Goal: Task Accomplishment & Management: Manage account settings

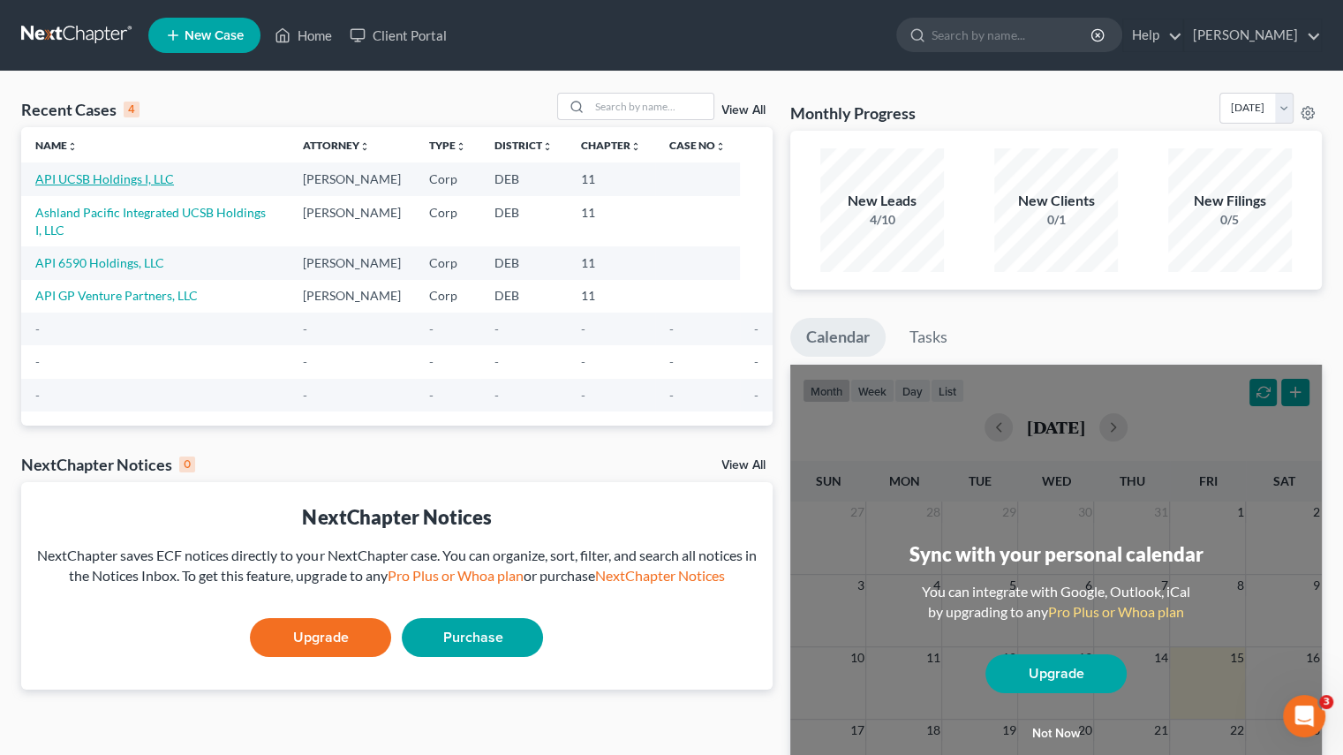
click at [138, 180] on link "API UCSB Holdings I, LLC" at bounding box center [104, 178] width 139 height 15
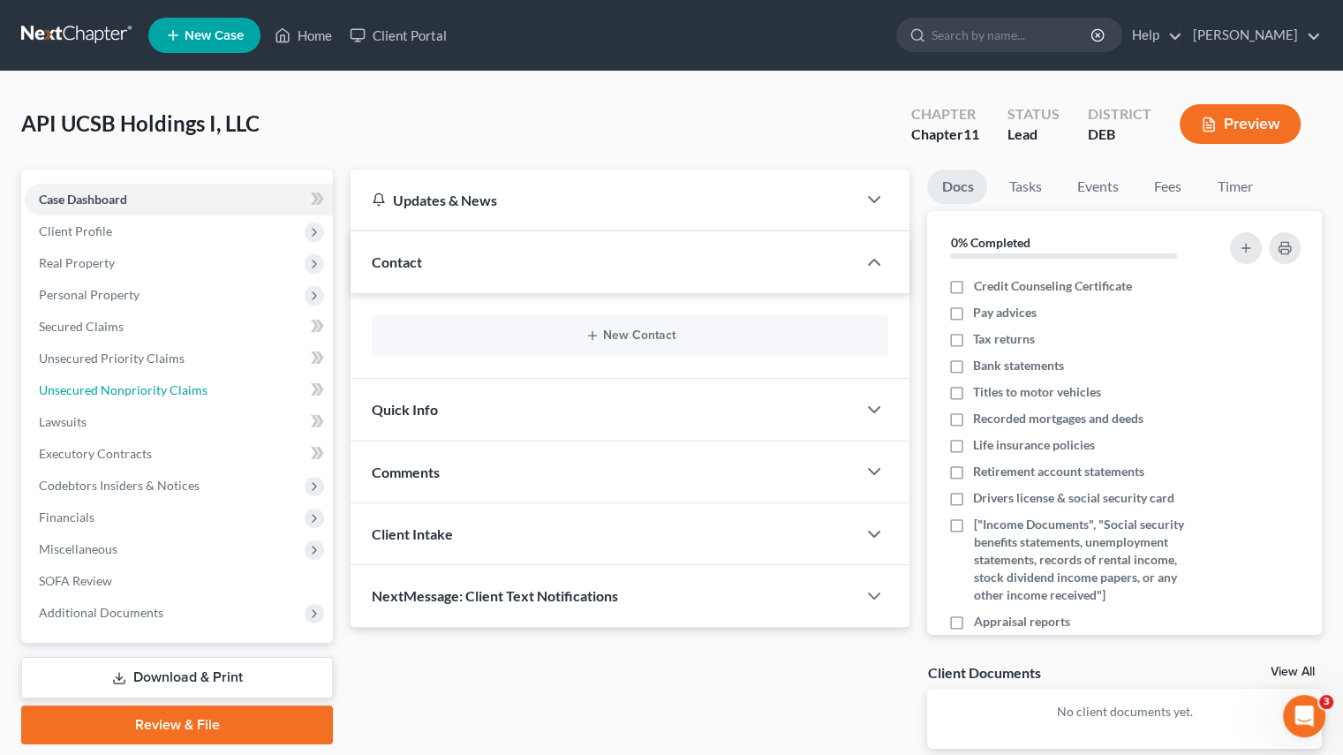
click at [137, 395] on span "Unsecured Nonpriority Claims" at bounding box center [123, 389] width 169 height 15
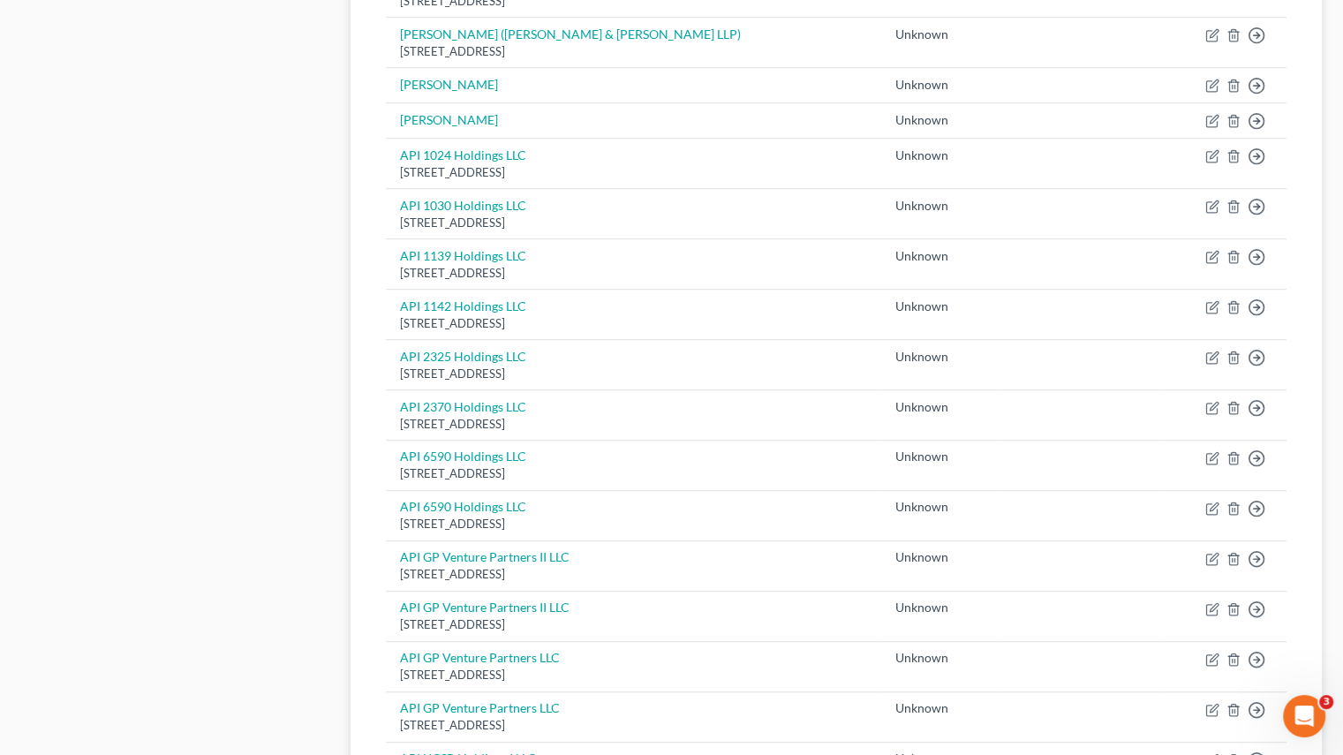
scroll to position [883, 0]
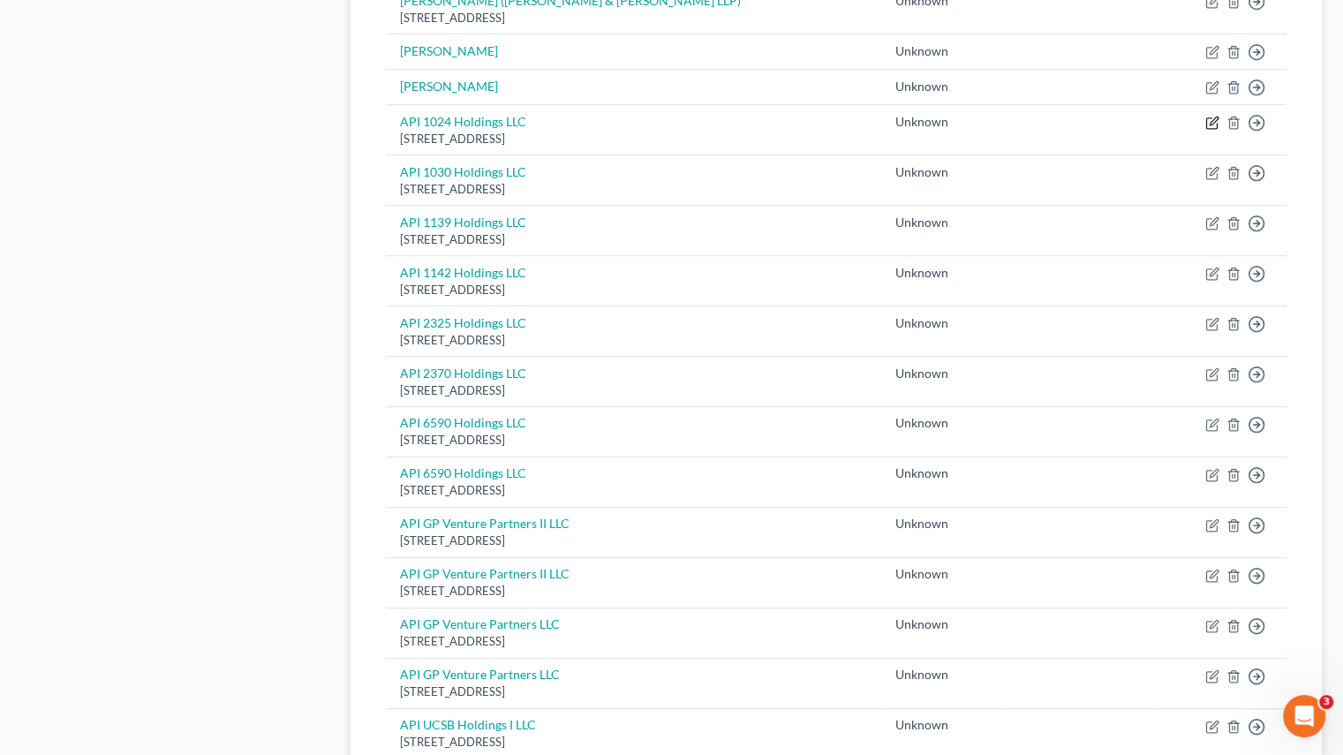
click at [1209, 126] on icon "button" at bounding box center [1211, 123] width 11 height 11
select select "4"
select select "2"
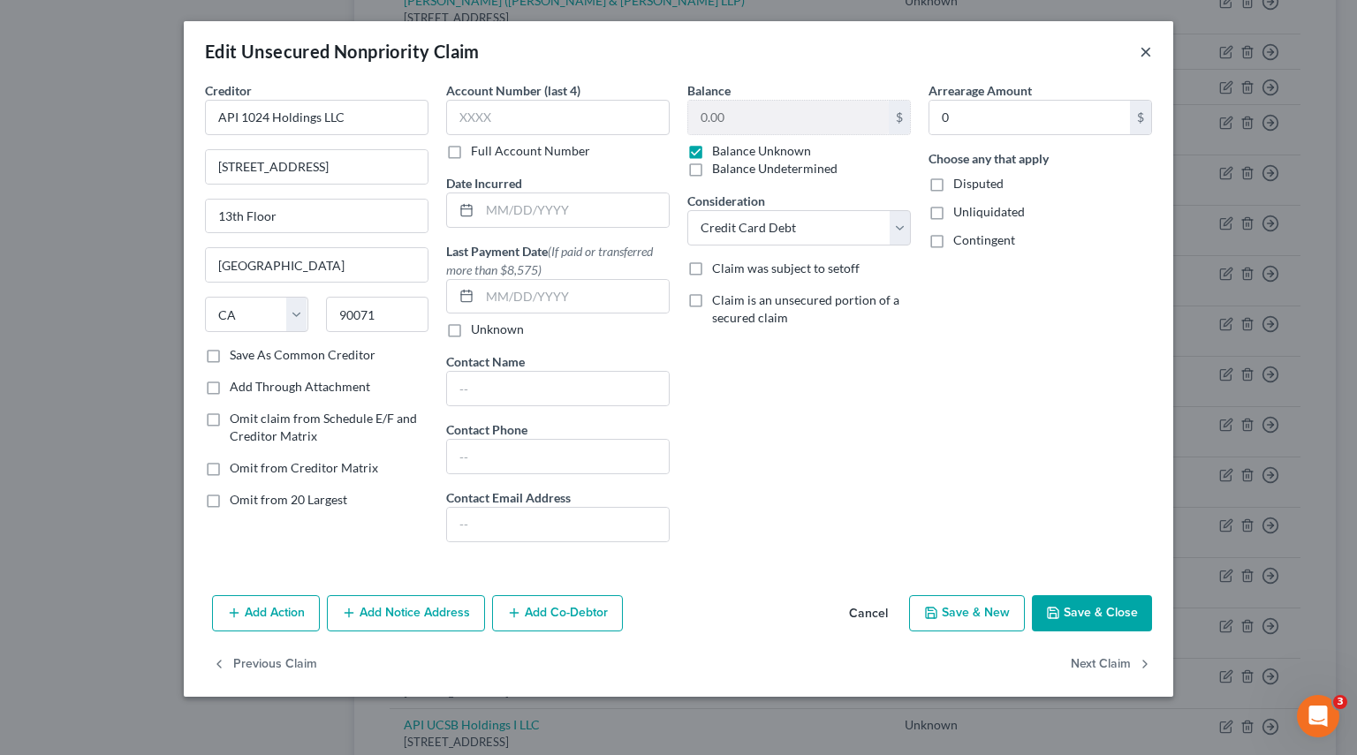
click at [1141, 50] on button "×" at bounding box center [1145, 51] width 12 height 21
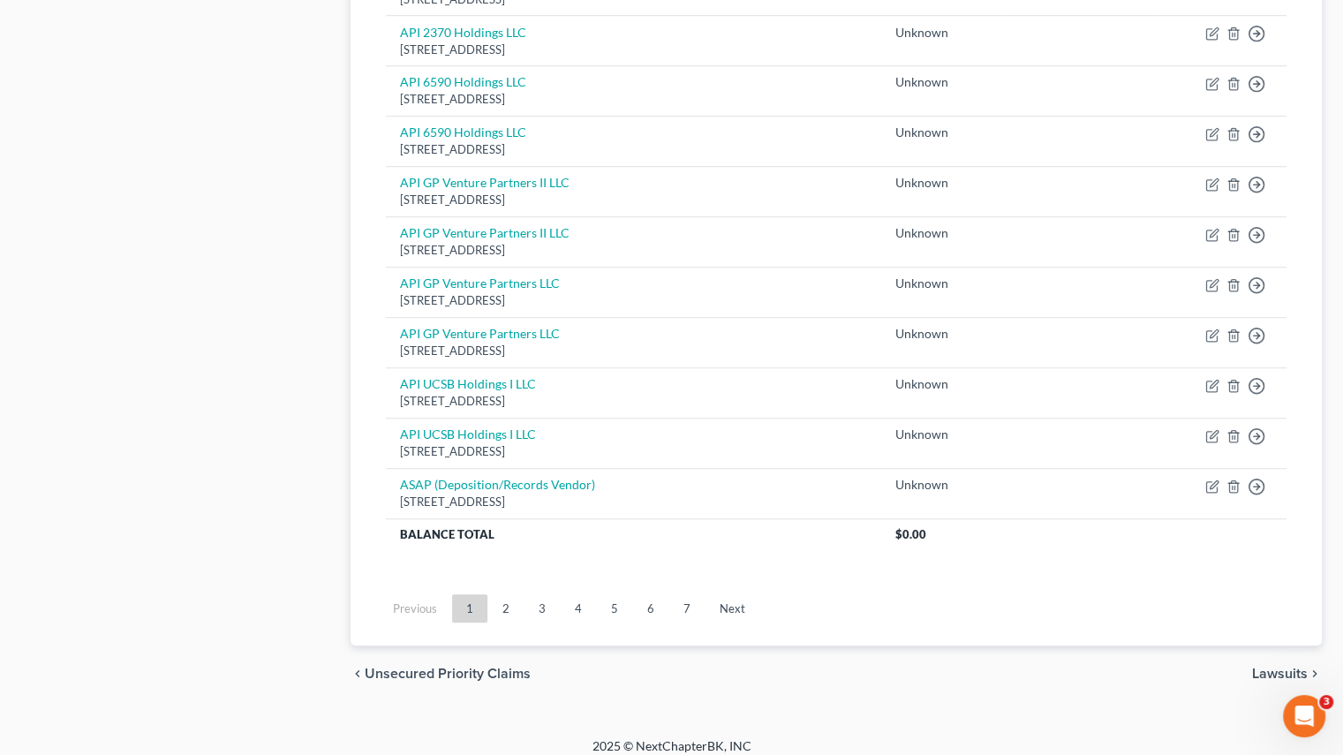
scroll to position [1233, 0]
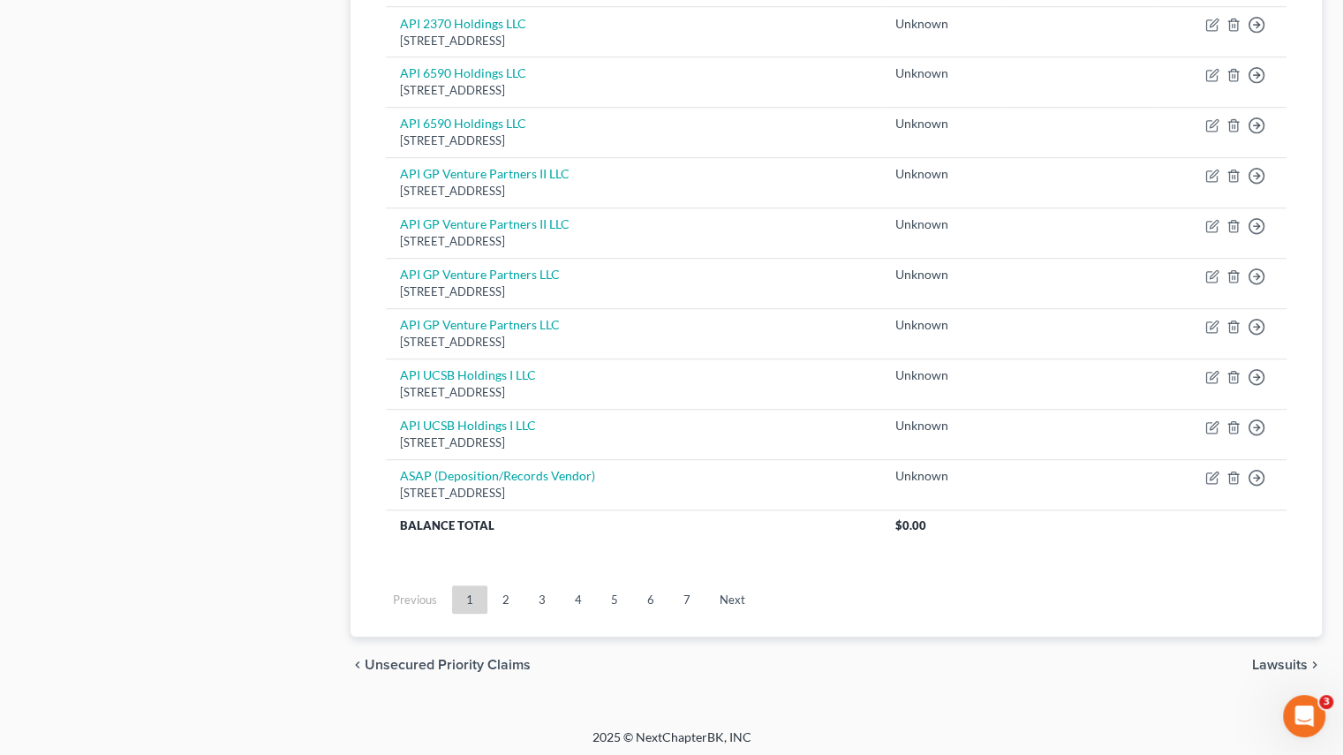
click at [497, 594] on link "2" at bounding box center [505, 600] width 35 height 28
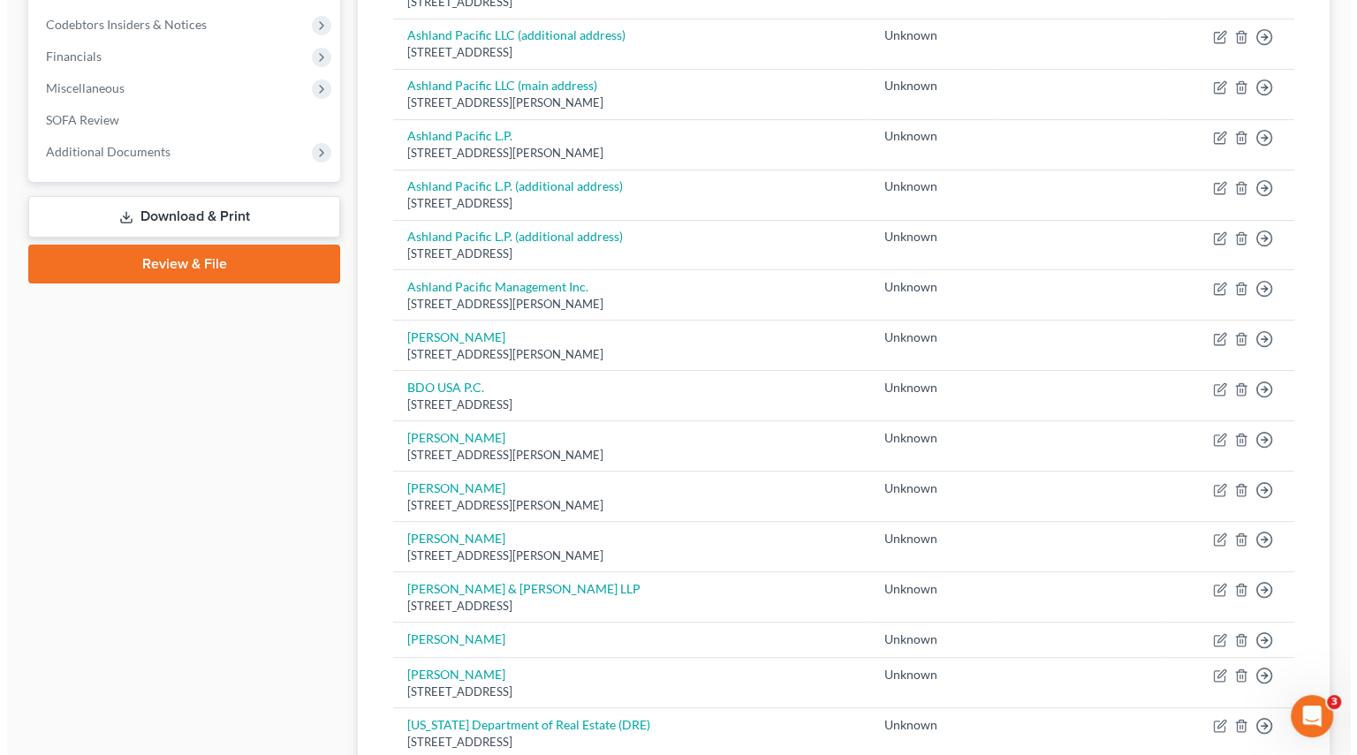
scroll to position [438, 0]
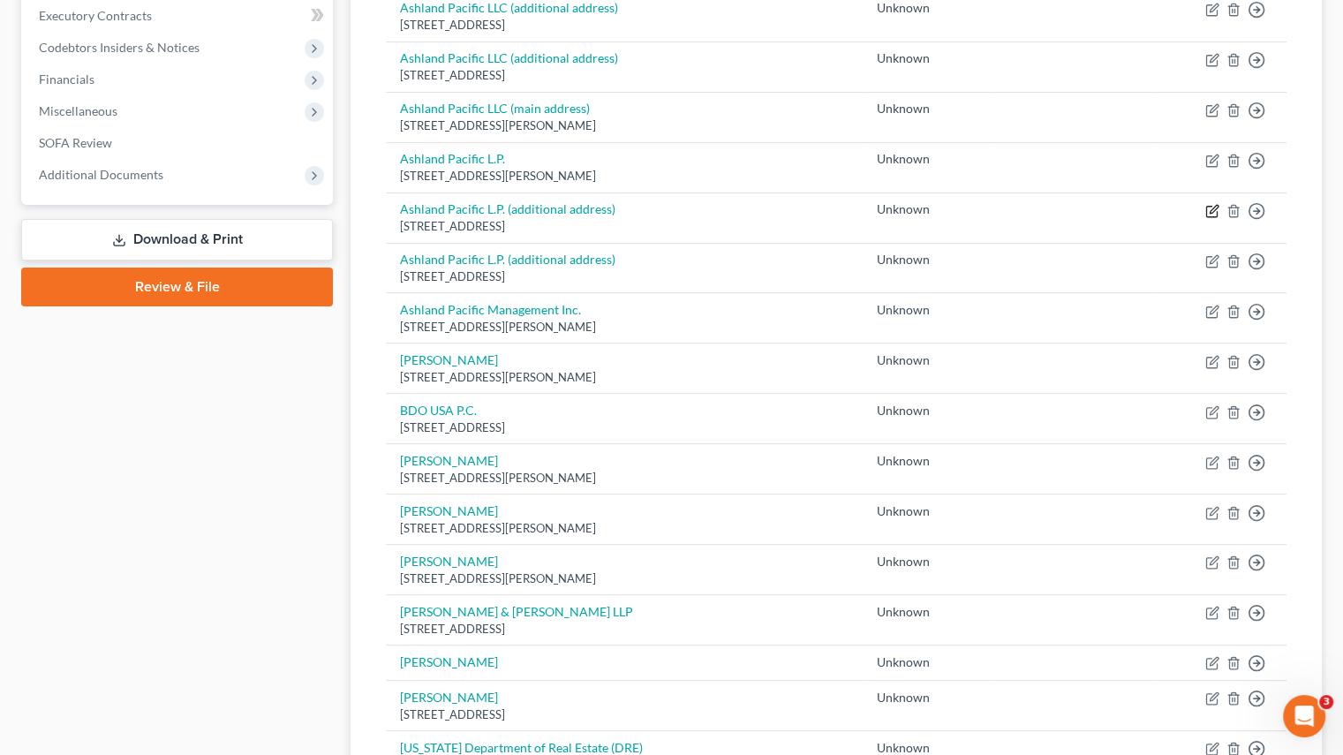
click at [1212, 208] on icon "button" at bounding box center [1214, 209] width 8 height 8
select select "4"
select select "2"
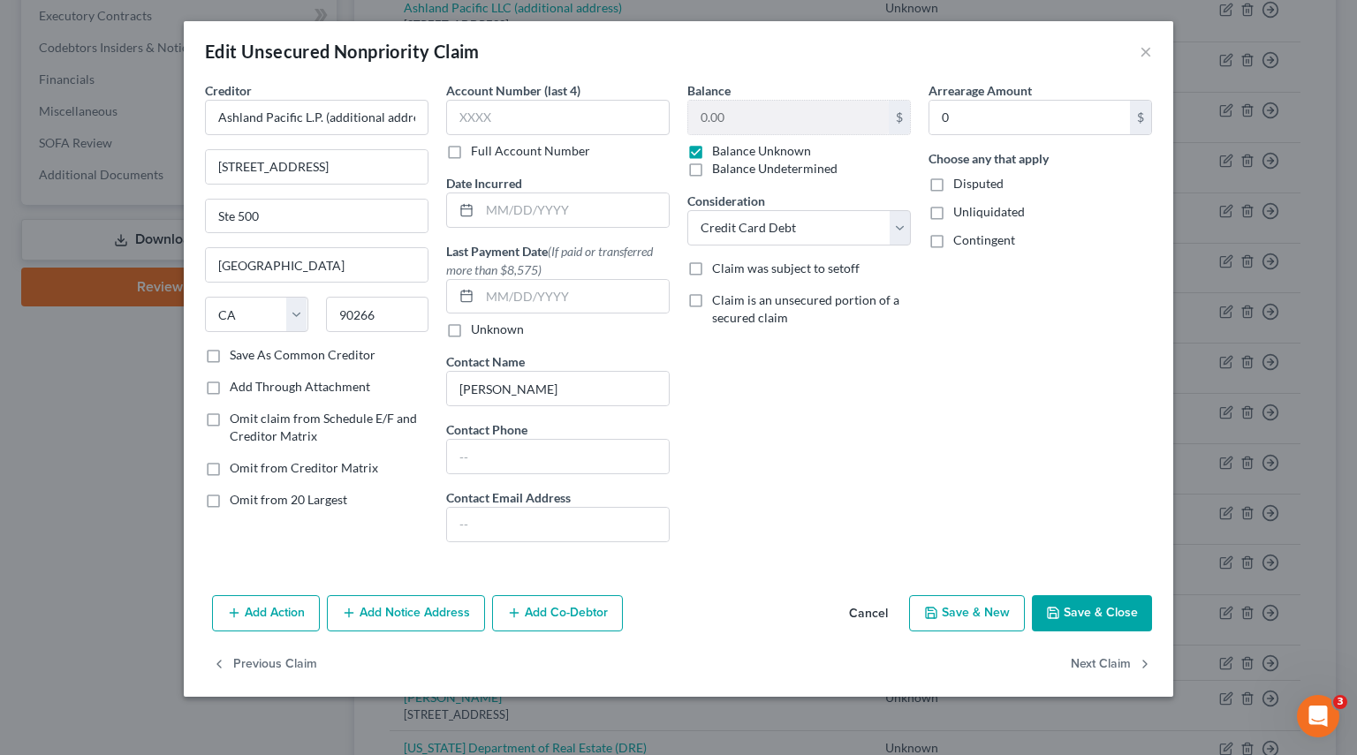
click at [230, 419] on label "Omit claim from Schedule E/F and Creditor Matrix" at bounding box center [329, 427] width 199 height 35
click at [237, 419] on input "Omit claim from Schedule E/F and Creditor Matrix" at bounding box center [242, 415] width 11 height 11
click at [230, 419] on label "Omit claim from Schedule E/F and Creditor Matrix" at bounding box center [329, 427] width 199 height 35
click at [237, 419] on input "Omit claim from Schedule E/F and Creditor Matrix" at bounding box center [242, 415] width 11 height 11
checkbox input "false"
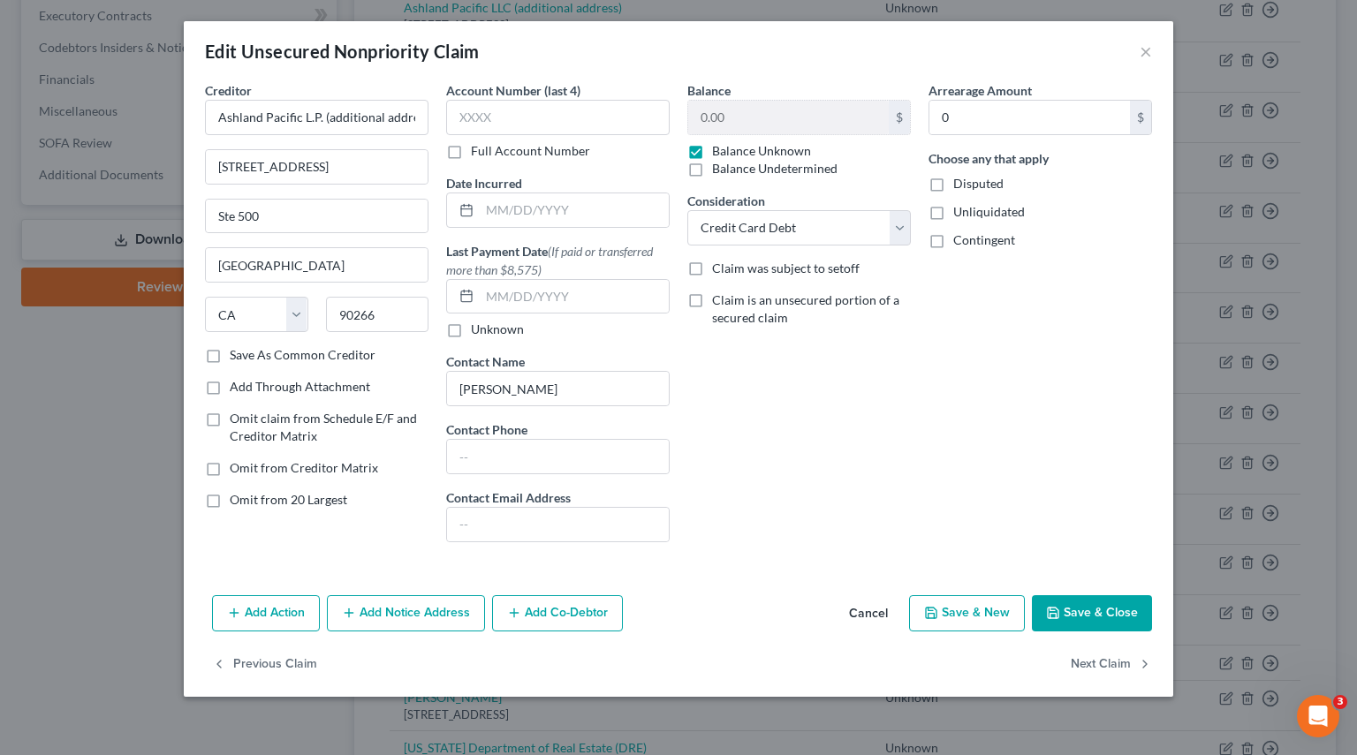
click at [230, 471] on label "Omit from Creditor Matrix" at bounding box center [304, 468] width 148 height 18
click at [237, 471] on input "Omit from Creditor Matrix" at bounding box center [242, 464] width 11 height 11
click at [230, 471] on label "Omit from Creditor Matrix" at bounding box center [304, 468] width 148 height 18
click at [237, 471] on input "Omit from Creditor Matrix" at bounding box center [242, 464] width 11 height 11
checkbox input "false"
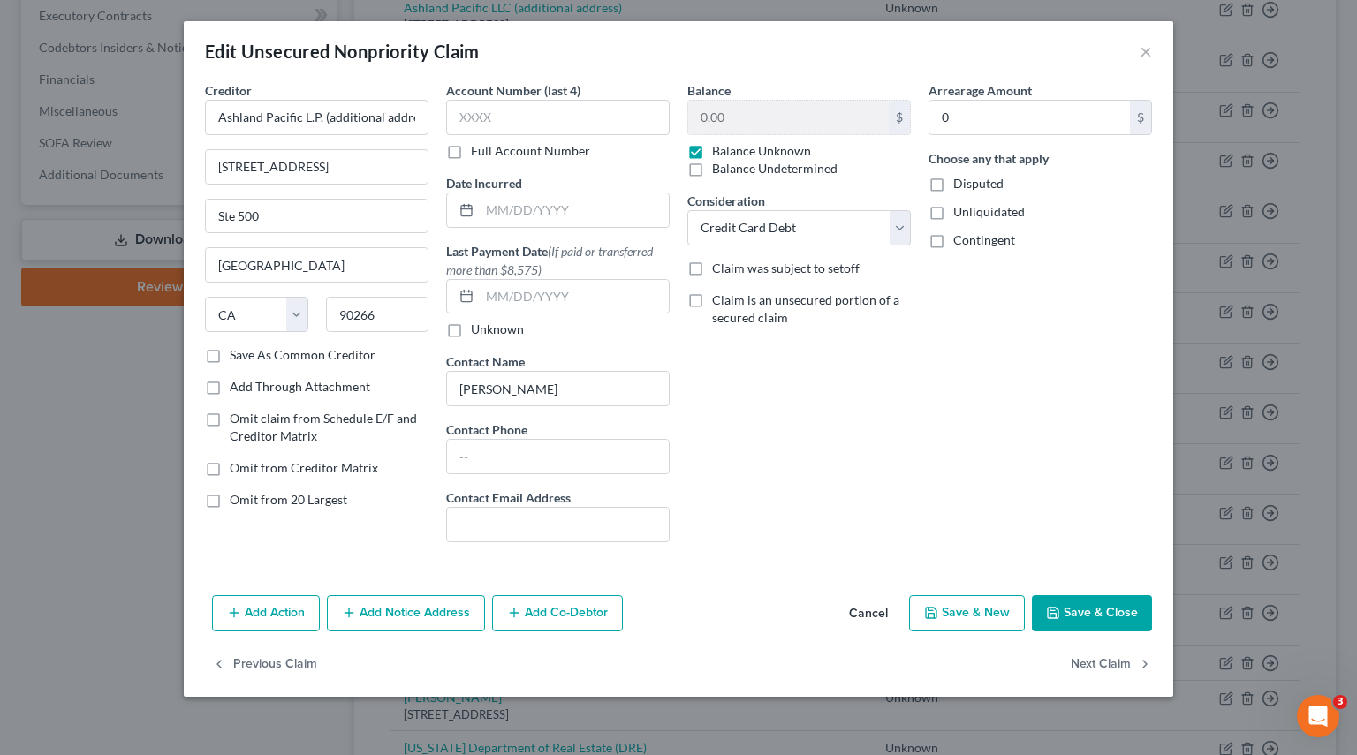
click at [230, 498] on label "Omit from 20 Largest" at bounding box center [288, 500] width 117 height 18
click at [237, 498] on input "Omit from 20 Largest" at bounding box center [242, 496] width 11 height 11
click at [230, 496] on label "Omit from 20 Largest" at bounding box center [288, 500] width 117 height 18
click at [237, 496] on input "Omit from 20 Largest" at bounding box center [242, 496] width 11 height 11
checkbox input "false"
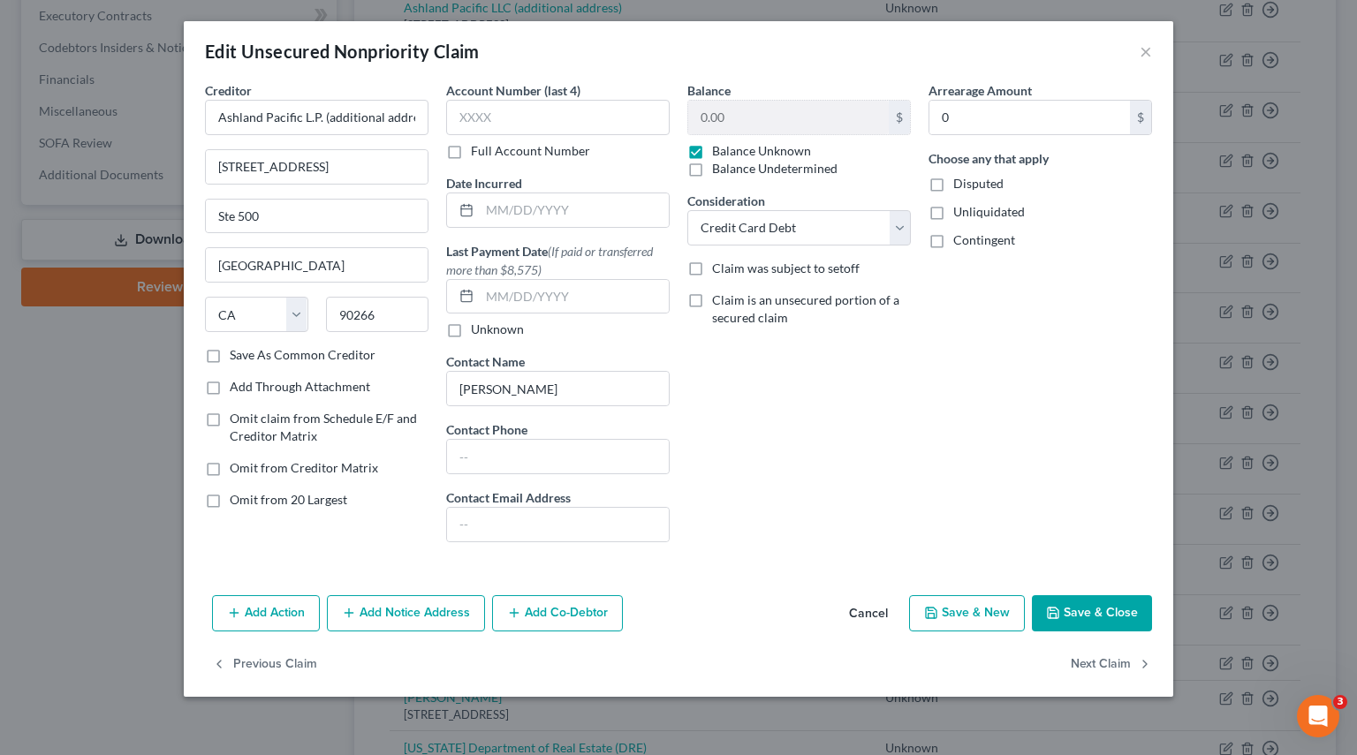
click at [357, 613] on button "Add Notice Address" at bounding box center [406, 613] width 158 height 37
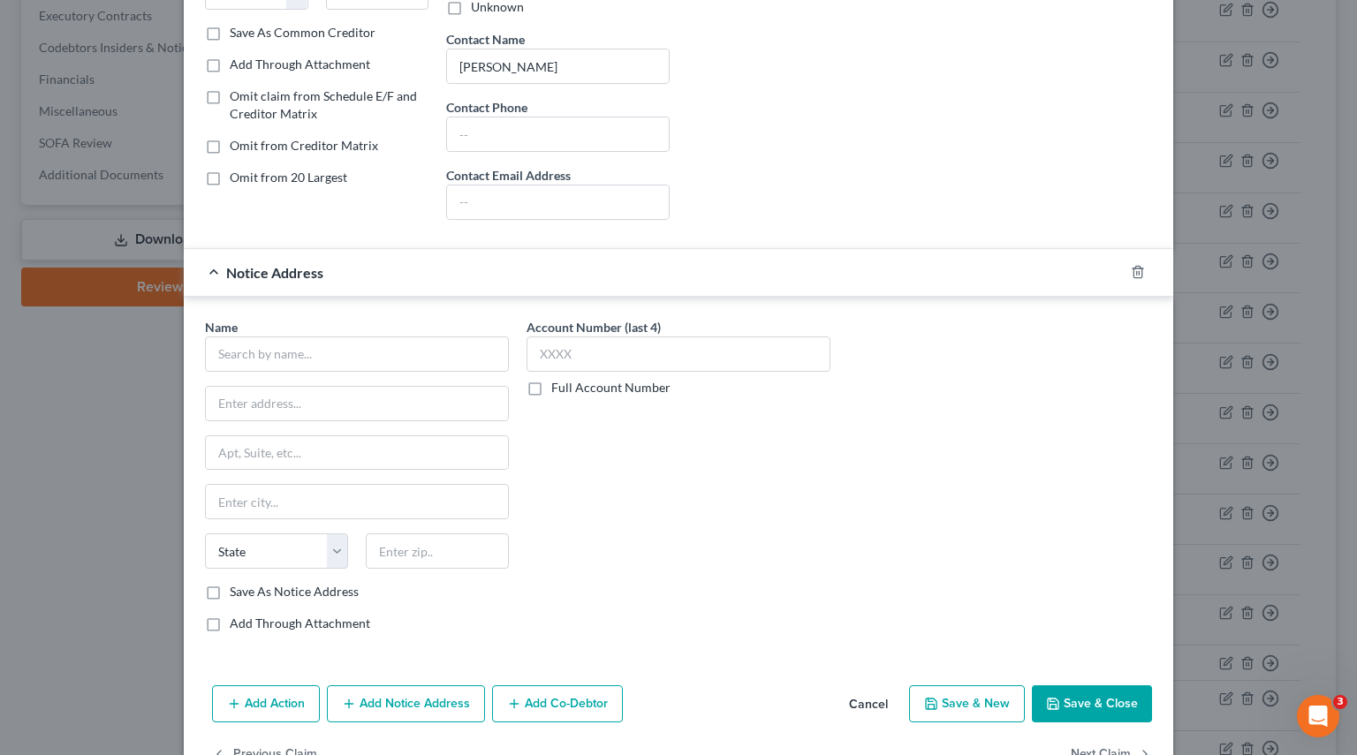
scroll to position [371, 0]
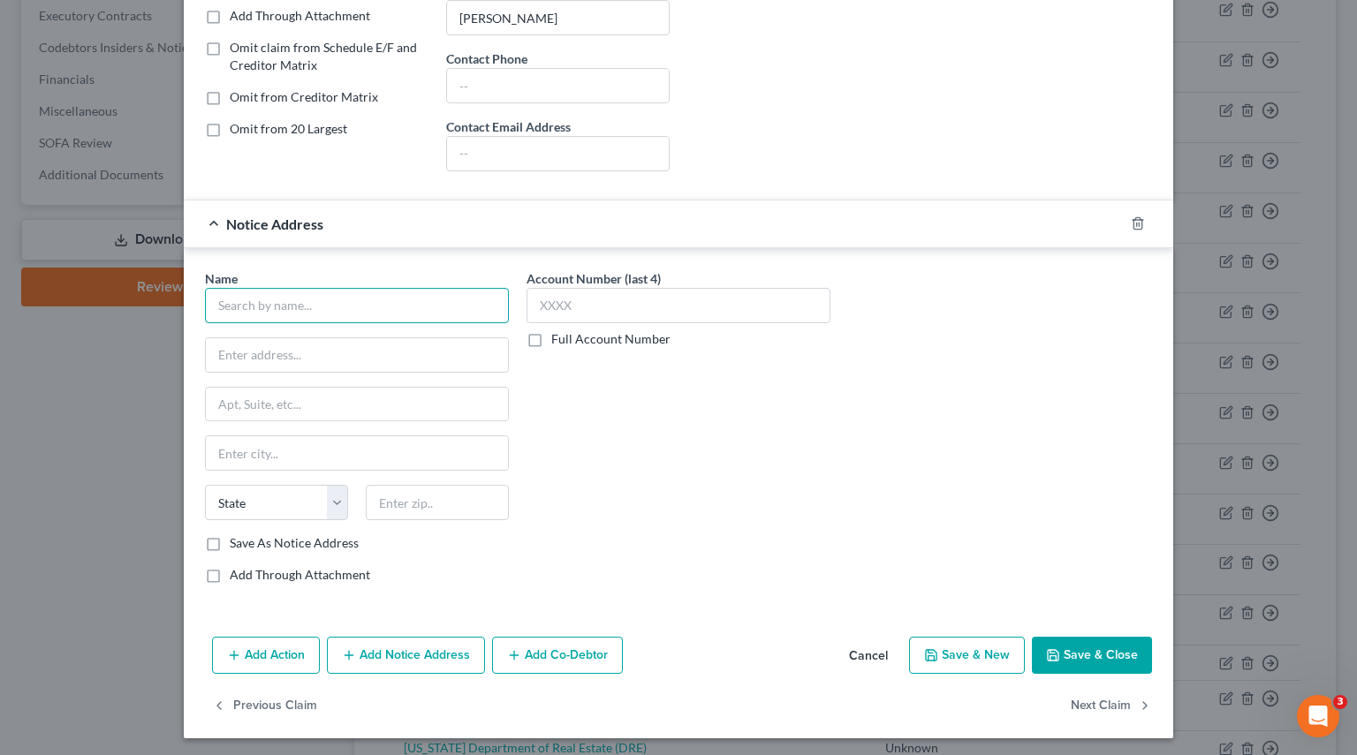
click at [208, 299] on input "text" at bounding box center [357, 305] width 304 height 35
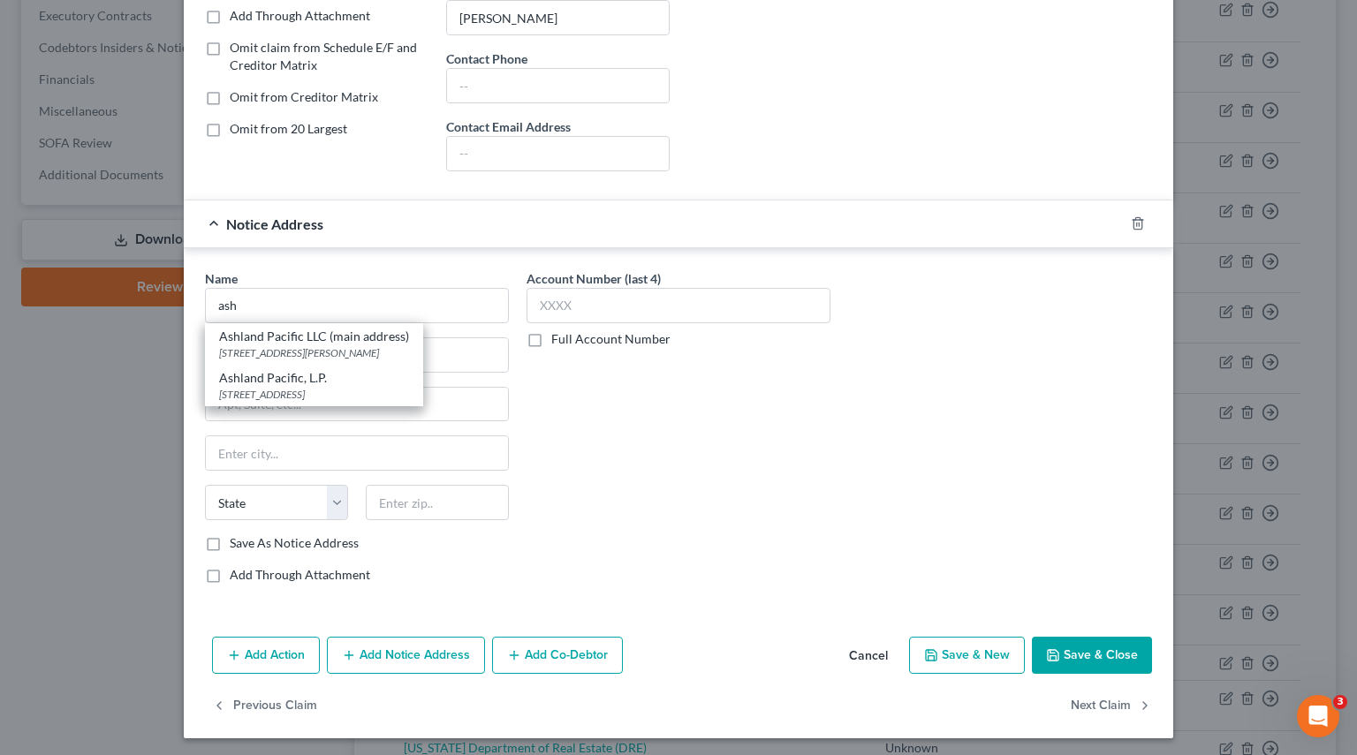
click at [238, 388] on div "[STREET_ADDRESS]" at bounding box center [314, 394] width 190 height 15
type input "Ashland Pacific, L.P."
type input "[STREET_ADDRESS]"
type input "[GEOGRAPHIC_DATA]"
select select "4"
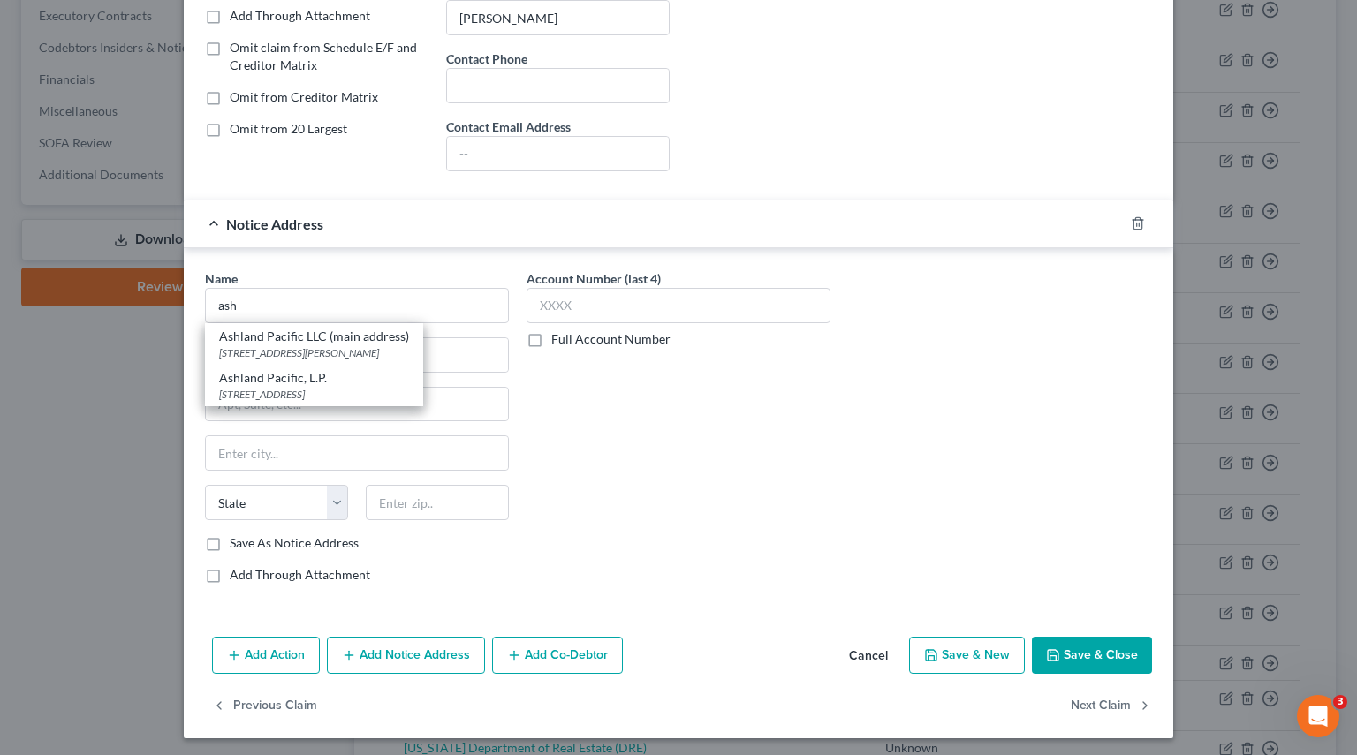
type input "90266"
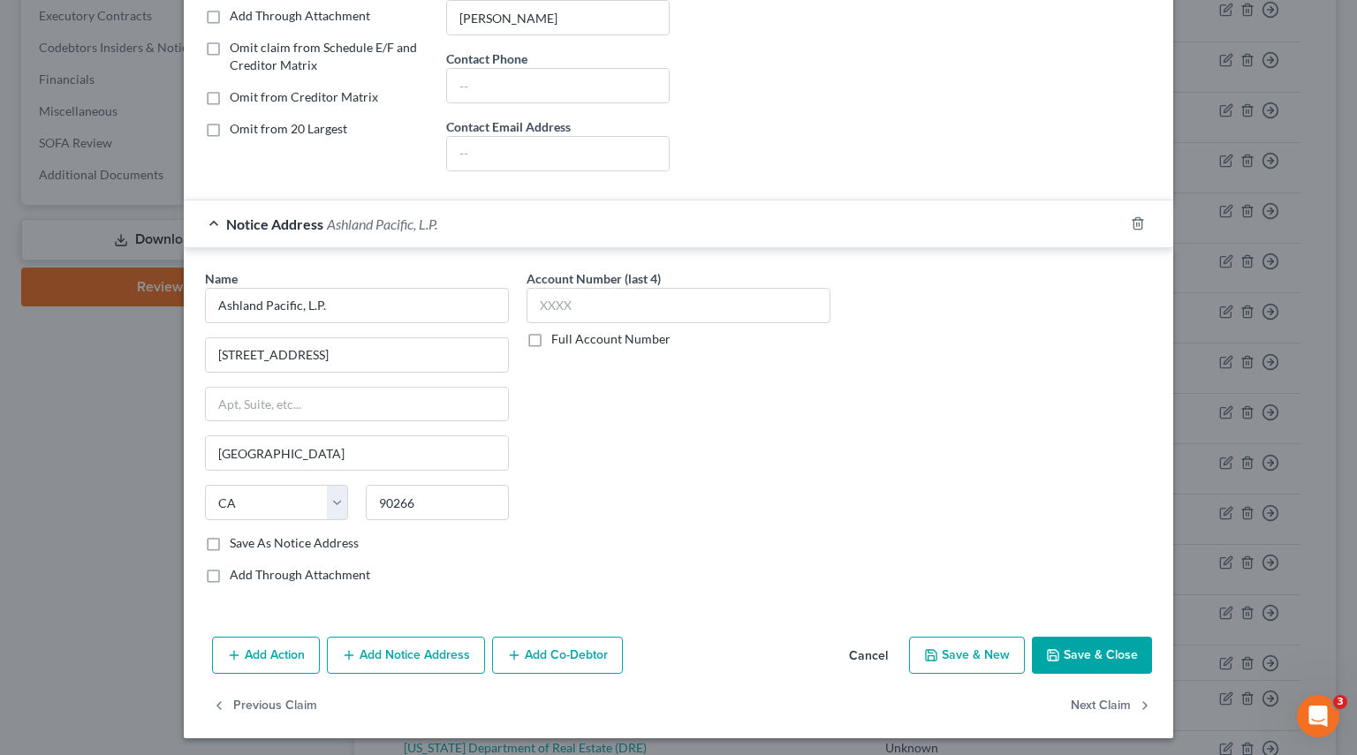
click at [230, 541] on label "Save As Notice Address" at bounding box center [294, 543] width 129 height 18
click at [237, 541] on input "Save As Notice Address" at bounding box center [242, 539] width 11 height 11
click at [1090, 613] on button "Save & Close" at bounding box center [1092, 655] width 120 height 37
checkbox input "false"
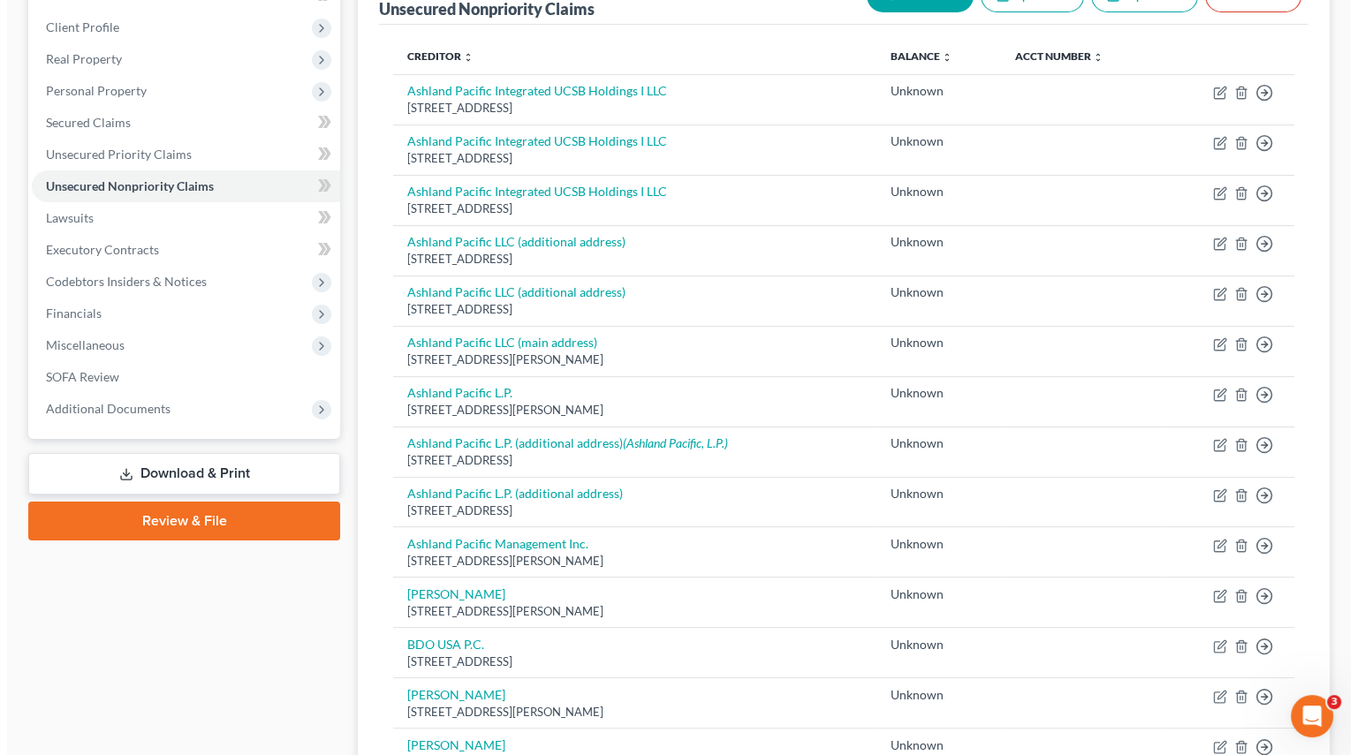
scroll to position [173, 0]
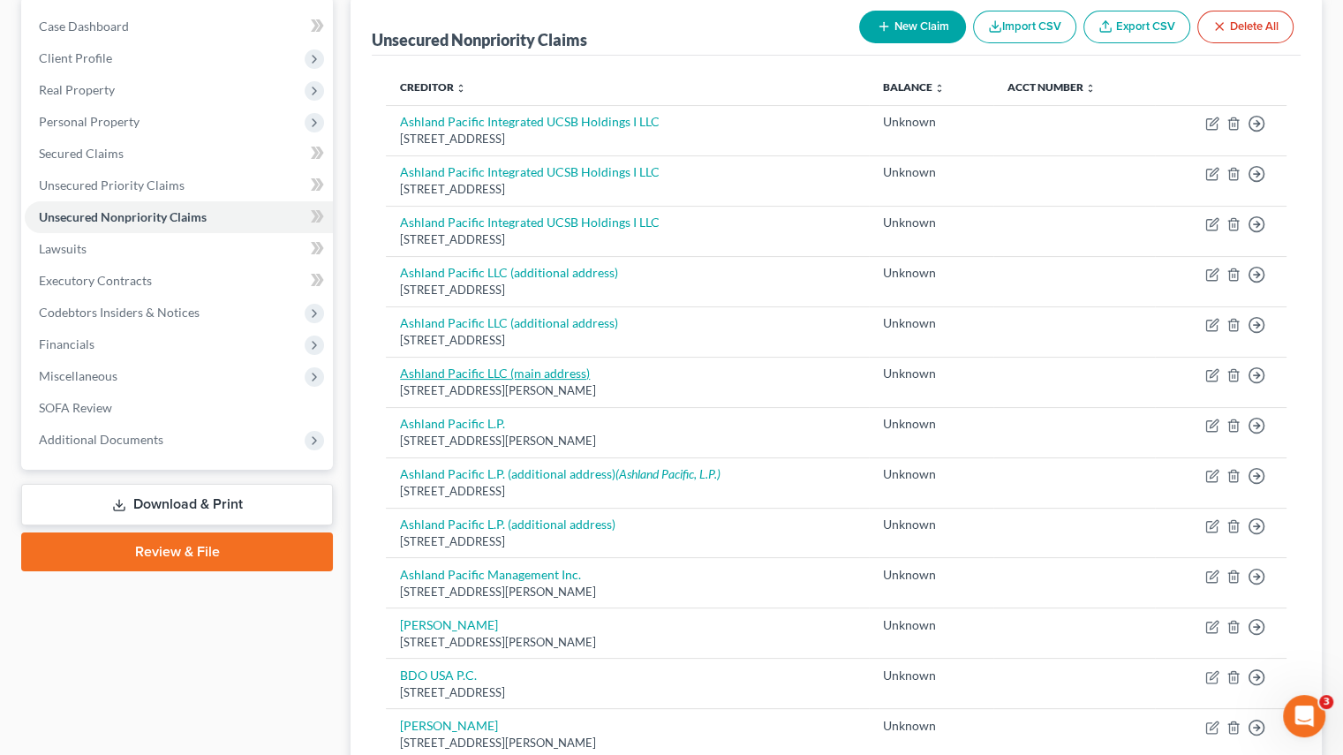
click at [458, 371] on link "Ashland Pacific LLC (main address)" at bounding box center [495, 373] width 190 height 15
select select "4"
select select "2"
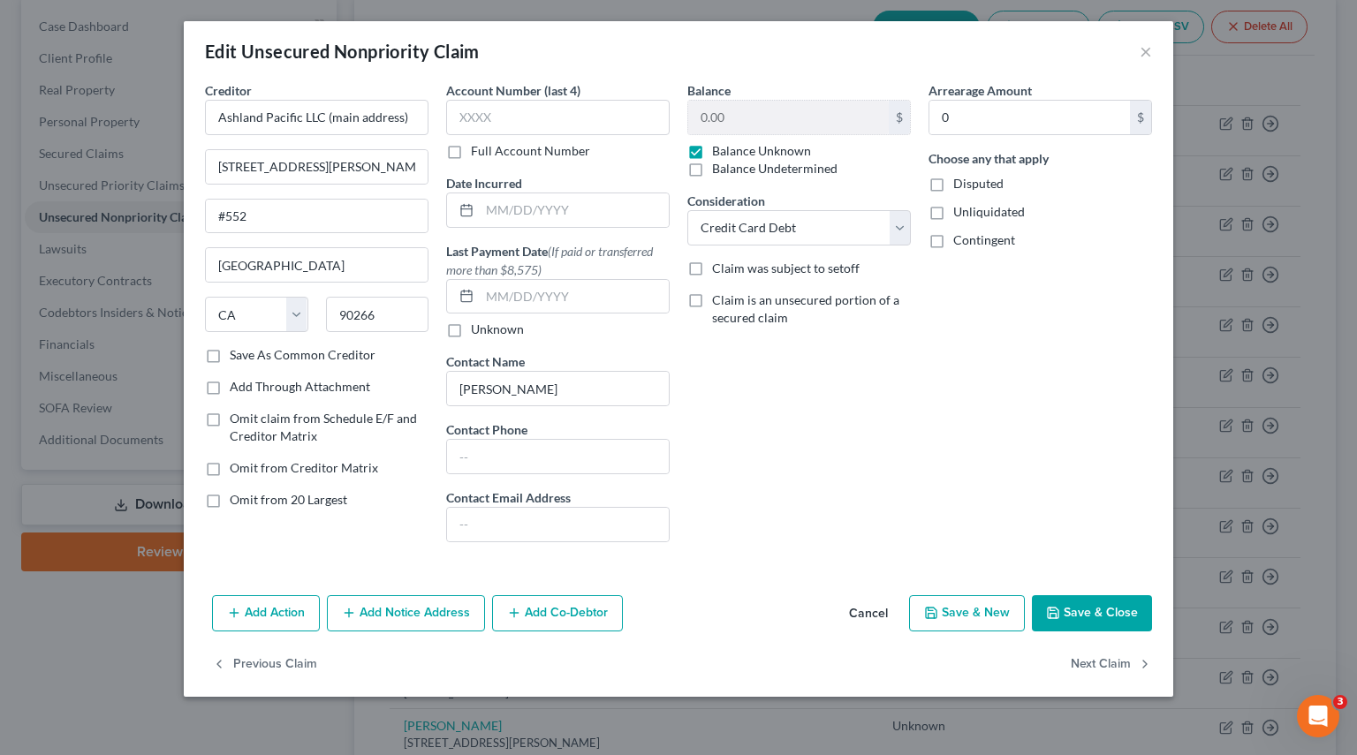
click at [406, 613] on button "Add Notice Address" at bounding box center [406, 613] width 158 height 37
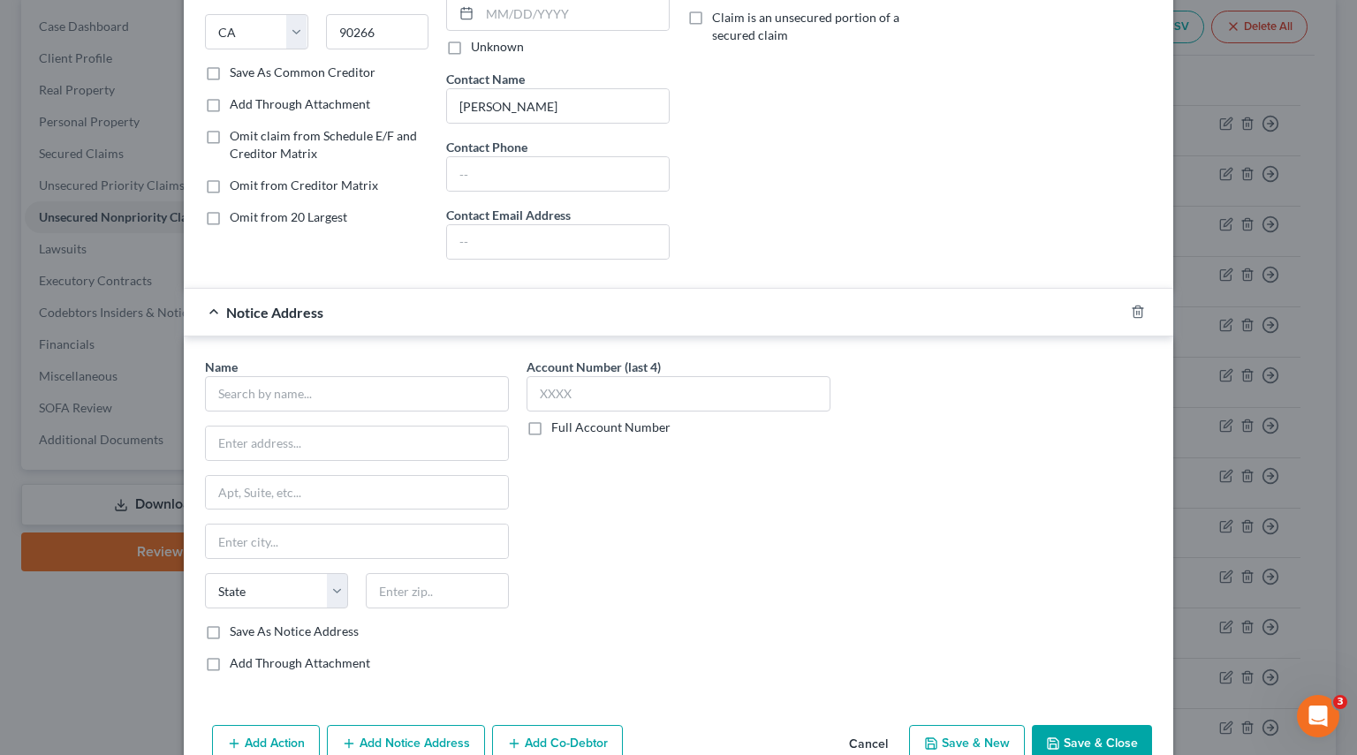
scroll to position [371, 0]
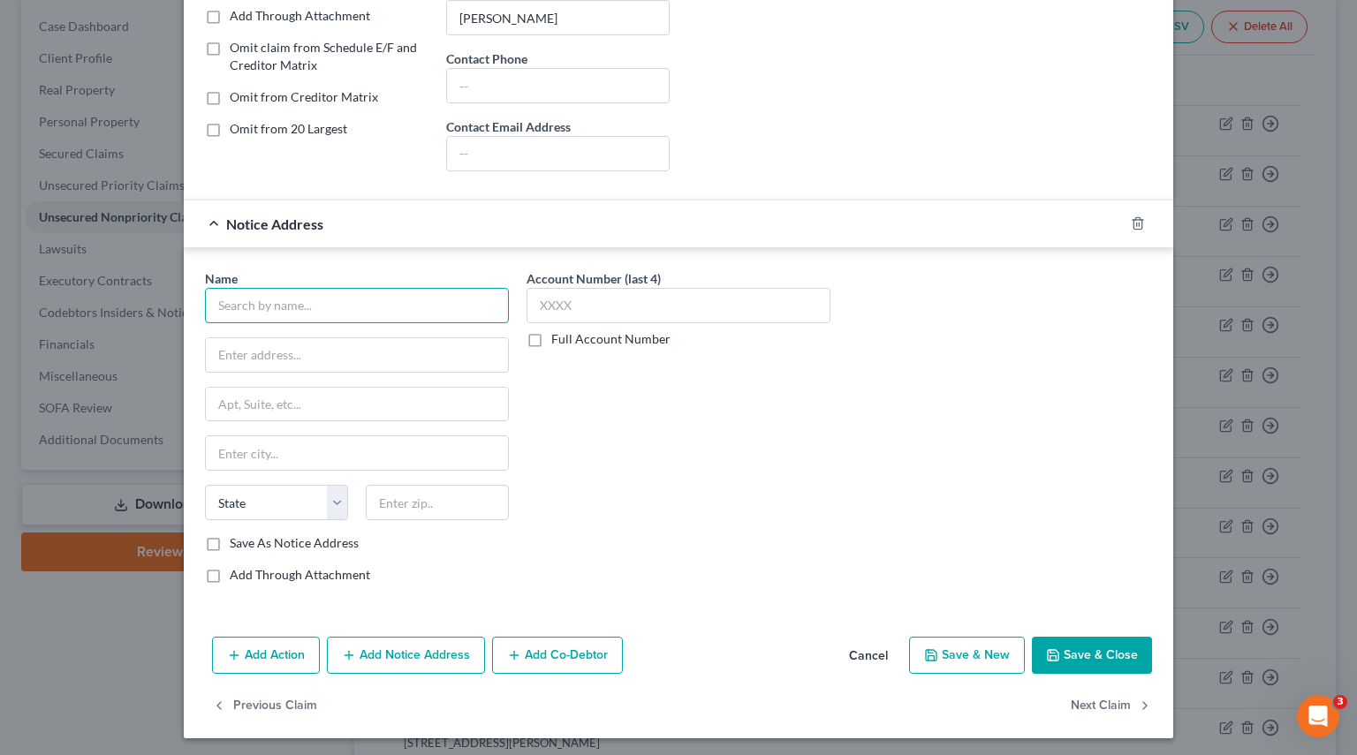
click at [339, 310] on input "text" at bounding box center [357, 305] width 304 height 35
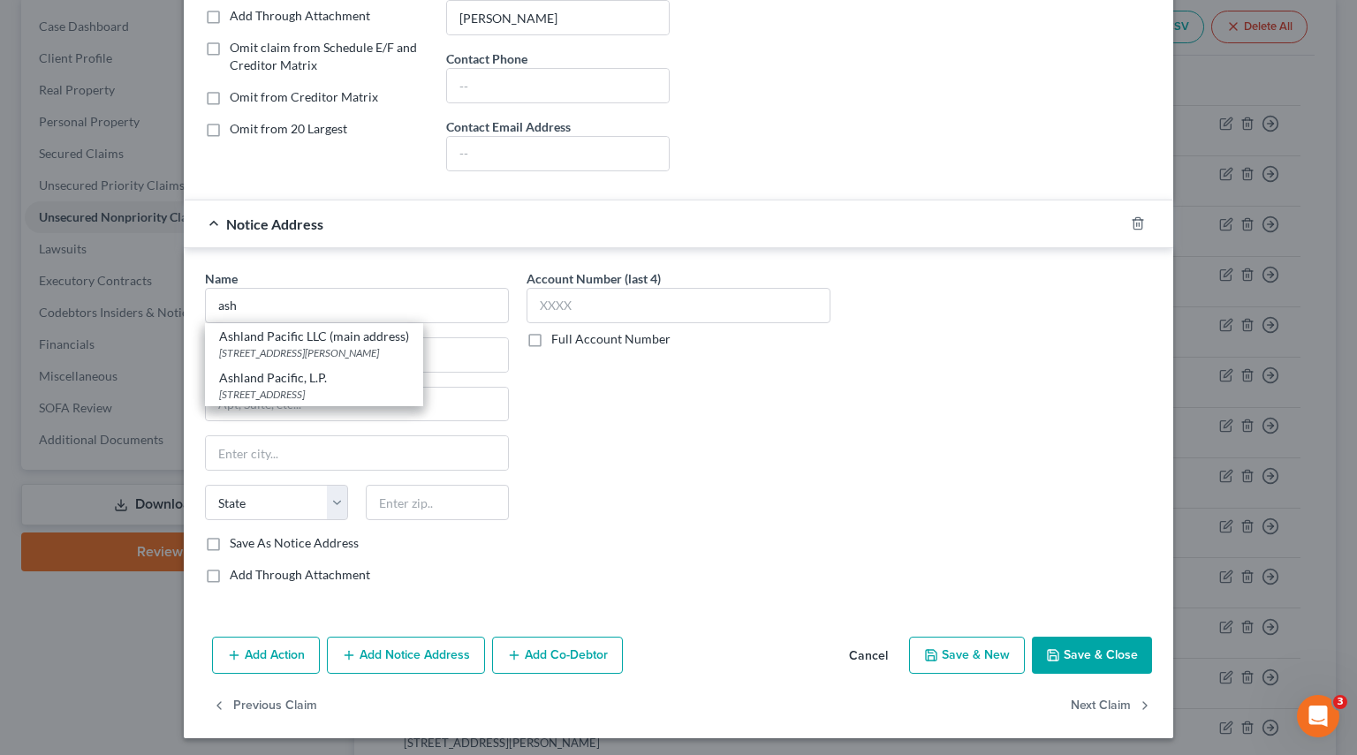
click at [264, 381] on div "Ashland Pacific, L.P." at bounding box center [314, 378] width 190 height 18
type input "Ashland Pacific, L.P."
type input "[STREET_ADDRESS]"
type input "[GEOGRAPHIC_DATA]"
select select "4"
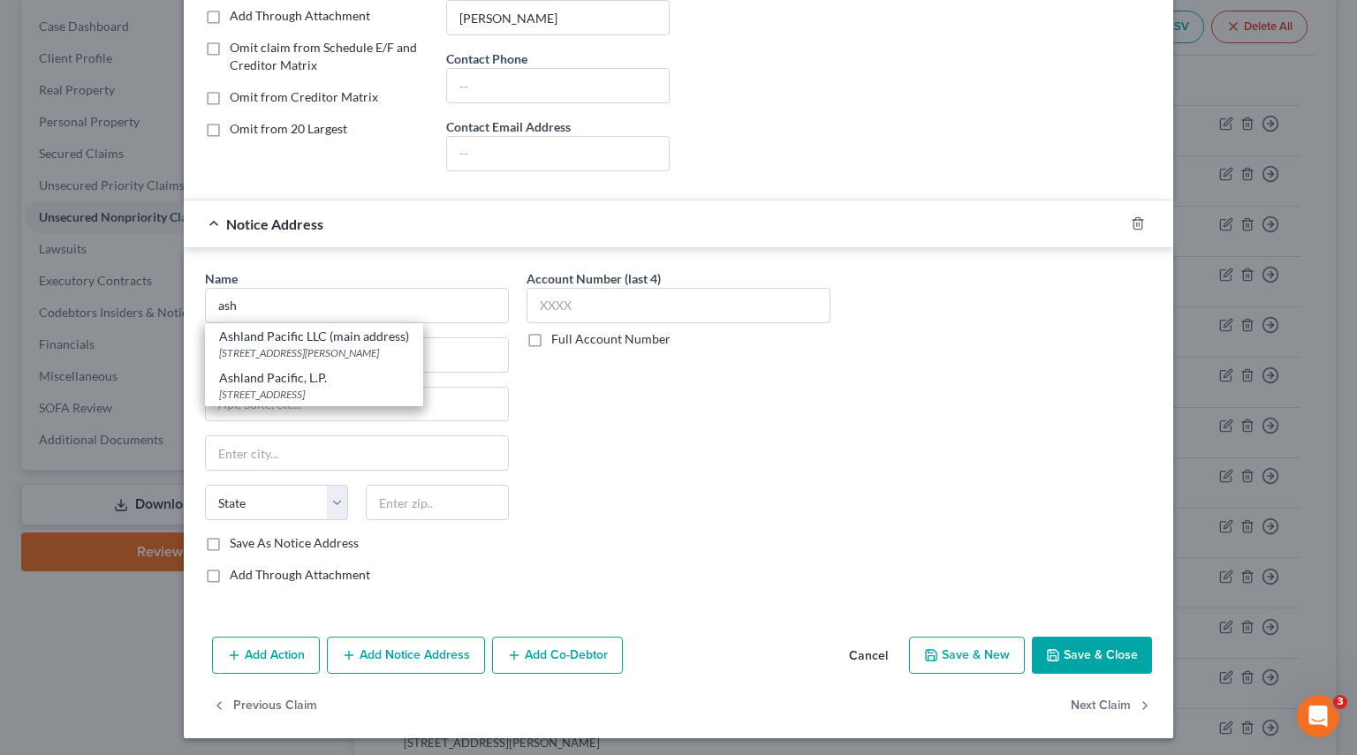
type input "90266"
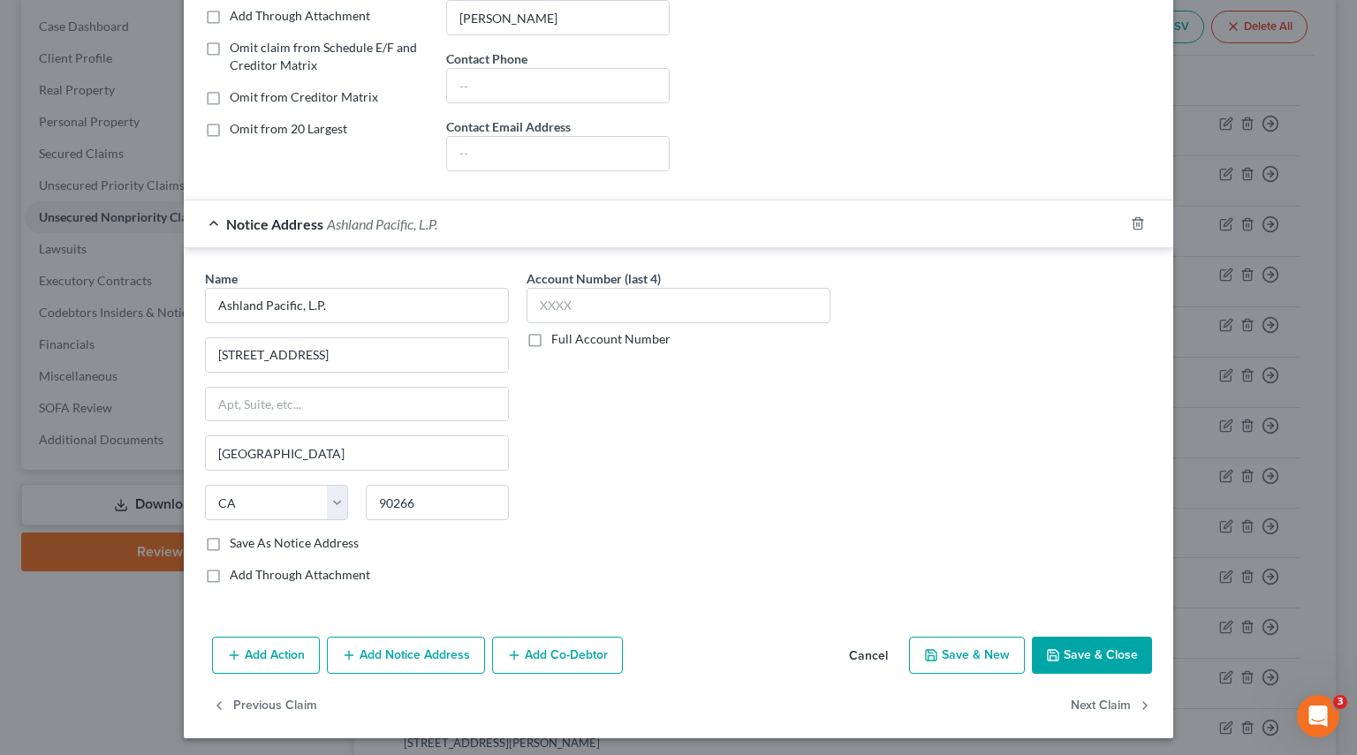
click at [230, 536] on label "Save As Notice Address" at bounding box center [294, 543] width 129 height 18
click at [237, 536] on input "Save As Notice Address" at bounding box center [242, 539] width 11 height 11
click at [509, 587] on div "Name * Ashland Pacific, L.P. 1500 Rosecrans Avenue, Ste 500 Manhattan Beach Sta…" at bounding box center [356, 433] width 321 height 329
click at [1105, 613] on button "Save & Close" at bounding box center [1092, 655] width 120 height 37
checkbox input "false"
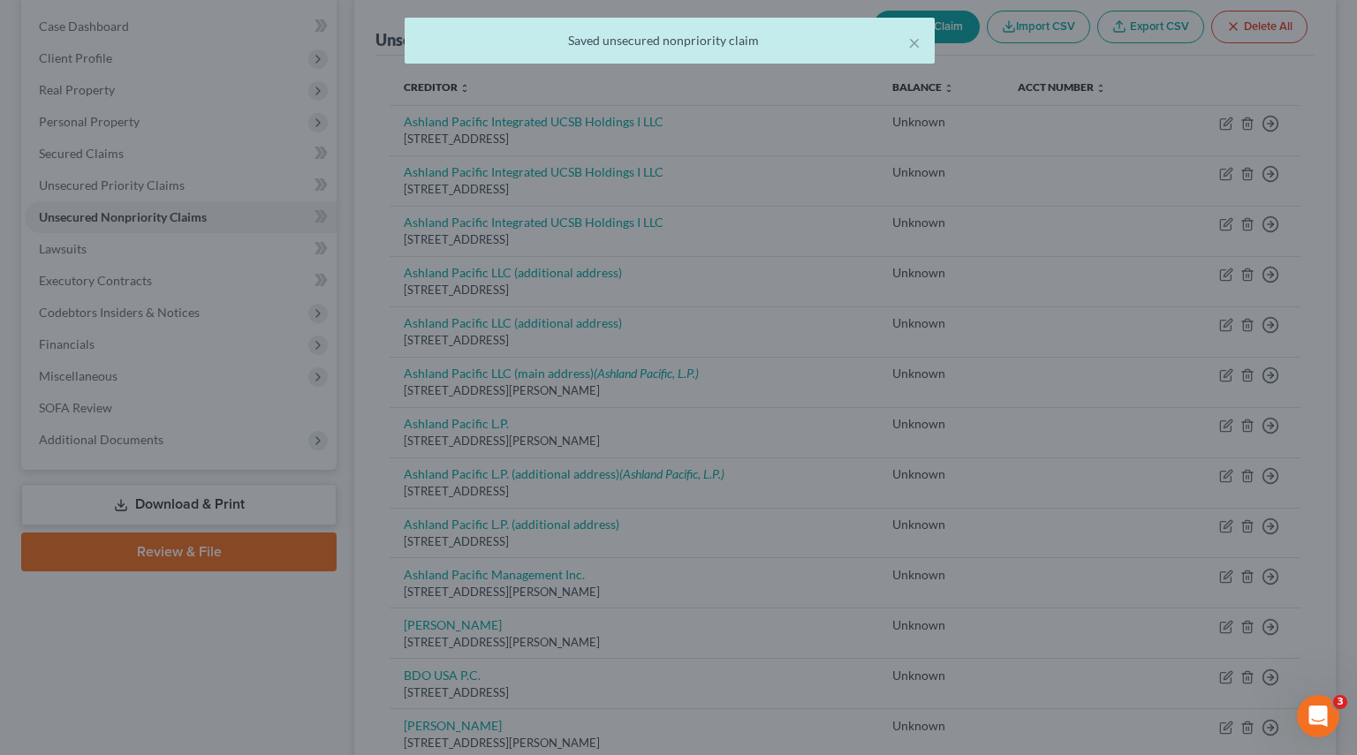
scroll to position [0, 0]
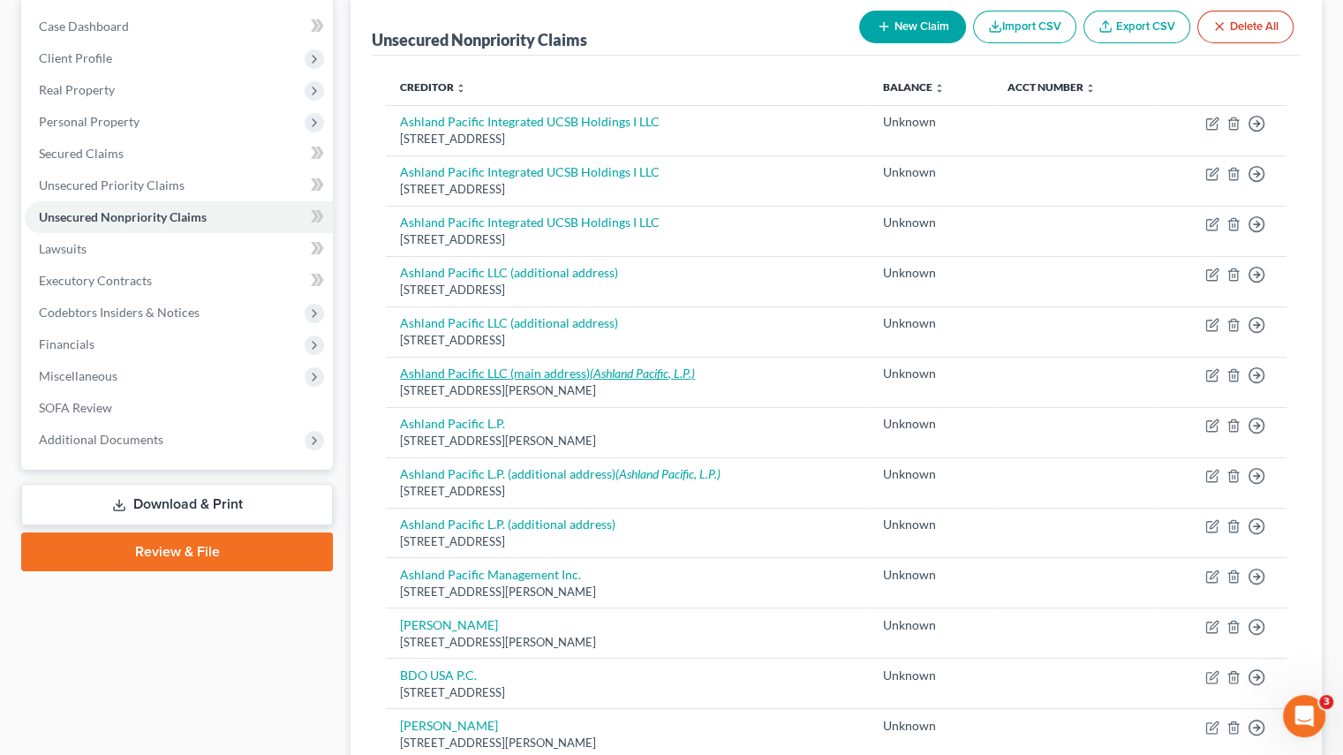
click at [471, 374] on link "Ashland Pacific LLC (main address) (Ashland Pacific, L.P.)" at bounding box center [547, 373] width 295 height 15
select select "4"
select select "2"
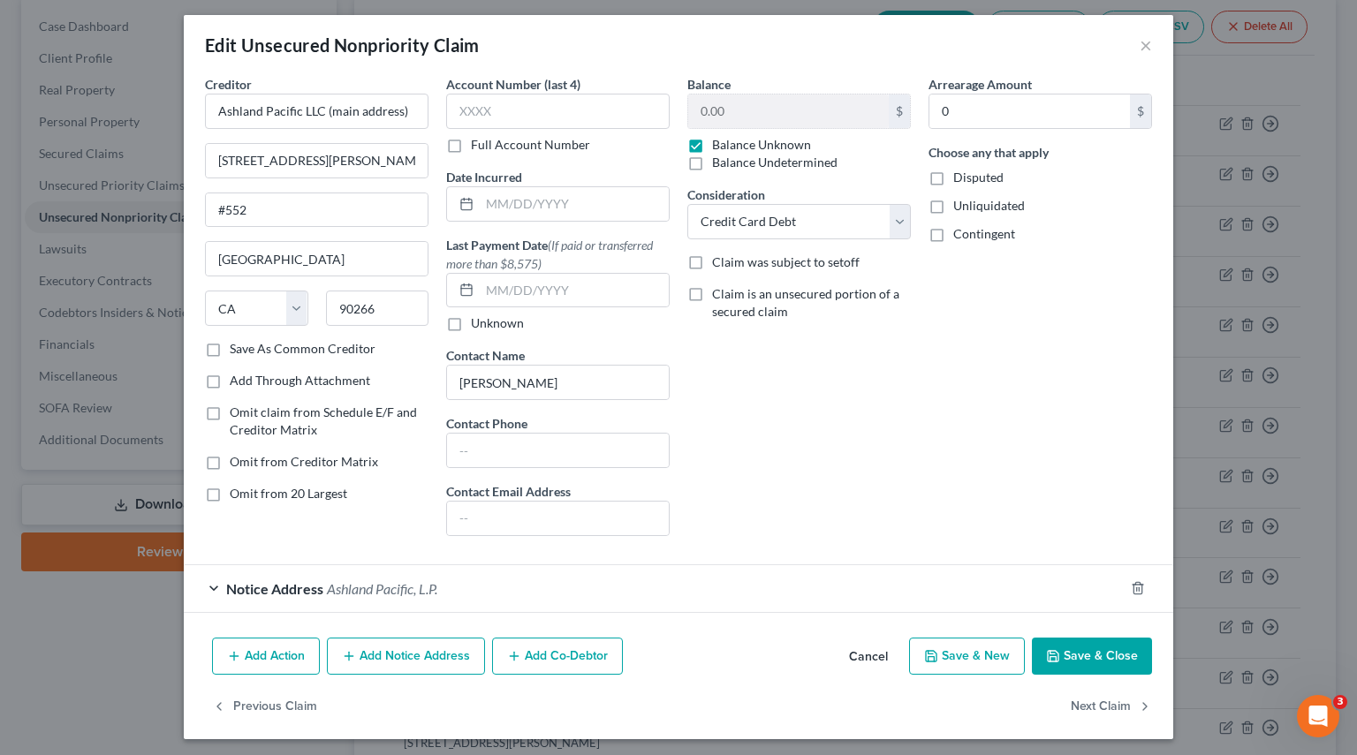
scroll to position [9, 0]
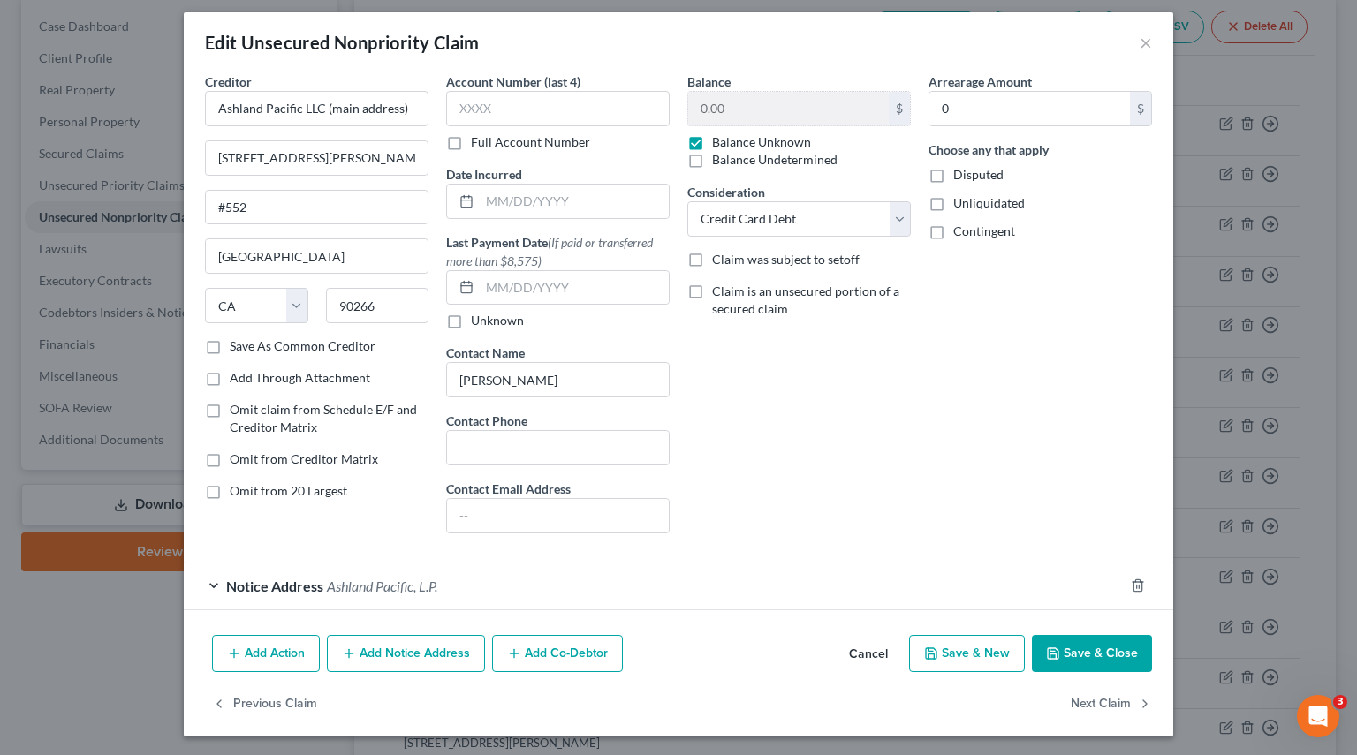
click at [404, 613] on button "Add Notice Address" at bounding box center [406, 653] width 158 height 37
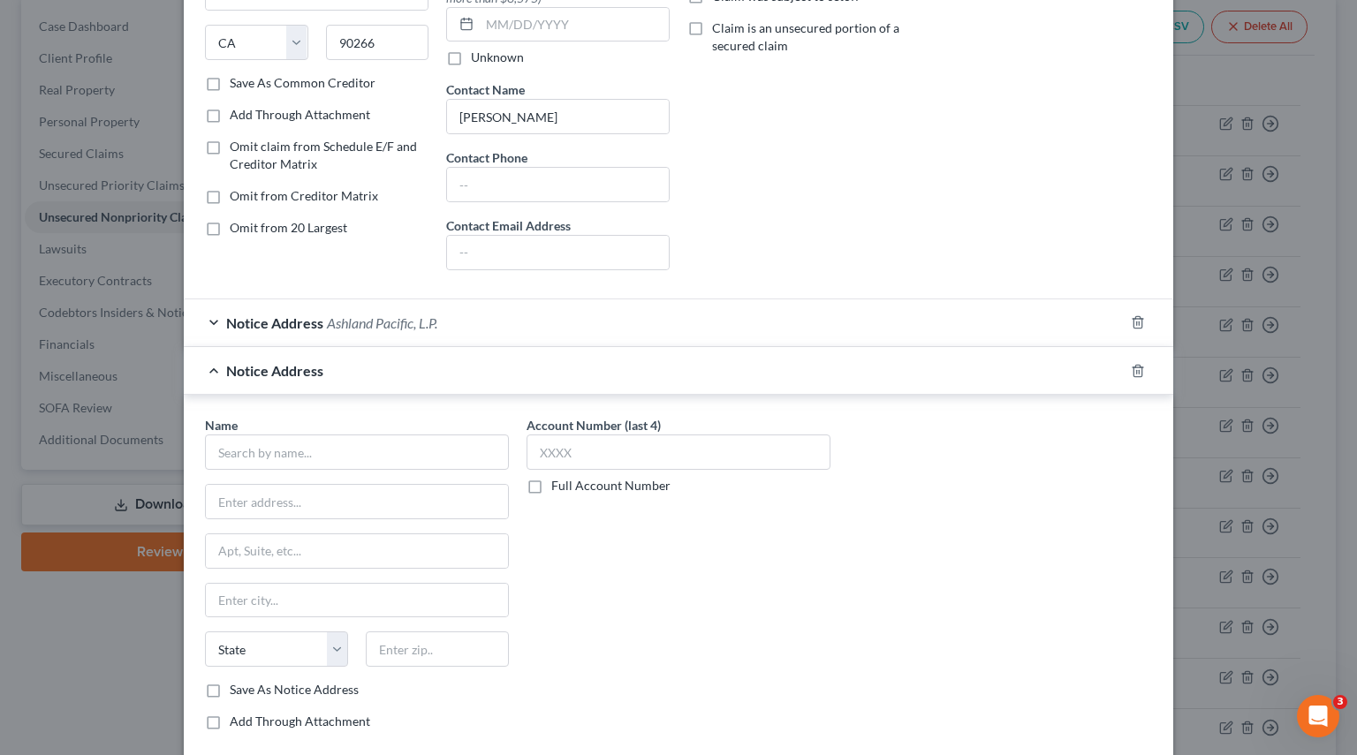
scroll to position [274, 0]
click at [247, 452] on input "text" at bounding box center [357, 450] width 304 height 35
click at [207, 323] on div "Notice Address Ashland Pacific, L.P." at bounding box center [654, 321] width 940 height 47
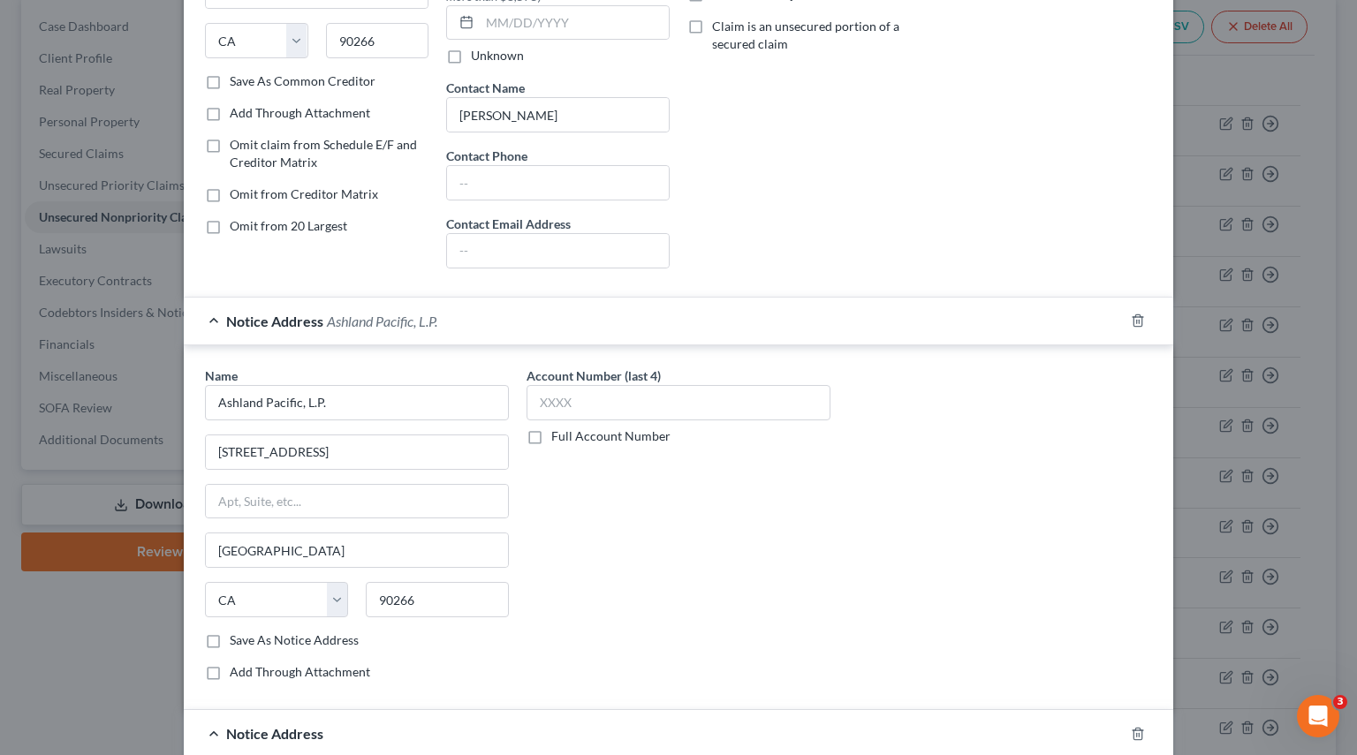
click at [207, 323] on div "Notice Address Ashland Pacific, L.P." at bounding box center [654, 321] width 940 height 47
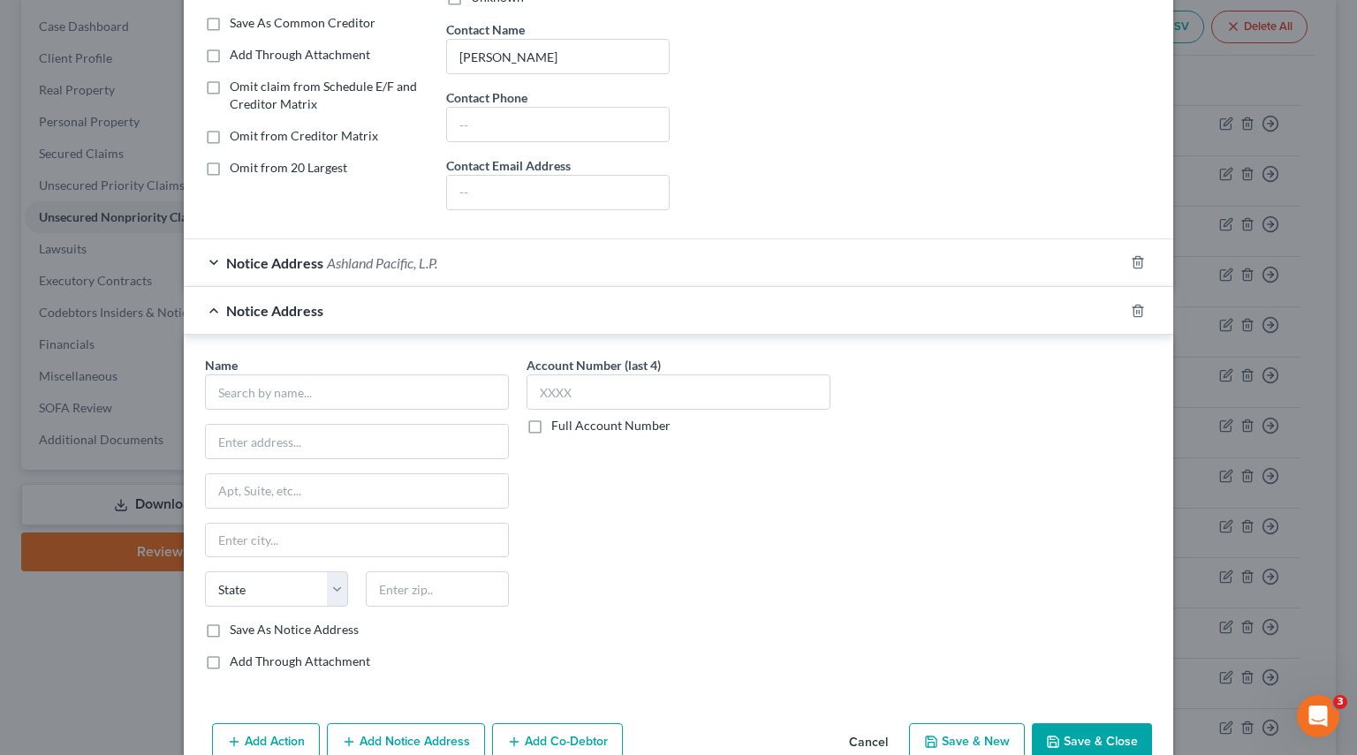
scroll to position [362, 0]
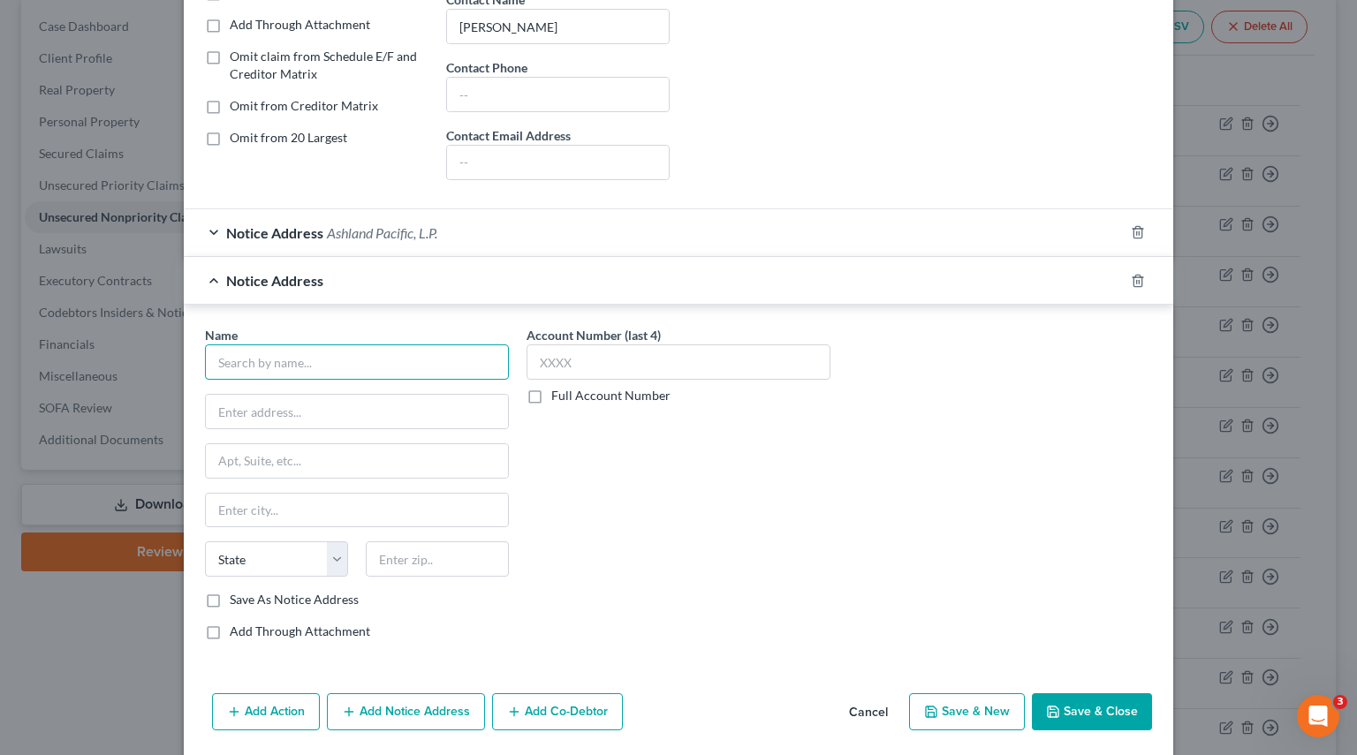
click at [265, 353] on input "text" at bounding box center [357, 361] width 304 height 35
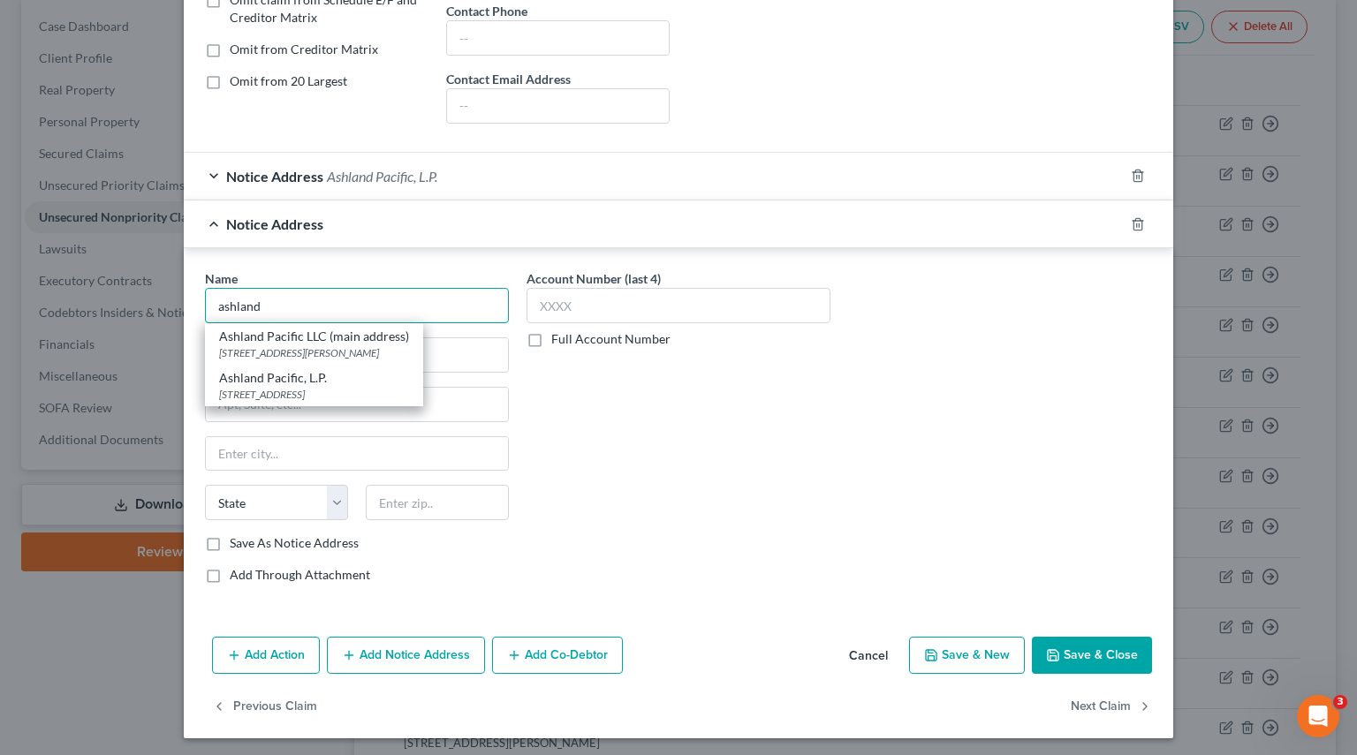
scroll to position [330, 0]
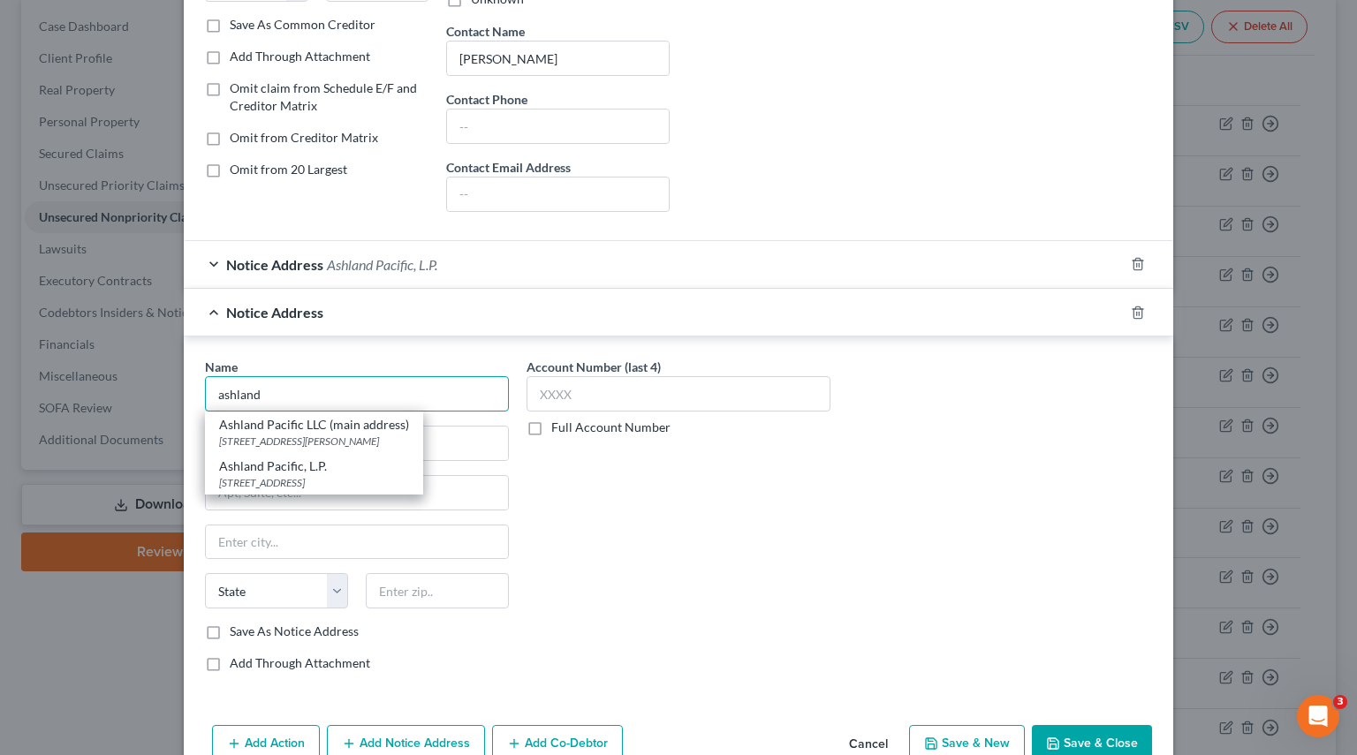
type input "ashland"
click at [901, 488] on div "Name * ashland Ashland Pacific LLC (main address) 2006 N Sepulveda Blvd. #552, …" at bounding box center [678, 522] width 964 height 329
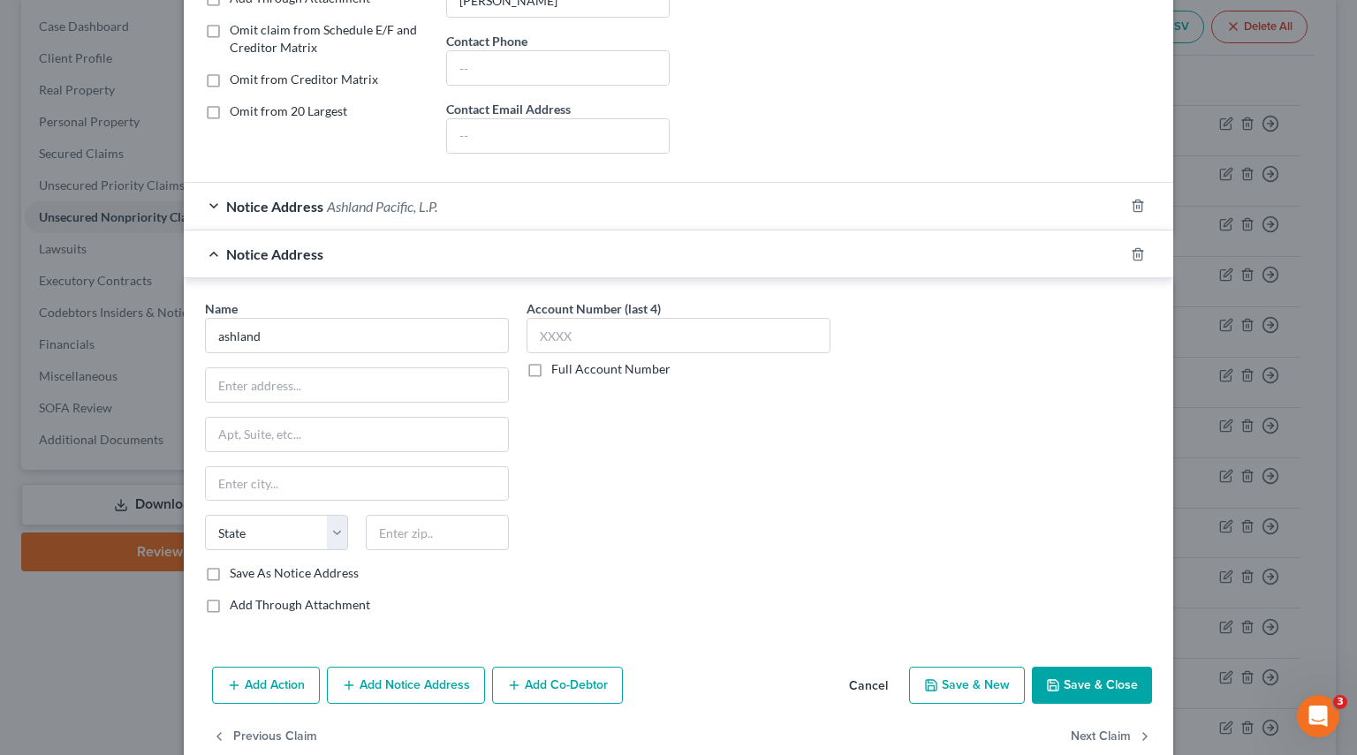
scroll to position [419, 0]
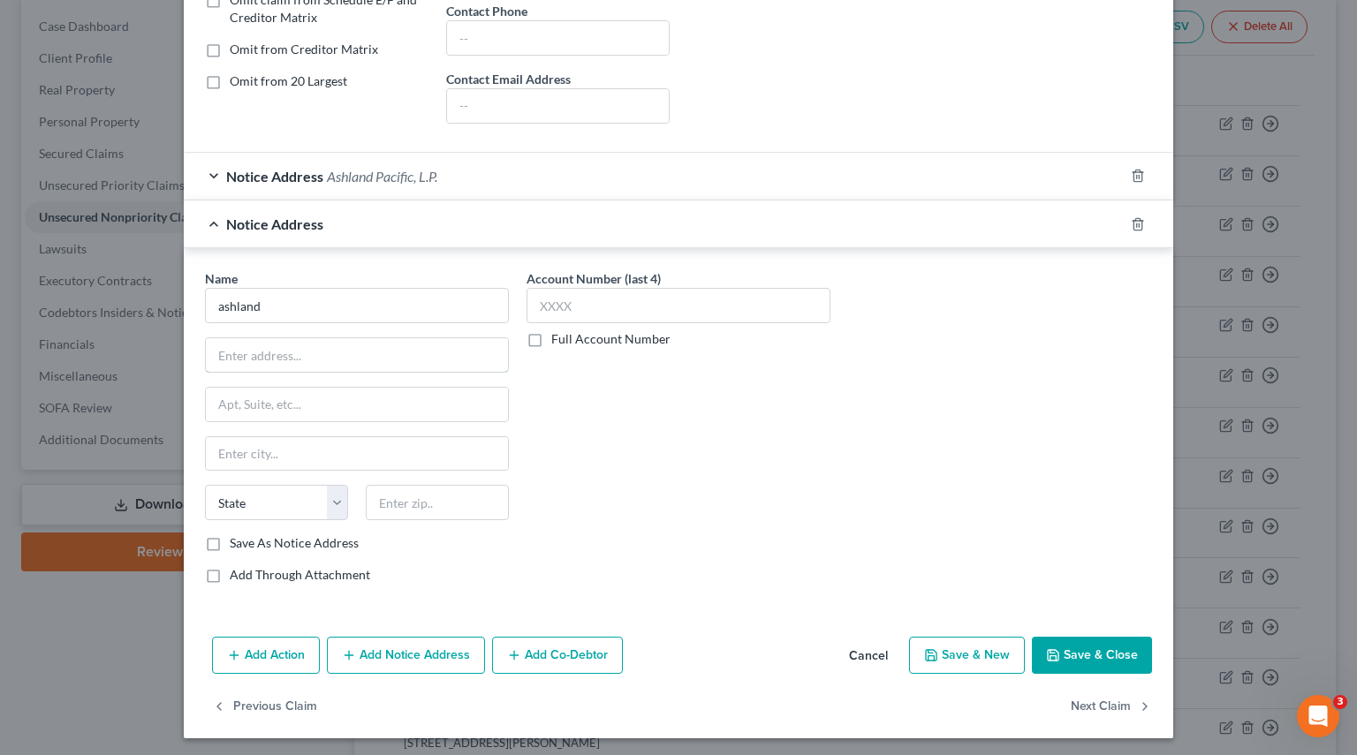
click at [303, 362] on input "text" at bounding box center [357, 355] width 302 height 34
paste input "[STREET_ADDRESS]"
type input "[STREET_ADDRESS]"
click at [240, 400] on input "text" at bounding box center [357, 405] width 302 height 34
paste input "13th Floor"
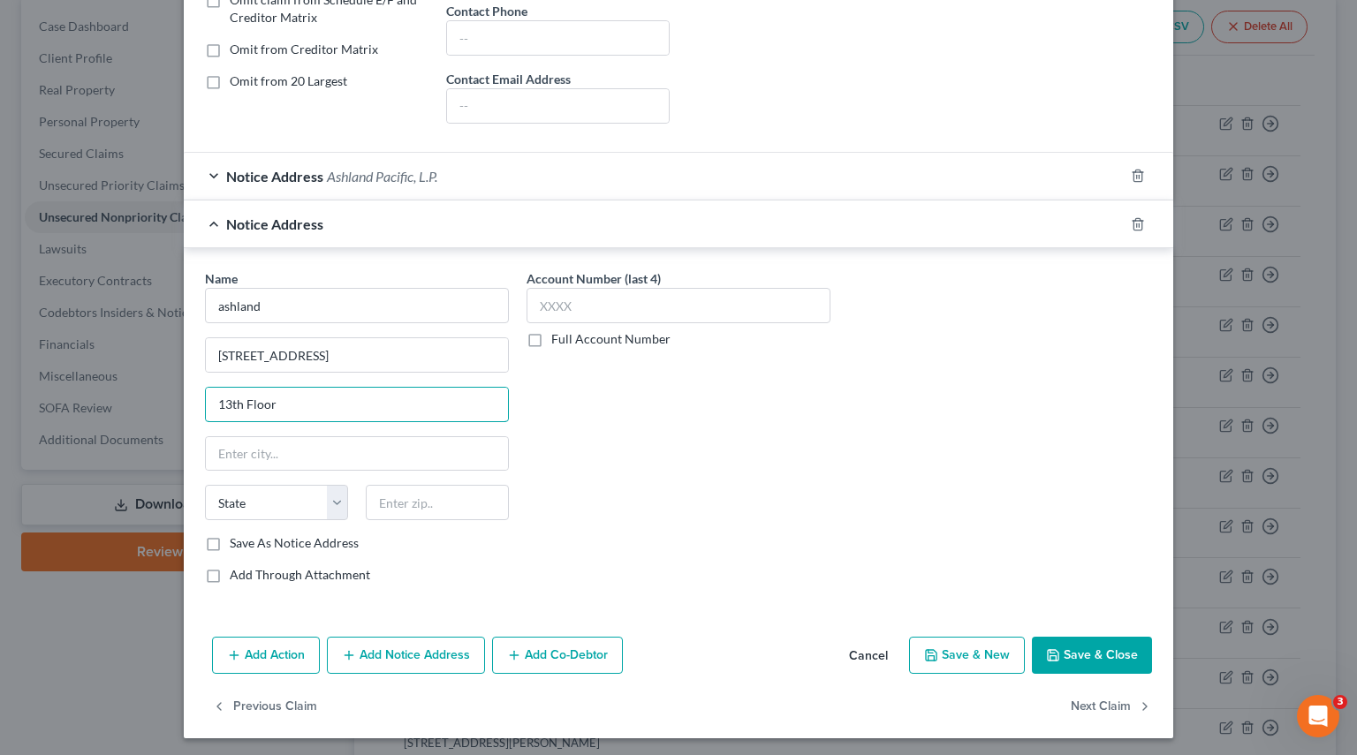
type input "13th Floor"
click at [270, 443] on input "text" at bounding box center [357, 454] width 302 height 34
paste input "[GEOGRAPHIC_DATA]"
type input "[GEOGRAPHIC_DATA]"
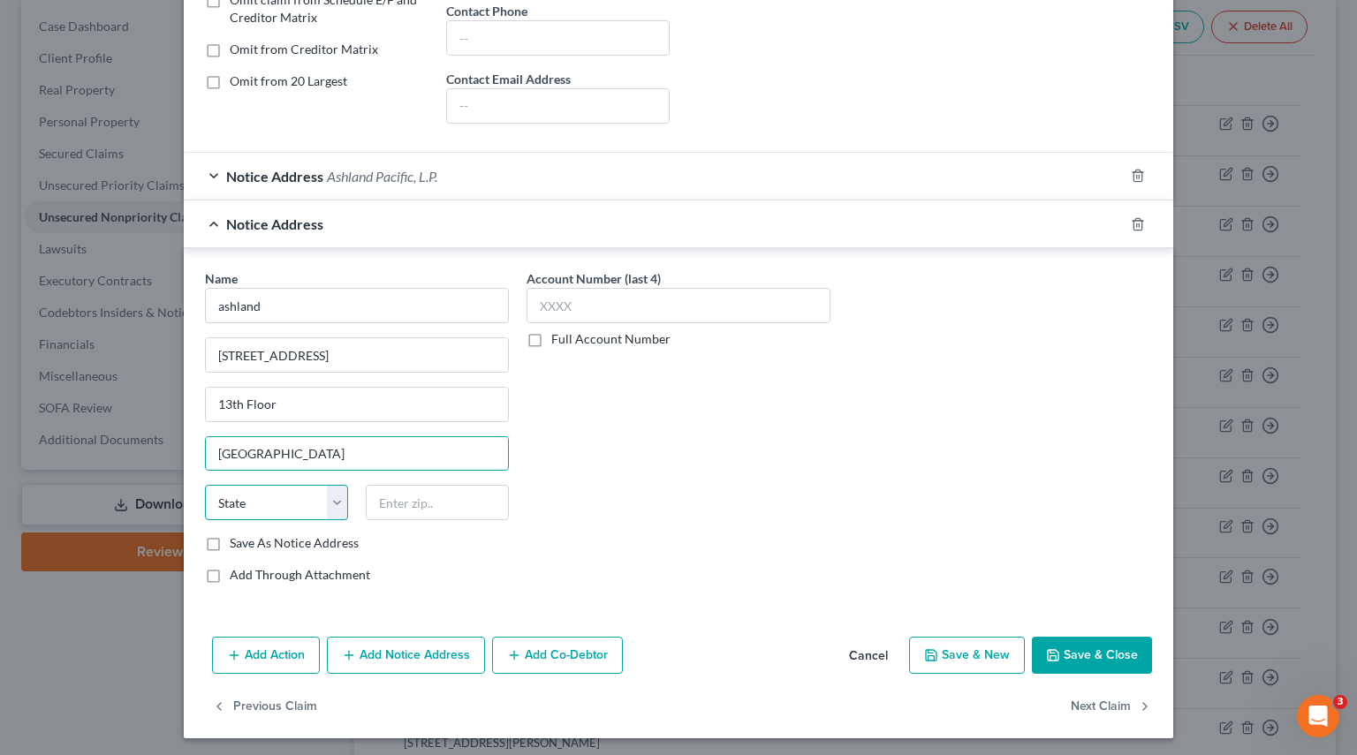
click at [234, 503] on select "State AL AK AR AZ CA CO CT DE DC FL GA GU HI ID IL IN IA KS KY LA ME MD MA MI M…" at bounding box center [276, 502] width 143 height 35
select select "4"
click at [205, 485] on select "State AL AK AR AZ CA CO CT DE DC FL GA GU HI ID IL IN IA KS KY LA ME MD MA MI M…" at bounding box center [276, 502] width 143 height 35
click at [424, 503] on input "text" at bounding box center [437, 502] width 143 height 35
paste input "90071"
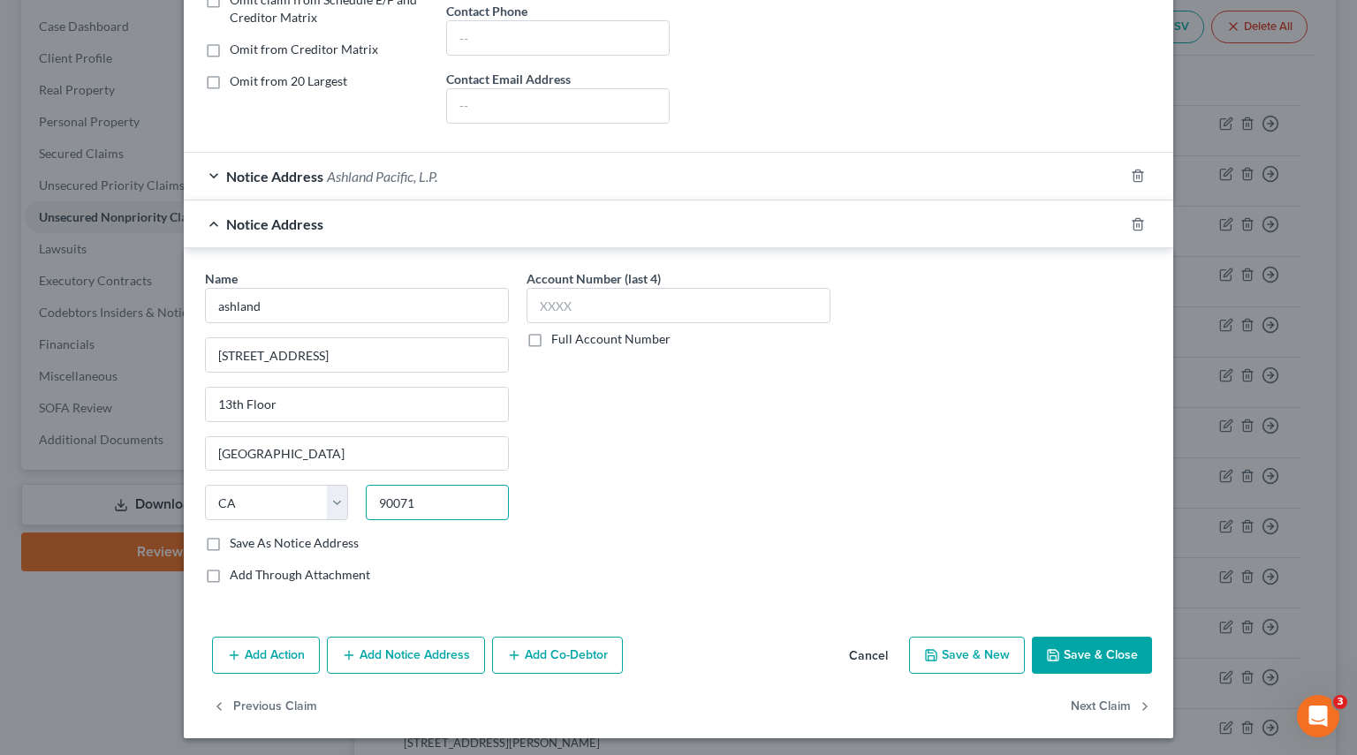
type input "90071"
click at [261, 544] on label "Save As Notice Address" at bounding box center [294, 543] width 129 height 18
click at [248, 544] on input "Save As Notice Address" at bounding box center [242, 539] width 11 height 11
checkbox input "true"
click at [1088, 613] on button "Save & Close" at bounding box center [1092, 655] width 120 height 37
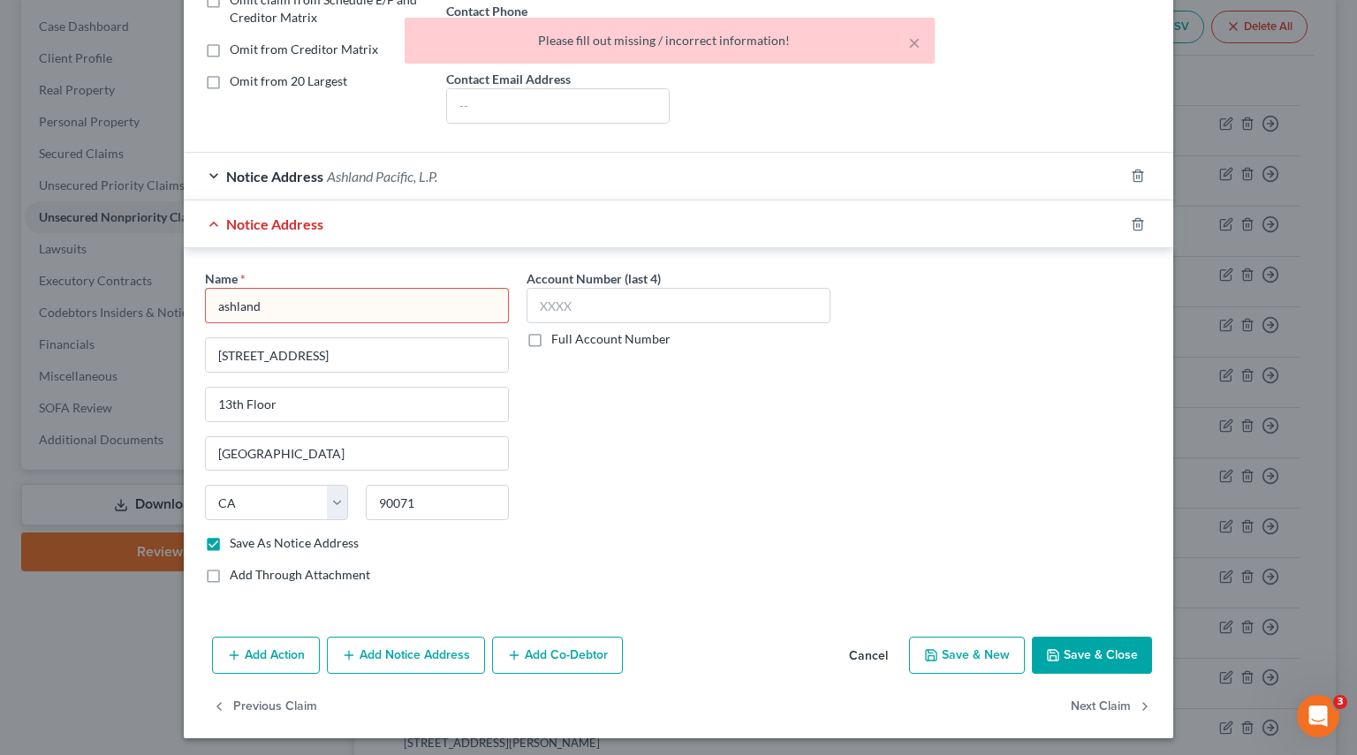
click at [306, 317] on input "ashland" at bounding box center [357, 305] width 304 height 35
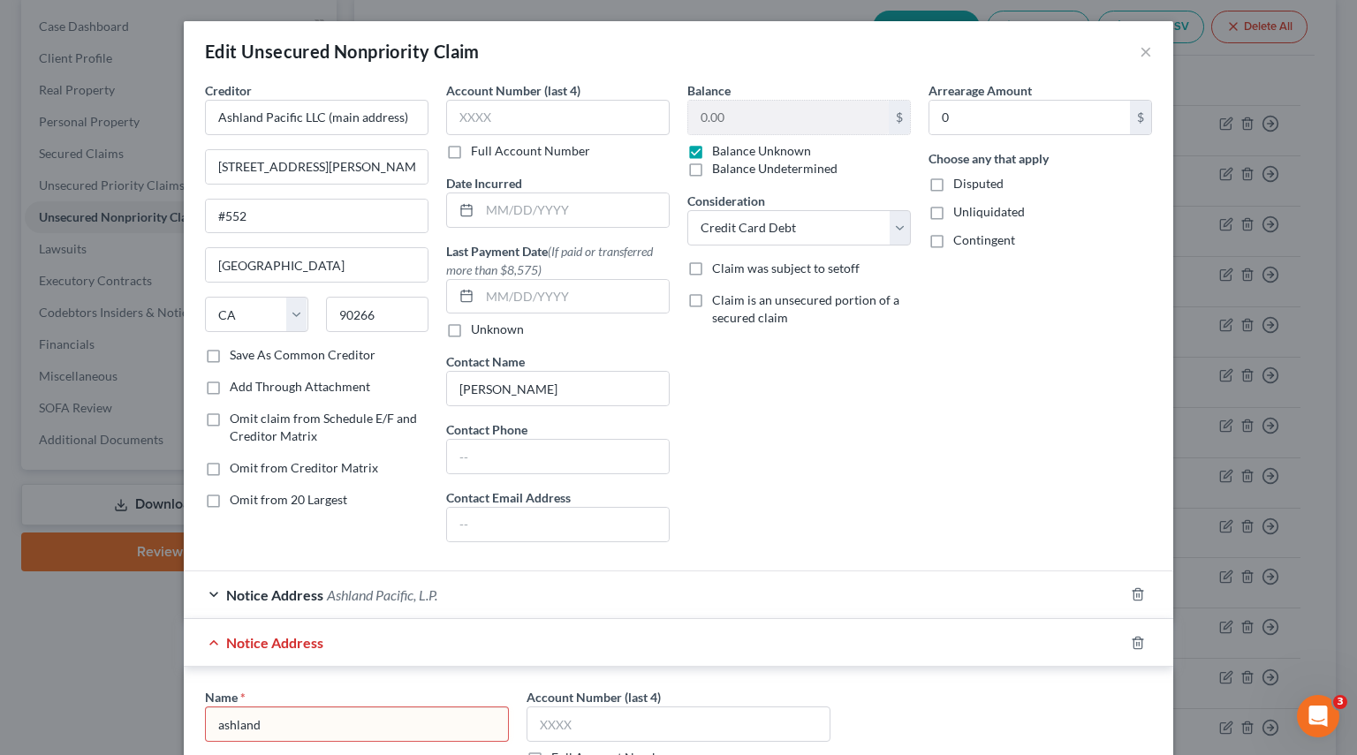
scroll to position [177, 0]
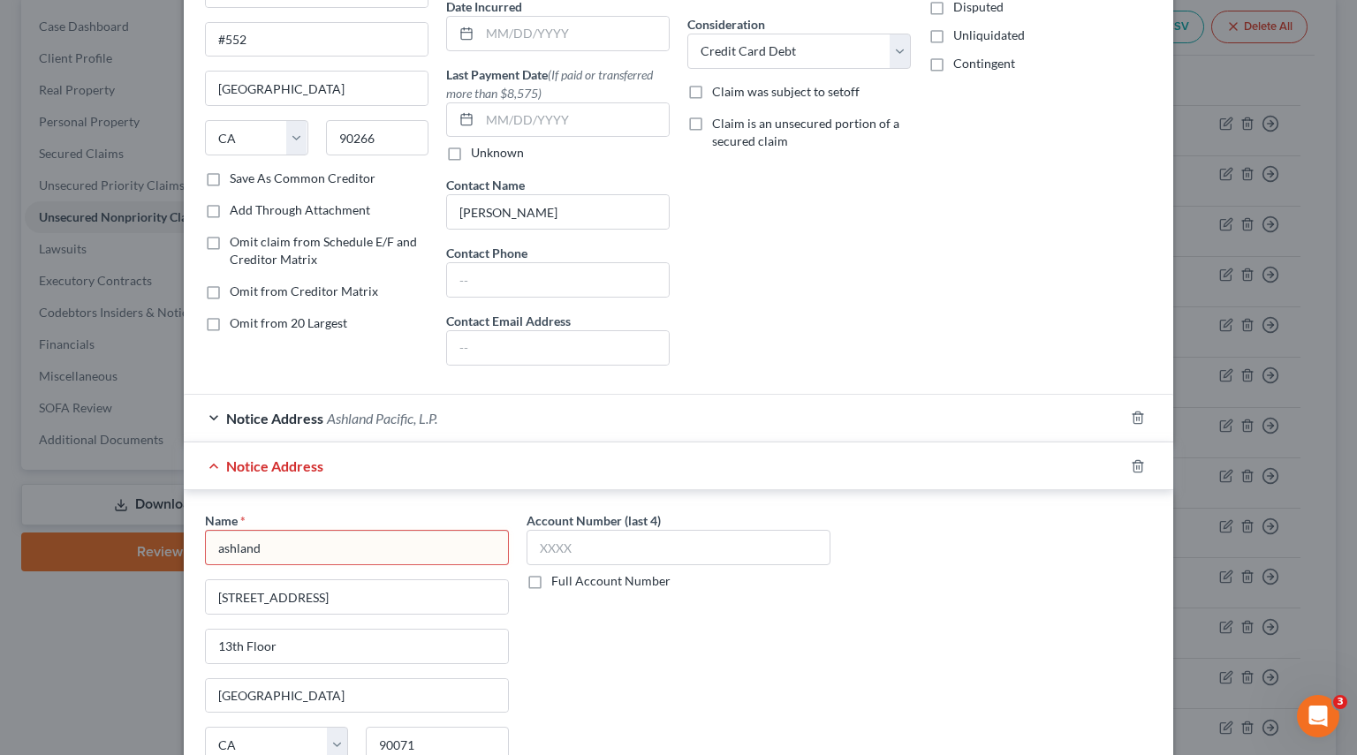
drag, startPoint x: 262, startPoint y: 538, endPoint x: 329, endPoint y: 556, distance: 69.6
click at [262, 538] on input "ashland" at bounding box center [357, 547] width 304 height 35
drag, startPoint x: 329, startPoint y: 556, endPoint x: -168, endPoint y: 546, distance: 496.5
paste input "Ashland Pacific LLC (additional address)"
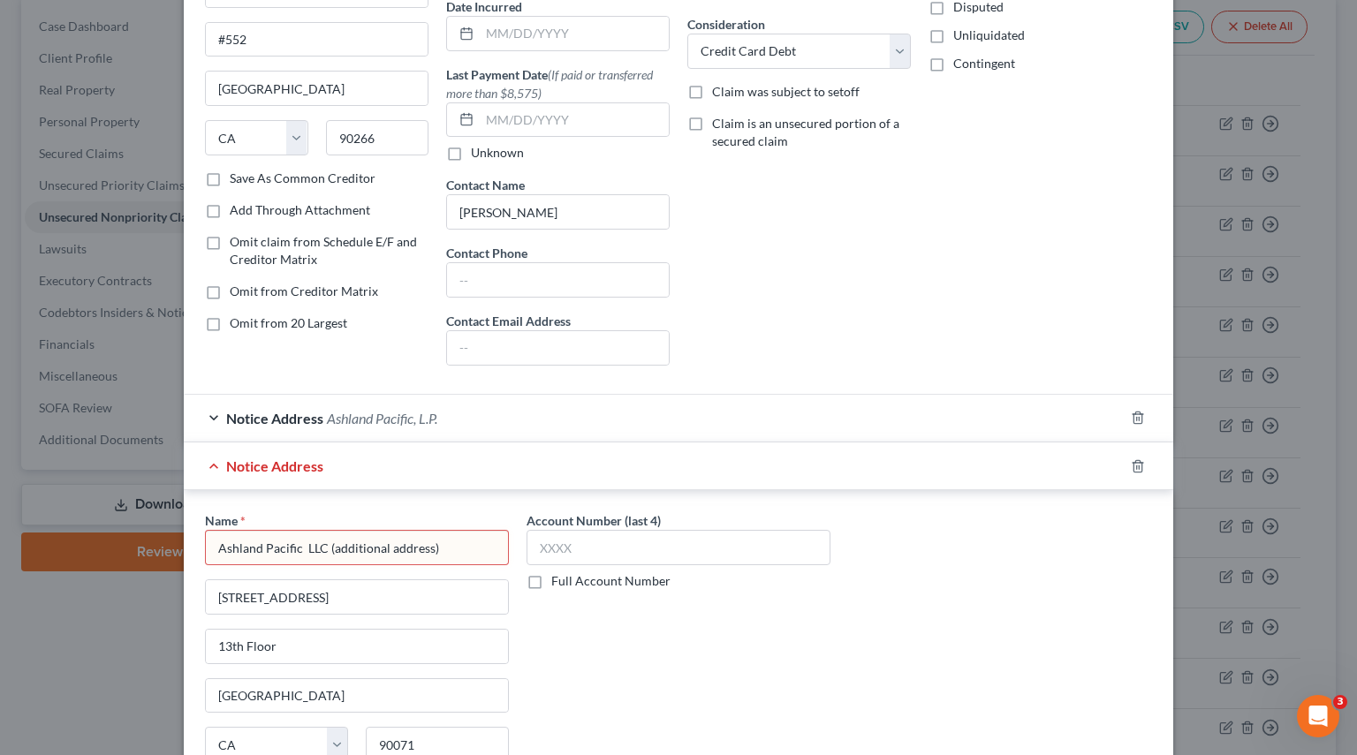
type input "Ashland Pacific LLC (additional address)"
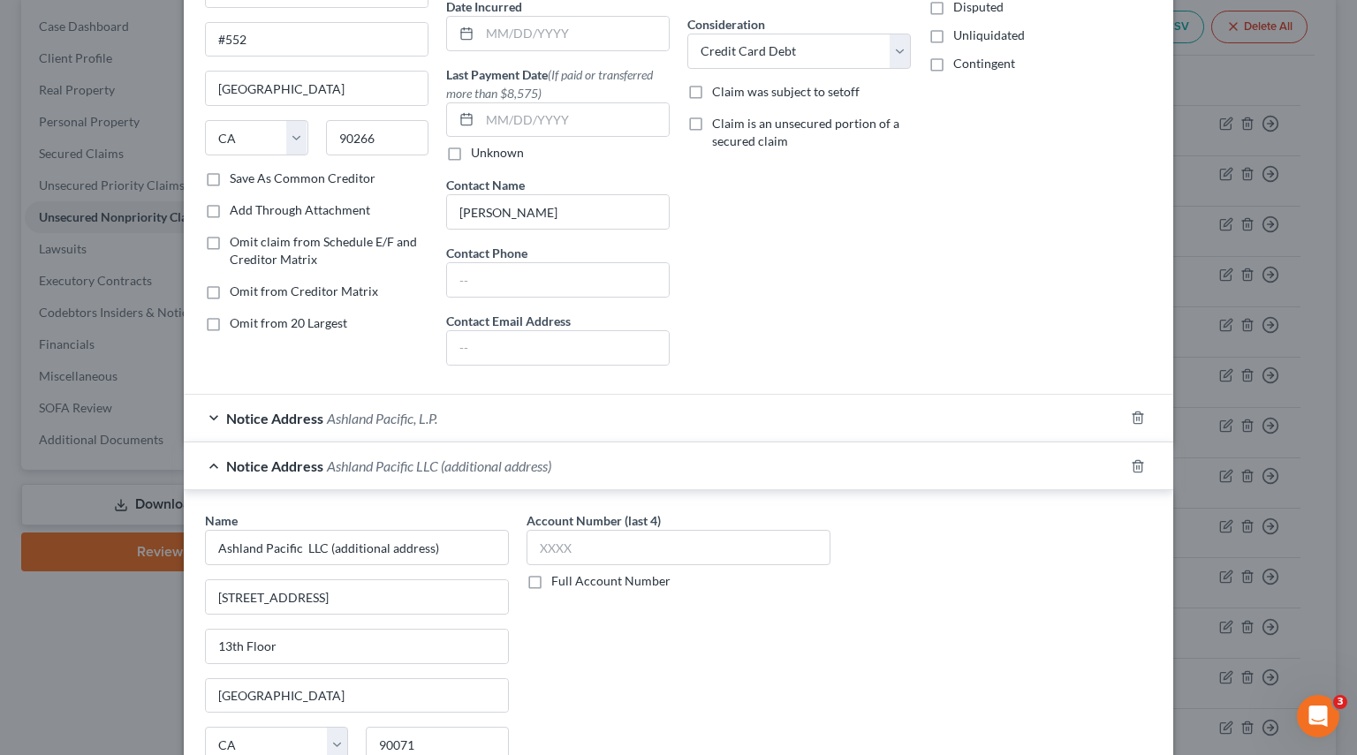
click at [954, 553] on div "Name * Ashland Pacific LLC (additional address) 444 South Flower Street 13th Fl…" at bounding box center [678, 675] width 964 height 329
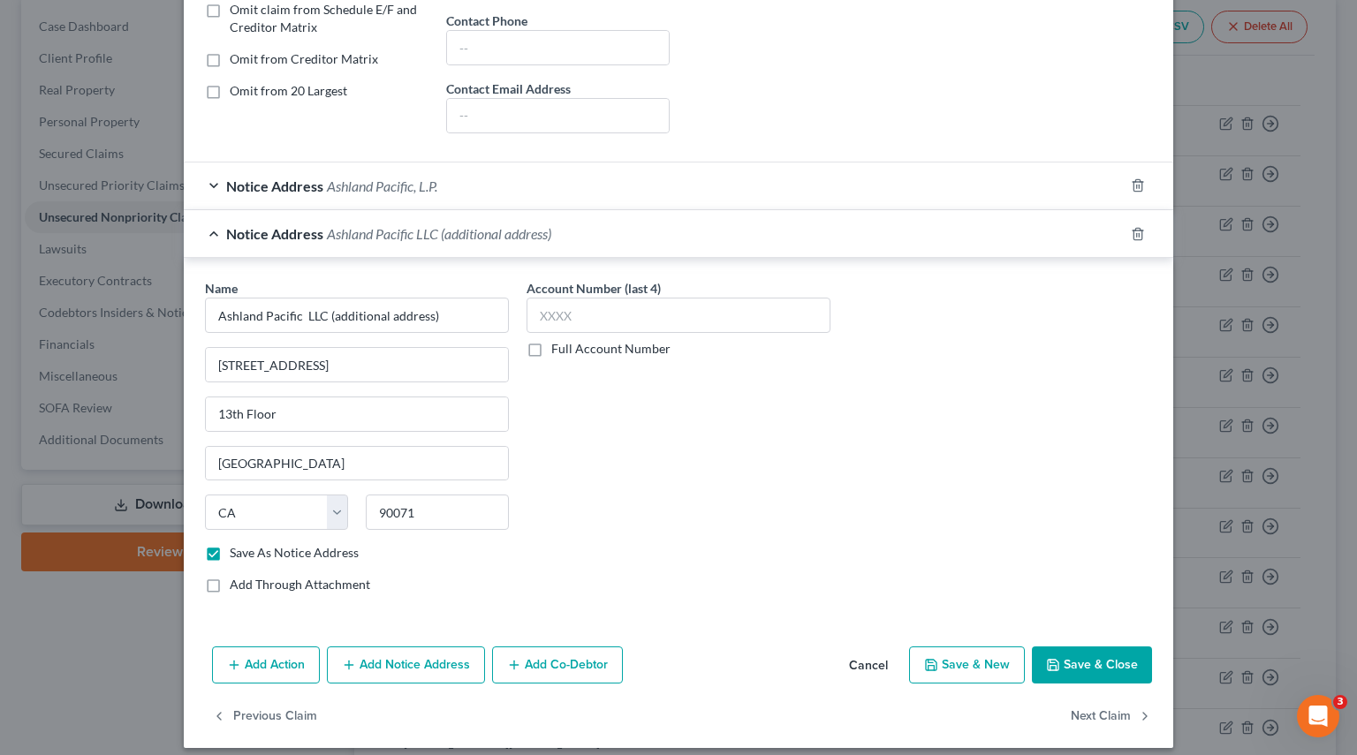
scroll to position [419, 0]
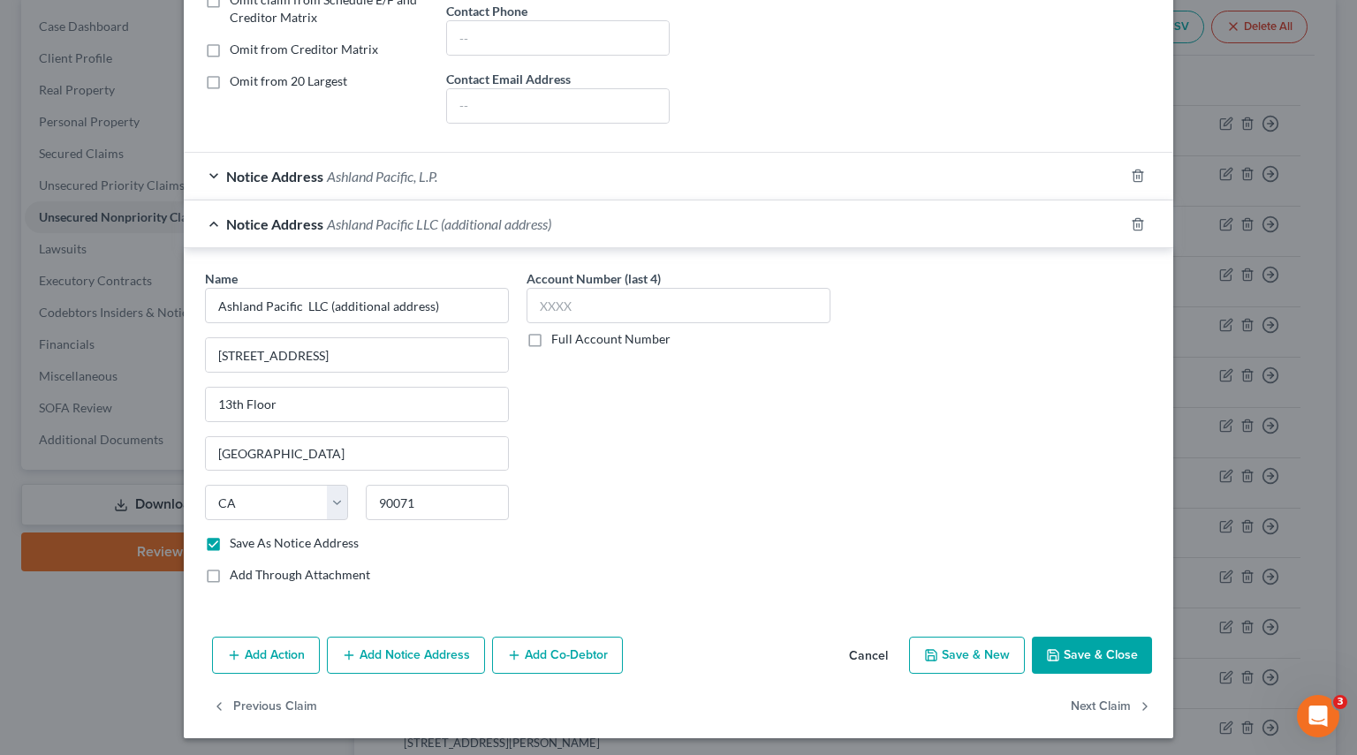
click at [979, 613] on button "Save & New" at bounding box center [967, 655] width 116 height 37
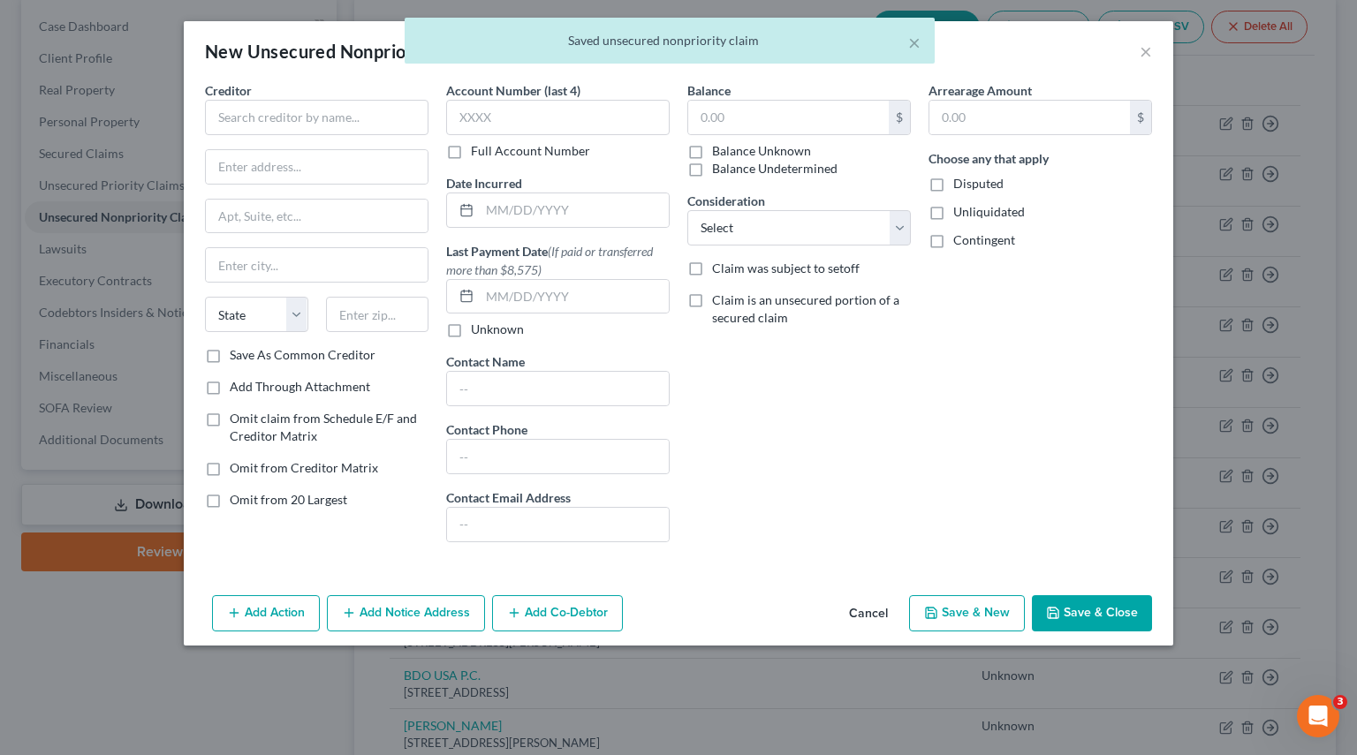
click at [1144, 57] on div "× Saved unsecured nonpriority claim" at bounding box center [669, 45] width 1357 height 55
click at [1145, 48] on div "× Saved unsecured nonpriority claim" at bounding box center [669, 45] width 1357 height 55
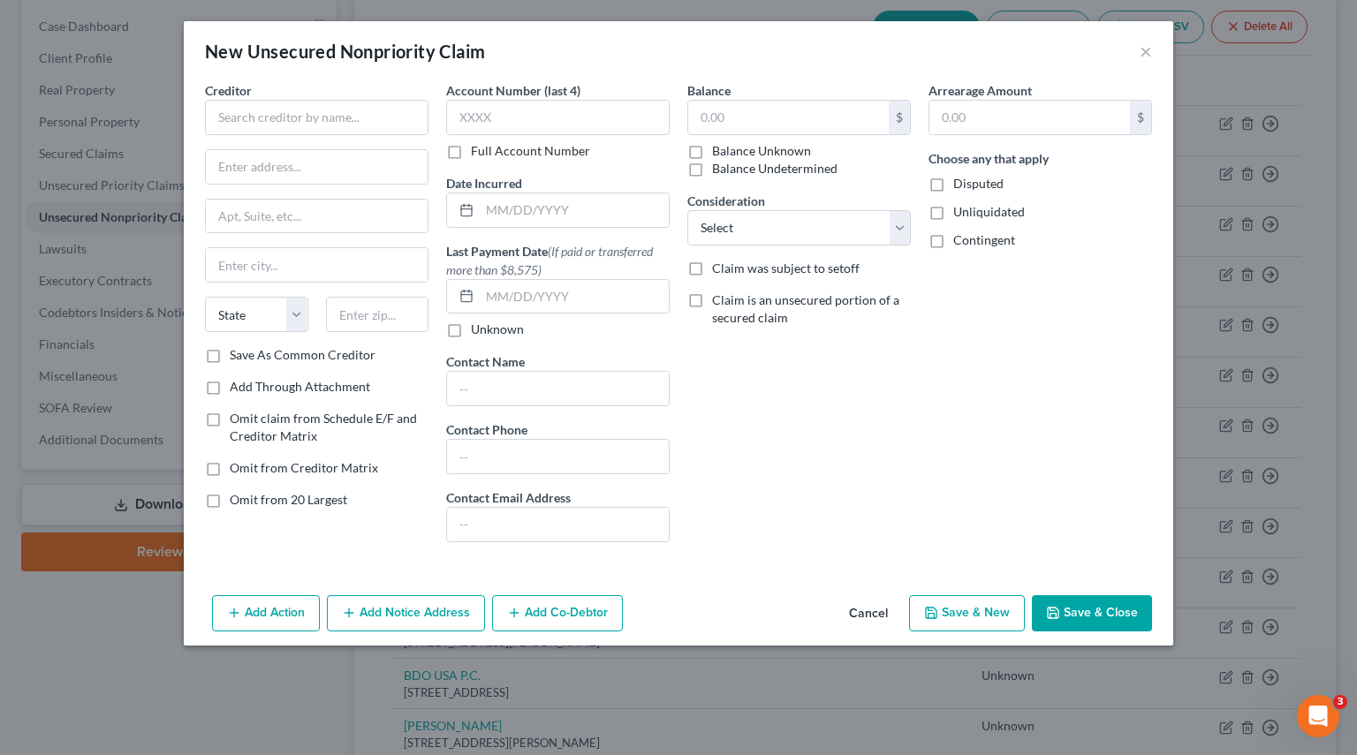
click at [1154, 52] on div "New Unsecured Nonpriority Claim ×" at bounding box center [678, 51] width 989 height 60
click at [1150, 55] on button "×" at bounding box center [1145, 51] width 12 height 21
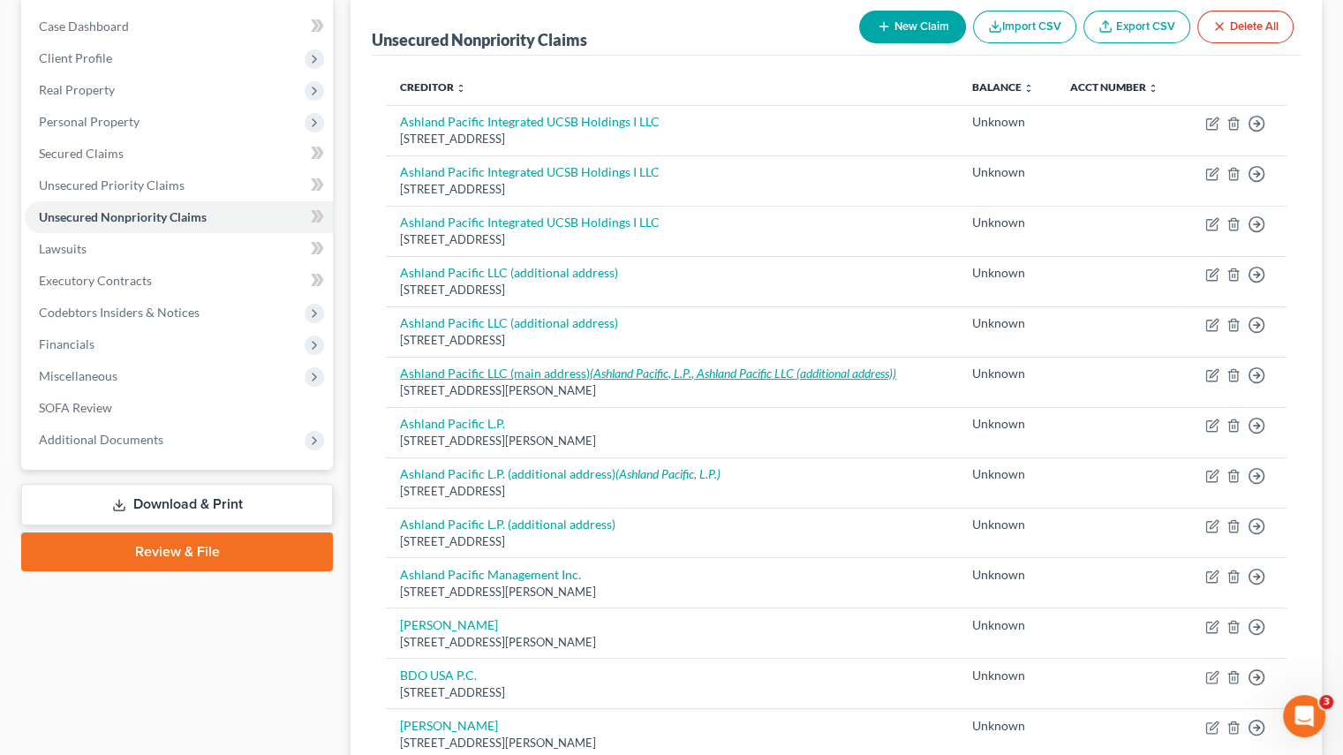
click at [435, 367] on link "Ashland Pacific LLC (main address) (Ashland Pacific, L.P., Ashland Pacific LLC …" at bounding box center [648, 373] width 496 height 15
select select "4"
select select "2"
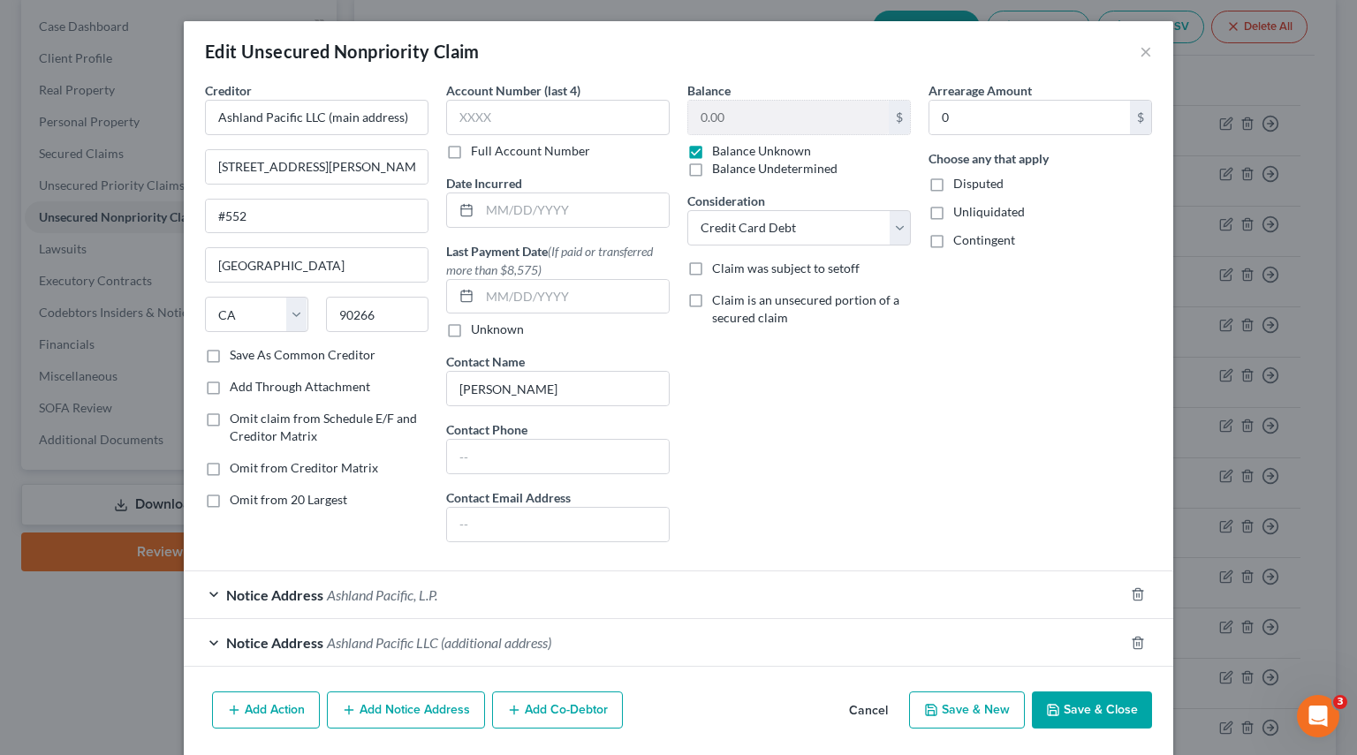
scroll to position [57, 0]
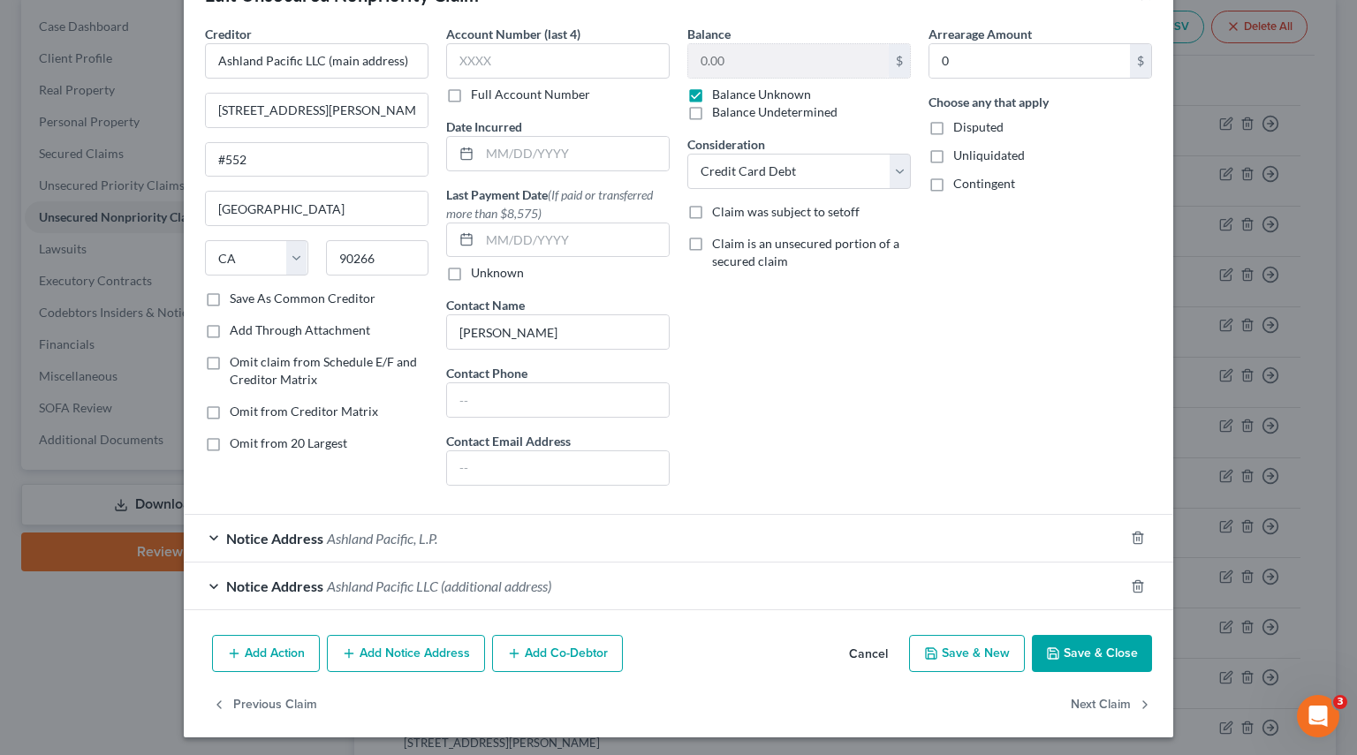
click at [299, 533] on span "Notice Address" at bounding box center [274, 538] width 97 height 17
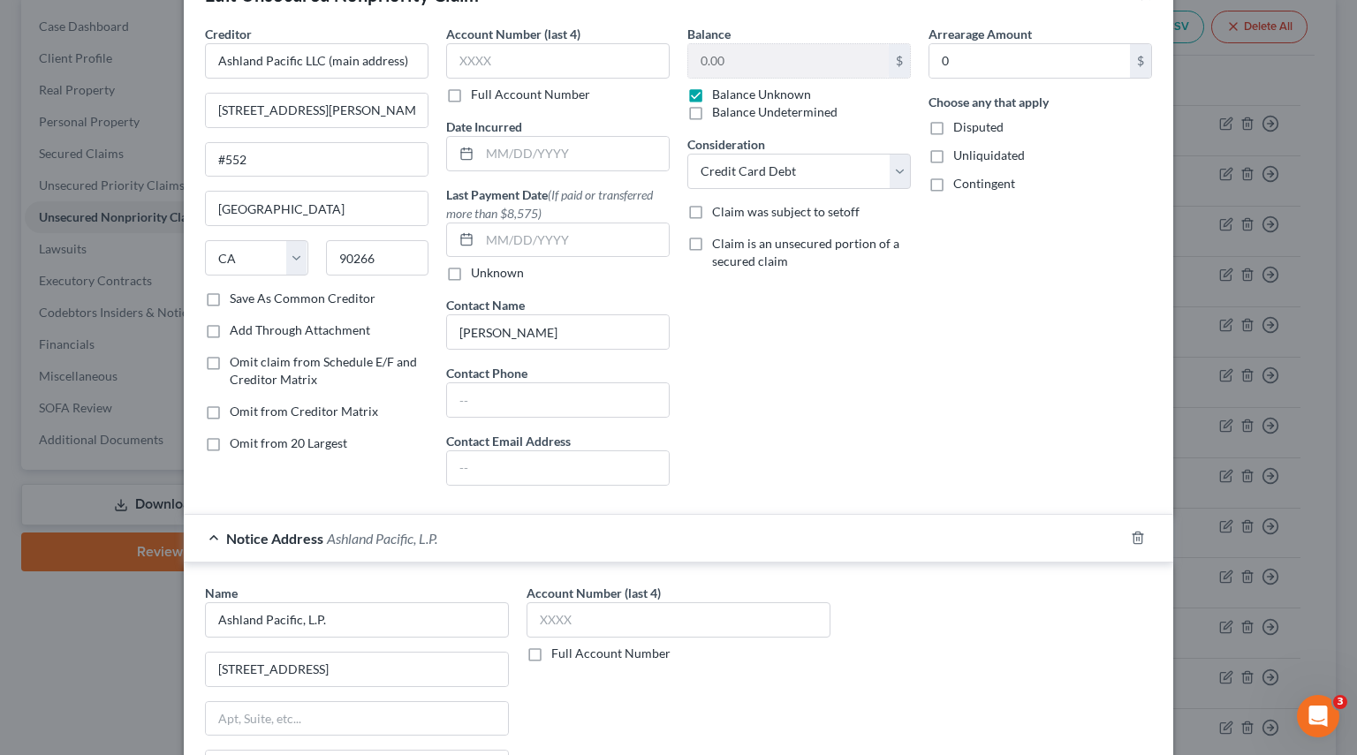
scroll to position [233, 0]
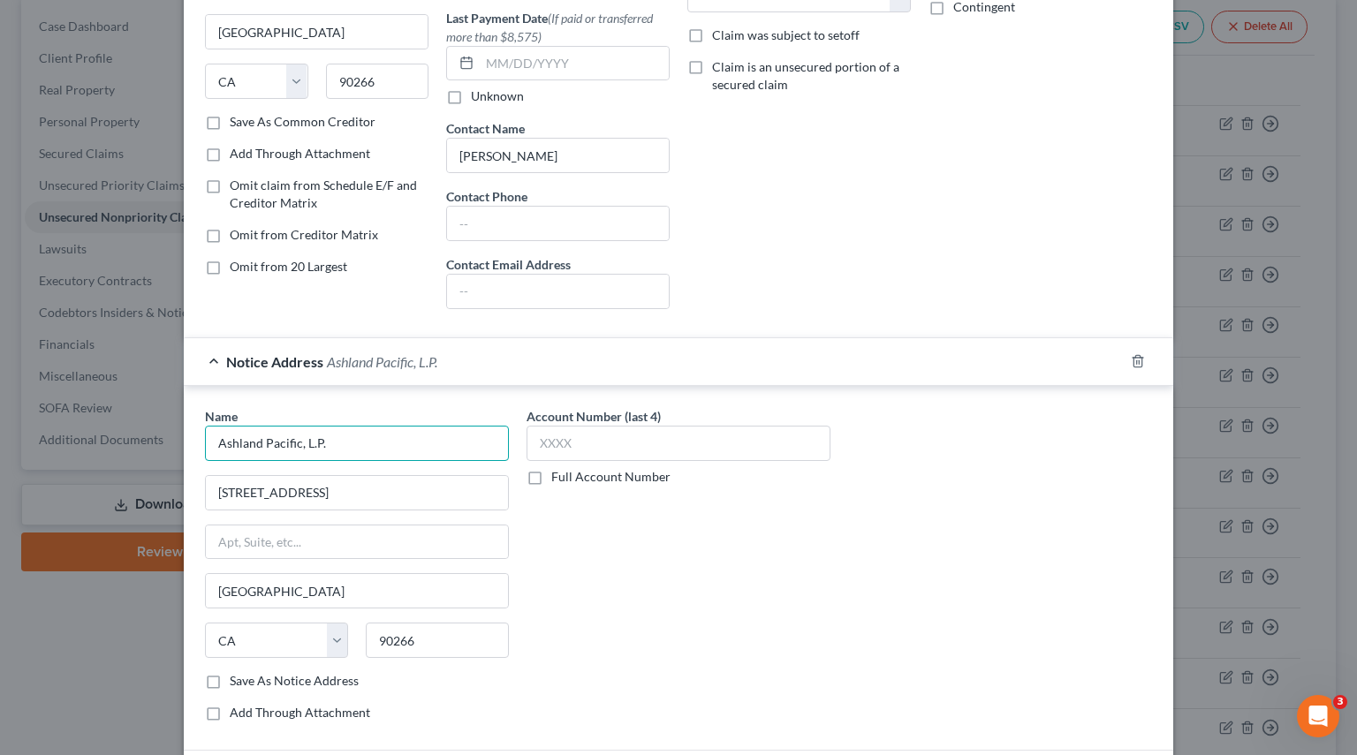
click at [350, 435] on input "Ashland Pacific, L.P." at bounding box center [357, 443] width 304 height 35
drag, startPoint x: 361, startPoint y: 449, endPoint x: 406, endPoint y: 443, distance: 45.4
click at [361, 449] on input "Ashland Pacific, LLC" at bounding box center [357, 443] width 304 height 35
drag, startPoint x: -244, startPoint y: 440, endPoint x: -301, endPoint y: 437, distance: 57.5
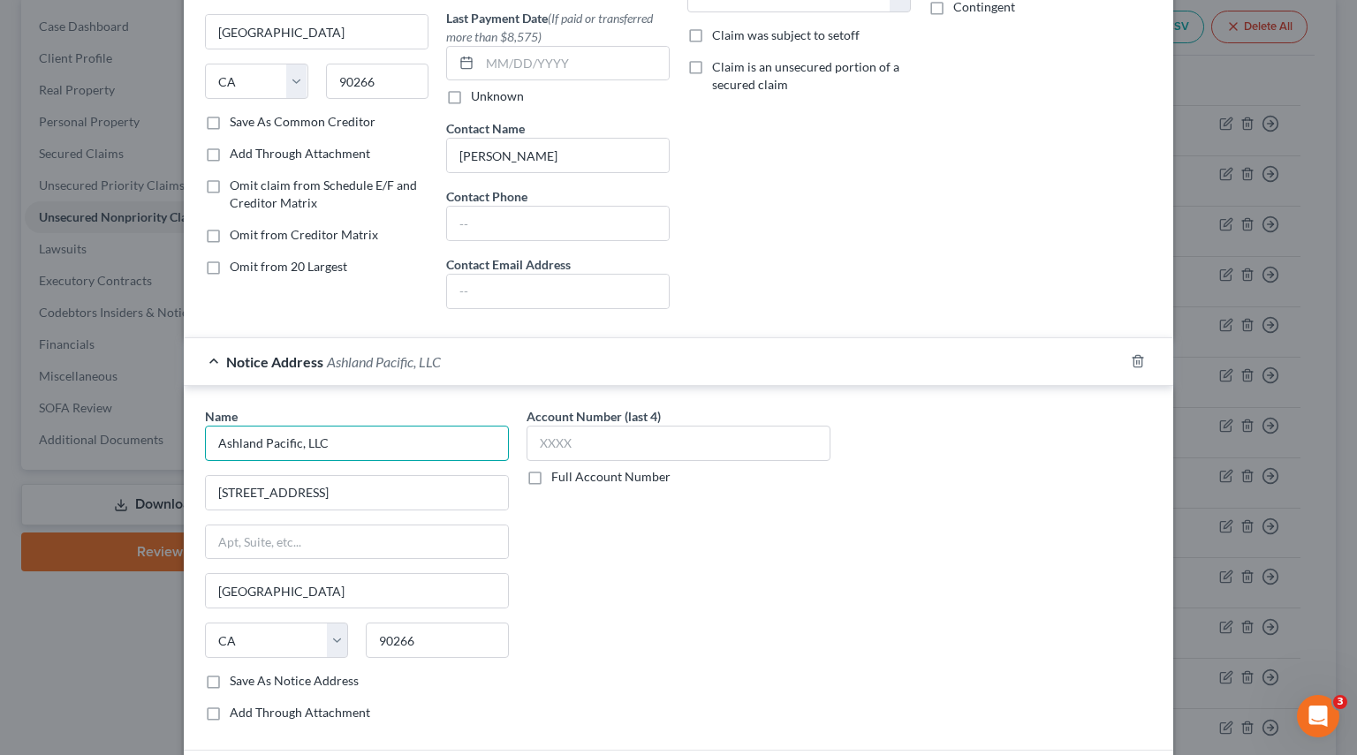
paste input "LLC (additional address)"
type input "Ashland Pacific LLC (additional address)"
click at [884, 533] on div "Name * Ashland Pacific LLC (additional address) 1500 Rosecrans Avenue, Ste 500 …" at bounding box center [678, 571] width 964 height 329
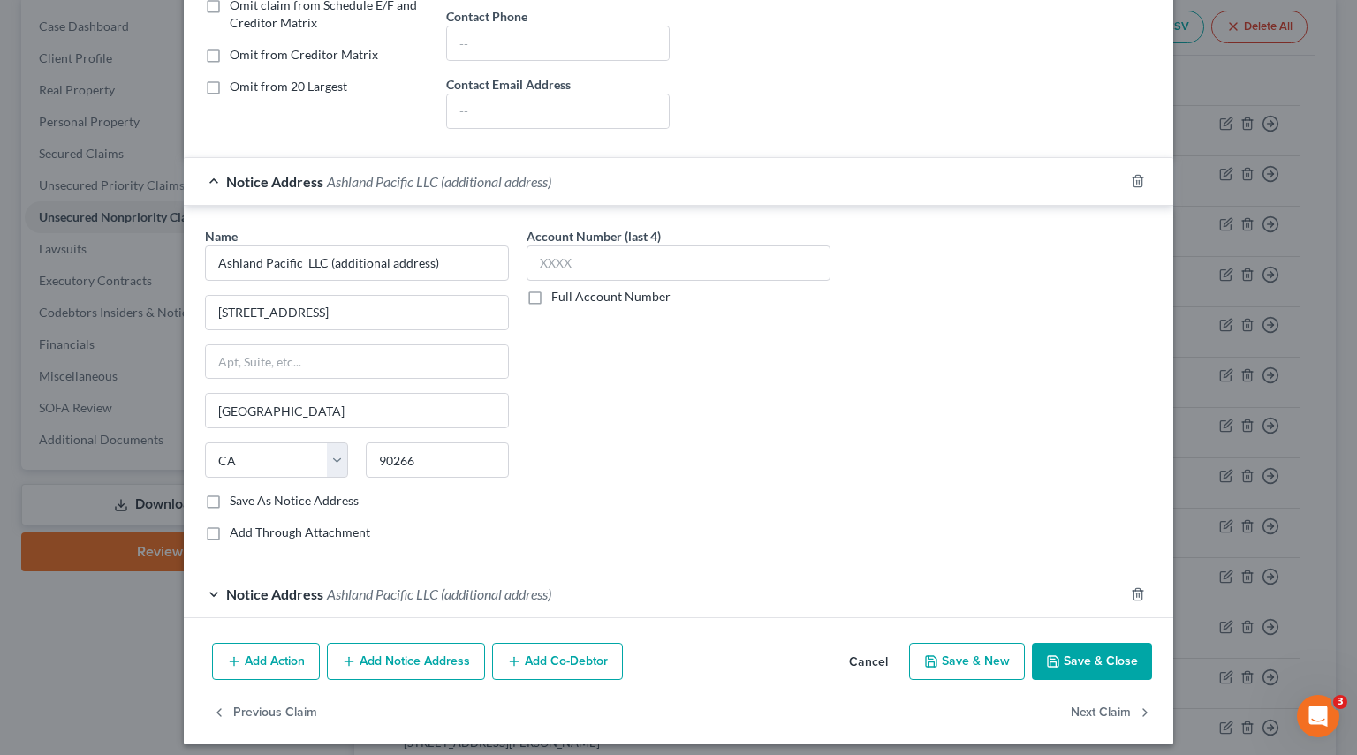
scroll to position [420, 0]
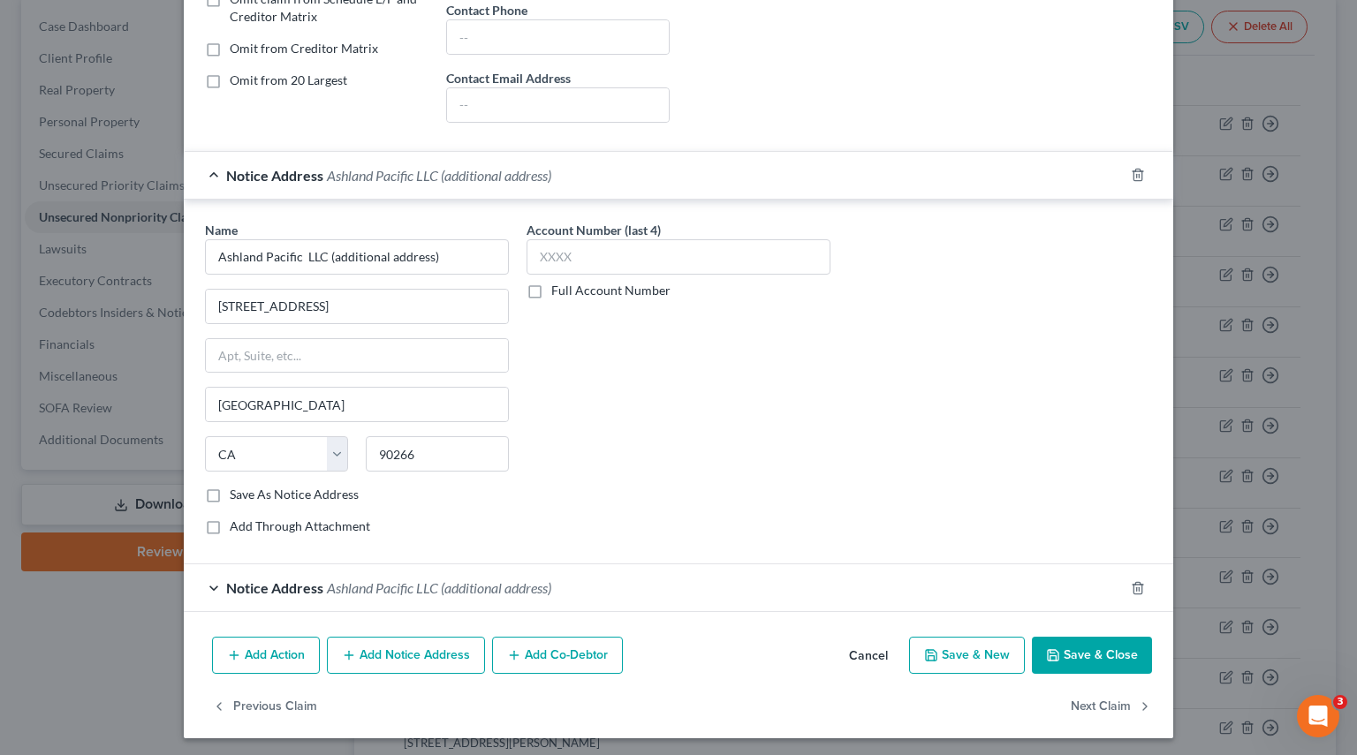
click at [230, 486] on label "Save As Notice Address" at bounding box center [294, 495] width 129 height 18
click at [237, 486] on input "Save As Notice Address" at bounding box center [242, 491] width 11 height 11
click at [1119, 613] on button "Save & Close" at bounding box center [1092, 655] width 120 height 37
checkbox input "false"
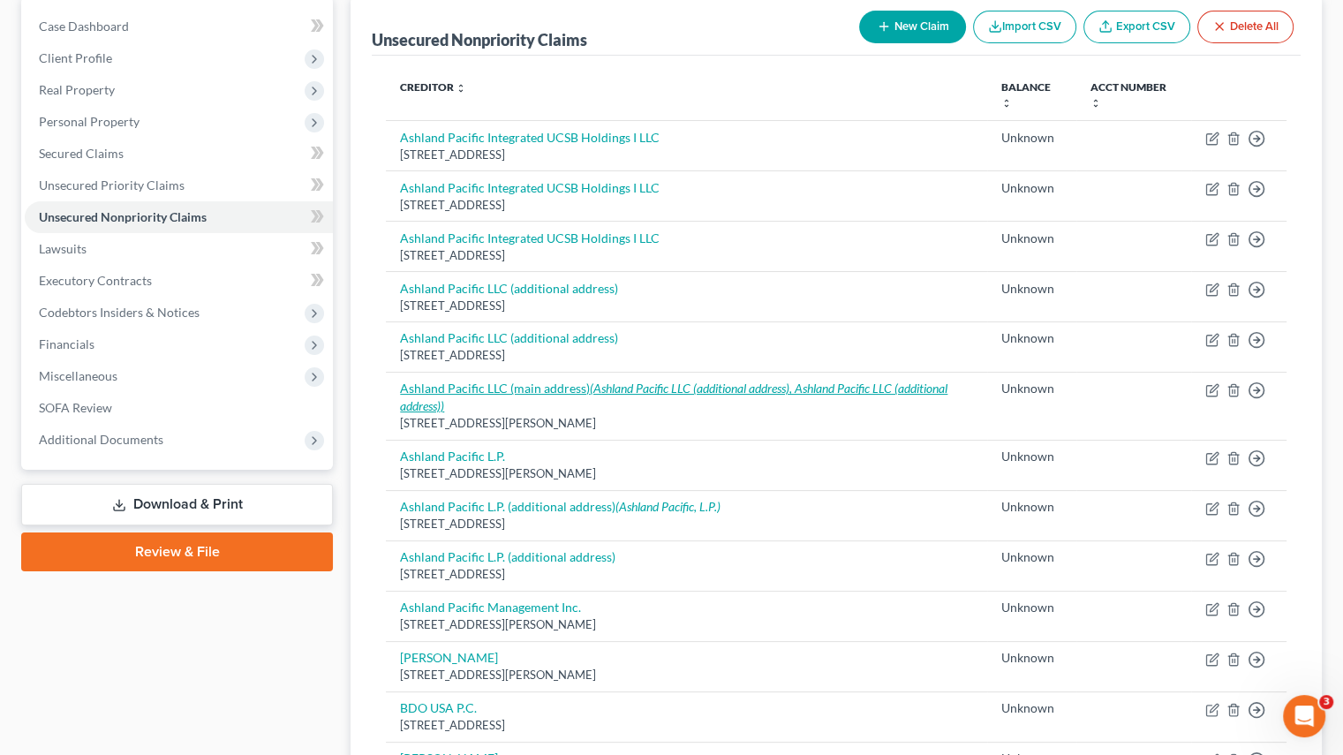
click at [767, 386] on icon "(Ashland Pacific LLC (additional address), Ashland Pacific LLC (additional addr…" at bounding box center [674, 397] width 548 height 33
select select "4"
select select "2"
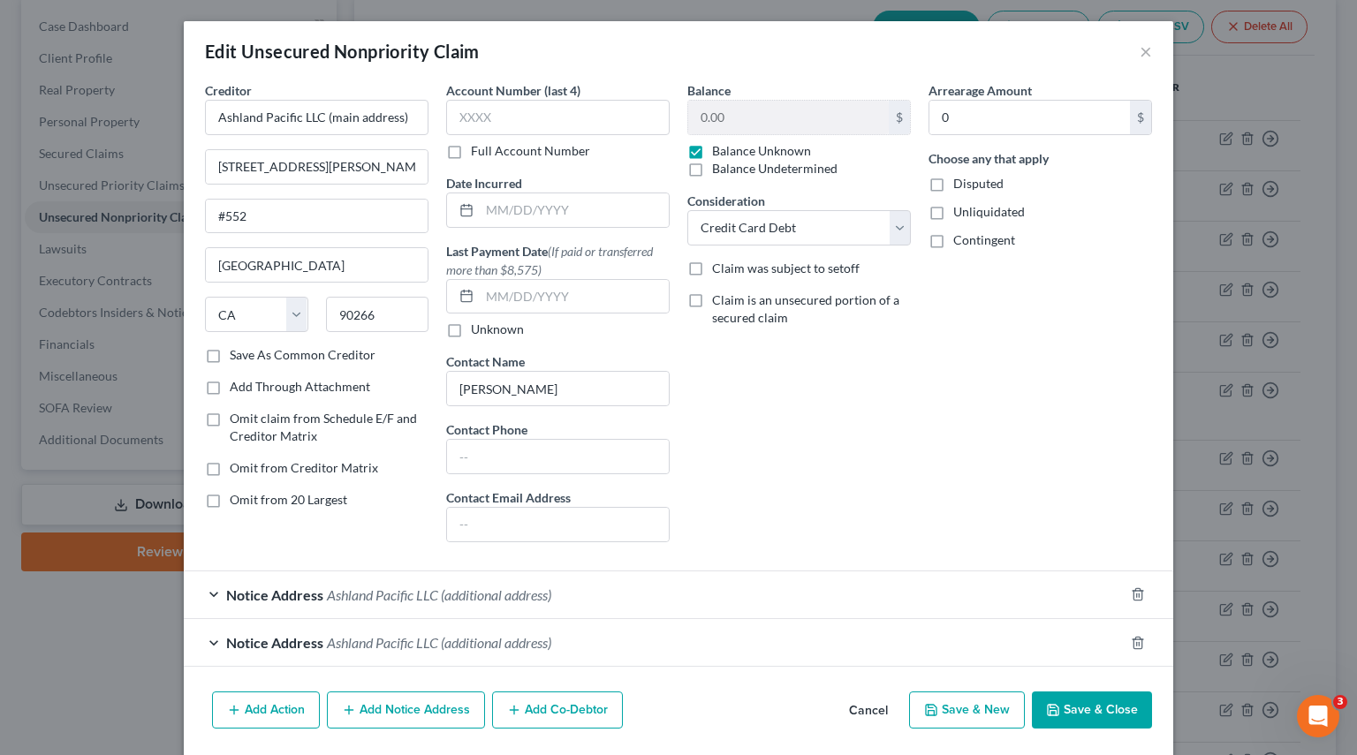
scroll to position [57, 0]
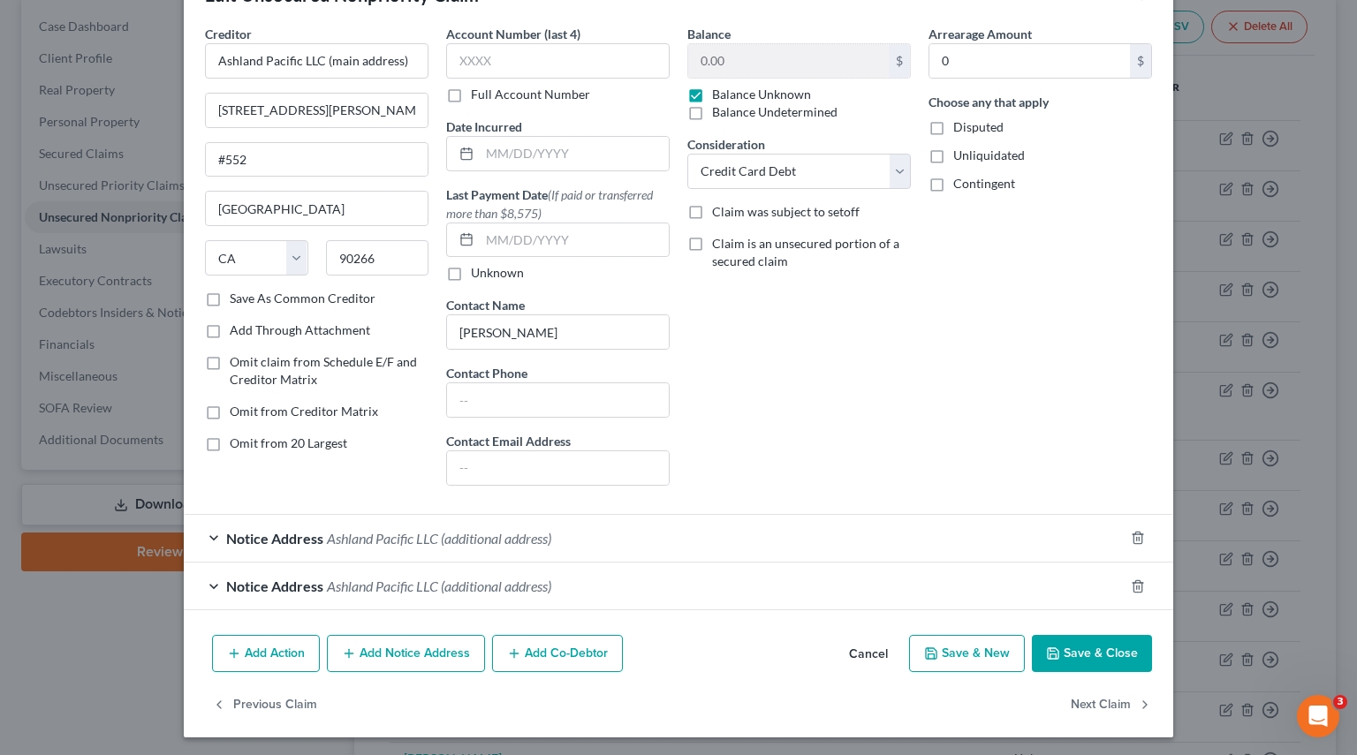
click at [210, 534] on div "Notice Address Ashland Pacific LLC (additional address)" at bounding box center [654, 538] width 940 height 47
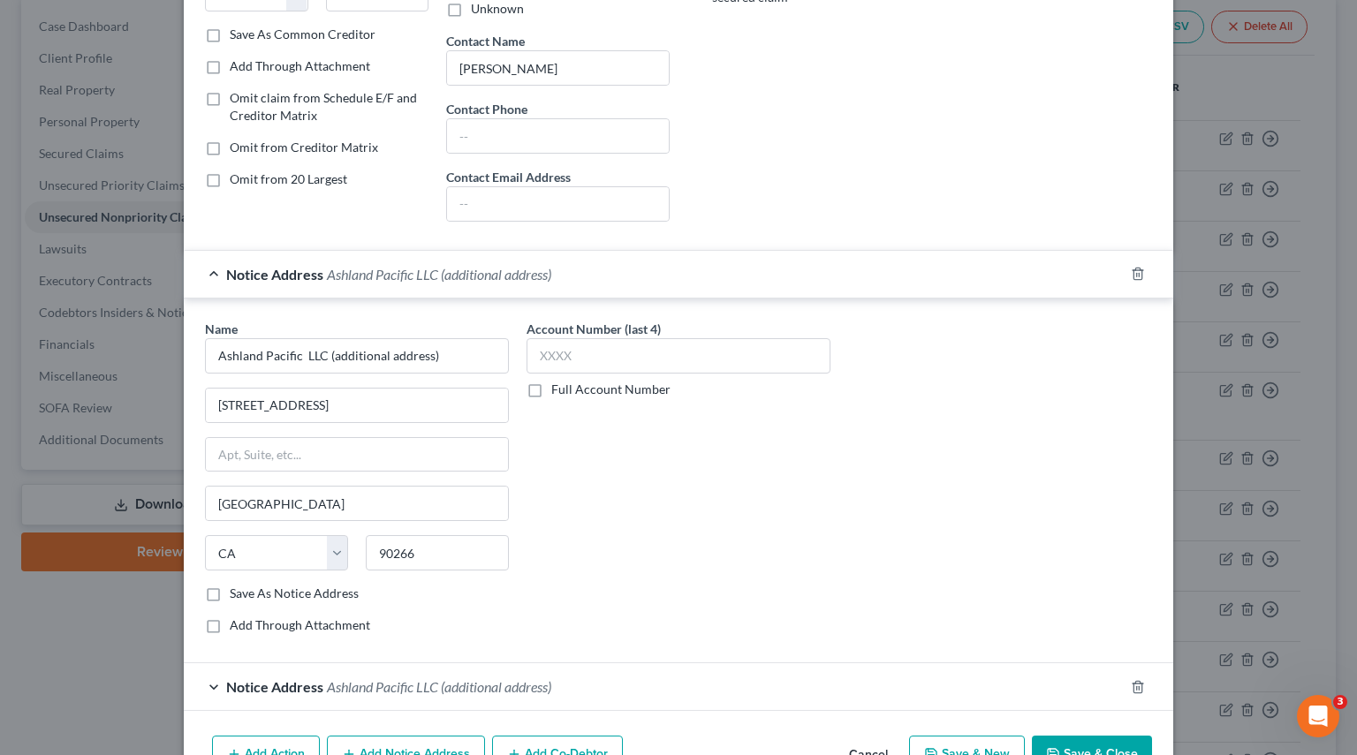
scroll to position [420, 0]
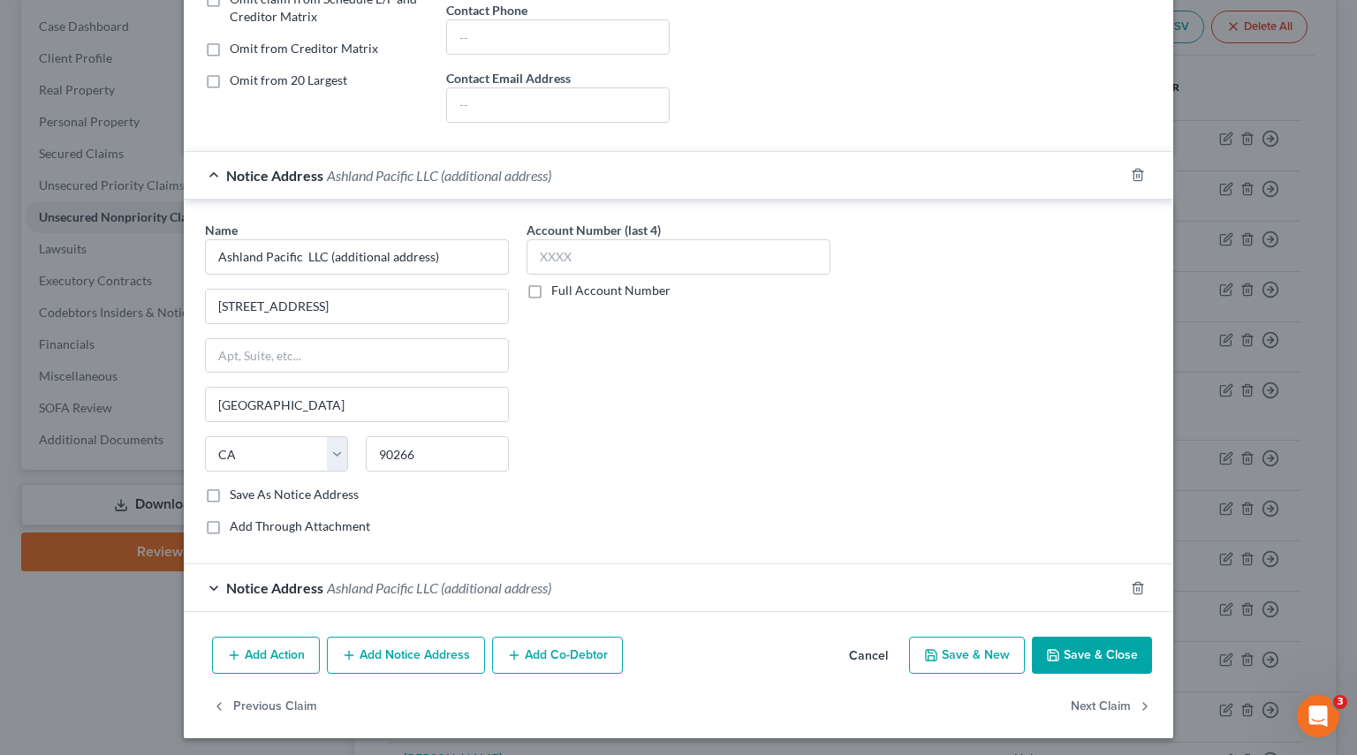
click at [202, 586] on div "Notice Address Ashland Pacific LLC (additional address)" at bounding box center [654, 587] width 940 height 47
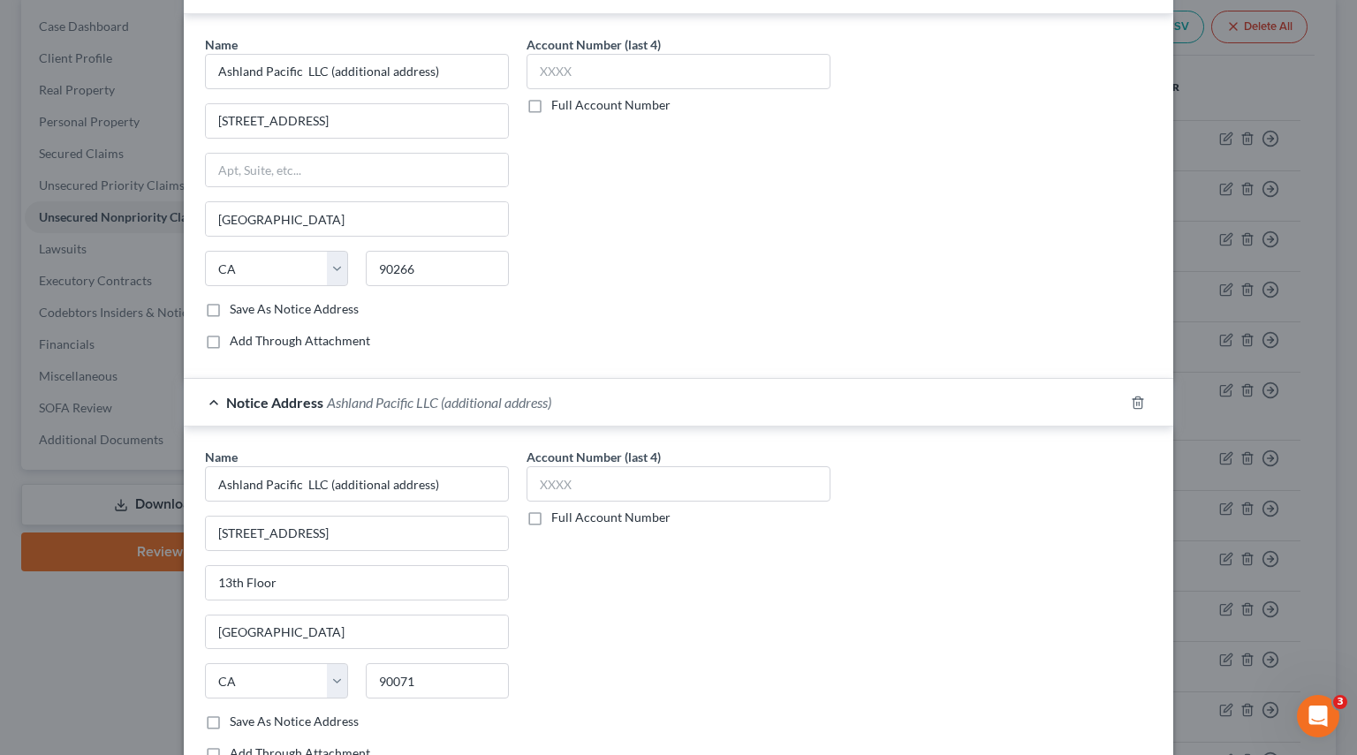
scroll to position [517, 0]
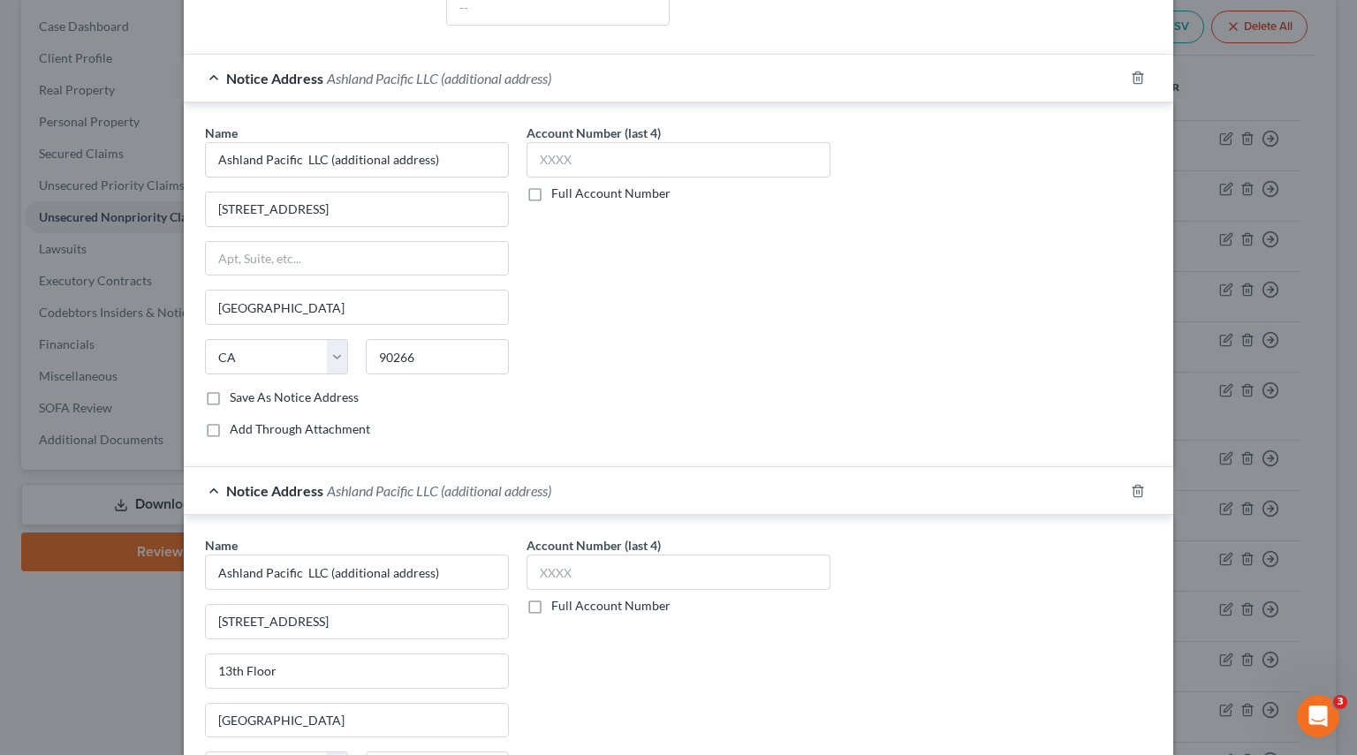
click at [230, 396] on label "Save As Notice Address" at bounding box center [294, 398] width 129 height 18
click at [237, 396] on input "Save As Notice Address" at bounding box center [242, 394] width 11 height 11
checkbox input "true"
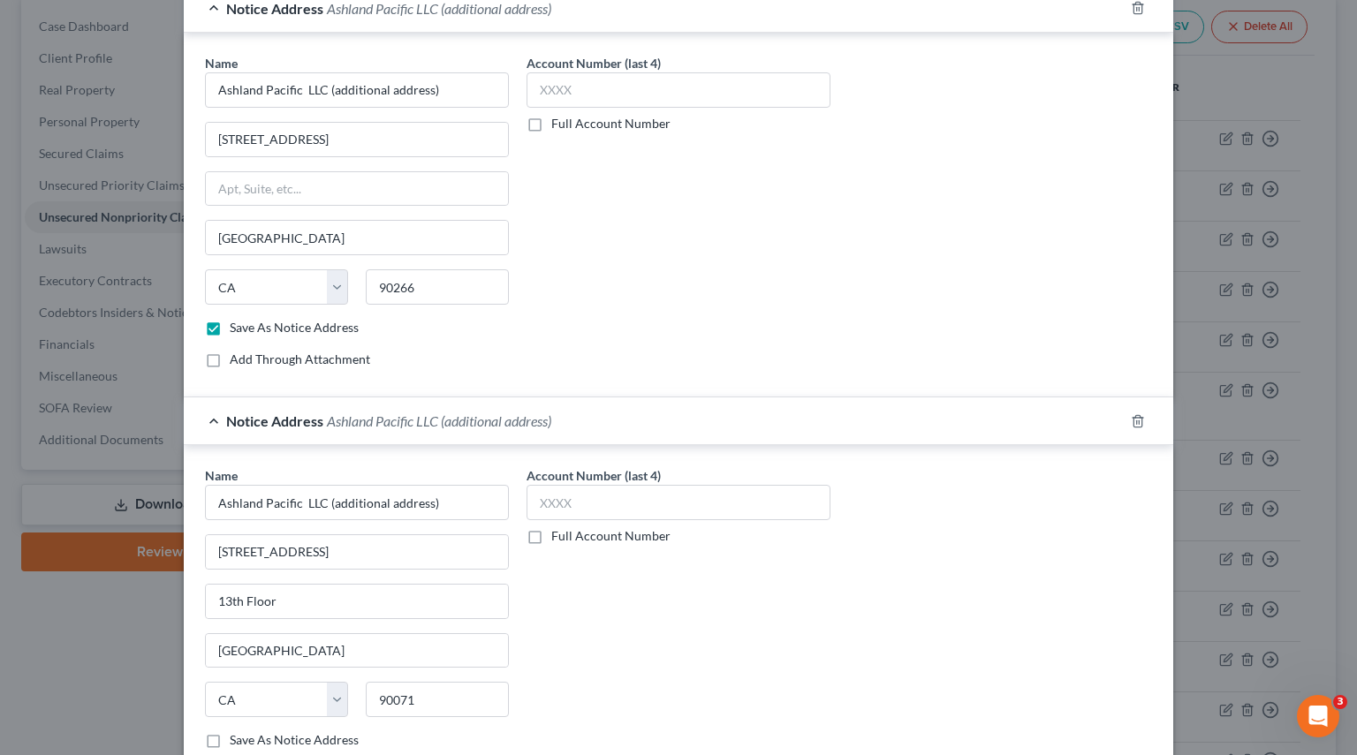
scroll to position [782, 0]
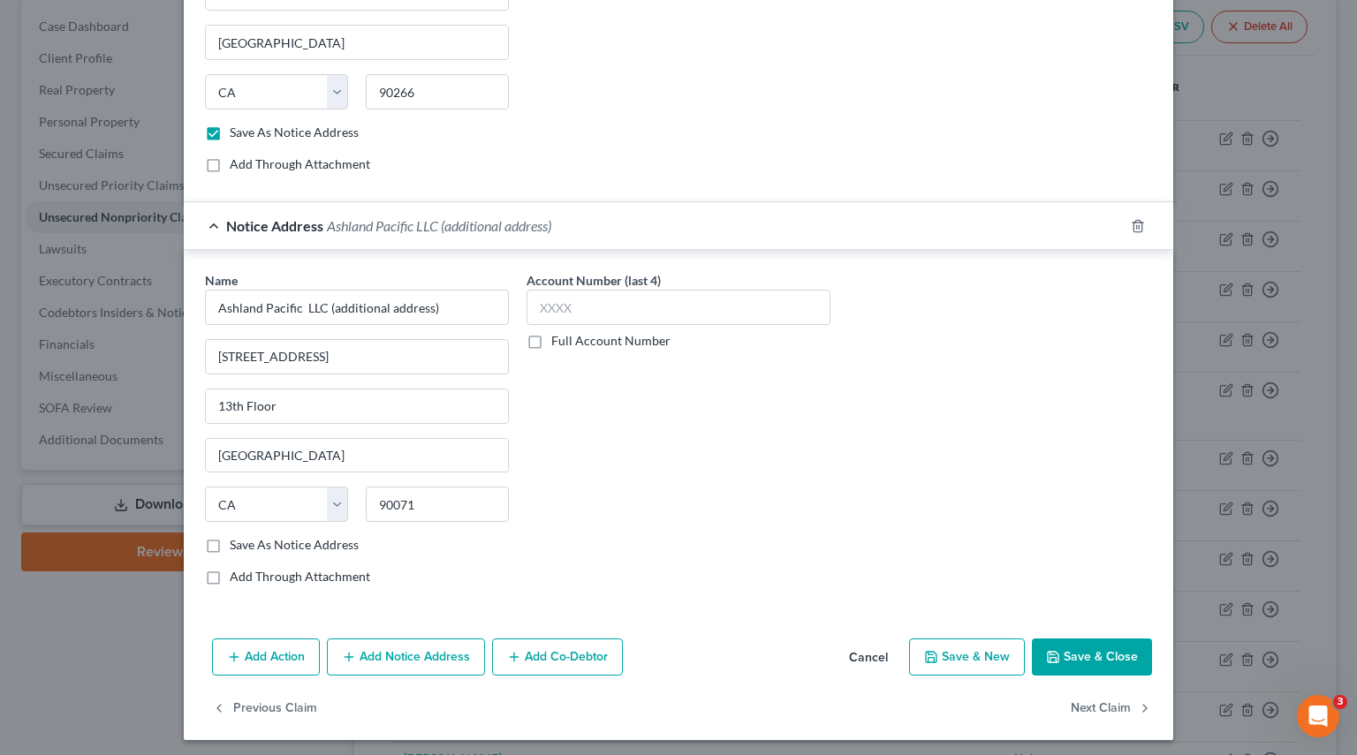
click at [230, 541] on label "Save As Notice Address" at bounding box center [294, 545] width 129 height 18
click at [237, 541] on input "Save As Notice Address" at bounding box center [242, 541] width 11 height 11
checkbox input "true"
click at [1091, 613] on button "Save & Close" at bounding box center [1092, 657] width 120 height 37
checkbox input "false"
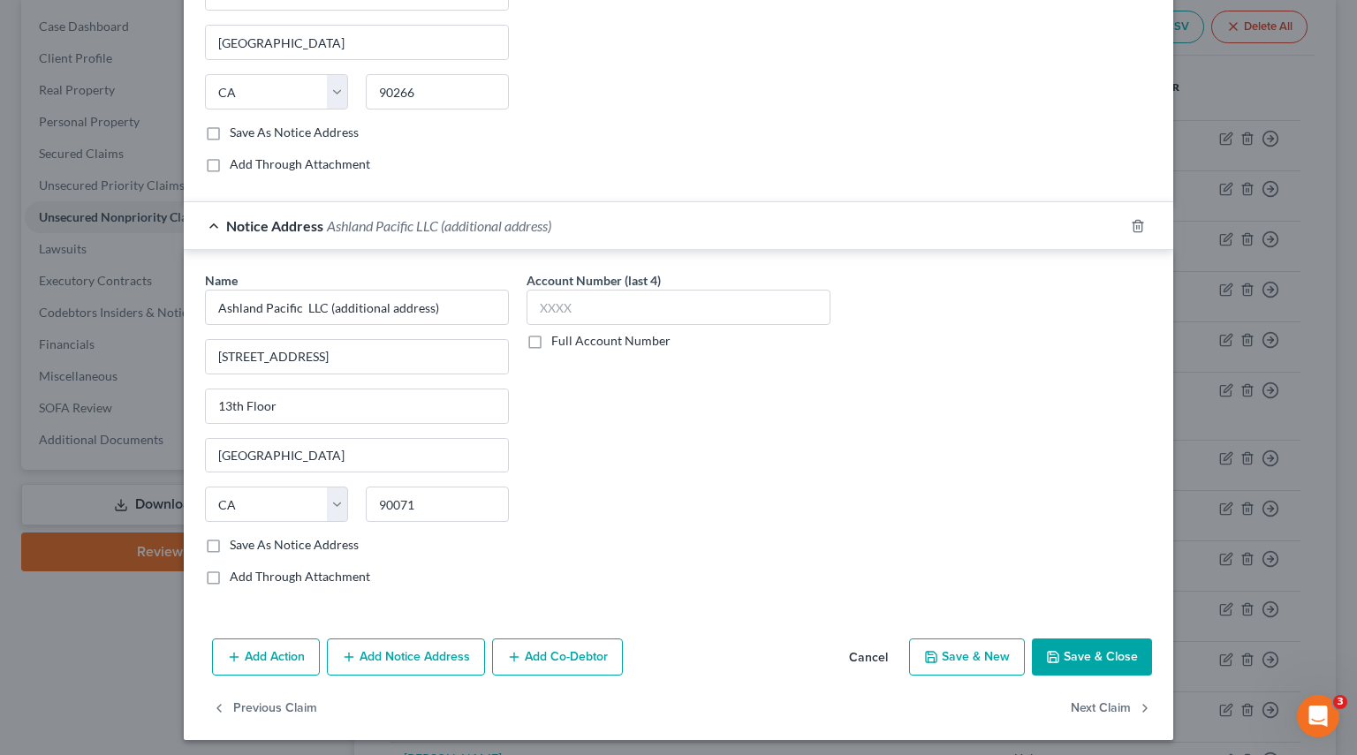
checkbox input "false"
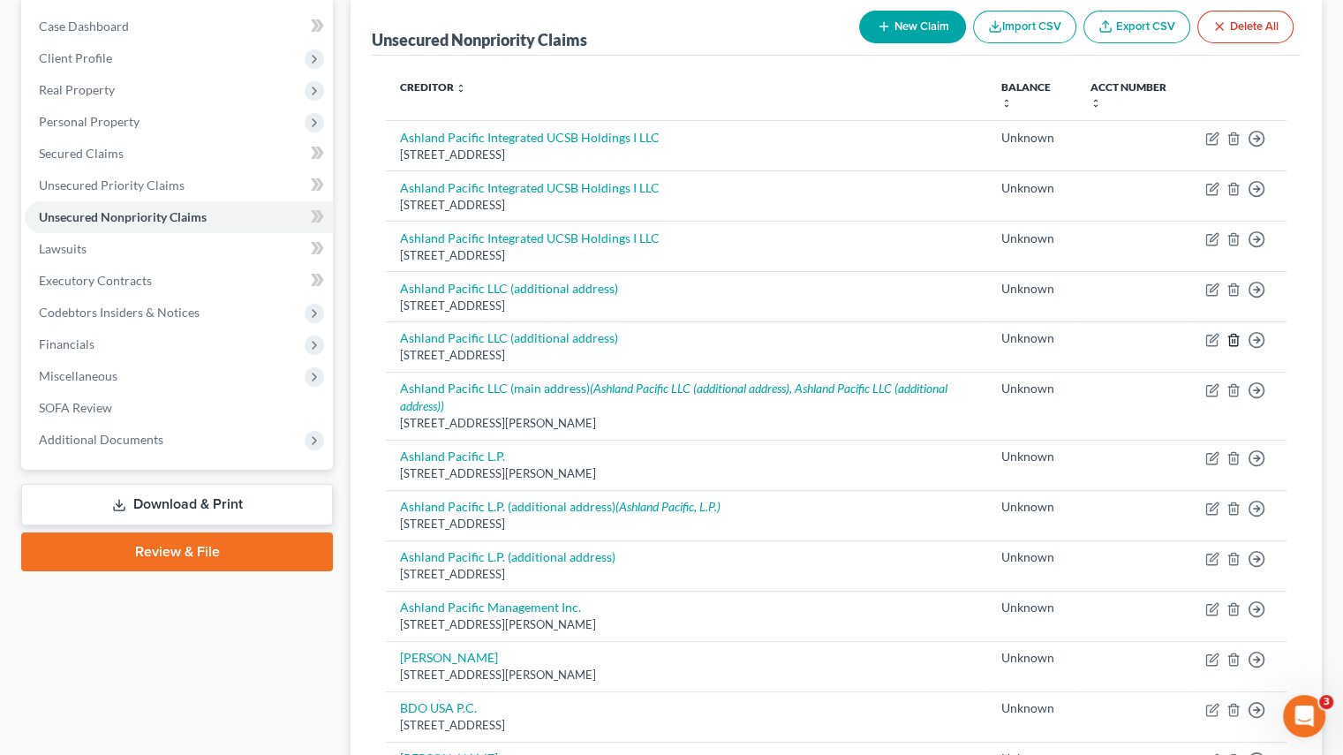
click at [1233, 341] on icon "button" at bounding box center [1234, 340] width 14 height 14
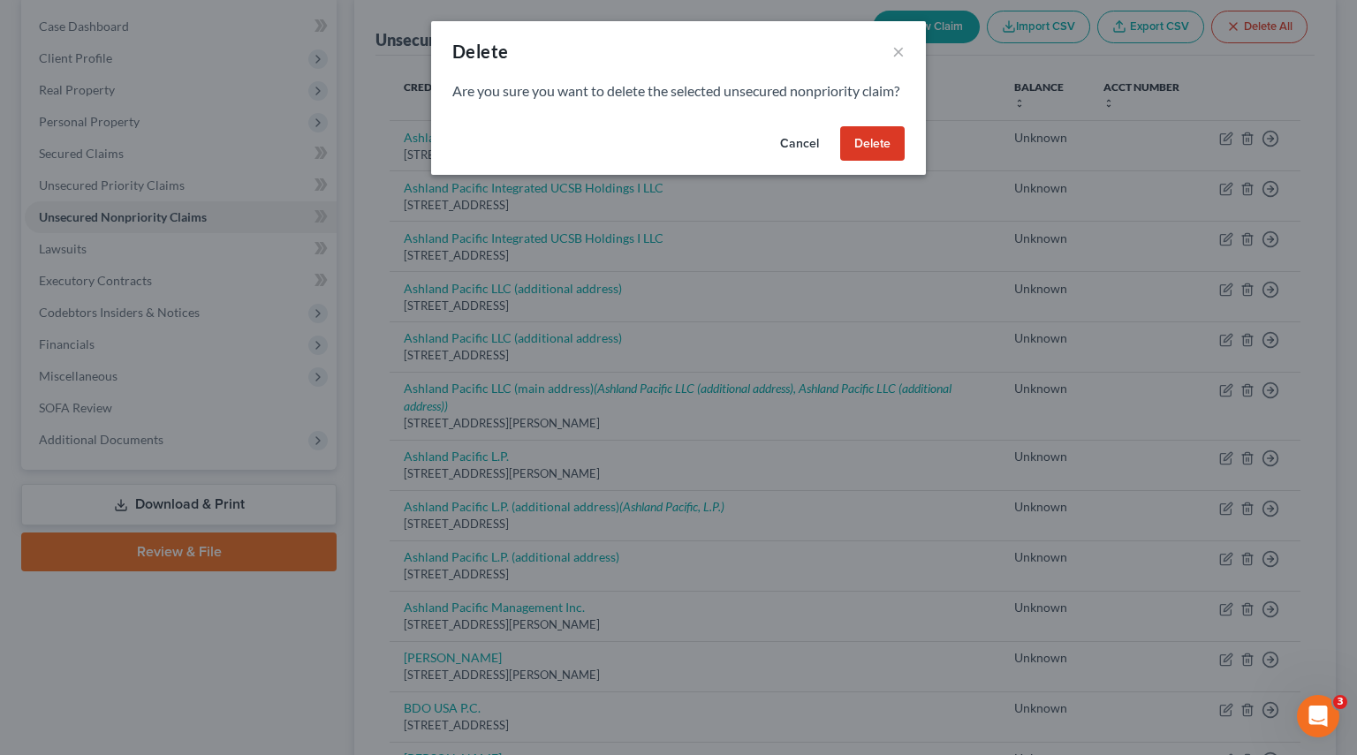
click at [869, 161] on button "Delete" at bounding box center [872, 143] width 64 height 35
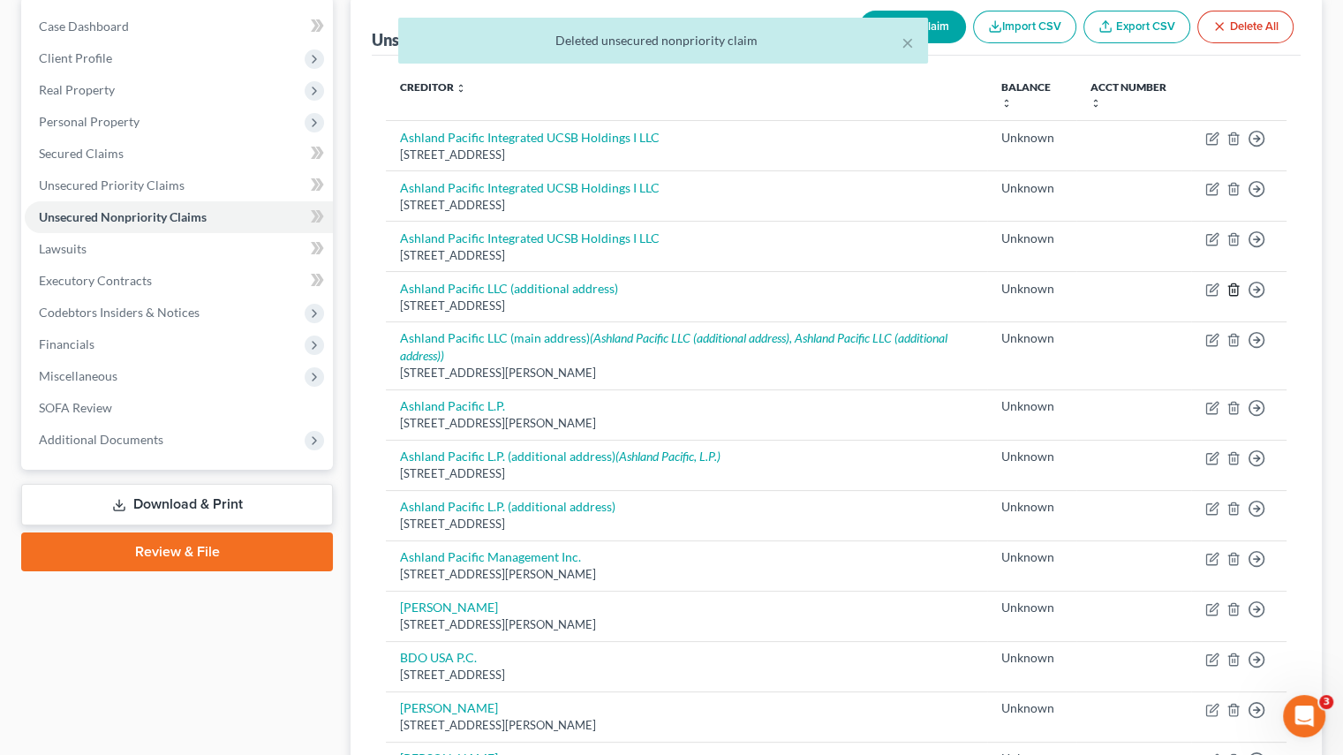
click at [1235, 290] on line "button" at bounding box center [1235, 291] width 0 height 4
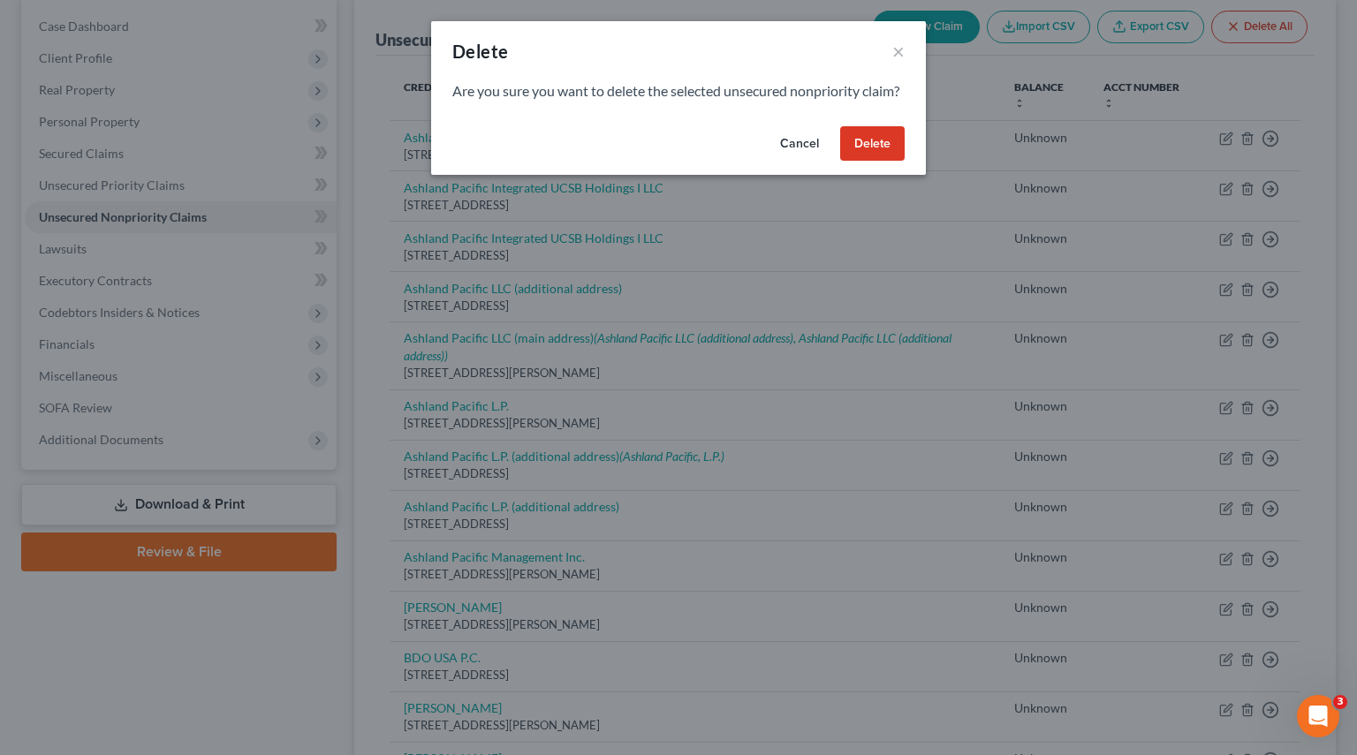
click at [869, 156] on button "Delete" at bounding box center [872, 143] width 64 height 35
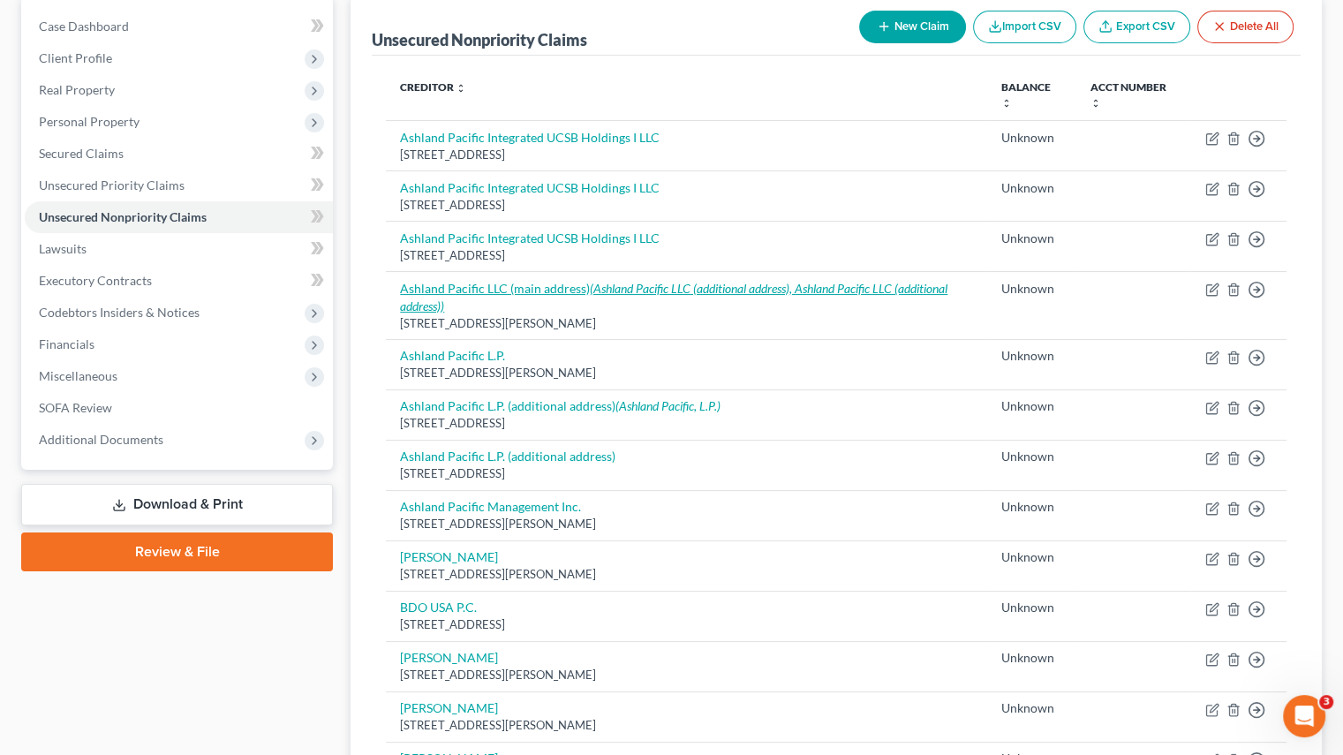
click at [579, 282] on link "Ashland Pacific LLC (main address) (Ashland Pacific LLC (additional address), A…" at bounding box center [674, 297] width 548 height 33
select select "4"
select select "2"
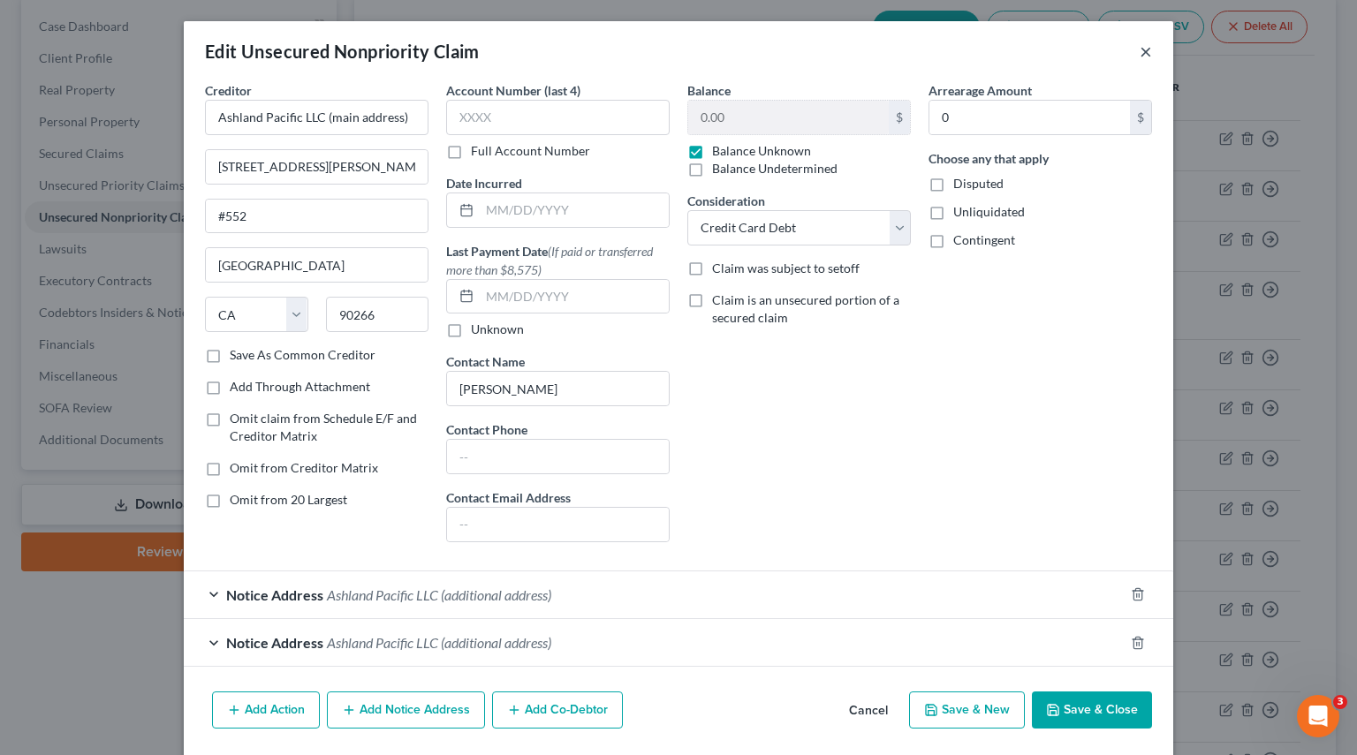
click at [1141, 59] on button "×" at bounding box center [1145, 51] width 12 height 21
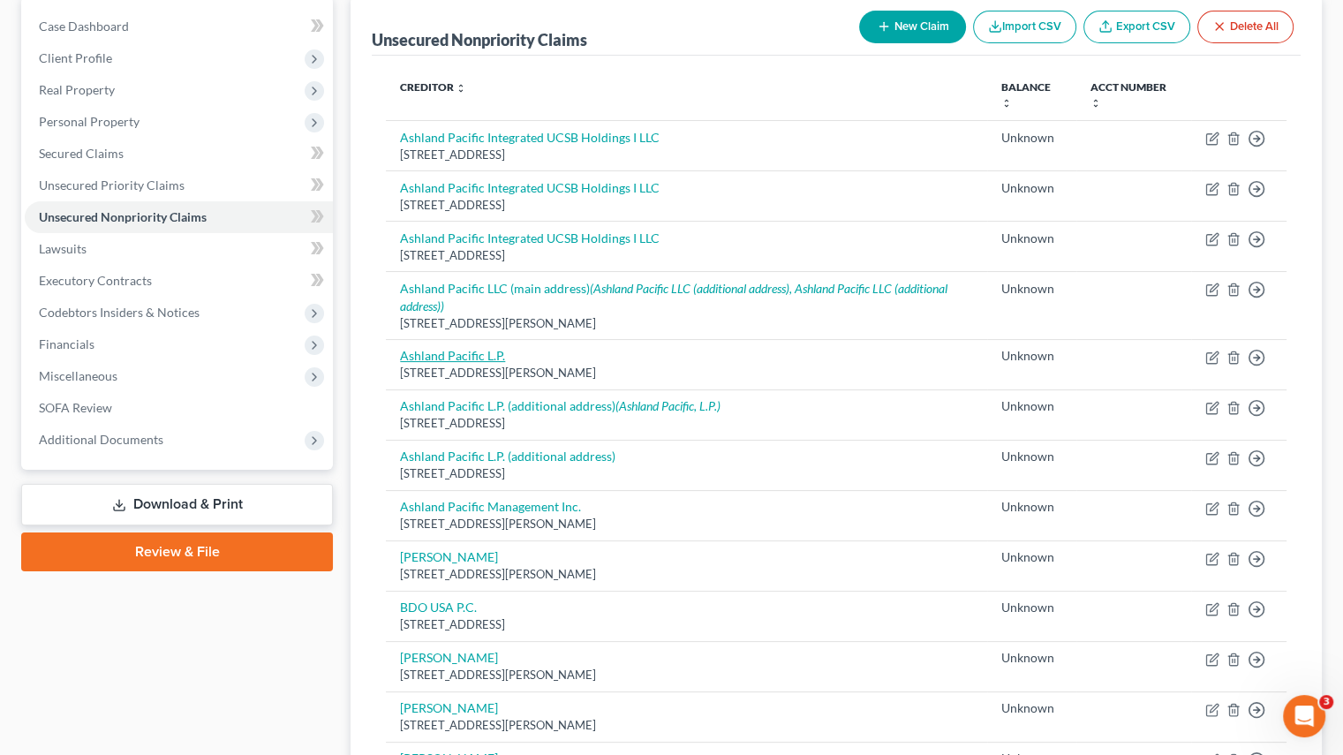
click at [448, 354] on link "Ashland Pacific L.P." at bounding box center [452, 355] width 105 height 15
select select "4"
select select "2"
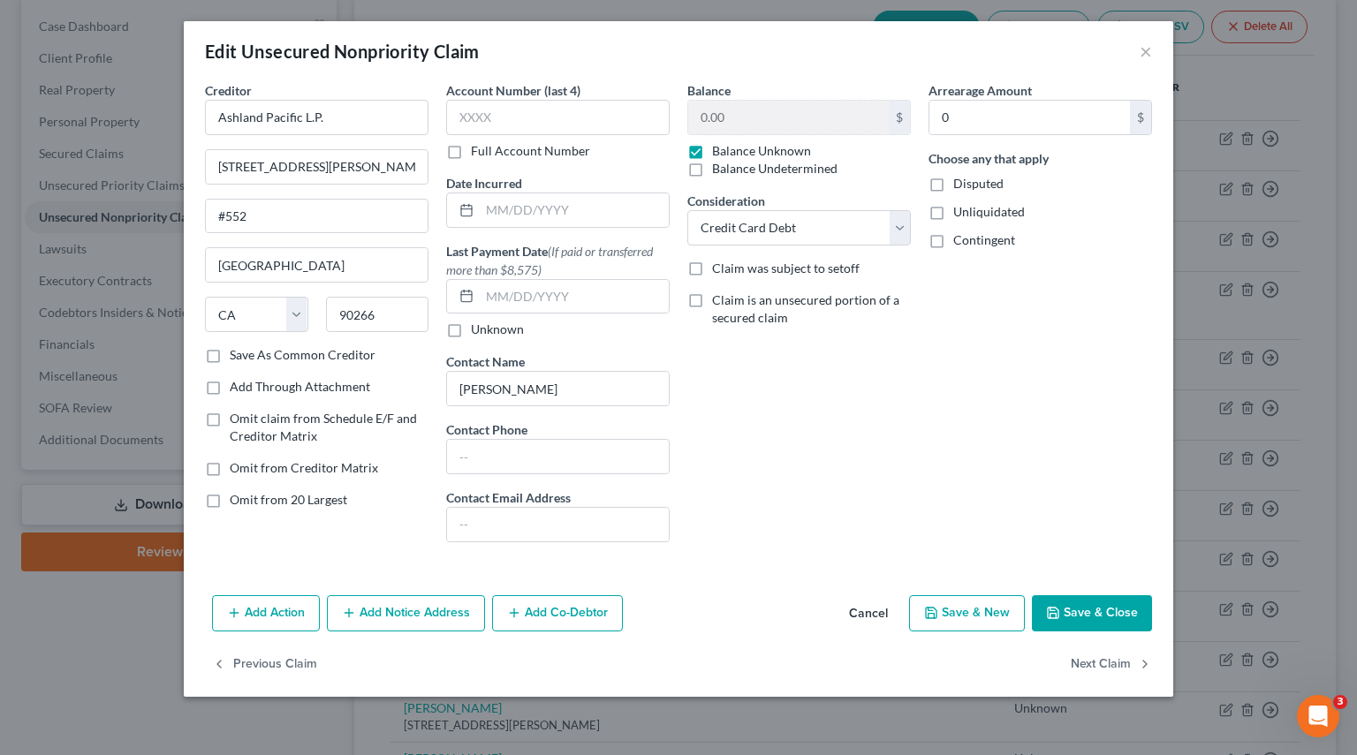
click at [380, 612] on button "Add Notice Address" at bounding box center [406, 613] width 158 height 37
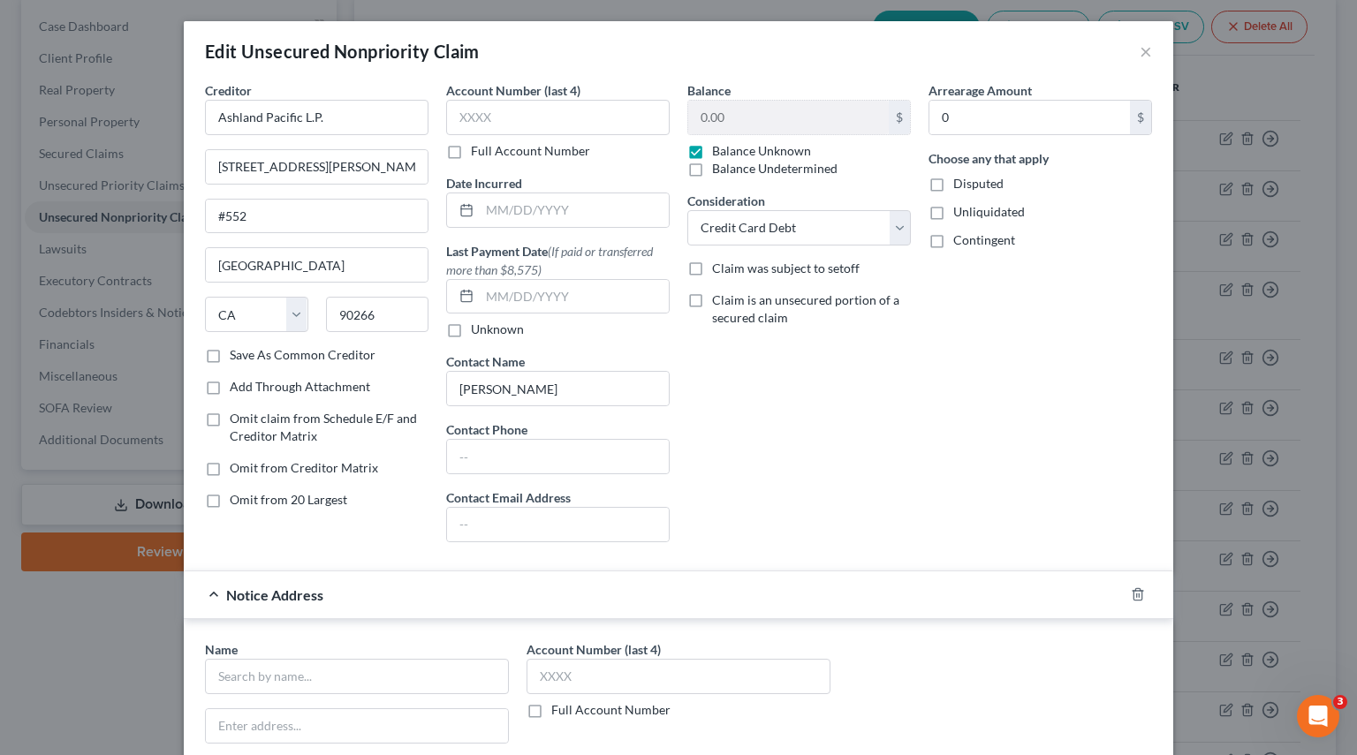
scroll to position [265, 0]
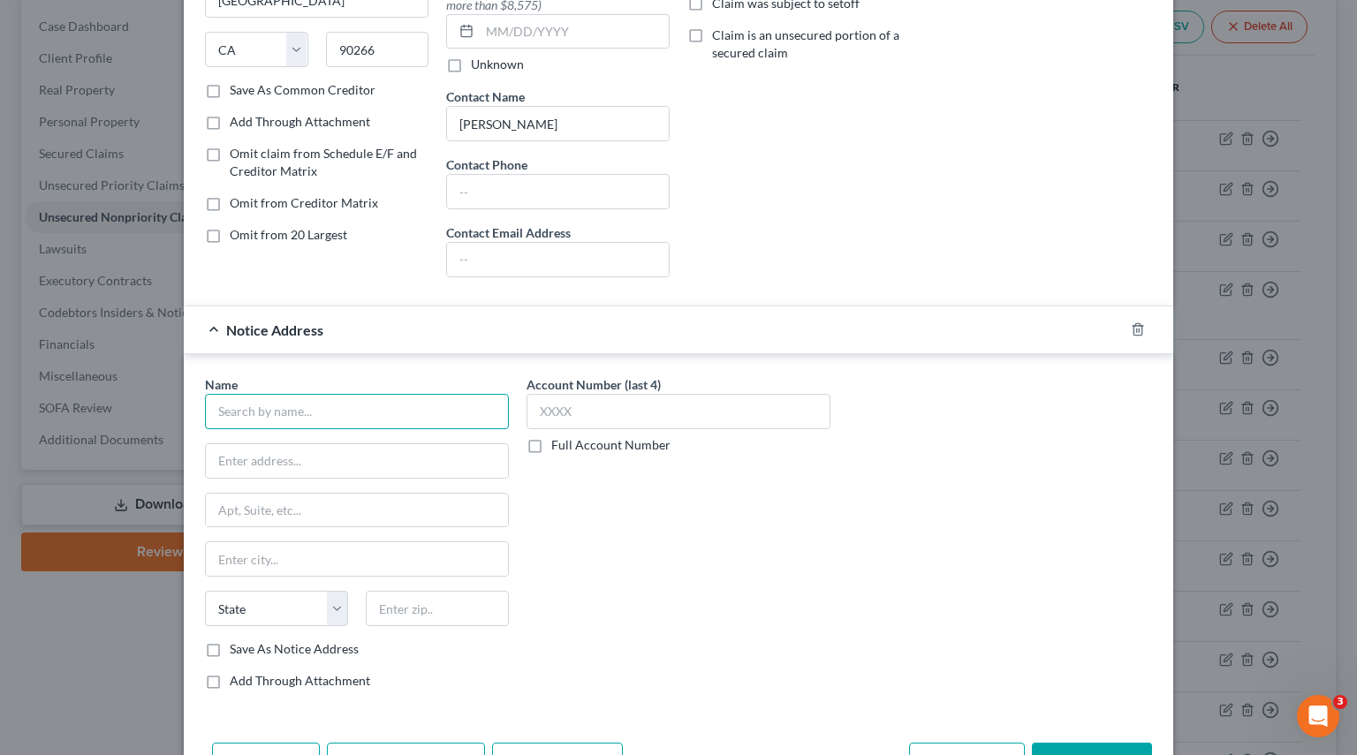
click at [247, 413] on input "text" at bounding box center [357, 411] width 304 height 35
click at [241, 460] on input "text" at bounding box center [357, 461] width 302 height 34
paste input "1500 Rosecrans Avenue"
type input "1500 Rosecrans Avenue"
click at [270, 412] on input "text" at bounding box center [357, 411] width 304 height 35
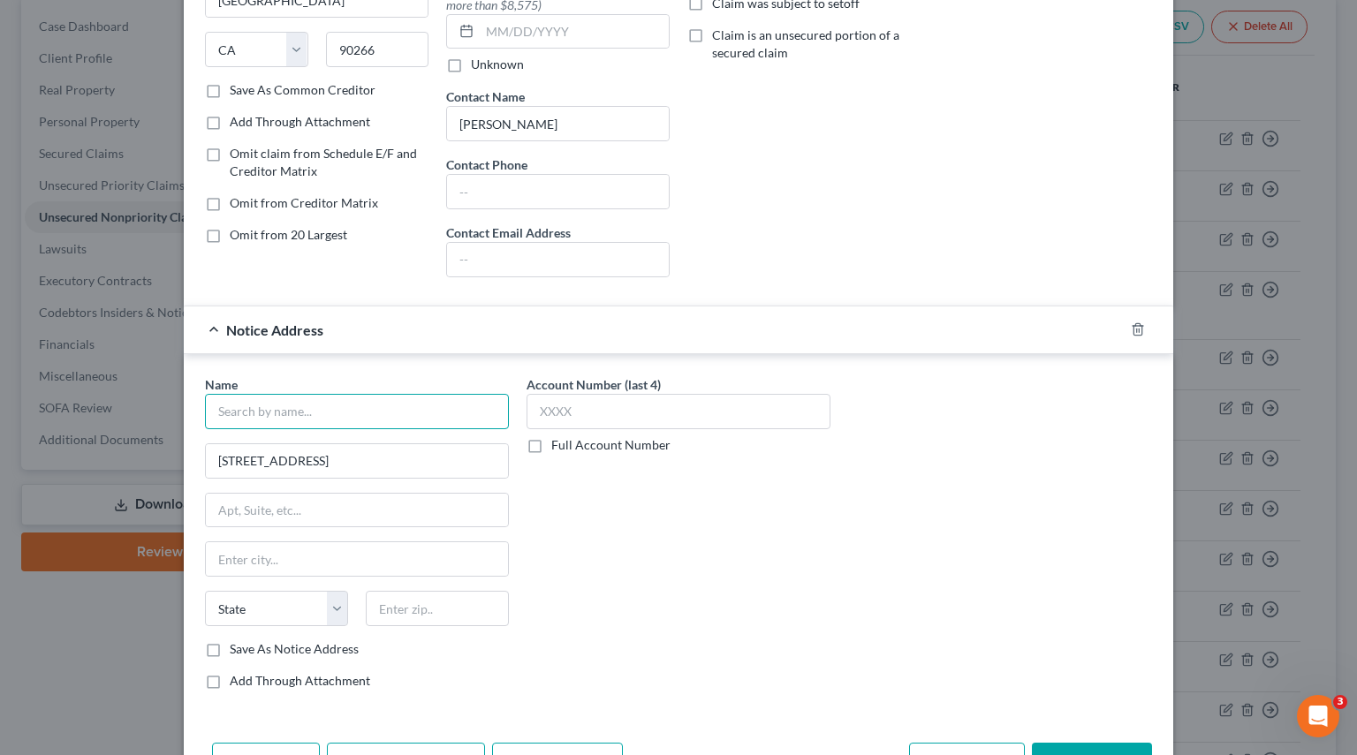
paste input "Ashland Pacific L.P. (additional address)"
drag, startPoint x: 314, startPoint y: 409, endPoint x: 470, endPoint y: 411, distance: 155.5
click at [470, 411] on input "Ashland Pacific L.P. (additional address)" at bounding box center [357, 411] width 304 height 35
click at [465, 412] on input "Ashland Pacific L.P. (additional address)" at bounding box center [357, 411] width 304 height 35
type input "Ashland Pacific L.P. (additional address)"
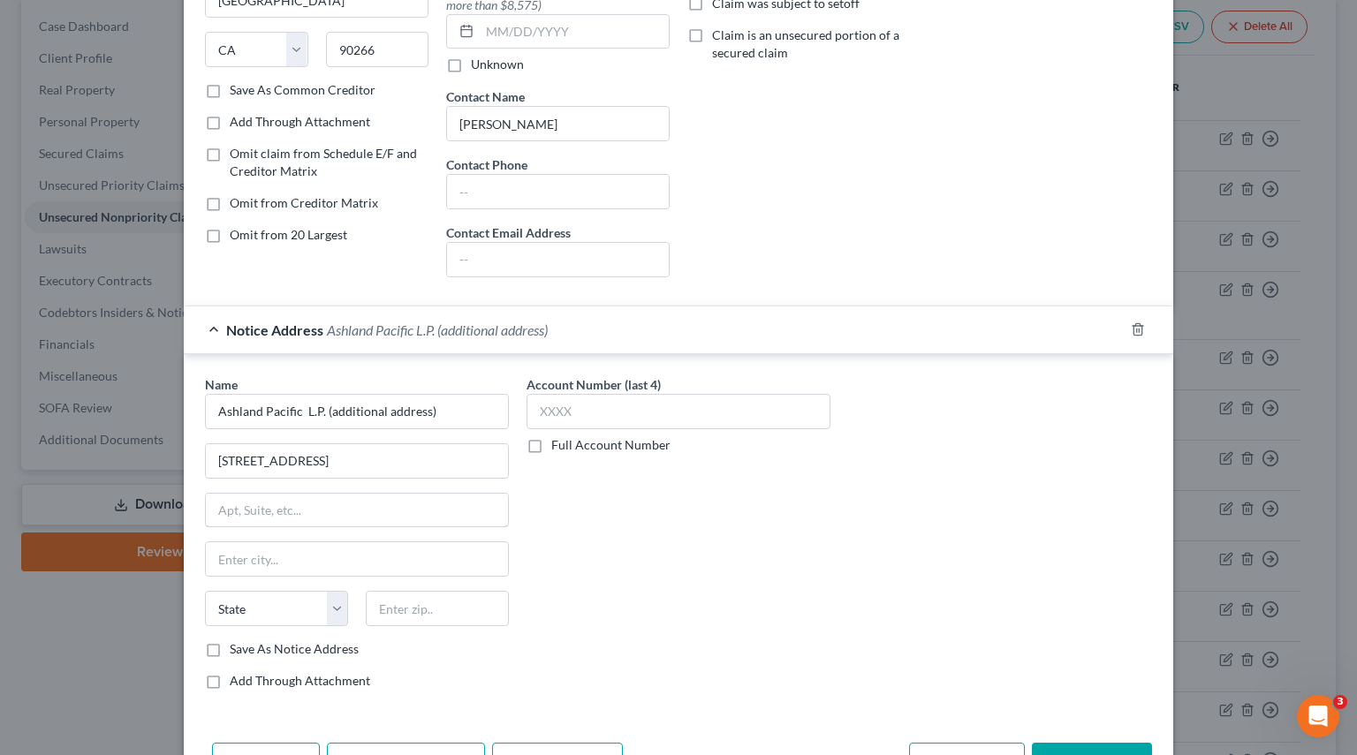
click at [261, 495] on input "text" at bounding box center [357, 511] width 302 height 34
paste input "Suite 500"
type input "Suite 500"
click at [290, 553] on input "text" at bounding box center [357, 559] width 302 height 34
paste input "[GEOGRAPHIC_DATA]"
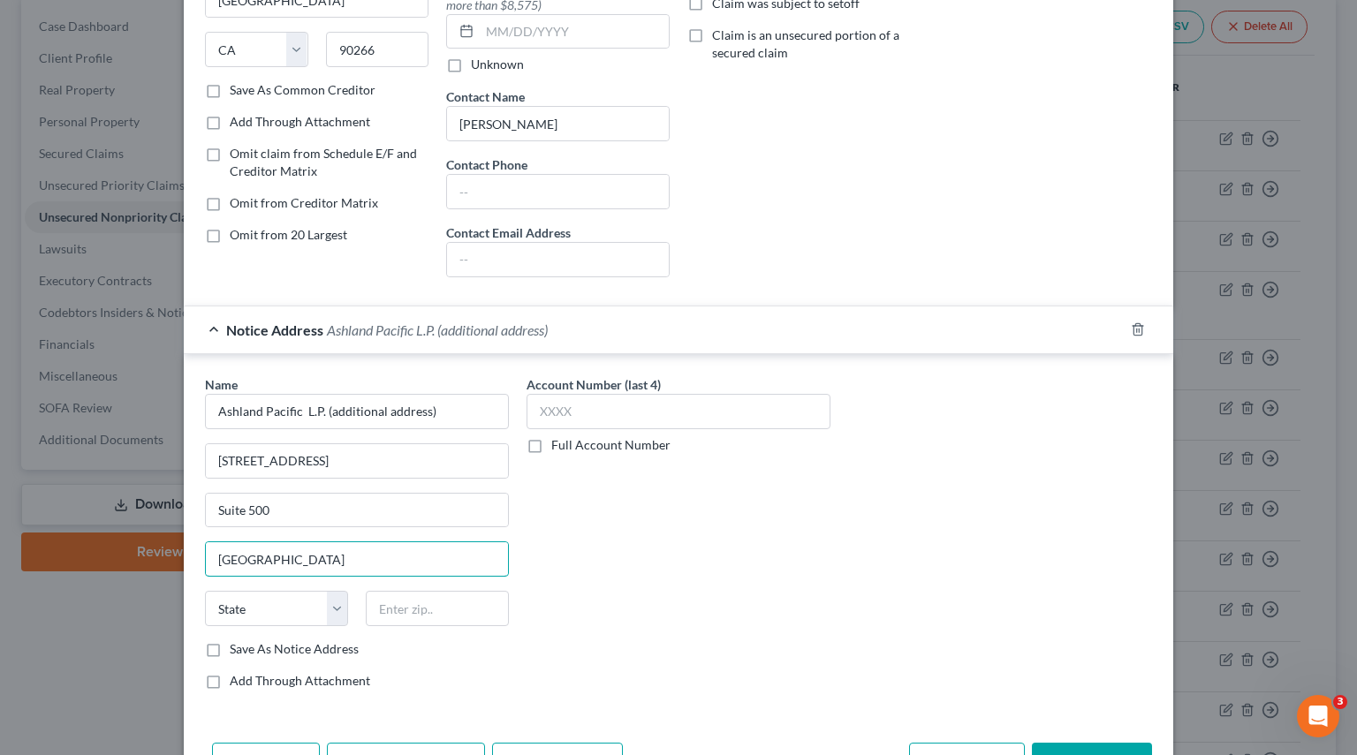
type input "[GEOGRAPHIC_DATA]"
click at [246, 613] on select "State [US_STATE] AK AR AZ CA CO CT DE DC [GEOGRAPHIC_DATA] [GEOGRAPHIC_DATA] GU…" at bounding box center [276, 608] width 143 height 35
select select "4"
click at [205, 591] on select "State [US_STATE] AK AR AZ CA CO CT DE DC [GEOGRAPHIC_DATA] [GEOGRAPHIC_DATA] GU…" at bounding box center [276, 608] width 143 height 35
click at [423, 605] on input "text" at bounding box center [437, 608] width 143 height 35
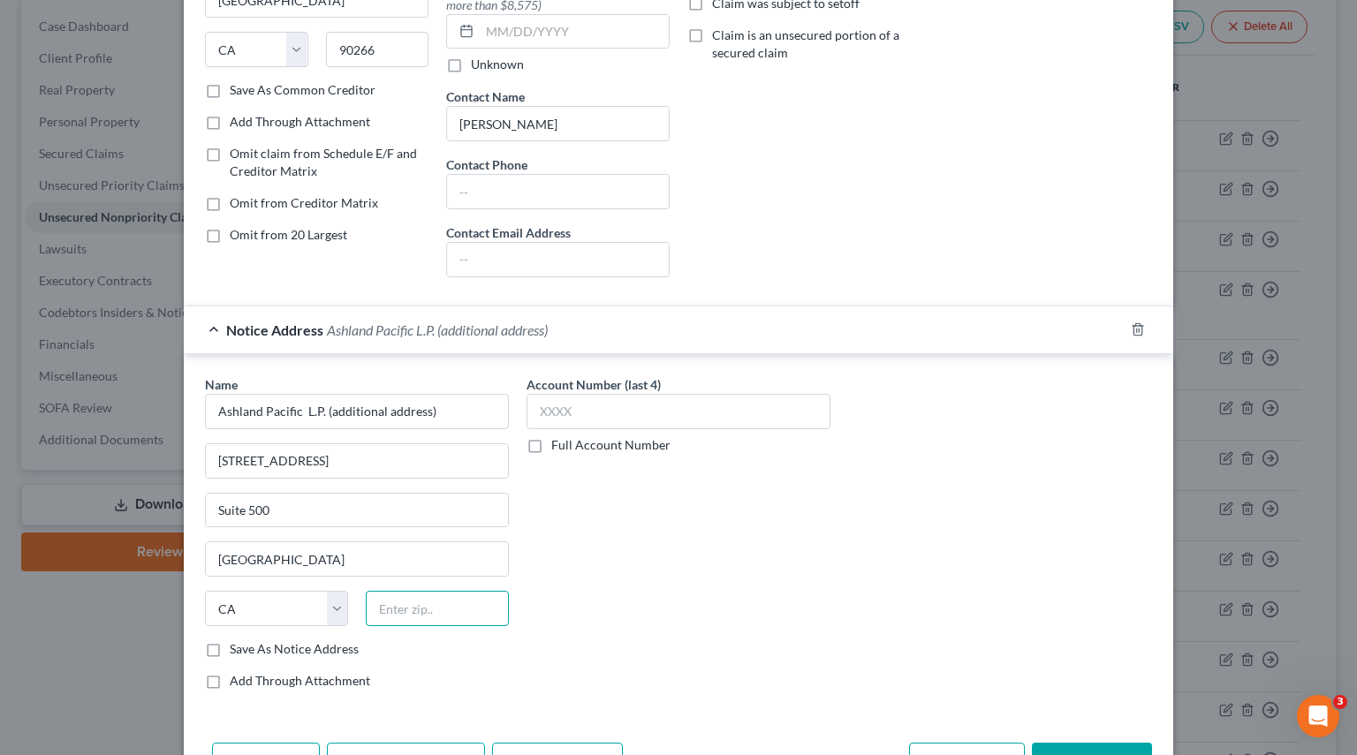
paste input "90266"
type input "90266"
click at [230, 613] on label "Save As Notice Address" at bounding box center [294, 649] width 129 height 18
click at [237, 613] on input "Save As Notice Address" at bounding box center [242, 645] width 11 height 11
checkbox input "true"
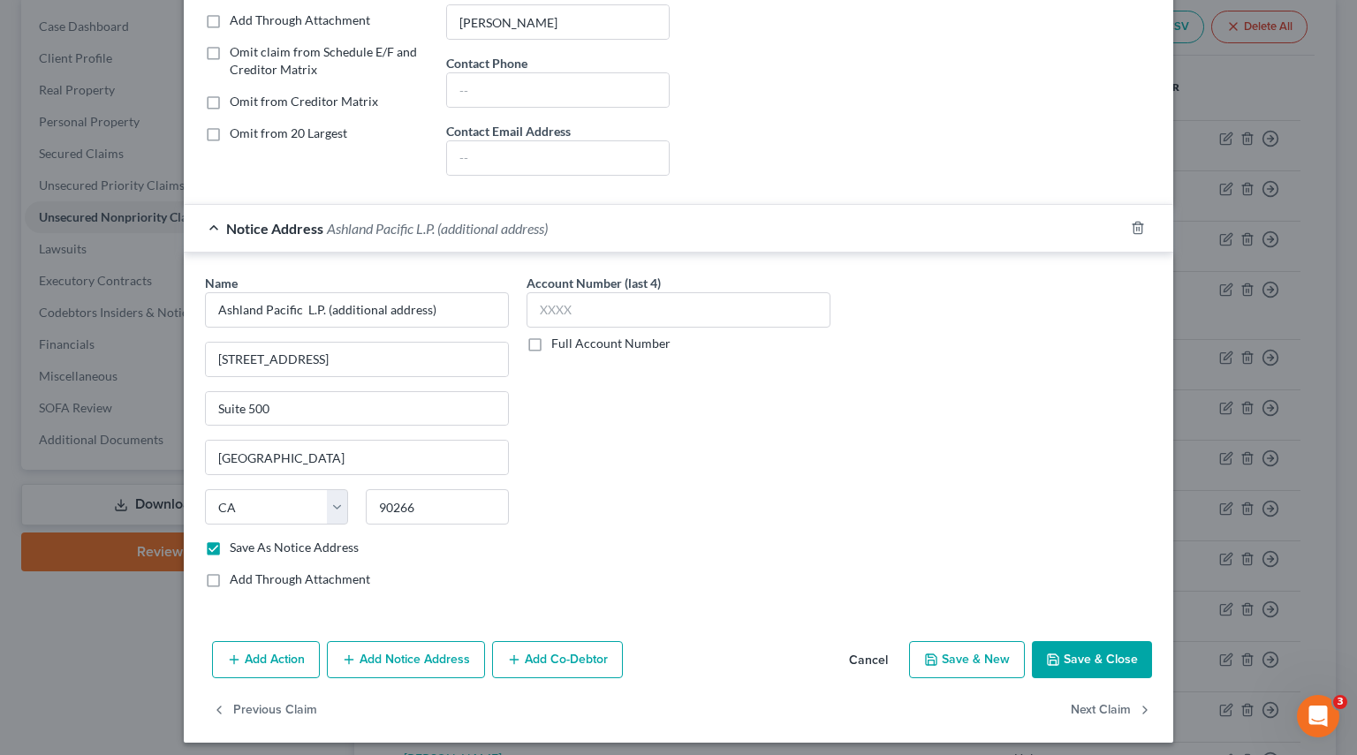
scroll to position [371, 0]
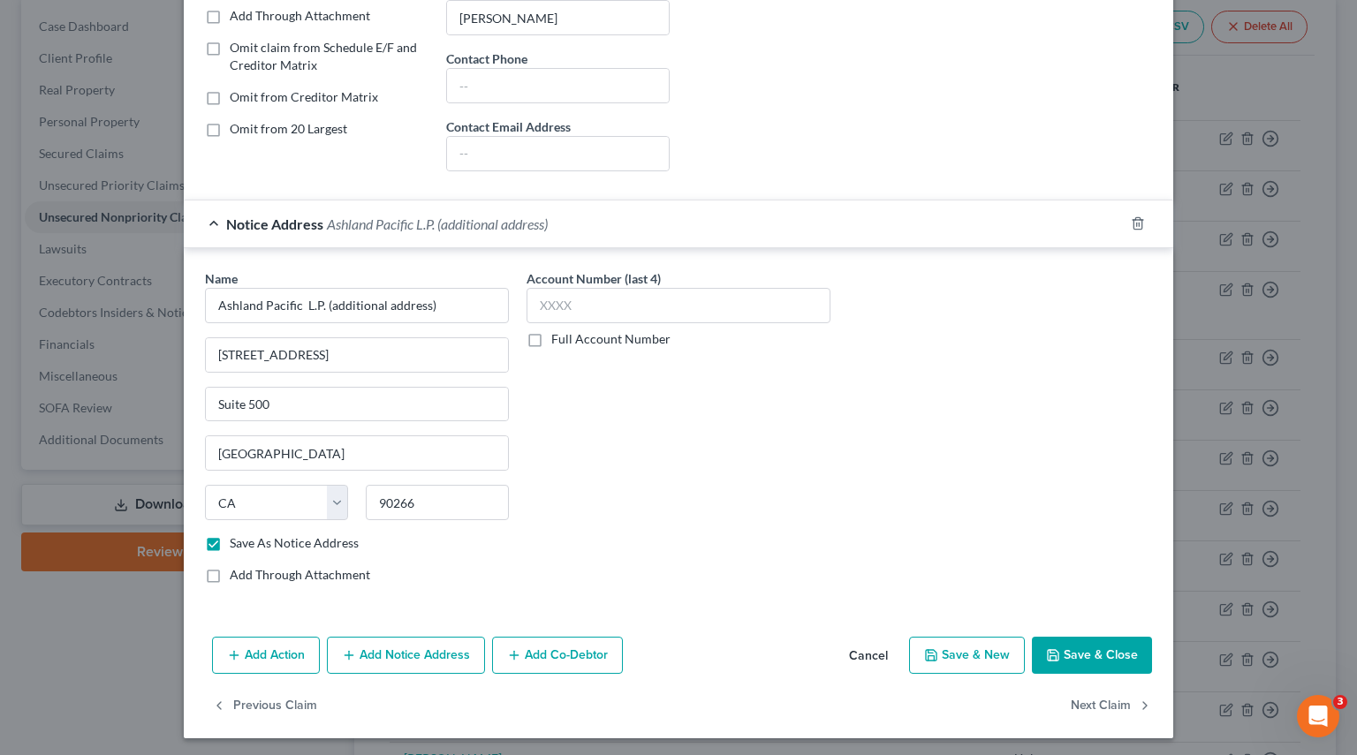
click at [265, 613] on button "Add Action" at bounding box center [266, 655] width 108 height 37
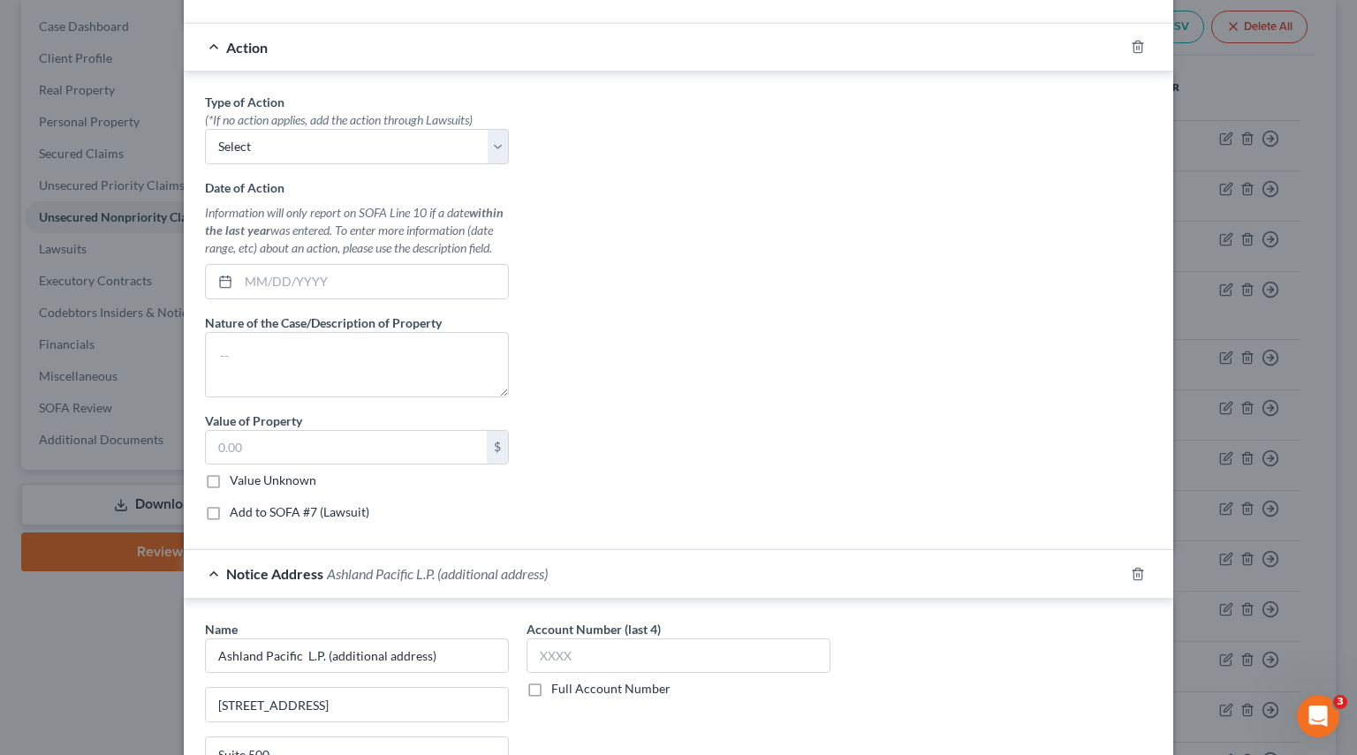
scroll to position [459, 0]
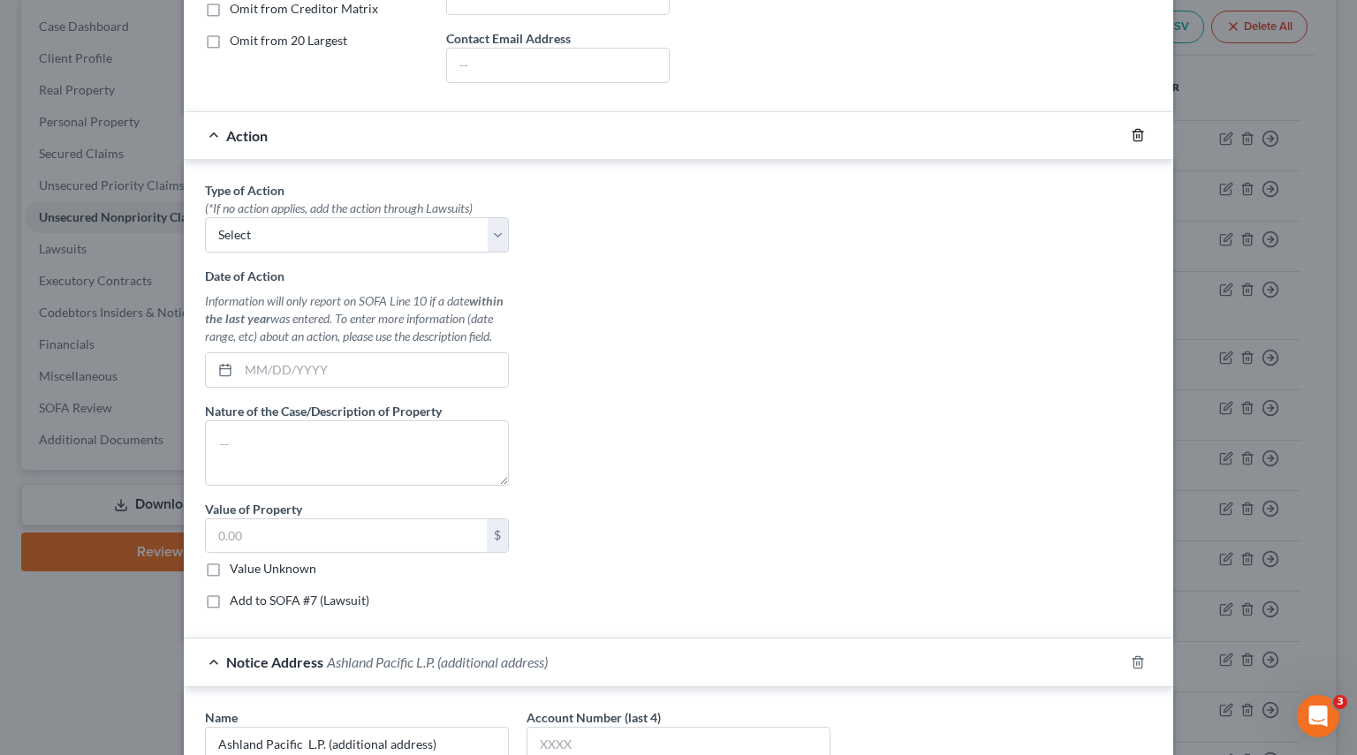
click at [1131, 130] on icon "button" at bounding box center [1138, 135] width 14 height 14
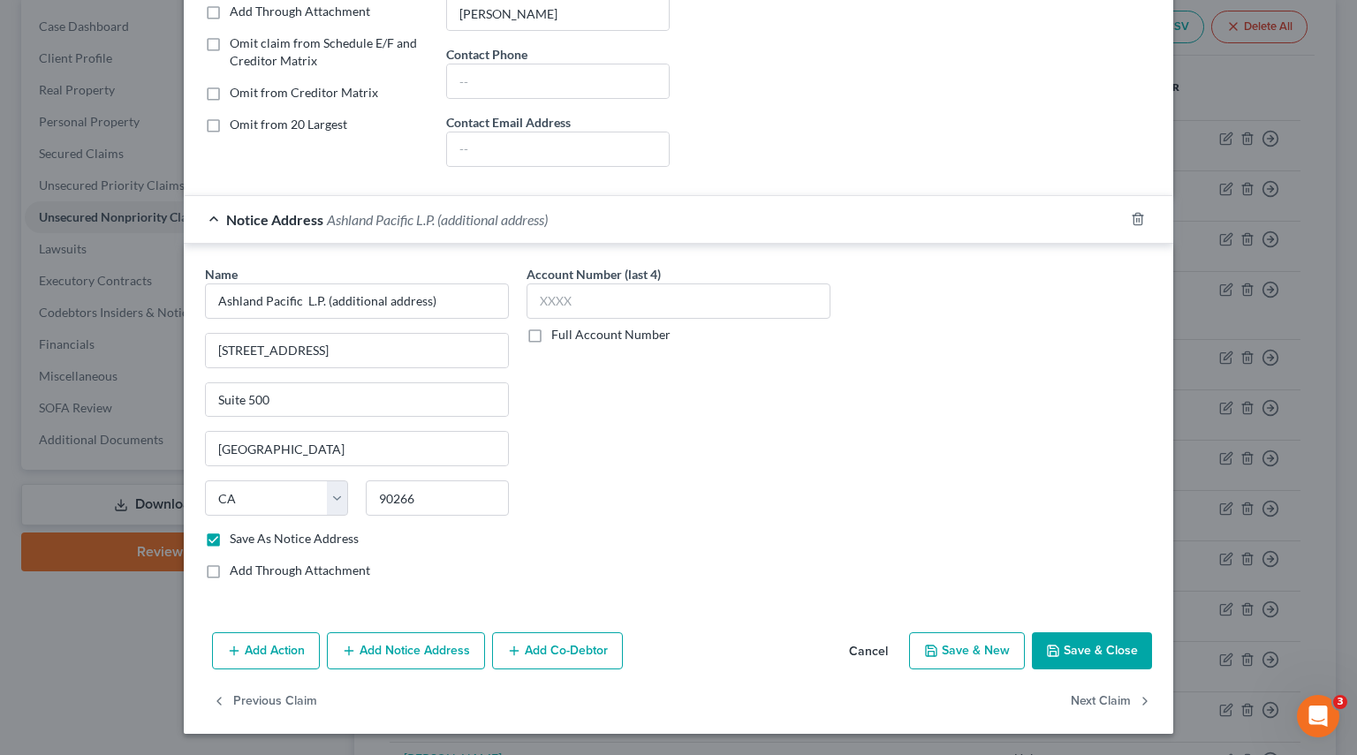
scroll to position [371, 0]
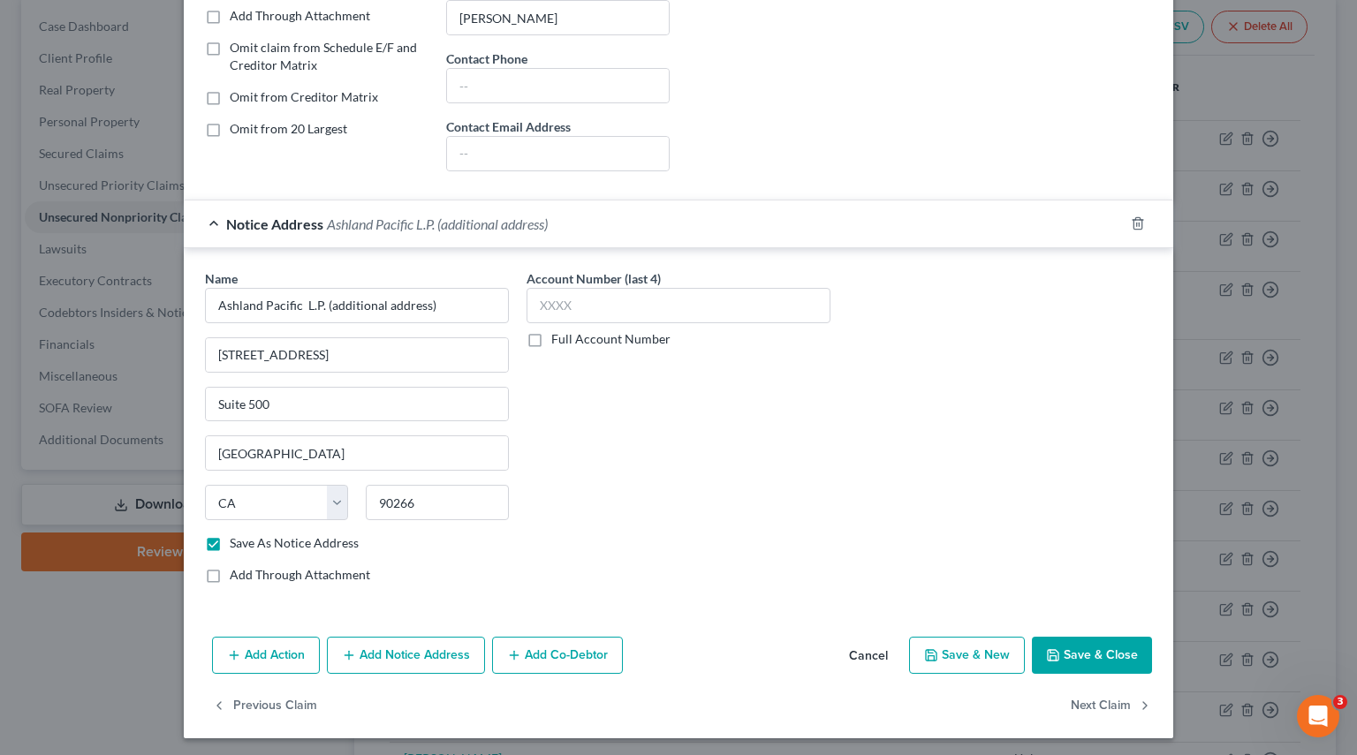
click at [391, 613] on button "Add Notice Address" at bounding box center [406, 655] width 158 height 37
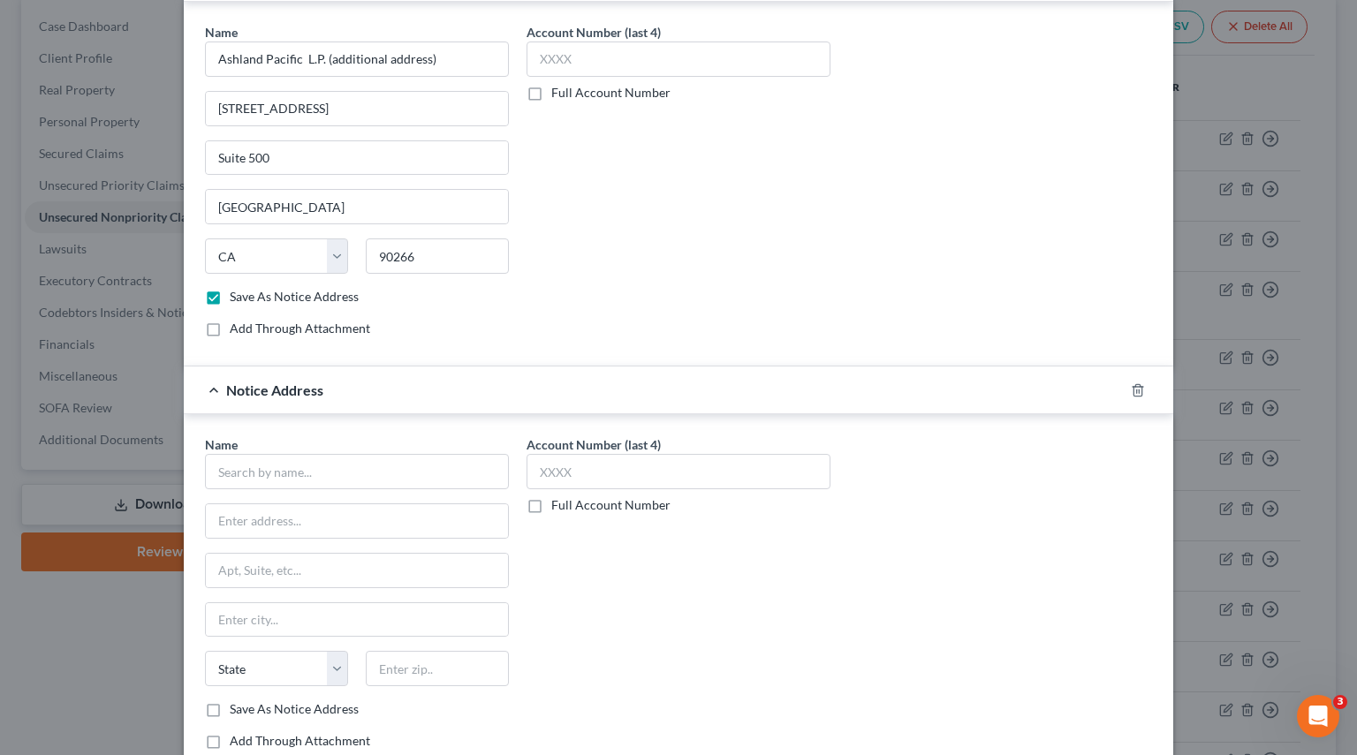
scroll to position [707, 0]
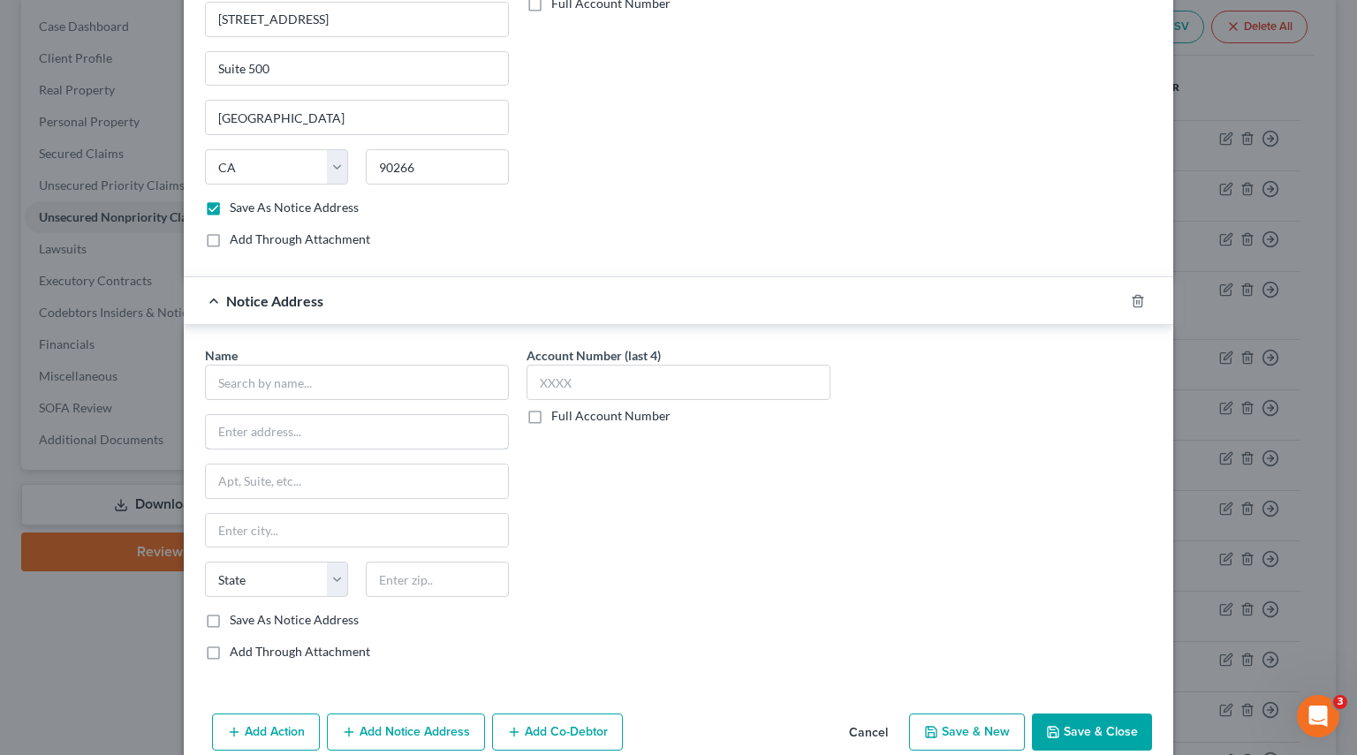
click at [269, 437] on input "text" at bounding box center [357, 432] width 302 height 34
paste input "[STREET_ADDRESS]"
type input "[STREET_ADDRESS]"
click at [246, 468] on input "text" at bounding box center [357, 482] width 302 height 34
paste input "13th Floor"
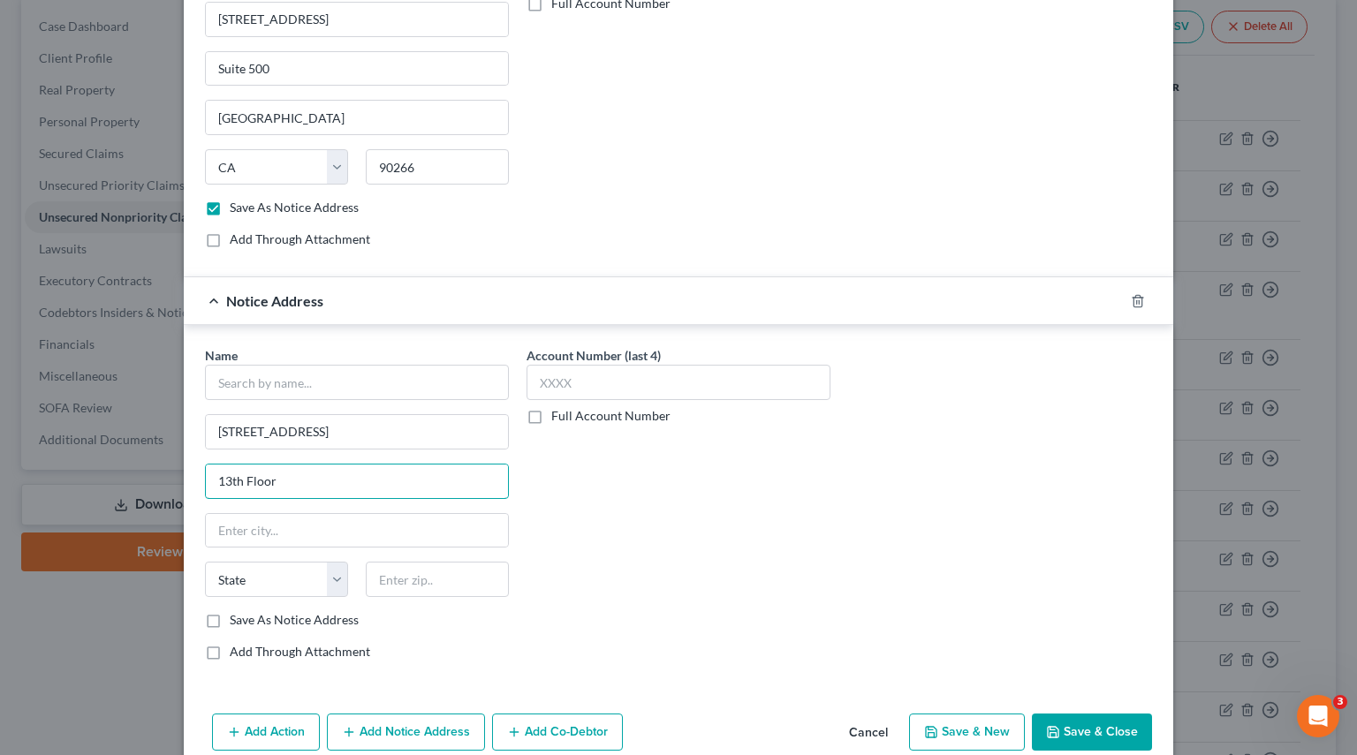
type input "13th Floor"
click at [241, 514] on input "text" at bounding box center [357, 531] width 302 height 34
paste input "[GEOGRAPHIC_DATA]"
type input "[GEOGRAPHIC_DATA]"
click at [293, 374] on input "text" at bounding box center [357, 382] width 304 height 35
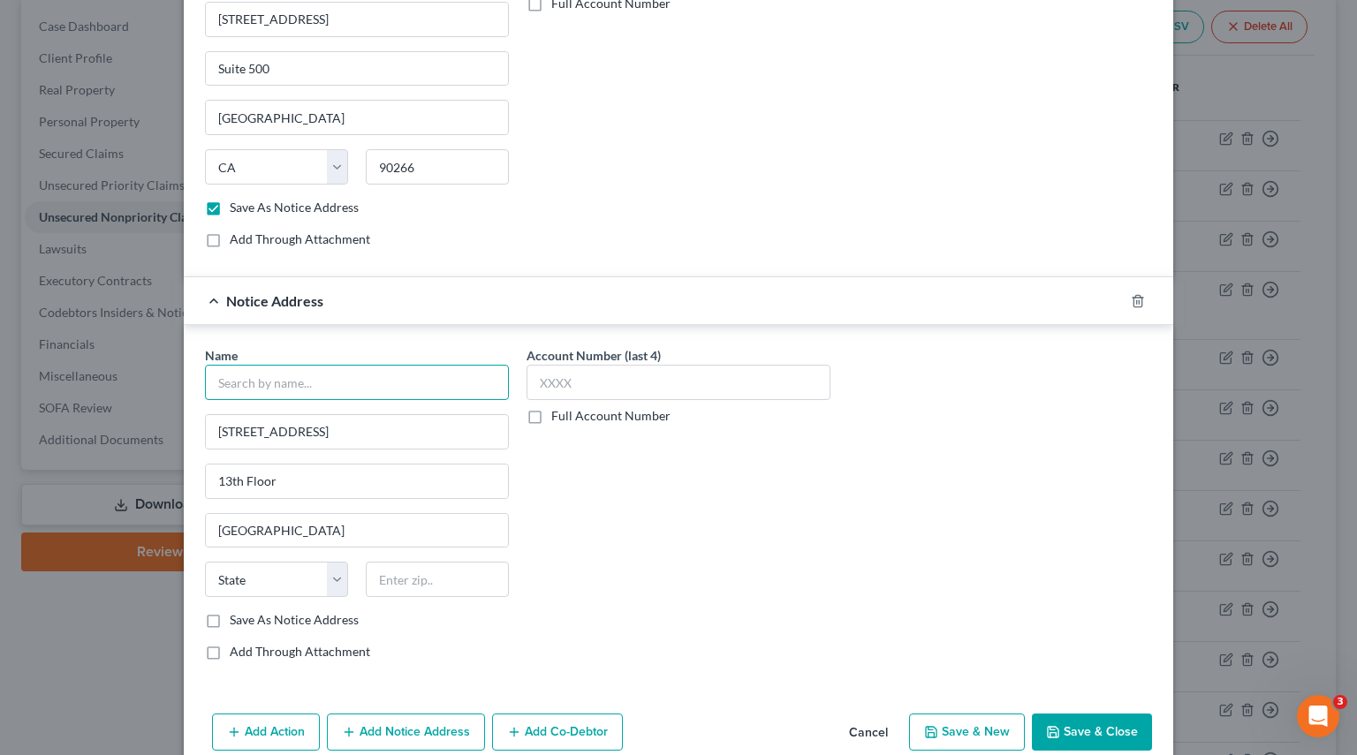
paste input "Ashland Pacific LLC (additional address)"
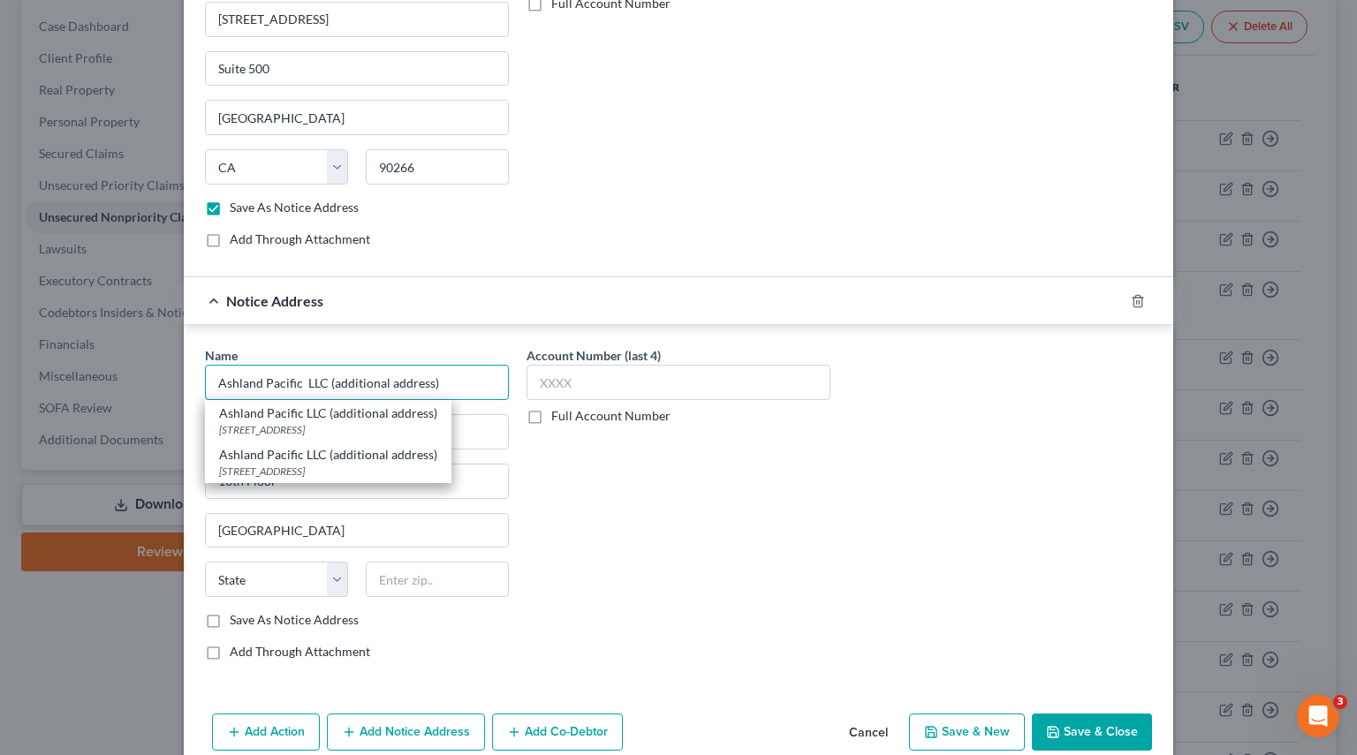
drag, startPoint x: 318, startPoint y: 376, endPoint x: 575, endPoint y: 388, distance: 257.3
click at [575, 388] on div "Name * Ashland Pacific LLC (additional address) Ashland Pacific LLC (additional…" at bounding box center [678, 510] width 964 height 329
type input "Ashland Pacific LLC"
click at [230, 613] on label "Save As Notice Address" at bounding box center [294, 620] width 129 height 18
click at [237, 613] on input "Save As Notice Address" at bounding box center [242, 616] width 11 height 11
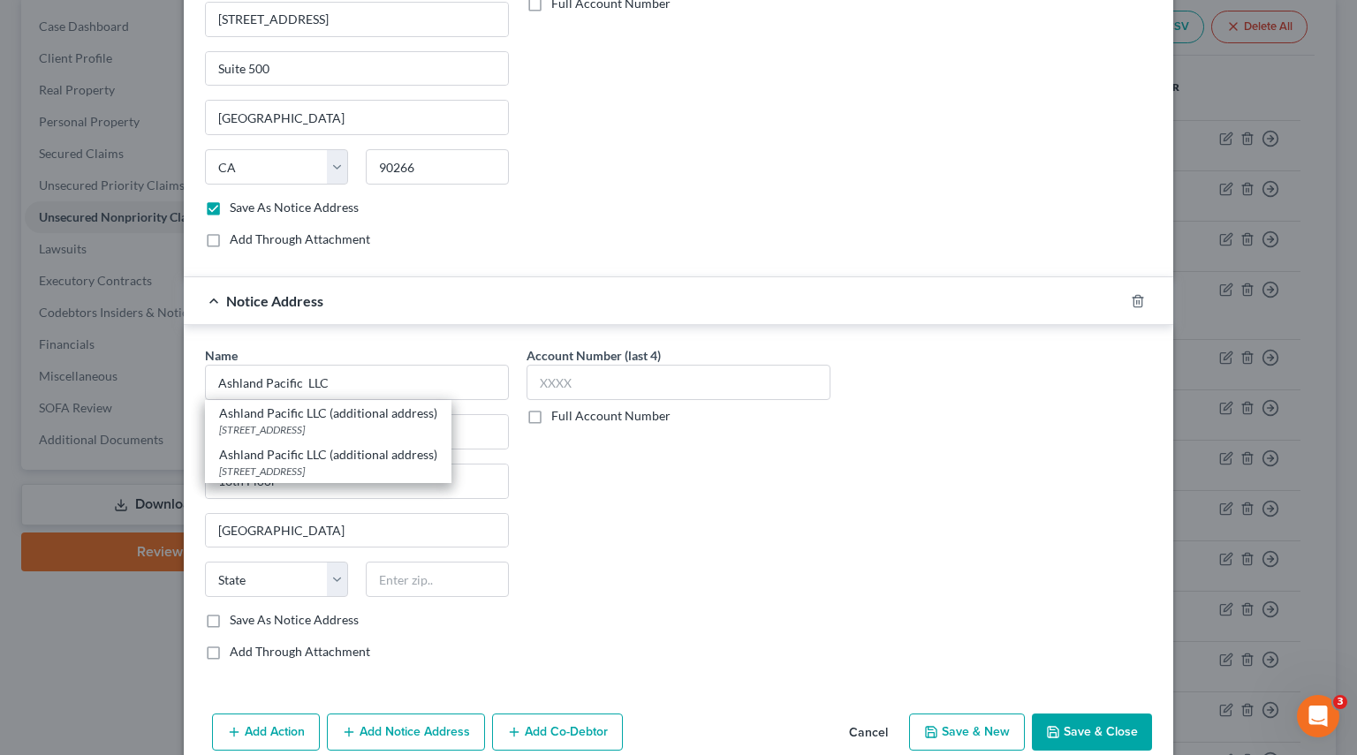
checkbox input "true"
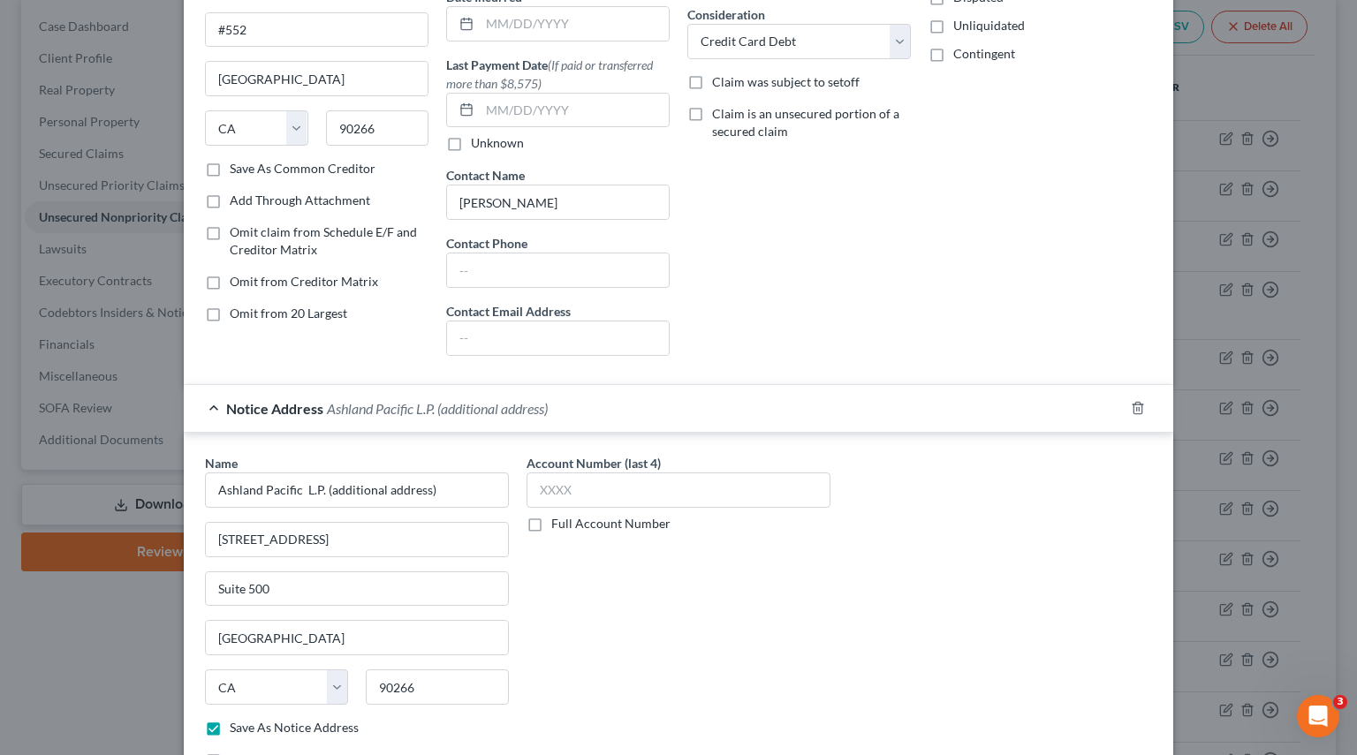
scroll to position [177, 0]
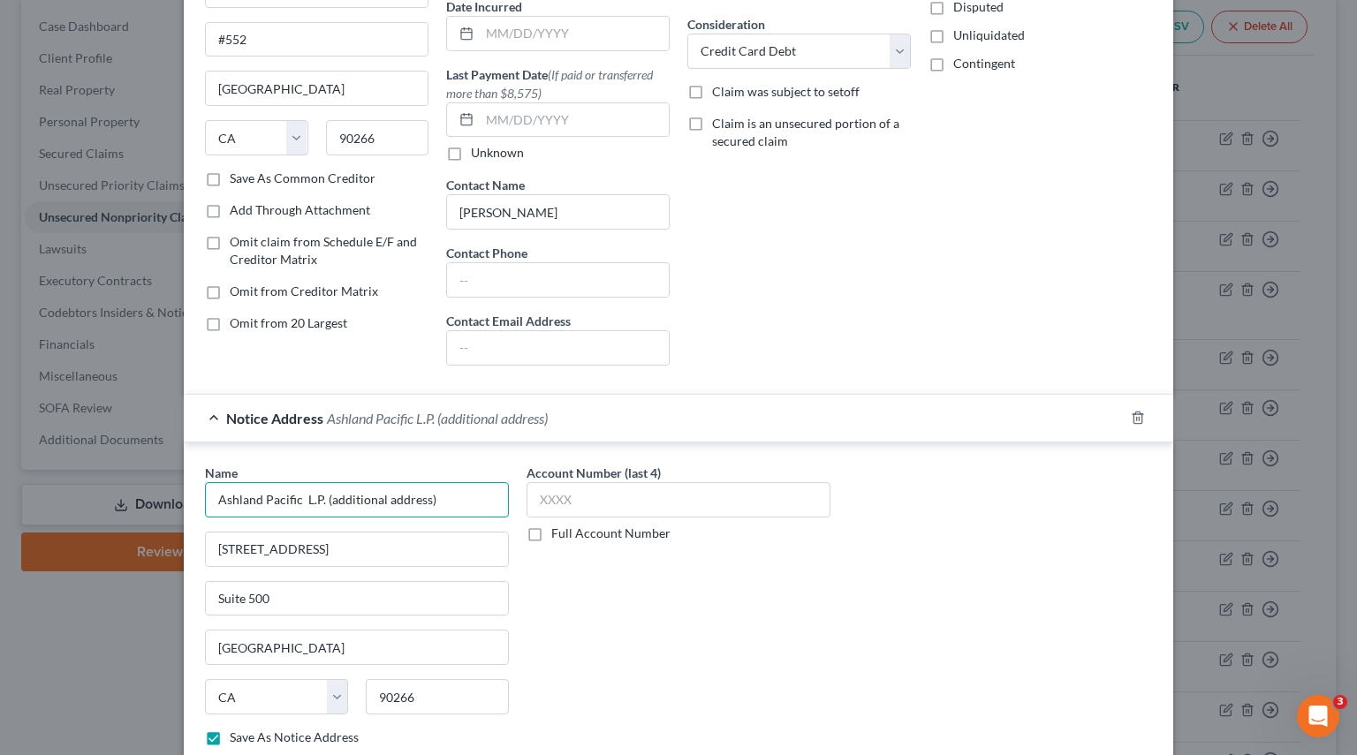
drag, startPoint x: 314, startPoint y: 495, endPoint x: 382, endPoint y: 503, distance: 68.4
click at [382, 503] on input "Ashland Pacific L.P. (additional address)" at bounding box center [357, 499] width 304 height 35
click at [369, 503] on input "Ashland Pacific L.P. (additional address)" at bounding box center [357, 499] width 304 height 35
drag, startPoint x: 460, startPoint y: 505, endPoint x: 318, endPoint y: 495, distance: 142.5
click at [318, 495] on input "Ashland Pacific L.P. (additional address)" at bounding box center [357, 499] width 304 height 35
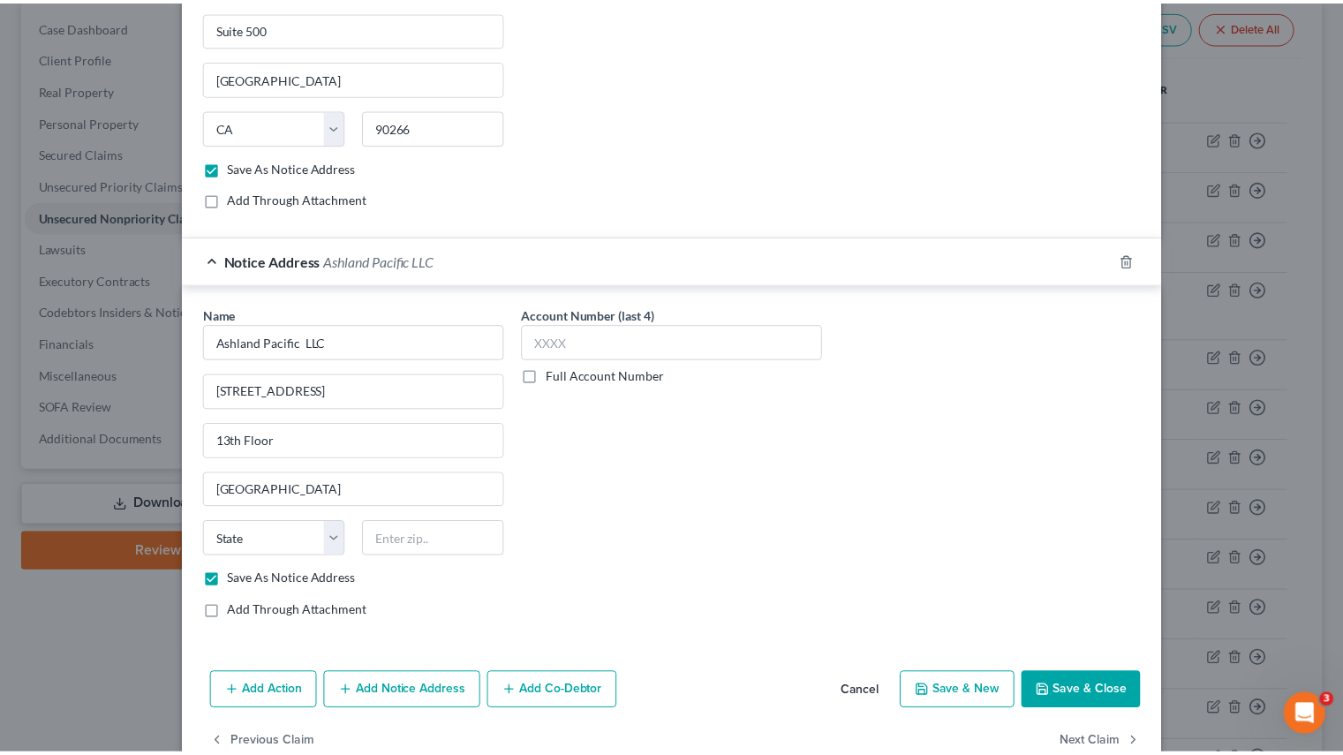
scroll to position [782, 0]
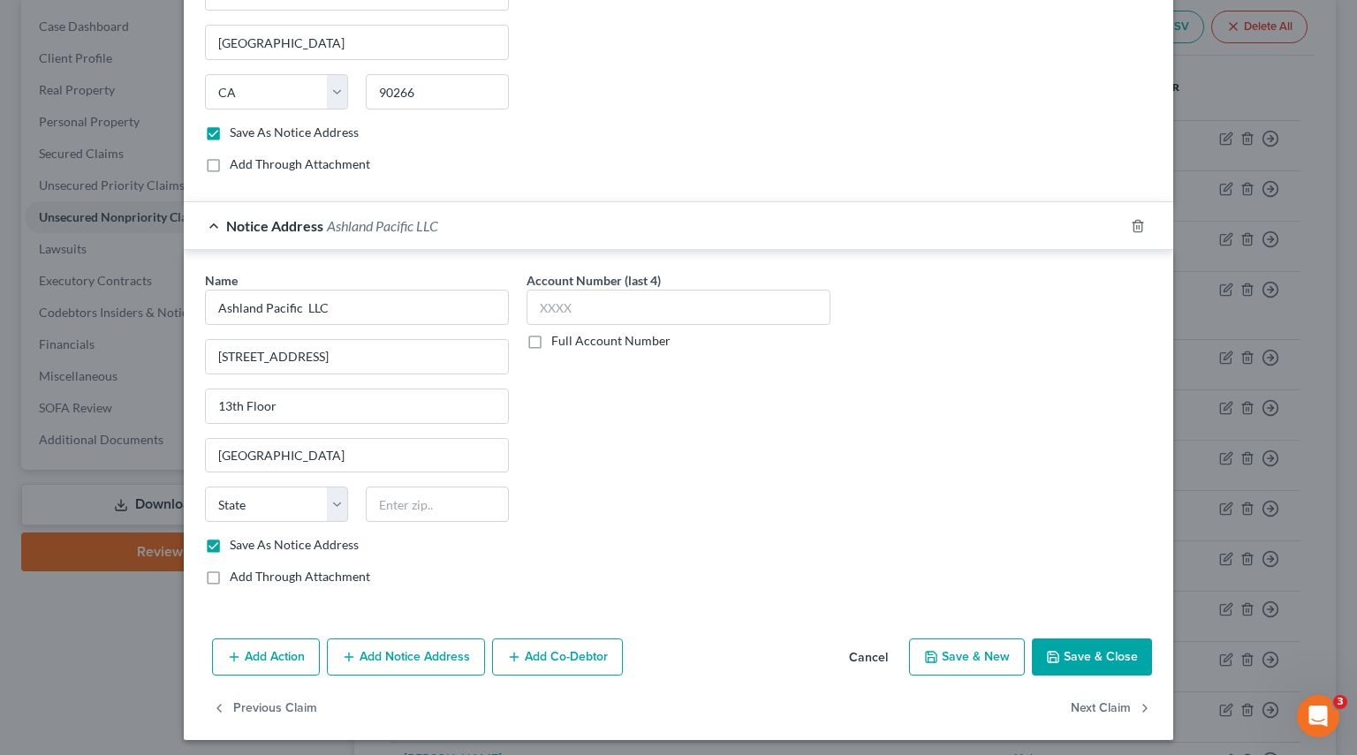
type input "Ashland Pacific L.P."
click at [1085, 613] on button "Save & Close" at bounding box center [1092, 657] width 120 height 37
checkbox input "false"
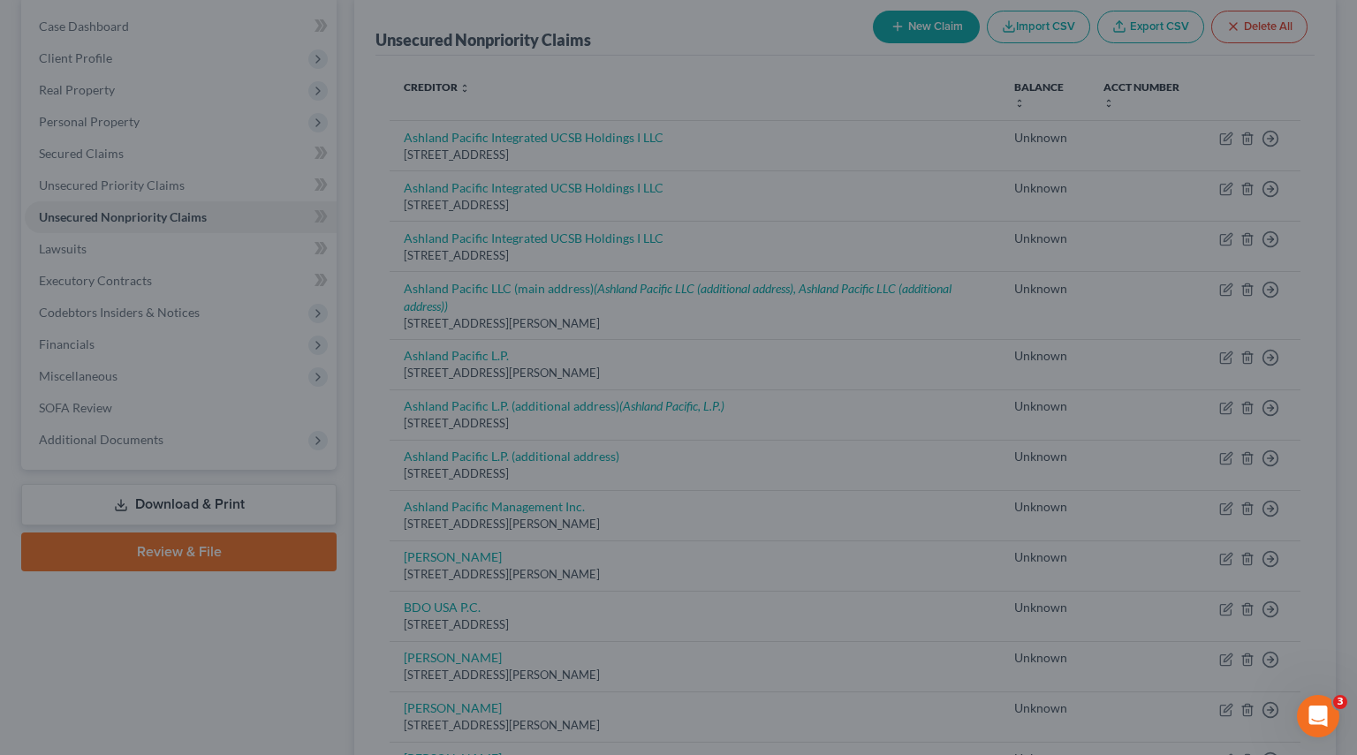
type input "Ashland Pacific L.P."
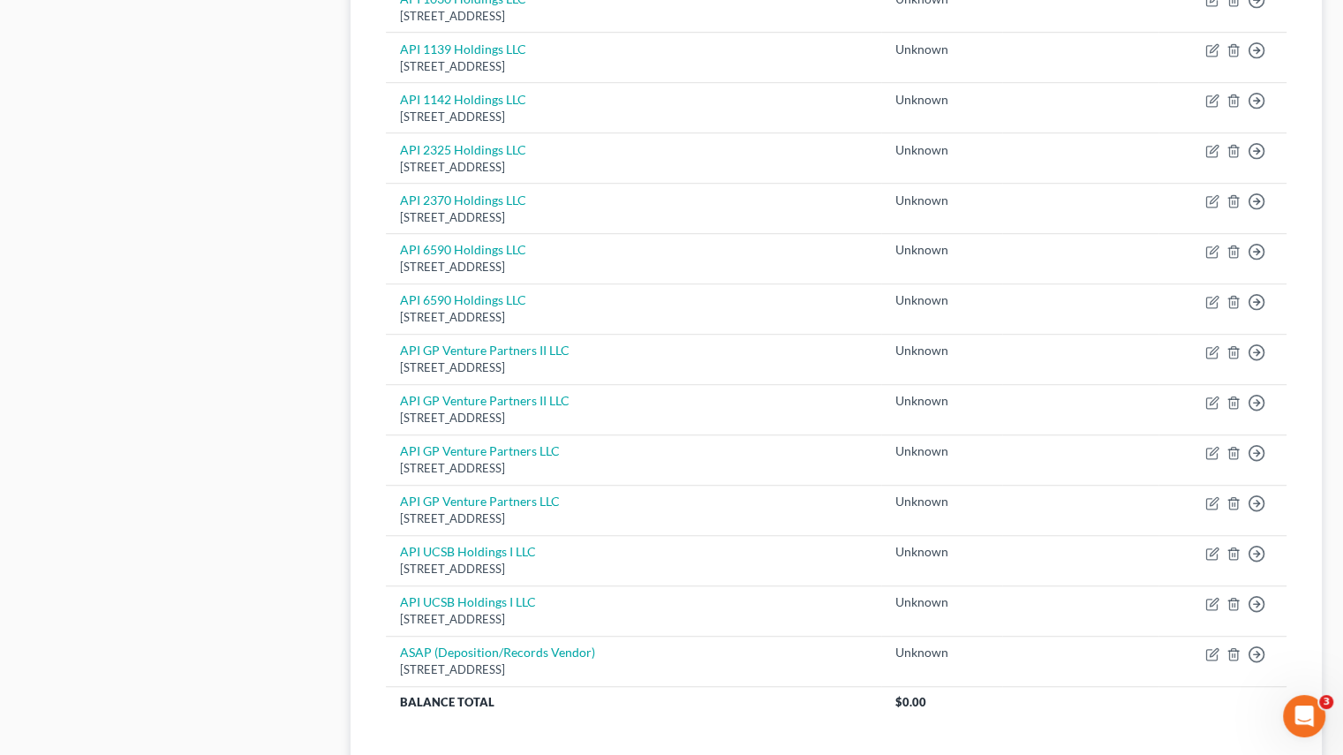
scroll to position [1145, 0]
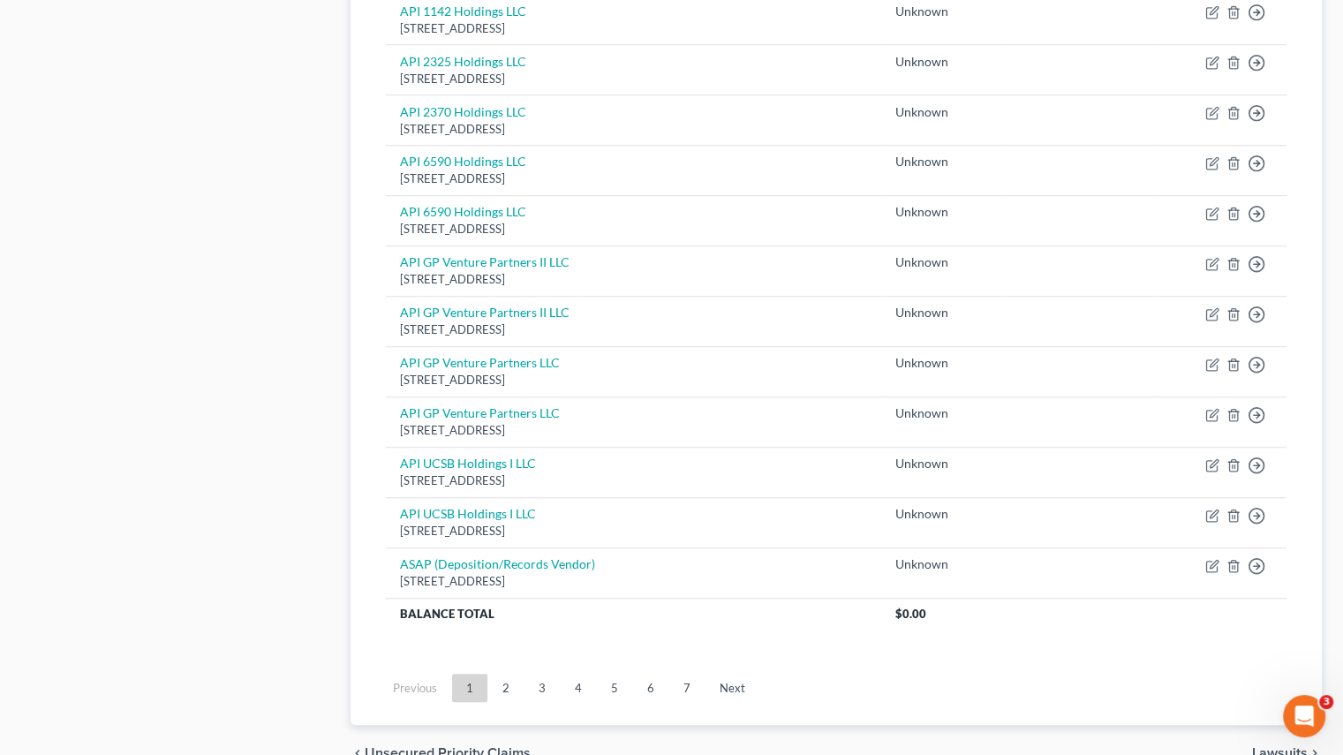
drag, startPoint x: 505, startPoint y: 677, endPoint x: 586, endPoint y: 638, distance: 90.5
click at [505, 677] on link "2" at bounding box center [505, 688] width 35 height 28
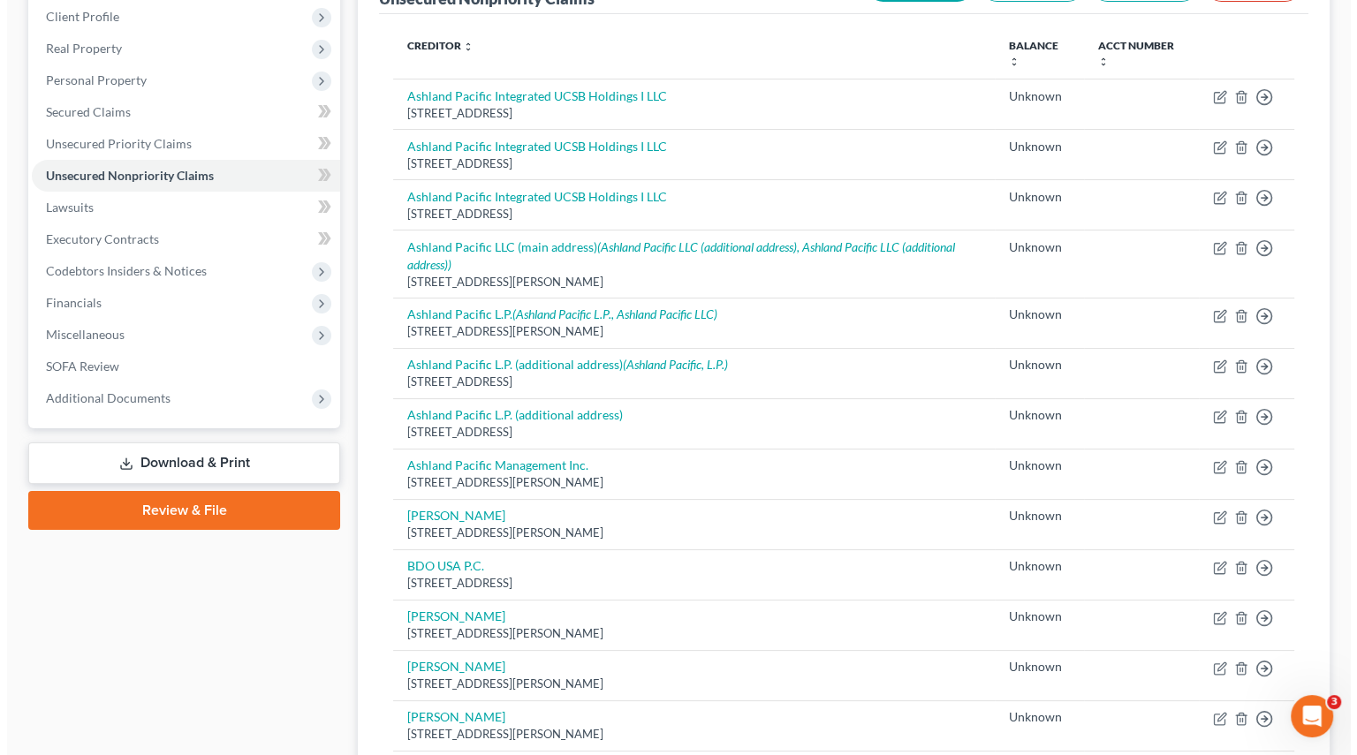
scroll to position [173, 0]
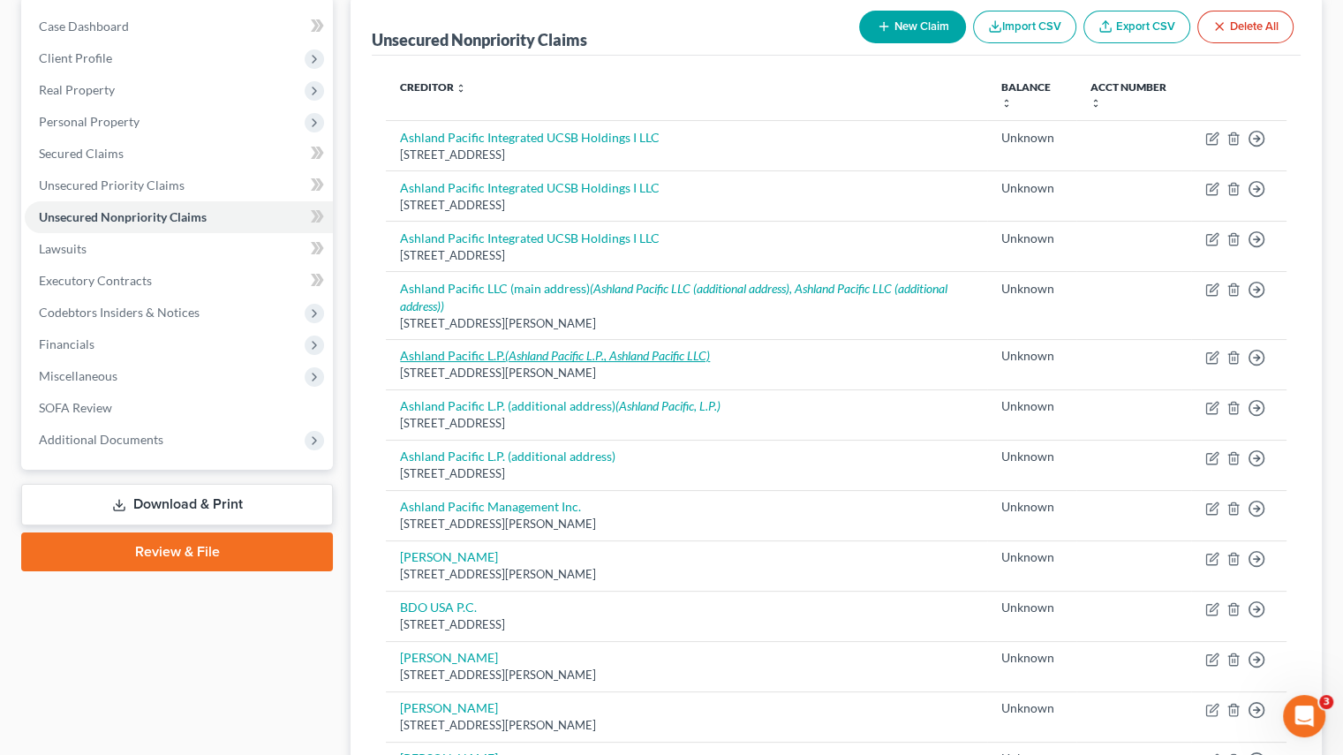
click at [533, 356] on icon "(Ashland Pacific L.P., Ashland Pacific LLC)" at bounding box center [607, 355] width 205 height 15
select select "4"
select select "2"
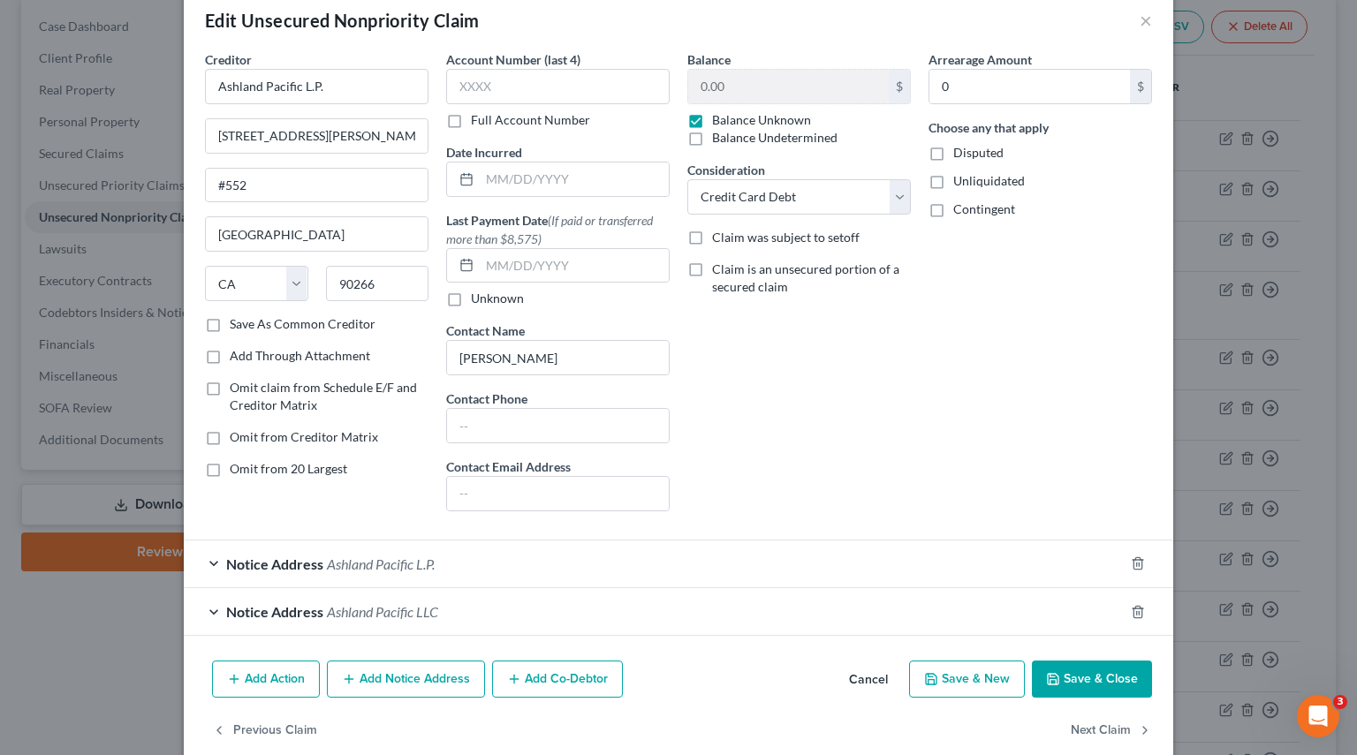
scroll to position [57, 0]
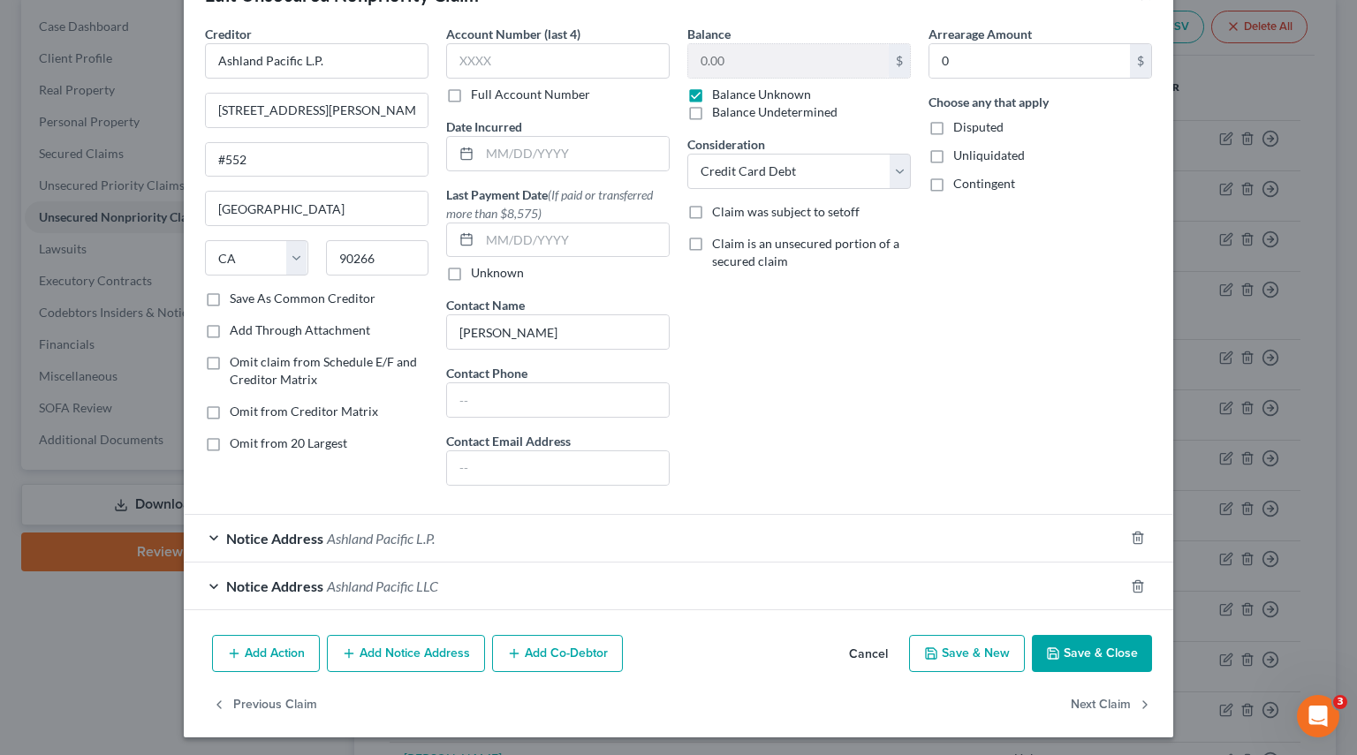
click at [206, 539] on div "Notice Address [GEOGRAPHIC_DATA] L.P." at bounding box center [654, 538] width 940 height 47
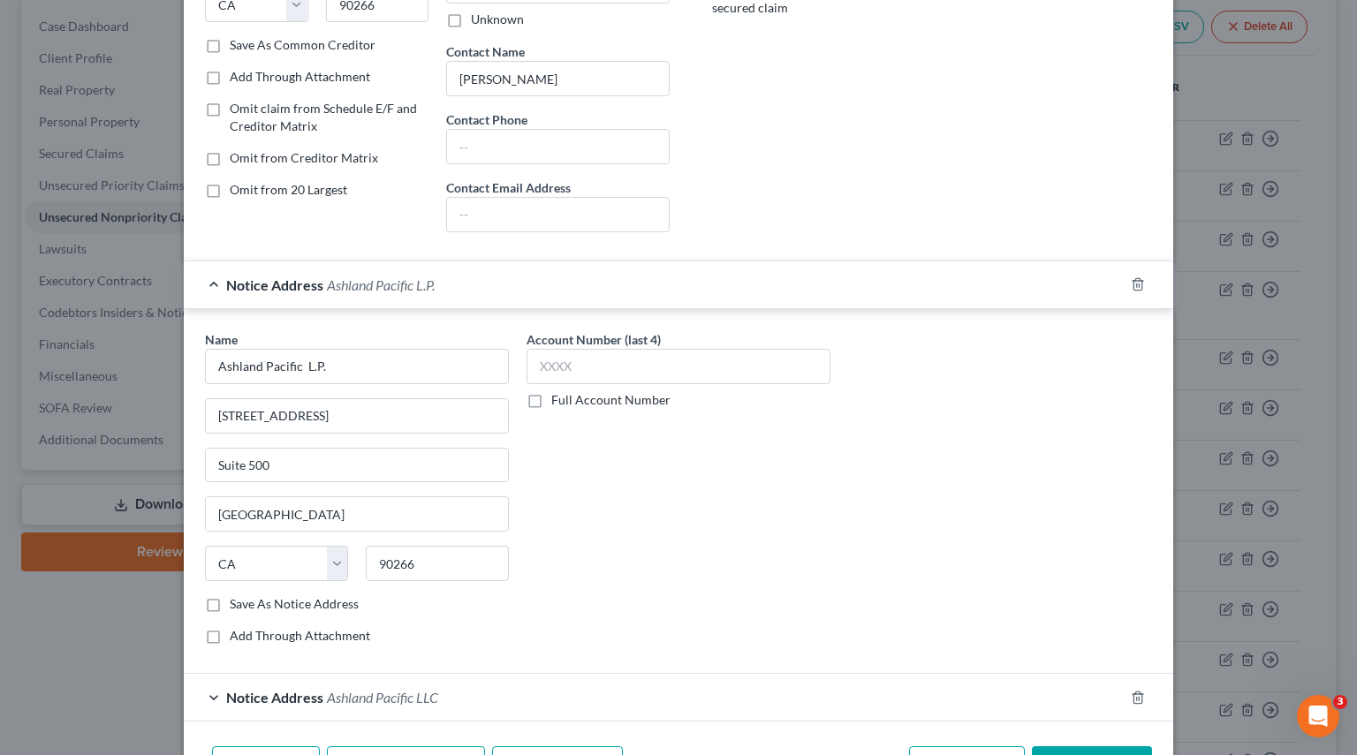
scroll to position [420, 0]
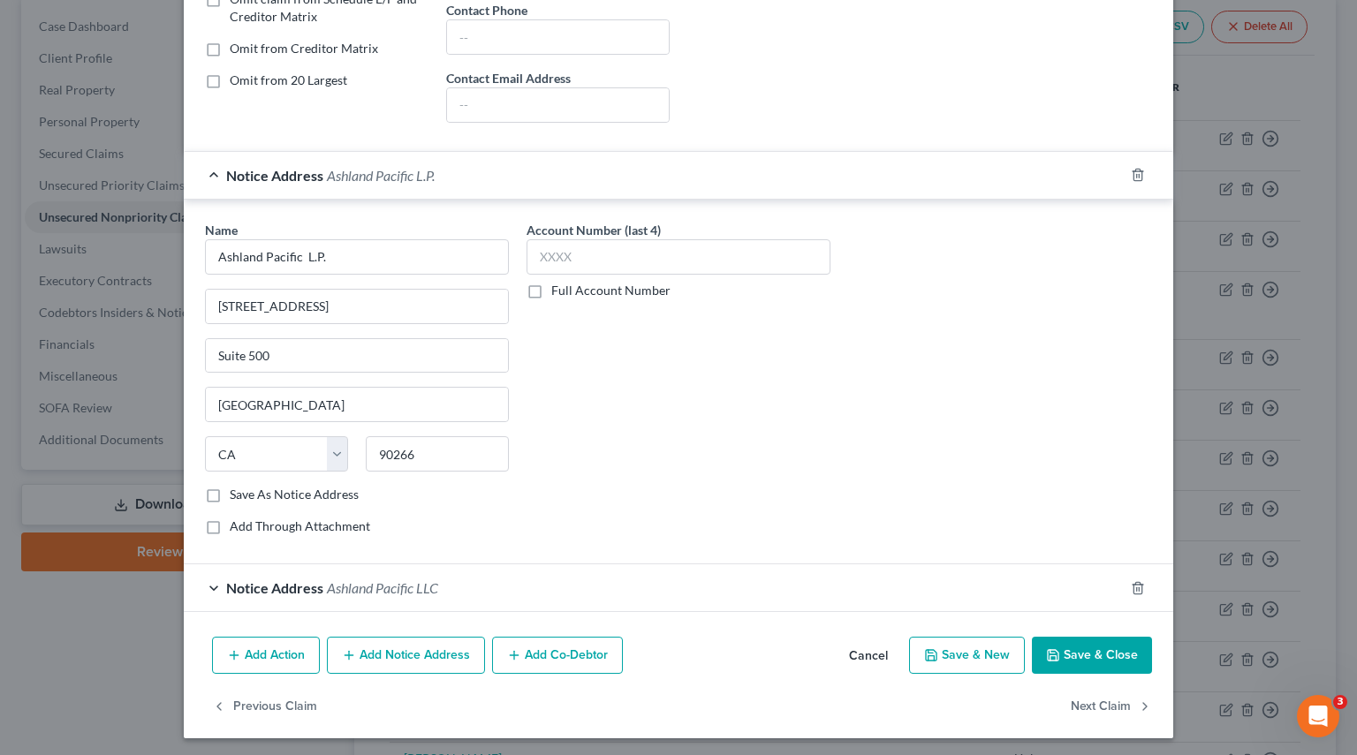
click at [230, 493] on label "Save As Notice Address" at bounding box center [294, 495] width 129 height 18
click at [237, 493] on input "Save As Notice Address" at bounding box center [242, 491] width 11 height 11
checkbox input "true"
click at [208, 582] on div "Notice Address Ashland Pacific LLC" at bounding box center [654, 587] width 940 height 47
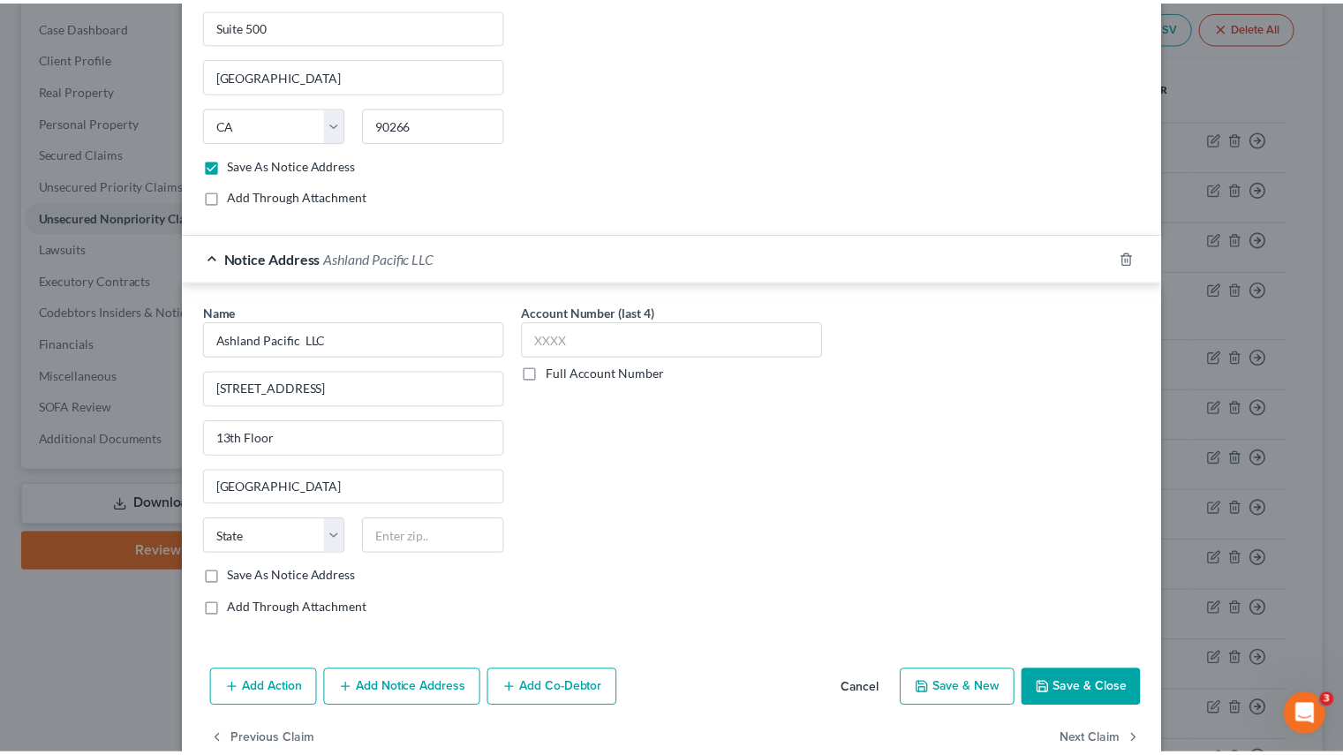
scroll to position [773, 0]
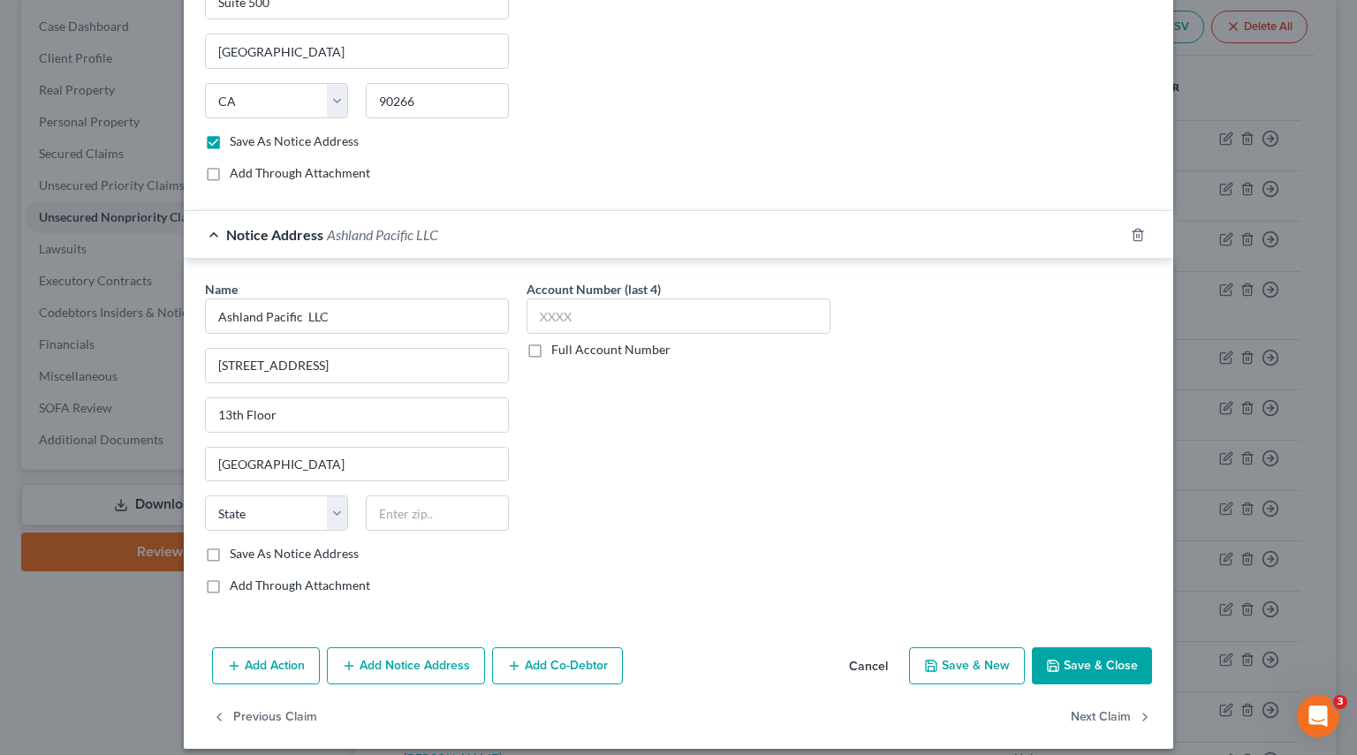
click at [230, 551] on label "Save As Notice Address" at bounding box center [294, 554] width 129 height 18
click at [237, 551] on input "Save As Notice Address" at bounding box center [242, 550] width 11 height 11
checkbox input "true"
click at [1082, 656] on button "Save & Close" at bounding box center [1092, 665] width 120 height 37
checkbox input "false"
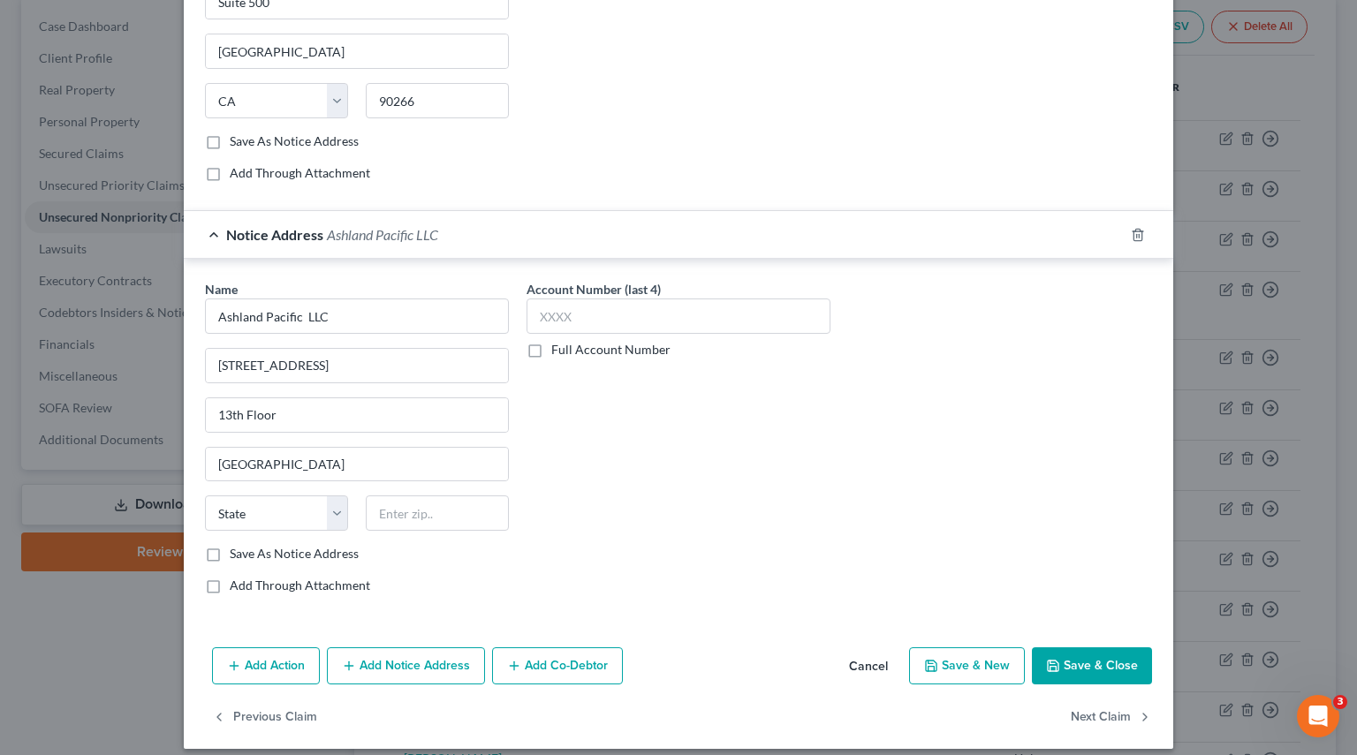
checkbox input "false"
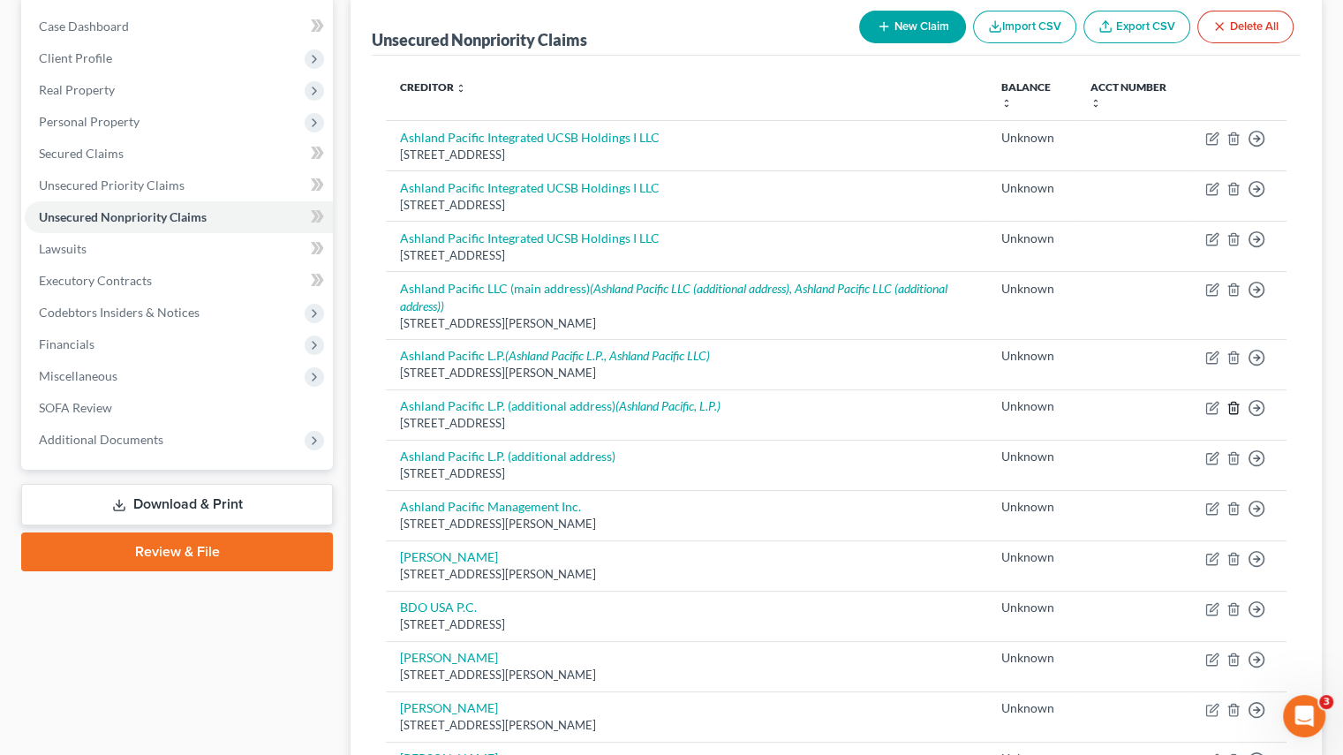
click at [1235, 409] on line "button" at bounding box center [1235, 409] width 0 height 4
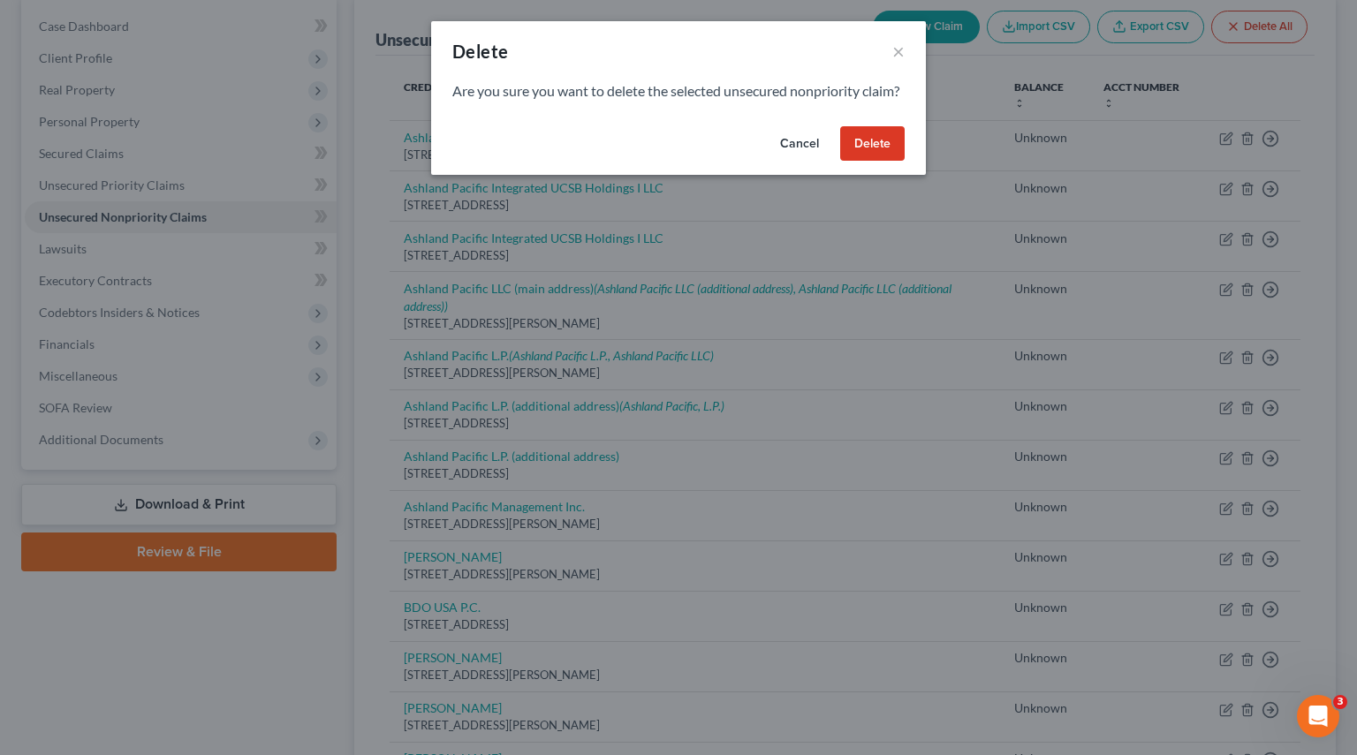
click at [855, 162] on button "Delete" at bounding box center [872, 143] width 64 height 35
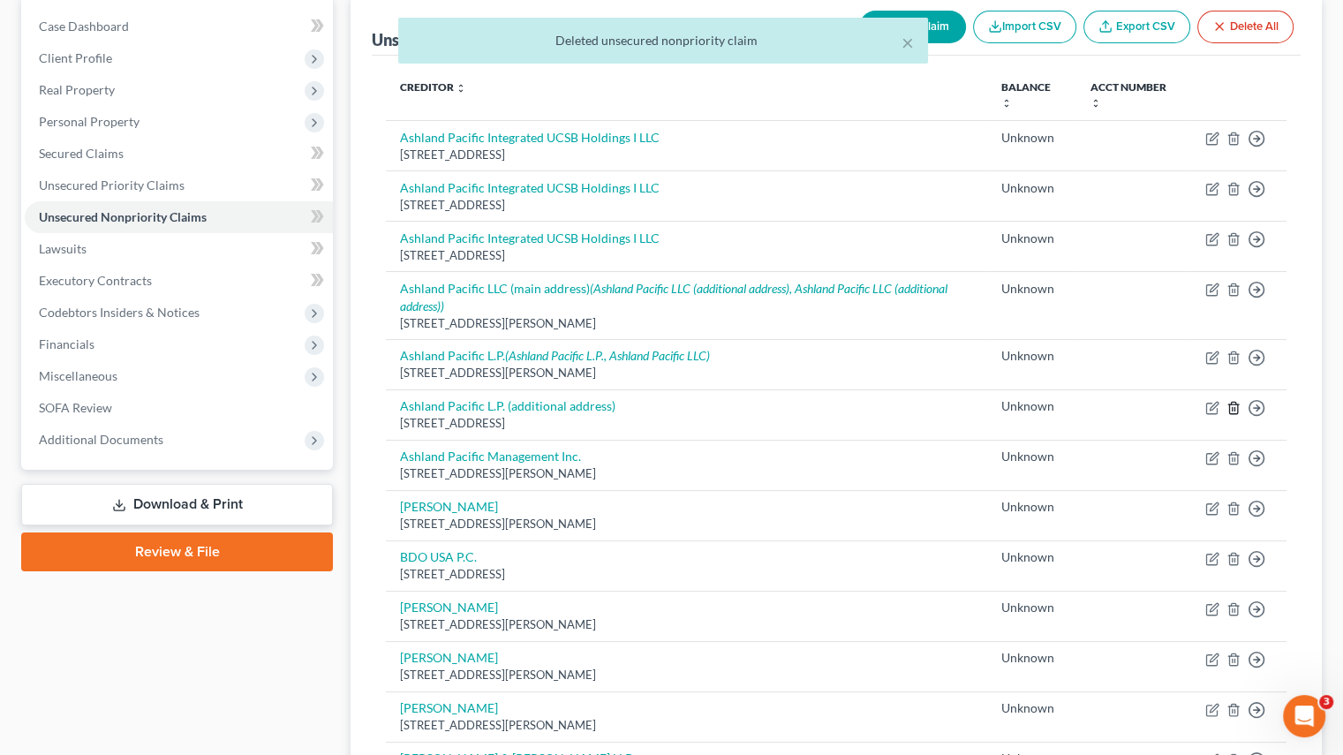
click at [1237, 409] on icon "button" at bounding box center [1234, 408] width 14 height 14
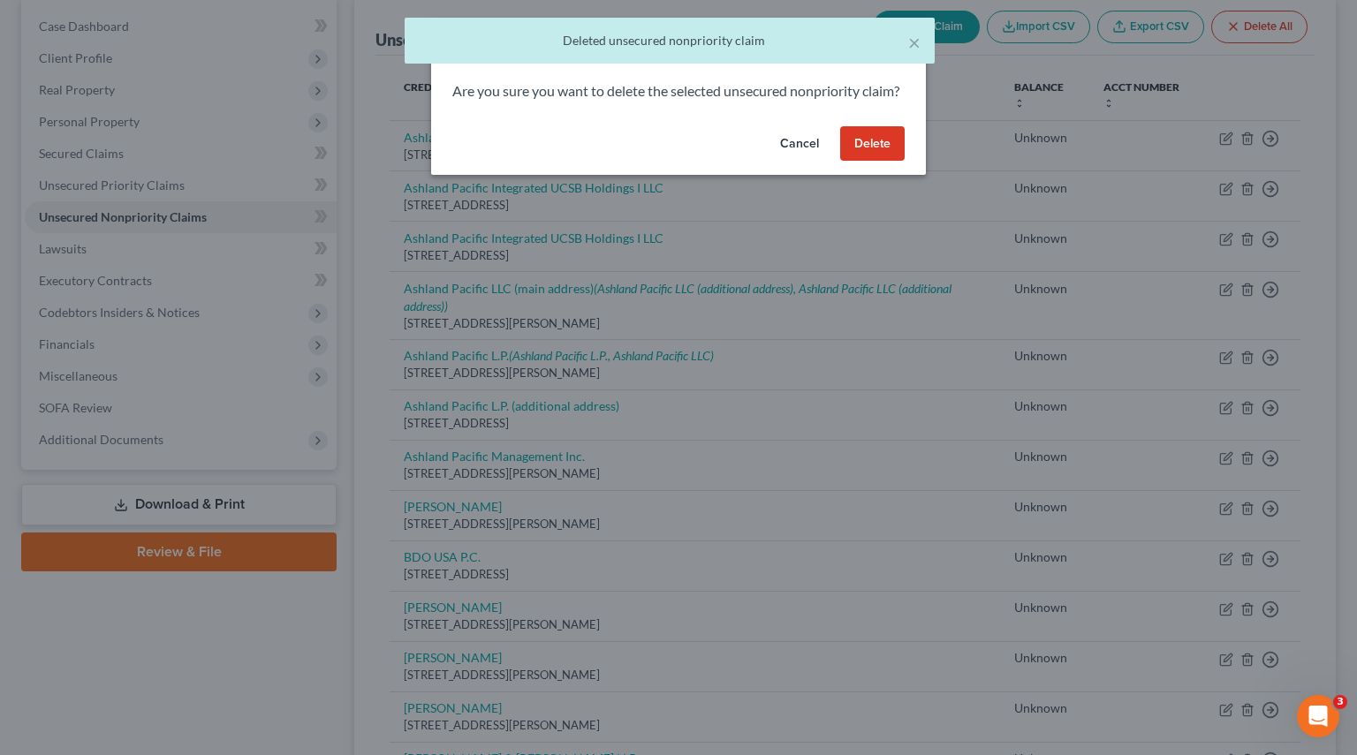
click at [861, 162] on button "Delete" at bounding box center [872, 143] width 64 height 35
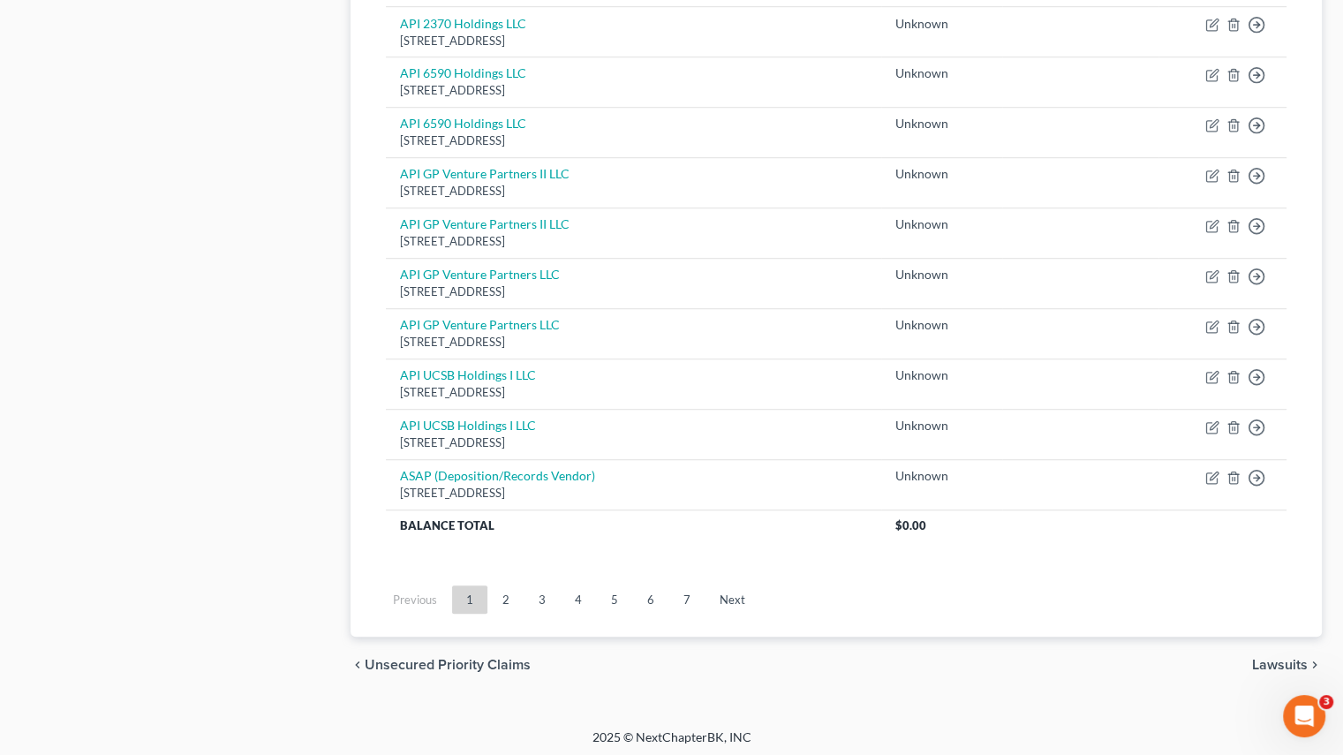
click at [502, 600] on link "2" at bounding box center [505, 600] width 35 height 28
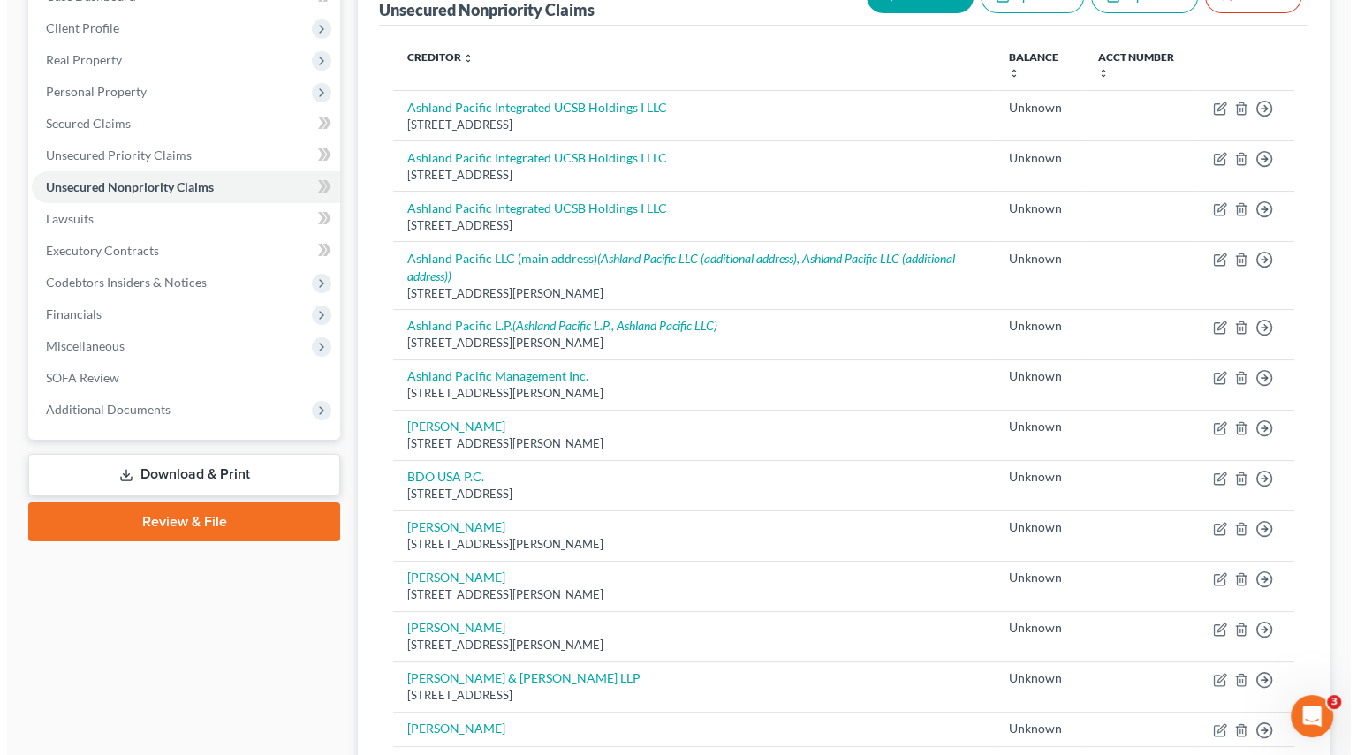
scroll to position [173, 0]
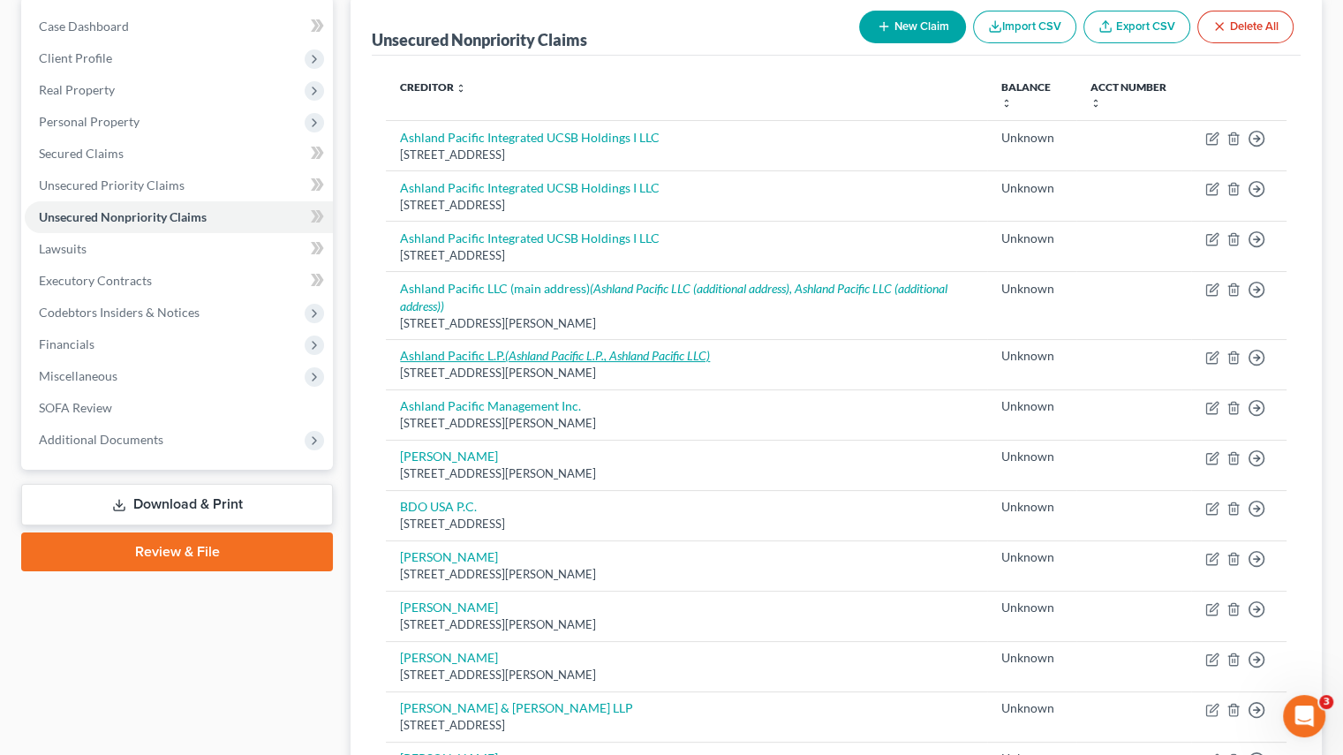
click at [506, 348] on icon "(Ashland Pacific L.P., Ashland Pacific LLC)" at bounding box center [607, 355] width 205 height 15
select select "4"
select select "2"
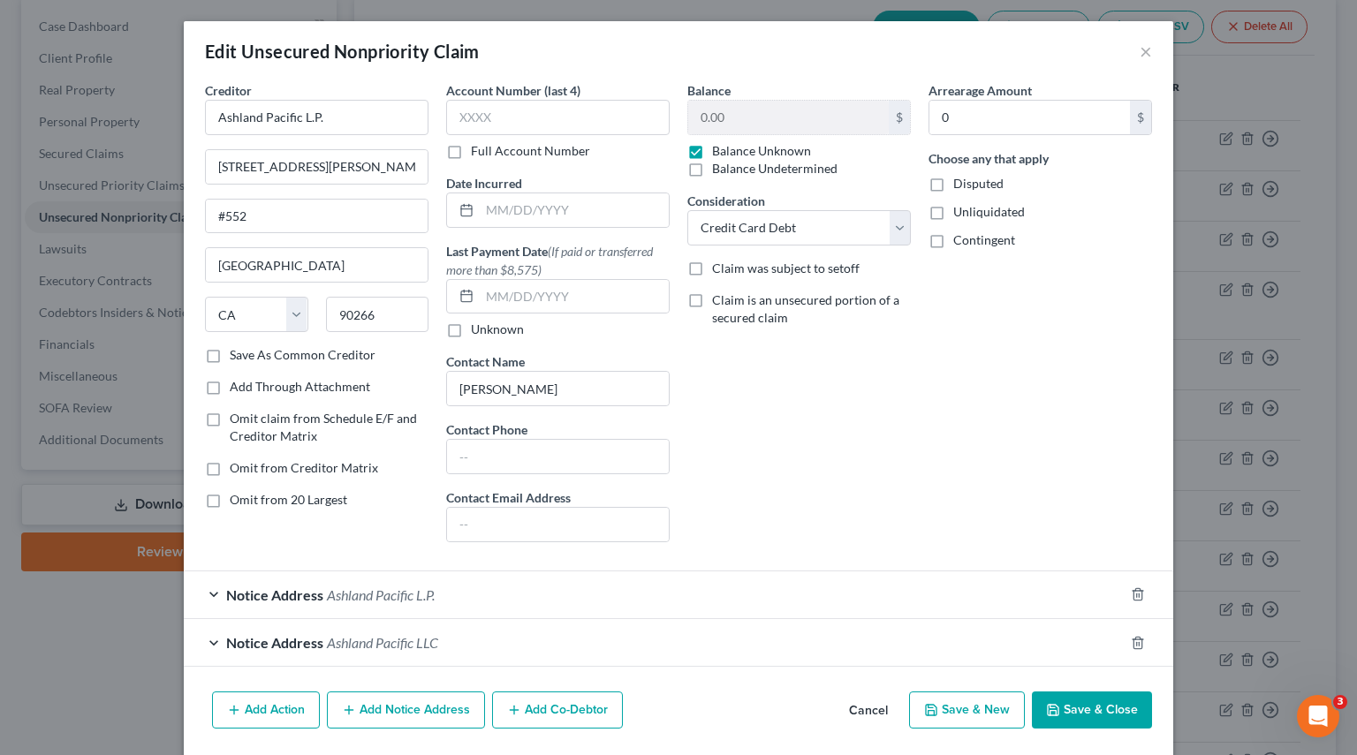
scroll to position [57, 0]
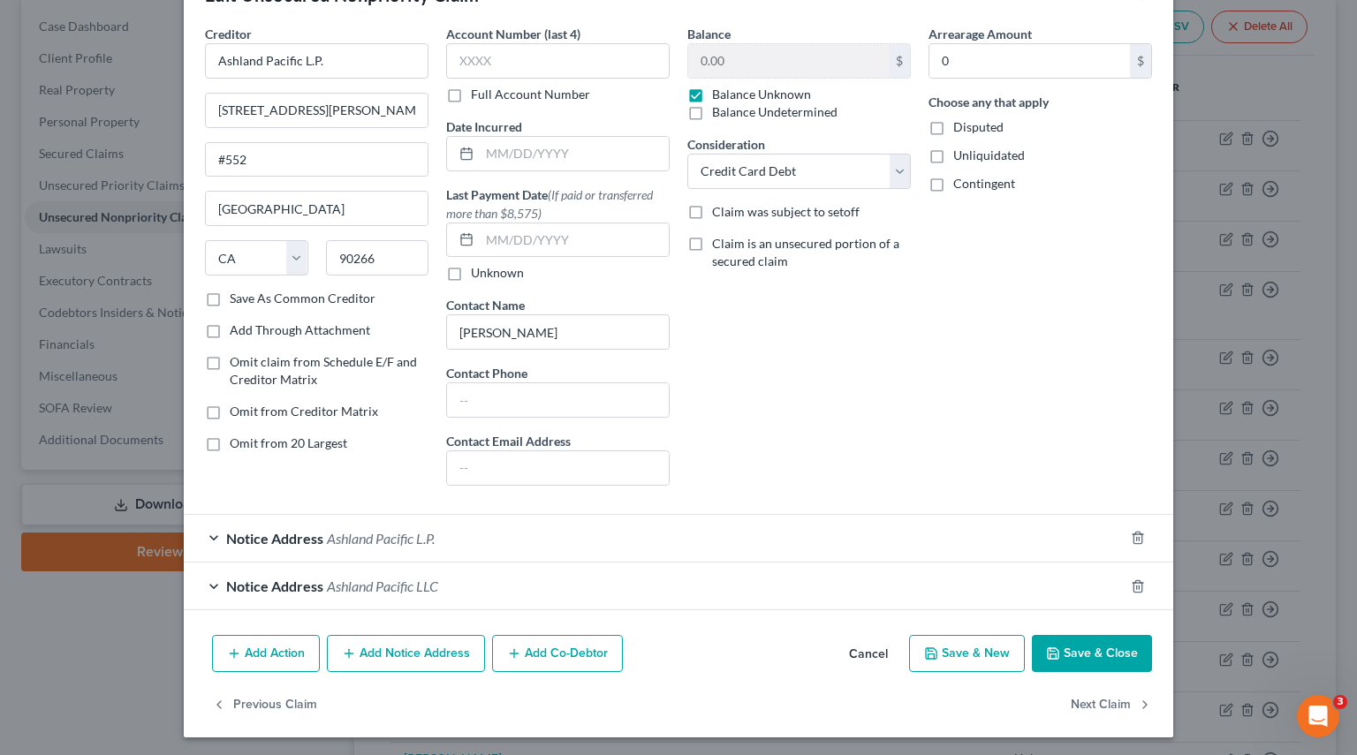
click at [203, 531] on div "Notice Address [GEOGRAPHIC_DATA] L.P." at bounding box center [654, 538] width 940 height 47
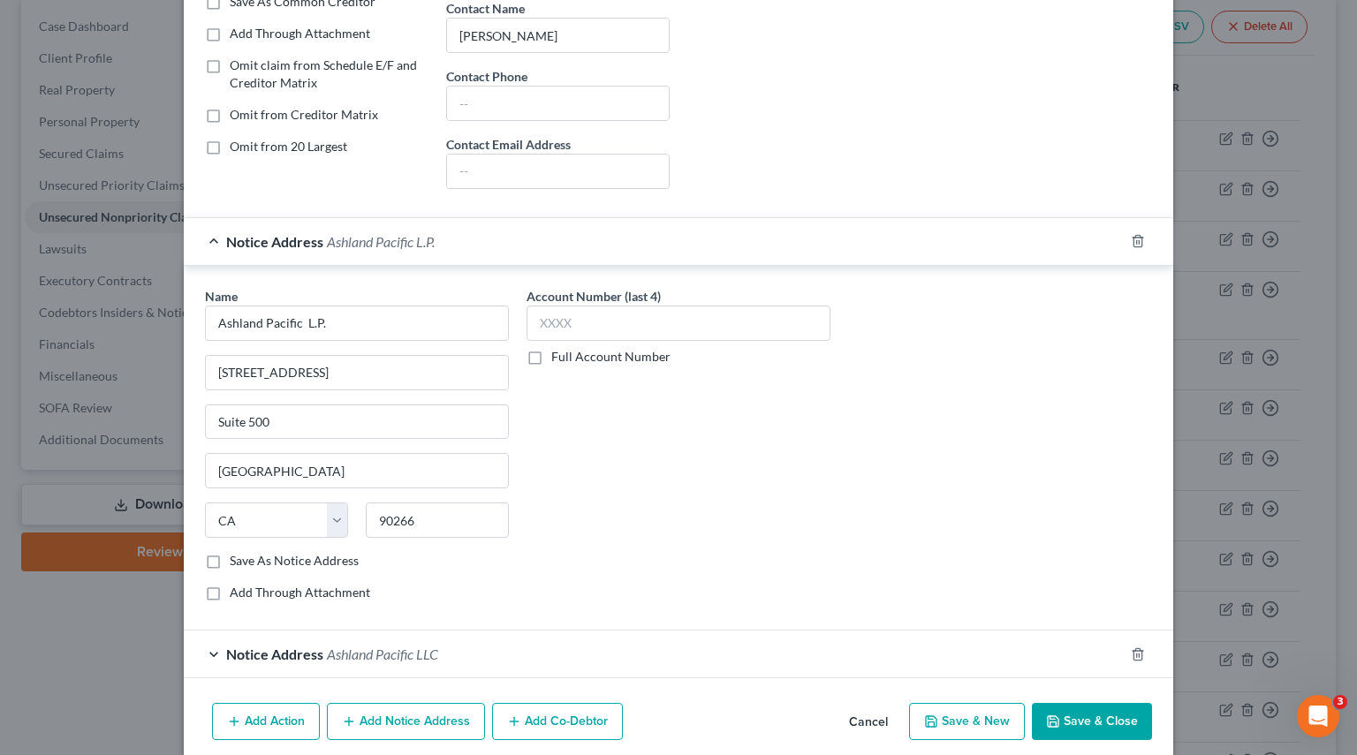
scroll to position [420, 0]
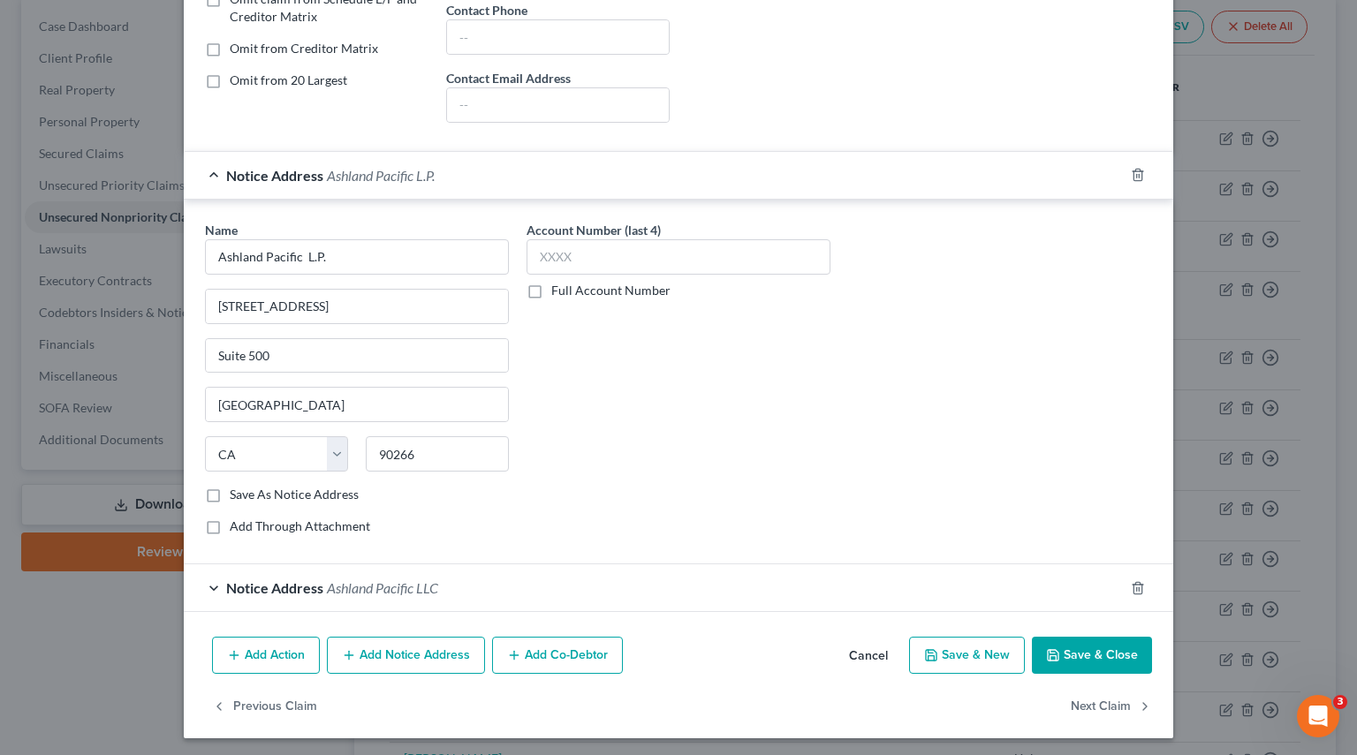
click at [230, 494] on label "Save As Notice Address" at bounding box center [294, 495] width 129 height 18
click at [237, 494] on input "Save As Notice Address" at bounding box center [242, 491] width 11 height 11
checkbox input "true"
click at [206, 578] on div "Notice Address Ashland Pacific LLC" at bounding box center [654, 587] width 940 height 47
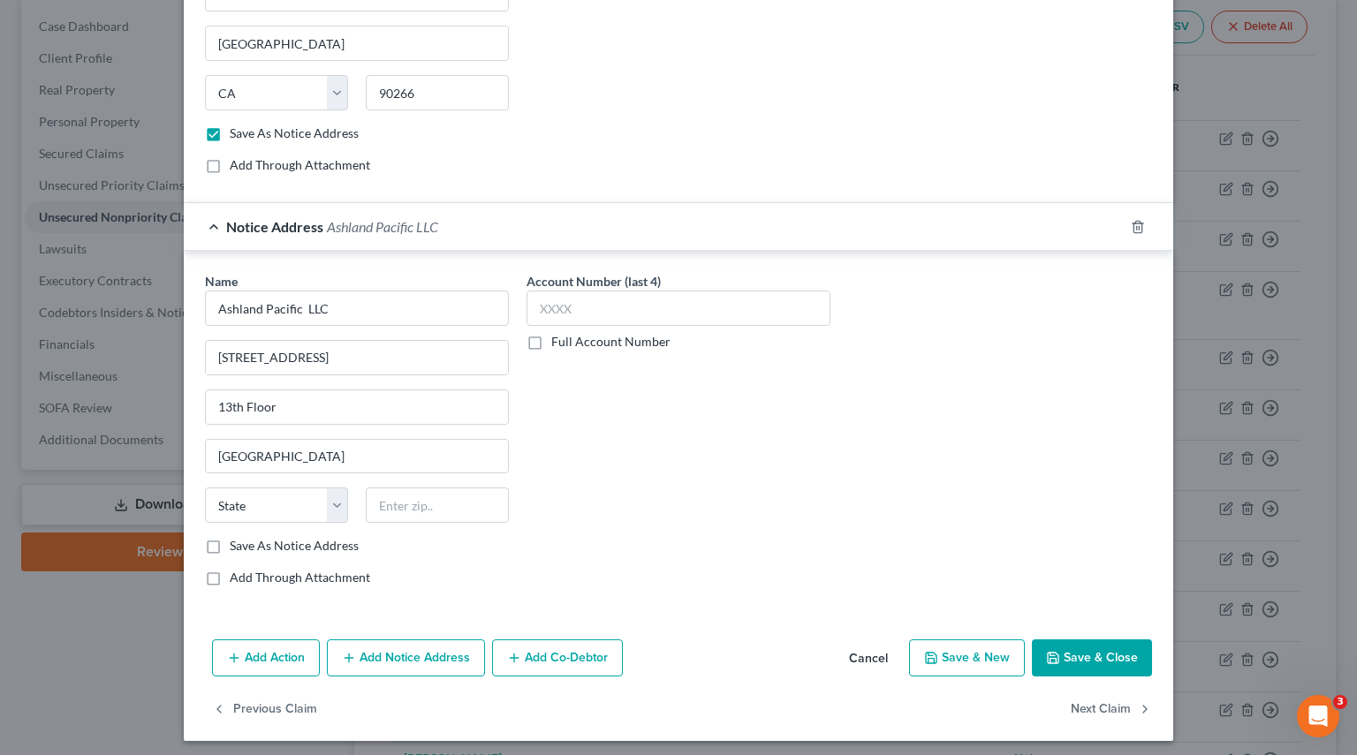
scroll to position [782, 0]
click at [230, 541] on label "Save As Notice Address" at bounding box center [294, 545] width 129 height 18
click at [237, 541] on input "Save As Notice Address" at bounding box center [242, 541] width 11 height 11
checkbox input "true"
click at [944, 639] on button "Save & New" at bounding box center [967, 657] width 116 height 37
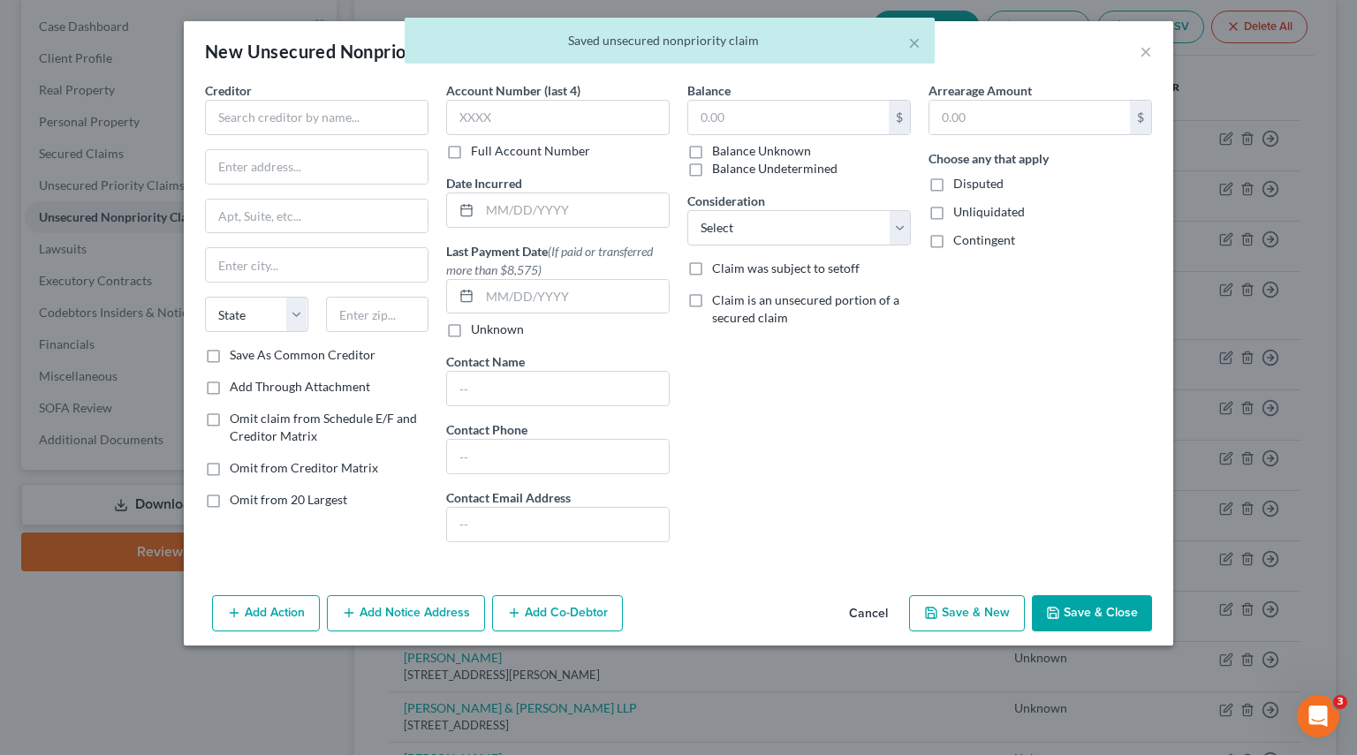
click at [1147, 48] on div "× Saved unsecured nonpriority claim" at bounding box center [669, 45] width 1357 height 55
click at [1141, 49] on div "× Saved unsecured nonpriority claim" at bounding box center [669, 45] width 1357 height 55
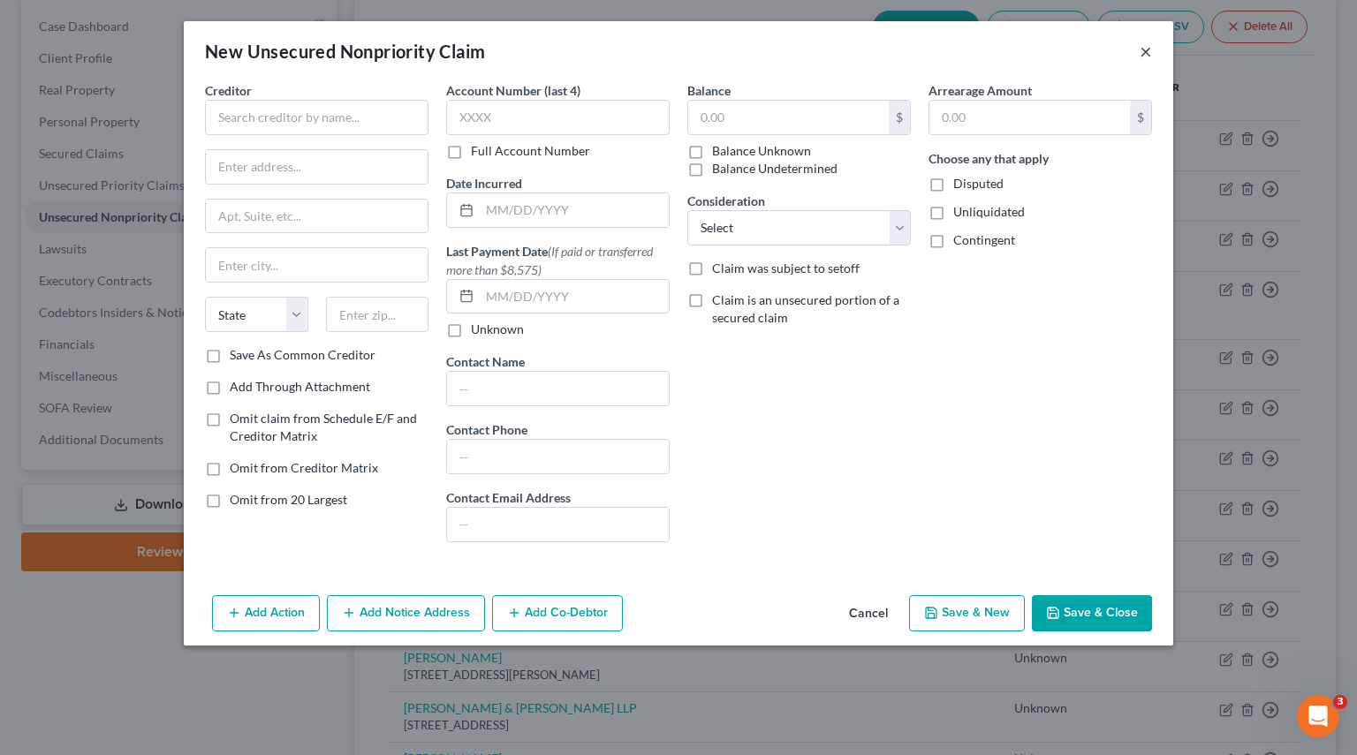
click at [1148, 50] on button "×" at bounding box center [1145, 51] width 12 height 21
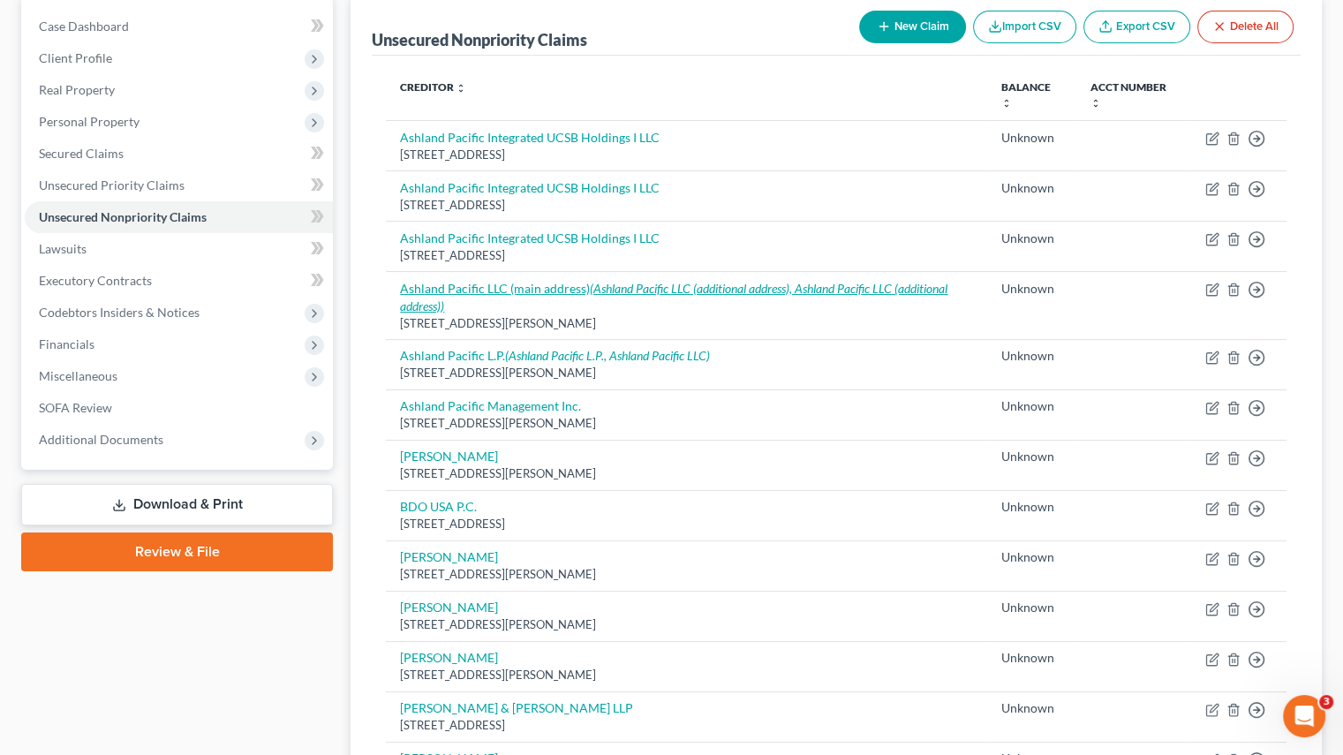
click at [696, 289] on icon "(Ashland Pacific LLC (additional address), Ashland Pacific LLC (additional addr…" at bounding box center [674, 297] width 548 height 33
select select "4"
select select "2"
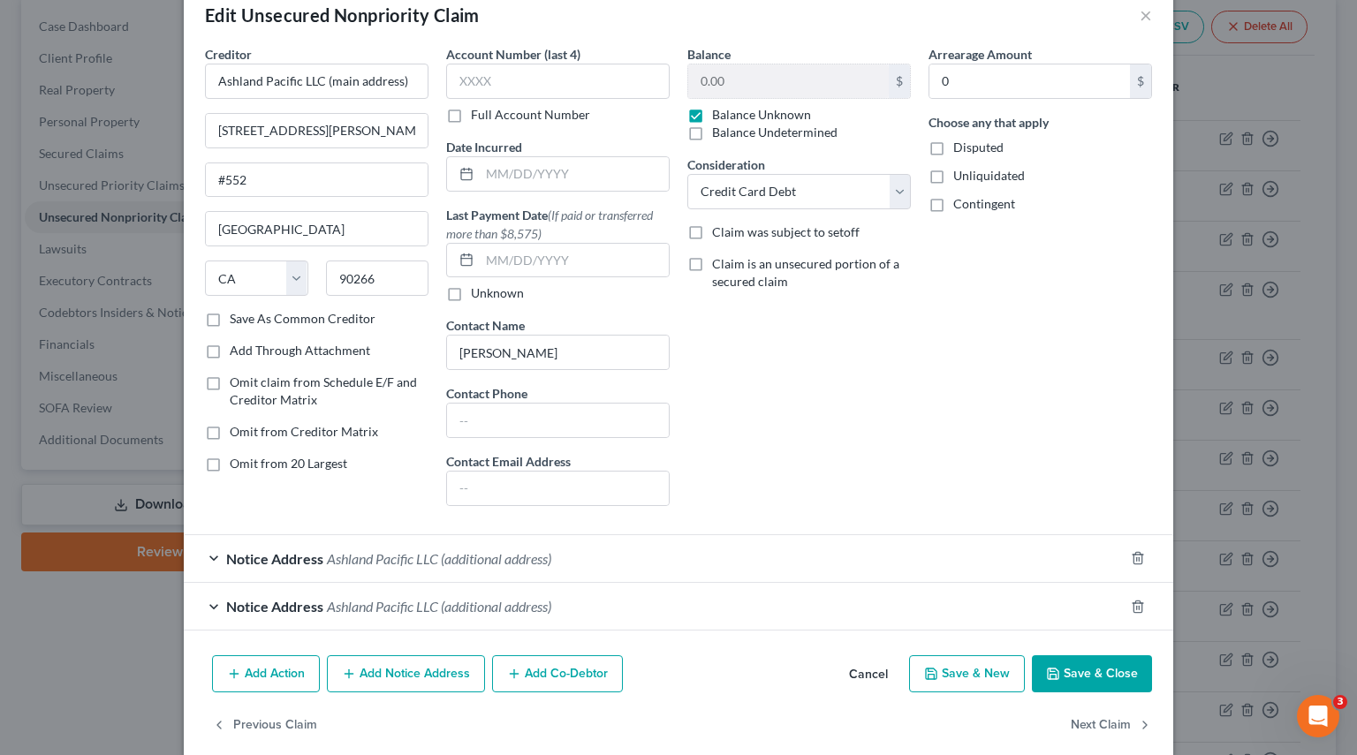
scroll to position [57, 0]
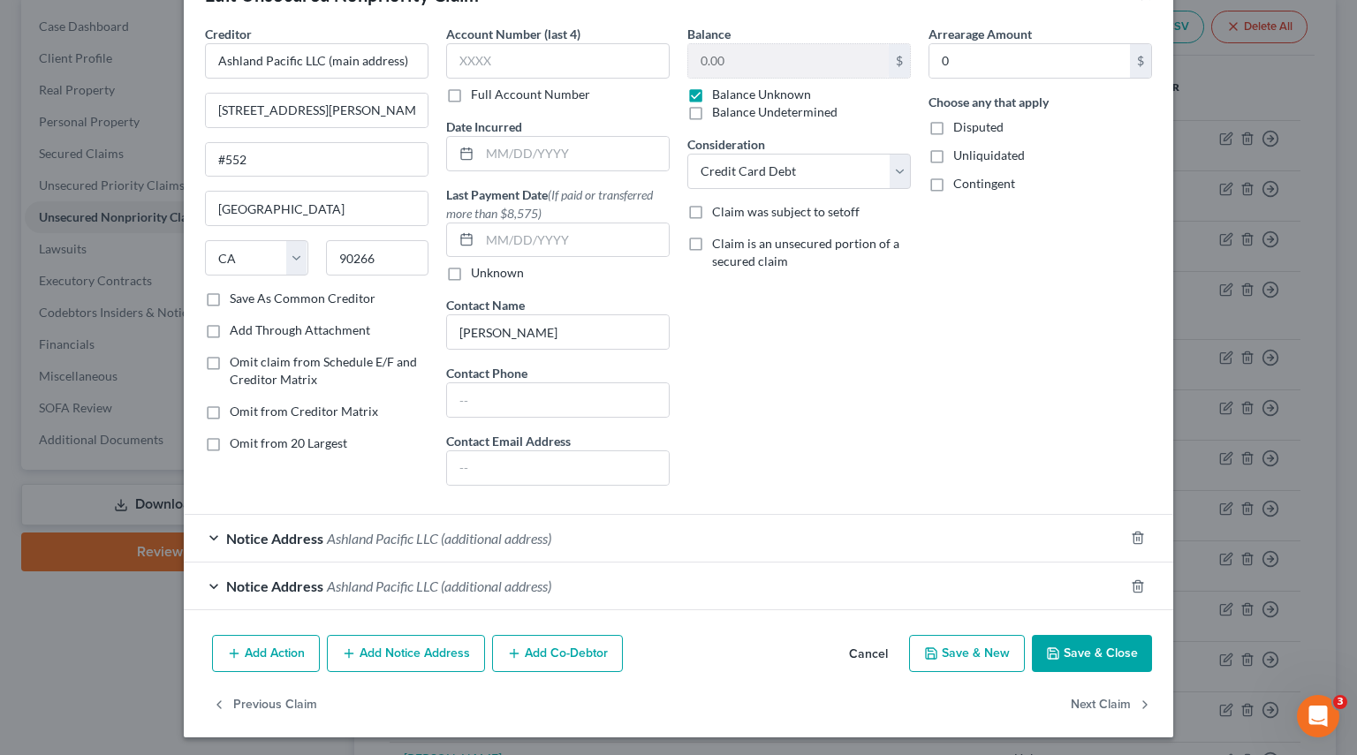
click at [215, 535] on div "Notice Address Ashland Pacific LLC (additional address)" at bounding box center [654, 538] width 940 height 47
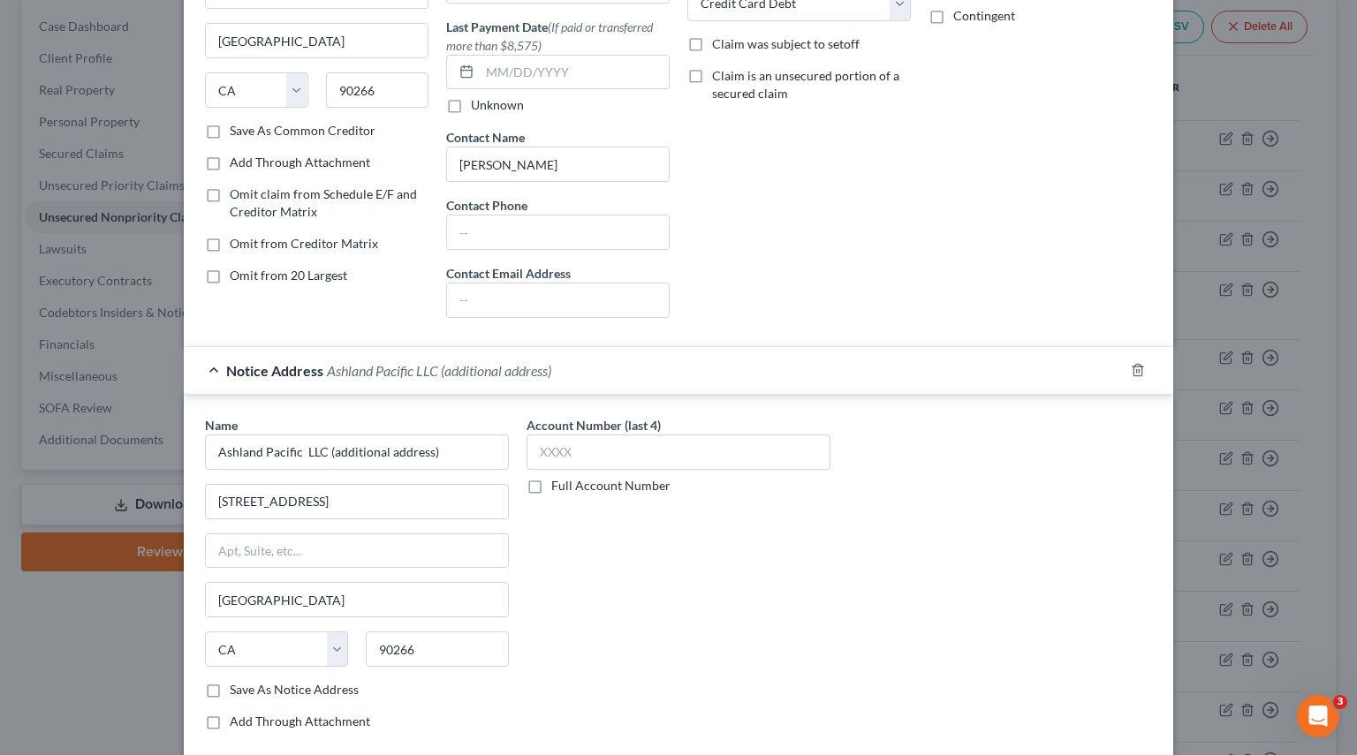
scroll to position [420, 0]
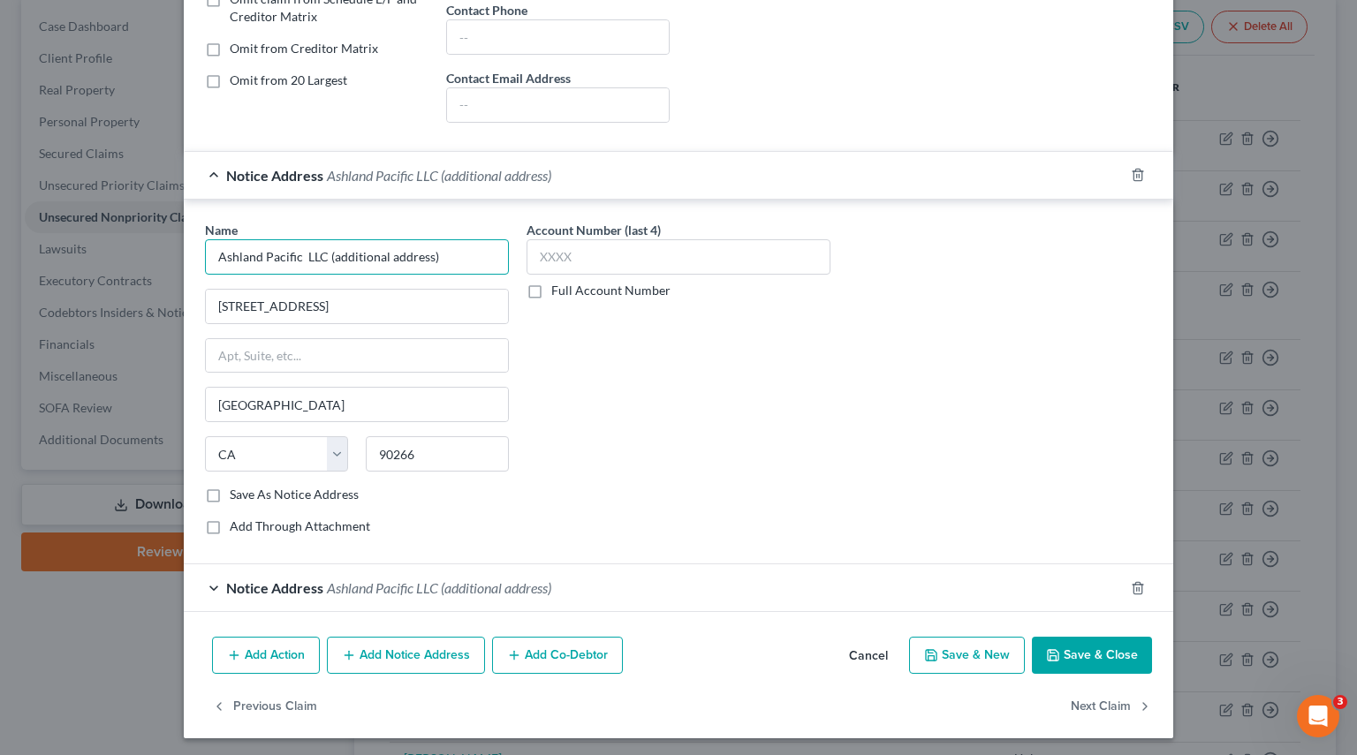
click at [448, 257] on input "Ashland Pacific LLC (additional address)" at bounding box center [357, 256] width 304 height 35
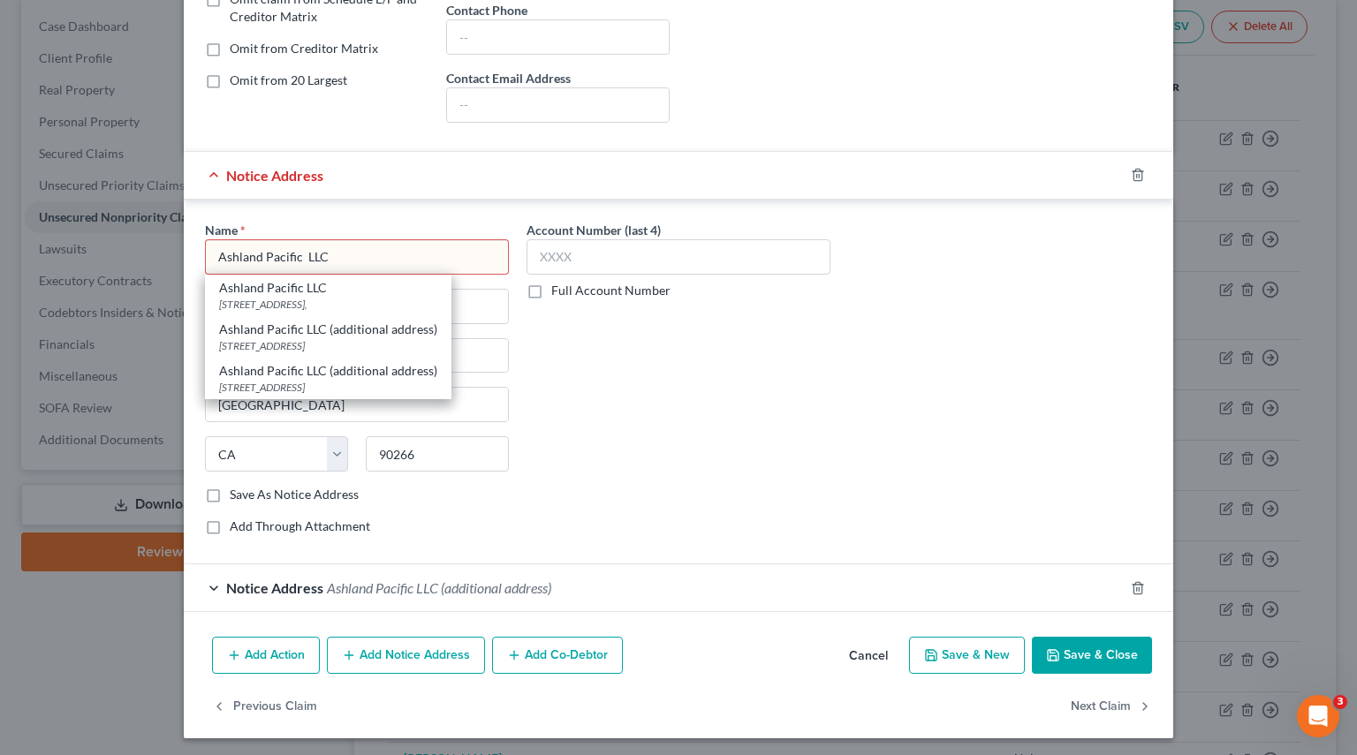
type input "Ashland Pacific LLC"
click at [230, 497] on label "Save As Notice Address" at bounding box center [294, 495] width 129 height 18
click at [237, 497] on input "Save As Notice Address" at bounding box center [242, 491] width 11 height 11
checkbox input "true"
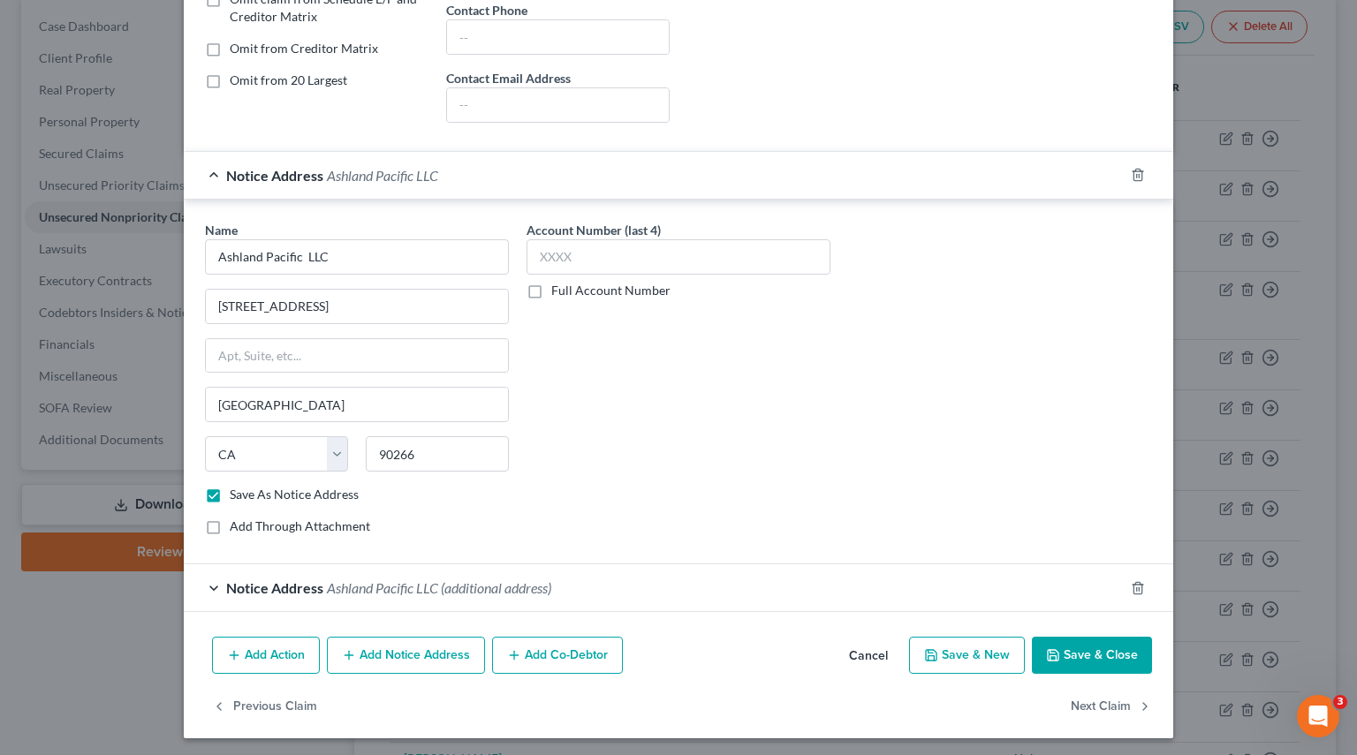
click at [209, 586] on div "Notice Address Ashland Pacific LLC (additional address)" at bounding box center [654, 587] width 940 height 47
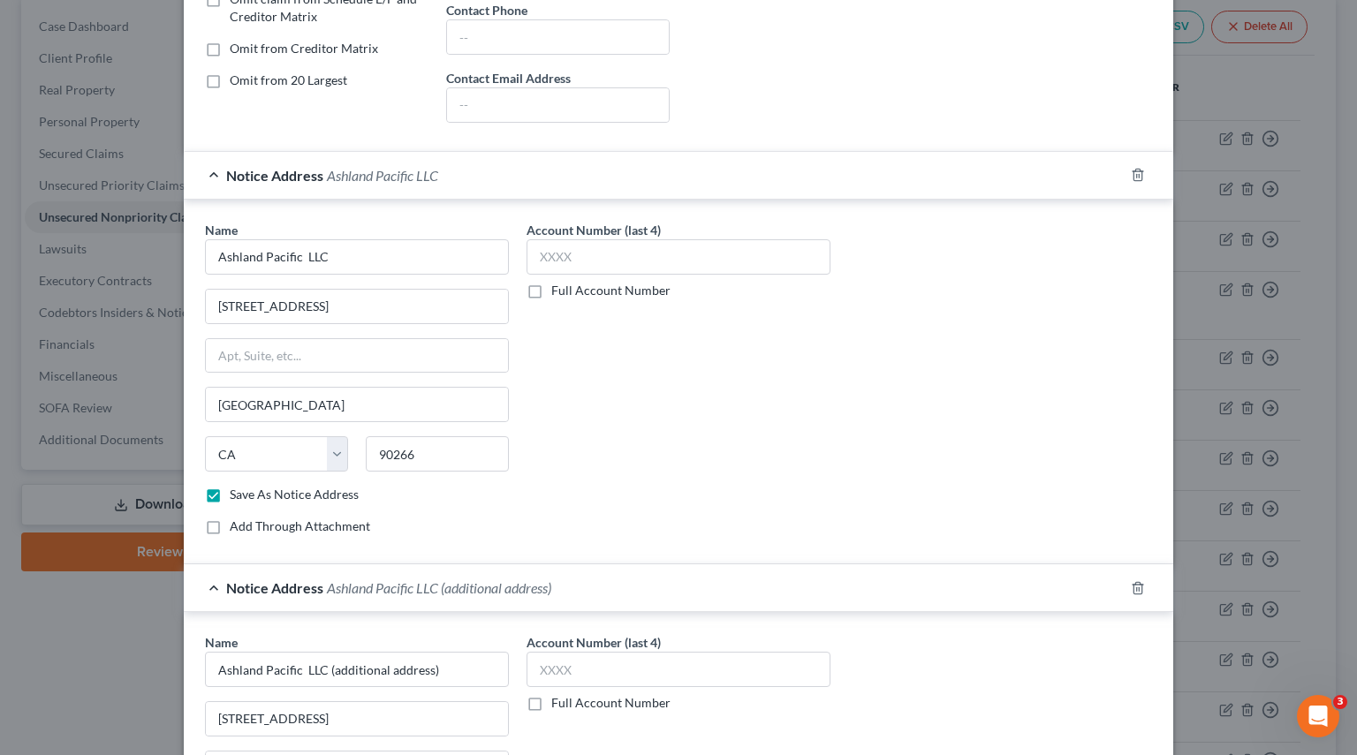
scroll to position [773, 0]
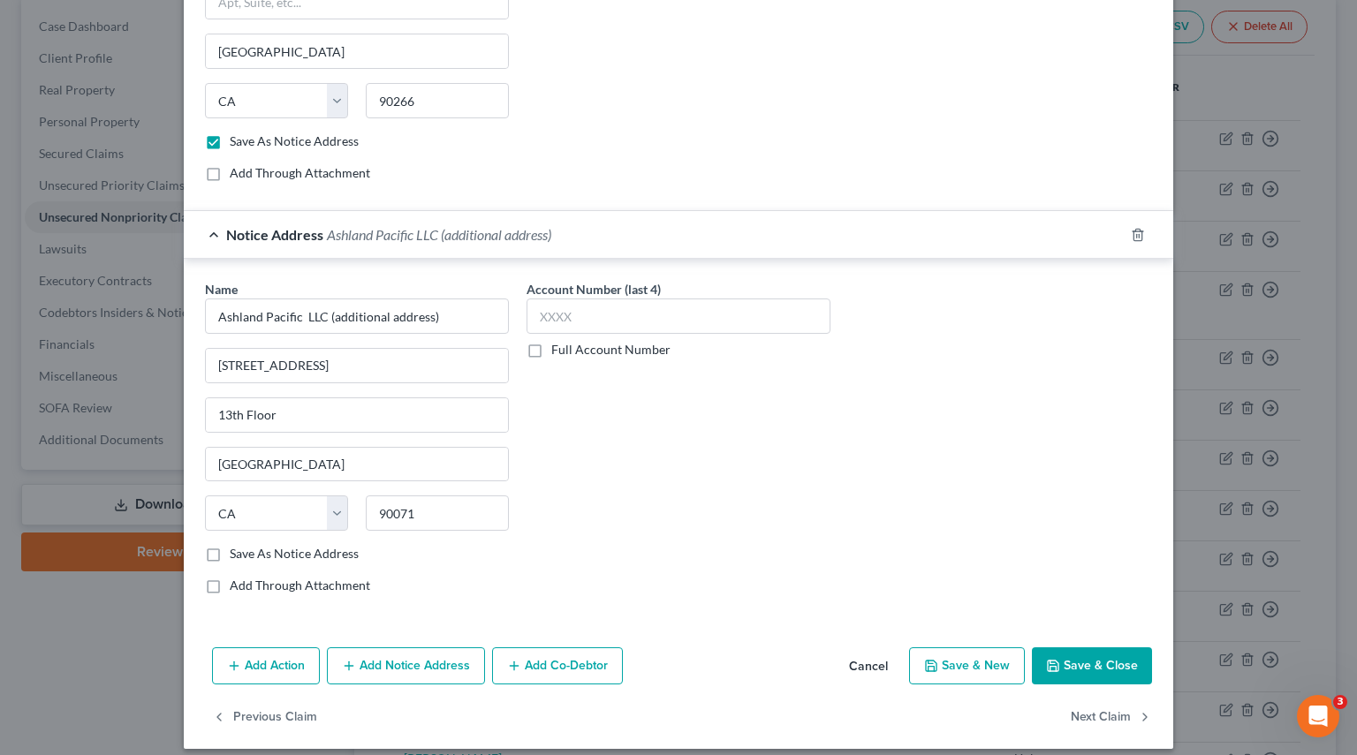
click at [450, 291] on div "Name * Ashland Pacific LLC (additional address)" at bounding box center [357, 307] width 304 height 54
click at [435, 314] on input "Ashland Pacific LLC (additional address)" at bounding box center [357, 316] width 304 height 35
drag, startPoint x: 459, startPoint y: 311, endPoint x: 318, endPoint y: 306, distance: 141.4
click at [318, 306] on input "Ashland Pacific LLC (additional address)" at bounding box center [357, 316] width 304 height 35
type input "Ashland Pacific LLC"
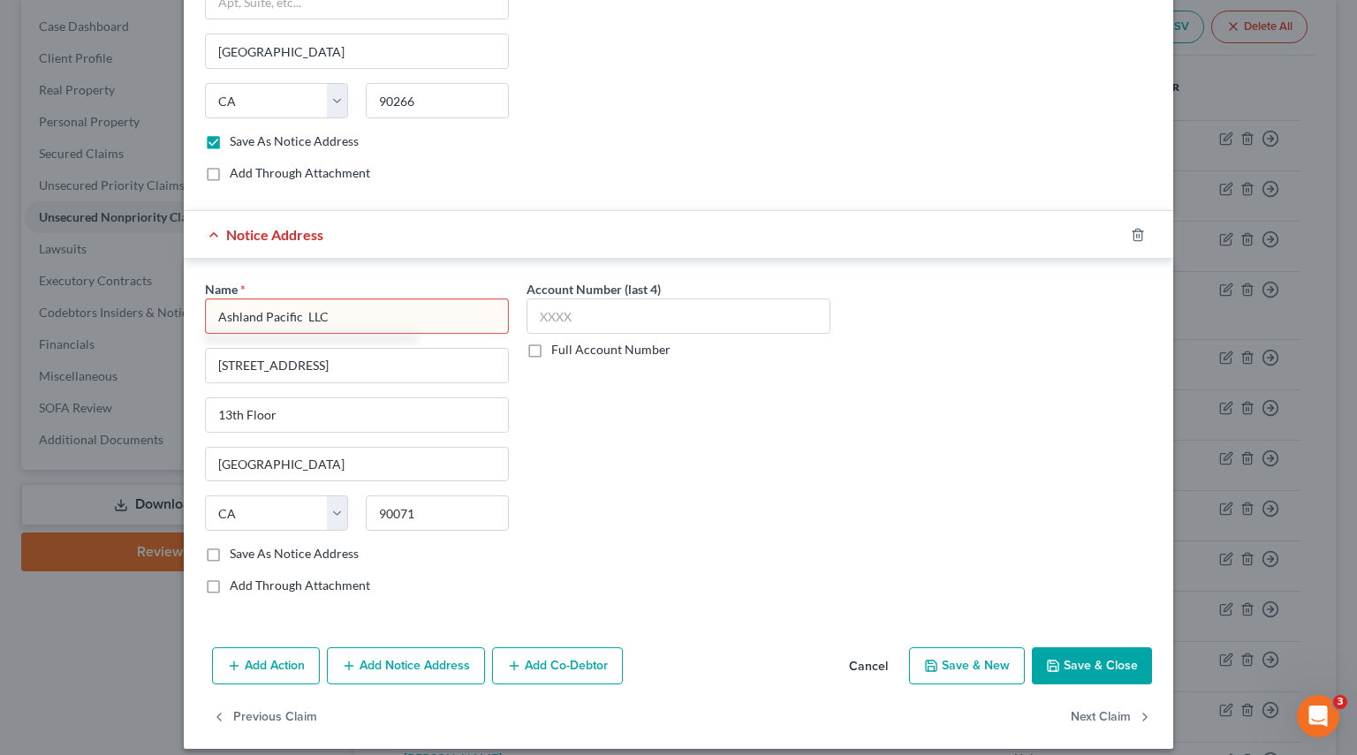
click at [230, 548] on label "Save As Notice Address" at bounding box center [294, 554] width 129 height 18
click at [237, 548] on input "Save As Notice Address" at bounding box center [242, 550] width 11 height 11
checkbox input "true"
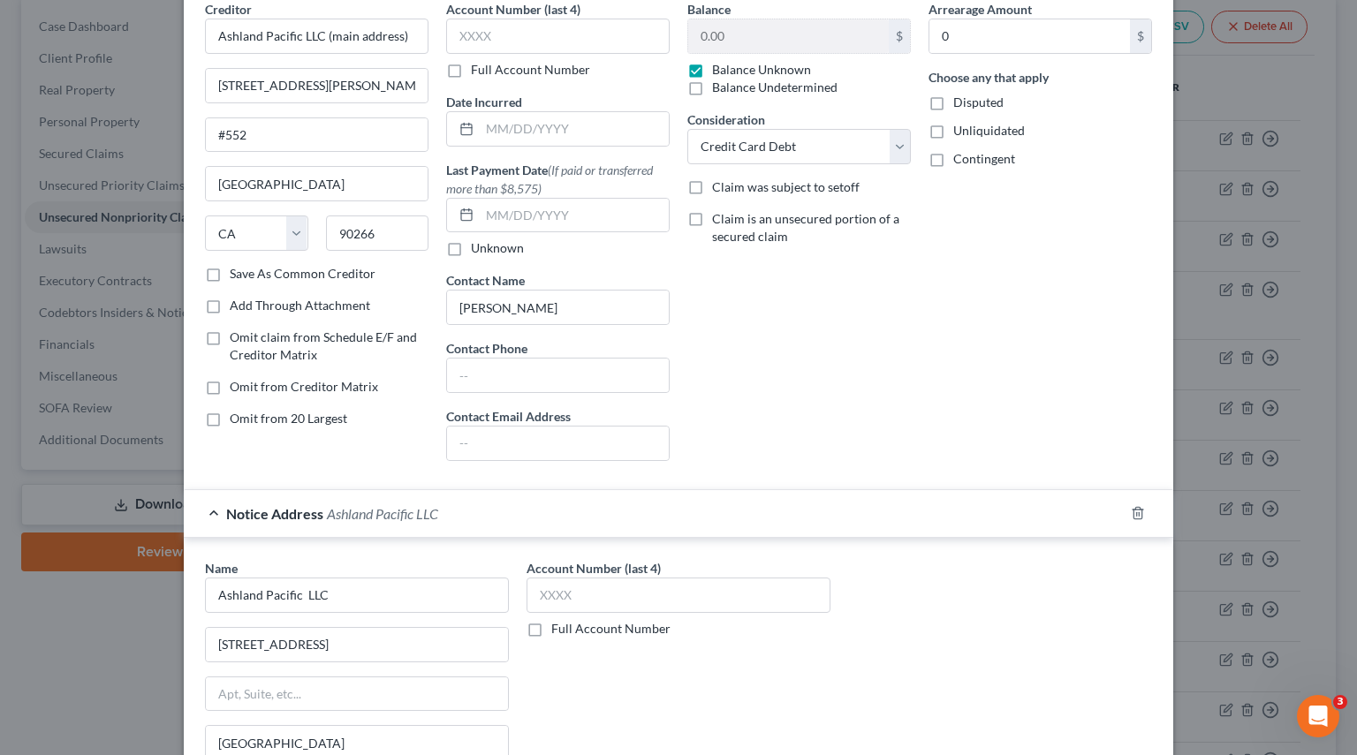
scroll to position [0, 0]
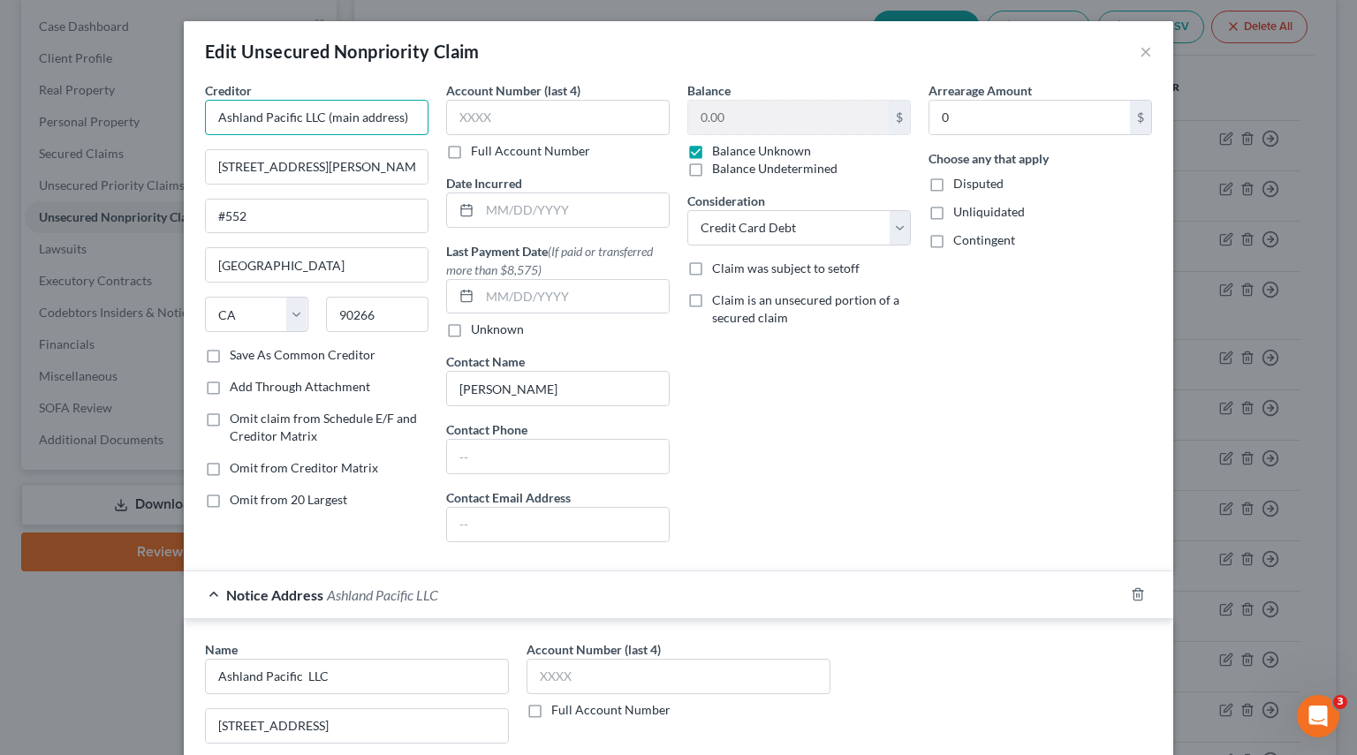
drag, startPoint x: 410, startPoint y: 118, endPoint x: 319, endPoint y: 118, distance: 91.0
click at [319, 118] on input "Ashland Pacific LLC (main address)" at bounding box center [316, 117] width 223 height 35
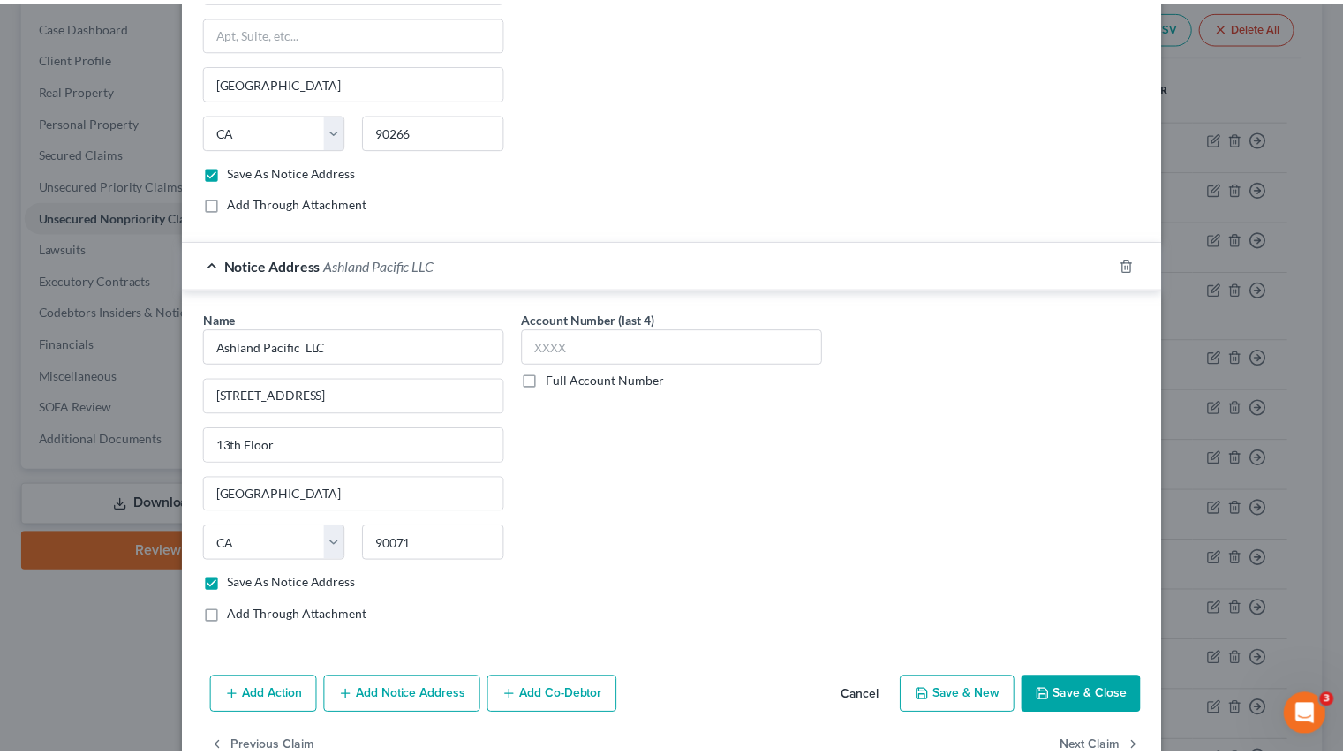
scroll to position [782, 0]
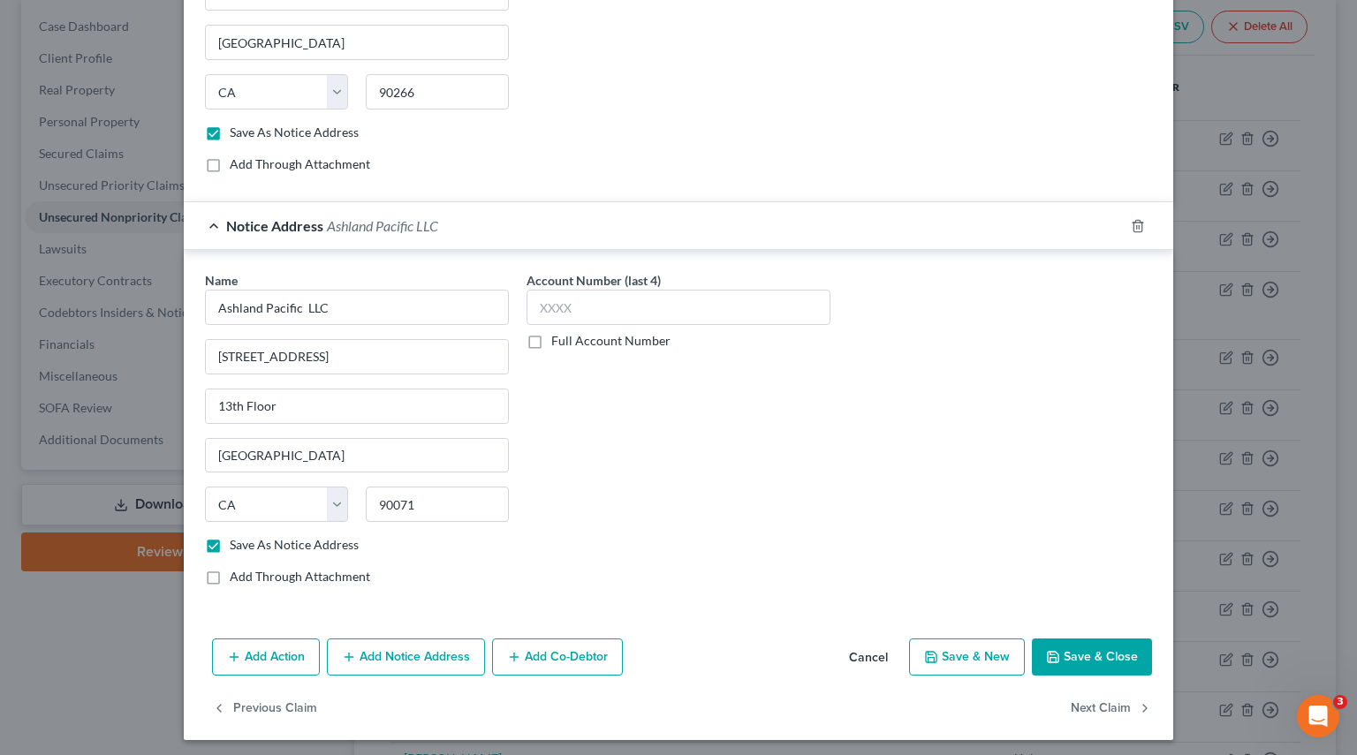
type input "Ashland Pacific LLC"
click at [1106, 654] on button "Save & Close" at bounding box center [1092, 657] width 120 height 37
checkbox input "false"
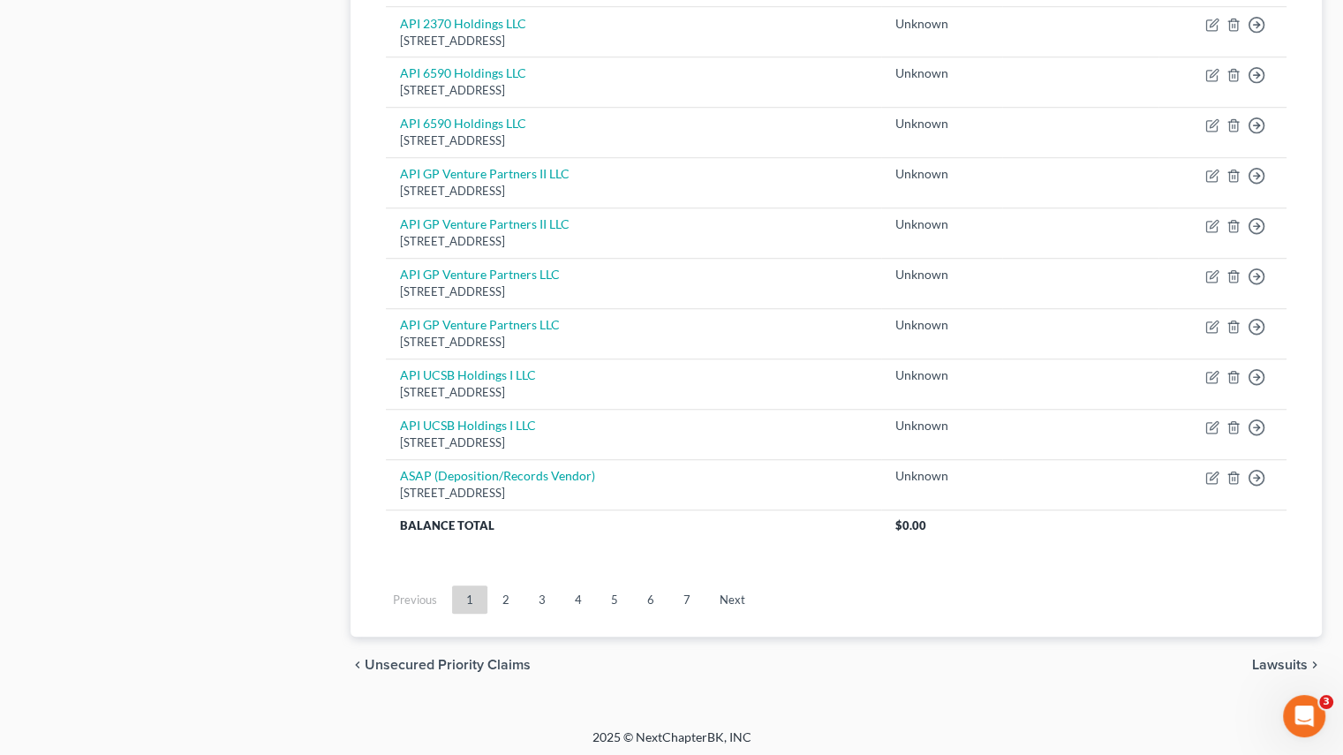
click at [514, 597] on link "2" at bounding box center [505, 600] width 35 height 28
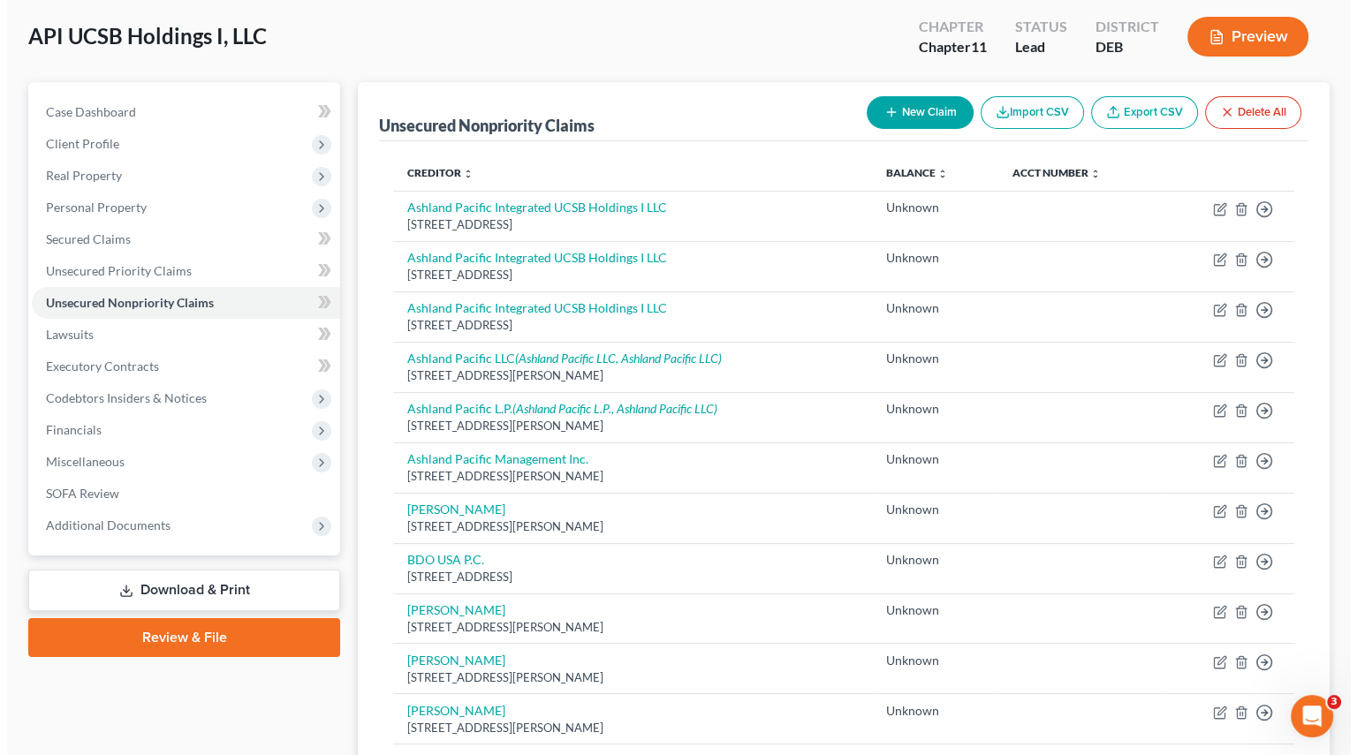
scroll to position [88, 0]
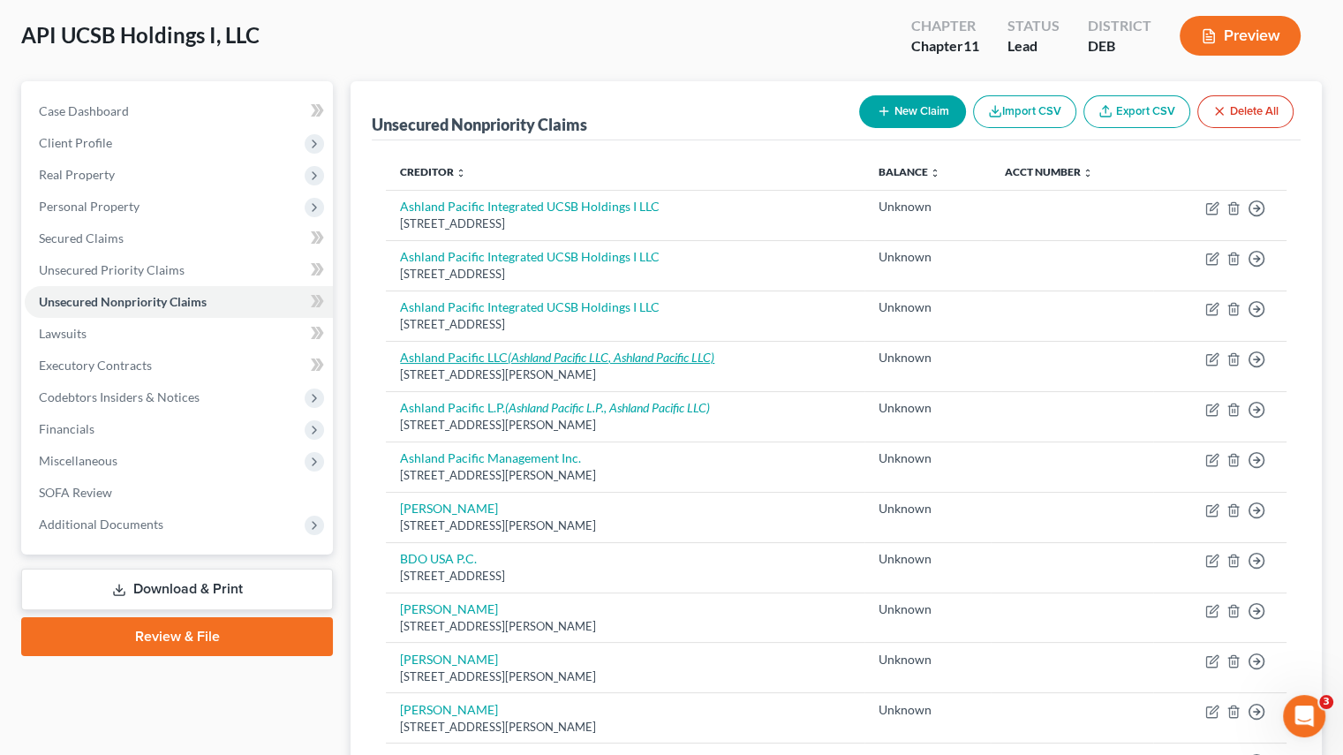
click at [444, 359] on link "Ashland Pacific LLC (Ashland Pacific LLC, Ashland Pacific LLC)" at bounding box center [557, 357] width 314 height 15
select select "4"
select select "2"
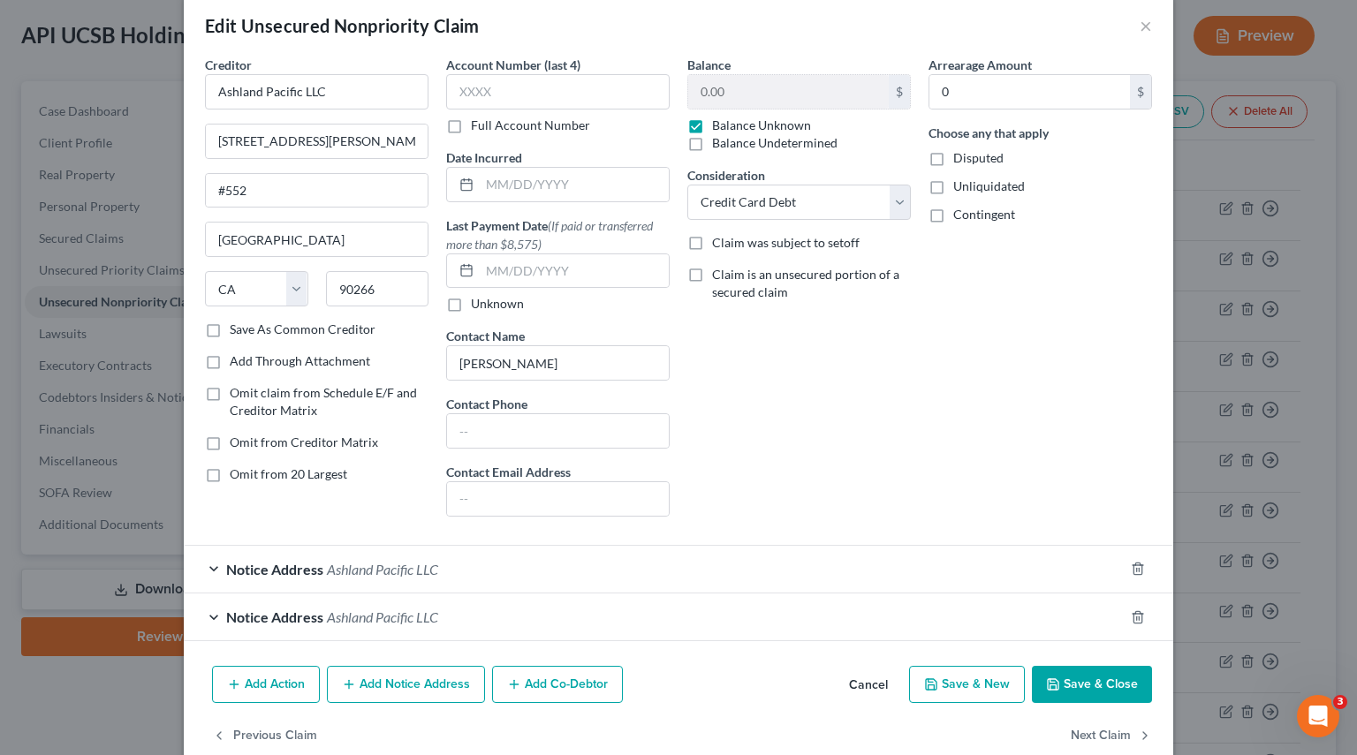
scroll to position [0, 0]
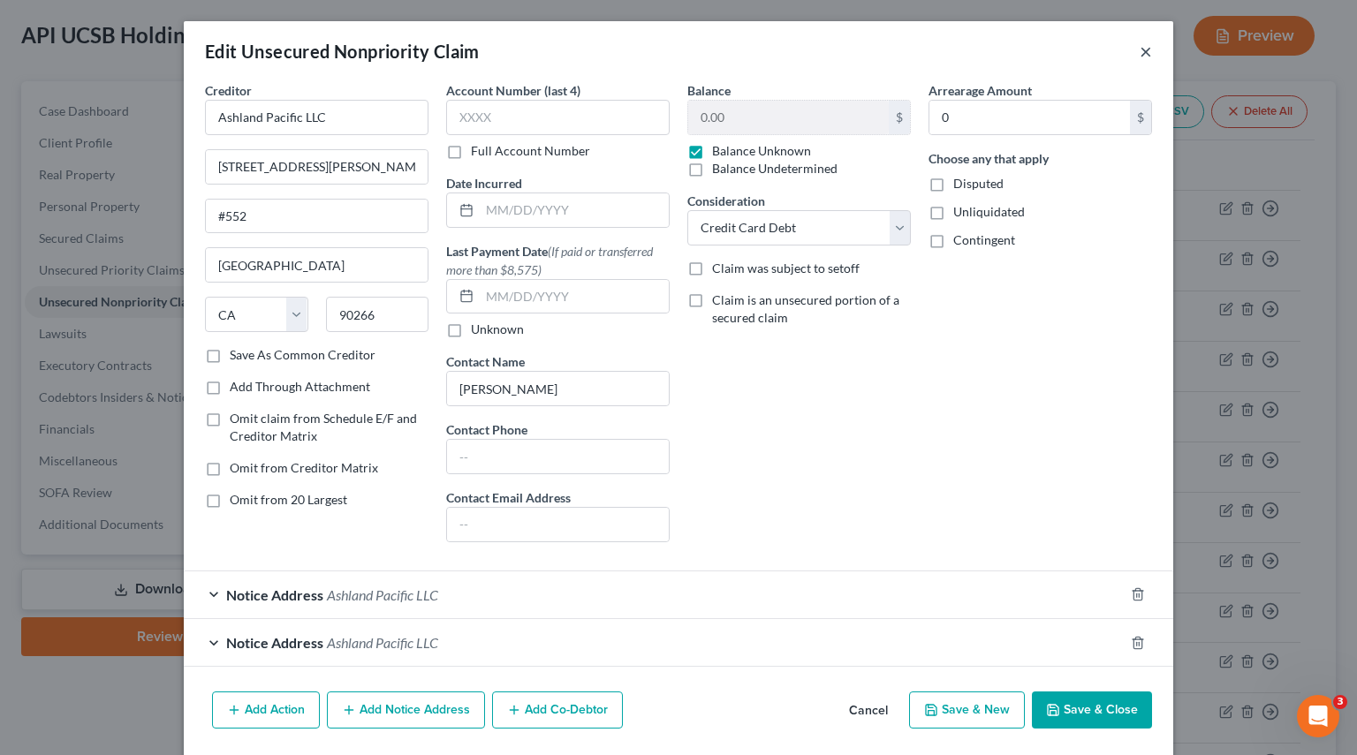
click at [1139, 57] on button "×" at bounding box center [1145, 51] width 12 height 21
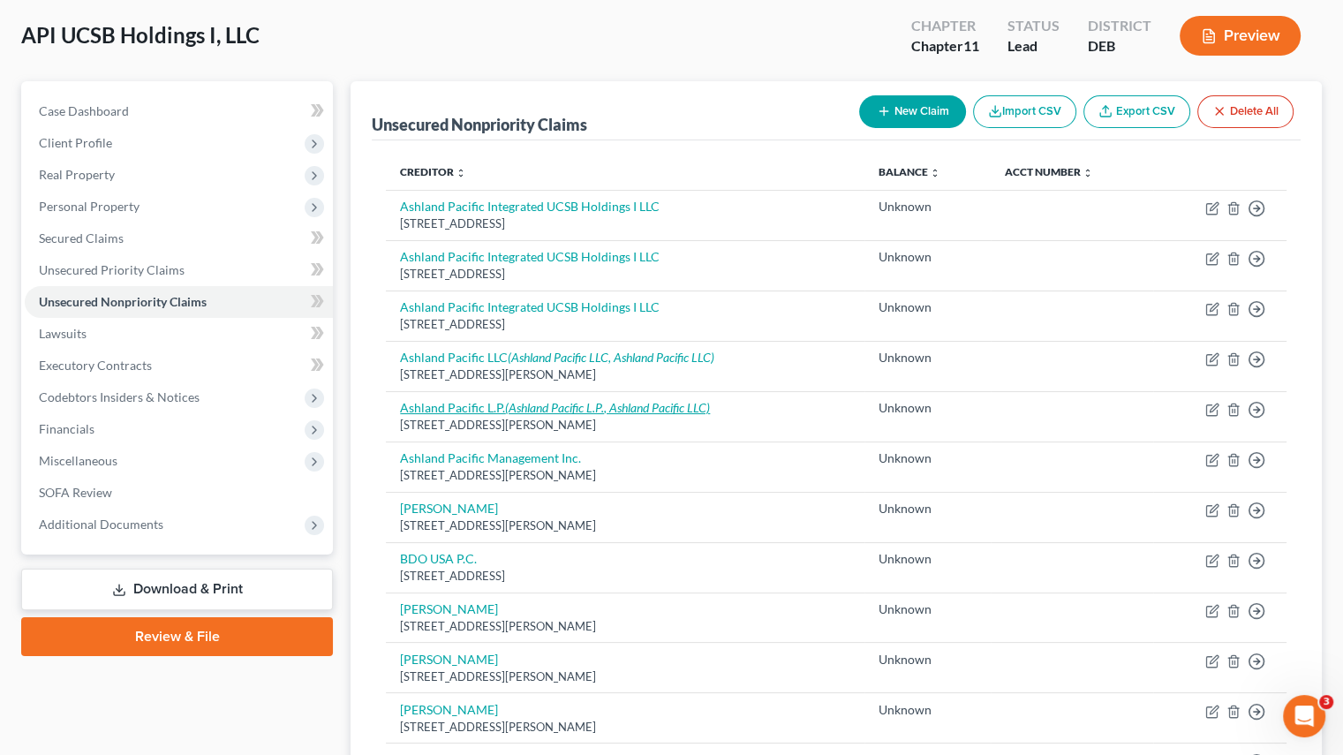
click at [452, 405] on link "Ashland Pacific L.P. (Ashland Pacific L.P., Ashland Pacific LLC)" at bounding box center [555, 407] width 310 height 15
select select "4"
select select "2"
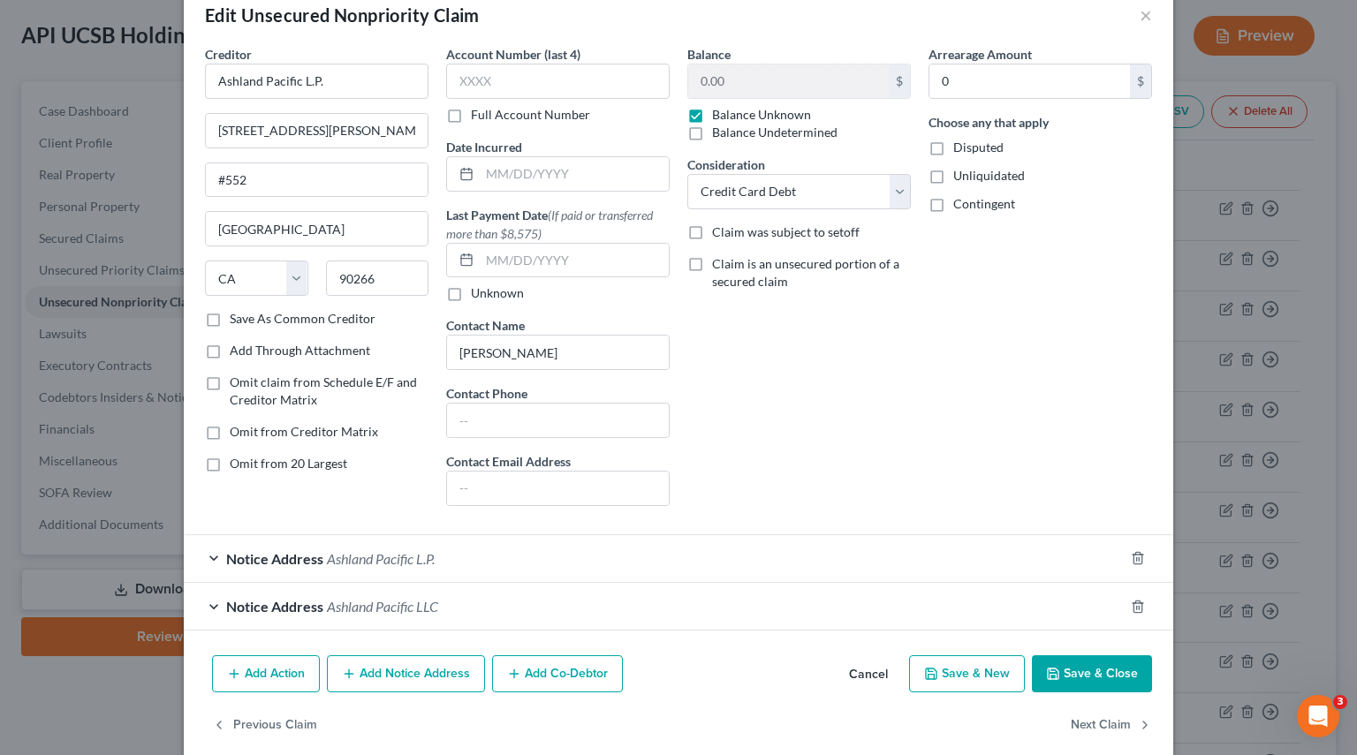
scroll to position [57, 0]
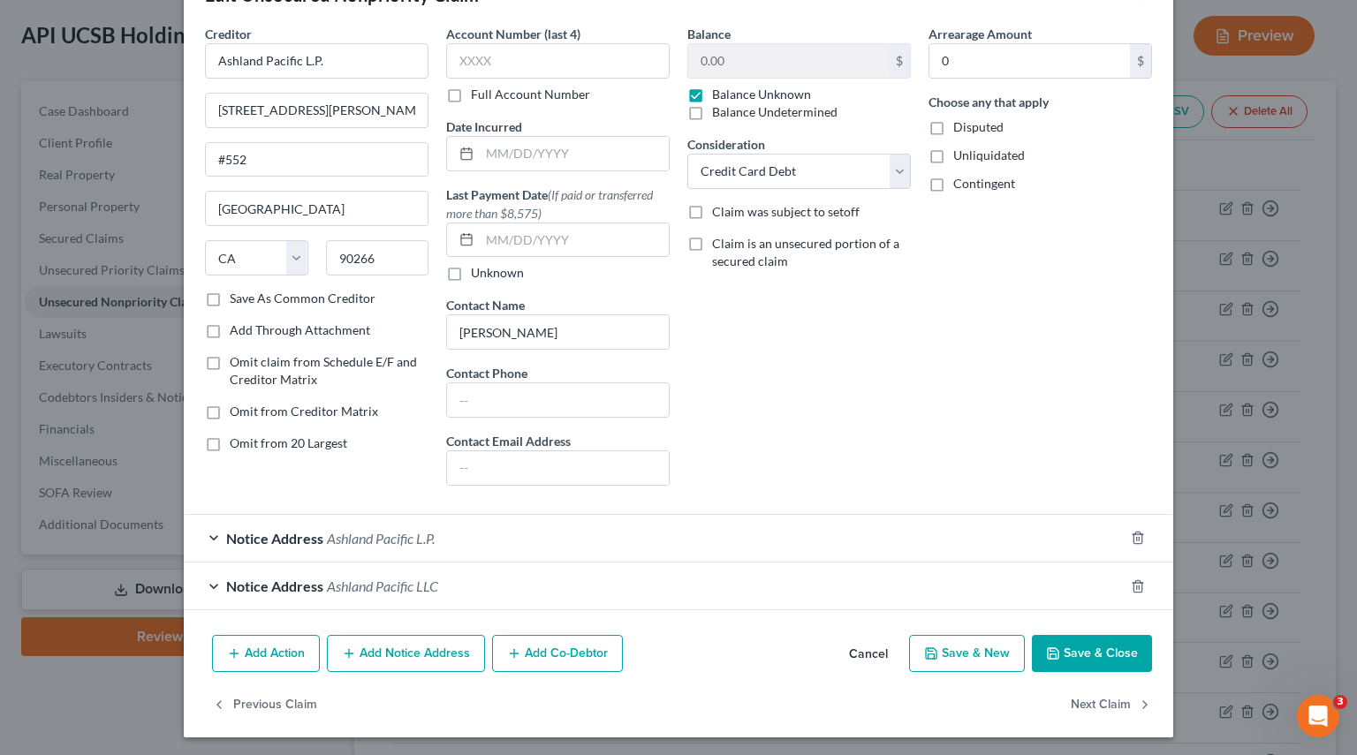
click at [216, 586] on div "Notice Address Ashland Pacific LLC" at bounding box center [654, 586] width 940 height 47
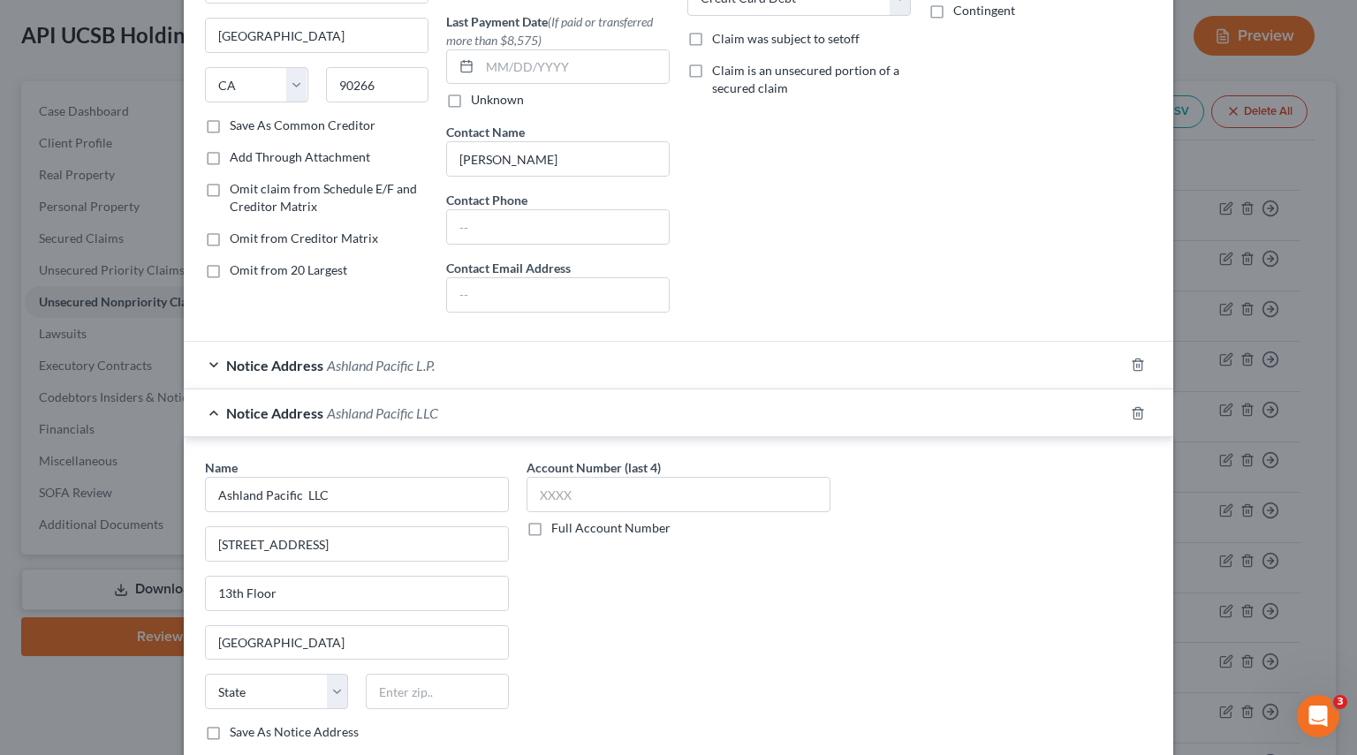
scroll to position [233, 0]
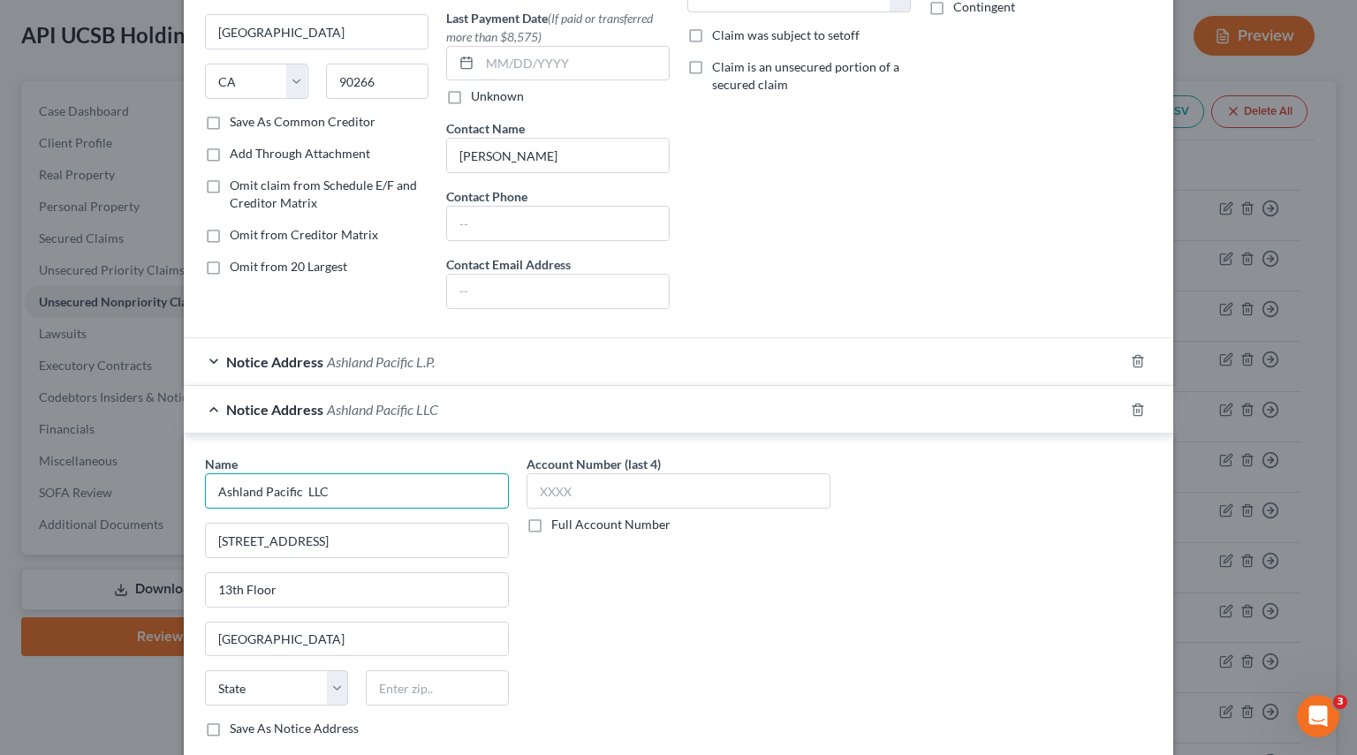
drag, startPoint x: 398, startPoint y: 489, endPoint x: -218, endPoint y: 456, distance: 617.4
paste input ".P."
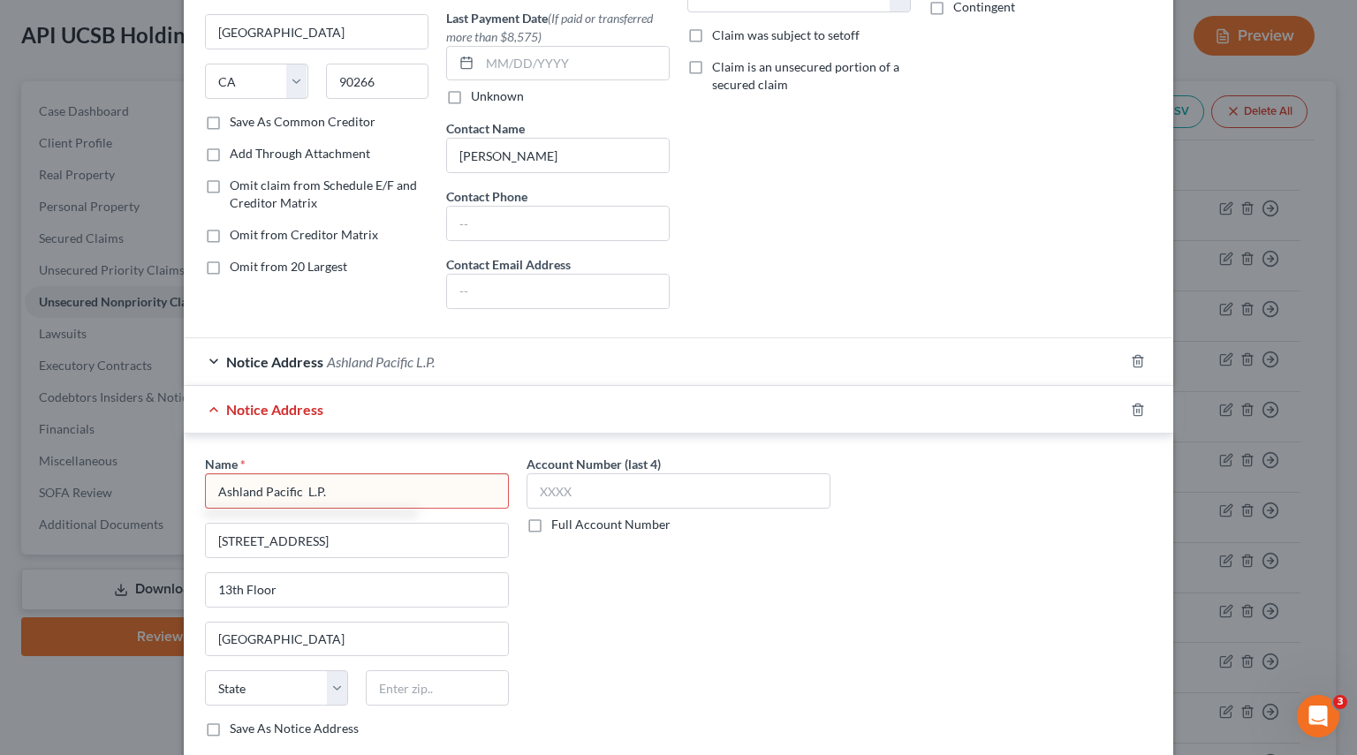
type input "Ashland Pacific L.P."
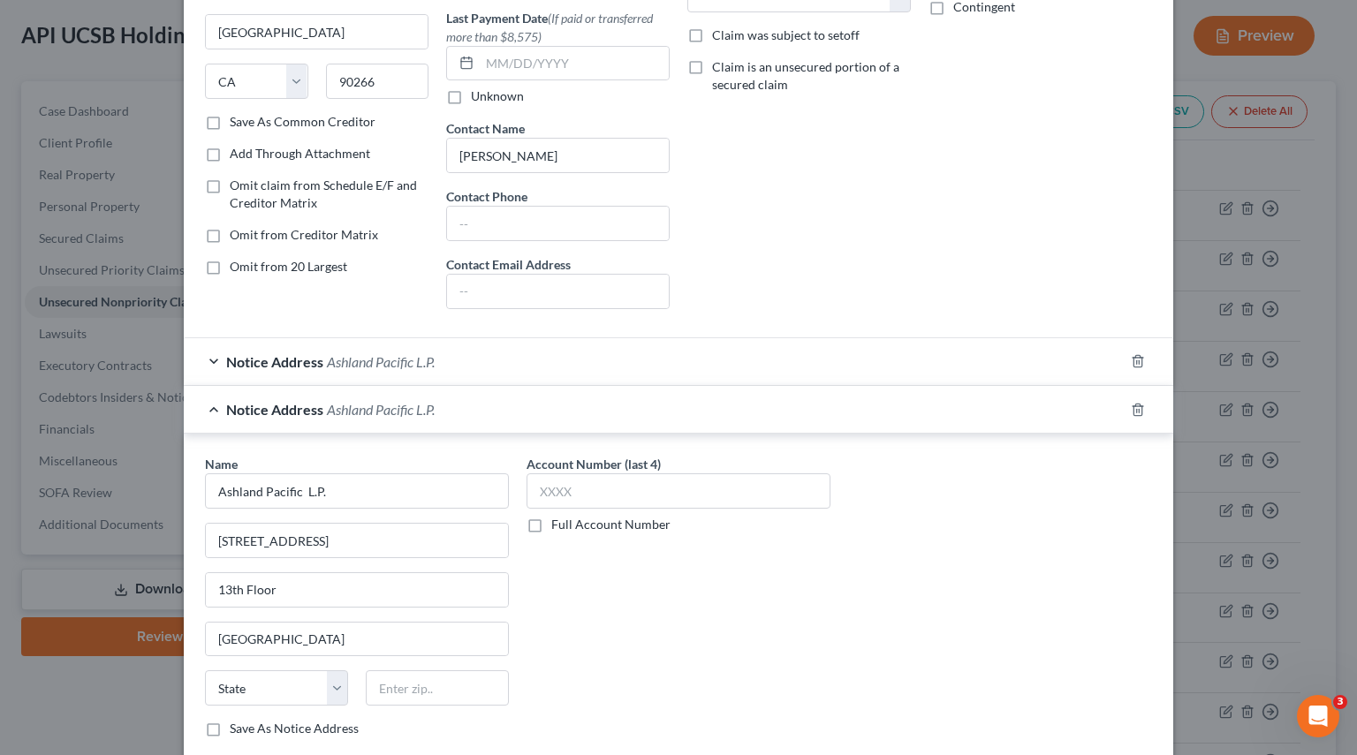
click at [954, 568] on div "Name * Ashland Pacific L.P. 444 South Flower Street 13th Floor Los Angeles Stat…" at bounding box center [678, 619] width 964 height 329
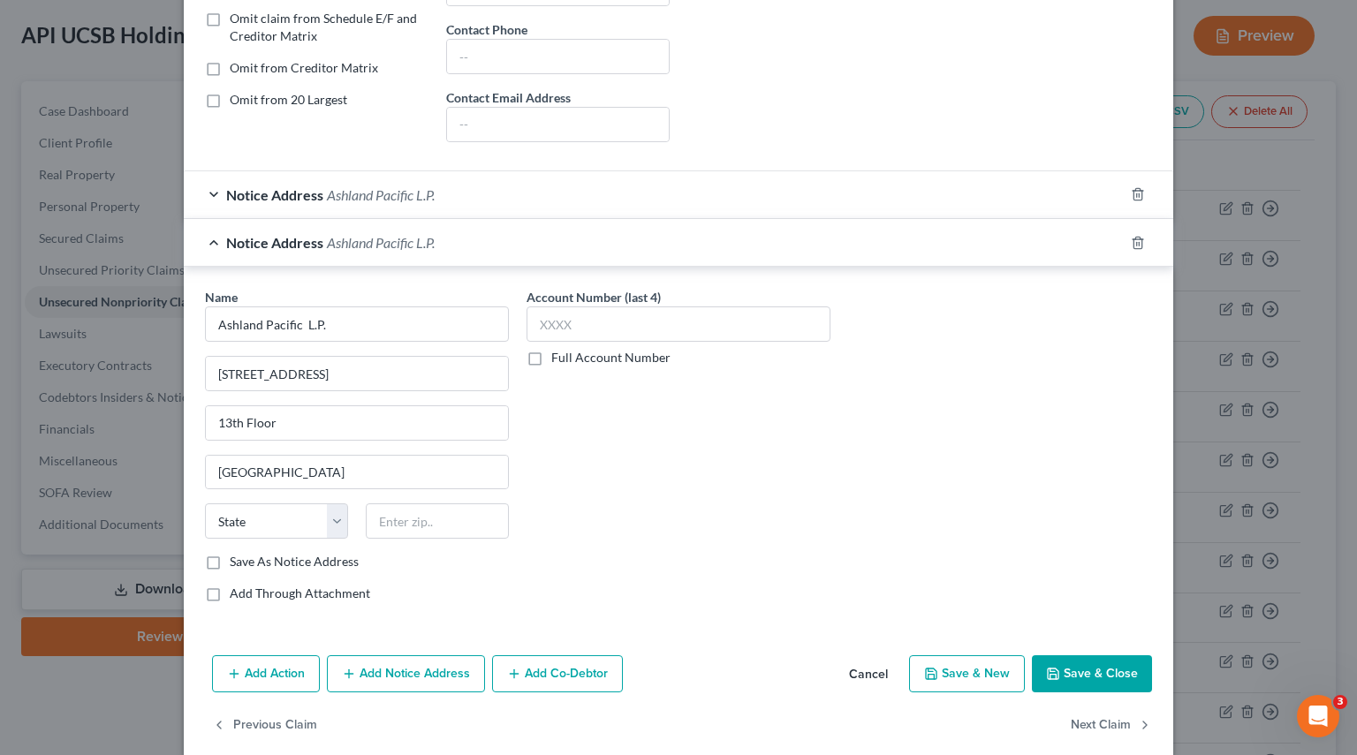
scroll to position [419, 0]
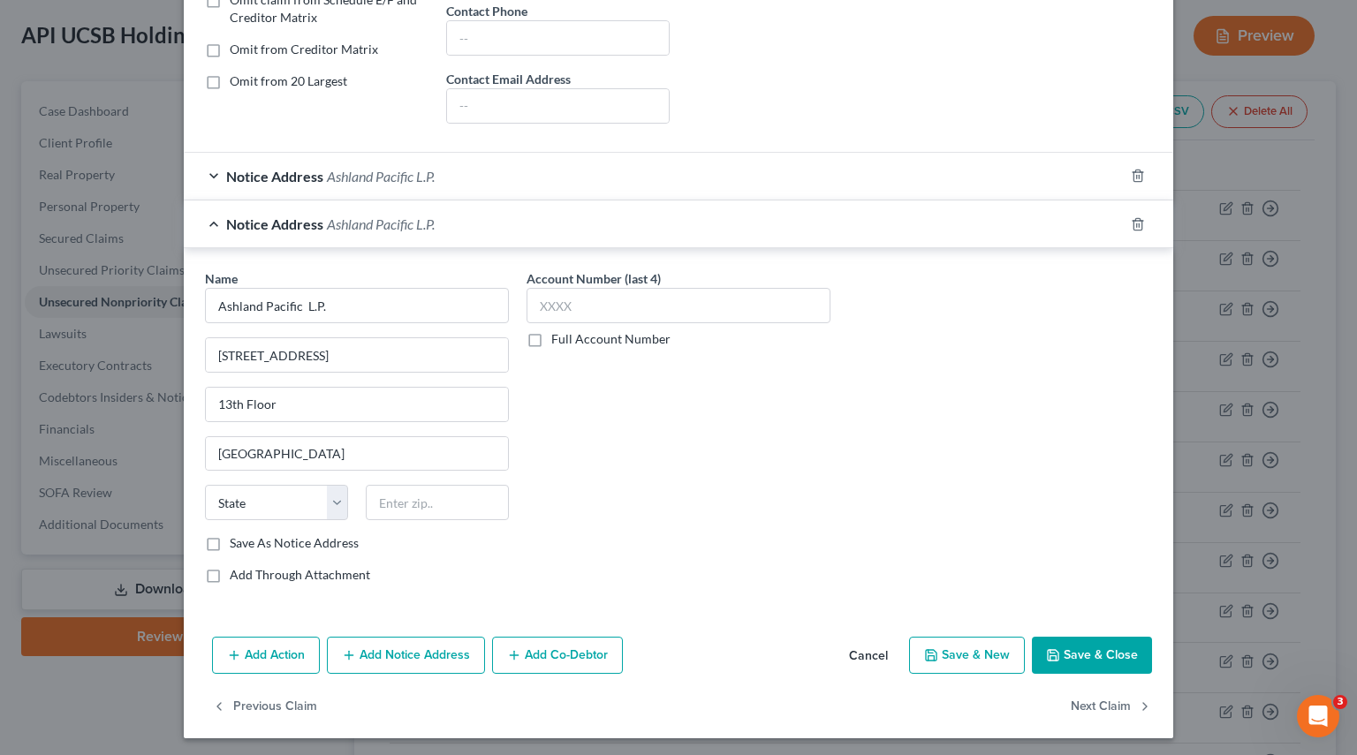
click at [276, 538] on label "Save As Notice Address" at bounding box center [294, 543] width 129 height 18
click at [248, 538] on input "Save As Notice Address" at bounding box center [242, 539] width 11 height 11
click at [1112, 651] on button "Save & Close" at bounding box center [1092, 655] width 120 height 37
checkbox input "false"
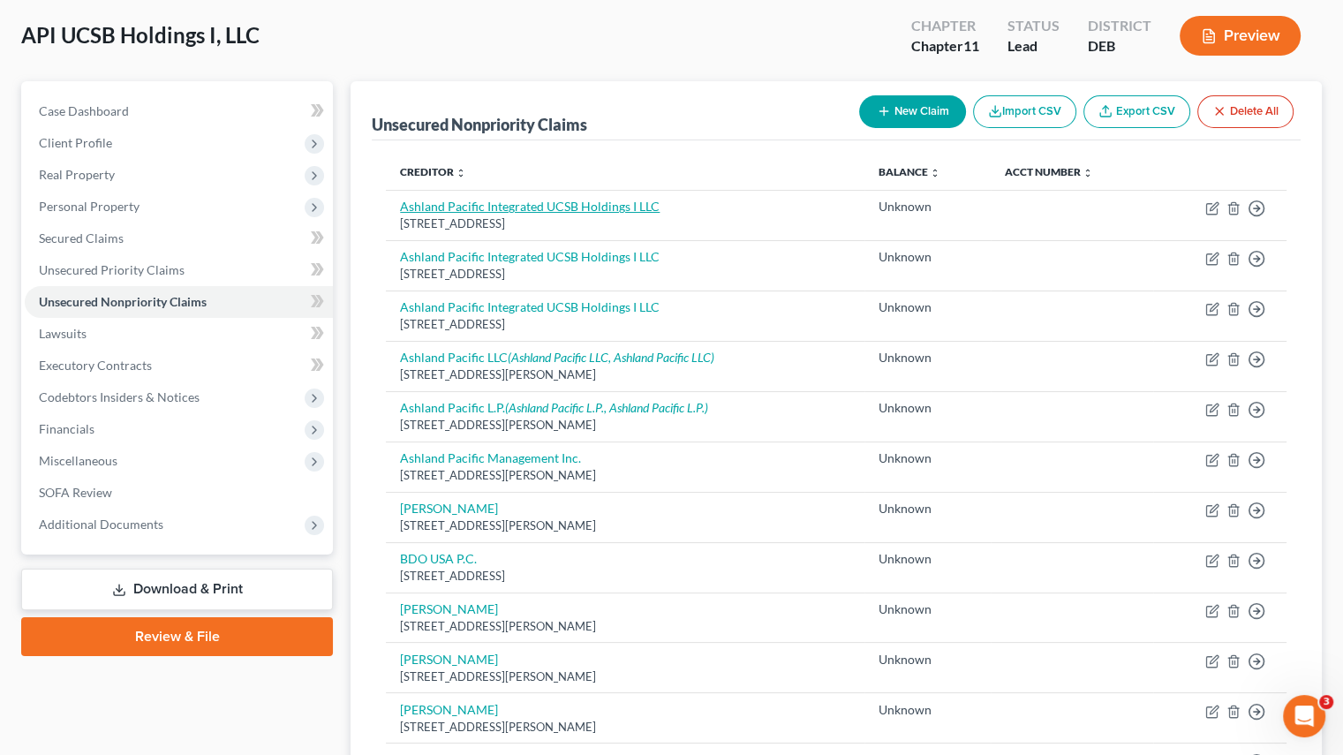
click at [483, 204] on link "Ashland Pacific Integrated UCSB Holdings I LLC" at bounding box center [530, 206] width 260 height 15
select select "4"
select select "2"
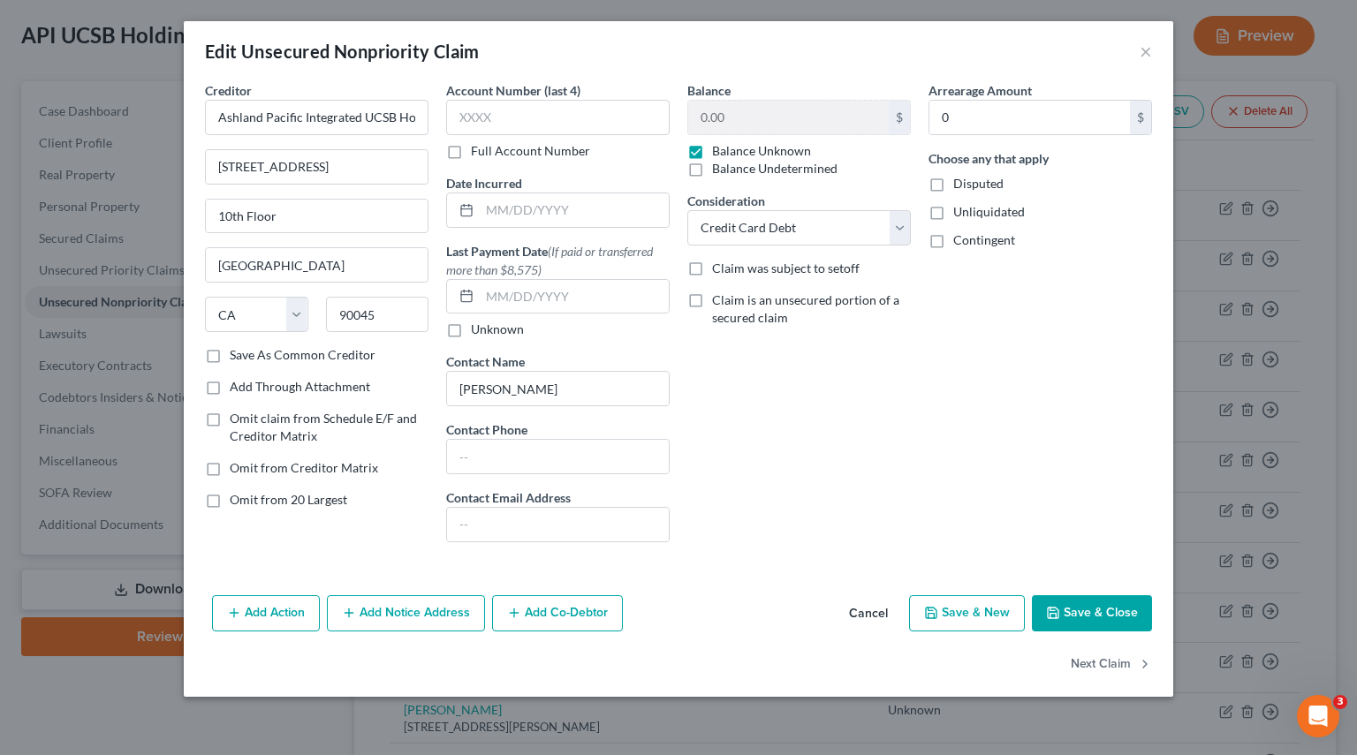
click at [382, 613] on button "Add Notice Address" at bounding box center [406, 613] width 158 height 37
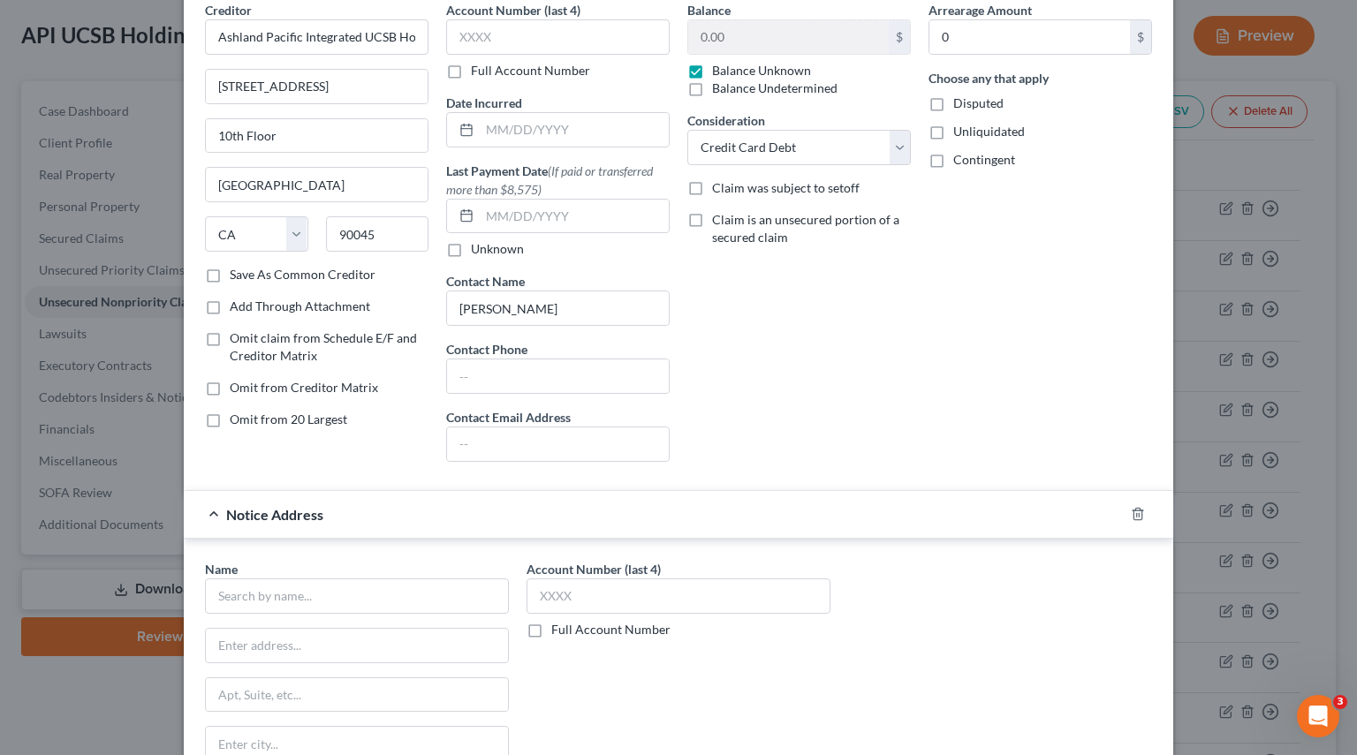
scroll to position [0, 0]
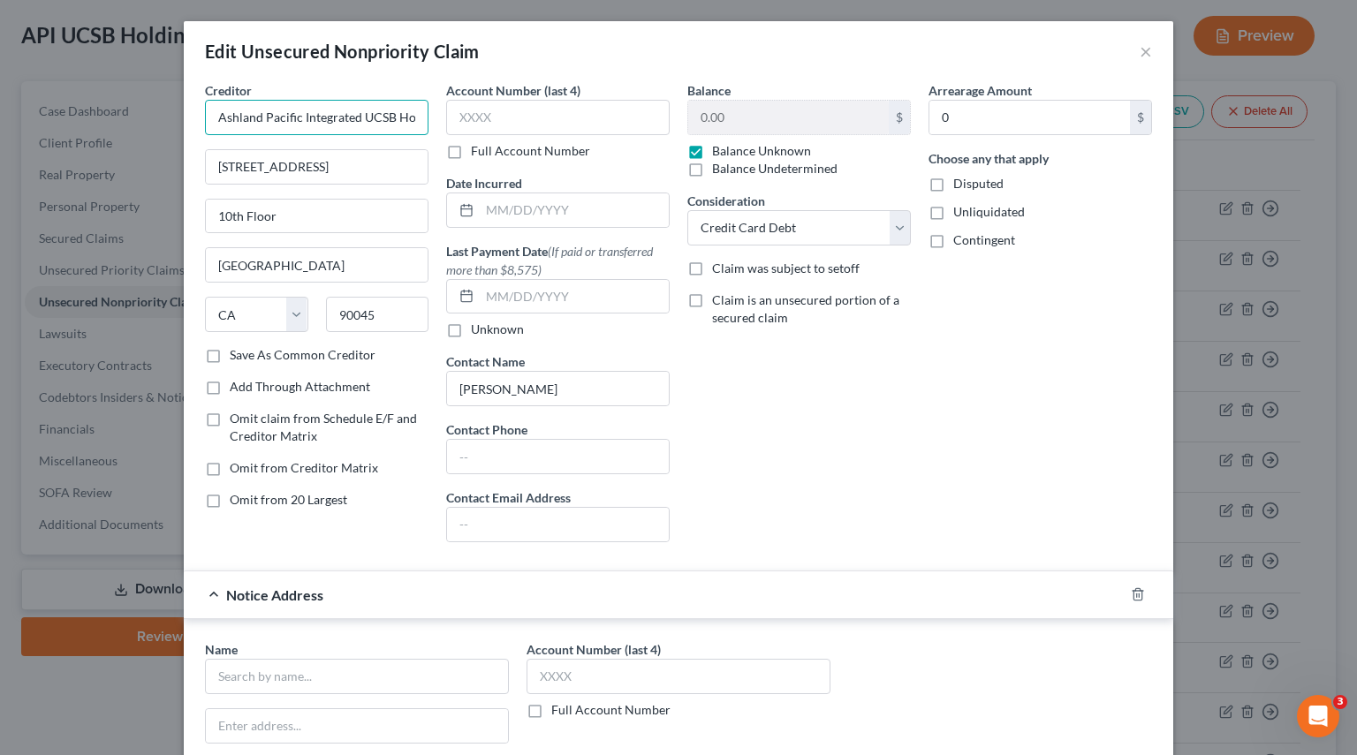
click at [313, 117] on input "Ashland Pacific Integrated UCSB Holdings I LLC" at bounding box center [316, 117] width 223 height 35
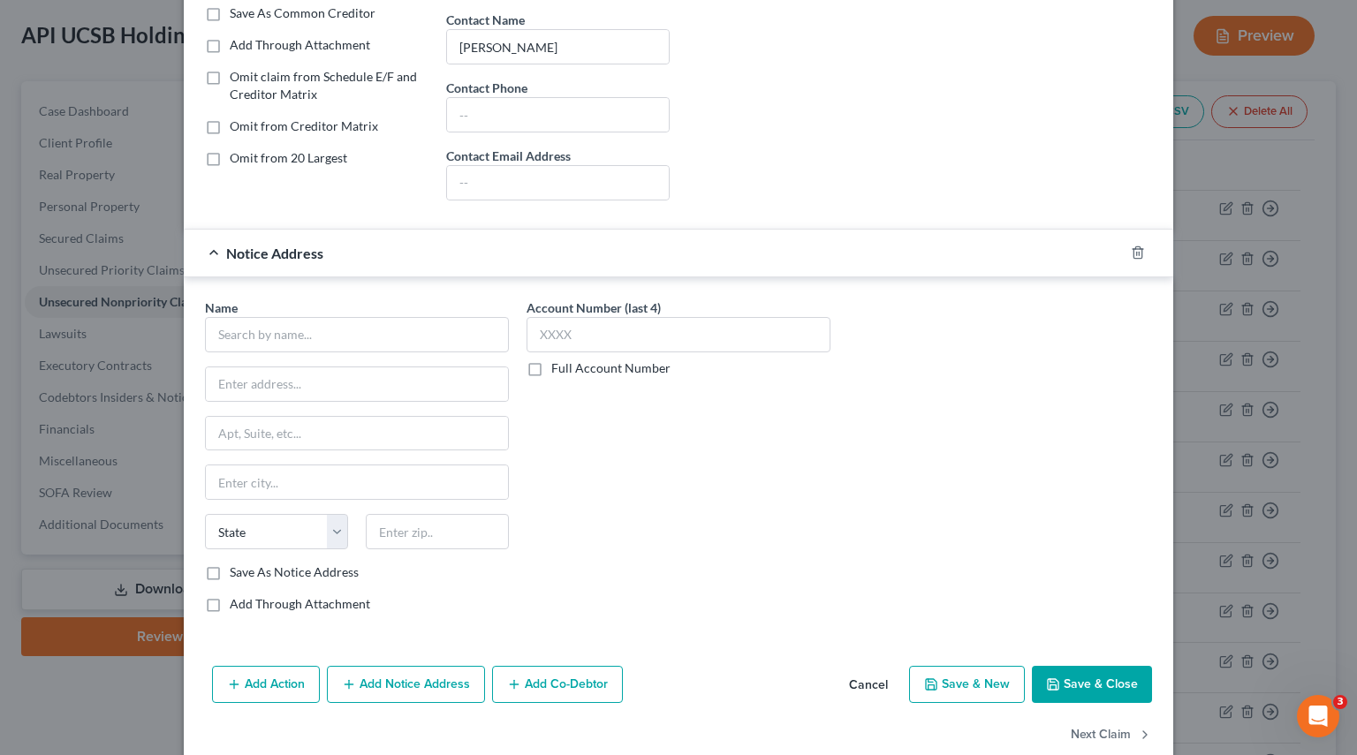
scroll to position [371, 0]
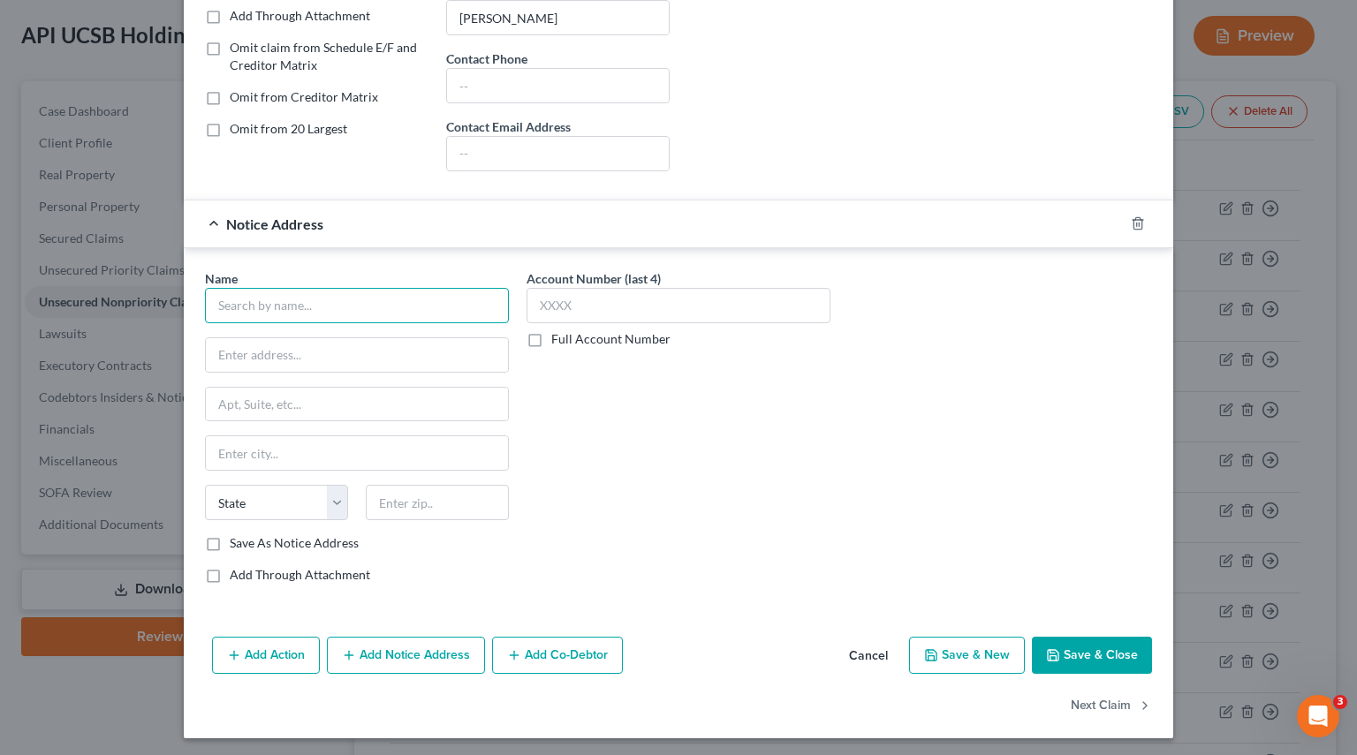
click at [304, 300] on input "text" at bounding box center [357, 305] width 304 height 35
paste input "Ashland Pacific Integrated UCSB Holdings I LLC"
type input "Ashland Pacific Integrated UCSB Holdings I LLC"
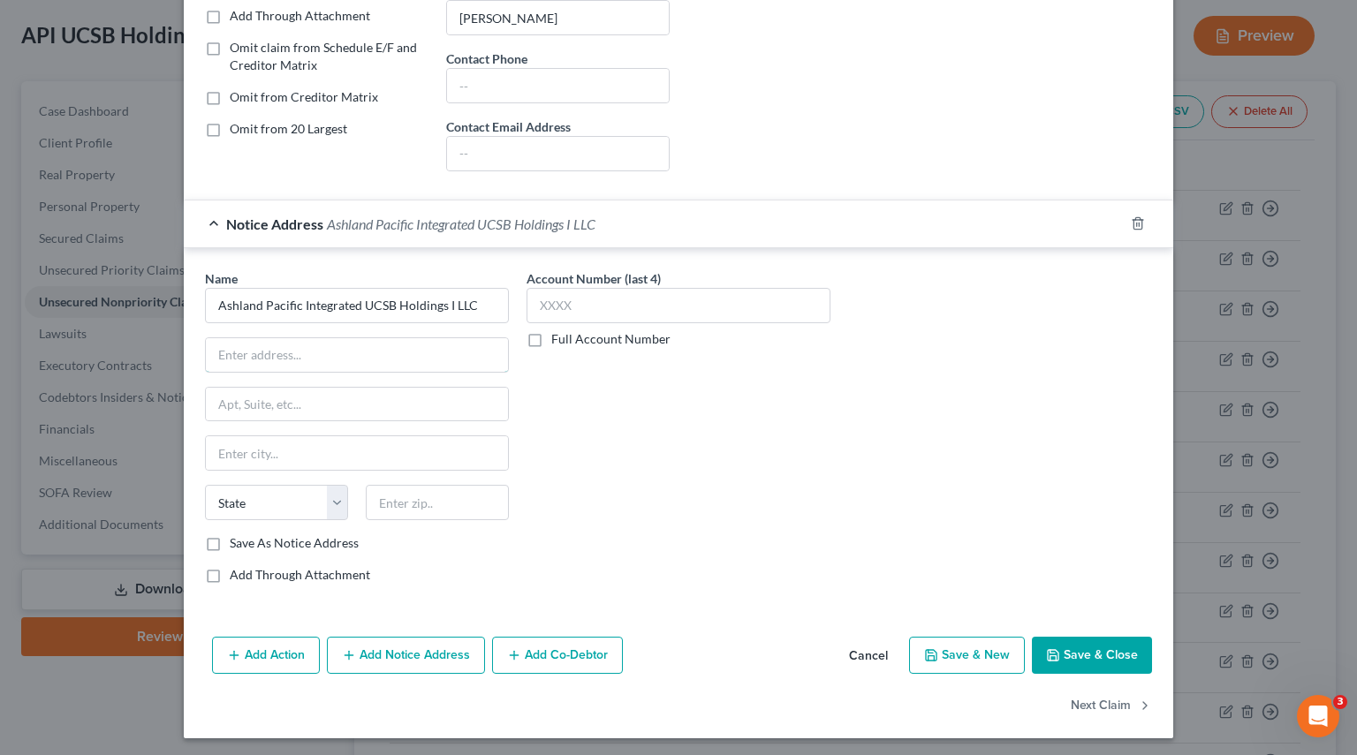
click at [286, 342] on input "text" at bounding box center [357, 355] width 302 height 34
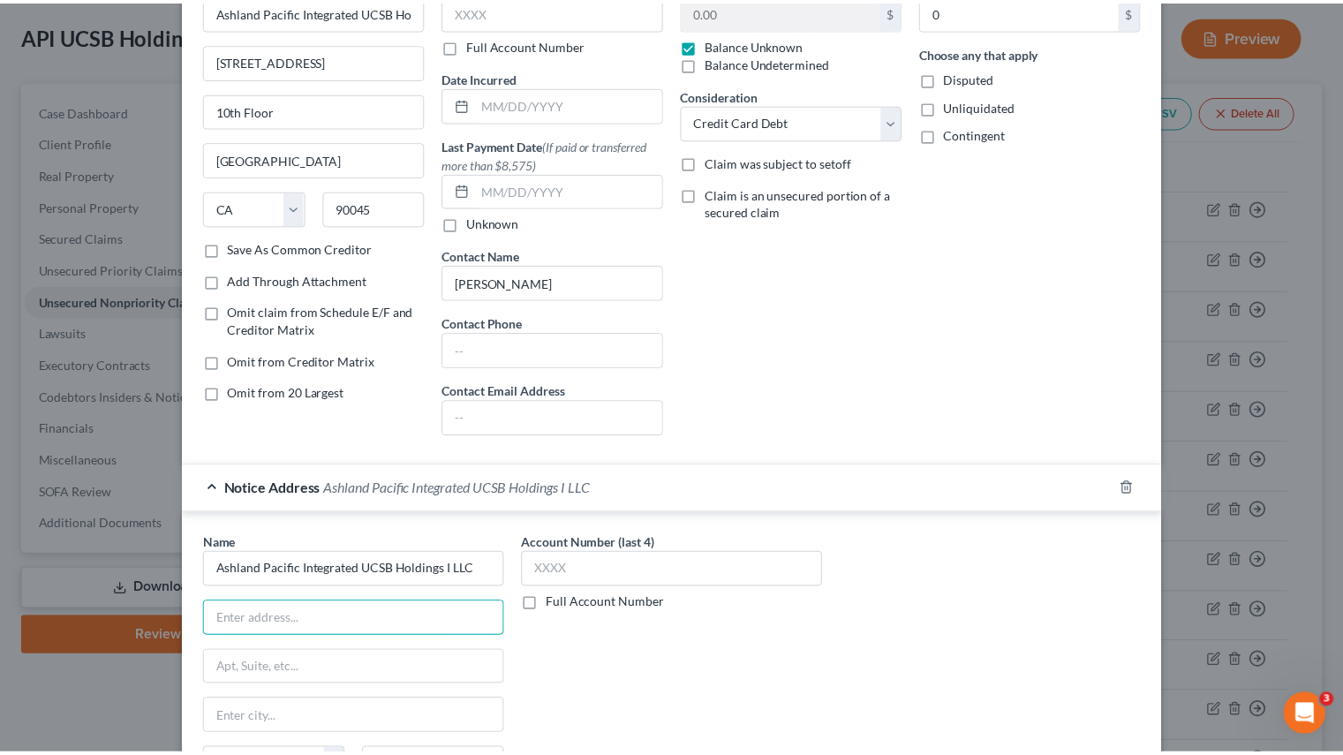
scroll to position [0, 0]
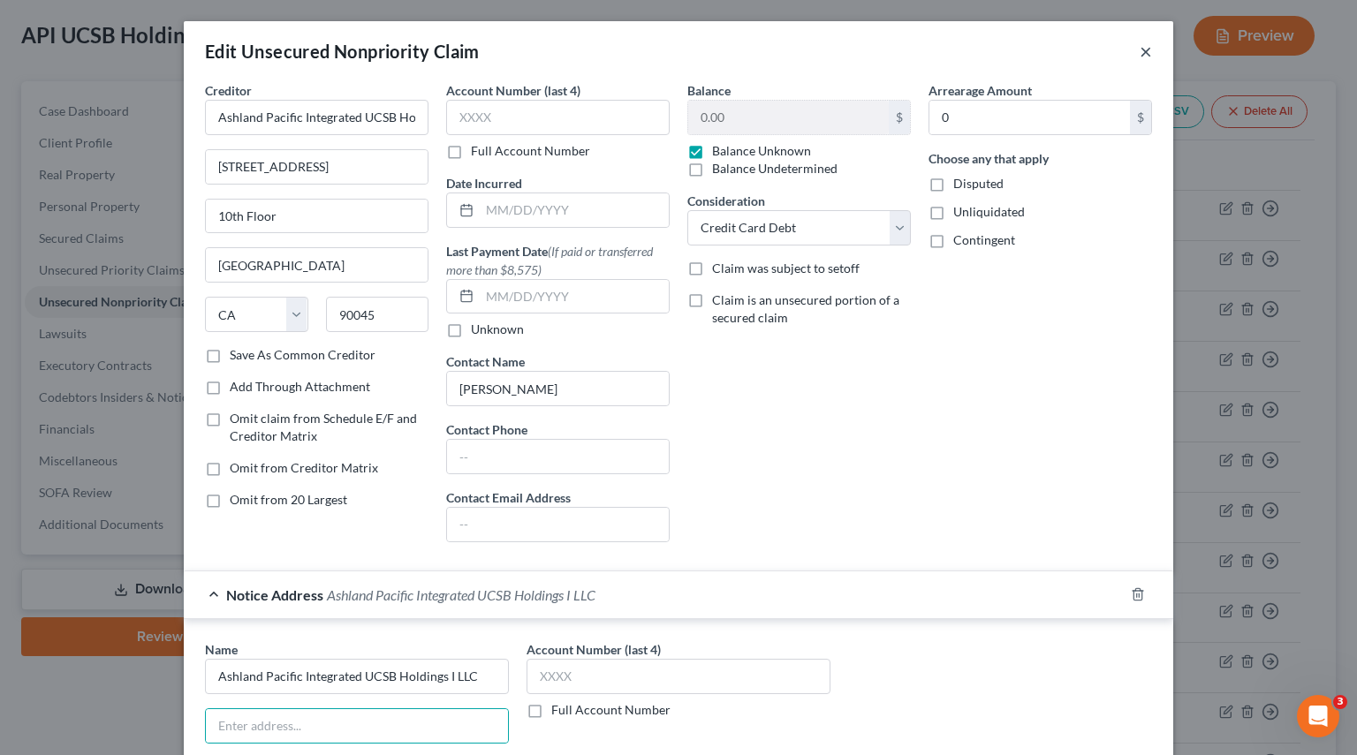
click at [1139, 49] on button "×" at bounding box center [1145, 51] width 12 height 21
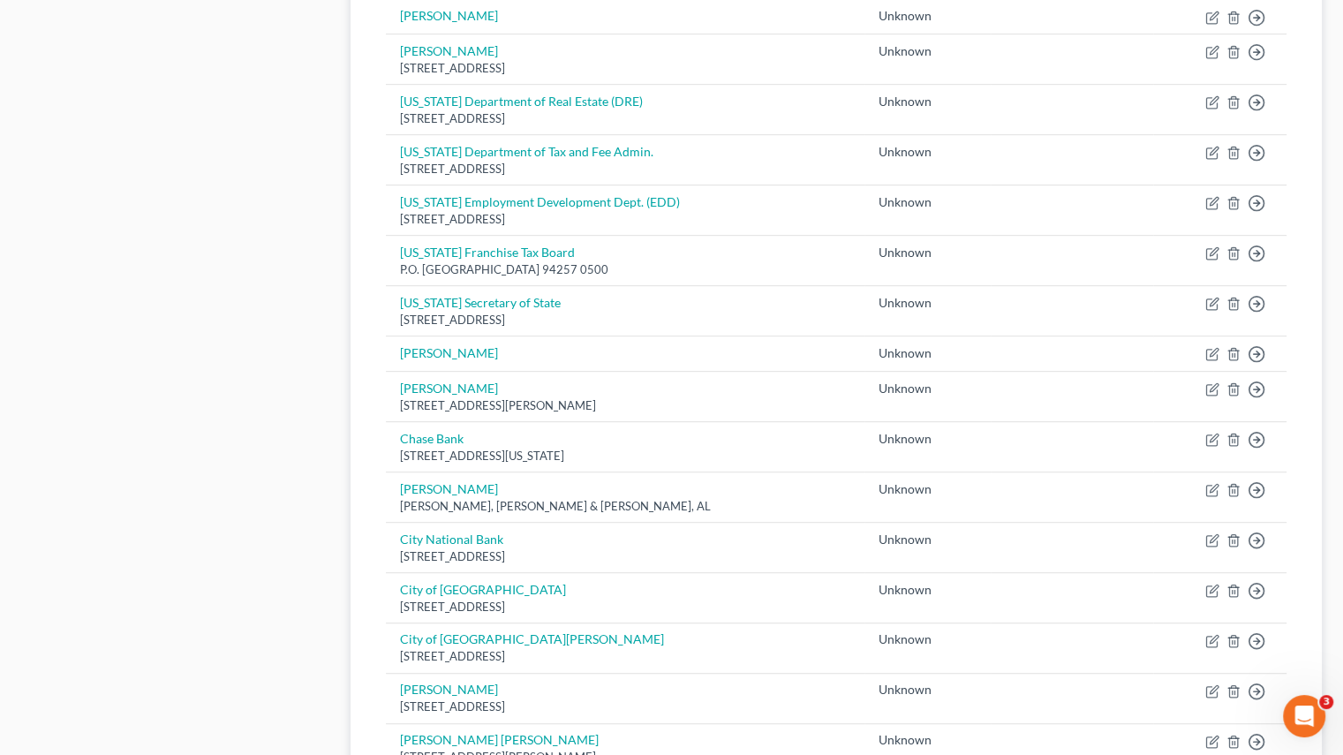
scroll to position [1247, 0]
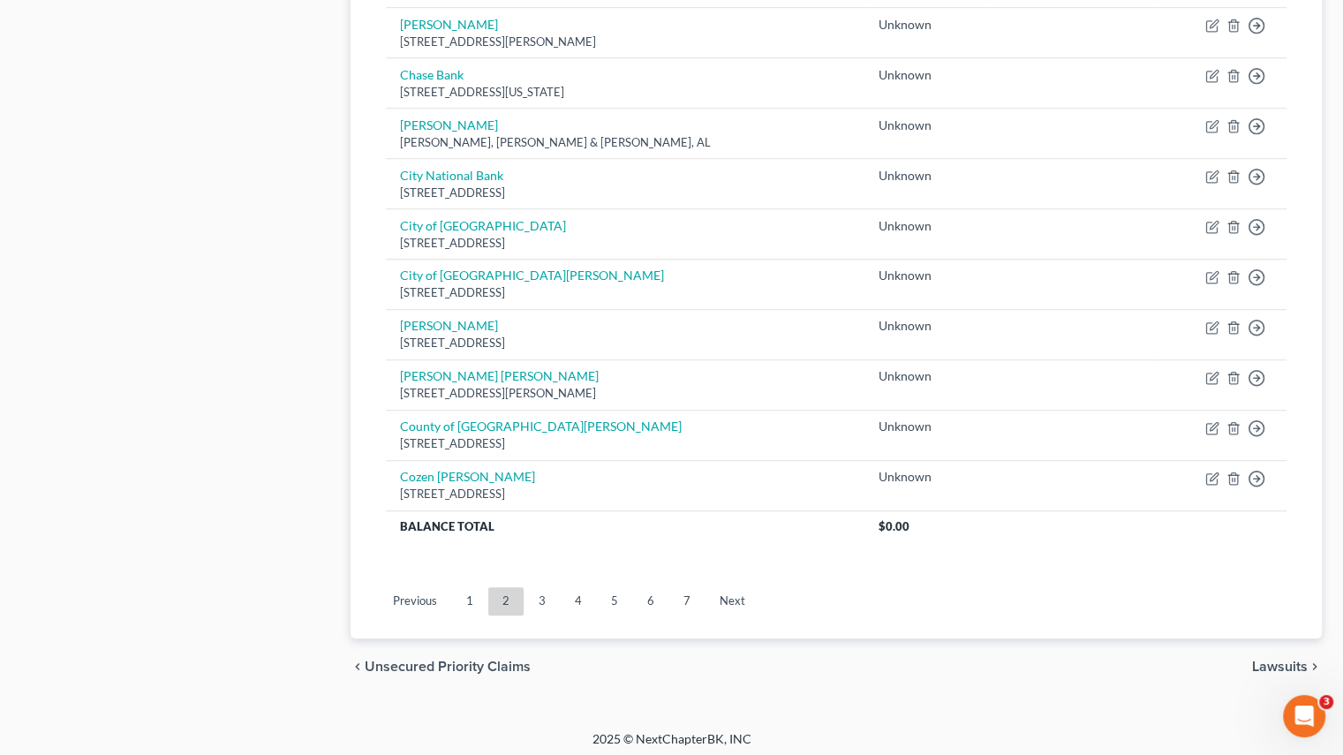
drag, startPoint x: 470, startPoint y: 593, endPoint x: 562, endPoint y: 535, distance: 108.3
click at [470, 593] on link "1" at bounding box center [469, 601] width 35 height 28
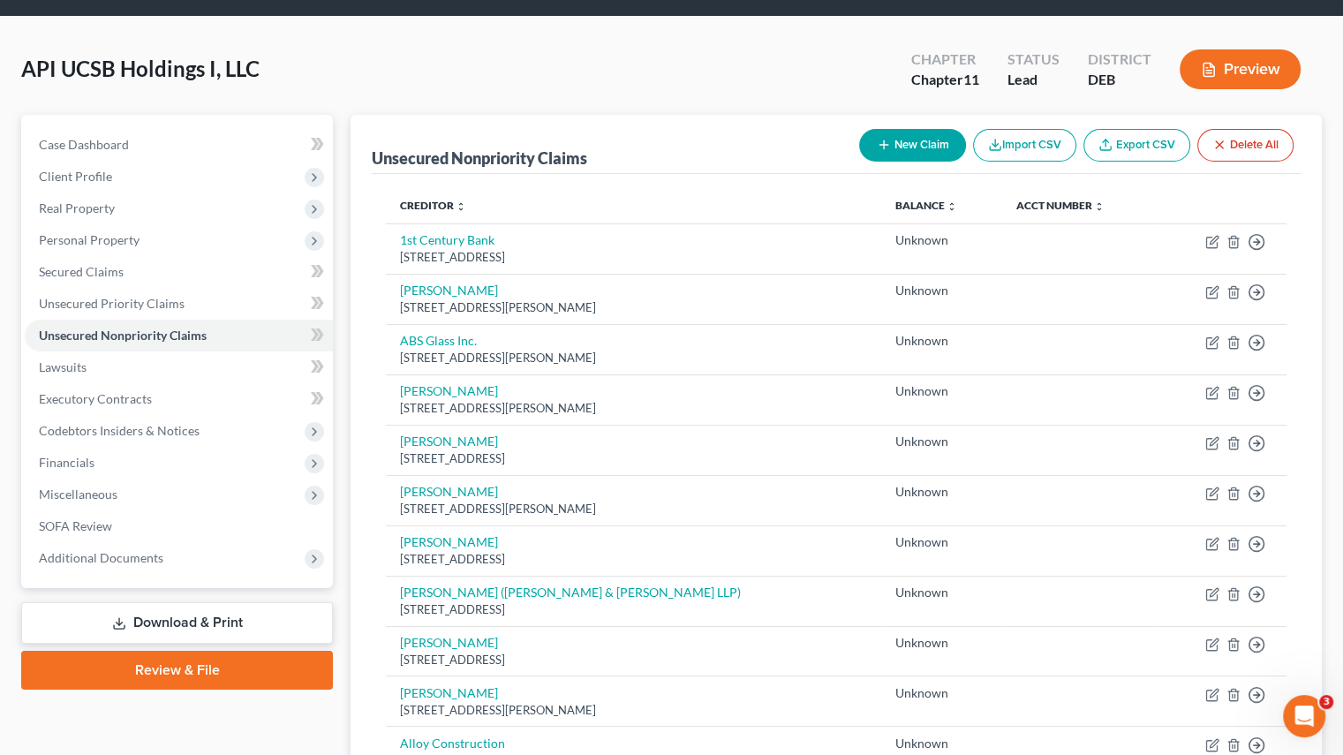
scroll to position [1233, 0]
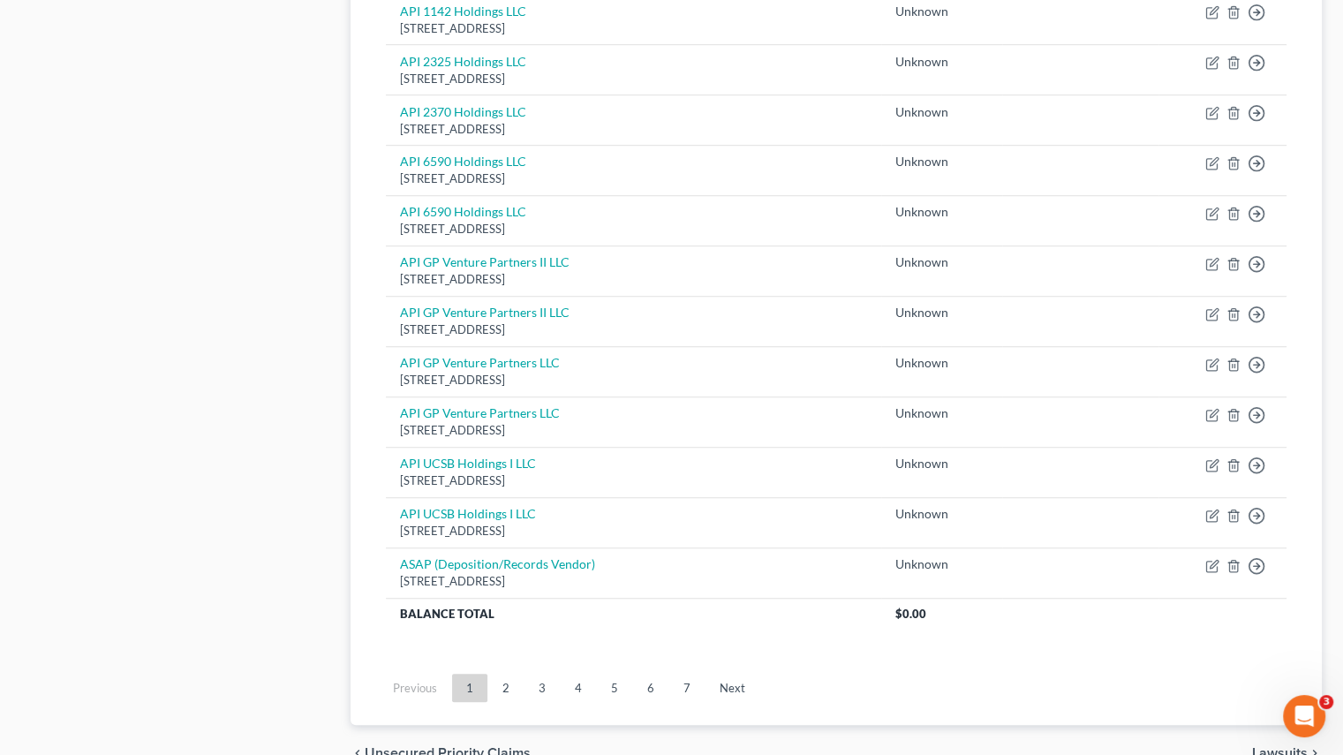
click at [496, 685] on link "2" at bounding box center [505, 688] width 35 height 28
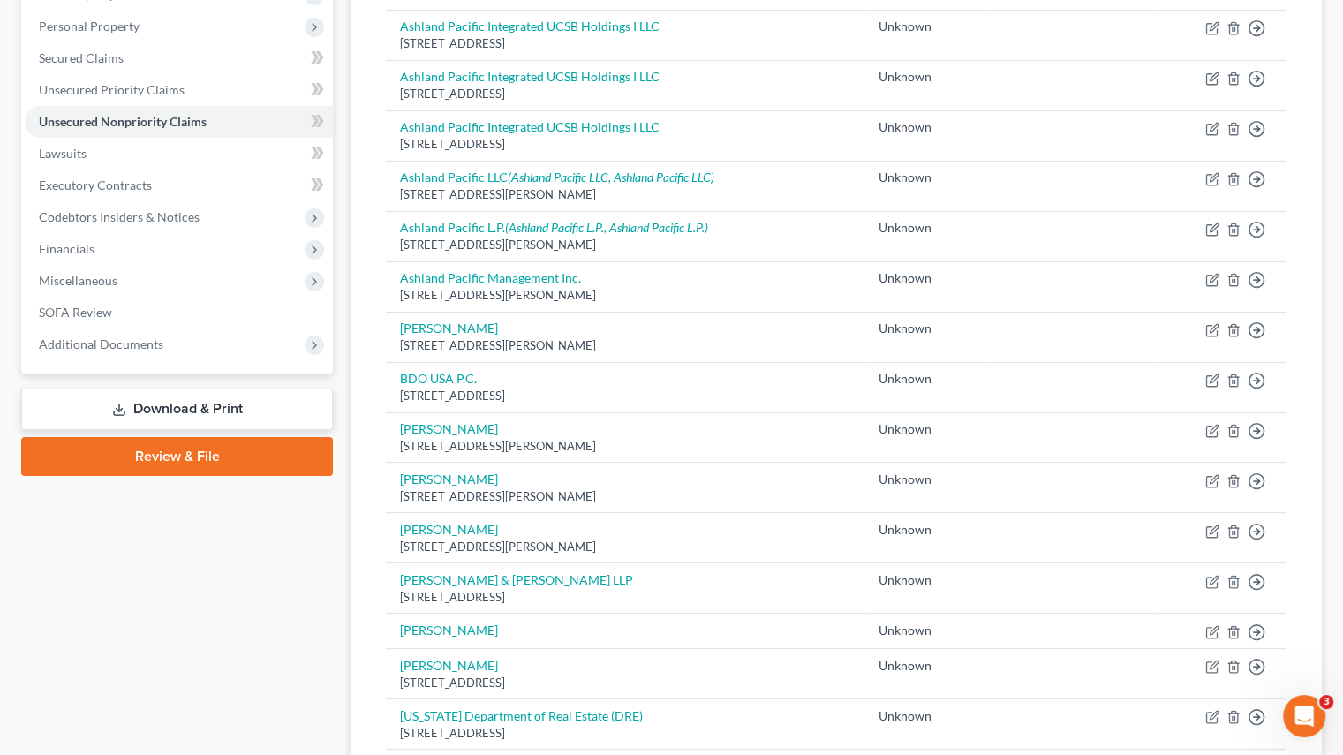
scroll to position [85, 0]
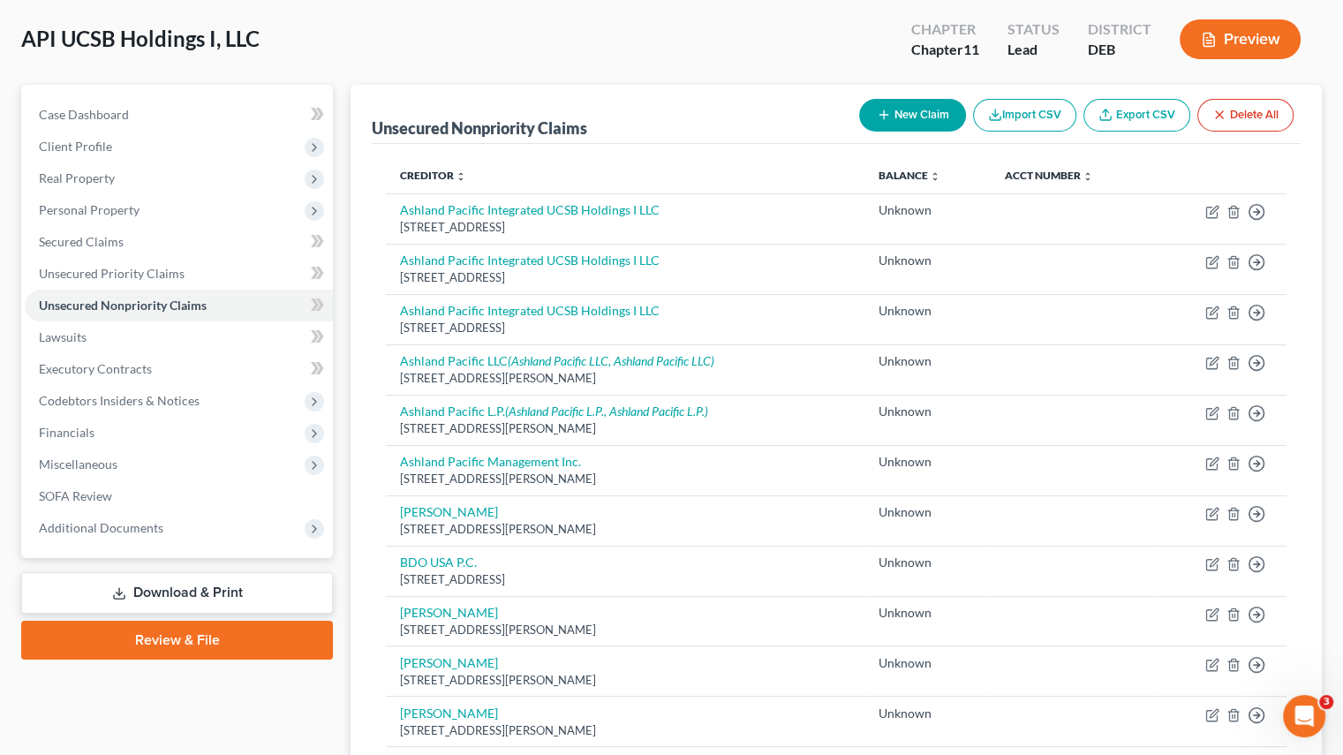
drag, startPoint x: 401, startPoint y: 229, endPoint x: 675, endPoint y: 229, distance: 273.8
click at [675, 229] on div "[STREET_ADDRESS]" at bounding box center [625, 227] width 450 height 17
click at [767, 273] on div "1500 Rosecrans Avenue Suite 500, Manhattan Beach, CA 90266" at bounding box center [625, 277] width 450 height 17
click at [1233, 256] on icon "button" at bounding box center [1234, 262] width 14 height 14
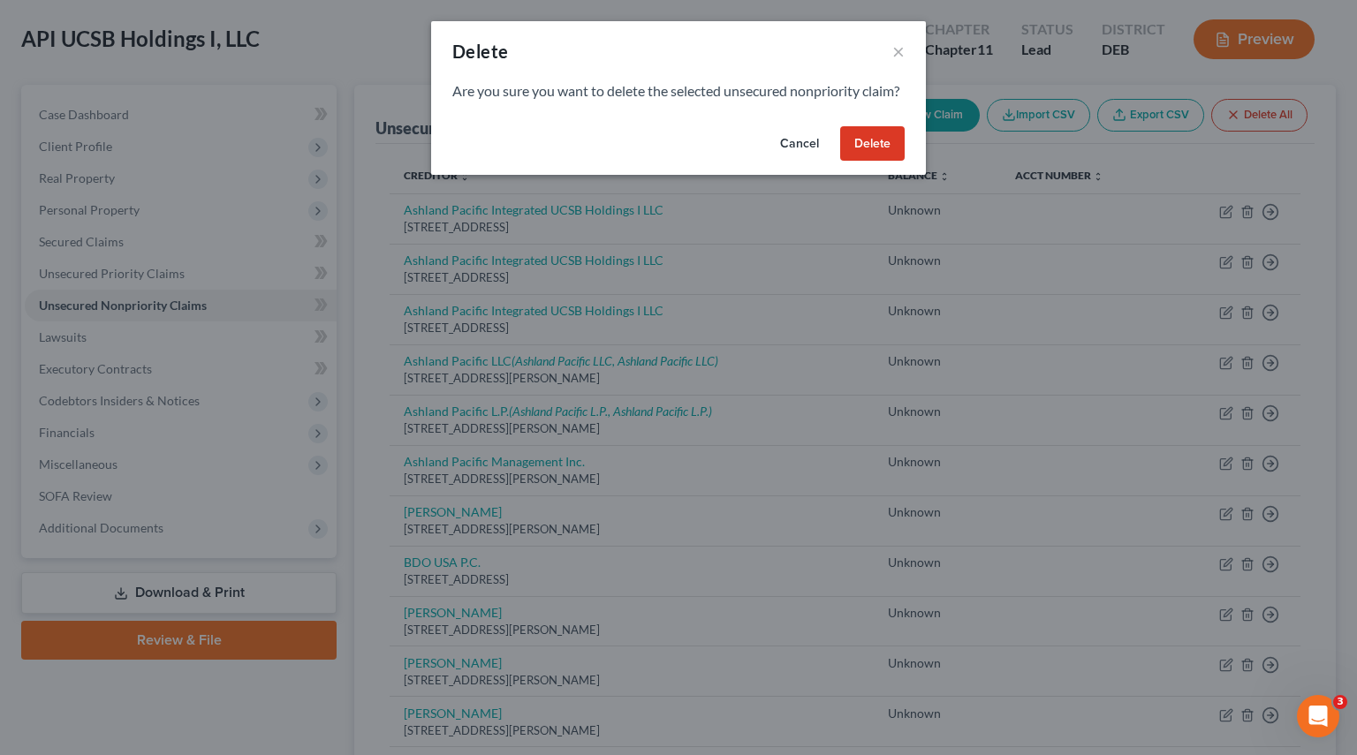
click at [880, 162] on button "Delete" at bounding box center [872, 143] width 64 height 35
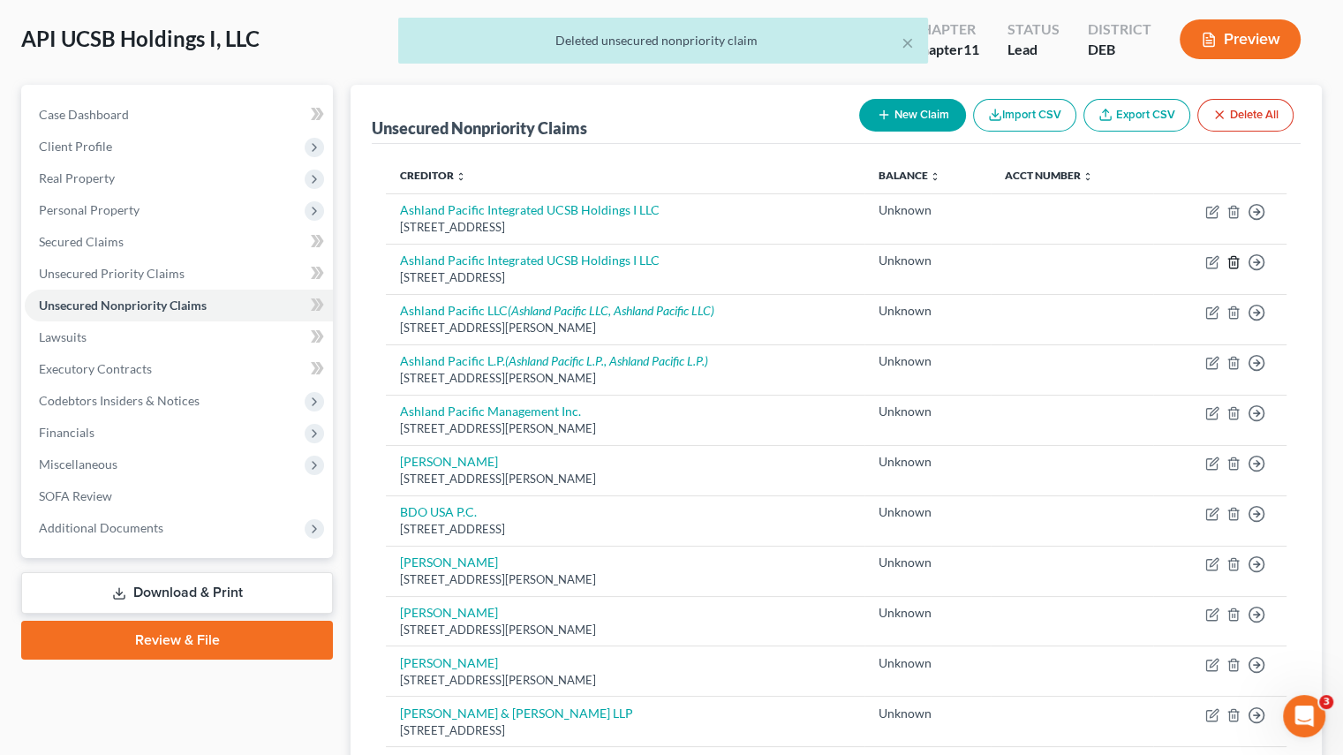
click at [1236, 266] on icon "button" at bounding box center [1234, 262] width 14 height 14
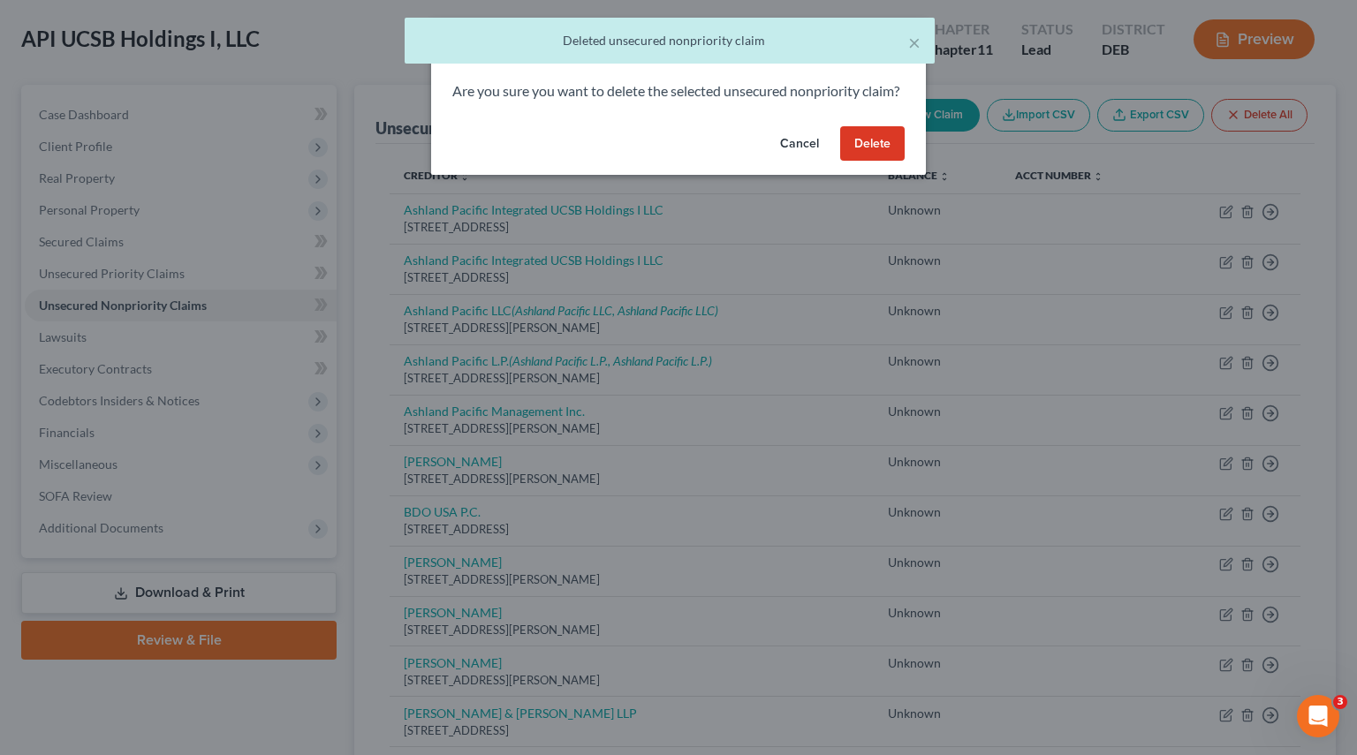
click at [874, 149] on button "Delete" at bounding box center [872, 143] width 64 height 35
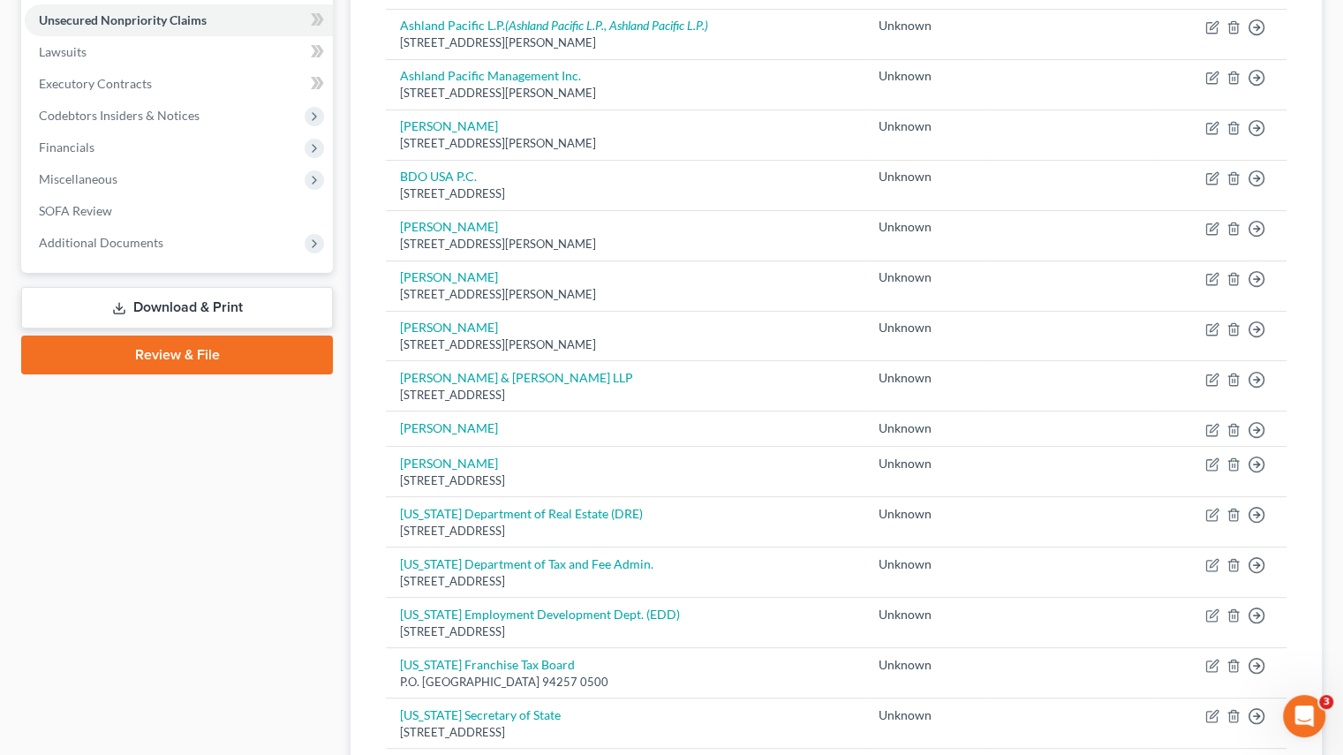
scroll to position [350, 0]
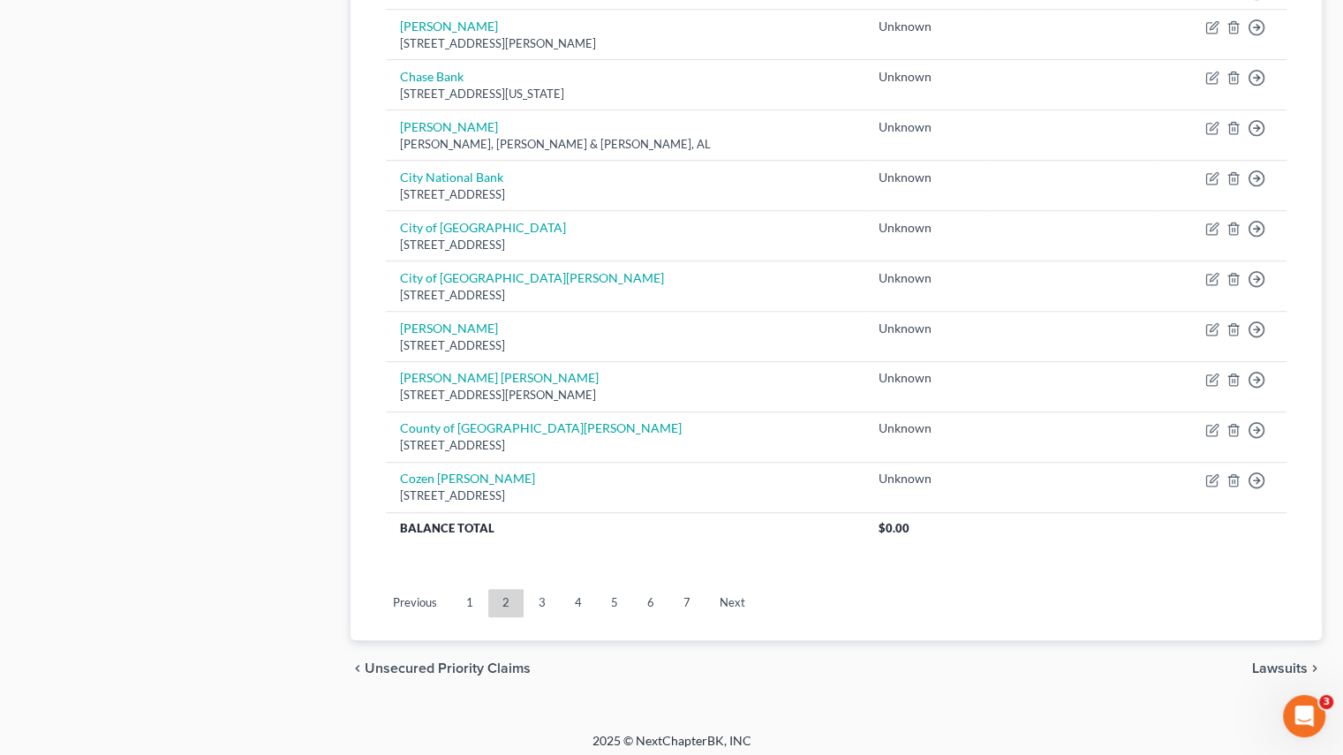
click at [542, 598] on link "3" at bounding box center [542, 603] width 35 height 28
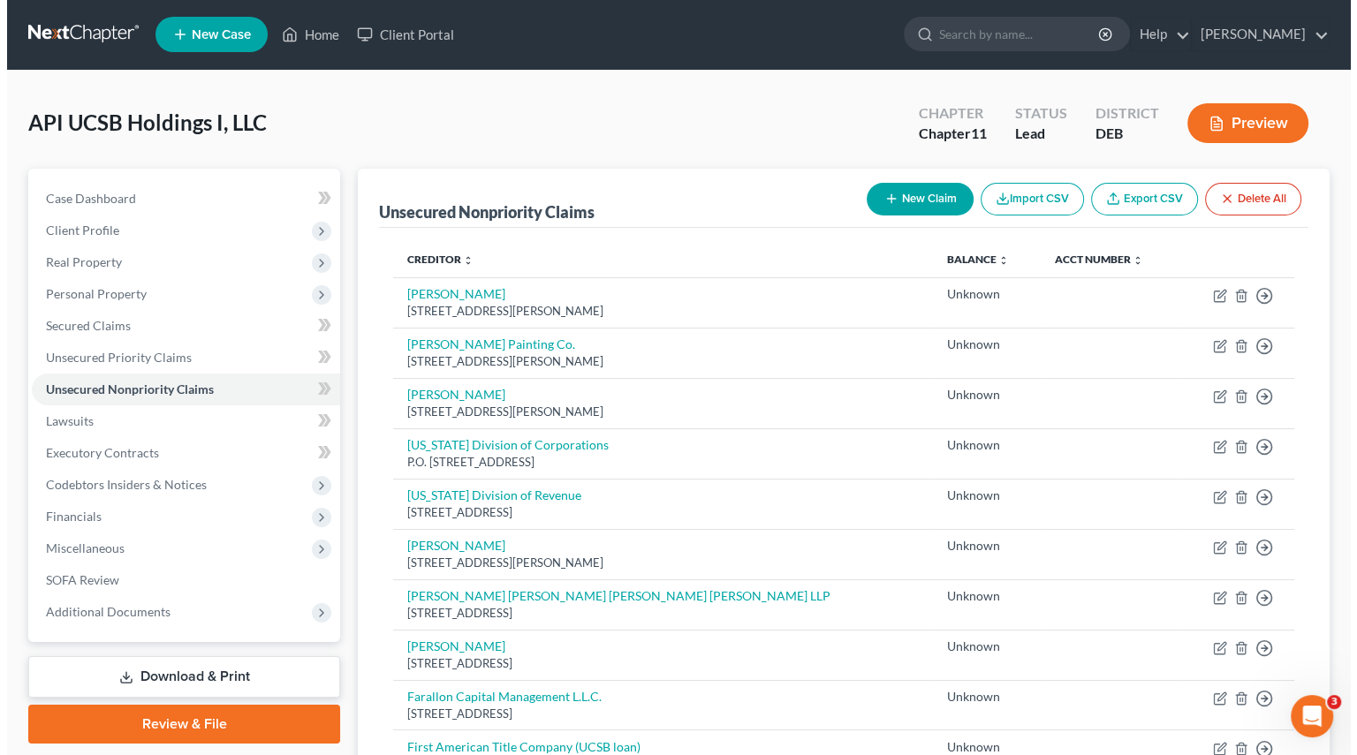
scroll to position [0, 0]
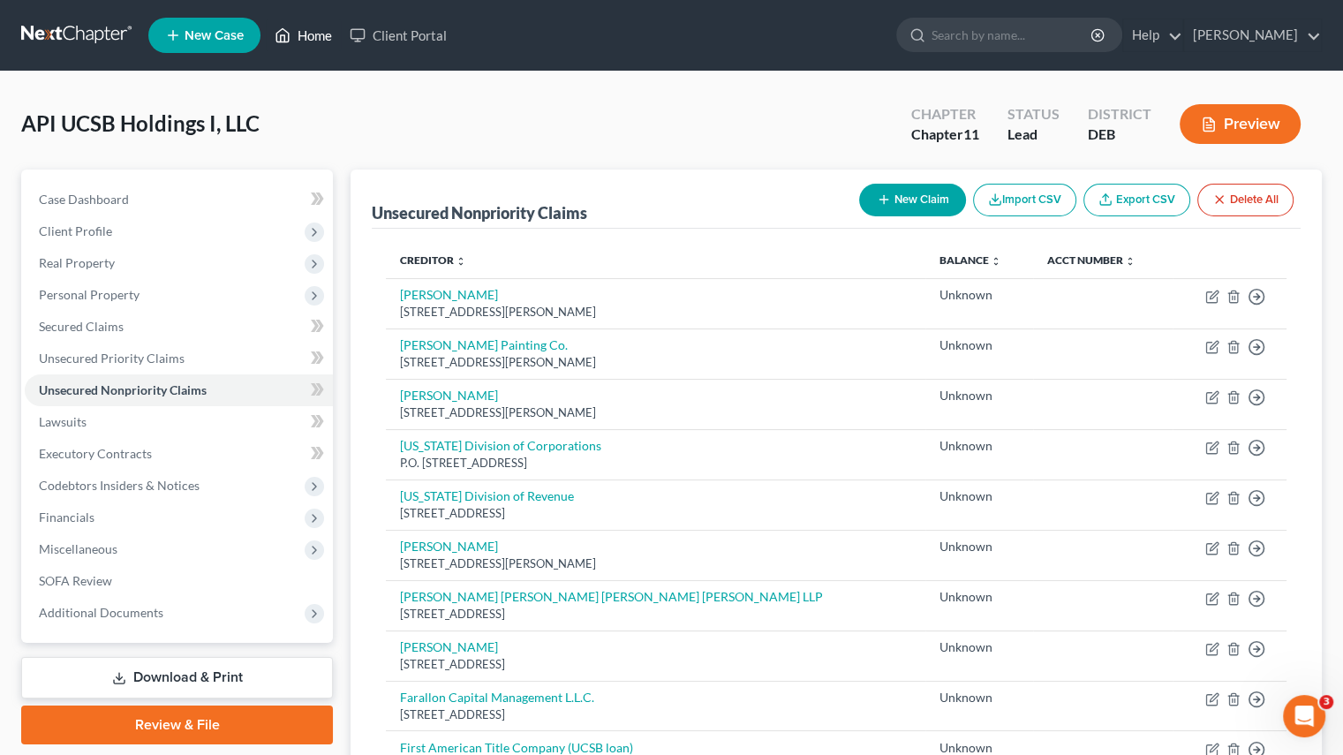
click at [314, 40] on link "Home" at bounding box center [303, 35] width 75 height 32
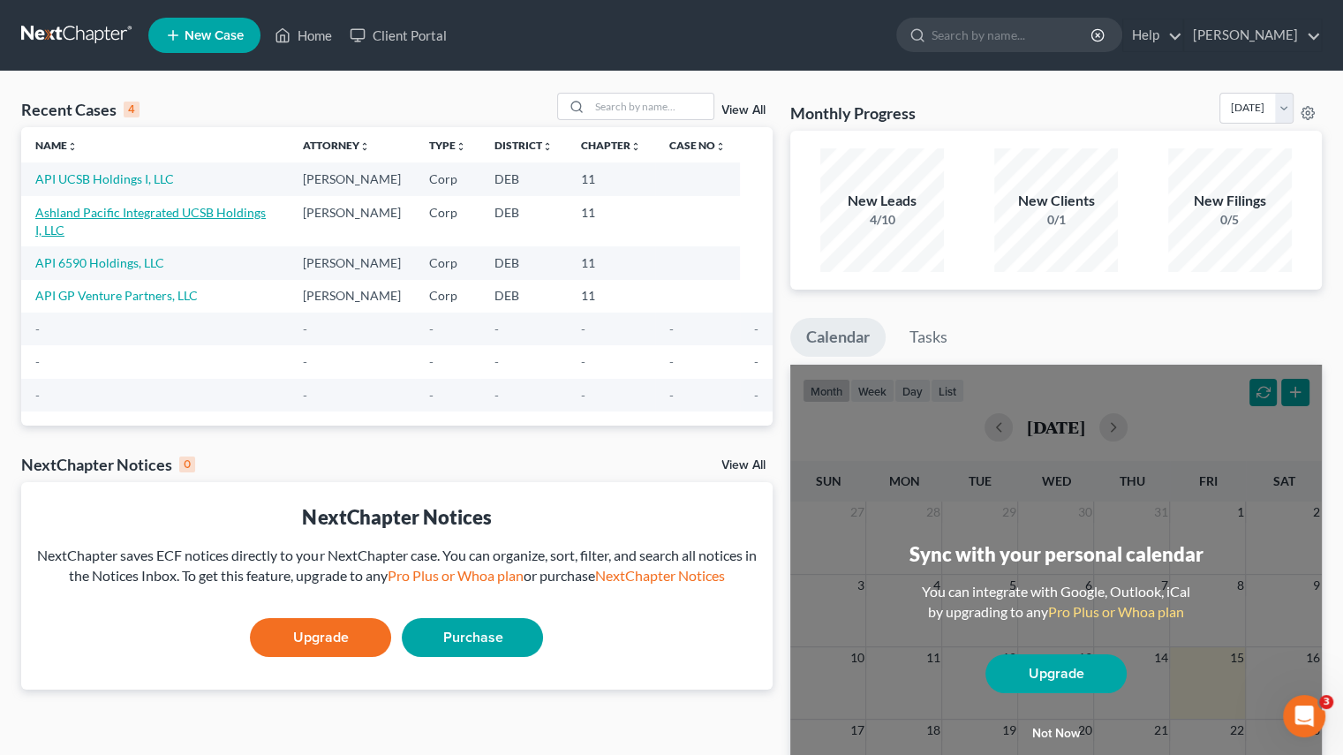
click at [80, 216] on link "Ashland Pacific Integrated UCSB Holdings I, LLC" at bounding box center [150, 221] width 231 height 33
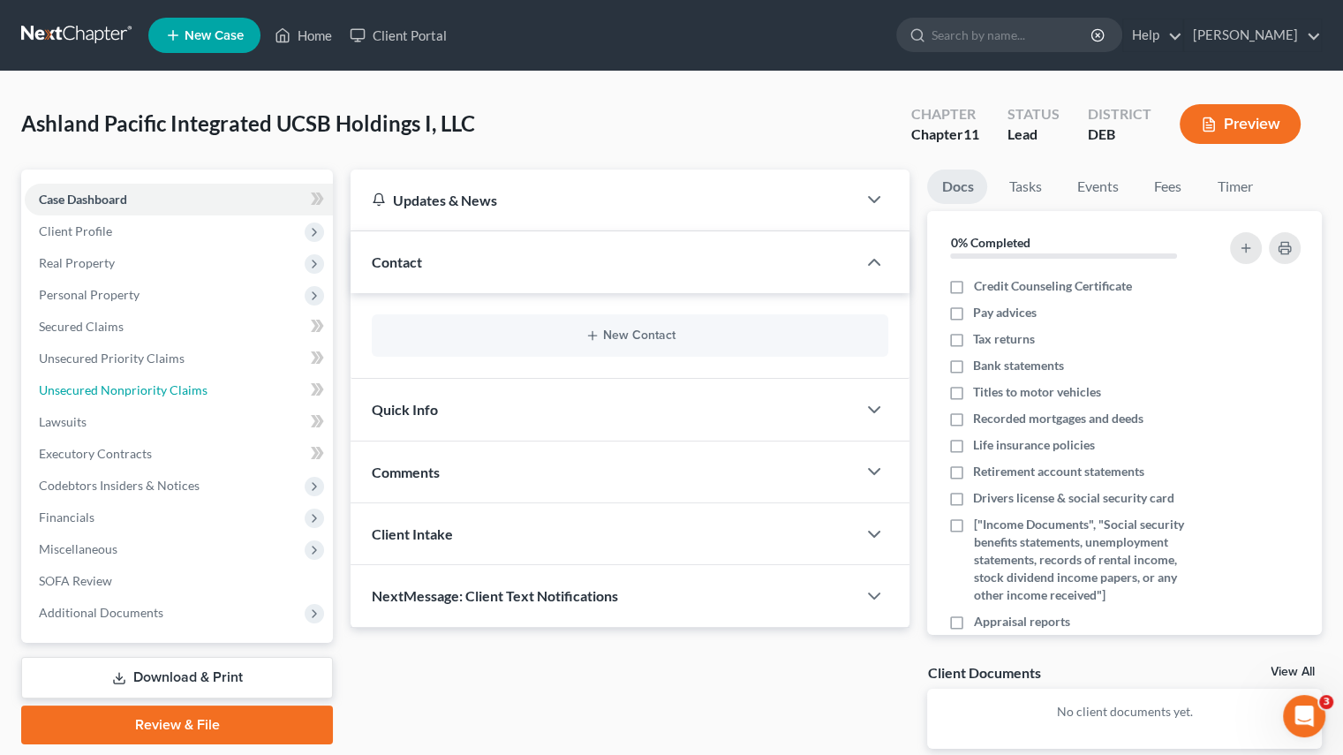
click at [99, 385] on span "Unsecured Nonpriority Claims" at bounding box center [123, 389] width 169 height 15
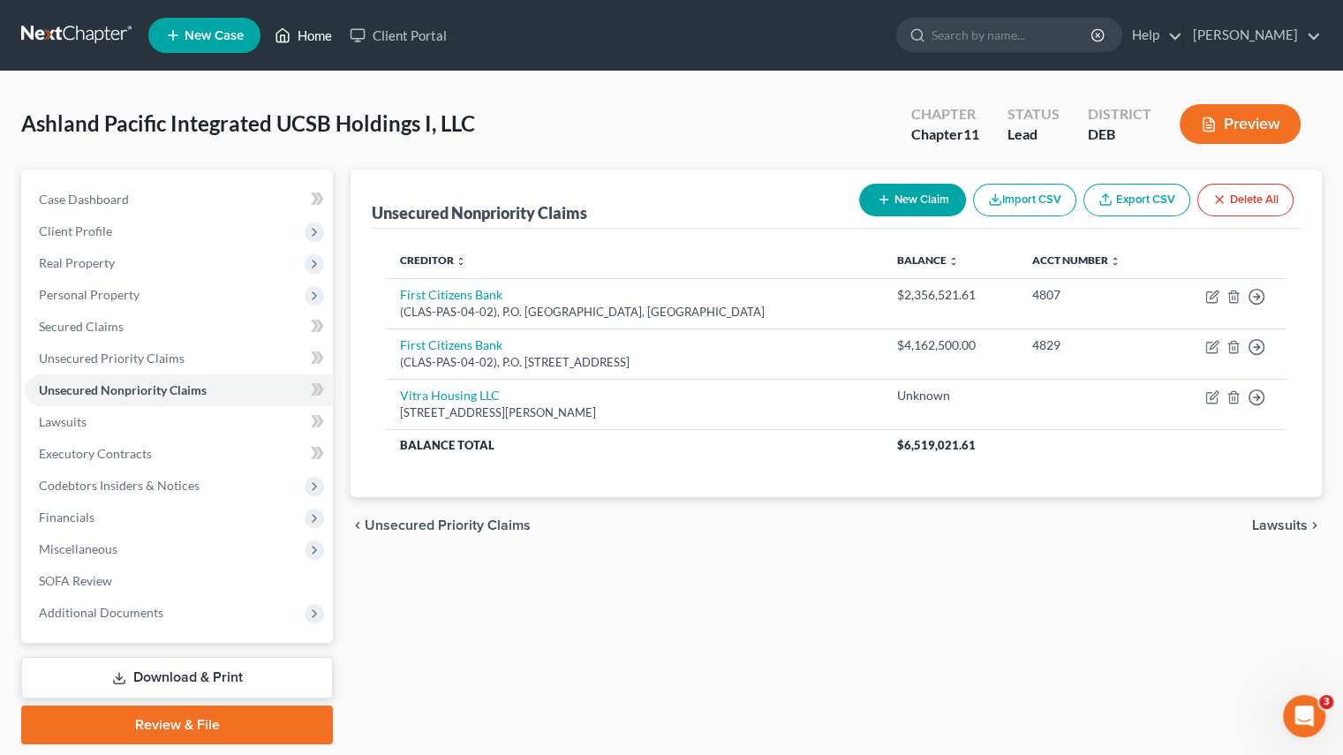
click at [311, 32] on link "Home" at bounding box center [303, 35] width 75 height 32
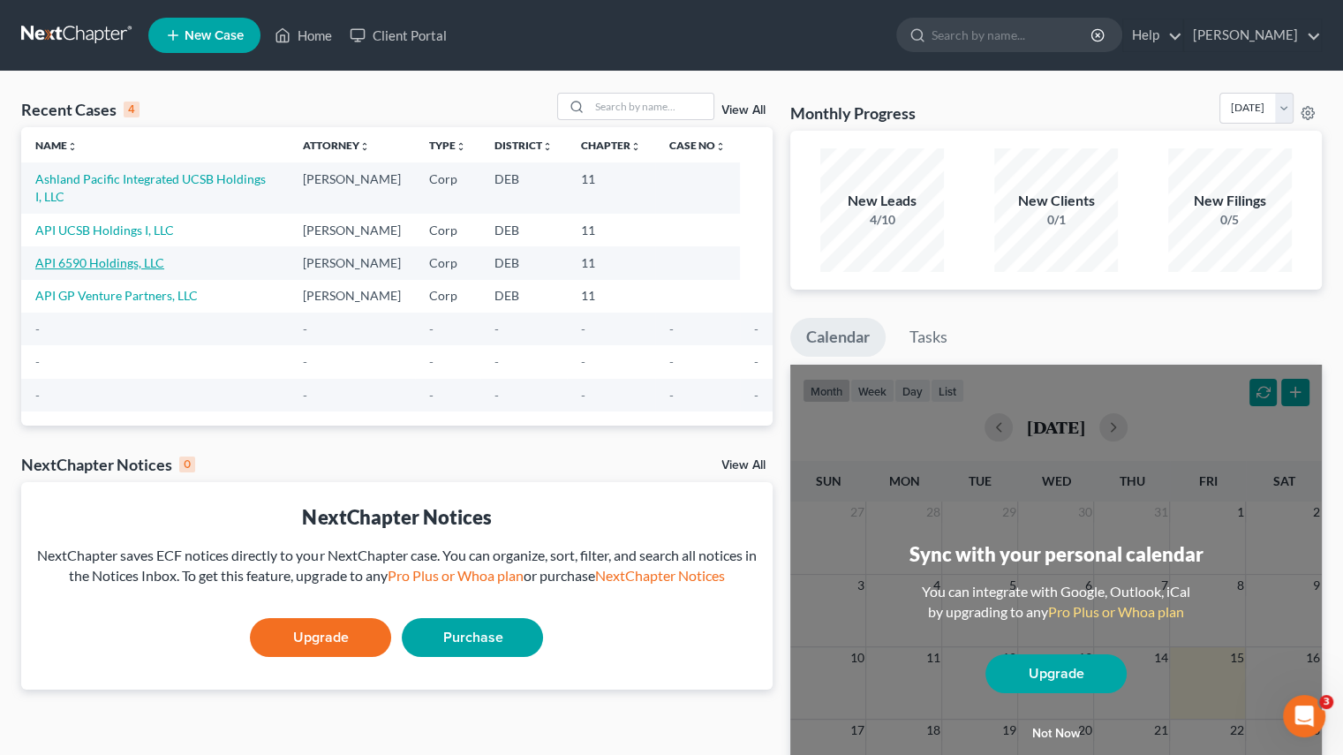
click at [100, 255] on link "API 6590 Holdings, LLC" at bounding box center [99, 262] width 129 height 15
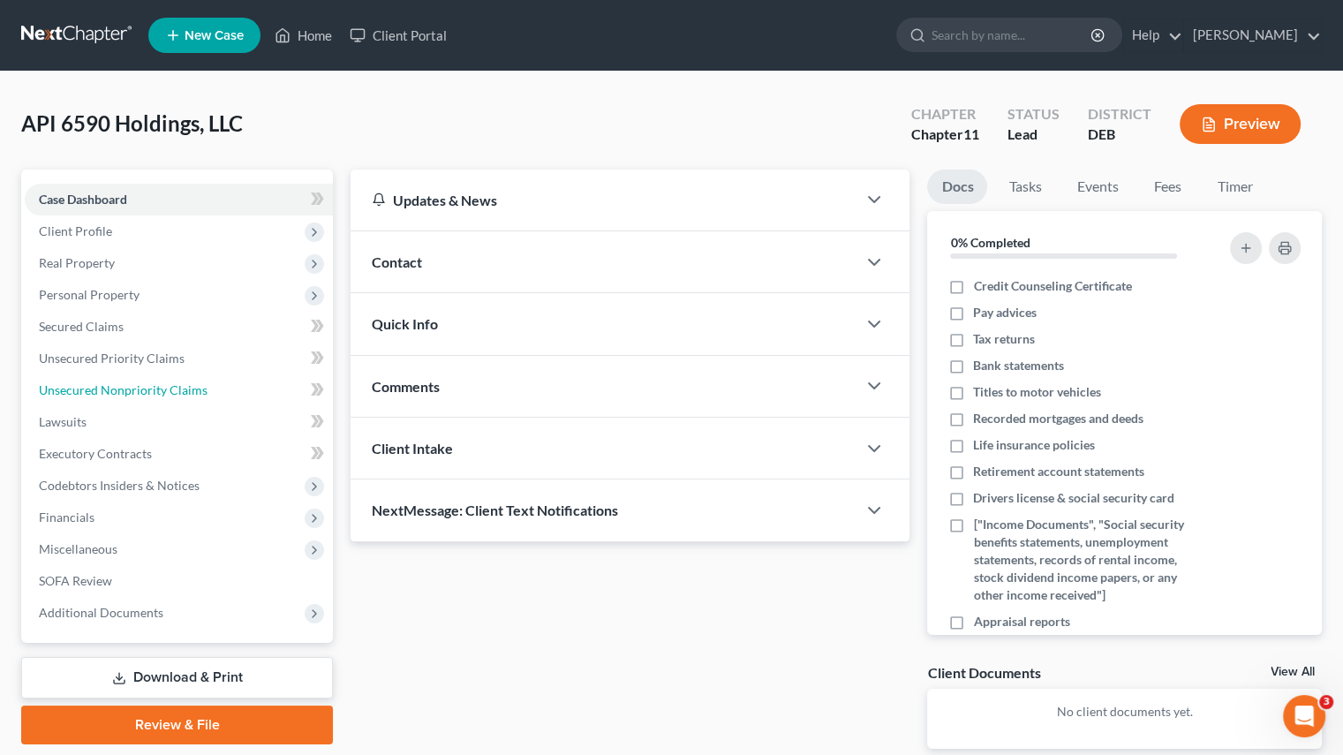
click at [153, 395] on span "Unsecured Nonpriority Claims" at bounding box center [123, 389] width 169 height 15
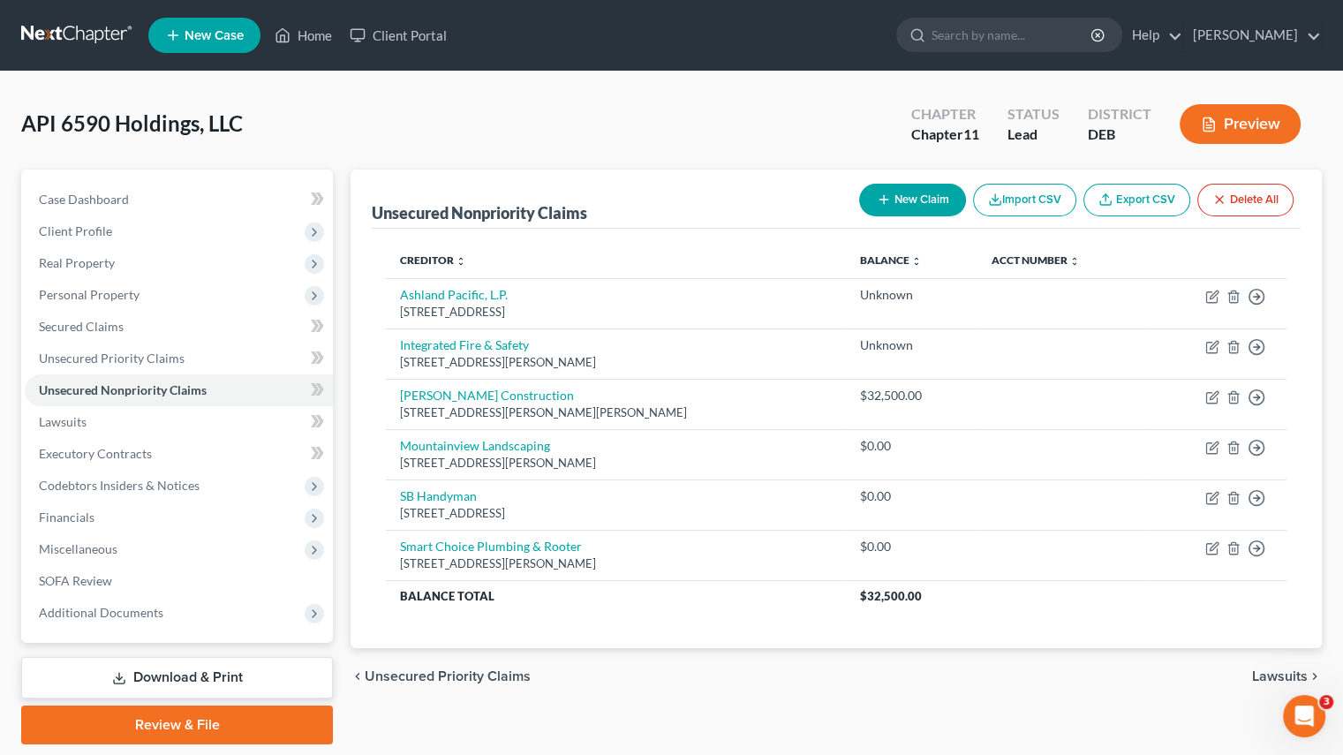
drag, startPoint x: 398, startPoint y: 316, endPoint x: 724, endPoint y: 307, distance: 326.0
click at [724, 307] on td "Ashland Pacific, L.P. 1500 Rosecrans Avenue, Ste 500, Manhattan Beach, CA 90266" at bounding box center [616, 303] width 460 height 50
click at [597, 313] on div "1500 Rosecrans Avenue, Ste 500, Manhattan Beach, CA 90266" at bounding box center [616, 312] width 432 height 17
click at [459, 289] on link "Ashland Pacific, L.P." at bounding box center [454, 294] width 108 height 15
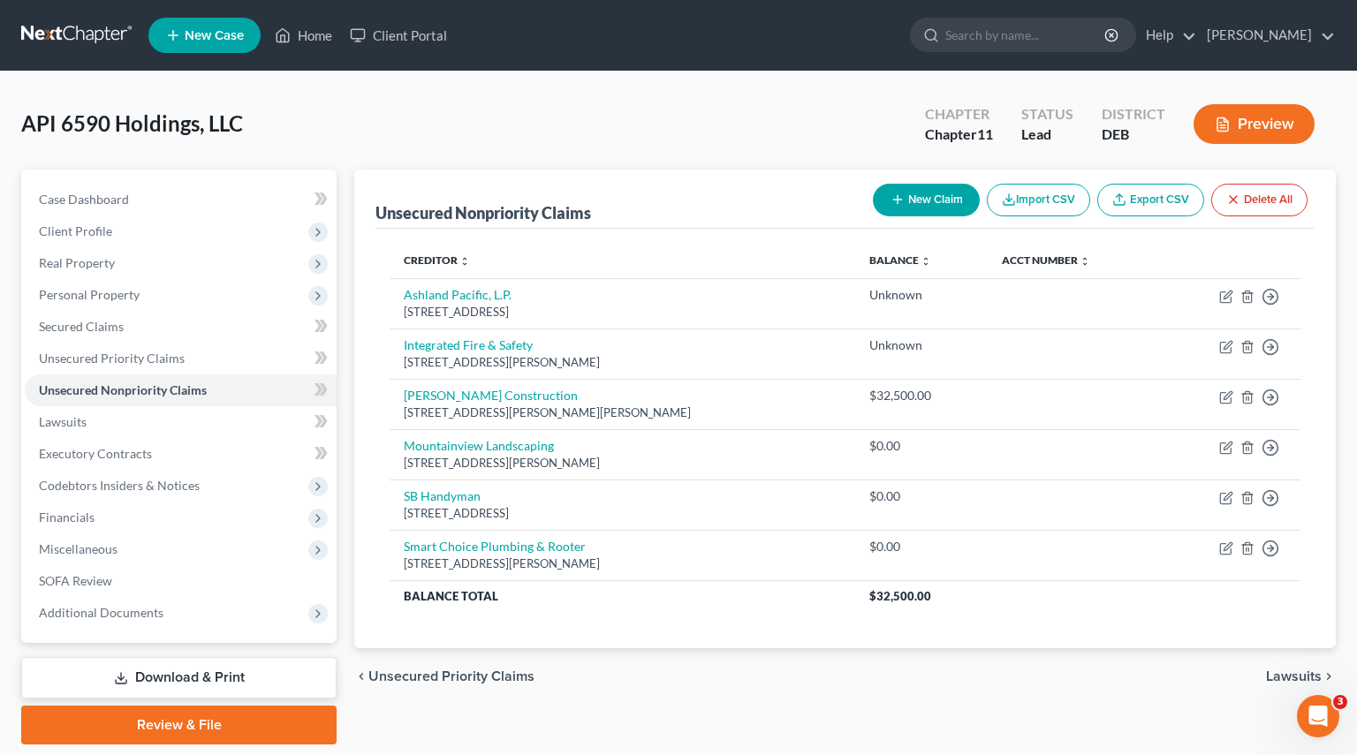
select select "4"
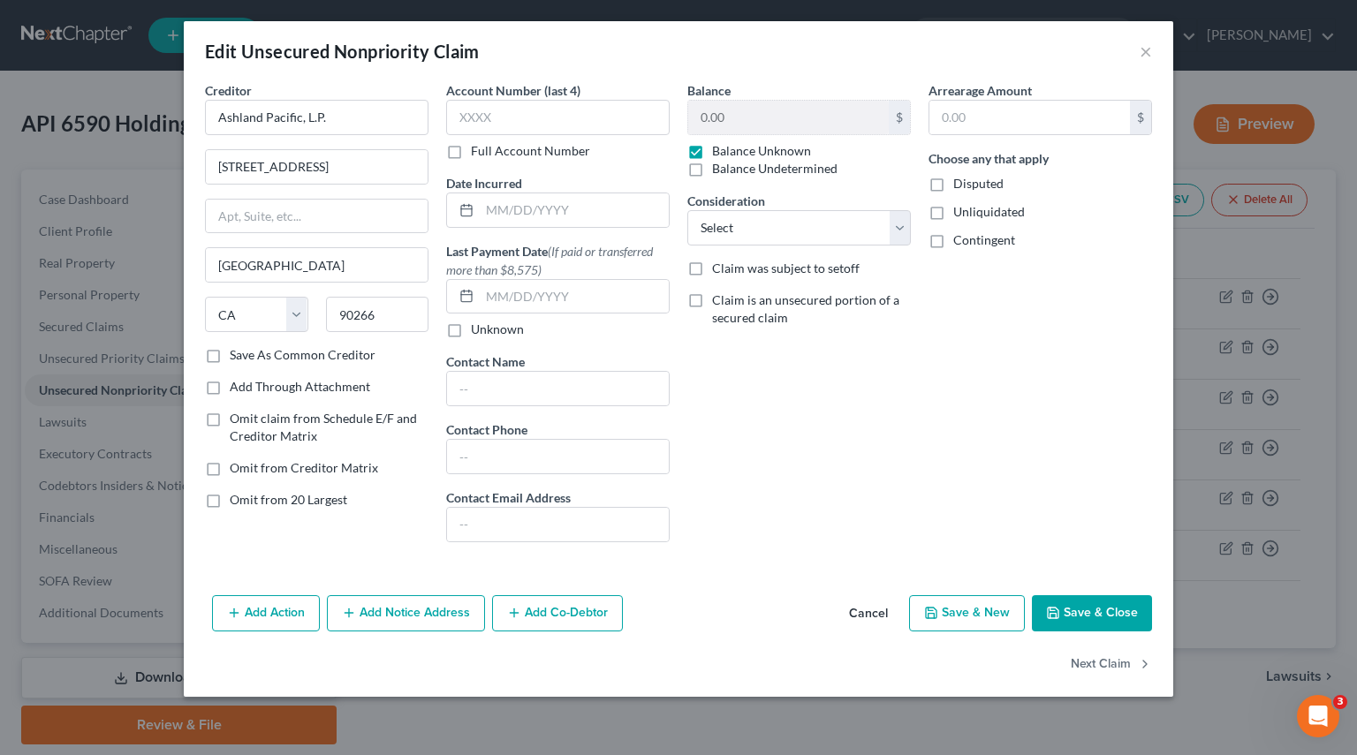
click at [881, 473] on div "Balance 0.00 $ Balance Unknown Balance Undetermined 0.00 $ Balance Unknown Cons…" at bounding box center [798, 318] width 241 height 475
click at [1146, 49] on button "×" at bounding box center [1145, 51] width 12 height 21
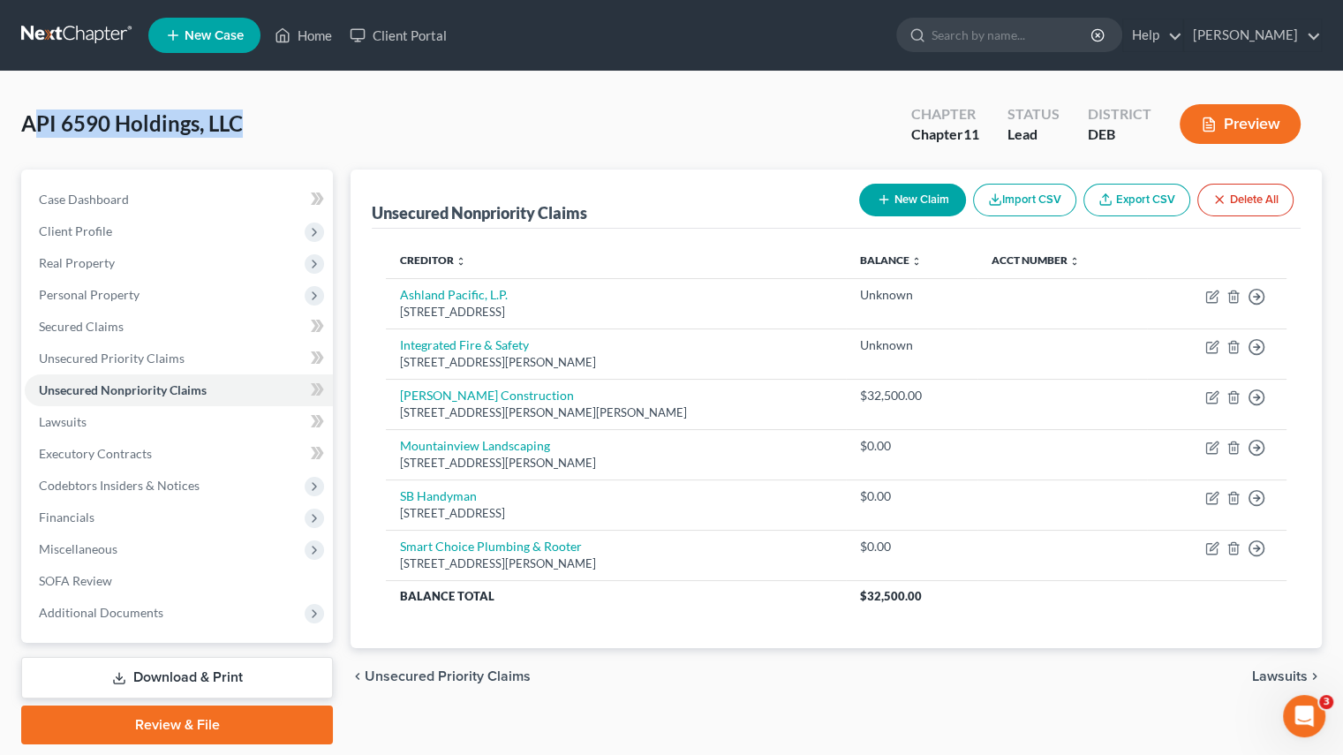
drag, startPoint x: 31, startPoint y: 124, endPoint x: 261, endPoint y: 134, distance: 230.8
click at [261, 134] on div "API 6590 Holdings, LLC Upgraded Chapter Chapter 11 Status Lead District DEB Pre…" at bounding box center [671, 131] width 1301 height 77
click at [472, 301] on link "Ashland Pacific, L.P." at bounding box center [454, 294] width 108 height 15
select select "4"
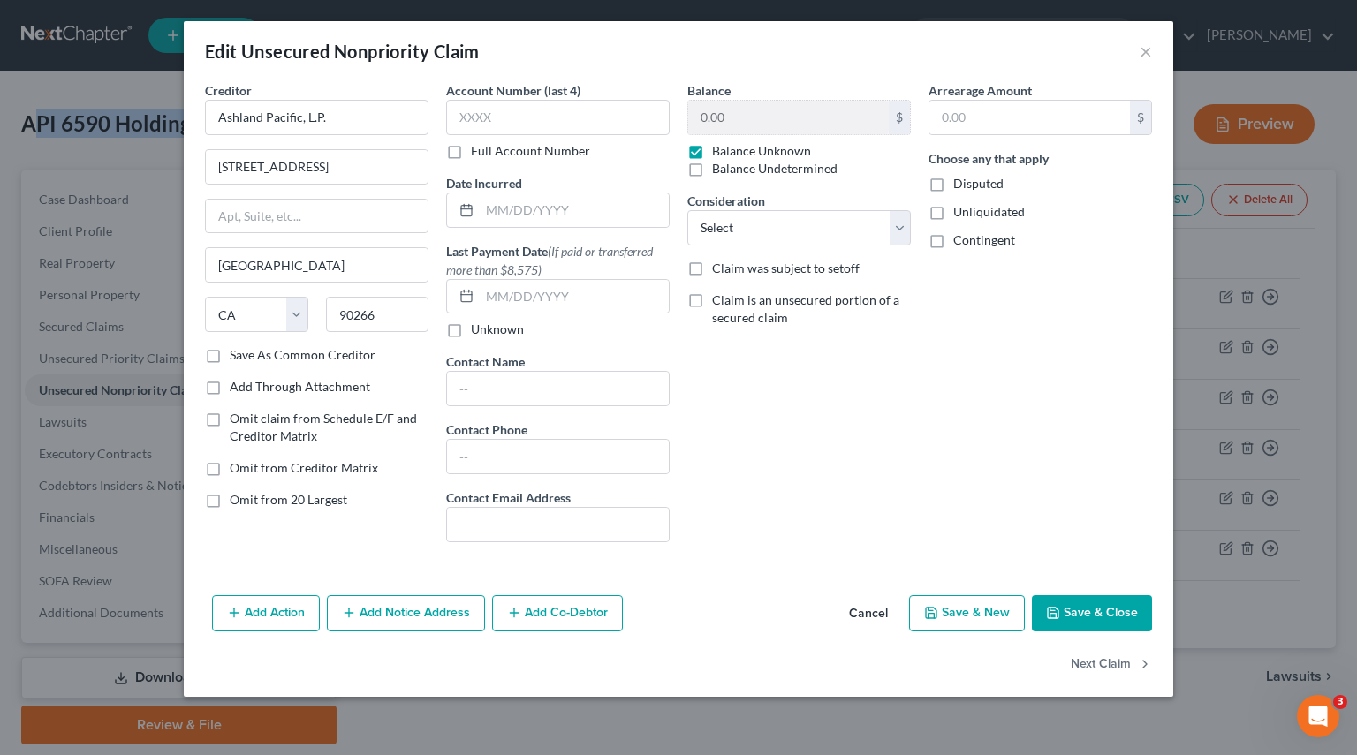
click at [443, 609] on button "Add Notice Address" at bounding box center [406, 613] width 158 height 37
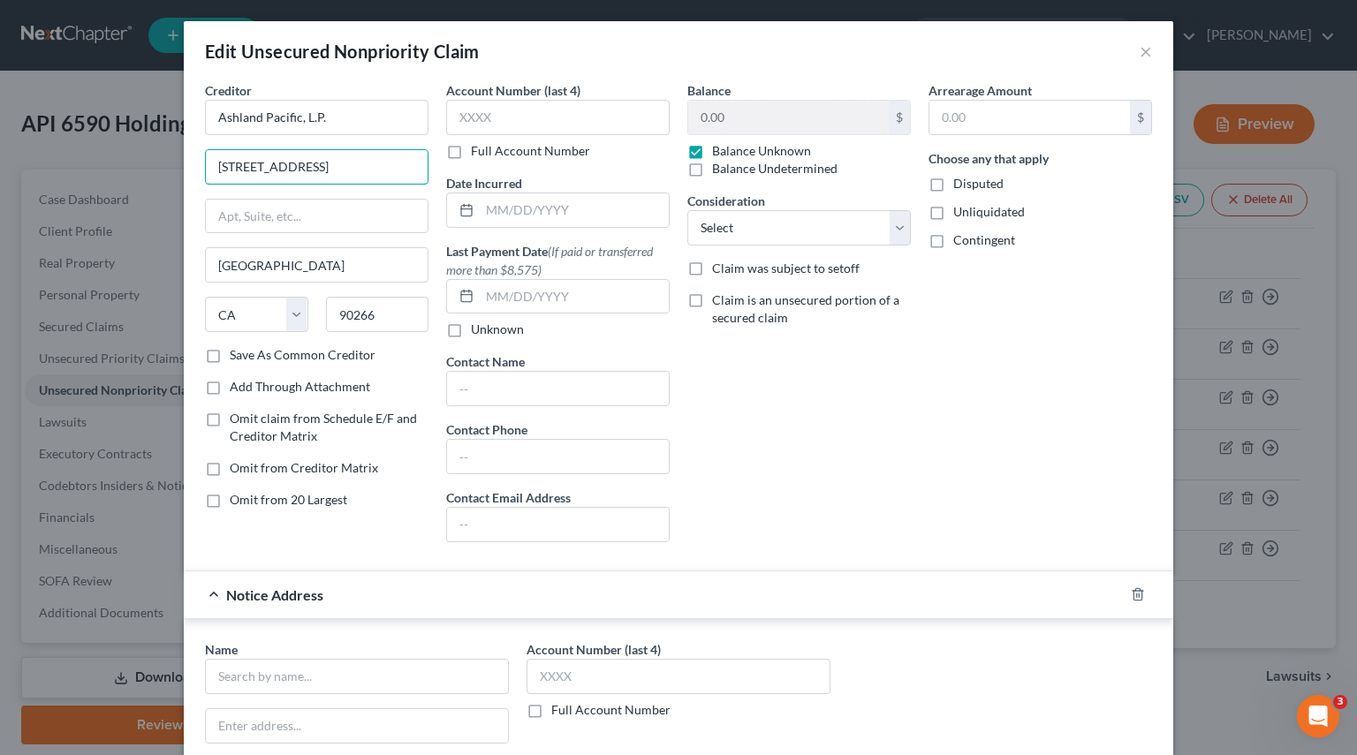
drag, startPoint x: 206, startPoint y: 163, endPoint x: 435, endPoint y: 176, distance: 230.0
click at [435, 176] on div "Creditor * Ashland Pacific, L.P. 1500 Rosecrans Avenue, Ste 500 Manhattan Beach…" at bounding box center [678, 318] width 964 height 475
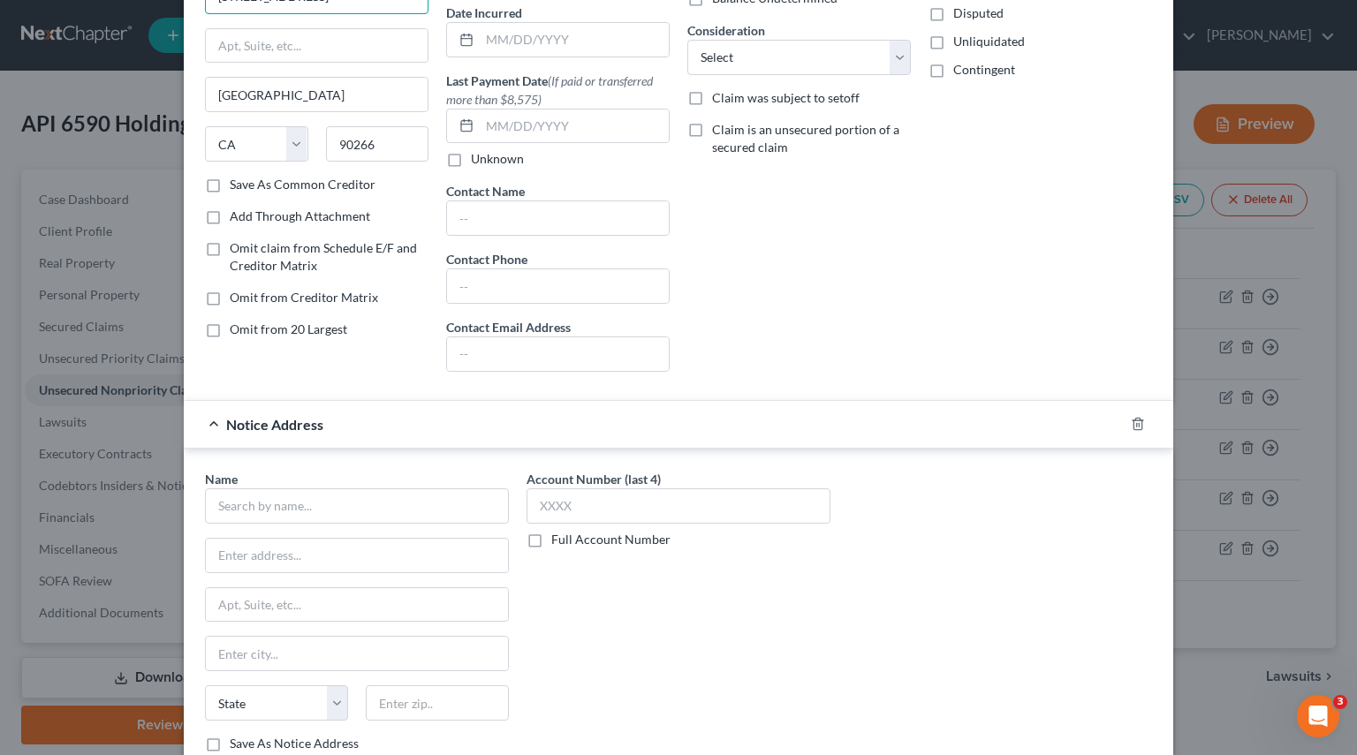
scroll to position [353, 0]
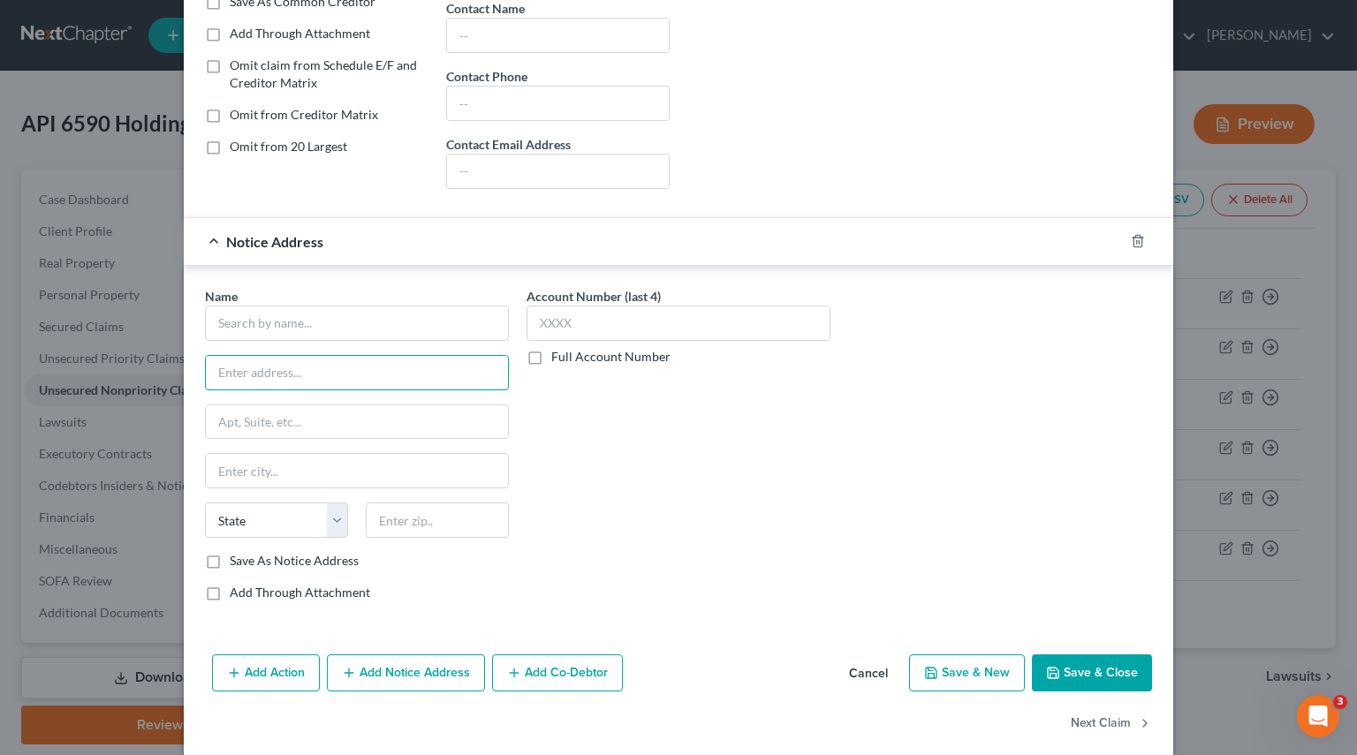
click at [269, 374] on input "text" at bounding box center [357, 373] width 302 height 34
paste input "1500 Rosecrans Avenue, Ste 500"
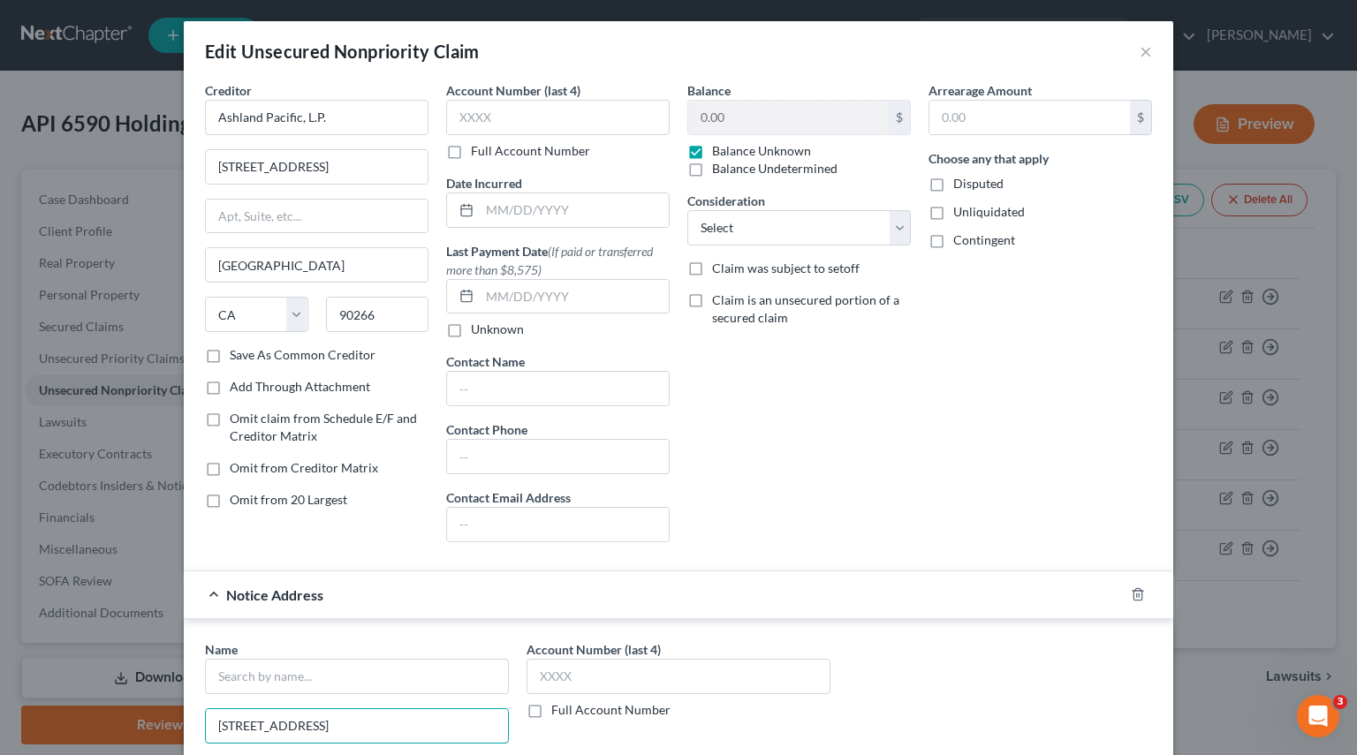
scroll to position [0, 0]
type input "1500 Rosecrans Avenue, Ste 500"
drag, startPoint x: 272, startPoint y: 162, endPoint x: 199, endPoint y: 164, distance: 73.4
click at [272, 162] on input "1500 Rosecrans Avenue, Ste 500" at bounding box center [317, 167] width 222 height 34
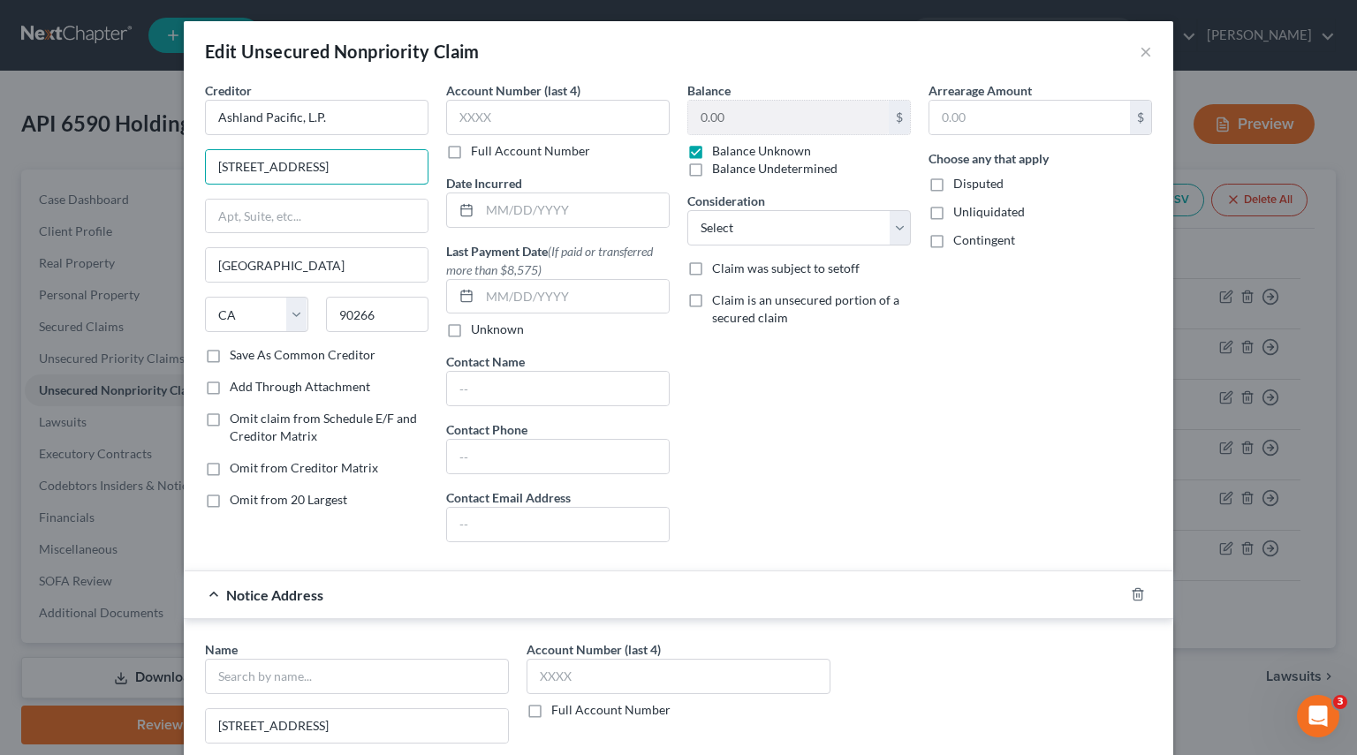
drag, startPoint x: 209, startPoint y: 164, endPoint x: 445, endPoint y: 161, distance: 235.8
click at [445, 161] on div "Creditor * Ashland Pacific, L.P. 1500 Rosecrans Avenue, Ste 500 Manhattan Beach…" at bounding box center [678, 318] width 964 height 475
paste input "2006 N Sepulveda Blvd."
type input "2006 N Sepulveda Blvd."
drag, startPoint x: 226, startPoint y: 201, endPoint x: 223, endPoint y: 215, distance: 13.7
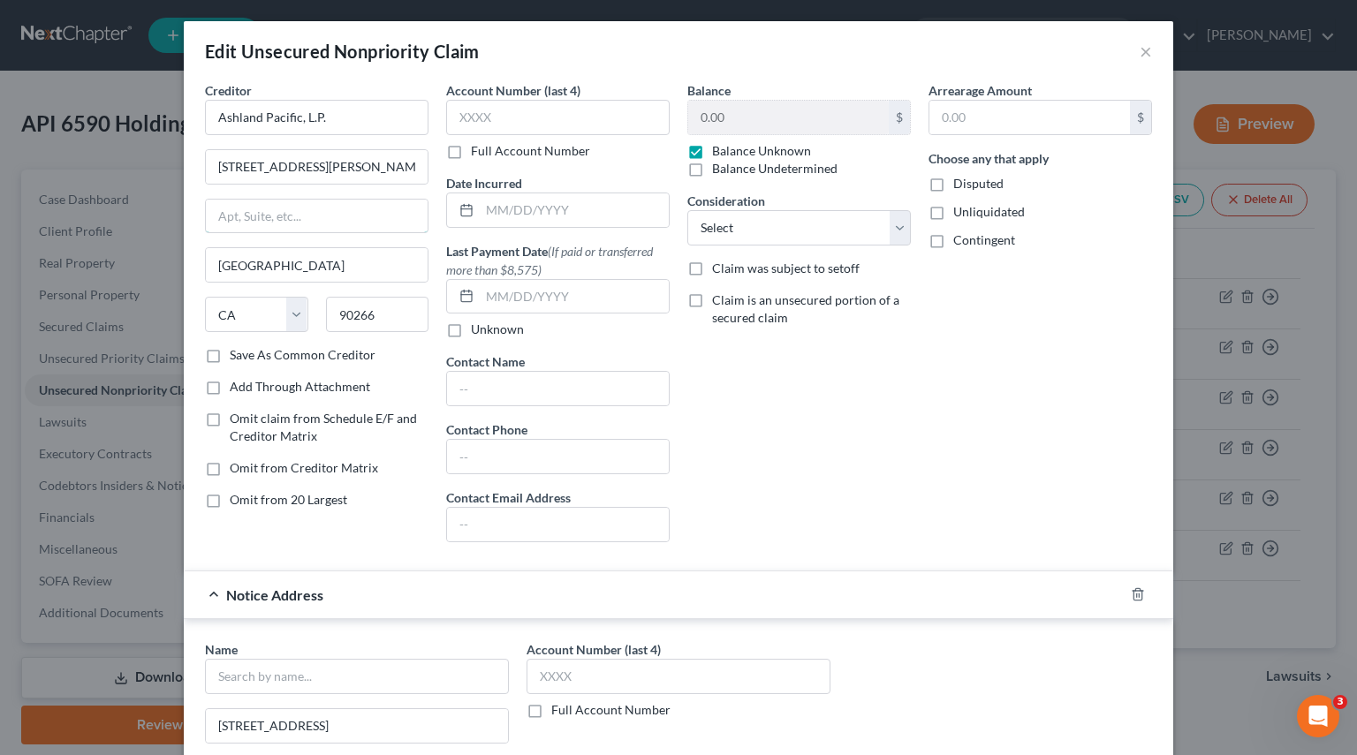
click at [226, 201] on input "text" at bounding box center [317, 217] width 222 height 34
click at [223, 215] on input "text" at bounding box center [317, 217] width 222 height 34
paste input "#552"
type input "#552"
drag, startPoint x: 320, startPoint y: 265, endPoint x: -120, endPoint y: 259, distance: 439.9
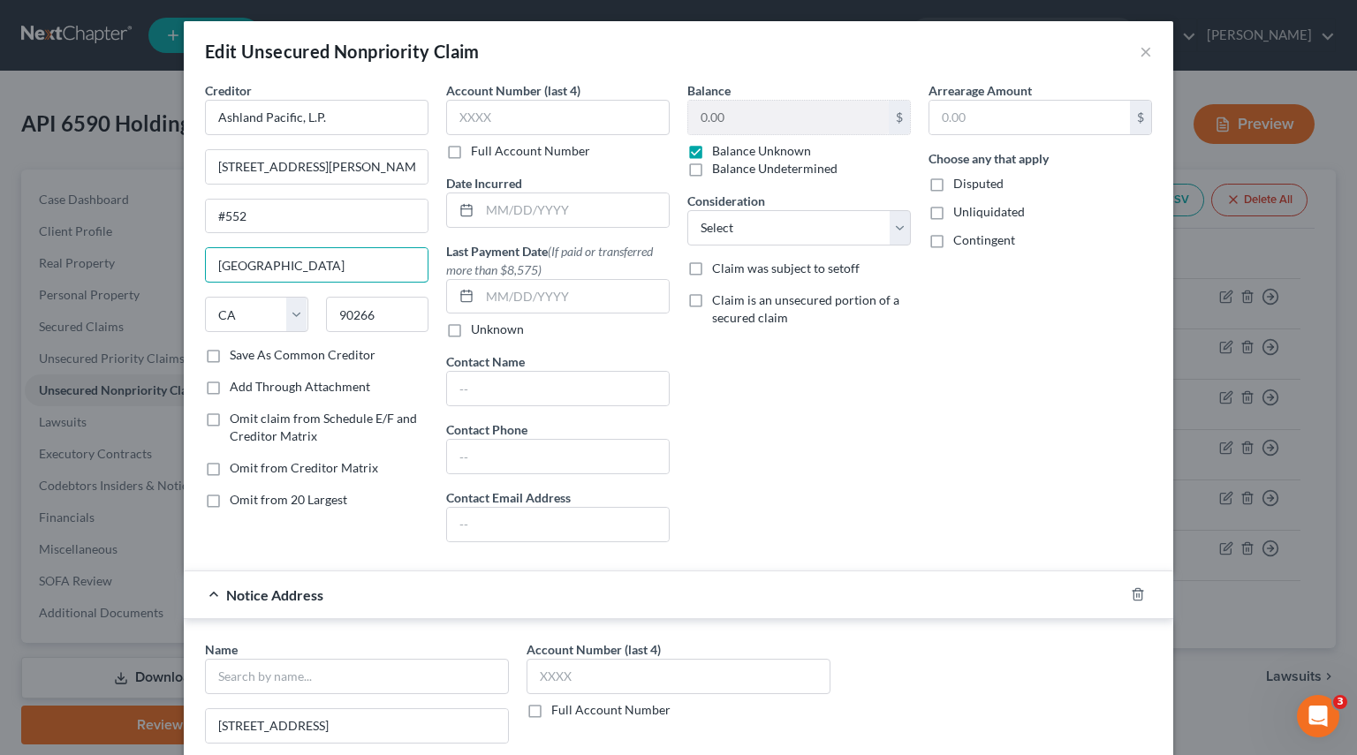
click at [0, 259] on html "Home New Case Client Portal Pierson Ferdinand tracey.morgan@pierferd.com My Acc…" at bounding box center [678, 406] width 1357 height 812
paste input "text"
type input "Manhattan Beach"
drag, startPoint x: 202, startPoint y: 123, endPoint x: 29, endPoint y: 123, distance: 173.1
click at [29, 123] on div "Edit Unsecured Nonpriority Claim × Creditor * Ashland Pacific, L.P. 2006 N Sepu…" at bounding box center [678, 377] width 1357 height 755
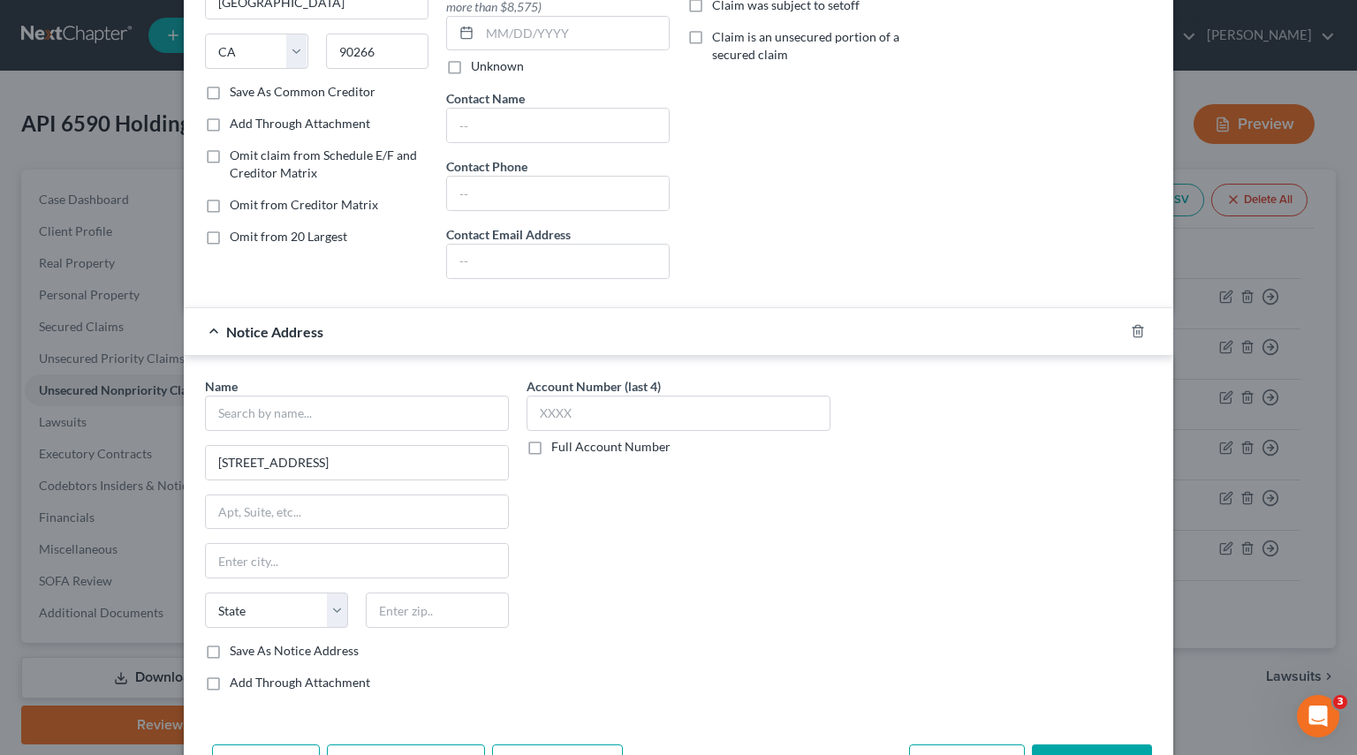
scroll to position [265, 0]
click at [261, 409] on input "text" at bounding box center [357, 411] width 304 height 35
paste input "Ashland Pacific, L.P."
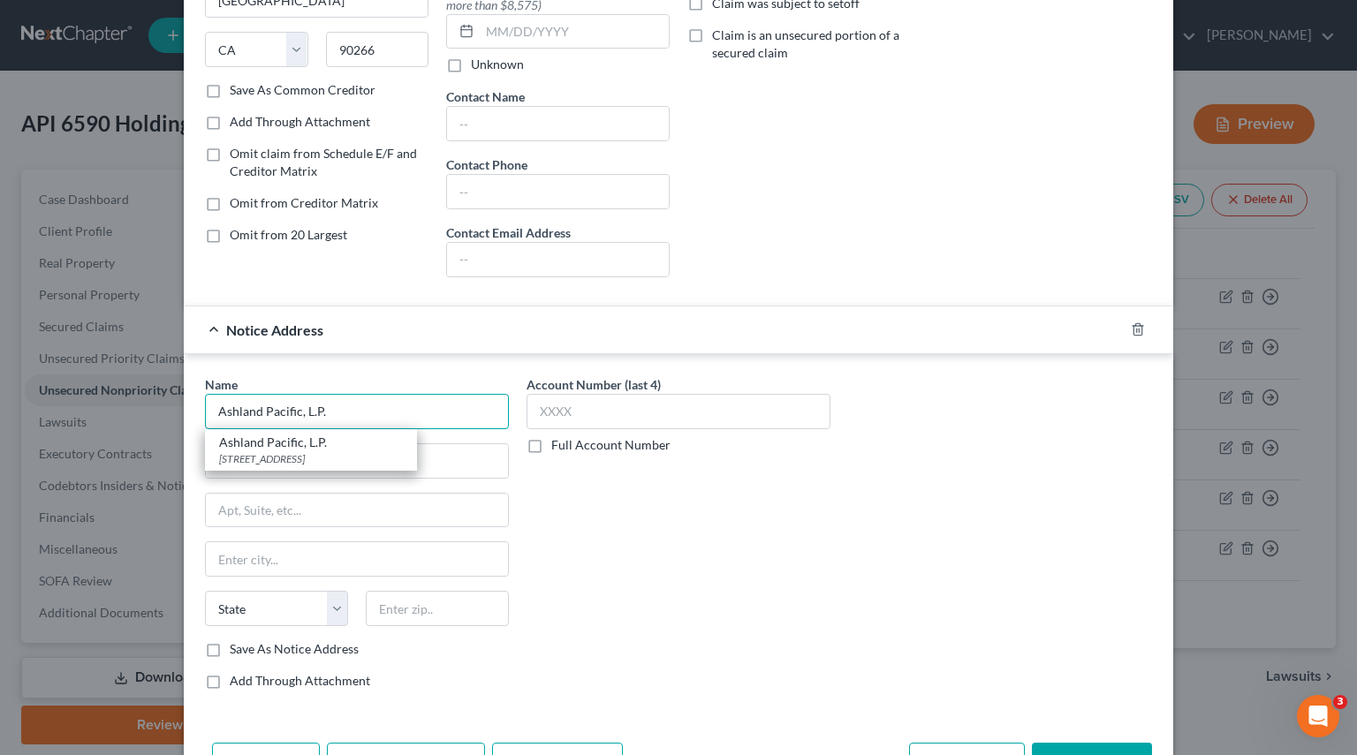
type input "Ashland Pacific, L.P."
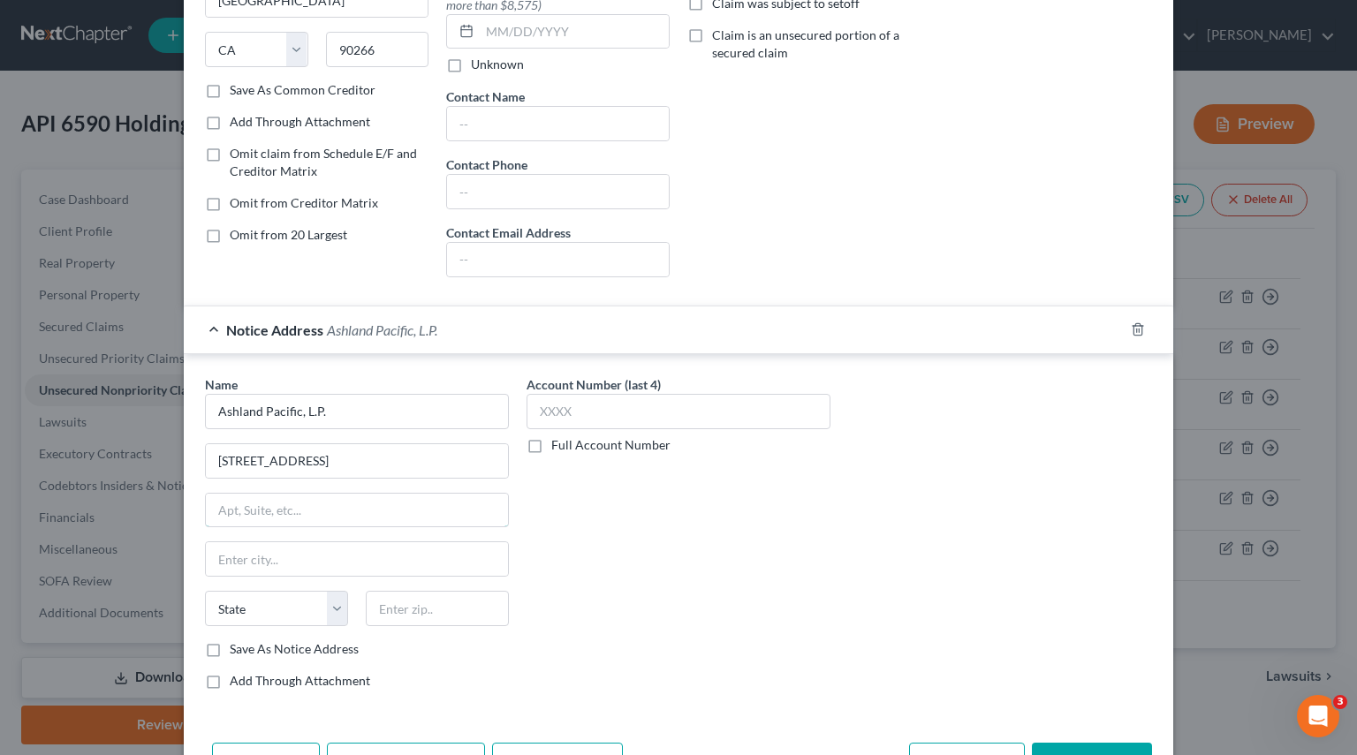
click at [220, 497] on input "text" at bounding box center [357, 511] width 302 height 34
paste input "Suite 500"
type input "Suite 500"
click at [250, 555] on input "text" at bounding box center [357, 559] width 302 height 34
paste input "Manhattan Beach"
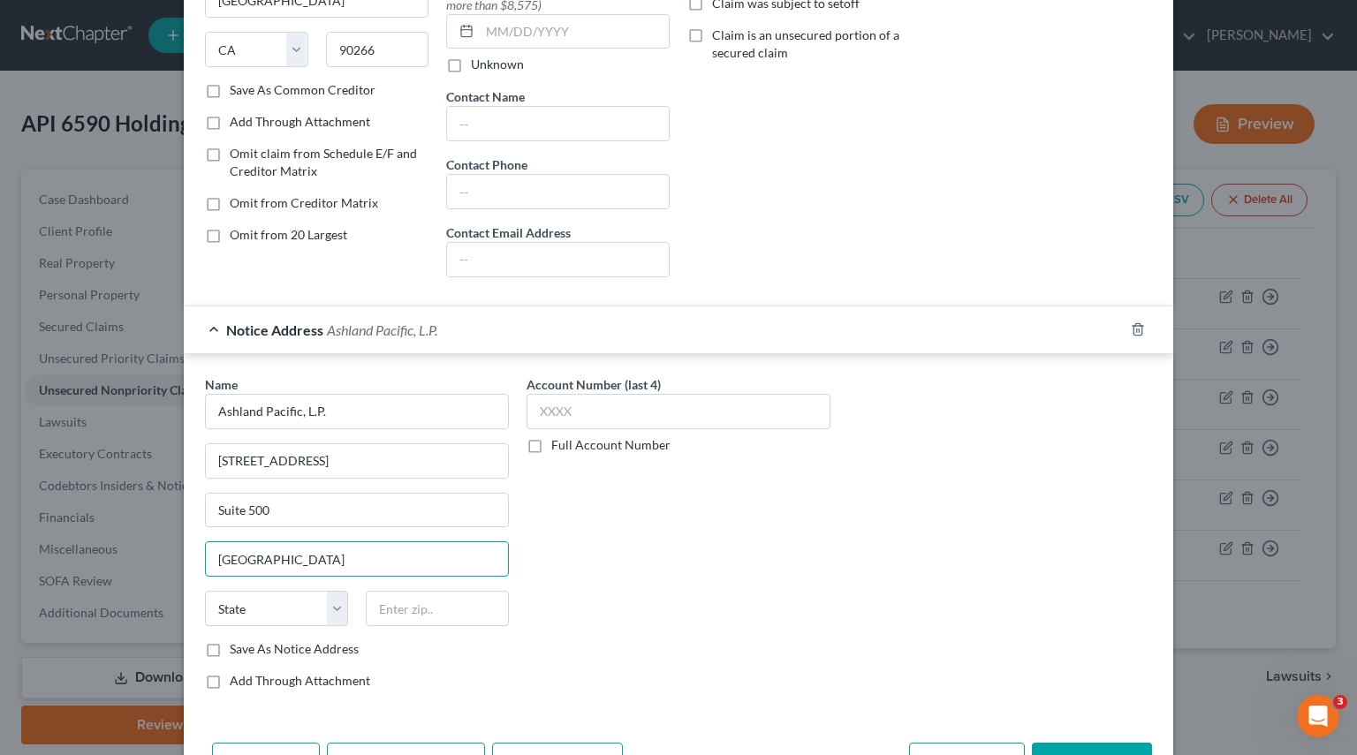
type input "Manhattan Beach"
click at [321, 604] on select "State AL AK AR AZ CA CO CT DE DC FL GA GU HI ID IL IN IA KS KY LA ME MD MA MI M…" at bounding box center [276, 608] width 143 height 35
select select "4"
click at [205, 591] on select "State AL AK AR AZ CA CO CT DE DC FL GA GU HI ID IL IN IA KS KY LA ME MD MA MI M…" at bounding box center [276, 608] width 143 height 35
click at [406, 604] on input "text" at bounding box center [437, 608] width 143 height 35
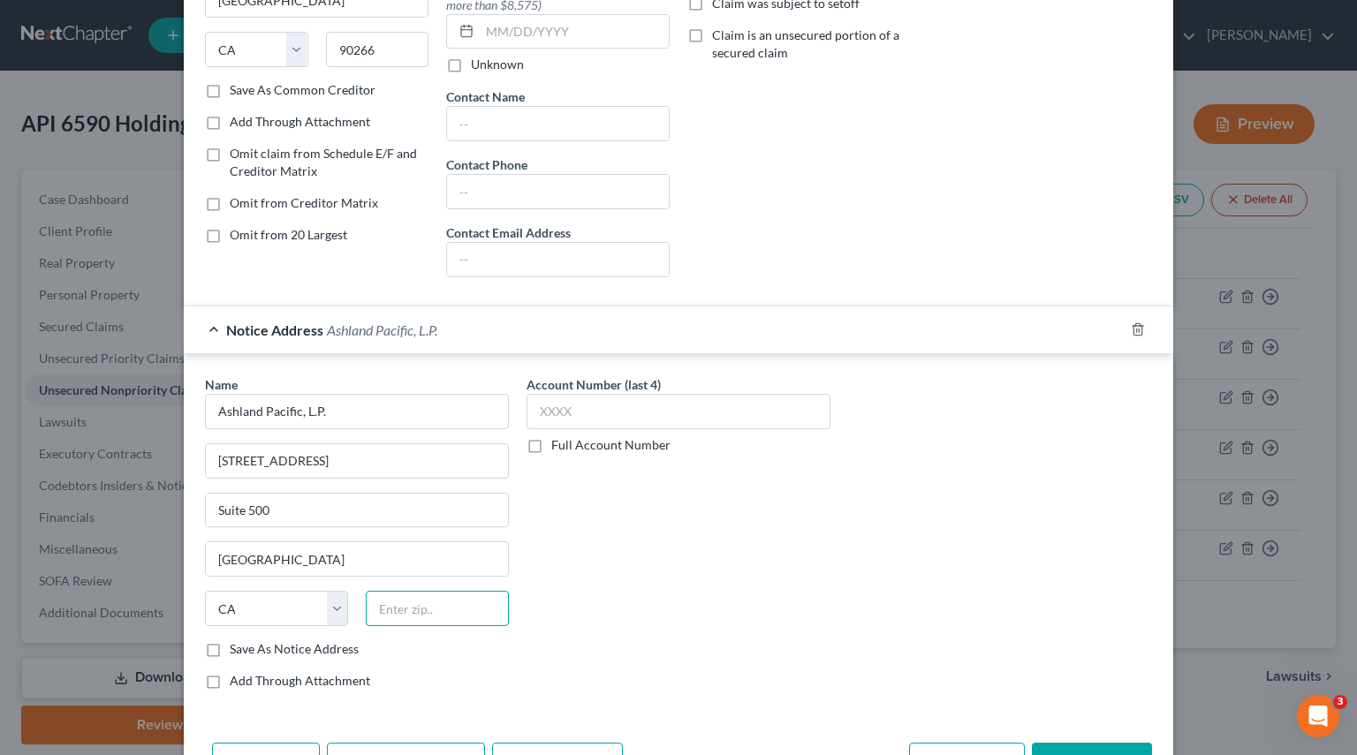
paste input "90266"
type input "90266"
click at [230, 642] on label "Save As Notice Address" at bounding box center [294, 649] width 129 height 18
click at [237, 642] on input "Save As Notice Address" at bounding box center [242, 645] width 11 height 11
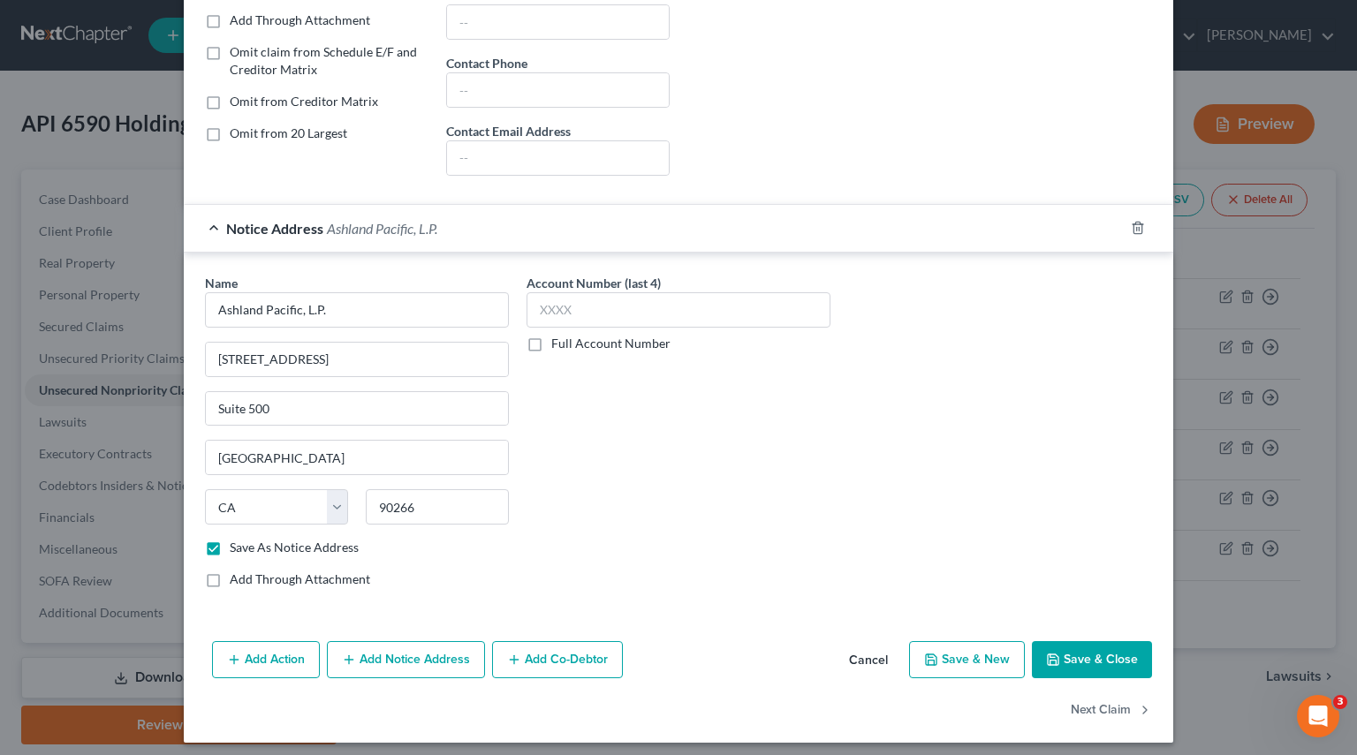
scroll to position [371, 0]
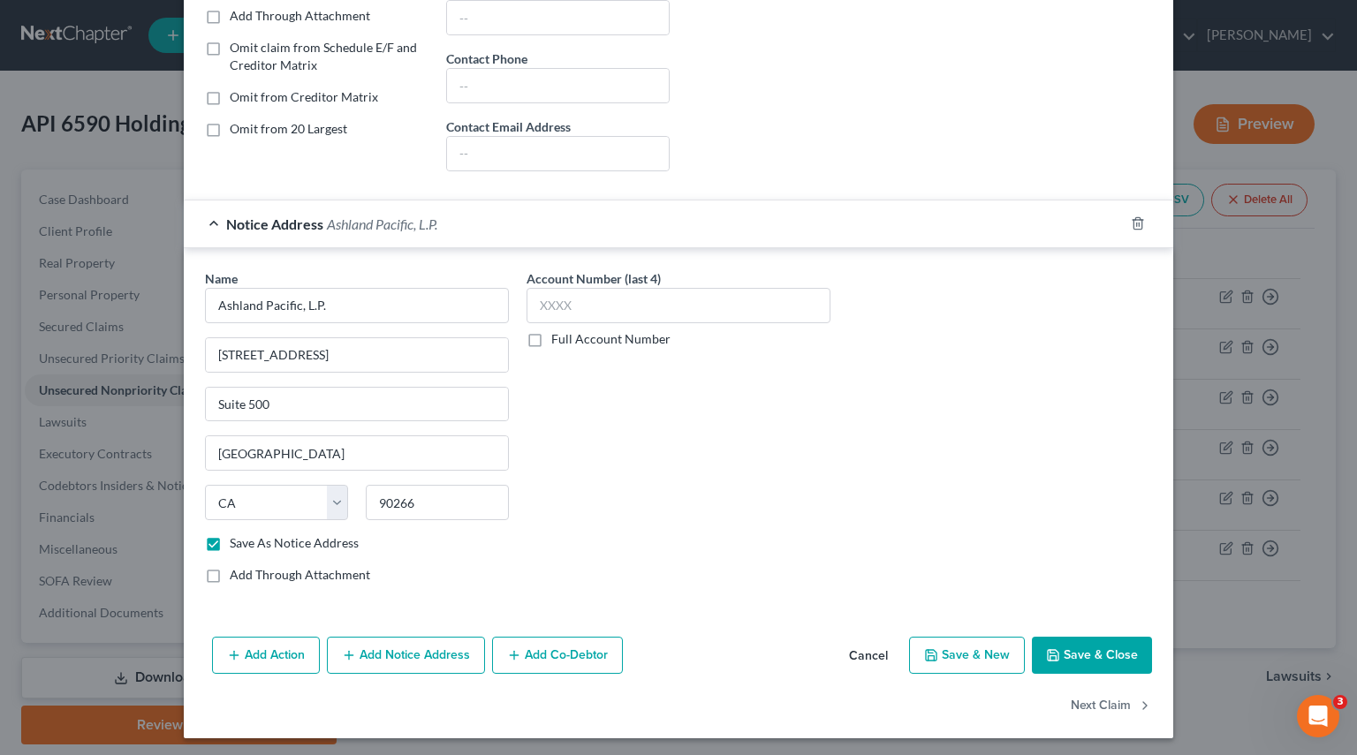
click at [1093, 654] on button "Save & Close" at bounding box center [1092, 655] width 120 height 37
checkbox input "false"
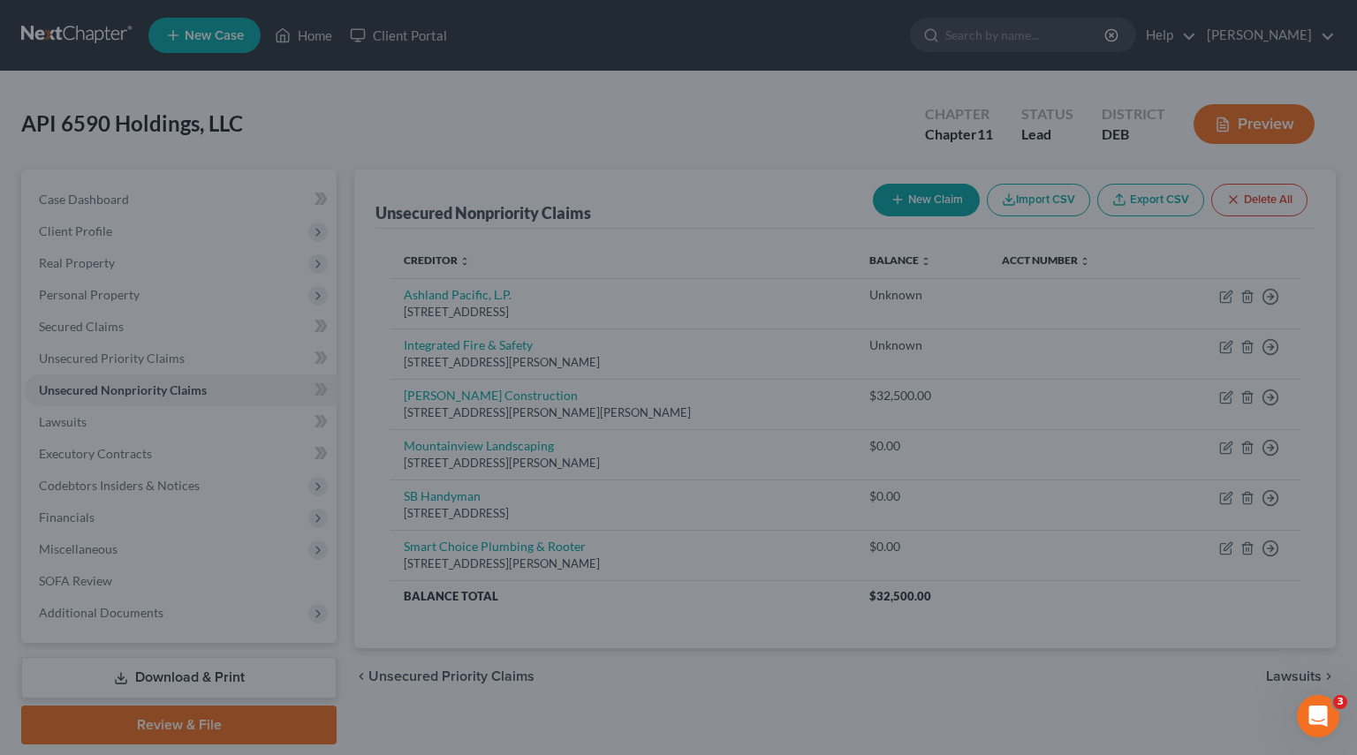
type input "0"
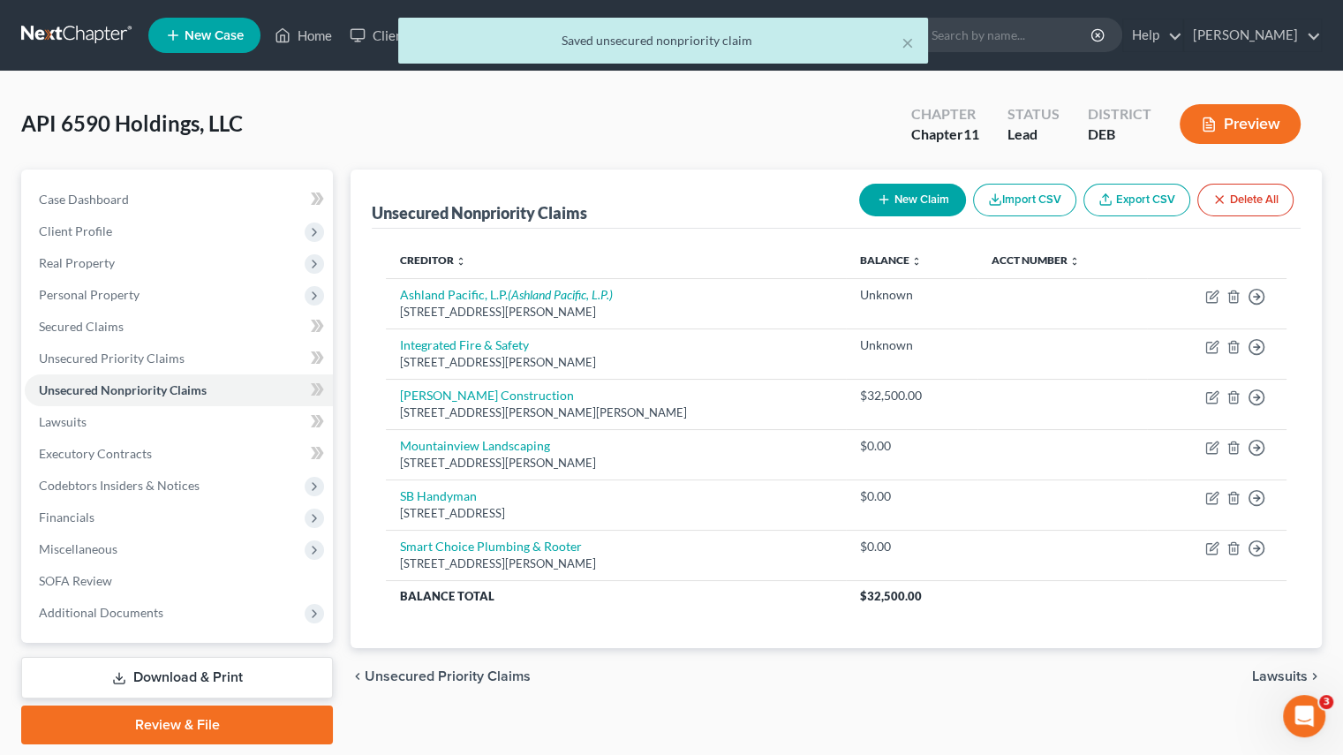
click at [307, 42] on div "× Saved unsecured nonpriority claim" at bounding box center [662, 45] width 1343 height 55
click at [304, 27] on link "Home" at bounding box center [303, 35] width 75 height 32
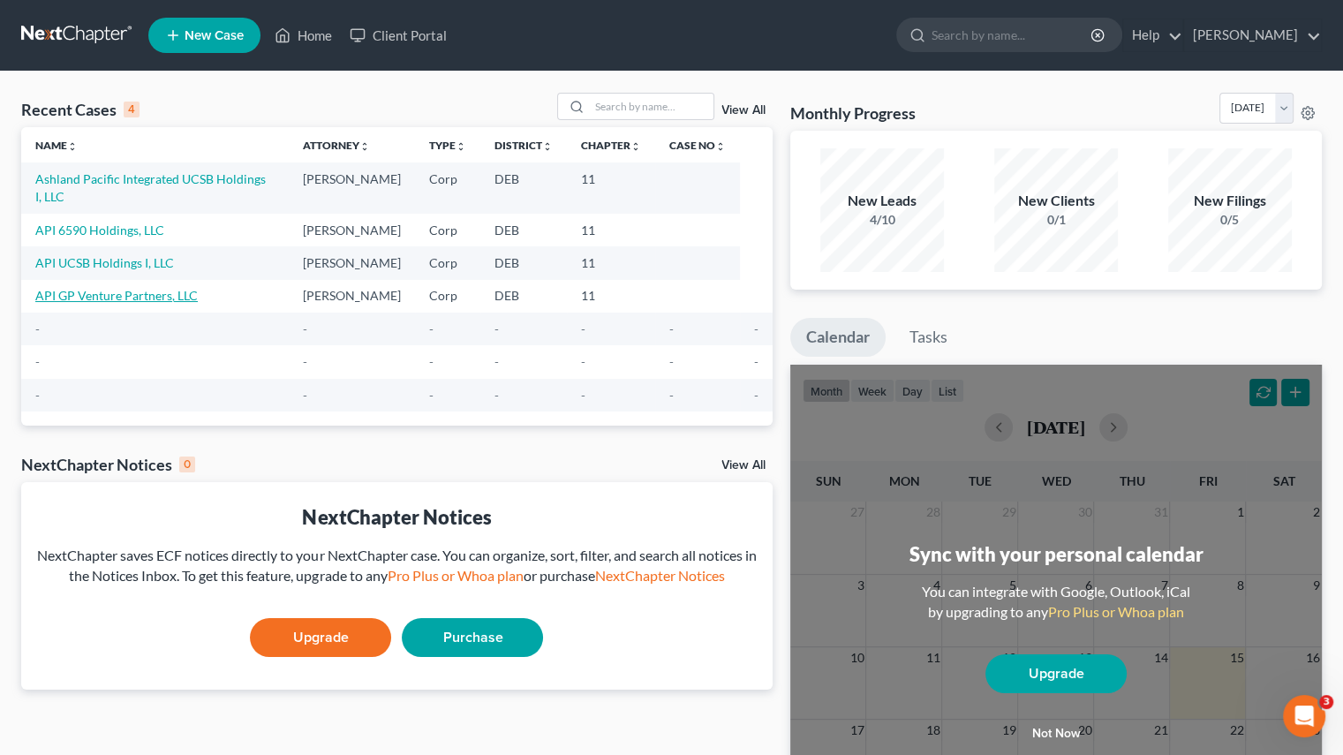
click at [125, 288] on link "API GP Venture Partners, LLC" at bounding box center [116, 295] width 163 height 15
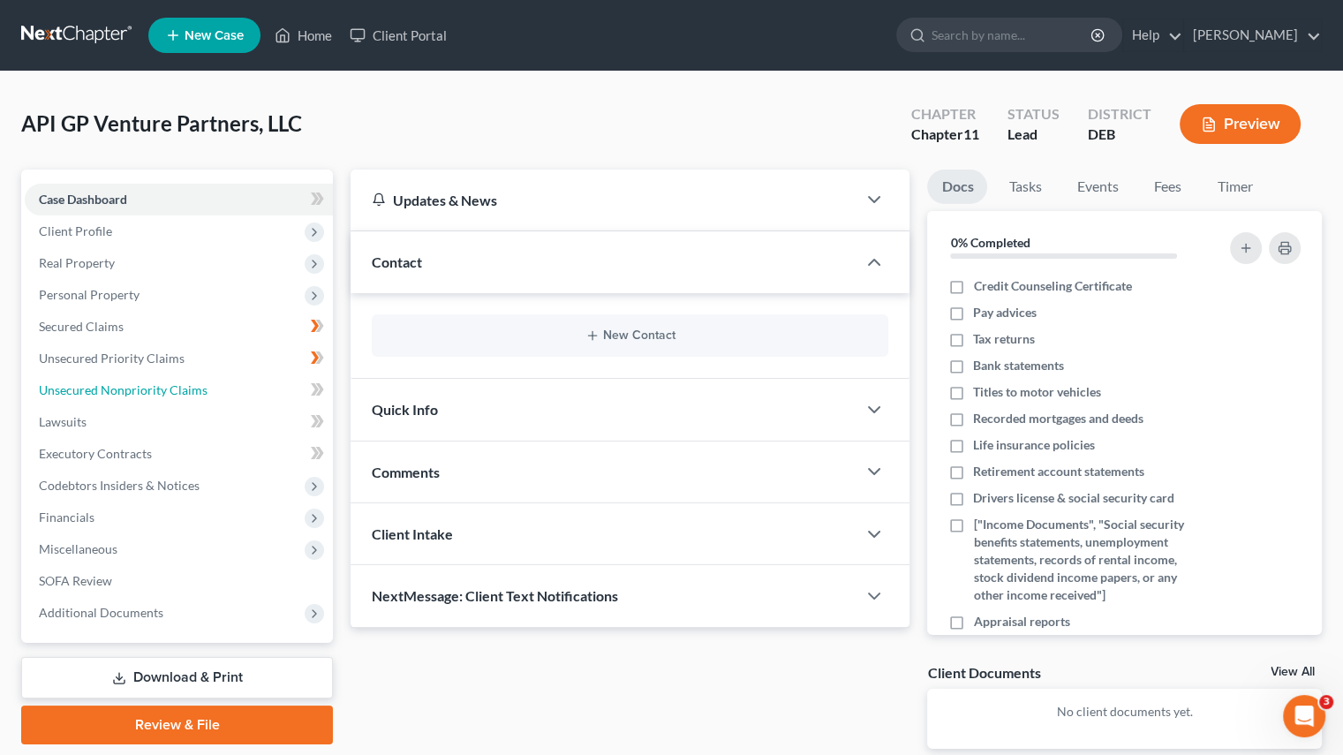
click at [114, 397] on span "Unsecured Nonpriority Claims" at bounding box center [123, 389] width 169 height 15
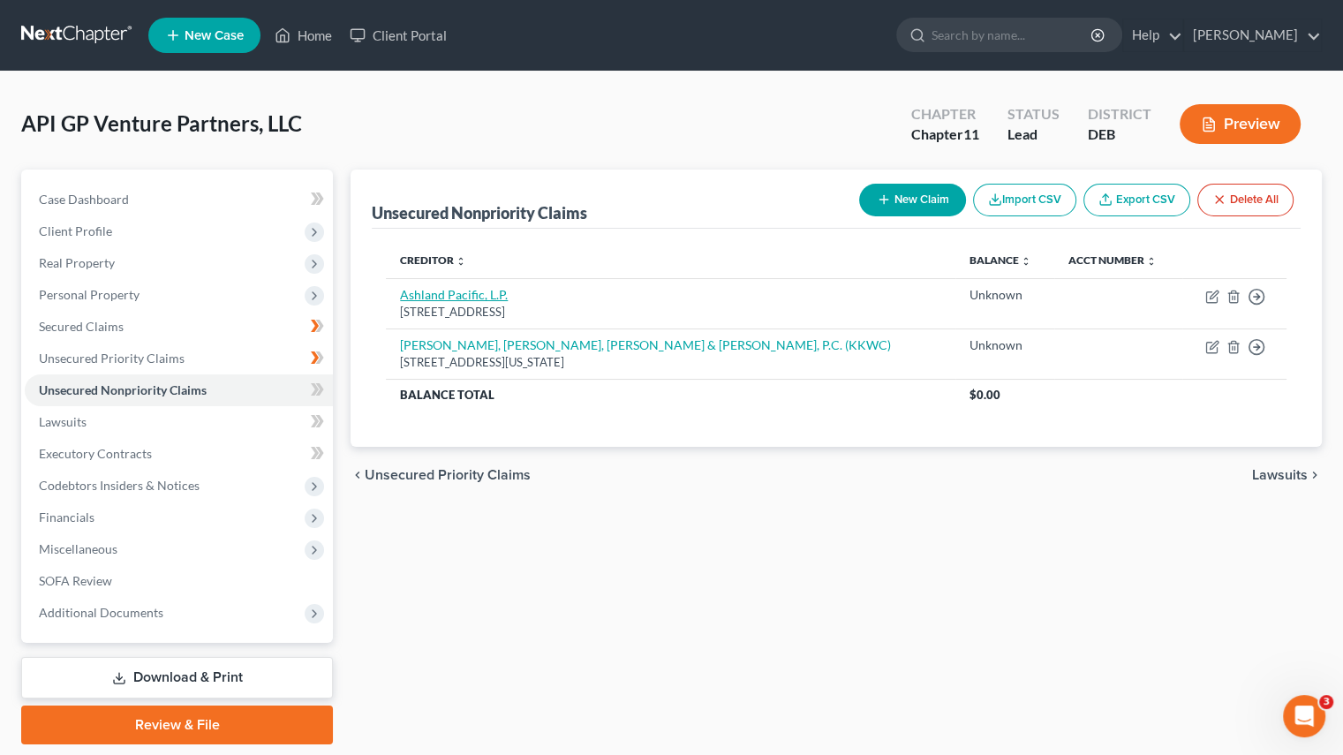
click at [443, 293] on link "Ashland Pacific, L.P." at bounding box center [454, 294] width 108 height 15
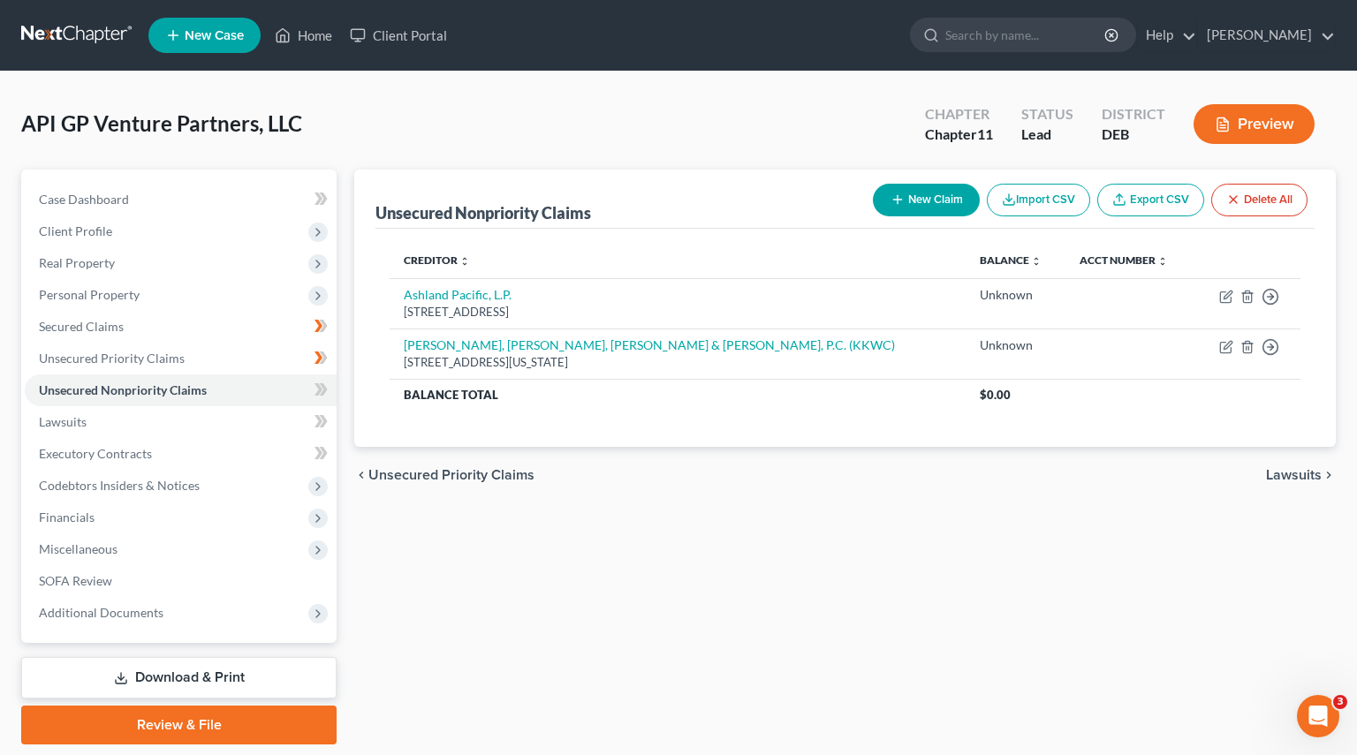
select select "4"
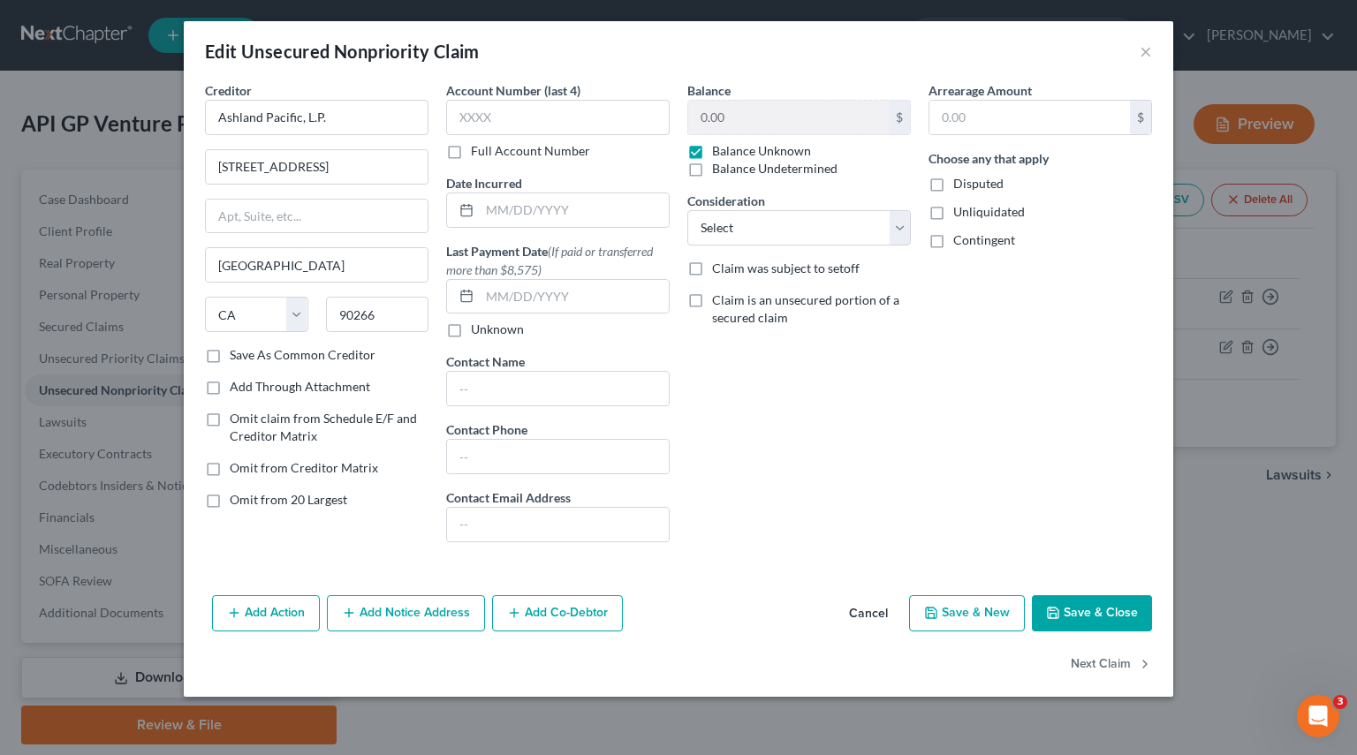
click at [404, 611] on button "Add Notice Address" at bounding box center [406, 613] width 158 height 37
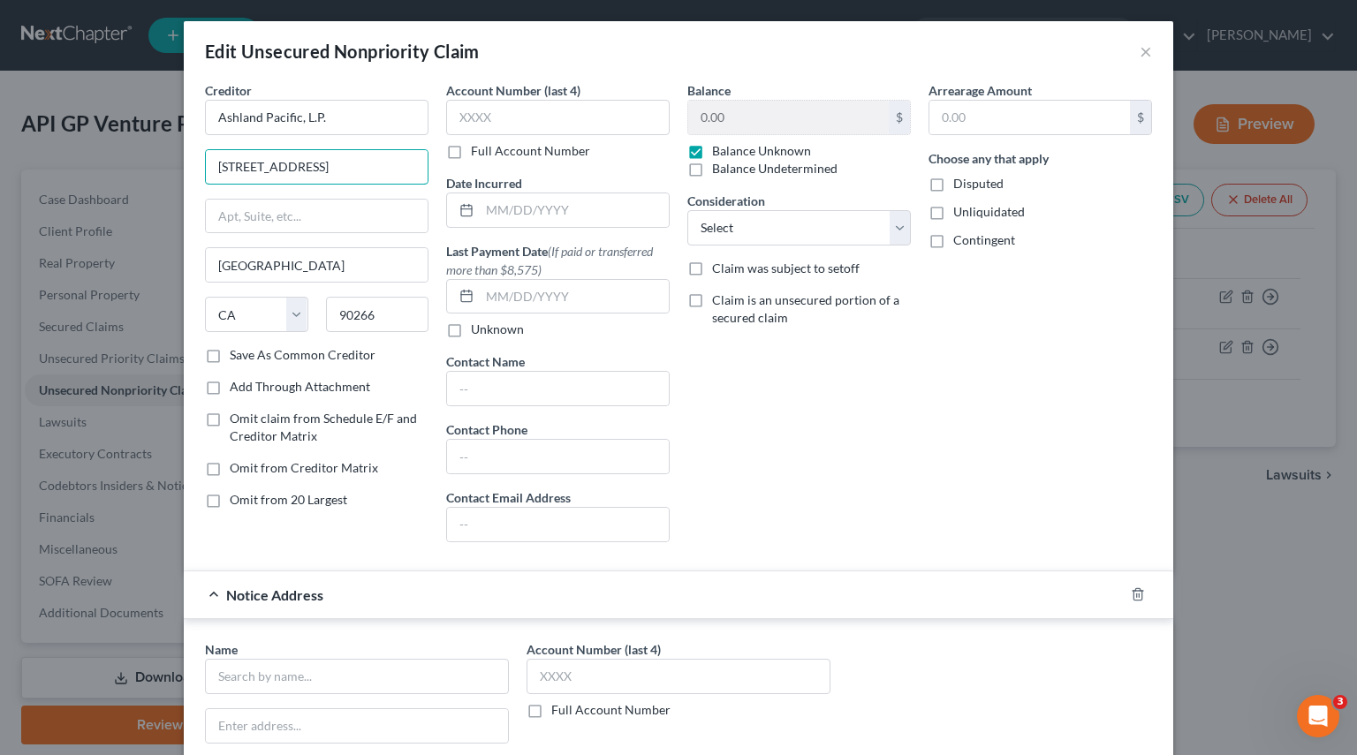
drag, startPoint x: 209, startPoint y: 167, endPoint x: 465, endPoint y: 182, distance: 255.7
click at [465, 182] on div "Creditor * Ashland Pacific, L.P. 1500 Rosecrans Avenue, Ste 500 Manhattan Beach…" at bounding box center [678, 318] width 964 height 475
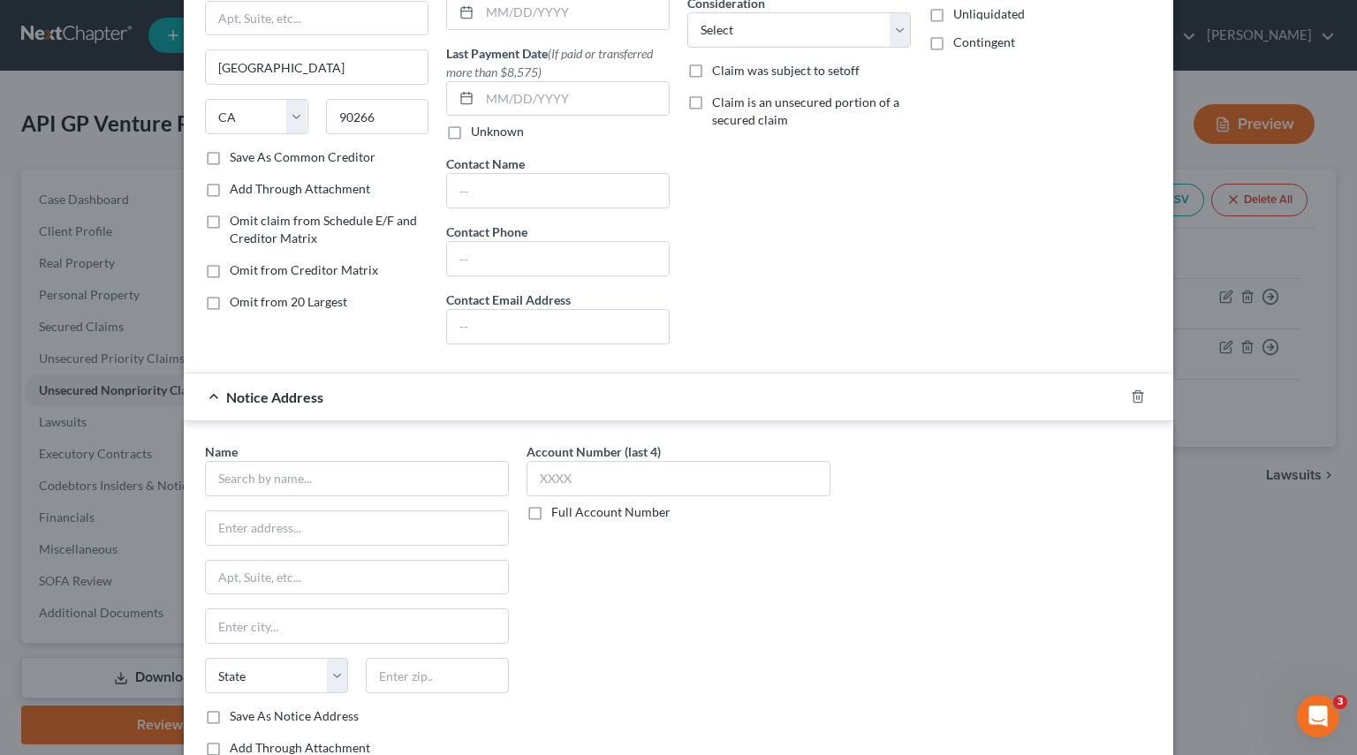
scroll to position [353, 0]
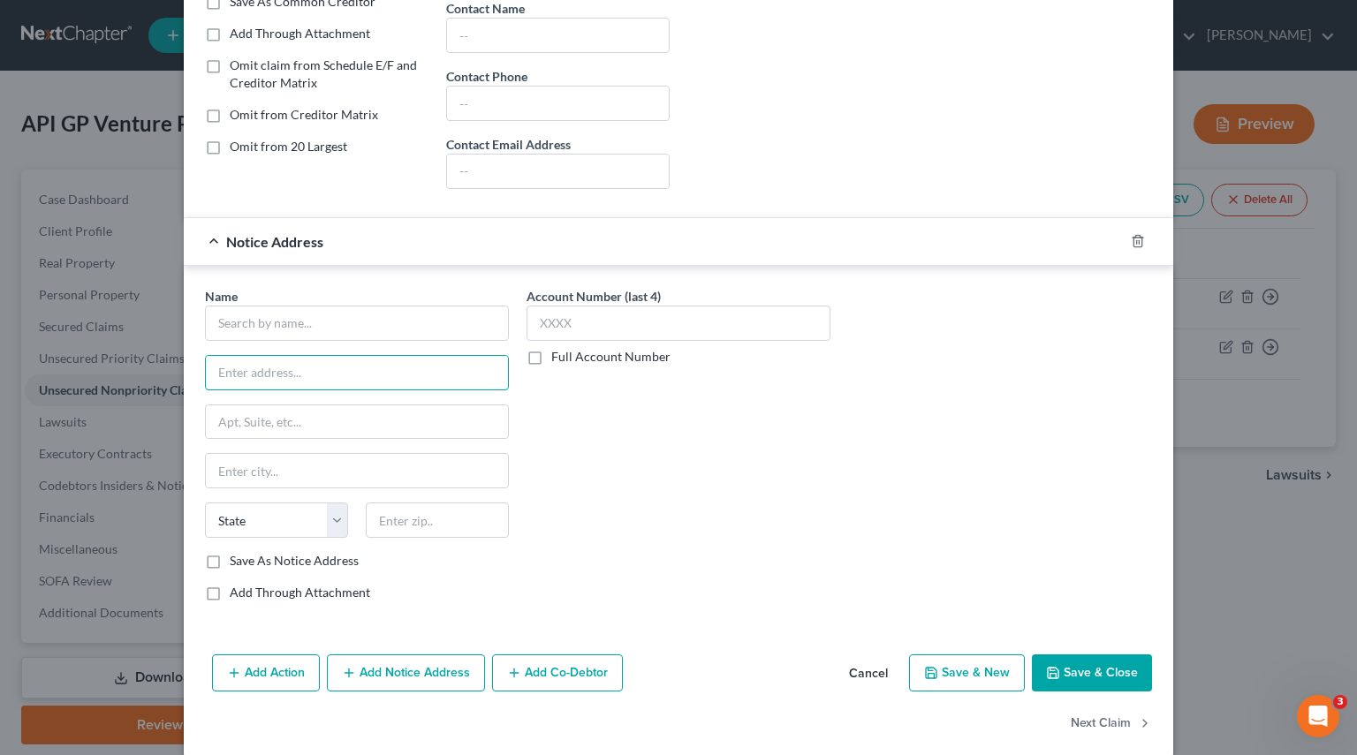
click at [307, 357] on input "text" at bounding box center [357, 373] width 302 height 34
paste input "1500 Rosecrans Avenue, Ste 500"
type input "1500 Rosecrans Avenue, Ste 500"
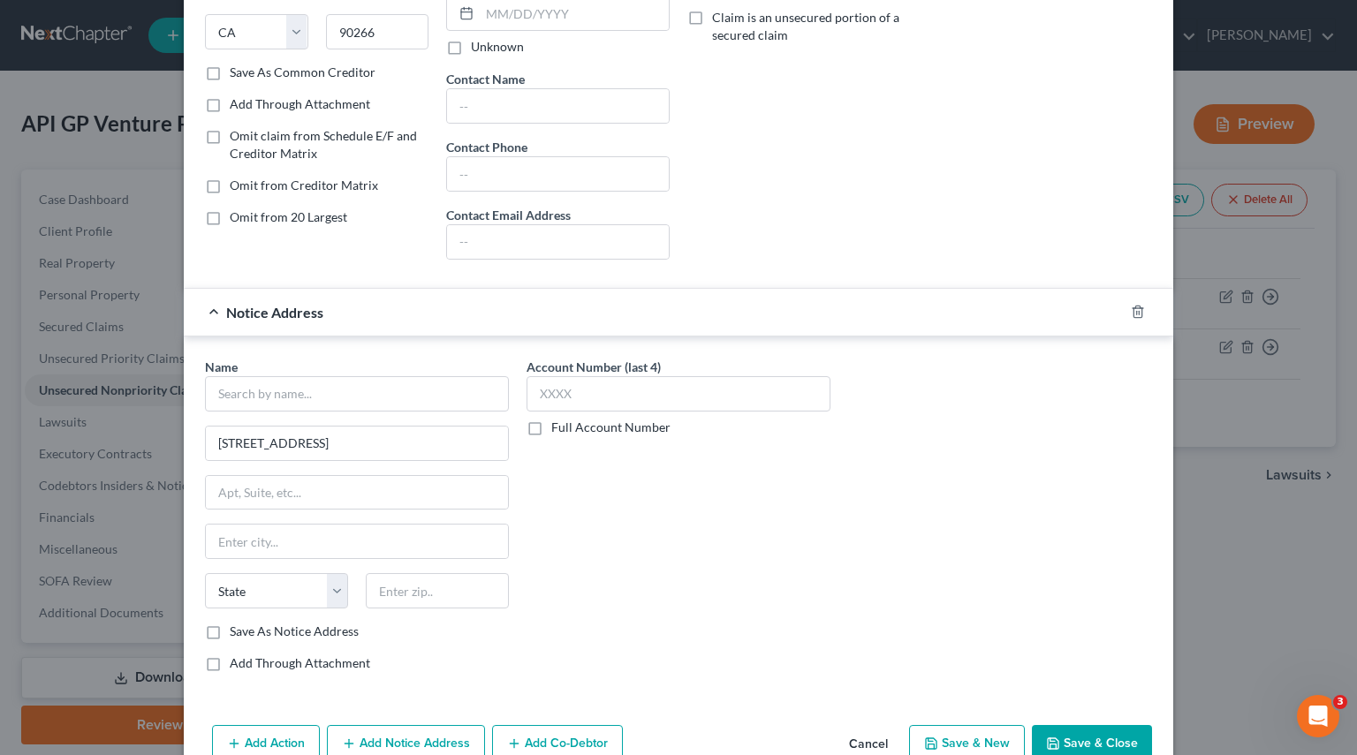
scroll to position [0, 0]
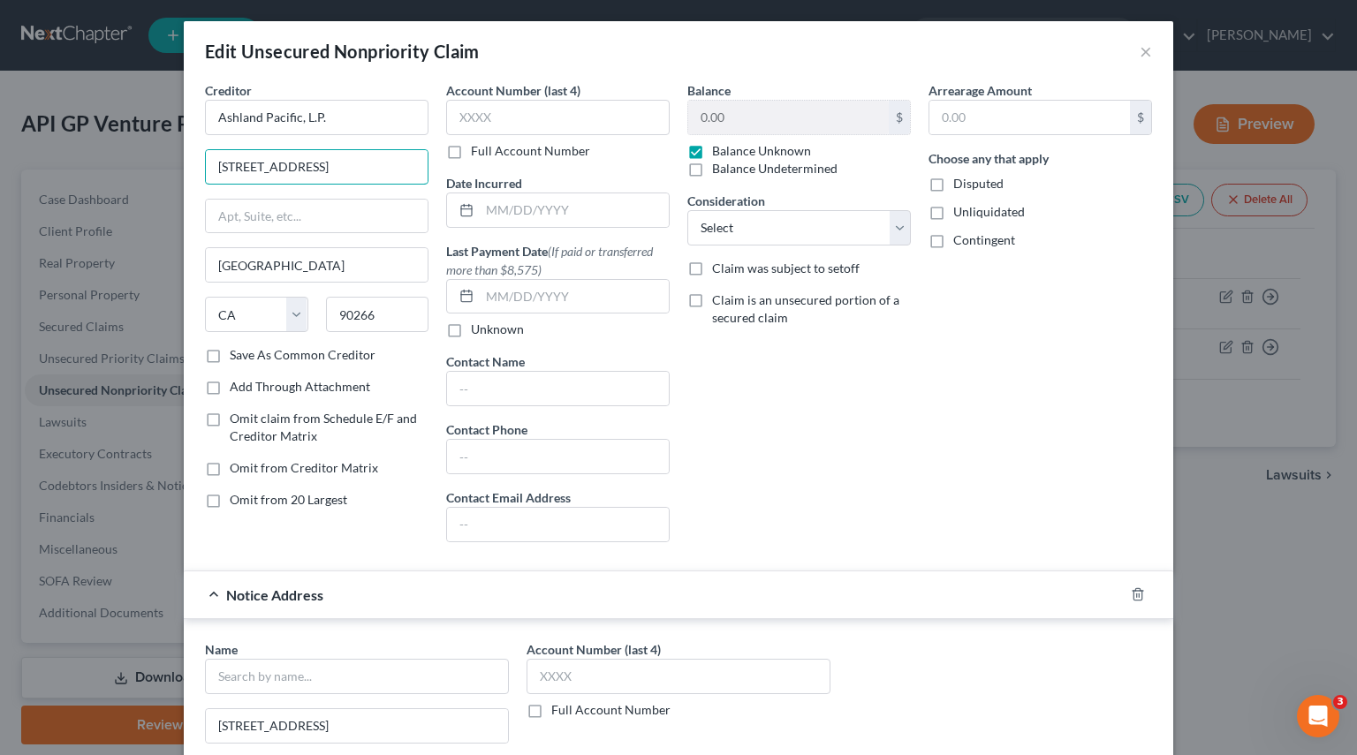
drag, startPoint x: 207, startPoint y: 163, endPoint x: 516, endPoint y: 190, distance: 310.3
click at [516, 190] on div "Creditor * Ashland Pacific, L.P. 1500 Rosecrans Avenue, Ste 500 Manhattan Beach…" at bounding box center [678, 318] width 964 height 475
paste input "2006 N Sepulveda Blvd."
type input "2006 N Sepulveda Blvd."
click at [239, 211] on input "text" at bounding box center [317, 217] width 222 height 34
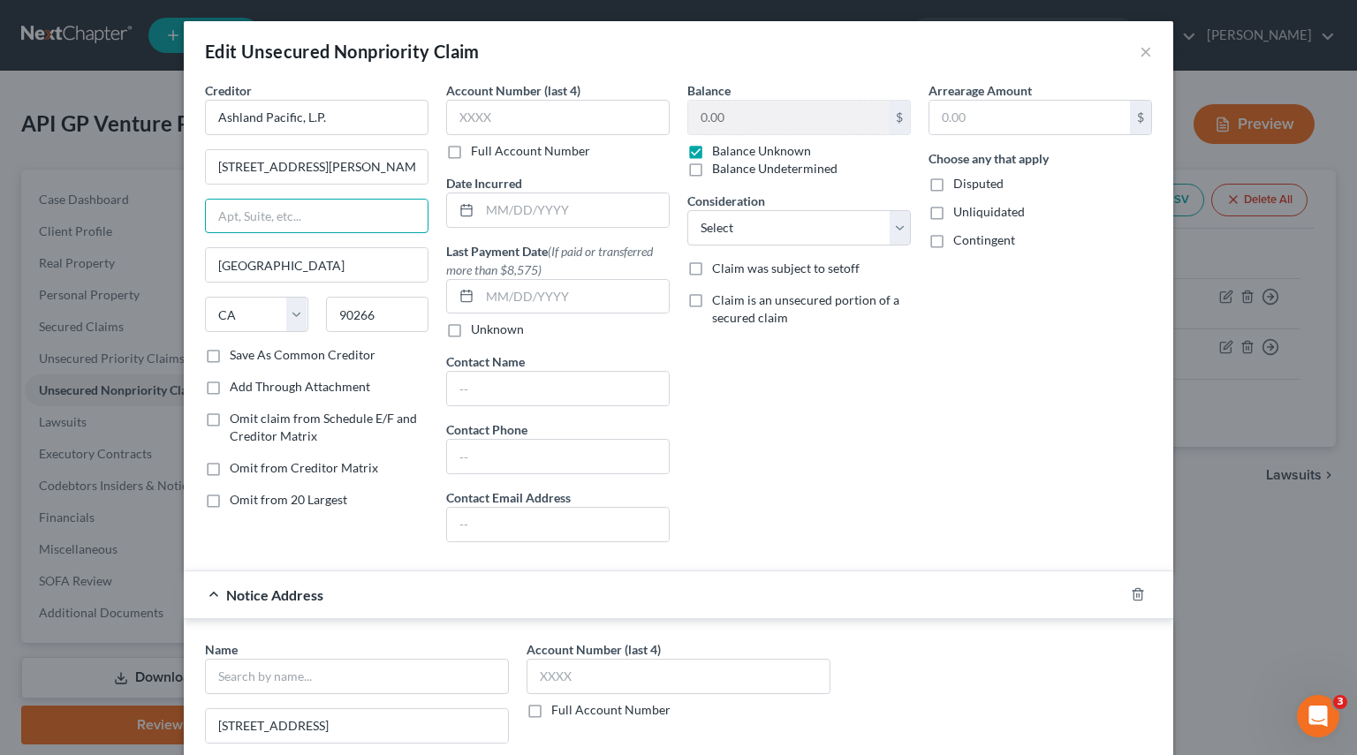
paste input "#552"
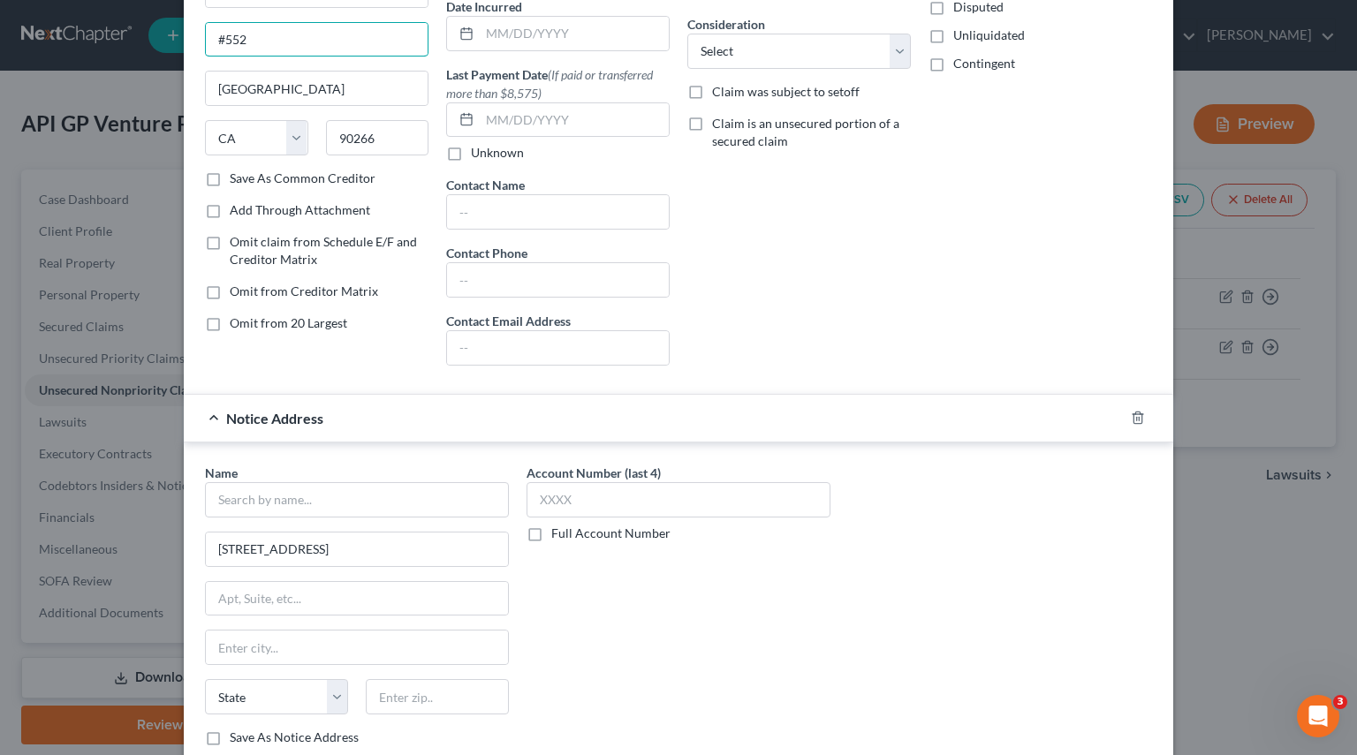
scroll to position [353, 0]
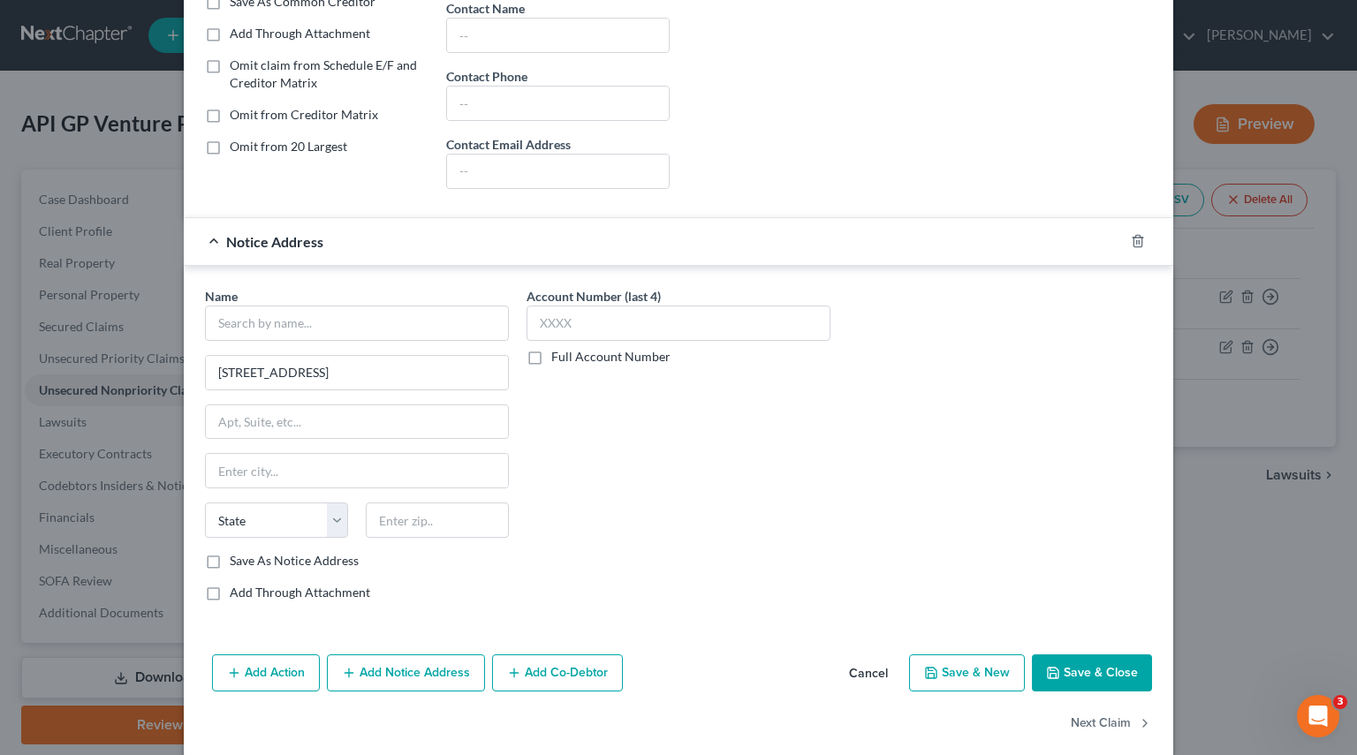
type input "#552"
click at [308, 410] on input "text" at bounding box center [357, 422] width 302 height 34
drag, startPoint x: 414, startPoint y: 363, endPoint x: 346, endPoint y: 360, distance: 68.1
click at [346, 360] on input "1500 Rosecrans Avenue, Ste 500" at bounding box center [357, 373] width 302 height 34
type input "1500 Rosecrans Avenue,"
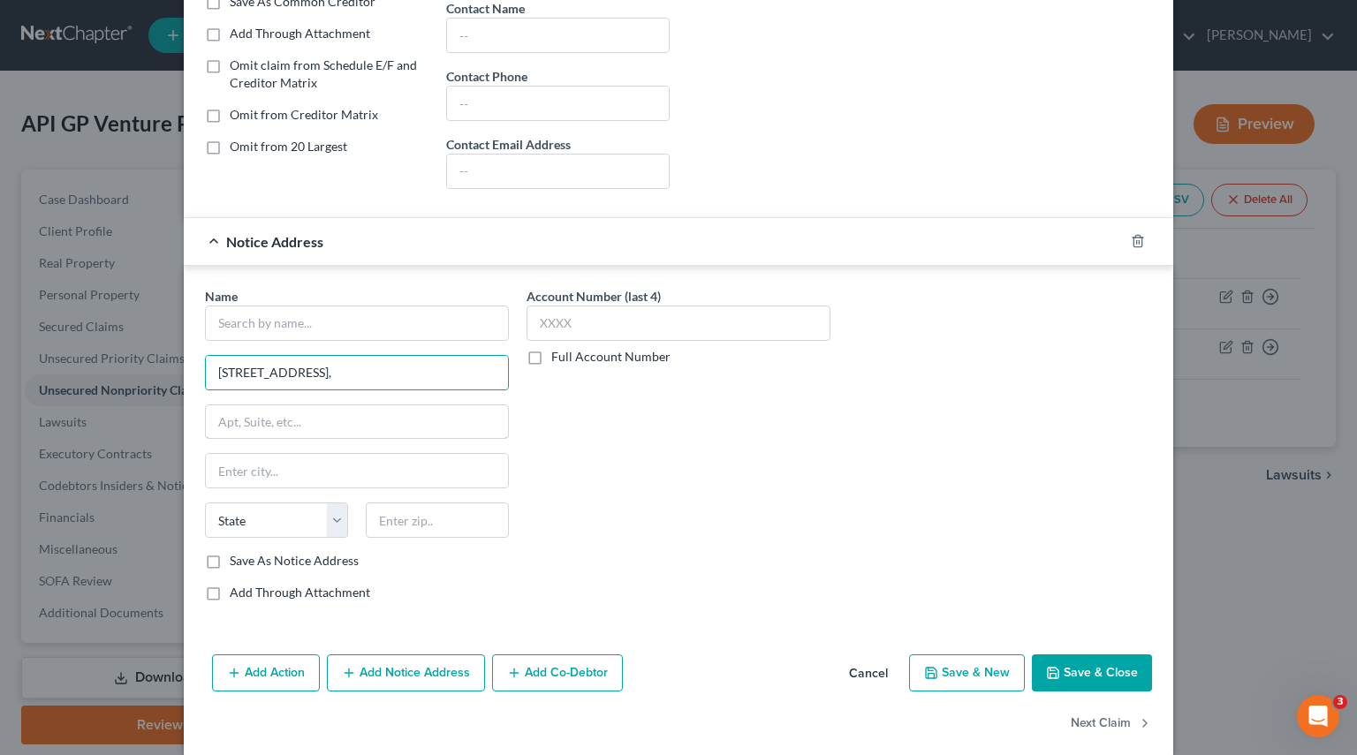
click at [252, 423] on input "text" at bounding box center [357, 422] width 302 height 34
paste input "Suite 500"
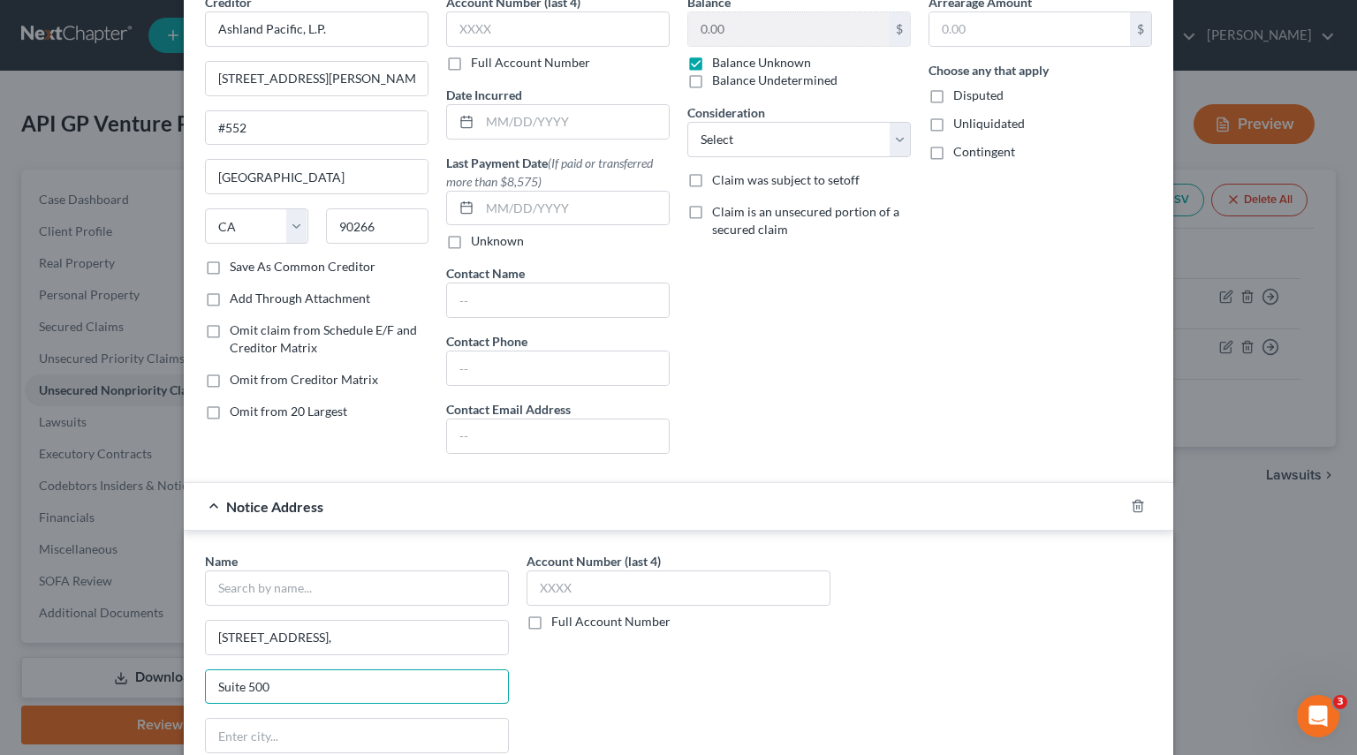
scroll to position [0, 0]
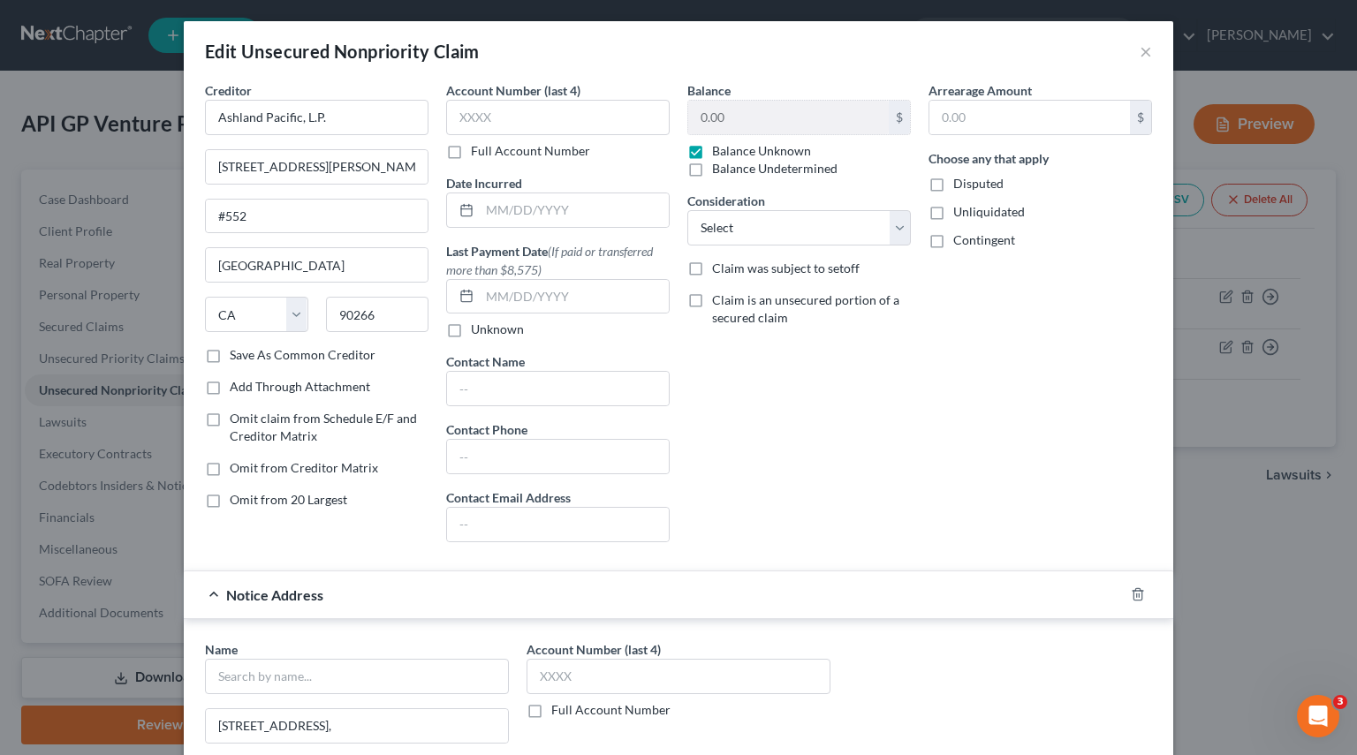
type input "Suite 500"
drag, startPoint x: 348, startPoint y: 116, endPoint x: 112, endPoint y: 117, distance: 235.8
click at [113, 116] on div "Edit Unsecured Nonpriority Claim × Creditor * Ashland Pacific, L.P. 2006 N Sepu…" at bounding box center [678, 377] width 1357 height 755
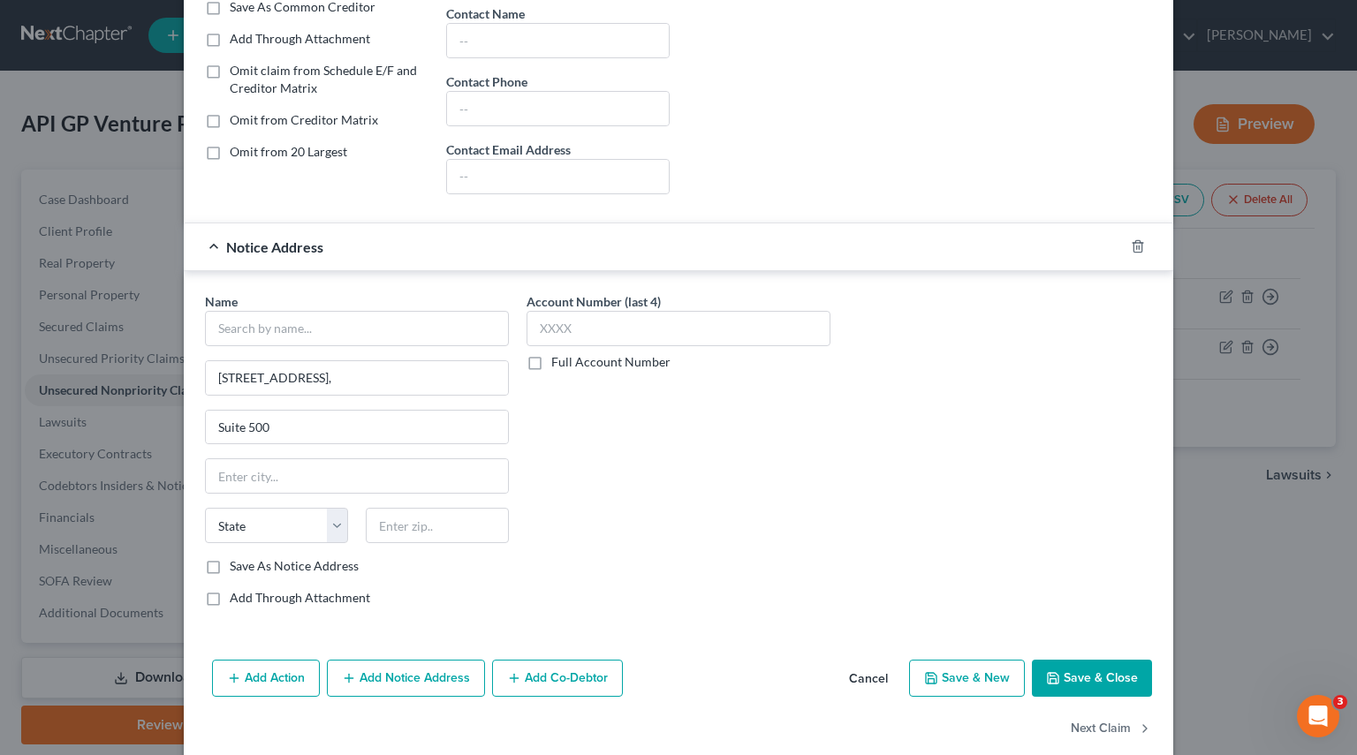
scroll to position [371, 0]
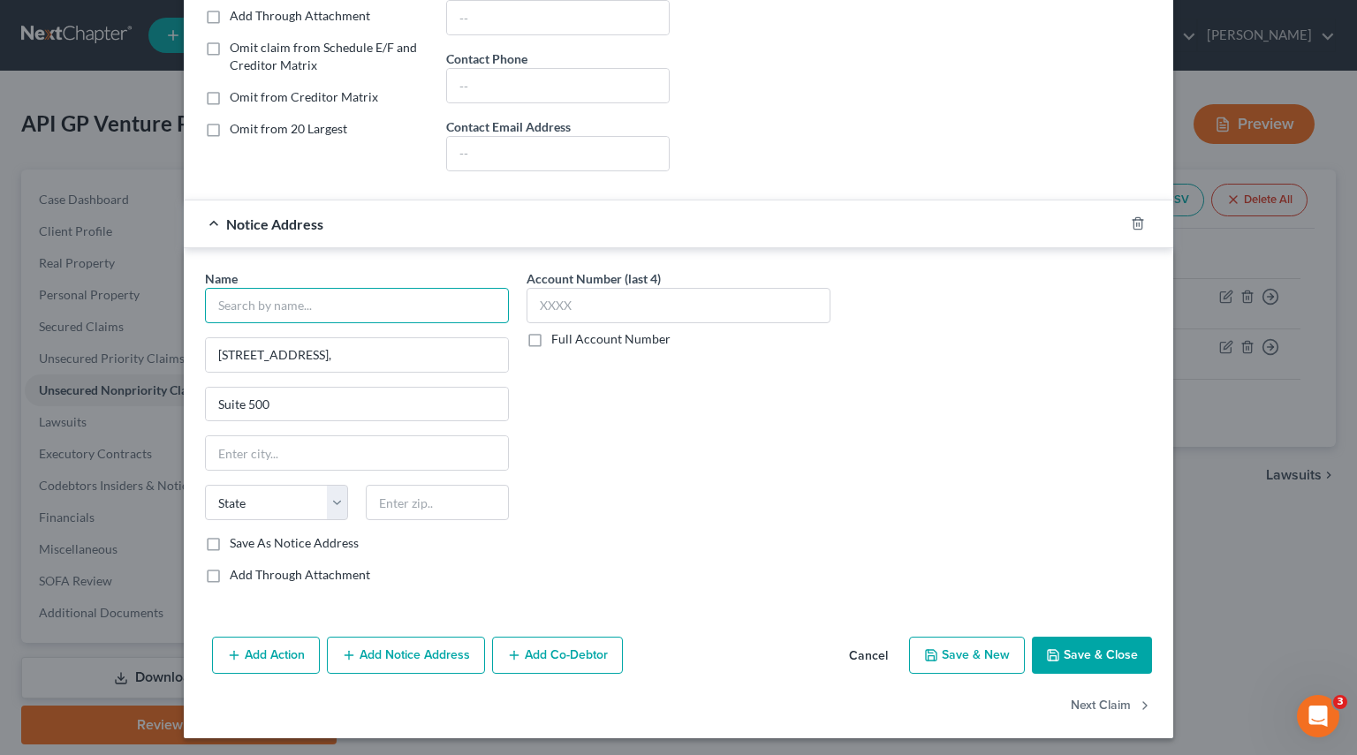
click at [271, 312] on input "text" at bounding box center [357, 305] width 304 height 35
paste input "Ashland Pacific, L.P."
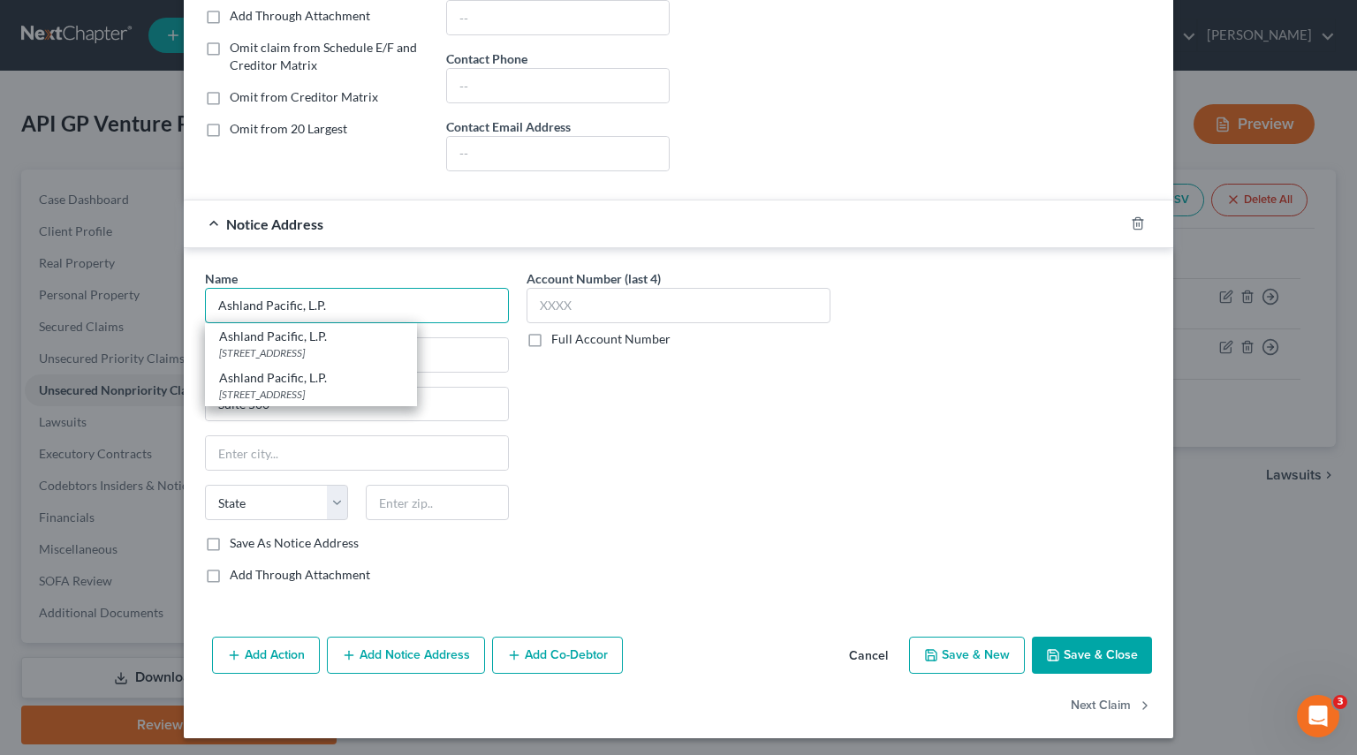
type input "Ashland Pacific, L.P."
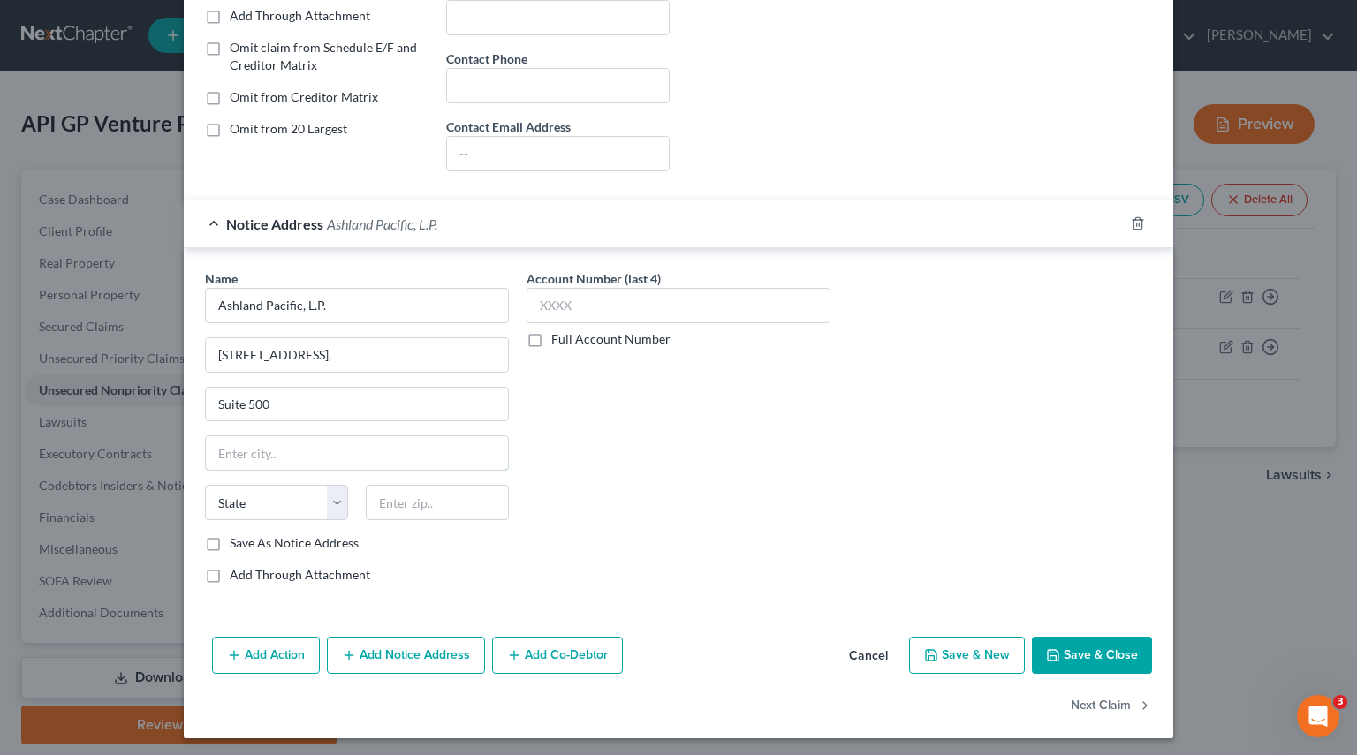
click at [301, 455] on input "text" at bounding box center [357, 453] width 302 height 34
paste input "Manhattan Beach"
type input "Manhattan Beach"
click at [320, 501] on select "State AL AK AR AZ CA CO CT DE DC FL GA GU HI ID IL IN IA KS KY LA ME MD MA MI M…" at bounding box center [276, 502] width 143 height 35
select select "4"
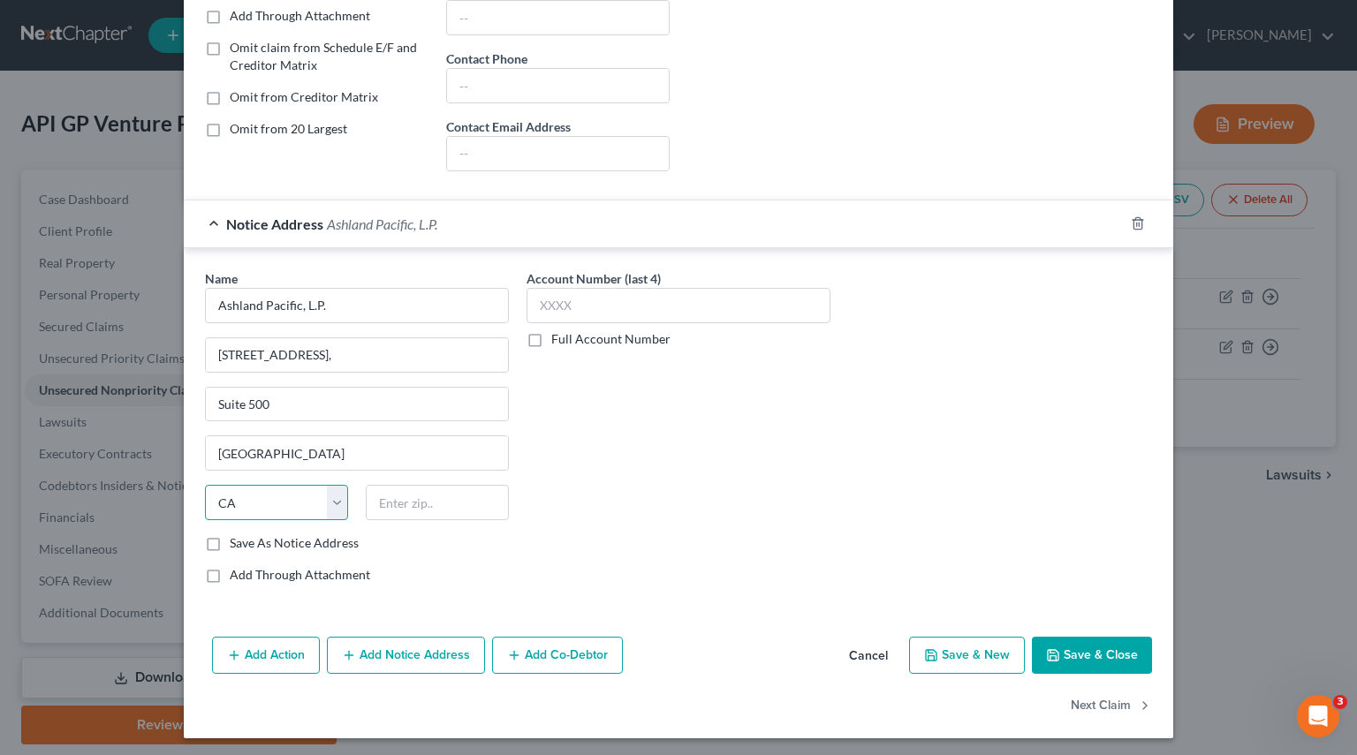
click at [205, 485] on select "State AL AK AR AZ CA CO CT DE DC FL GA GU HI ID IL IN IA KS KY LA ME MD MA MI M…" at bounding box center [276, 502] width 143 height 35
click at [437, 501] on input "text" at bounding box center [437, 502] width 143 height 35
paste input "90266"
type input "90266"
click at [230, 536] on label "Save As Notice Address" at bounding box center [294, 543] width 129 height 18
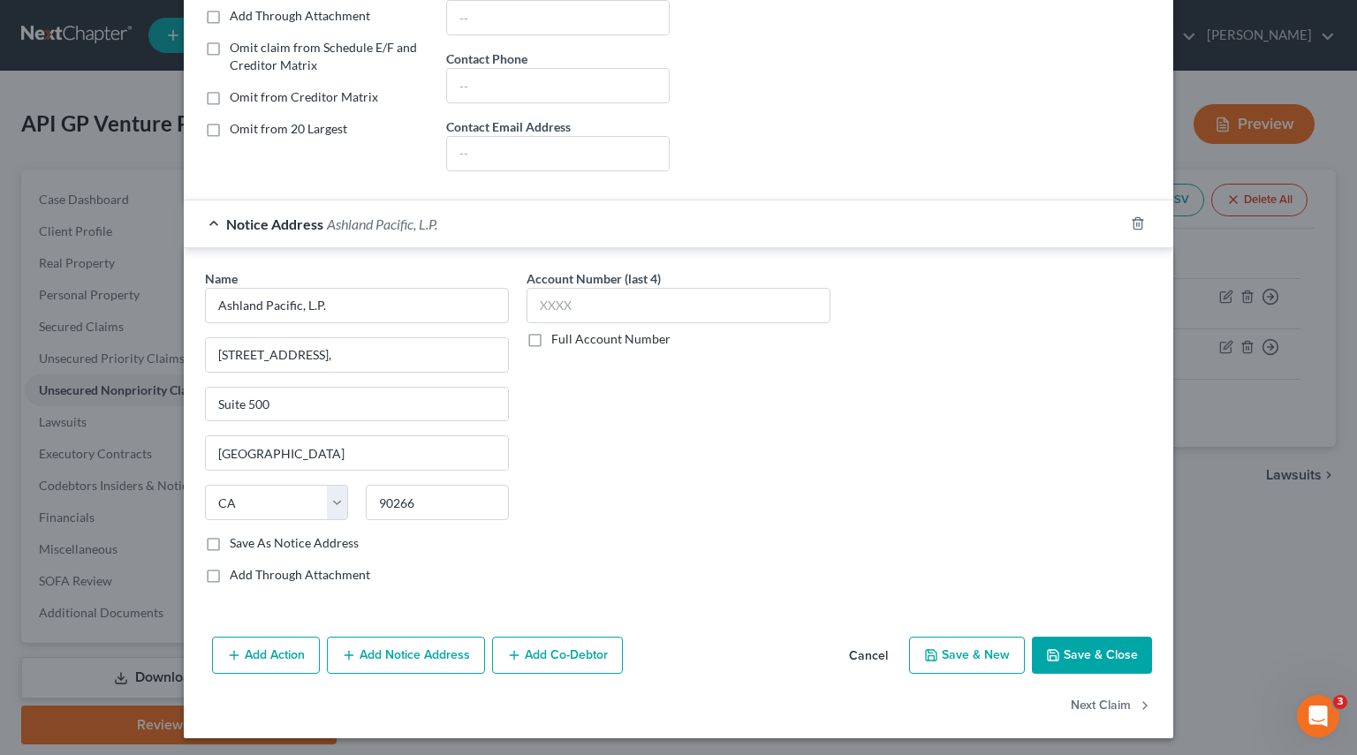
click at [237, 536] on input "Save As Notice Address" at bounding box center [242, 539] width 11 height 11
click at [1069, 649] on button "Save & Close" at bounding box center [1092, 655] width 120 height 37
checkbox input "false"
type input "0"
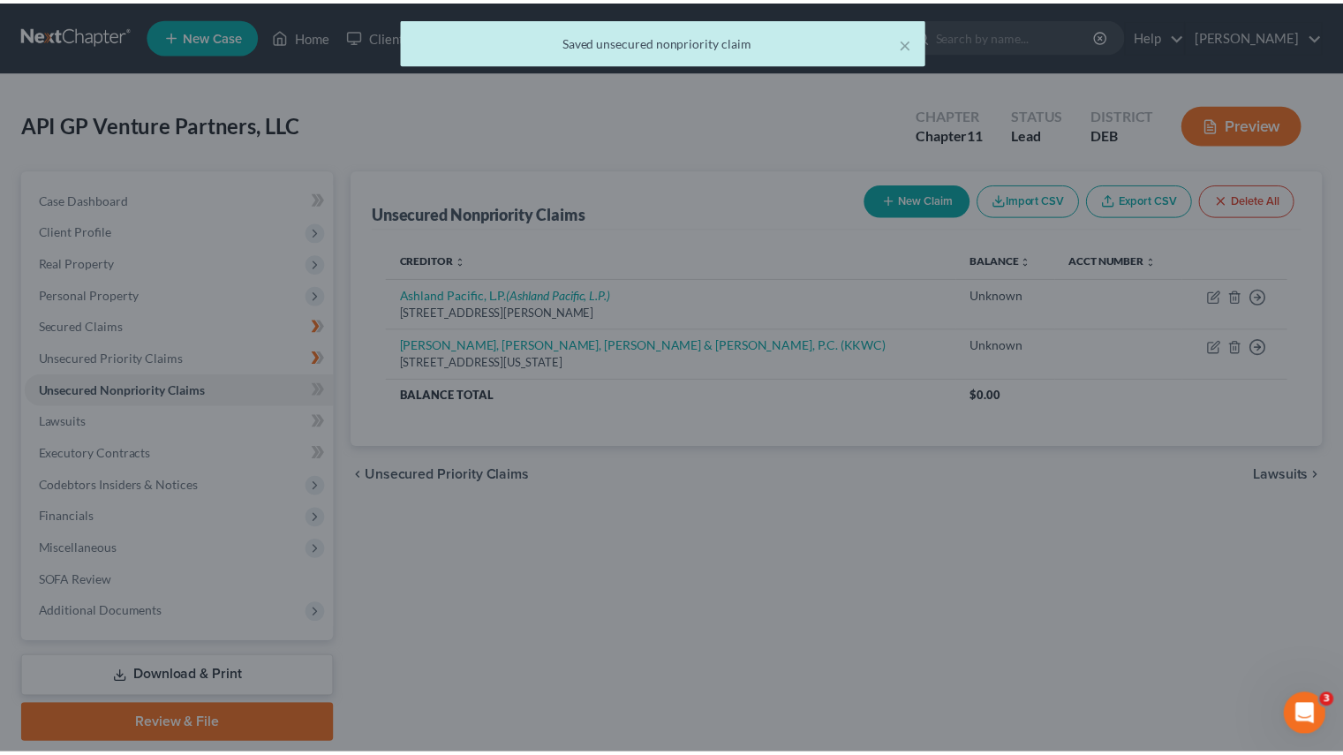
scroll to position [0, 0]
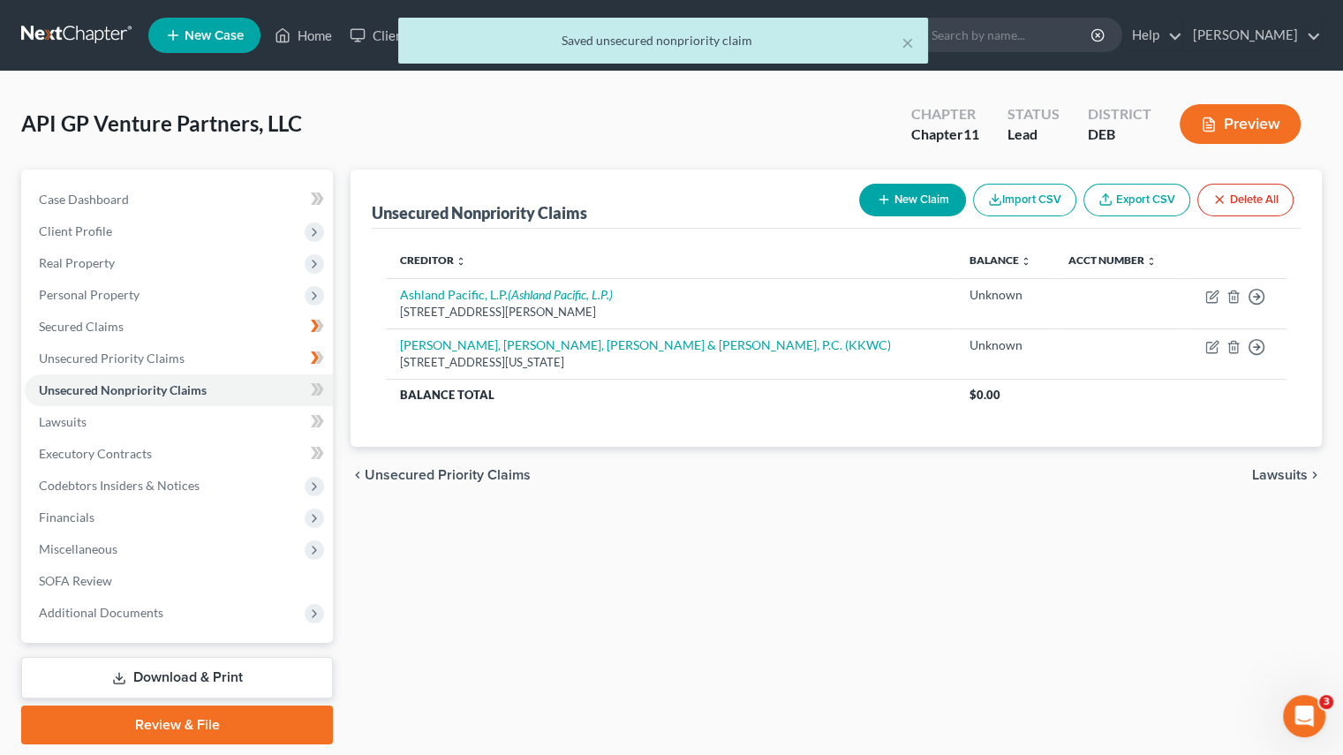
click at [623, 598] on div "Unsecured Nonpriority Claims New Claim Import CSV Export CSV Delete All Credito…" at bounding box center [836, 457] width 989 height 575
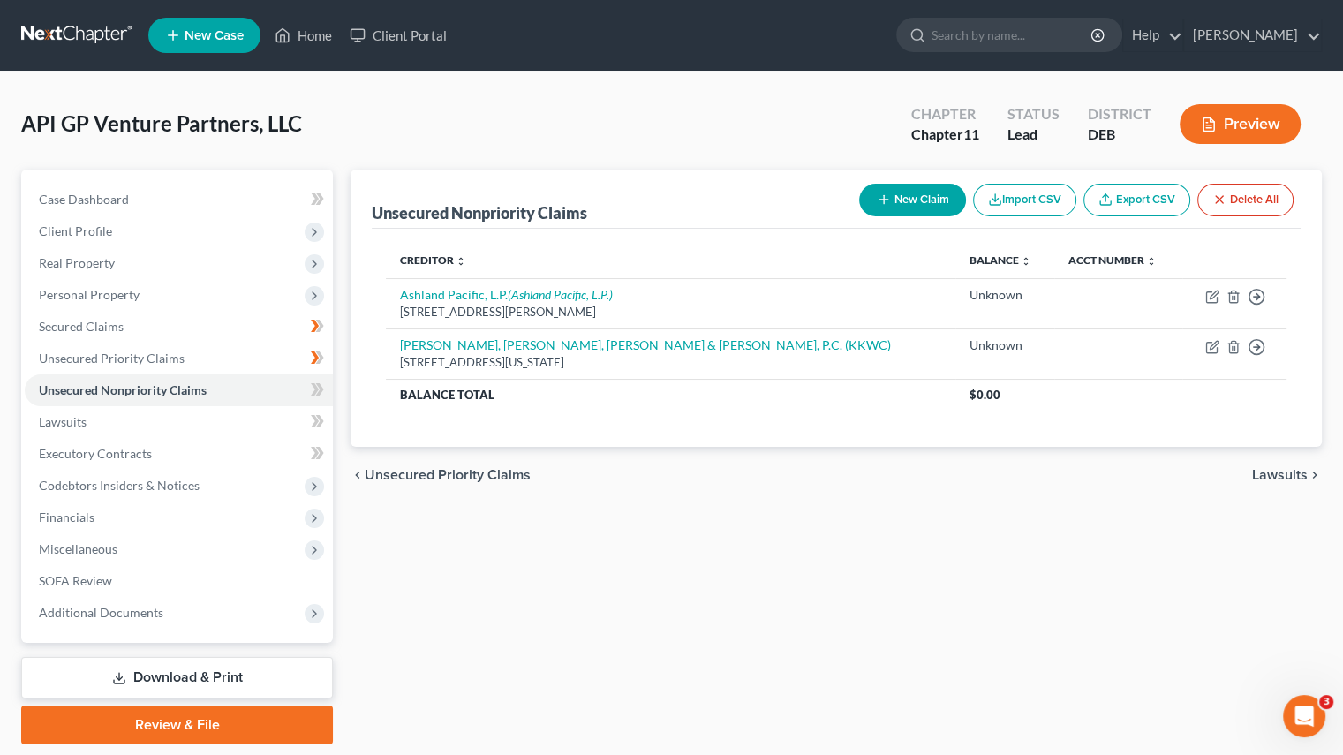
click at [107, 238] on span "Client Profile" at bounding box center [179, 232] width 308 height 32
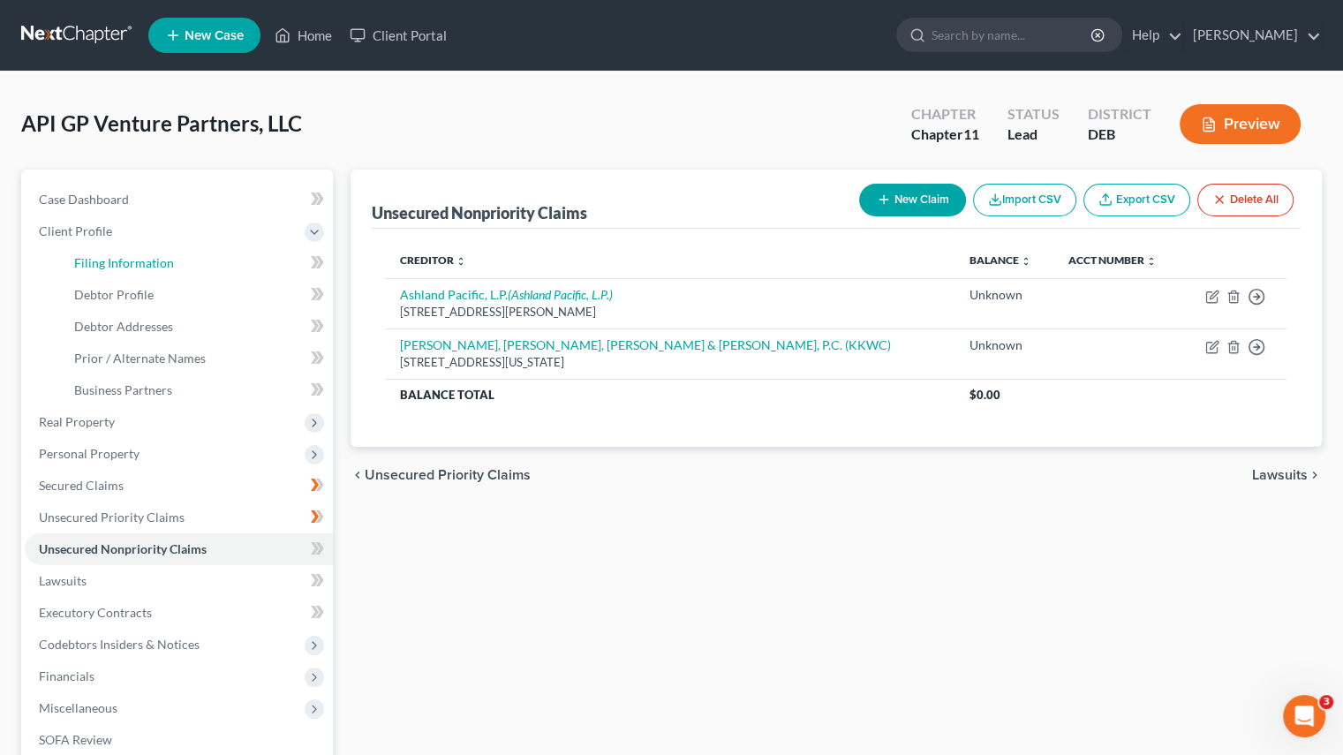
click at [157, 262] on span "Filing Information" at bounding box center [124, 262] width 100 height 15
select select "3"
select select "1"
select select "13"
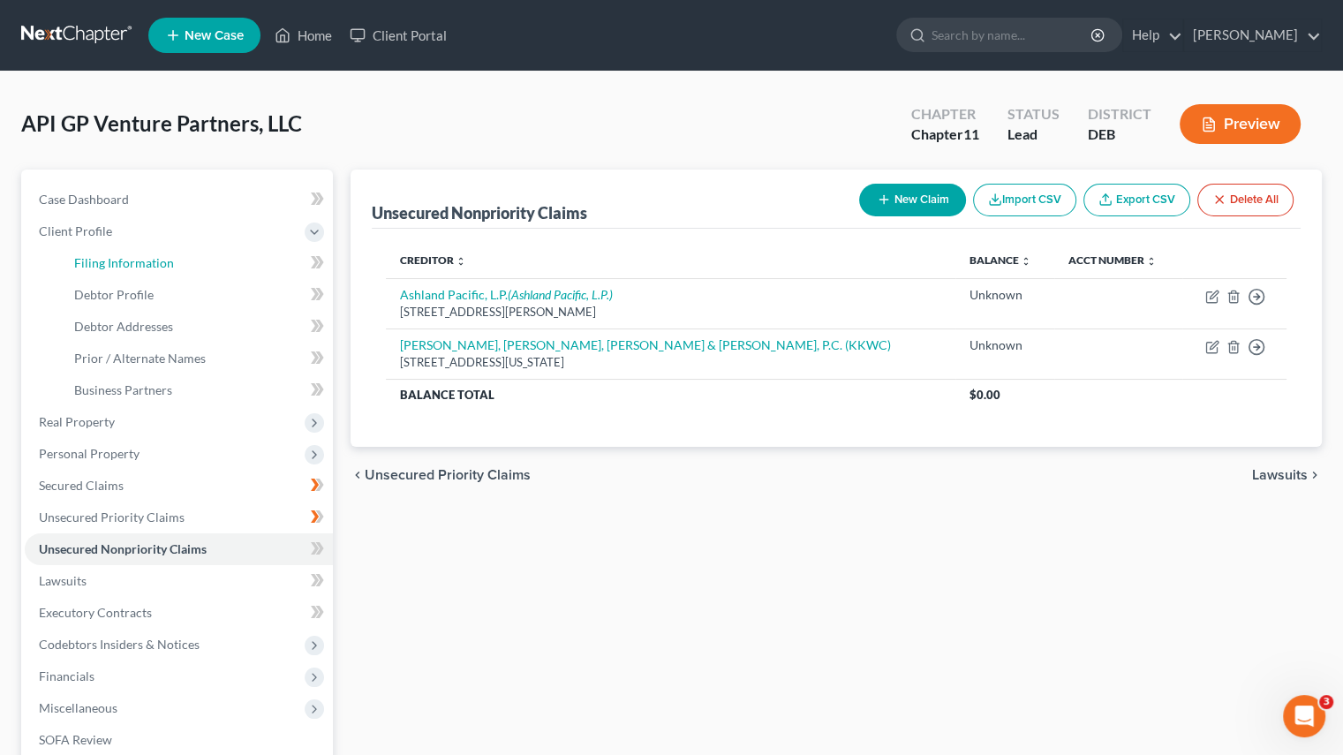
select select "0"
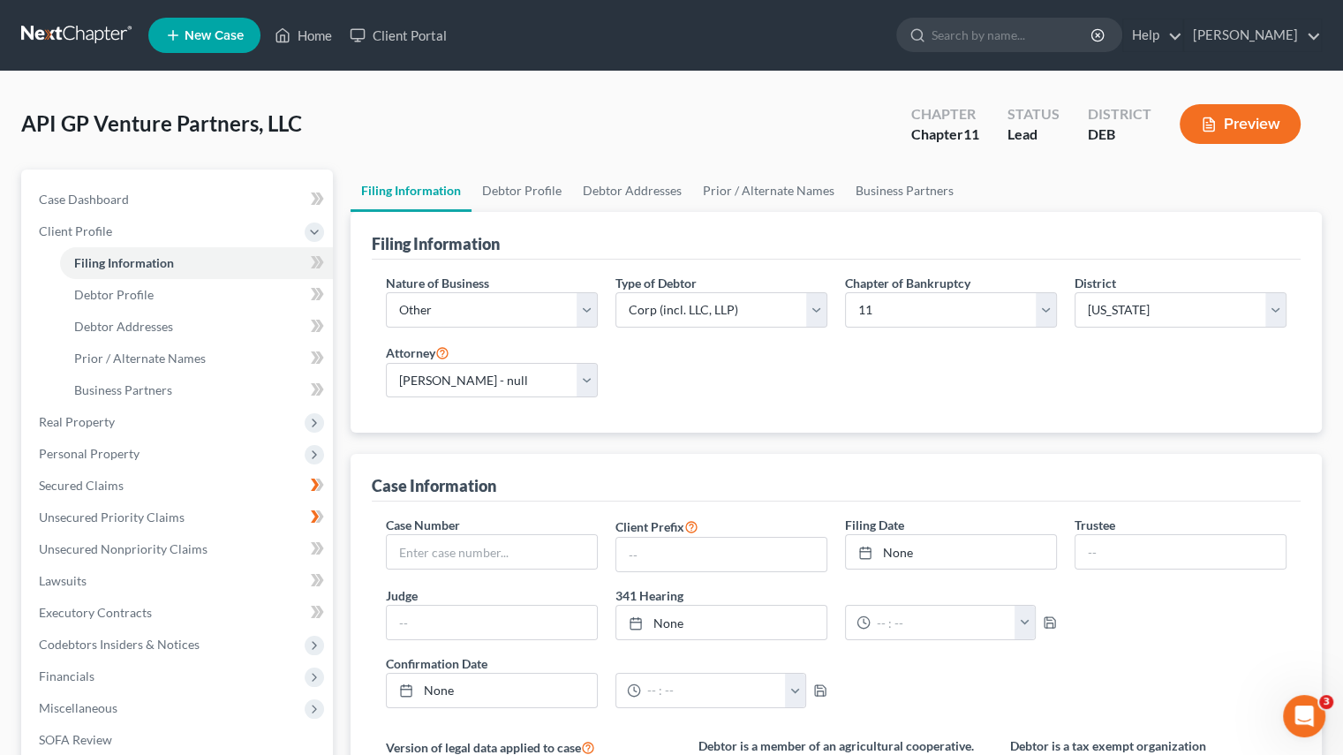
click at [339, 133] on div "API GP Venture Partners, LLC Upgraded Chapter Chapter 11 Status Lead District D…" at bounding box center [671, 131] width 1301 height 77
click at [526, 114] on div "API GP Venture Partners, LLC Upgraded Chapter Chapter 11 Status Lead District D…" at bounding box center [671, 131] width 1301 height 77
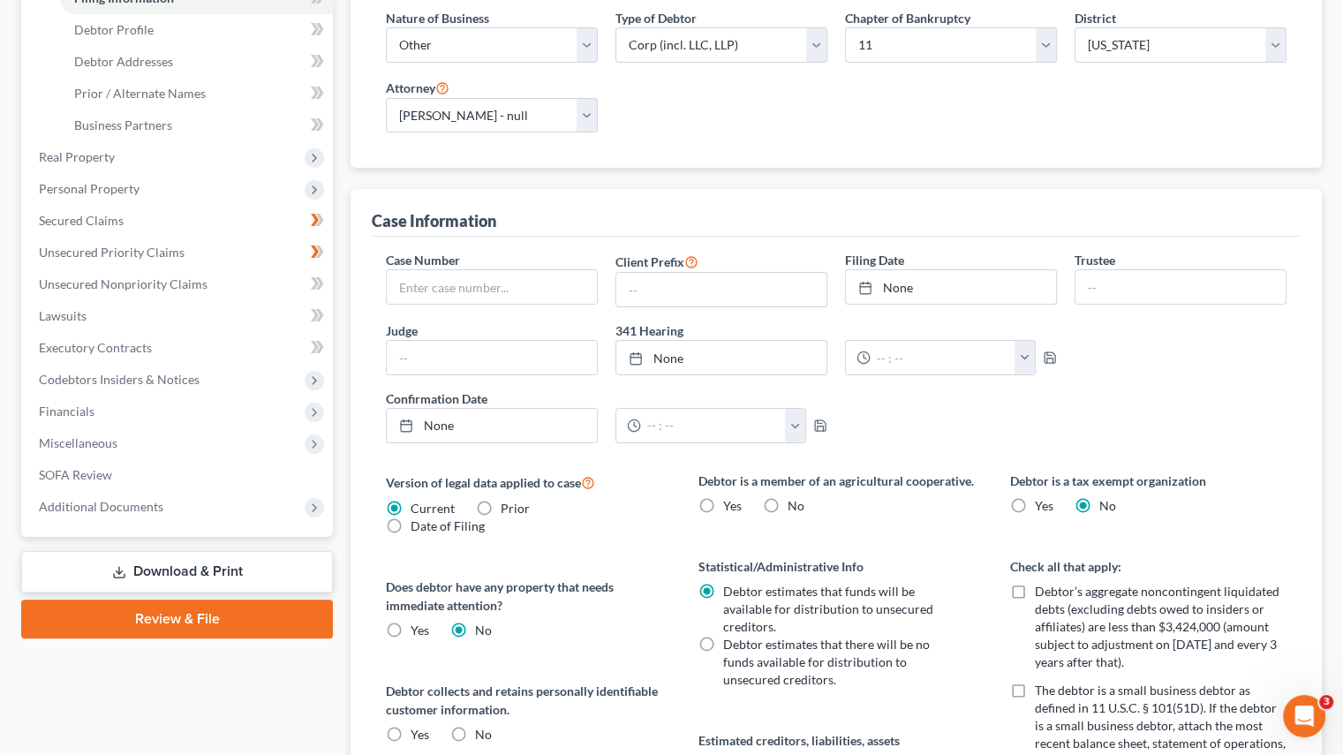
scroll to position [177, 0]
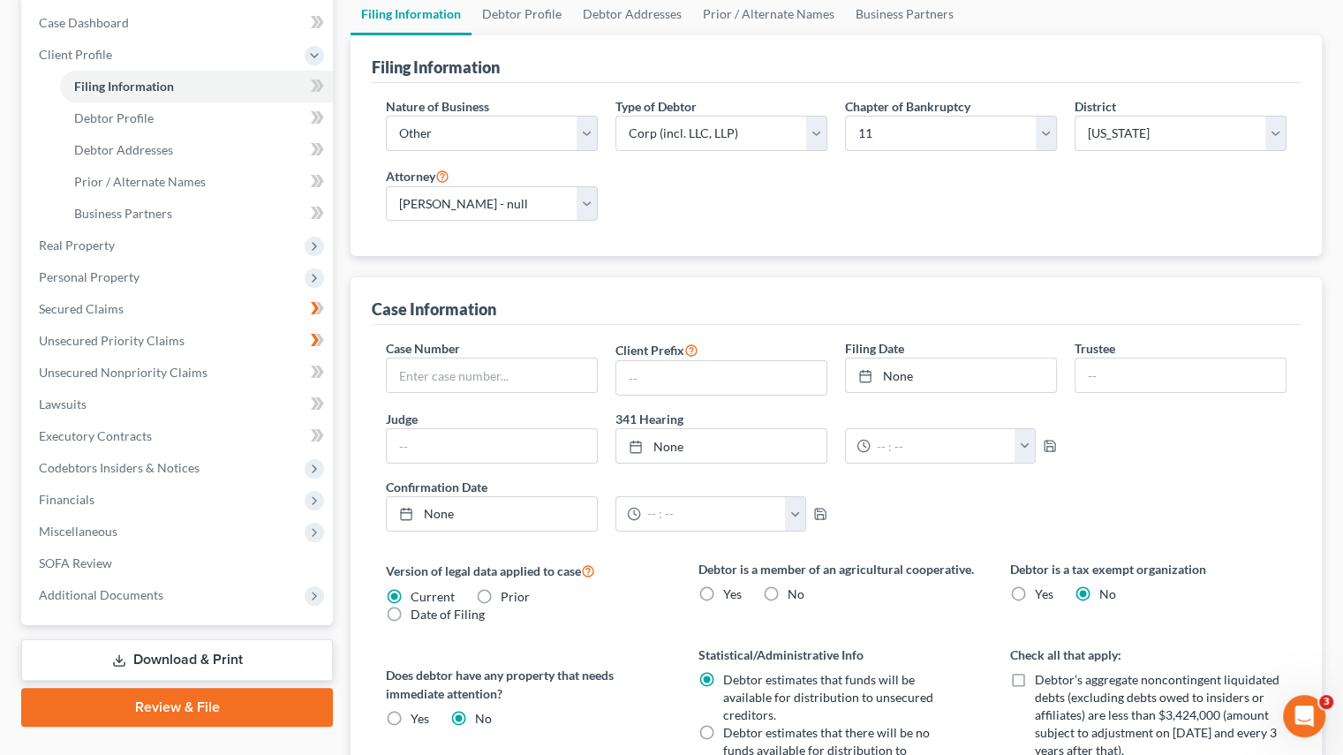
click at [345, 165] on div "Filing Information Debtor Profile Debtor Addresses Prior / Alternate Names Busi…" at bounding box center [836, 679] width 989 height 1373
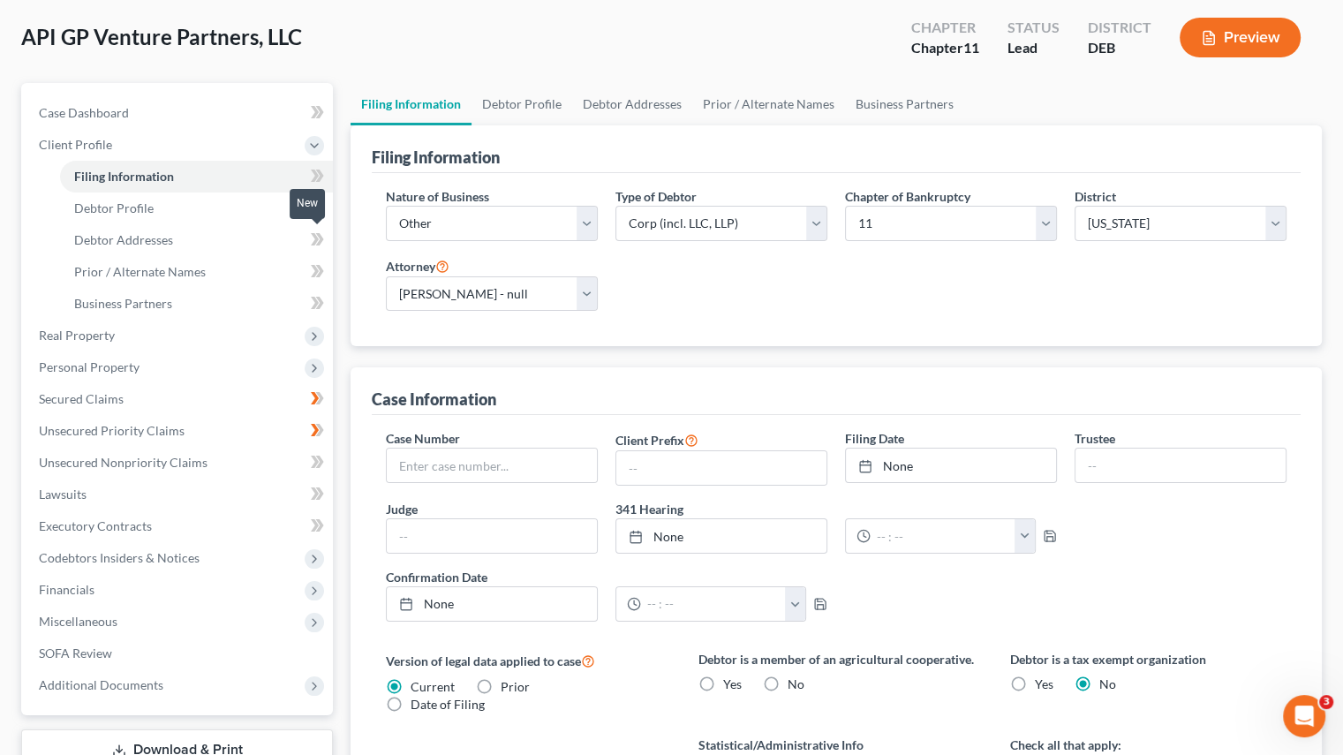
scroll to position [0, 0]
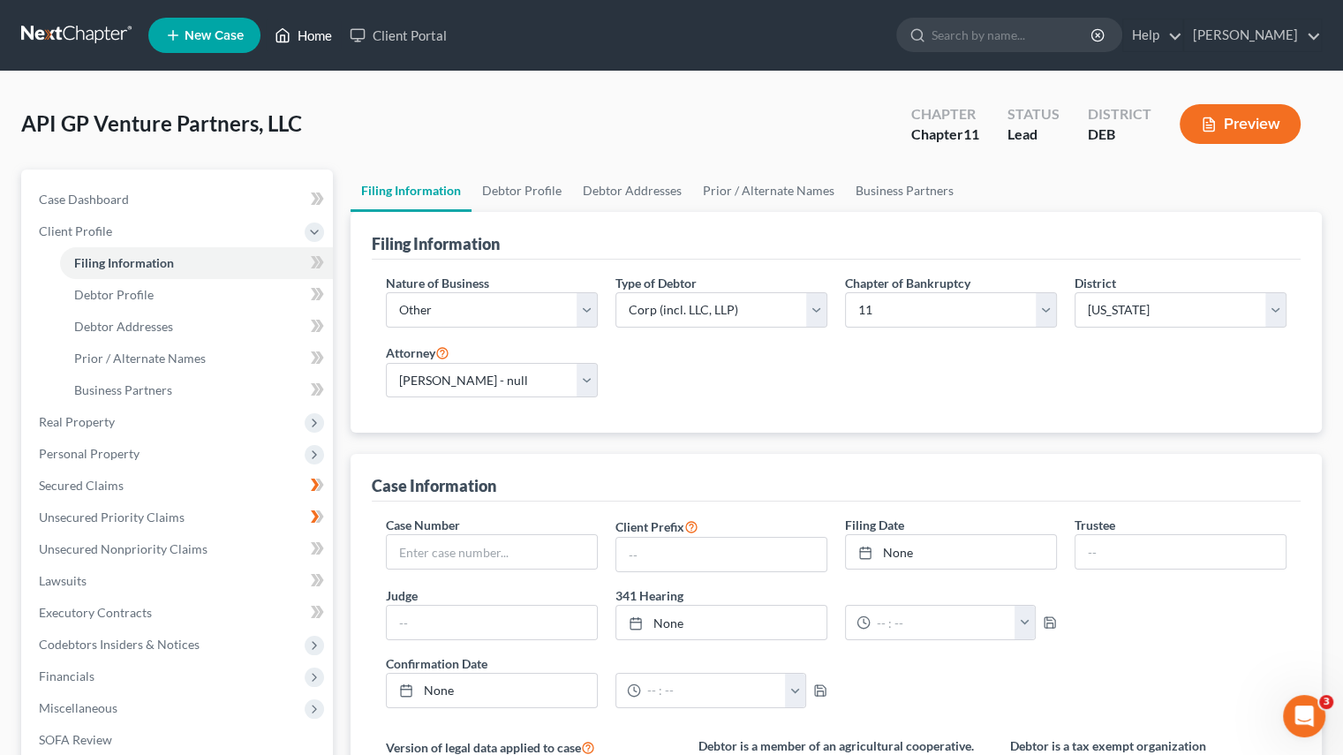
click at [300, 33] on link "Home" at bounding box center [303, 35] width 75 height 32
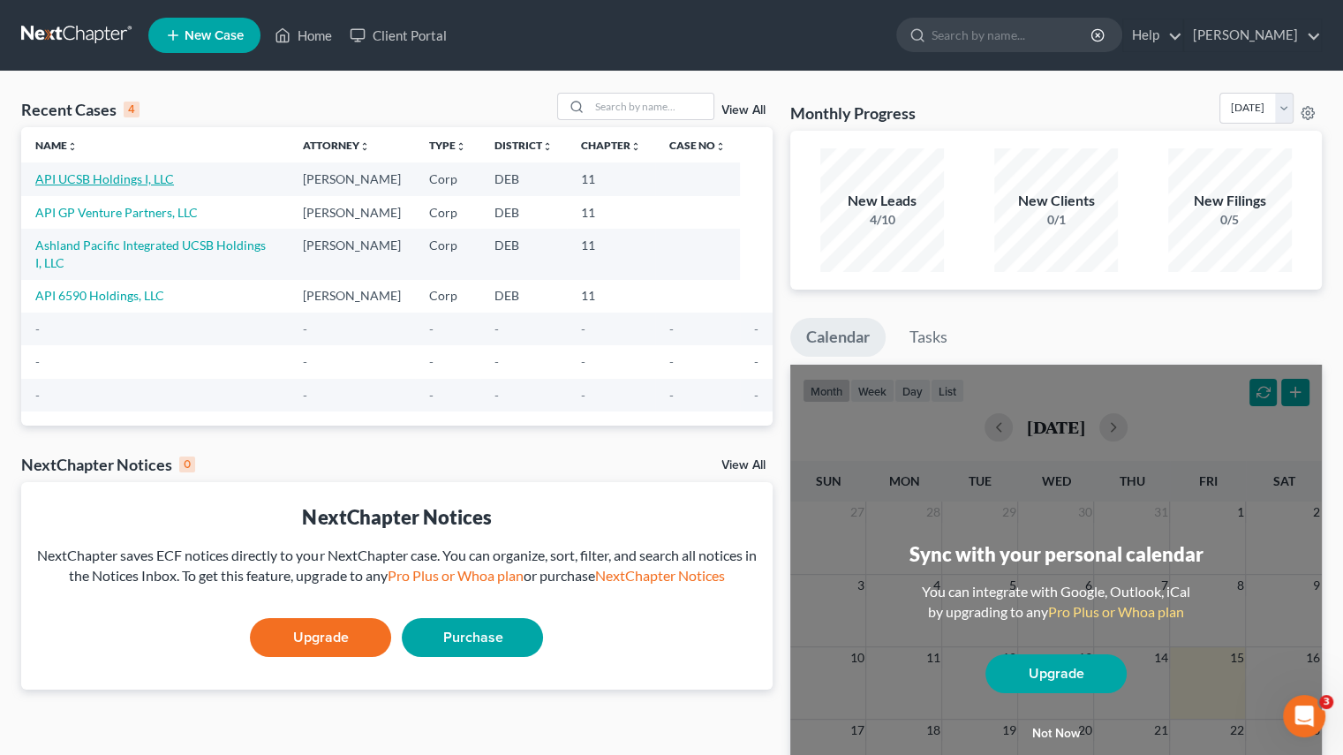
click at [96, 184] on link "API UCSB Holdings I, LLC" at bounding box center [104, 178] width 139 height 15
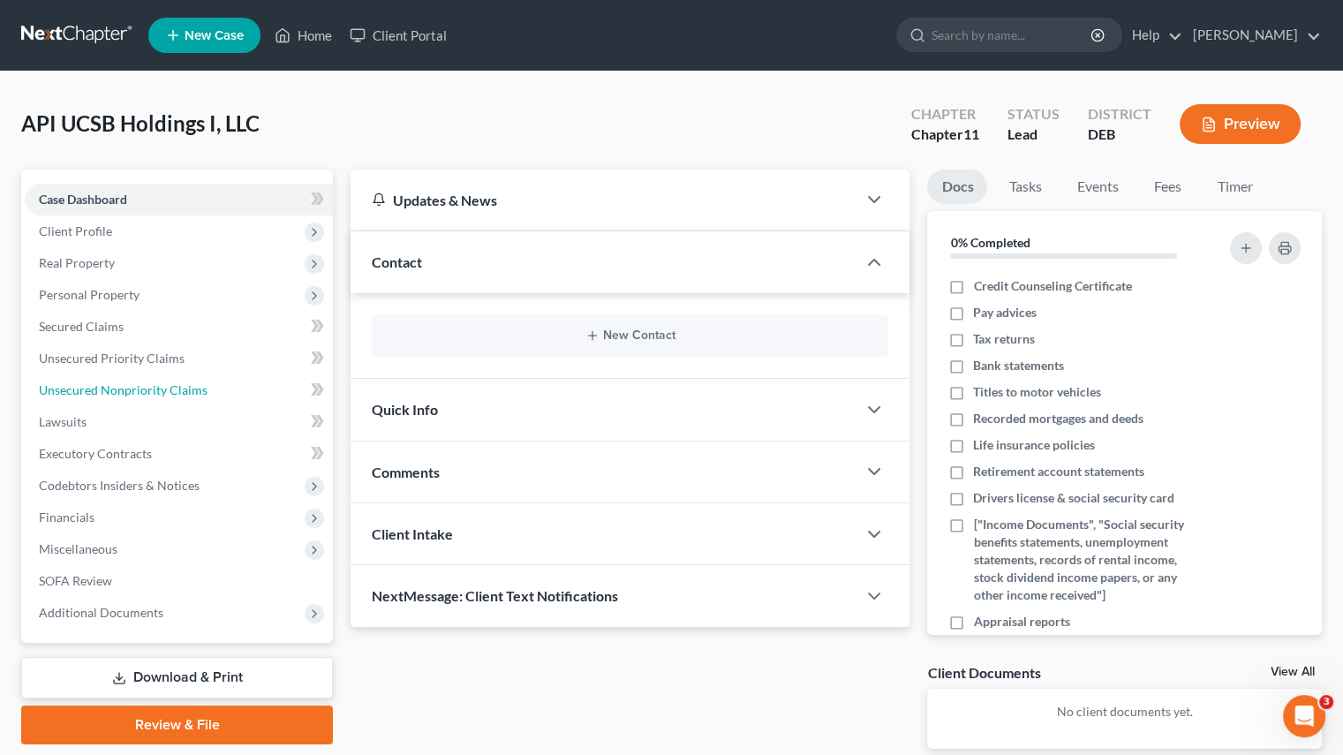
click at [102, 399] on link "Unsecured Nonpriority Claims" at bounding box center [179, 390] width 308 height 32
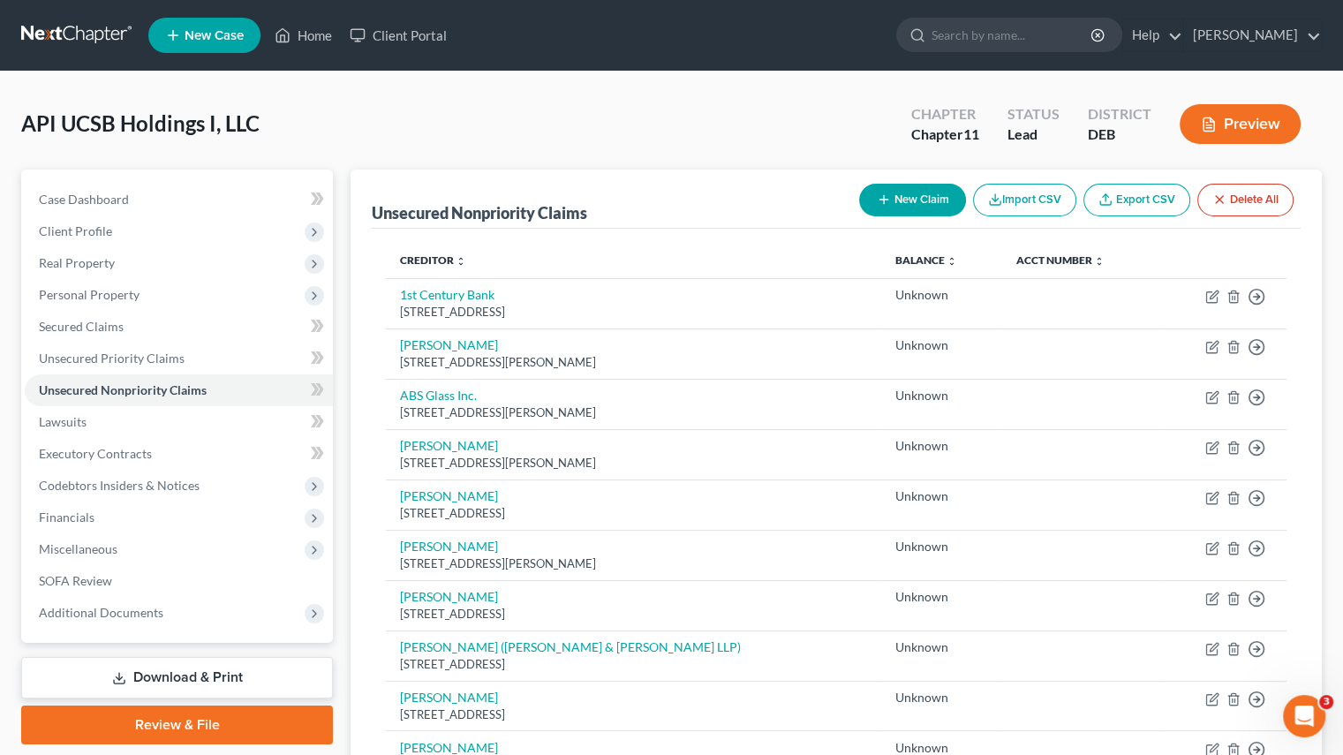
click at [427, 139] on div "API UCSB Holdings I, LLC Upgraded Chapter Chapter 11 Status Lead District DEB P…" at bounding box center [671, 131] width 1301 height 77
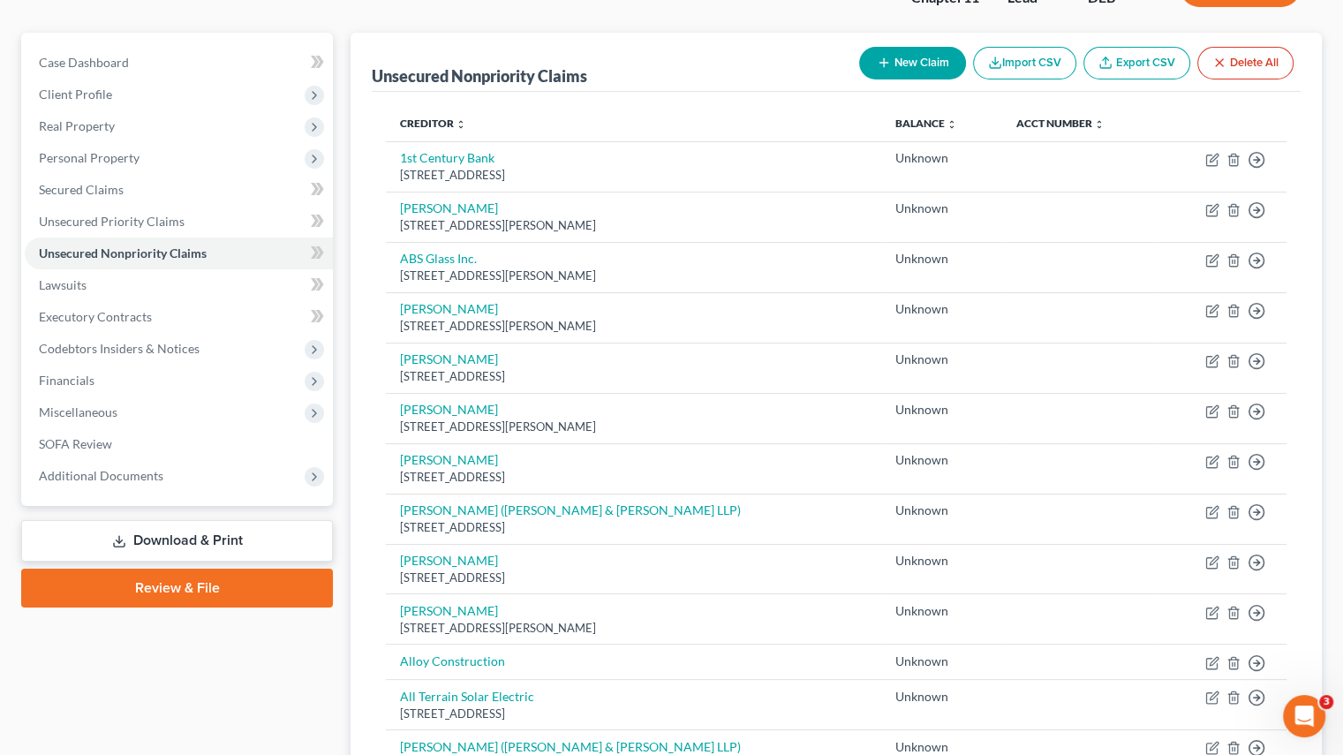
scroll to position [177, 0]
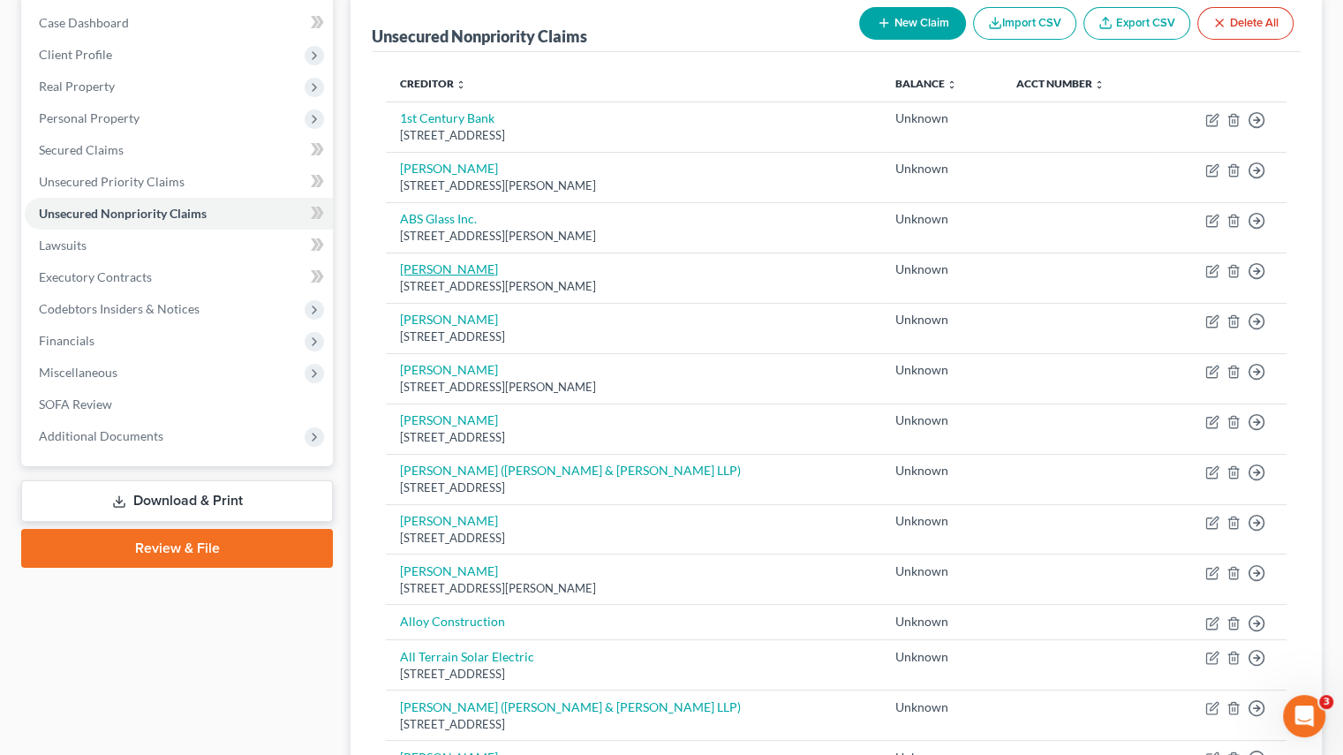
click at [438, 268] on link "Adam Donati" at bounding box center [449, 268] width 98 height 15
select select "4"
select select "2"
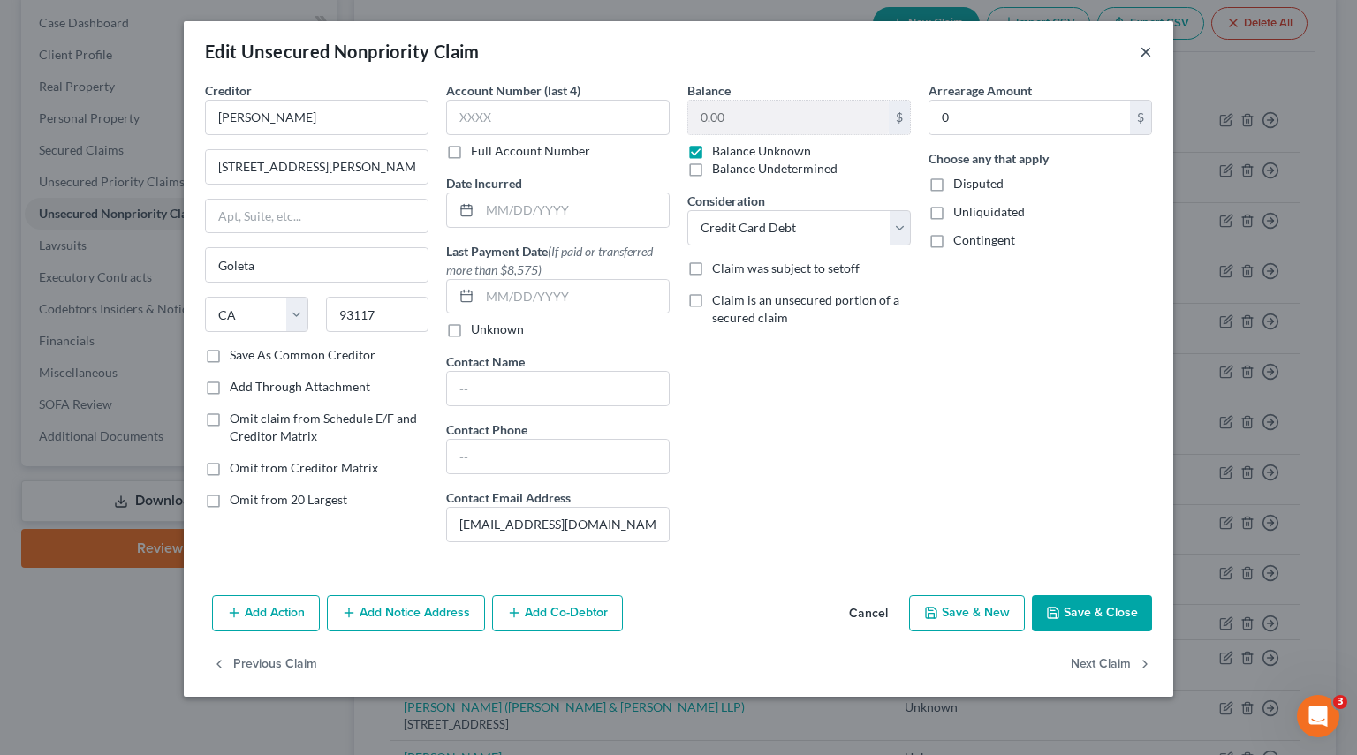
click at [1148, 49] on button "×" at bounding box center [1145, 51] width 12 height 21
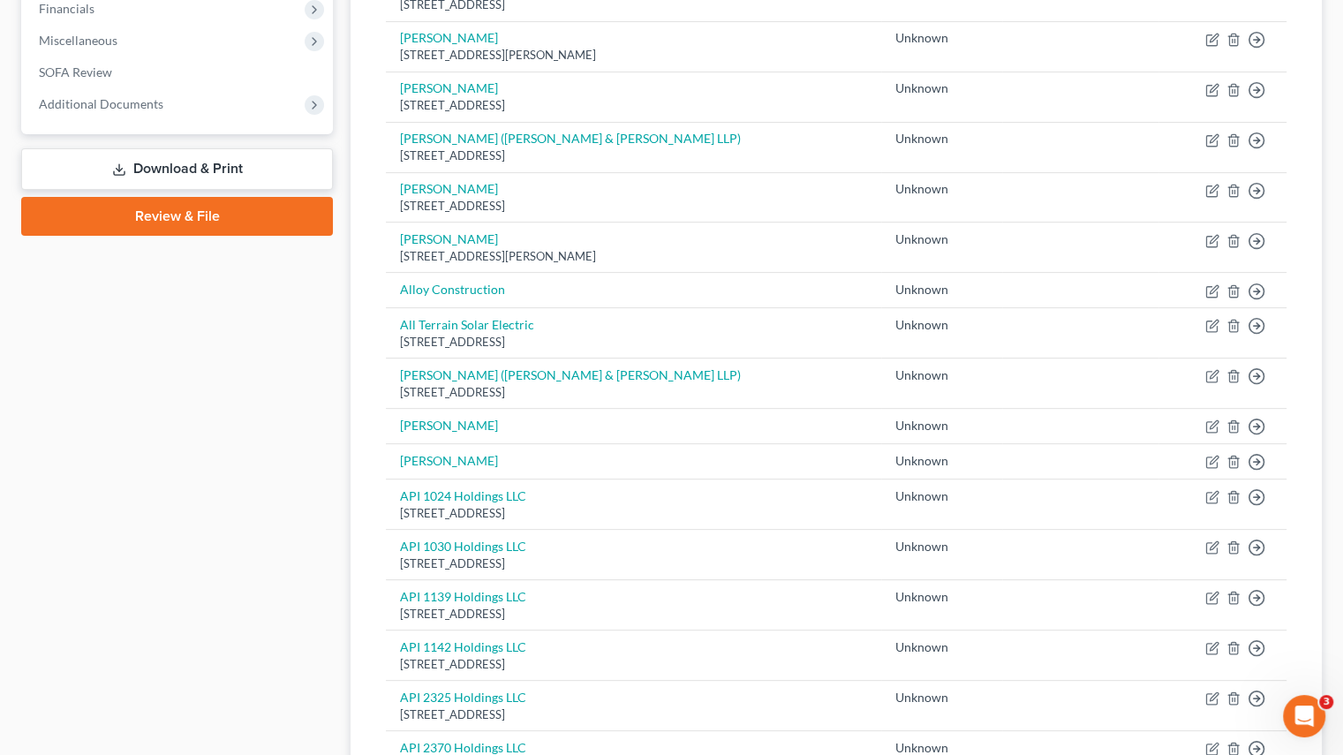
scroll to position [530, 0]
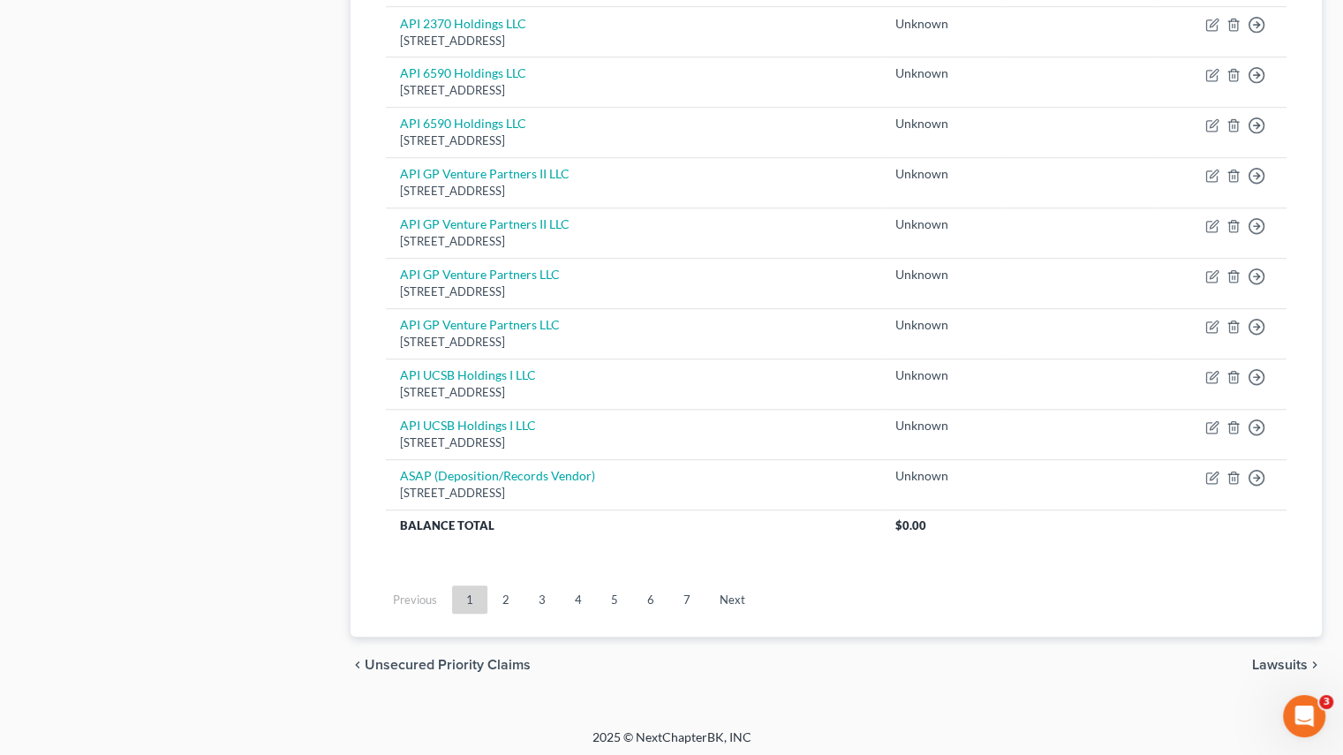
click at [682, 602] on link "7" at bounding box center [686, 600] width 35 height 28
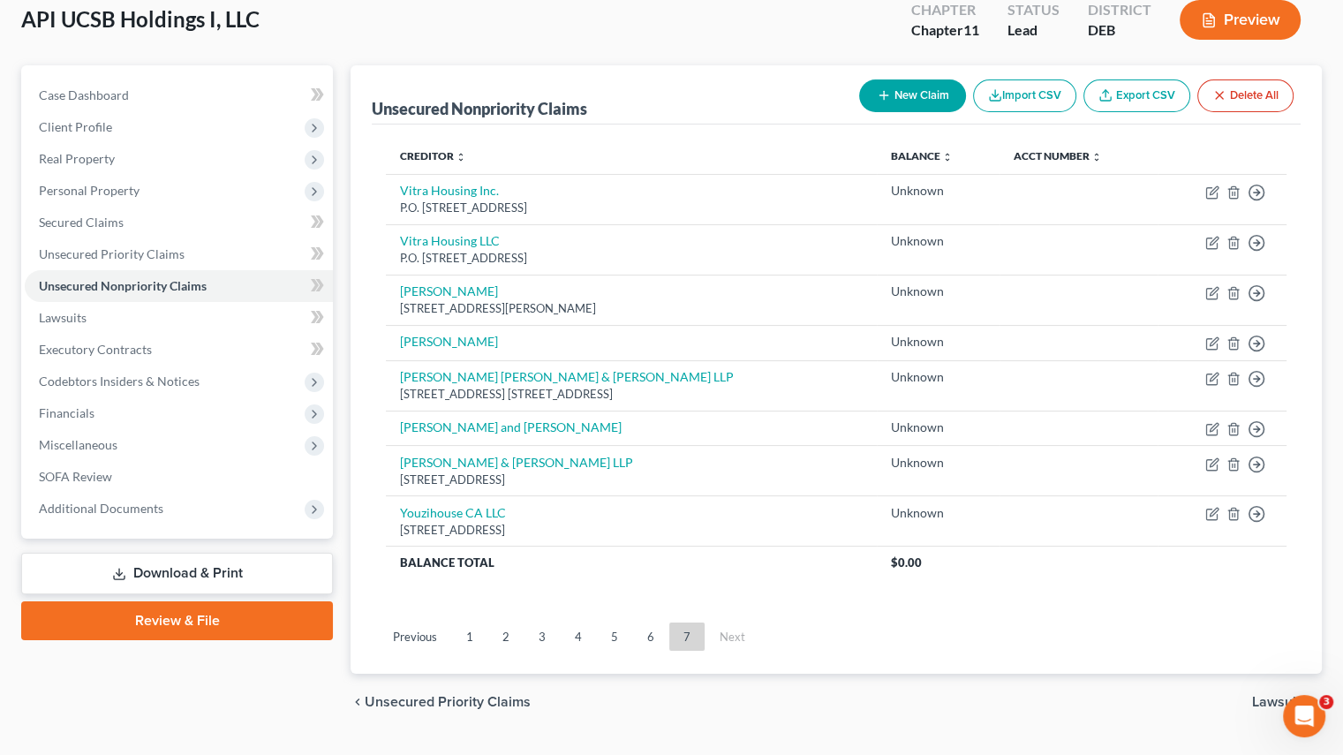
scroll to position [145, 0]
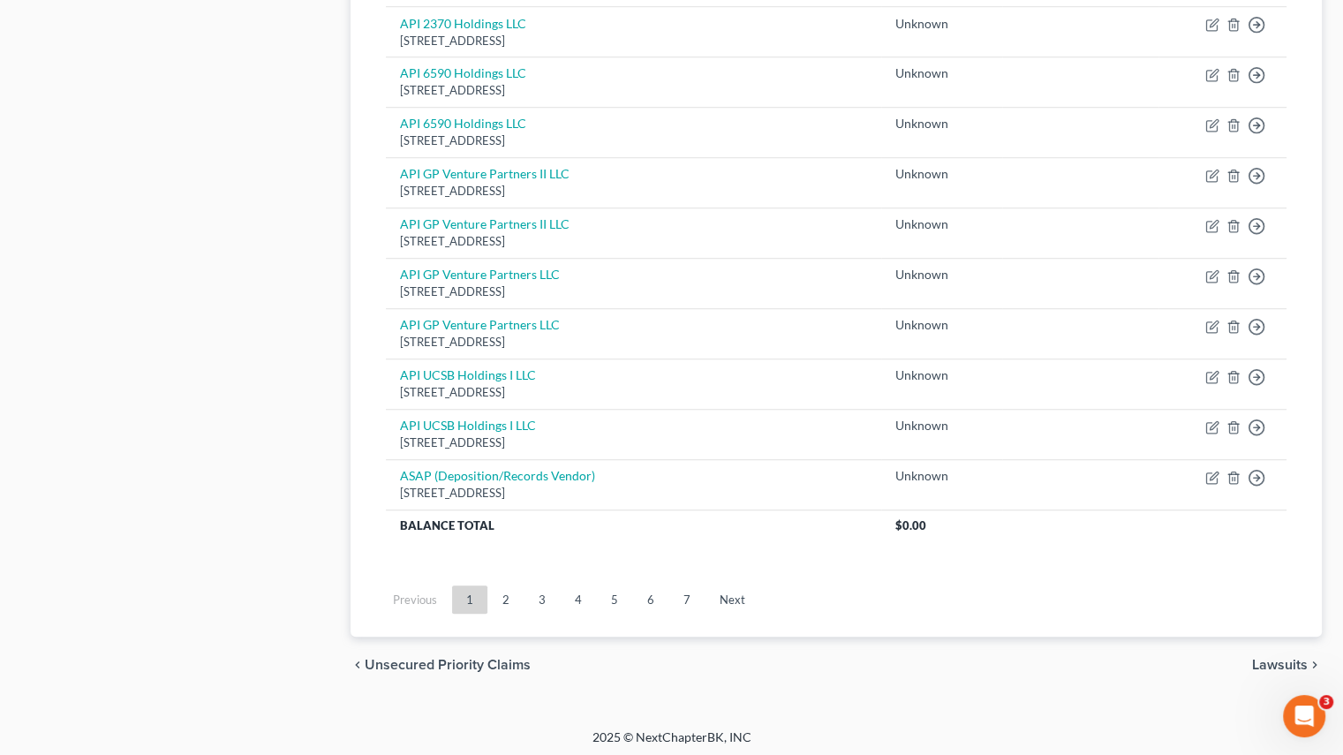
click at [692, 596] on link "7" at bounding box center [686, 600] width 35 height 28
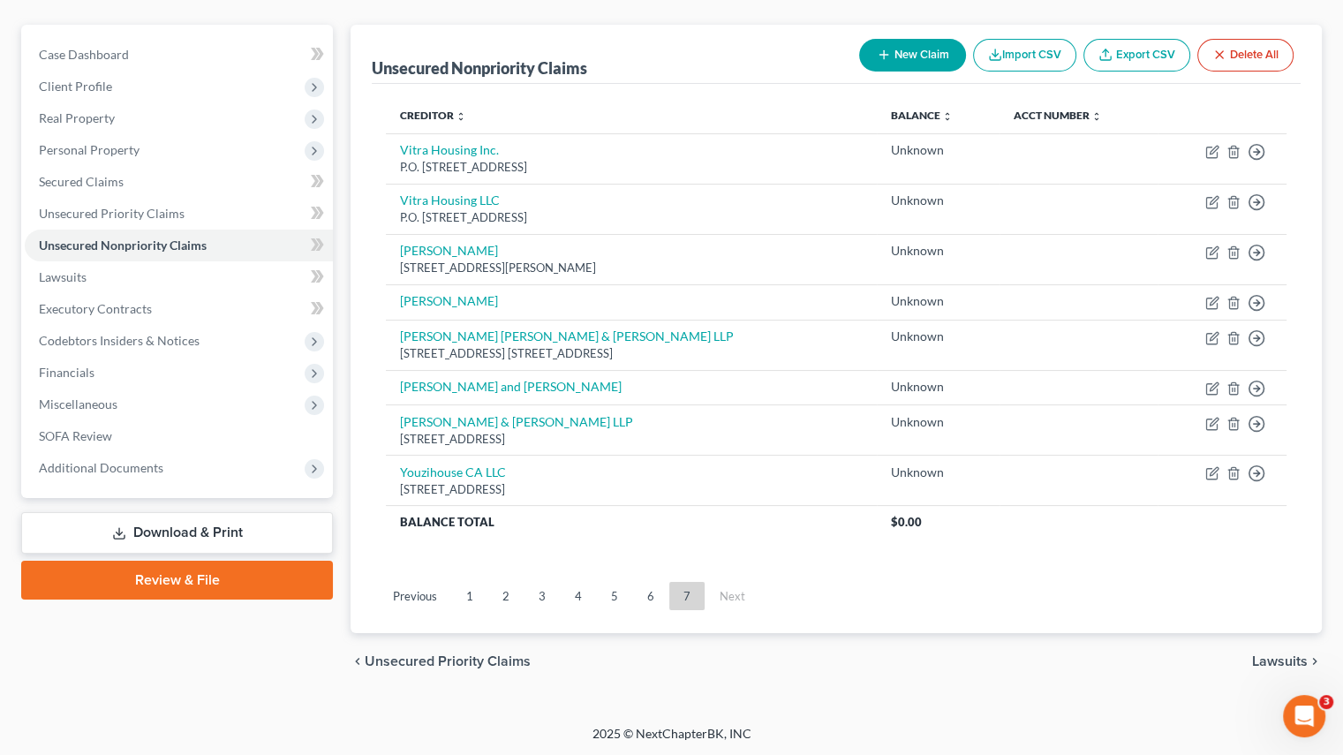
click at [171, 515] on link "Download & Print" at bounding box center [177, 533] width 312 height 42
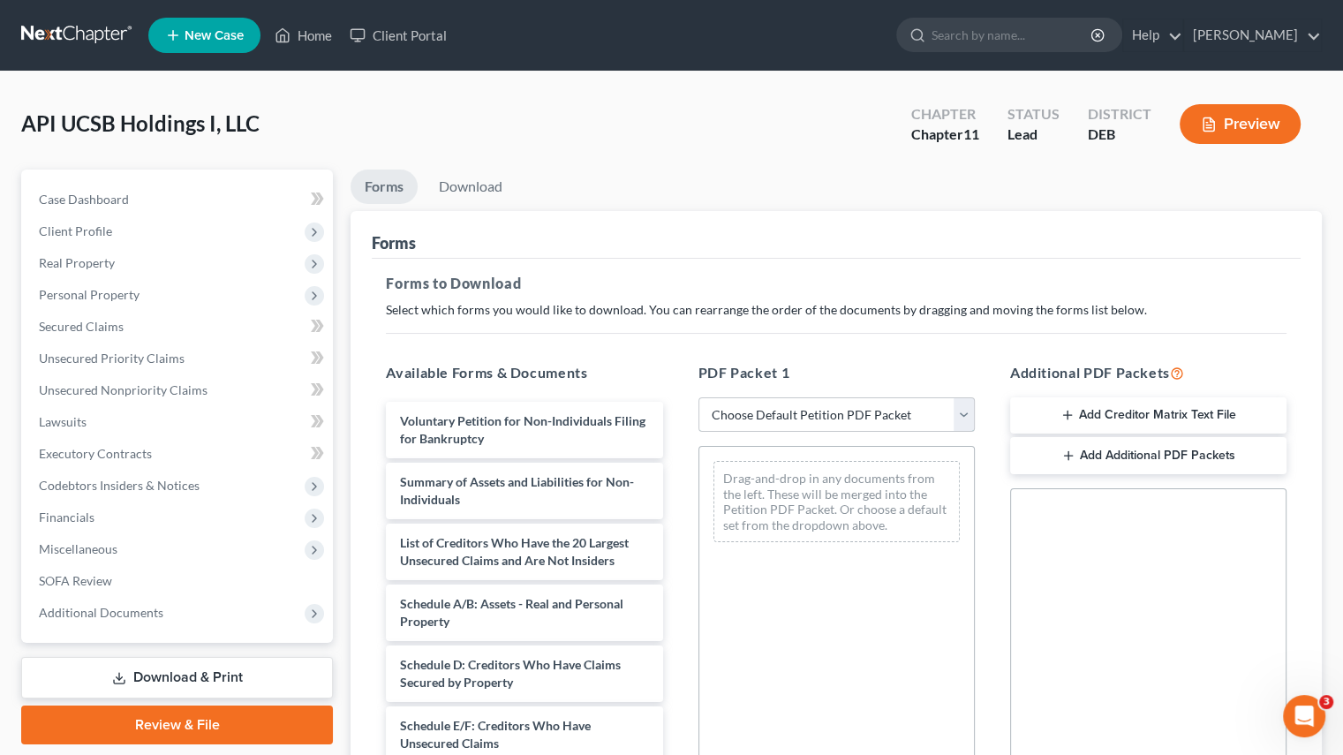
click at [951, 413] on select "Choose Default Petition PDF Packet Complete Bankruptcy Petition (all forms and …" at bounding box center [837, 414] width 276 height 35
select select "4"
click at [699, 397] on select "Choose Default Petition PDF Packet Complete Bankruptcy Petition (all forms and …" at bounding box center [837, 414] width 276 height 35
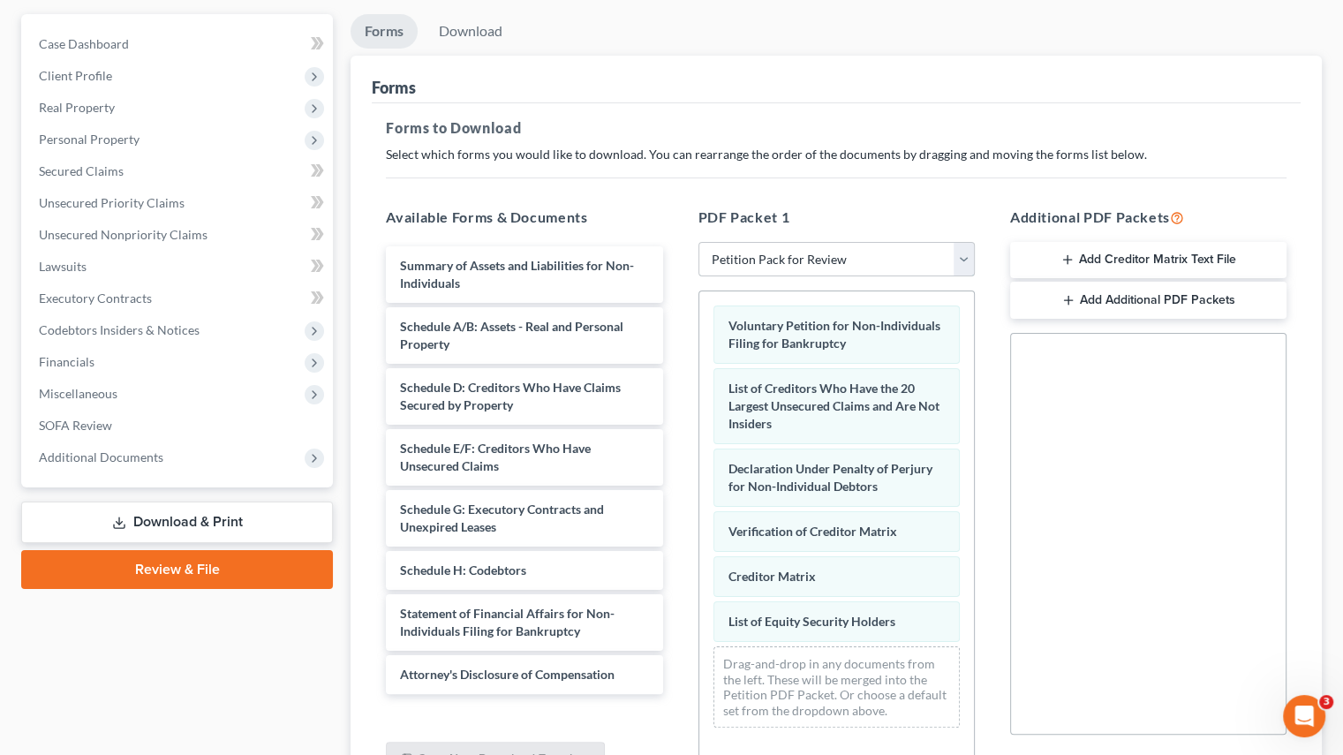
scroll to position [334, 0]
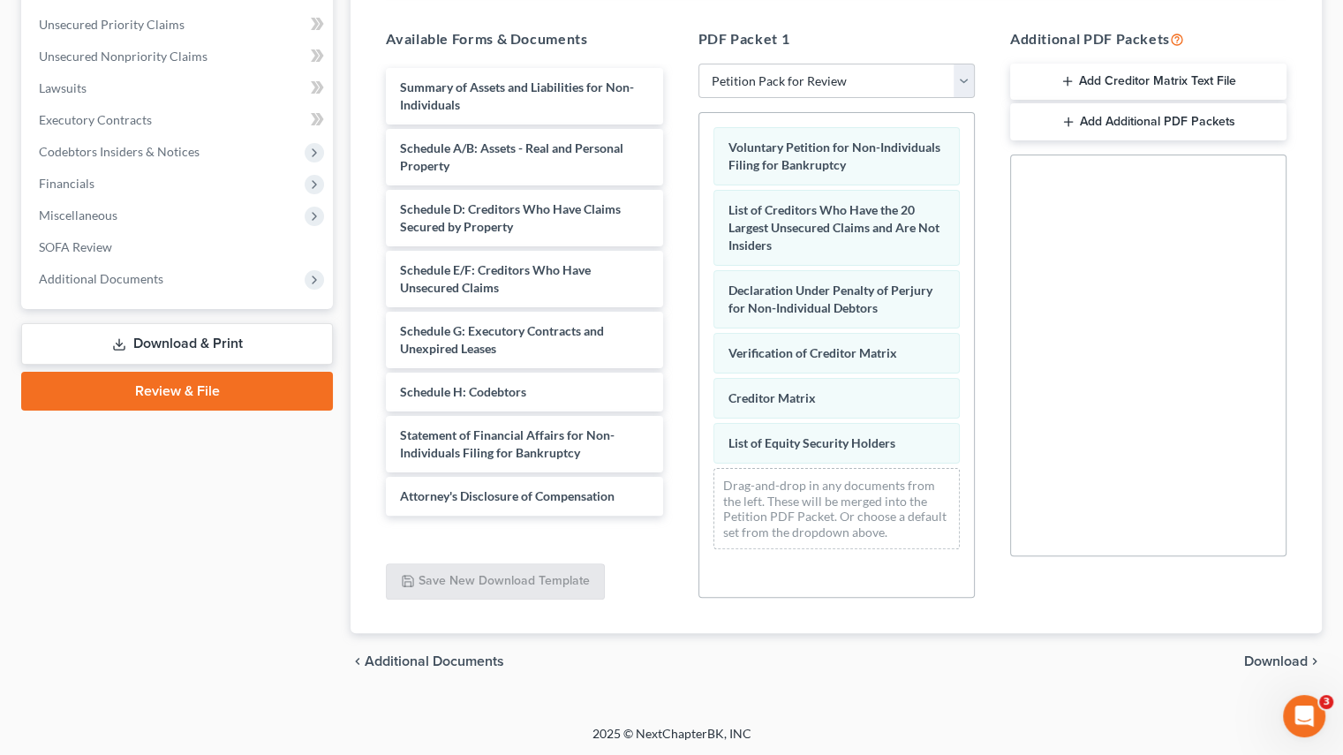
click at [1267, 664] on span "Download" at bounding box center [1276, 661] width 64 height 14
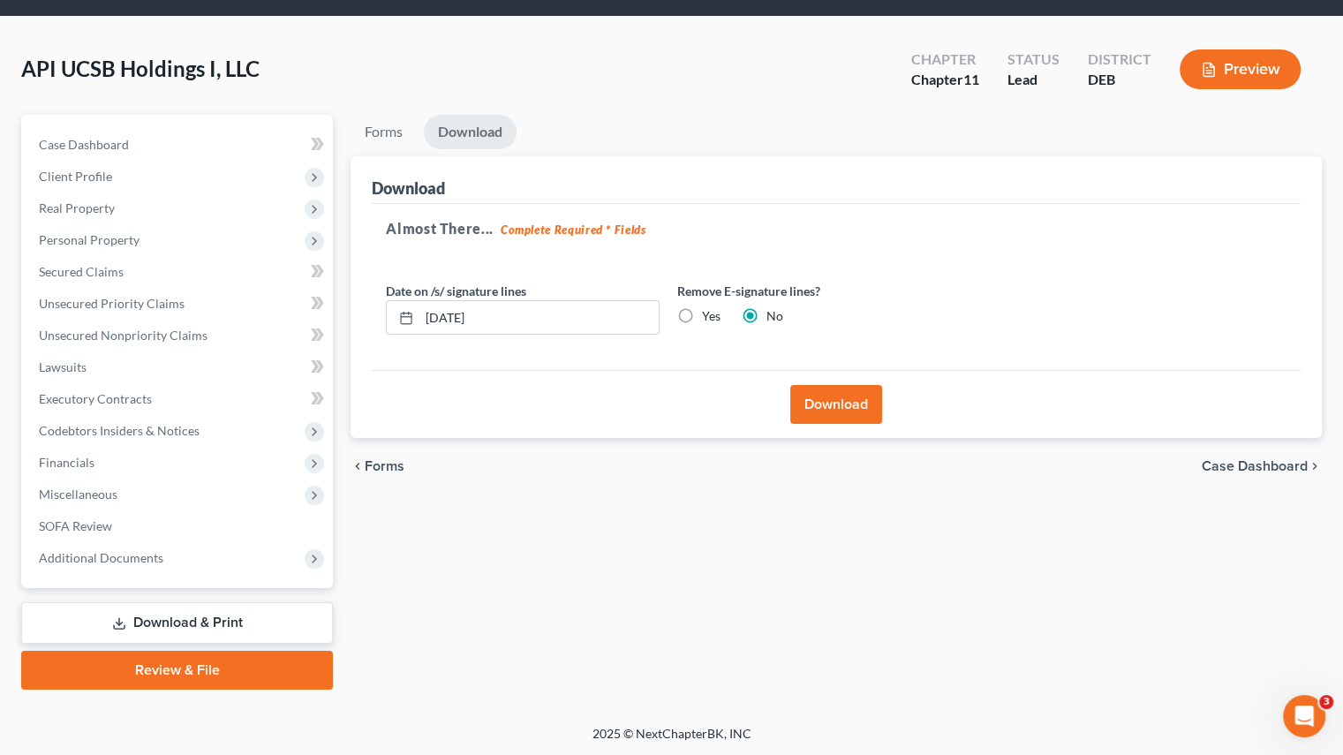
click at [842, 408] on button "Download" at bounding box center [836, 404] width 92 height 39
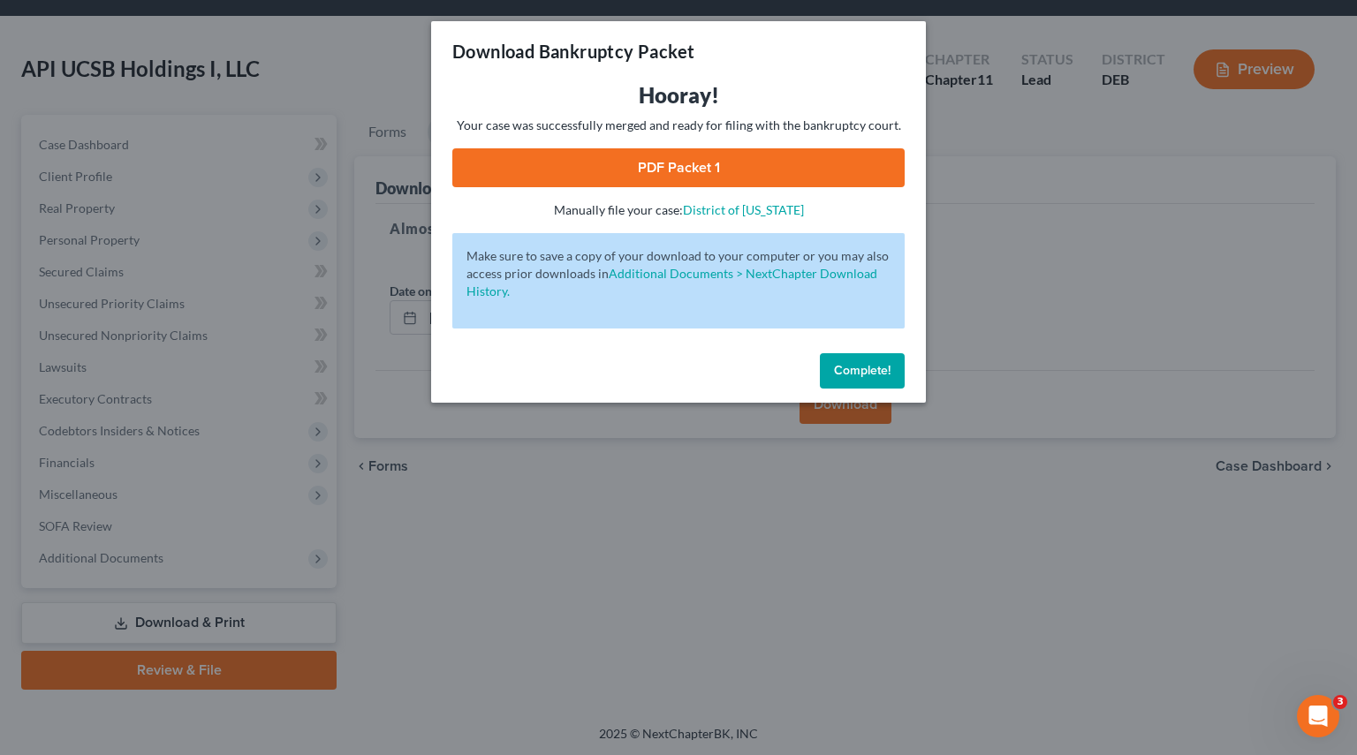
click at [729, 167] on link "PDF Packet 1" at bounding box center [678, 167] width 452 height 39
click at [861, 359] on button "Complete!" at bounding box center [862, 370] width 85 height 35
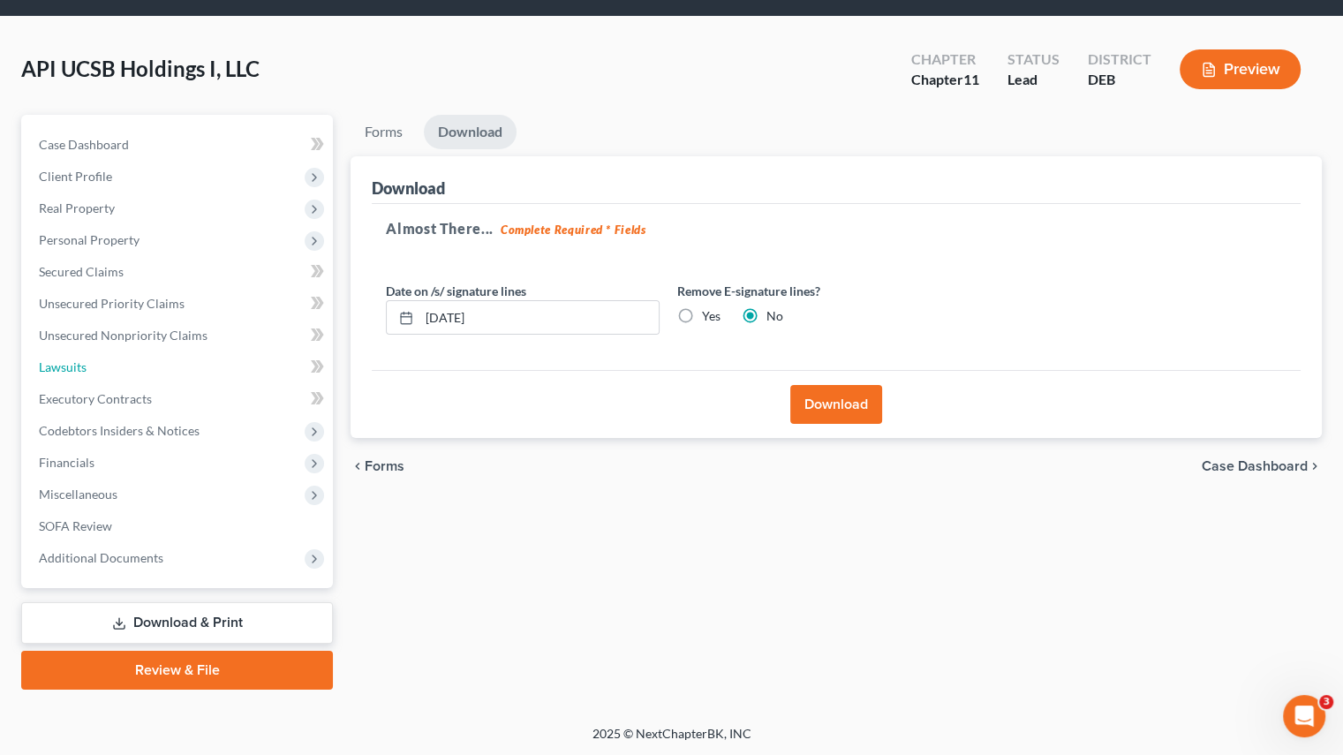
click at [58, 367] on span "Lawsuits" at bounding box center [63, 366] width 48 height 15
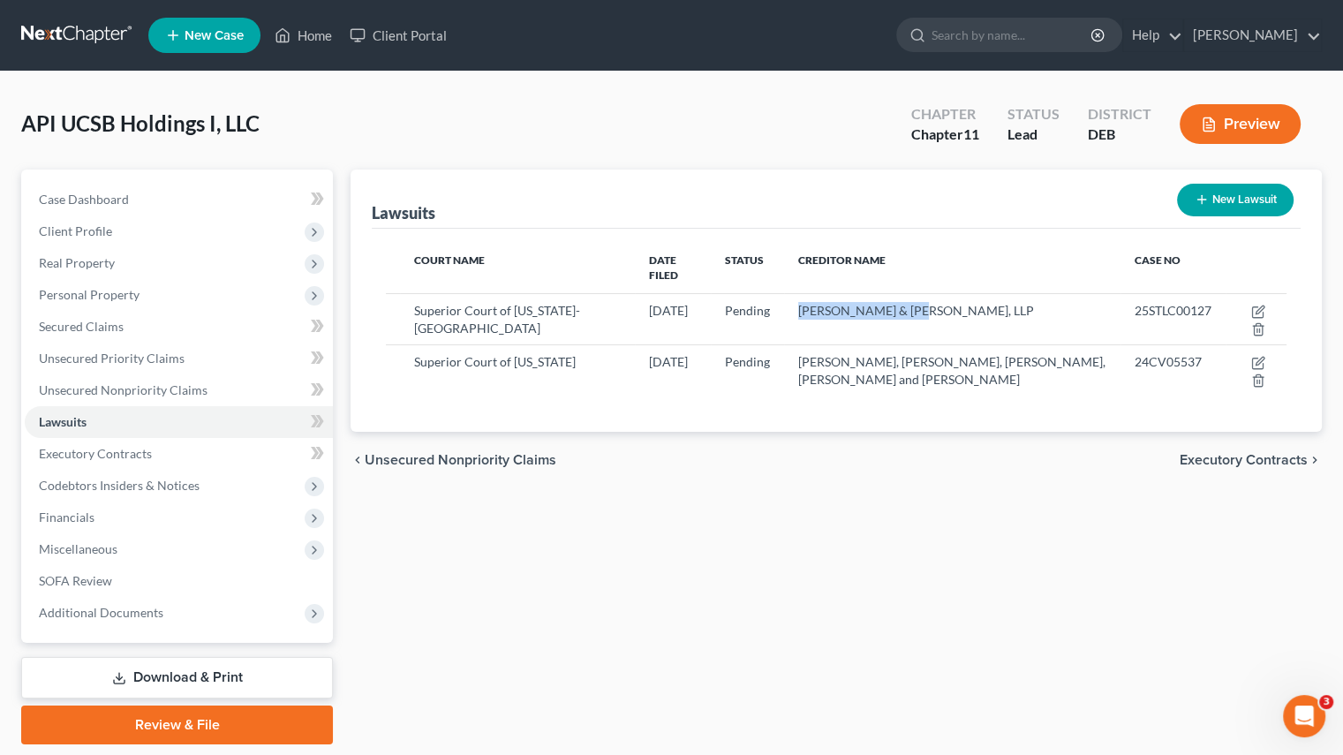
drag, startPoint x: 809, startPoint y: 296, endPoint x: 922, endPoint y: 301, distance: 113.2
click at [922, 302] on div "[PERSON_NAME] & [PERSON_NAME], LLP" at bounding box center [952, 311] width 308 height 18
click at [690, 492] on div "Lawsuits New Lawsuit Court Name Date Filed Status Creditor Name Case No Superio…" at bounding box center [836, 457] width 989 height 575
click at [672, 536] on div "Lawsuits New Lawsuit Court Name Date Filed Status Creditor Name Case No Superio…" at bounding box center [836, 457] width 989 height 575
click at [1255, 305] on icon "button" at bounding box center [1259, 312] width 14 height 14
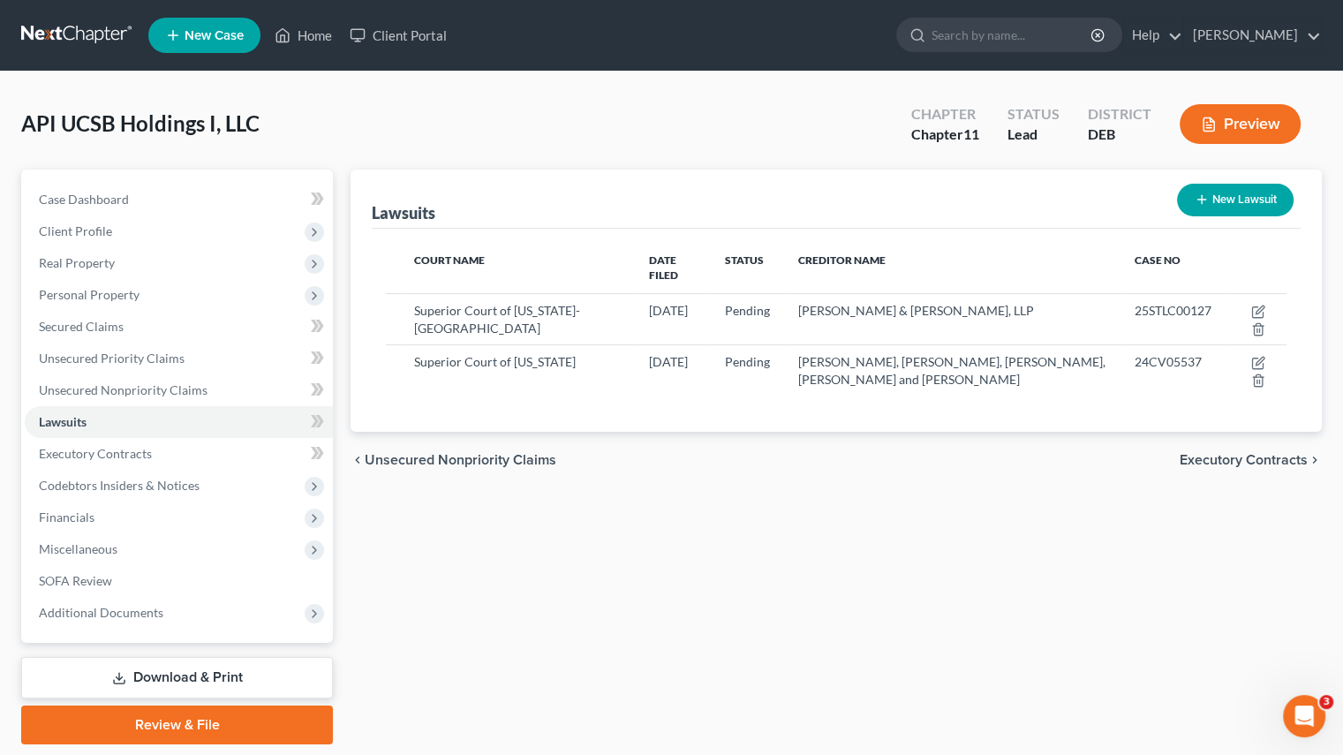
select select "4"
select select "0"
select select "3"
select select "4"
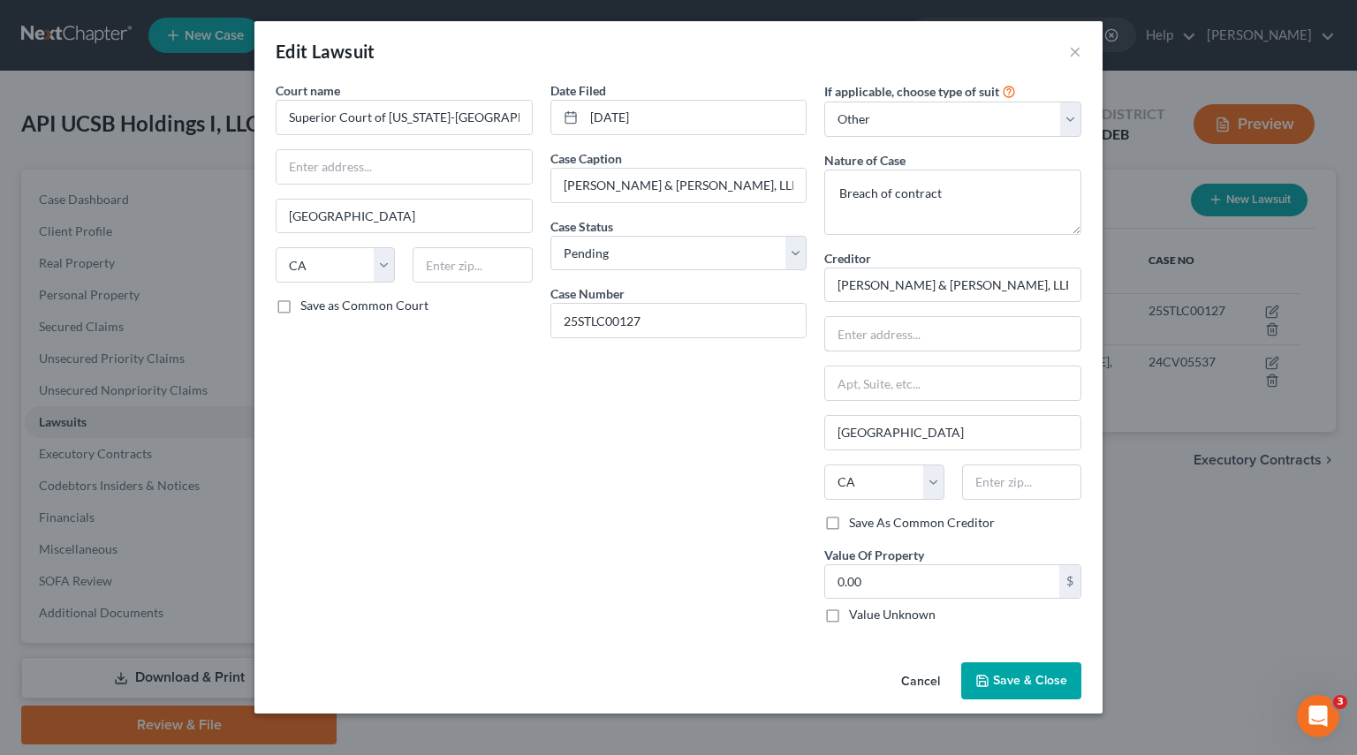
click at [919, 337] on input "text" at bounding box center [952, 334] width 255 height 34
paste input "[STREET_ADDRESS]"
type input "[STREET_ADDRESS]"
click at [882, 388] on input "text" at bounding box center [952, 384] width 255 height 34
paste input "Suite 102"
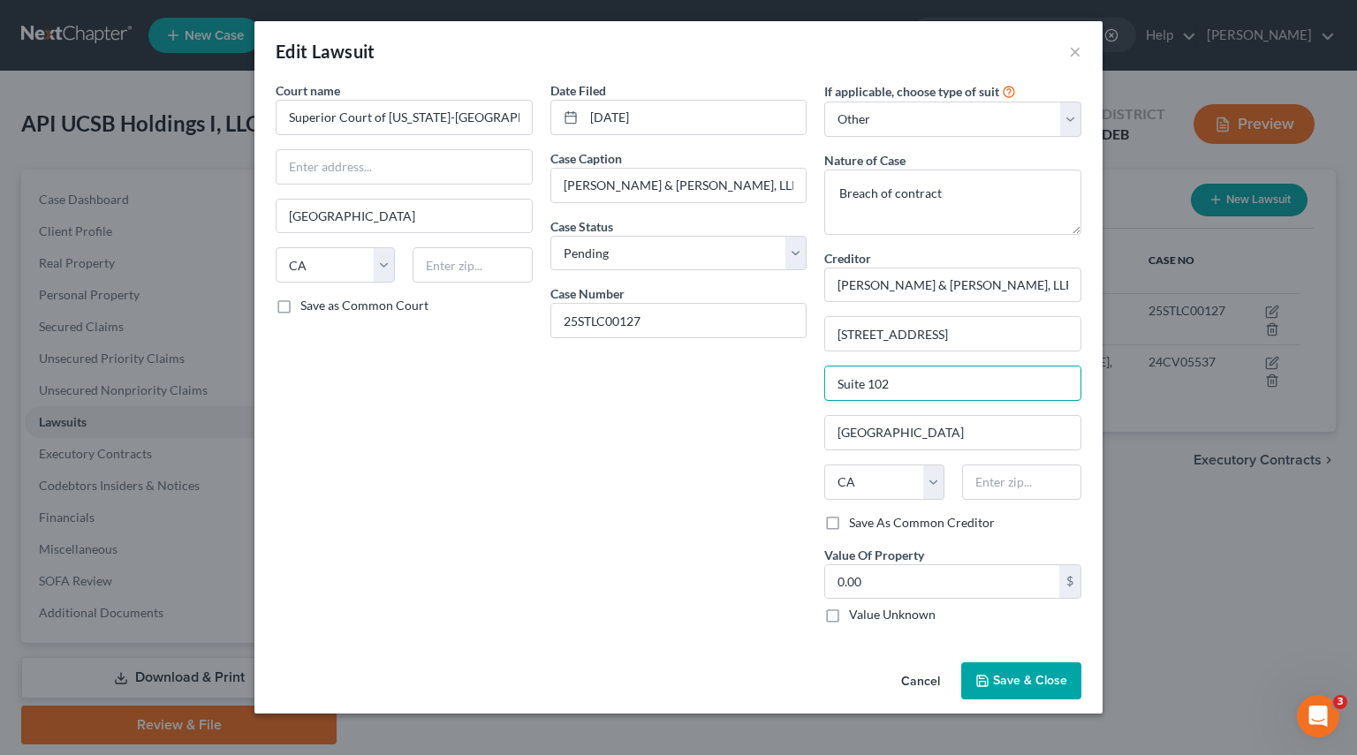
type input "Suite 102"
click at [1002, 482] on input "text" at bounding box center [1021, 482] width 119 height 35
paste input "90254"
type input "90254"
click at [621, 471] on div "Date Filed [DATE] Case Caption [PERSON_NAME] & [PERSON_NAME], LLP v. [PERSON_NA…" at bounding box center [678, 359] width 275 height 556
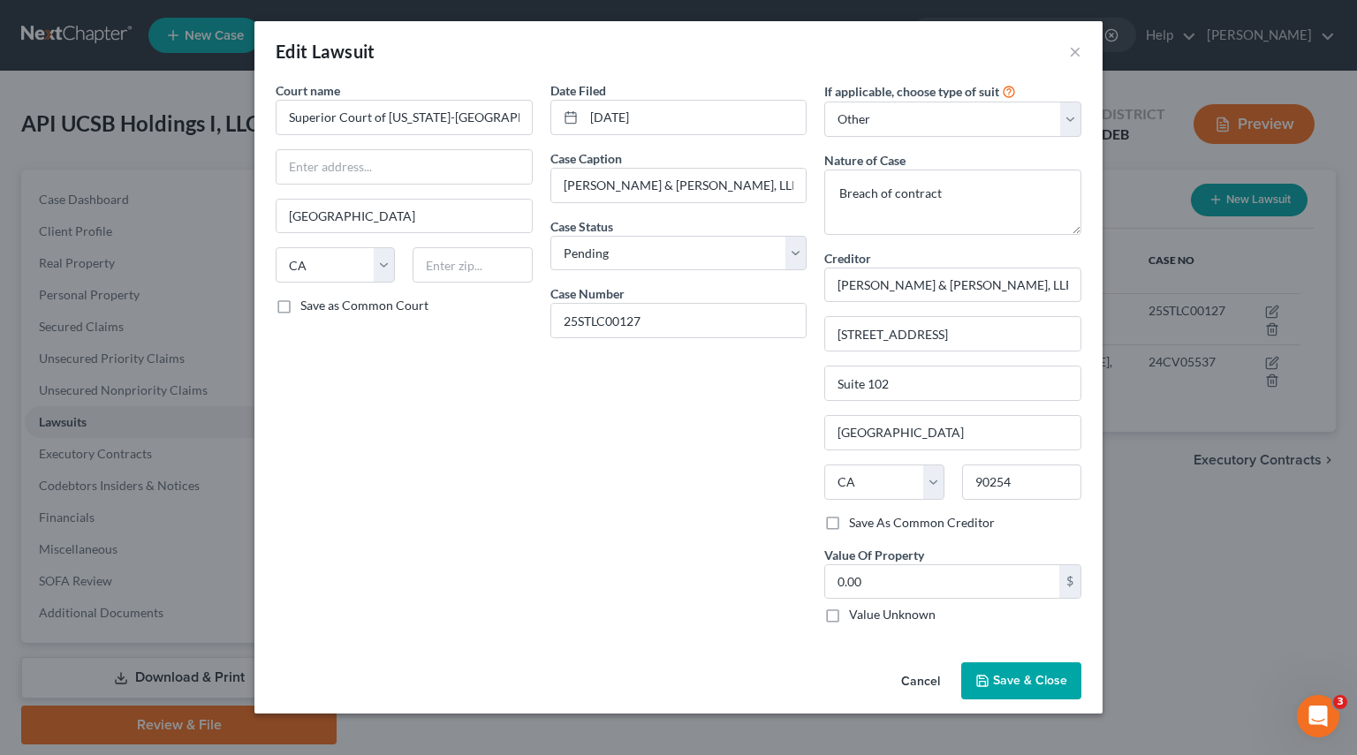
click at [1041, 679] on span "Save & Close" at bounding box center [1030, 680] width 74 height 15
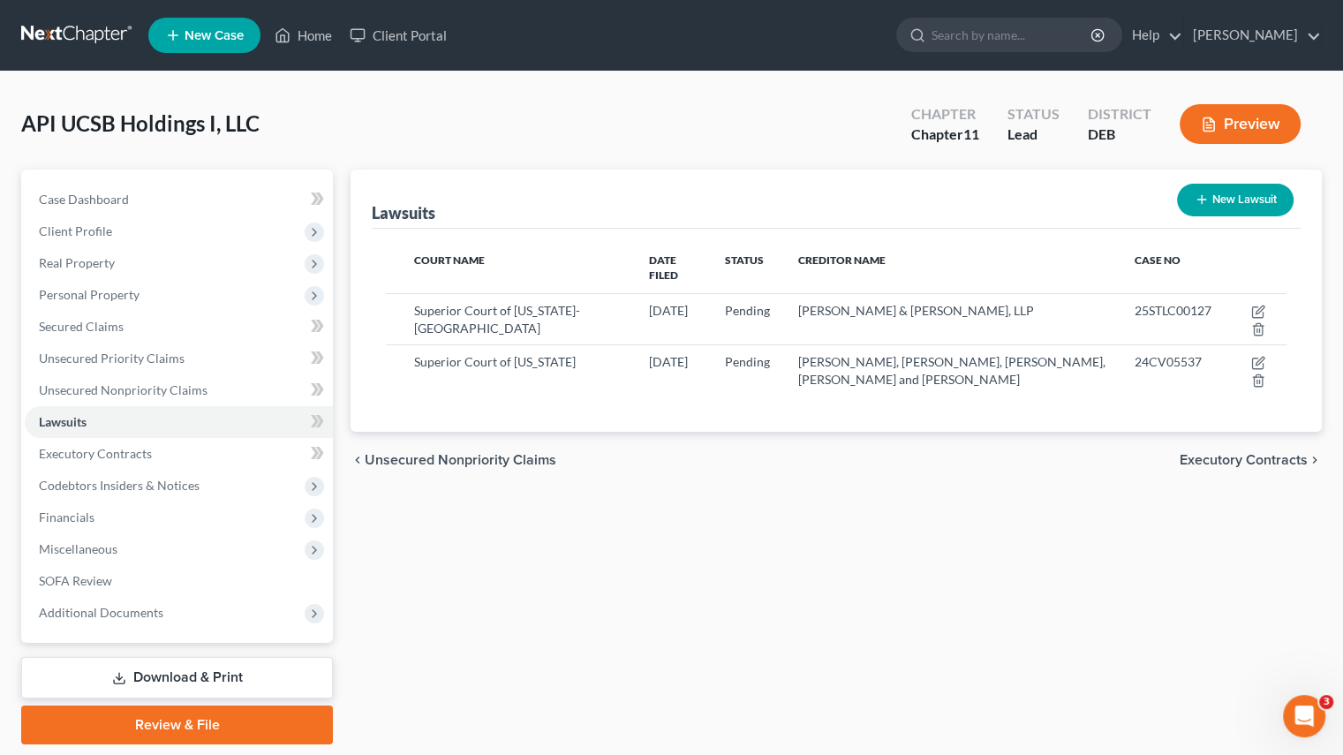
click at [760, 589] on div "Lawsuits New Lawsuit Court Name Date Filed Status Creditor Name Case No Superio…" at bounding box center [836, 457] width 989 height 575
click at [473, 511] on div "Lawsuits New Lawsuit Court Name Date Filed Status Creditor Name Case No Superio…" at bounding box center [836, 457] width 989 height 575
click at [940, 678] on div "Lawsuits New Lawsuit Court Name Date Filed Status Creditor Name Case No Superio…" at bounding box center [836, 457] width 989 height 575
drag, startPoint x: 109, startPoint y: 383, endPoint x: 182, endPoint y: 397, distance: 74.7
click at [109, 383] on span "Unsecured Nonpriority Claims" at bounding box center [123, 389] width 169 height 15
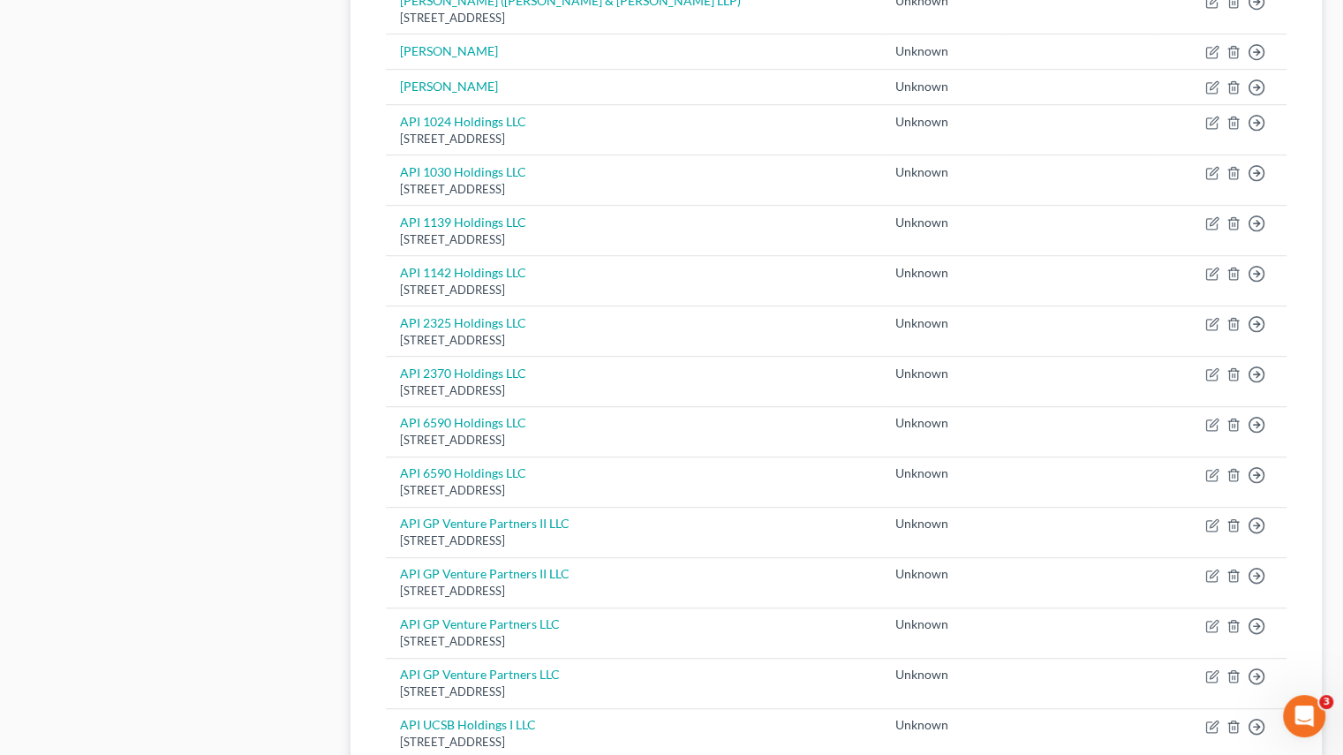
scroll to position [1233, 0]
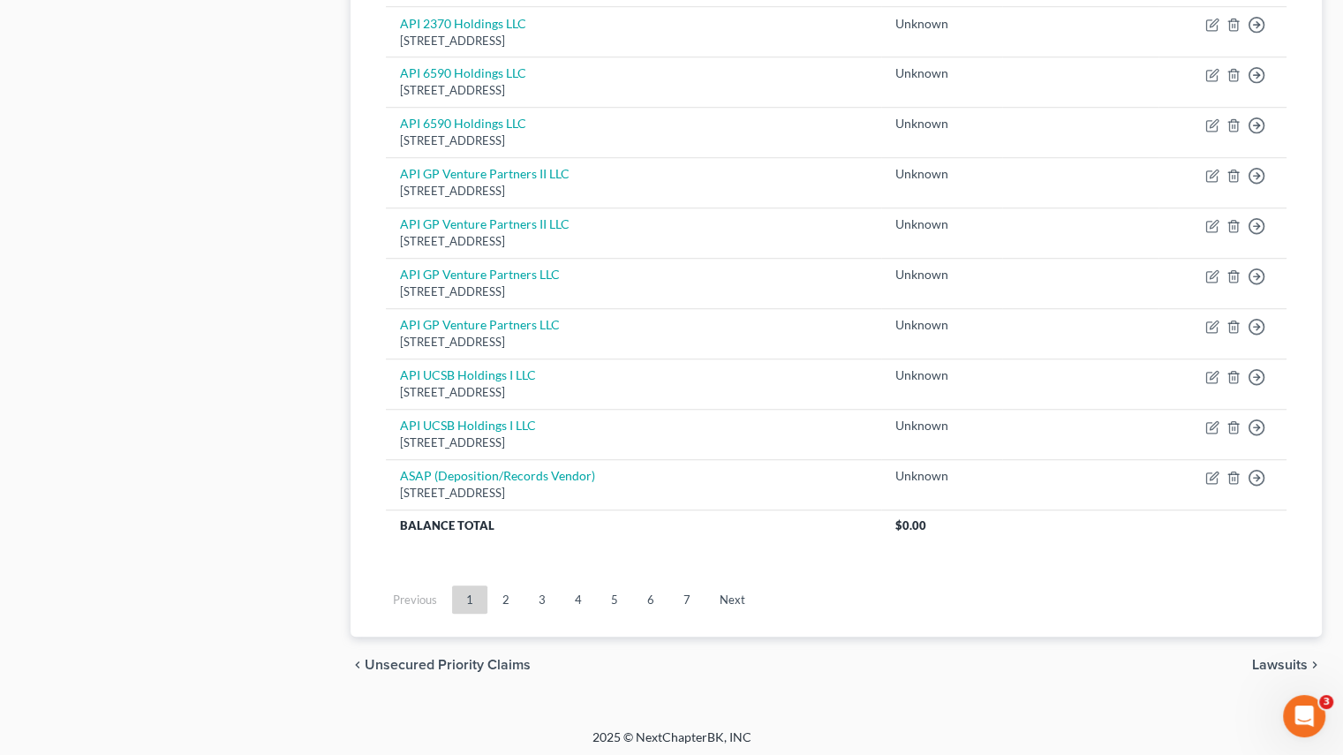
click at [617, 594] on link "5" at bounding box center [614, 600] width 35 height 28
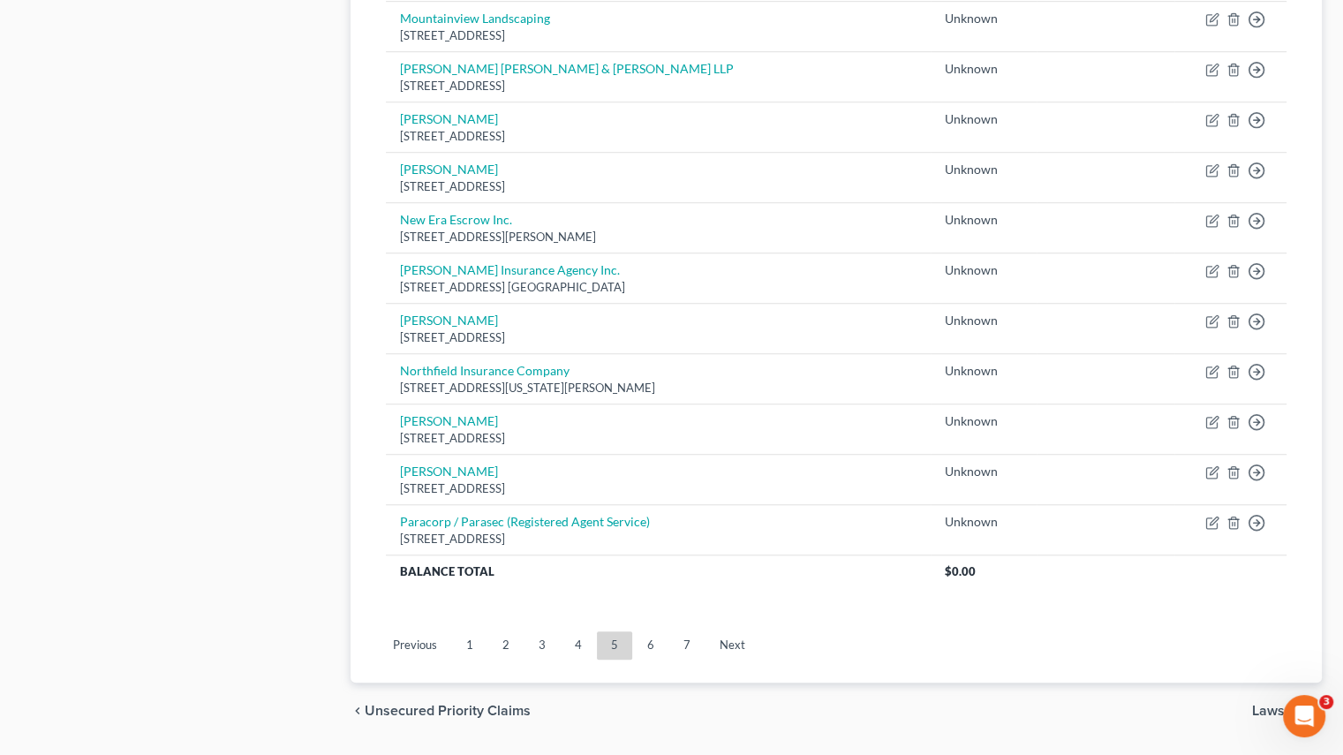
click at [656, 644] on link "6" at bounding box center [650, 646] width 35 height 28
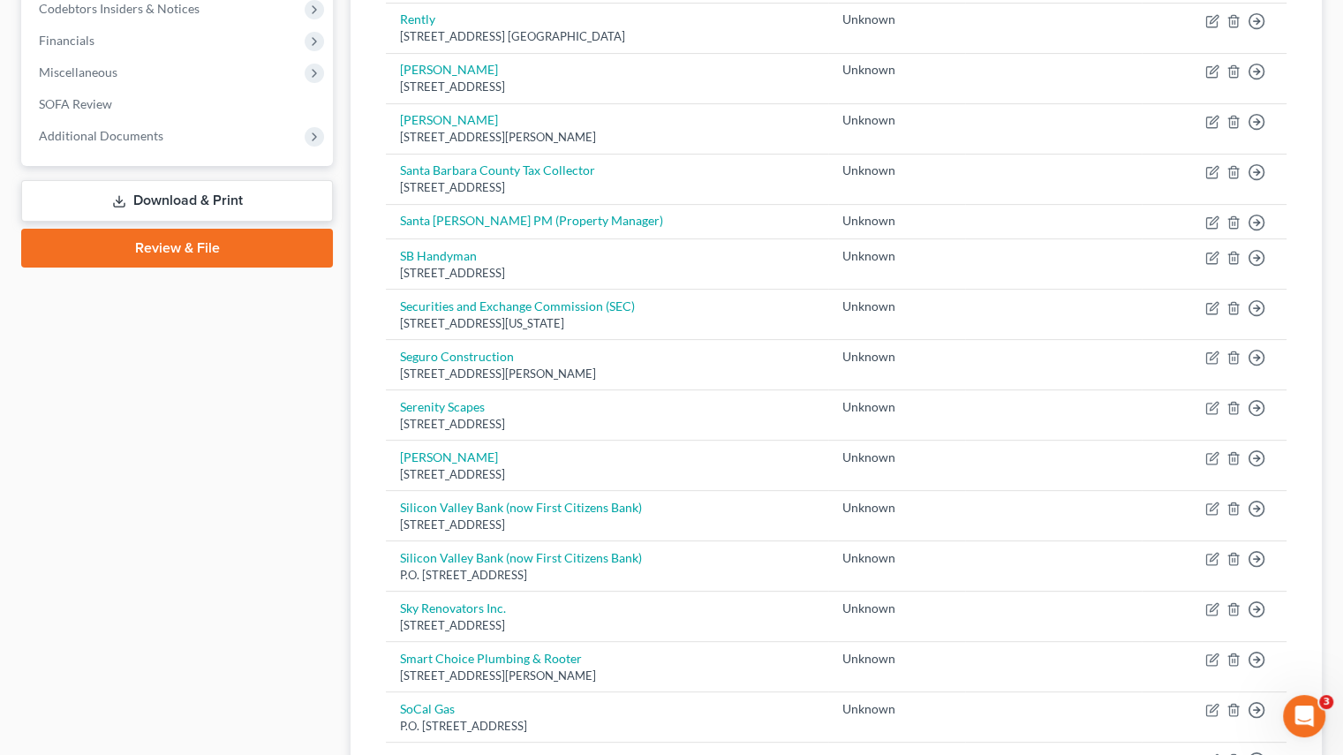
scroll to position [438, 0]
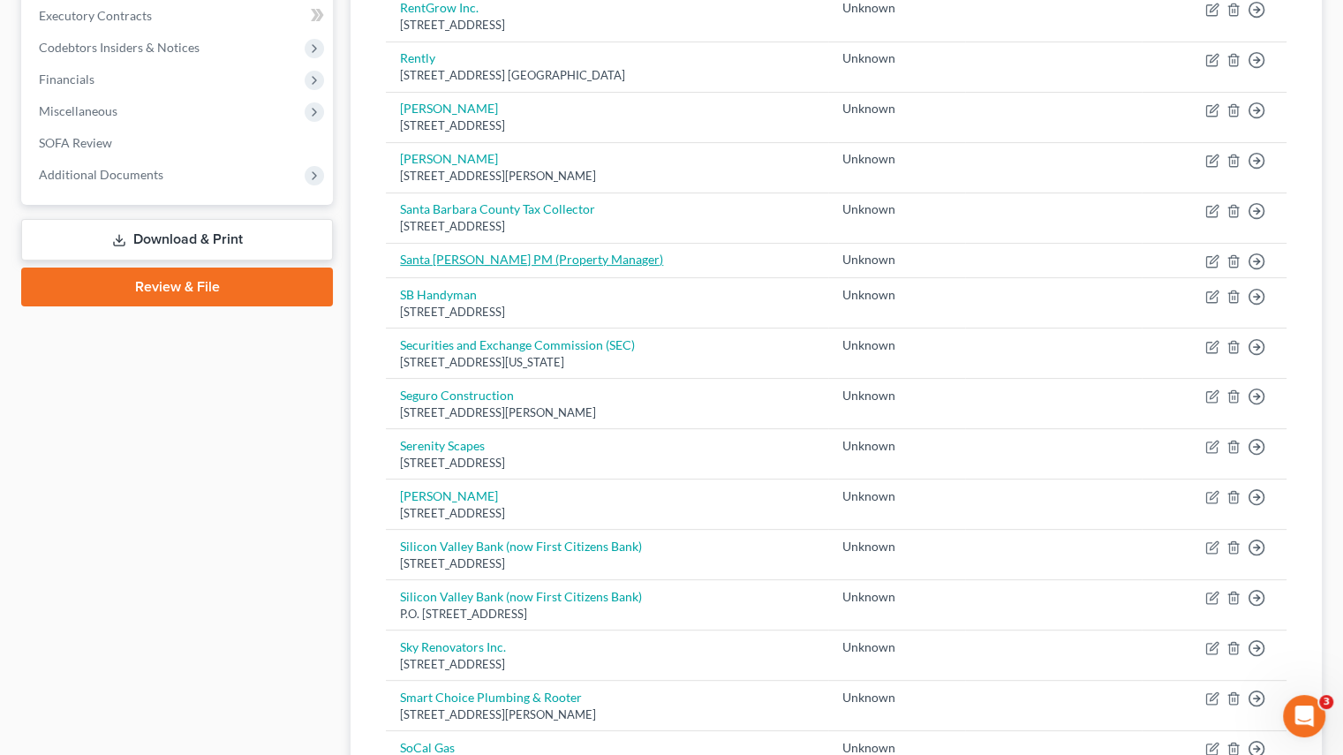
click at [469, 256] on link "Santa [PERSON_NAME] PM (Property Manager)" at bounding box center [531, 259] width 263 height 15
select select "2"
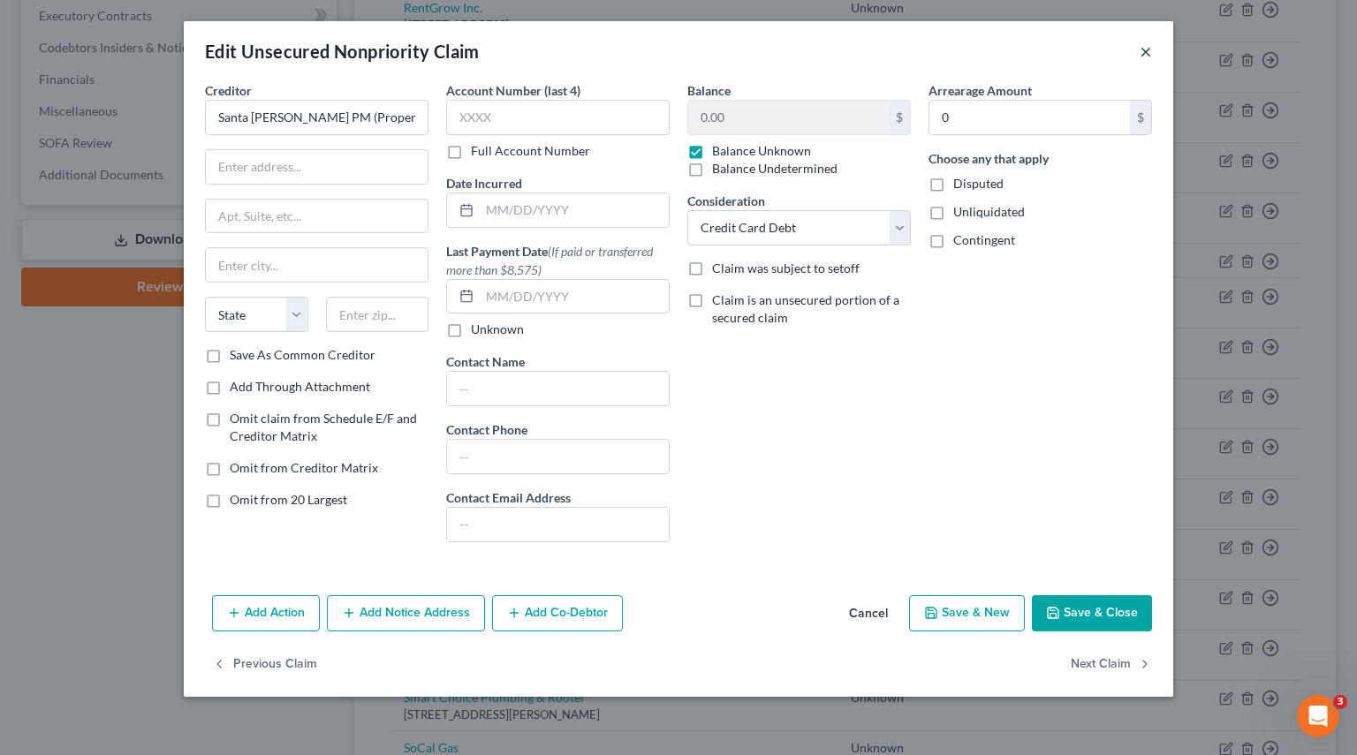
click at [1141, 52] on button "×" at bounding box center [1145, 51] width 12 height 21
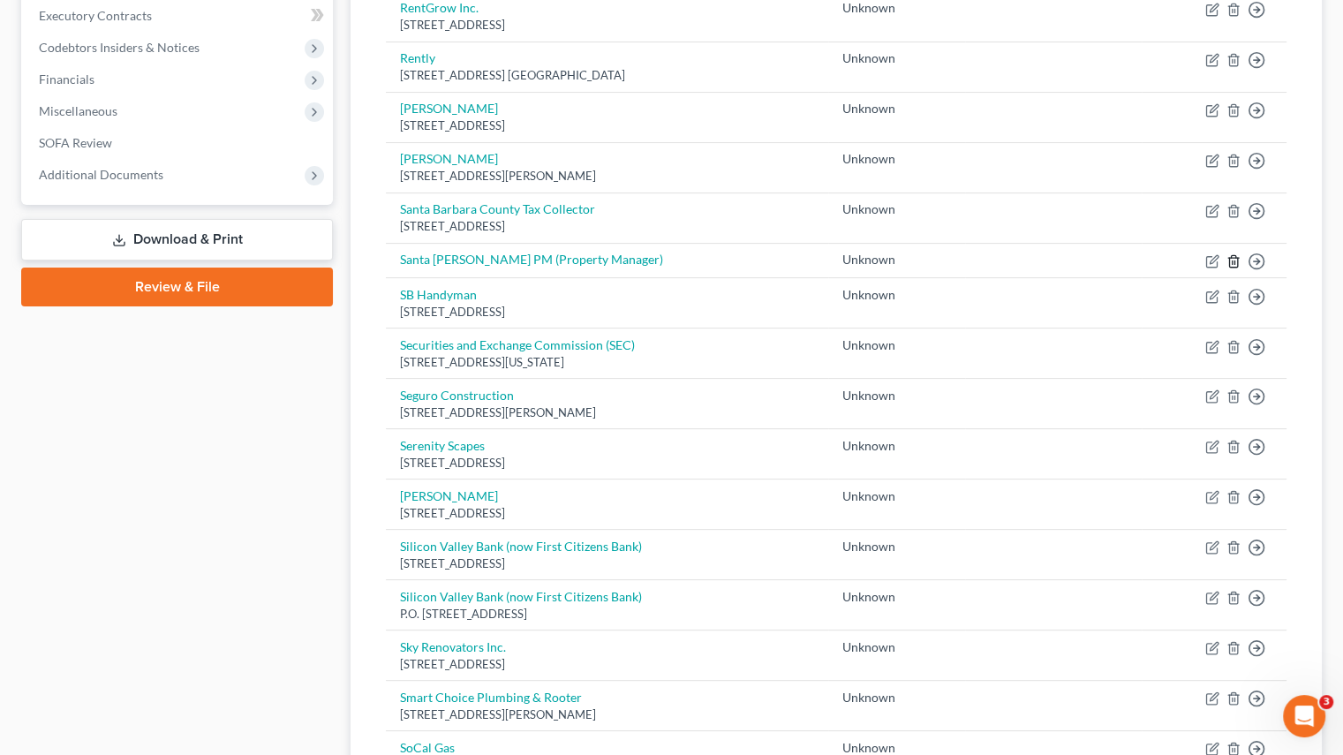
click at [1233, 261] on line "button" at bounding box center [1233, 263] width 0 height 4
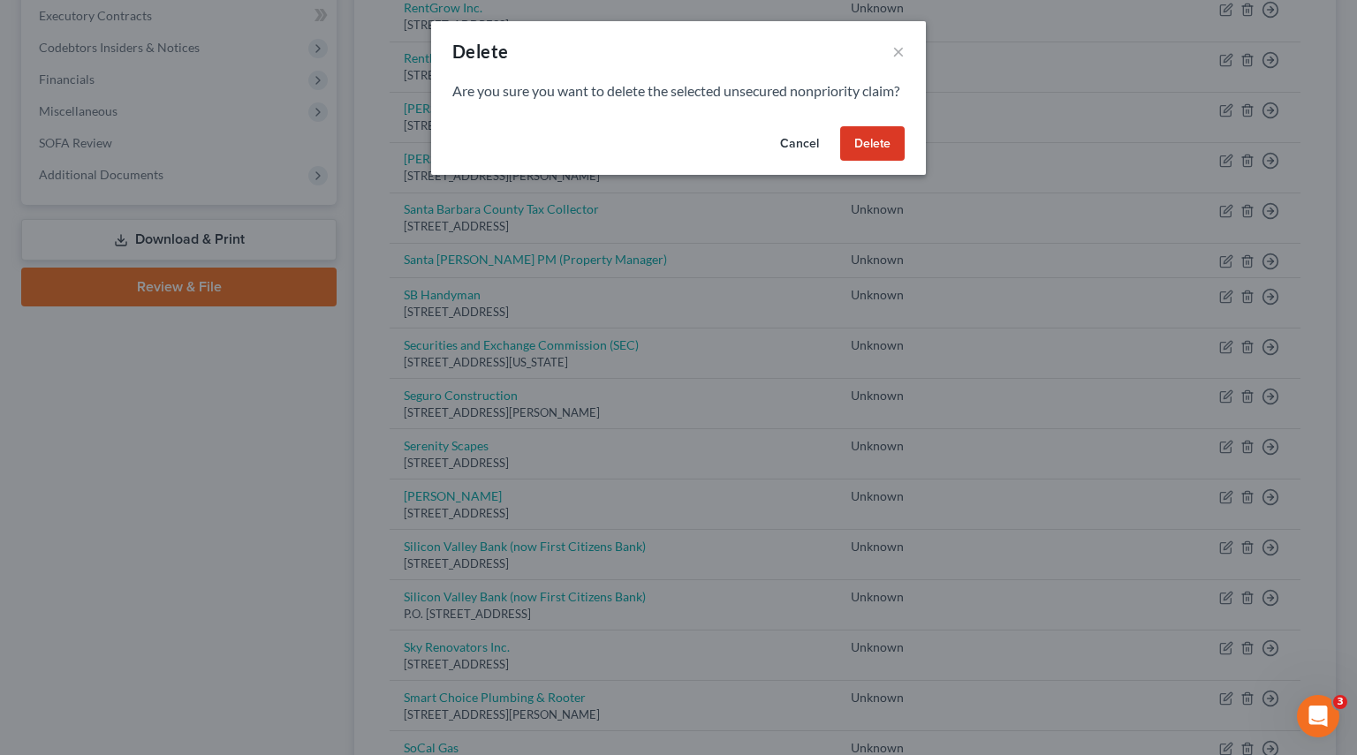
click at [876, 162] on button "Delete" at bounding box center [872, 143] width 64 height 35
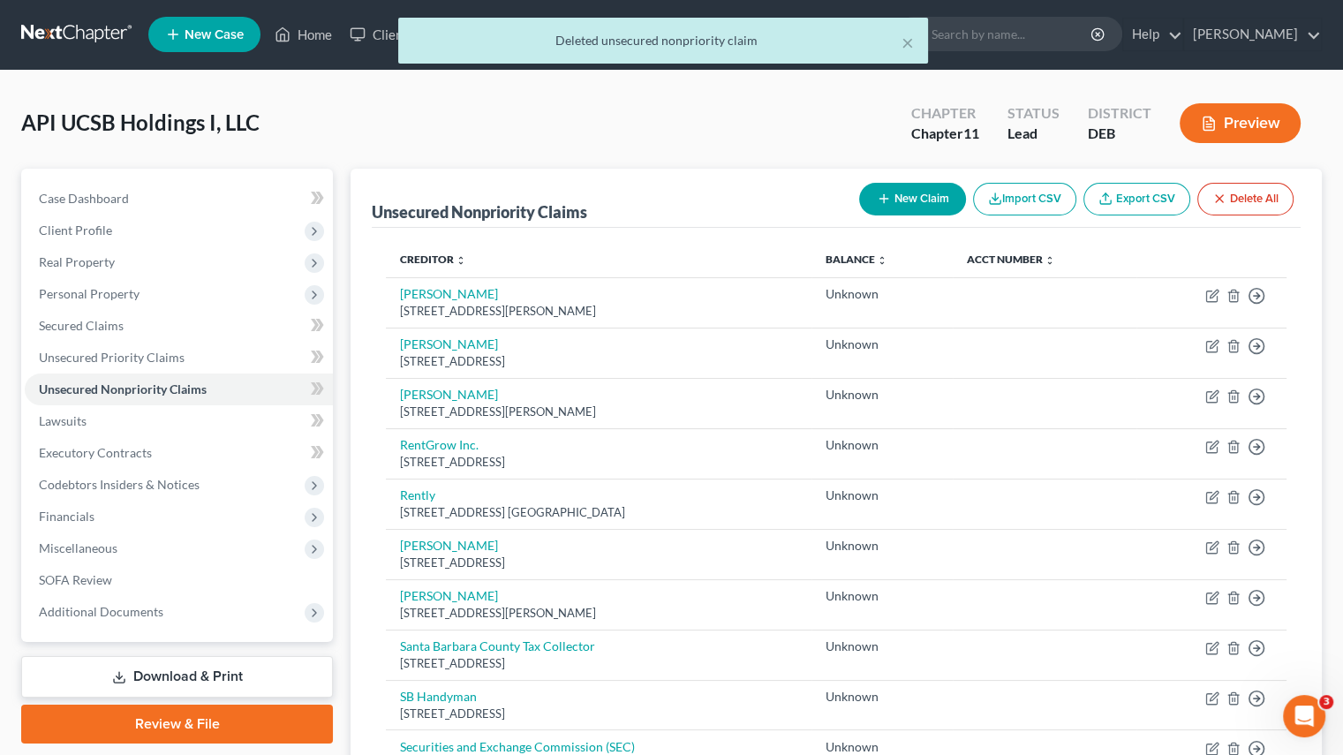
scroll to position [0, 0]
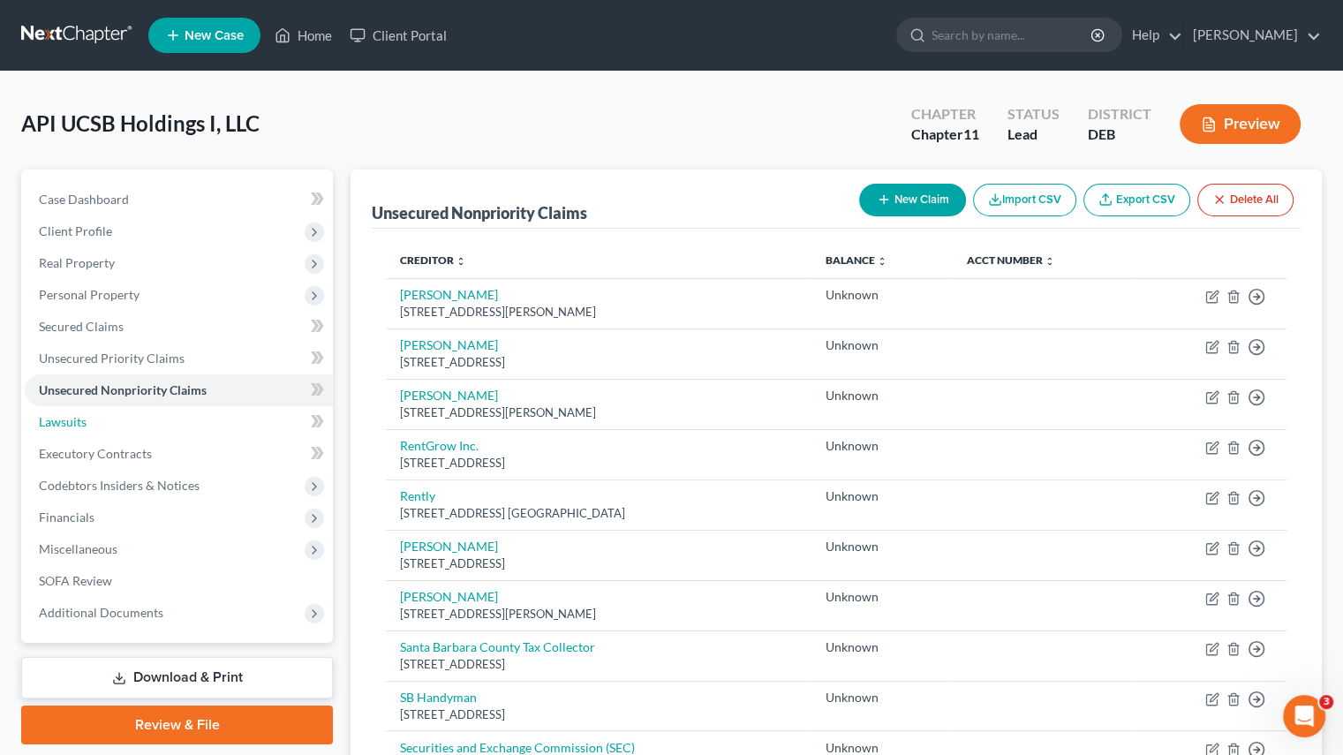
click at [63, 420] on span "Lawsuits" at bounding box center [63, 421] width 48 height 15
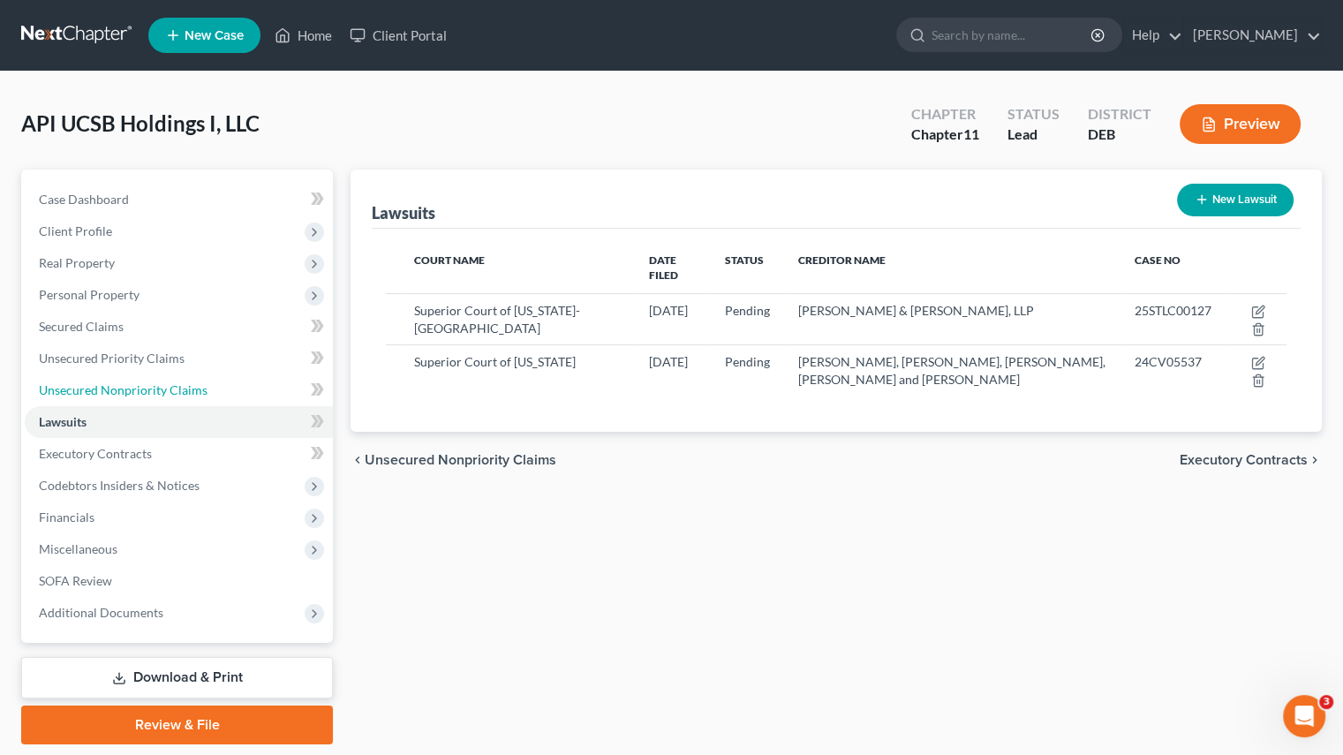
click at [78, 385] on span "Unsecured Nonpriority Claims" at bounding box center [123, 389] width 169 height 15
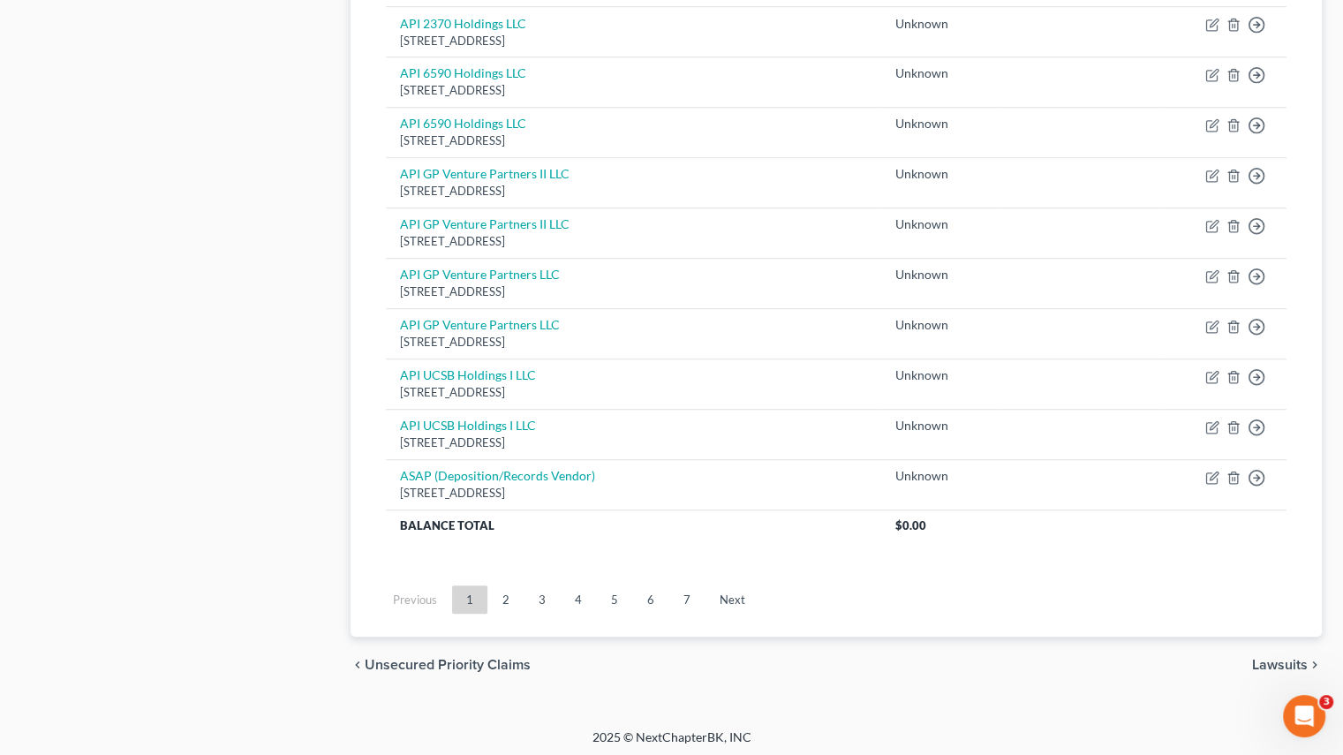
click at [682, 601] on link "7" at bounding box center [686, 600] width 35 height 28
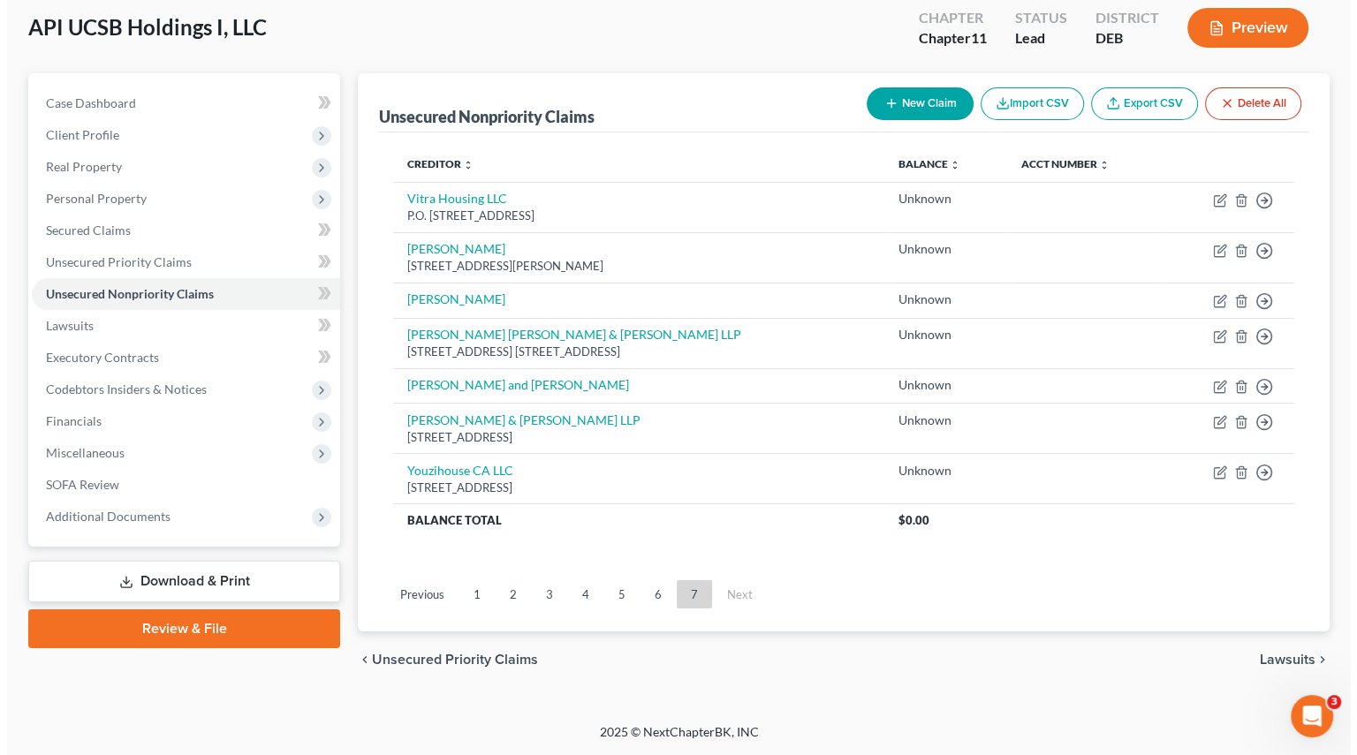
scroll to position [95, 0]
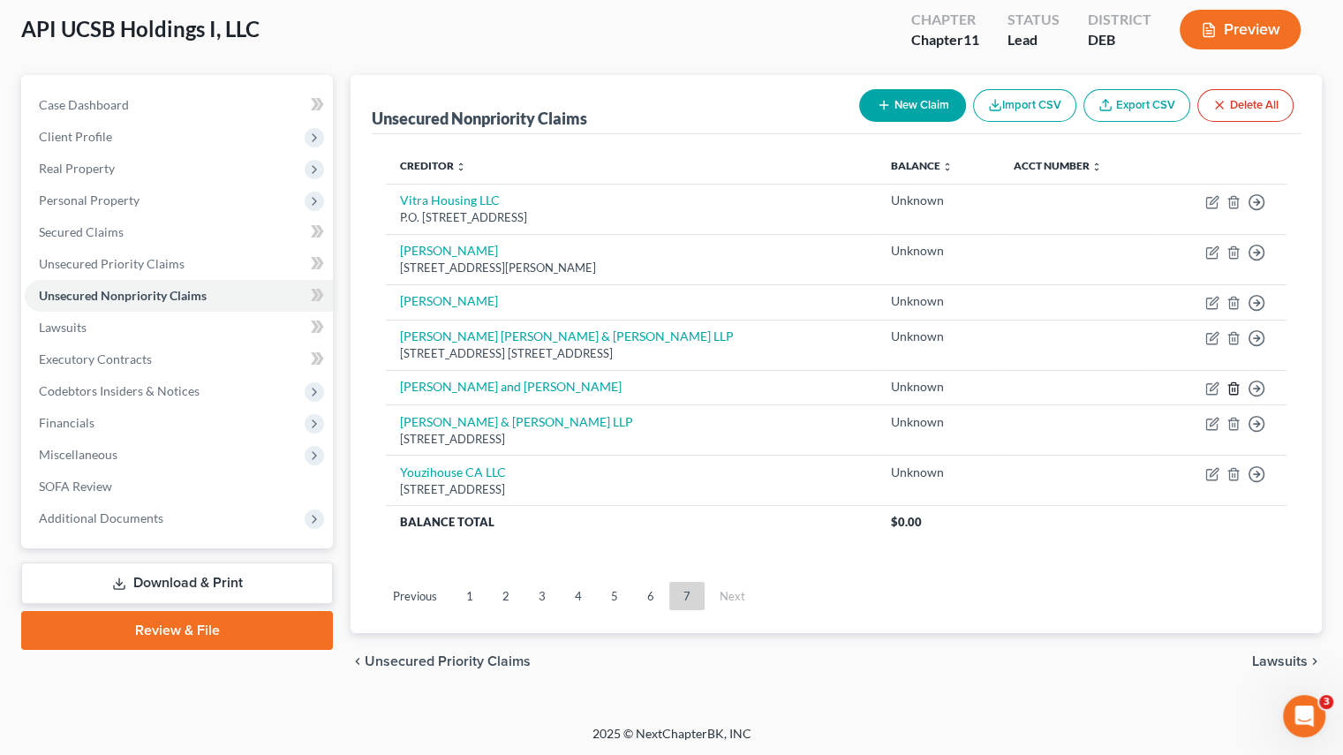
click at [1234, 385] on icon "button" at bounding box center [1234, 389] width 14 height 14
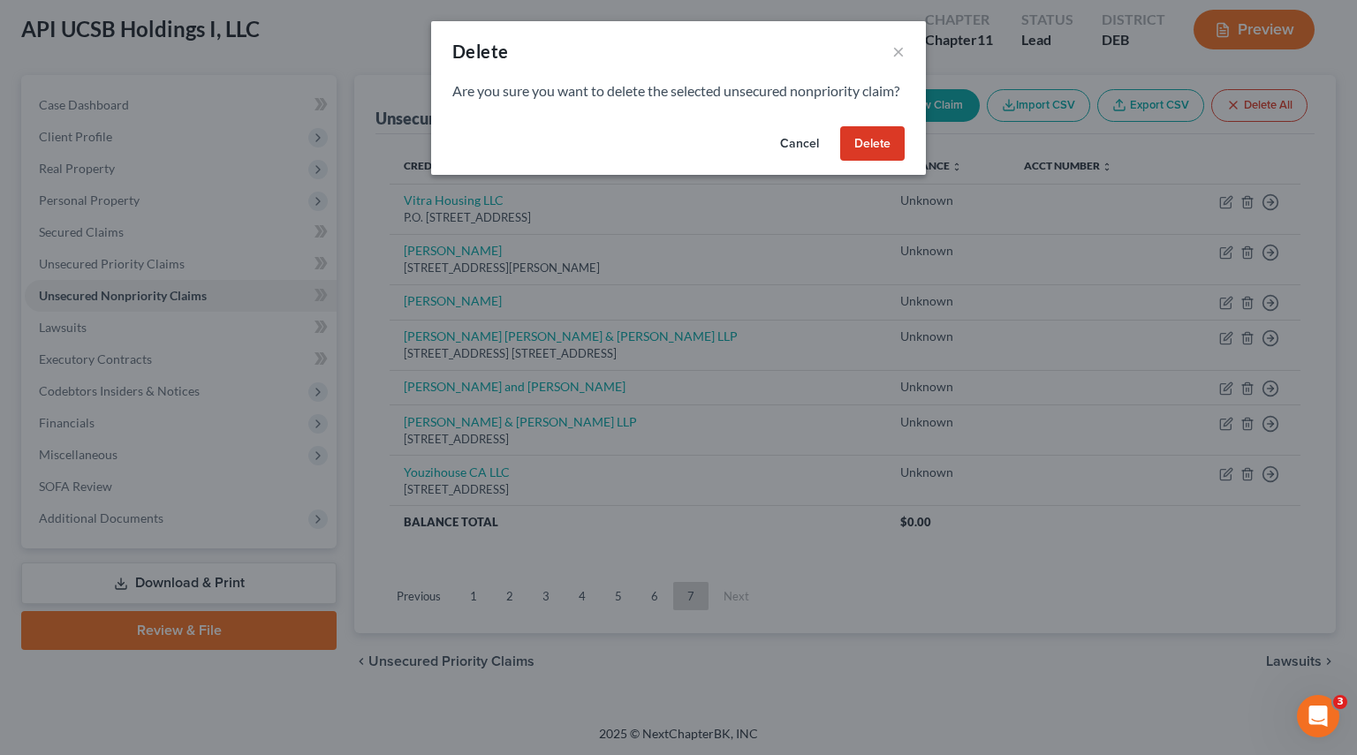
click at [877, 162] on button "Delete" at bounding box center [872, 143] width 64 height 35
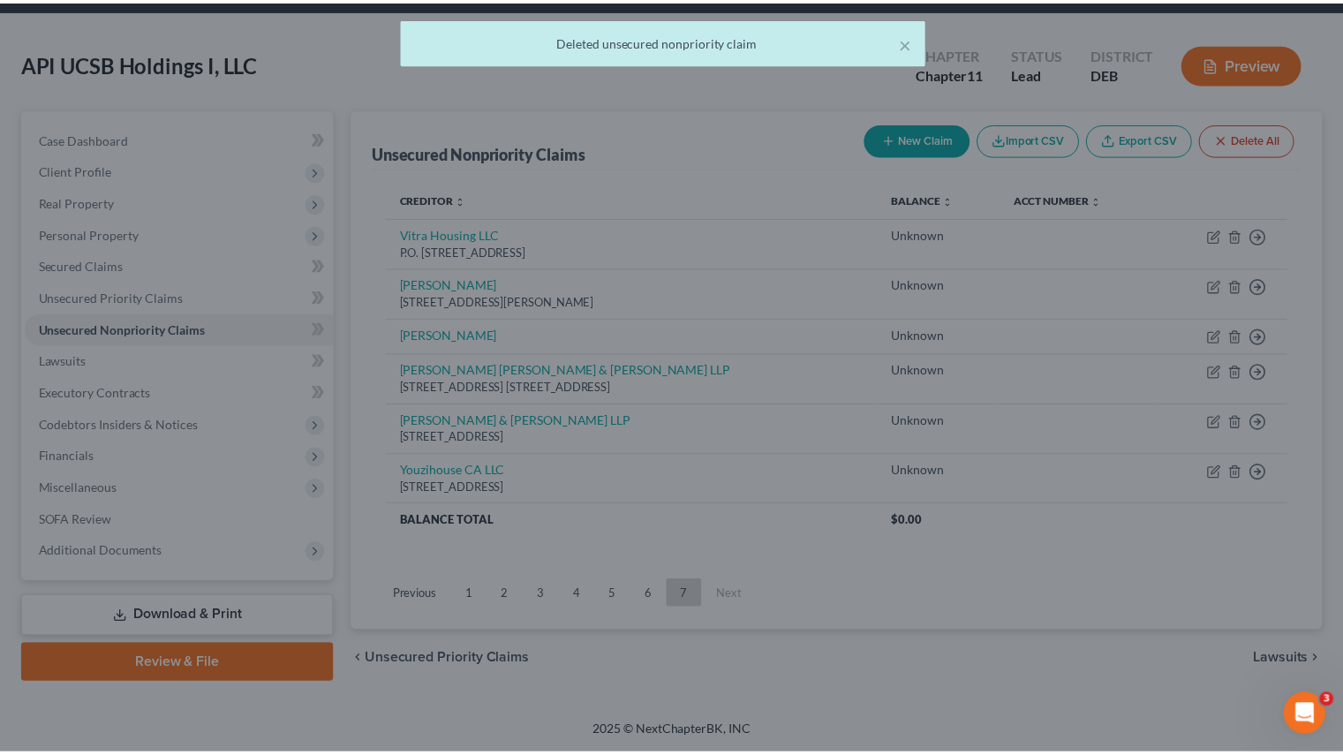
scroll to position [59, 0]
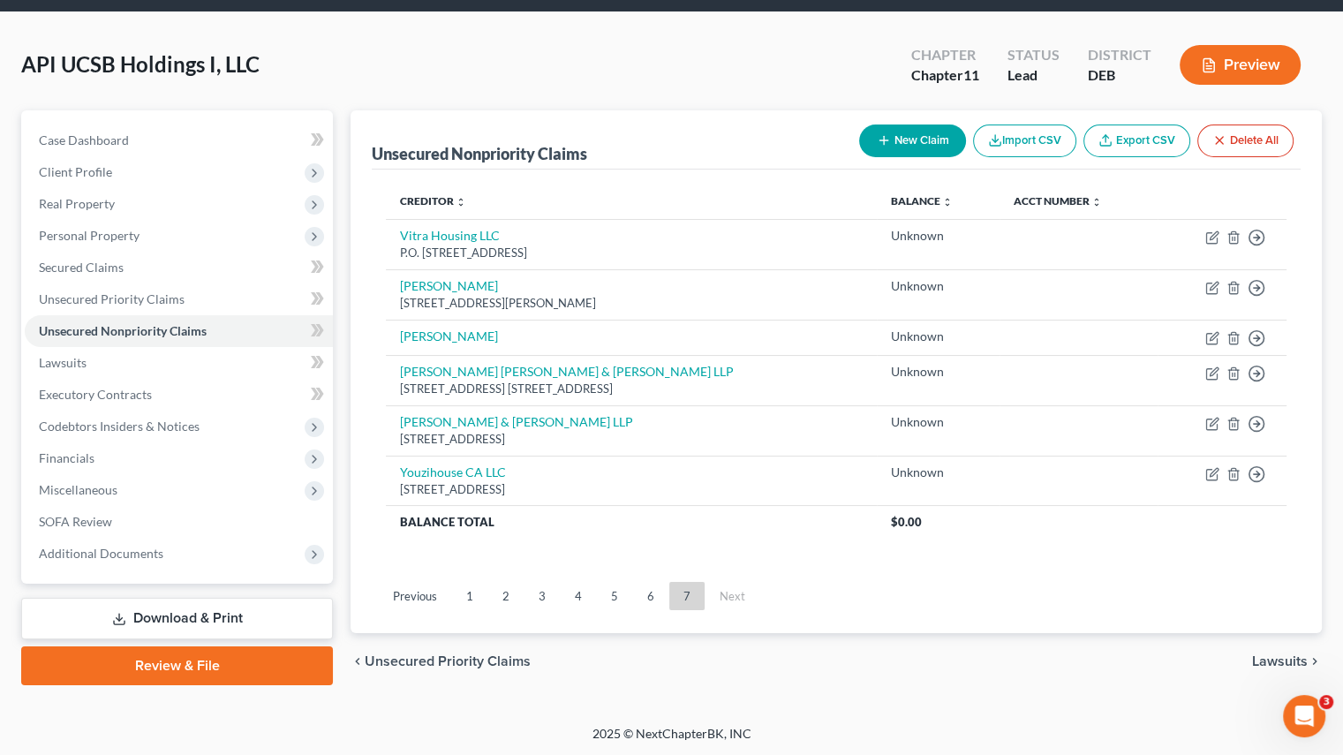
drag, startPoint x: 500, startPoint y: 598, endPoint x: 509, endPoint y: 600, distance: 9.0
click at [500, 598] on link "2" at bounding box center [505, 596] width 35 height 28
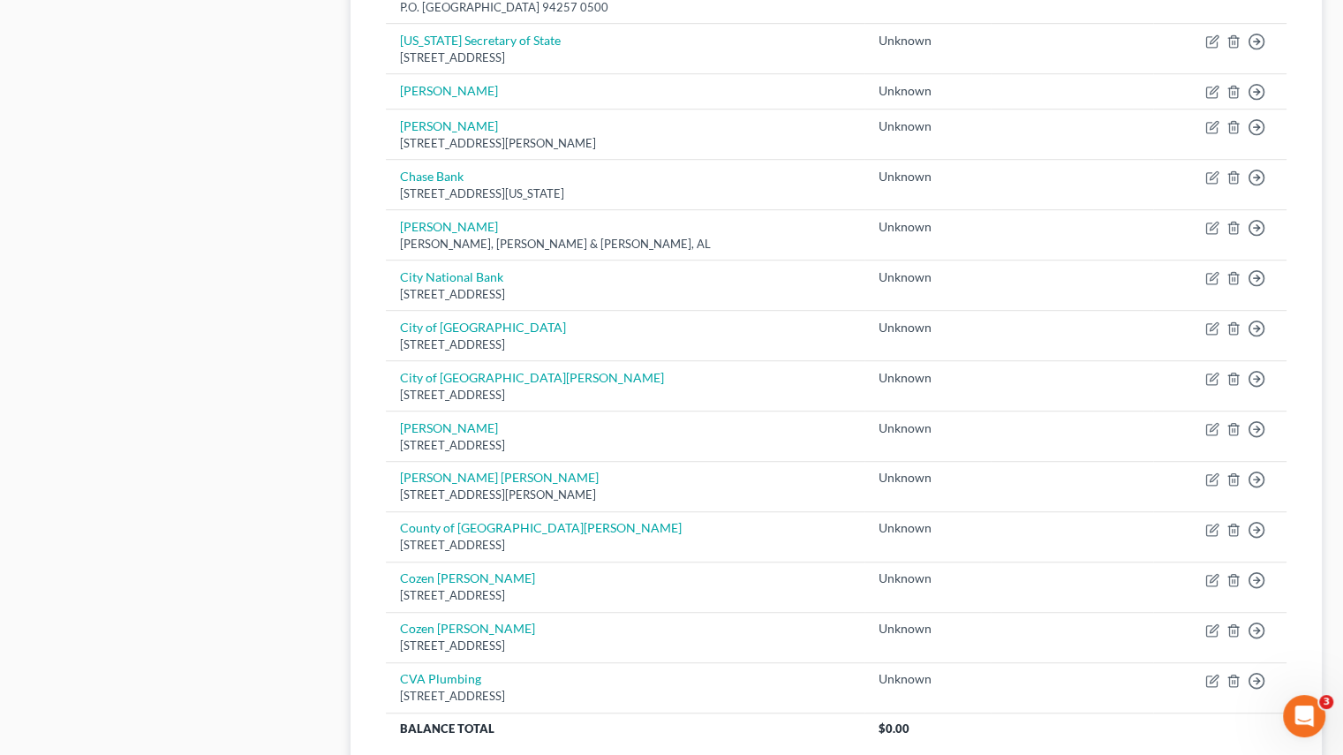
scroll to position [1247, 0]
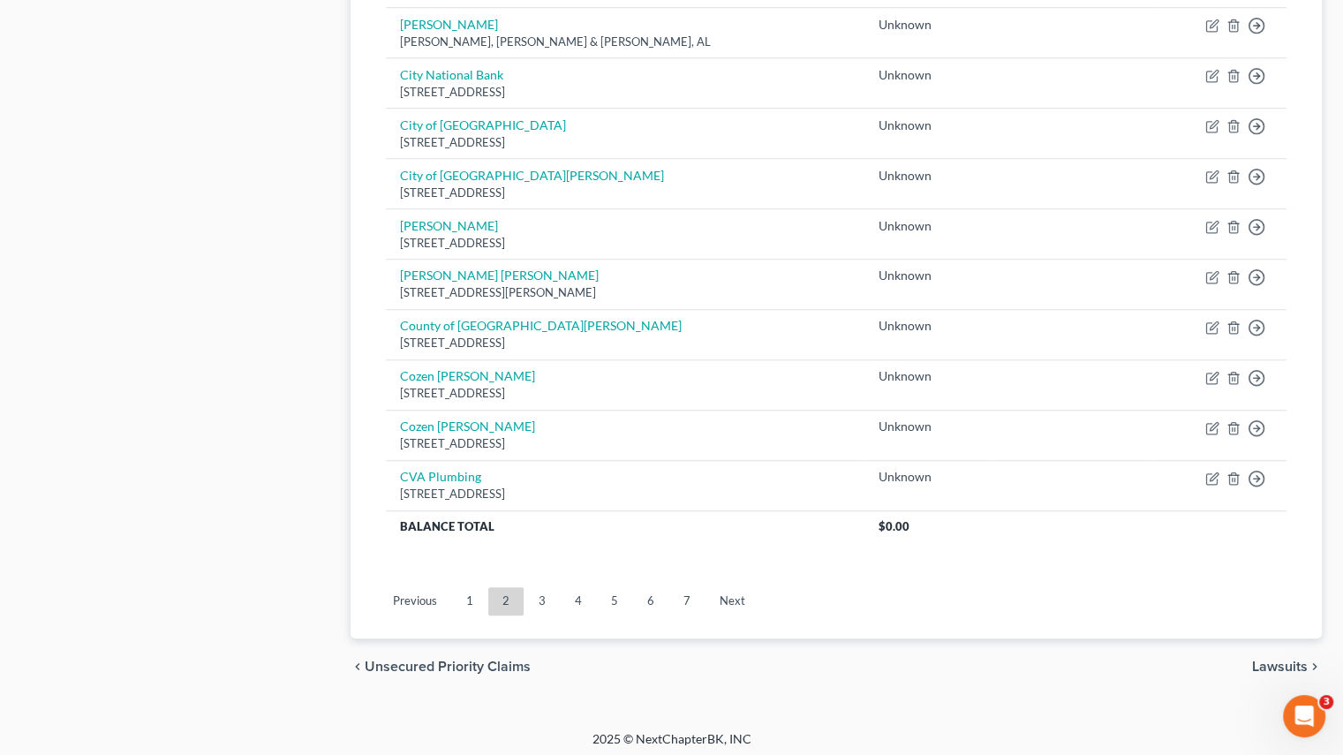
click at [543, 602] on link "3" at bounding box center [542, 601] width 35 height 28
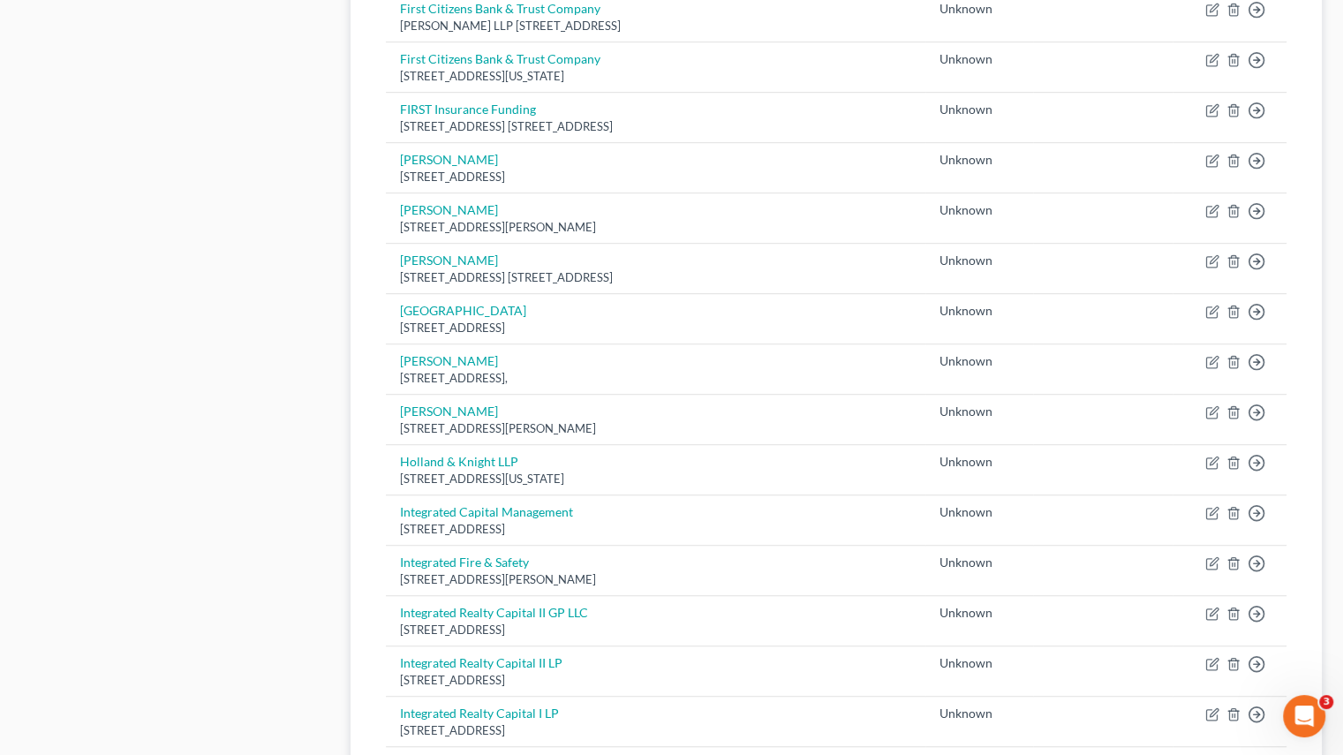
scroll to position [1070, 0]
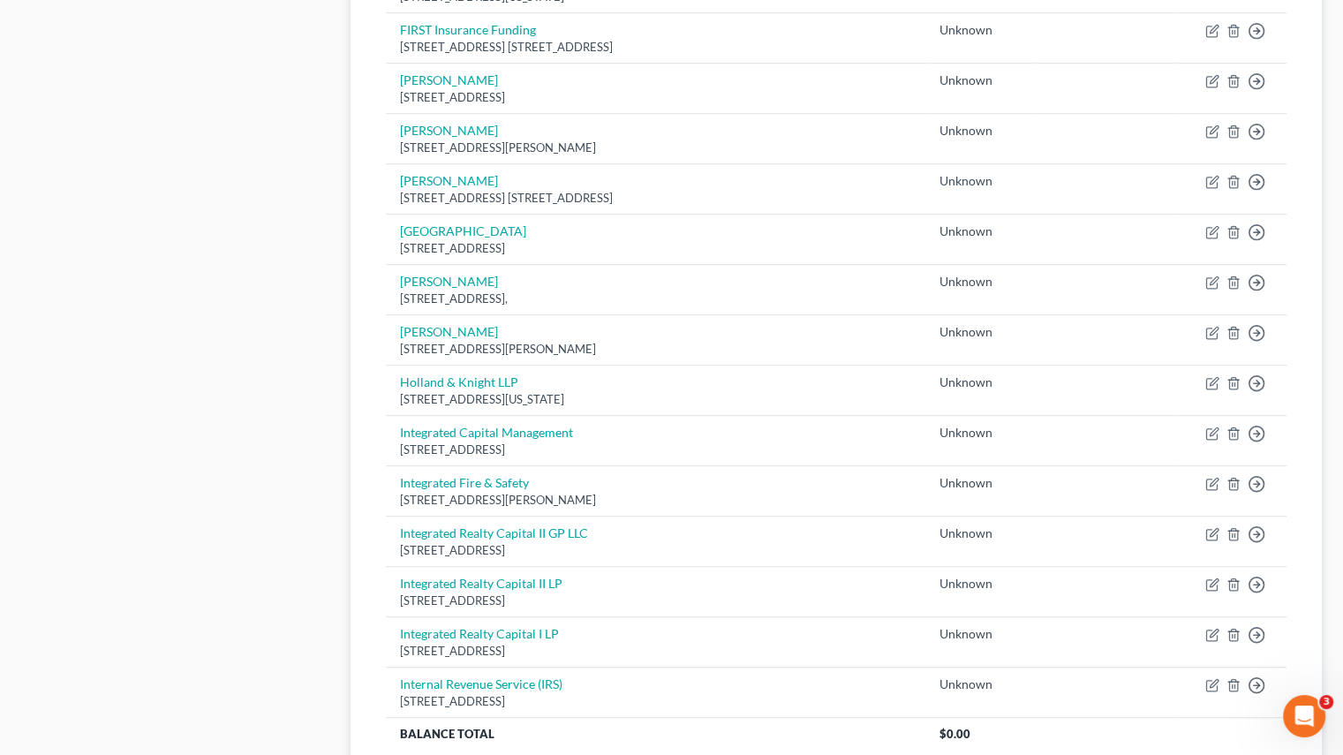
click at [198, 314] on div "Case Dashboard Payments Invoices Payments Payments Credit Report Client Profile" at bounding box center [176, 0] width 329 height 1803
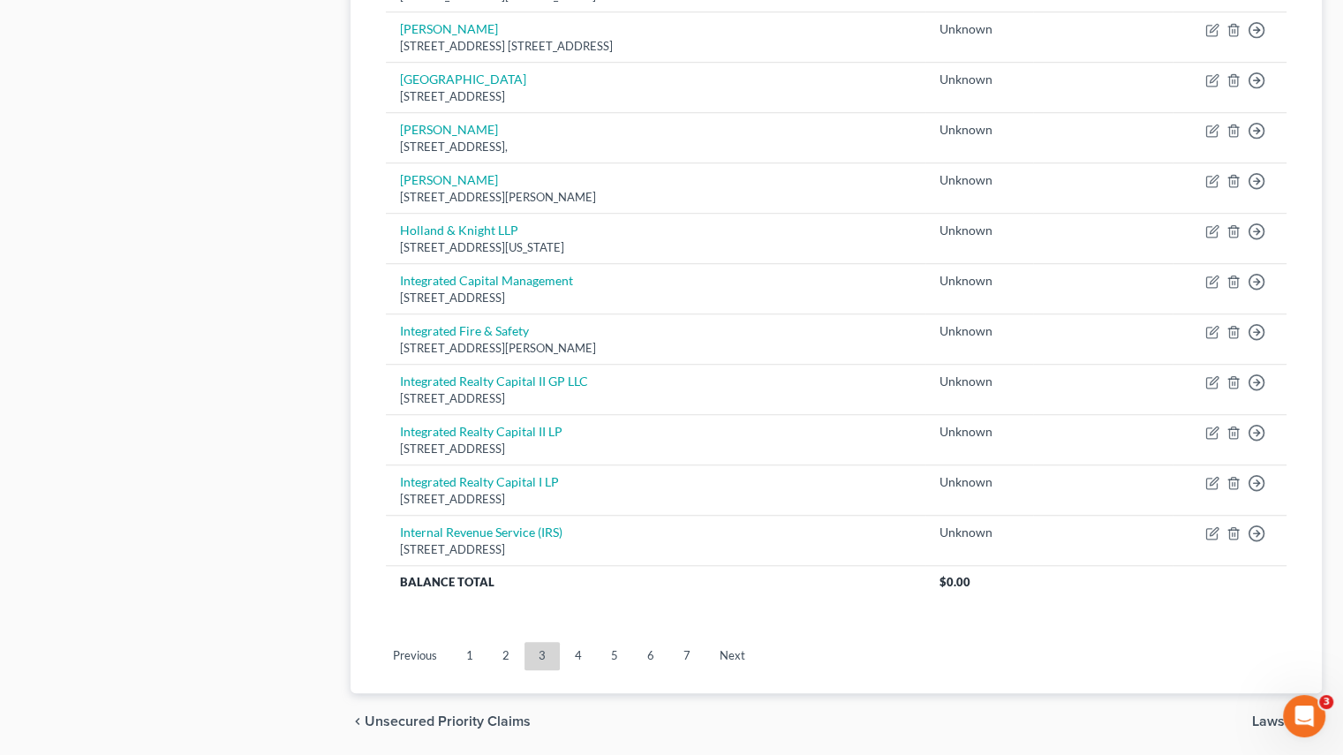
scroll to position [1278, 0]
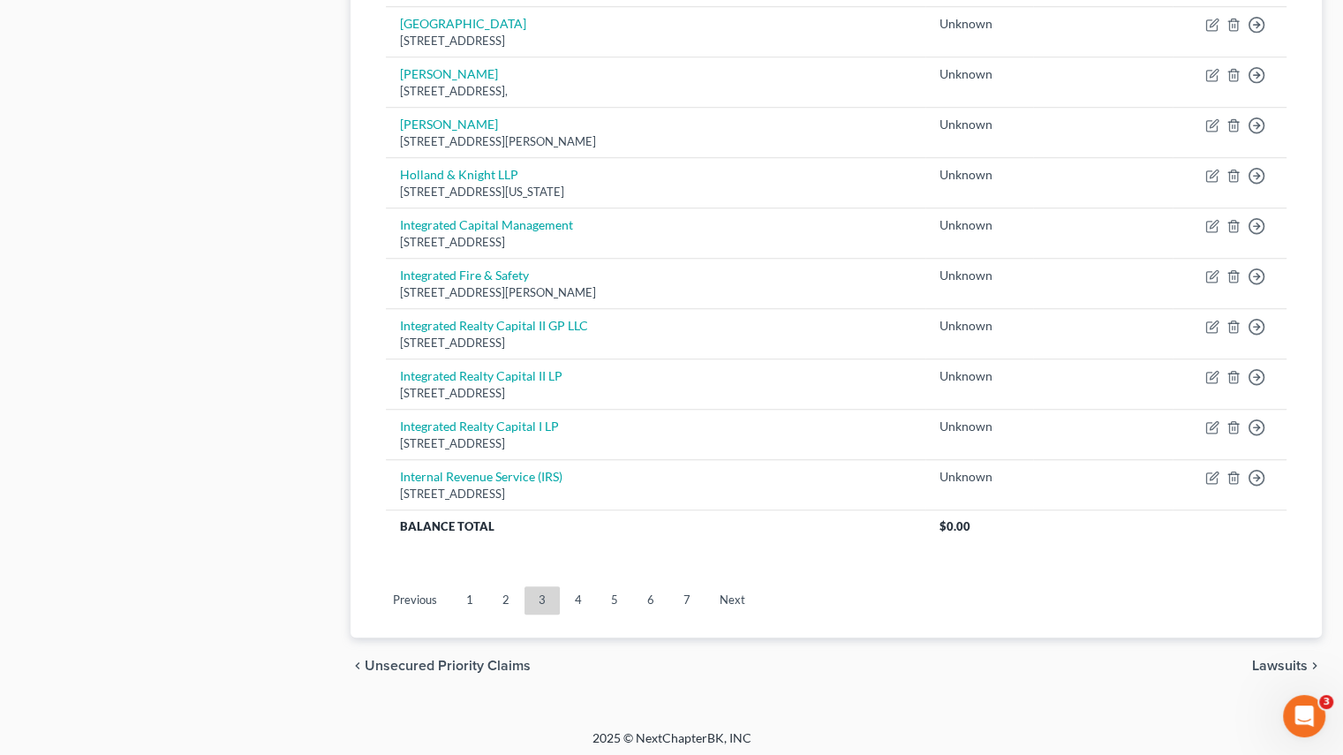
click at [579, 596] on link "4" at bounding box center [578, 600] width 35 height 28
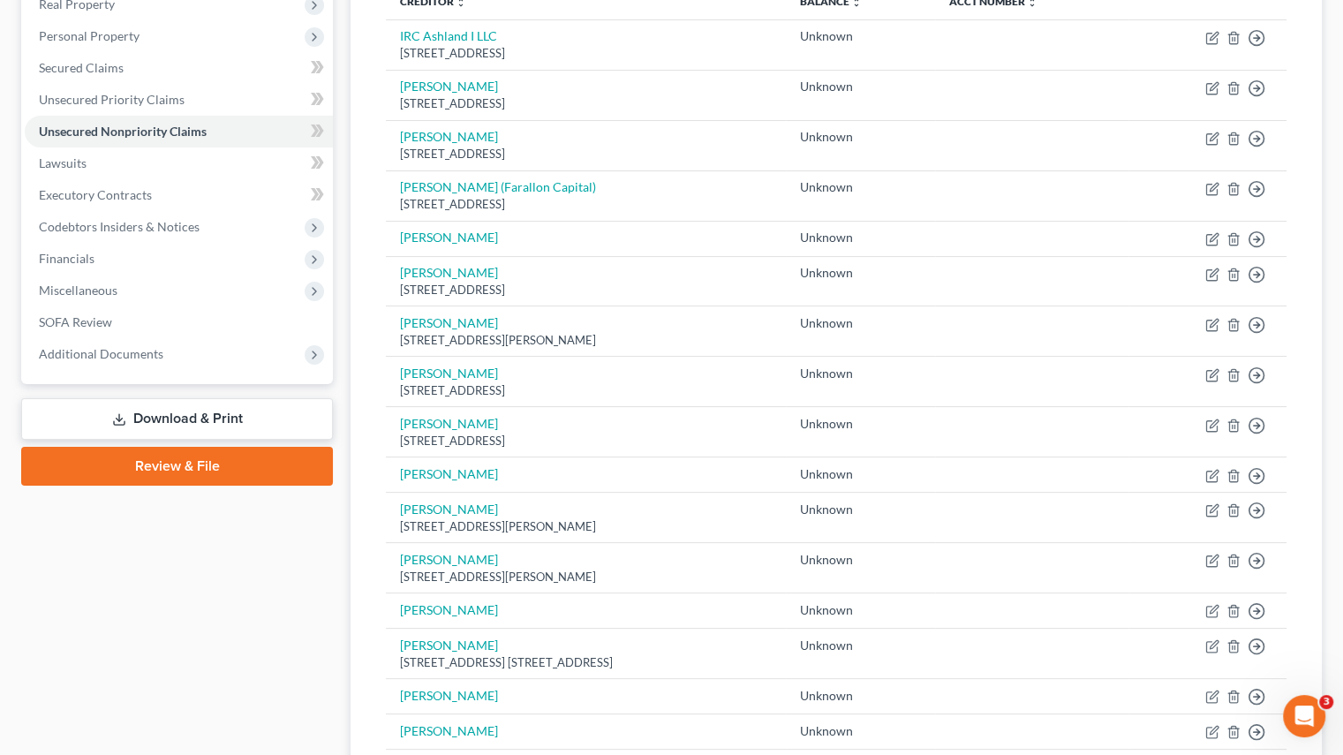
scroll to position [216, 0]
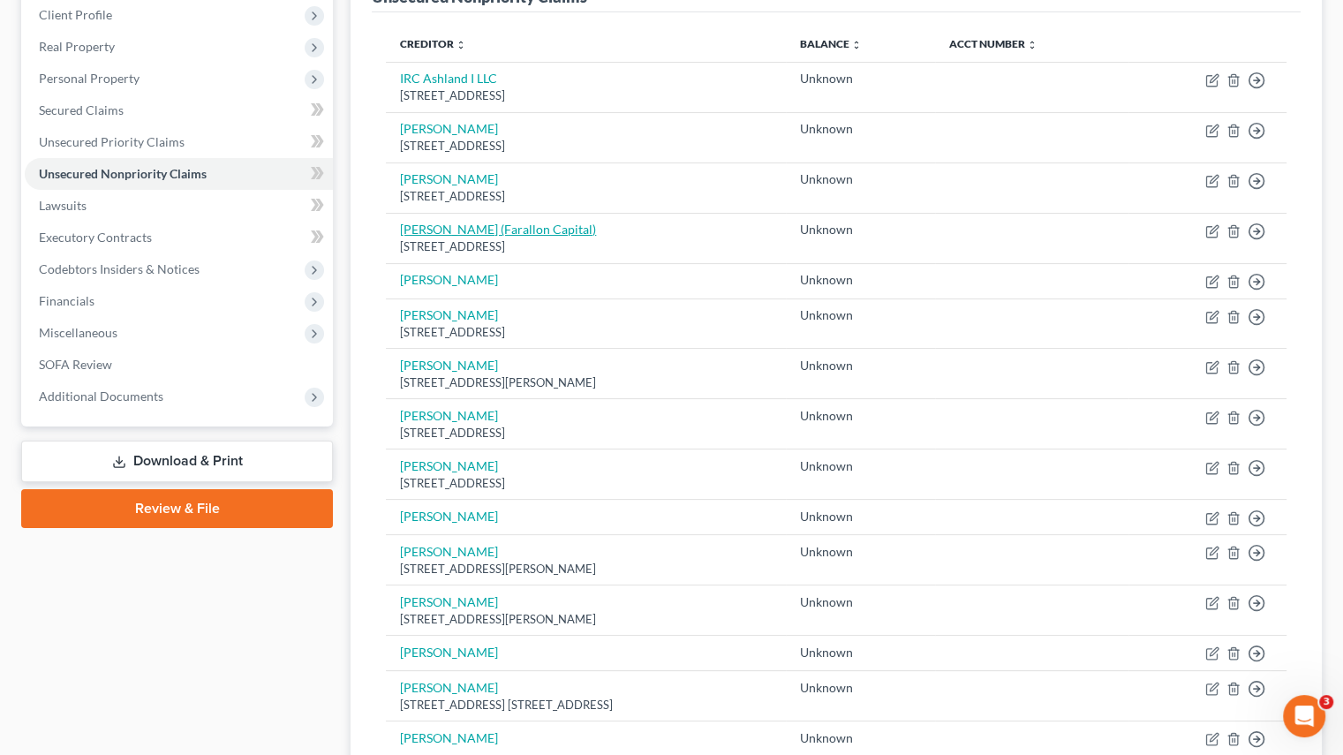
click at [495, 224] on link "Jack Kelly (Farallon Capital)" at bounding box center [498, 229] width 196 height 15
select select "4"
select select "2"
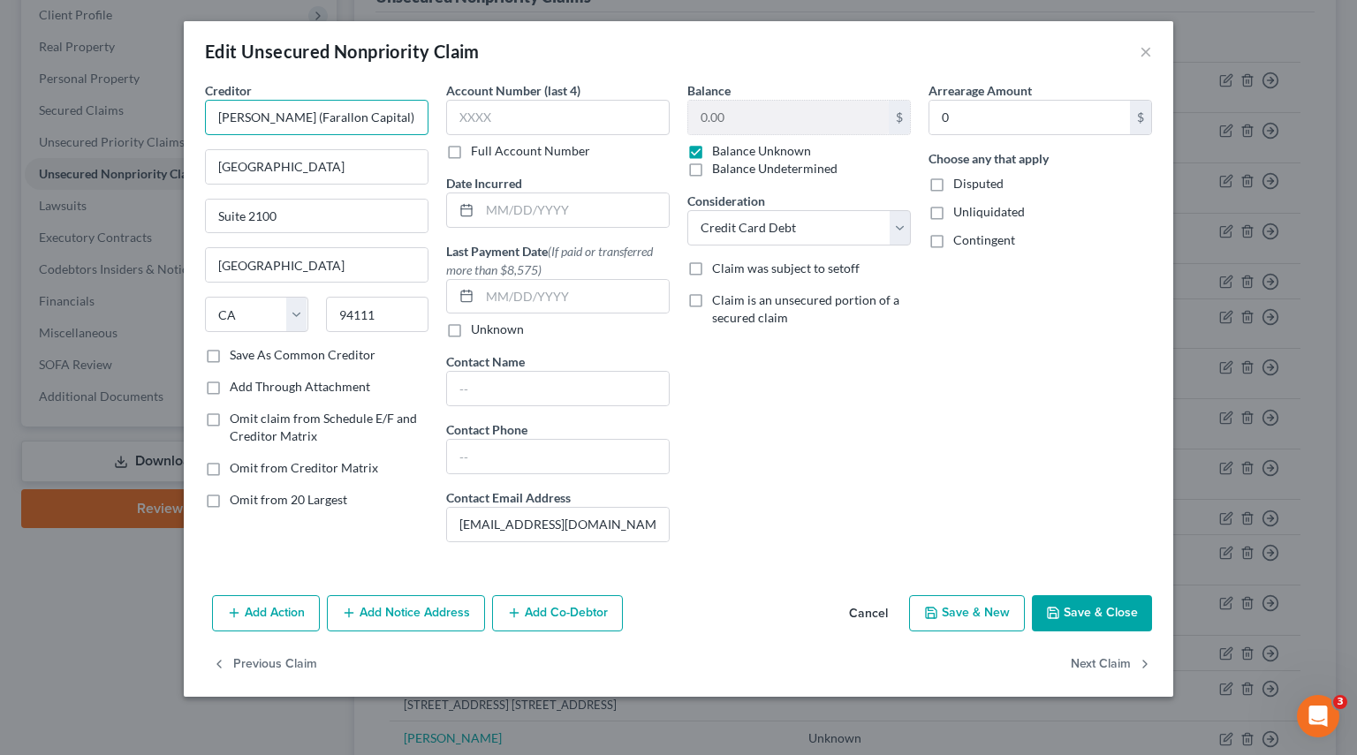
drag, startPoint x: 270, startPoint y: 114, endPoint x: 143, endPoint y: 116, distance: 127.2
click at [143, 116] on div "Edit Unsecured Nonpriority Claim × Creditor * Jack Kelly (Farallon Capital) One…" at bounding box center [678, 377] width 1357 height 755
click at [1145, 51] on button "×" at bounding box center [1145, 51] width 12 height 21
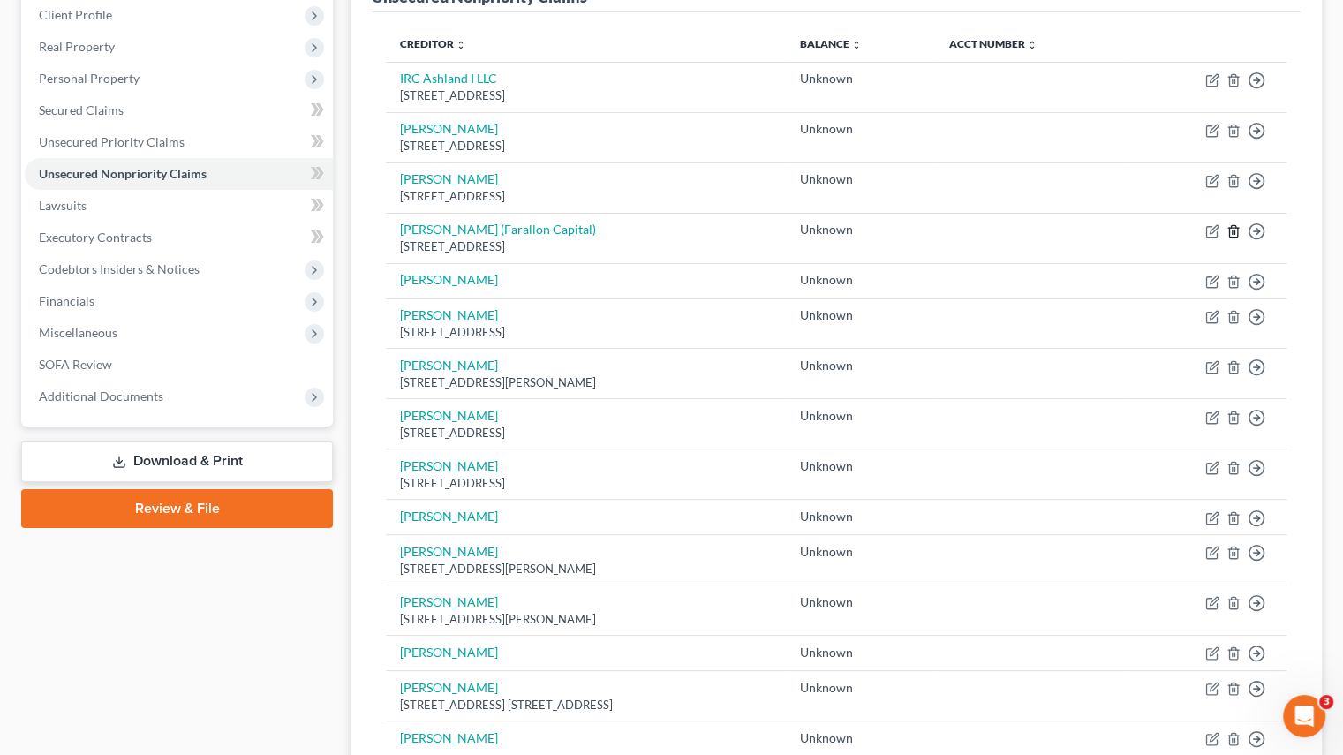
click at [1229, 231] on icon "button" at bounding box center [1233, 230] width 8 height 11
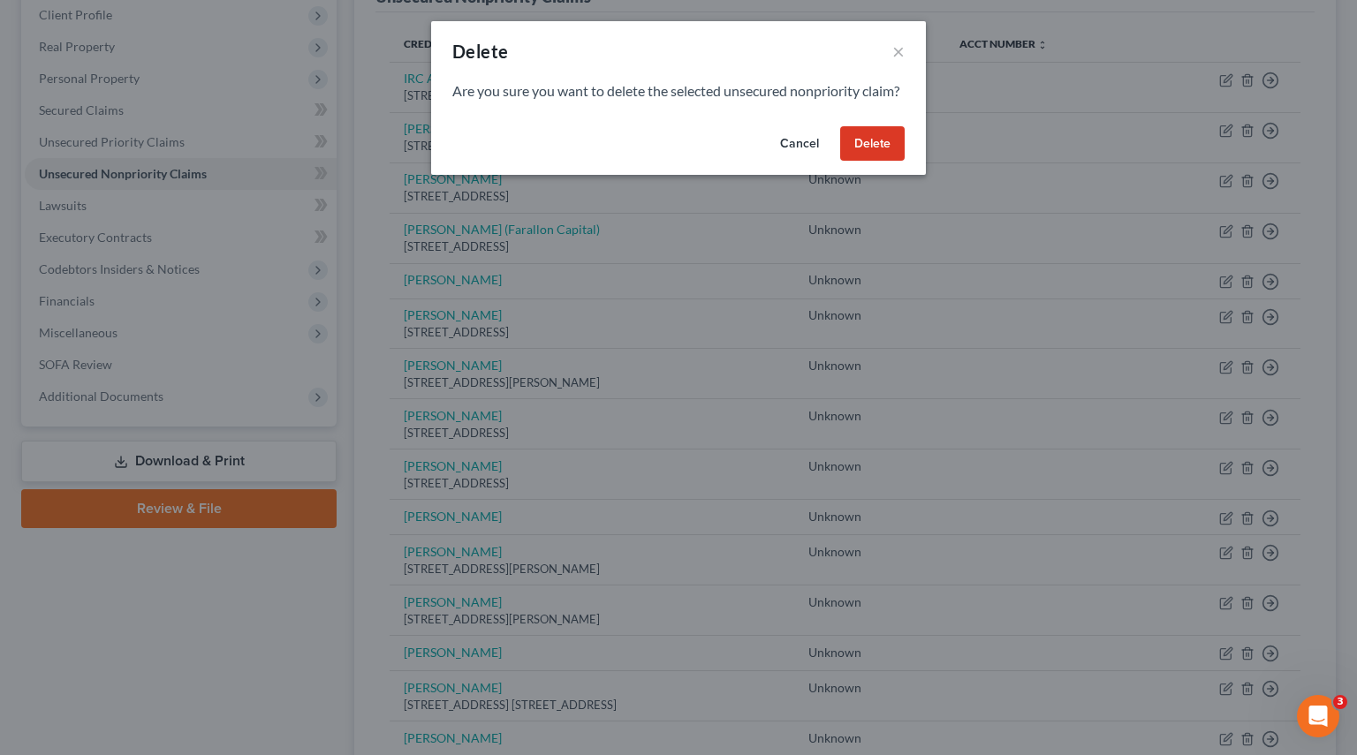
click at [866, 157] on button "Delete" at bounding box center [872, 143] width 64 height 35
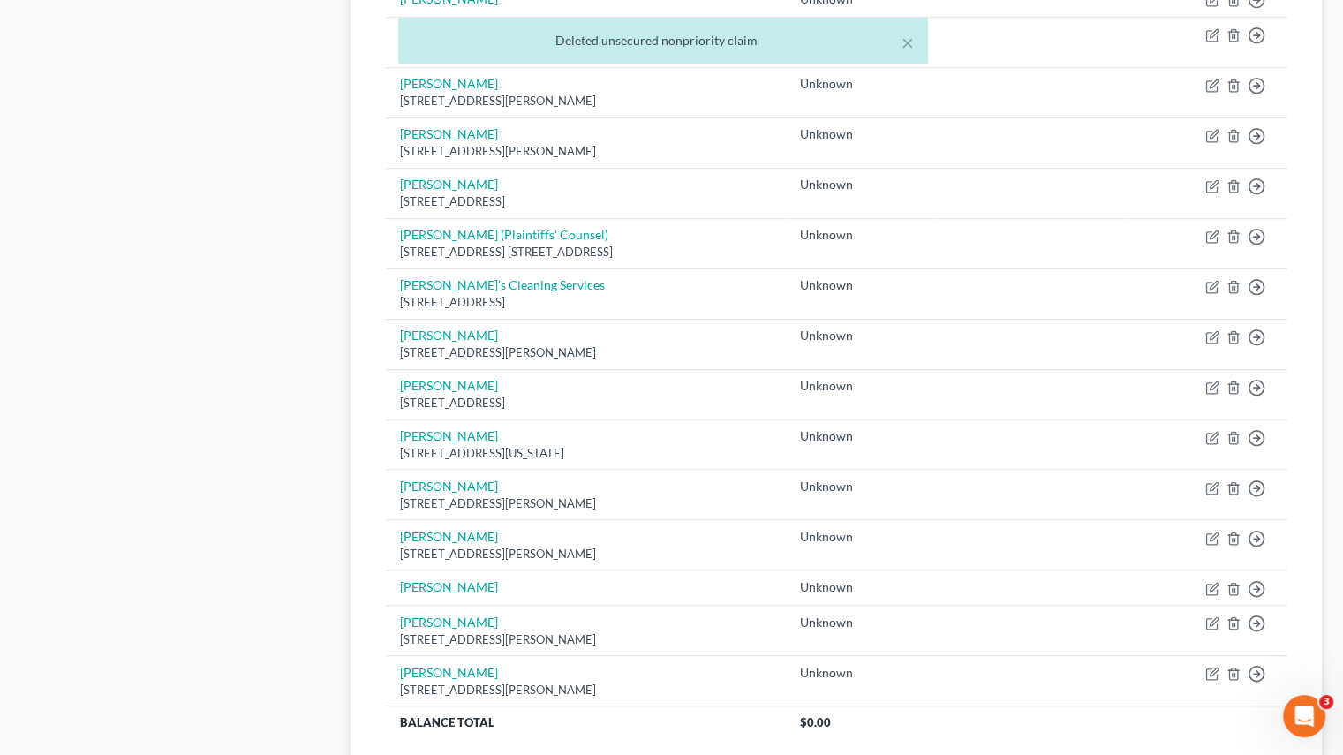
scroll to position [1100, 0]
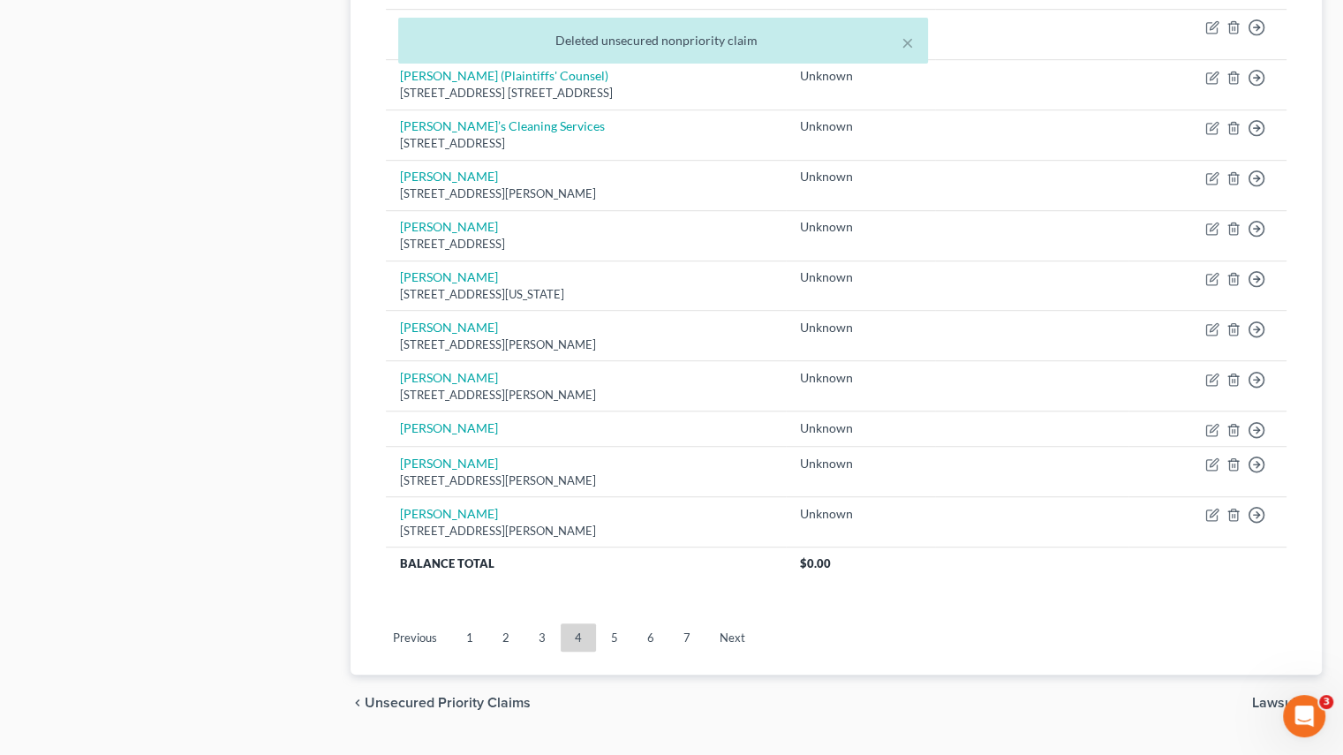
click at [504, 640] on link "2" at bounding box center [505, 638] width 35 height 28
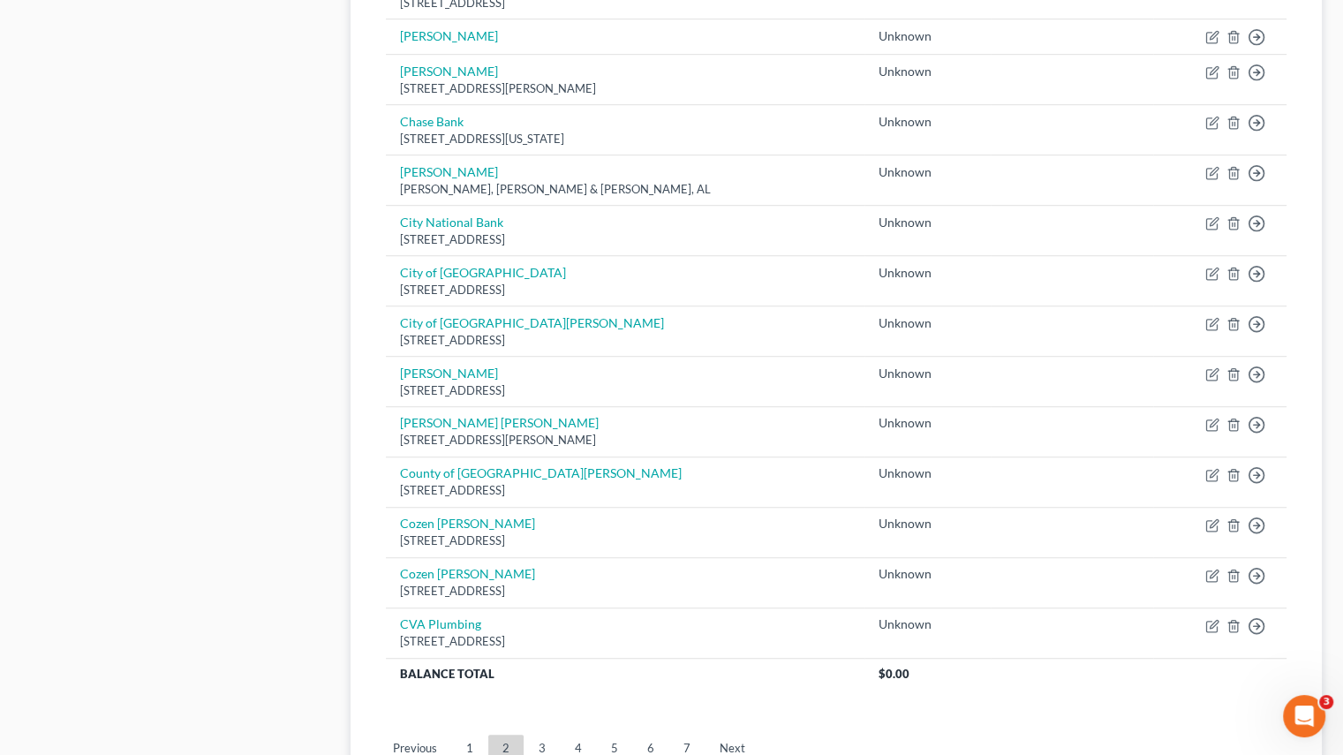
click at [540, 741] on link "3" at bounding box center [542, 749] width 35 height 28
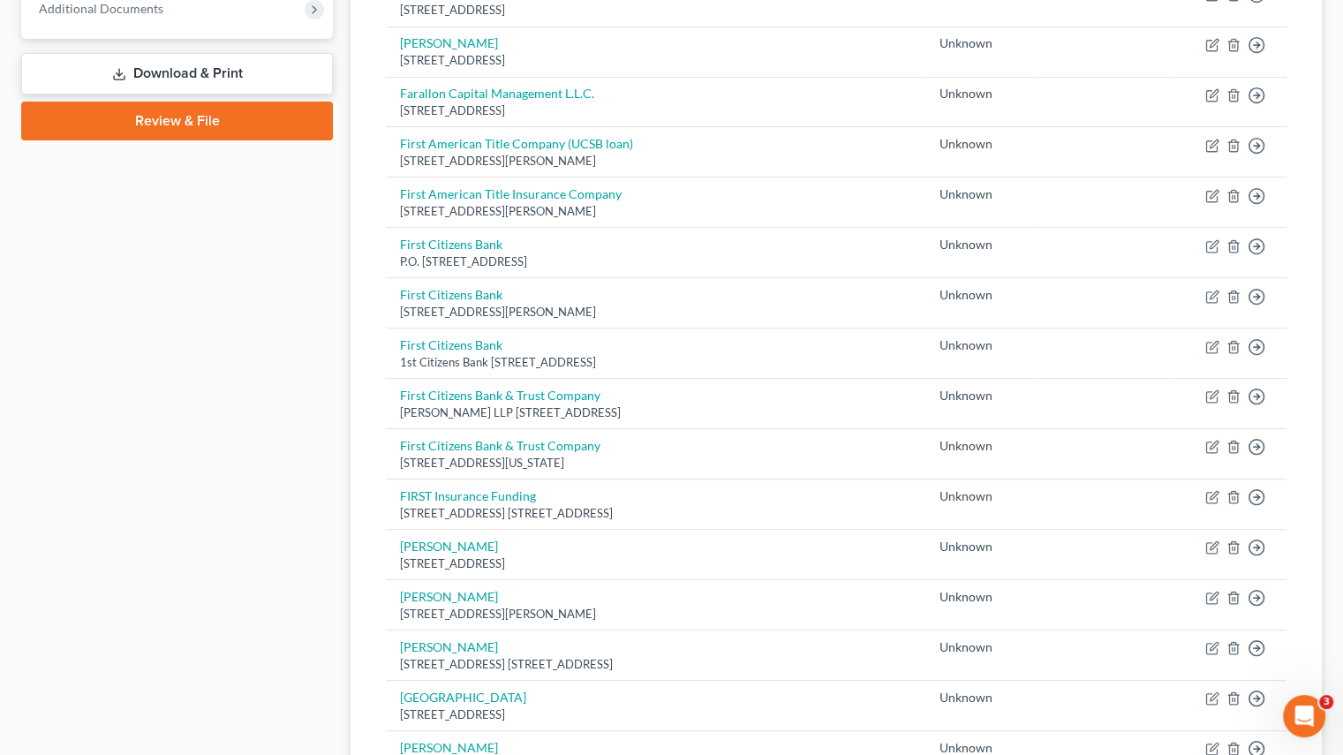
scroll to position [570, 0]
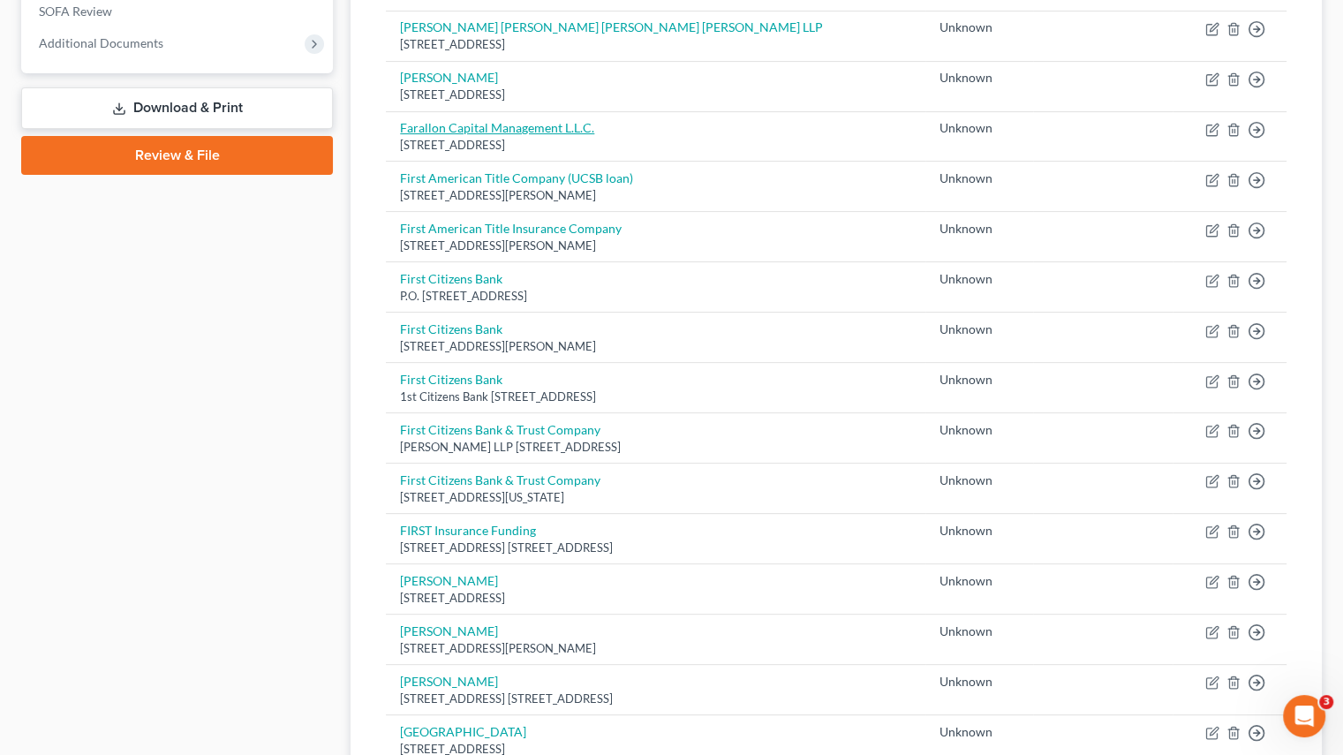
click at [520, 123] on link "Farallon Capital Management L.L.C." at bounding box center [497, 127] width 194 height 15
select select "4"
select select "2"
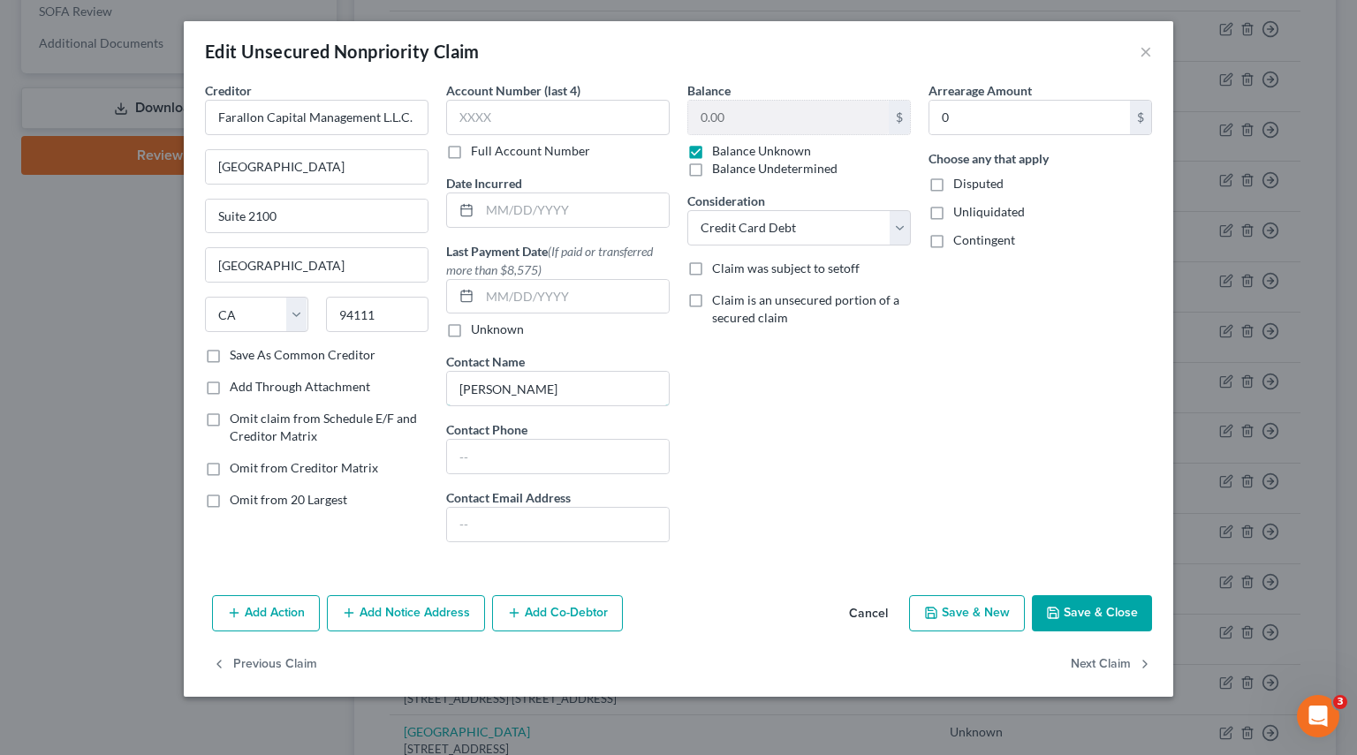
click at [458, 383] on input "Jack Kelly" at bounding box center [558, 389] width 222 height 34
click at [1113, 613] on button "Save & Close" at bounding box center [1092, 613] width 120 height 37
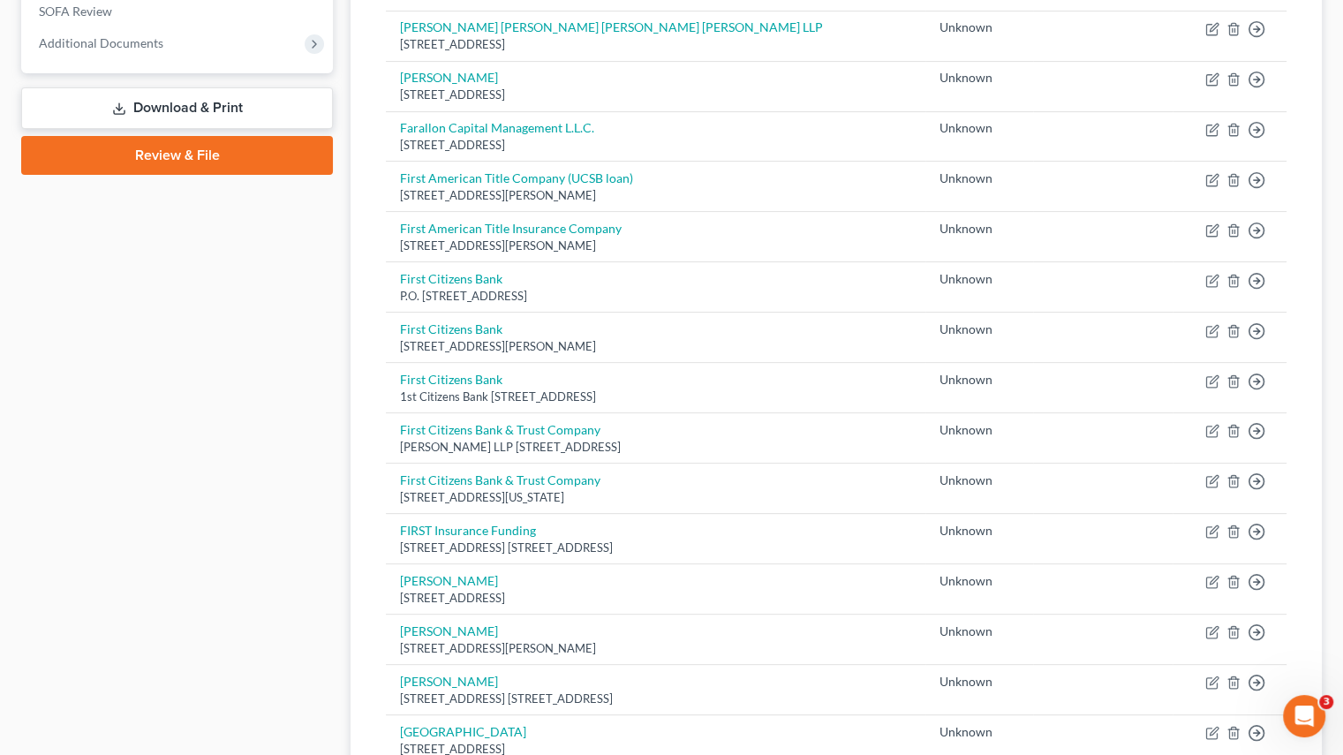
click at [226, 402] on div "Case Dashboard Payments Invoices Payments Payments Credit Report Client Profile" at bounding box center [176, 501] width 329 height 1803
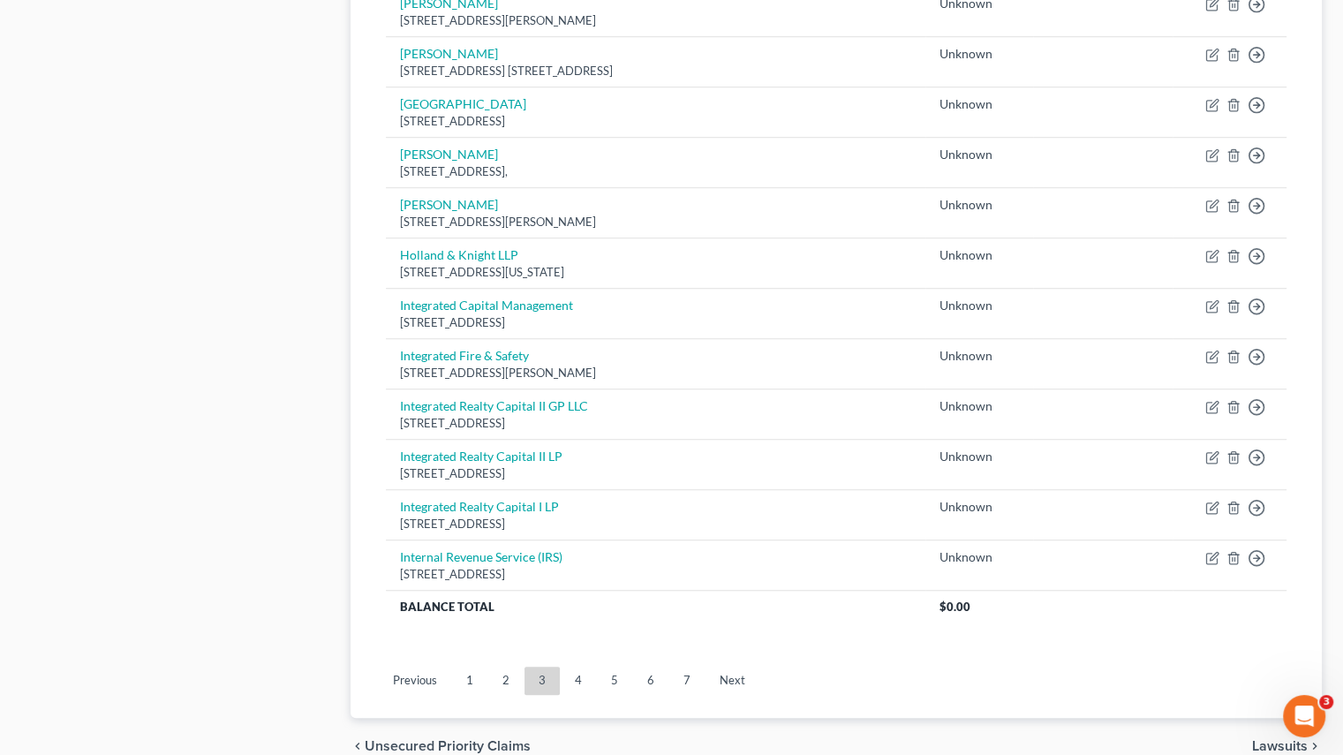
scroll to position [1278, 0]
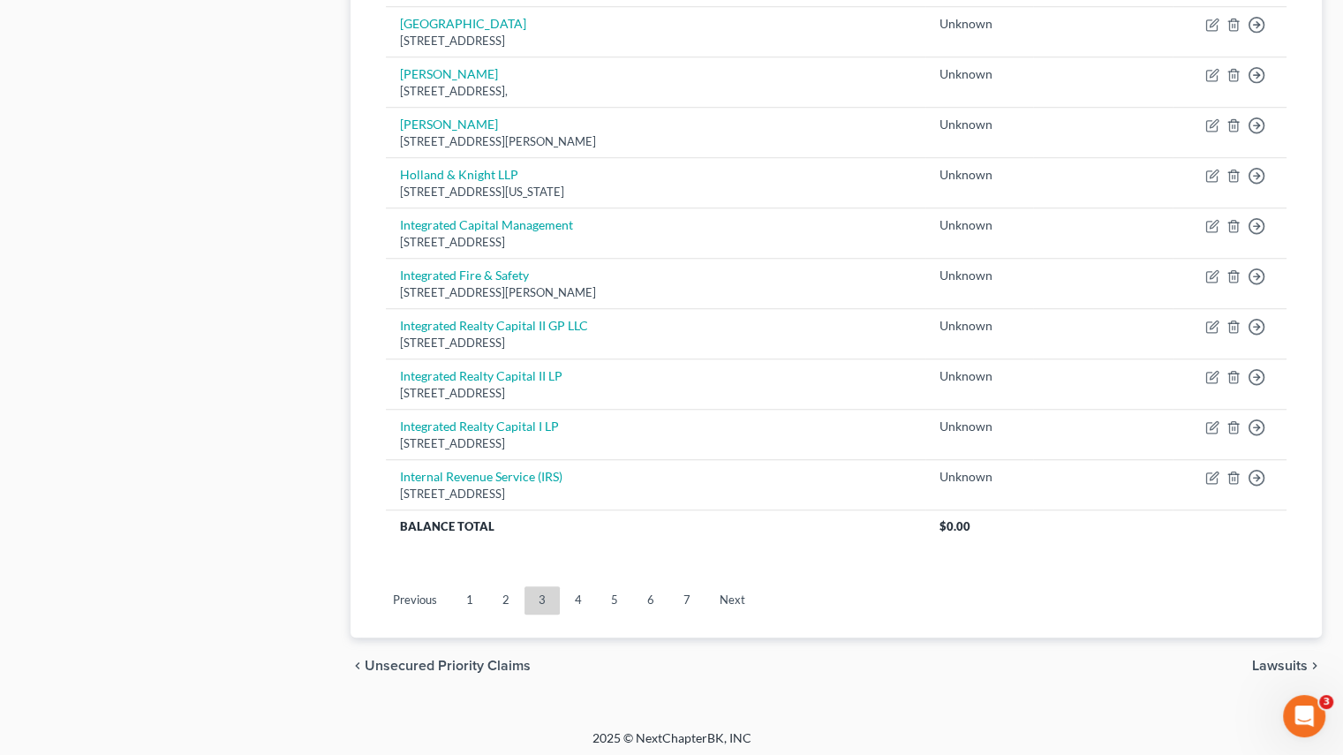
drag, startPoint x: 505, startPoint y: 603, endPoint x: 502, endPoint y: 589, distance: 14.6
click at [505, 603] on link "2" at bounding box center [505, 600] width 35 height 28
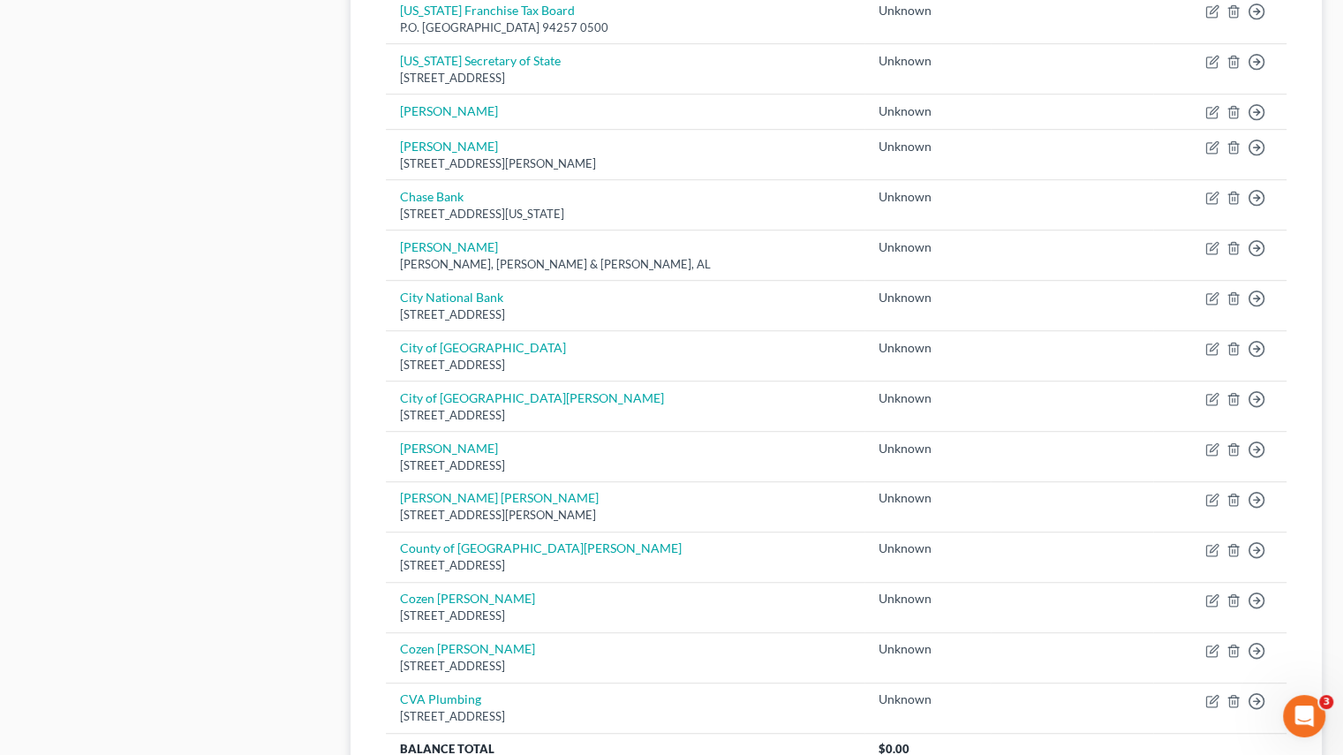
scroll to position [982, 0]
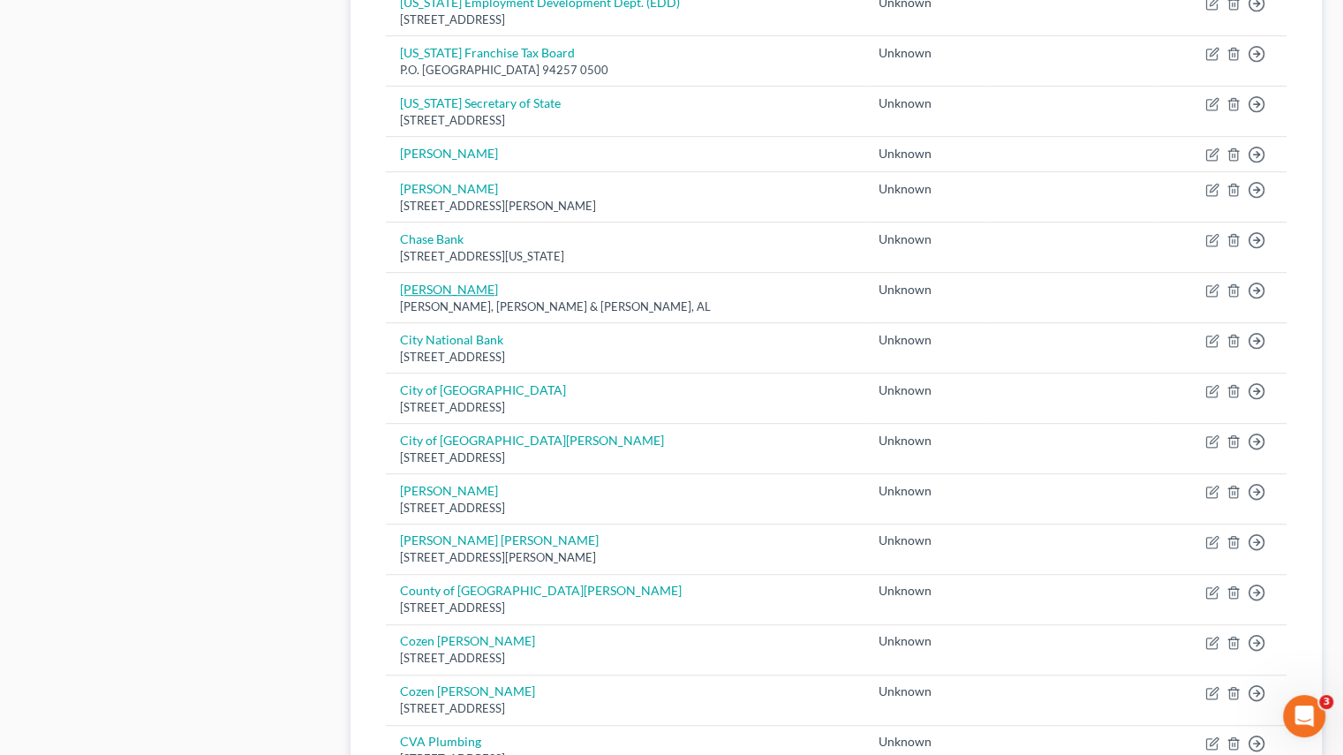
click at [482, 283] on link "[PERSON_NAME]" at bounding box center [449, 289] width 98 height 15
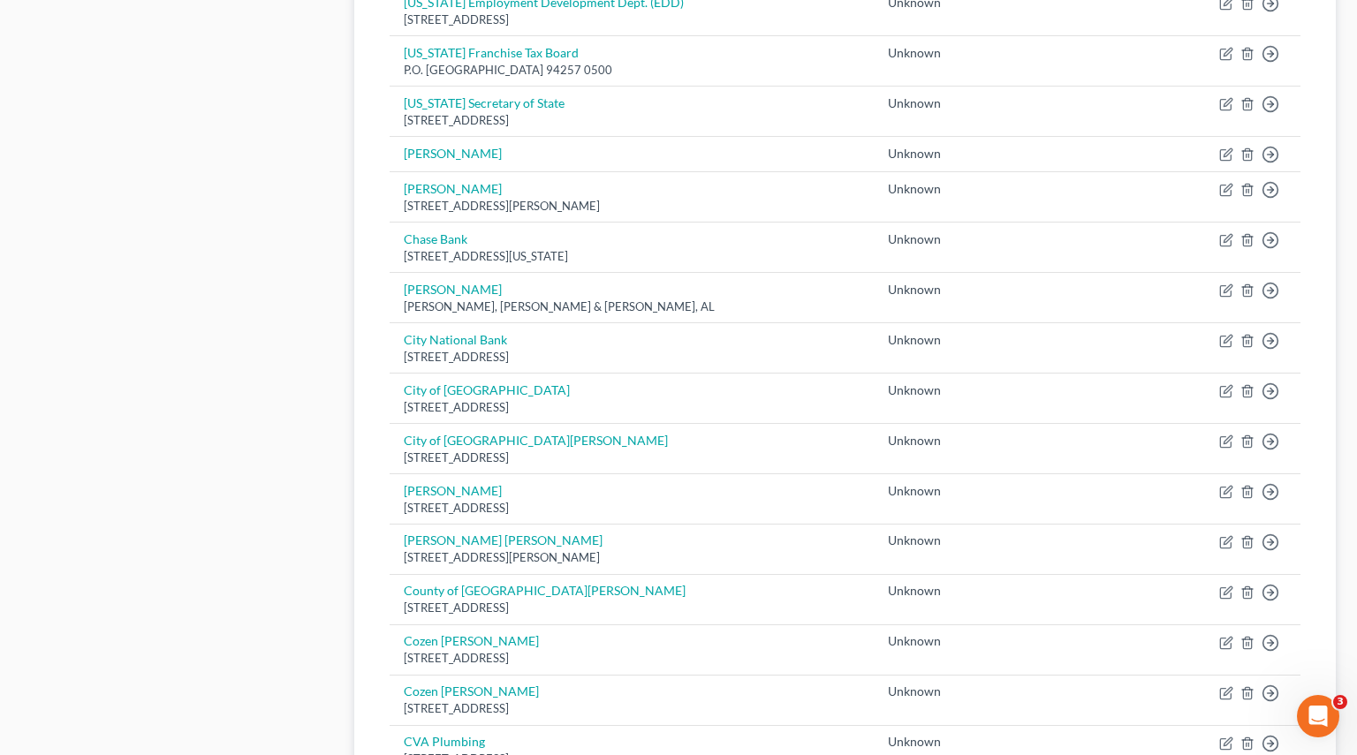
select select "0"
select select "2"
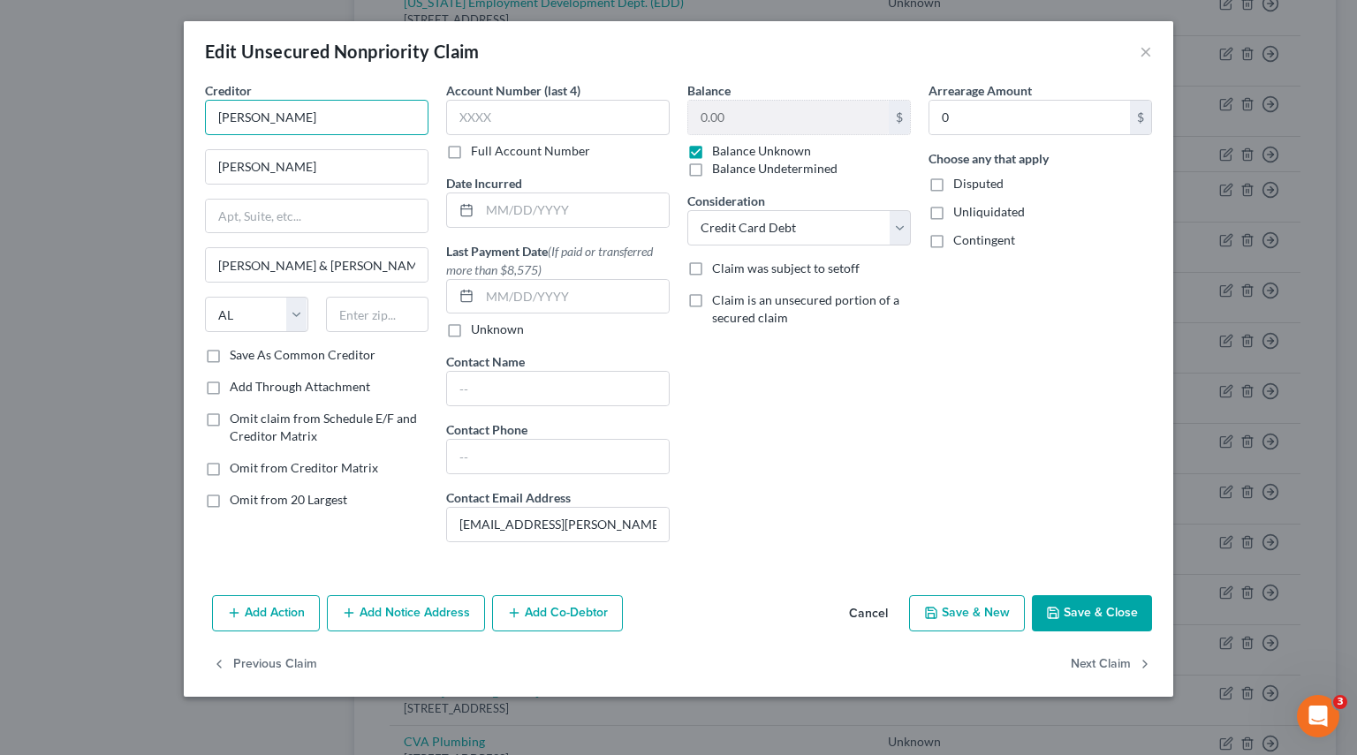
drag, startPoint x: 372, startPoint y: 120, endPoint x: 98, endPoint y: 114, distance: 273.9
click at [98, 114] on div "Edit Unsecured Nonpriority Claim × Creditor * Christine N. Chappelear Prickett …" at bounding box center [678, 377] width 1357 height 755
click at [371, 121] on input "[PERSON_NAME]" at bounding box center [316, 117] width 223 height 35
drag, startPoint x: 337, startPoint y: 273, endPoint x: 17, endPoint y: 275, distance: 320.6
click at [34, 269] on div "Edit Unsecured Nonpriority Claim × Creditor * Christine N. Chappelear Prickett …" at bounding box center [678, 377] width 1357 height 755
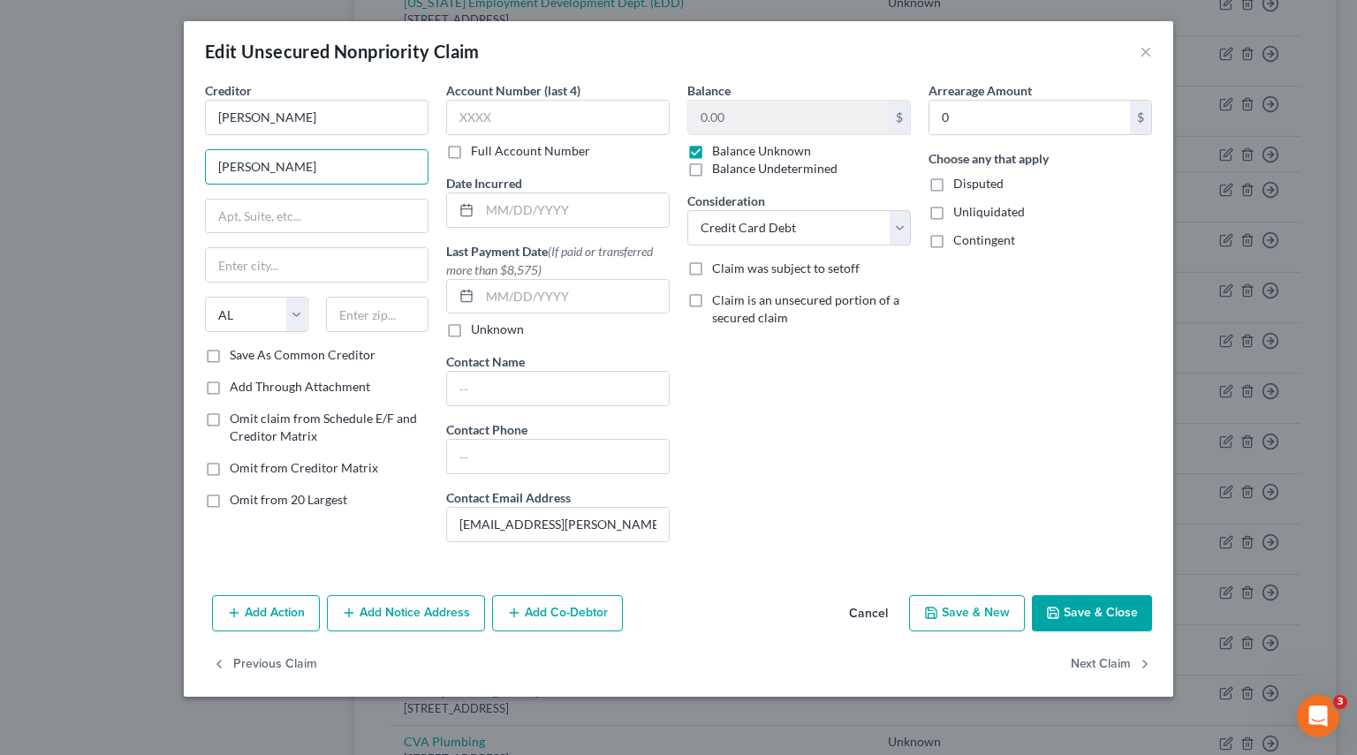
drag, startPoint x: 272, startPoint y: 166, endPoint x: 72, endPoint y: 164, distance: 200.5
click at [72, 164] on div "Edit Unsecured Nonpriority Claim × Creditor * Christine N. Chappelear Prickett …" at bounding box center [678, 377] width 1357 height 755
paste input "1310 King Stree"
type input "[STREET_ADDRESS]"
click at [246, 254] on input "text" at bounding box center [317, 265] width 222 height 34
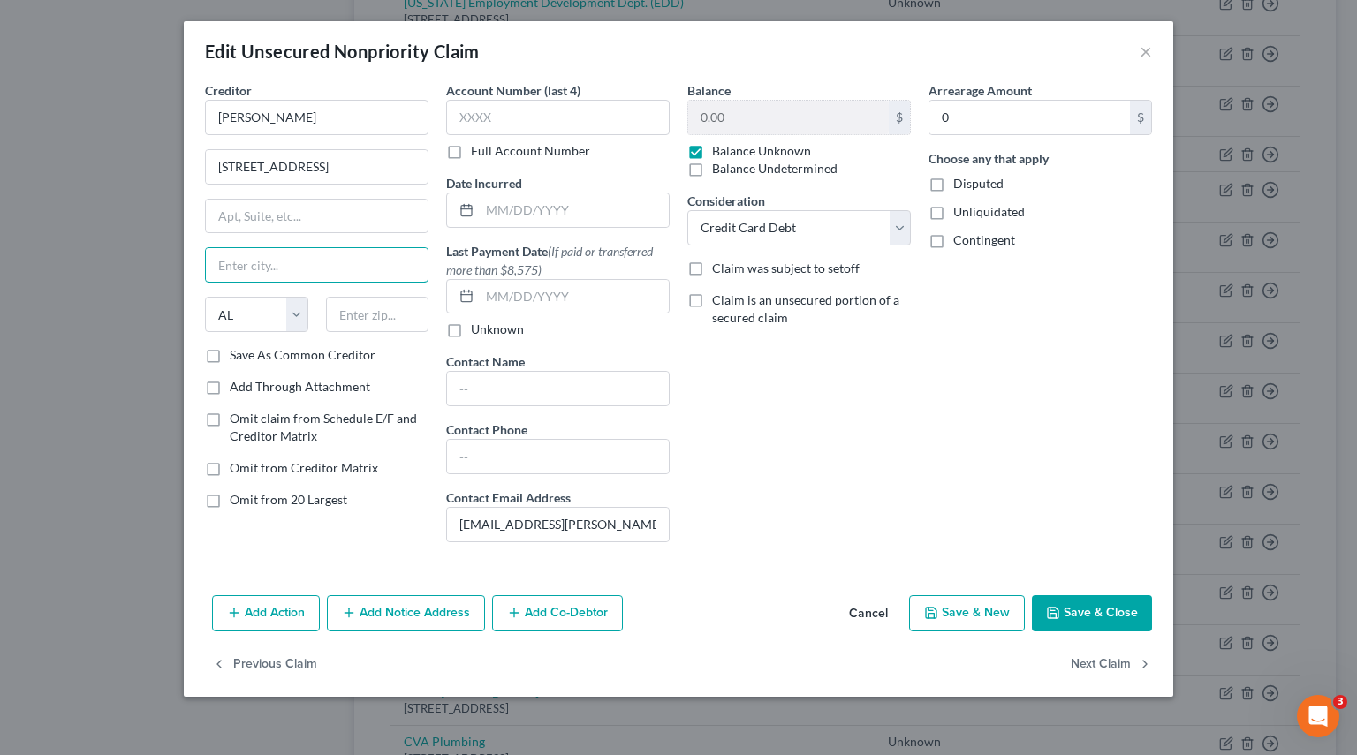
paste input "Wilmington"
type input "Wilmington"
click at [290, 323] on select "State AL AK AR AZ CA CO CT DE DC FL GA GU HI ID IL IN IA KS KY LA ME MD MA MI M…" at bounding box center [256, 314] width 103 height 35
select select "7"
click at [205, 297] on select "State AL AK AR AZ CA CO CT DE DC FL GA GU HI ID IL IN IA KS KY LA ME MD MA MI M…" at bounding box center [256, 314] width 103 height 35
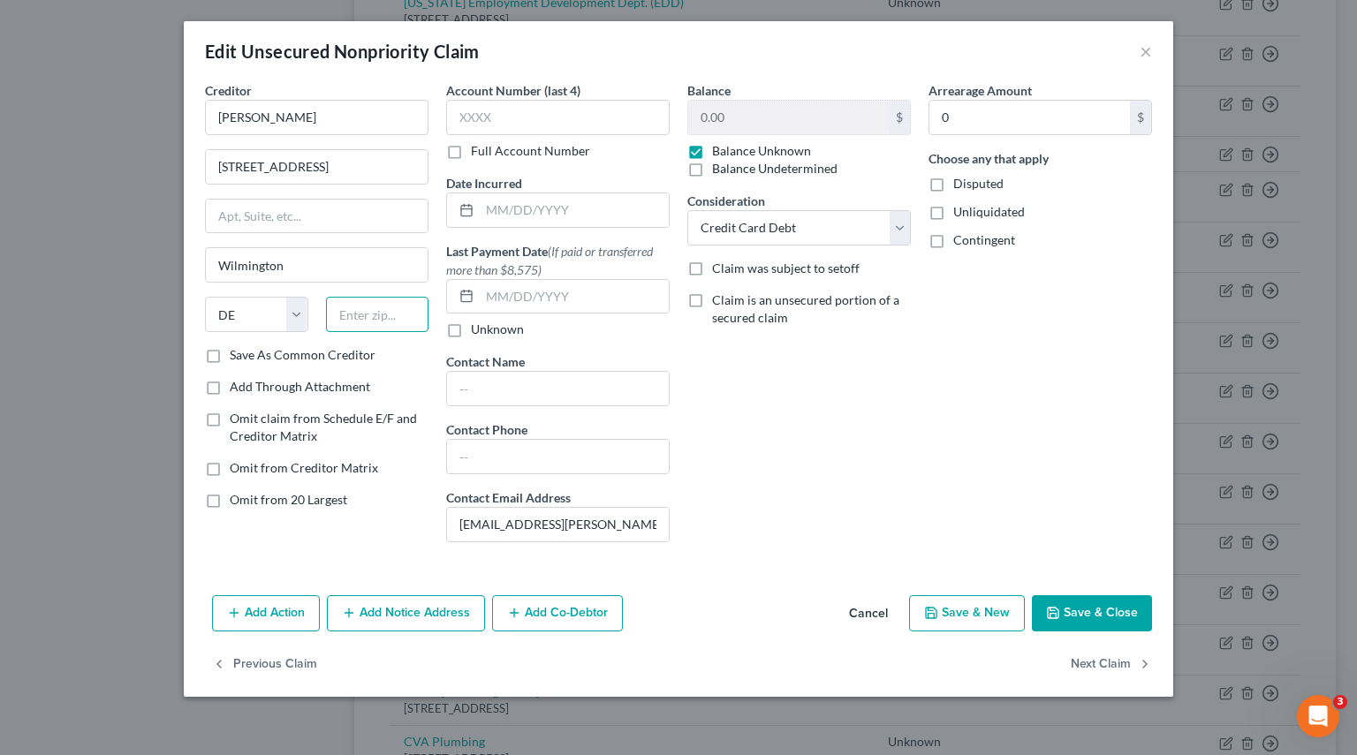
click at [359, 313] on input "text" at bounding box center [377, 314] width 103 height 35
type input "0"
type input "19801"
click at [755, 408] on div "Balance 0.00 $ Balance Unknown Balance Undetermined 0.00 $ Balance Unknown Cons…" at bounding box center [798, 318] width 241 height 475
click at [544, 389] on input "text" at bounding box center [558, 389] width 222 height 34
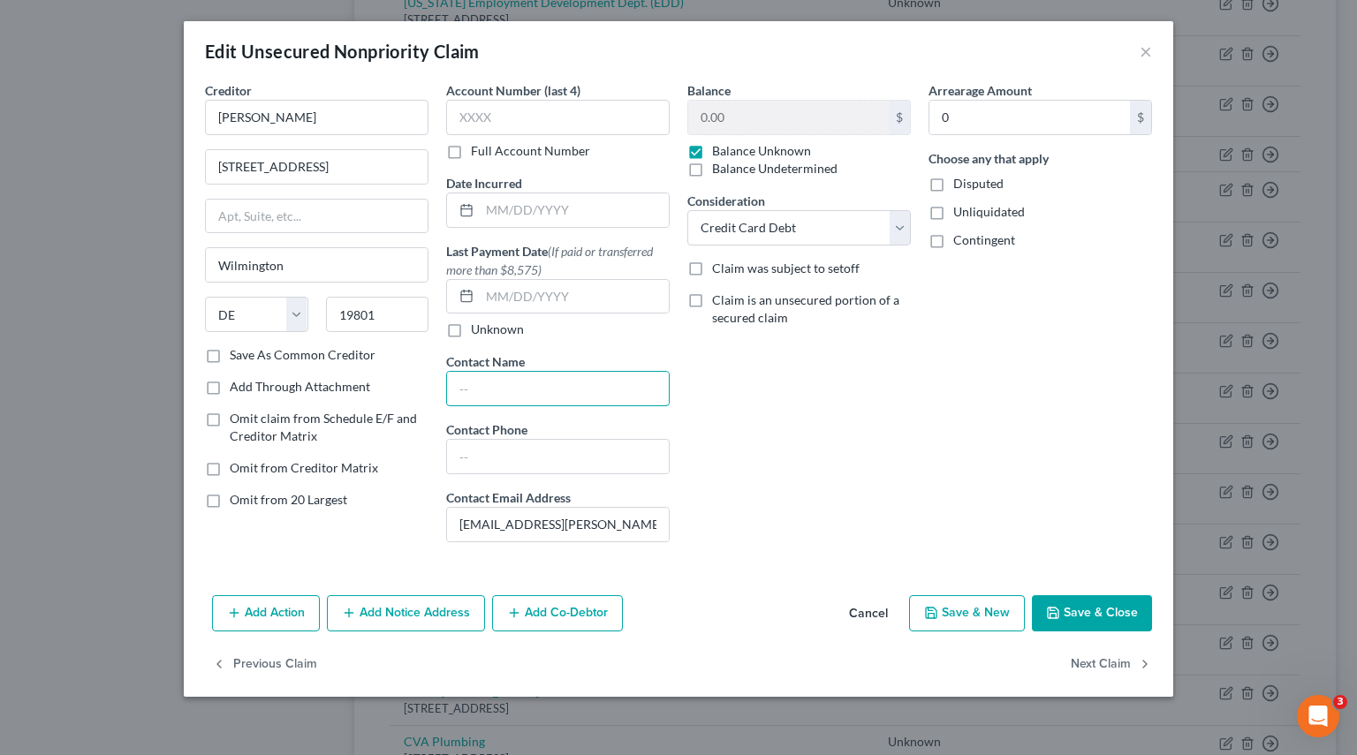
paste input "[PERSON_NAME], [PERSON_NAME] & [PERSON_NAME], P.A."
type input "[PERSON_NAME], [PERSON_NAME] & [PERSON_NAME], P.A."
click at [968, 389] on div "Arrearage Amount 0 $ Choose any that apply Disputed Unliquidated Contingent" at bounding box center [1039, 318] width 241 height 475
click at [1093, 607] on button "Save & Close" at bounding box center [1092, 613] width 120 height 37
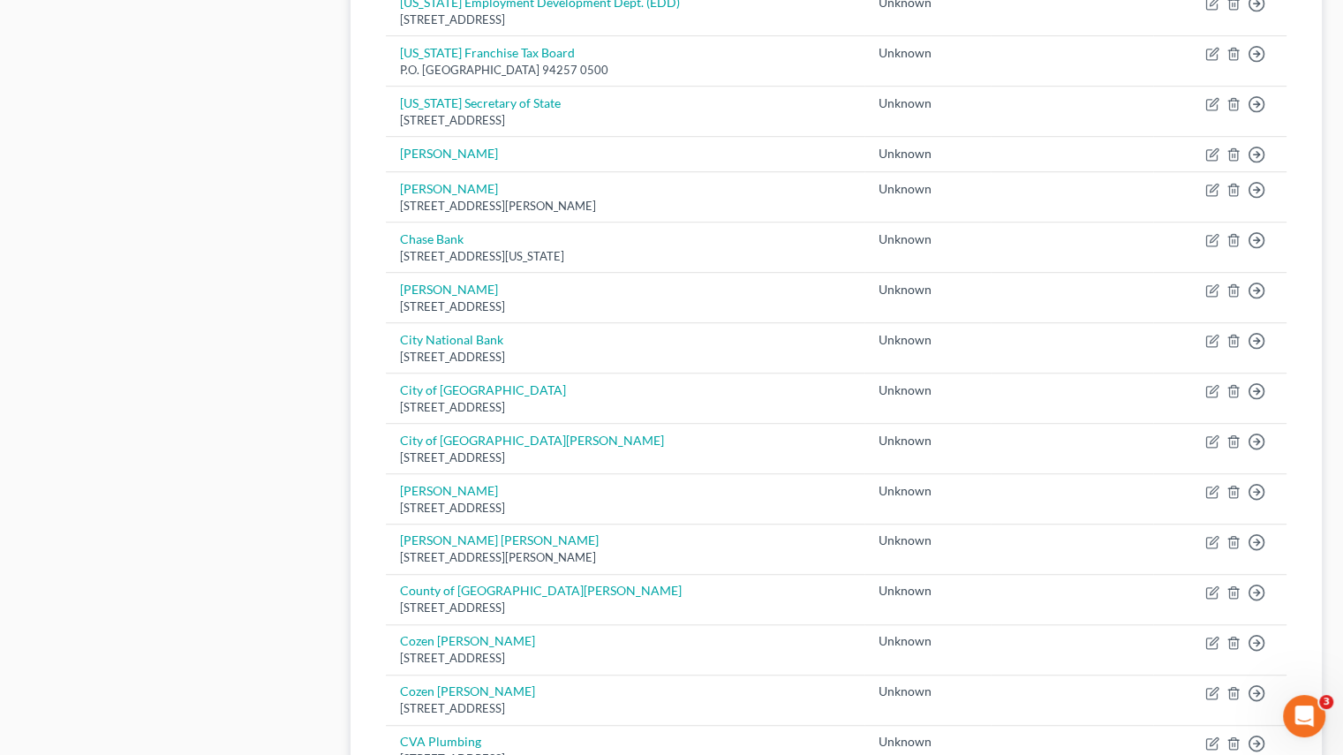
drag, startPoint x: 304, startPoint y: 188, endPoint x: 291, endPoint y: 207, distance: 22.8
click at [304, 188] on div "Case Dashboard Payments Invoices Payments Payments Credit Report Client Profile" at bounding box center [176, 73] width 329 height 1773
drag, startPoint x: 238, startPoint y: 336, endPoint x: 261, endPoint y: 342, distance: 24.6
click at [238, 336] on div "Case Dashboard Payments Invoices Payments Payments Credit Report Client Profile" at bounding box center [176, 73] width 329 height 1773
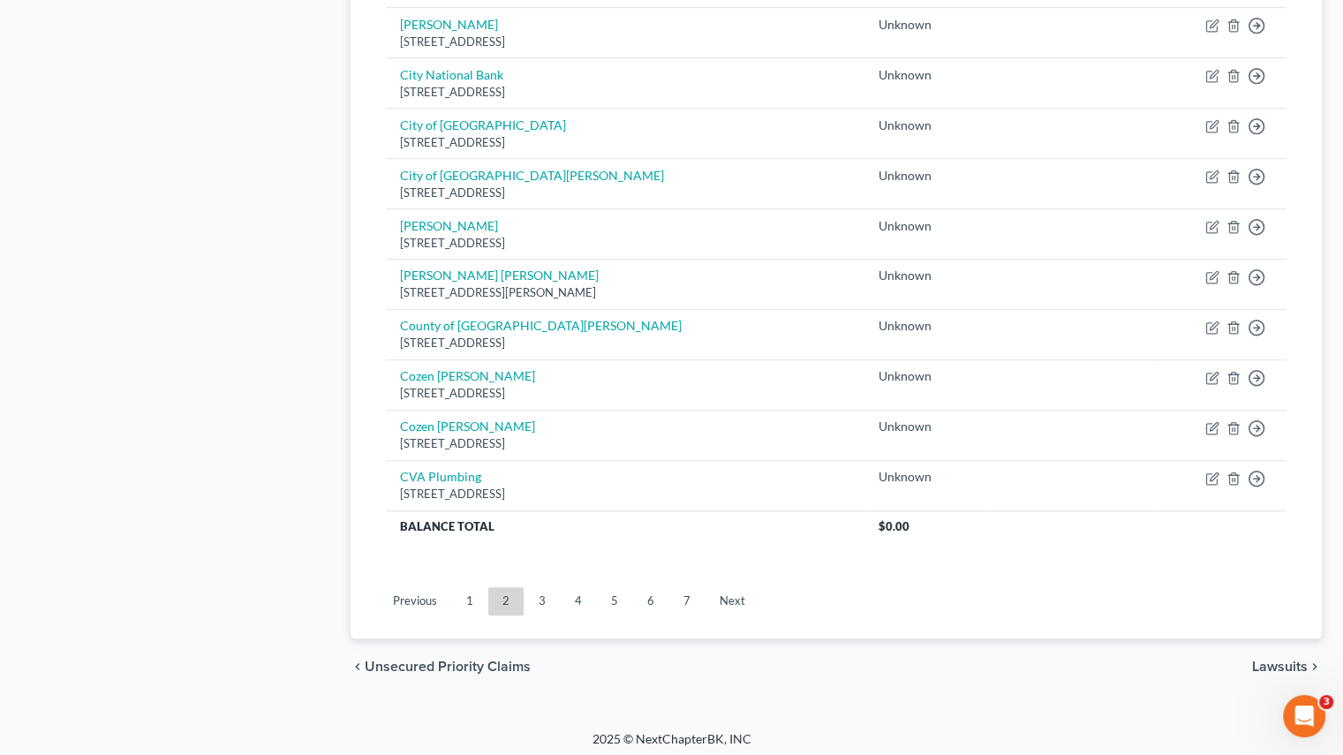
click at [471, 593] on link "1" at bounding box center [469, 601] width 35 height 28
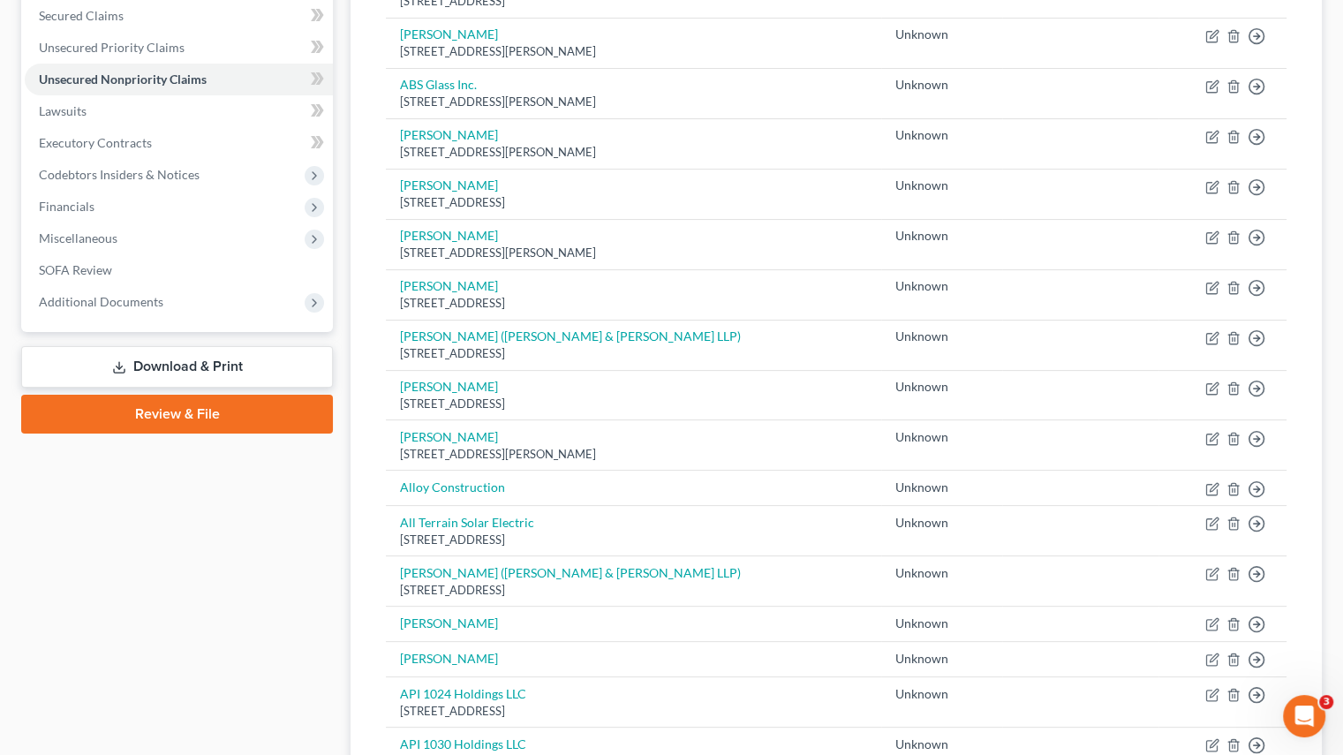
scroll to position [350, 0]
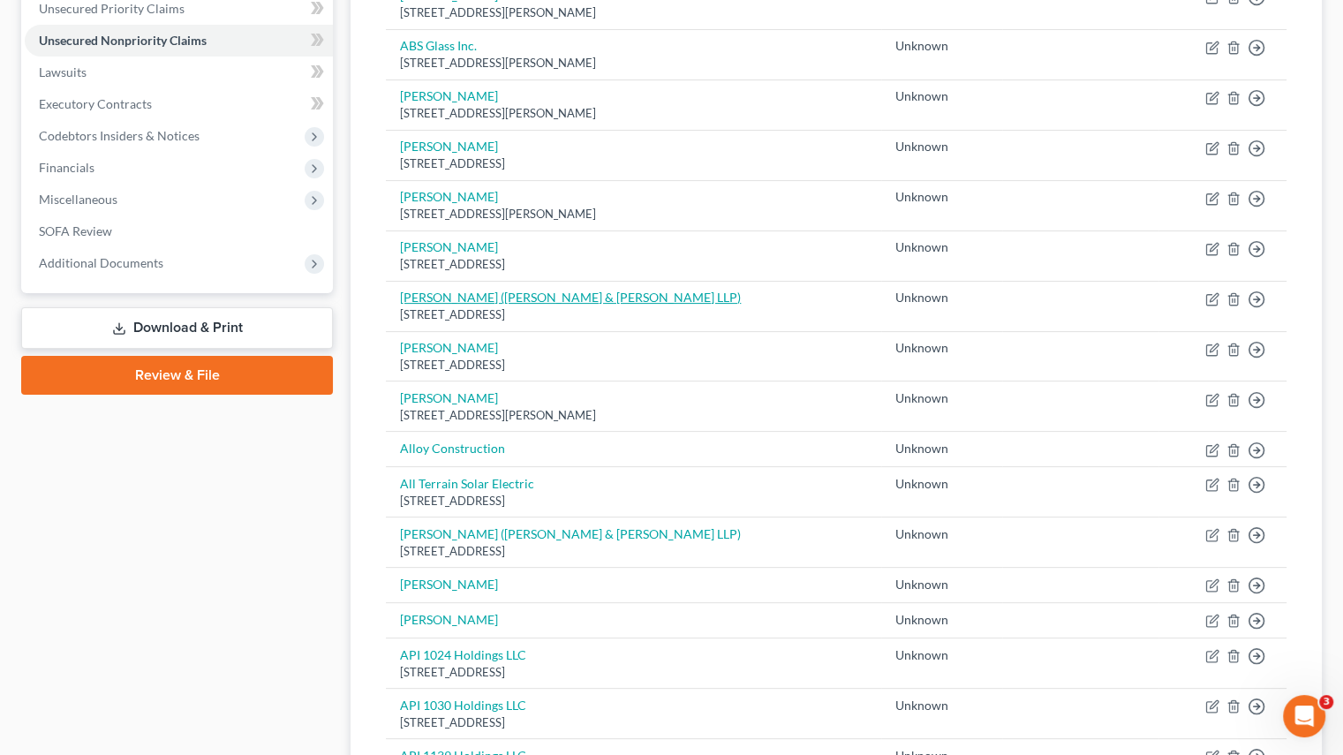
click at [460, 296] on link "Alexander Yoffe (Yoffe & Cooper LLP)" at bounding box center [570, 297] width 341 height 15
select select "4"
select select "2"
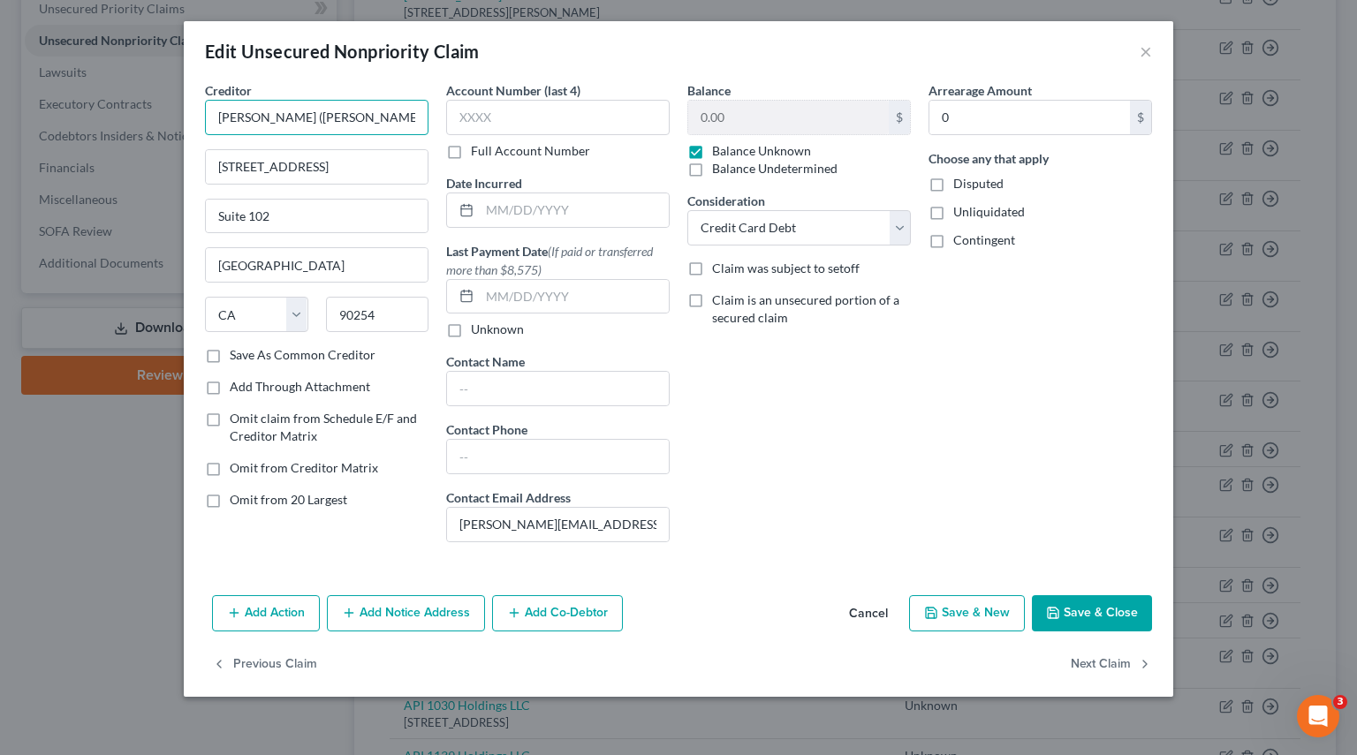
drag, startPoint x: 301, startPoint y: 117, endPoint x: 127, endPoint y: 114, distance: 174.0
click at [127, 114] on div "Edit Unsecured Nonpriority Claim × Creditor * Alexander Yoffe (Yoffe & Cooper L…" at bounding box center [678, 377] width 1357 height 755
click at [531, 396] on input "text" at bounding box center [558, 389] width 222 height 34
paste input "Alexander Yoffe"
type input "Alexander Yoffe"
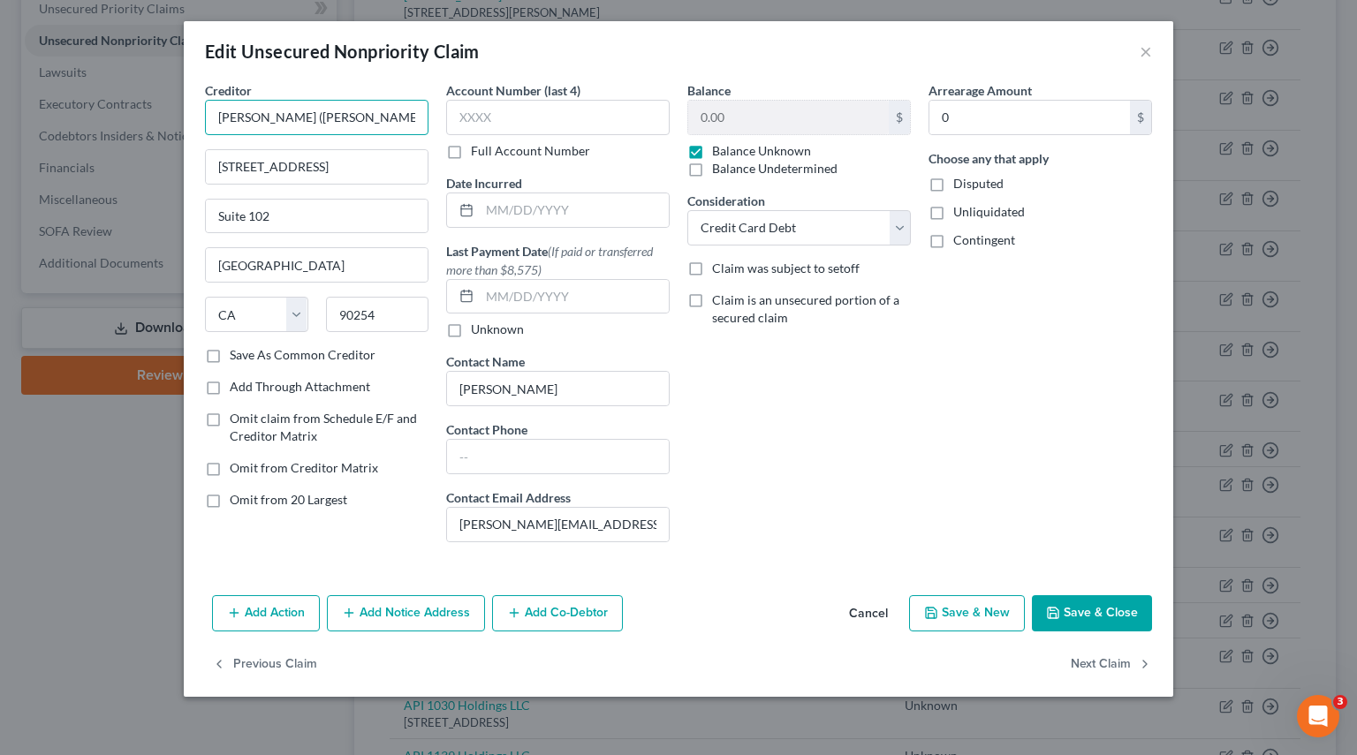
drag, startPoint x: 309, startPoint y: 117, endPoint x: 49, endPoint y: 118, distance: 259.7
click at [49, 118] on div "Edit Unsecured Nonpriority Claim × Creditor * Alexander Yoffe (Yoffe & Cooper L…" at bounding box center [678, 377] width 1357 height 755
click at [348, 115] on input "Yoffe & Cooper LLP)" at bounding box center [316, 117] width 223 height 35
type input "[PERSON_NAME] & [PERSON_NAME] LLP"
click at [1070, 614] on button "Save & Close" at bounding box center [1092, 613] width 120 height 37
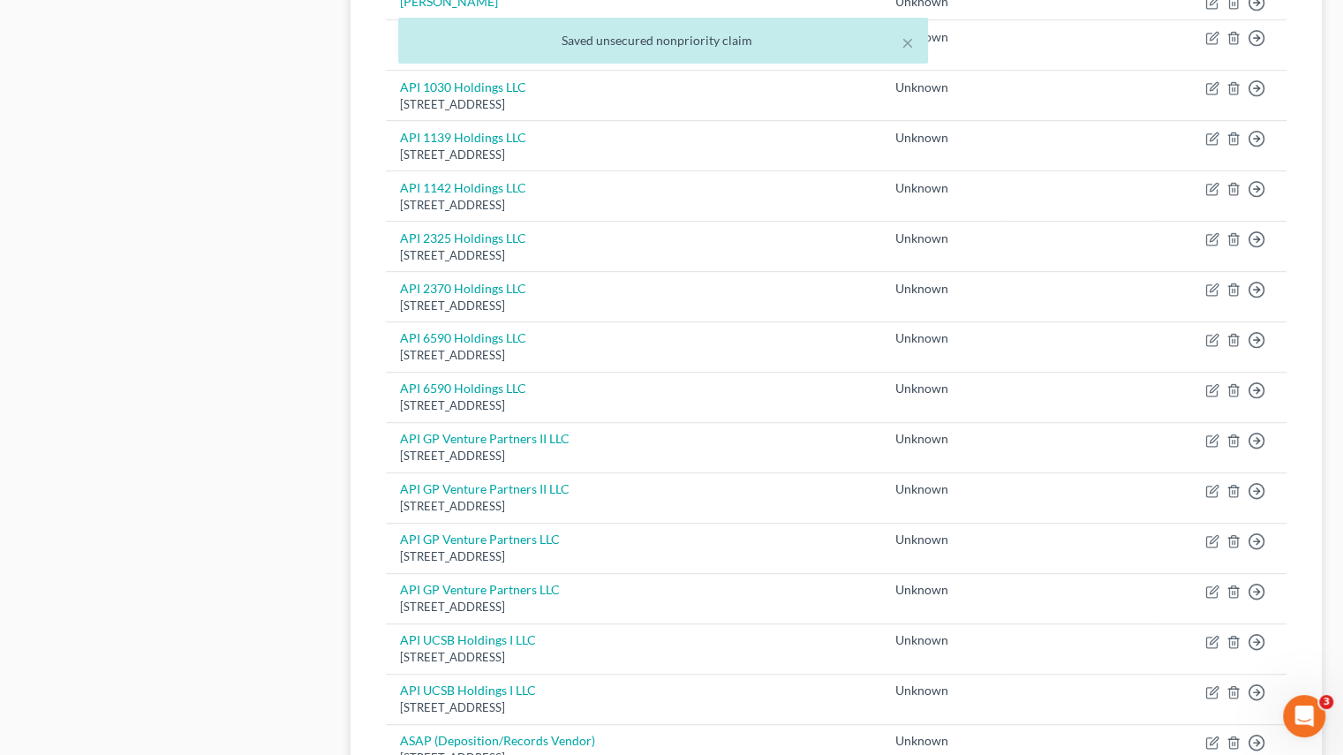
scroll to position [1233, 0]
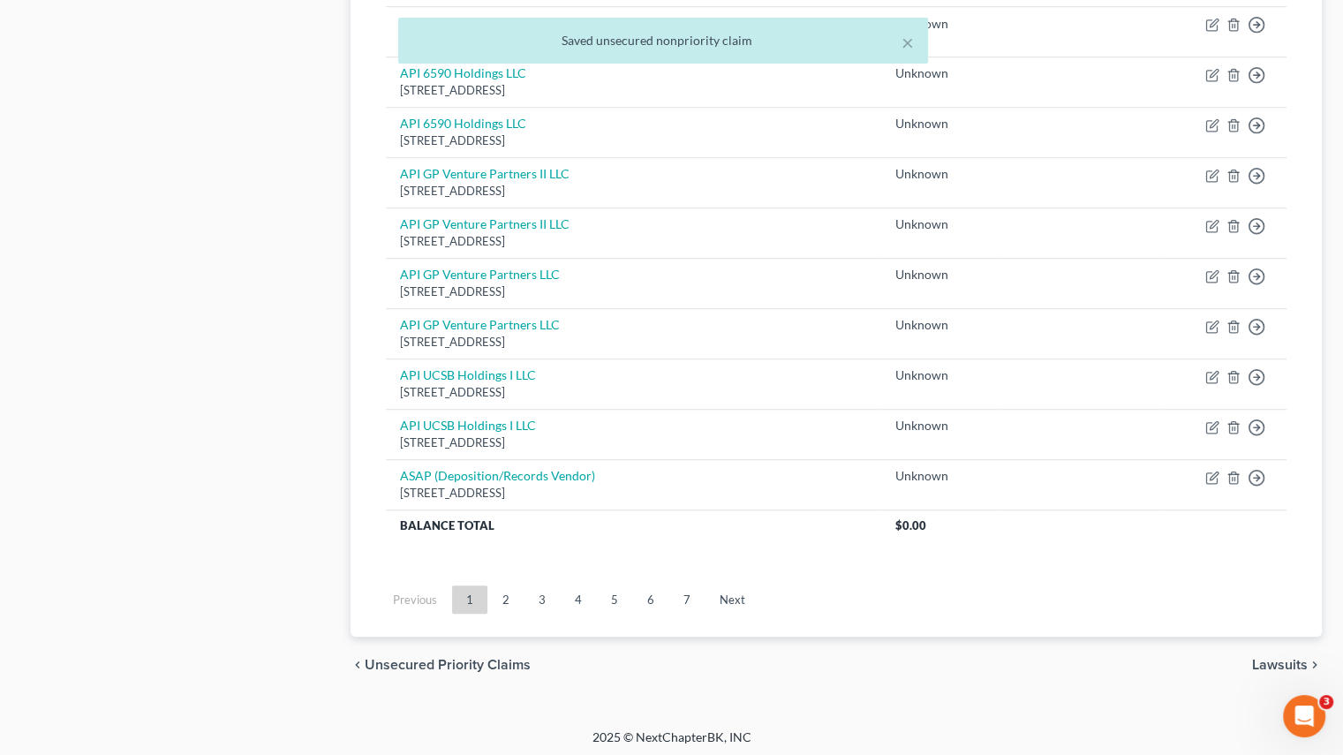
click at [685, 598] on link "7" at bounding box center [686, 600] width 35 height 28
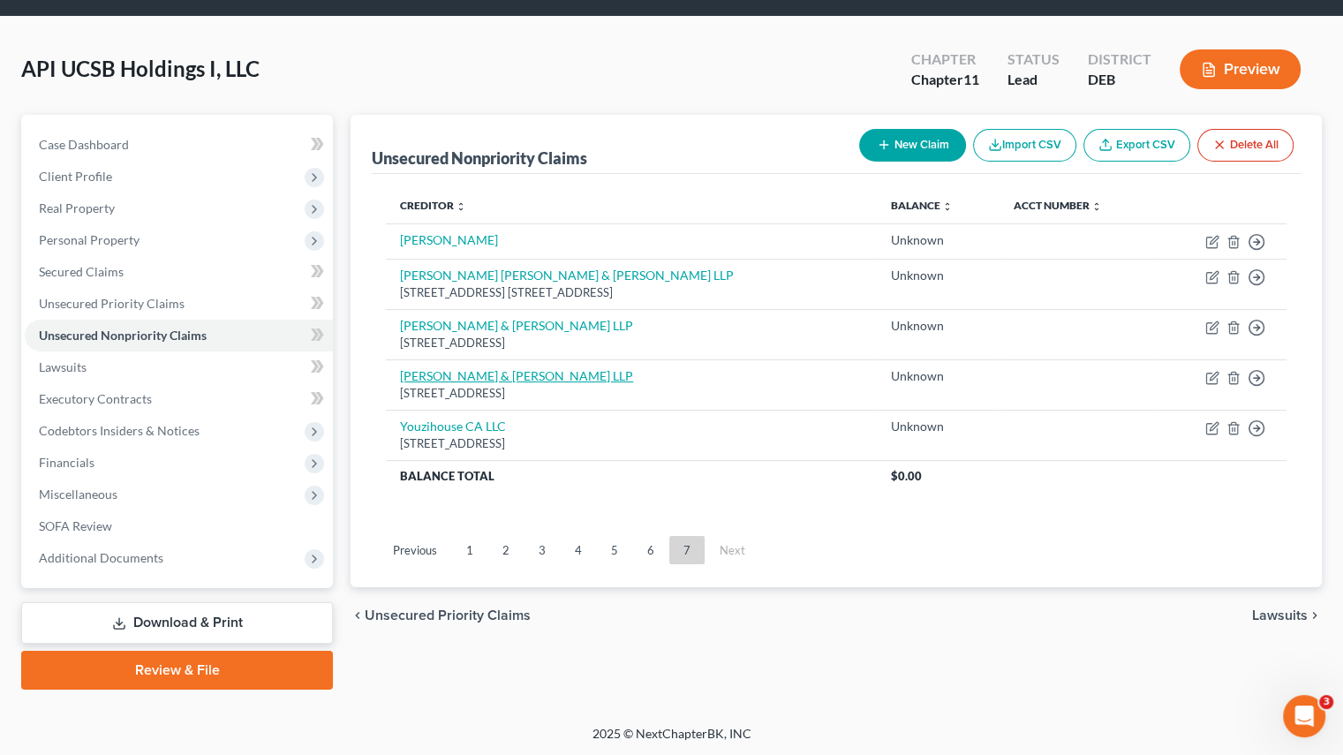
click at [473, 377] on link "[PERSON_NAME] & [PERSON_NAME] LLP" at bounding box center [516, 375] width 233 height 15
select select "4"
select select "2"
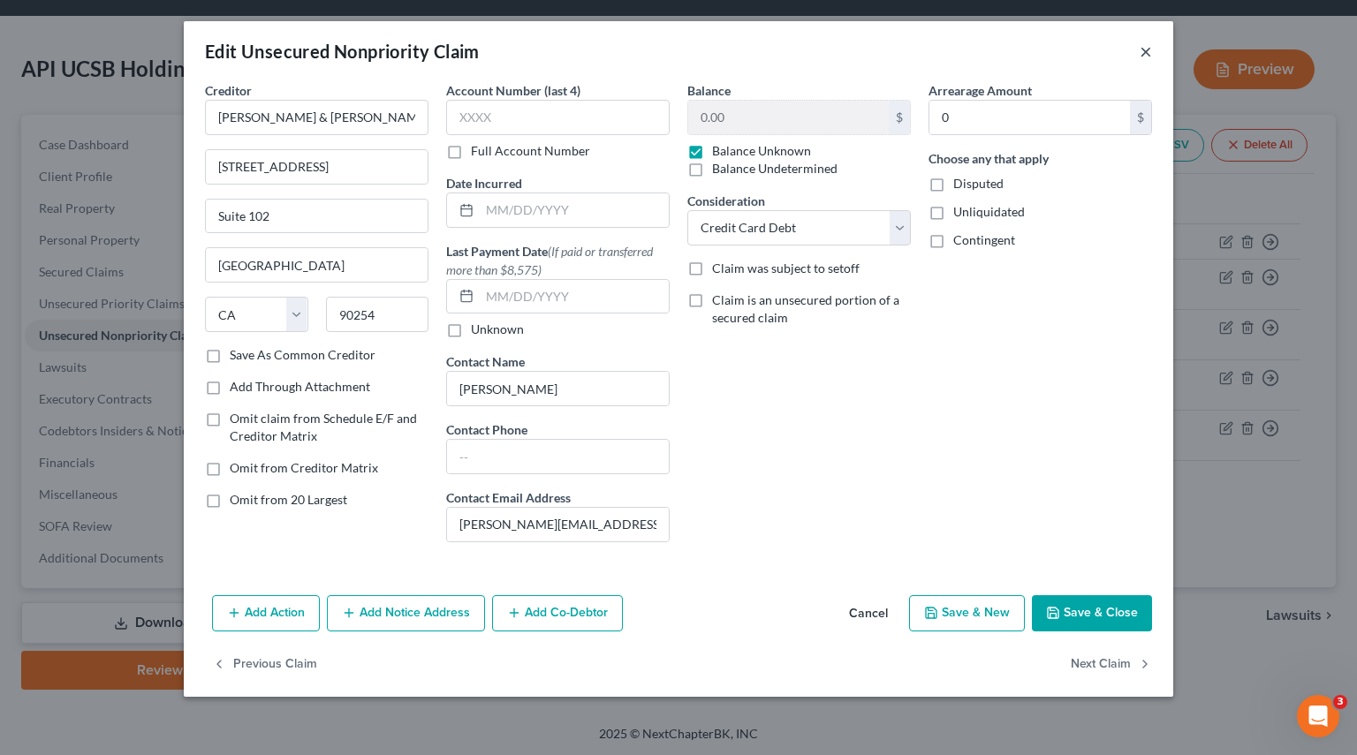
click at [1147, 56] on button "×" at bounding box center [1145, 51] width 12 height 21
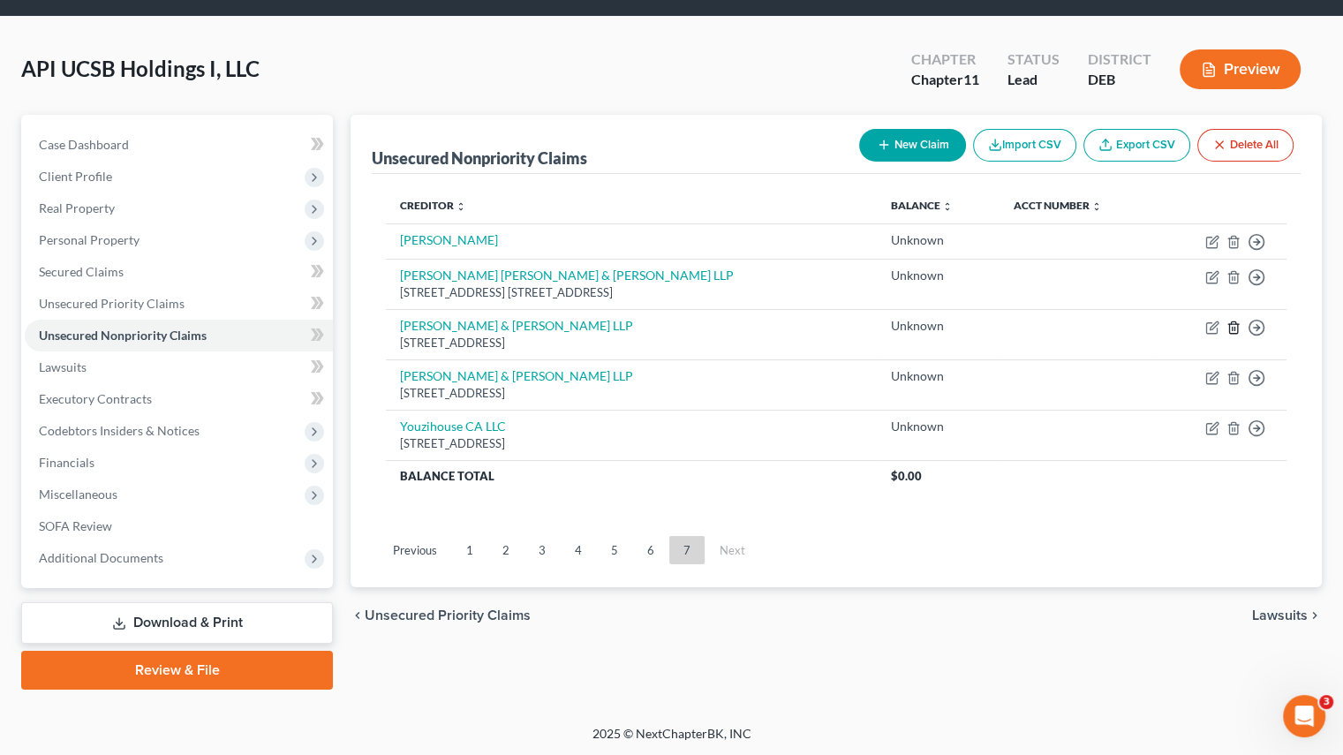
click at [1235, 324] on icon "button" at bounding box center [1234, 328] width 14 height 14
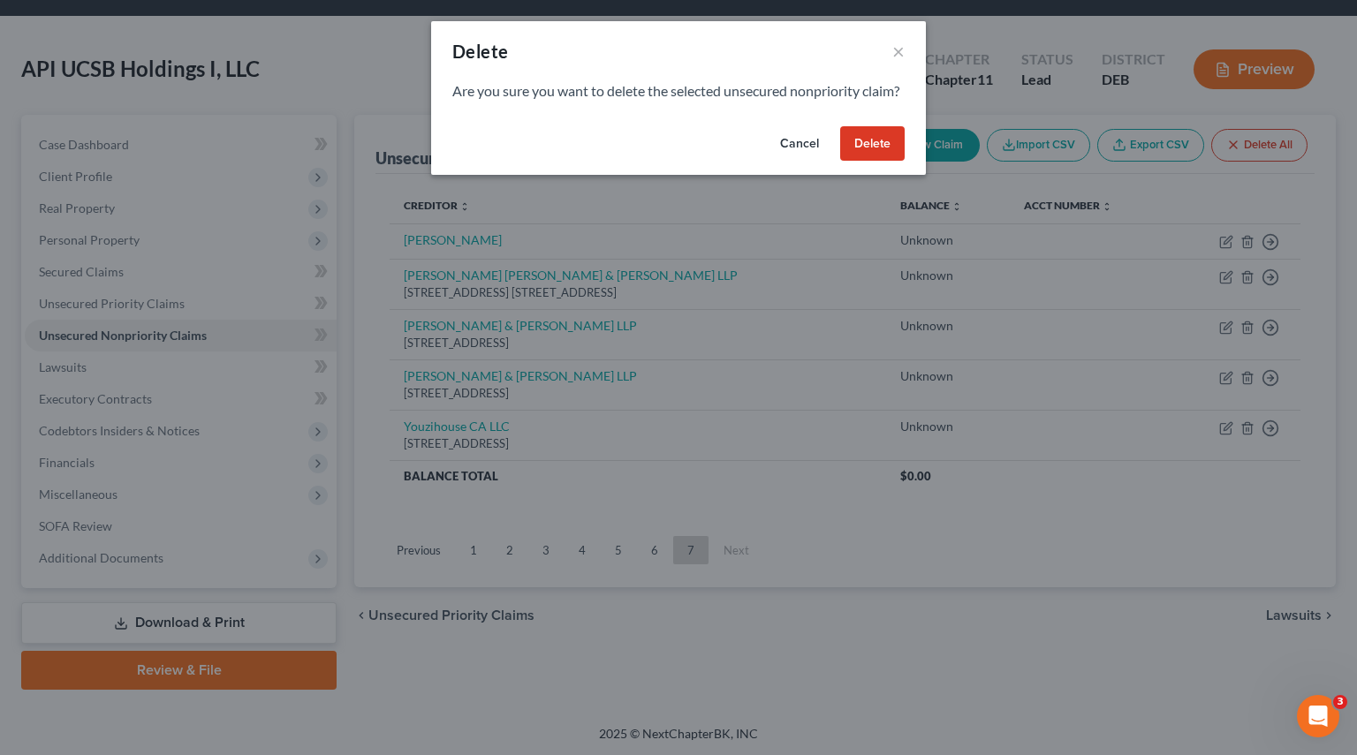
click at [881, 158] on button "Delete" at bounding box center [872, 143] width 64 height 35
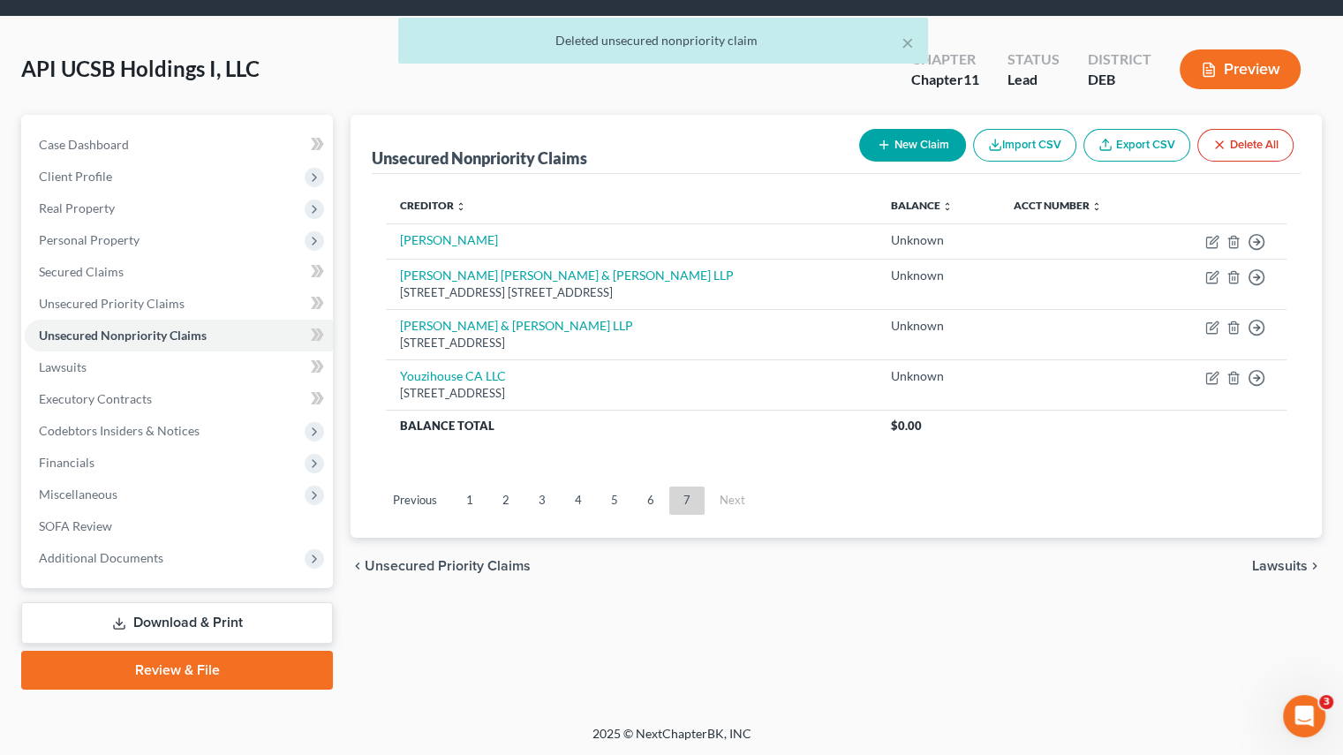
click at [480, 336] on div "[STREET_ADDRESS]" at bounding box center [631, 343] width 463 height 17
click at [473, 321] on link "[PERSON_NAME] & [PERSON_NAME] LLP" at bounding box center [516, 325] width 233 height 15
select select "4"
select select "2"
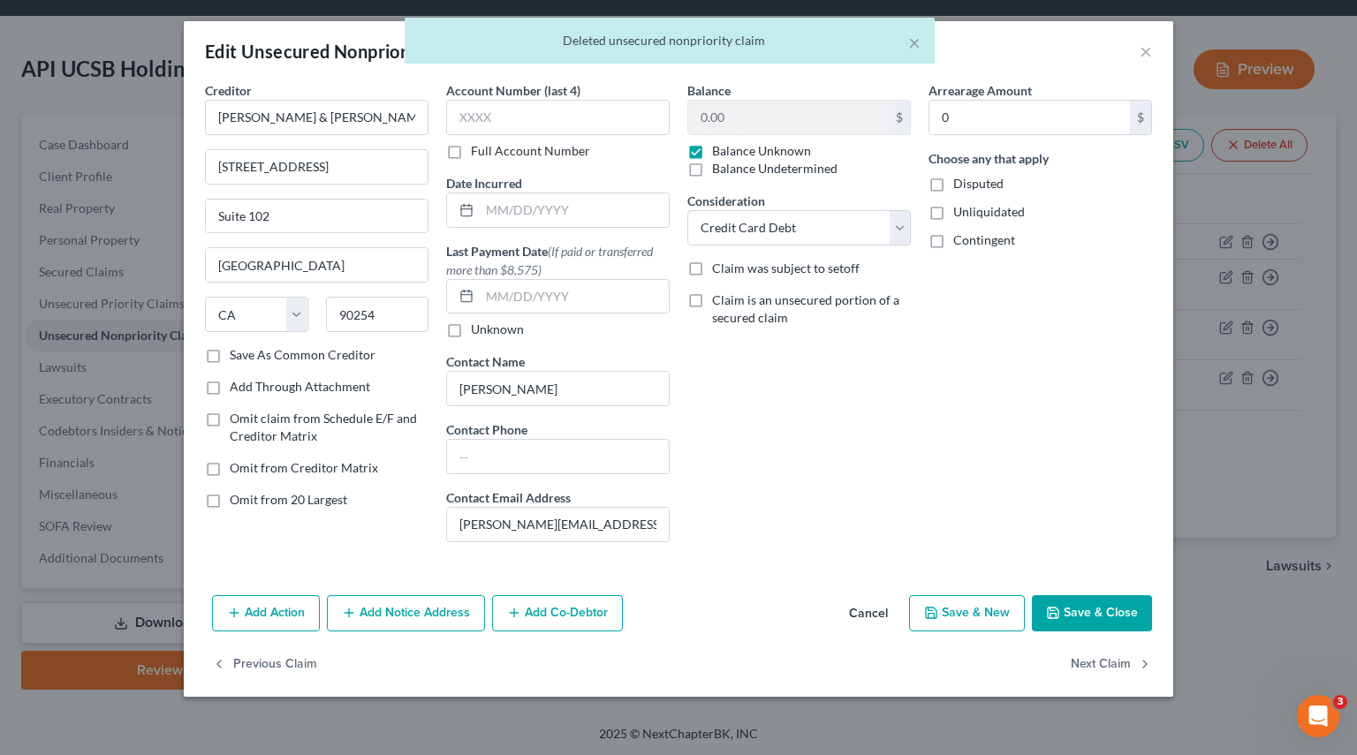
click at [1138, 53] on div "× Deleted unsecured nonpriority claim" at bounding box center [669, 45] width 1357 height 55
click at [1149, 53] on div "× Deleted unsecured nonpriority claim" at bounding box center [669, 45] width 1357 height 55
click at [1145, 51] on div "× Deleted unsecured nonpriority claim" at bounding box center [669, 45] width 1357 height 55
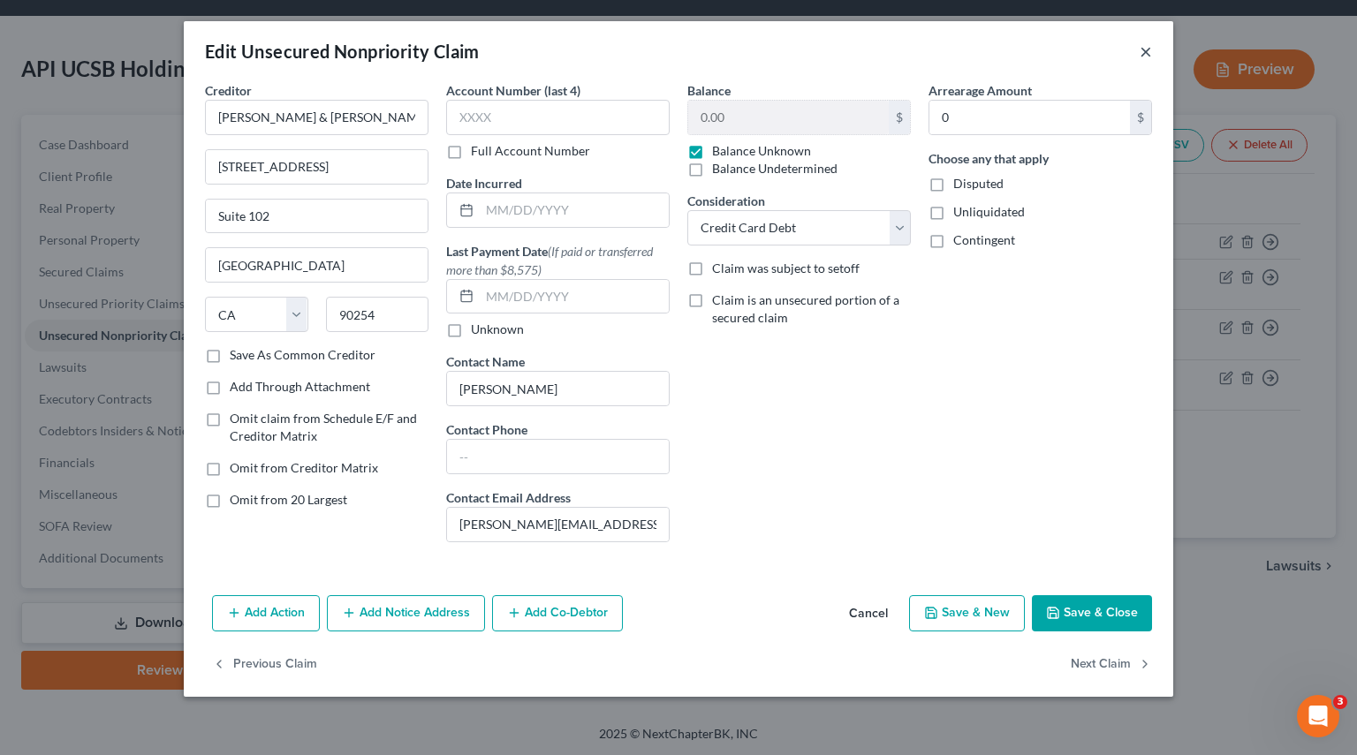
click at [1146, 56] on button "×" at bounding box center [1145, 51] width 12 height 21
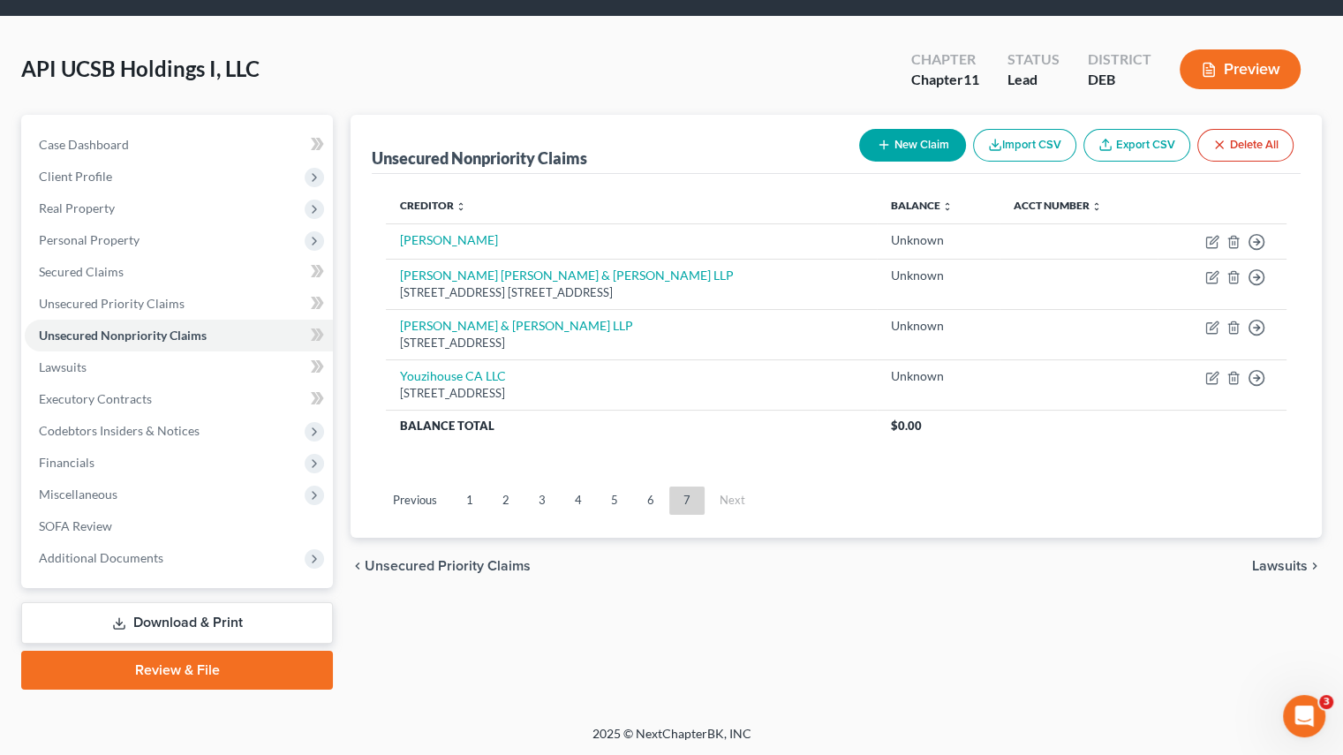
drag, startPoint x: 469, startPoint y: 498, endPoint x: 500, endPoint y: 524, distance: 40.1
click at [469, 498] on link "1" at bounding box center [469, 501] width 35 height 28
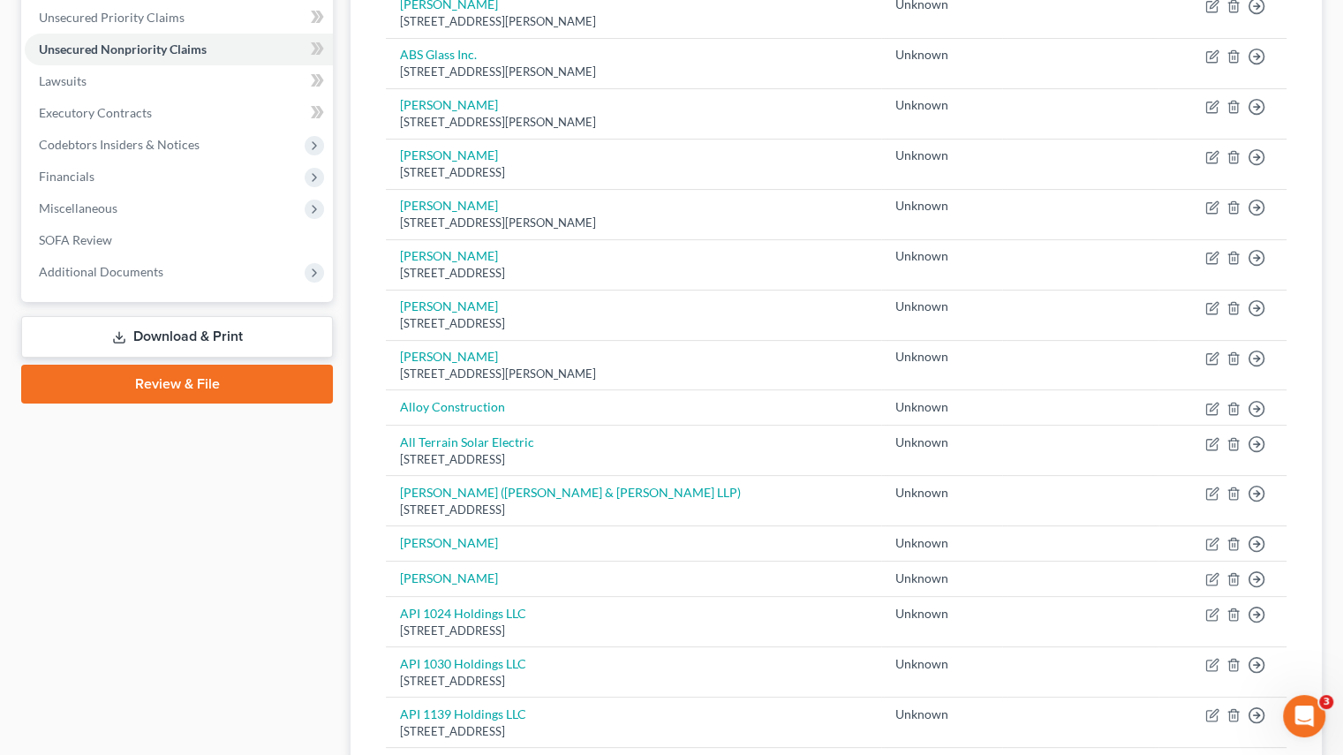
scroll to position [408, 0]
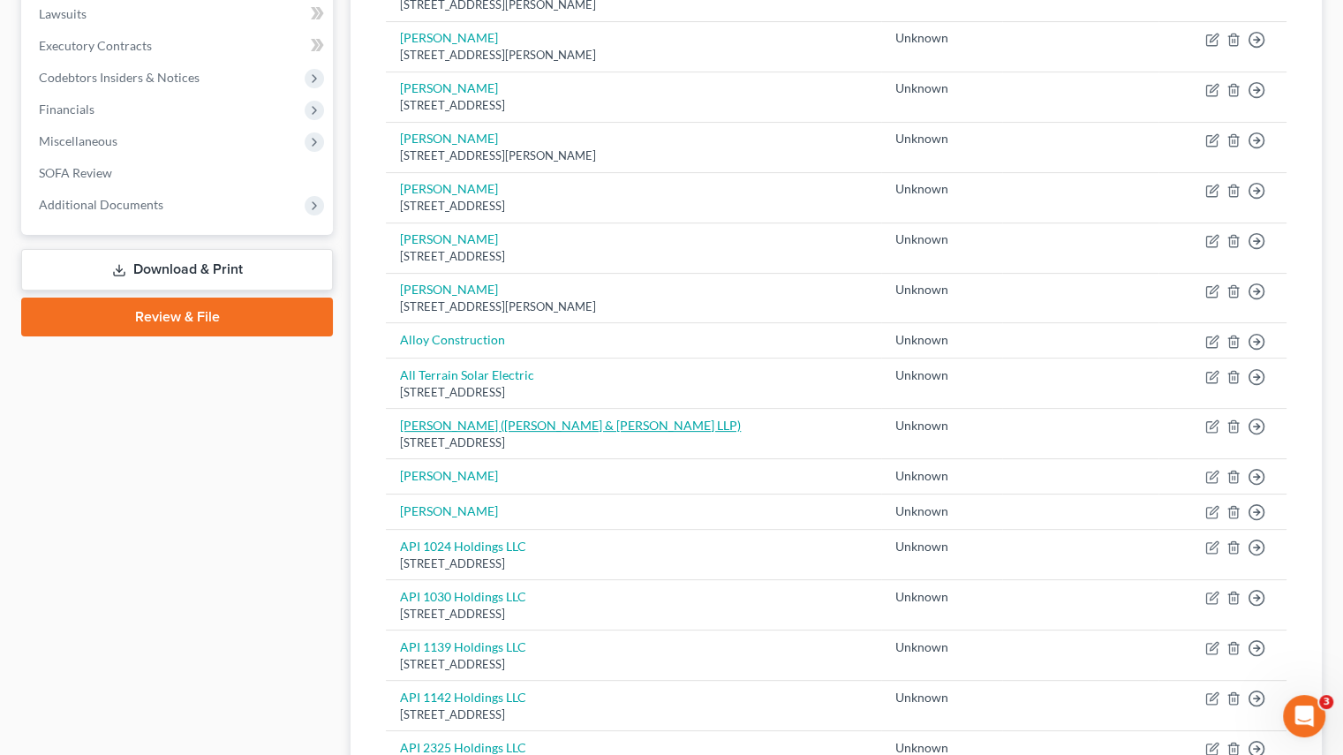
click at [518, 429] on link "Amanda Fisk (Yoffe & Cooper LLP)" at bounding box center [570, 425] width 341 height 15
select select "4"
select select "2"
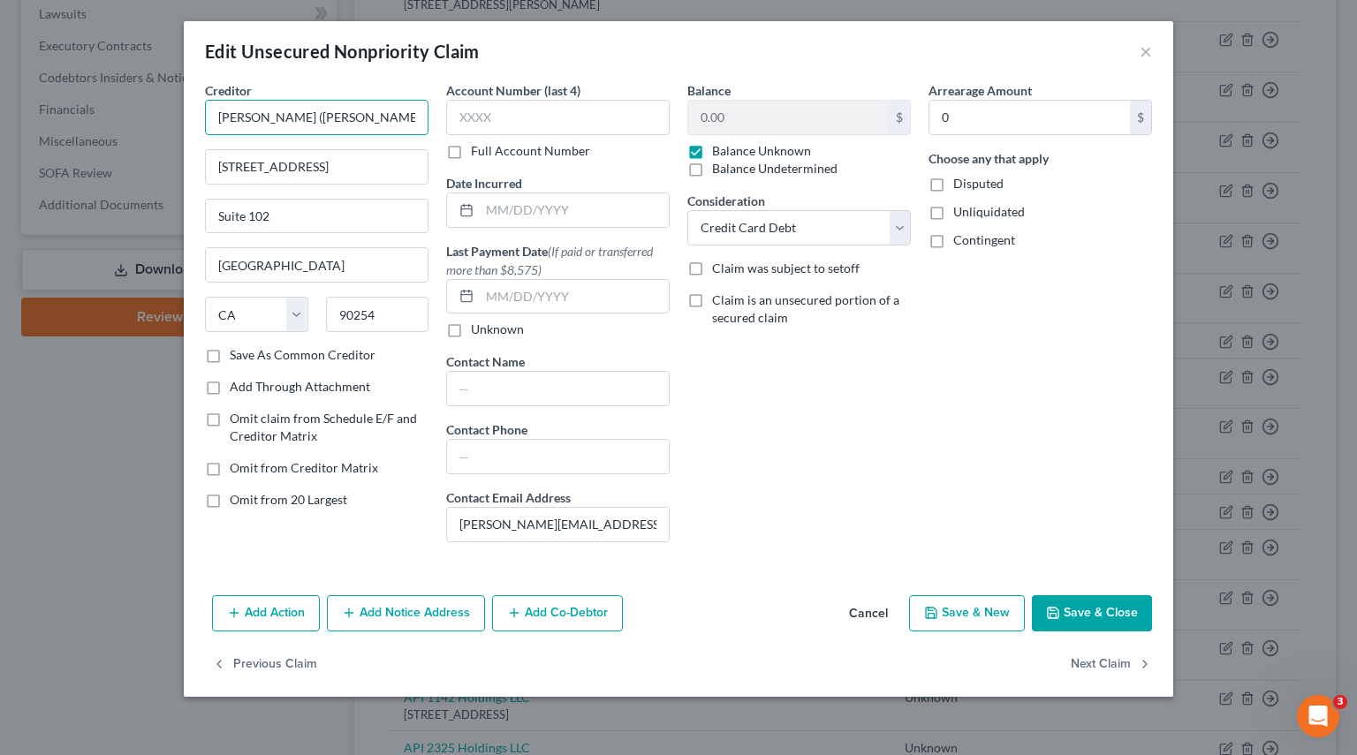
drag, startPoint x: 286, startPoint y: 116, endPoint x: 88, endPoint y: 116, distance: 197.8
click at [88, 116] on div "Edit Unsecured Nonpriority Claim × Creditor * Amanda Fisk (Yoffe & Cooper LLP) …" at bounding box center [678, 377] width 1357 height 755
click at [1152, 51] on div "Edit Unsecured Nonpriority Claim ×" at bounding box center [678, 51] width 989 height 60
click at [1141, 52] on button "×" at bounding box center [1145, 51] width 12 height 21
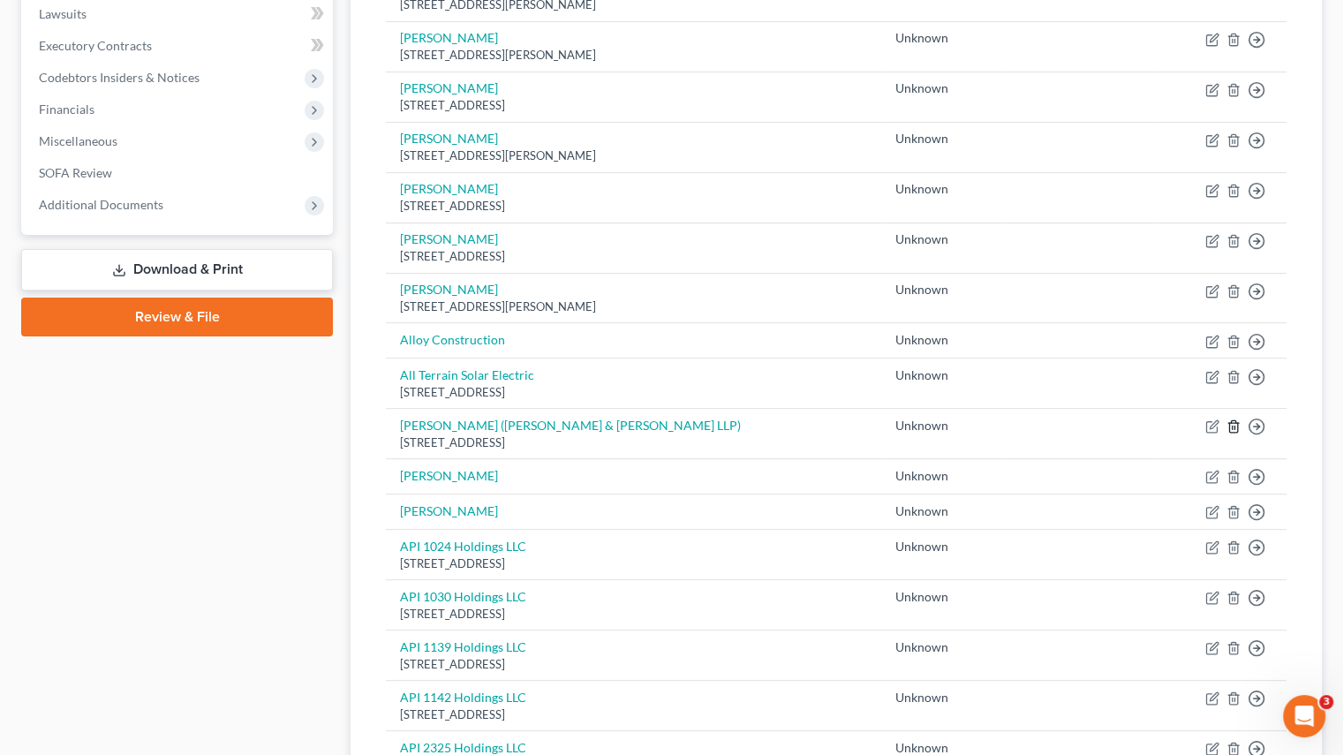
click at [1234, 427] on icon "button" at bounding box center [1234, 427] width 14 height 14
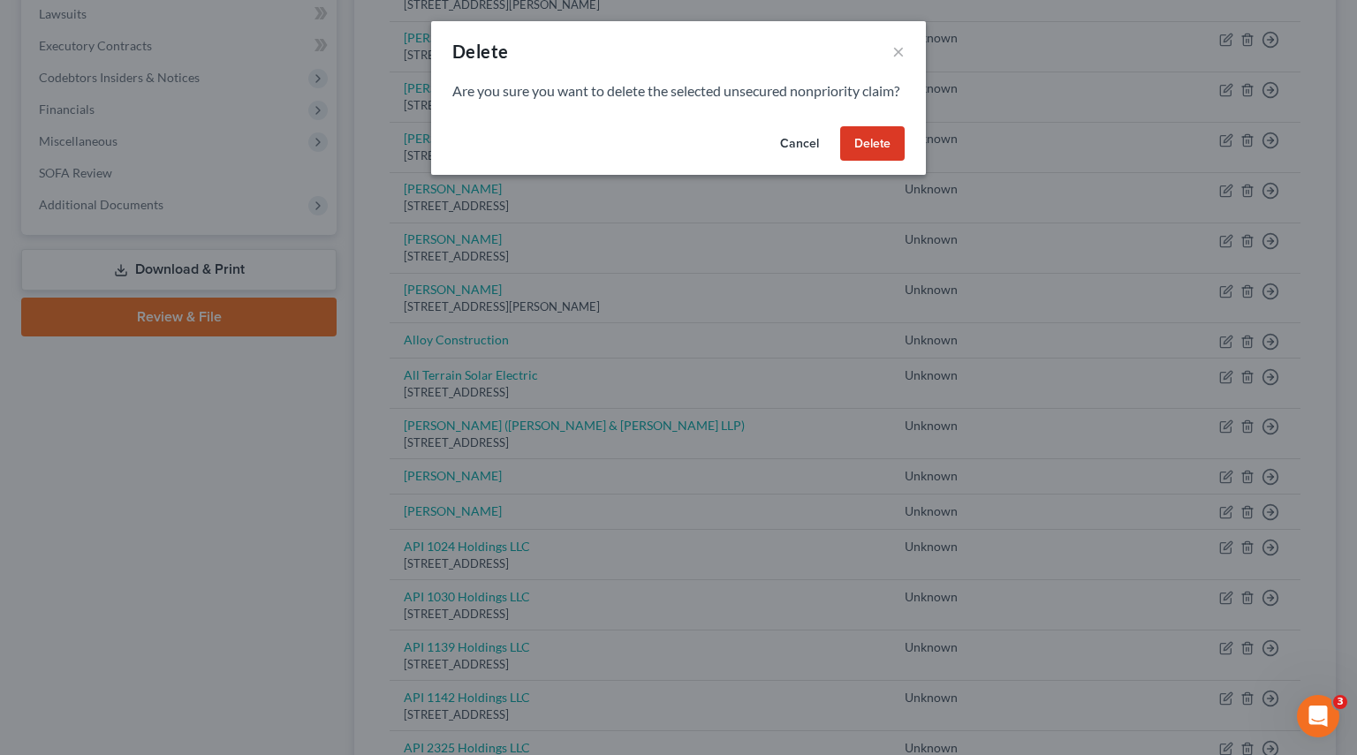
click at [880, 157] on button "Delete" at bounding box center [872, 143] width 64 height 35
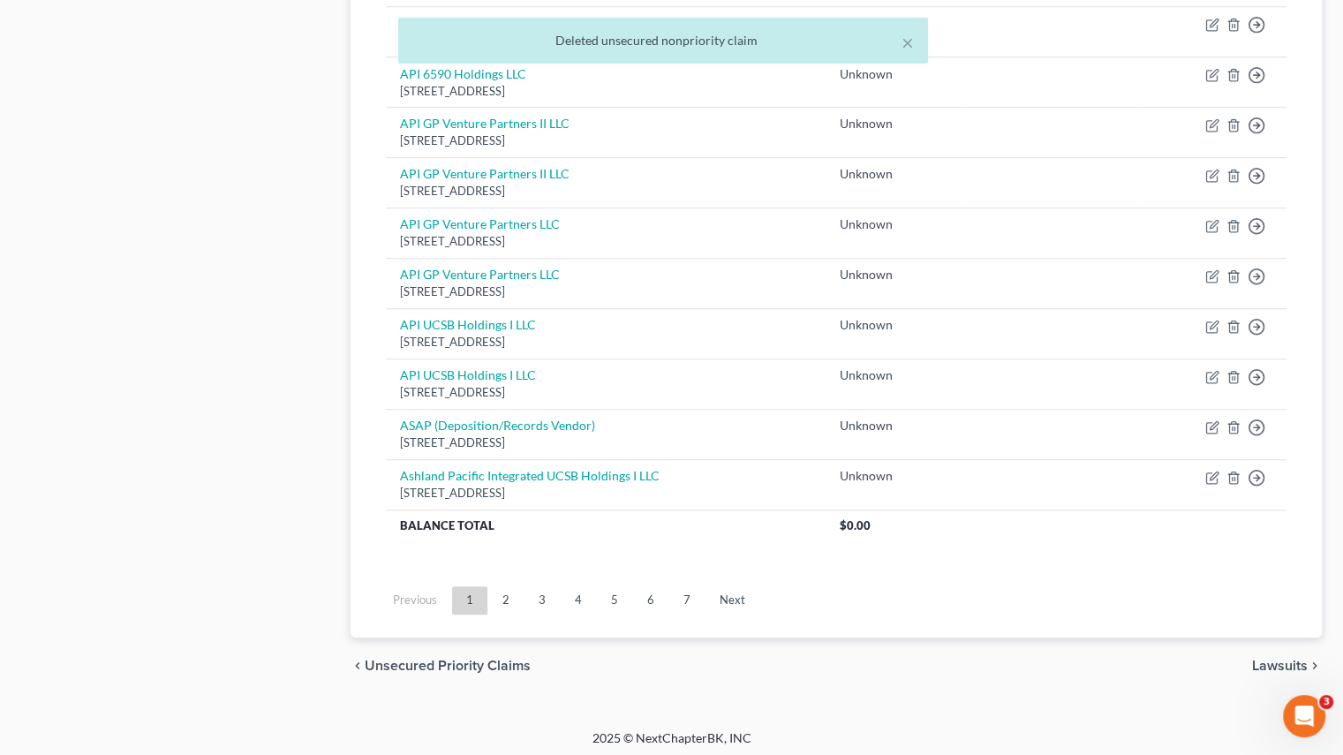
click at [682, 597] on link "7" at bounding box center [686, 600] width 35 height 28
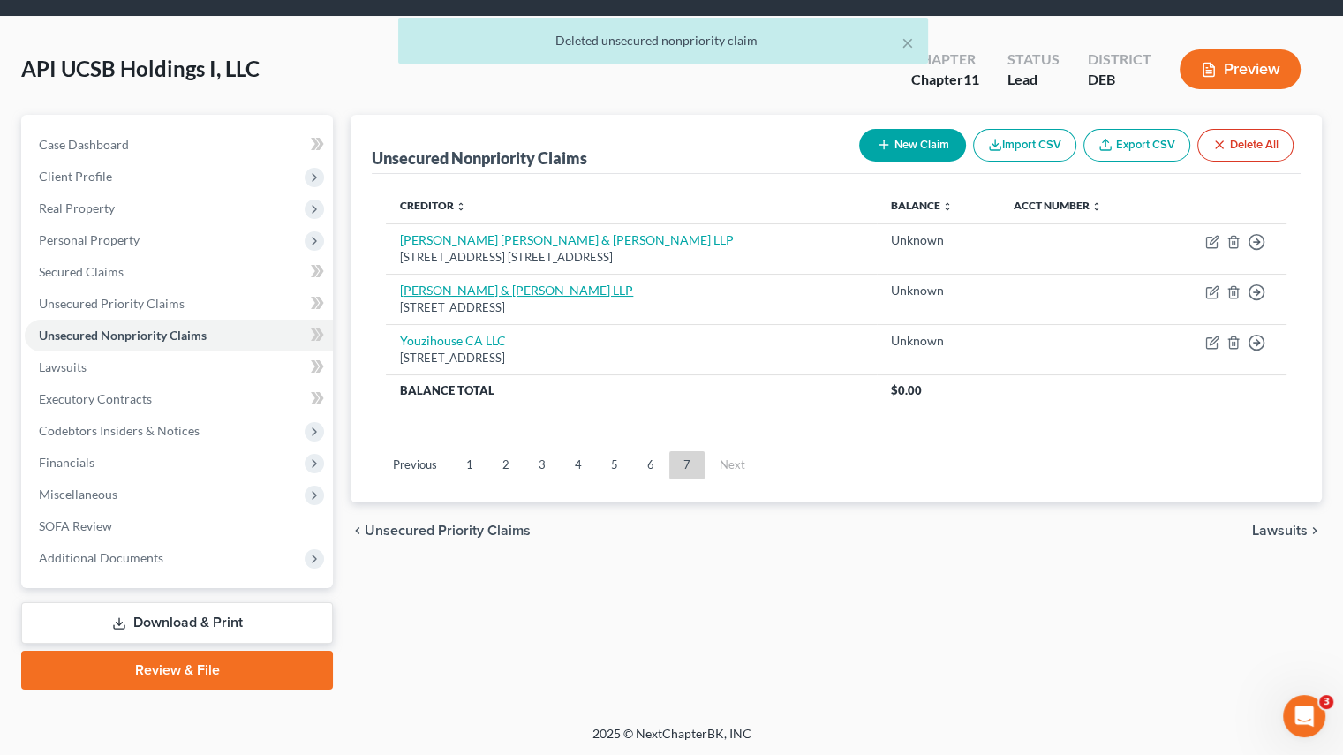
click at [463, 296] on link "[PERSON_NAME] & [PERSON_NAME] LLP" at bounding box center [516, 290] width 233 height 15
select select "4"
select select "2"
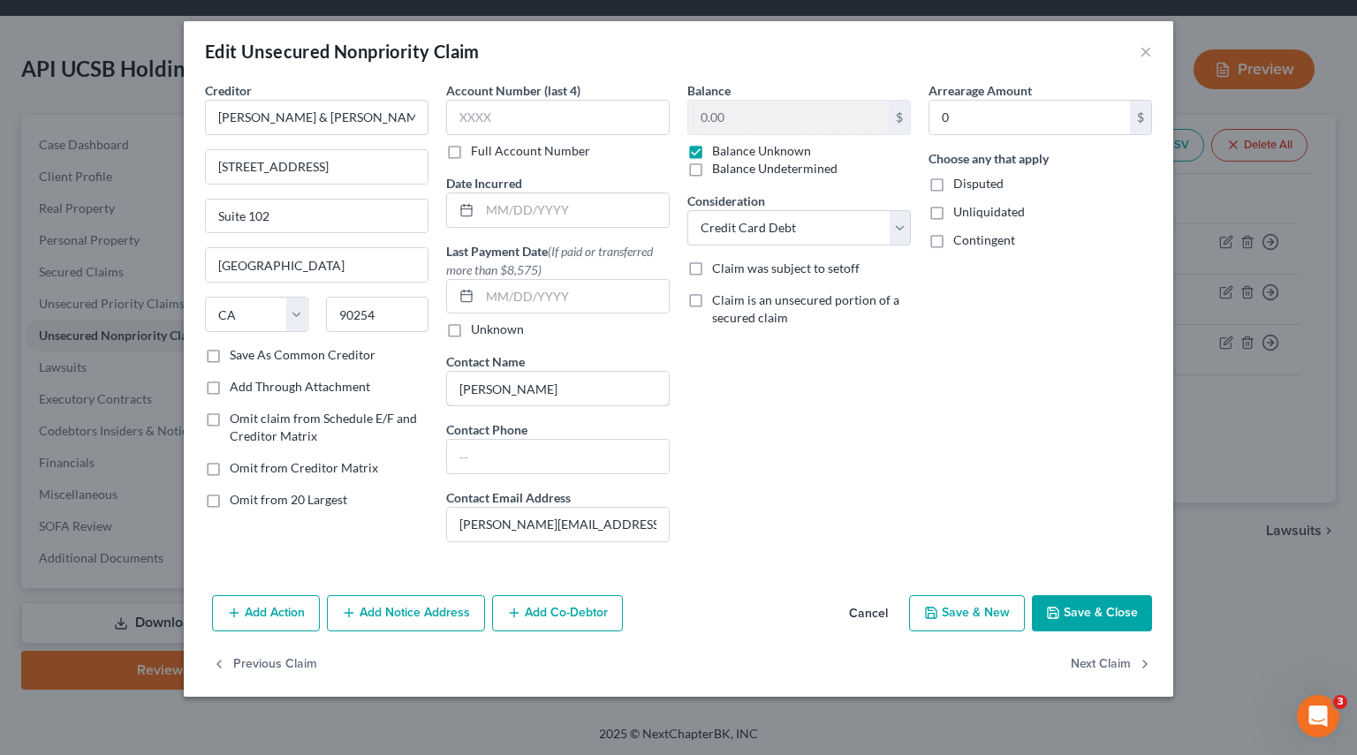
click at [548, 381] on input "Alexander Yoffe" at bounding box center [558, 389] width 222 height 34
paste input "Amanda Fisk"
type input "[PERSON_NAME], [PERSON_NAME]"
click at [1098, 614] on button "Save & Close" at bounding box center [1092, 613] width 120 height 37
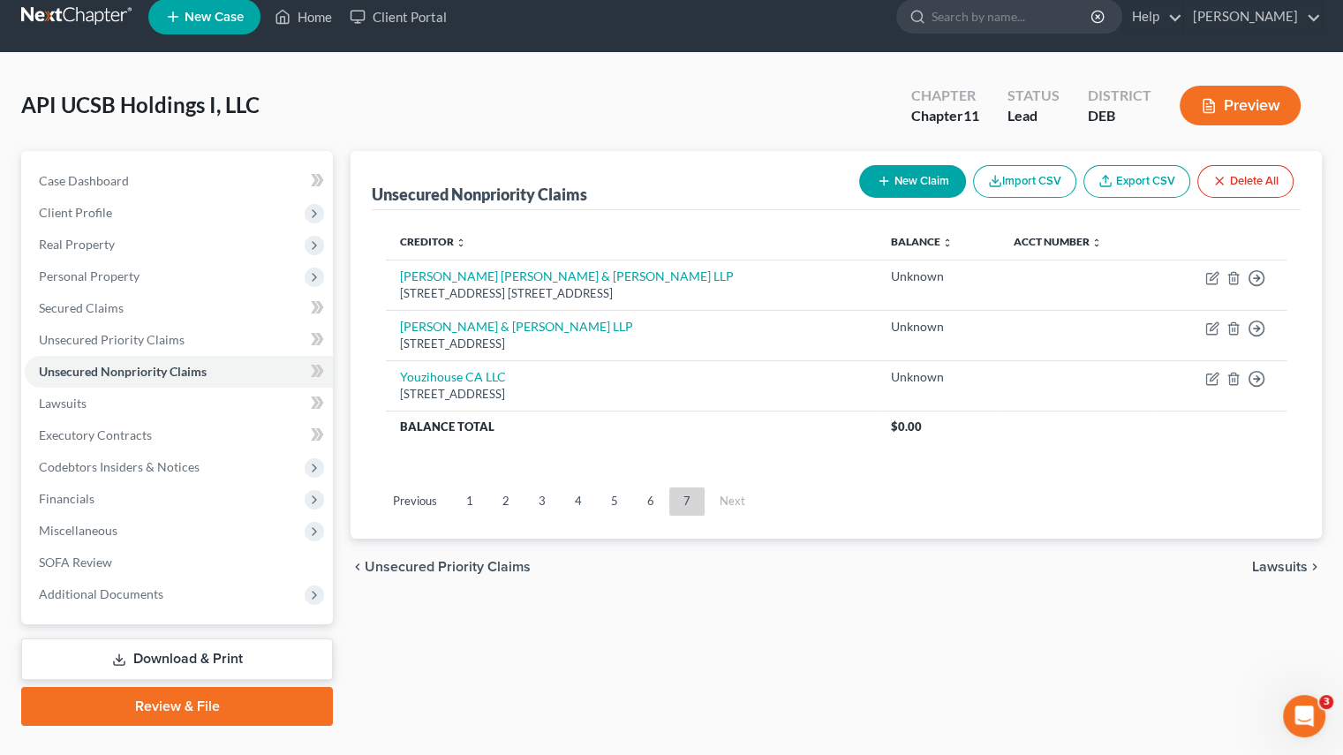
scroll to position [0, 0]
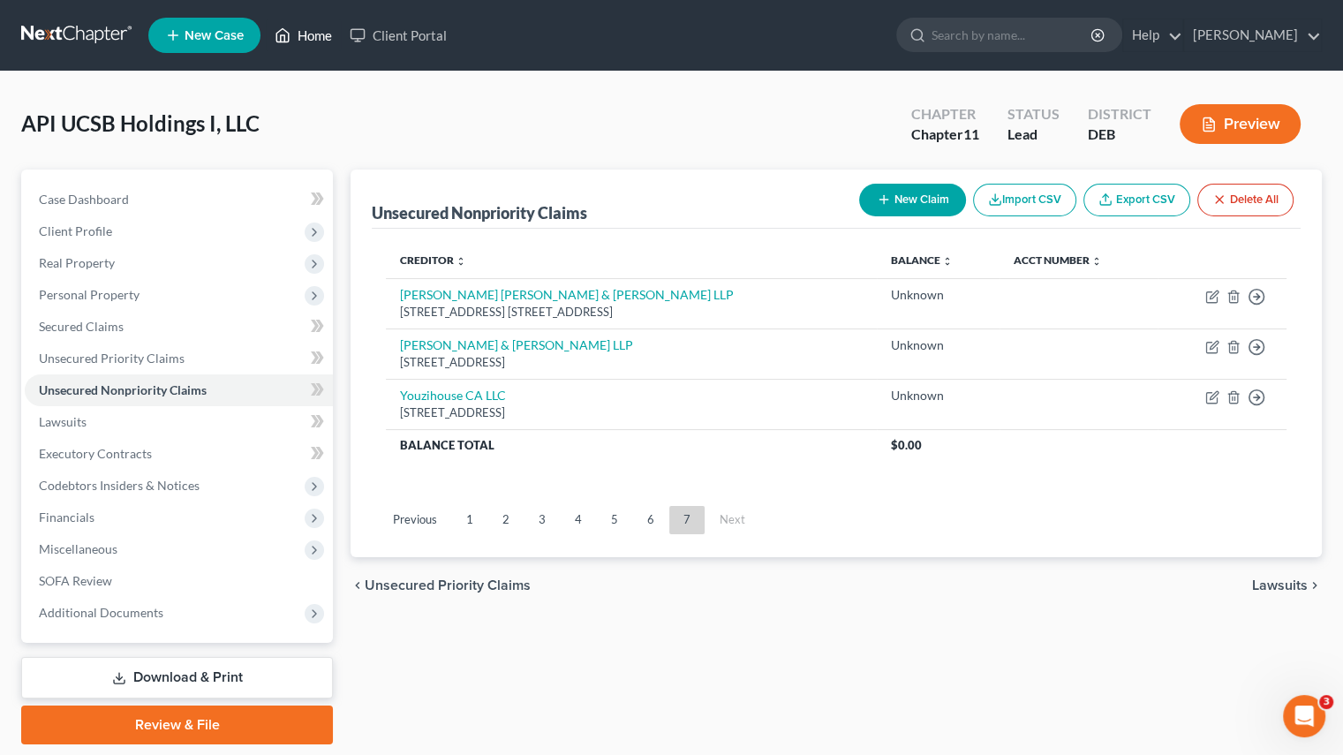
click at [302, 50] on link "Home" at bounding box center [303, 35] width 75 height 32
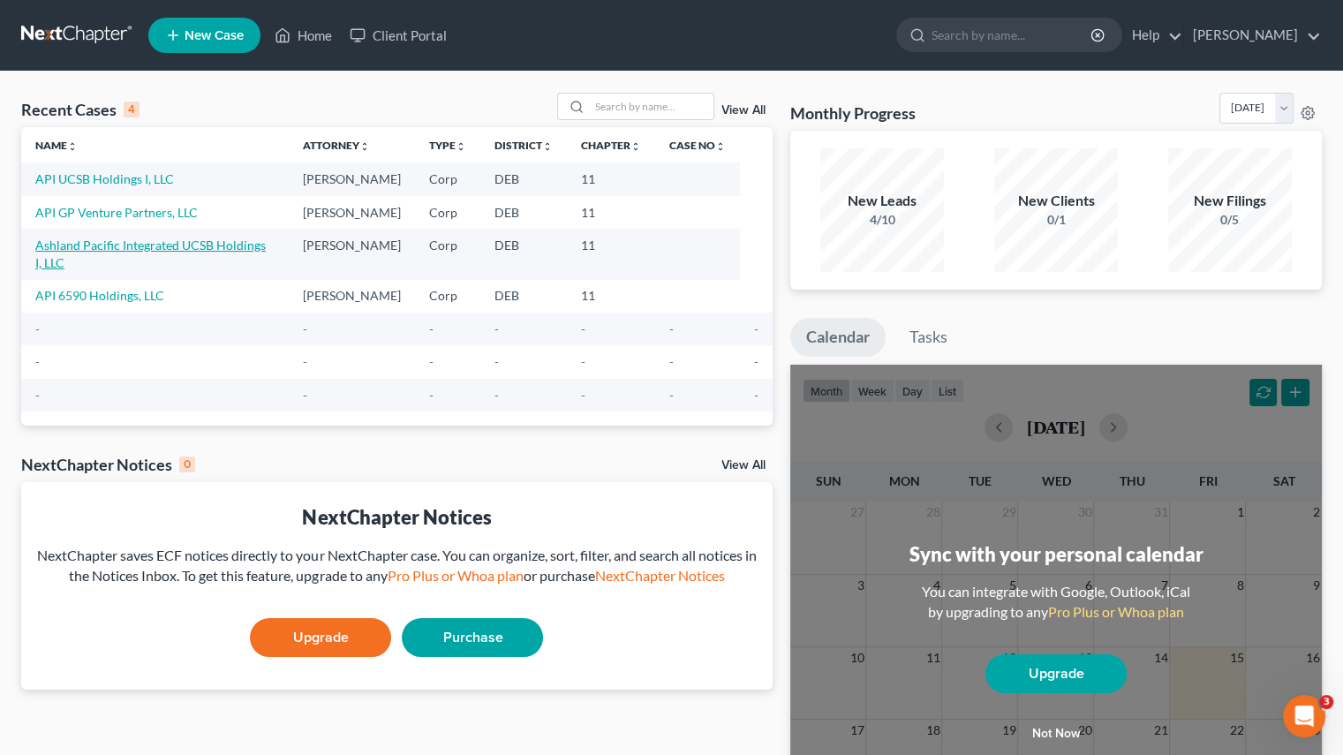
click at [102, 244] on link "Ashland Pacific Integrated UCSB Holdings I, LLC" at bounding box center [150, 254] width 231 height 33
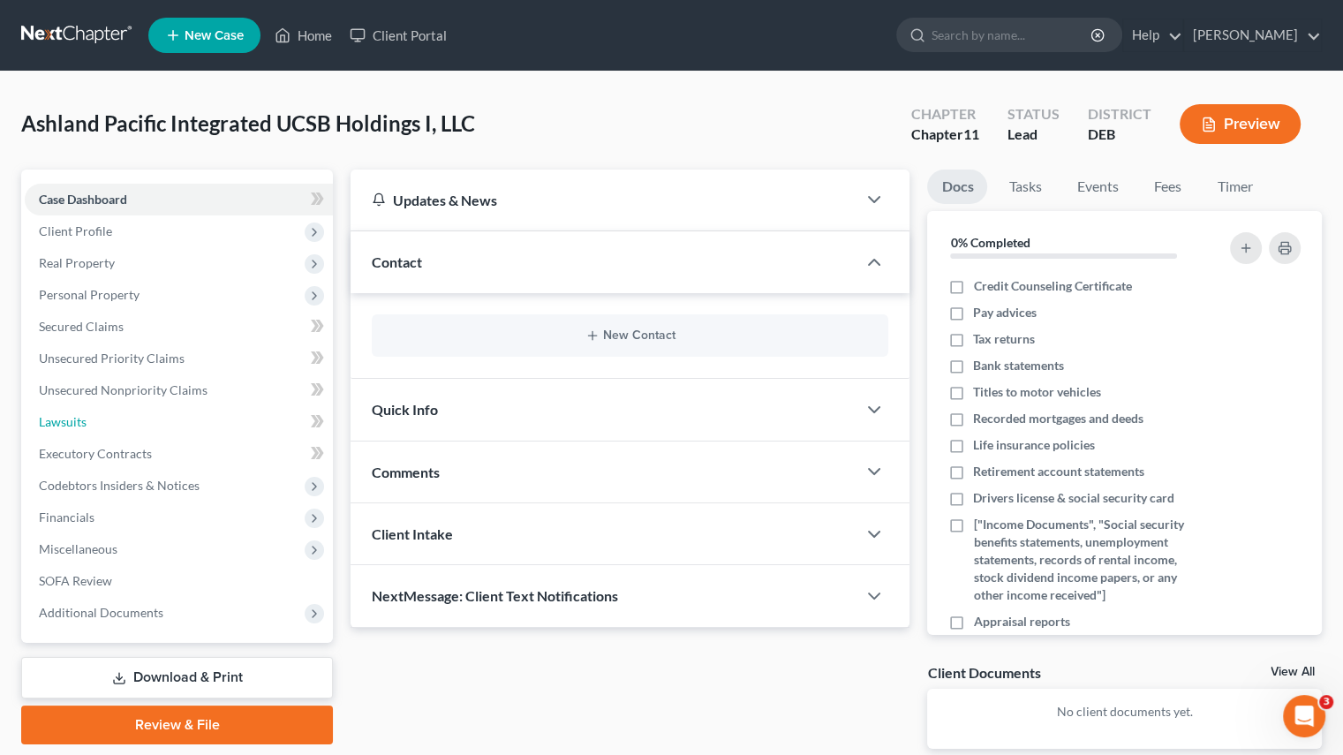
click at [61, 420] on span "Lawsuits" at bounding box center [63, 421] width 48 height 15
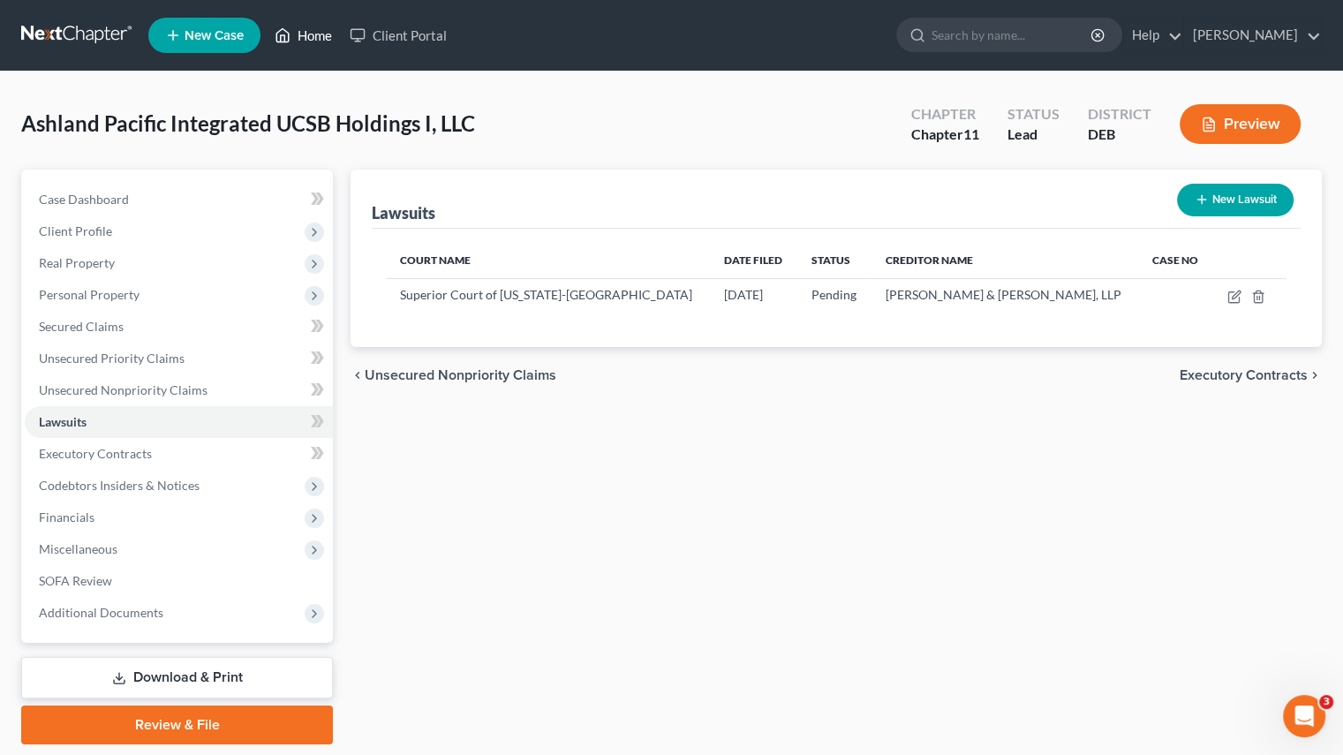
click at [329, 37] on link "Home" at bounding box center [303, 35] width 75 height 32
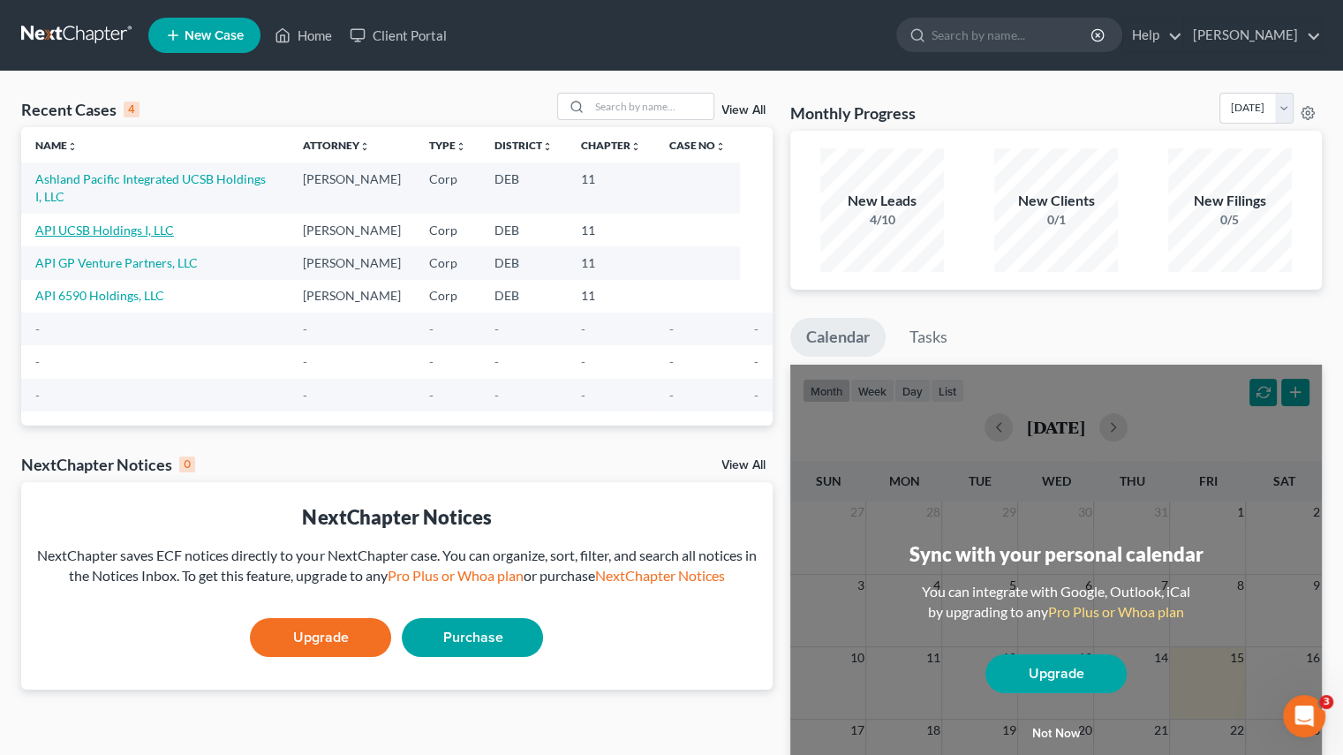
click at [129, 223] on link "API UCSB Holdings I, LLC" at bounding box center [104, 230] width 139 height 15
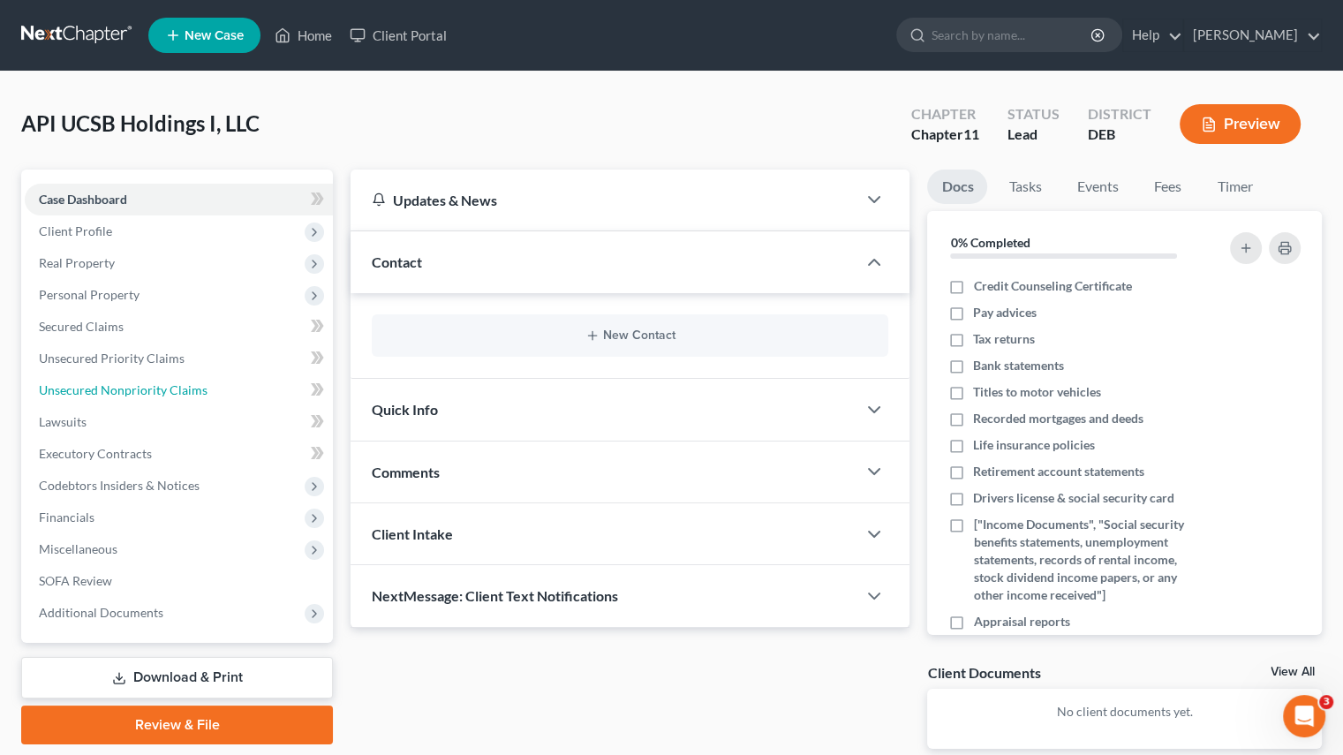
drag, startPoint x: 99, startPoint y: 394, endPoint x: 223, endPoint y: 391, distance: 123.7
click at [99, 395] on span "Unsecured Nonpriority Claims" at bounding box center [123, 389] width 169 height 15
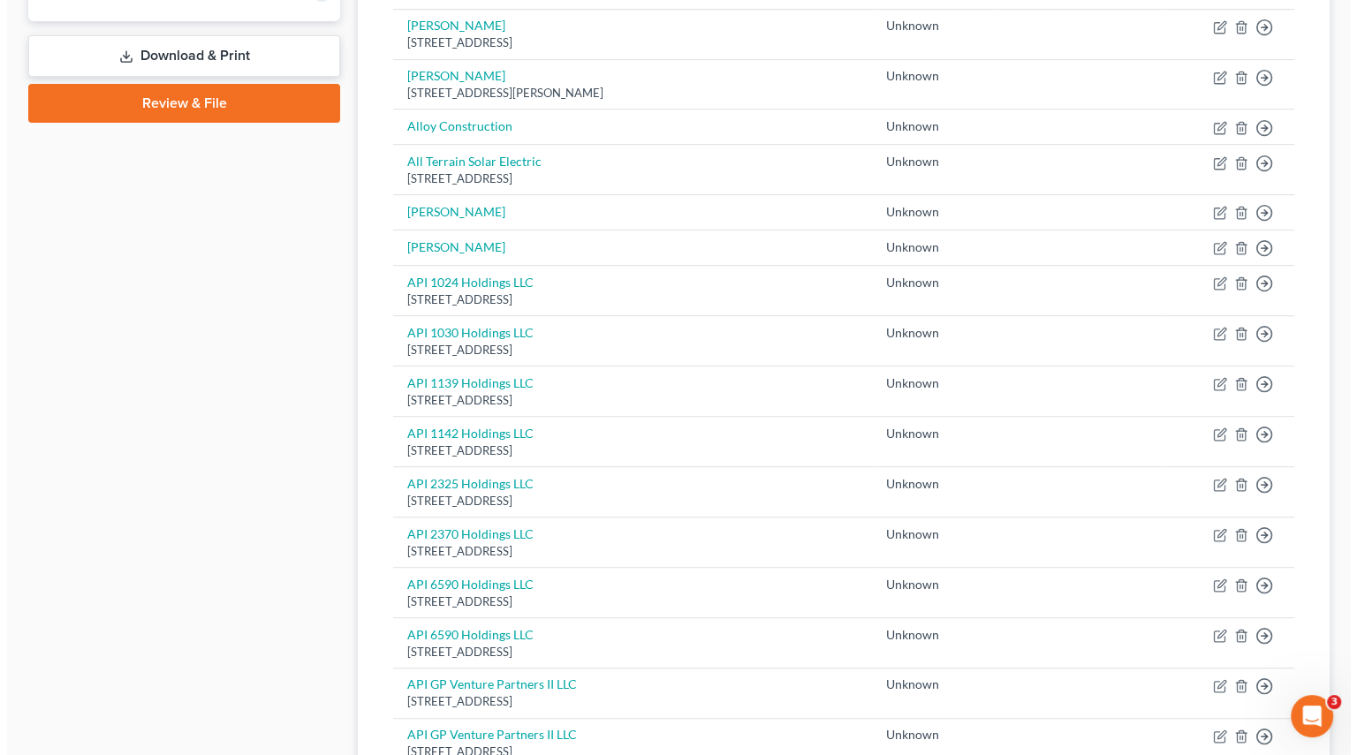
scroll to position [618, 0]
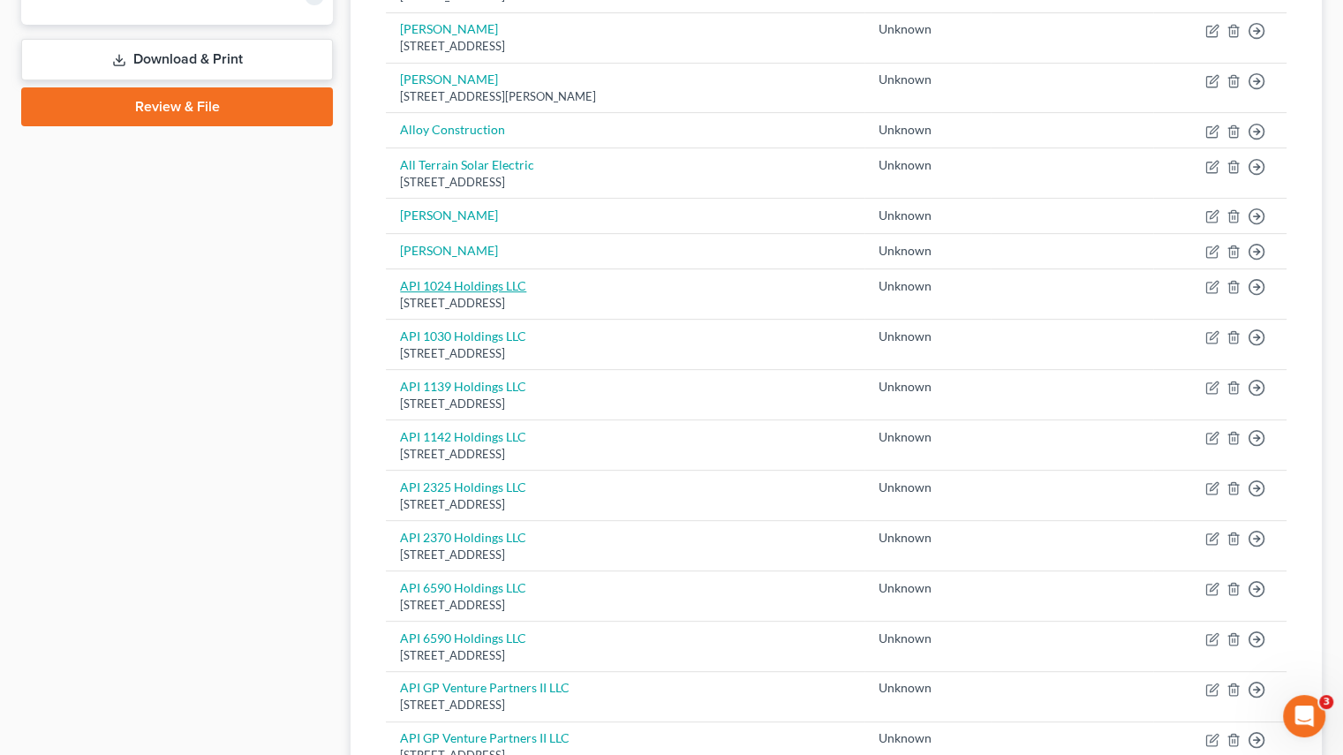
click at [448, 278] on link "API 1024 Holdings LLC" at bounding box center [463, 285] width 126 height 15
select select "4"
select select "2"
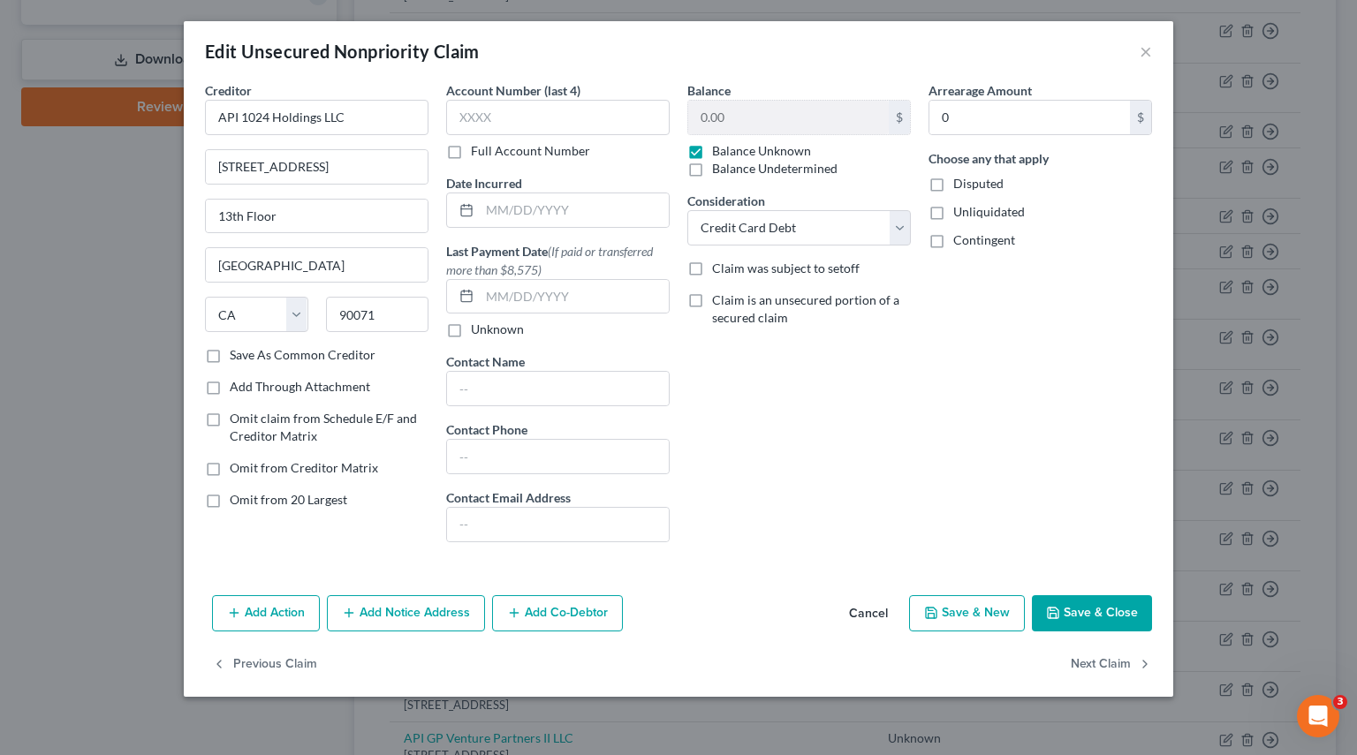
click at [426, 617] on button "Add Notice Address" at bounding box center [406, 613] width 158 height 37
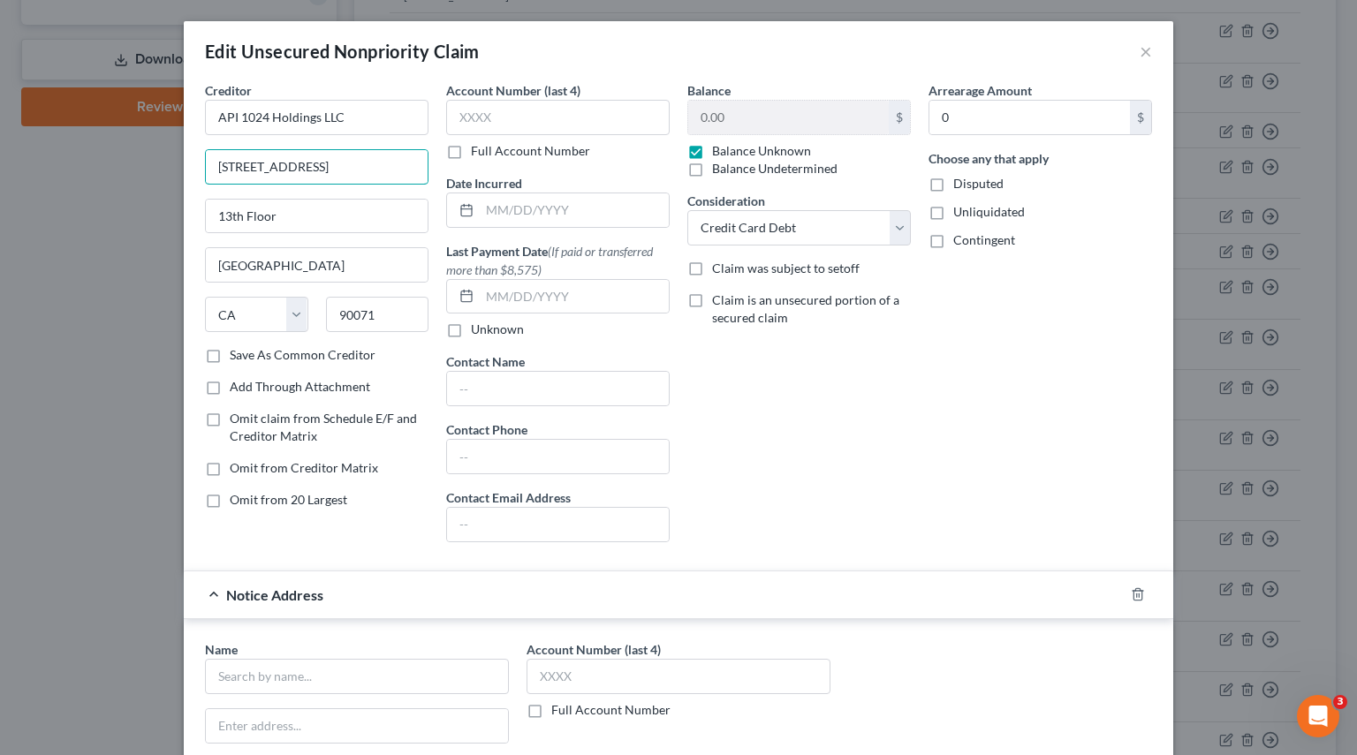
drag, startPoint x: 210, startPoint y: 165, endPoint x: 393, endPoint y: 172, distance: 183.0
click at [393, 172] on input "444 South Flower Street" at bounding box center [317, 167] width 222 height 34
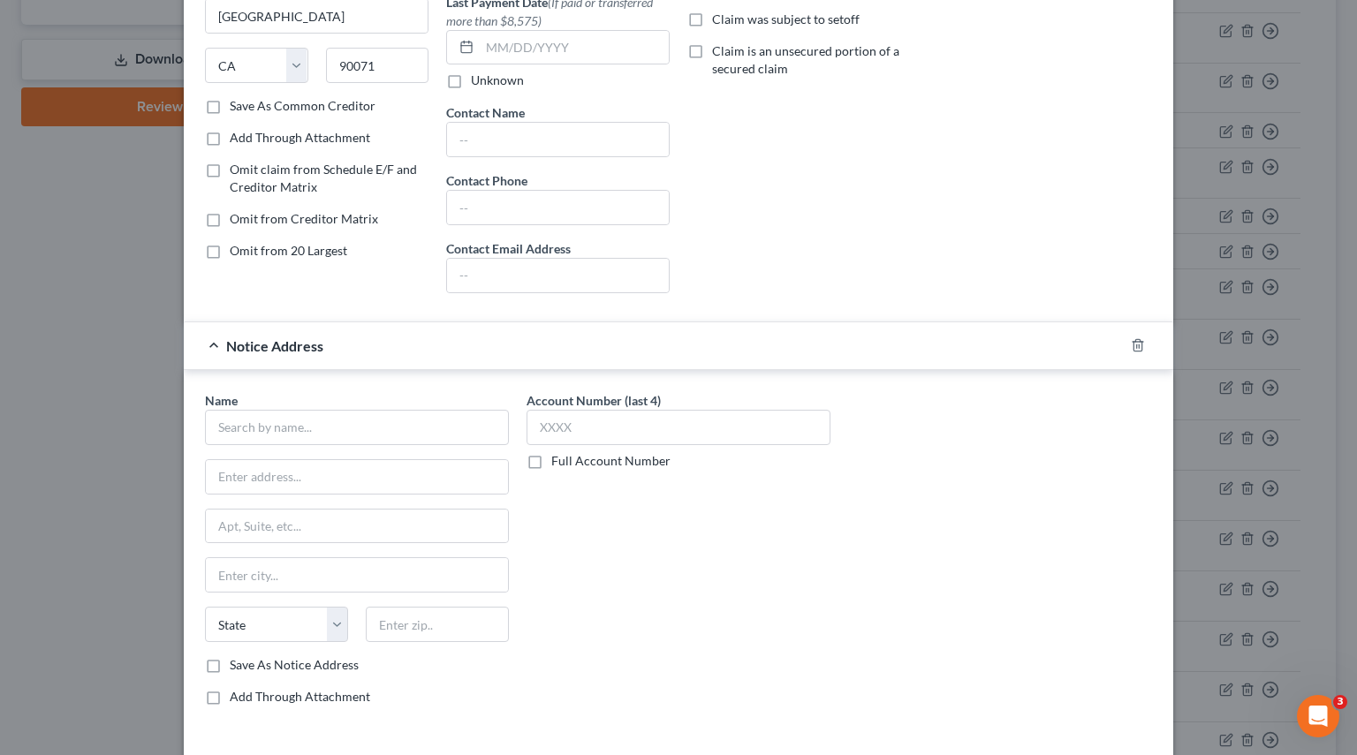
scroll to position [265, 0]
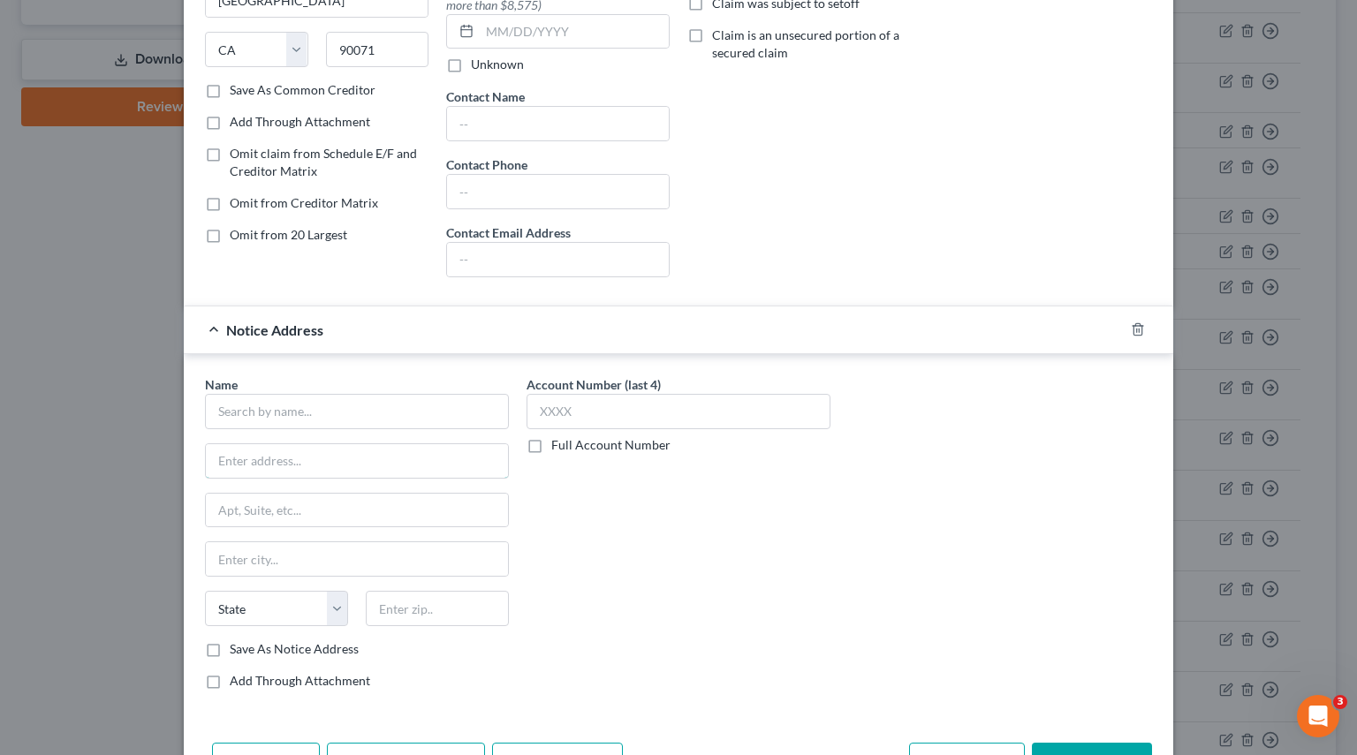
click at [261, 460] on input "text" at bounding box center [357, 461] width 302 height 34
paste input "444 South Flower Street"
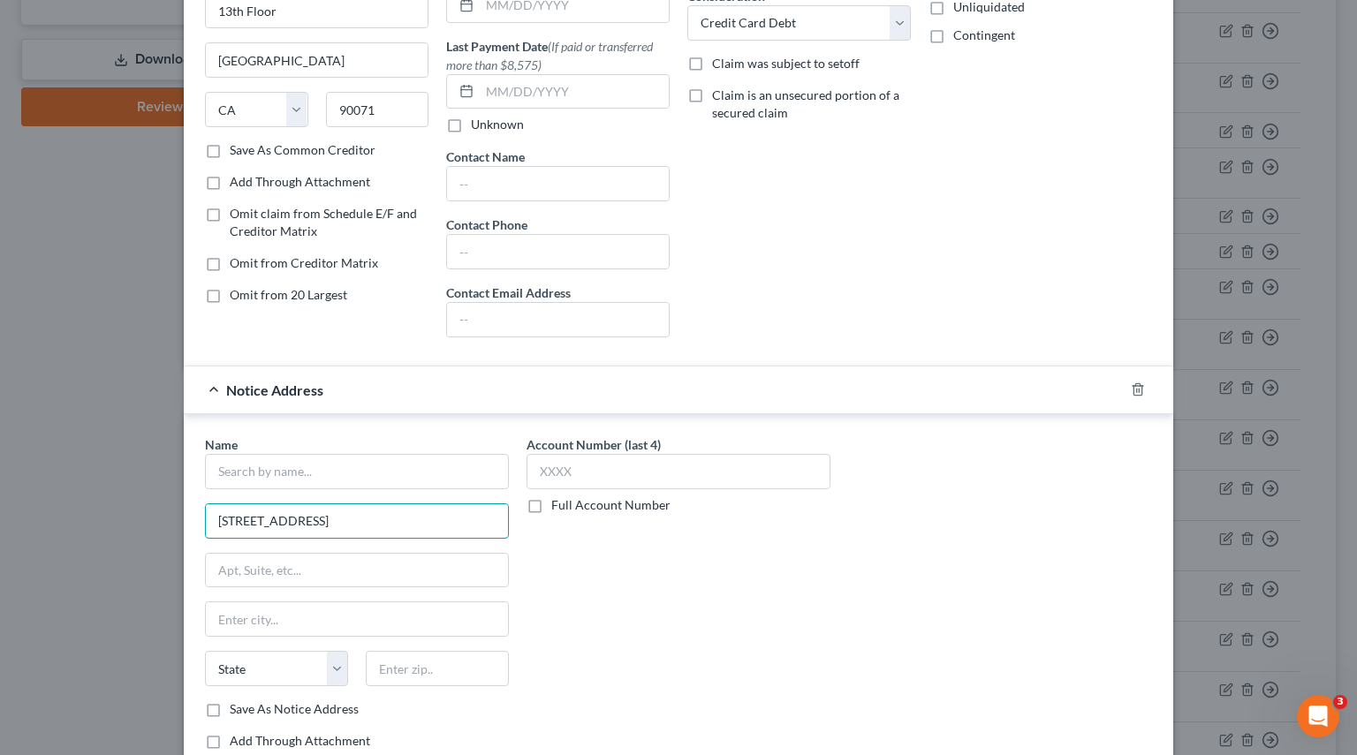
scroll to position [88, 0]
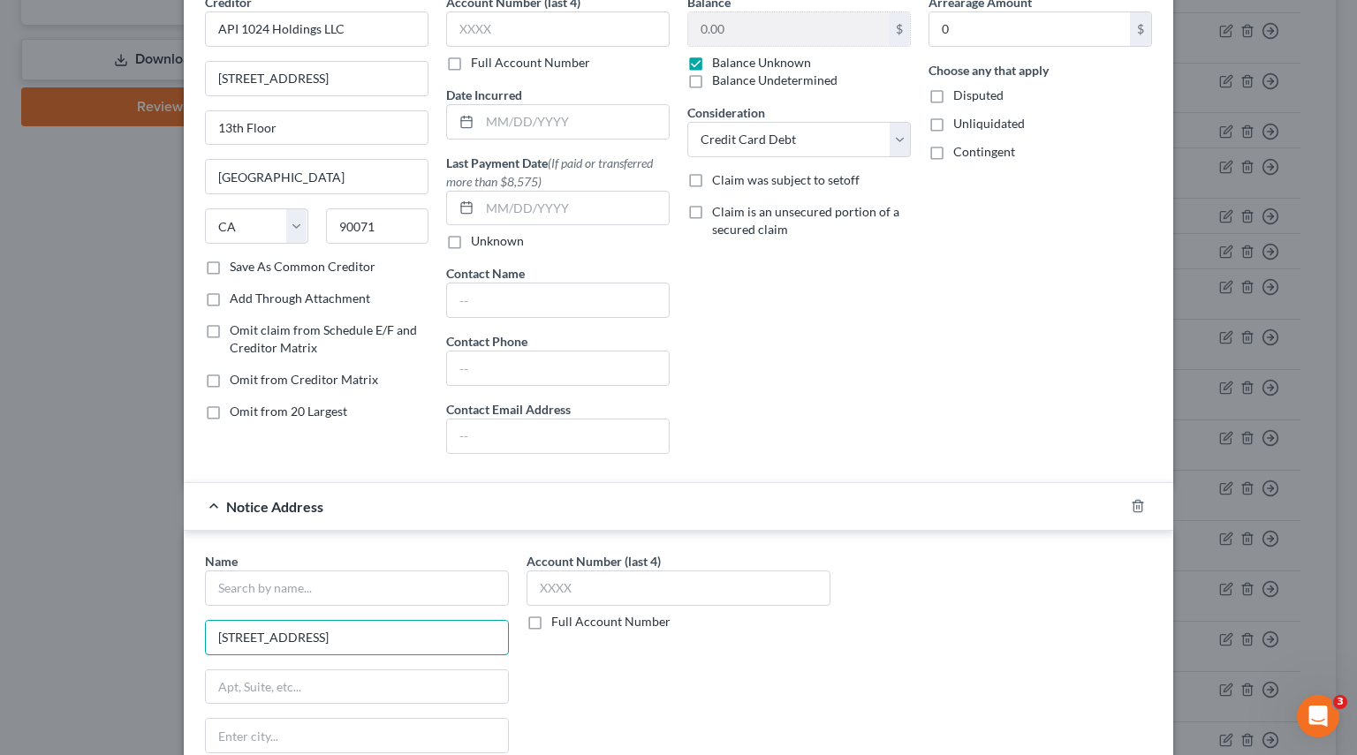
type input "444 South Flower Street"
drag, startPoint x: 213, startPoint y: 125, endPoint x: 306, endPoint y: 131, distance: 92.9
click at [306, 131] on input "13th Floor" at bounding box center [317, 128] width 222 height 34
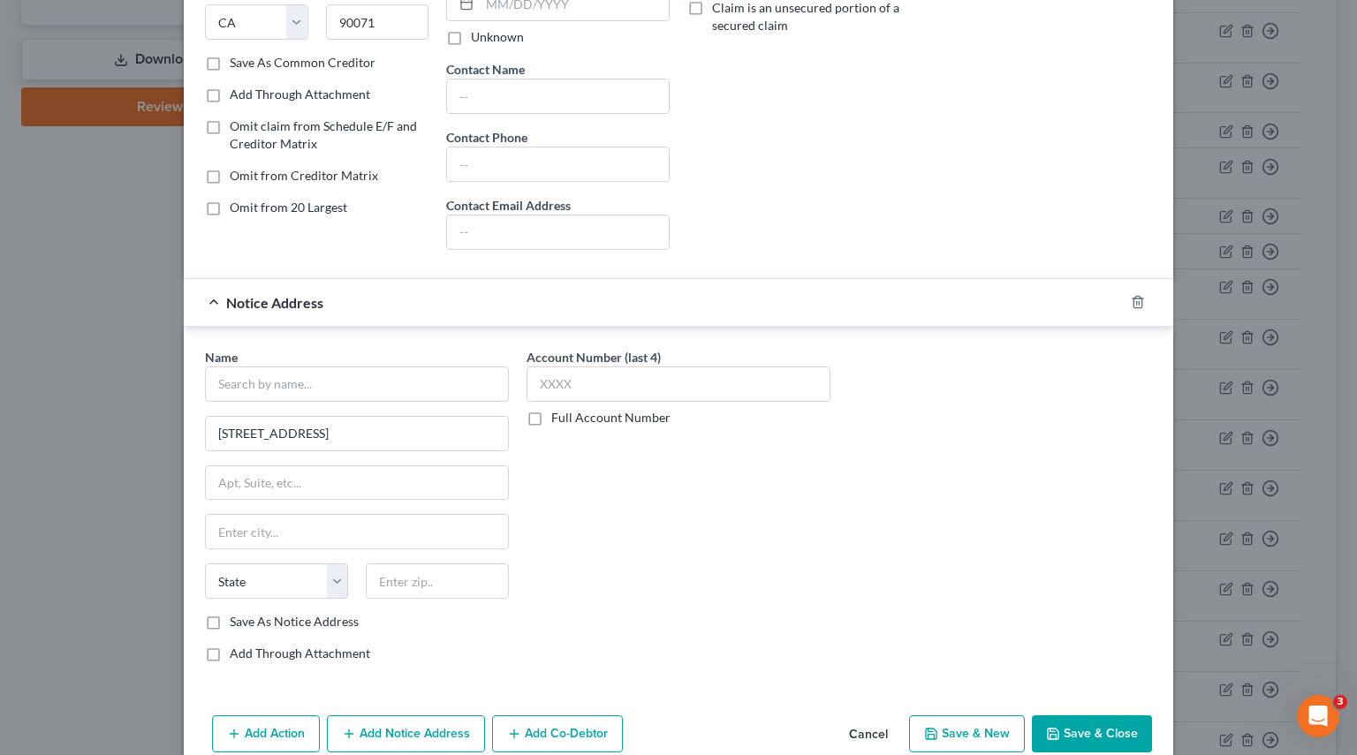
scroll to position [353, 0]
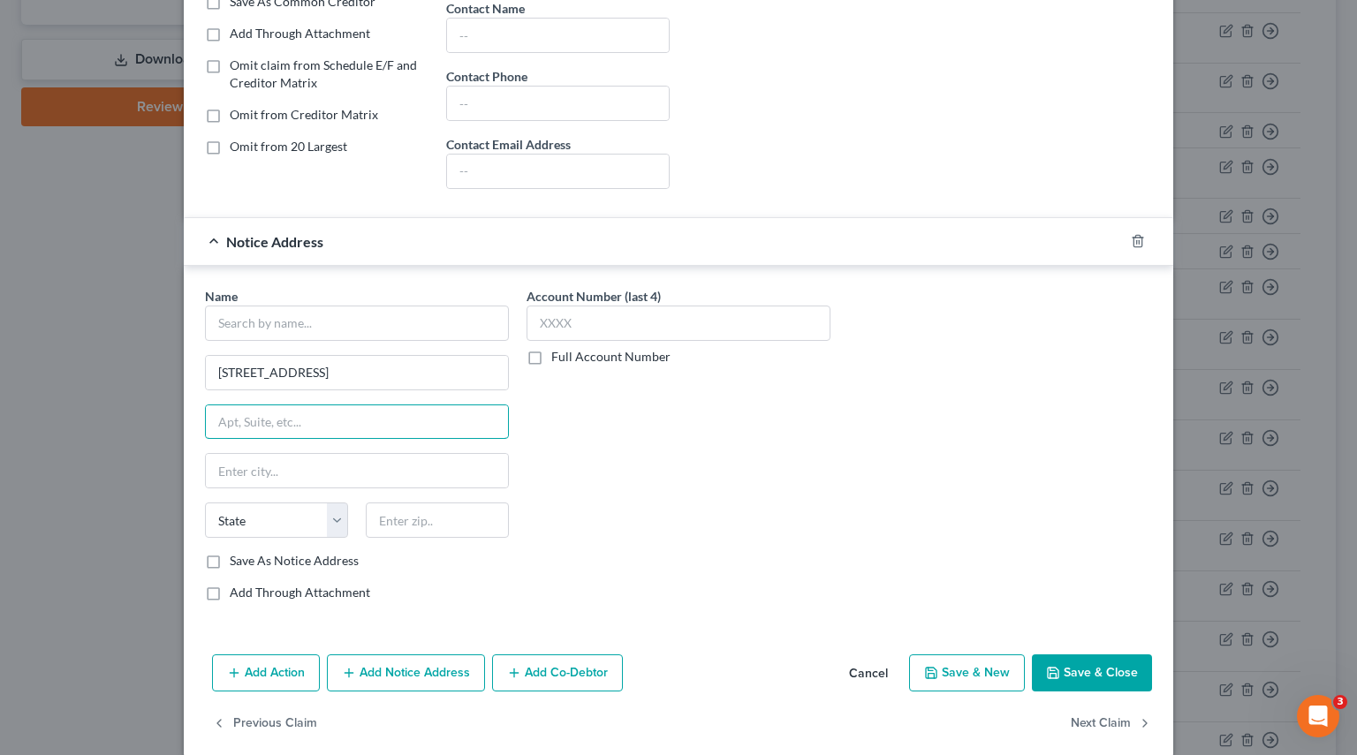
click at [252, 425] on input "text" at bounding box center [357, 422] width 302 height 34
paste input "13th Floor"
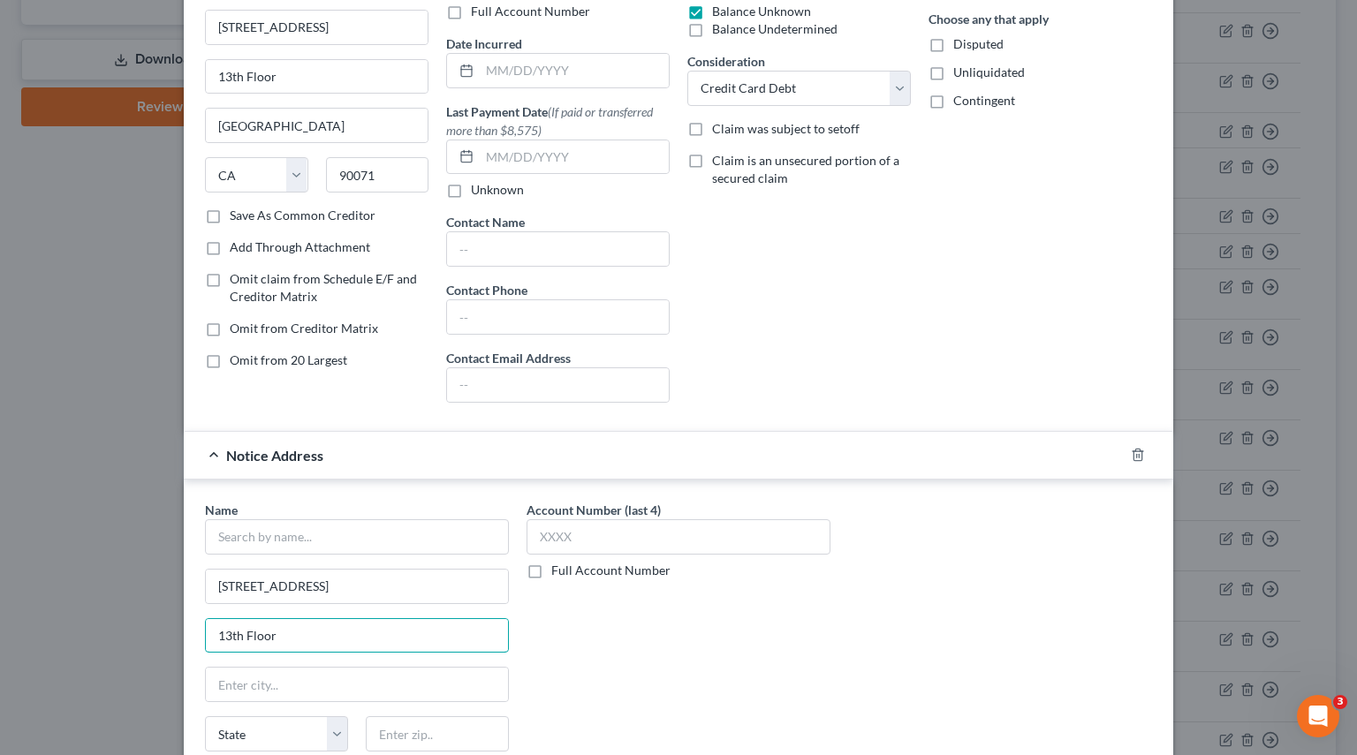
scroll to position [88, 0]
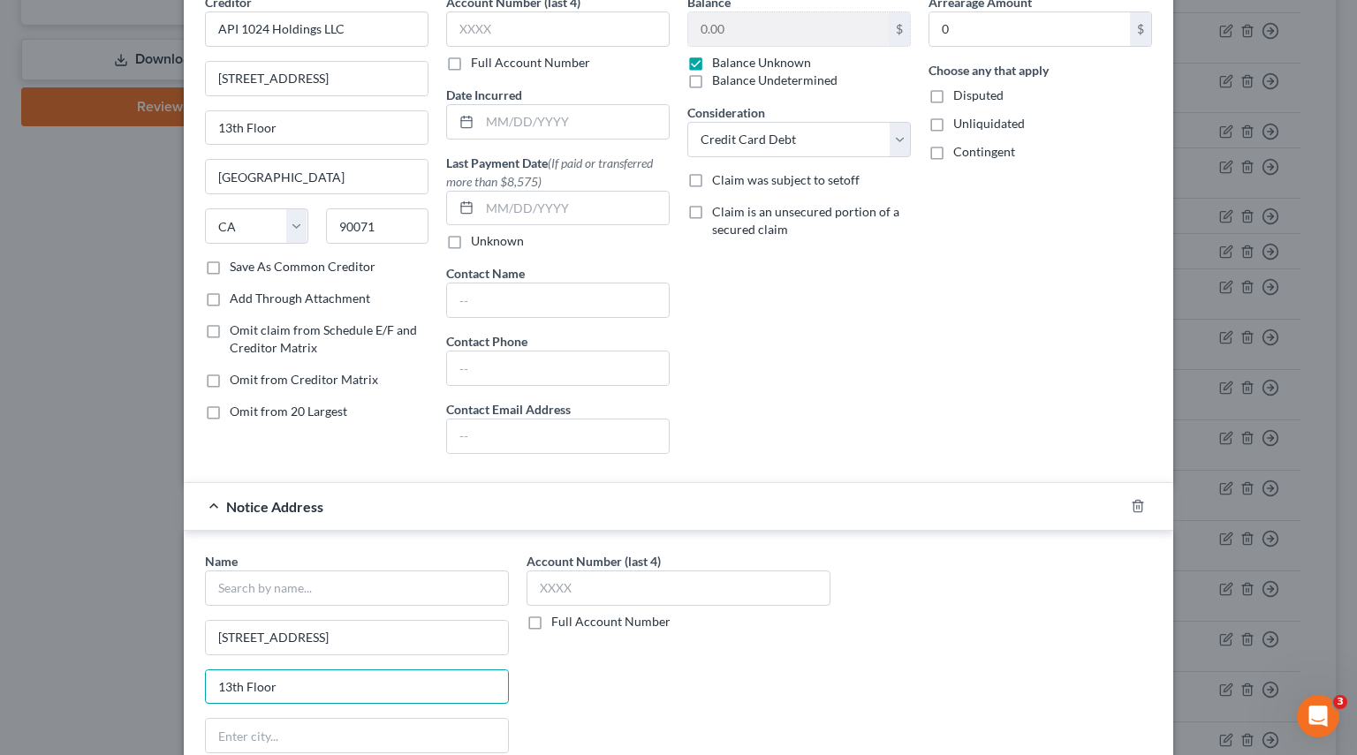
type input "13th Floor"
drag, startPoint x: 208, startPoint y: 178, endPoint x: 331, endPoint y: 178, distance: 123.7
click at [331, 178] on input "Los Angeles" at bounding box center [317, 177] width 222 height 34
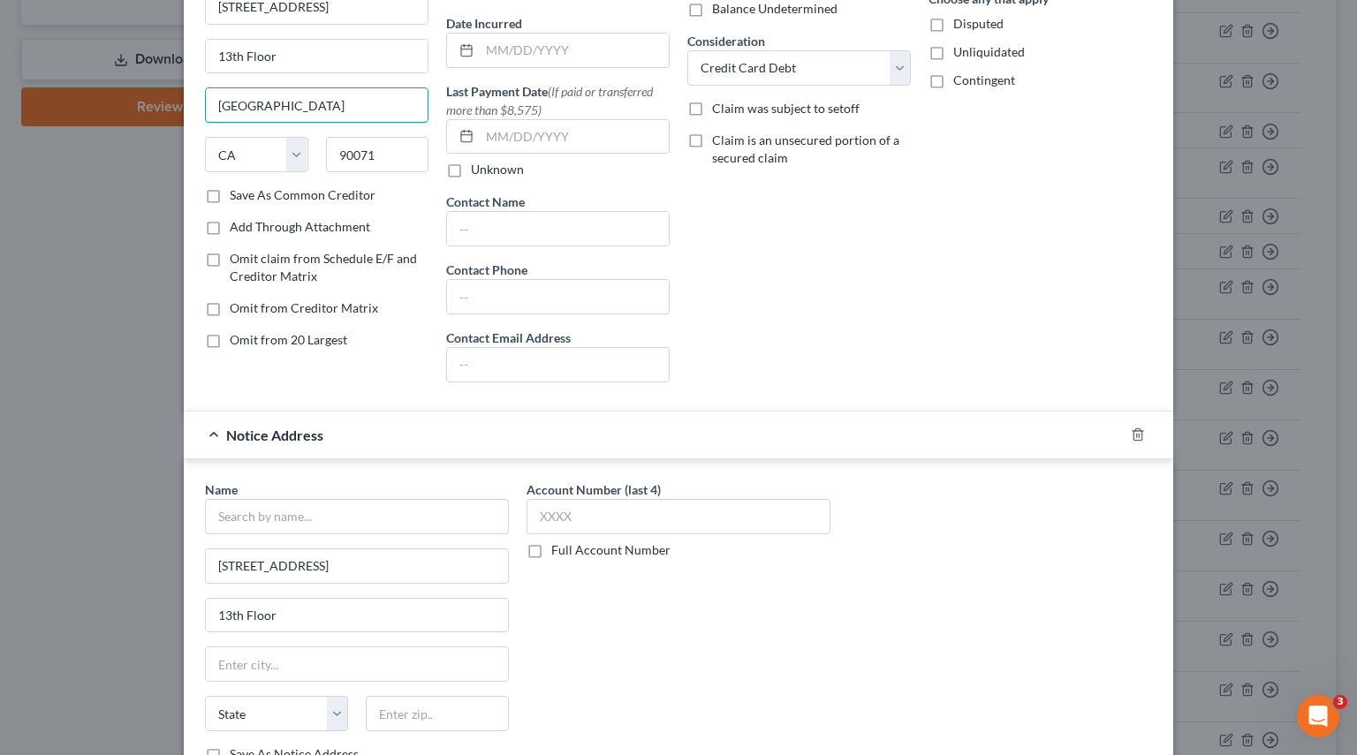
scroll to position [265, 0]
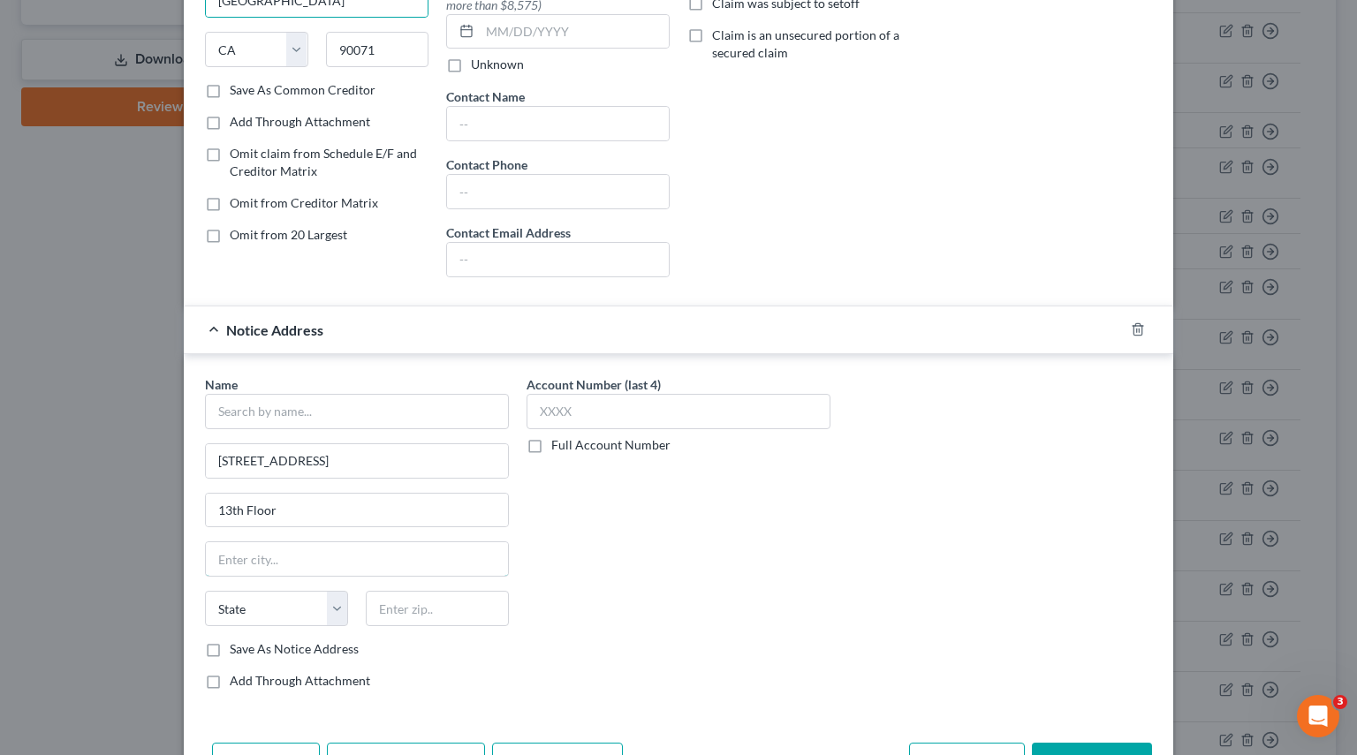
click at [248, 555] on input "text" at bounding box center [357, 559] width 302 height 34
paste input "Los Angeles"
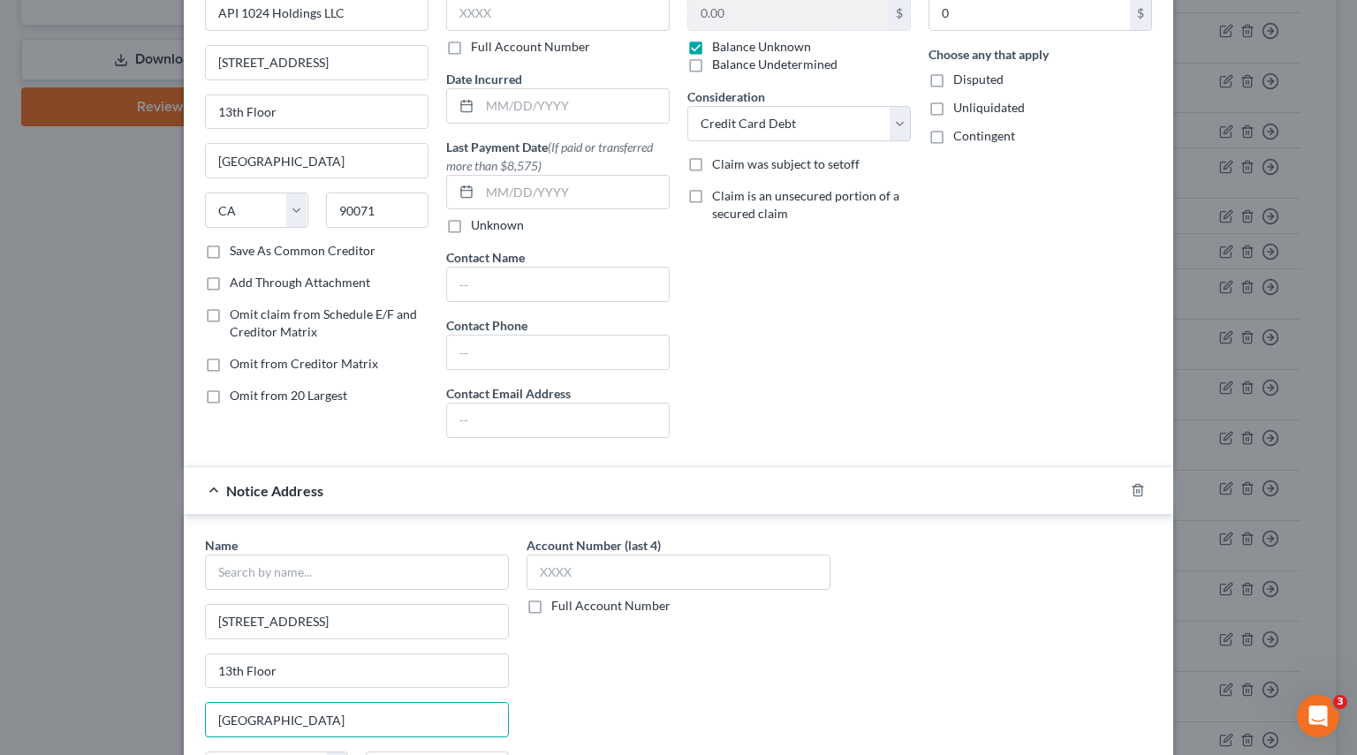
scroll to position [0, 0]
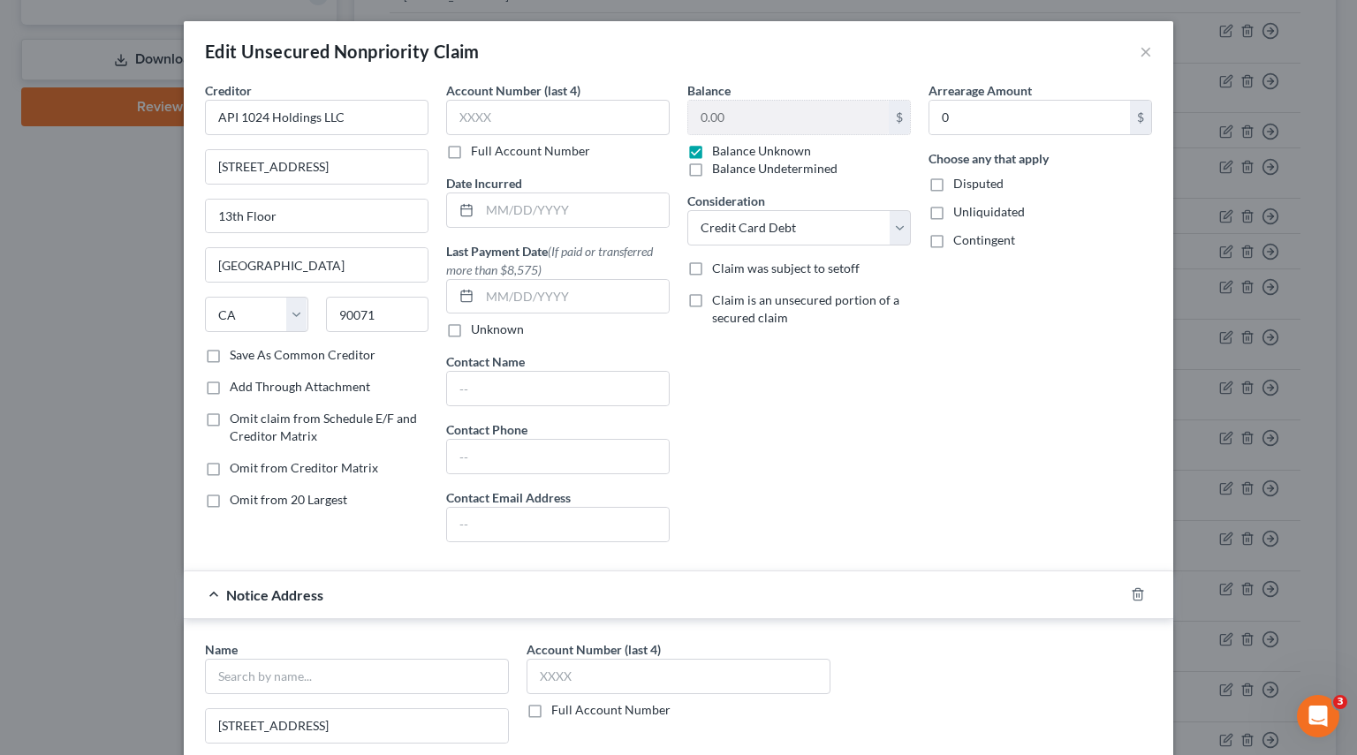
type input "Los Angeles"
drag, startPoint x: 53, startPoint y: 240, endPoint x: -3, endPoint y: 240, distance: 55.6
click at [0, 240] on html "Home New Case Client Portal Pierson Ferdinand tracey.morgan@pierferd.com My Acc…" at bounding box center [678, 378] width 1357 height 1993
drag, startPoint x: 290, startPoint y: 205, endPoint x: 170, endPoint y: 204, distance: 120.1
click at [104, 208] on div "Edit Unsecured Nonpriority Claim × Creditor * API 1024 Holdings LLC 444 South F…" at bounding box center [678, 377] width 1357 height 755
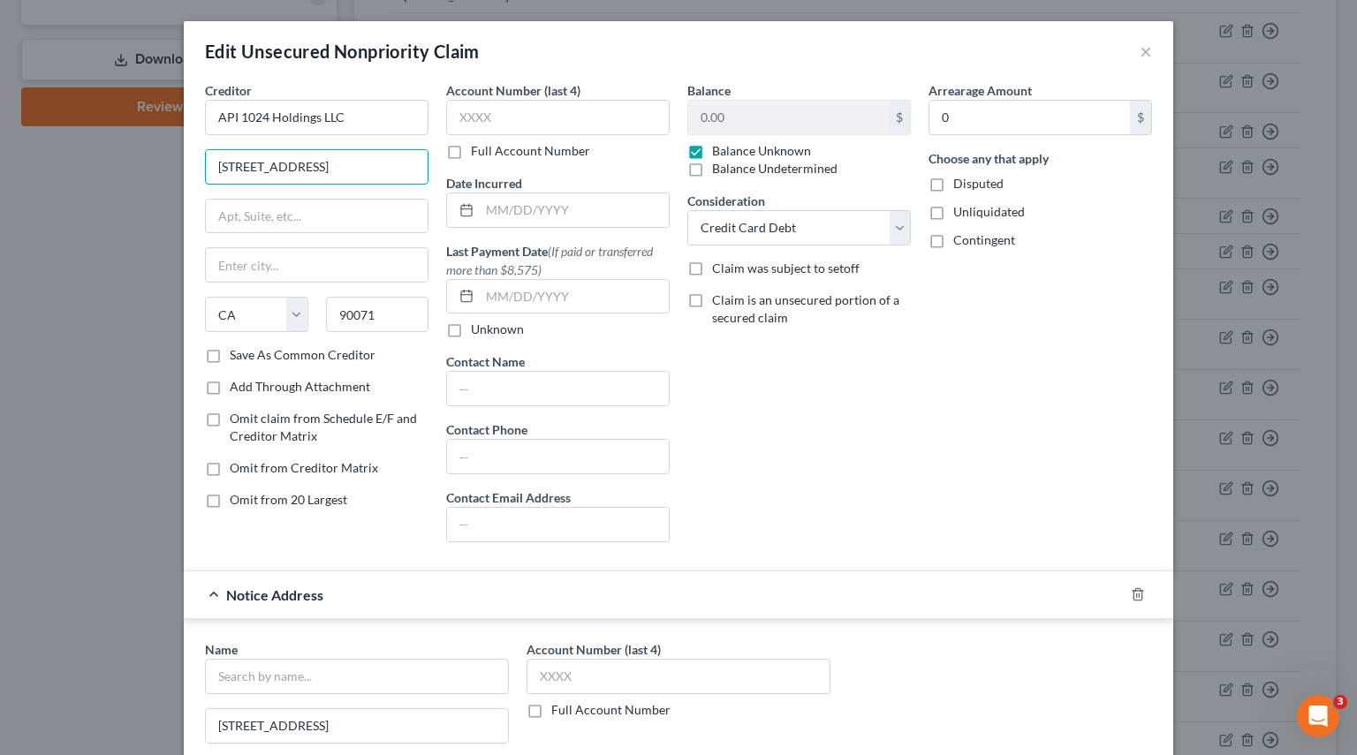
drag, startPoint x: 291, startPoint y: 163, endPoint x: 58, endPoint y: 162, distance: 233.2
click at [39, 163] on div "Edit Unsecured Nonpriority Claim × Creditor * API 1024 Holdings LLC 444 South F…" at bounding box center [678, 377] width 1357 height 755
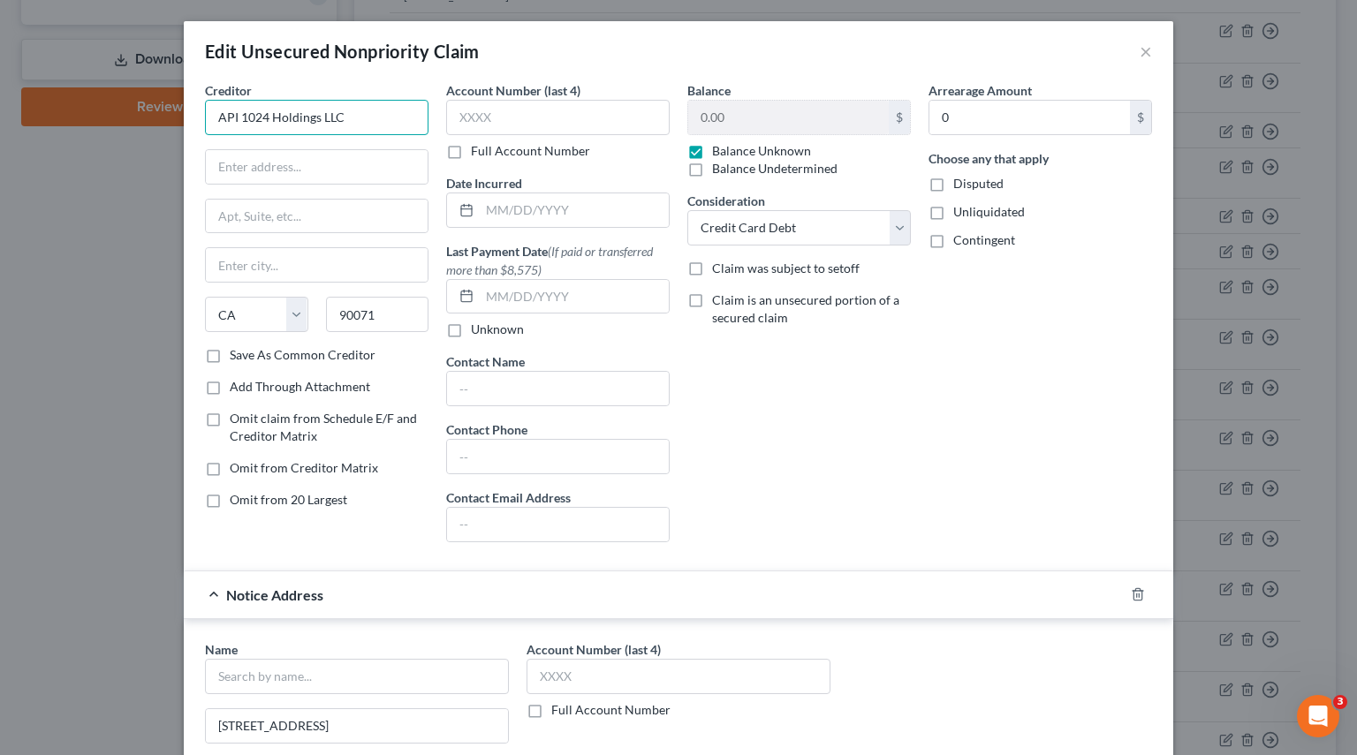
drag, startPoint x: 339, startPoint y: 123, endPoint x: 21, endPoint y: 119, distance: 318.0
click at [21, 119] on div "Edit Unsecured Nonpriority Claim × Creditor * API 1024 Holdings LLC State AL AK…" at bounding box center [678, 377] width 1357 height 755
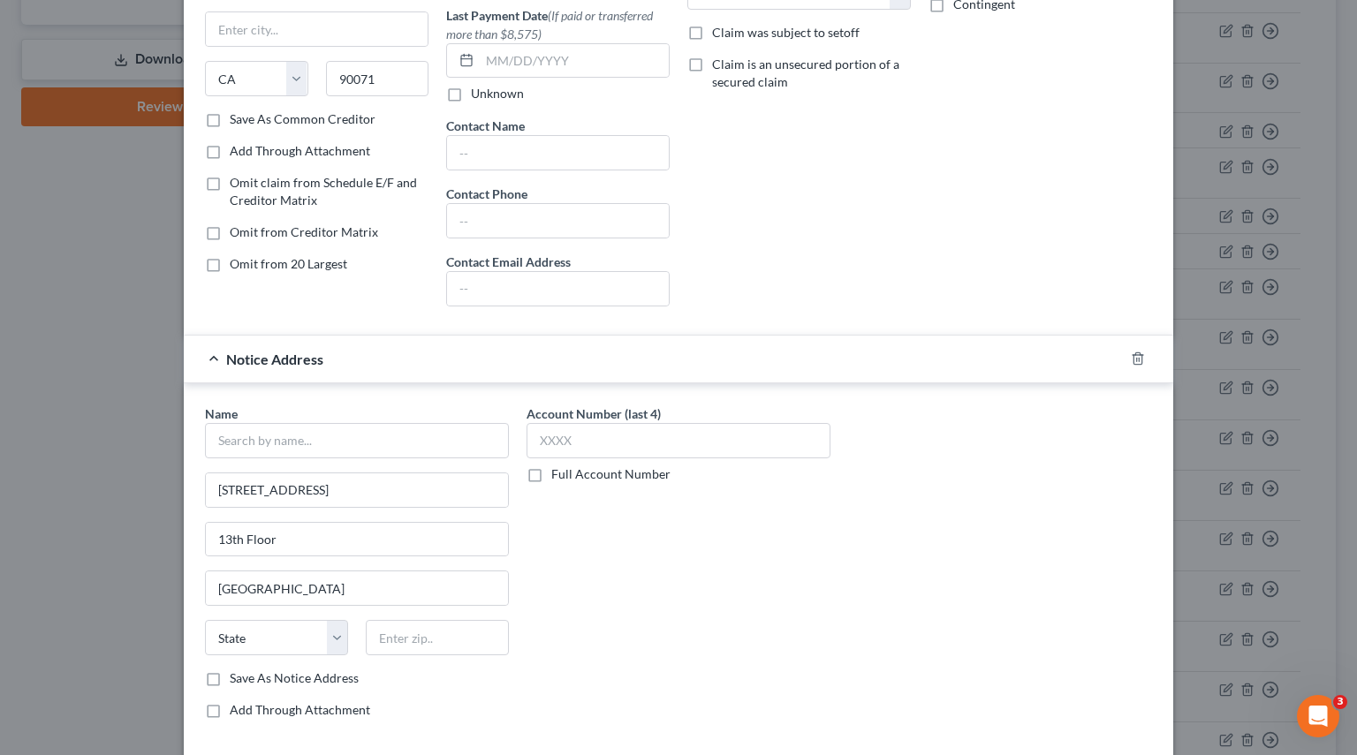
scroll to position [353, 0]
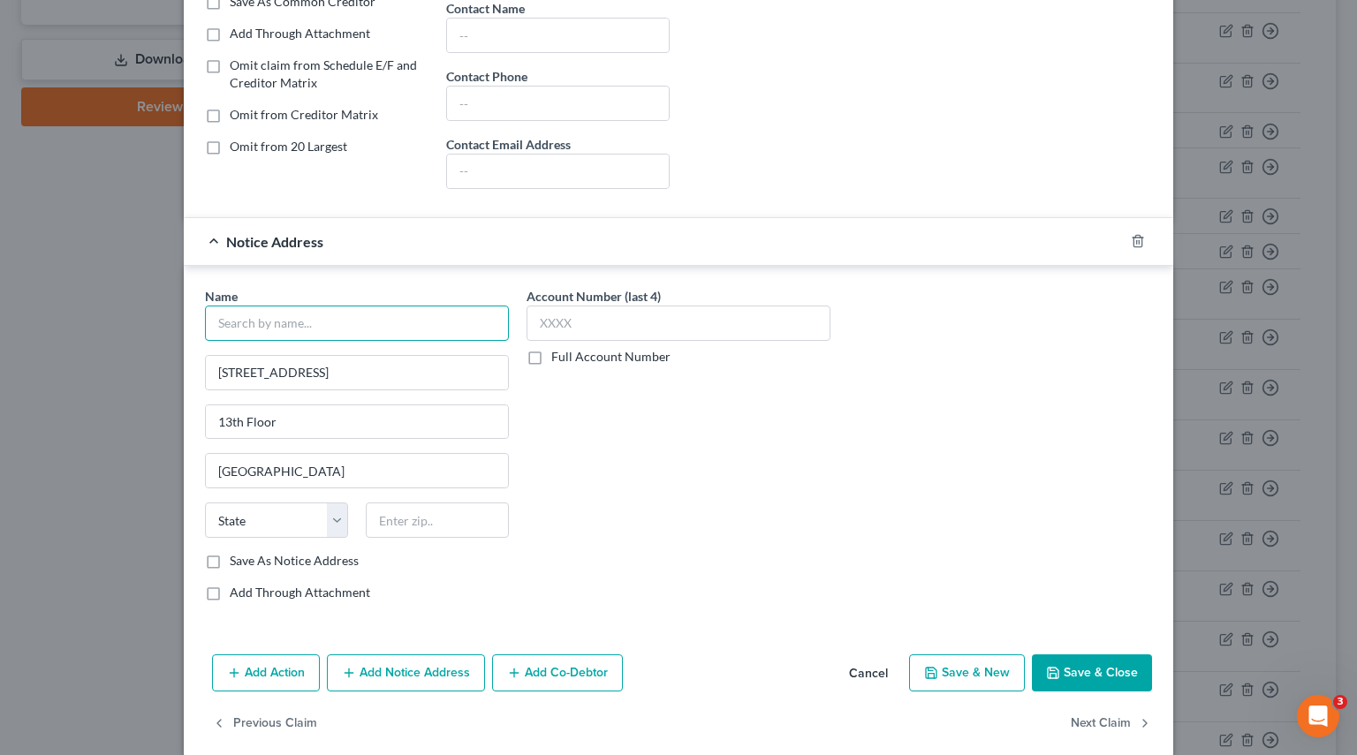
click at [311, 327] on input "text" at bounding box center [357, 323] width 304 height 35
paste input "API 1024 Holdings LLC"
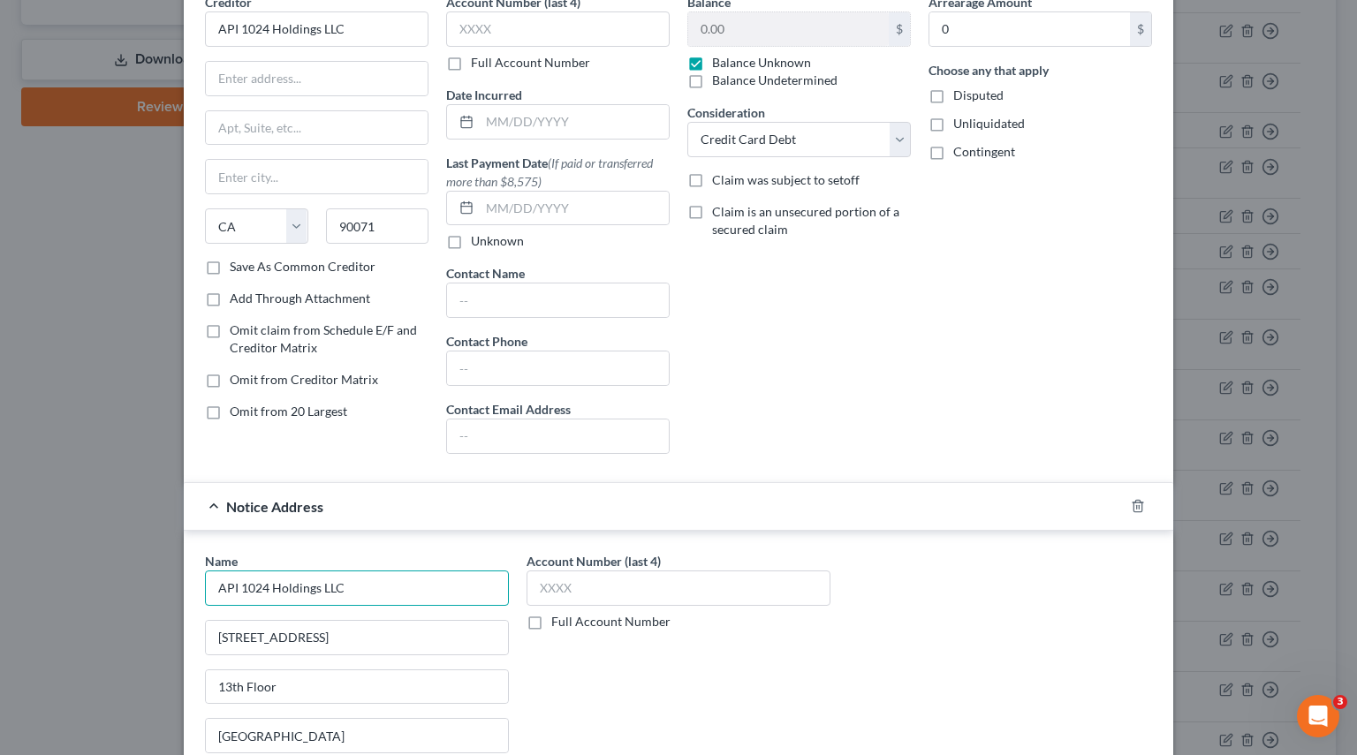
type input "API 1024 Holdings LLC"
drag, startPoint x: 400, startPoint y: 233, endPoint x: 249, endPoint y: 232, distance: 151.0
click at [249, 232] on div "State AL AK AR AZ CA CO CT DE DC FL GA GU HI ID IL IN IA KS KY LA ME MD MA MI M…" at bounding box center [316, 232] width 241 height 49
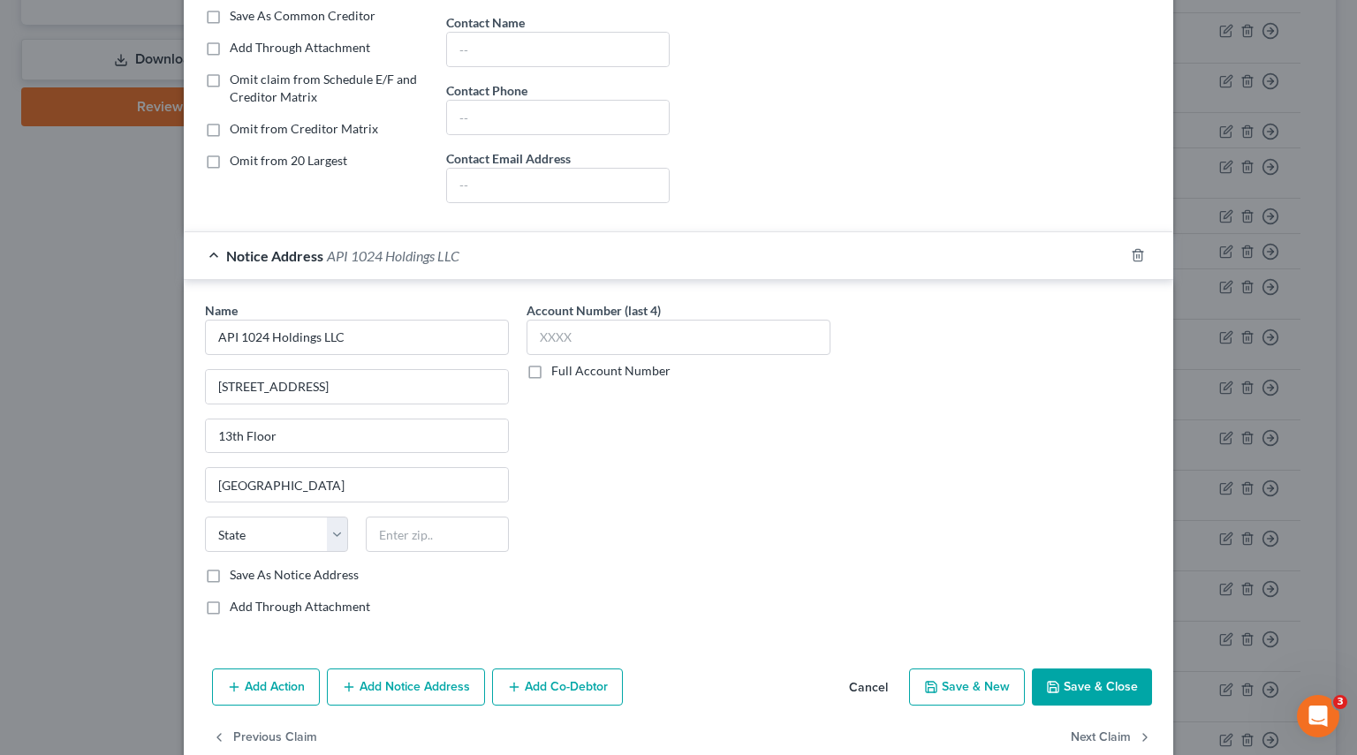
scroll to position [353, 0]
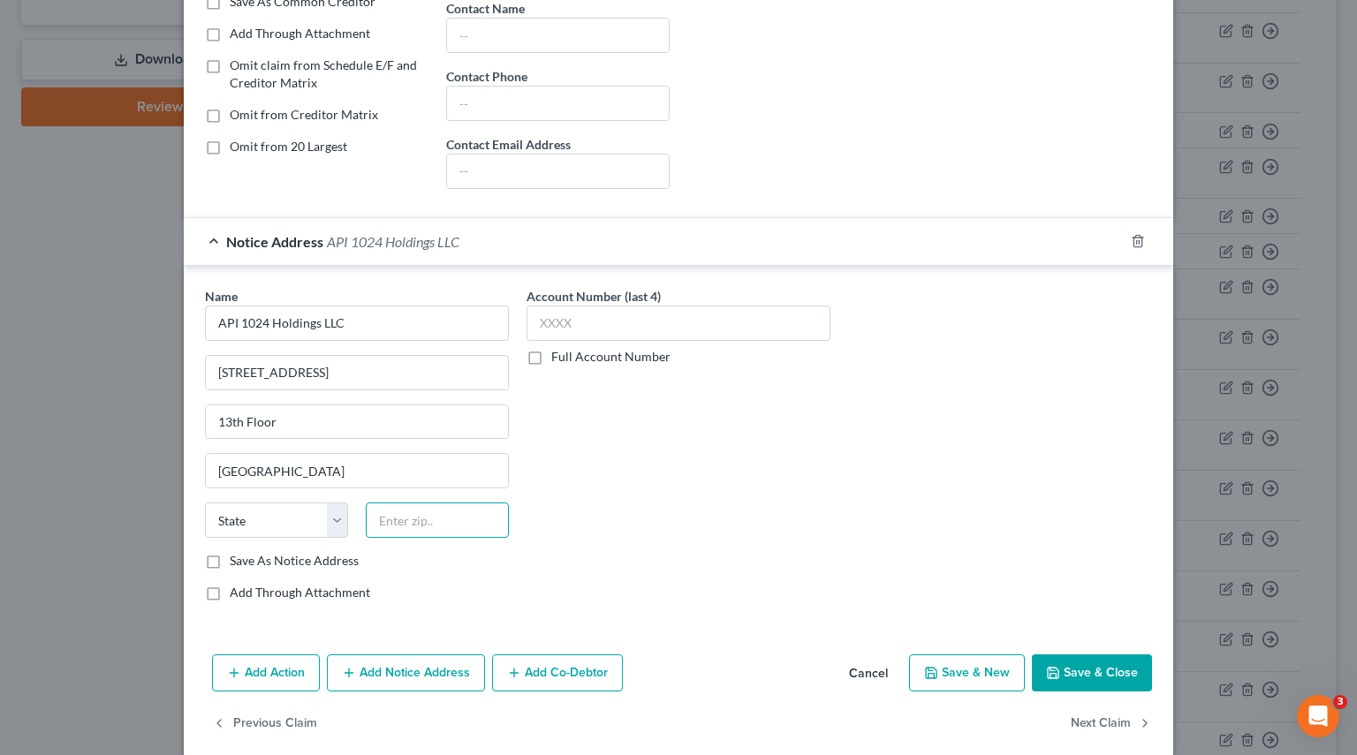
click at [395, 508] on input "text" at bounding box center [437, 520] width 143 height 35
paste input "90071"
type input "90071"
select select "4"
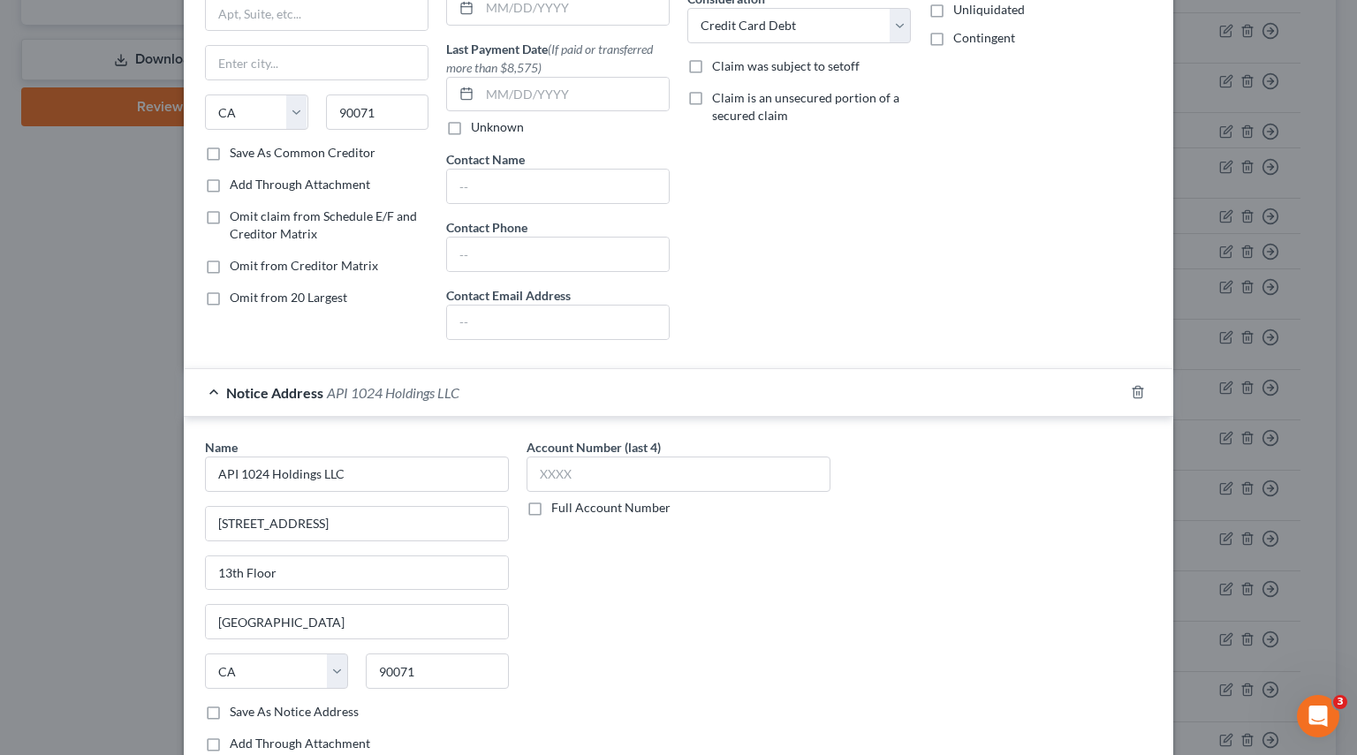
scroll to position [0, 0]
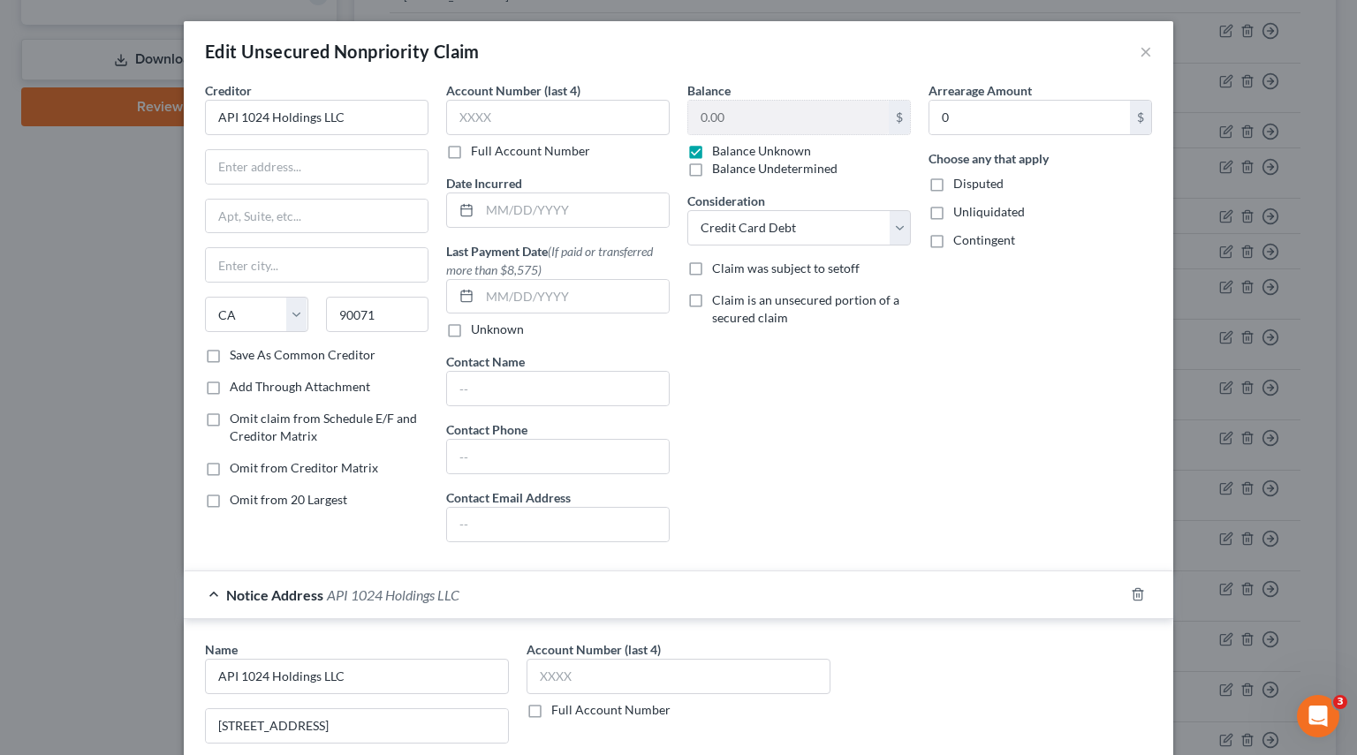
drag, startPoint x: 276, startPoint y: 183, endPoint x: 264, endPoint y: 169, distance: 18.8
click at [276, 183] on div "Creditor * API 1024 Holdings LLC State AL AK AR AZ CA CO CT DE DC FL GA GU HI I…" at bounding box center [316, 213] width 223 height 265
click at [264, 169] on input "text" at bounding box center [317, 167] width 222 height 34
paste input "2006 N Sepulveda Blvd."
type input "2006 N Sepulveda Blvd."
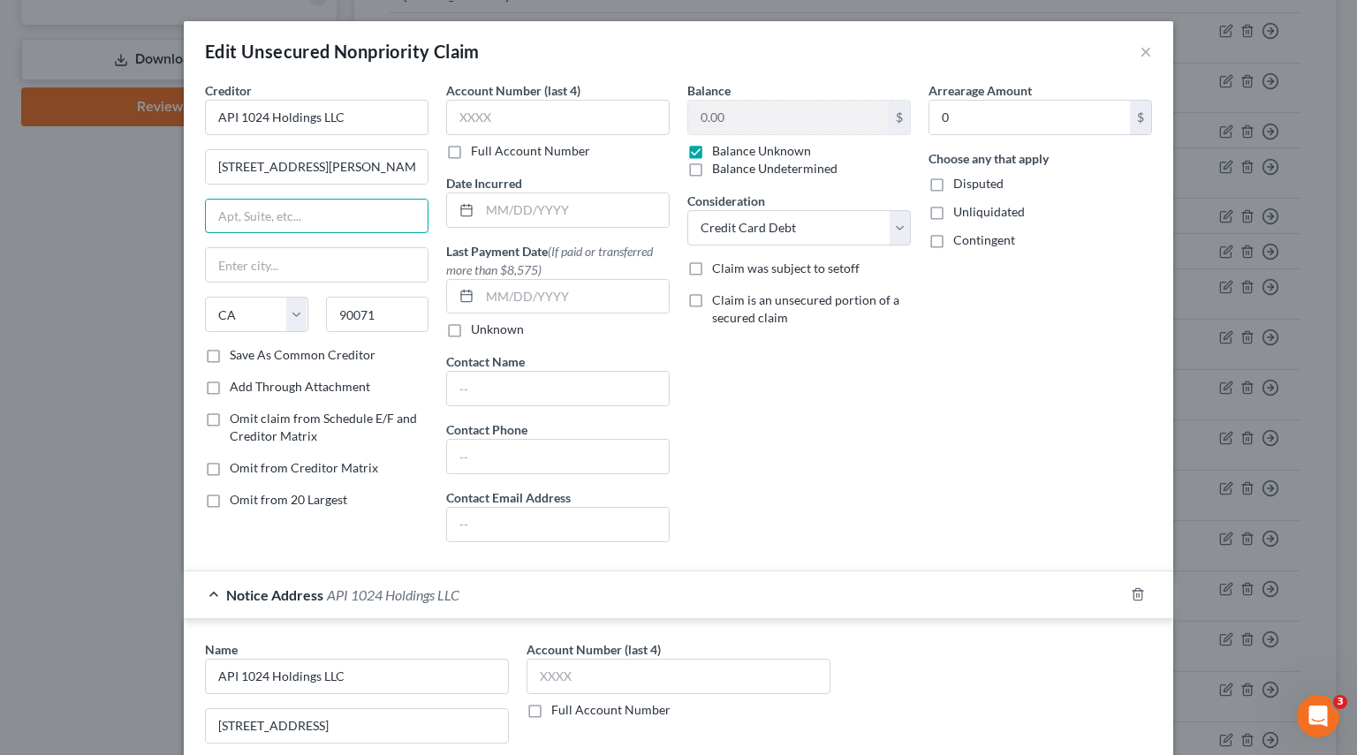
click at [245, 217] on input "text" at bounding box center [317, 217] width 222 height 34
paste input "#552"
type input "#552"
click at [361, 276] on input "text" at bounding box center [317, 265] width 222 height 34
paste input "Manhattan Beach"
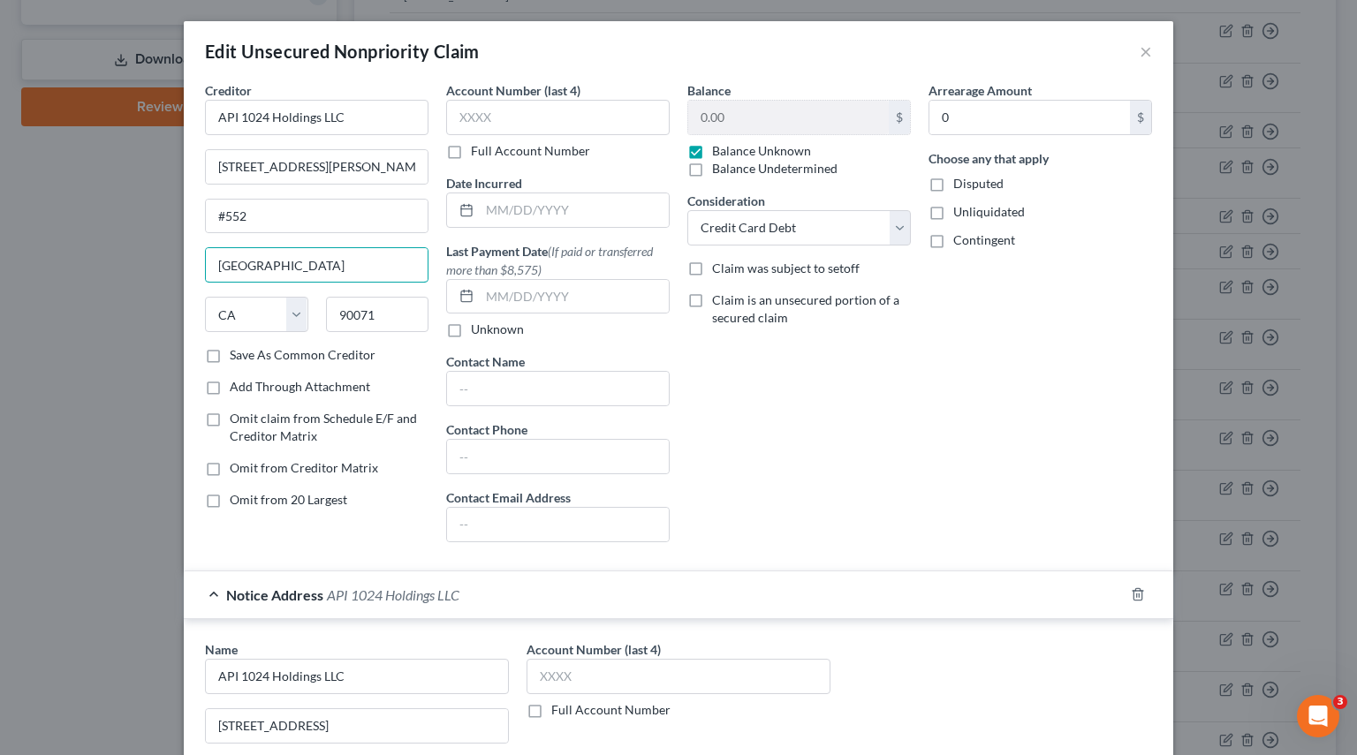
type input "Manhattan Beach"
drag, startPoint x: 380, startPoint y: 314, endPoint x: 176, endPoint y: 314, distance: 204.0
click at [184, 314] on div "Creditor * API 1024 Holdings LLC 2006 N Sepulveda Blvd. #552 Manhattan Beach St…" at bounding box center [678, 540] width 989 height 919
paste input "266"
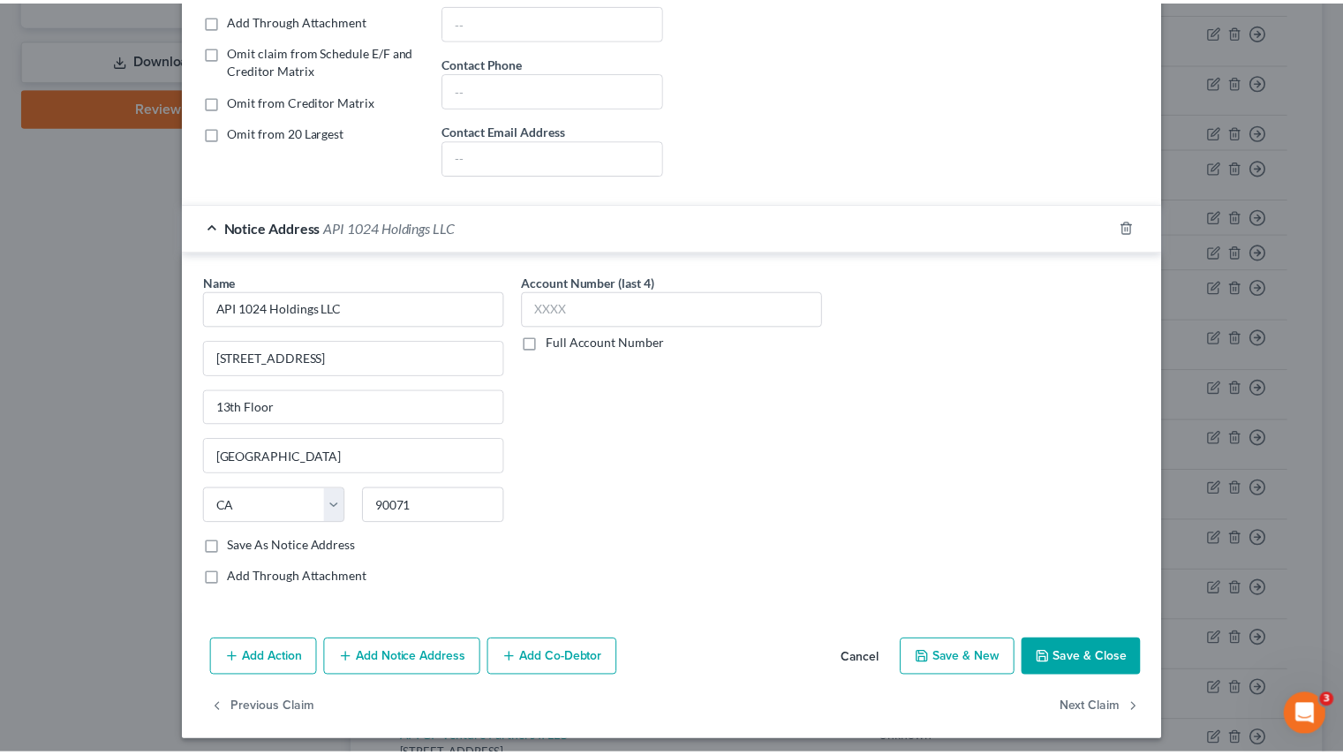
scroll to position [371, 0]
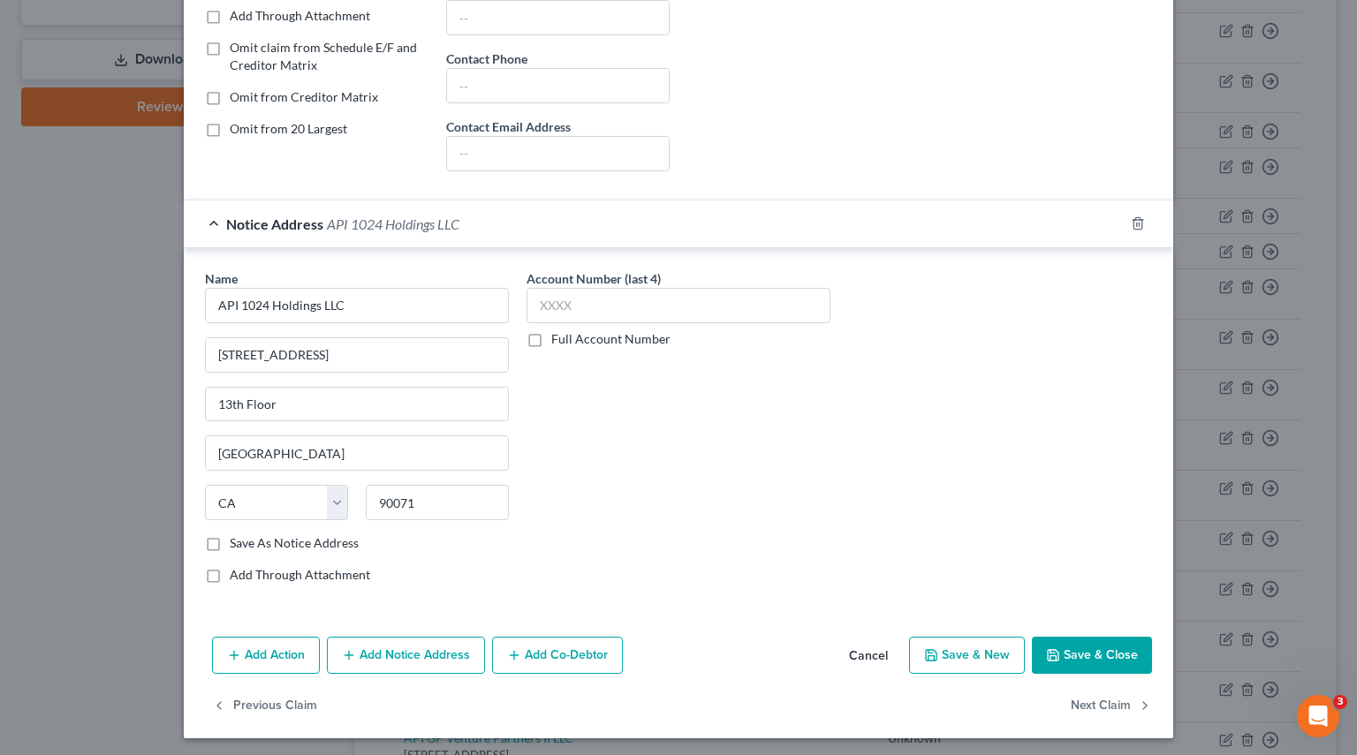
type input "90266"
click at [230, 543] on label "Save As Notice Address" at bounding box center [294, 543] width 129 height 18
click at [237, 543] on input "Save As Notice Address" at bounding box center [242, 539] width 11 height 11
click at [1093, 645] on button "Save & Close" at bounding box center [1092, 655] width 120 height 37
checkbox input "false"
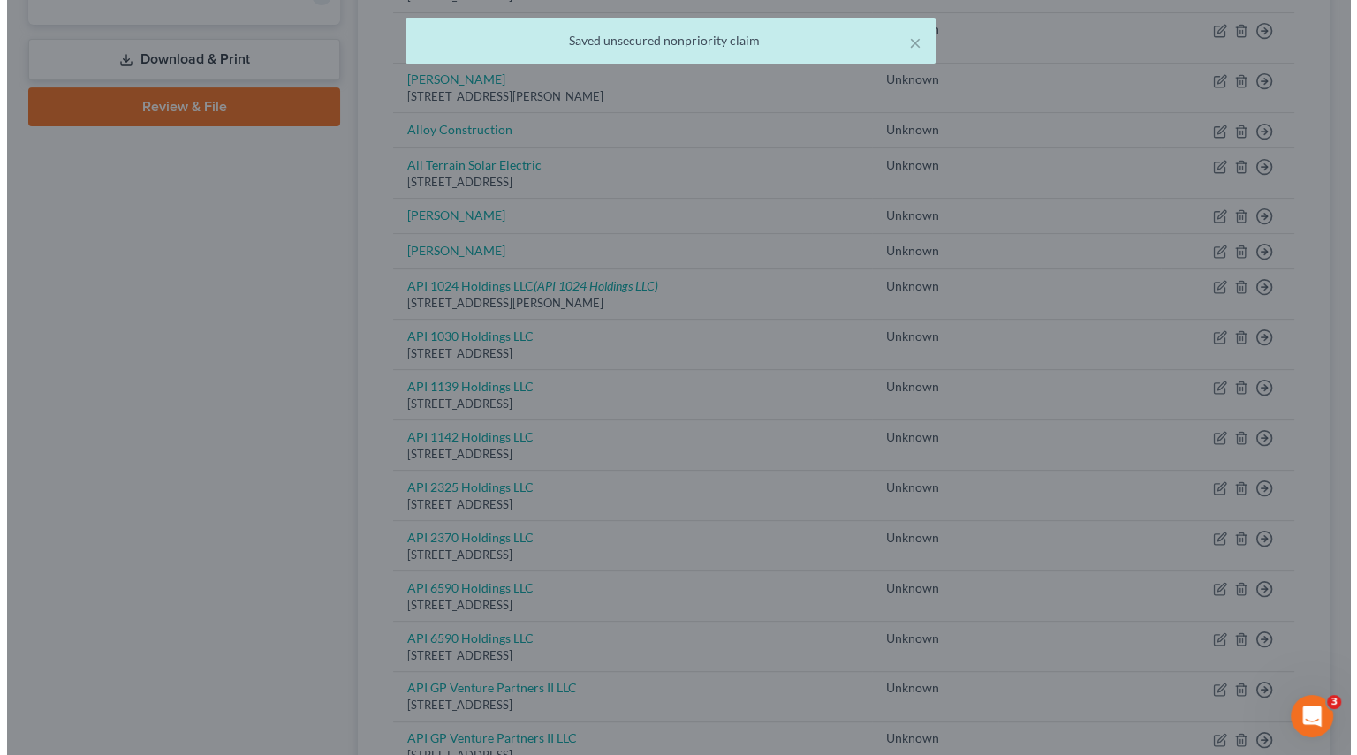
scroll to position [0, 0]
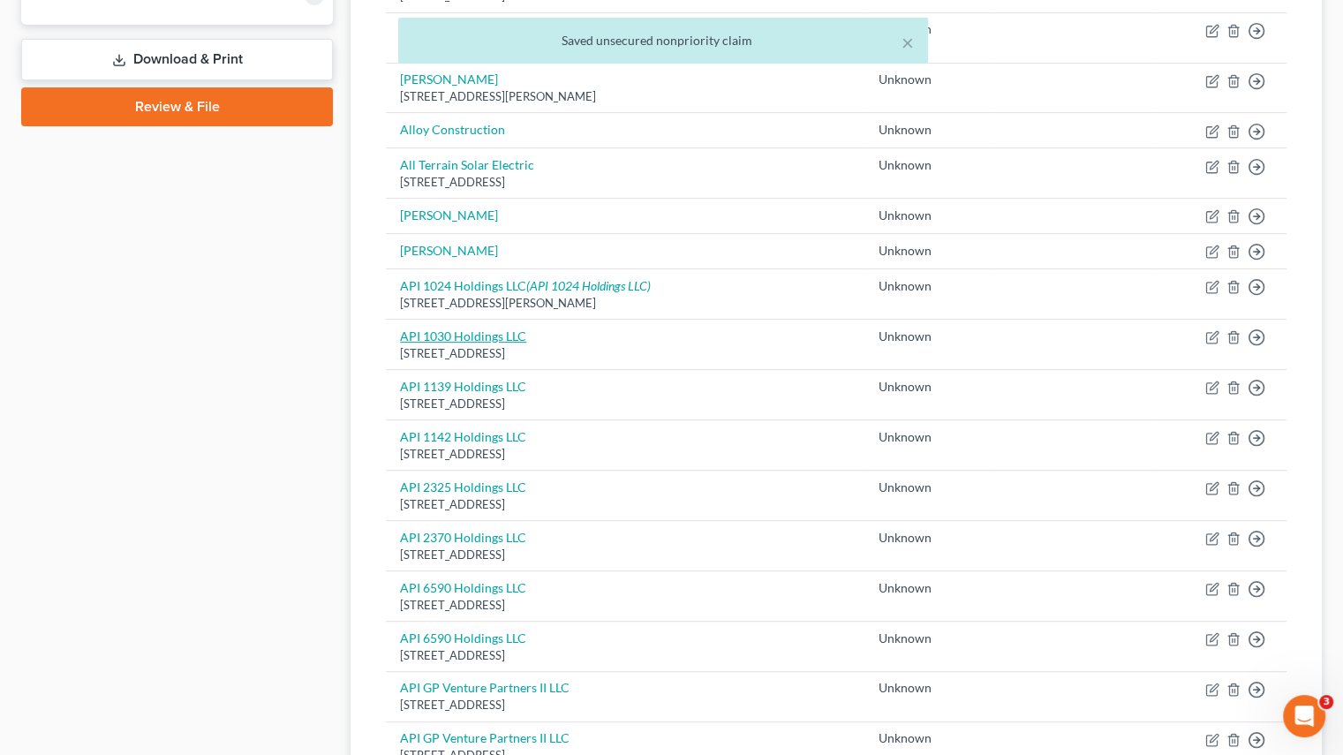
click at [451, 334] on link "API 1030 Holdings LLC" at bounding box center [463, 336] width 126 height 15
select select "4"
select select "2"
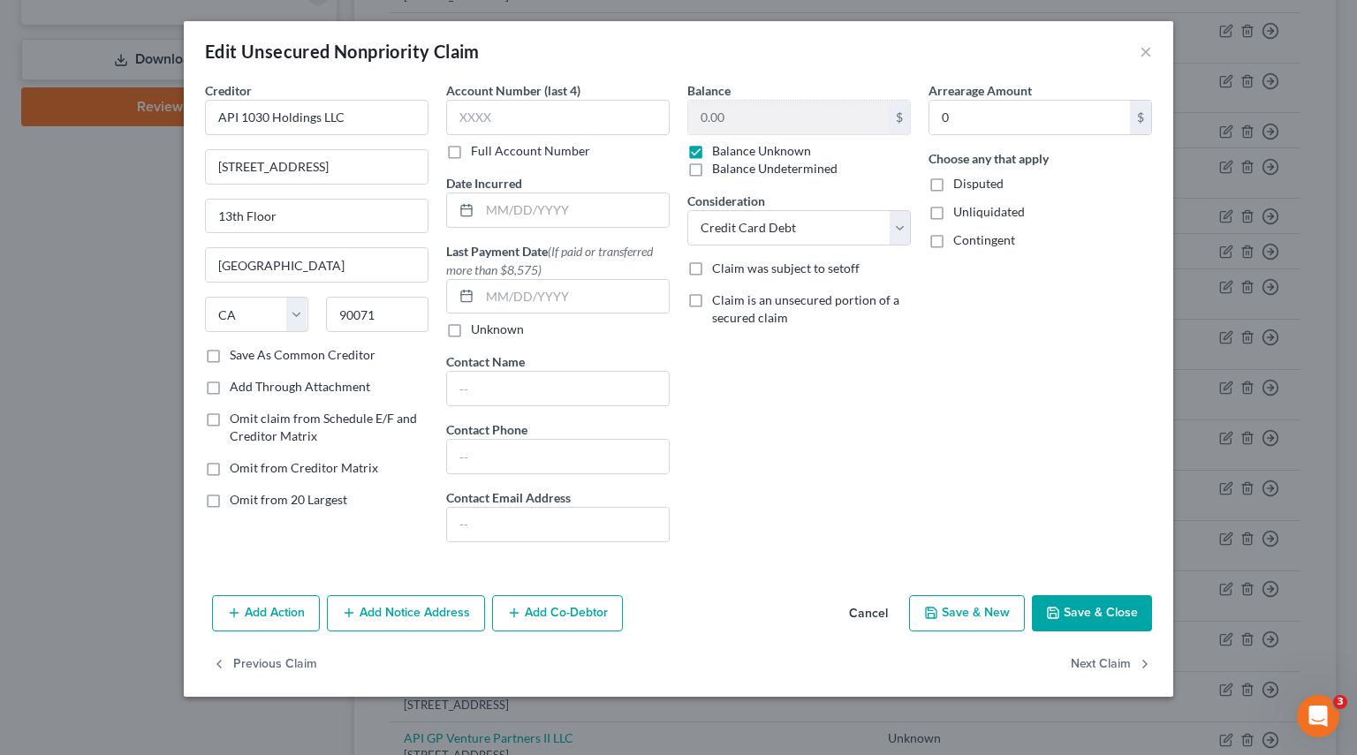
click at [400, 624] on button "Add Notice Address" at bounding box center [406, 613] width 158 height 37
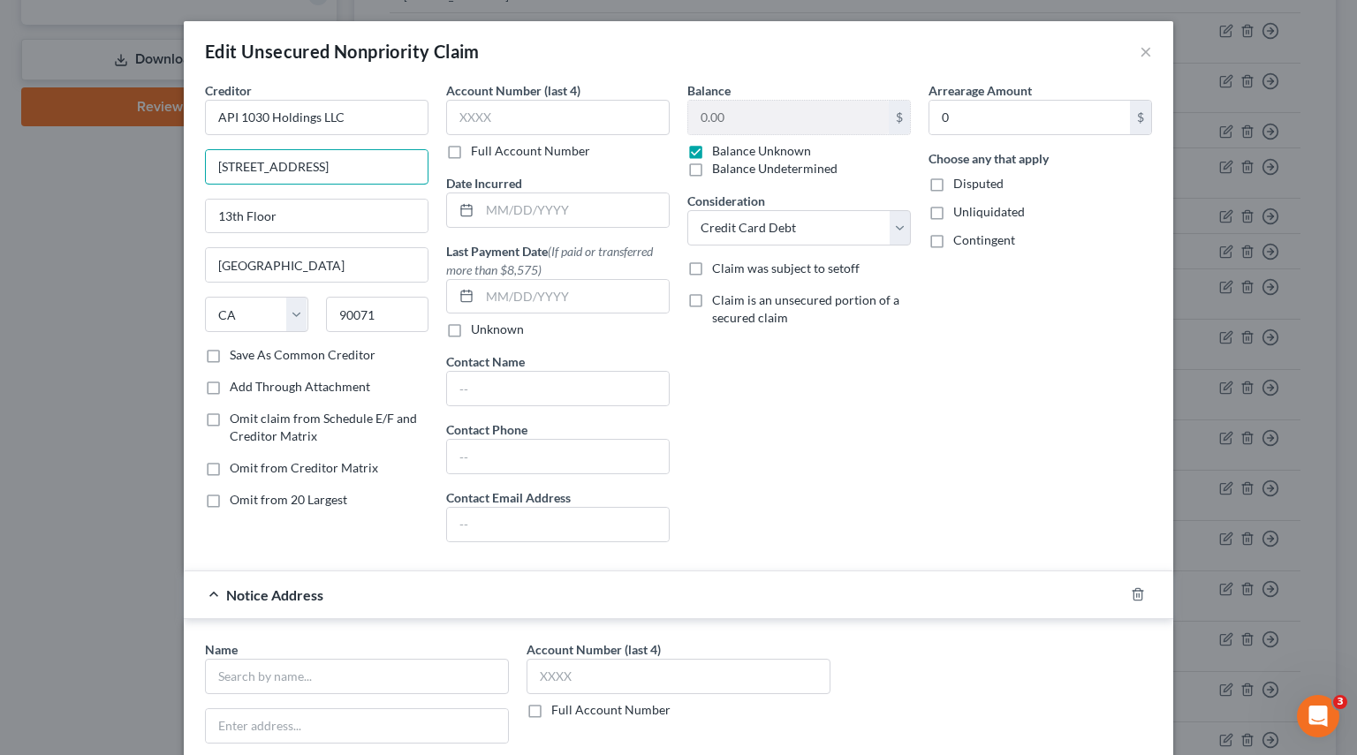
drag, startPoint x: 367, startPoint y: 167, endPoint x: 81, endPoint y: 163, distance: 286.2
click at [81, 163] on div "Edit Unsecured Nonpriority Claim × Creditor * API 1030 Holdings LLC 444 South F…" at bounding box center [678, 377] width 1357 height 755
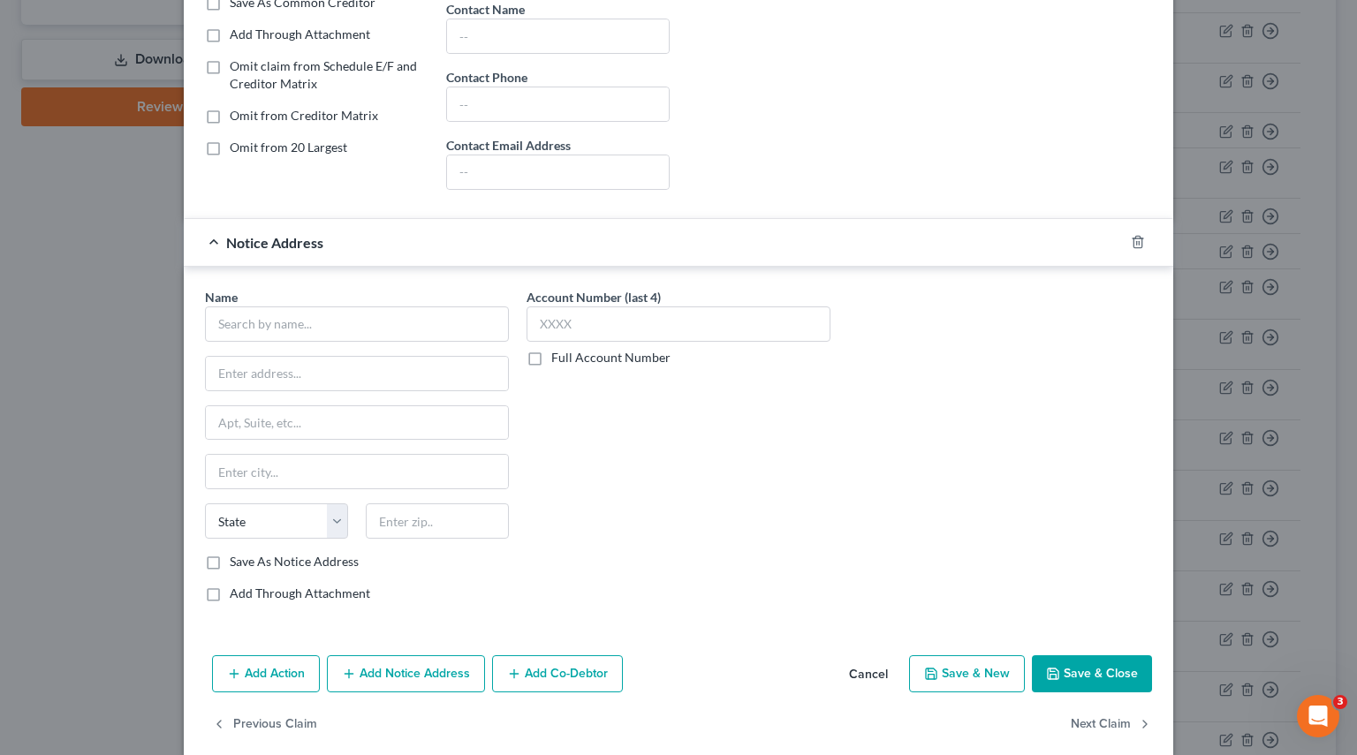
scroll to position [353, 0]
click at [250, 375] on input "text" at bounding box center [357, 373] width 302 height 34
paste input "444 South Flower Street"
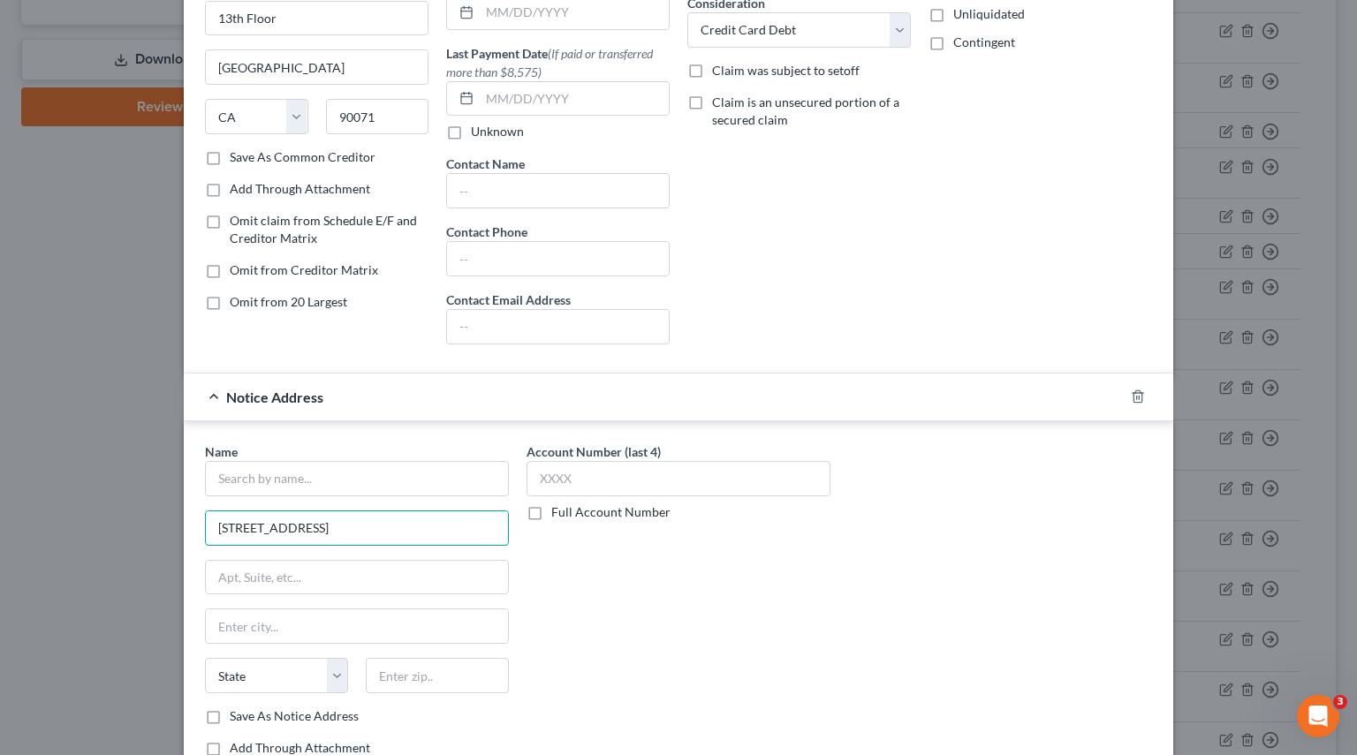
scroll to position [0, 0]
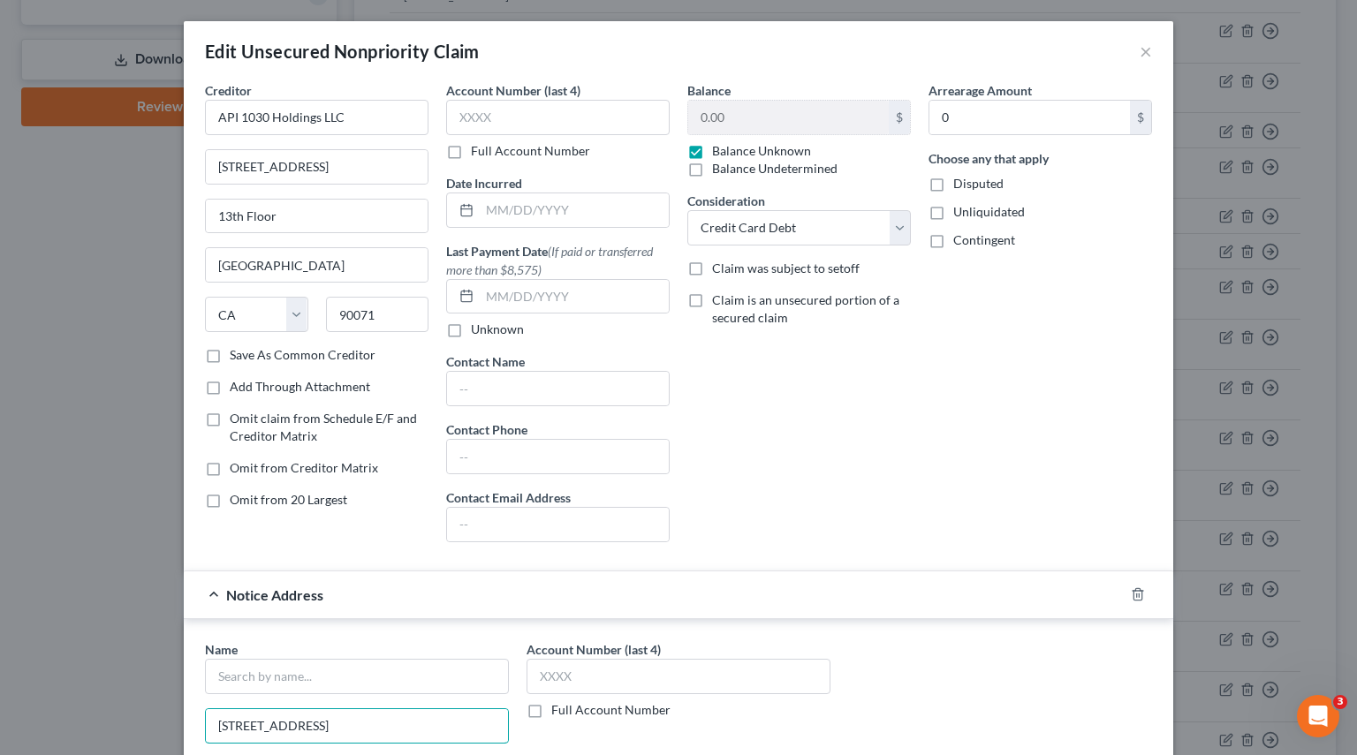
type input "444 South Flower Street"
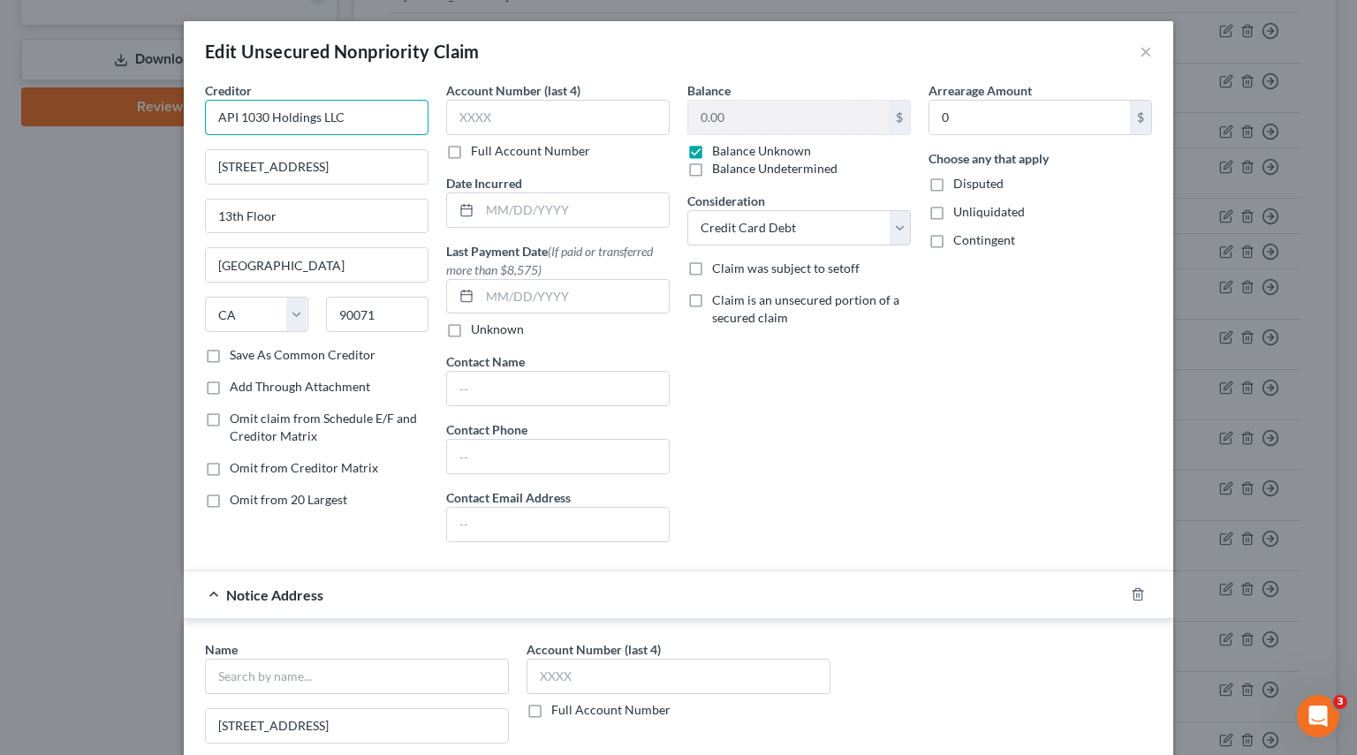
drag, startPoint x: 227, startPoint y: 118, endPoint x: 71, endPoint y: 120, distance: 156.3
click at [71, 118] on div "Edit Unsecured Nonpriority Claim × Creditor * API 1030 Holdings LLC 444 South F…" at bounding box center [678, 377] width 1357 height 755
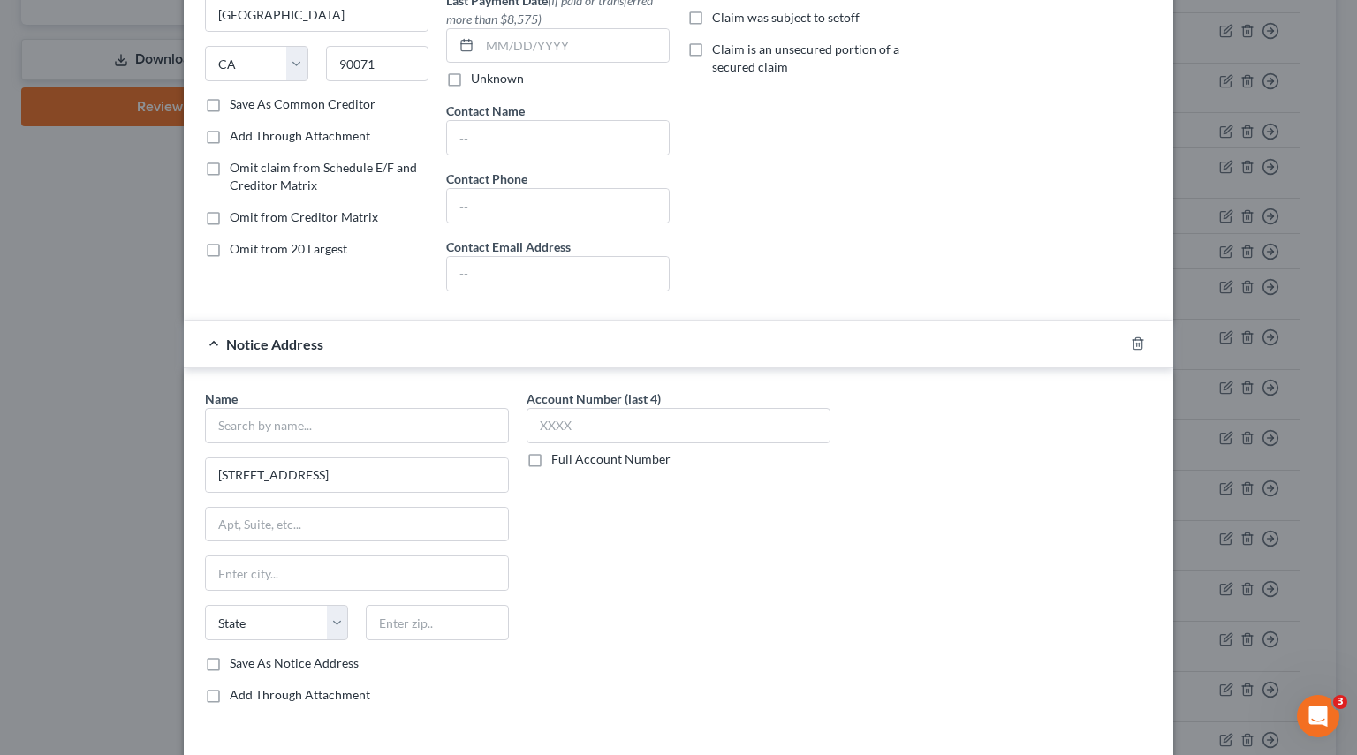
scroll to position [265, 0]
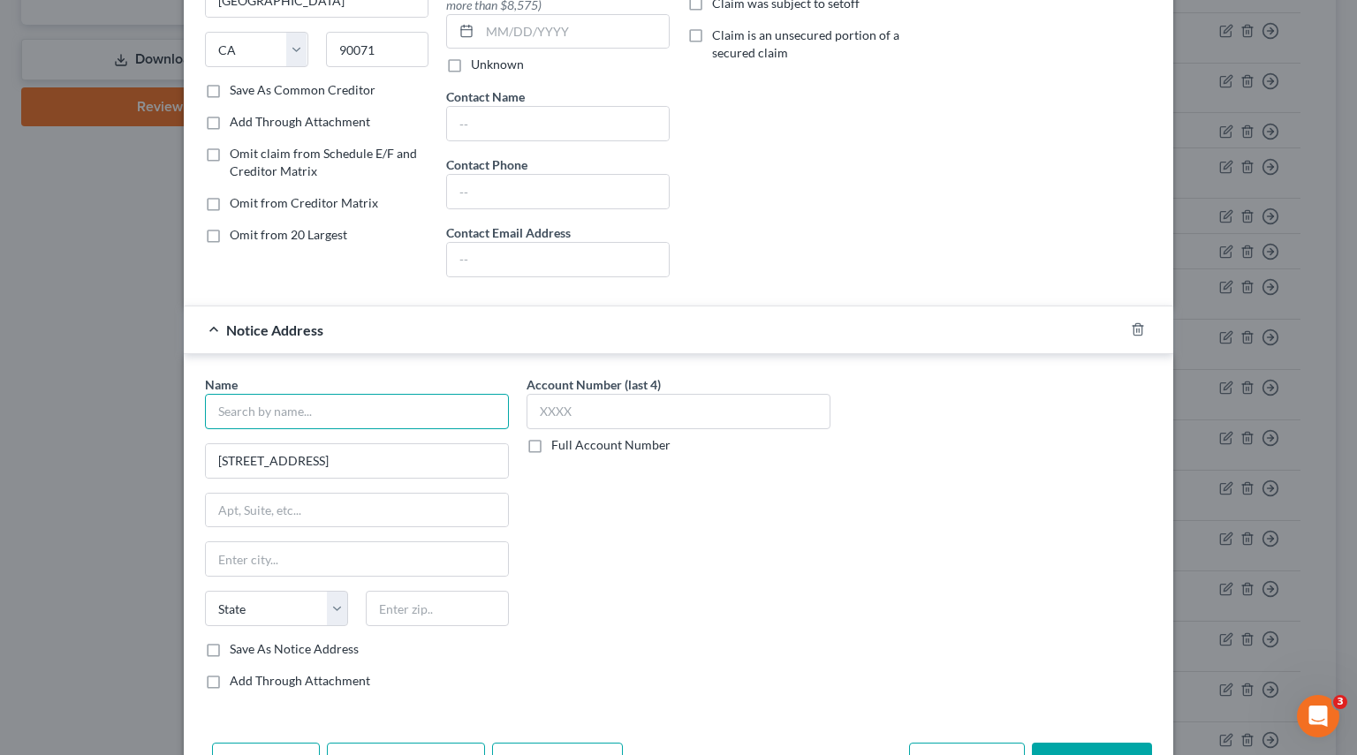
click at [280, 412] on input "text" at bounding box center [357, 411] width 304 height 35
paste input "API 1030 Holdings LLC"
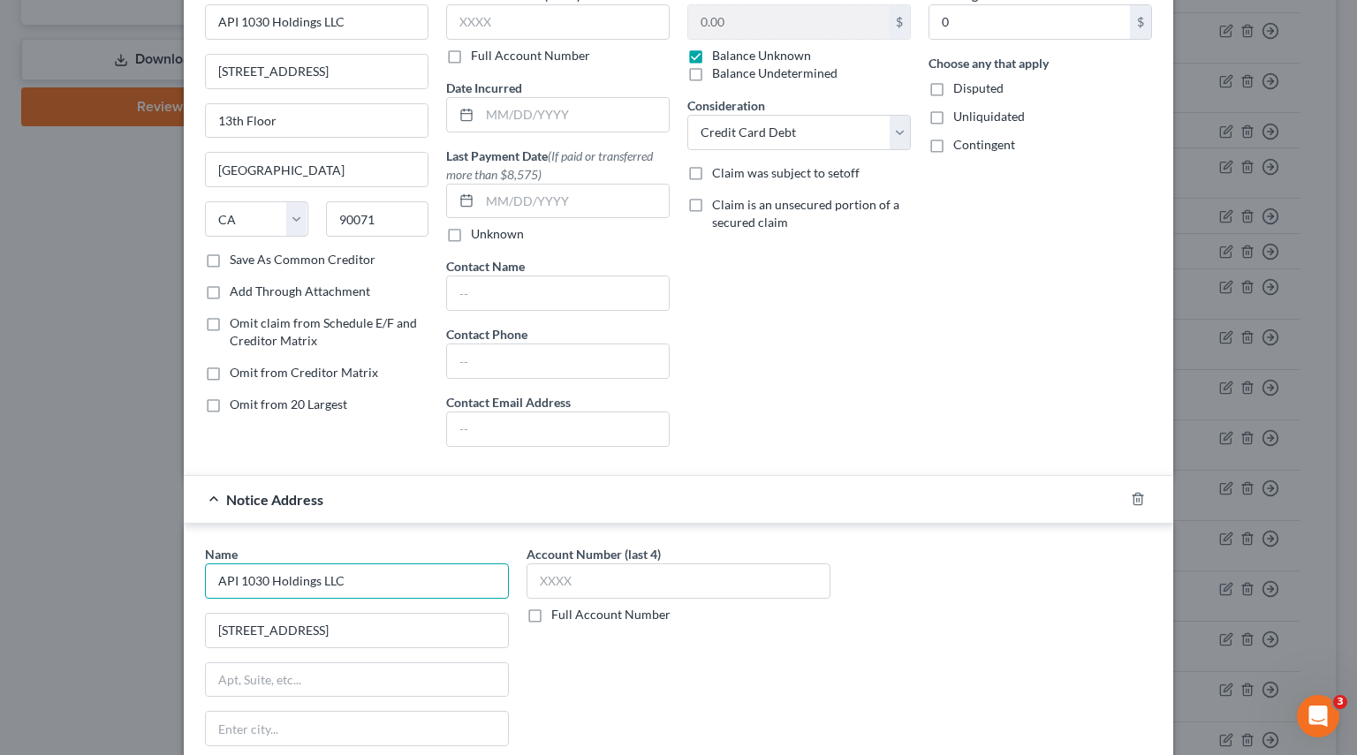
scroll to position [88, 0]
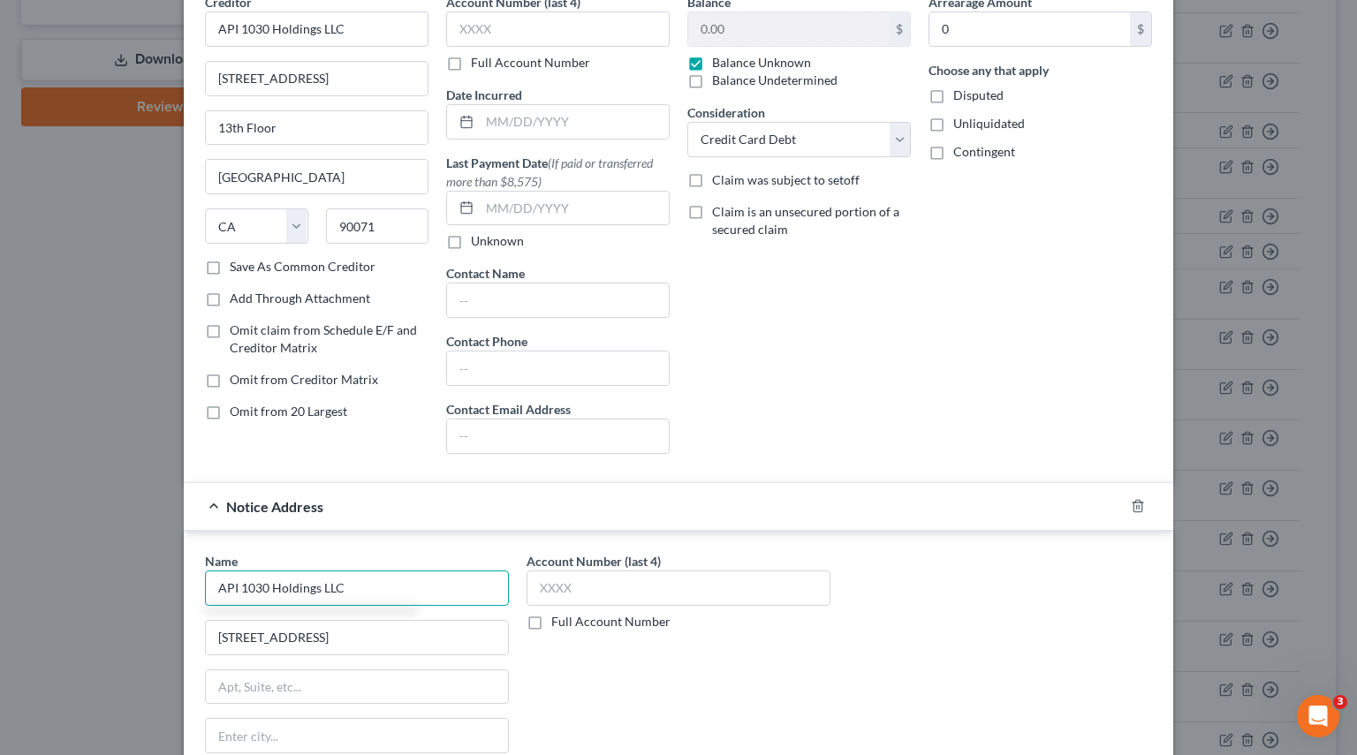
type input "API 1030 Holdings LLC"
drag, startPoint x: 299, startPoint y: 119, endPoint x: 117, endPoint y: 119, distance: 182.8
click at [117, 119] on div "Edit Unsecured Nonpriority Claim × Creditor * API 1030 Holdings LLC 444 South F…" at bounding box center [678, 377] width 1357 height 755
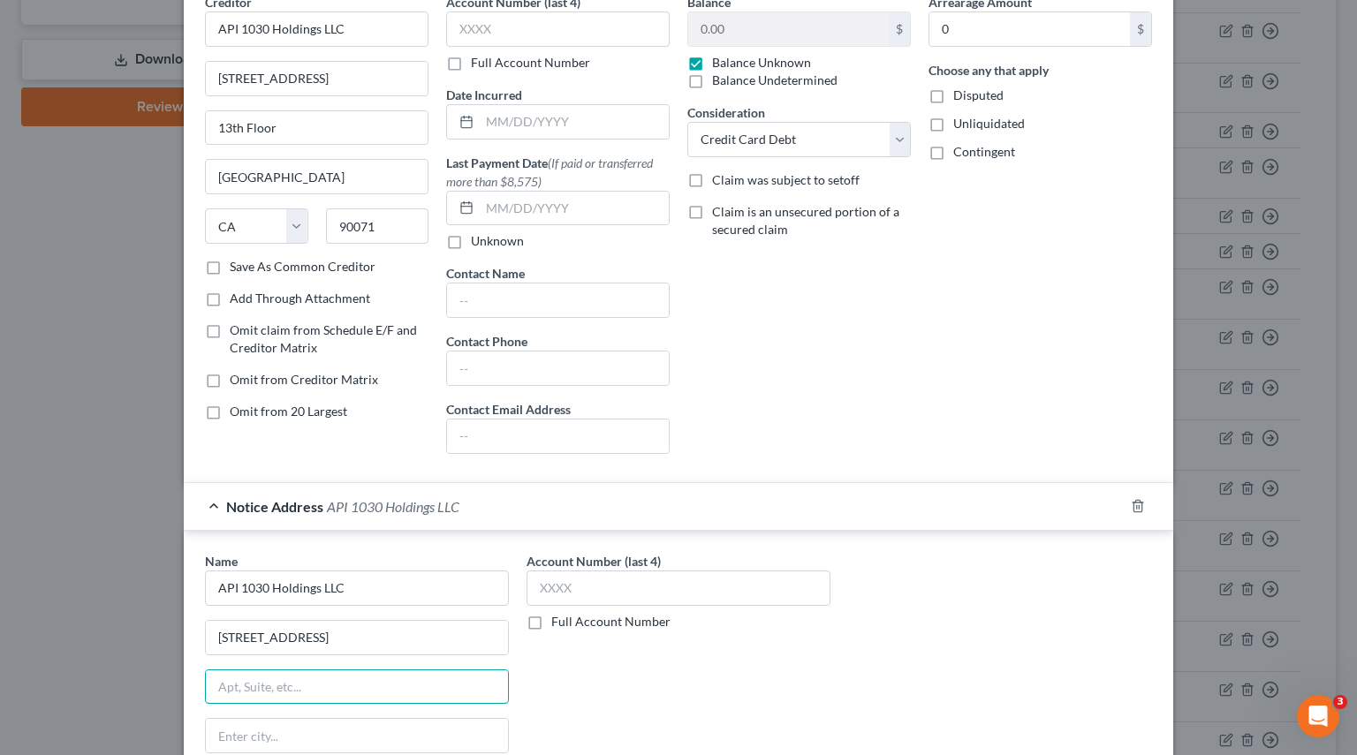
click at [263, 686] on input "text" at bounding box center [357, 687] width 302 height 34
paste input "13th Floor"
type input "13th Floor"
drag, startPoint x: 291, startPoint y: 178, endPoint x: 87, endPoint y: 170, distance: 204.2
click at [88, 170] on div "Edit Unsecured Nonpriority Claim × Creditor * API 1030 Holdings LLC 444 South F…" at bounding box center [678, 377] width 1357 height 755
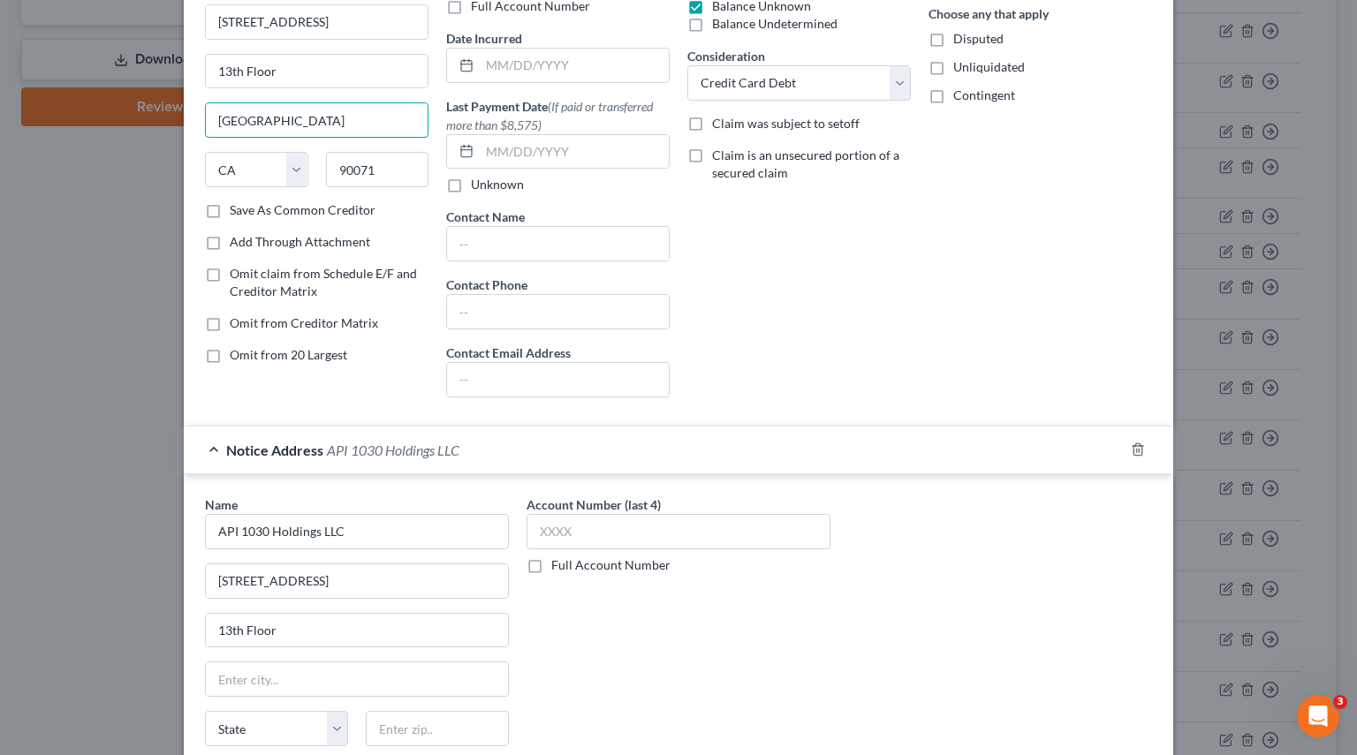
scroll to position [177, 0]
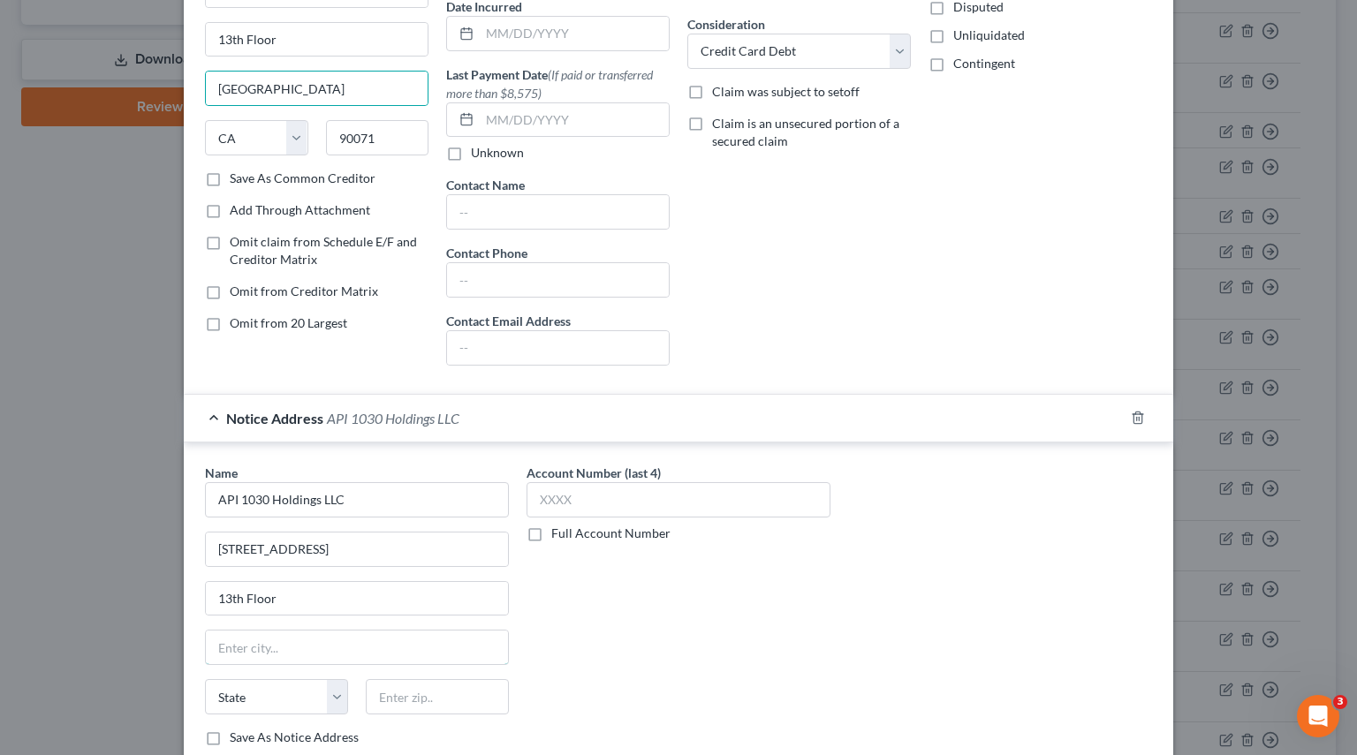
click at [242, 652] on input "text" at bounding box center [357, 648] width 302 height 34
paste input "Los Angeles"
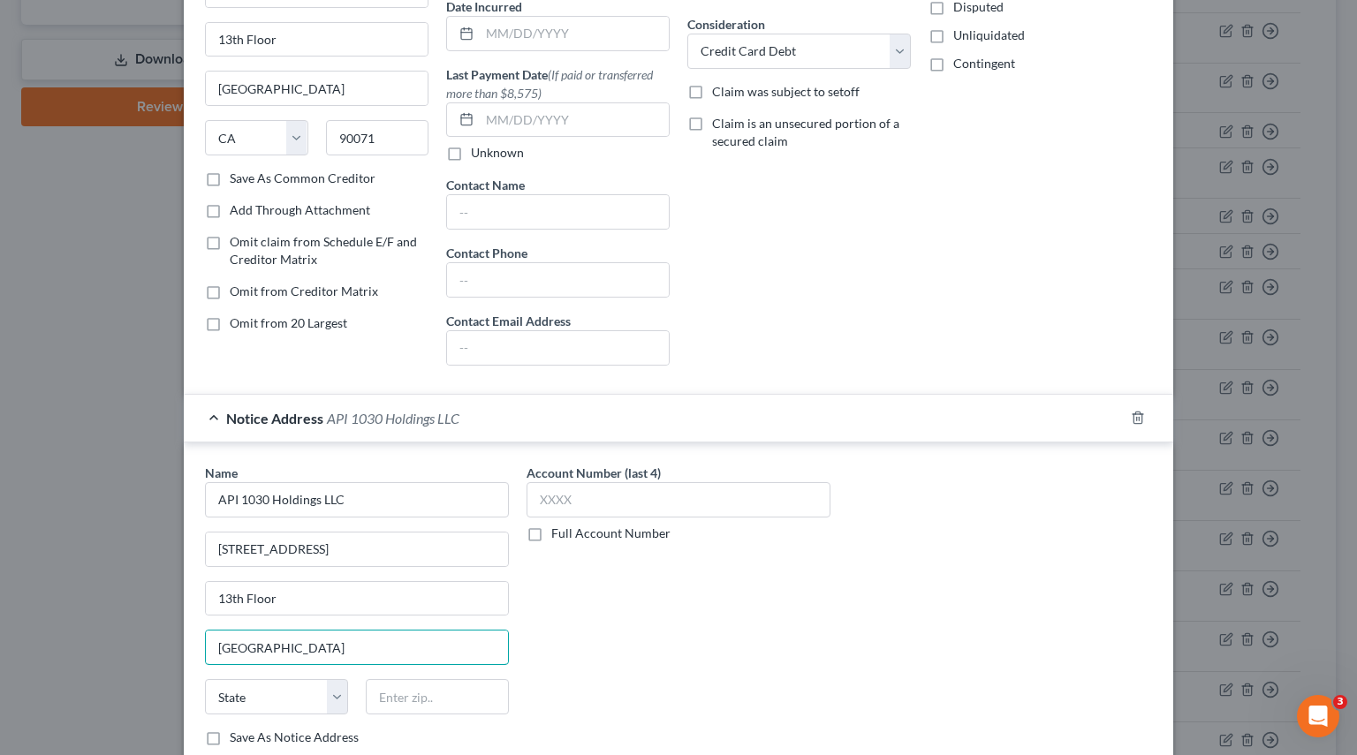
scroll to position [0, 0]
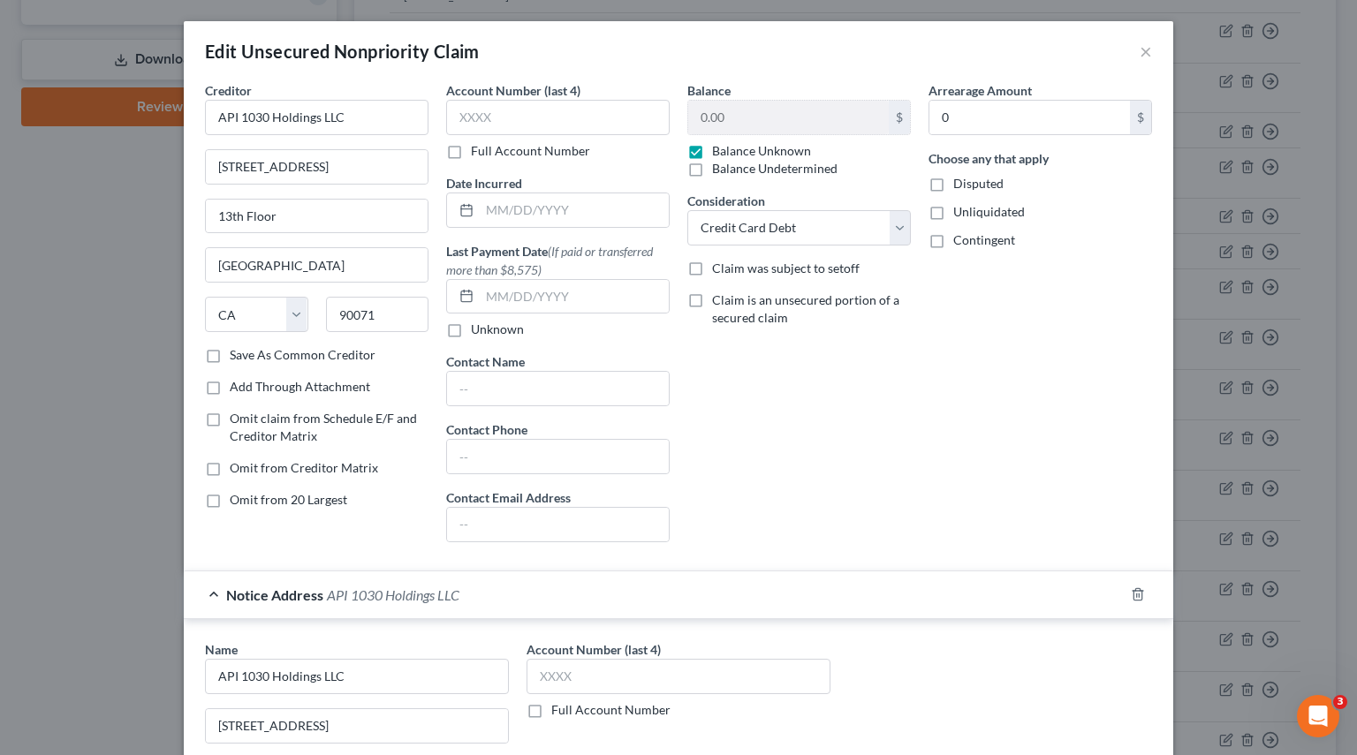
type input "Los Angeles"
drag, startPoint x: 382, startPoint y: 171, endPoint x: 64, endPoint y: 169, distance: 318.0
click at [64, 169] on div "Edit Unsecured Nonpriority Claim × Creditor * API 1030 Holdings LLC 444 South F…" at bounding box center [678, 377] width 1357 height 755
drag, startPoint x: 288, startPoint y: 208, endPoint x: 138, endPoint y: 204, distance: 150.2
click at [114, 200] on div "Edit Unsecured Nonpriority Claim × Creditor * API 1030 Holdings LLC 13th Floor …" at bounding box center [678, 377] width 1357 height 755
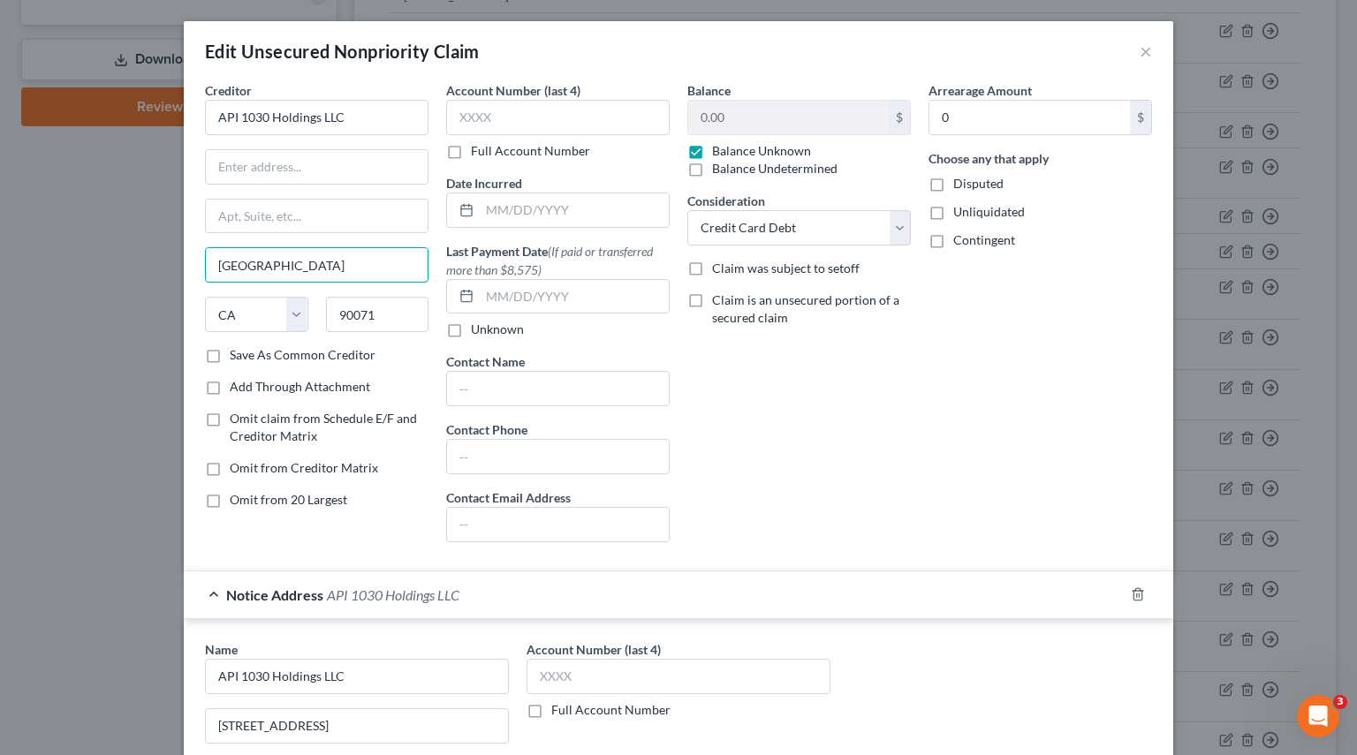
drag, startPoint x: 292, startPoint y: 260, endPoint x: 110, endPoint y: 247, distance: 183.2
click at [110, 247] on div "Edit Unsecured Nonpriority Claim × Creditor * API 1030 Holdings LLC Los Angeles…" at bounding box center [678, 377] width 1357 height 755
click at [237, 182] on input "text" at bounding box center [317, 167] width 222 height 34
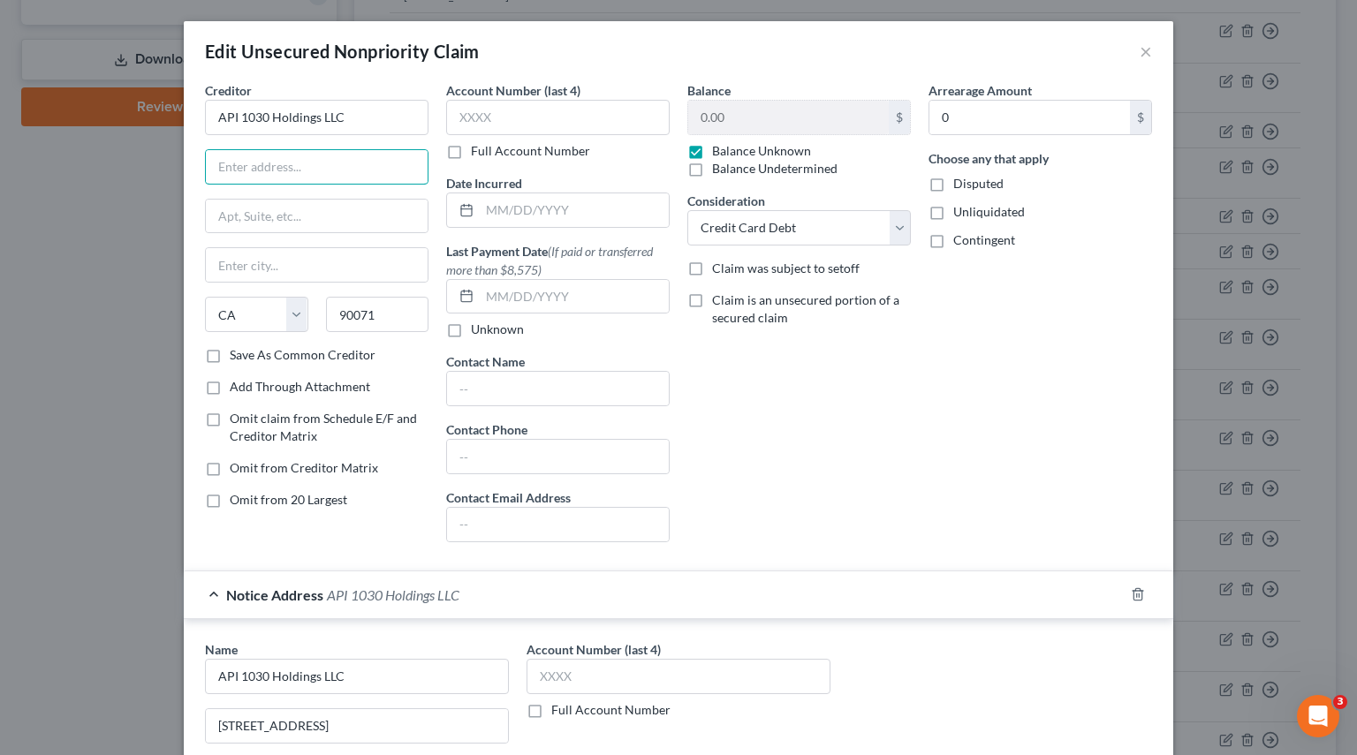
paste input "2006 N. Sepulveda Blvd."
type input "2006 N. Sepulveda Blvd."
click at [280, 212] on input "text" at bounding box center [317, 217] width 222 height 34
paste input "#552"
type input "#552"
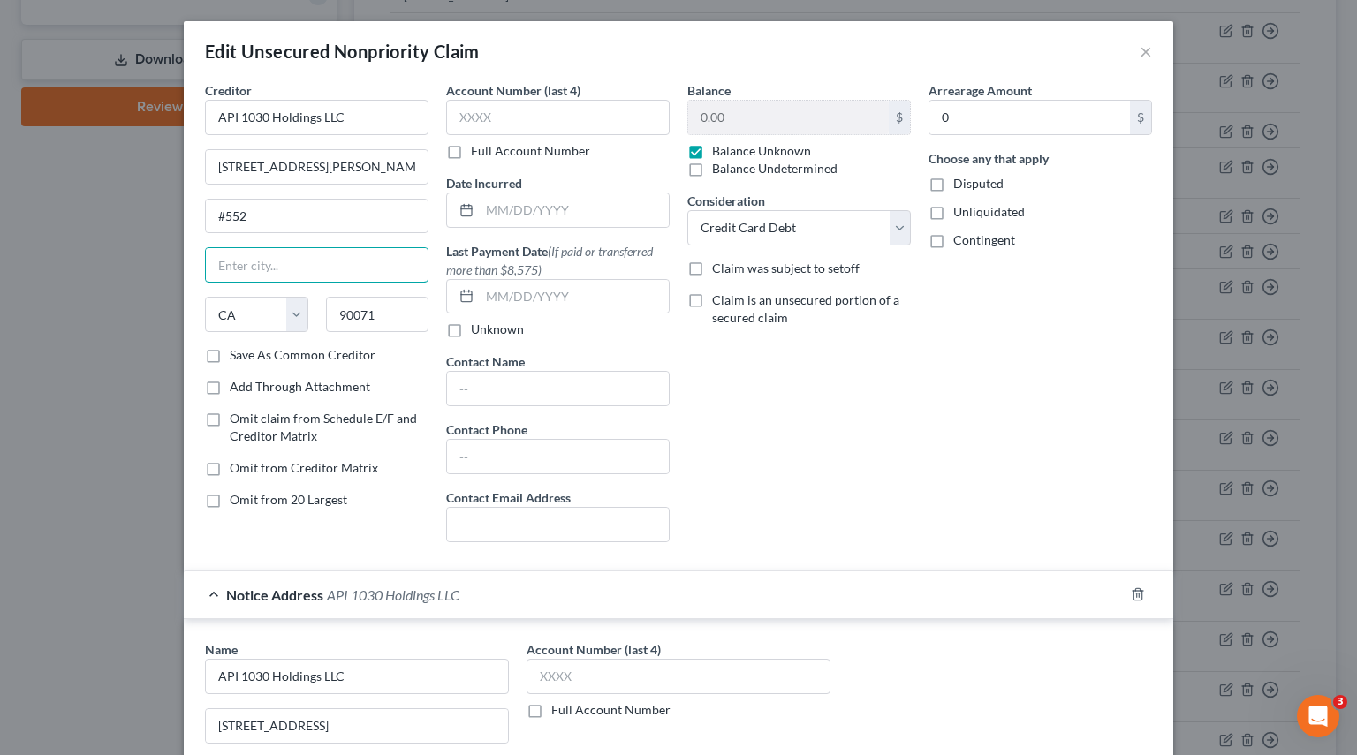
click at [330, 264] on input "text" at bounding box center [317, 265] width 222 height 34
paste input "Manhattan Beach"
type input "Manhattan Beach"
drag, startPoint x: 381, startPoint y: 316, endPoint x: 177, endPoint y: 306, distance: 204.3
click at [184, 306] on div "Creditor * API 1030 Holdings LLC 2006 N. Sepulveda Blvd. #552 Manhattan Beach S…" at bounding box center [678, 540] width 989 height 919
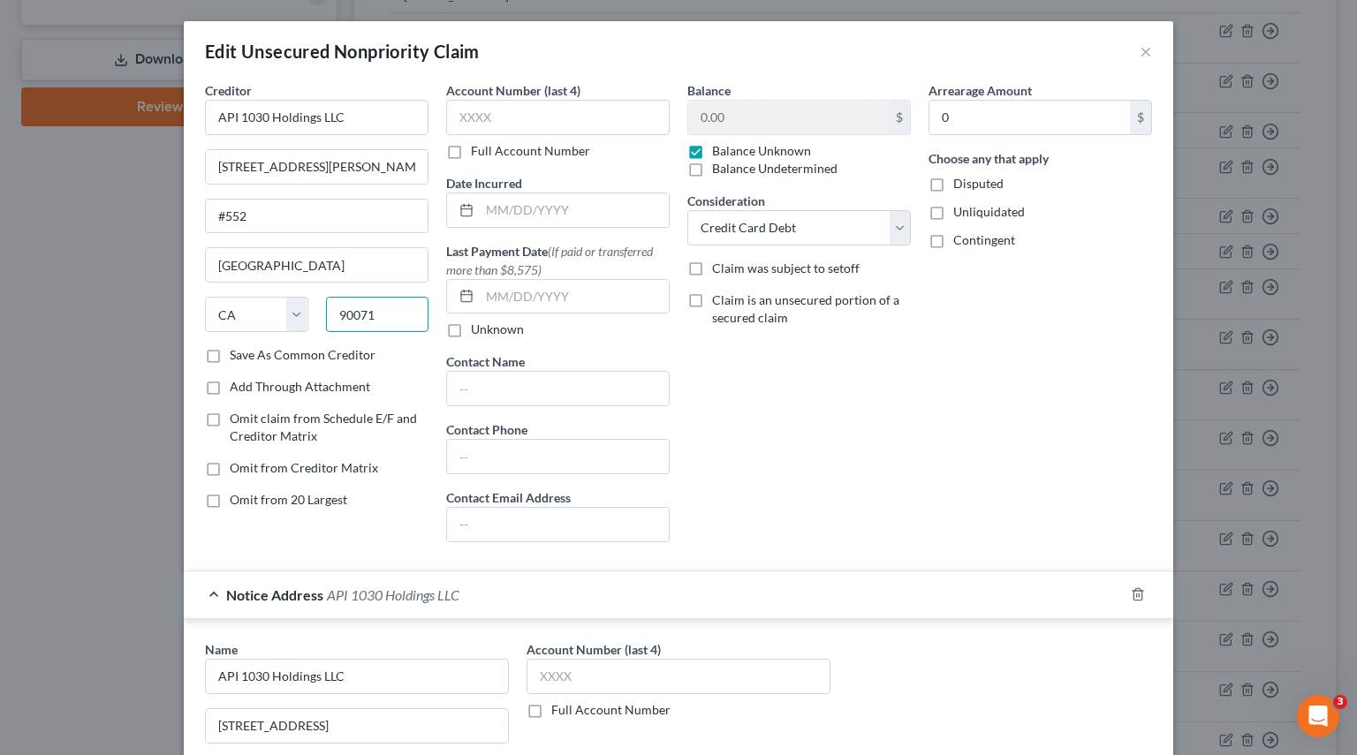
paste input "266"
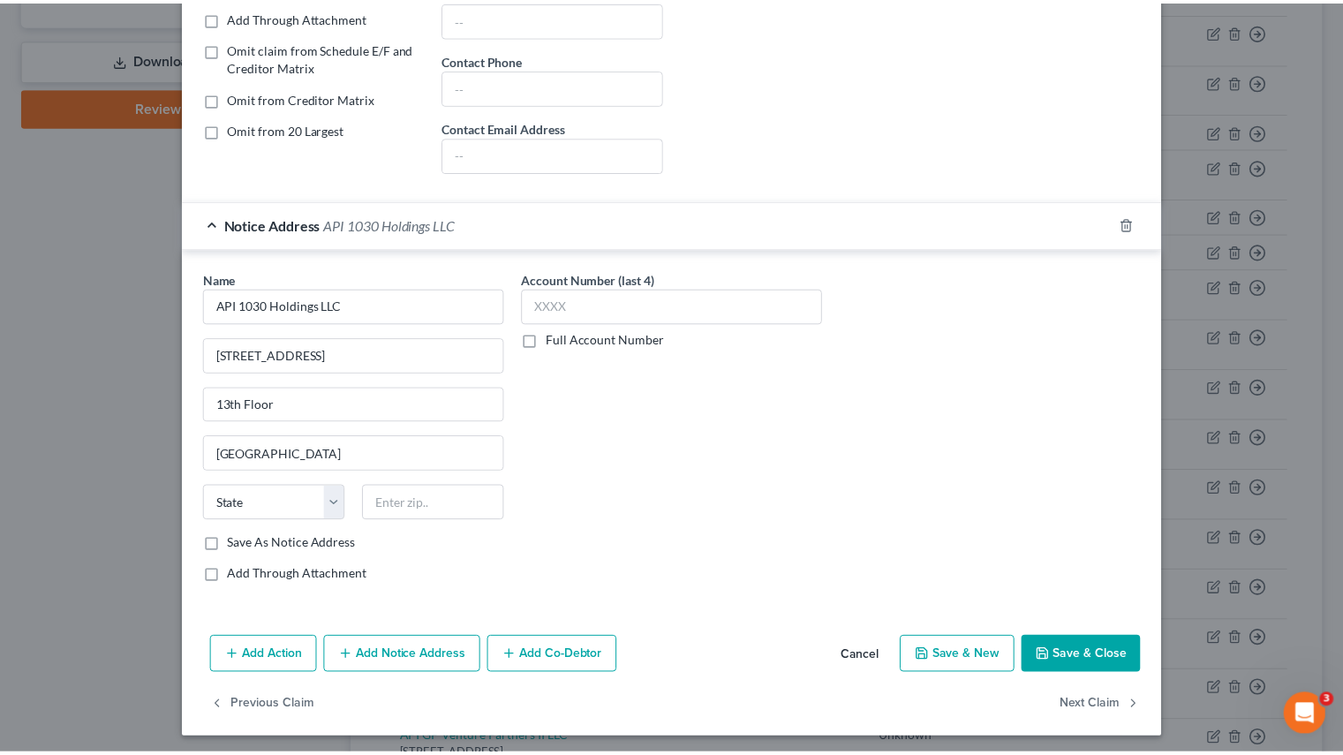
scroll to position [371, 0]
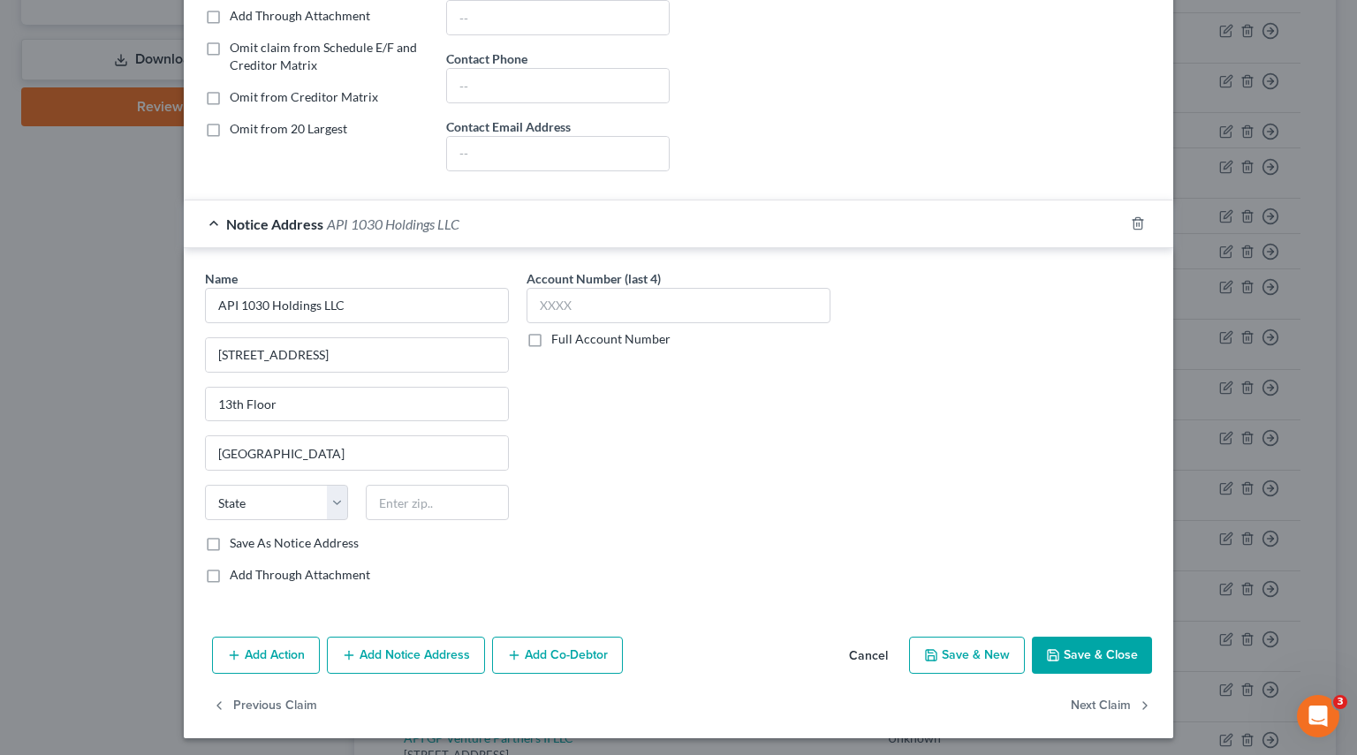
type input "90266"
click at [230, 536] on label "Save As Notice Address" at bounding box center [294, 543] width 129 height 18
click at [237, 536] on input "Save As Notice Address" at bounding box center [242, 539] width 11 height 11
click at [1090, 660] on button "Save & Close" at bounding box center [1092, 655] width 120 height 37
checkbox input "false"
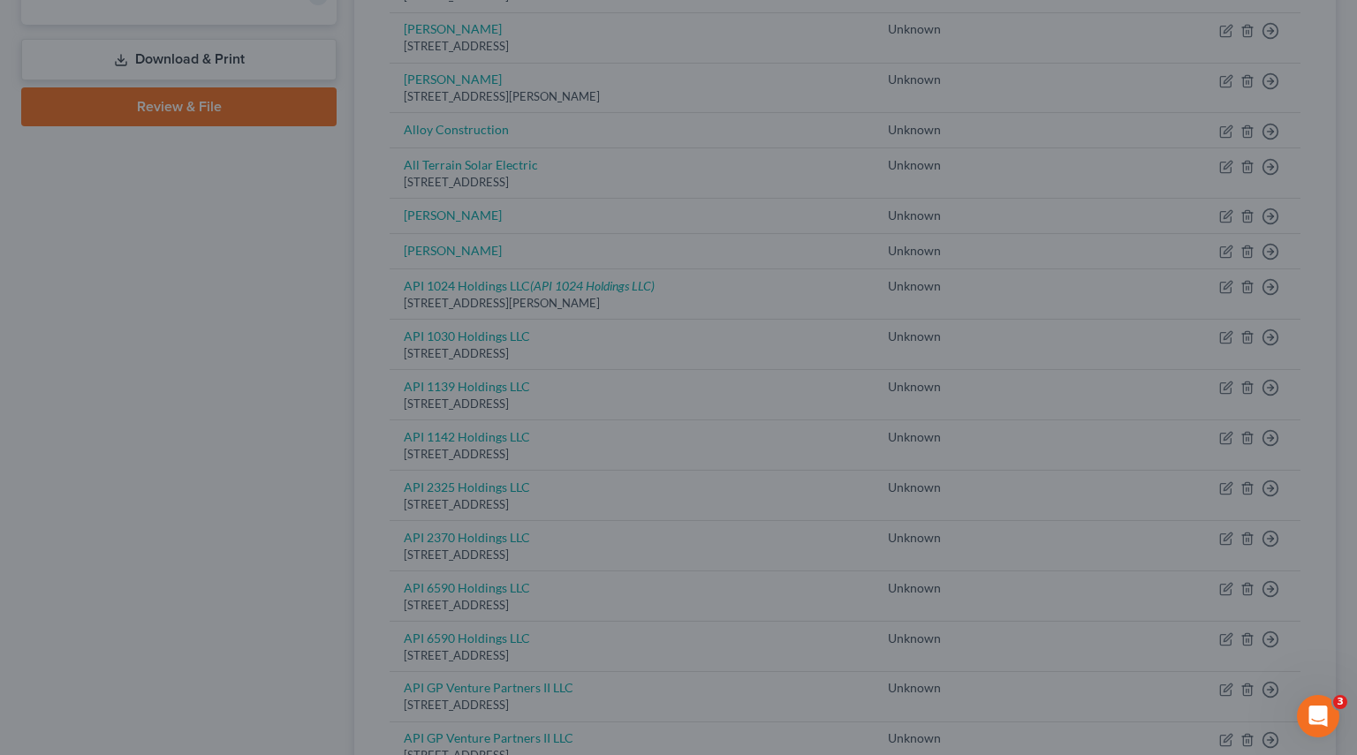
scroll to position [0, 0]
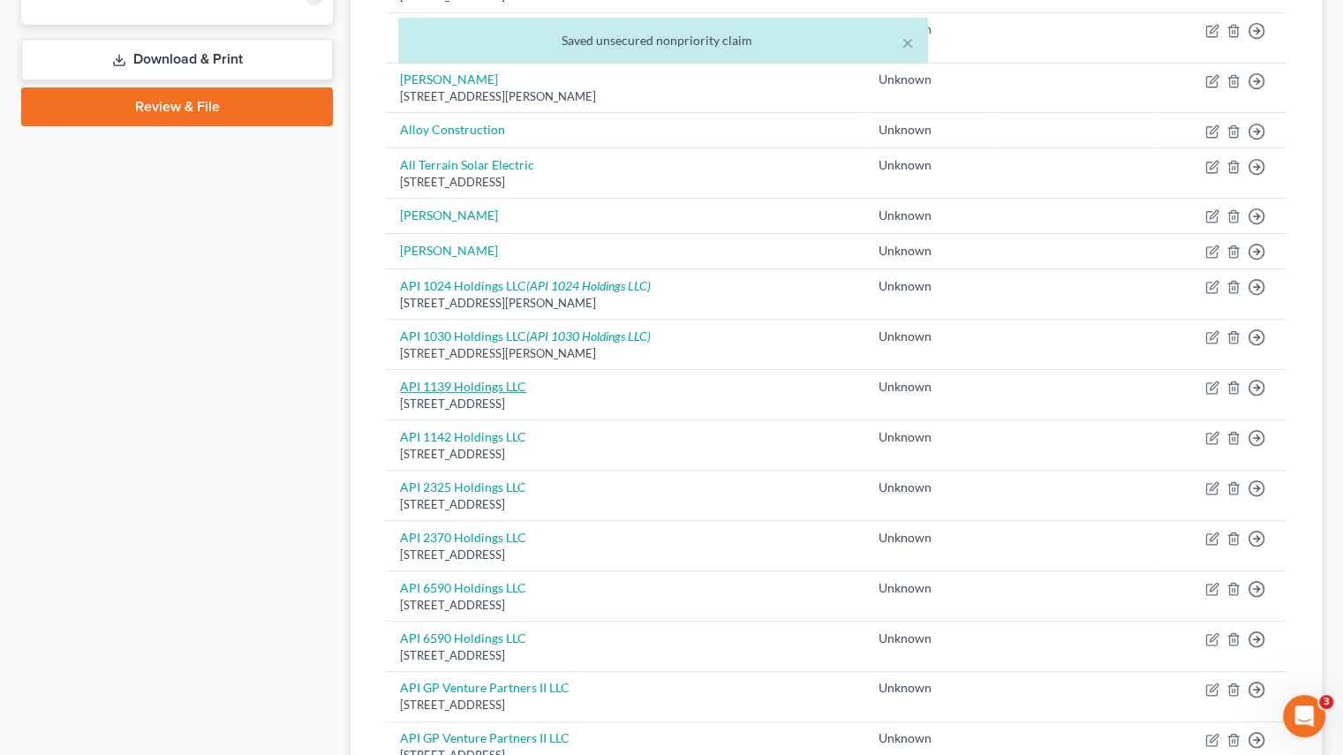
click at [442, 384] on link "API 1139 Holdings LLC" at bounding box center [463, 386] width 126 height 15
select select "4"
select select "2"
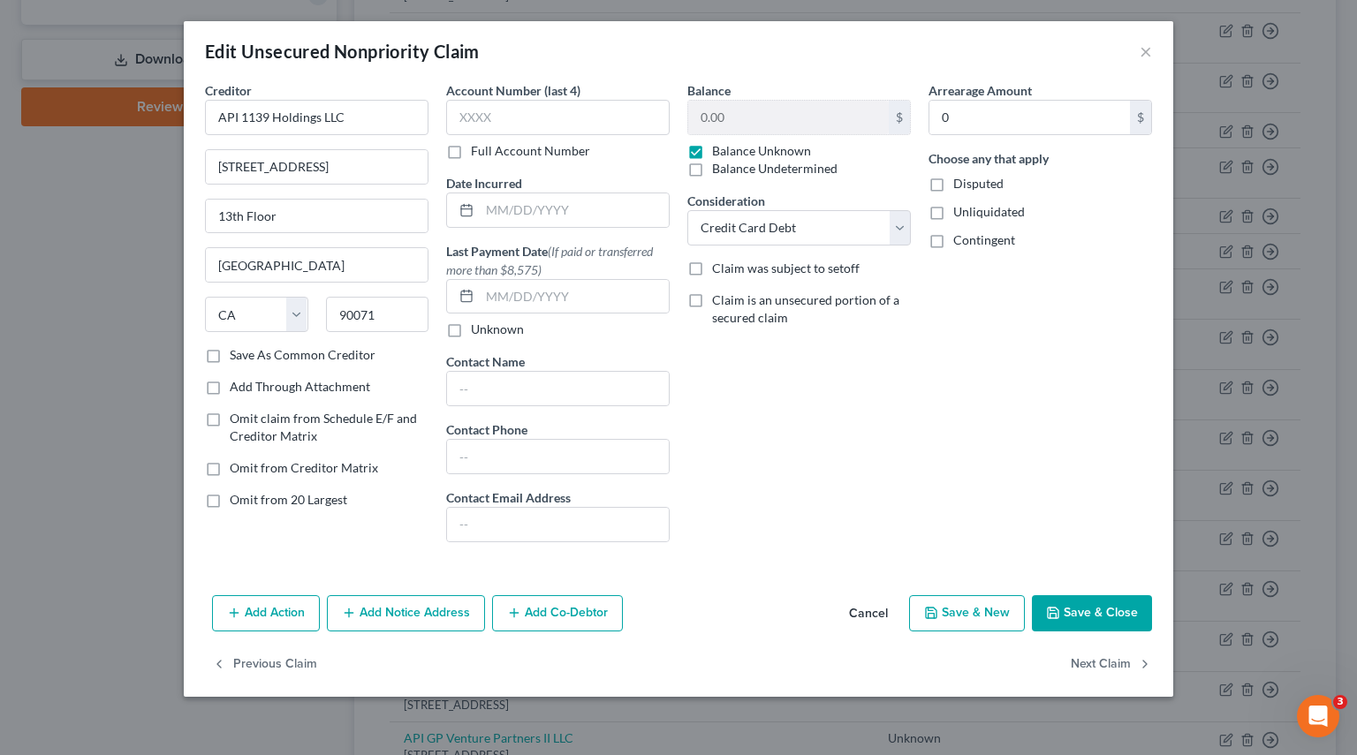
click at [417, 617] on button "Add Notice Address" at bounding box center [406, 613] width 158 height 37
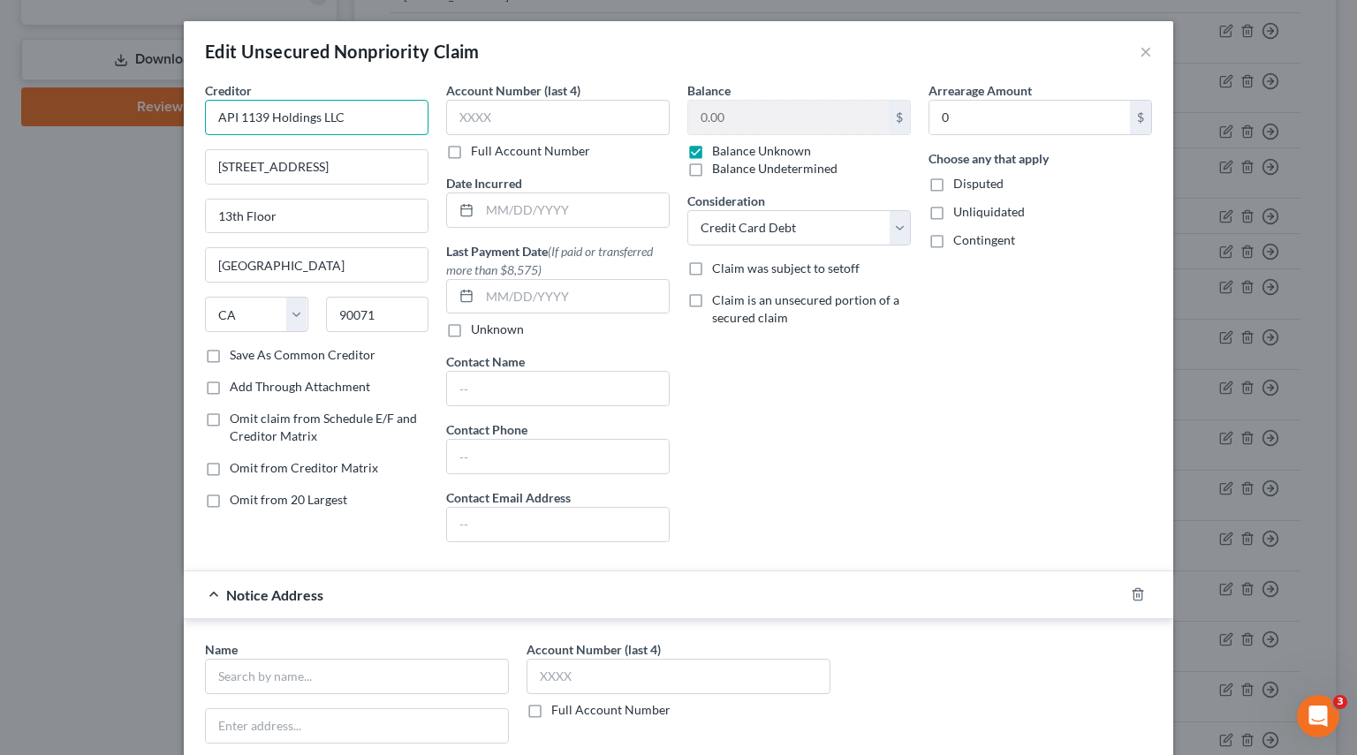
drag, startPoint x: 76, startPoint y: 119, endPoint x: -68, endPoint y: 119, distance: 144.0
click at [0, 119] on html "Home New Case Client Portal Pierson Ferdinand tracey.morgan@pierferd.com My Acc…" at bounding box center [678, 378] width 1357 height 1993
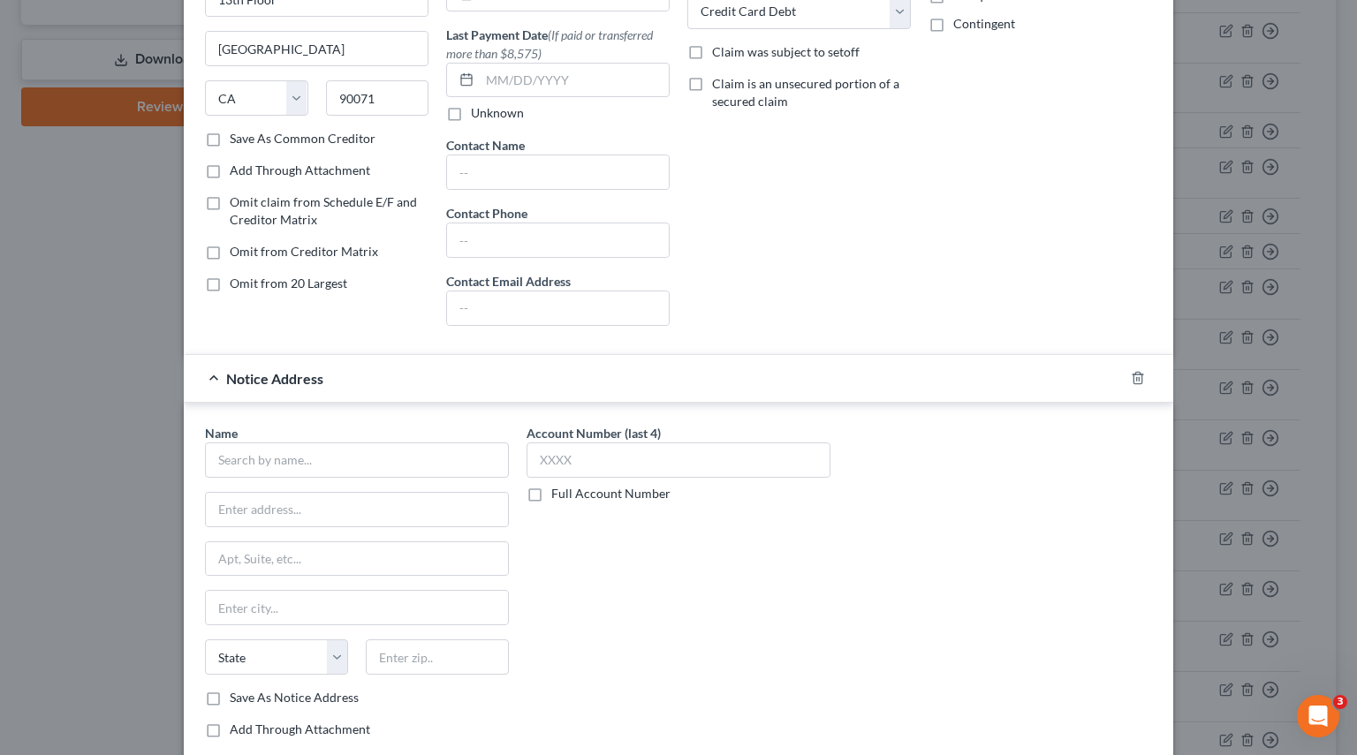
scroll to position [265, 0]
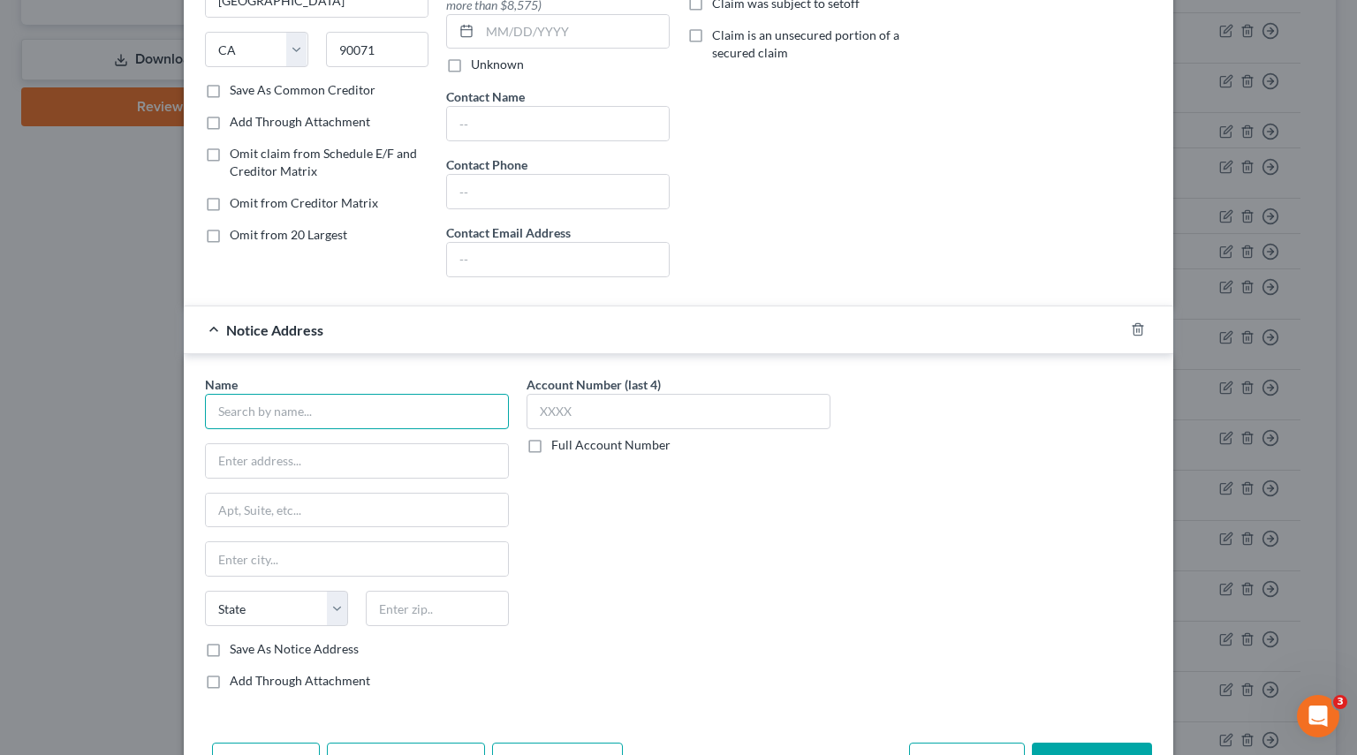
click at [293, 406] on input "text" at bounding box center [357, 411] width 304 height 35
paste input "API 1139 Holdings LLC"
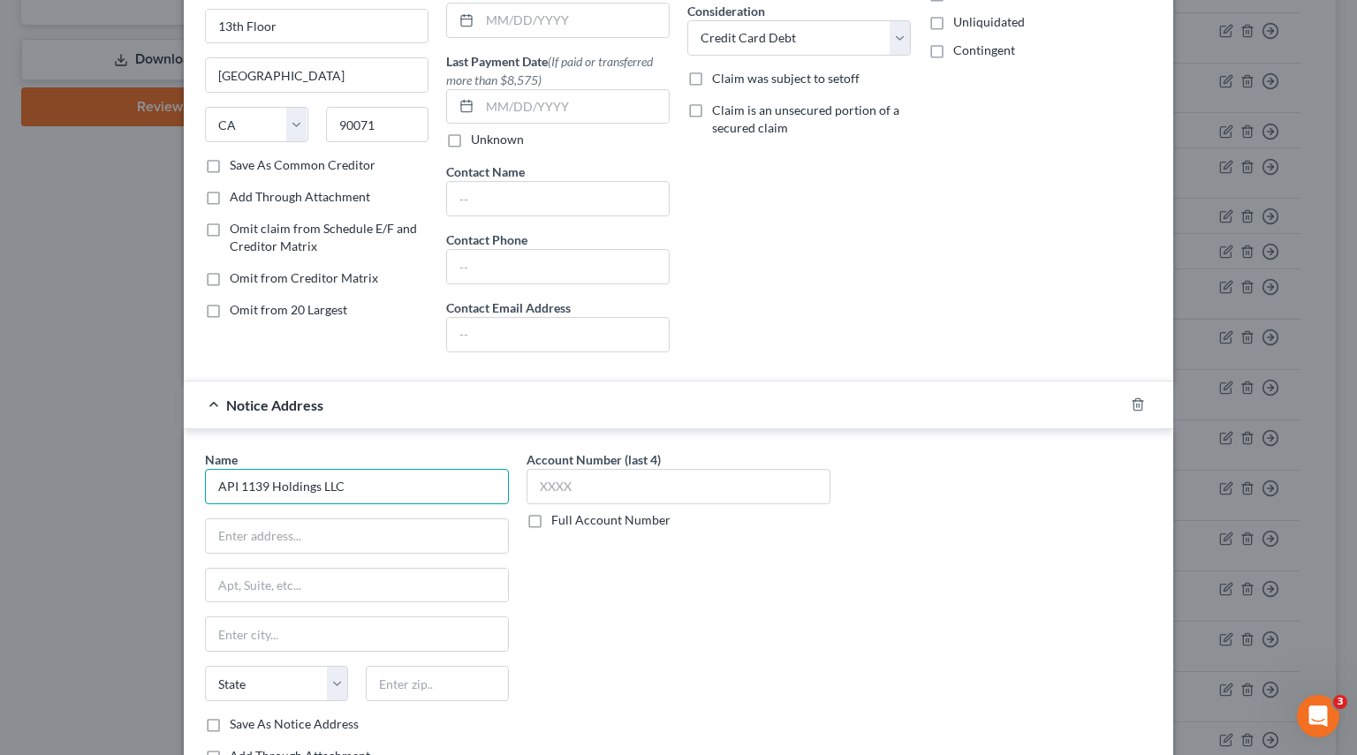
scroll to position [0, 0]
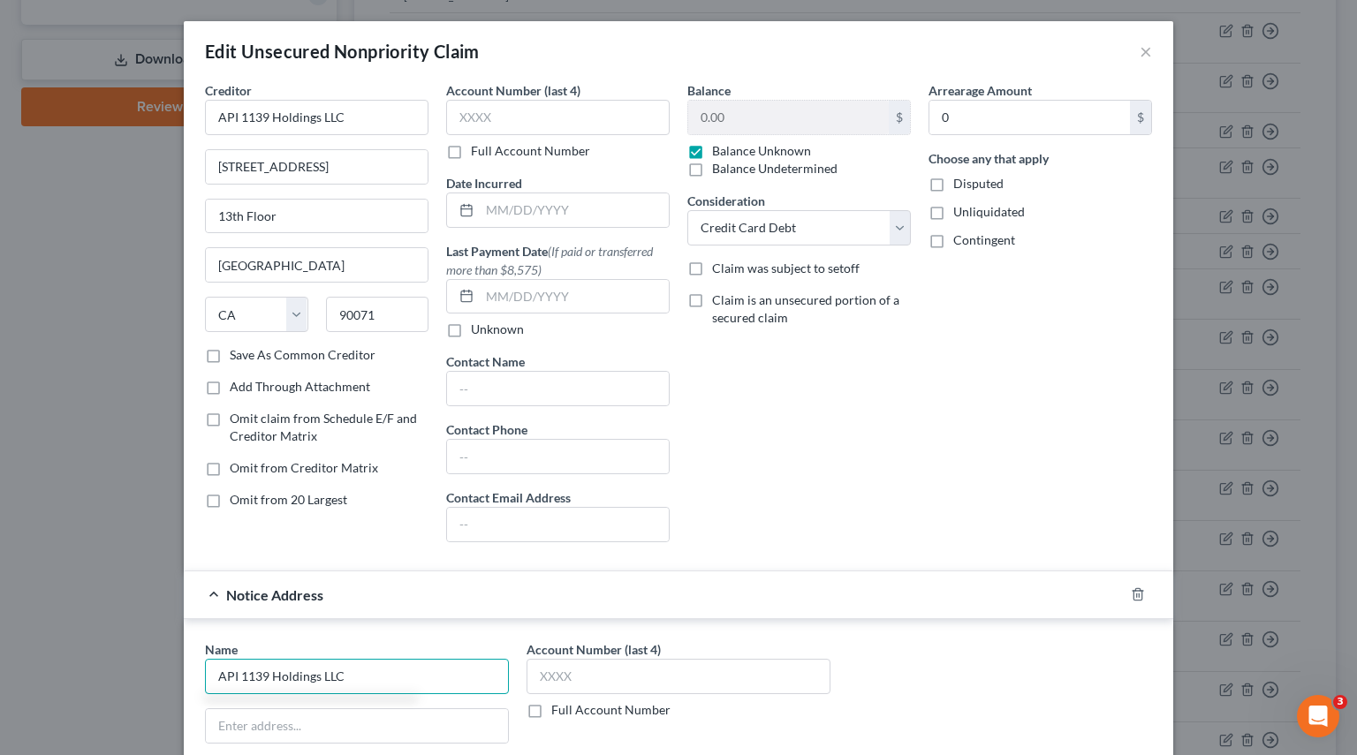
type input "API 1139 Holdings LLC"
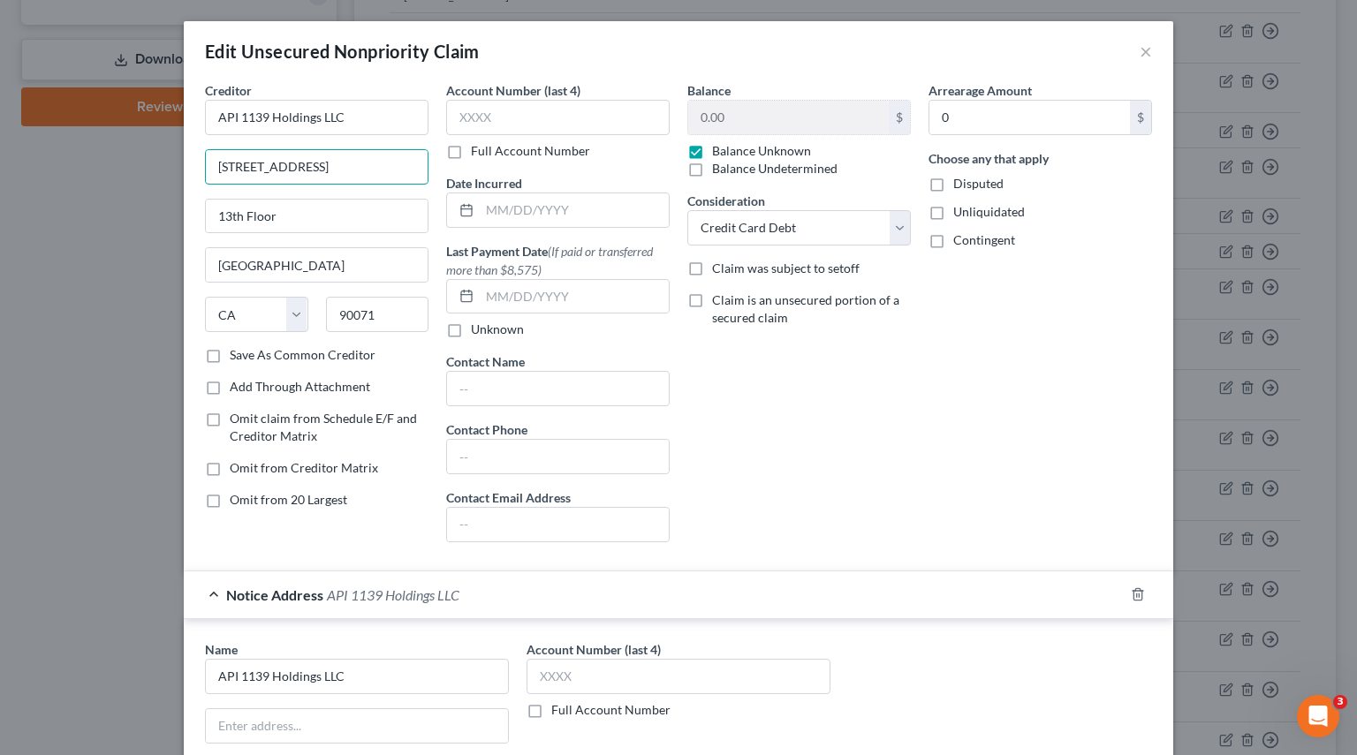
drag, startPoint x: 350, startPoint y: 169, endPoint x: 7, endPoint y: 165, distance: 342.7
click at [7, 165] on div "Edit Unsecured Nonpriority Claim × Creditor * API 1139 Holdings LLC 444 South F…" at bounding box center [678, 377] width 1357 height 755
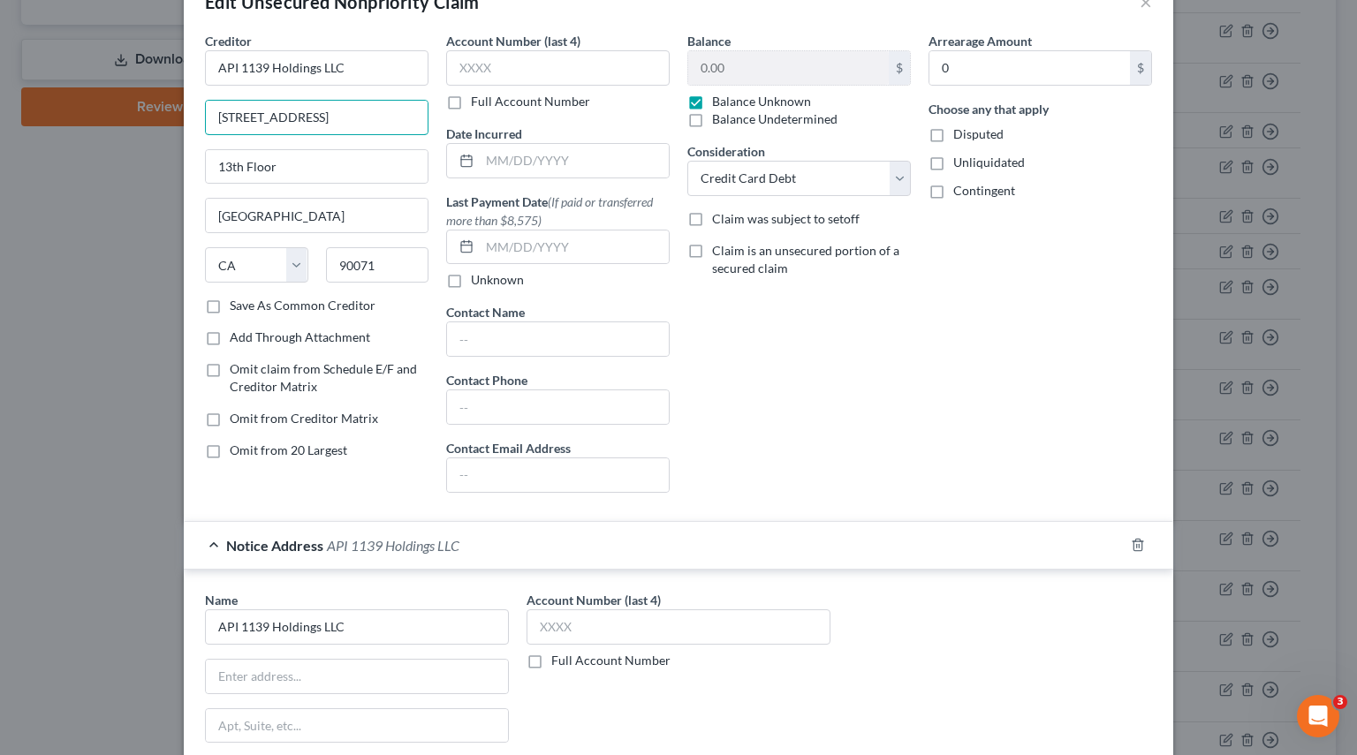
scroll to position [88, 0]
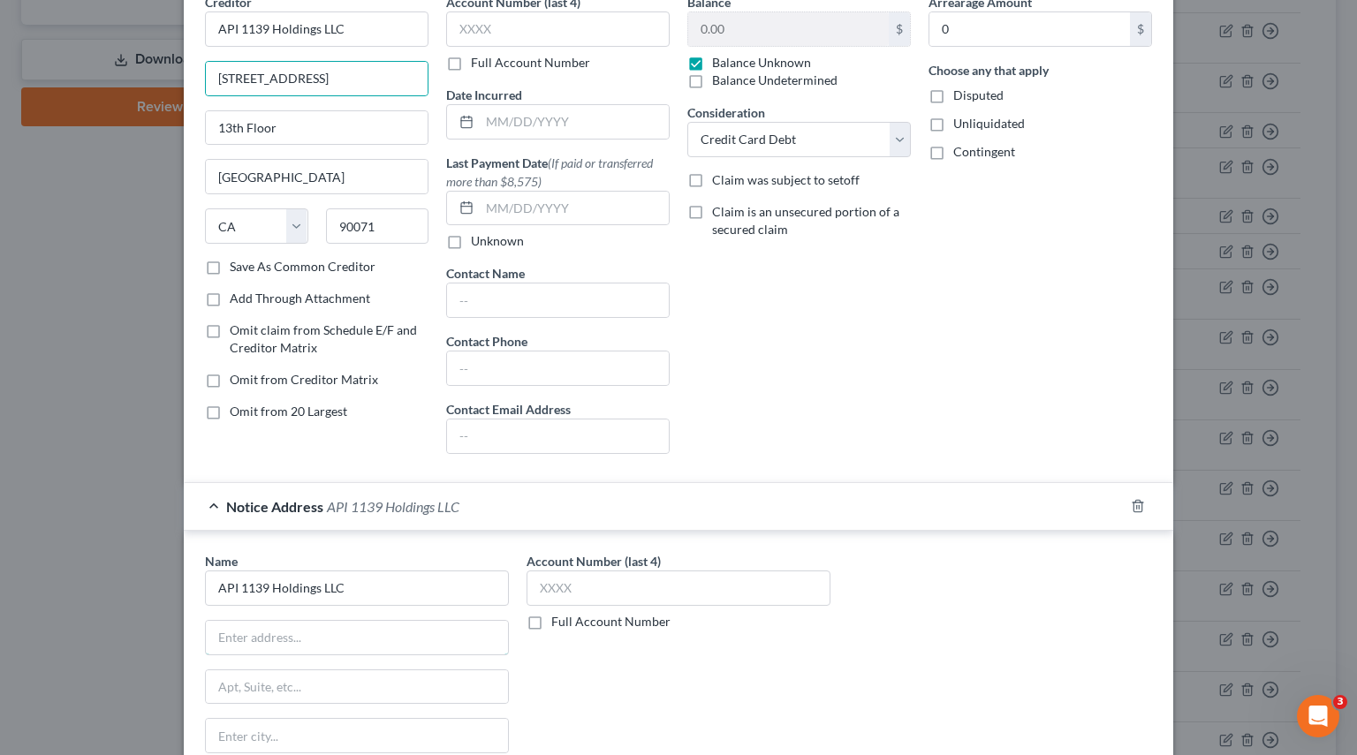
click at [261, 642] on input "text" at bounding box center [357, 638] width 302 height 34
paste input "444 South Flower Street"
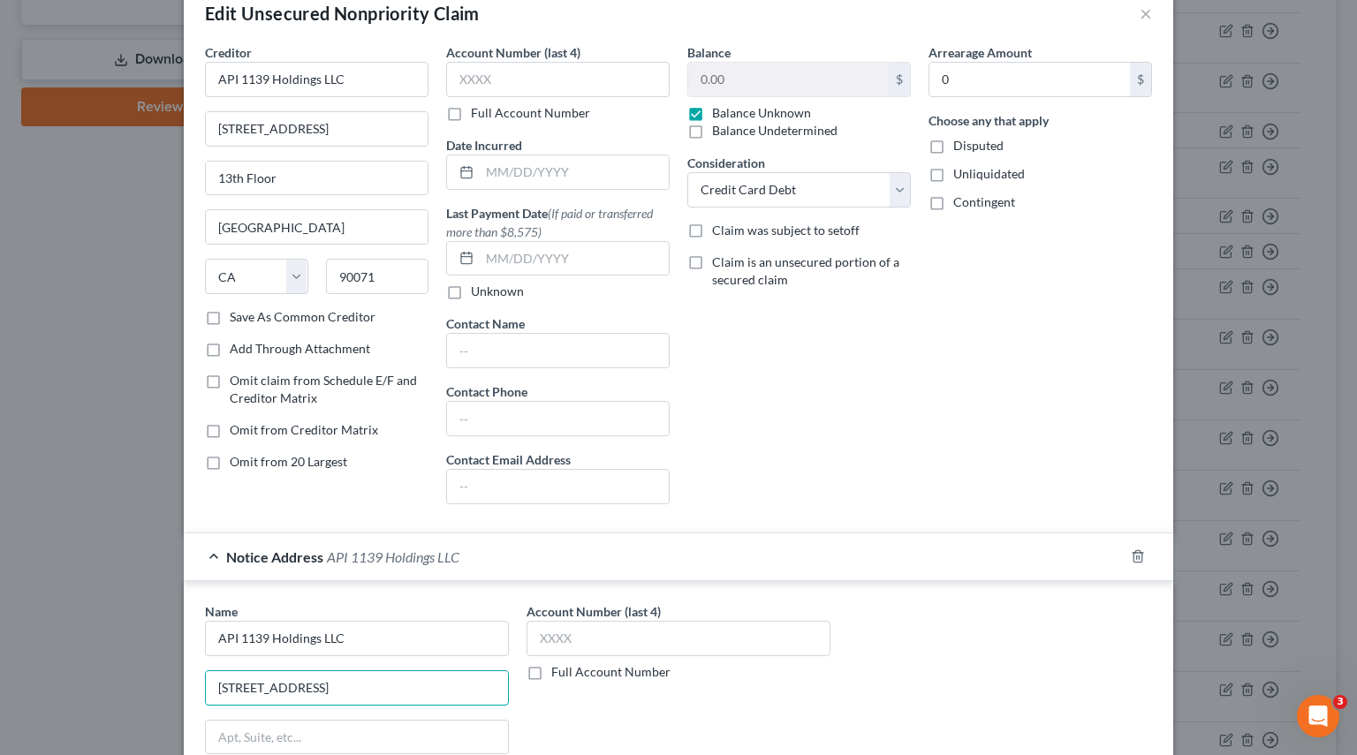
scroll to position [0, 0]
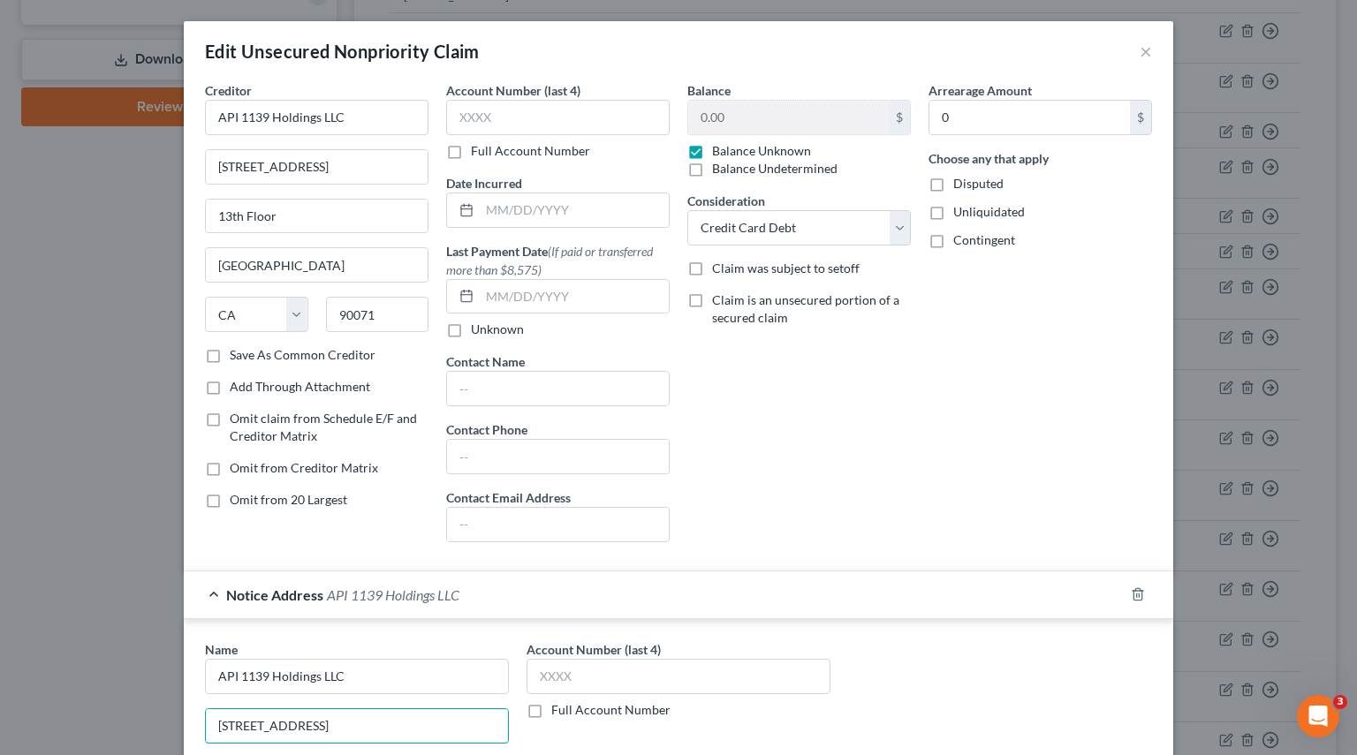
type input "444 South Flower Street"
drag, startPoint x: 312, startPoint y: 216, endPoint x: 49, endPoint y: 216, distance: 263.2
click at [51, 215] on div "Edit Unsecured Nonpriority Claim × Creditor * API 1139 Holdings LLC 444 South F…" at bounding box center [678, 377] width 1357 height 755
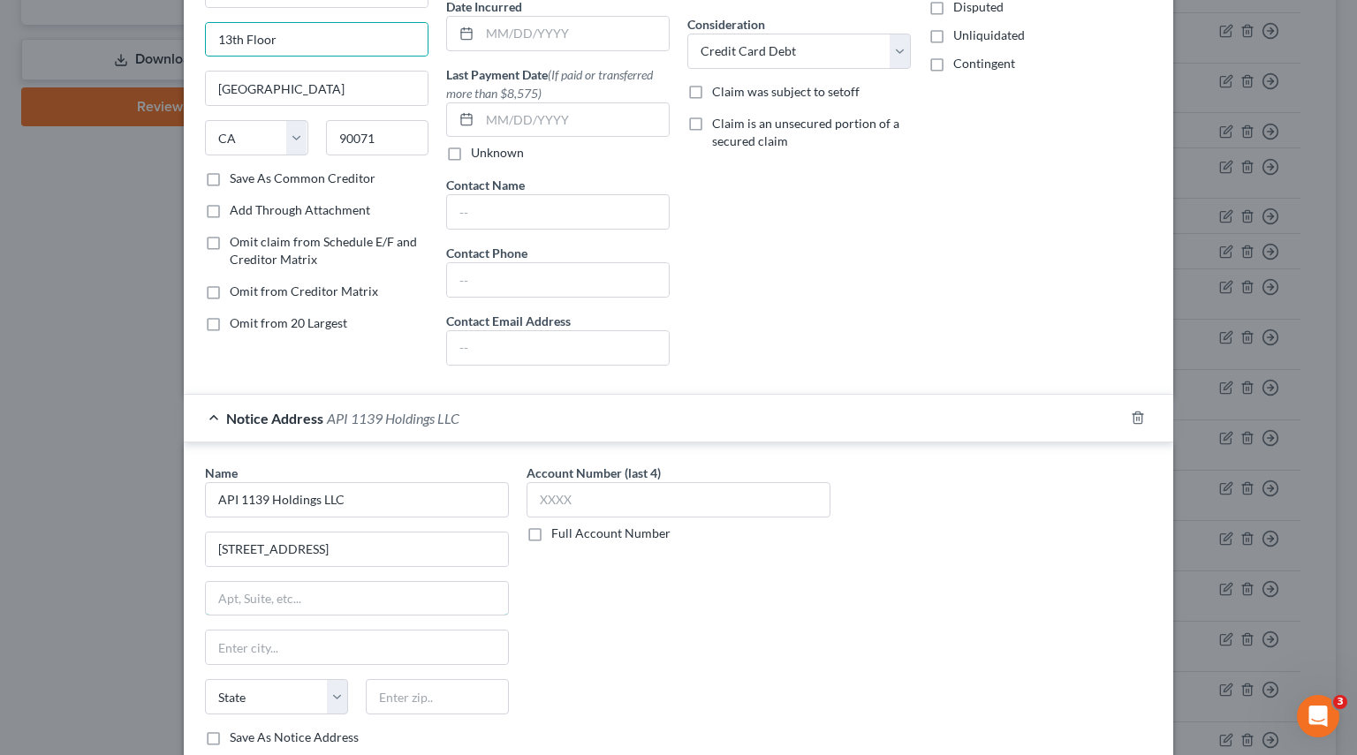
click at [218, 593] on input "text" at bounding box center [357, 599] width 302 height 34
paste input "13th Floor"
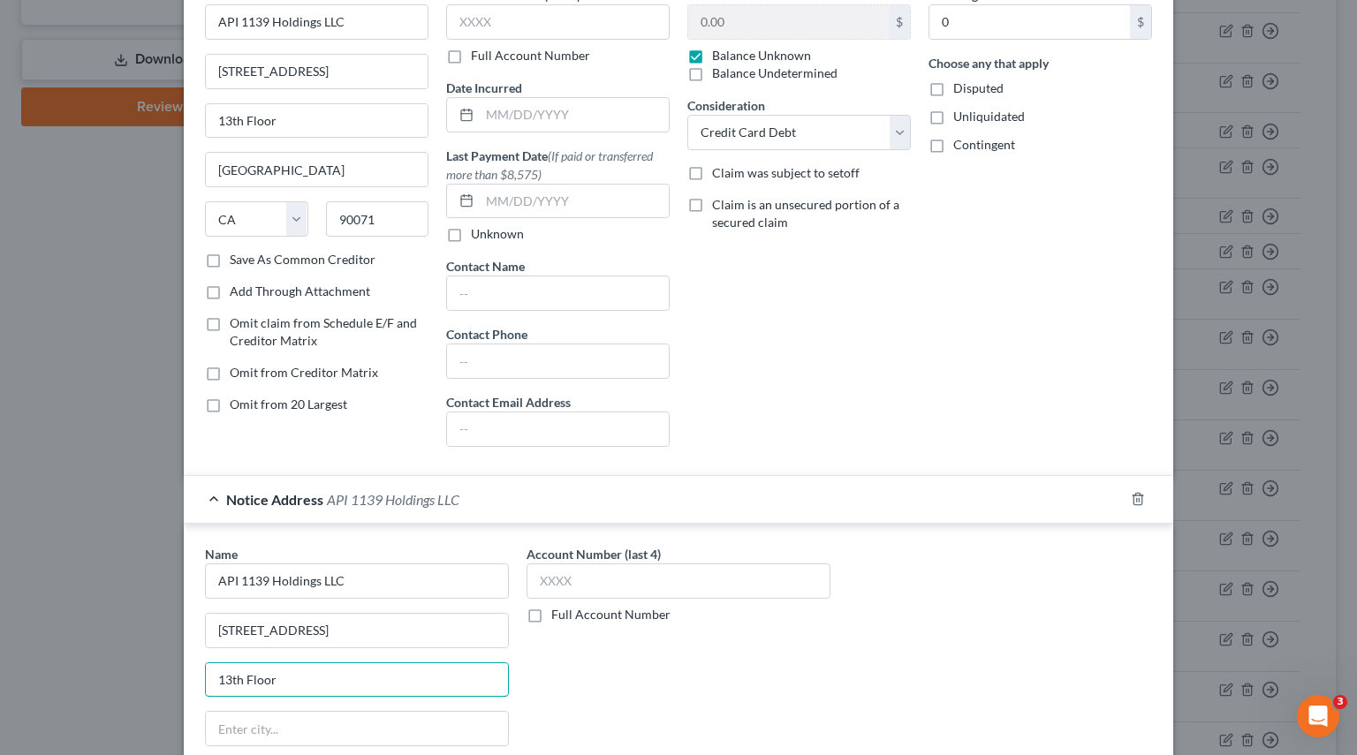
scroll to position [0, 0]
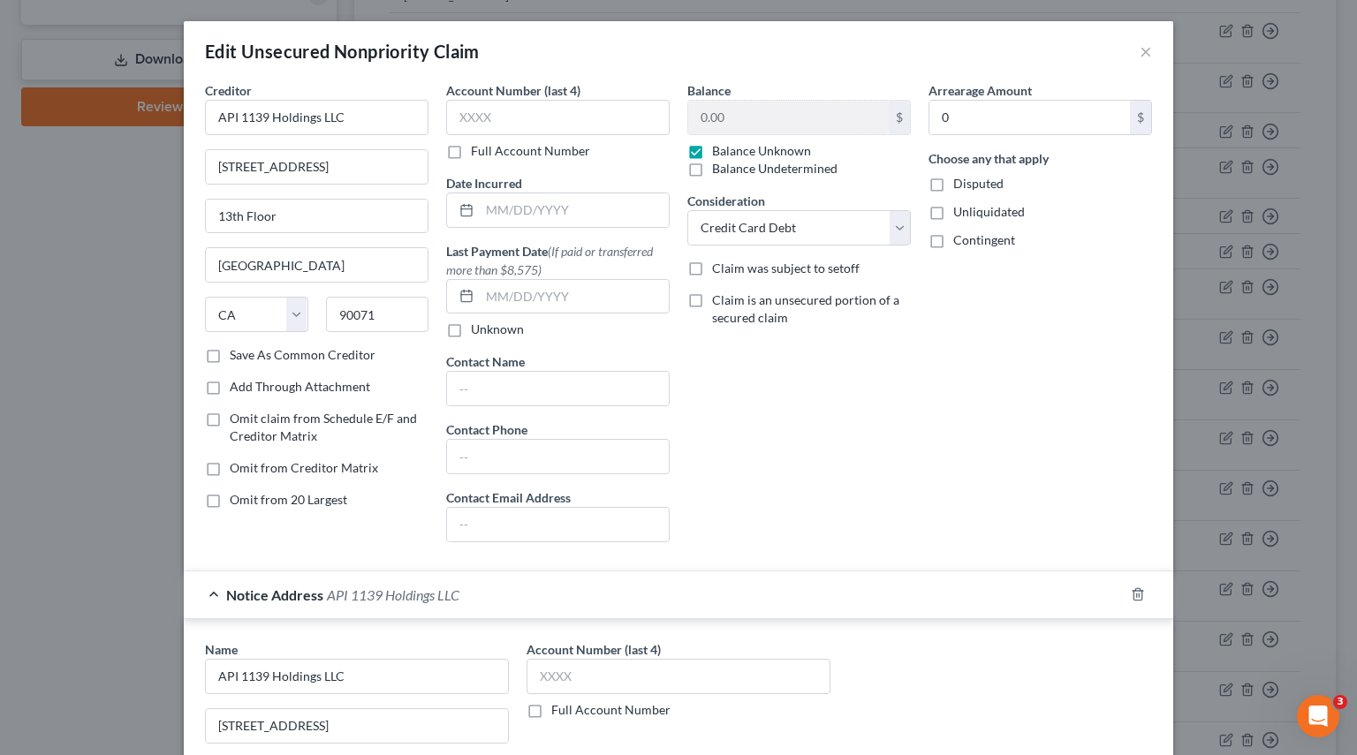
type input "13th Floor"
drag, startPoint x: 132, startPoint y: 269, endPoint x: 57, endPoint y: 269, distance: 76.0
click at [57, 269] on div "Edit Unsecured Nonpriority Claim × Creditor * API 1139 Holdings LLC 444 South F…" at bounding box center [678, 377] width 1357 height 755
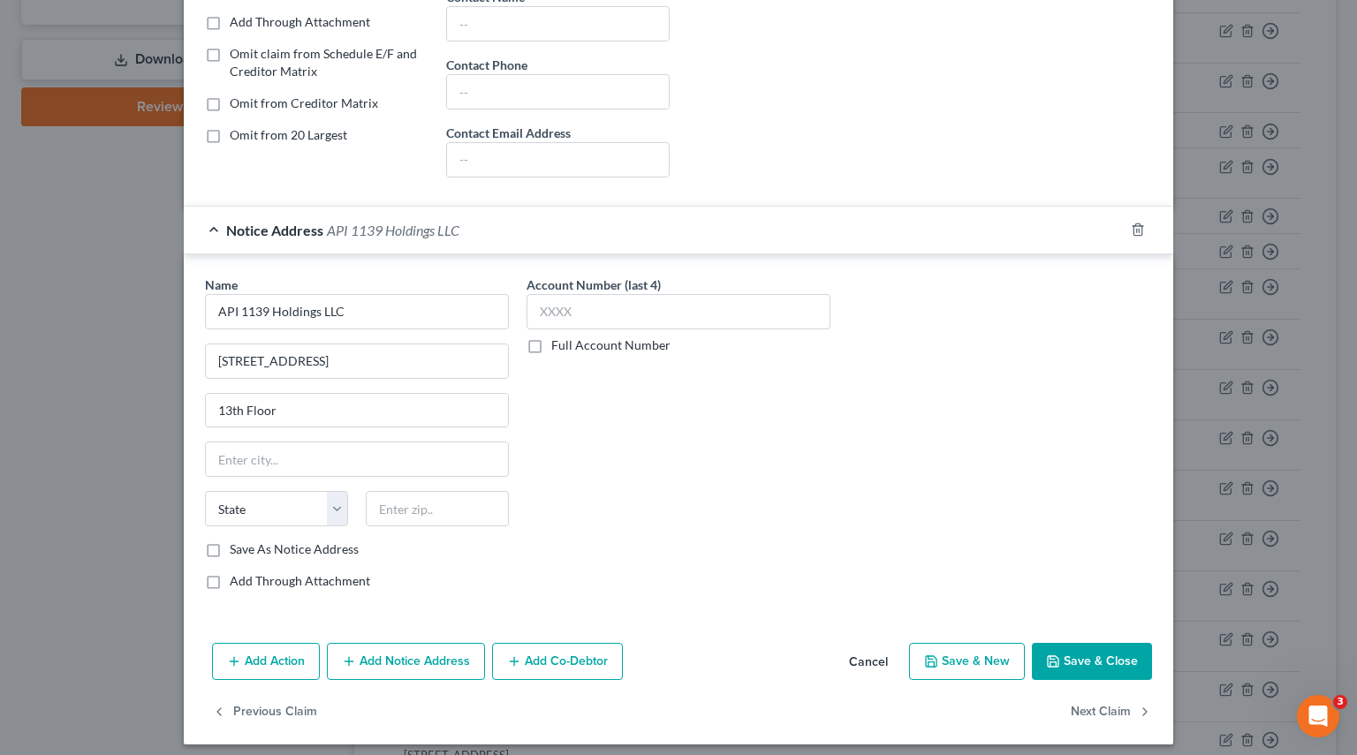
scroll to position [371, 0]
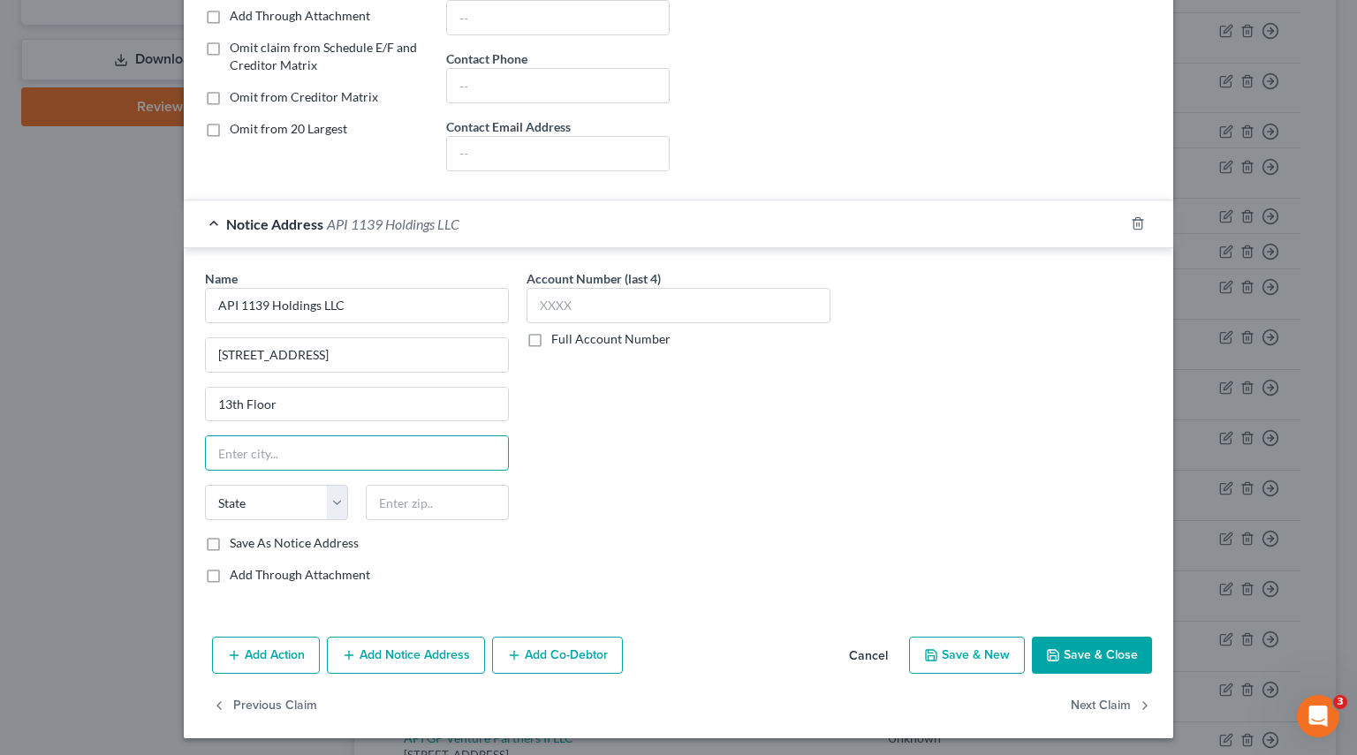
click at [265, 441] on input "text" at bounding box center [357, 453] width 302 height 34
paste input "Los Angeles"
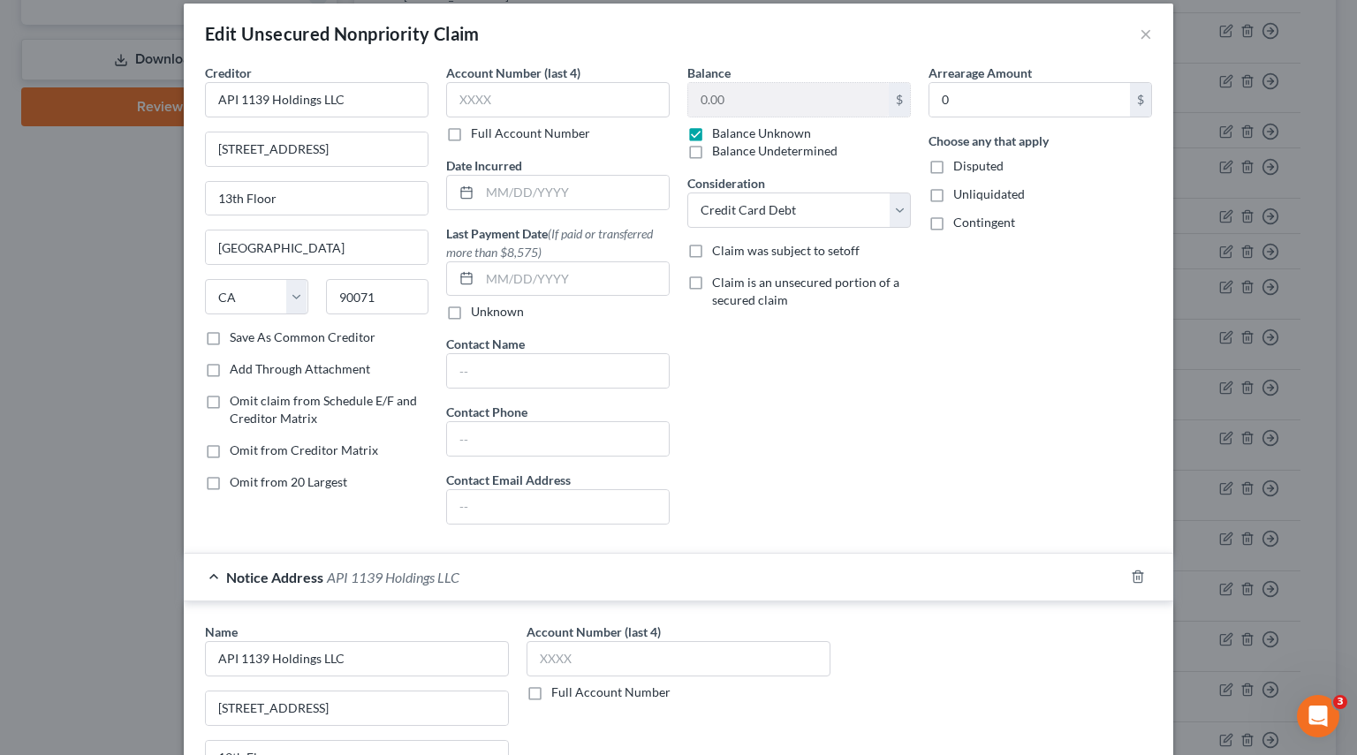
type input "Los Angeles"
drag, startPoint x: 367, startPoint y: 304, endPoint x: 233, endPoint y: 294, distance: 134.6
click at [240, 293] on div "State AL AK AR AZ CA CO CT DE DC FL GA GU HI ID IL IN IA KS KY LA ME MD MA MI M…" at bounding box center [316, 303] width 241 height 49
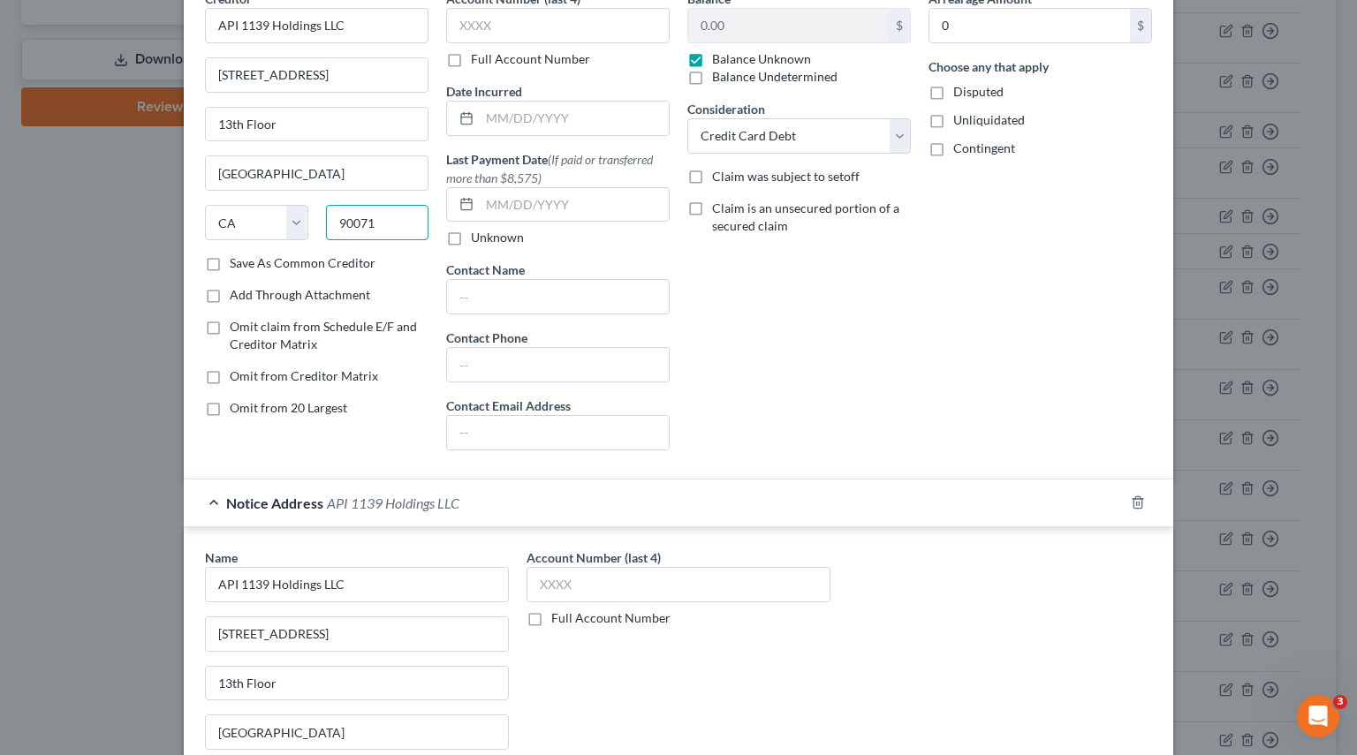
scroll to position [283, 0]
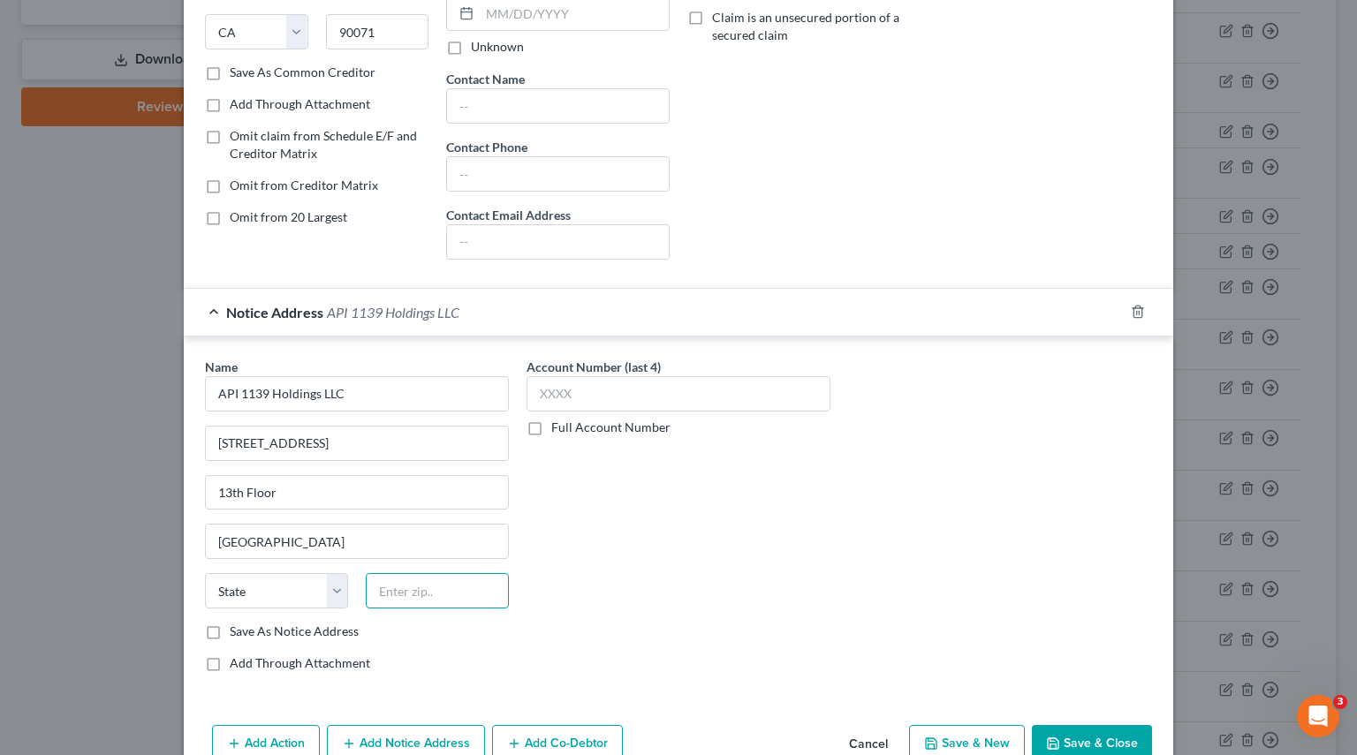
click at [387, 587] on input "text" at bounding box center [437, 590] width 143 height 35
paste input "90071"
type input "90071"
drag, startPoint x: 326, startPoint y: 590, endPoint x: 343, endPoint y: 517, distance: 75.2
click at [326, 590] on select "State AL AK AR AZ CA CO CT DE DC FL GA GU HI ID IL IN IA KS KY LA ME MD MA MI M…" at bounding box center [276, 590] width 143 height 35
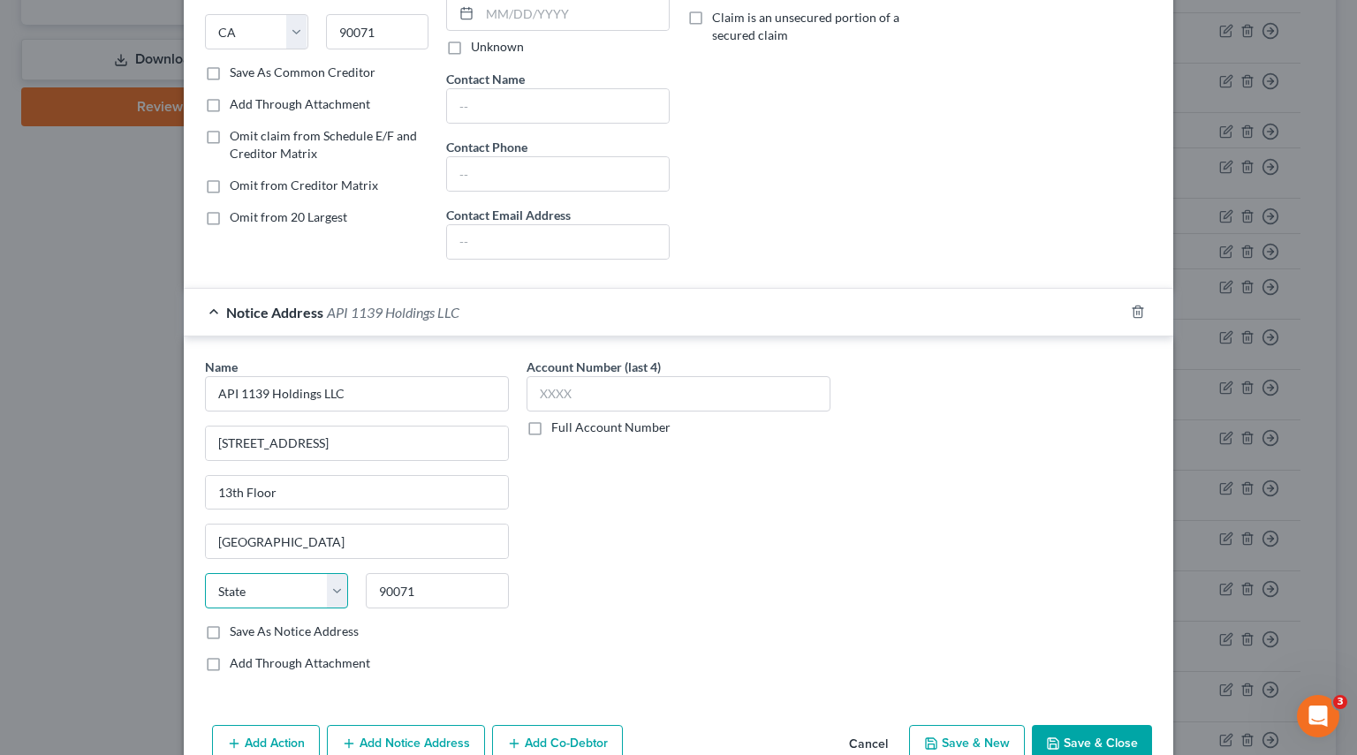
select select "4"
click at [205, 573] on select "State AL AK AR AZ CA CO CT DE DC FL GA GU HI ID IL IN IA KS KY LA ME MD MA MI M…" at bounding box center [276, 590] width 143 height 35
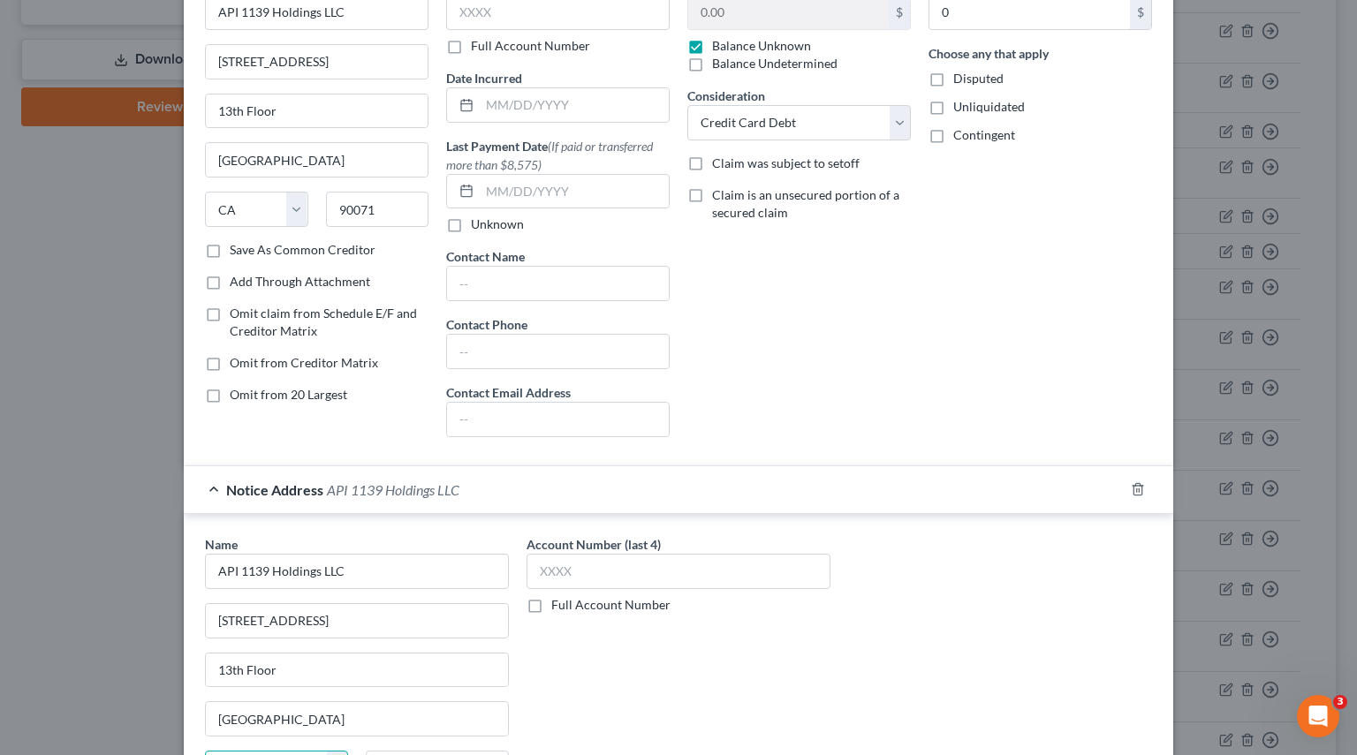
scroll to position [0, 0]
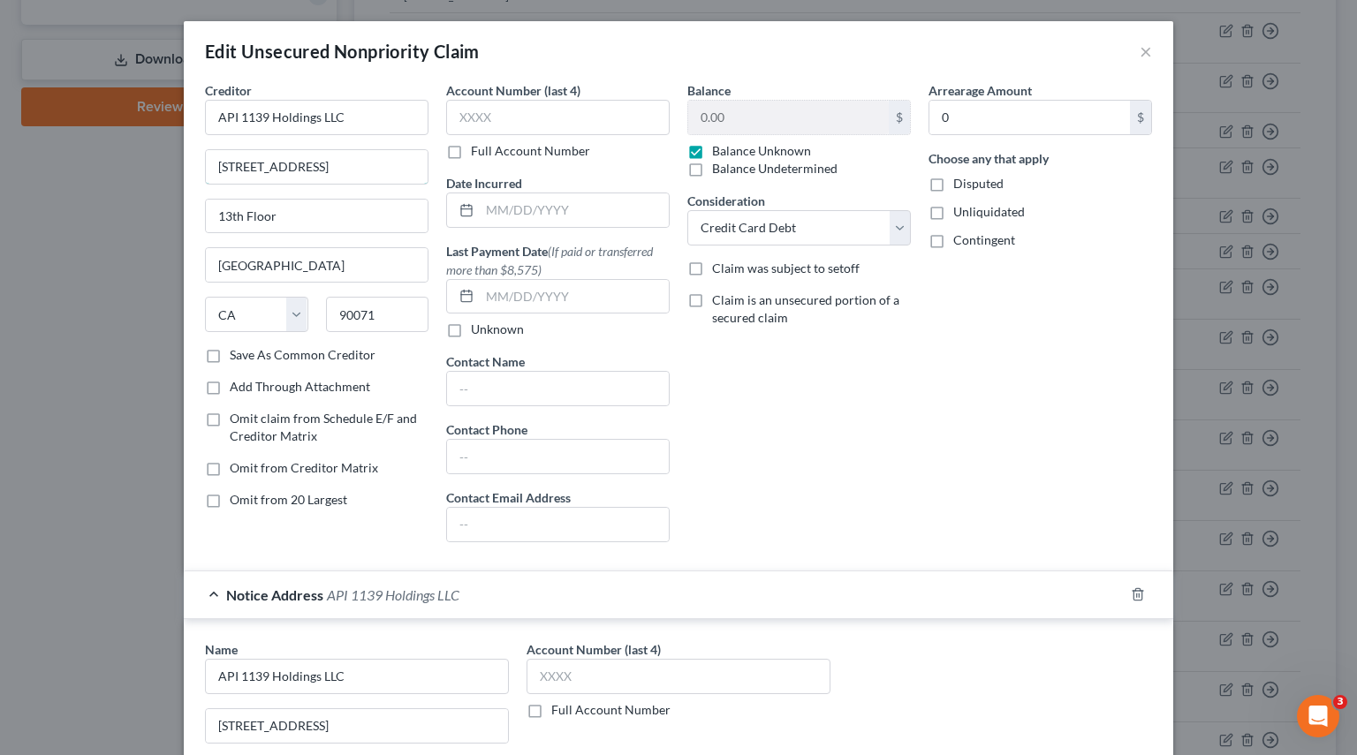
drag, startPoint x: 357, startPoint y: 170, endPoint x: -92, endPoint y: 158, distance: 448.9
click at [0, 158] on html "Home New Case Client Portal Pierson Ferdinand tracey.morgan@pierferd.com My Acc…" at bounding box center [678, 378] width 1357 height 1993
paste input "2006 N. Sepulveda Blvd."
type input "2006 N. Sepulveda Blvd."
drag, startPoint x: 84, startPoint y: 203, endPoint x: -48, endPoint y: 200, distance: 131.6
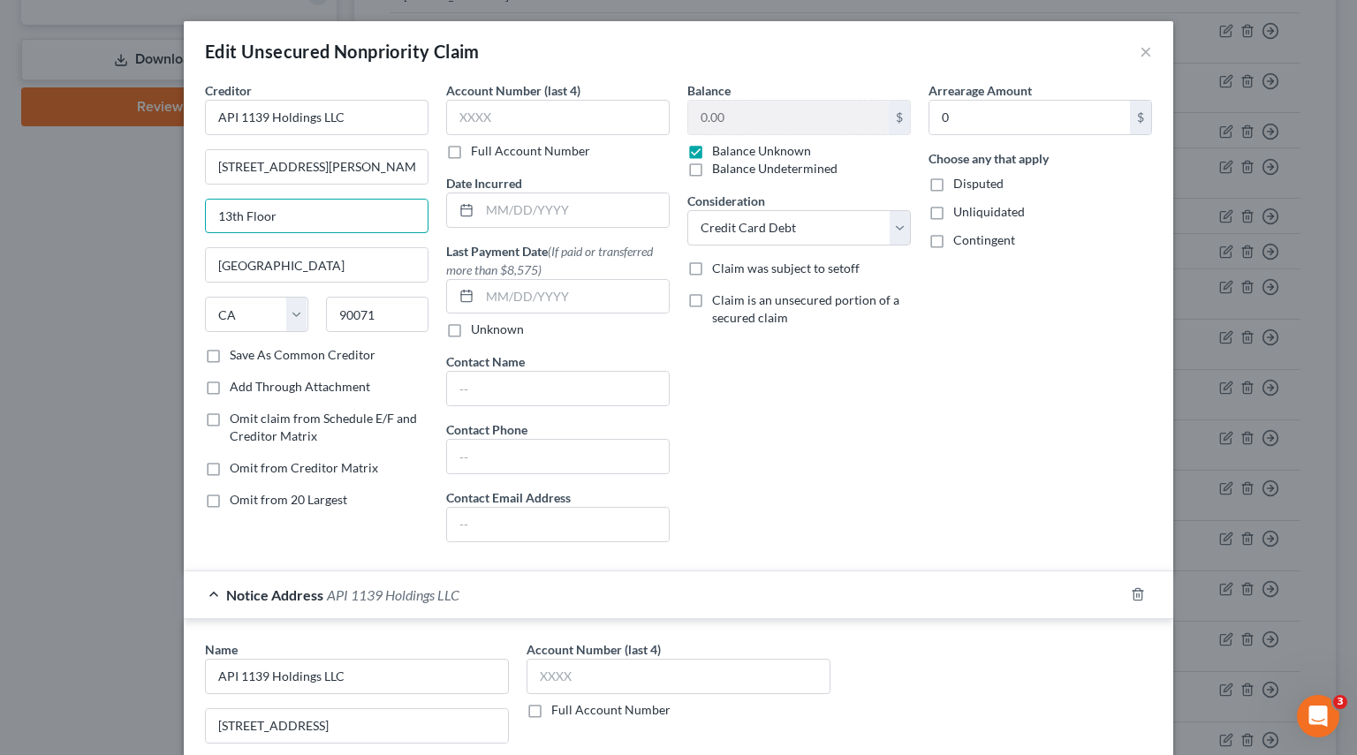
click at [0, 200] on html "Home New Case Client Portal Pierson Ferdinand tracey.morgan@pierferd.com My Acc…" at bounding box center [678, 378] width 1357 height 1993
paste input "#552"
type input "#552"
drag, startPoint x: 324, startPoint y: 250, endPoint x: -3, endPoint y: 249, distance: 326.8
click at [0, 249] on html "Home New Case Client Portal Pierson Ferdinand tracey.morgan@pierferd.com My Acc…" at bounding box center [678, 378] width 1357 height 1993
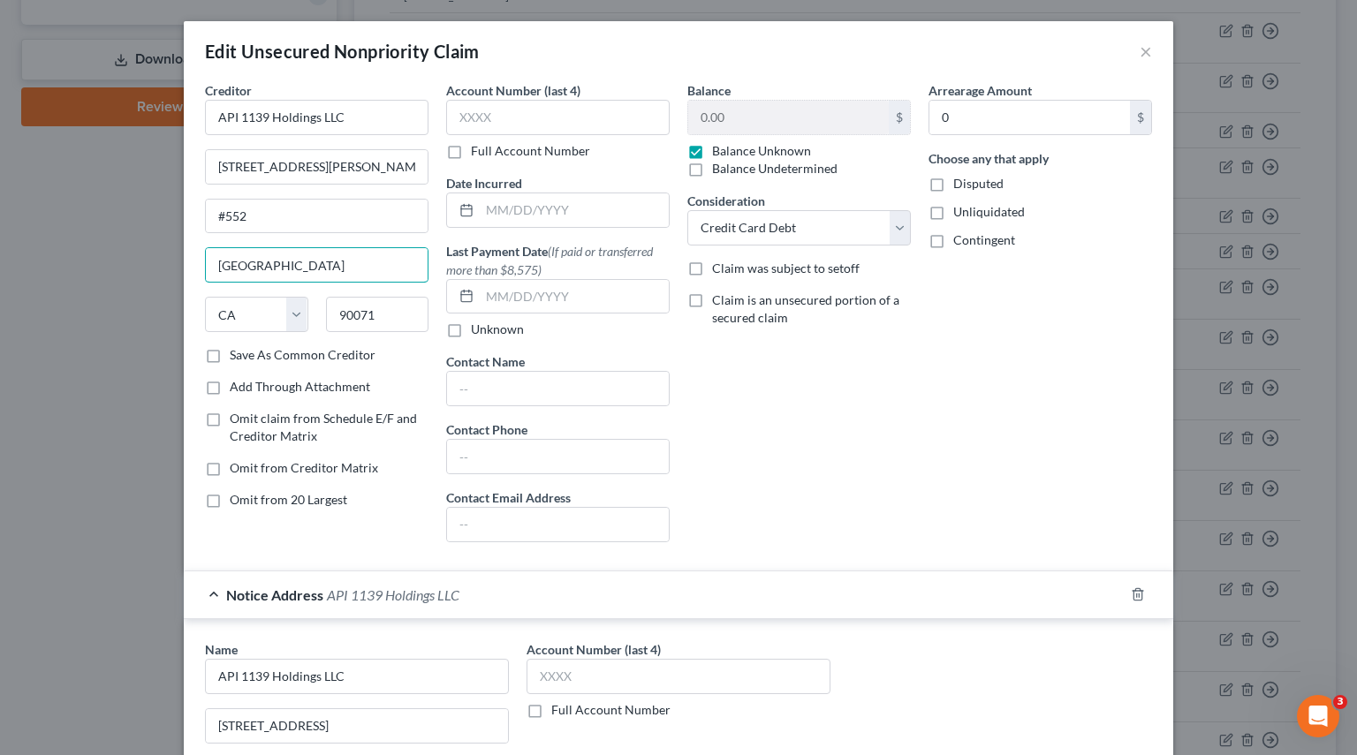
paste input "Manhattan Beach"
type input "Manhattan Beach"
drag, startPoint x: 384, startPoint y: 310, endPoint x: 150, endPoint y: 307, distance: 234.1
click at [154, 307] on div "Edit Unsecured Nonpriority Claim × Creditor * API 1139 Holdings LLC 2006 N. Sep…" at bounding box center [678, 377] width 1357 height 755
paste input "266"
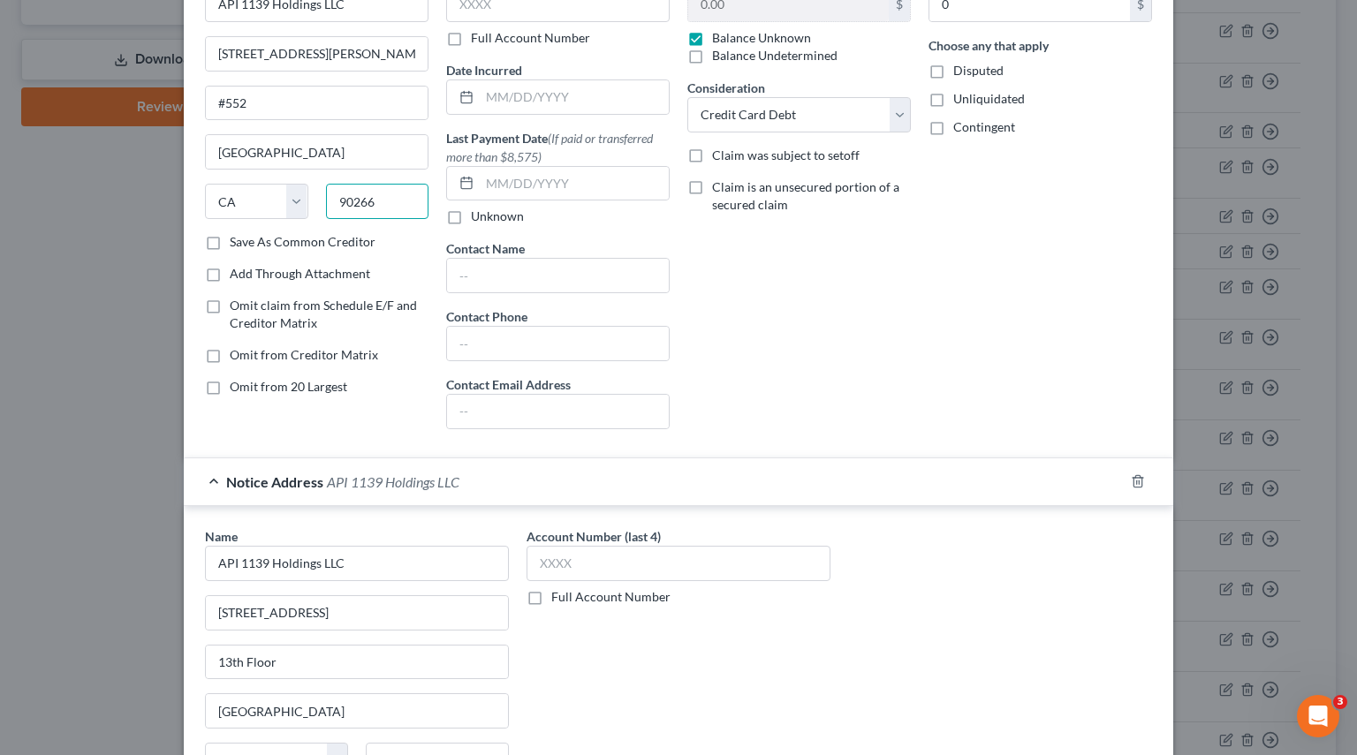
scroll to position [371, 0]
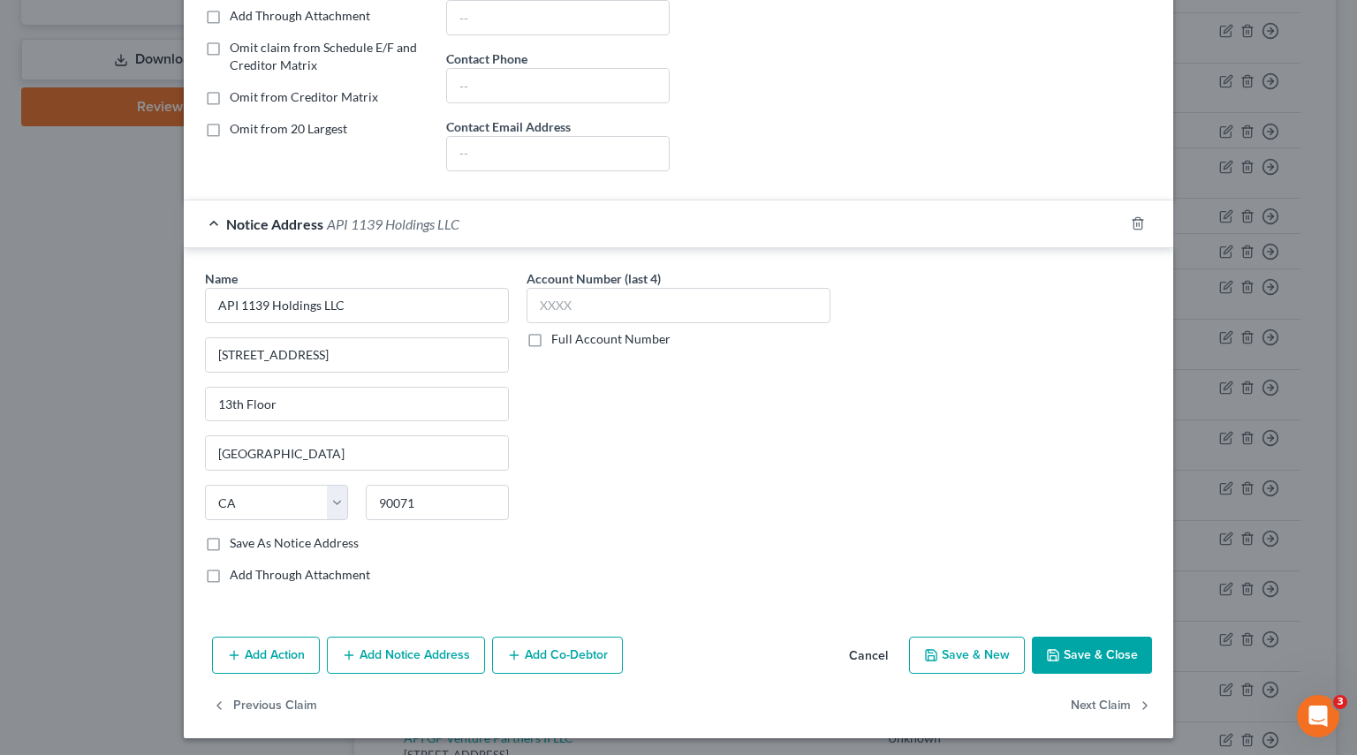
type input "90266"
click at [230, 546] on label "Save As Notice Address" at bounding box center [294, 543] width 129 height 18
click at [237, 546] on input "Save As Notice Address" at bounding box center [242, 539] width 11 height 11
click at [1077, 656] on button "Save & Close" at bounding box center [1092, 655] width 120 height 37
checkbox input "false"
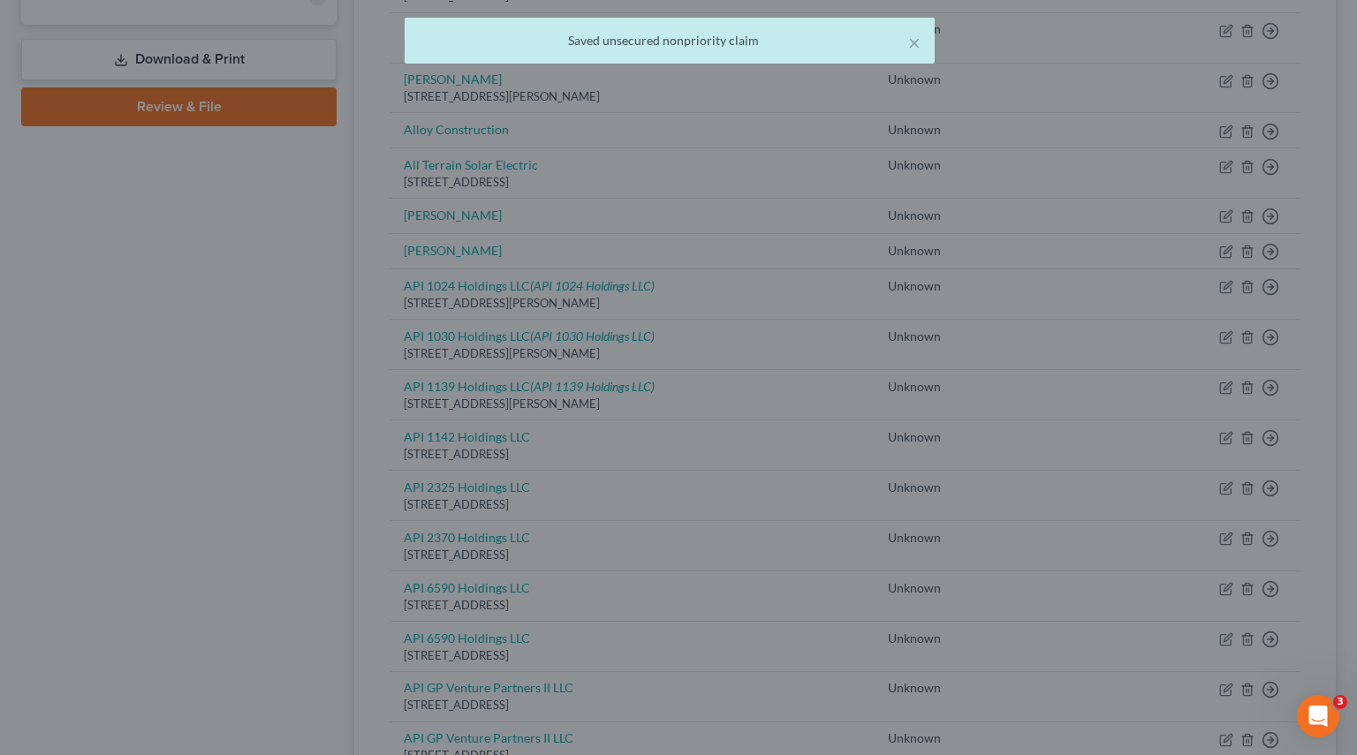
scroll to position [0, 0]
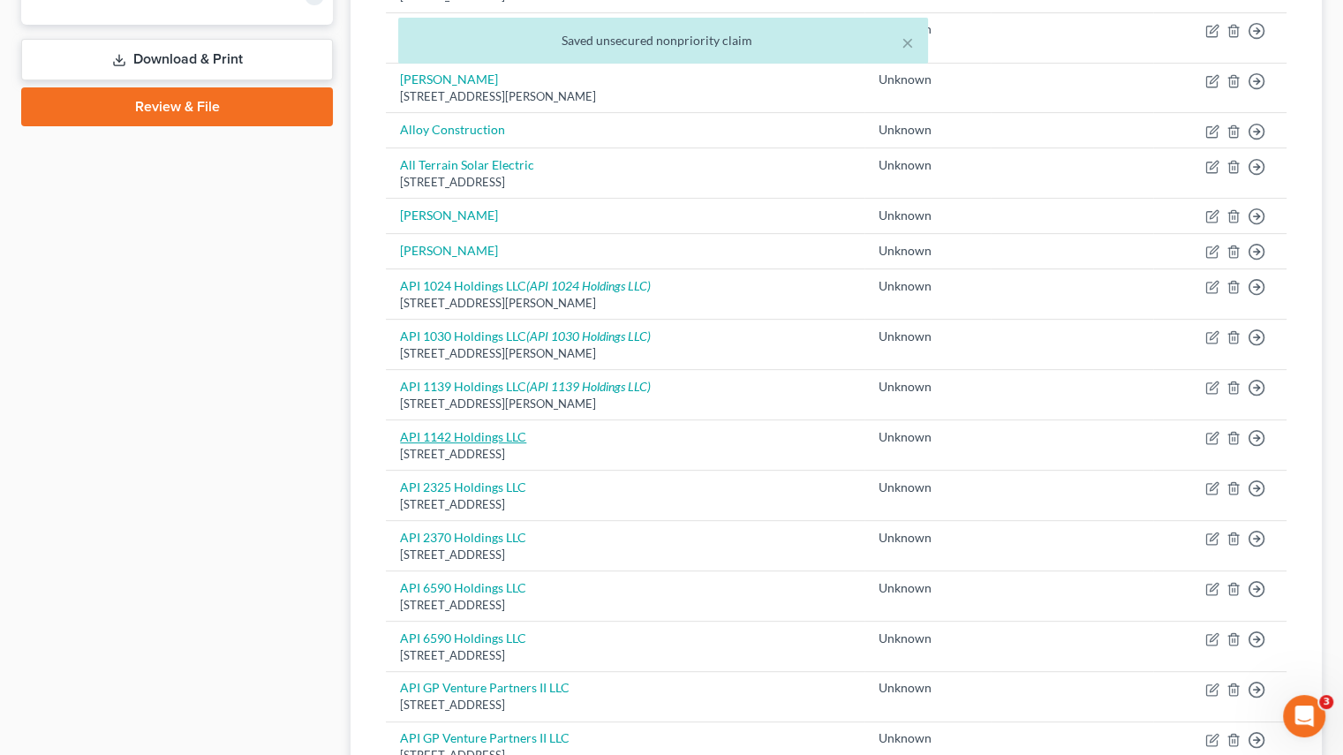
click at [431, 429] on link "API 1142 Holdings LLC" at bounding box center [463, 436] width 126 height 15
select select "4"
select select "2"
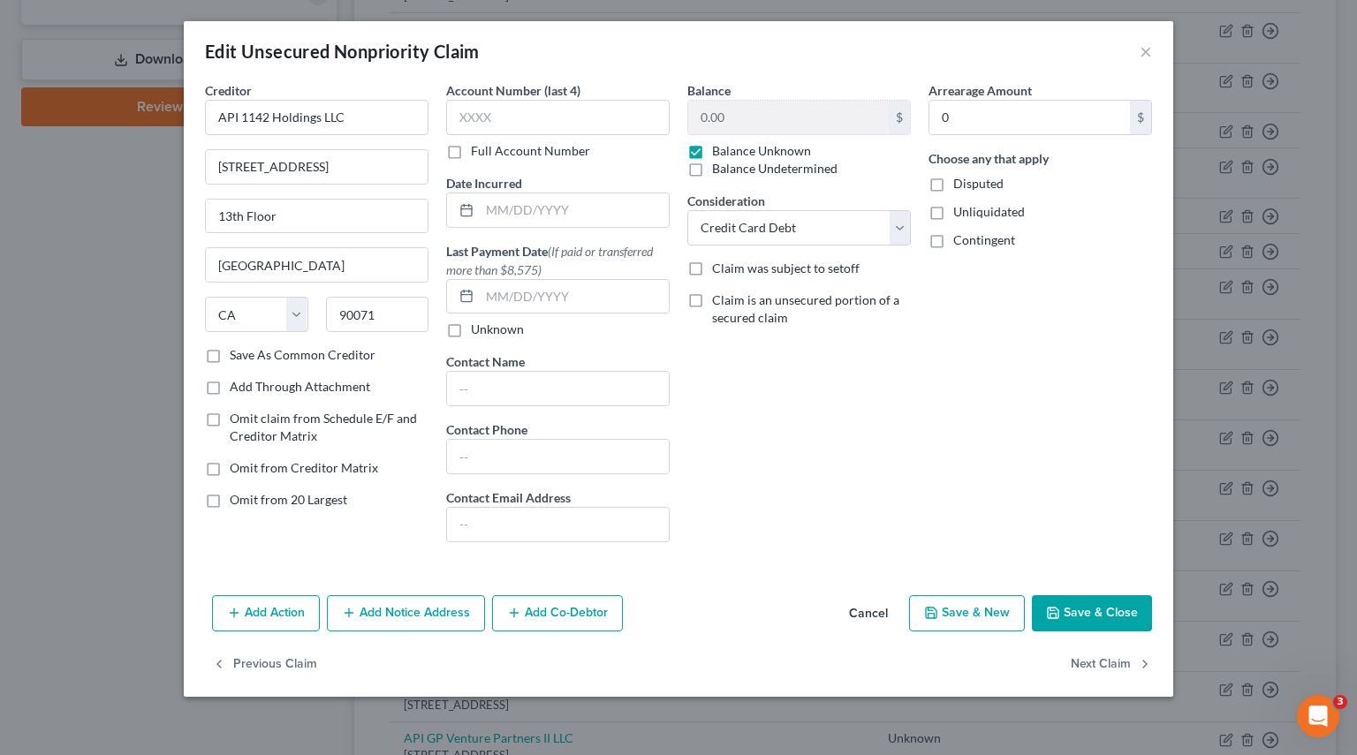
click at [424, 621] on button "Add Notice Address" at bounding box center [406, 613] width 158 height 37
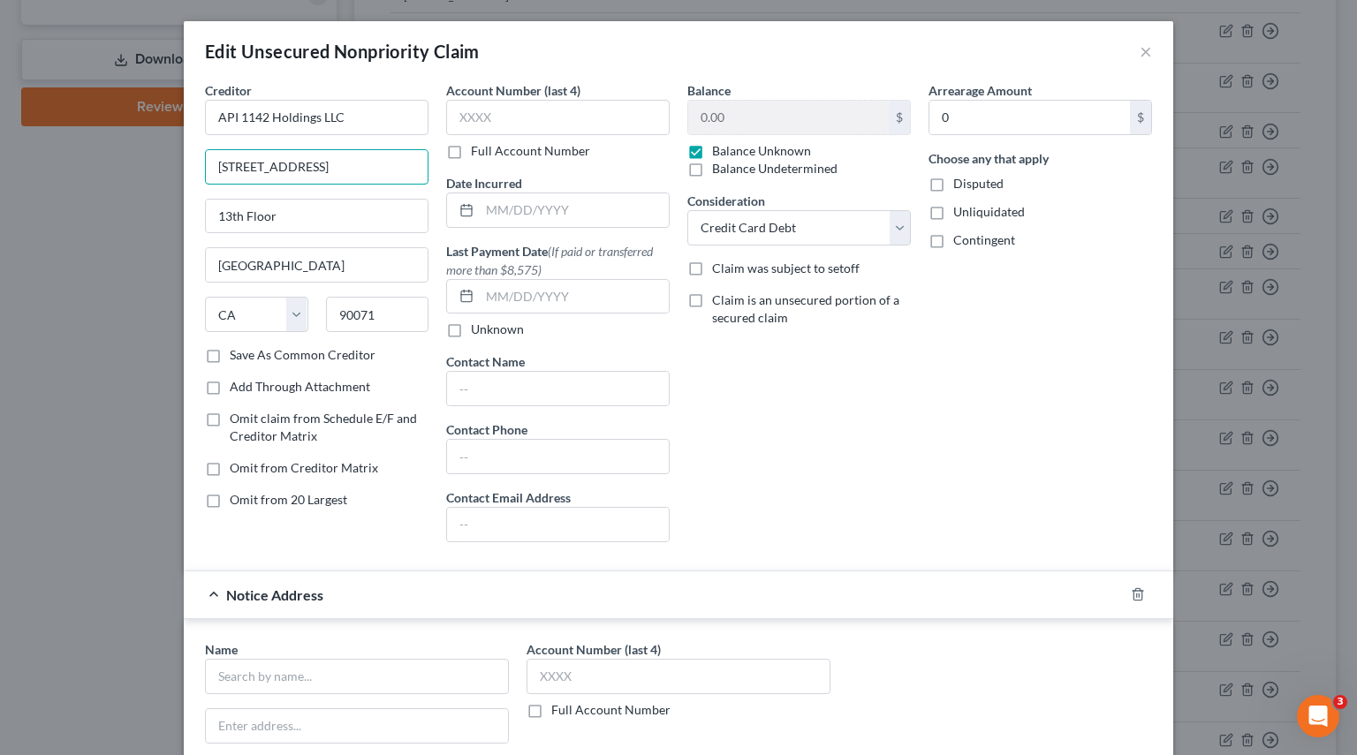
drag, startPoint x: 355, startPoint y: 172, endPoint x: -12, endPoint y: 147, distance: 368.3
click at [0, 147] on html "Home New Case Client Portal Pierson Ferdinand tracey.morgan@pierferd.com My Acc…" at bounding box center [678, 378] width 1357 height 1993
drag, startPoint x: 360, startPoint y: 126, endPoint x: 35, endPoint y: 120, distance: 325.1
click at [35, 120] on div "Edit Unsecured Nonpriority Claim × Creditor * API 1142 Holdings LLC 444 South F…" at bounding box center [678, 377] width 1357 height 755
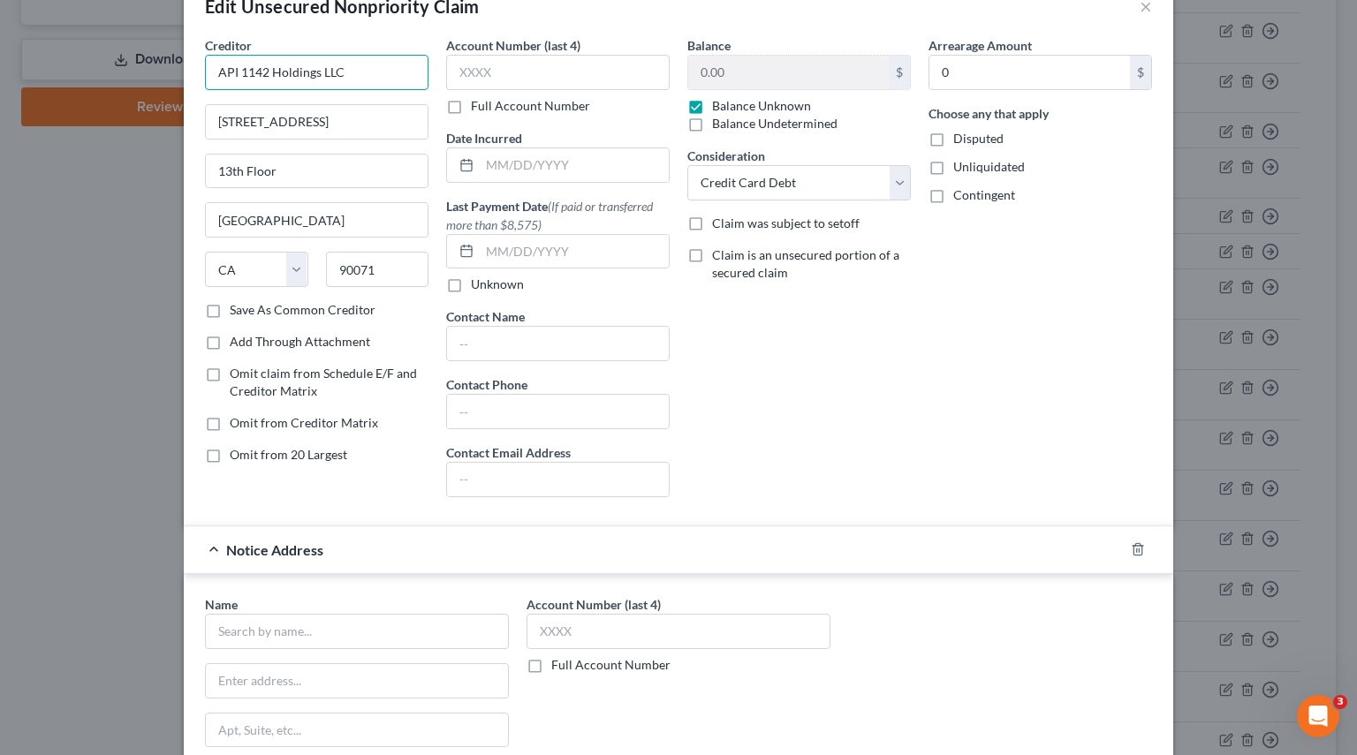
scroll to position [353, 0]
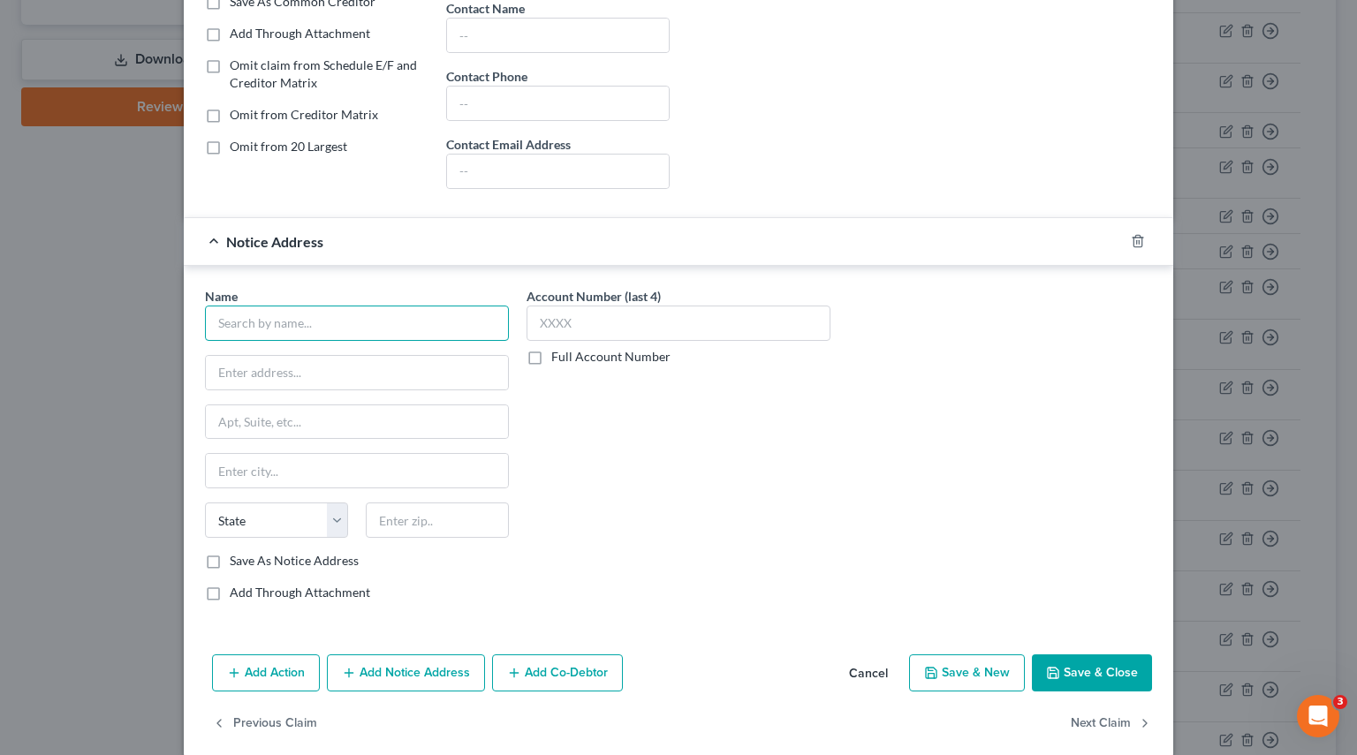
click at [309, 324] on input "text" at bounding box center [357, 323] width 304 height 35
paste input "API 1142 Holdings LLC"
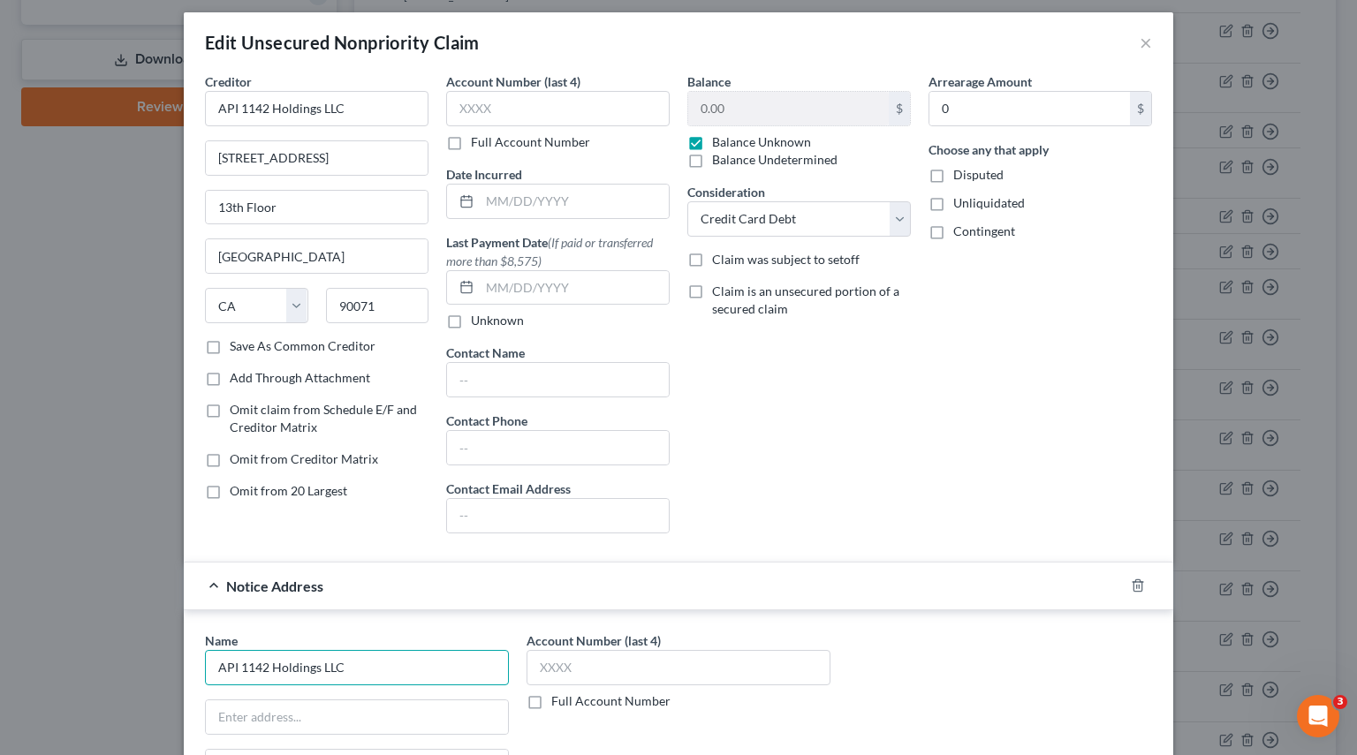
scroll to position [0, 0]
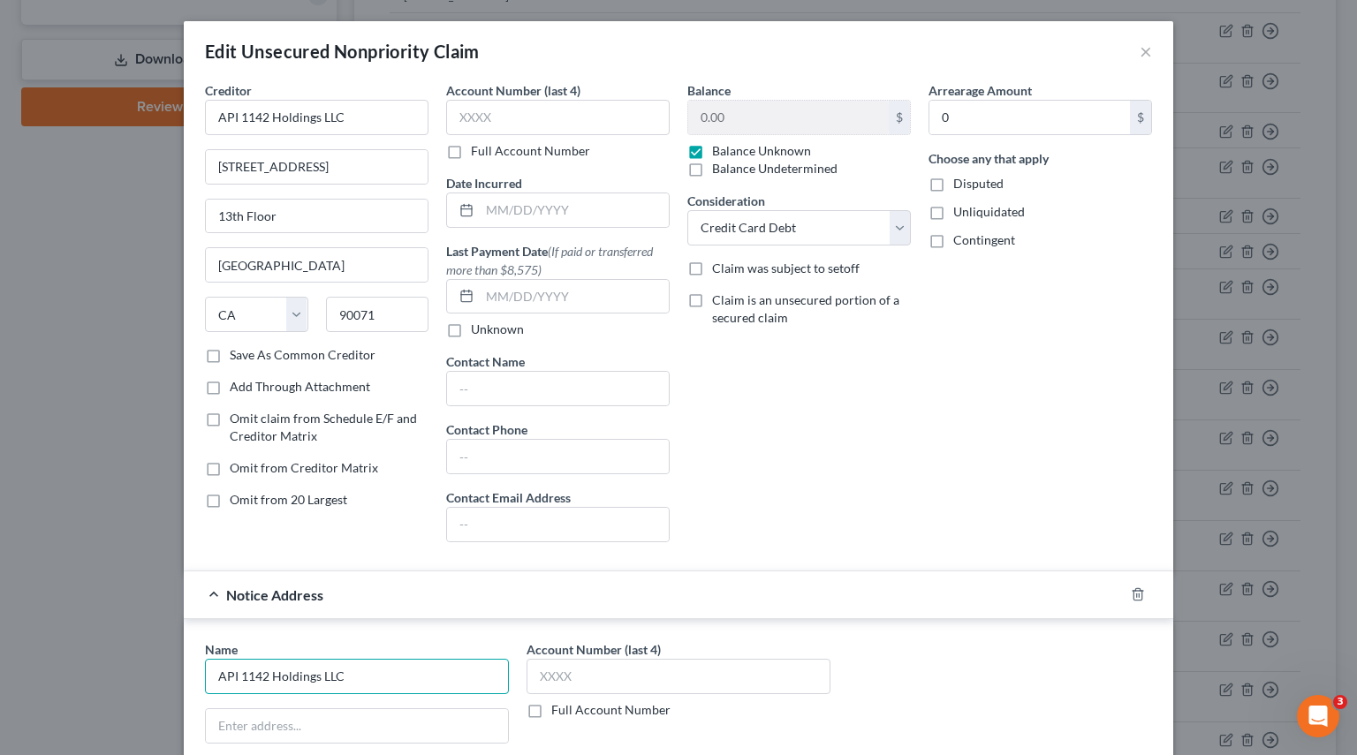
type input "API 1142 Holdings LLC"
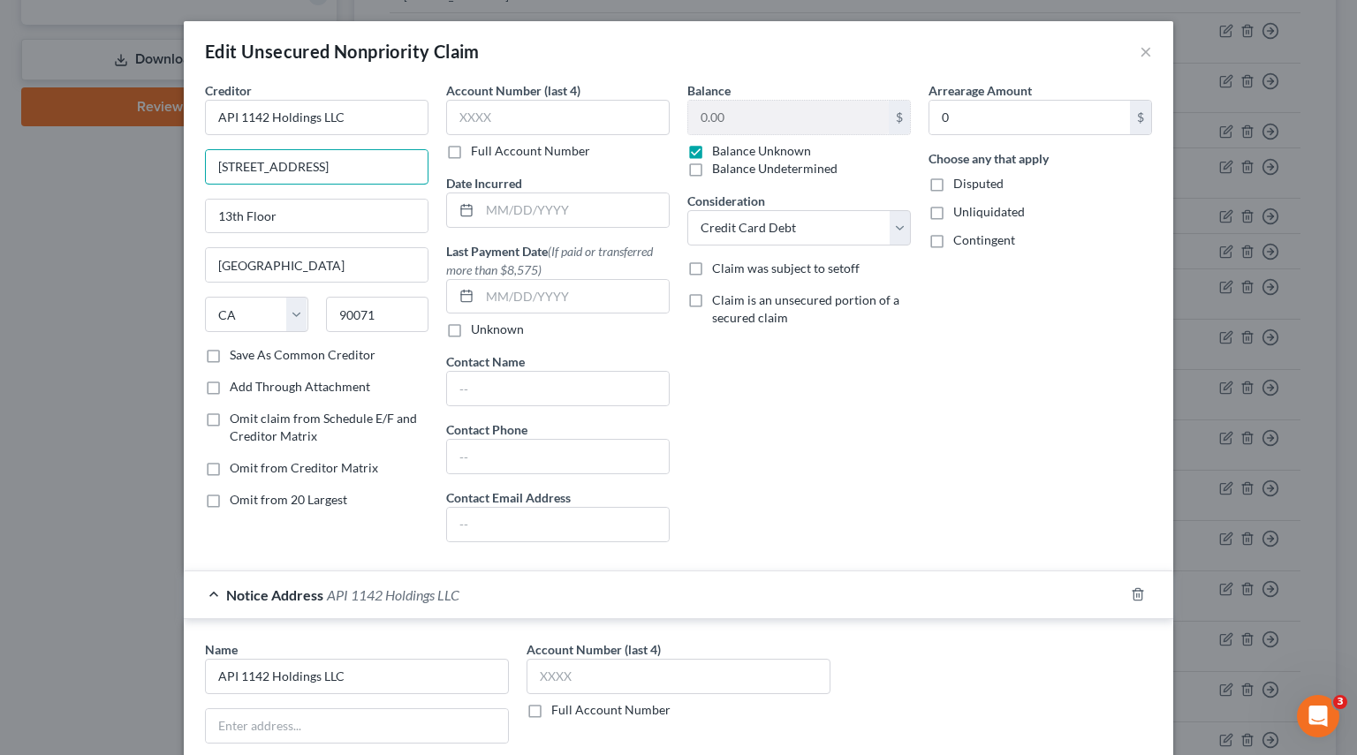
drag, startPoint x: 198, startPoint y: 172, endPoint x: 18, endPoint y: 172, distance: 180.2
click at [18, 172] on div "Edit Unsecured Nonpriority Claim × Creditor * API 1142 Holdings LLC 444 South F…" at bounding box center [678, 377] width 1357 height 755
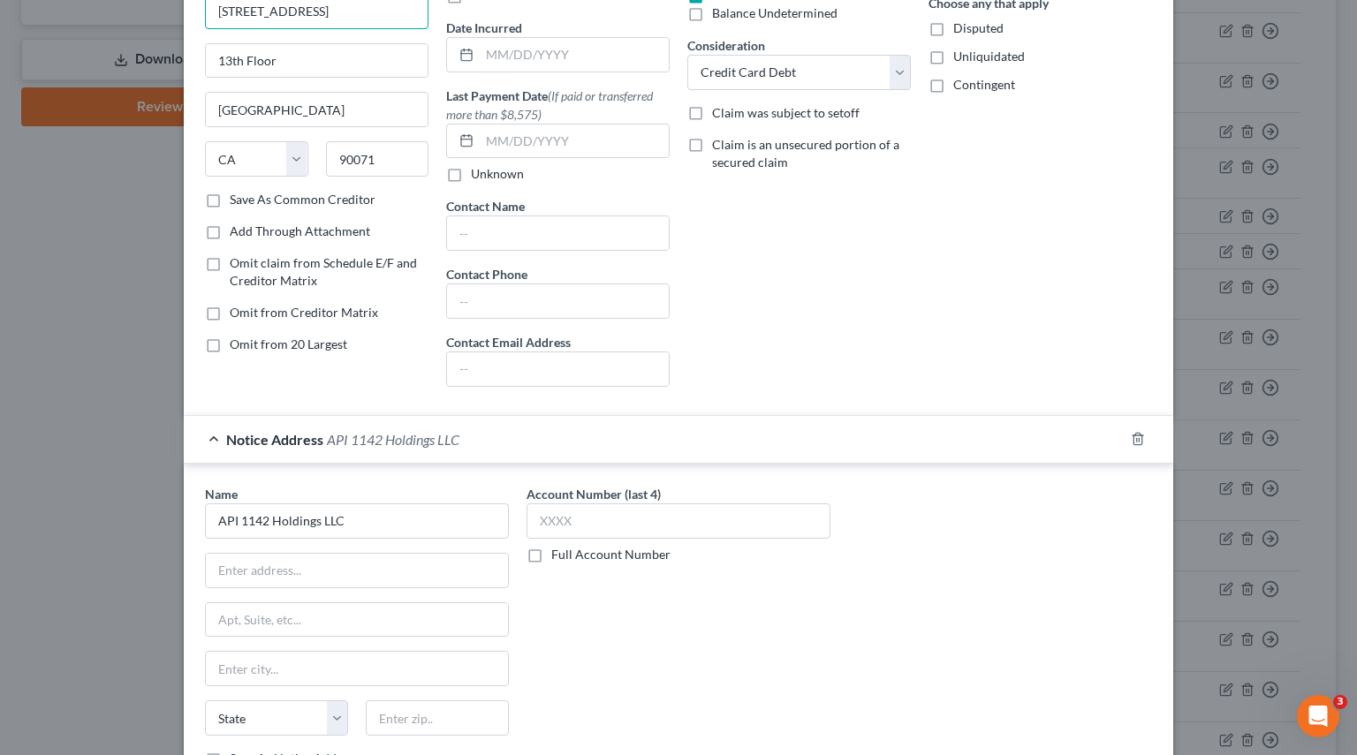
scroll to position [177, 0]
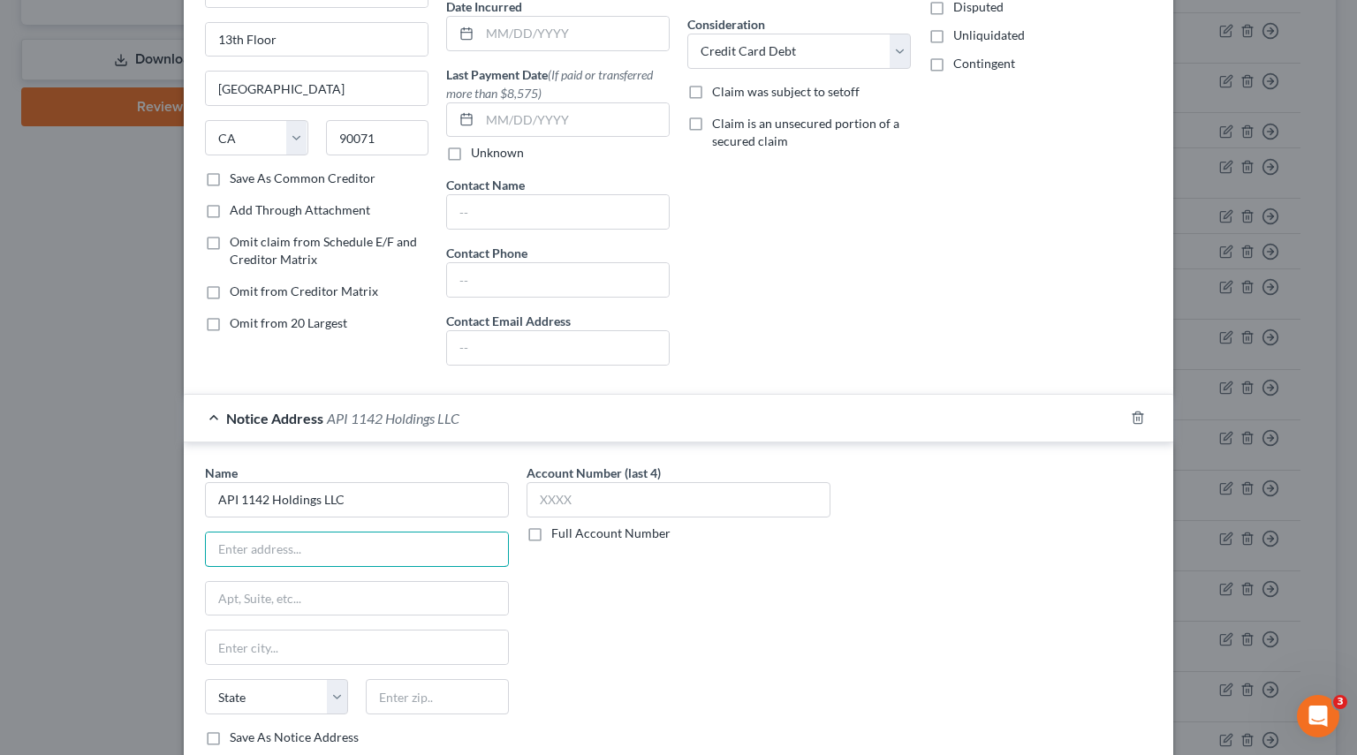
click at [231, 547] on input "text" at bounding box center [357, 550] width 302 height 34
paste input "444 South Flower Street"
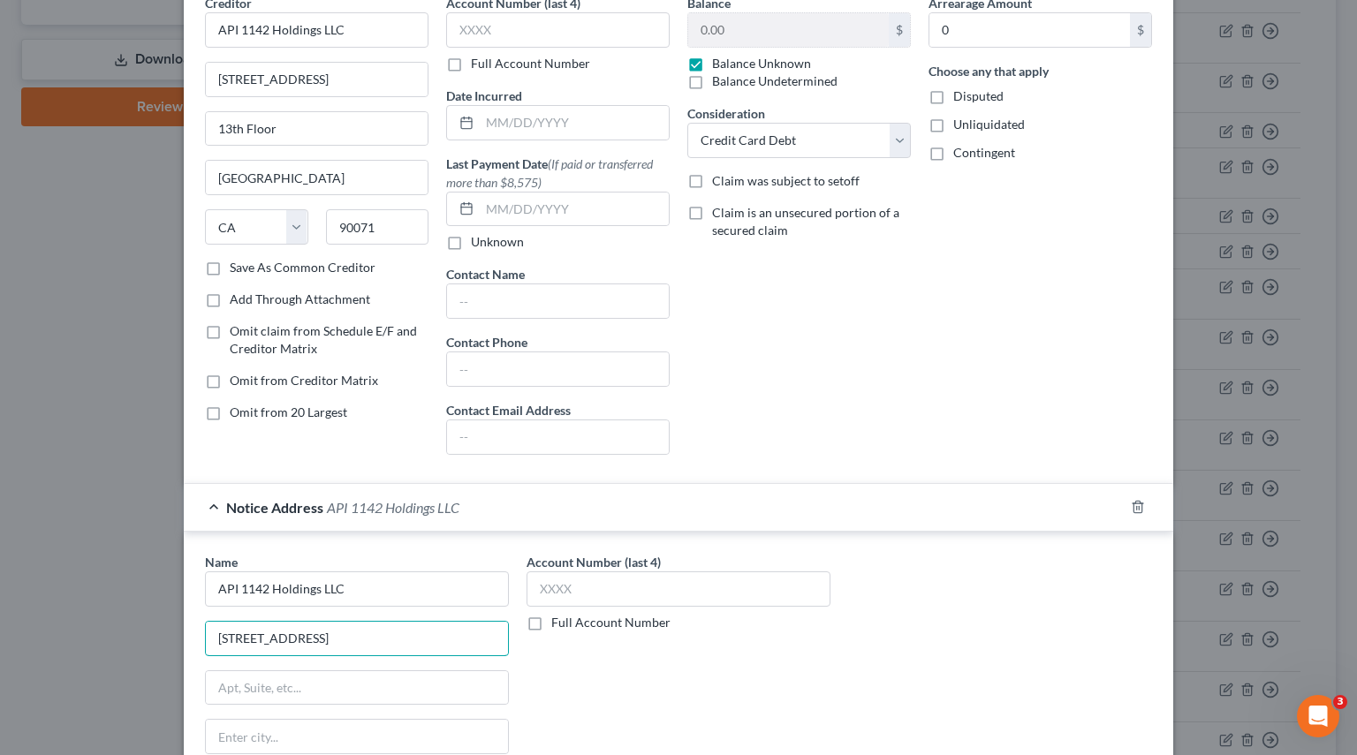
scroll to position [0, 0]
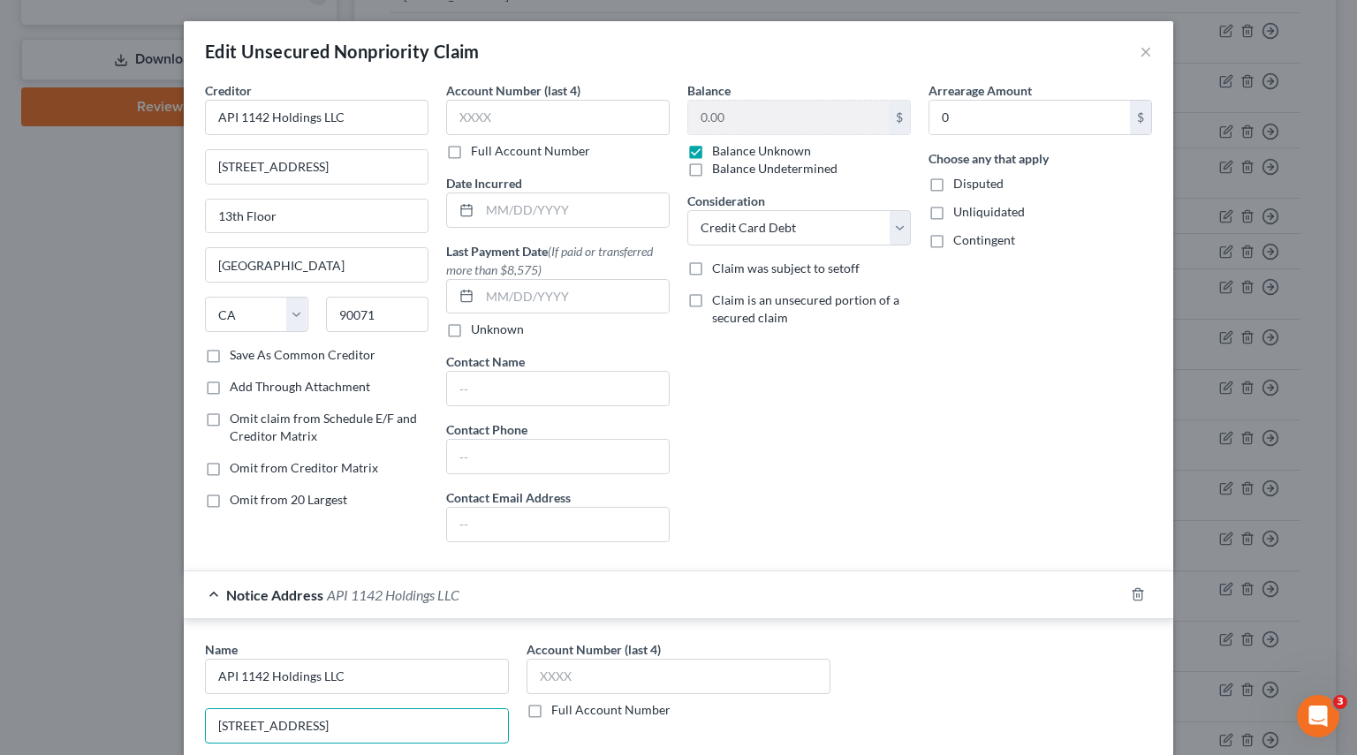
type input "444 South Flower Street"
drag, startPoint x: 81, startPoint y: 210, endPoint x: 29, endPoint y: 210, distance: 52.1
click at [29, 210] on div "Edit Unsecured Nonpriority Claim × Creditor * API 1142 Holdings LLC 444 South F…" at bounding box center [678, 377] width 1357 height 755
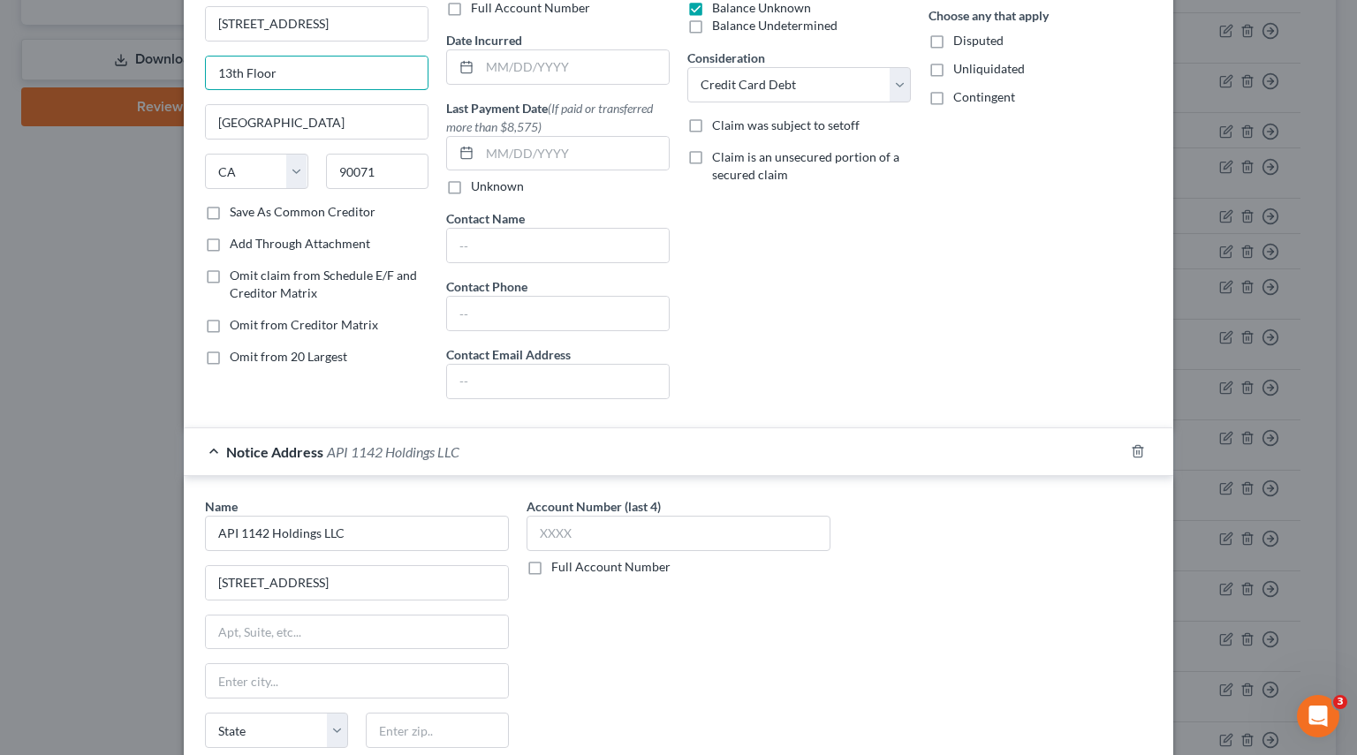
scroll to position [353, 0]
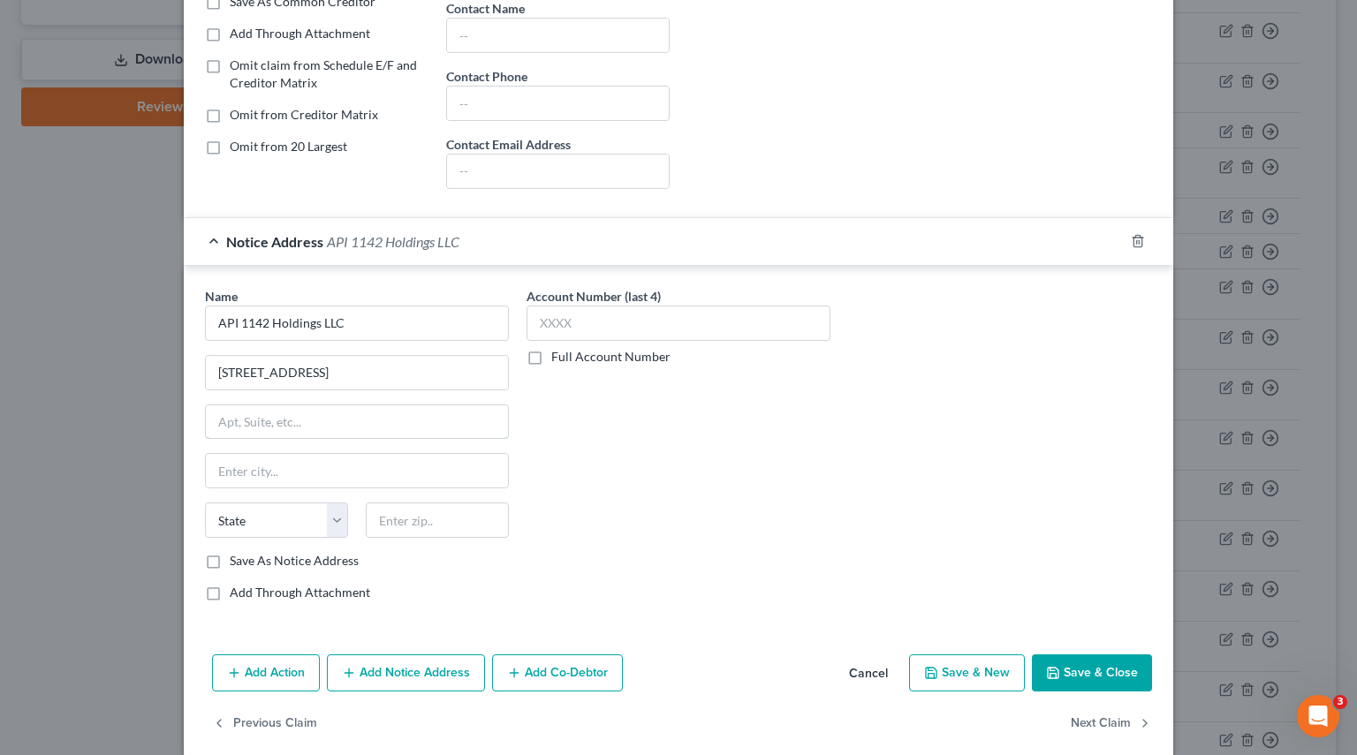
click at [271, 417] on input "text" at bounding box center [357, 422] width 302 height 34
paste input "13th Floor"
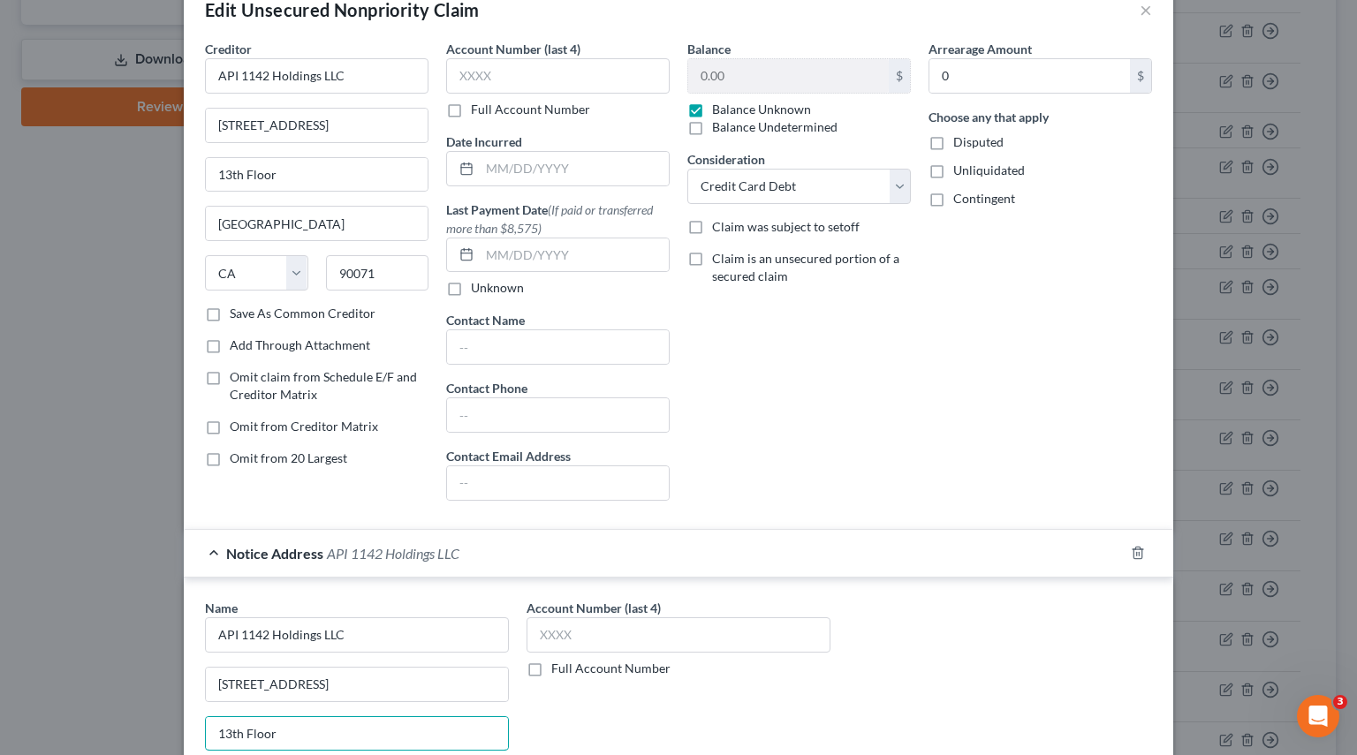
scroll to position [0, 0]
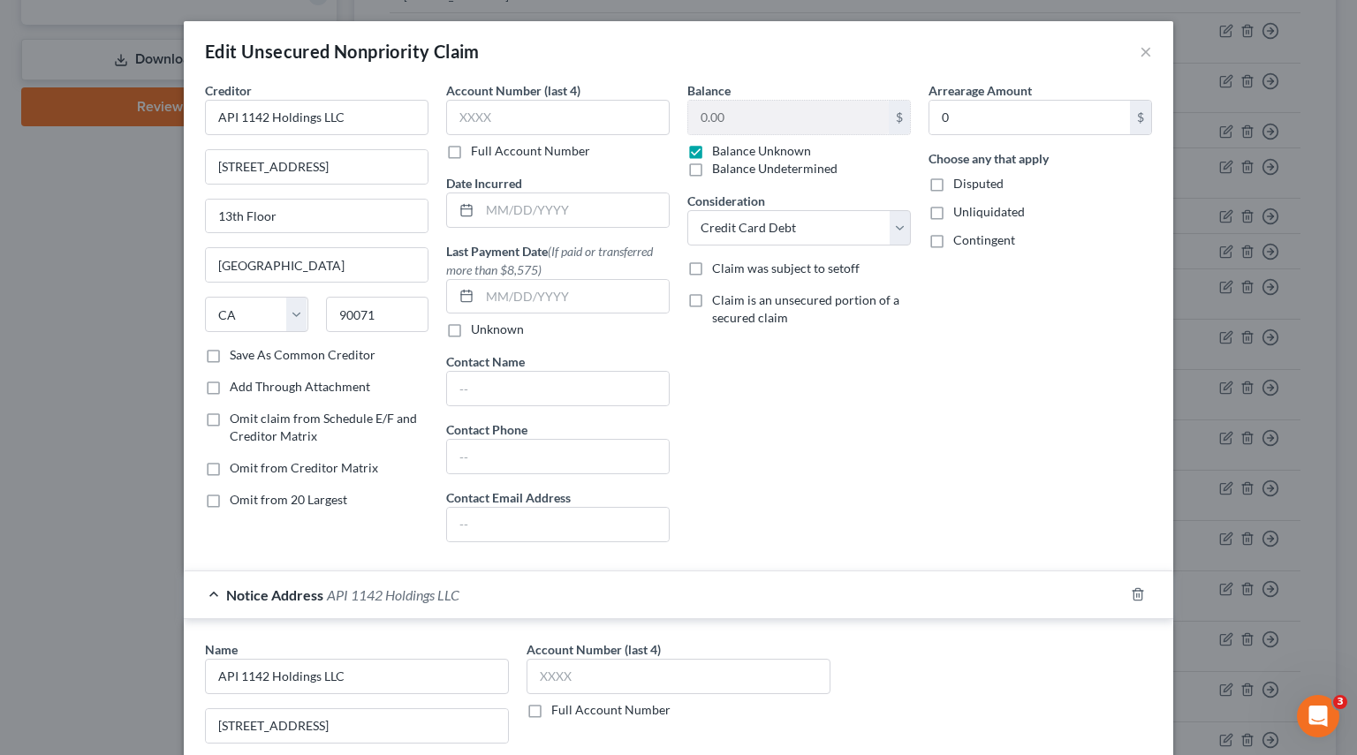
type input "13th Floor"
drag, startPoint x: 314, startPoint y: 261, endPoint x: -50, endPoint y: 261, distance: 364.8
click at [0, 261] on html "Home New Case Client Portal Pierson Ferdinand tracey.morgan@pierferd.com My Acc…" at bounding box center [678, 378] width 1357 height 1993
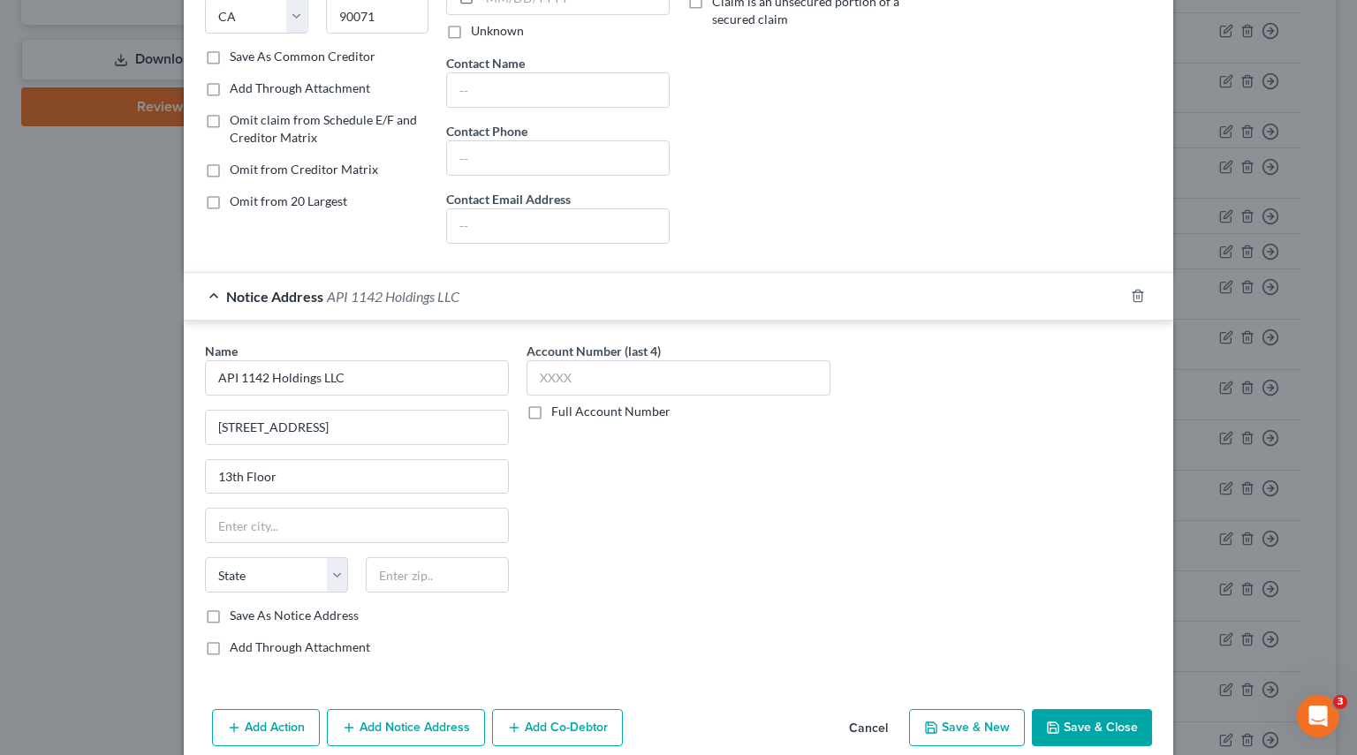
scroll to position [353, 0]
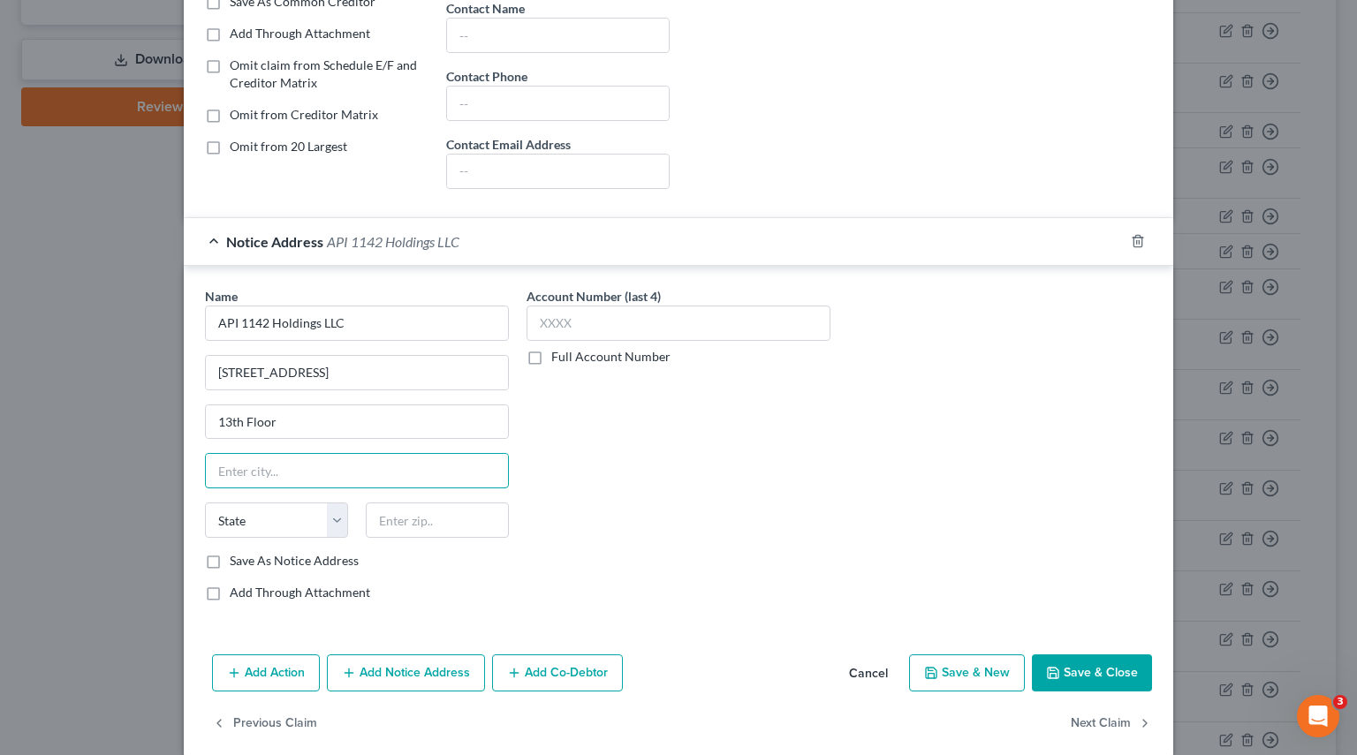
click at [261, 471] on input "text" at bounding box center [357, 471] width 302 height 34
paste input "Los Angeles"
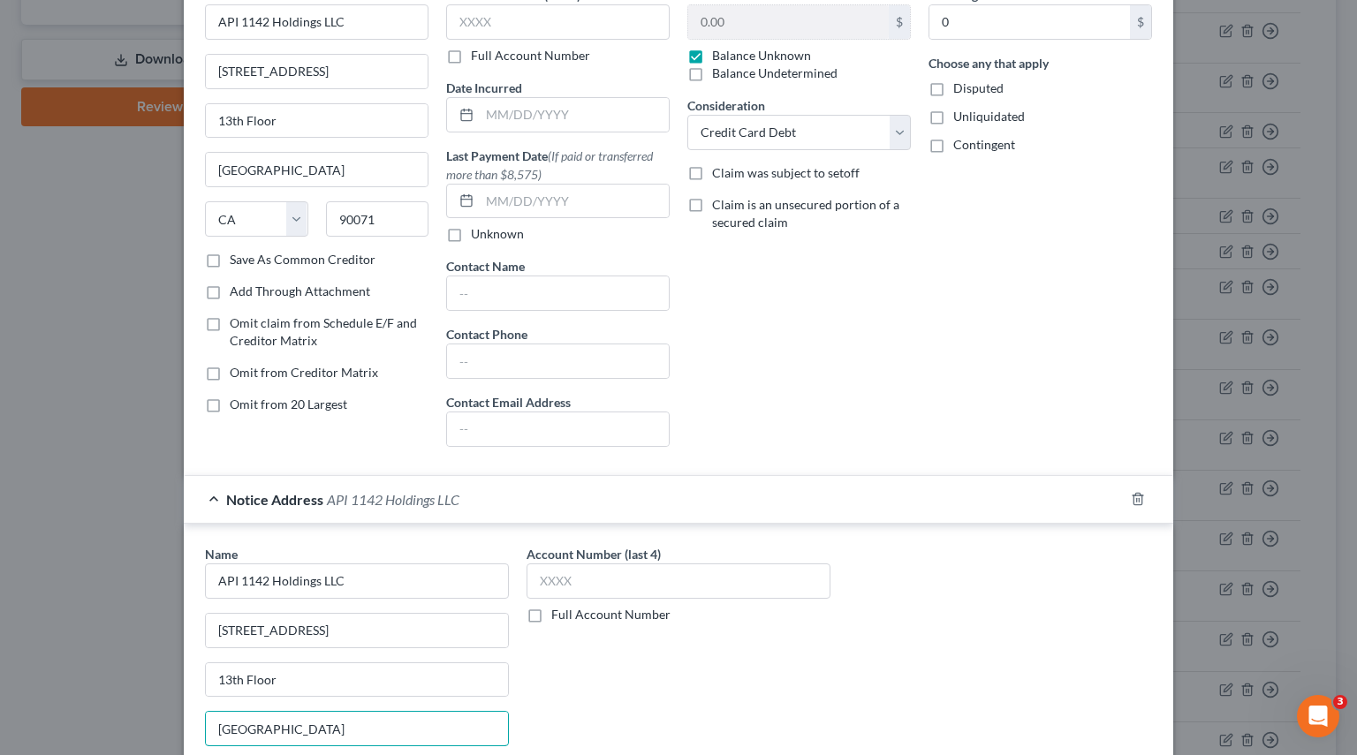
scroll to position [88, 0]
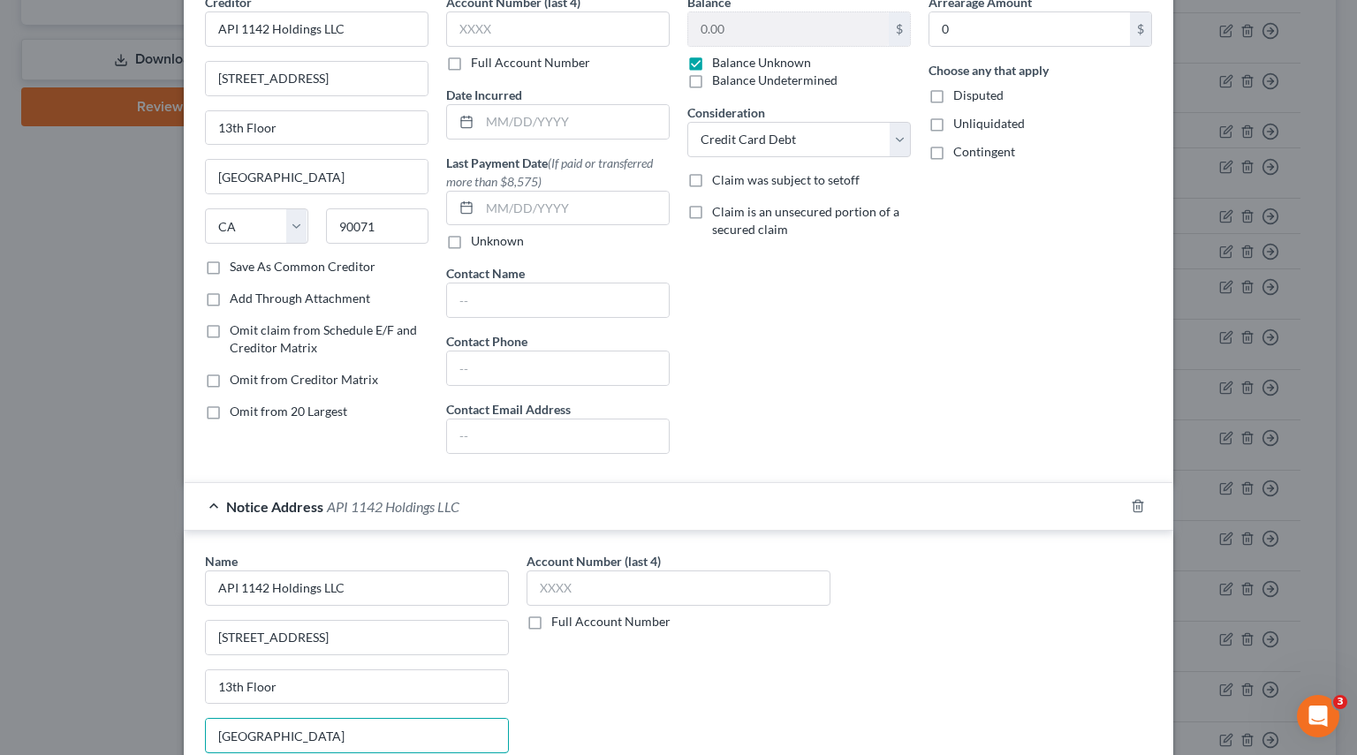
type input "Los Angeles"
drag, startPoint x: 226, startPoint y: 216, endPoint x: 194, endPoint y: 215, distance: 31.8
click at [196, 215] on div "State AL AK AR AZ CA CO CT DE DC FL GA GU HI ID IL IN IA KS KY LA ME MD MA MI M…" at bounding box center [316, 232] width 241 height 49
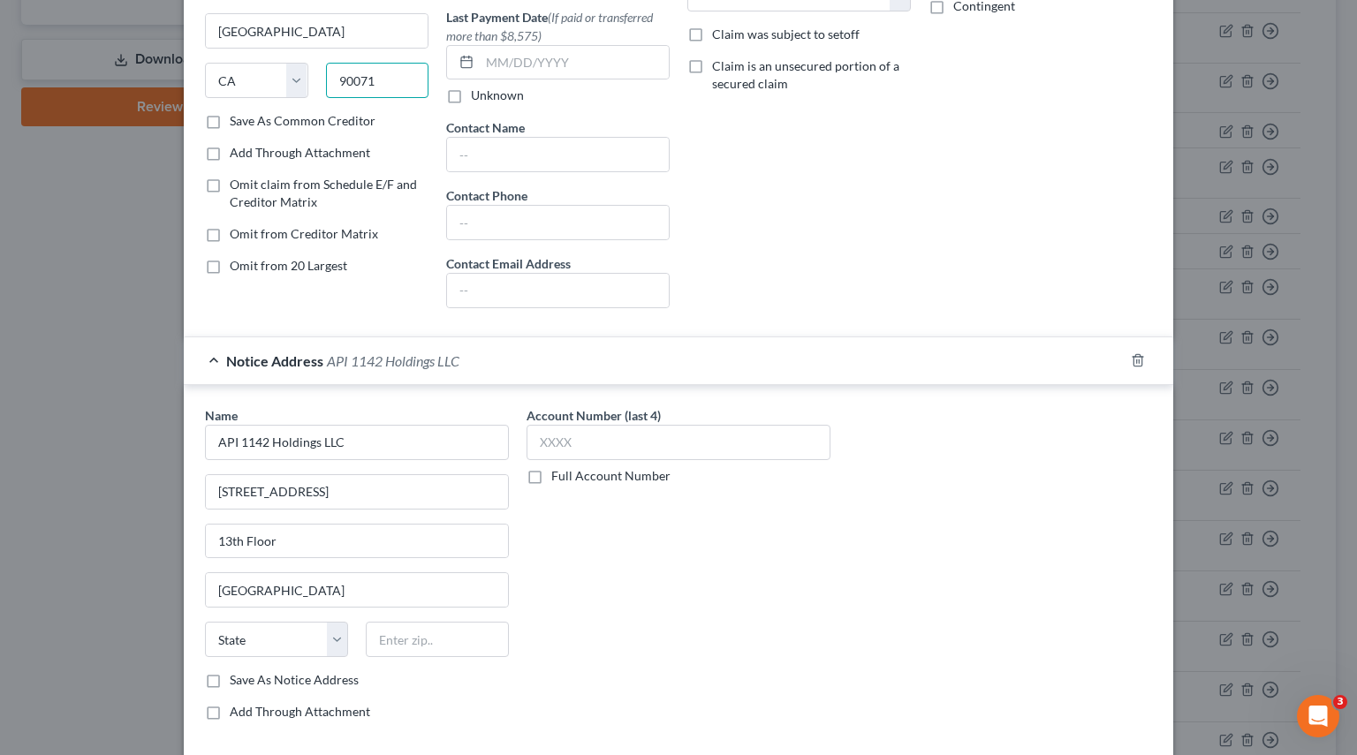
scroll to position [265, 0]
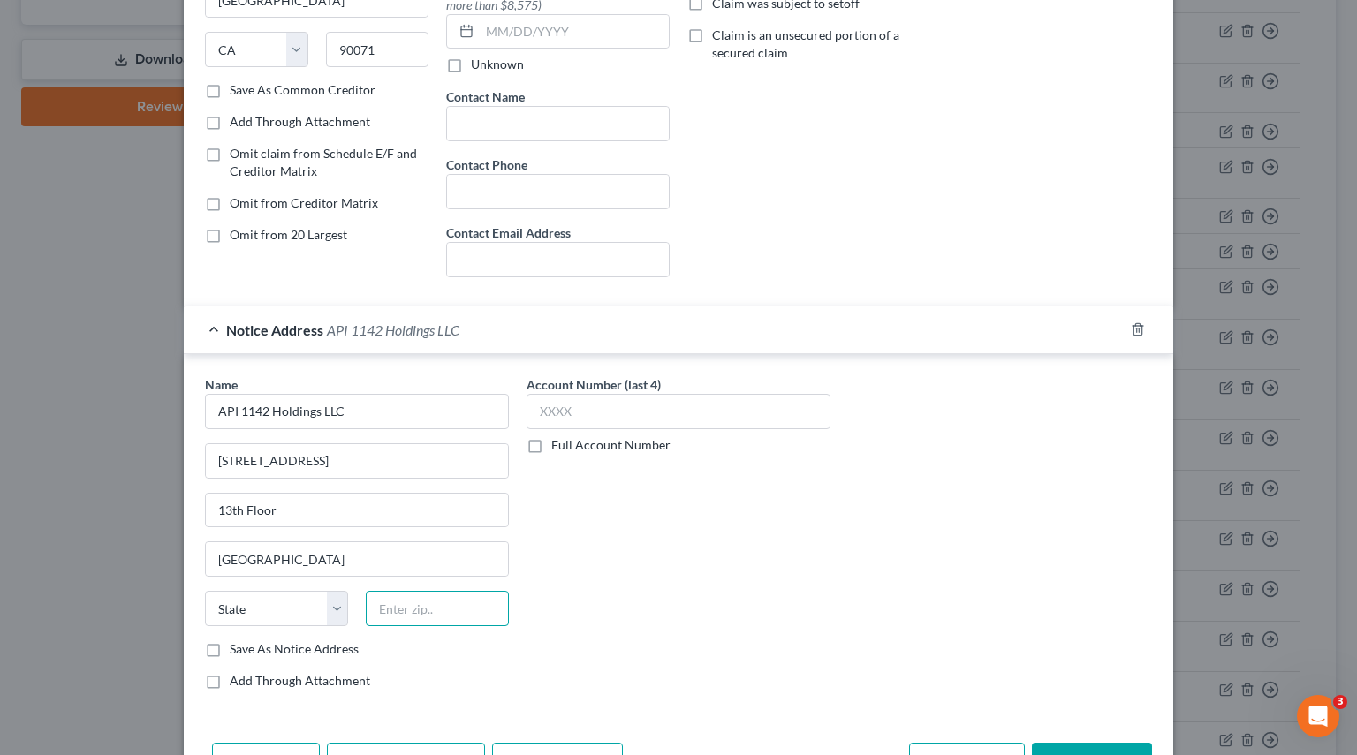
click at [406, 607] on input "text" at bounding box center [437, 608] width 143 height 35
paste input "90071"
type input "90071"
drag, startPoint x: 329, startPoint y: 606, endPoint x: 349, endPoint y: 540, distance: 69.3
click at [329, 606] on select "State AL AK AR AZ CA CO CT DE DC FL GA GU HI ID IL IN IA KS KY LA ME MD MA MI M…" at bounding box center [276, 608] width 143 height 35
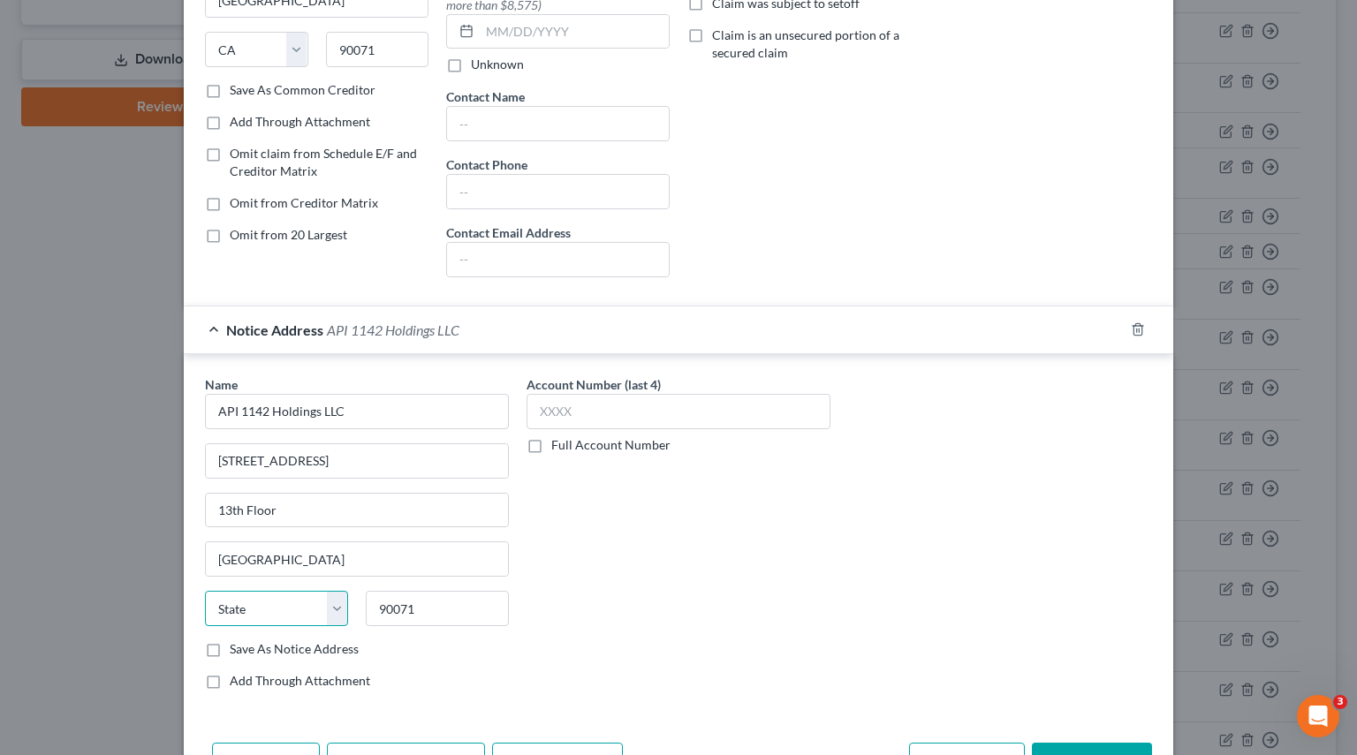
select select "4"
click at [205, 591] on select "State AL AK AR AZ CA CO CT DE DC FL GA GU HI ID IL IN IA KS KY LA ME MD MA MI M…" at bounding box center [276, 608] width 143 height 35
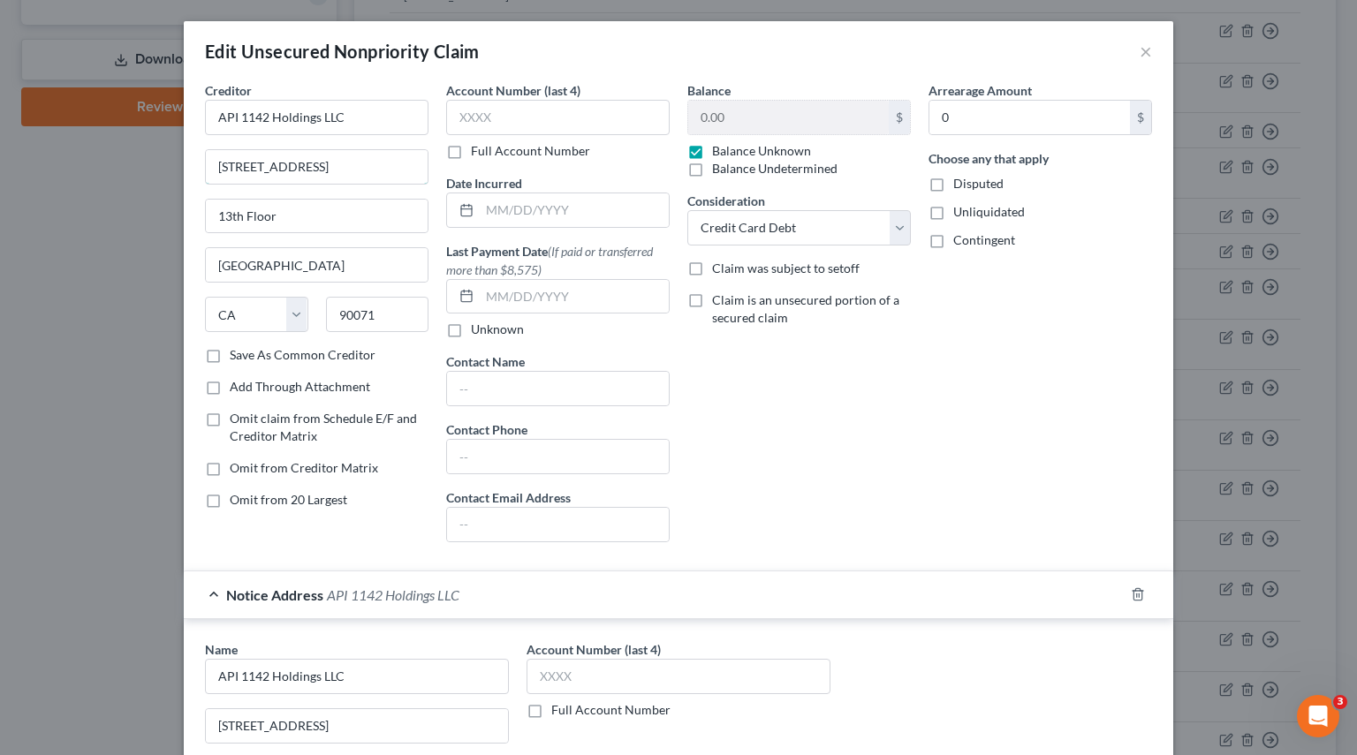
drag, startPoint x: 353, startPoint y: 164, endPoint x: -187, endPoint y: 157, distance: 540.6
click at [0, 157] on html "Home New Case Client Portal Pierson Ferdinand tracey.morgan@pierferd.com My Acc…" at bounding box center [678, 378] width 1357 height 1993
paste input "2006 N. Sepulveda Blvd."
type input "2006 N. Sepulveda Blvd."
drag, startPoint x: 286, startPoint y: 214, endPoint x: 26, endPoint y: 206, distance: 259.8
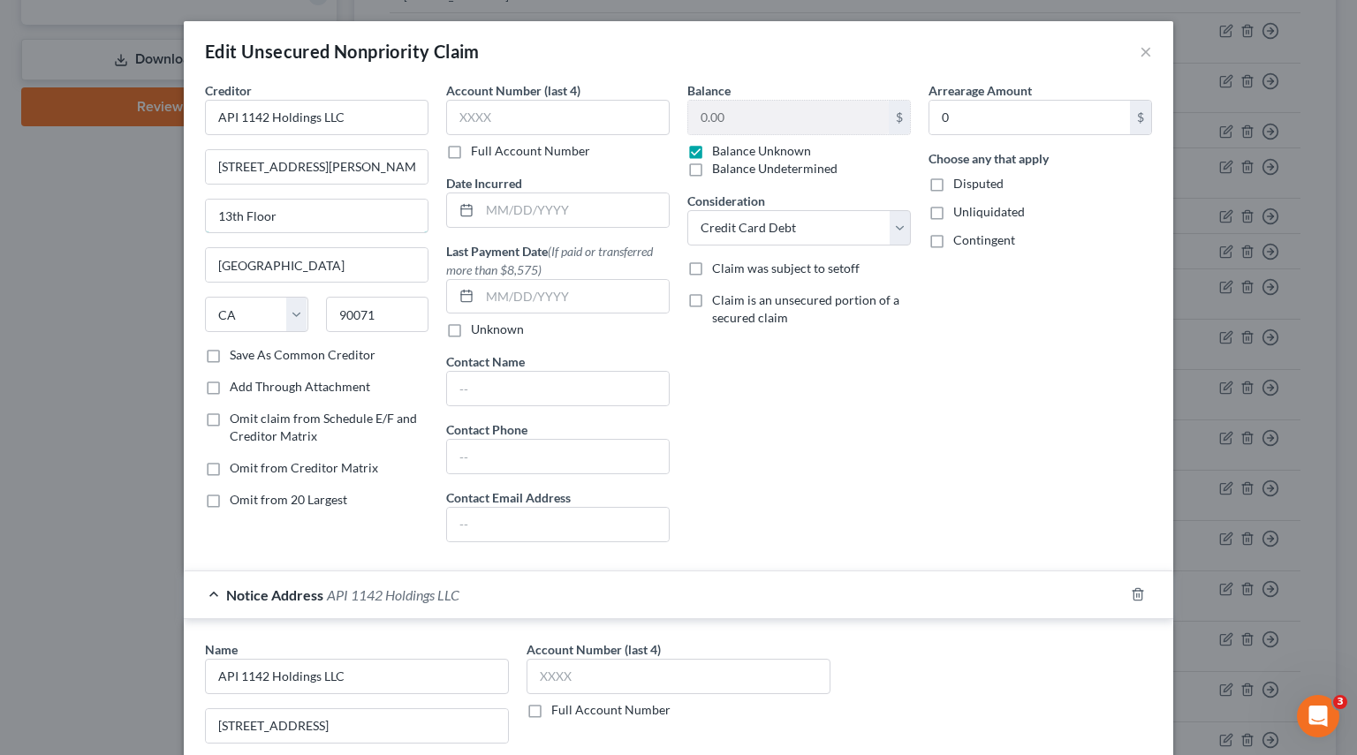
click at [28, 206] on div "Edit Unsecured Nonpriority Claim × Creditor * API 1142 Holdings LLC 2006 N. Sep…" at bounding box center [678, 377] width 1357 height 755
paste input "#552"
type input "#552"
drag, startPoint x: 303, startPoint y: 271, endPoint x: -42, endPoint y: 261, distance: 344.6
click at [0, 261] on html "Home New Case Client Portal Pierson Ferdinand tracey.morgan@pierferd.com My Acc…" at bounding box center [678, 378] width 1357 height 1993
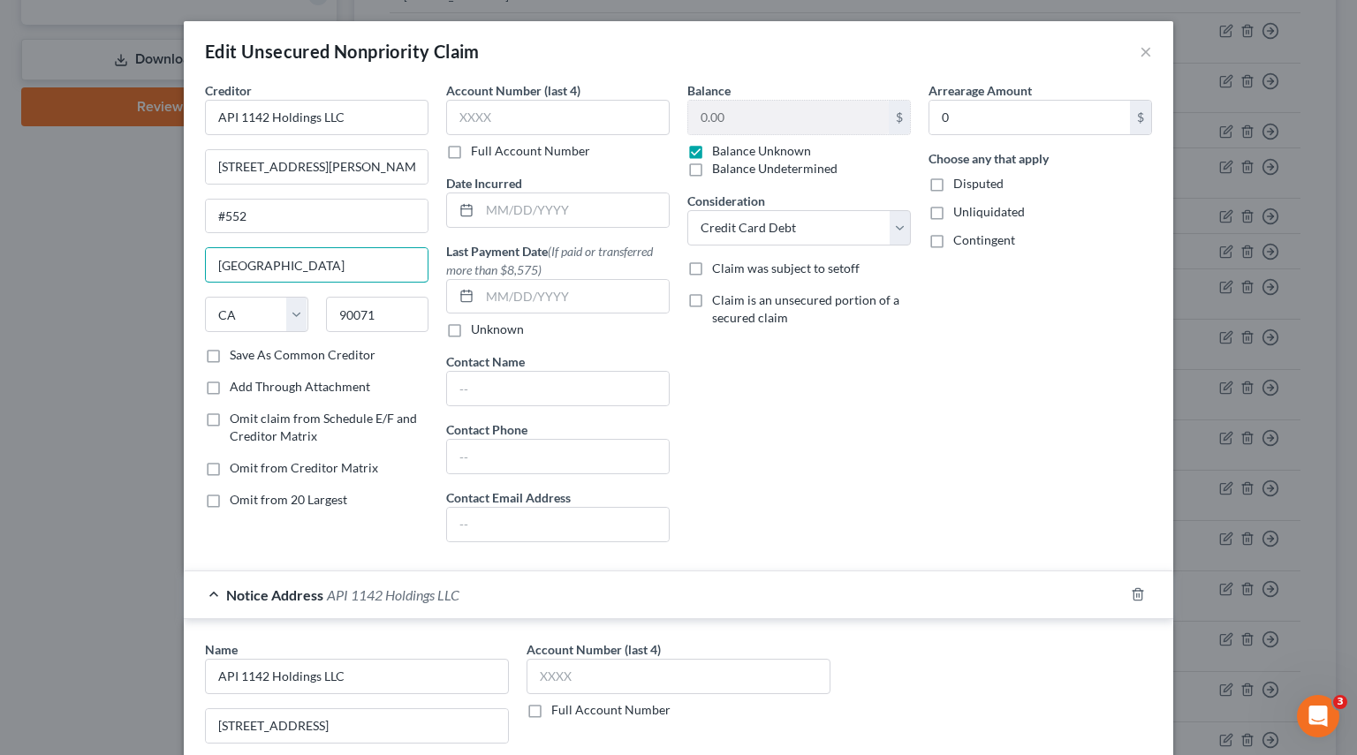
paste input "Manhattan Beach"
type input "Manhattan Beach"
drag, startPoint x: 382, startPoint y: 306, endPoint x: 11, endPoint y: 316, distance: 371.1
click at [11, 314] on div "Edit Unsecured Nonpriority Claim × Creditor * API 1142 Holdings LLC 2006 N. Sep…" at bounding box center [678, 377] width 1357 height 755
paste input "266"
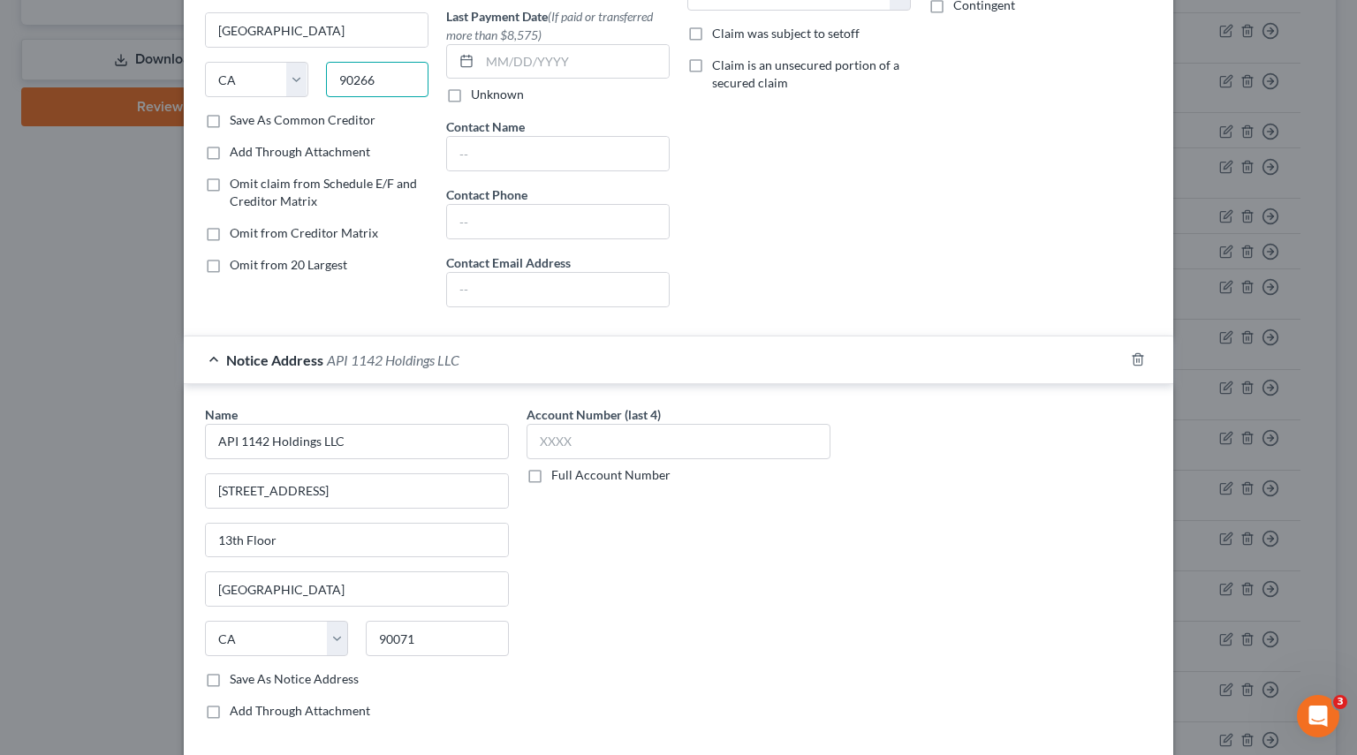
scroll to position [265, 0]
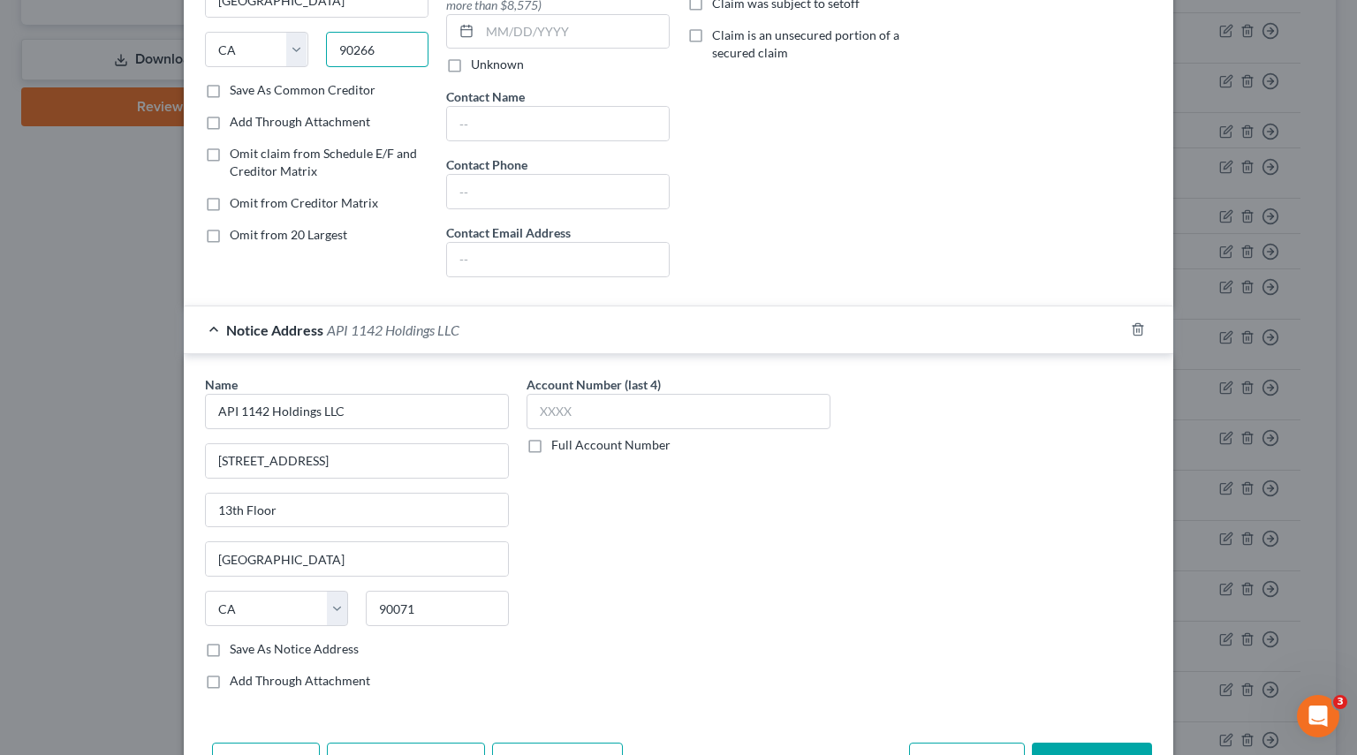
type input "90266"
click at [230, 640] on label "Save As Notice Address" at bounding box center [294, 649] width 129 height 18
click at [237, 640] on input "Save As Notice Address" at bounding box center [242, 645] width 11 height 11
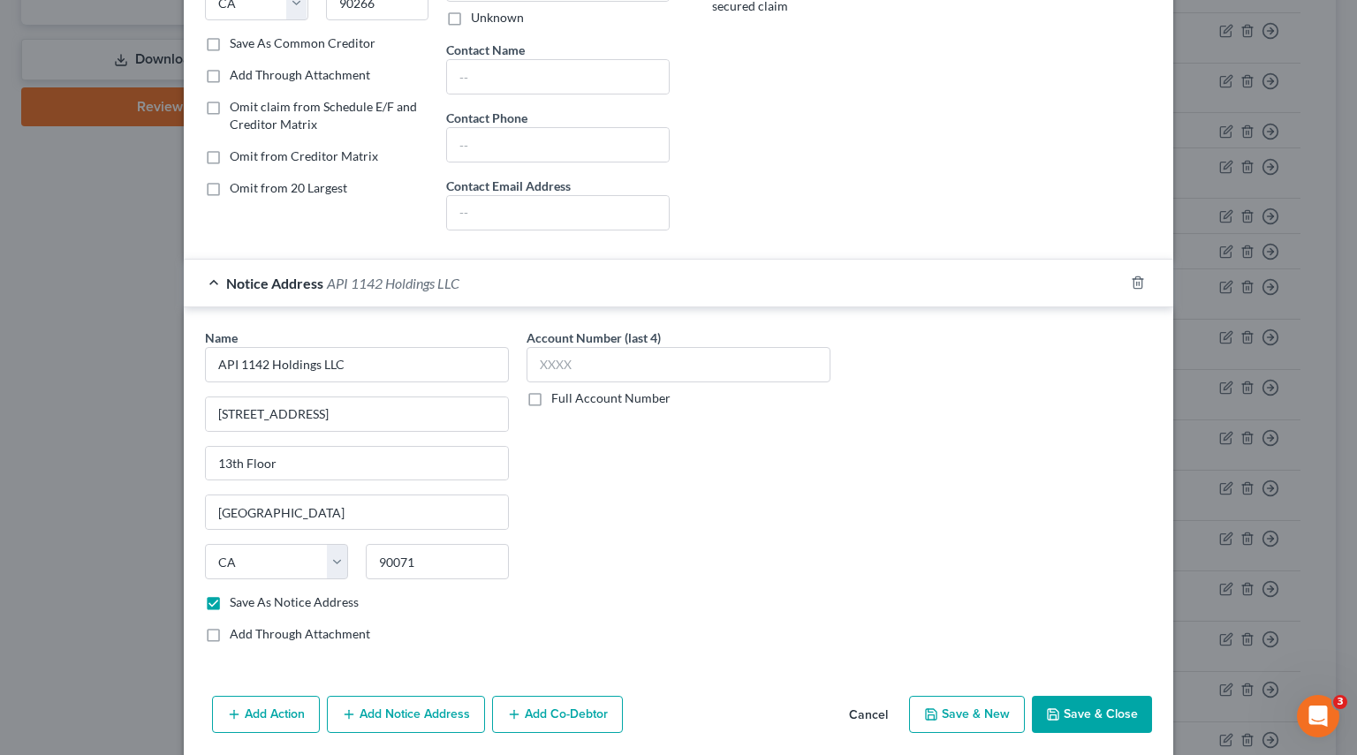
scroll to position [353, 0]
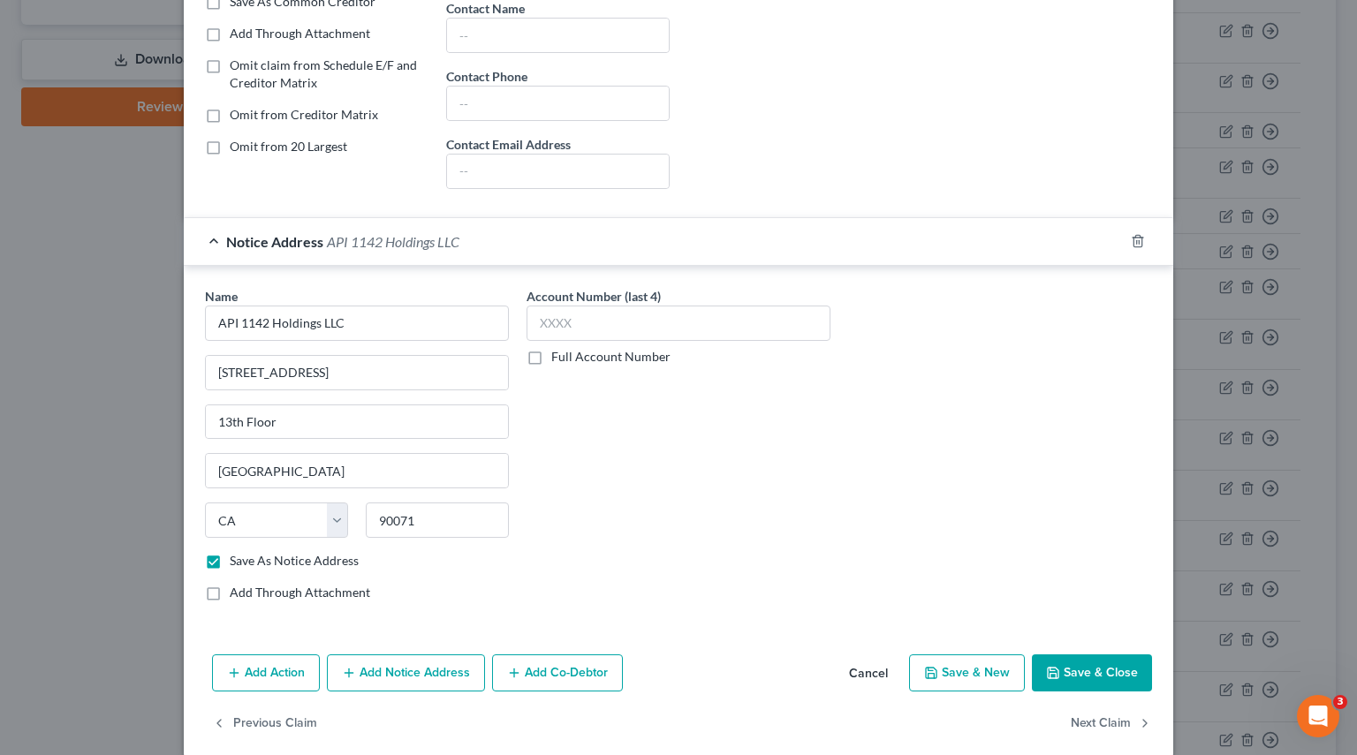
click at [1070, 658] on button "Save & Close" at bounding box center [1092, 672] width 120 height 37
checkbox input "false"
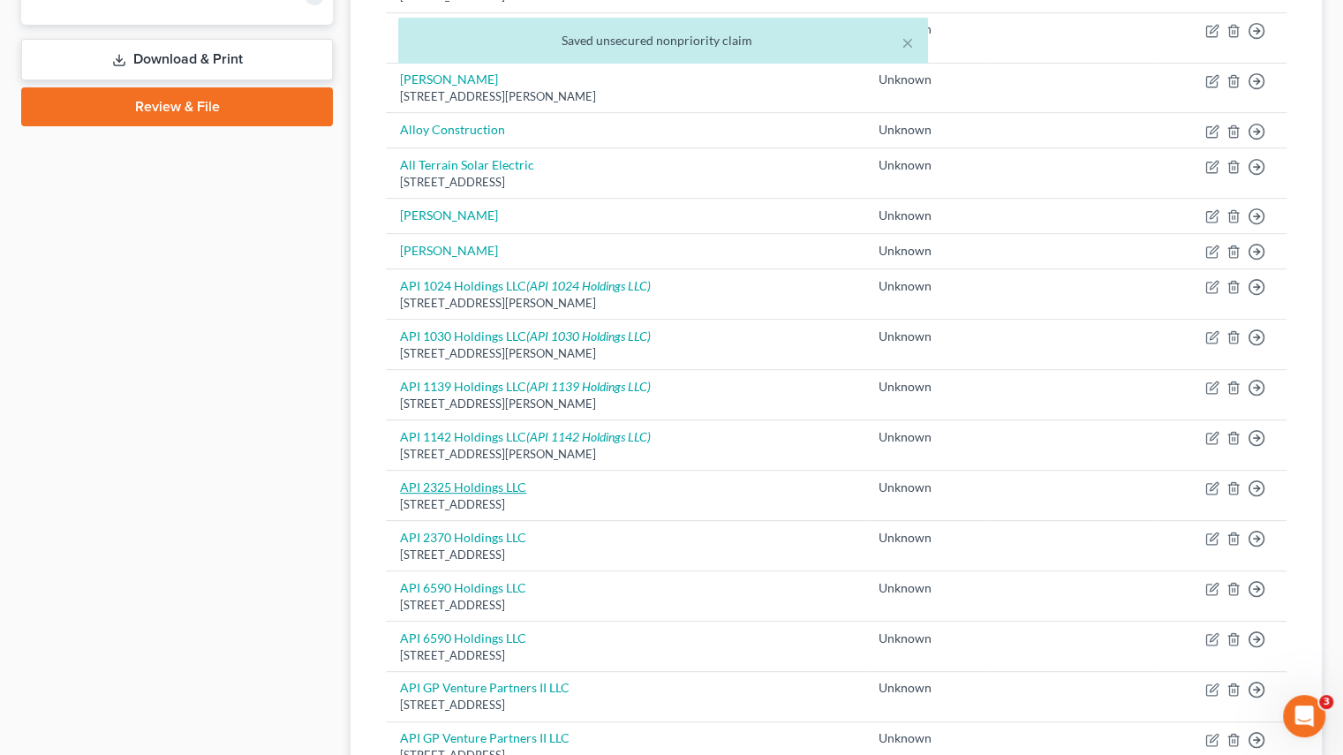
click at [439, 483] on link "API 2325 Holdings LLC" at bounding box center [463, 487] width 126 height 15
select select "4"
select select "2"
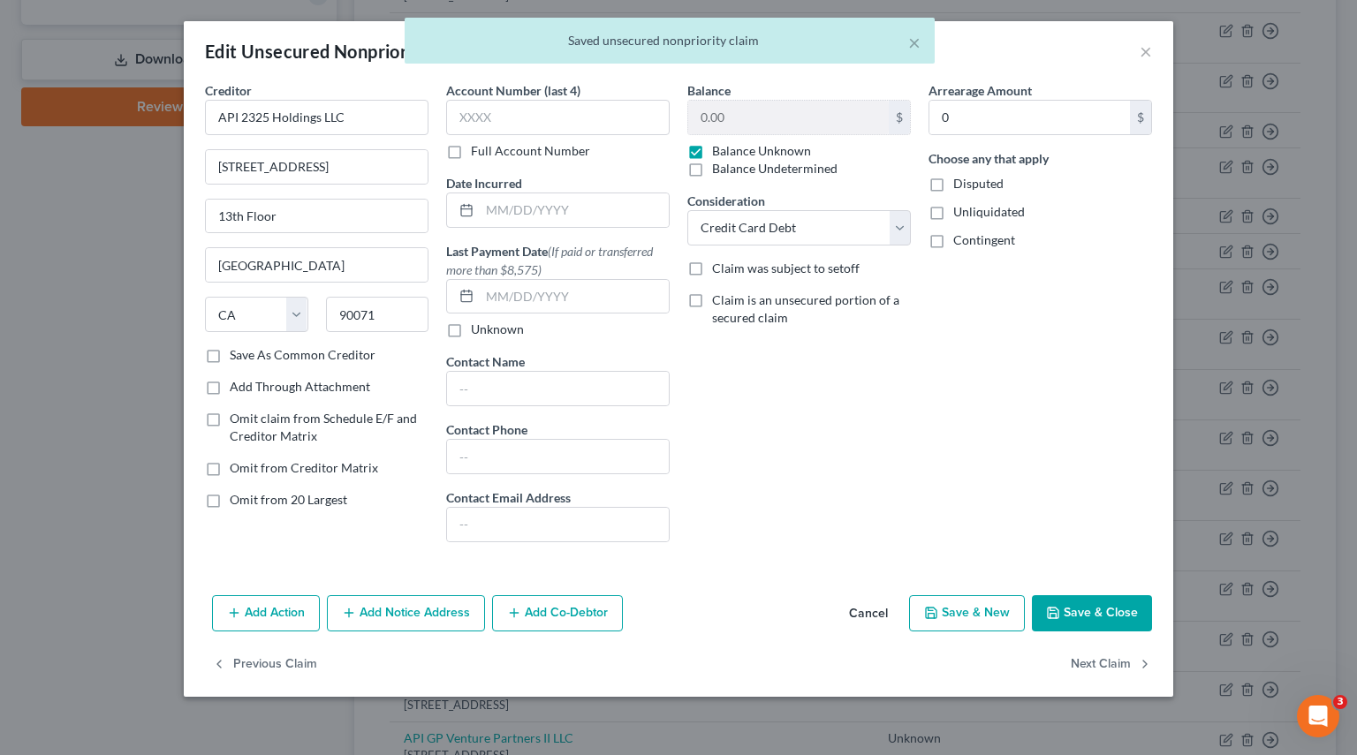
click at [400, 614] on button "Add Notice Address" at bounding box center [406, 613] width 158 height 37
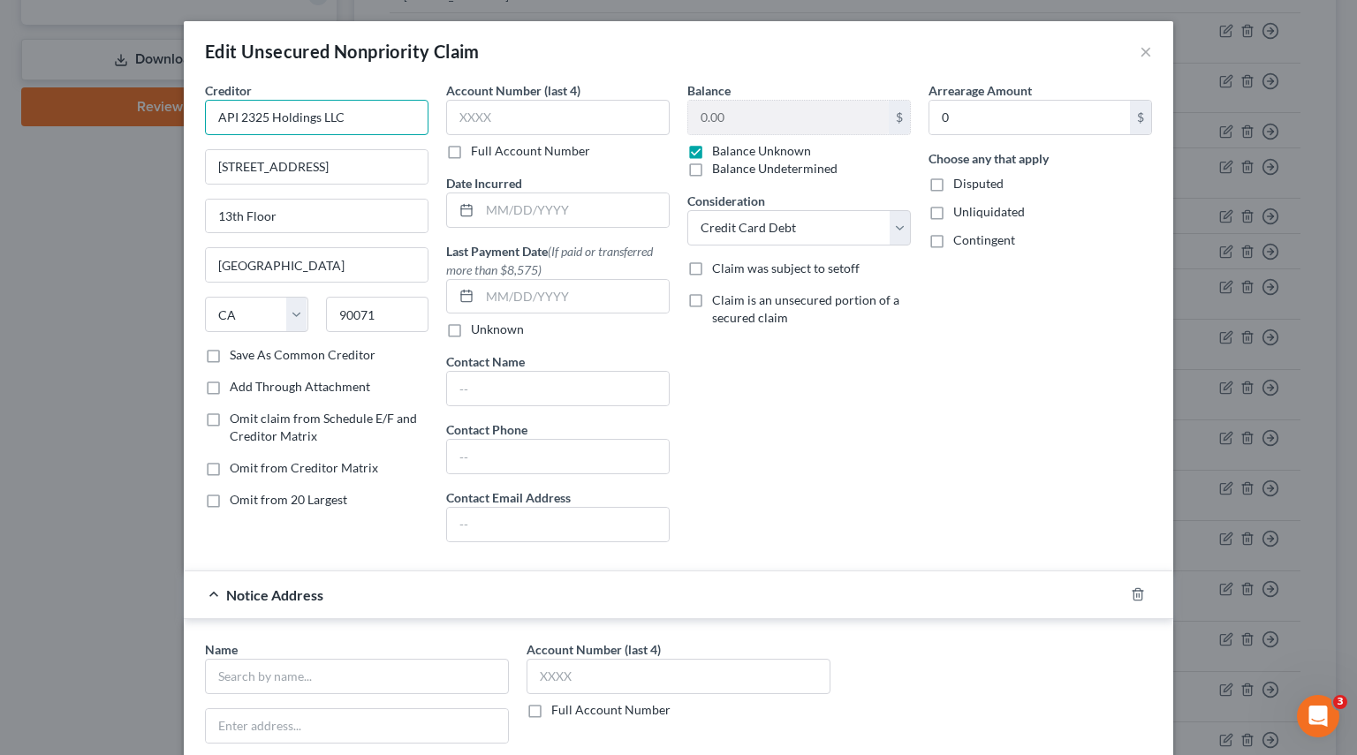
drag, startPoint x: 378, startPoint y: 125, endPoint x: -18, endPoint y: 116, distance: 395.8
click at [0, 116] on html "Home New Case Client Portal Pierson Ferdinand tracey.morgan@pierferd.com My Acc…" at bounding box center [678, 378] width 1357 height 1993
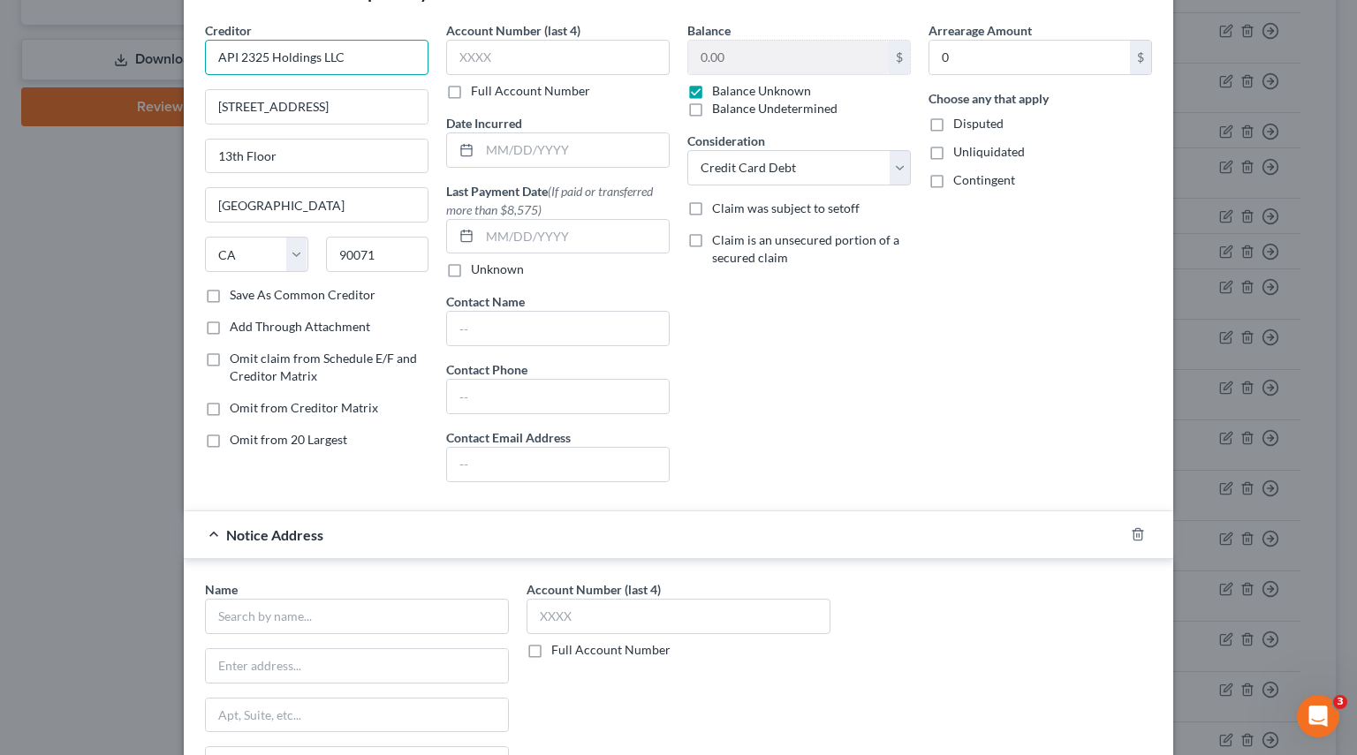
scroll to position [177, 0]
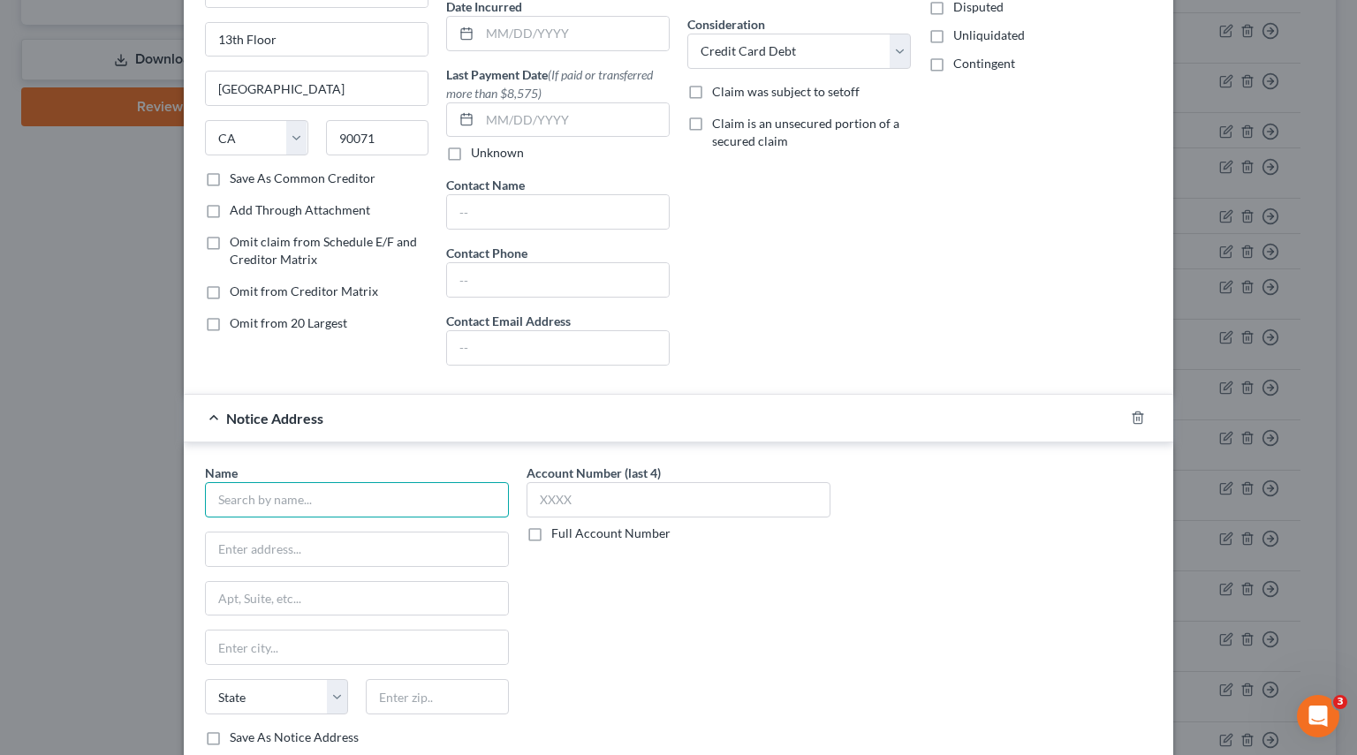
click at [261, 488] on input "text" at bounding box center [357, 499] width 304 height 35
paste input "API 2325 Holdings LLC"
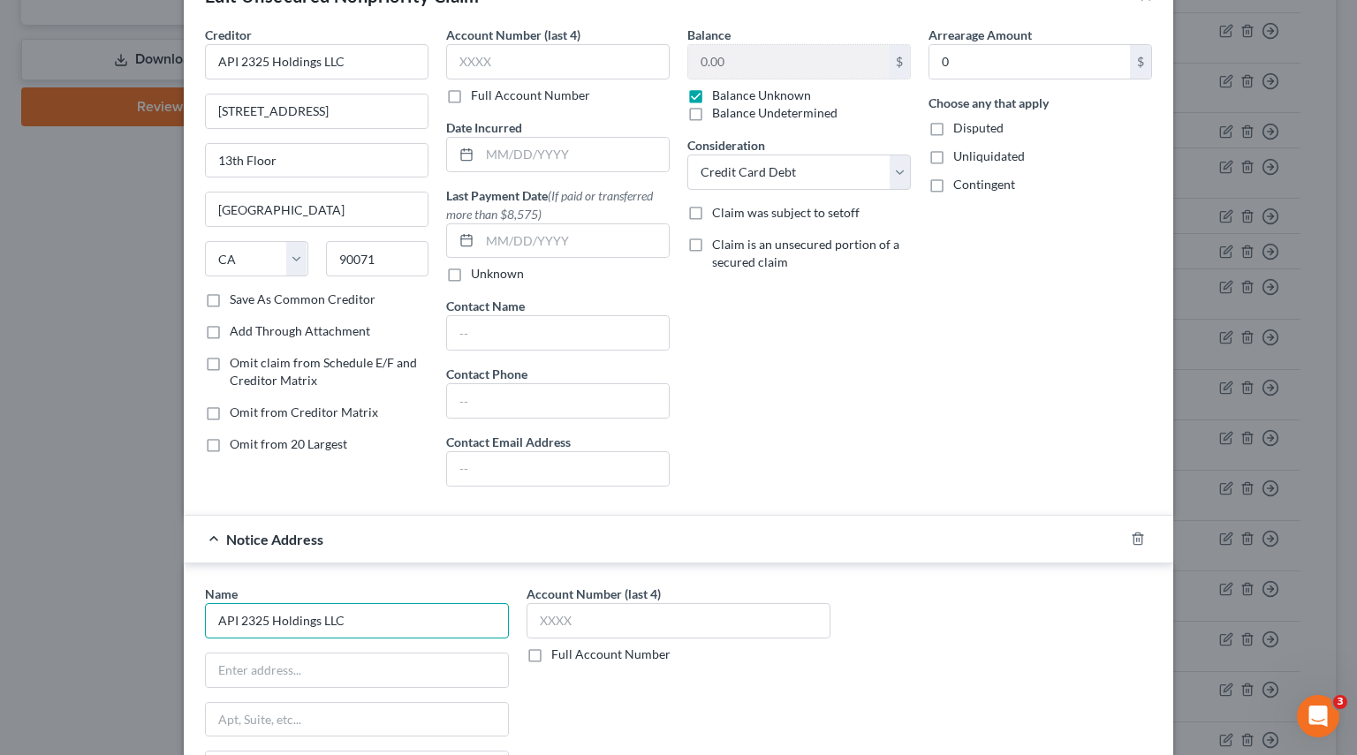
scroll to position [0, 0]
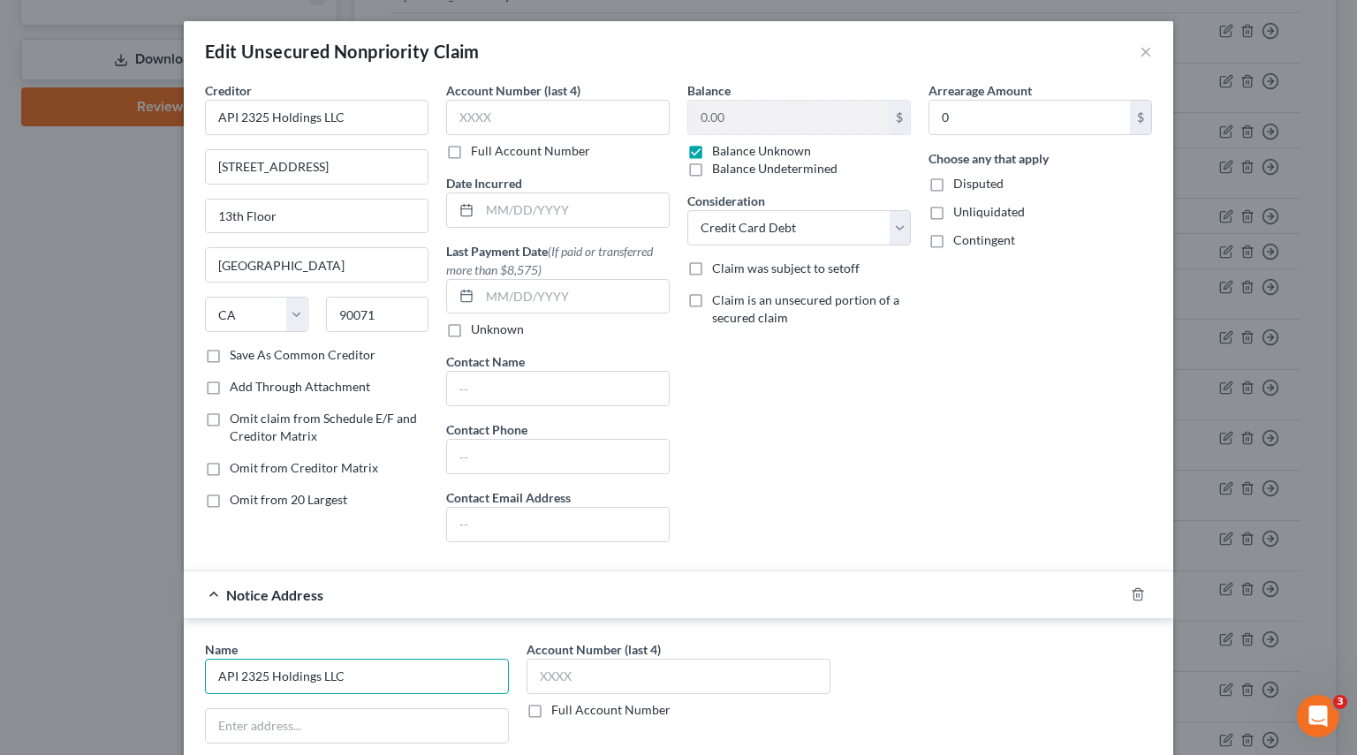
type input "API 2325 Holdings LLC"
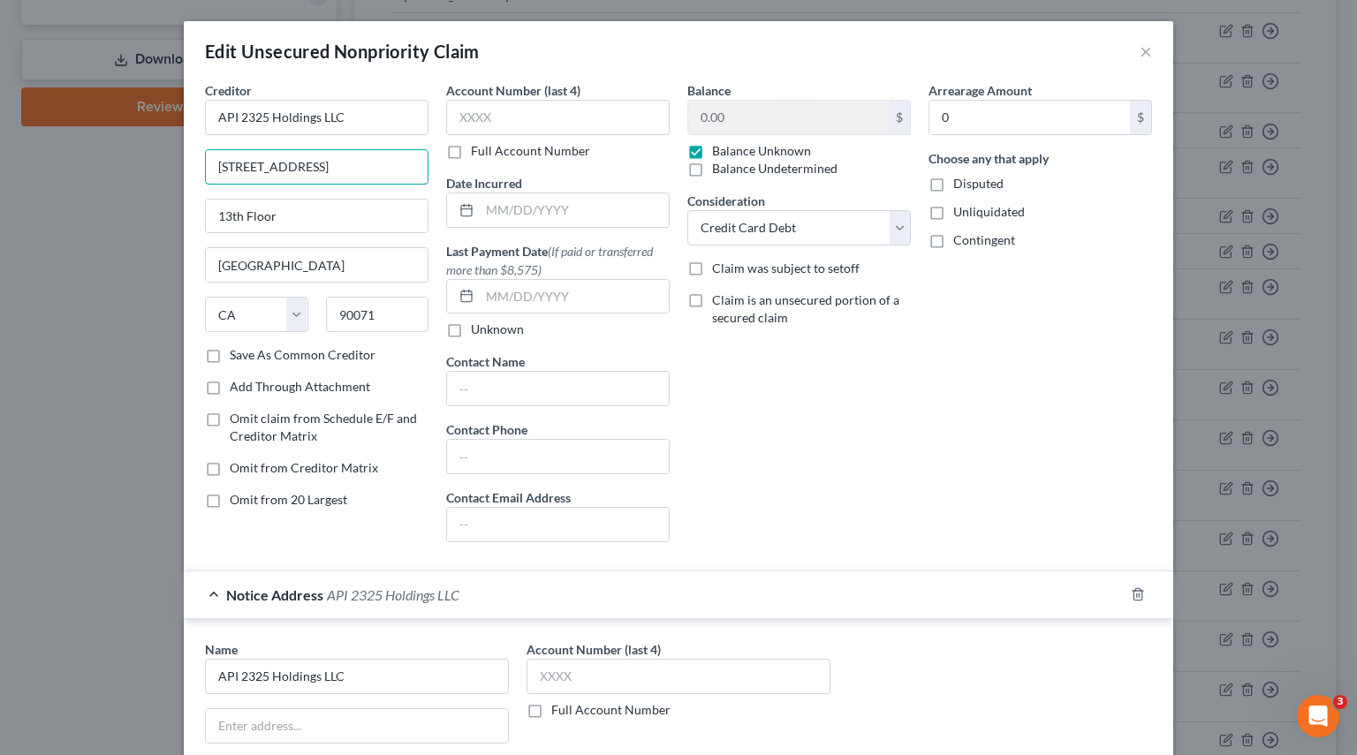
drag, startPoint x: 367, startPoint y: 160, endPoint x: 110, endPoint y: 165, distance: 256.2
click at [94, 158] on div "Edit Unsecured Nonpriority Claim × Creditor * API 2325 Holdings LLC 444 South F…" at bounding box center [678, 377] width 1357 height 755
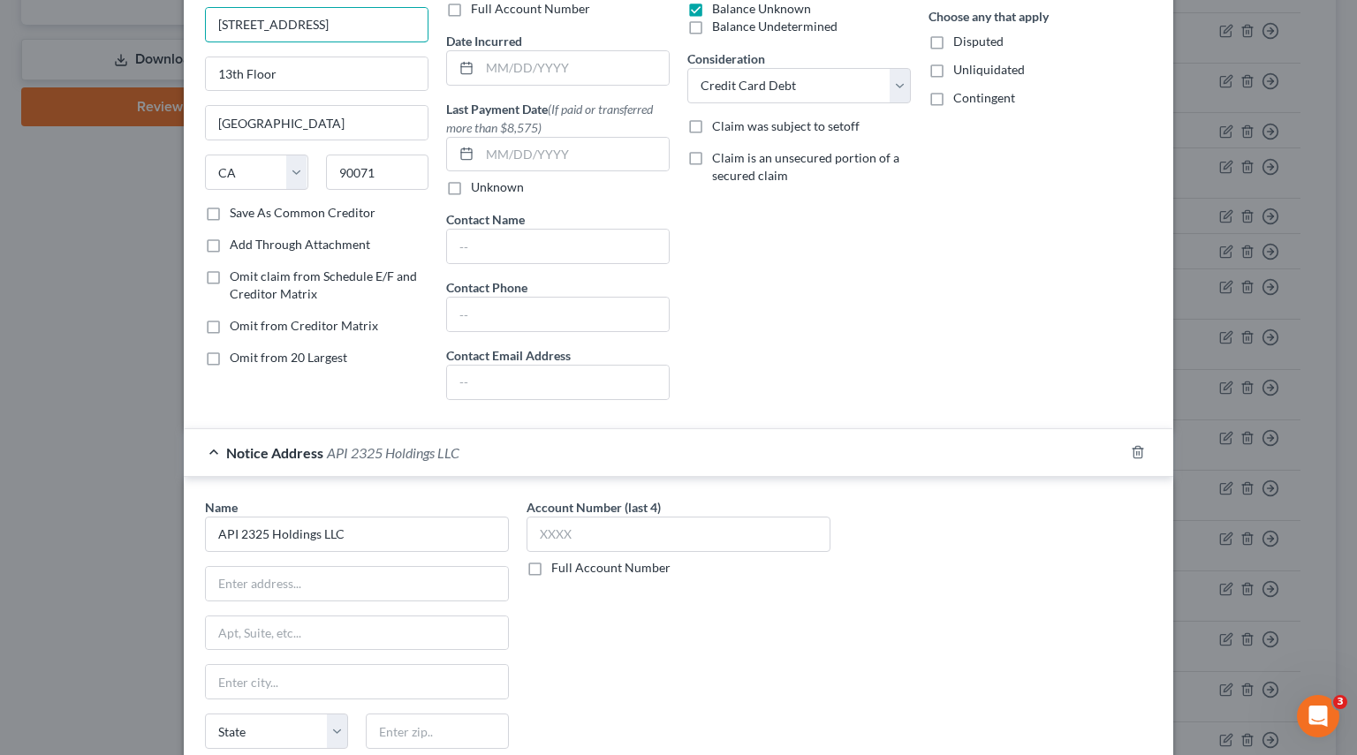
scroll to position [177, 0]
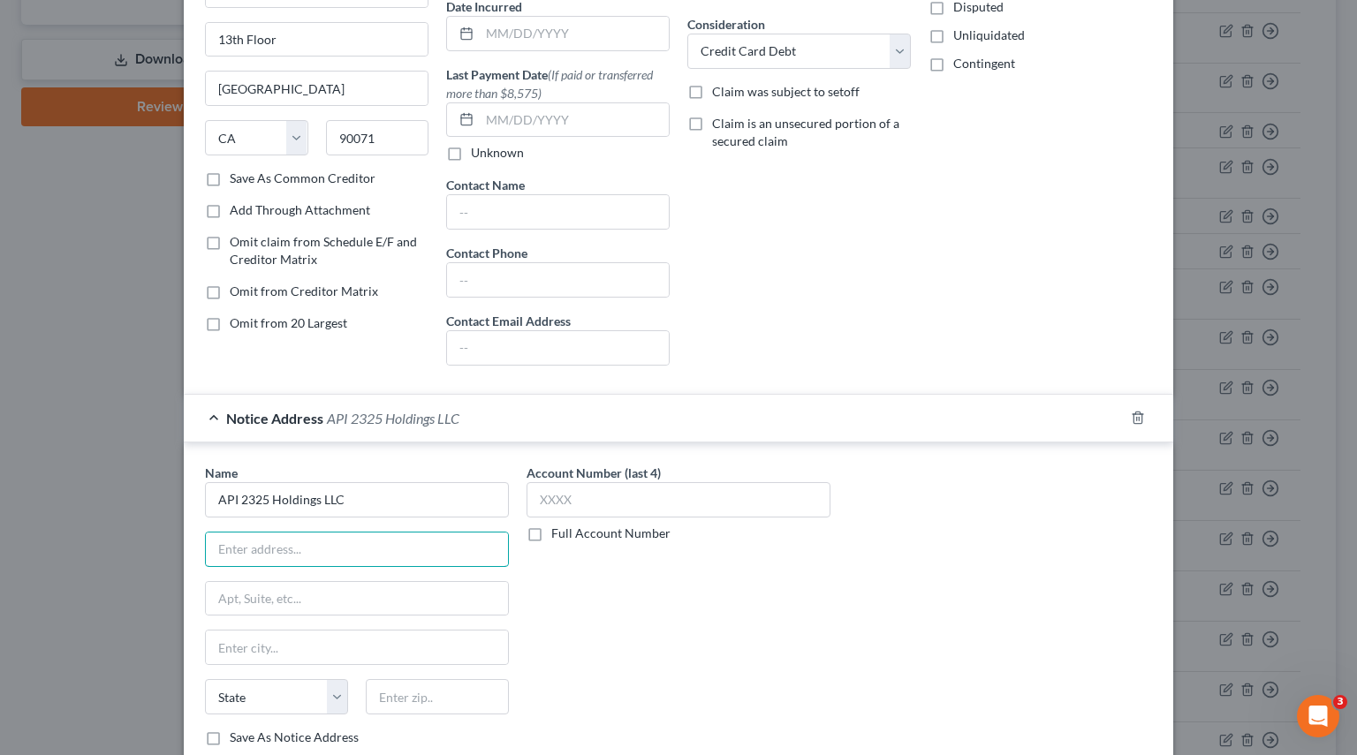
click at [309, 533] on input "text" at bounding box center [357, 550] width 302 height 34
paste input "444 South Flower Street"
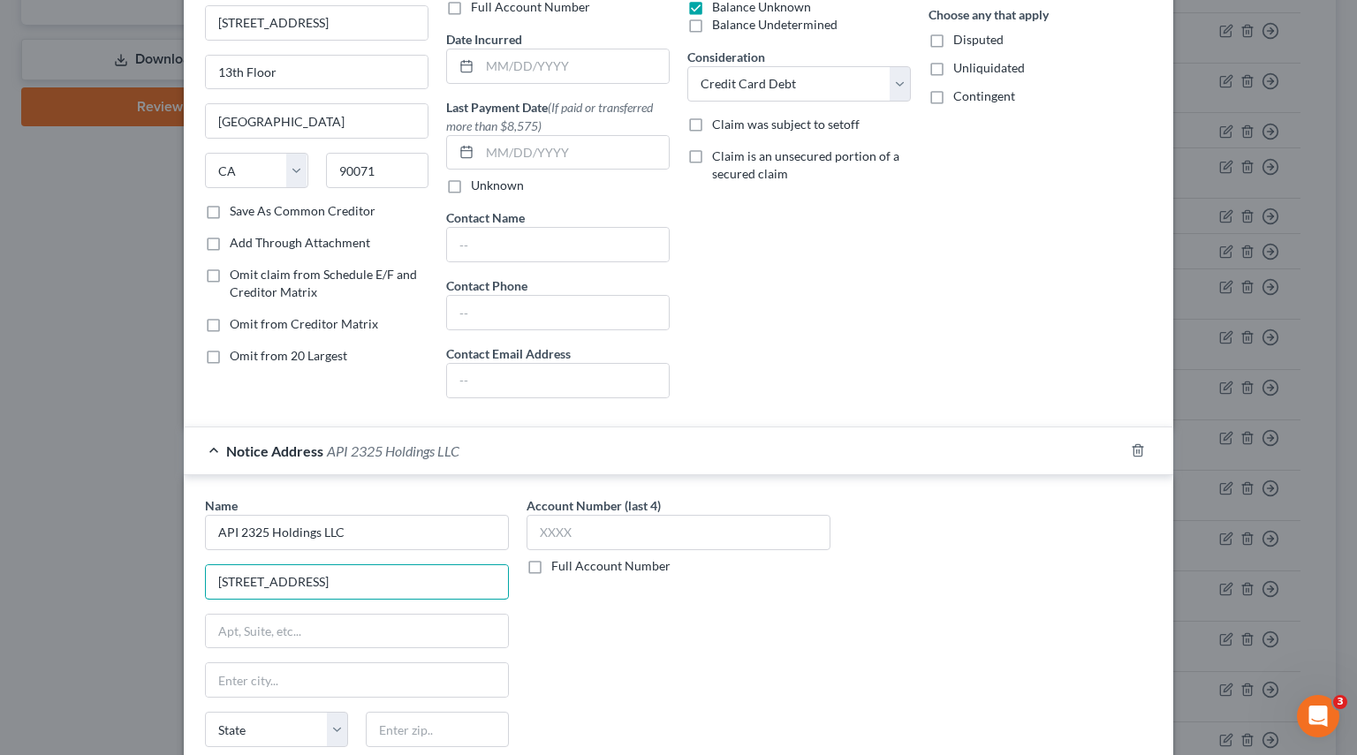
scroll to position [88, 0]
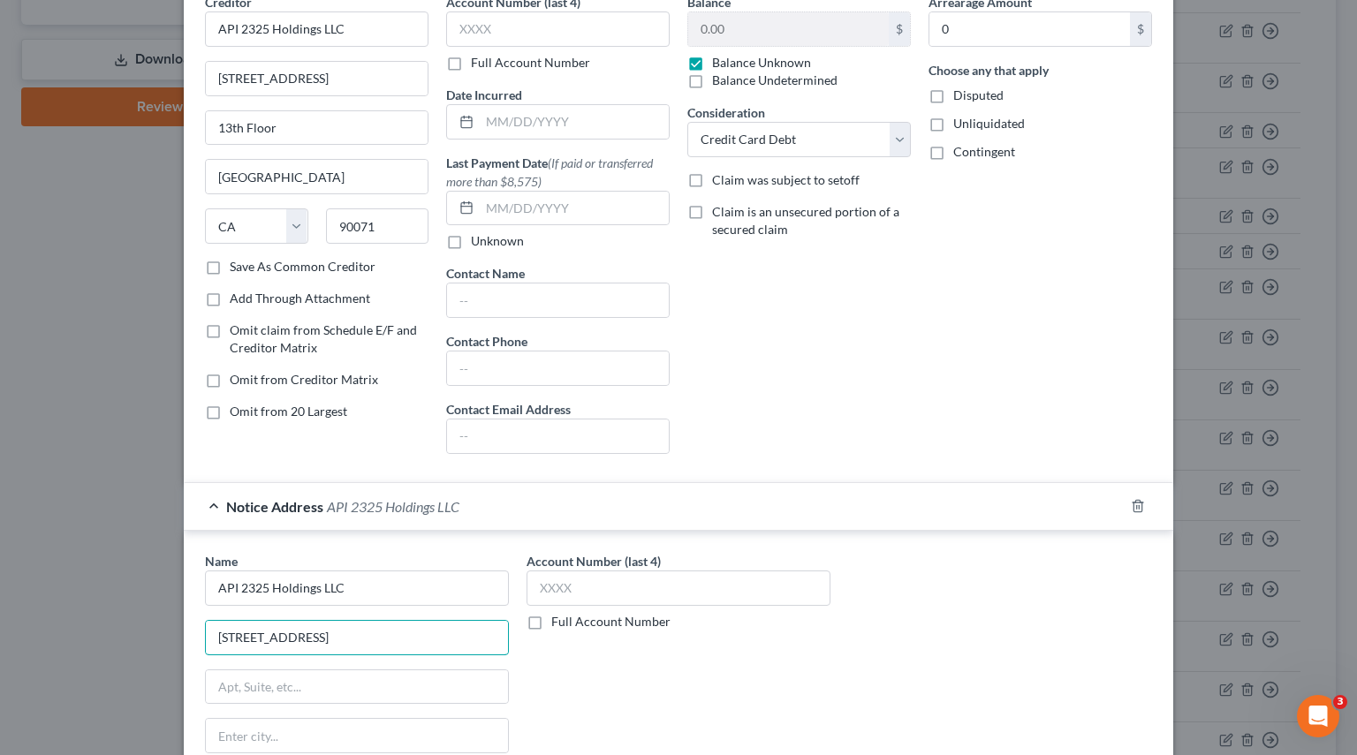
type input "444 South Flower Street"
drag, startPoint x: 300, startPoint y: 131, endPoint x: 85, endPoint y: 121, distance: 215.7
click at [85, 121] on div "Edit Unsecured Nonpriority Claim × Creditor * API 2325 Holdings LLC 444 South F…" at bounding box center [678, 377] width 1357 height 755
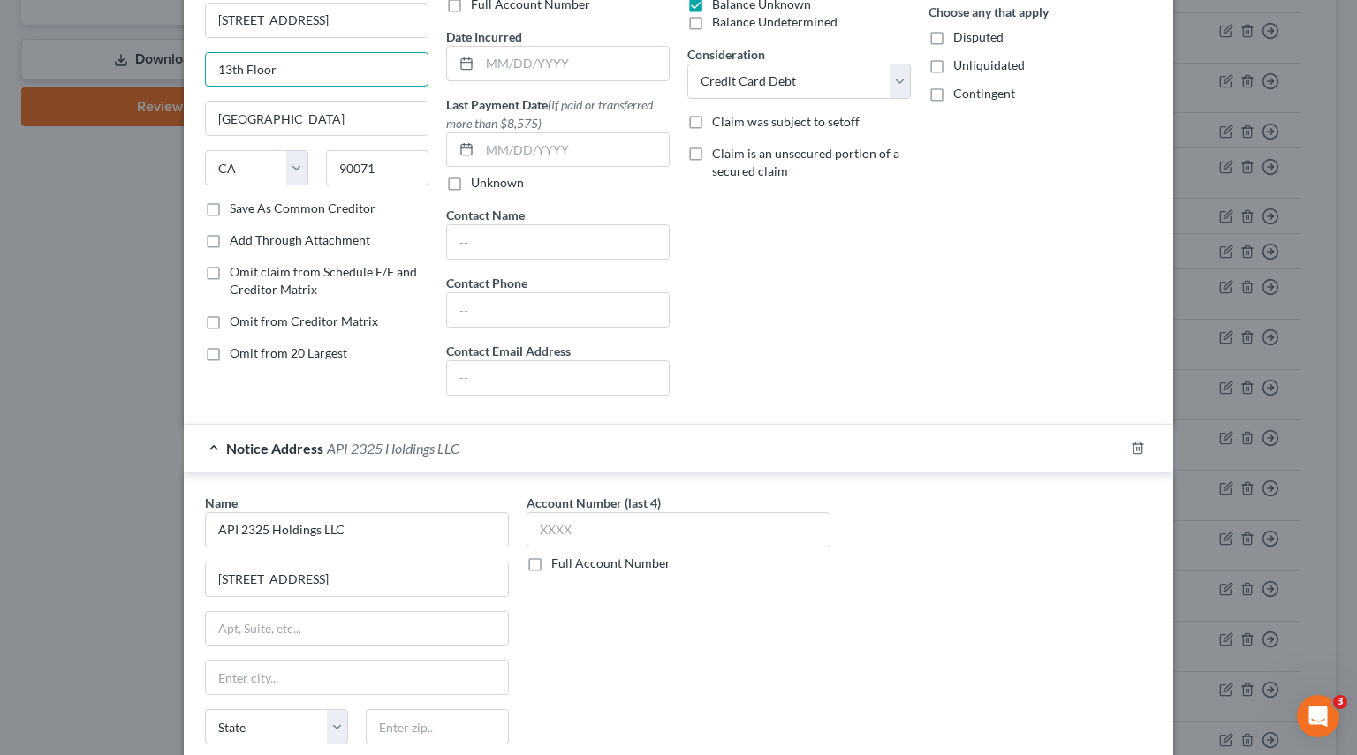
scroll to position [353, 0]
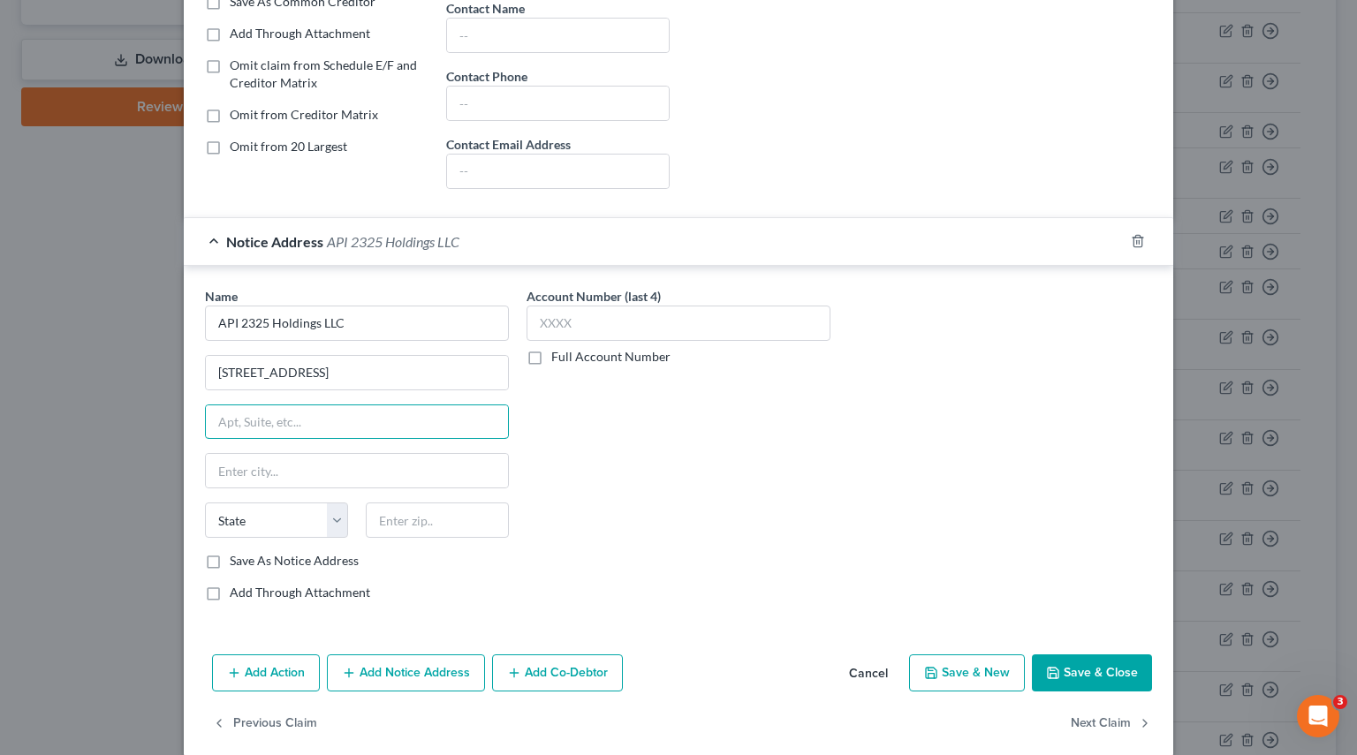
click at [300, 420] on input "text" at bounding box center [357, 422] width 302 height 34
paste input "13th Floor"
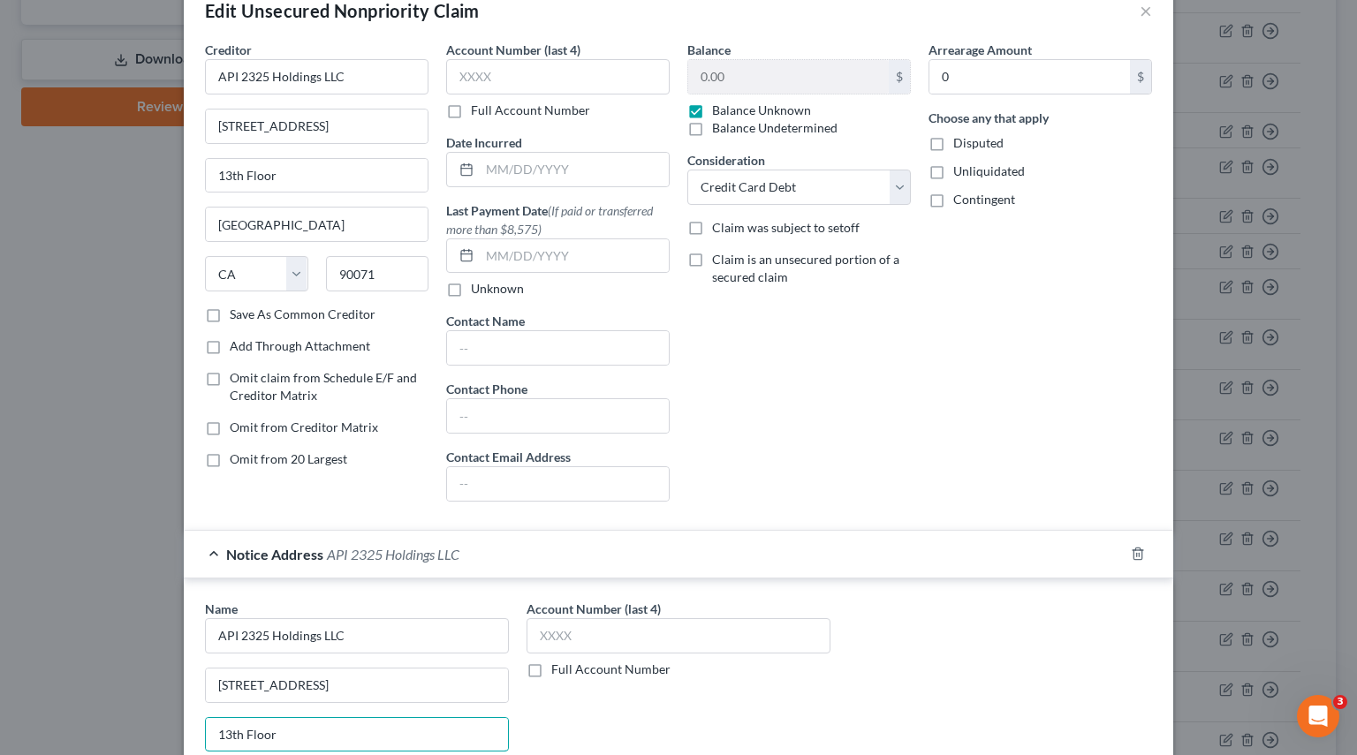
scroll to position [0, 0]
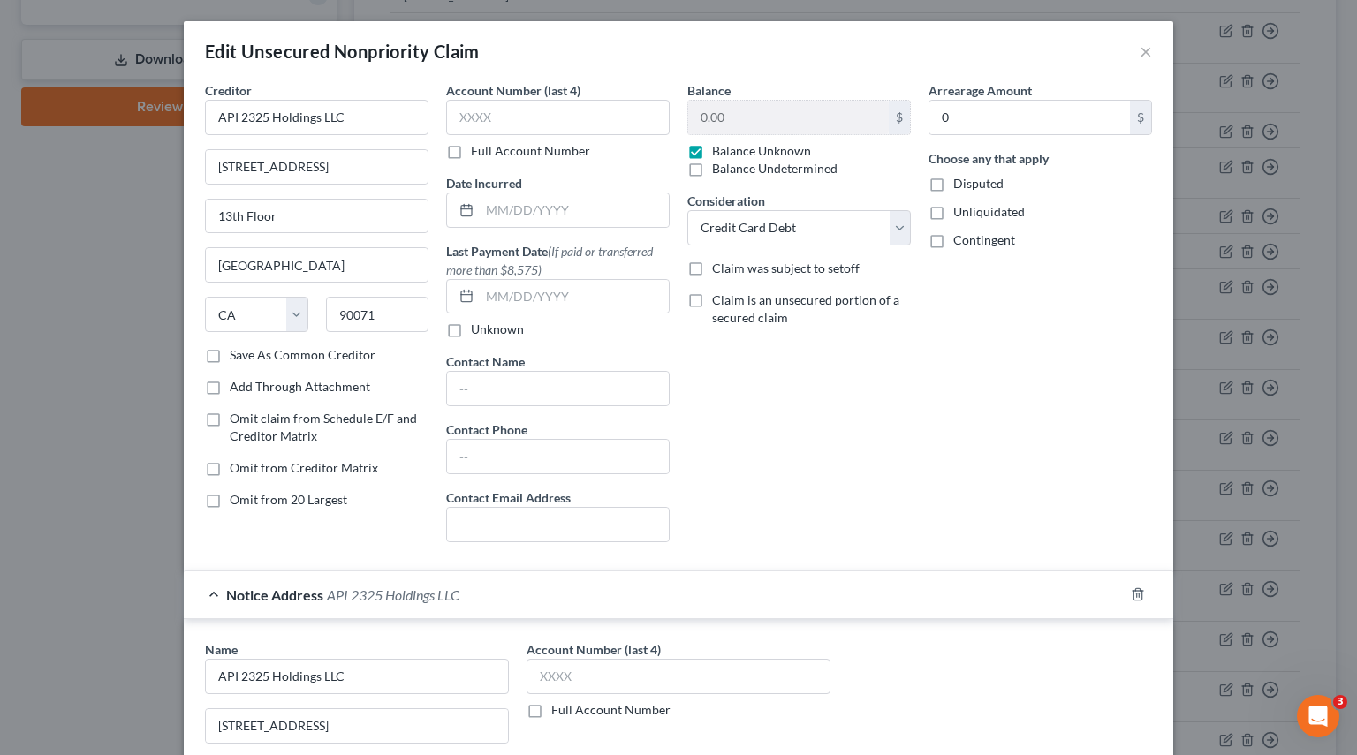
type input "13th Floor"
drag, startPoint x: 308, startPoint y: 269, endPoint x: -29, endPoint y: 263, distance: 337.4
click at [0, 263] on html "Home New Case Client Portal Pierson Ferdinand tracey.morgan@pierferd.com My Acc…" at bounding box center [678, 378] width 1357 height 1993
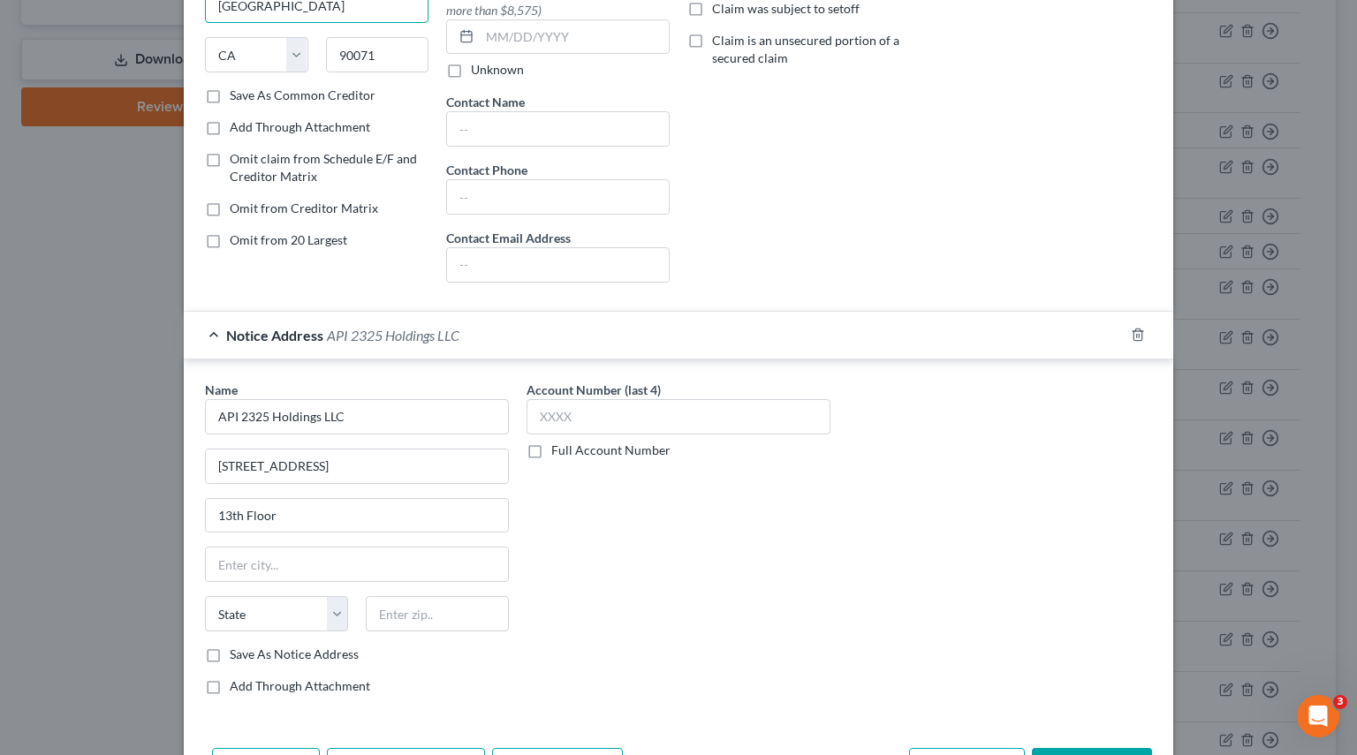
scroll to position [265, 0]
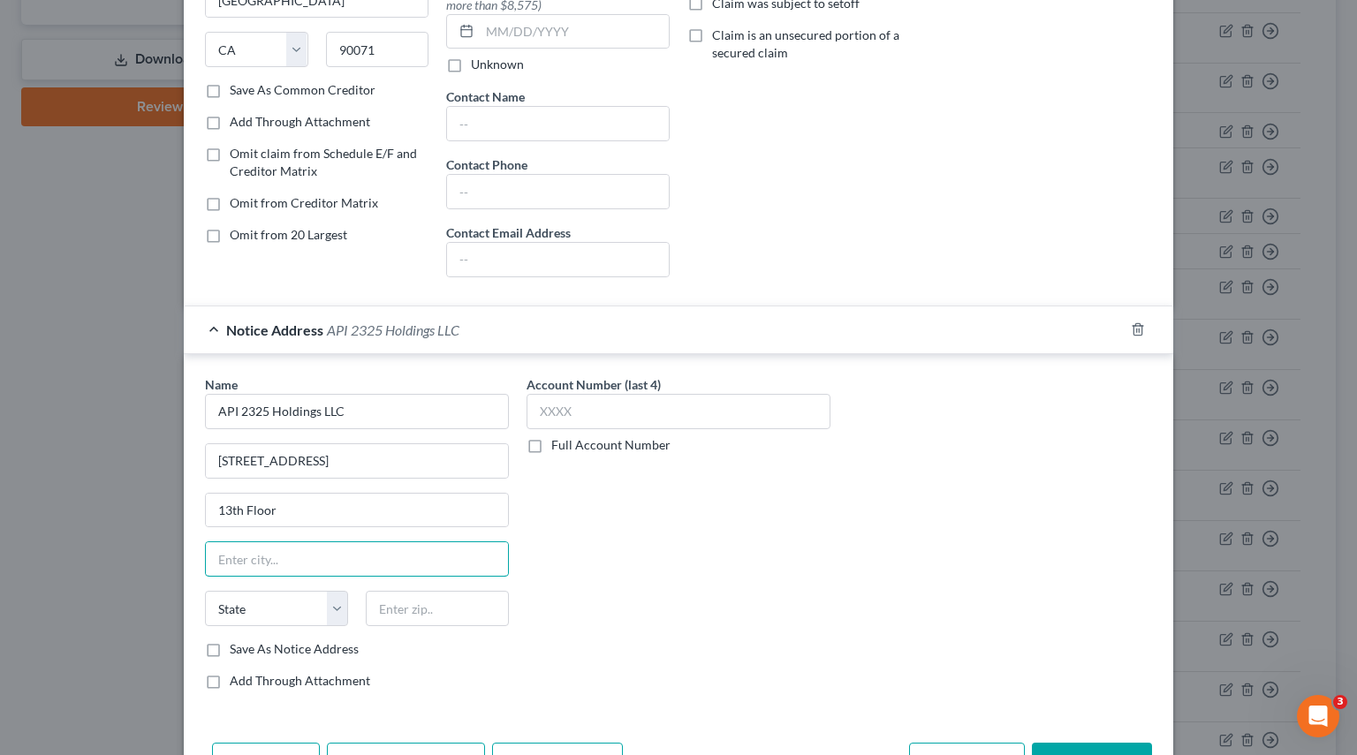
click at [276, 553] on input "text" at bounding box center [357, 559] width 302 height 34
paste input "Los Angeles"
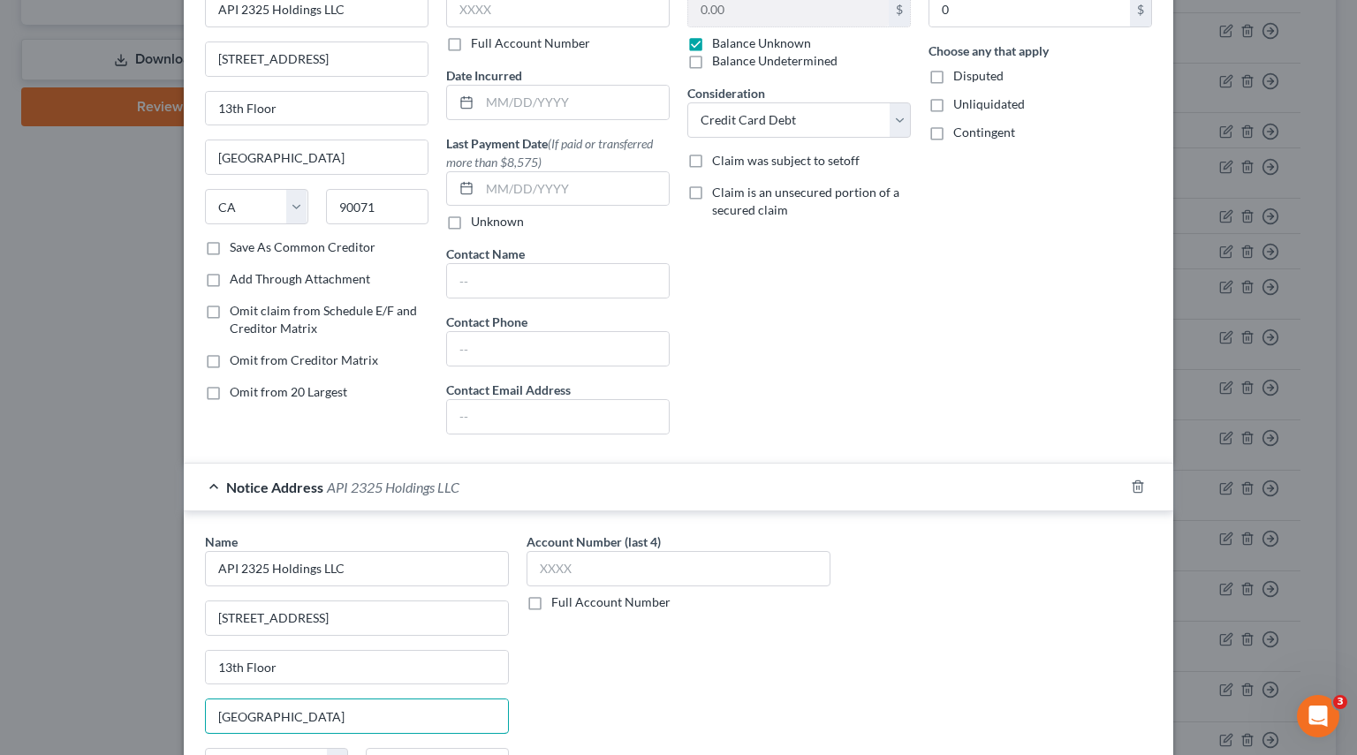
scroll to position [88, 0]
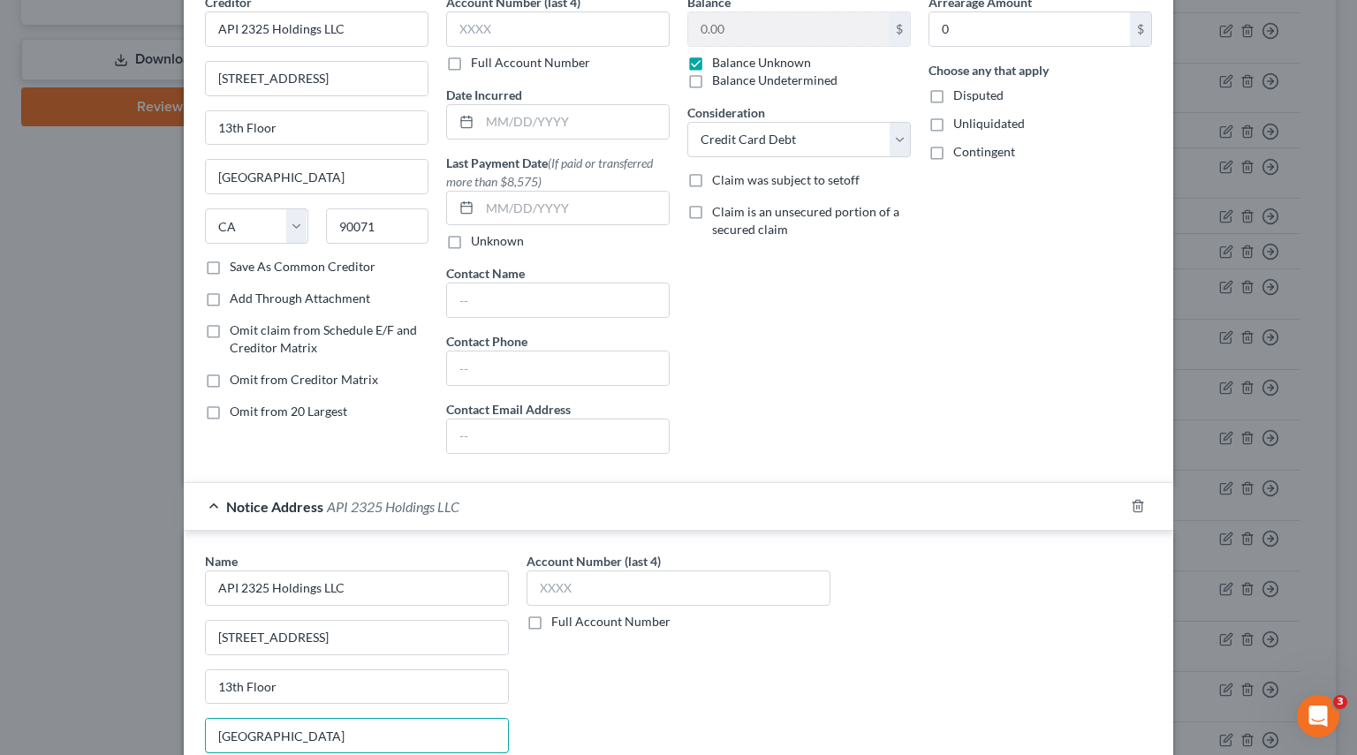
type input "Los Angeles"
drag, startPoint x: 227, startPoint y: 224, endPoint x: 205, endPoint y: 224, distance: 22.1
click at [205, 224] on div "State AL AK AR AZ CA CO CT DE DC FL GA GU HI ID IL IN IA KS KY LA ME MD MA MI M…" at bounding box center [316, 232] width 241 height 49
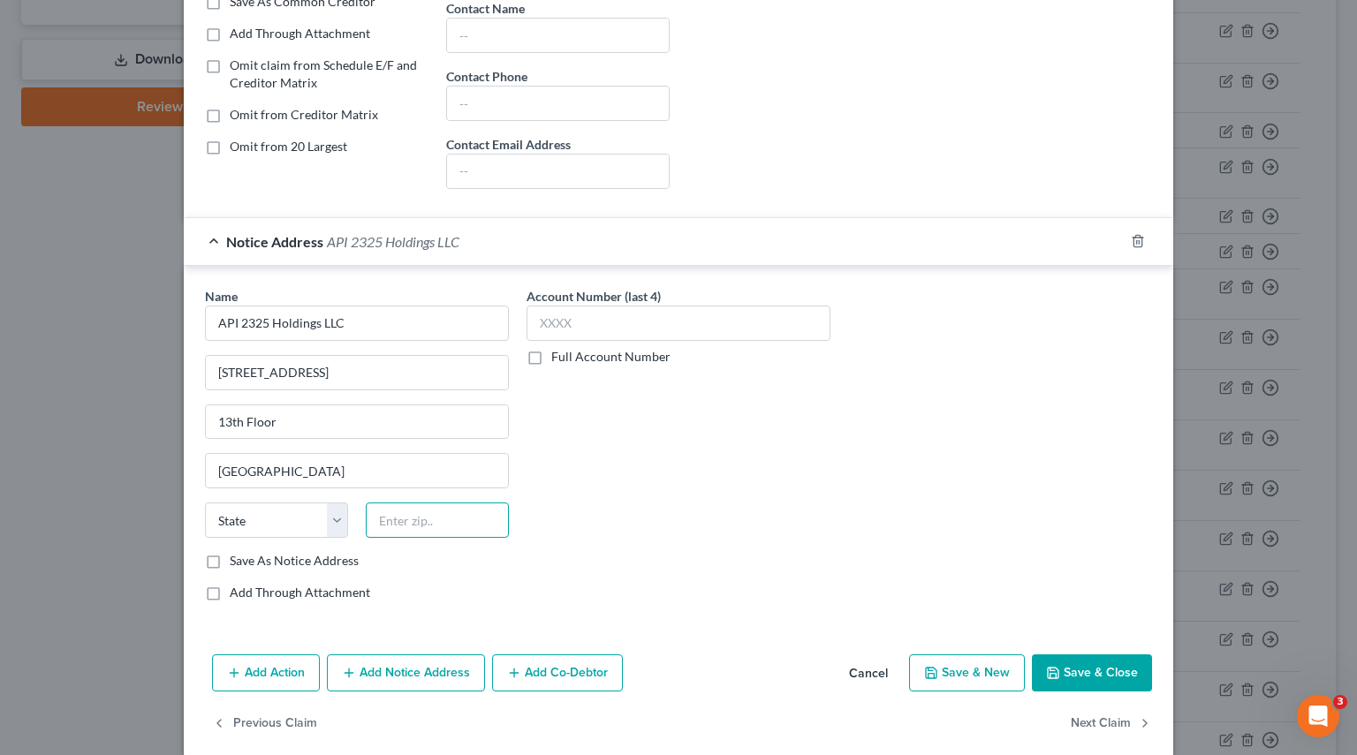
click at [415, 509] on input "text" at bounding box center [437, 520] width 143 height 35
paste input "90071"
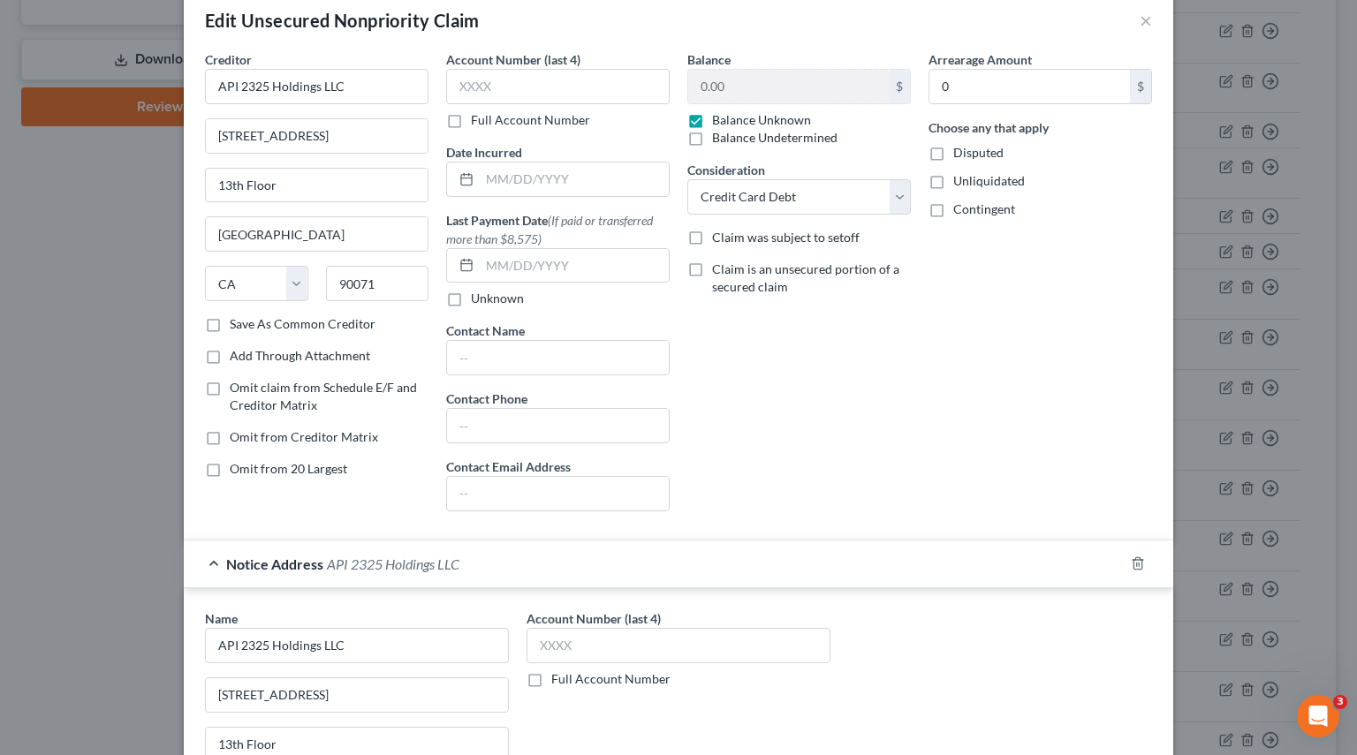
scroll to position [0, 0]
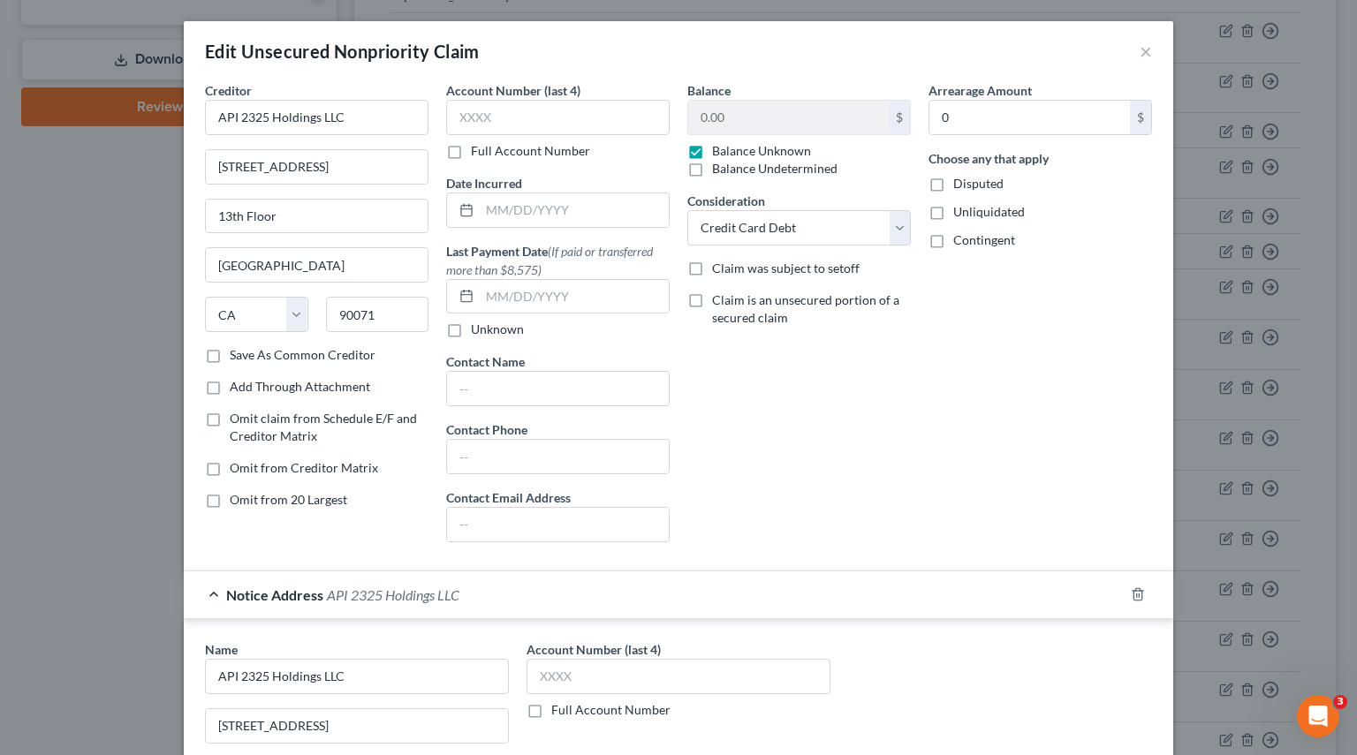
type input "90071"
select select "4"
drag, startPoint x: -36, startPoint y: 157, endPoint x: -113, endPoint y: 155, distance: 76.9
click at [0, 155] on html "Home New Case Client Portal Pierson Ferdinand tracey.morgan@pierferd.com My Acc…" at bounding box center [678, 378] width 1357 height 1993
paste input "2006 N. Sepulveda Blvd."
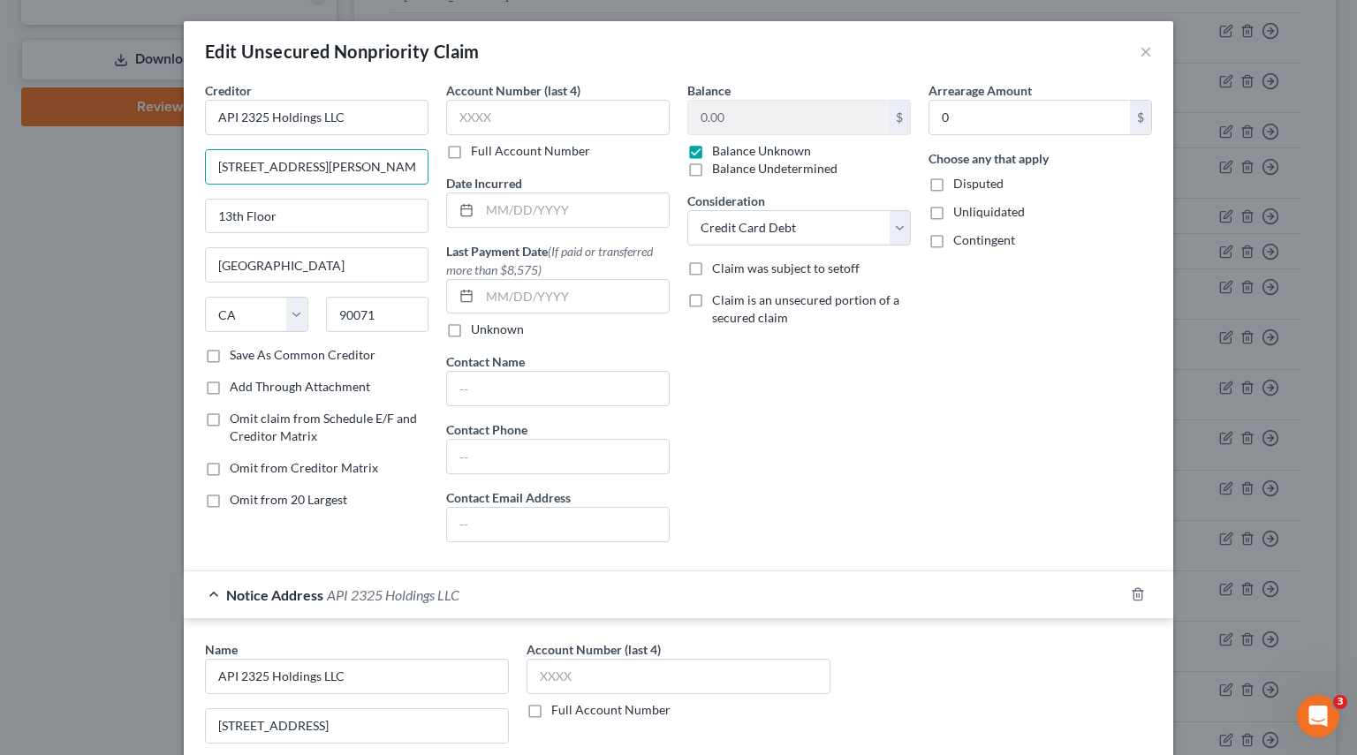
type input "2006 N. Sepulveda Blvd."
drag, startPoint x: 301, startPoint y: 209, endPoint x: 26, endPoint y: 209, distance: 274.7
click at [26, 209] on div "Edit Unsecured Nonpriority Claim × Creditor * API 2325 Holdings LLC 2006 N. Sep…" at bounding box center [678, 377] width 1357 height 755
paste input "#552"
type input "#552"
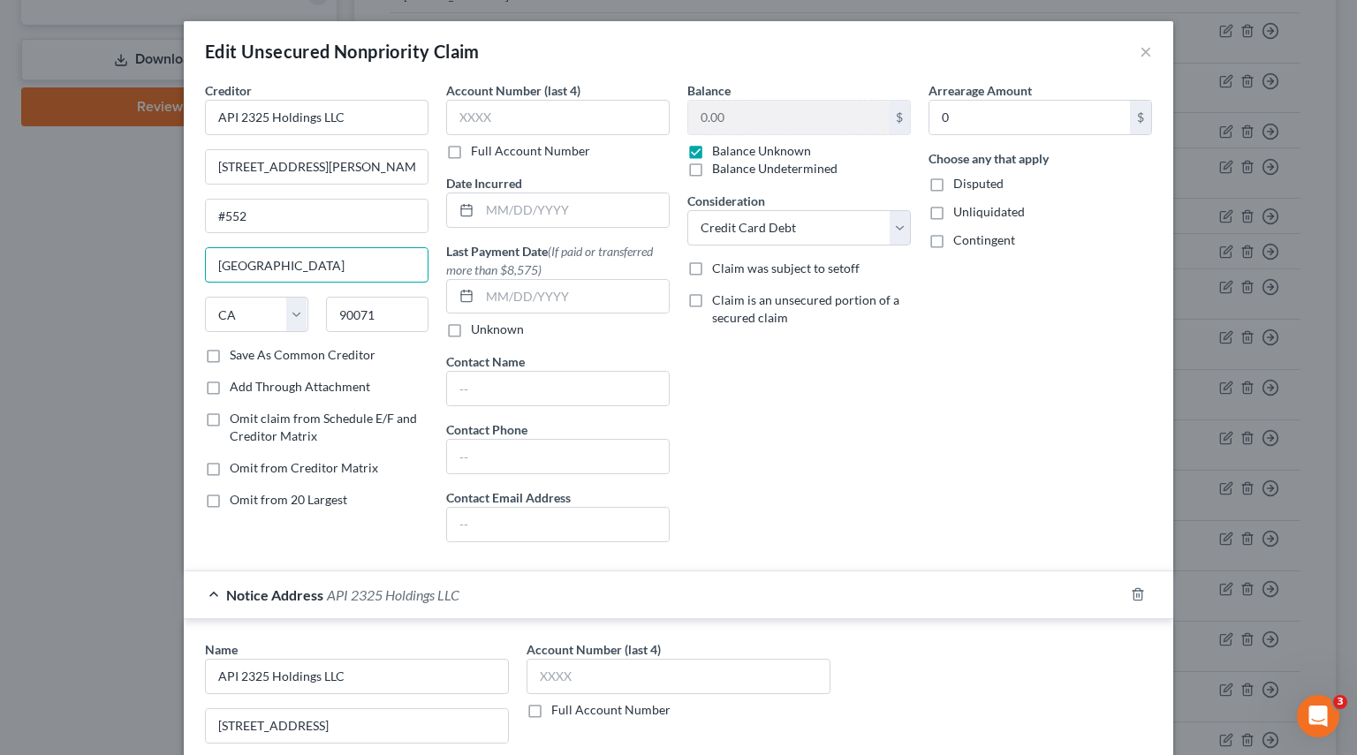
drag, startPoint x: 299, startPoint y: 276, endPoint x: 1, endPoint y: 266, distance: 297.8
click at [2, 266] on div "Edit Unsecured Nonpriority Claim × Creditor * API 2325 Holdings LLC 2006 N. Sep…" at bounding box center [678, 377] width 1357 height 755
paste input "Manhattan Beach"
type input "Manhattan Beach"
drag, startPoint x: 376, startPoint y: 326, endPoint x: 240, endPoint y: 314, distance: 136.5
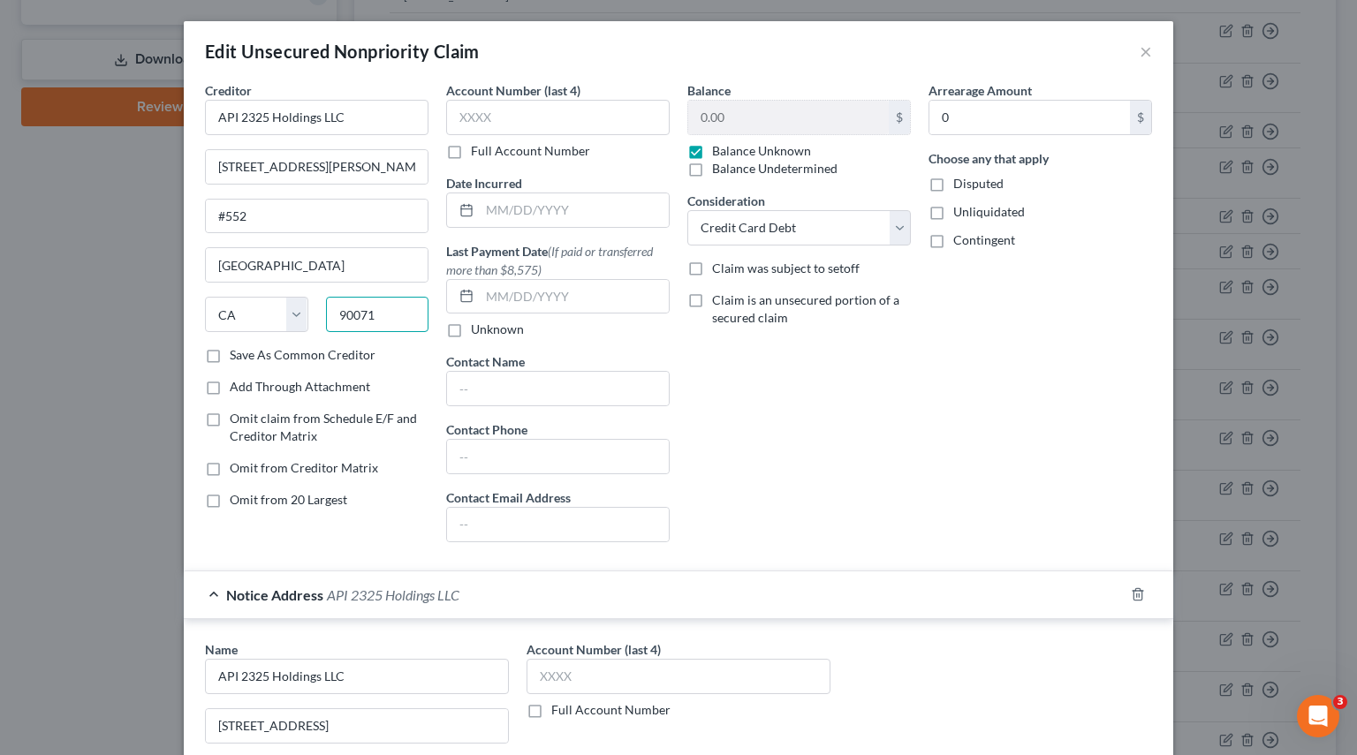
click at [241, 314] on div "State AL AK AR AZ CA CO CT DE DC FL GA GU HI ID IL IN IA KS KY LA ME MD MA MI M…" at bounding box center [316, 321] width 241 height 49
paste input "266"
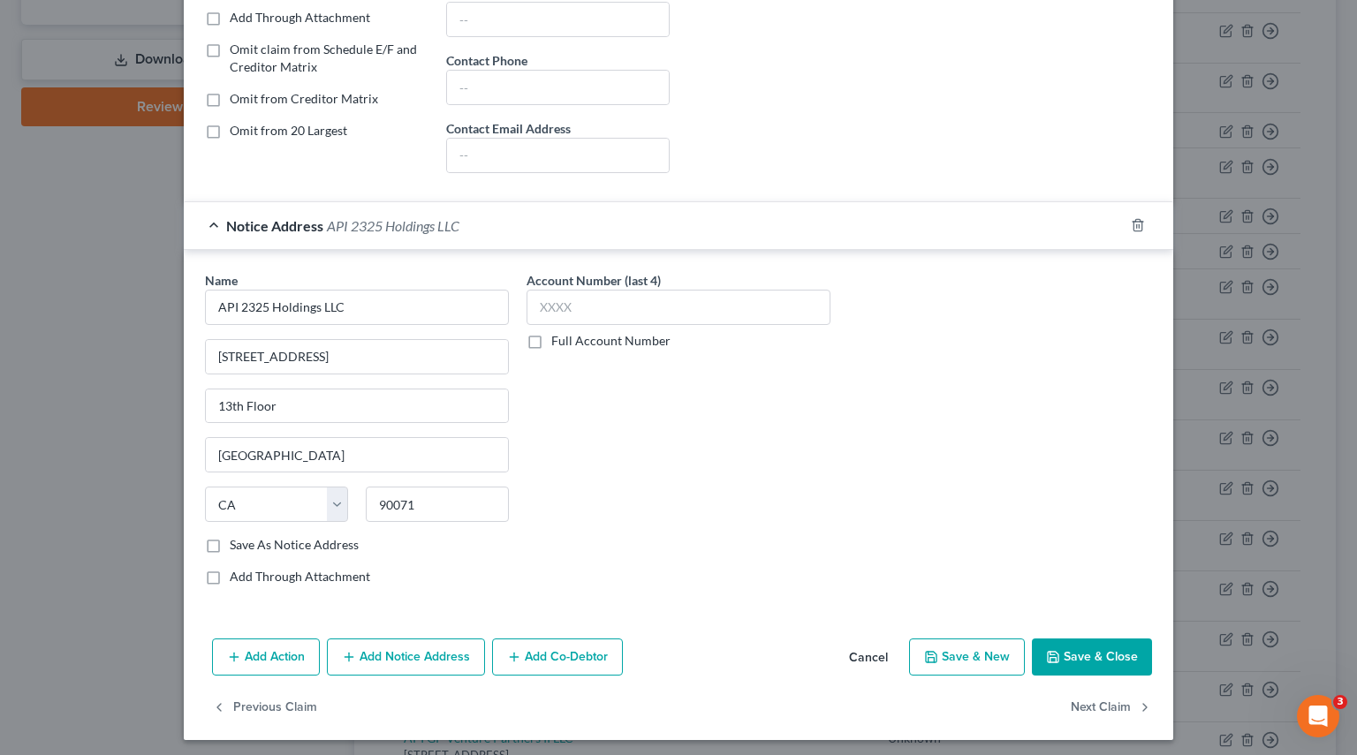
scroll to position [371, 0]
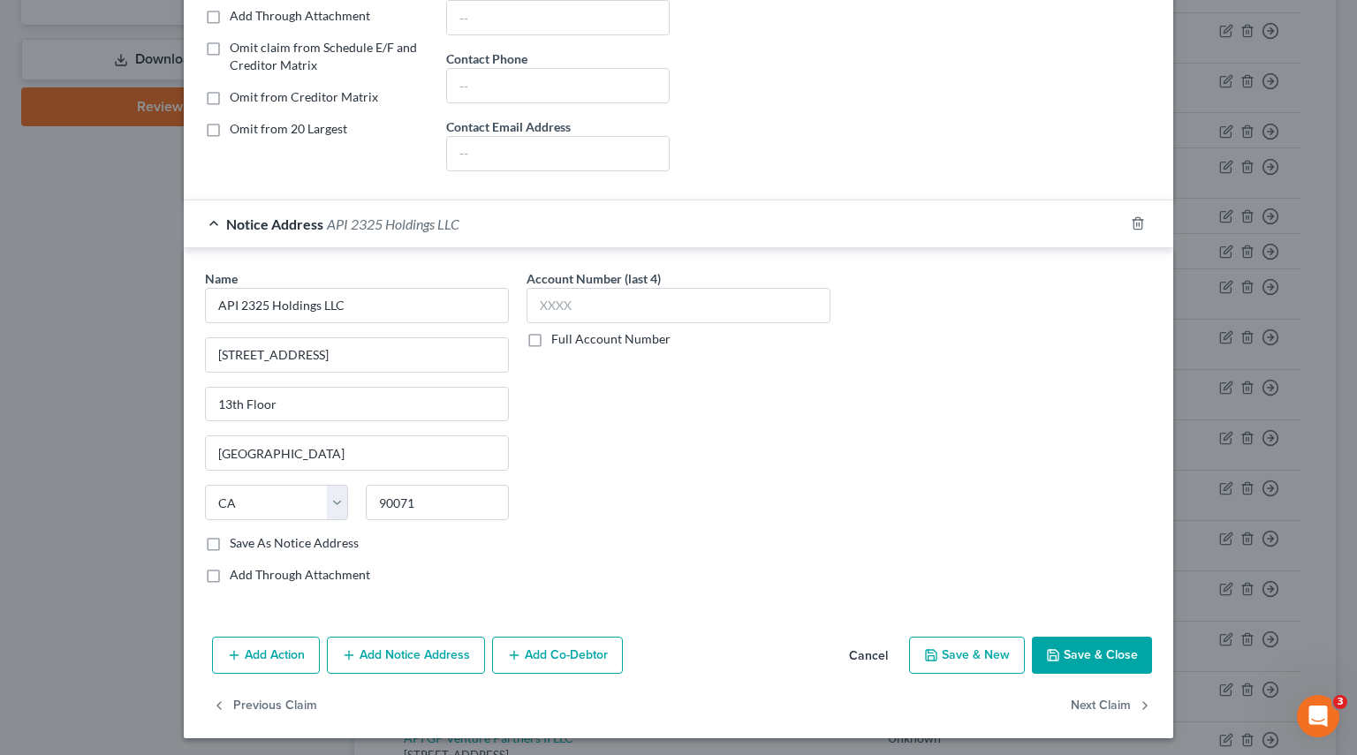
type input "90266"
click at [230, 539] on label "Save As Notice Address" at bounding box center [294, 543] width 129 height 18
click at [237, 539] on input "Save As Notice Address" at bounding box center [242, 539] width 11 height 11
drag, startPoint x: 1067, startPoint y: 651, endPoint x: 1064, endPoint y: 642, distance: 9.2
click at [1067, 651] on button "Save & Close" at bounding box center [1092, 655] width 120 height 37
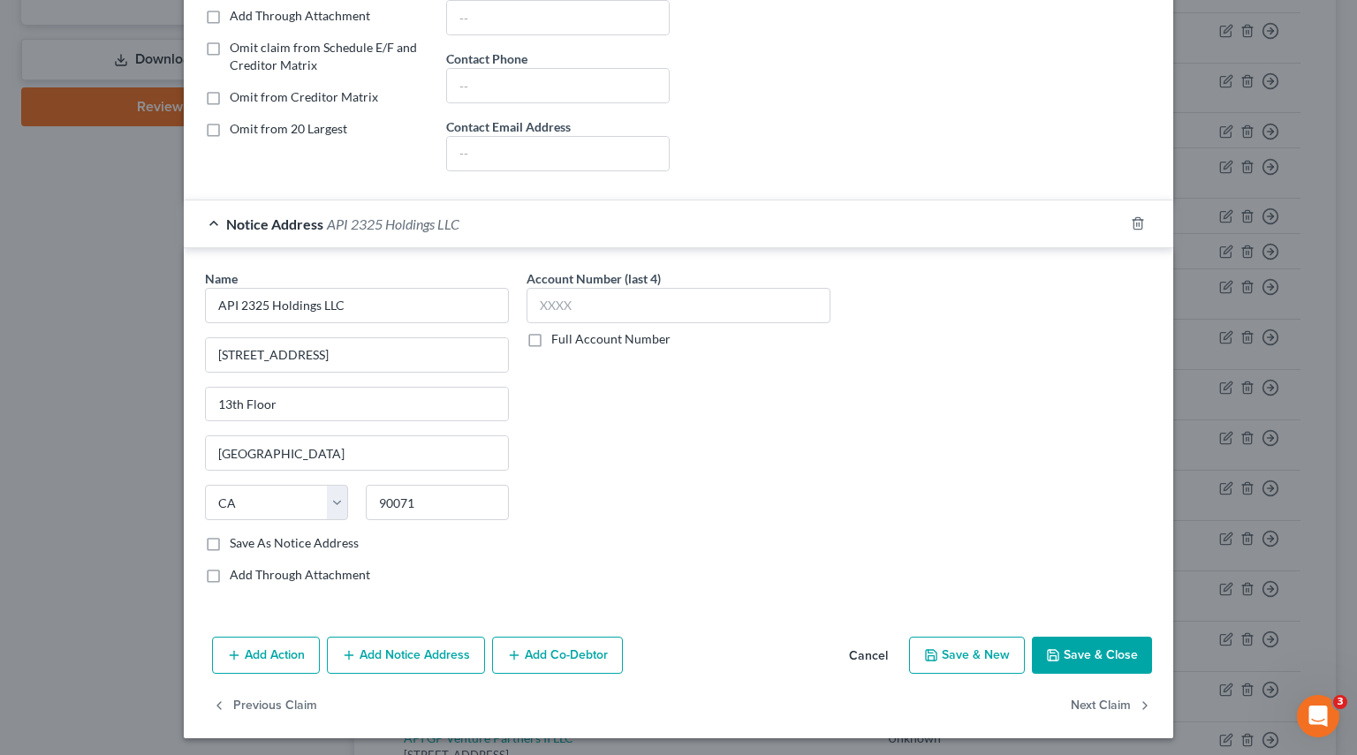
checkbox input "false"
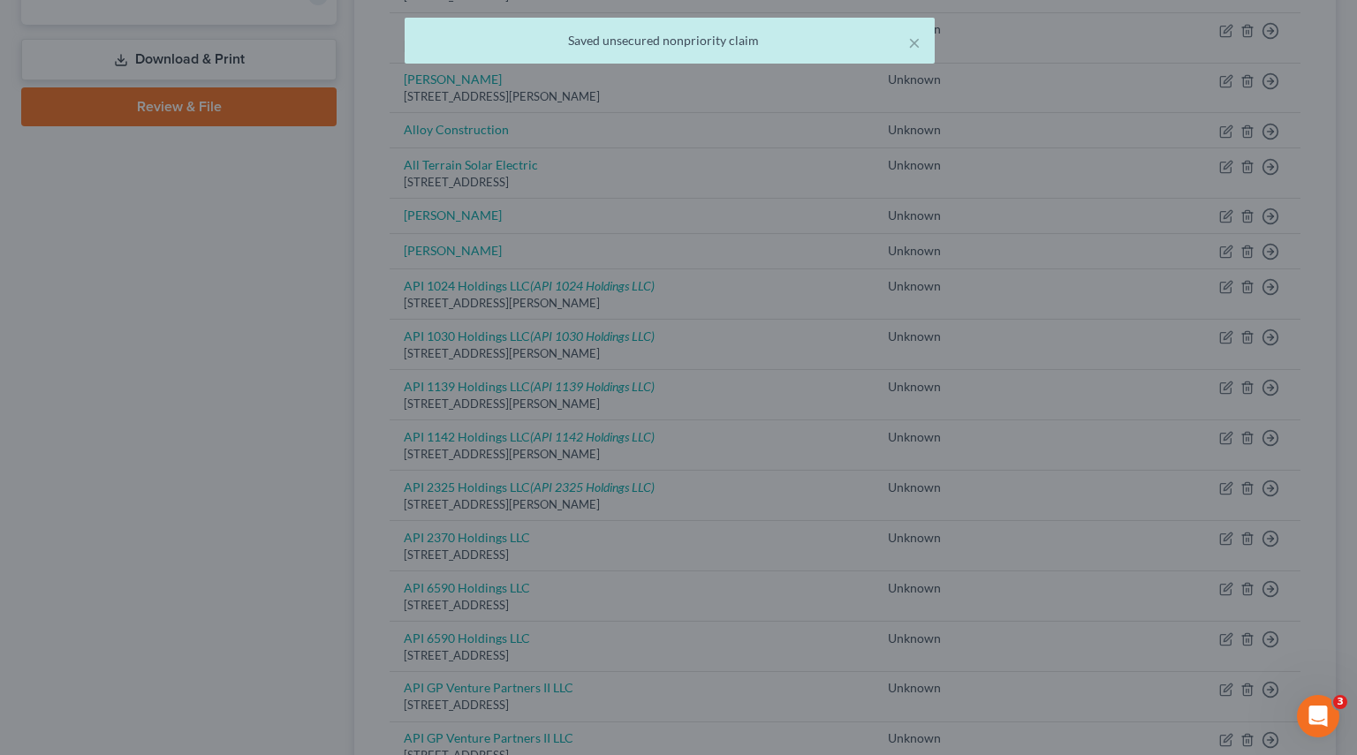
scroll to position [0, 0]
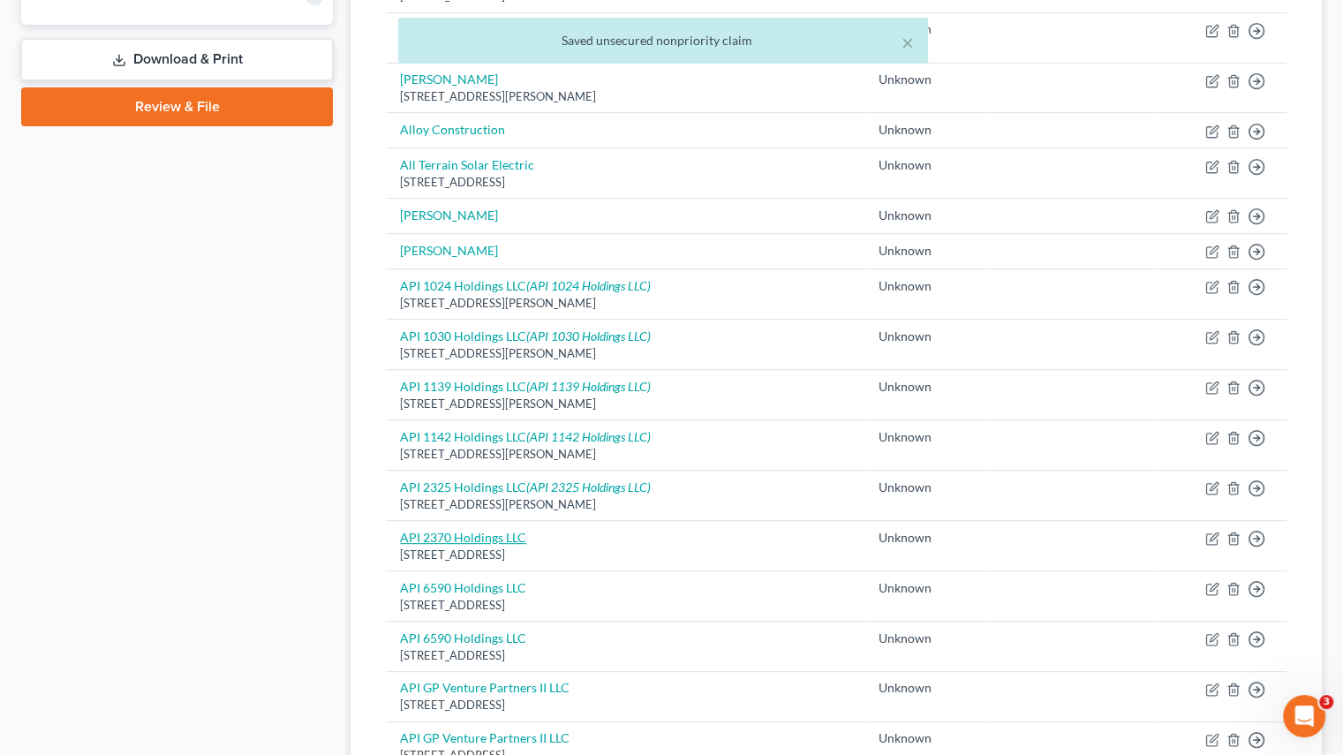
click at [430, 536] on link "API 2370 Holdings LLC" at bounding box center [463, 537] width 126 height 15
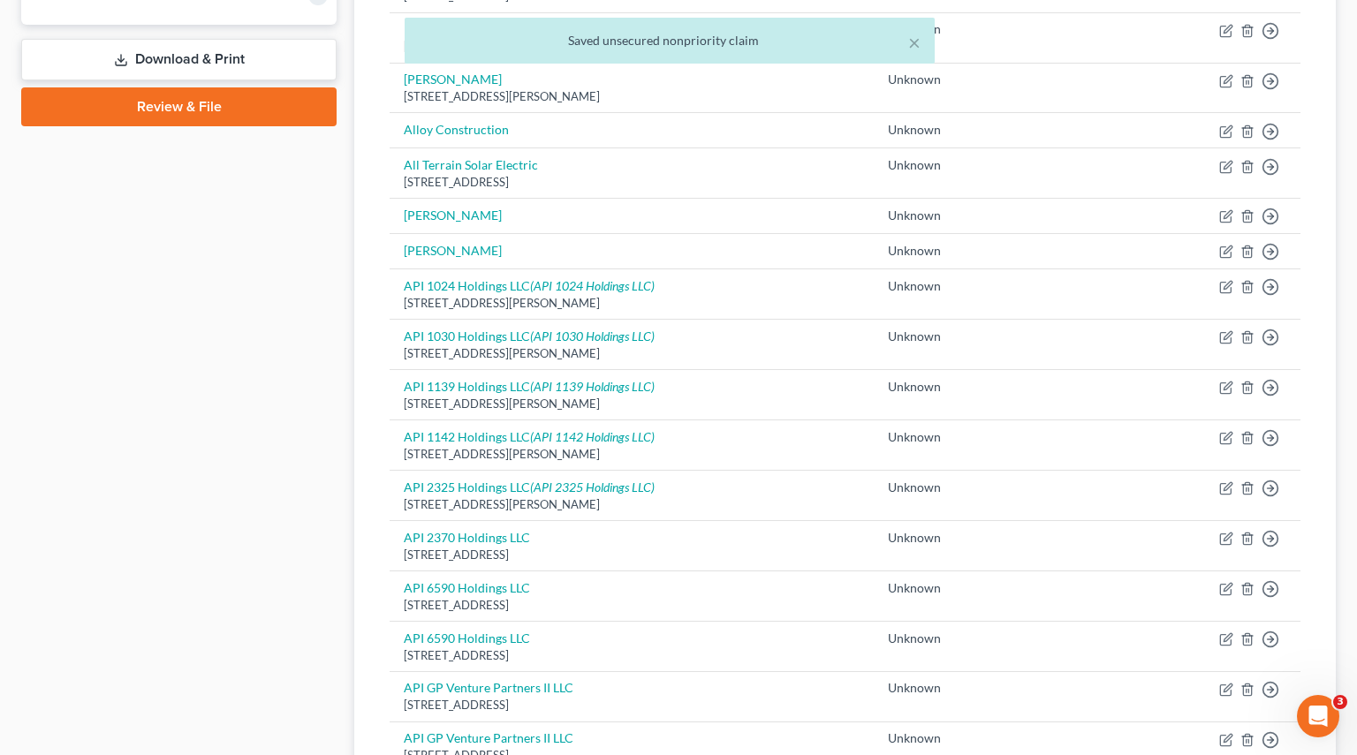
select select "4"
select select "2"
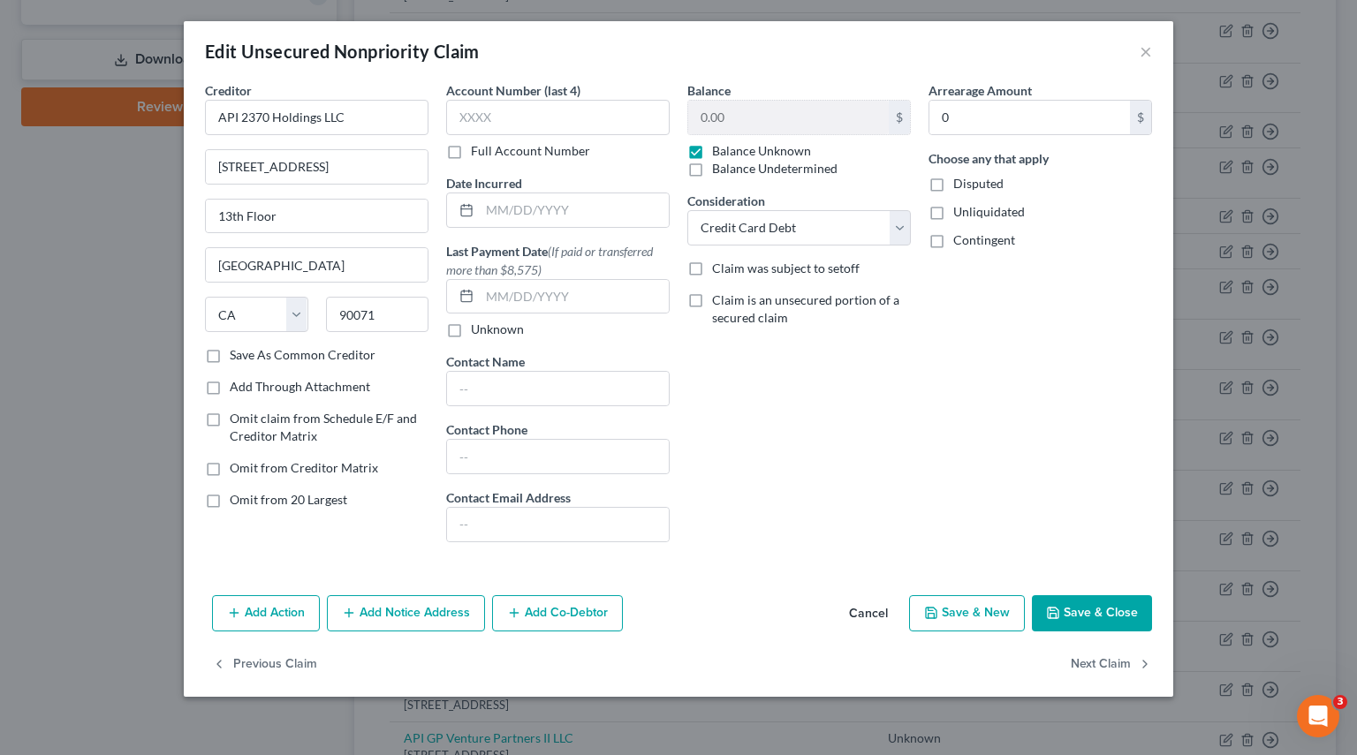
click at [405, 619] on button "Add Notice Address" at bounding box center [406, 613] width 158 height 37
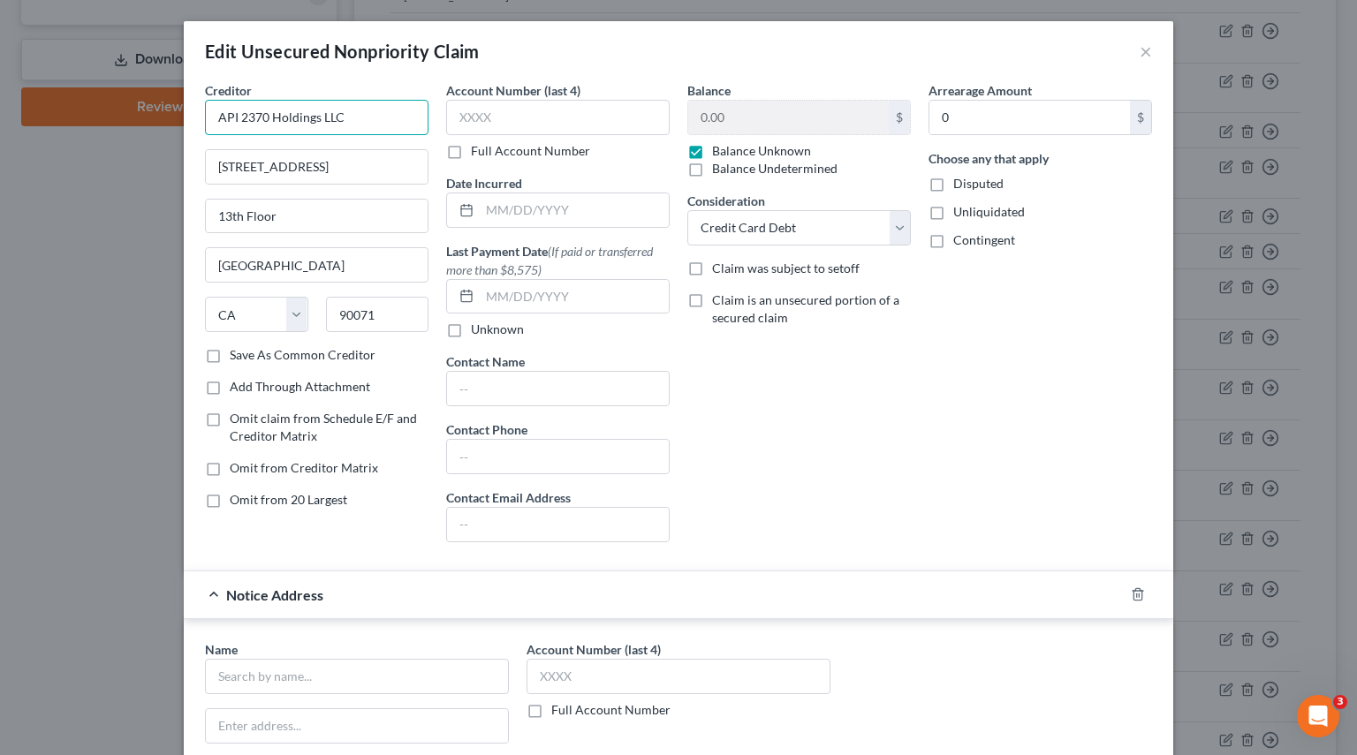
drag, startPoint x: 353, startPoint y: 126, endPoint x: 101, endPoint y: 113, distance: 253.0
click at [100, 113] on div "Edit Unsecured Nonpriority Claim × Creditor * API 2370 Holdings LLC 444 South F…" at bounding box center [678, 377] width 1357 height 755
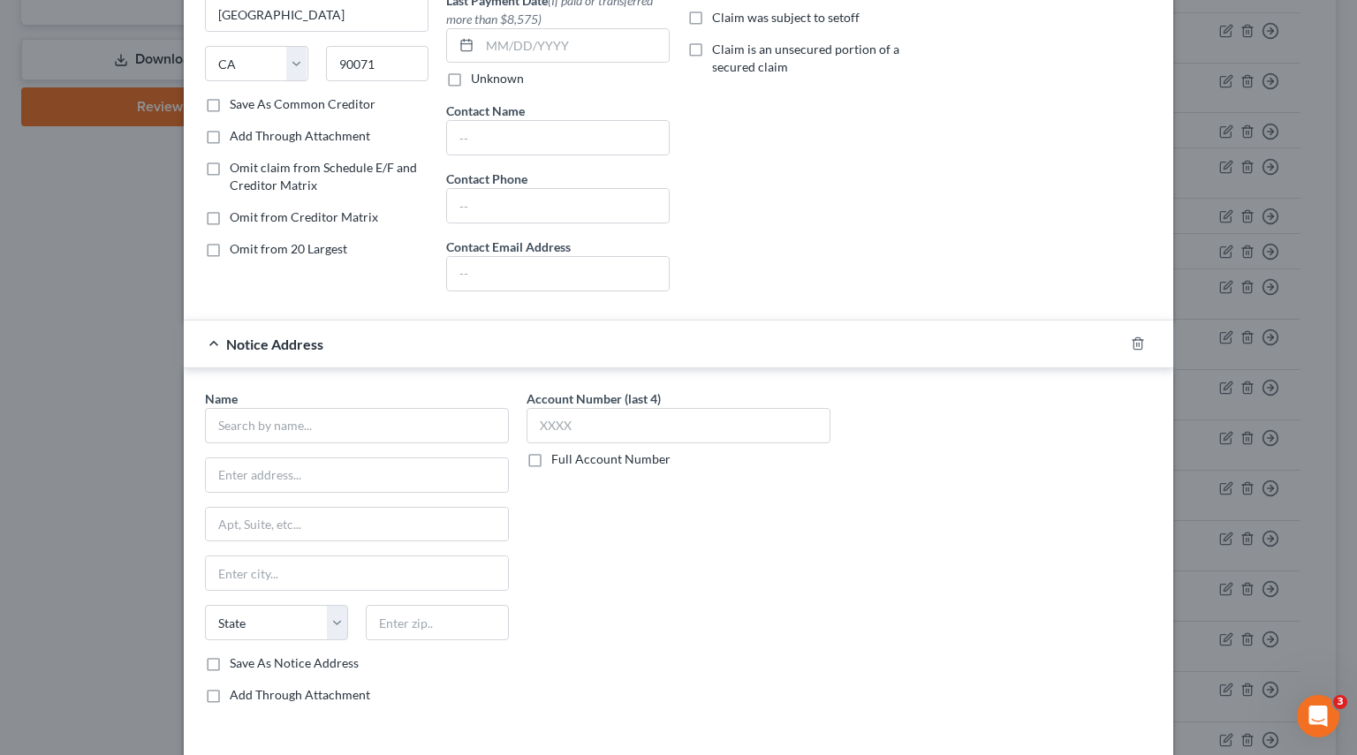
scroll to position [353, 0]
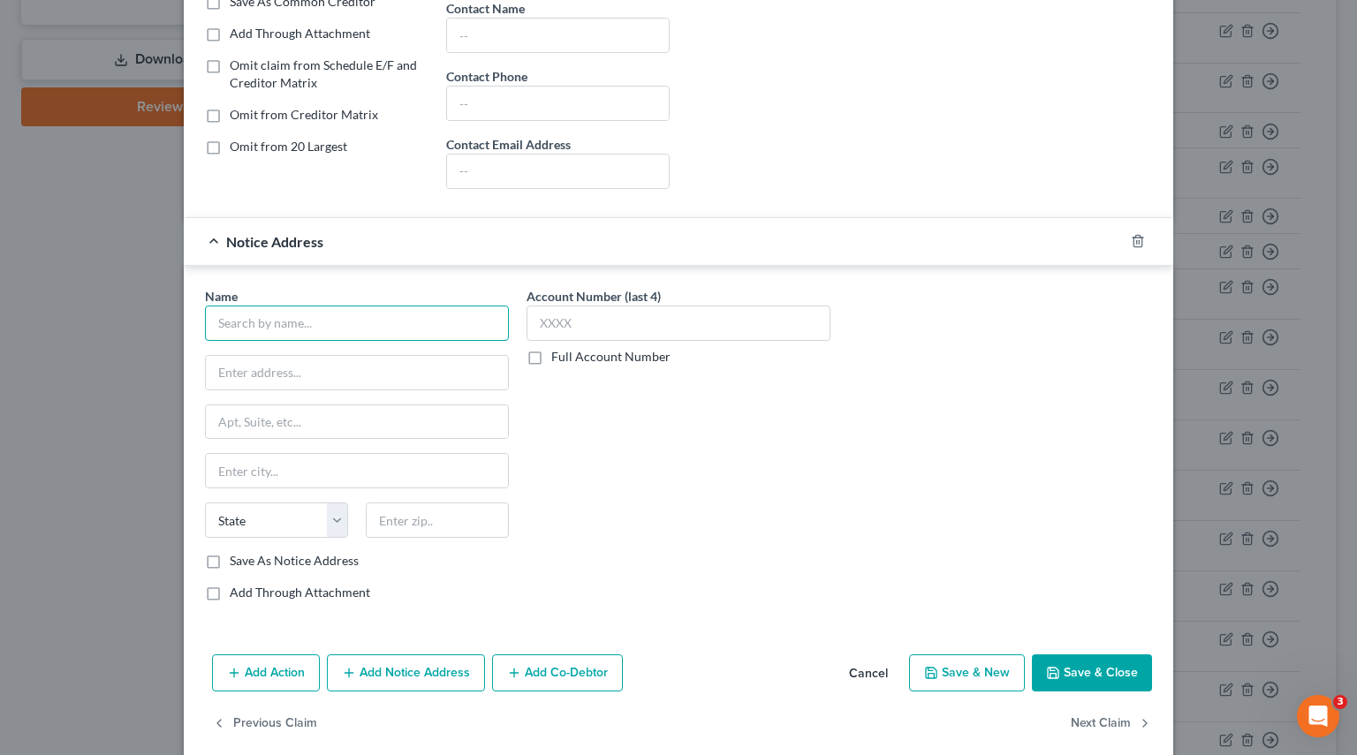
click at [279, 328] on input "text" at bounding box center [357, 323] width 304 height 35
paste input "API 2370 Holdings LLC"
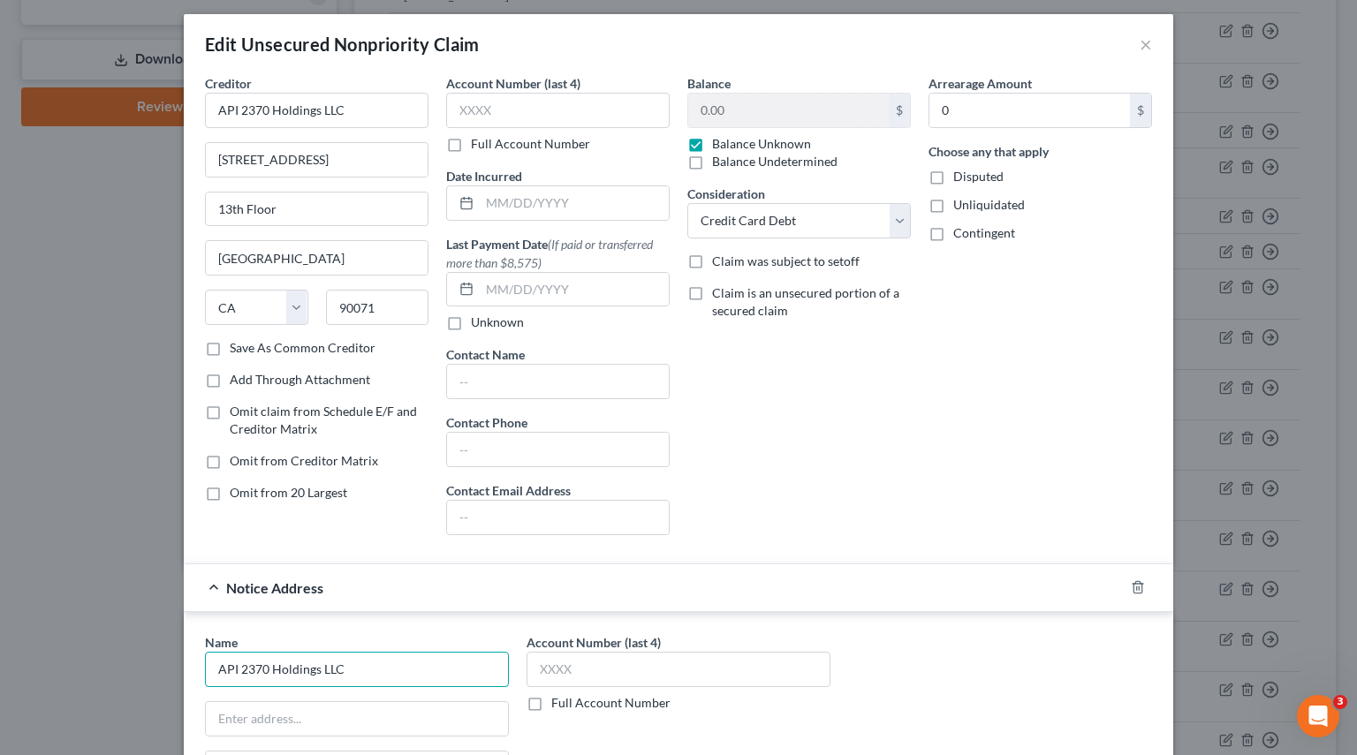
scroll to position [0, 0]
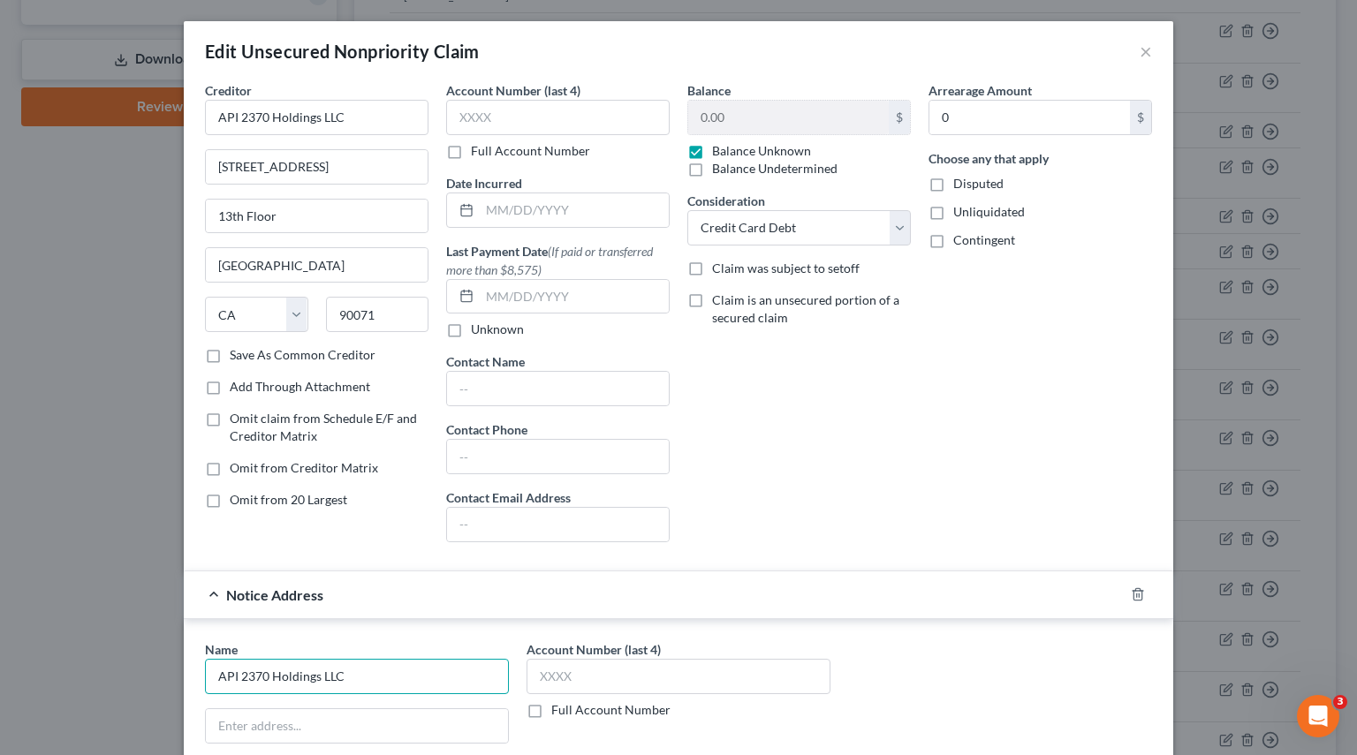
type input "API 2370 Holdings LLC"
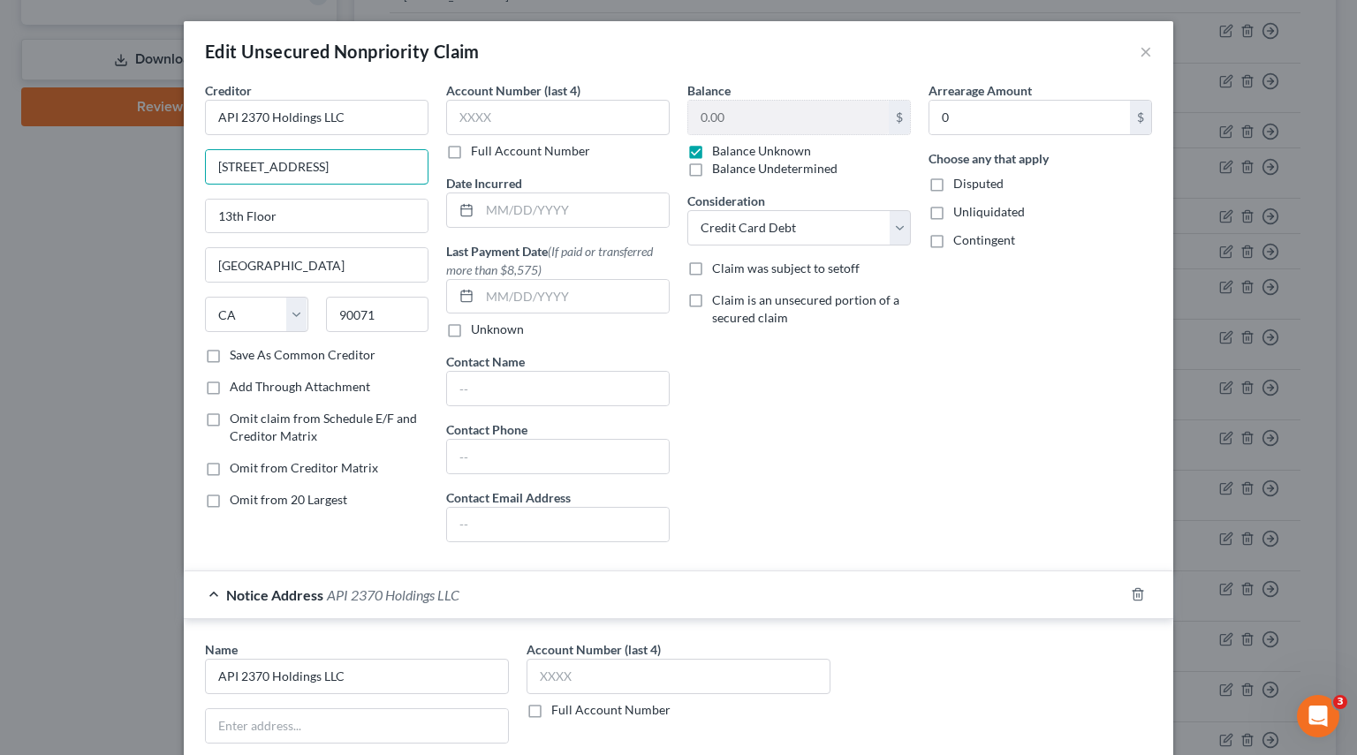
drag, startPoint x: 337, startPoint y: 163, endPoint x: 79, endPoint y: 164, distance: 258.8
click at [78, 162] on div "Edit Unsecured Nonpriority Claim × Creditor * API 2370 Holdings LLC 444 South F…" at bounding box center [678, 377] width 1357 height 755
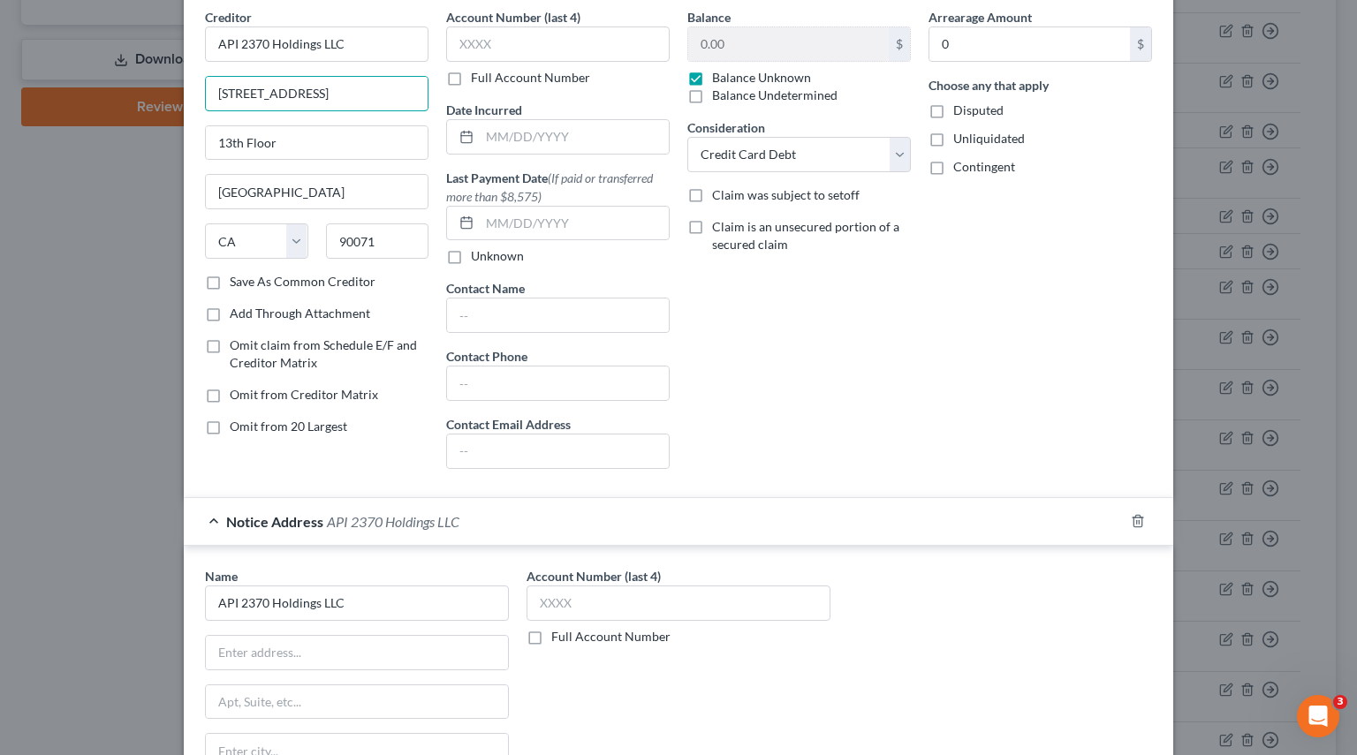
scroll to position [265, 0]
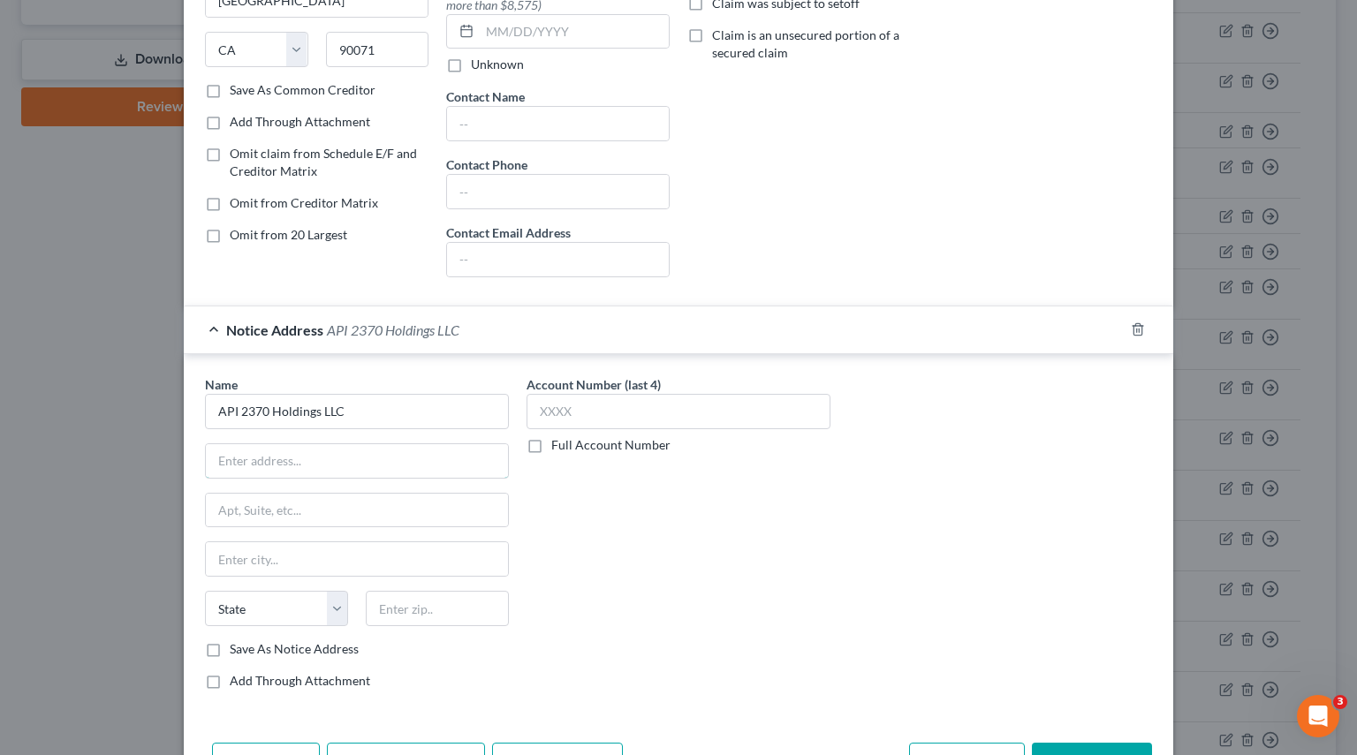
click at [277, 457] on input "text" at bounding box center [357, 461] width 302 height 34
paste input "444 South Flower Street"
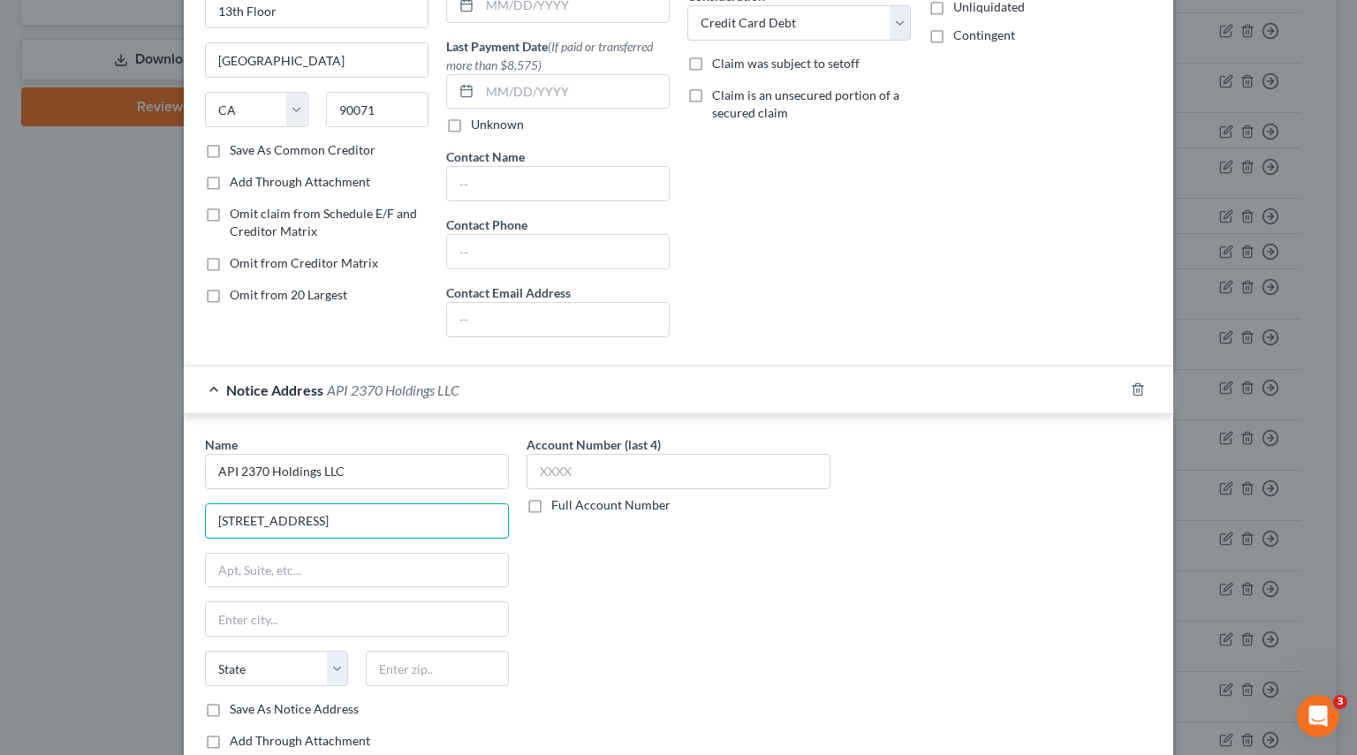
scroll to position [0, 0]
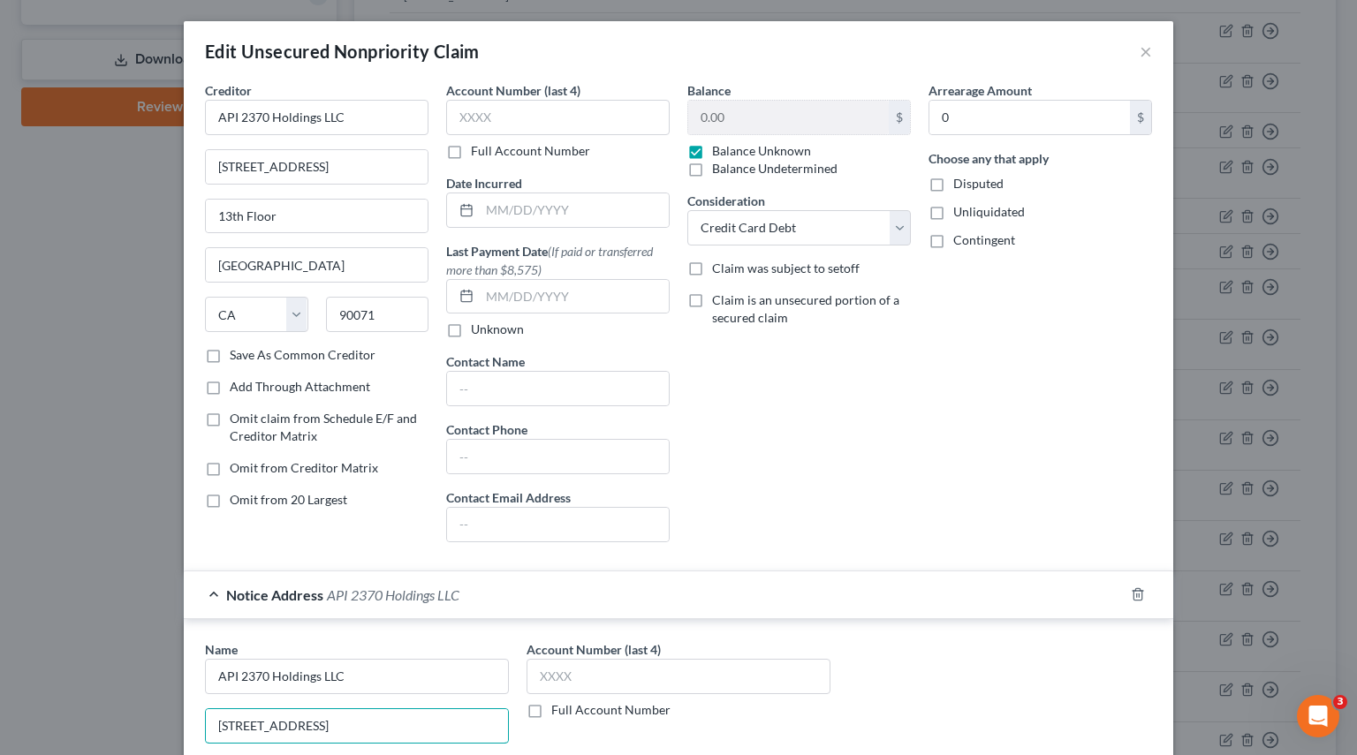
type input "444 South Flower Street"
drag, startPoint x: 328, startPoint y: 229, endPoint x: 40, endPoint y: 211, distance: 288.5
click at [41, 211] on div "Edit Unsecured Nonpriority Claim × Creditor * API 2370 Holdings LLC 444 South F…" at bounding box center [678, 377] width 1357 height 755
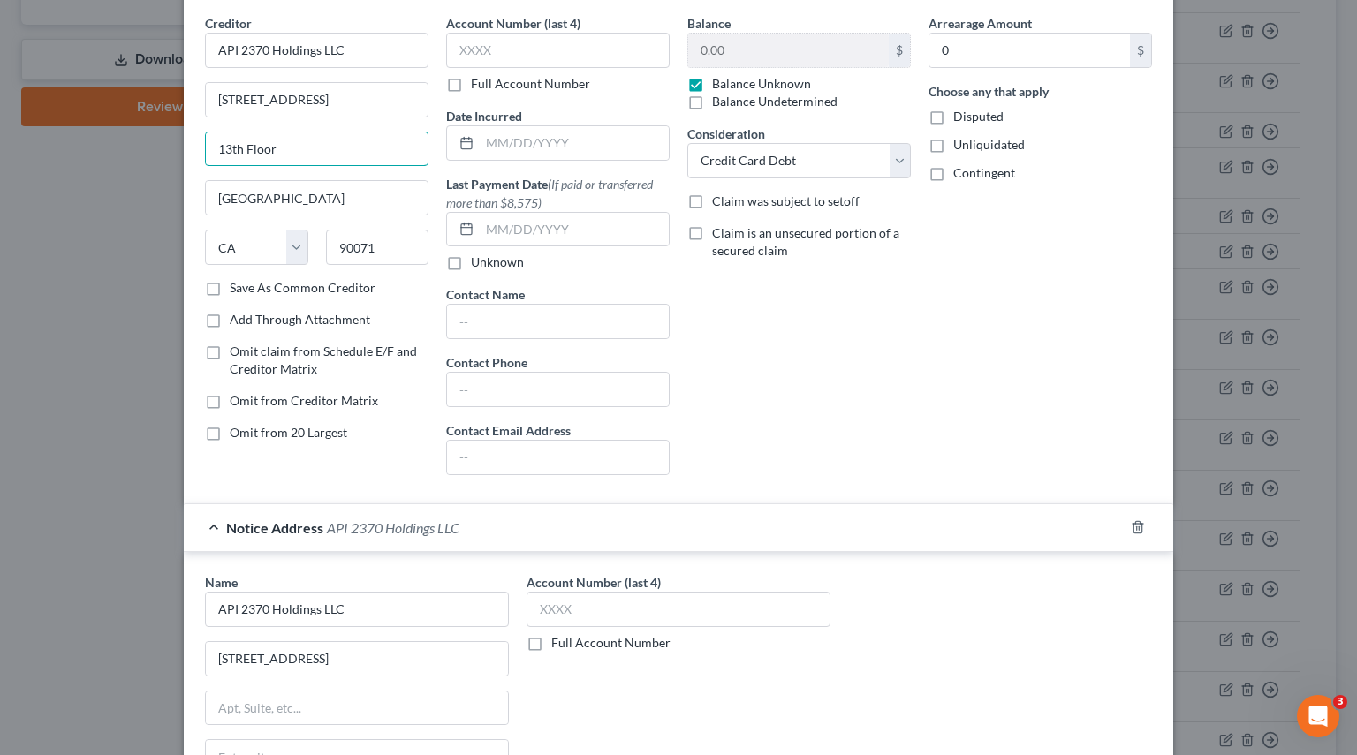
scroll to position [177, 0]
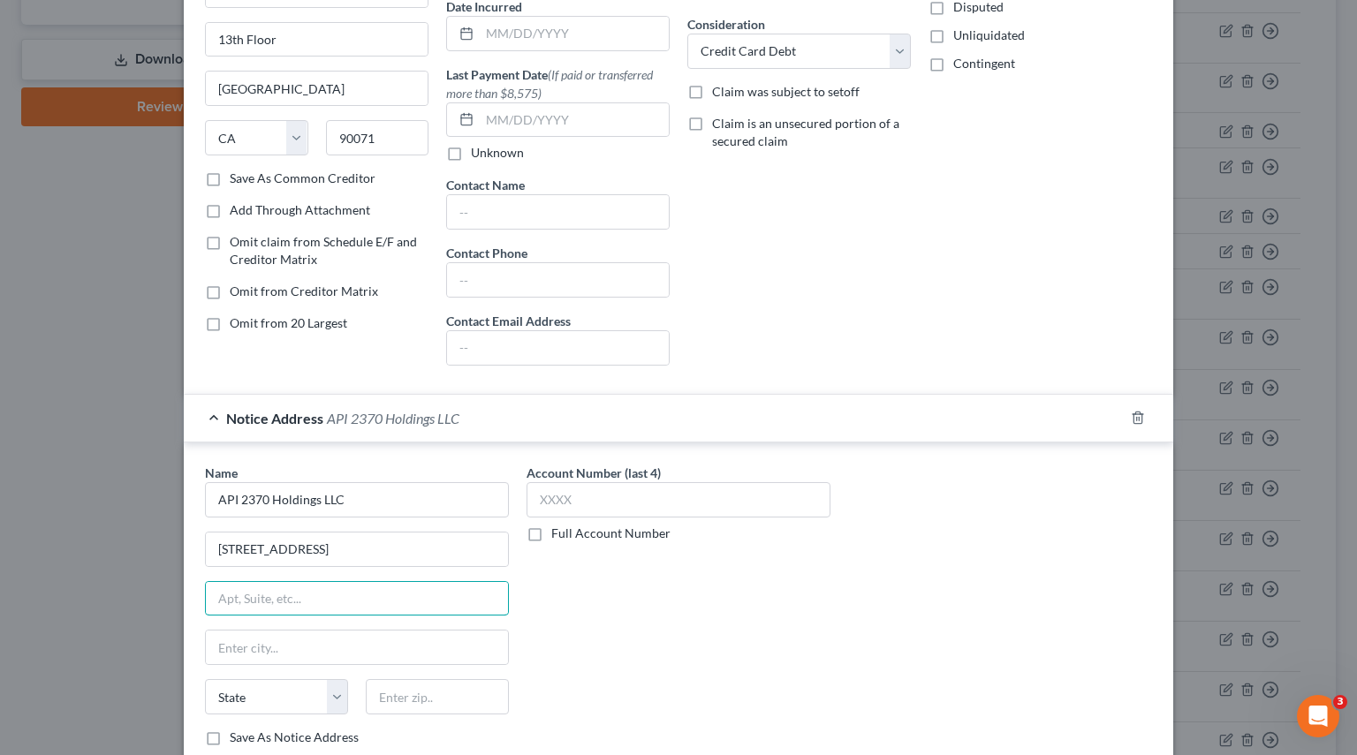
click at [230, 586] on input "text" at bounding box center [357, 599] width 302 height 34
paste input "13th Floor"
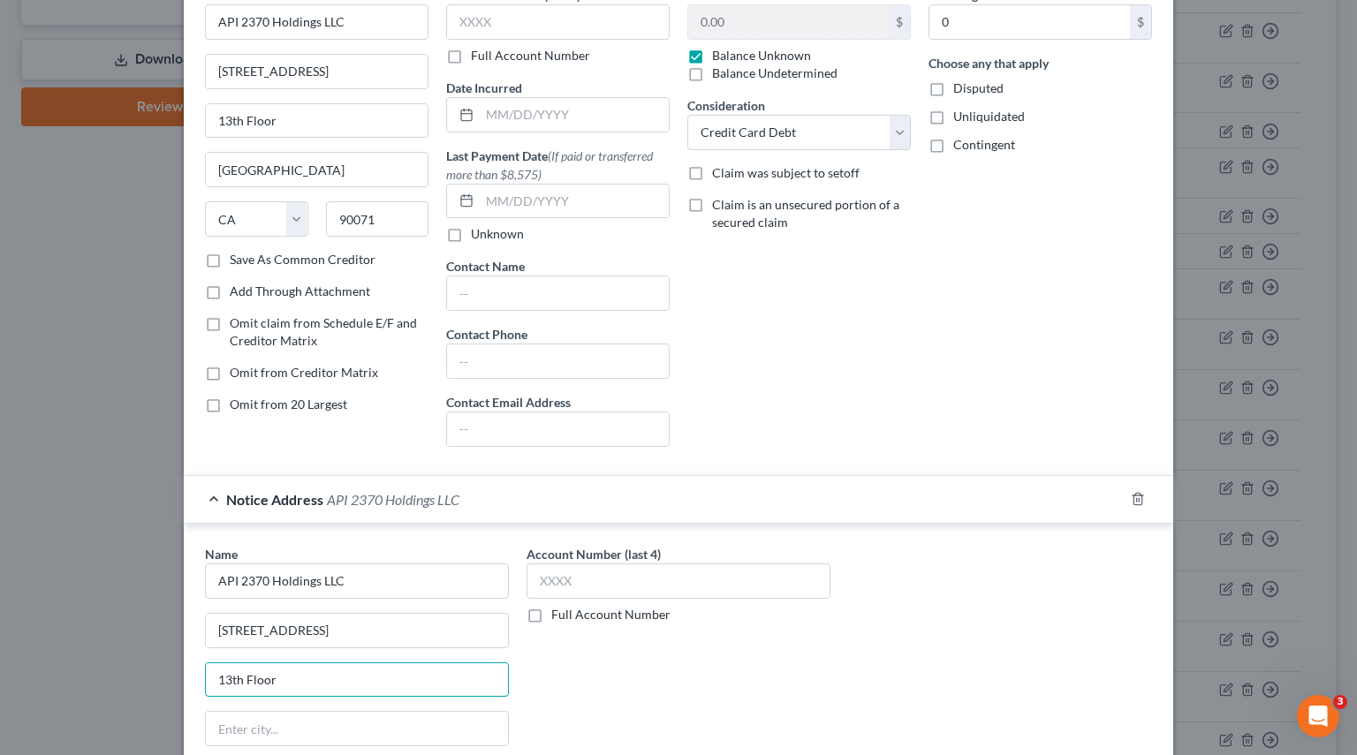
scroll to position [0, 0]
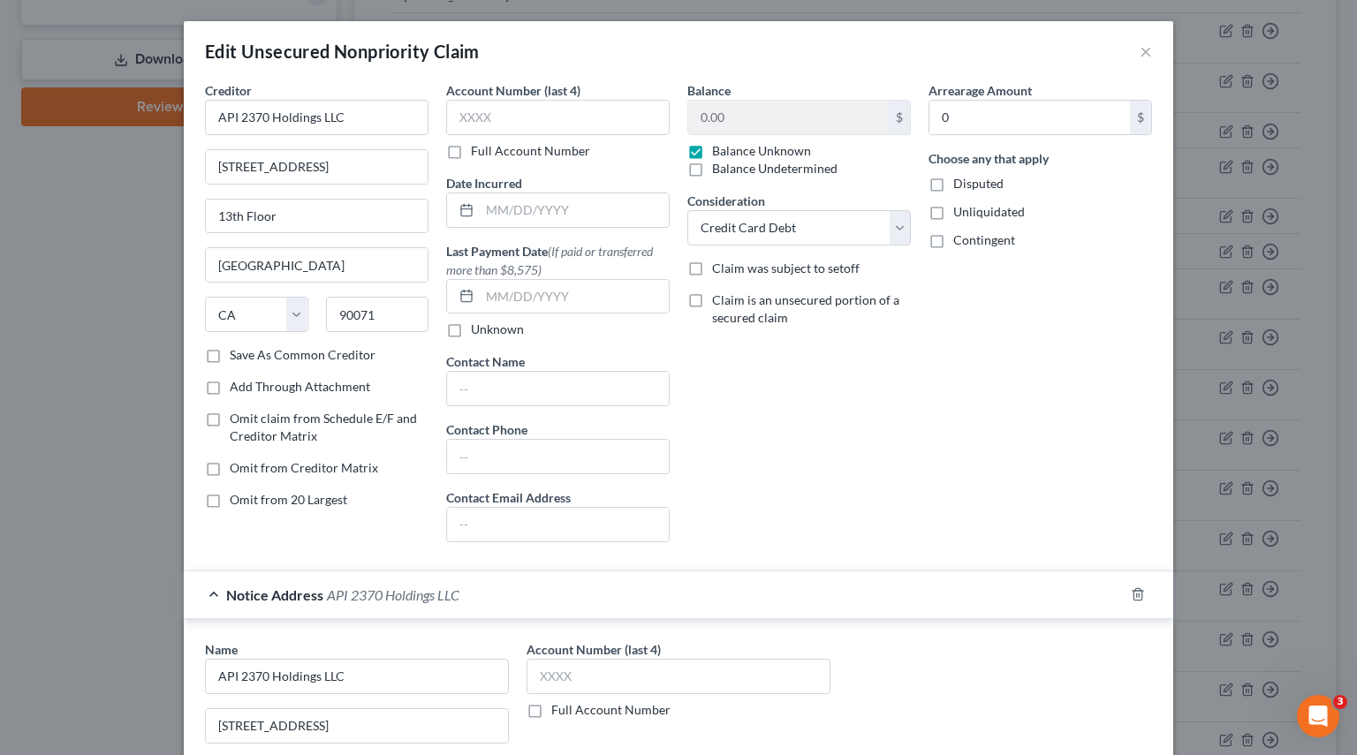
type input "13th Floor"
drag, startPoint x: 310, startPoint y: 267, endPoint x: 0, endPoint y: 271, distance: 310.0
click at [1, 260] on div "Edit Unsecured Nonpriority Claim × Creditor * API 2370 Holdings LLC 444 South F…" at bounding box center [678, 377] width 1357 height 755
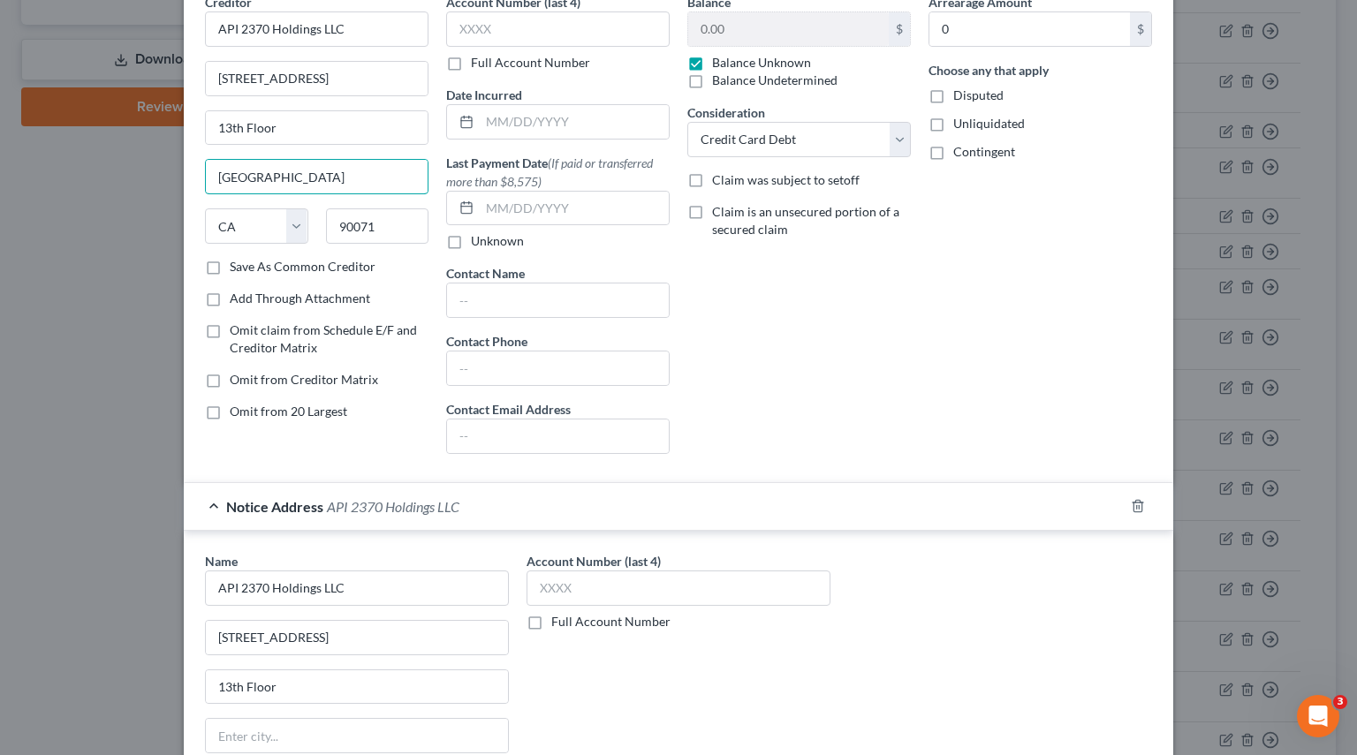
scroll to position [265, 0]
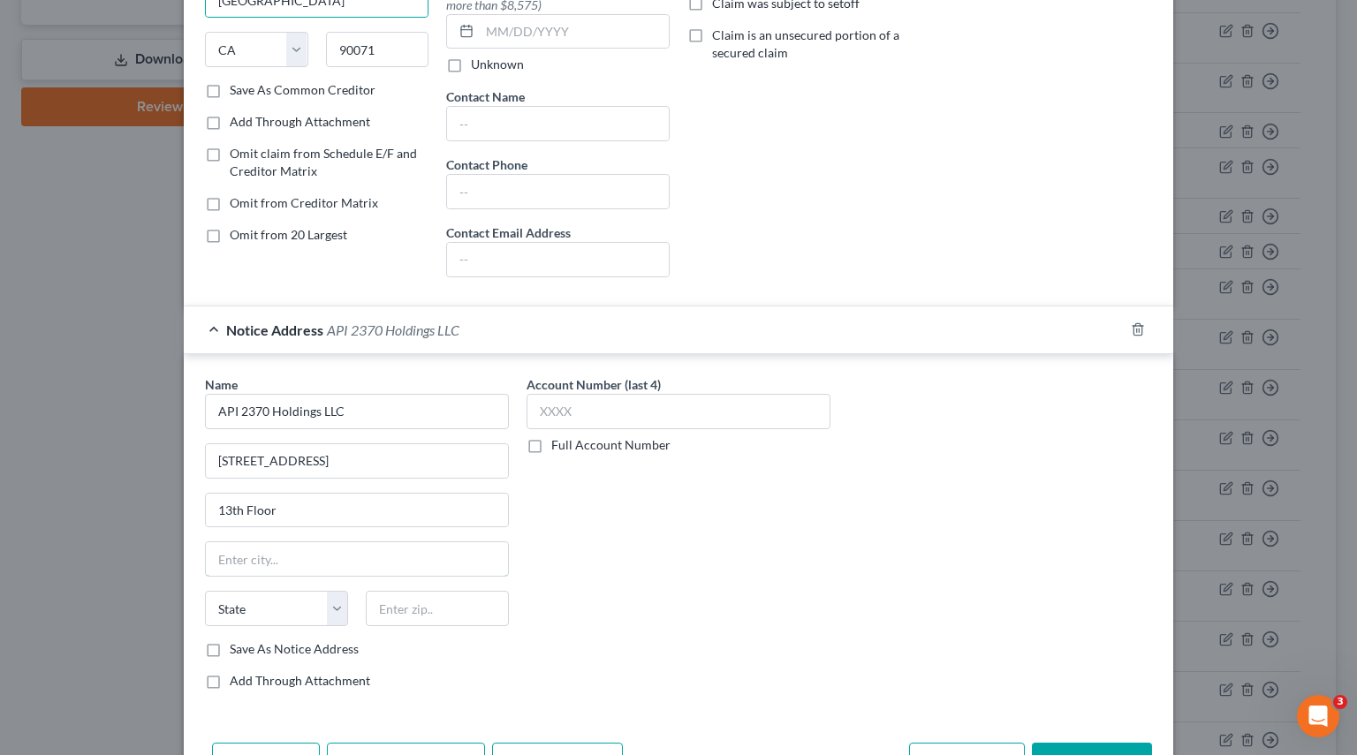
click at [280, 556] on input "text" at bounding box center [357, 559] width 302 height 34
paste input "Los Angeles"
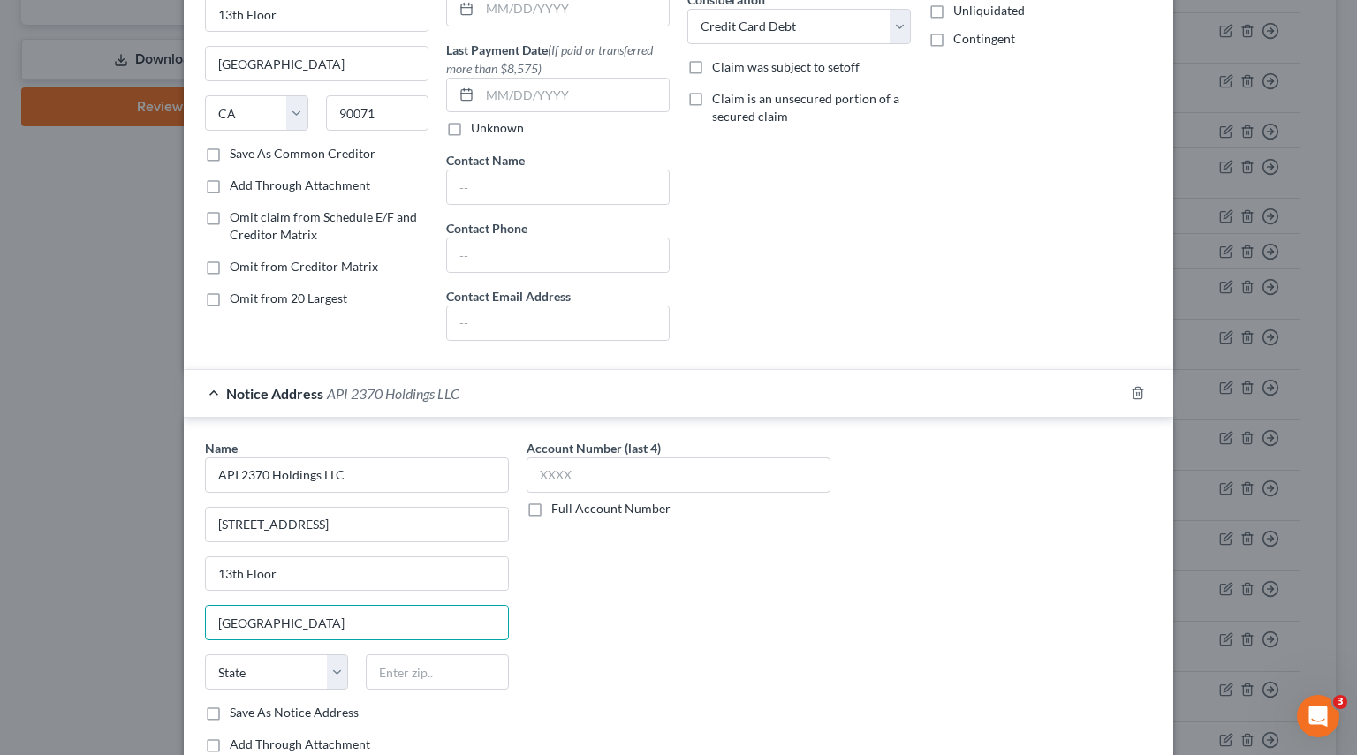
scroll to position [0, 0]
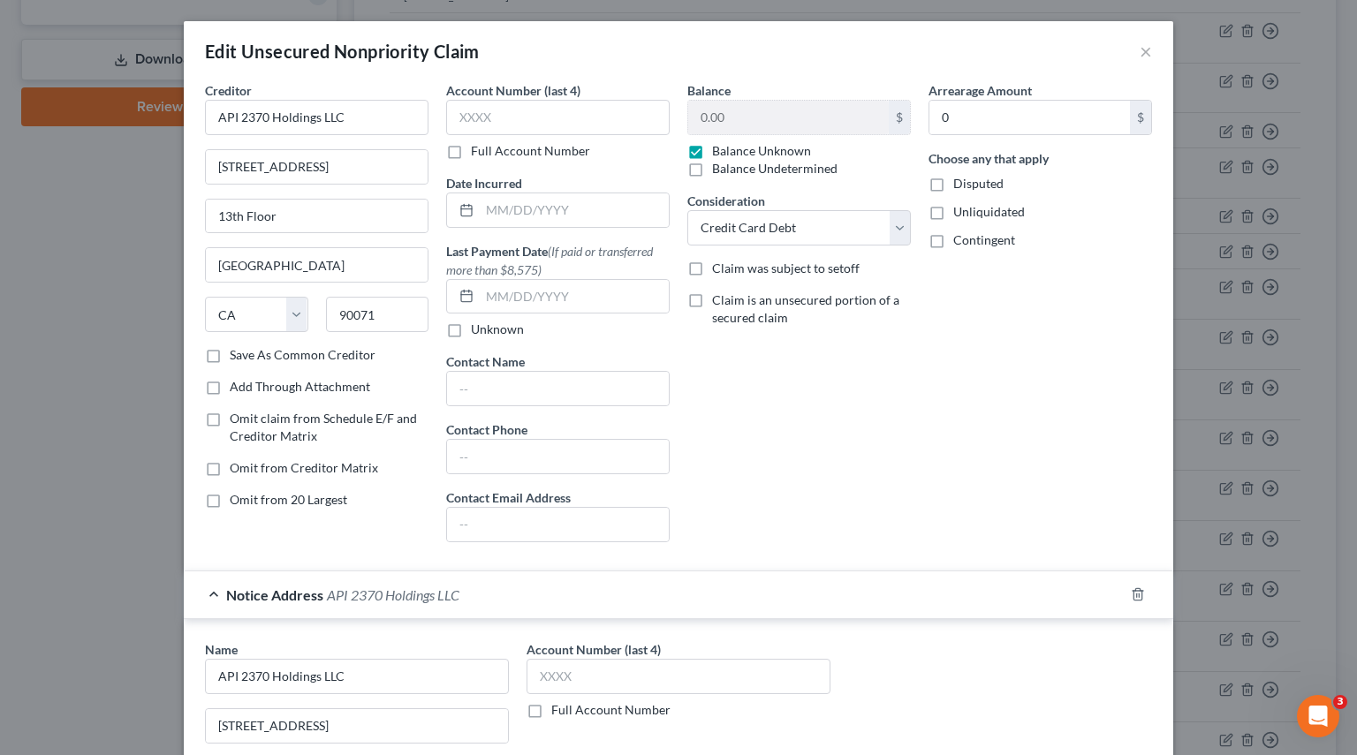
type input "Los Angeles"
drag, startPoint x: 314, startPoint y: 314, endPoint x: 198, endPoint y: 318, distance: 115.8
click at [205, 314] on div "State AL AK AR AZ CA CO CT DE DC FL GA GU HI ID IL IN IA KS KY LA ME MD MA MI M…" at bounding box center [316, 321] width 241 height 49
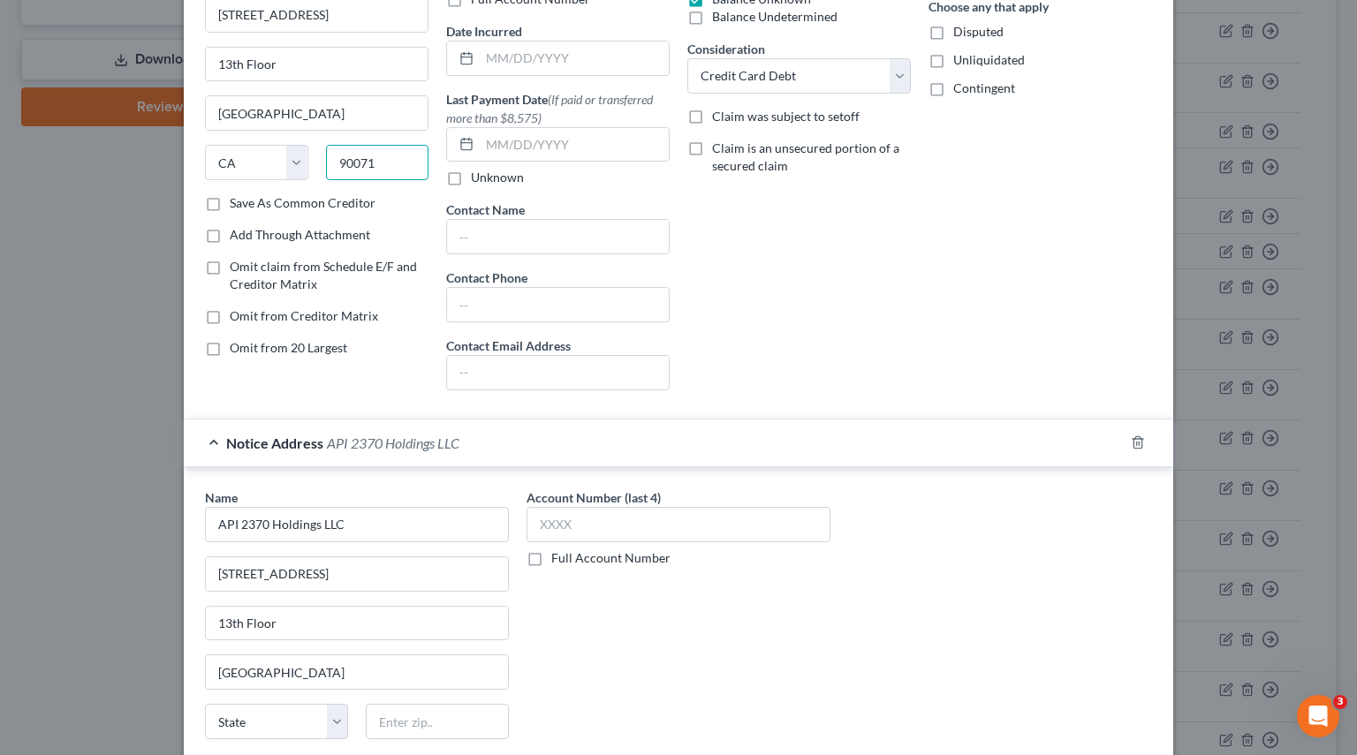
scroll to position [265, 0]
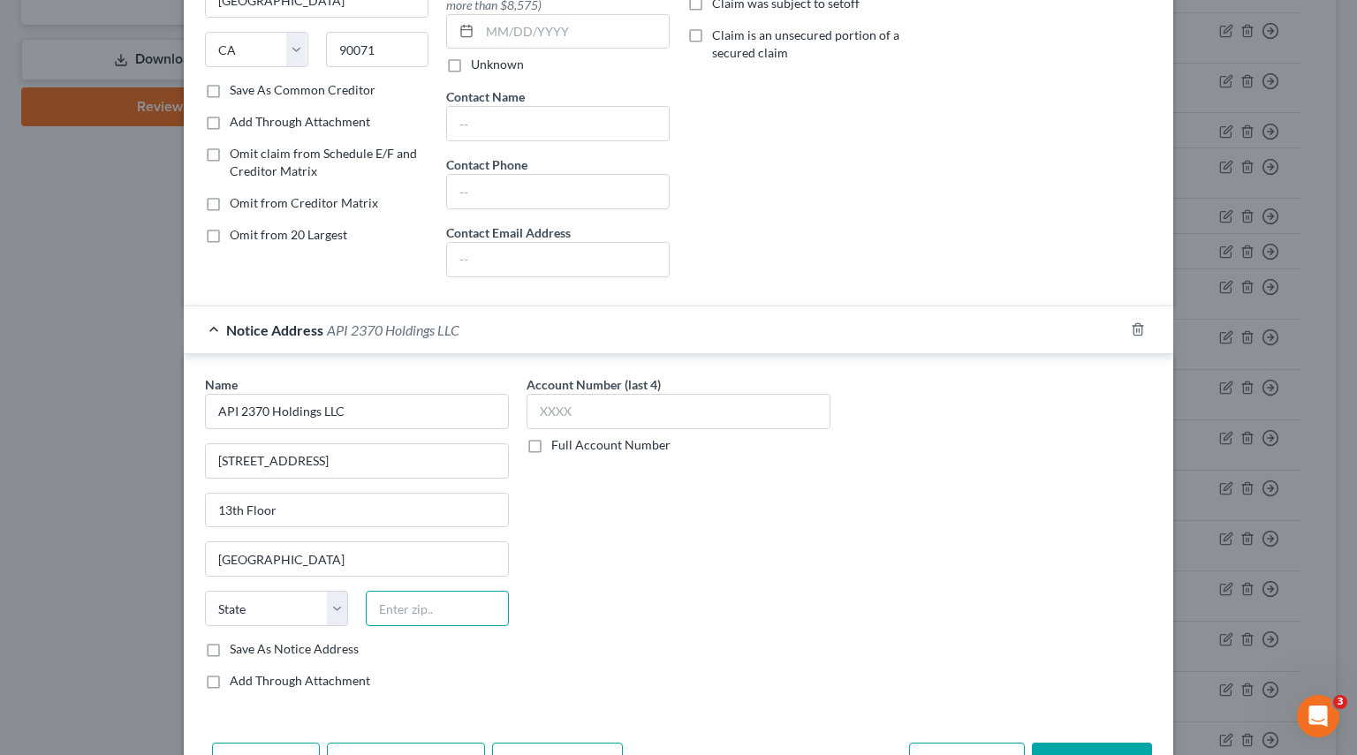
click at [406, 615] on input "text" at bounding box center [437, 608] width 143 height 35
paste input "90071"
type input "90071"
click at [336, 606] on select "State AL AK AR AZ CA CO CT DE DC FL GA GU HI ID IL IN IA KS KY LA ME MD MA MI M…" at bounding box center [276, 608] width 143 height 35
select select "4"
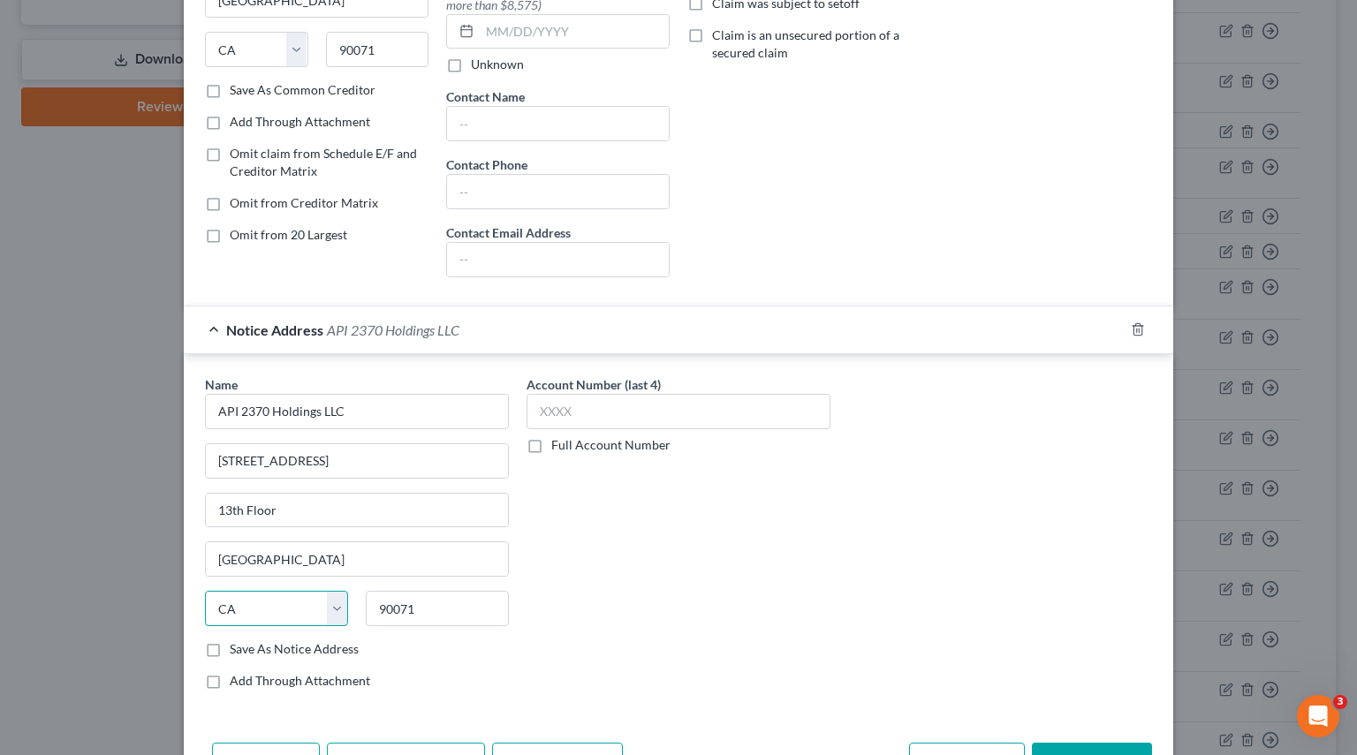
click at [205, 591] on select "State AL AK AR AZ CA CO CT DE DC FL GA GU HI ID IL IN IA KS KY LA ME MD MA MI M…" at bounding box center [276, 608] width 143 height 35
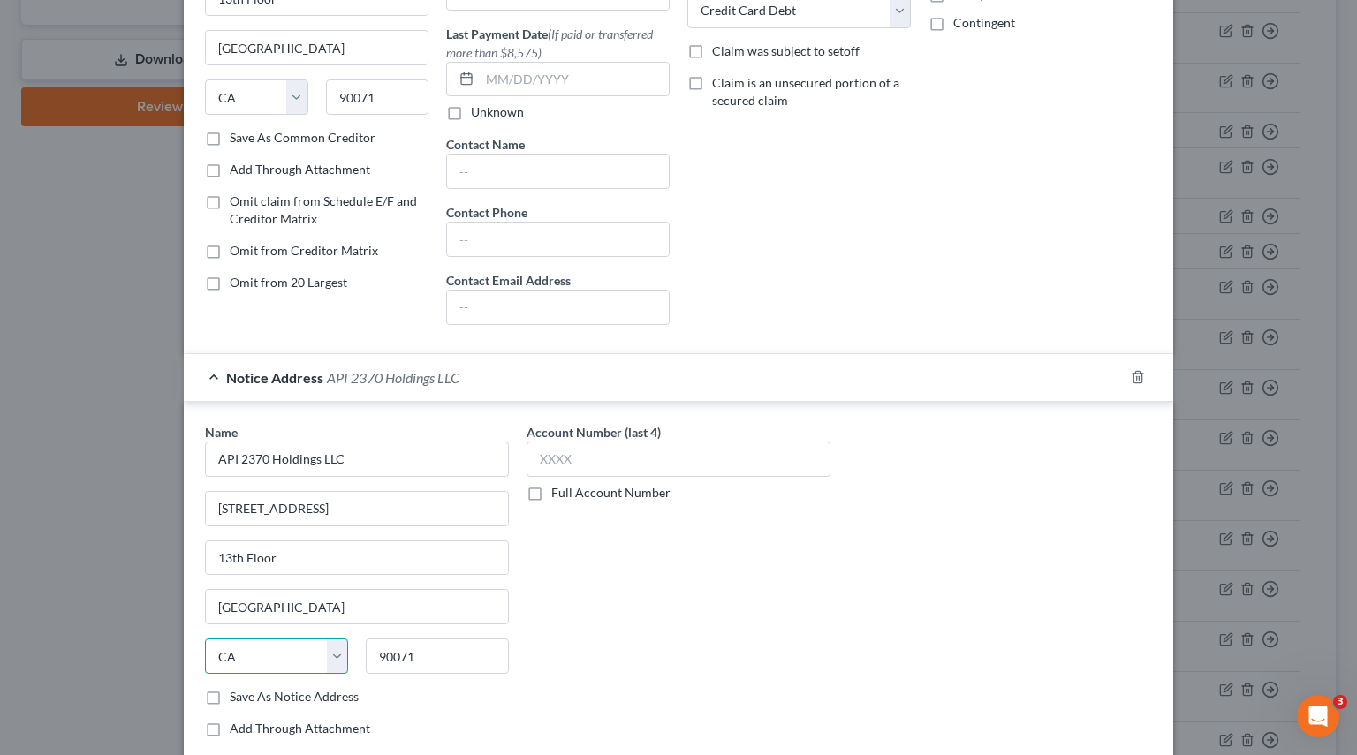
scroll to position [0, 0]
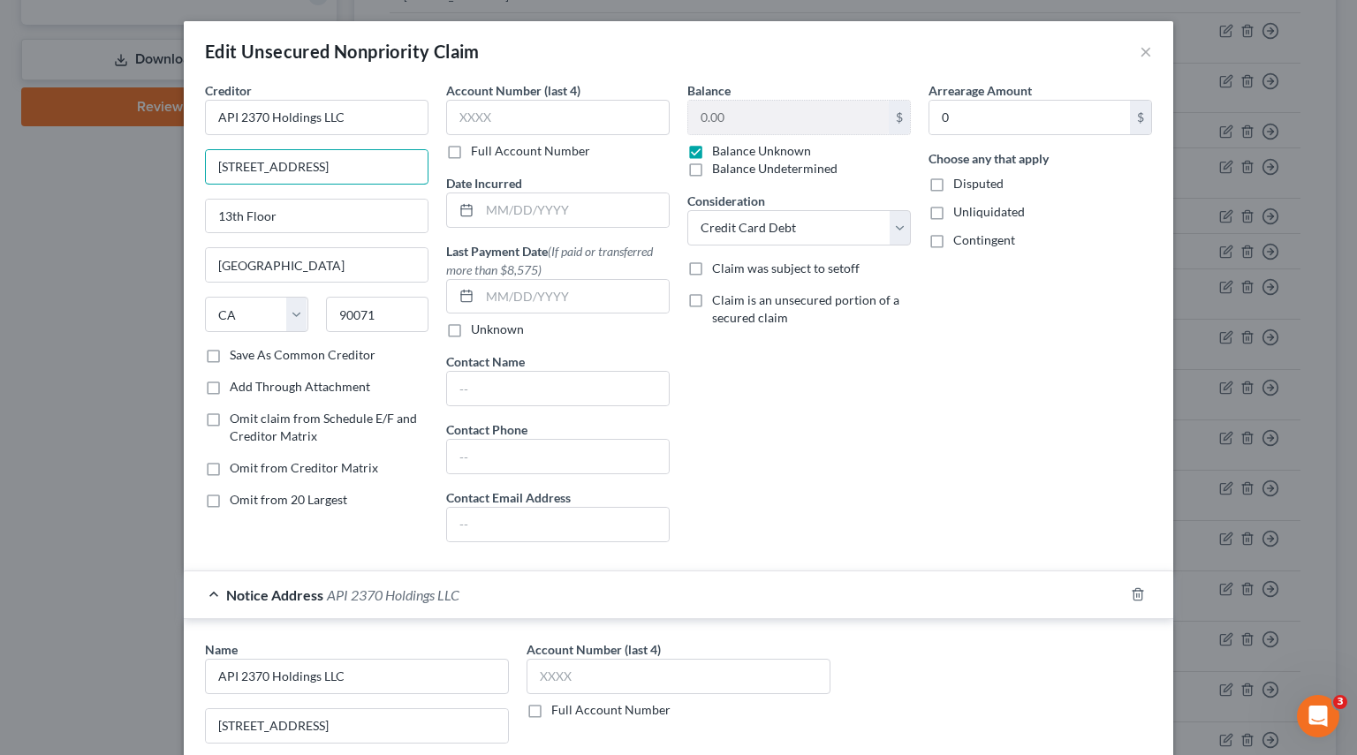
drag, startPoint x: 390, startPoint y: 172, endPoint x: -212, endPoint y: 169, distance: 602.4
click at [0, 169] on html "Home New Case Client Portal Pierson Ferdinand tracey.morgan@pierferd.com My Acc…" at bounding box center [678, 378] width 1357 height 1993
paste input "2006 N Sepulveda Blvd."
type input "2006 N Sepulveda Blvd."
drag, startPoint x: 329, startPoint y: 215, endPoint x: -89, endPoint y: 211, distance: 418.7
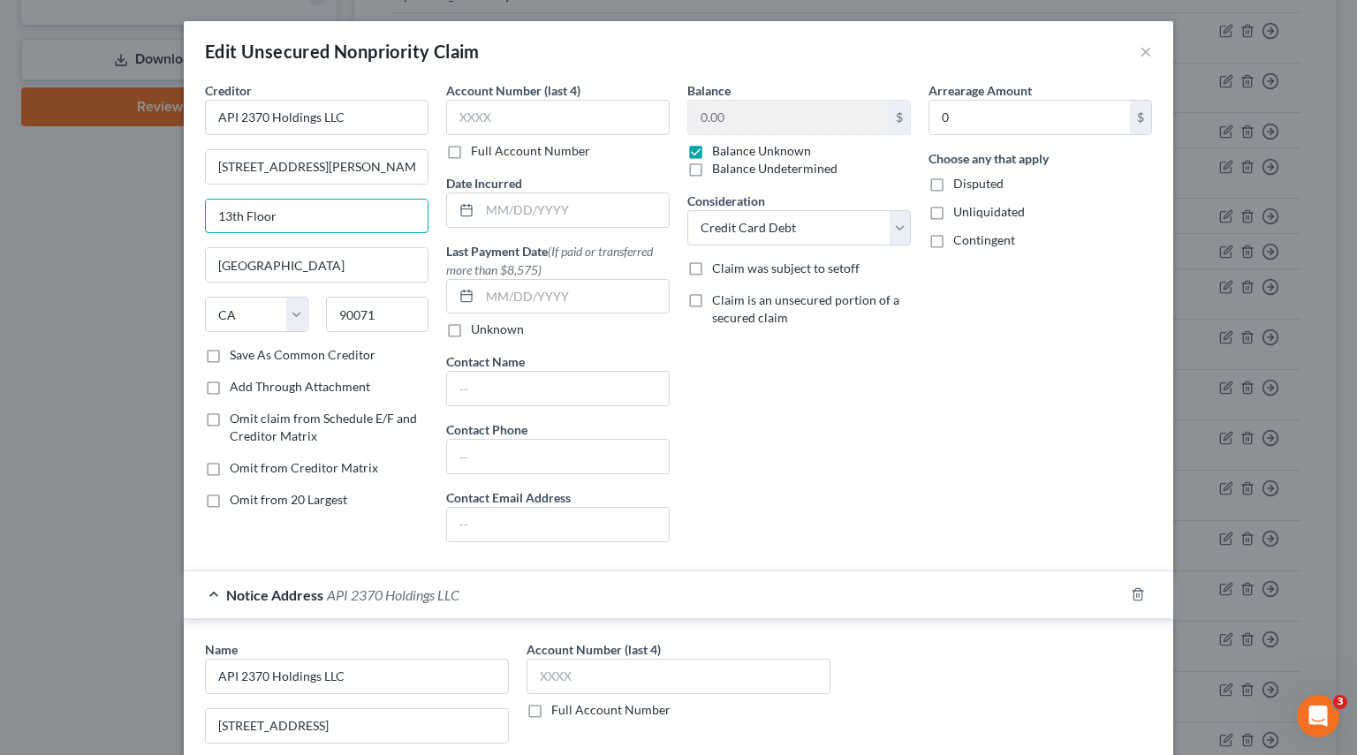
click at [0, 211] on html "Home New Case Client Portal Pierson Ferdinand tracey.morgan@pierferd.com My Acc…" at bounding box center [678, 378] width 1357 height 1993
paste input "#552"
type input "#552"
drag, startPoint x: 295, startPoint y: 276, endPoint x: 85, endPoint y: 271, distance: 210.3
click at [92, 264] on div "Edit Unsecured Nonpriority Claim × Creditor * API 2370 Holdings LLC 2006 N Sepu…" at bounding box center [678, 377] width 1357 height 755
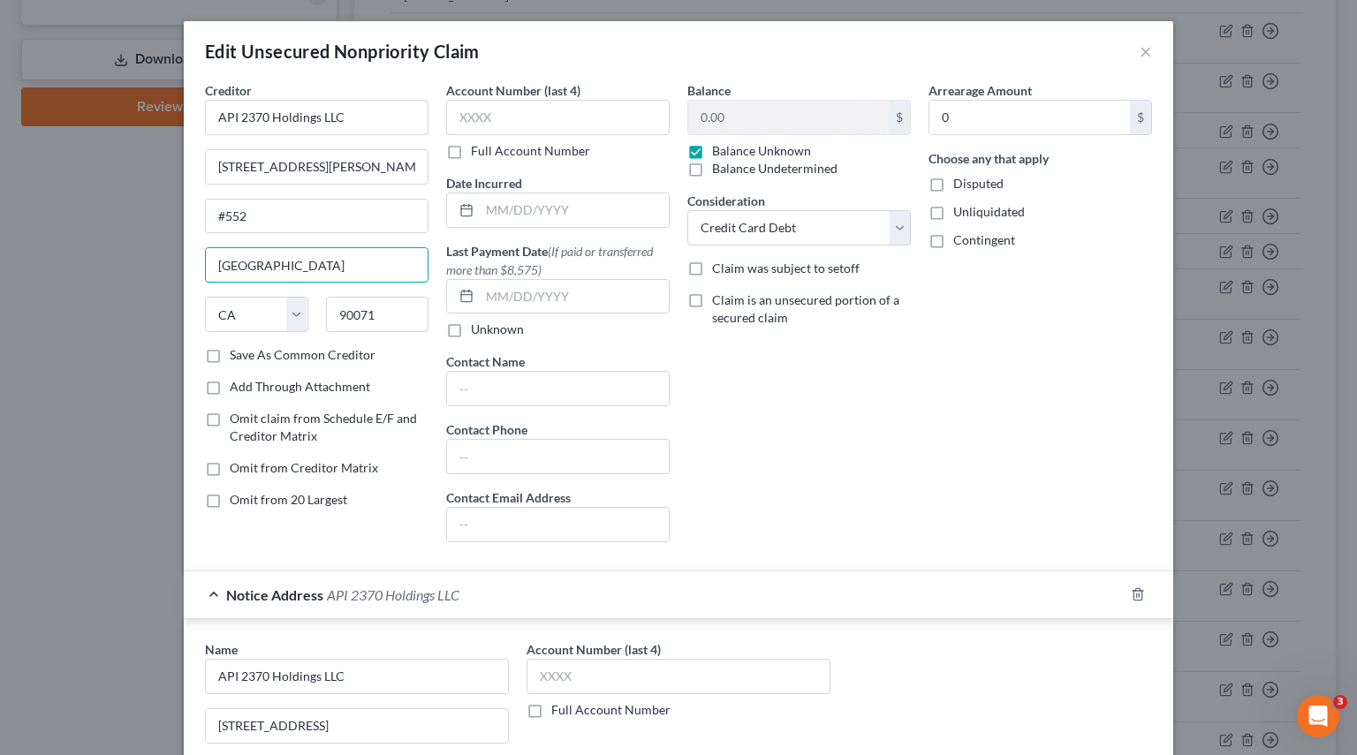
paste input "Manhattan Beach"
type input "Manhattan Beach"
drag, startPoint x: 400, startPoint y: 317, endPoint x: 240, endPoint y: 310, distance: 160.0
click at [244, 310] on div "State AL AK AR AZ CA CO CT DE DC FL GA GU HI ID IL IN IA KS KY LA ME MD MA MI M…" at bounding box center [316, 321] width 241 height 49
paste input "266"
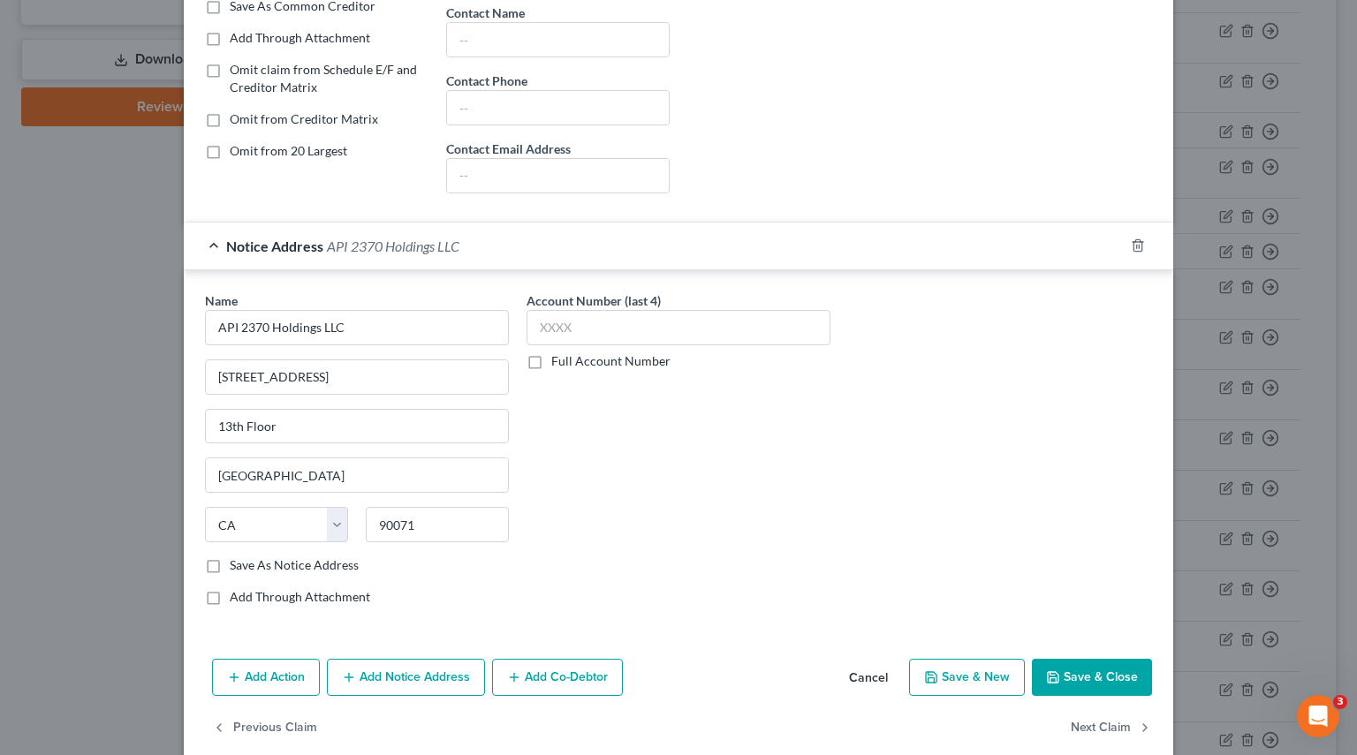
scroll to position [353, 0]
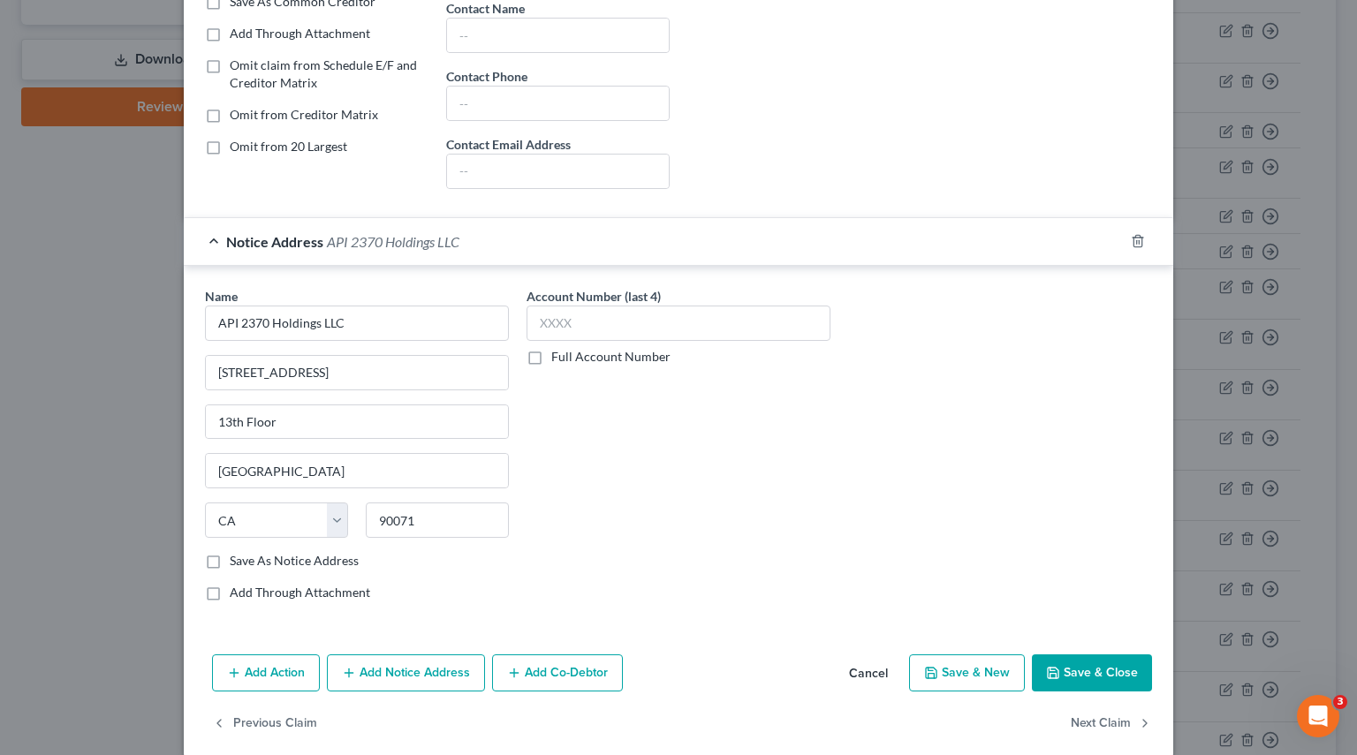
type input "90266"
click at [230, 559] on label "Save As Notice Address" at bounding box center [294, 561] width 129 height 18
click at [237, 559] on input "Save As Notice Address" at bounding box center [242, 557] width 11 height 11
click at [1095, 669] on button "Save & Close" at bounding box center [1092, 672] width 120 height 37
checkbox input "false"
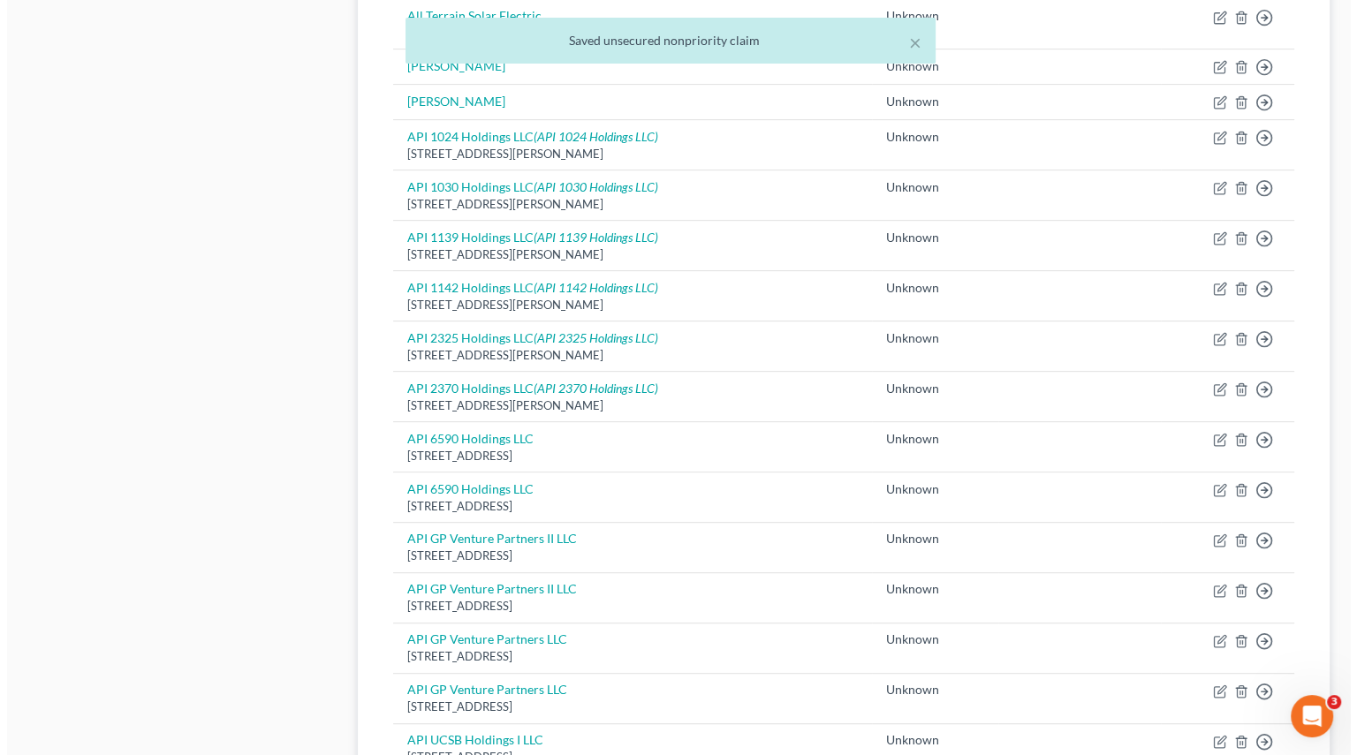
scroll to position [795, 0]
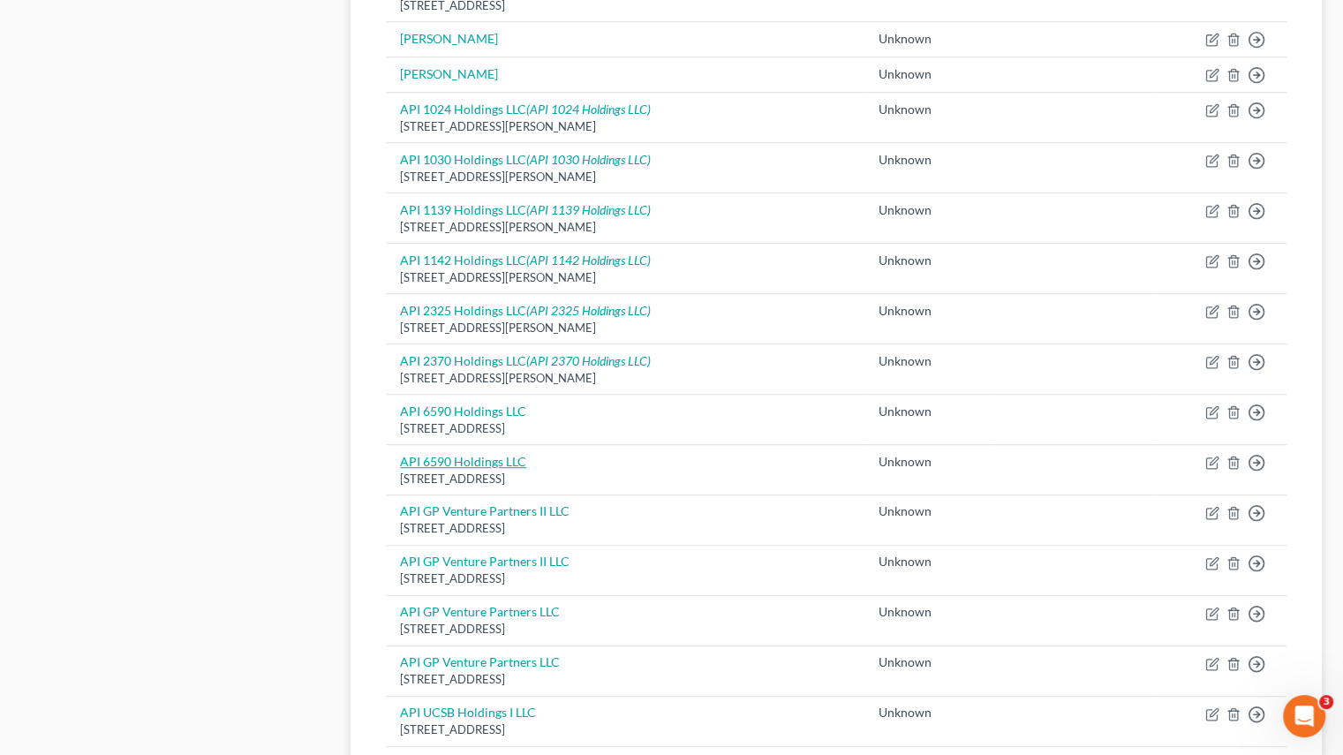
click at [520, 462] on link "API 6590 Holdings LLC" at bounding box center [463, 461] width 126 height 15
select select "4"
select select "2"
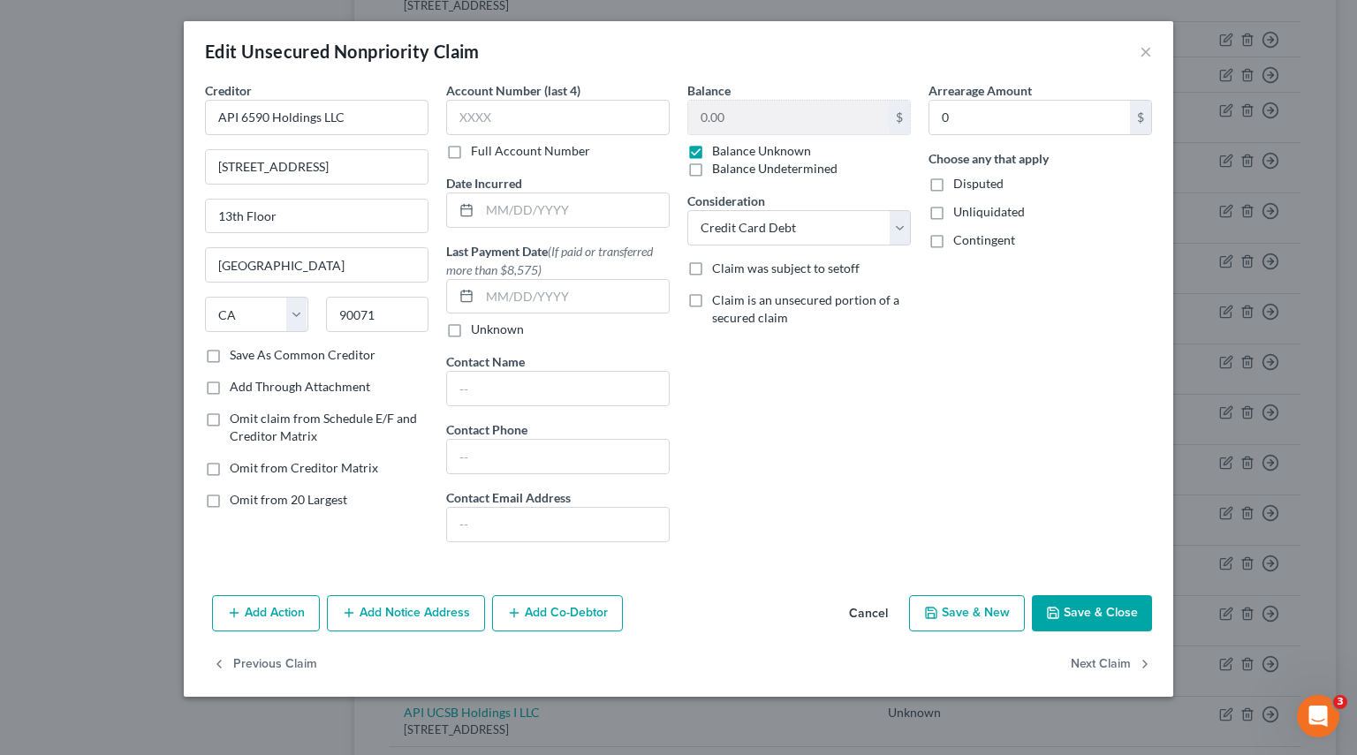
click at [388, 609] on button "Add Notice Address" at bounding box center [406, 613] width 158 height 37
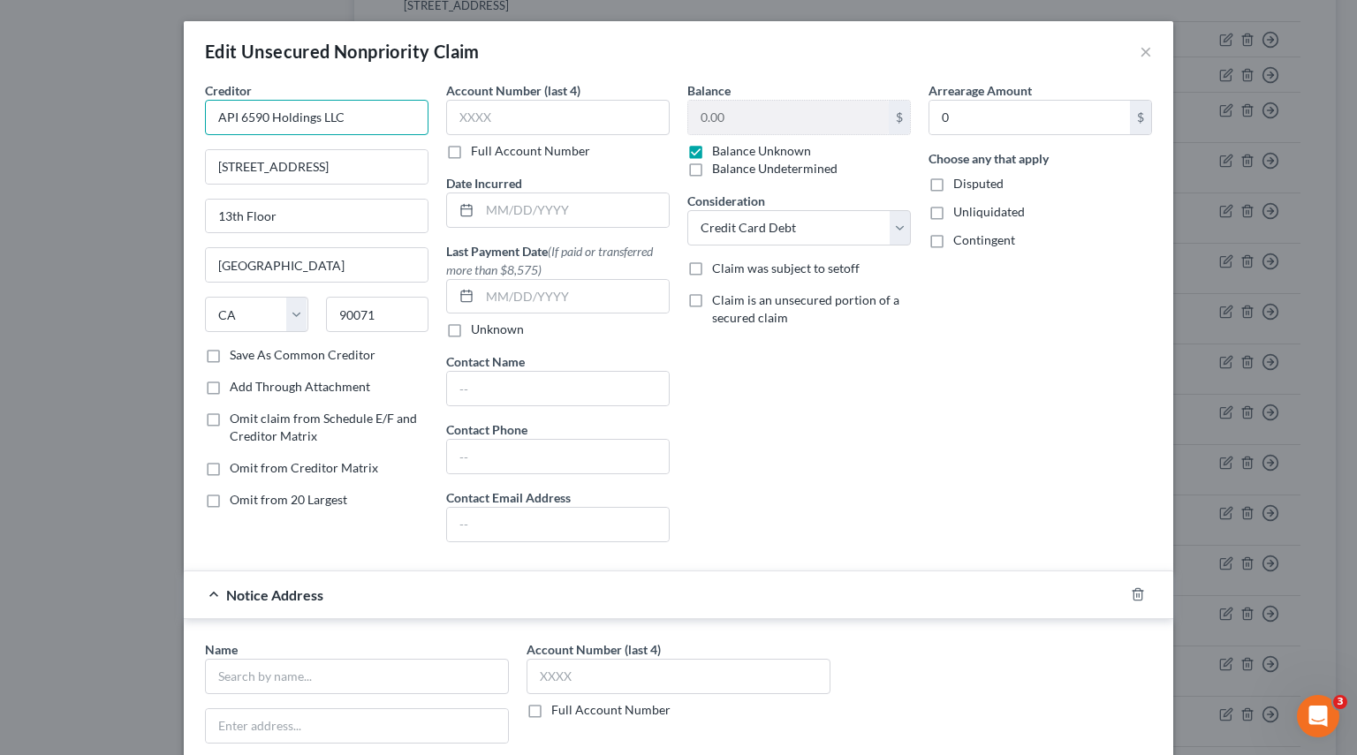
drag, startPoint x: 152, startPoint y: 116, endPoint x: -107, endPoint y: 104, distance: 259.0
click at [0, 104] on html "Home New Case Client Portal Pierson Ferdinand tracey.morgan@pierferd.com My Acc…" at bounding box center [678, 201] width 1357 height 1993
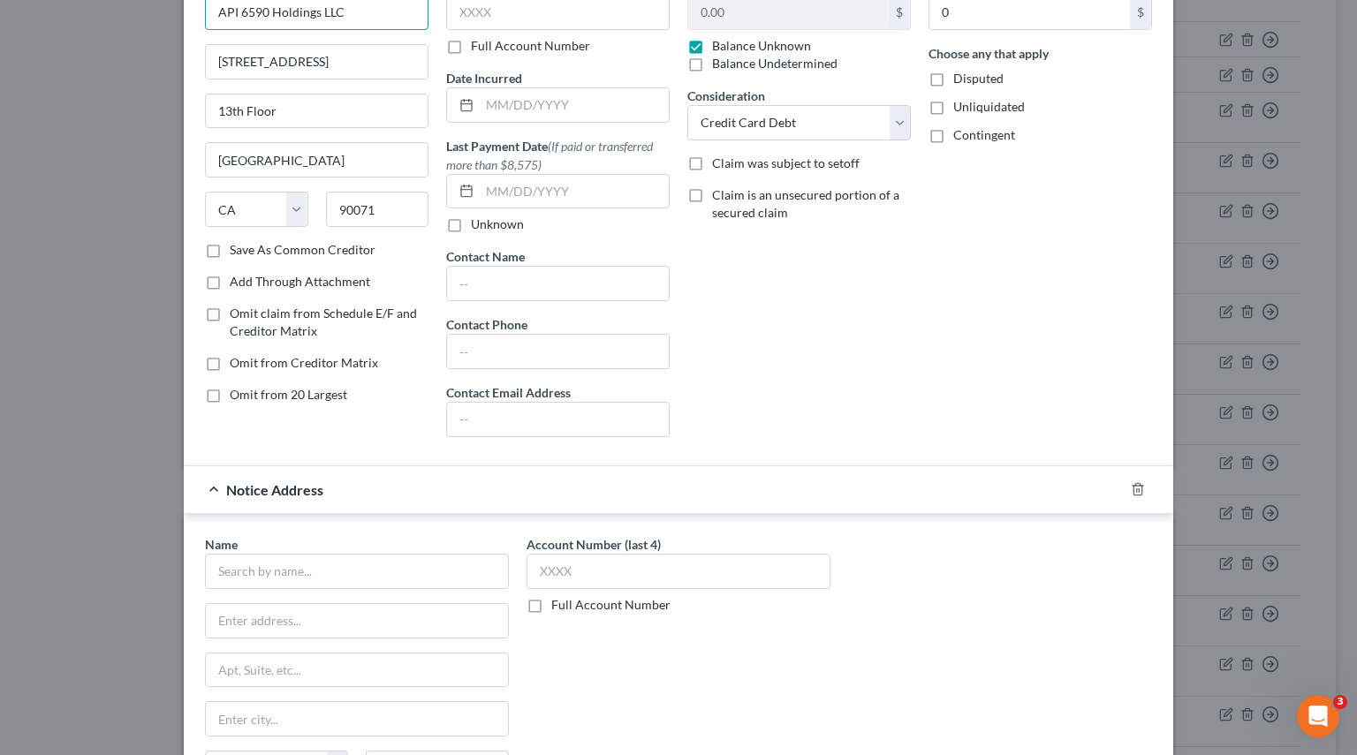
scroll to position [265, 0]
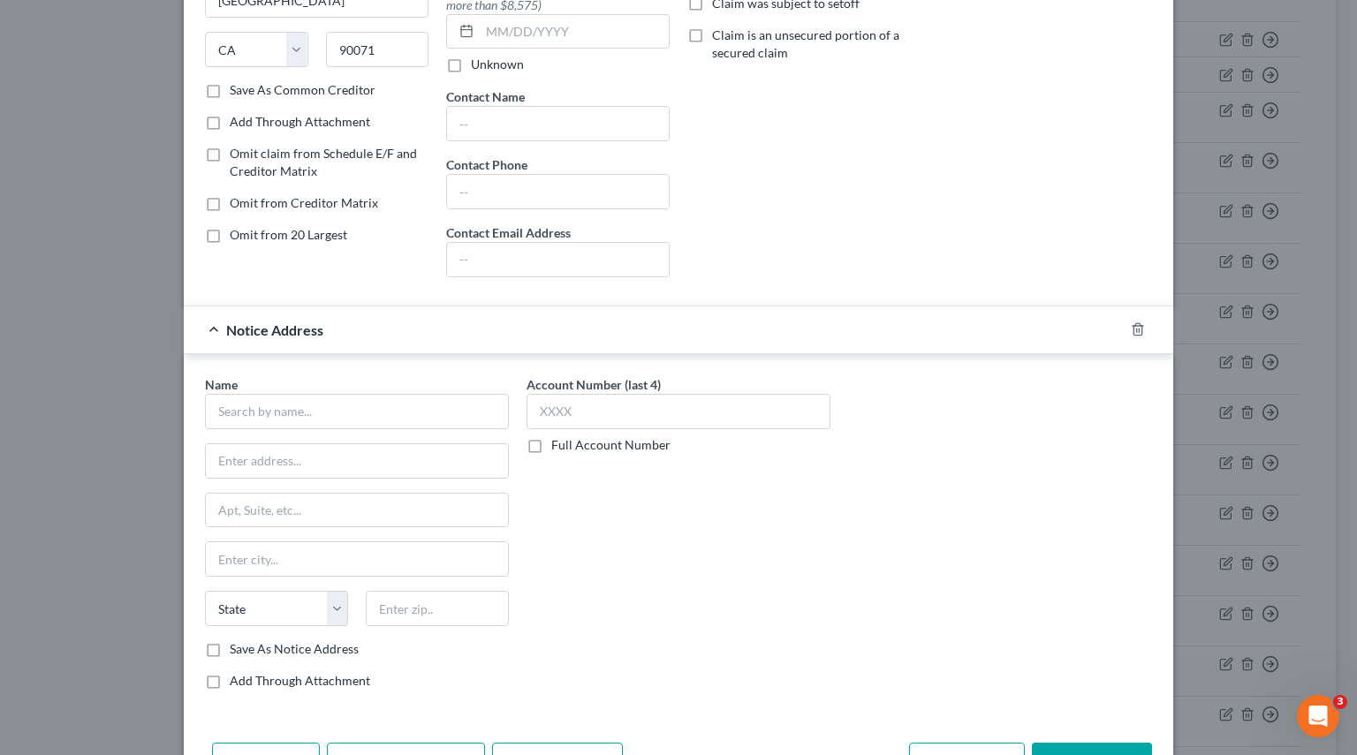
click at [299, 430] on div "Name * State AL AK AR AZ CA CO CT DE DC FL GA GU HI ID IL IN IA KS KY LA ME MD …" at bounding box center [357, 516] width 304 height 283
click at [299, 417] on input "text" at bounding box center [357, 411] width 304 height 35
paste input "API 6590 Holdings LLC"
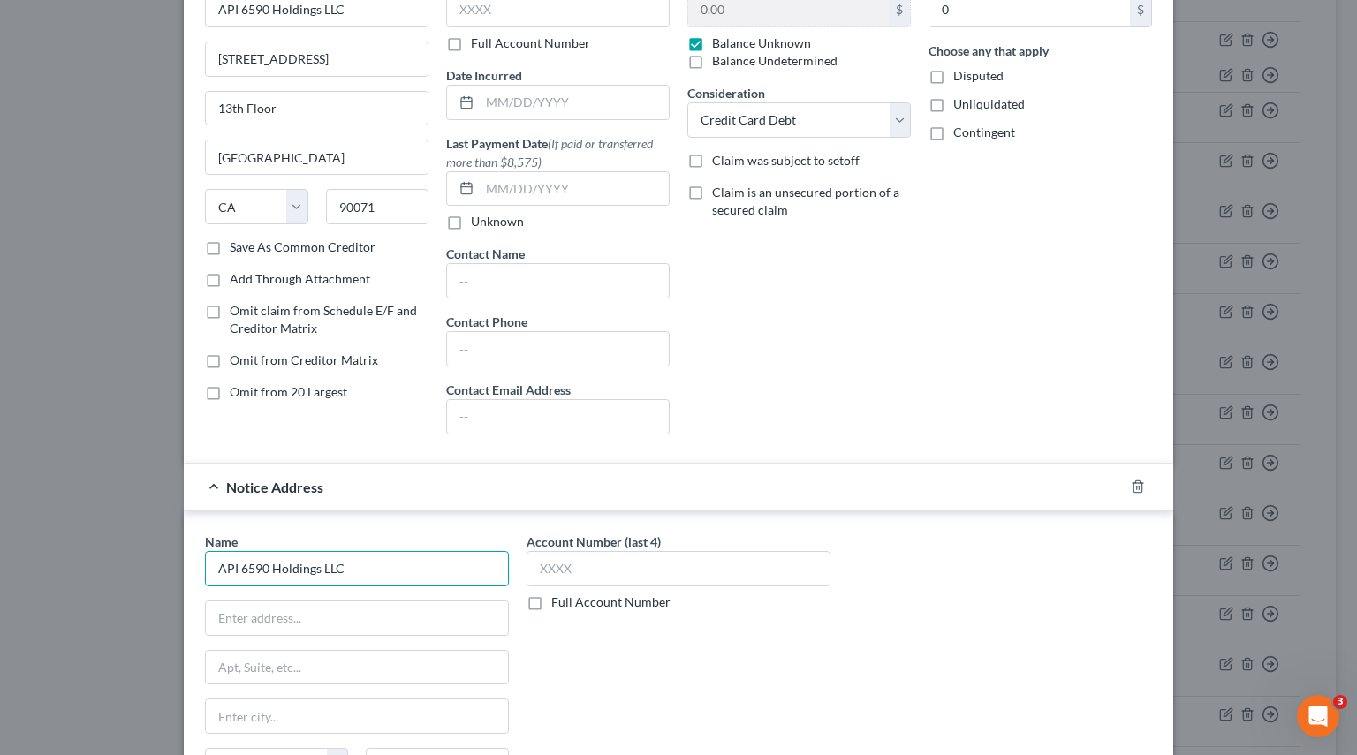
scroll to position [0, 0]
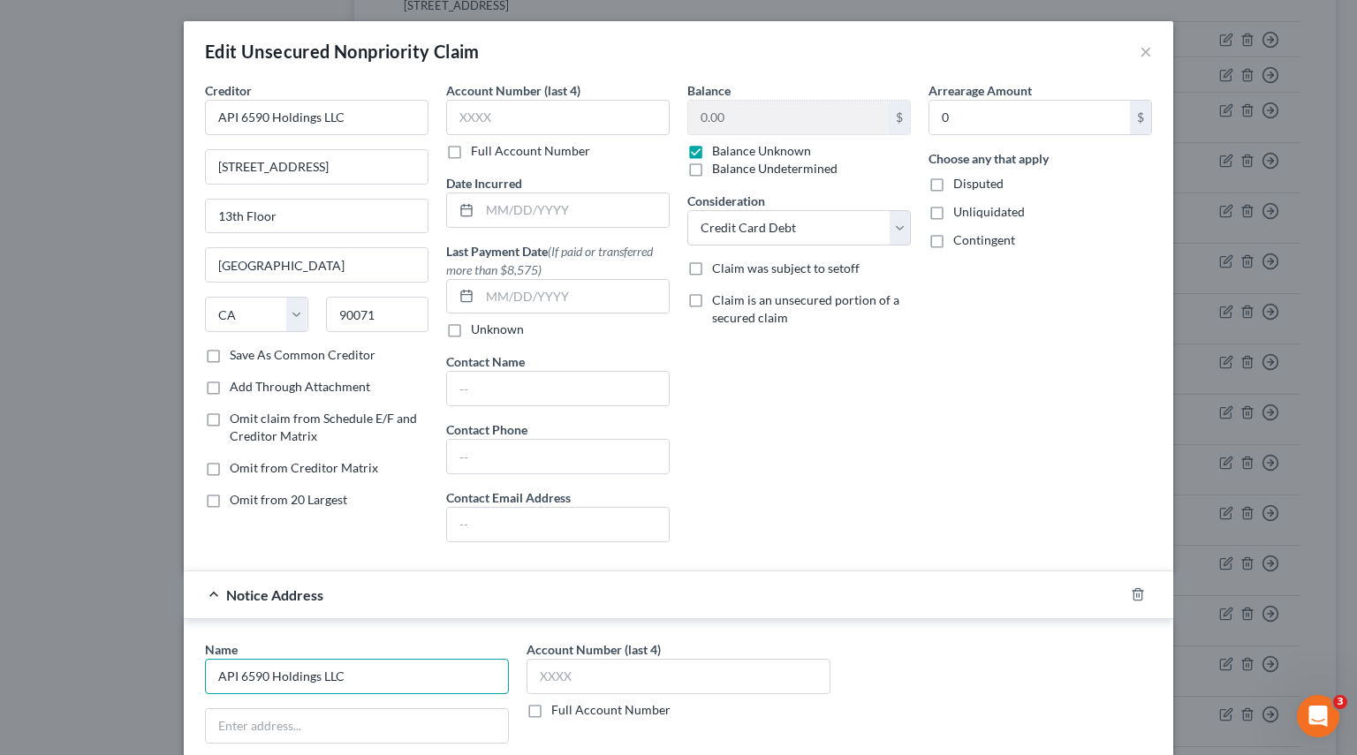
type input "API 6590 Holdings LLC"
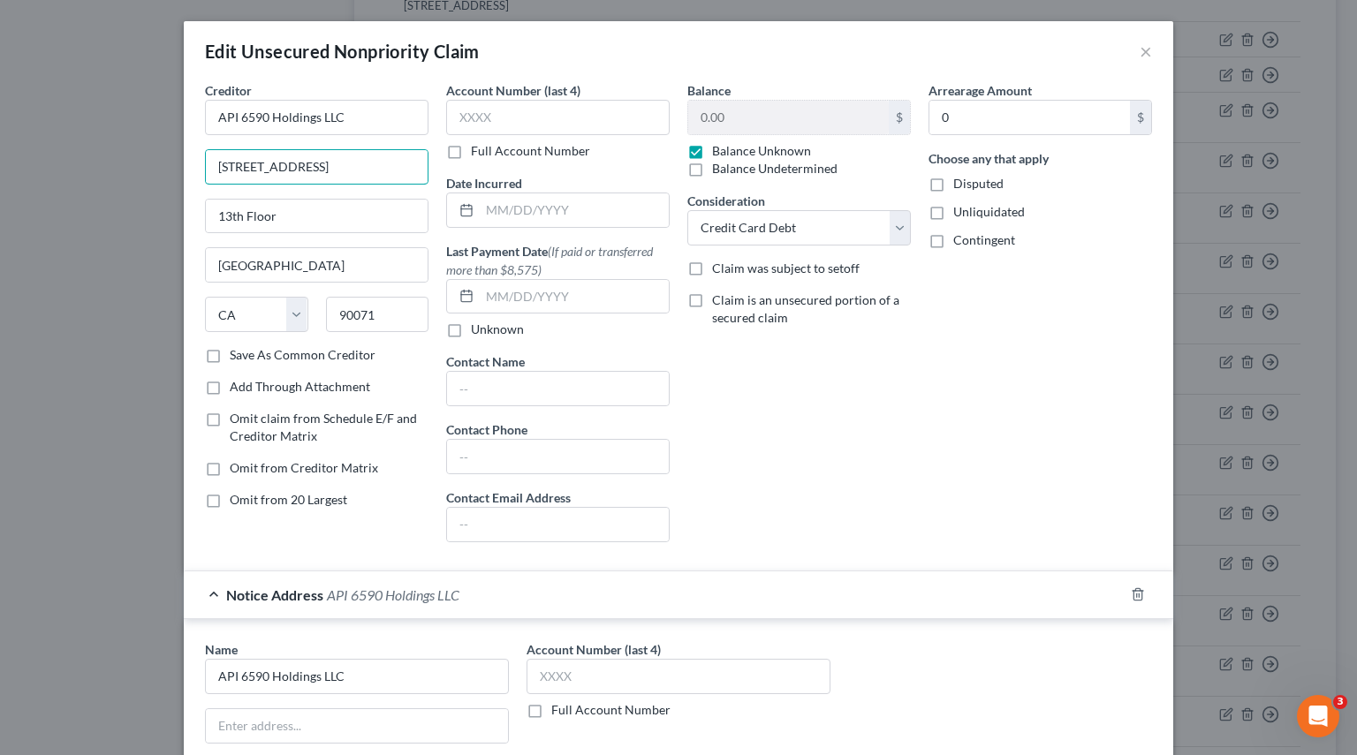
drag, startPoint x: 366, startPoint y: 170, endPoint x: -125, endPoint y: 179, distance: 491.2
click at [0, 179] on html "Home New Case Client Portal Pierson Ferdinand tracey.morgan@pierferd.com My Acc…" at bounding box center [678, 201] width 1357 height 1993
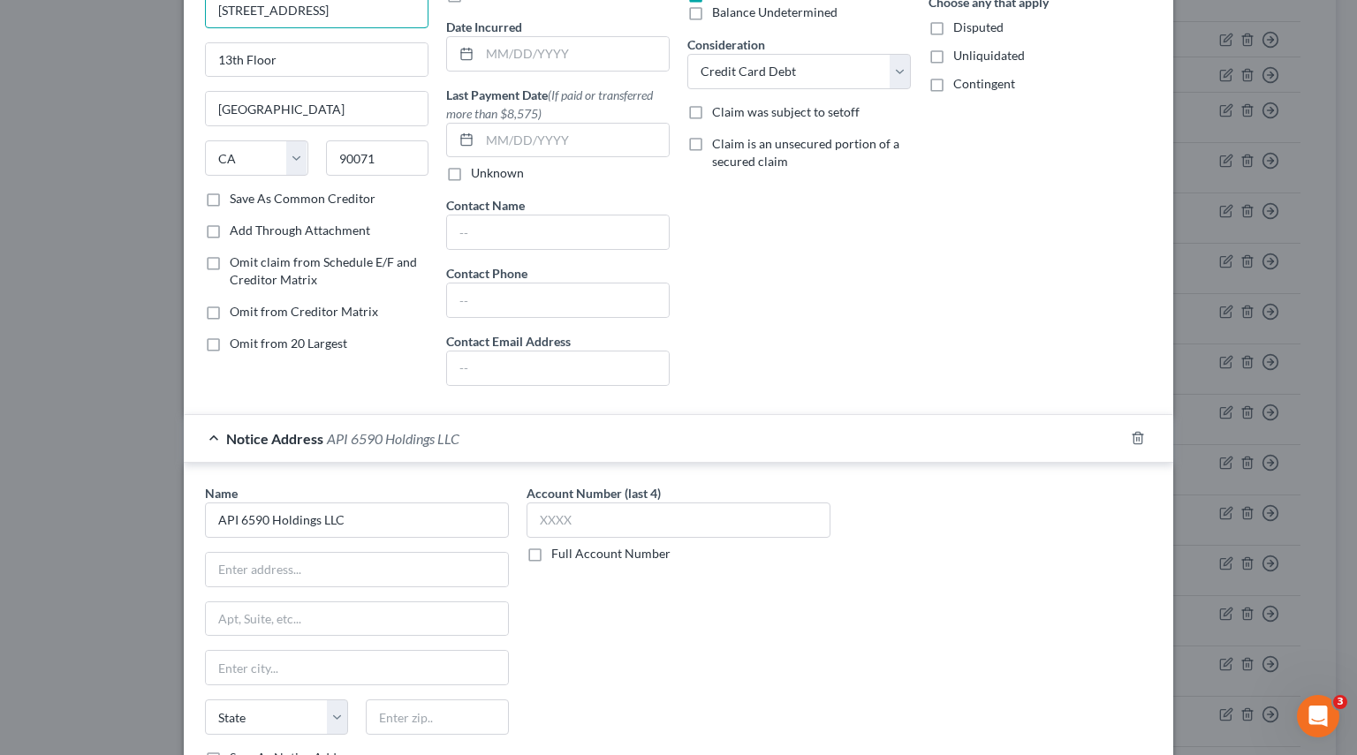
scroll to position [353, 0]
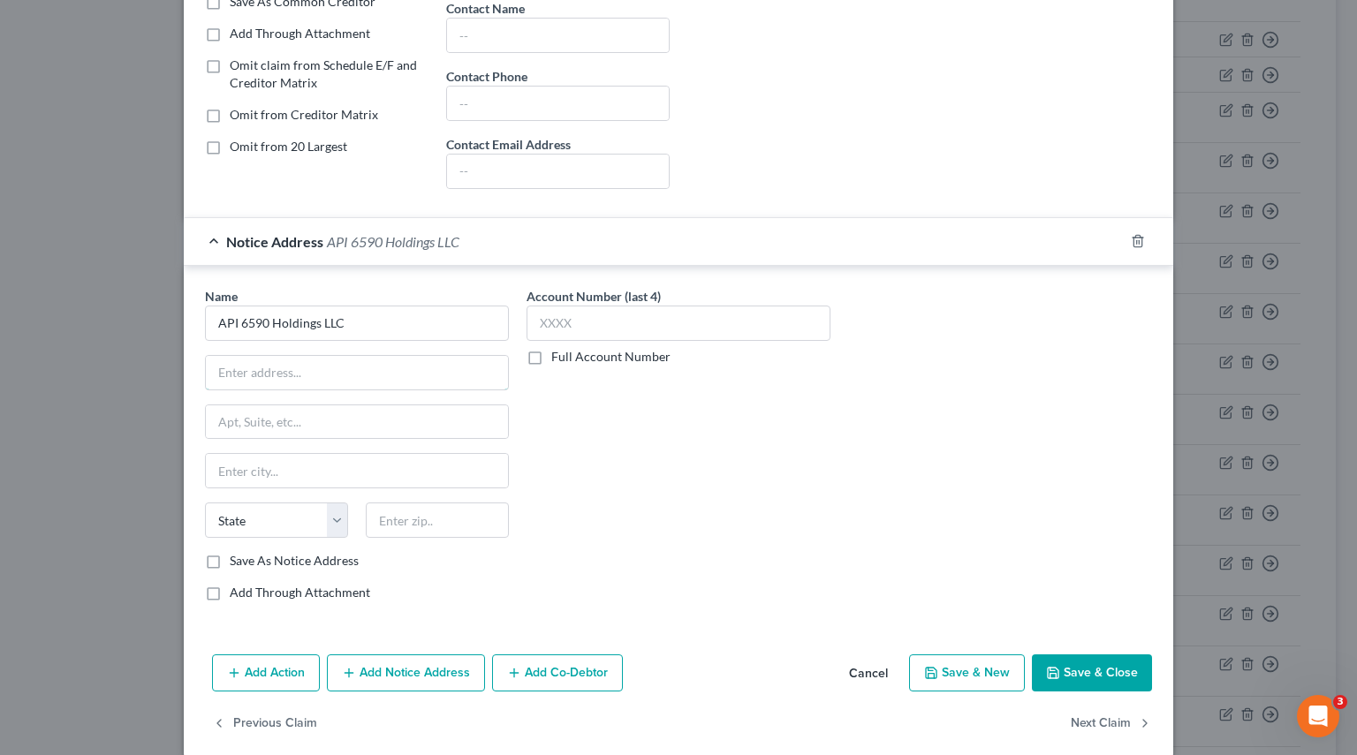
click at [276, 374] on input "text" at bounding box center [357, 373] width 302 height 34
paste input "444 South Flower Street"
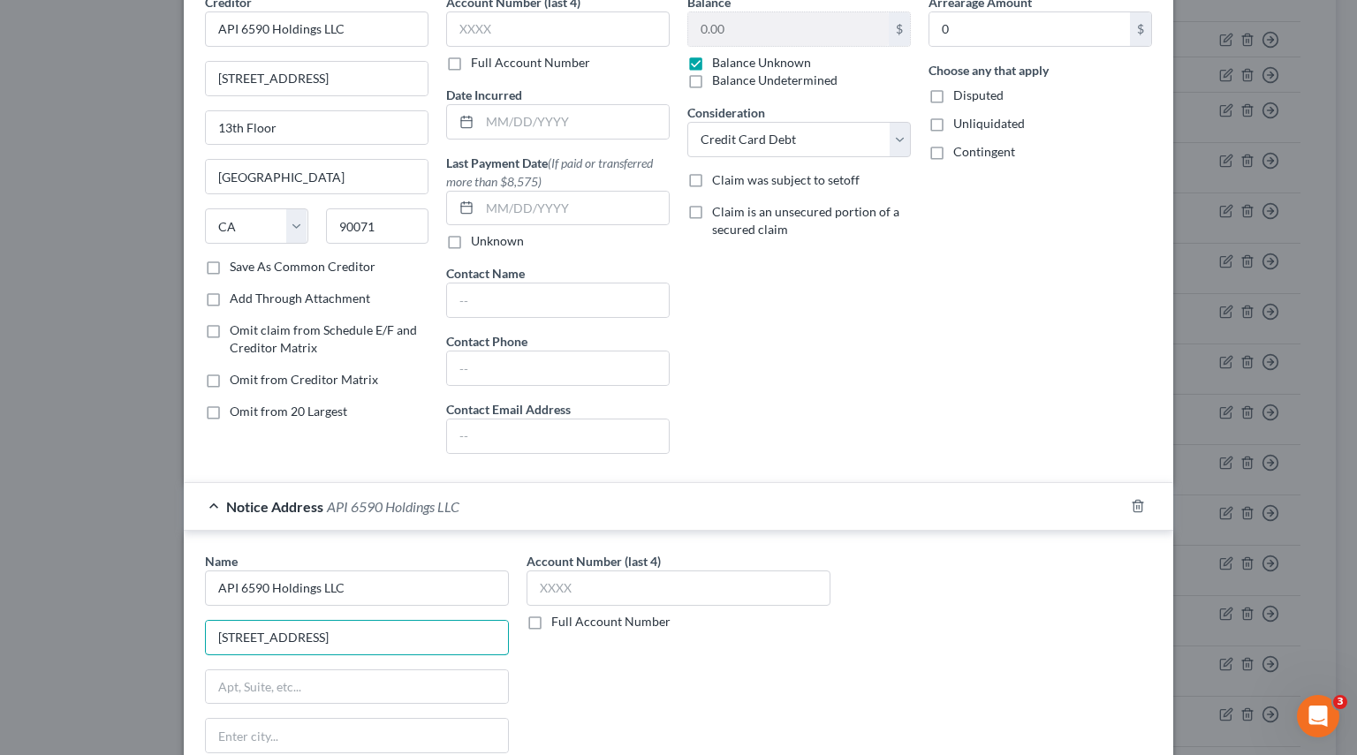
type input "444 South Flower Street"
drag, startPoint x: 20, startPoint y: 123, endPoint x: -17, endPoint y: 126, distance: 37.3
click at [0, 126] on html "Home New Case Client Portal Pierson Ferdinand tracey.morgan@pierferd.com My Acc…" at bounding box center [678, 201] width 1357 height 1993
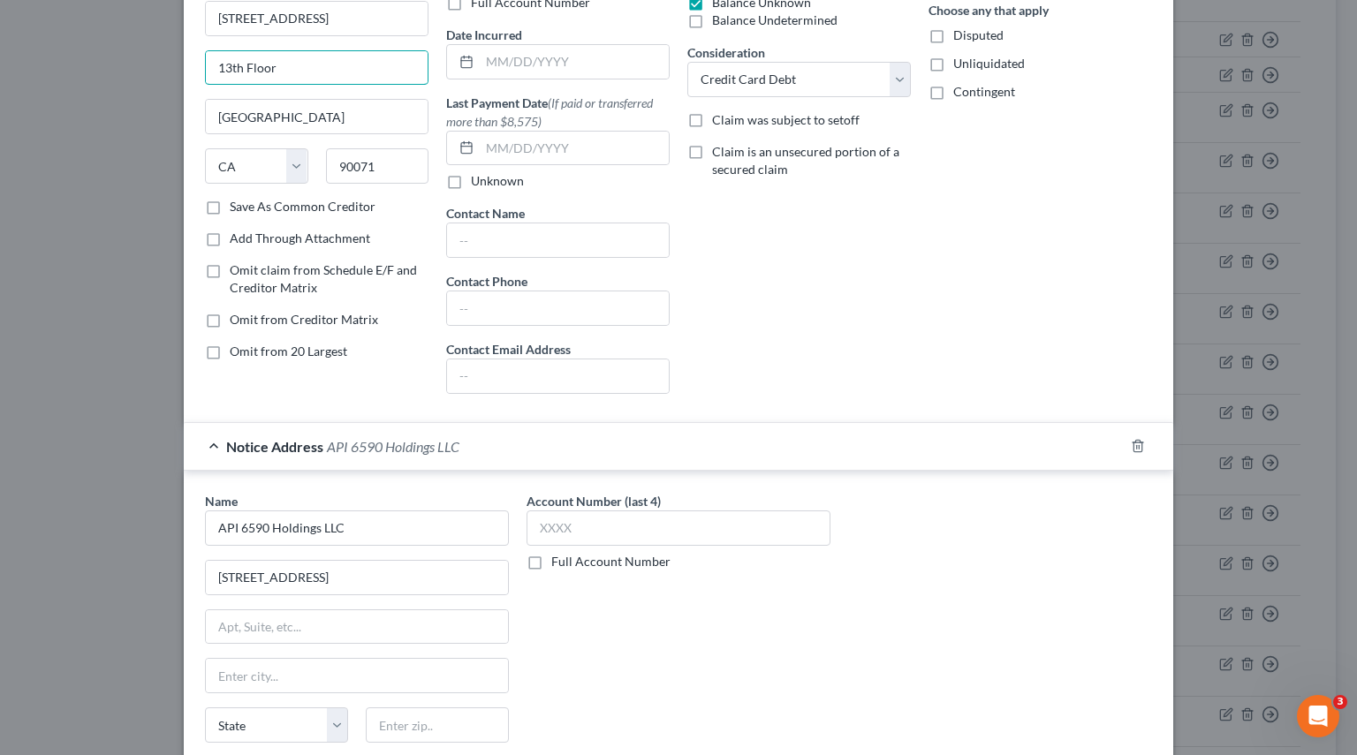
scroll to position [353, 0]
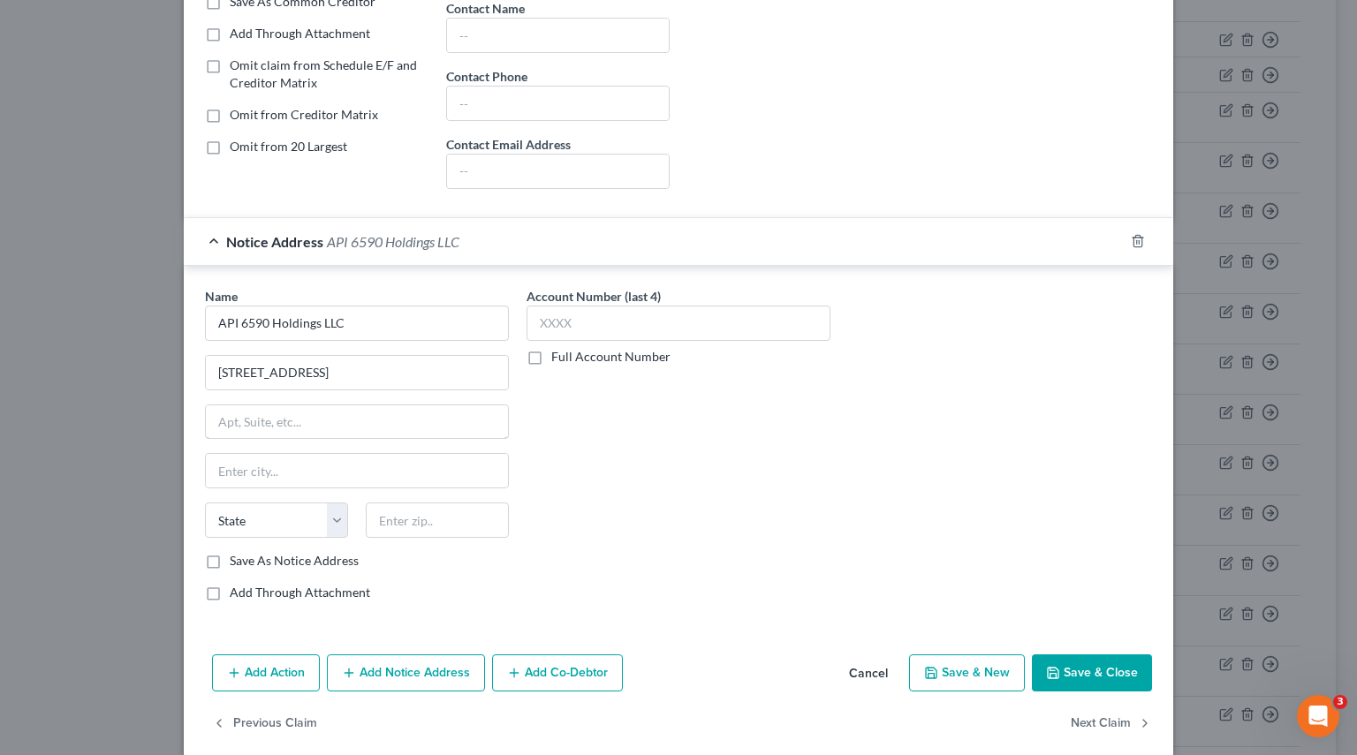
click at [280, 412] on input "text" at bounding box center [357, 422] width 302 height 34
paste input "13th Floor"
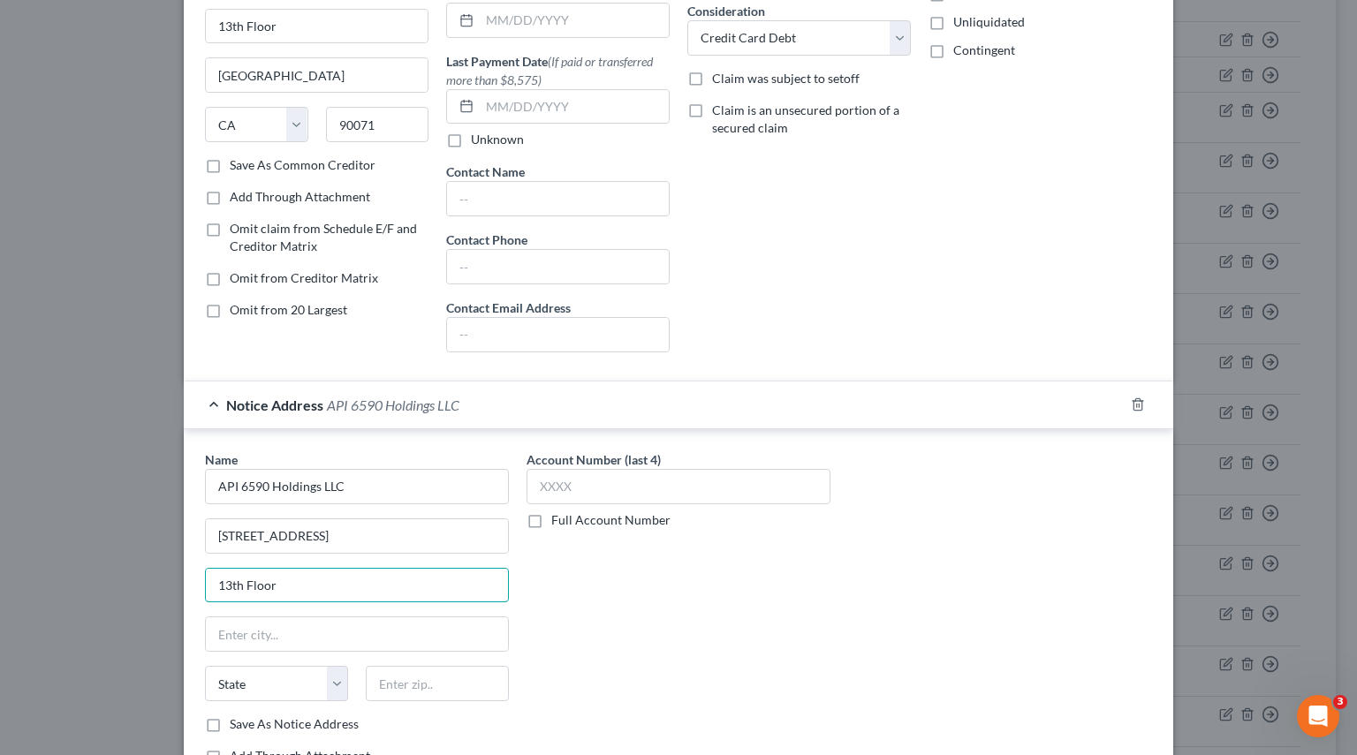
scroll to position [0, 0]
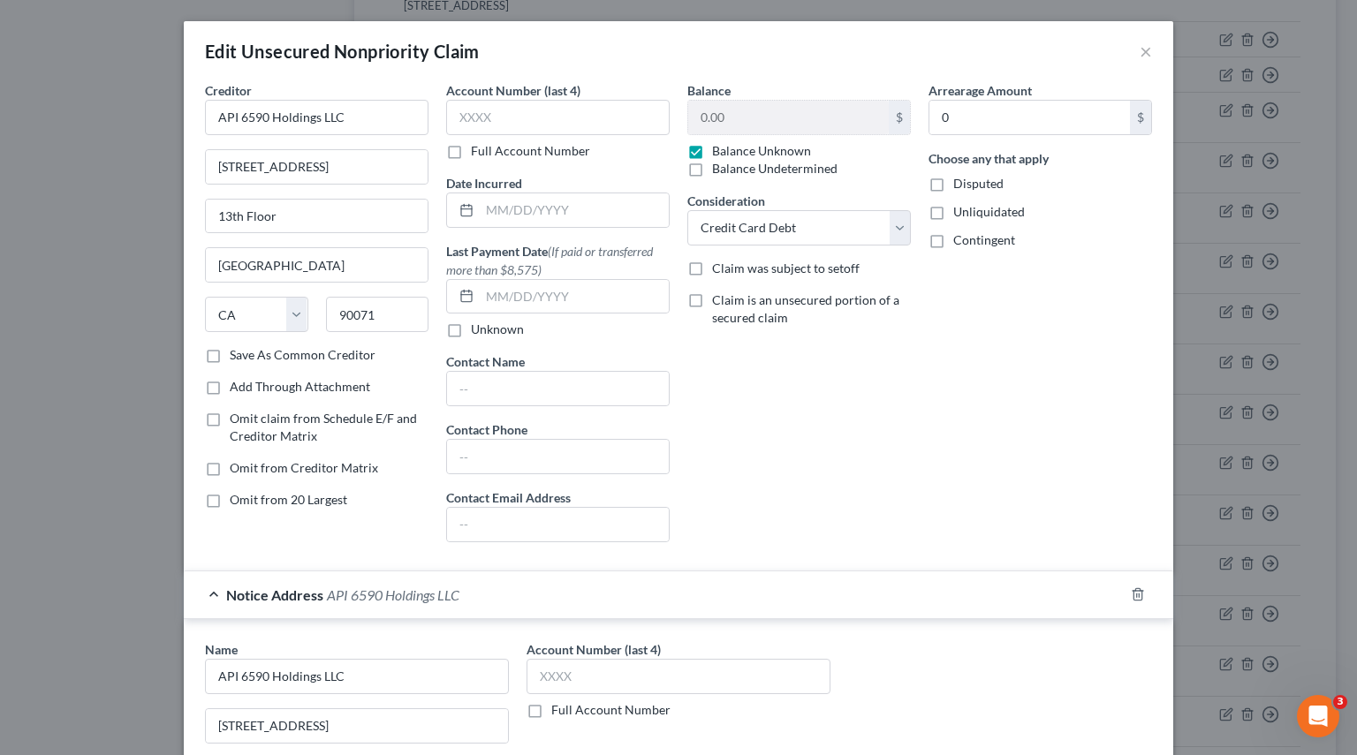
type input "13th Floor"
drag, startPoint x: 305, startPoint y: 268, endPoint x: -127, endPoint y: 268, distance: 431.9
click at [0, 268] on html "Home New Case Client Portal Pierson Ferdinand tracey.morgan@pierferd.com My Acc…" at bounding box center [678, 201] width 1357 height 1993
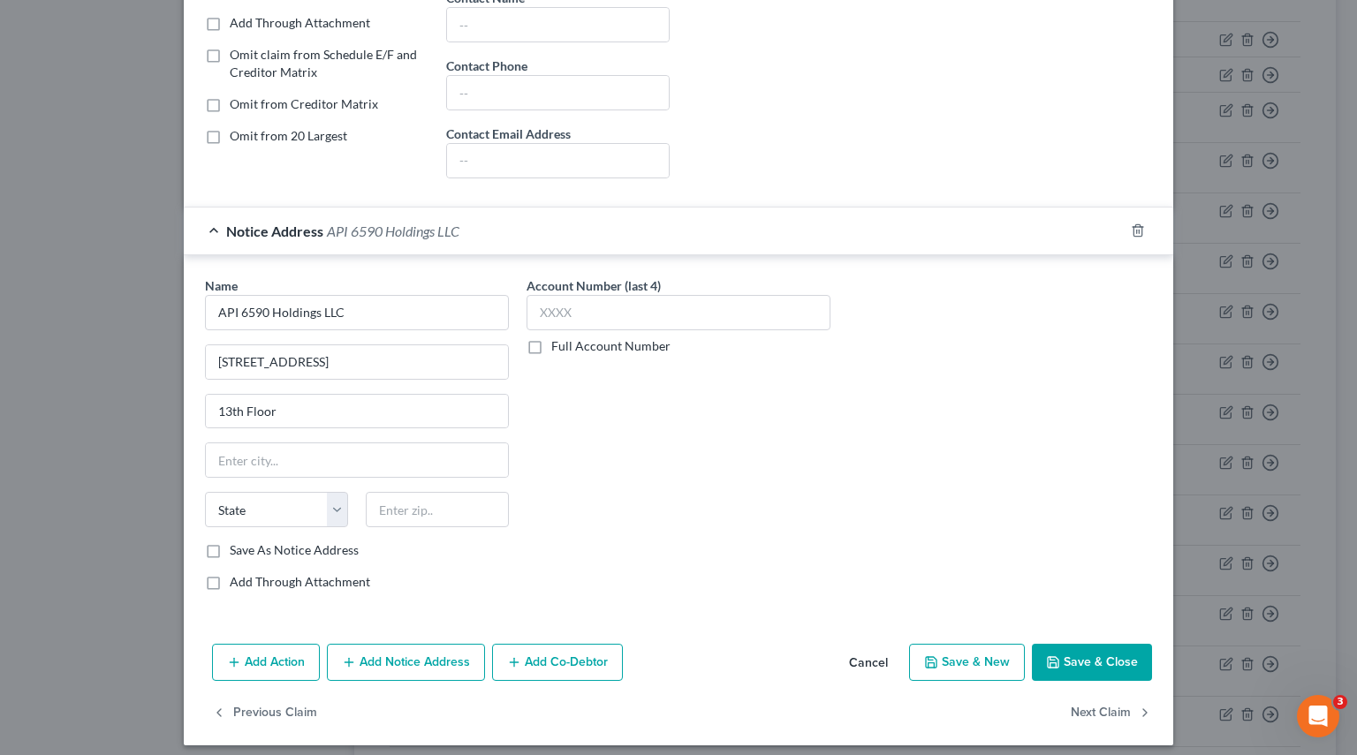
scroll to position [371, 0]
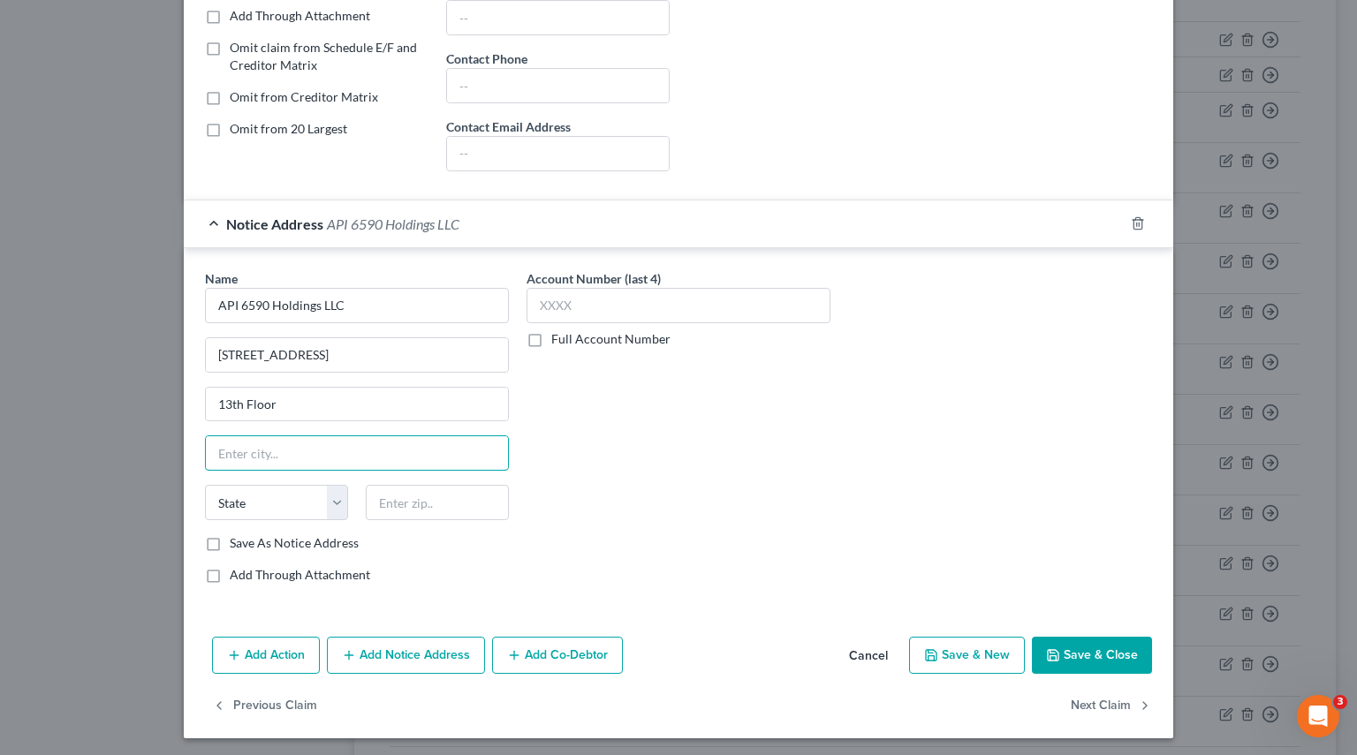
click at [258, 446] on input "text" at bounding box center [357, 453] width 302 height 34
paste input "Los Angeles"
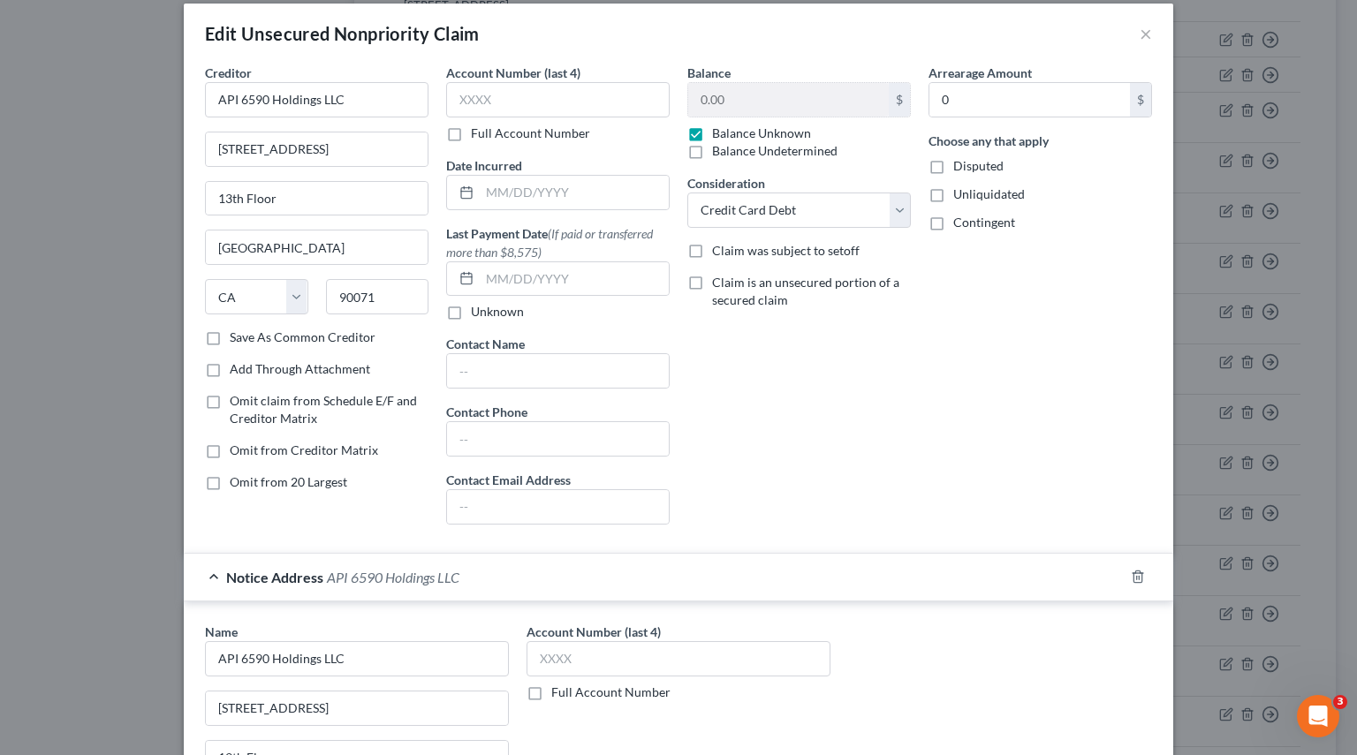
type input "Los Angeles"
drag, startPoint x: 382, startPoint y: 302, endPoint x: 166, endPoint y: 317, distance: 216.0
click at [142, 313] on div "Edit Unsecured Nonpriority Claim × Creditor * API 6590 Holdings LLC 444 South F…" at bounding box center [678, 377] width 1357 height 755
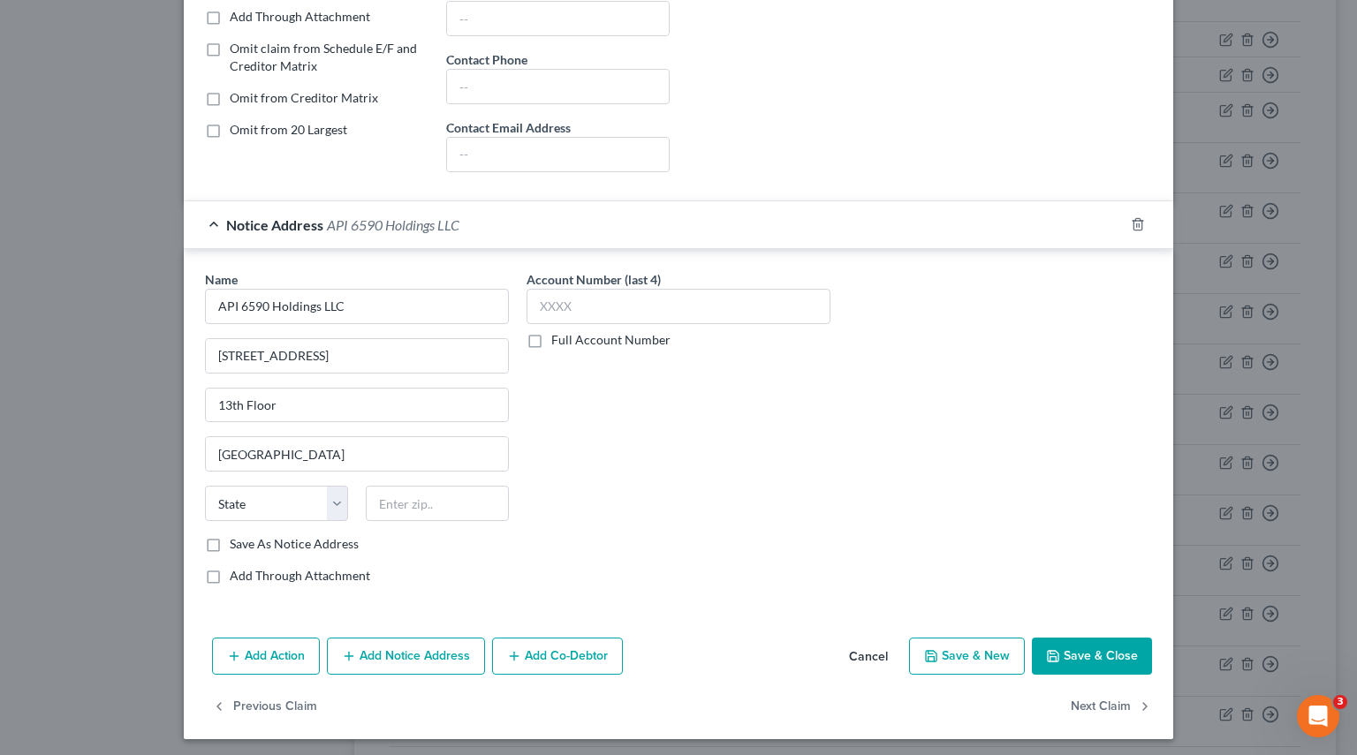
scroll to position [371, 0]
drag, startPoint x: 403, startPoint y: 500, endPoint x: 392, endPoint y: 503, distance: 10.9
click at [403, 500] on input "text" at bounding box center [437, 502] width 143 height 35
paste input "90071"
type input "90071"
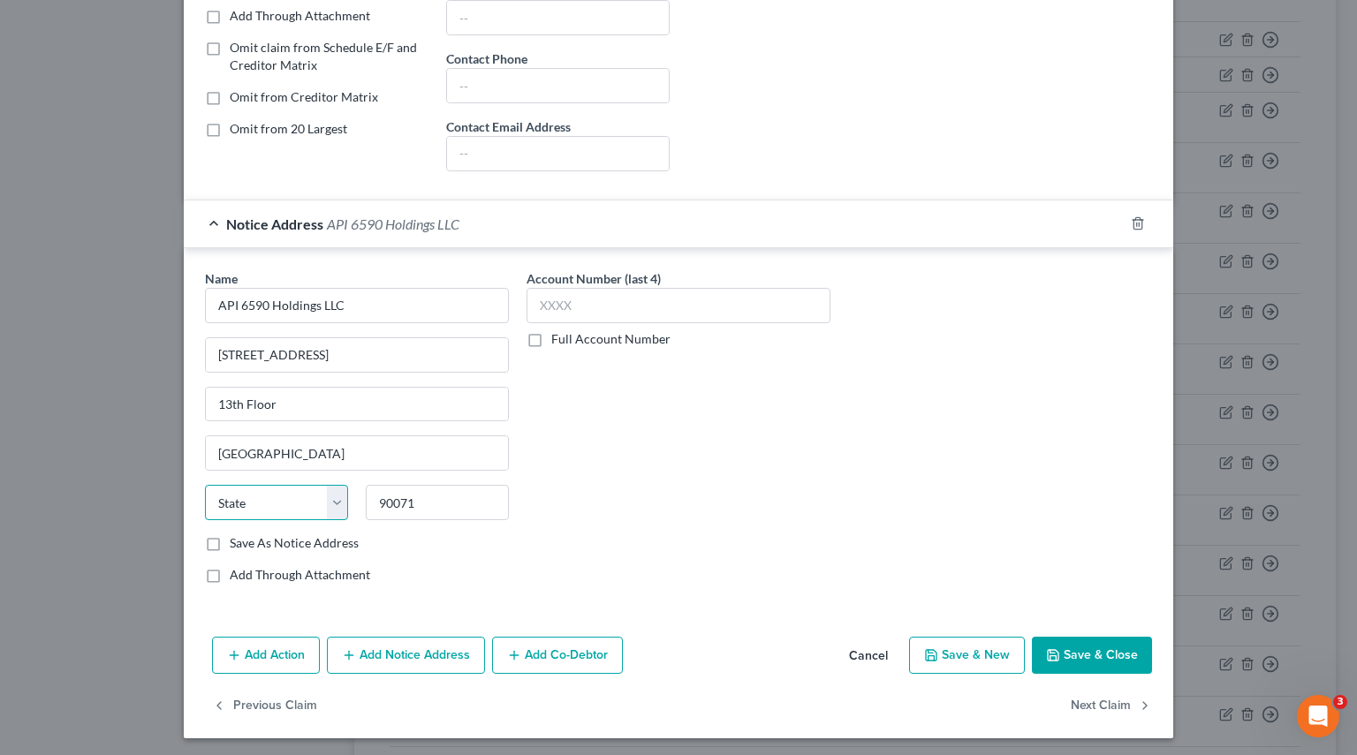
click at [330, 504] on select "State AL AK AR AZ CA CO CT DE DC FL GA GU HI ID IL IN IA KS KY LA ME MD MA MI M…" at bounding box center [276, 502] width 143 height 35
select select "4"
click at [205, 485] on select "State AL AK AR AZ CA CO CT DE DC FL GA GU HI ID IL IN IA KS KY LA ME MD MA MI M…" at bounding box center [276, 502] width 143 height 35
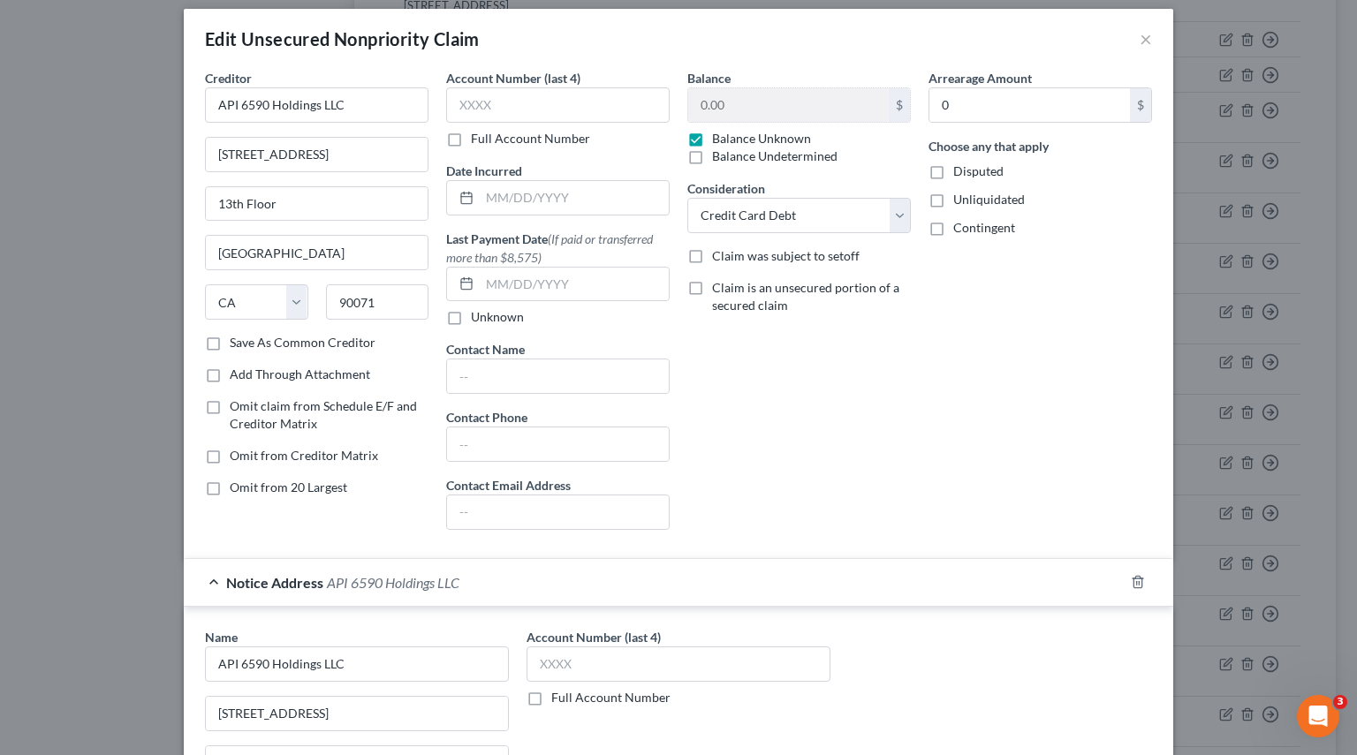
scroll to position [0, 0]
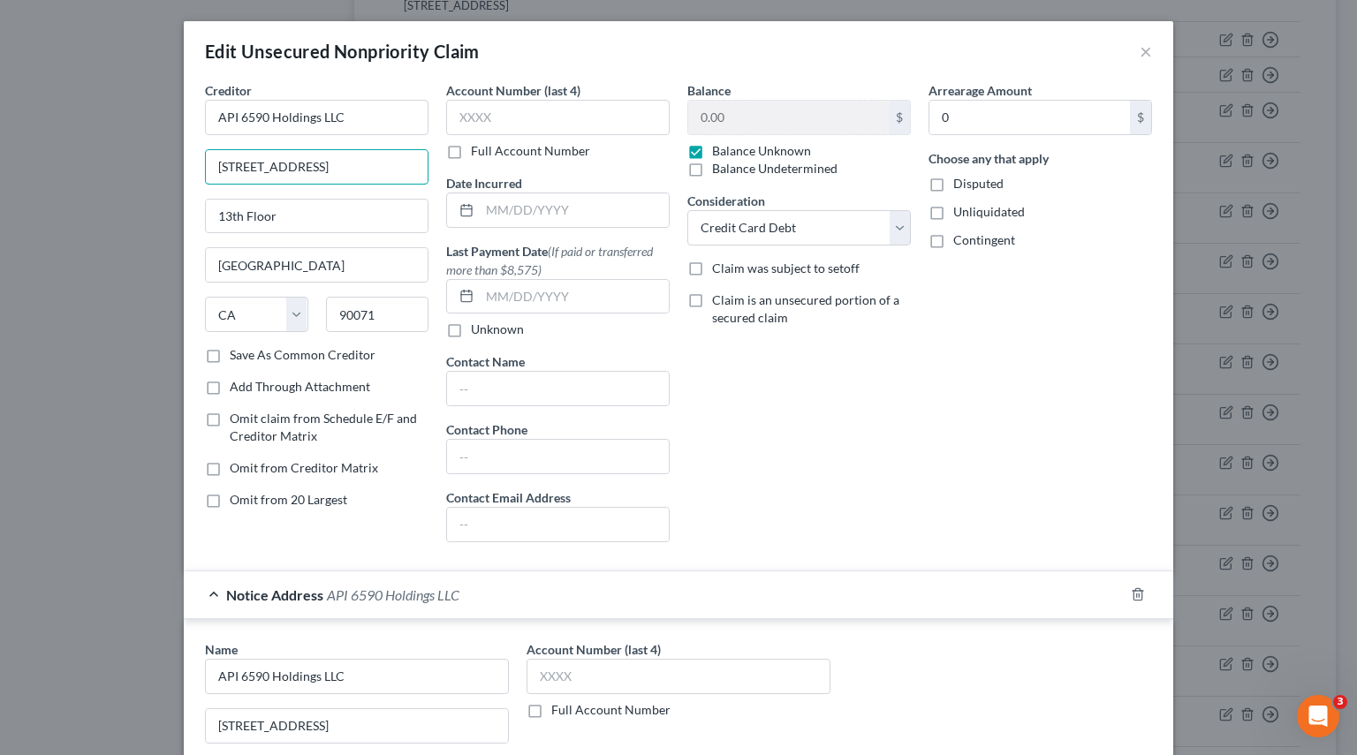
drag, startPoint x: 351, startPoint y: 174, endPoint x: 8, endPoint y: 172, distance: 342.7
click at [9, 172] on div "Edit Unsecured Nonpriority Claim × Creditor * API 6590 Holdings LLC 444 South F…" at bounding box center [678, 377] width 1357 height 755
paste input "2006 N. Sepulveda Blvd."
type input "2006 N. Sepulveda Blvd."
drag, startPoint x: -17, startPoint y: 200, endPoint x: -102, endPoint y: 198, distance: 85.7
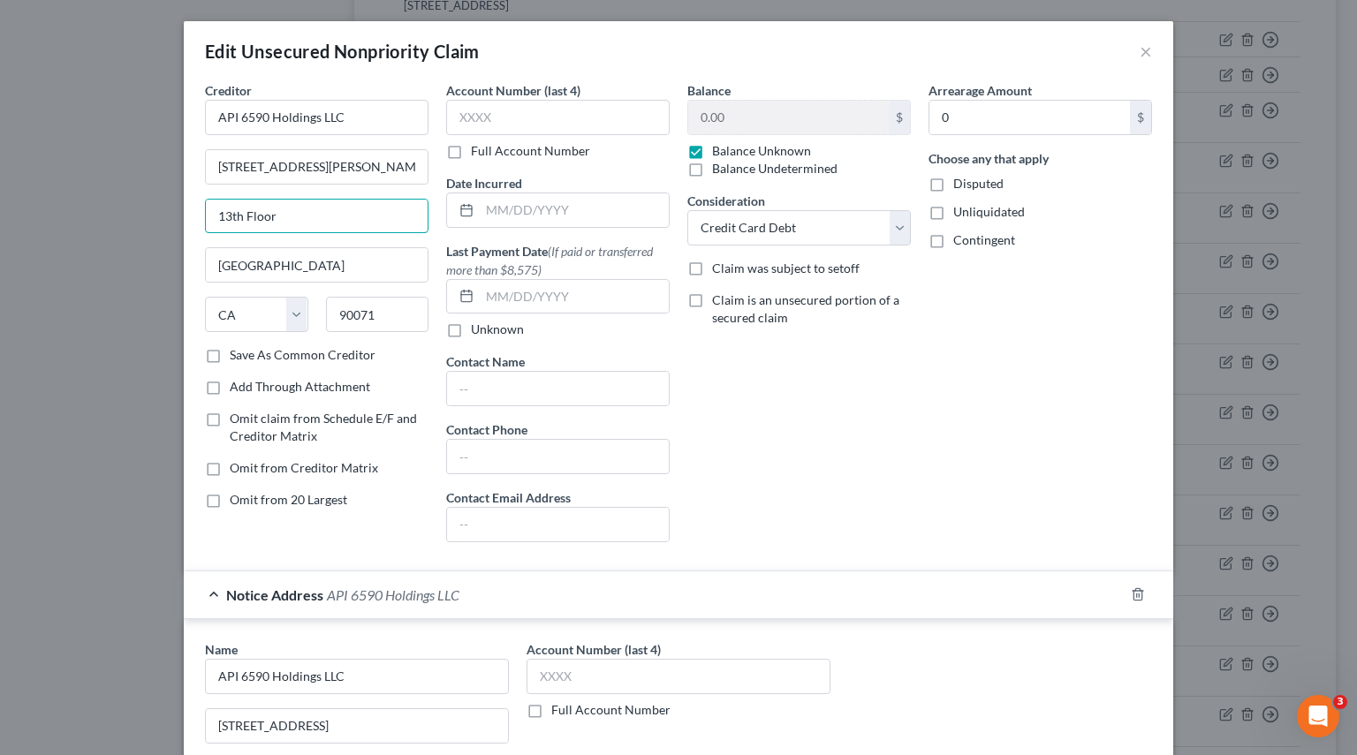
click at [0, 198] on html "Home New Case Client Portal Pierson Ferdinand tracey.morgan@pierferd.com My Acc…" at bounding box center [678, 201] width 1357 height 1993
paste input "#552"
type input "#552"
drag, startPoint x: 312, startPoint y: 264, endPoint x: 41, endPoint y: 257, distance: 271.2
click at [45, 257] on div "Edit Unsecured Nonpriority Claim × Creditor * API 6590 Holdings LLC 2006 N. Sep…" at bounding box center [678, 377] width 1357 height 755
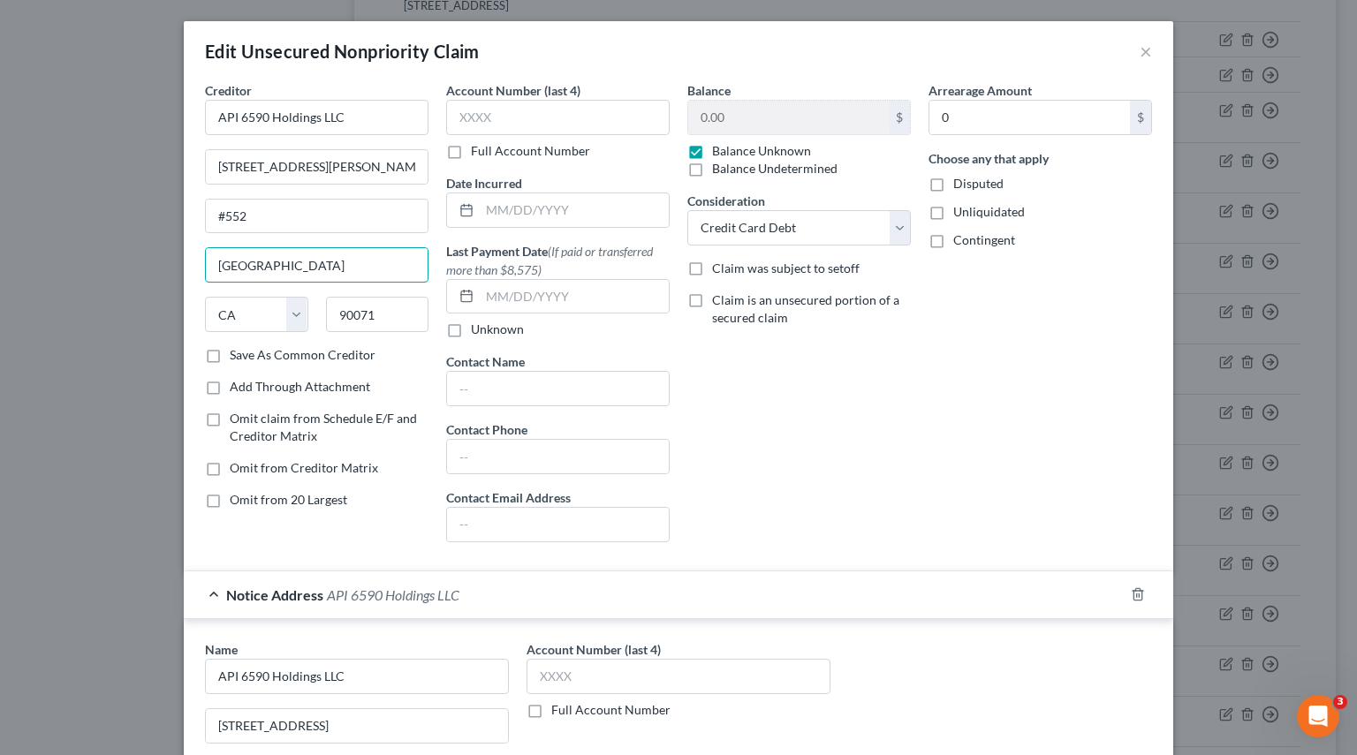
paste input "Manhattan Beach"
type input "Manhattan Beach"
drag, startPoint x: 387, startPoint y: 321, endPoint x: 122, endPoint y: 310, distance: 265.2
click at [123, 310] on div "Edit Unsecured Nonpriority Claim × Creditor * API 6590 Holdings LLC 2006 N. Sep…" at bounding box center [678, 377] width 1357 height 755
paste input "266"
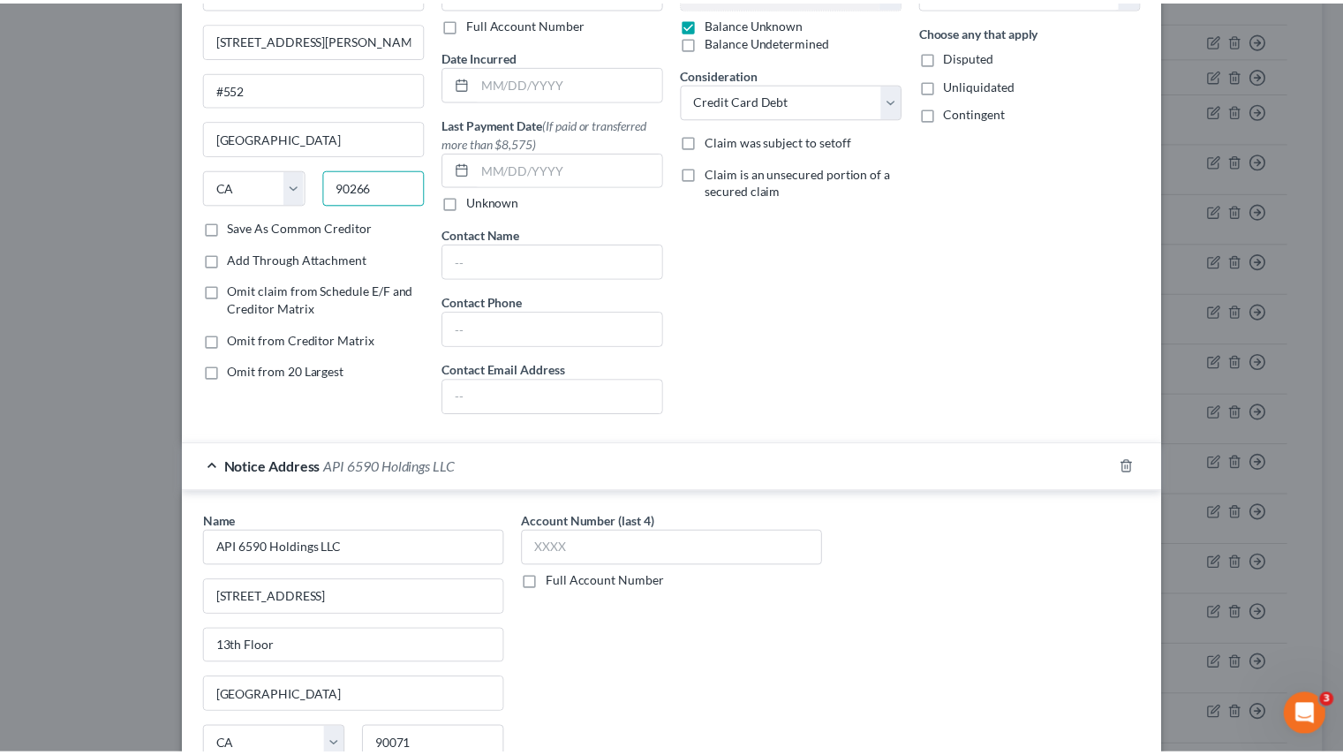
scroll to position [371, 0]
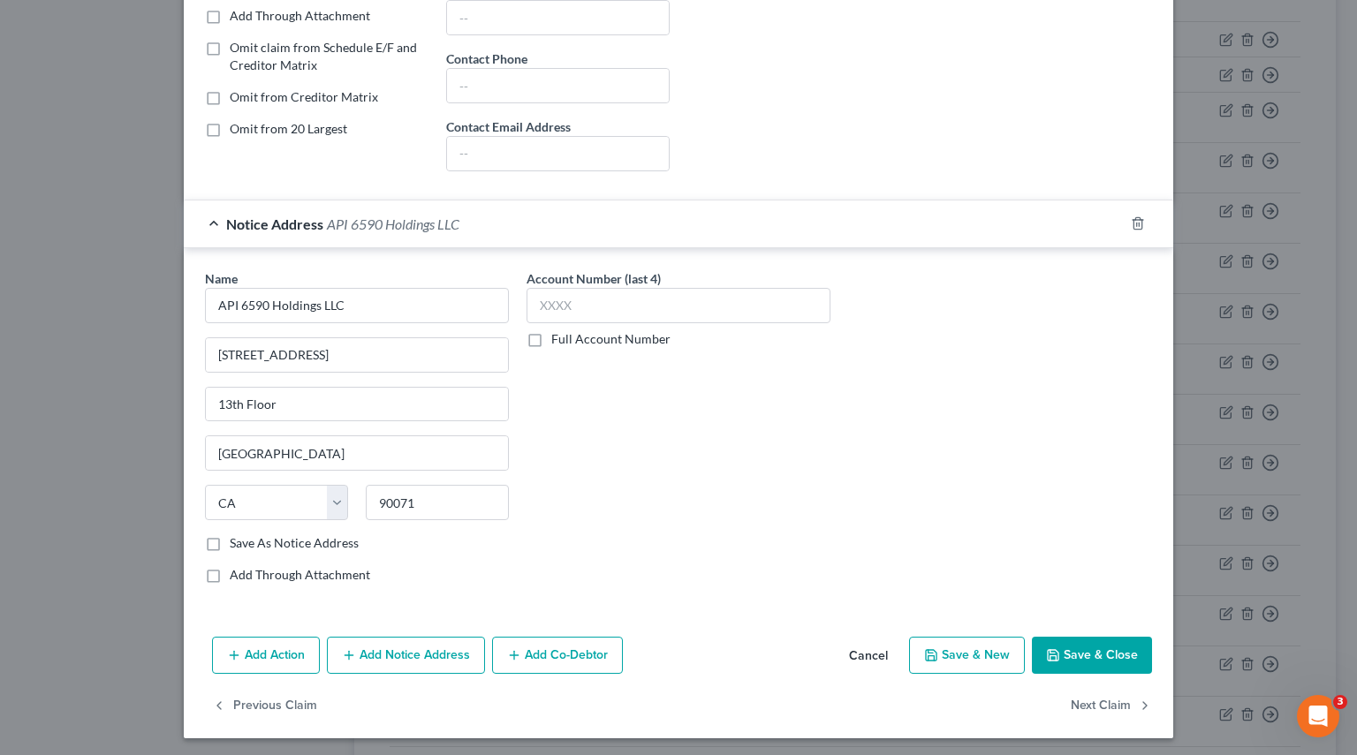
type input "90266"
click at [230, 534] on label "Save As Notice Address" at bounding box center [294, 543] width 129 height 18
click at [237, 534] on input "Save As Notice Address" at bounding box center [242, 539] width 11 height 11
click at [1123, 650] on button "Save & Close" at bounding box center [1092, 655] width 120 height 37
checkbox input "false"
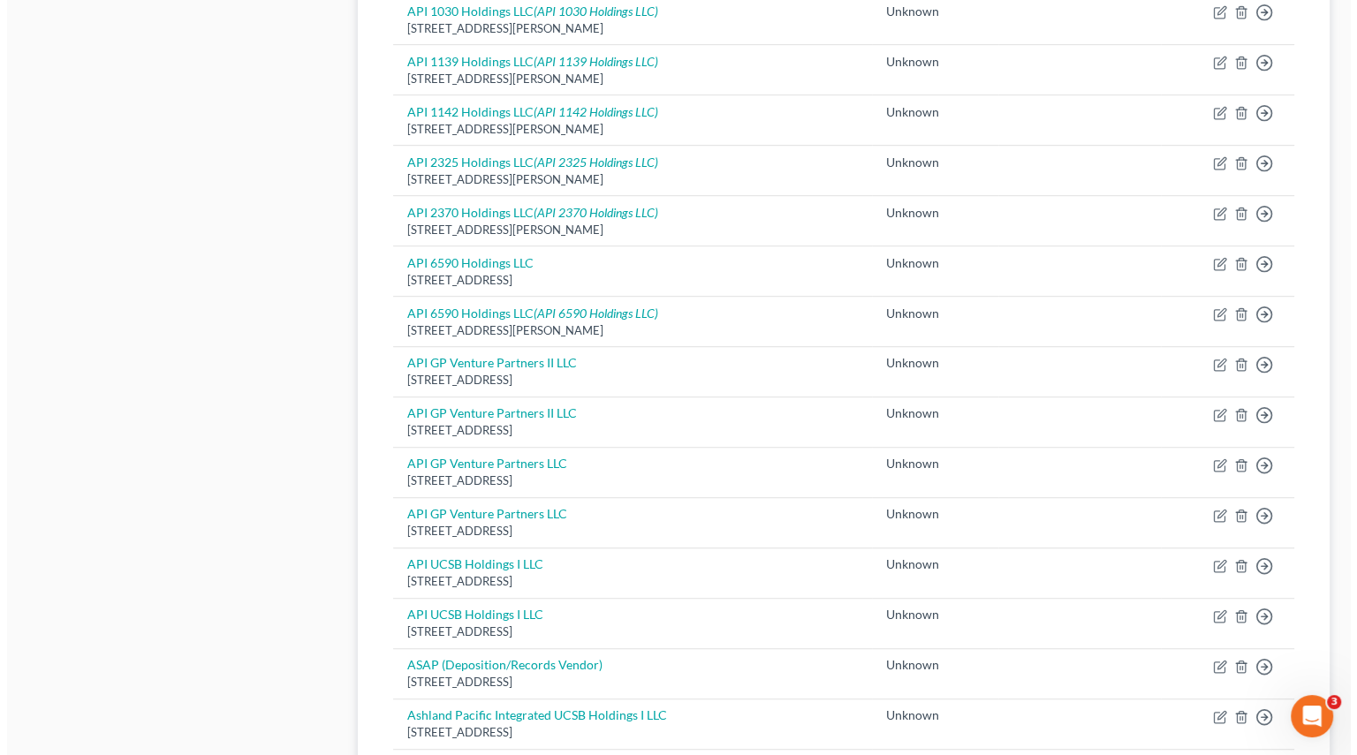
scroll to position [972, 0]
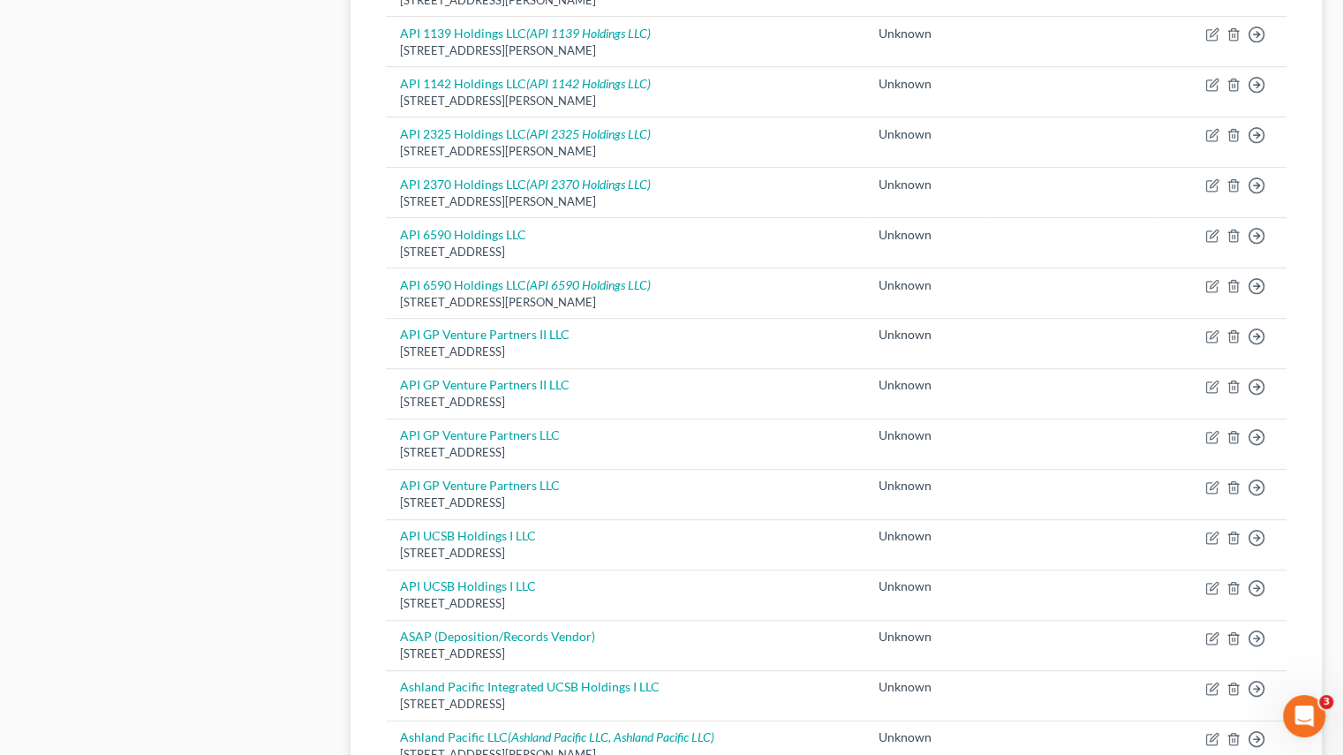
click at [345, 338] on div "Unsecured Nonpriority Claims New Claim Import CSV Export CSV Delete All Credito…" at bounding box center [836, 77] width 989 height 1758
click at [259, 402] on div "Case Dashboard Payments Invoices Payments Payments Credit Report Client Profile" at bounding box center [176, 77] width 329 height 1758
click at [452, 334] on link "API GP Venture Partners II LLC" at bounding box center [485, 334] width 170 height 15
select select "4"
select select "2"
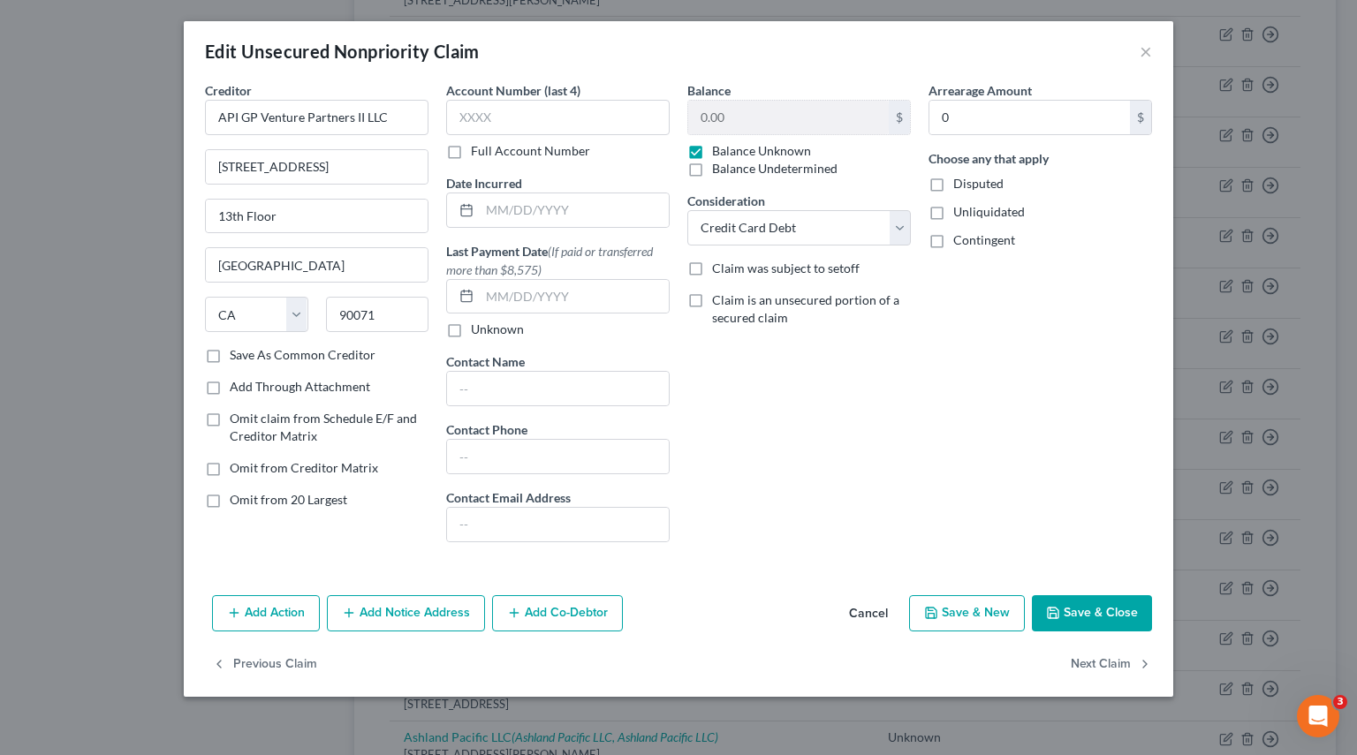
click at [374, 606] on button "Add Notice Address" at bounding box center [406, 613] width 158 height 37
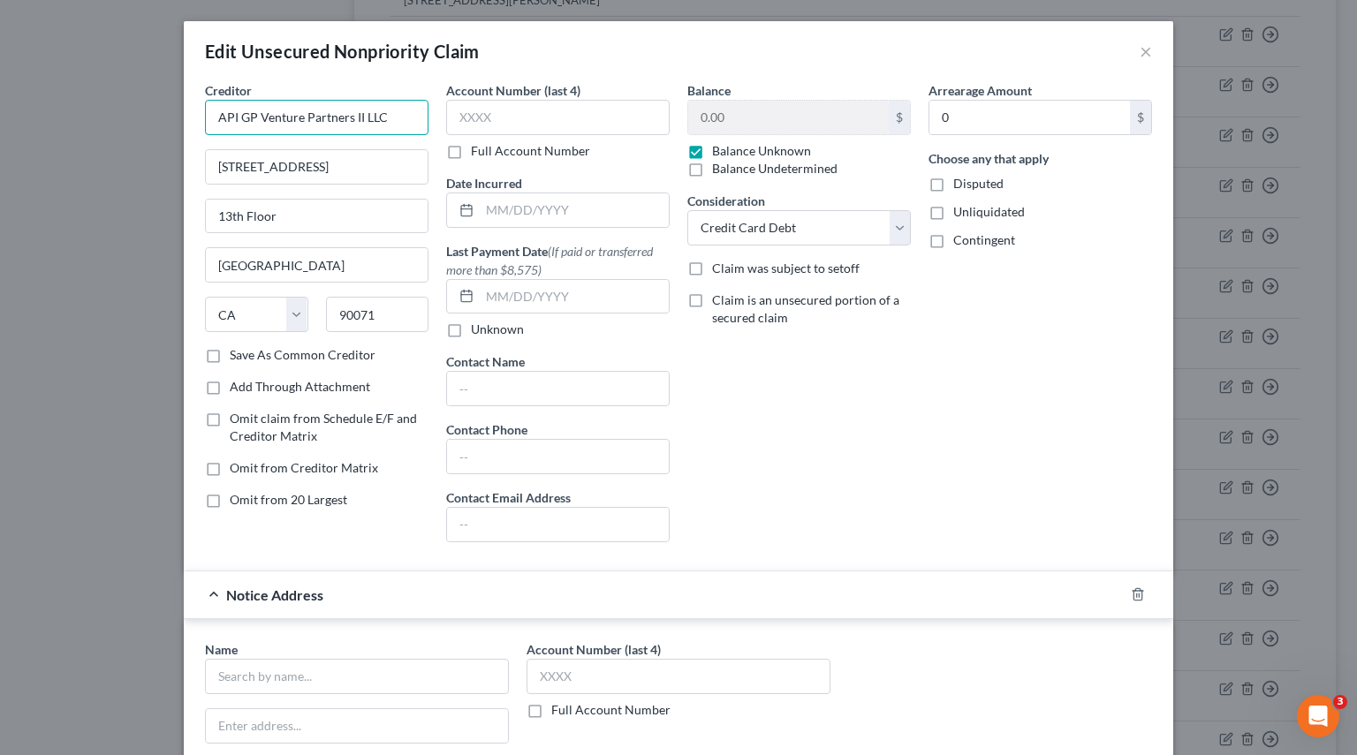
drag, startPoint x: 403, startPoint y: 119, endPoint x: -26, endPoint y: 114, distance: 428.4
click at [0, 114] on html "Home New Case Client Portal Pierson Ferdinand tracey.morgan@pierferd.com My Acc…" at bounding box center [678, 24] width 1357 height 1993
click at [142, 190] on div "Edit Unsecured Nonpriority Claim × Creditor * API GP Venture Partners II LLC 44…" at bounding box center [678, 377] width 1357 height 755
drag, startPoint x: 393, startPoint y: 110, endPoint x: 65, endPoint y: 99, distance: 327.9
click at [65, 99] on div "Edit Unsecured Nonpriority Claim × Creditor * API GP Venture Partners II LLC 44…" at bounding box center [678, 377] width 1357 height 755
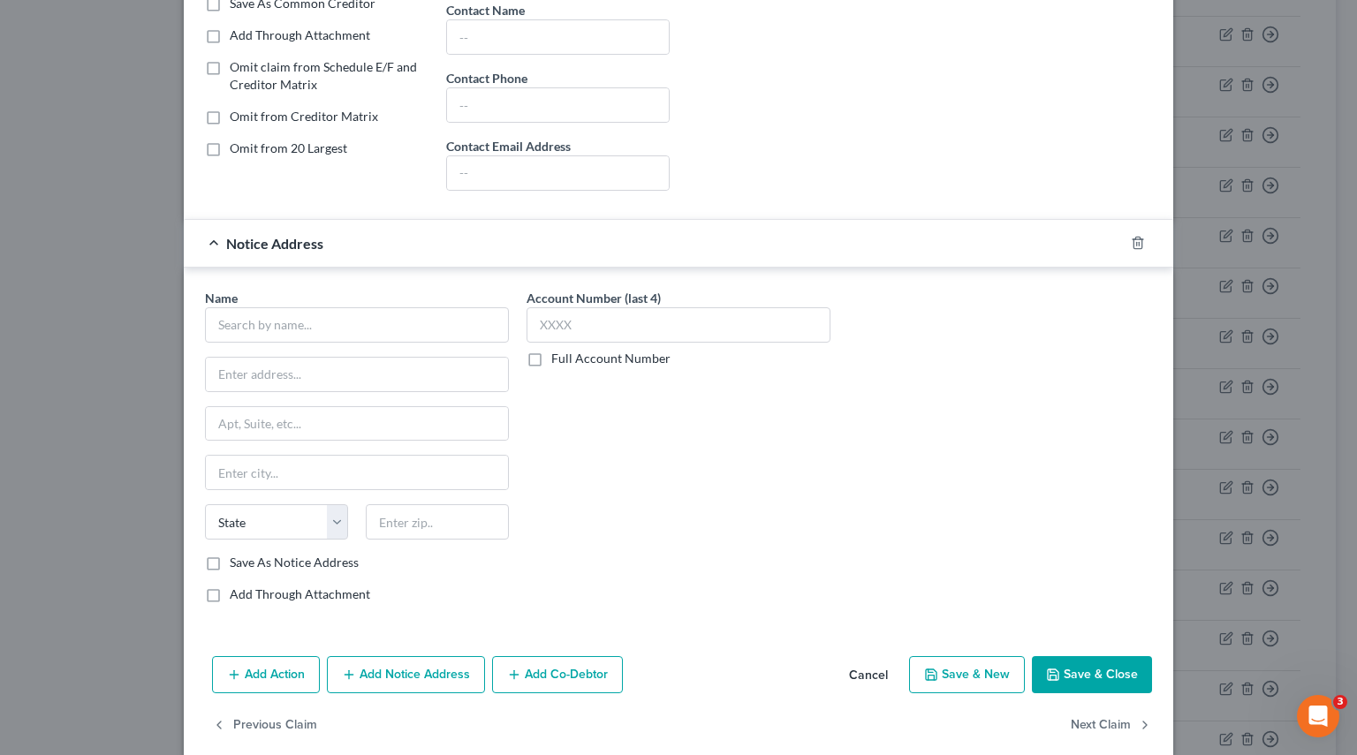
scroll to position [353, 0]
click at [272, 321] on input "text" at bounding box center [357, 323] width 304 height 35
paste input "API GP Venture Partners II LLC"
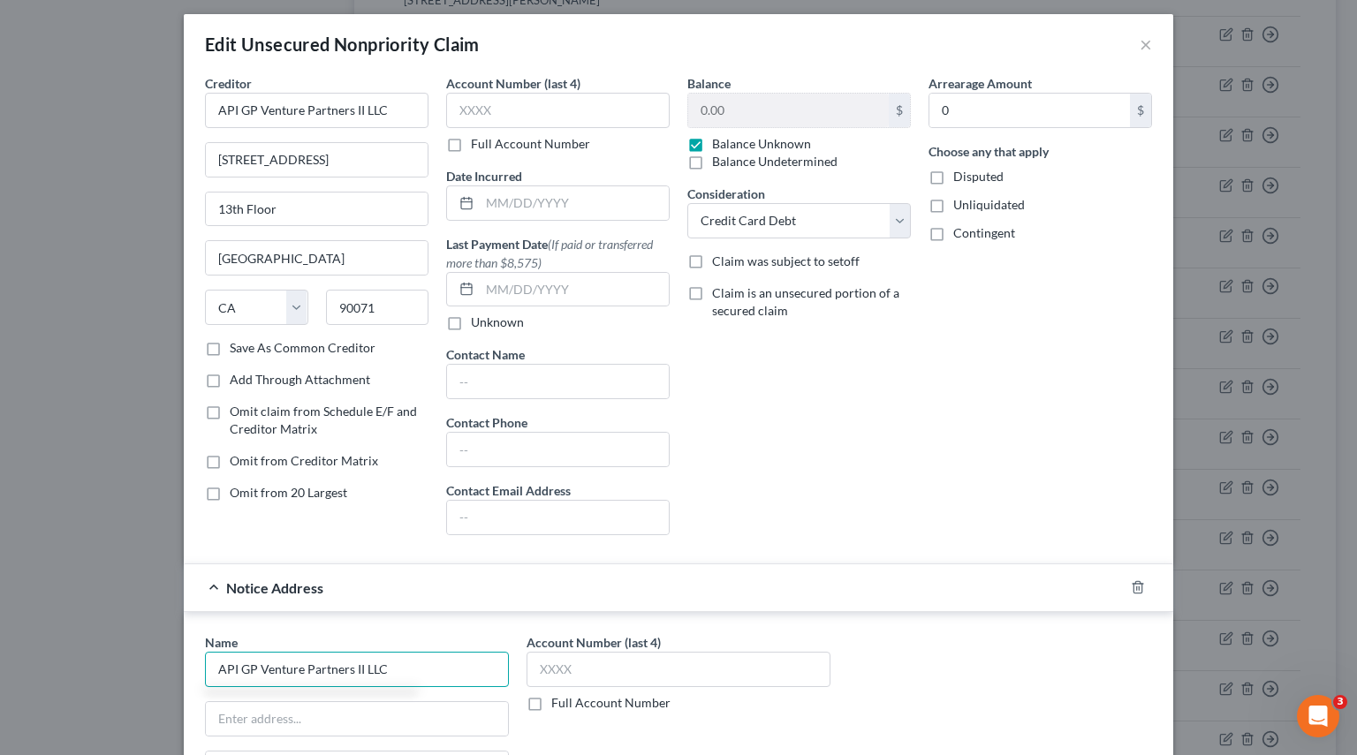
scroll to position [0, 0]
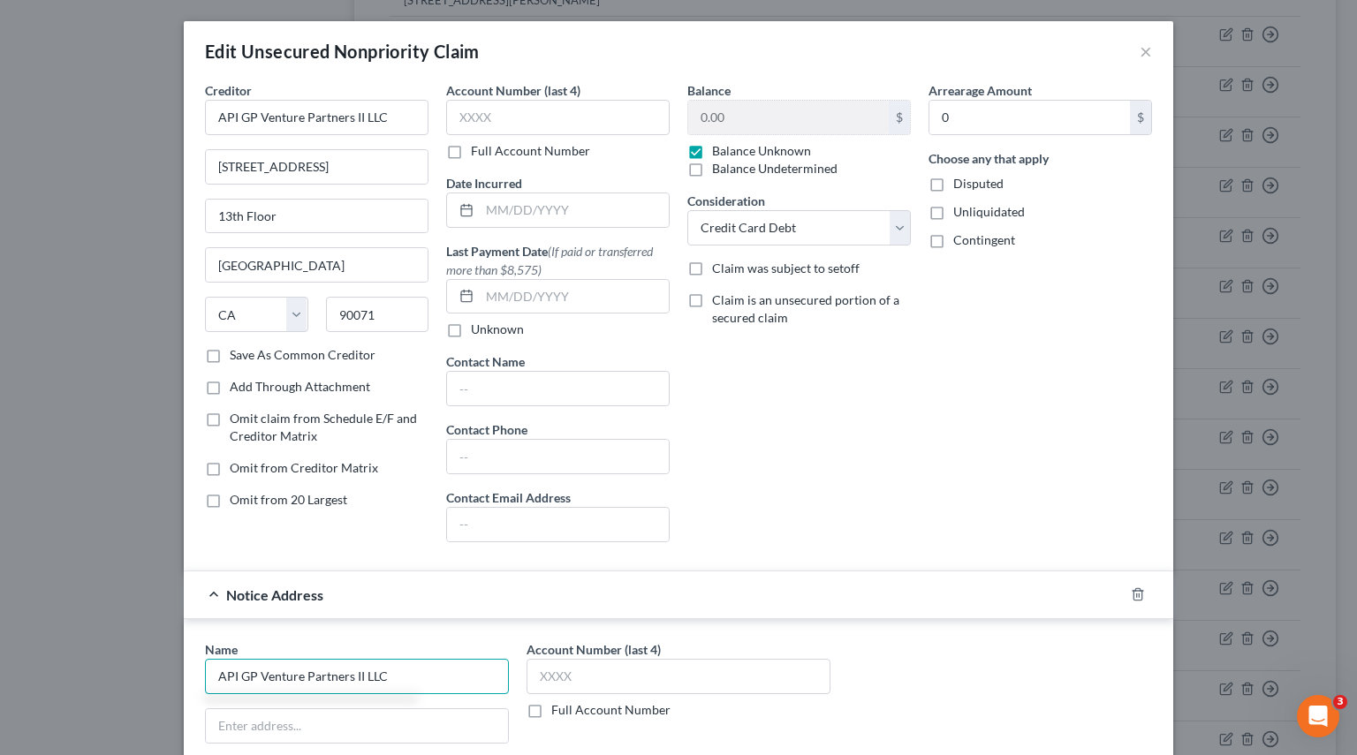
type input "API GP Venture Partners II LLC"
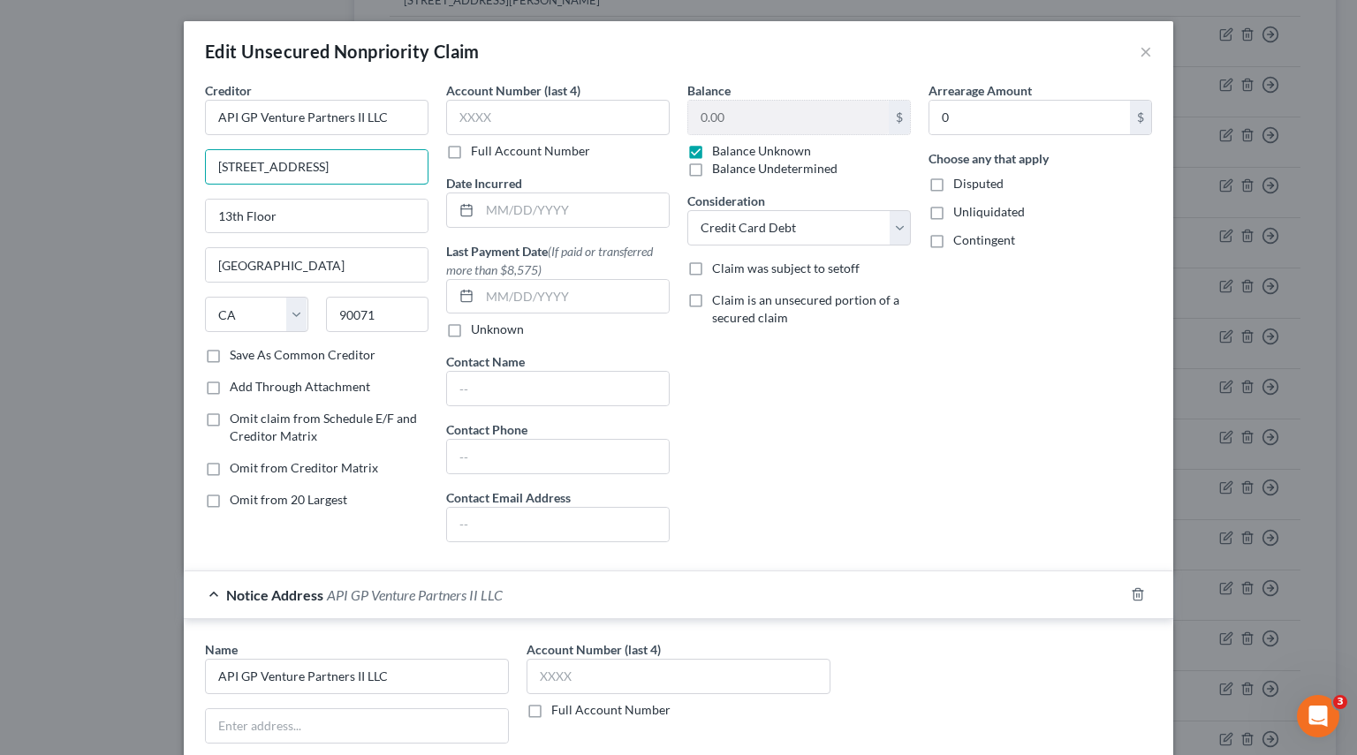
drag, startPoint x: 110, startPoint y: 169, endPoint x: -40, endPoint y: 169, distance: 150.1
click at [0, 169] on html "Home New Case Client Portal Pierson Ferdinand tracey.morgan@pierferd.com My Acc…" at bounding box center [678, 24] width 1357 height 1993
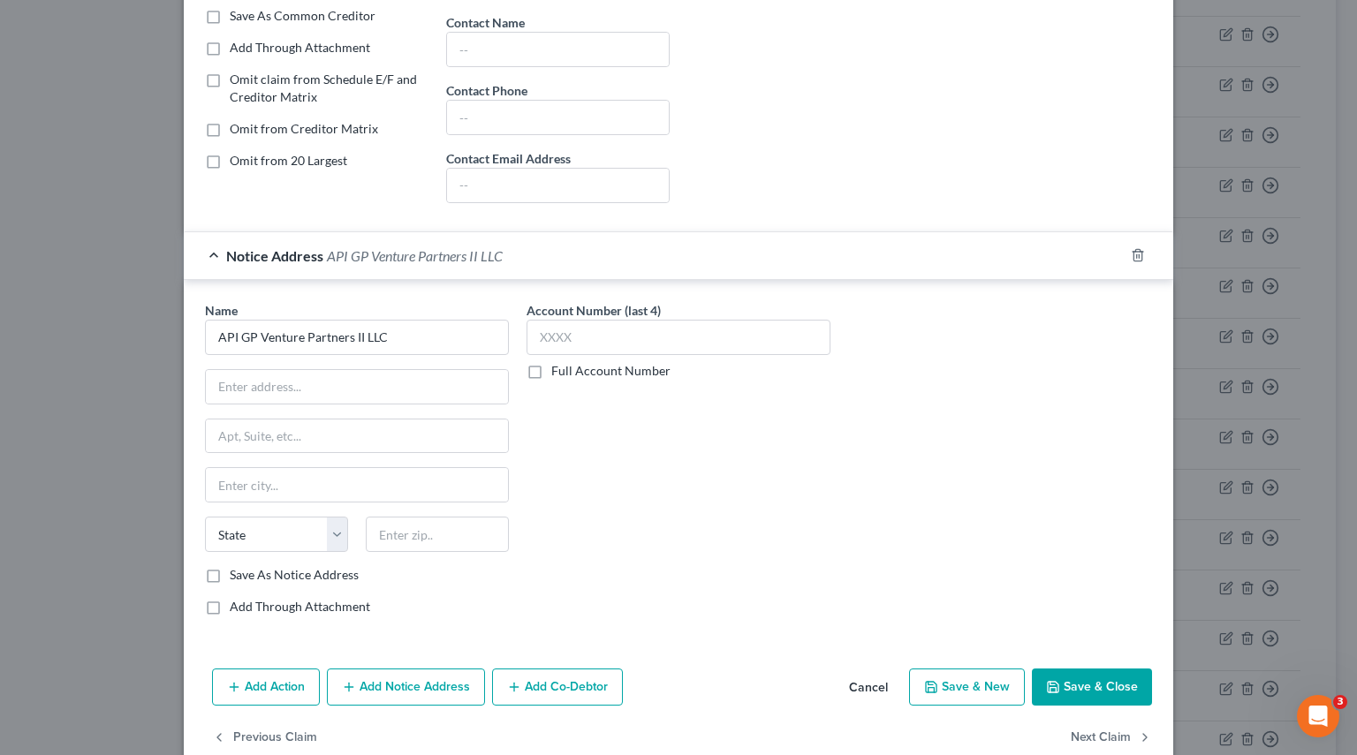
scroll to position [371, 0]
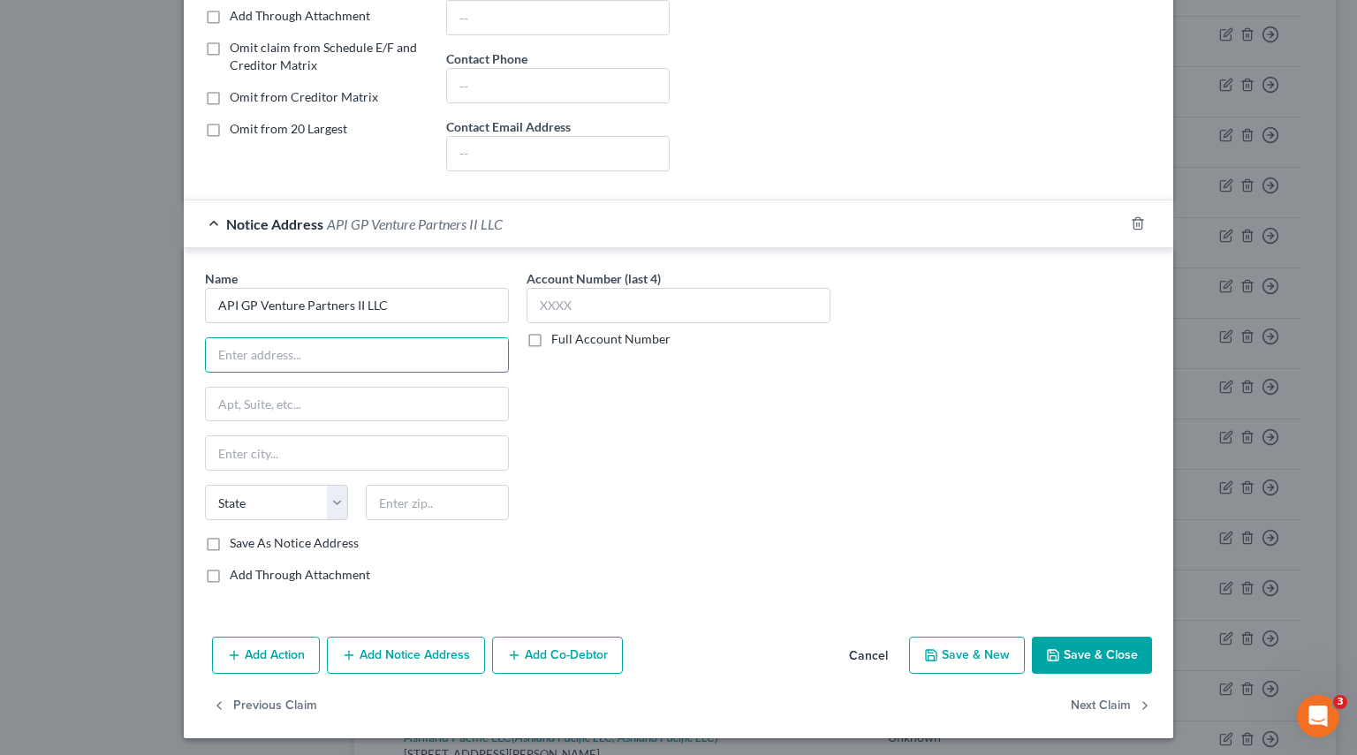
click at [258, 351] on input "text" at bounding box center [357, 355] width 302 height 34
paste input "444 South Flower Street"
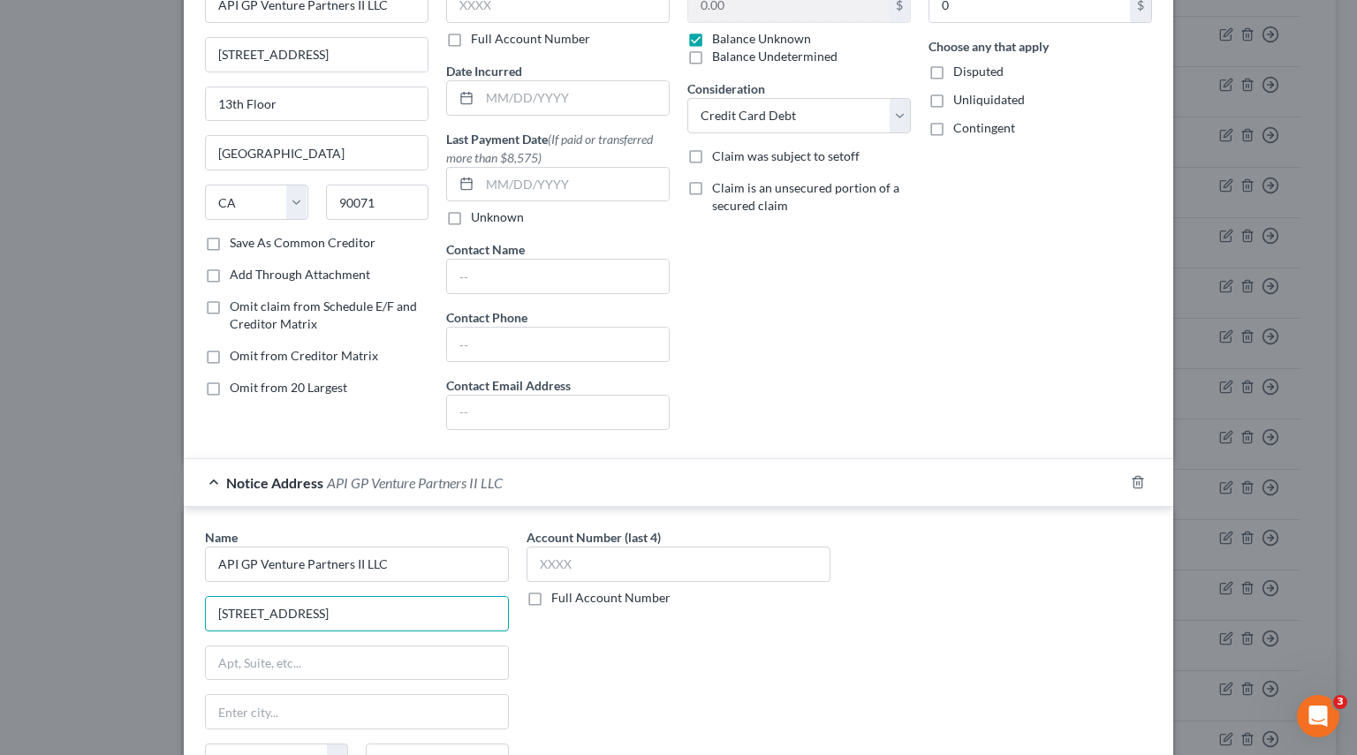
scroll to position [18, 0]
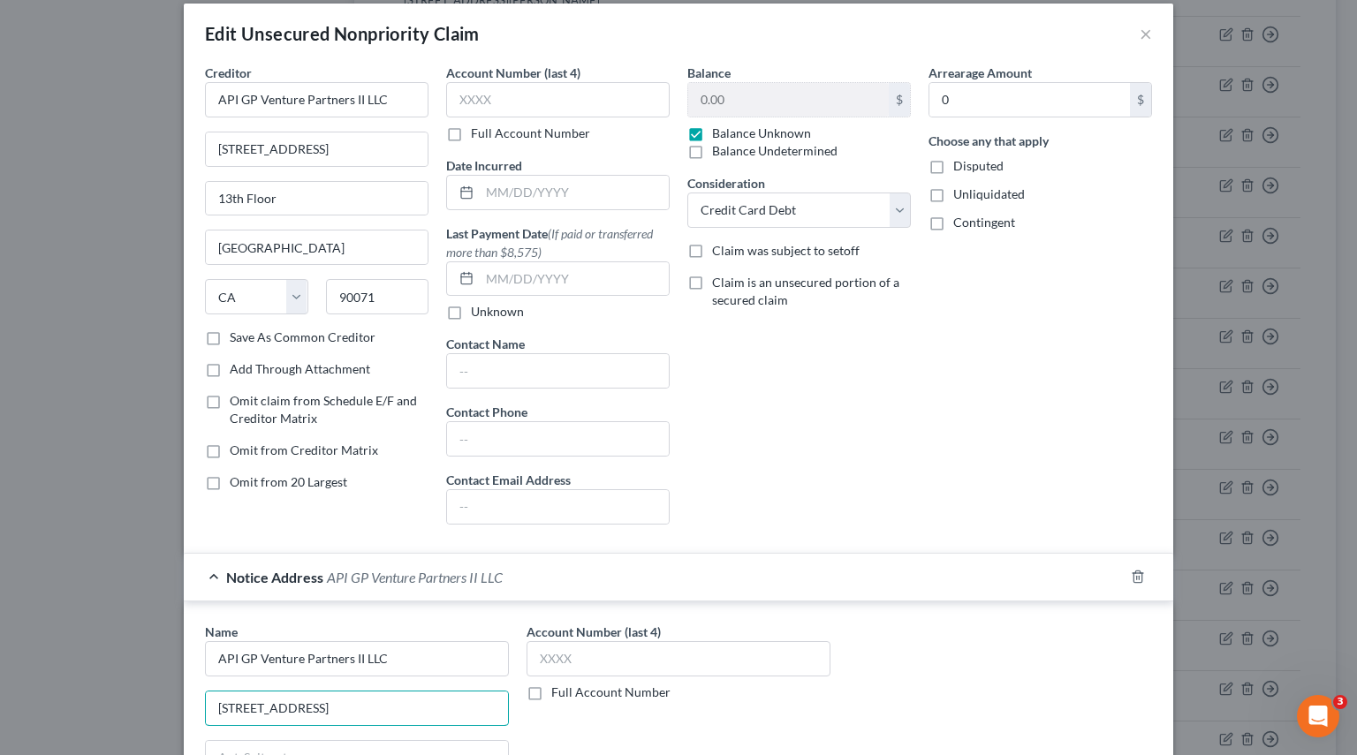
type input "444 South Flower Street"
drag, startPoint x: 294, startPoint y: 193, endPoint x: -21, endPoint y: 191, distance: 315.3
click at [0, 191] on html "Home New Case Client Portal Pierson Ferdinand tracey.morgan@pierferd.com My Acc…" at bounding box center [678, 24] width 1357 height 1993
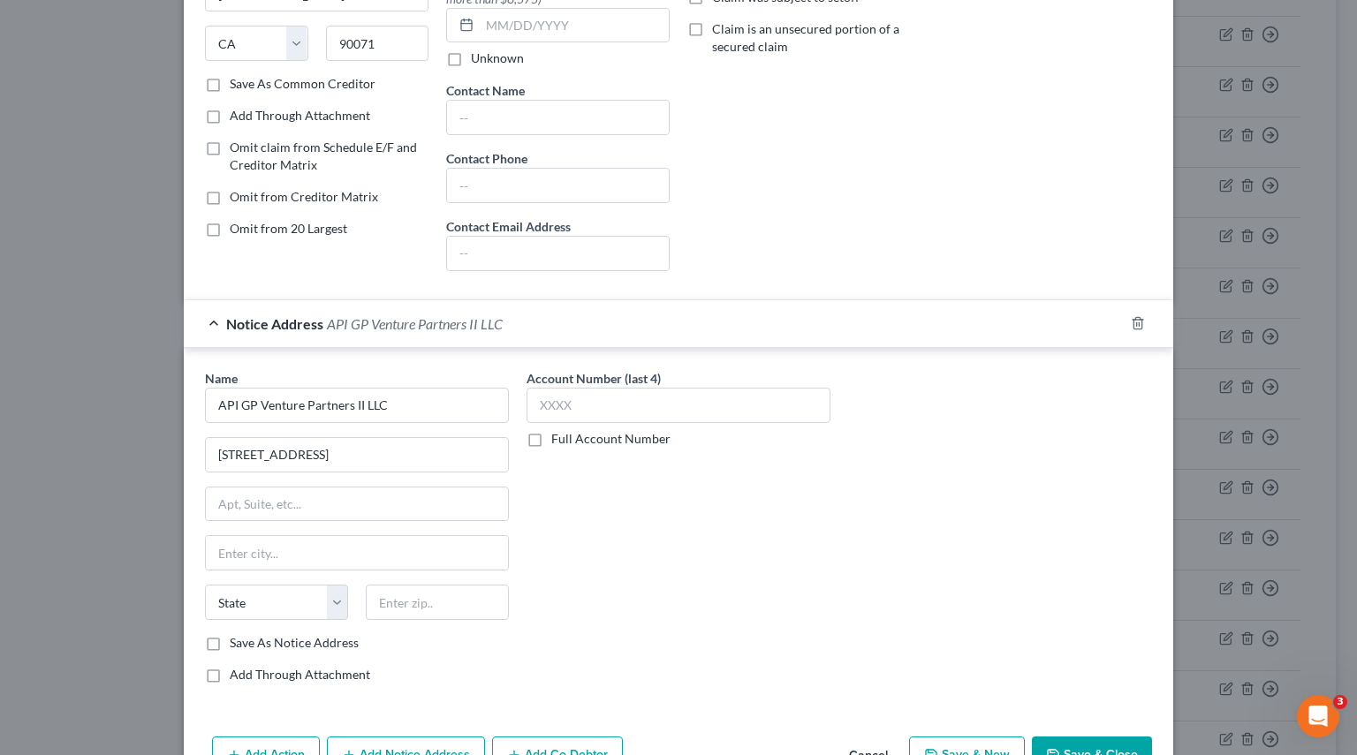
scroll to position [371, 0]
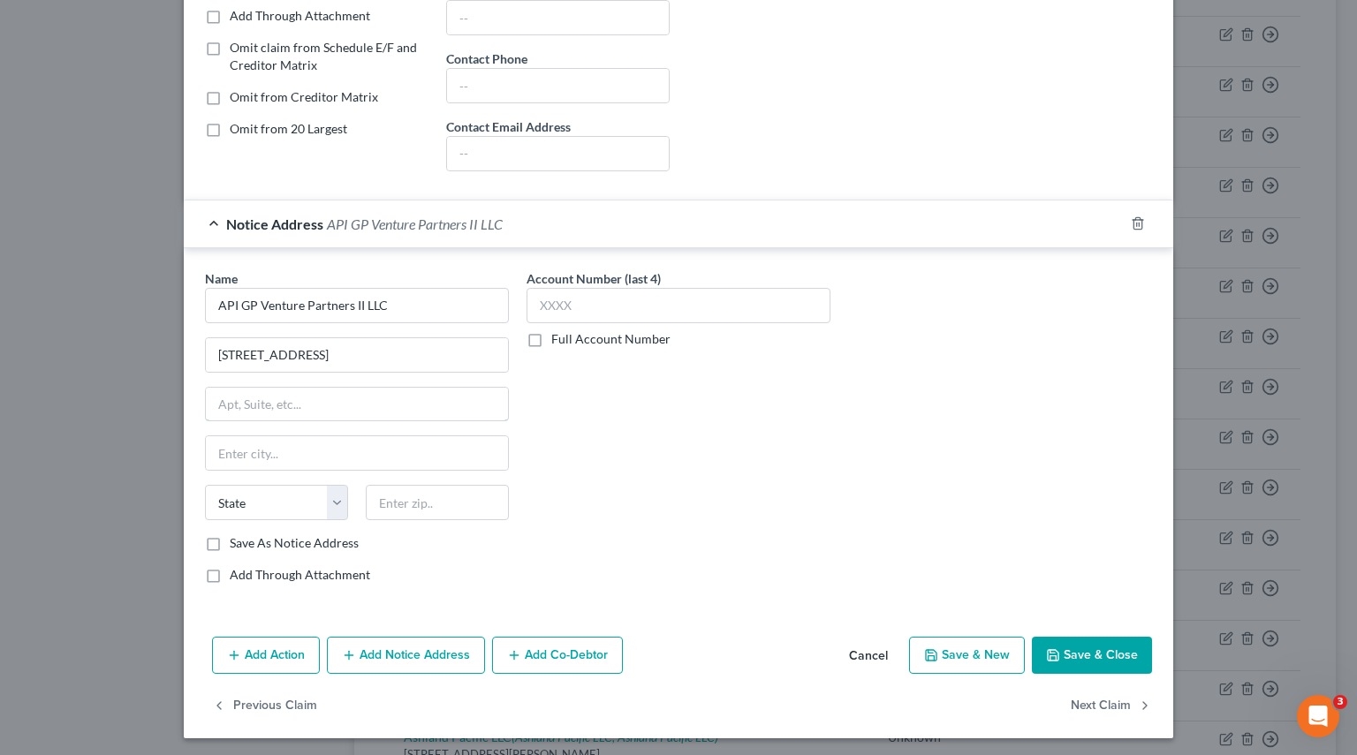
click at [248, 397] on input "text" at bounding box center [357, 405] width 302 height 34
paste input "13th Floor"
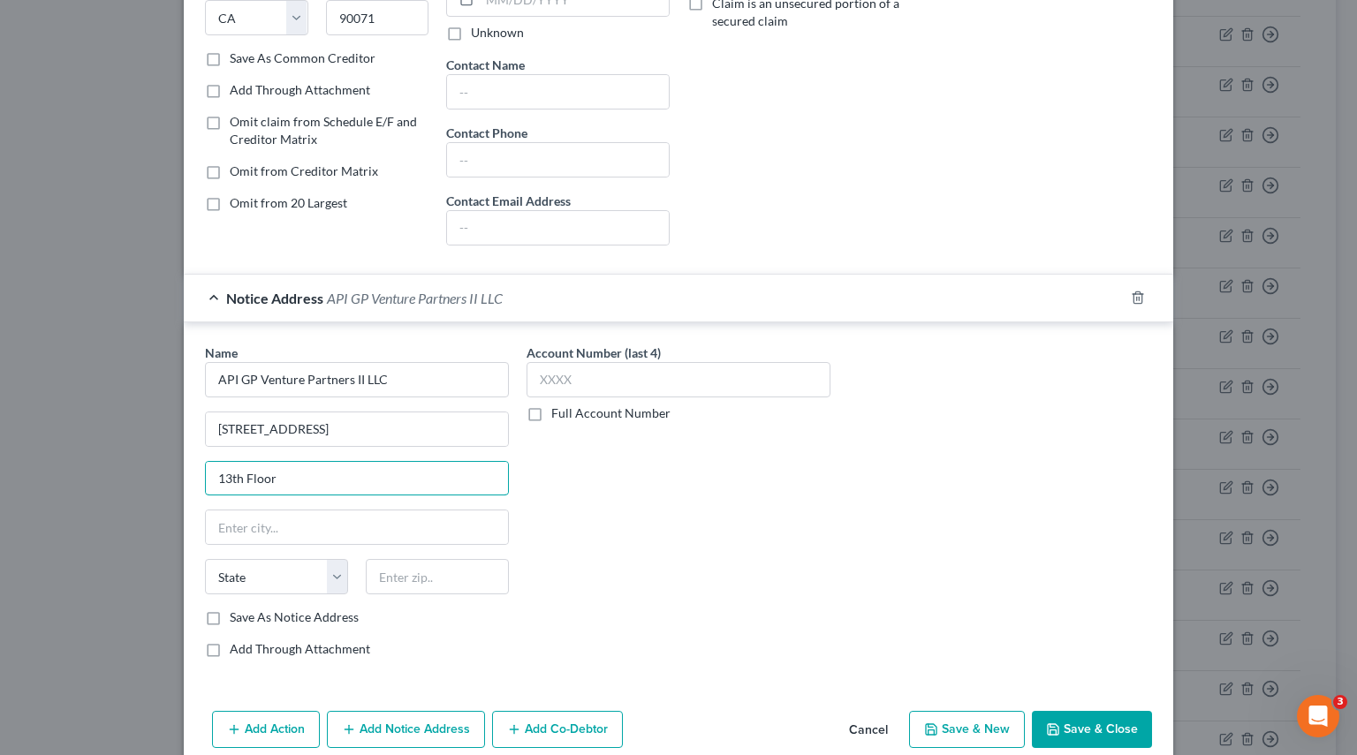
scroll to position [106, 0]
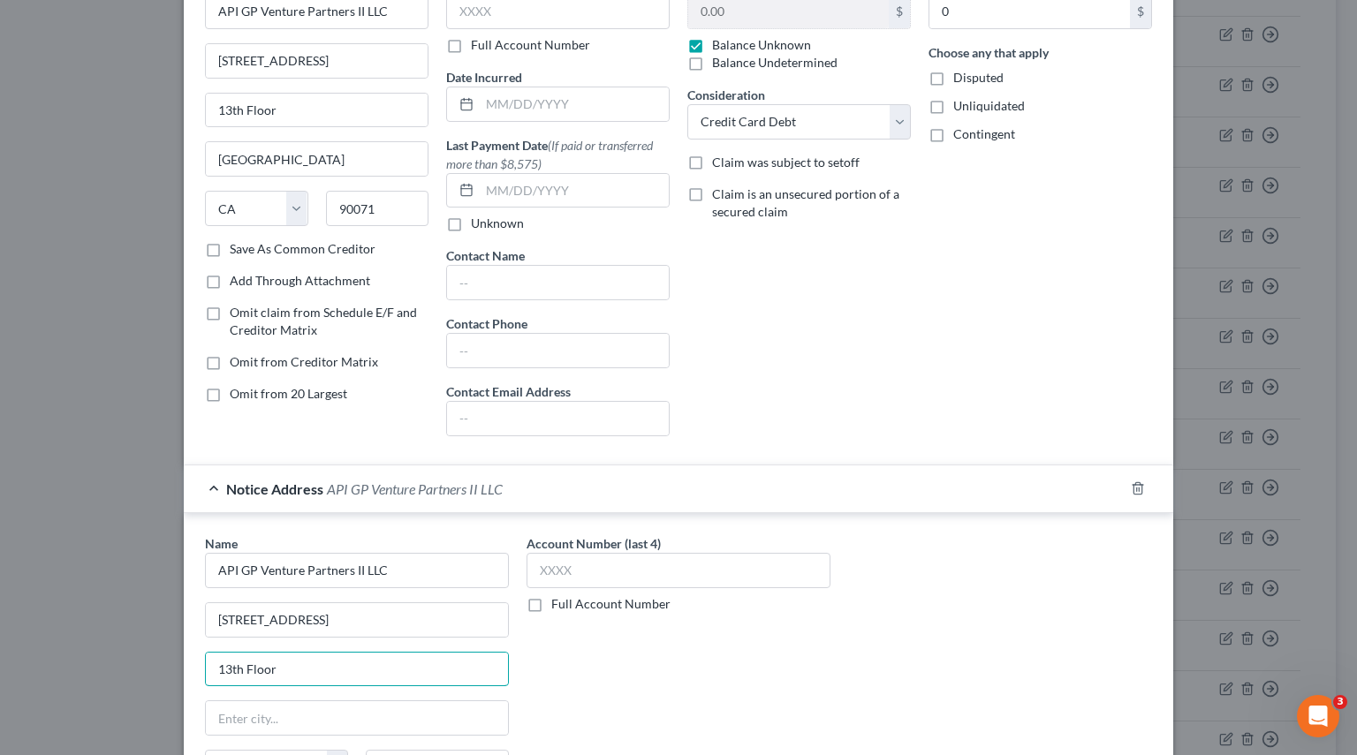
type input "13th Floor"
drag, startPoint x: 302, startPoint y: 165, endPoint x: 77, endPoint y: 160, distance: 225.3
click at [78, 156] on div "Edit Unsecured Nonpriority Claim × Creditor * API GP Venture Partners II LLC 44…" at bounding box center [678, 377] width 1357 height 755
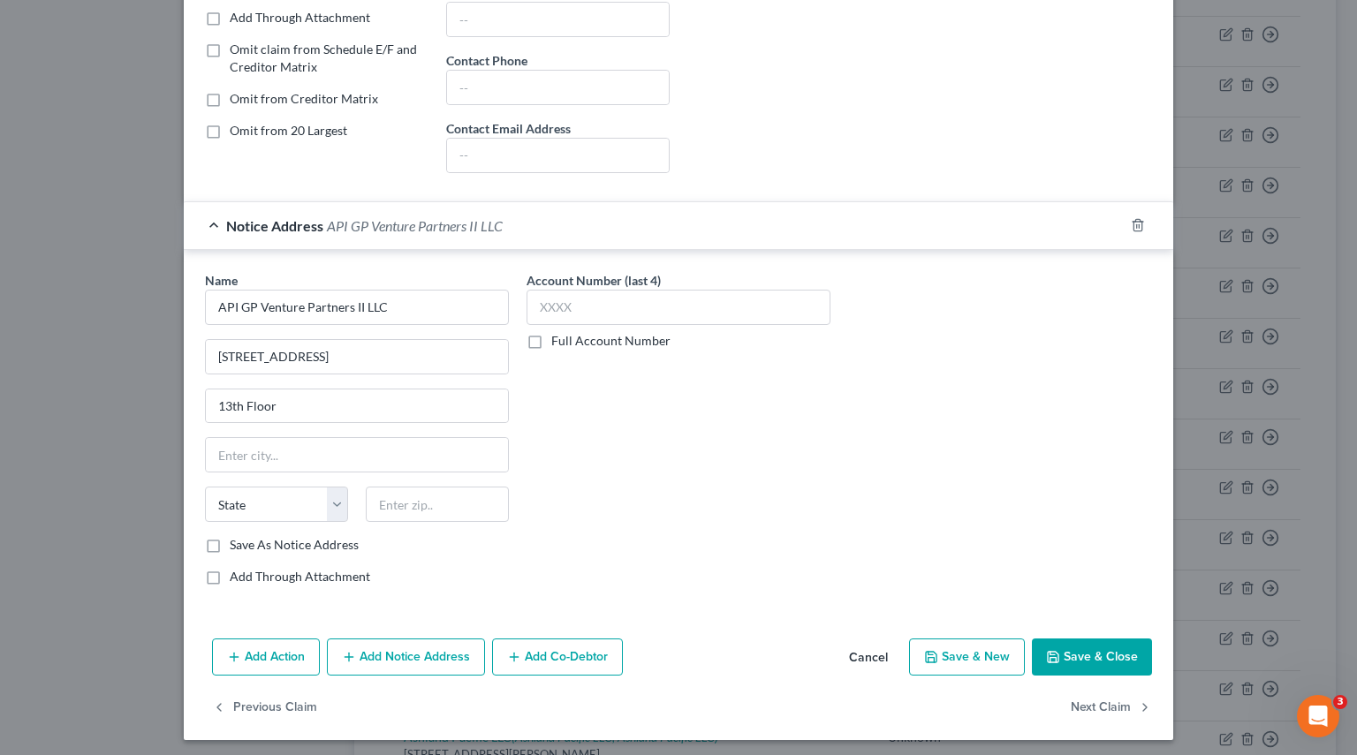
scroll to position [371, 0]
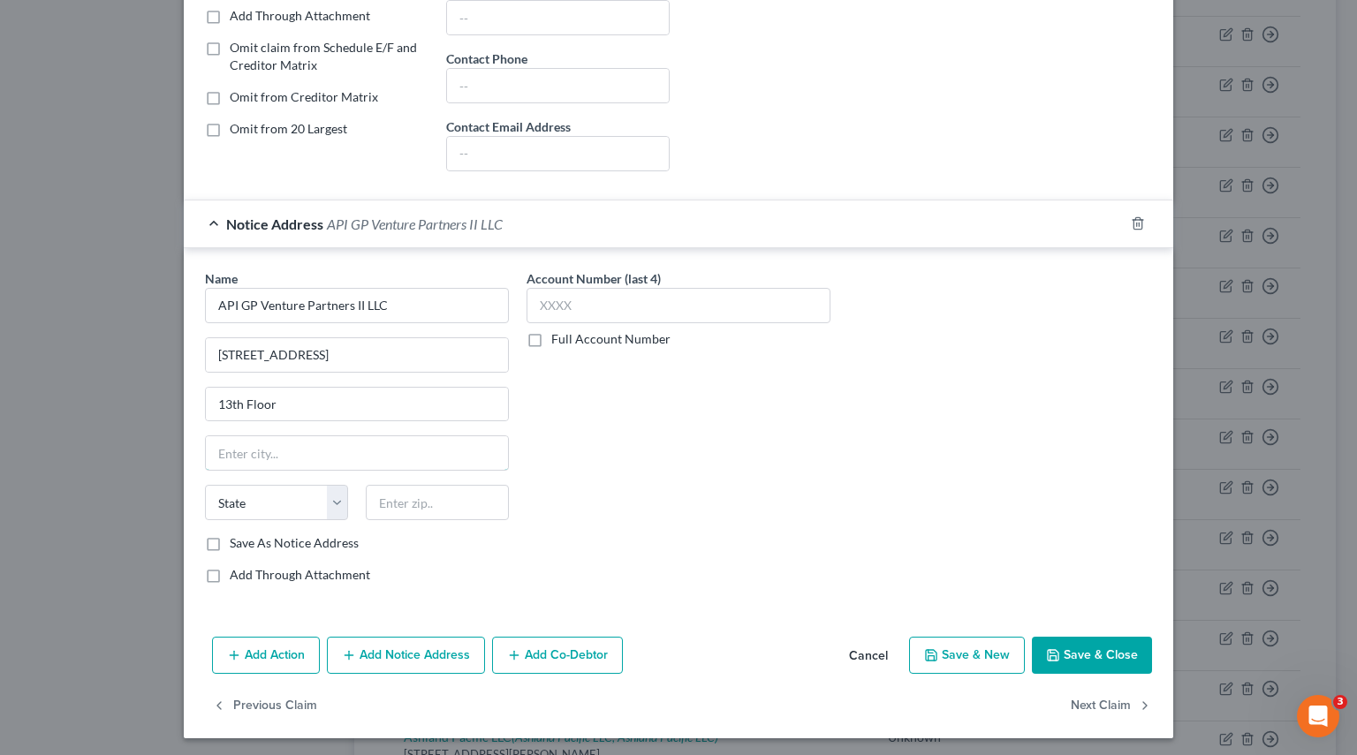
click at [231, 447] on input "text" at bounding box center [357, 453] width 302 height 34
paste input "Los Angeles"
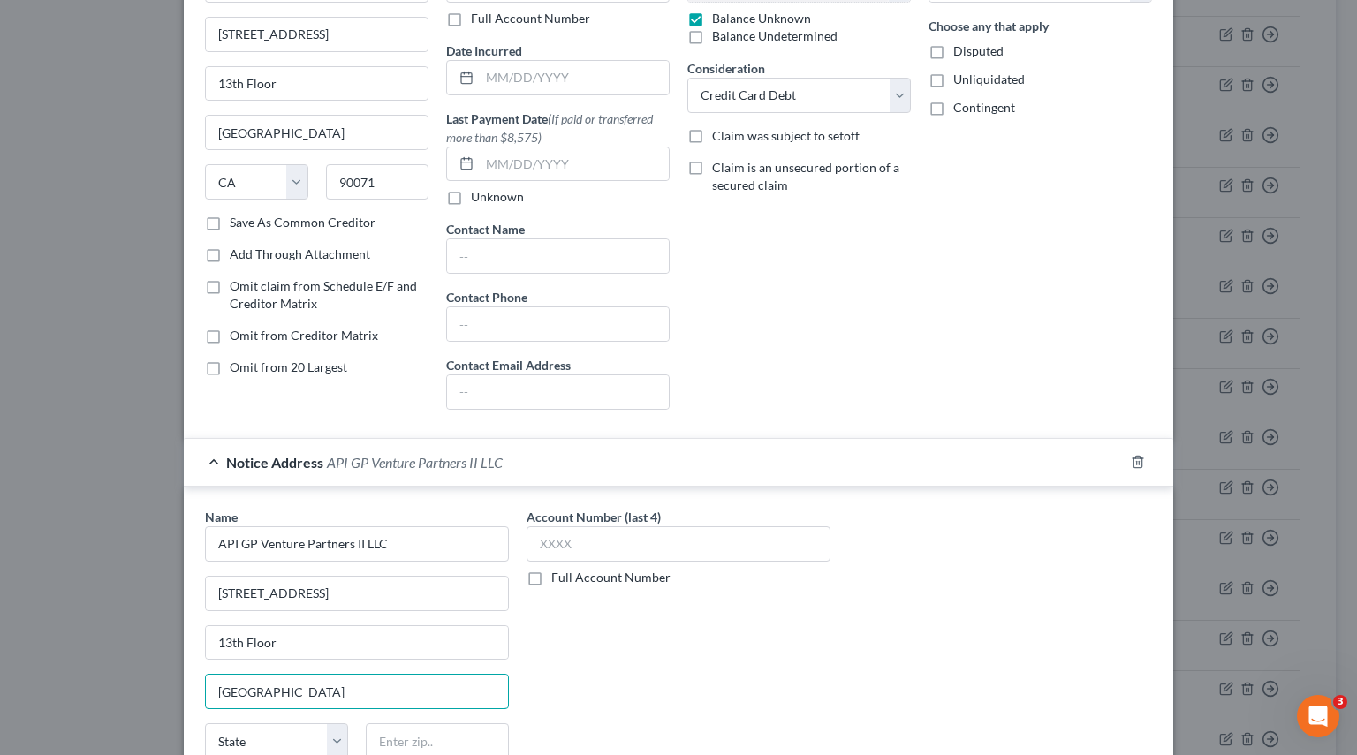
scroll to position [106, 0]
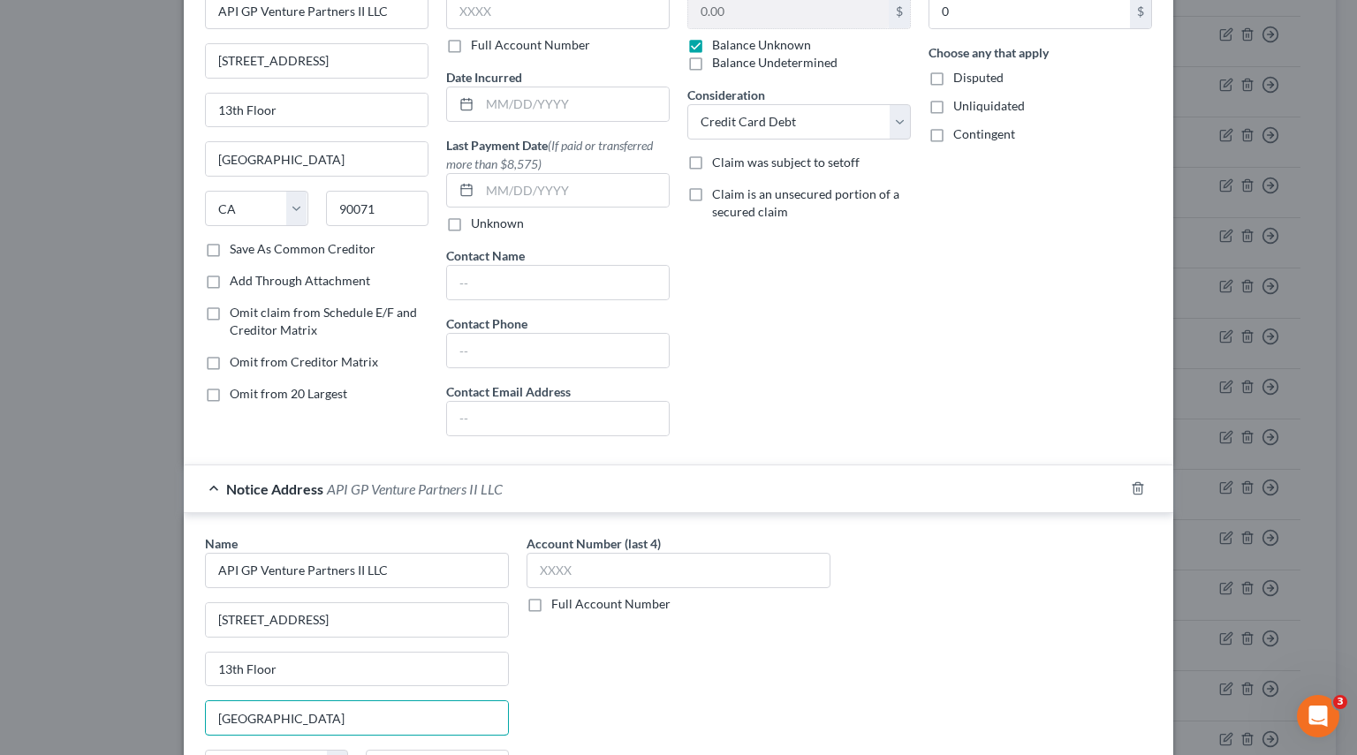
type input "Los Angeles"
drag, startPoint x: 386, startPoint y: 217, endPoint x: 220, endPoint y: 212, distance: 166.1
click at [221, 211] on div "State AL AK AR AZ CA CO CT DE DC FL GA GU HI ID IL IN IA KS KY LA ME MD MA MI M…" at bounding box center [316, 215] width 241 height 49
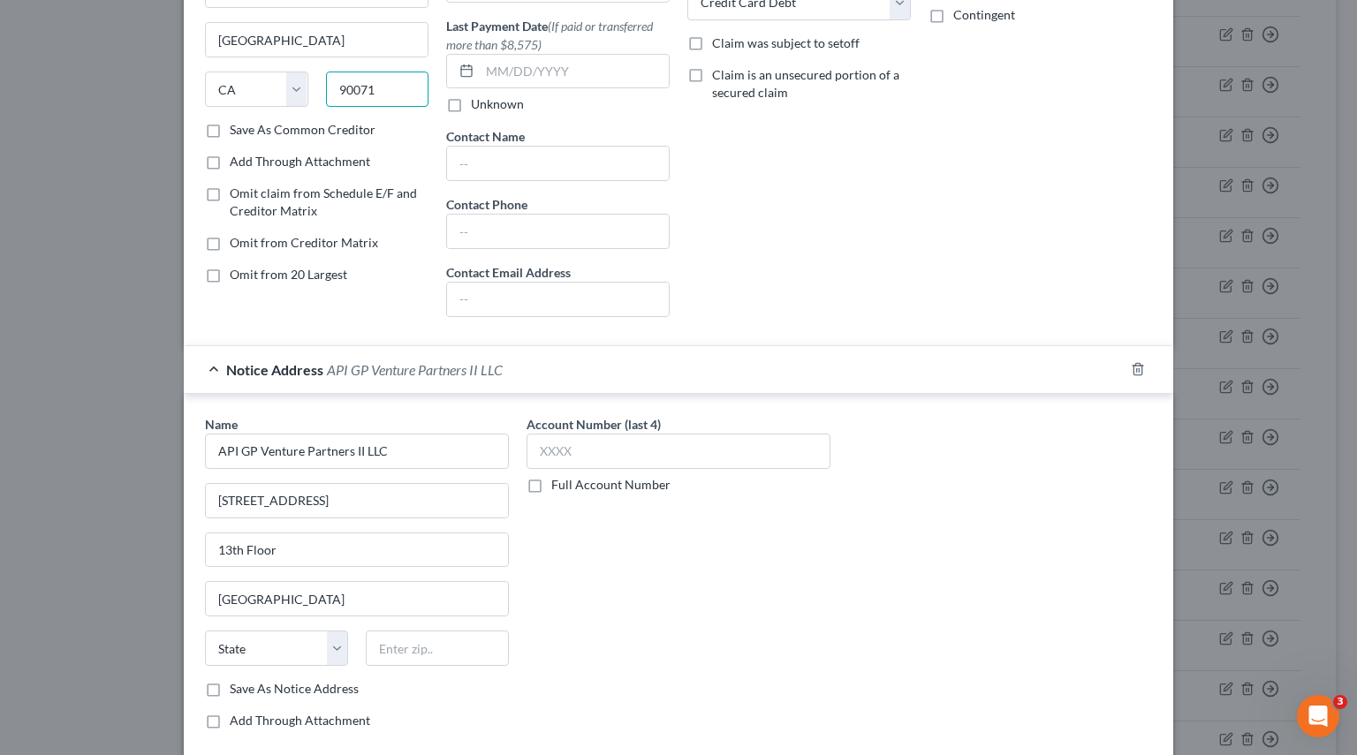
scroll to position [371, 0]
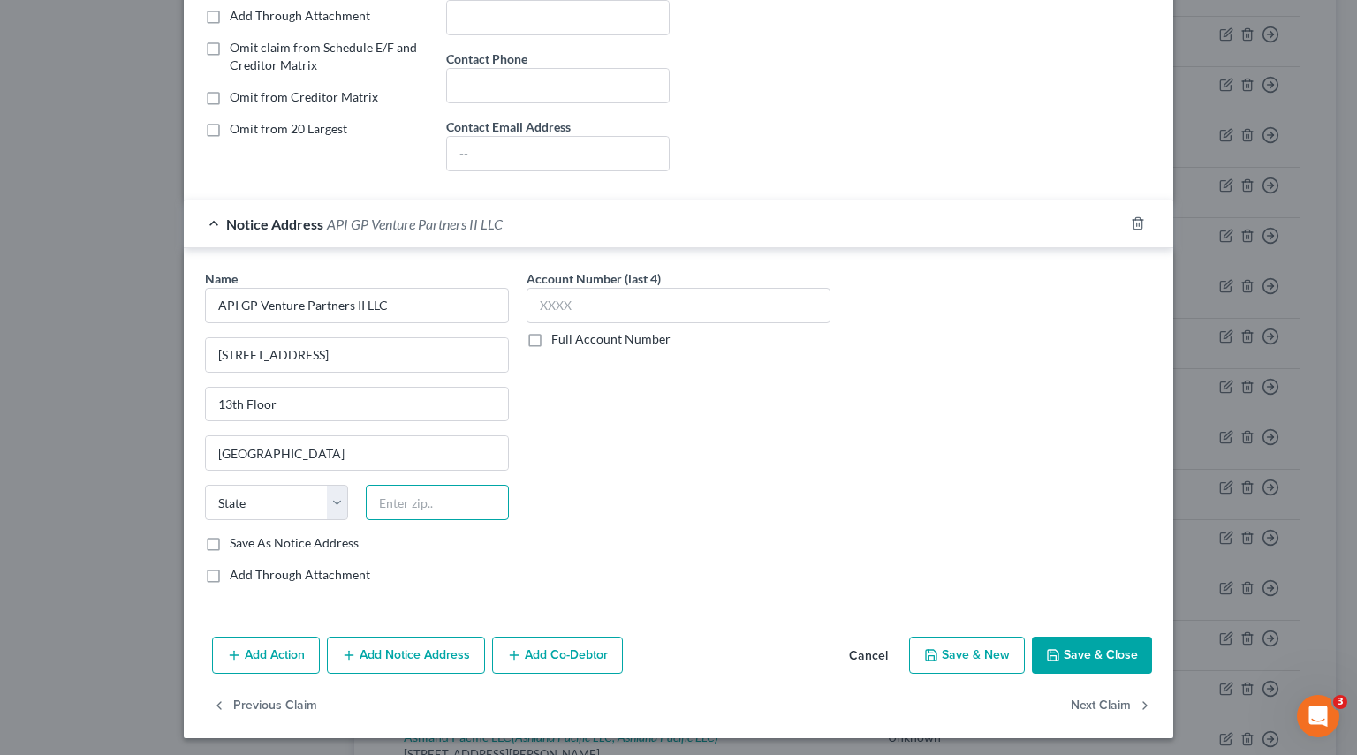
click at [398, 501] on input "text" at bounding box center [437, 502] width 143 height 35
paste input "90071"
type input "90071"
drag, startPoint x: 332, startPoint y: 495, endPoint x: 322, endPoint y: 487, distance: 12.6
click at [332, 495] on select "State AL AK AR AZ CA CO CT DE DC FL GA GU HI ID IL IN IA KS KY LA ME MD MA MI M…" at bounding box center [276, 502] width 143 height 35
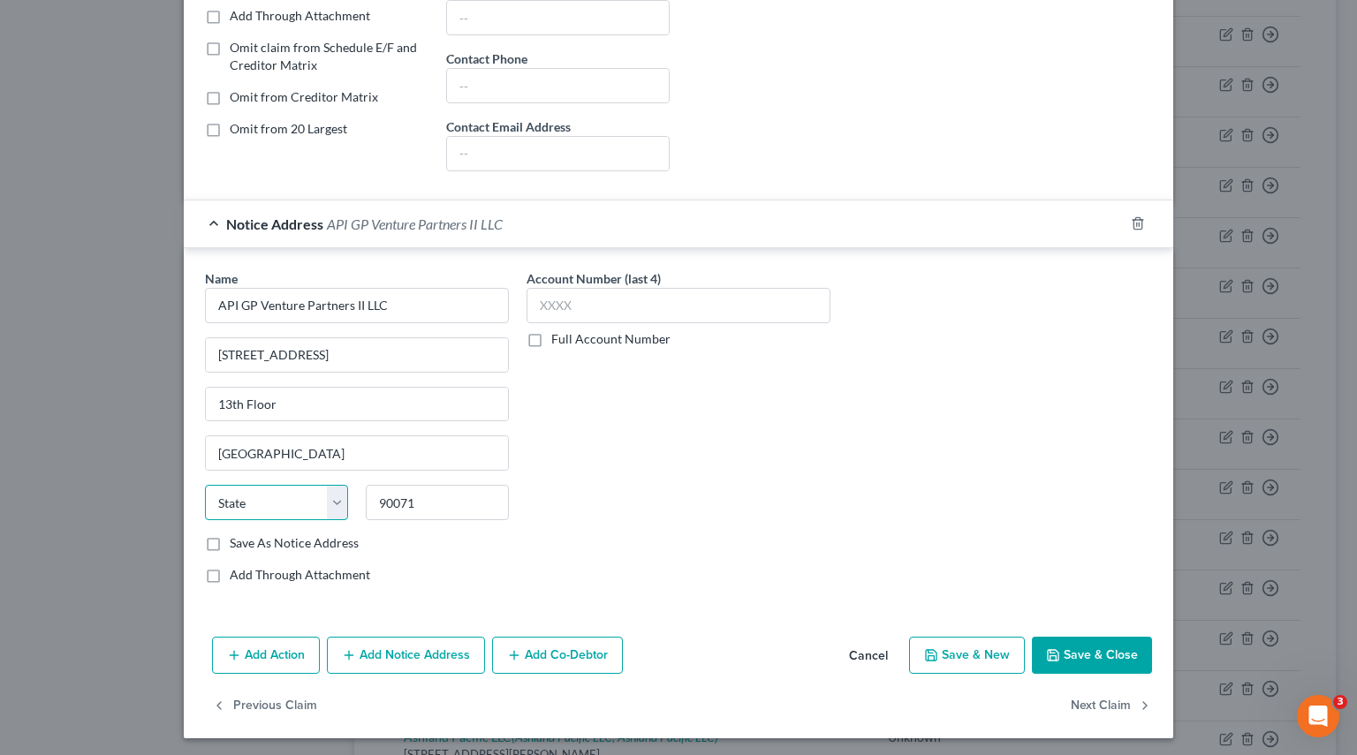
select select "4"
click at [205, 485] on select "State AL AK AR AZ CA CO CT DE DC FL GA GU HI ID IL IN IA KS KY LA ME MD MA MI M…" at bounding box center [276, 502] width 143 height 35
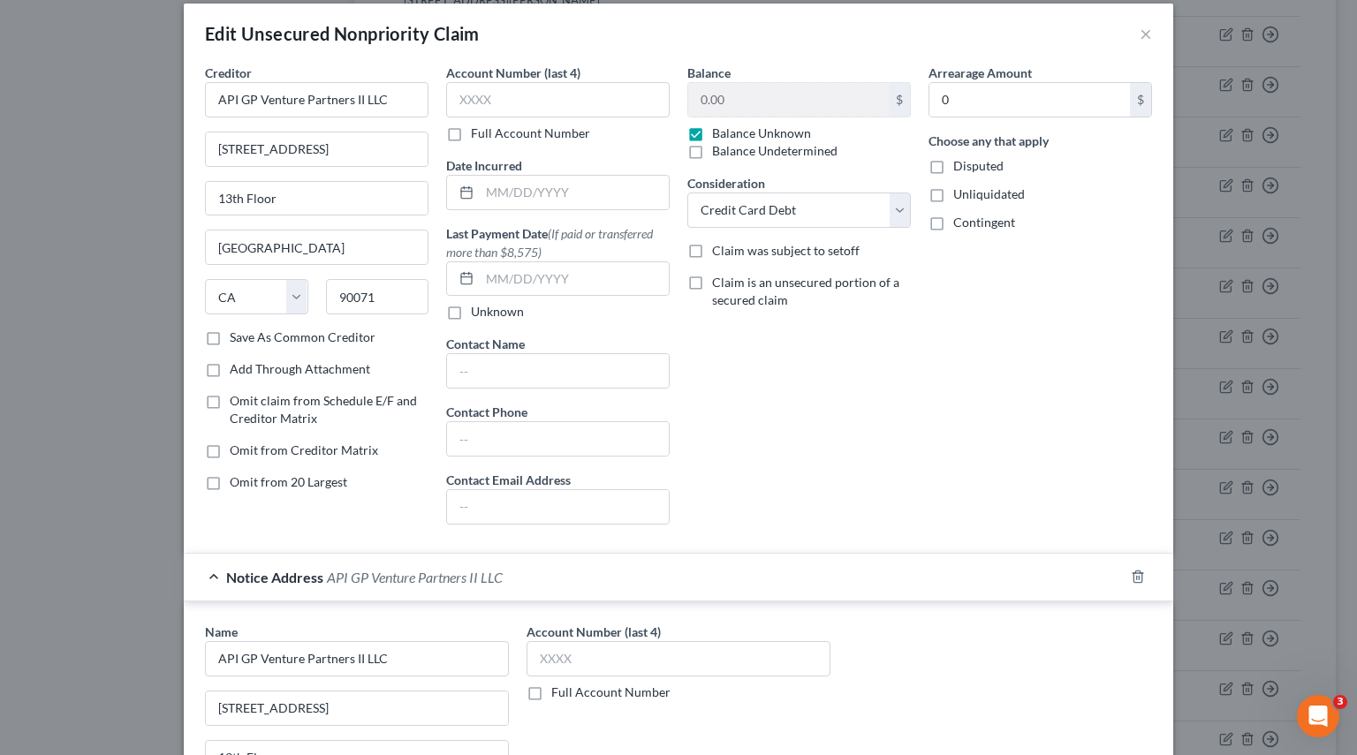
scroll to position [18, 0]
drag, startPoint x: 378, startPoint y: 155, endPoint x: -98, endPoint y: 117, distance: 477.6
click at [0, 117] on html "Home New Case Client Portal Pierson Ferdinand tracey.morgan@pierferd.com My Acc…" at bounding box center [678, 24] width 1357 height 1993
paste input "2006 N Sepulveda Blvd."
type input "2006 N Sepulveda Blvd."
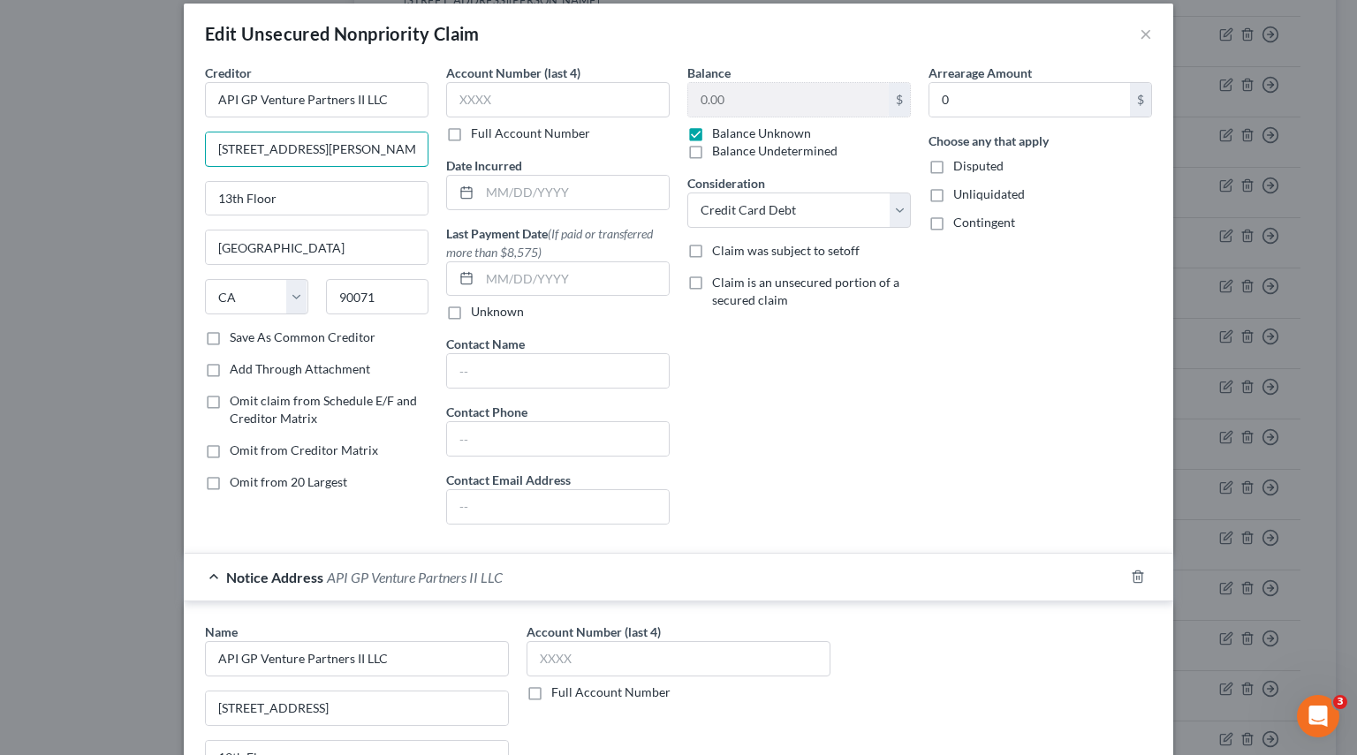
drag, startPoint x: 374, startPoint y: 154, endPoint x: -14, endPoint y: 135, distance: 388.2
click at [0, 135] on html "Home New Case Client Portal Pierson Ferdinand tracey.morgan@pierferd.com My Acc…" at bounding box center [678, 24] width 1357 height 1993
drag, startPoint x: 286, startPoint y: 208, endPoint x: 72, endPoint y: 178, distance: 216.7
click at [72, 178] on div "Edit Unsecured Nonpriority Claim × Creditor * API GP Venture Partners II LLC 20…" at bounding box center [678, 377] width 1357 height 755
paste input "#552"
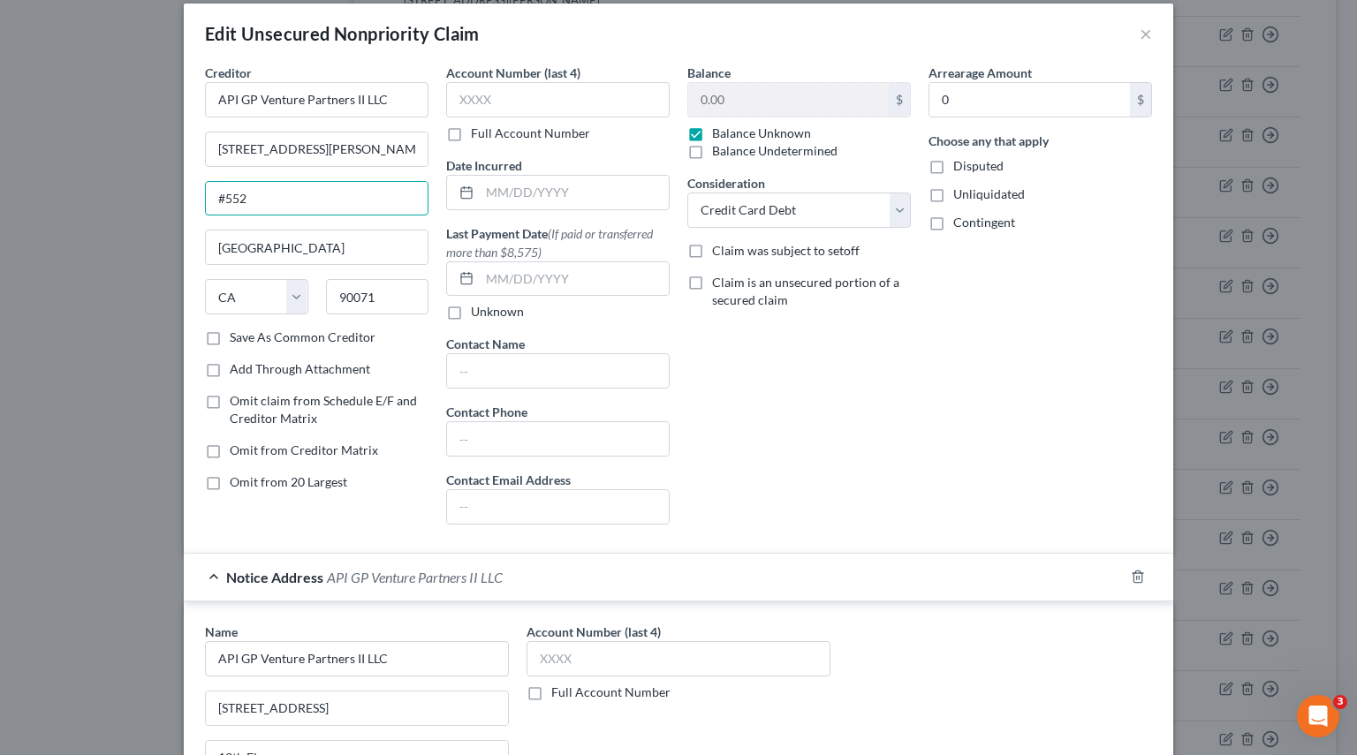
type input "#552"
drag, startPoint x: 303, startPoint y: 245, endPoint x: 36, endPoint y: 243, distance: 266.7
click at [27, 229] on div "Edit Unsecured Nonpriority Claim × Creditor * API GP Venture Partners II LLC 20…" at bounding box center [678, 377] width 1357 height 755
paste input "Manhattan Beach"
type input "Manhattan Beach"
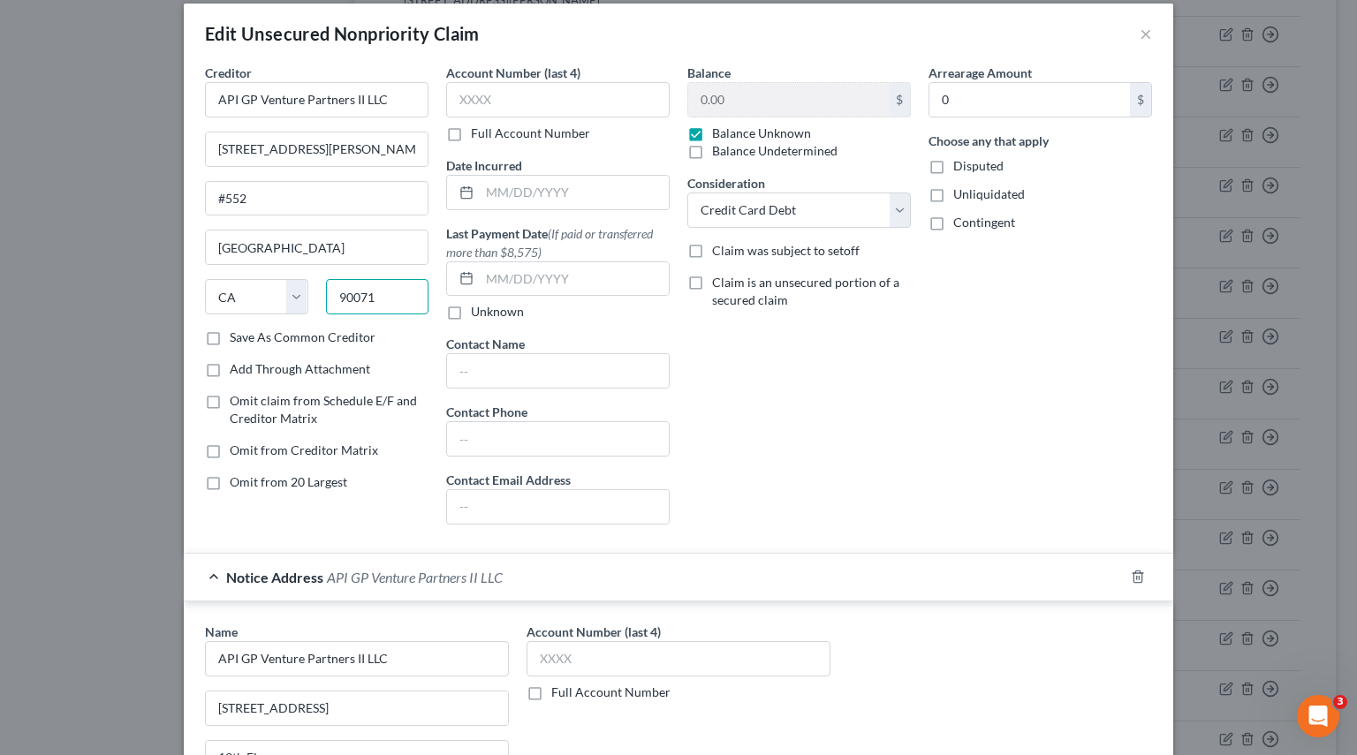
drag, startPoint x: 385, startPoint y: 304, endPoint x: 185, endPoint y: 291, distance: 200.0
click at [167, 276] on div "Edit Unsecured Nonpriority Claim × Creditor * API GP Venture Partners II LLC 20…" at bounding box center [678, 377] width 1357 height 755
paste input "266"
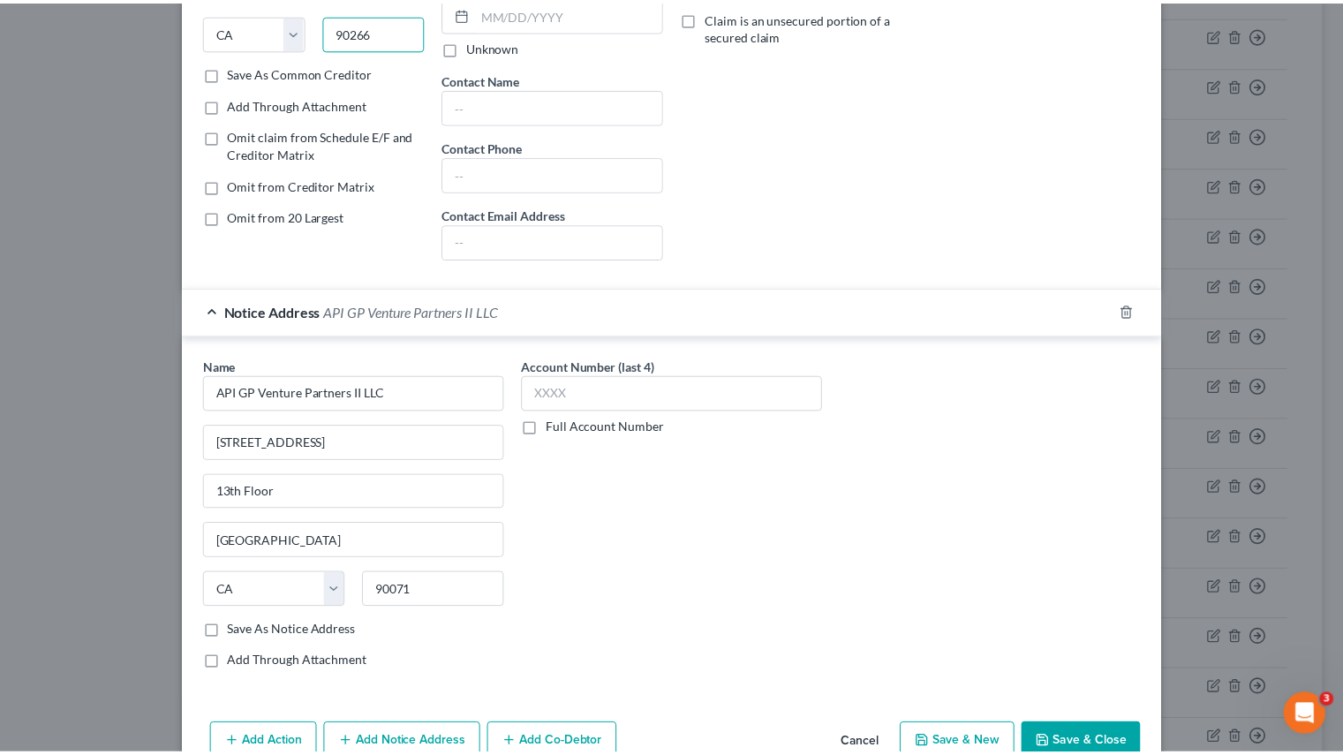
scroll to position [371, 0]
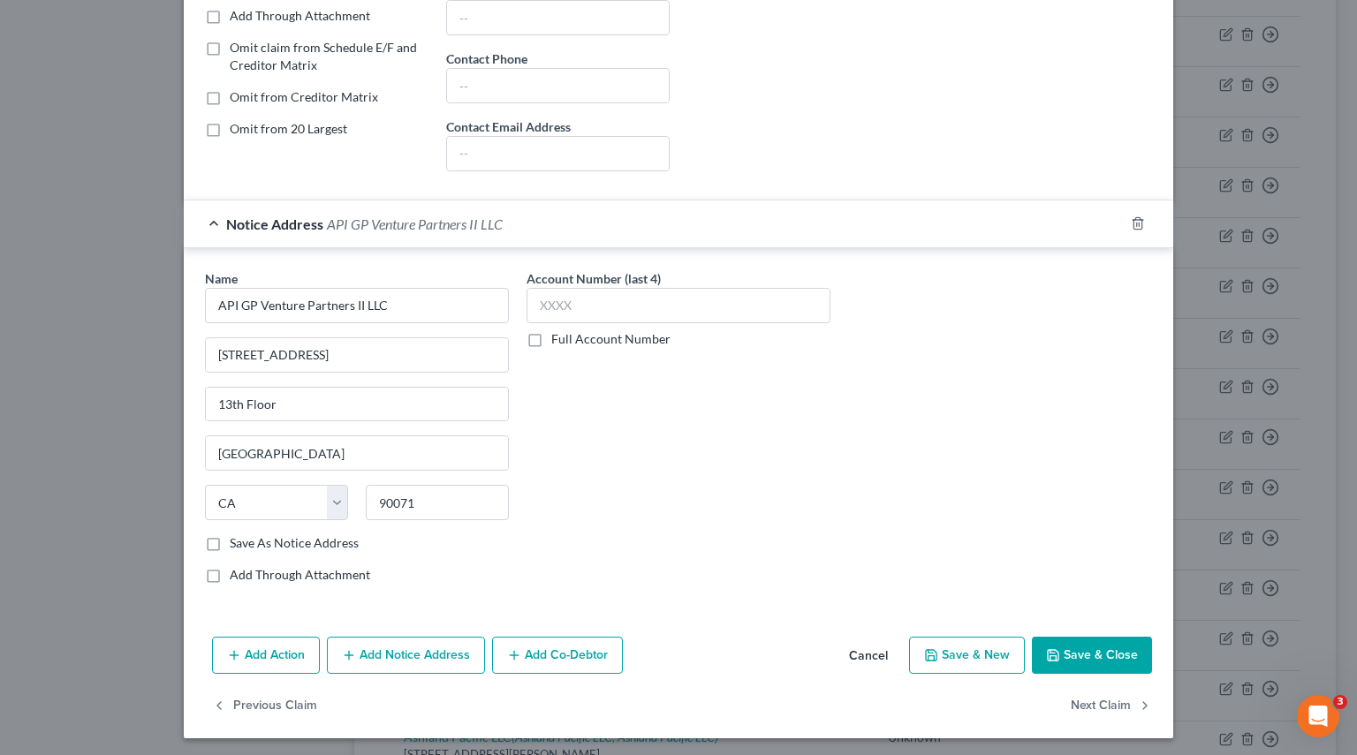
type input "90266"
click at [230, 536] on label "Save As Notice Address" at bounding box center [294, 543] width 129 height 18
click at [237, 536] on input "Save As Notice Address" at bounding box center [242, 539] width 11 height 11
click at [1082, 653] on button "Save & Close" at bounding box center [1092, 655] width 120 height 37
checkbox input "false"
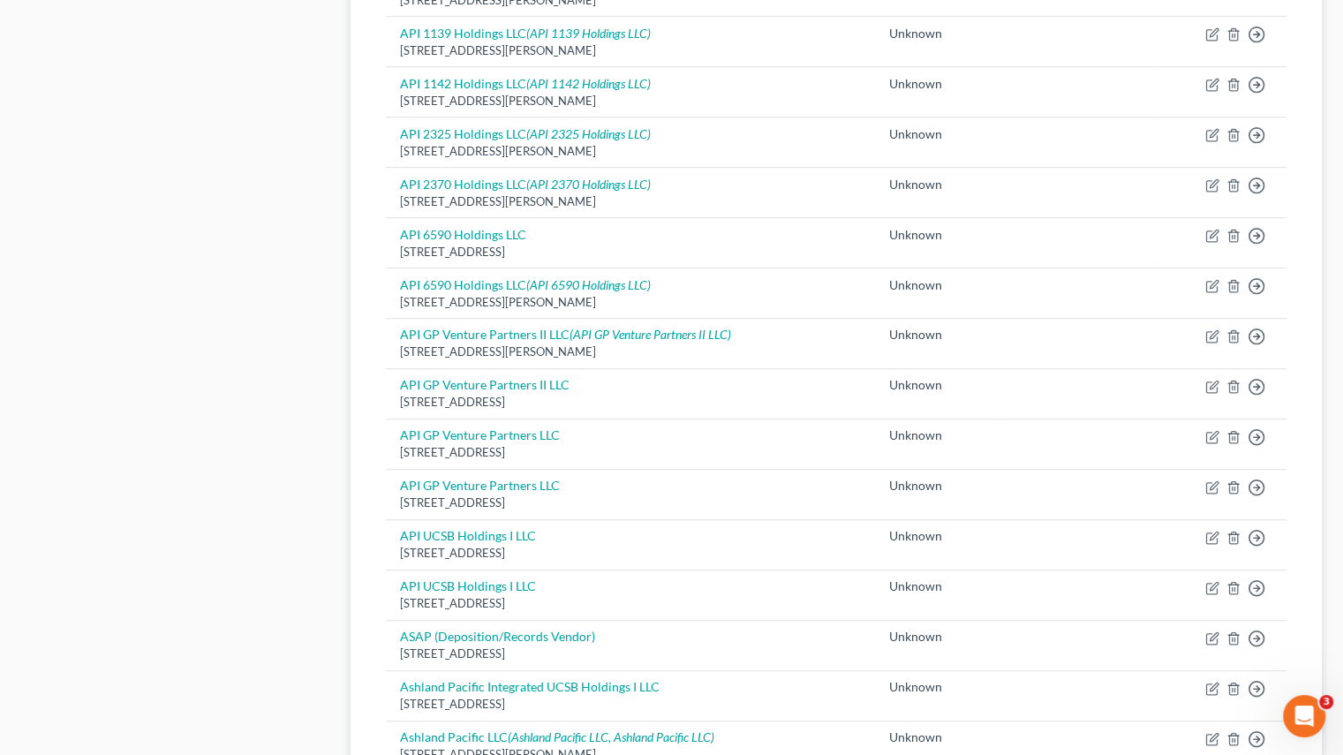
drag, startPoint x: 403, startPoint y: 398, endPoint x: 721, endPoint y: 408, distance: 318.1
click at [720, 407] on td "API GP Venture Partners II LLC 6060 Center Drive 10th Floor, Los Angeles, CA 90…" at bounding box center [630, 393] width 489 height 50
click at [245, 384] on div "Case Dashboard Payments Invoices Payments Payments Credit Report Client Profile" at bounding box center [176, 77] width 329 height 1758
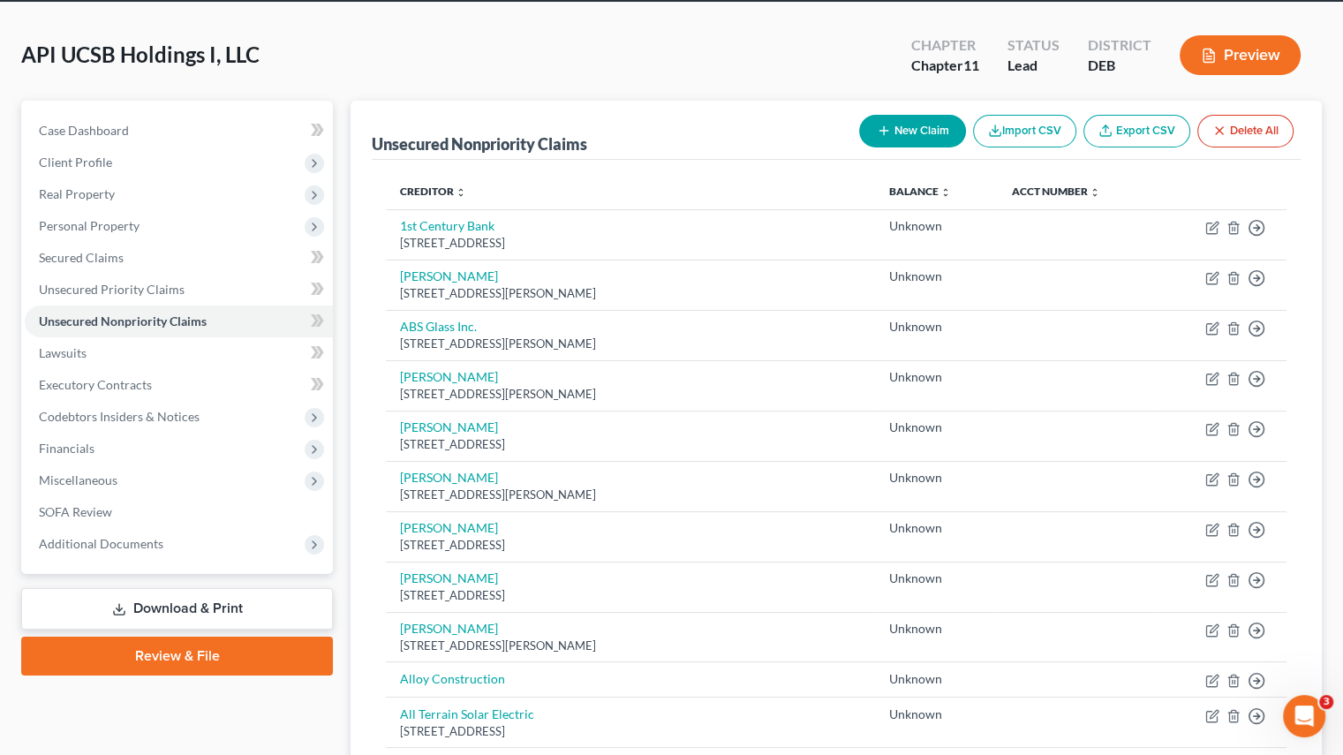
scroll to position [0, 0]
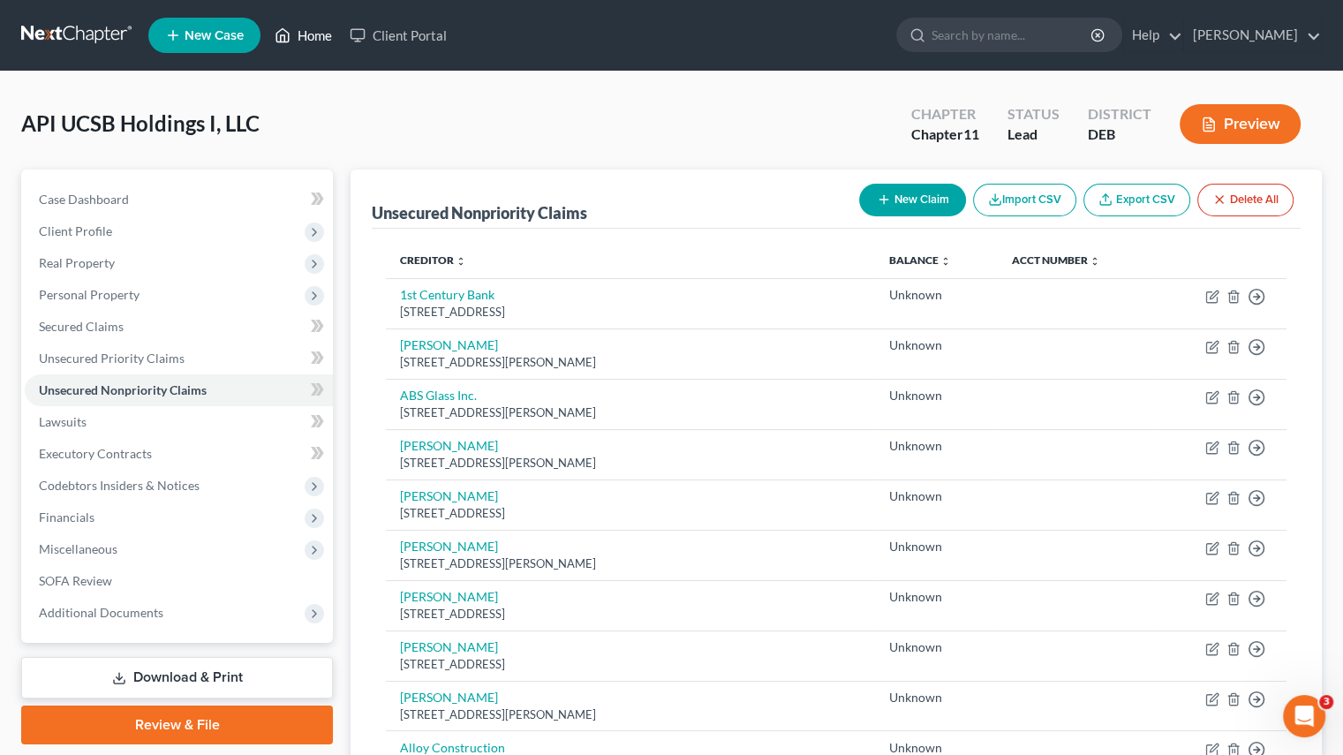
click at [328, 38] on link "Home" at bounding box center [303, 35] width 75 height 32
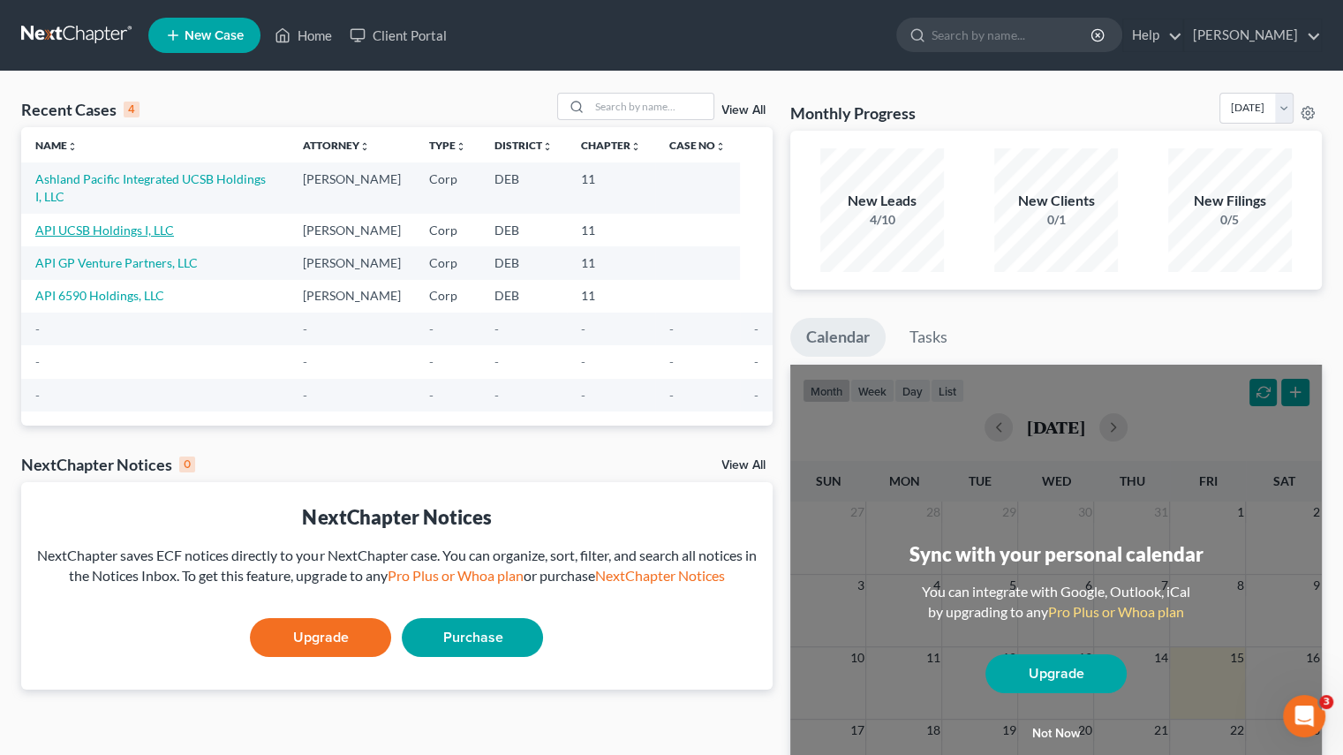
click at [113, 223] on link "API UCSB Holdings I, LLC" at bounding box center [104, 230] width 139 height 15
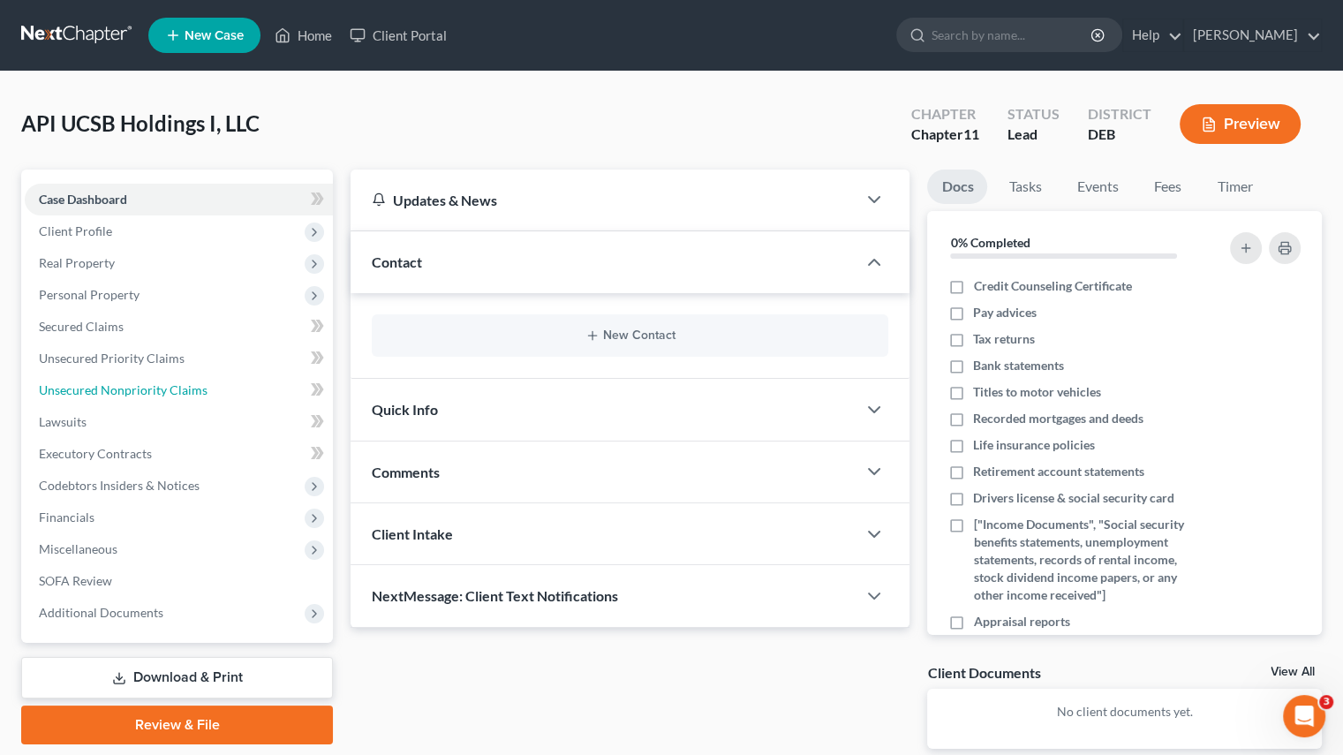
click at [123, 397] on link "Unsecured Nonpriority Claims" at bounding box center [179, 390] width 308 height 32
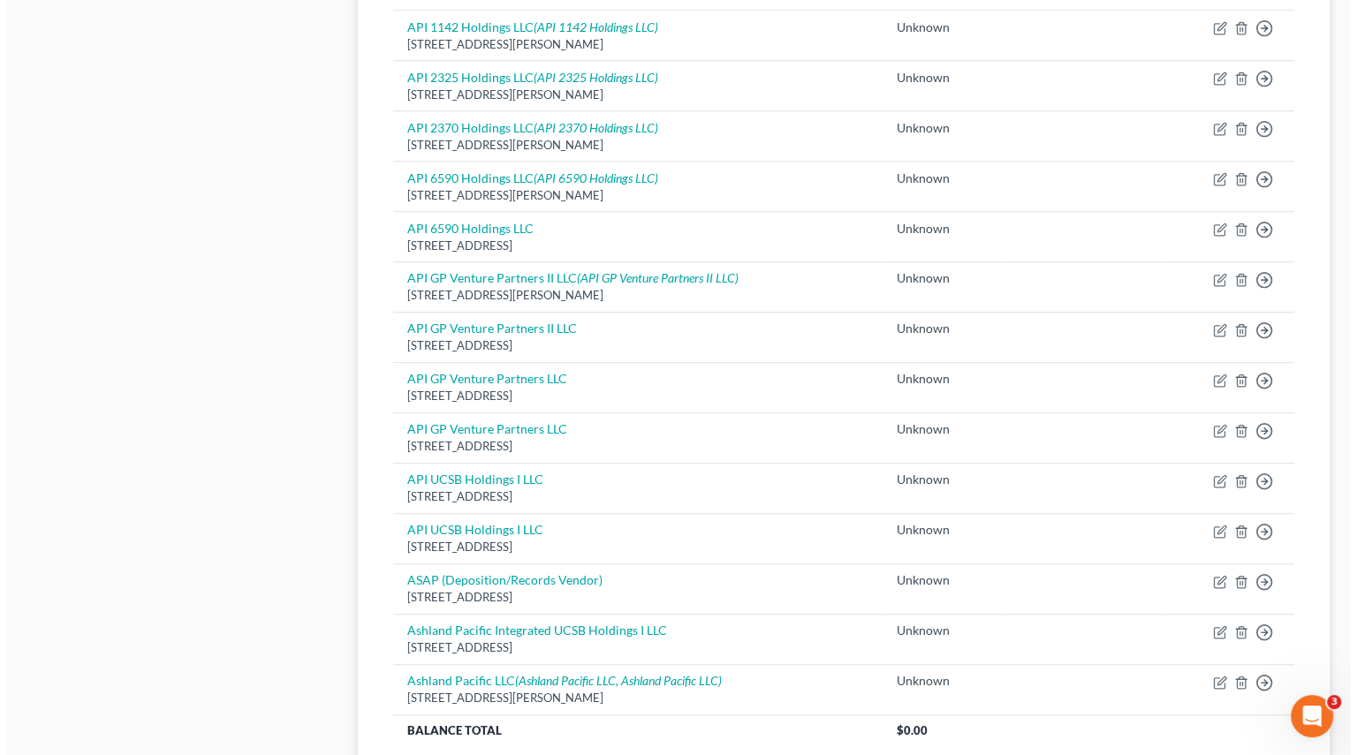
scroll to position [1060, 0]
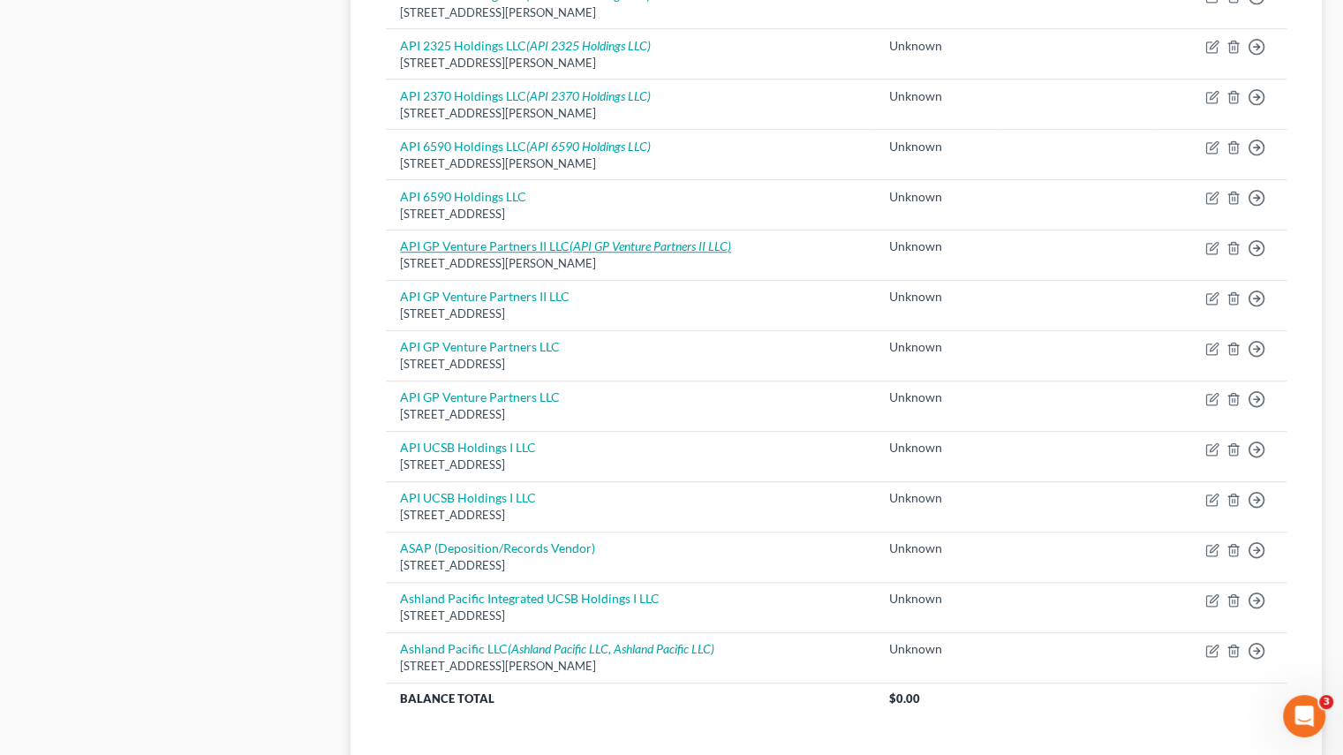
click at [504, 245] on link "API GP Venture Partners II LLC (API GP Venture Partners II LLC)" at bounding box center [565, 245] width 331 height 15
select select "4"
select select "2"
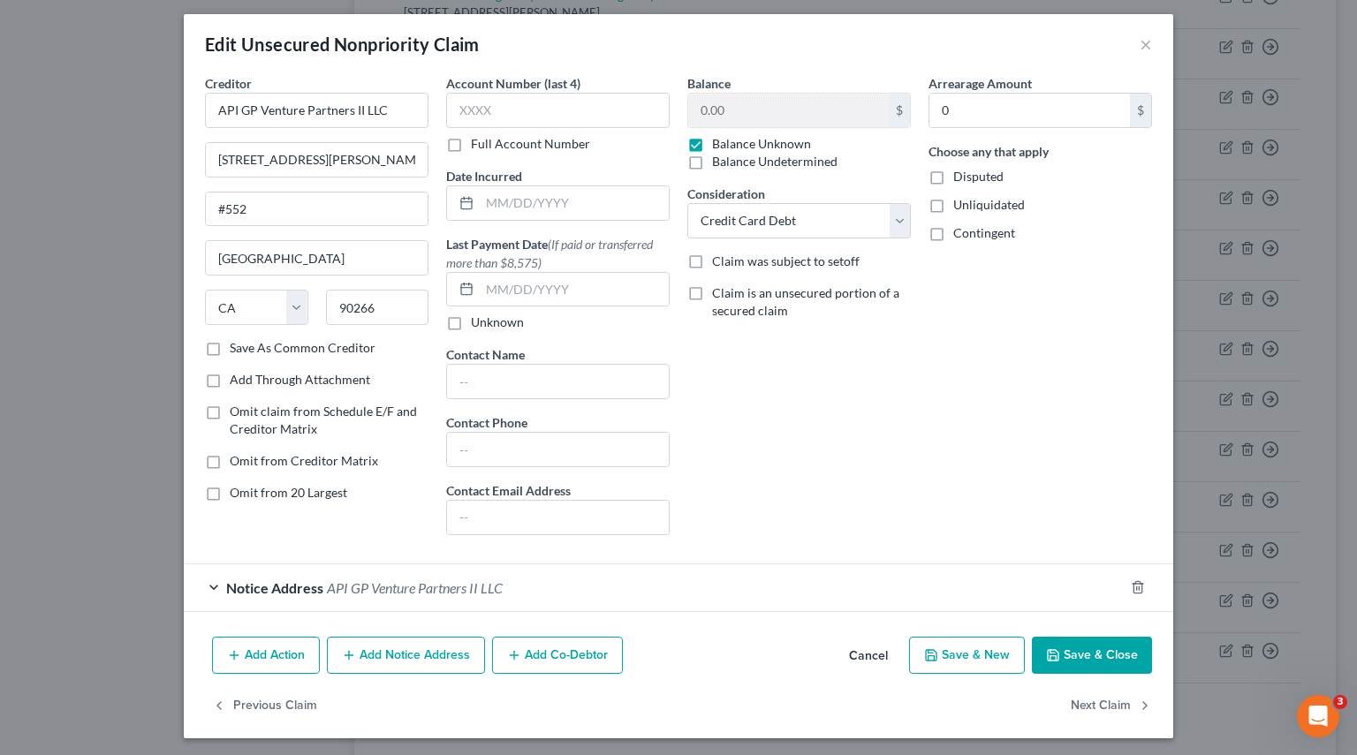
scroll to position [9, 0]
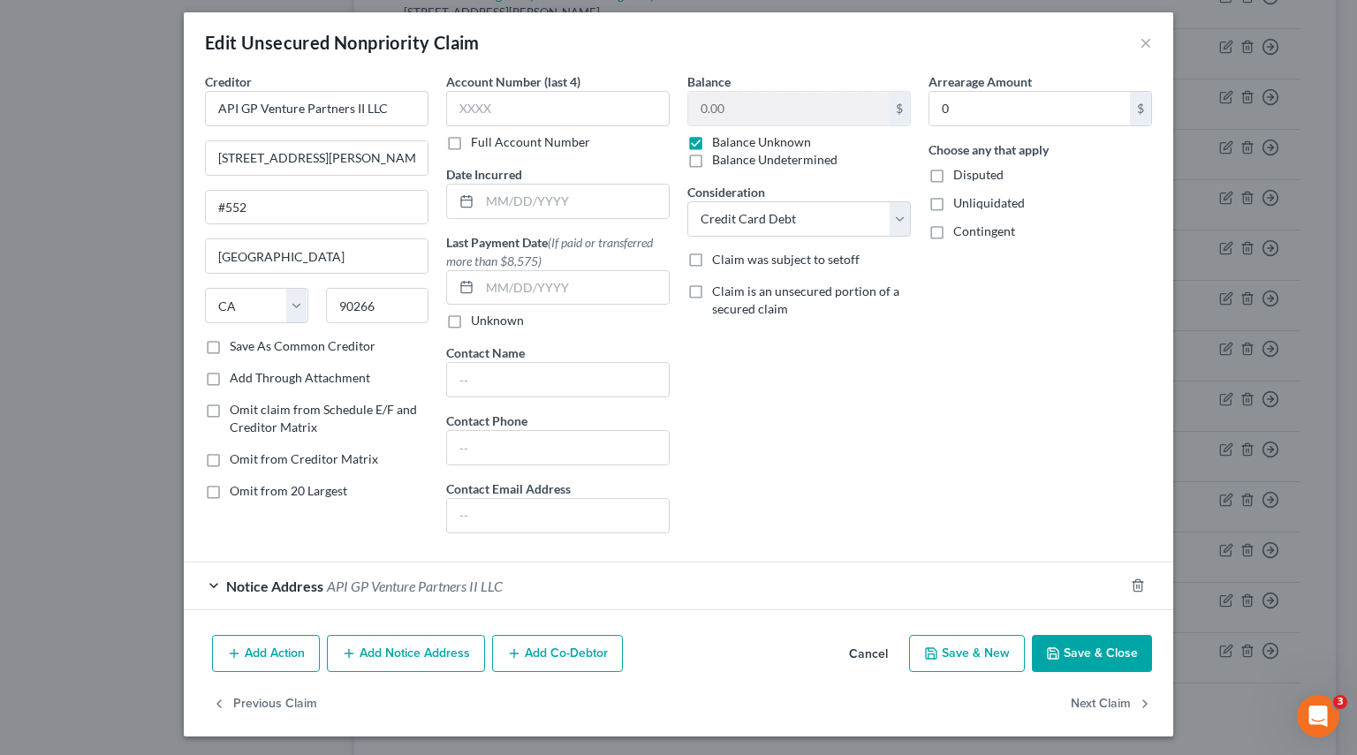
click at [390, 652] on button "Add Notice Address" at bounding box center [406, 653] width 158 height 37
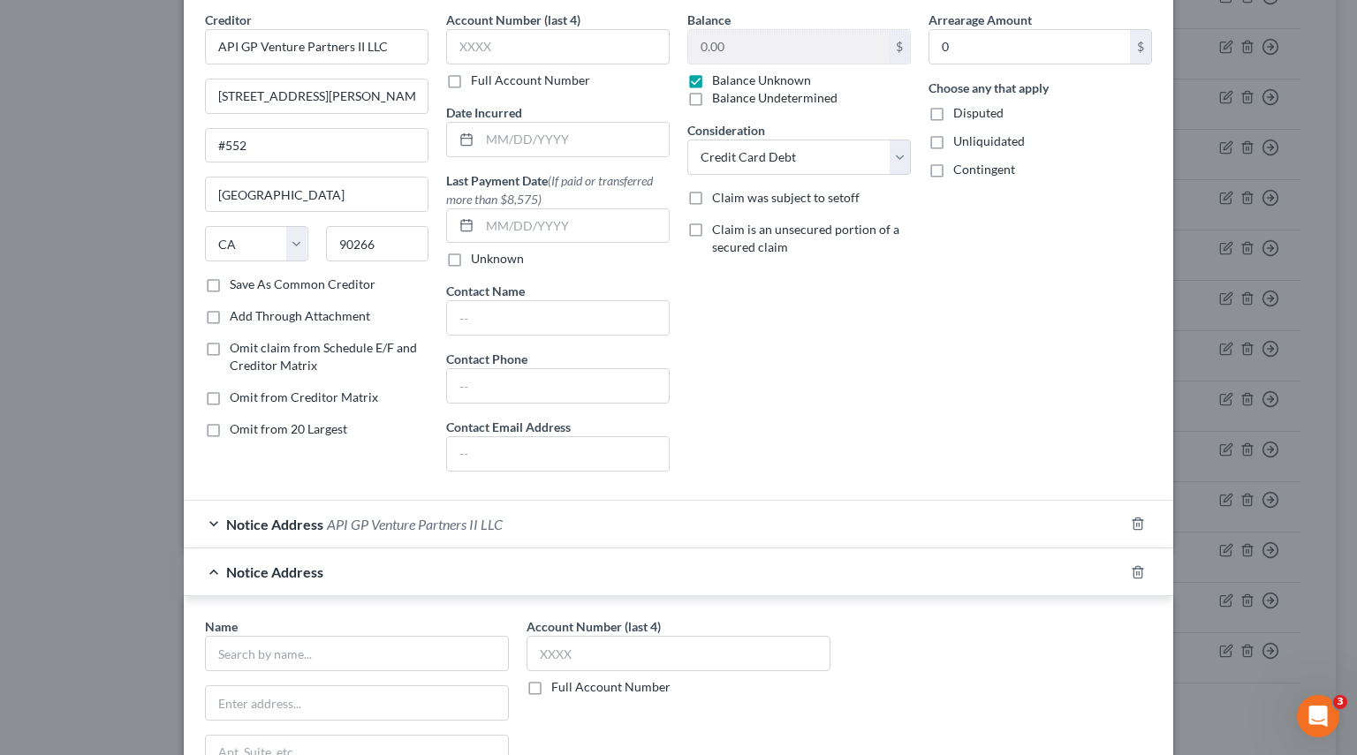
scroll to position [65, 0]
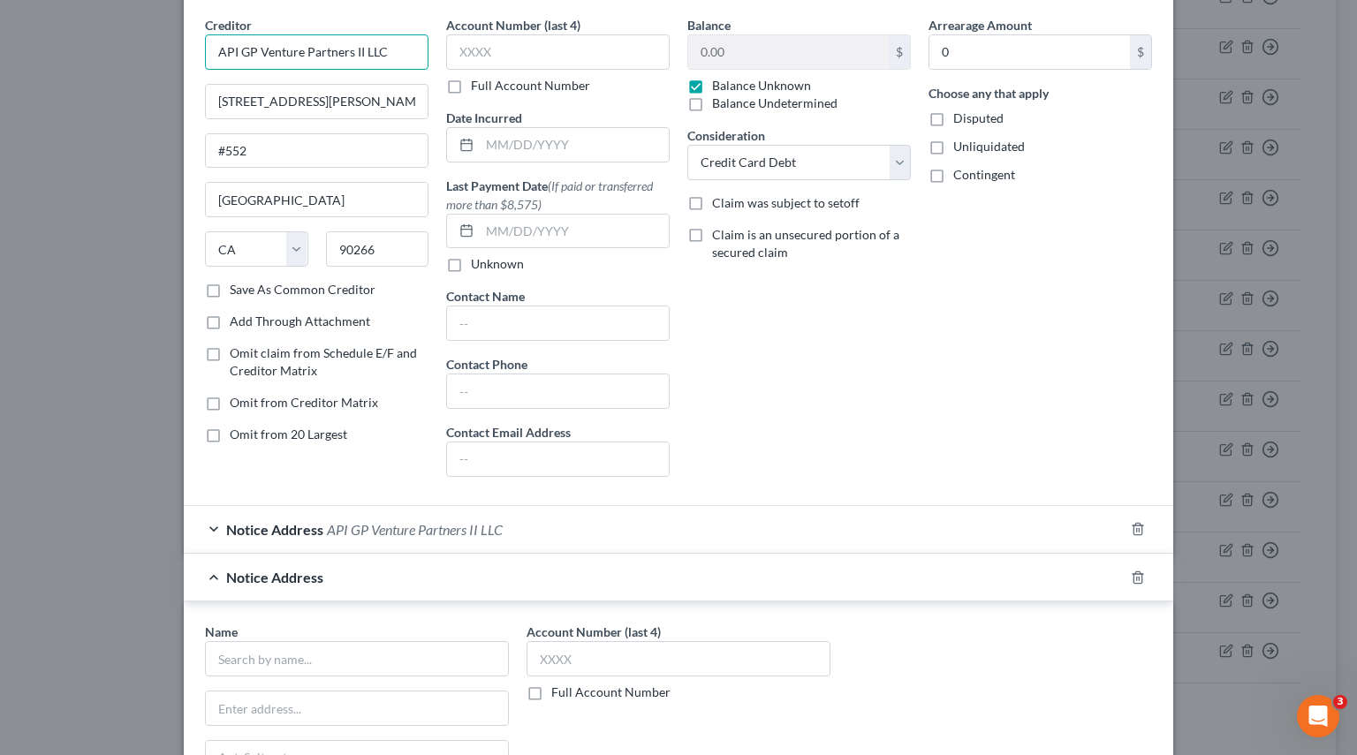
drag, startPoint x: 397, startPoint y: 57, endPoint x: 88, endPoint y: 49, distance: 308.4
click at [88, 49] on div "Edit Unsecured Nonpriority Claim × Creditor * API GP Venture Partners II LLC 20…" at bounding box center [678, 377] width 1357 height 755
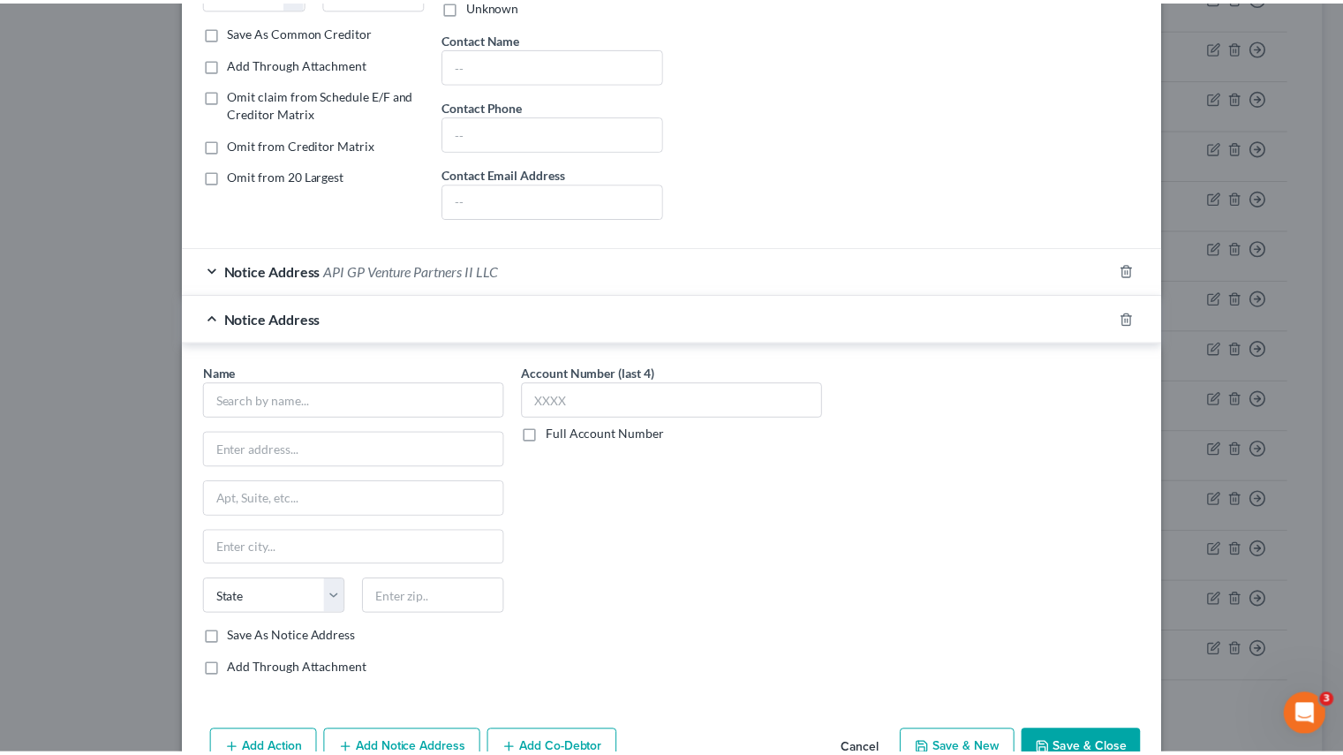
scroll to position [330, 0]
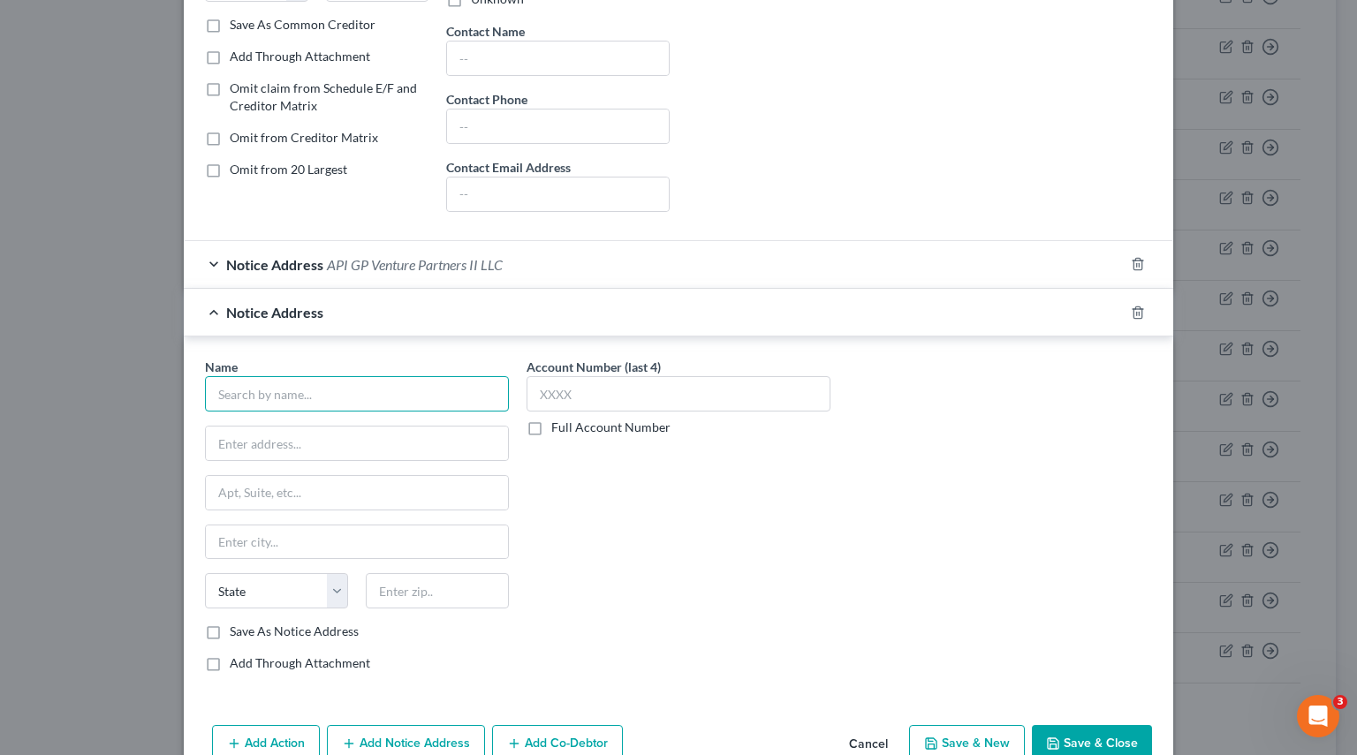
click at [251, 397] on input "text" at bounding box center [357, 393] width 304 height 35
paste input "API GP Venture Partners II LLC"
click at [408, 391] on input "API GP Venture Partners II LLC" at bounding box center [357, 393] width 304 height 35
type input "API GP Venture Partners II LLC"
drag, startPoint x: 325, startPoint y: 436, endPoint x: 344, endPoint y: 426, distance: 21.4
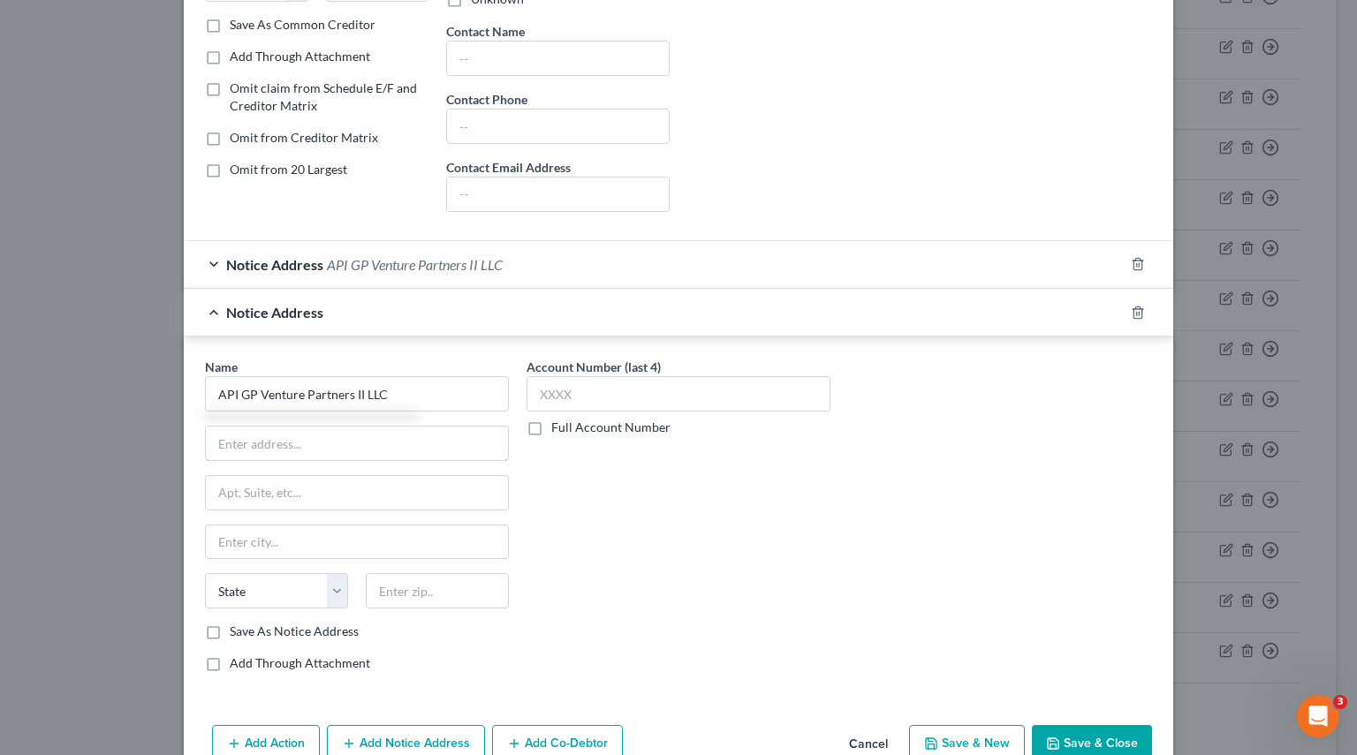
click at [325, 436] on input "text" at bounding box center [357, 444] width 302 height 34
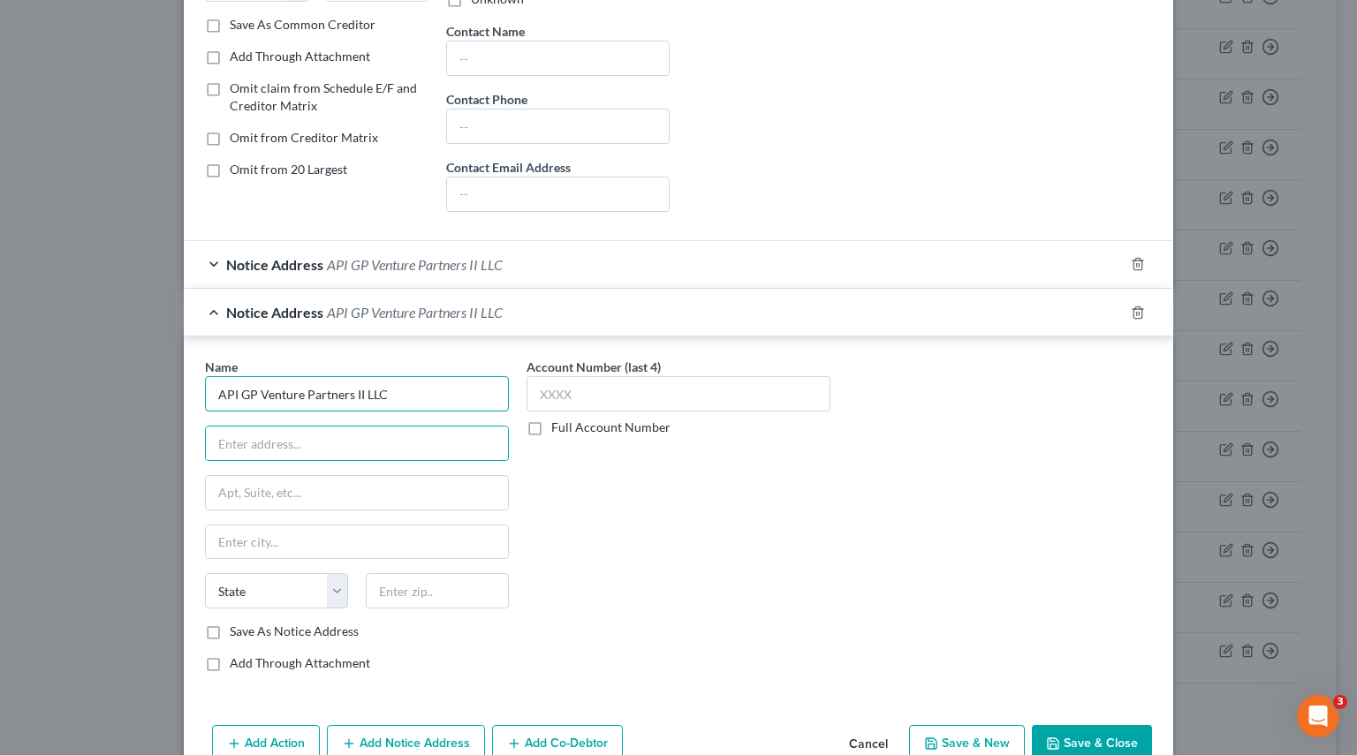
click at [403, 389] on input "API GP Venture Partners II LLC" at bounding box center [357, 393] width 304 height 35
click at [232, 443] on input "text" at bounding box center [357, 444] width 302 height 34
paste input "6060 Center Drive"
type input "6060 Center Drive"
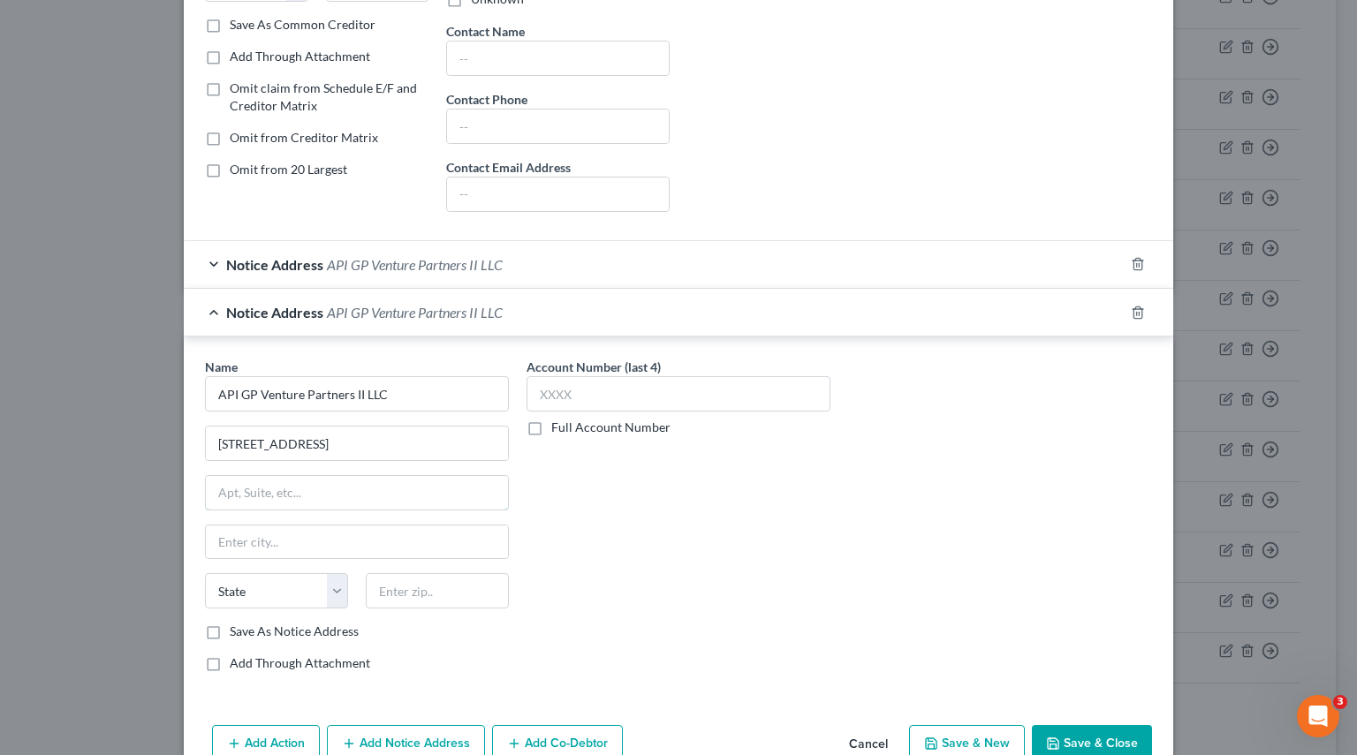
click at [230, 495] on input "text" at bounding box center [357, 493] width 302 height 34
paste input "10th Floor"
type input "10th Floor"
click at [322, 544] on input "text" at bounding box center [357, 543] width 302 height 34
paste input "Los Angeles"
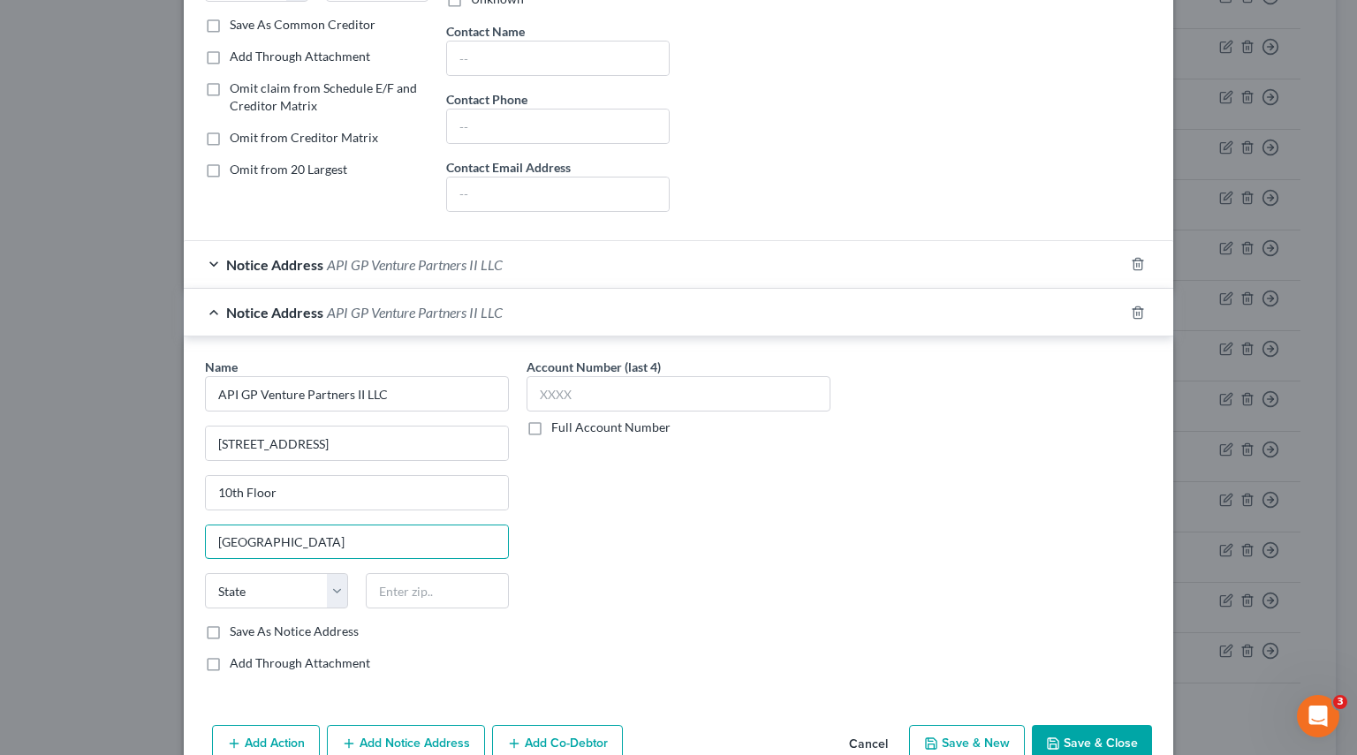
type input "Los Angeles"
click at [323, 591] on select "State AL AK AR AZ CA CO CT DE DC FL GA GU HI ID IL IN IA KS KY LA ME MD MA MI M…" at bounding box center [276, 590] width 143 height 35
select select "4"
click at [205, 573] on select "State AL AK AR AZ CA CO CT DE DC FL GA GU HI ID IL IN IA KS KY LA ME MD MA MI M…" at bounding box center [276, 590] width 143 height 35
click at [431, 595] on input "text" at bounding box center [437, 590] width 143 height 35
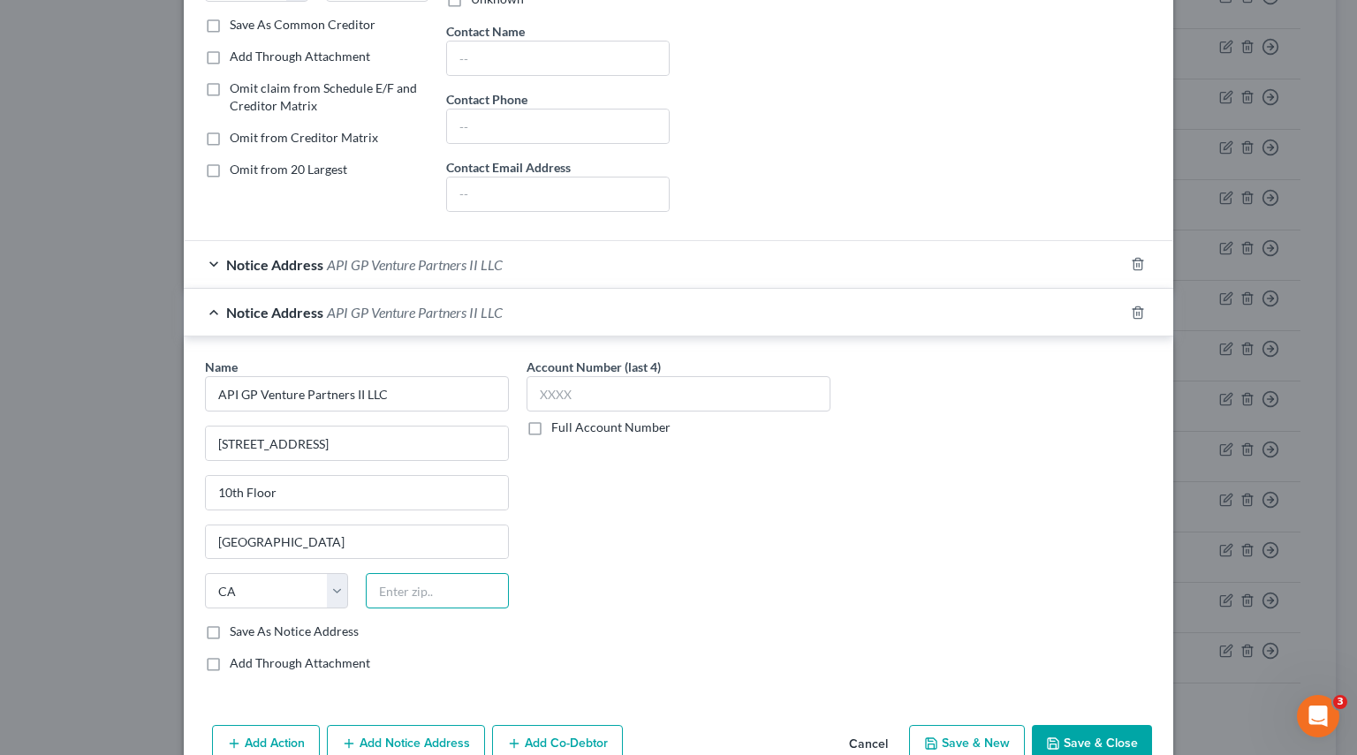
paste input "90045"
type input "90045"
click at [230, 632] on label "Save As Notice Address" at bounding box center [294, 632] width 129 height 18
click at [237, 632] on input "Save As Notice Address" at bounding box center [242, 628] width 11 height 11
click at [1075, 741] on button "Save & Close" at bounding box center [1092, 743] width 120 height 37
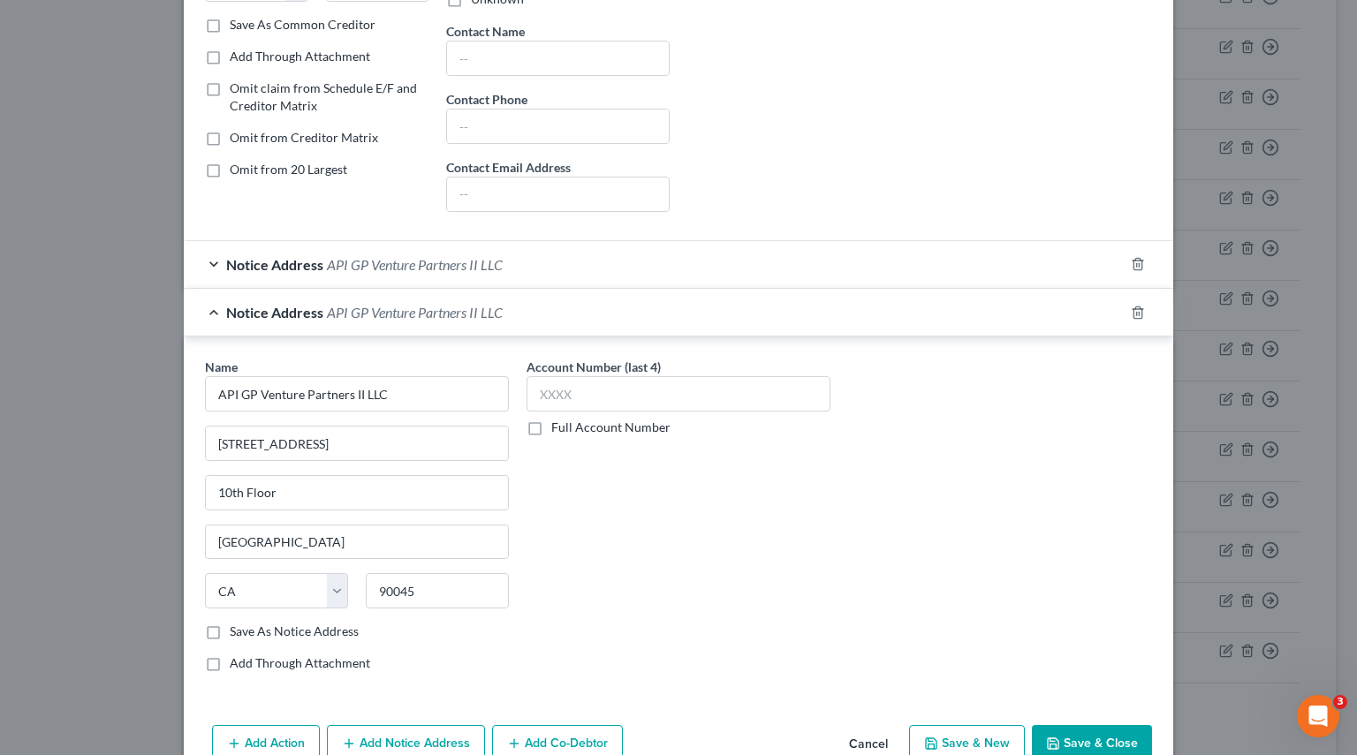
checkbox input "false"
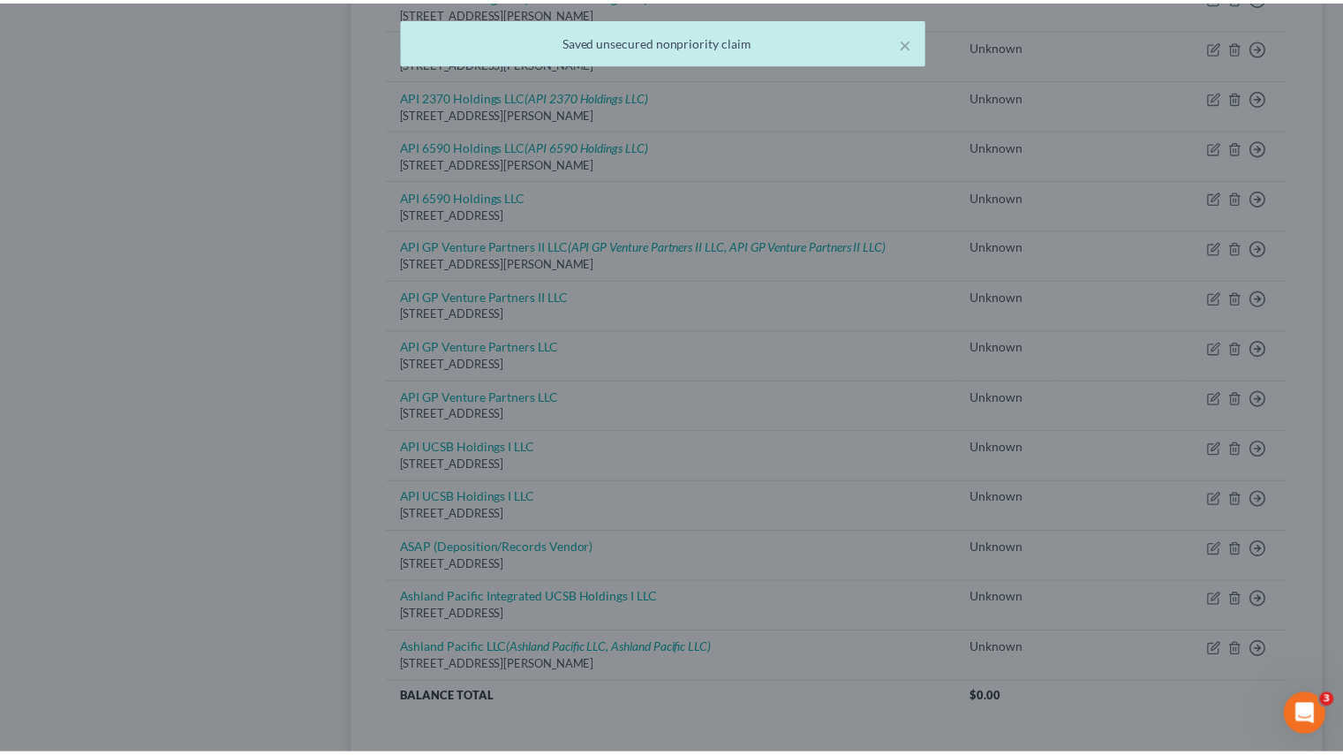
scroll to position [0, 0]
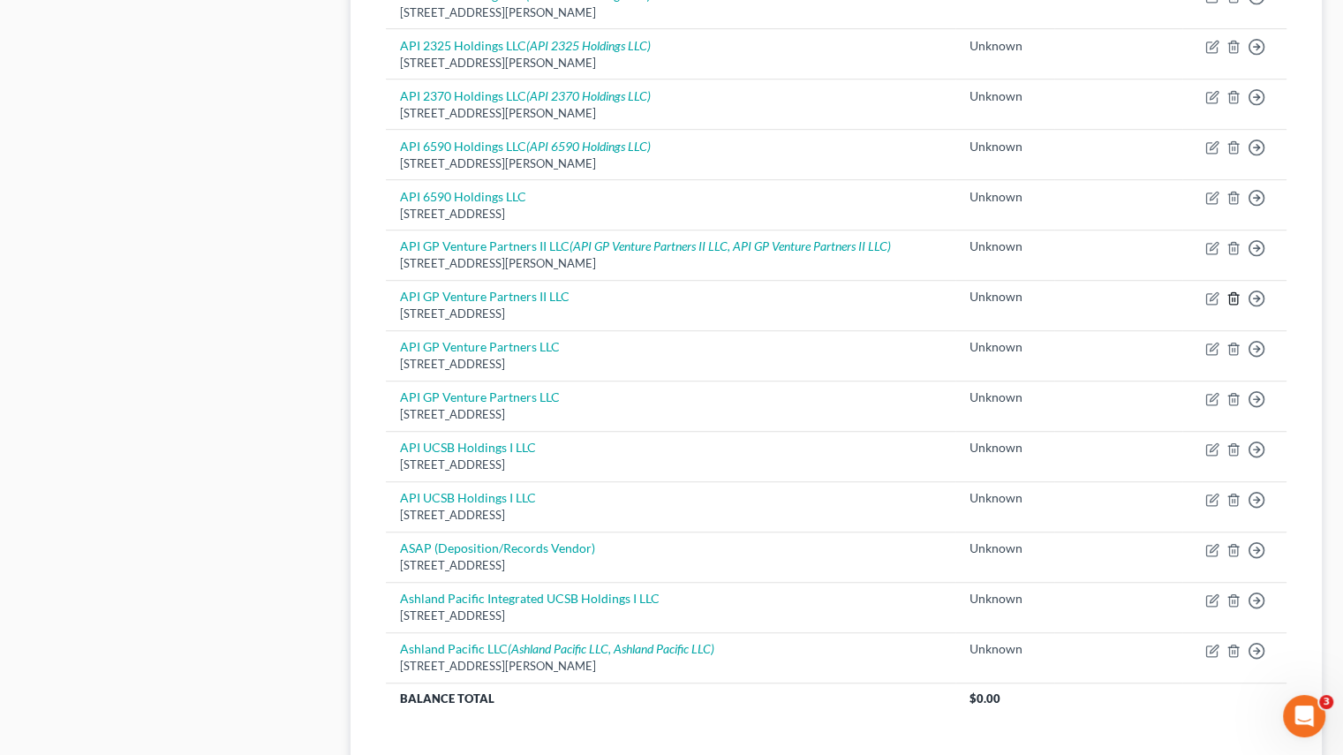
click at [1233, 299] on icon "button" at bounding box center [1234, 298] width 14 height 14
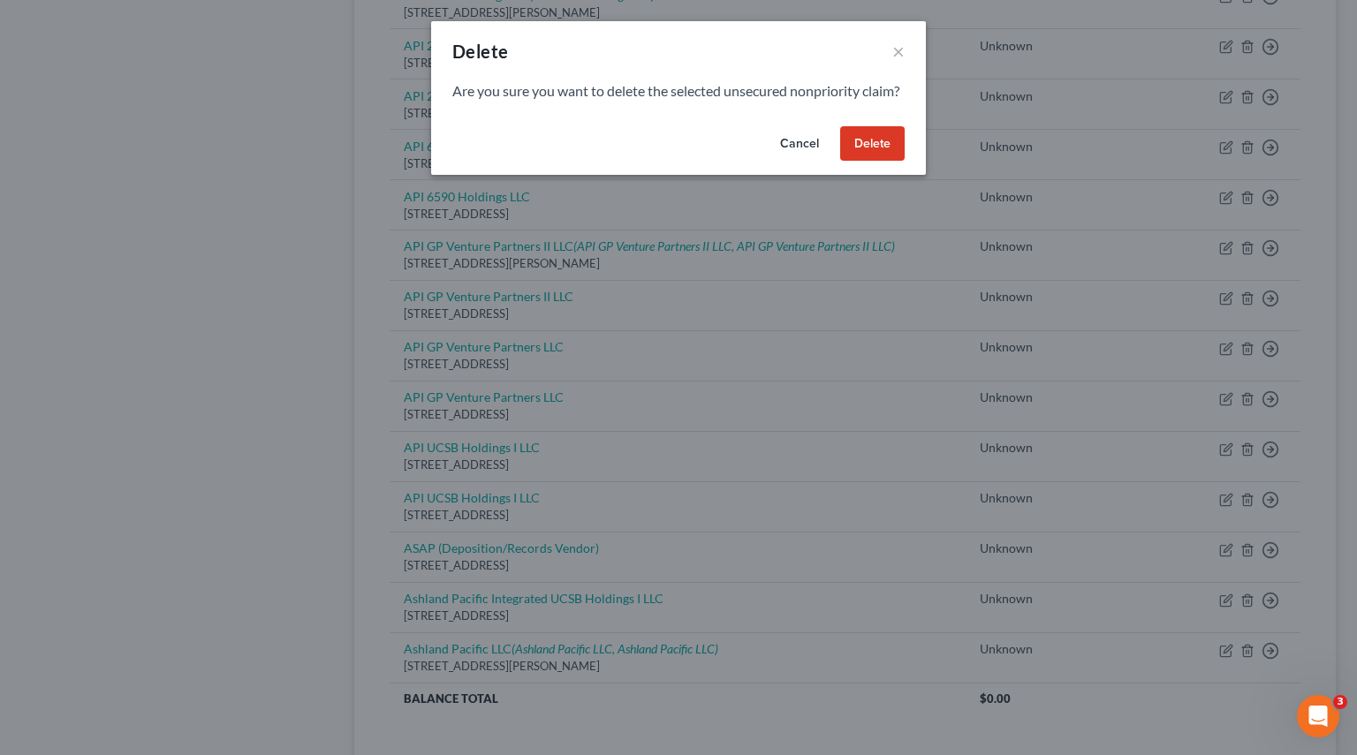
click at [887, 156] on button "Delete" at bounding box center [872, 143] width 64 height 35
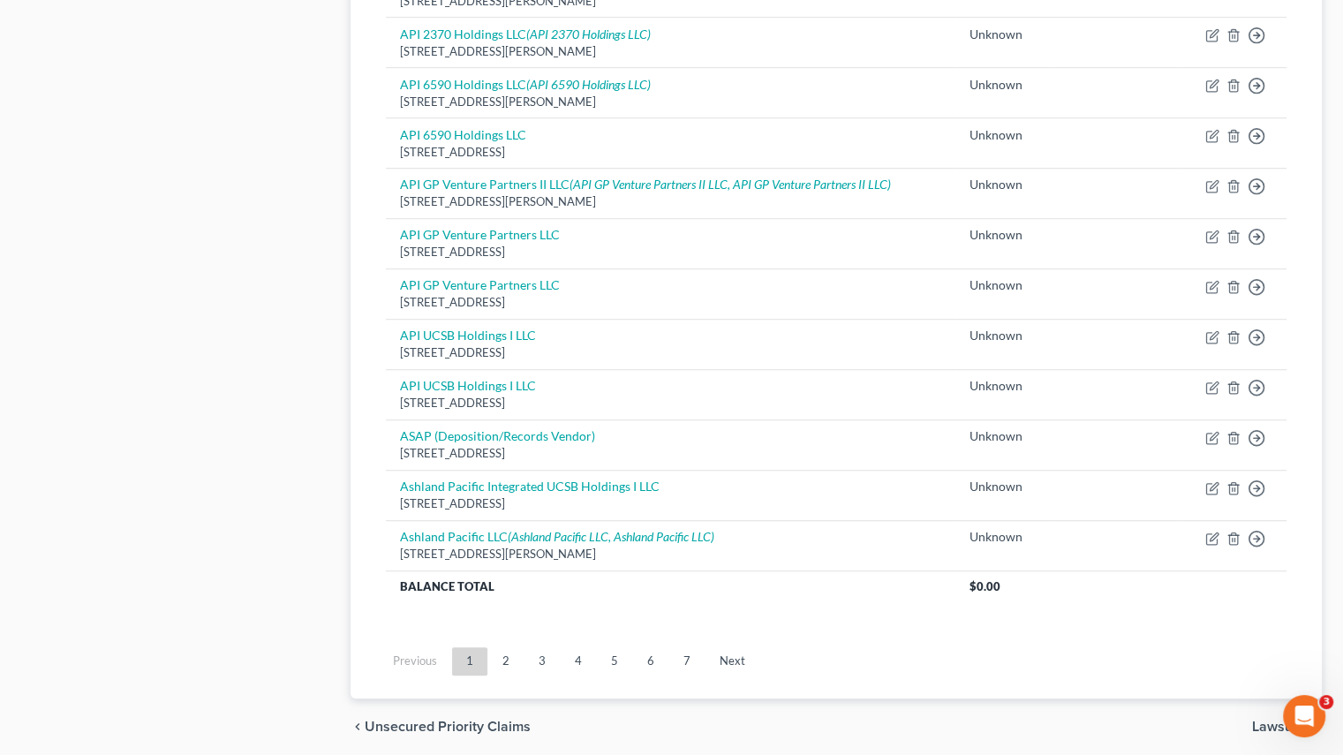
scroll to position [1148, 0]
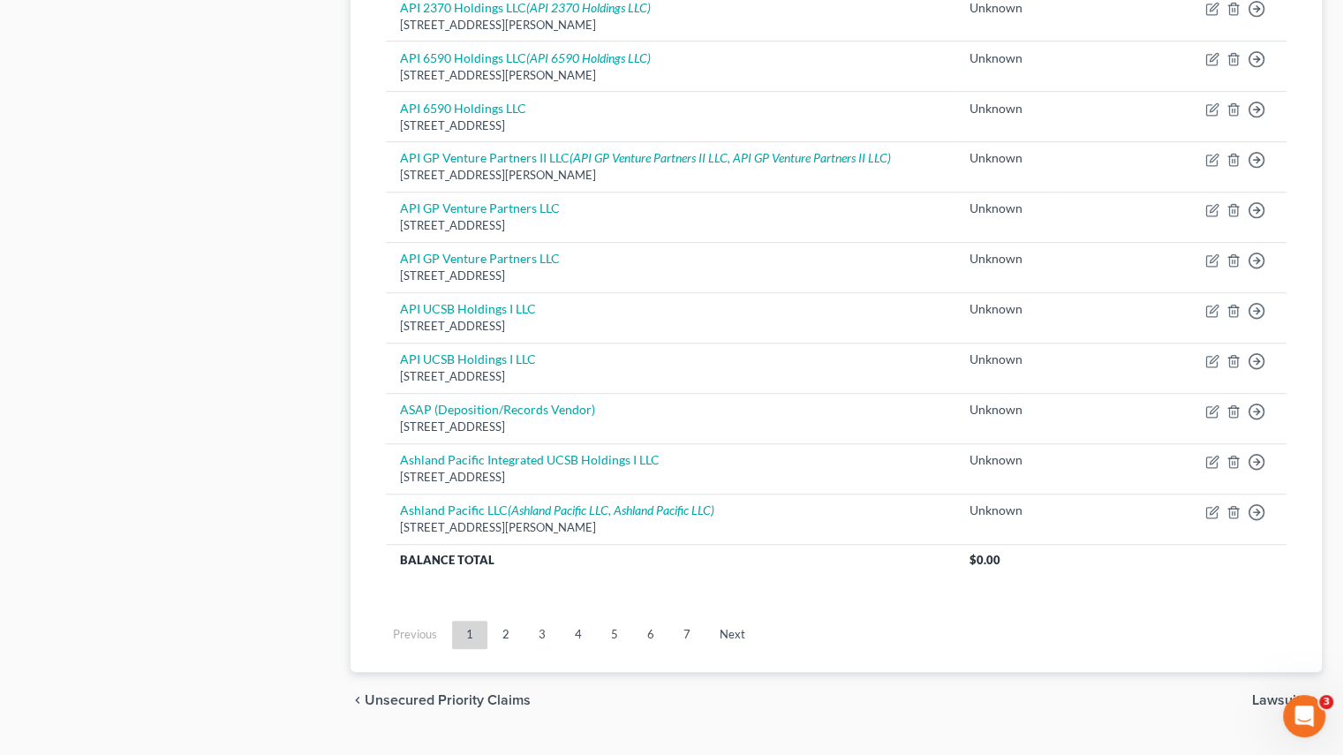
drag, startPoint x: 403, startPoint y: 273, endPoint x: 716, endPoint y: 283, distance: 313.7
click at [716, 283] on td "API GP Venture Partners LLC 444 South Flower Street 13th Floor, Los Angeles, CA…" at bounding box center [671, 267] width 570 height 50
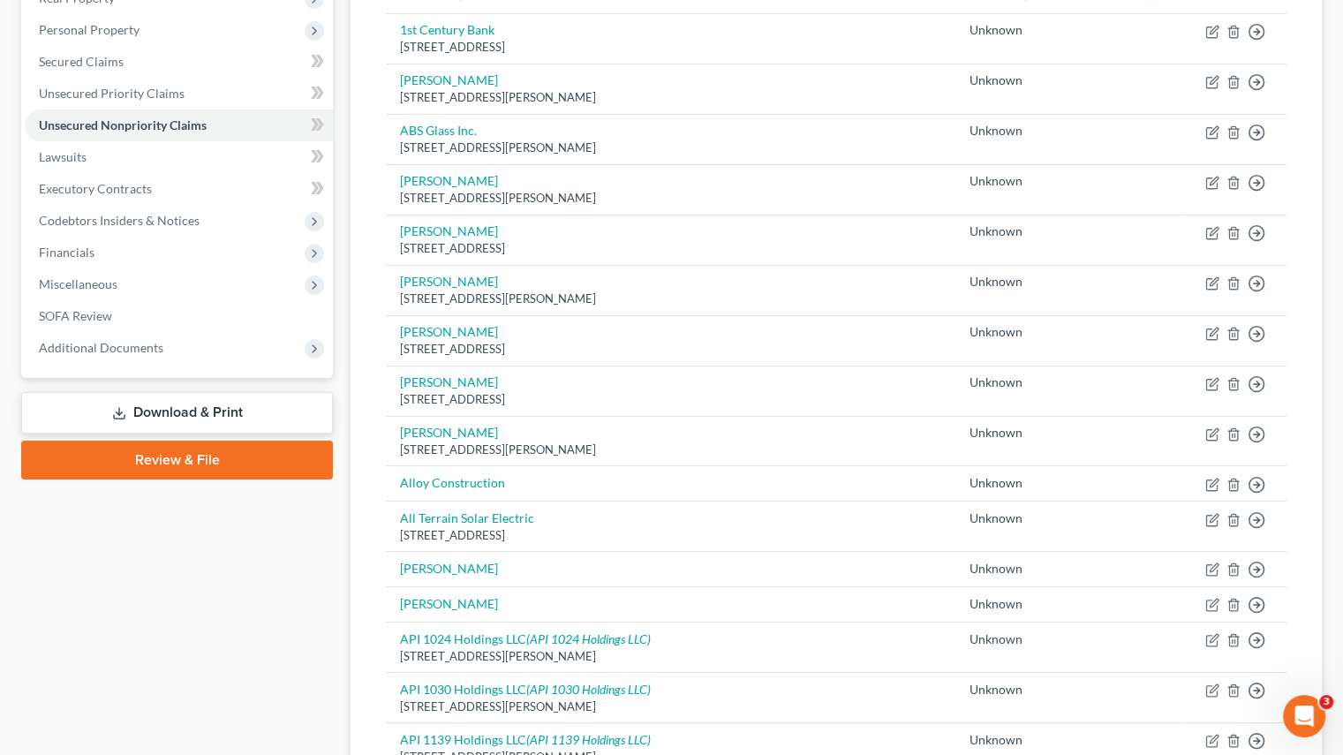
scroll to position [0, 0]
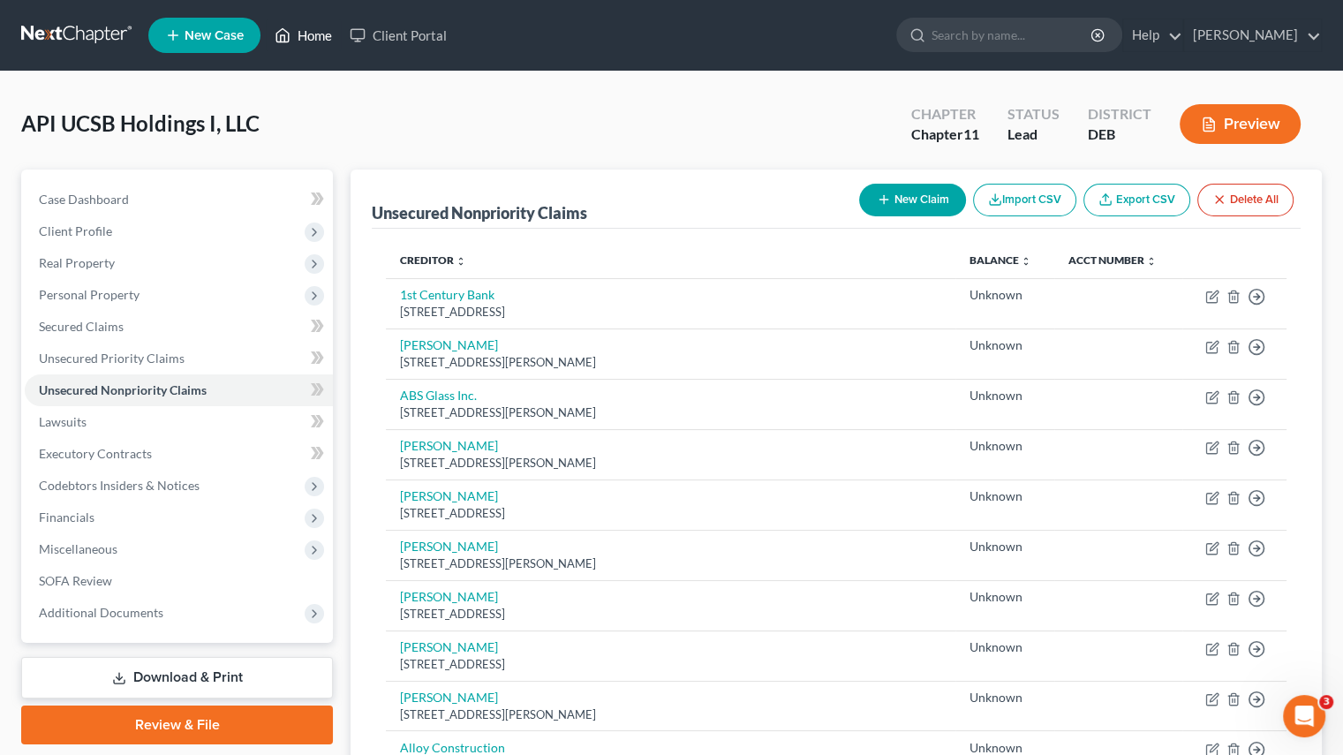
click at [315, 44] on link "Home" at bounding box center [303, 35] width 75 height 32
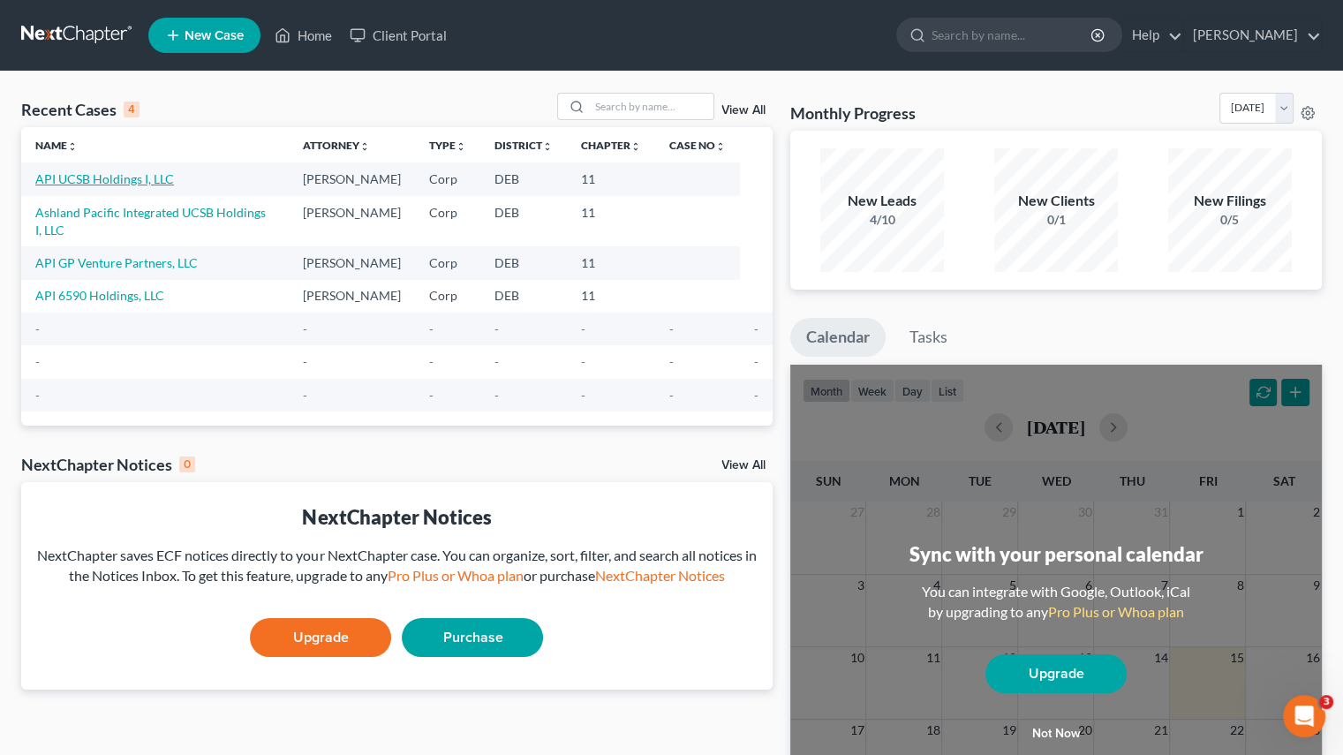
click at [117, 178] on link "API UCSB Holdings I, LLC" at bounding box center [104, 178] width 139 height 15
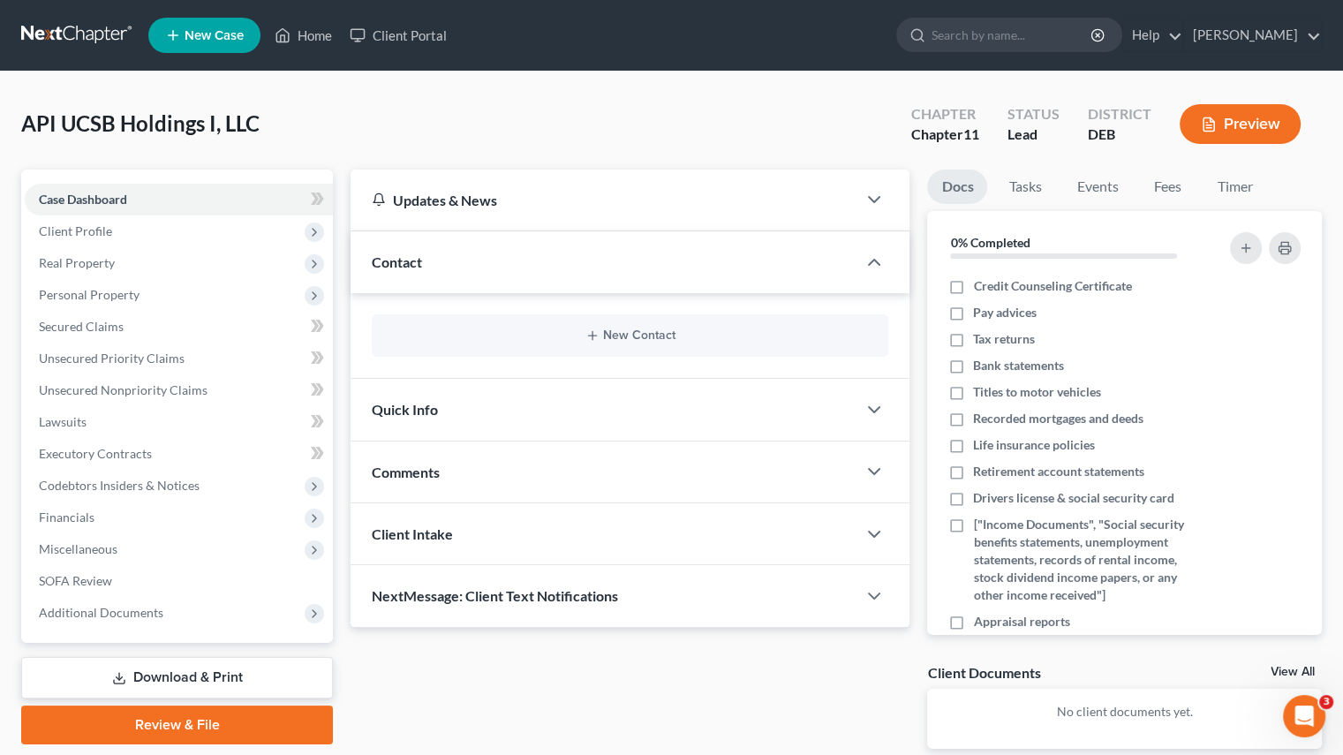
scroll to position [88, 0]
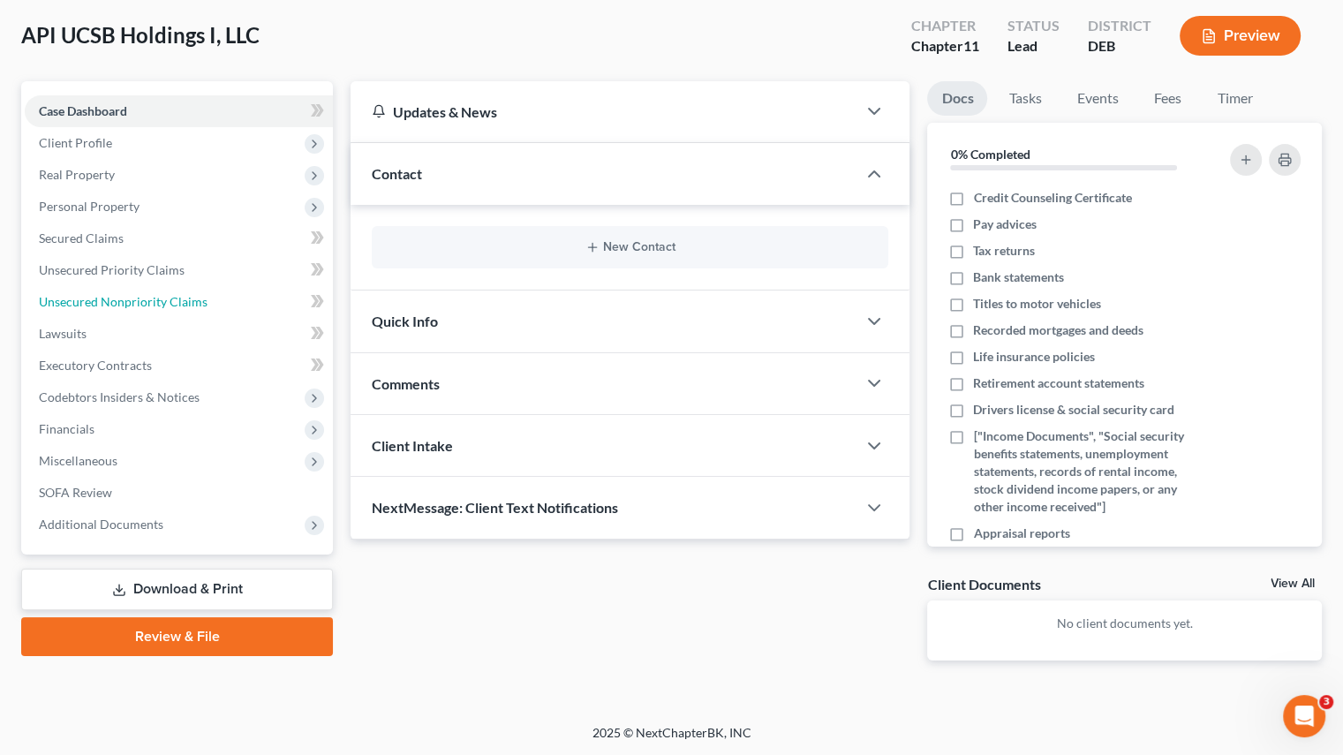
click at [91, 292] on link "Unsecured Nonpriority Claims" at bounding box center [179, 302] width 308 height 32
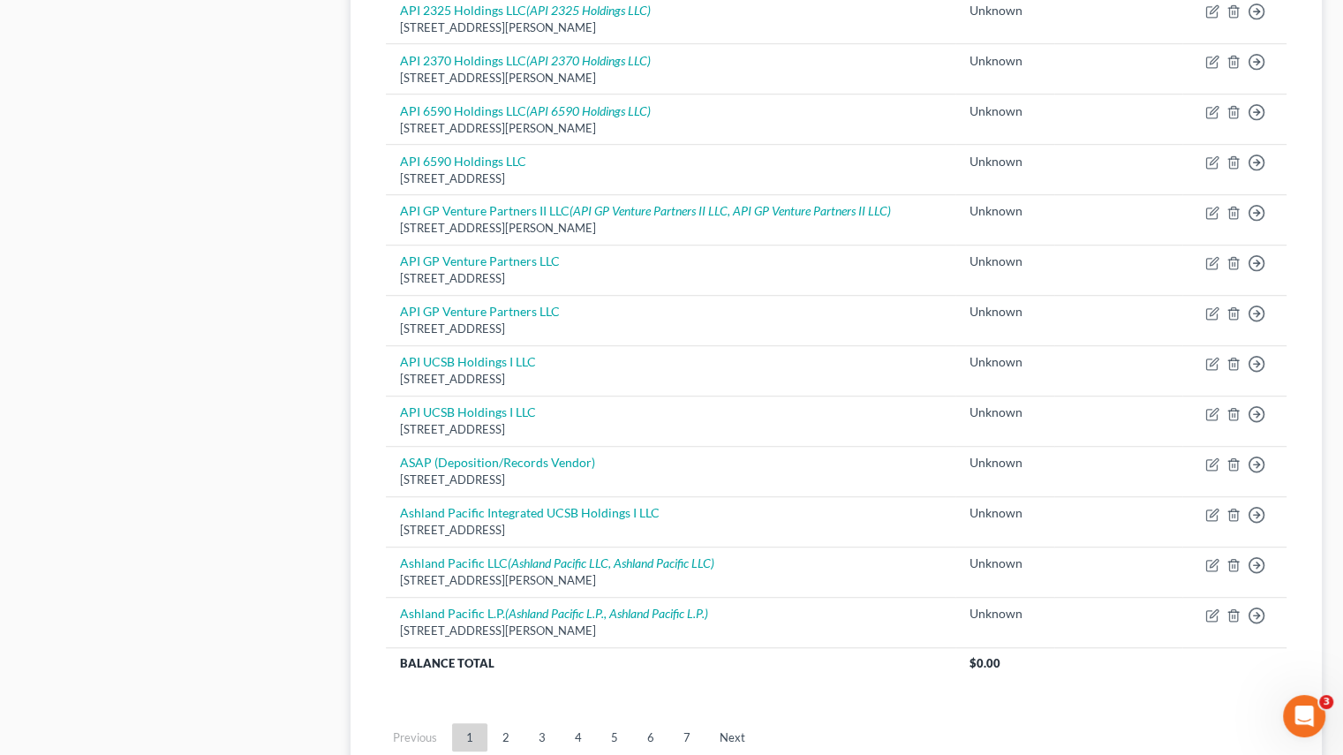
scroll to position [1056, 0]
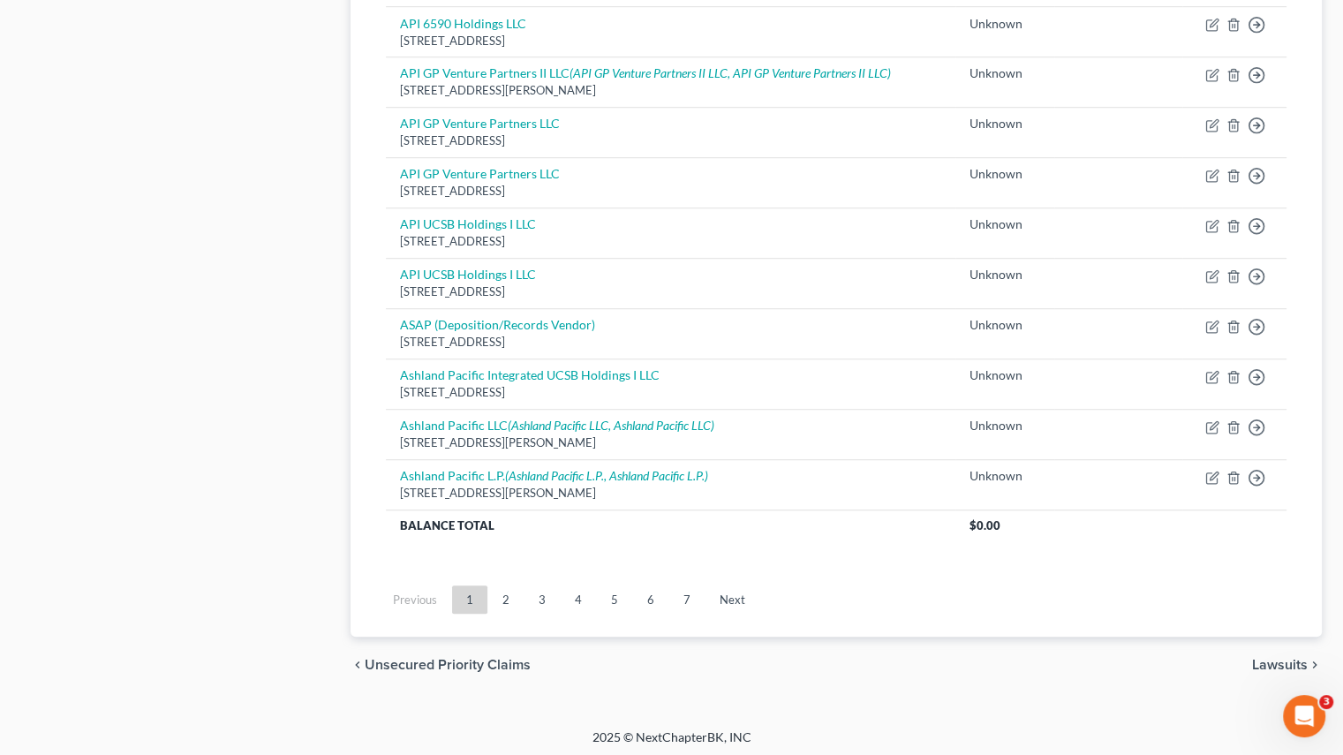
click at [498, 586] on link "2" at bounding box center [505, 600] width 35 height 28
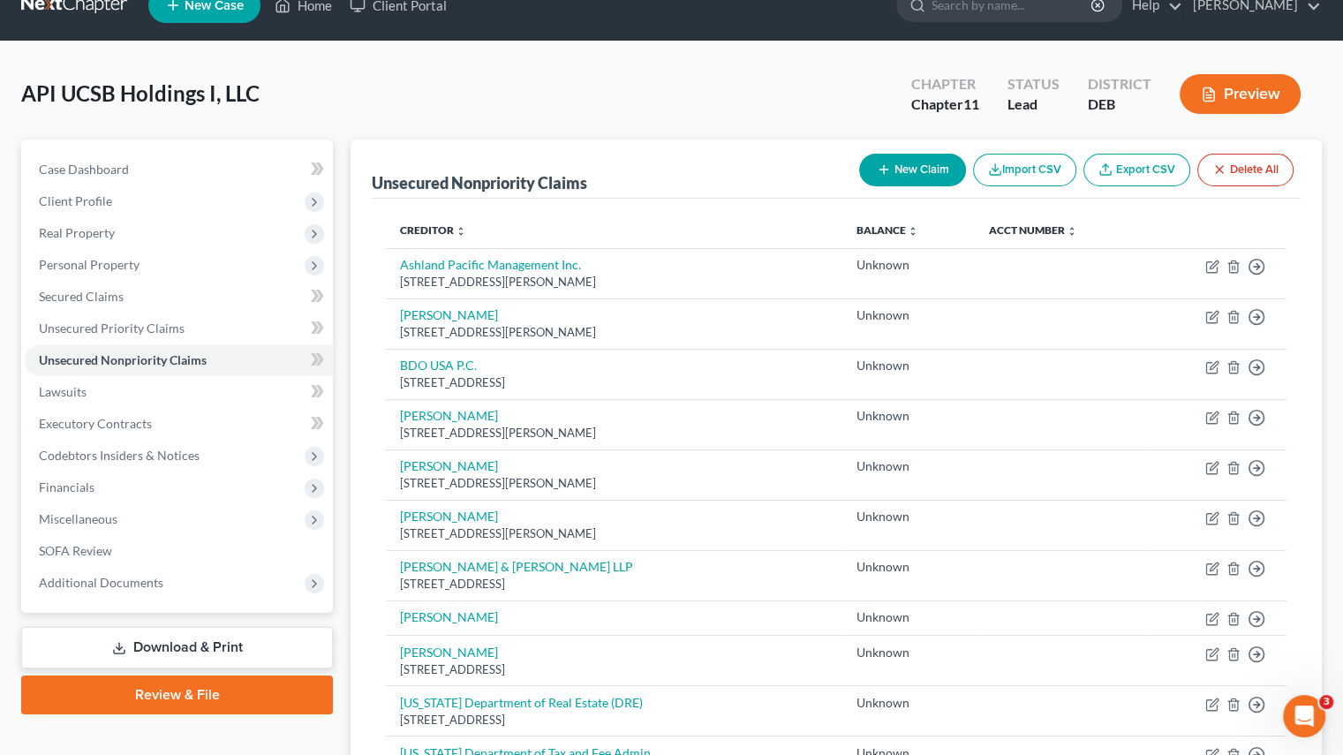
scroll to position [0, 0]
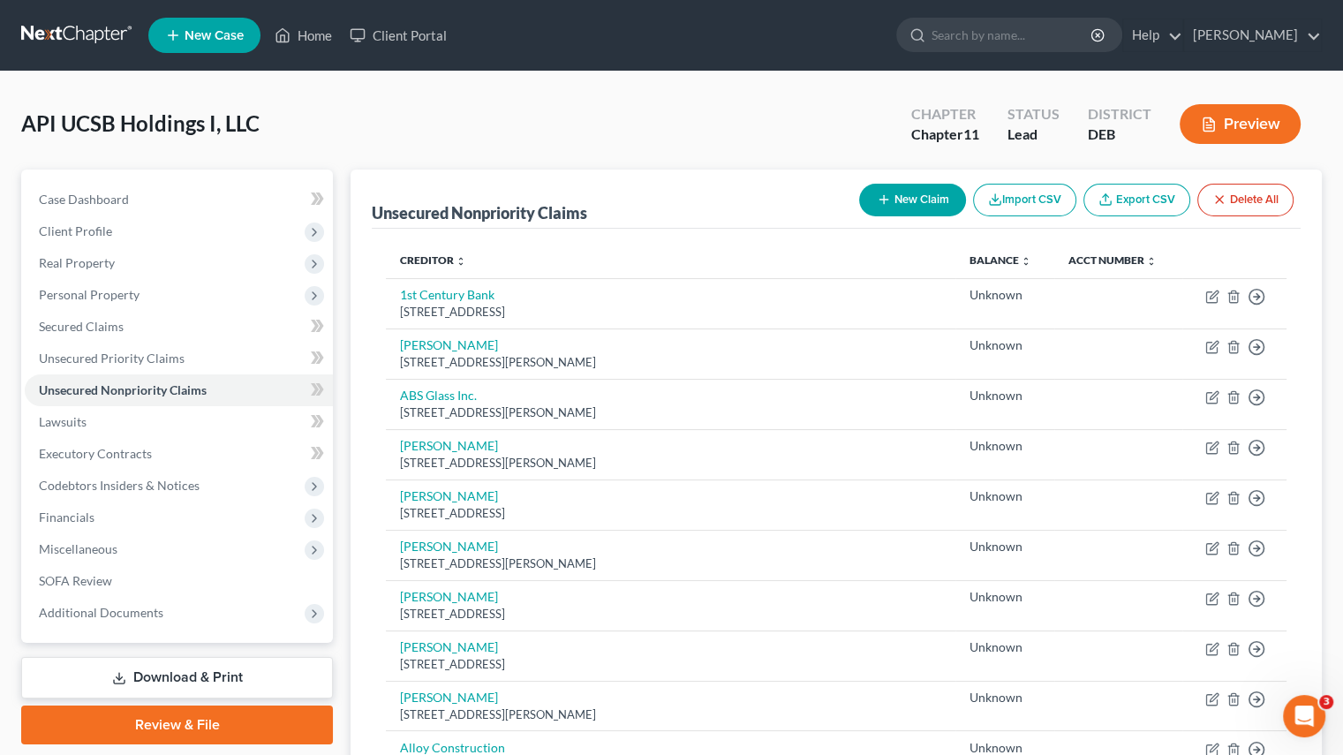
drag, startPoint x: 165, startPoint y: 676, endPoint x: 311, endPoint y: 682, distance: 145.9
click at [165, 675] on link "Download & Print" at bounding box center [177, 678] width 312 height 42
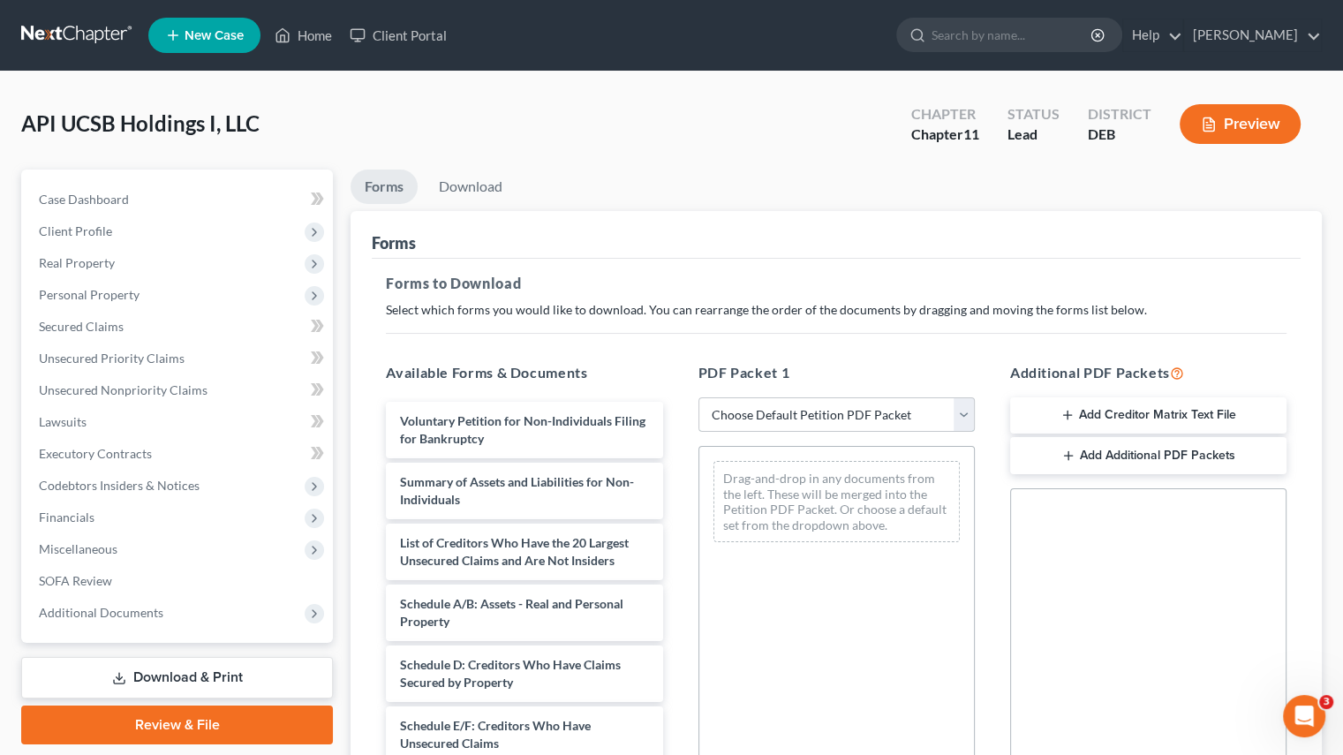
click at [969, 409] on select "Choose Default Petition PDF Packet Complete Bankruptcy Petition (all forms and …" at bounding box center [837, 414] width 276 height 35
select select "4"
click at [699, 397] on select "Choose Default Petition PDF Packet Complete Bankruptcy Petition (all forms and …" at bounding box center [837, 414] width 276 height 35
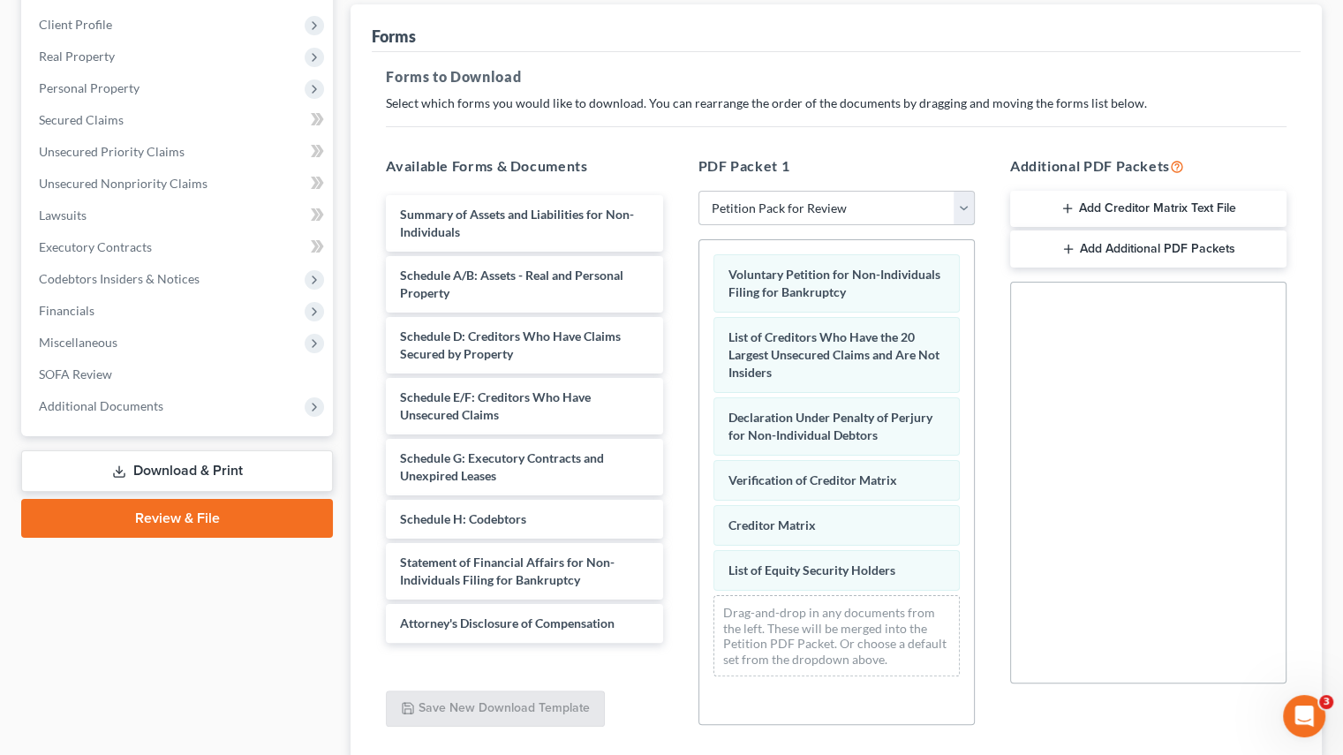
scroll to position [334, 0]
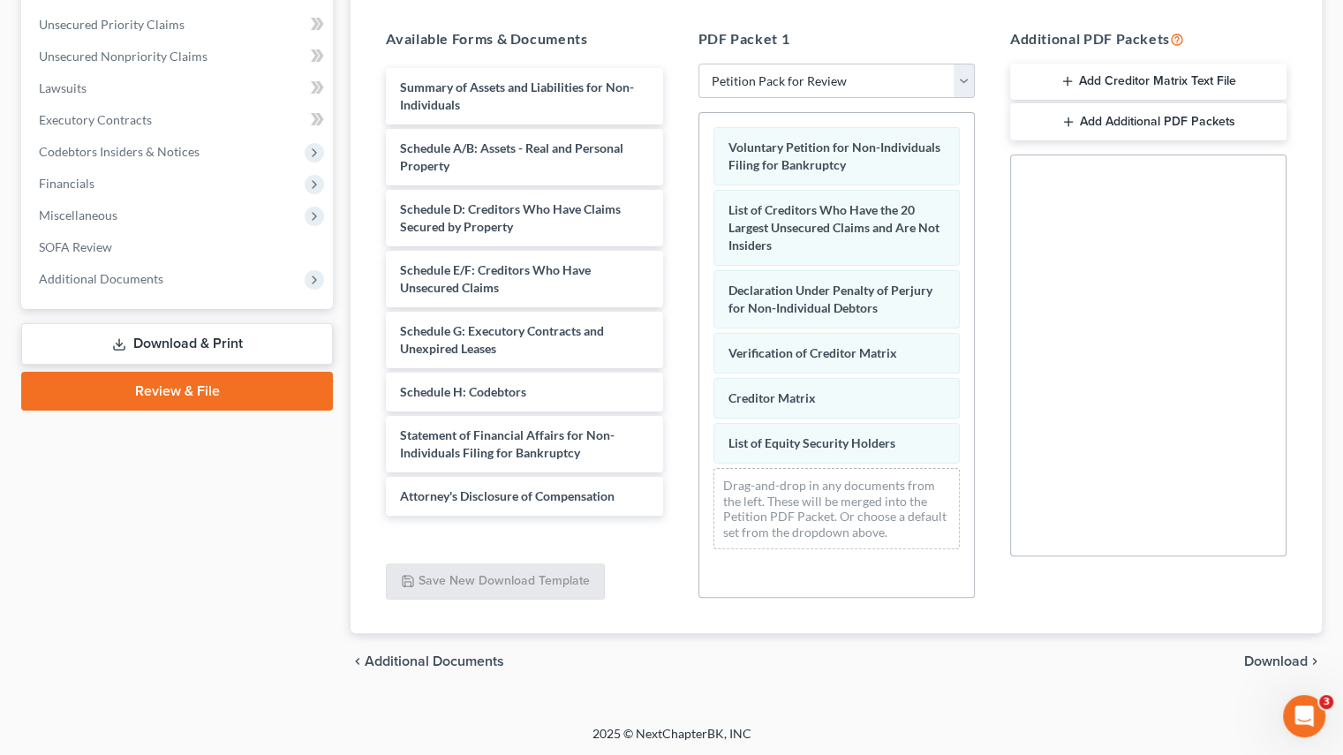
click at [1272, 654] on span "Download" at bounding box center [1276, 661] width 64 height 14
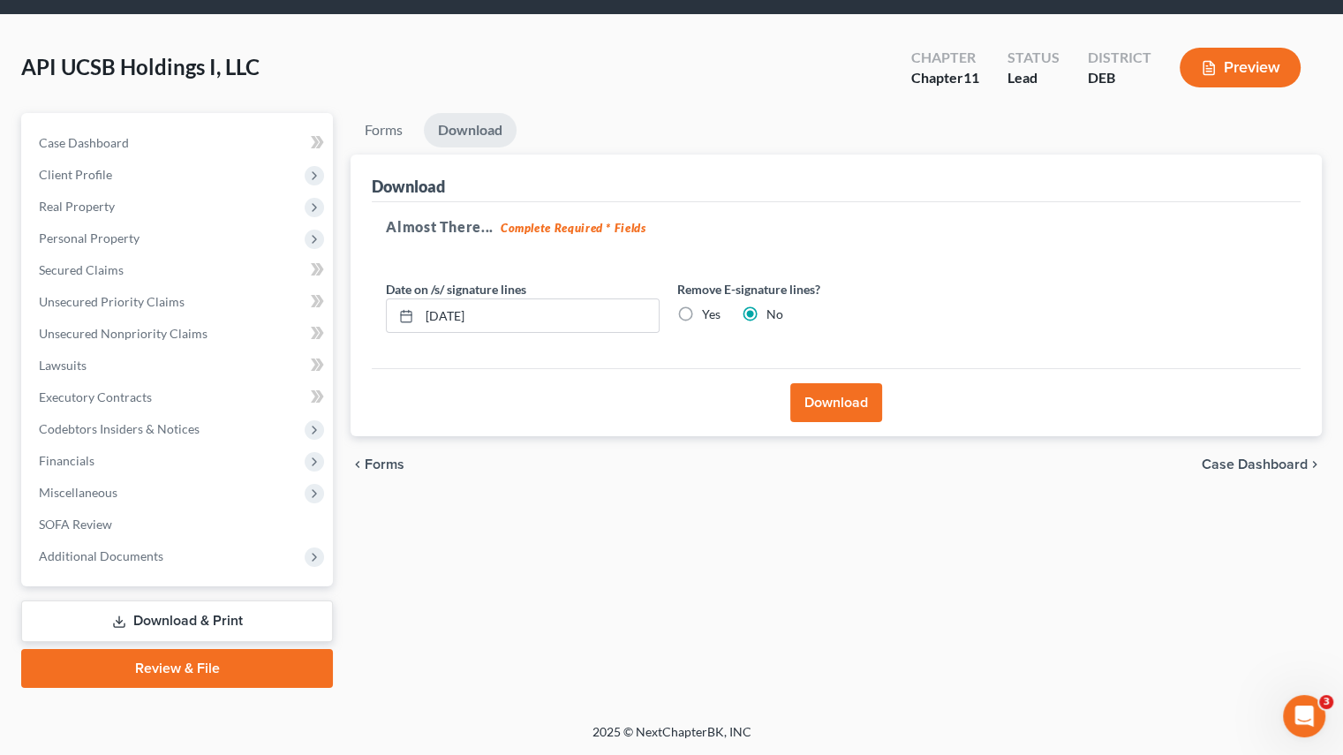
scroll to position [55, 0]
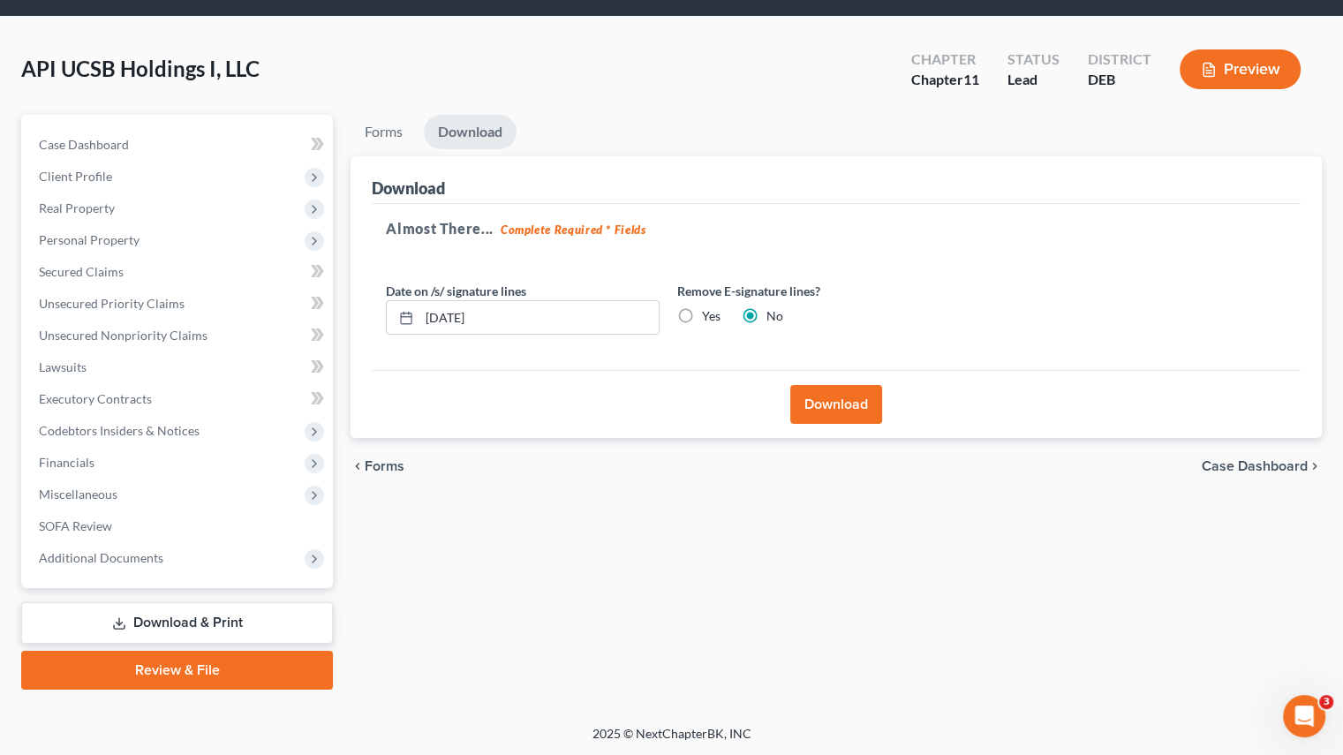
click at [812, 405] on button "Download" at bounding box center [836, 404] width 92 height 39
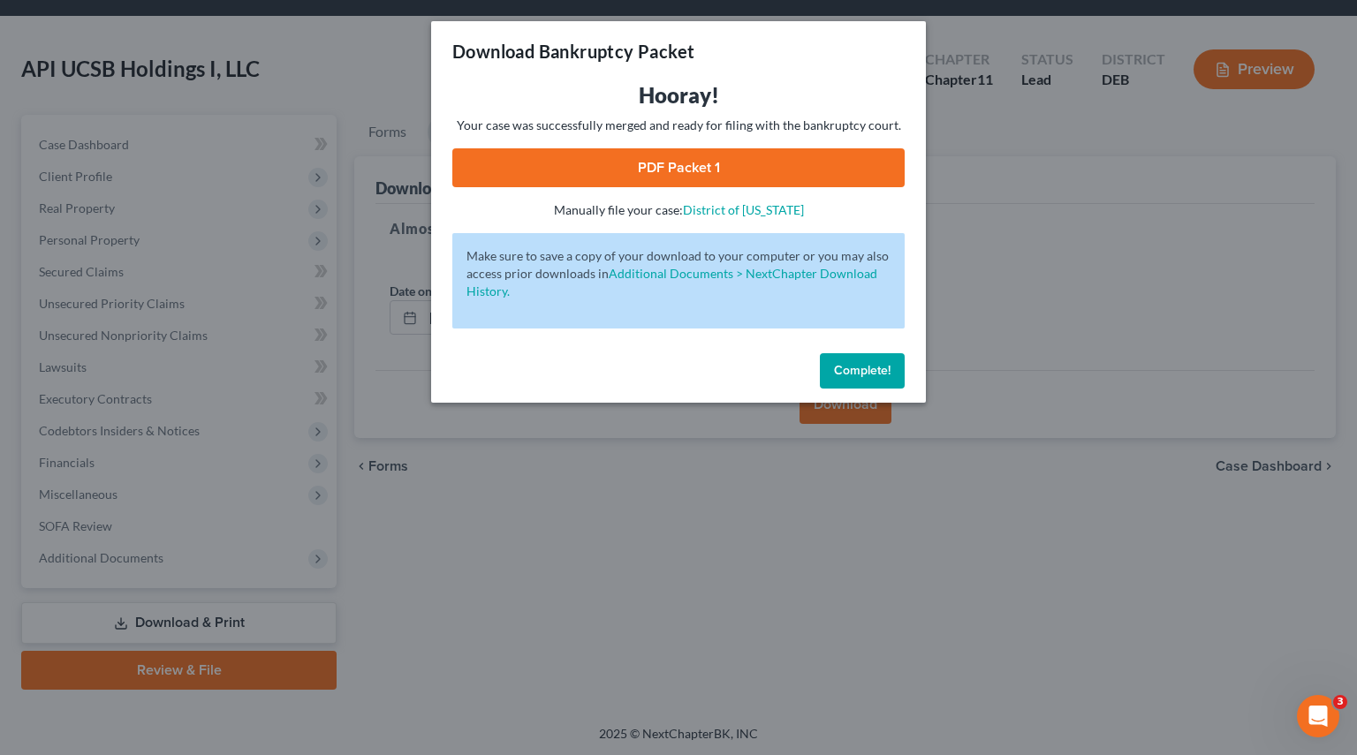
click at [632, 163] on link "PDF Packet 1" at bounding box center [678, 167] width 452 height 39
click at [873, 355] on button "Complete!" at bounding box center [862, 370] width 85 height 35
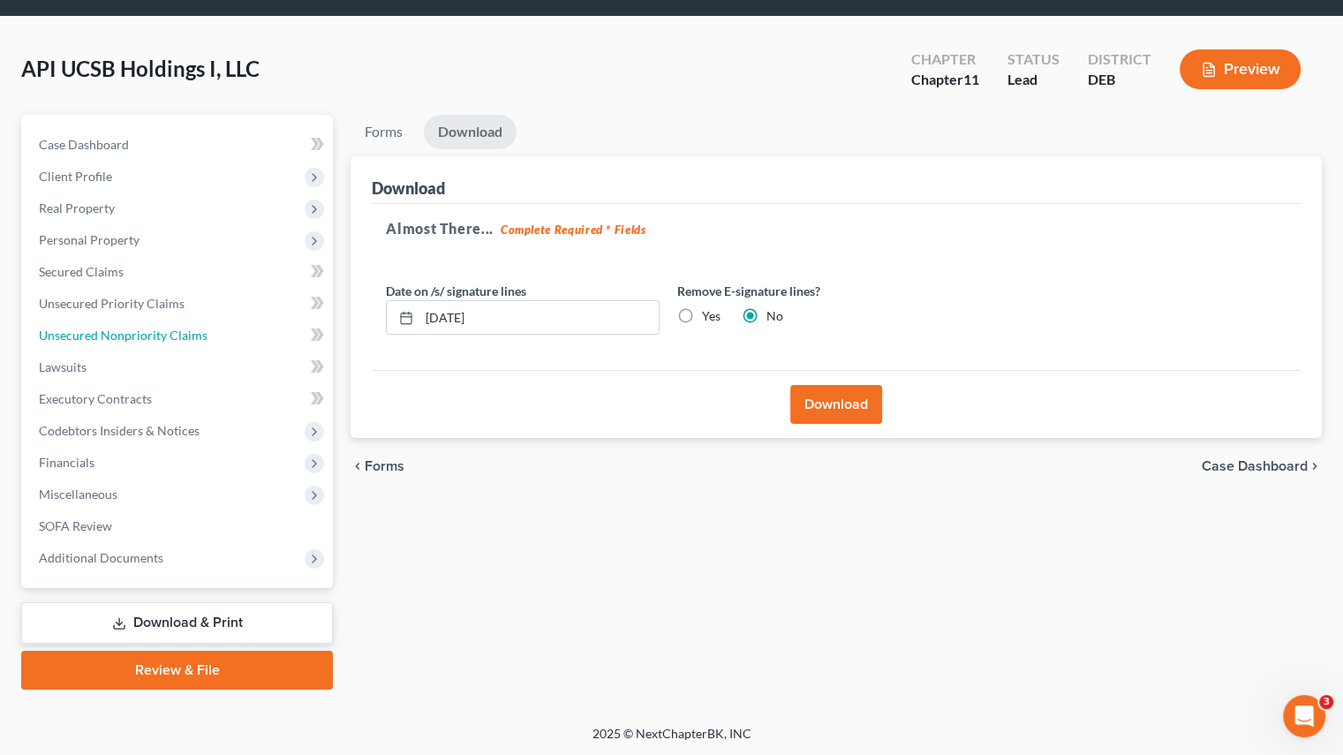
click at [114, 337] on span "Unsecured Nonpriority Claims" at bounding box center [123, 335] width 169 height 15
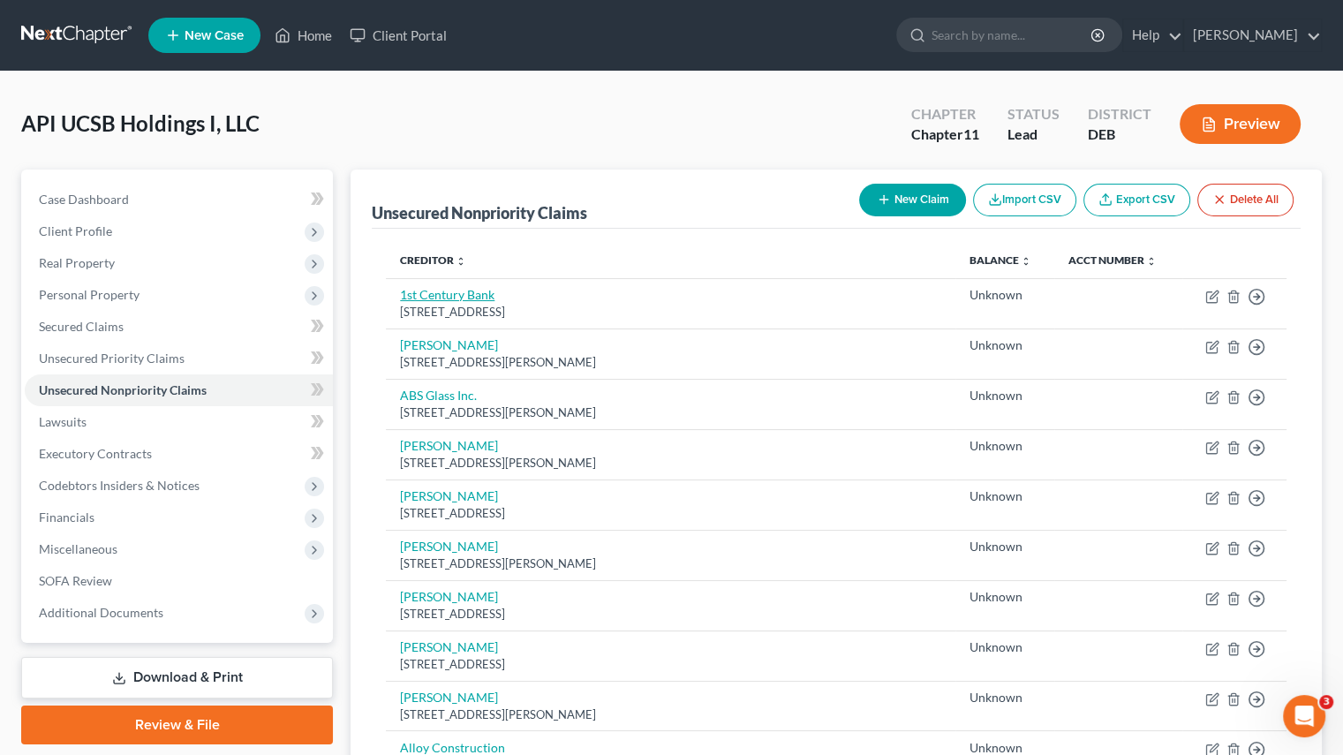
click at [451, 297] on link "1st Century Bank" at bounding box center [447, 294] width 95 height 15
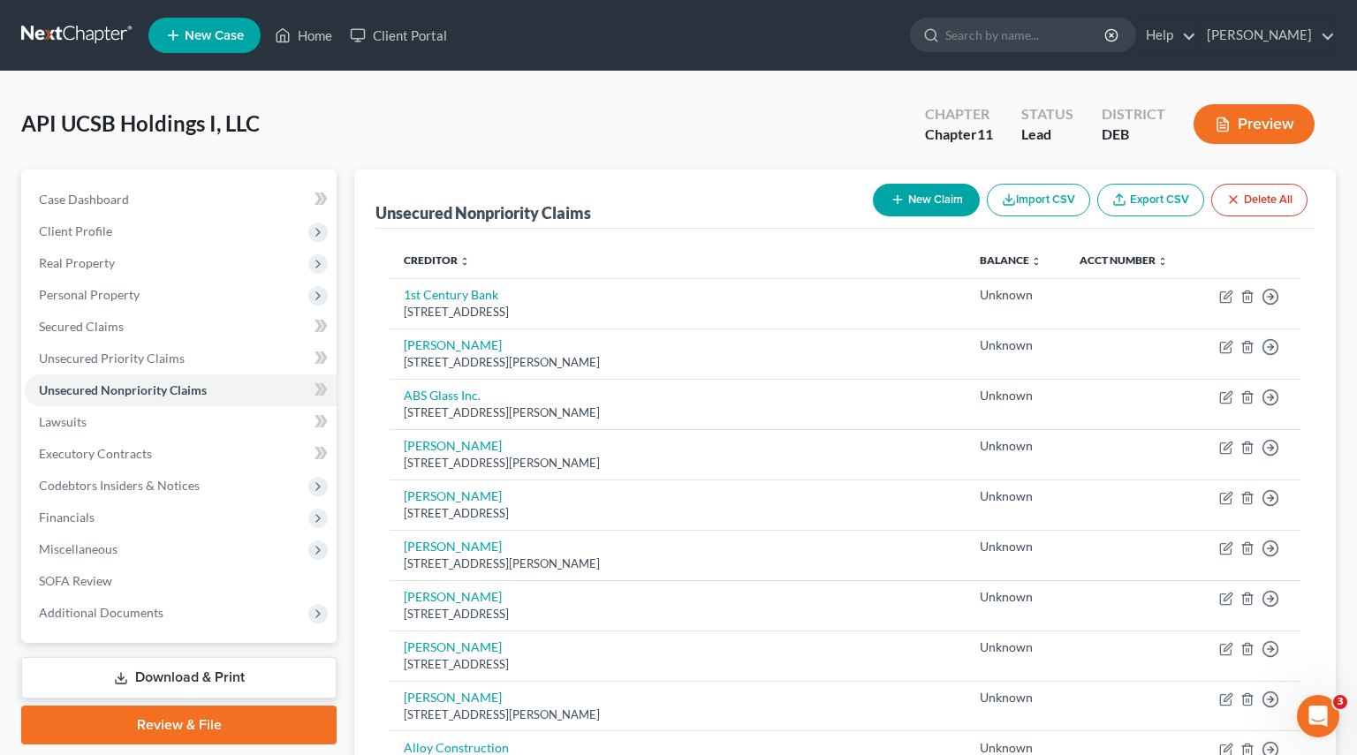
select select "4"
select select "2"
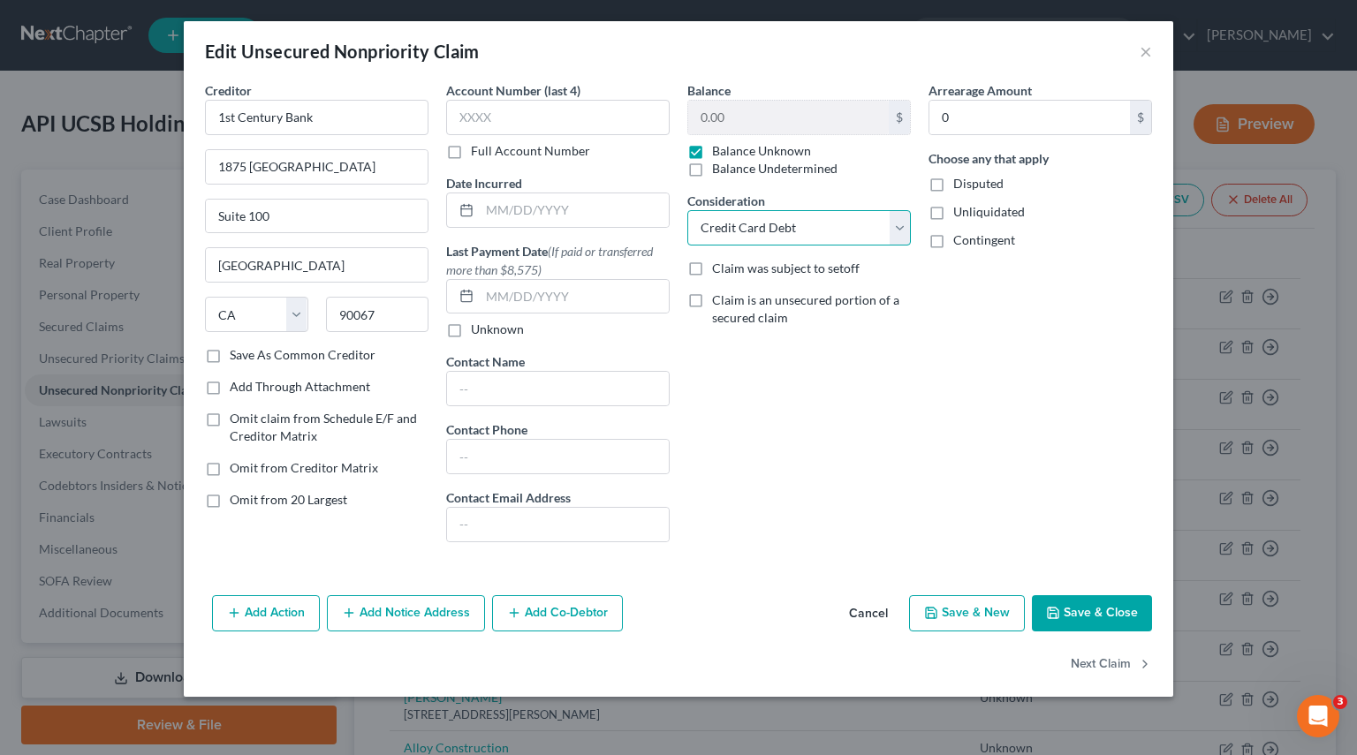
click at [896, 225] on select "Select Cable / Satellite Services Collection Agency Credit Card Debt Debt Couns…" at bounding box center [798, 227] width 223 height 35
select select
click at [687, 210] on select "Select Cable / Satellite Services Collection Agency Credit Card Debt Debt Couns…" at bounding box center [798, 227] width 223 height 35
click at [989, 308] on div "Arrearage Amount 0 $ Choose any that apply Disputed Unliquidated Contingent" at bounding box center [1039, 318] width 241 height 475
click at [1077, 607] on button "Save & Close" at bounding box center [1092, 613] width 120 height 37
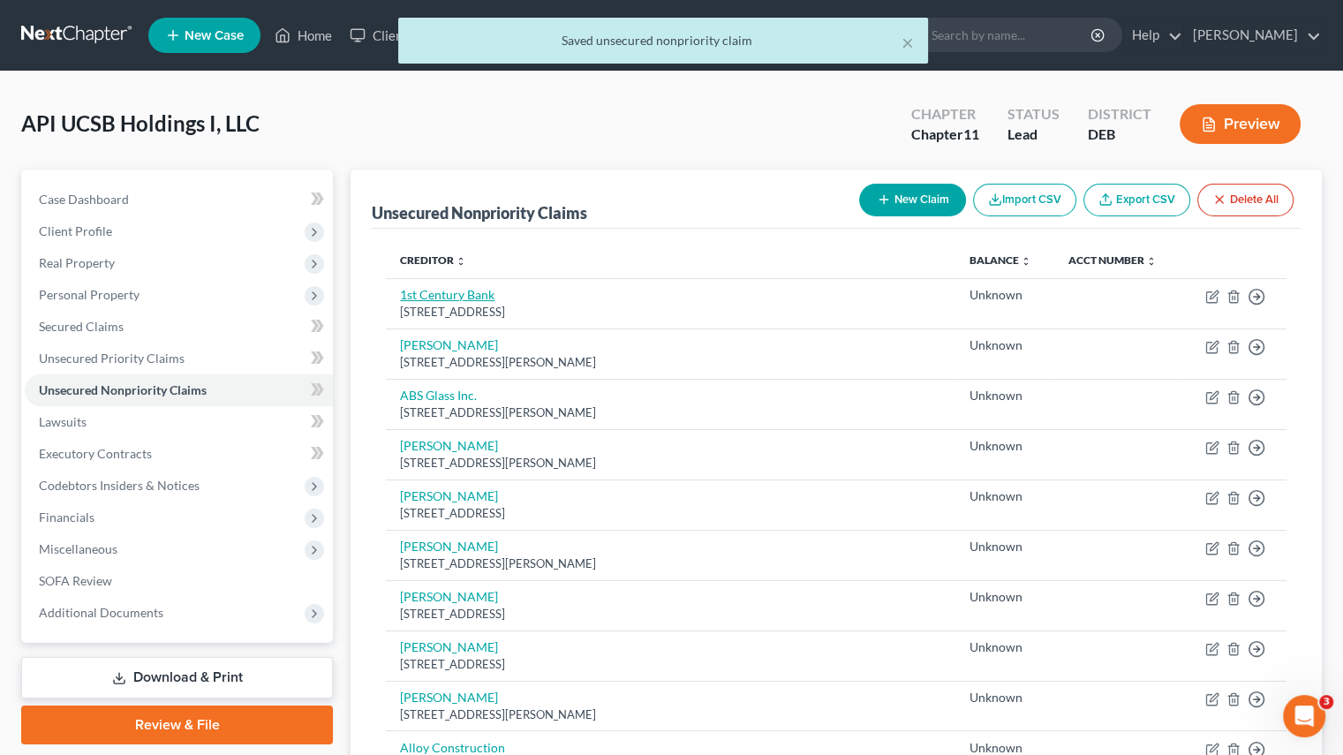
click at [459, 289] on link "1st Century Bank" at bounding box center [447, 294] width 95 height 15
select select "4"
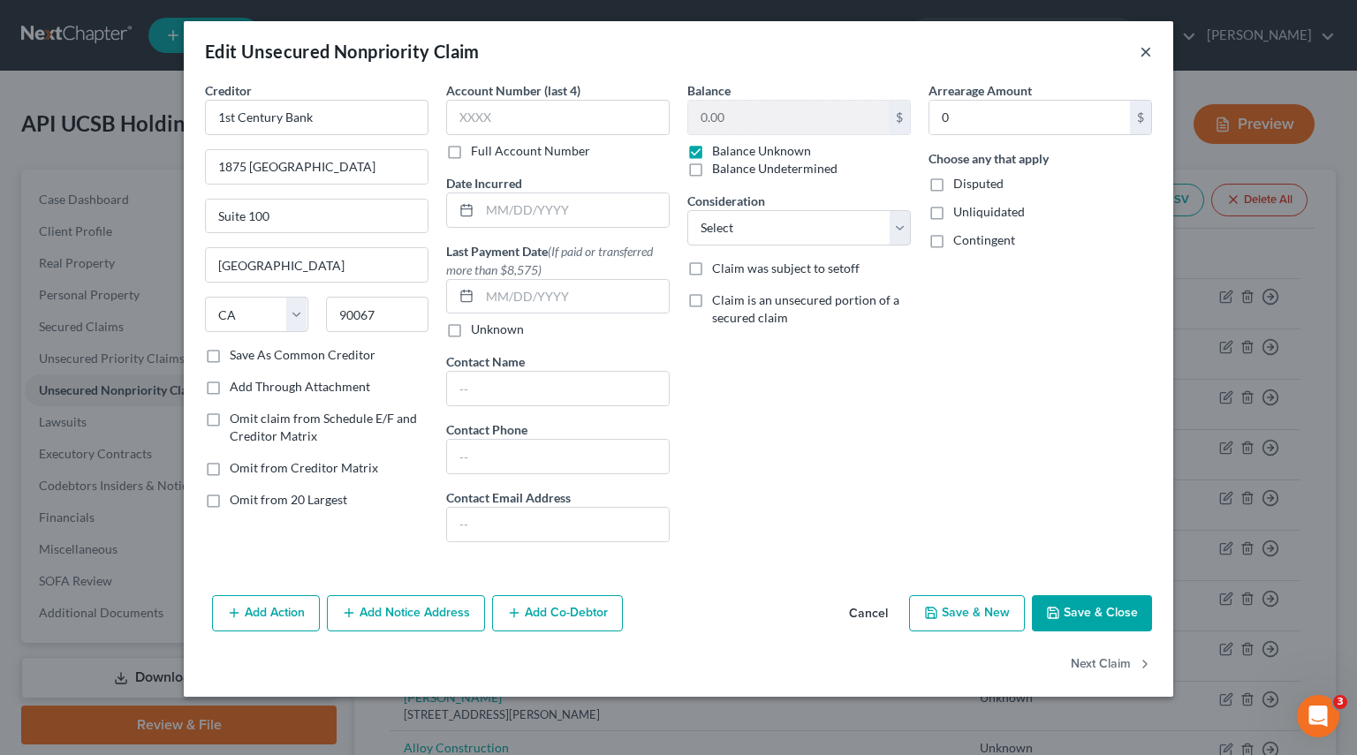
click at [1150, 56] on button "×" at bounding box center [1145, 51] width 12 height 21
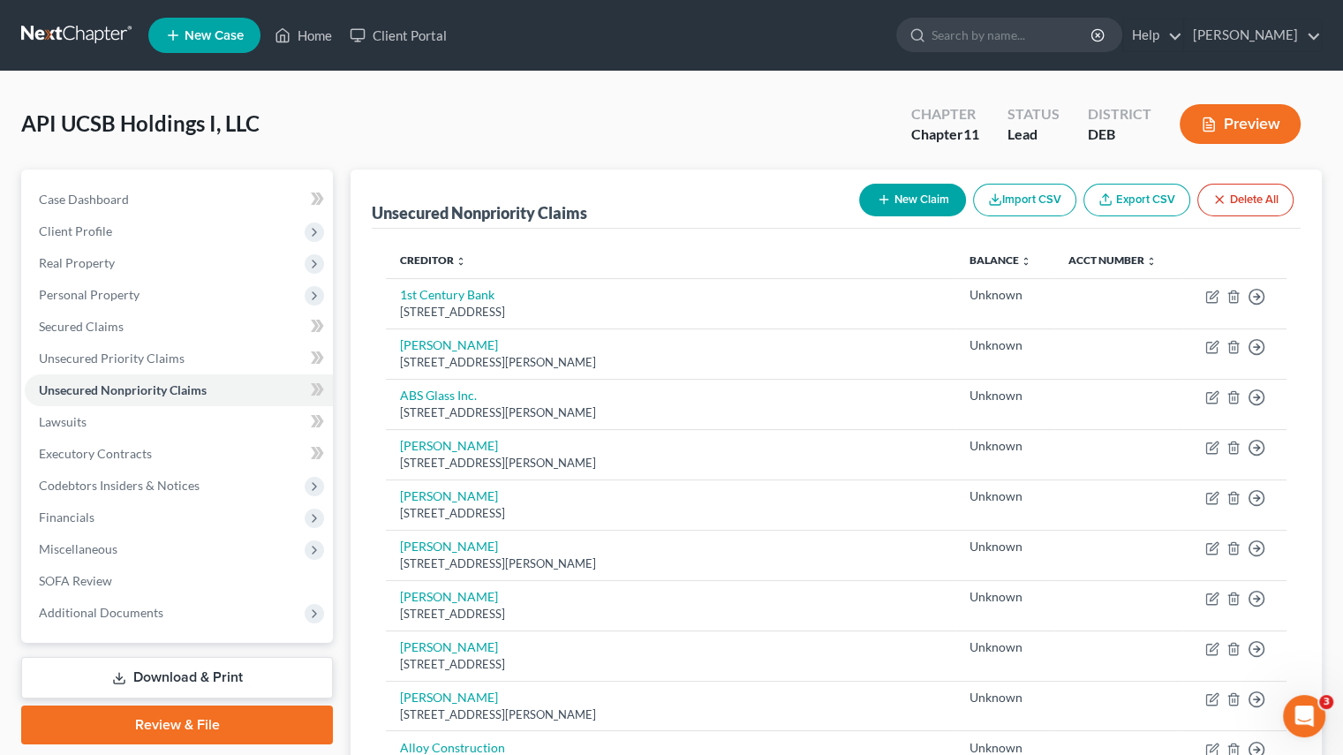
click at [155, 670] on link "Download & Print" at bounding box center [177, 678] width 312 height 42
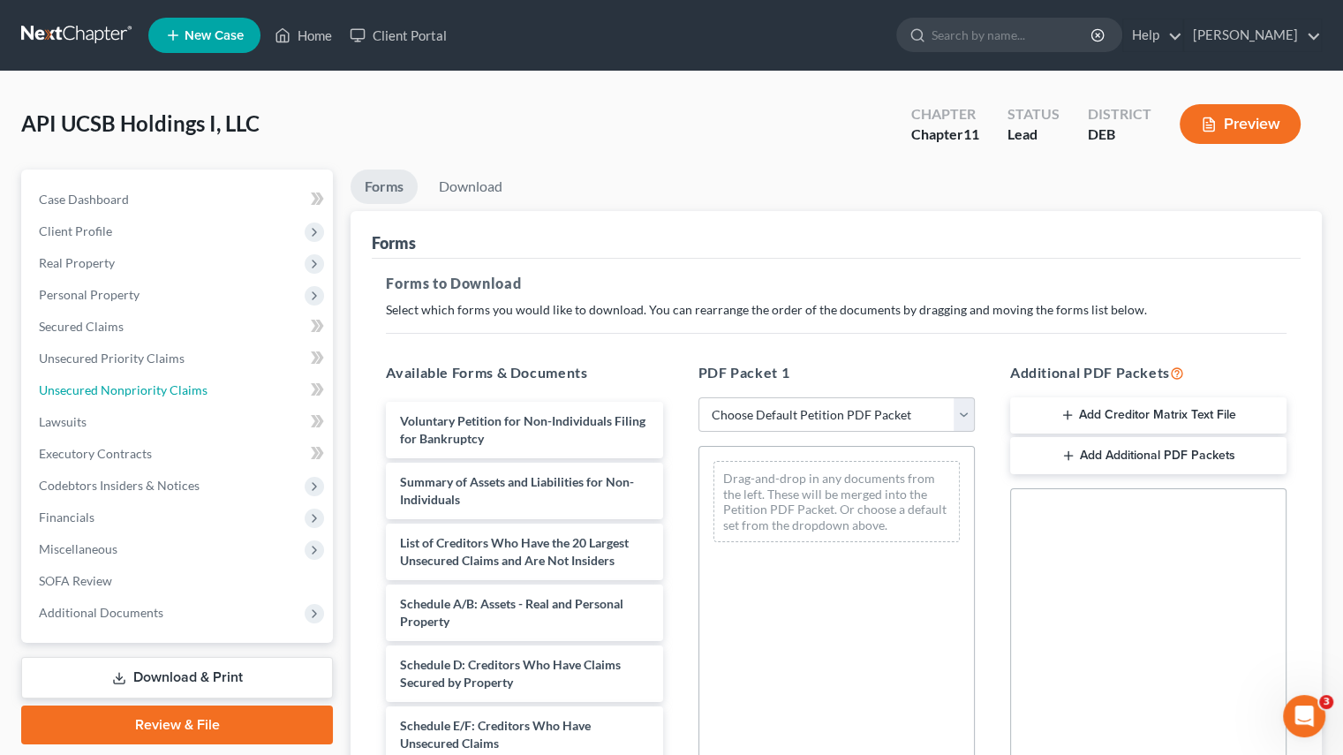
drag, startPoint x: 87, startPoint y: 385, endPoint x: 305, endPoint y: 354, distance: 219.5
click at [87, 387] on span "Unsecured Nonpriority Claims" at bounding box center [123, 389] width 169 height 15
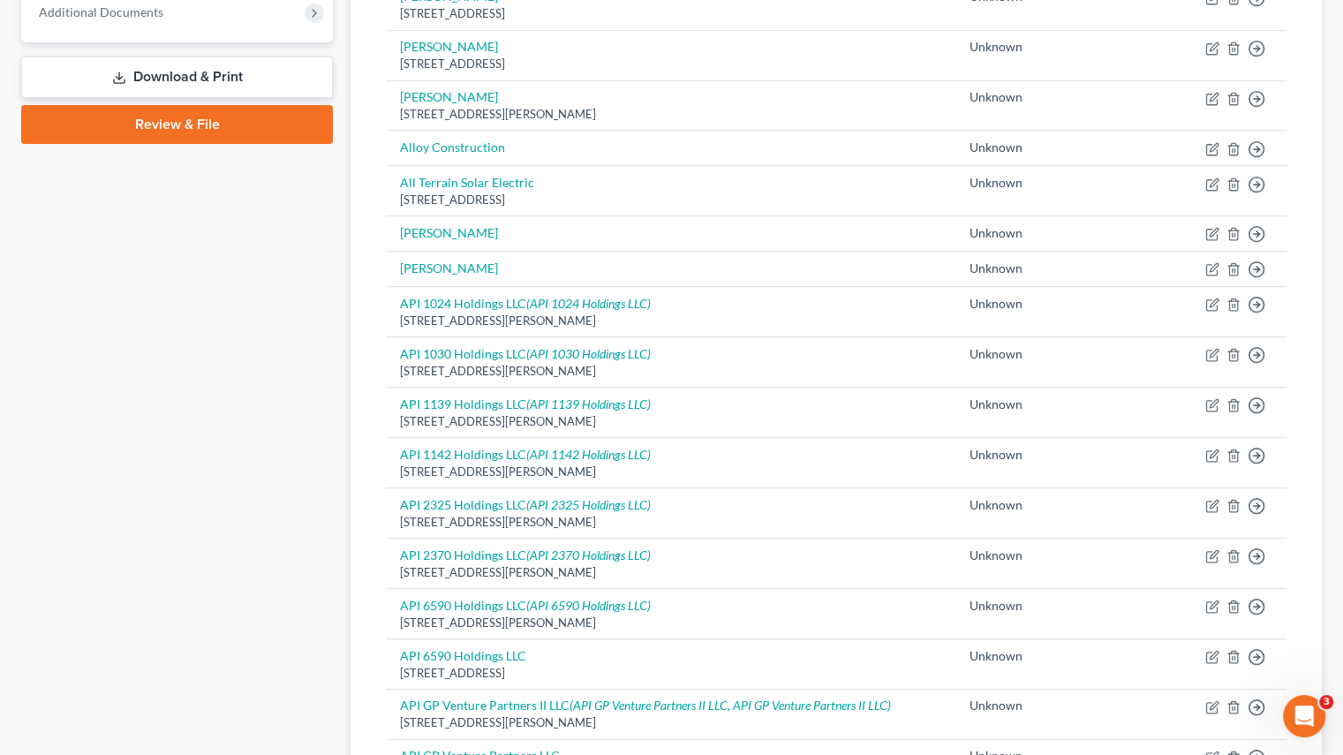
scroll to position [618, 0]
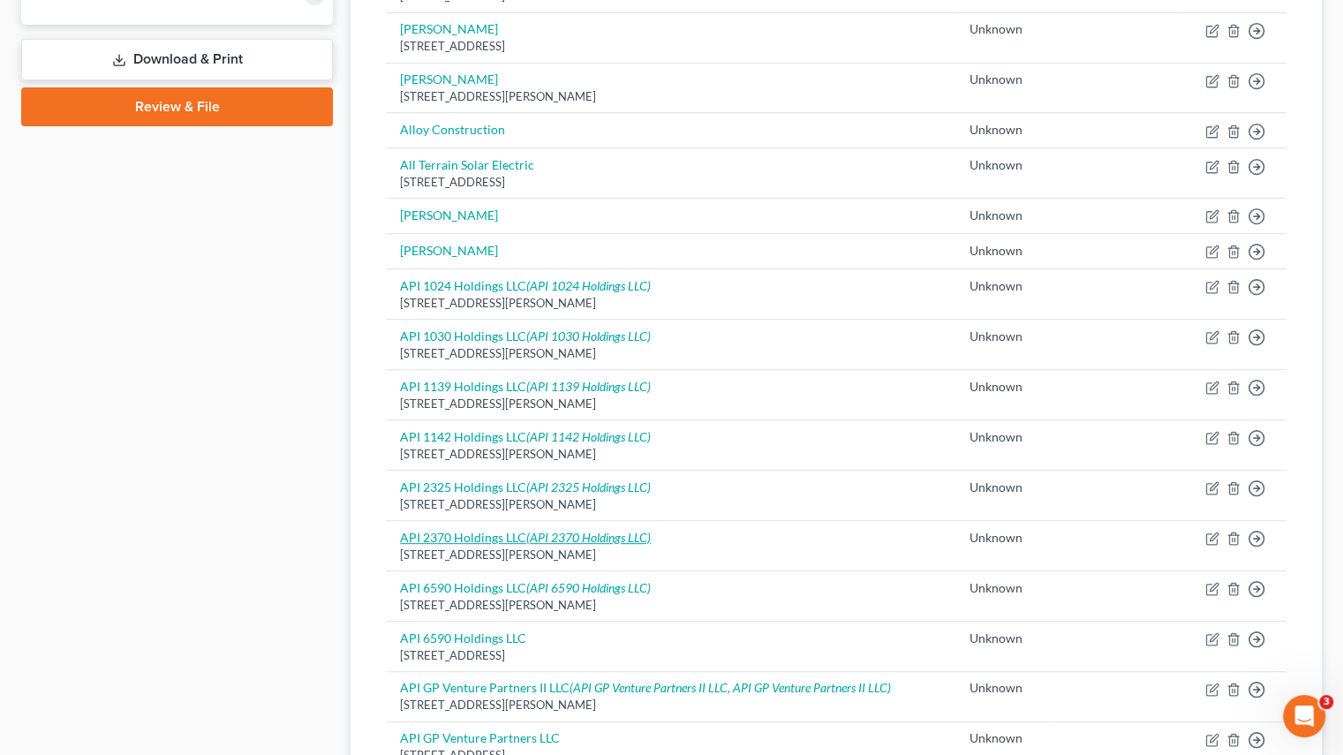
click at [478, 532] on link "API 2370 Holdings LLC (API 2370 Holdings LLC)" at bounding box center [525, 537] width 251 height 15
select select "4"
select select "2"
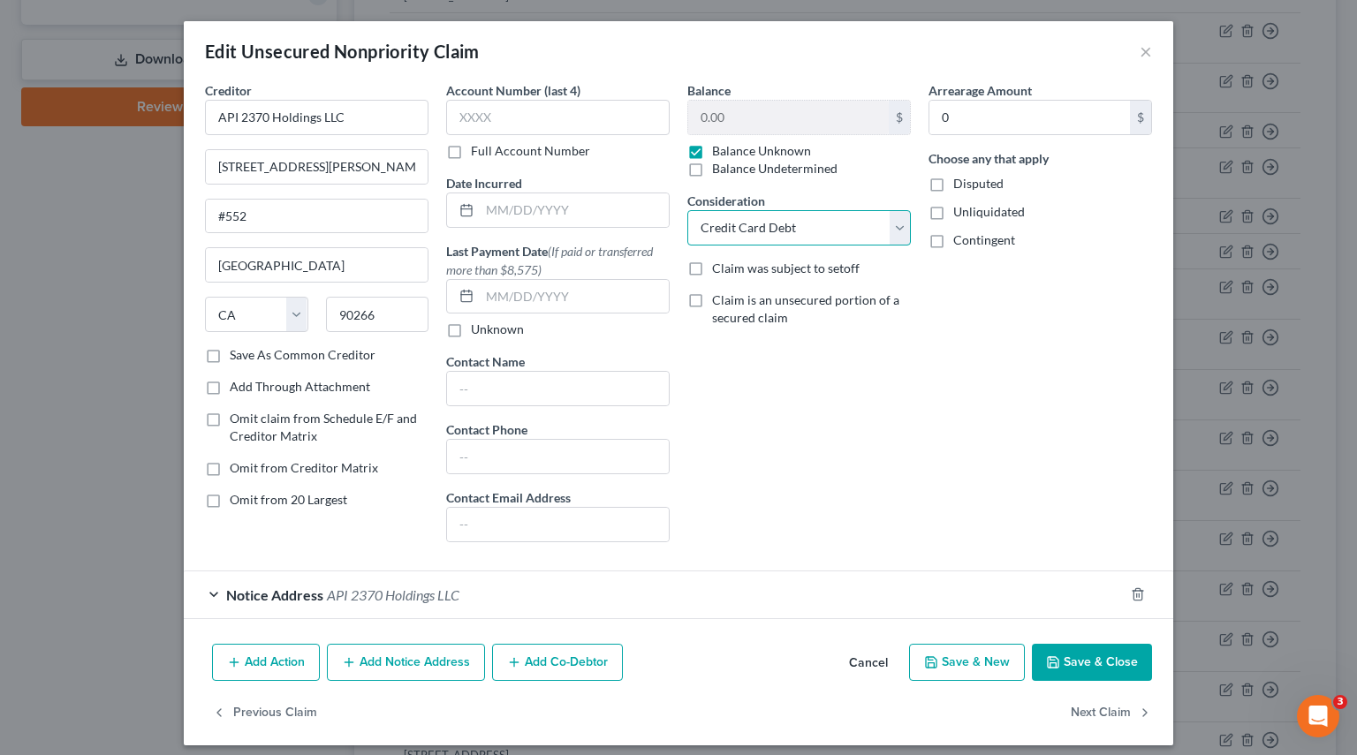
click at [893, 230] on select "Select Cable / Satellite Services Collection Agency Credit Card Debt Debt Couns…" at bounding box center [798, 227] width 223 height 35
select select
click at [687, 210] on select "Select Cable / Satellite Services Collection Agency Credit Card Debt Debt Couns…" at bounding box center [798, 227] width 223 height 35
click at [942, 563] on form "Creditor * API 2370 Holdings LLC 2006 [GEOGRAPHIC_DATA][PERSON_NAME] [US_STATE]…" at bounding box center [678, 350] width 947 height 538
click at [1099, 666] on button "Save & Close" at bounding box center [1092, 662] width 120 height 37
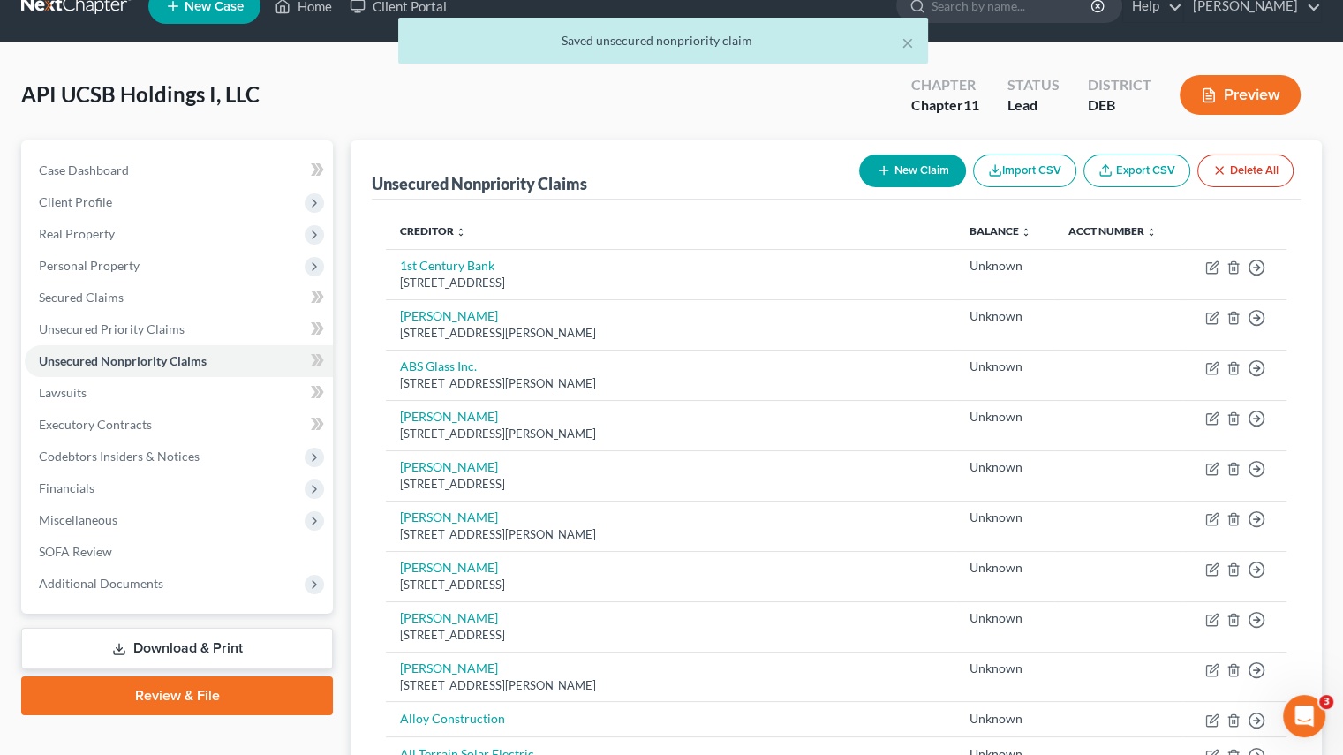
scroll to position [0, 0]
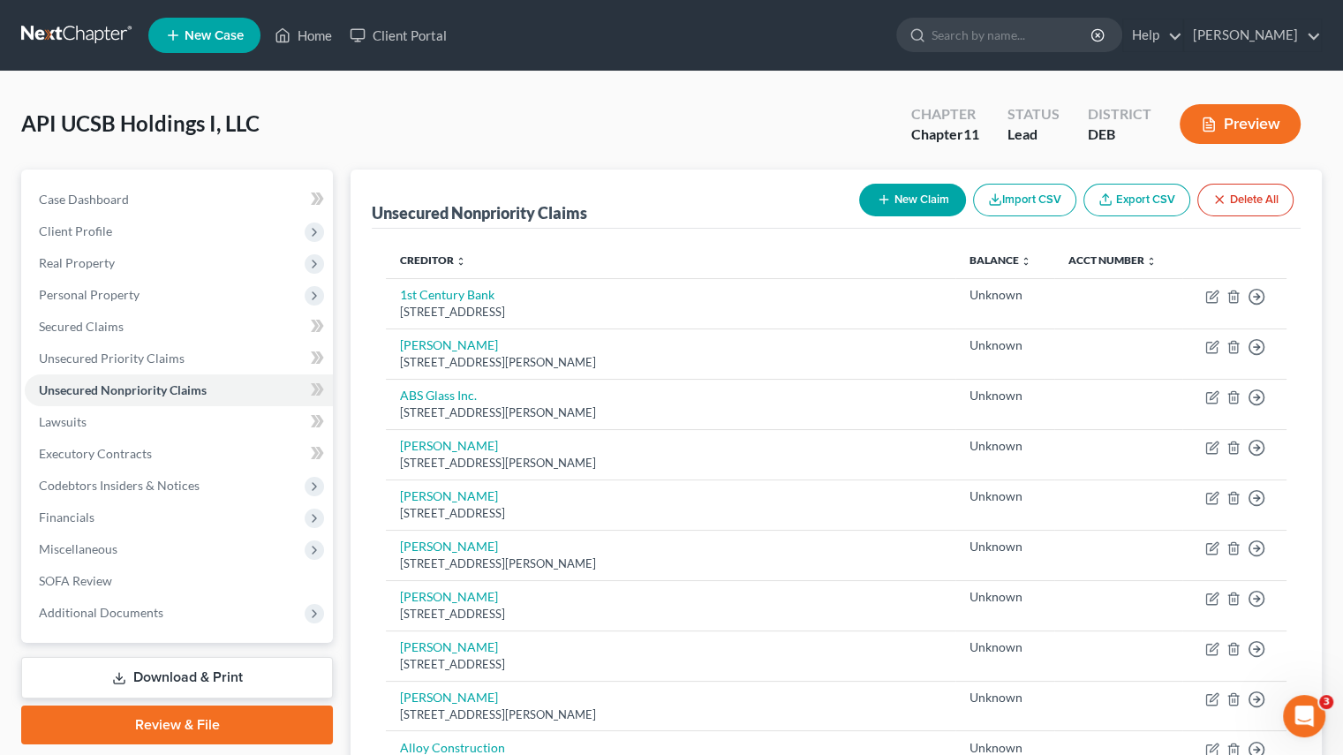
click at [286, 673] on link "Download & Print" at bounding box center [177, 678] width 312 height 42
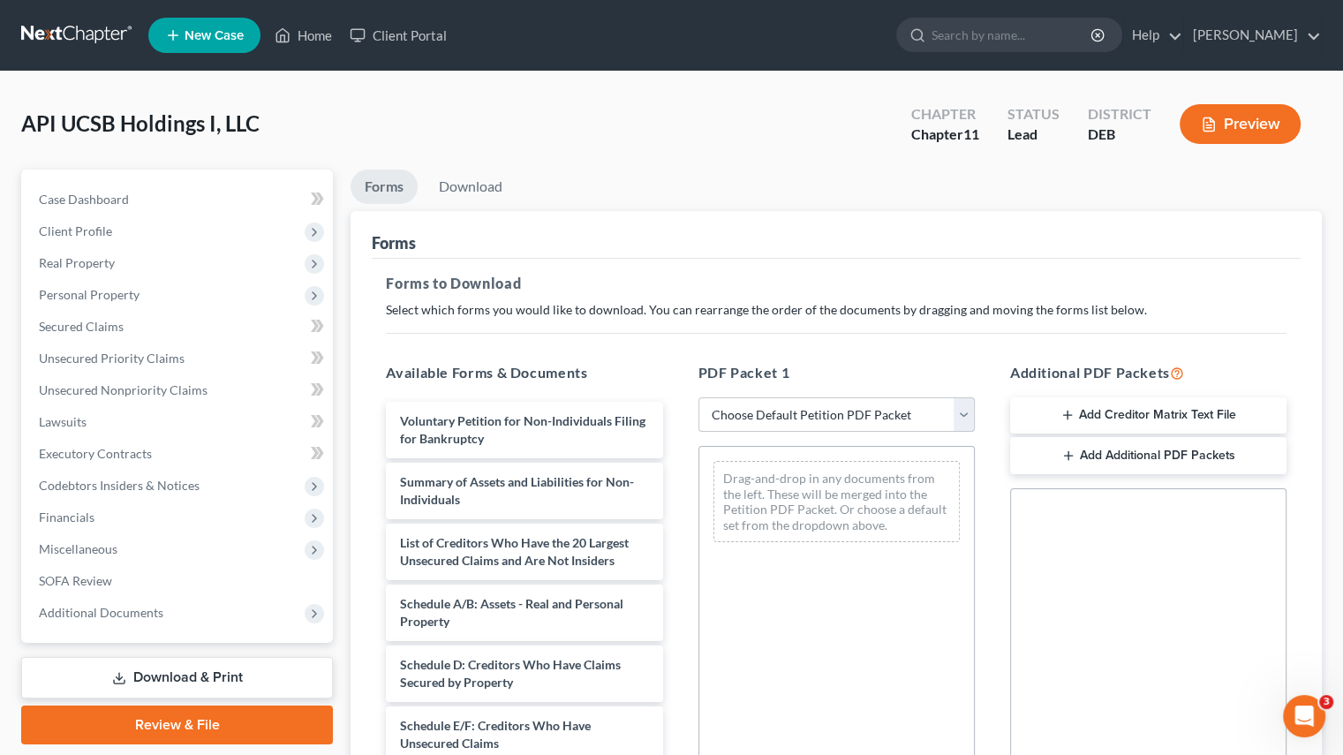
click at [963, 409] on select "Choose Default Petition PDF Packet Complete Bankruptcy Petition (all forms and …" at bounding box center [837, 414] width 276 height 35
select select "4"
click at [699, 397] on select "Choose Default Petition PDF Packet Complete Bankruptcy Petition (all forms and …" at bounding box center [837, 414] width 276 height 35
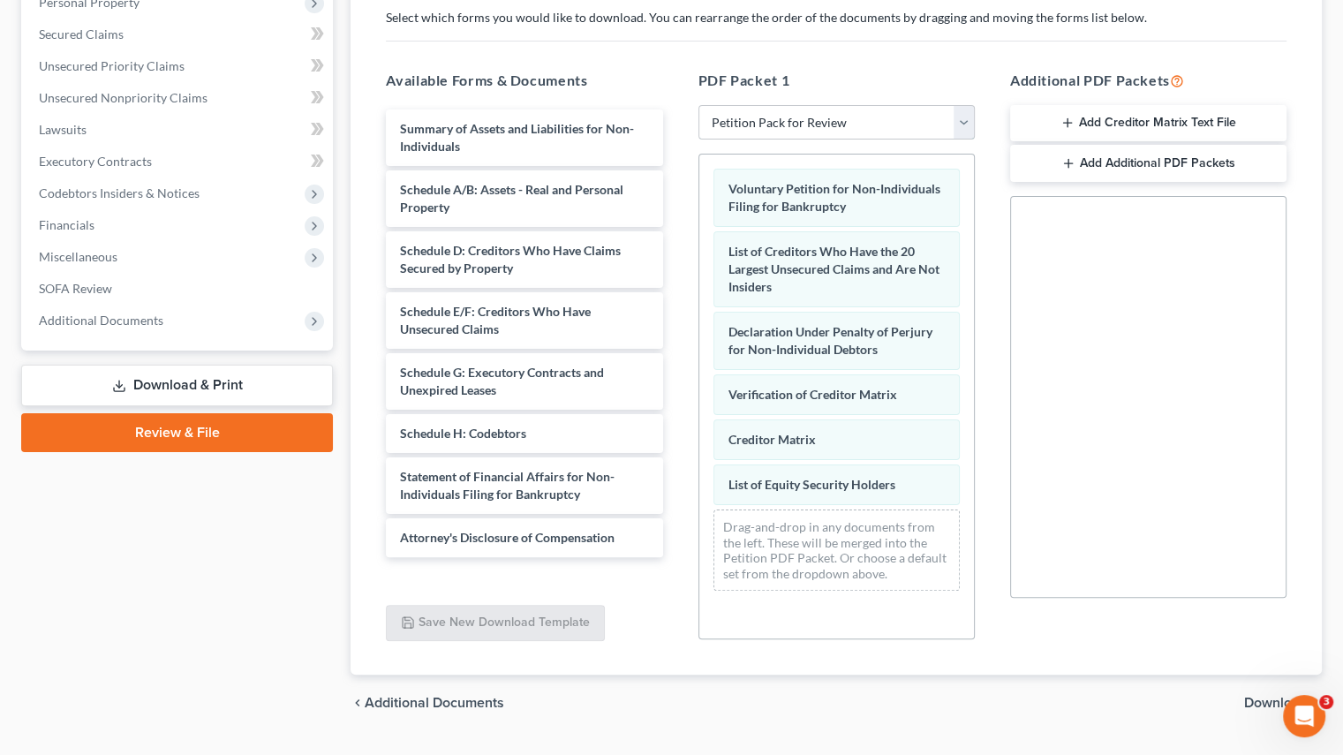
scroll to position [334, 0]
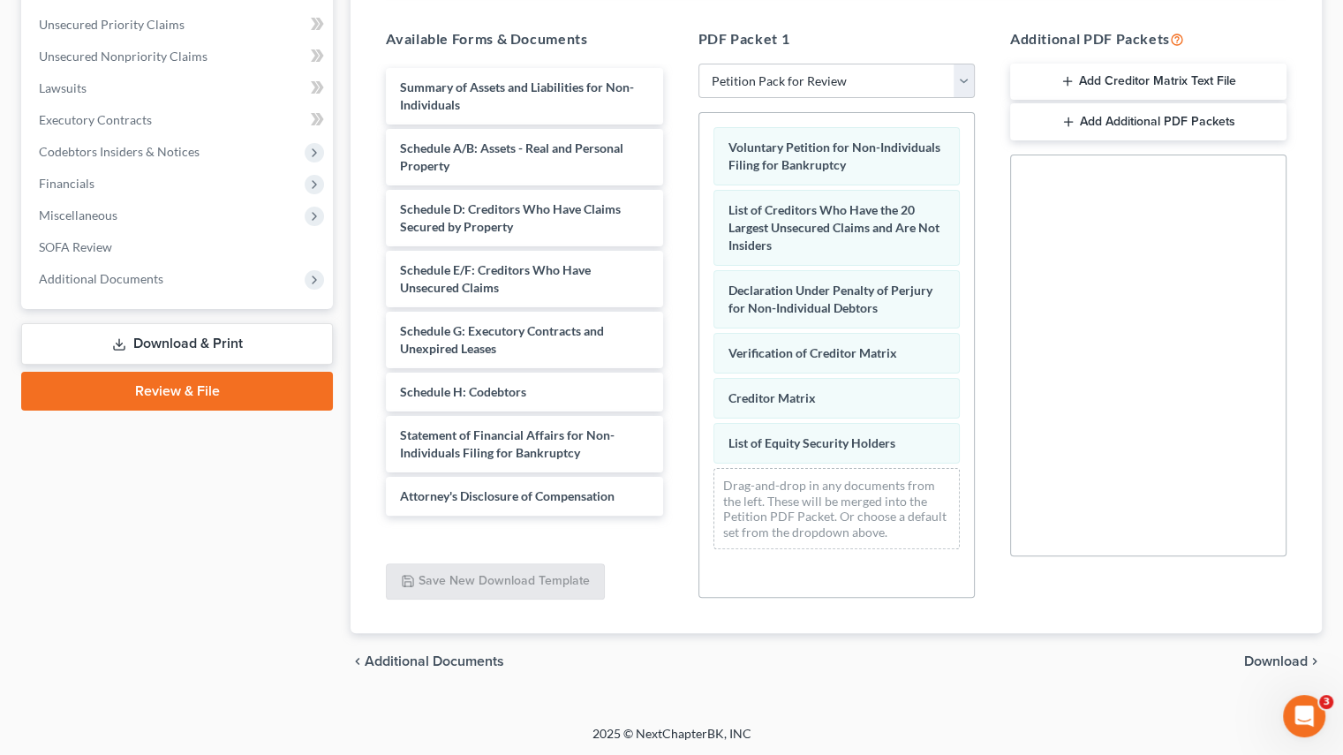
click at [1286, 667] on span "Download" at bounding box center [1276, 661] width 64 height 14
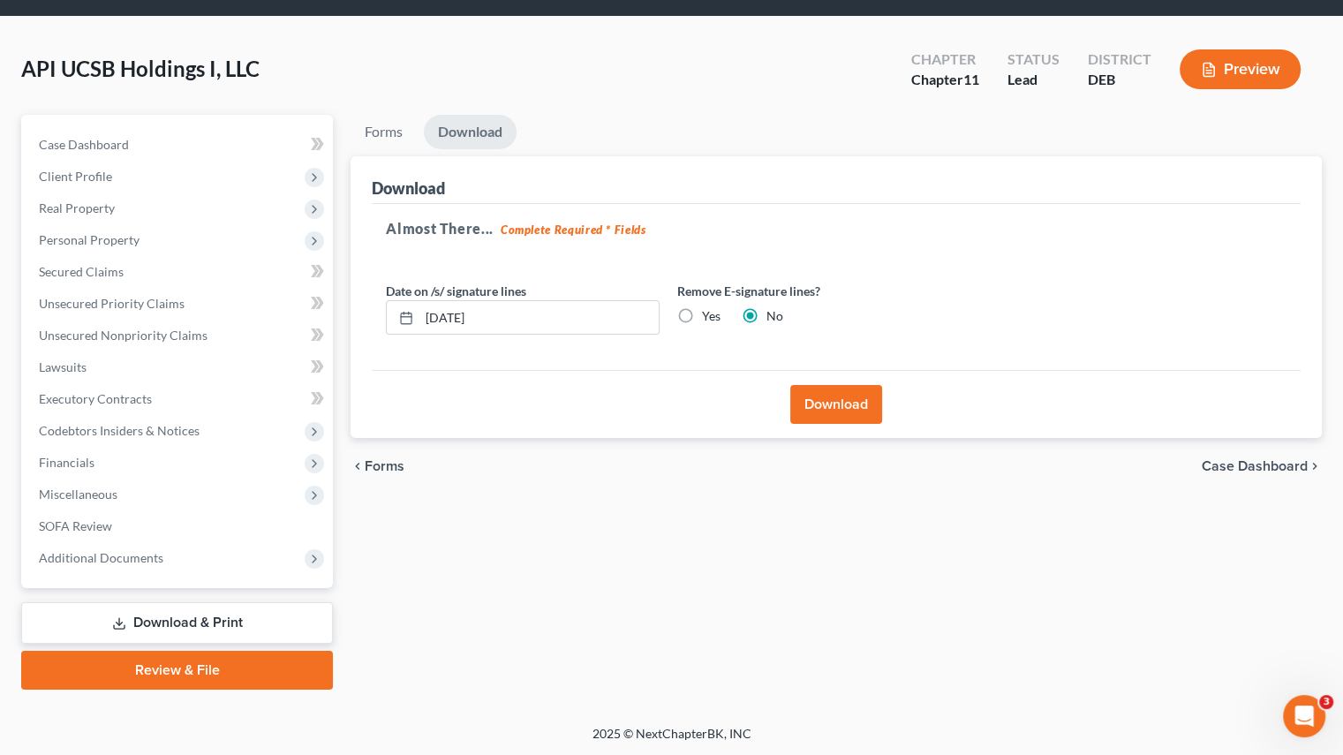
click at [833, 405] on button "Download" at bounding box center [836, 404] width 92 height 39
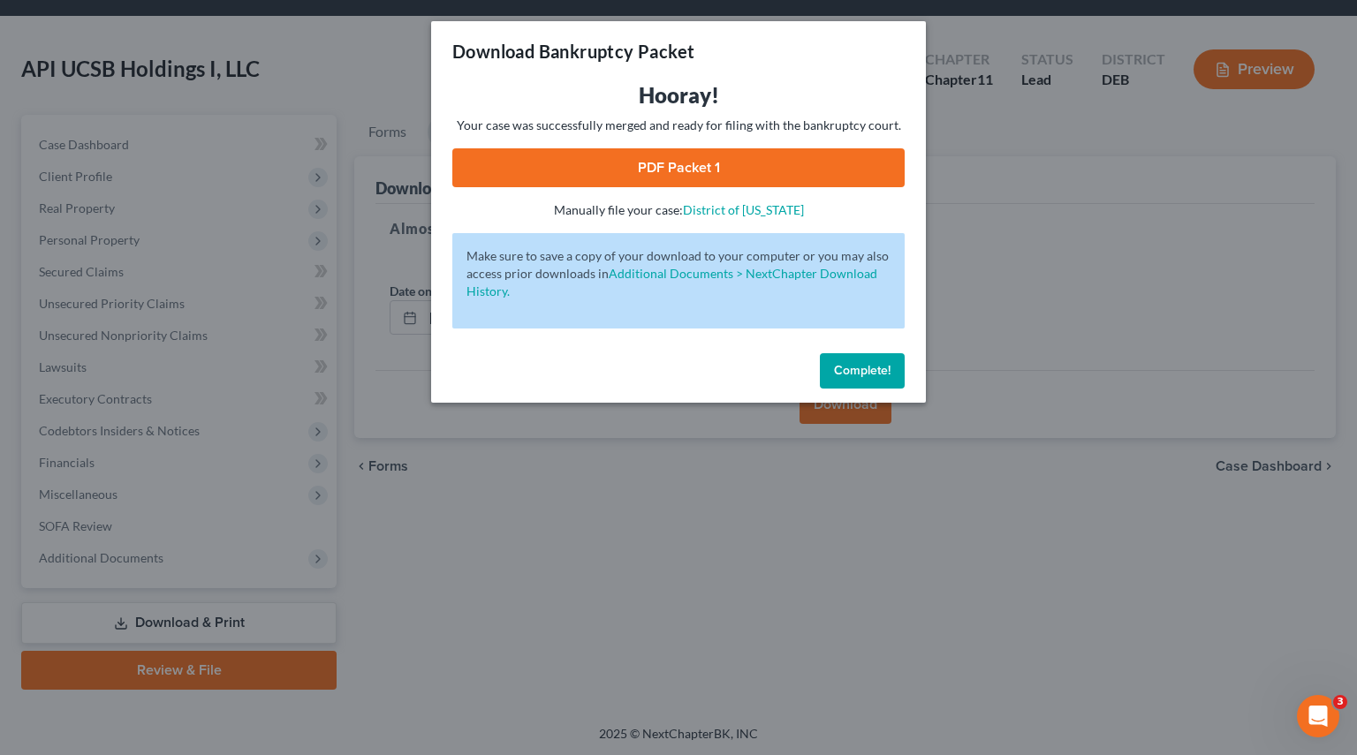
click at [661, 166] on link "PDF Packet 1" at bounding box center [678, 167] width 452 height 39
click at [868, 382] on button "Complete!" at bounding box center [862, 370] width 85 height 35
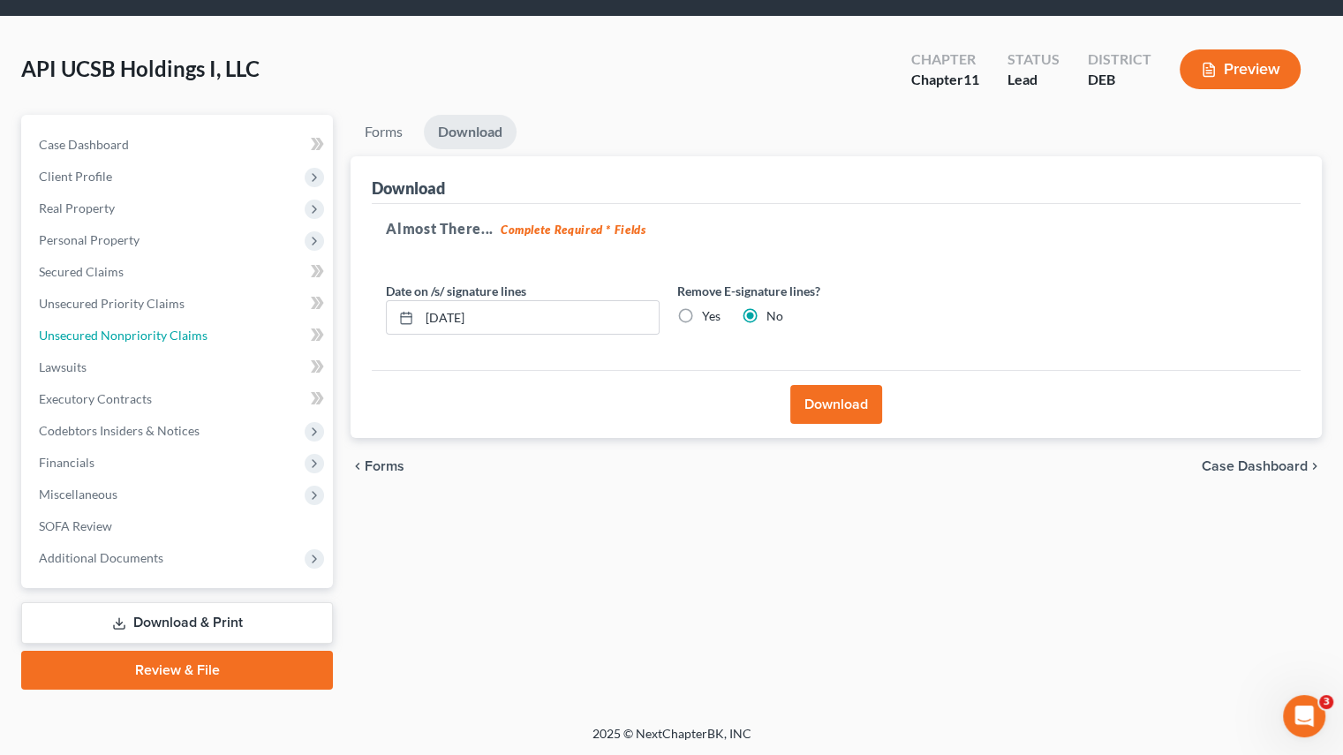
click at [152, 340] on span "Unsecured Nonpriority Claims" at bounding box center [123, 335] width 169 height 15
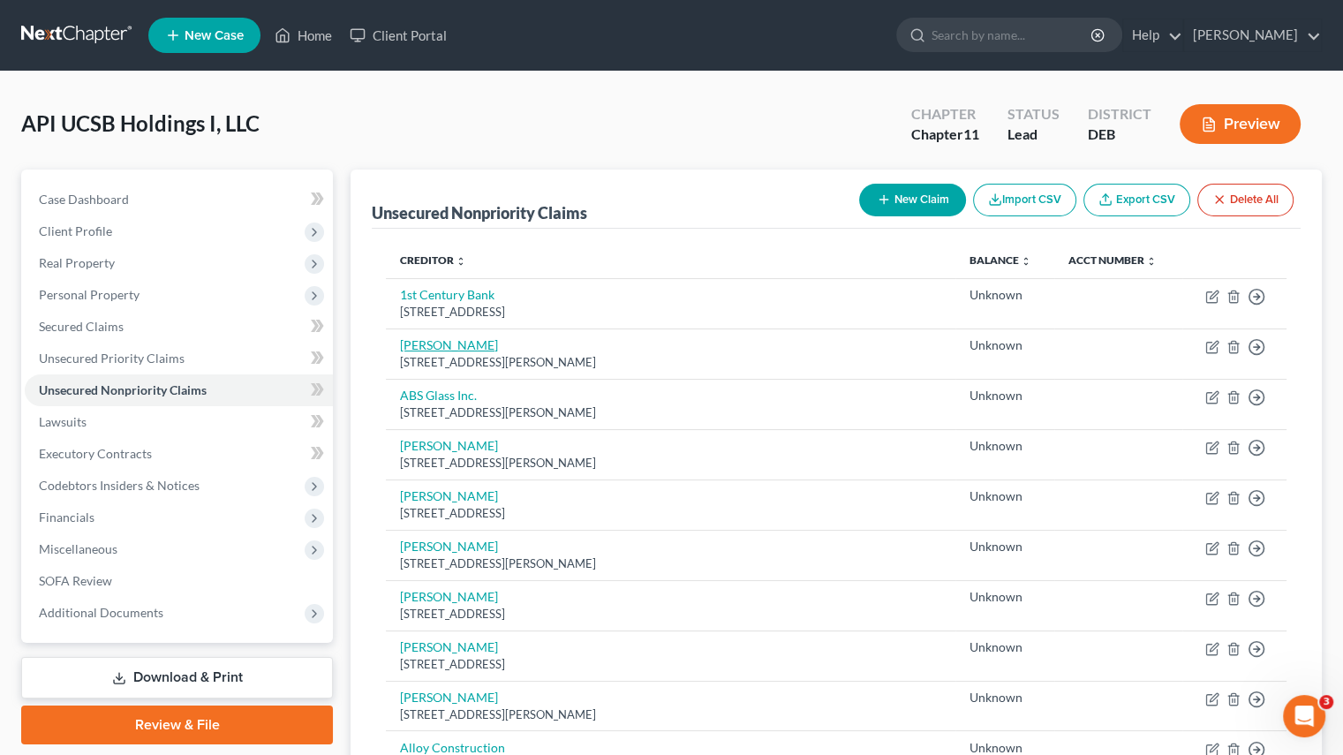
click at [461, 346] on link "[PERSON_NAME]" at bounding box center [449, 344] width 98 height 15
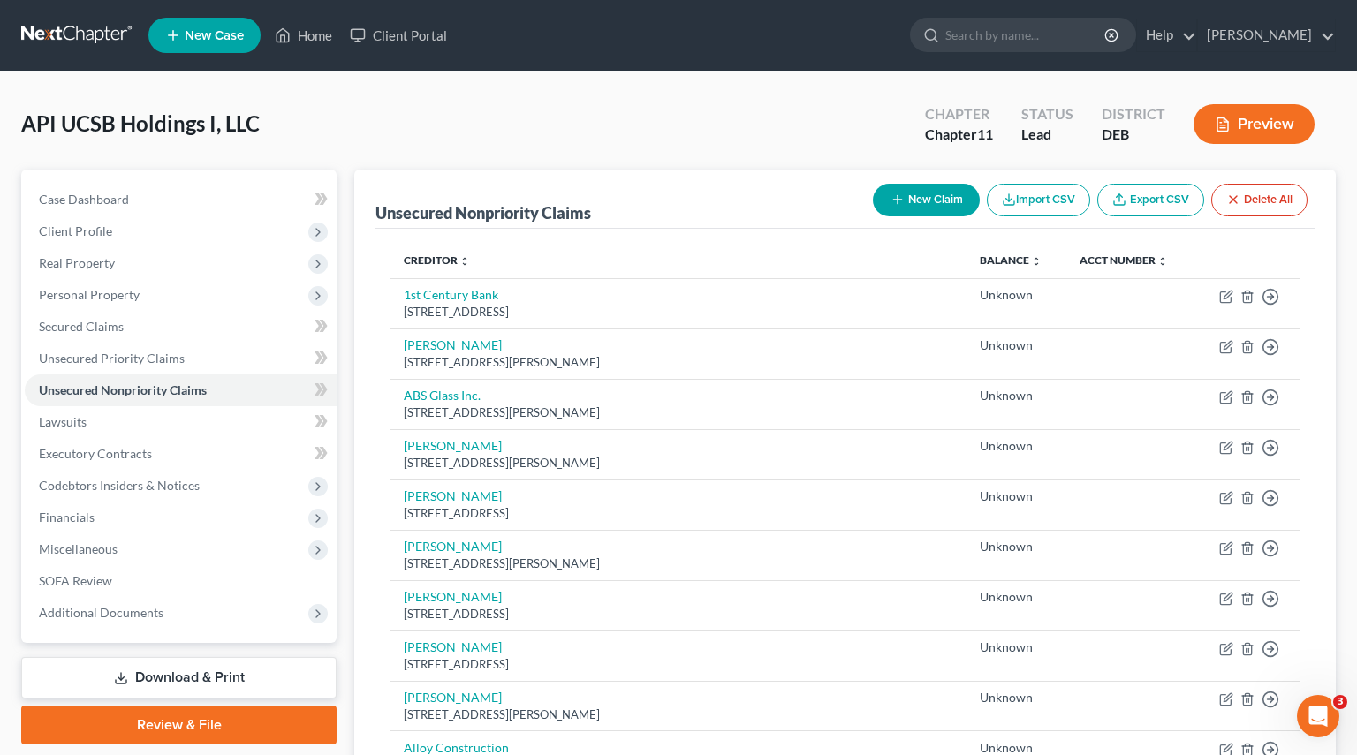
select select "4"
select select "2"
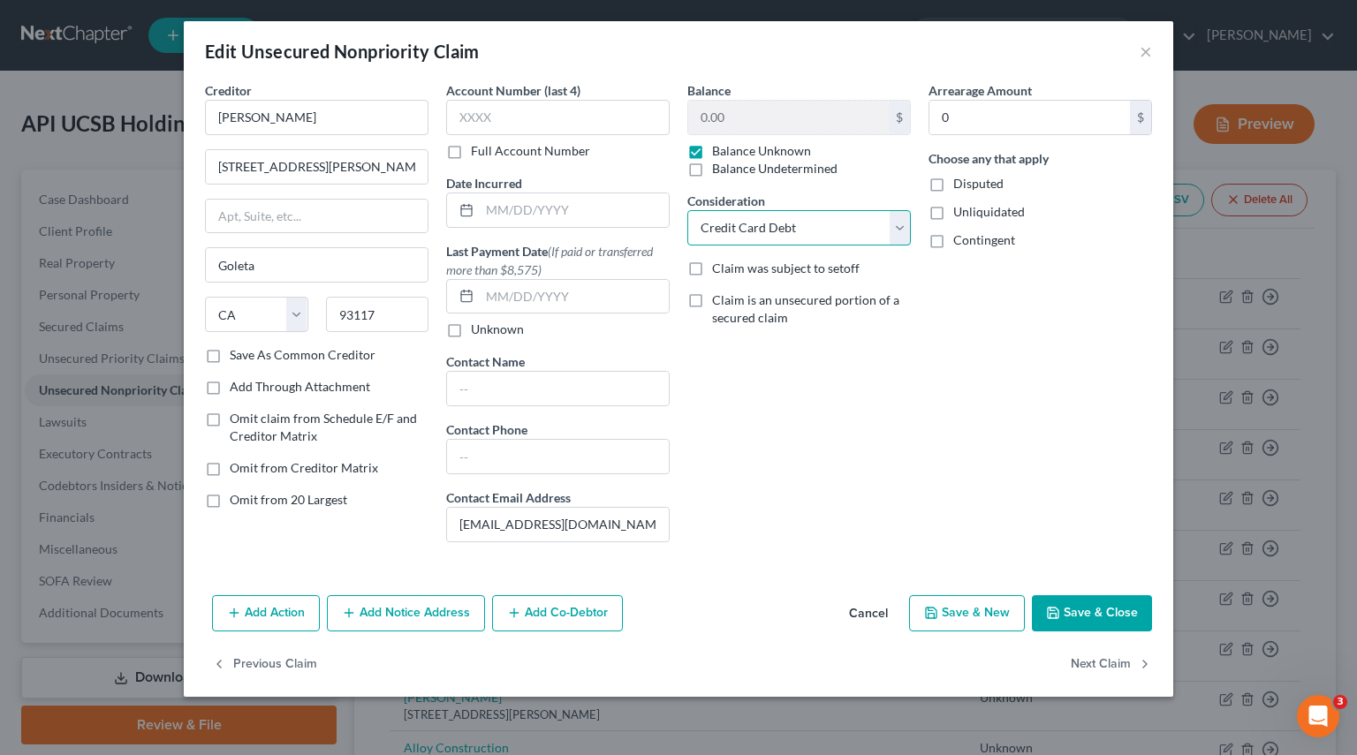
click at [795, 217] on select "Select Cable / Satellite Services Collection Agency Credit Card Debt Debt Couns…" at bounding box center [798, 227] width 223 height 35
select select
click at [687, 210] on select "Select Cable / Satellite Services Collection Agency Credit Card Debt Debt Couns…" at bounding box center [798, 227] width 223 height 35
click at [1070, 614] on button "Save & Close" at bounding box center [1092, 613] width 120 height 37
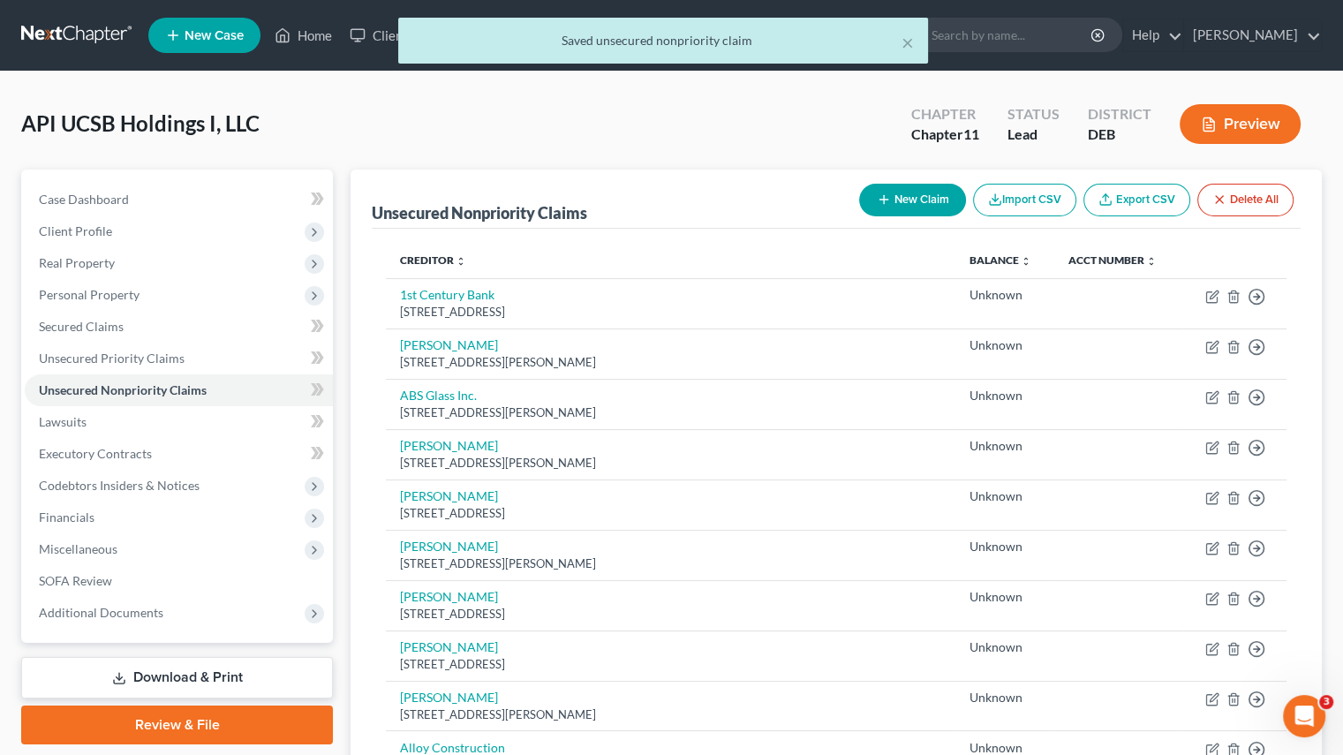
click at [435, 354] on div "[STREET_ADDRESS][PERSON_NAME]" at bounding box center [670, 362] width 541 height 17
click at [428, 393] on link "ABS Glass Inc." at bounding box center [438, 395] width 77 height 15
select select "4"
select select "2"
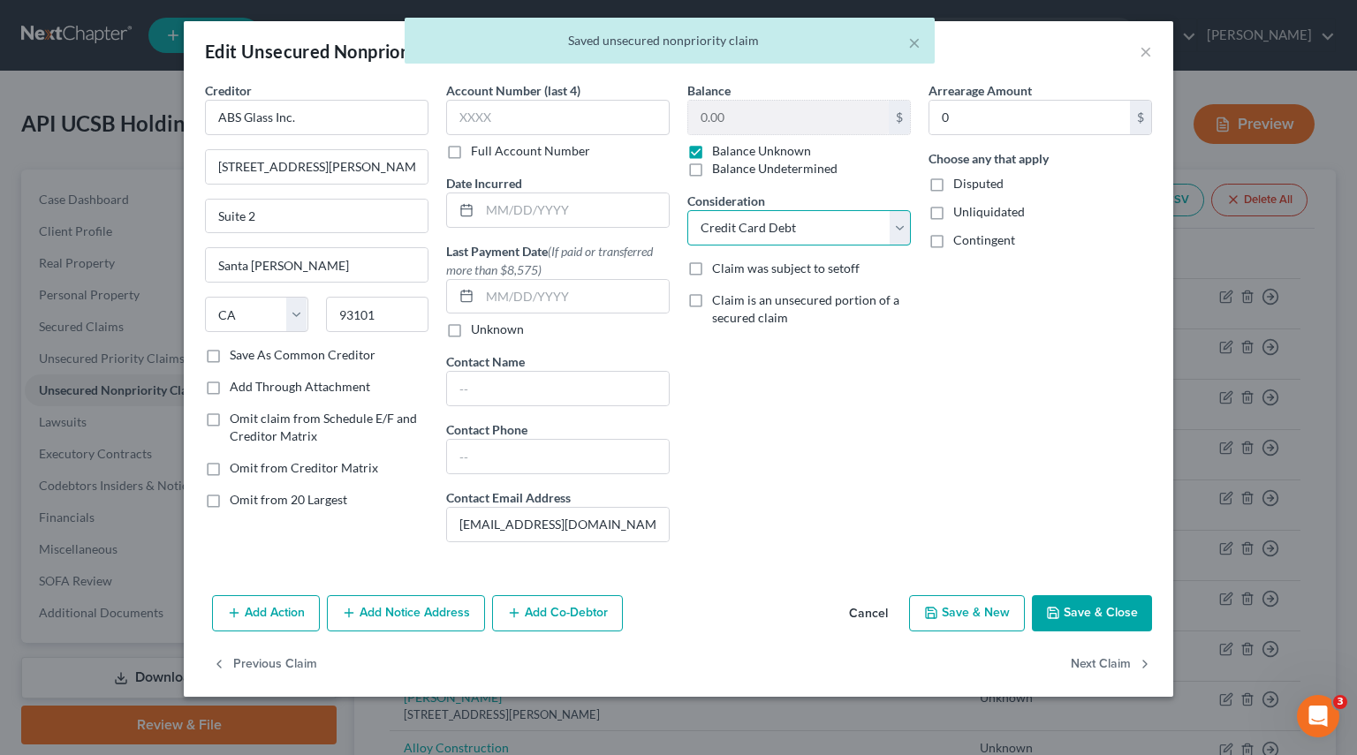
drag, startPoint x: 832, startPoint y: 211, endPoint x: 817, endPoint y: 222, distance: 18.4
click at [832, 211] on select "Select Cable / Satellite Services Collection Agency Credit Card Debt Debt Couns…" at bounding box center [798, 227] width 223 height 35
select select
click at [687, 210] on select "Select Cable / Satellite Services Collection Agency Credit Card Debt Debt Couns…" at bounding box center [798, 227] width 223 height 35
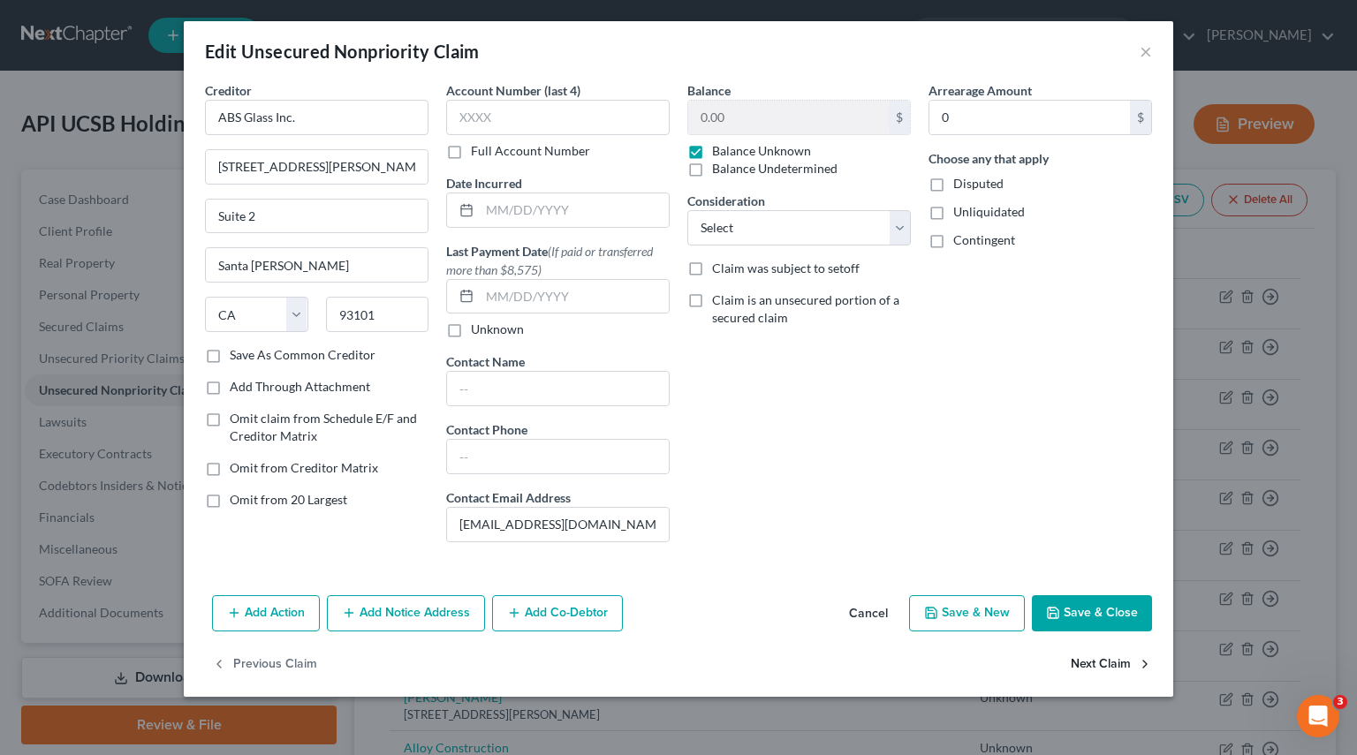
click at [1102, 662] on button "Next Claim" at bounding box center [1110, 664] width 81 height 37
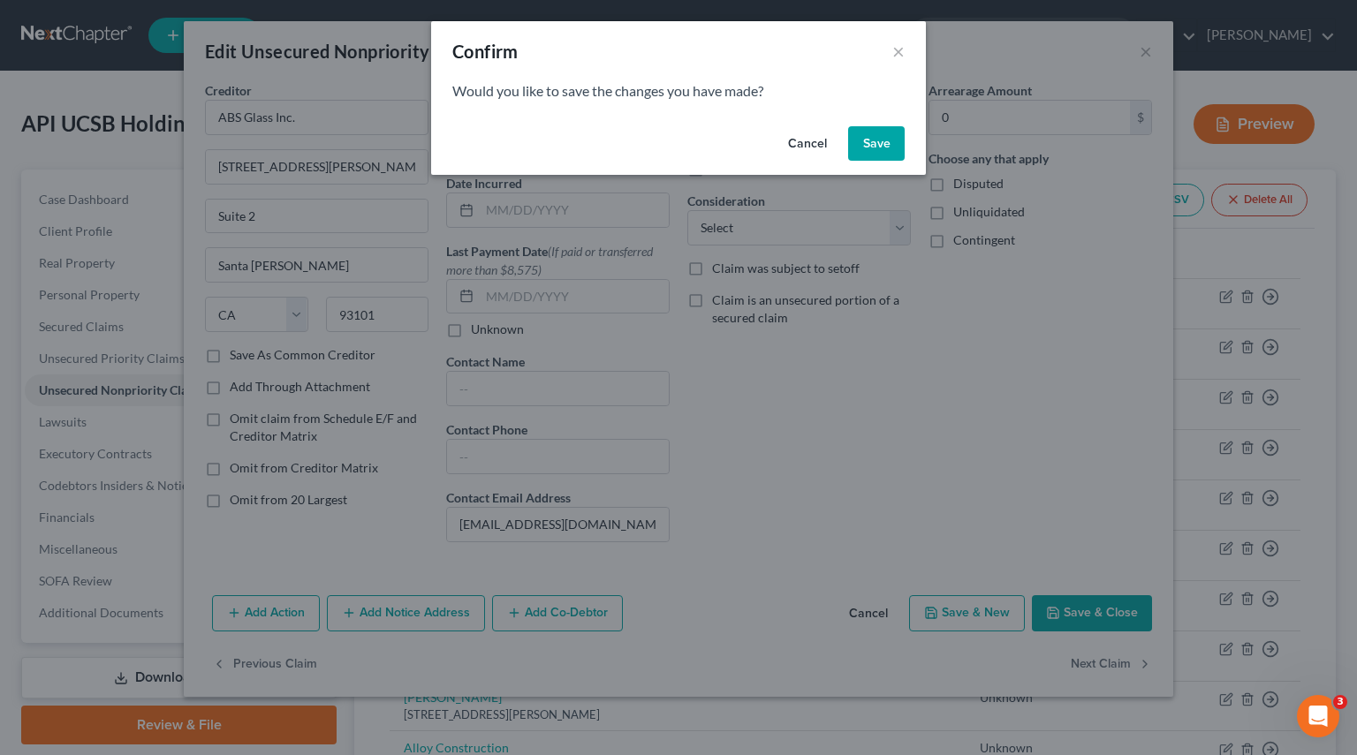
click at [859, 140] on button "Save" at bounding box center [876, 143] width 57 height 35
select select "4"
select select "2"
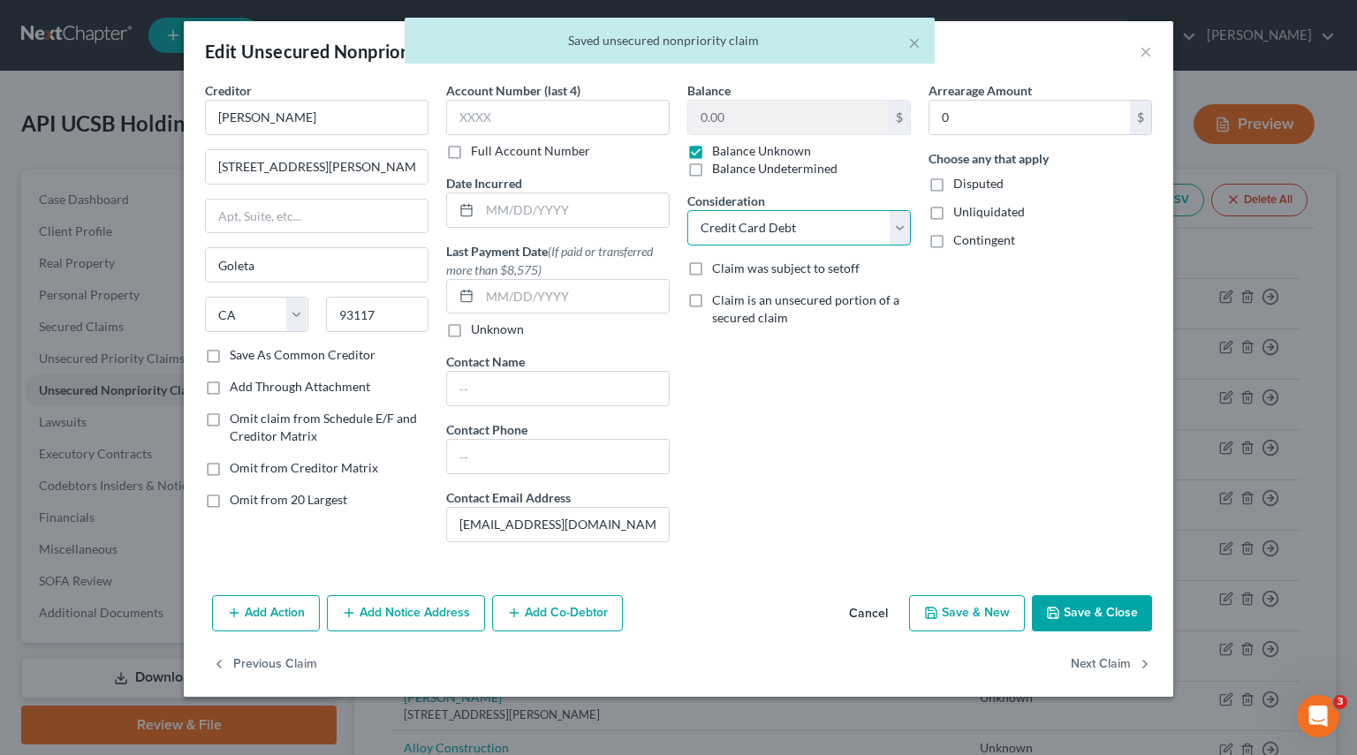
click at [891, 235] on select "Select Cable / Satellite Services Collection Agency Credit Card Debt Debt Couns…" at bounding box center [798, 227] width 223 height 35
select select
click at [687, 210] on select "Select Cable / Satellite Services Collection Agency Credit Card Debt Debt Couns…" at bounding box center [798, 227] width 223 height 35
click at [1099, 662] on button "Next Claim" at bounding box center [1110, 664] width 81 height 37
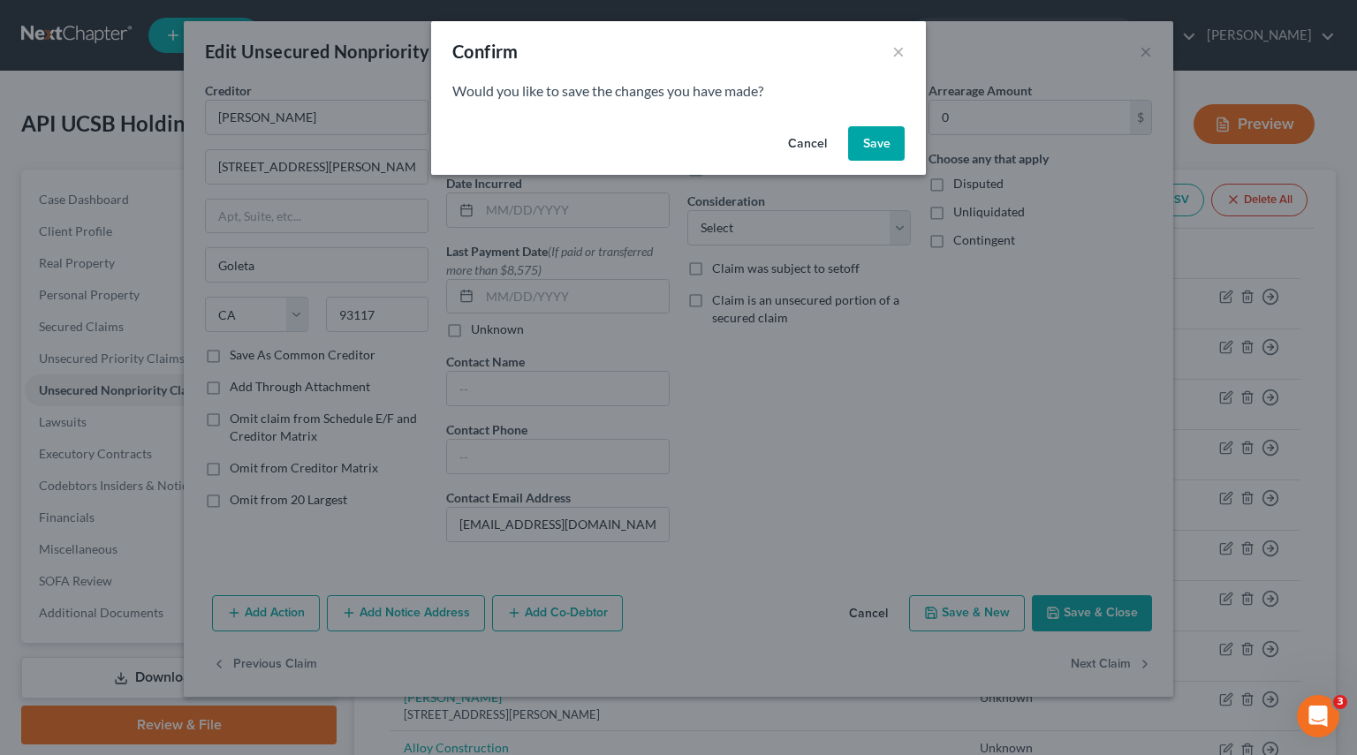
click at [871, 143] on button "Save" at bounding box center [876, 143] width 57 height 35
select select "4"
select select "2"
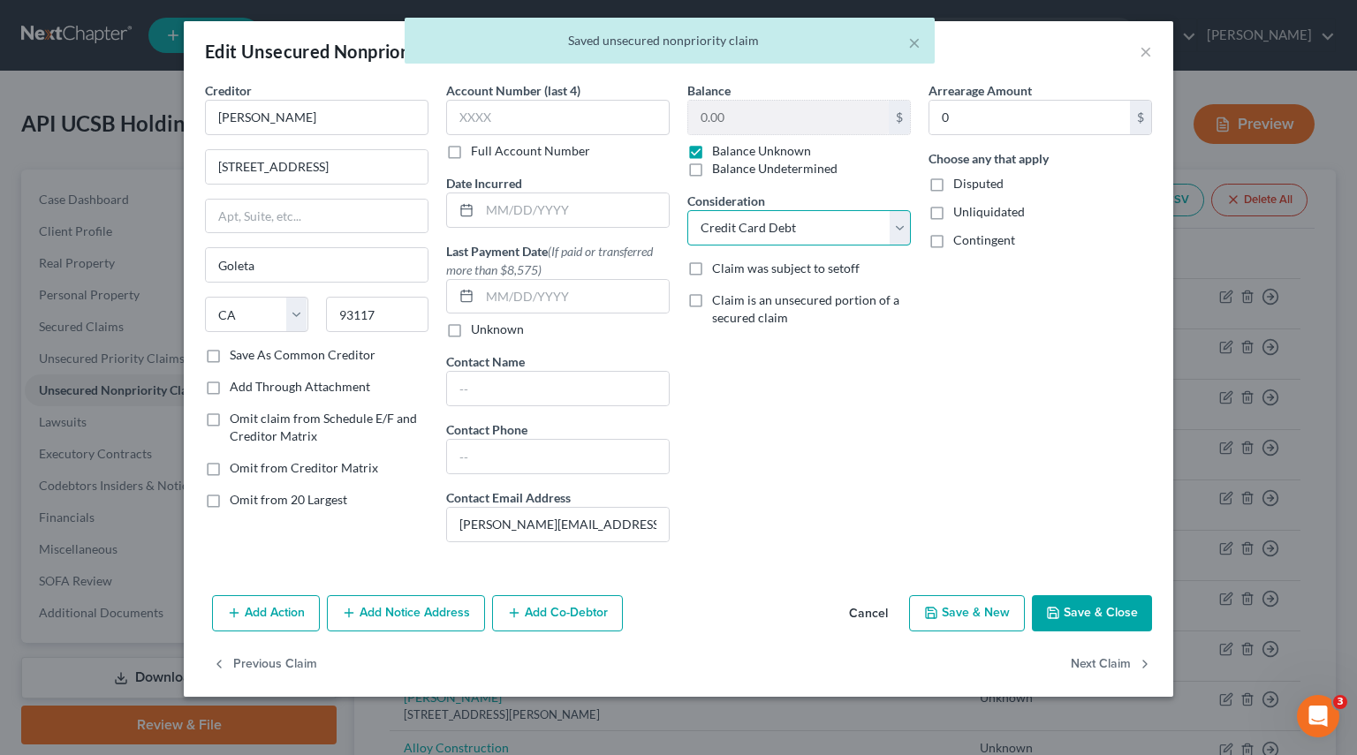
click at [903, 232] on select "Select Cable / Satellite Services Collection Agency Credit Card Debt Debt Couns…" at bounding box center [798, 227] width 223 height 35
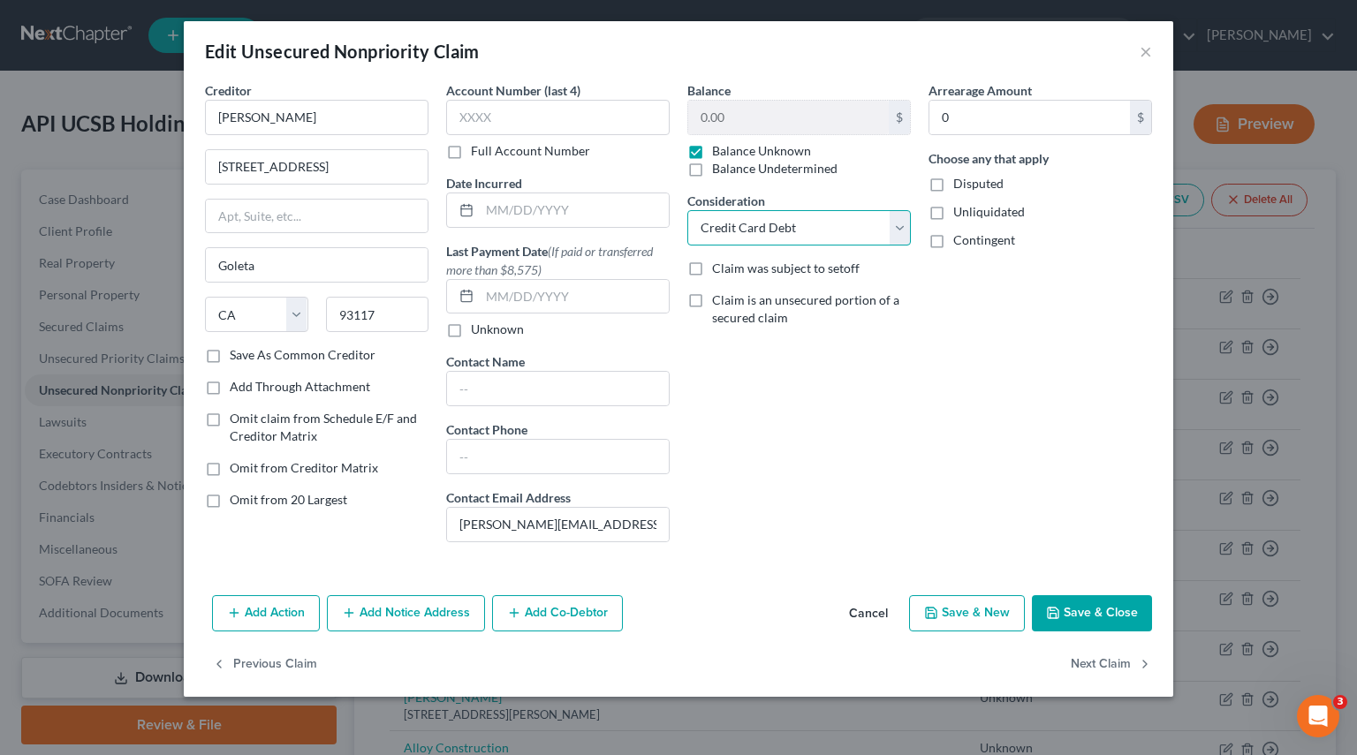
select select
click at [687, 210] on select "Select Cable / Satellite Services Collection Agency Credit Card Debt Debt Couns…" at bounding box center [798, 227] width 223 height 35
click at [1110, 669] on button "Next Claim" at bounding box center [1110, 664] width 81 height 37
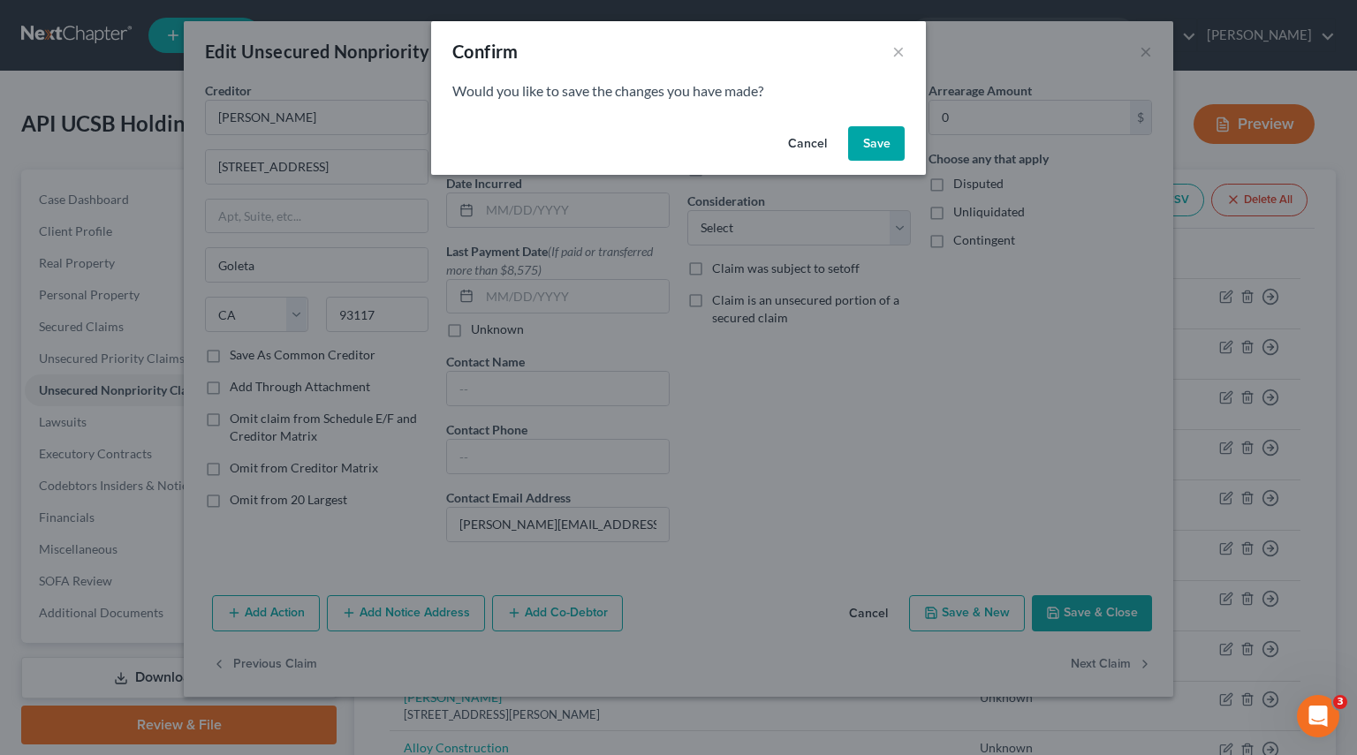
click at [885, 147] on button "Save" at bounding box center [876, 143] width 57 height 35
select select "4"
select select "2"
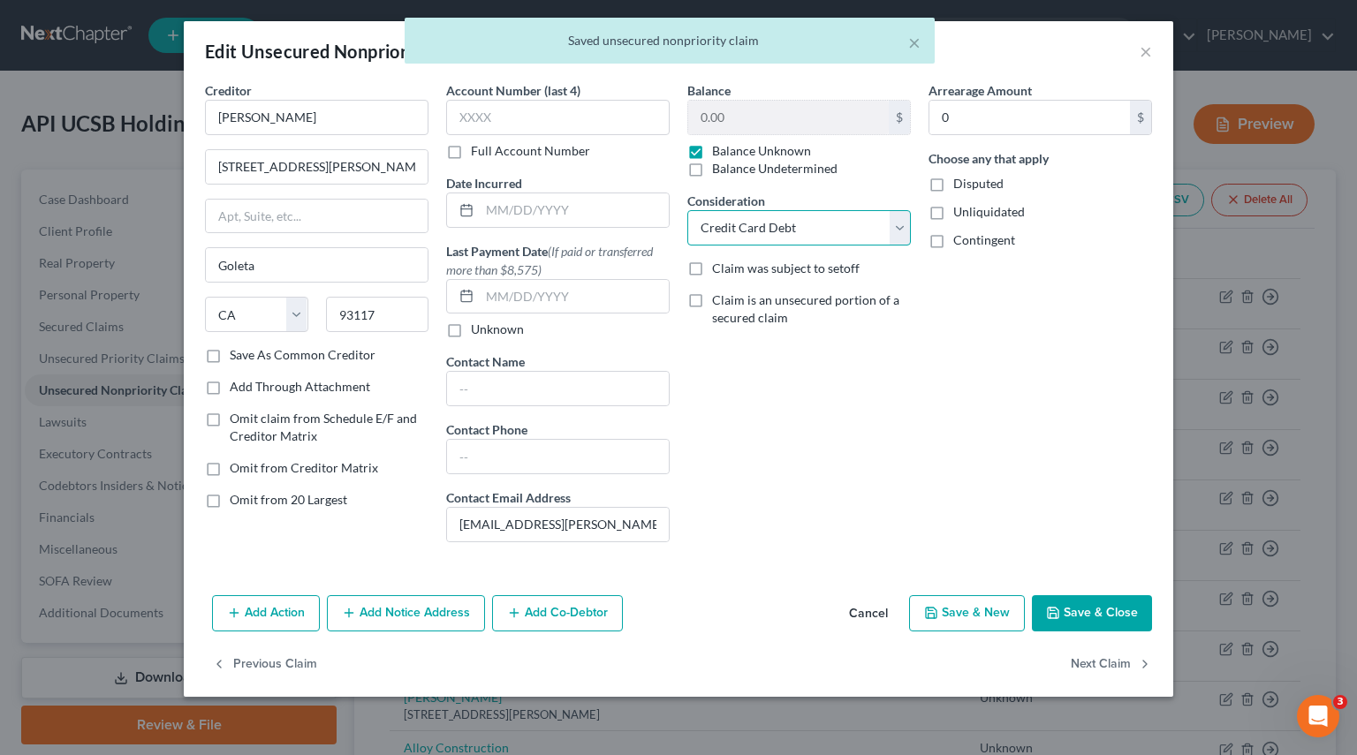
drag, startPoint x: 872, startPoint y: 219, endPoint x: 854, endPoint y: 240, distance: 27.6
click at [872, 219] on select "Select Cable / Satellite Services Collection Agency Credit Card Debt Debt Couns…" at bounding box center [798, 227] width 223 height 35
select select
click at [687, 210] on select "Select Cable / Satellite Services Collection Agency Credit Card Debt Debt Couns…" at bounding box center [798, 227] width 223 height 35
click at [1081, 661] on button "Next Claim" at bounding box center [1110, 664] width 81 height 37
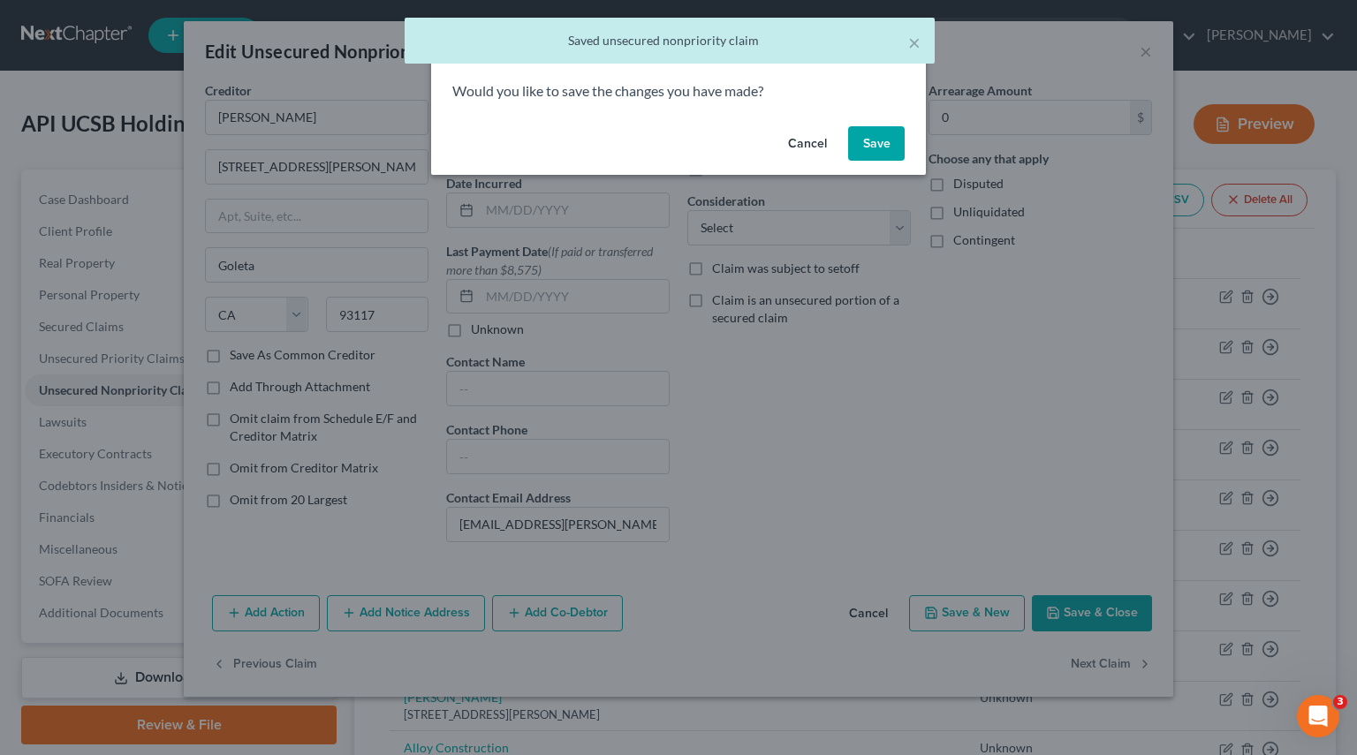
click at [885, 145] on button "Save" at bounding box center [876, 143] width 57 height 35
select select "4"
select select "2"
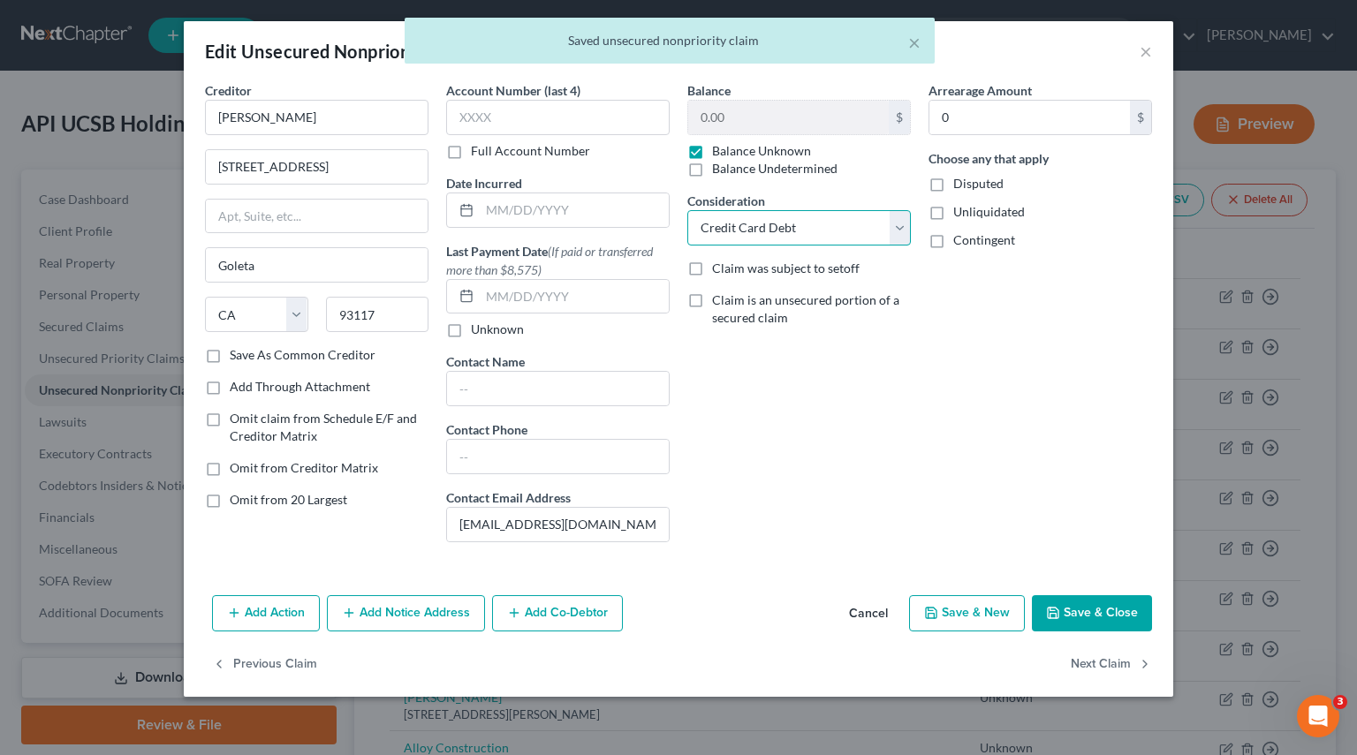
drag, startPoint x: 886, startPoint y: 220, endPoint x: 890, endPoint y: 237, distance: 17.4
click at [886, 220] on select "Select Cable / Satellite Services Collection Agency Credit Card Debt Debt Couns…" at bounding box center [798, 227] width 223 height 35
select select
click at [687, 210] on select "Select Cable / Satellite Services Collection Agency Credit Card Debt Debt Couns…" at bounding box center [798, 227] width 223 height 35
click at [1098, 662] on button "Next Claim" at bounding box center [1110, 664] width 81 height 37
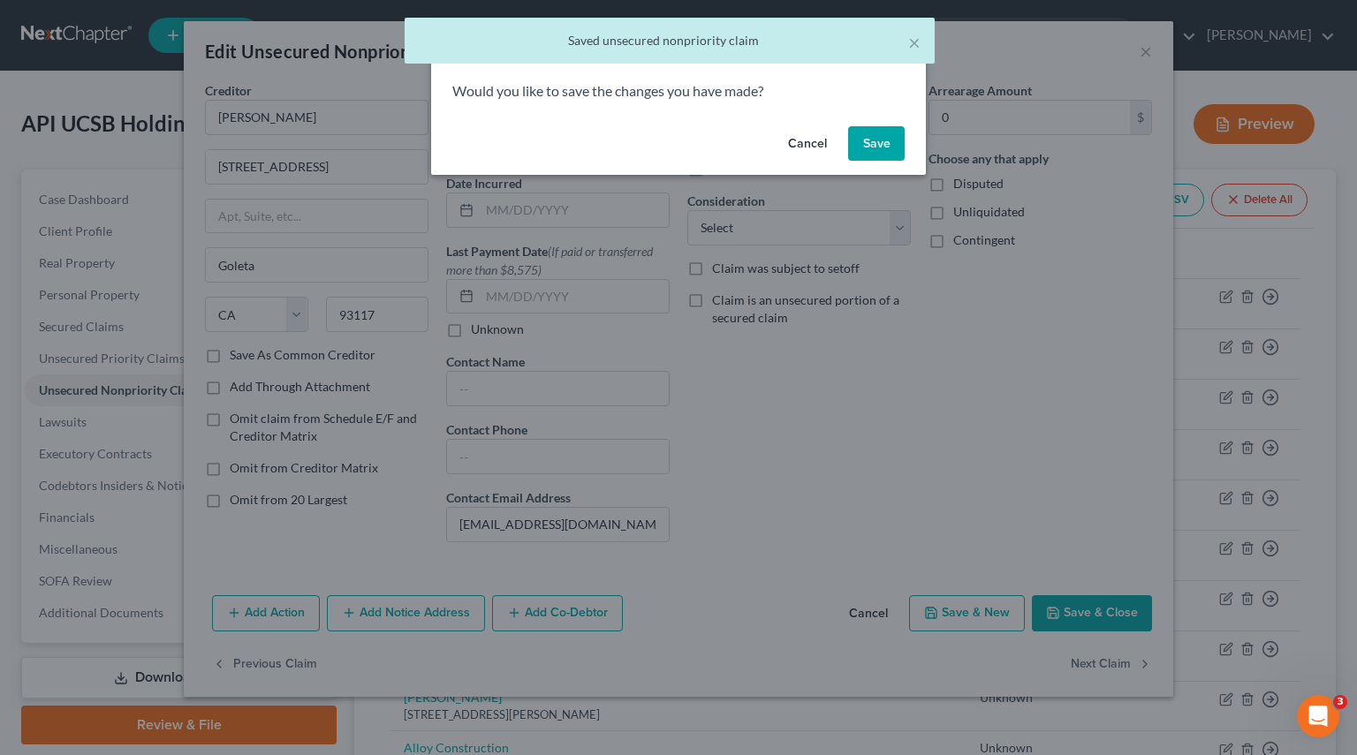
click at [881, 140] on button "Save" at bounding box center [876, 143] width 57 height 35
select select "4"
select select "2"
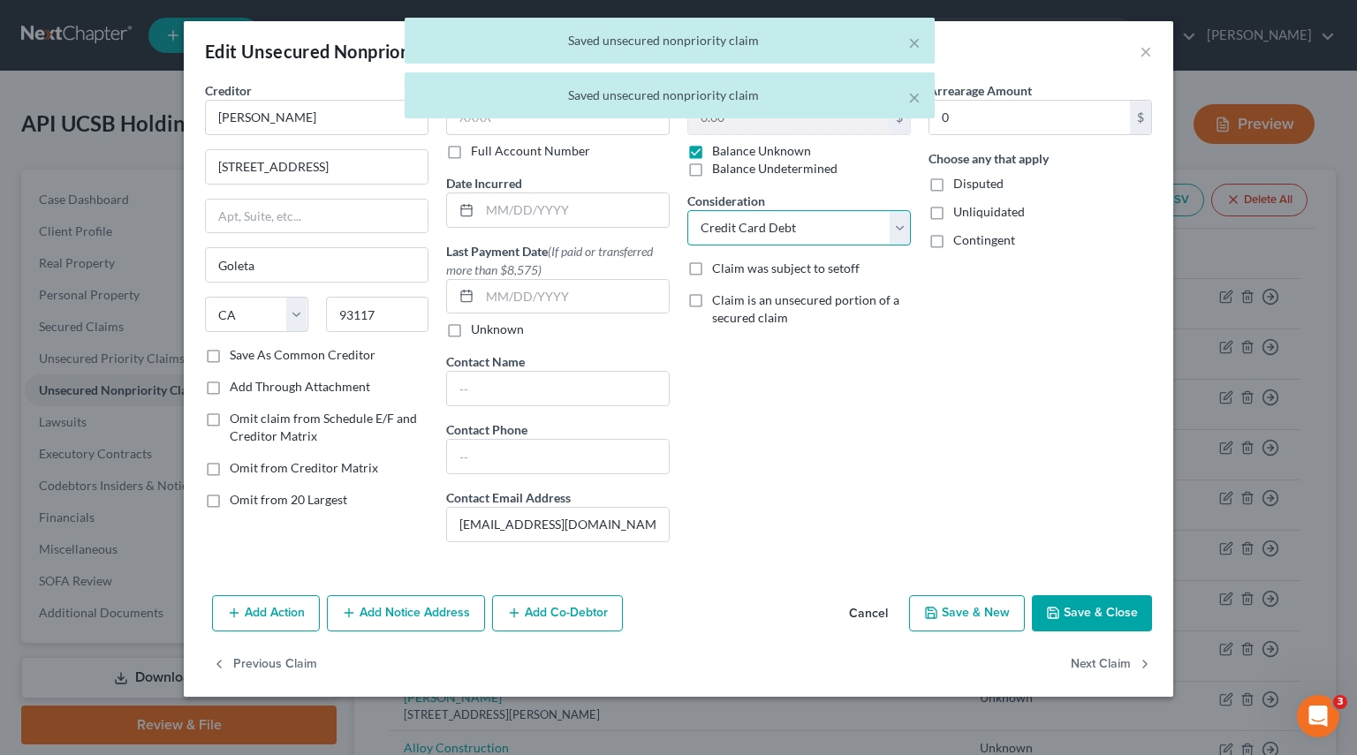
click at [895, 239] on select "Select Cable / Satellite Services Collection Agency Credit Card Debt Debt Couns…" at bounding box center [798, 227] width 223 height 35
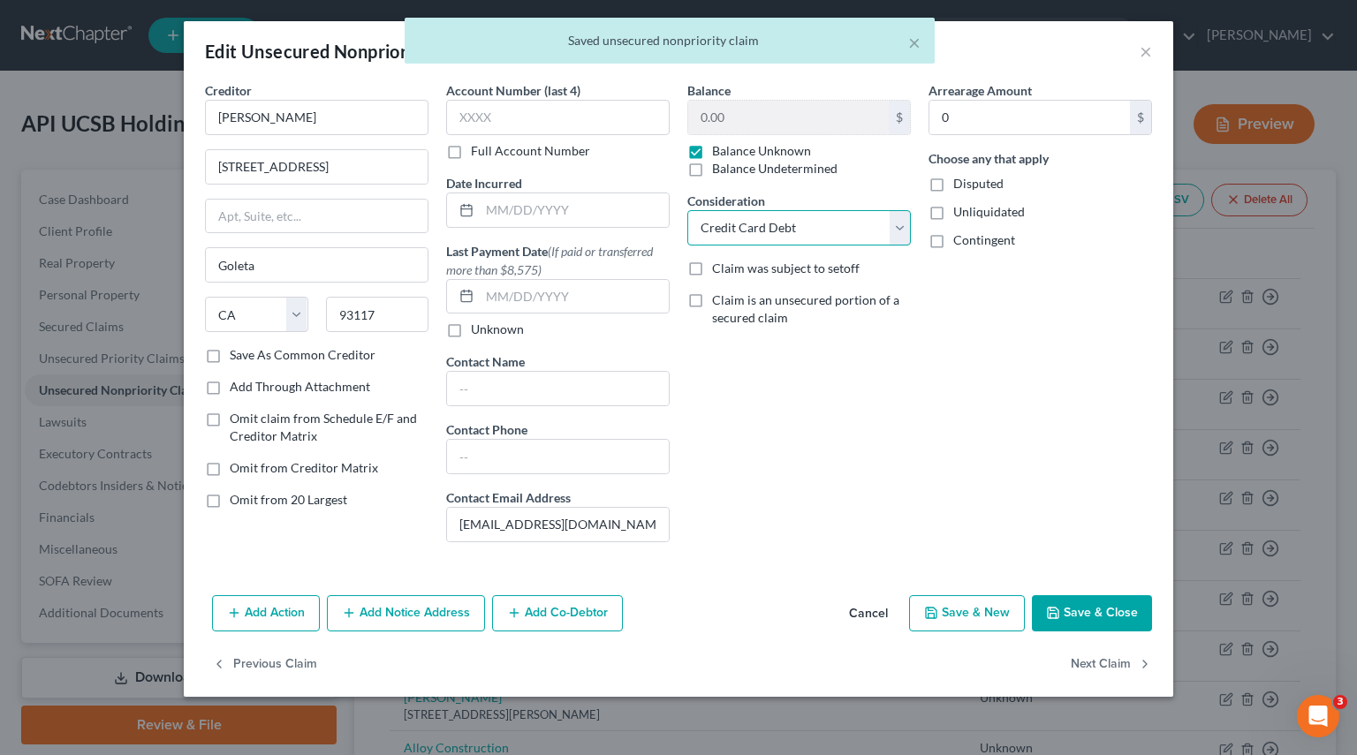
select select
click at [687, 210] on select "Select Cable / Satellite Services Collection Agency Credit Card Debt Debt Couns…" at bounding box center [798, 227] width 223 height 35
click at [1114, 667] on button "Next Claim" at bounding box center [1110, 664] width 81 height 37
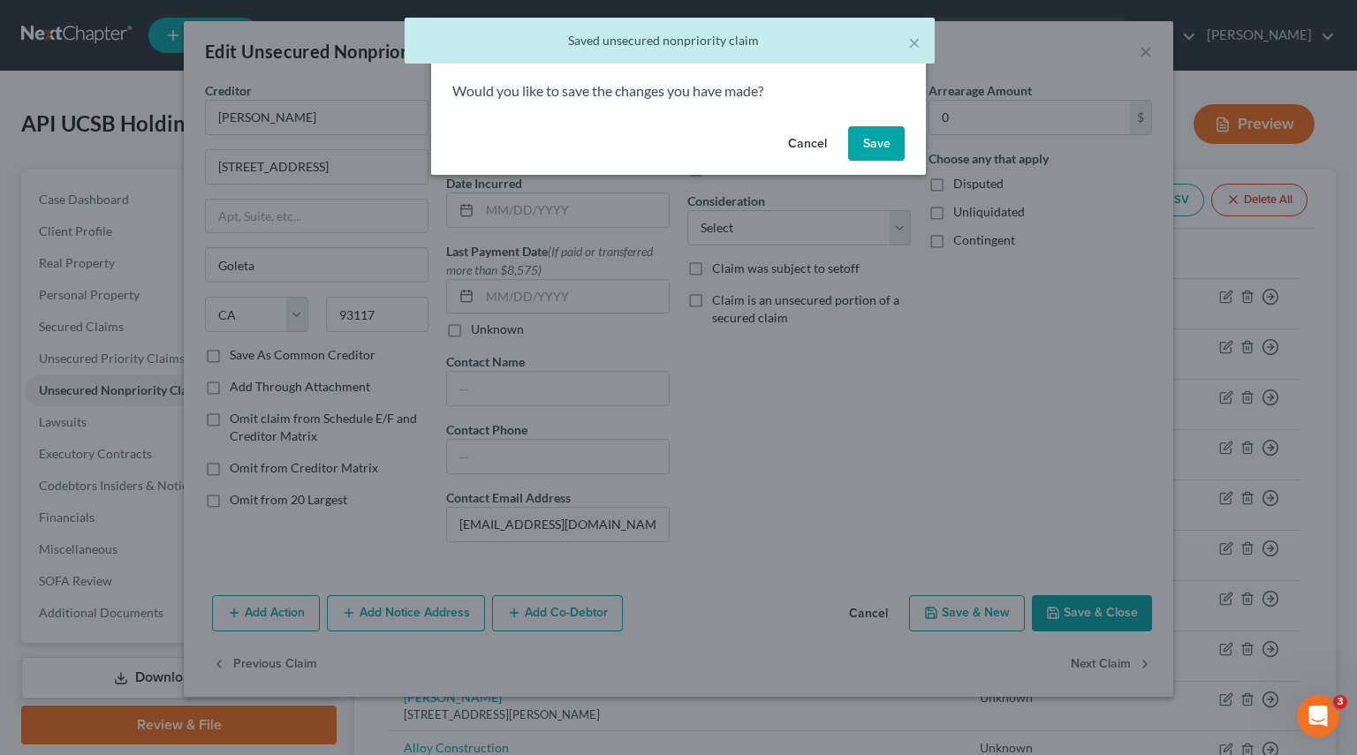
click at [880, 155] on button "Save" at bounding box center [876, 143] width 57 height 35
select select "4"
select select "2"
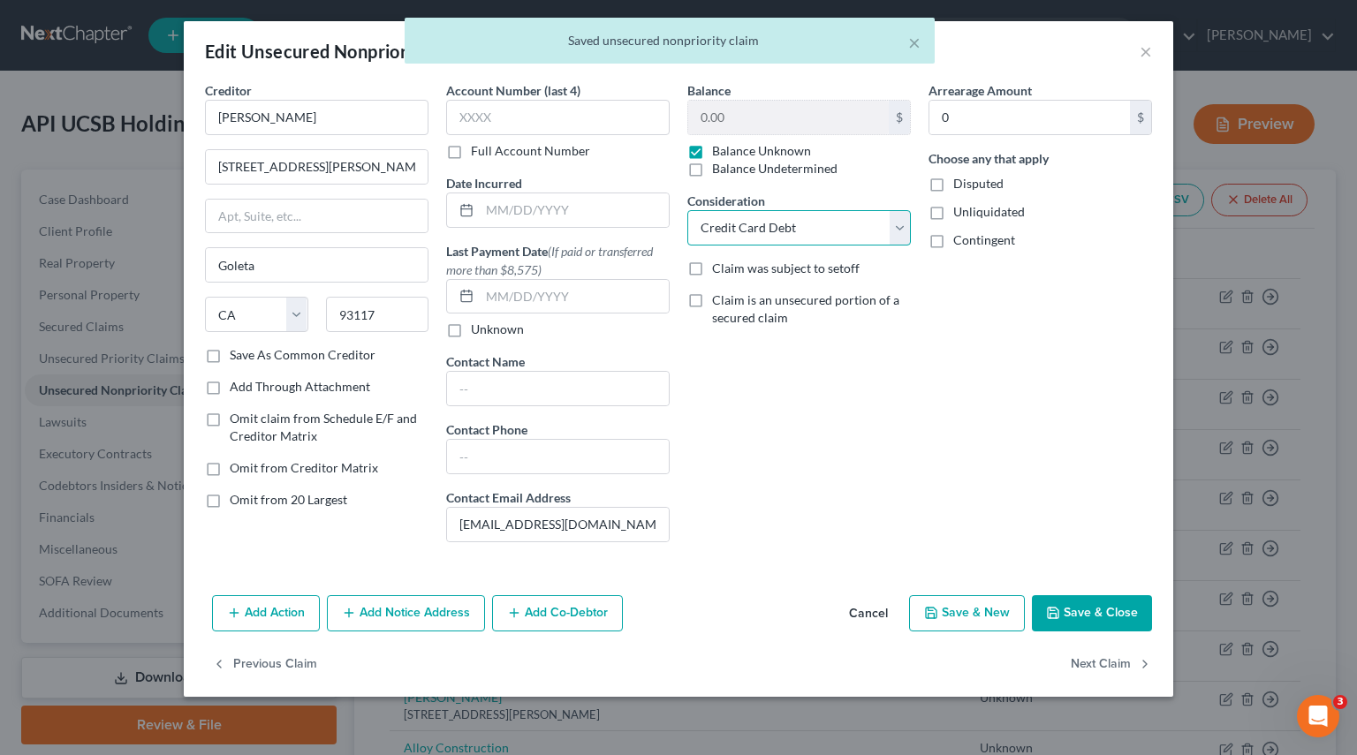
click at [893, 229] on select "Select Cable / Satellite Services Collection Agency Credit Card Debt Debt Couns…" at bounding box center [798, 227] width 223 height 35
select select
click at [687, 210] on select "Select Cable / Satellite Services Collection Agency Credit Card Debt Debt Couns…" at bounding box center [798, 227] width 223 height 35
click at [1102, 668] on button "Next Claim" at bounding box center [1110, 664] width 81 height 37
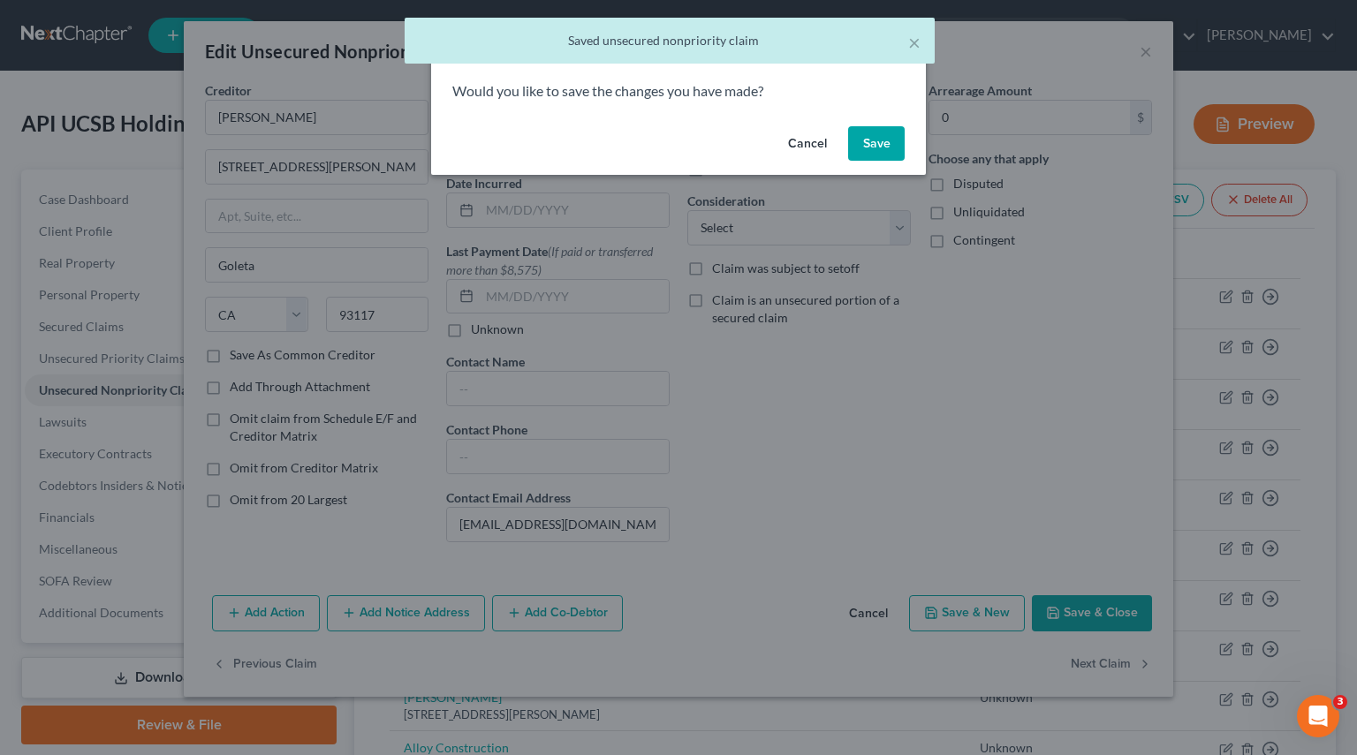
click at [867, 134] on button "Save" at bounding box center [876, 143] width 57 height 35
select select "2"
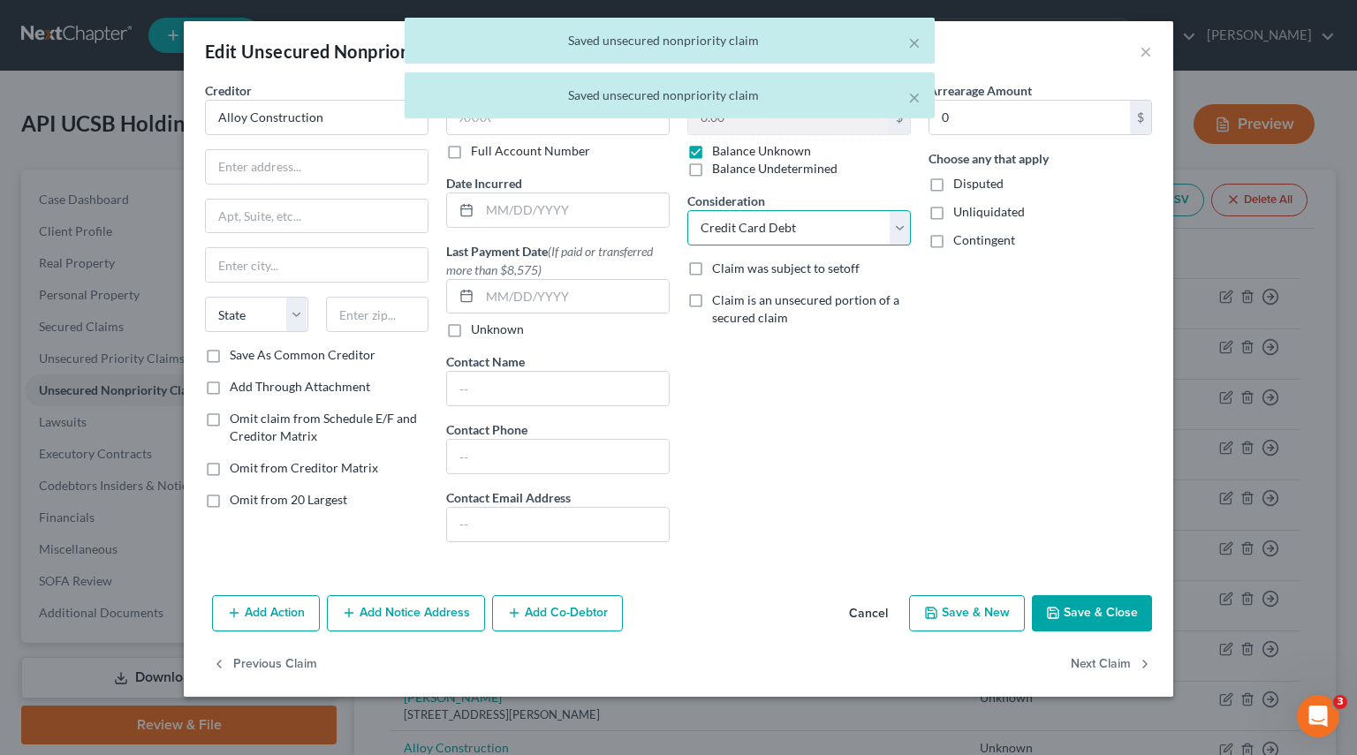
click at [904, 235] on select "Select Cable / Satellite Services Collection Agency Credit Card Debt Debt Couns…" at bounding box center [798, 227] width 223 height 35
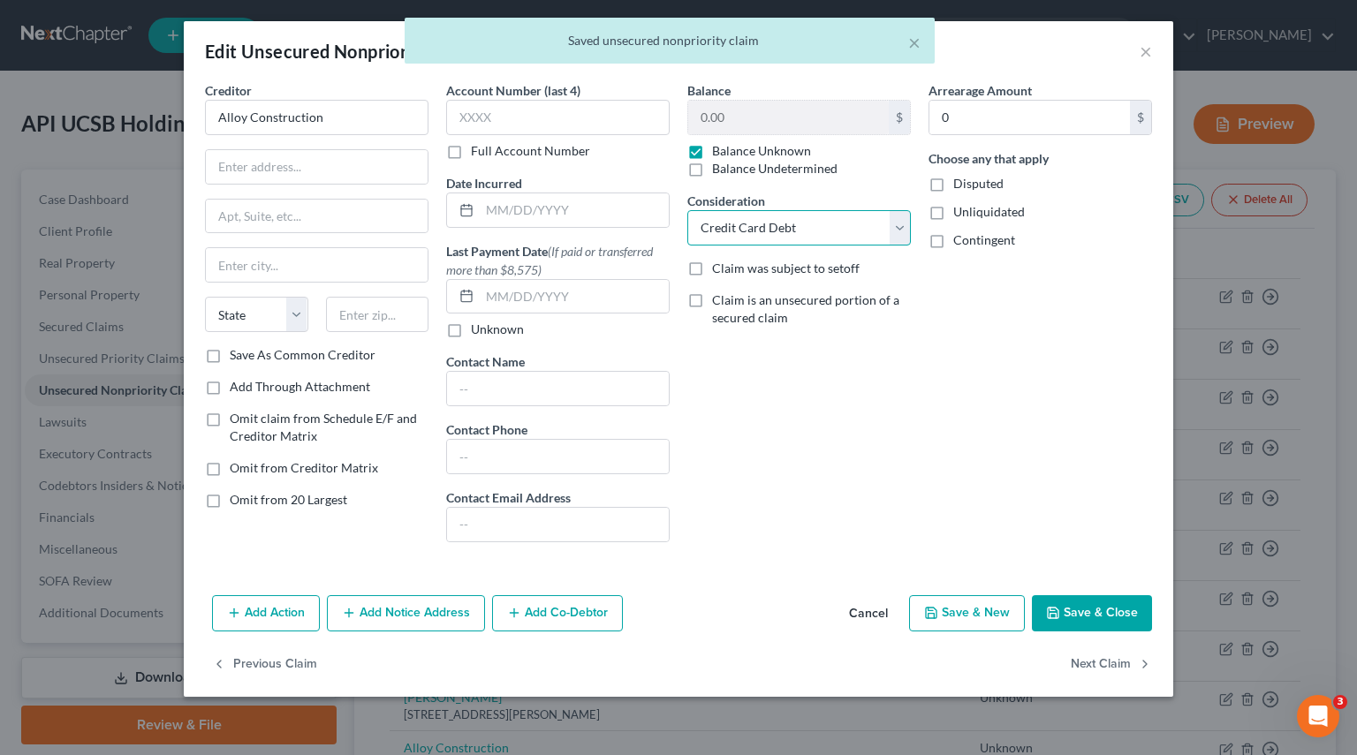
select select
click at [687, 210] on select "Select Cable / Satellite Services Collection Agency Credit Card Debt Debt Couns…" at bounding box center [798, 227] width 223 height 35
click at [1107, 669] on button "Next Claim" at bounding box center [1110, 664] width 81 height 37
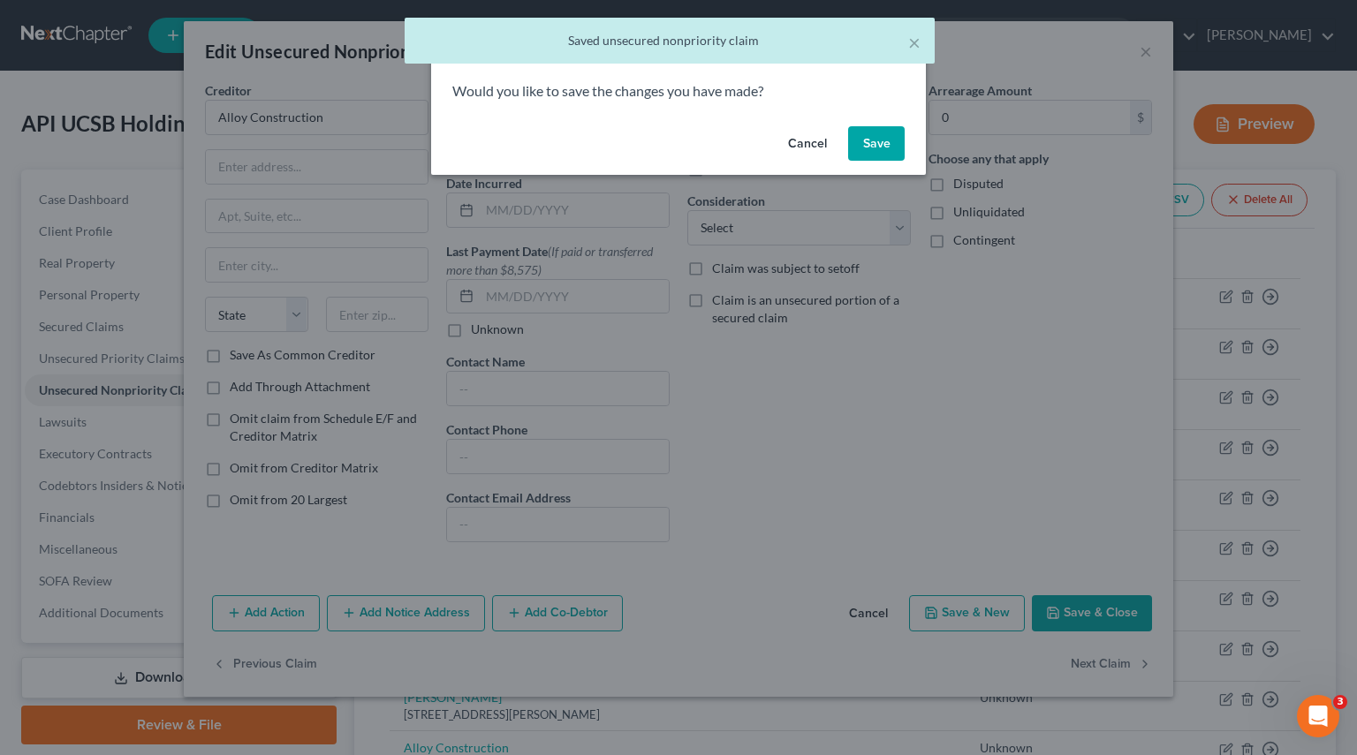
click at [876, 147] on button "Save" at bounding box center [876, 143] width 57 height 35
select select "4"
select select "2"
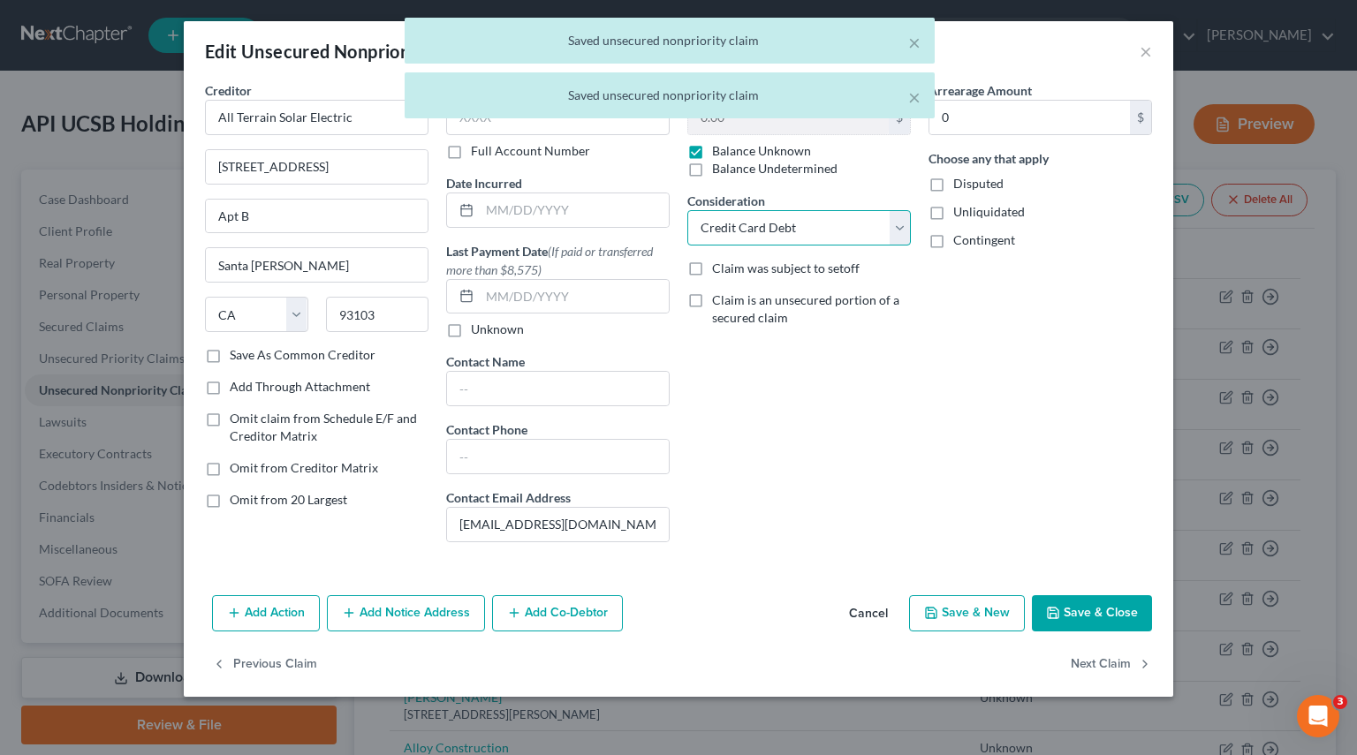
click at [896, 223] on select "Select Cable / Satellite Services Collection Agency Credit Card Debt Debt Couns…" at bounding box center [798, 227] width 223 height 35
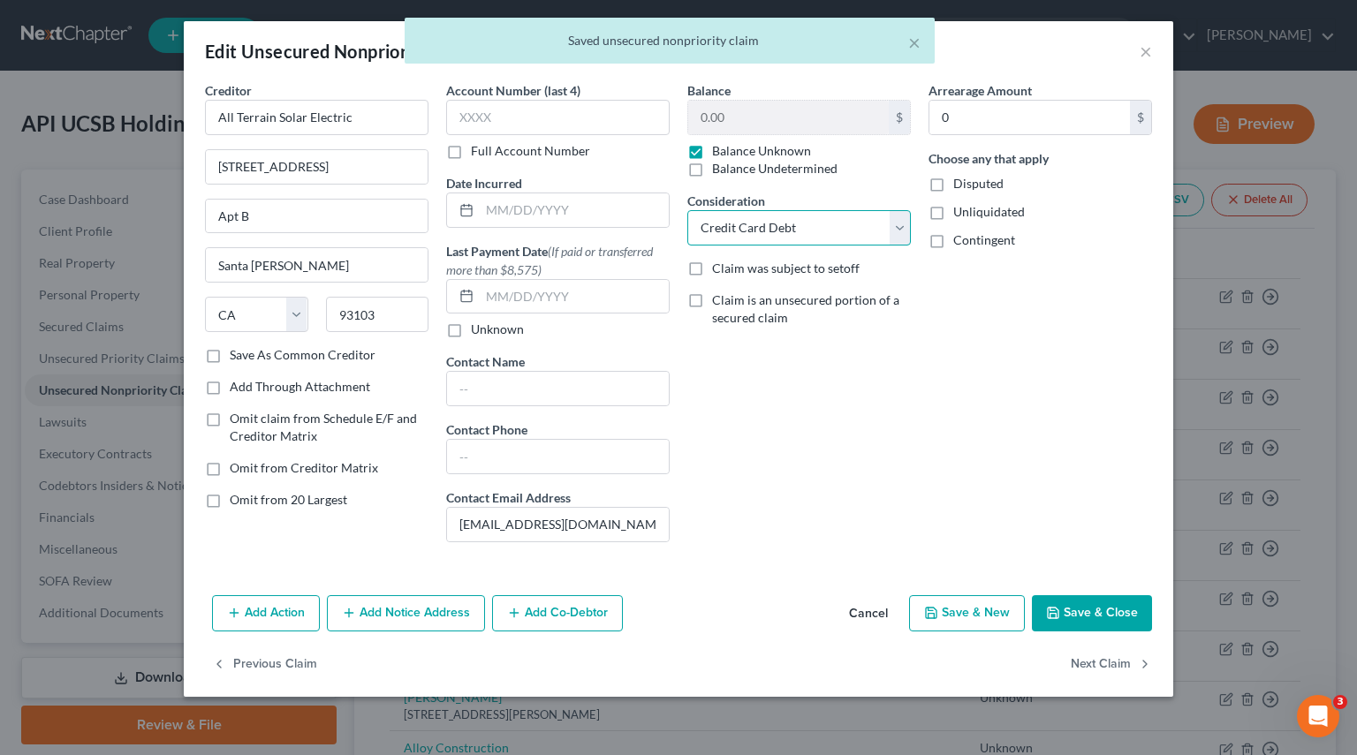
select select
click at [687, 210] on select "Select Cable / Satellite Services Collection Agency Credit Card Debt Debt Couns…" at bounding box center [798, 227] width 223 height 35
click at [1119, 651] on button "Next Claim" at bounding box center [1110, 664] width 81 height 37
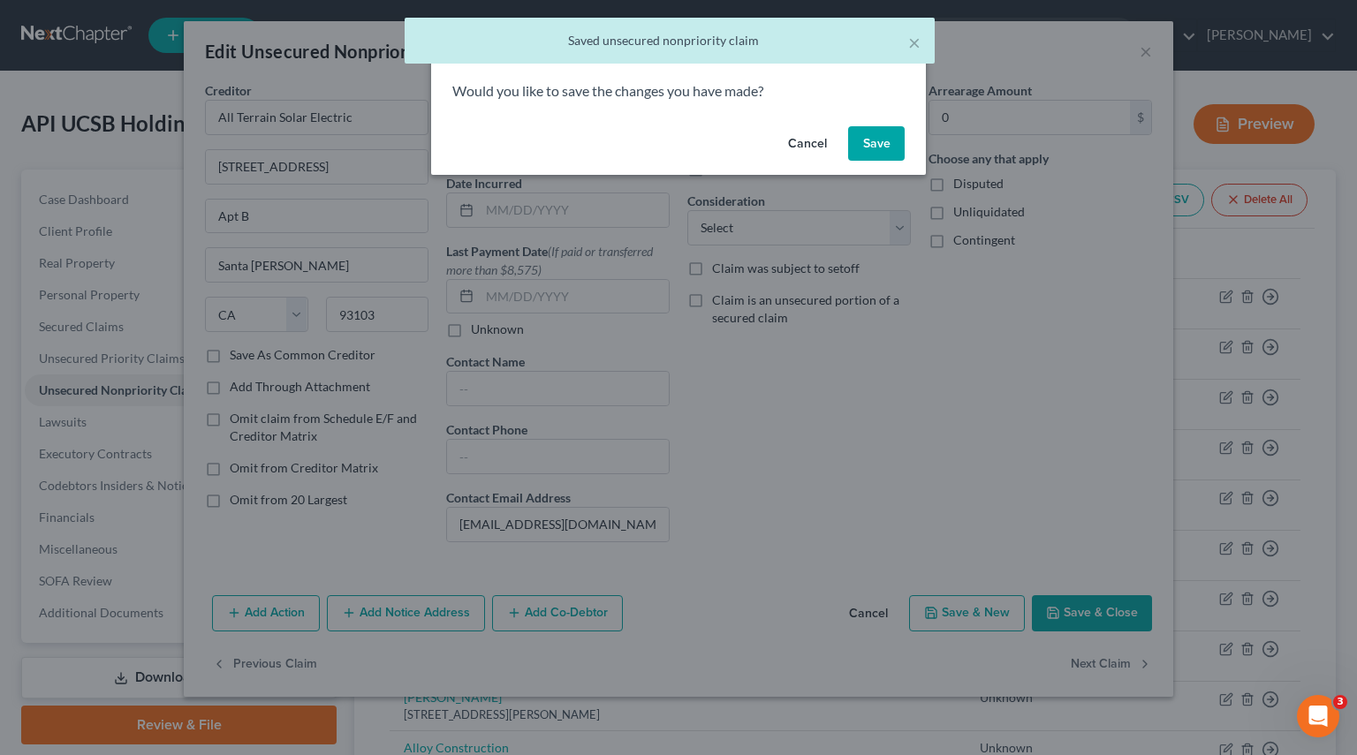
click at [875, 146] on button "Save" at bounding box center [876, 143] width 57 height 35
select select "2"
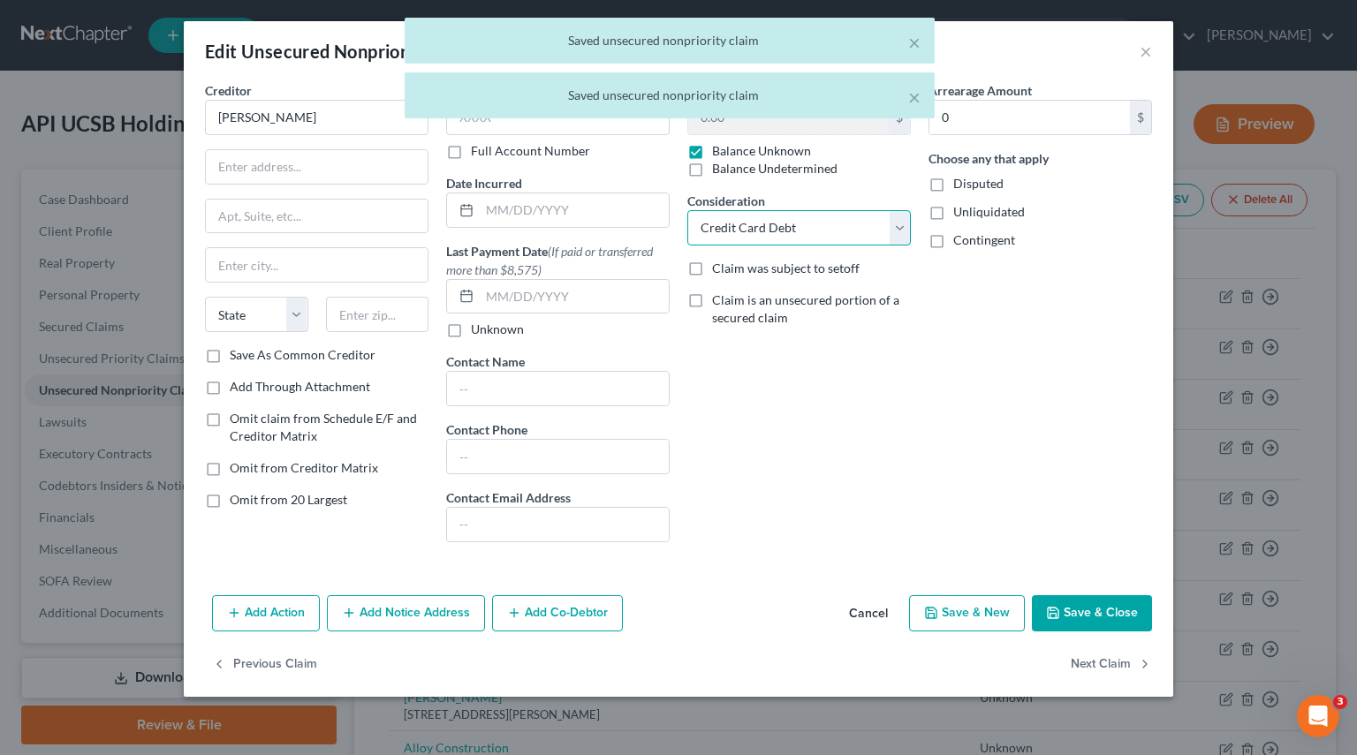
drag, startPoint x: 895, startPoint y: 224, endPoint x: 883, endPoint y: 236, distance: 16.2
click at [895, 224] on select "Select Cable / Satellite Services Collection Agency Credit Card Debt Debt Couns…" at bounding box center [798, 227] width 223 height 35
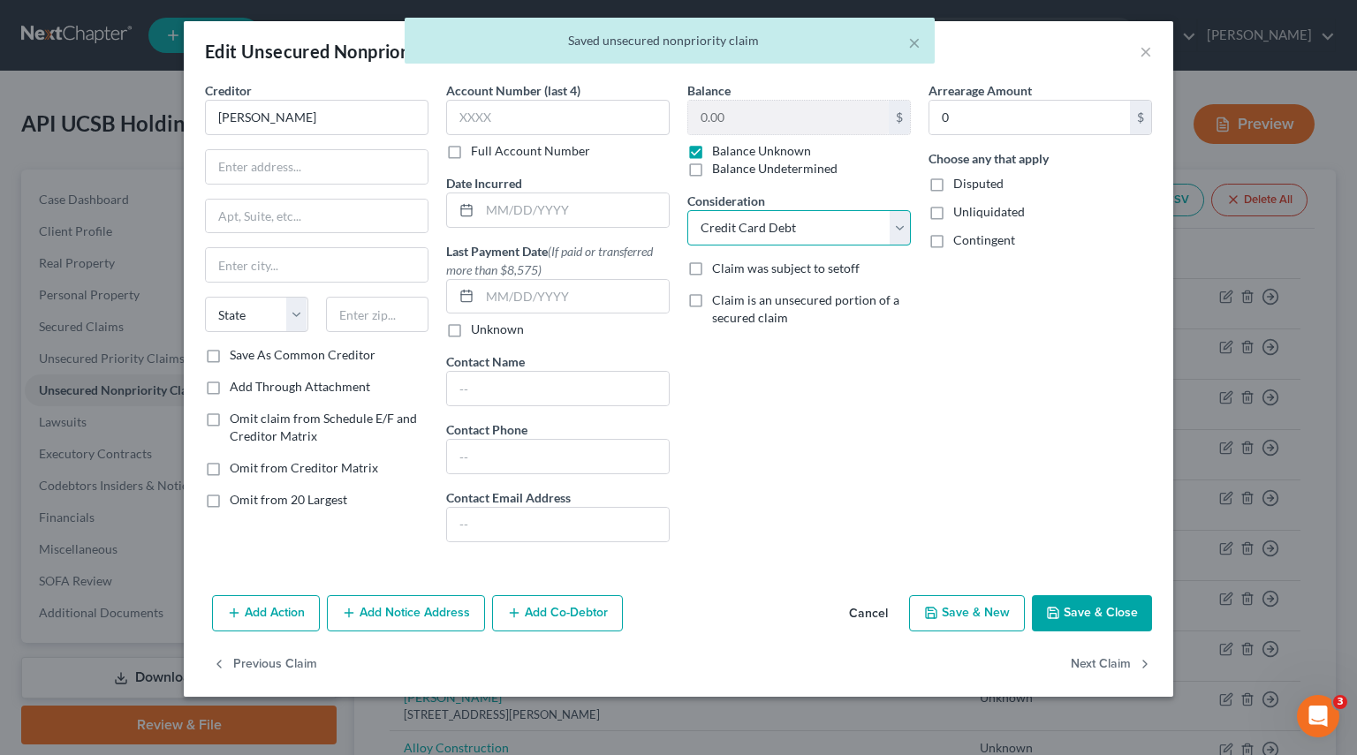
select select
click at [687, 210] on select "Select Cable / Satellite Services Collection Agency Credit Card Debt Debt Couns…" at bounding box center [798, 227] width 223 height 35
click at [1106, 654] on button "Next Claim" at bounding box center [1110, 664] width 81 height 37
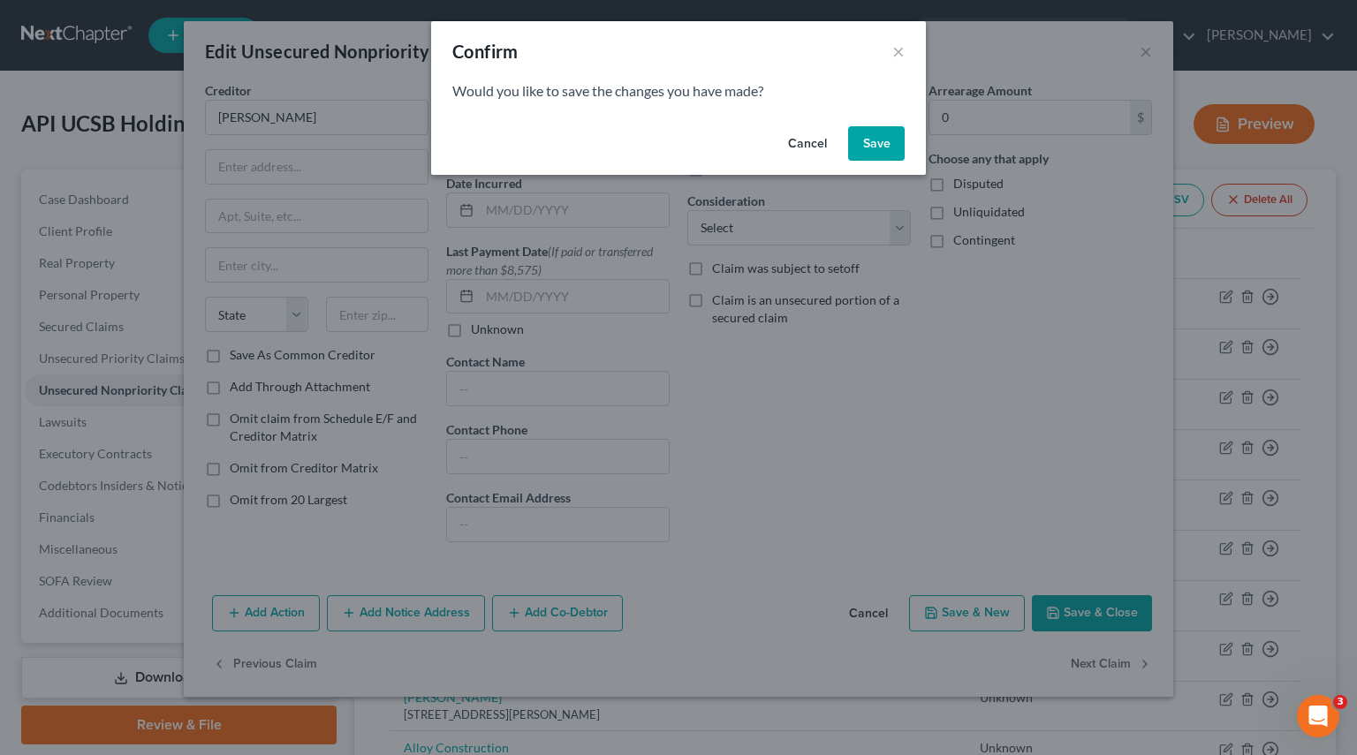
click at [872, 129] on button "Save" at bounding box center [876, 143] width 57 height 35
select select "2"
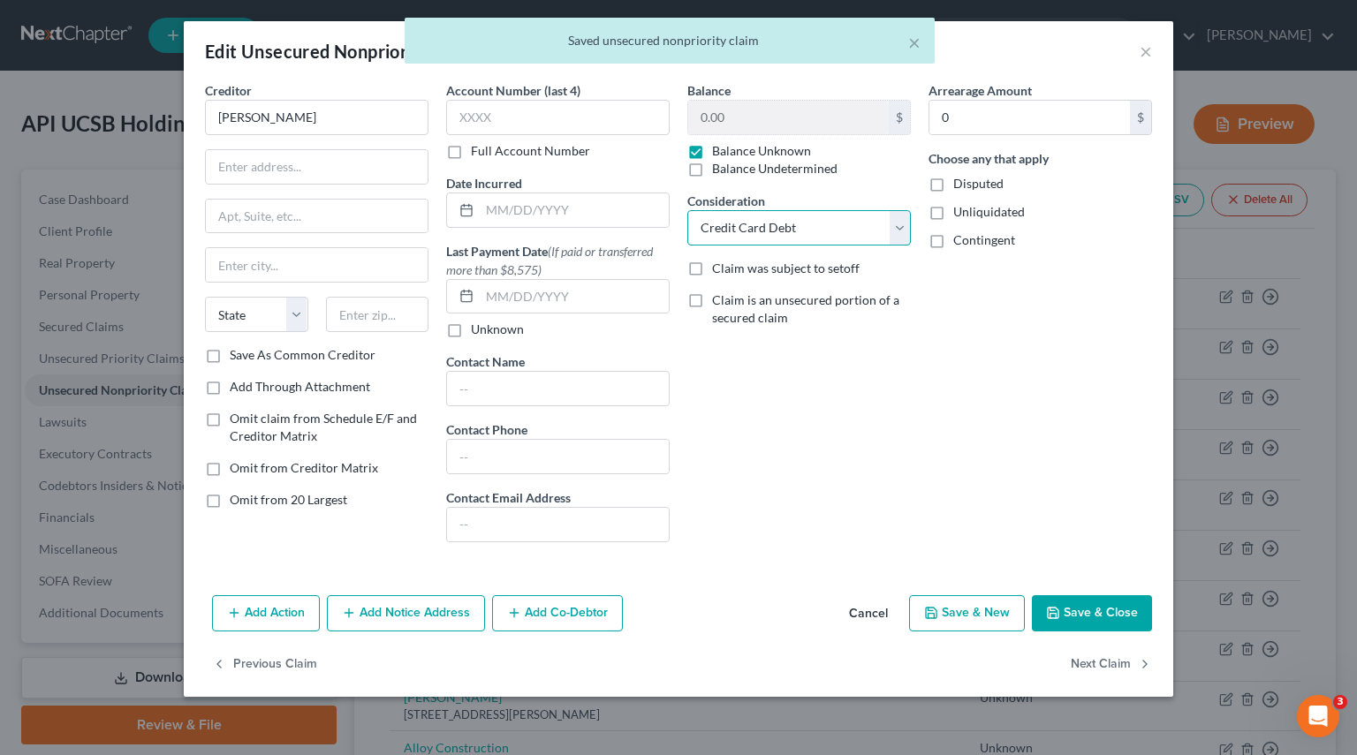
click at [885, 228] on select "Select Cable / Satellite Services Collection Agency Credit Card Debt Debt Couns…" at bounding box center [798, 227] width 223 height 35
select select
click at [687, 210] on select "Select Cable / Satellite Services Collection Agency Credit Card Debt Debt Couns…" at bounding box center [798, 227] width 223 height 35
click at [1106, 661] on button "Next Claim" at bounding box center [1110, 664] width 81 height 37
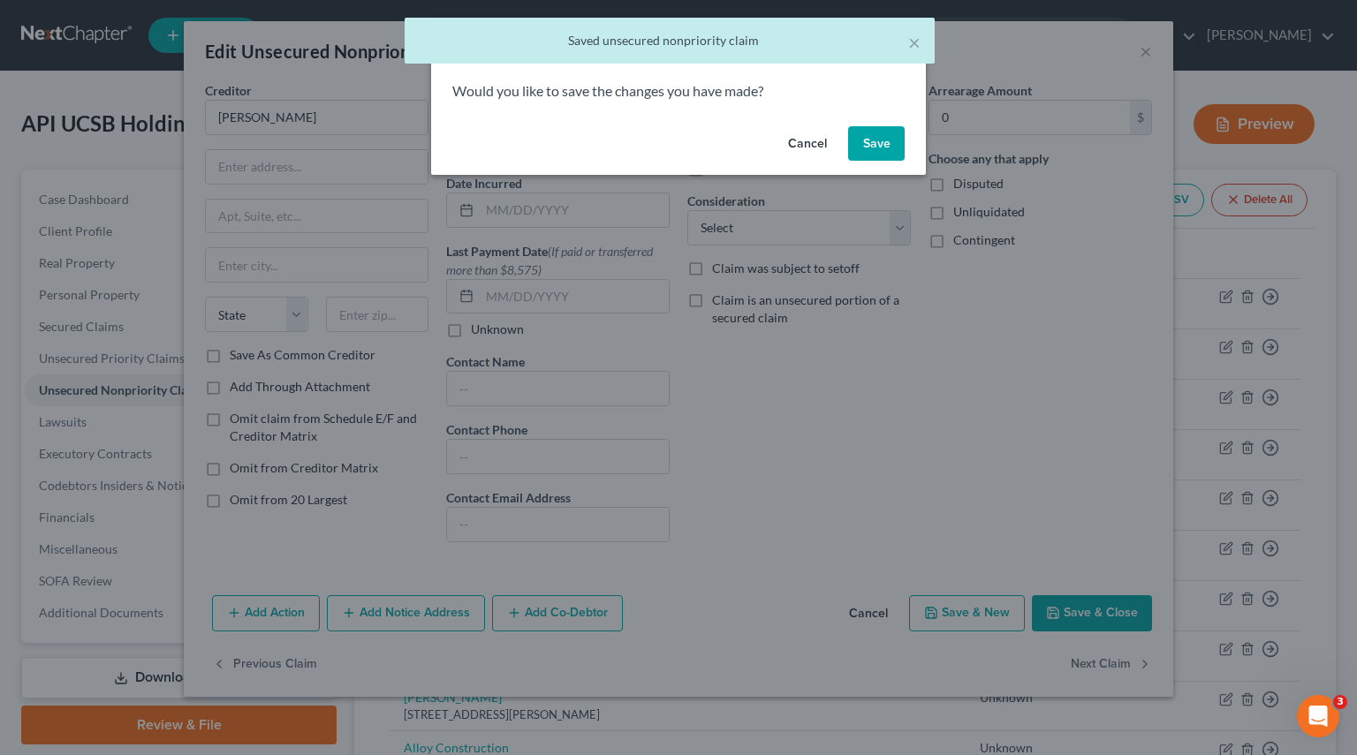
click at [879, 151] on button "Save" at bounding box center [876, 143] width 57 height 35
select select "4"
select select "2"
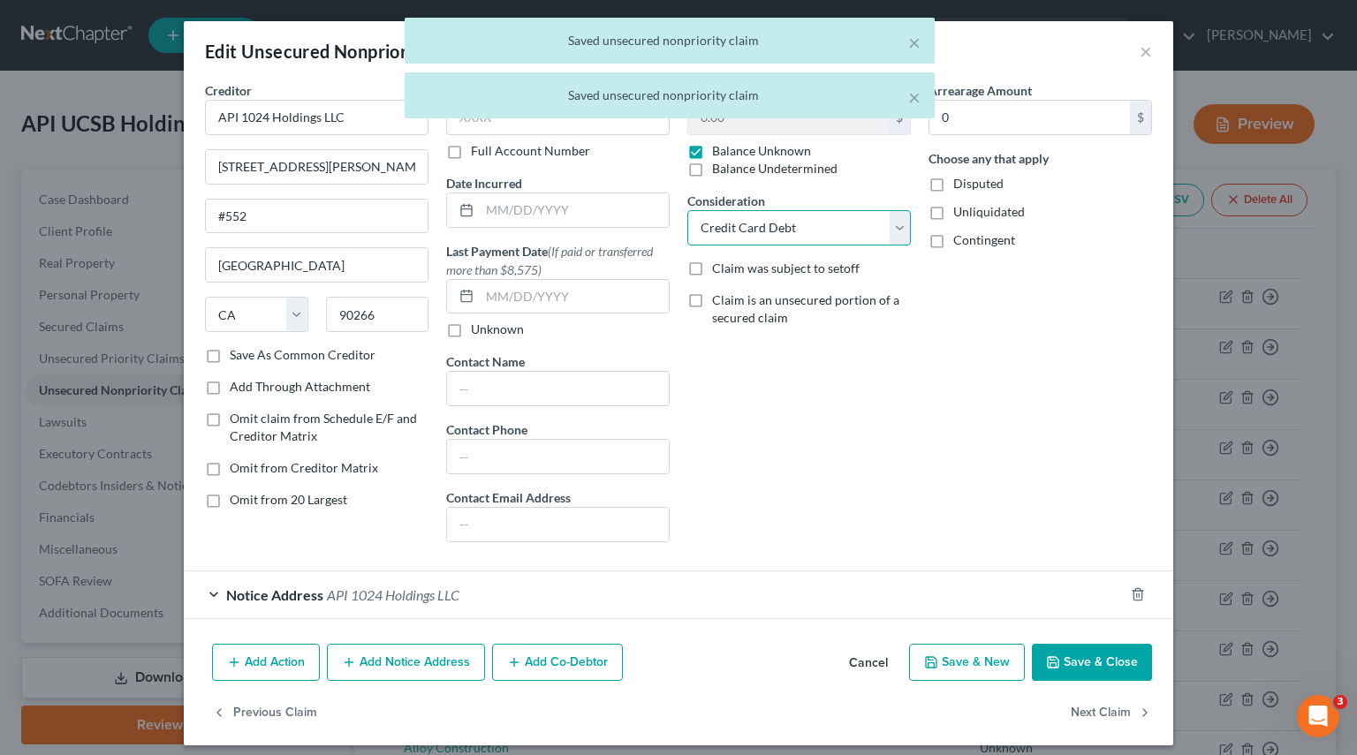
click at [888, 226] on select "Select Cable / Satellite Services Collection Agency Credit Card Debt Debt Couns…" at bounding box center [798, 227] width 223 height 35
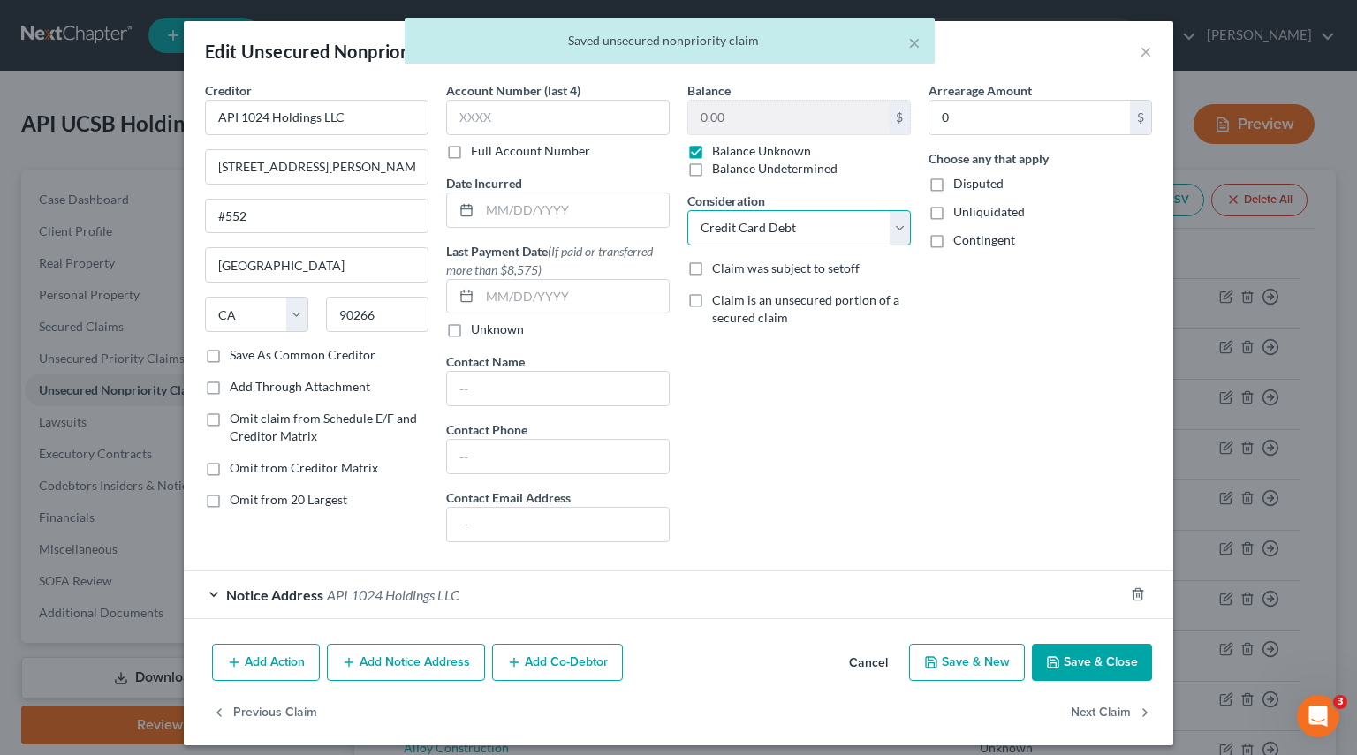
select select
click at [687, 210] on select "Select Cable / Satellite Services Collection Agency Credit Card Debt Debt Couns…" at bounding box center [798, 227] width 223 height 35
click at [1101, 709] on button "Next Claim" at bounding box center [1110, 713] width 81 height 37
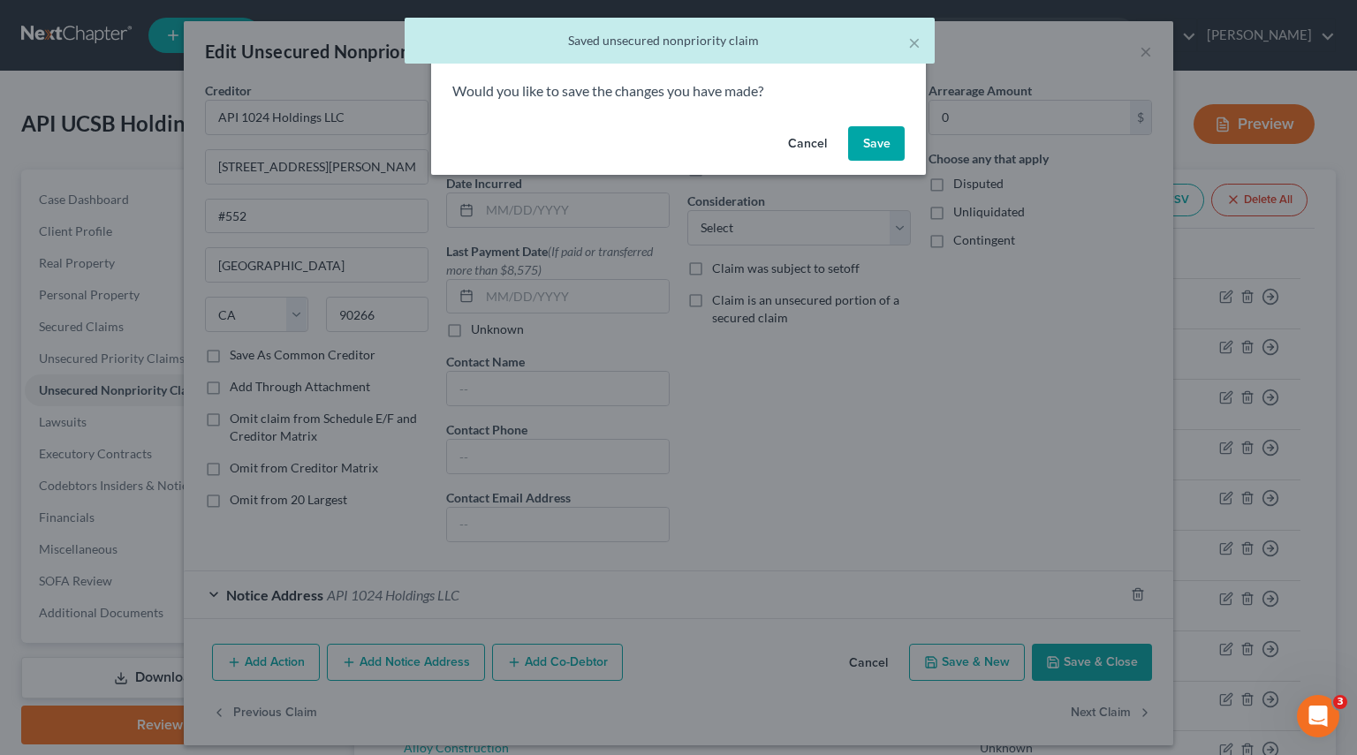
click at [887, 145] on button "Save" at bounding box center [876, 143] width 57 height 35
select select "4"
select select "2"
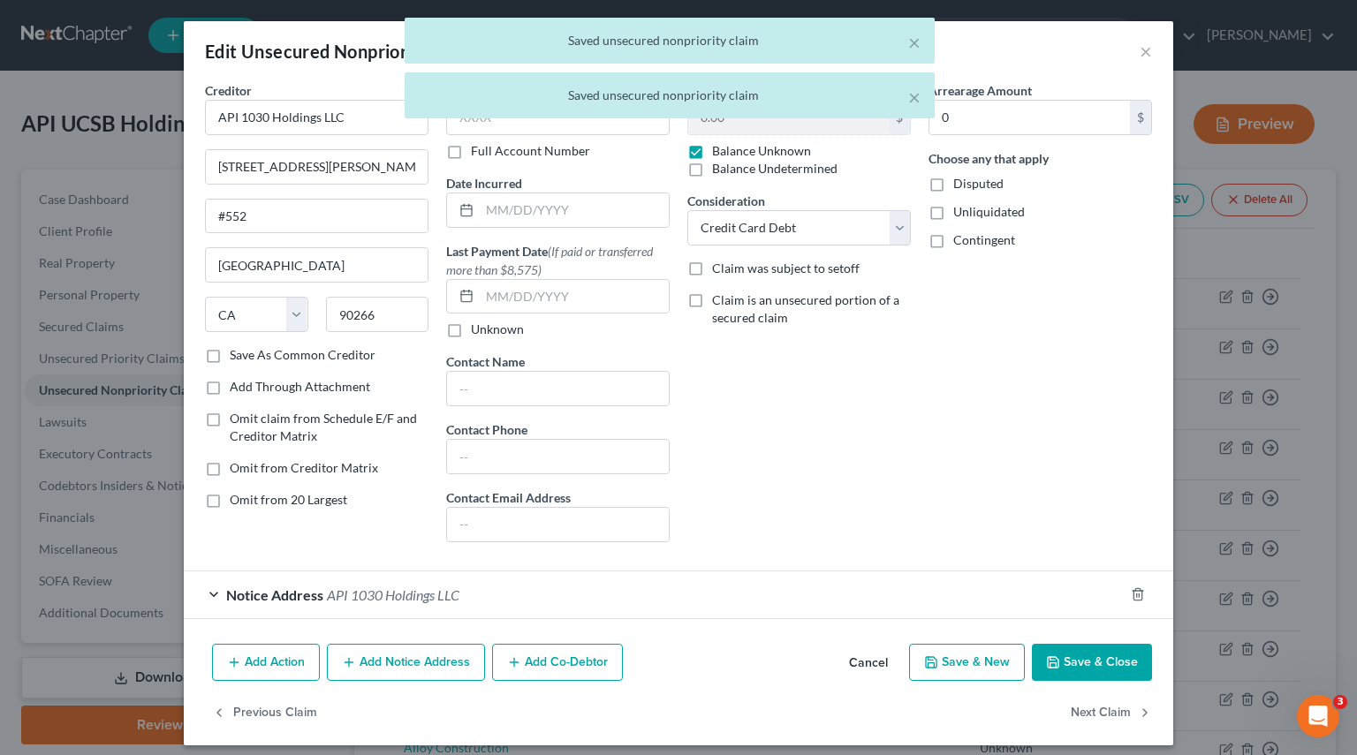
click at [904, 225] on div "Balance 0.00 $ Balance Unknown Balance Undetermined 0.00 $ Balance Unknown Cons…" at bounding box center [798, 318] width 241 height 475
click at [894, 238] on select "Select Cable / Satellite Services Collection Agency Credit Card Debt Debt Couns…" at bounding box center [798, 227] width 223 height 35
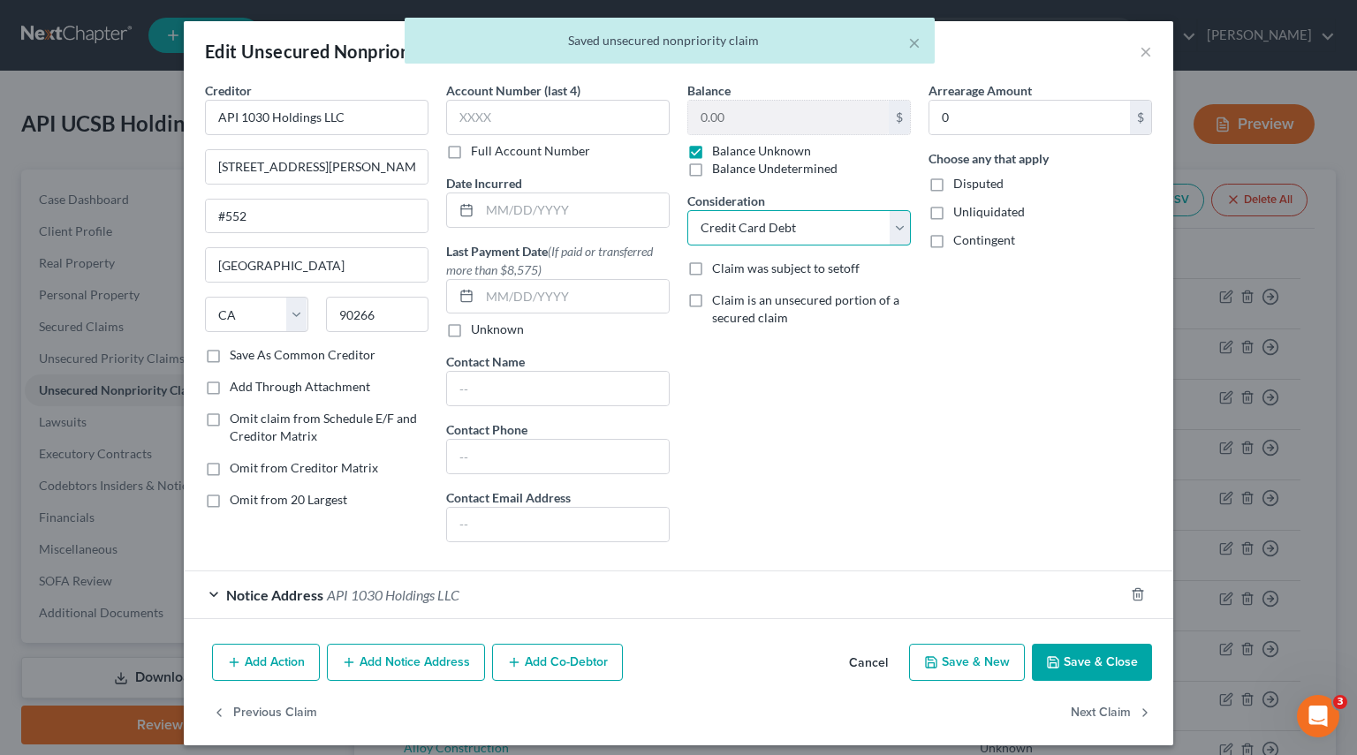
select select
click at [687, 210] on select "Select Cable / Satellite Services Collection Agency Credit Card Debt Debt Couns…" at bounding box center [798, 227] width 223 height 35
click at [1091, 711] on button "Next Claim" at bounding box center [1110, 713] width 81 height 37
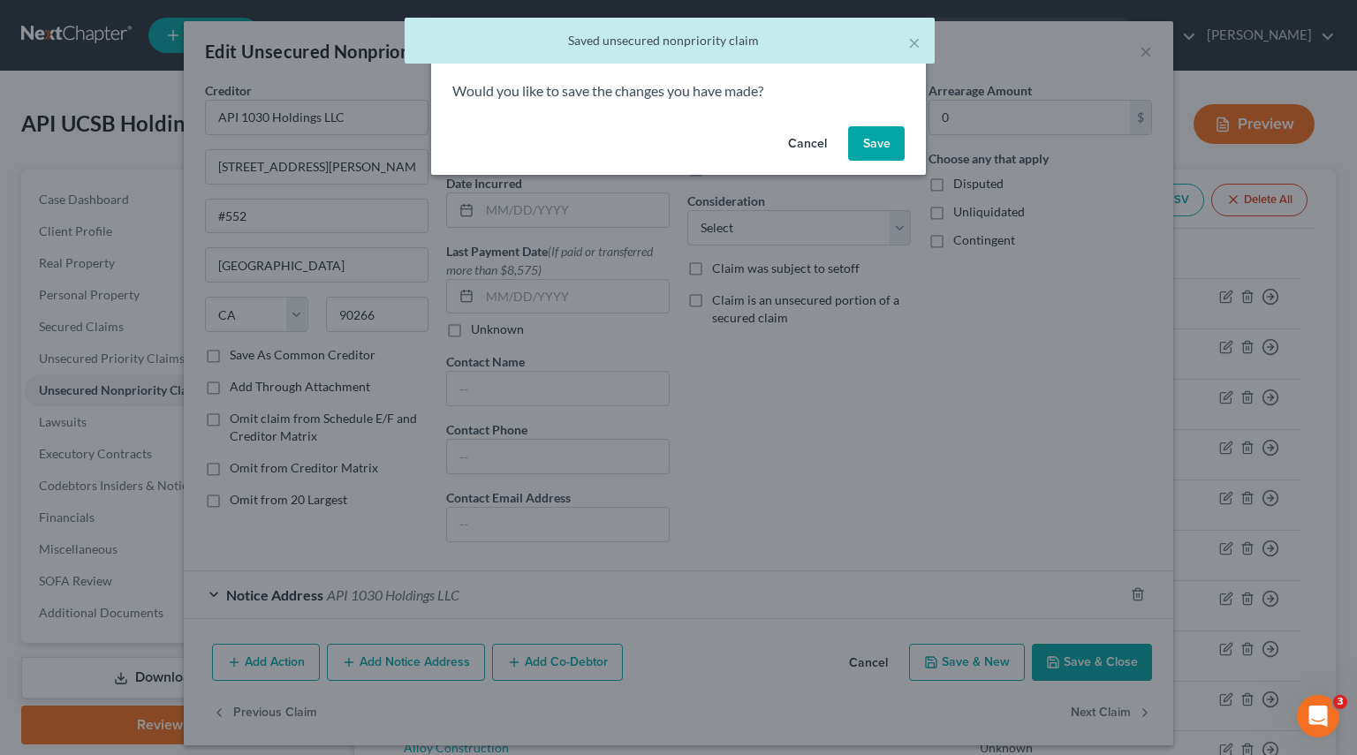
click at [865, 130] on button "Save" at bounding box center [876, 143] width 57 height 35
select select "4"
select select "2"
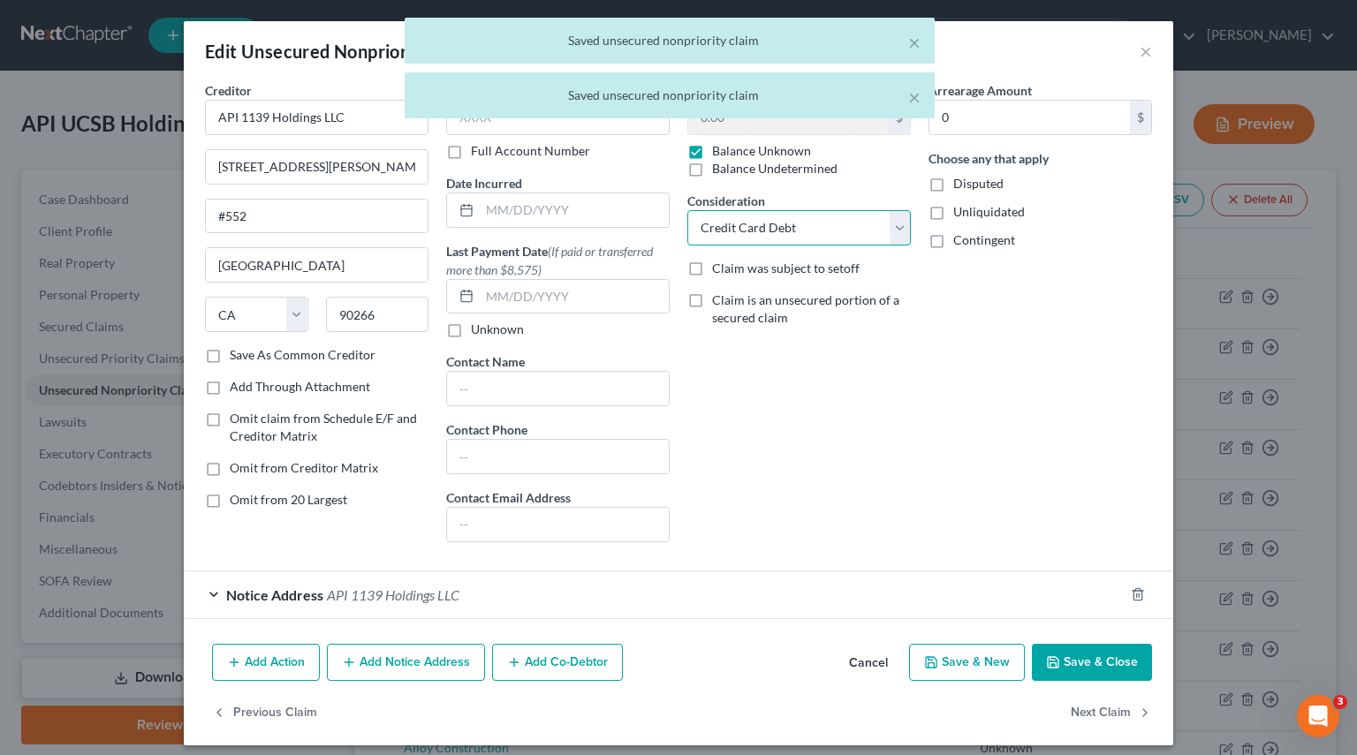
drag, startPoint x: 889, startPoint y: 225, endPoint x: 873, endPoint y: 231, distance: 17.1
click at [889, 225] on select "Select Cable / Satellite Services Collection Agency Credit Card Debt Debt Couns…" at bounding box center [798, 227] width 223 height 35
select select
click at [687, 210] on select "Select Cable / Satellite Services Collection Agency Credit Card Debt Debt Couns…" at bounding box center [798, 227] width 223 height 35
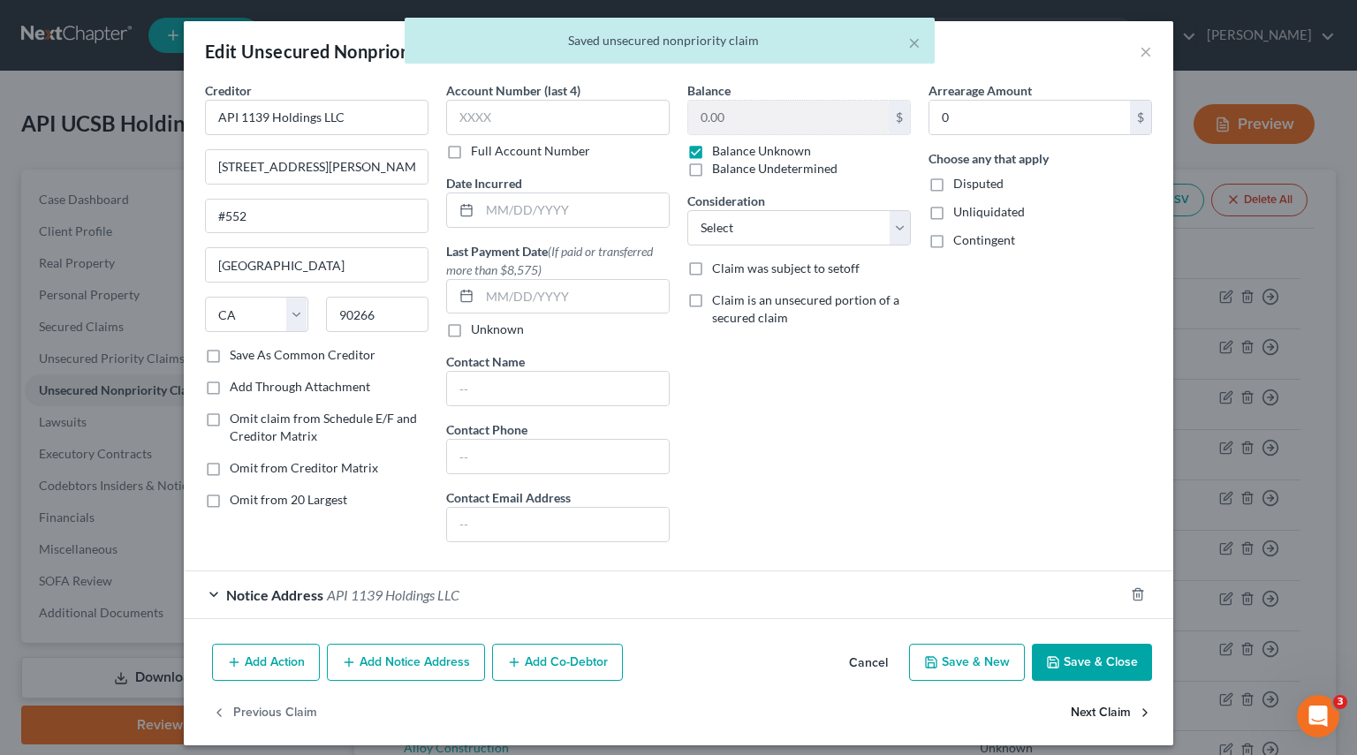
click at [1074, 711] on button "Next Claim" at bounding box center [1110, 713] width 81 height 37
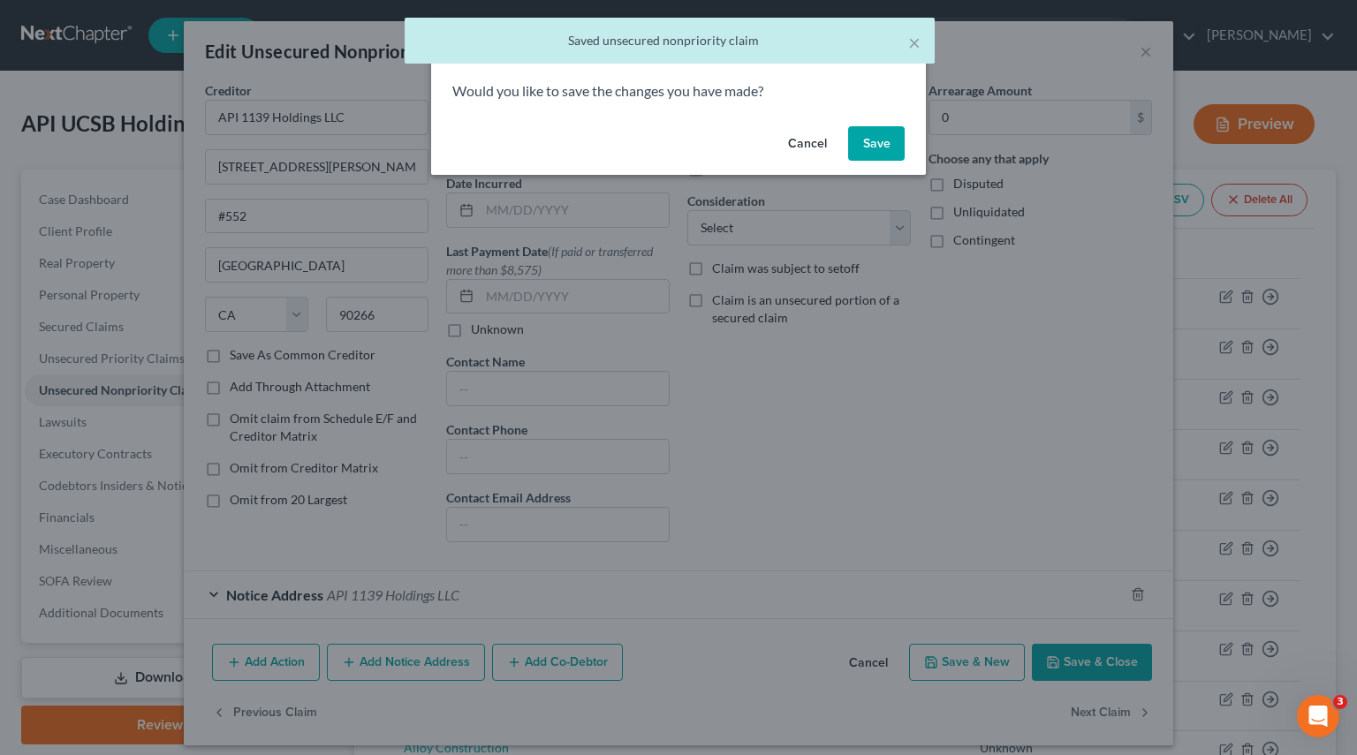
click at [881, 146] on button "Save" at bounding box center [876, 143] width 57 height 35
select select "4"
select select "2"
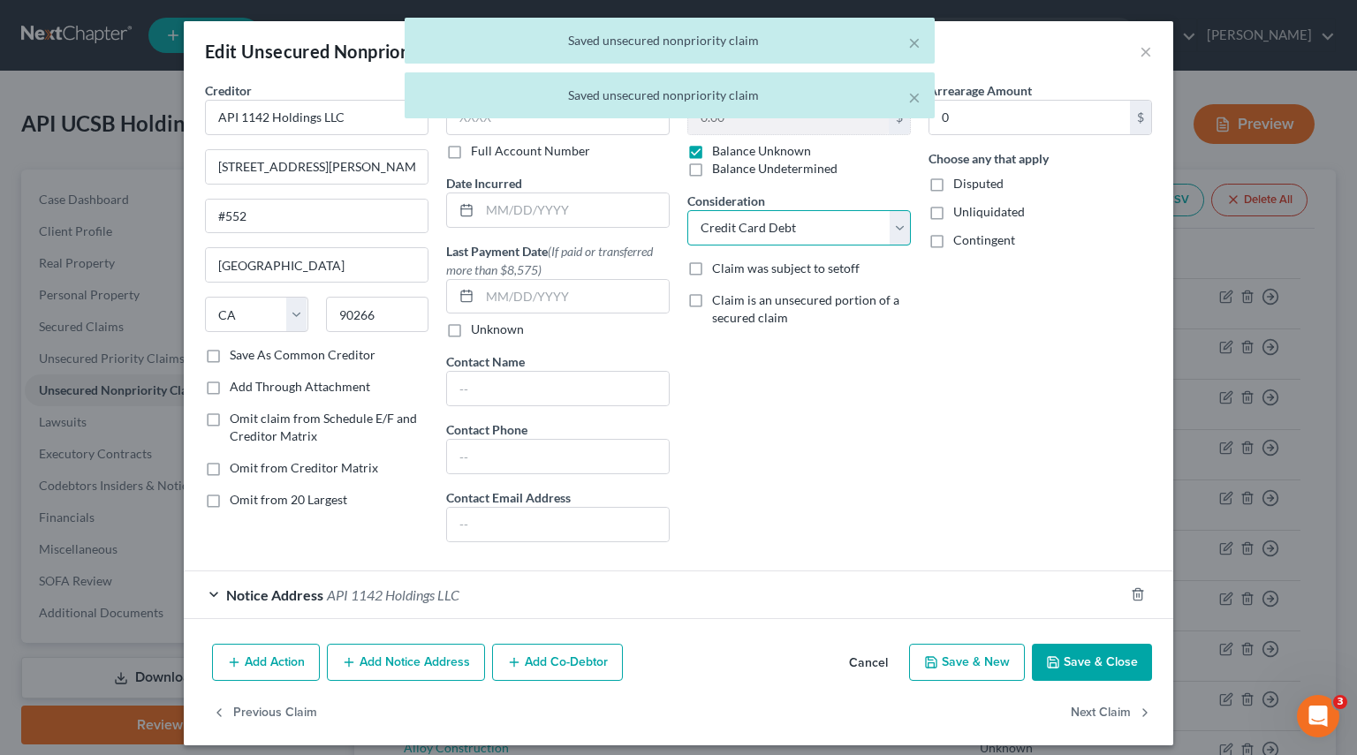
drag, startPoint x: 890, startPoint y: 221, endPoint x: 863, endPoint y: 238, distance: 32.1
click at [890, 221] on select "Select Cable / Satellite Services Collection Agency Credit Card Debt Debt Couns…" at bounding box center [798, 227] width 223 height 35
select select
click at [687, 210] on select "Select Cable / Satellite Services Collection Agency Credit Card Debt Debt Couns…" at bounding box center [798, 227] width 223 height 35
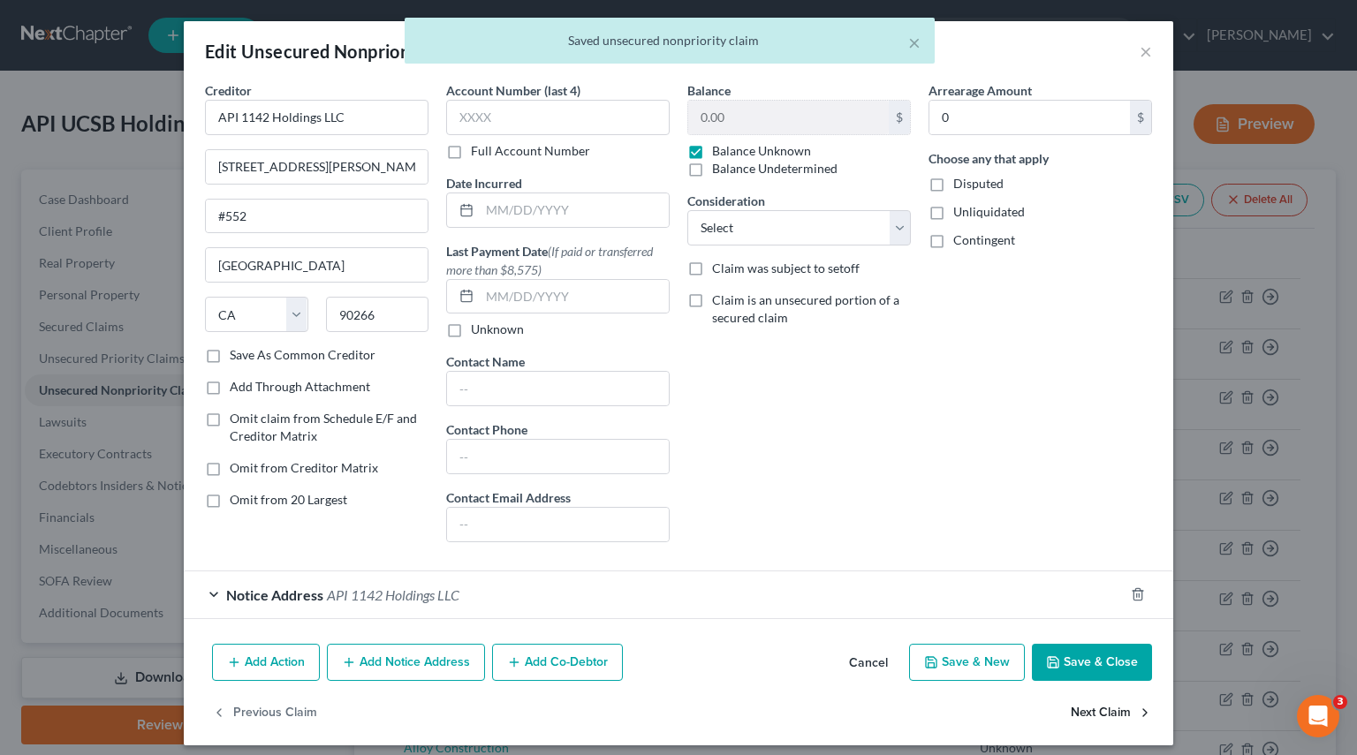
click at [1070, 708] on button "Next Claim" at bounding box center [1110, 713] width 81 height 37
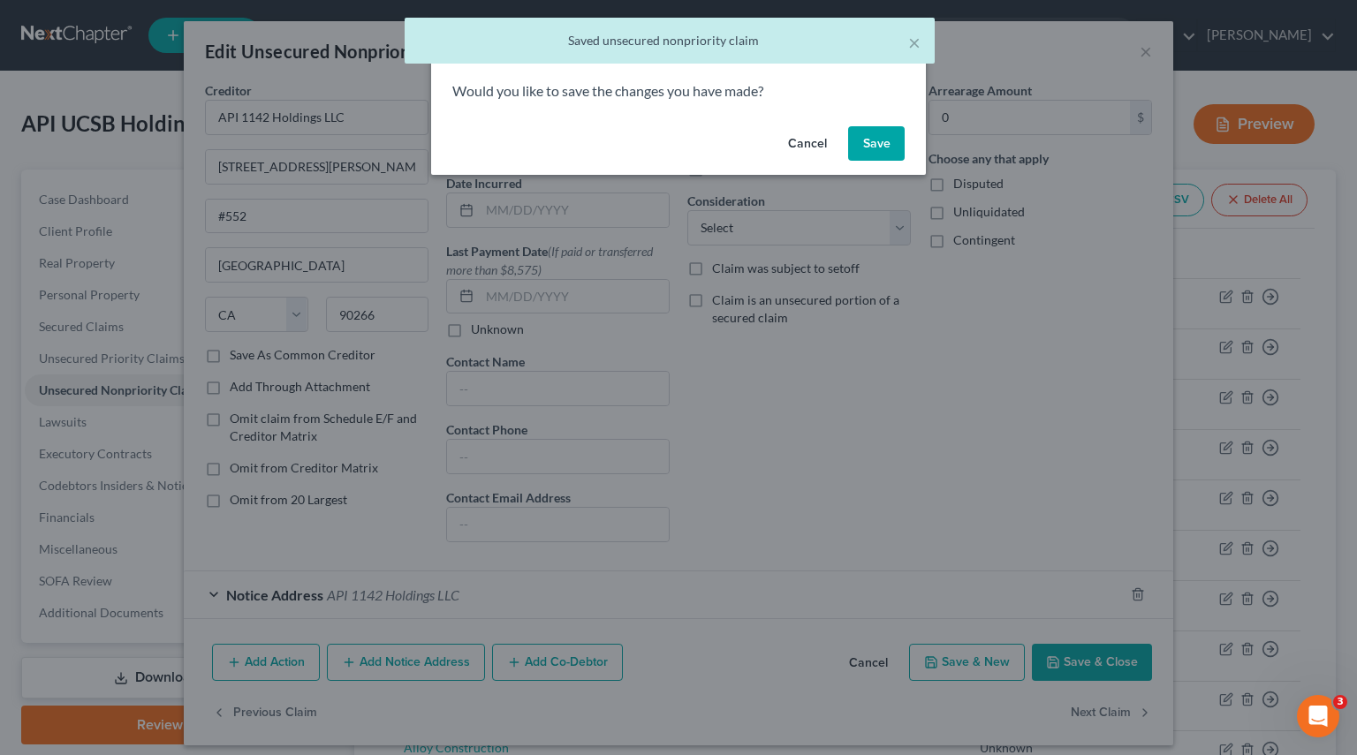
click at [878, 150] on button "Save" at bounding box center [876, 143] width 57 height 35
select select "4"
select select "2"
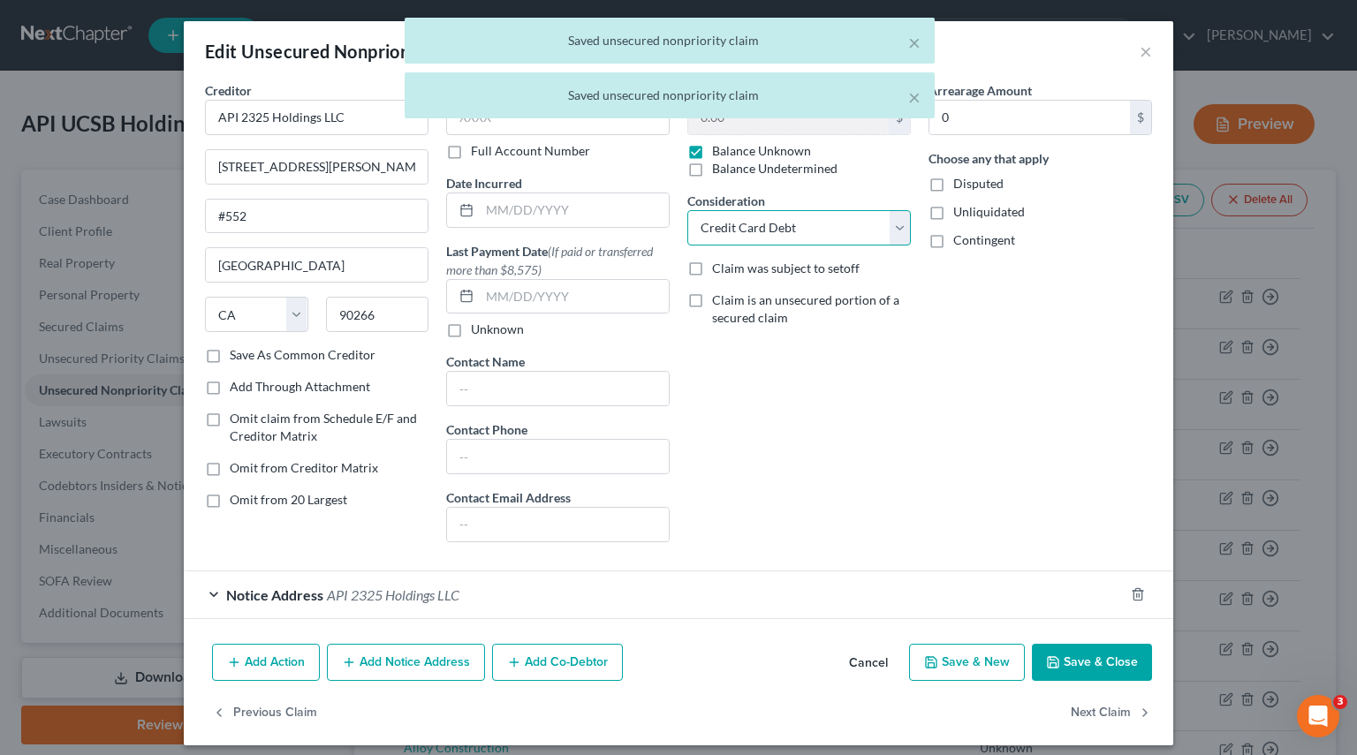
click at [877, 238] on select "Select Cable / Satellite Services Collection Agency Credit Card Debt Debt Couns…" at bounding box center [798, 227] width 223 height 35
select select
click at [687, 210] on select "Select Cable / Satellite Services Collection Agency Credit Card Debt Debt Couns…" at bounding box center [798, 227] width 223 height 35
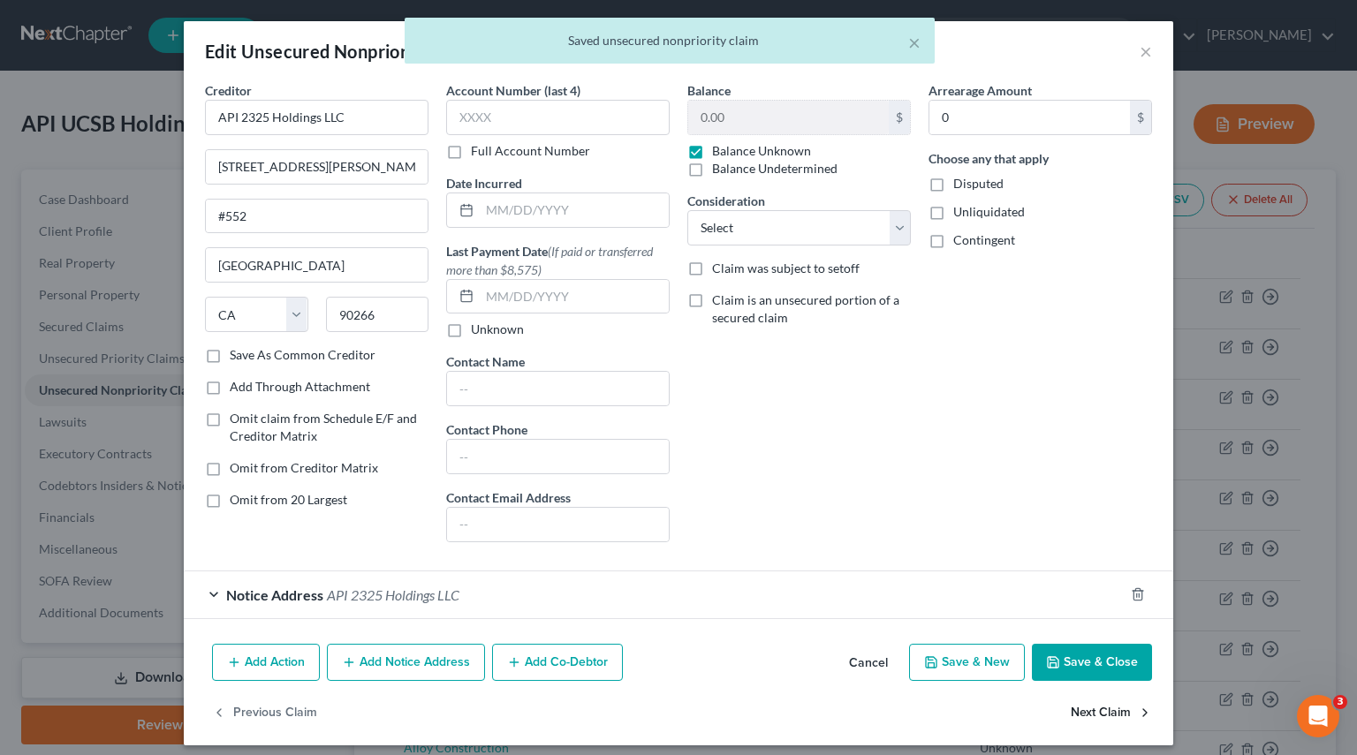
click at [1098, 709] on button "Next Claim" at bounding box center [1110, 713] width 81 height 37
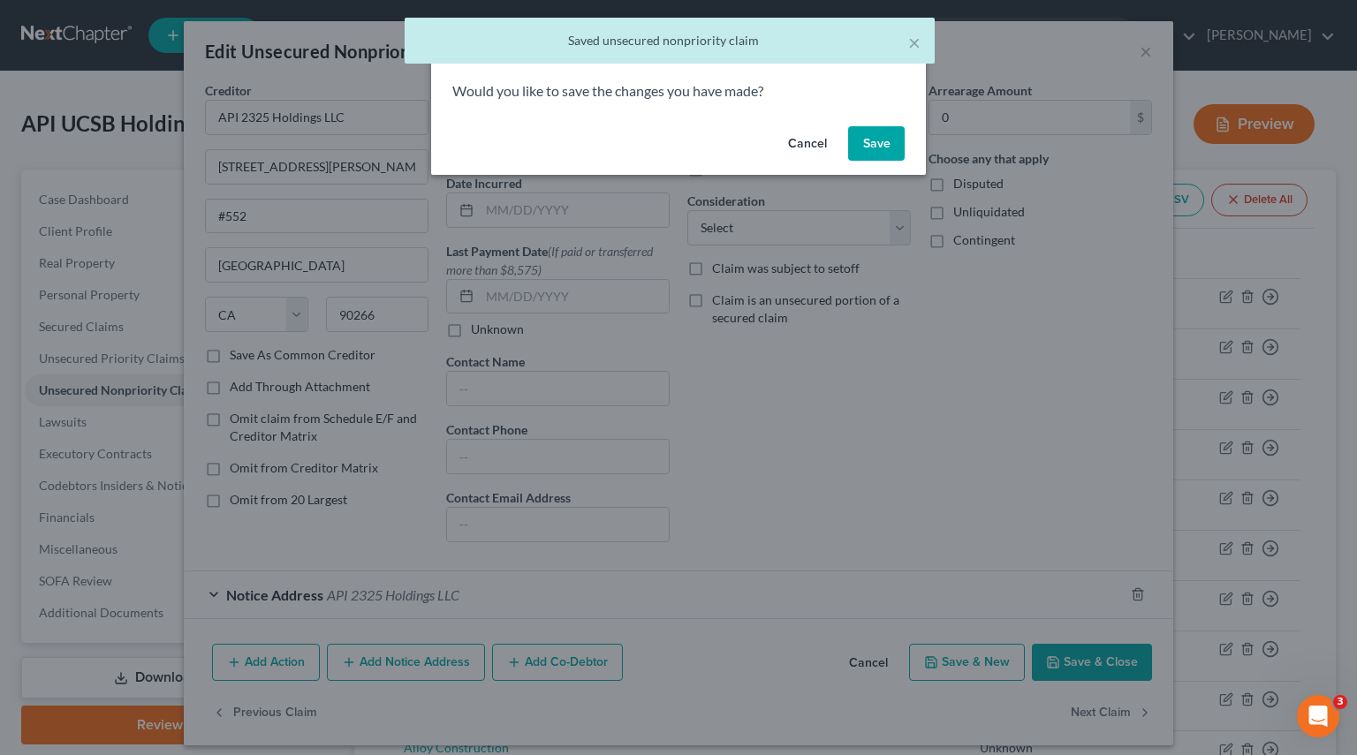
click at [882, 151] on button "Save" at bounding box center [876, 143] width 57 height 35
select select "4"
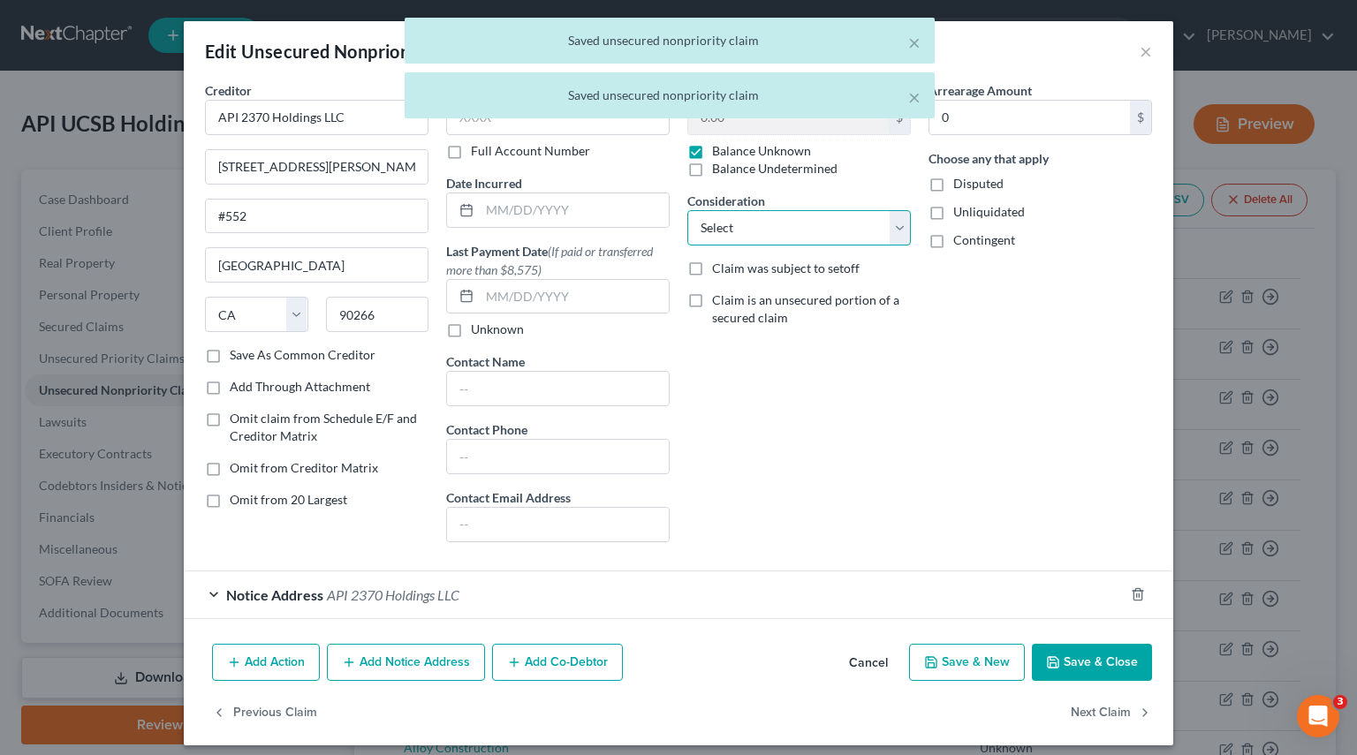
click at [895, 232] on select "Select Cable / Satellite Services Collection Agency Credit Card Debt Debt Couns…" at bounding box center [798, 227] width 223 height 35
click at [687, 210] on select "Select Cable / Satellite Services Collection Agency Credit Card Debt Debt Couns…" at bounding box center [798, 227] width 223 height 35
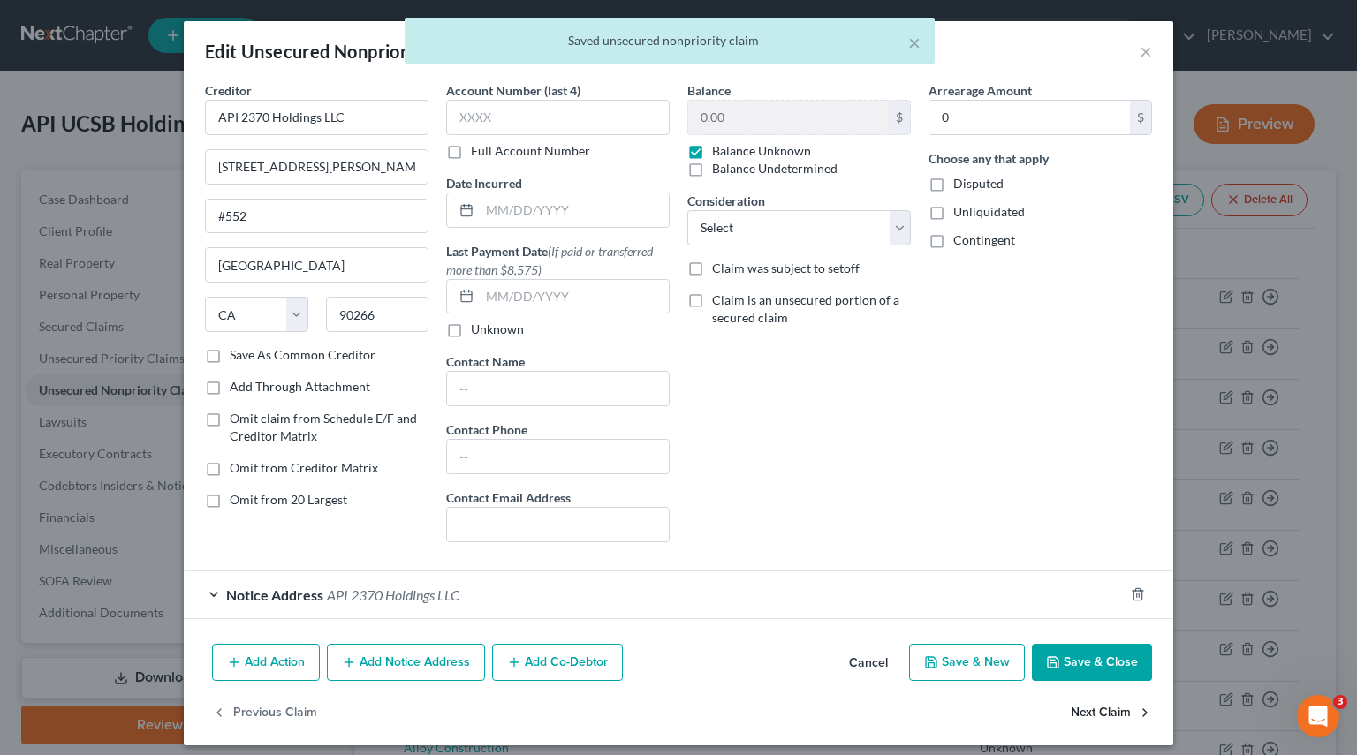
click at [1093, 707] on button "Next Claim" at bounding box center [1110, 713] width 81 height 37
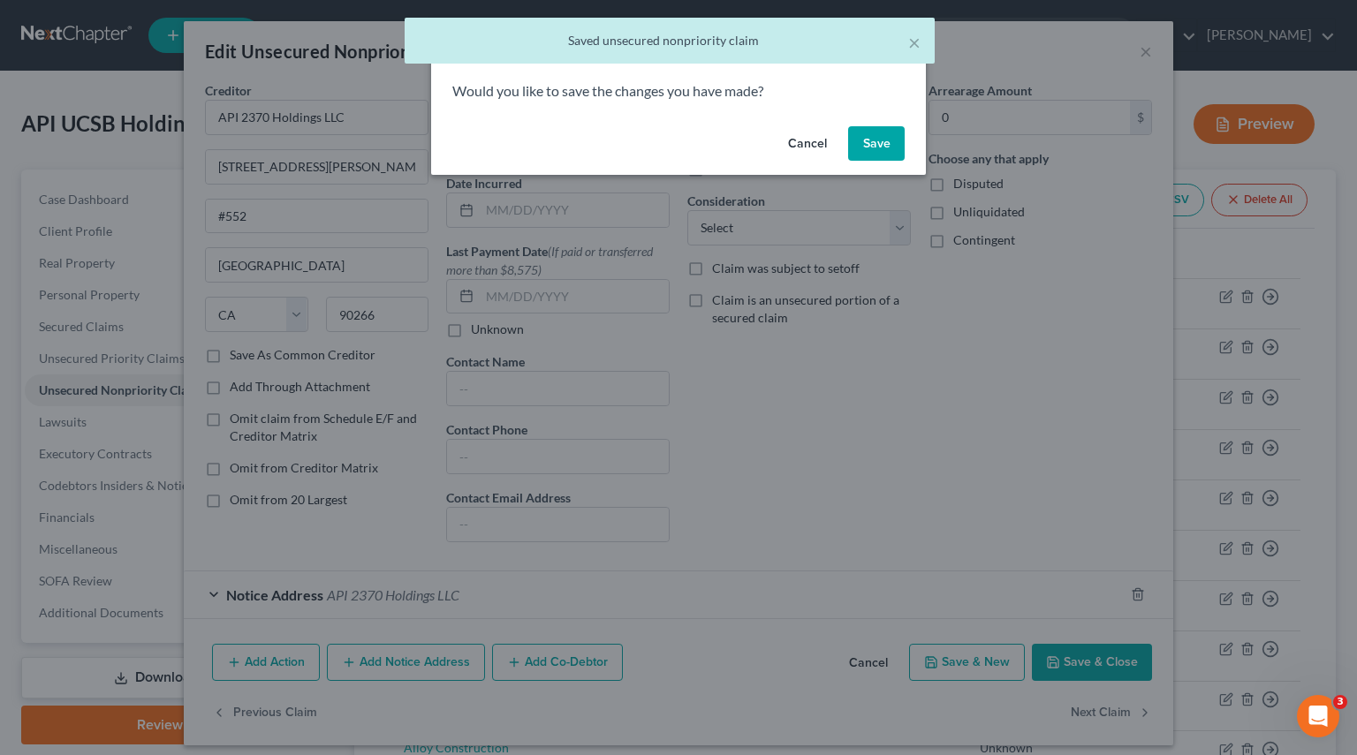
click at [873, 144] on button "Save" at bounding box center [876, 143] width 57 height 35
select select "4"
select select "2"
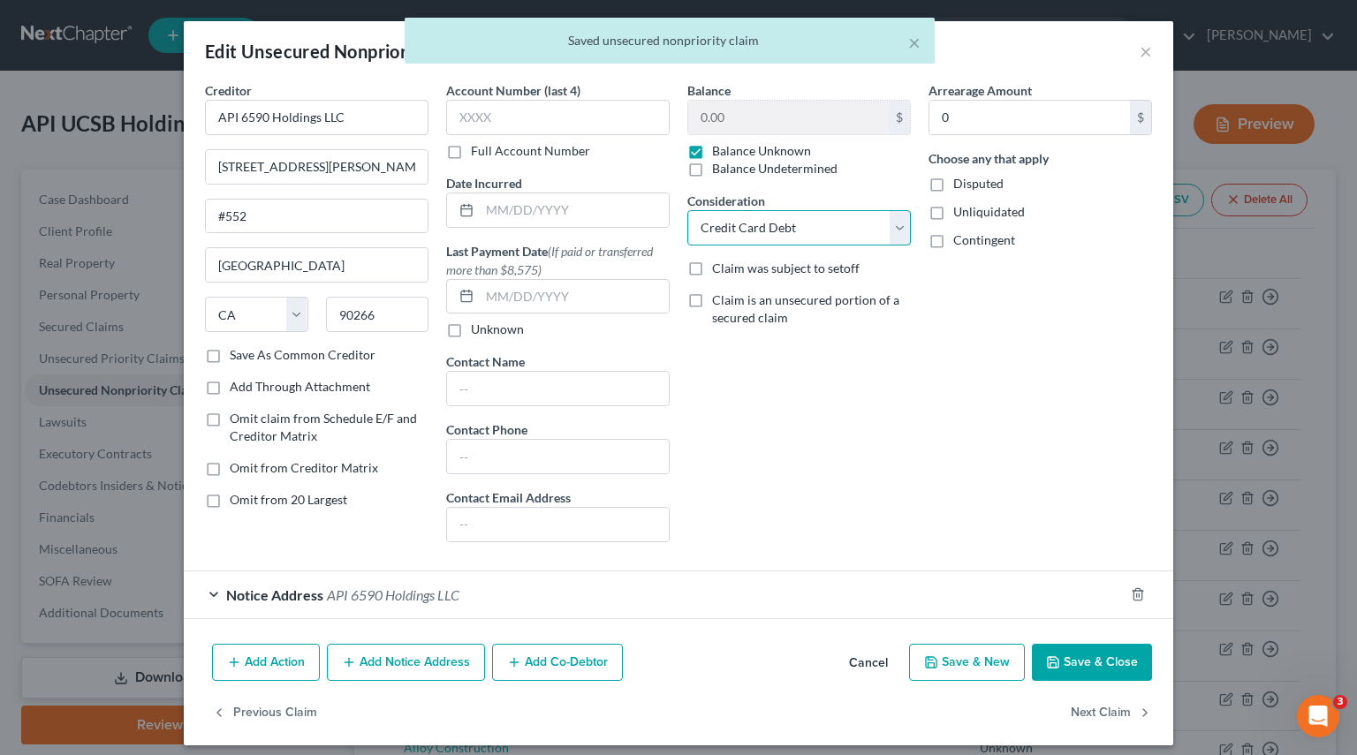
click at [891, 226] on select "Select Cable / Satellite Services Collection Agency Credit Card Debt Debt Couns…" at bounding box center [798, 227] width 223 height 35
select select
click at [687, 210] on select "Select Cable / Satellite Services Collection Agency Credit Card Debt Debt Couns…" at bounding box center [798, 227] width 223 height 35
click at [1101, 709] on button "Next Claim" at bounding box center [1110, 713] width 81 height 37
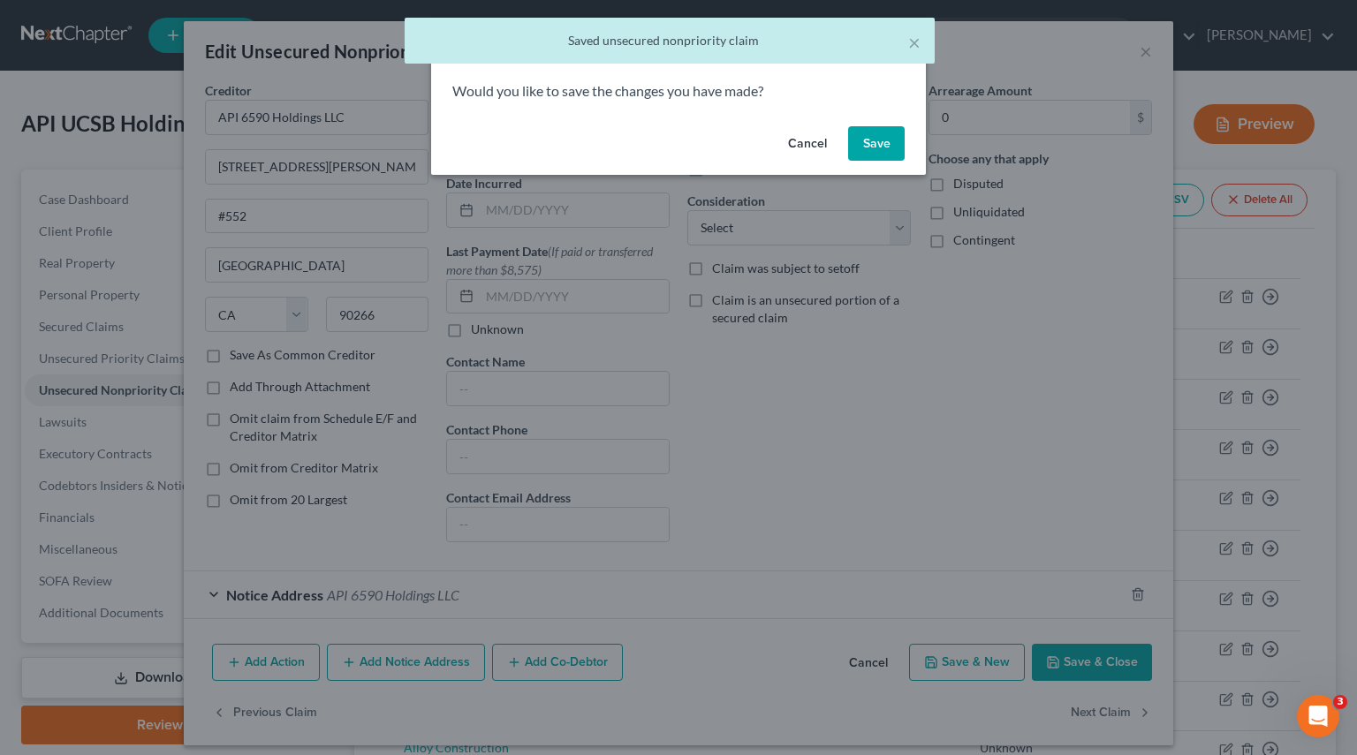
click at [886, 141] on button "Save" at bounding box center [876, 143] width 57 height 35
select select "4"
select select "2"
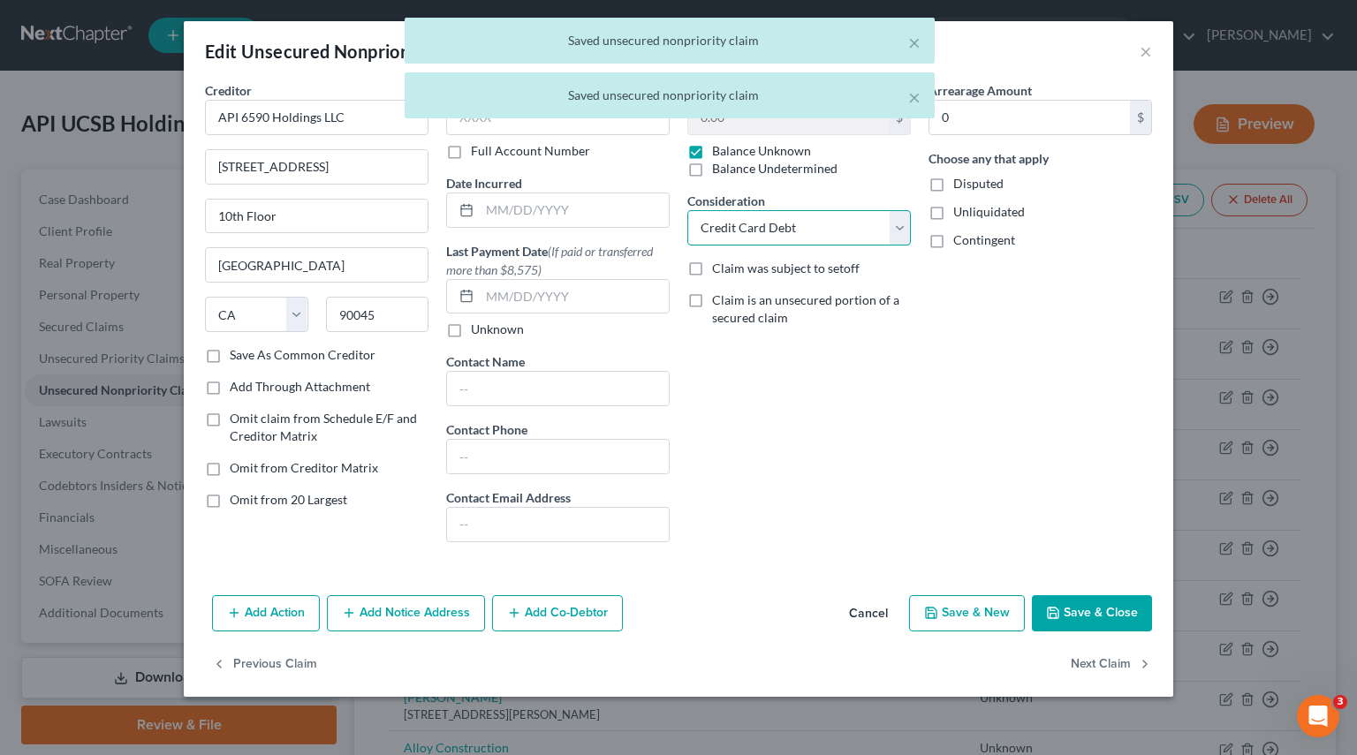
drag, startPoint x: 887, startPoint y: 225, endPoint x: 872, endPoint y: 231, distance: 16.2
click at [887, 225] on select "Select Cable / Satellite Services Collection Agency Credit Card Debt Debt Couns…" at bounding box center [798, 227] width 223 height 35
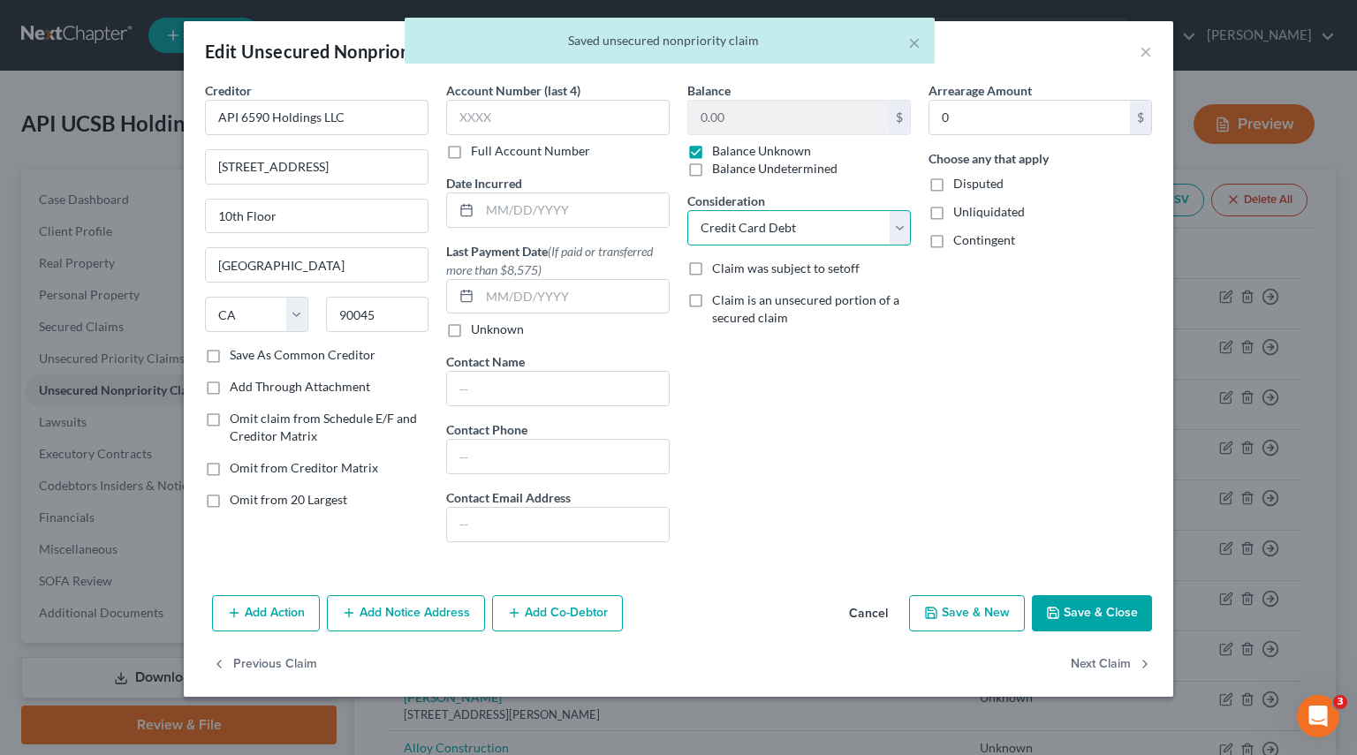
select select
click at [687, 210] on select "Select Cable / Satellite Services Collection Agency Credit Card Debt Debt Couns…" at bounding box center [798, 227] width 223 height 35
click at [1093, 665] on button "Next Claim" at bounding box center [1110, 664] width 81 height 37
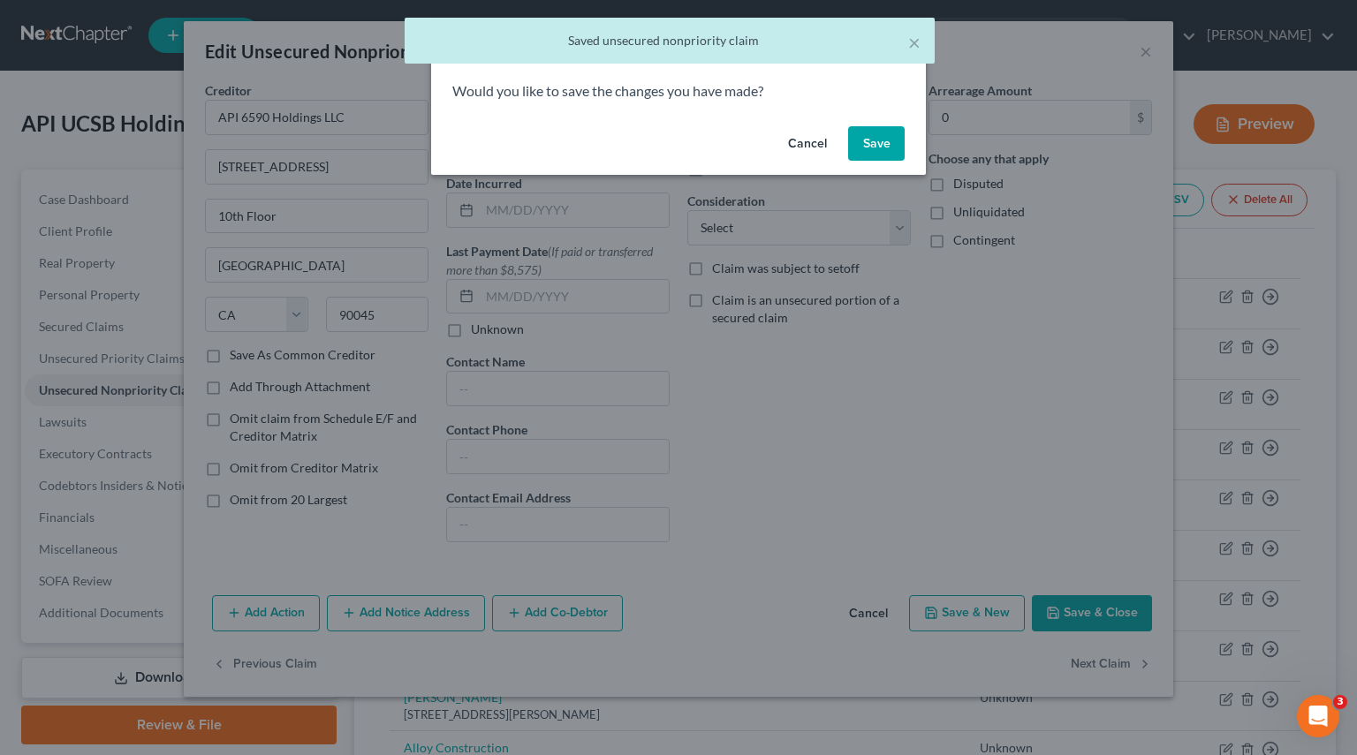
click at [880, 159] on button "Save" at bounding box center [876, 143] width 57 height 35
select select "4"
select select "2"
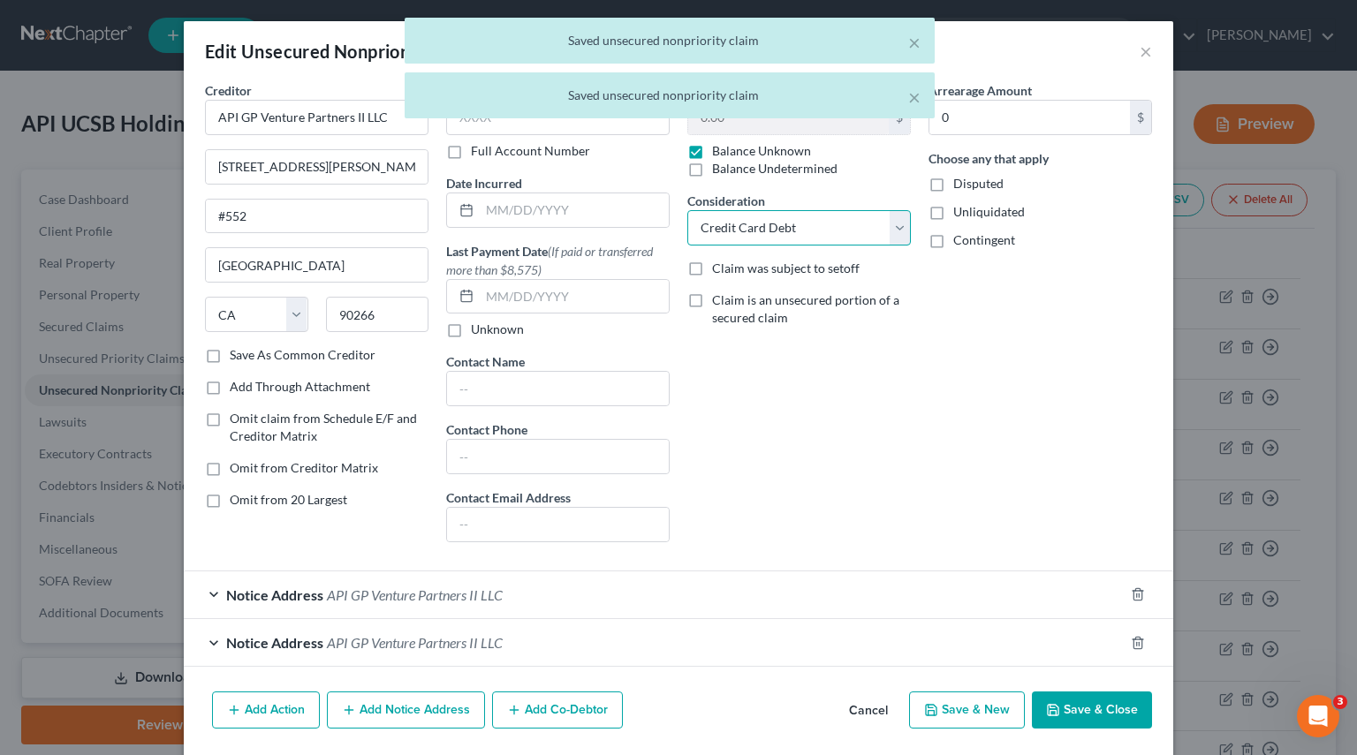
click at [894, 228] on select "Select Cable / Satellite Services Collection Agency Credit Card Debt Debt Couns…" at bounding box center [798, 227] width 223 height 35
select select
click at [687, 210] on select "Select Cable / Satellite Services Collection Agency Credit Card Debt Debt Couns…" at bounding box center [798, 227] width 223 height 35
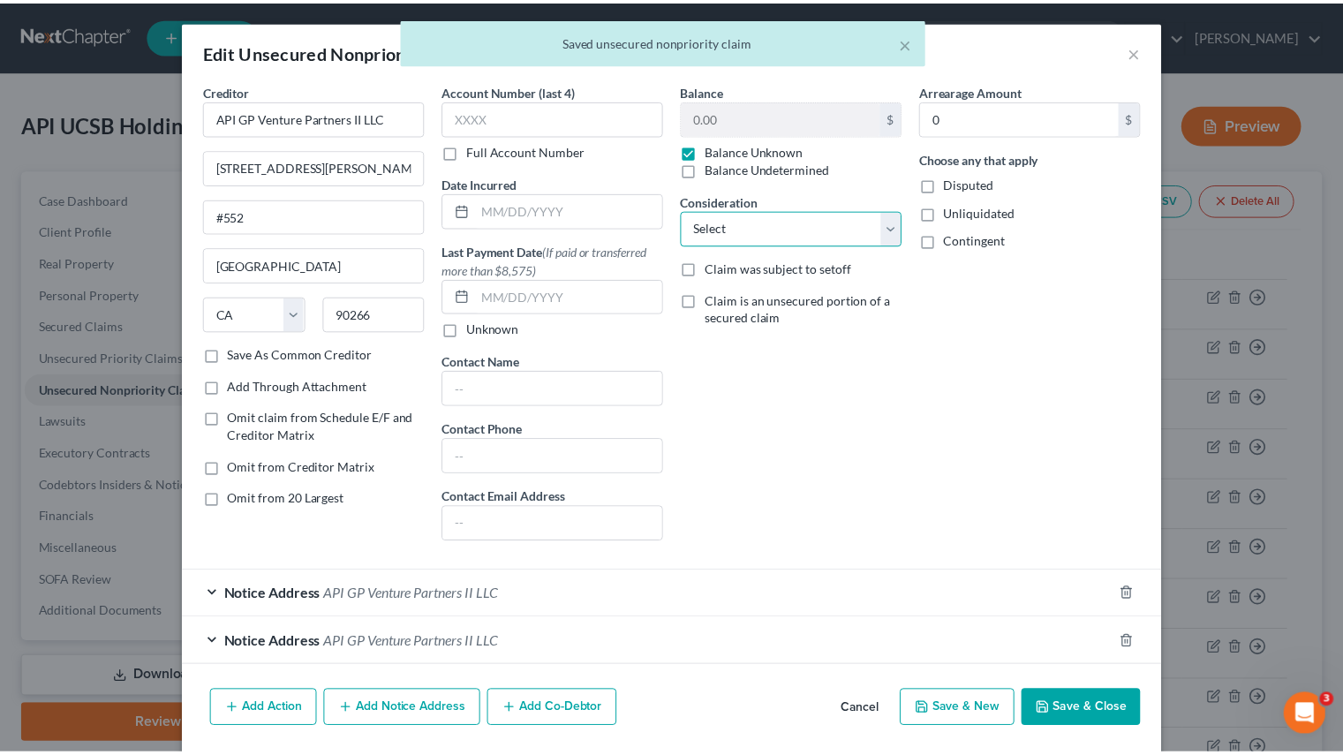
scroll to position [57, 0]
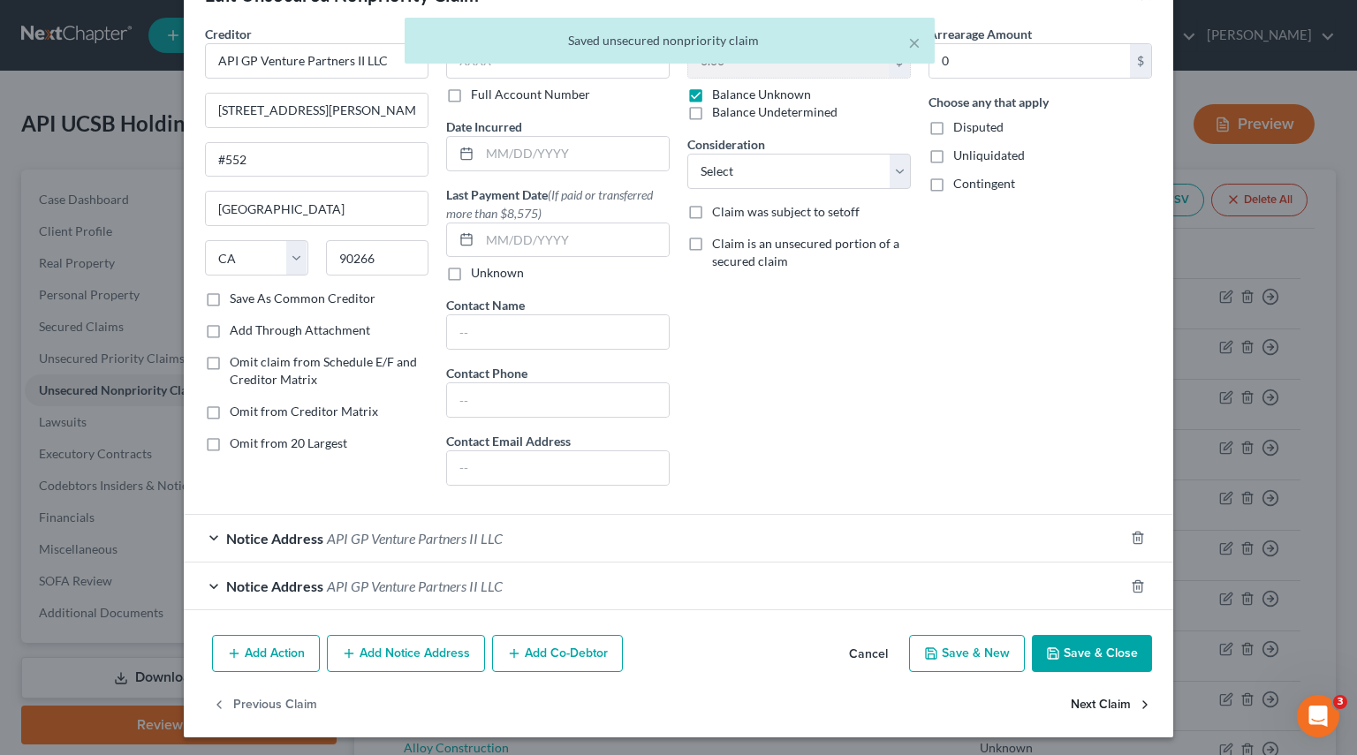
click at [1102, 702] on button "Next Claim" at bounding box center [1110, 704] width 81 height 37
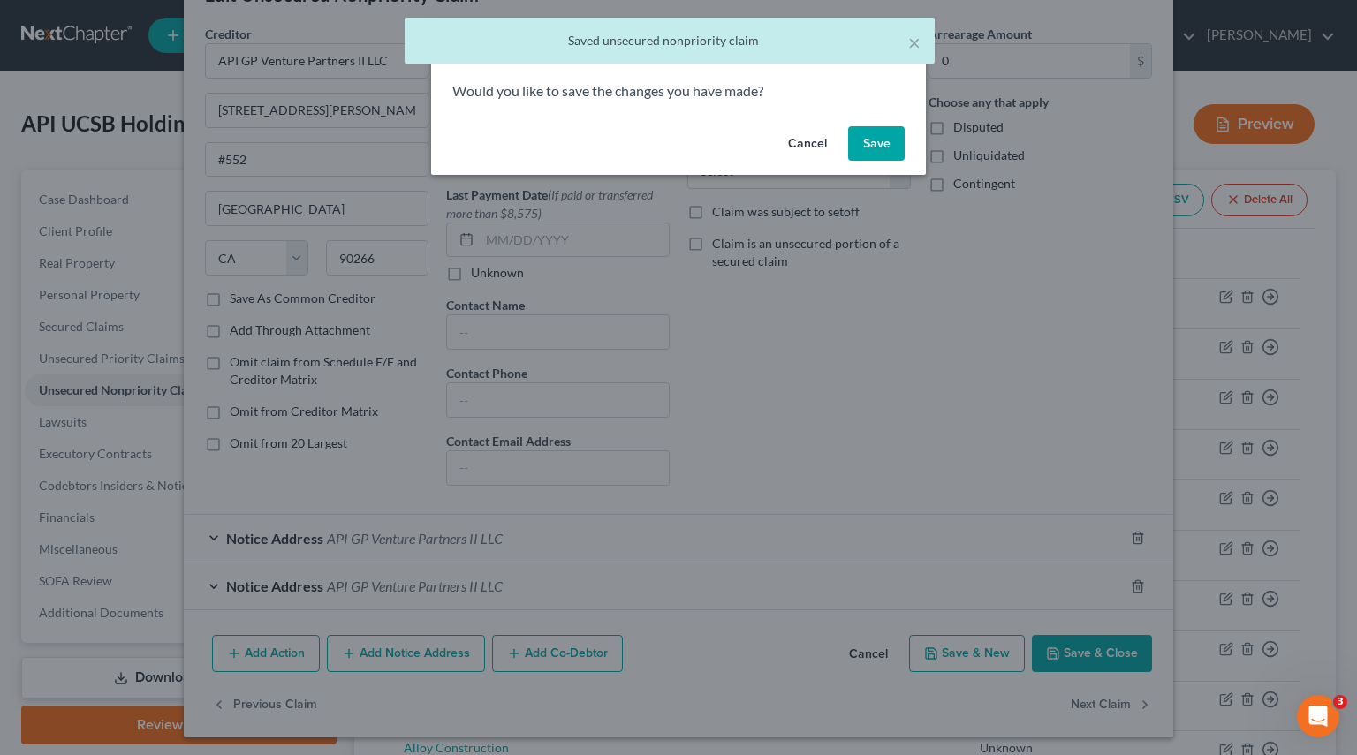
click at [893, 141] on button "Save" at bounding box center [876, 143] width 57 height 35
select select "4"
select select "2"
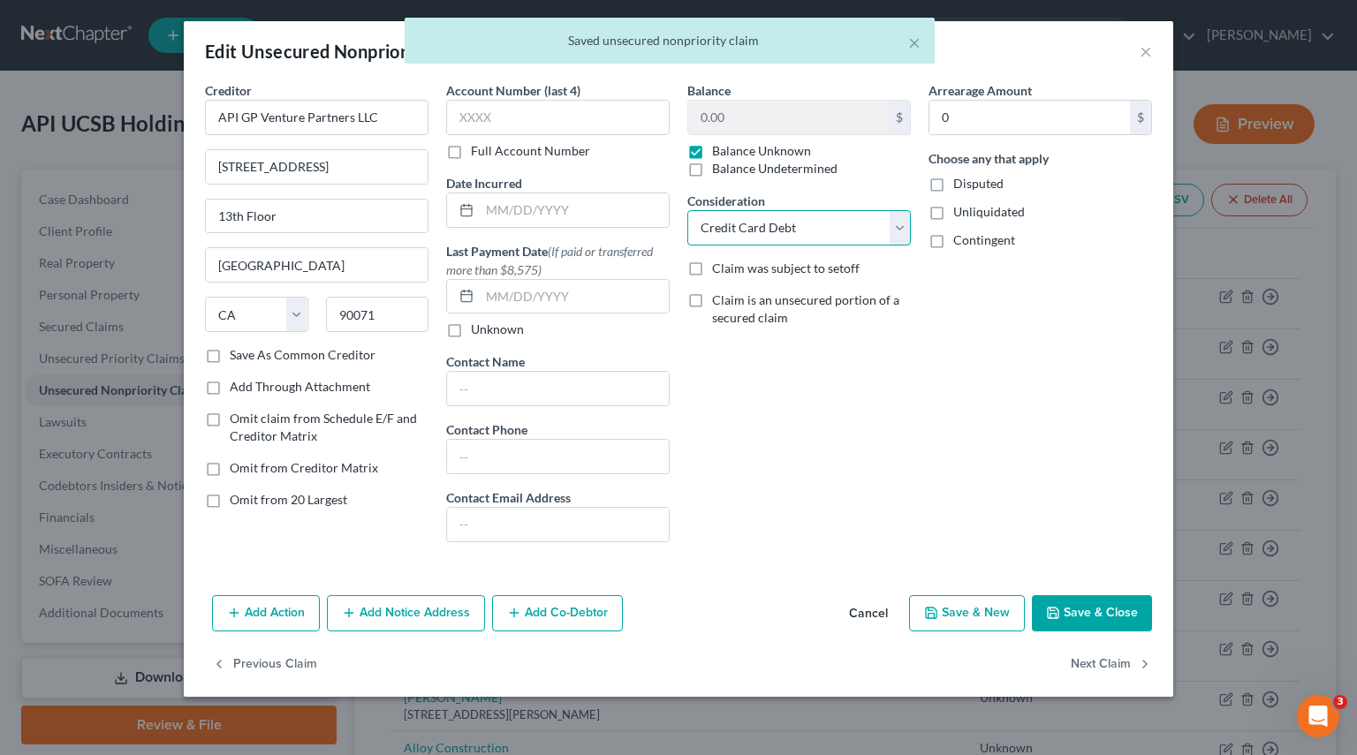
click at [904, 223] on select "Select Cable / Satellite Services Collection Agency Credit Card Debt Debt Couns…" at bounding box center [798, 227] width 223 height 35
drag, startPoint x: 900, startPoint y: 227, endPoint x: 890, endPoint y: 240, distance: 16.4
click at [900, 226] on select "Select Cable / Satellite Services Collection Agency Credit Card Debt Debt Couns…" at bounding box center [798, 227] width 223 height 35
select select
click at [687, 210] on select "Select Cable / Satellite Services Collection Agency Credit Card Debt Debt Couns…" at bounding box center [798, 227] width 223 height 35
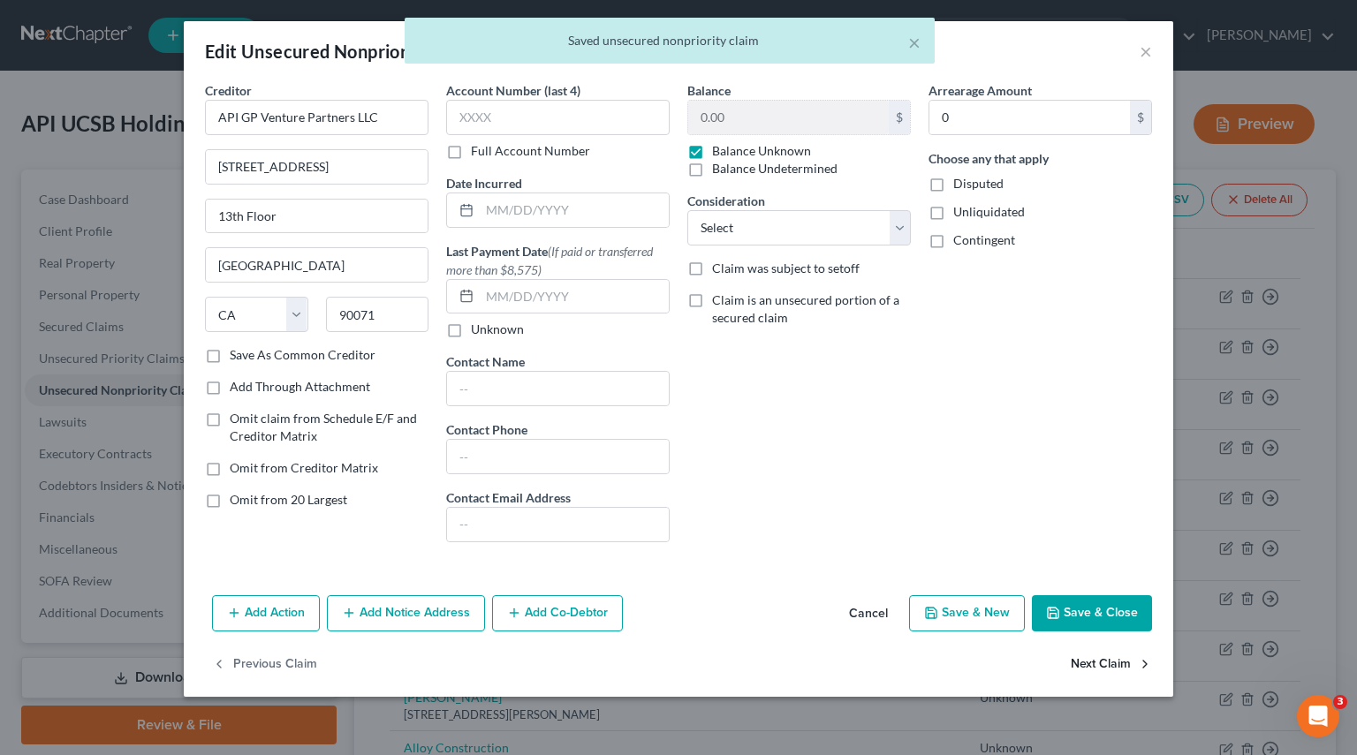
click at [1119, 666] on button "Next Claim" at bounding box center [1110, 664] width 81 height 37
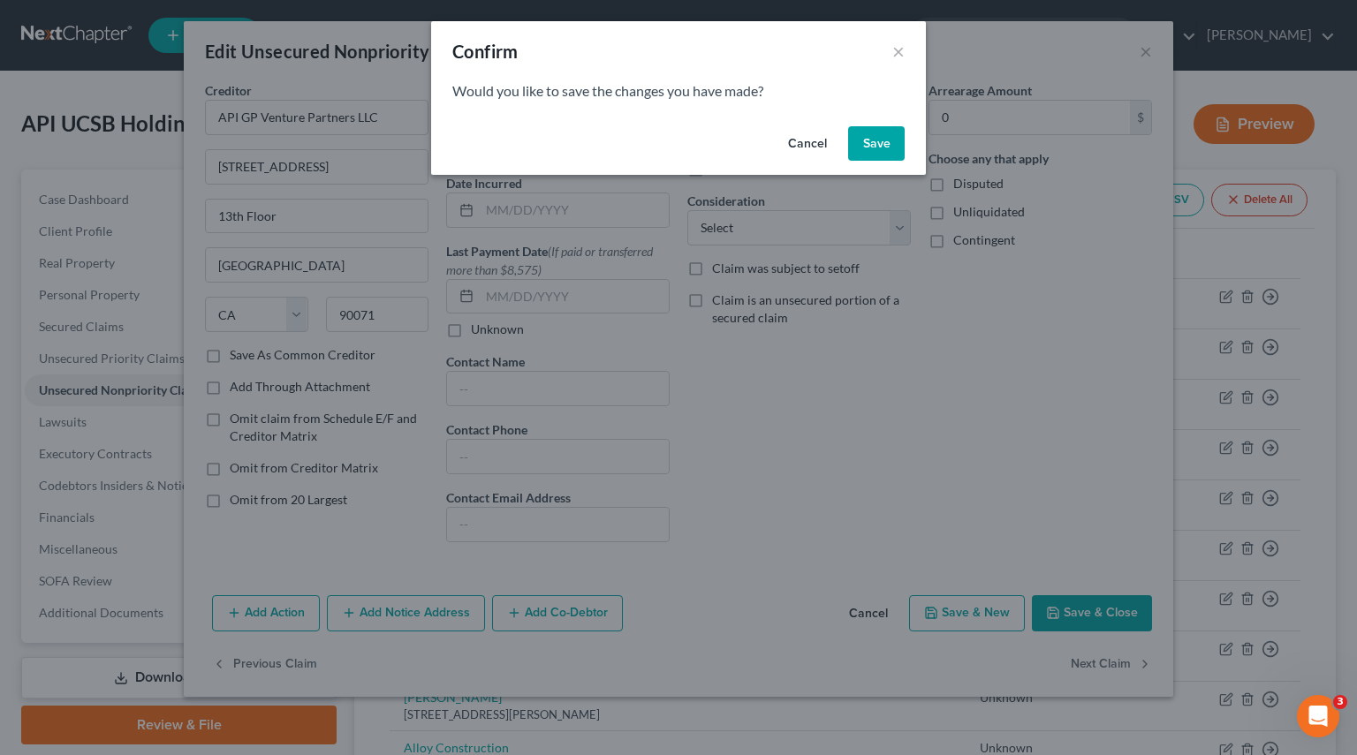
click at [876, 147] on button "Save" at bounding box center [876, 143] width 57 height 35
select select "4"
select select "2"
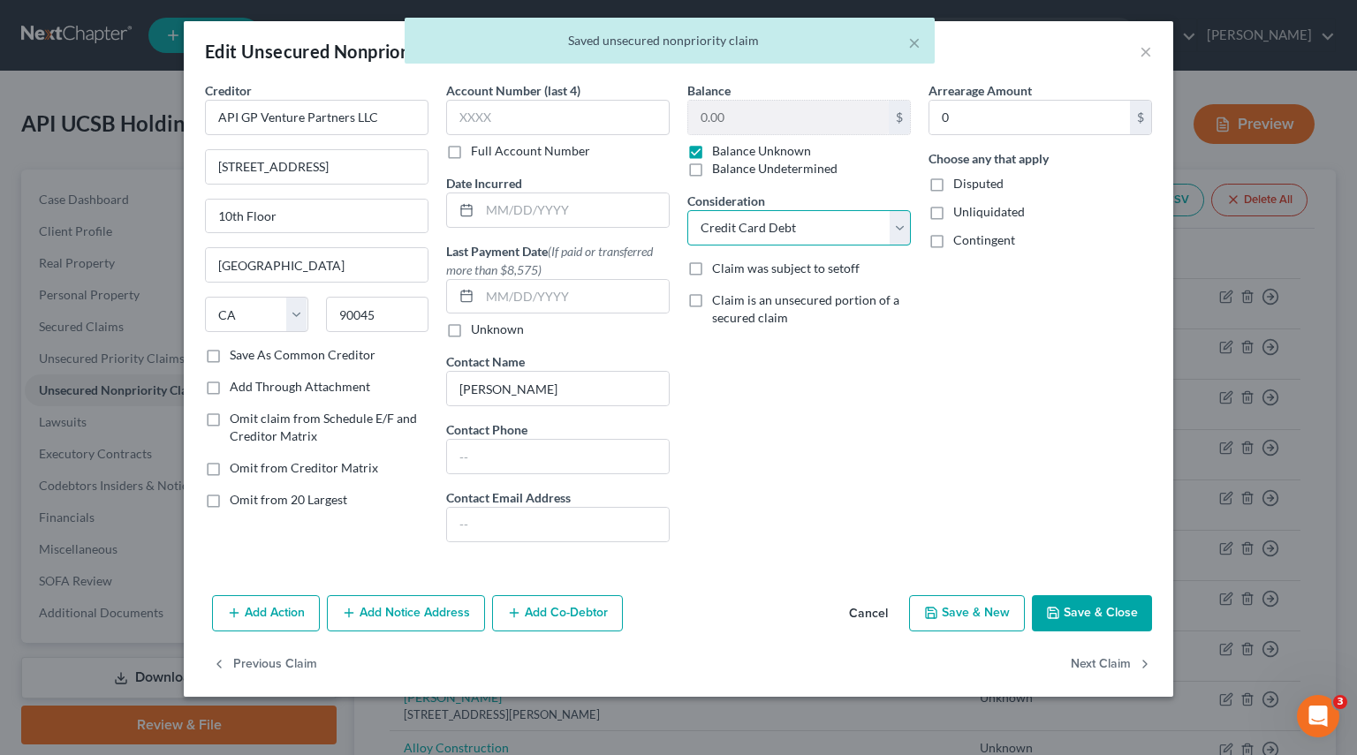
click at [890, 225] on select "Select Cable / Satellite Services Collection Agency Credit Card Debt Debt Couns…" at bounding box center [798, 227] width 223 height 35
select select
click at [687, 210] on select "Select Cable / Satellite Services Collection Agency Credit Card Debt Debt Couns…" at bounding box center [798, 227] width 223 height 35
click at [1109, 656] on button "Next Claim" at bounding box center [1110, 664] width 81 height 37
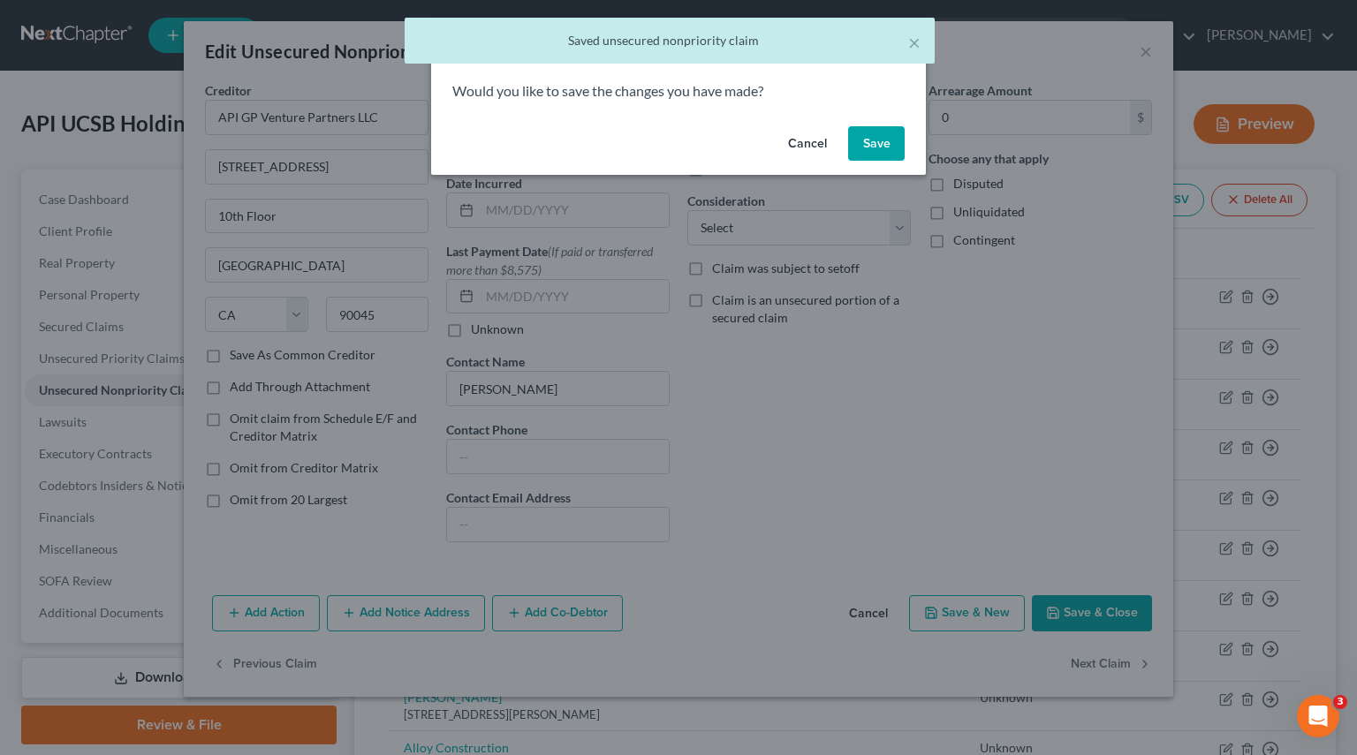
click at [883, 130] on button "Save" at bounding box center [876, 143] width 57 height 35
select select "4"
select select "2"
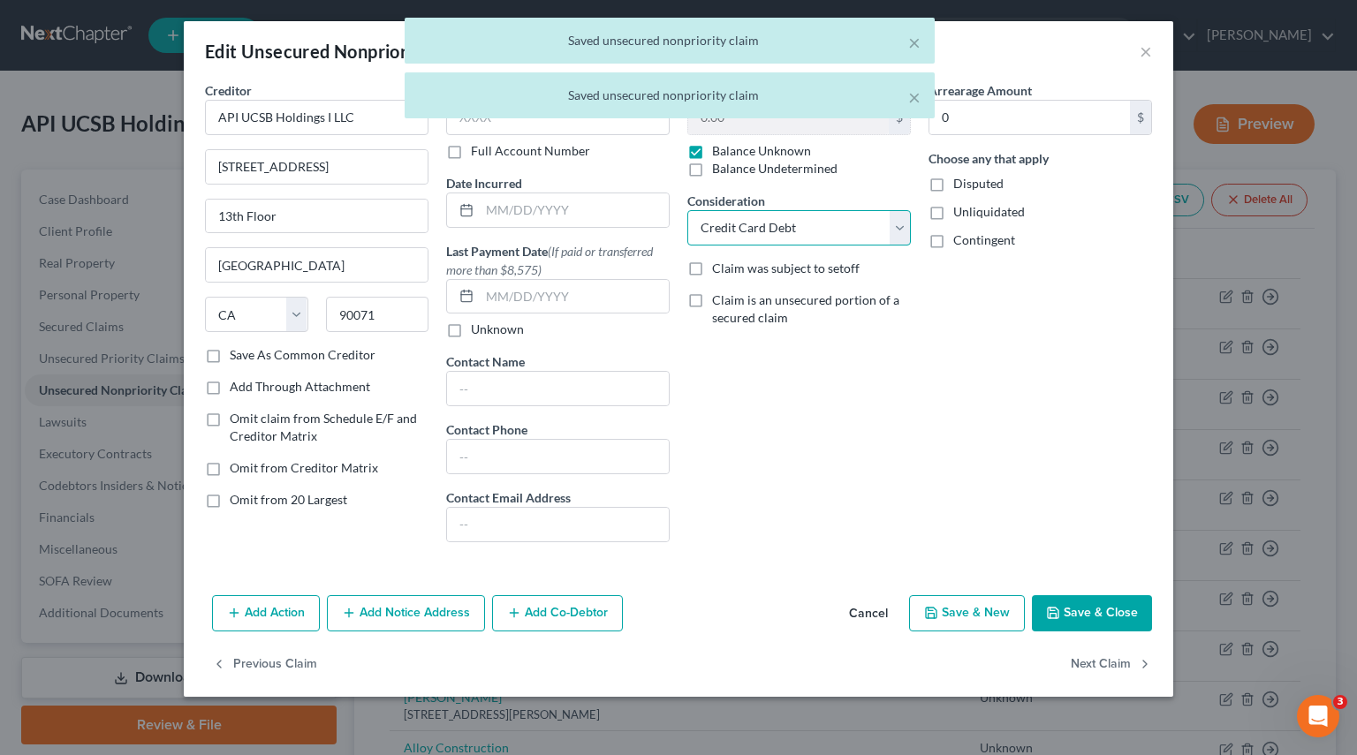
click at [902, 236] on select "Select Cable / Satellite Services Collection Agency Credit Card Debt Debt Couns…" at bounding box center [798, 227] width 223 height 35
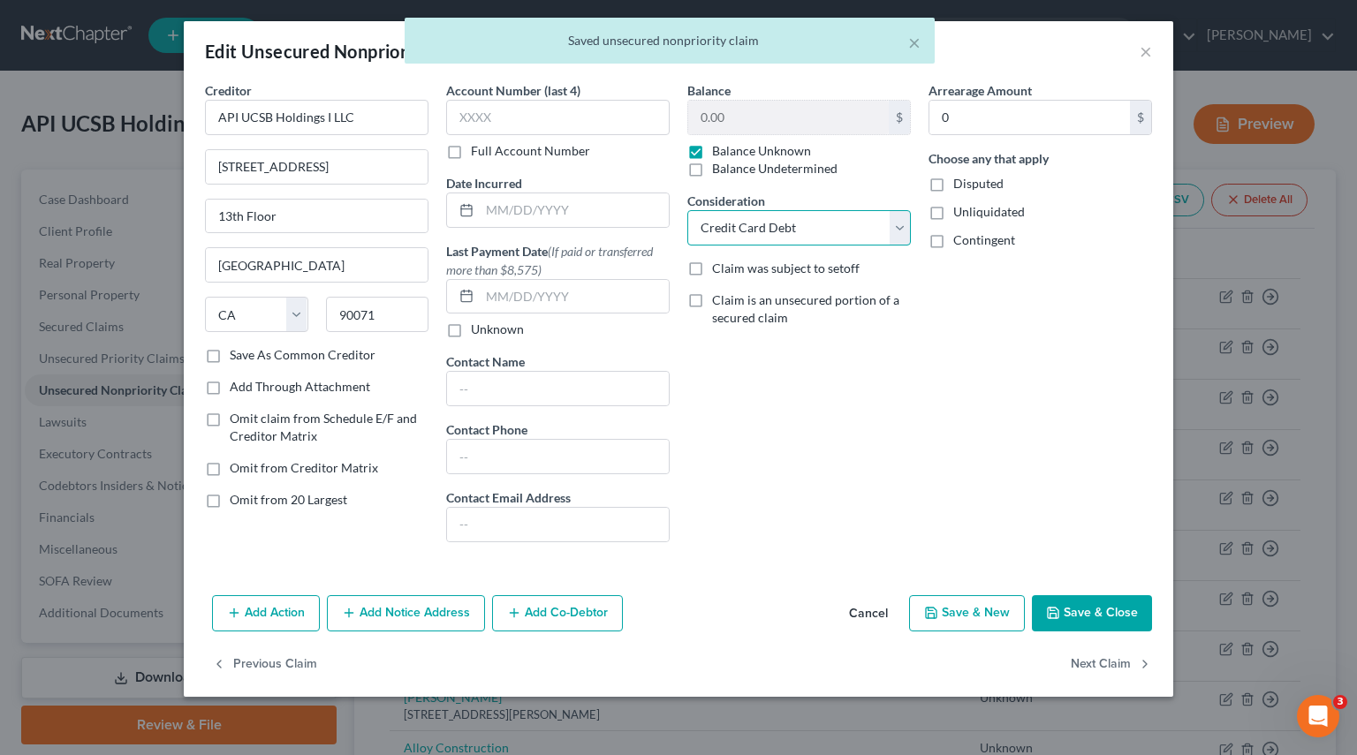
select select
click at [687, 210] on select "Select Cable / Satellite Services Collection Agency Credit Card Debt Debt Couns…" at bounding box center [798, 227] width 223 height 35
click at [1117, 664] on button "Next Claim" at bounding box center [1110, 664] width 81 height 37
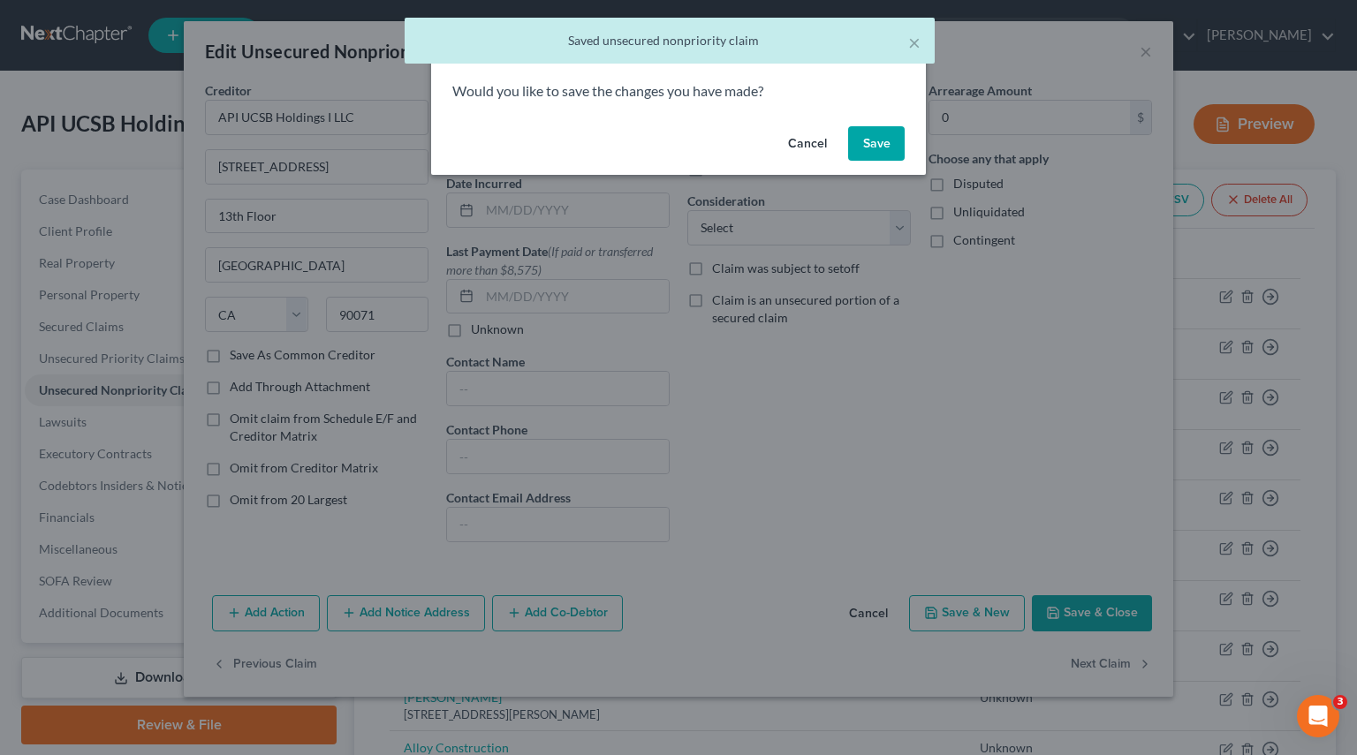
click at [887, 140] on button "Save" at bounding box center [876, 143] width 57 height 35
select select "4"
select select "2"
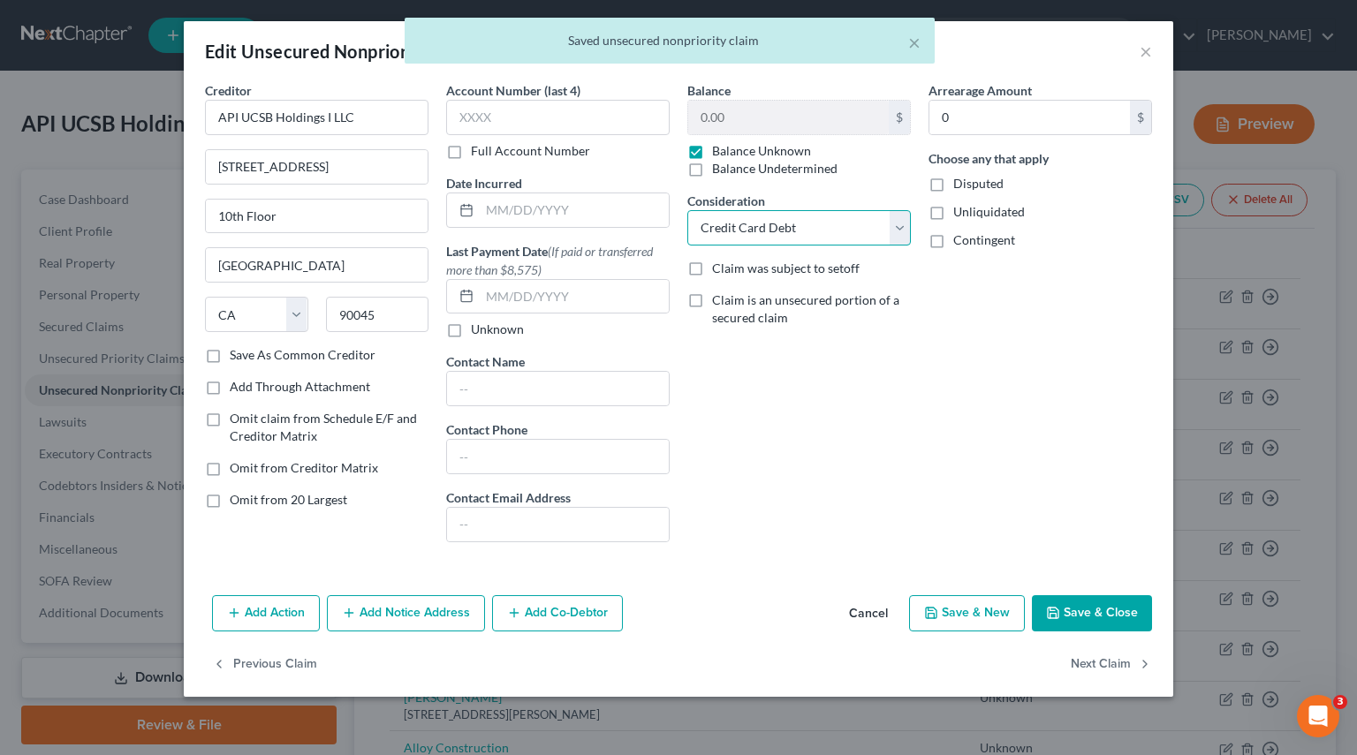
click at [896, 231] on select "Select Cable / Satellite Services Collection Agency Credit Card Debt Debt Couns…" at bounding box center [798, 227] width 223 height 35
select select
click at [687, 210] on select "Select Cable / Satellite Services Collection Agency Credit Card Debt Debt Couns…" at bounding box center [798, 227] width 223 height 35
click at [1096, 660] on button "Next Claim" at bounding box center [1110, 664] width 81 height 37
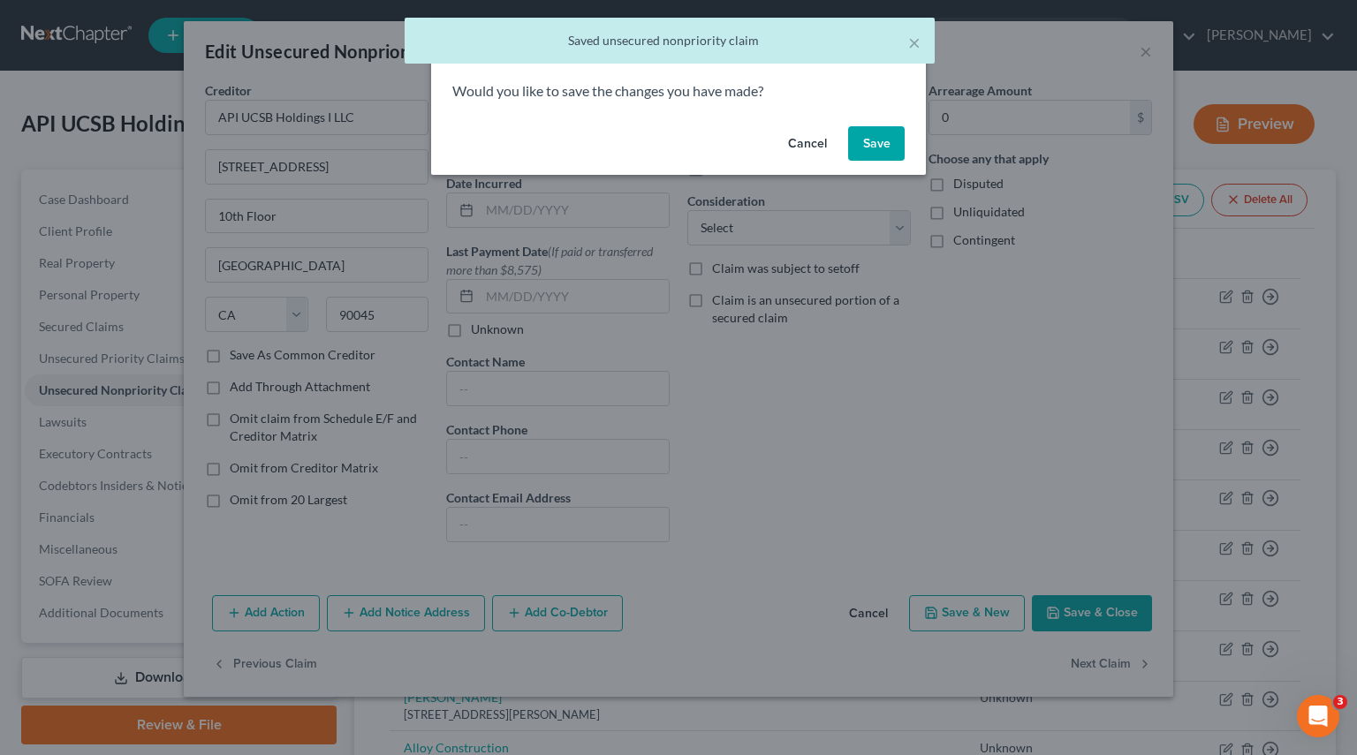
click at [883, 141] on button "Save" at bounding box center [876, 143] width 57 height 35
select select "4"
select select "2"
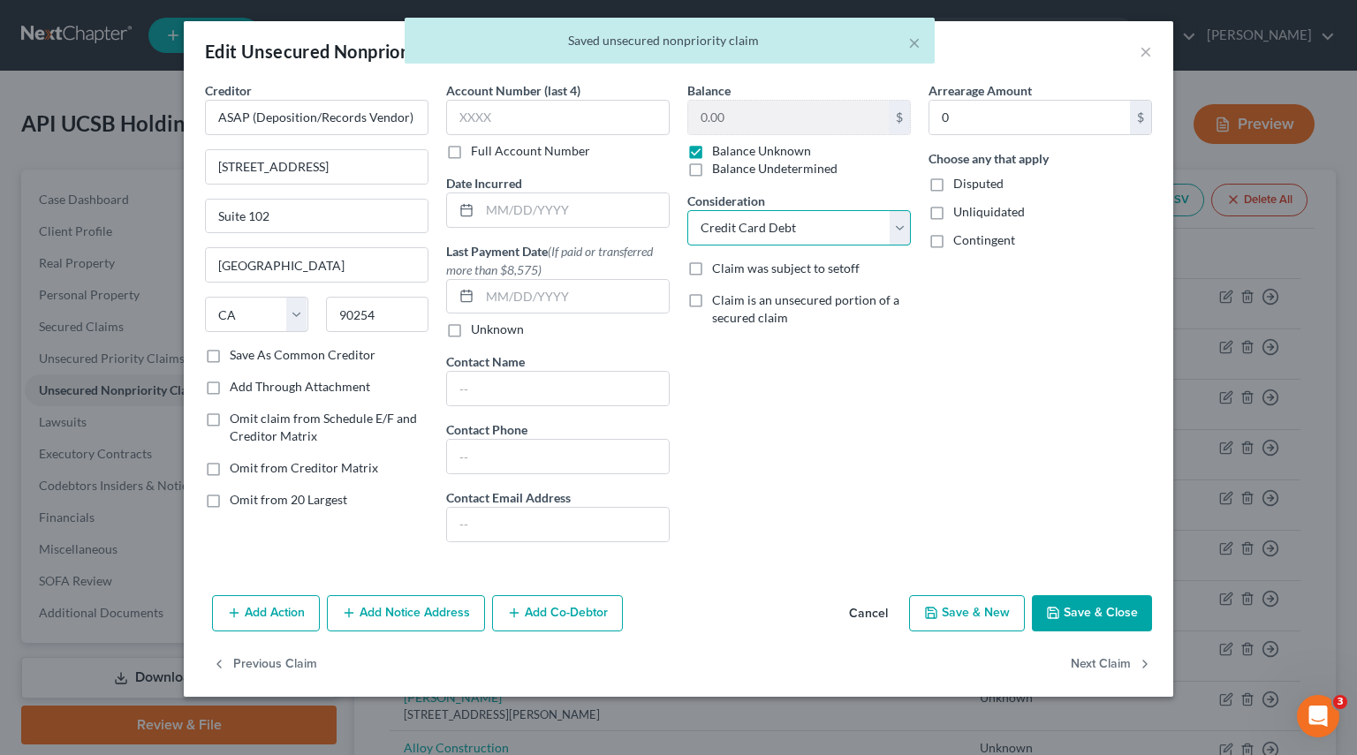
drag, startPoint x: 896, startPoint y: 235, endPoint x: 875, endPoint y: 242, distance: 21.5
click at [896, 235] on select "Select Cable / Satellite Services Collection Agency Credit Card Debt Debt Couns…" at bounding box center [798, 227] width 223 height 35
select select
click at [687, 210] on select "Select Cable / Satellite Services Collection Agency Credit Card Debt Debt Couns…" at bounding box center [798, 227] width 223 height 35
click at [1116, 667] on button "Next Claim" at bounding box center [1110, 664] width 81 height 37
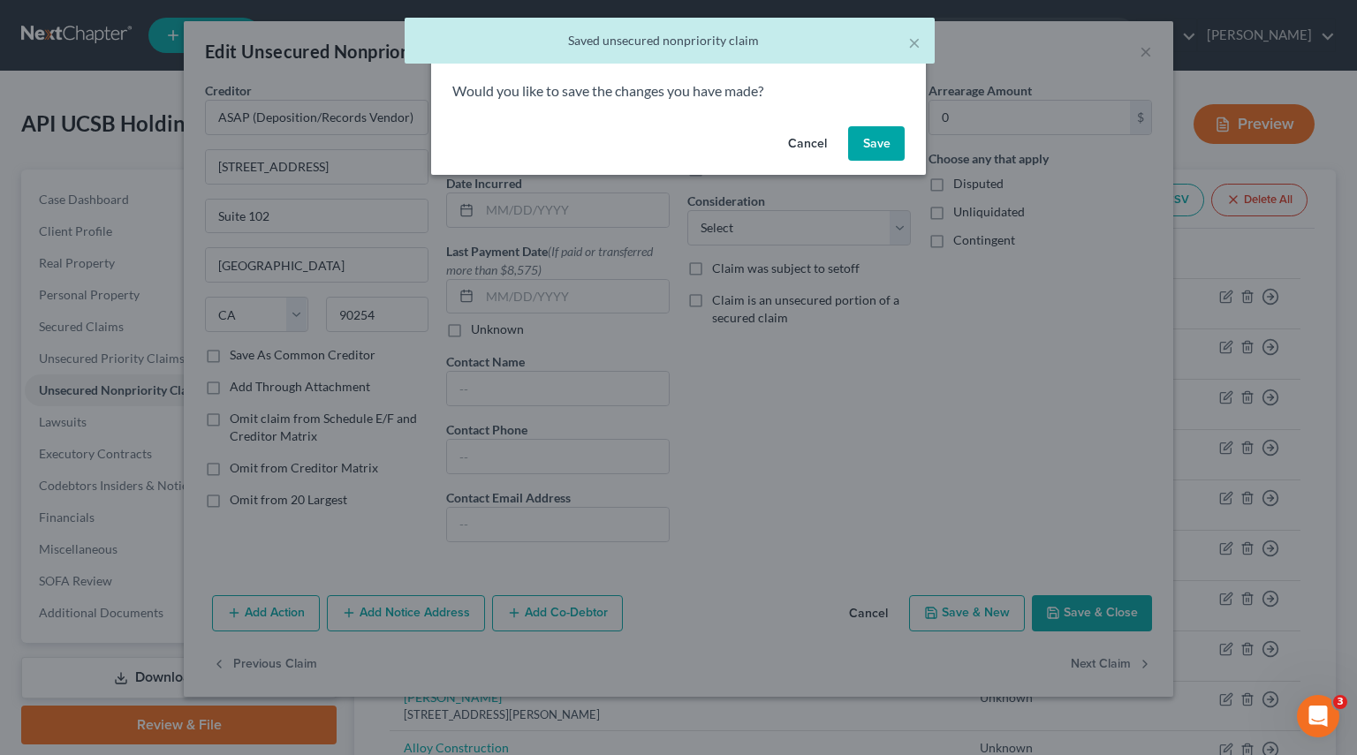
click at [882, 144] on button "Save" at bounding box center [876, 143] width 57 height 35
select select "4"
select select "2"
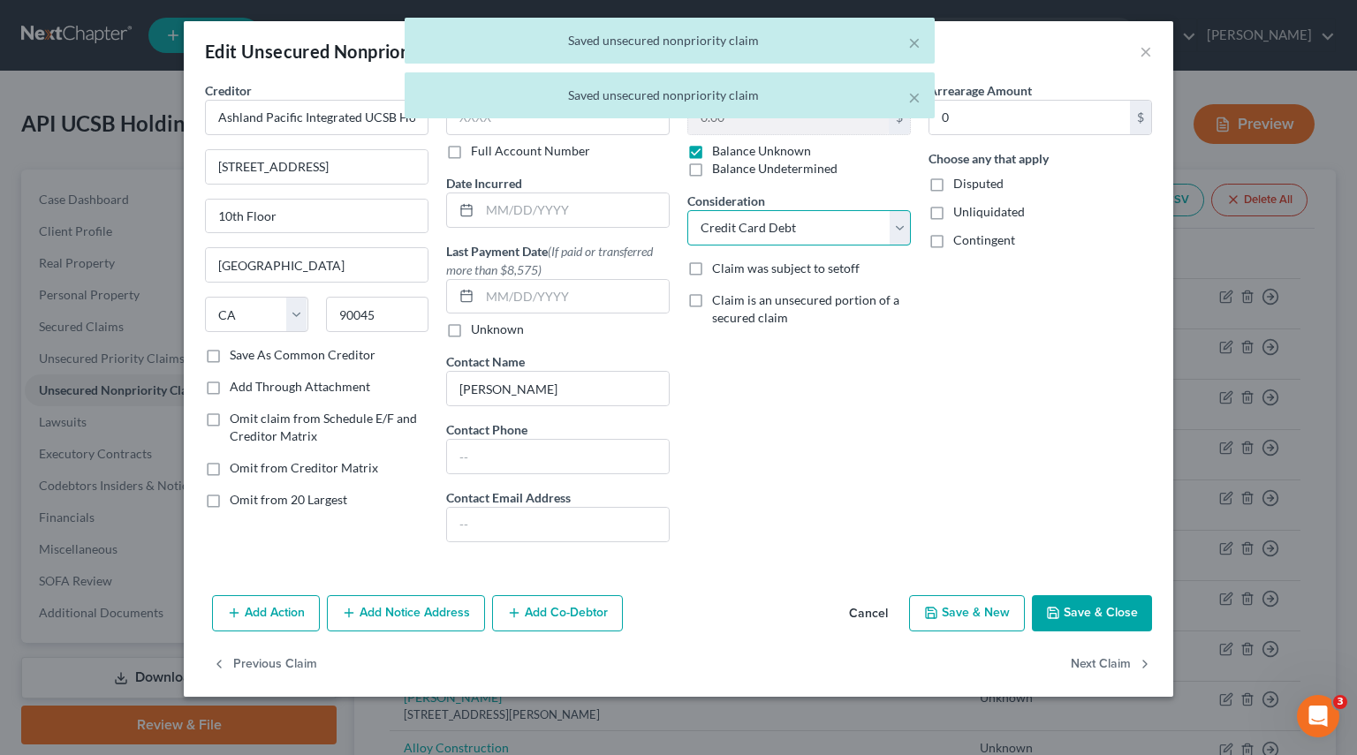
click at [897, 231] on select "Select Cable / Satellite Services Collection Agency Credit Card Debt Debt Couns…" at bounding box center [798, 227] width 223 height 35
select select
click at [687, 210] on select "Select Cable / Satellite Services Collection Agency Credit Card Debt Debt Couns…" at bounding box center [798, 227] width 223 height 35
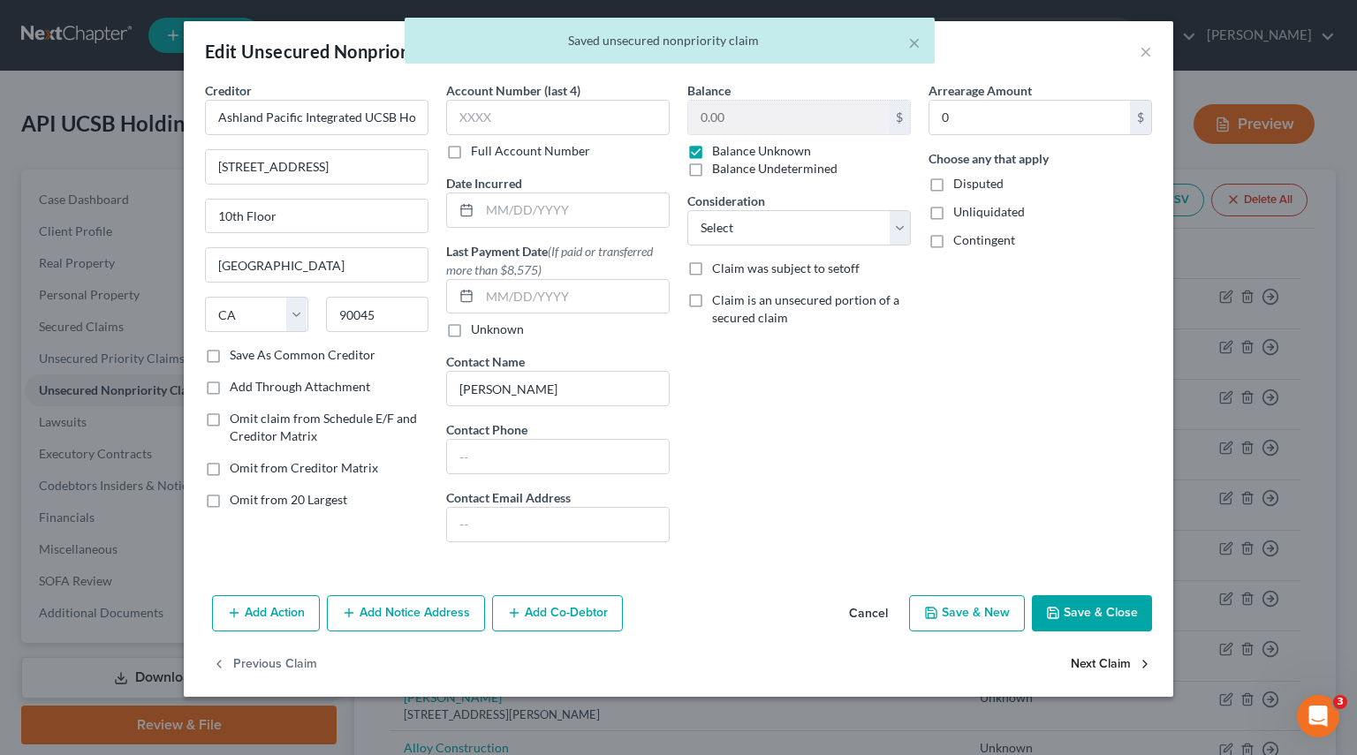
click at [1090, 661] on button "Next Claim" at bounding box center [1110, 664] width 81 height 37
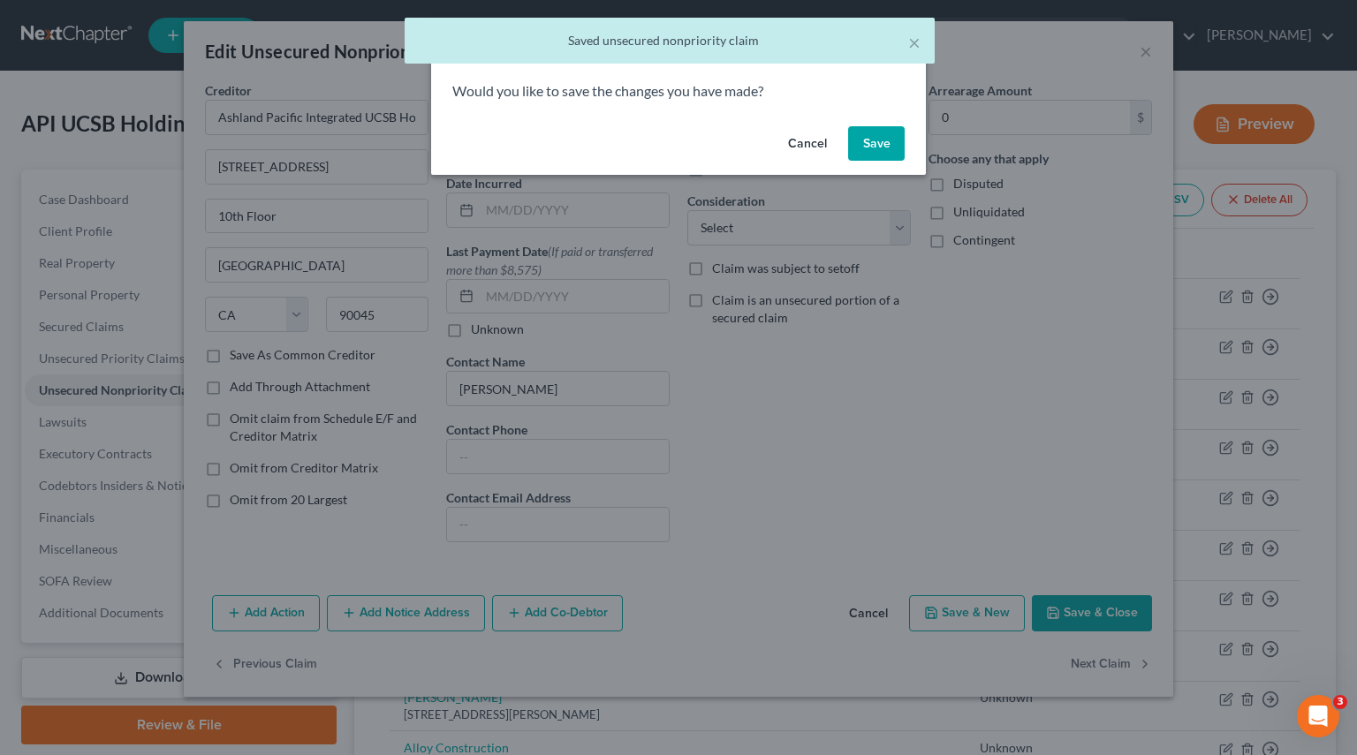
click at [871, 147] on button "Save" at bounding box center [876, 143] width 57 height 35
select select "4"
select select "2"
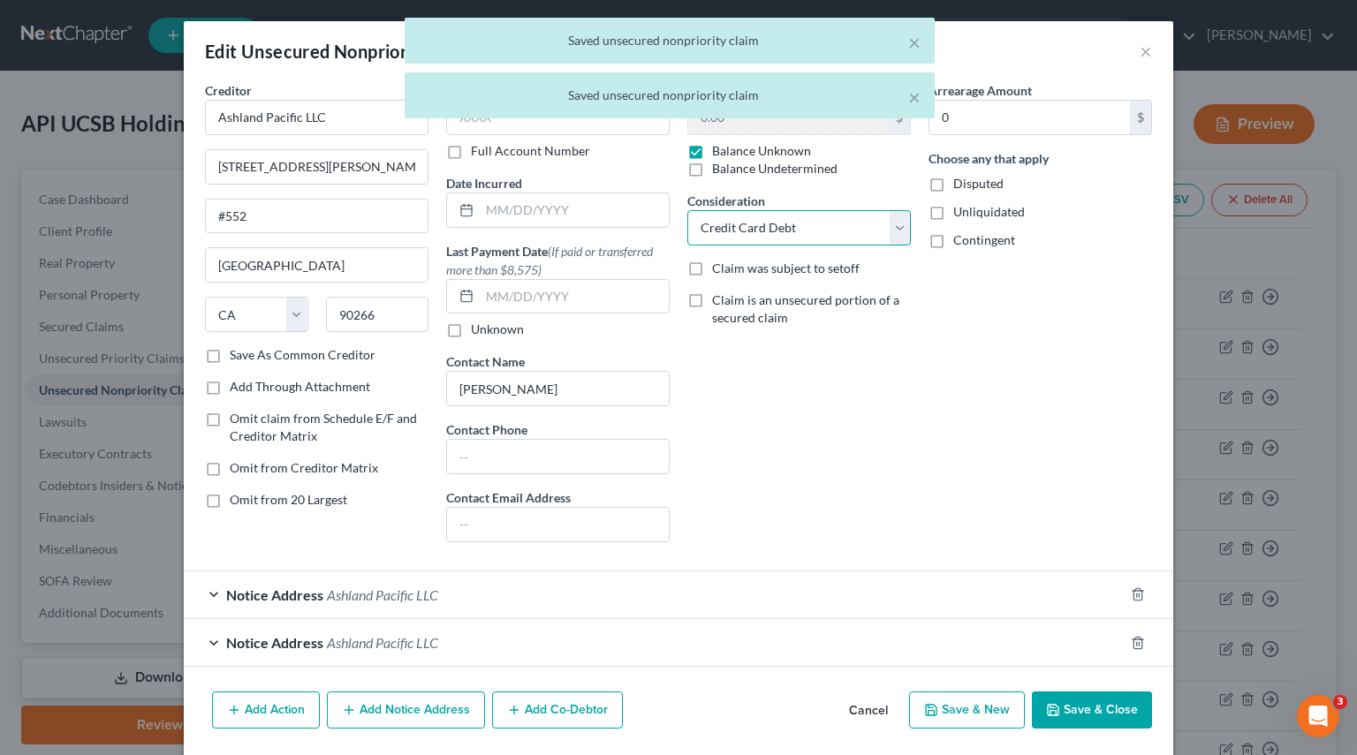
drag, startPoint x: 883, startPoint y: 227, endPoint x: 846, endPoint y: 230, distance: 37.2
click at [883, 227] on select "Select Cable / Satellite Services Collection Agency Credit Card Debt Debt Couns…" at bounding box center [798, 227] width 223 height 35
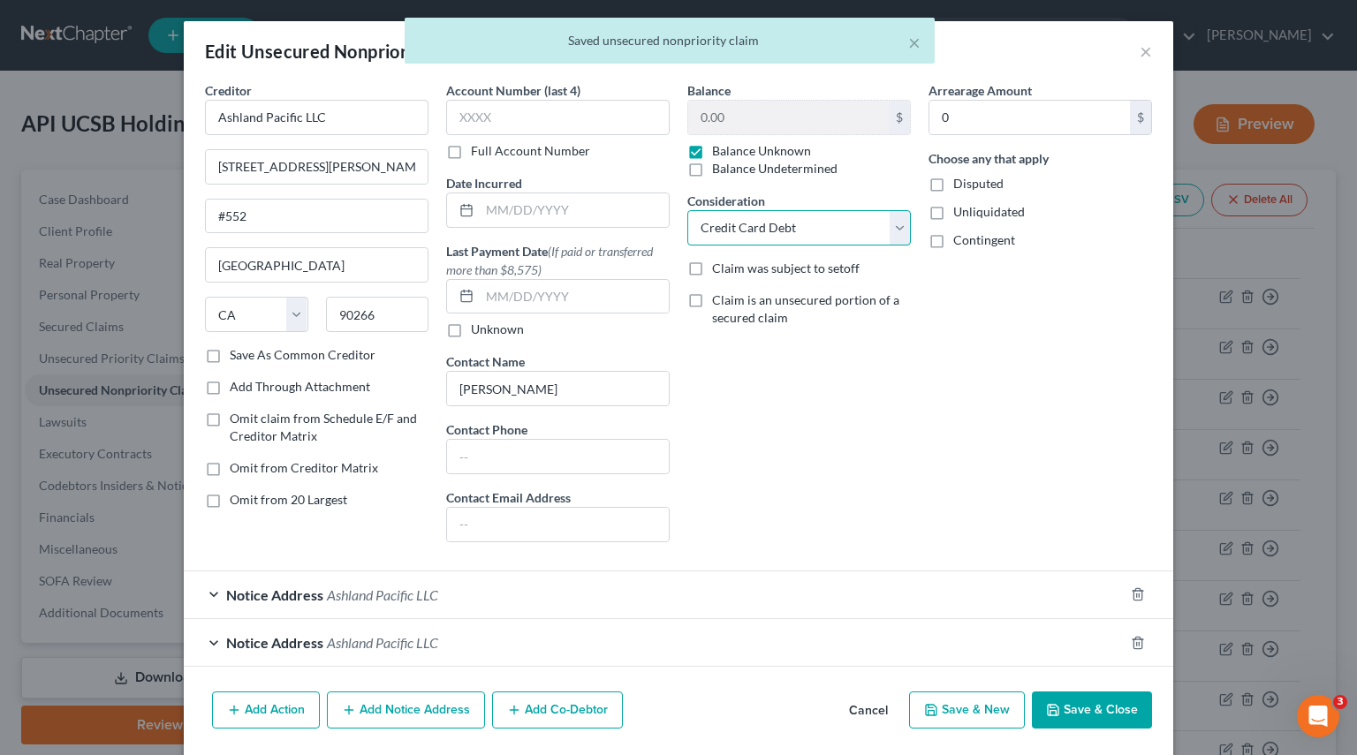
select select
click at [687, 210] on select "Select Cable / Satellite Services Collection Agency Credit Card Debt Debt Couns…" at bounding box center [798, 227] width 223 height 35
click at [1074, 699] on button "Save & Close" at bounding box center [1092, 710] width 120 height 37
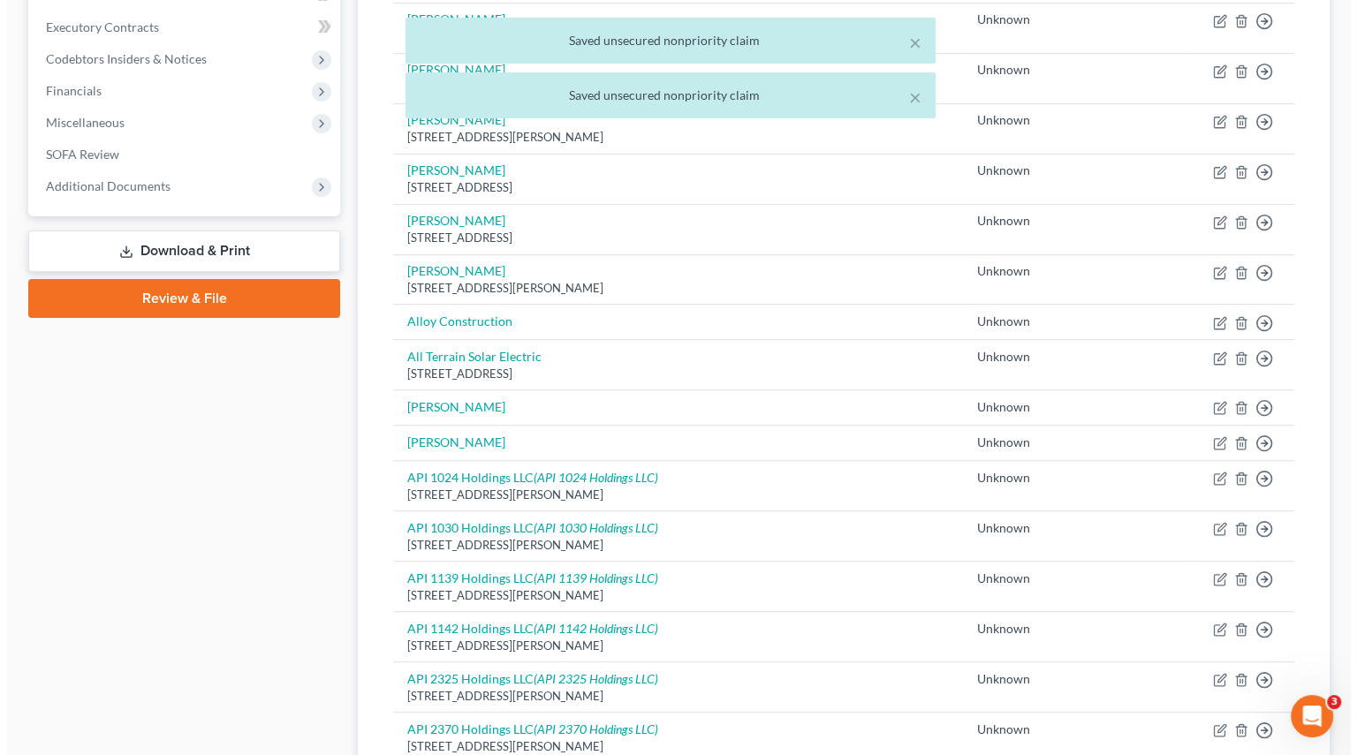
scroll to position [618, 0]
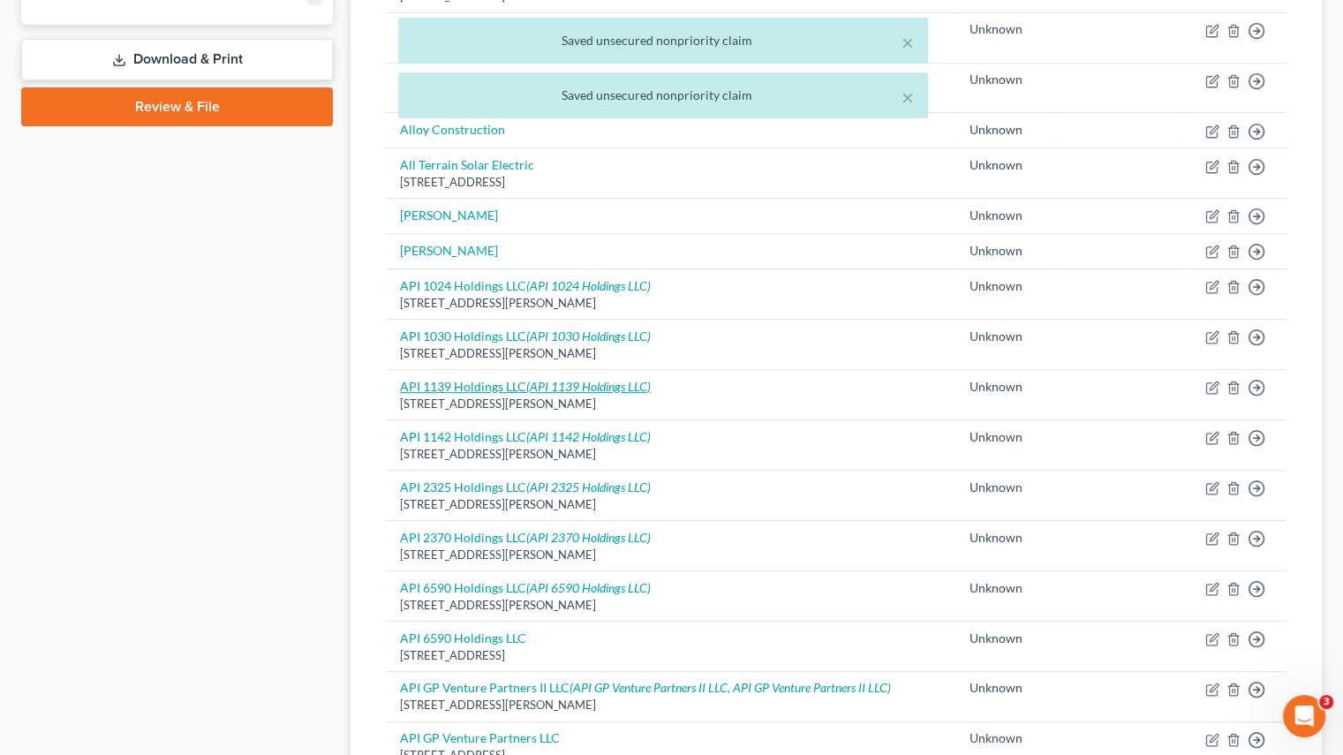
click at [526, 379] on link "API 1139 Holdings LLC (API 1139 Holdings LLC)" at bounding box center [525, 386] width 251 height 15
select select "4"
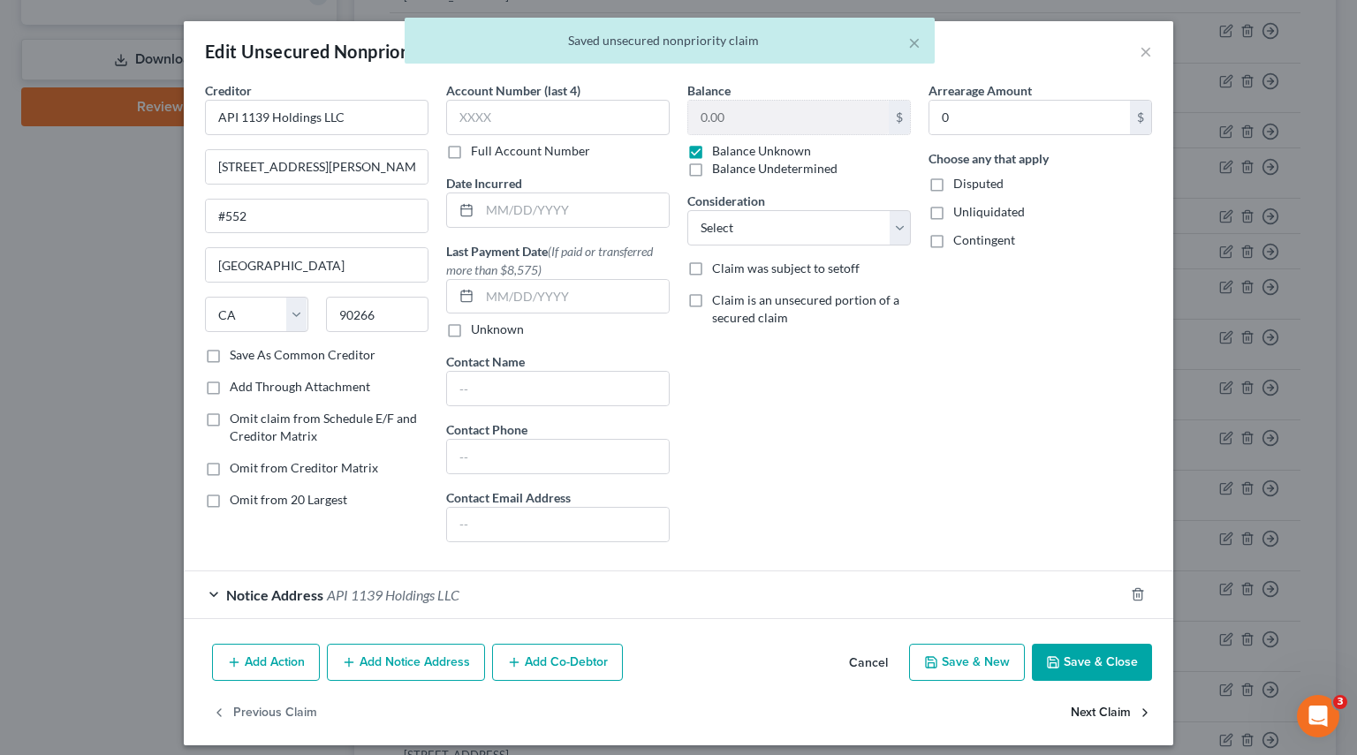
click at [1100, 714] on button "Next Claim" at bounding box center [1110, 713] width 81 height 37
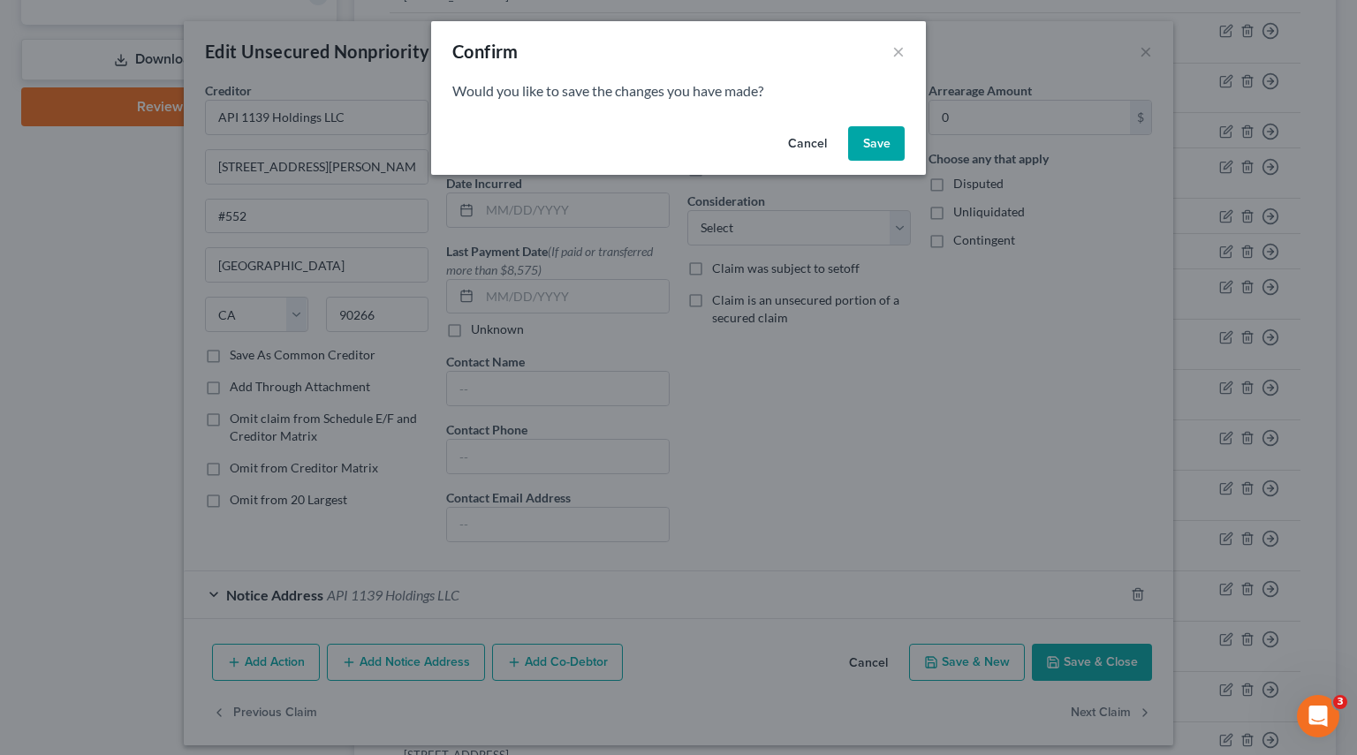
click at [886, 139] on button "Save" at bounding box center [876, 143] width 57 height 35
select select "4"
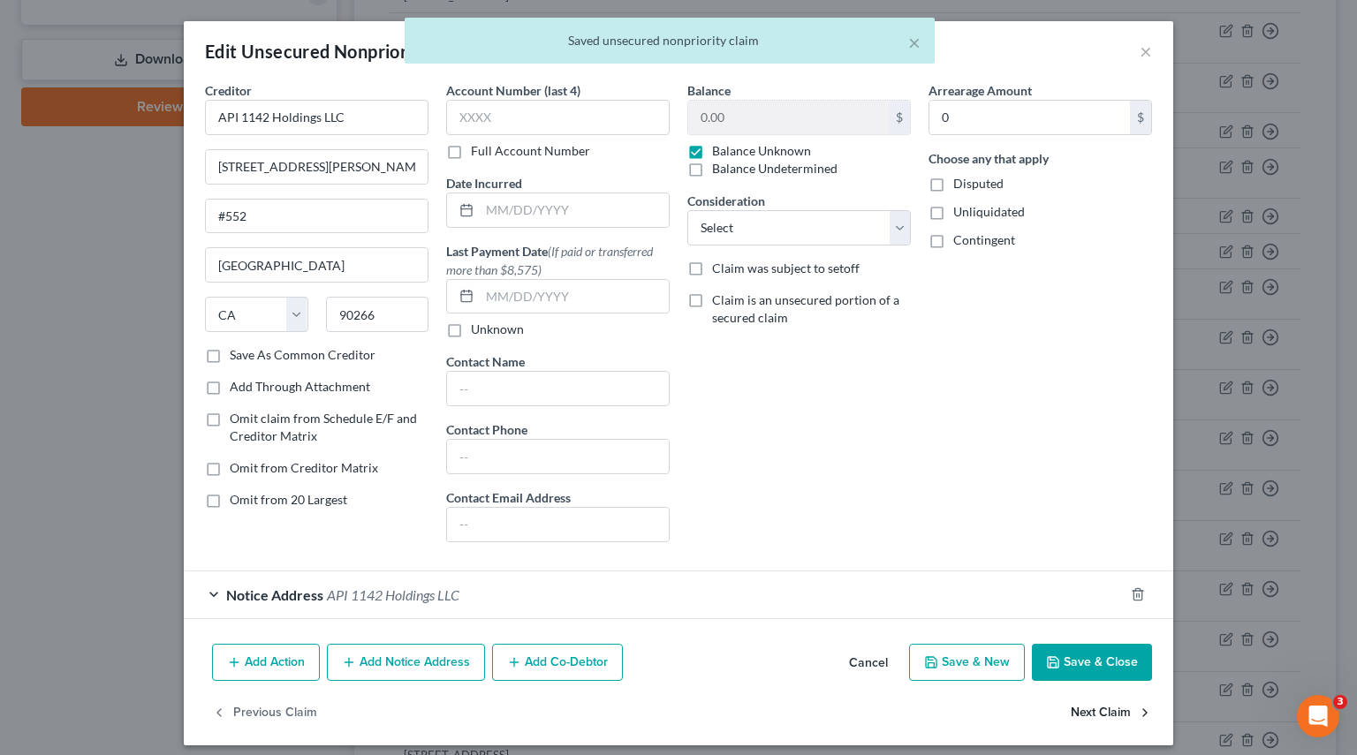
click at [1082, 700] on button "Next Claim" at bounding box center [1110, 713] width 81 height 37
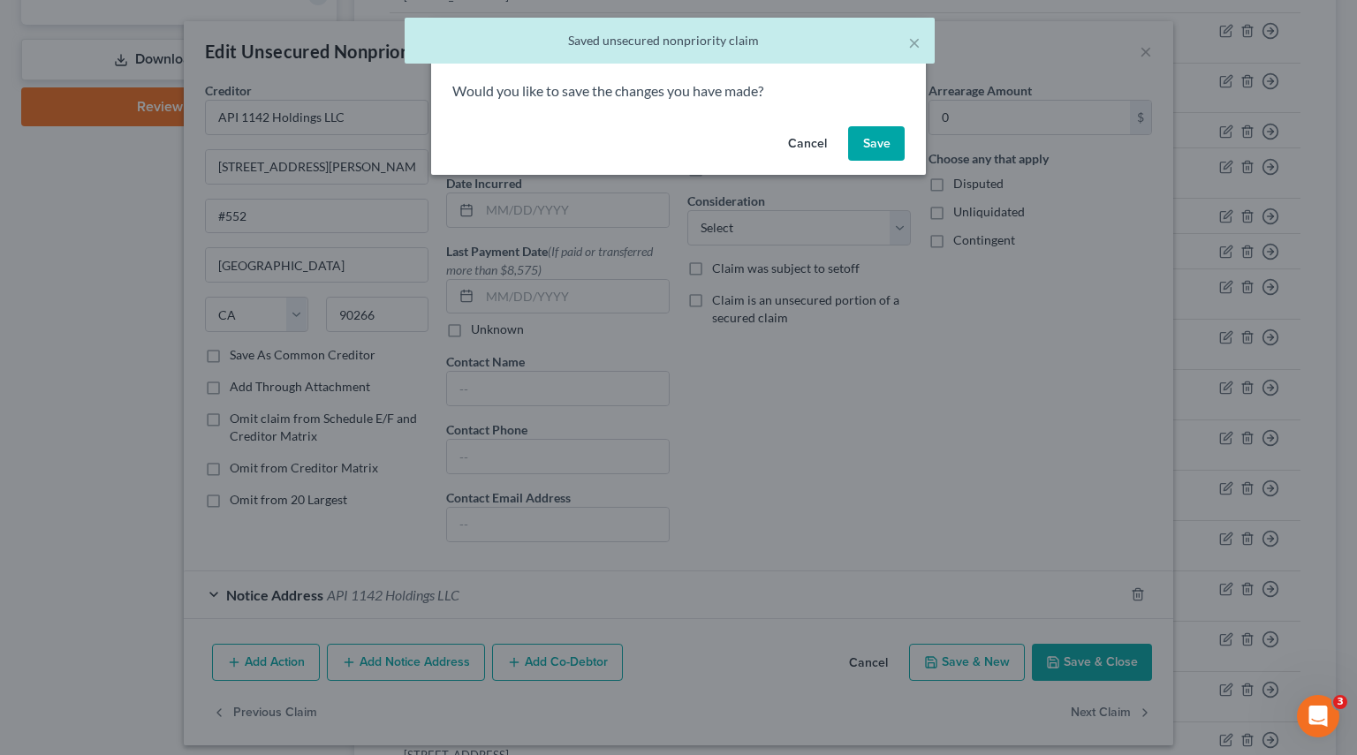
click at [888, 149] on button "Save" at bounding box center [876, 143] width 57 height 35
select select "4"
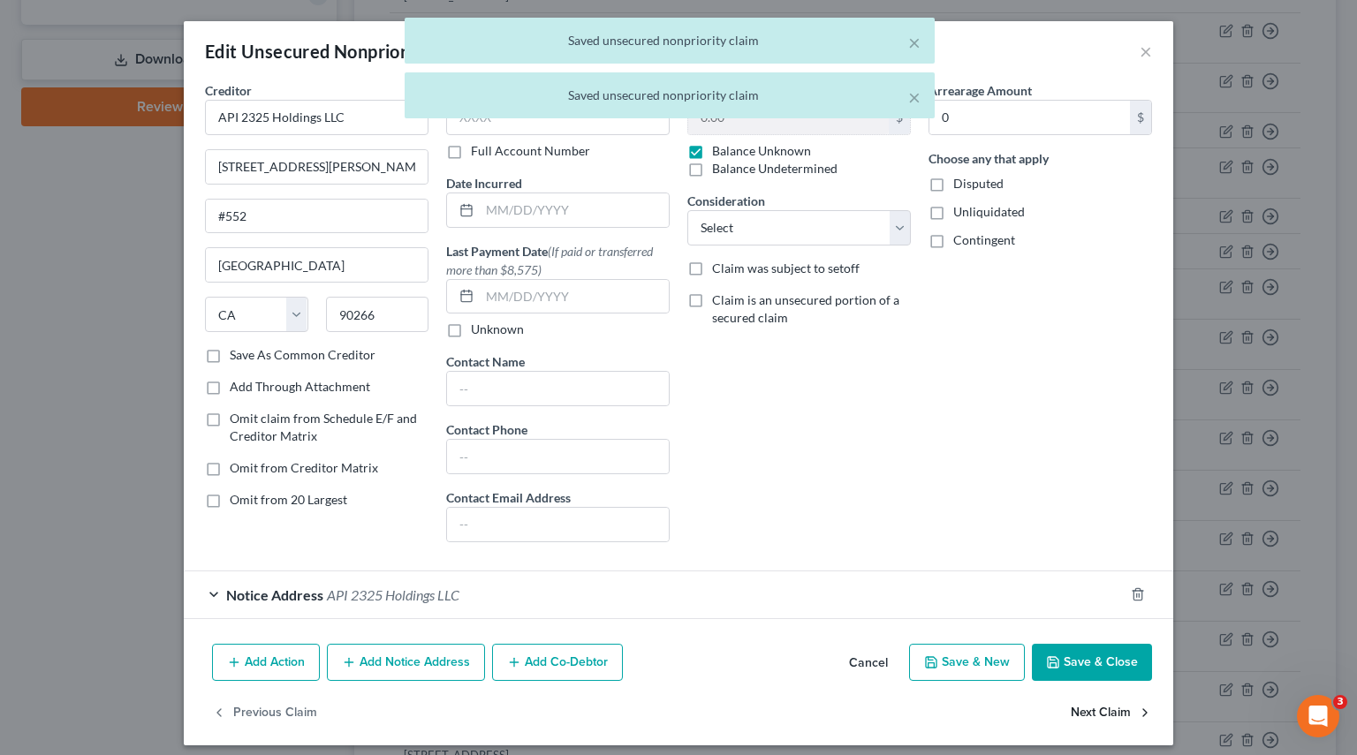
click at [1086, 720] on button "Next Claim" at bounding box center [1110, 713] width 81 height 37
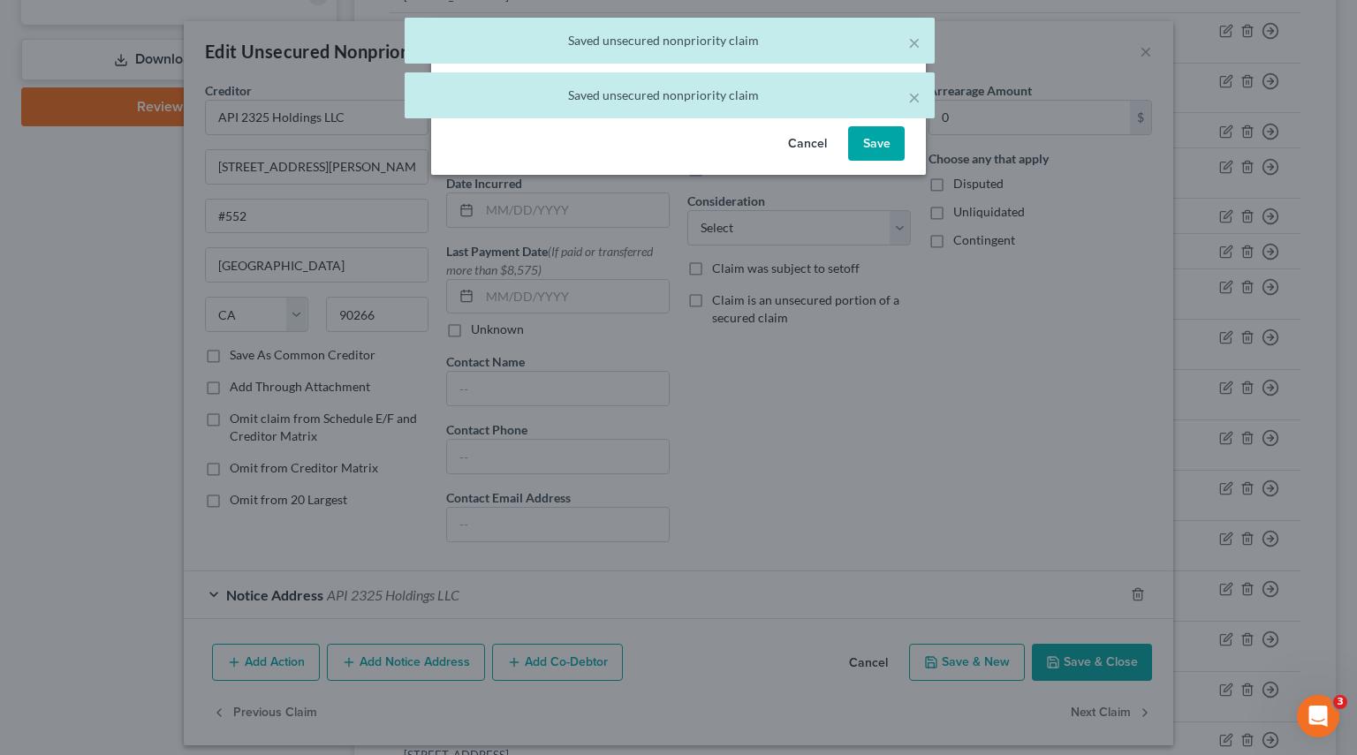
click at [874, 145] on button "Save" at bounding box center [876, 143] width 57 height 35
select select "4"
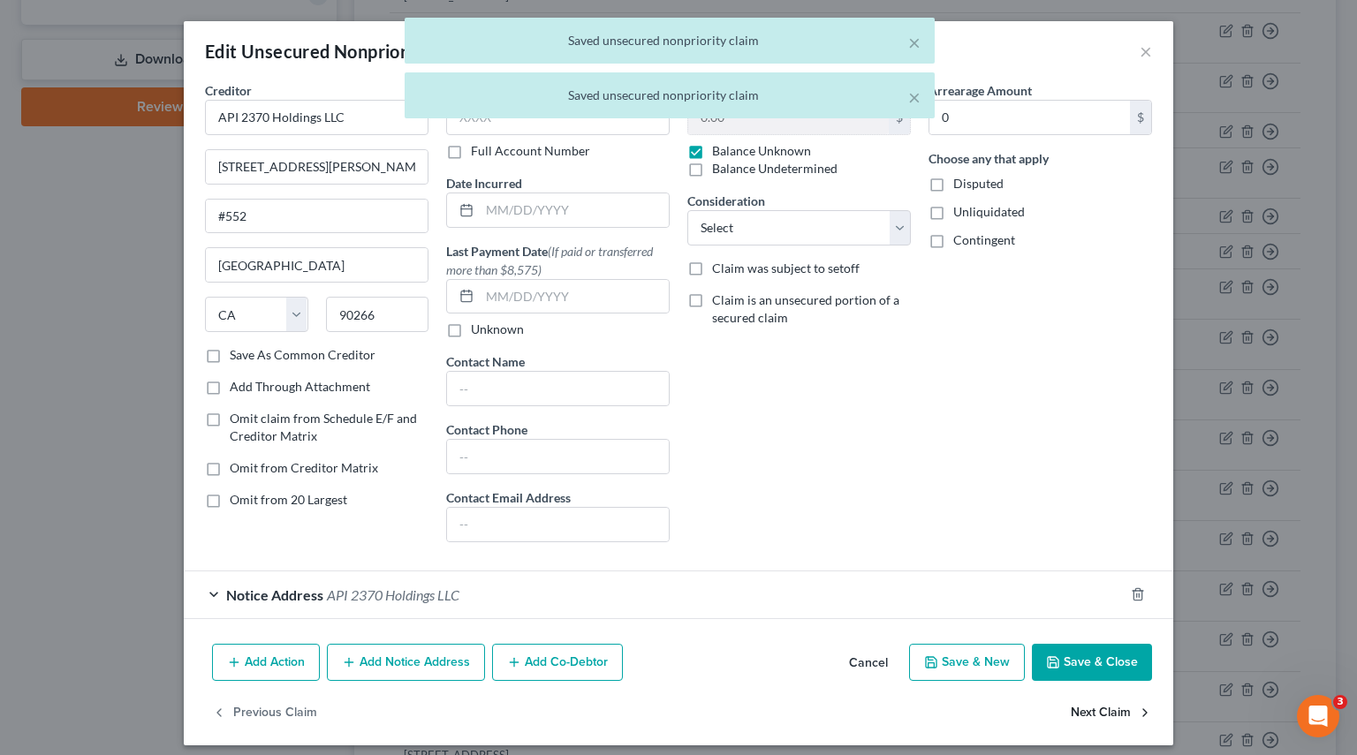
click at [1097, 713] on button "Next Claim" at bounding box center [1110, 713] width 81 height 37
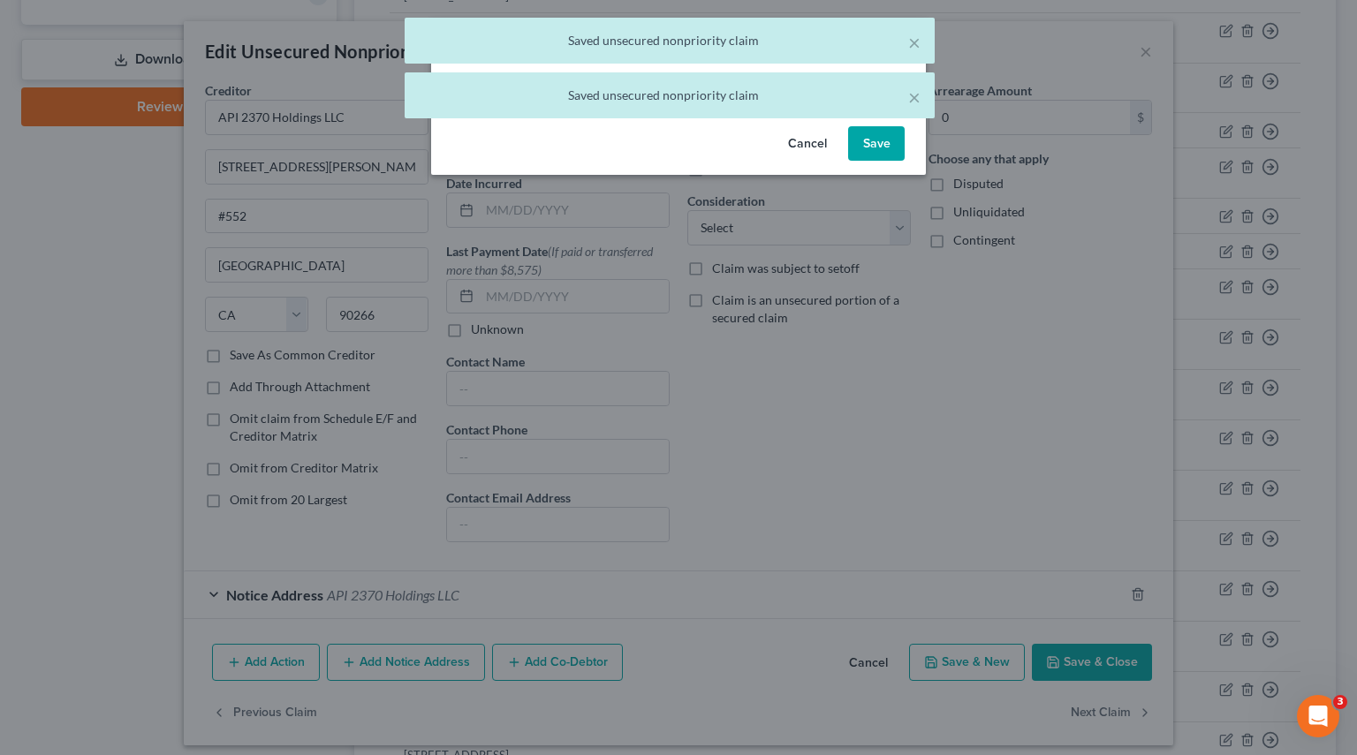
click at [875, 146] on button "Save" at bounding box center [876, 143] width 57 height 35
select select "4"
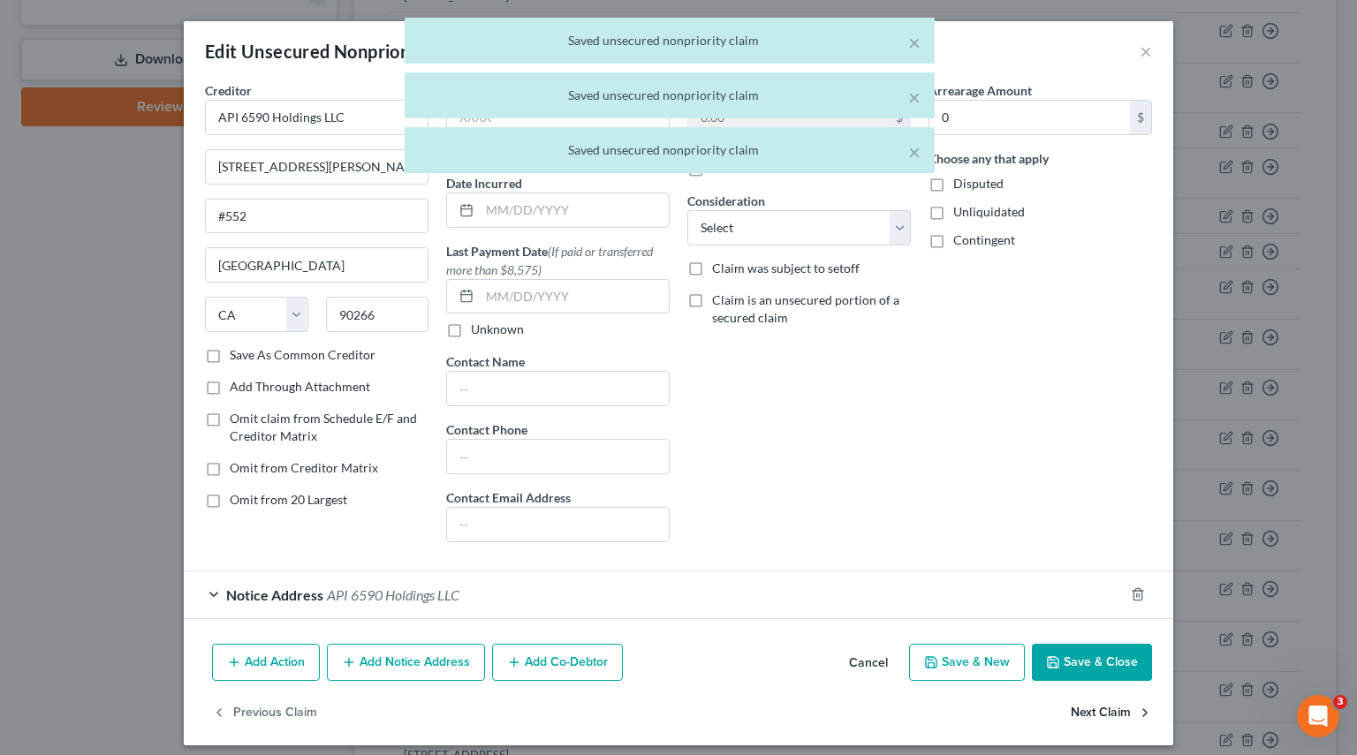
click at [1085, 713] on button "Next Claim" at bounding box center [1110, 713] width 81 height 37
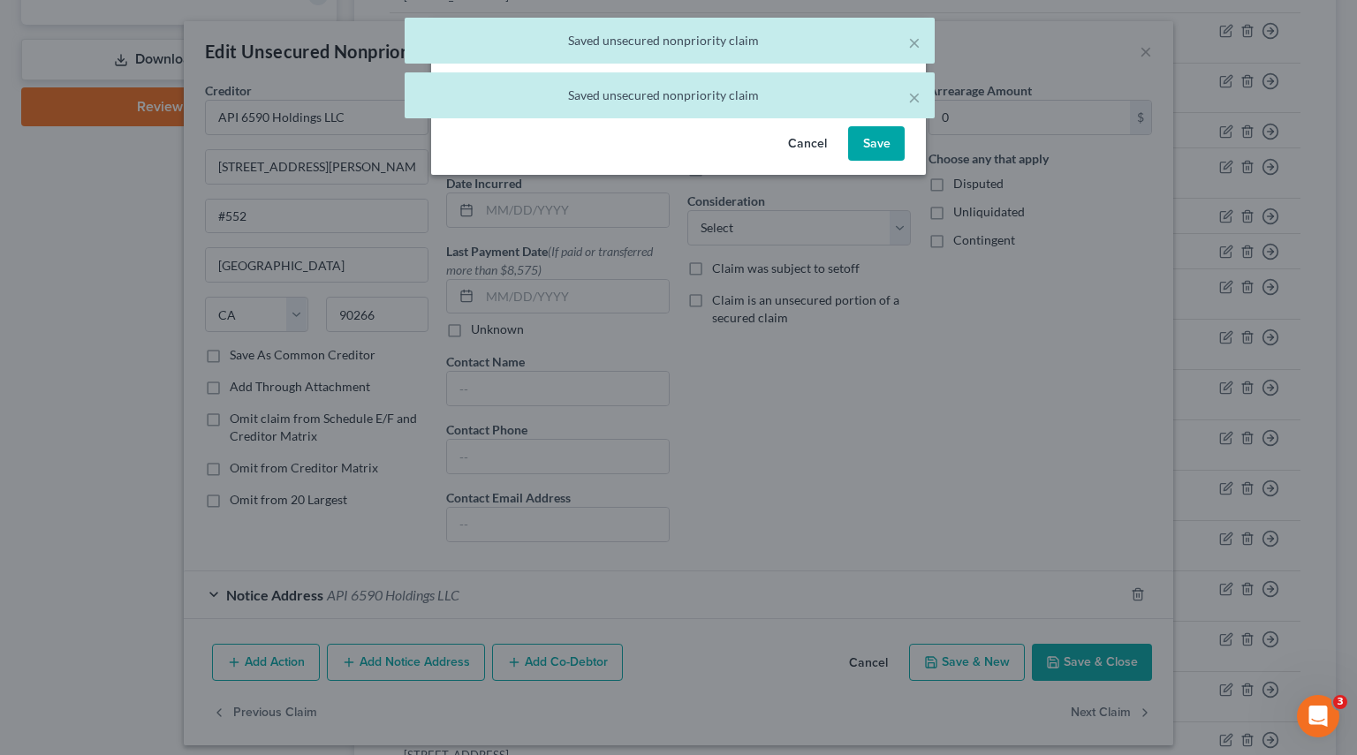
click at [887, 144] on button "Save" at bounding box center [876, 143] width 57 height 35
select select "4"
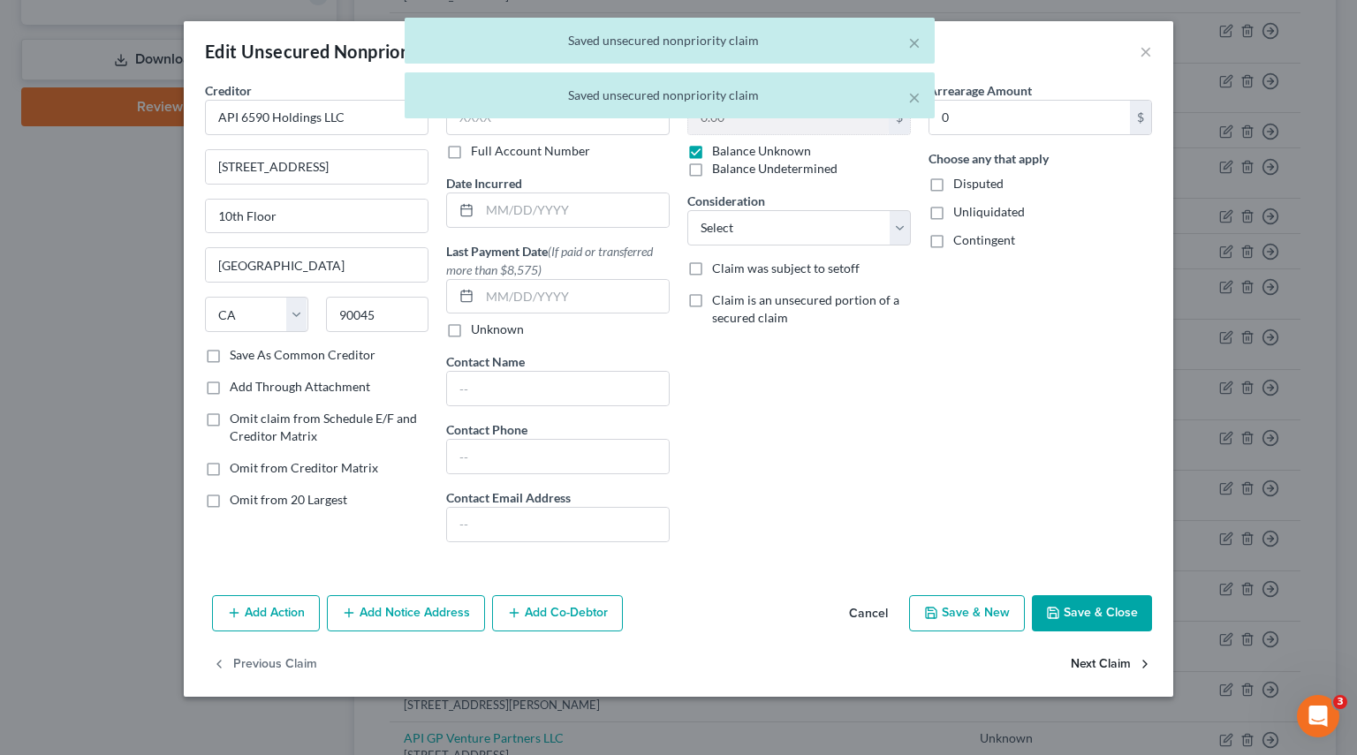
click at [1092, 667] on button "Next Claim" at bounding box center [1110, 664] width 81 height 37
select select "4"
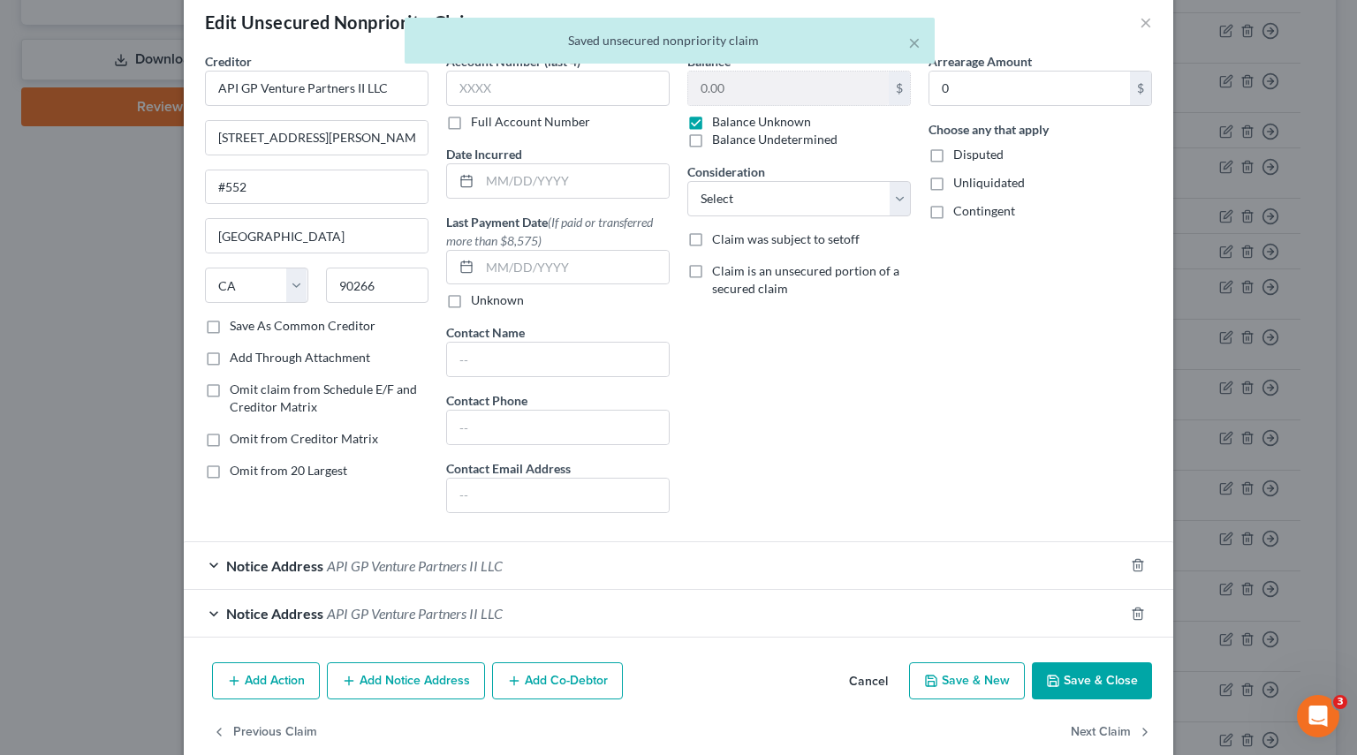
scroll to position [57, 0]
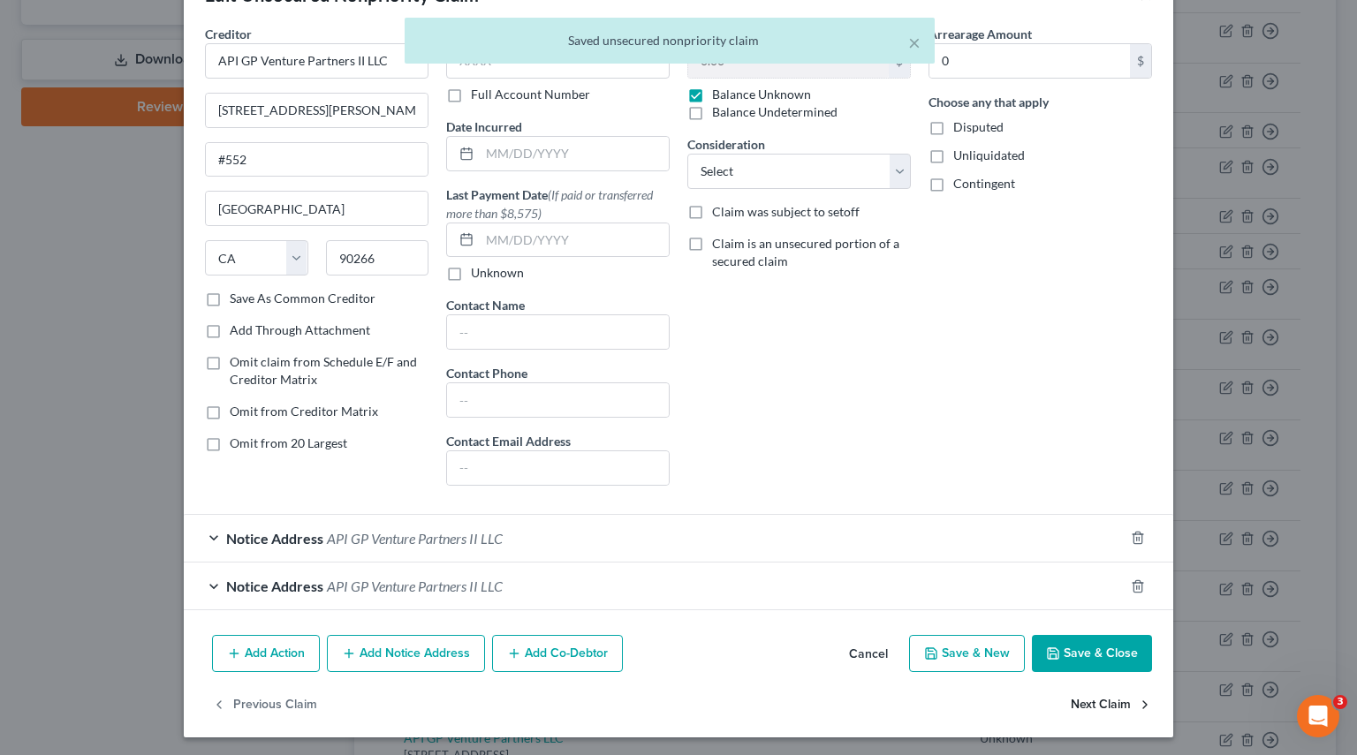
click at [1093, 700] on button "Next Claim" at bounding box center [1110, 704] width 81 height 37
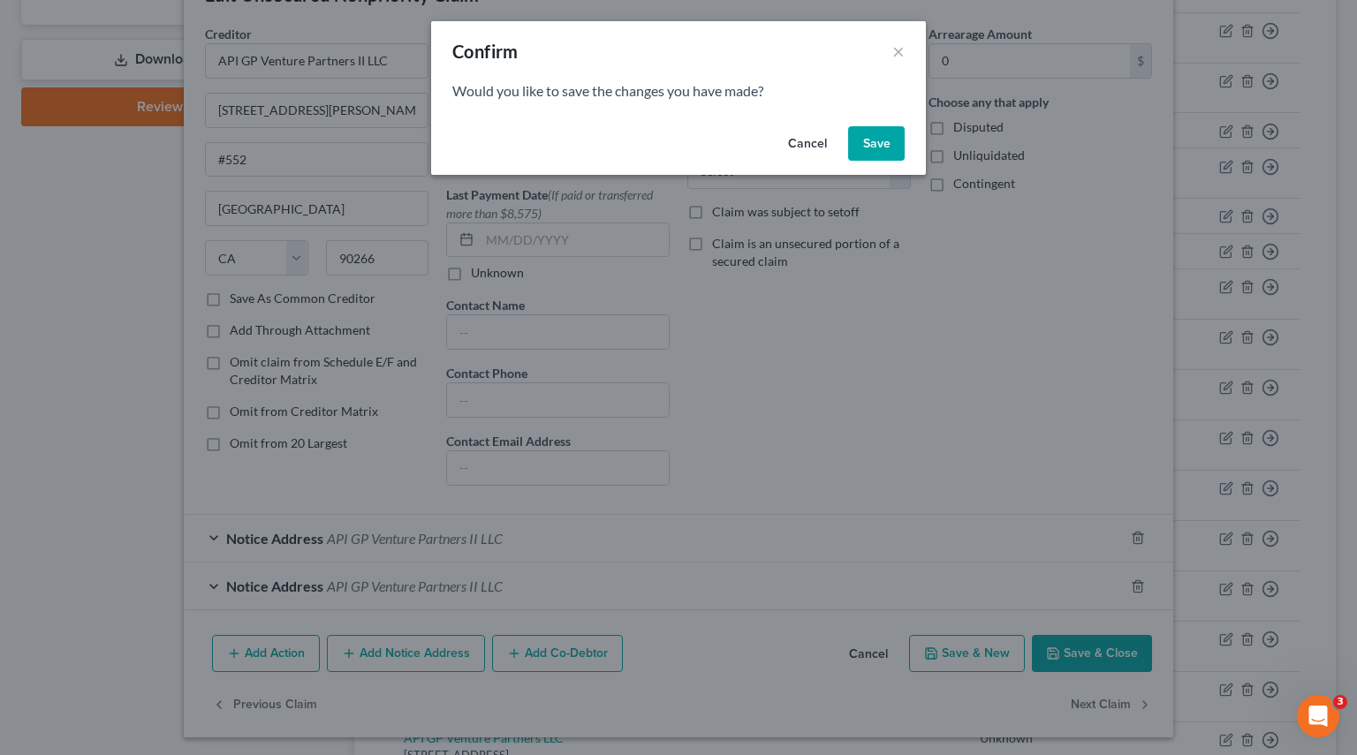
click at [865, 141] on button "Save" at bounding box center [876, 143] width 57 height 35
select select "4"
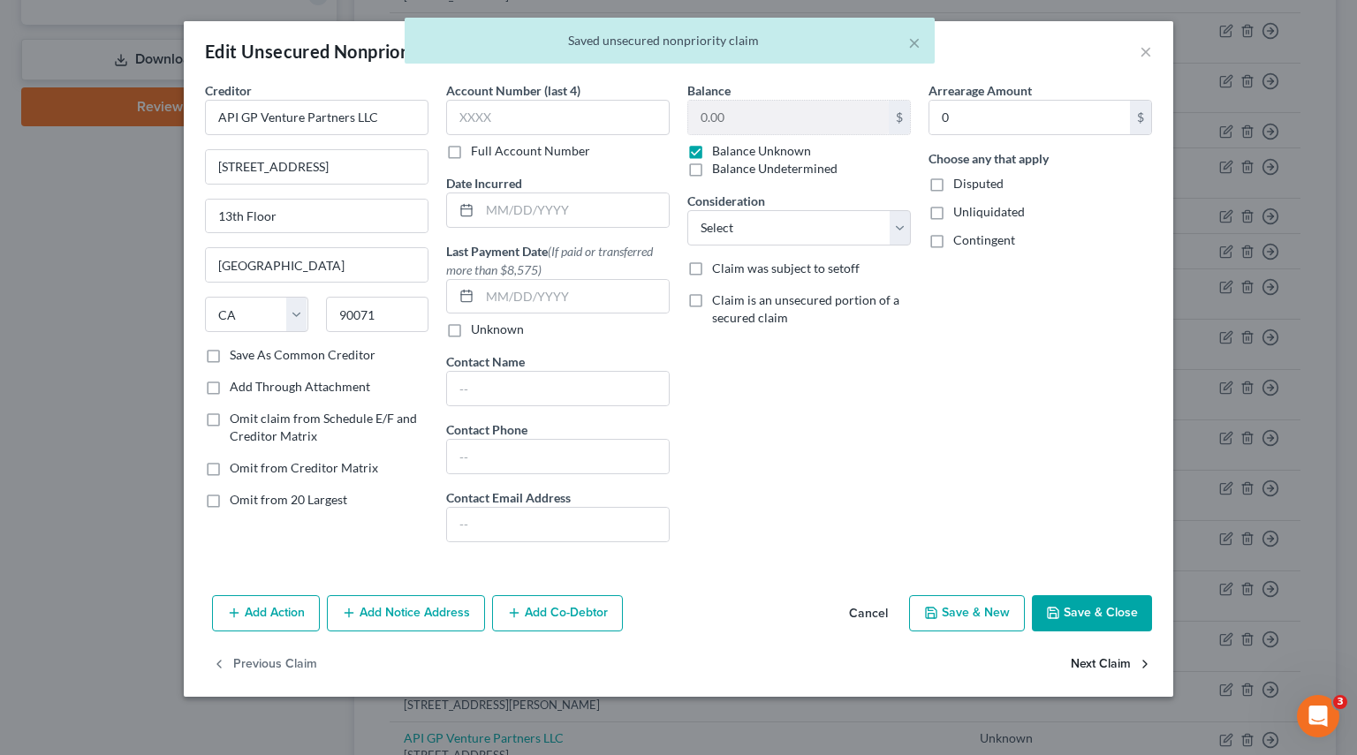
click at [1089, 658] on button "Next Claim" at bounding box center [1110, 664] width 81 height 37
select select "4"
click at [1109, 665] on button "Next Claim" at bounding box center [1110, 664] width 81 height 37
select select "4"
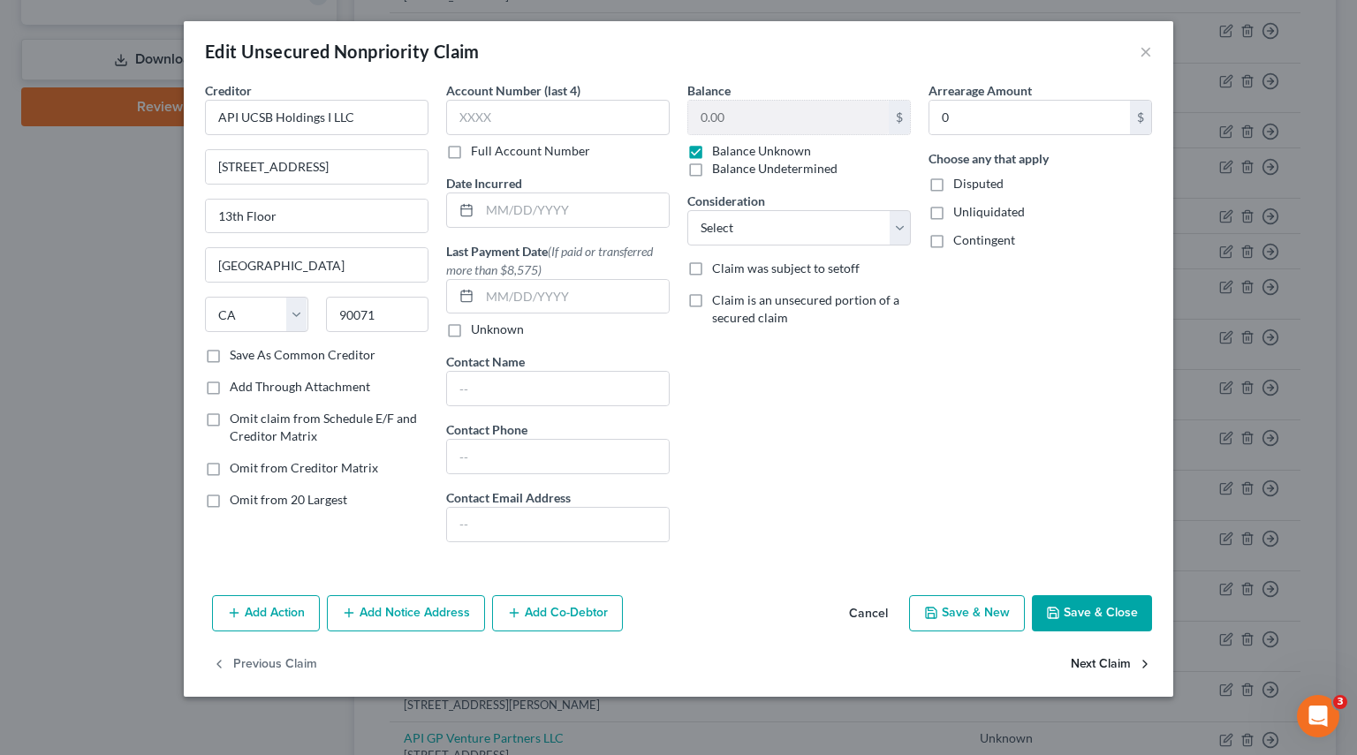
click at [1123, 670] on button "Next Claim" at bounding box center [1110, 664] width 81 height 37
select select "4"
click at [1116, 663] on button "Next Claim" at bounding box center [1110, 664] width 81 height 37
select select "4"
click at [1101, 667] on button "Next Claim" at bounding box center [1110, 664] width 81 height 37
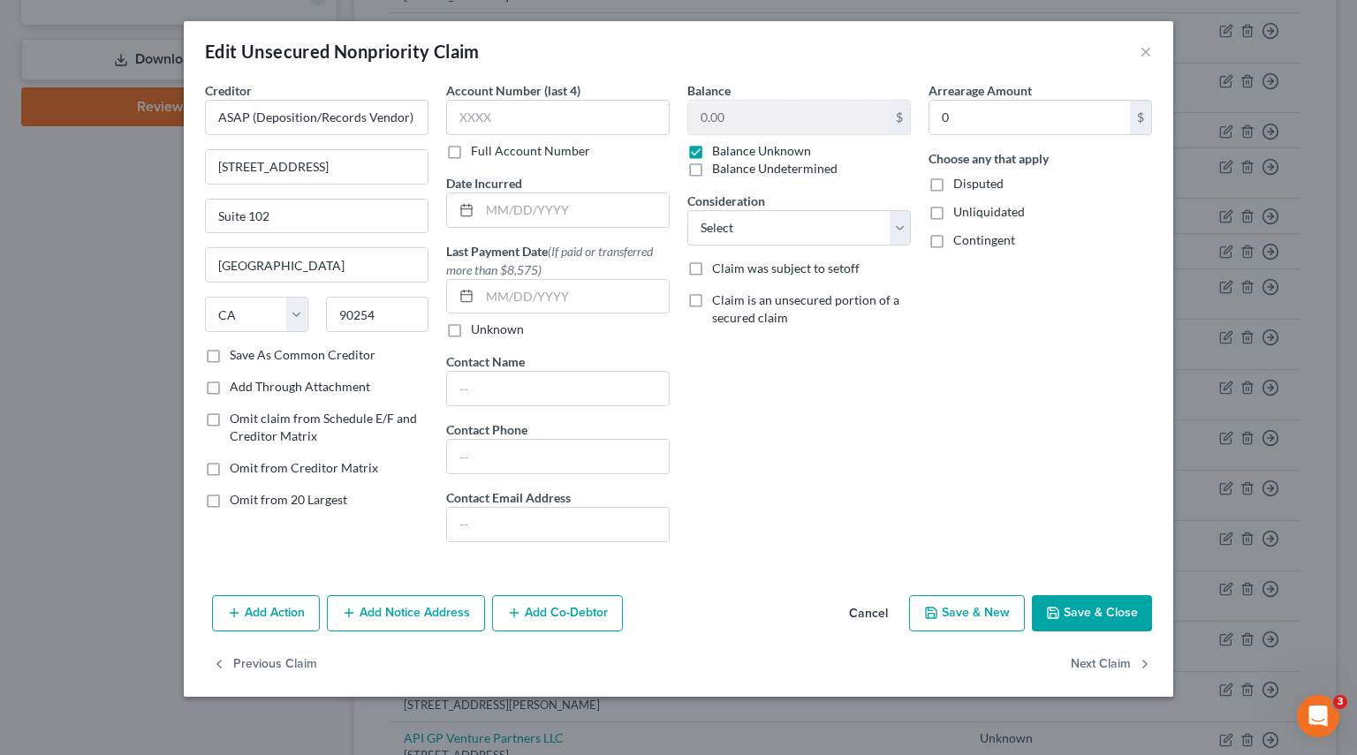
select select "4"
click at [1082, 673] on button "Next Claim" at bounding box center [1110, 664] width 81 height 37
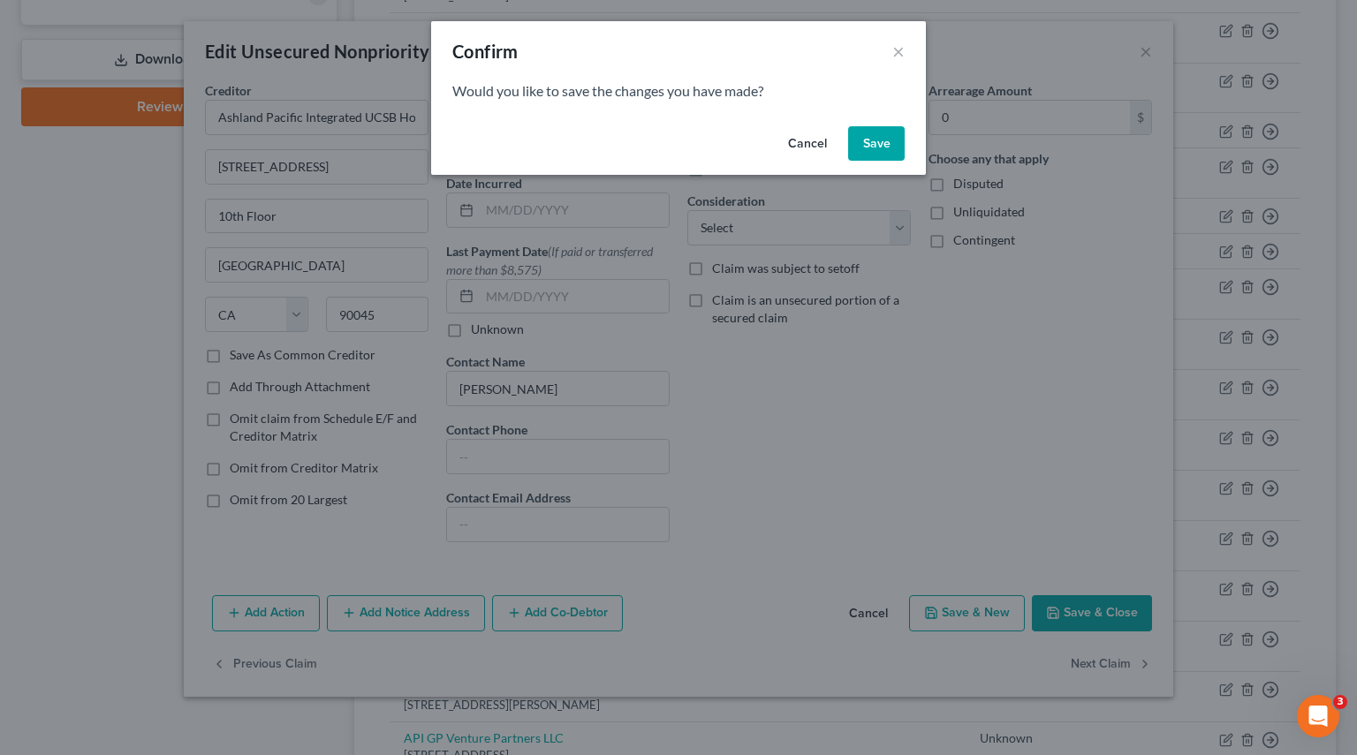
click at [859, 156] on button "Save" at bounding box center [876, 143] width 57 height 35
select select "4"
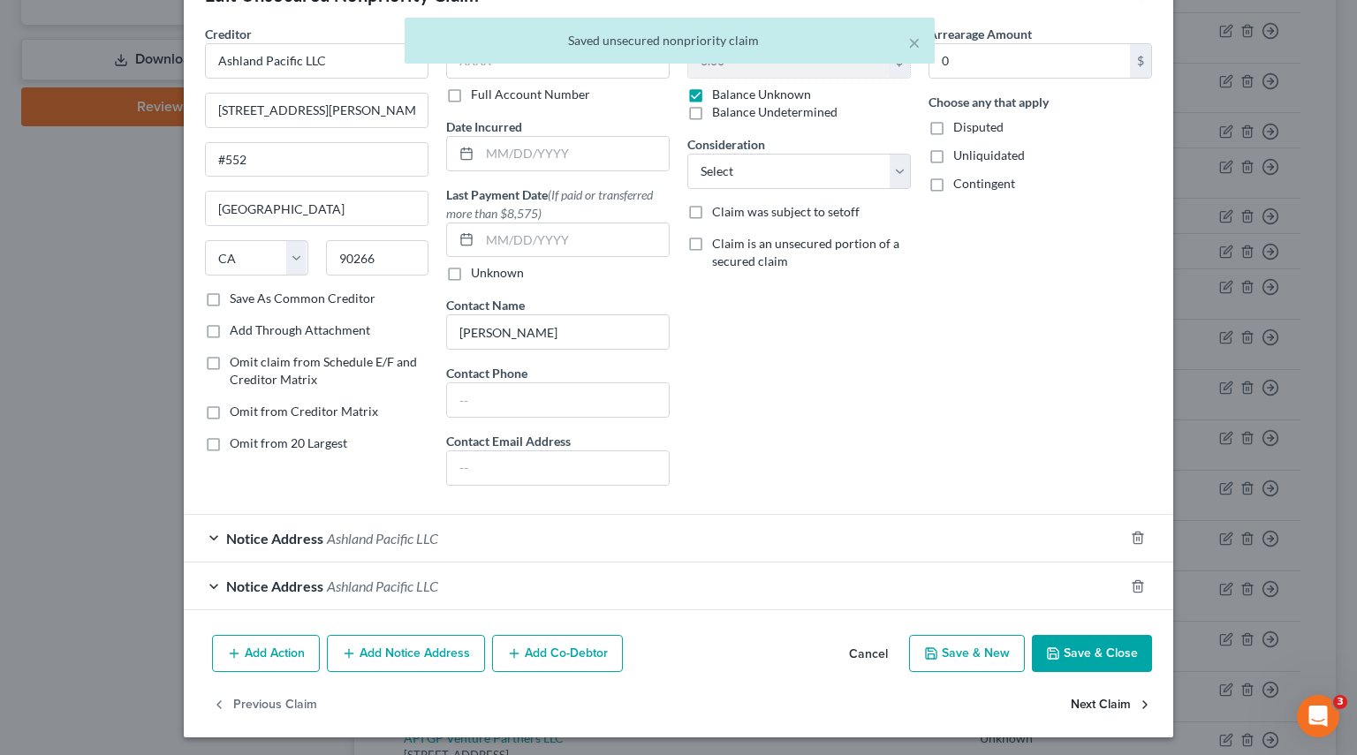
click at [1088, 700] on button "Next Claim" at bounding box center [1110, 704] width 81 height 37
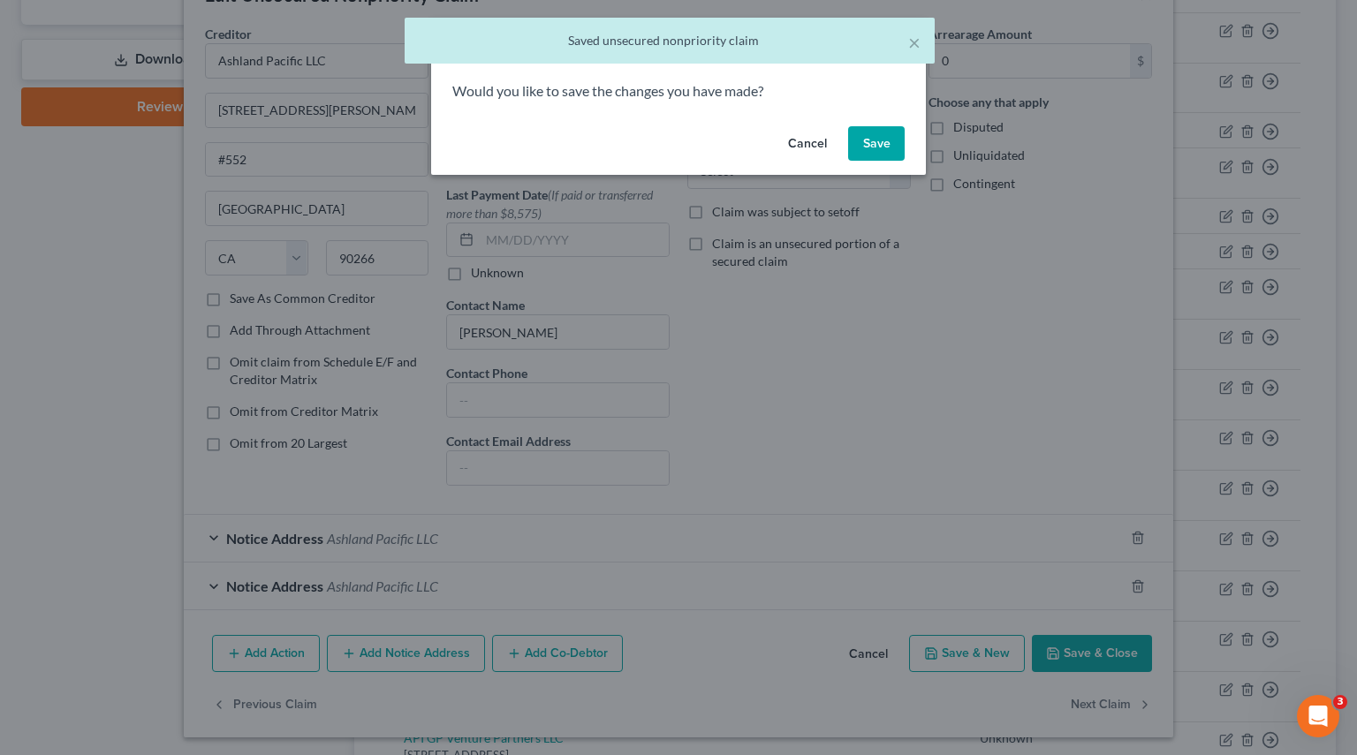
click at [869, 147] on button "Save" at bounding box center [876, 143] width 57 height 35
select select "4"
select select "2"
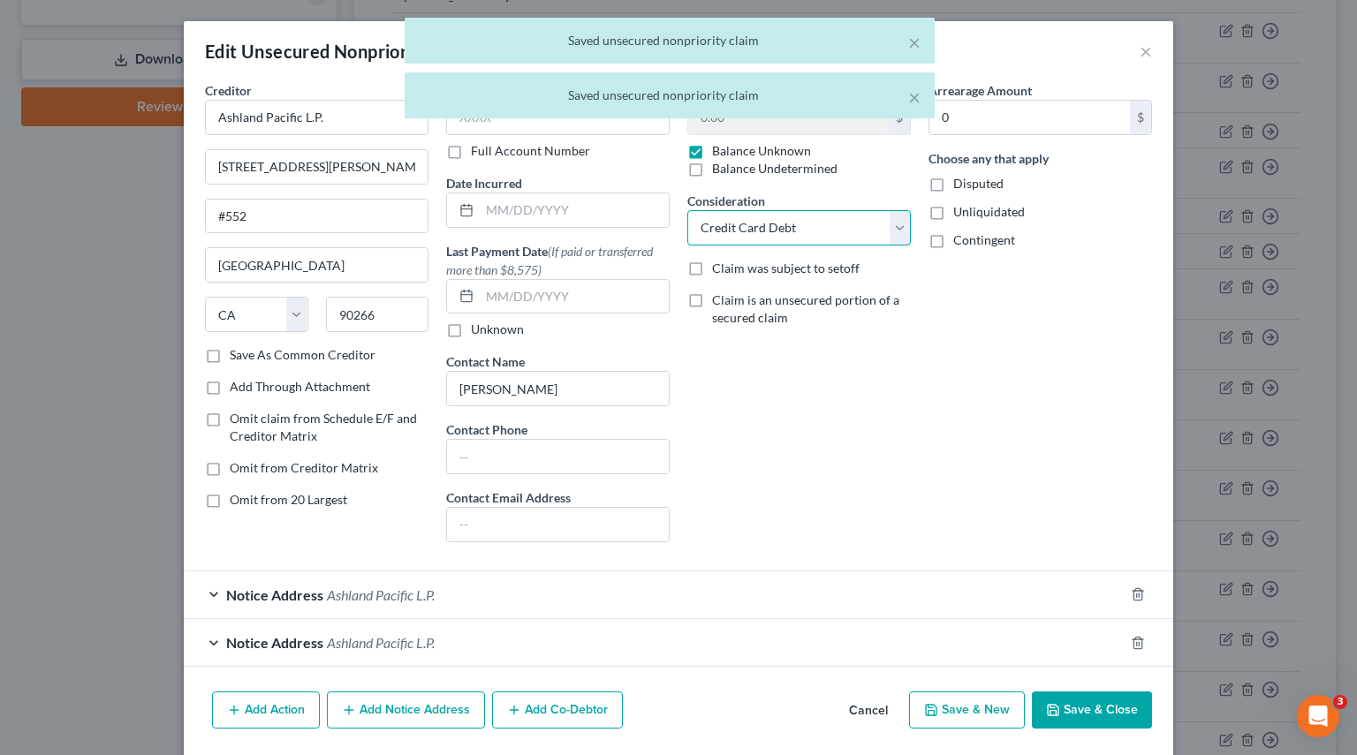
drag, startPoint x: 884, startPoint y: 231, endPoint x: 884, endPoint y: 240, distance: 9.7
click at [884, 231] on select "Select Cable / Satellite Services Collection Agency Credit Card Debt Debt Couns…" at bounding box center [798, 227] width 223 height 35
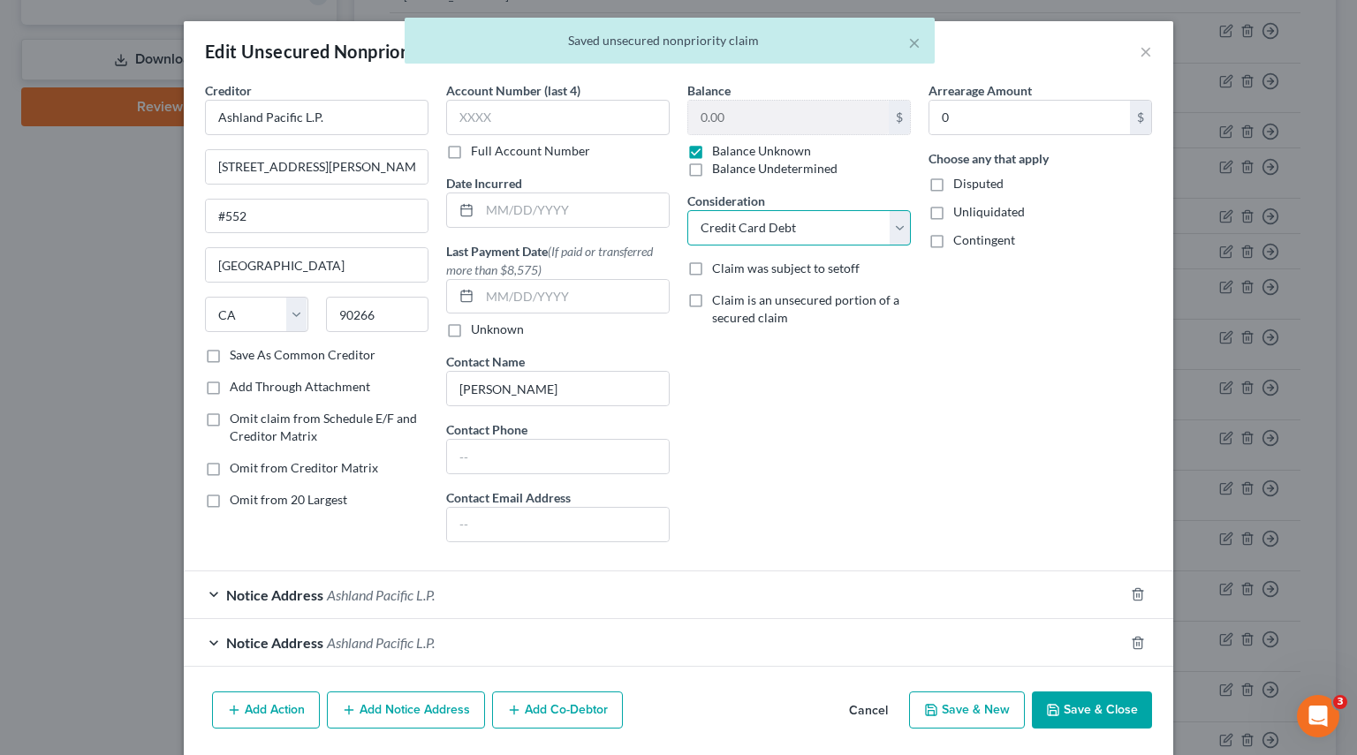
select select
click at [687, 210] on select "Select Cable / Satellite Services Collection Agency Credit Card Debt Debt Couns…" at bounding box center [798, 227] width 223 height 35
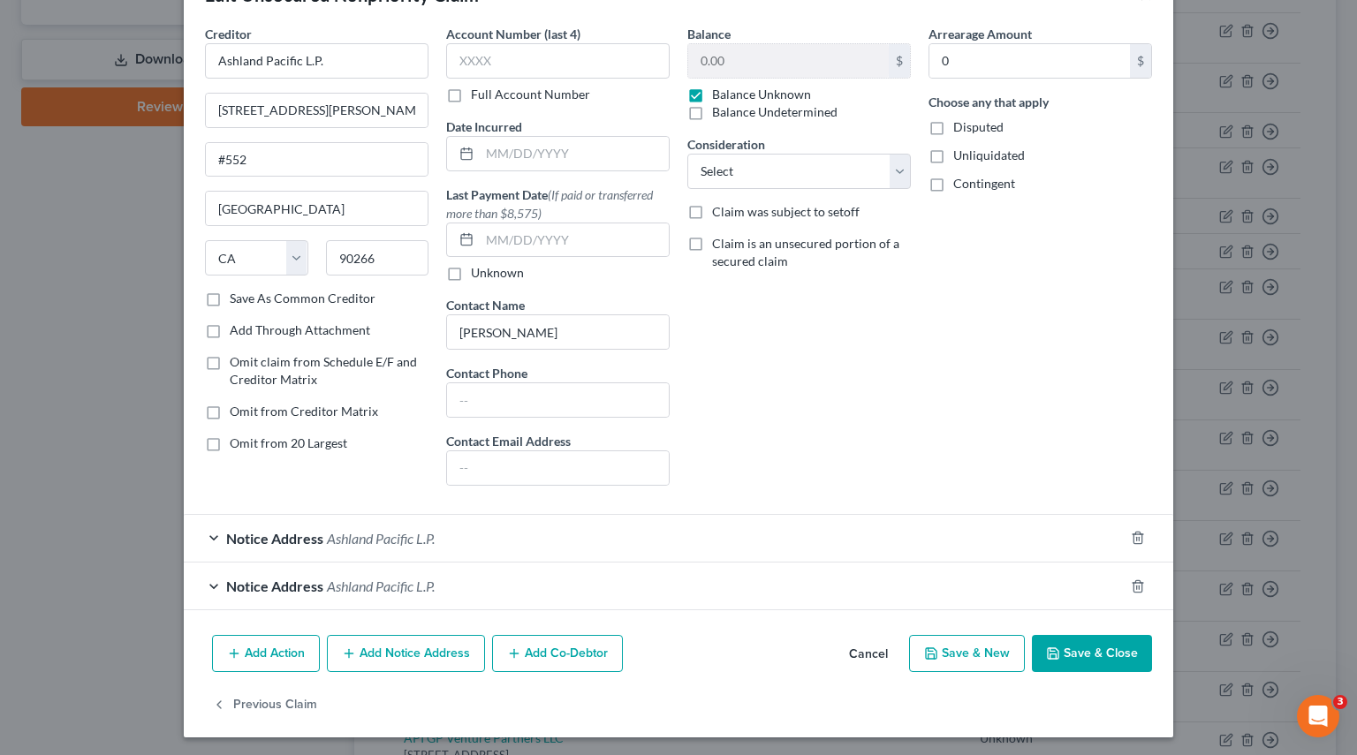
click at [1108, 652] on button "Save & Close" at bounding box center [1092, 653] width 120 height 37
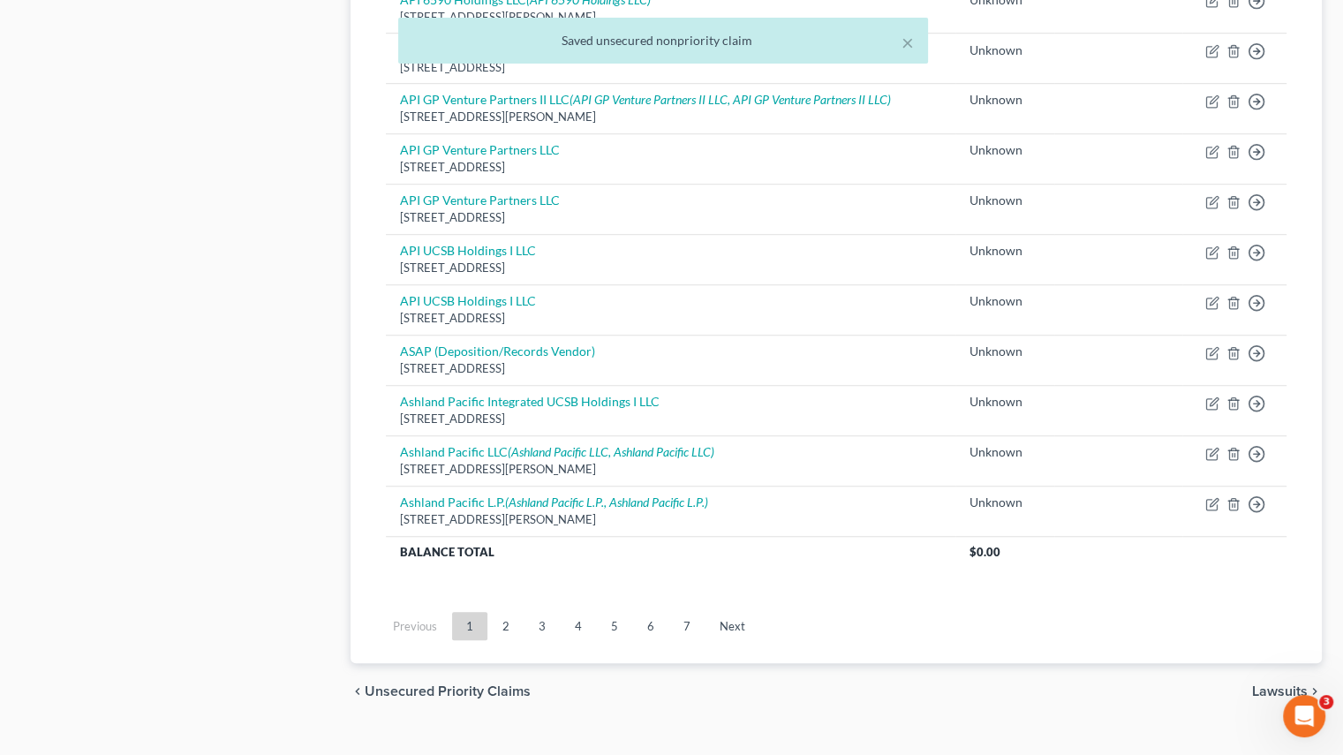
scroll to position [1233, 0]
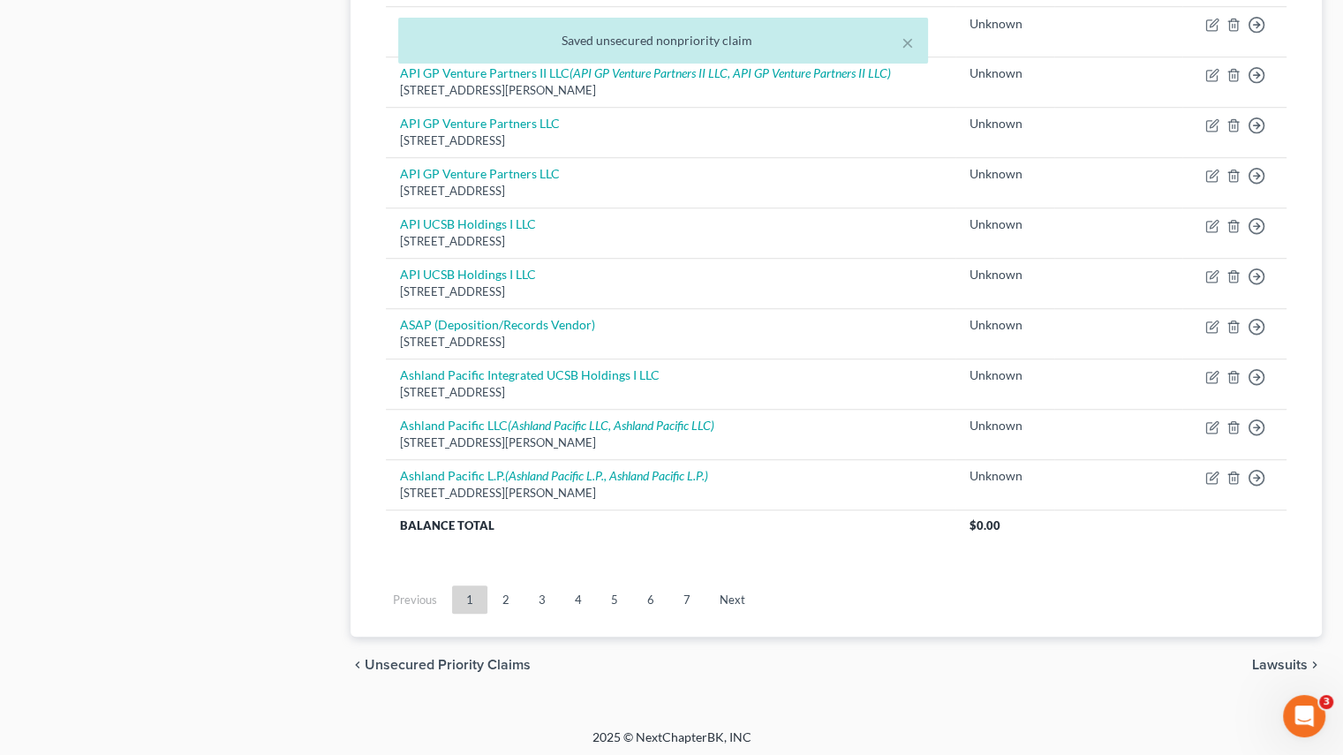
click at [675, 600] on link "7" at bounding box center [686, 600] width 35 height 28
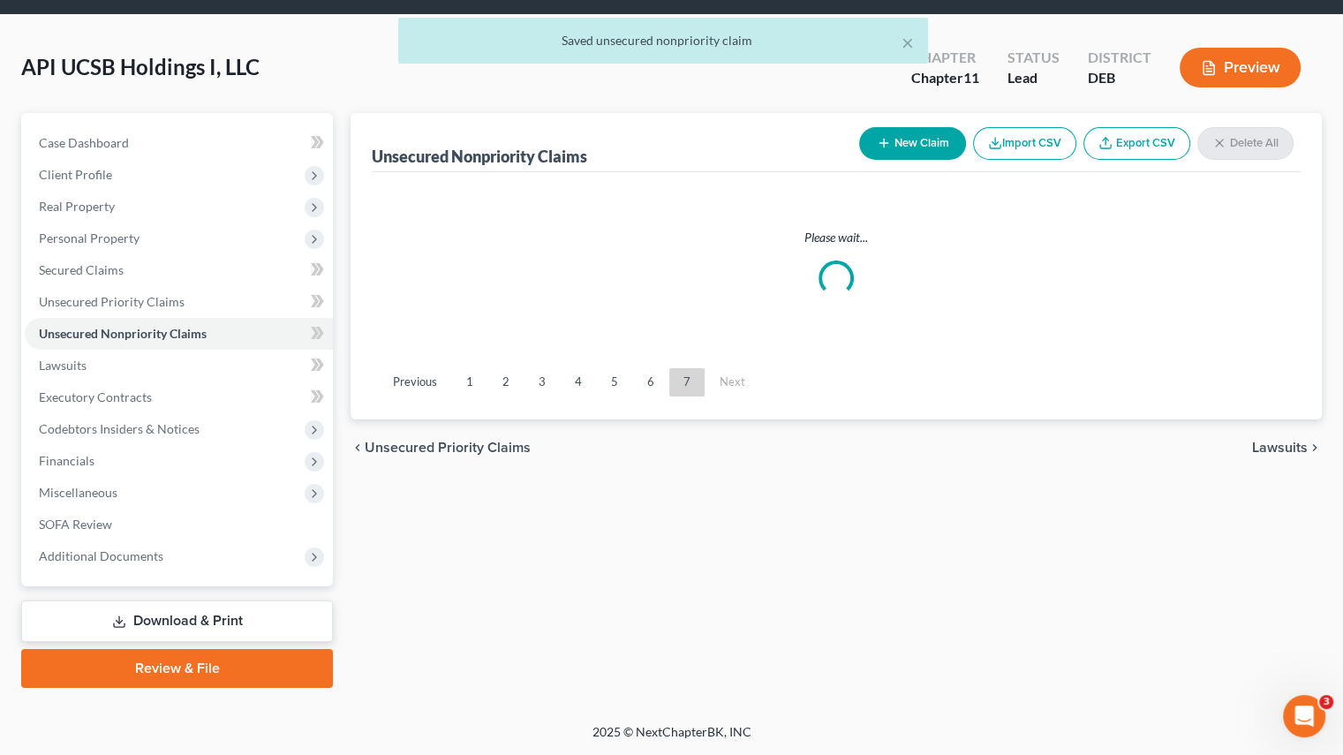
scroll to position [55, 0]
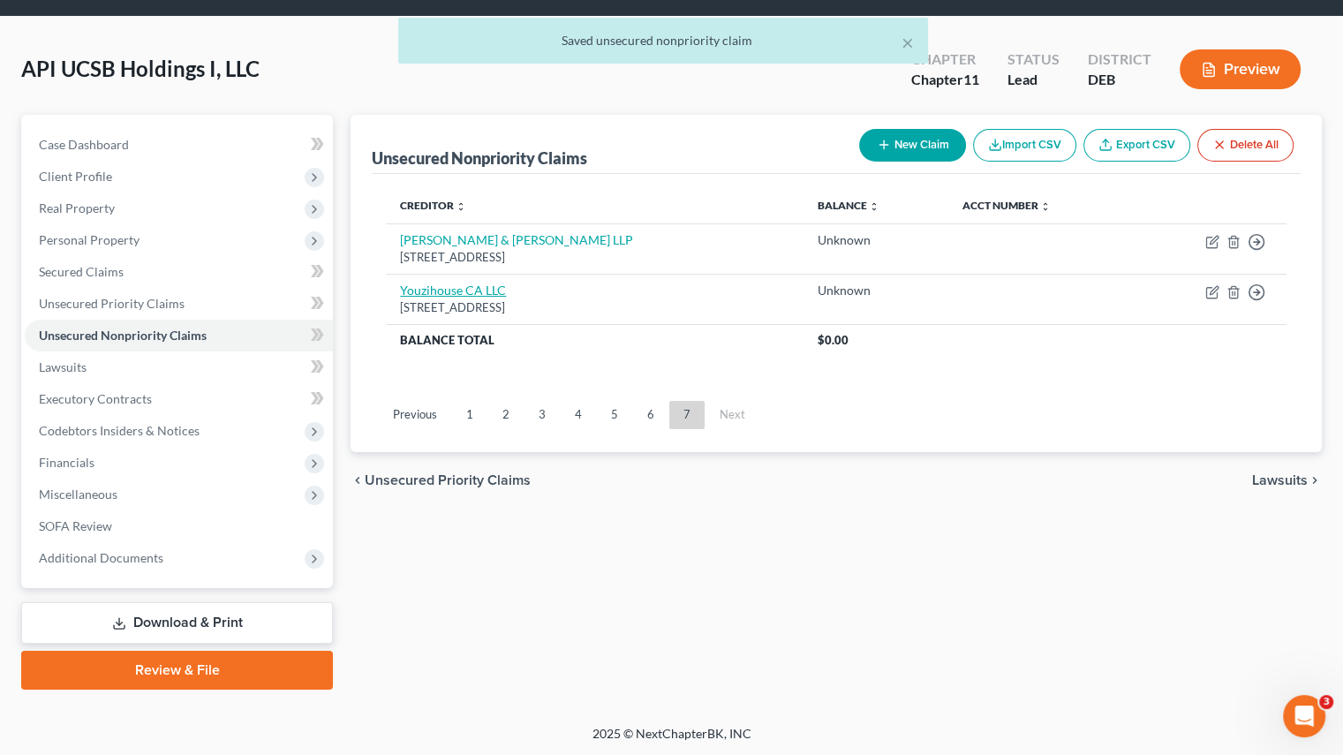
click at [463, 285] on link "Youzihouse CA LLC" at bounding box center [453, 290] width 106 height 15
select select "4"
select select "2"
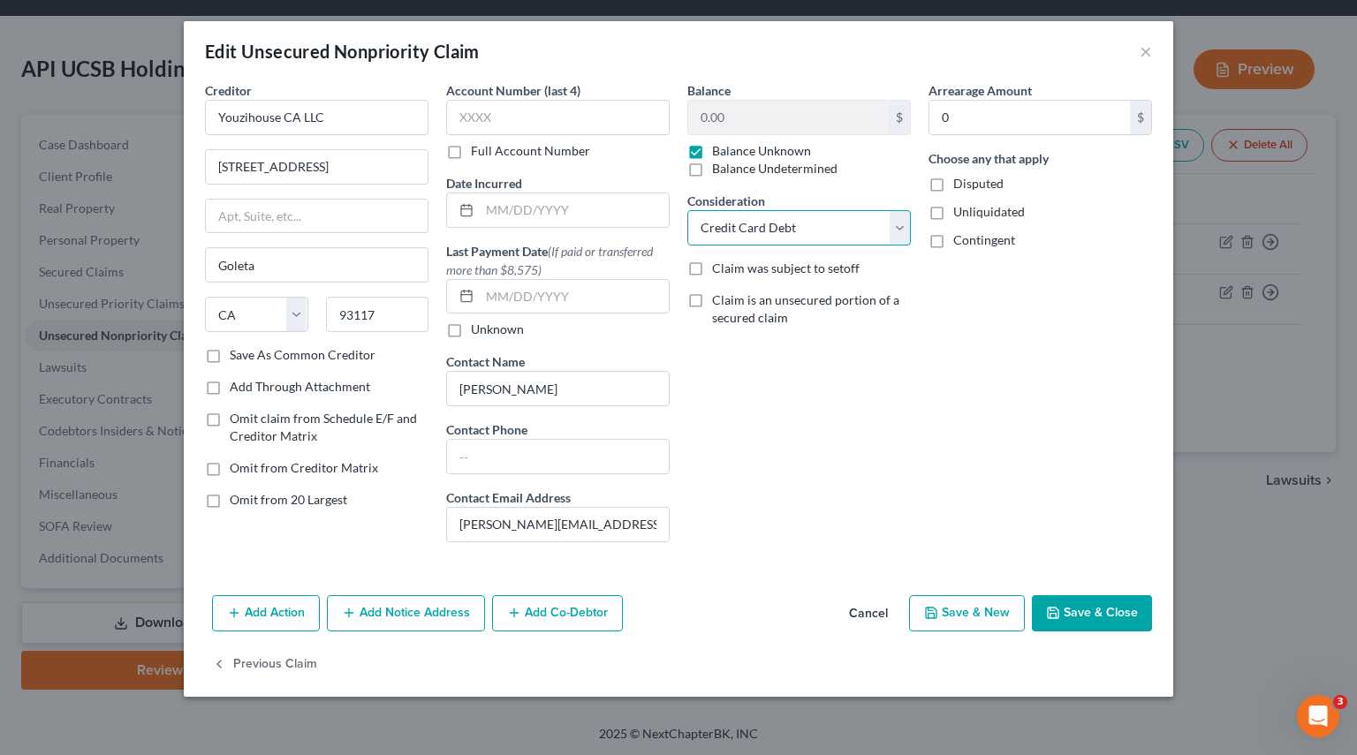
click at [904, 223] on select "Select Cable / Satellite Services Collection Agency Credit Card Debt Debt Couns…" at bounding box center [798, 227] width 223 height 35
select select
click at [687, 210] on select "Select Cable / Satellite Services Collection Agency Credit Card Debt Debt Couns…" at bounding box center [798, 227] width 223 height 35
click at [307, 660] on button "Previous Claim" at bounding box center [264, 664] width 105 height 37
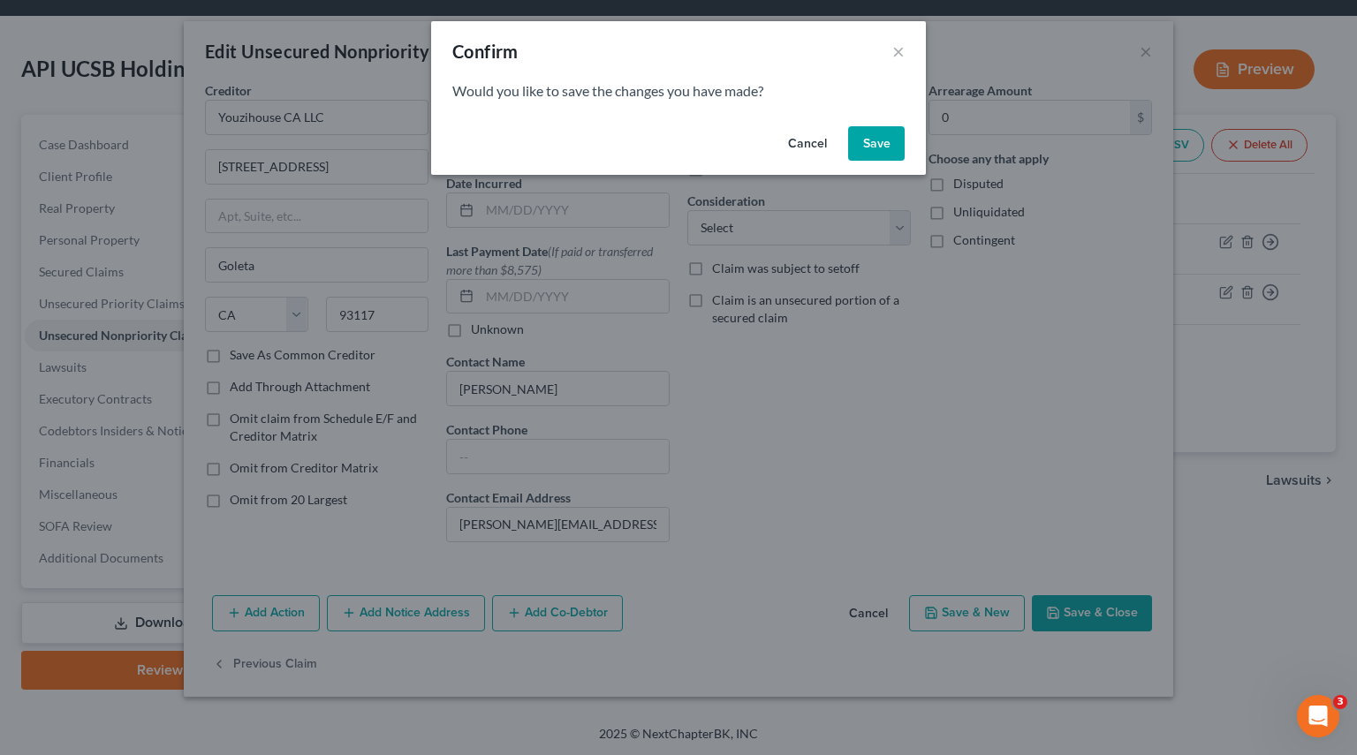
click at [881, 153] on button "Save" at bounding box center [876, 143] width 57 height 35
select select "4"
select select "2"
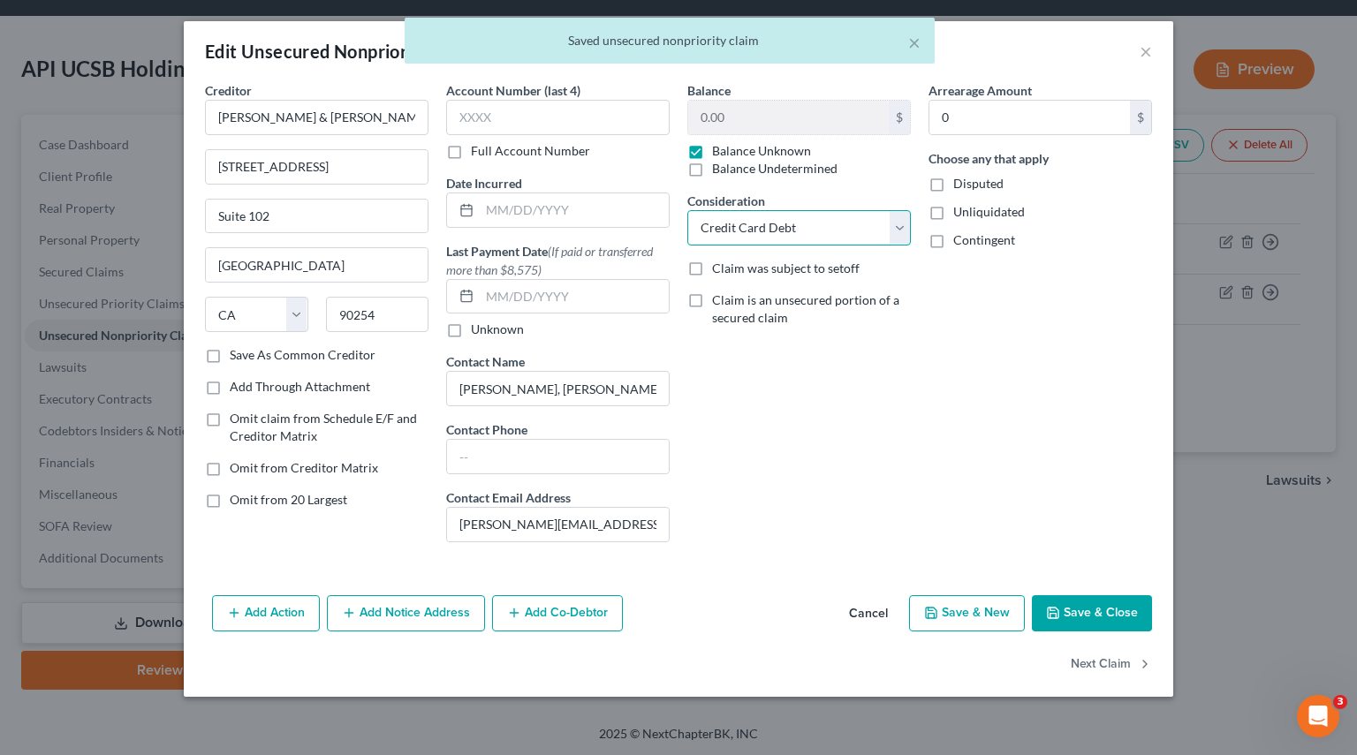
click at [901, 227] on select "Select Cable / Satellite Services Collection Agency Credit Card Debt Debt Couns…" at bounding box center [798, 227] width 223 height 35
select select
click at [687, 210] on select "Select Cable / Satellite Services Collection Agency Credit Card Debt Debt Couns…" at bounding box center [798, 227] width 223 height 35
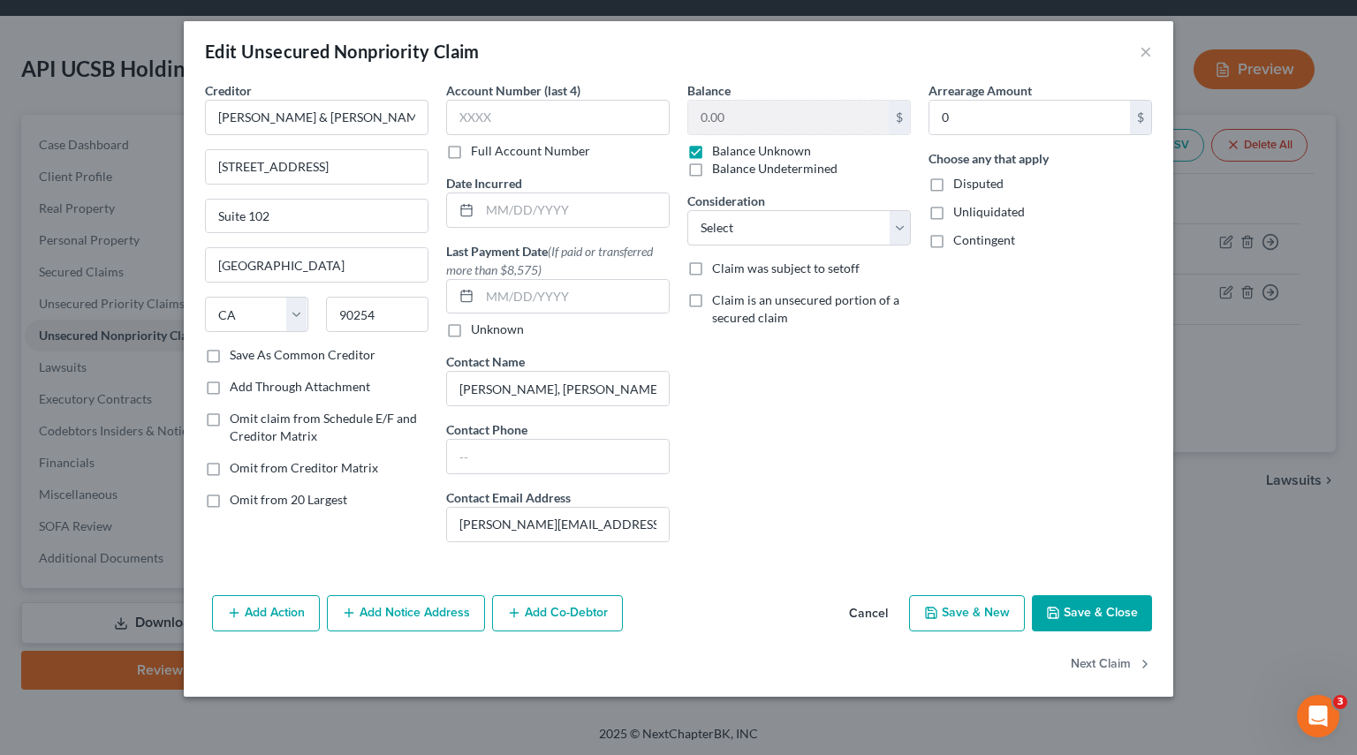
click at [1060, 616] on icon "button" at bounding box center [1053, 613] width 14 height 14
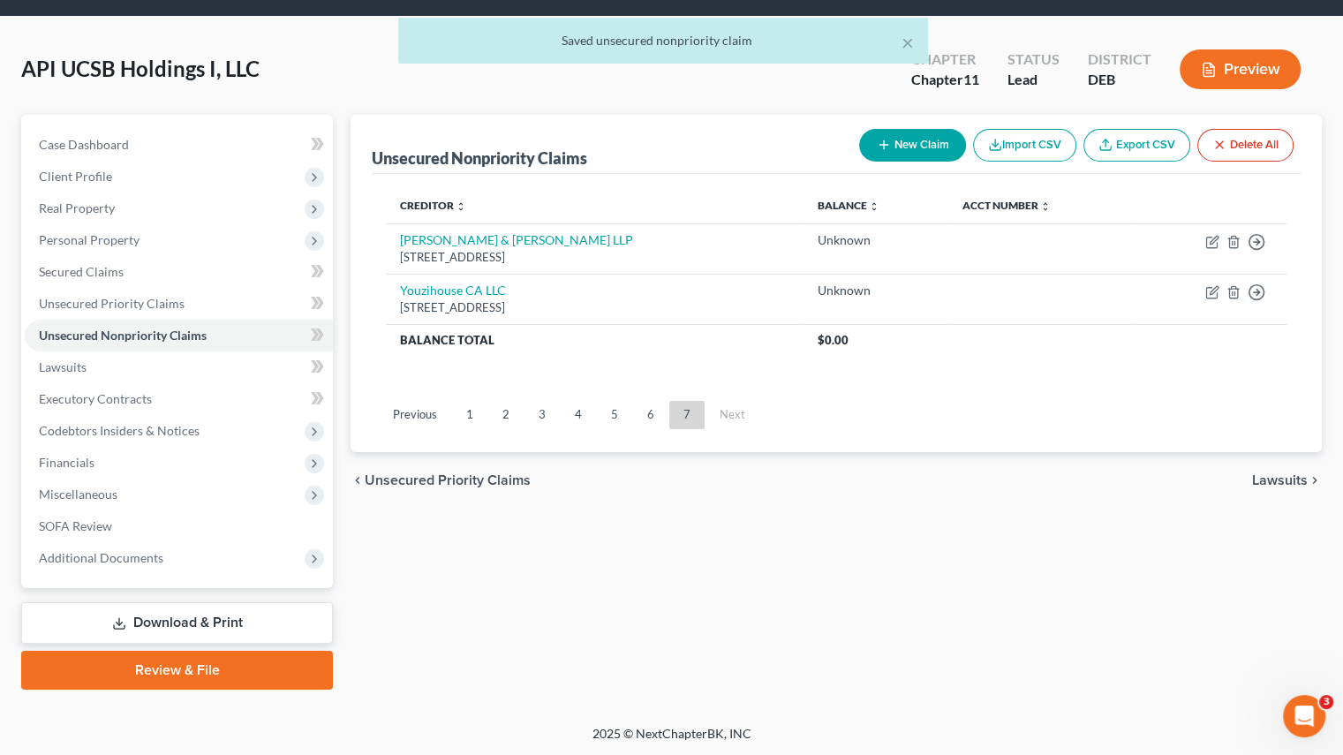
click at [643, 413] on link "6" at bounding box center [650, 415] width 35 height 28
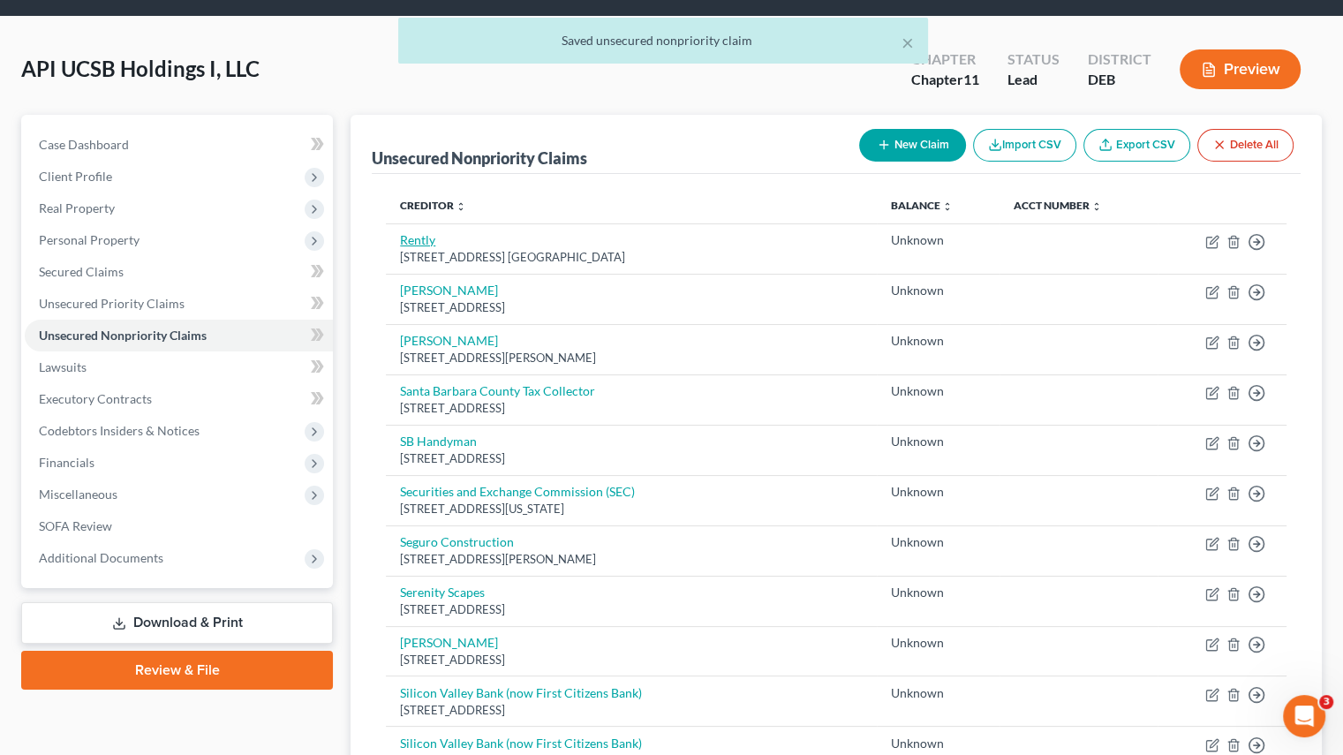
click at [423, 238] on link "Rently" at bounding box center [417, 239] width 35 height 15
select select "4"
select select "2"
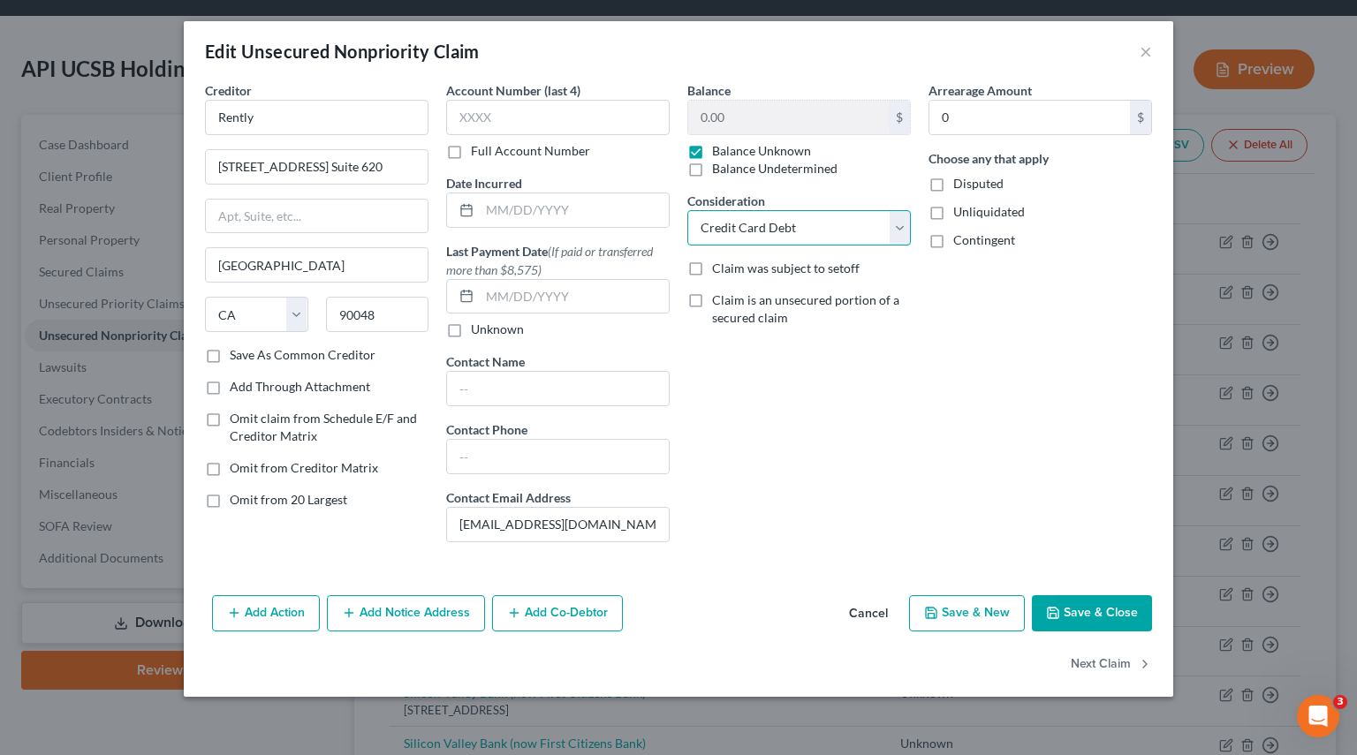
click at [908, 232] on select "Select Cable / Satellite Services Collection Agency Credit Card Debt Debt Couns…" at bounding box center [798, 227] width 223 height 35
select select
click at [687, 210] on select "Select Cable / Satellite Services Collection Agency Credit Card Debt Debt Couns…" at bounding box center [798, 227] width 223 height 35
click at [1089, 661] on button "Next Claim" at bounding box center [1110, 664] width 81 height 37
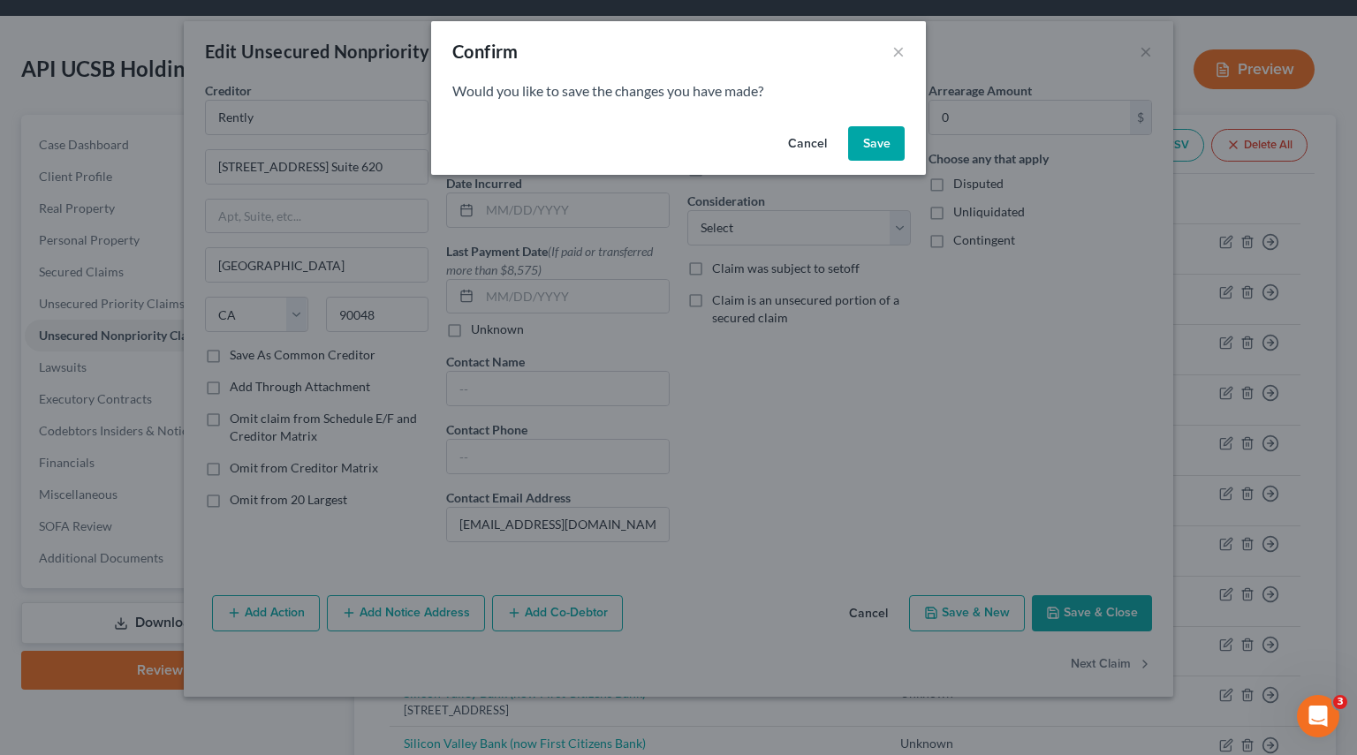
click at [889, 145] on button "Save" at bounding box center [876, 143] width 57 height 35
select select "4"
select select "2"
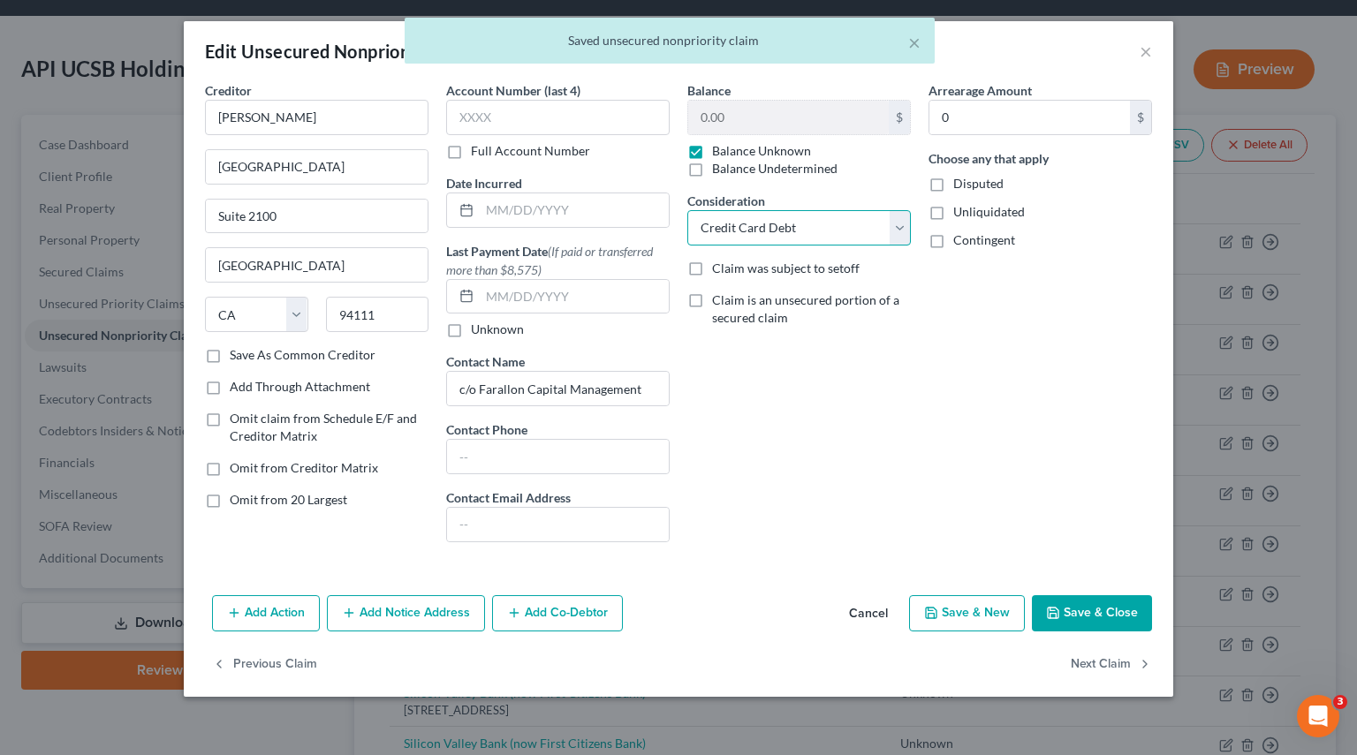
click at [904, 226] on select "Select Cable / Satellite Services Collection Agency Credit Card Debt Debt Couns…" at bounding box center [798, 227] width 223 height 35
select select
click at [687, 210] on select "Select Cable / Satellite Services Collection Agency Credit Card Debt Debt Couns…" at bounding box center [798, 227] width 223 height 35
click at [1115, 656] on button "Next Claim" at bounding box center [1110, 664] width 81 height 37
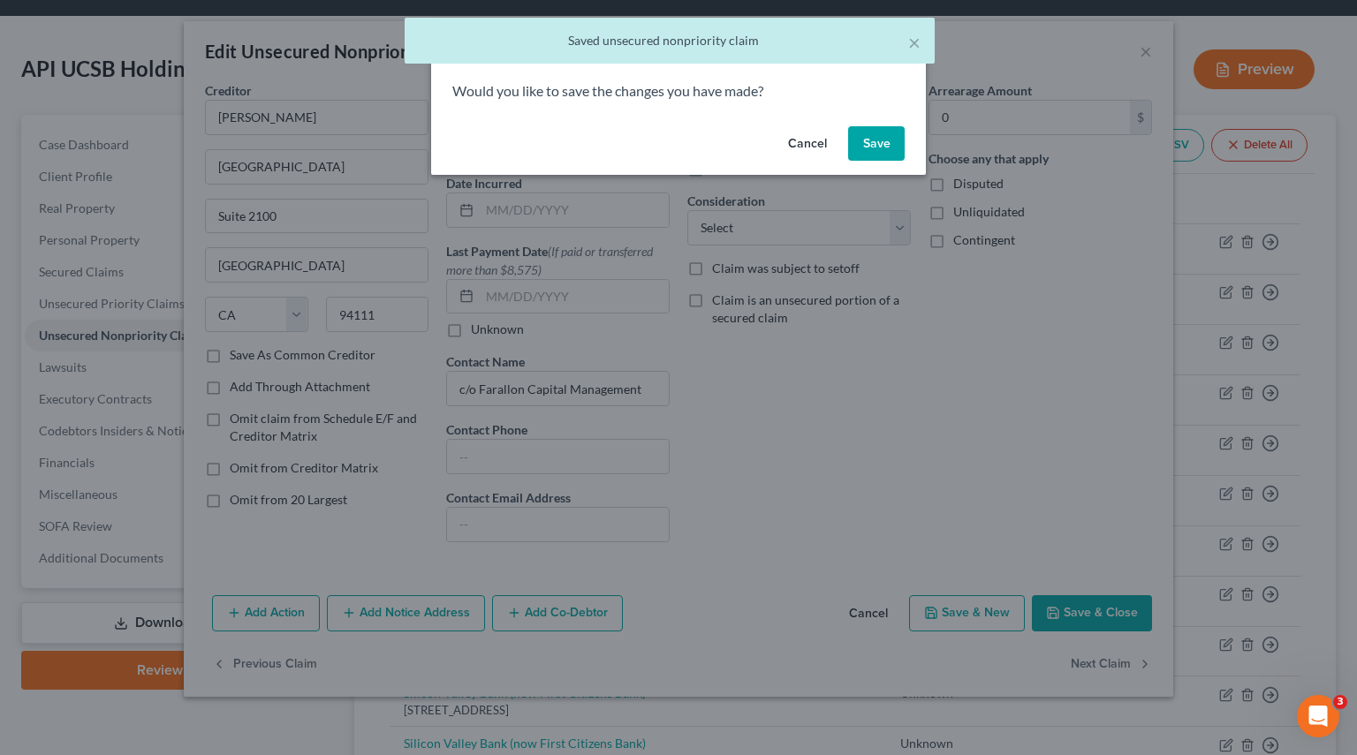
click at [867, 139] on button "Save" at bounding box center [876, 143] width 57 height 35
select select "4"
select select "2"
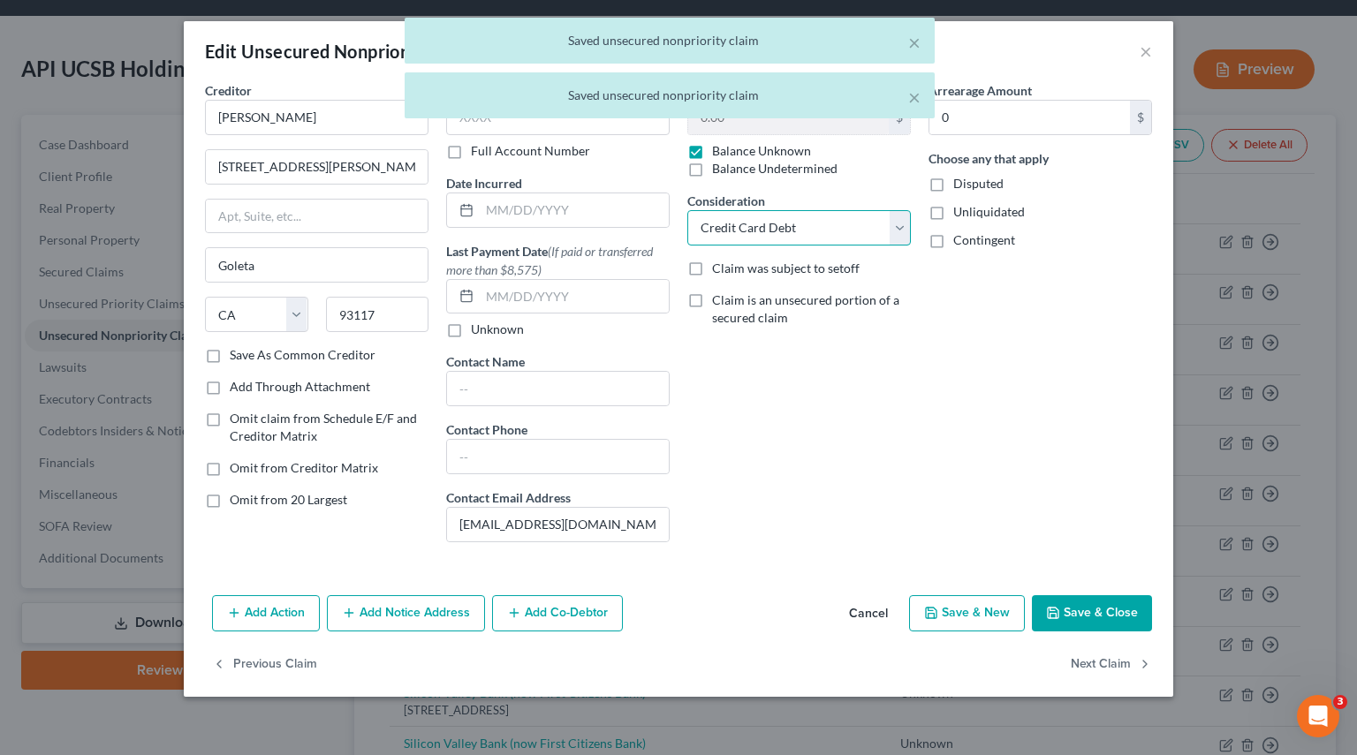
click at [897, 235] on select "Select Cable / Satellite Services Collection Agency Credit Card Debt Debt Couns…" at bounding box center [798, 227] width 223 height 35
select select
click at [687, 210] on select "Select Cable / Satellite Services Collection Agency Credit Card Debt Debt Couns…" at bounding box center [798, 227] width 223 height 35
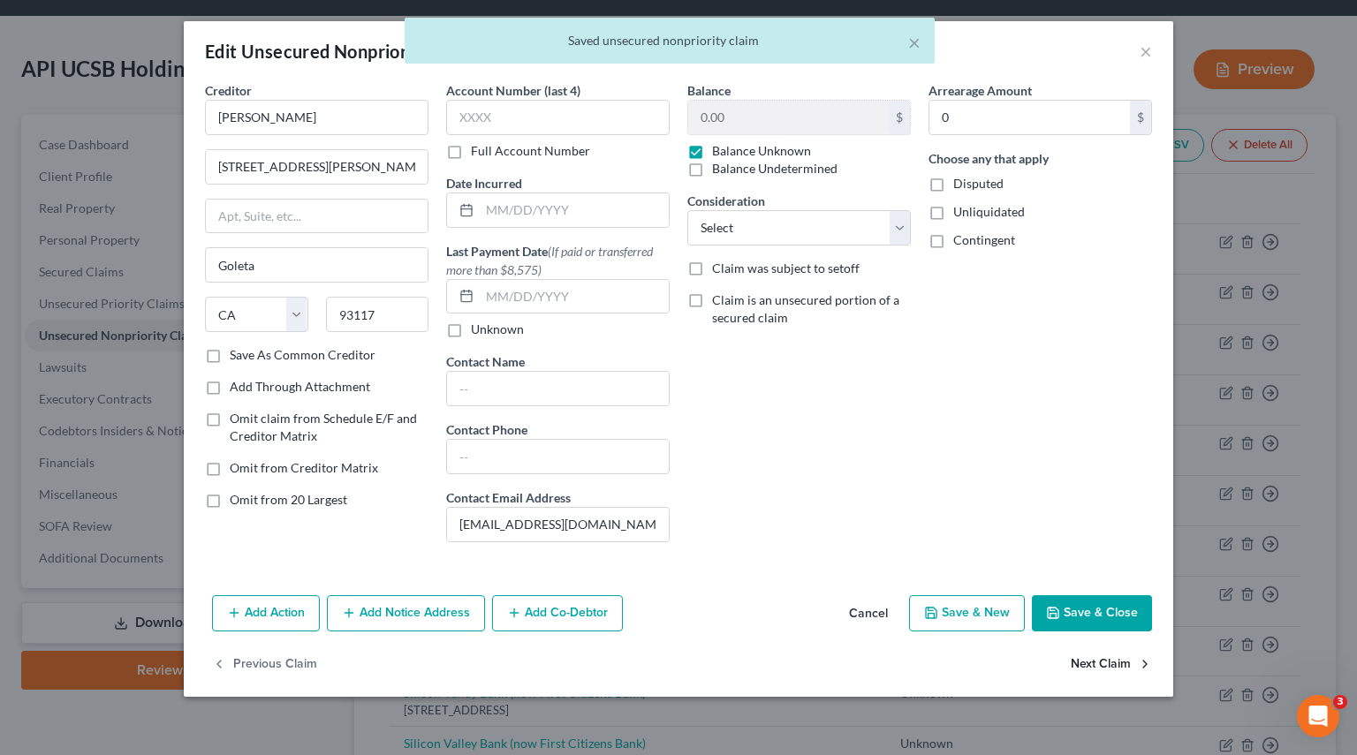
click at [1101, 667] on button "Next Claim" at bounding box center [1110, 664] width 81 height 37
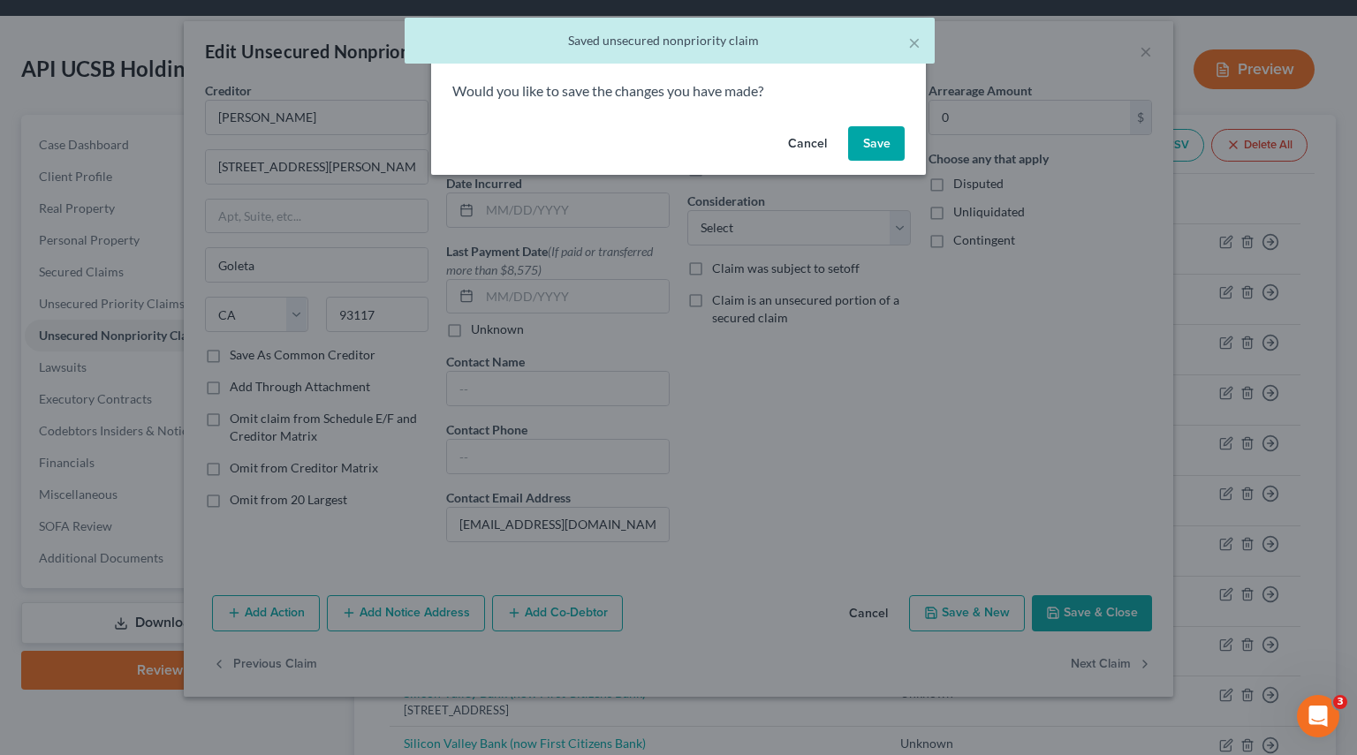
click at [889, 146] on button "Save" at bounding box center [876, 143] width 57 height 35
select select "4"
select select "2"
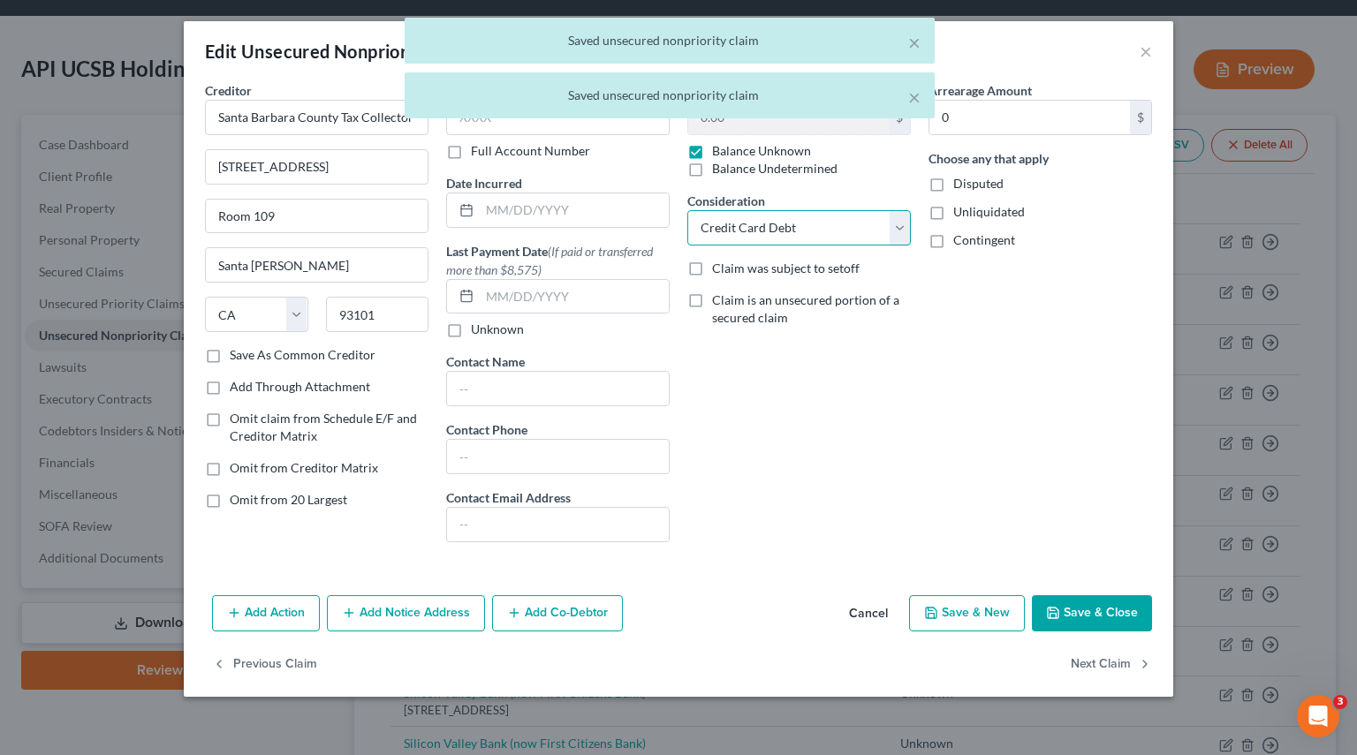
click at [897, 229] on select "Select Cable / Satellite Services Collection Agency Credit Card Debt Debt Couns…" at bounding box center [798, 227] width 223 height 35
select select
click at [687, 210] on select "Select Cable / Satellite Services Collection Agency Credit Card Debt Debt Couns…" at bounding box center [798, 227] width 223 height 35
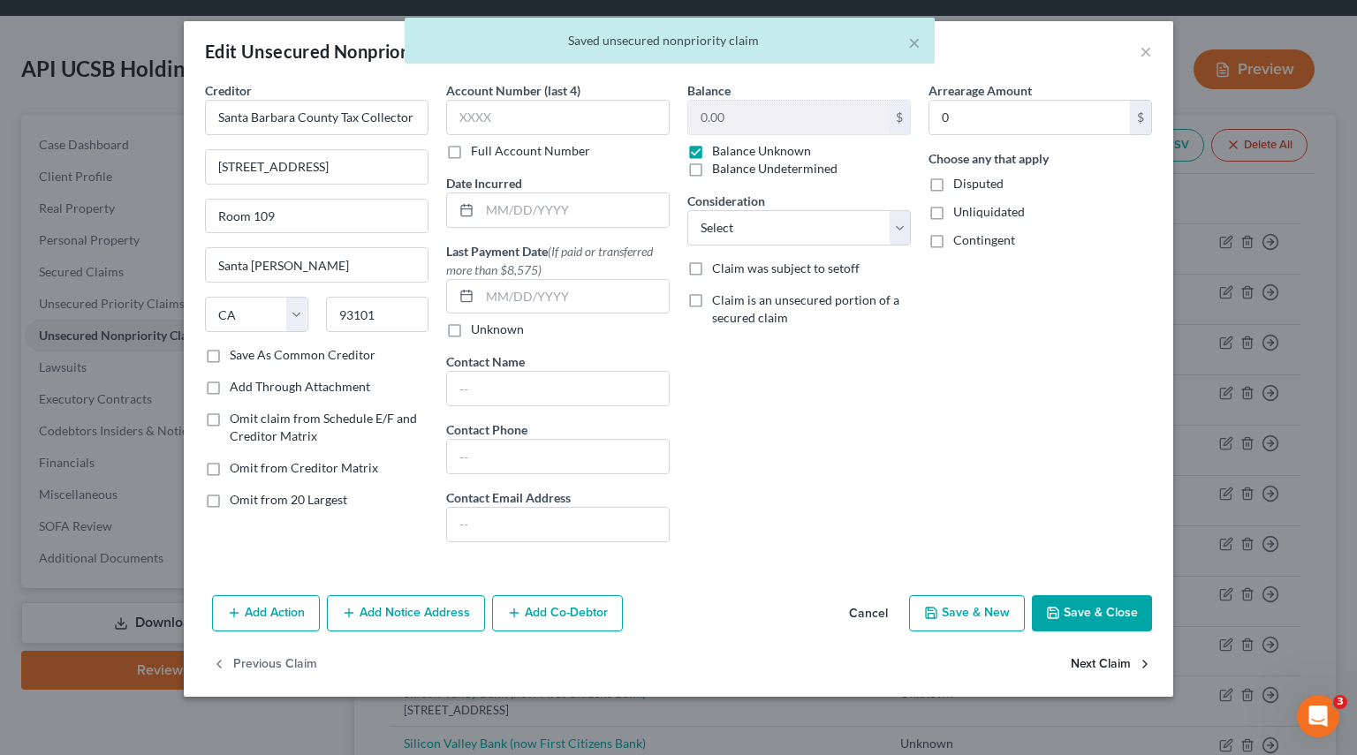
click at [1111, 669] on button "Next Claim" at bounding box center [1110, 664] width 81 height 37
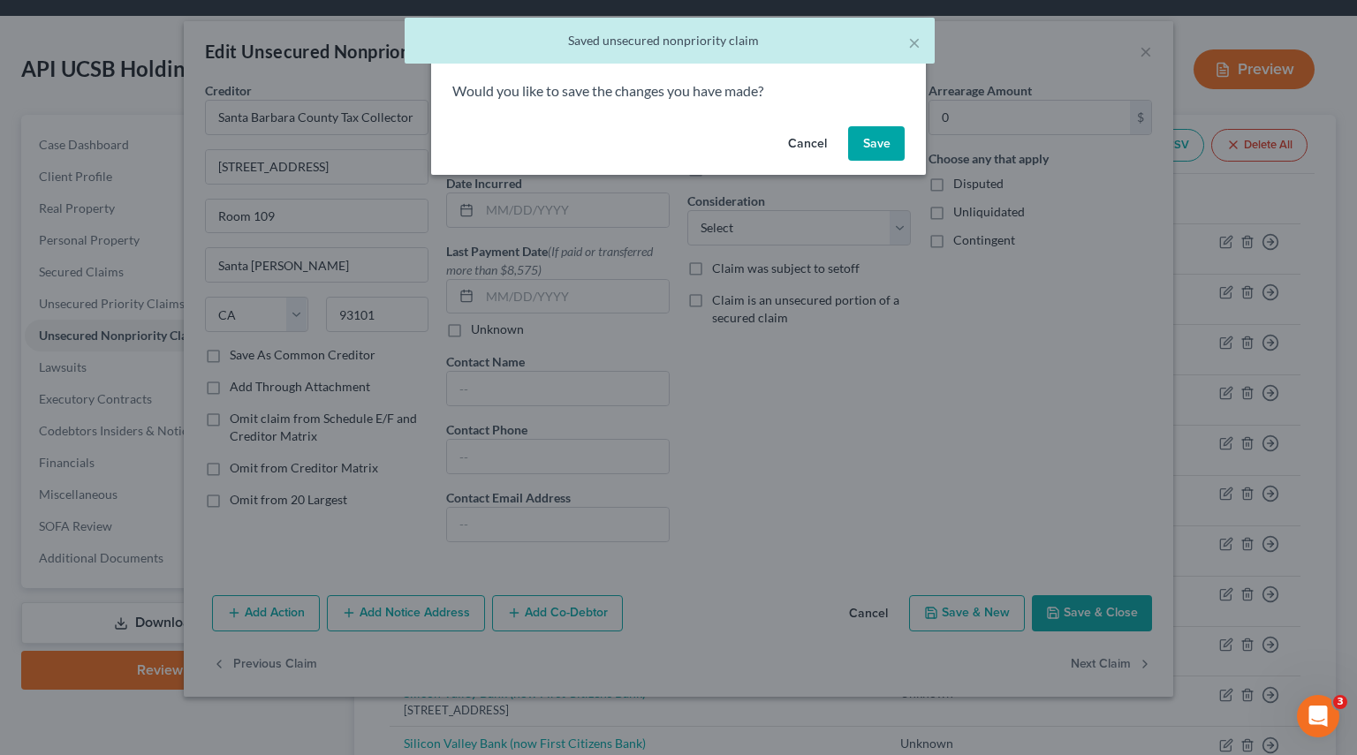
click at [864, 138] on button "Save" at bounding box center [876, 143] width 57 height 35
select select "4"
select select "2"
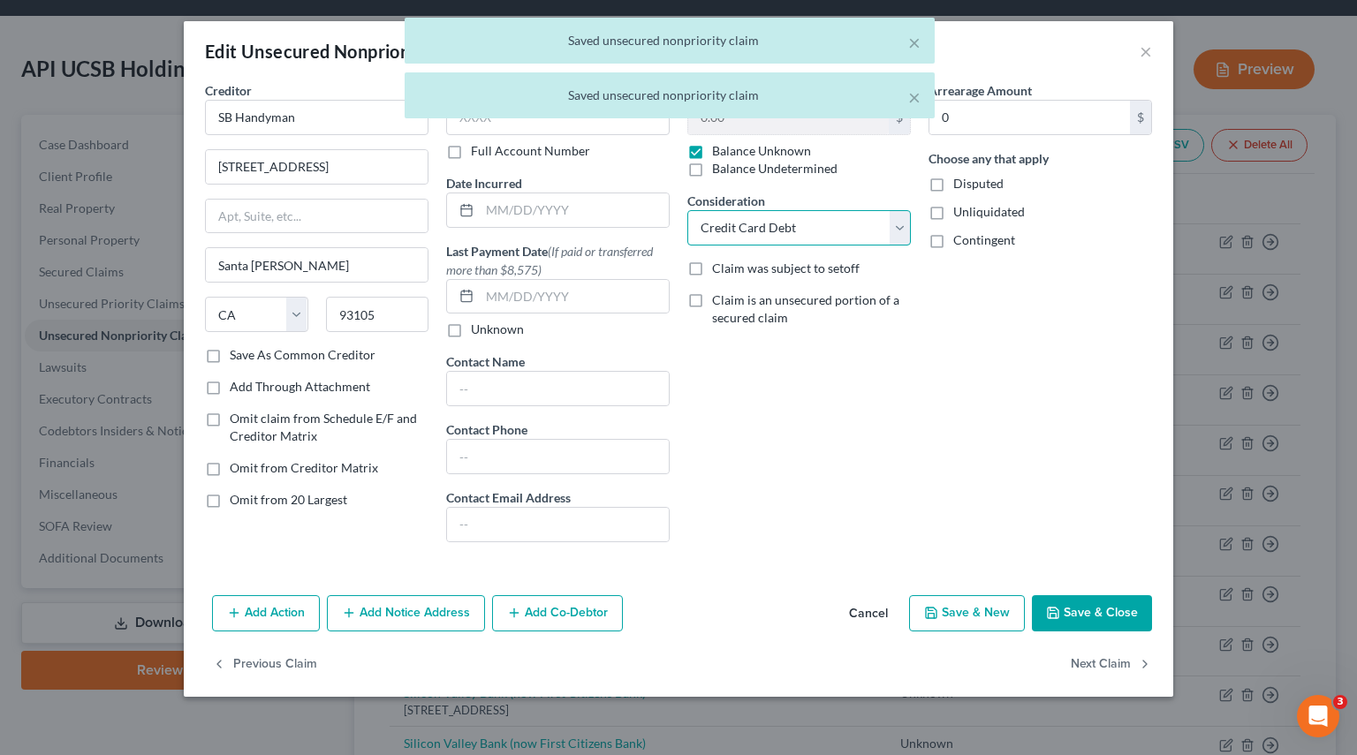
click at [892, 232] on select "Select Cable / Satellite Services Collection Agency Credit Card Debt Debt Couns…" at bounding box center [798, 227] width 223 height 35
select select
click at [687, 210] on select "Select Cable / Satellite Services Collection Agency Credit Card Debt Debt Couns…" at bounding box center [798, 227] width 223 height 35
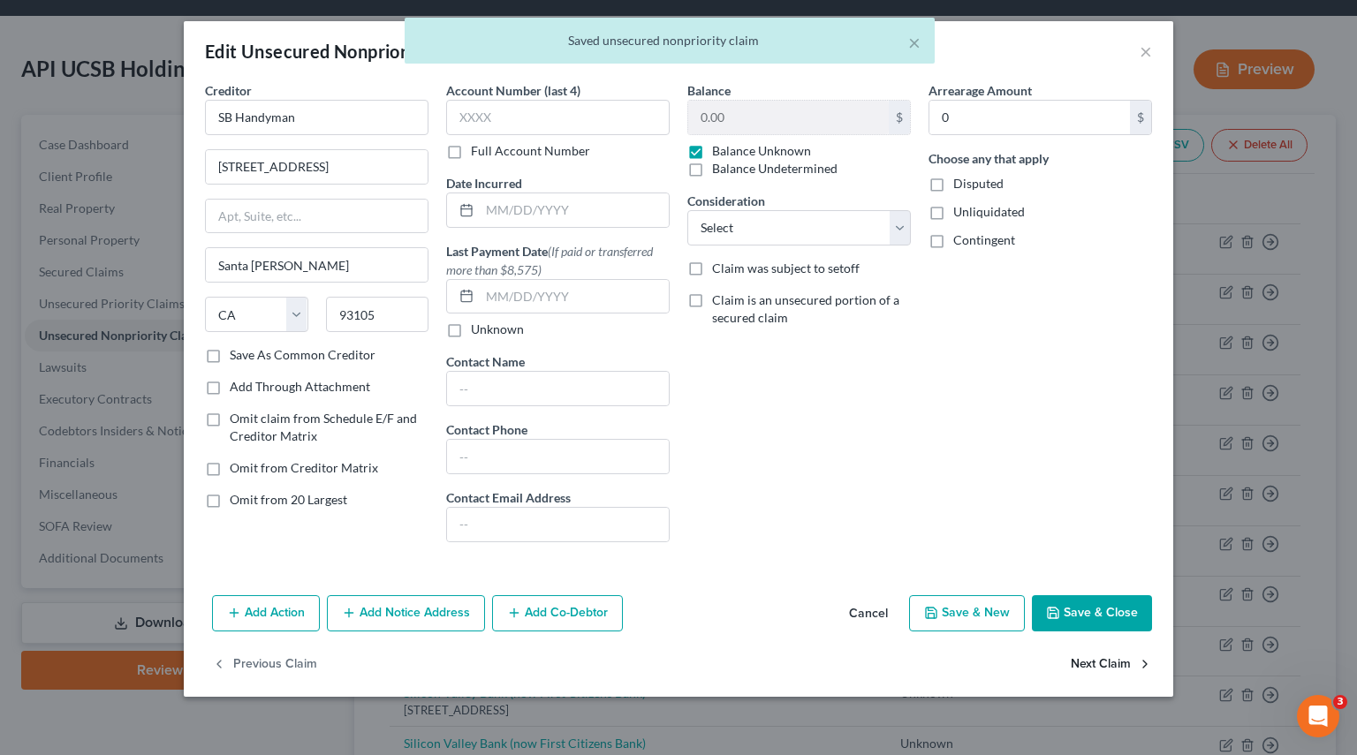
click at [1095, 656] on button "Next Claim" at bounding box center [1110, 664] width 81 height 37
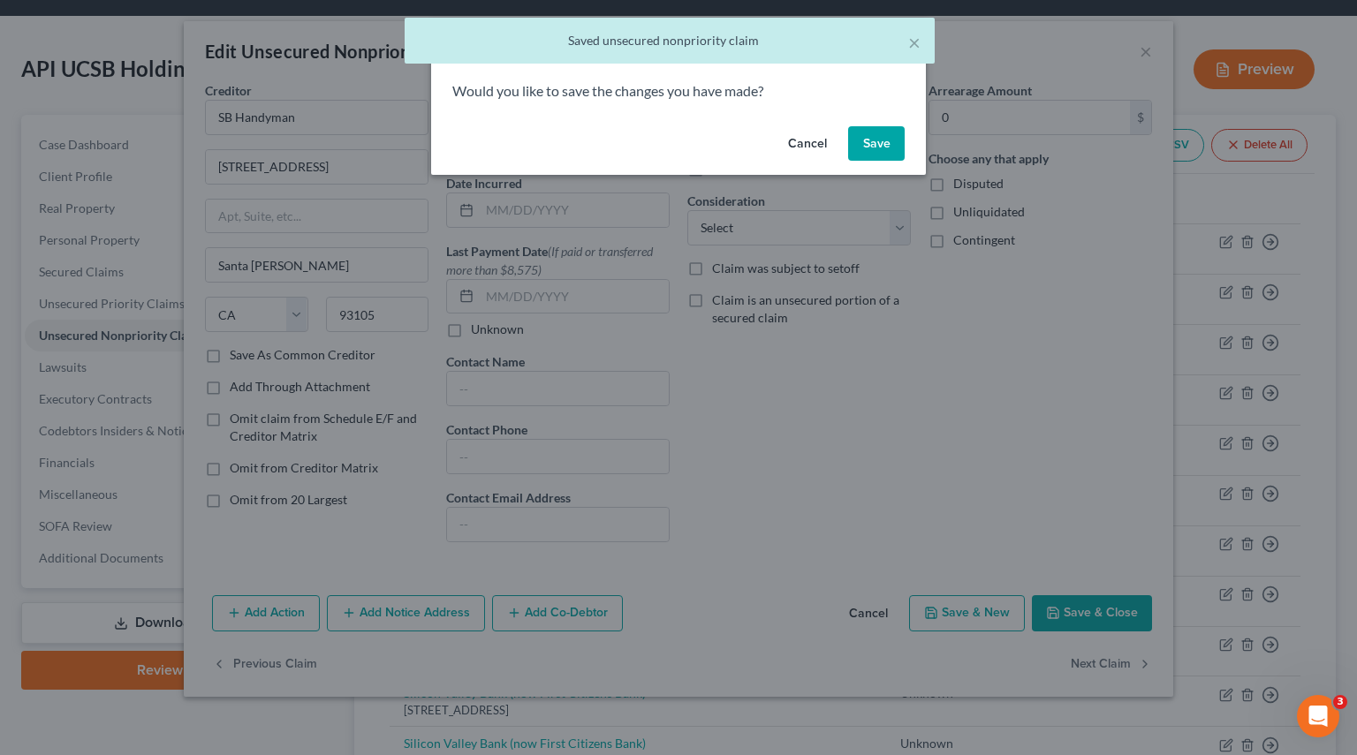
click at [874, 147] on button "Save" at bounding box center [876, 143] width 57 height 35
select select "8"
select select "2"
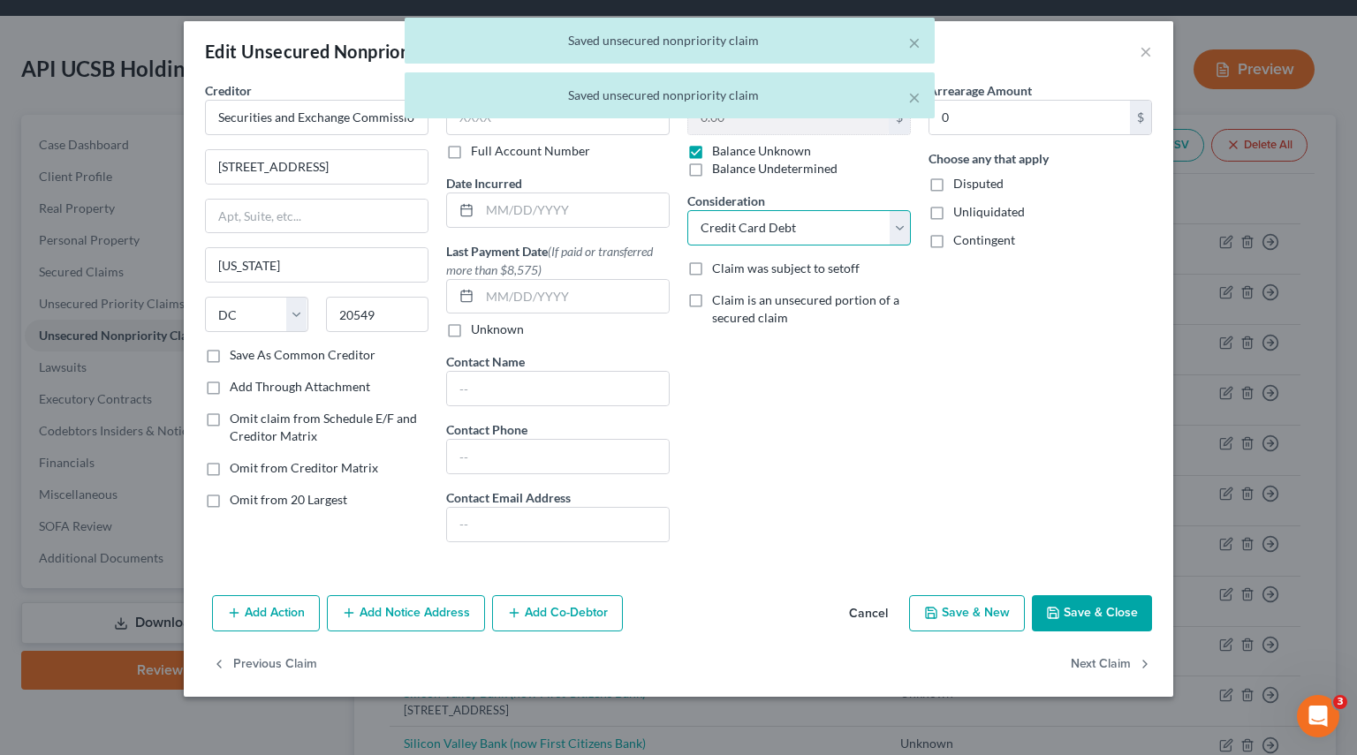
click at [903, 222] on select "Select Cable / Satellite Services Collection Agency Credit Card Debt Debt Couns…" at bounding box center [798, 227] width 223 height 35
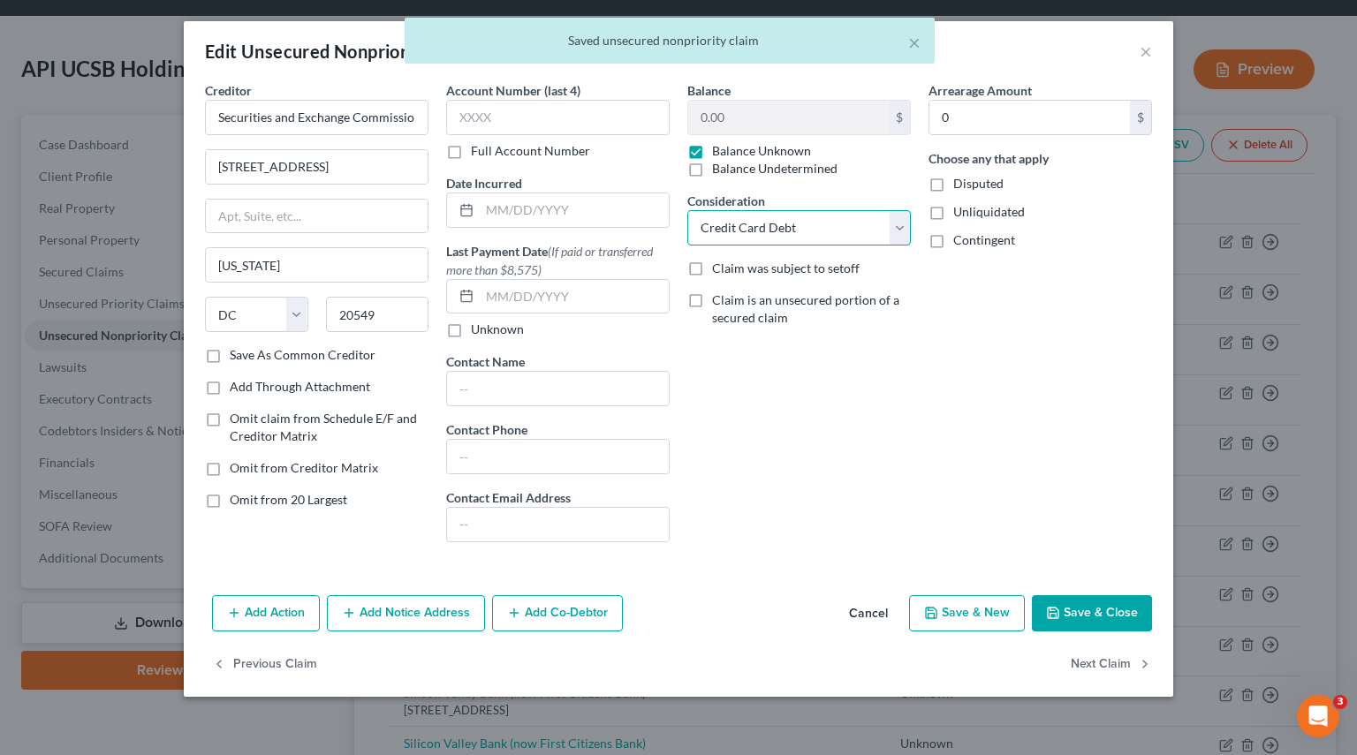
select select
click at [687, 210] on select "Select Cable / Satellite Services Collection Agency Credit Card Debt Debt Couns…" at bounding box center [798, 227] width 223 height 35
click at [1084, 670] on button "Next Claim" at bounding box center [1110, 664] width 81 height 37
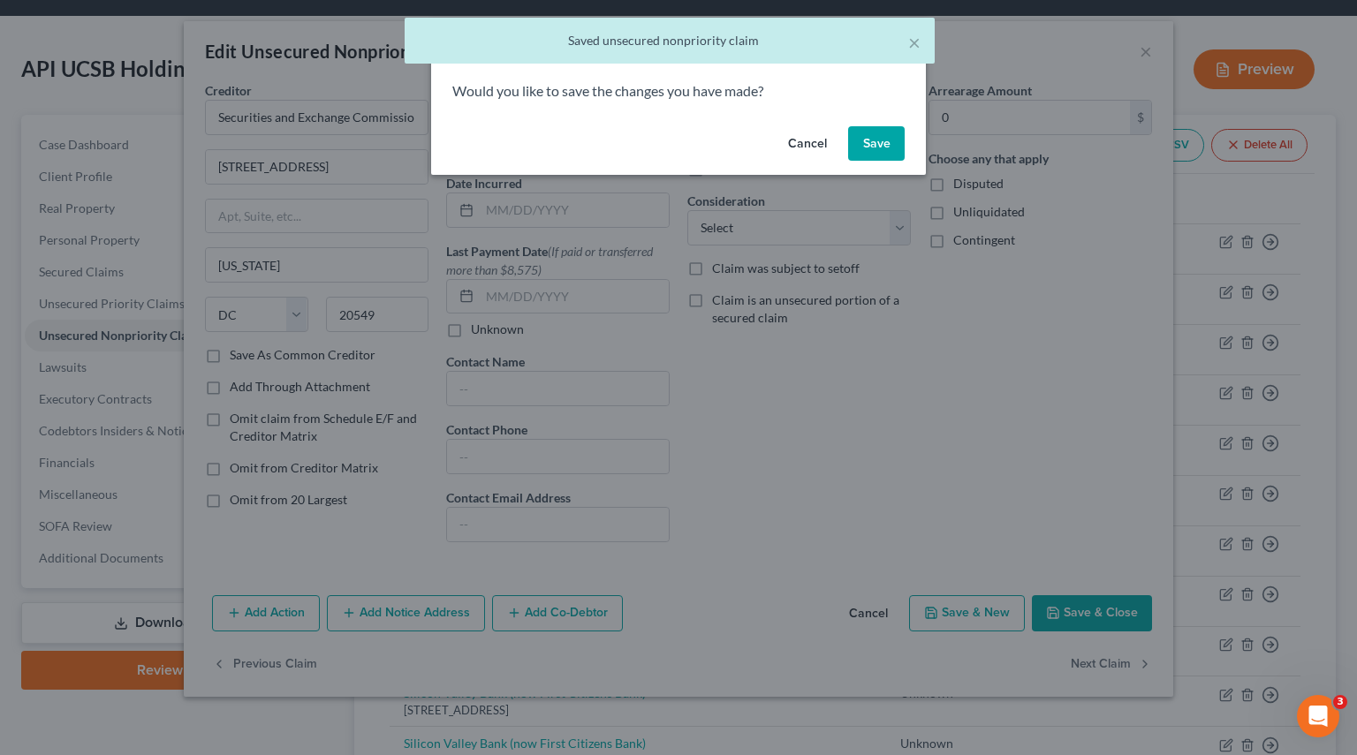
click at [875, 140] on button "Save" at bounding box center [876, 143] width 57 height 35
select select "4"
select select "2"
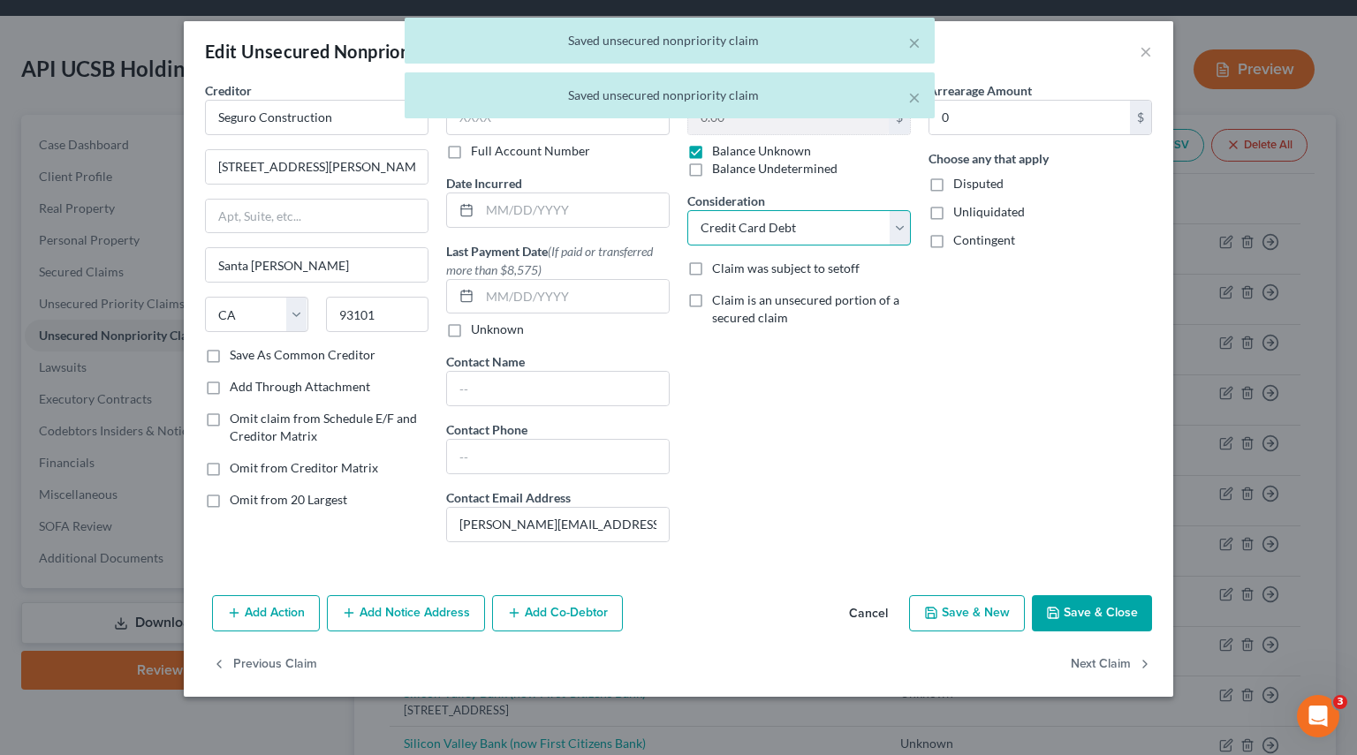
click at [892, 237] on select "Select Cable / Satellite Services Collection Agency Credit Card Debt Debt Couns…" at bounding box center [798, 227] width 223 height 35
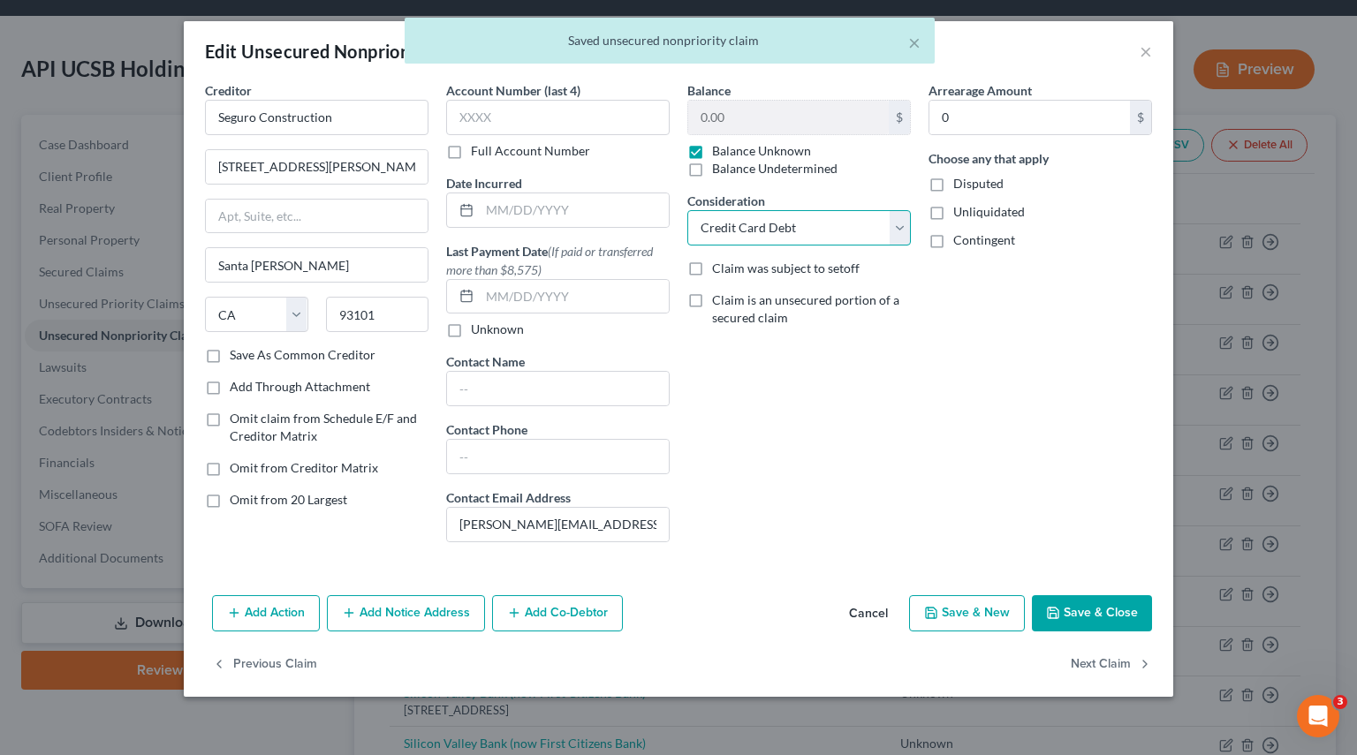
select select
click at [687, 210] on select "Select Cable / Satellite Services Collection Agency Credit Card Debt Debt Couns…" at bounding box center [798, 227] width 223 height 35
click at [1111, 661] on button "Next Claim" at bounding box center [1110, 664] width 81 height 37
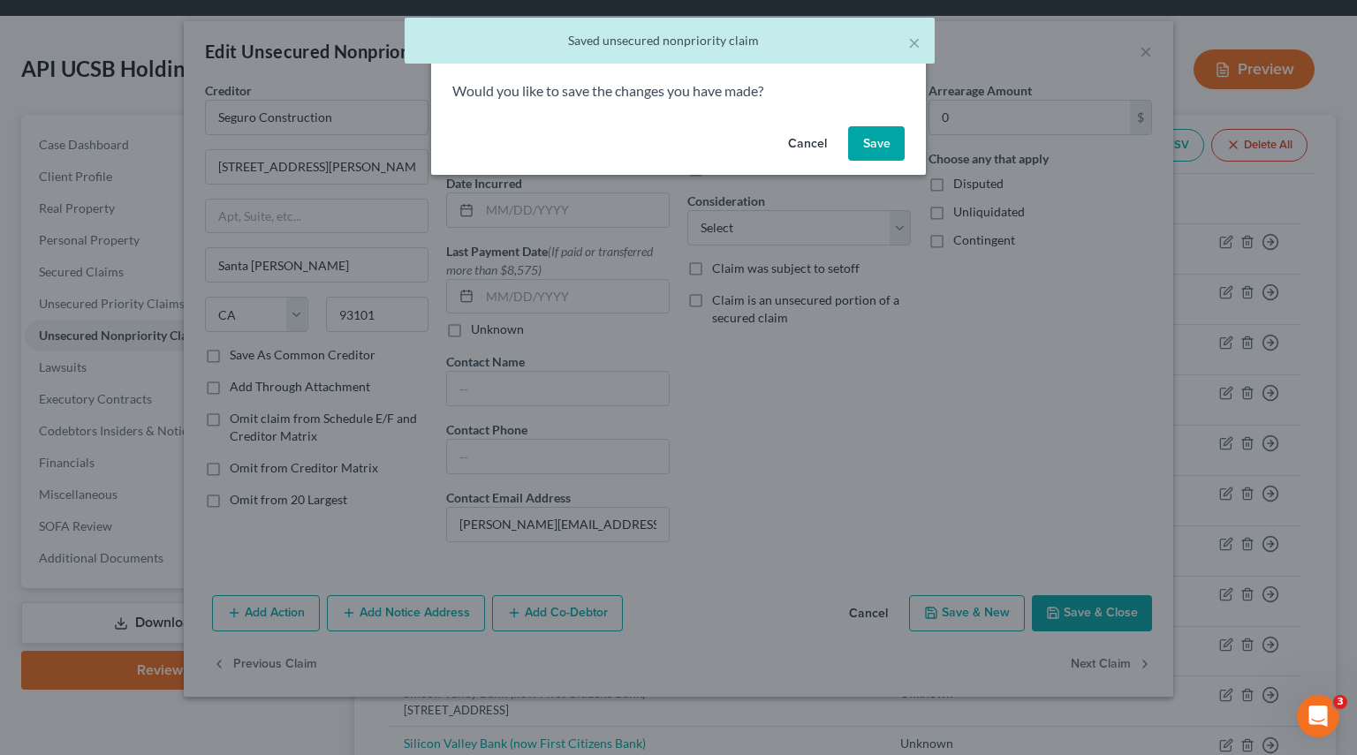
click at [891, 138] on button "Save" at bounding box center [876, 143] width 57 height 35
select select "4"
select select "2"
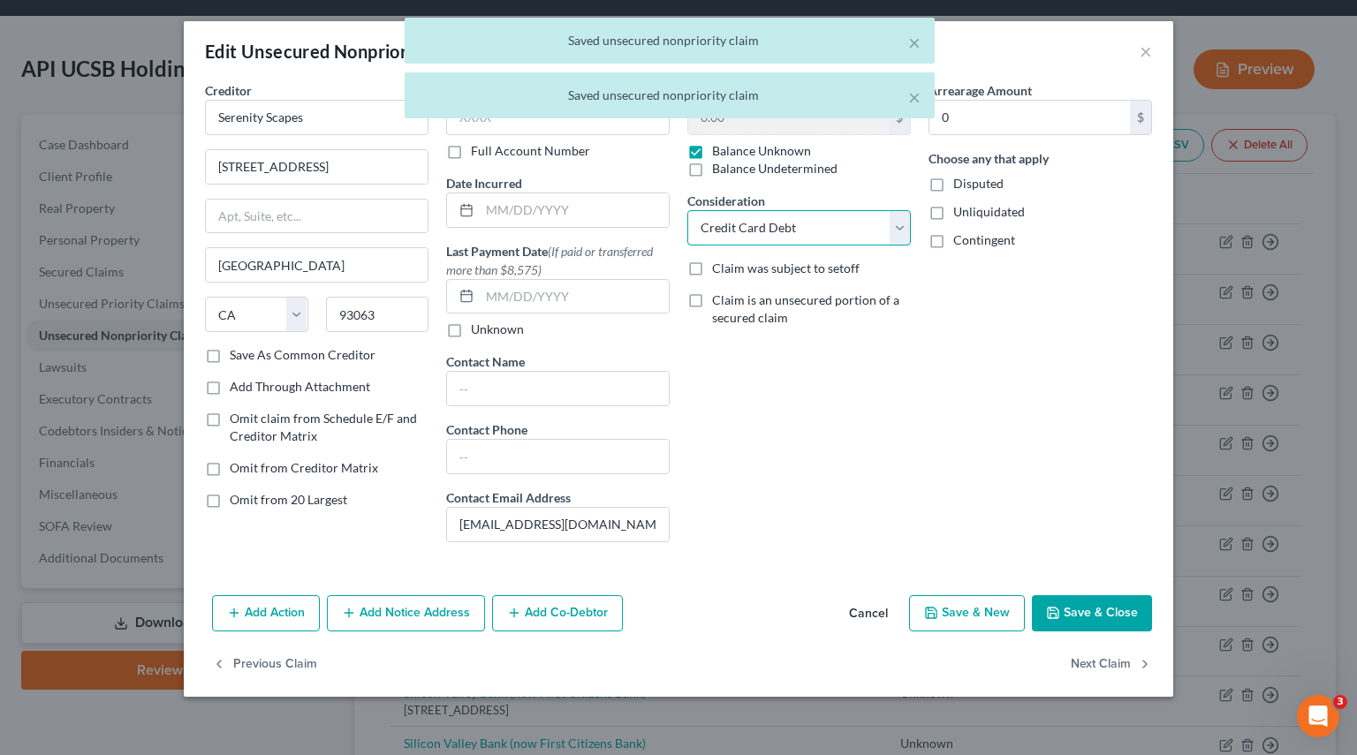
click at [900, 236] on select "Select Cable / Satellite Services Collection Agency Credit Card Debt Debt Couns…" at bounding box center [798, 227] width 223 height 35
select select
click at [687, 210] on select "Select Cable / Satellite Services Collection Agency Credit Card Debt Debt Couns…" at bounding box center [798, 227] width 223 height 35
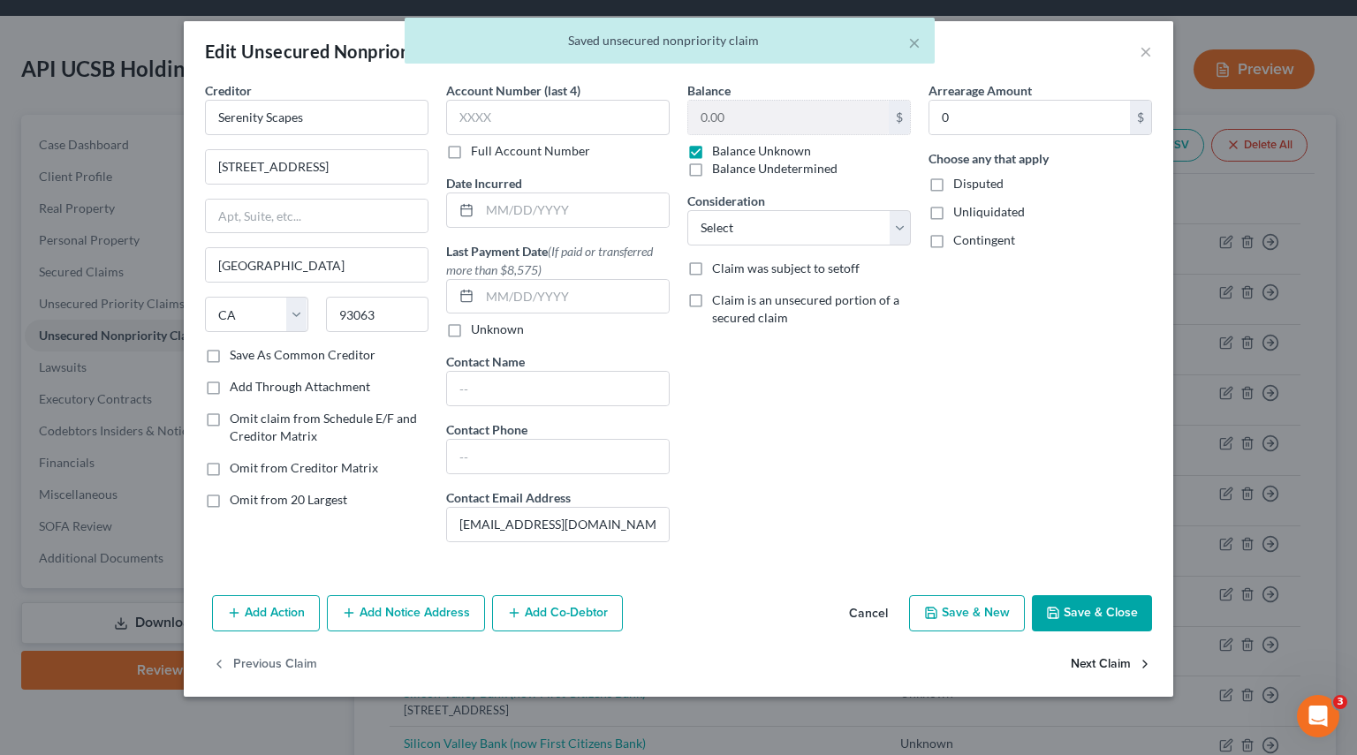
click at [1080, 669] on button "Next Claim" at bounding box center [1110, 664] width 81 height 37
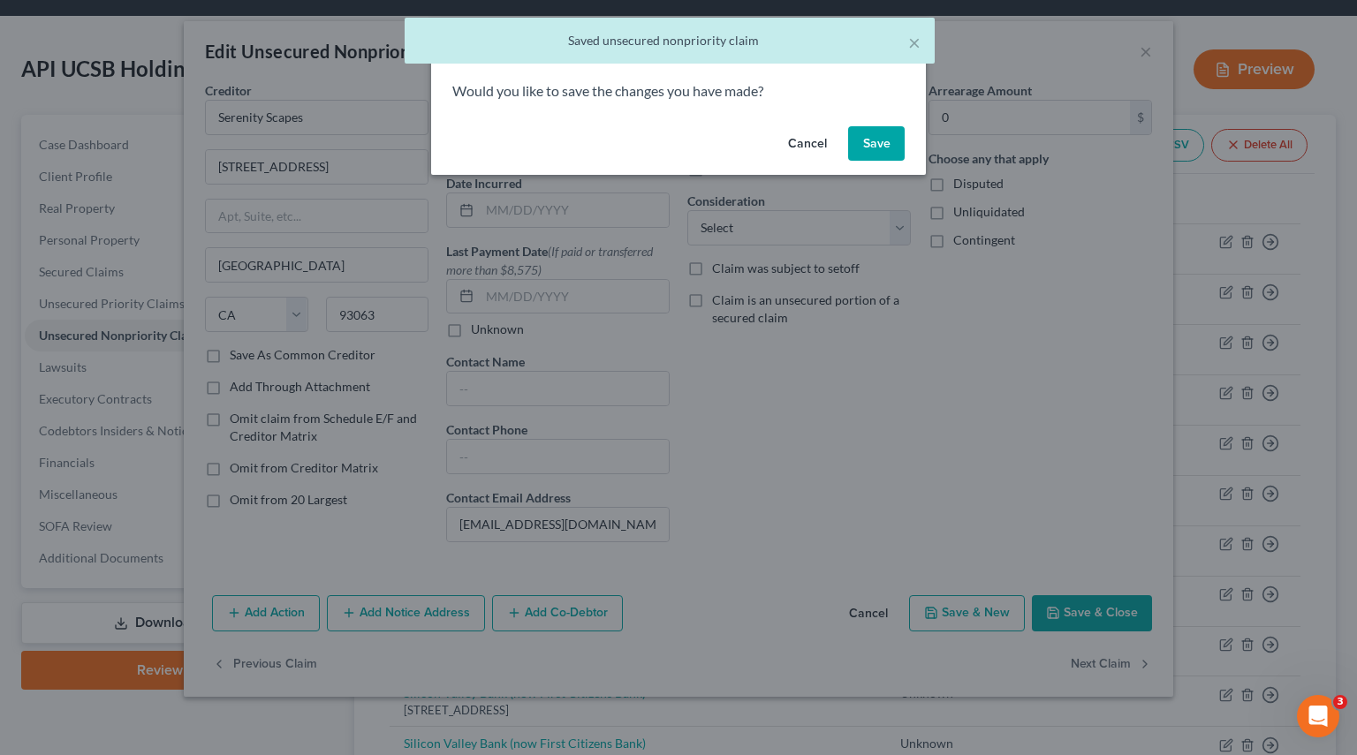
click at [851, 117] on div "Would you like to save the changes you have made?" at bounding box center [678, 100] width 495 height 38
click at [877, 133] on button "Save" at bounding box center [876, 143] width 57 height 35
select select "4"
select select "2"
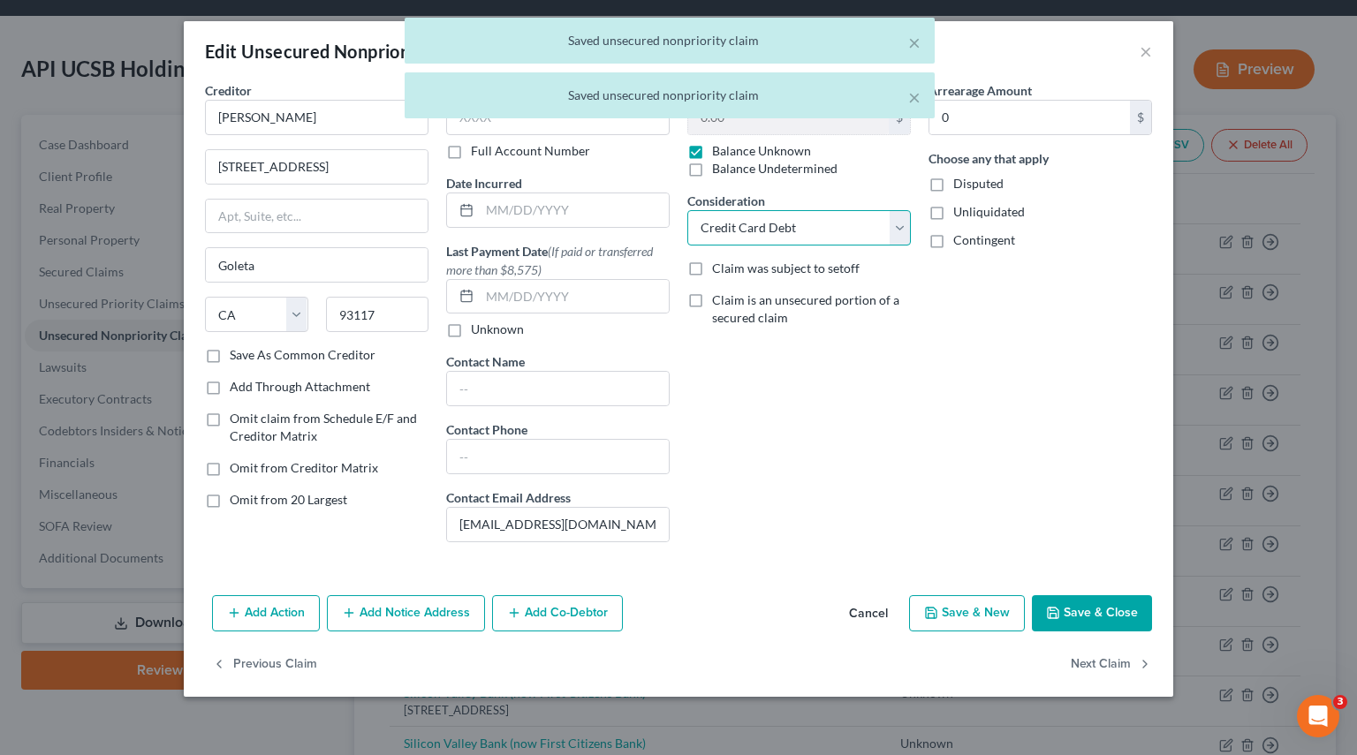
click at [896, 221] on select "Select Cable / Satellite Services Collection Agency Credit Card Debt Debt Couns…" at bounding box center [798, 227] width 223 height 35
select select
click at [687, 210] on select "Select Cable / Satellite Services Collection Agency Credit Card Debt Debt Couns…" at bounding box center [798, 227] width 223 height 35
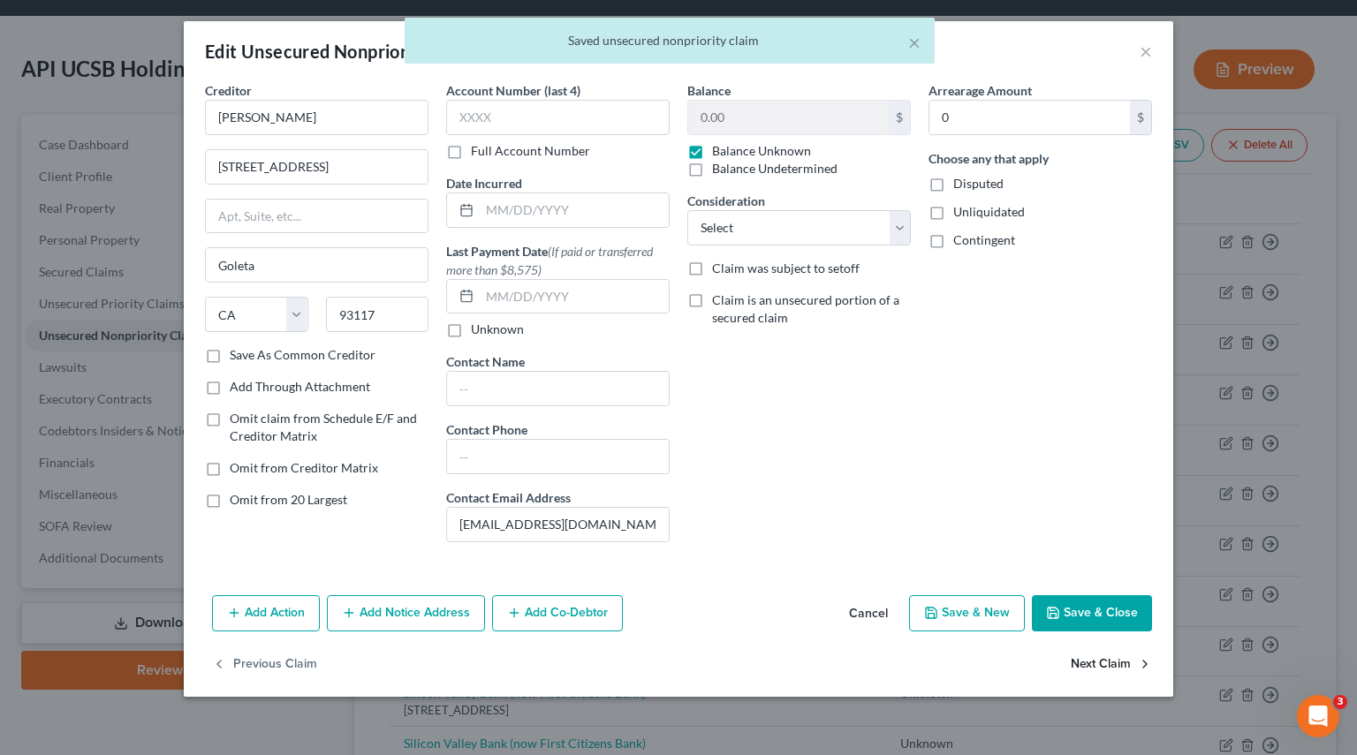
click at [1106, 667] on button "Next Claim" at bounding box center [1110, 664] width 81 height 37
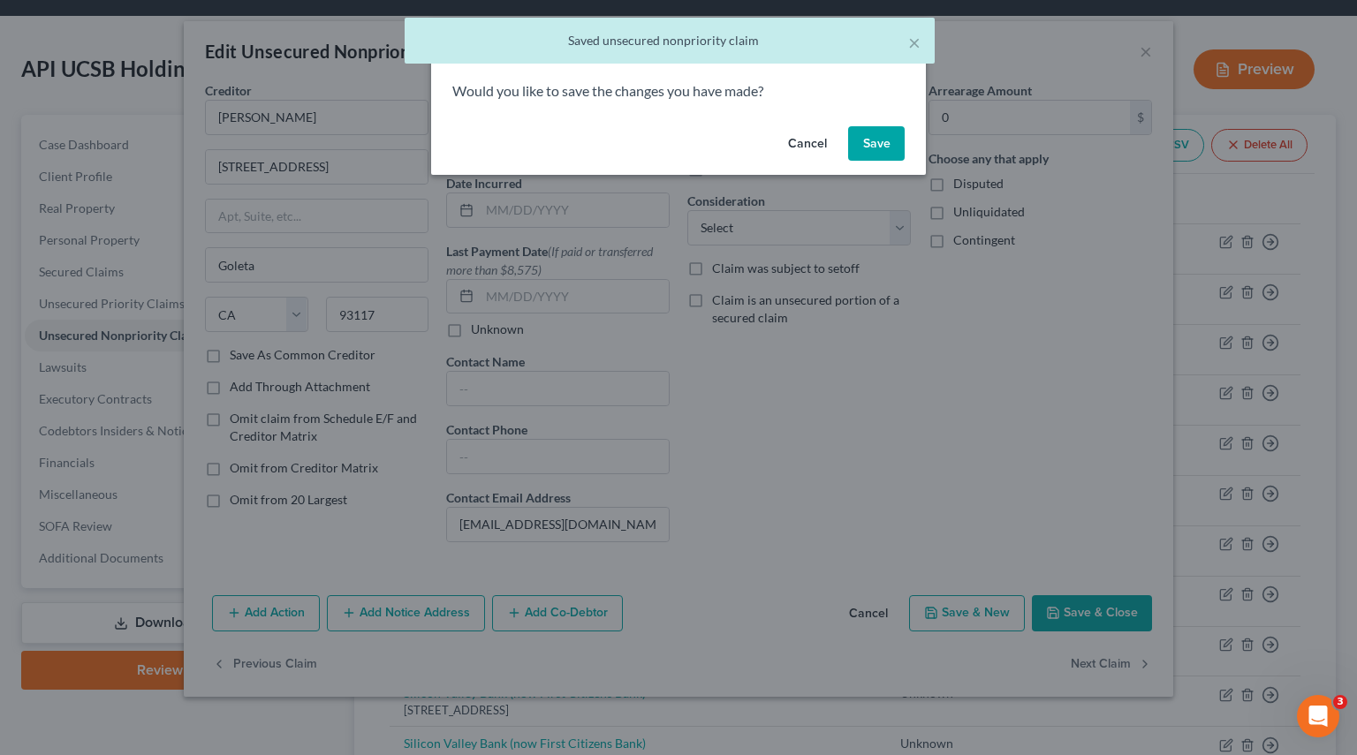
click at [886, 131] on button "Save" at bounding box center [876, 143] width 57 height 35
select select "4"
select select "2"
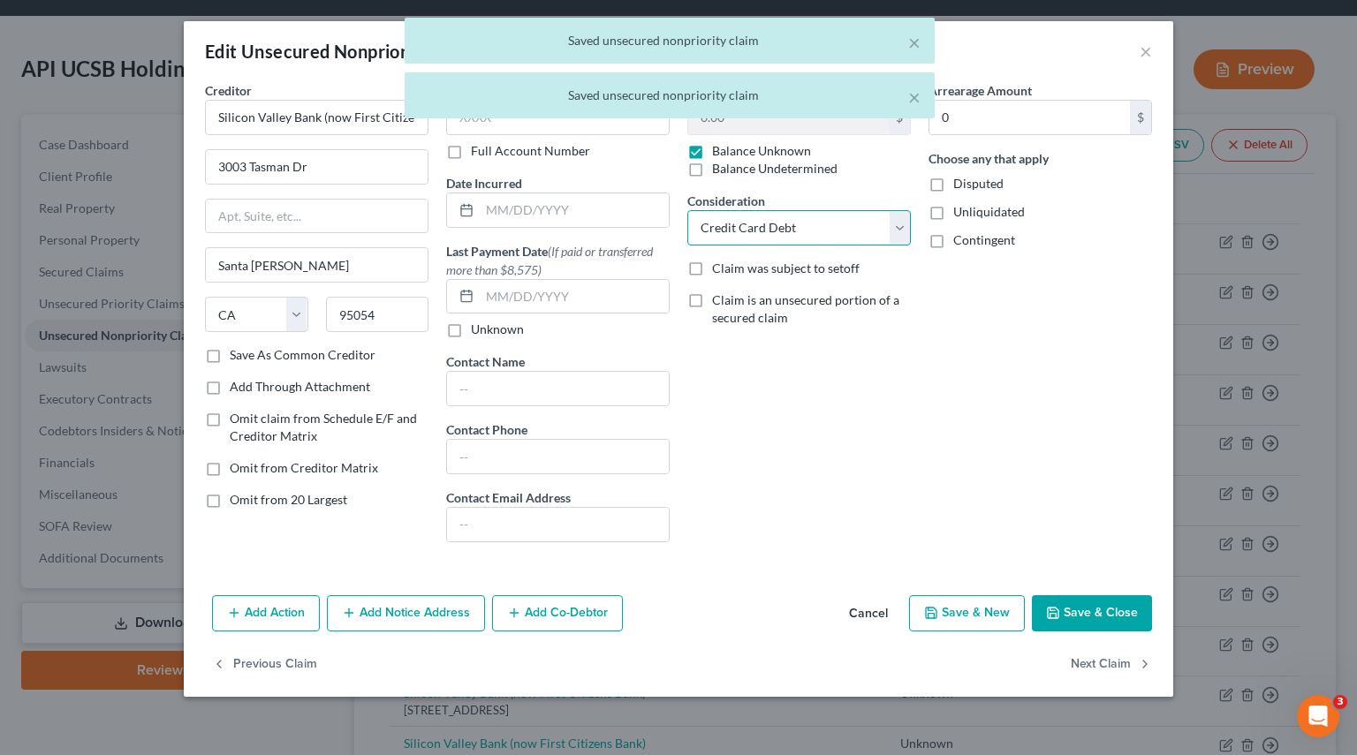
click at [894, 236] on select "Select Cable / Satellite Services Collection Agency Credit Card Debt Debt Couns…" at bounding box center [798, 227] width 223 height 35
select select
click at [687, 210] on select "Select Cable / Satellite Services Collection Agency Credit Card Debt Debt Couns…" at bounding box center [798, 227] width 223 height 35
click at [1089, 659] on button "Next Claim" at bounding box center [1110, 664] width 81 height 37
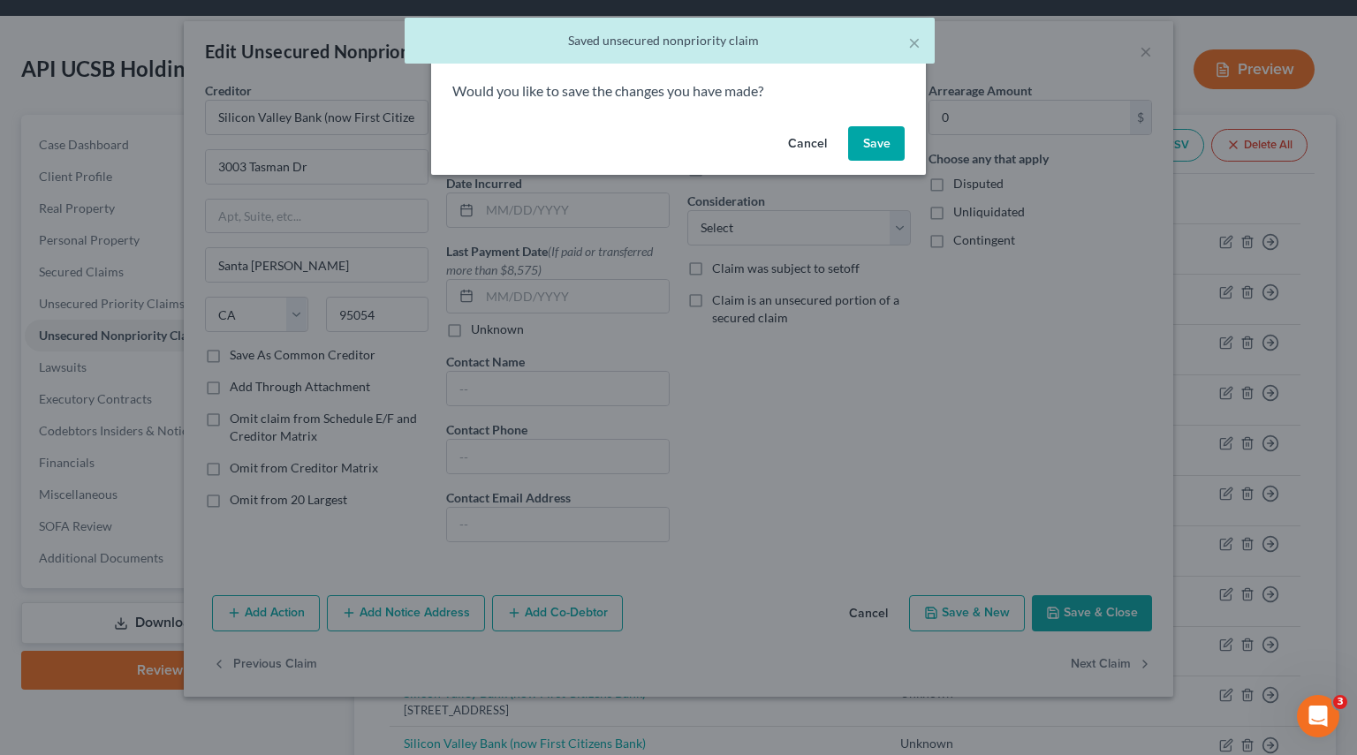
click at [883, 139] on button "Save" at bounding box center [876, 143] width 57 height 35
select select "48"
select select "2"
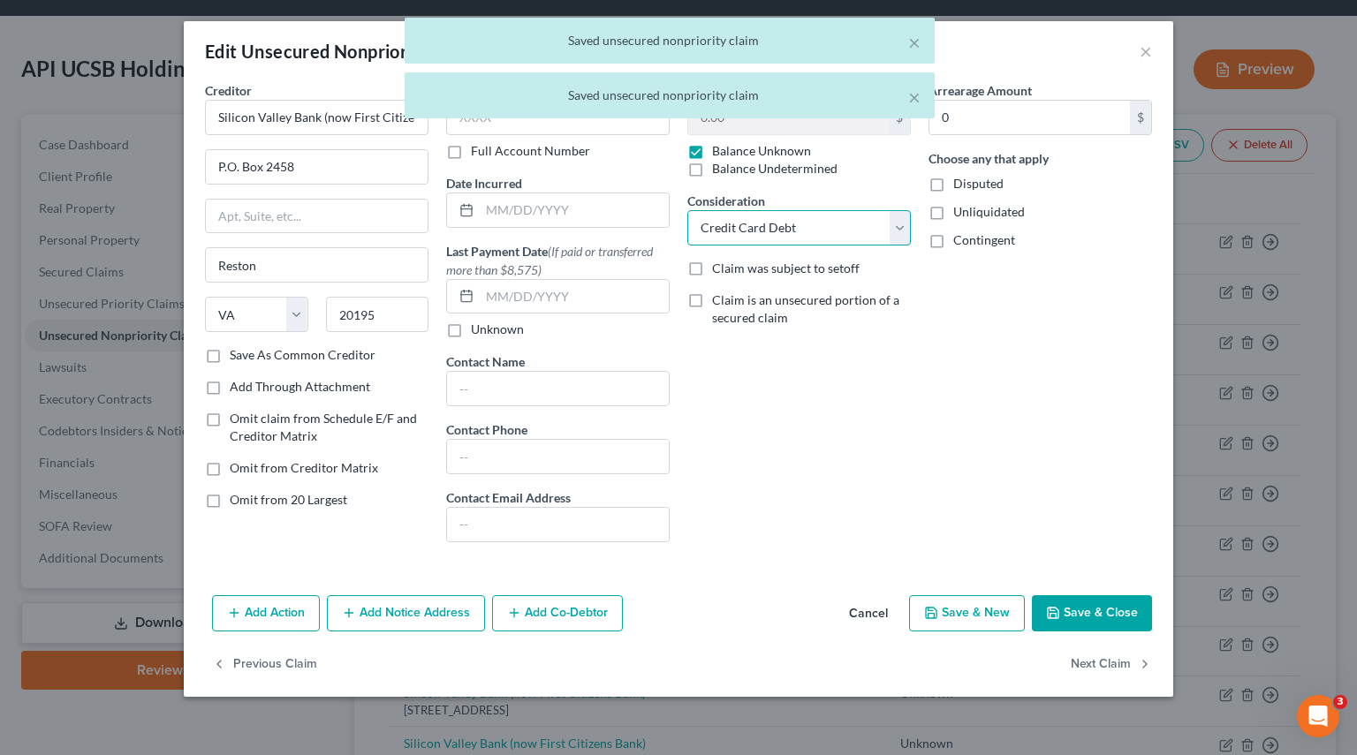
drag, startPoint x: 889, startPoint y: 236, endPoint x: 879, endPoint y: 243, distance: 12.0
click at [889, 236] on select "Select Cable / Satellite Services Collection Agency Credit Card Debt Debt Couns…" at bounding box center [798, 227] width 223 height 35
select select
click at [687, 210] on select "Select Cable / Satellite Services Collection Agency Credit Card Debt Debt Couns…" at bounding box center [798, 227] width 223 height 35
click at [1092, 666] on button "Next Claim" at bounding box center [1110, 664] width 81 height 37
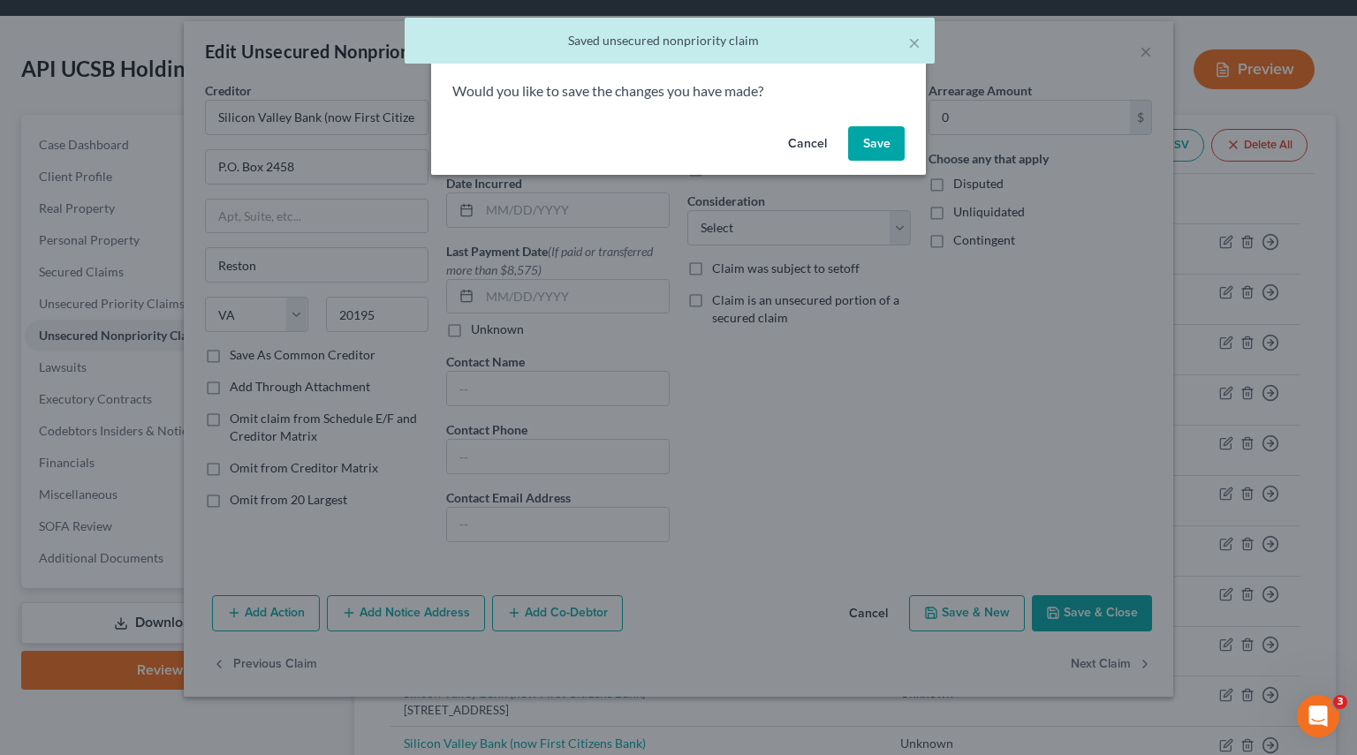
click at [883, 142] on button "Save" at bounding box center [876, 143] width 57 height 35
select select "4"
select select "2"
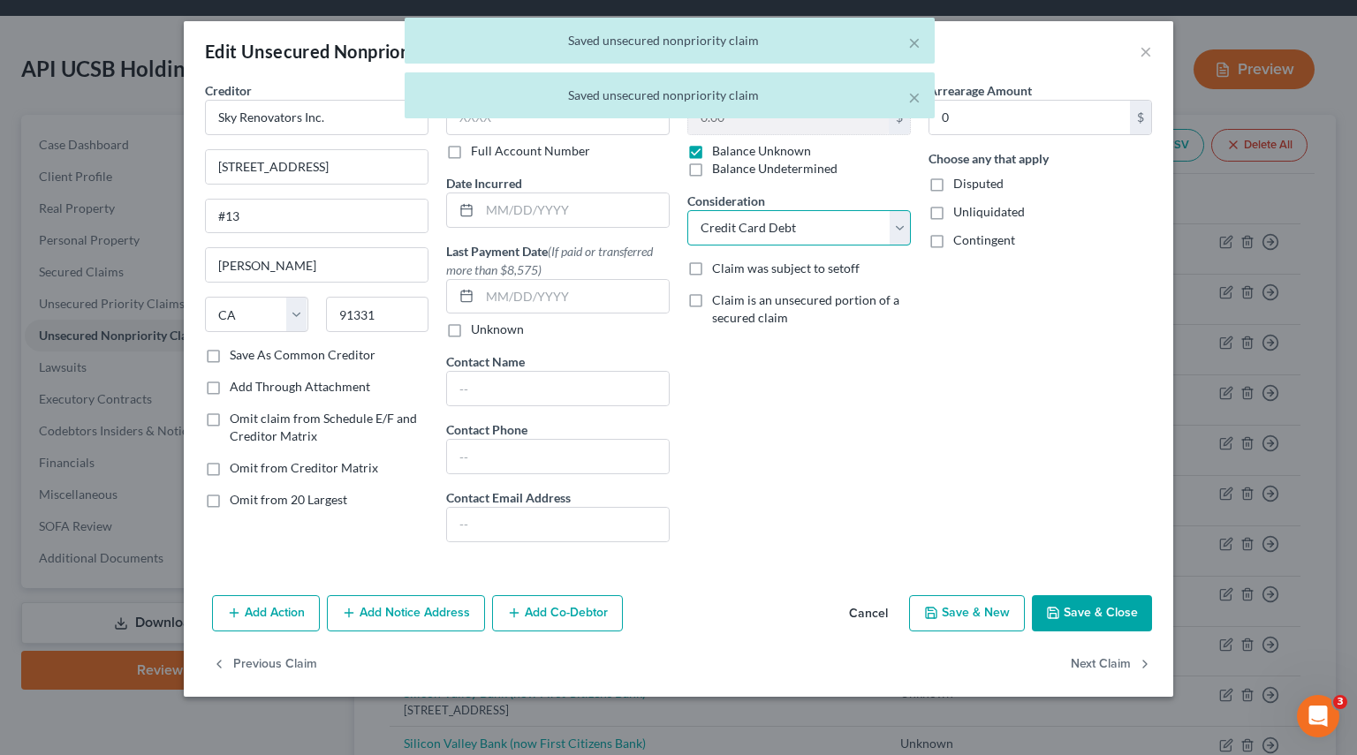
click at [897, 219] on select "Select Cable / Satellite Services Collection Agency Credit Card Debt Debt Couns…" at bounding box center [798, 227] width 223 height 35
select select
click at [687, 210] on select "Select Cable / Satellite Services Collection Agency Credit Card Debt Debt Couns…" at bounding box center [798, 227] width 223 height 35
click at [1116, 678] on button "Next Claim" at bounding box center [1110, 664] width 81 height 37
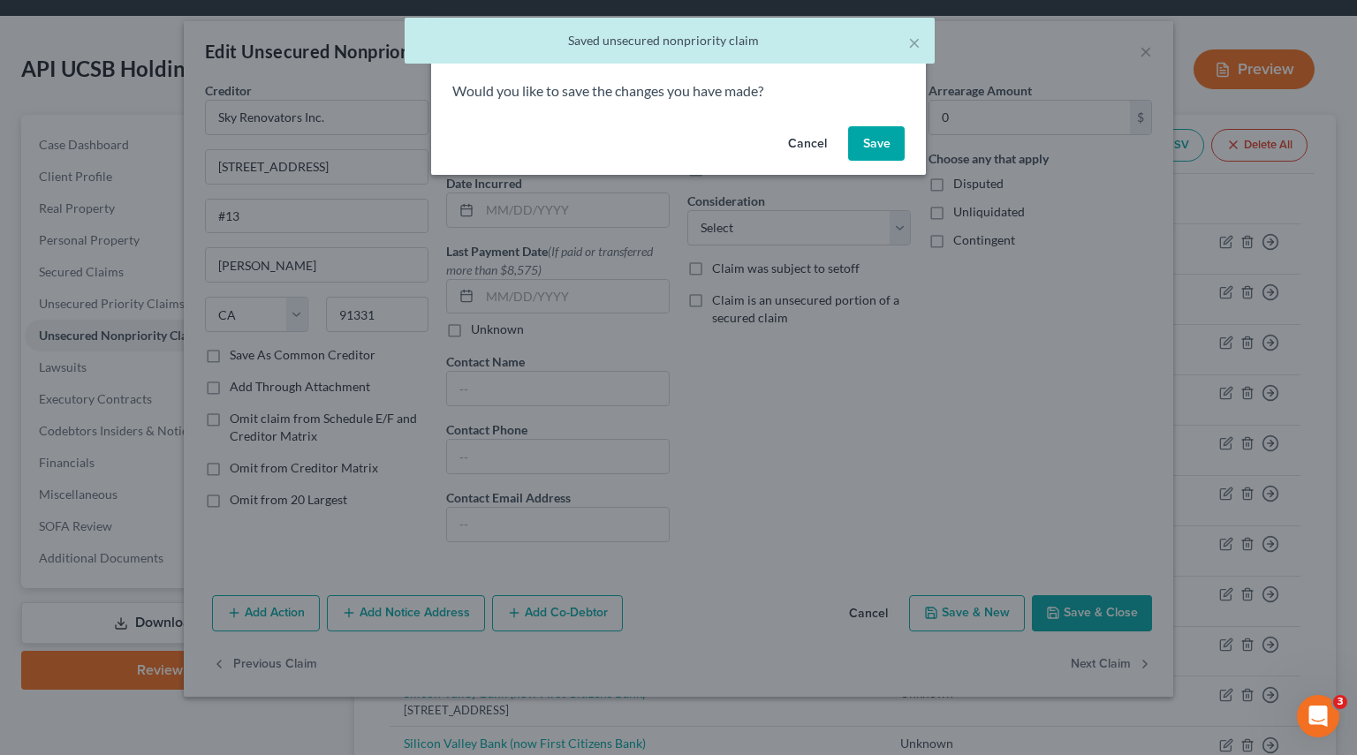
click at [868, 146] on button "Save" at bounding box center [876, 143] width 57 height 35
select select "4"
select select "2"
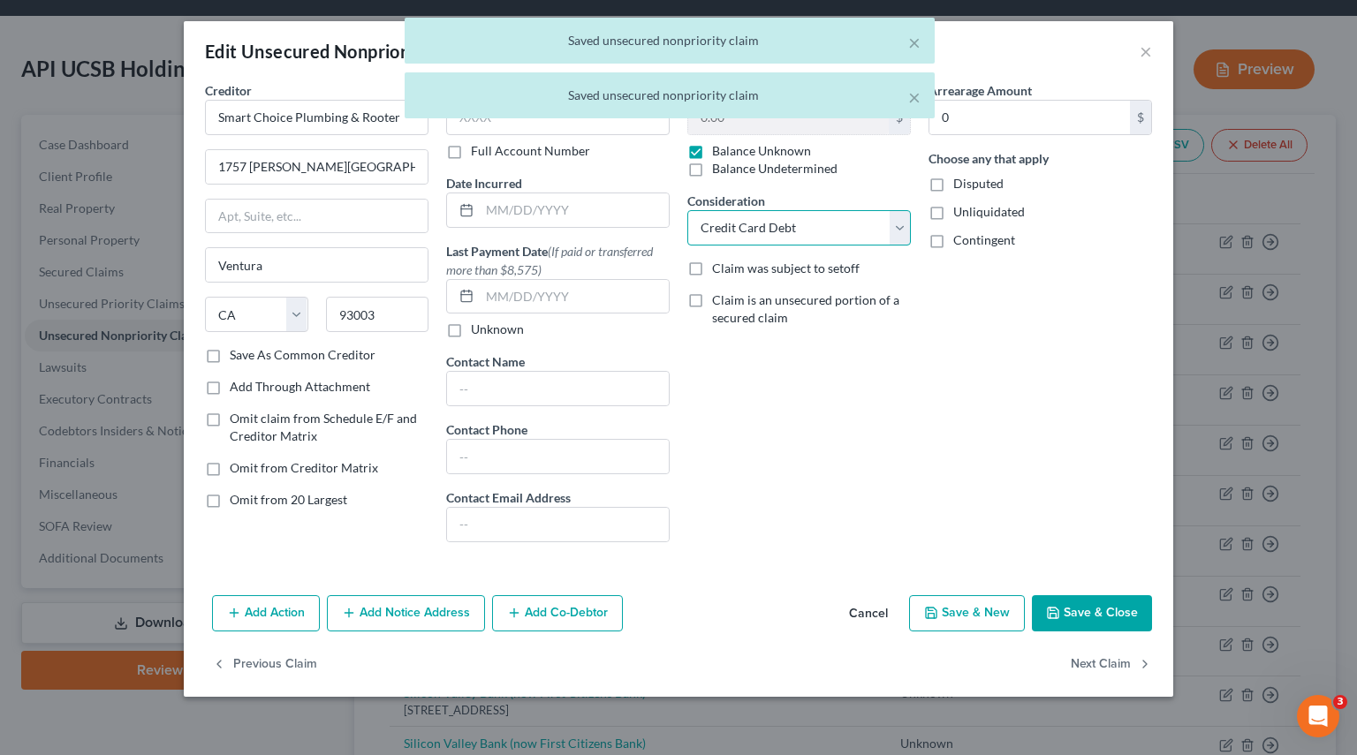
click at [895, 219] on select "Select Cable / Satellite Services Collection Agency Credit Card Debt Debt Couns…" at bounding box center [798, 227] width 223 height 35
select select
click at [687, 210] on select "Select Cable / Satellite Services Collection Agency Credit Card Debt Debt Couns…" at bounding box center [798, 227] width 223 height 35
click at [1102, 660] on button "Next Claim" at bounding box center [1110, 664] width 81 height 37
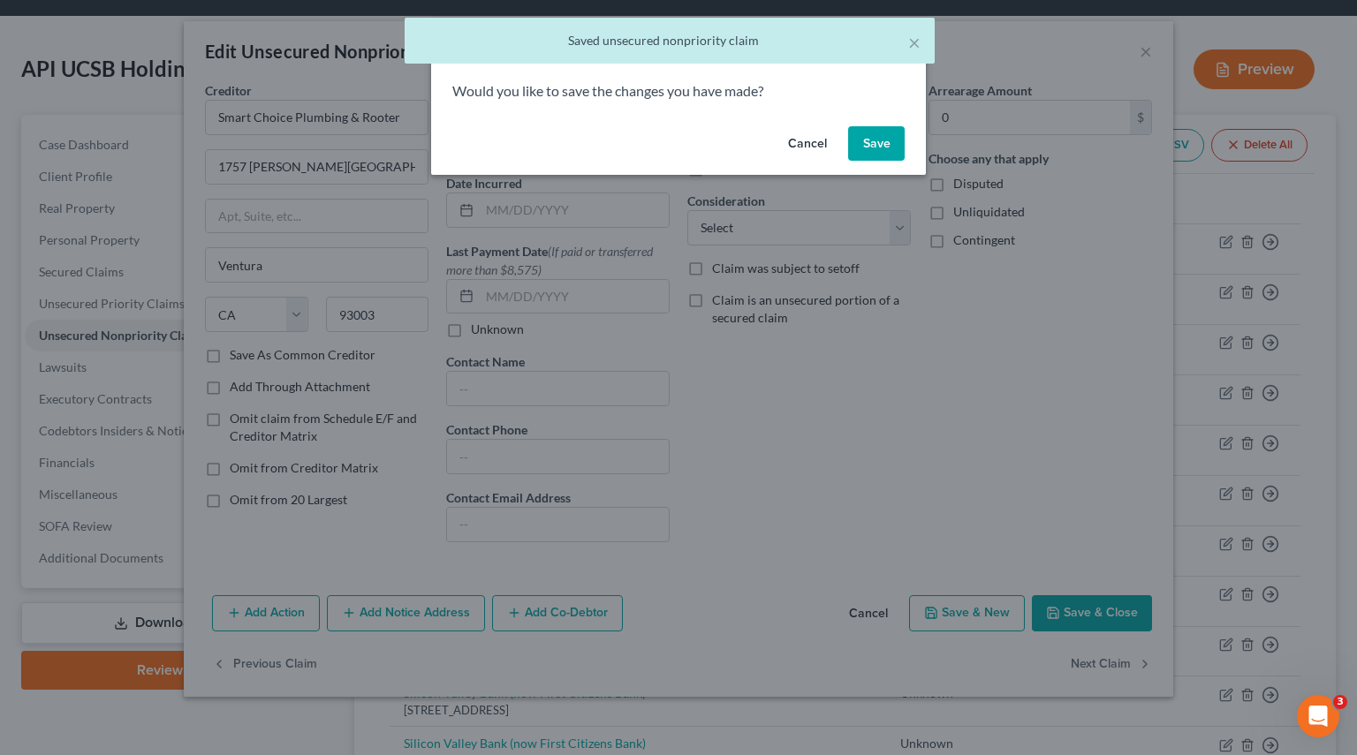
drag, startPoint x: 906, startPoint y: 151, endPoint x: 909, endPoint y: 199, distance: 47.8
click at [906, 150] on div "Cancel Save" at bounding box center [678, 147] width 495 height 57
drag, startPoint x: 894, startPoint y: 144, endPoint x: 894, endPoint y: 274, distance: 129.8
click at [894, 143] on button "Save" at bounding box center [876, 143] width 57 height 35
select select "4"
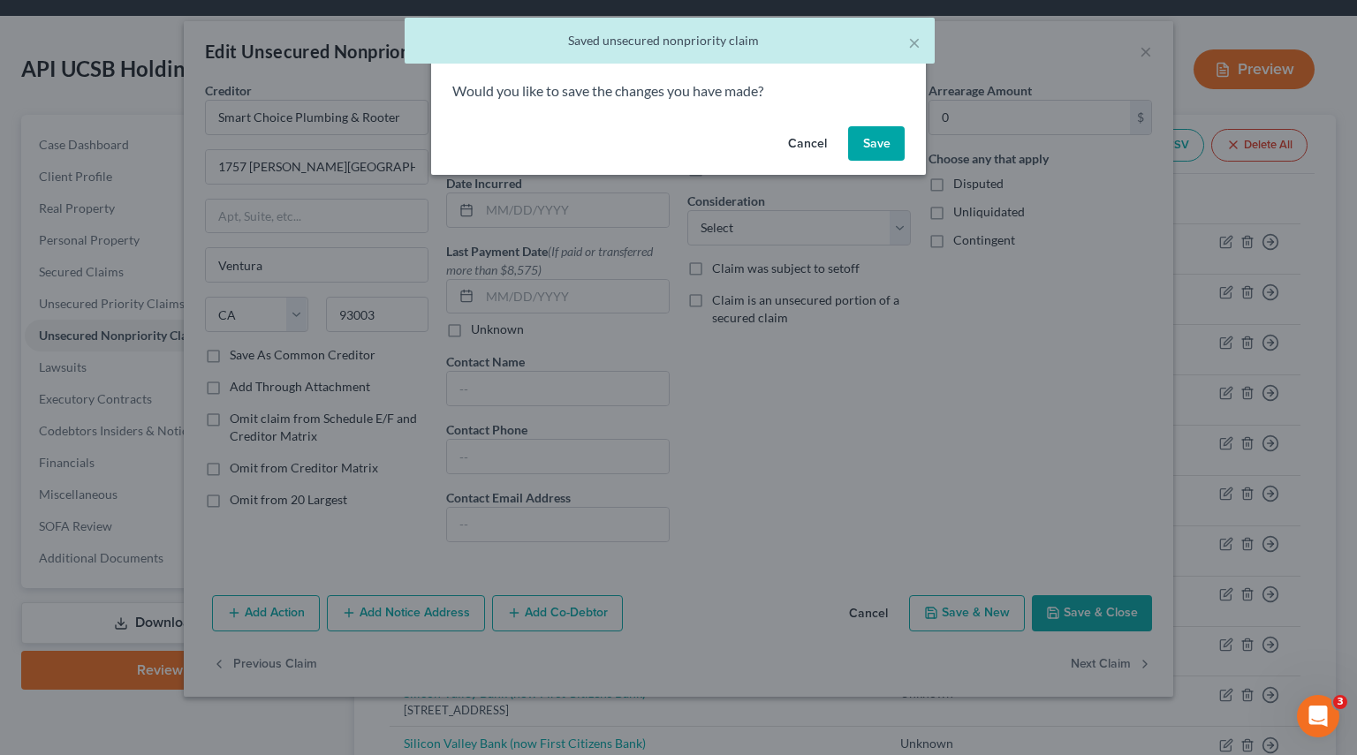
select select "2"
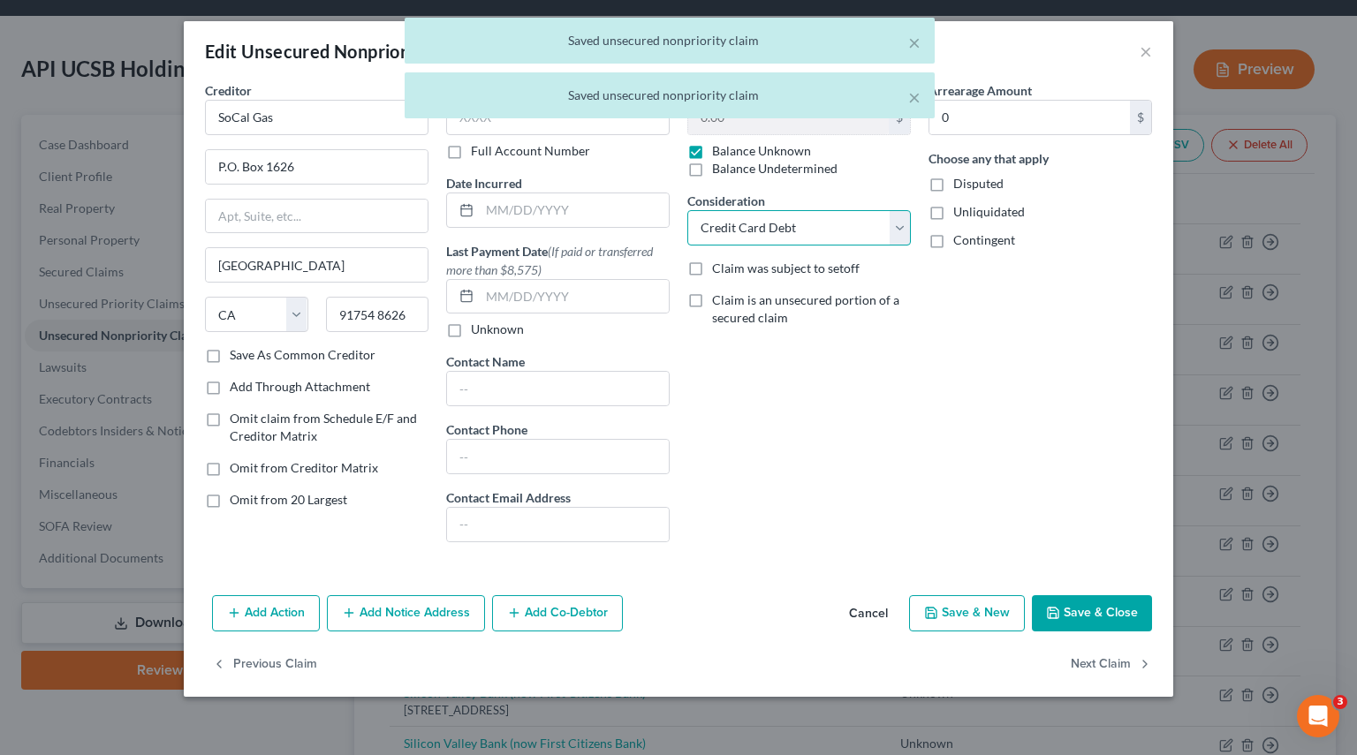
drag, startPoint x: 896, startPoint y: 232, endPoint x: 887, endPoint y: 242, distance: 13.7
click at [896, 232] on select "Select Cable / Satellite Services Collection Agency Credit Card Debt Debt Couns…" at bounding box center [798, 227] width 223 height 35
select select
click at [687, 210] on select "Select Cable / Satellite Services Collection Agency Credit Card Debt Debt Couns…" at bounding box center [798, 227] width 223 height 35
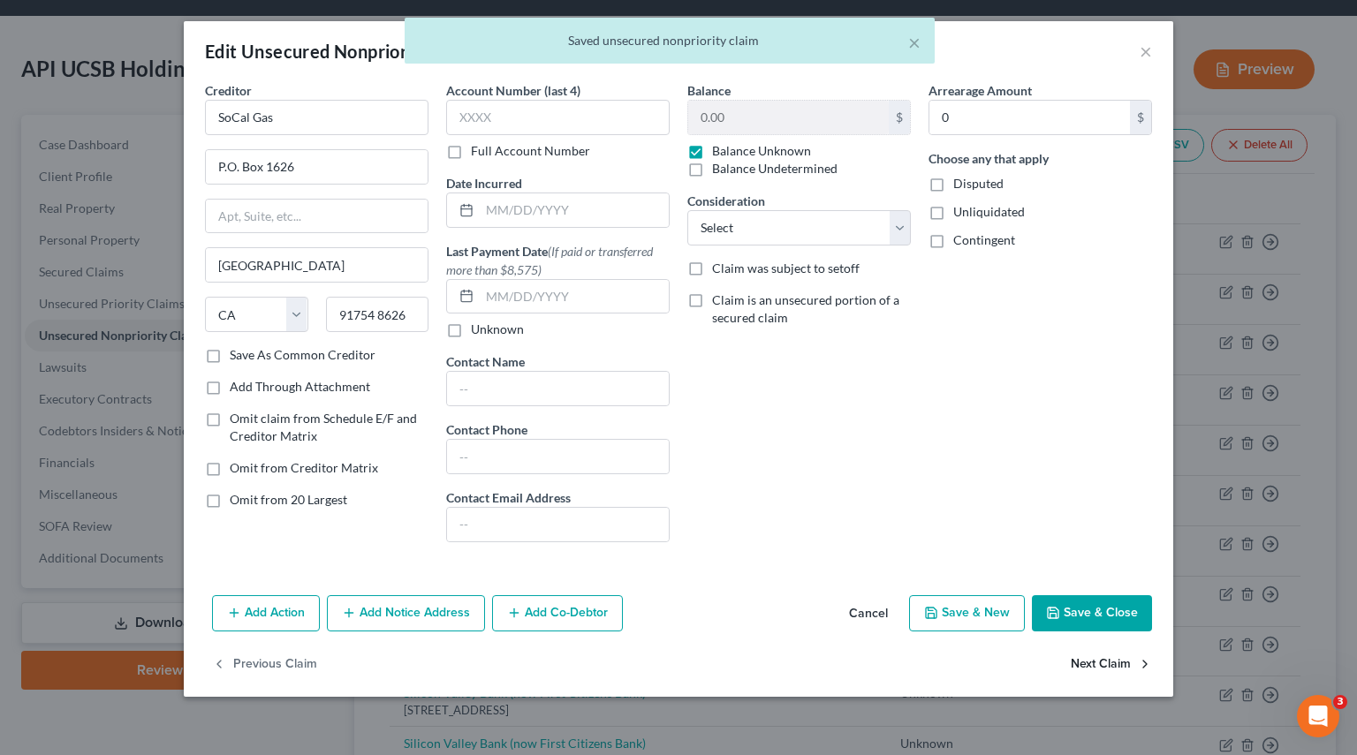
click at [1090, 661] on button "Next Claim" at bounding box center [1110, 664] width 81 height 37
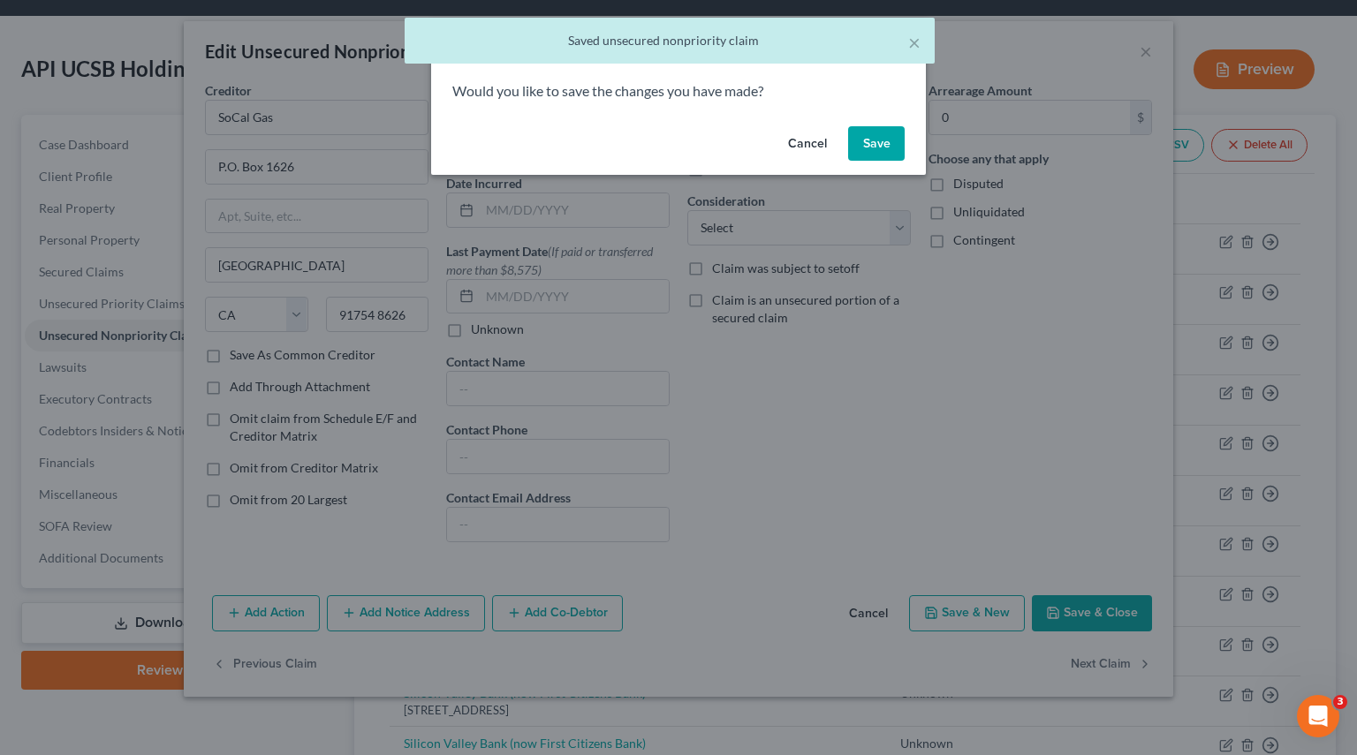
click at [888, 140] on button "Save" at bounding box center [876, 143] width 57 height 35
select select "4"
select select "2"
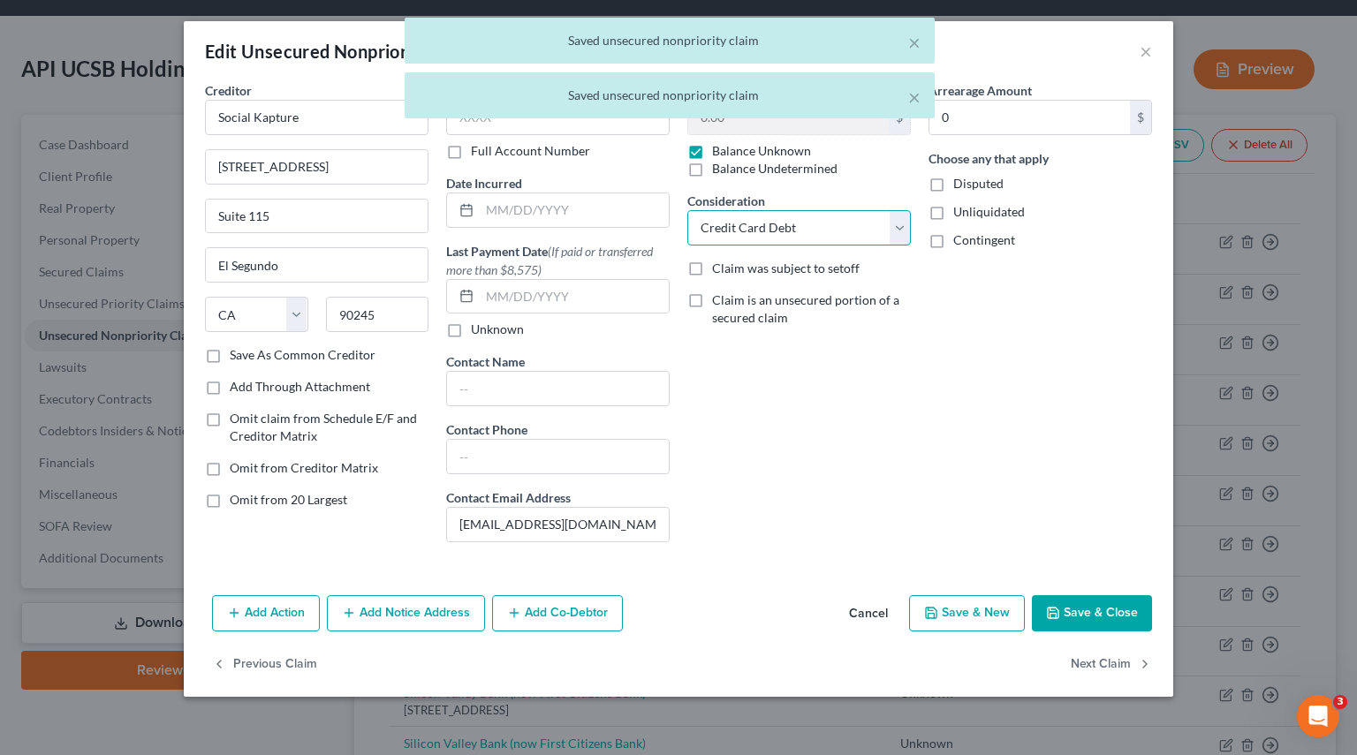
drag, startPoint x: 907, startPoint y: 227, endPoint x: 895, endPoint y: 236, distance: 15.2
click at [907, 227] on select "Select Cable / Satellite Services Collection Agency Credit Card Debt Debt Couns…" at bounding box center [798, 227] width 223 height 35
select select
click at [687, 210] on select "Select Cable / Satellite Services Collection Agency Credit Card Debt Debt Couns…" at bounding box center [798, 227] width 223 height 35
click at [1126, 668] on button "Next Claim" at bounding box center [1110, 664] width 81 height 37
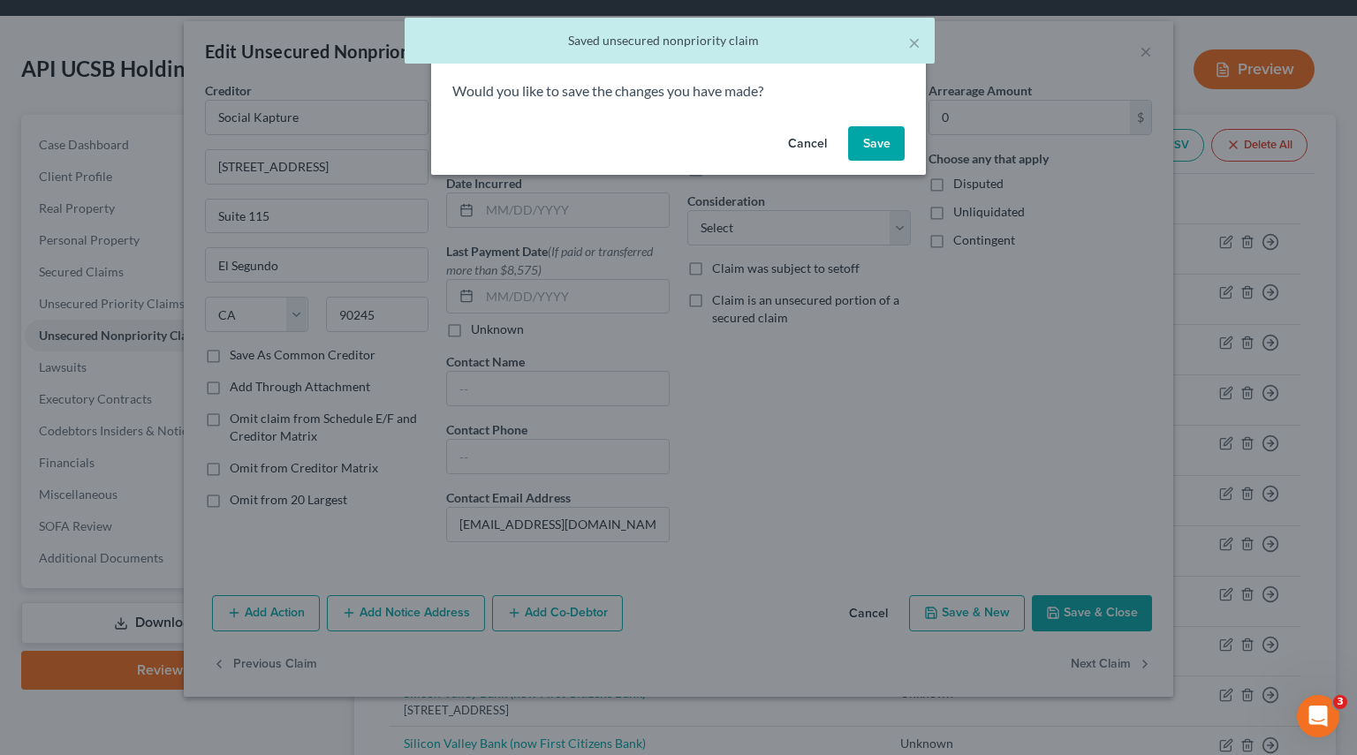
click at [863, 147] on button "Save" at bounding box center [876, 143] width 57 height 35
select select "4"
select select "2"
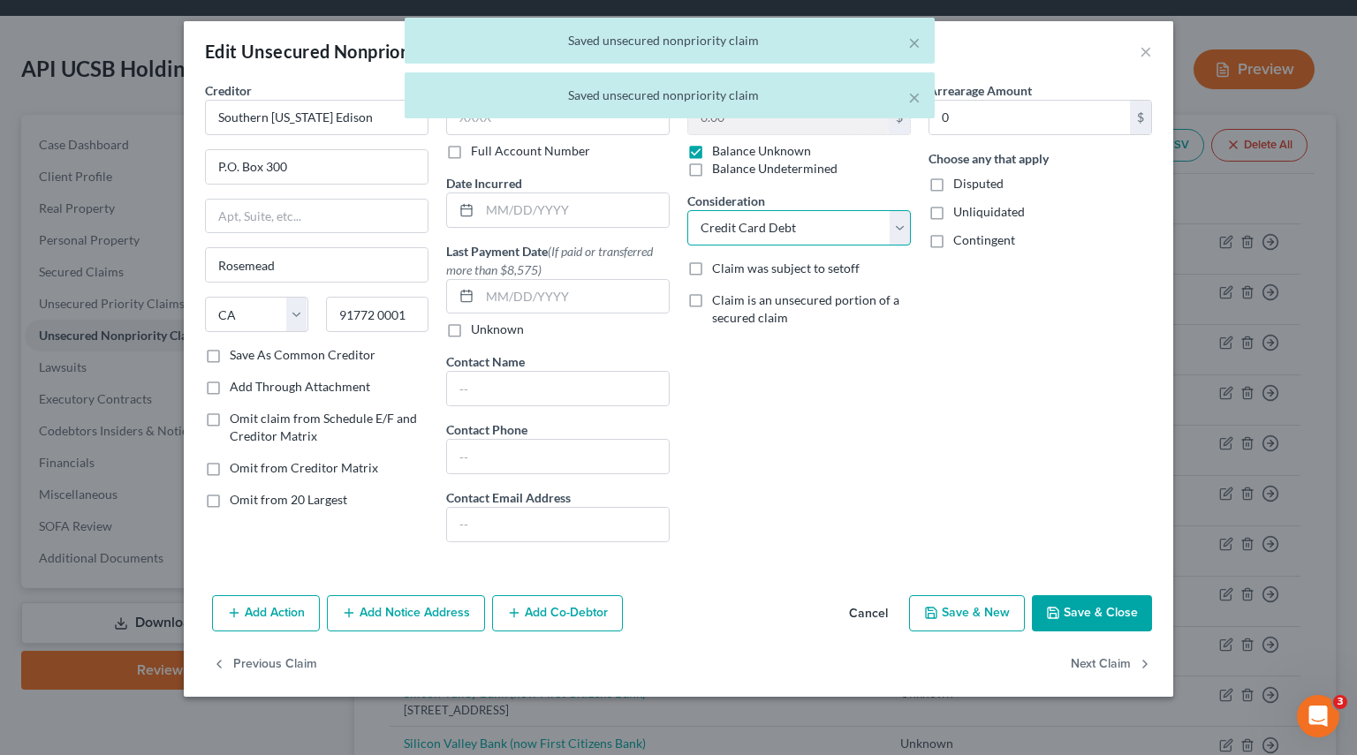
drag, startPoint x: 901, startPoint y: 223, endPoint x: 873, endPoint y: 242, distance: 34.3
click at [901, 223] on select "Select Cable / Satellite Services Collection Agency Credit Card Debt Debt Couns…" at bounding box center [798, 227] width 223 height 35
select select
click at [687, 210] on select "Select Cable / Satellite Services Collection Agency Credit Card Debt Debt Couns…" at bounding box center [798, 227] width 223 height 35
click at [1085, 662] on button "Next Claim" at bounding box center [1110, 664] width 81 height 37
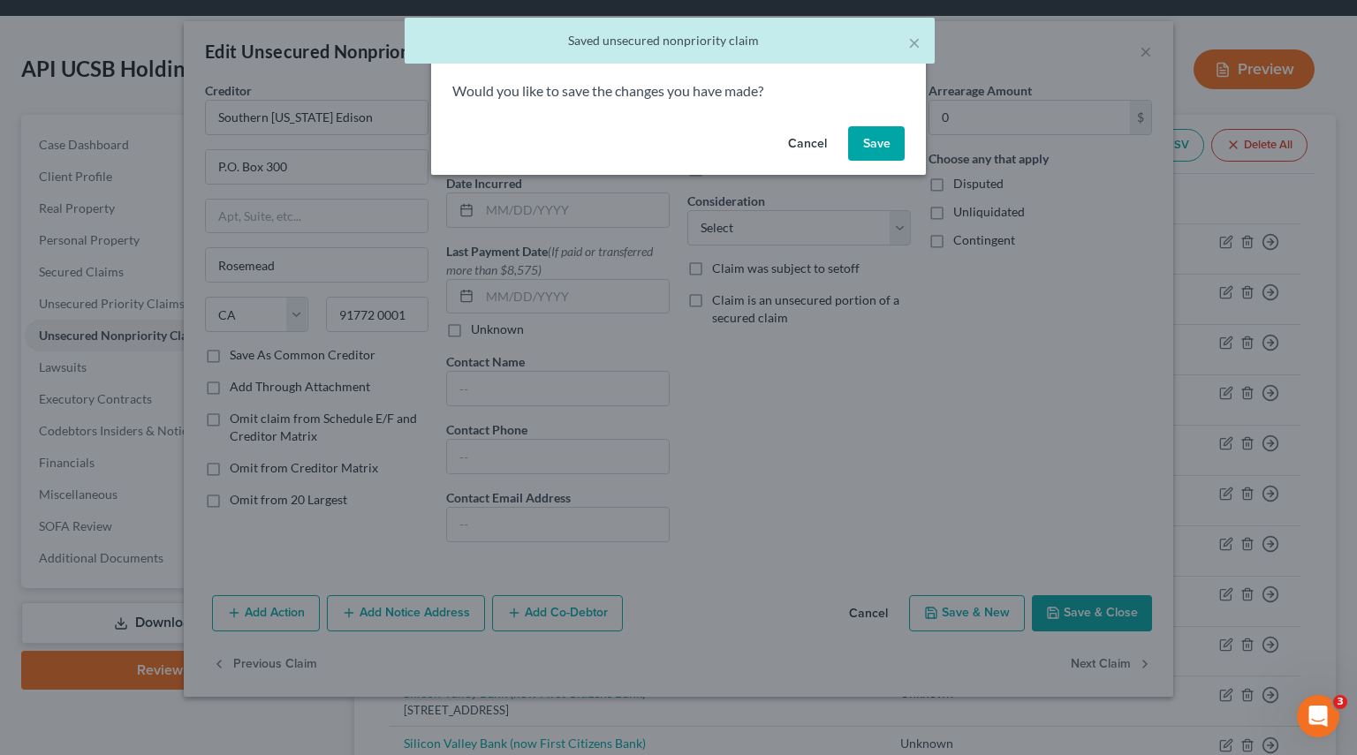
click at [895, 155] on button "Save" at bounding box center [876, 143] width 57 height 35
select select "35"
select select "2"
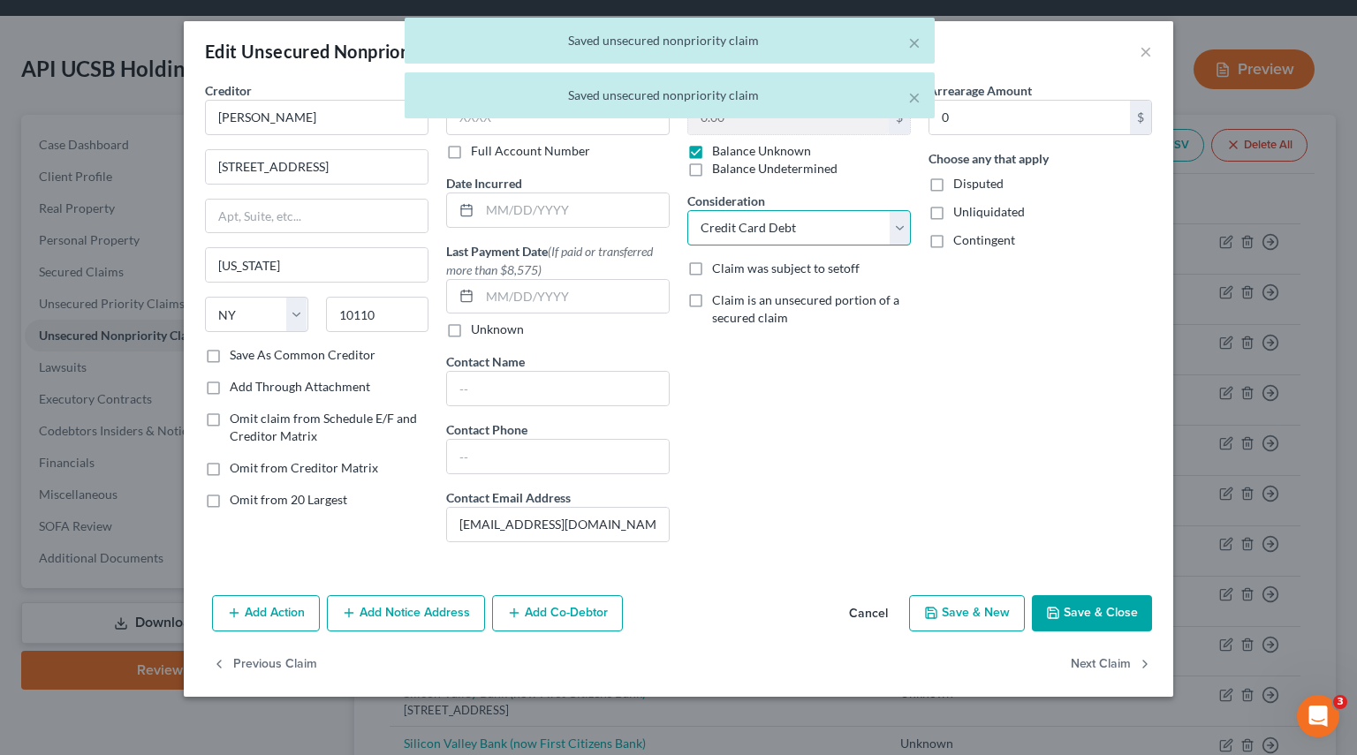
click at [893, 233] on select "Select Cable / Satellite Services Collection Agency Credit Card Debt Debt Couns…" at bounding box center [798, 227] width 223 height 35
select select
click at [687, 210] on select "Select Cable / Satellite Services Collection Agency Credit Card Debt Debt Couns…" at bounding box center [798, 227] width 223 height 35
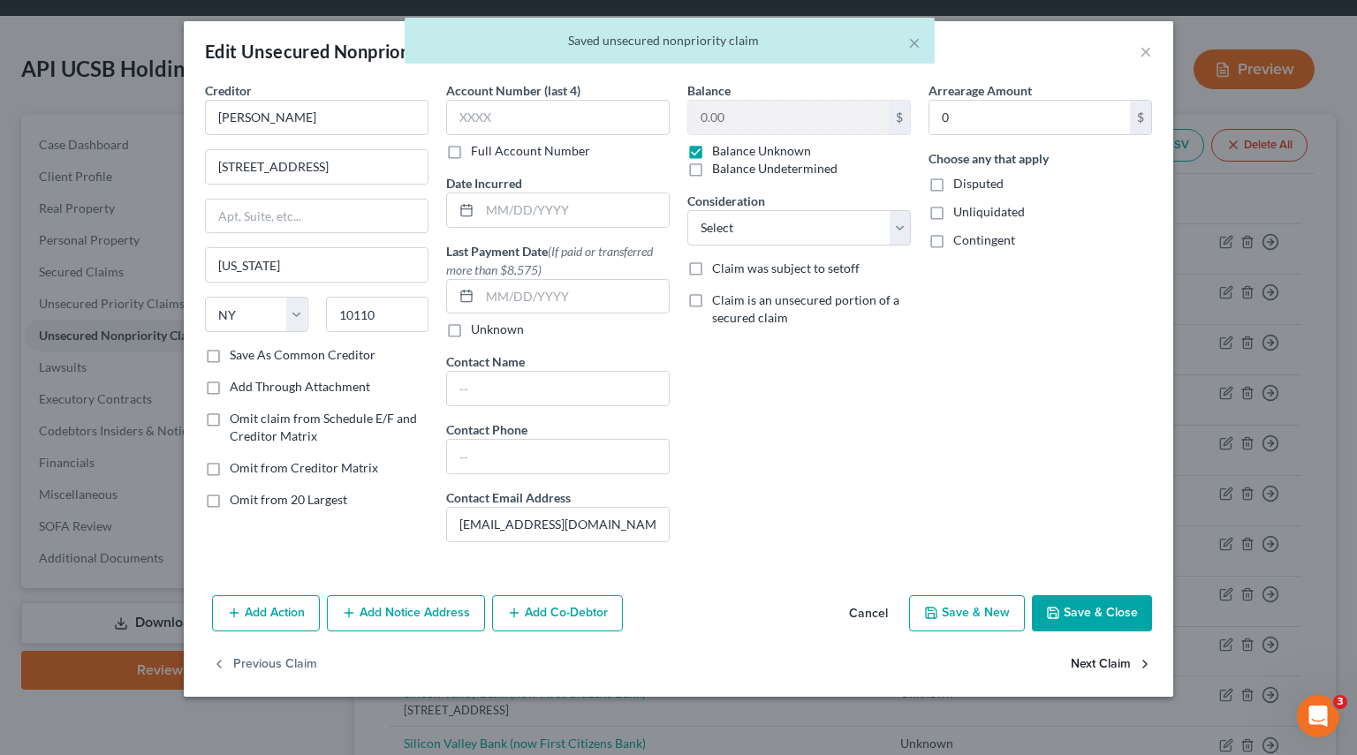
click at [1095, 656] on button "Next Claim" at bounding box center [1110, 664] width 81 height 37
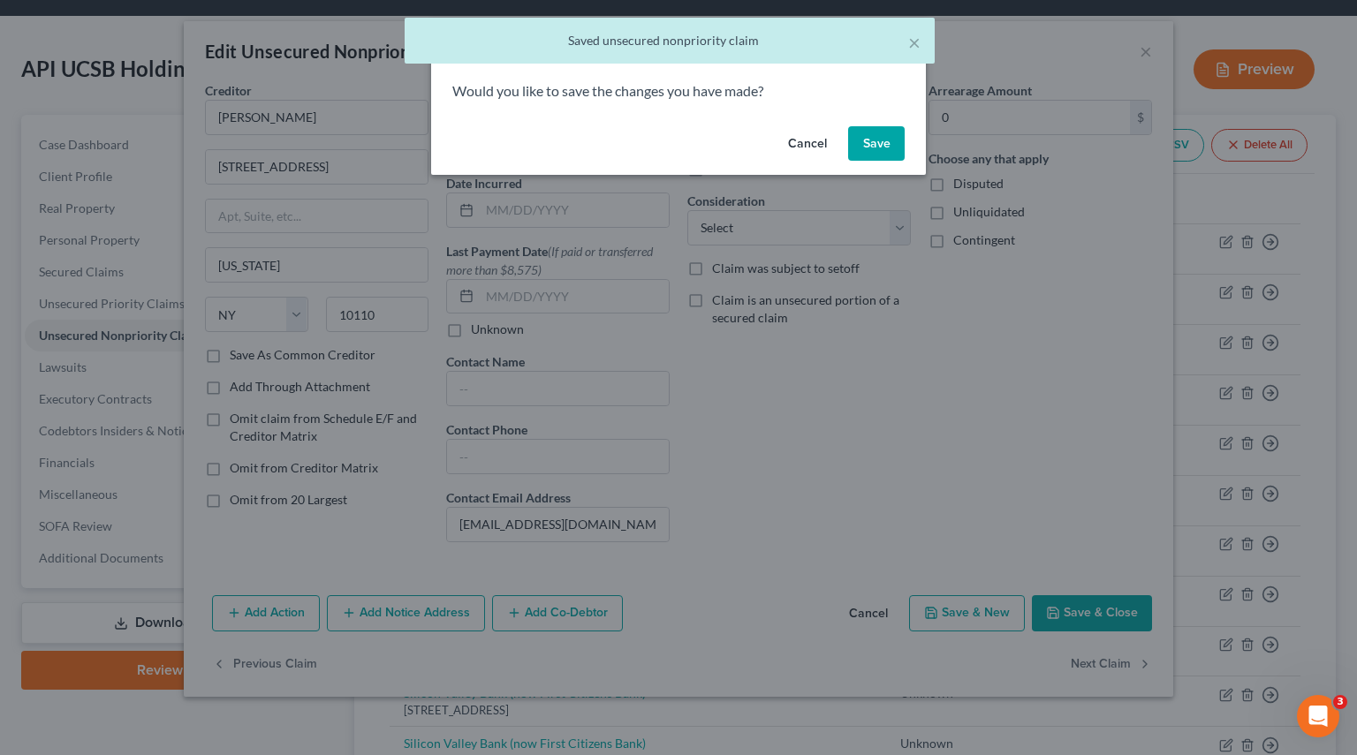
click at [873, 147] on button "Save" at bounding box center [876, 143] width 57 height 35
select select "4"
select select "2"
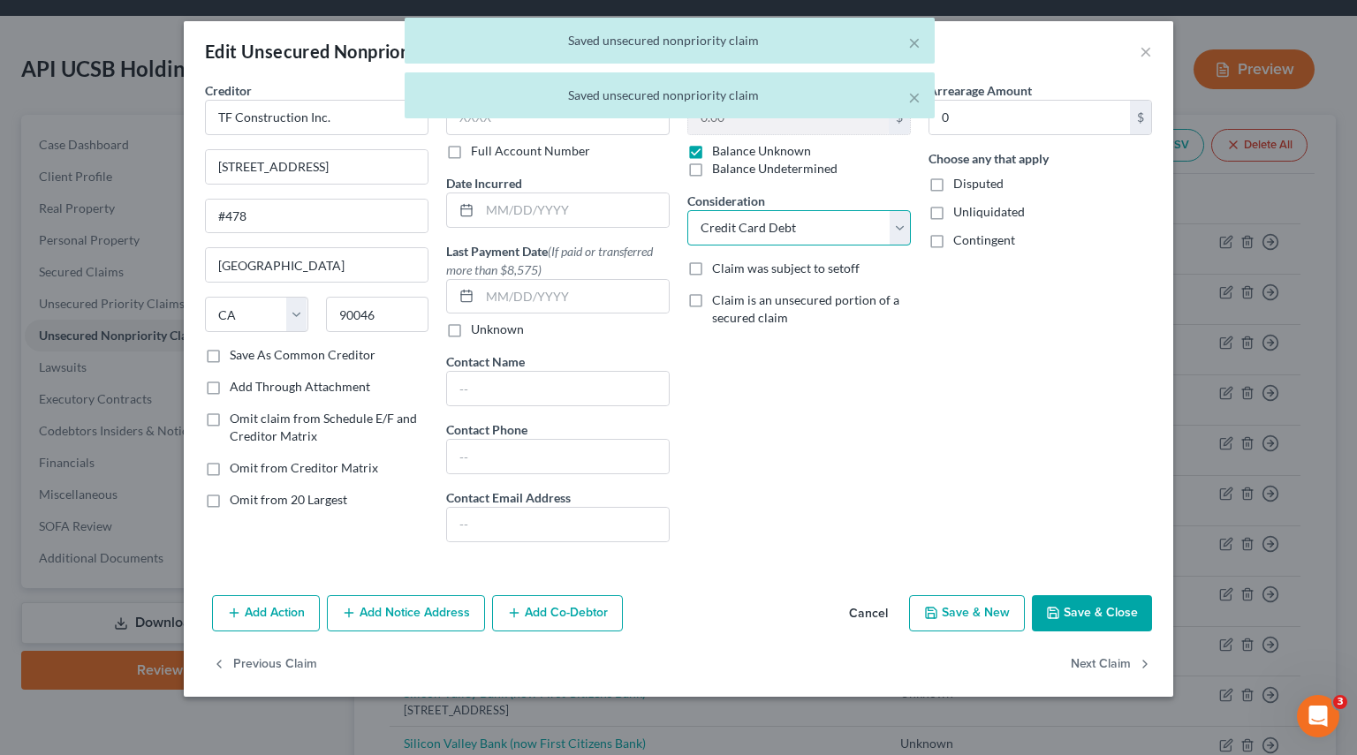
drag, startPoint x: 896, startPoint y: 234, endPoint x: 875, endPoint y: 239, distance: 21.0
click at [896, 234] on select "Select Cable / Satellite Services Collection Agency Credit Card Debt Debt Couns…" at bounding box center [798, 227] width 223 height 35
select select
click at [687, 210] on select "Select Cable / Satellite Services Collection Agency Credit Card Debt Debt Couns…" at bounding box center [798, 227] width 223 height 35
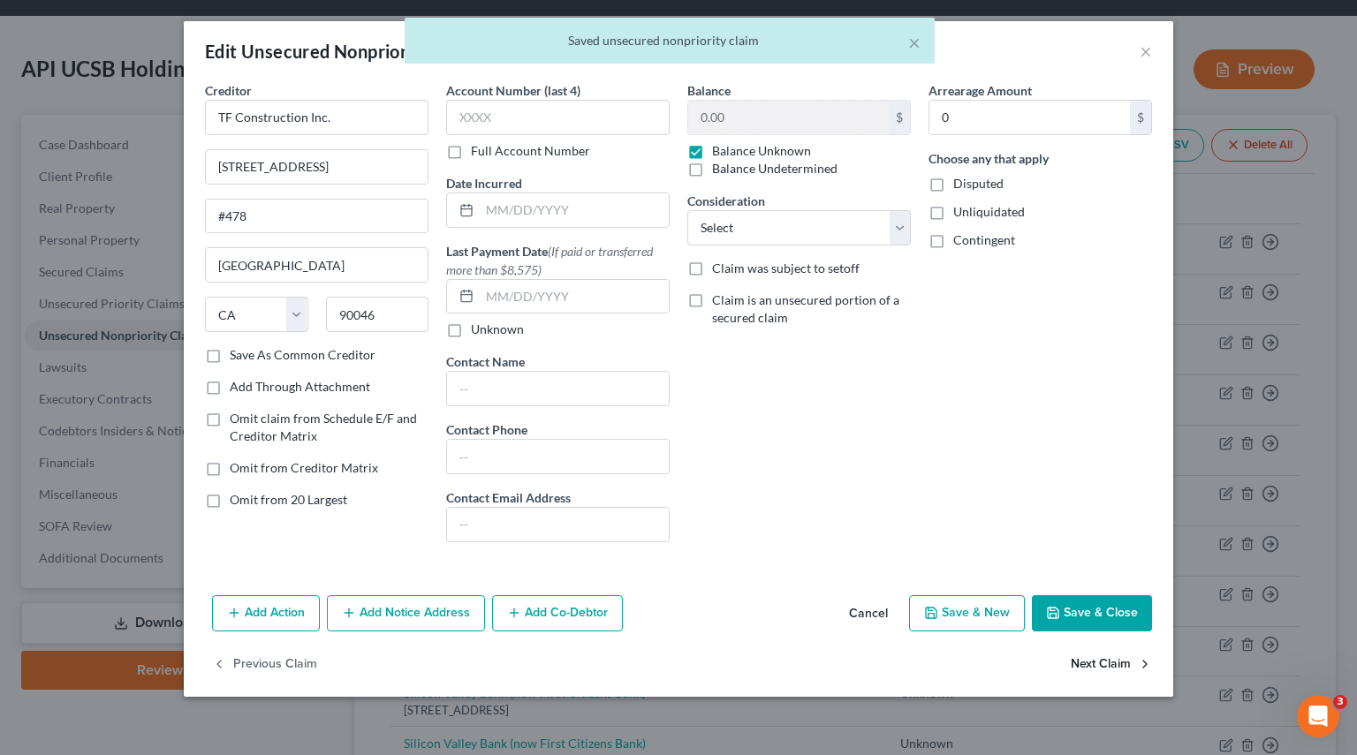
click at [1116, 660] on button "Next Claim" at bounding box center [1110, 664] width 81 height 37
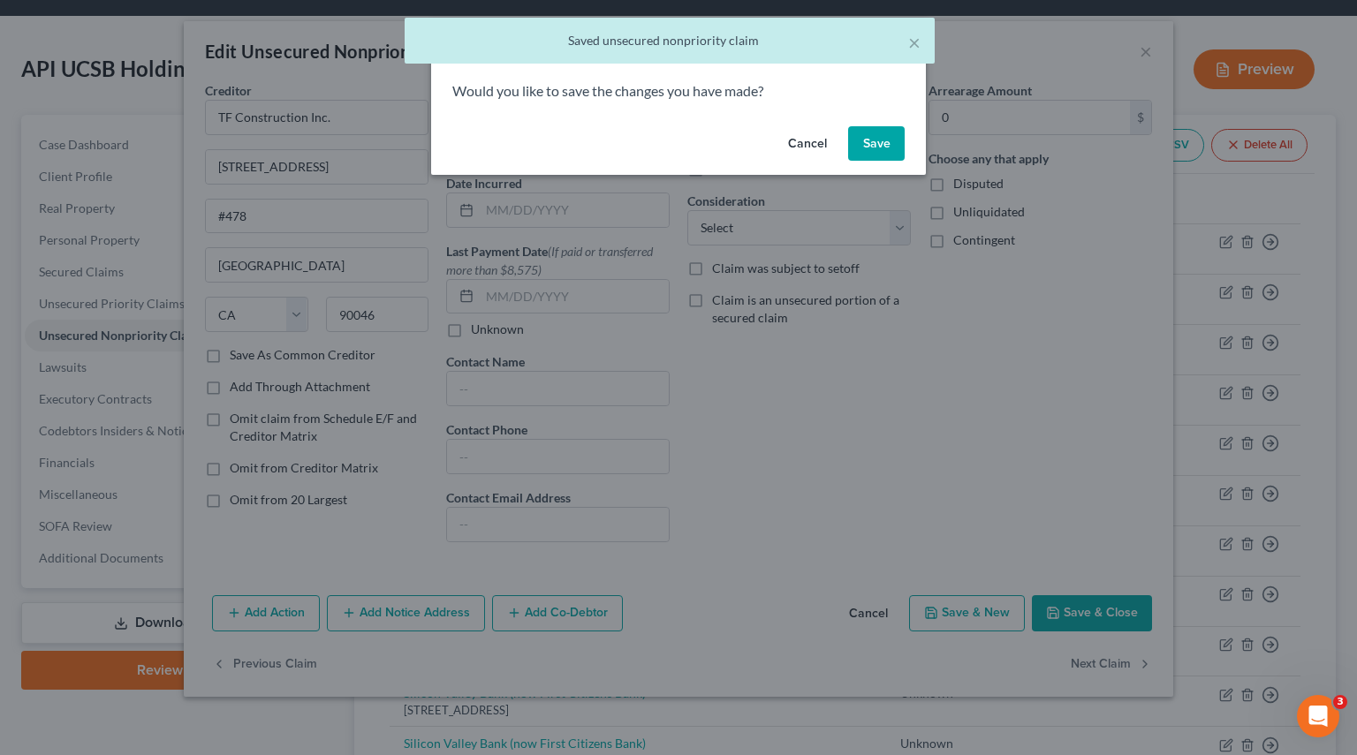
click at [864, 147] on button "Save" at bounding box center [876, 143] width 57 height 35
select select "4"
select select "2"
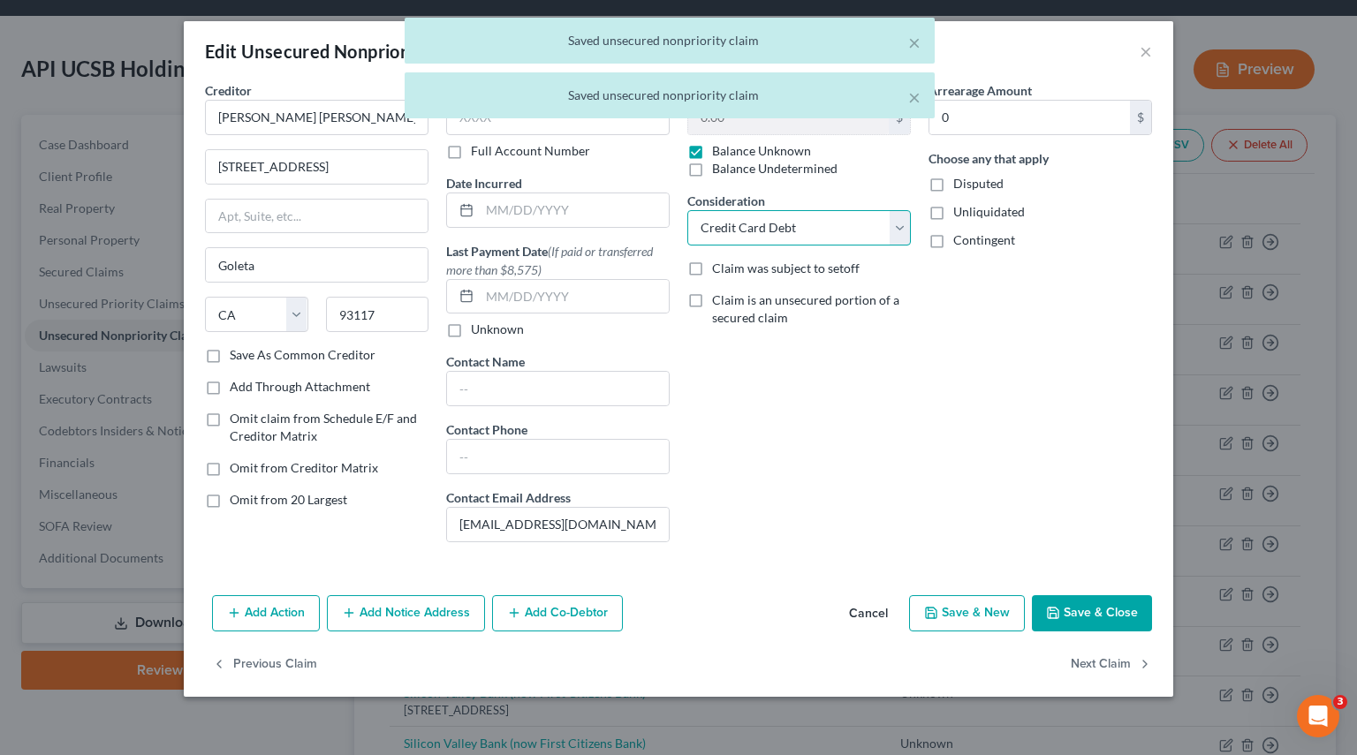
click at [882, 231] on select "Select Cable / Satellite Services Collection Agency Credit Card Debt Debt Couns…" at bounding box center [798, 227] width 223 height 35
select select
click at [687, 210] on select "Select Cable / Satellite Services Collection Agency Credit Card Debt Debt Couns…" at bounding box center [798, 227] width 223 height 35
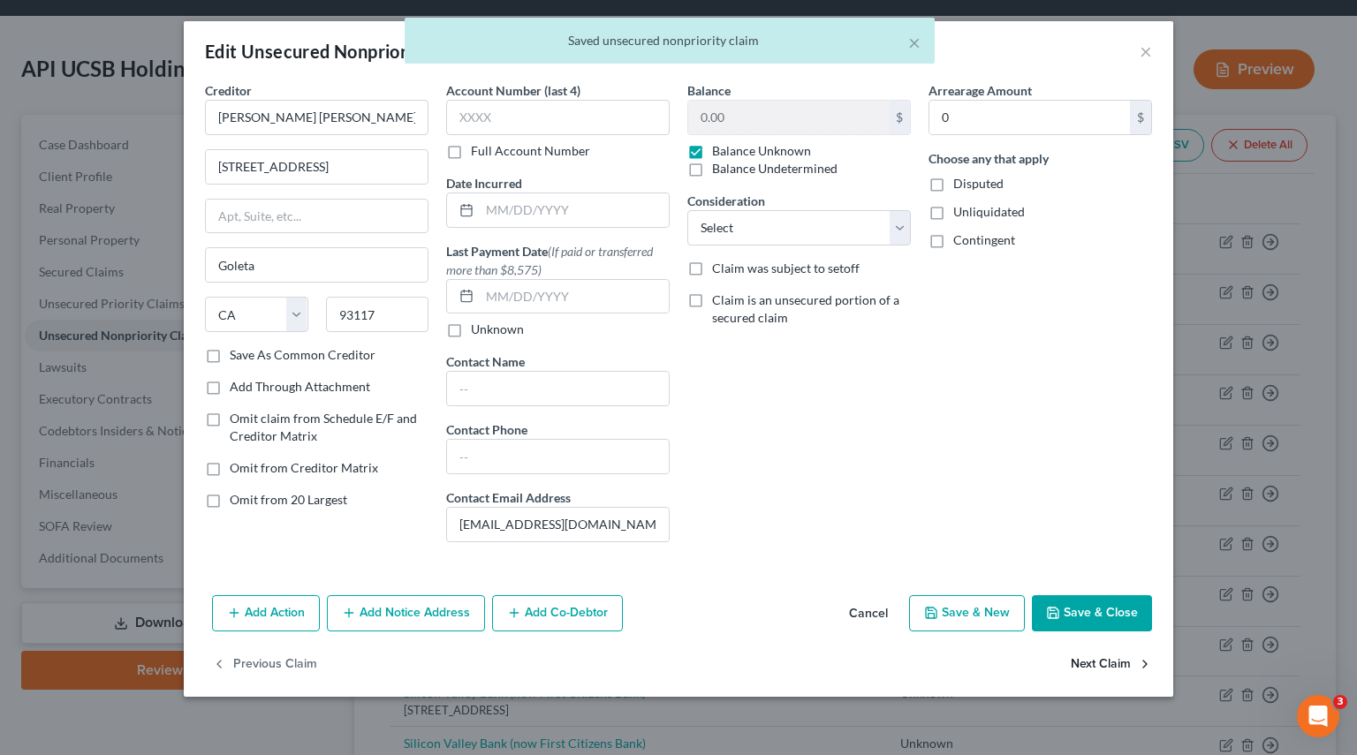
click at [1095, 661] on button "Next Claim" at bounding box center [1110, 664] width 81 height 37
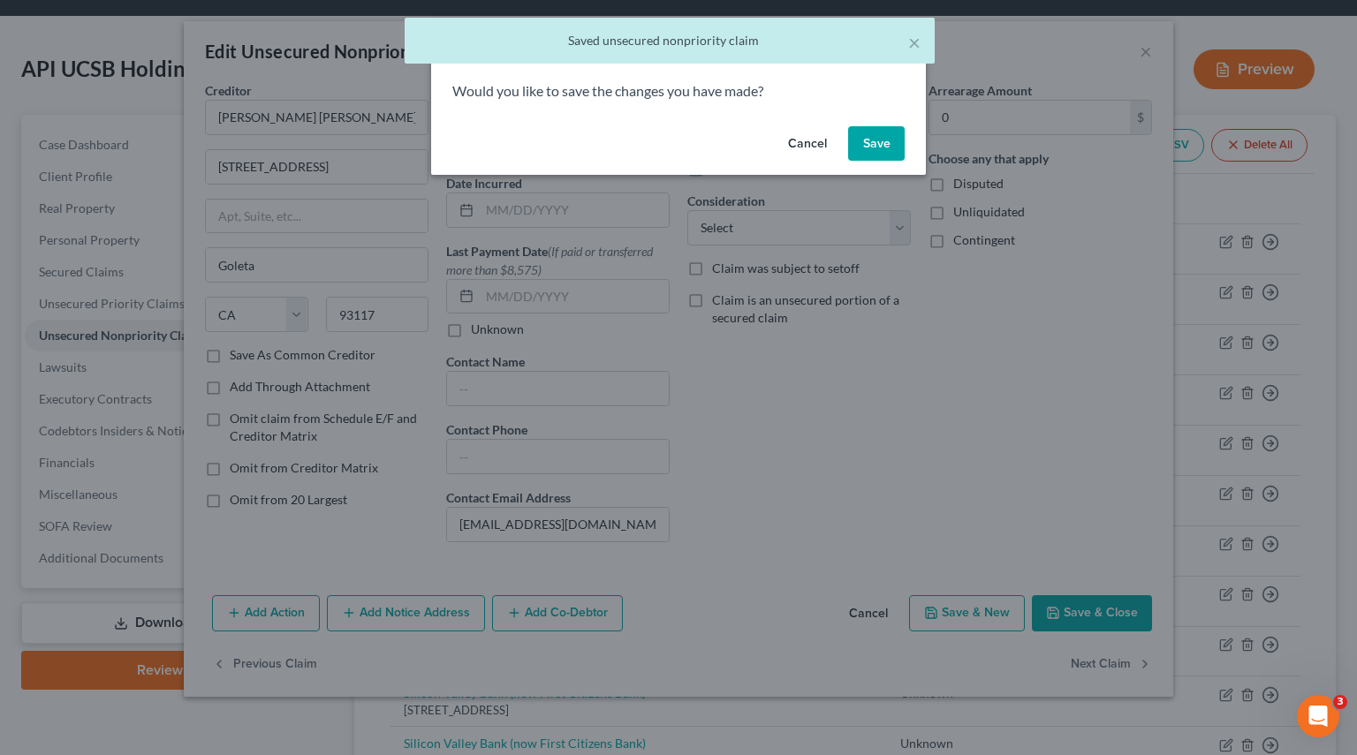
click at [878, 147] on button "Save" at bounding box center [876, 143] width 57 height 35
select select "4"
select select "2"
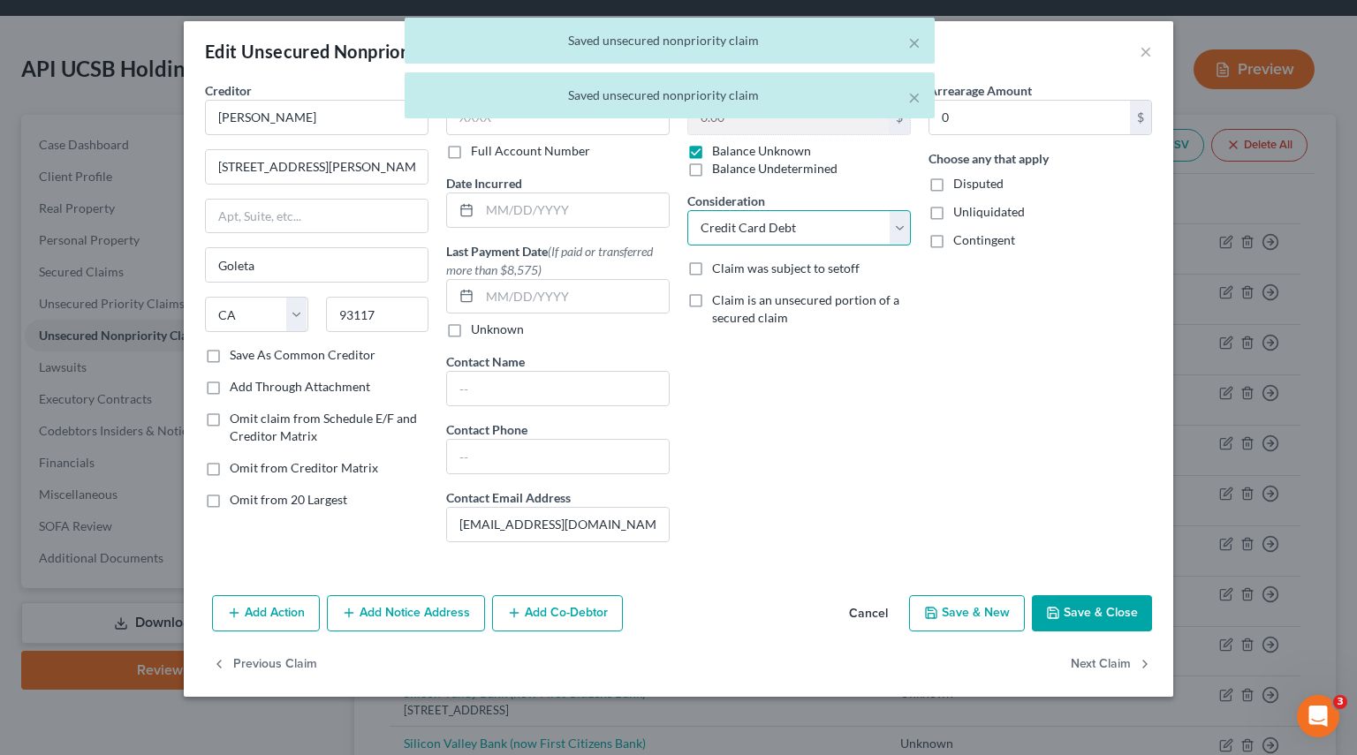
click at [908, 243] on select "Select Cable / Satellite Services Collection Agency Credit Card Debt Debt Couns…" at bounding box center [798, 227] width 223 height 35
select select
click at [687, 210] on select "Select Cable / Satellite Services Collection Agency Credit Card Debt Debt Couns…" at bounding box center [798, 227] width 223 height 35
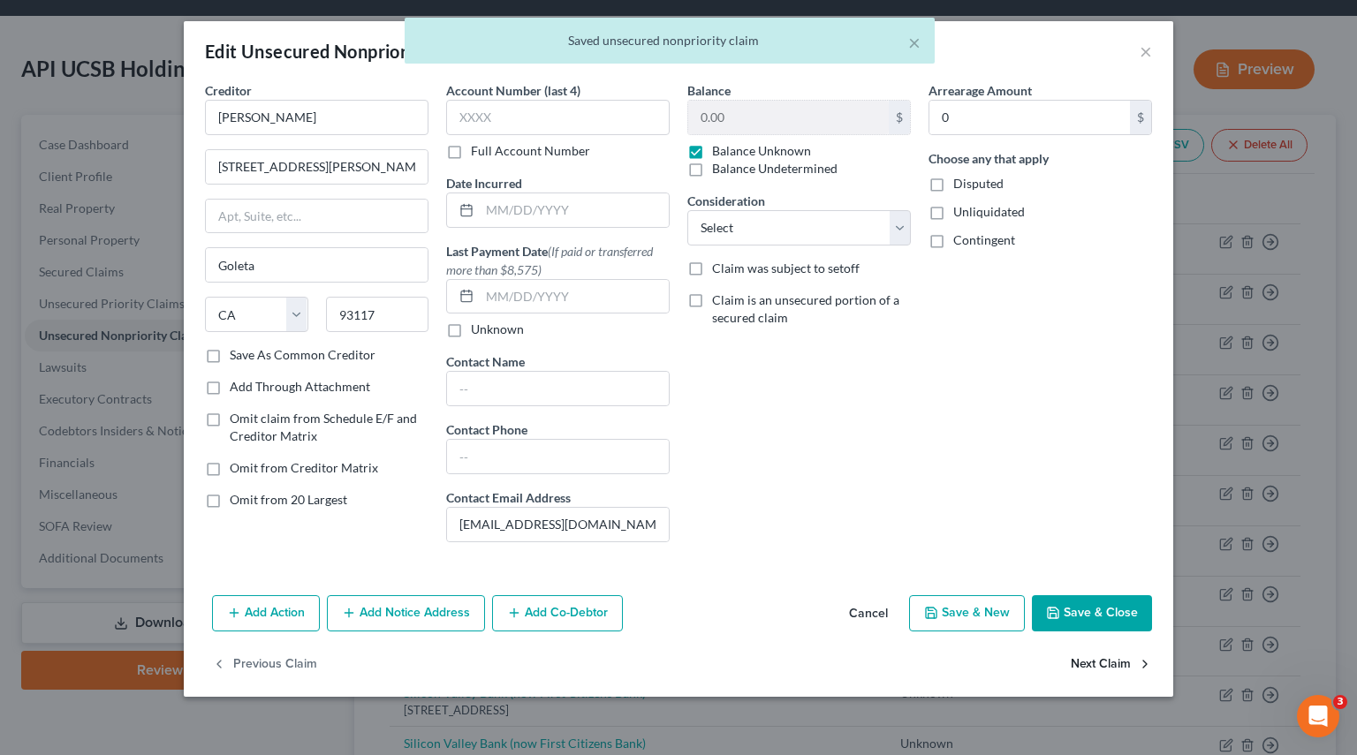
click at [1093, 669] on button "Next Claim" at bounding box center [1110, 664] width 81 height 37
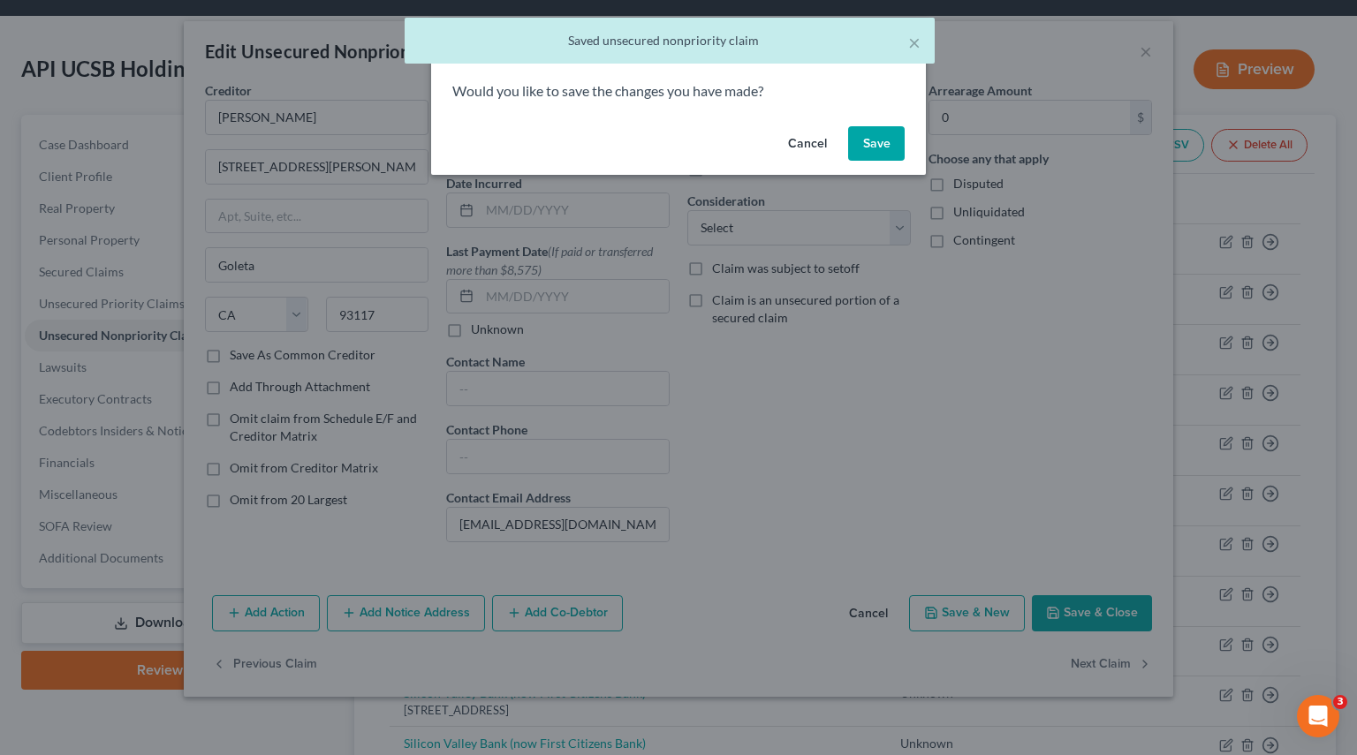
click at [876, 155] on button "Save" at bounding box center [876, 143] width 57 height 35
select select "4"
select select "2"
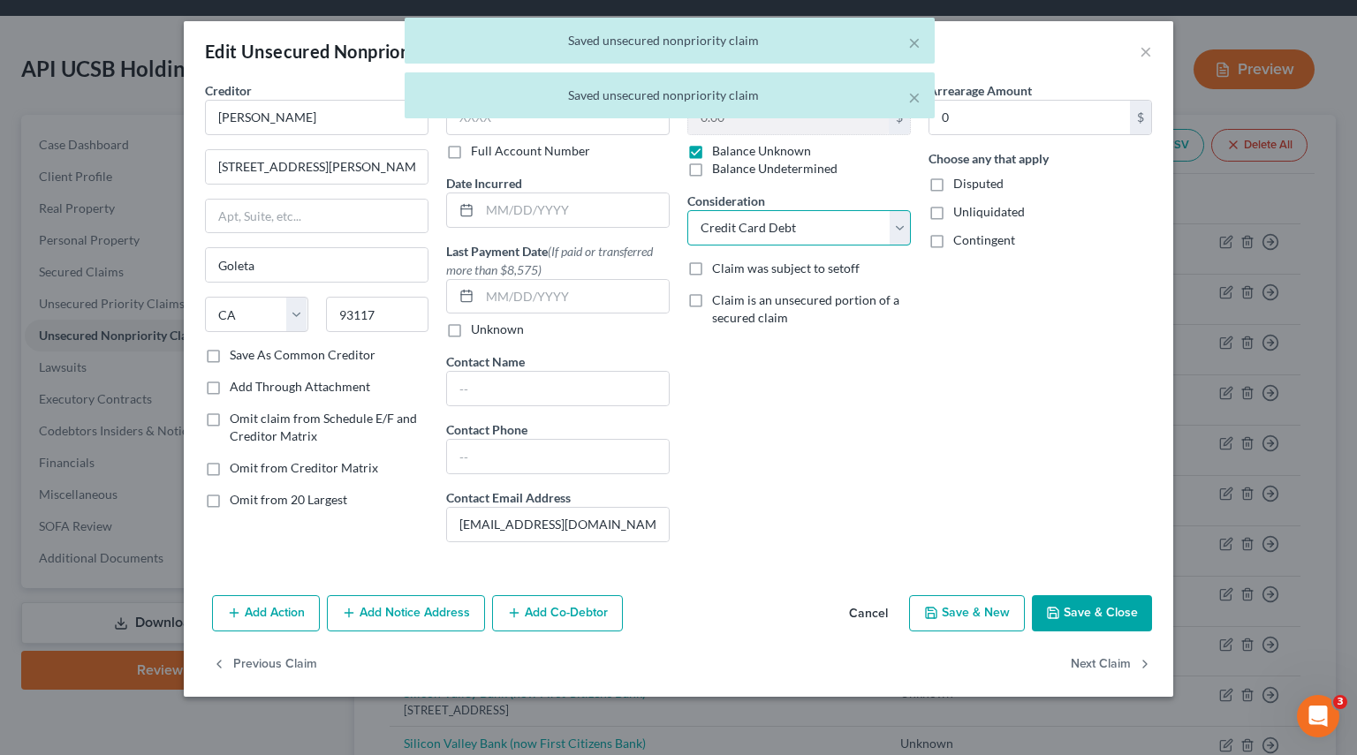
click at [896, 237] on select "Select Cable / Satellite Services Collection Agency Credit Card Debt Debt Couns…" at bounding box center [798, 227] width 223 height 35
select select
click at [687, 210] on select "Select Cable / Satellite Services Collection Agency Credit Card Debt Debt Couns…" at bounding box center [798, 227] width 223 height 35
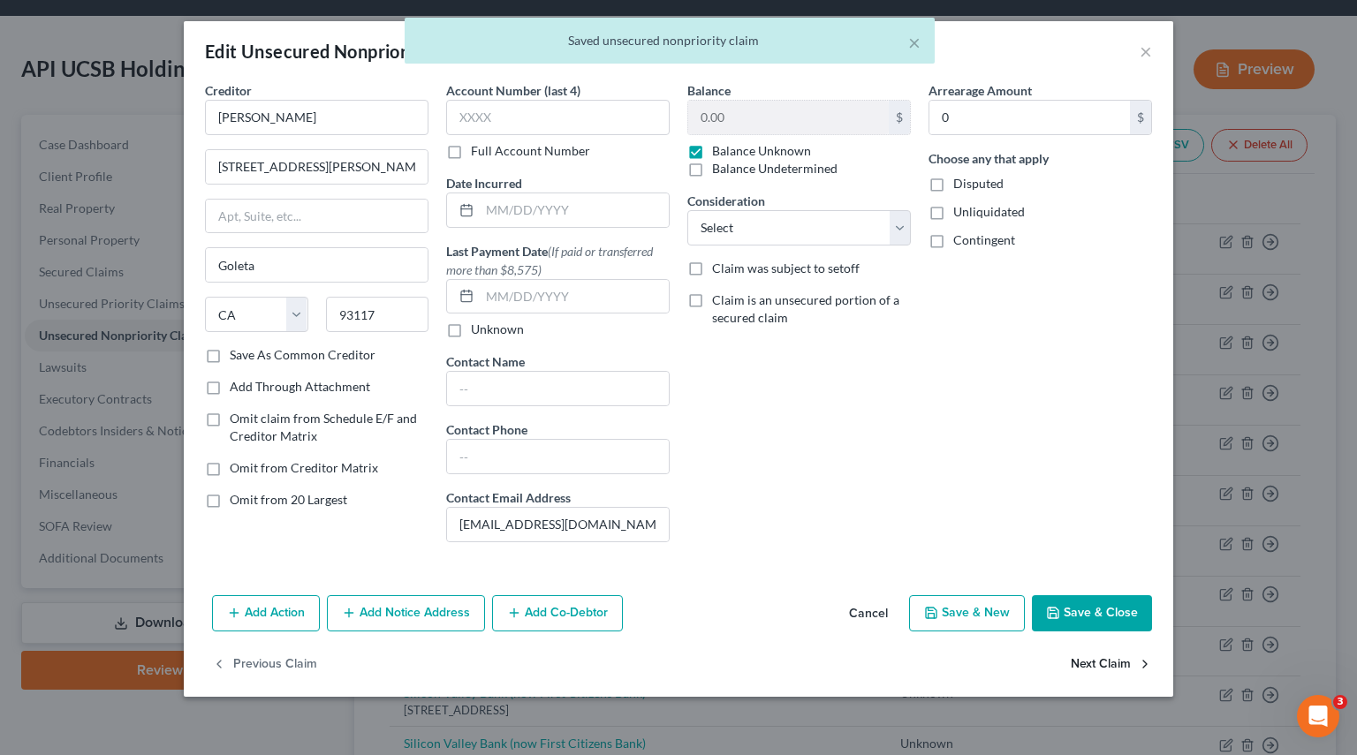
click at [1092, 662] on button "Next Claim" at bounding box center [1110, 664] width 81 height 37
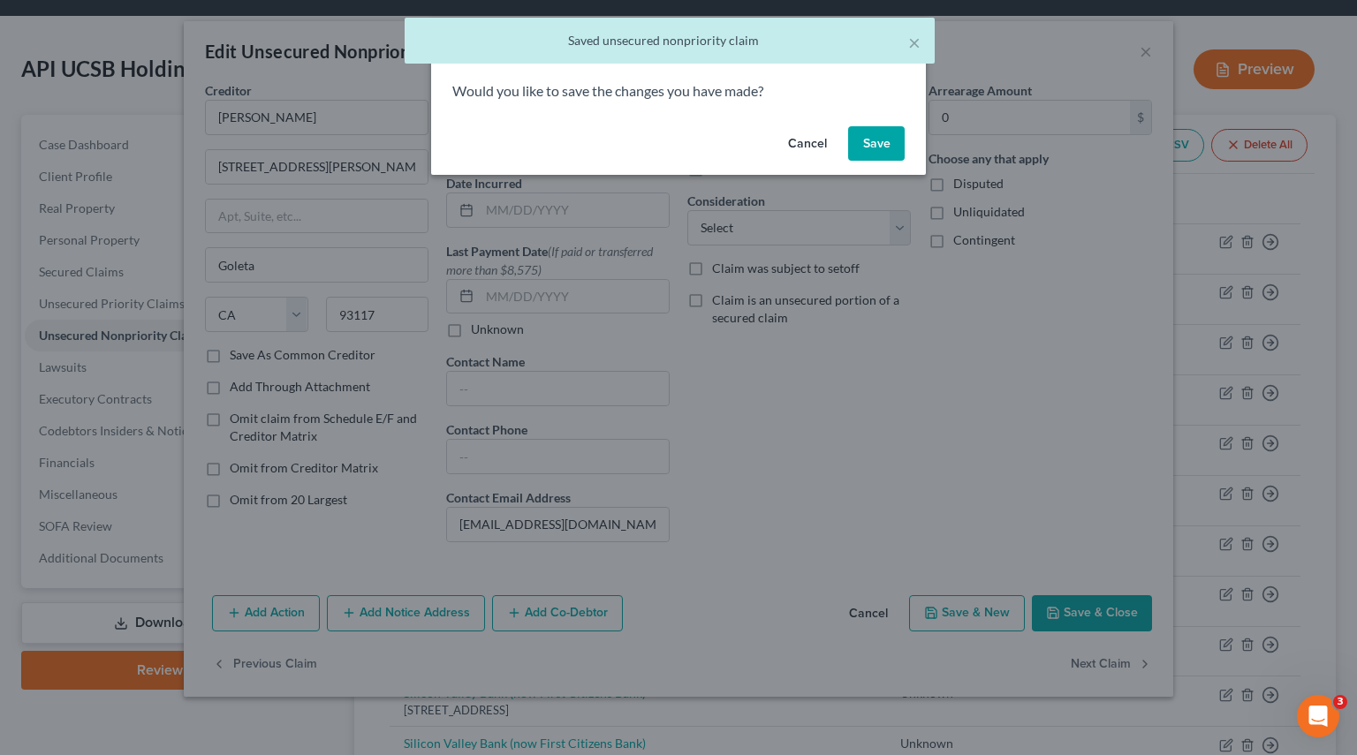
click at [894, 143] on button "Save" at bounding box center [876, 143] width 57 height 35
select select "4"
select select "2"
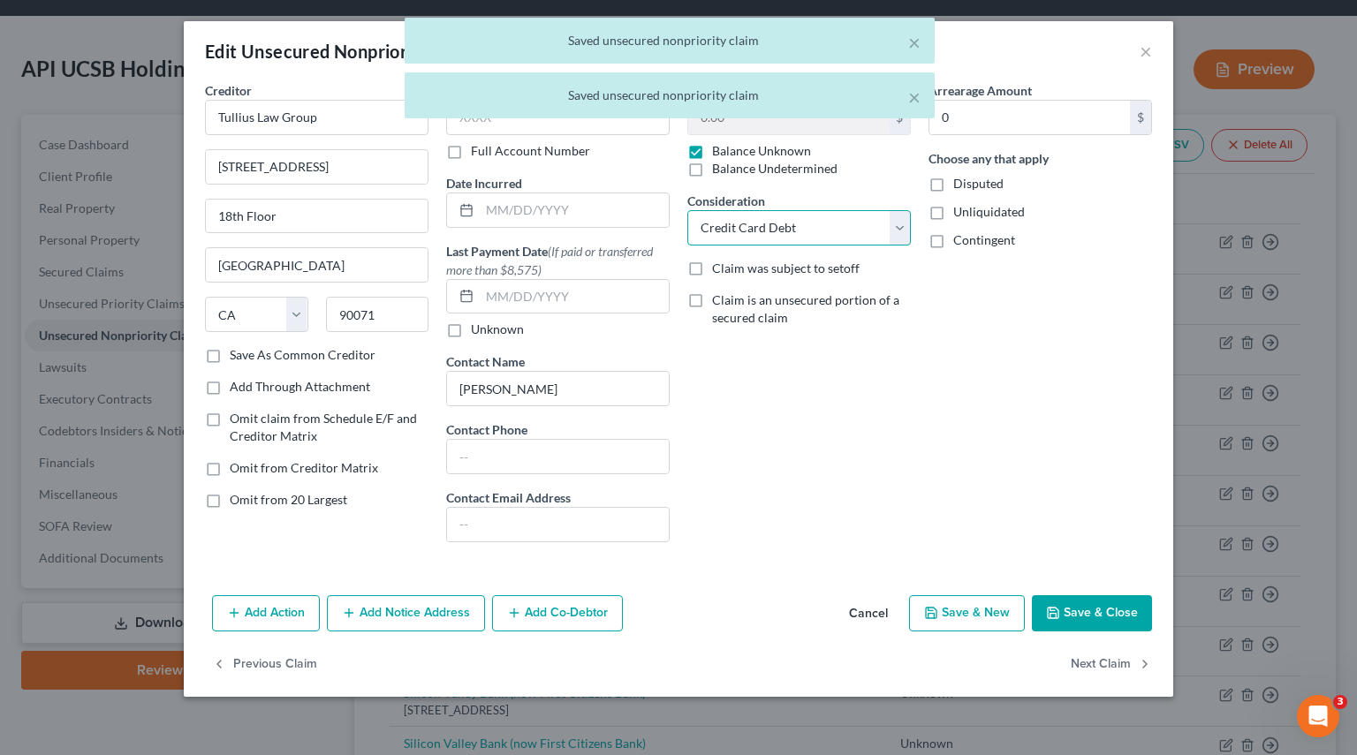
drag, startPoint x: 898, startPoint y: 236, endPoint x: 885, endPoint y: 236, distance: 13.2
click at [898, 236] on select "Select Cable / Satellite Services Collection Agency Credit Card Debt Debt Couns…" at bounding box center [798, 227] width 223 height 35
select select
click at [687, 210] on select "Select Cable / Satellite Services Collection Agency Credit Card Debt Debt Couns…" at bounding box center [798, 227] width 223 height 35
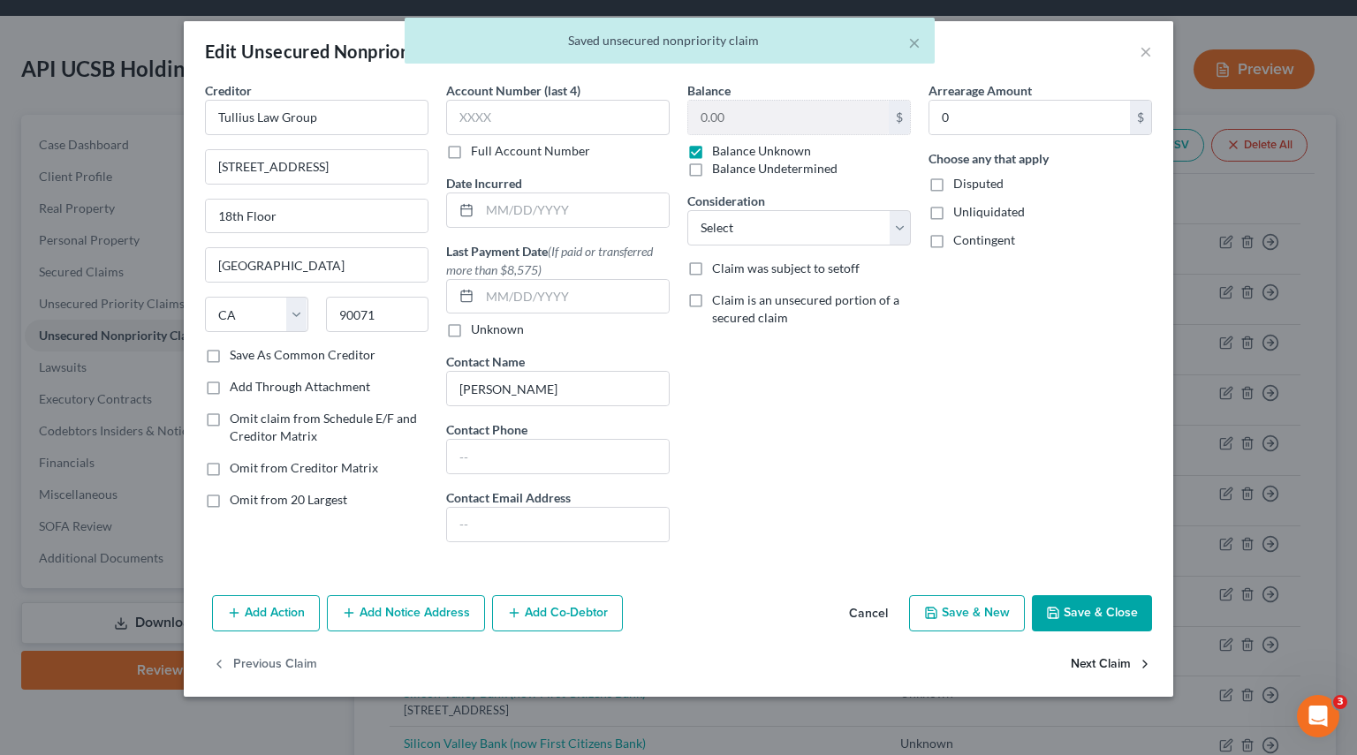
click at [1109, 665] on button "Next Claim" at bounding box center [1110, 664] width 81 height 37
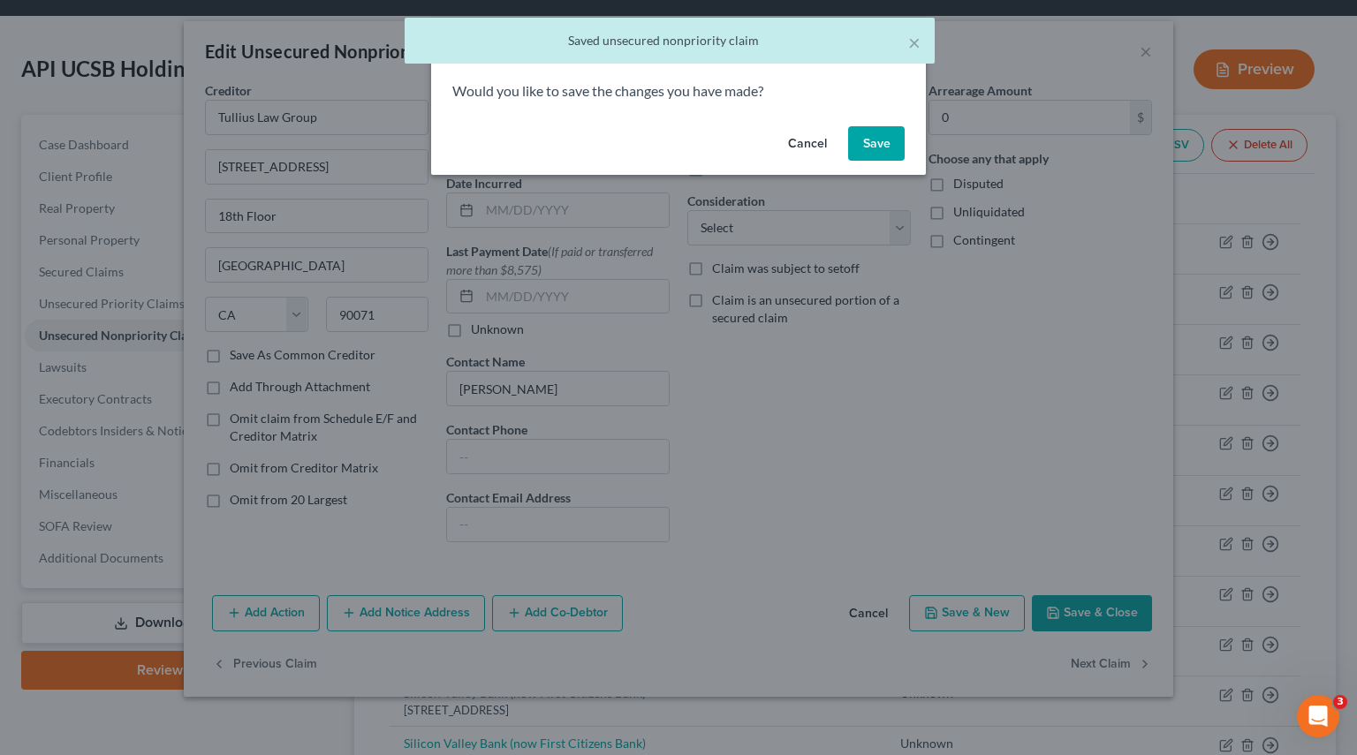
click at [876, 154] on button "Save" at bounding box center [876, 143] width 57 height 35
select select "4"
select select "2"
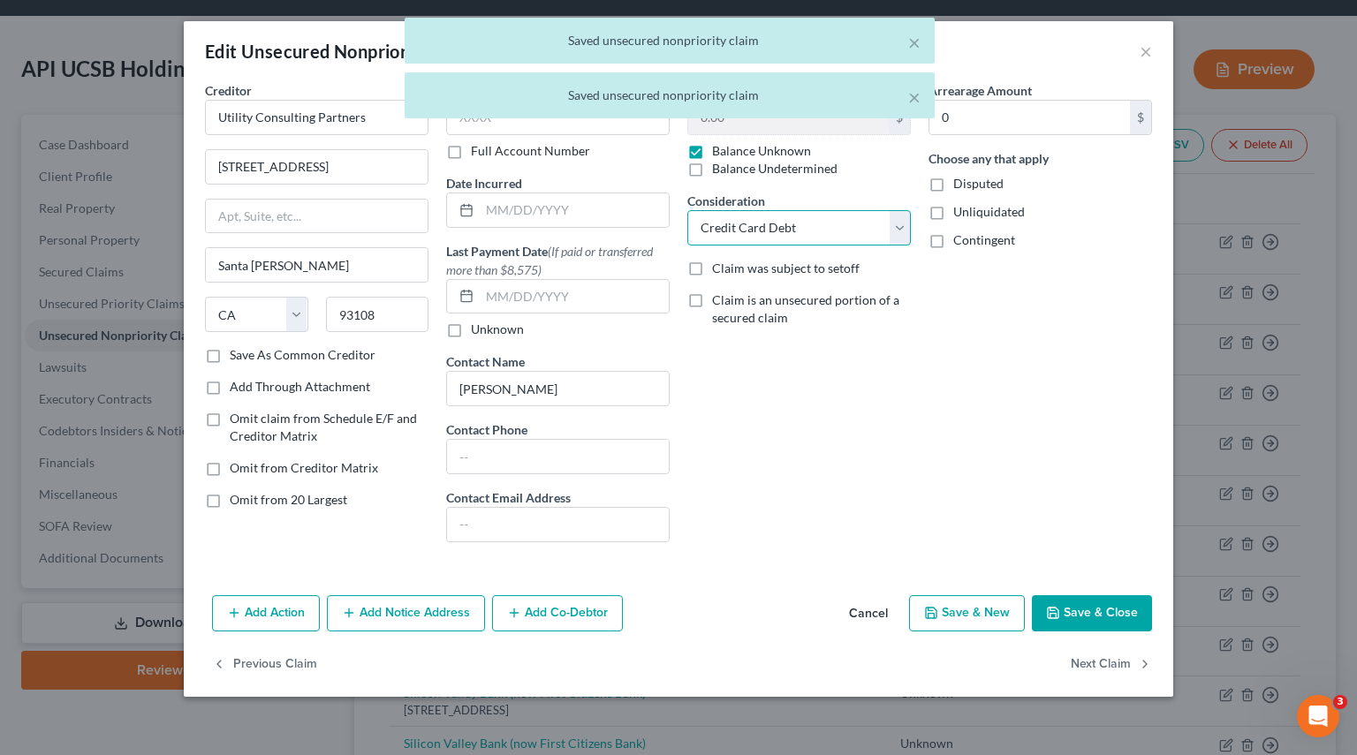
click at [897, 220] on select "Select Cable / Satellite Services Collection Agency Credit Card Debt Debt Couns…" at bounding box center [798, 227] width 223 height 35
select select
click at [687, 210] on select "Select Cable / Satellite Services Collection Agency Credit Card Debt Debt Couns…" at bounding box center [798, 227] width 223 height 35
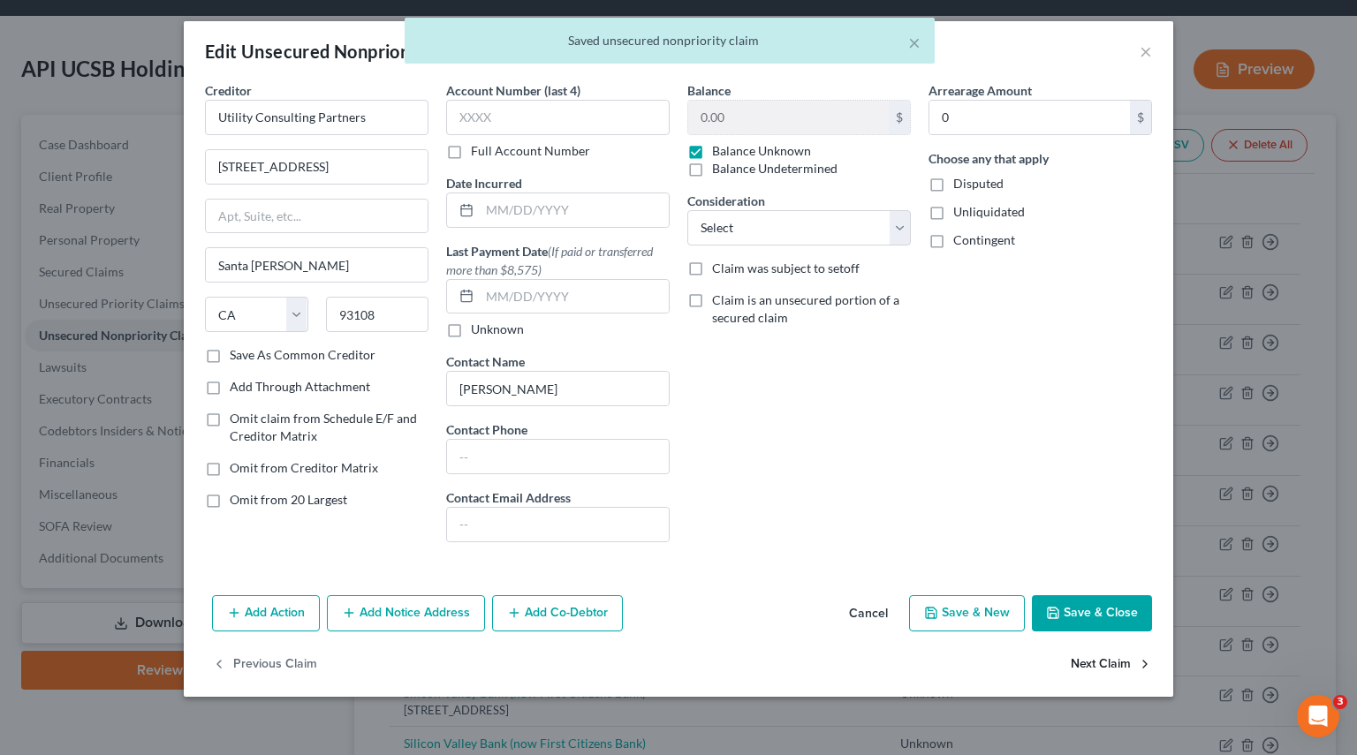
click at [1094, 656] on button "Next Claim" at bounding box center [1110, 664] width 81 height 37
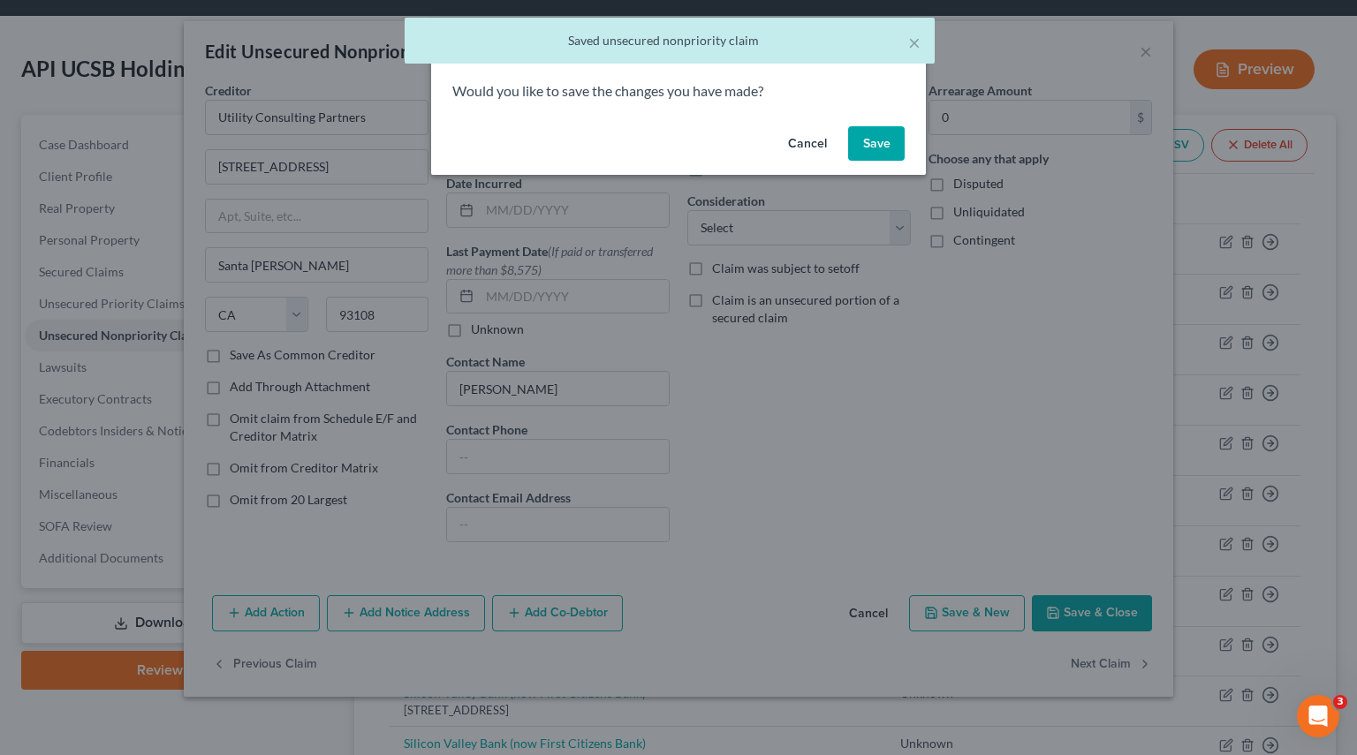
click at [874, 158] on button "Save" at bounding box center [876, 143] width 57 height 35
select select "4"
select select "2"
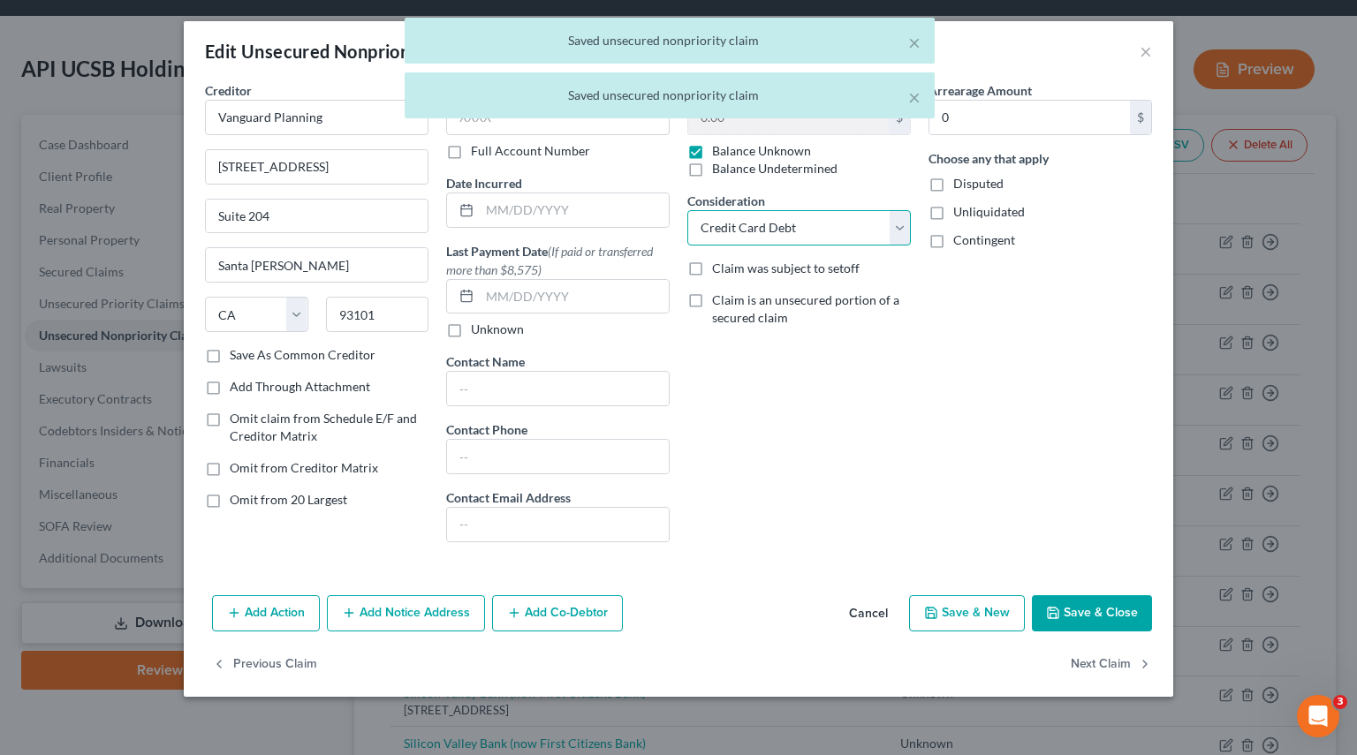
click at [904, 231] on select "Select Cable / Satellite Services Collection Agency Credit Card Debt Debt Couns…" at bounding box center [798, 227] width 223 height 35
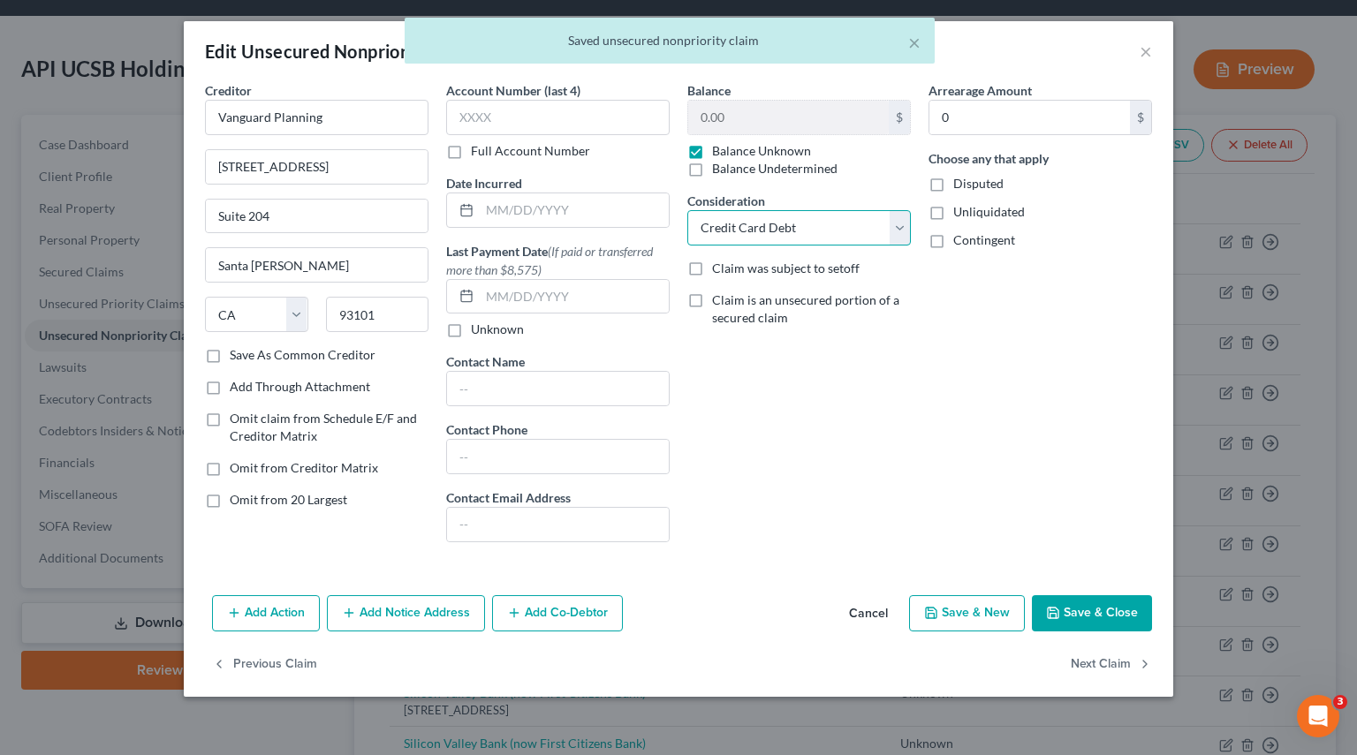
select select
click at [687, 210] on select "Select Cable / Satellite Services Collection Agency Credit Card Debt Debt Couns…" at bounding box center [798, 227] width 223 height 35
click at [1101, 662] on button "Next Claim" at bounding box center [1110, 664] width 81 height 37
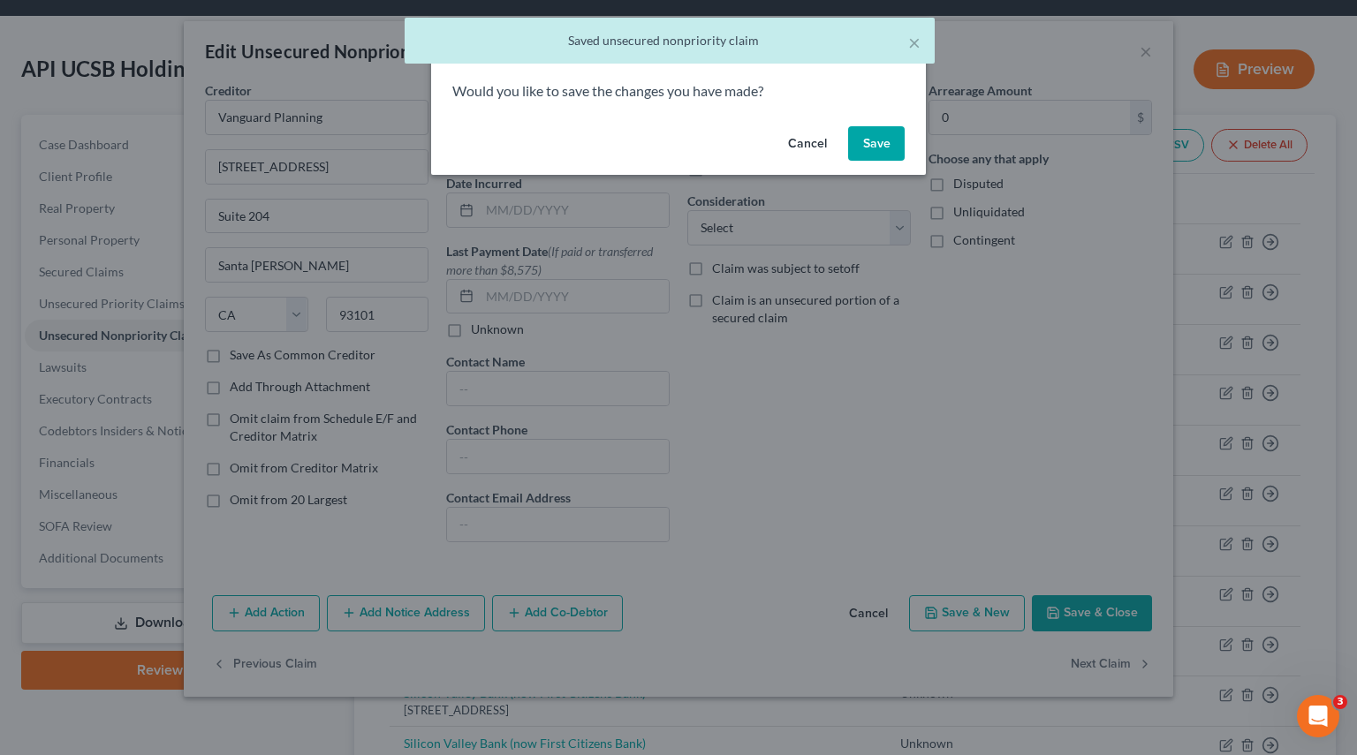
click at [875, 144] on button "Save" at bounding box center [876, 143] width 57 height 35
select select "4"
select select "2"
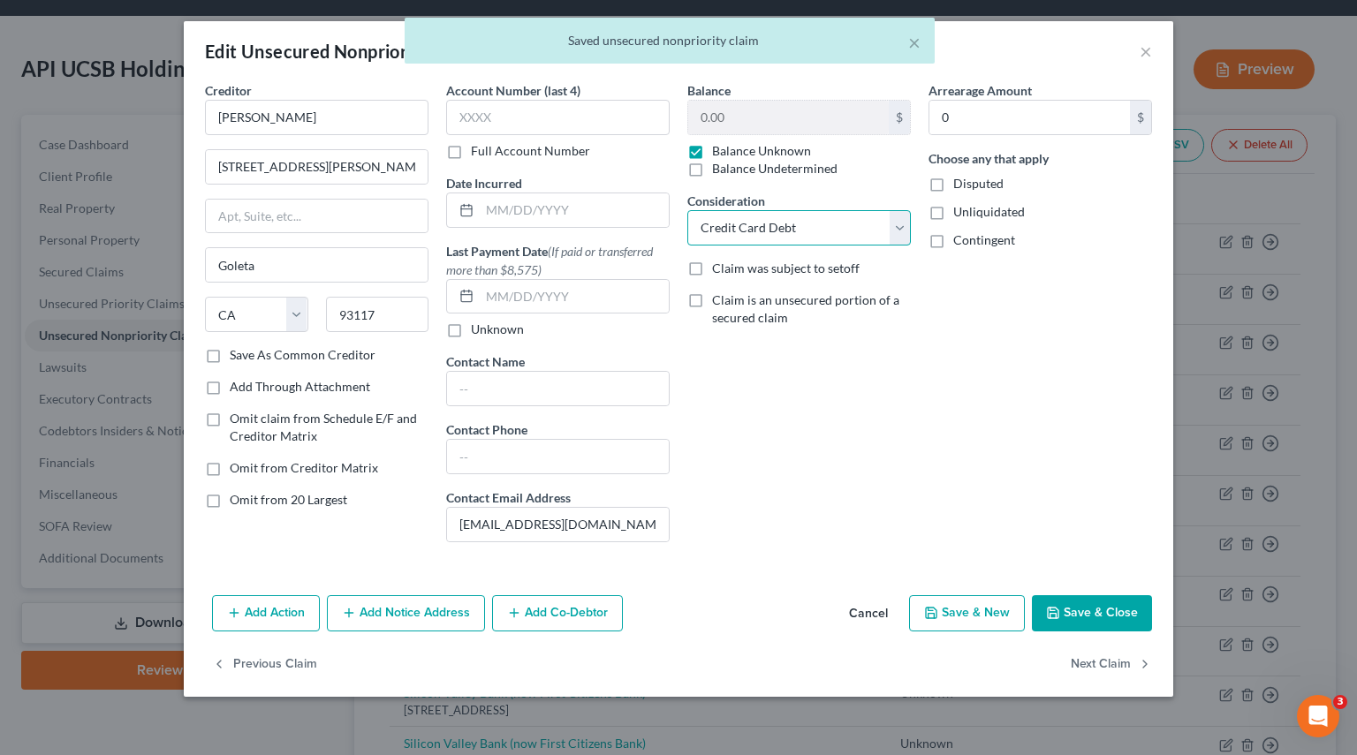
click at [888, 225] on select "Select Cable / Satellite Services Collection Agency Credit Card Debt Debt Couns…" at bounding box center [798, 227] width 223 height 35
select select
click at [687, 210] on select "Select Cable / Satellite Services Collection Agency Credit Card Debt Debt Couns…" at bounding box center [798, 227] width 223 height 35
click at [1100, 663] on button "Next Claim" at bounding box center [1110, 664] width 81 height 37
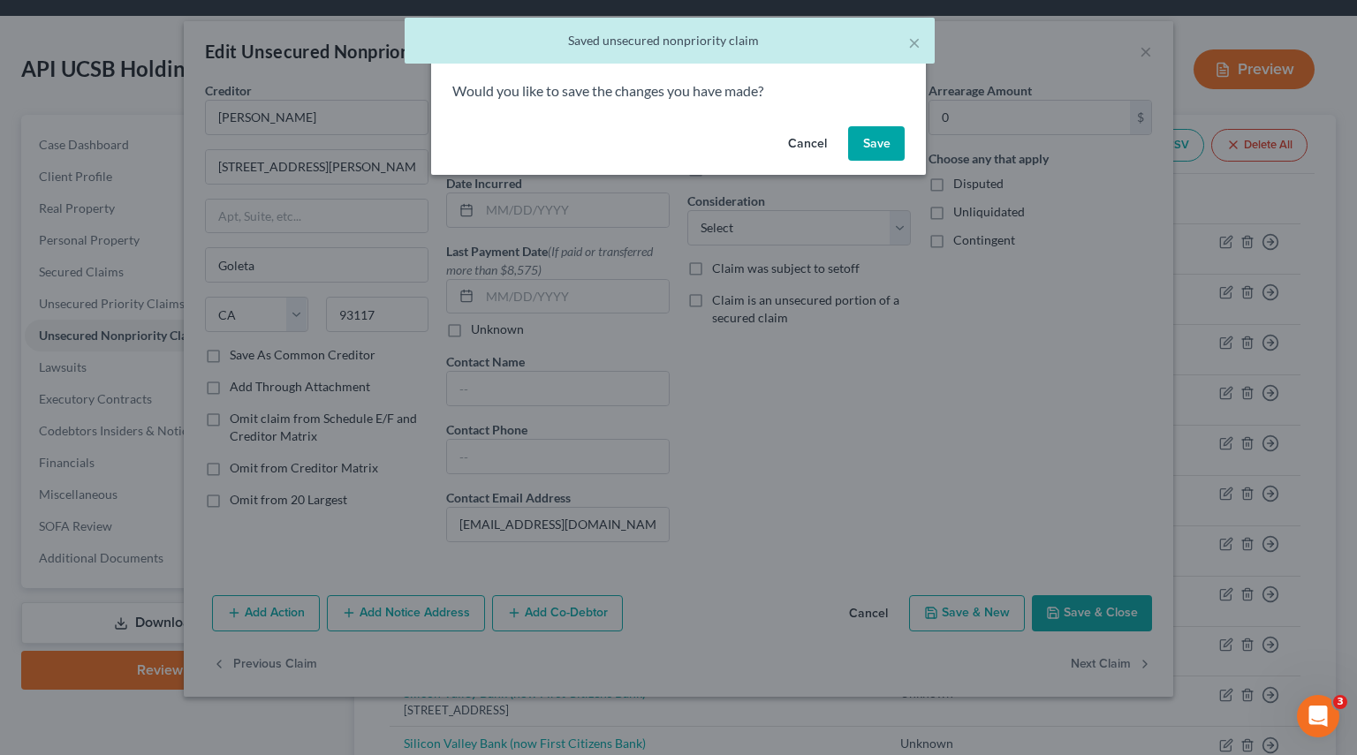
click at [867, 134] on button "Save" at bounding box center [876, 143] width 57 height 35
select select "4"
select select "2"
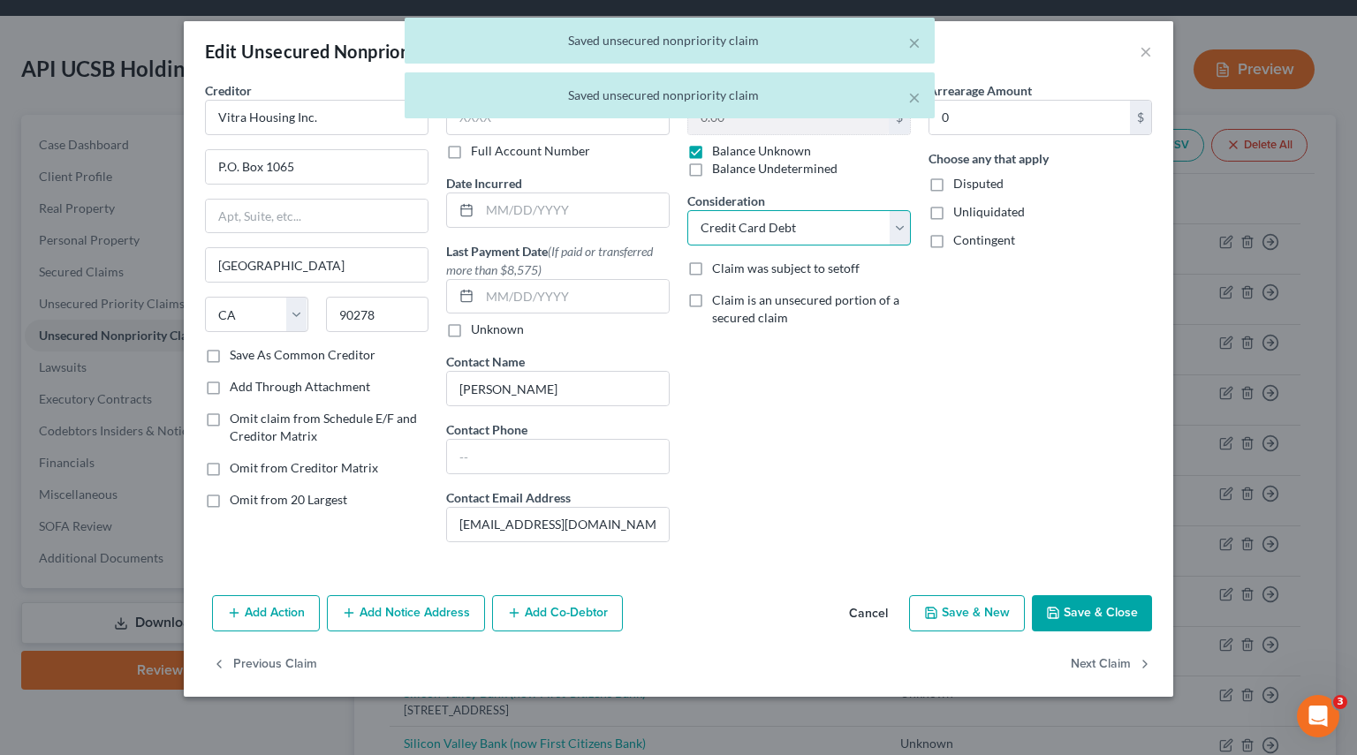
drag, startPoint x: 902, startPoint y: 231, endPoint x: 892, endPoint y: 231, distance: 9.7
click at [902, 231] on select "Select Cable / Satellite Services Collection Agency Credit Card Debt Debt Couns…" at bounding box center [798, 227] width 223 height 35
select select
click at [687, 210] on select "Select Cable / Satellite Services Collection Agency Credit Card Debt Debt Couns…" at bounding box center [798, 227] width 223 height 35
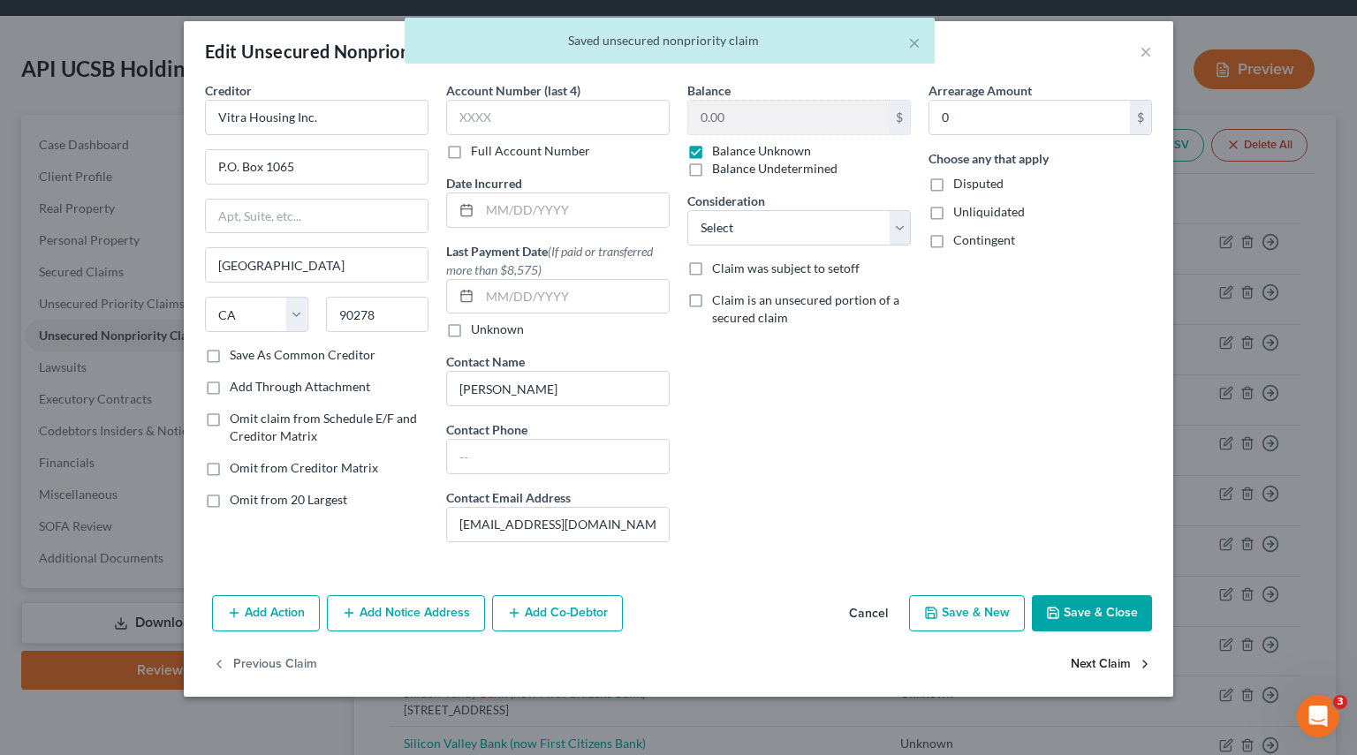
click at [1084, 668] on button "Next Claim" at bounding box center [1110, 664] width 81 height 37
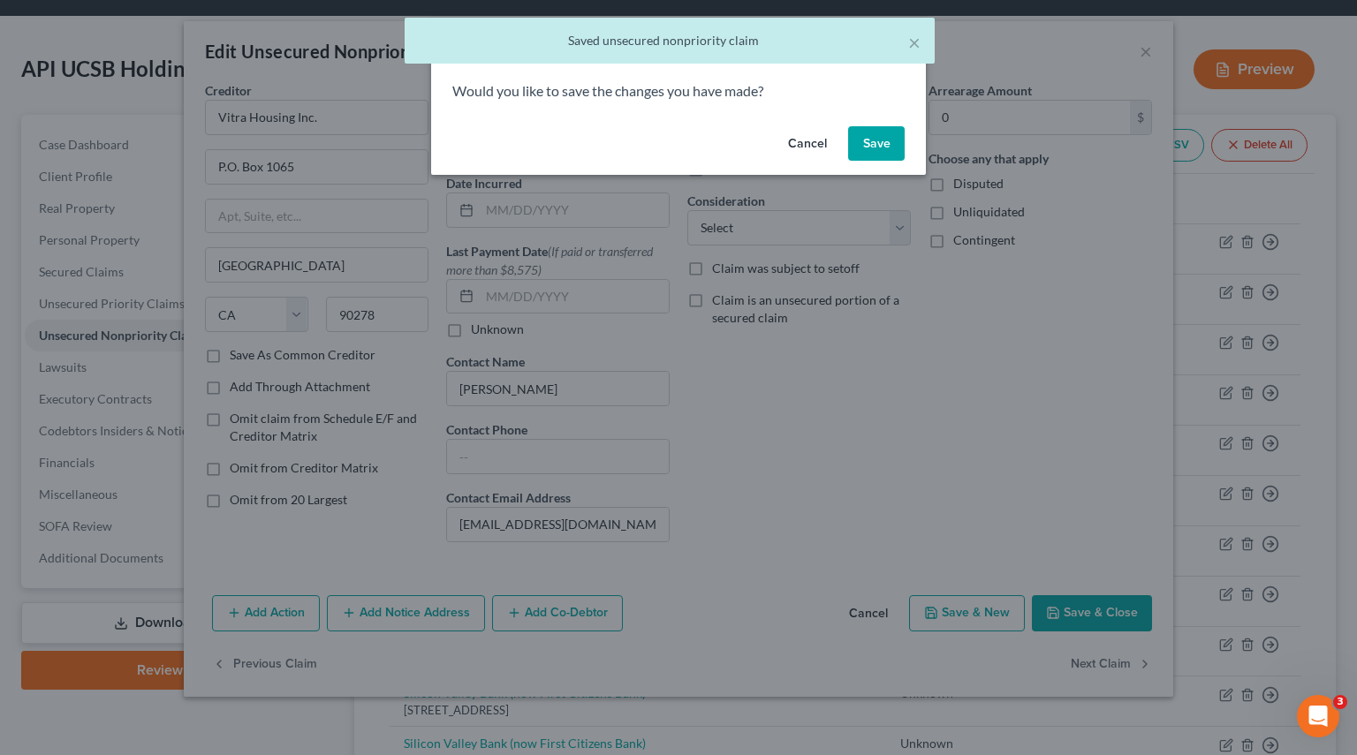
click at [880, 138] on button "Save" at bounding box center [876, 143] width 57 height 35
select select "4"
select select "2"
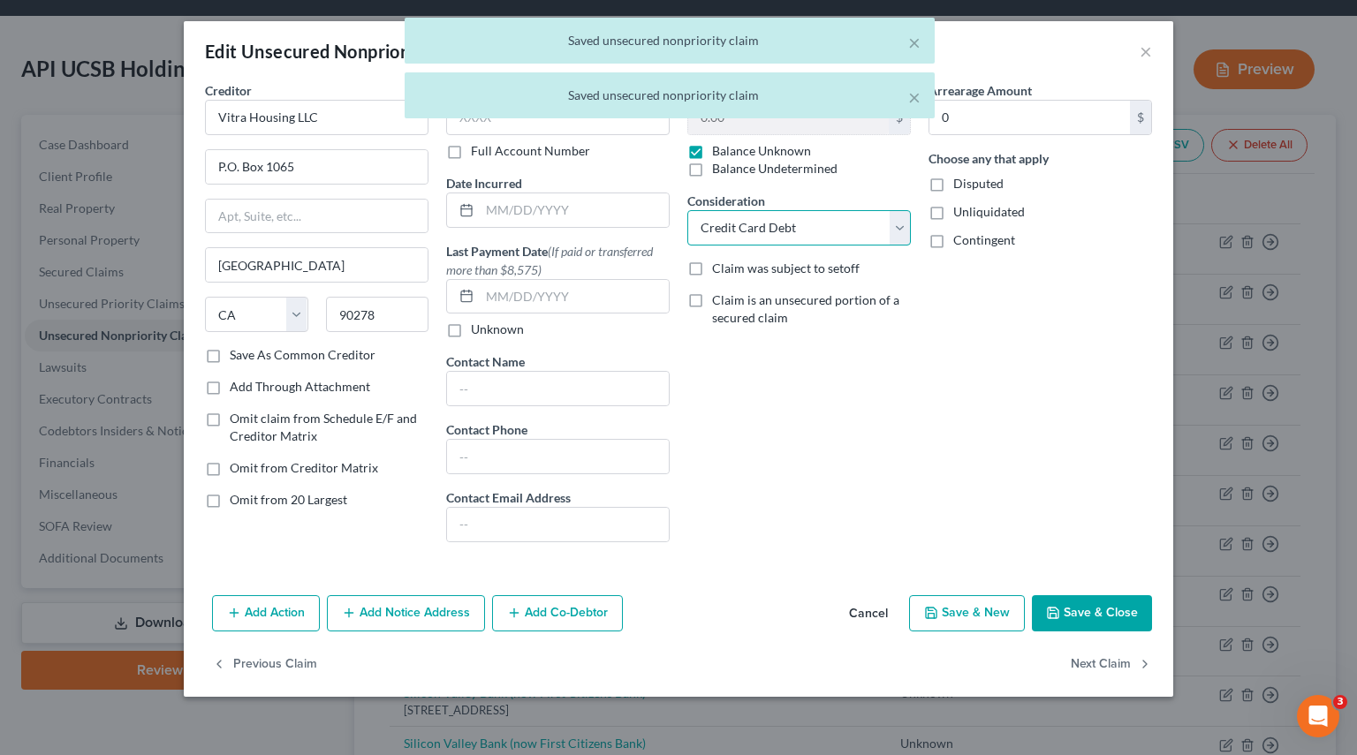
click at [893, 230] on select "Select Cable / Satellite Services Collection Agency Credit Card Debt Debt Couns…" at bounding box center [798, 227] width 223 height 35
select select
click at [687, 210] on select "Select Cable / Satellite Services Collection Agency Credit Card Debt Debt Couns…" at bounding box center [798, 227] width 223 height 35
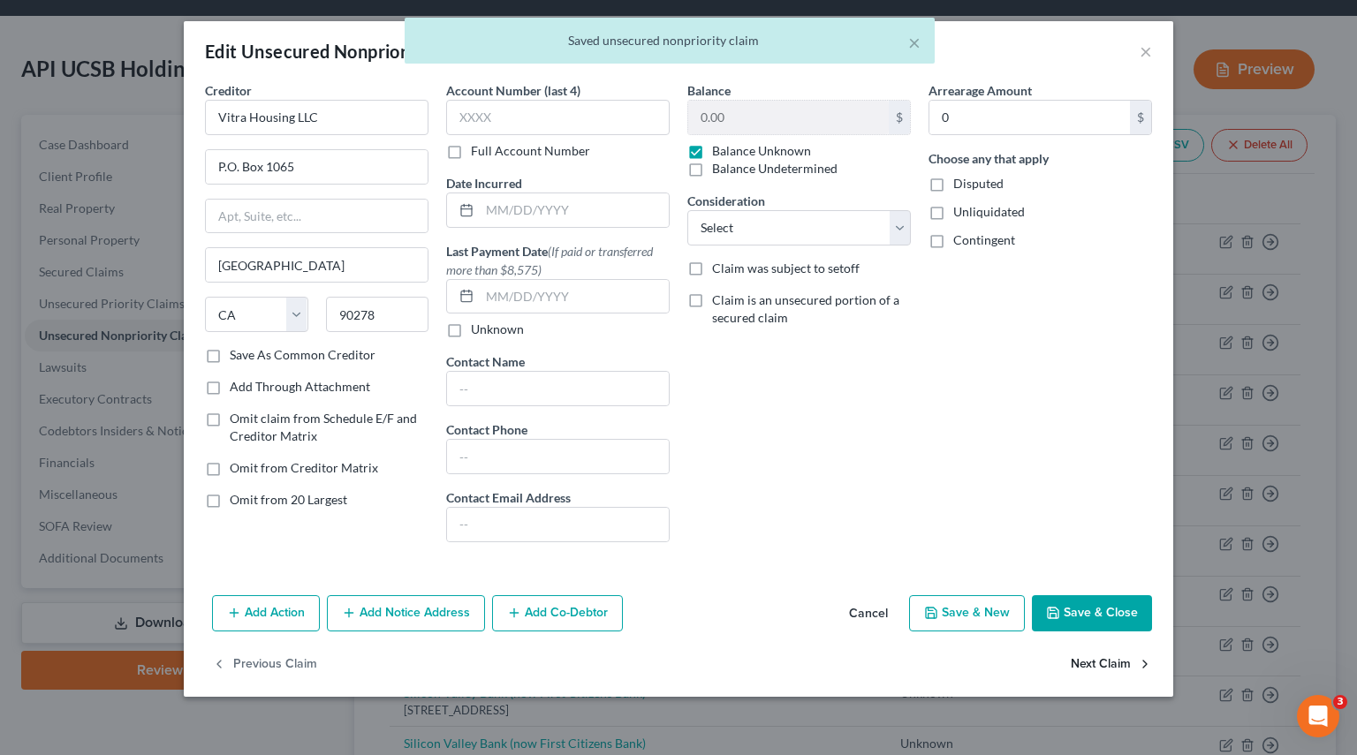
click at [1133, 663] on button "Next Claim" at bounding box center [1110, 664] width 81 height 37
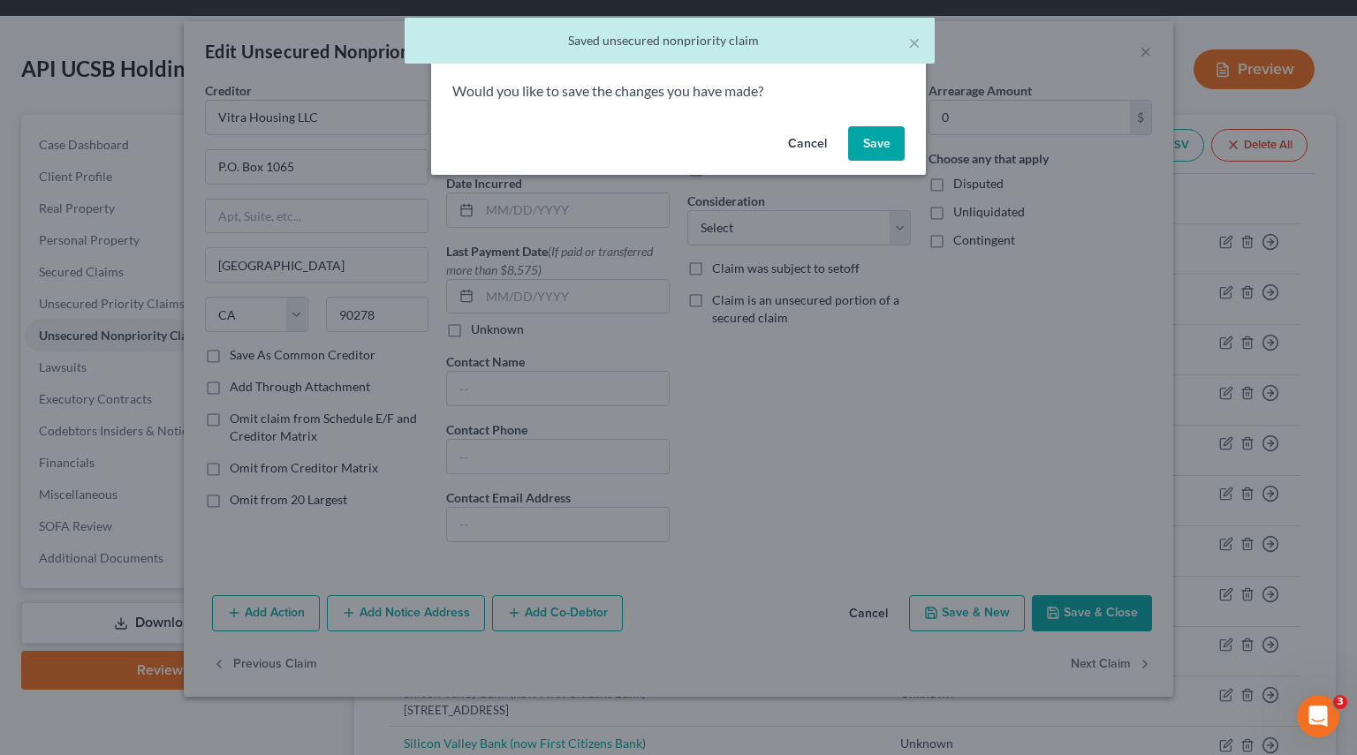
click at [889, 144] on button "Save" at bounding box center [876, 143] width 57 height 35
select select "4"
select select "2"
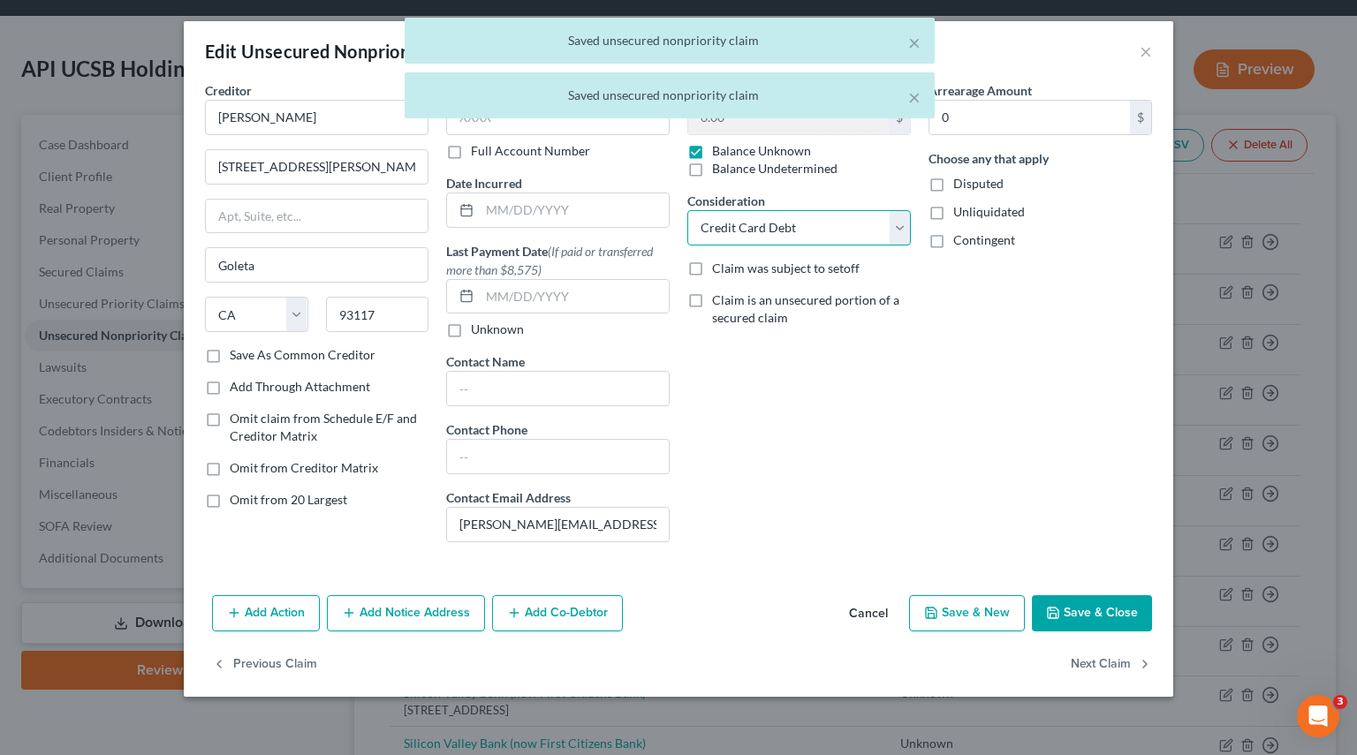
click at [900, 232] on select "Select Cable / Satellite Services Collection Agency Credit Card Debt Debt Couns…" at bounding box center [798, 227] width 223 height 35
select select
click at [687, 210] on select "Select Cable / Satellite Services Collection Agency Credit Card Debt Debt Couns…" at bounding box center [798, 227] width 223 height 35
click at [1080, 662] on button "Next Claim" at bounding box center [1110, 664] width 81 height 37
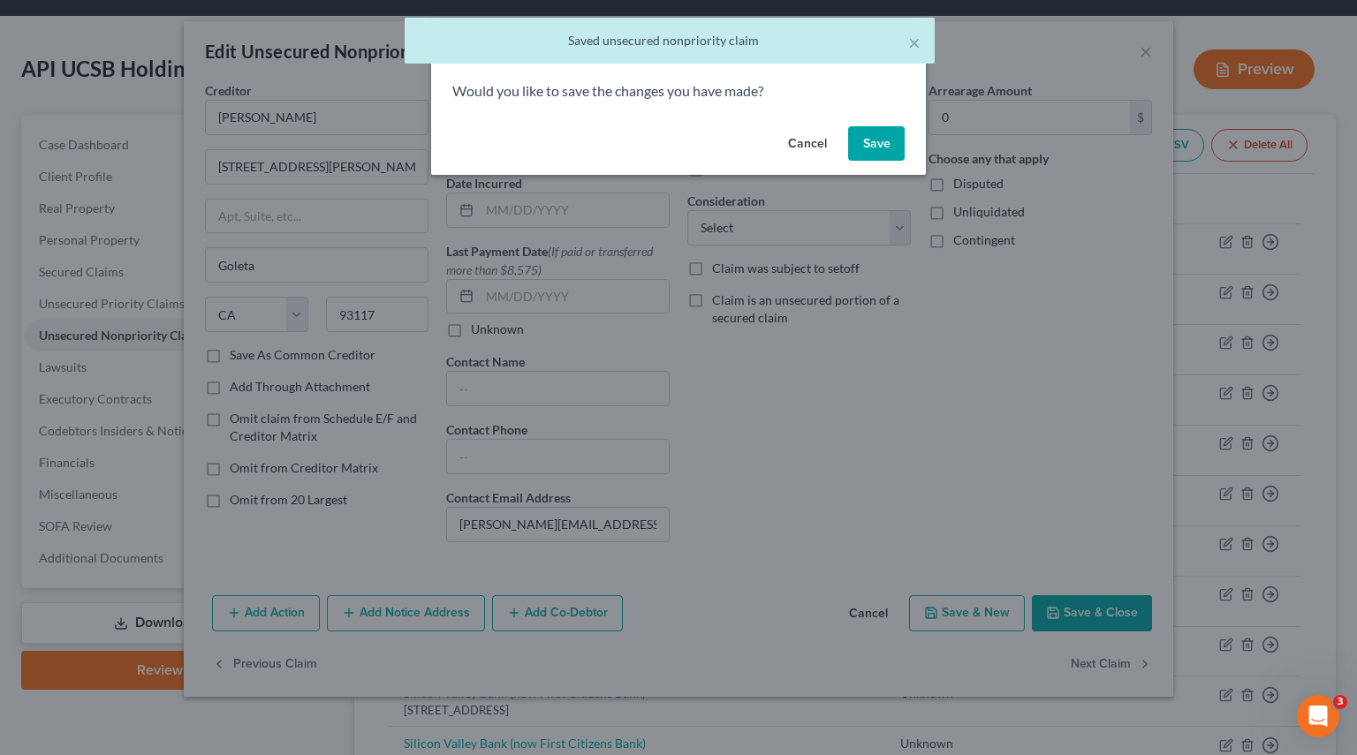
click at [880, 137] on button "Save" at bounding box center [876, 143] width 57 height 35
select select "2"
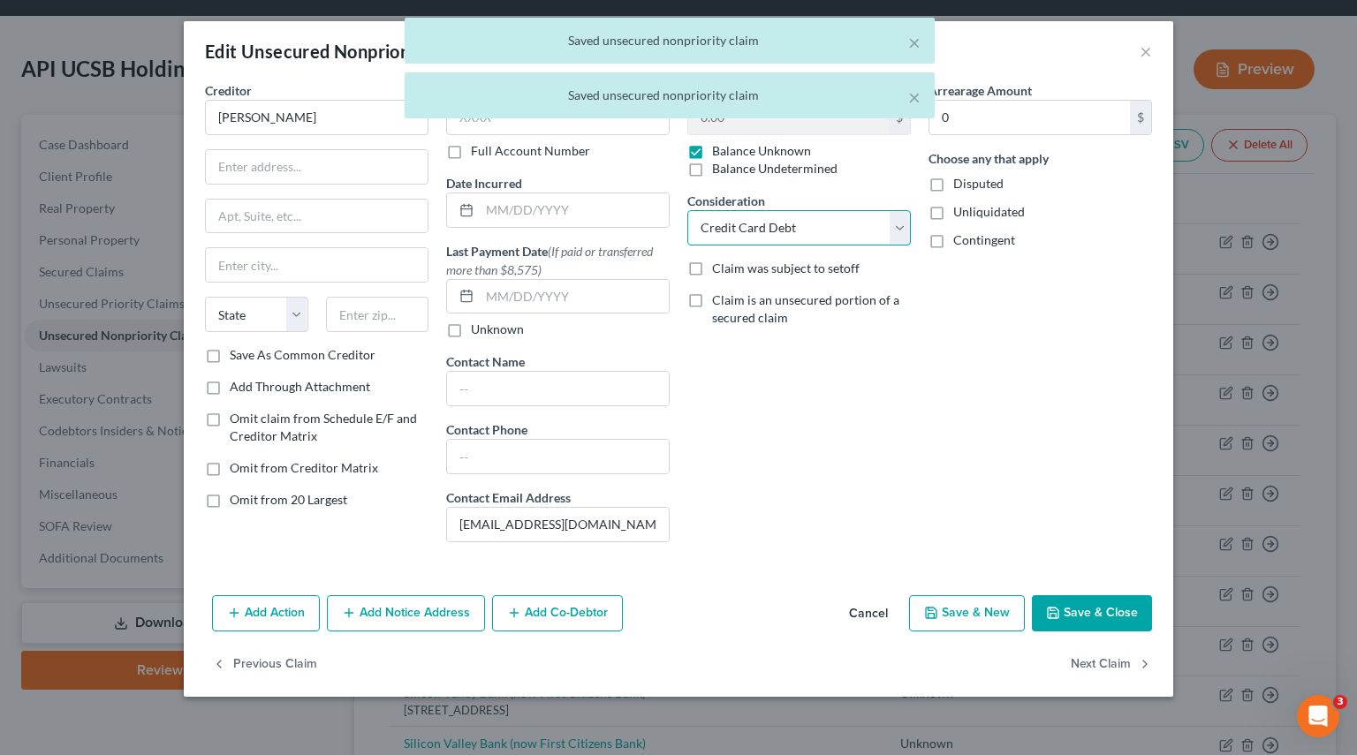
click at [903, 229] on select "Select Cable / Satellite Services Collection Agency Credit Card Debt Debt Couns…" at bounding box center [798, 227] width 223 height 35
select select
click at [687, 210] on select "Select Cable / Satellite Services Collection Agency Credit Card Debt Debt Couns…" at bounding box center [798, 227] width 223 height 35
click at [1109, 667] on button "Next Claim" at bounding box center [1110, 664] width 81 height 37
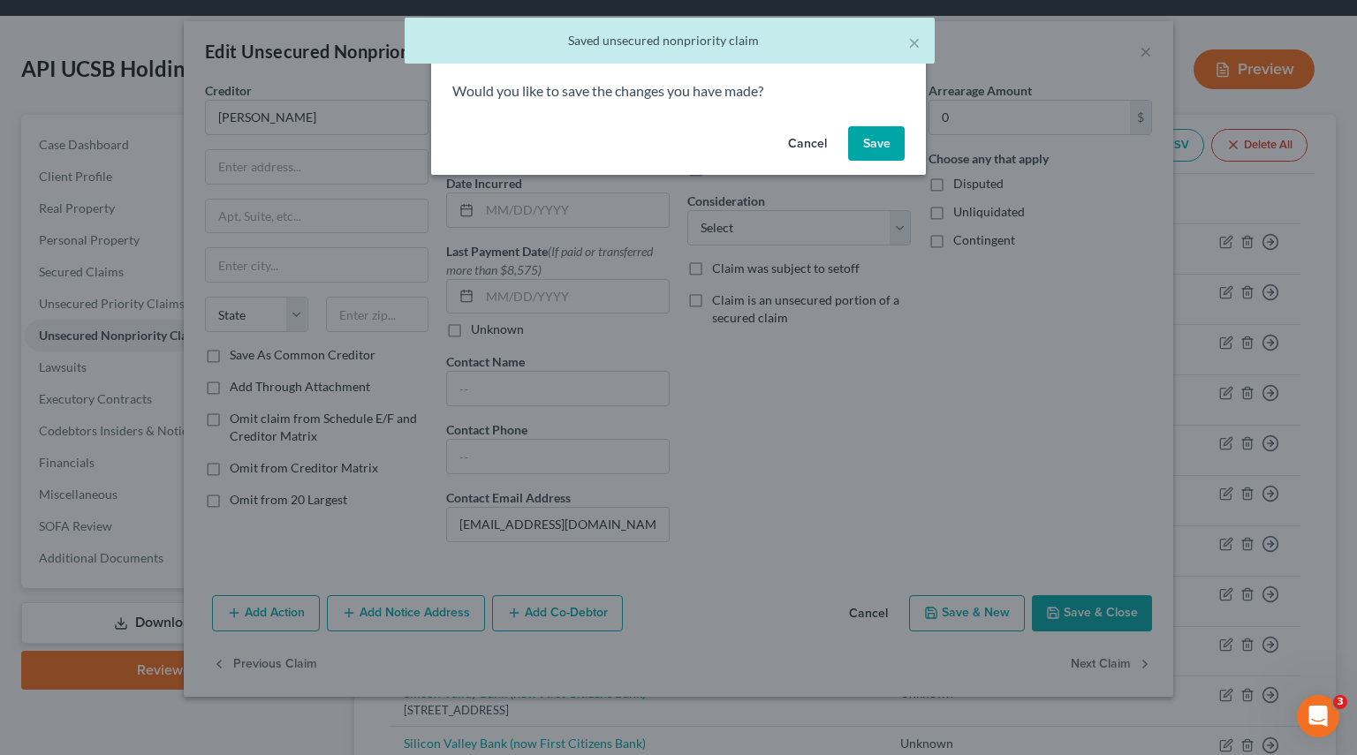
click at [887, 137] on button "Save" at bounding box center [876, 143] width 57 height 35
select select "4"
select select "2"
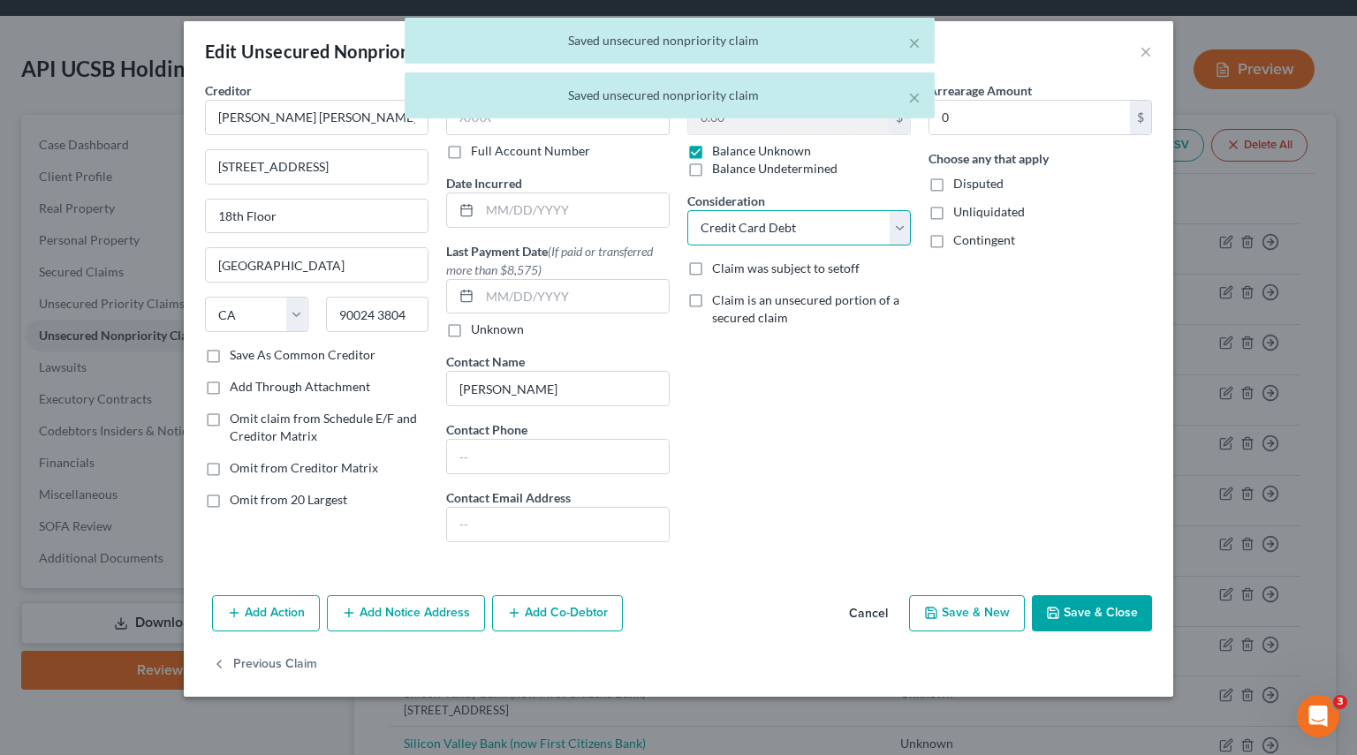
click at [894, 236] on select "Select Cable / Satellite Services Collection Agency Credit Card Debt Debt Couns…" at bounding box center [798, 227] width 223 height 35
select select
click at [687, 210] on select "Select Cable / Satellite Services Collection Agency Credit Card Debt Debt Couns…" at bounding box center [798, 227] width 223 height 35
click at [1101, 614] on button "Save & Close" at bounding box center [1092, 613] width 120 height 37
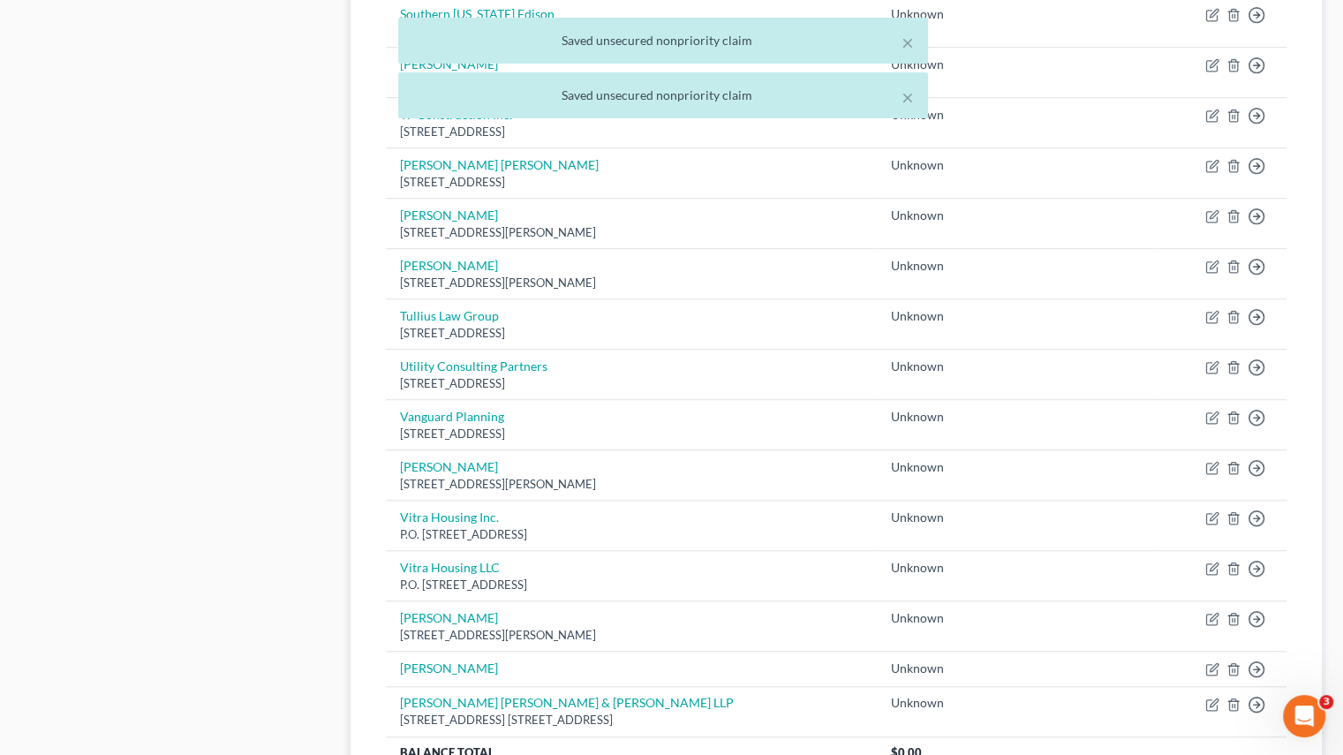
scroll to position [1263, 0]
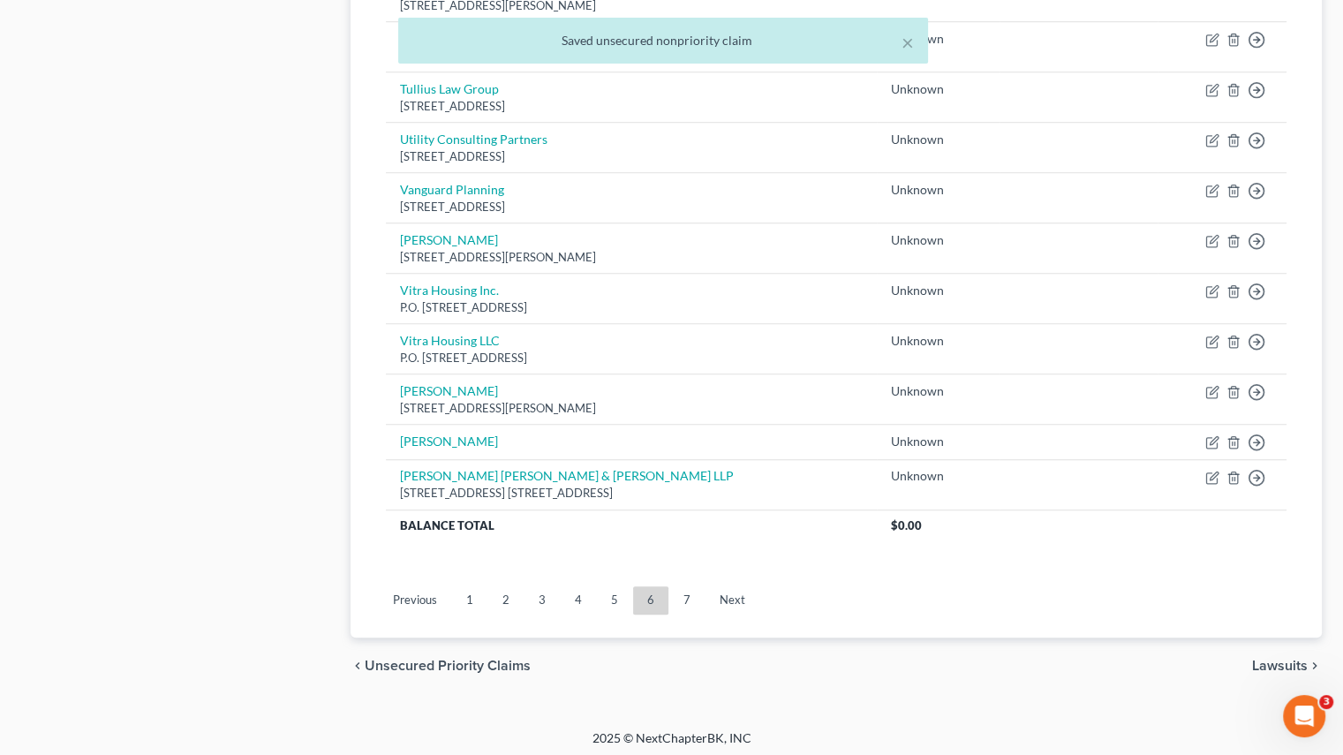
click at [619, 597] on link "5" at bounding box center [614, 600] width 35 height 28
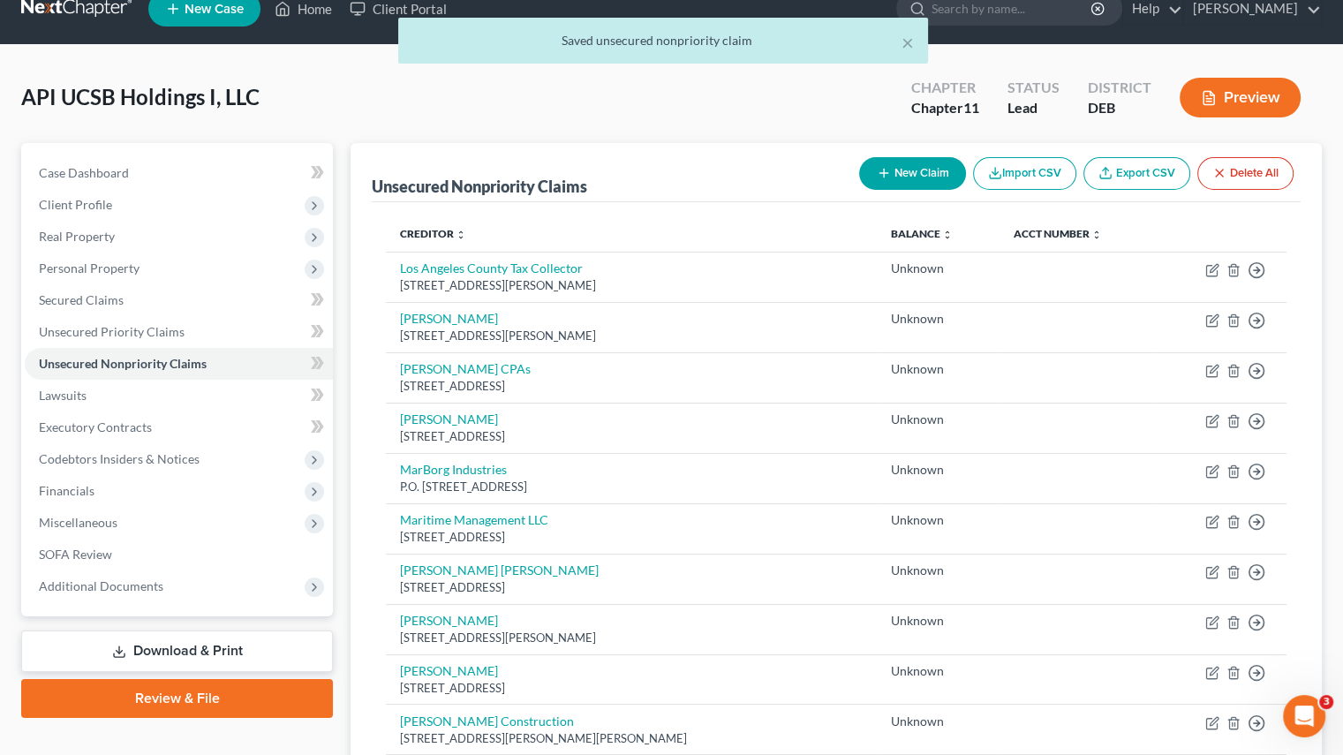
scroll to position [0, 0]
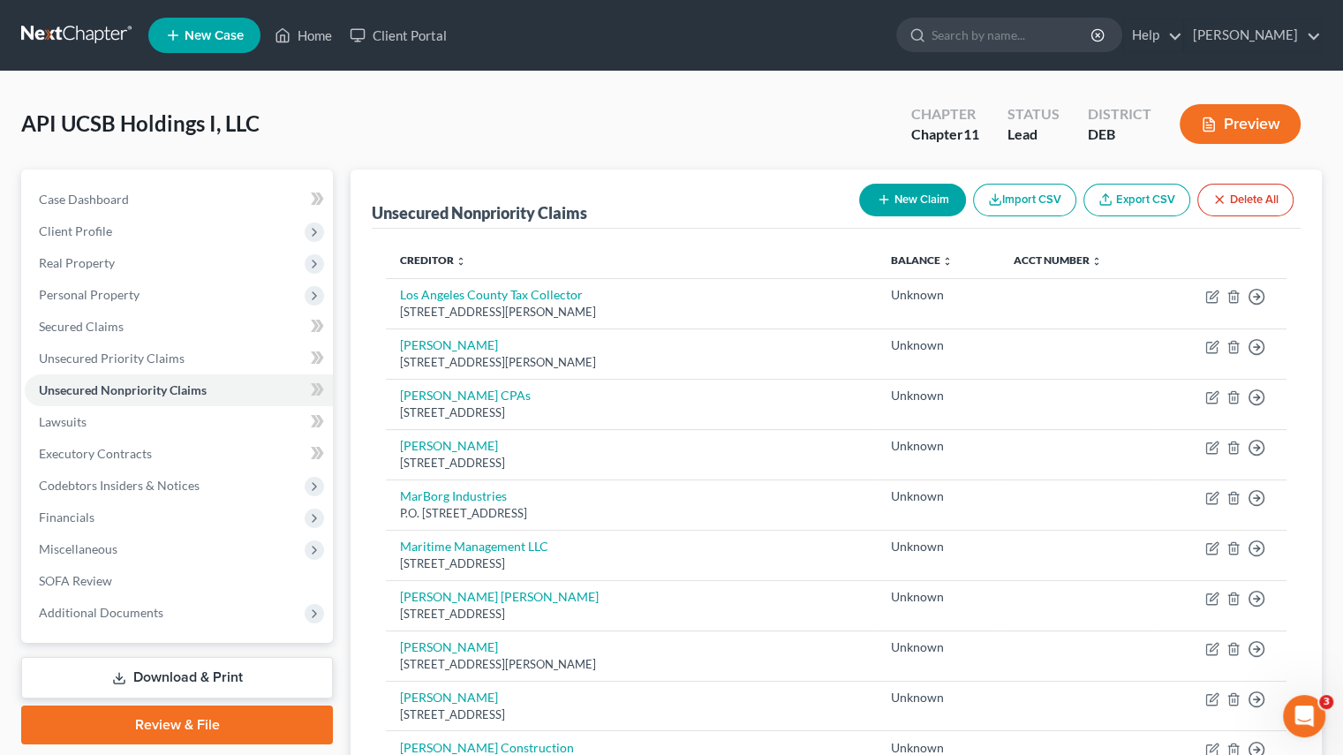
click at [548, 304] on div "500 W. Temple St., Los Angeles, CA 90012" at bounding box center [631, 312] width 463 height 17
click at [558, 304] on div "500 W. Temple St., Los Angeles, CA 90012" at bounding box center [631, 312] width 463 height 17
click at [566, 292] on link "Los Angeles County Tax Collector" at bounding box center [491, 294] width 183 height 15
select select "4"
select select "2"
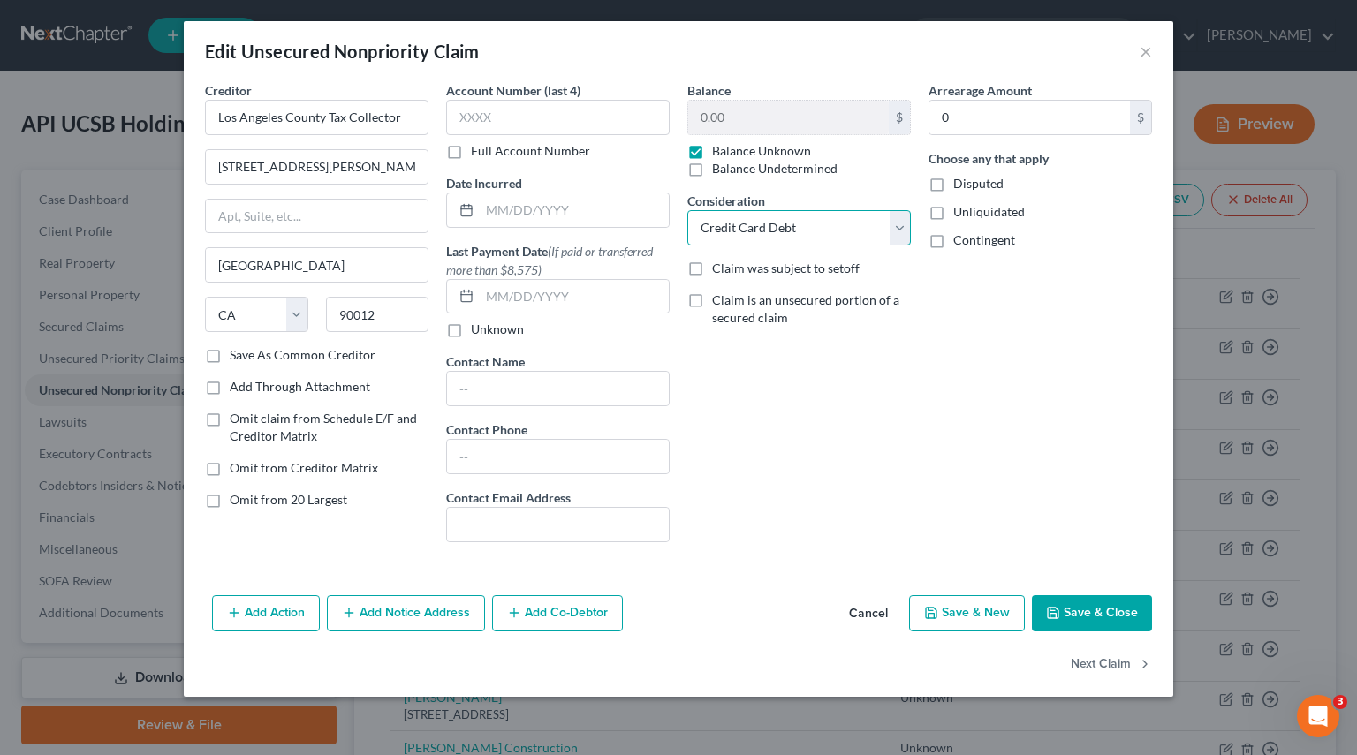
drag, startPoint x: 890, startPoint y: 233, endPoint x: 872, endPoint y: 241, distance: 20.2
click at [890, 233] on select "Select Cable / Satellite Services Collection Agency Credit Card Debt Debt Couns…" at bounding box center [798, 227] width 223 height 35
select select
click at [687, 210] on select "Select Cable / Satellite Services Collection Agency Credit Card Debt Debt Couns…" at bounding box center [798, 227] width 223 height 35
click at [1093, 663] on button "Next Claim" at bounding box center [1110, 664] width 81 height 37
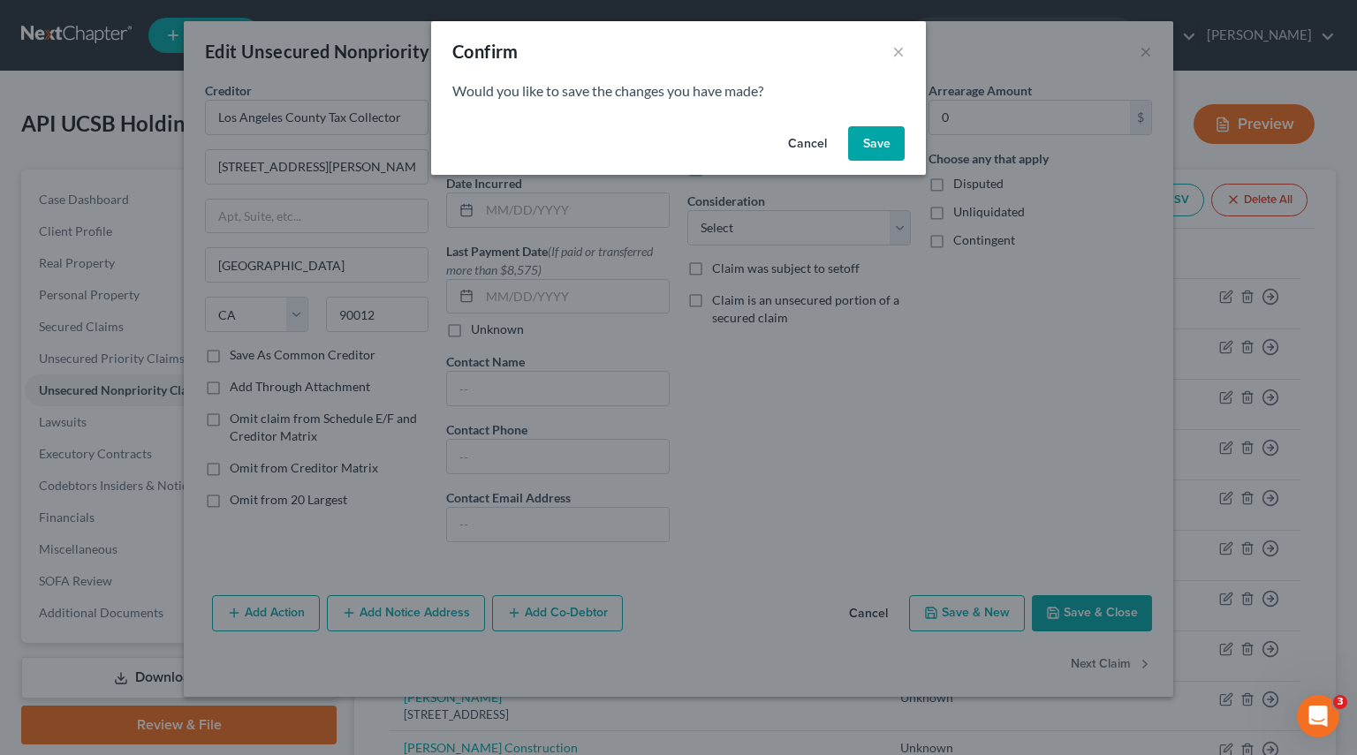
click at [876, 163] on div "Cancel Save" at bounding box center [678, 147] width 495 height 57
click at [886, 136] on button "Save" at bounding box center [876, 143] width 57 height 35
select select "4"
select select "2"
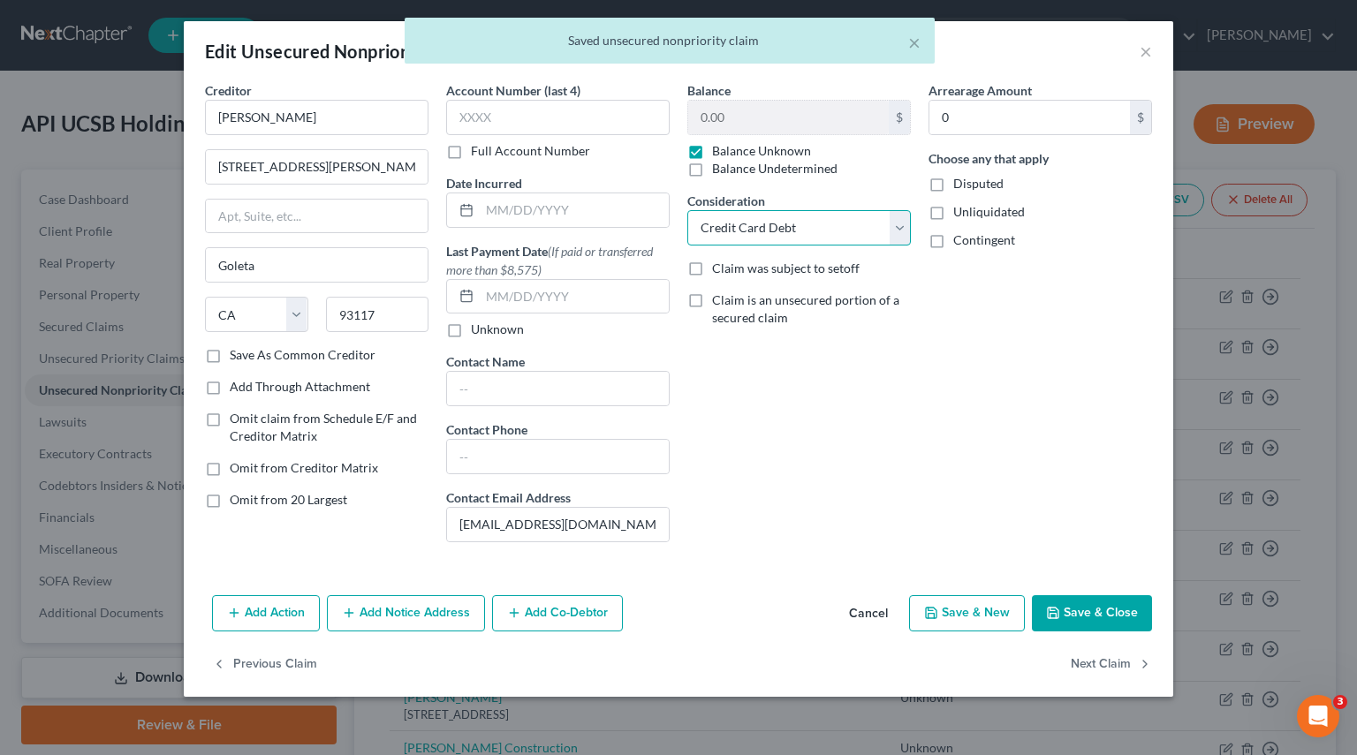
click at [893, 228] on select "Select Cable / Satellite Services Collection Agency Credit Card Debt Debt Couns…" at bounding box center [798, 227] width 223 height 35
click at [687, 210] on select "Select Cable / Satellite Services Collection Agency Credit Card Debt Debt Couns…" at bounding box center [798, 227] width 223 height 35
click at [1127, 669] on button "Next Claim" at bounding box center [1110, 664] width 81 height 37
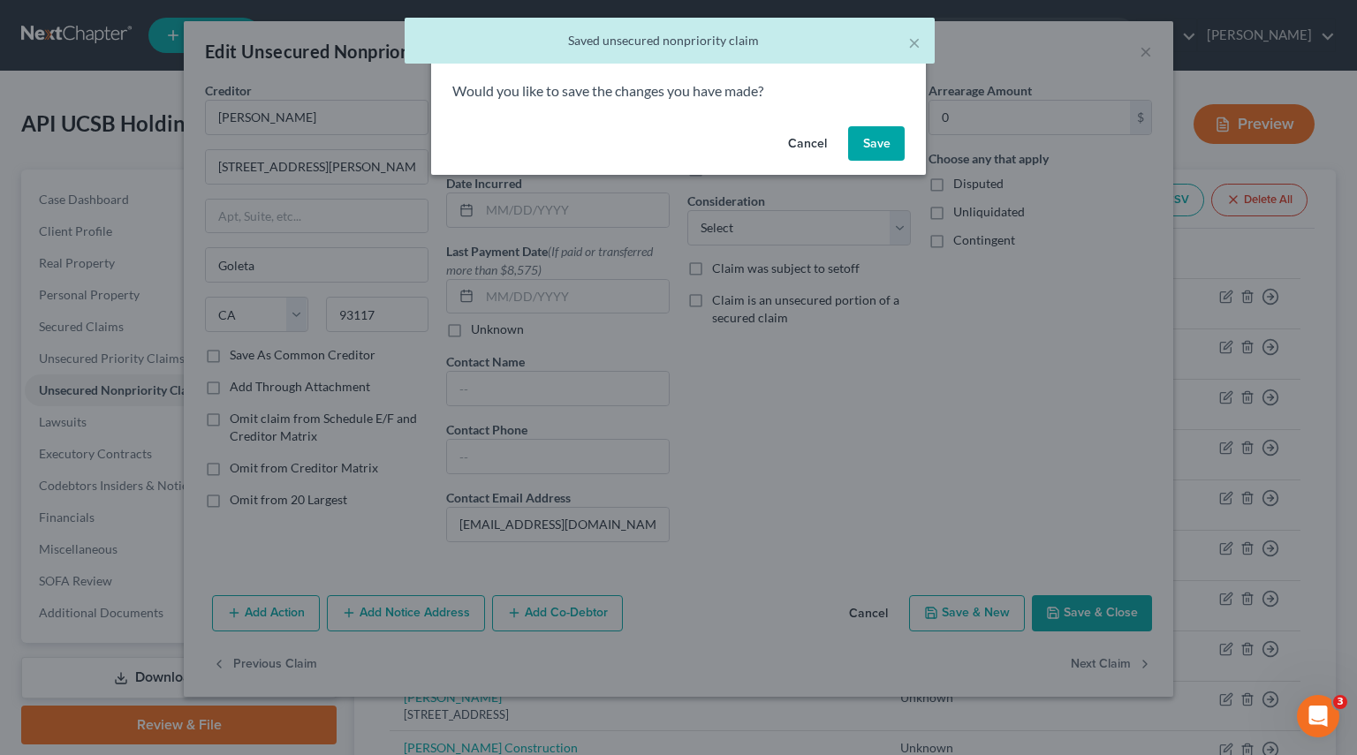
click at [892, 141] on button "Save" at bounding box center [876, 143] width 57 height 35
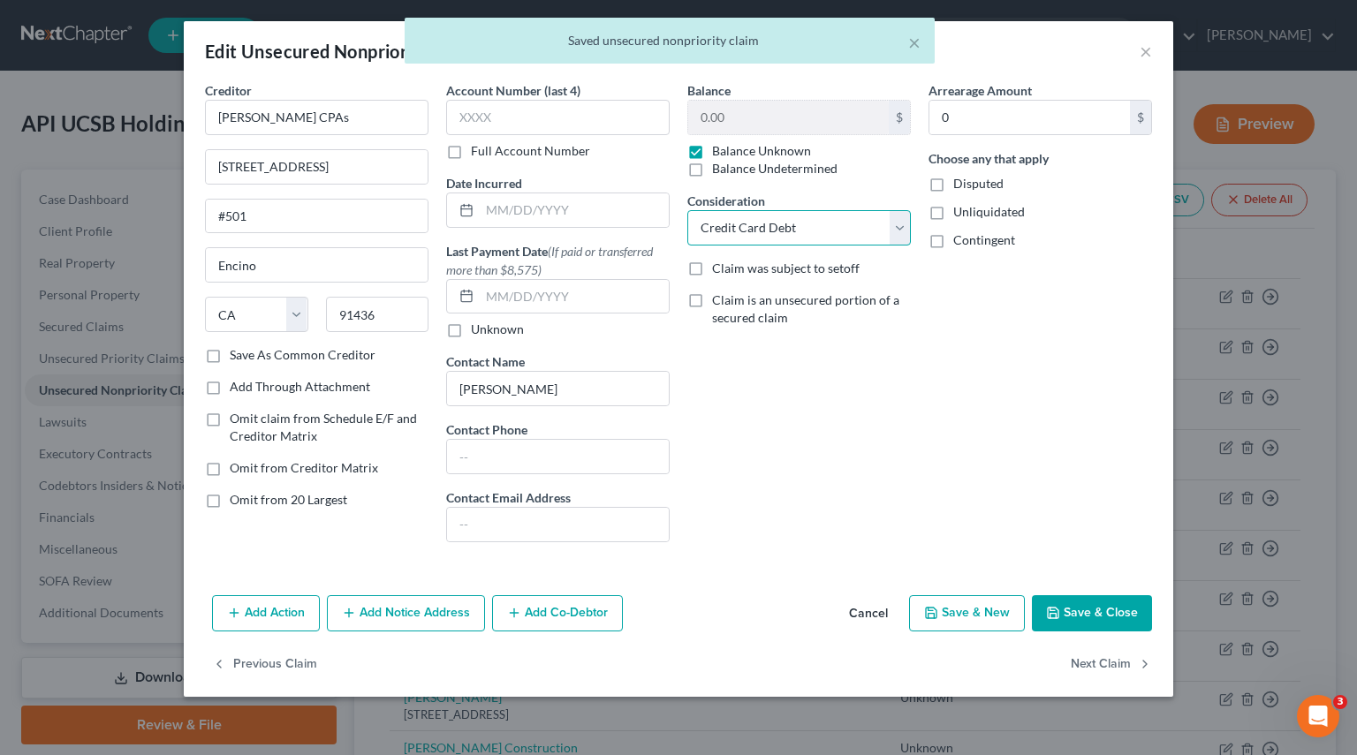
click at [908, 221] on select "Select Cable / Satellite Services Collection Agency Credit Card Debt Debt Couns…" at bounding box center [798, 227] width 223 height 35
click at [687, 210] on select "Select Cable / Satellite Services Collection Agency Credit Card Debt Debt Couns…" at bounding box center [798, 227] width 223 height 35
click at [1088, 656] on button "Next Claim" at bounding box center [1110, 664] width 81 height 37
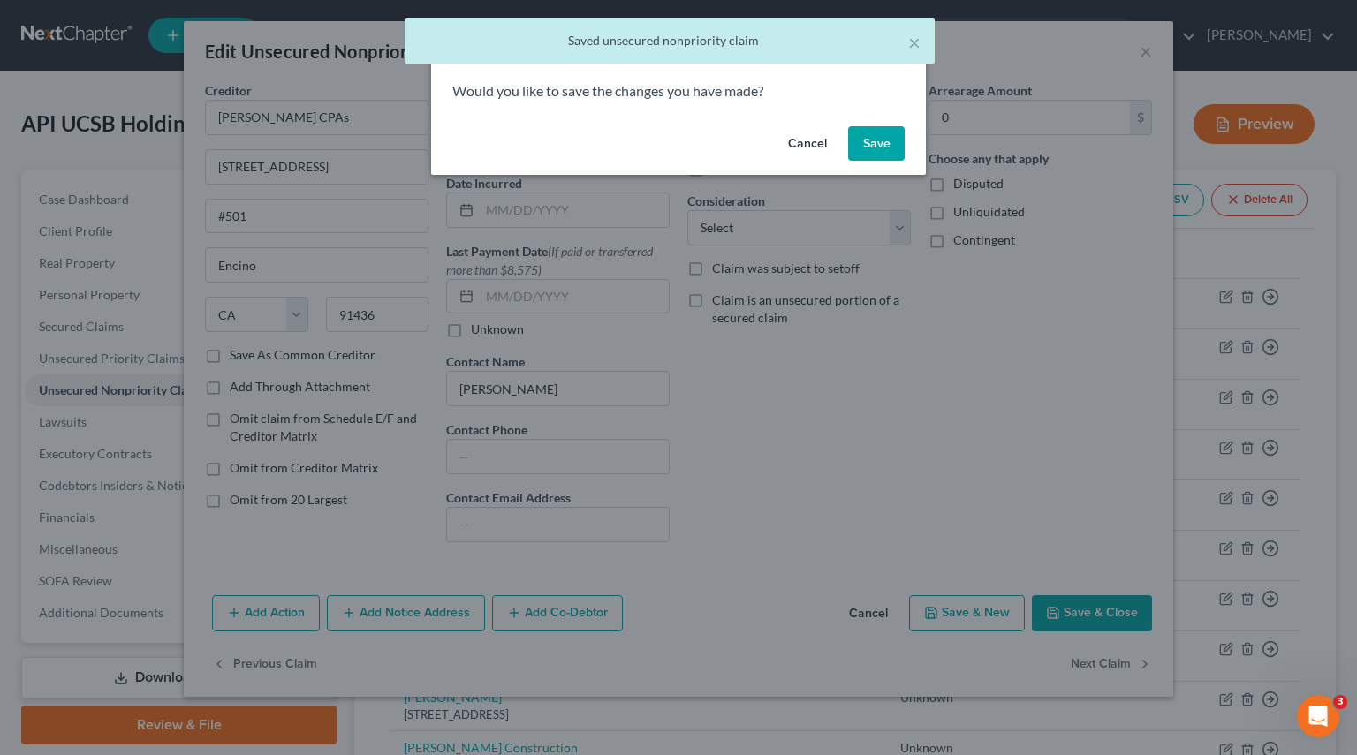
click at [882, 147] on button "Save" at bounding box center [876, 143] width 57 height 35
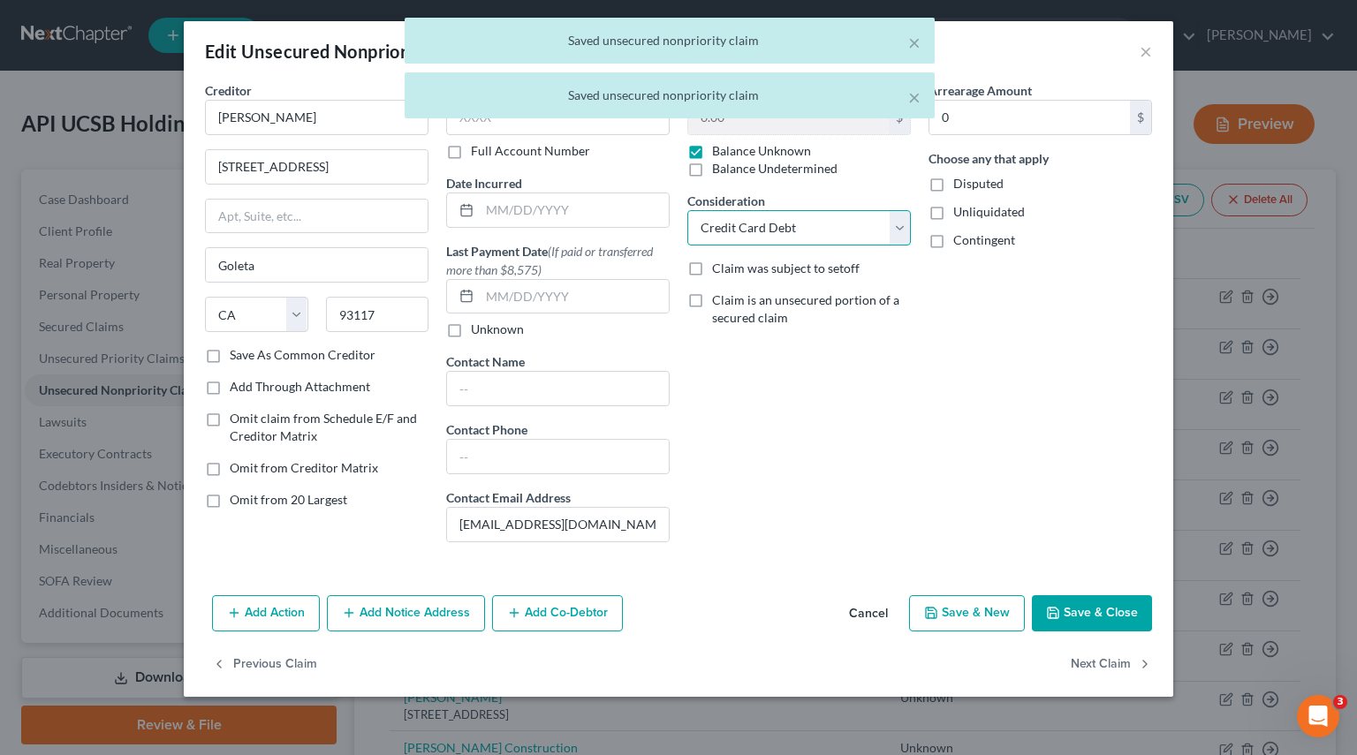
click at [899, 234] on select "Select Cable / Satellite Services Collection Agency Credit Card Debt Debt Couns…" at bounding box center [798, 227] width 223 height 35
click at [687, 210] on select "Select Cable / Satellite Services Collection Agency Credit Card Debt Debt Couns…" at bounding box center [798, 227] width 223 height 35
click at [1095, 663] on button "Next Claim" at bounding box center [1110, 664] width 81 height 37
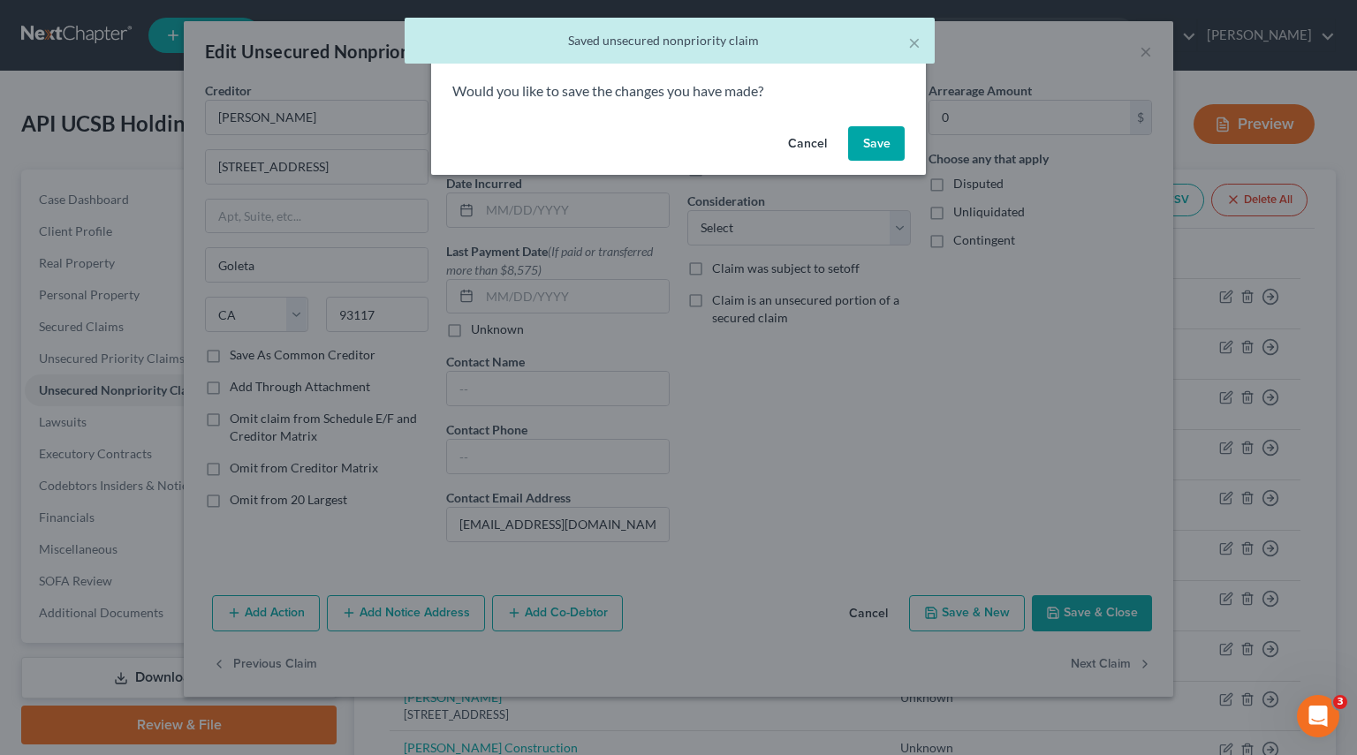
click at [876, 146] on button "Save" at bounding box center [876, 143] width 57 height 35
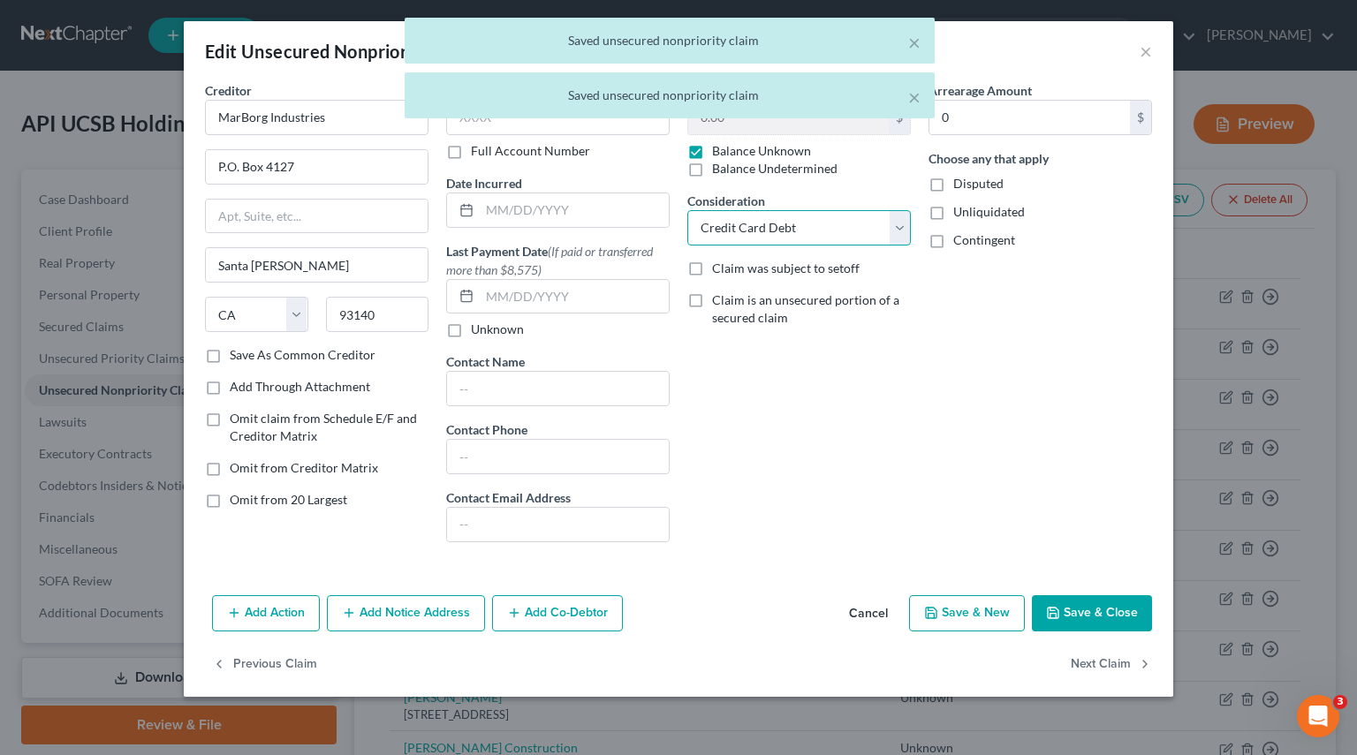
drag, startPoint x: 897, startPoint y: 241, endPoint x: 883, endPoint y: 240, distance: 14.2
click at [897, 241] on select "Select Cable / Satellite Services Collection Agency Credit Card Debt Debt Couns…" at bounding box center [798, 227] width 223 height 35
click at [687, 210] on select "Select Cable / Satellite Services Collection Agency Credit Card Debt Debt Couns…" at bounding box center [798, 227] width 223 height 35
click at [1078, 661] on button "Next Claim" at bounding box center [1110, 664] width 81 height 37
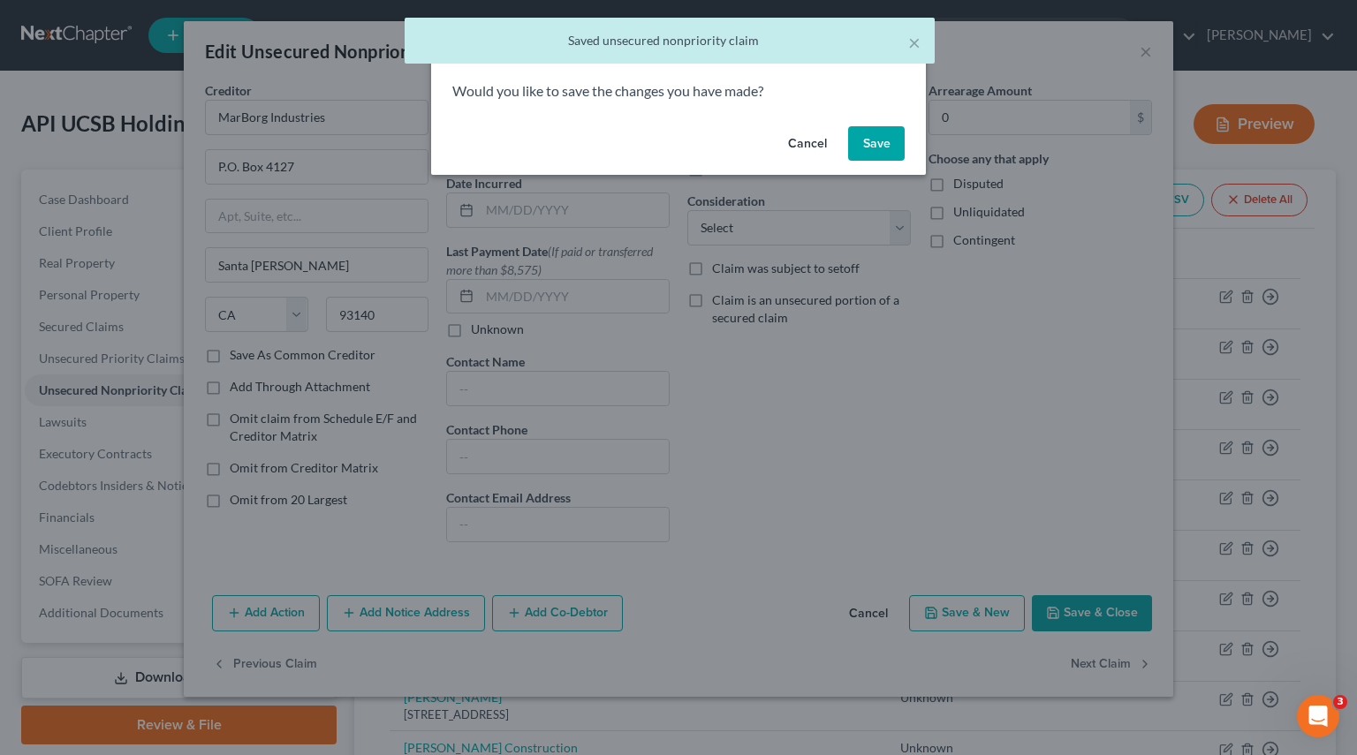
click at [874, 136] on button "Save" at bounding box center [876, 143] width 57 height 35
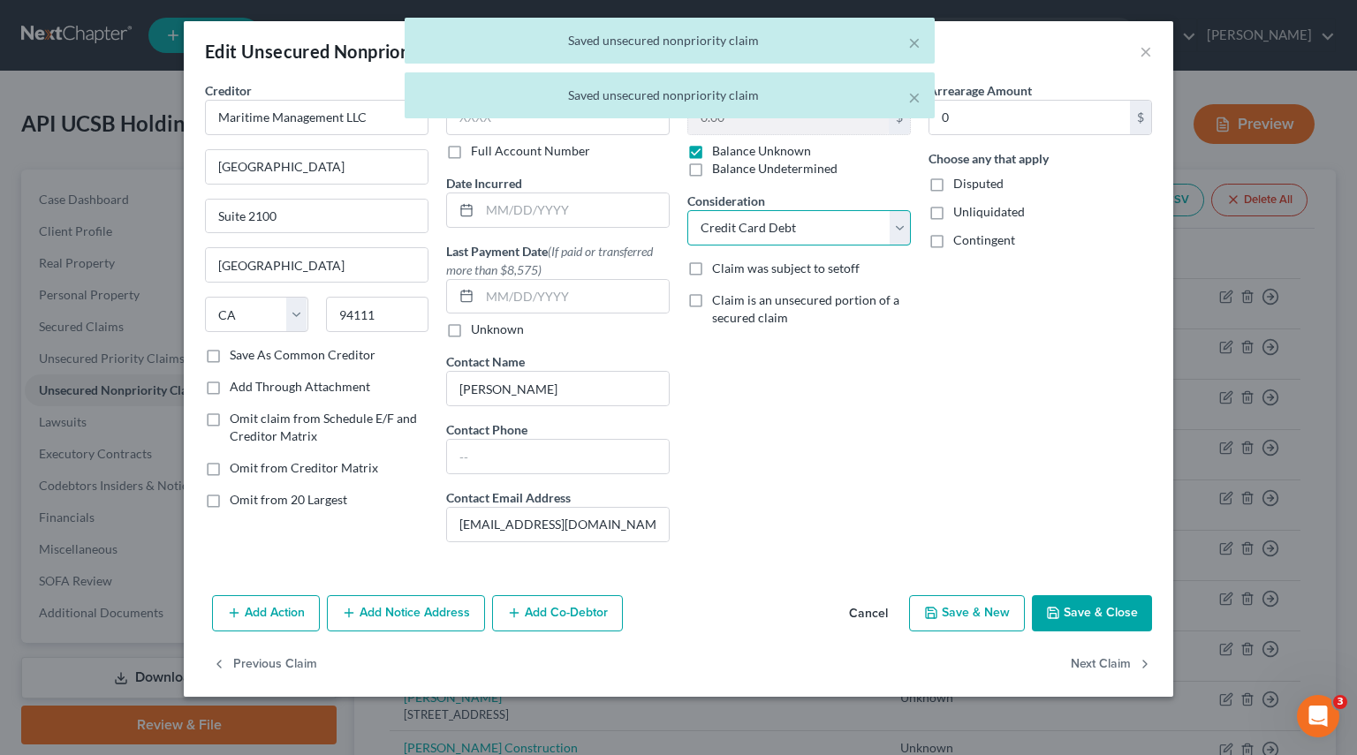
drag, startPoint x: 901, startPoint y: 224, endPoint x: 892, endPoint y: 229, distance: 9.9
click at [901, 224] on select "Select Cable / Satellite Services Collection Agency Credit Card Debt Debt Couns…" at bounding box center [798, 227] width 223 height 35
click at [687, 210] on select "Select Cable / Satellite Services Collection Agency Credit Card Debt Debt Couns…" at bounding box center [798, 227] width 223 height 35
click at [1078, 657] on button "Next Claim" at bounding box center [1110, 664] width 81 height 37
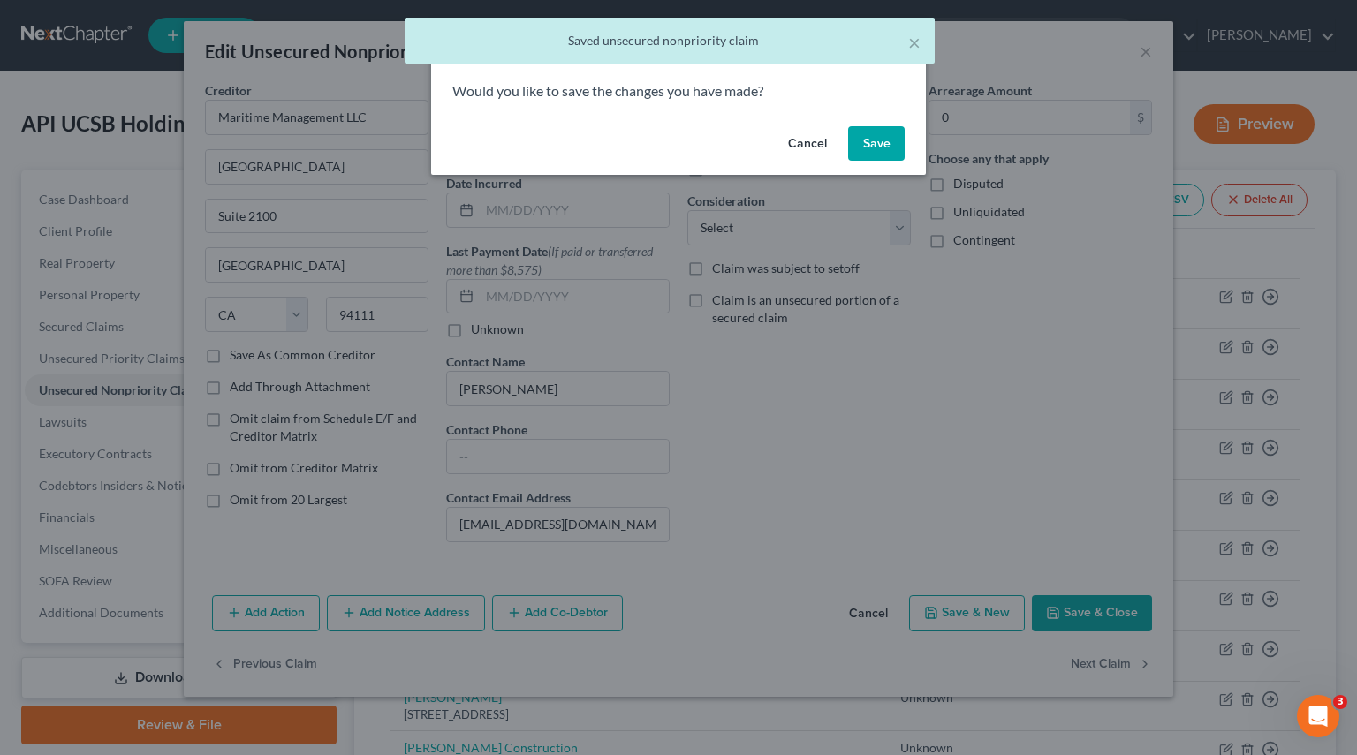
click at [875, 140] on button "Save" at bounding box center [876, 143] width 57 height 35
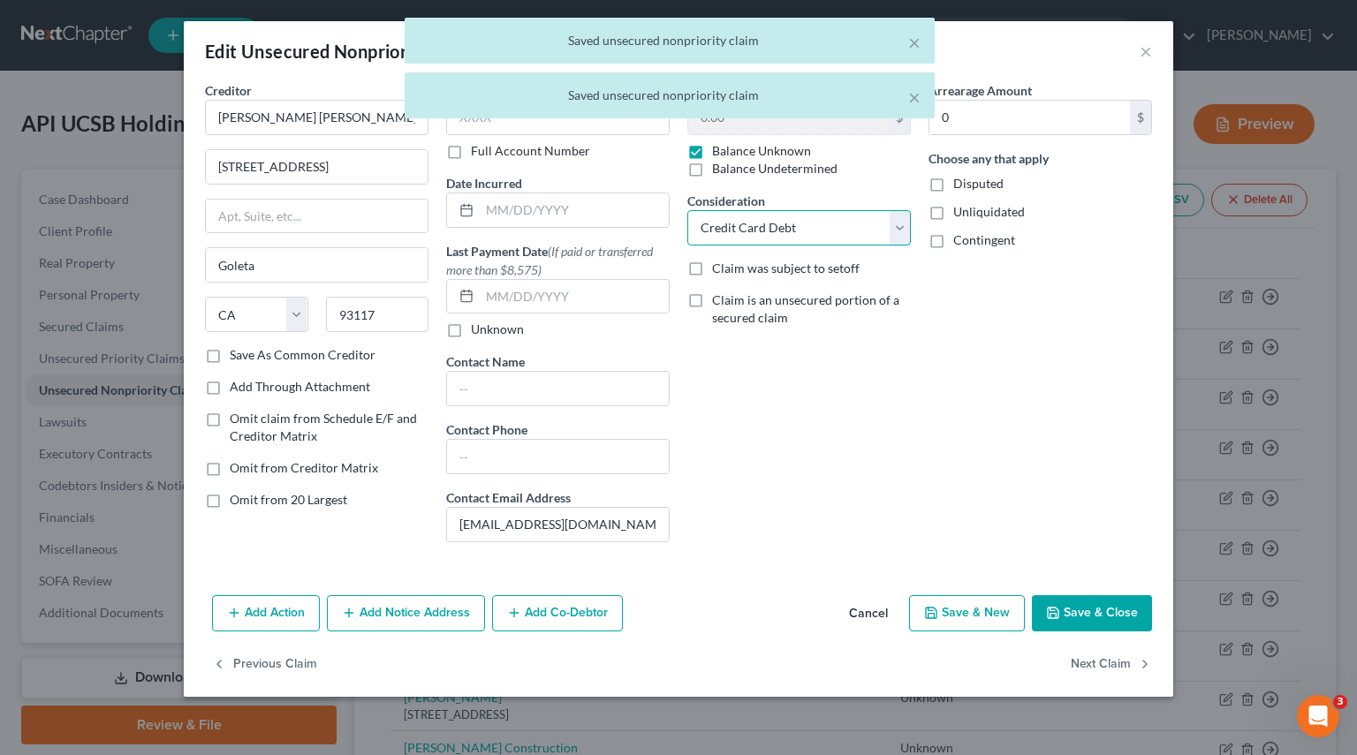
click at [890, 232] on select "Select Cable / Satellite Services Collection Agency Credit Card Debt Debt Couns…" at bounding box center [798, 227] width 223 height 35
click at [687, 210] on select "Select Cable / Satellite Services Collection Agency Credit Card Debt Debt Couns…" at bounding box center [798, 227] width 223 height 35
click at [1093, 654] on button "Next Claim" at bounding box center [1110, 664] width 81 height 37
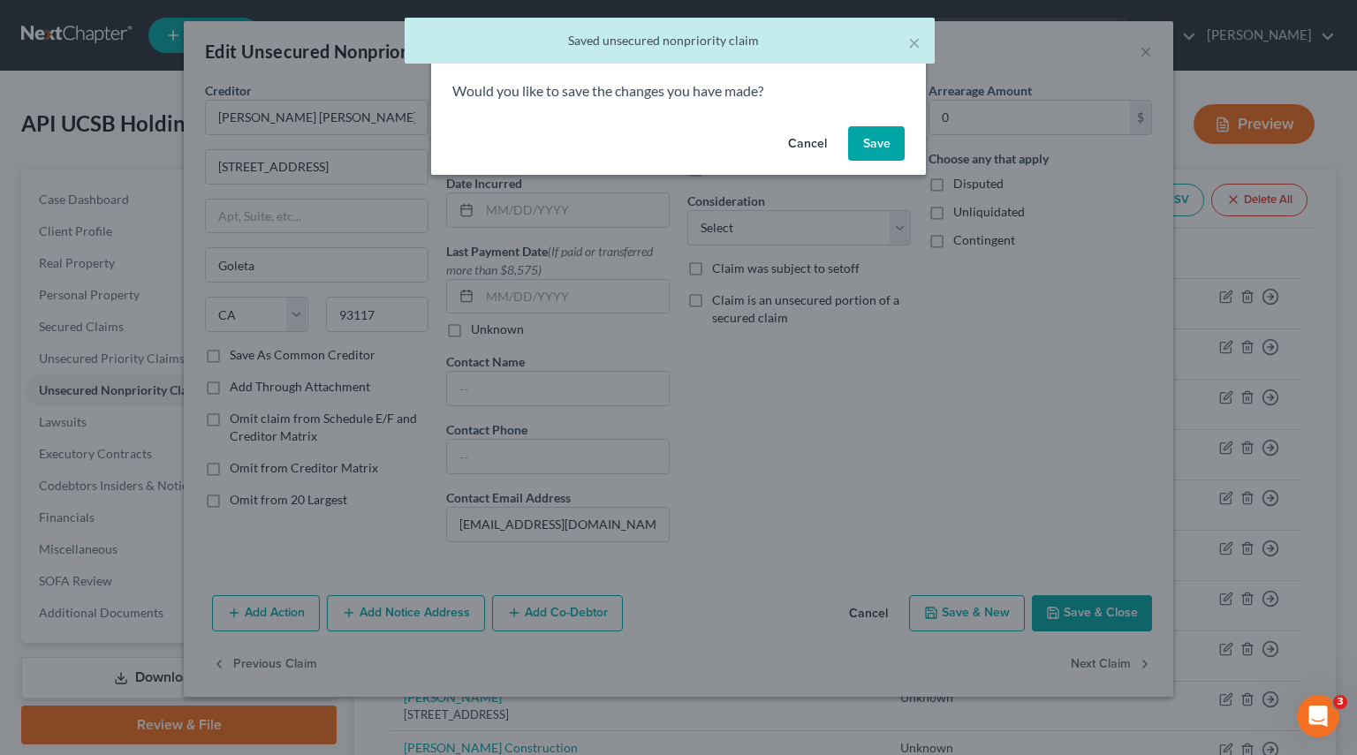
click at [885, 138] on button "Save" at bounding box center [876, 143] width 57 height 35
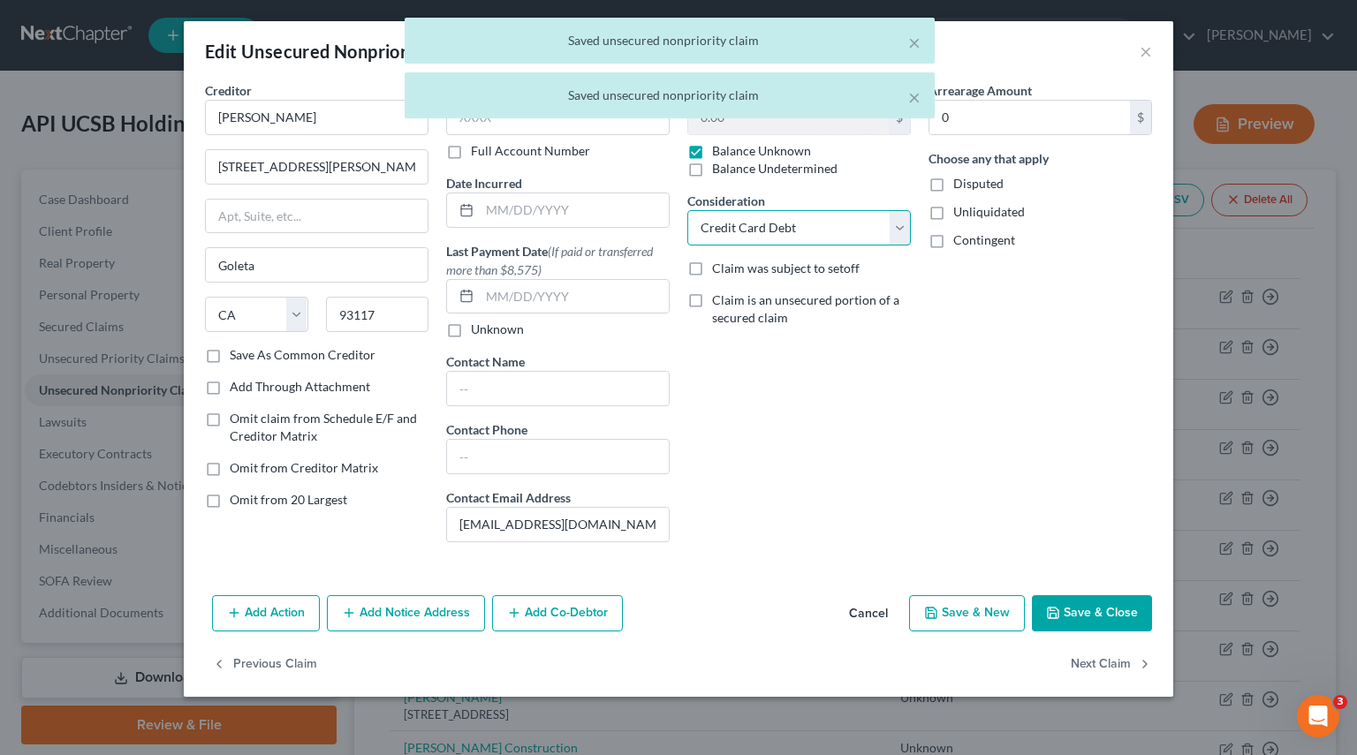
click at [896, 229] on select "Select Cable / Satellite Services Collection Agency Credit Card Debt Debt Couns…" at bounding box center [798, 227] width 223 height 35
click at [687, 210] on select "Select Cable / Satellite Services Collection Agency Credit Card Debt Debt Couns…" at bounding box center [798, 227] width 223 height 35
click at [1095, 670] on button "Next Claim" at bounding box center [1110, 664] width 81 height 37
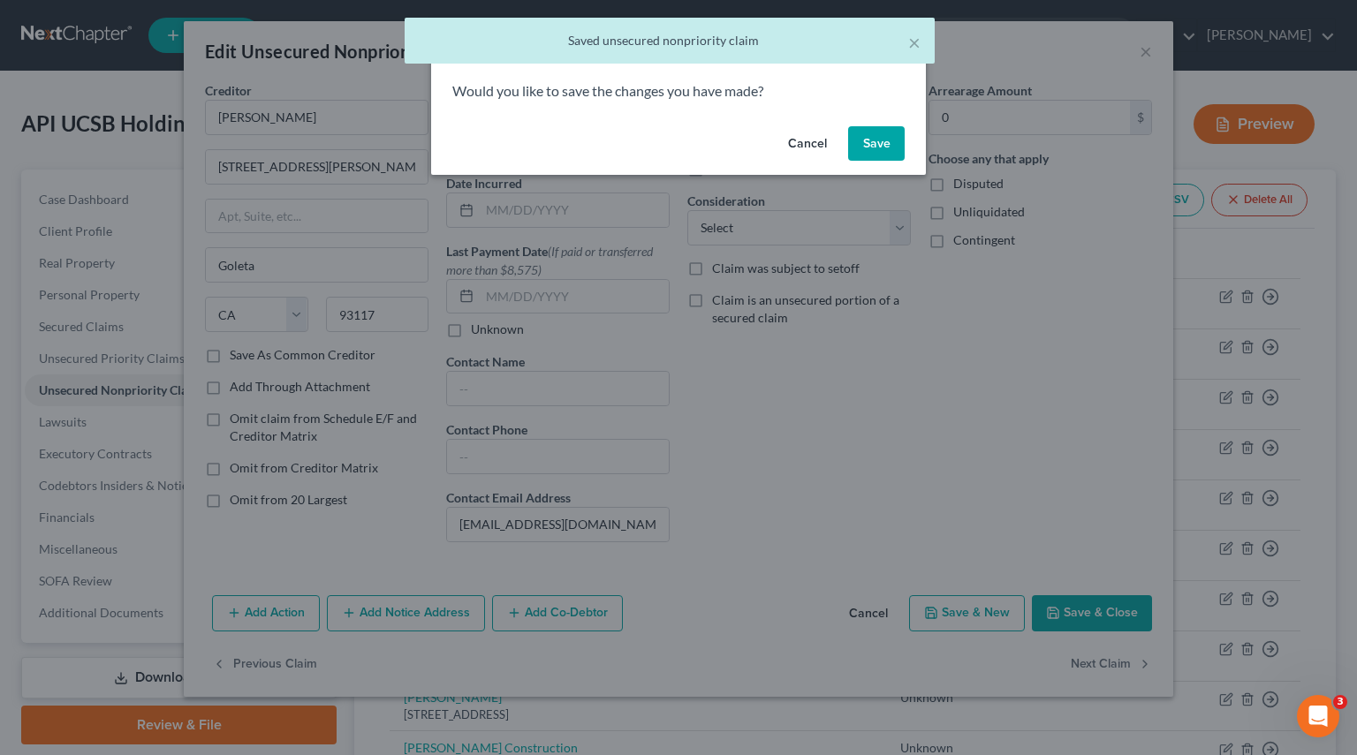
click at [877, 145] on button "Save" at bounding box center [876, 143] width 57 height 35
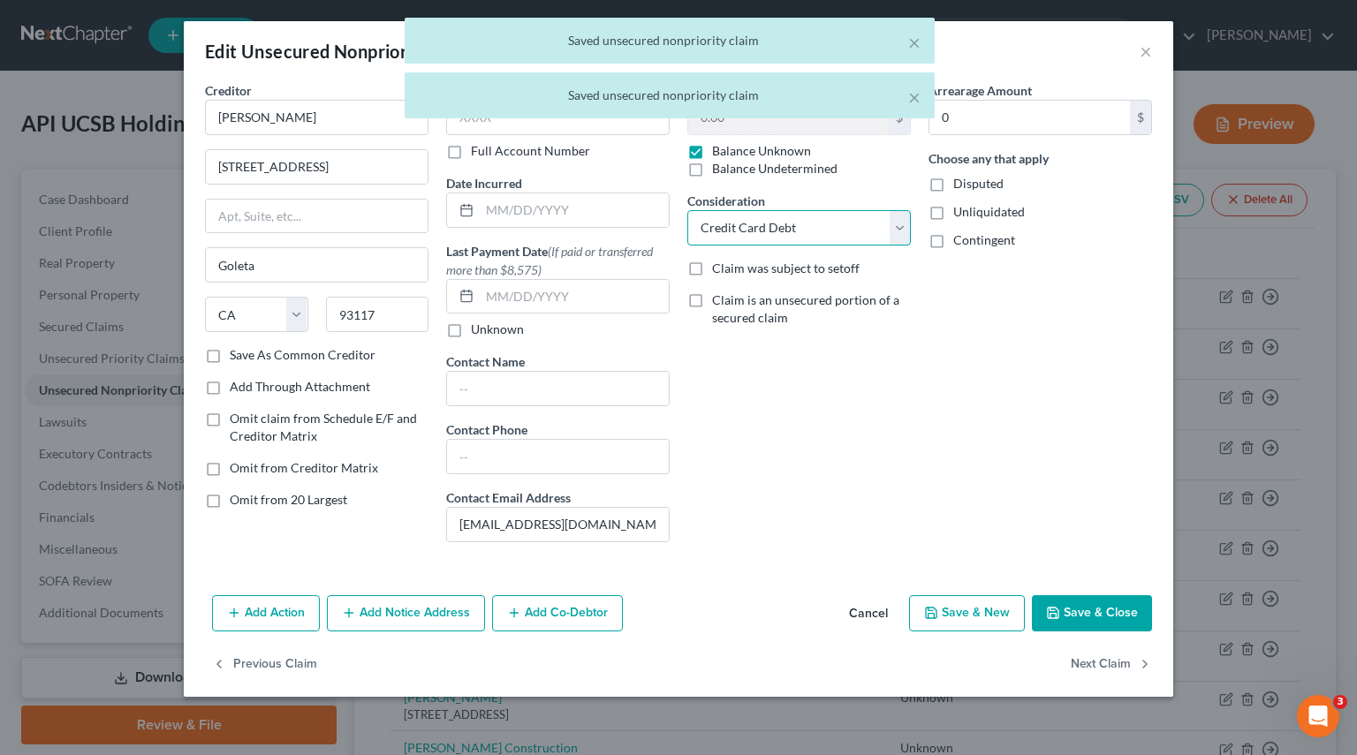
click at [901, 228] on select "Select Cable / Satellite Services Collection Agency Credit Card Debt Debt Couns…" at bounding box center [798, 227] width 223 height 35
click at [687, 210] on select "Select Cable / Satellite Services Collection Agency Credit Card Debt Debt Couns…" at bounding box center [798, 227] width 223 height 35
click at [1116, 656] on button "Next Claim" at bounding box center [1110, 664] width 81 height 37
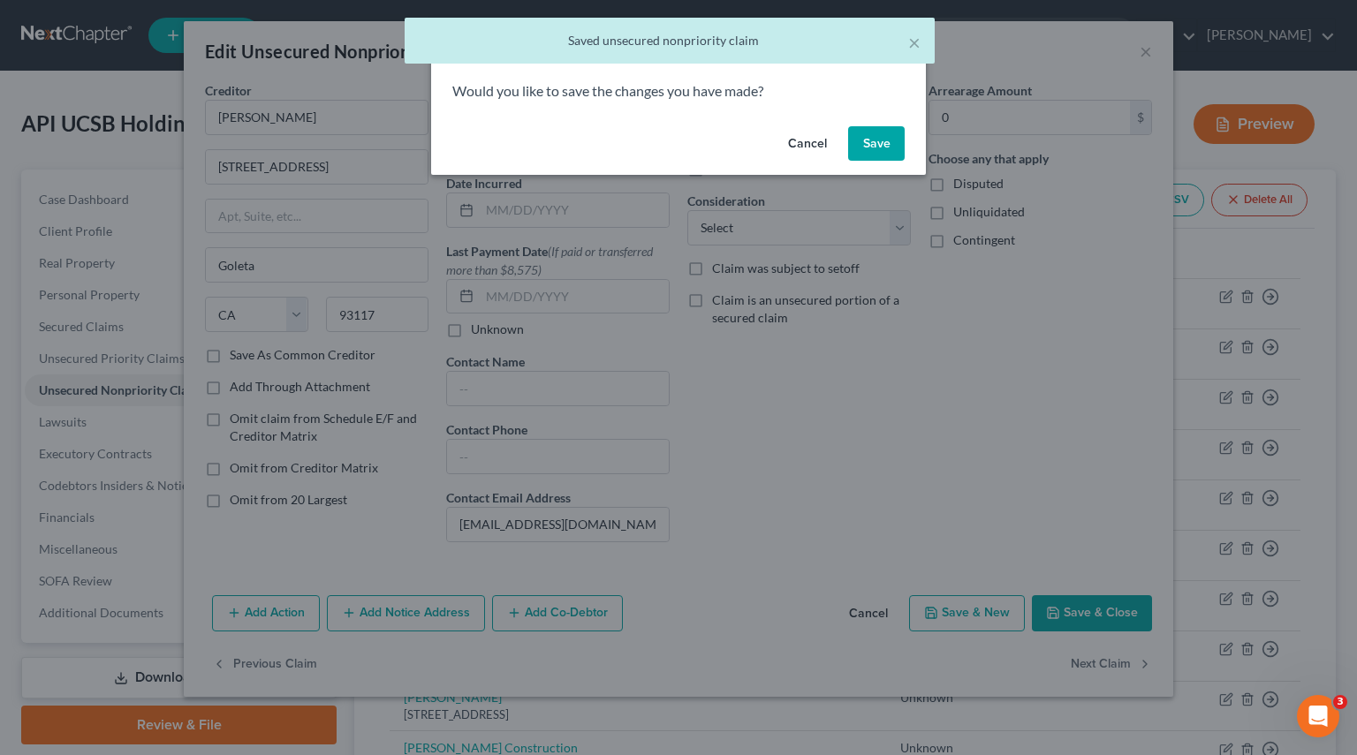
click at [887, 150] on button "Save" at bounding box center [876, 143] width 57 height 35
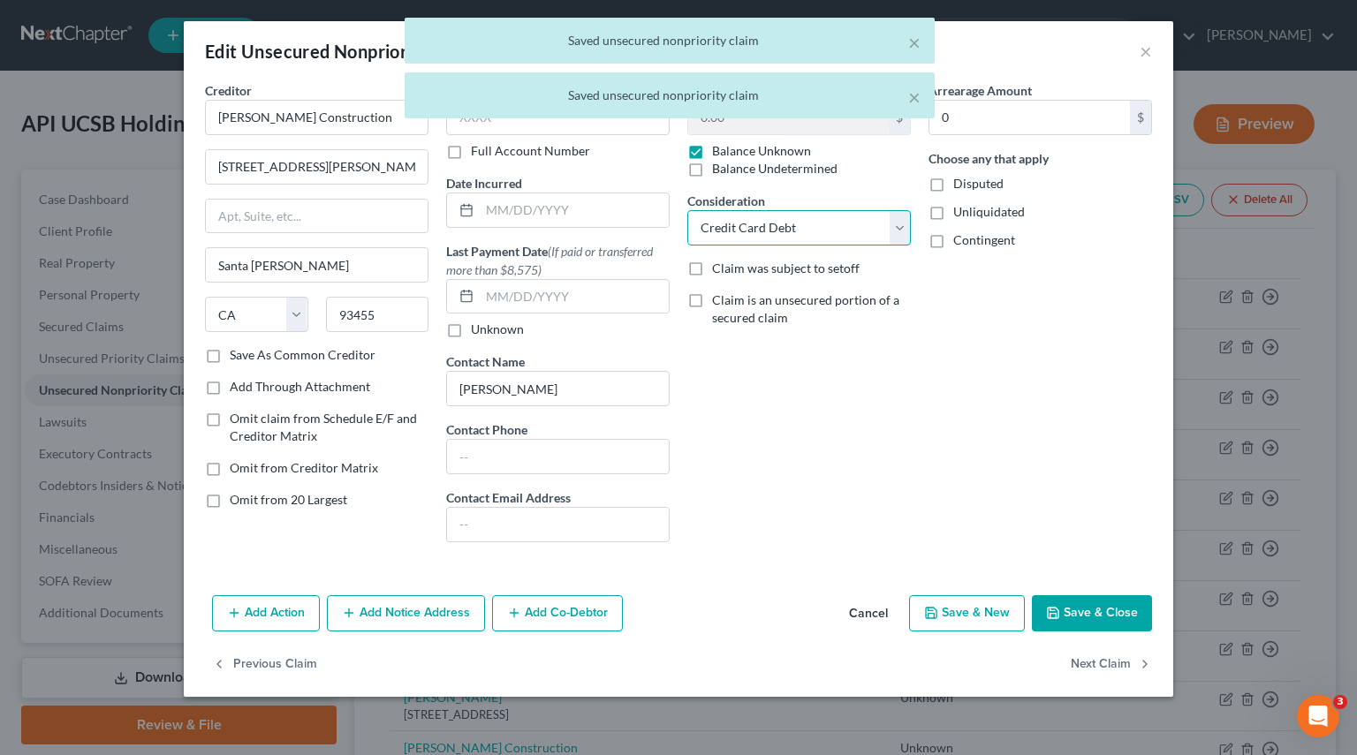
drag, startPoint x: 891, startPoint y: 224, endPoint x: 855, endPoint y: 231, distance: 36.7
click at [891, 224] on select "Select Cable / Satellite Services Collection Agency Credit Card Debt Debt Couns…" at bounding box center [798, 227] width 223 height 35
click at [687, 210] on select "Select Cable / Satellite Services Collection Agency Credit Card Debt Debt Couns…" at bounding box center [798, 227] width 223 height 35
click at [1085, 663] on button "Next Claim" at bounding box center [1110, 664] width 81 height 37
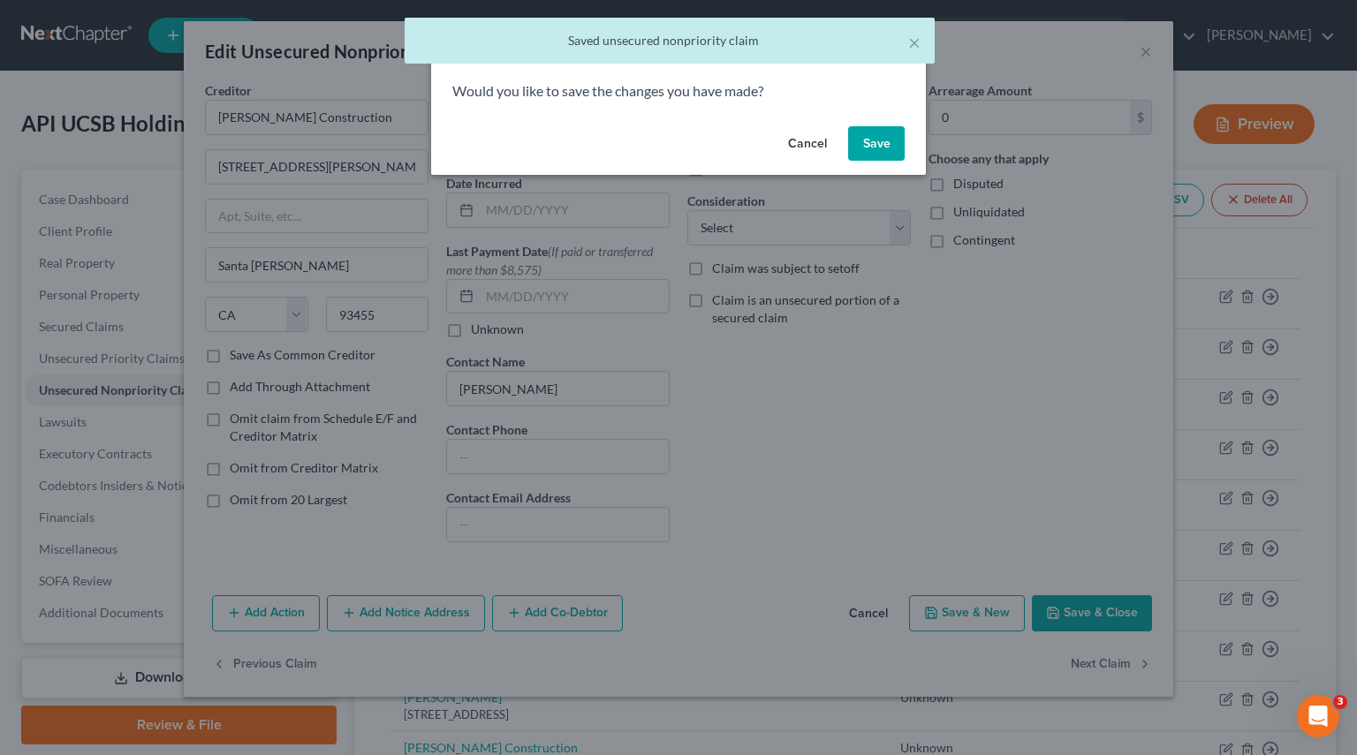
click at [879, 140] on button "Save" at bounding box center [876, 143] width 57 height 35
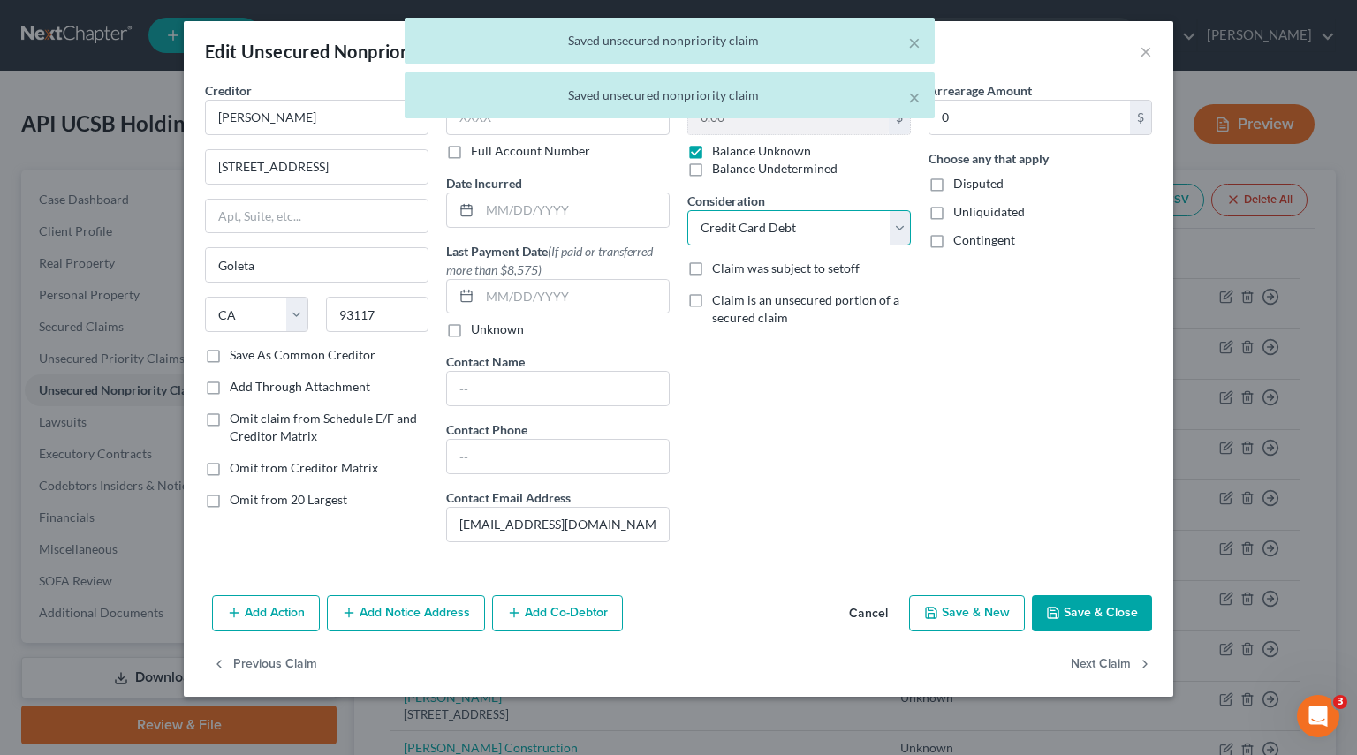
drag, startPoint x: 890, startPoint y: 228, endPoint x: 873, endPoint y: 227, distance: 17.7
click at [890, 227] on select "Select Cable / Satellite Services Collection Agency Credit Card Debt Debt Couns…" at bounding box center [798, 227] width 223 height 35
click at [687, 210] on select "Select Cable / Satellite Services Collection Agency Credit Card Debt Debt Couns…" at bounding box center [798, 227] width 223 height 35
drag, startPoint x: 796, startPoint y: 231, endPoint x: 836, endPoint y: 236, distance: 40.9
click at [796, 231] on select "Select Cable / Satellite Services Collection Agency Credit Card Debt Debt Couns…" at bounding box center [798, 227] width 223 height 35
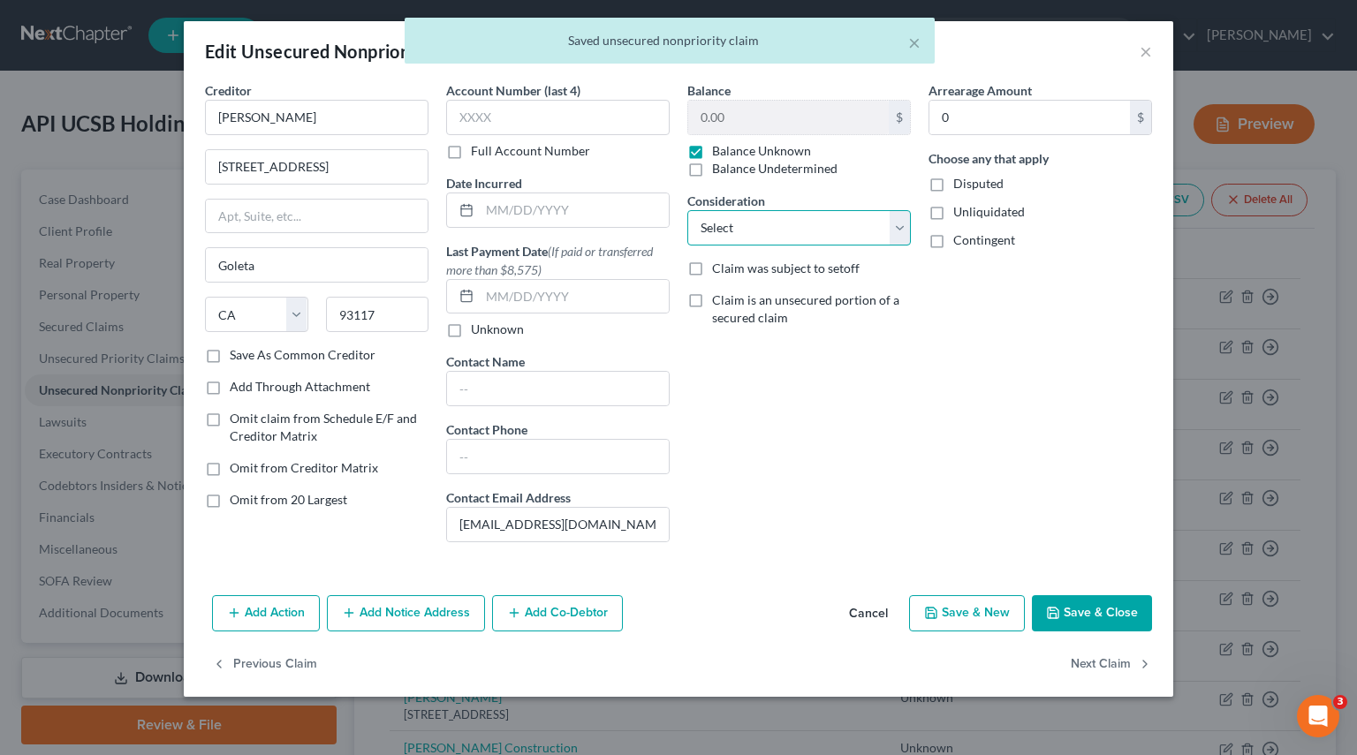
click at [687, 210] on select "Select Cable / Satellite Services Collection Agency Credit Card Debt Debt Couns…" at bounding box center [798, 227] width 223 height 35
click at [1092, 656] on button "Next Claim" at bounding box center [1110, 664] width 81 height 37
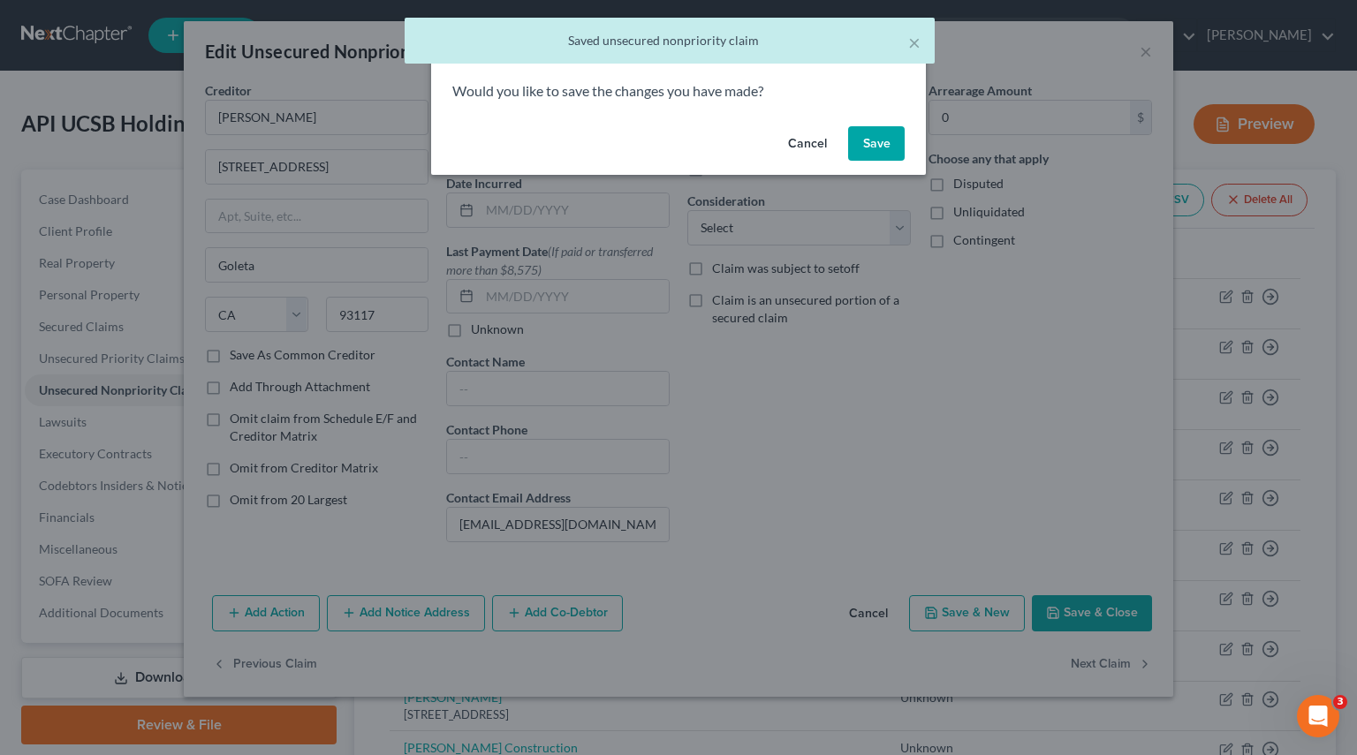
click at [862, 146] on button "Save" at bounding box center [876, 143] width 57 height 35
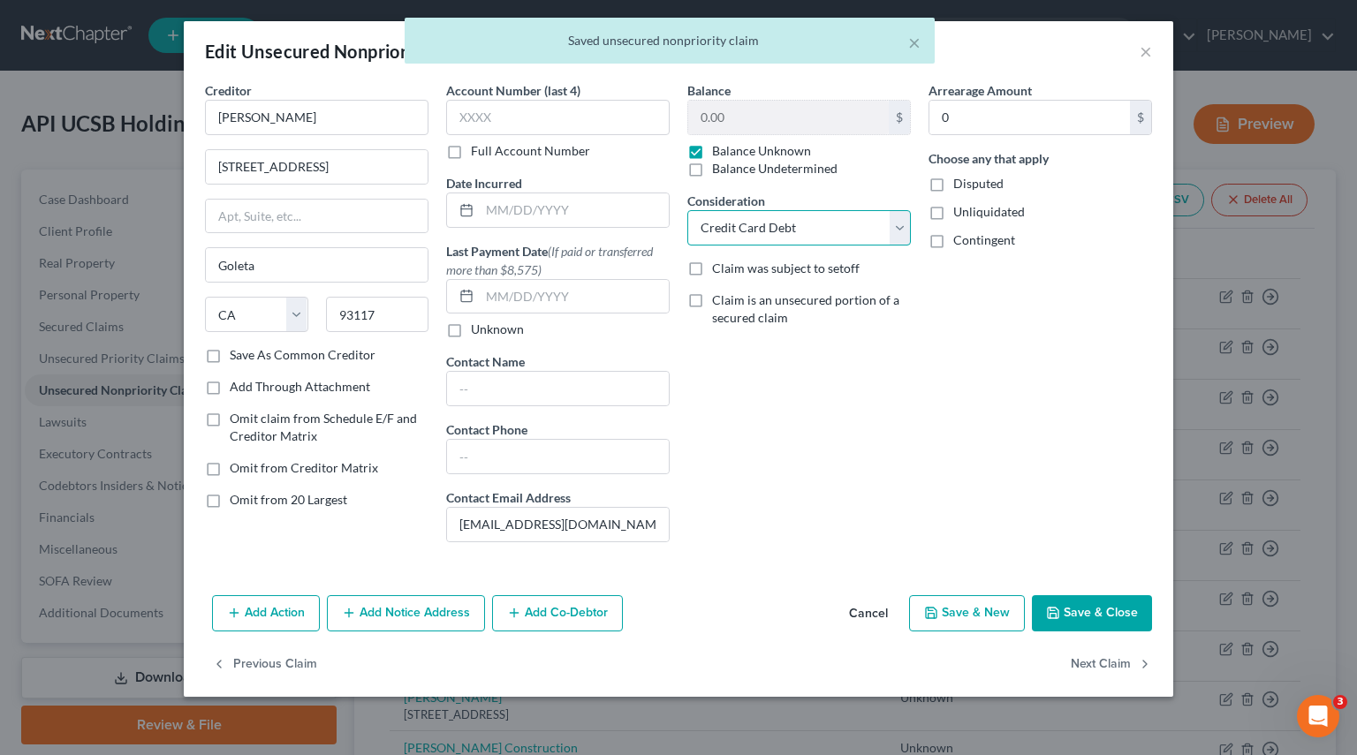
click at [899, 235] on select "Select Cable / Satellite Services Collection Agency Credit Card Debt Debt Couns…" at bounding box center [798, 227] width 223 height 35
click at [687, 210] on select "Select Cable / Satellite Services Collection Agency Credit Card Debt Debt Couns…" at bounding box center [798, 227] width 223 height 35
click at [1099, 667] on button "Next Claim" at bounding box center [1110, 664] width 81 height 37
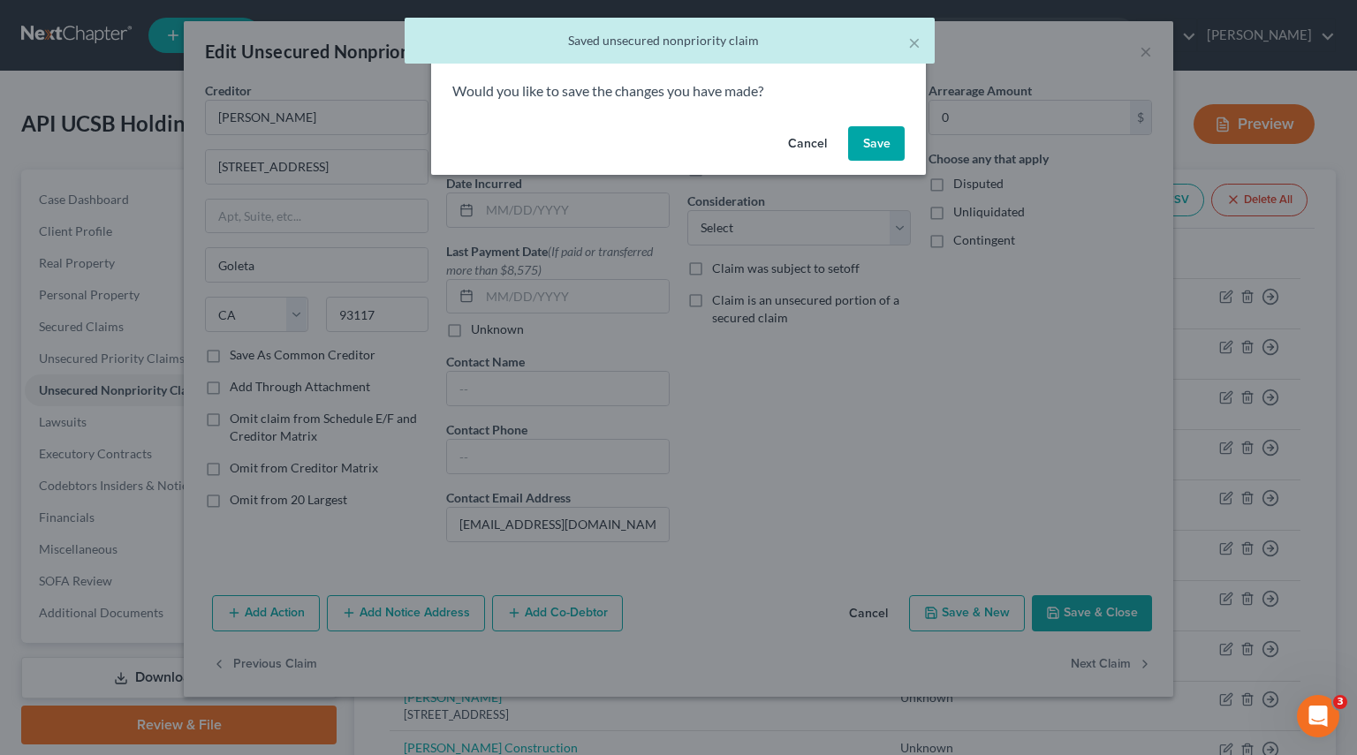
click at [884, 127] on button "Save" at bounding box center [876, 143] width 57 height 35
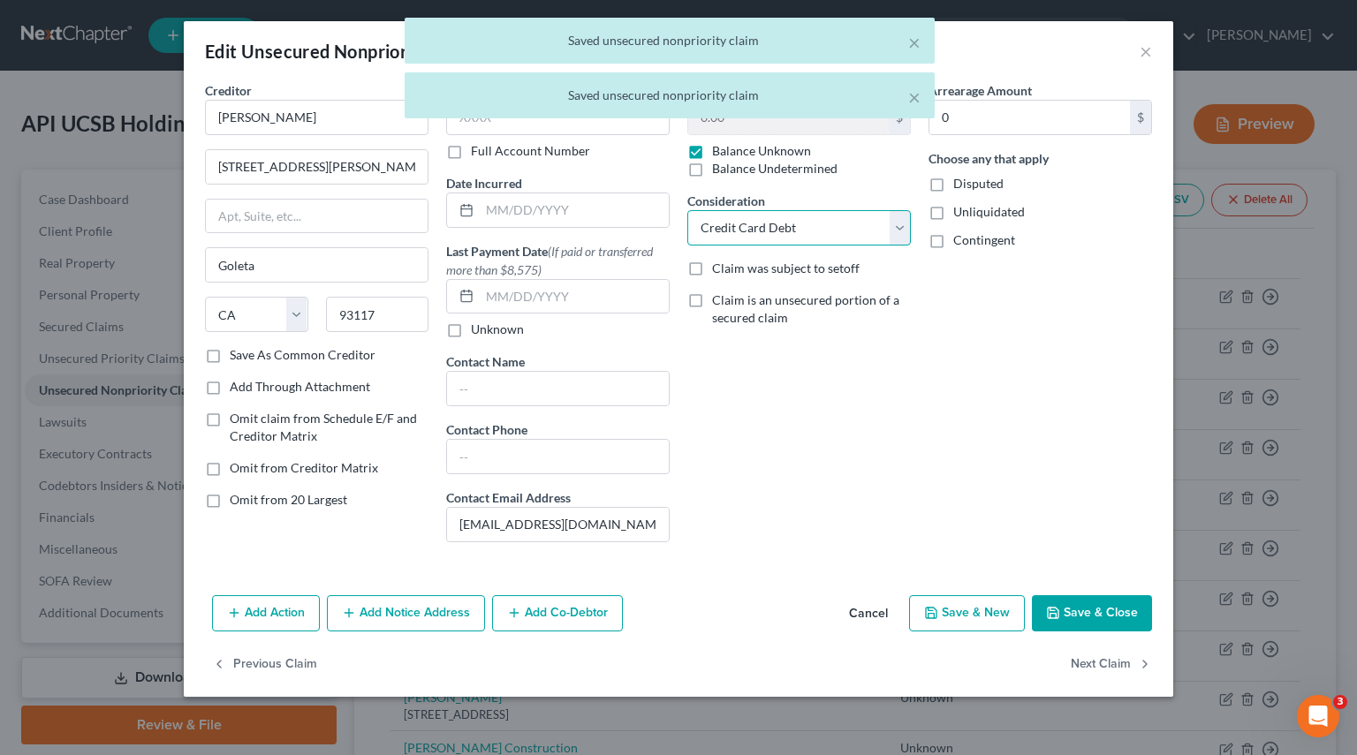
click at [897, 240] on select "Select Cable / Satellite Services Collection Agency Credit Card Debt Debt Couns…" at bounding box center [798, 227] width 223 height 35
click at [687, 210] on select "Select Cable / Satellite Services Collection Agency Credit Card Debt Debt Couns…" at bounding box center [798, 227] width 223 height 35
click at [1099, 665] on button "Next Claim" at bounding box center [1110, 664] width 81 height 37
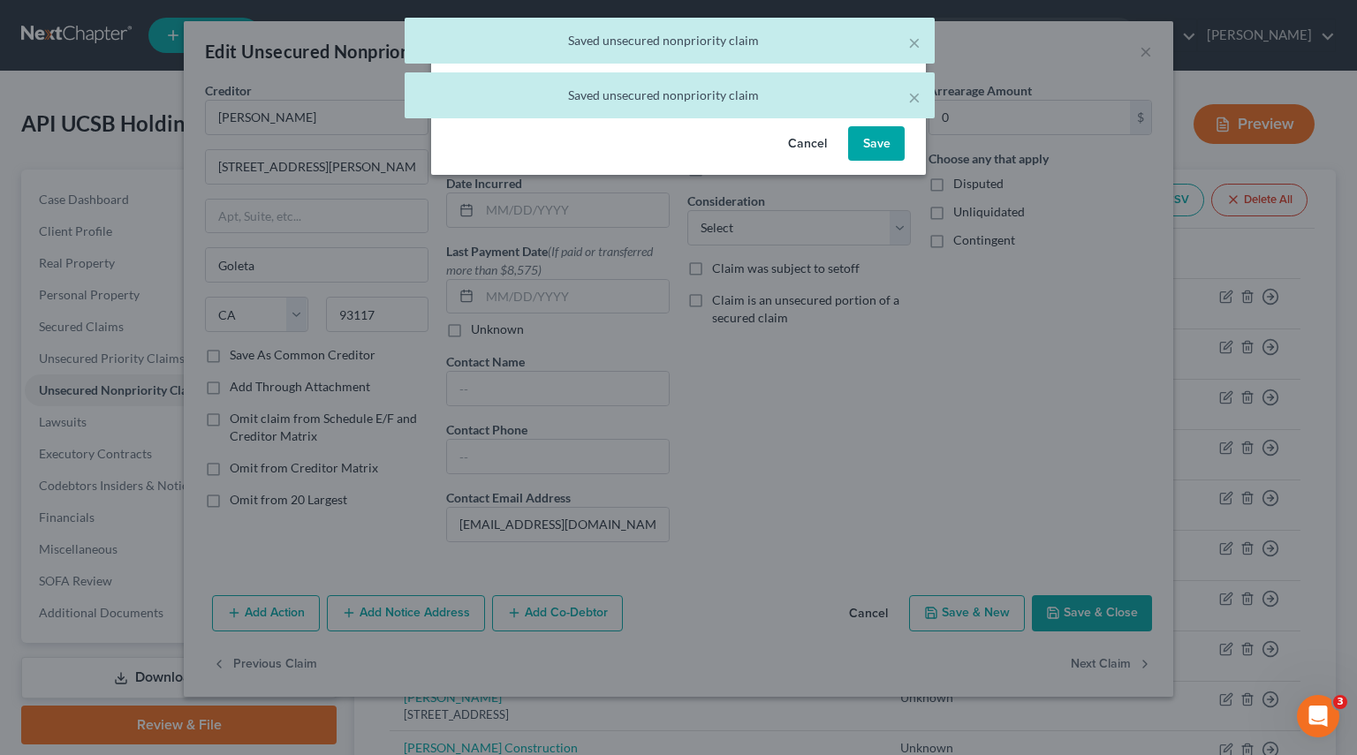
click at [880, 140] on button "Save" at bounding box center [876, 143] width 57 height 35
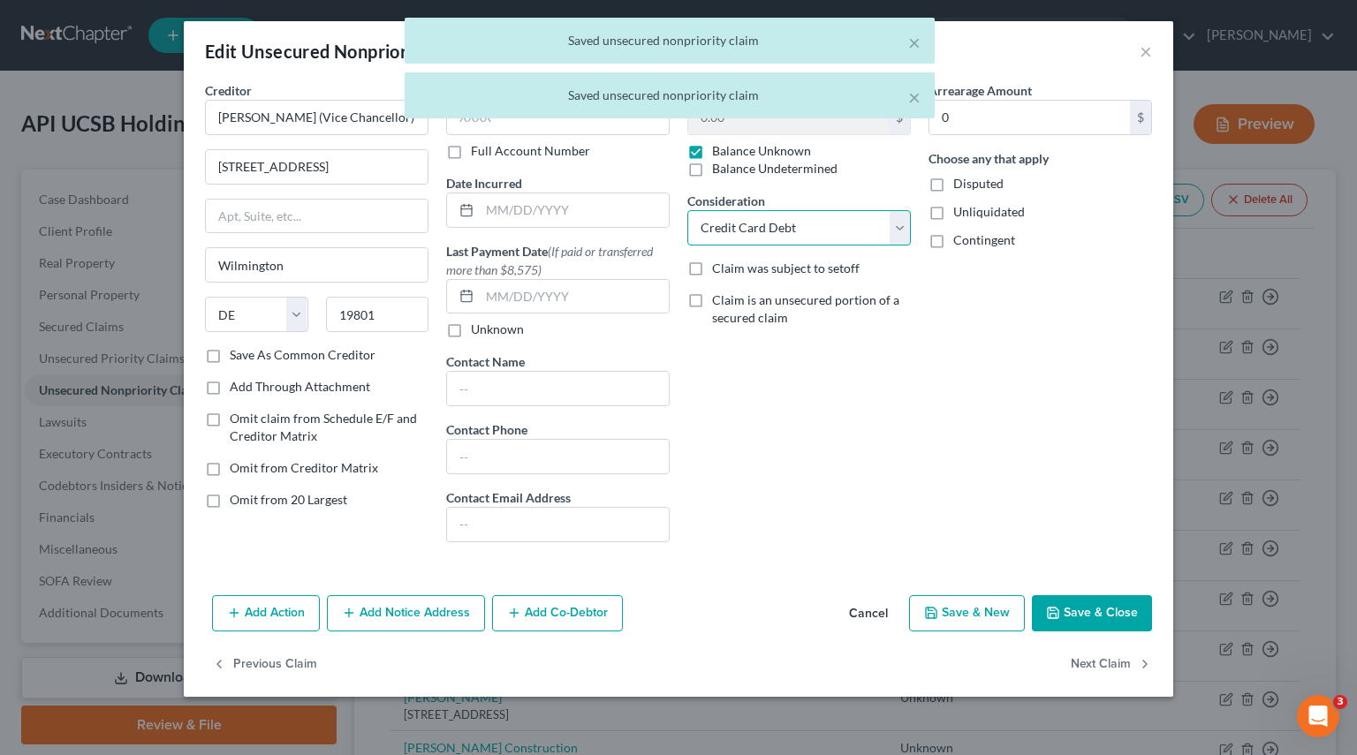
click at [895, 231] on select "Select Cable / Satellite Services Collection Agency Credit Card Debt Debt Couns…" at bounding box center [798, 227] width 223 height 35
click at [687, 210] on select "Select Cable / Satellite Services Collection Agency Credit Card Debt Debt Couns…" at bounding box center [798, 227] width 223 height 35
click at [1109, 662] on button "Next Claim" at bounding box center [1110, 664] width 81 height 37
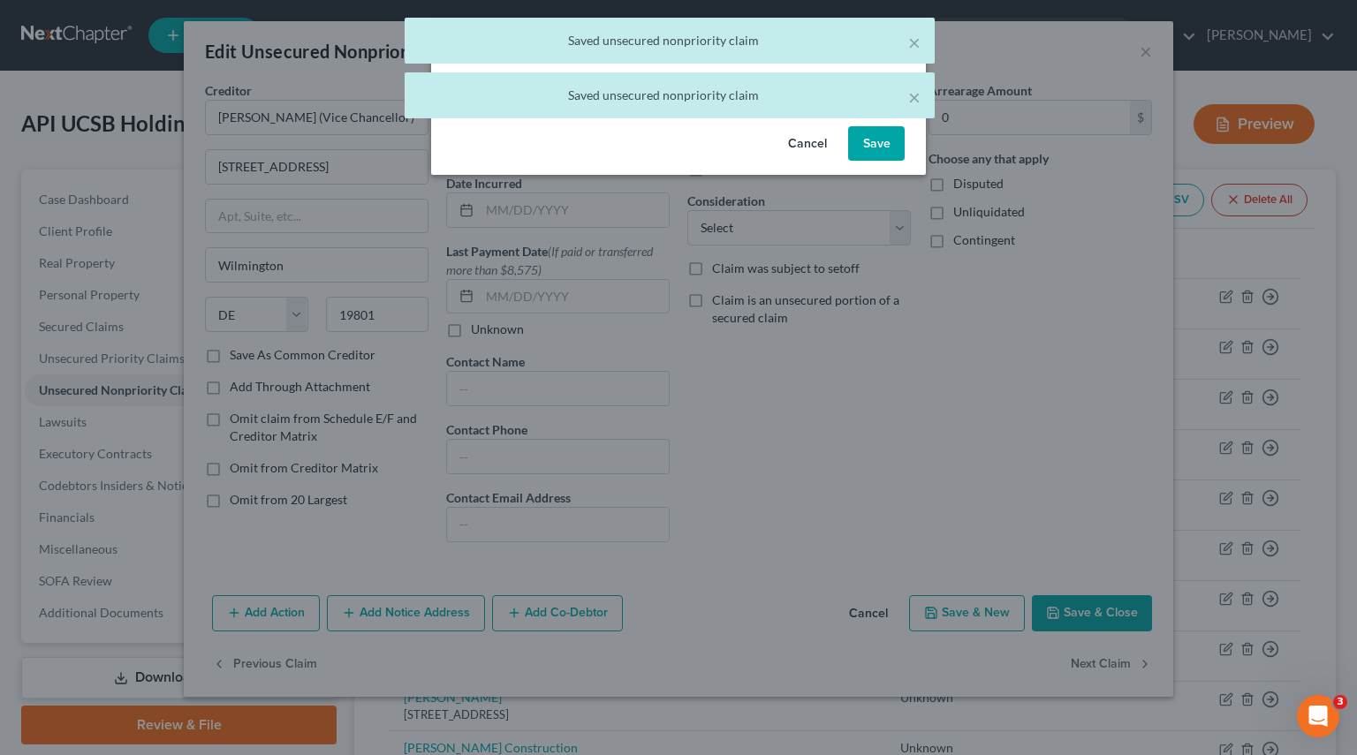
click at [883, 140] on button "Save" at bounding box center [876, 143] width 57 height 35
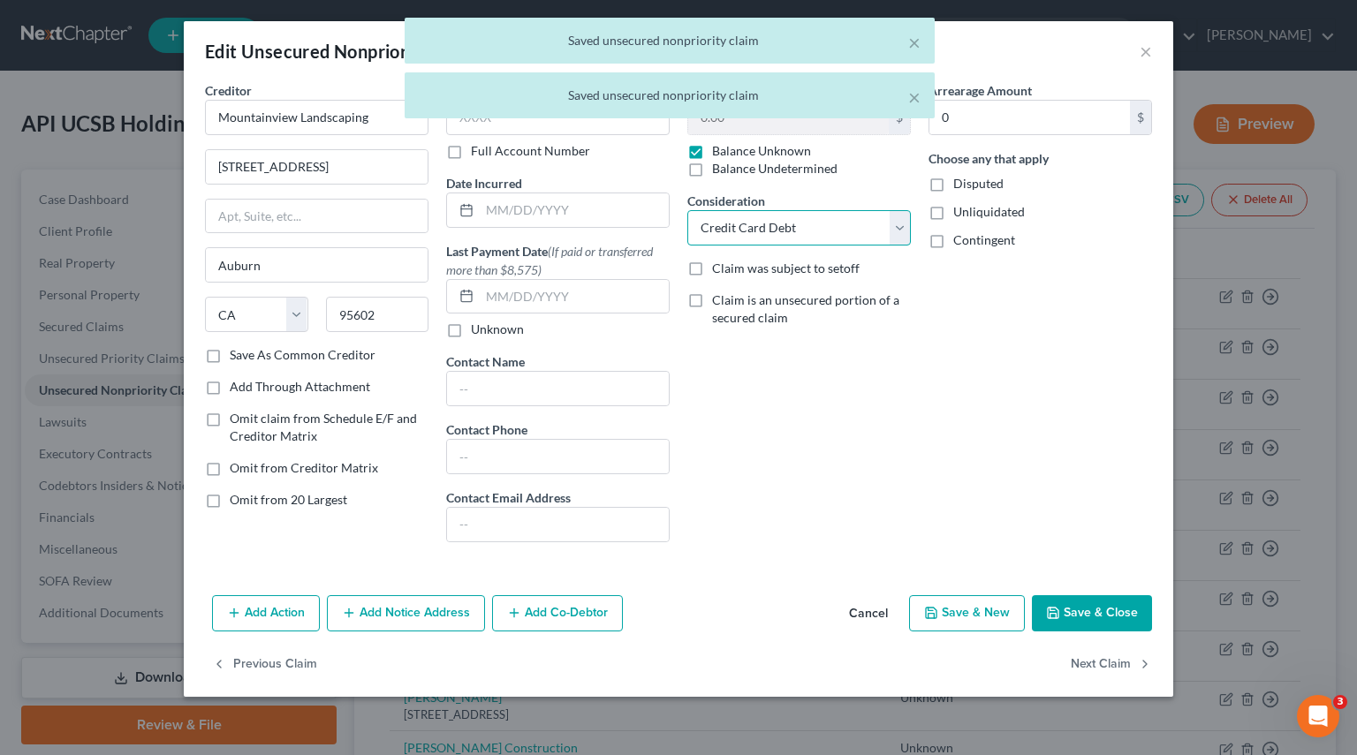
click at [908, 229] on select "Select Cable / Satellite Services Collection Agency Credit Card Debt Debt Couns…" at bounding box center [798, 227] width 223 height 35
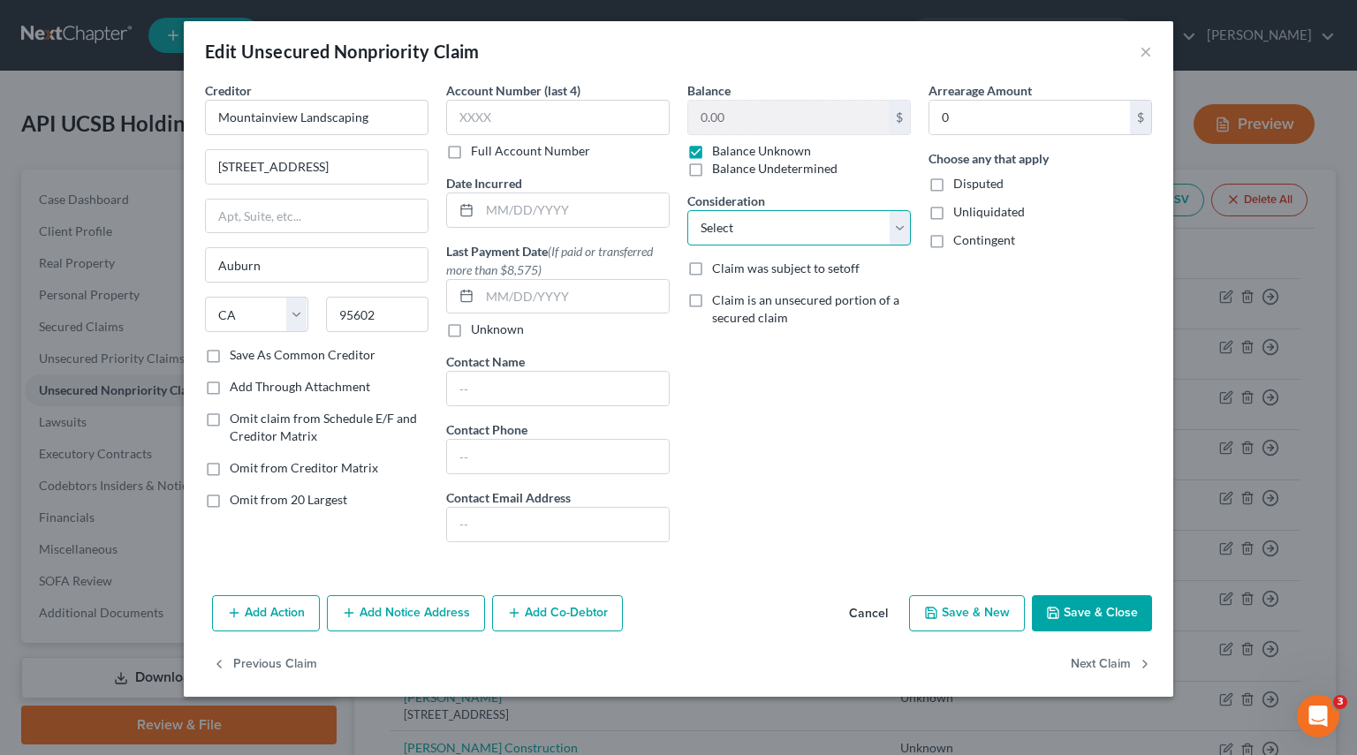
click at [687, 210] on select "Select Cable / Satellite Services Collection Agency Credit Card Debt Debt Couns…" at bounding box center [798, 227] width 223 height 35
click at [1096, 668] on button "Next Claim" at bounding box center [1110, 664] width 81 height 37
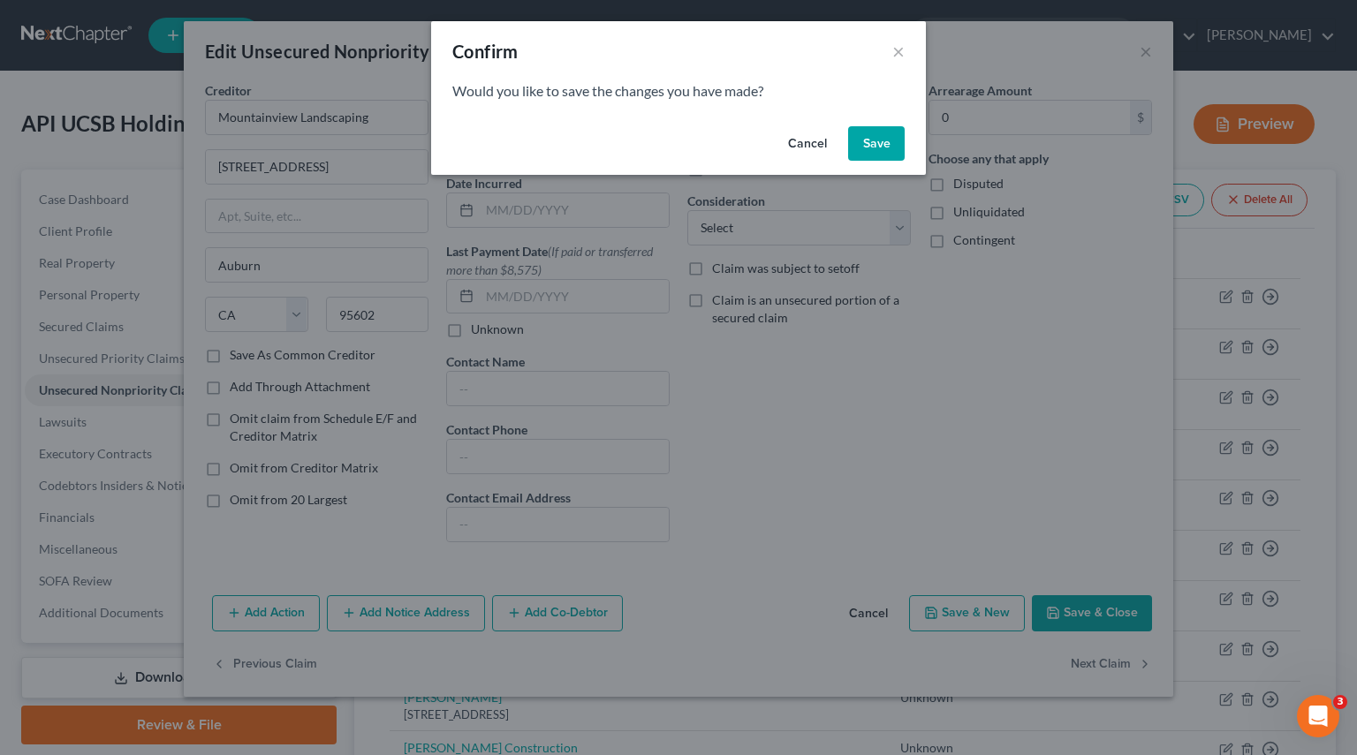
click at [890, 131] on button "Save" at bounding box center [876, 143] width 57 height 35
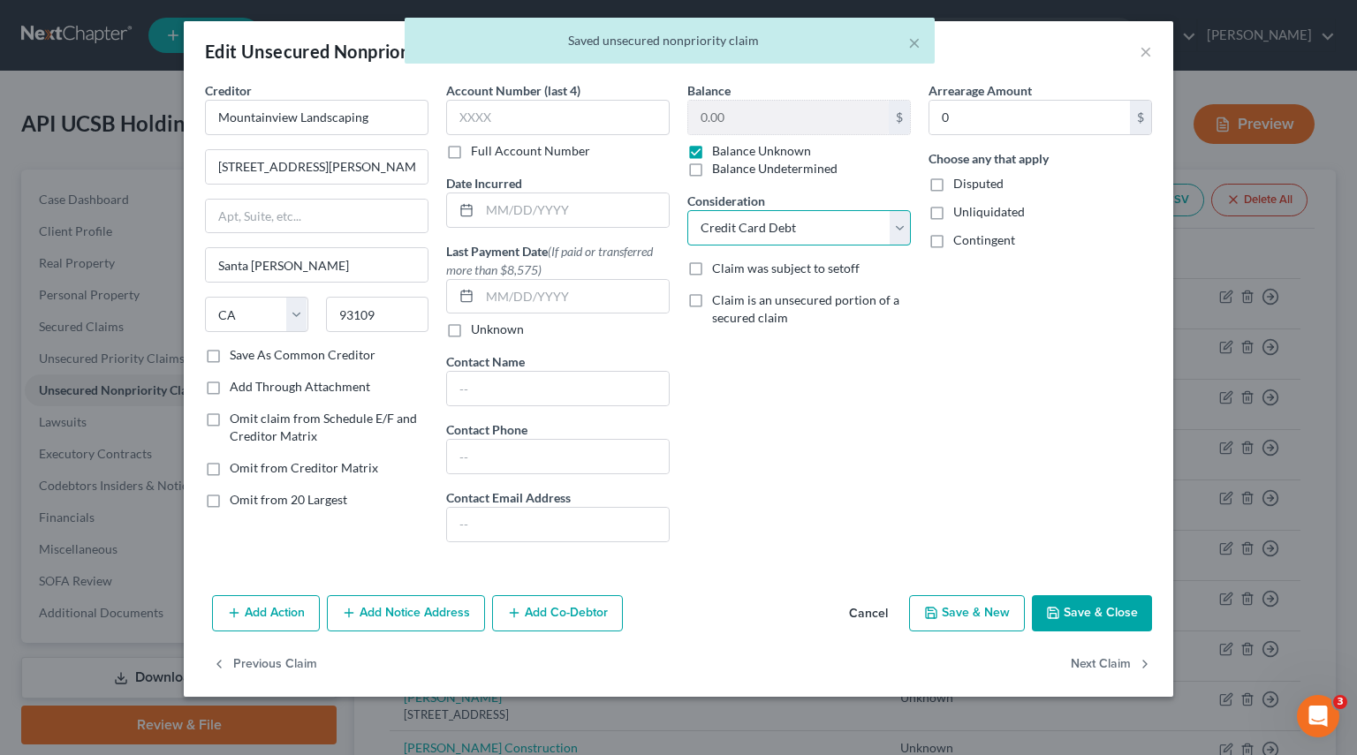
drag, startPoint x: 904, startPoint y: 235, endPoint x: 875, endPoint y: 239, distance: 28.6
click at [904, 235] on select "Select Cable / Satellite Services Collection Agency Credit Card Debt Debt Couns…" at bounding box center [798, 227] width 223 height 35
click at [687, 210] on select "Select Cable / Satellite Services Collection Agency Credit Card Debt Debt Couns…" at bounding box center [798, 227] width 223 height 35
click at [1118, 653] on button "Next Claim" at bounding box center [1110, 664] width 81 height 37
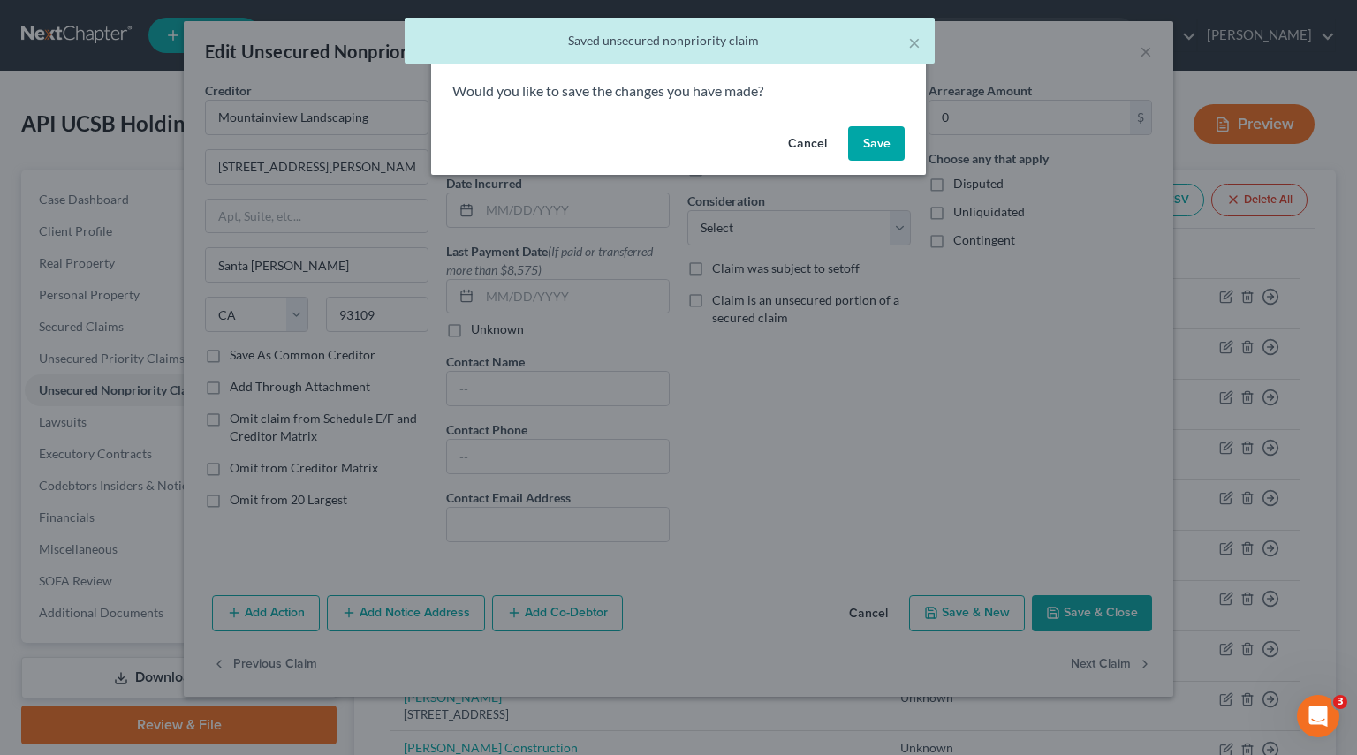
click at [890, 147] on button "Save" at bounding box center [876, 143] width 57 height 35
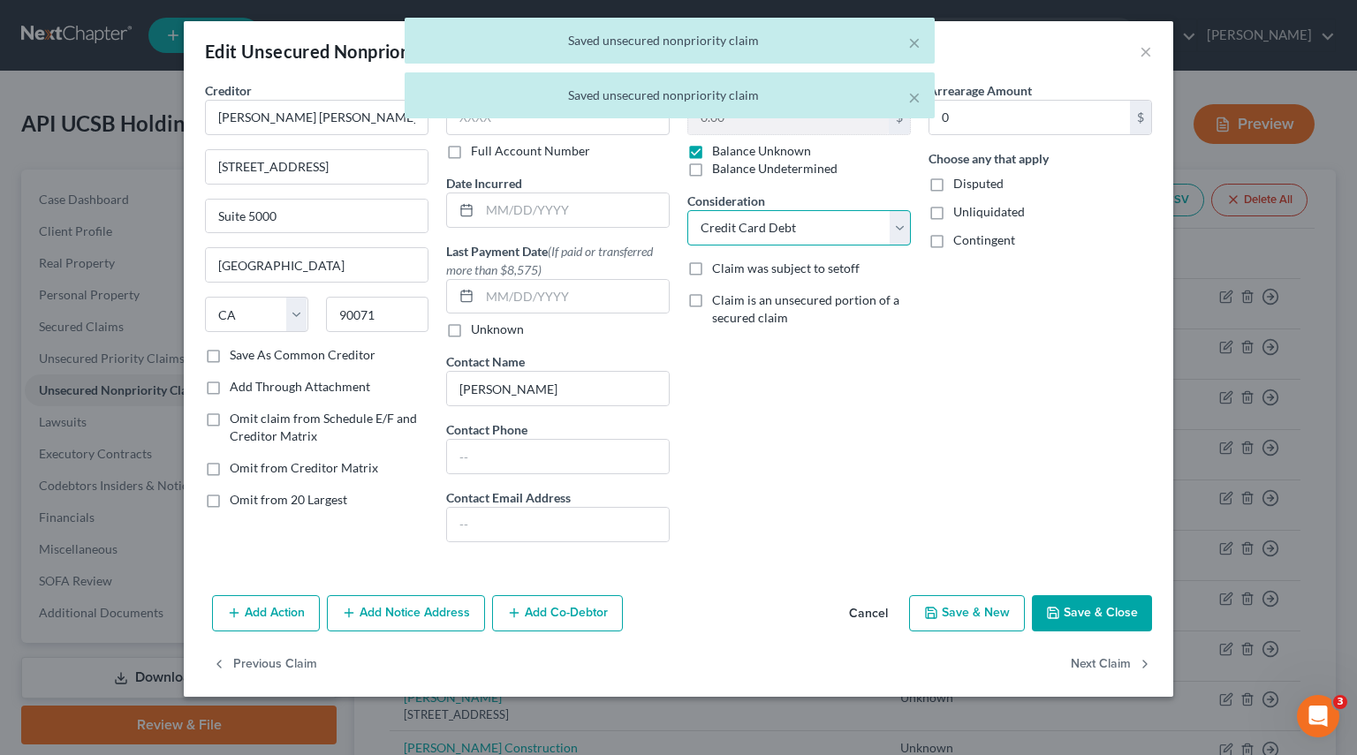
click at [895, 232] on select "Select Cable / Satellite Services Collection Agency Credit Card Debt Debt Couns…" at bounding box center [798, 227] width 223 height 35
click at [687, 210] on select "Select Cable / Satellite Services Collection Agency Credit Card Debt Debt Couns…" at bounding box center [798, 227] width 223 height 35
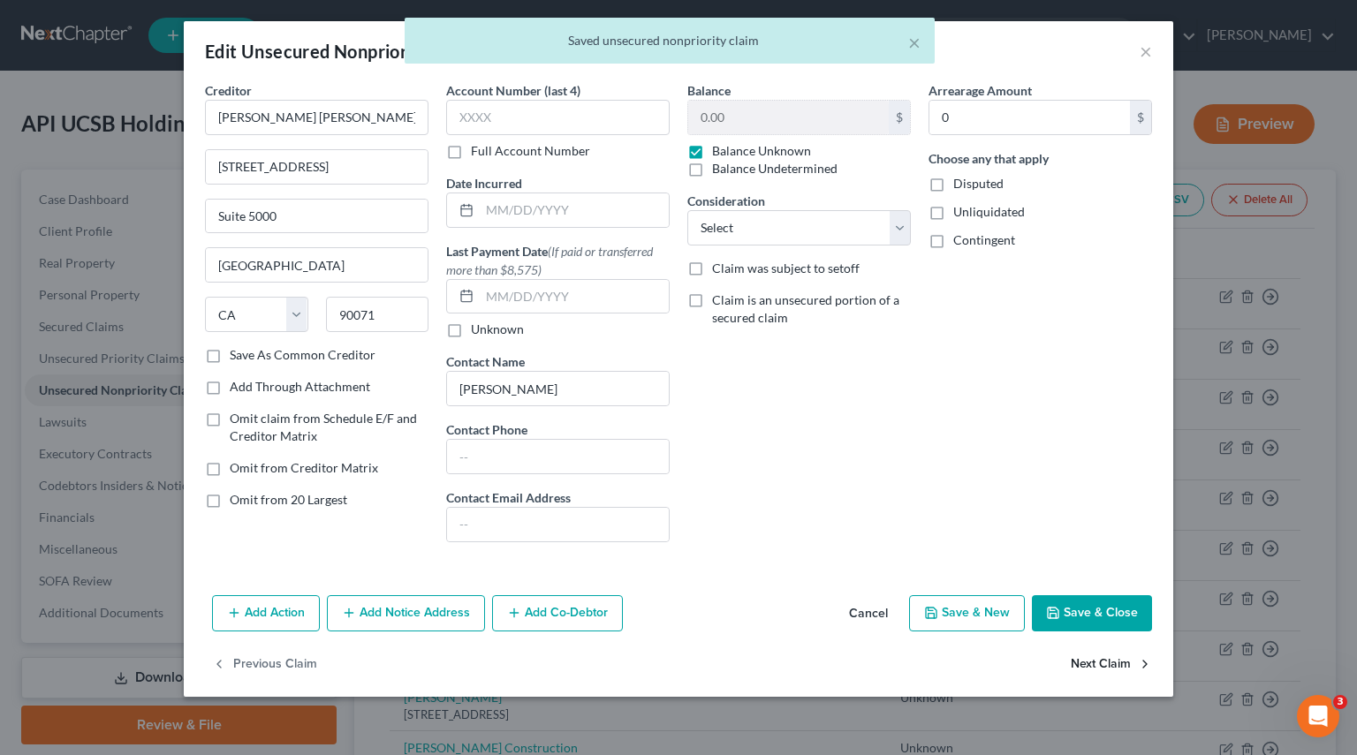
click at [1100, 662] on button "Next Claim" at bounding box center [1110, 664] width 81 height 37
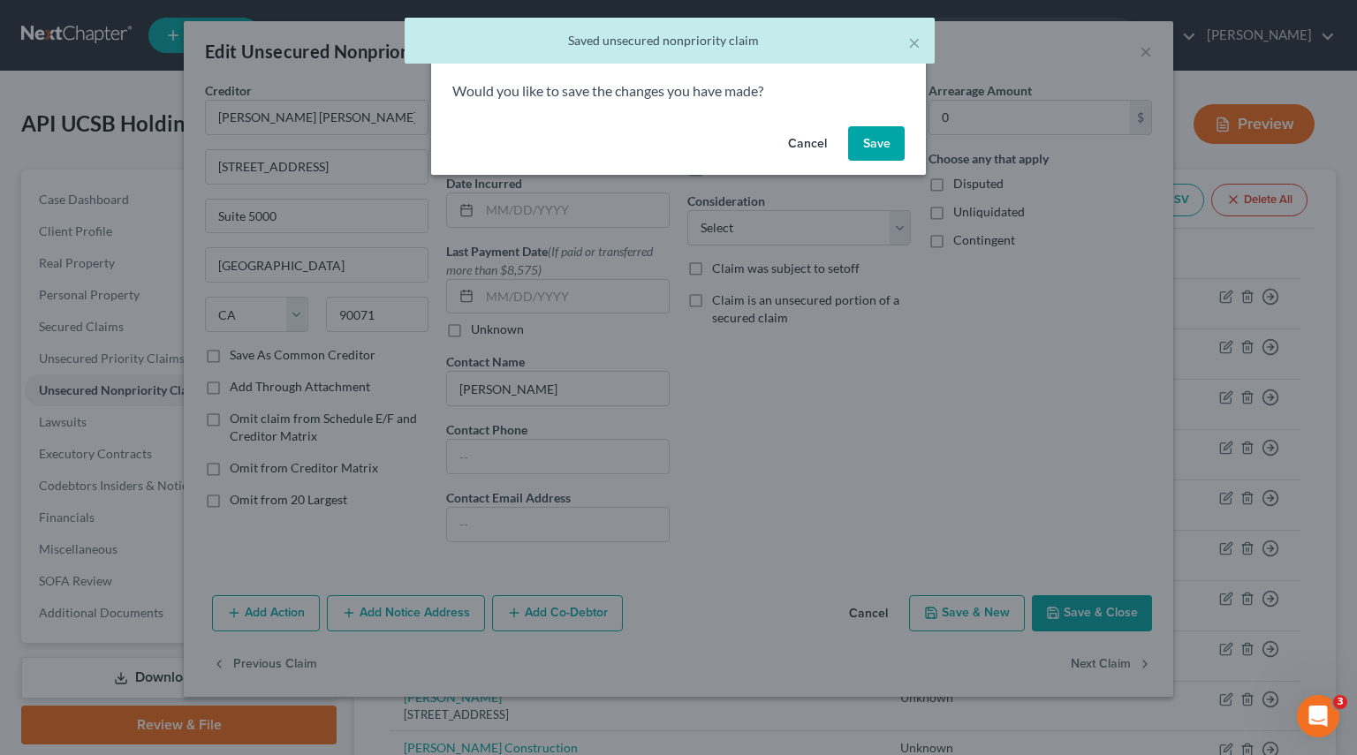
click at [882, 135] on button "Save" at bounding box center [876, 143] width 57 height 35
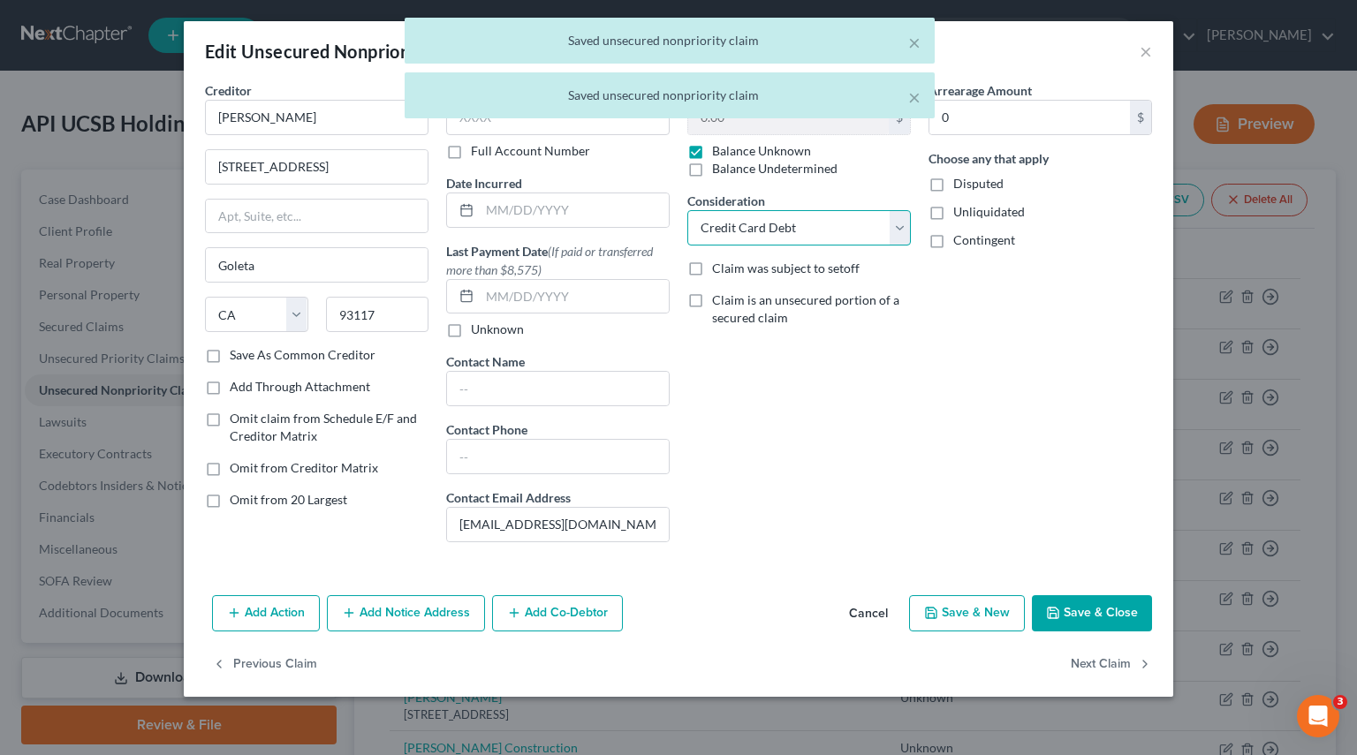
click at [899, 240] on select "Select Cable / Satellite Services Collection Agency Credit Card Debt Debt Couns…" at bounding box center [798, 227] width 223 height 35
click at [687, 210] on select "Select Cable / Satellite Services Collection Agency Credit Card Debt Debt Couns…" at bounding box center [798, 227] width 223 height 35
click at [1116, 663] on button "Next Claim" at bounding box center [1110, 664] width 81 height 37
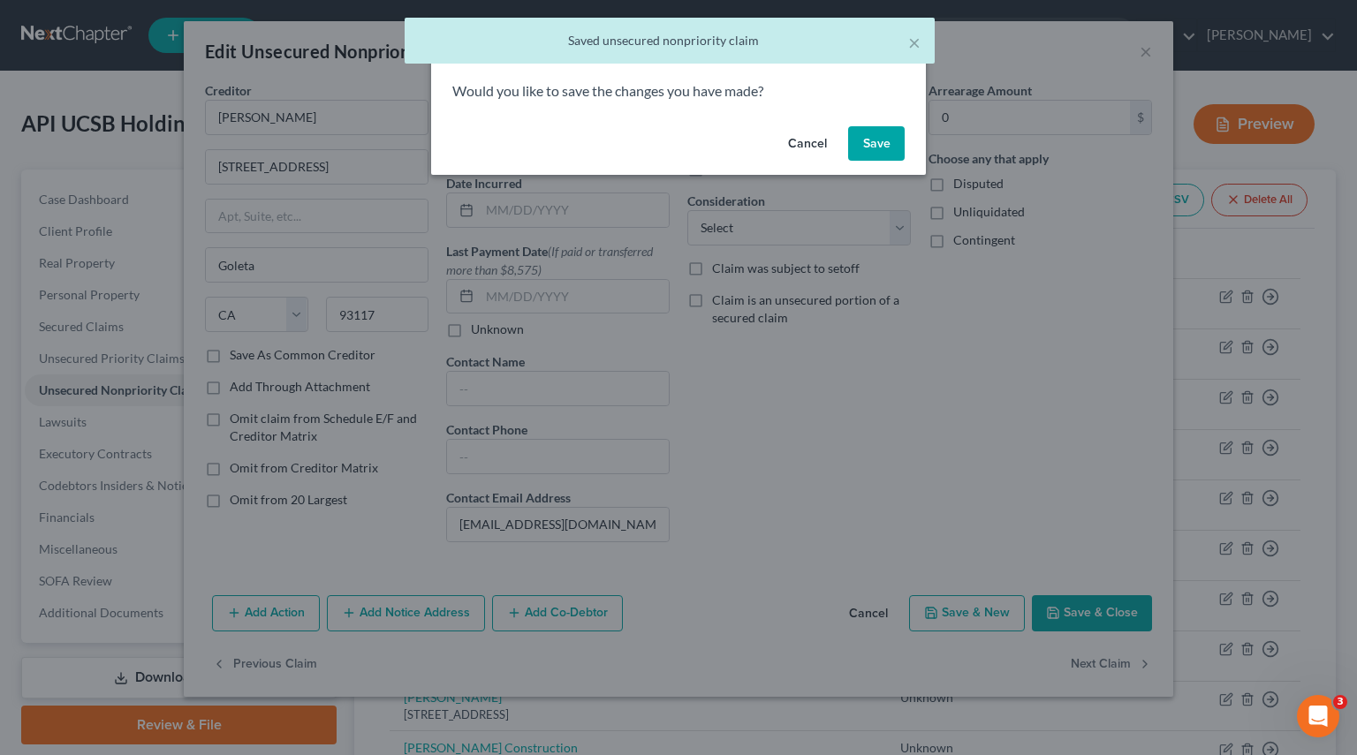
click at [881, 140] on button "Save" at bounding box center [876, 143] width 57 height 35
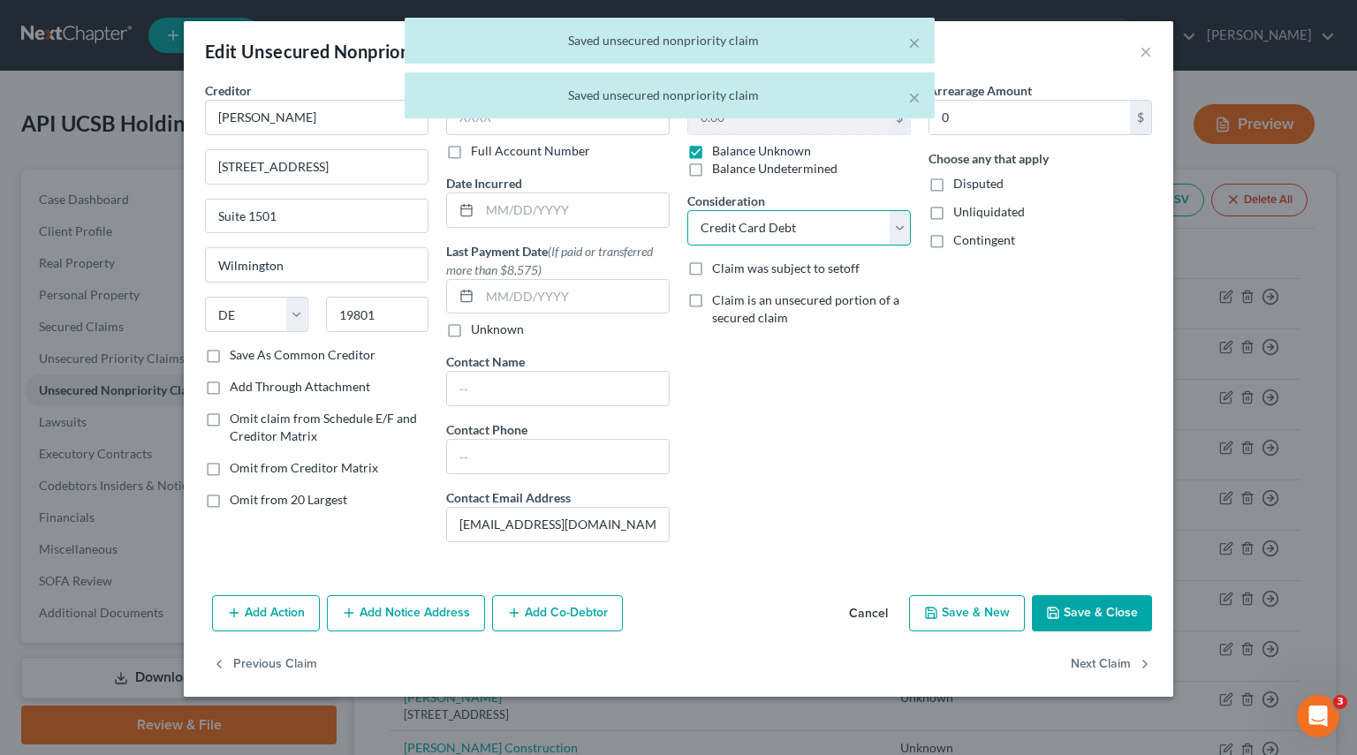
drag, startPoint x: 887, startPoint y: 229, endPoint x: 870, endPoint y: 234, distance: 17.6
click at [887, 229] on select "Select Cable / Satellite Services Collection Agency Credit Card Debt Debt Couns…" at bounding box center [798, 227] width 223 height 35
click at [687, 210] on select "Select Cable / Satellite Services Collection Agency Credit Card Debt Debt Couns…" at bounding box center [798, 227] width 223 height 35
click at [1116, 655] on button "Next Claim" at bounding box center [1110, 664] width 81 height 37
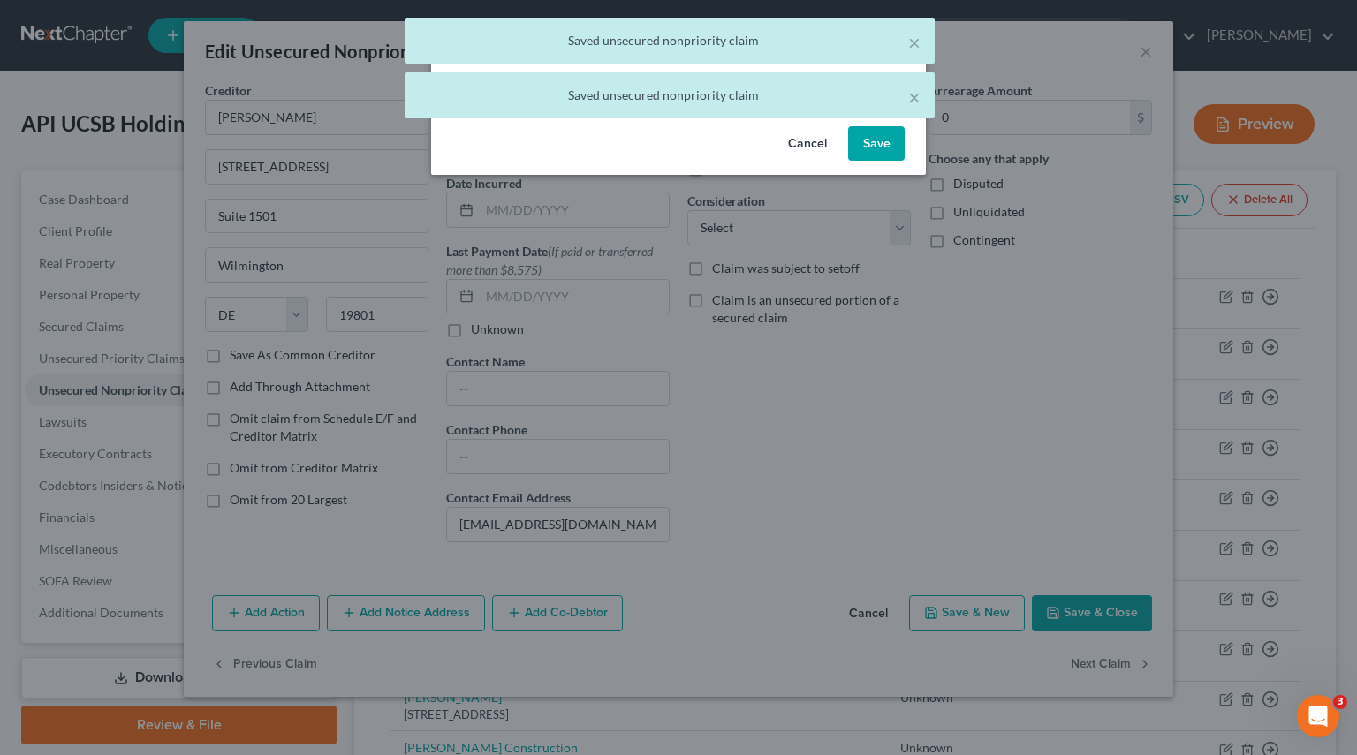
click at [885, 156] on button "Save" at bounding box center [876, 143] width 57 height 35
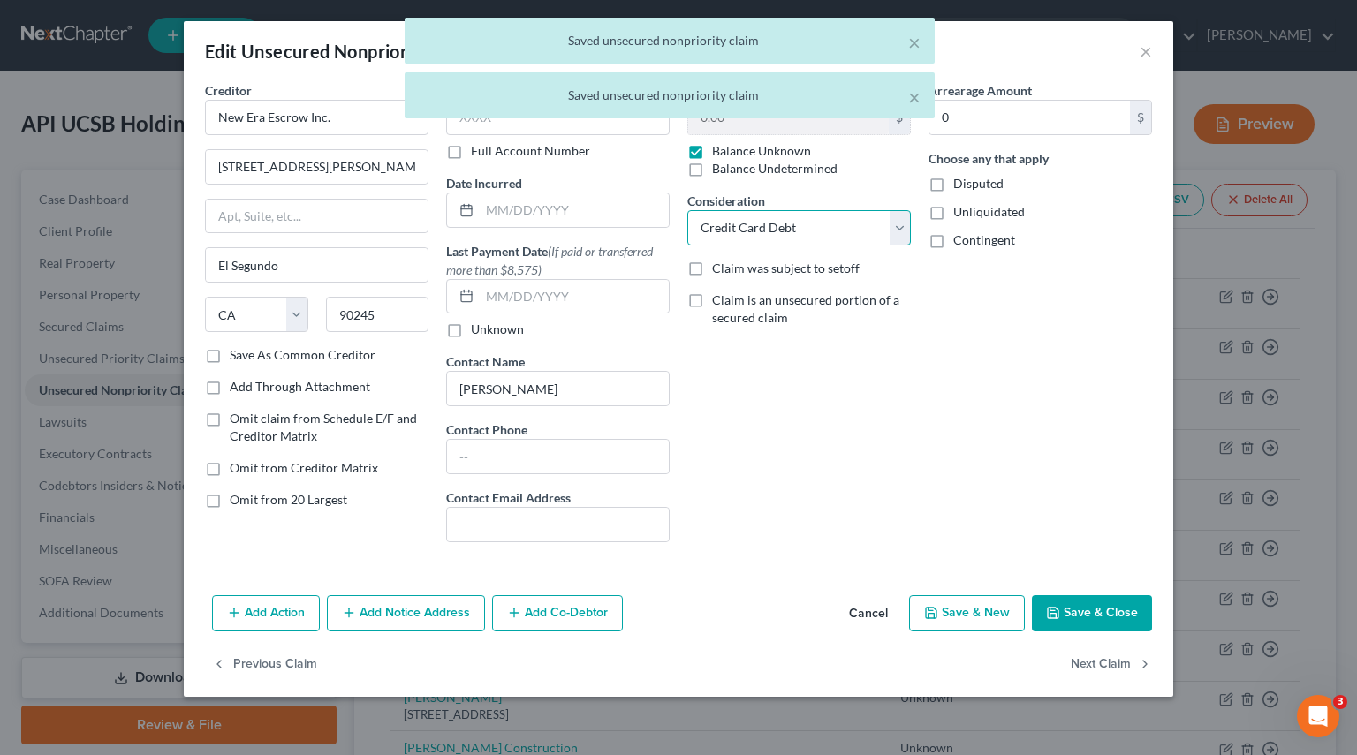
click at [897, 233] on select "Select Cable / Satellite Services Collection Agency Credit Card Debt Debt Couns…" at bounding box center [798, 227] width 223 height 35
click at [687, 210] on select "Select Cable / Satellite Services Collection Agency Credit Card Debt Debt Couns…" at bounding box center [798, 227] width 223 height 35
click at [1108, 660] on button "Next Claim" at bounding box center [1110, 664] width 81 height 37
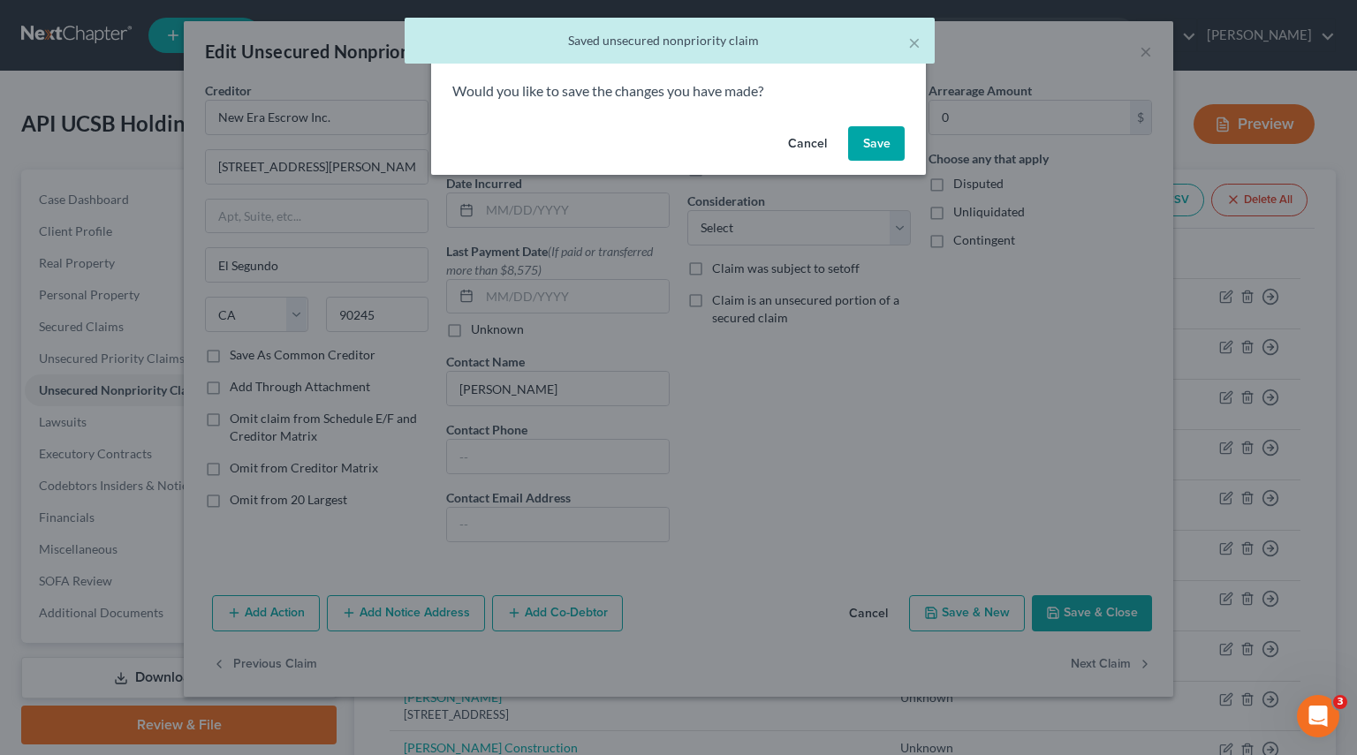
click at [881, 140] on button "Save" at bounding box center [876, 143] width 57 height 35
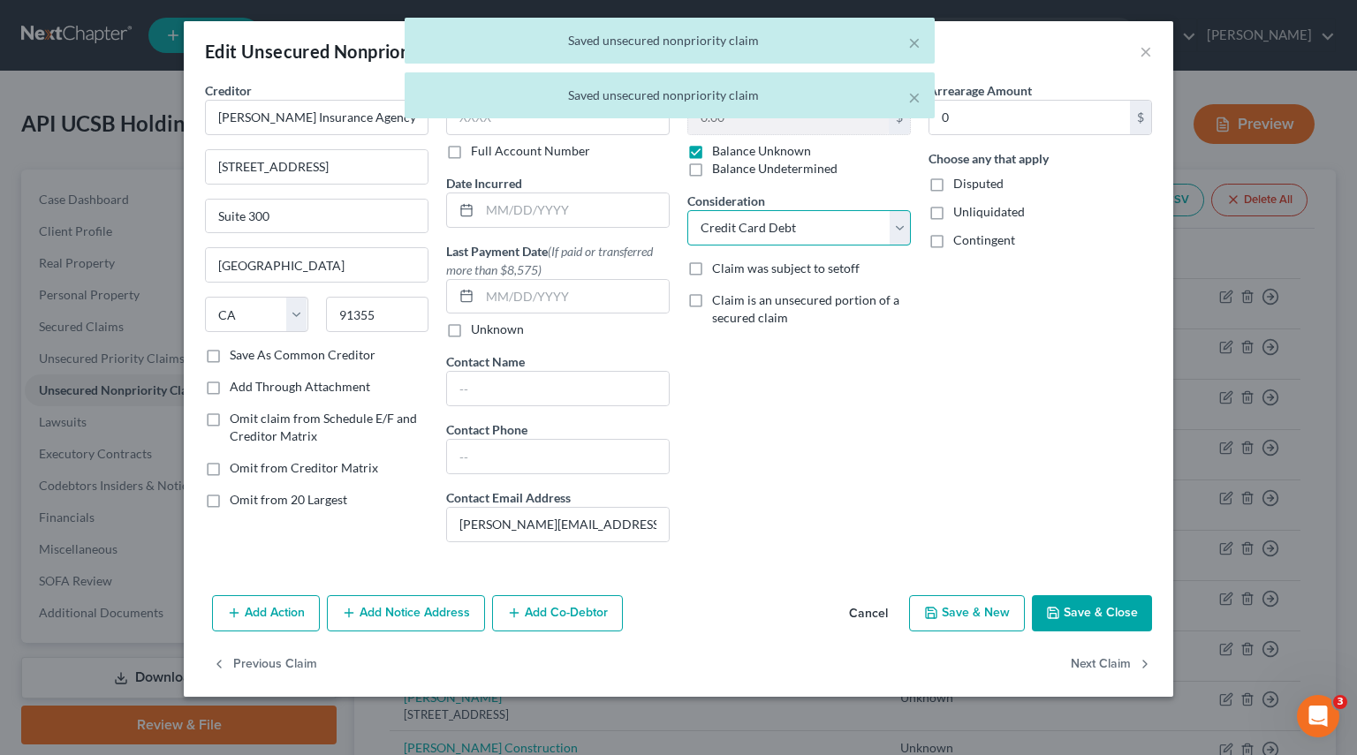
click at [897, 234] on select "Select Cable / Satellite Services Collection Agency Credit Card Debt Debt Couns…" at bounding box center [798, 227] width 223 height 35
click at [687, 210] on select "Select Cable / Satellite Services Collection Agency Credit Card Debt Debt Couns…" at bounding box center [798, 227] width 223 height 35
click at [1116, 659] on button "Next Claim" at bounding box center [1110, 664] width 81 height 37
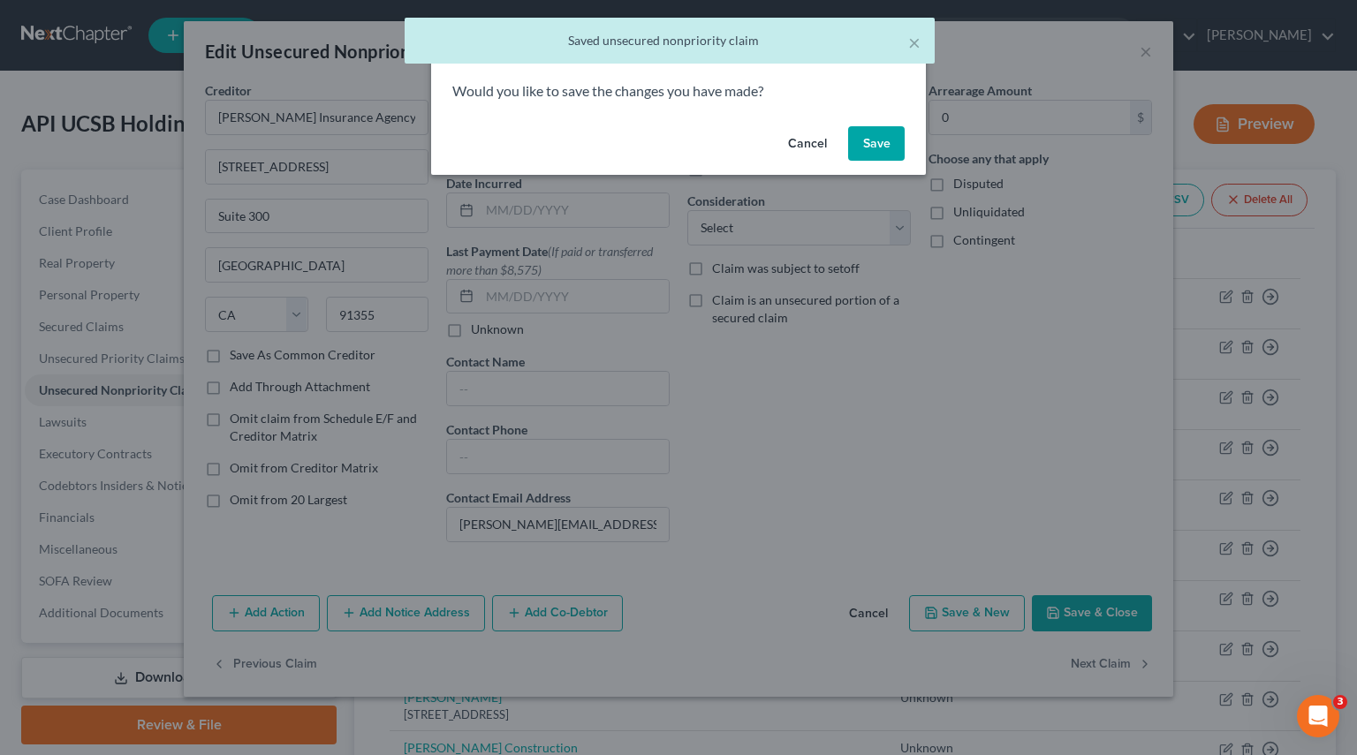
click at [884, 138] on button "Save" at bounding box center [876, 143] width 57 height 35
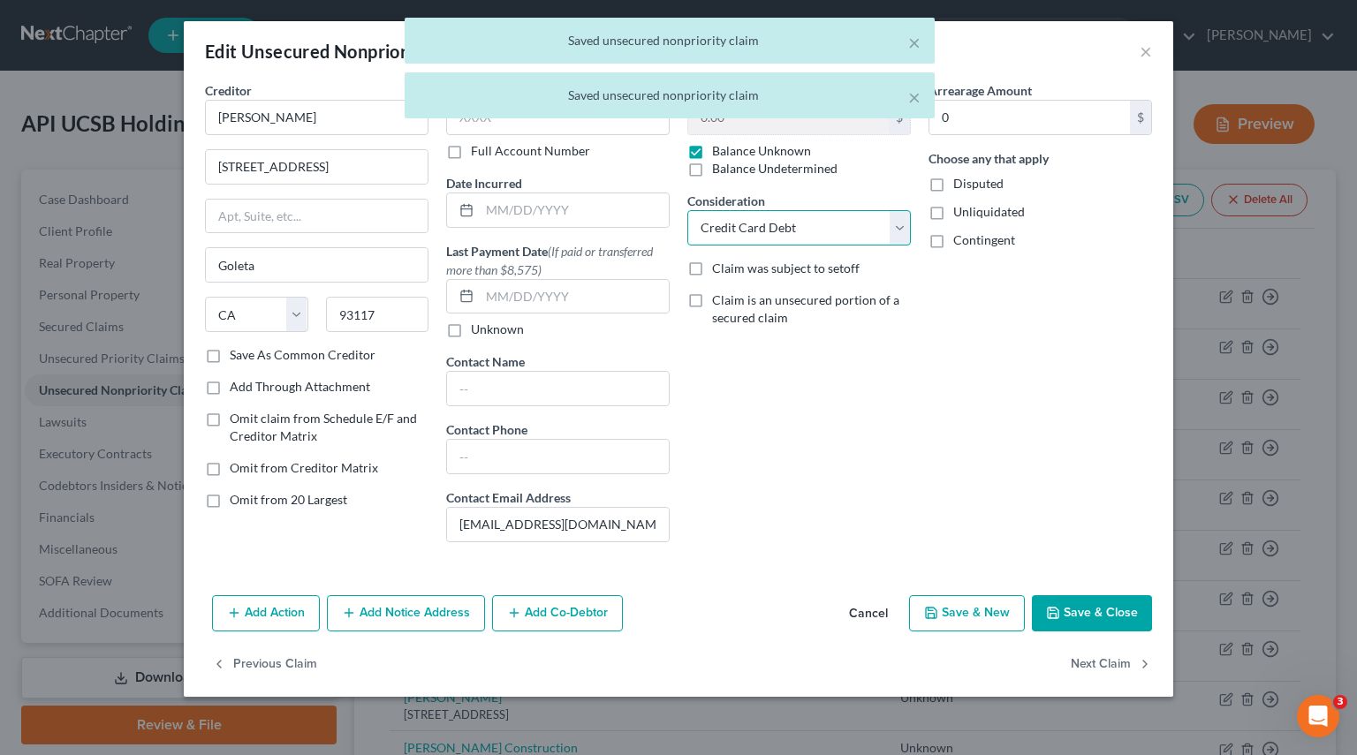
click at [902, 234] on select "Select Cable / Satellite Services Collection Agency Credit Card Debt Debt Couns…" at bounding box center [798, 227] width 223 height 35
click at [687, 210] on select "Select Cable / Satellite Services Collection Agency Credit Card Debt Debt Couns…" at bounding box center [798, 227] width 223 height 35
click at [1114, 651] on button "Next Claim" at bounding box center [1110, 664] width 81 height 37
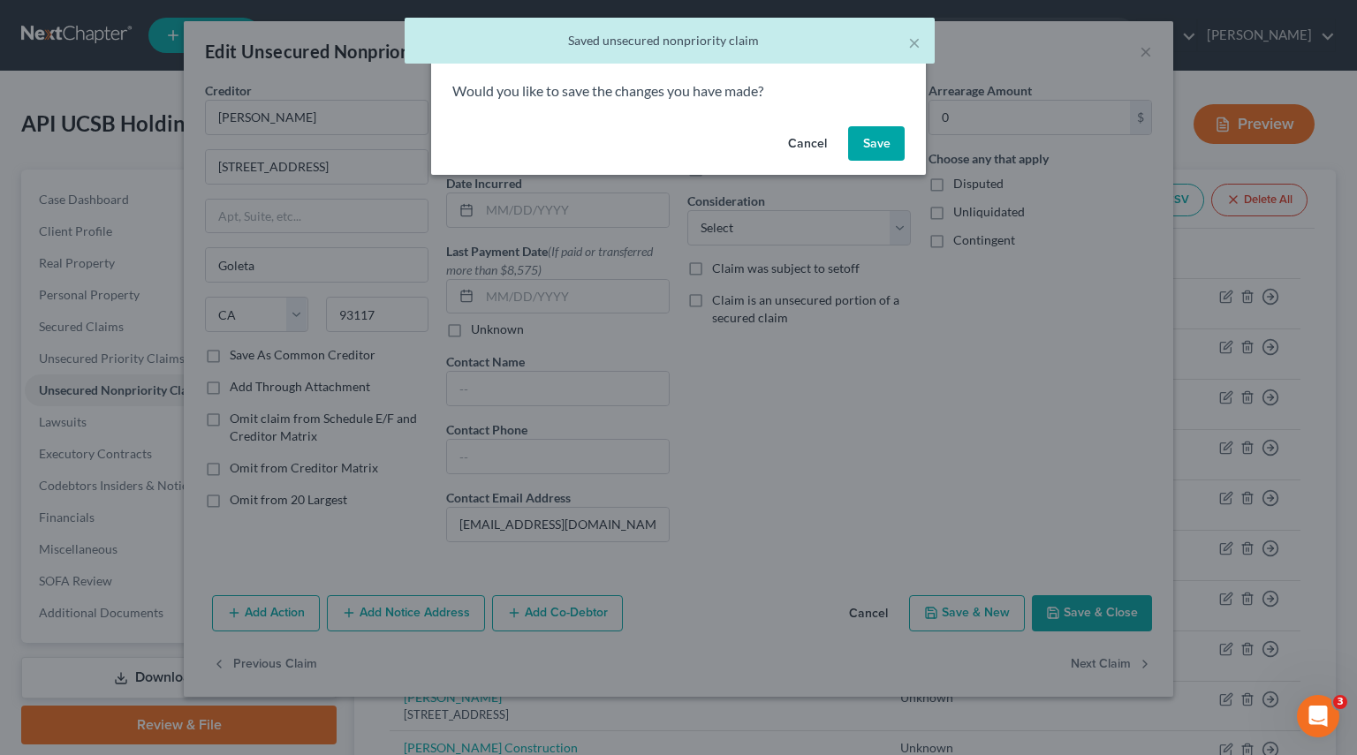
drag, startPoint x: 866, startPoint y: 148, endPoint x: 862, endPoint y: 211, distance: 62.9
click at [867, 147] on button "Save" at bounding box center [876, 143] width 57 height 35
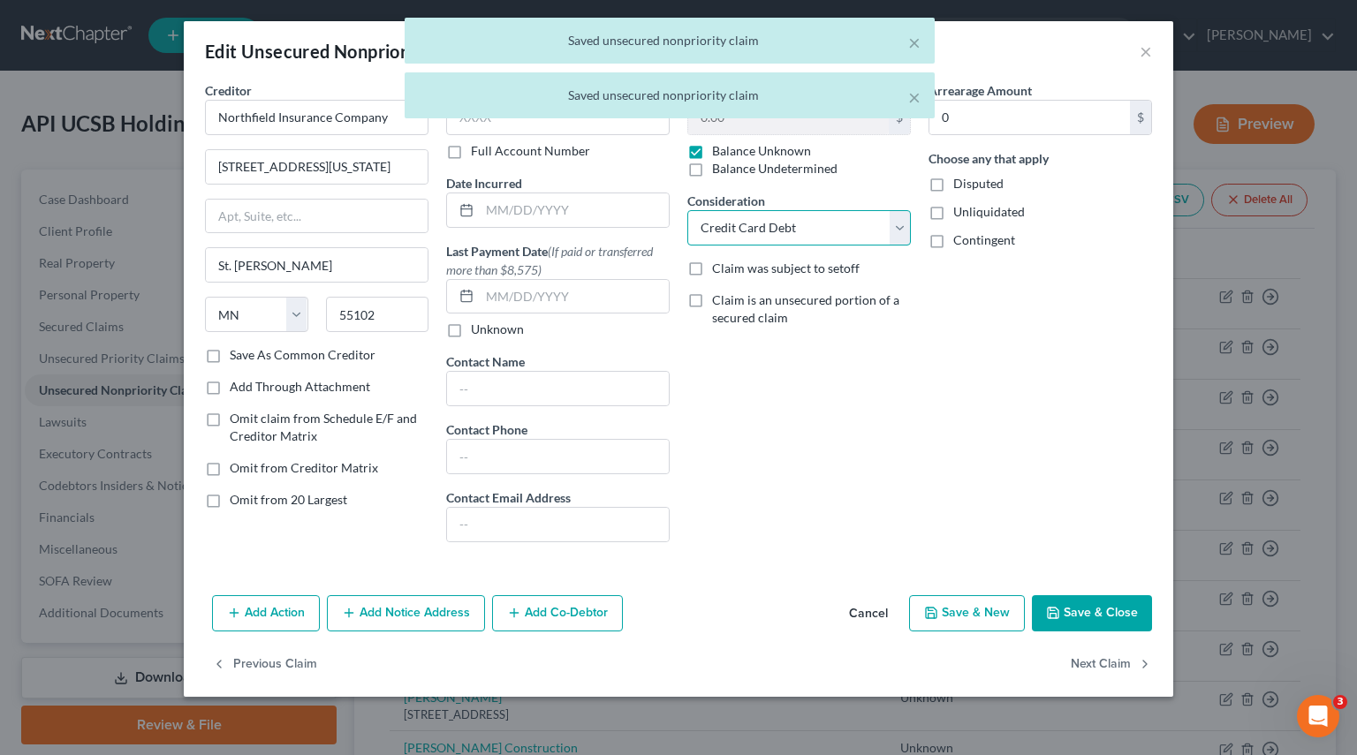
click at [889, 216] on select "Select Cable / Satellite Services Collection Agency Credit Card Debt Debt Couns…" at bounding box center [798, 227] width 223 height 35
click at [687, 210] on select "Select Cable / Satellite Services Collection Agency Credit Card Debt Debt Couns…" at bounding box center [798, 227] width 223 height 35
click at [1113, 662] on button "Next Claim" at bounding box center [1110, 664] width 81 height 37
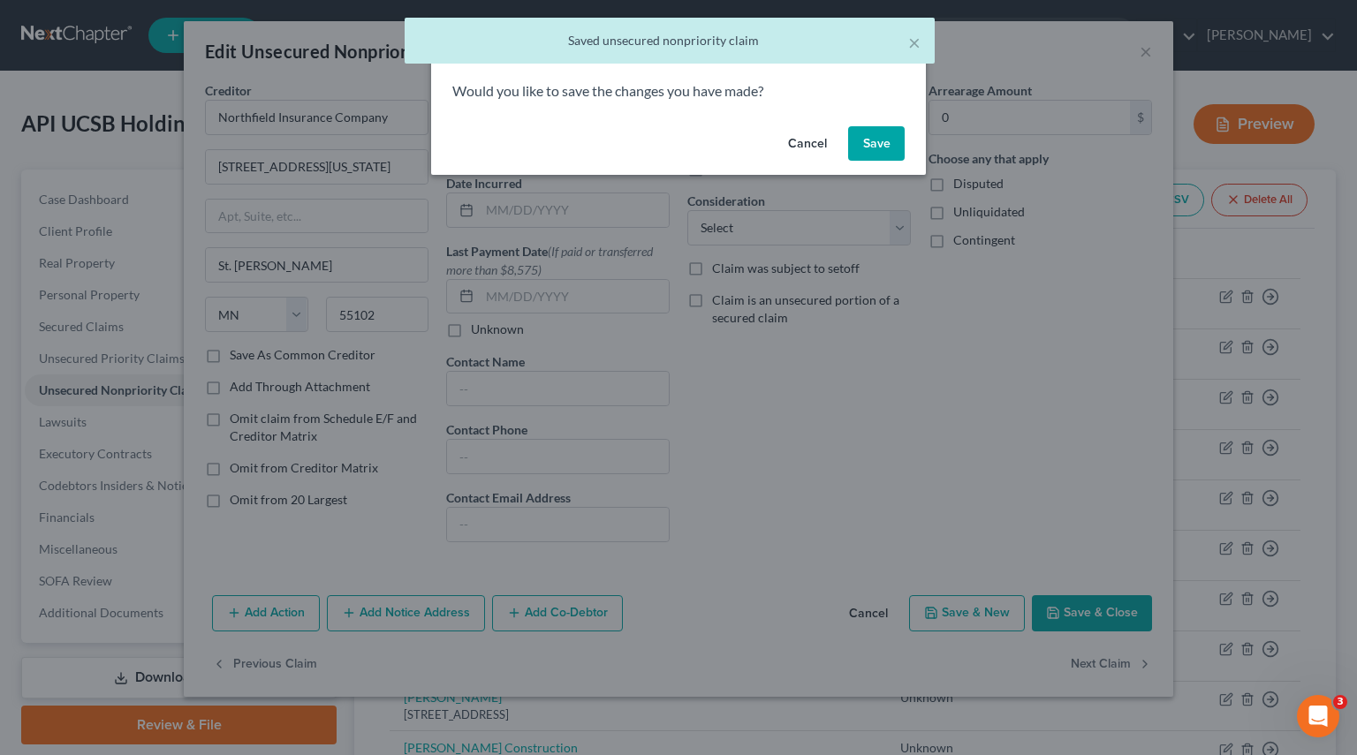
click at [856, 139] on button "Save" at bounding box center [876, 143] width 57 height 35
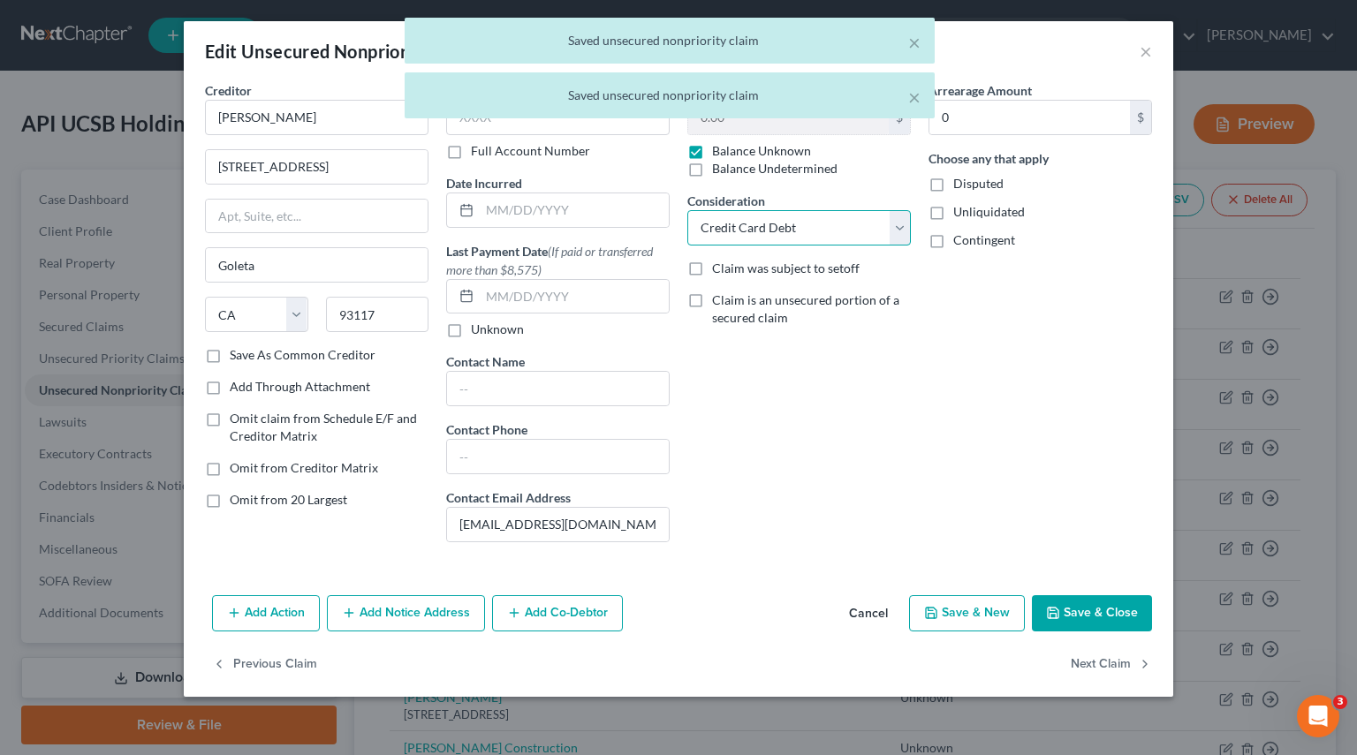
click at [897, 233] on select "Select Cable / Satellite Services Collection Agency Credit Card Debt Debt Couns…" at bounding box center [798, 227] width 223 height 35
click at [687, 210] on select "Select Cable / Satellite Services Collection Agency Credit Card Debt Debt Couns…" at bounding box center [798, 227] width 223 height 35
click at [815, 236] on select "Select Cable / Satellite Services Collection Agency Credit Card Debt Debt Couns…" at bounding box center [798, 227] width 223 height 35
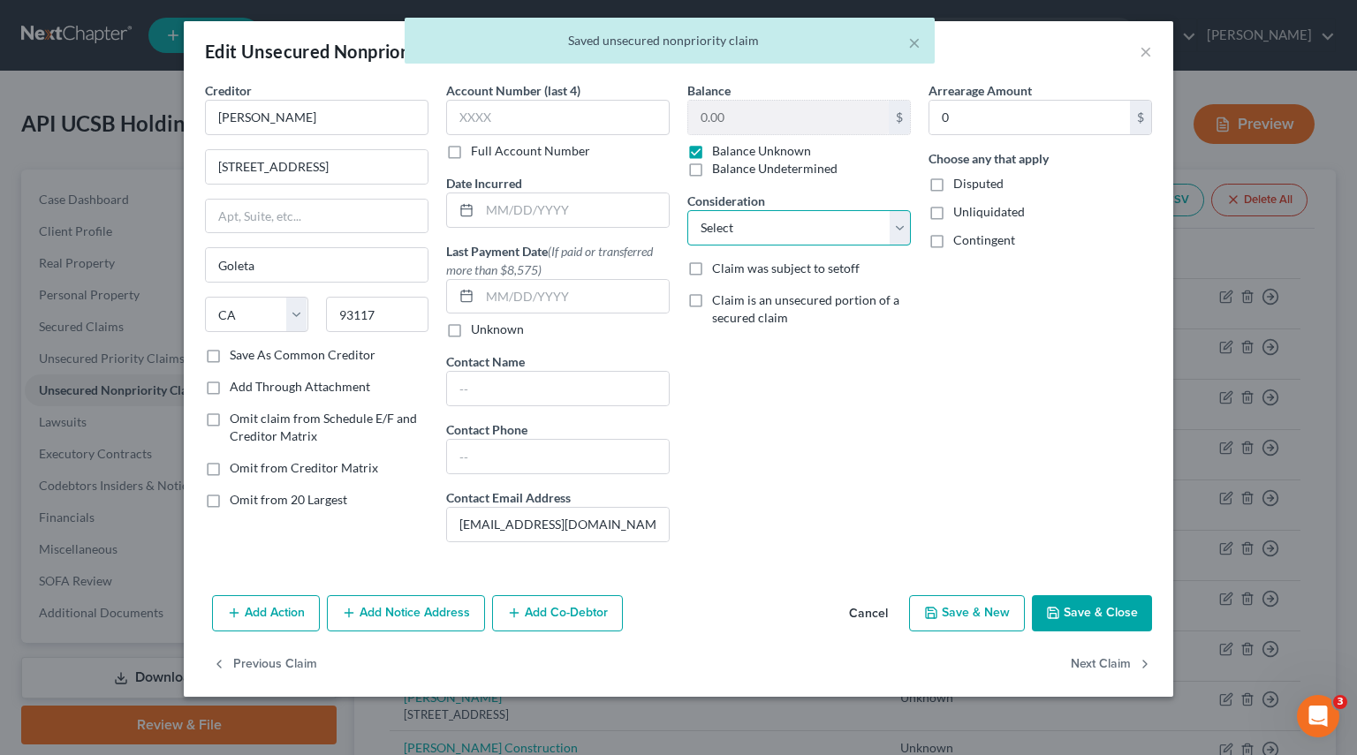
click at [687, 210] on select "Select Cable / Satellite Services Collection Agency Credit Card Debt Debt Couns…" at bounding box center [798, 227] width 223 height 35
click at [1134, 675] on button "Next Claim" at bounding box center [1110, 664] width 81 height 37
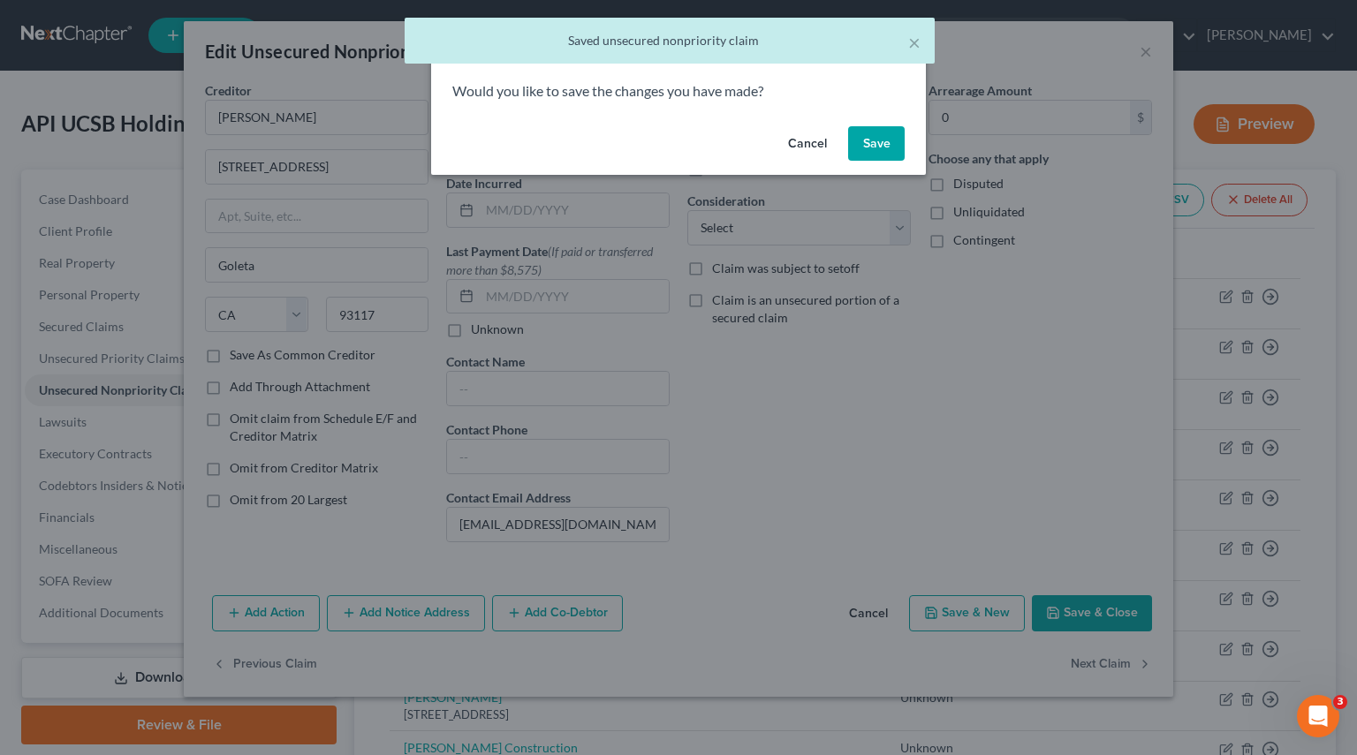
click at [894, 158] on button "Save" at bounding box center [876, 143] width 57 height 35
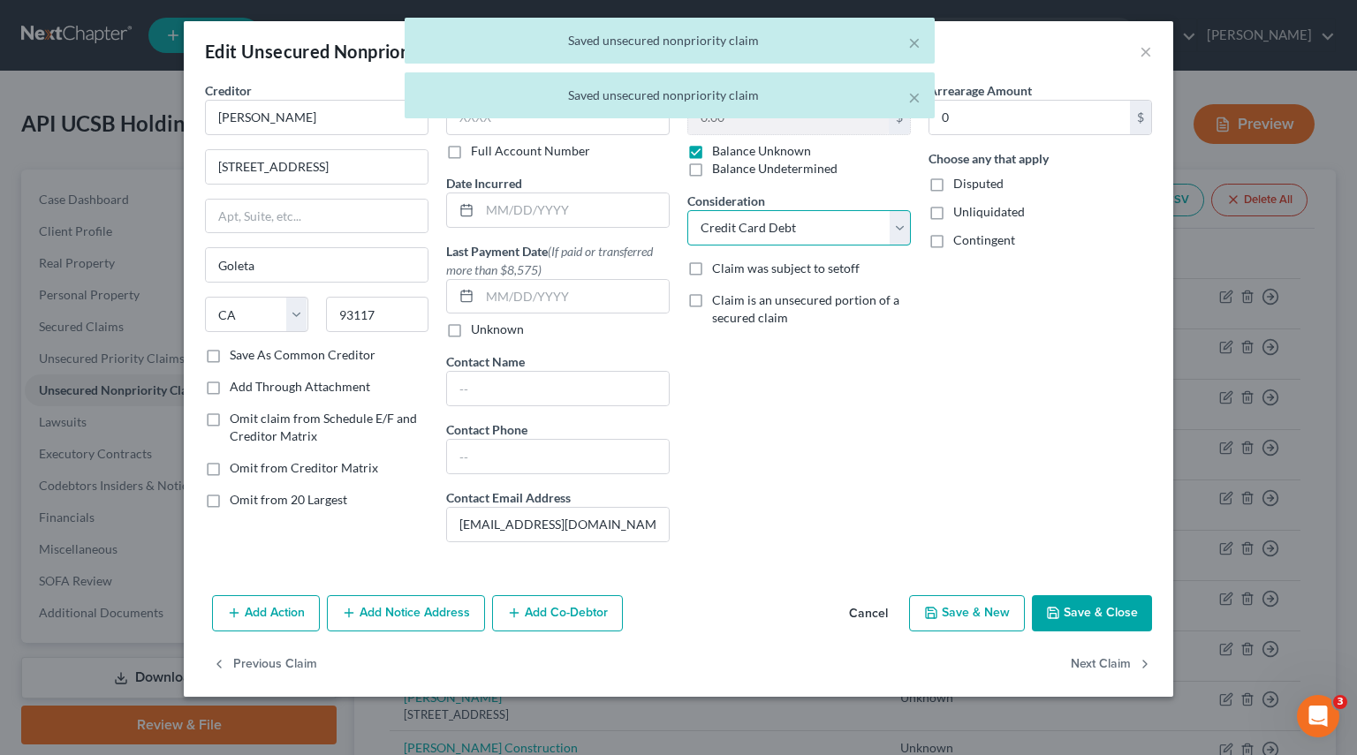
drag, startPoint x: 899, startPoint y: 233, endPoint x: 876, endPoint y: 243, distance: 24.9
click at [899, 233] on select "Select Cable / Satellite Services Collection Agency Credit Card Debt Debt Couns…" at bounding box center [798, 227] width 223 height 35
click at [687, 210] on select "Select Cable / Satellite Services Collection Agency Credit Card Debt Debt Couns…" at bounding box center [798, 227] width 223 height 35
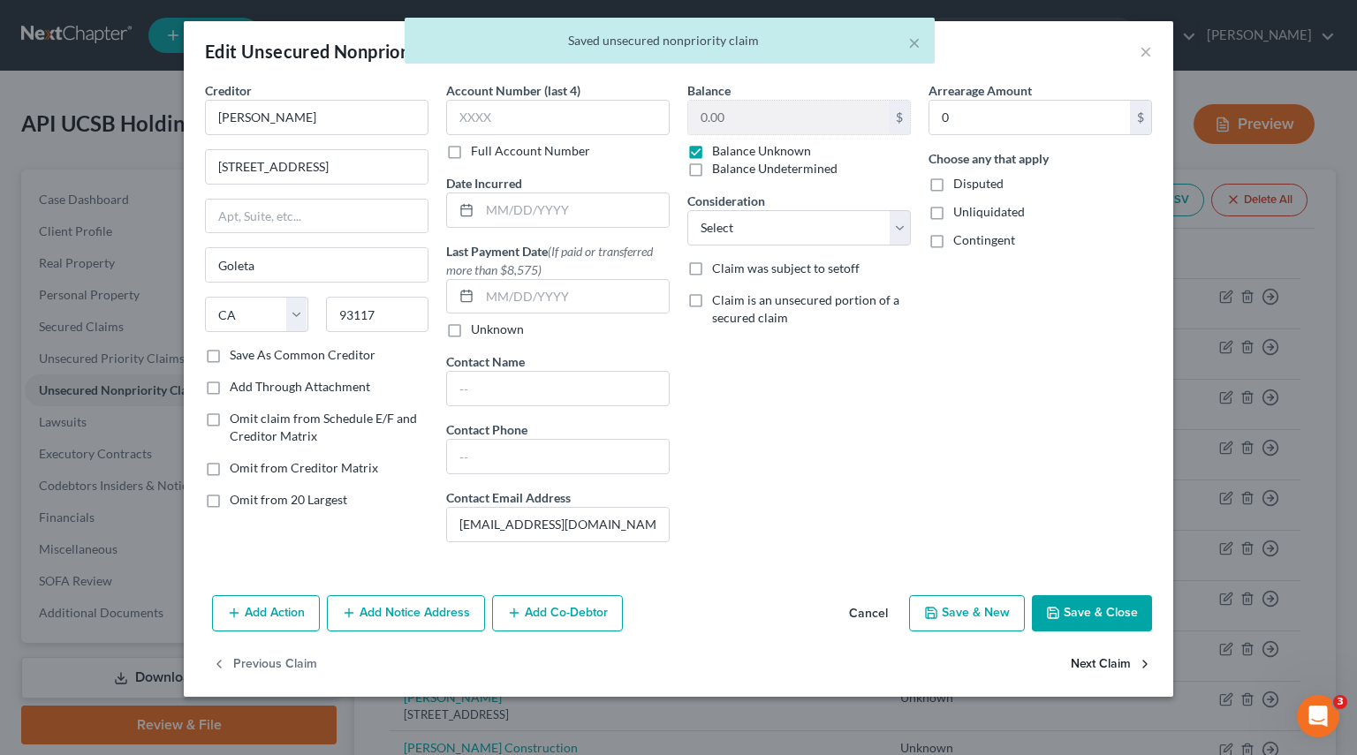
click at [1131, 659] on button "Next Claim" at bounding box center [1110, 664] width 81 height 37
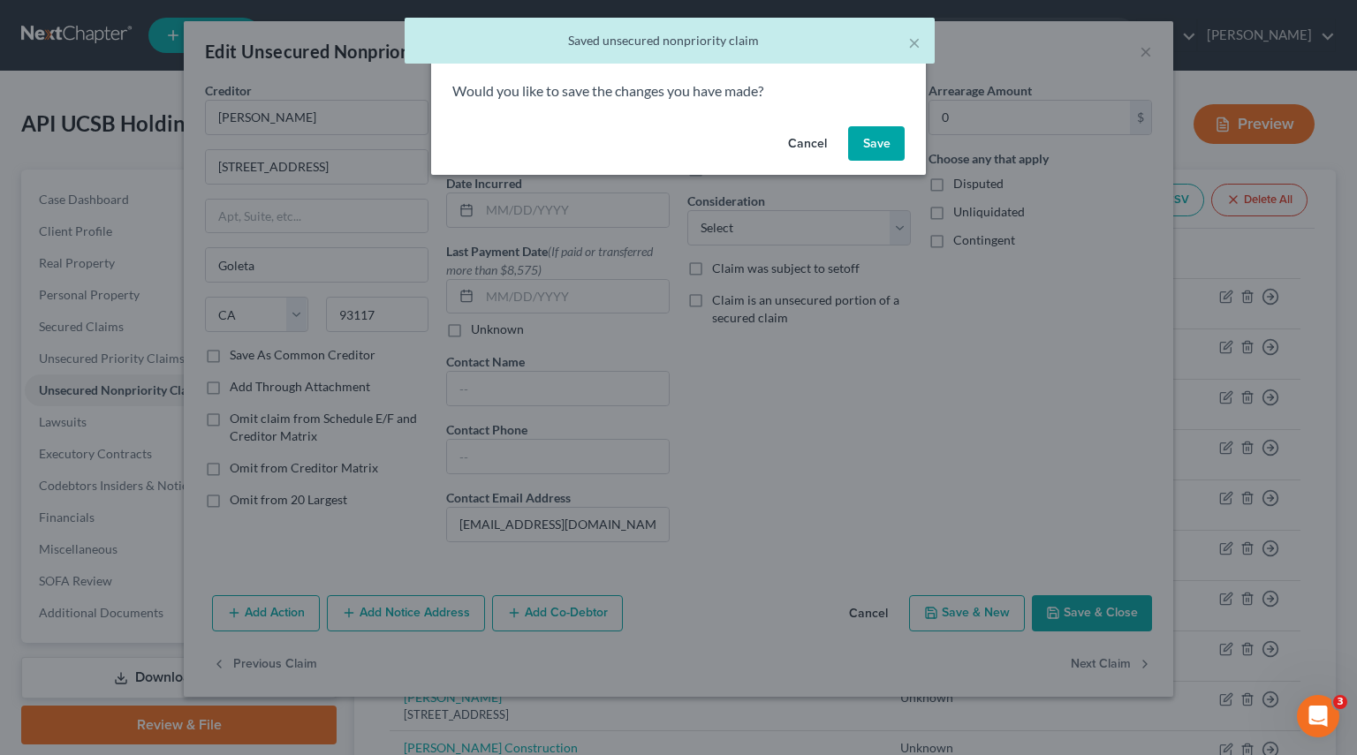
click at [874, 140] on button "Save" at bounding box center [876, 143] width 57 height 35
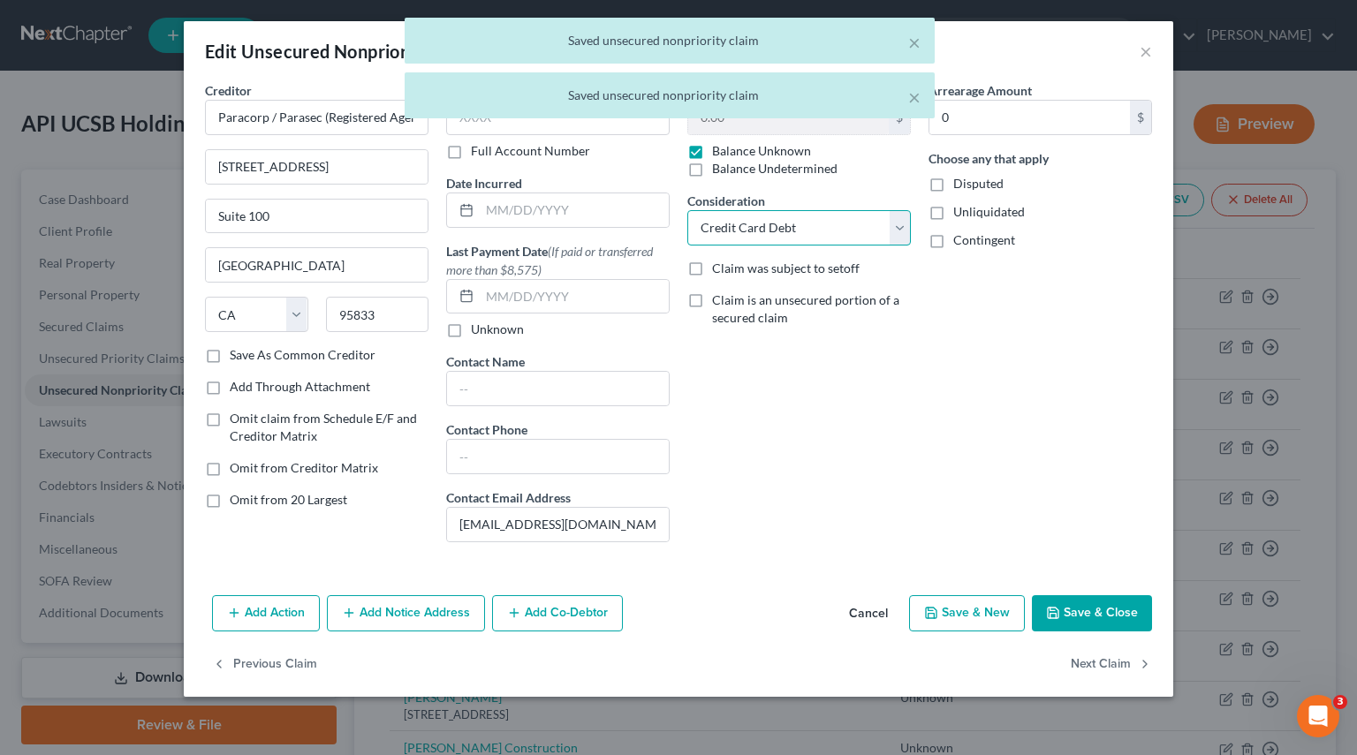
drag, startPoint x: 893, startPoint y: 226, endPoint x: 867, endPoint y: 236, distance: 27.4
click at [893, 226] on select "Select Cable / Satellite Services Collection Agency Credit Card Debt Debt Couns…" at bounding box center [798, 227] width 223 height 35
click at [687, 210] on select "Select Cable / Satellite Services Collection Agency Credit Card Debt Debt Couns…" at bounding box center [798, 227] width 223 height 35
click at [1080, 667] on button "Next Claim" at bounding box center [1110, 664] width 81 height 37
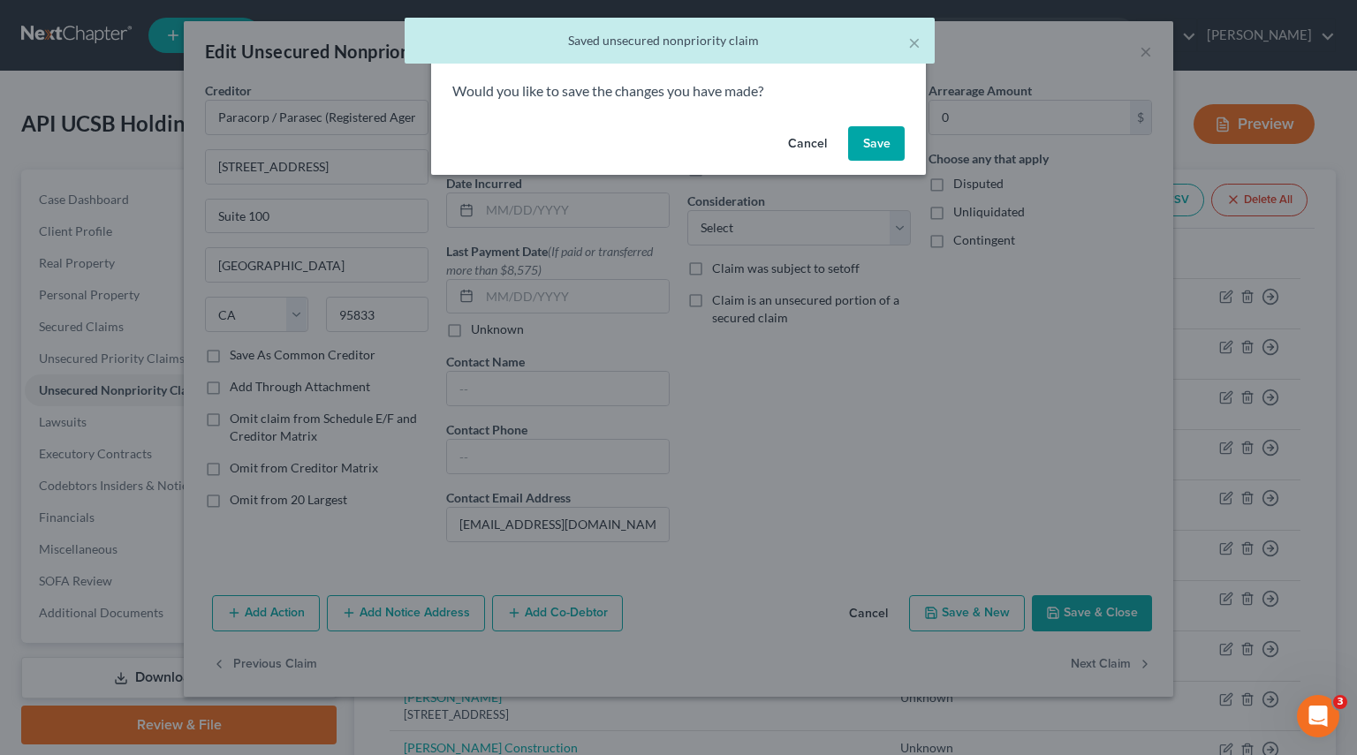
click at [879, 150] on button "Save" at bounding box center [876, 143] width 57 height 35
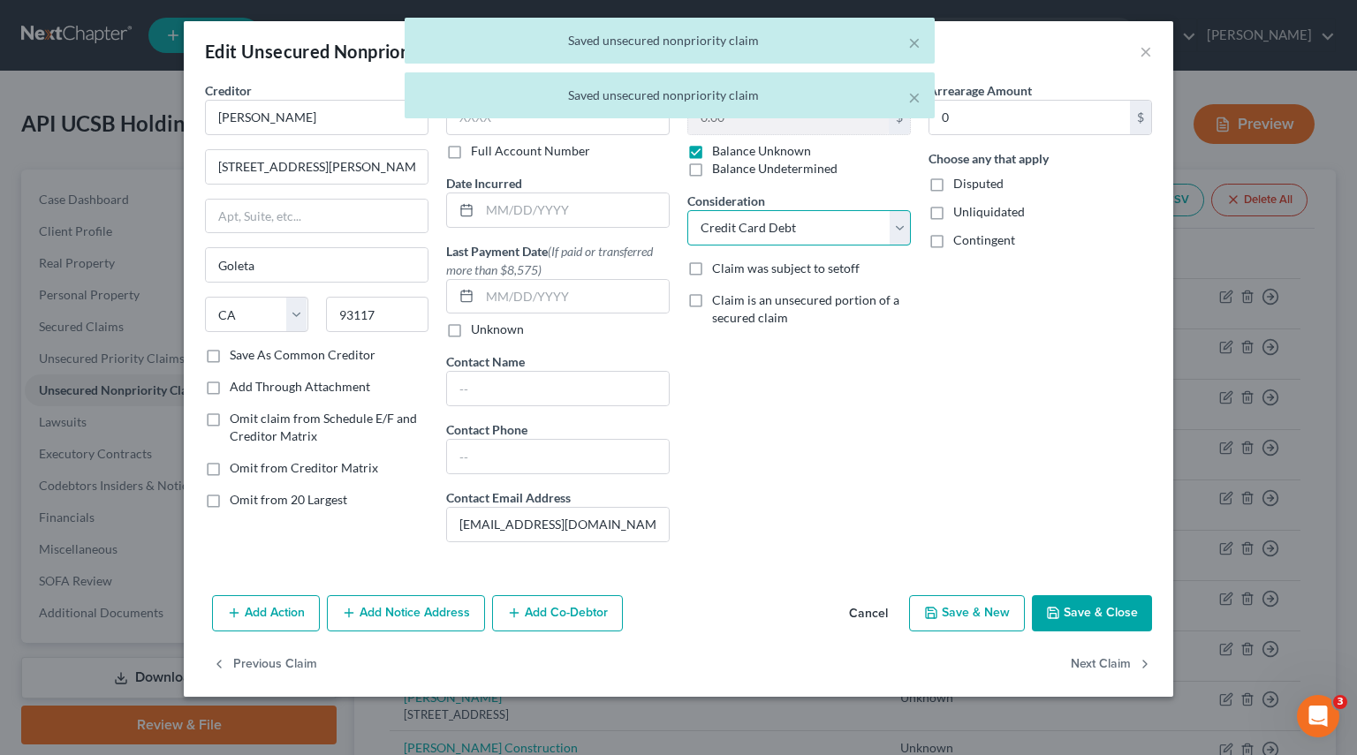
click at [889, 219] on select "Select Cable / Satellite Services Collection Agency Credit Card Debt Debt Couns…" at bounding box center [798, 227] width 223 height 35
click at [831, 238] on select "Select Cable / Satellite Services Collection Agency Credit Card Debt Debt Couns…" at bounding box center [798, 227] width 223 height 35
click at [894, 225] on select "Select Cable / Satellite Services Collection Agency Credit Card Debt Debt Couns…" at bounding box center [798, 227] width 223 height 35
click at [687, 210] on select "Select Cable / Satellite Services Collection Agency Credit Card Debt Debt Couns…" at bounding box center [798, 227] width 223 height 35
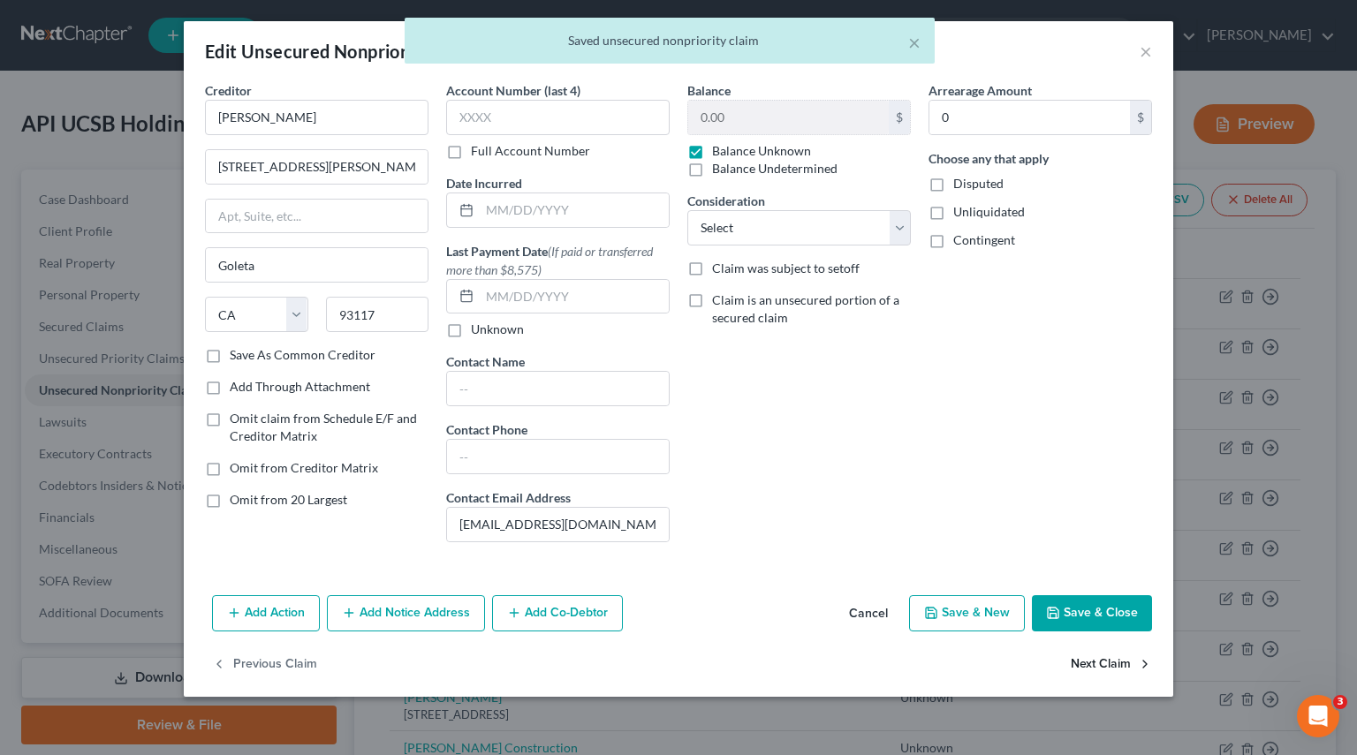
click at [1127, 658] on button "Next Claim" at bounding box center [1110, 664] width 81 height 37
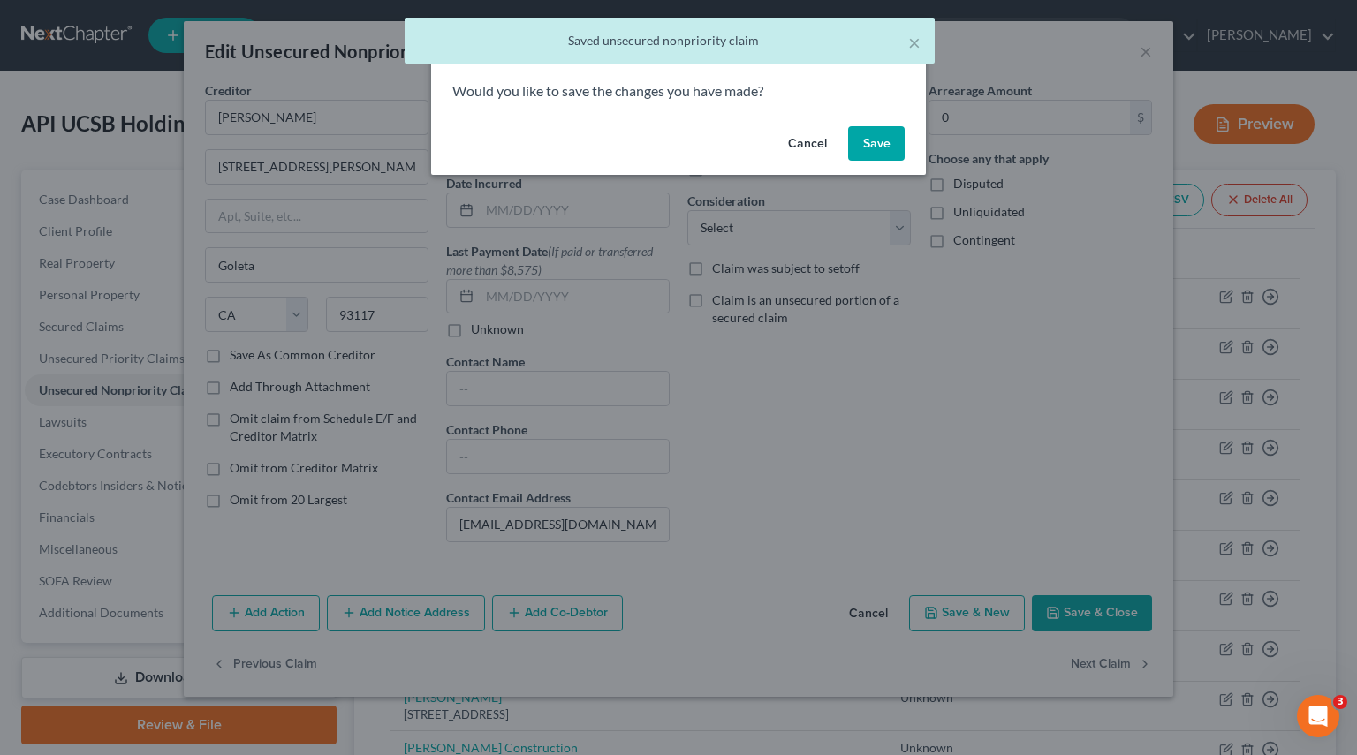
drag, startPoint x: 889, startPoint y: 155, endPoint x: 897, endPoint y: 219, distance: 65.1
click at [889, 154] on button "Save" at bounding box center [876, 143] width 57 height 35
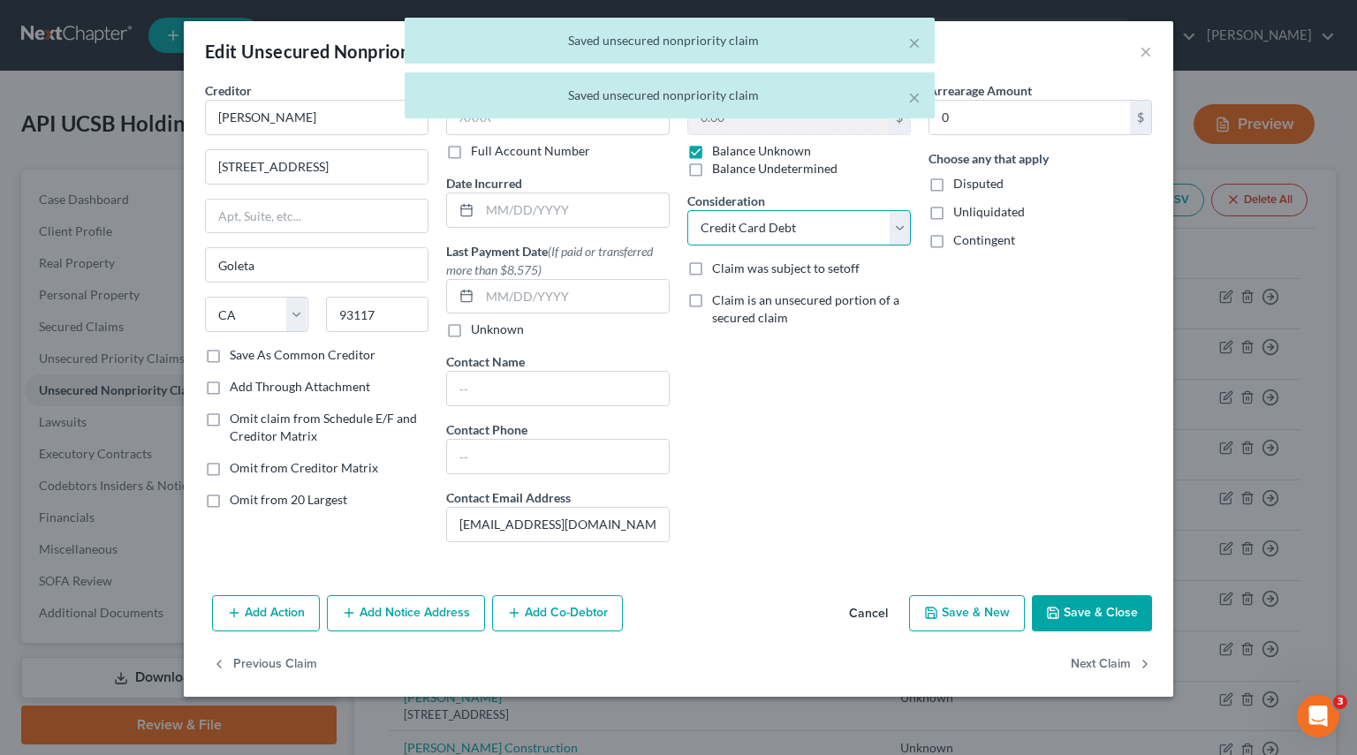
click at [902, 226] on select "Select Cable / Satellite Services Collection Agency Credit Card Debt Debt Couns…" at bounding box center [798, 227] width 223 height 35
click at [687, 210] on select "Select Cable / Satellite Services Collection Agency Credit Card Debt Debt Couns…" at bounding box center [798, 227] width 223 height 35
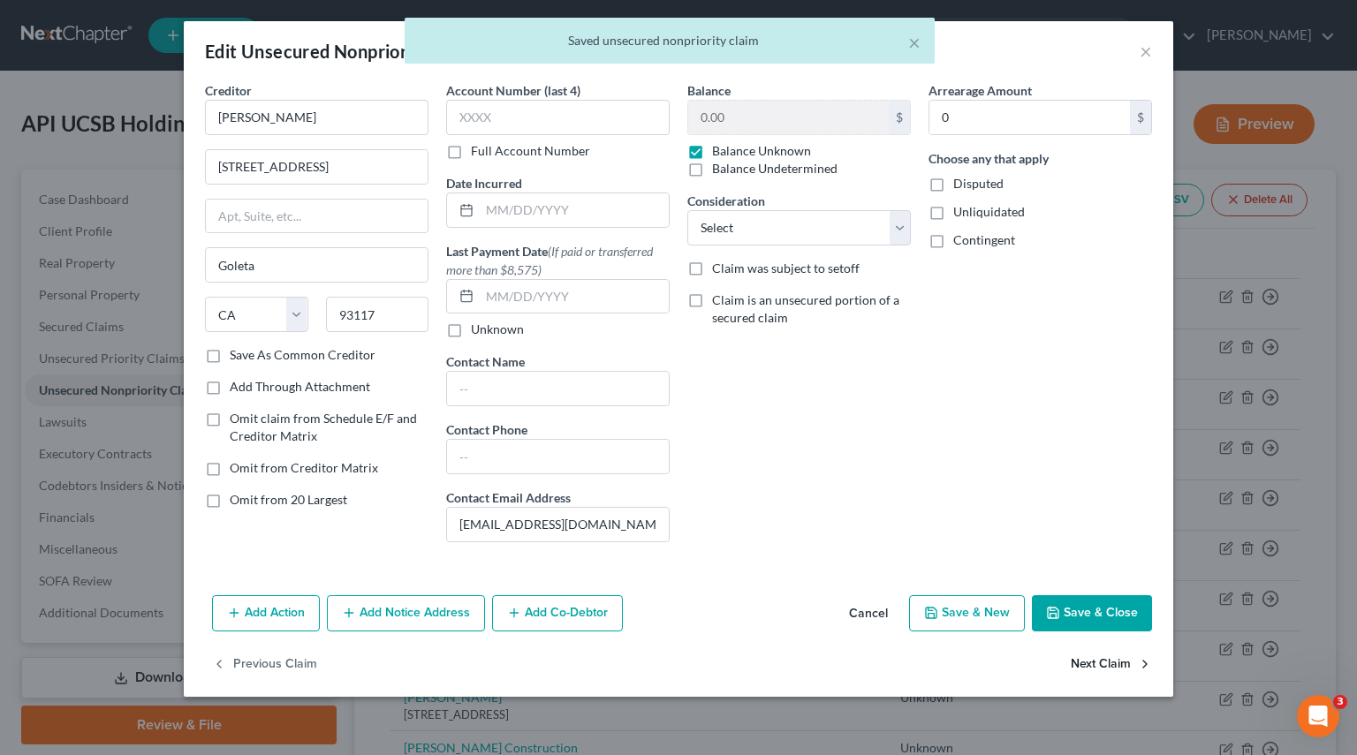
click at [1110, 654] on button "Next Claim" at bounding box center [1110, 664] width 81 height 37
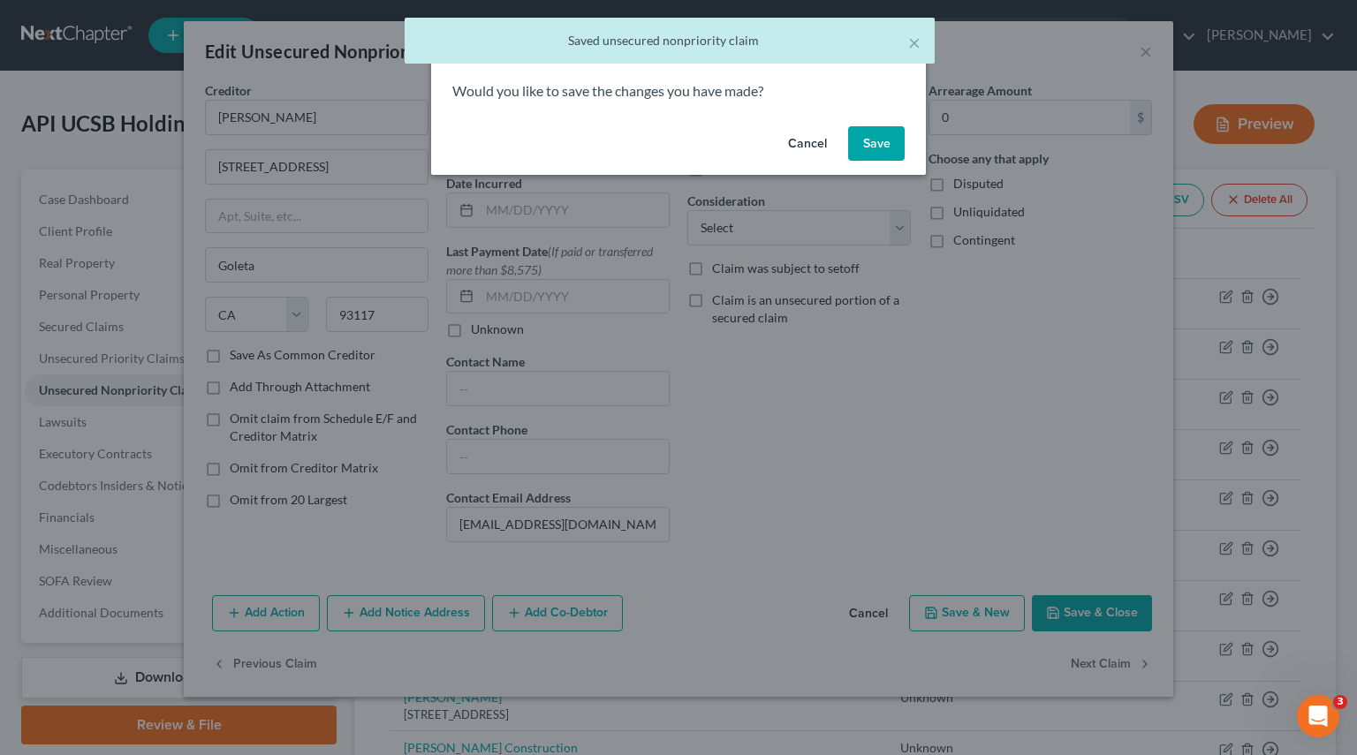
click at [866, 136] on button "Save" at bounding box center [876, 143] width 57 height 35
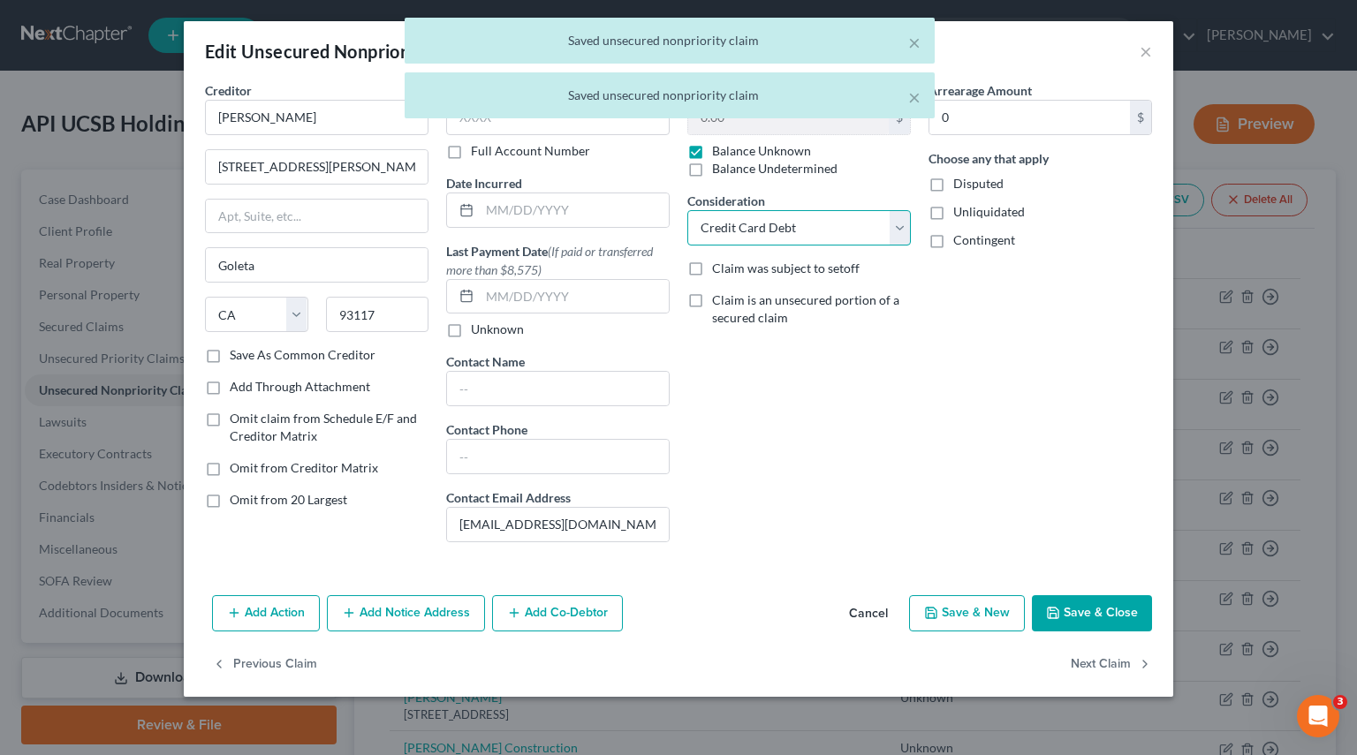
drag, startPoint x: 902, startPoint y: 230, endPoint x: 881, endPoint y: 240, distance: 22.9
click at [902, 230] on select "Select Cable / Satellite Services Collection Agency Credit Card Debt Debt Couns…" at bounding box center [798, 227] width 223 height 35
click at [687, 210] on select "Select Cable / Satellite Services Collection Agency Credit Card Debt Debt Couns…" at bounding box center [798, 227] width 223 height 35
click at [1104, 677] on button "Next Claim" at bounding box center [1110, 664] width 81 height 37
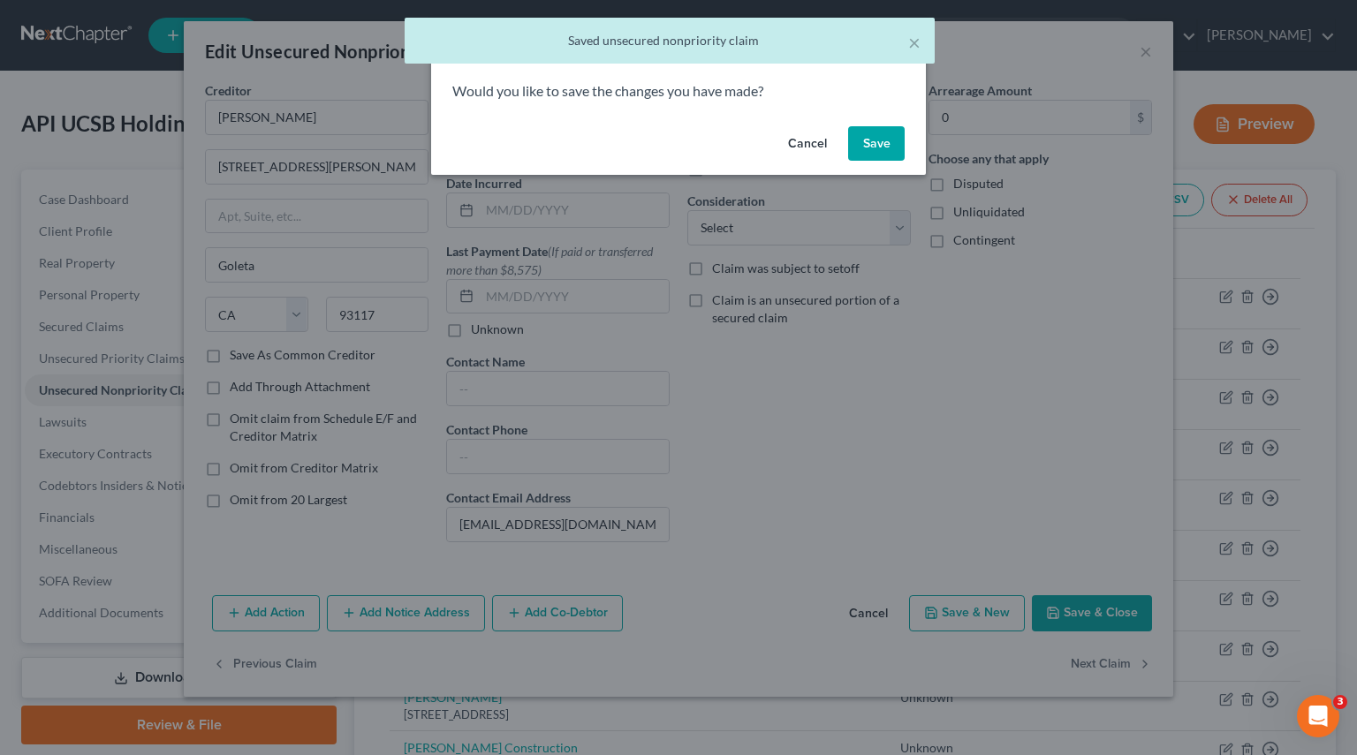
click at [877, 127] on button "Save" at bounding box center [876, 143] width 57 height 35
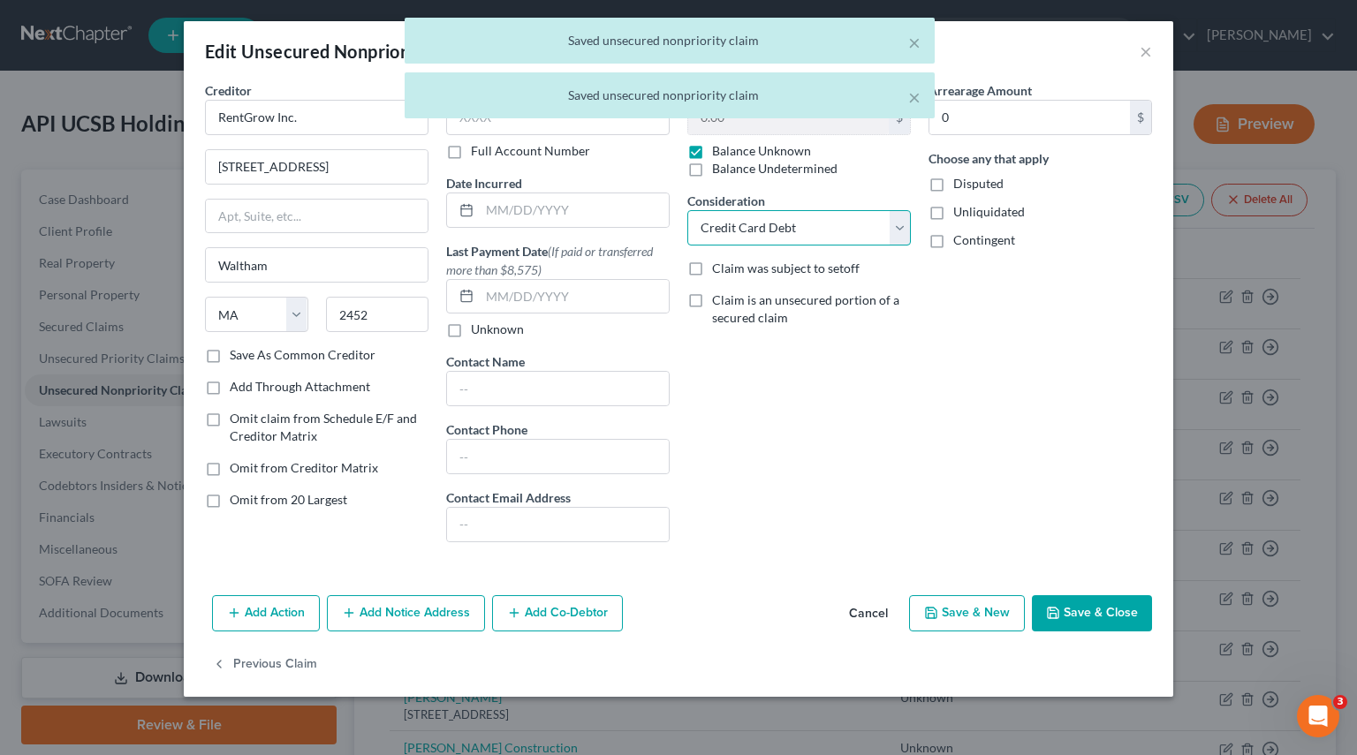
drag, startPoint x: 904, startPoint y: 223, endPoint x: 887, endPoint y: 231, distance: 18.6
click at [904, 223] on select "Select Cable / Satellite Services Collection Agency Credit Card Debt Debt Couns…" at bounding box center [798, 227] width 223 height 35
click at [687, 210] on select "Select Cable / Satellite Services Collection Agency Credit Card Debt Debt Couns…" at bounding box center [798, 227] width 223 height 35
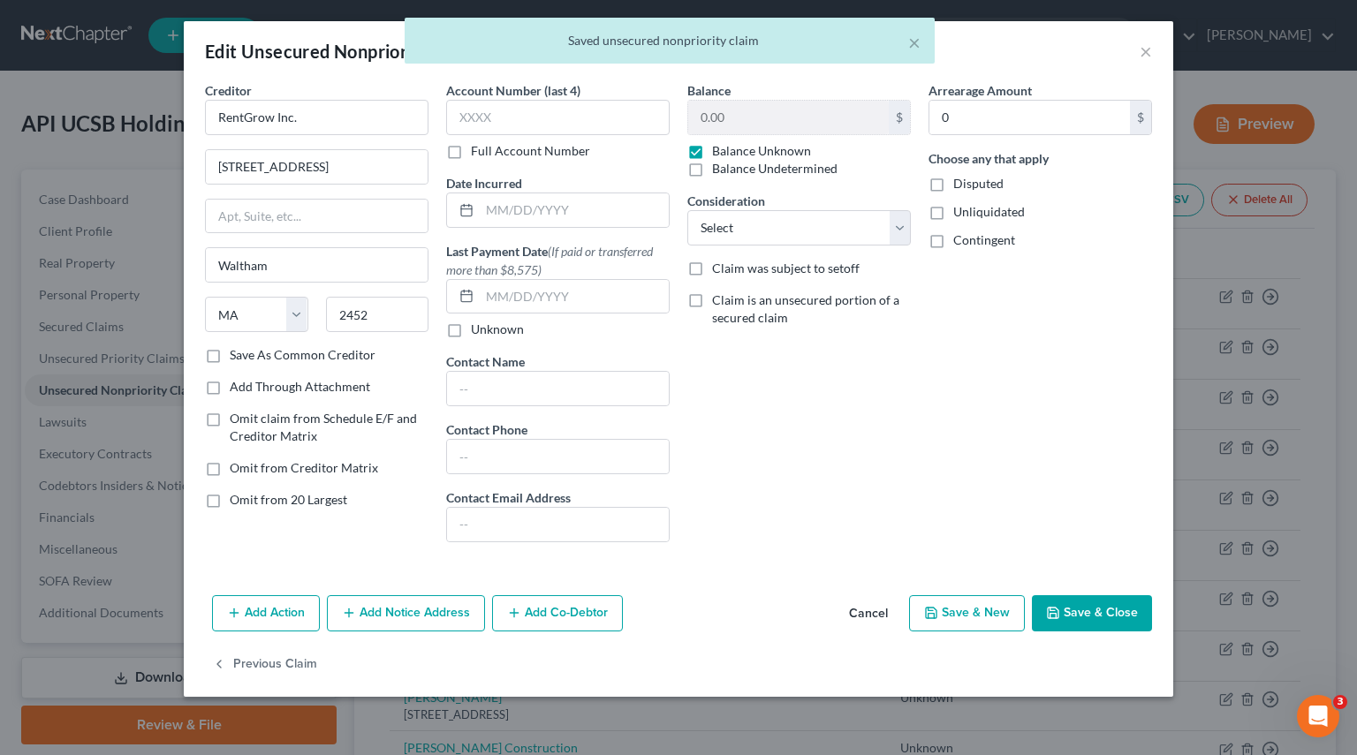
click at [1086, 619] on button "Save & Close" at bounding box center [1092, 613] width 120 height 37
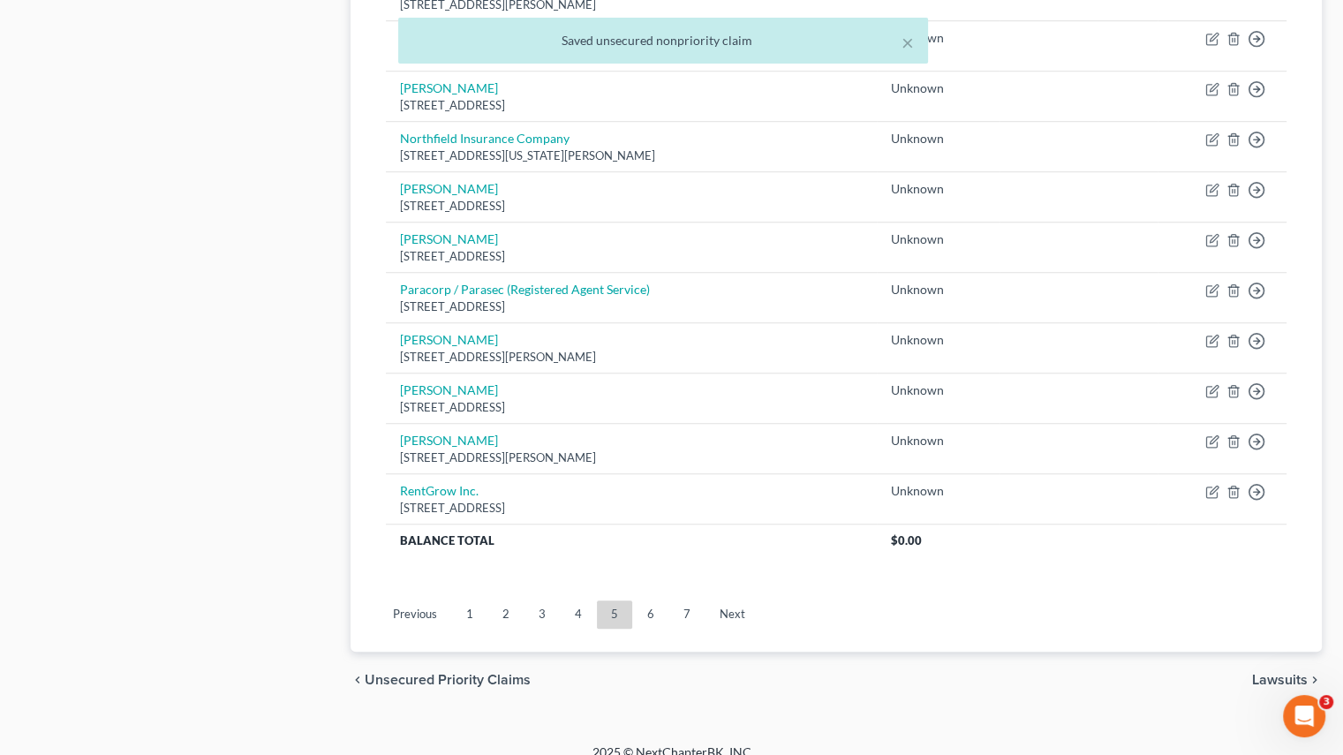
scroll to position [1278, 0]
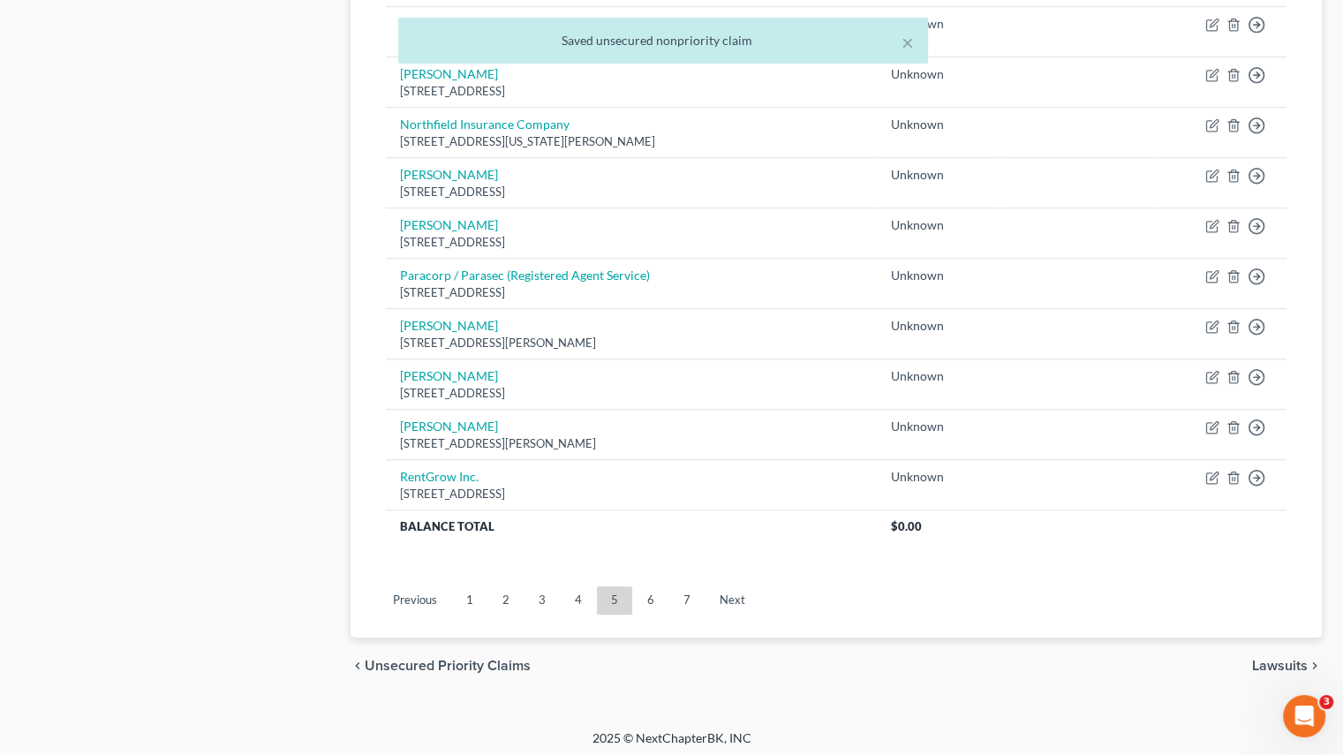
drag, startPoint x: 577, startPoint y: 592, endPoint x: 629, endPoint y: 580, distance: 53.4
click at [577, 592] on link "4" at bounding box center [578, 600] width 35 height 28
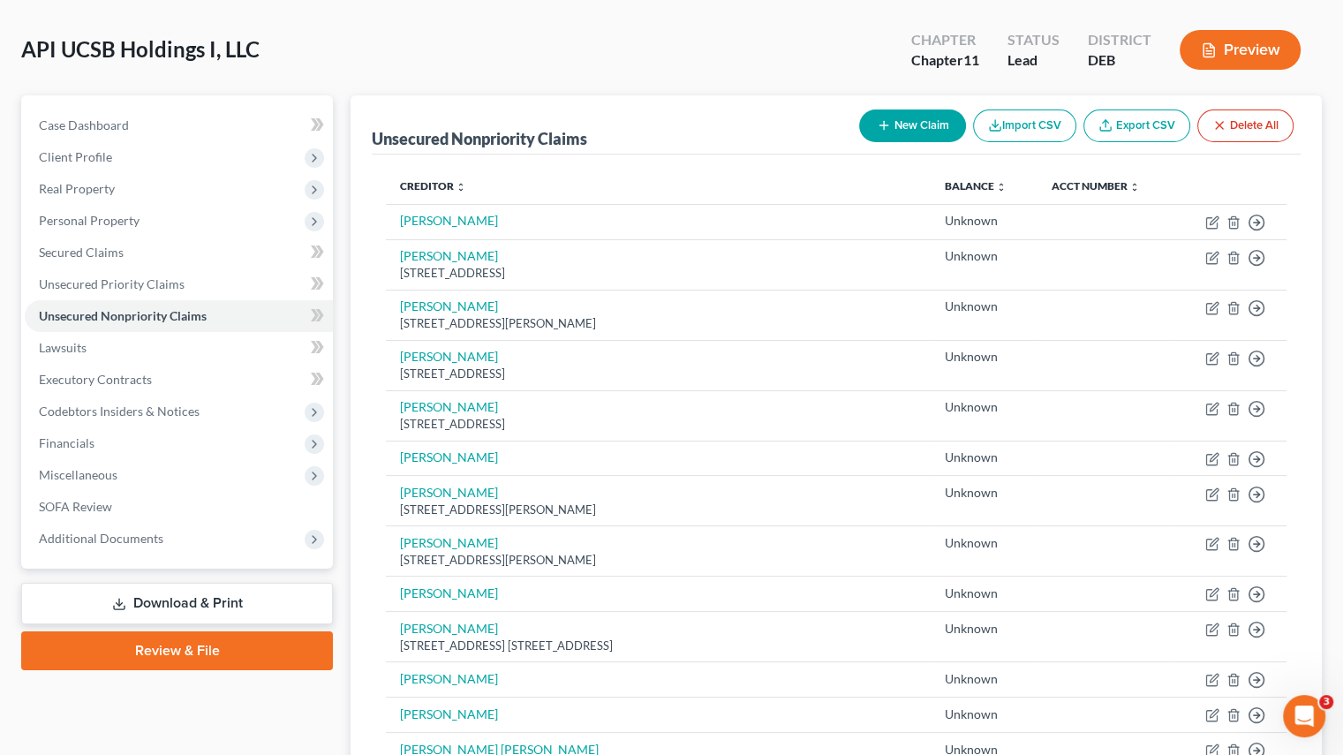
scroll to position [0, 0]
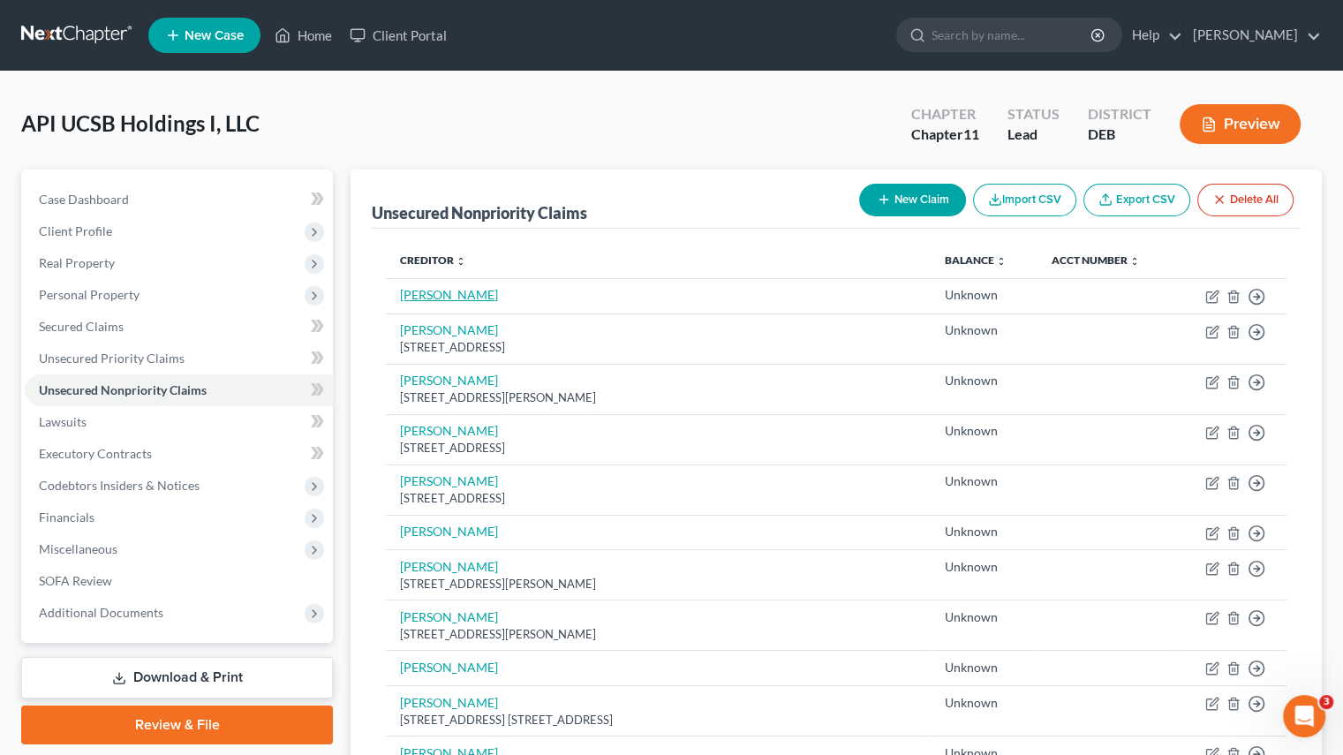
click at [441, 299] on link "Jake Wilson" at bounding box center [449, 294] width 98 height 15
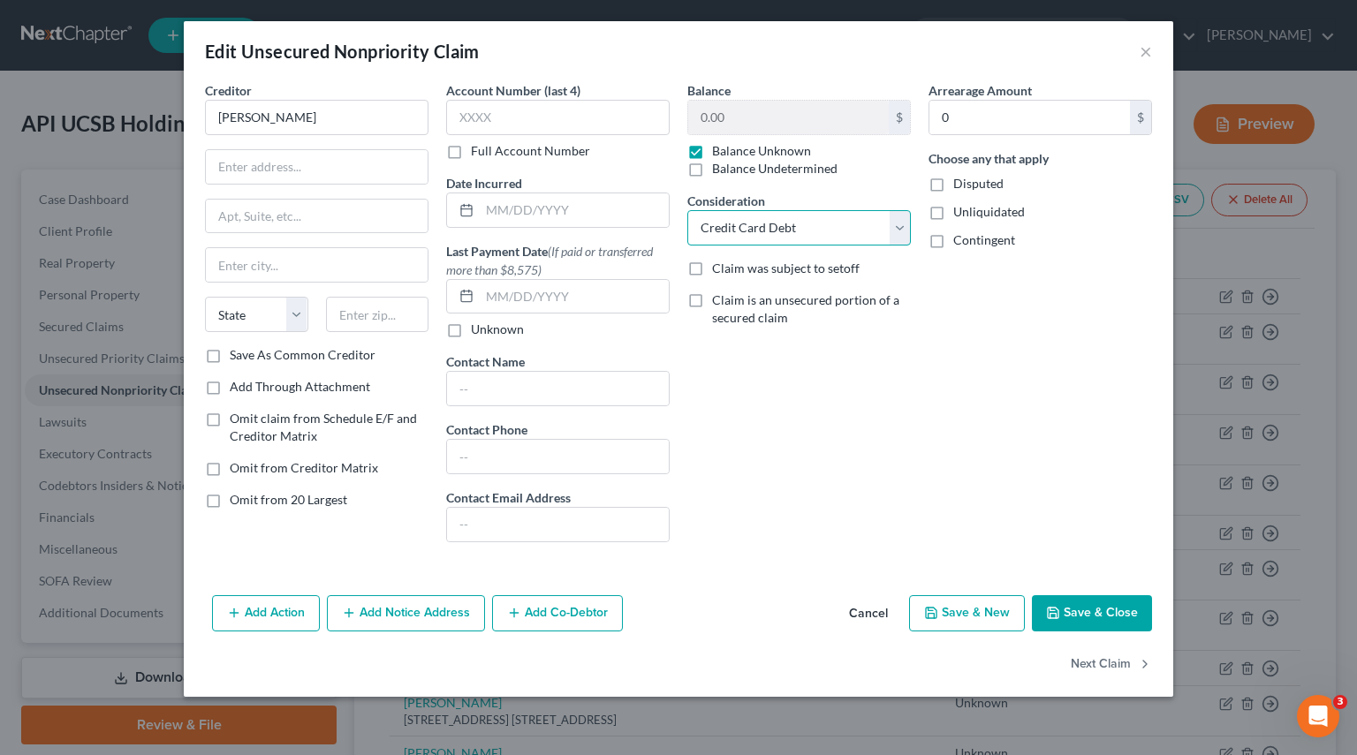
drag, startPoint x: 891, startPoint y: 236, endPoint x: 853, endPoint y: 239, distance: 38.1
click at [891, 236] on select "Select Cable / Satellite Services Collection Agency Credit Card Debt Debt Couns…" at bounding box center [798, 227] width 223 height 35
click at [687, 210] on select "Select Cable / Satellite Services Collection Agency Credit Card Debt Debt Couns…" at bounding box center [798, 227] width 223 height 35
drag, startPoint x: 1110, startPoint y: 636, endPoint x: 1102, endPoint y: 621, distance: 17.0
click at [1110, 635] on div "Add Action Add Notice Address Add Co-Debtor Cancel Save & New Save & Close" at bounding box center [678, 617] width 989 height 58
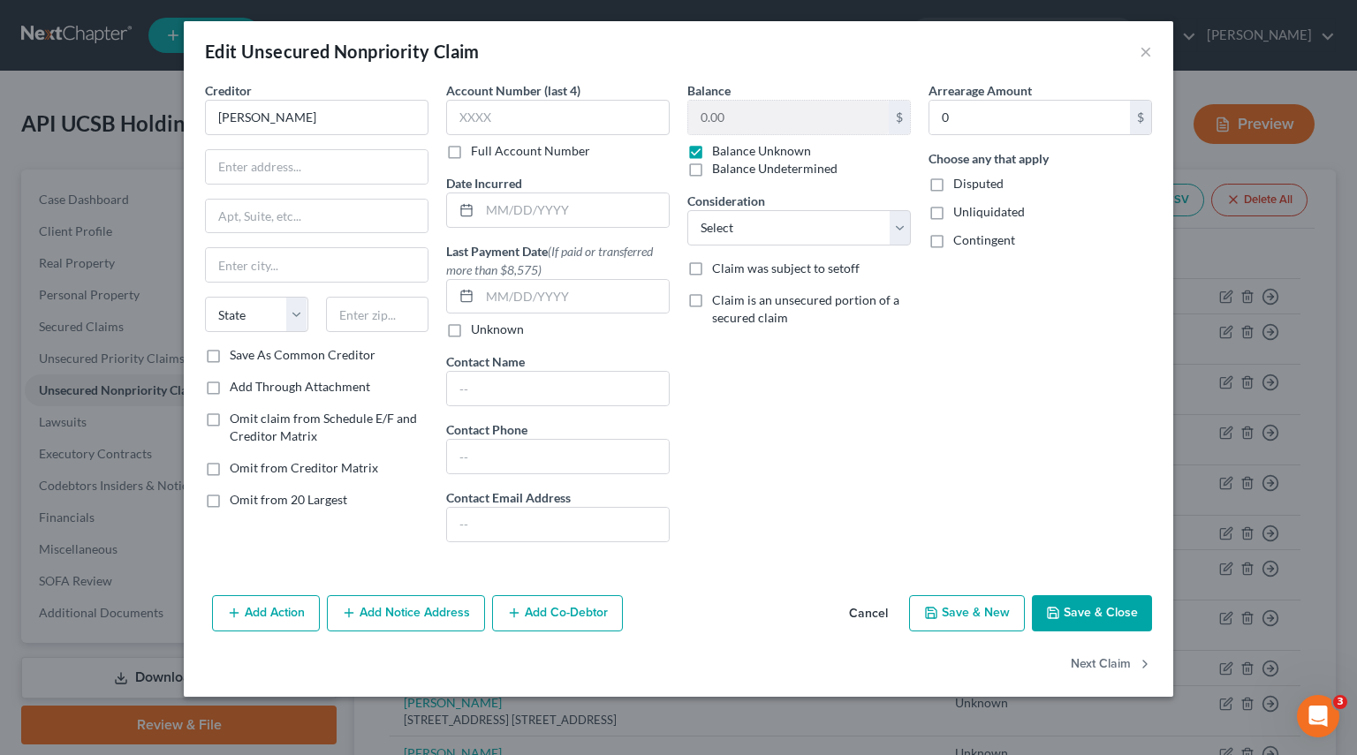
drag, startPoint x: 1102, startPoint y: 621, endPoint x: 1094, endPoint y: 596, distance: 26.0
click at [1102, 621] on button "Save & Close" at bounding box center [1092, 613] width 120 height 37
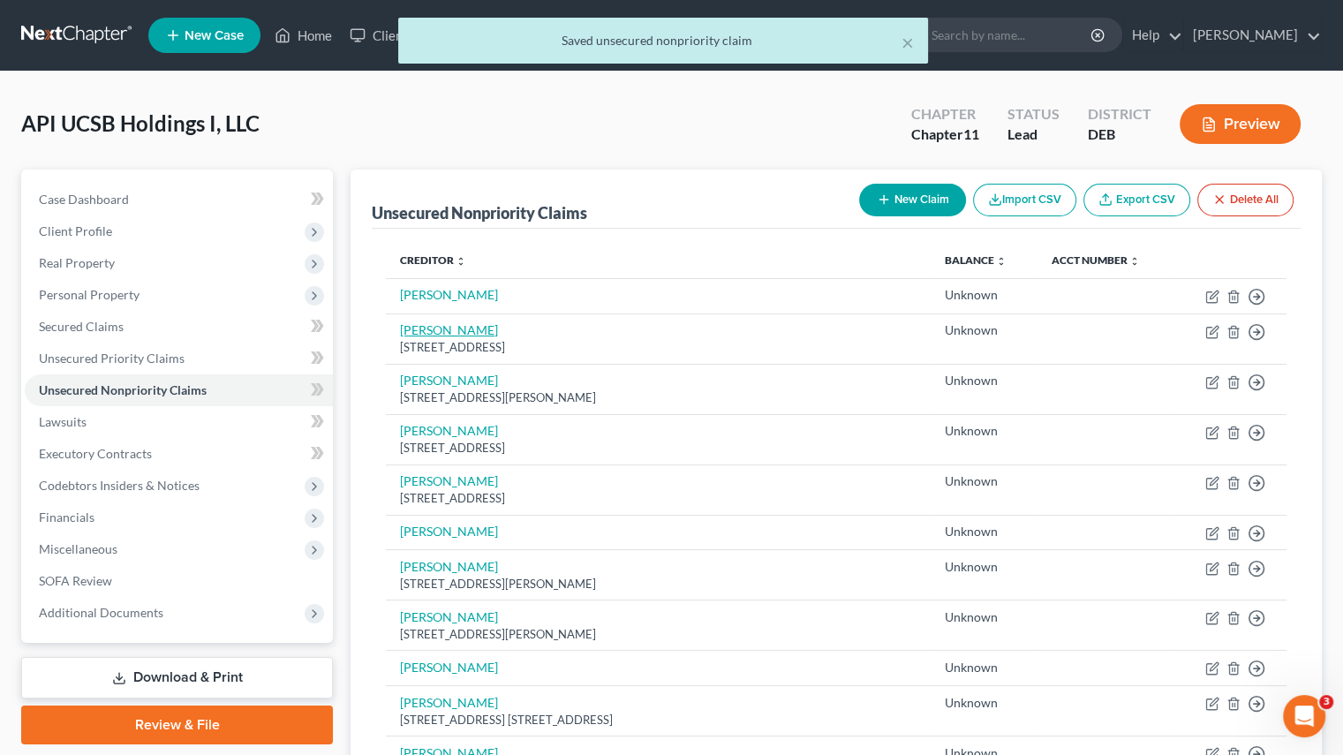
click at [465, 332] on link "James Baden" at bounding box center [449, 329] width 98 height 15
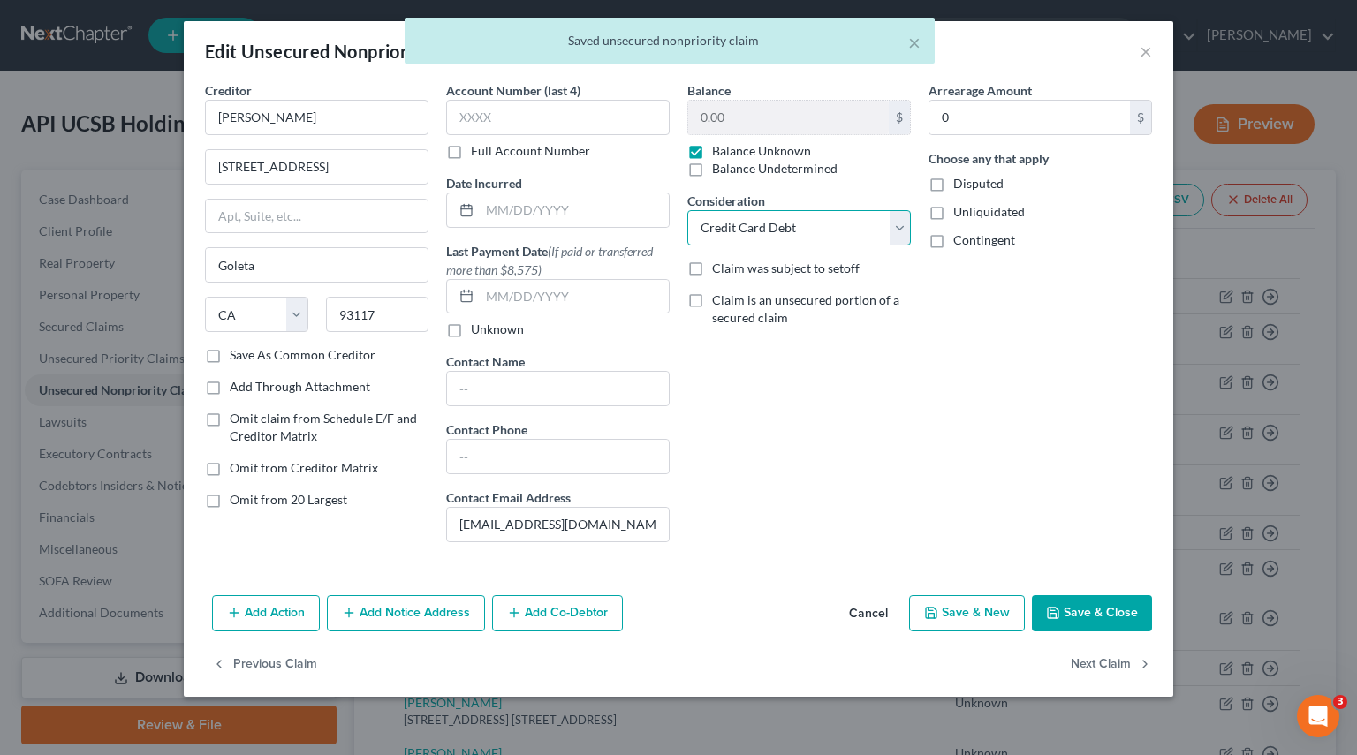
click at [896, 230] on select "Select Cable / Satellite Services Collection Agency Credit Card Debt Debt Couns…" at bounding box center [798, 227] width 223 height 35
click at [687, 210] on select "Select Cable / Satellite Services Collection Agency Credit Card Debt Debt Couns…" at bounding box center [798, 227] width 223 height 35
click at [1085, 656] on button "Next Claim" at bounding box center [1110, 664] width 81 height 37
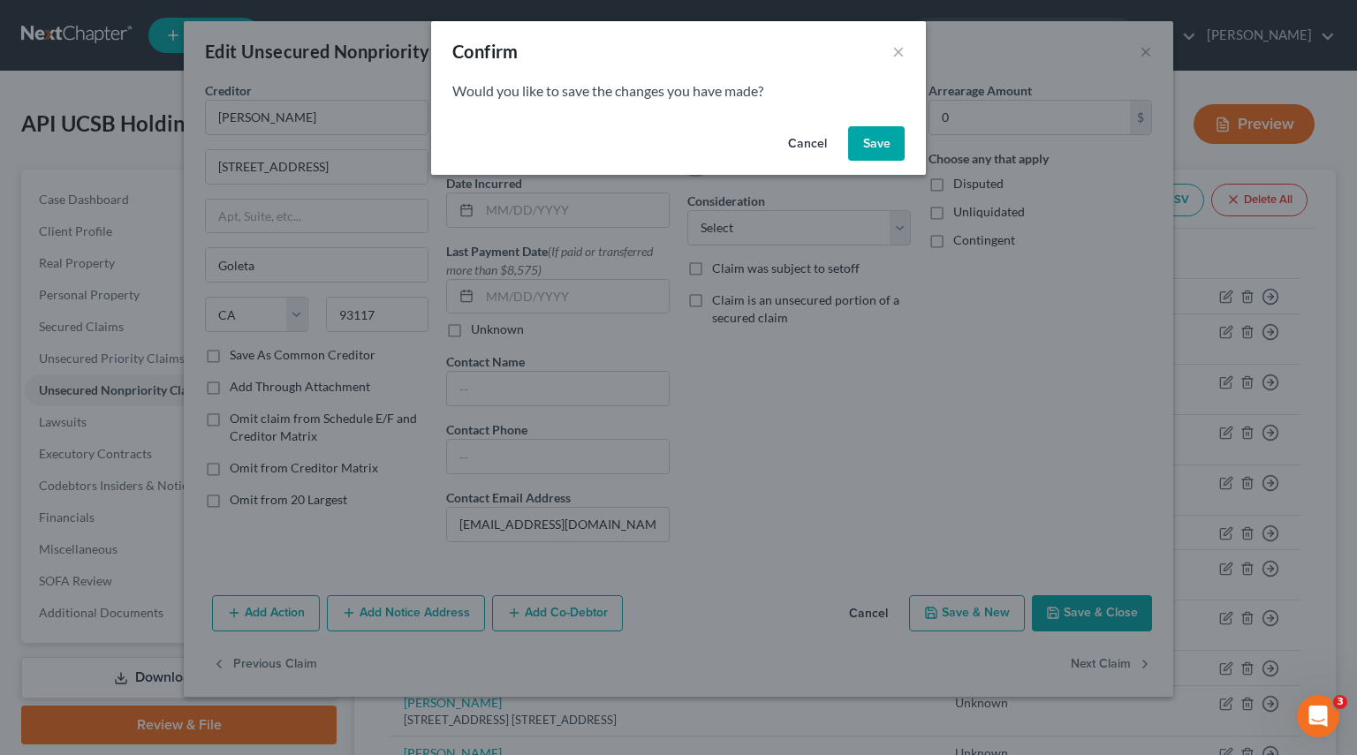
click at [869, 139] on button "Save" at bounding box center [876, 143] width 57 height 35
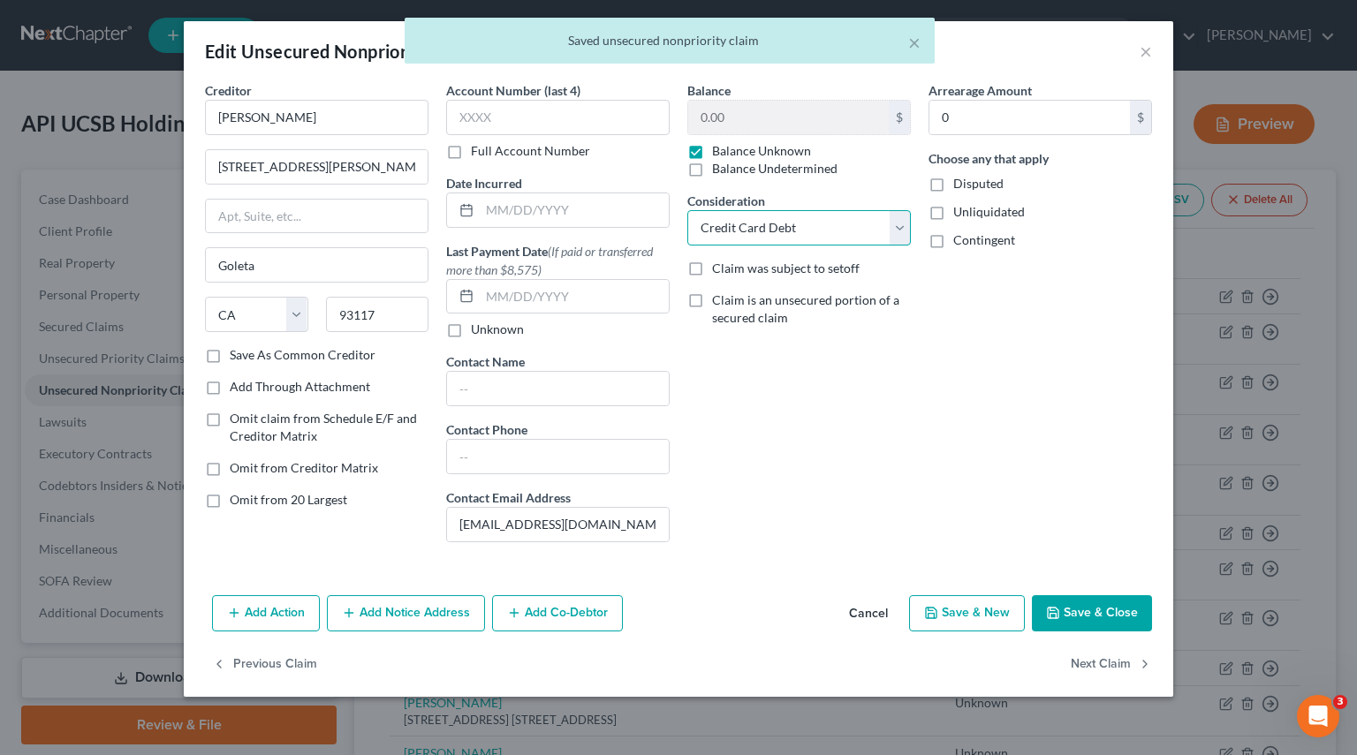
drag, startPoint x: 904, startPoint y: 229, endPoint x: 881, endPoint y: 239, distance: 25.3
click at [903, 229] on select "Select Cable / Satellite Services Collection Agency Credit Card Debt Debt Couns…" at bounding box center [798, 227] width 223 height 35
click at [687, 210] on select "Select Cable / Satellite Services Collection Agency Credit Card Debt Debt Couns…" at bounding box center [798, 227] width 223 height 35
click at [1126, 662] on button "Next Claim" at bounding box center [1110, 664] width 81 height 37
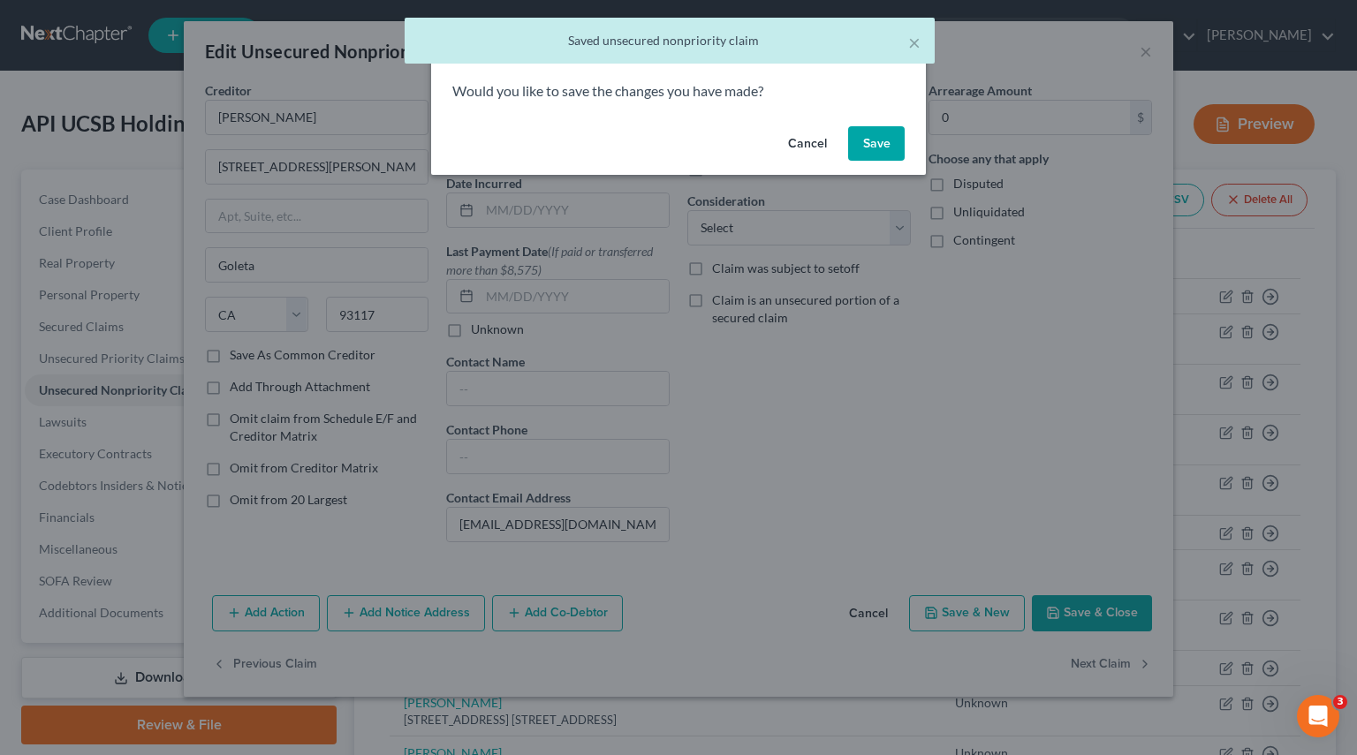
click at [893, 130] on button "Save" at bounding box center [876, 143] width 57 height 35
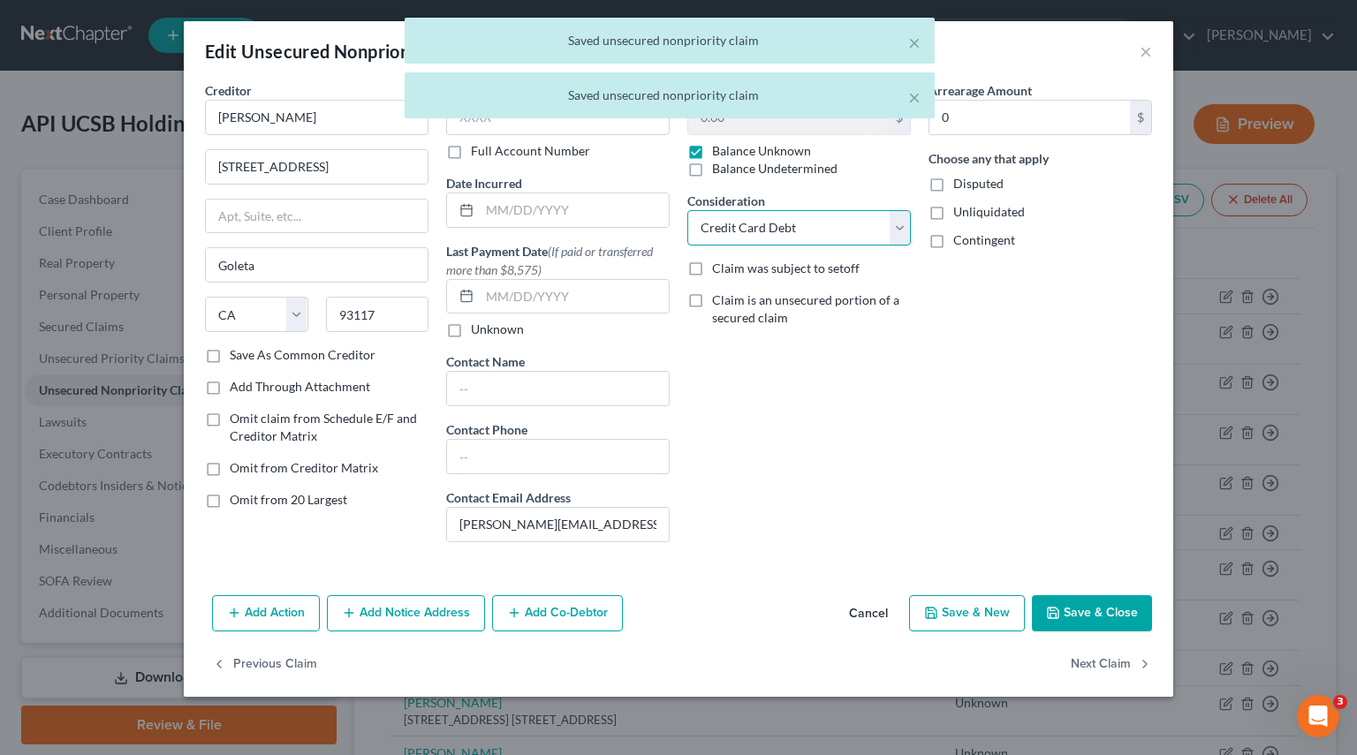
click at [892, 225] on select "Select Cable / Satellite Services Collection Agency Credit Card Debt Debt Couns…" at bounding box center [798, 227] width 223 height 35
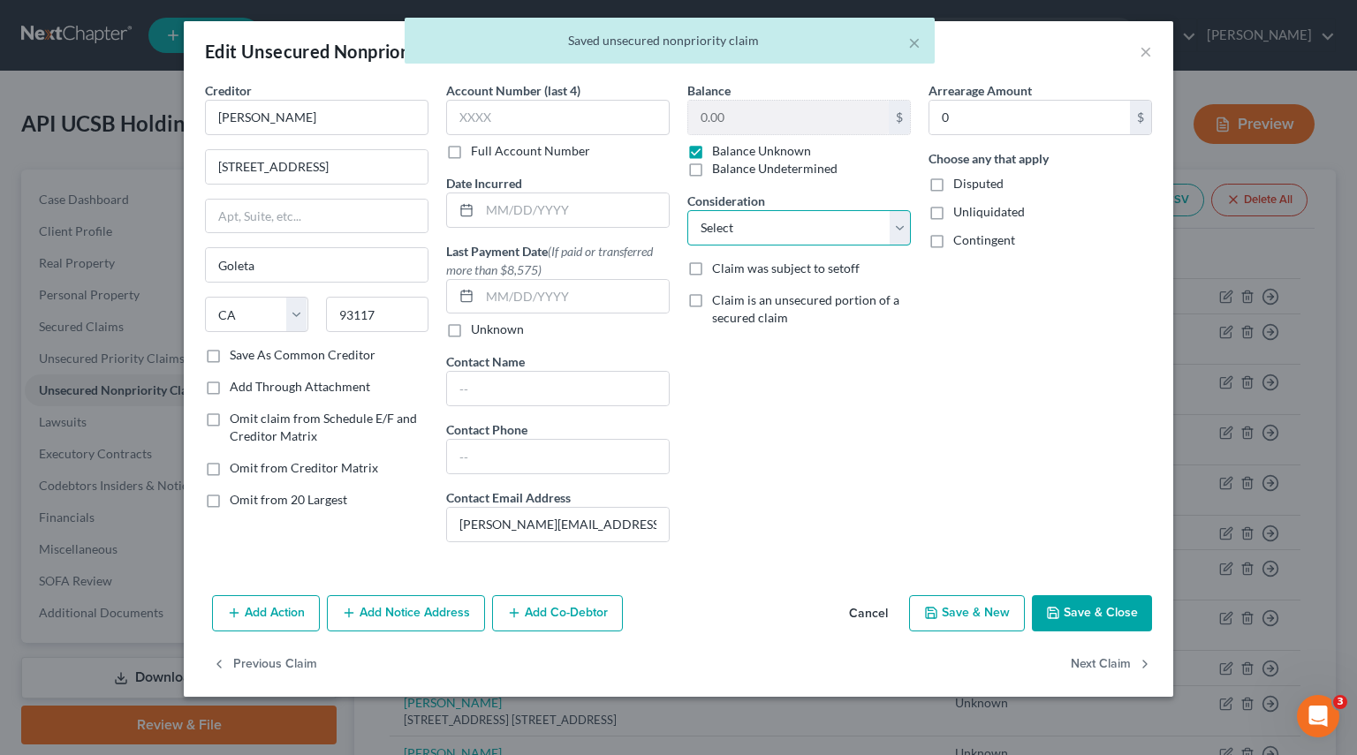
click at [687, 210] on select "Select Cable / Satellite Services Collection Agency Credit Card Debt Debt Couns…" at bounding box center [798, 227] width 223 height 35
click at [1101, 663] on button "Next Claim" at bounding box center [1110, 664] width 81 height 37
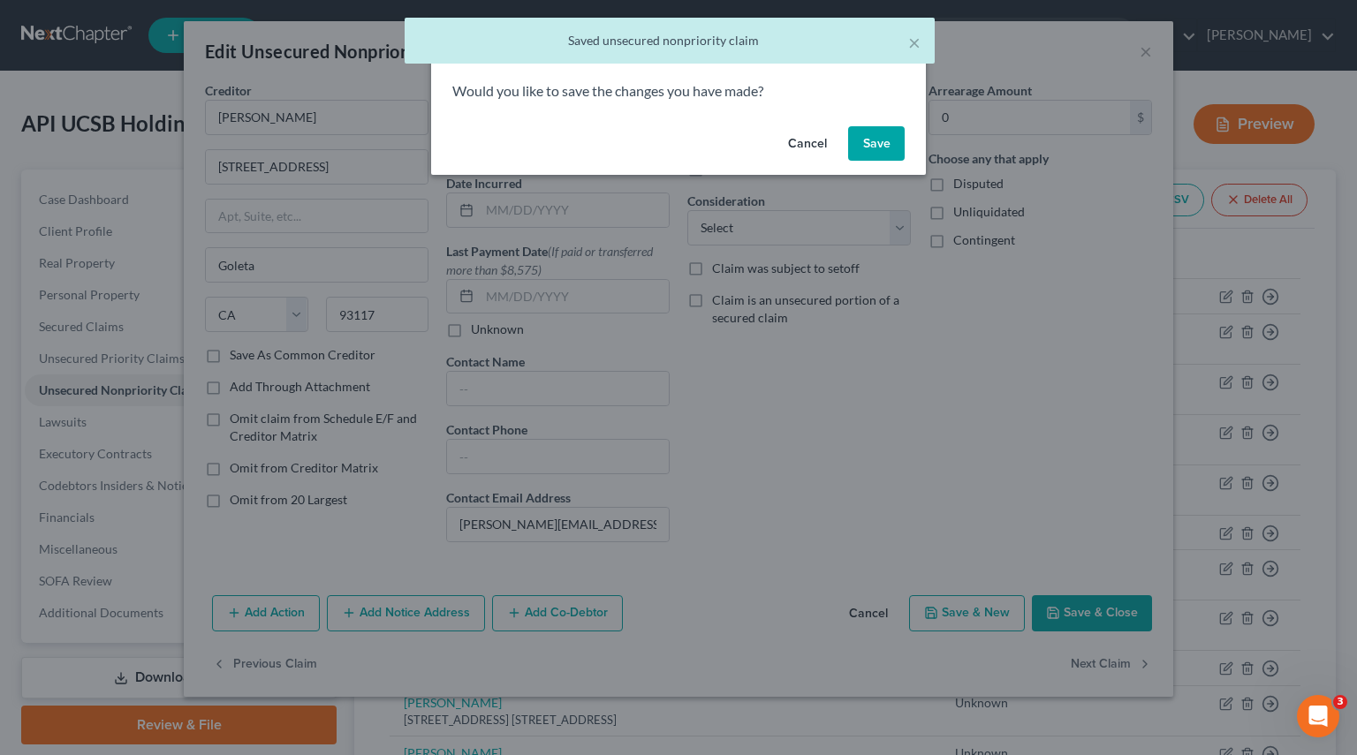
click at [870, 125] on div "Cancel Save" at bounding box center [678, 147] width 495 height 57
click at [870, 150] on button "Save" at bounding box center [876, 143] width 57 height 35
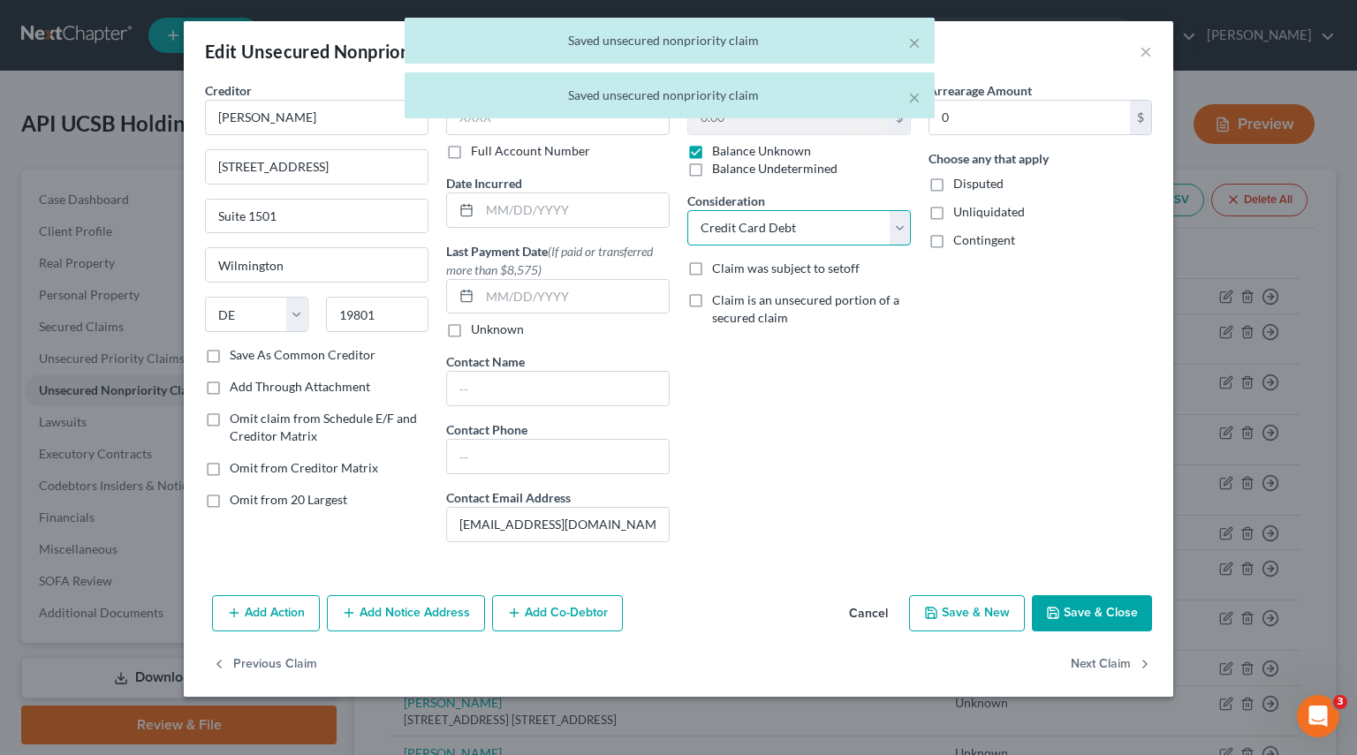
click at [887, 226] on select "Select Cable / Satellite Services Collection Agency Credit Card Debt Debt Couns…" at bounding box center [798, 227] width 223 height 35
click at [687, 210] on select "Select Cable / Satellite Services Collection Agency Credit Card Debt Debt Couns…" at bounding box center [798, 227] width 223 height 35
click at [1105, 667] on button "Next Claim" at bounding box center [1110, 664] width 81 height 37
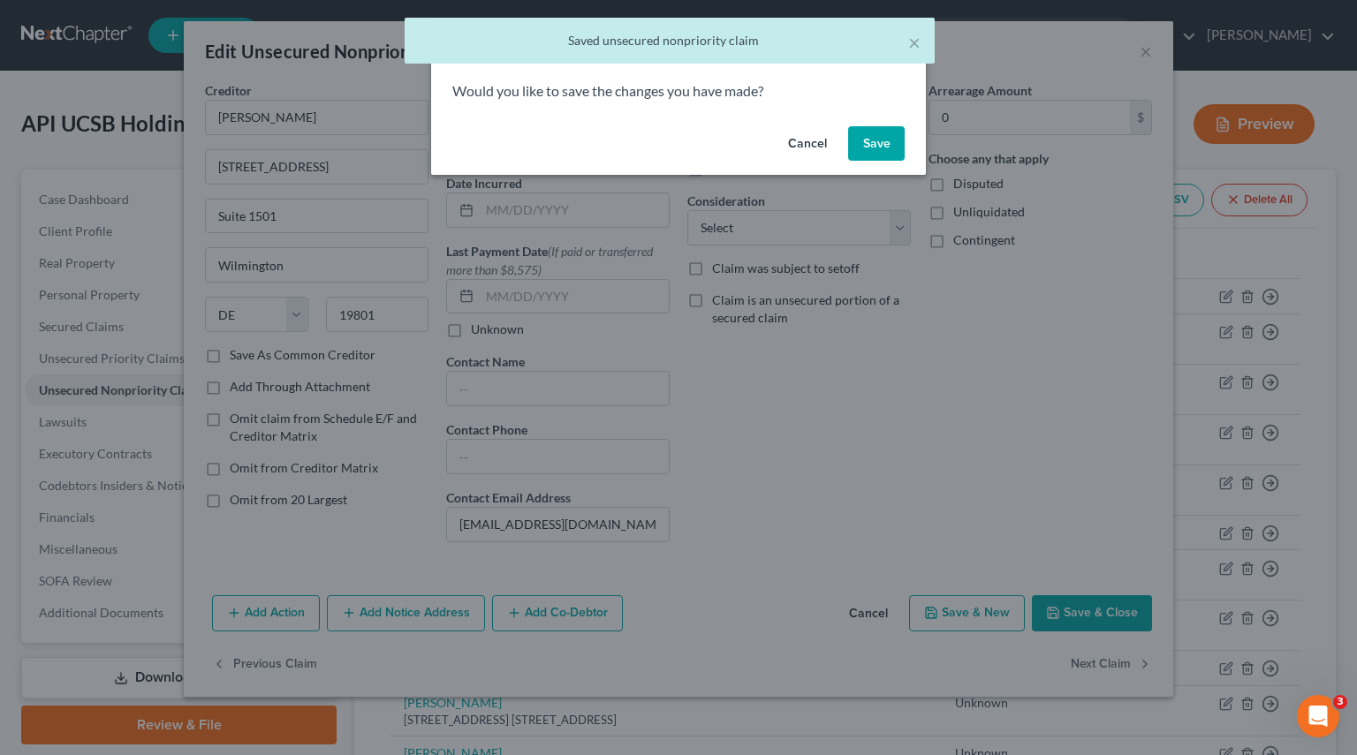
click at [882, 147] on button "Save" at bounding box center [876, 143] width 57 height 35
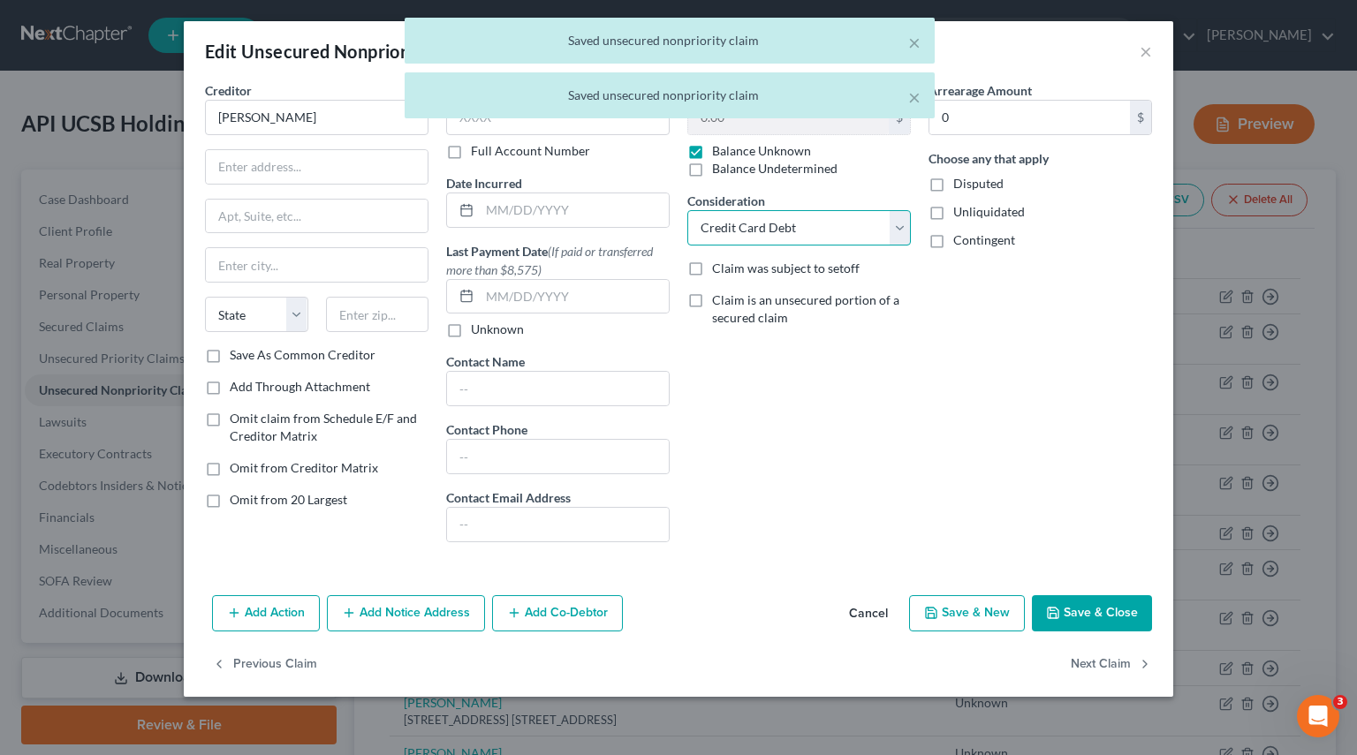
drag, startPoint x: 898, startPoint y: 235, endPoint x: 881, endPoint y: 239, distance: 18.2
click at [898, 235] on select "Select Cable / Satellite Services Collection Agency Credit Card Debt Debt Couns…" at bounding box center [798, 227] width 223 height 35
click at [687, 210] on select "Select Cable / Satellite Services Collection Agency Credit Card Debt Debt Couns…" at bounding box center [798, 227] width 223 height 35
click at [1107, 659] on button "Next Claim" at bounding box center [1110, 664] width 81 height 37
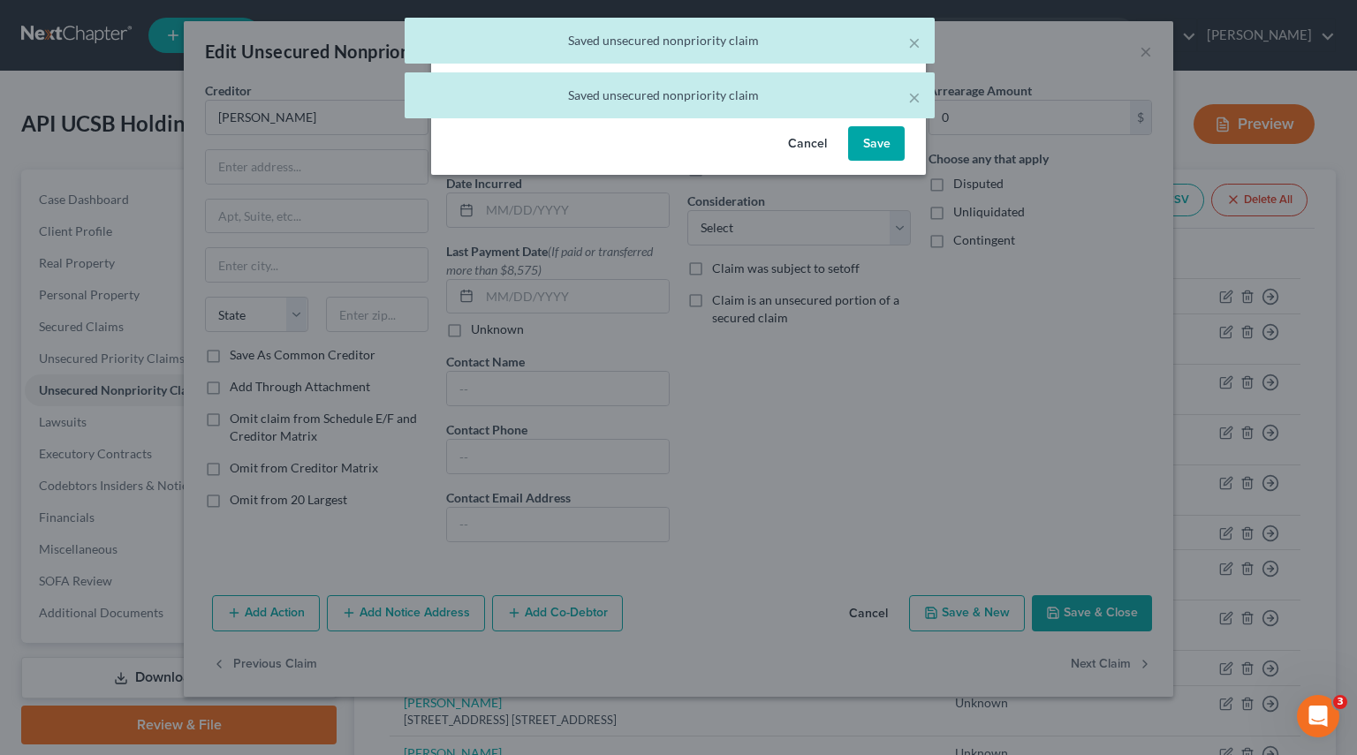
click at [881, 144] on button "Save" at bounding box center [876, 143] width 57 height 35
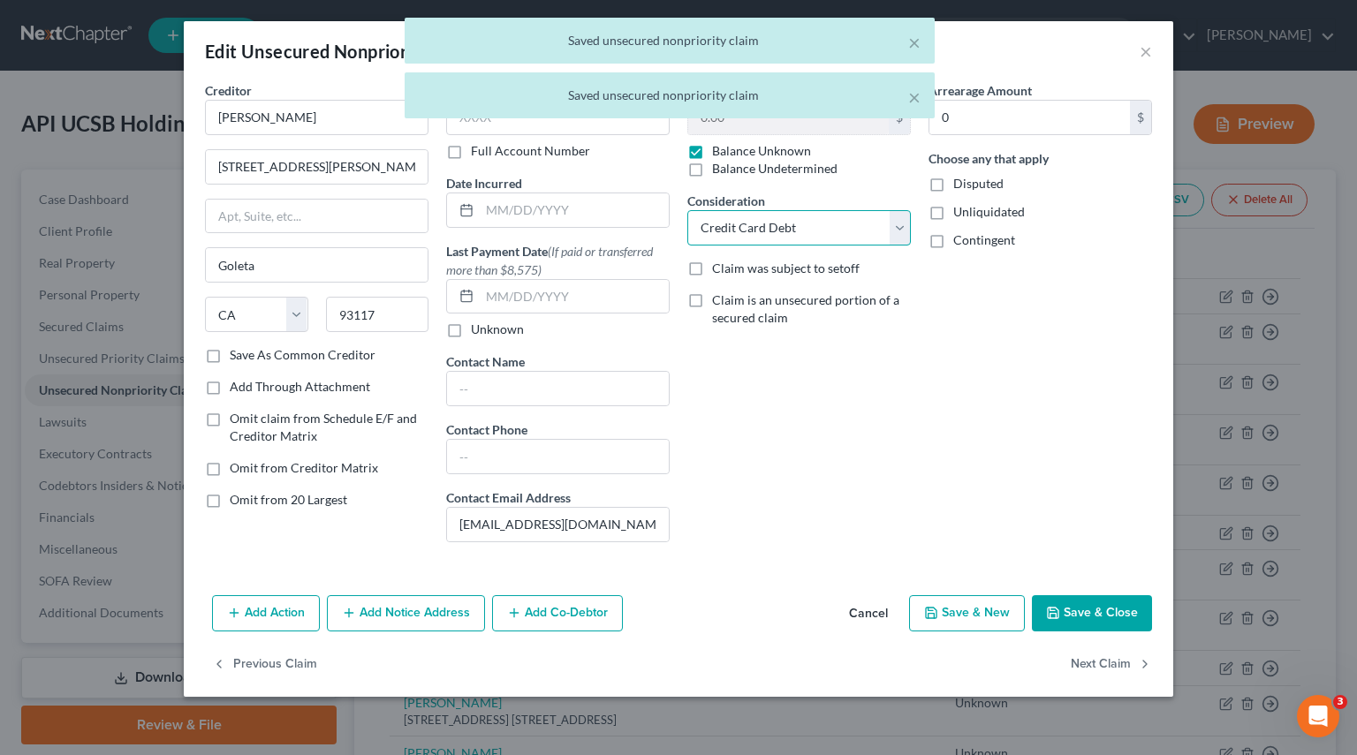
click at [901, 221] on select "Select Cable / Satellite Services Collection Agency Credit Card Debt Debt Couns…" at bounding box center [798, 227] width 223 height 35
click at [687, 210] on select "Select Cable / Satellite Services Collection Agency Credit Card Debt Debt Couns…" at bounding box center [798, 227] width 223 height 35
click at [1078, 667] on button "Next Claim" at bounding box center [1110, 664] width 81 height 37
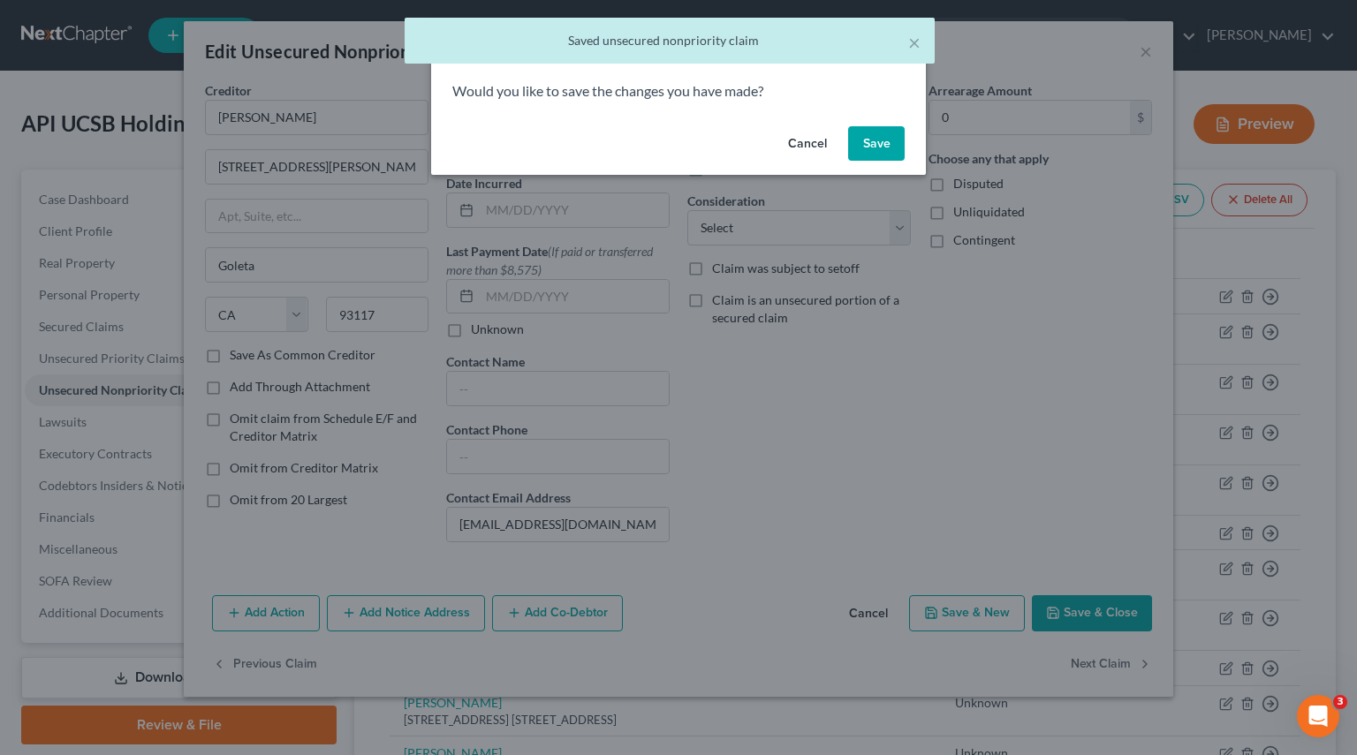
click at [887, 151] on button "Save" at bounding box center [876, 143] width 57 height 35
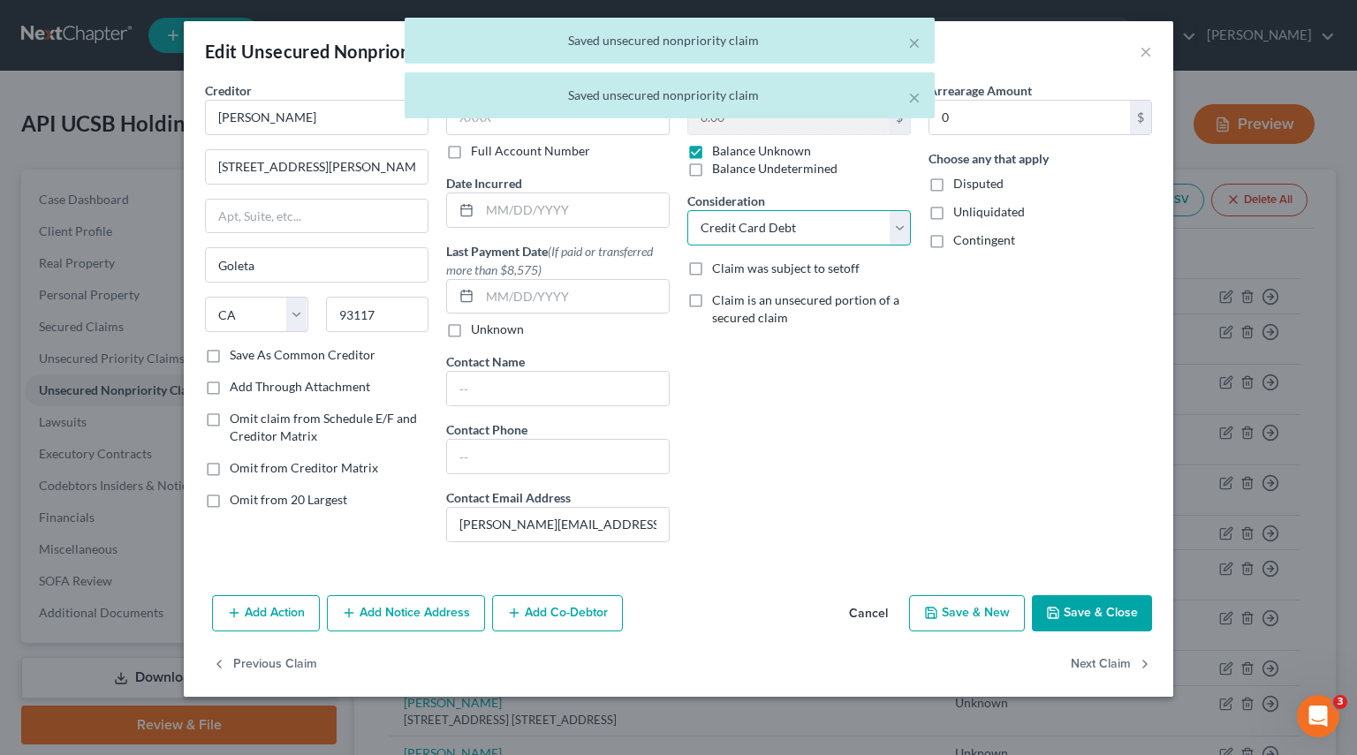
drag, startPoint x: 905, startPoint y: 223, endPoint x: 874, endPoint y: 239, distance: 34.8
click at [905, 223] on select "Select Cable / Satellite Services Collection Agency Credit Card Debt Debt Couns…" at bounding box center [798, 227] width 223 height 35
click at [687, 210] on select "Select Cable / Satellite Services Collection Agency Credit Card Debt Debt Couns…" at bounding box center [798, 227] width 223 height 35
click at [1104, 664] on button "Next Claim" at bounding box center [1110, 664] width 81 height 37
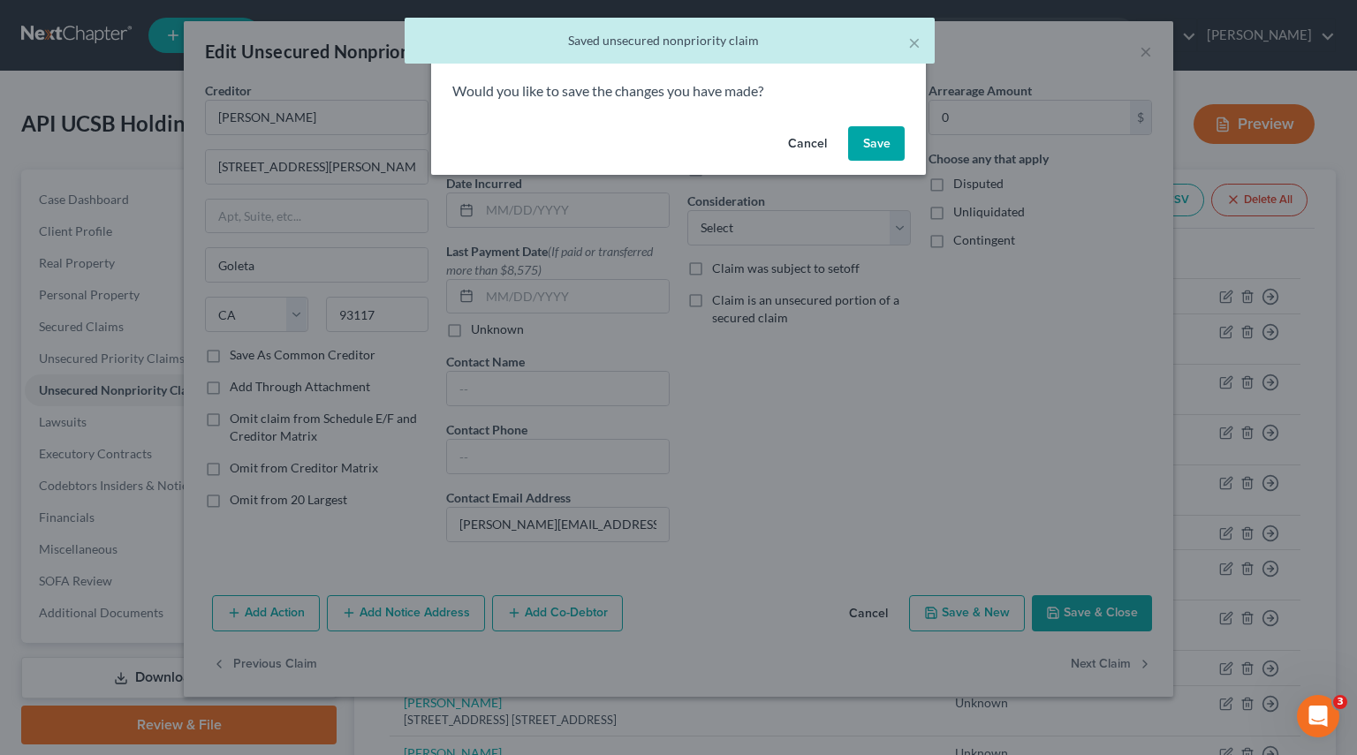
click at [879, 158] on button "Save" at bounding box center [876, 143] width 57 height 35
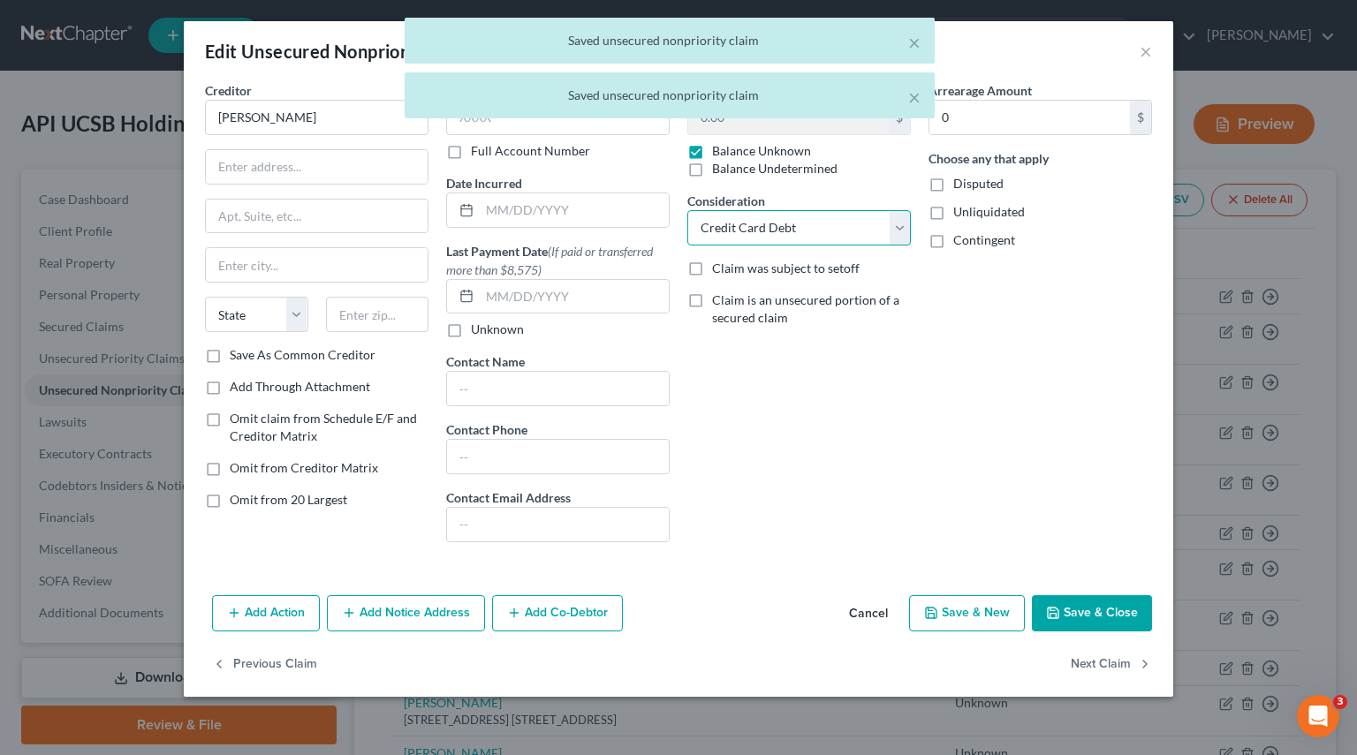
drag, startPoint x: 902, startPoint y: 226, endPoint x: 869, endPoint y: 240, distance: 35.6
click at [902, 226] on select "Select Cable / Satellite Services Collection Agency Credit Card Debt Debt Couns…" at bounding box center [798, 227] width 223 height 35
click at [687, 210] on select "Select Cable / Satellite Services Collection Agency Credit Card Debt Debt Couns…" at bounding box center [798, 227] width 223 height 35
click at [1105, 664] on button "Next Claim" at bounding box center [1110, 664] width 81 height 37
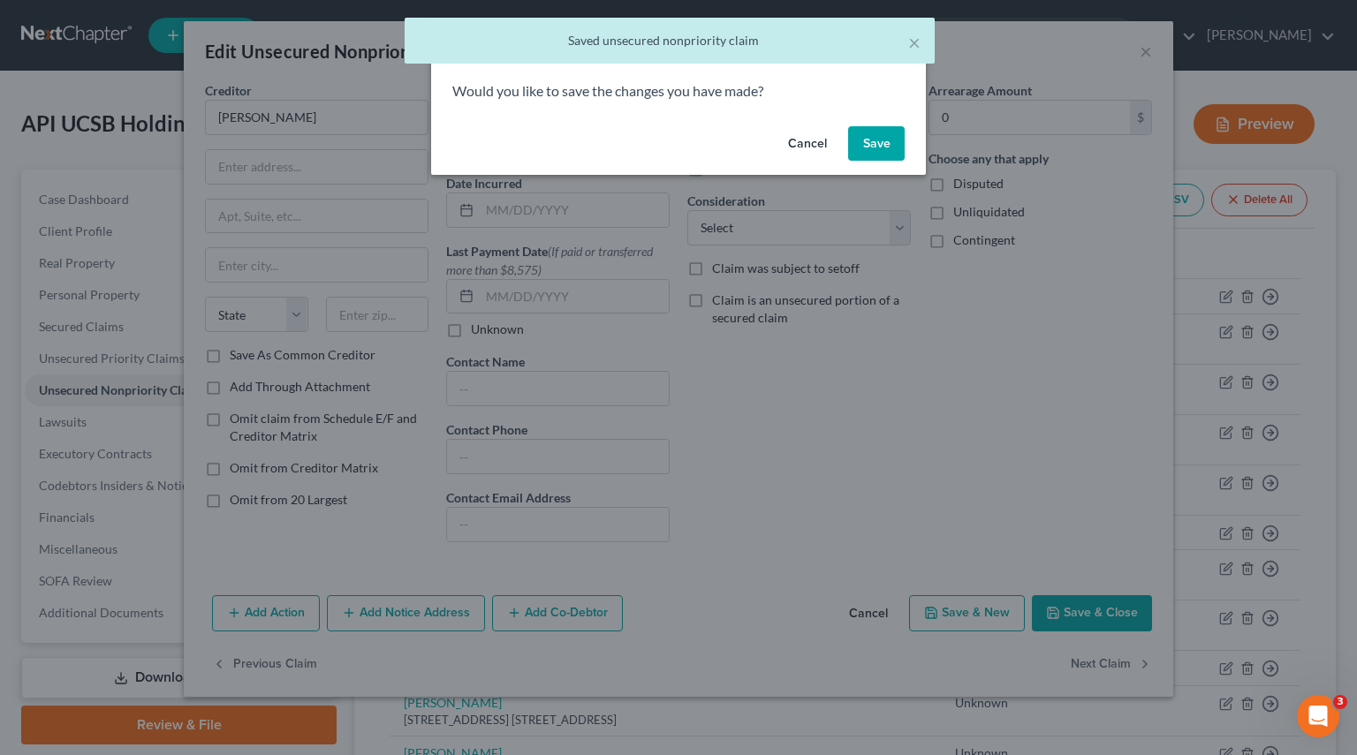
click at [881, 146] on button "Save" at bounding box center [876, 143] width 57 height 35
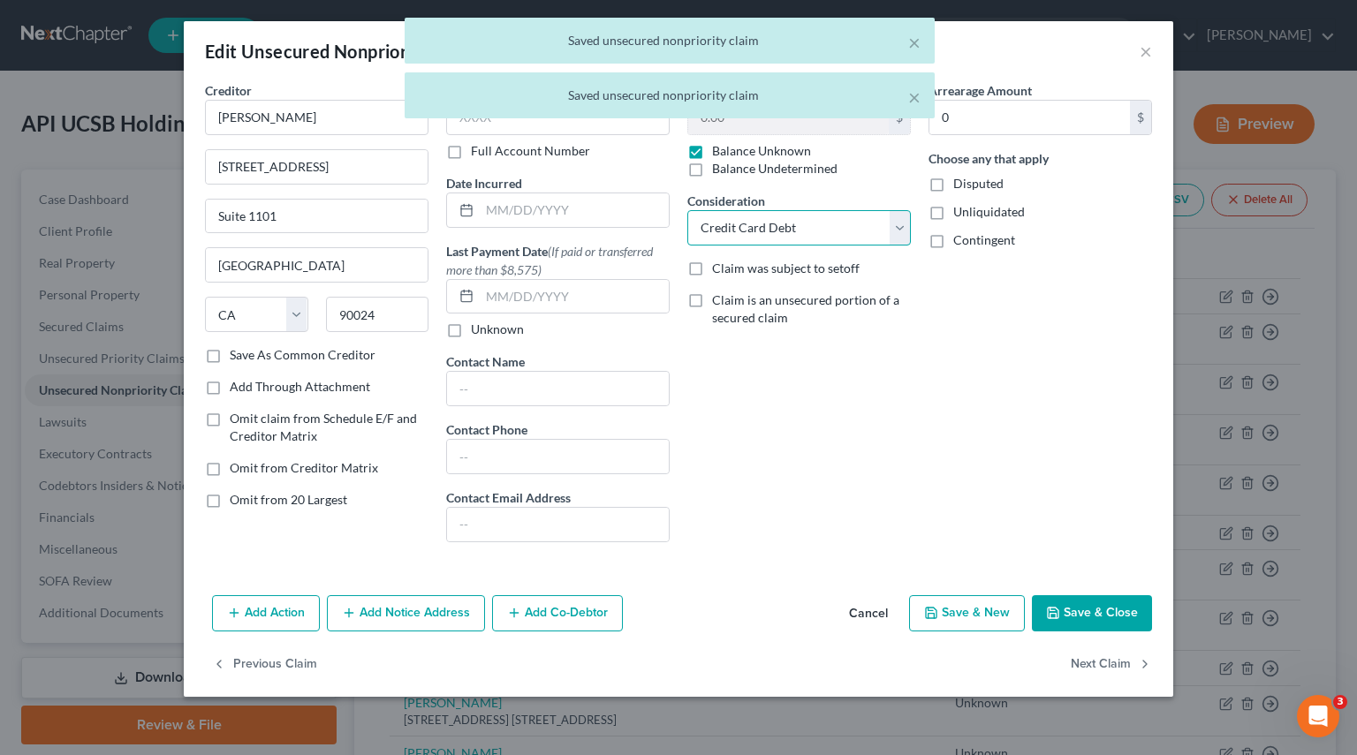
click at [897, 230] on select "Select Cable / Satellite Services Collection Agency Credit Card Debt Debt Couns…" at bounding box center [798, 227] width 223 height 35
click at [687, 210] on select "Select Cable / Satellite Services Collection Agency Credit Card Debt Debt Couns…" at bounding box center [798, 227] width 223 height 35
click at [1102, 672] on button "Next Claim" at bounding box center [1110, 664] width 81 height 37
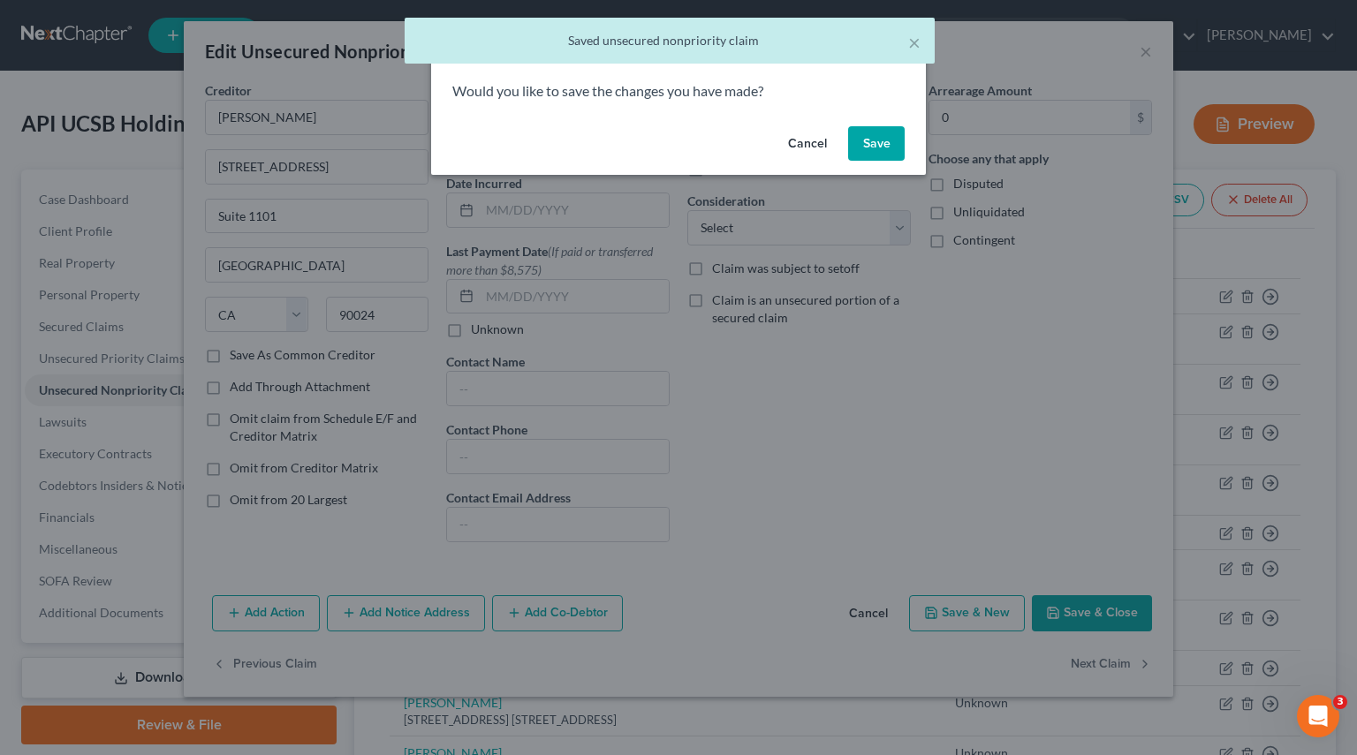
click at [874, 143] on button "Save" at bounding box center [876, 143] width 57 height 35
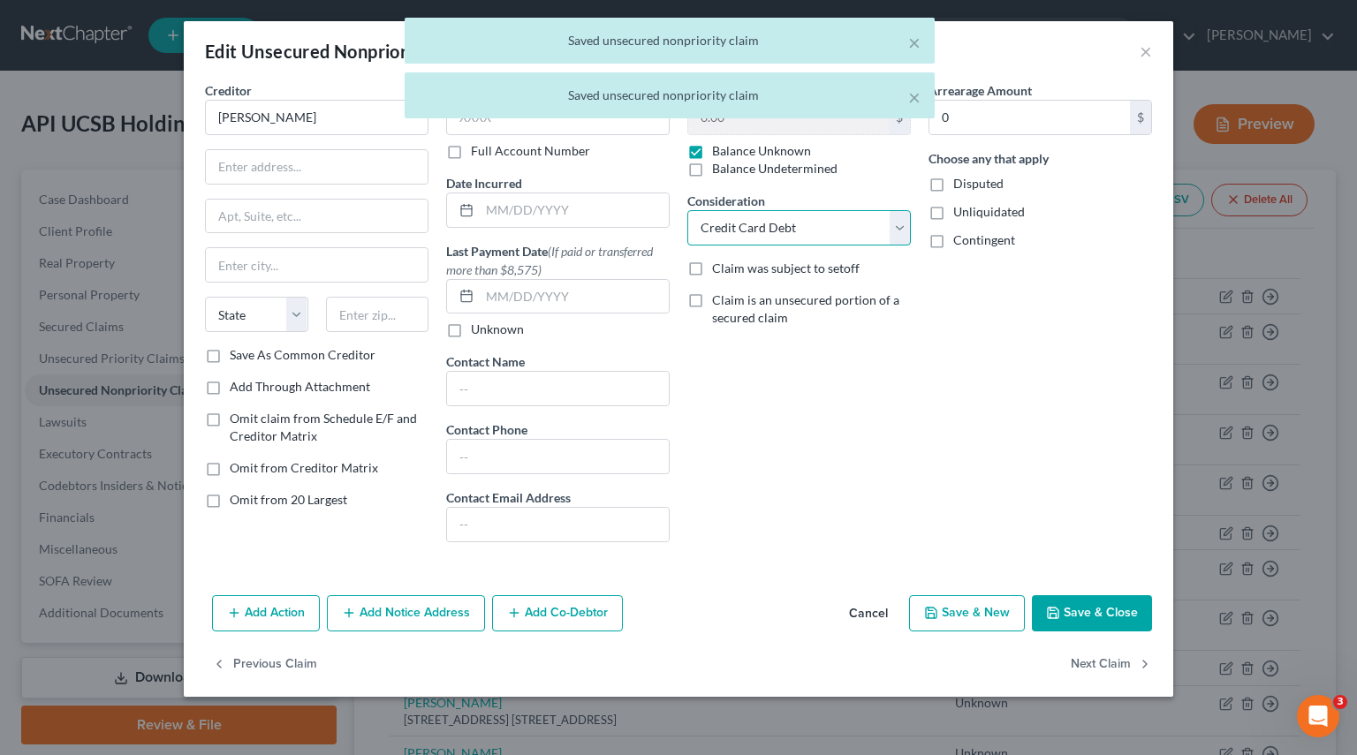
click at [892, 232] on select "Select Cable / Satellite Services Collection Agency Credit Card Debt Debt Couns…" at bounding box center [798, 227] width 223 height 35
click at [687, 210] on select "Select Cable / Satellite Services Collection Agency Credit Card Debt Debt Couns…" at bounding box center [798, 227] width 223 height 35
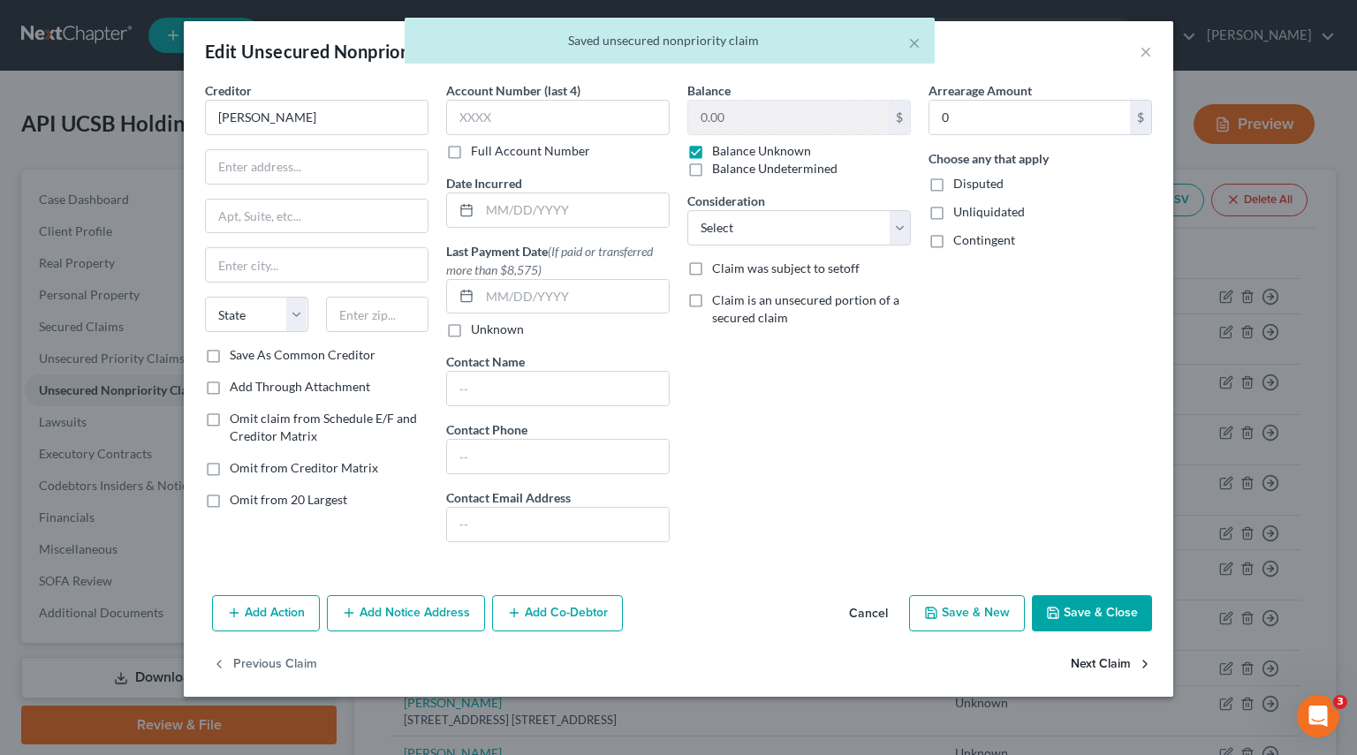
click at [1092, 664] on button "Next Claim" at bounding box center [1110, 664] width 81 height 37
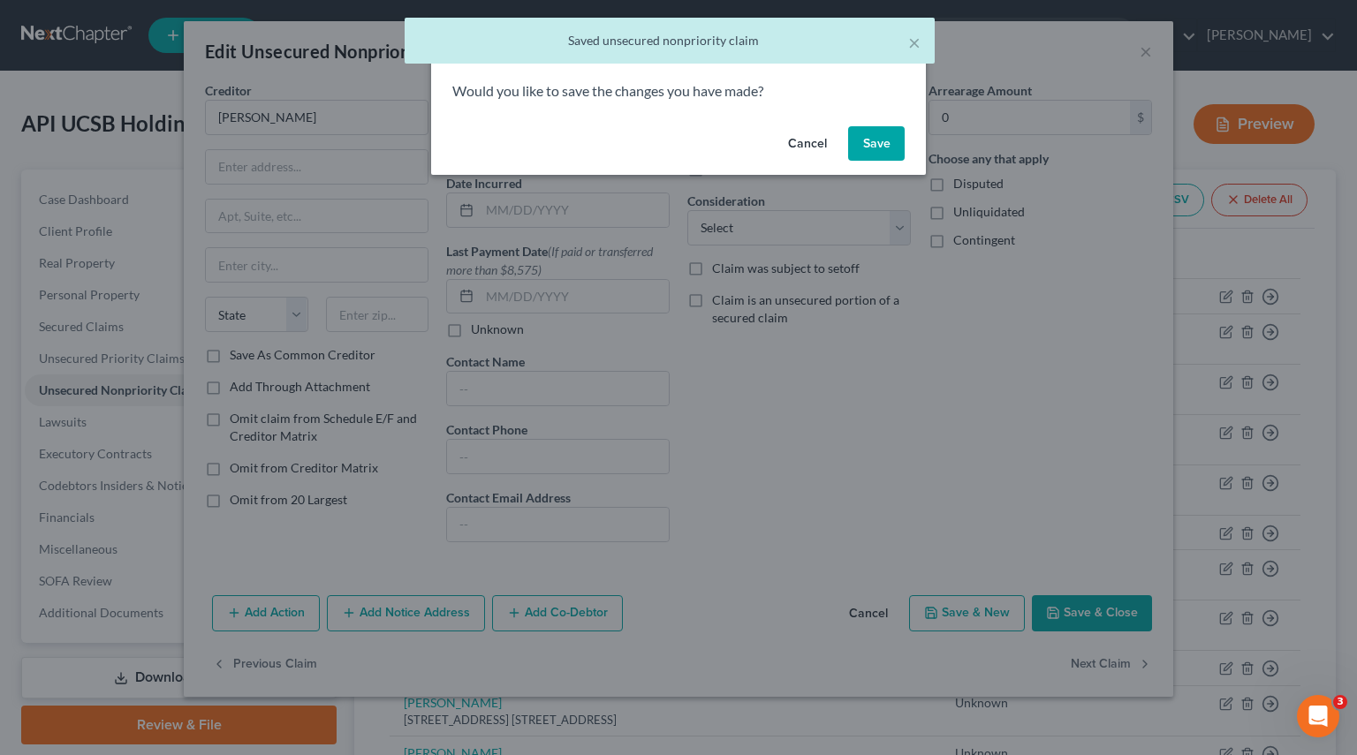
click at [882, 130] on button "Save" at bounding box center [876, 143] width 57 height 35
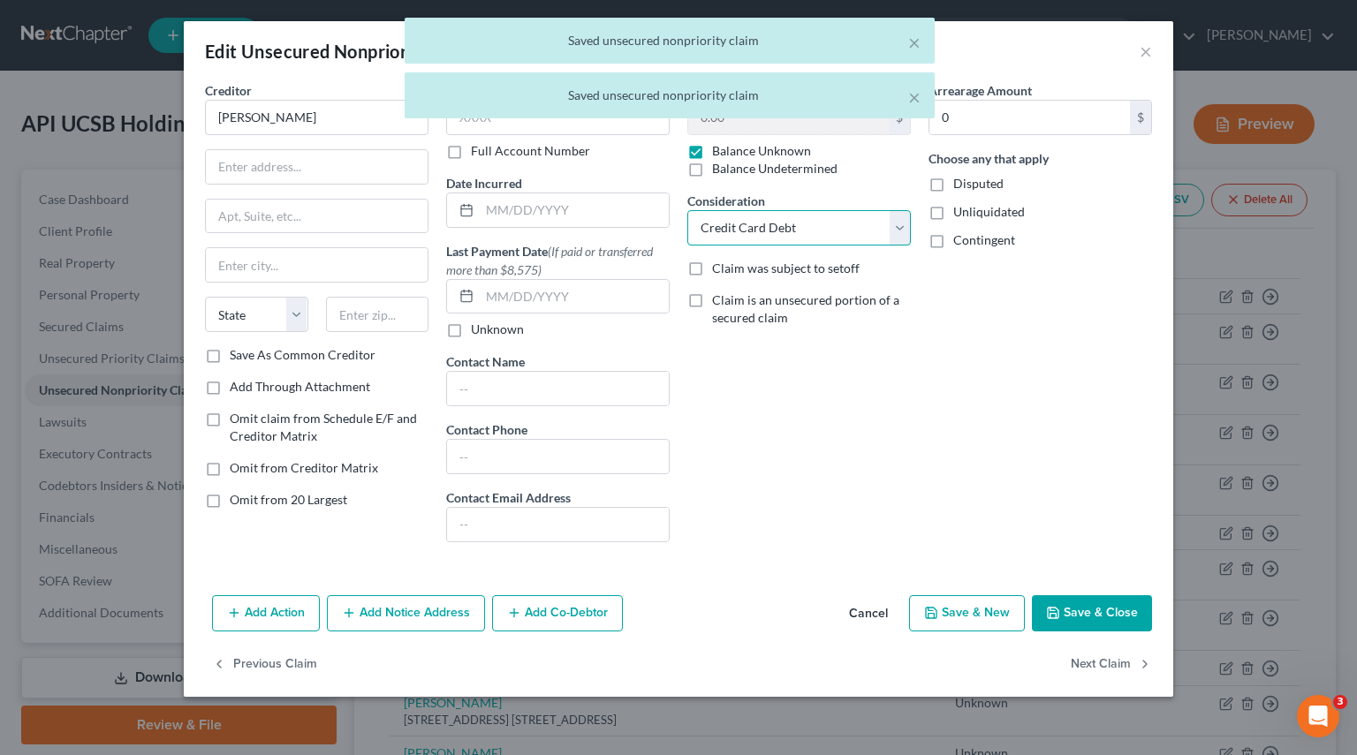
click at [896, 231] on select "Select Cable / Satellite Services Collection Agency Credit Card Debt Debt Couns…" at bounding box center [798, 227] width 223 height 35
click at [687, 210] on select "Select Cable / Satellite Services Collection Agency Credit Card Debt Debt Couns…" at bounding box center [798, 227] width 223 height 35
click at [1083, 653] on button "Next Claim" at bounding box center [1110, 664] width 81 height 37
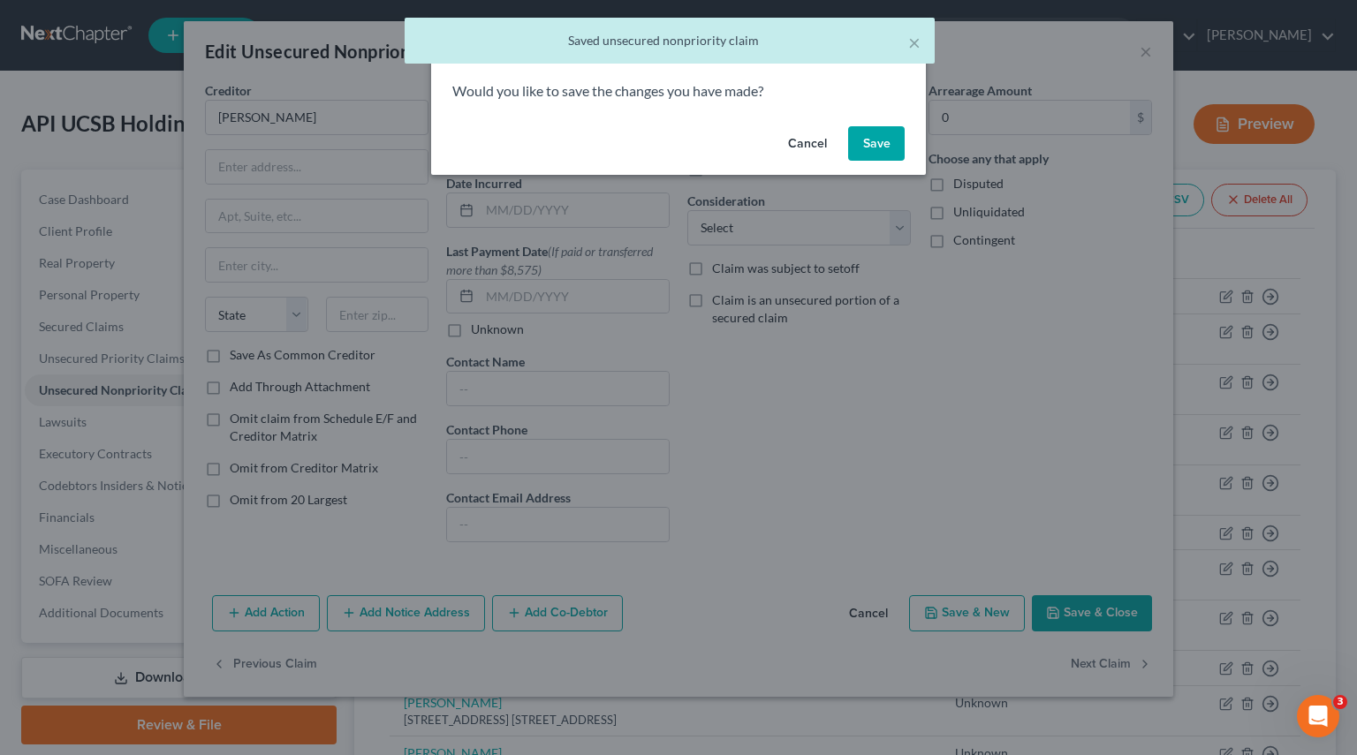
click at [887, 136] on button "Save" at bounding box center [876, 143] width 57 height 35
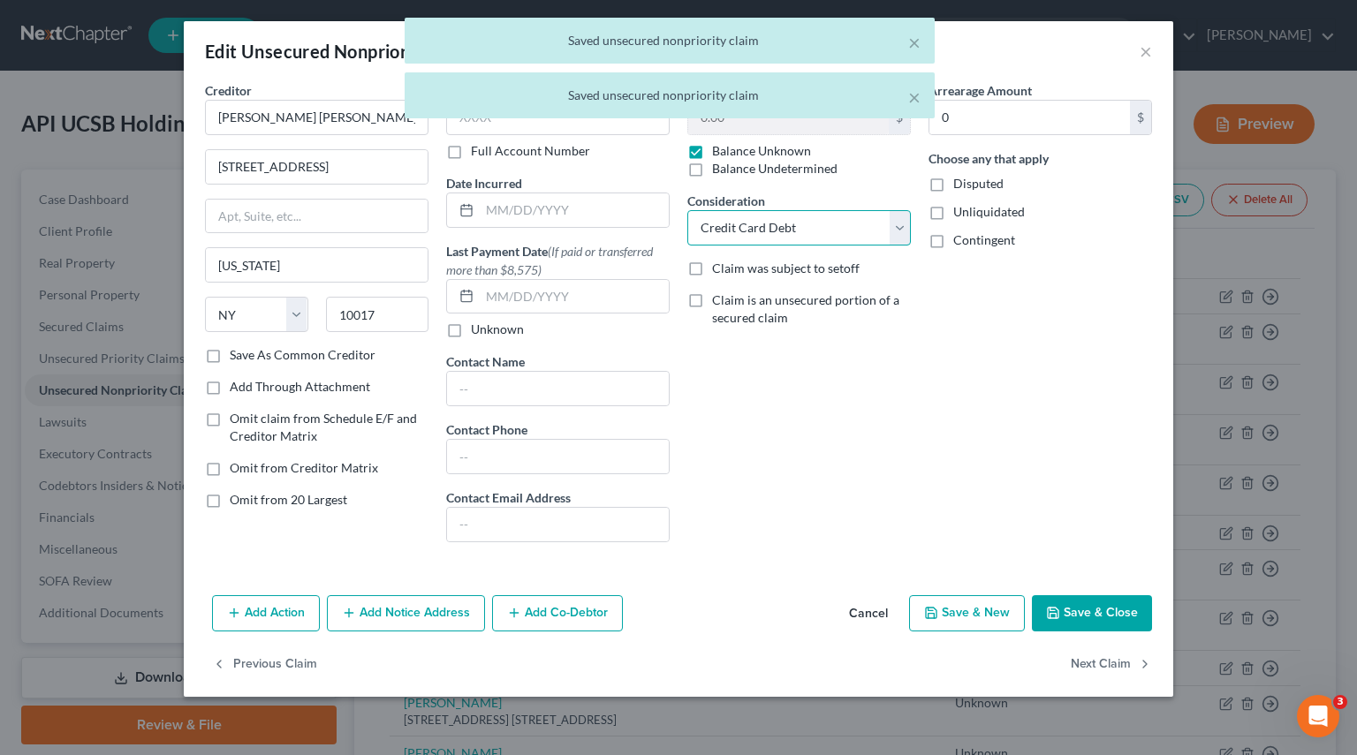
click at [901, 229] on select "Select Cable / Satellite Services Collection Agency Credit Card Debt Debt Couns…" at bounding box center [798, 227] width 223 height 35
click at [687, 210] on select "Select Cable / Satellite Services Collection Agency Credit Card Debt Debt Couns…" at bounding box center [798, 227] width 223 height 35
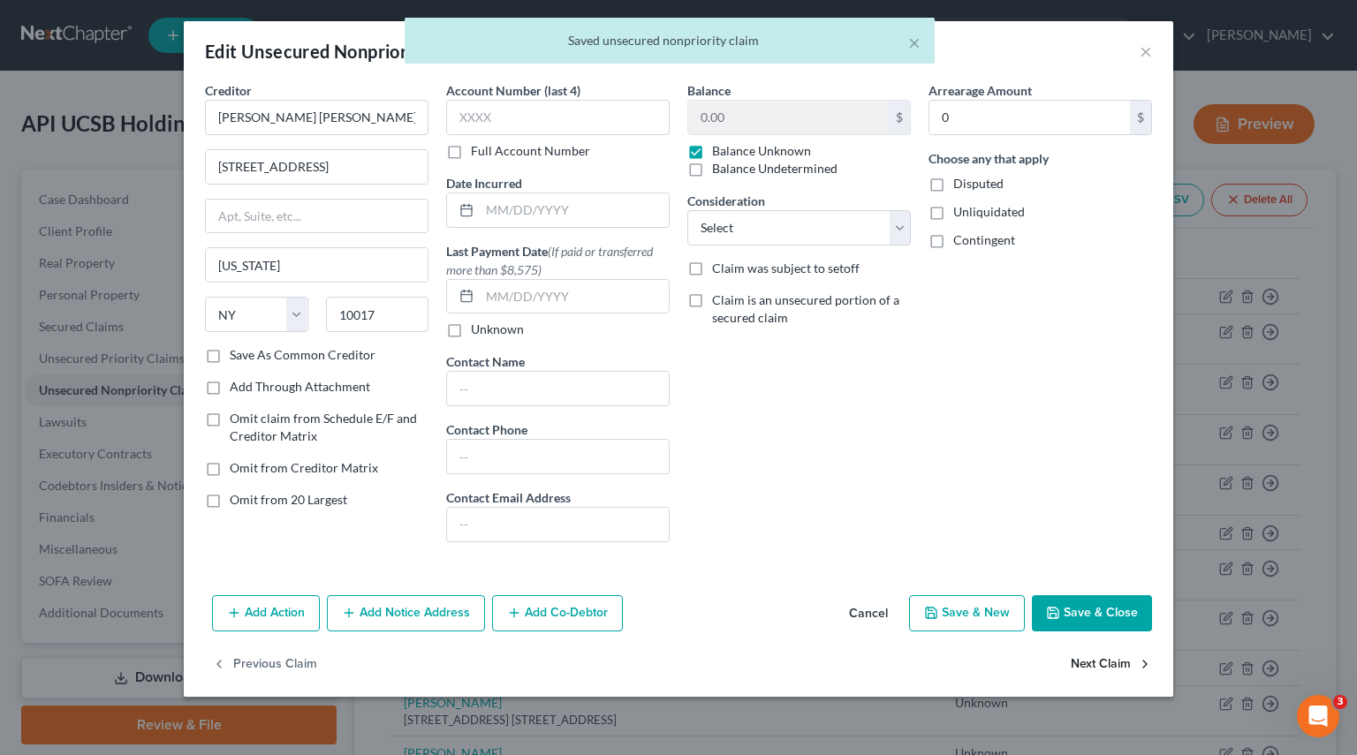
click at [1102, 667] on button "Next Claim" at bounding box center [1110, 664] width 81 height 37
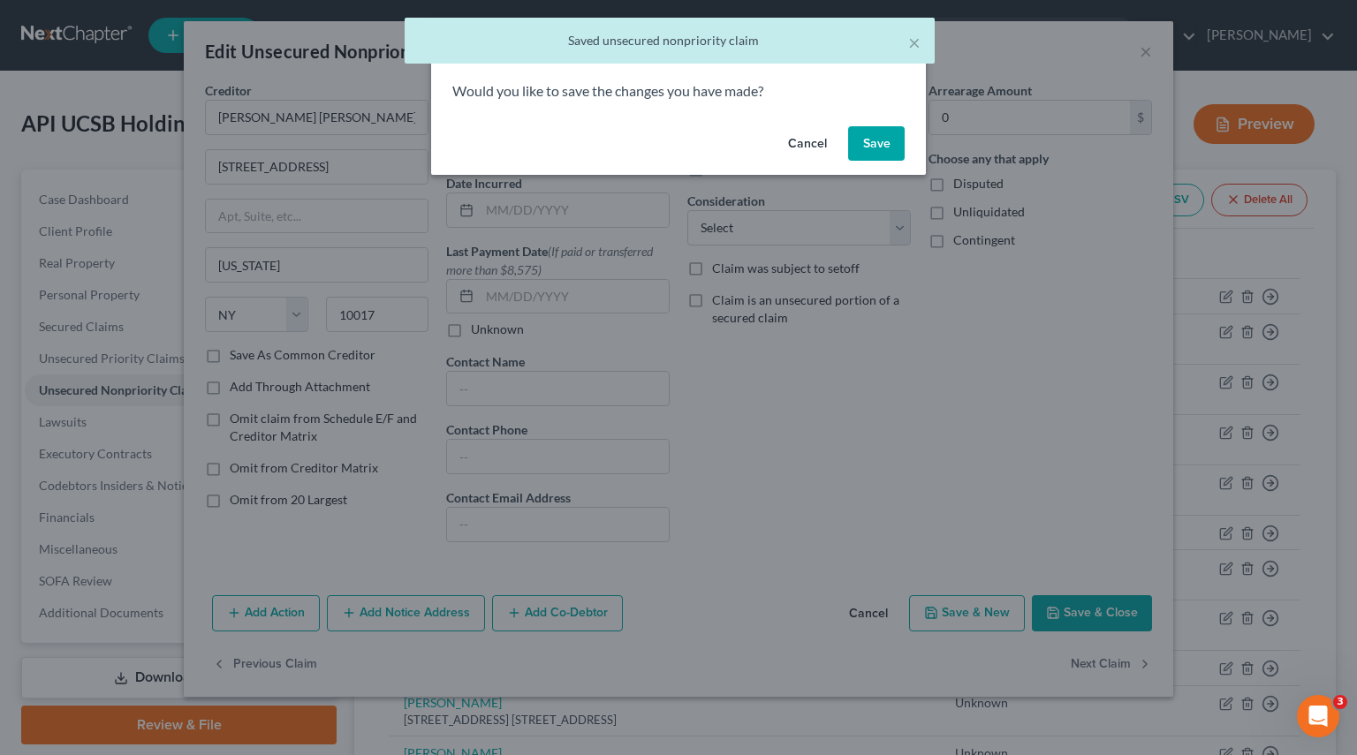
click at [877, 141] on button "Save" at bounding box center [876, 143] width 57 height 35
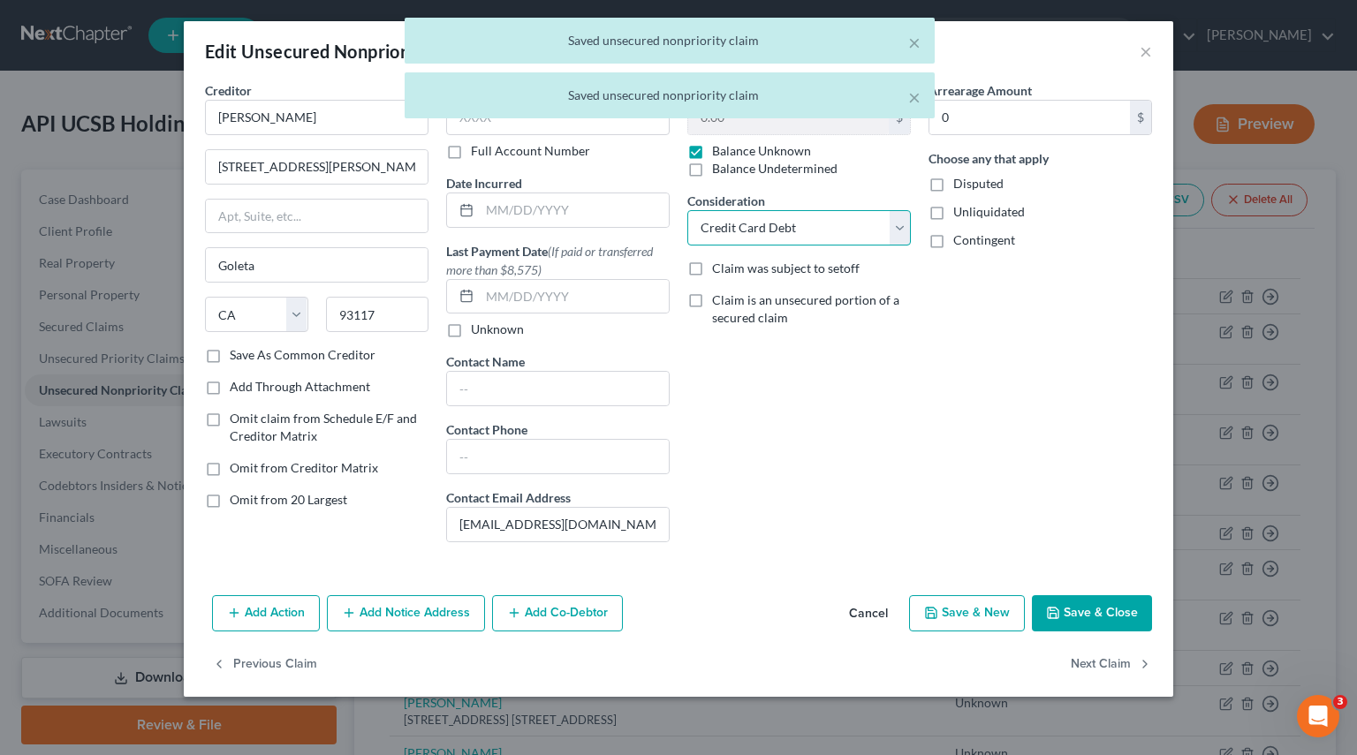
drag, startPoint x: 905, startPoint y: 233, endPoint x: 891, endPoint y: 236, distance: 14.4
click at [905, 232] on select "Select Cable / Satellite Services Collection Agency Credit Card Debt Debt Couns…" at bounding box center [798, 227] width 223 height 35
click at [687, 210] on select "Select Cable / Satellite Services Collection Agency Credit Card Debt Debt Couns…" at bounding box center [798, 227] width 223 height 35
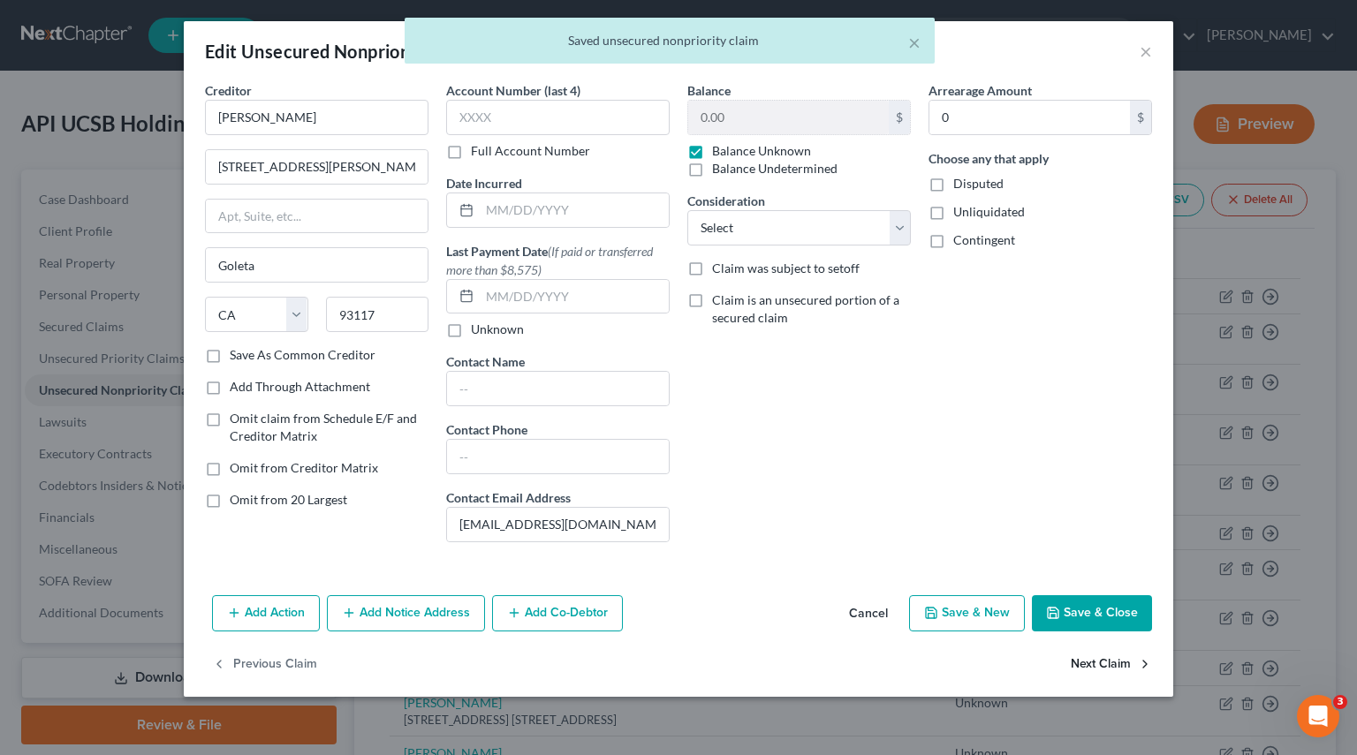
click at [1102, 662] on button "Next Claim" at bounding box center [1110, 664] width 81 height 37
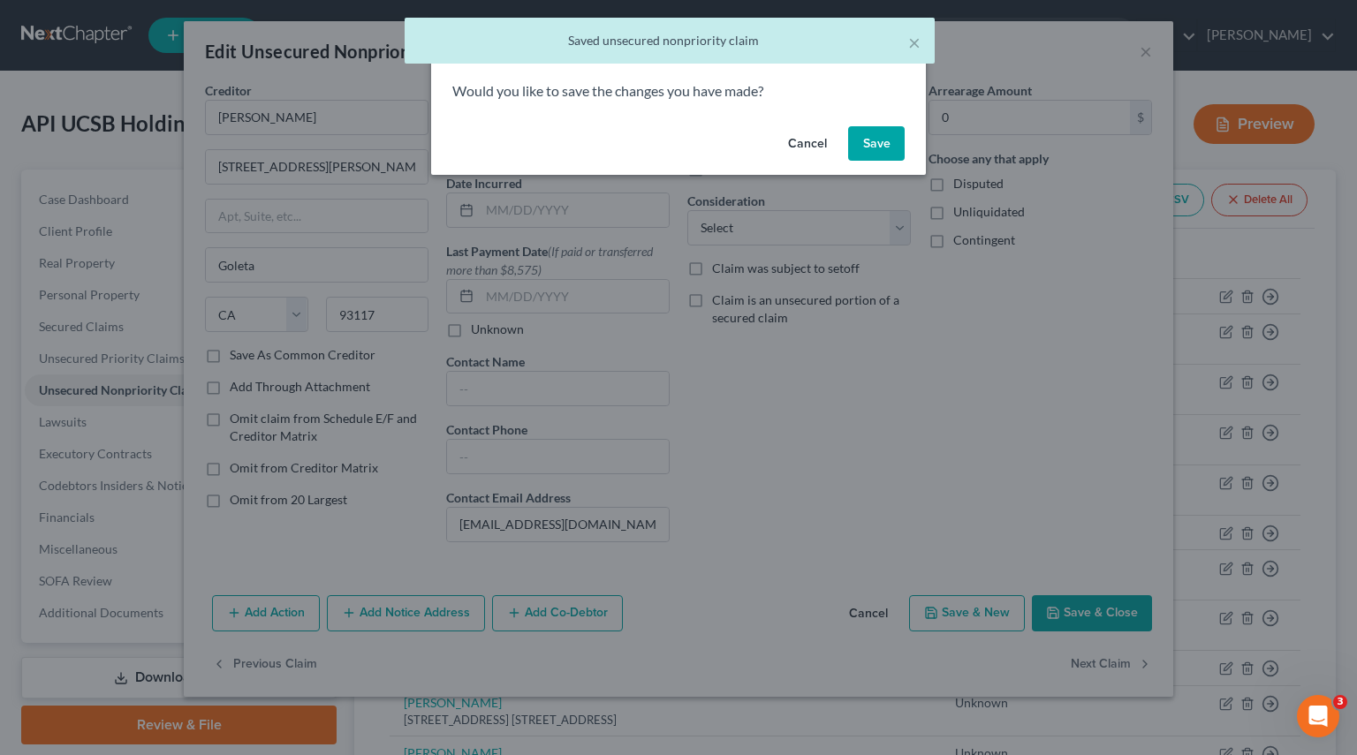
click at [874, 155] on button "Save" at bounding box center [876, 143] width 57 height 35
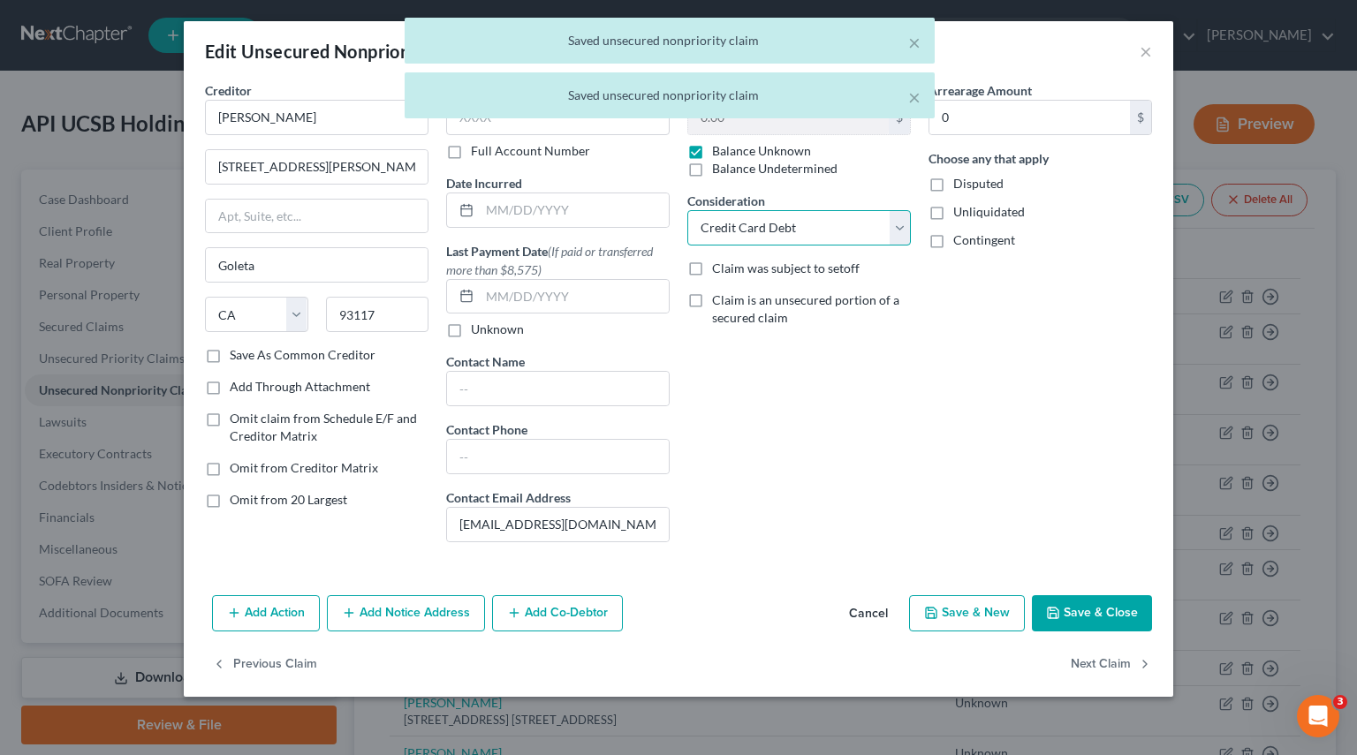
click at [899, 225] on select "Select Cable / Satellite Services Collection Agency Credit Card Debt Debt Couns…" at bounding box center [798, 227] width 223 height 35
click at [687, 210] on select "Select Cable / Satellite Services Collection Agency Credit Card Debt Debt Couns…" at bounding box center [798, 227] width 223 height 35
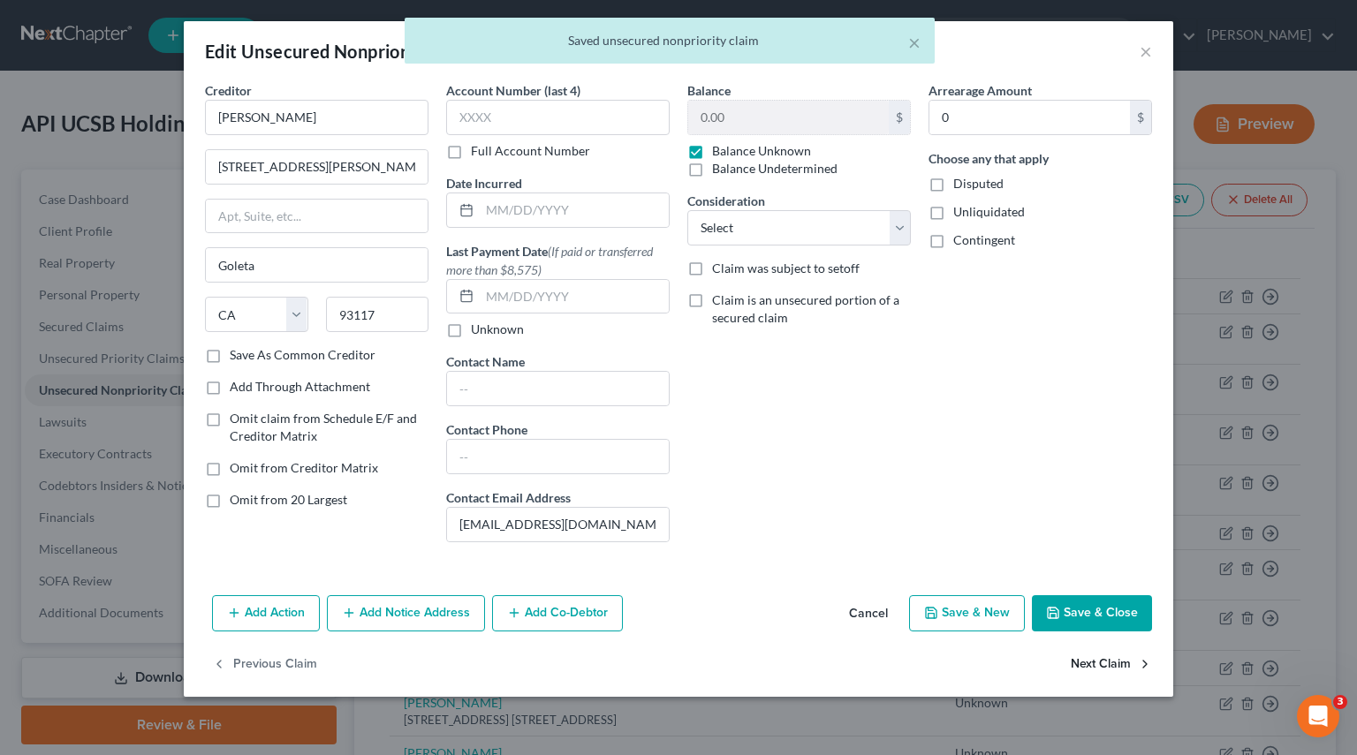
click at [1101, 663] on button "Next Claim" at bounding box center [1110, 664] width 81 height 37
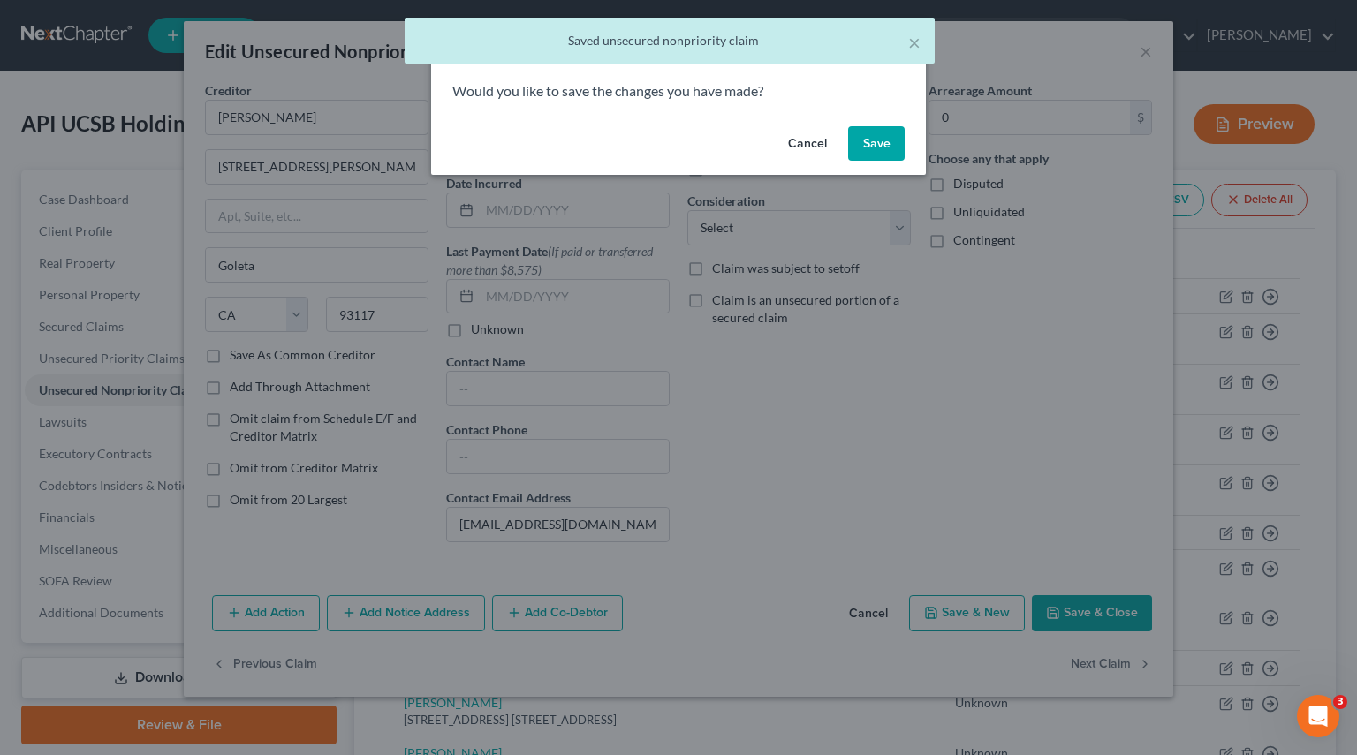
click at [876, 148] on button "Save" at bounding box center [876, 143] width 57 height 35
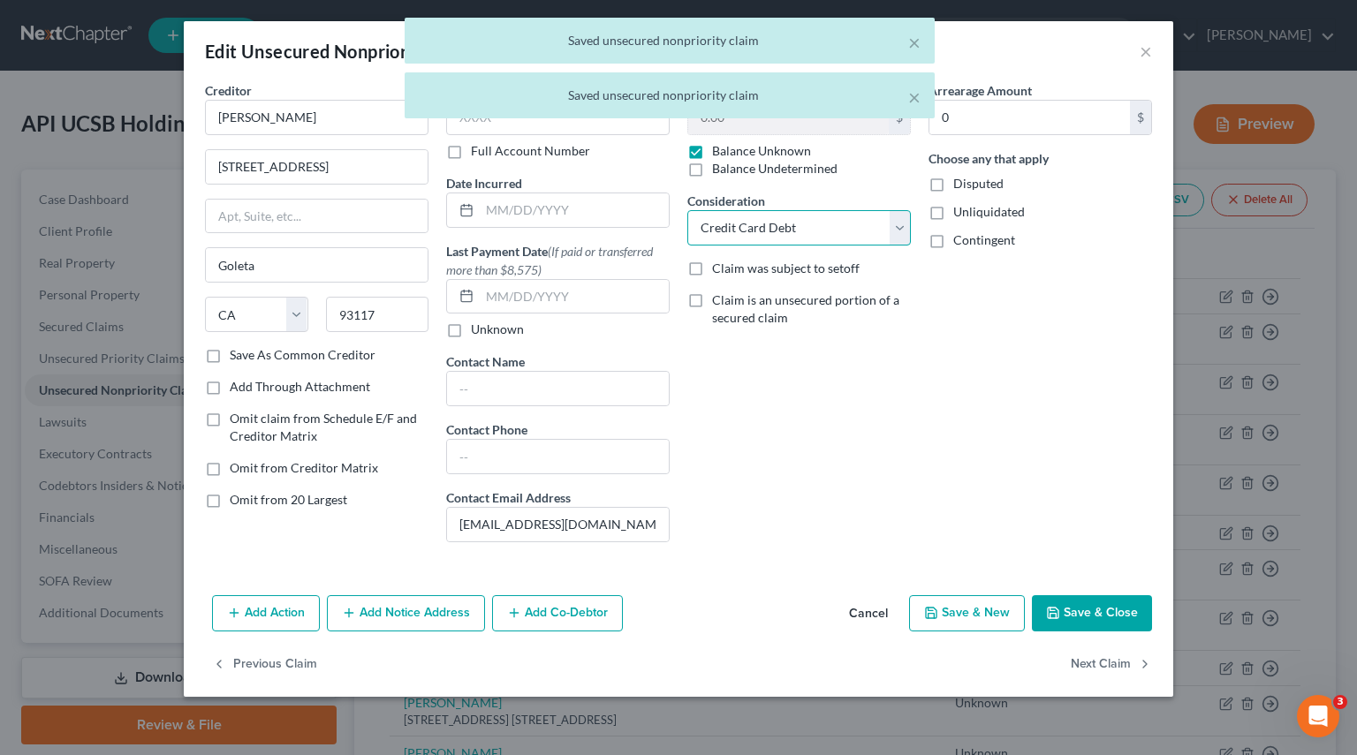
drag, startPoint x: 894, startPoint y: 221, endPoint x: 883, endPoint y: 225, distance: 11.5
click at [894, 221] on select "Select Cable / Satellite Services Collection Agency Credit Card Debt Debt Couns…" at bounding box center [798, 227] width 223 height 35
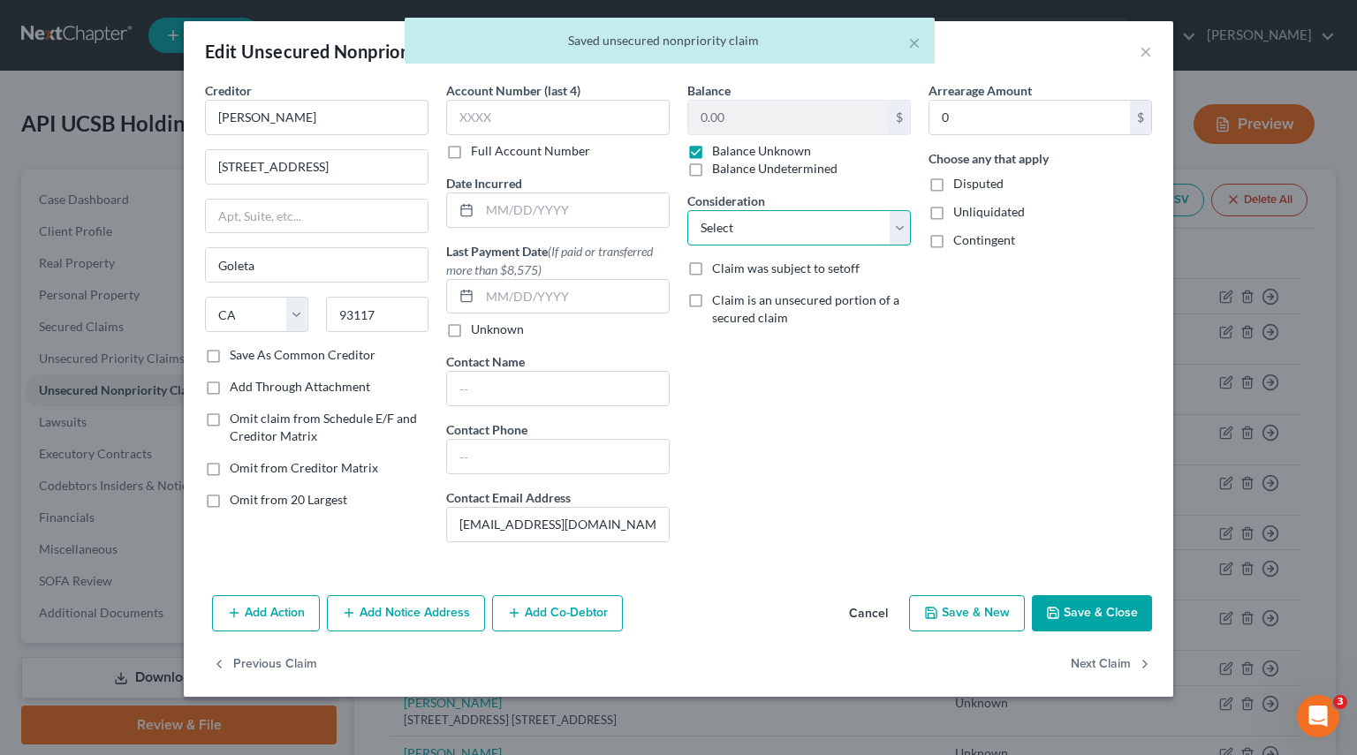
click at [687, 210] on select "Select Cable / Satellite Services Collection Agency Credit Card Debt Debt Couns…" at bounding box center [798, 227] width 223 height 35
click at [1076, 656] on button "Next Claim" at bounding box center [1110, 664] width 81 height 37
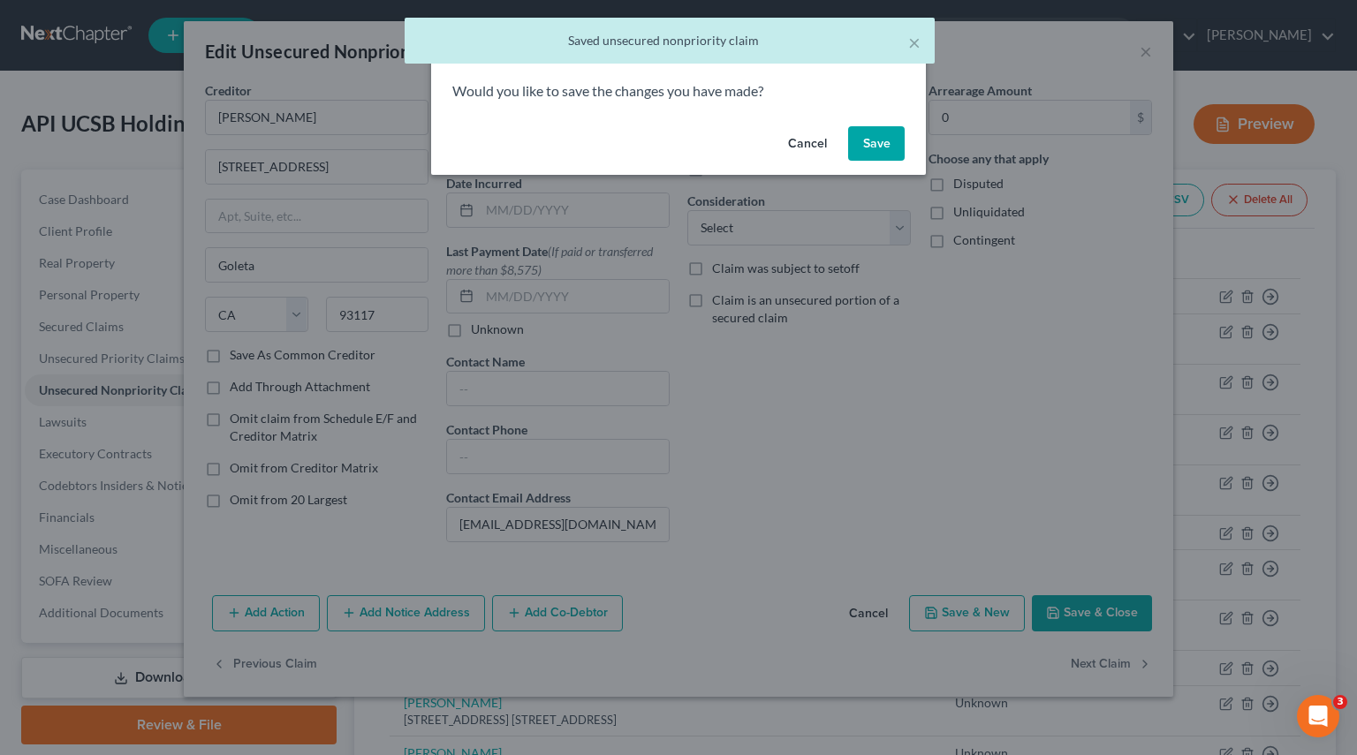
click at [878, 149] on button "Save" at bounding box center [876, 143] width 57 height 35
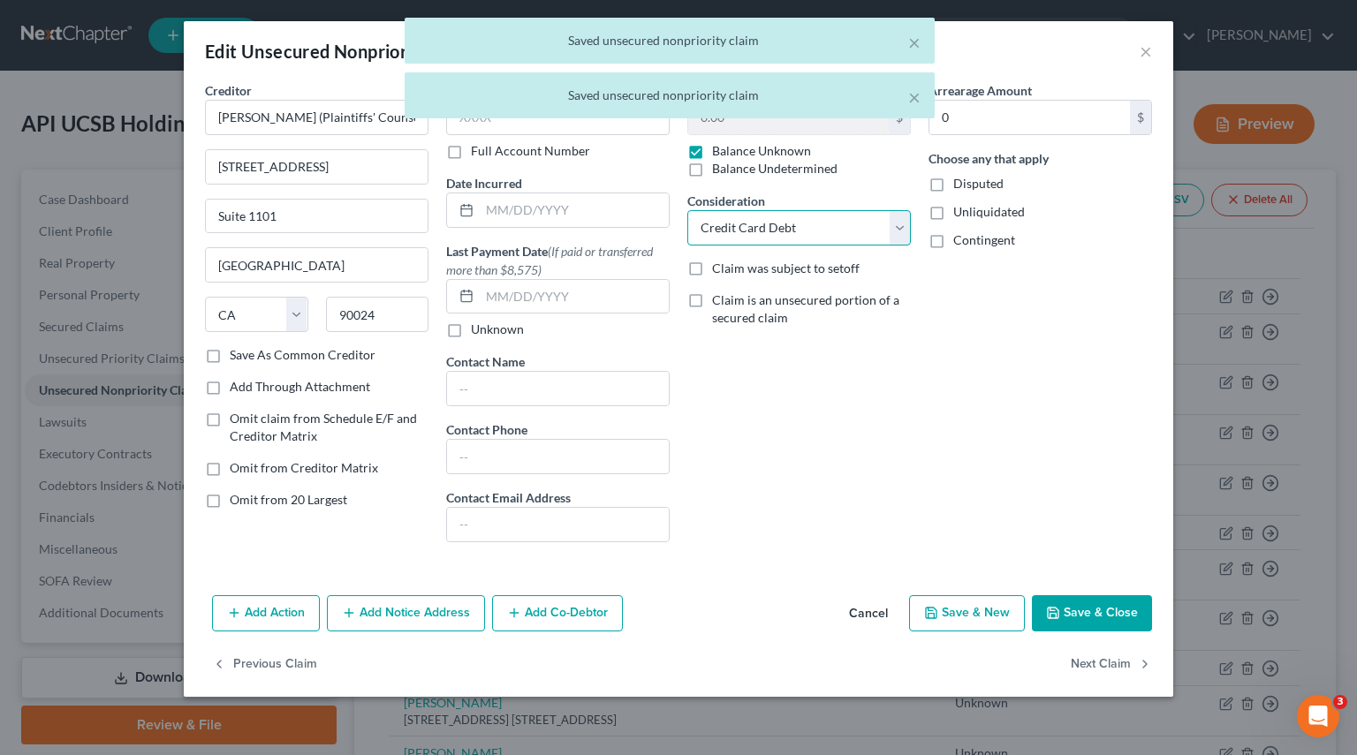
click at [894, 228] on select "Select Cable / Satellite Services Collection Agency Credit Card Debt Debt Couns…" at bounding box center [798, 227] width 223 height 35
click at [687, 210] on select "Select Cable / Satellite Services Collection Agency Credit Card Debt Debt Couns…" at bounding box center [798, 227] width 223 height 35
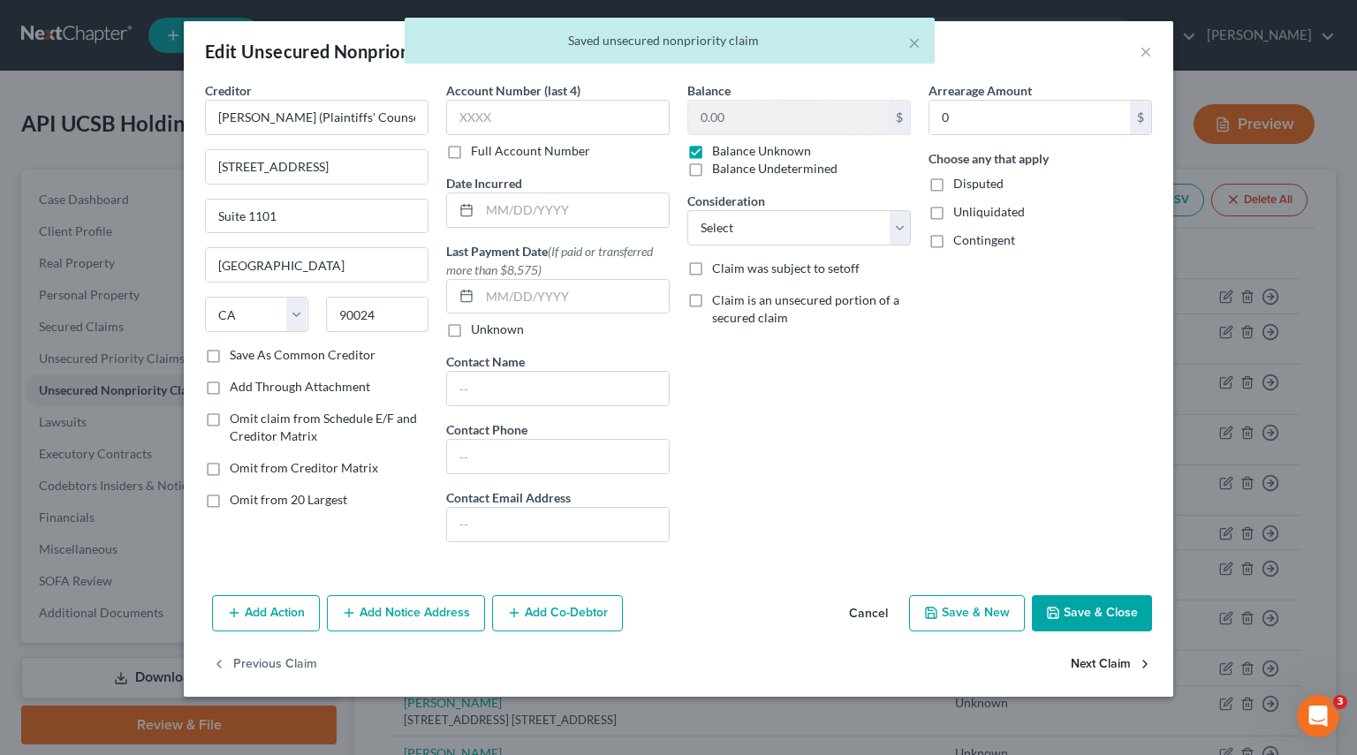
click at [1090, 665] on button "Next Claim" at bounding box center [1110, 664] width 81 height 37
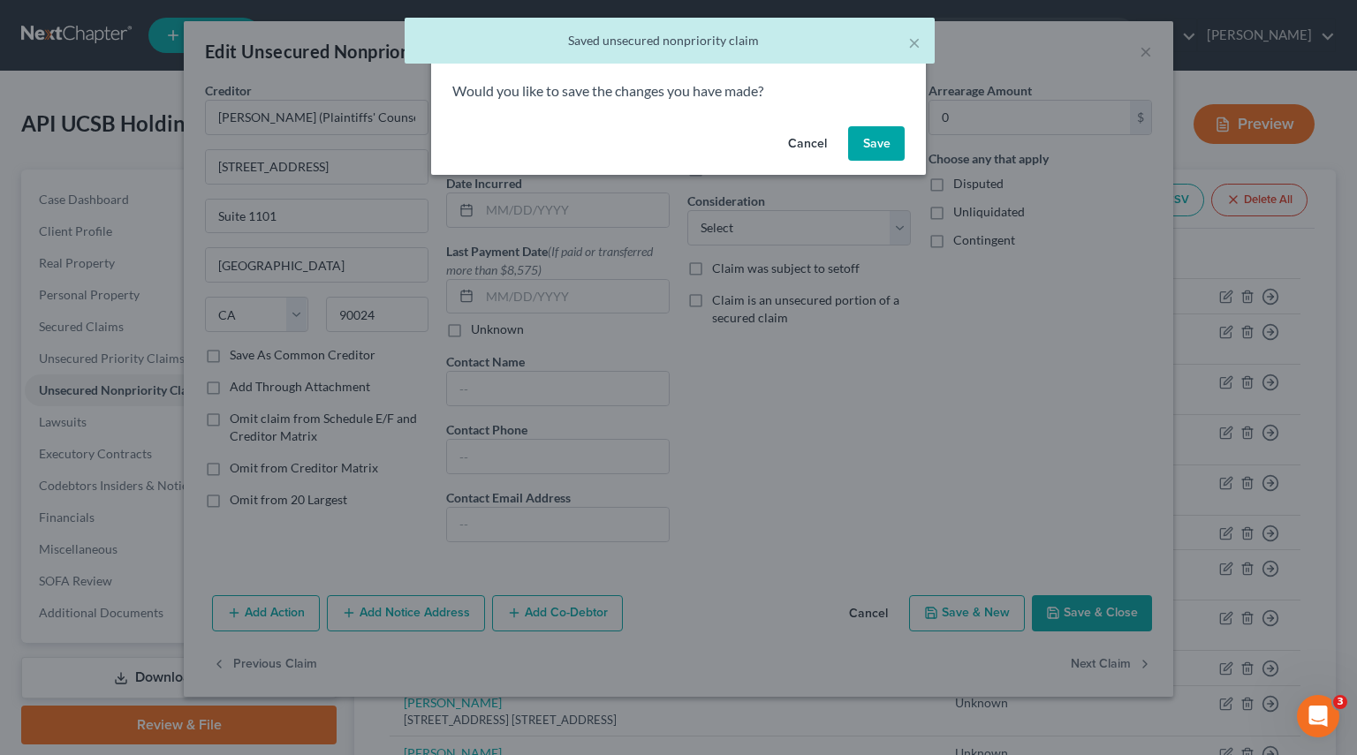
click at [890, 139] on button "Save" at bounding box center [876, 143] width 57 height 35
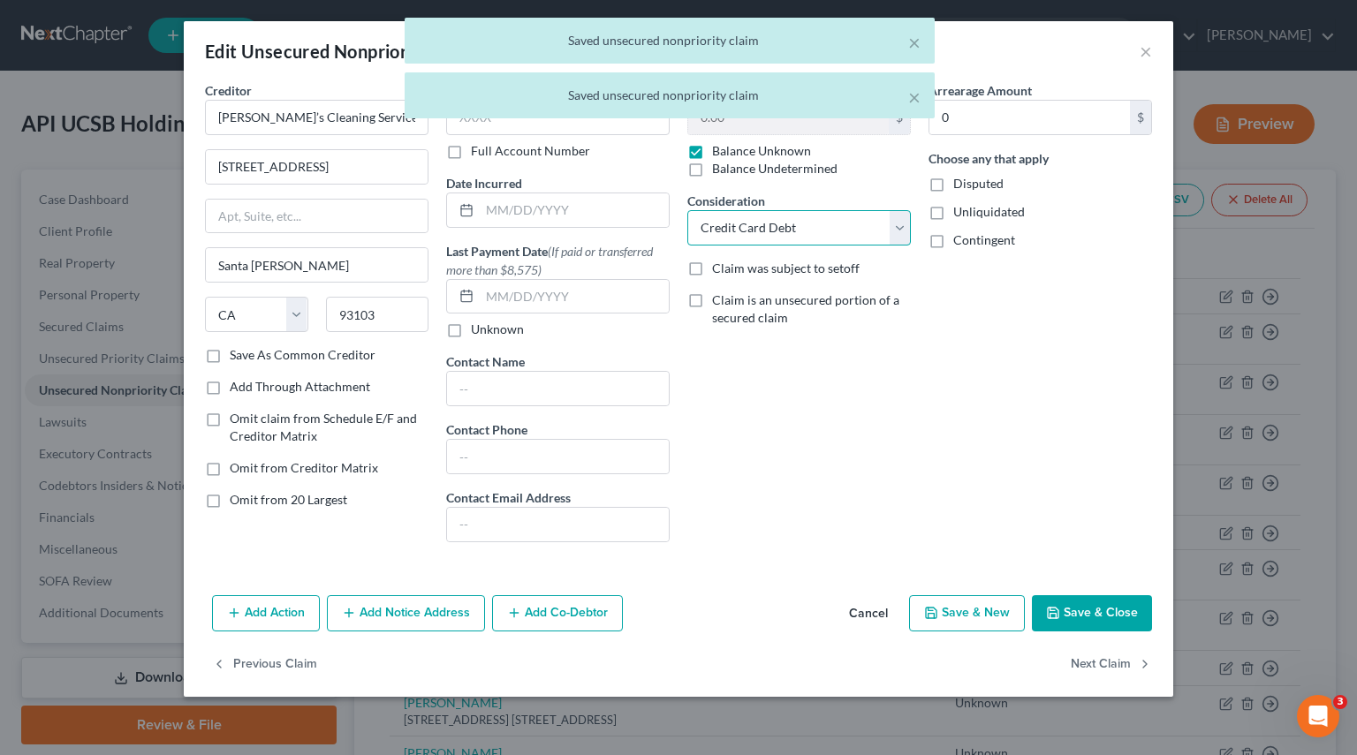
click at [885, 232] on select "Select Cable / Satellite Services Collection Agency Credit Card Debt Debt Couns…" at bounding box center [798, 227] width 223 height 35
click at [687, 210] on select "Select Cable / Satellite Services Collection Agency Credit Card Debt Debt Couns…" at bounding box center [798, 227] width 223 height 35
click at [1119, 668] on button "Next Claim" at bounding box center [1110, 664] width 81 height 37
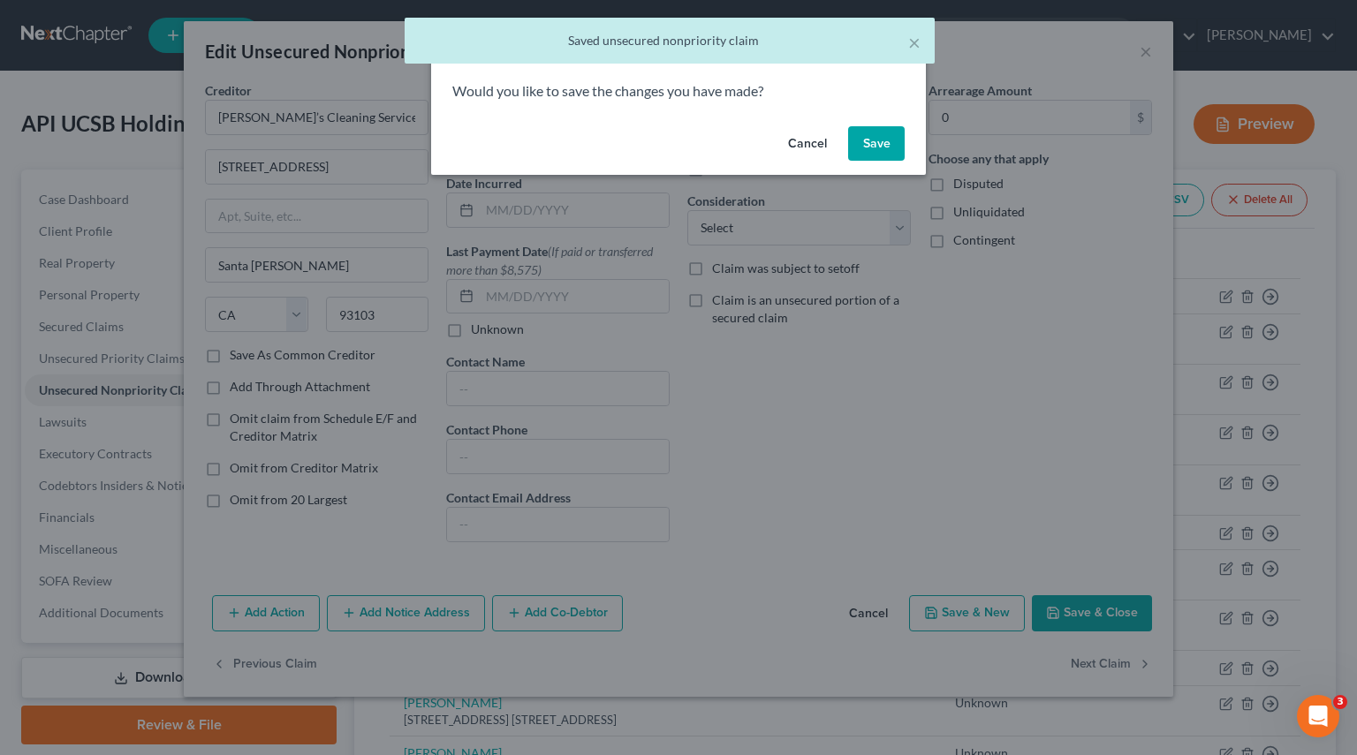
click at [894, 141] on button "Save" at bounding box center [876, 143] width 57 height 35
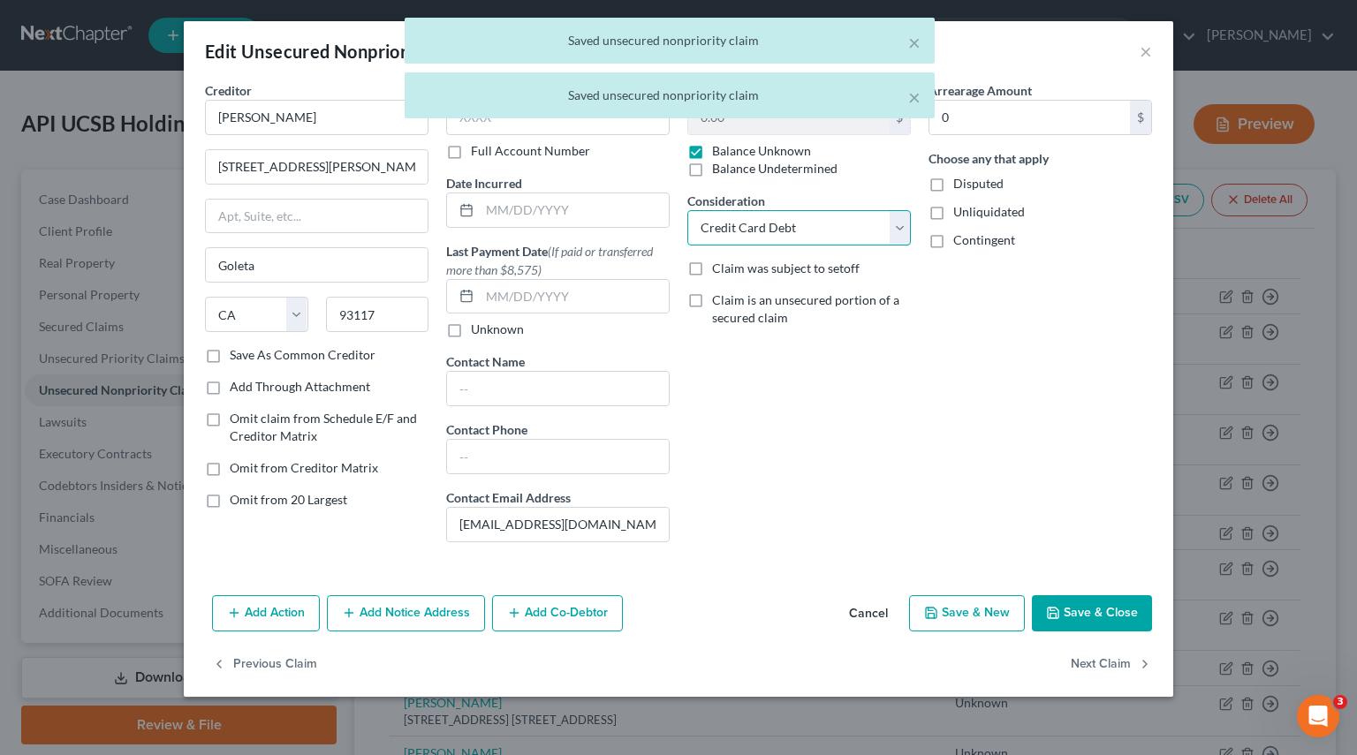
drag, startPoint x: 897, startPoint y: 240, endPoint x: 881, endPoint y: 239, distance: 15.9
click at [897, 240] on select "Select Cable / Satellite Services Collection Agency Credit Card Debt Debt Couns…" at bounding box center [798, 227] width 223 height 35
click at [687, 210] on select "Select Cable / Satellite Services Collection Agency Credit Card Debt Debt Couns…" at bounding box center [798, 227] width 223 height 35
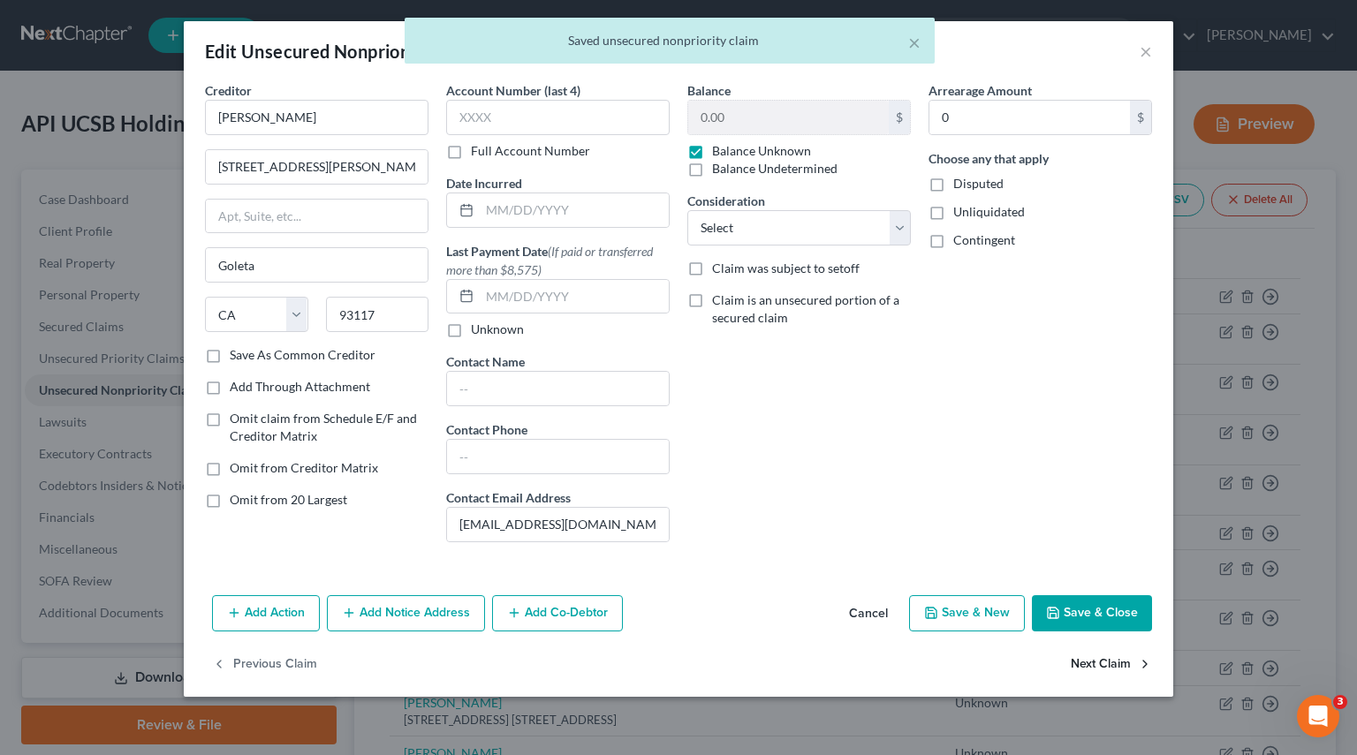
click at [1074, 664] on button "Next Claim" at bounding box center [1110, 664] width 81 height 37
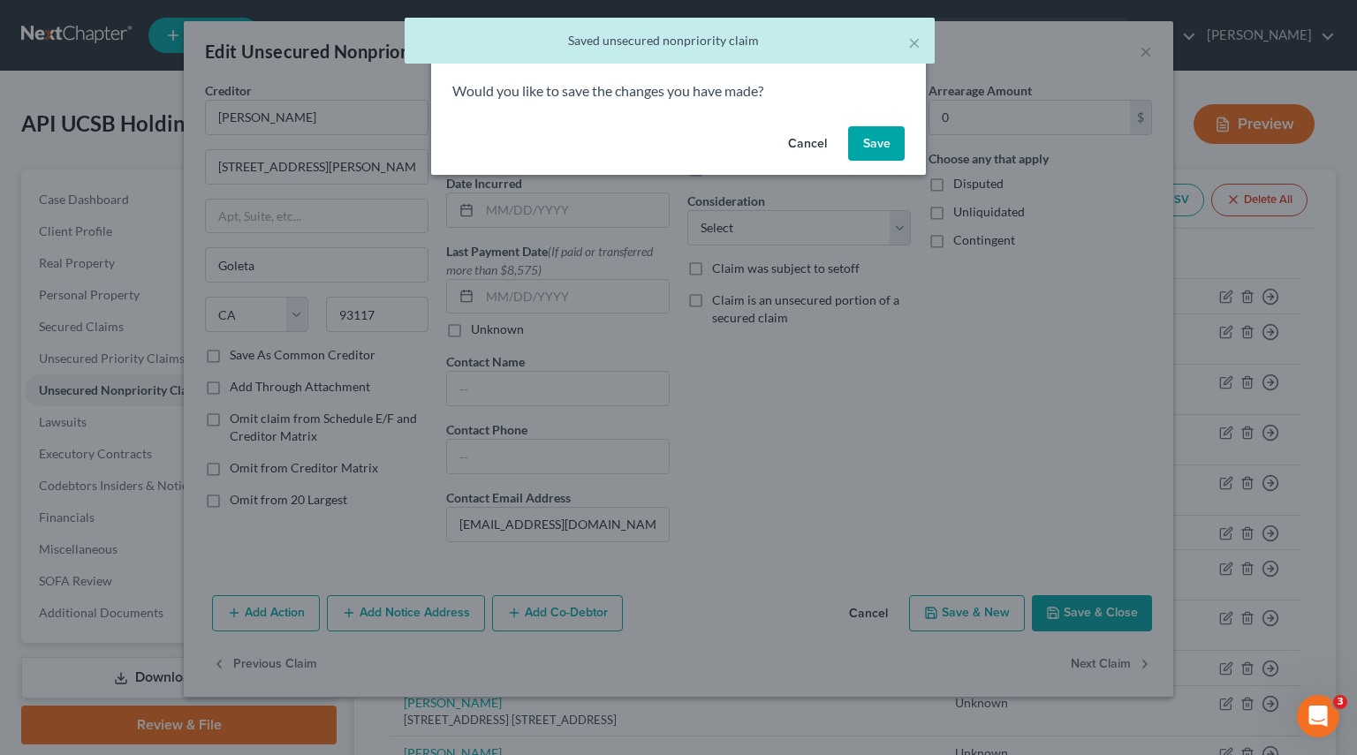
click at [866, 140] on button "Save" at bounding box center [876, 143] width 57 height 35
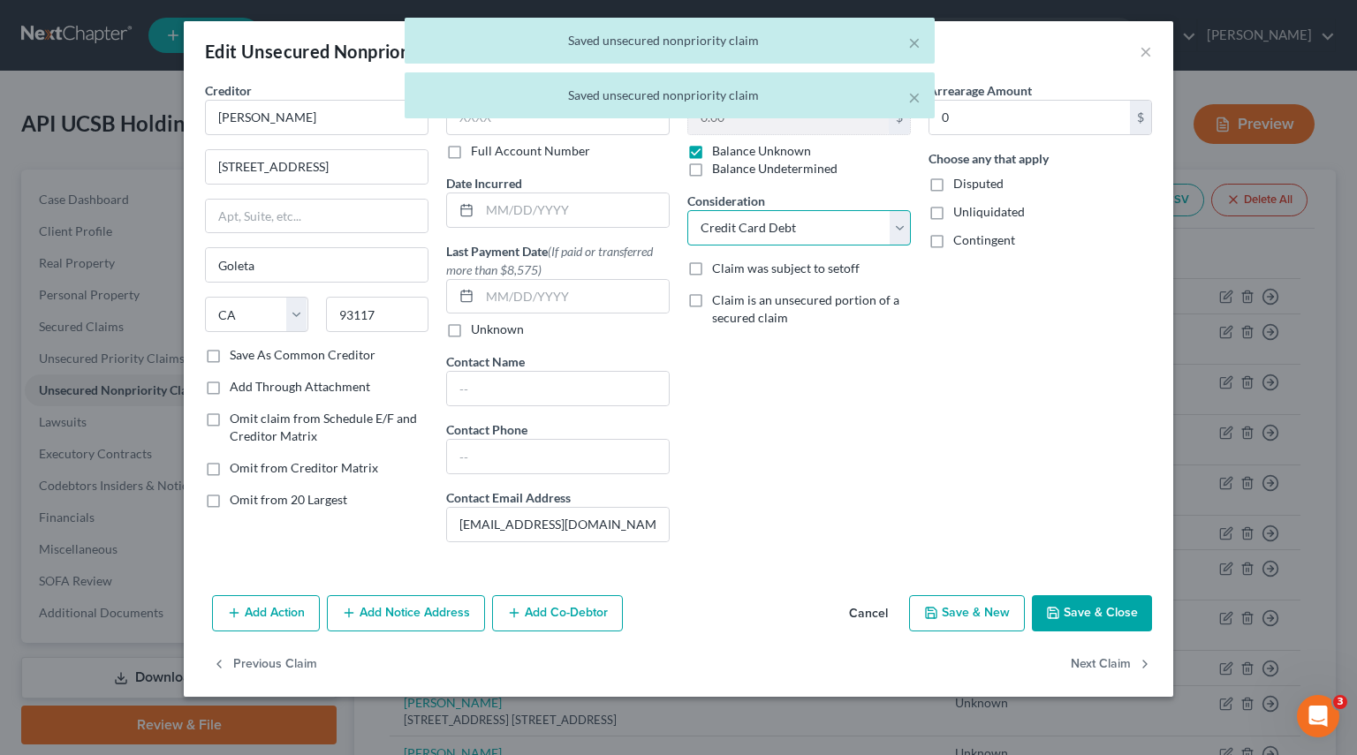
click at [888, 236] on select "Select Cable / Satellite Services Collection Agency Credit Card Debt Debt Couns…" at bounding box center [798, 227] width 223 height 35
click at [687, 210] on select "Select Cable / Satellite Services Collection Agency Credit Card Debt Debt Couns…" at bounding box center [798, 227] width 223 height 35
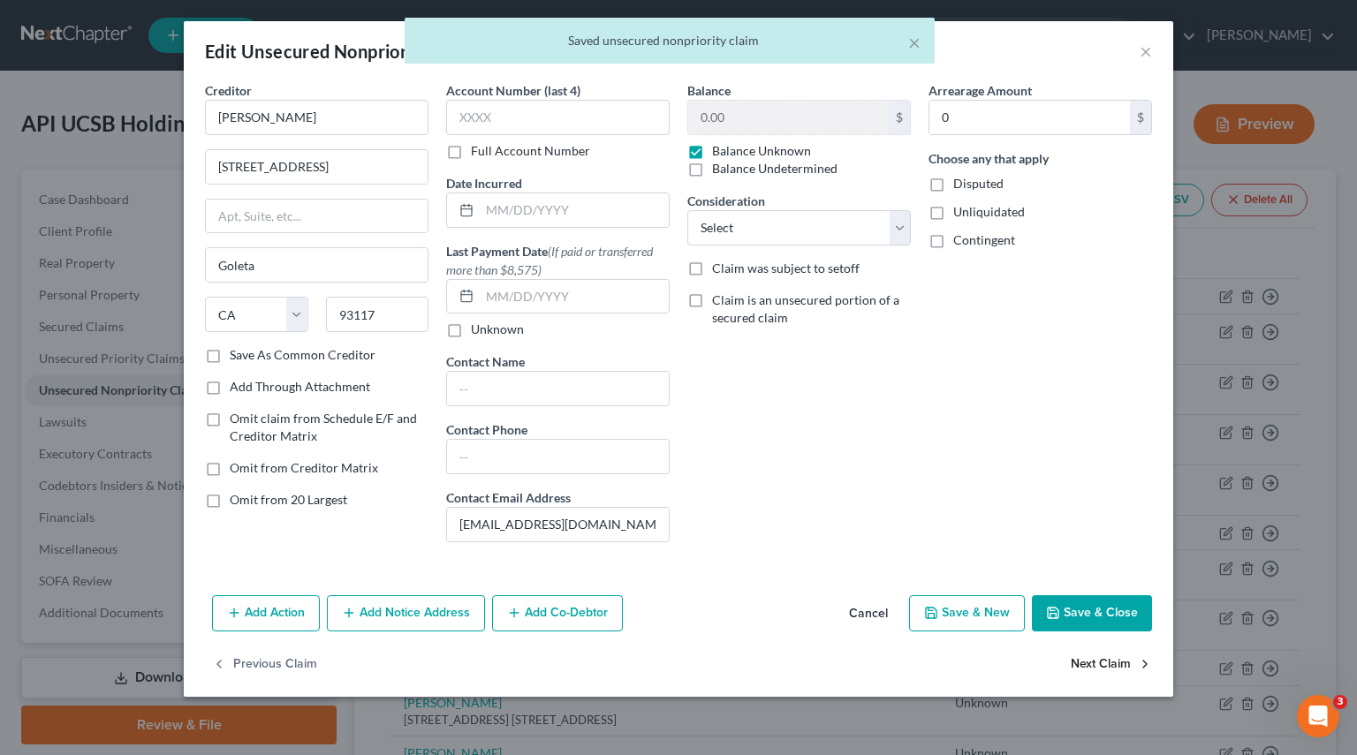
click at [1074, 664] on button "Next Claim" at bounding box center [1110, 664] width 81 height 37
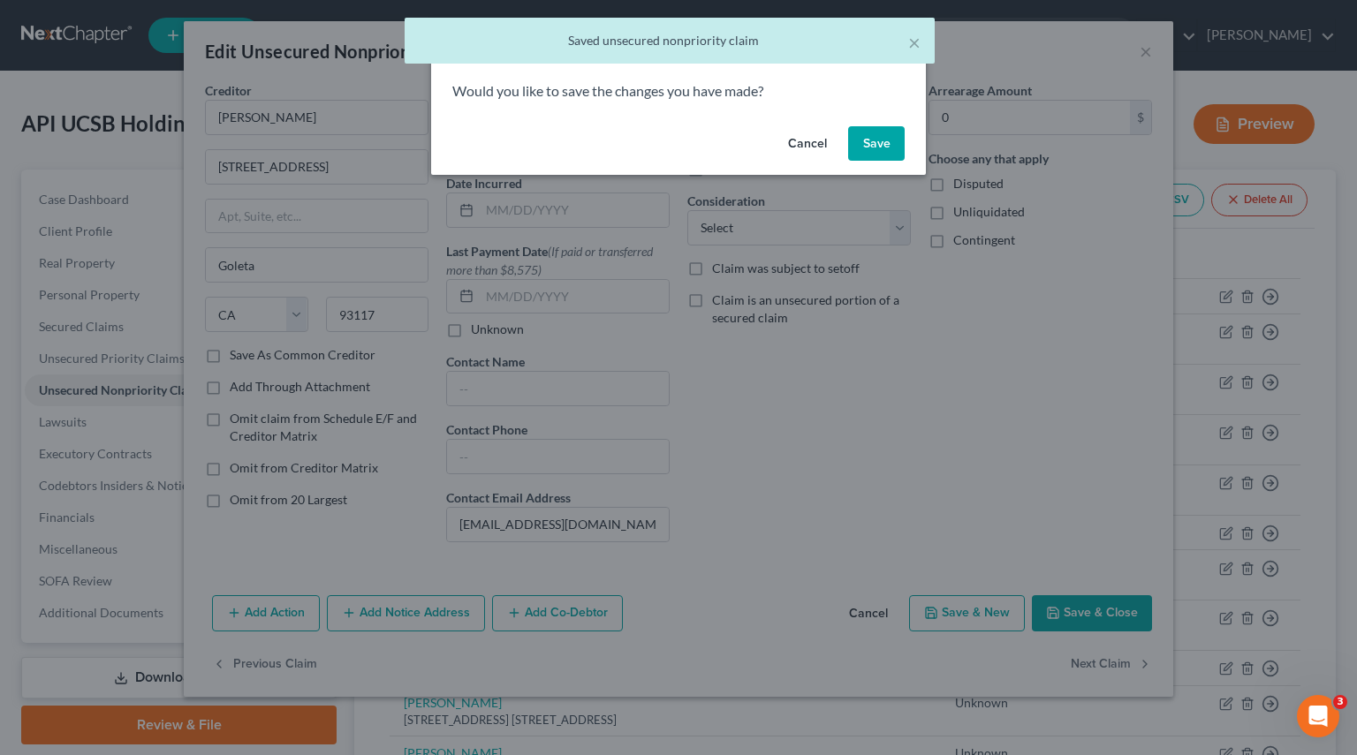
click at [881, 145] on button "Save" at bounding box center [876, 143] width 57 height 35
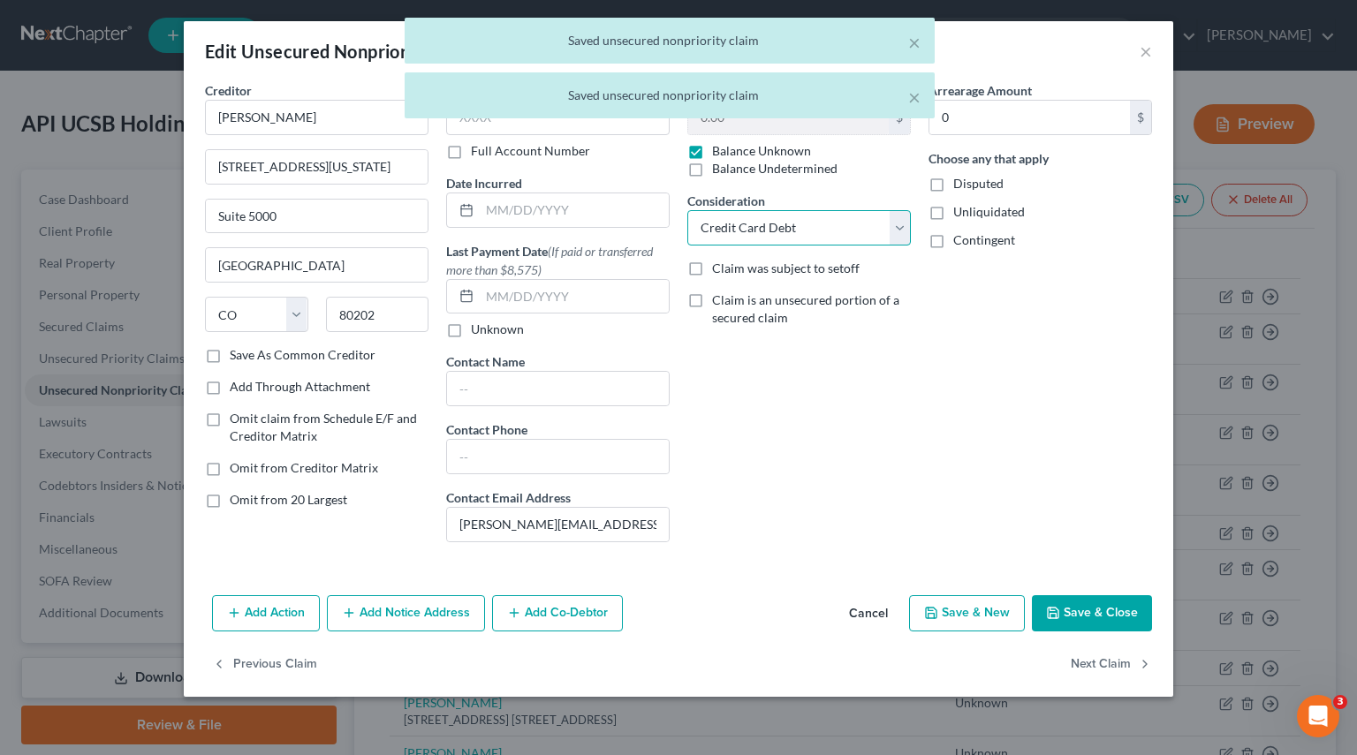
drag, startPoint x: 894, startPoint y: 223, endPoint x: 870, endPoint y: 232, distance: 25.4
click at [894, 223] on select "Select Cable / Satellite Services Collection Agency Credit Card Debt Debt Couns…" at bounding box center [798, 227] width 223 height 35
click at [687, 210] on select "Select Cable / Satellite Services Collection Agency Credit Card Debt Debt Couns…" at bounding box center [798, 227] width 223 height 35
click at [1074, 646] on button "Next Claim" at bounding box center [1110, 664] width 81 height 37
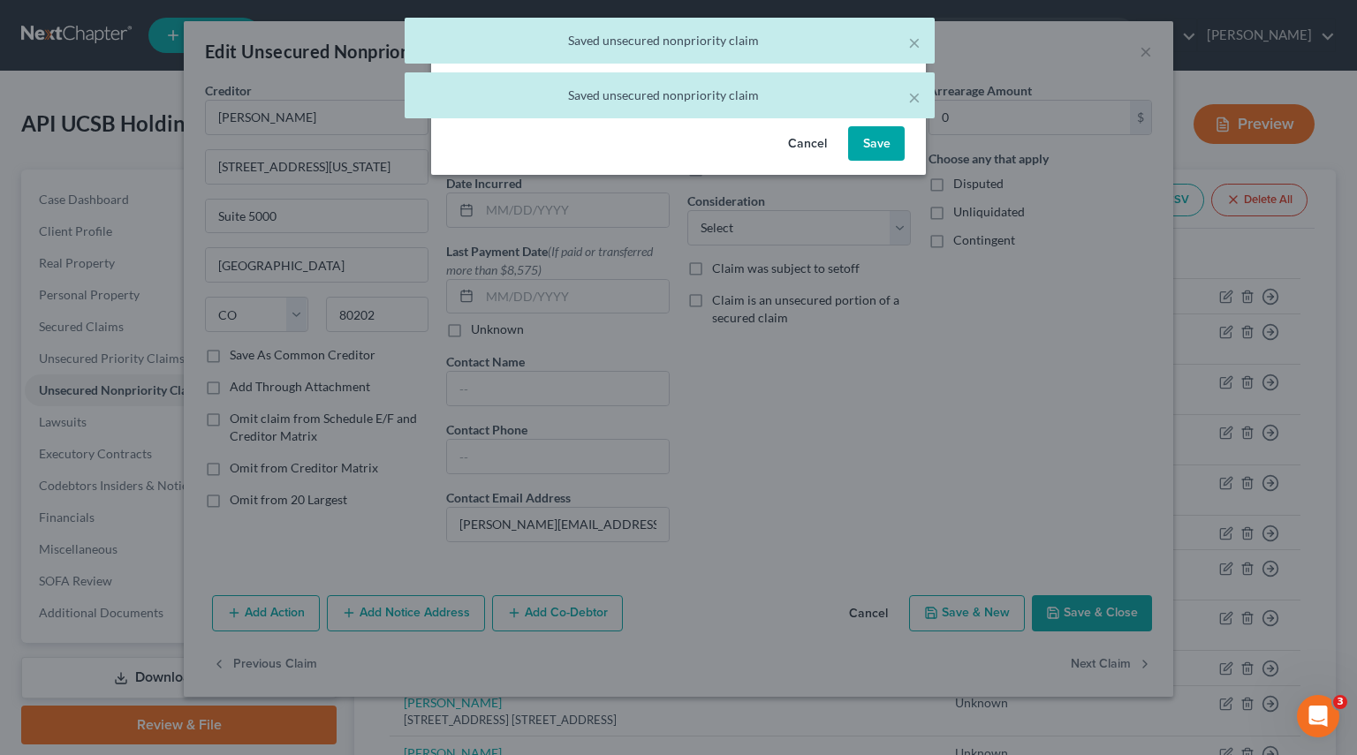
drag, startPoint x: 879, startPoint y: 145, endPoint x: 897, endPoint y: 219, distance: 76.5
click at [878, 144] on button "Save" at bounding box center [876, 143] width 57 height 35
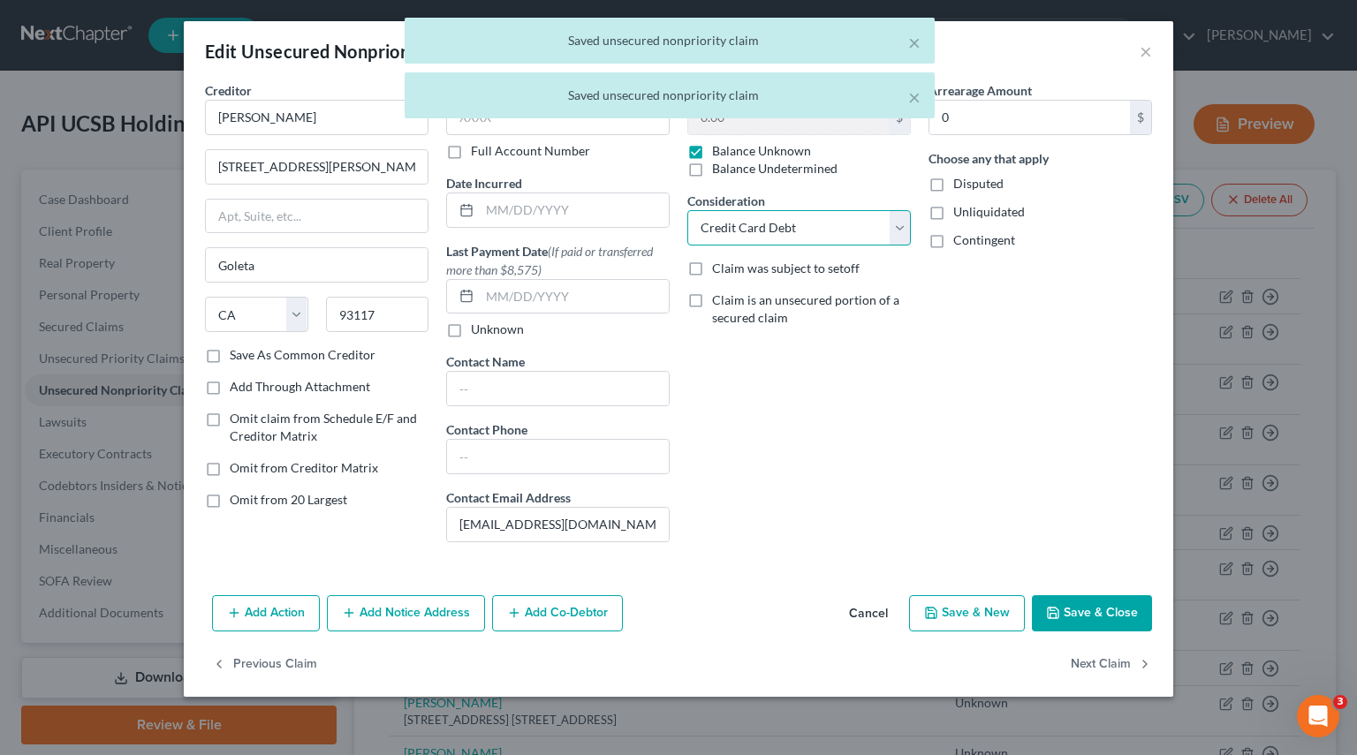
drag, startPoint x: 900, startPoint y: 232, endPoint x: 870, endPoint y: 231, distance: 30.1
click at [900, 232] on select "Select Cable / Satellite Services Collection Agency Credit Card Debt Debt Couns…" at bounding box center [798, 227] width 223 height 35
click at [687, 210] on select "Select Cable / Satellite Services Collection Agency Credit Card Debt Debt Couns…" at bounding box center [798, 227] width 223 height 35
drag, startPoint x: 811, startPoint y: 224, endPoint x: 790, endPoint y: 236, distance: 23.3
click at [811, 224] on select "Select Cable / Satellite Services Collection Agency Credit Card Debt Debt Couns…" at bounding box center [798, 227] width 223 height 35
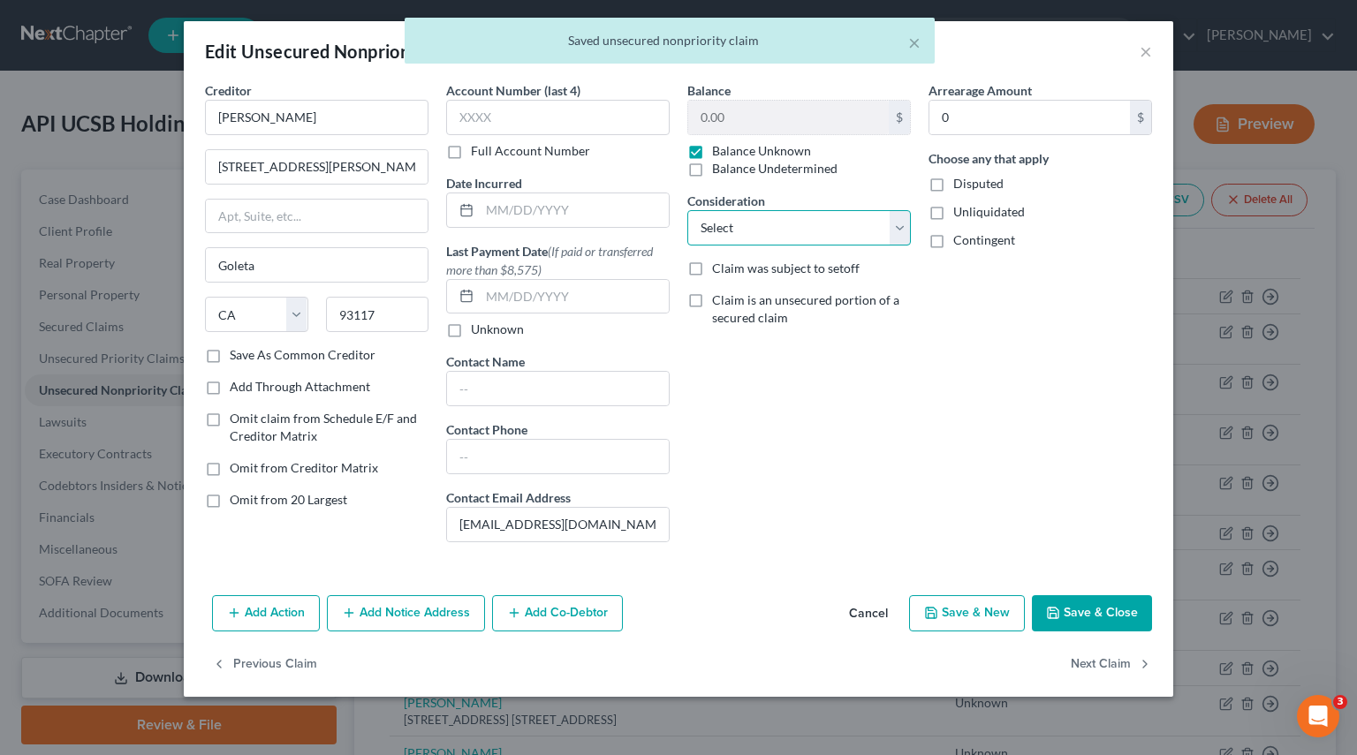
click at [687, 210] on select "Select Cable / Satellite Services Collection Agency Credit Card Debt Debt Couns…" at bounding box center [798, 227] width 223 height 35
click at [1134, 679] on button "Next Claim" at bounding box center [1110, 664] width 81 height 37
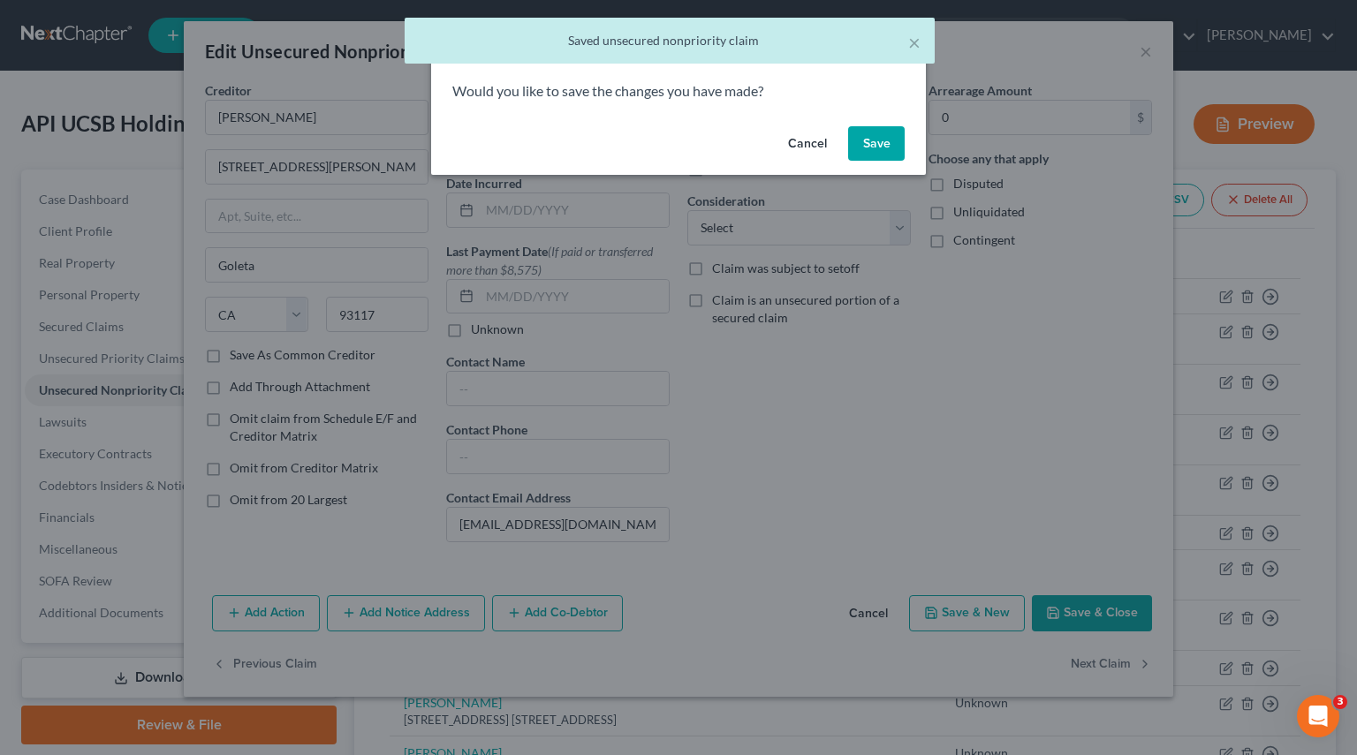
click at [875, 140] on button "Save" at bounding box center [876, 143] width 57 height 35
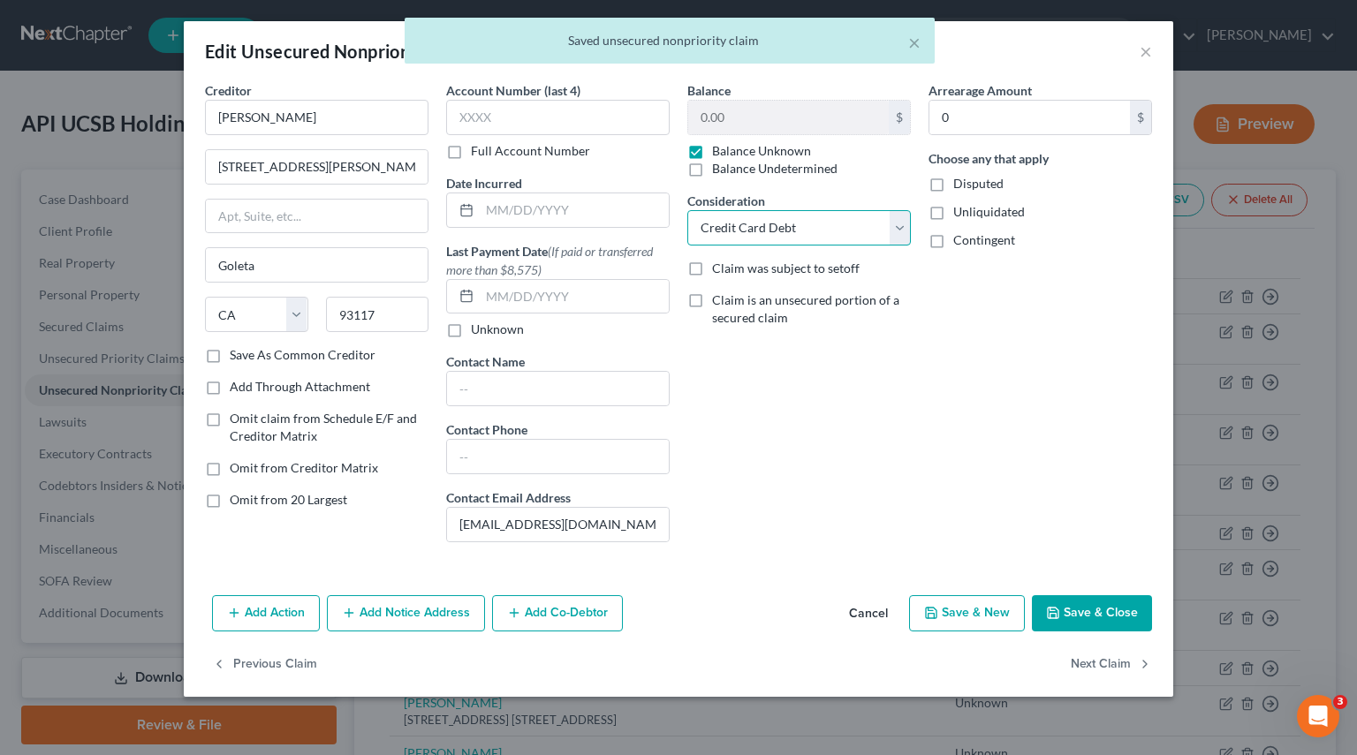
click at [894, 244] on select "Select Cable / Satellite Services Collection Agency Credit Card Debt Debt Couns…" at bounding box center [798, 227] width 223 height 35
click at [687, 210] on select "Select Cable / Satellite Services Collection Agency Credit Card Debt Debt Couns…" at bounding box center [798, 227] width 223 height 35
click at [1078, 662] on button "Next Claim" at bounding box center [1110, 664] width 81 height 37
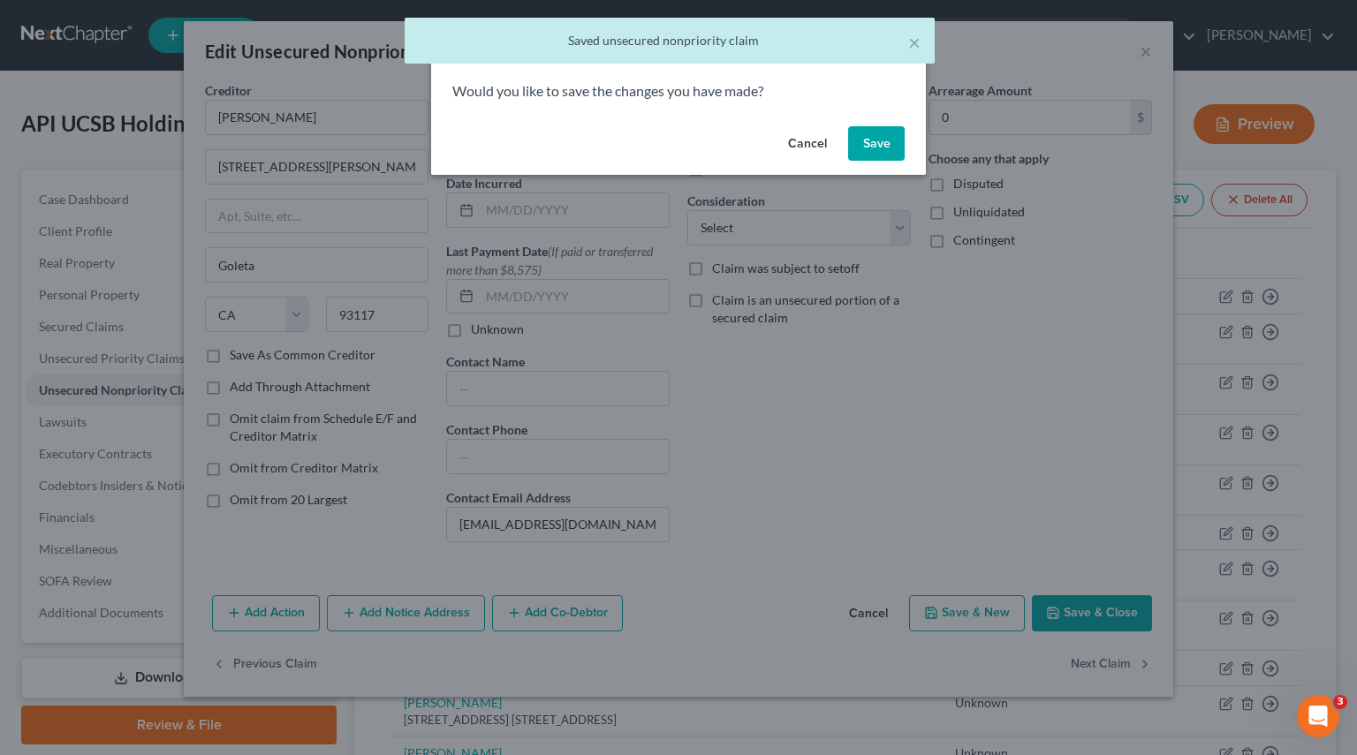
click at [880, 140] on button "Save" at bounding box center [876, 143] width 57 height 35
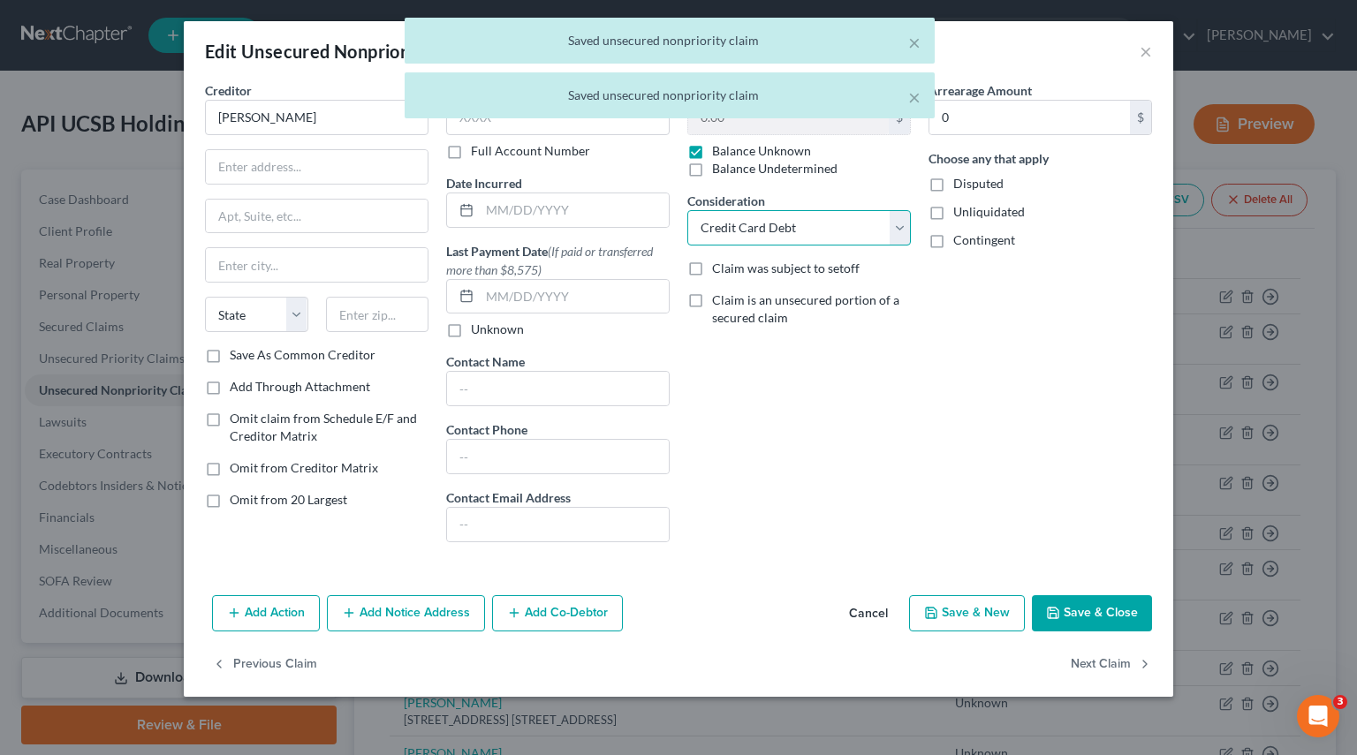
click at [902, 235] on select "Select Cable / Satellite Services Collection Agency Credit Card Debt Debt Couns…" at bounding box center [798, 227] width 223 height 35
click at [687, 210] on select "Select Cable / Satellite Services Collection Agency Credit Card Debt Debt Couns…" at bounding box center [798, 227] width 223 height 35
click at [1102, 652] on button "Next Claim" at bounding box center [1110, 664] width 81 height 37
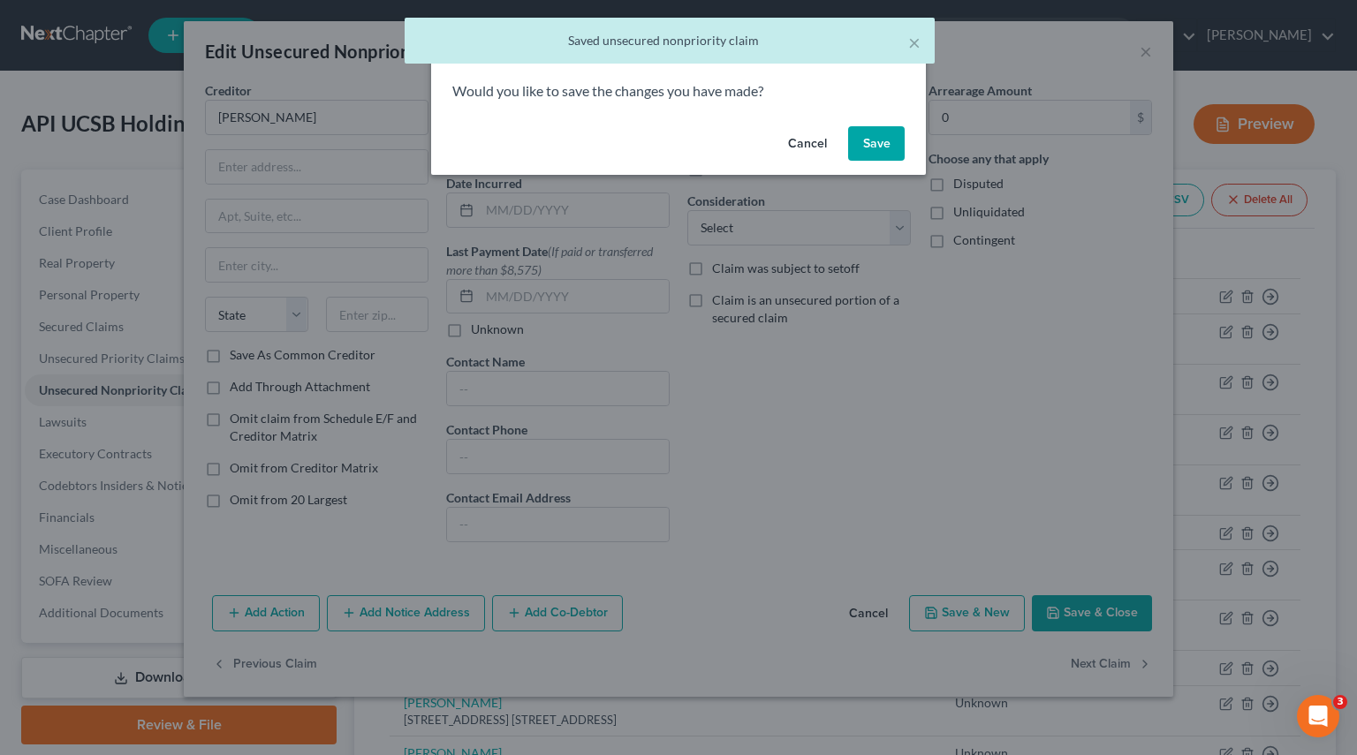
click at [866, 150] on button "Save" at bounding box center [876, 143] width 57 height 35
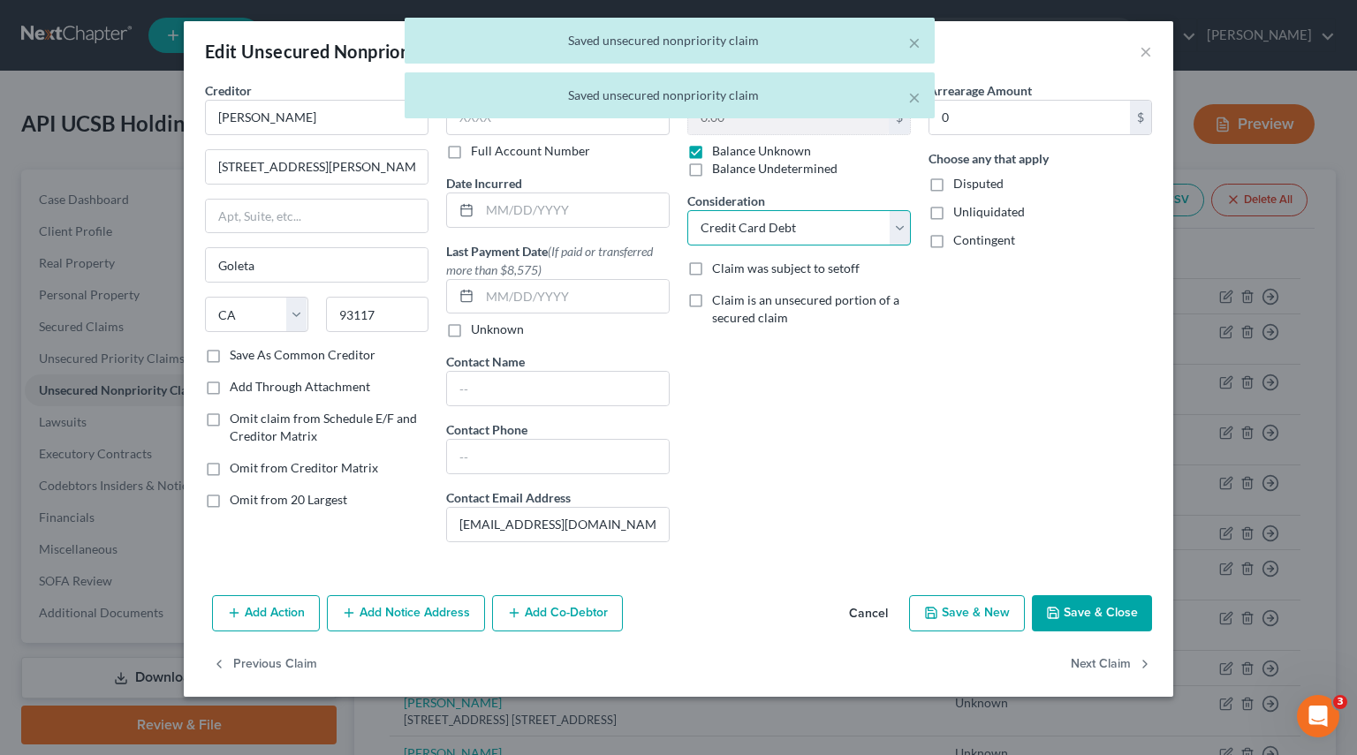
drag, startPoint x: 895, startPoint y: 232, endPoint x: 854, endPoint y: 238, distance: 41.1
click at [895, 232] on select "Select Cable / Satellite Services Collection Agency Credit Card Debt Debt Couns…" at bounding box center [798, 227] width 223 height 35
click at [687, 210] on select "Select Cable / Satellite Services Collection Agency Credit Card Debt Debt Couns…" at bounding box center [798, 227] width 223 height 35
click at [1095, 659] on button "Next Claim" at bounding box center [1110, 664] width 81 height 37
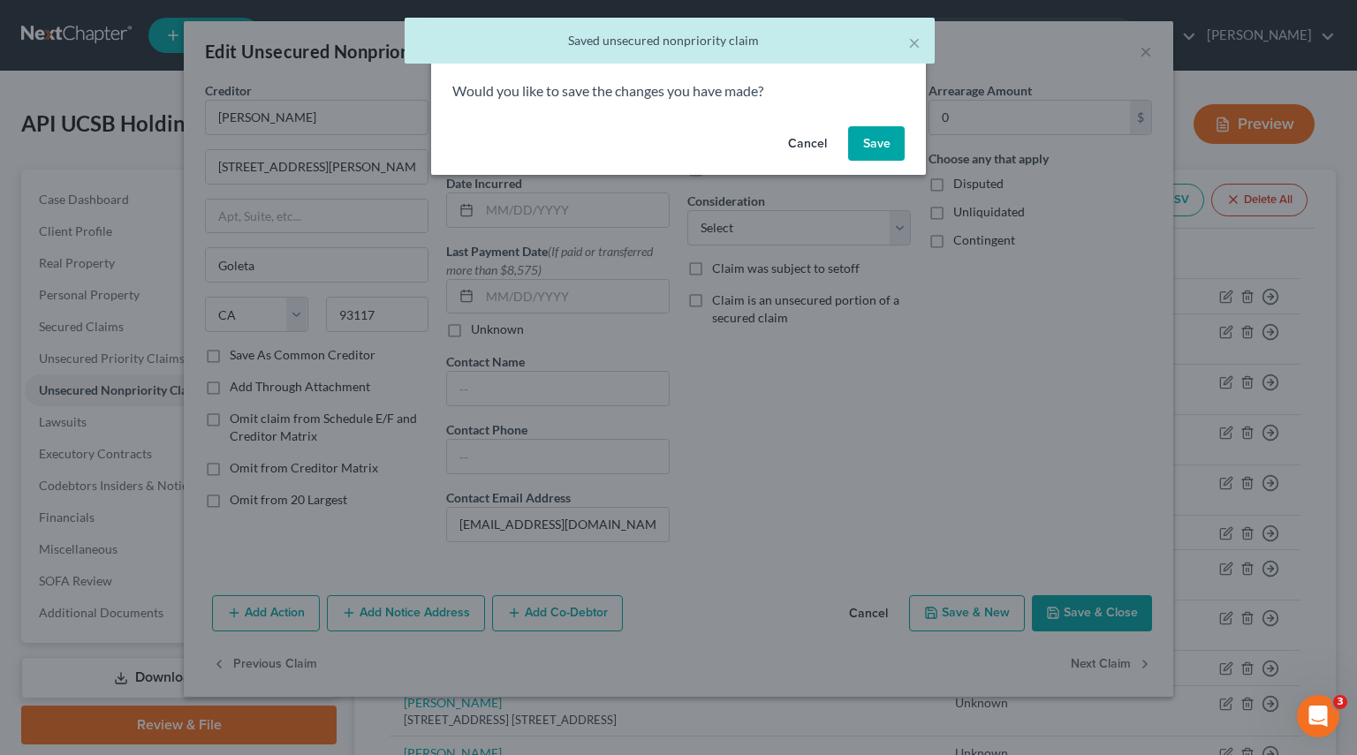
click at [859, 130] on button "Save" at bounding box center [876, 143] width 57 height 35
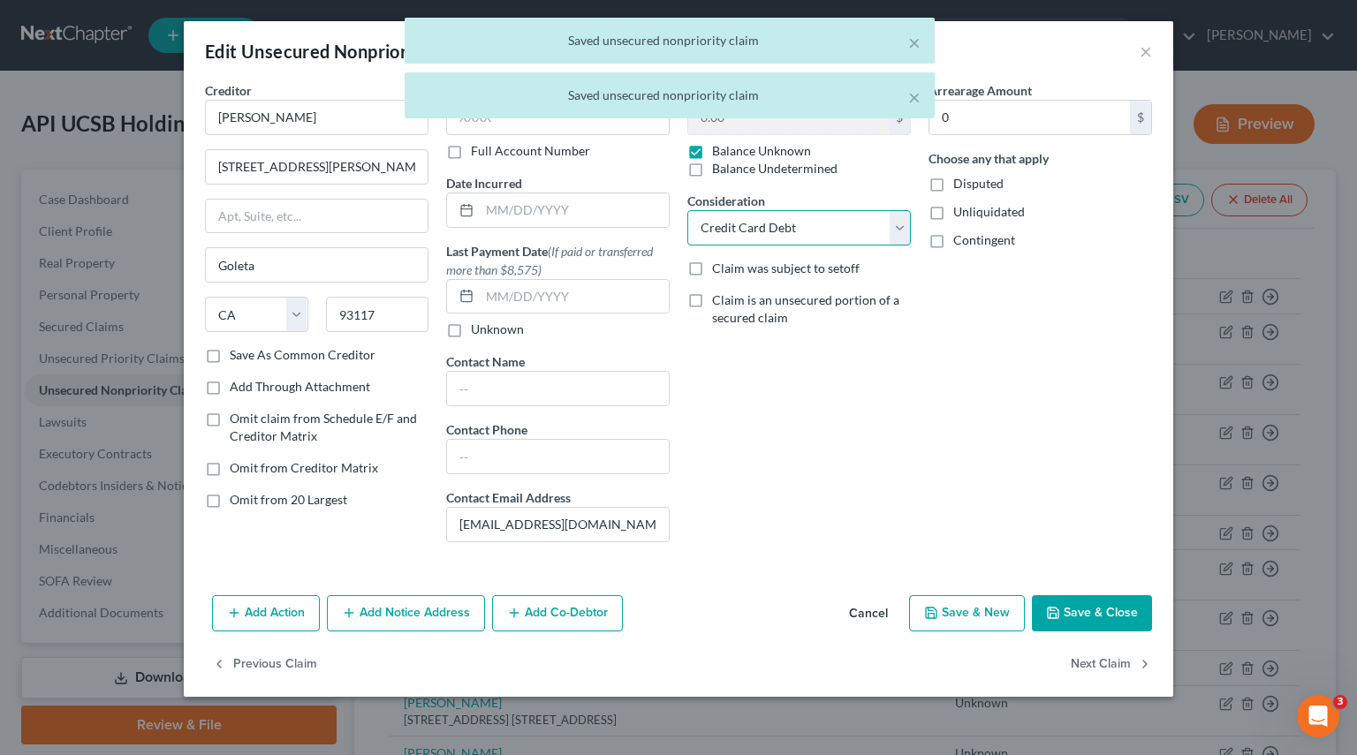
click at [902, 222] on select "Select Cable / Satellite Services Collection Agency Credit Card Debt Debt Couns…" at bounding box center [798, 227] width 223 height 35
click at [687, 210] on select "Select Cable / Satellite Services Collection Agency Credit Card Debt Debt Couns…" at bounding box center [798, 227] width 223 height 35
click at [1085, 657] on button "Next Claim" at bounding box center [1110, 664] width 81 height 37
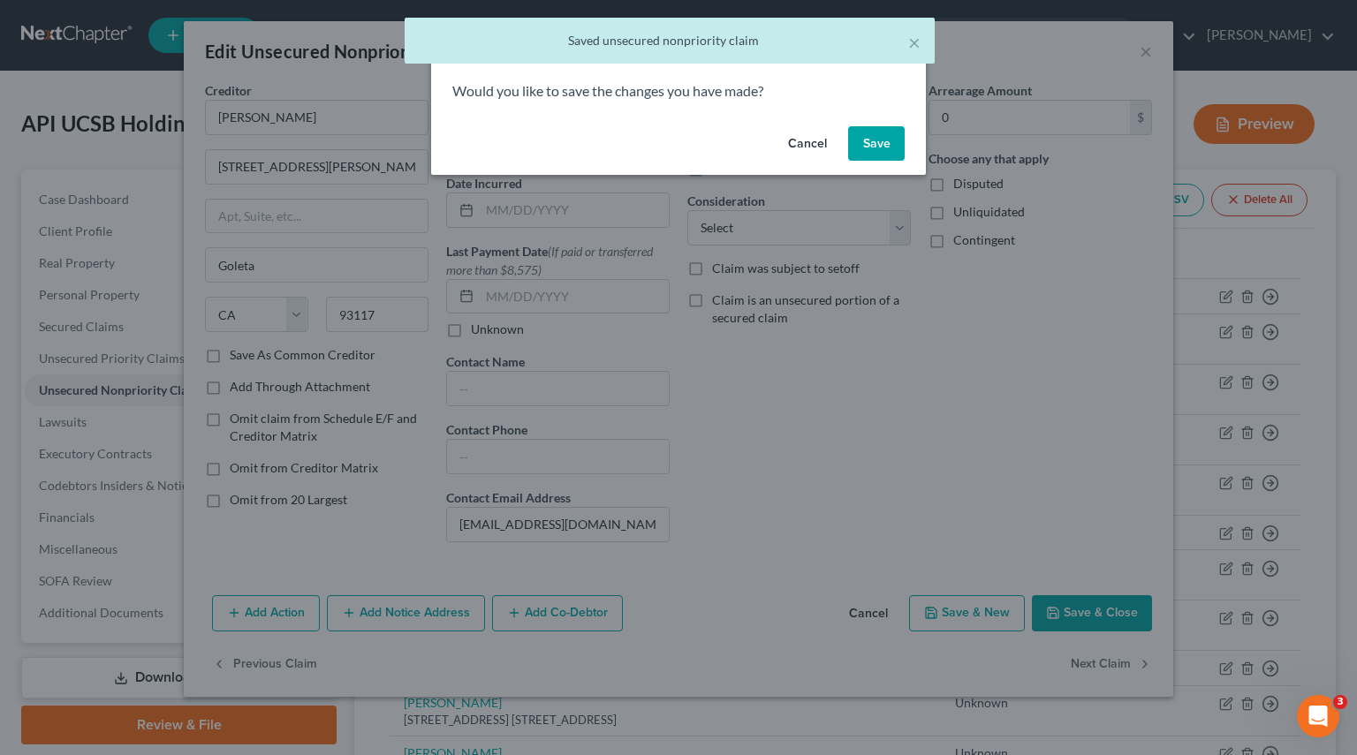
click at [877, 136] on button "Save" at bounding box center [876, 143] width 57 height 35
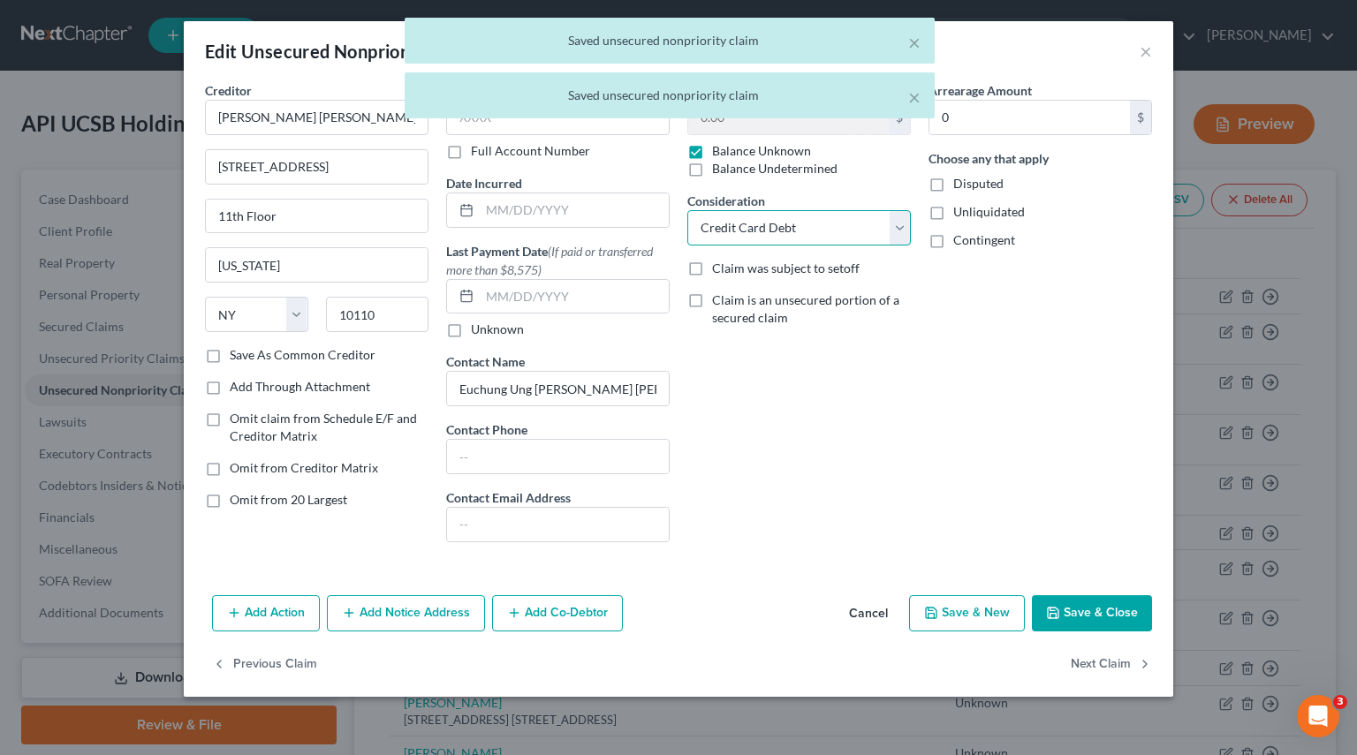
drag, startPoint x: 897, startPoint y: 226, endPoint x: 869, endPoint y: 231, distance: 28.8
click at [897, 226] on select "Select Cable / Satellite Services Collection Agency Credit Card Debt Debt Couns…" at bounding box center [798, 227] width 223 height 35
click at [687, 210] on select "Select Cable / Satellite Services Collection Agency Credit Card Debt Debt Couns…" at bounding box center [798, 227] width 223 height 35
click at [1120, 667] on button "Next Claim" at bounding box center [1110, 664] width 81 height 37
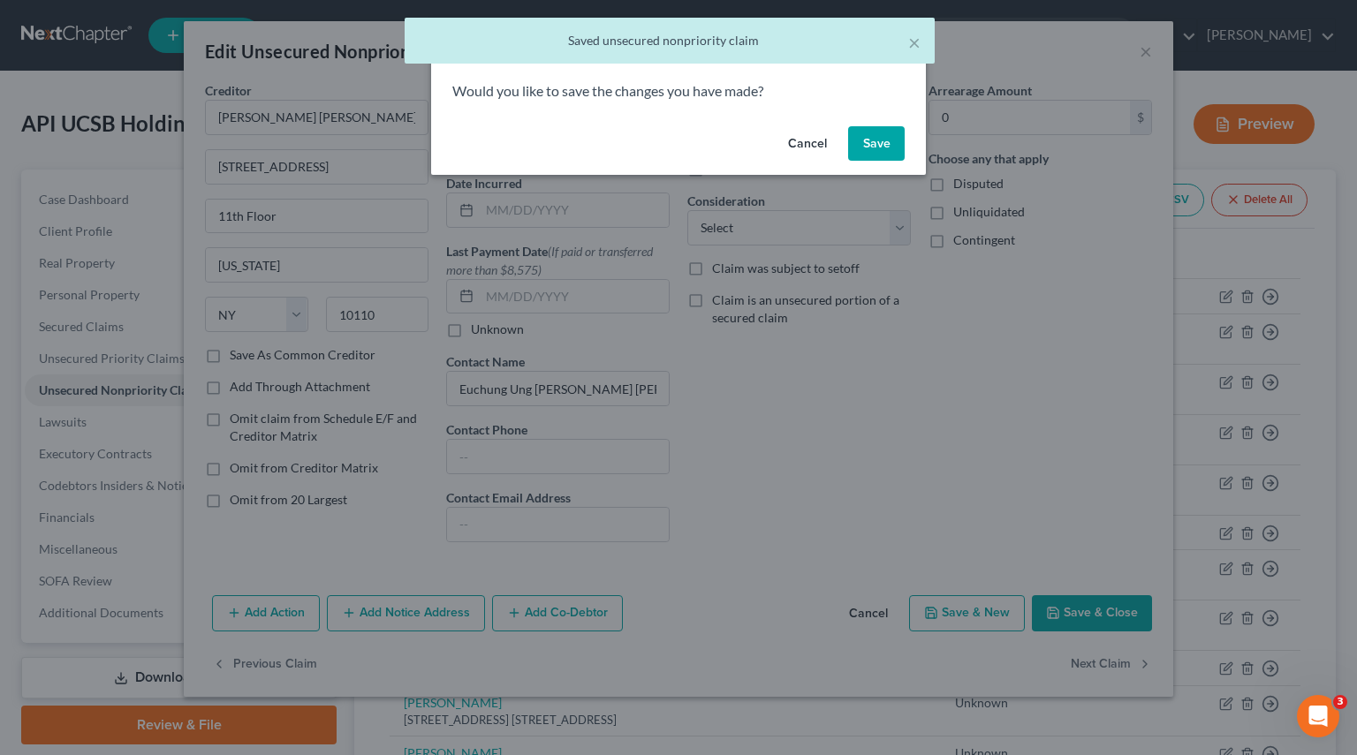
click at [884, 137] on button "Save" at bounding box center [876, 143] width 57 height 35
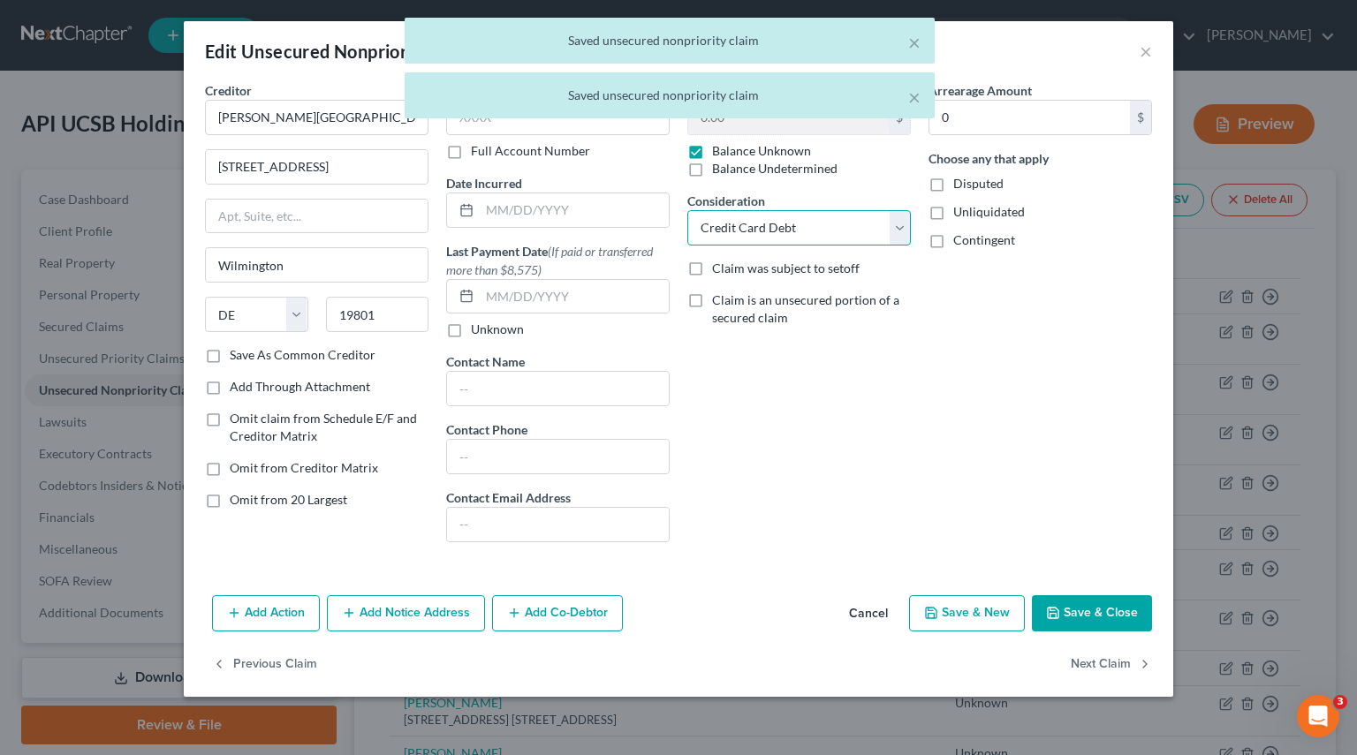
drag, startPoint x: 893, startPoint y: 229, endPoint x: 883, endPoint y: 230, distance: 9.8
click at [893, 229] on select "Select Cable / Satellite Services Collection Agency Credit Card Debt Debt Couns…" at bounding box center [798, 227] width 223 height 35
click at [687, 210] on select "Select Cable / Satellite Services Collection Agency Credit Card Debt Debt Couns…" at bounding box center [798, 227] width 223 height 35
click at [1091, 662] on button "Next Claim" at bounding box center [1110, 664] width 81 height 37
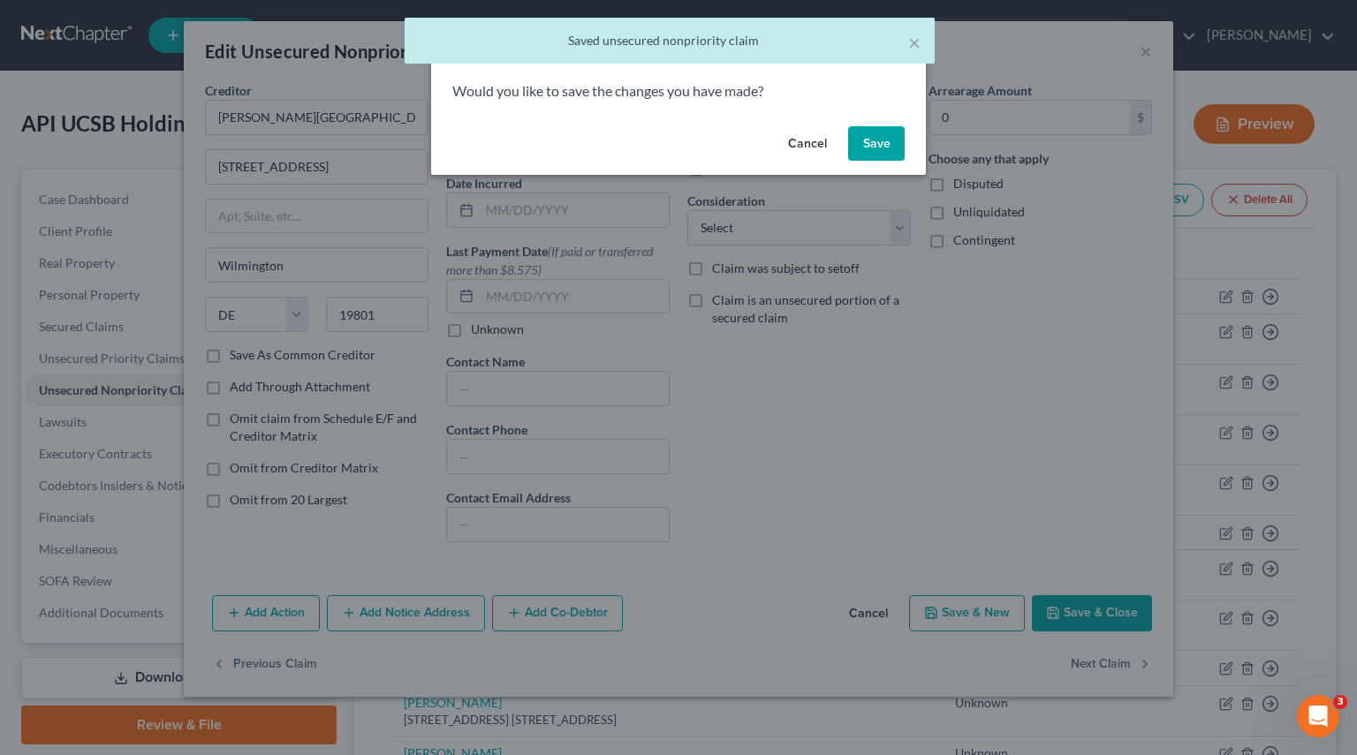
drag, startPoint x: 887, startPoint y: 155, endPoint x: 901, endPoint y: 219, distance: 66.0
click at [886, 154] on button "Save" at bounding box center [876, 143] width 57 height 35
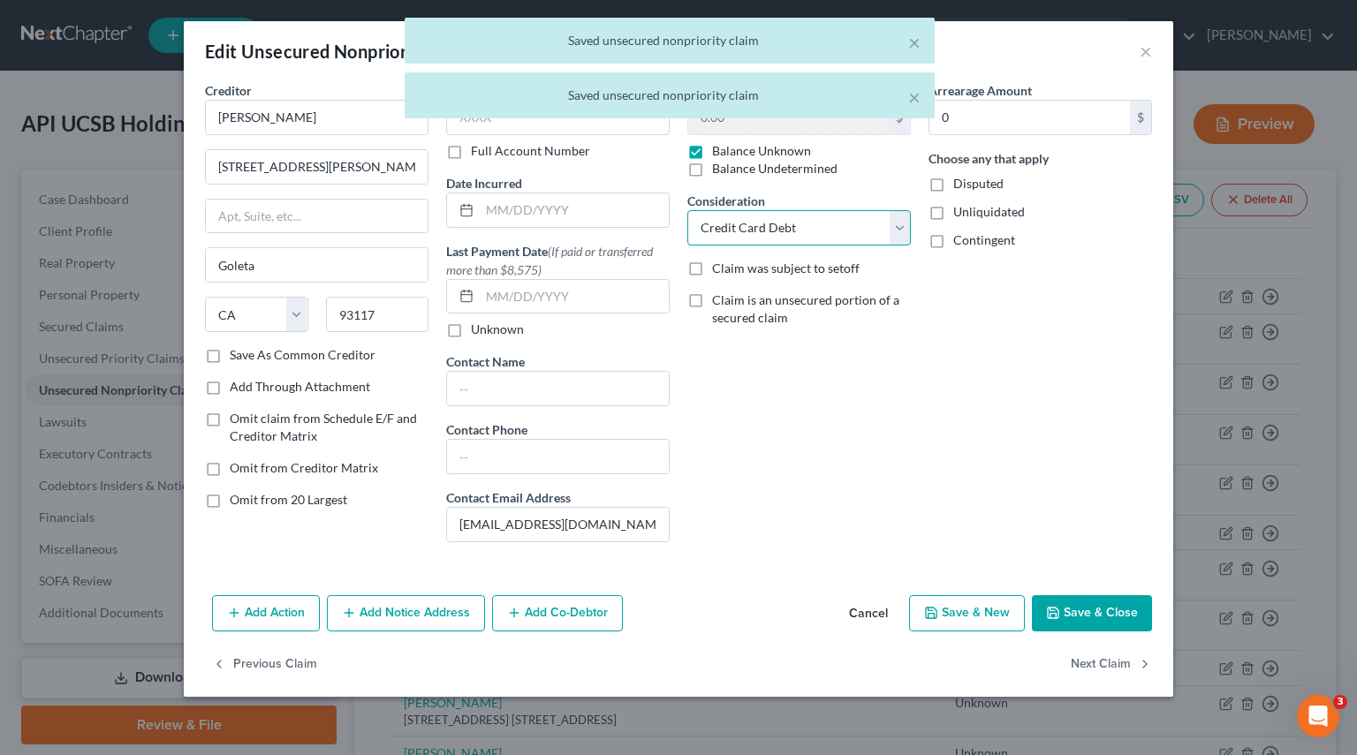
drag, startPoint x: 901, startPoint y: 220, endPoint x: 838, endPoint y: 221, distance: 62.7
click at [901, 220] on select "Select Cable / Satellite Services Collection Agency Credit Card Debt Debt Couns…" at bounding box center [798, 227] width 223 height 35
click at [687, 210] on select "Select Cable / Satellite Services Collection Agency Credit Card Debt Debt Couns…" at bounding box center [798, 227] width 223 height 35
click at [1118, 662] on button "Next Claim" at bounding box center [1110, 664] width 81 height 37
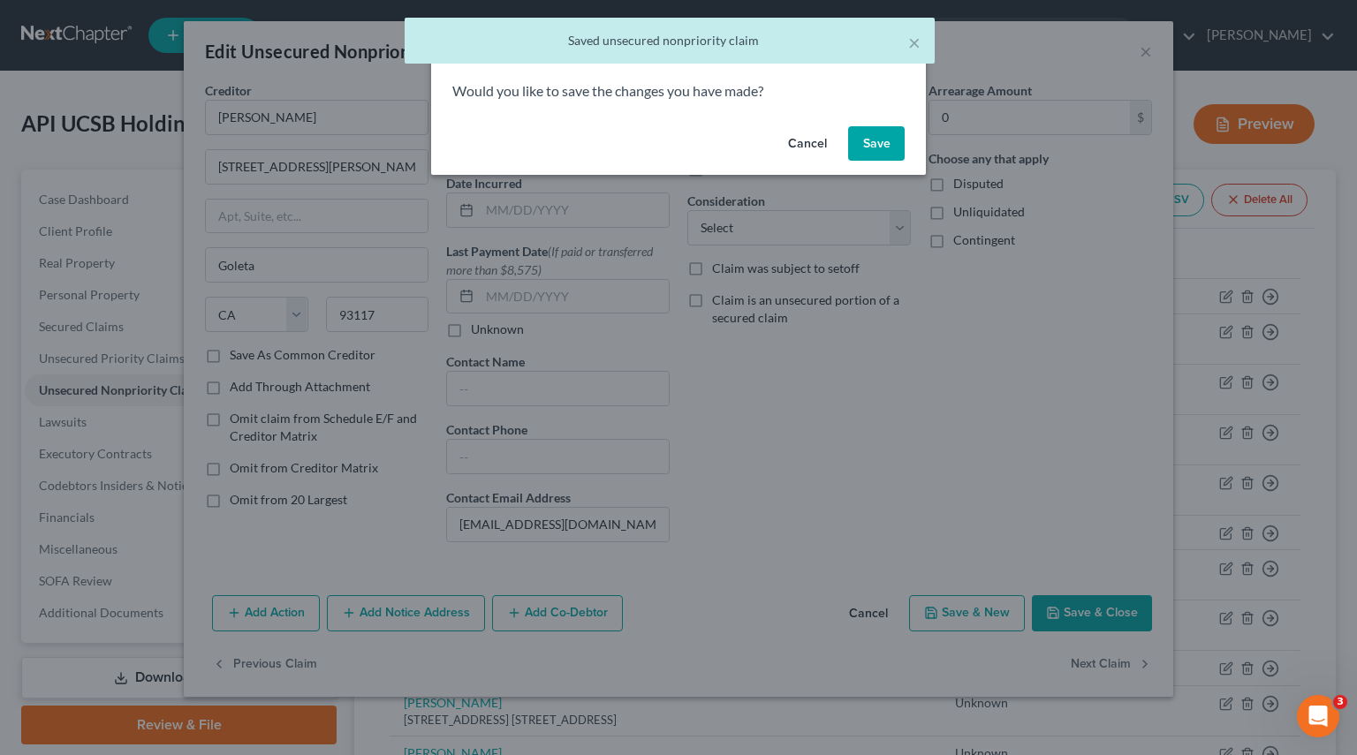
click at [873, 129] on button "Save" at bounding box center [876, 143] width 57 height 35
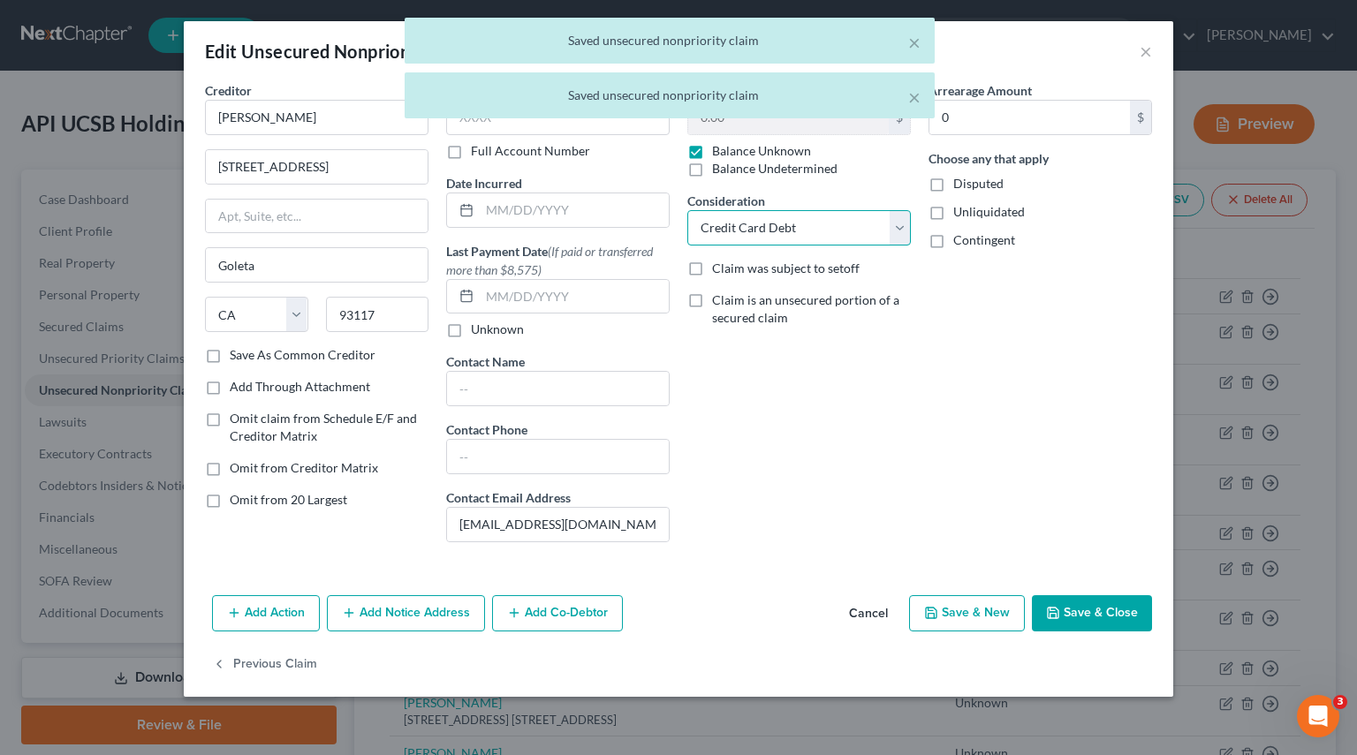
drag, startPoint x: 893, startPoint y: 227, endPoint x: 862, endPoint y: 241, distance: 34.0
click at [893, 227] on select "Select Cable / Satellite Services Collection Agency Credit Card Debt Debt Couns…" at bounding box center [798, 227] width 223 height 35
click at [687, 210] on select "Select Cable / Satellite Services Collection Agency Credit Card Debt Debt Couns…" at bounding box center [798, 227] width 223 height 35
click at [1078, 615] on button "Save & Close" at bounding box center [1092, 613] width 120 height 37
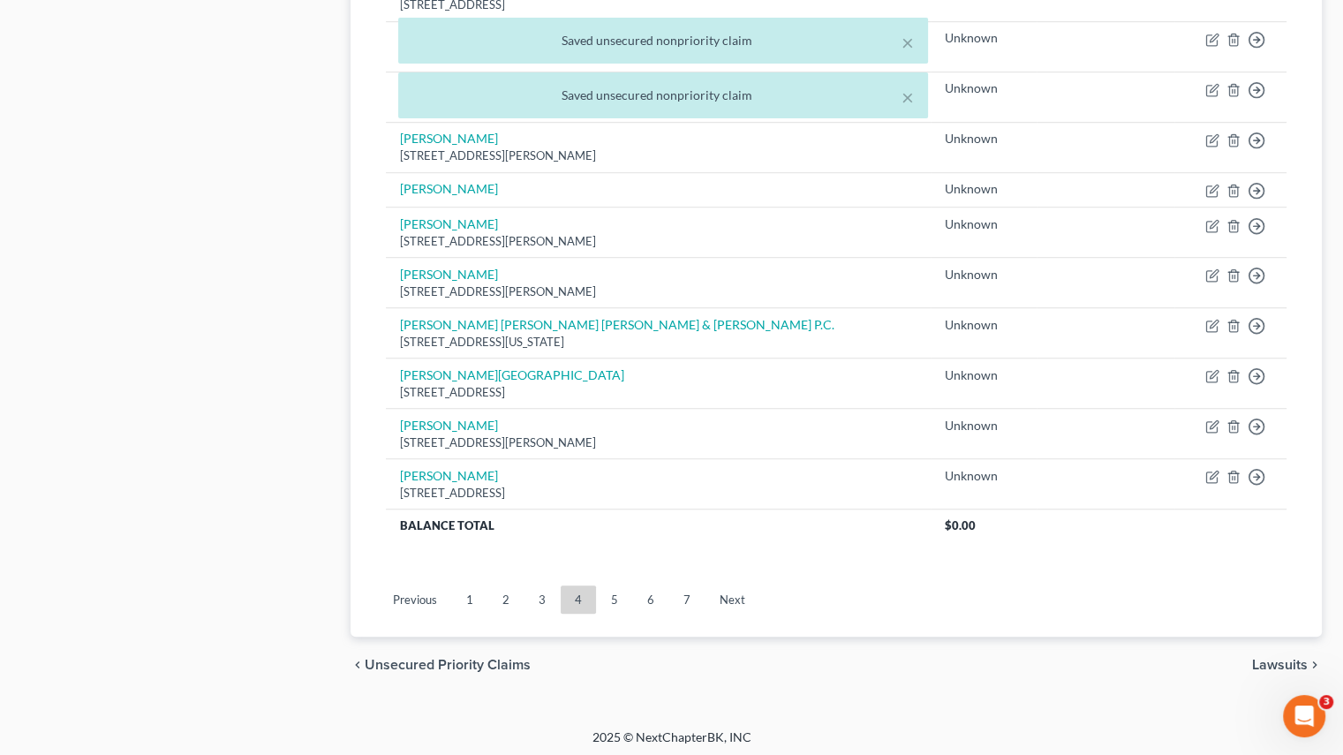
click at [550, 591] on link "3" at bounding box center [542, 600] width 35 height 28
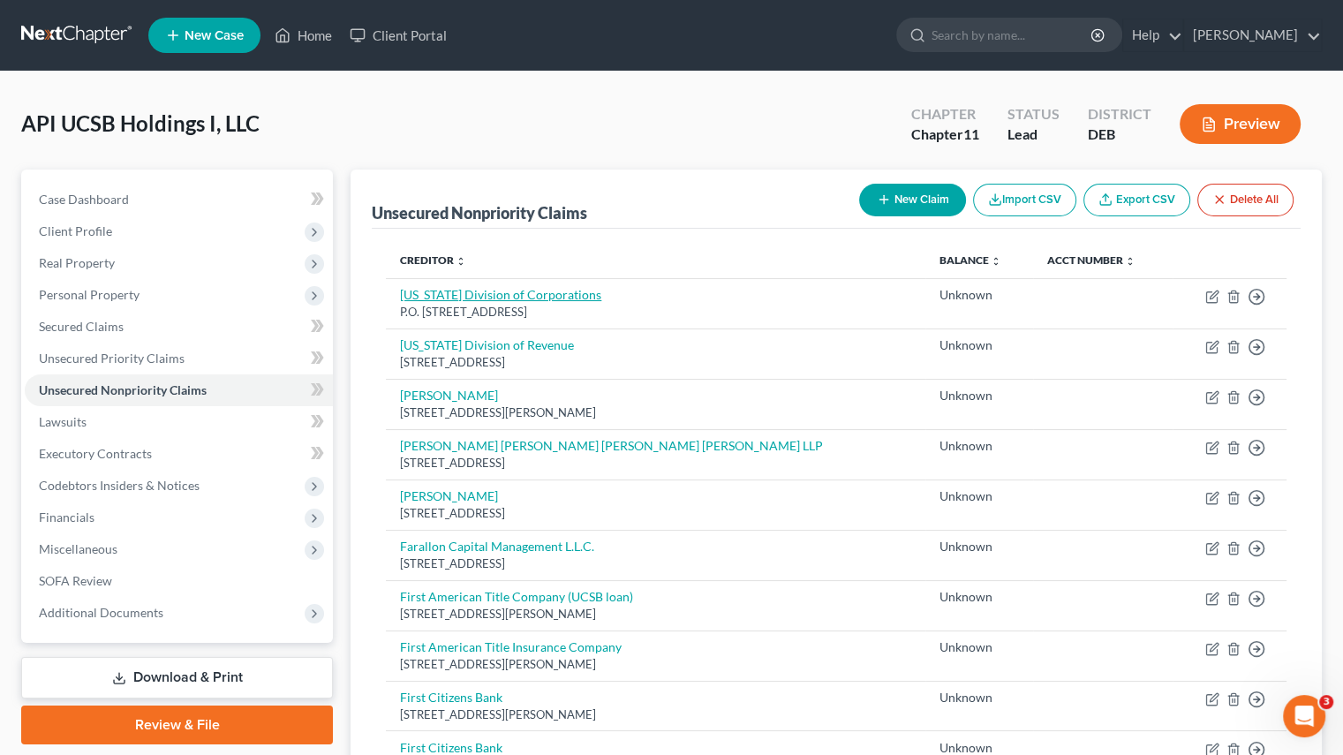
click at [516, 299] on link "Delaware Division of Corporations" at bounding box center [500, 294] width 201 height 15
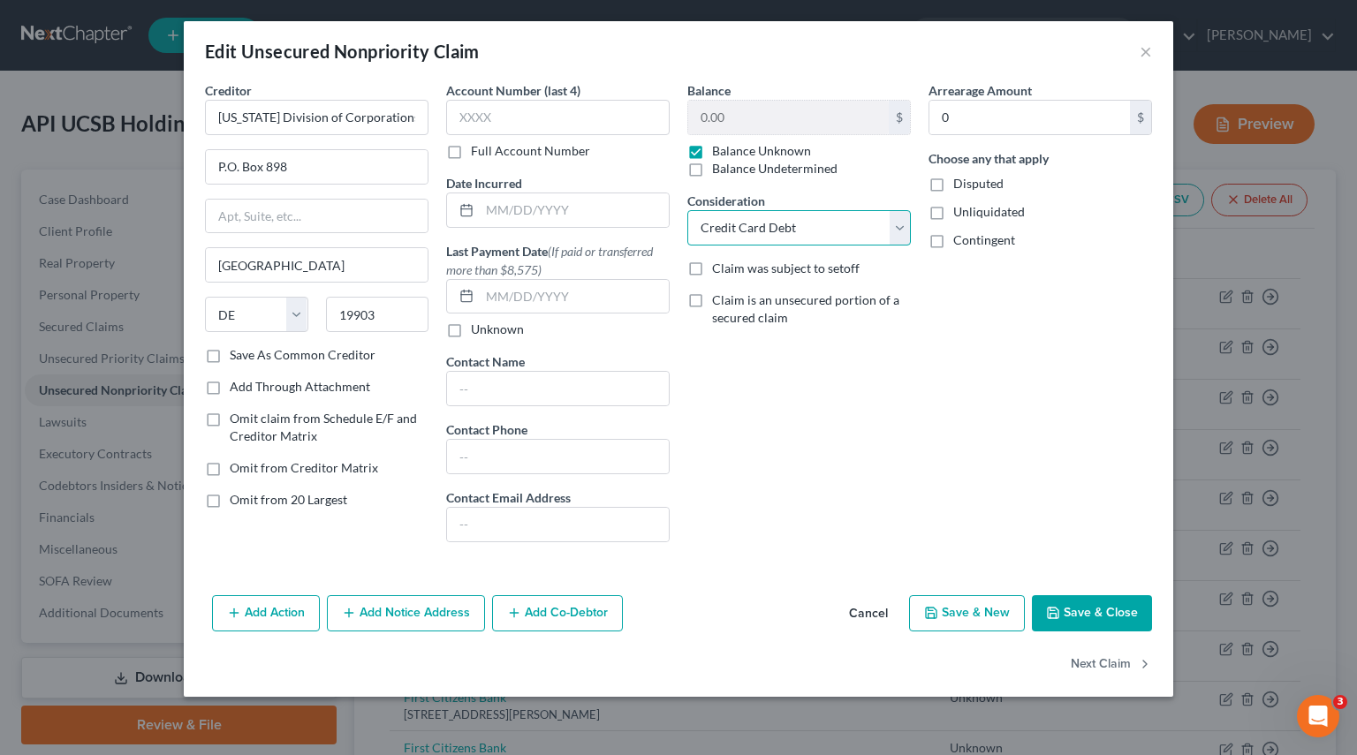
click at [889, 233] on select "Select Cable / Satellite Services Collection Agency Credit Card Debt Debt Couns…" at bounding box center [798, 227] width 223 height 35
click at [687, 210] on select "Select Cable / Satellite Services Collection Agency Credit Card Debt Debt Couns…" at bounding box center [798, 227] width 223 height 35
click at [1093, 655] on button "Next Claim" at bounding box center [1110, 664] width 81 height 37
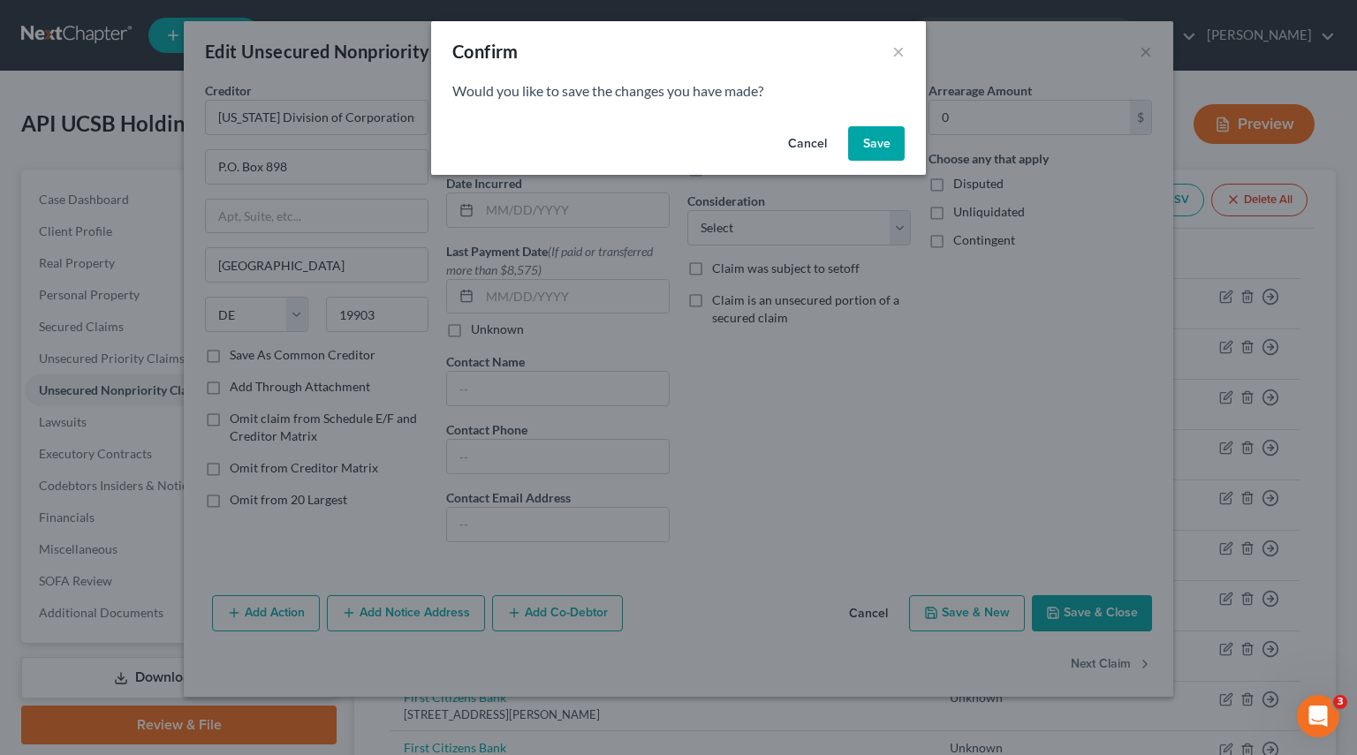
click at [883, 147] on button "Save" at bounding box center [876, 143] width 57 height 35
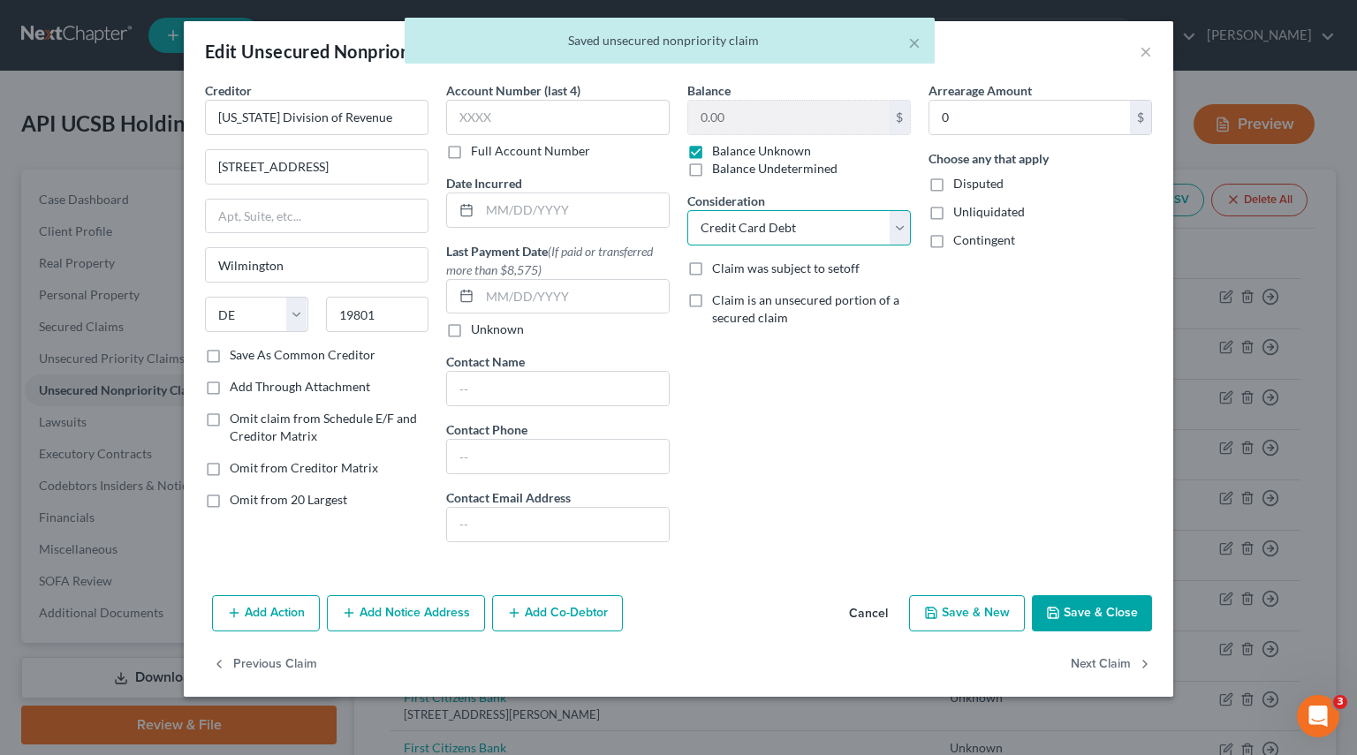
click at [899, 228] on select "Select Cable / Satellite Services Collection Agency Credit Card Debt Debt Couns…" at bounding box center [798, 227] width 223 height 35
click at [687, 210] on select "Select Cable / Satellite Services Collection Agency Credit Card Debt Debt Couns…" at bounding box center [798, 227] width 223 height 35
click at [1119, 660] on button "Next Claim" at bounding box center [1110, 664] width 81 height 37
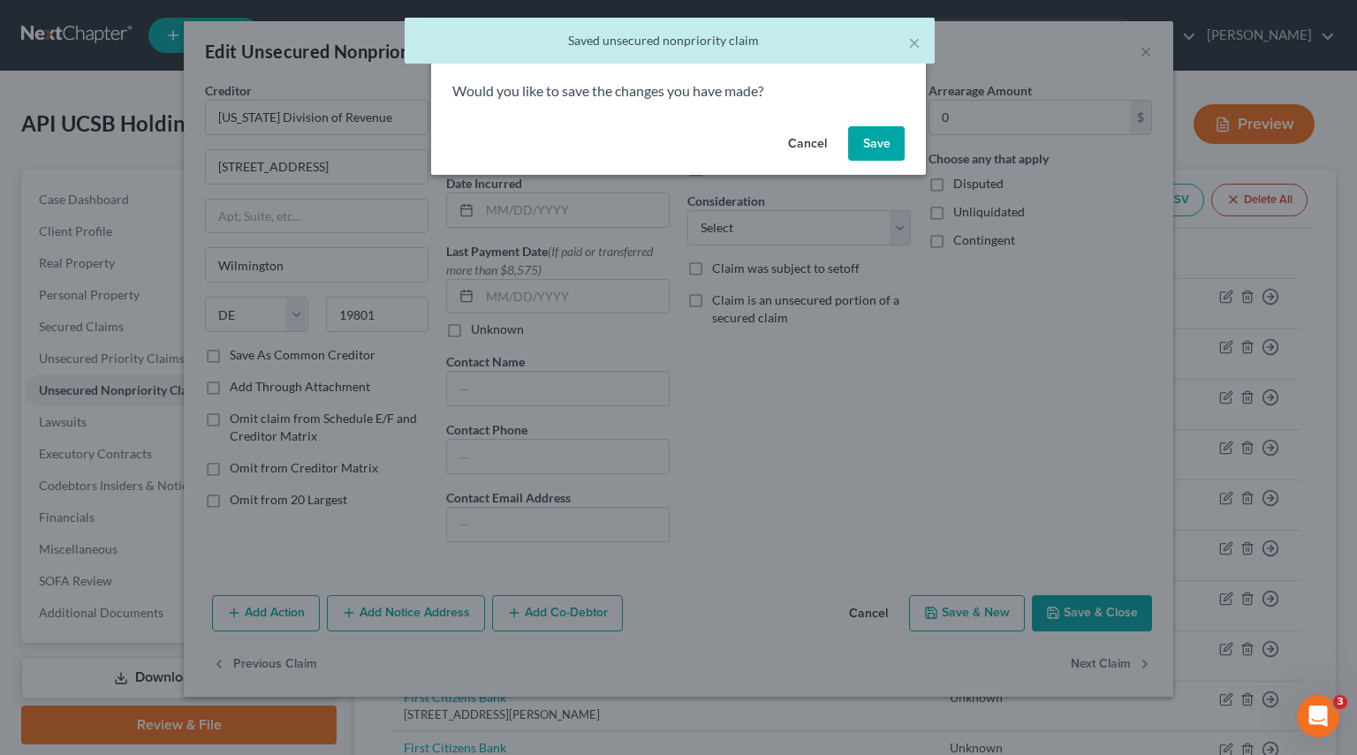
click at [884, 143] on button "Save" at bounding box center [876, 143] width 57 height 35
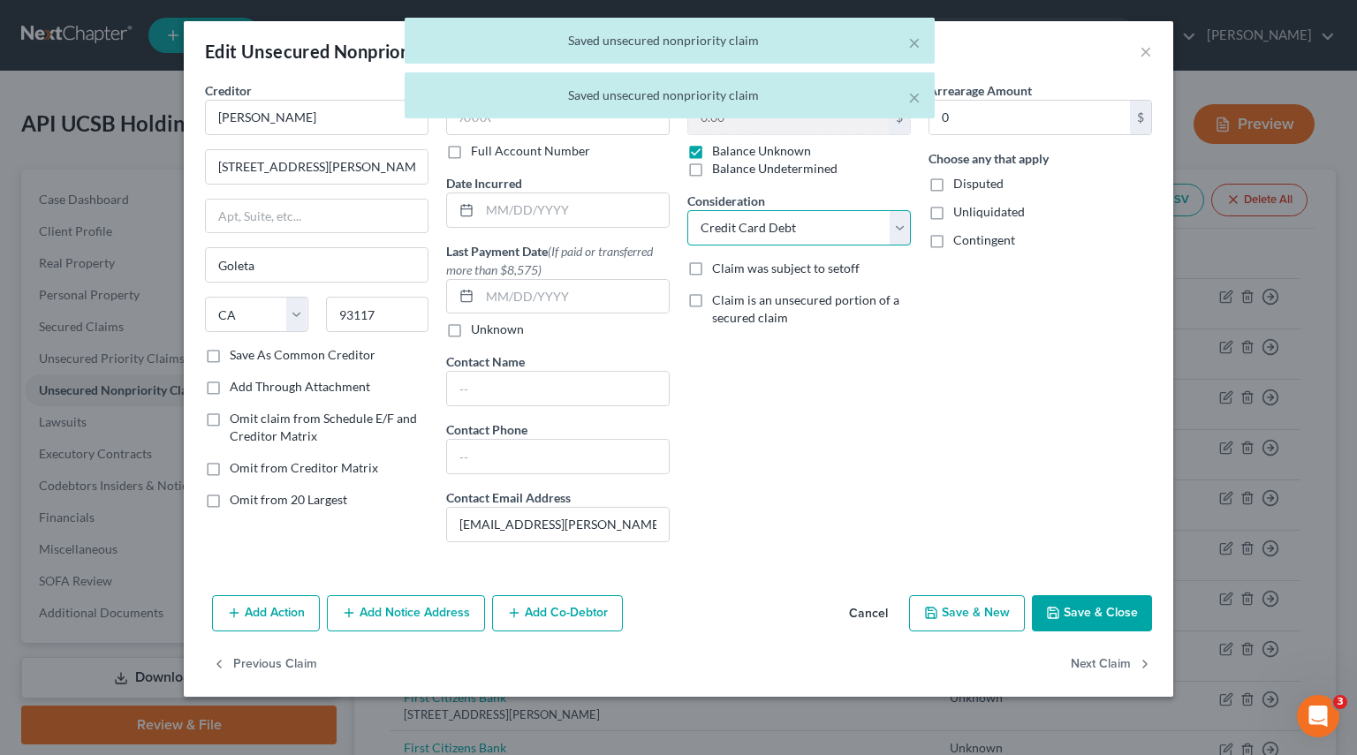
click at [894, 217] on select "Select Cable / Satellite Services Collection Agency Credit Card Debt Debt Couns…" at bounding box center [798, 227] width 223 height 35
click at [687, 210] on select "Select Cable / Satellite Services Collection Agency Credit Card Debt Debt Couns…" at bounding box center [798, 227] width 223 height 35
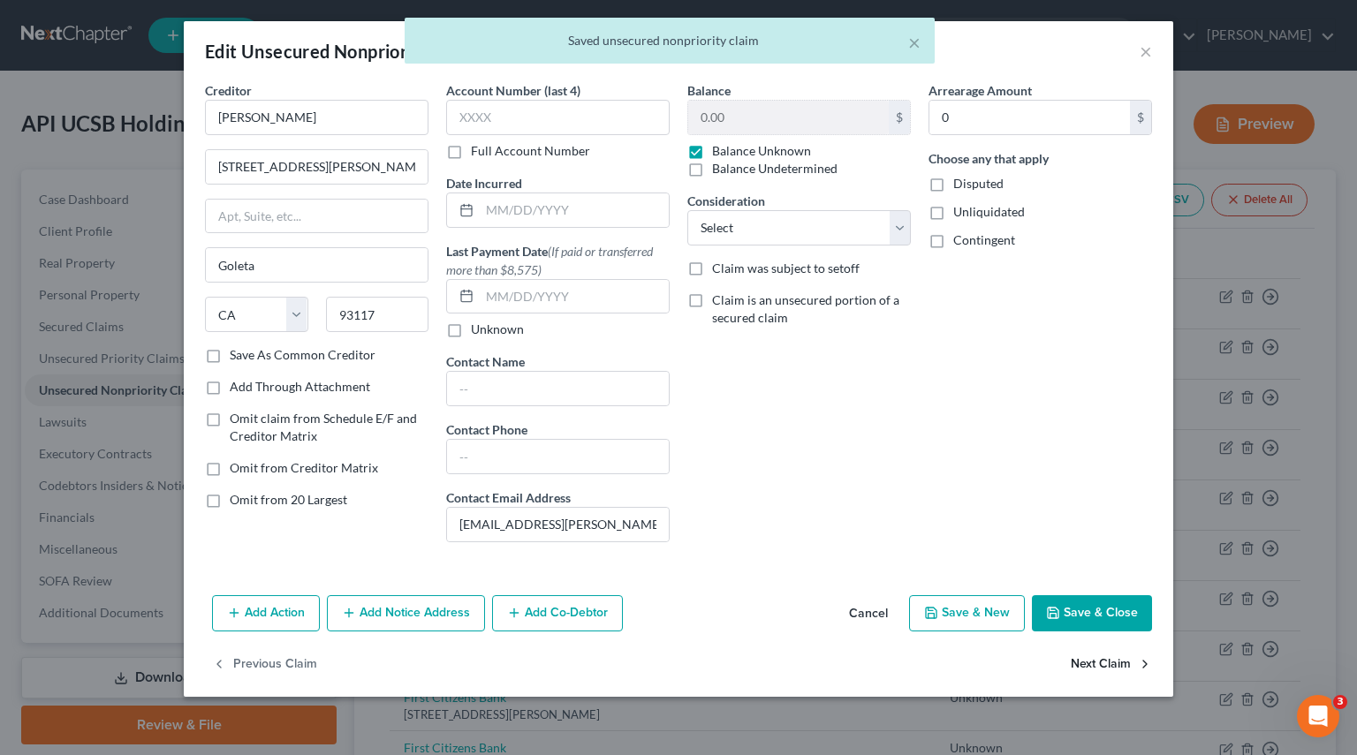
click at [1102, 666] on button "Next Claim" at bounding box center [1110, 664] width 81 height 37
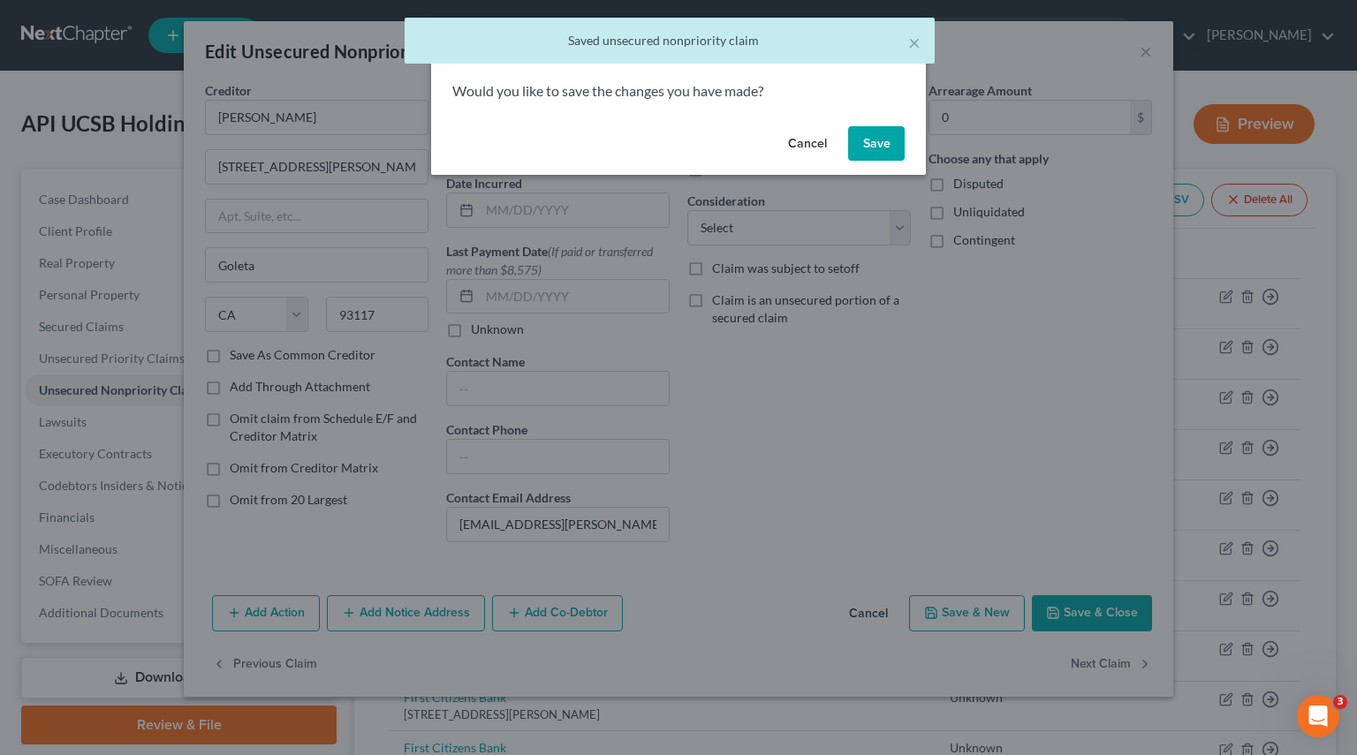
click at [881, 133] on button "Save" at bounding box center [876, 143] width 57 height 35
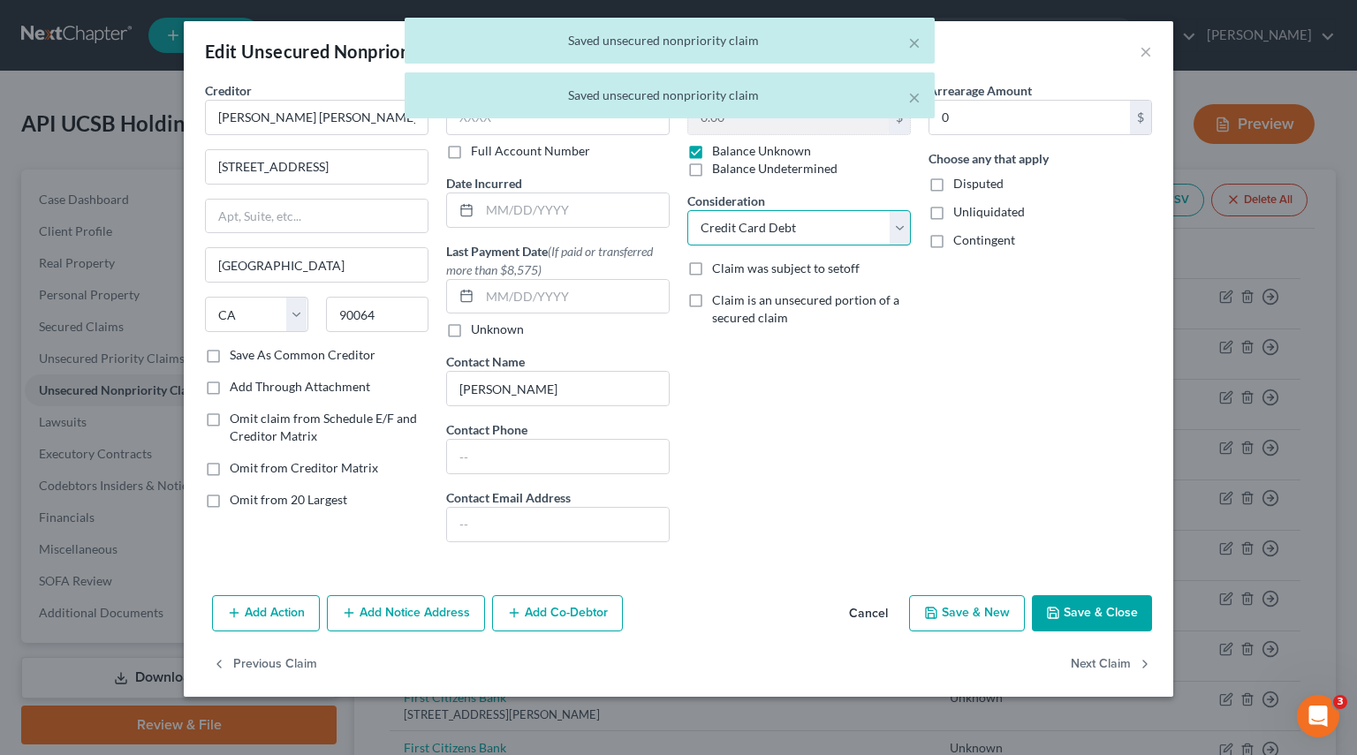
drag, startPoint x: 894, startPoint y: 228, endPoint x: 873, endPoint y: 241, distance: 25.0
click at [895, 228] on select "Select Cable / Satellite Services Collection Agency Credit Card Debt Debt Couns…" at bounding box center [798, 227] width 223 height 35
click at [687, 210] on select "Select Cable / Satellite Services Collection Agency Credit Card Debt Debt Couns…" at bounding box center [798, 227] width 223 height 35
click at [1099, 674] on button "Next Claim" at bounding box center [1110, 664] width 81 height 37
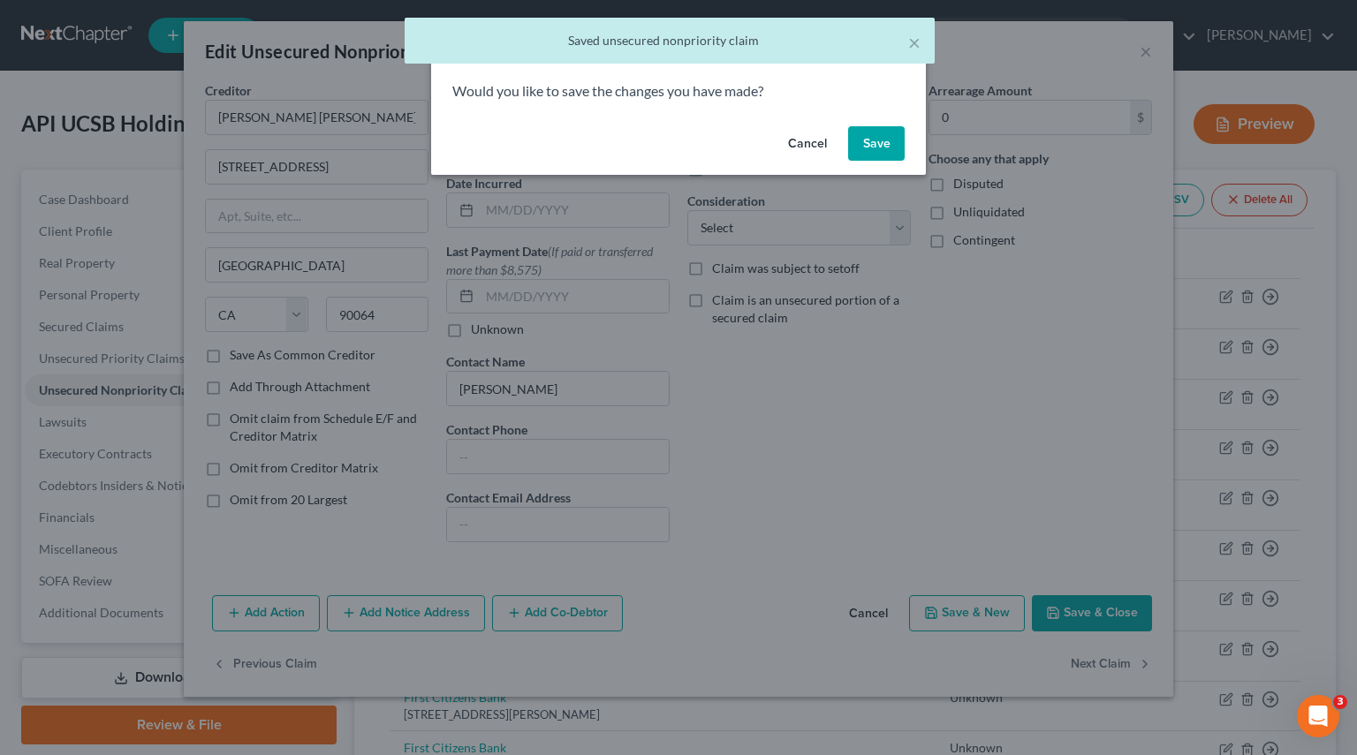
click at [889, 152] on button "Save" at bounding box center [876, 143] width 57 height 35
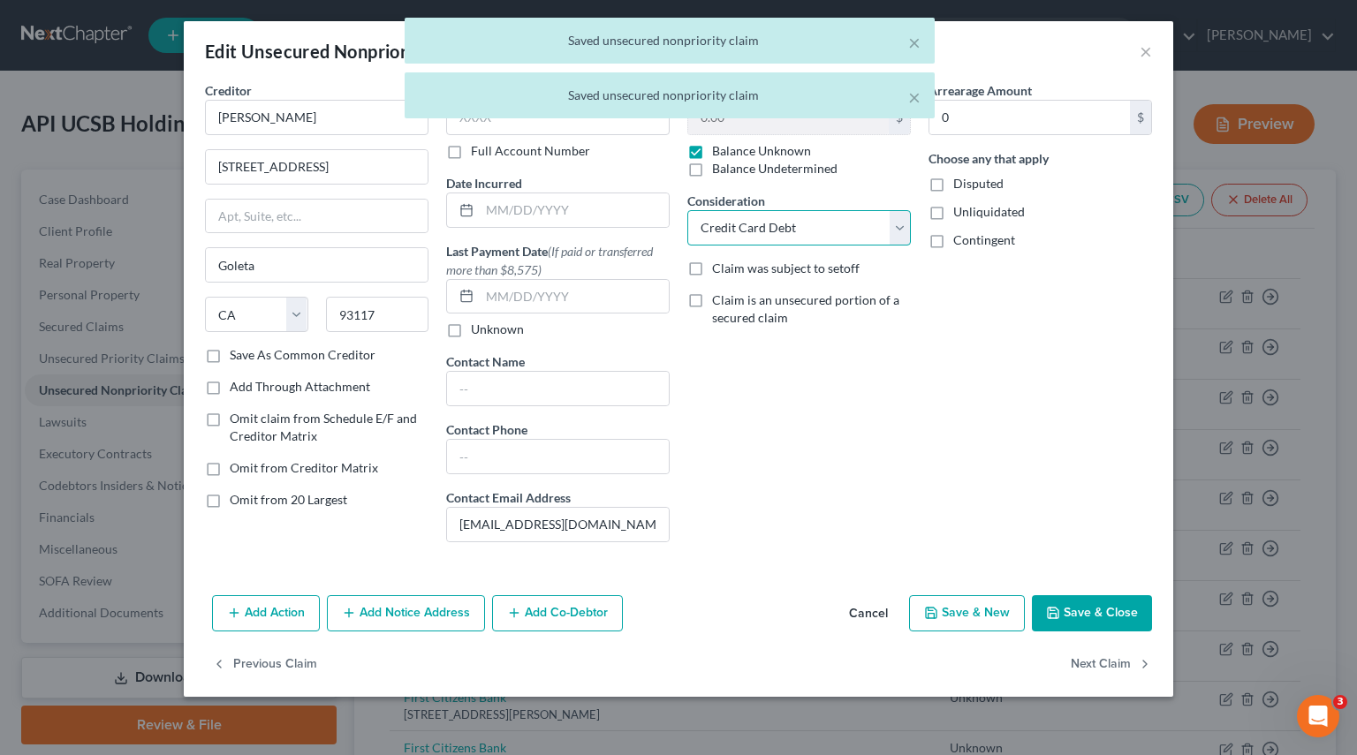
drag, startPoint x: 900, startPoint y: 222, endPoint x: 873, endPoint y: 228, distance: 28.1
click at [900, 222] on select "Select Cable / Satellite Services Collection Agency Credit Card Debt Debt Couns…" at bounding box center [798, 227] width 223 height 35
click at [687, 210] on select "Select Cable / Satellite Services Collection Agency Credit Card Debt Debt Couns…" at bounding box center [798, 227] width 223 height 35
click at [1085, 653] on button "Next Claim" at bounding box center [1110, 664] width 81 height 37
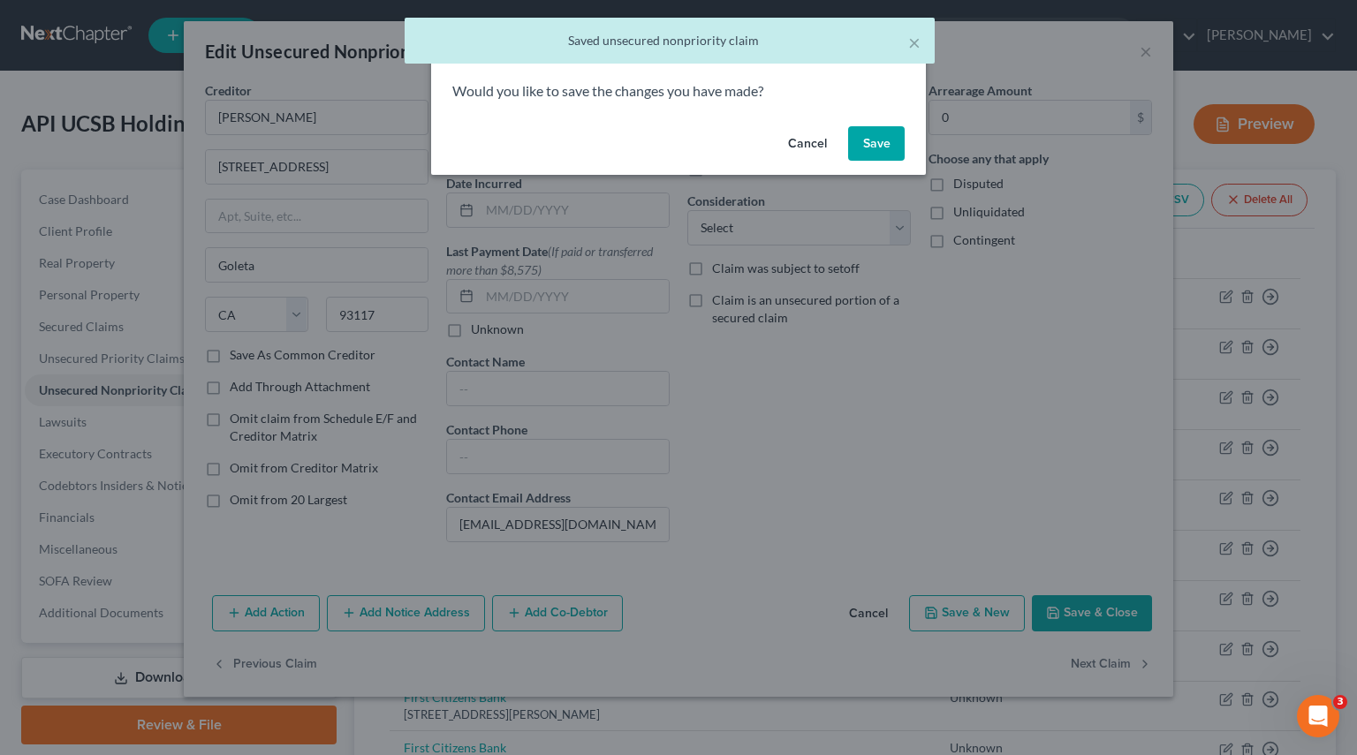
click at [886, 142] on button "Save" at bounding box center [876, 143] width 57 height 35
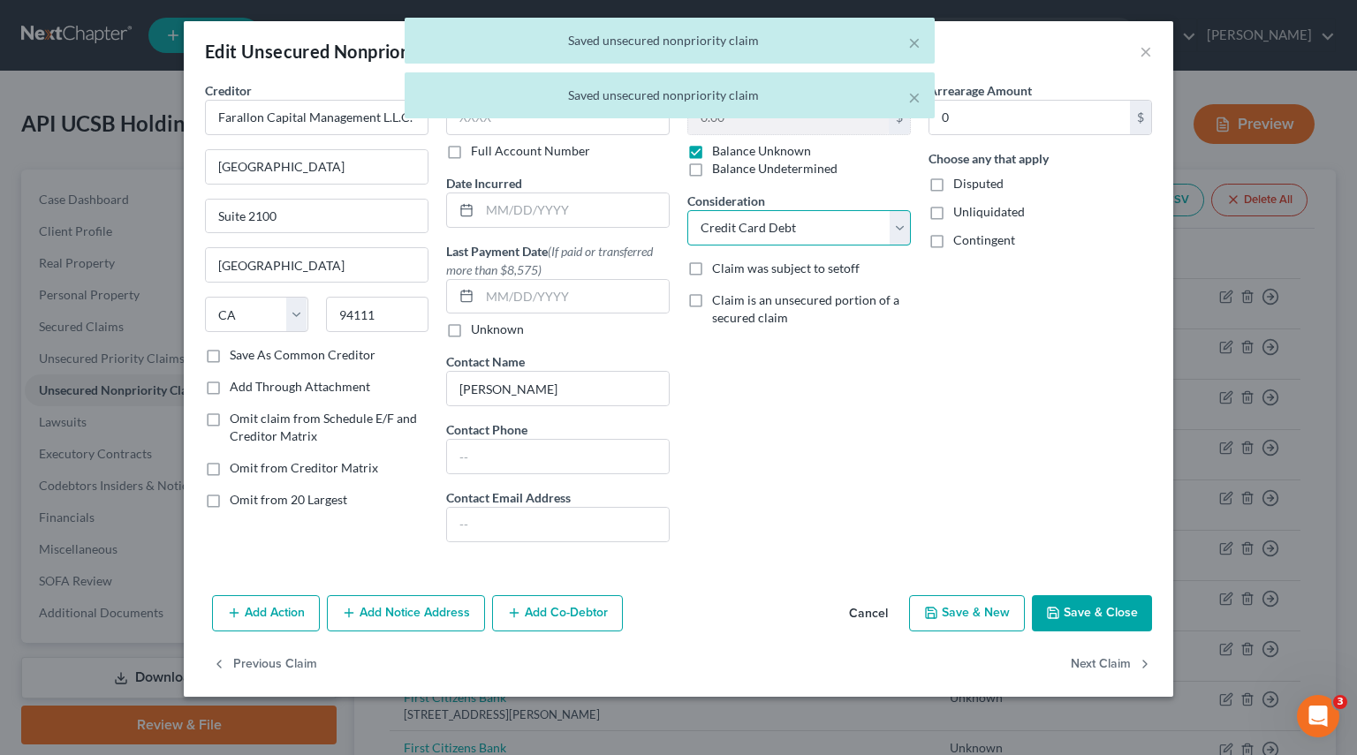
click at [895, 234] on select "Select Cable / Satellite Services Collection Agency Credit Card Debt Debt Couns…" at bounding box center [798, 227] width 223 height 35
click at [687, 210] on select "Select Cable / Satellite Services Collection Agency Credit Card Debt Debt Couns…" at bounding box center [798, 227] width 223 height 35
click at [1099, 656] on button "Next Claim" at bounding box center [1110, 664] width 81 height 37
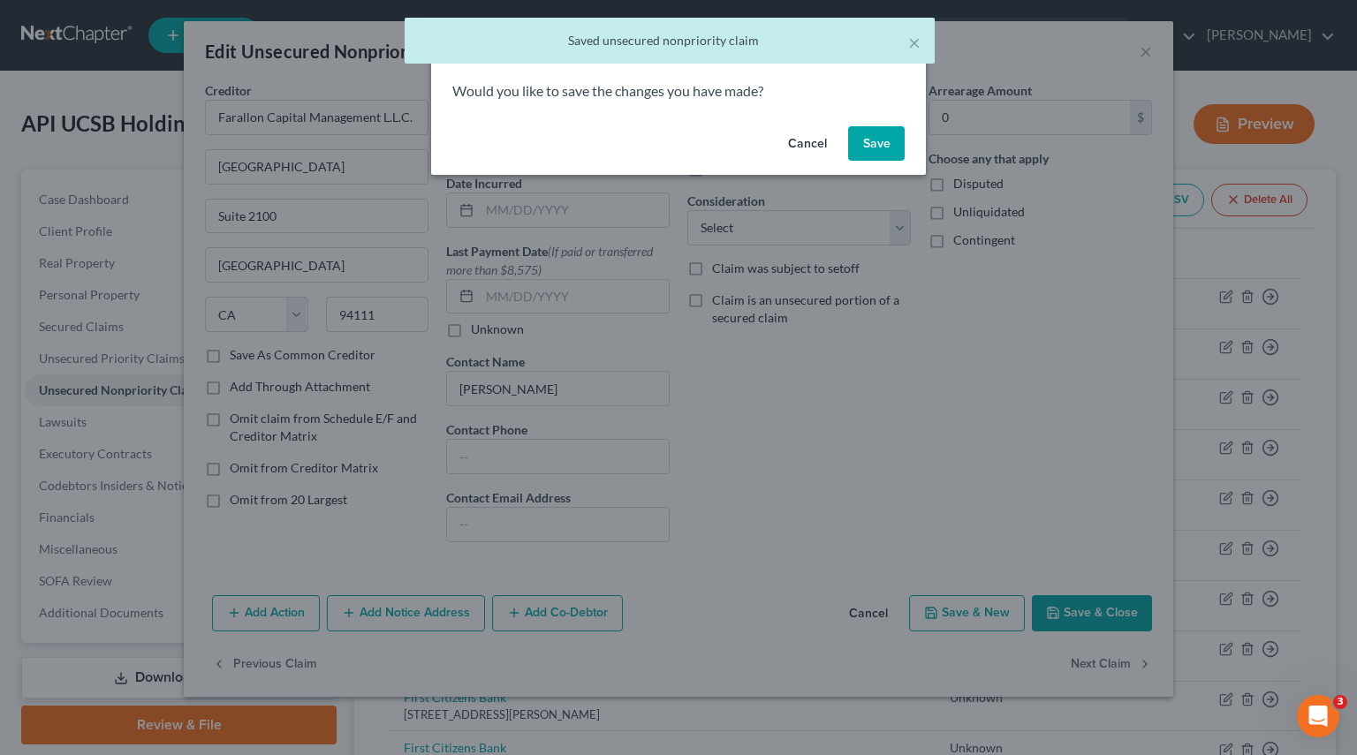
click at [869, 130] on button "Save" at bounding box center [876, 143] width 57 height 35
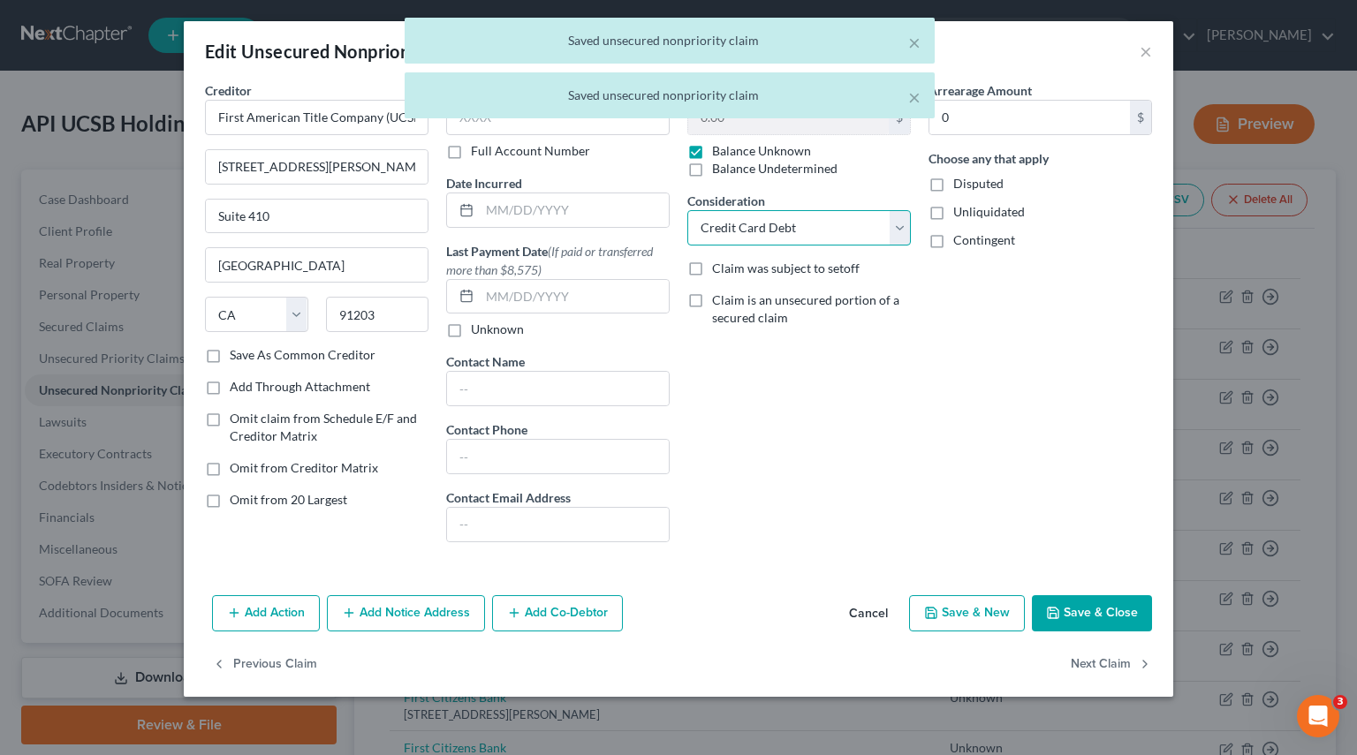
click at [890, 223] on select "Select Cable / Satellite Services Collection Agency Credit Card Debt Debt Couns…" at bounding box center [798, 227] width 223 height 35
click at [687, 210] on select "Select Cable / Satellite Services Collection Agency Credit Card Debt Debt Couns…" at bounding box center [798, 227] width 223 height 35
click at [1121, 669] on button "Next Claim" at bounding box center [1110, 664] width 81 height 37
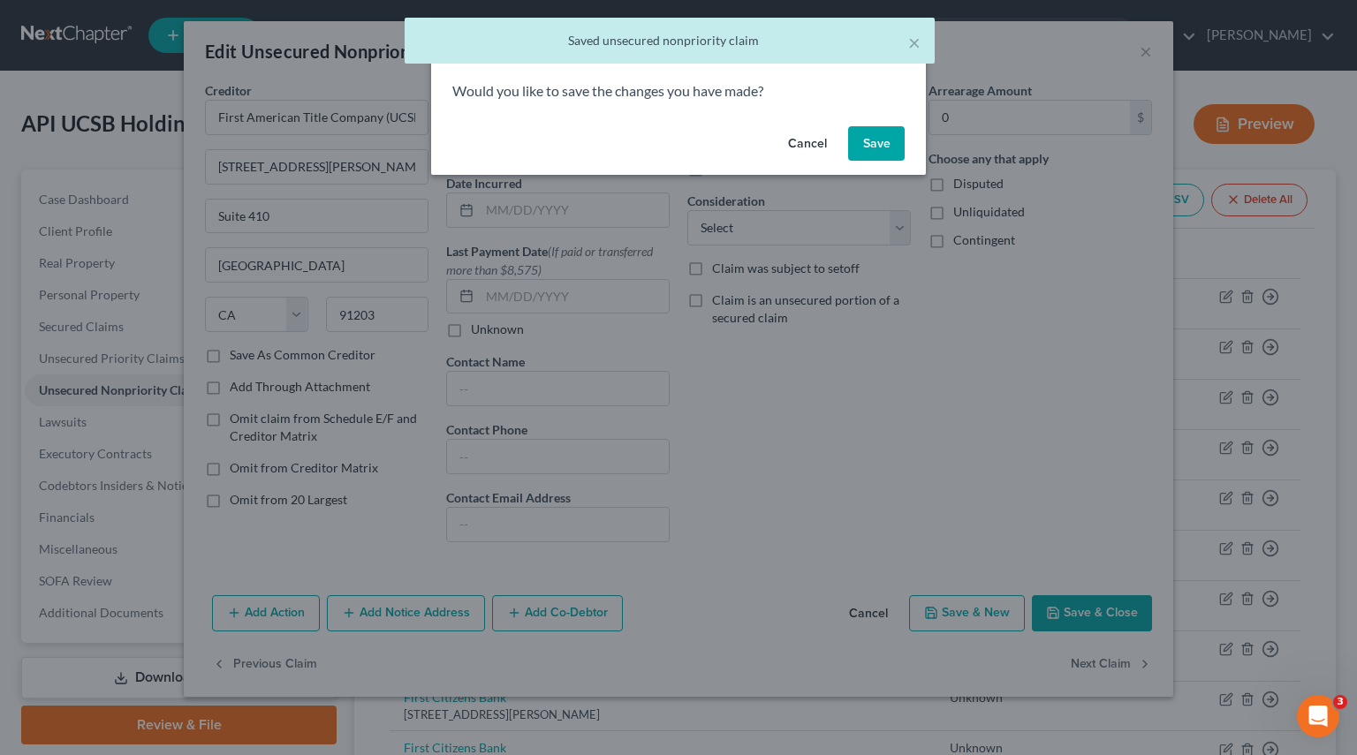
click at [882, 137] on button "Save" at bounding box center [876, 143] width 57 height 35
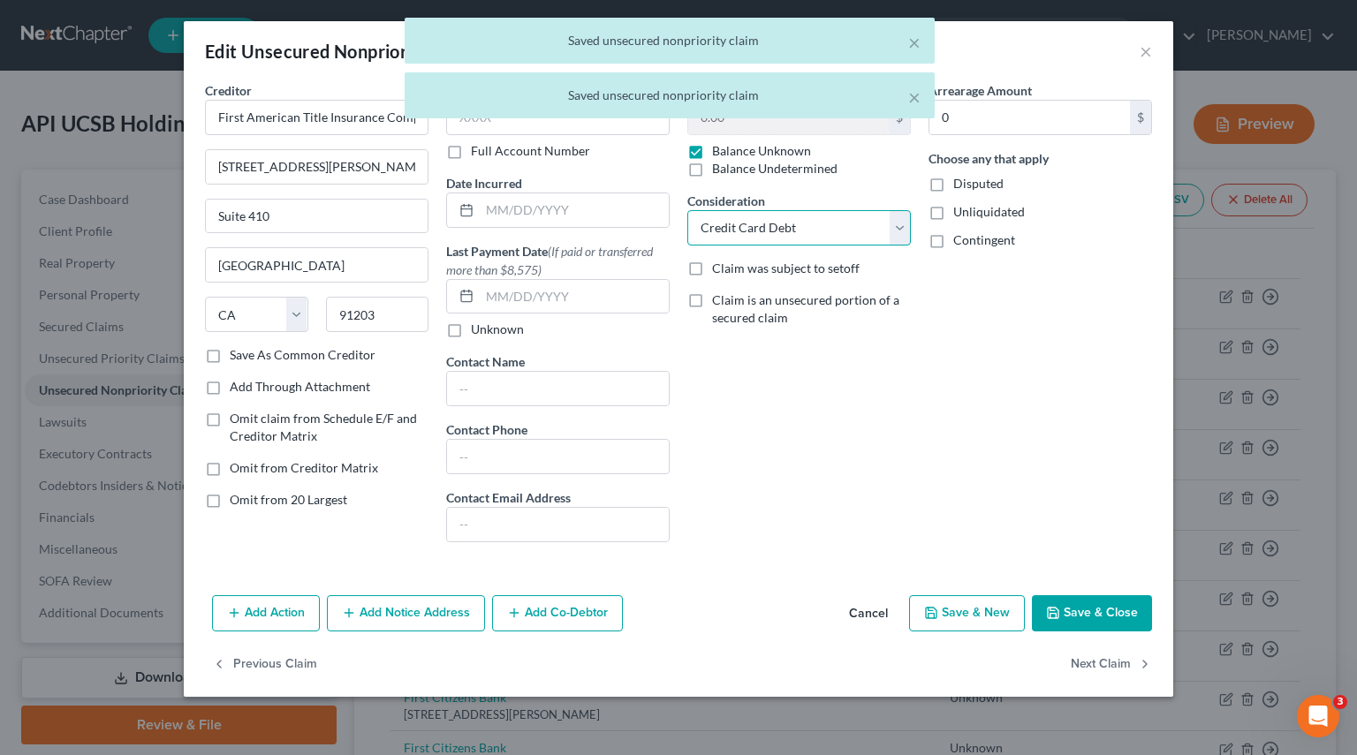
drag, startPoint x: 888, startPoint y: 218, endPoint x: 848, endPoint y: 233, distance: 42.5
click at [888, 218] on select "Select Cable / Satellite Services Collection Agency Credit Card Debt Debt Couns…" at bounding box center [798, 227] width 223 height 35
click at [687, 210] on select "Select Cable / Satellite Services Collection Agency Credit Card Debt Debt Couns…" at bounding box center [798, 227] width 223 height 35
click at [1120, 672] on button "Next Claim" at bounding box center [1110, 664] width 81 height 37
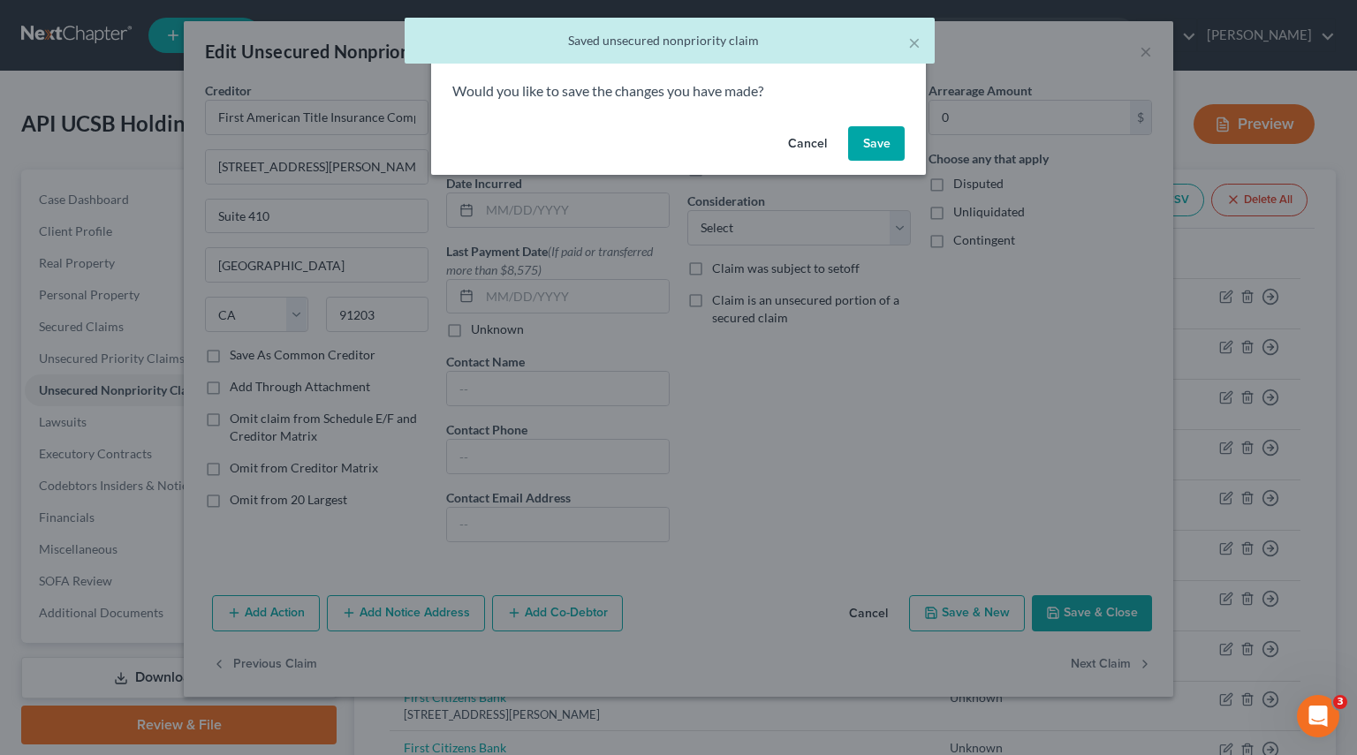
click at [895, 143] on button "Save" at bounding box center [876, 143] width 57 height 35
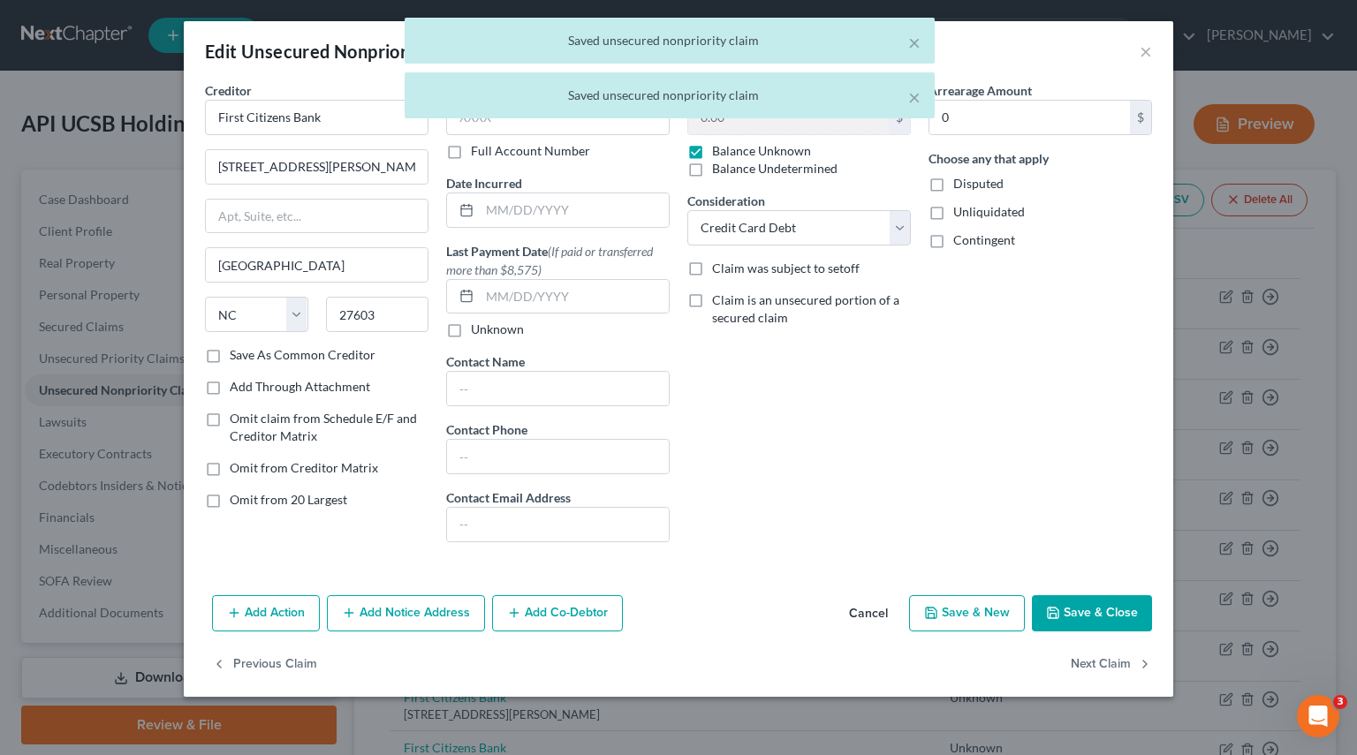
click at [894, 246] on div "Balance 0.00 $ Balance Unknown Balance Undetermined 0.00 $ Balance Unknown Cons…" at bounding box center [798, 318] width 241 height 475
click at [897, 229] on select "Select Cable / Satellite Services Collection Agency Credit Card Debt Debt Couns…" at bounding box center [798, 227] width 223 height 35
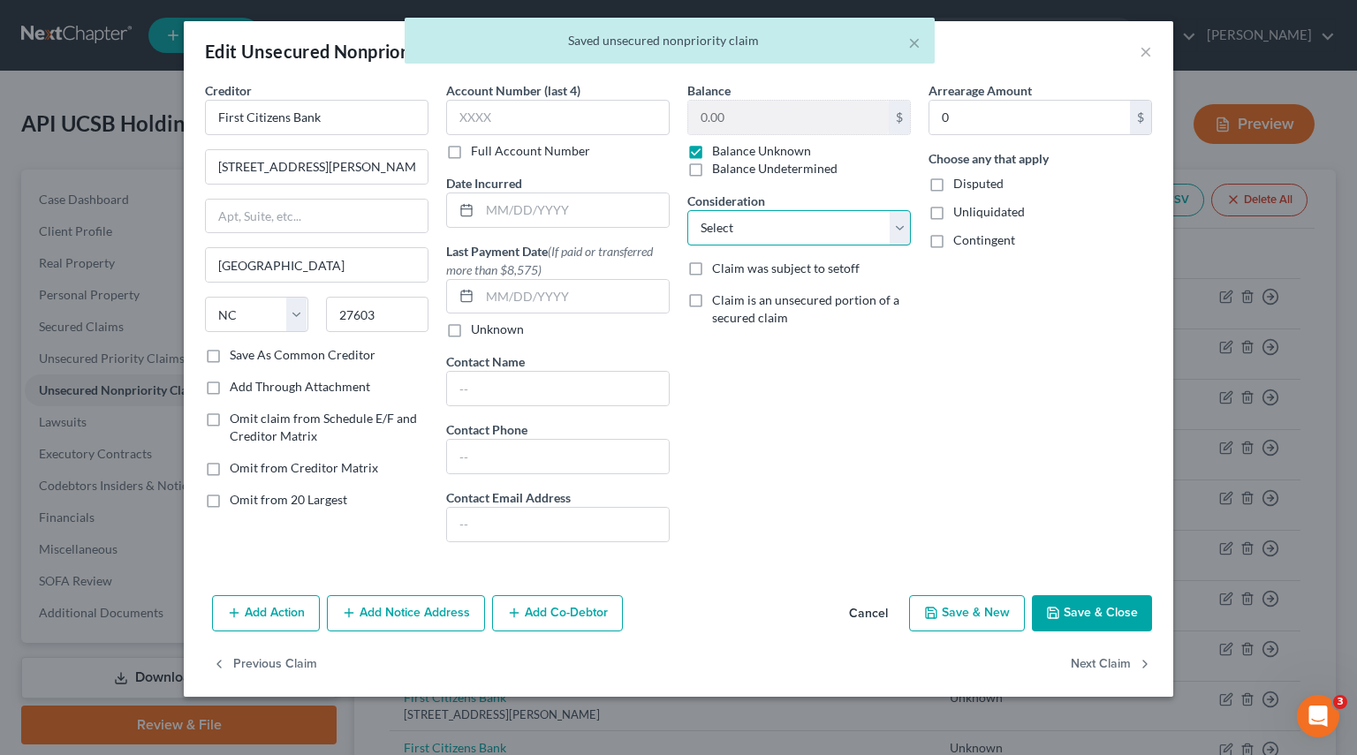
click at [687, 210] on select "Select Cable / Satellite Services Collection Agency Credit Card Debt Debt Couns…" at bounding box center [798, 227] width 223 height 35
click at [1078, 660] on button "Next Claim" at bounding box center [1110, 664] width 81 height 37
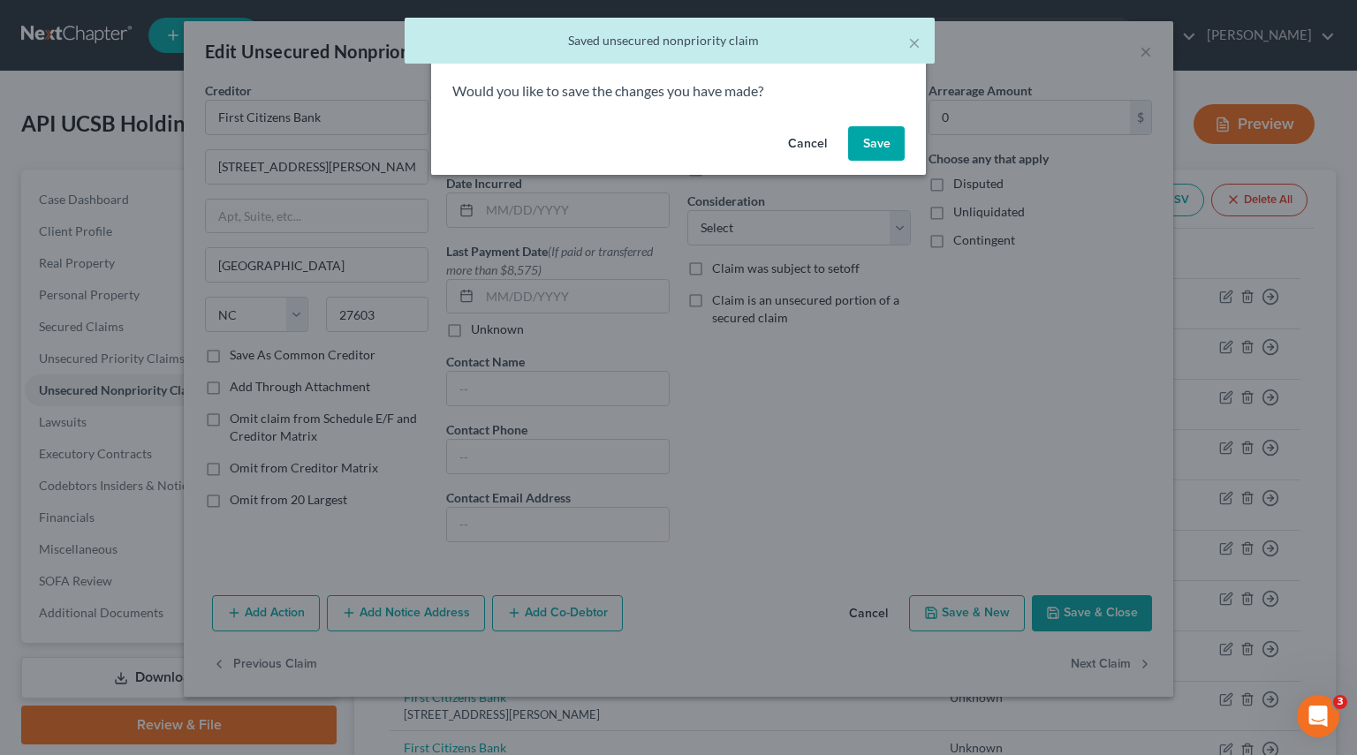
click at [883, 140] on button "Save" at bounding box center [876, 143] width 57 height 35
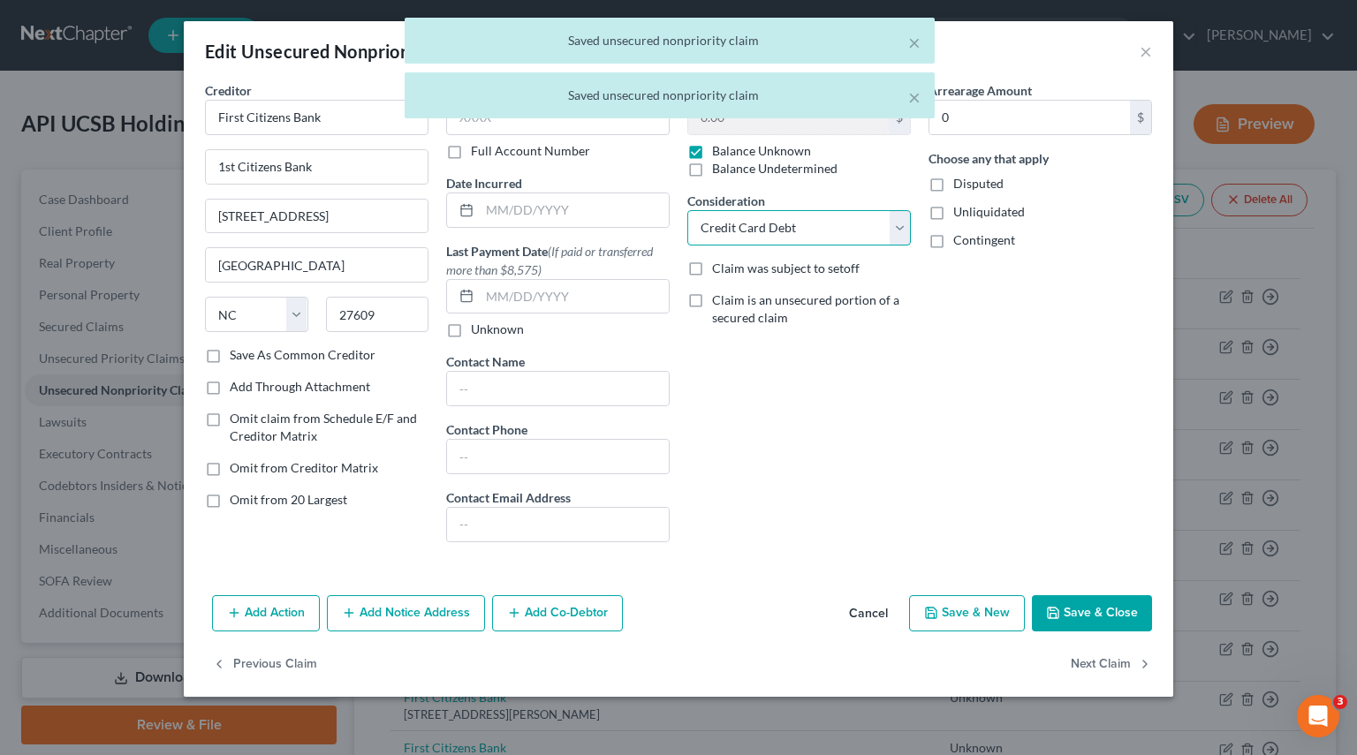
drag, startPoint x: 889, startPoint y: 232, endPoint x: 864, endPoint y: 240, distance: 26.8
click at [889, 232] on select "Select Cable / Satellite Services Collection Agency Credit Card Debt Debt Couns…" at bounding box center [798, 227] width 223 height 35
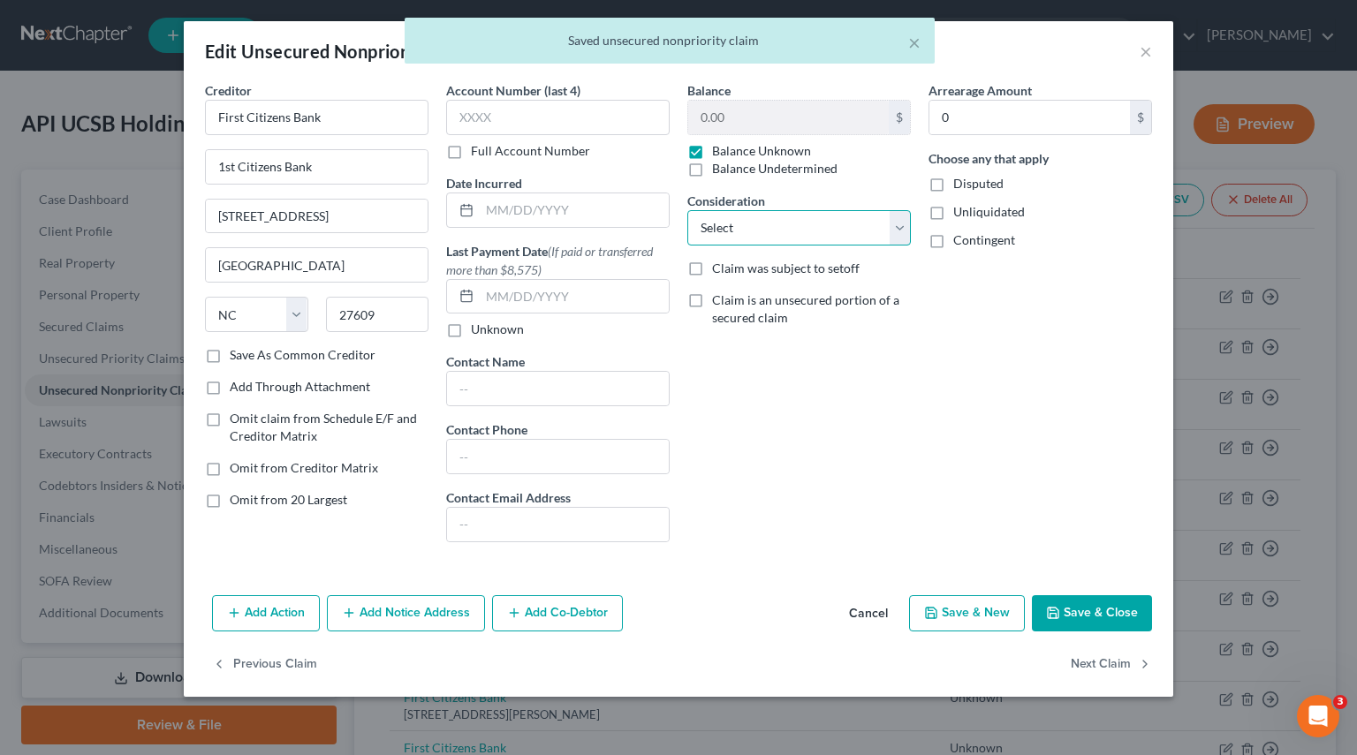
click at [687, 210] on select "Select Cable / Satellite Services Collection Agency Credit Card Debt Debt Couns…" at bounding box center [798, 227] width 223 height 35
click at [1094, 654] on button "Next Claim" at bounding box center [1110, 664] width 81 height 37
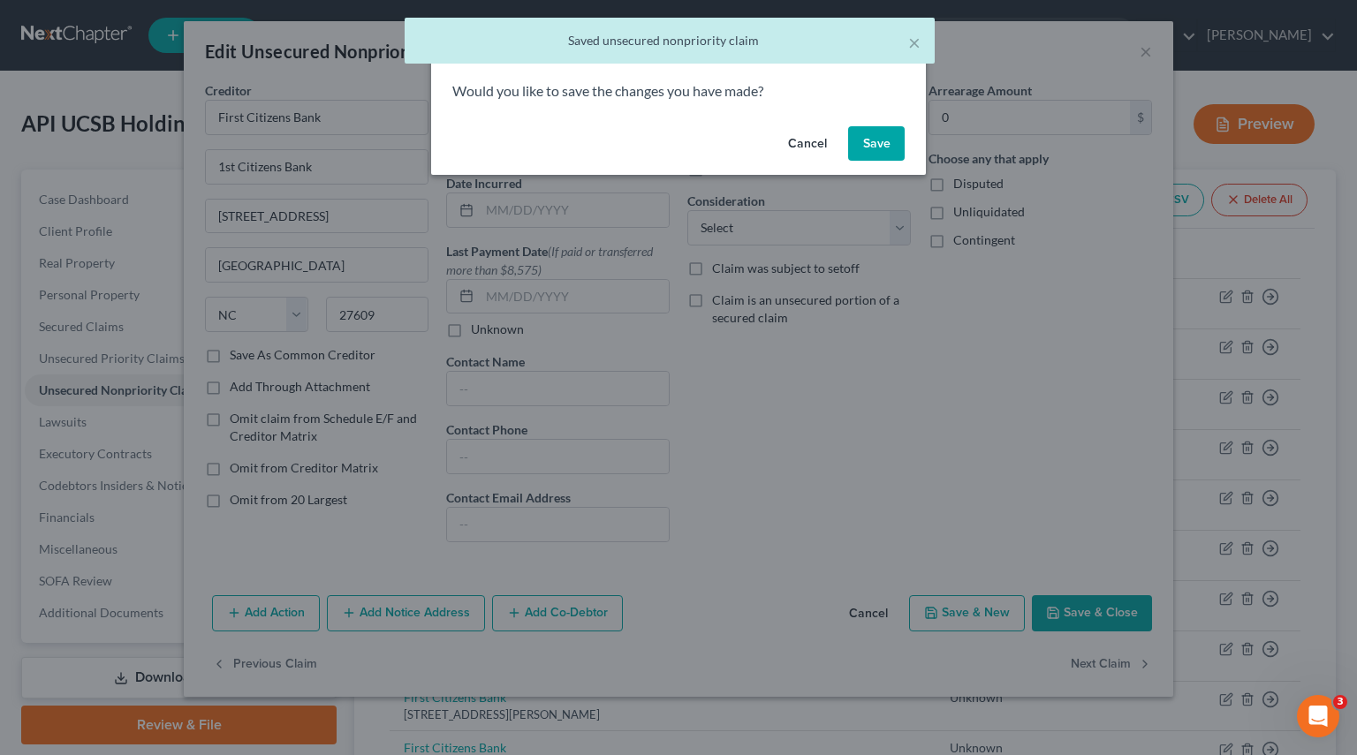
click at [880, 133] on button "Save" at bounding box center [876, 143] width 57 height 35
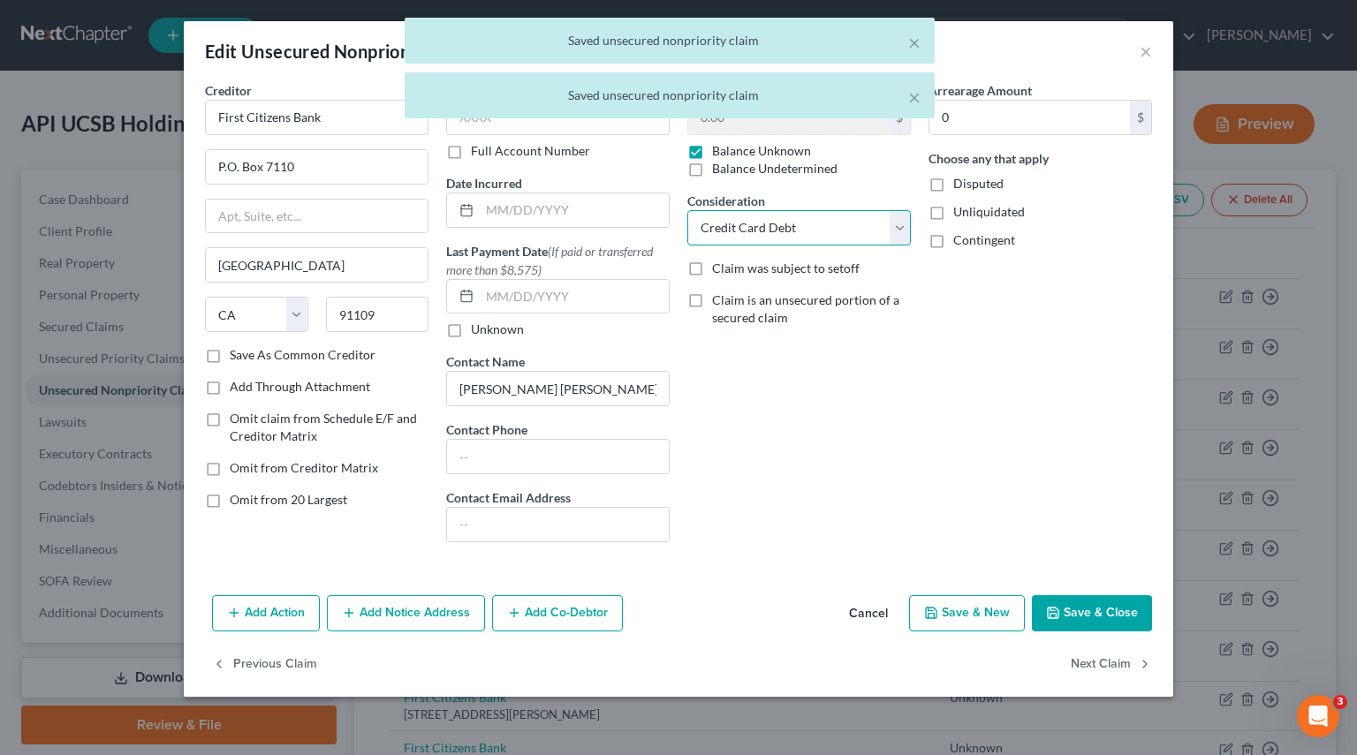
click at [904, 222] on select "Select Cable / Satellite Services Collection Agency Credit Card Debt Debt Couns…" at bounding box center [798, 227] width 223 height 35
click at [687, 210] on select "Select Cable / Satellite Services Collection Agency Credit Card Debt Debt Couns…" at bounding box center [798, 227] width 223 height 35
click at [1108, 665] on button "Next Claim" at bounding box center [1110, 664] width 81 height 37
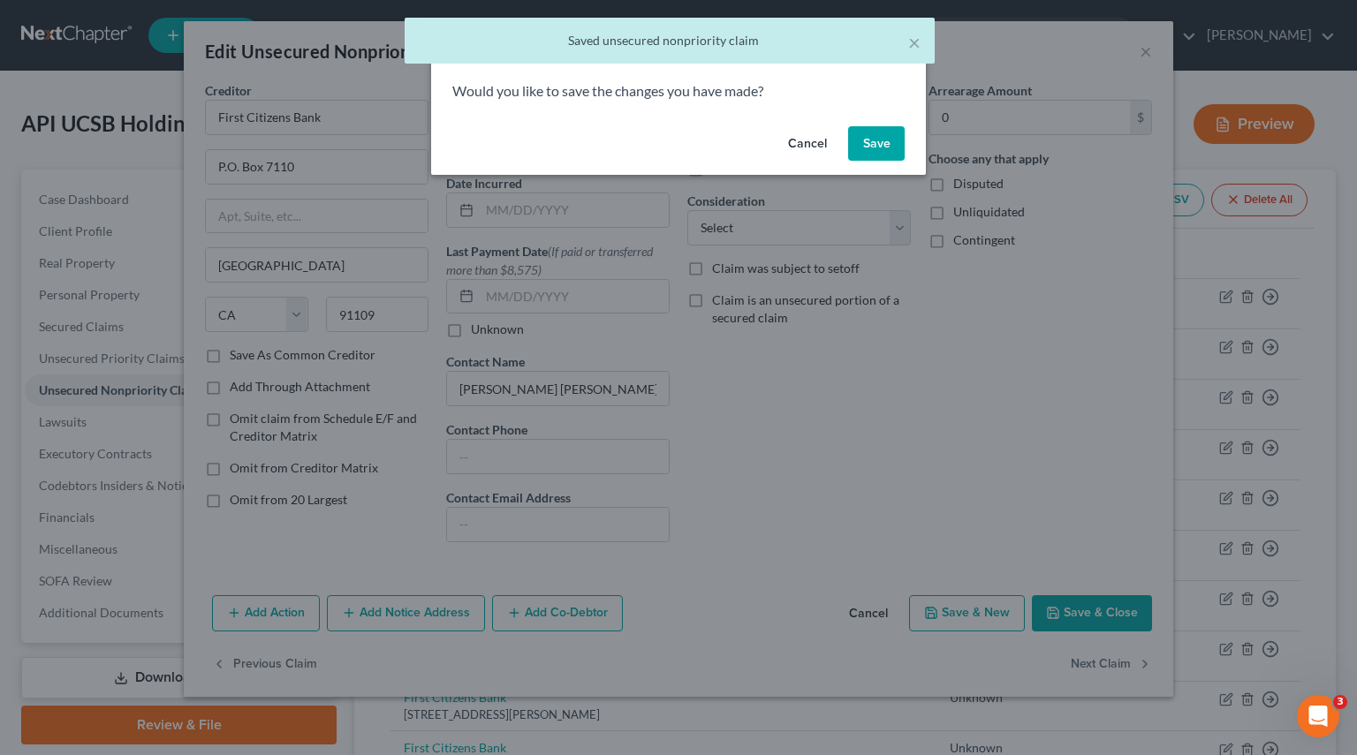
click at [876, 149] on button "Save" at bounding box center [876, 143] width 57 height 35
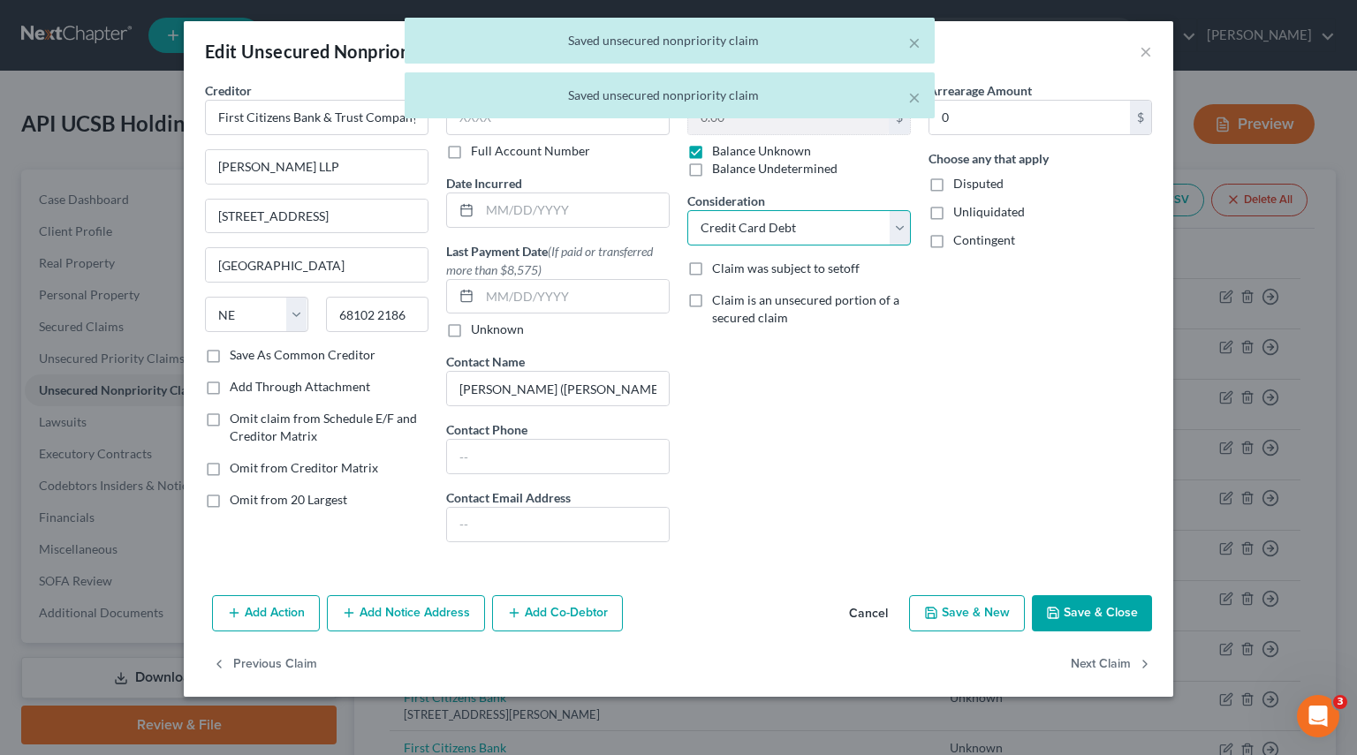
click at [890, 231] on select "Select Cable / Satellite Services Collection Agency Credit Card Debt Debt Couns…" at bounding box center [798, 227] width 223 height 35
click at [687, 210] on select "Select Cable / Satellite Services Collection Agency Credit Card Debt Debt Couns…" at bounding box center [798, 227] width 223 height 35
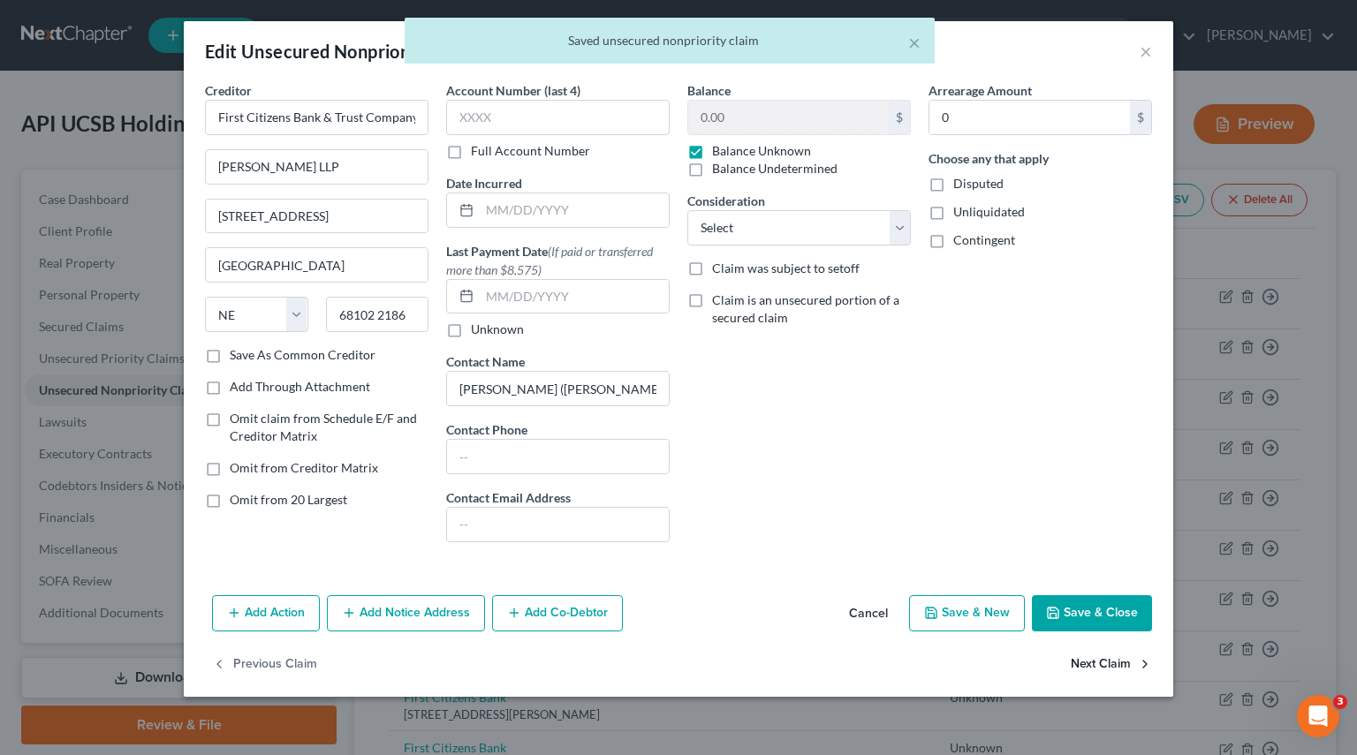
click at [1121, 670] on button "Next Claim" at bounding box center [1110, 664] width 81 height 37
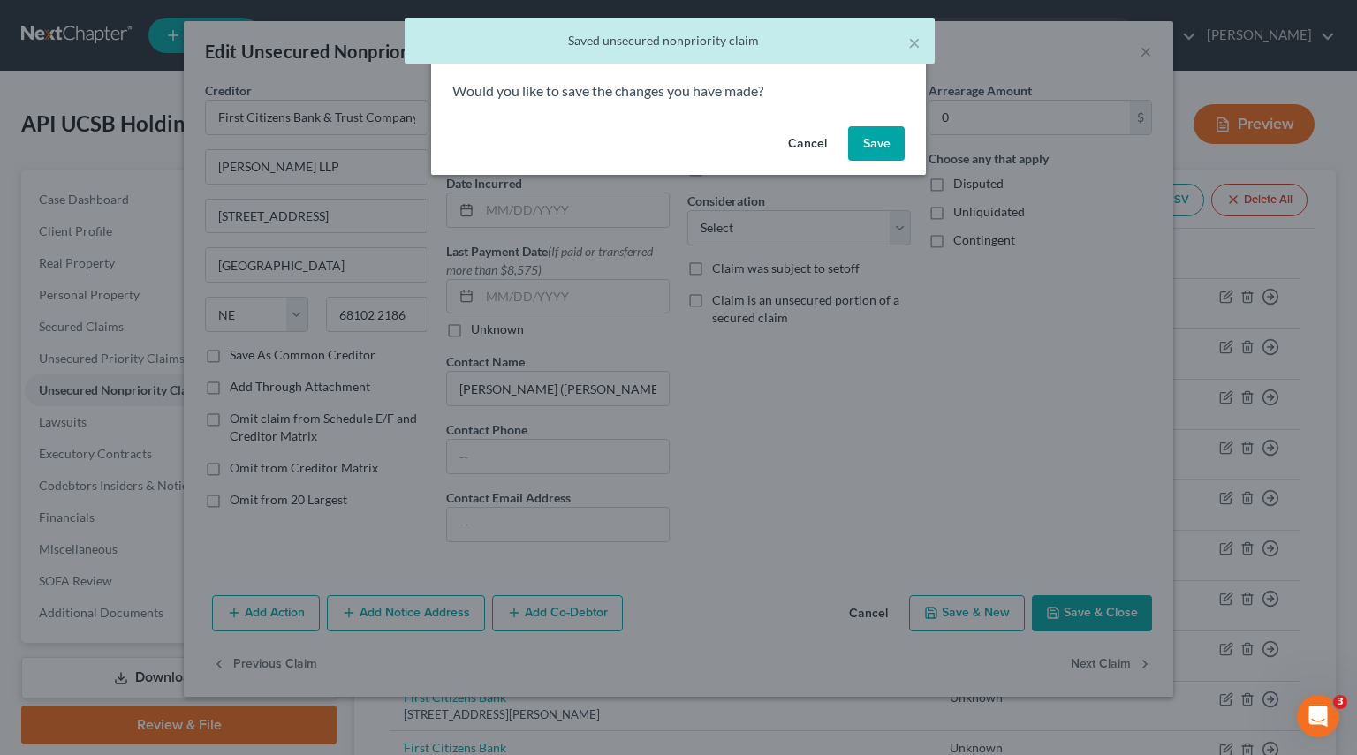
click at [884, 144] on button "Save" at bounding box center [876, 143] width 57 height 35
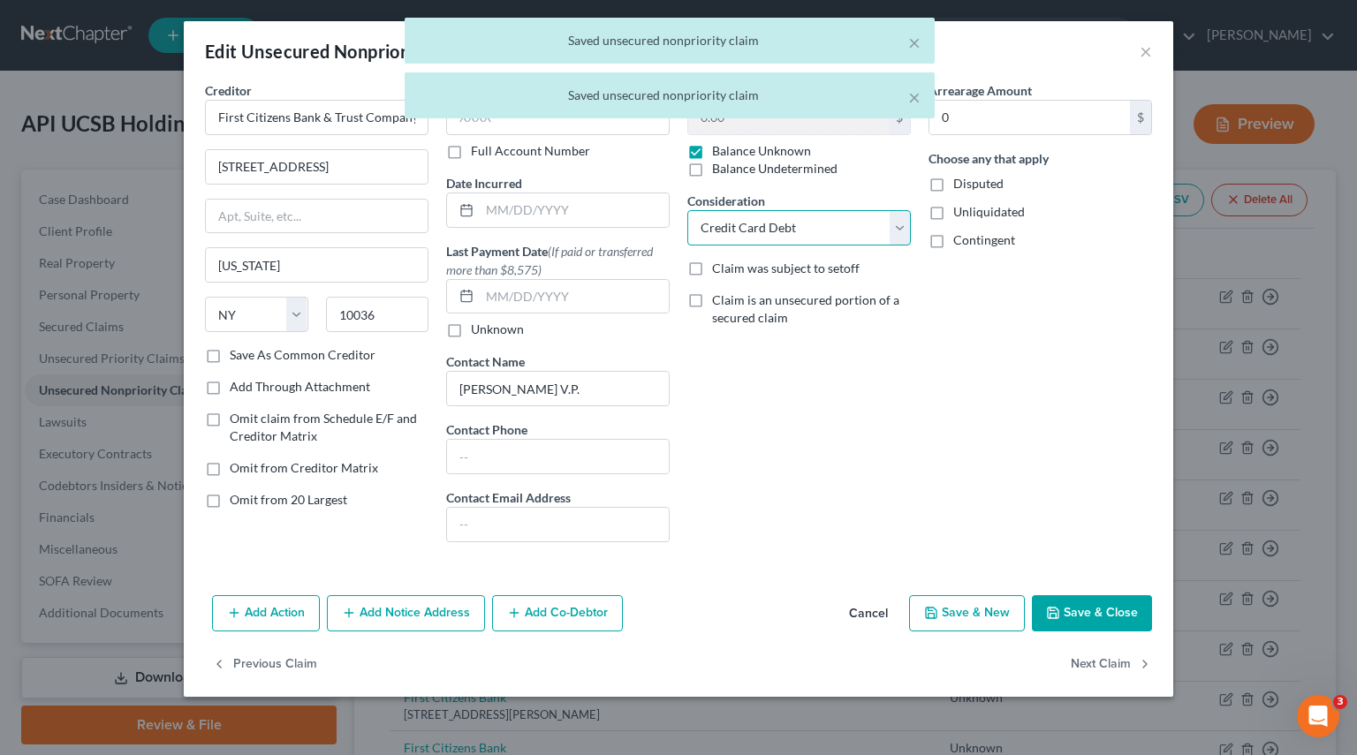
drag, startPoint x: 893, startPoint y: 229, endPoint x: 829, endPoint y: 236, distance: 64.0
click at [893, 229] on select "Select Cable / Satellite Services Collection Agency Credit Card Debt Debt Couns…" at bounding box center [798, 227] width 223 height 35
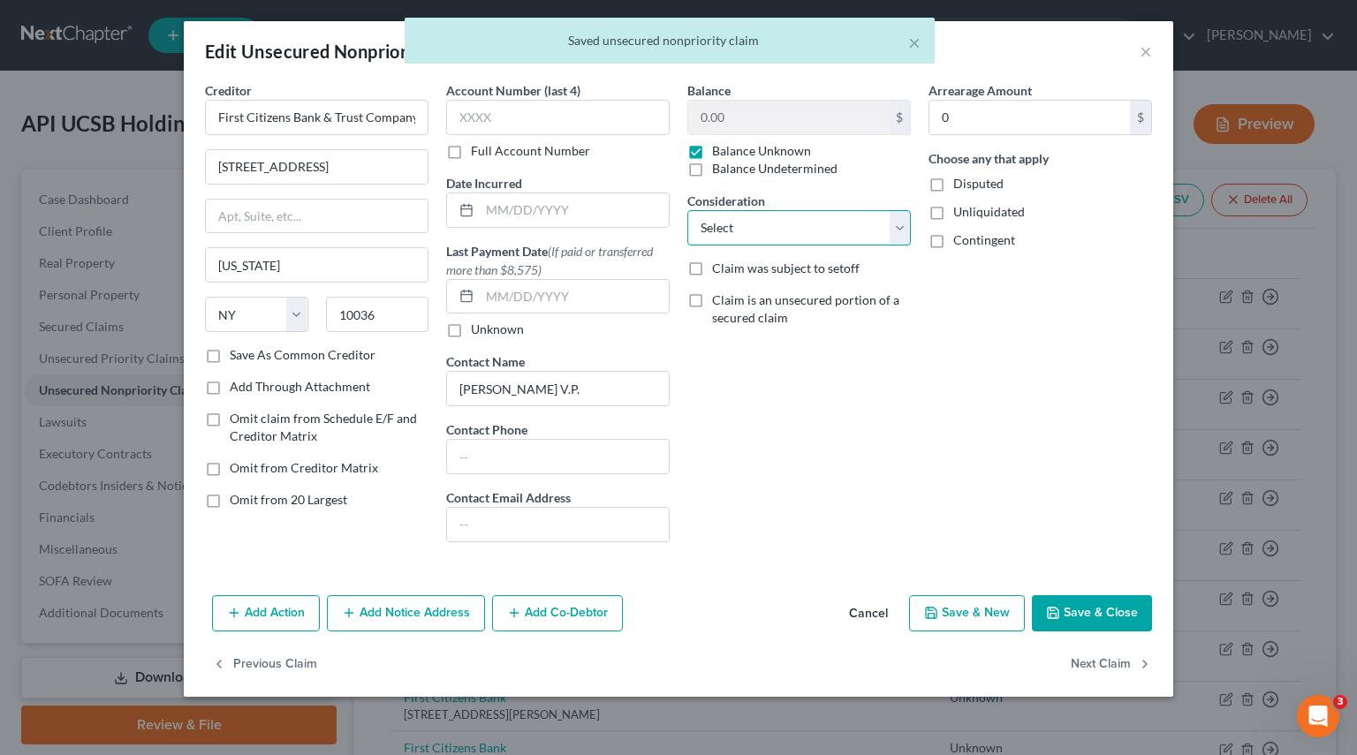
click at [687, 210] on select "Select Cable / Satellite Services Collection Agency Credit Card Debt Debt Couns…" at bounding box center [798, 227] width 223 height 35
click at [1074, 662] on button "Next Claim" at bounding box center [1110, 664] width 81 height 37
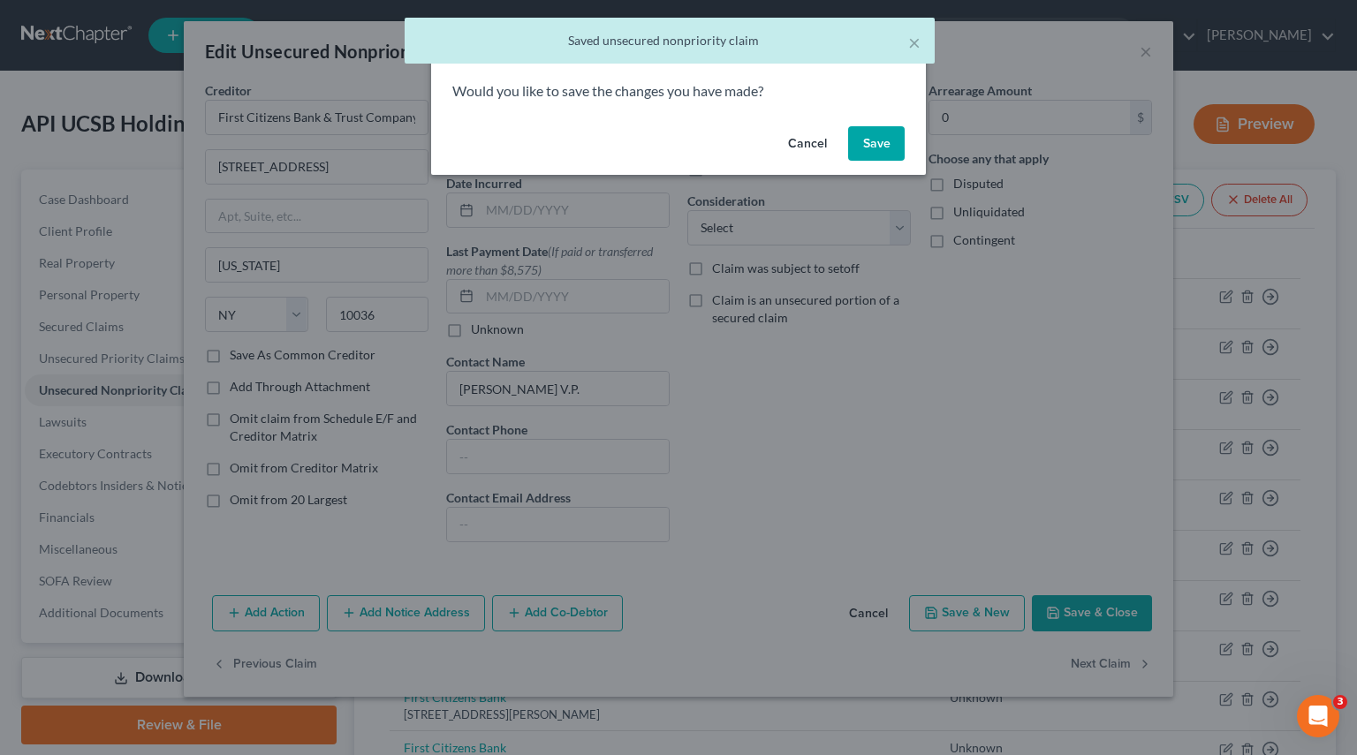
click at [886, 148] on button "Save" at bounding box center [876, 143] width 57 height 35
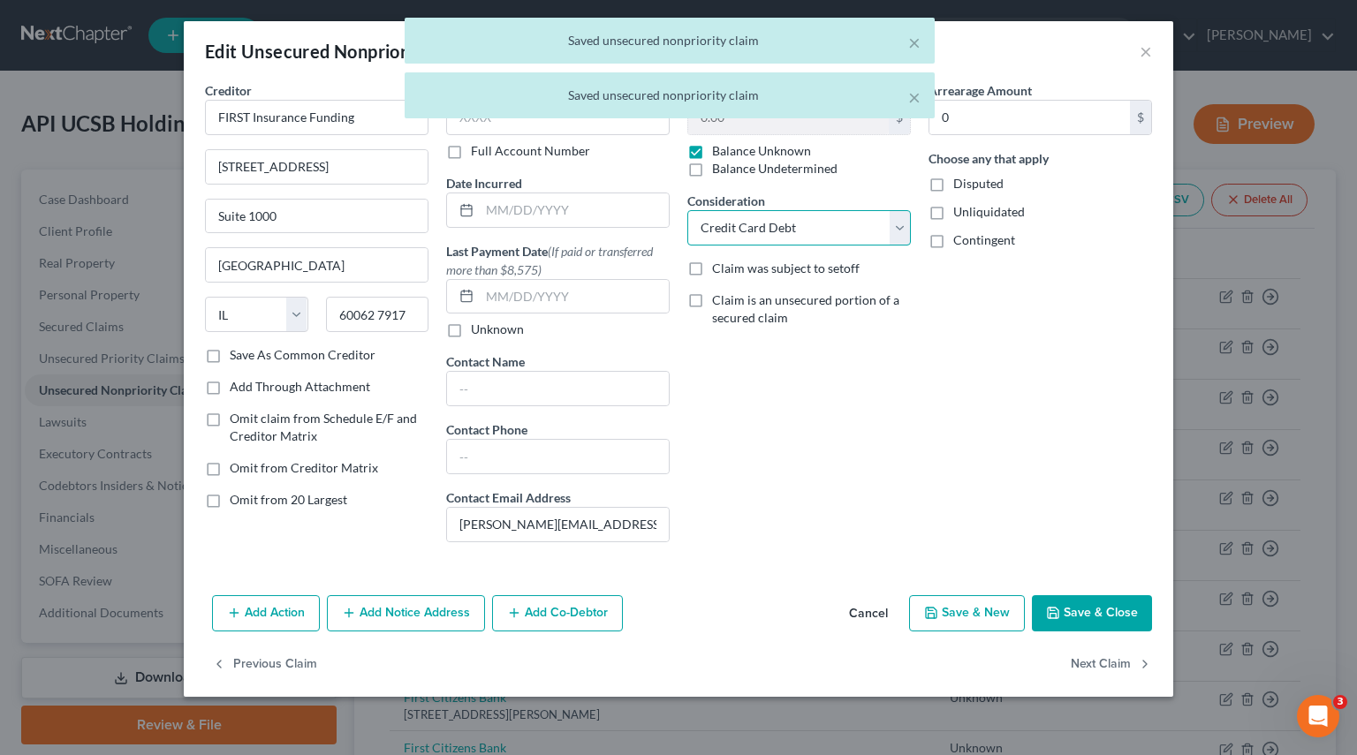
click at [890, 231] on select "Select Cable / Satellite Services Collection Agency Credit Card Debt Debt Couns…" at bounding box center [798, 227] width 223 height 35
click at [687, 210] on select "Select Cable / Satellite Services Collection Agency Credit Card Debt Debt Couns…" at bounding box center [798, 227] width 223 height 35
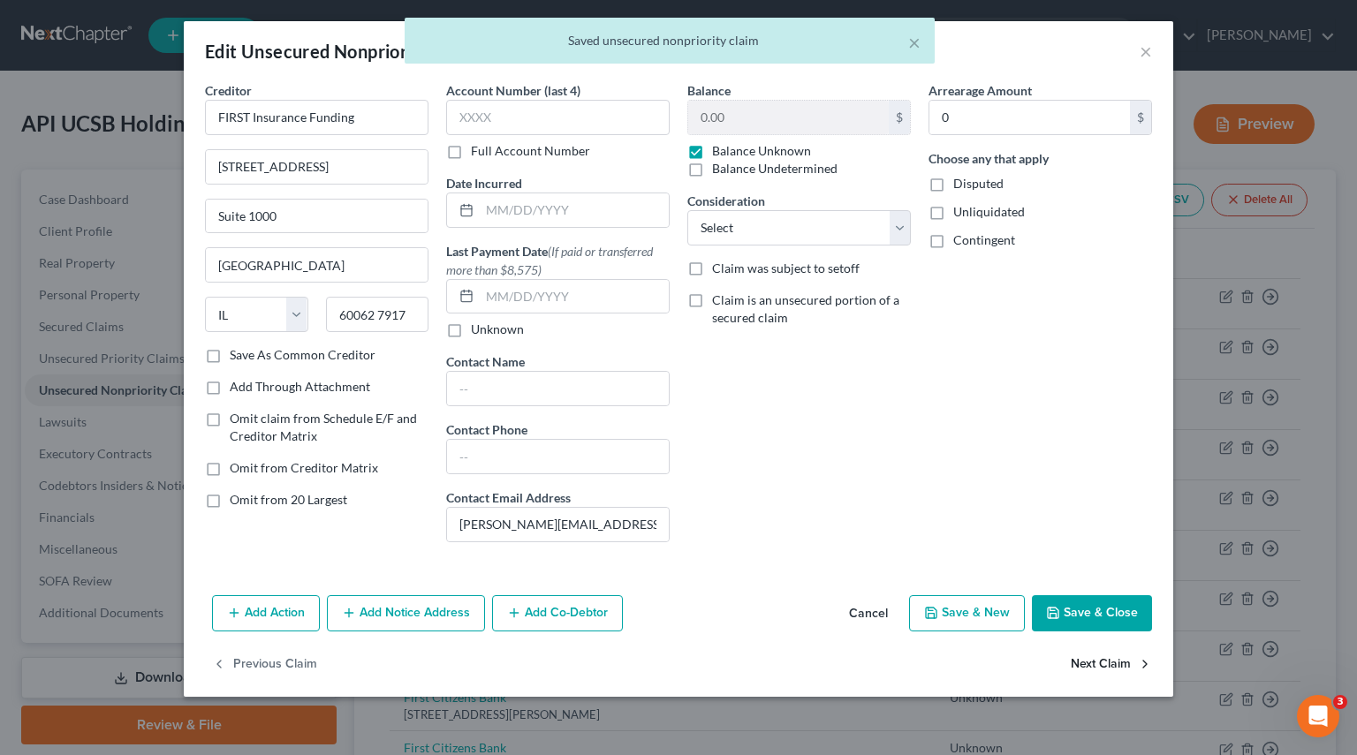
click at [1094, 667] on button "Next Claim" at bounding box center [1110, 664] width 81 height 37
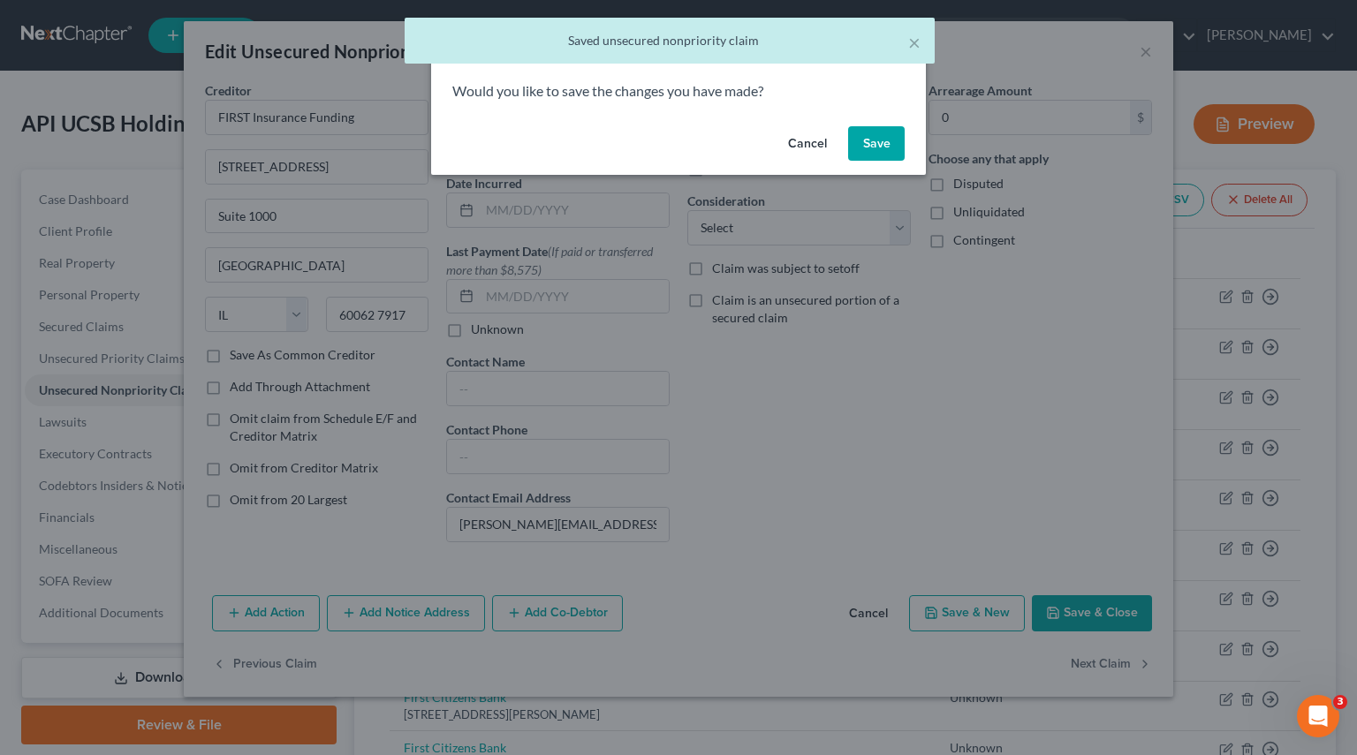
click at [885, 149] on button "Save" at bounding box center [876, 143] width 57 height 35
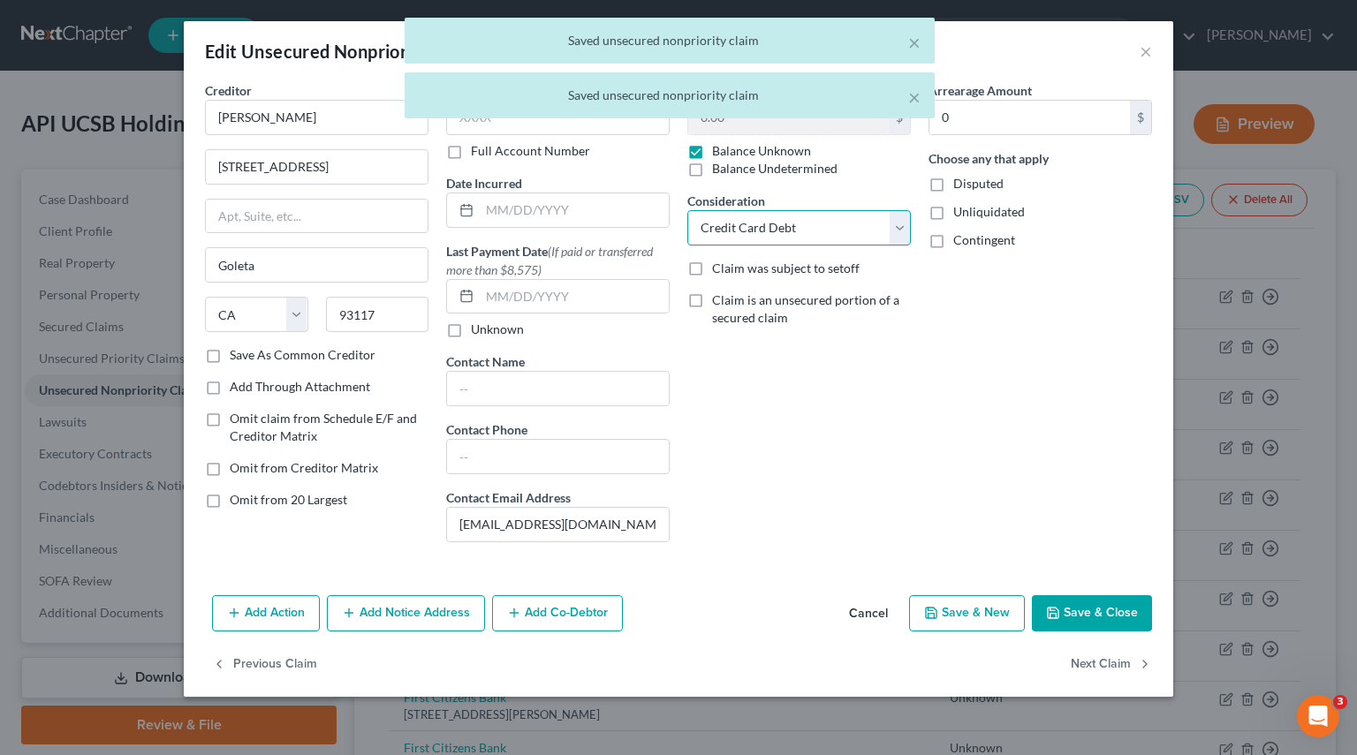
drag, startPoint x: 904, startPoint y: 225, endPoint x: 888, endPoint y: 231, distance: 16.8
click at [904, 225] on select "Select Cable / Satellite Services Collection Agency Credit Card Debt Debt Couns…" at bounding box center [798, 227] width 223 height 35
click at [687, 210] on select "Select Cable / Satellite Services Collection Agency Credit Card Debt Debt Couns…" at bounding box center [798, 227] width 223 height 35
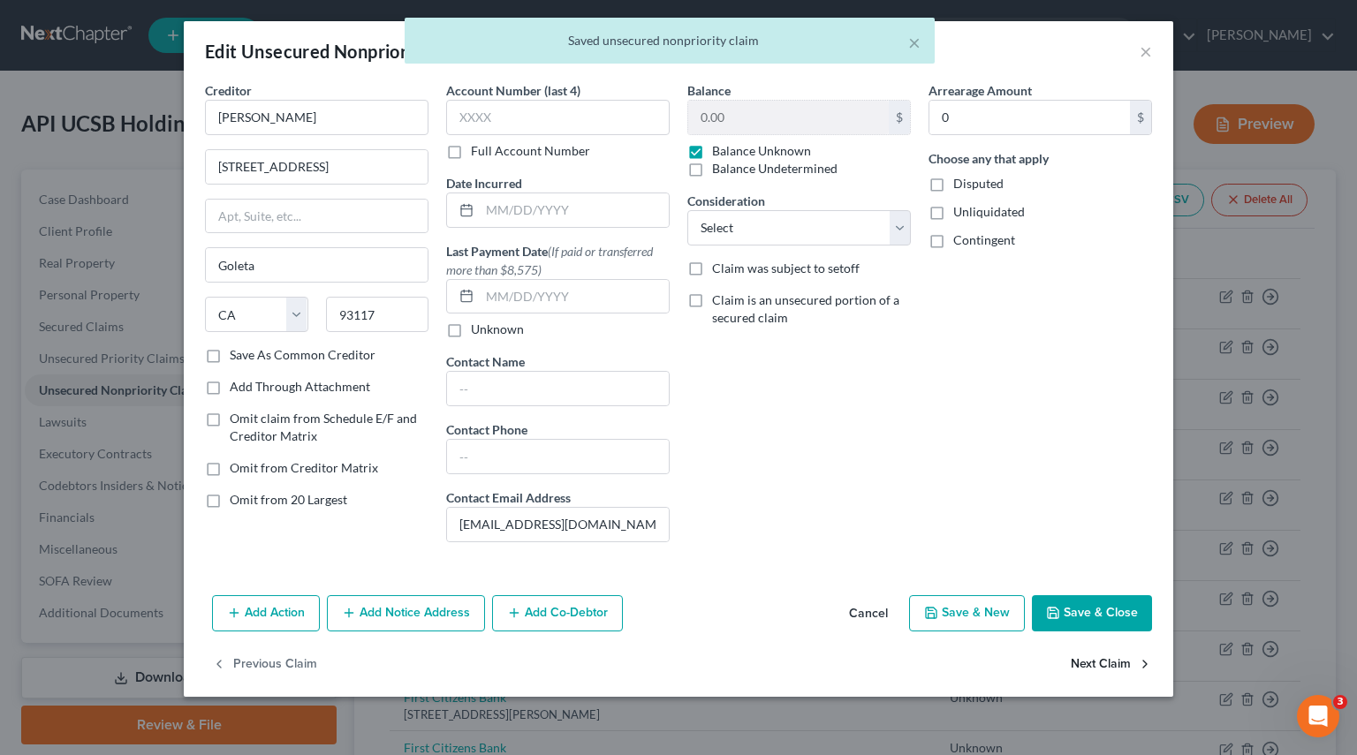
click at [1113, 667] on button "Next Claim" at bounding box center [1110, 664] width 81 height 37
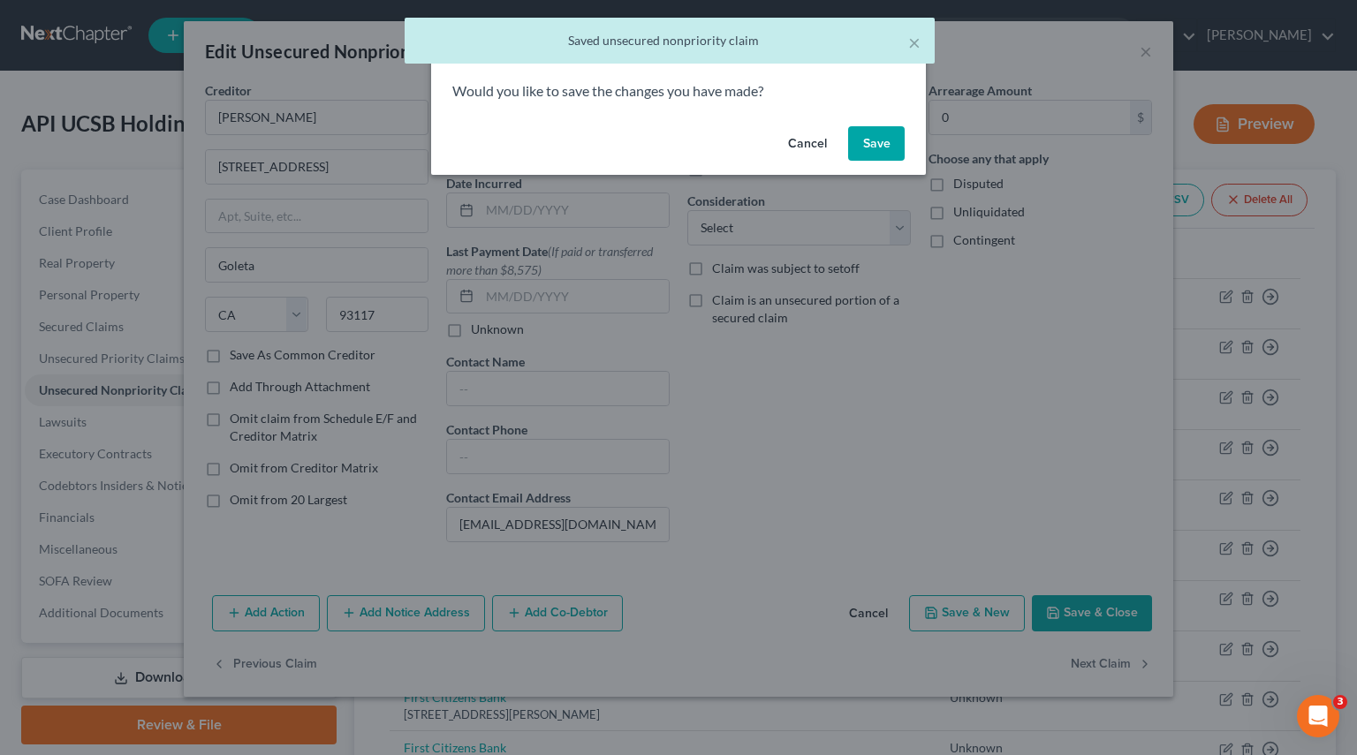
click at [901, 149] on button "Save" at bounding box center [876, 143] width 57 height 35
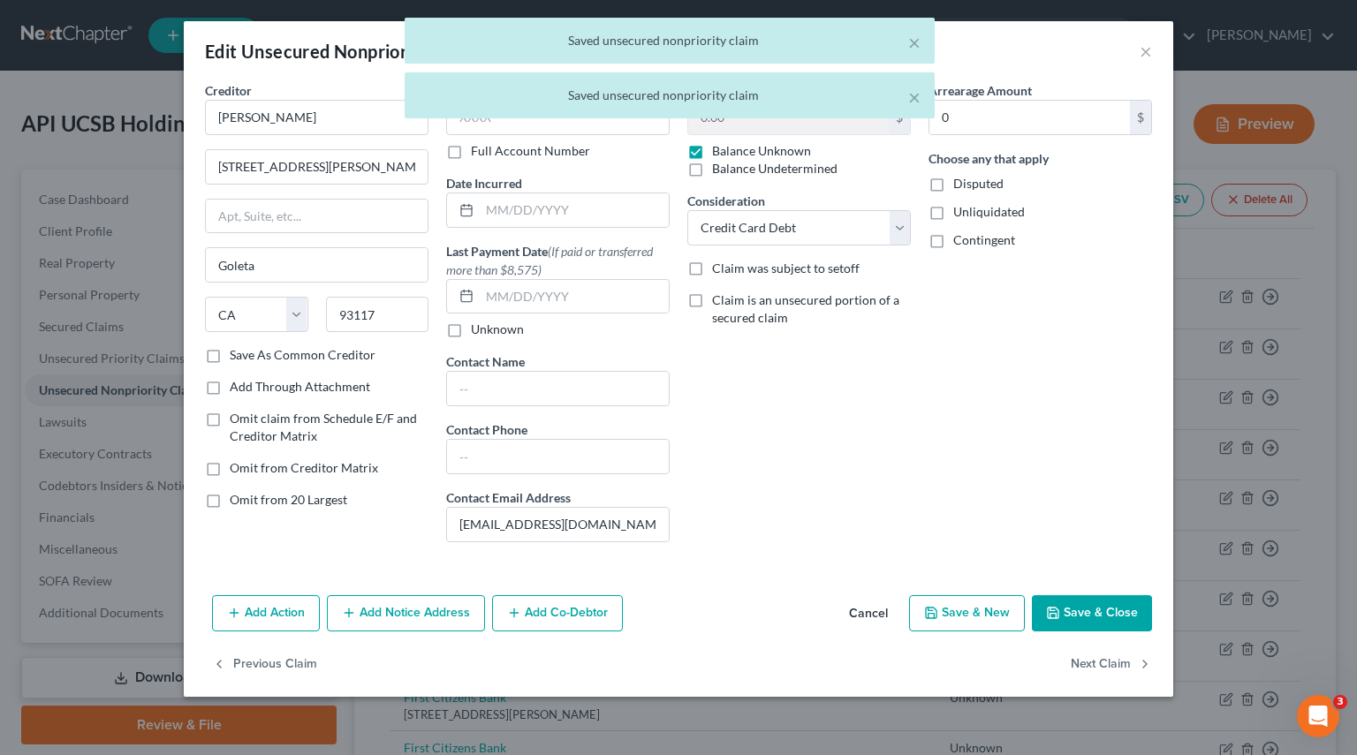
click at [912, 229] on div "Balance 0.00 $ Balance Unknown Balance Undetermined 0.00 $ Balance Unknown Cons…" at bounding box center [798, 318] width 241 height 475
click at [897, 236] on select "Select Cable / Satellite Services Collection Agency Credit Card Debt Debt Couns…" at bounding box center [798, 227] width 223 height 35
click at [687, 210] on select "Select Cable / Satellite Services Collection Agency Credit Card Debt Debt Couns…" at bounding box center [798, 227] width 223 height 35
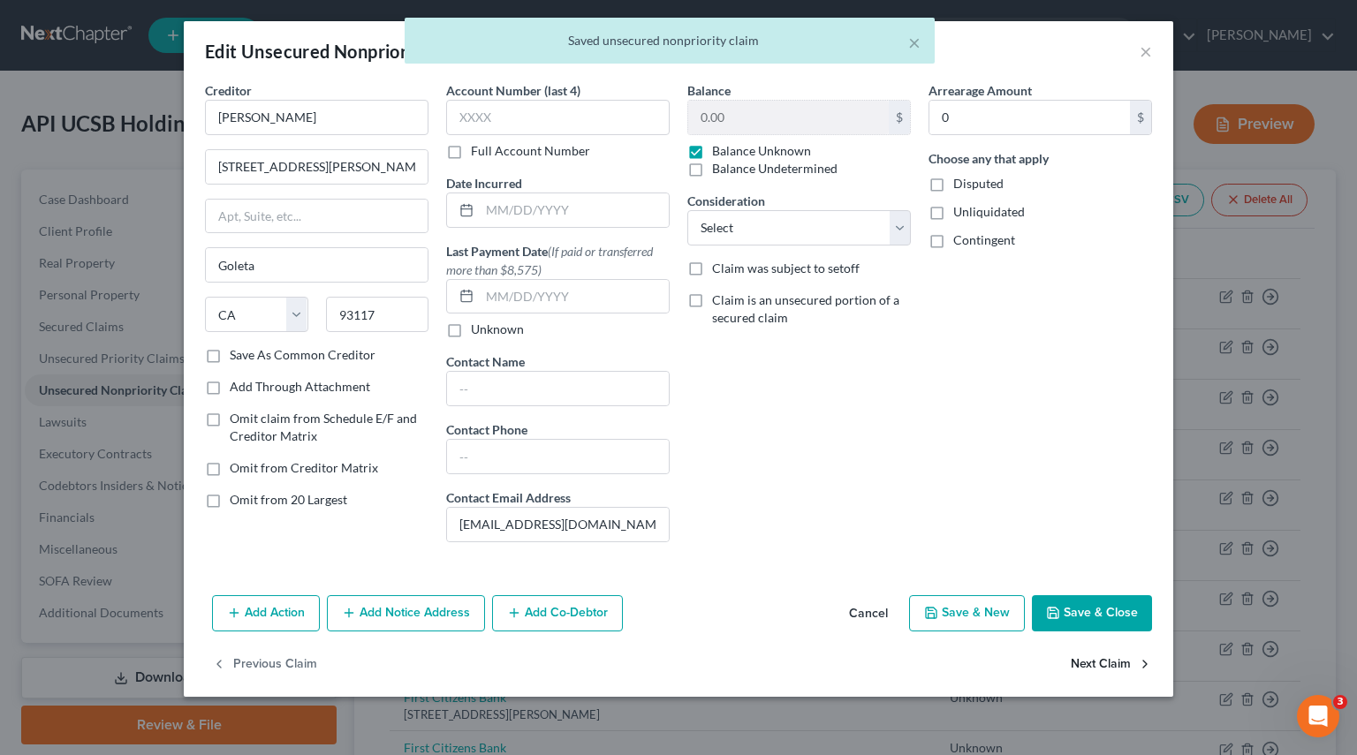
click at [1094, 661] on button "Next Claim" at bounding box center [1110, 664] width 81 height 37
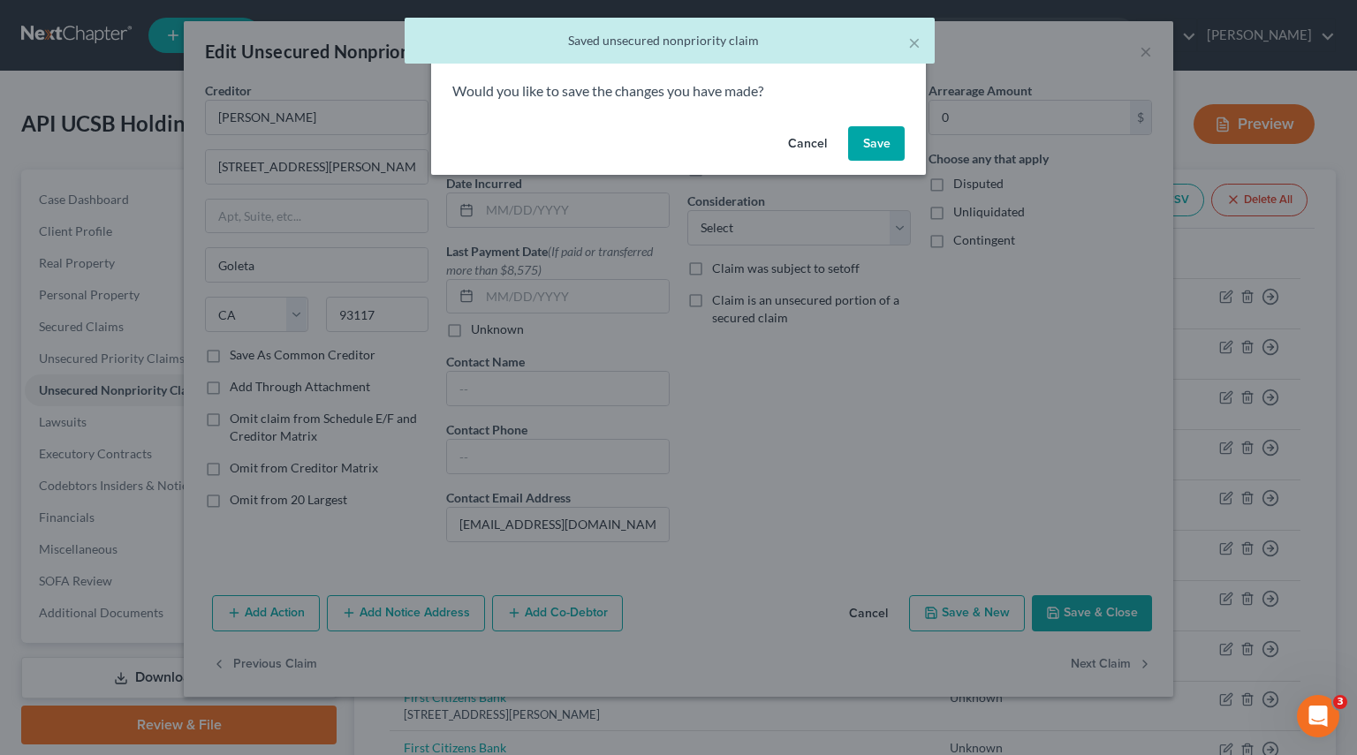
click at [911, 147] on div "Cancel Save" at bounding box center [678, 147] width 495 height 57
click at [887, 152] on button "Save" at bounding box center [876, 143] width 57 height 35
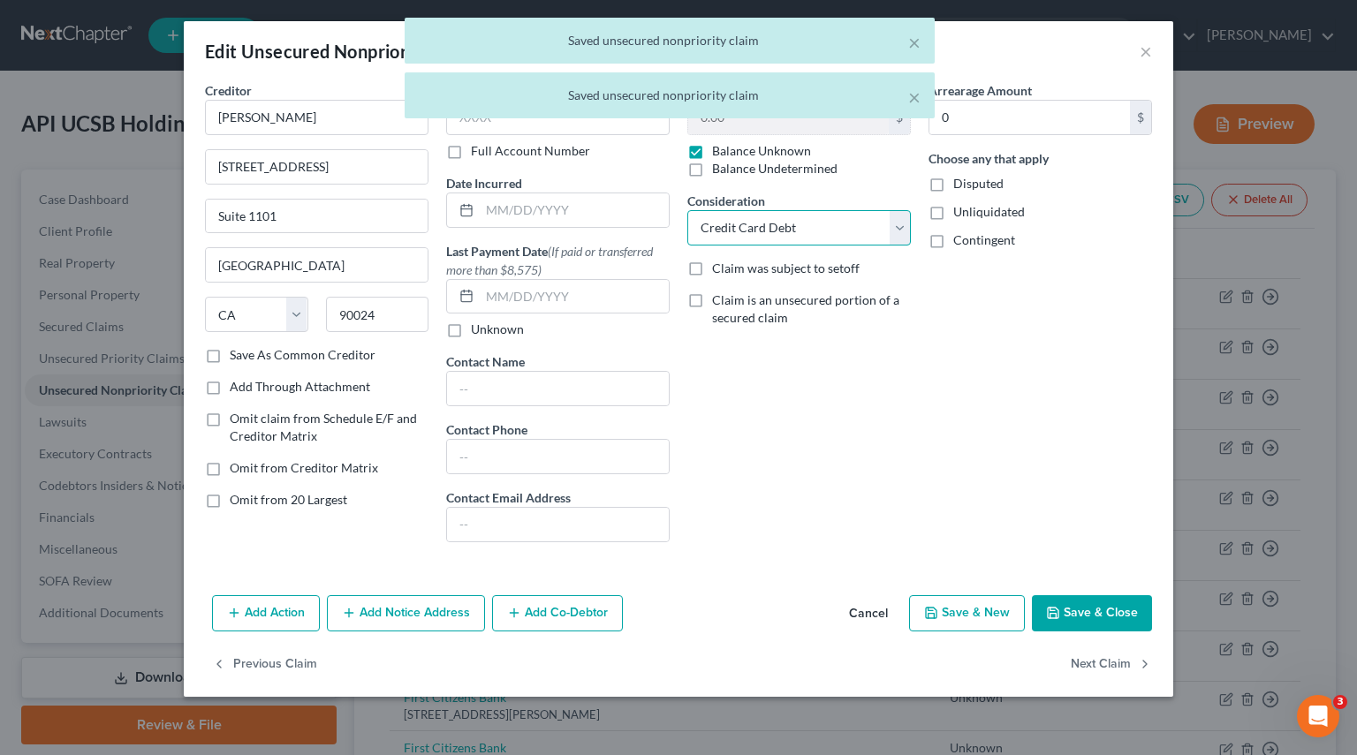
drag, startPoint x: 898, startPoint y: 228, endPoint x: 847, endPoint y: 238, distance: 52.1
click at [898, 228] on select "Select Cable / Satellite Services Collection Agency Credit Card Debt Debt Couns…" at bounding box center [798, 227] width 223 height 35
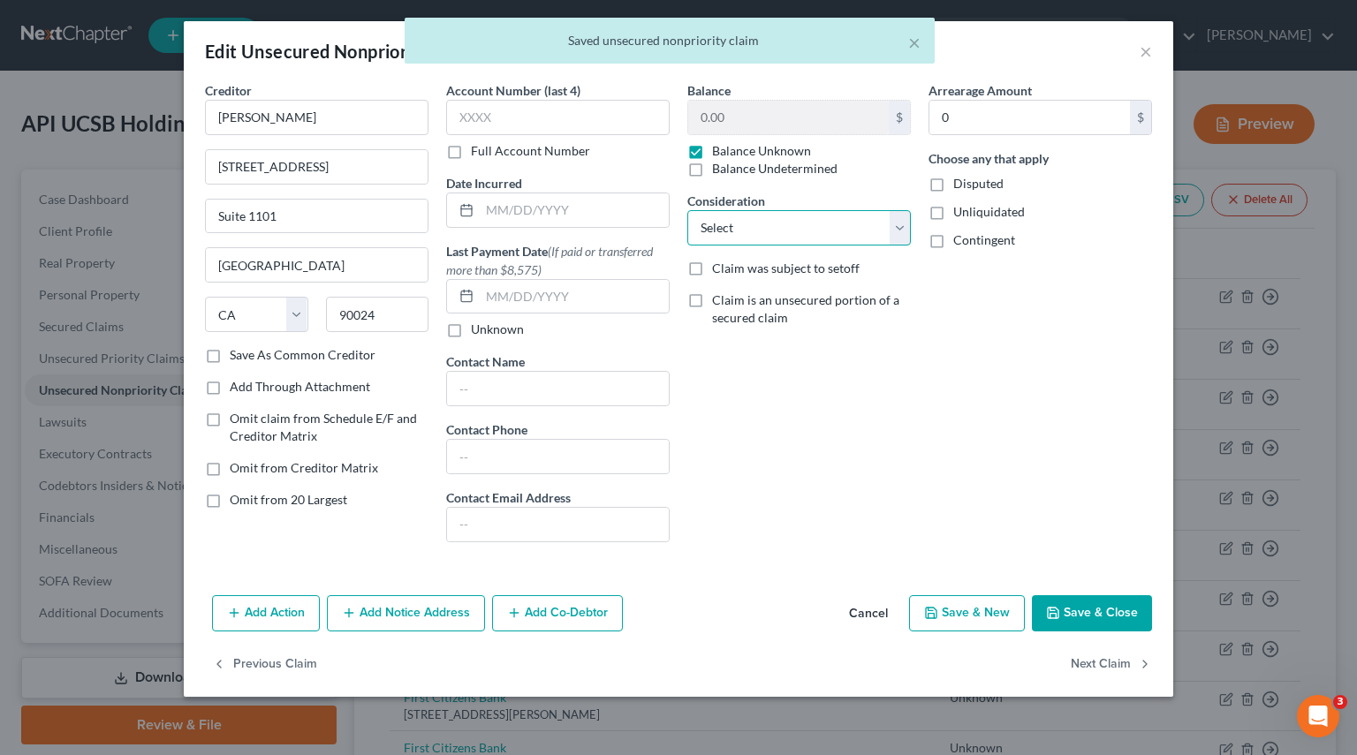
click at [687, 210] on select "Select Cable / Satellite Services Collection Agency Credit Card Debt Debt Couns…" at bounding box center [798, 227] width 223 height 35
click at [1081, 646] on button "Next Claim" at bounding box center [1110, 664] width 81 height 37
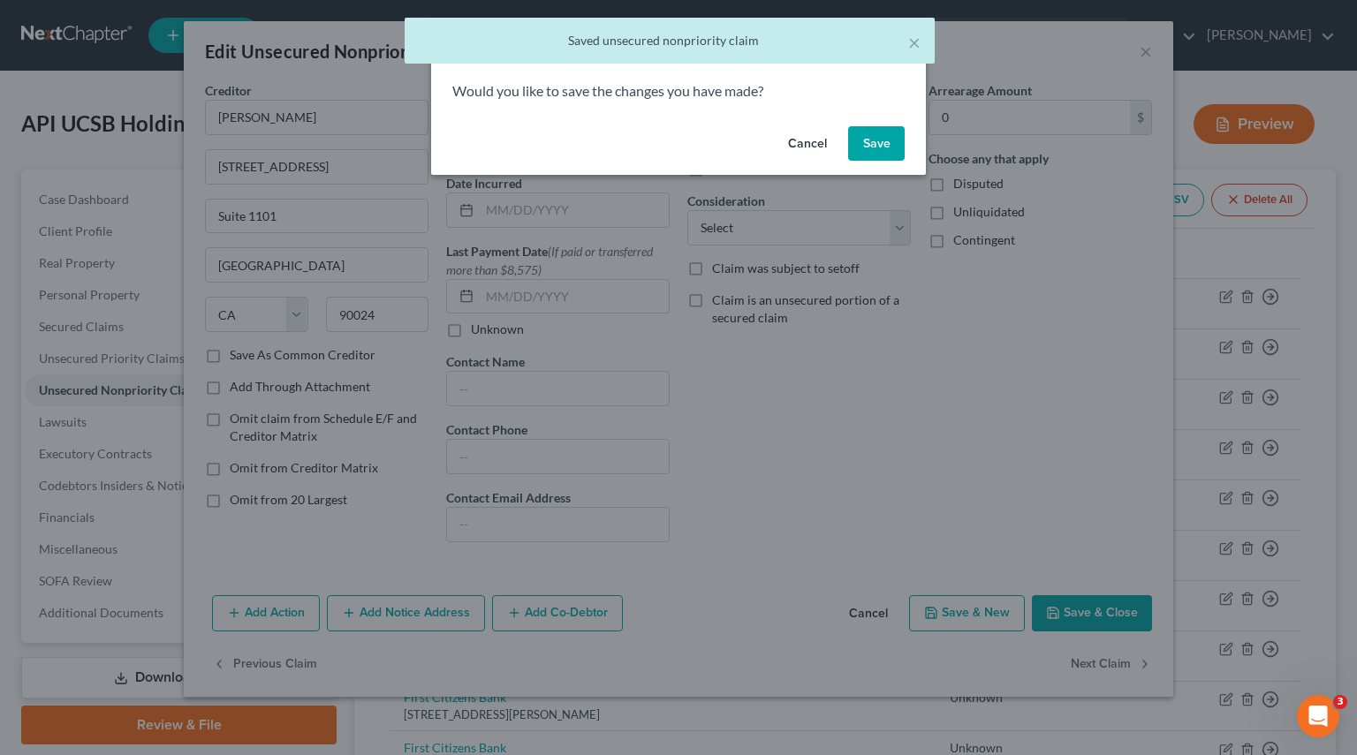
click at [892, 142] on button "Save" at bounding box center [876, 143] width 57 height 35
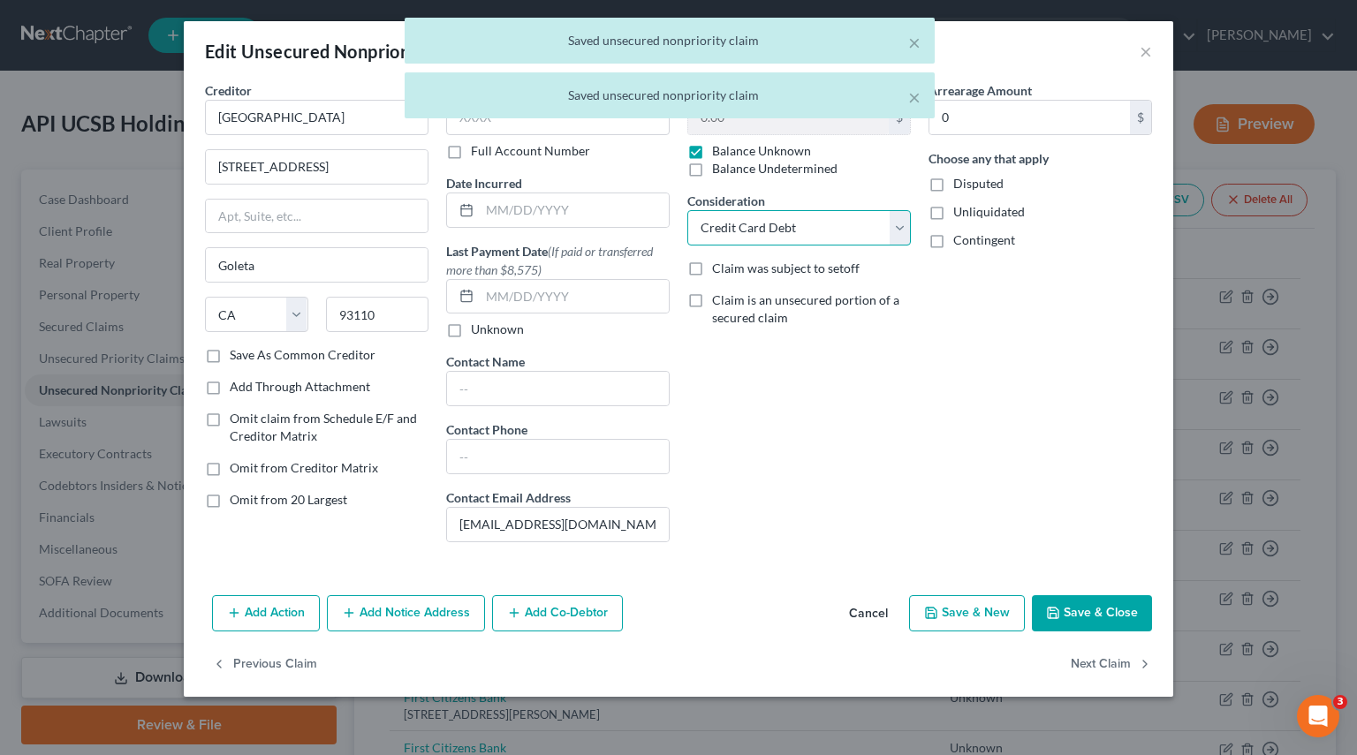
drag, startPoint x: 891, startPoint y: 220, endPoint x: 887, endPoint y: 230, distance: 10.7
click at [891, 220] on select "Select Cable / Satellite Services Collection Agency Credit Card Debt Debt Couns…" at bounding box center [798, 227] width 223 height 35
click at [687, 210] on select "Select Cable / Satellite Services Collection Agency Credit Card Debt Debt Couns…" at bounding box center [798, 227] width 223 height 35
click at [1080, 655] on button "Next Claim" at bounding box center [1110, 664] width 81 height 37
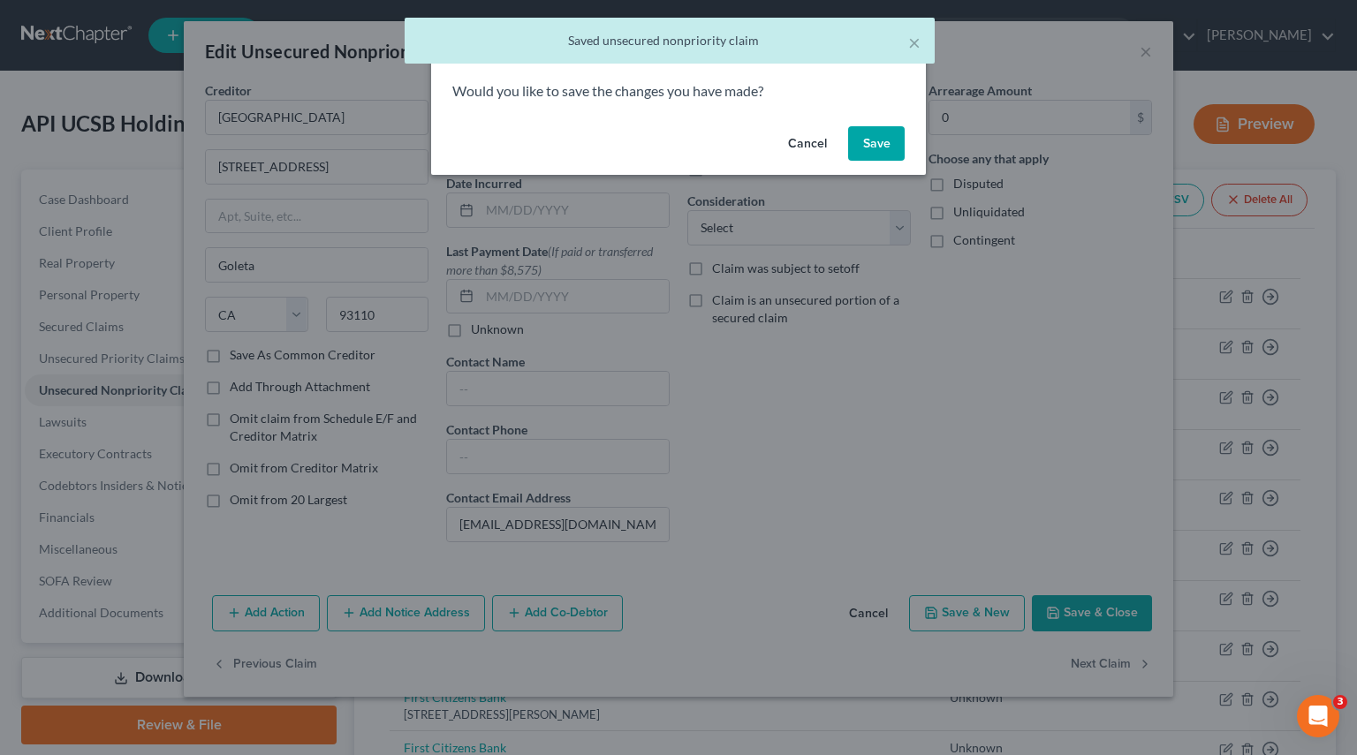
click at [887, 146] on button "Save" at bounding box center [876, 143] width 57 height 35
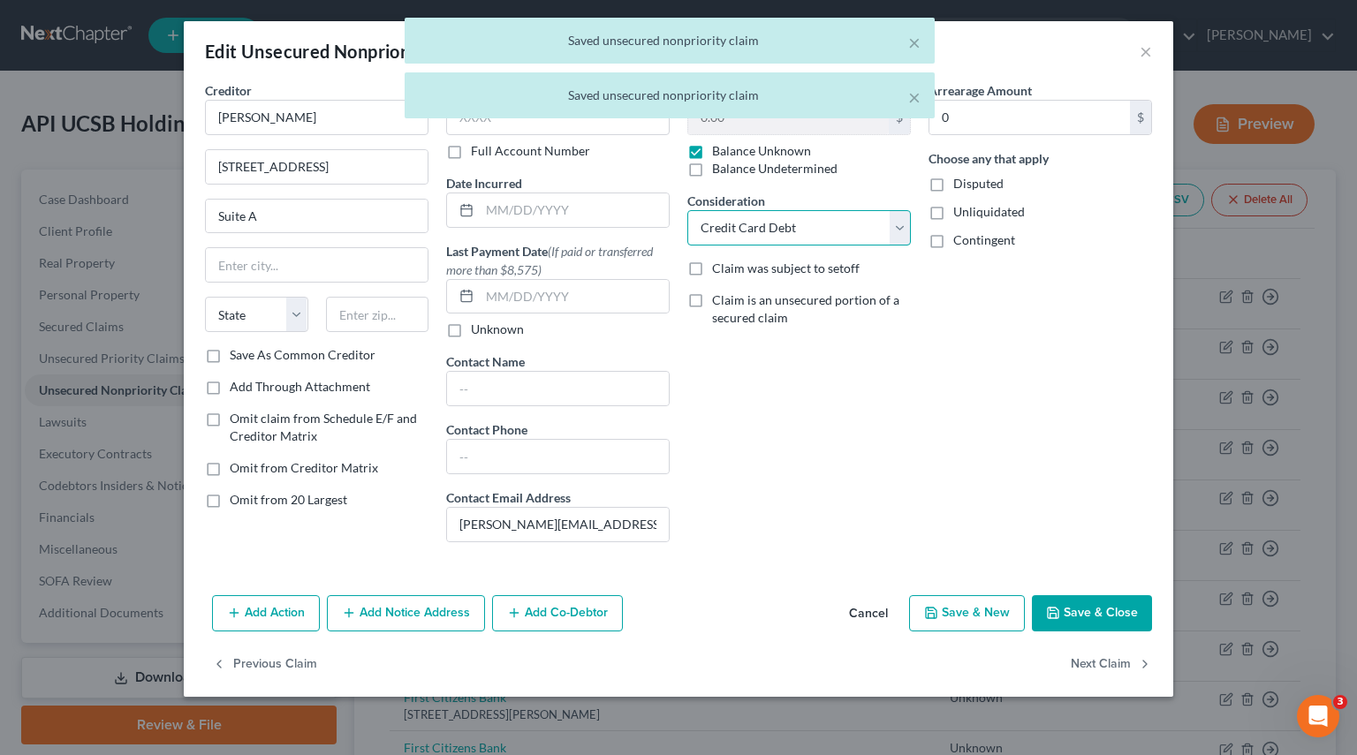
click at [903, 231] on select "Select Cable / Satellite Services Collection Agency Credit Card Debt Debt Couns…" at bounding box center [798, 227] width 223 height 35
click at [687, 210] on select "Select Cable / Satellite Services Collection Agency Credit Card Debt Debt Couns…" at bounding box center [798, 227] width 223 height 35
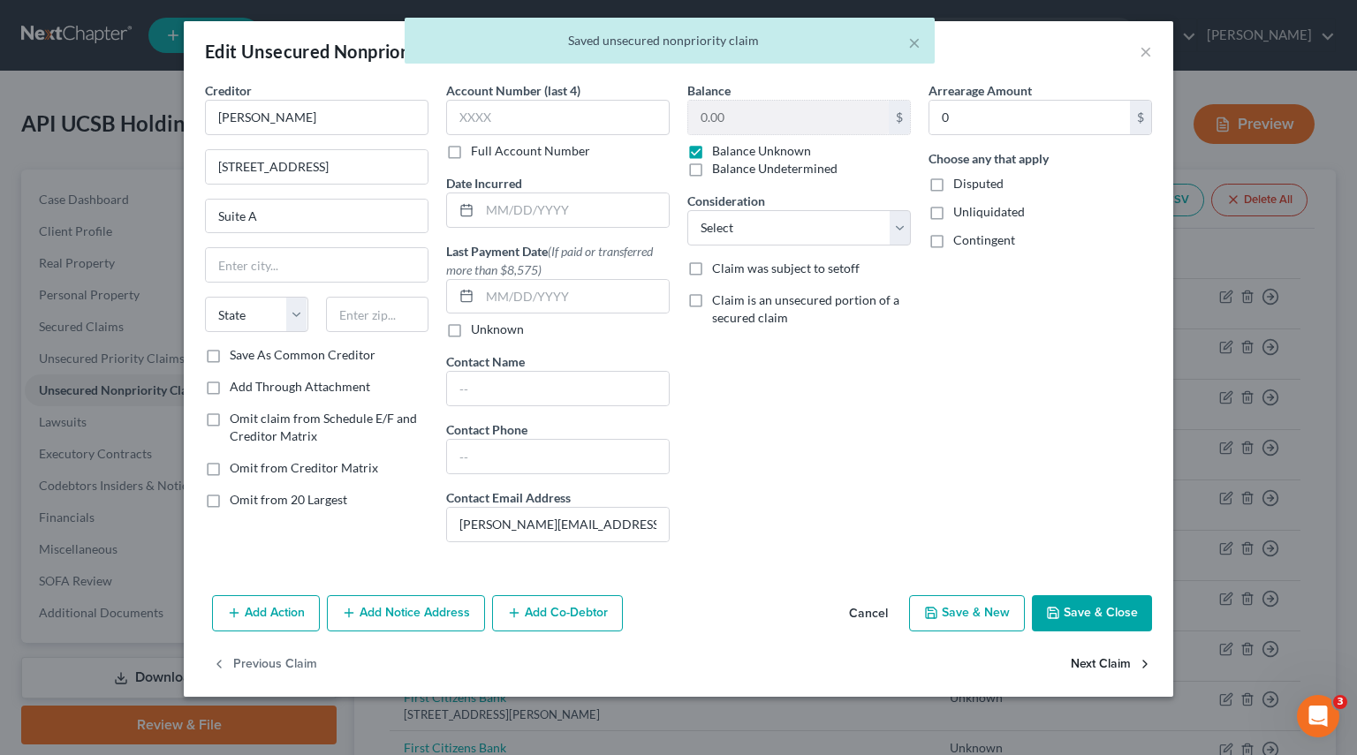
click at [1123, 653] on button "Next Claim" at bounding box center [1110, 664] width 81 height 37
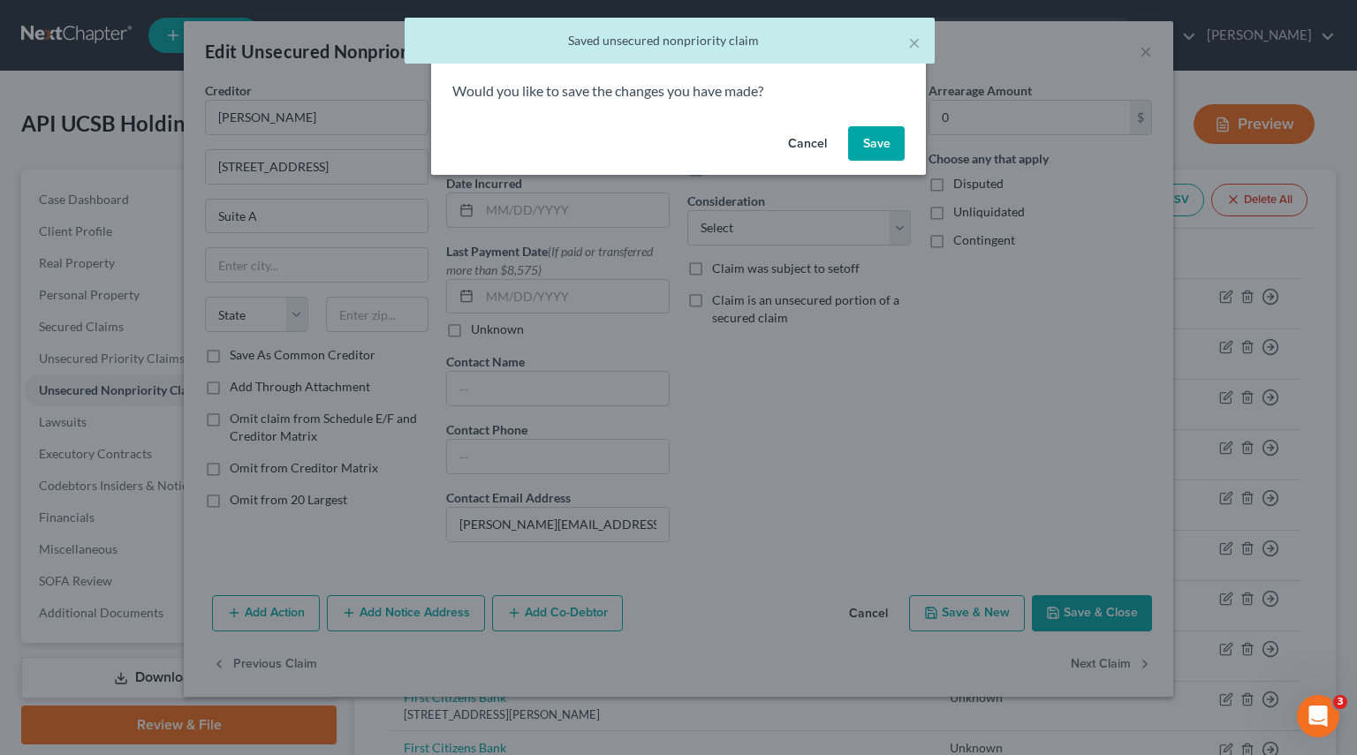
click at [869, 129] on button "Save" at bounding box center [876, 143] width 57 height 35
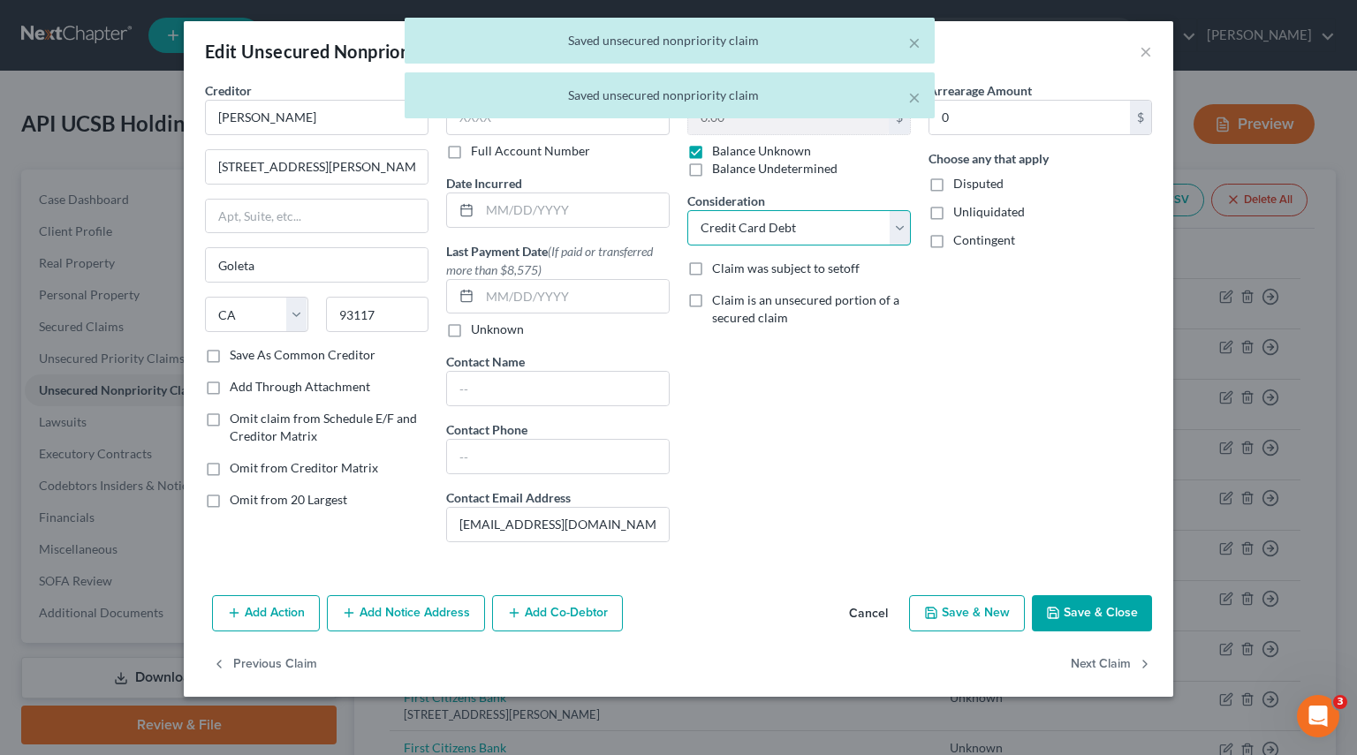
drag, startPoint x: 891, startPoint y: 222, endPoint x: 847, endPoint y: 242, distance: 48.6
click at [891, 222] on select "Select Cable / Satellite Services Collection Agency Credit Card Debt Debt Couns…" at bounding box center [798, 227] width 223 height 35
click at [687, 210] on select "Select Cable / Satellite Services Collection Agency Credit Card Debt Debt Couns…" at bounding box center [798, 227] width 223 height 35
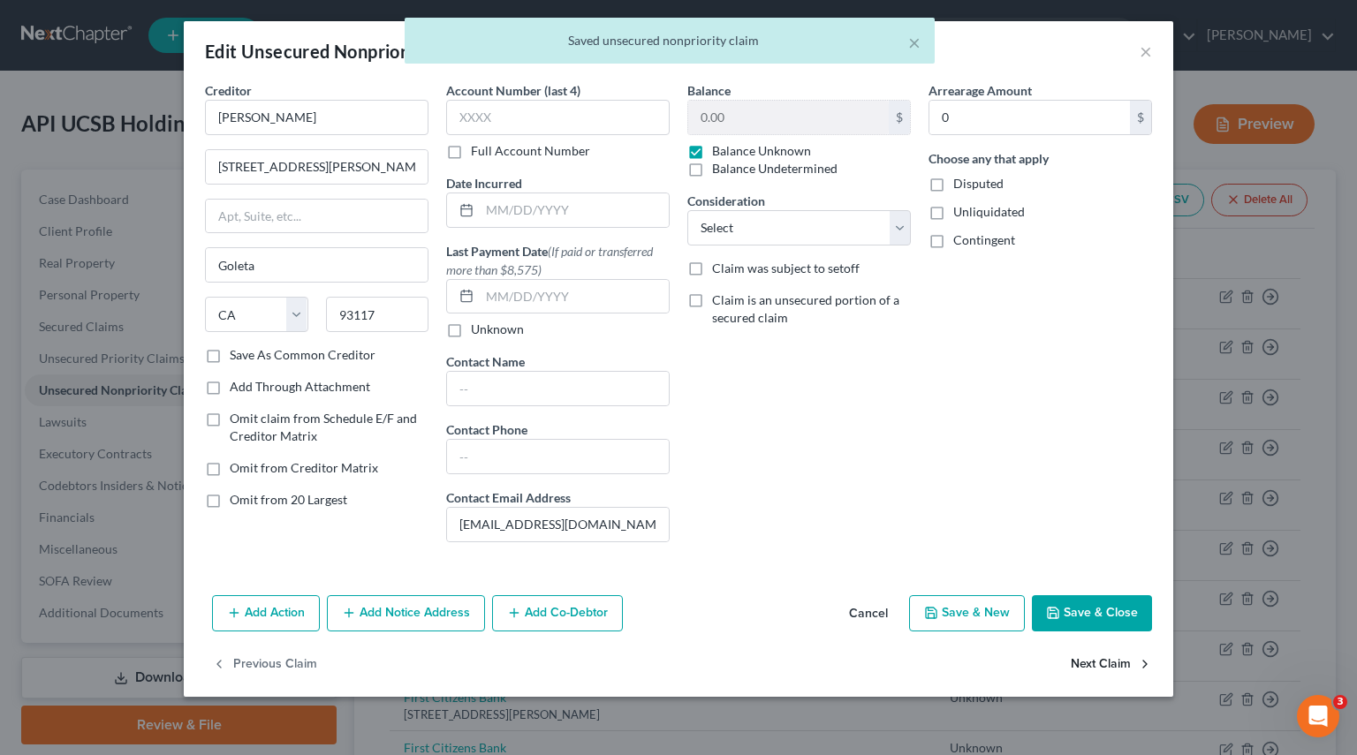
click at [1101, 656] on button "Next Claim" at bounding box center [1110, 664] width 81 height 37
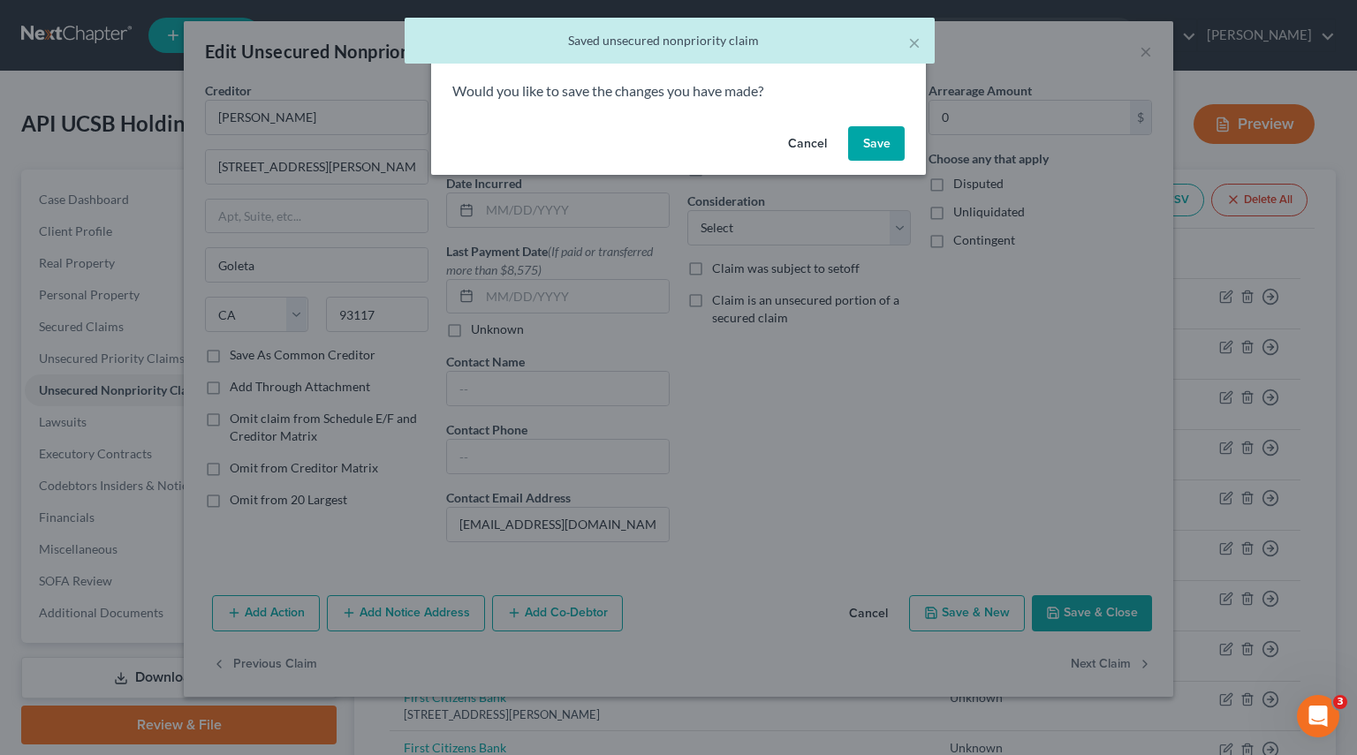
drag, startPoint x: 889, startPoint y: 153, endPoint x: 901, endPoint y: 221, distance: 69.1
click at [888, 152] on button "Save" at bounding box center [876, 143] width 57 height 35
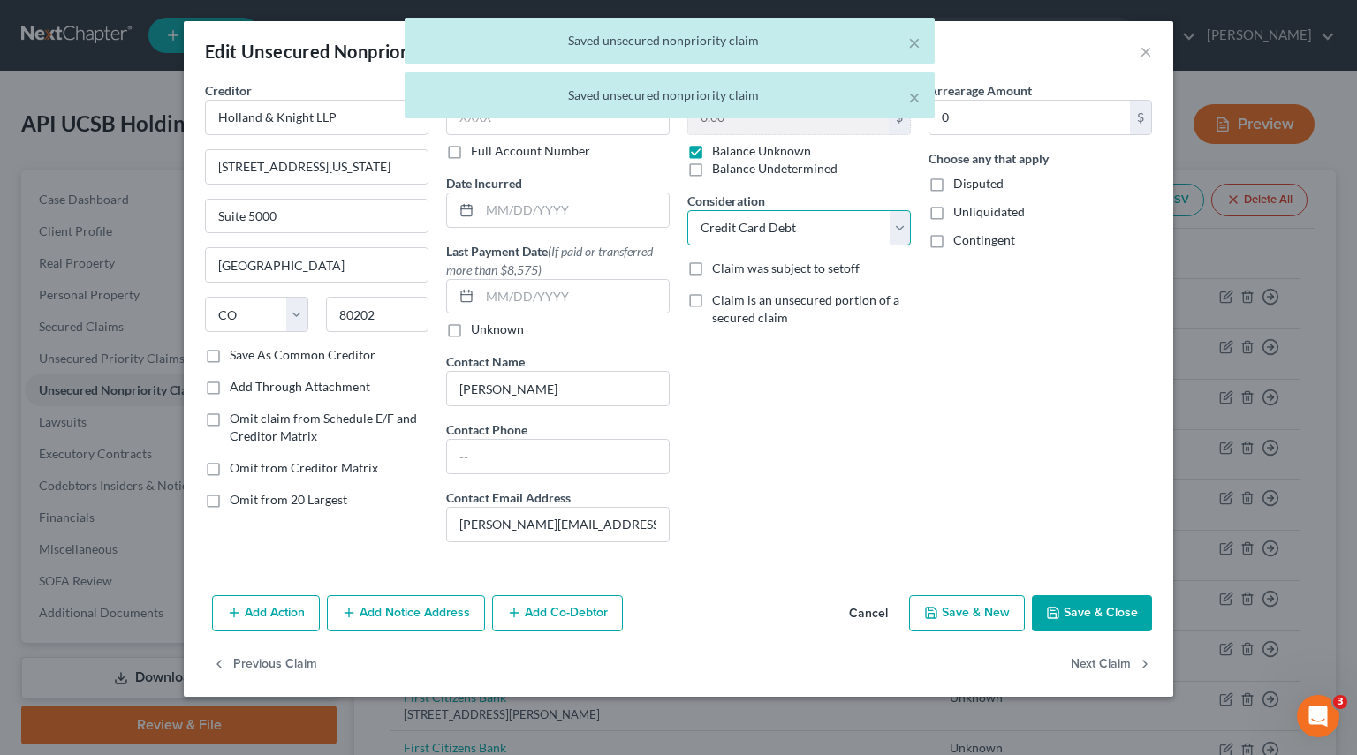
drag, startPoint x: 900, startPoint y: 222, endPoint x: 888, endPoint y: 223, distance: 12.4
click at [900, 222] on select "Select Cable / Satellite Services Collection Agency Credit Card Debt Debt Couns…" at bounding box center [798, 227] width 223 height 35
click at [687, 210] on select "Select Cable / Satellite Services Collection Agency Credit Card Debt Debt Couns…" at bounding box center [798, 227] width 223 height 35
click at [1120, 664] on button "Next Claim" at bounding box center [1110, 664] width 81 height 37
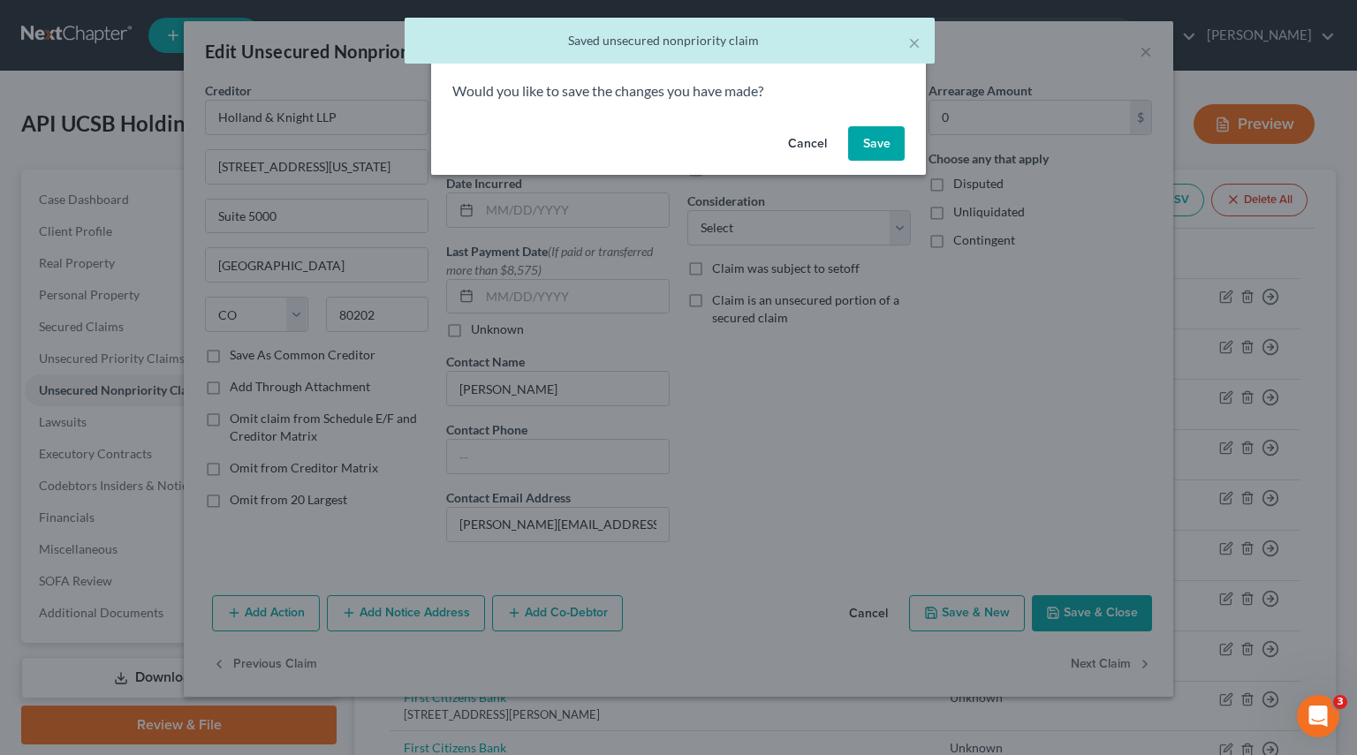
click at [869, 110] on div "Would you like to save the changes you have made?" at bounding box center [678, 100] width 495 height 38
click at [871, 144] on button "Save" at bounding box center [876, 143] width 57 height 35
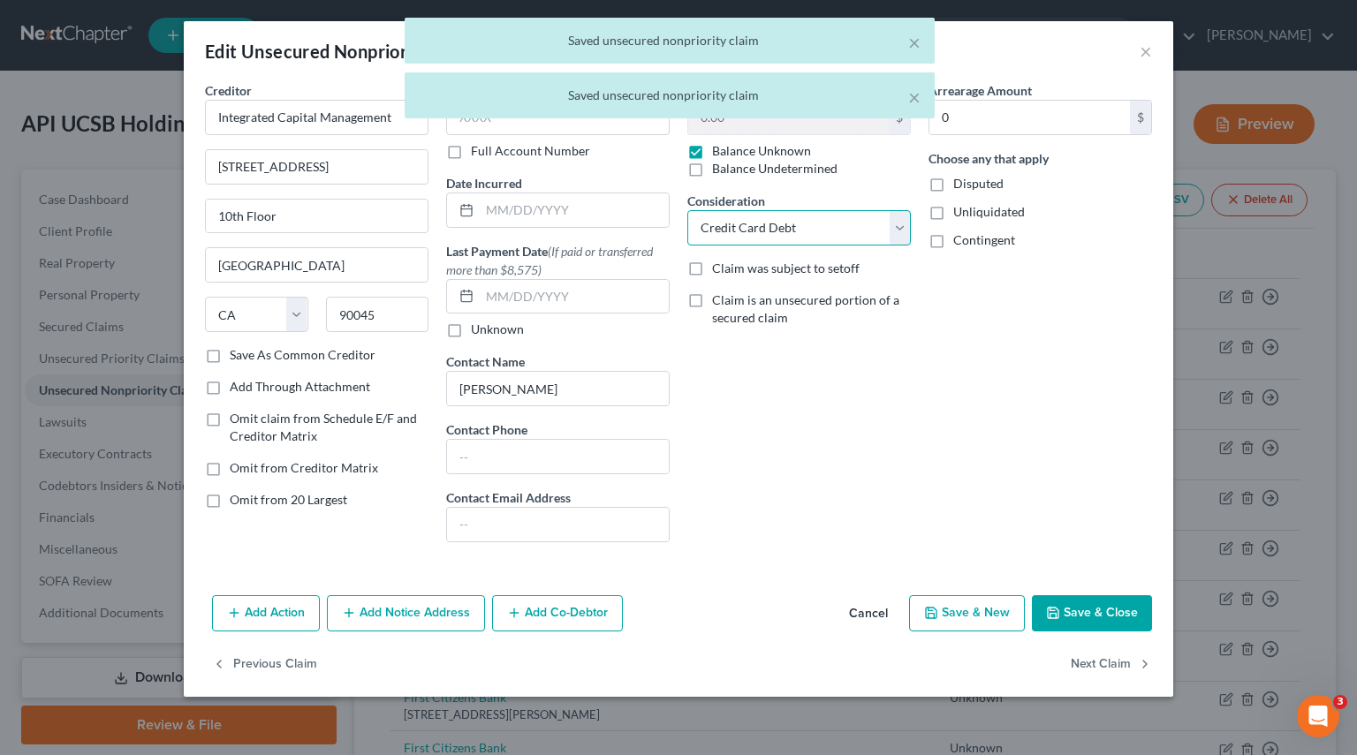
click at [891, 225] on select "Select Cable / Satellite Services Collection Agency Credit Card Debt Debt Couns…" at bounding box center [798, 227] width 223 height 35
click at [687, 210] on select "Select Cable / Satellite Services Collection Agency Credit Card Debt Debt Couns…" at bounding box center [798, 227] width 223 height 35
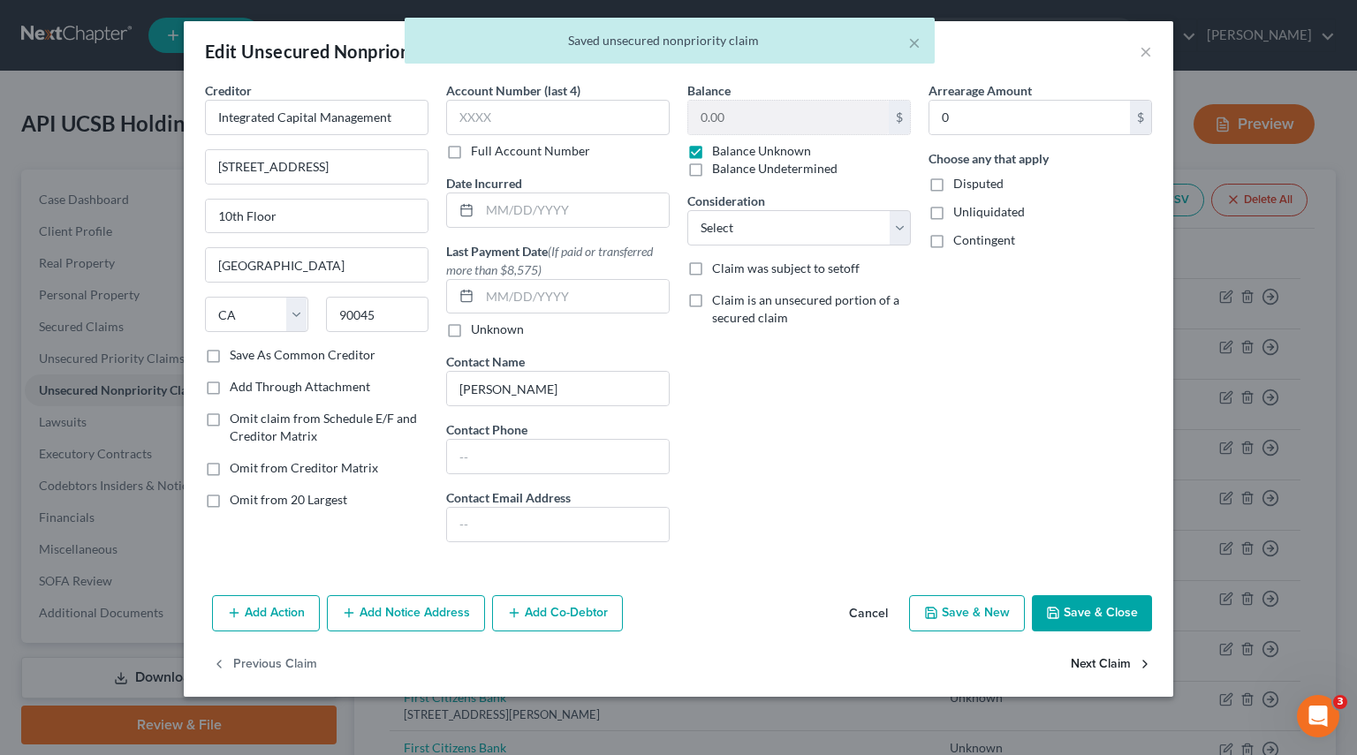
click at [1070, 669] on button "Next Claim" at bounding box center [1110, 664] width 81 height 37
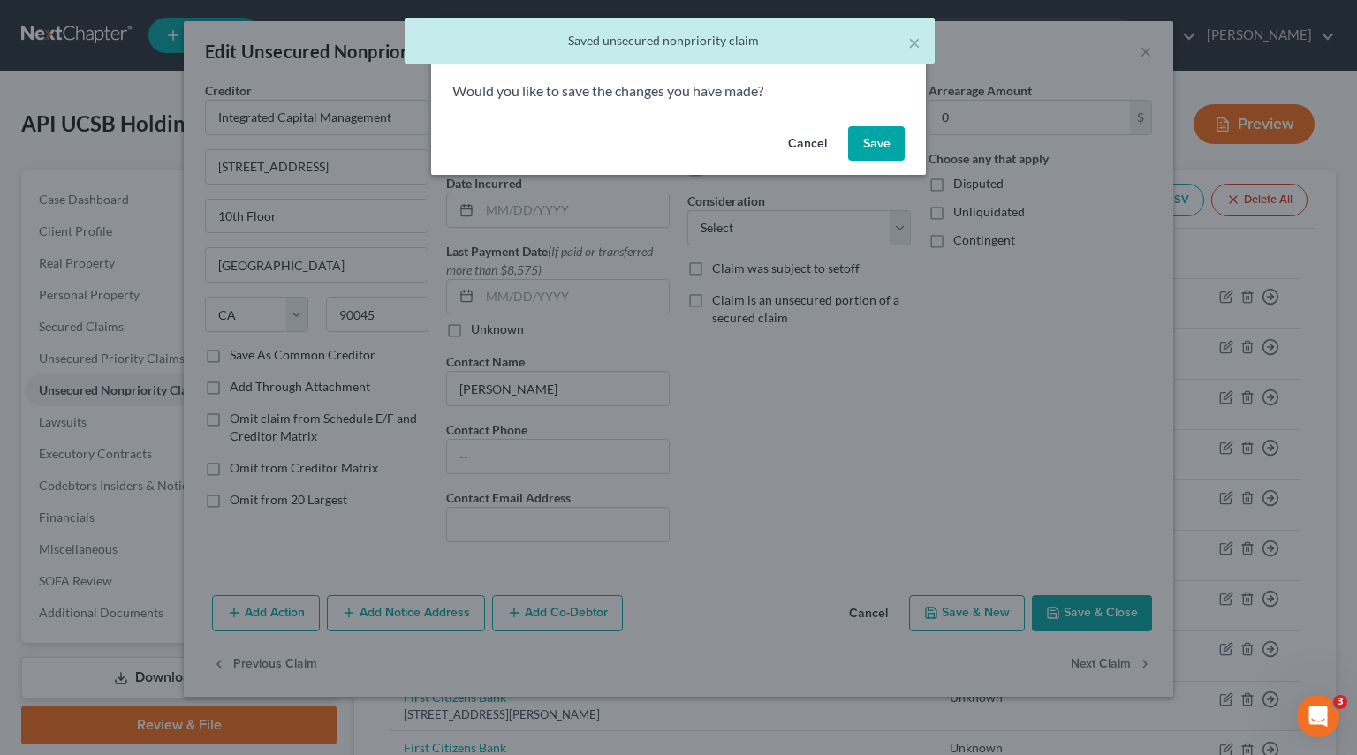
click at [881, 158] on button "Save" at bounding box center [876, 143] width 57 height 35
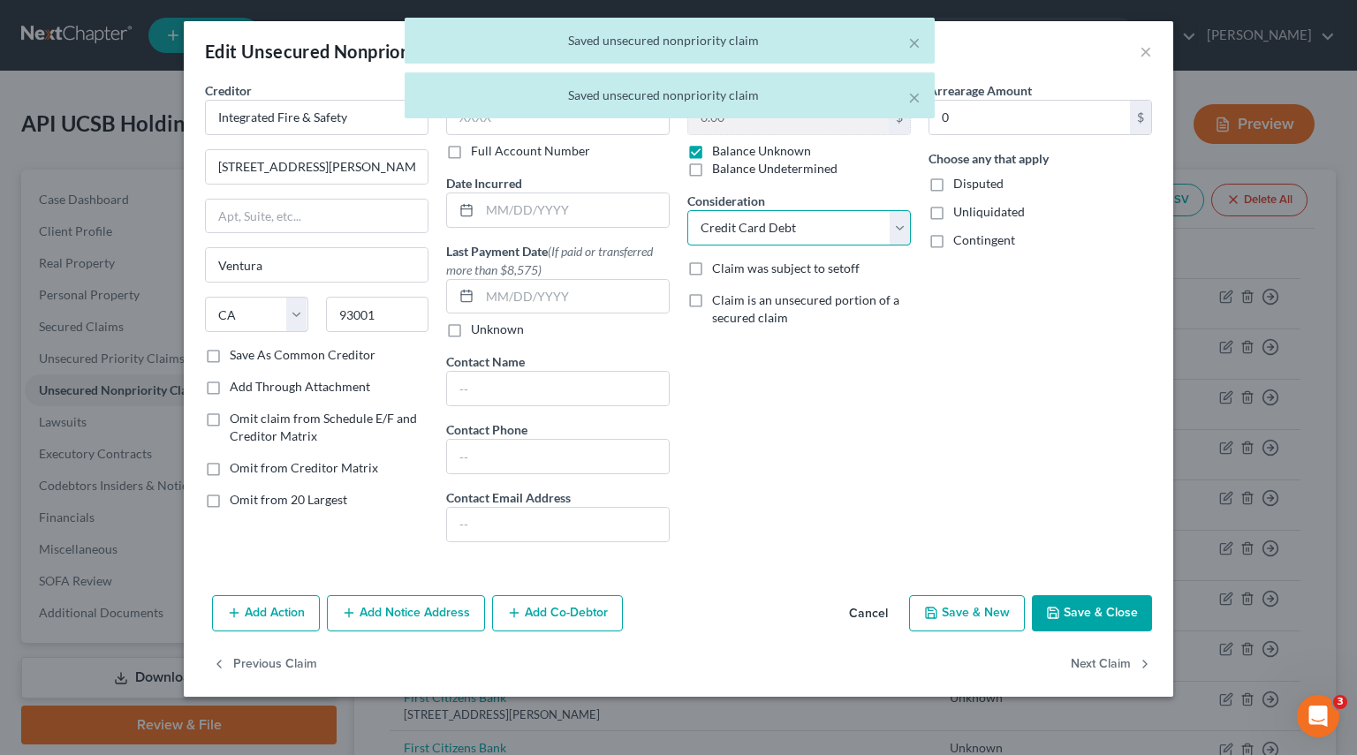
drag, startPoint x: 892, startPoint y: 228, endPoint x: 867, endPoint y: 241, distance: 28.1
click at [892, 228] on select "Select Cable / Satellite Services Collection Agency Credit Card Debt Debt Couns…" at bounding box center [798, 227] width 223 height 35
click at [687, 210] on select "Select Cable / Satellite Services Collection Agency Credit Card Debt Debt Couns…" at bounding box center [798, 227] width 223 height 35
click at [1124, 667] on button "Next Claim" at bounding box center [1110, 664] width 81 height 37
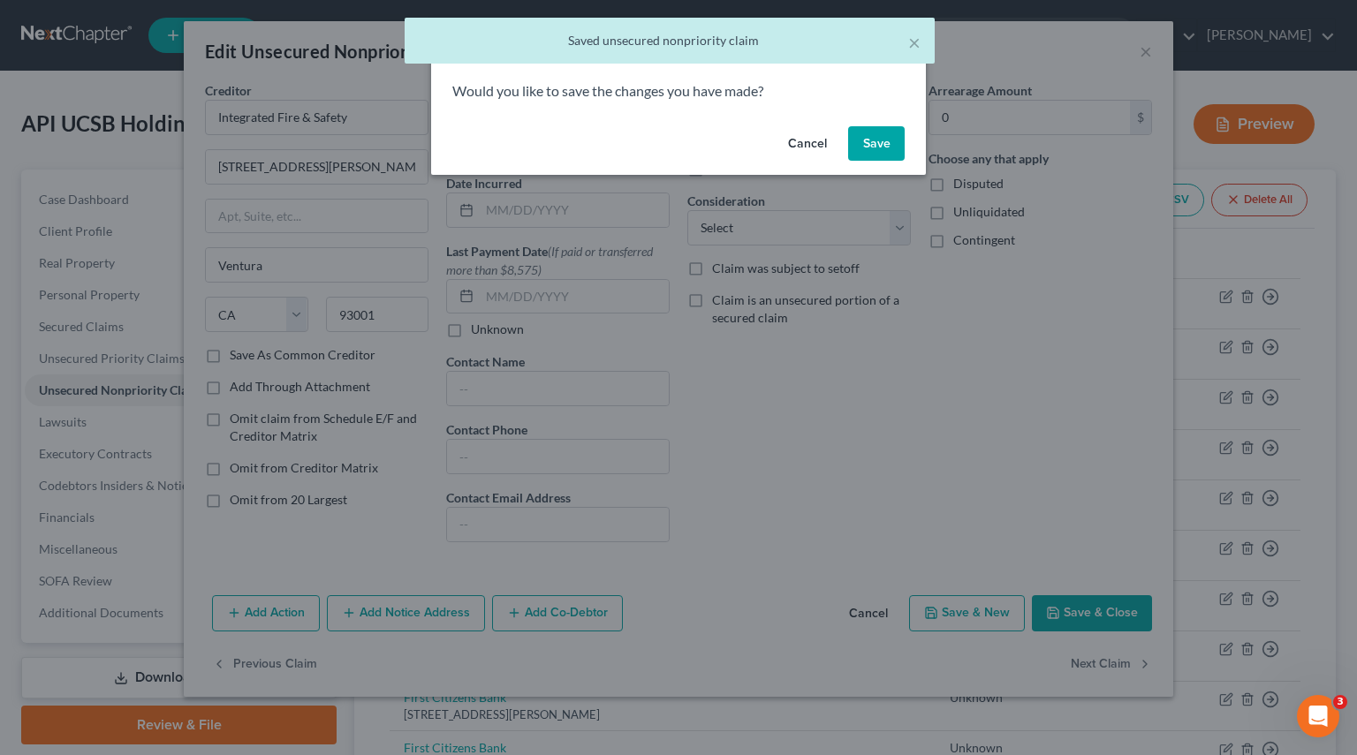
click at [896, 140] on button "Save" at bounding box center [876, 143] width 57 height 35
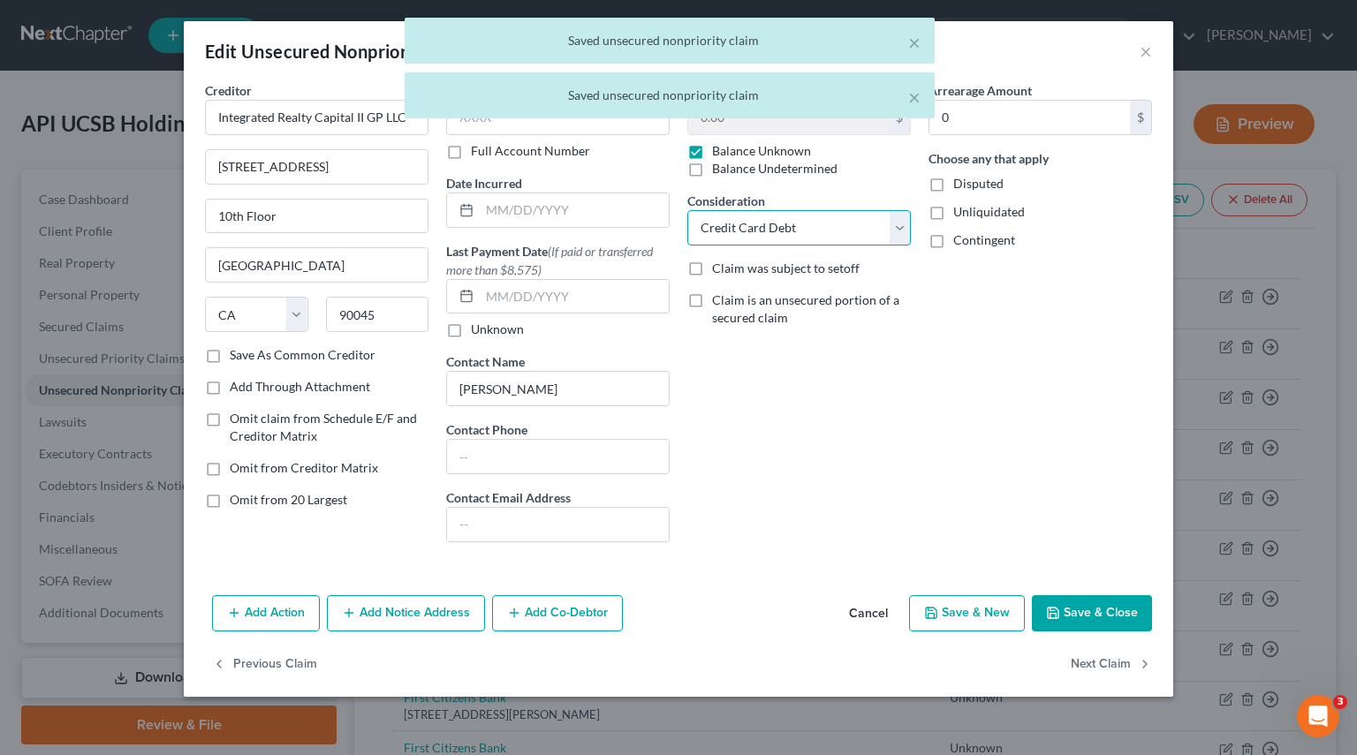
click at [895, 239] on select "Select Cable / Satellite Services Collection Agency Credit Card Debt Debt Couns…" at bounding box center [798, 227] width 223 height 35
click at [687, 210] on select "Select Cable / Satellite Services Collection Agency Credit Card Debt Debt Couns…" at bounding box center [798, 227] width 223 height 35
click at [1113, 658] on button "Next Claim" at bounding box center [1110, 664] width 81 height 37
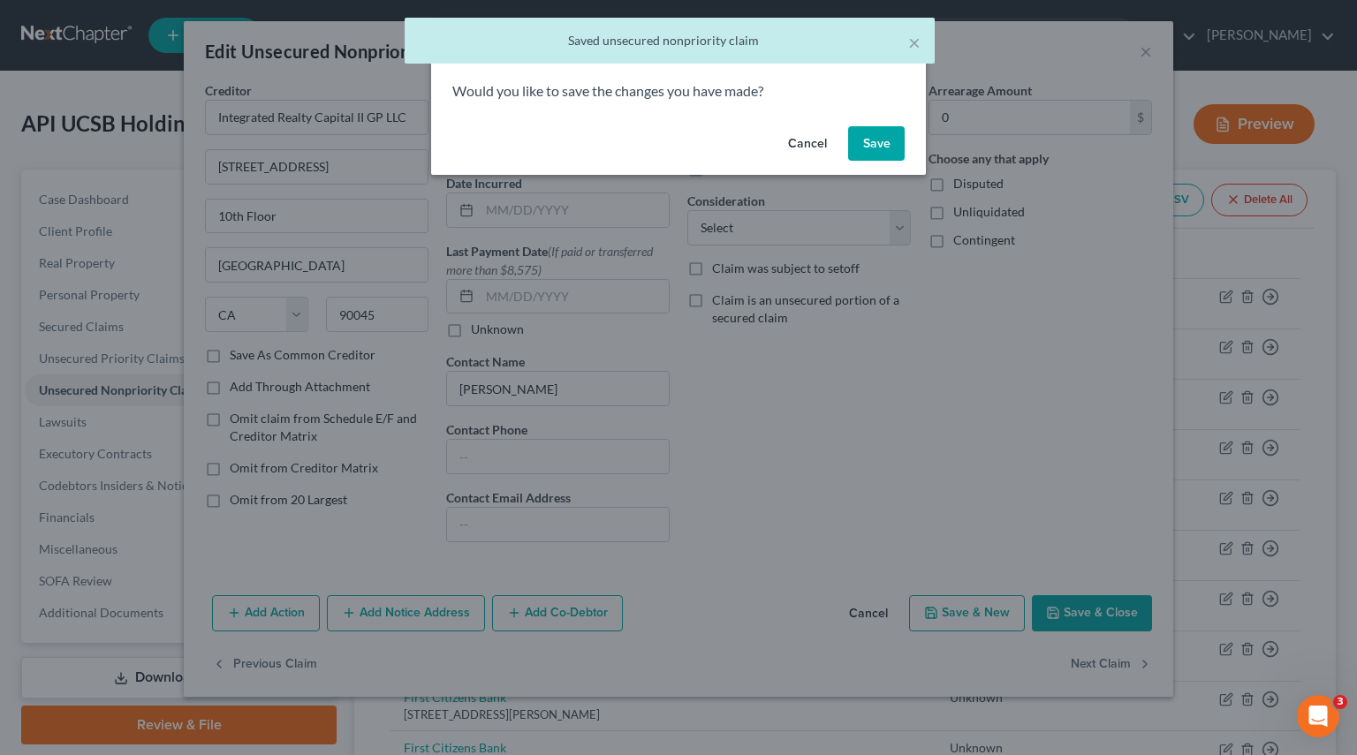
click at [878, 150] on button "Save" at bounding box center [876, 143] width 57 height 35
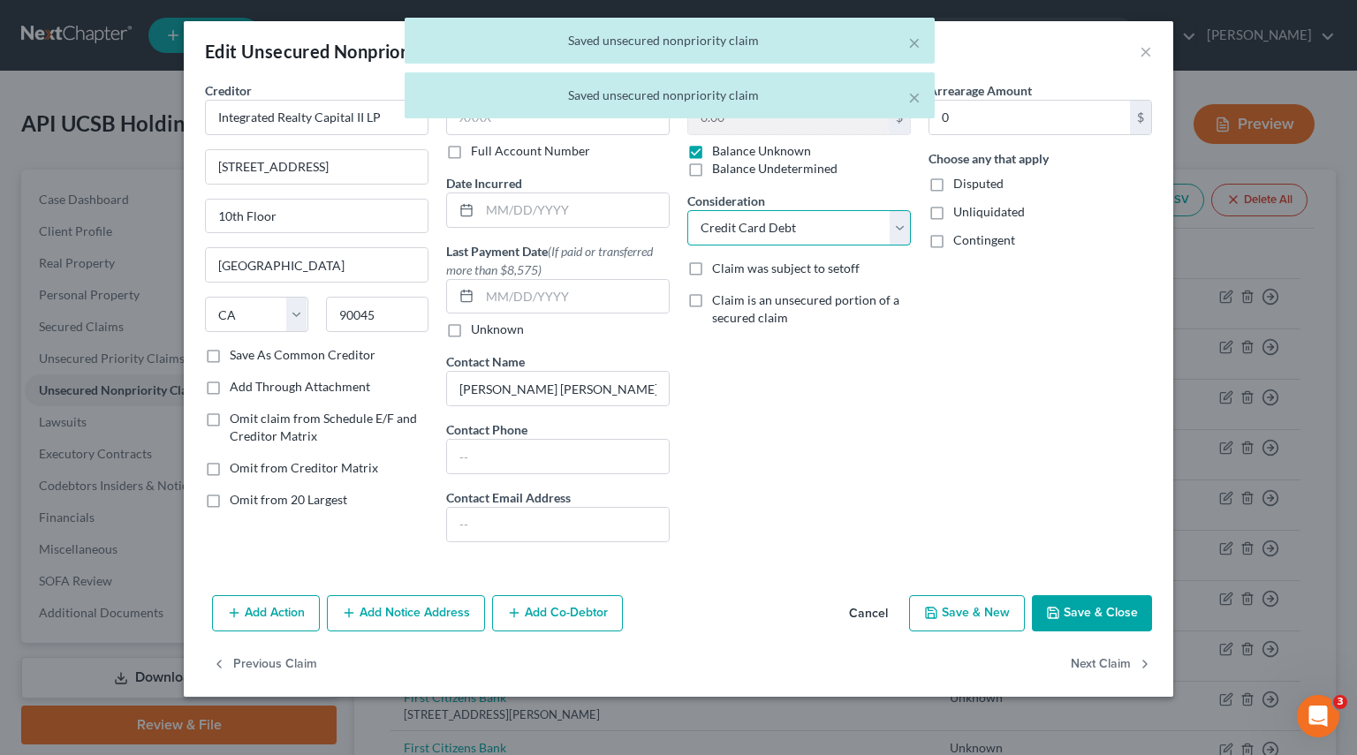
click at [893, 230] on select "Select Cable / Satellite Services Collection Agency Credit Card Debt Debt Couns…" at bounding box center [798, 227] width 223 height 35
click at [687, 210] on select "Select Cable / Satellite Services Collection Agency Credit Card Debt Debt Couns…" at bounding box center [798, 227] width 223 height 35
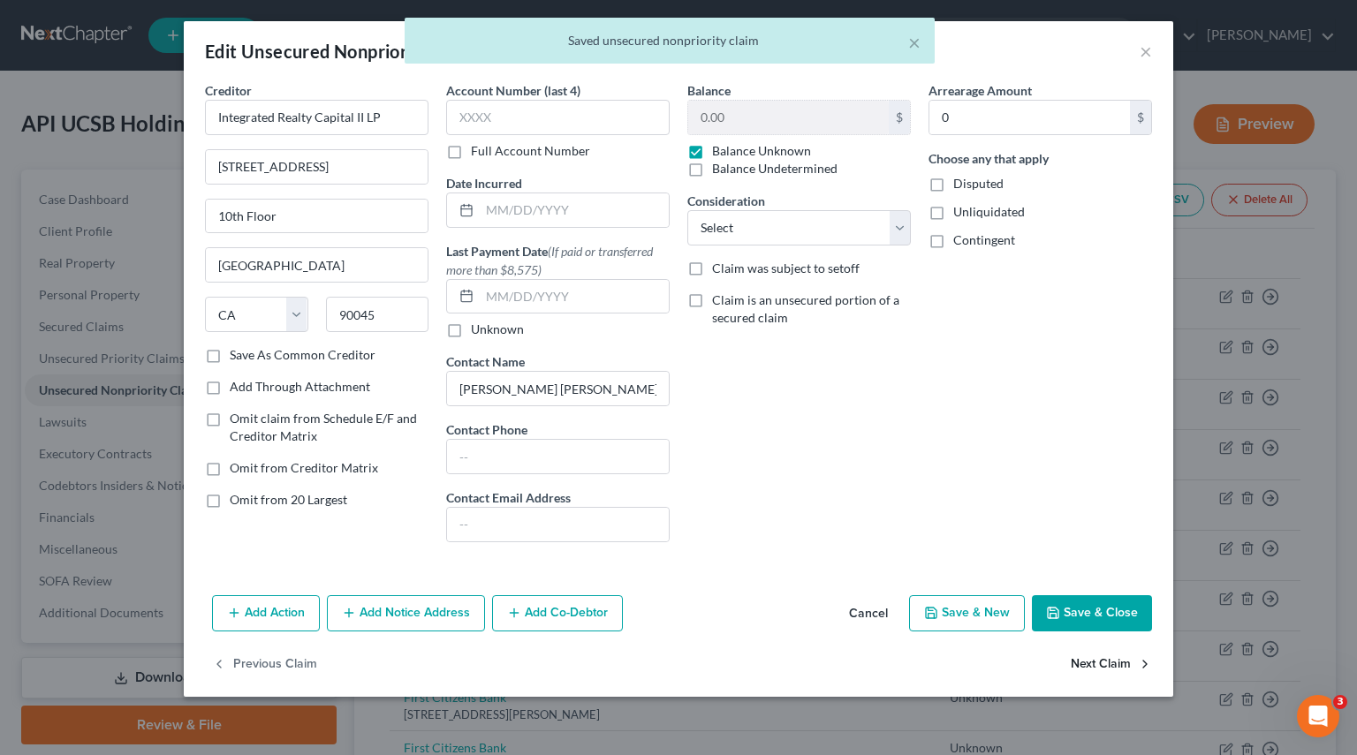
click at [1101, 665] on button "Next Claim" at bounding box center [1110, 664] width 81 height 37
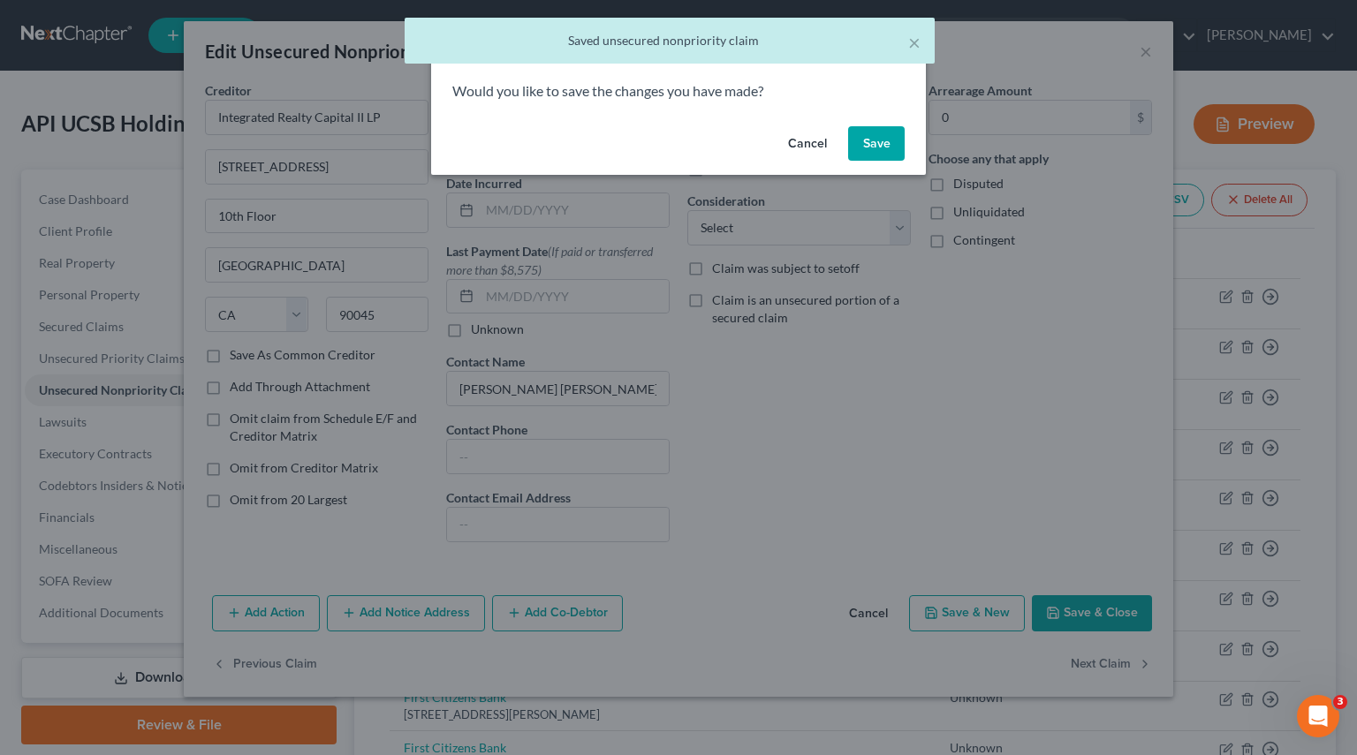
click at [873, 143] on button "Save" at bounding box center [876, 143] width 57 height 35
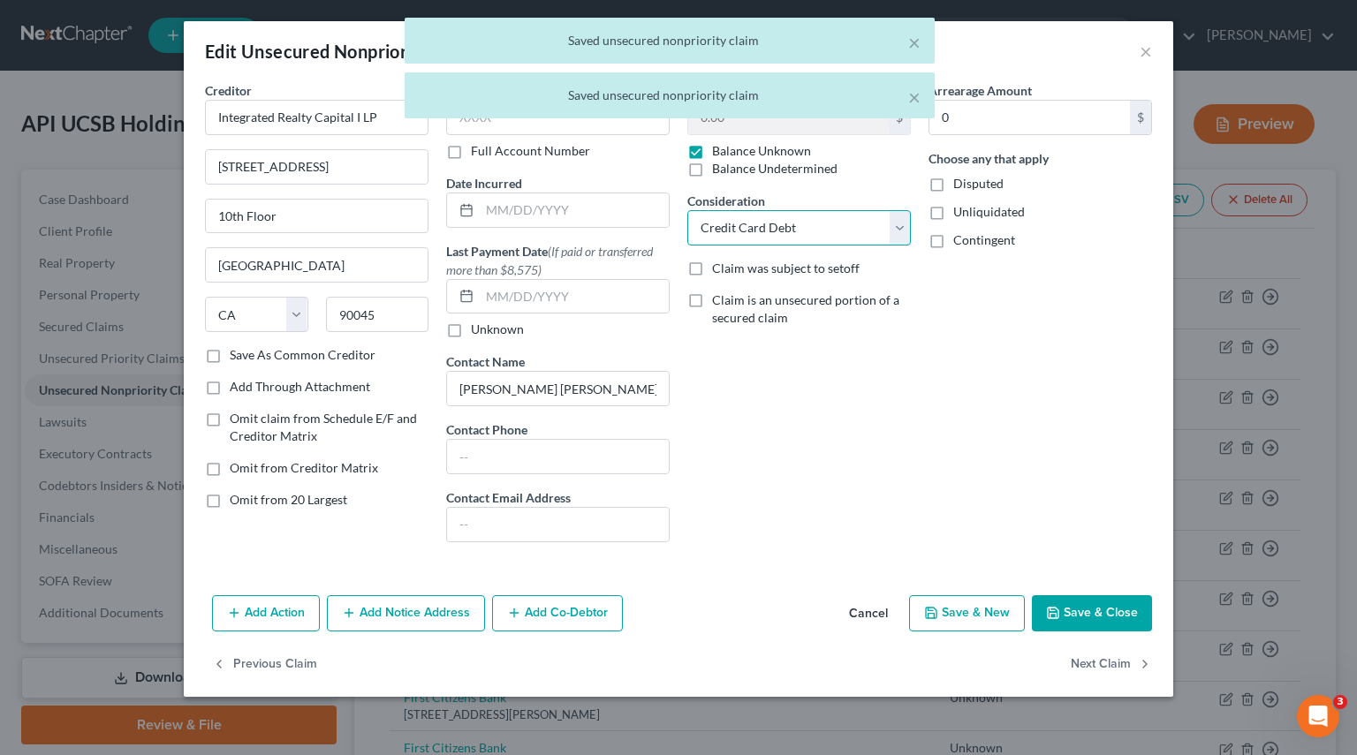
drag, startPoint x: 904, startPoint y: 225, endPoint x: 852, endPoint y: 227, distance: 51.3
click at [904, 225] on select "Select Cable / Satellite Services Collection Agency Credit Card Debt Debt Couns…" at bounding box center [798, 227] width 223 height 35
click at [887, 225] on select "Select Cable / Satellite Services Collection Agency Credit Card Debt Debt Couns…" at bounding box center [798, 227] width 223 height 35
click at [687, 210] on select "Select Cable / Satellite Services Collection Agency Credit Card Debt Debt Couns…" at bounding box center [798, 227] width 223 height 35
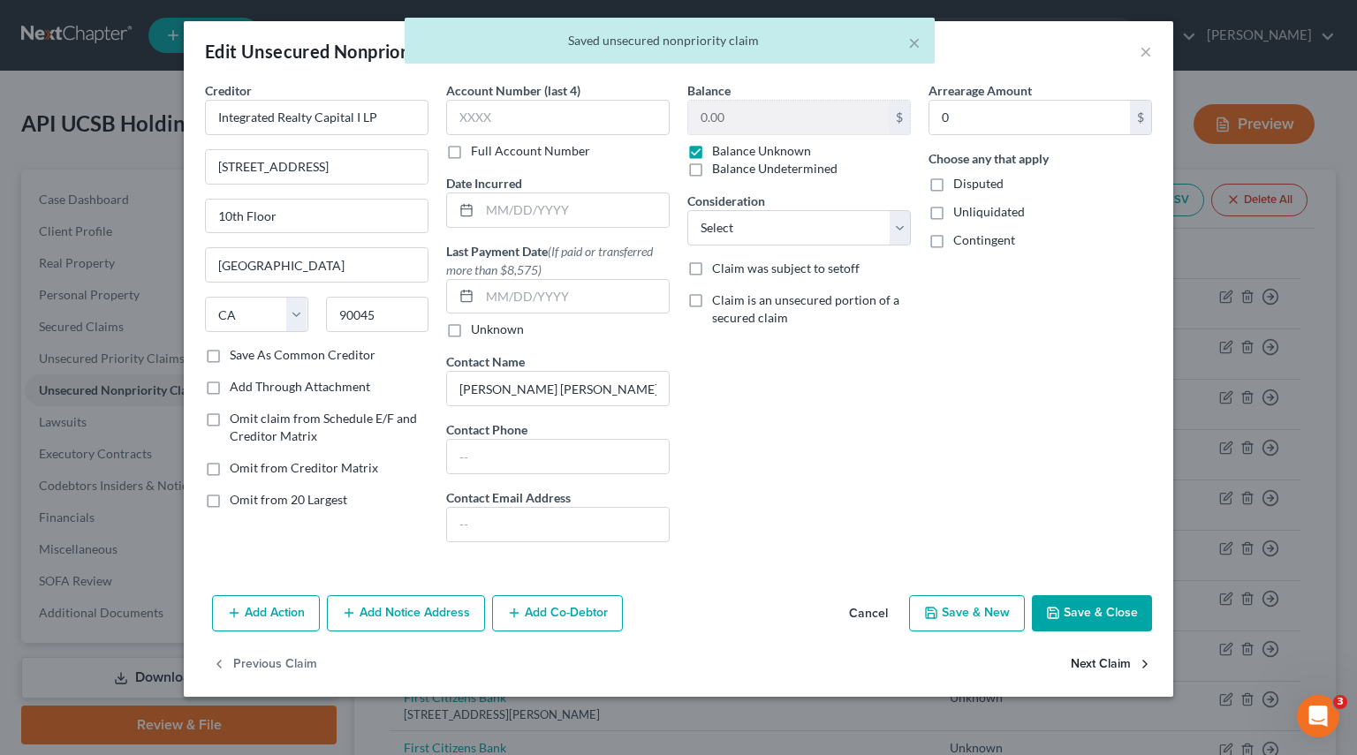
click at [1104, 672] on button "Next Claim" at bounding box center [1110, 664] width 81 height 37
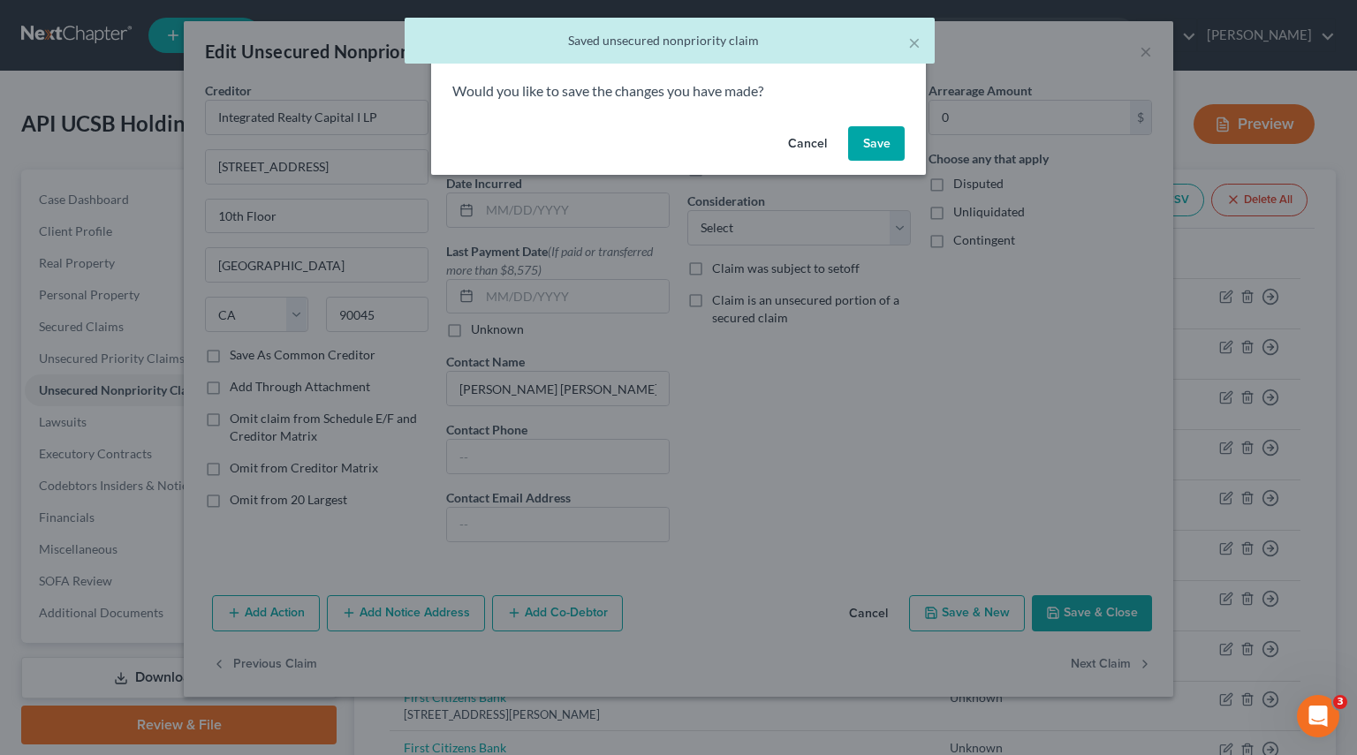
click at [886, 128] on button "Save" at bounding box center [876, 143] width 57 height 35
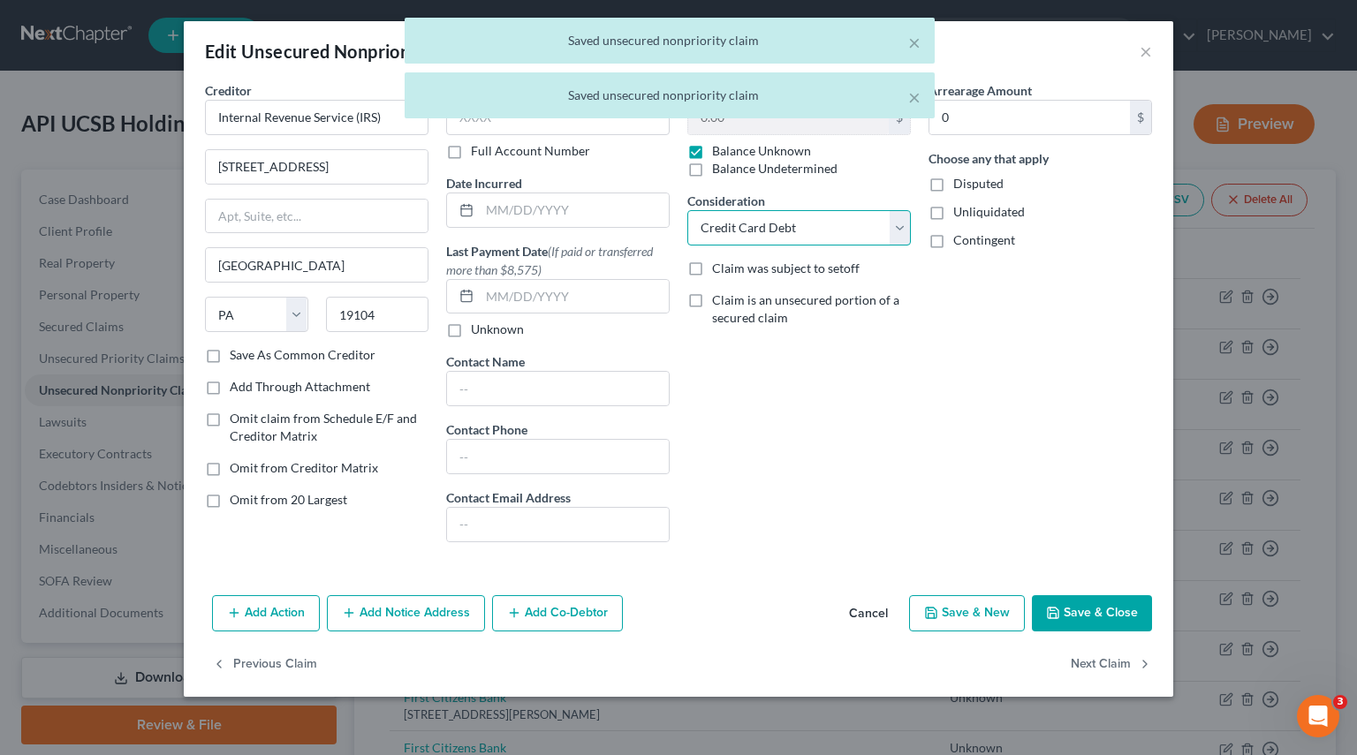
drag, startPoint x: 904, startPoint y: 235, endPoint x: 883, endPoint y: 232, distance: 20.5
click at [904, 235] on select "Select Cable / Satellite Services Collection Agency Credit Card Debt Debt Couns…" at bounding box center [798, 227] width 223 height 35
click at [687, 210] on select "Select Cable / Satellite Services Collection Agency Credit Card Debt Debt Couns…" at bounding box center [798, 227] width 223 height 35
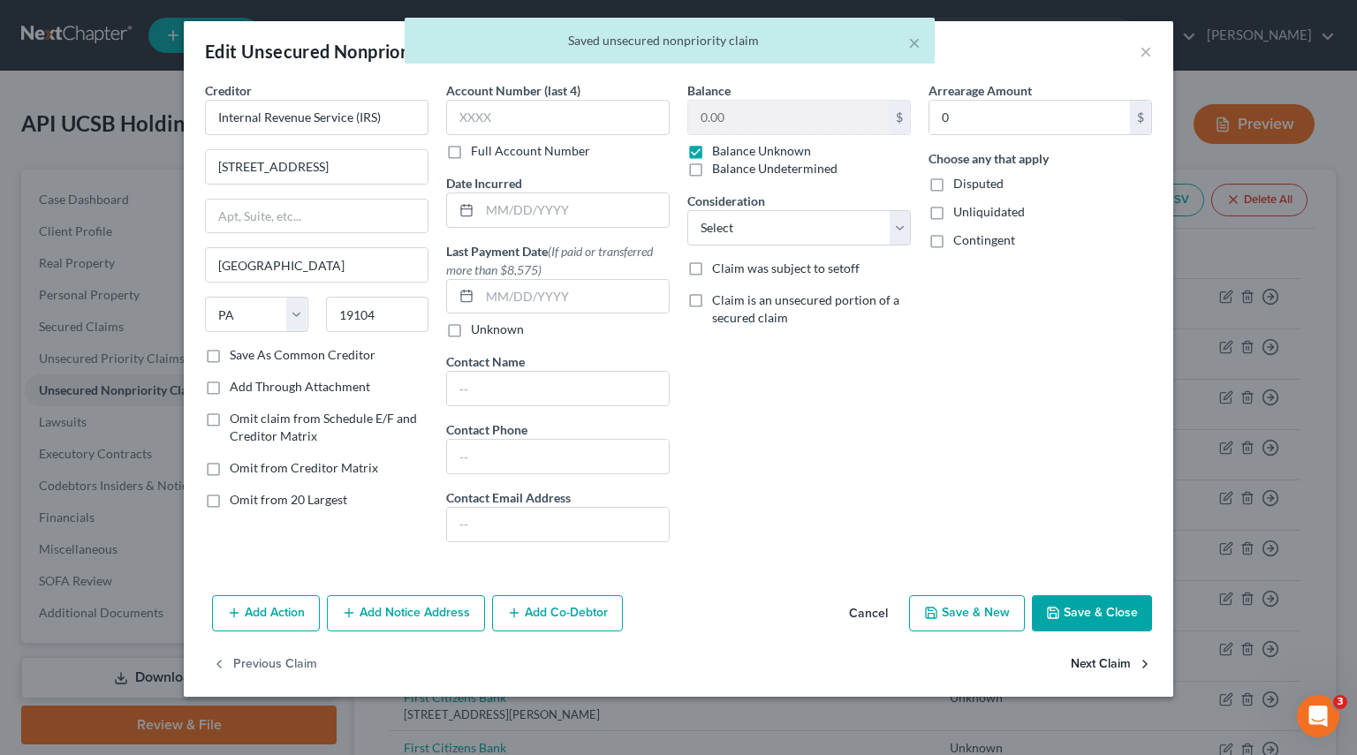
click at [1121, 661] on button "Next Claim" at bounding box center [1110, 664] width 81 height 37
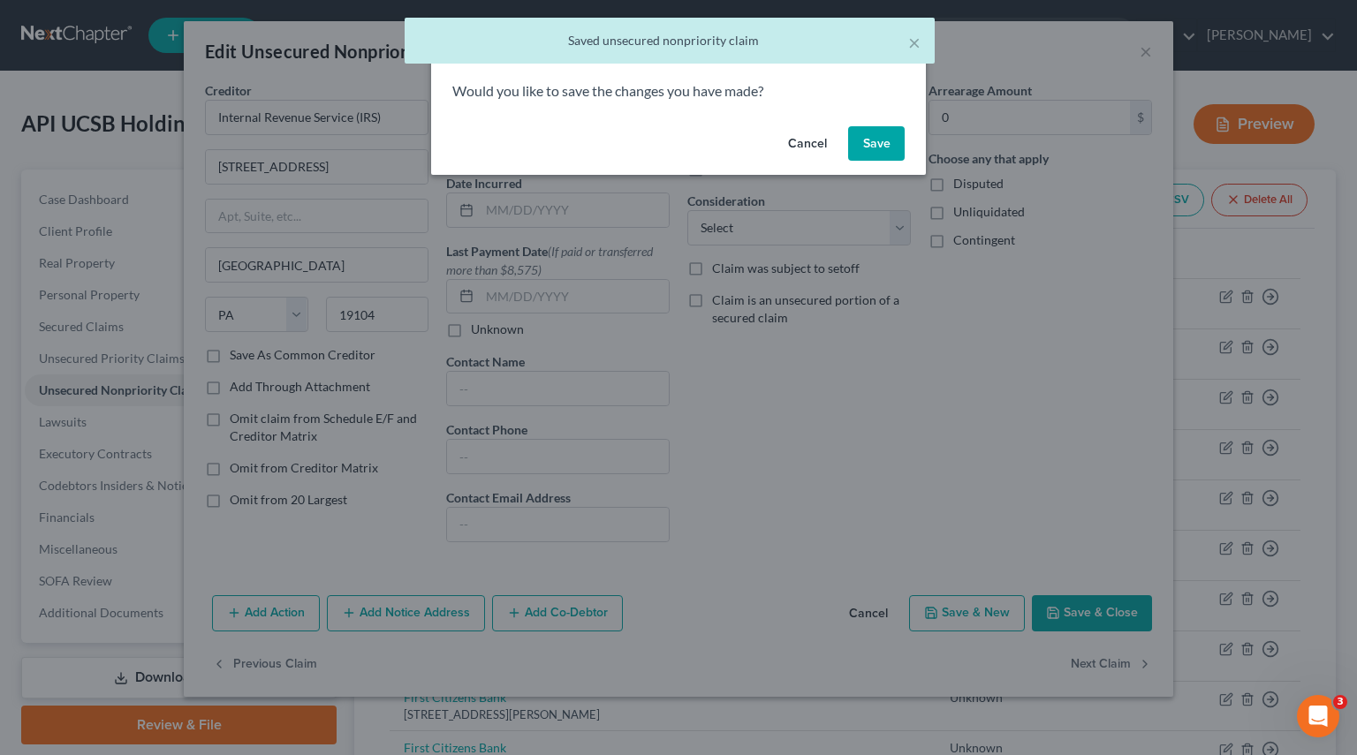
click at [899, 148] on button "Save" at bounding box center [876, 143] width 57 height 35
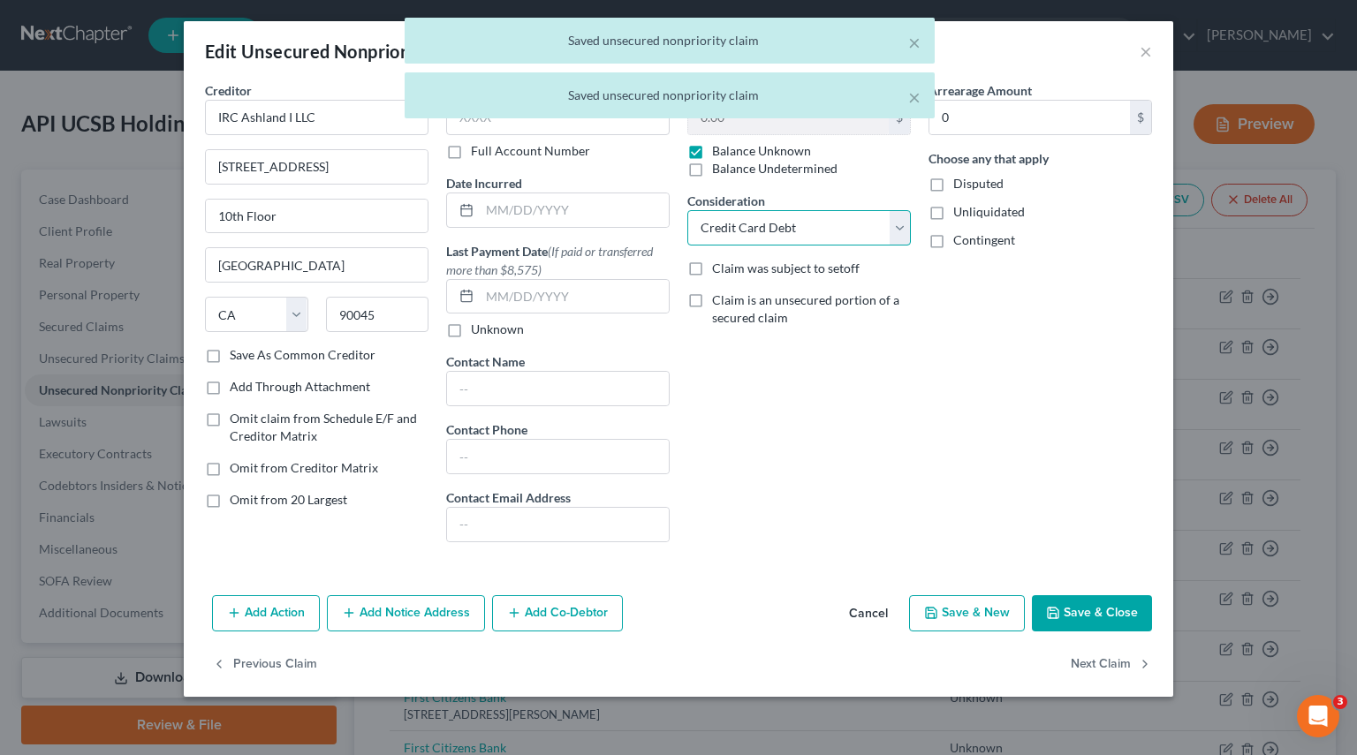
drag, startPoint x: 904, startPoint y: 221, endPoint x: 850, endPoint y: 231, distance: 54.9
click at [904, 221] on select "Select Cable / Satellite Services Collection Agency Credit Card Debt Debt Couns…" at bounding box center [798, 227] width 223 height 35
click at [687, 210] on select "Select Cable / Satellite Services Collection Agency Credit Card Debt Debt Couns…" at bounding box center [798, 227] width 223 height 35
click at [1089, 667] on button "Next Claim" at bounding box center [1110, 664] width 81 height 37
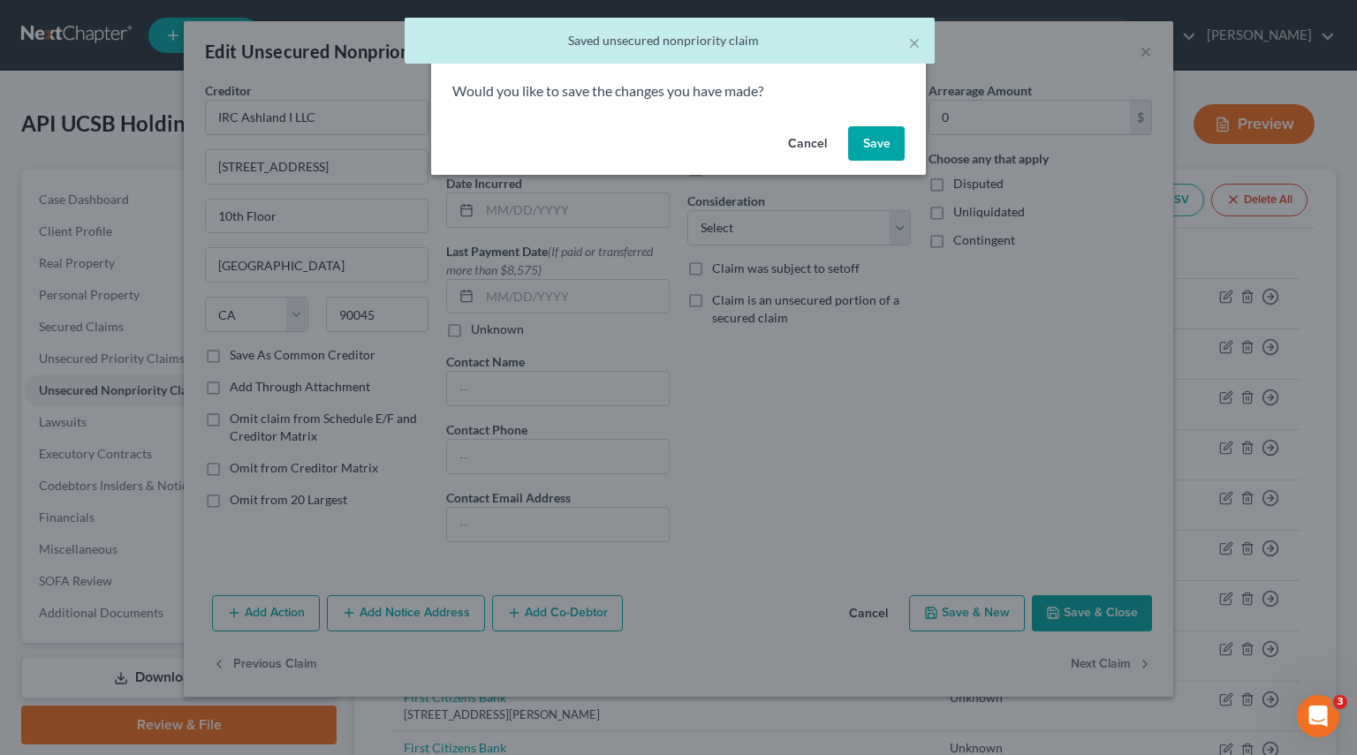
click at [889, 139] on button "Save" at bounding box center [876, 143] width 57 height 35
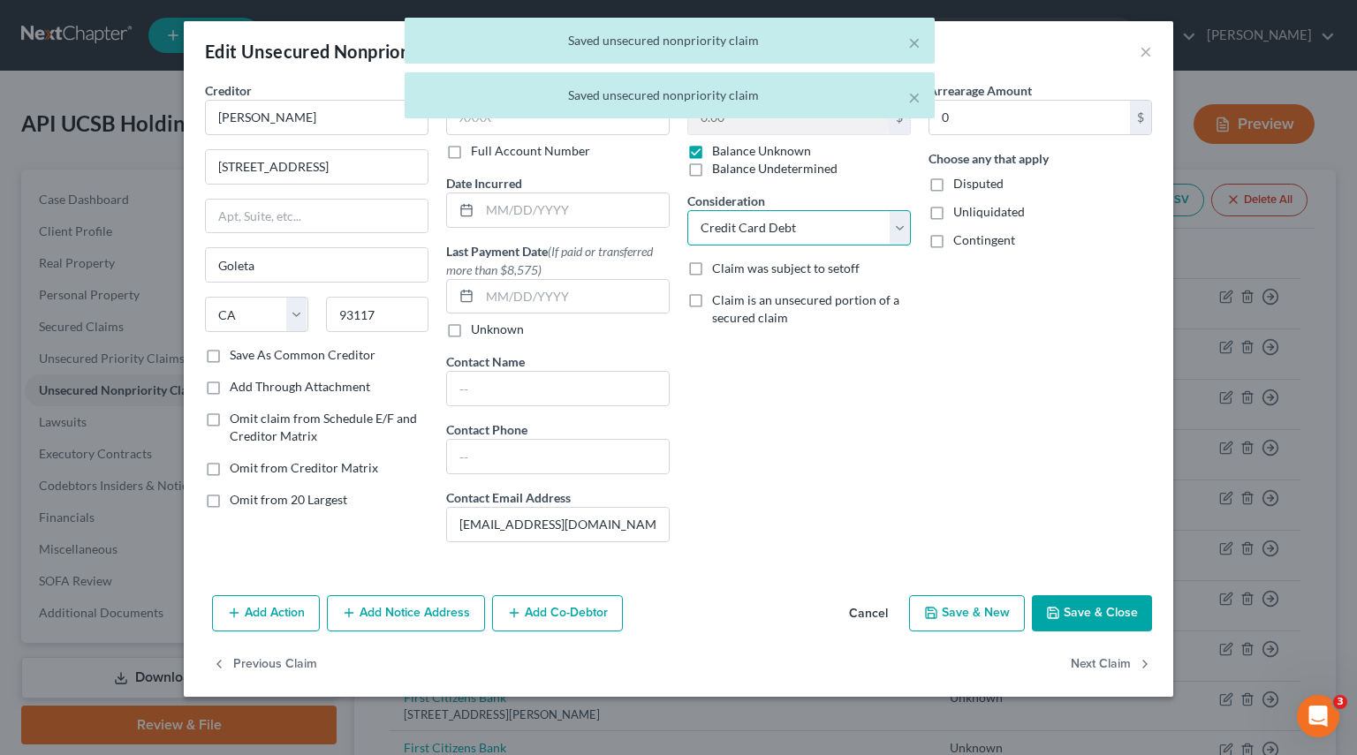
click at [897, 238] on select "Select Cable / Satellite Services Collection Agency Credit Card Debt Debt Couns…" at bounding box center [798, 227] width 223 height 35
click at [687, 210] on select "Select Cable / Satellite Services Collection Agency Credit Card Debt Debt Couns…" at bounding box center [798, 227] width 223 height 35
click at [1094, 670] on button "Next Claim" at bounding box center [1110, 664] width 81 height 37
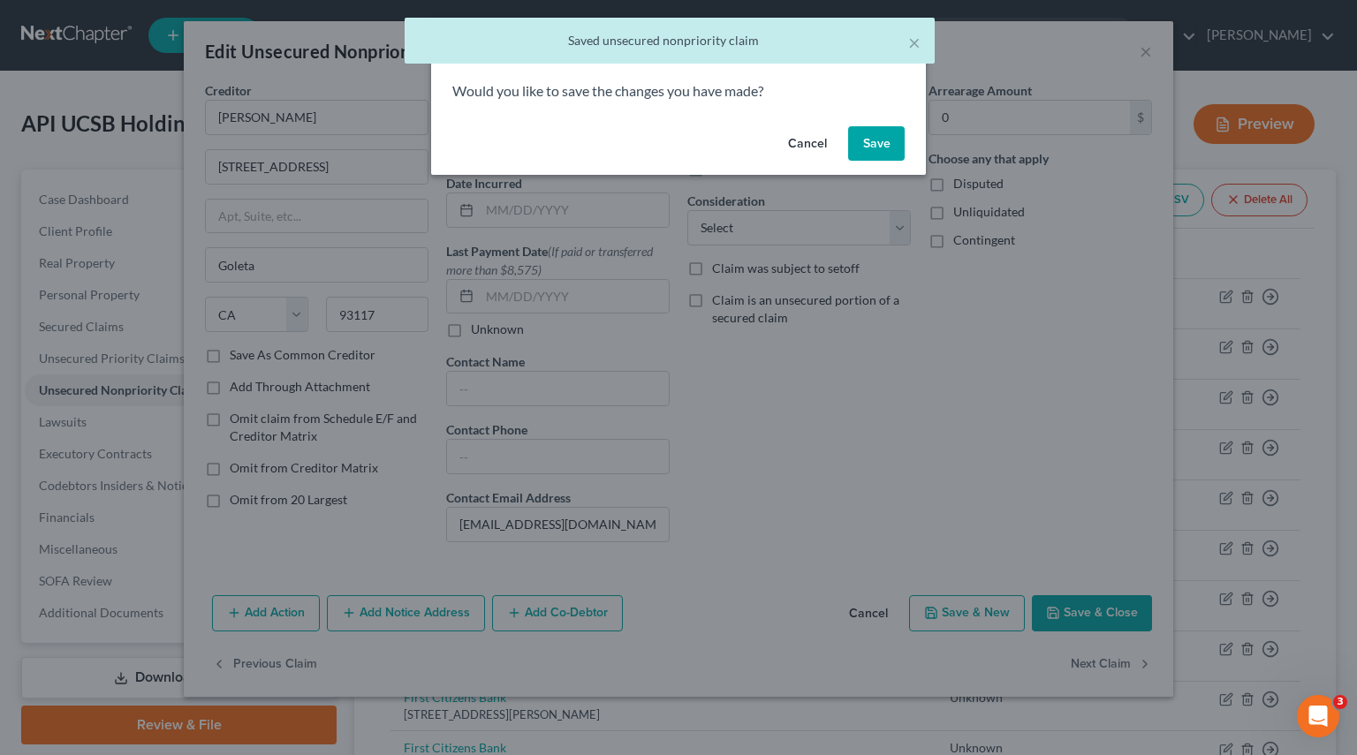
click at [874, 140] on button "Save" at bounding box center [876, 143] width 57 height 35
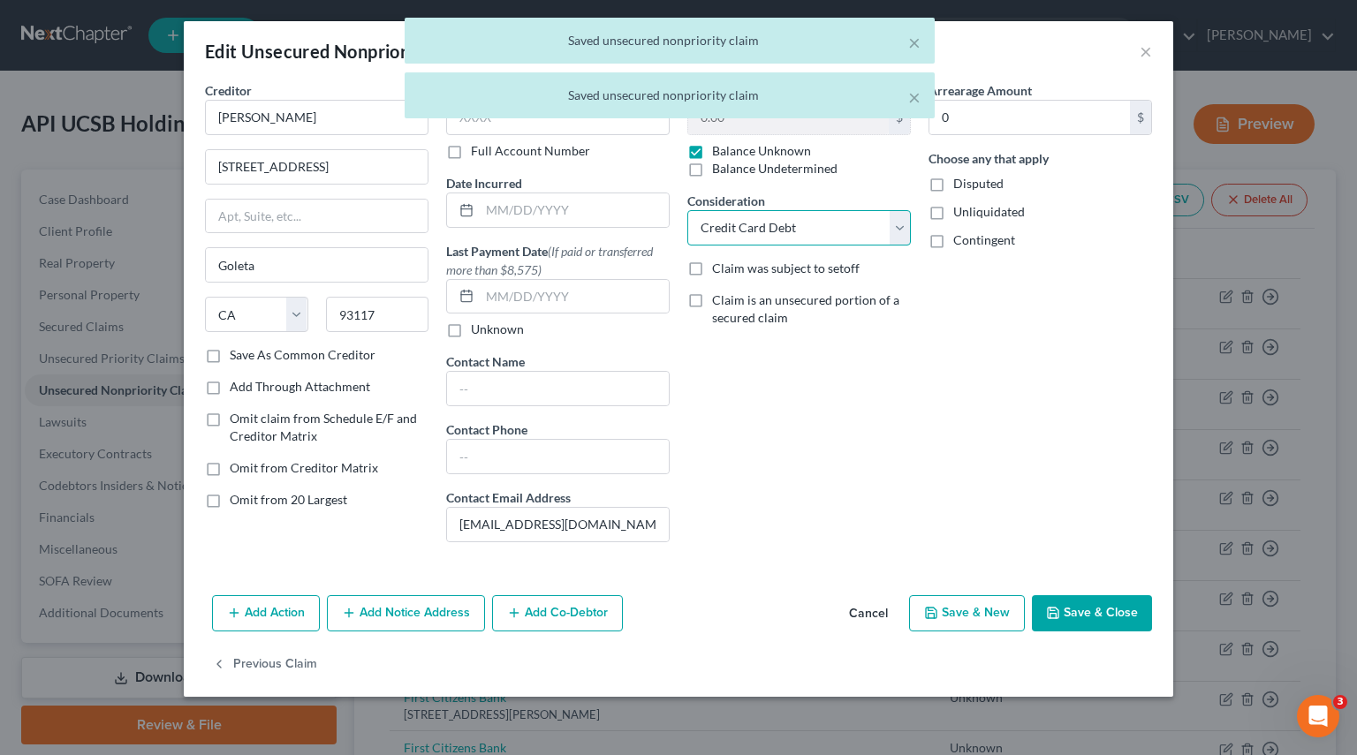
drag, startPoint x: 898, startPoint y: 236, endPoint x: 813, endPoint y: 236, distance: 84.8
click at [898, 236] on select "Select Cable / Satellite Services Collection Agency Credit Card Debt Debt Couns…" at bounding box center [798, 227] width 223 height 35
click at [687, 210] on select "Select Cable / Satellite Services Collection Agency Credit Card Debt Debt Couns…" at bounding box center [798, 227] width 223 height 35
click at [1067, 597] on button "Save & Close" at bounding box center [1092, 613] width 120 height 37
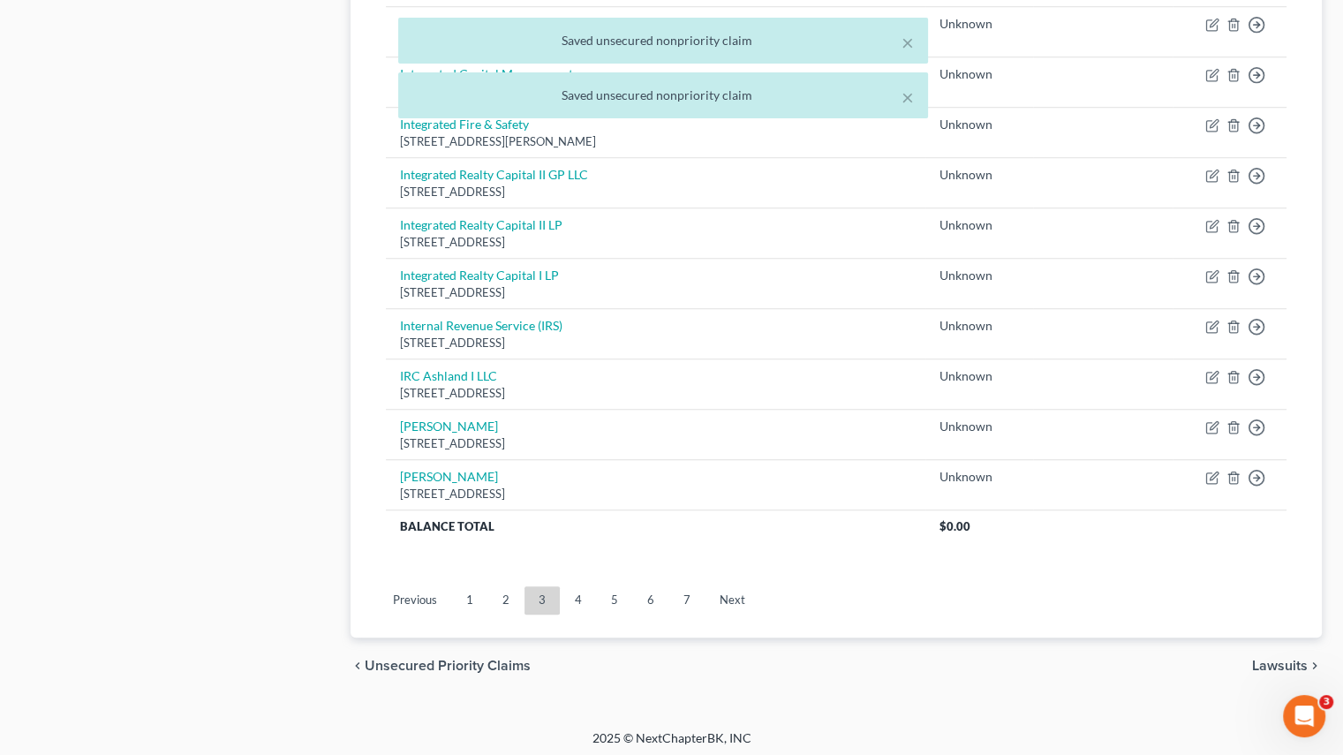
click at [506, 589] on link "2" at bounding box center [505, 600] width 35 height 28
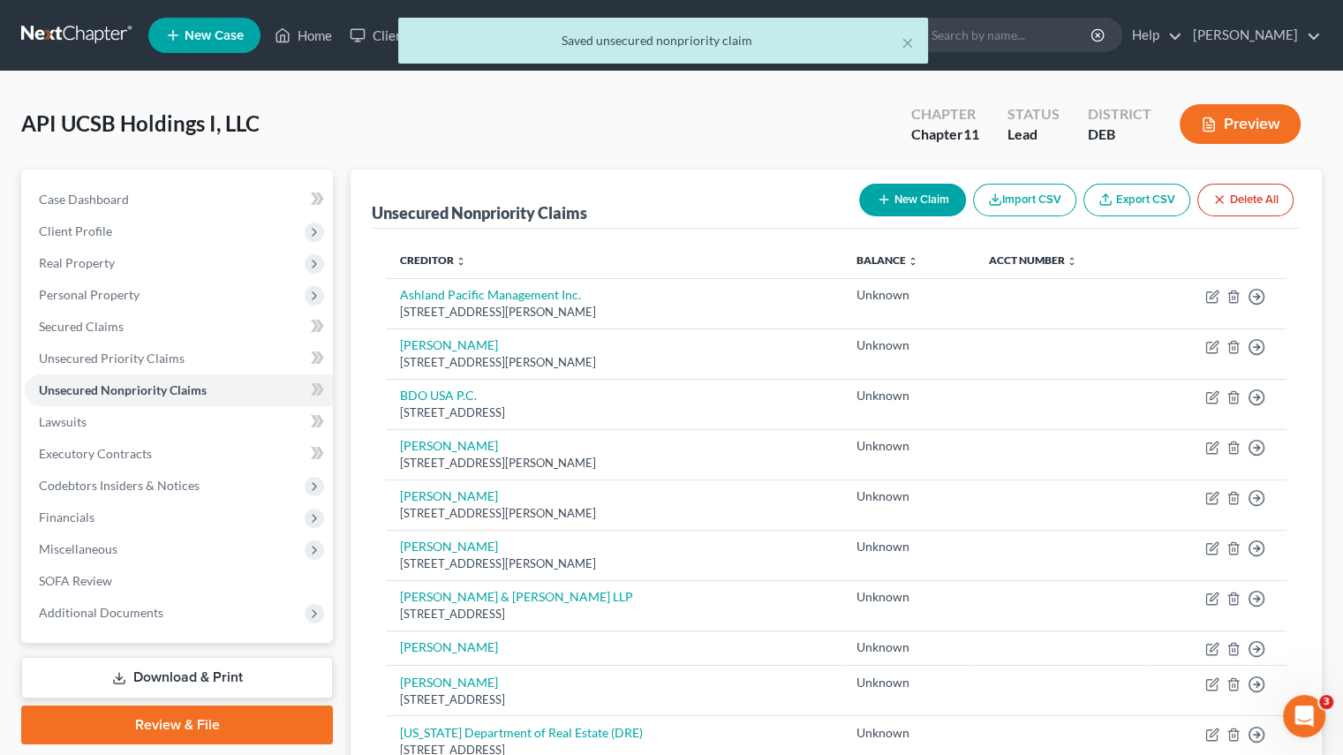
click at [508, 304] on div "2006 N Sepulveda Blvd. #552, Manhattan Beach, CA 90266" at bounding box center [613, 312] width 427 height 17
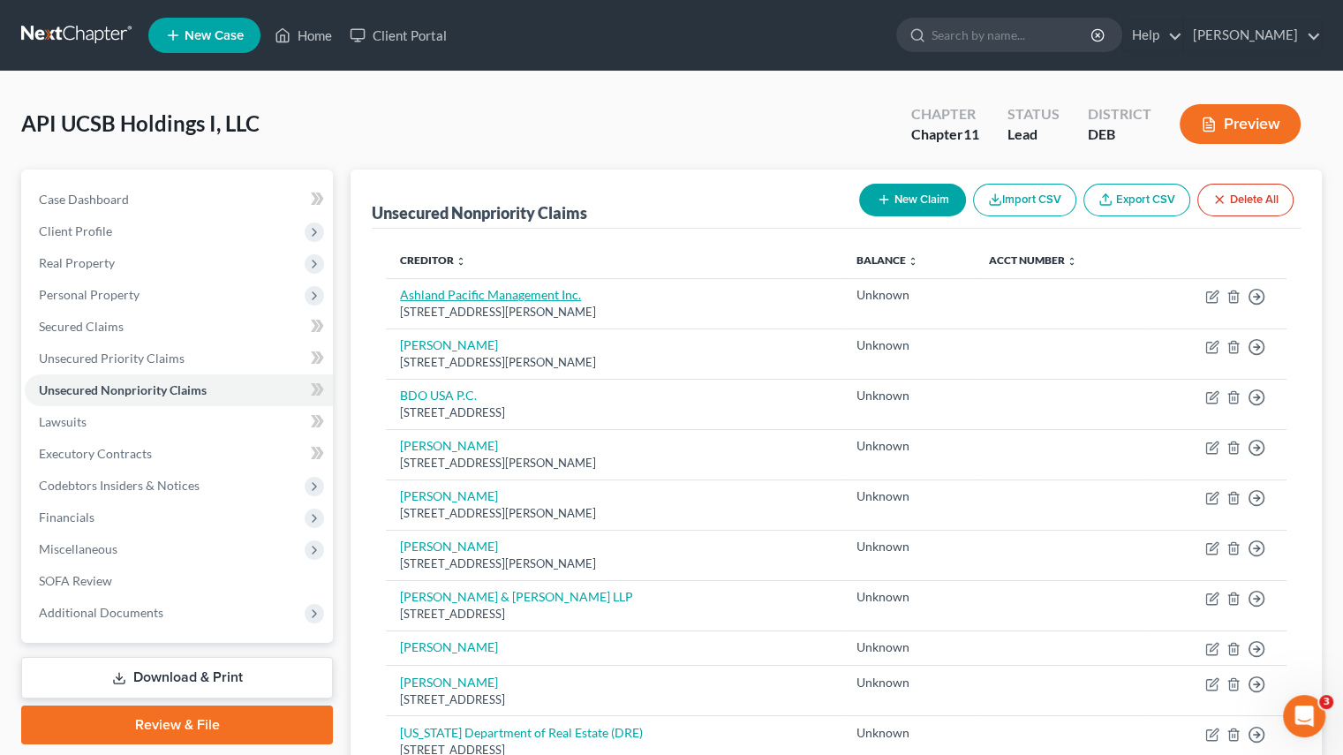
click at [502, 300] on link "Ashland Pacific Management Inc." at bounding box center [490, 294] width 181 height 15
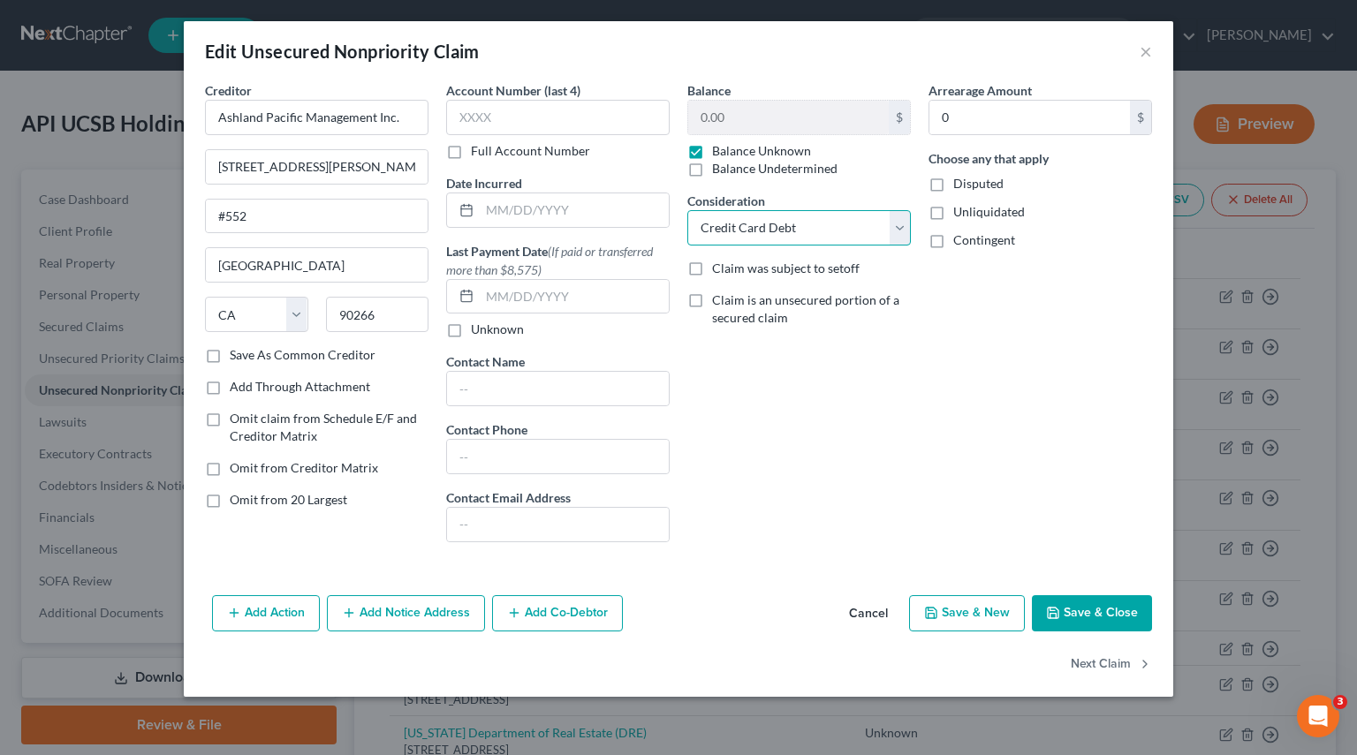
click at [904, 236] on select "Select Cable / Satellite Services Collection Agency Credit Card Debt Debt Couns…" at bounding box center [798, 227] width 223 height 35
click at [687, 210] on select "Select Cable / Satellite Services Collection Agency Credit Card Debt Debt Couns…" at bounding box center [798, 227] width 223 height 35
click at [1111, 661] on button "Next Claim" at bounding box center [1110, 664] width 81 height 37
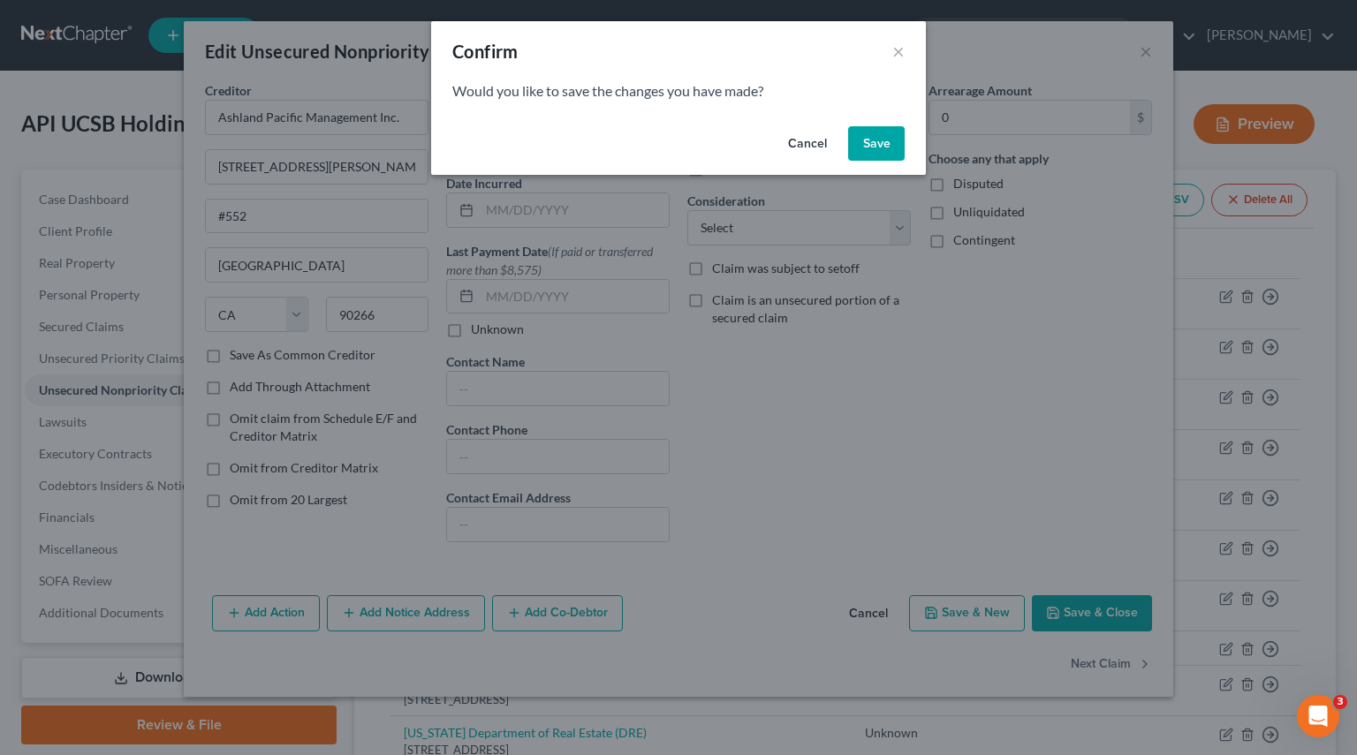
click at [879, 143] on button "Save" at bounding box center [876, 143] width 57 height 35
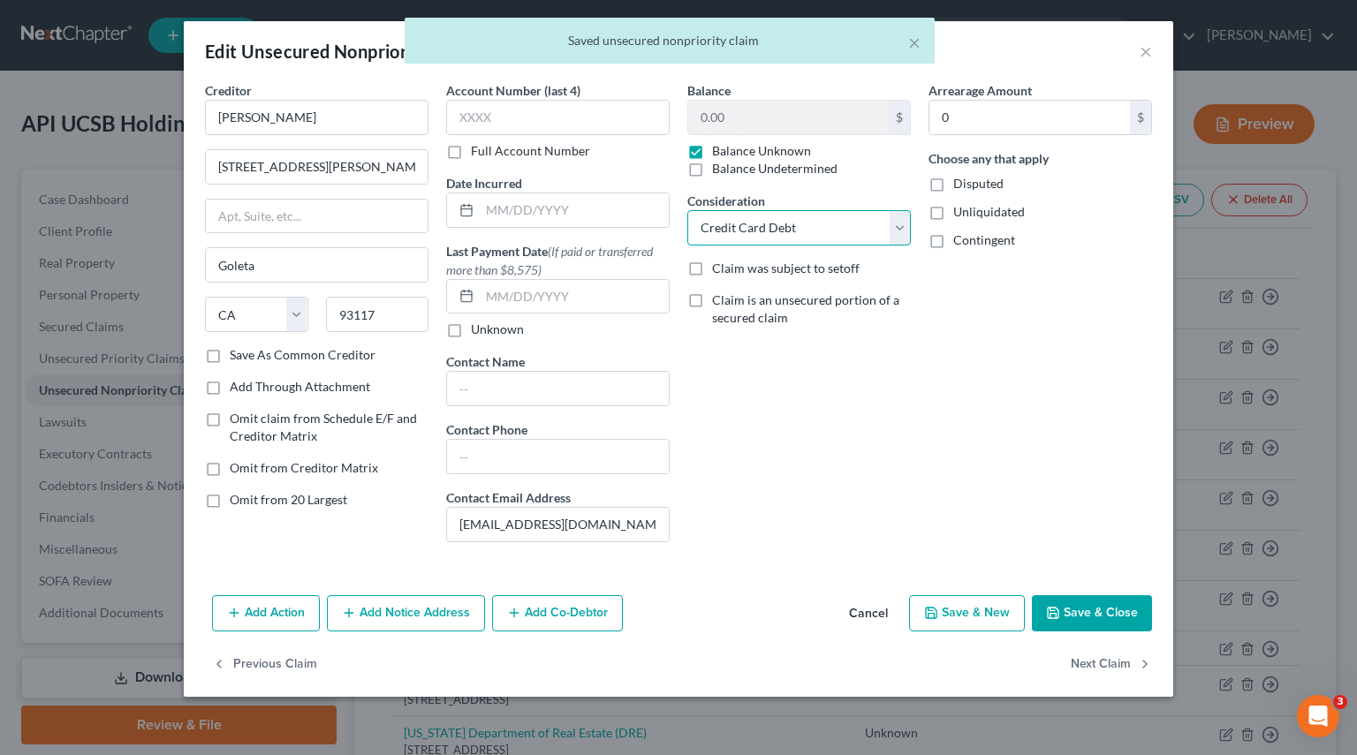
click at [896, 222] on select "Select Cable / Satellite Services Collection Agency Credit Card Debt Debt Couns…" at bounding box center [798, 227] width 223 height 35
click at [687, 210] on select "Select Cable / Satellite Services Collection Agency Credit Card Debt Debt Couns…" at bounding box center [798, 227] width 223 height 35
click at [1088, 660] on button "Next Claim" at bounding box center [1110, 664] width 81 height 37
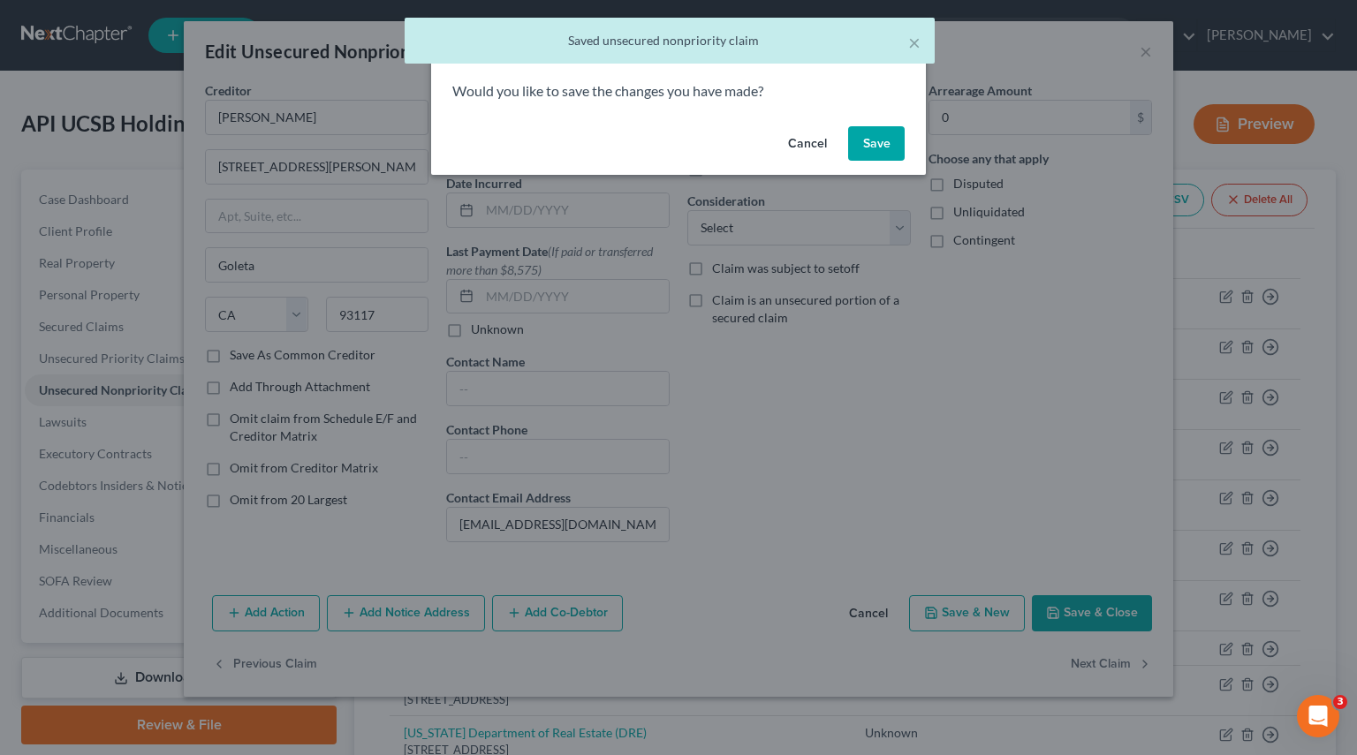
click at [893, 152] on button "Save" at bounding box center [876, 143] width 57 height 35
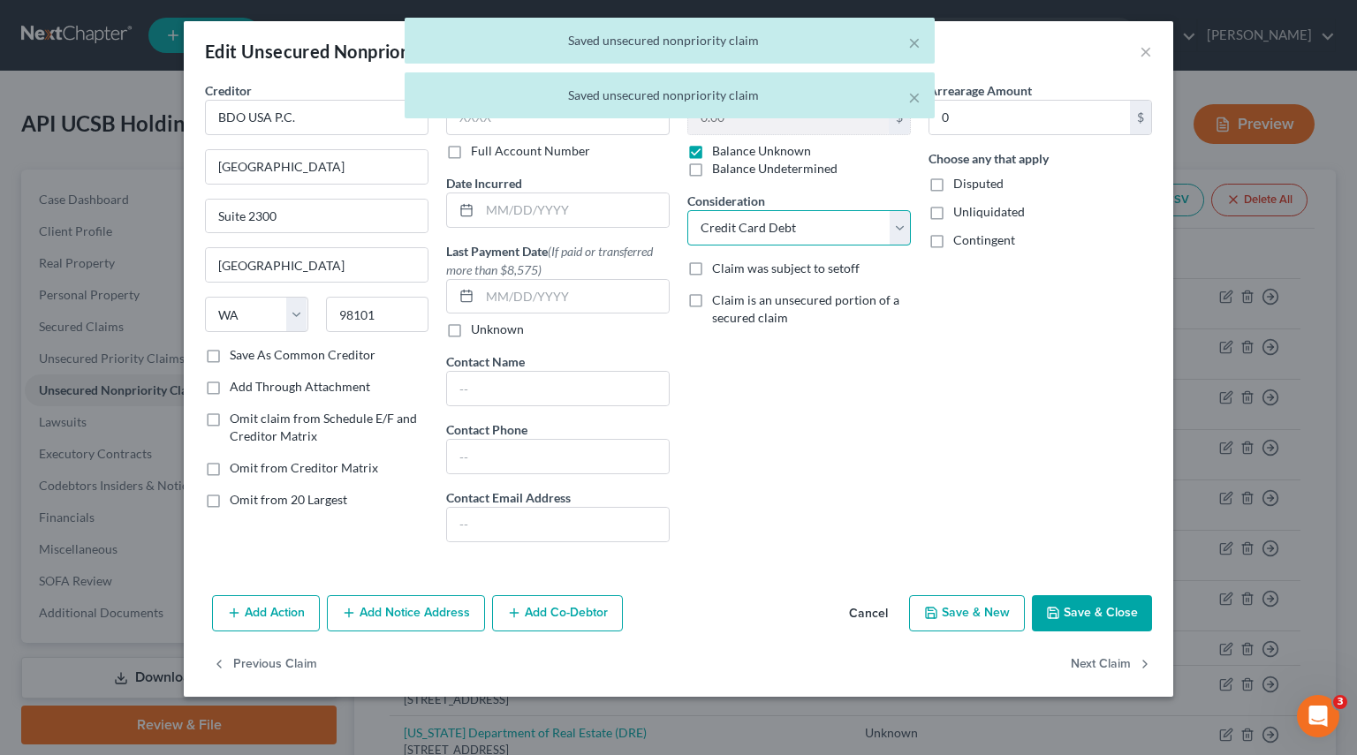
drag, startPoint x: 902, startPoint y: 233, endPoint x: 830, endPoint y: 236, distance: 71.6
click at [902, 232] on select "Select Cable / Satellite Services Collection Agency Credit Card Debt Debt Couns…" at bounding box center [798, 227] width 223 height 35
click at [687, 210] on select "Select Cable / Satellite Services Collection Agency Credit Card Debt Debt Couns…" at bounding box center [798, 227] width 223 height 35
click at [1074, 663] on button "Next Claim" at bounding box center [1110, 664] width 81 height 37
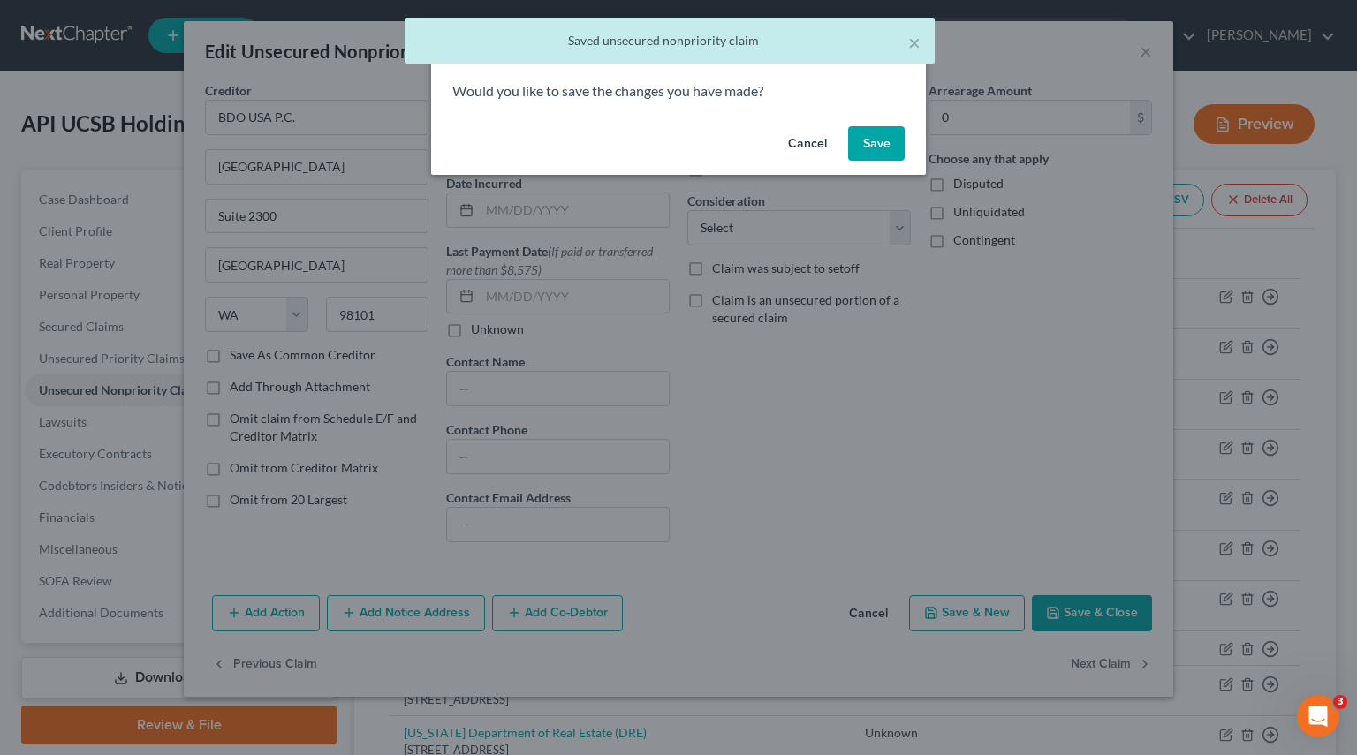
click at [886, 137] on button "Save" at bounding box center [876, 143] width 57 height 35
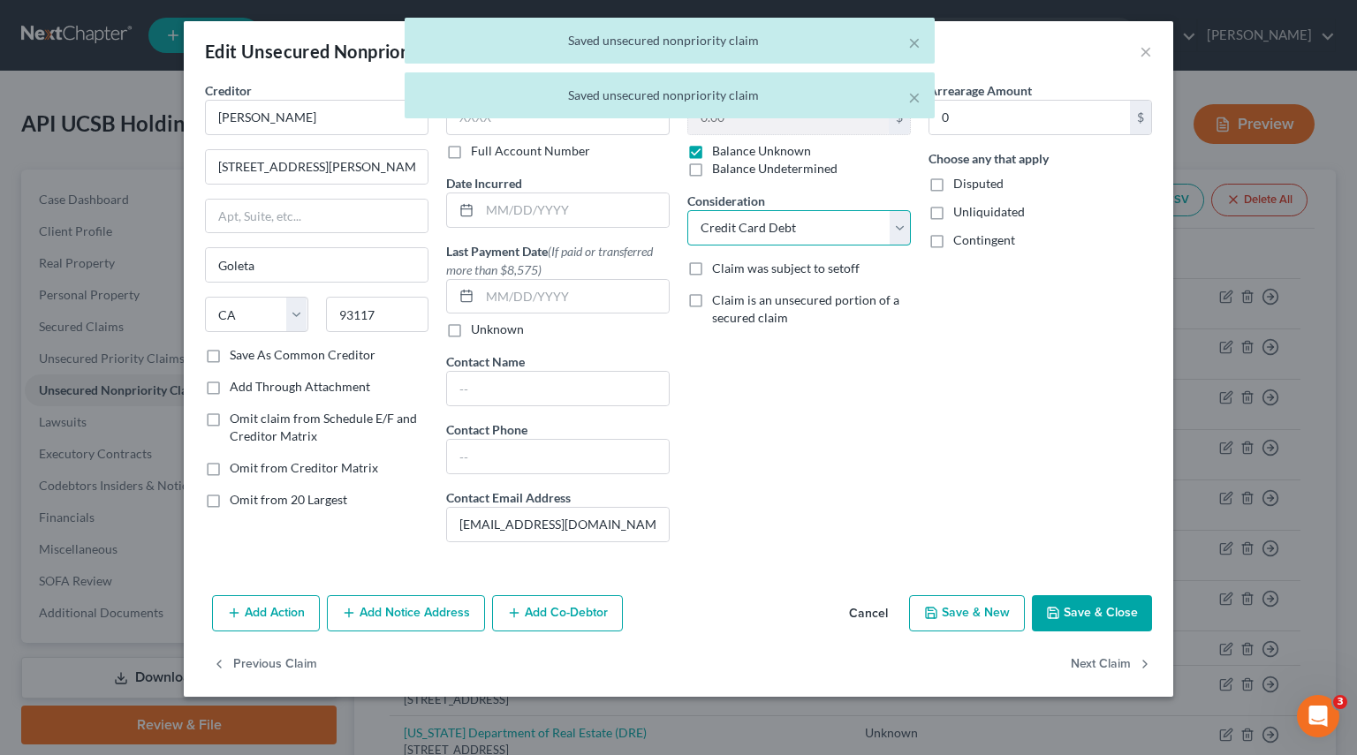
click at [895, 229] on select "Select Cable / Satellite Services Collection Agency Credit Card Debt Debt Couns…" at bounding box center [798, 227] width 223 height 35
click at [687, 210] on select "Select Cable / Satellite Services Collection Agency Credit Card Debt Debt Couns…" at bounding box center [798, 227] width 223 height 35
click at [1093, 661] on button "Next Claim" at bounding box center [1110, 664] width 81 height 37
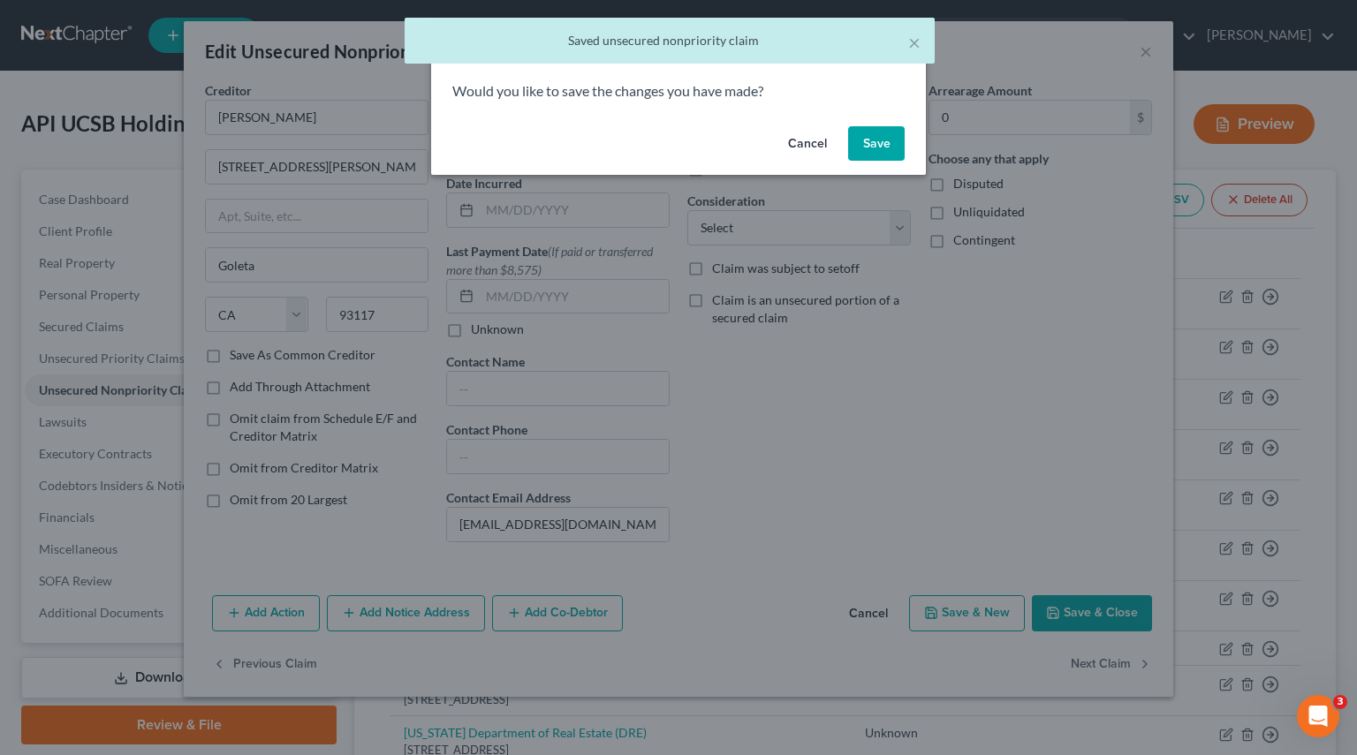
click at [877, 143] on button "Save" at bounding box center [876, 143] width 57 height 35
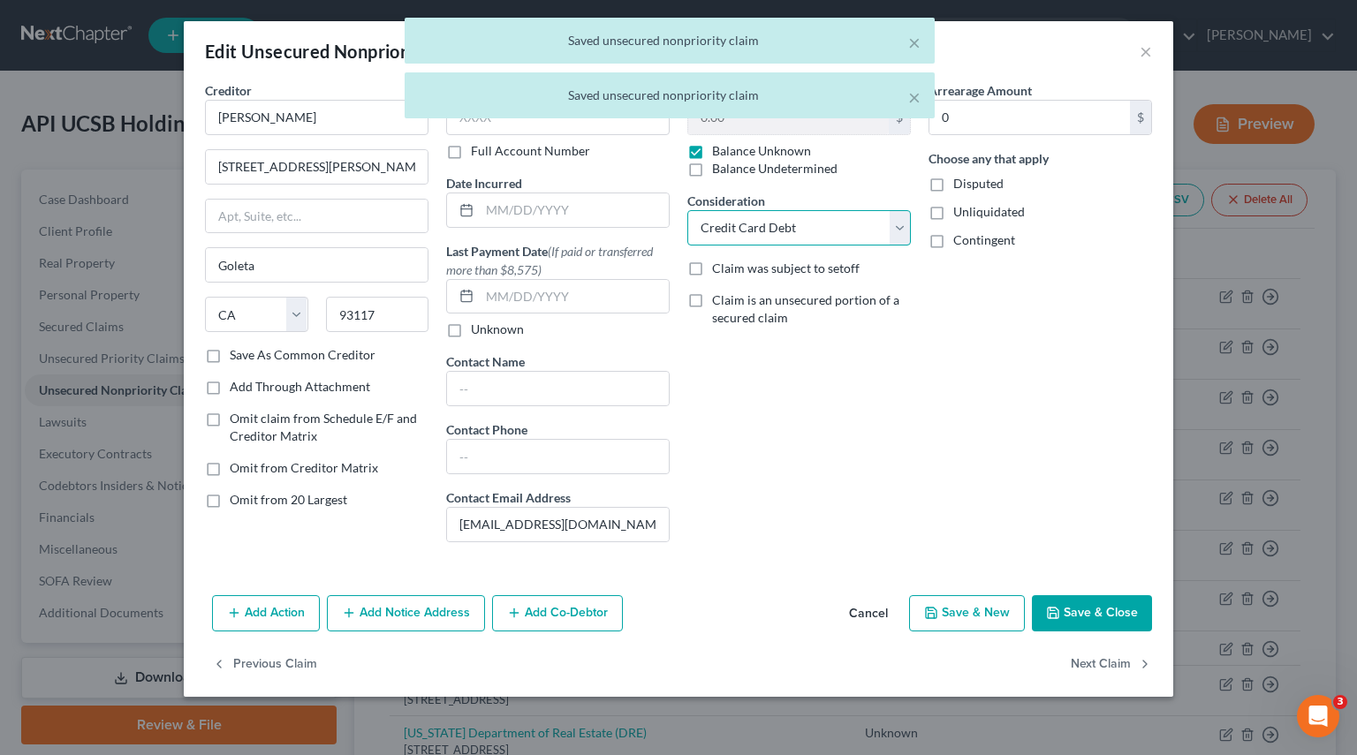
click at [893, 221] on select "Select Cable / Satellite Services Collection Agency Credit Card Debt Debt Couns…" at bounding box center [798, 227] width 223 height 35
click at [687, 210] on select "Select Cable / Satellite Services Collection Agency Credit Card Debt Debt Couns…" at bounding box center [798, 227] width 223 height 35
click at [1081, 666] on button "Next Claim" at bounding box center [1110, 664] width 81 height 37
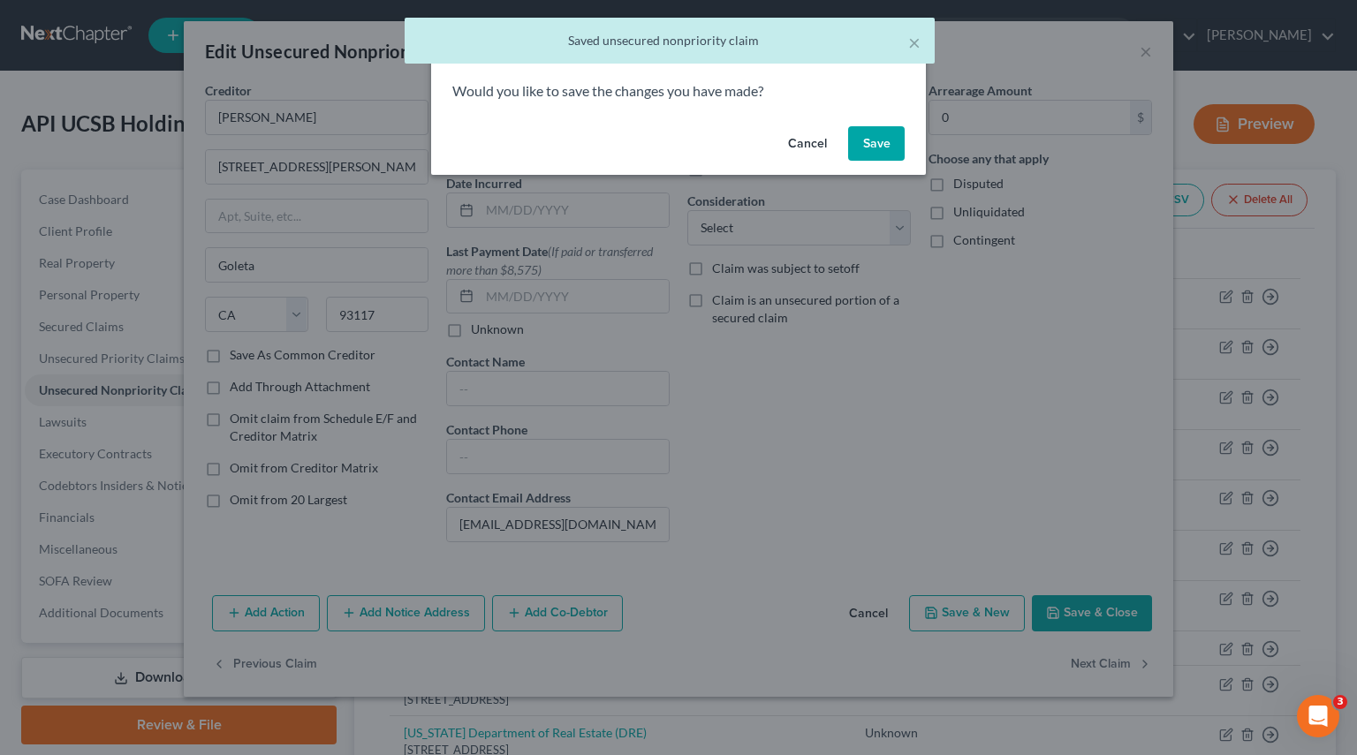
click at [881, 150] on button "Save" at bounding box center [876, 143] width 57 height 35
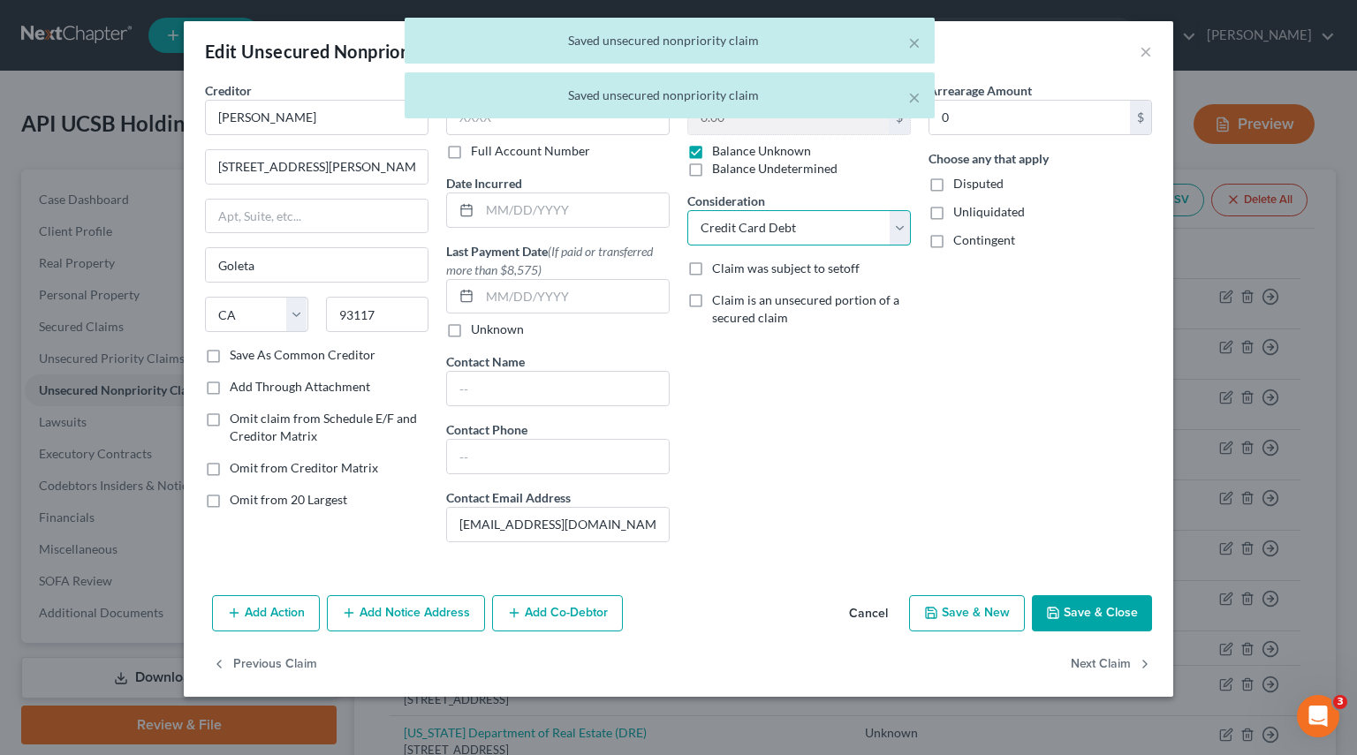
drag, startPoint x: 903, startPoint y: 229, endPoint x: 874, endPoint y: 242, distance: 32.0
click at [903, 229] on select "Select Cable / Satellite Services Collection Agency Credit Card Debt Debt Couns…" at bounding box center [798, 227] width 223 height 35
click at [687, 210] on select "Select Cable / Satellite Services Collection Agency Credit Card Debt Debt Couns…" at bounding box center [798, 227] width 223 height 35
click at [801, 228] on select "Select Cable / Satellite Services Collection Agency Credit Card Debt Debt Couns…" at bounding box center [798, 227] width 223 height 35
click at [687, 210] on select "Select Cable / Satellite Services Collection Agency Credit Card Debt Debt Couns…" at bounding box center [798, 227] width 223 height 35
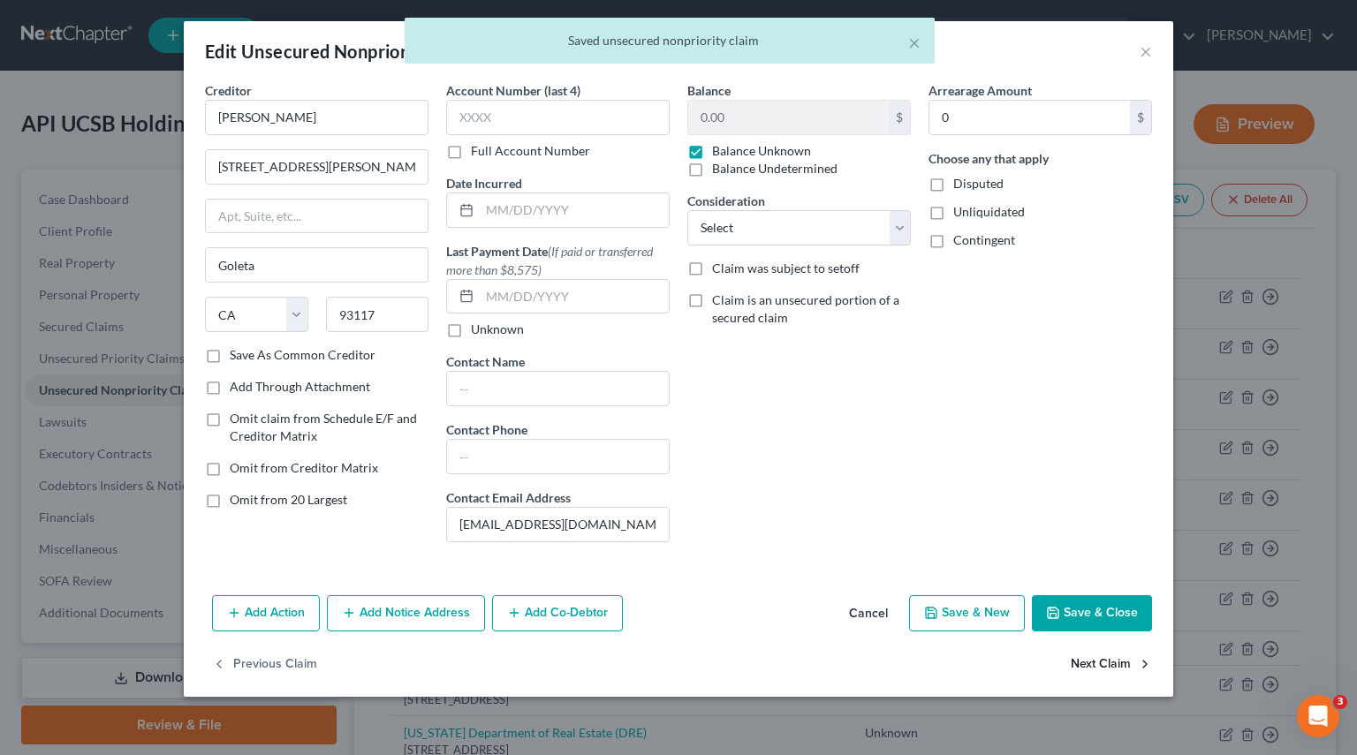
click at [1101, 669] on button "Next Claim" at bounding box center [1110, 664] width 81 height 37
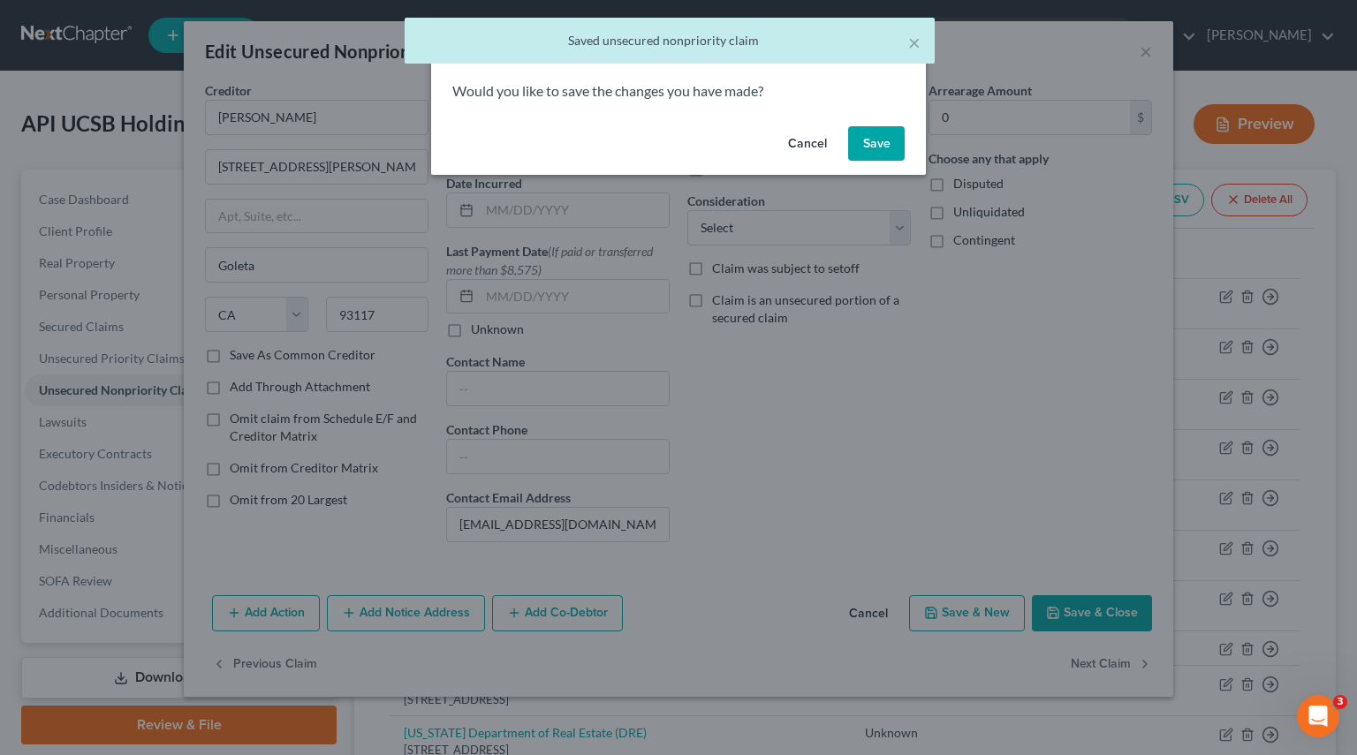
click at [863, 110] on div "Would you like to save the changes you have made?" at bounding box center [678, 100] width 495 height 38
click at [864, 137] on button "Save" at bounding box center [876, 143] width 57 height 35
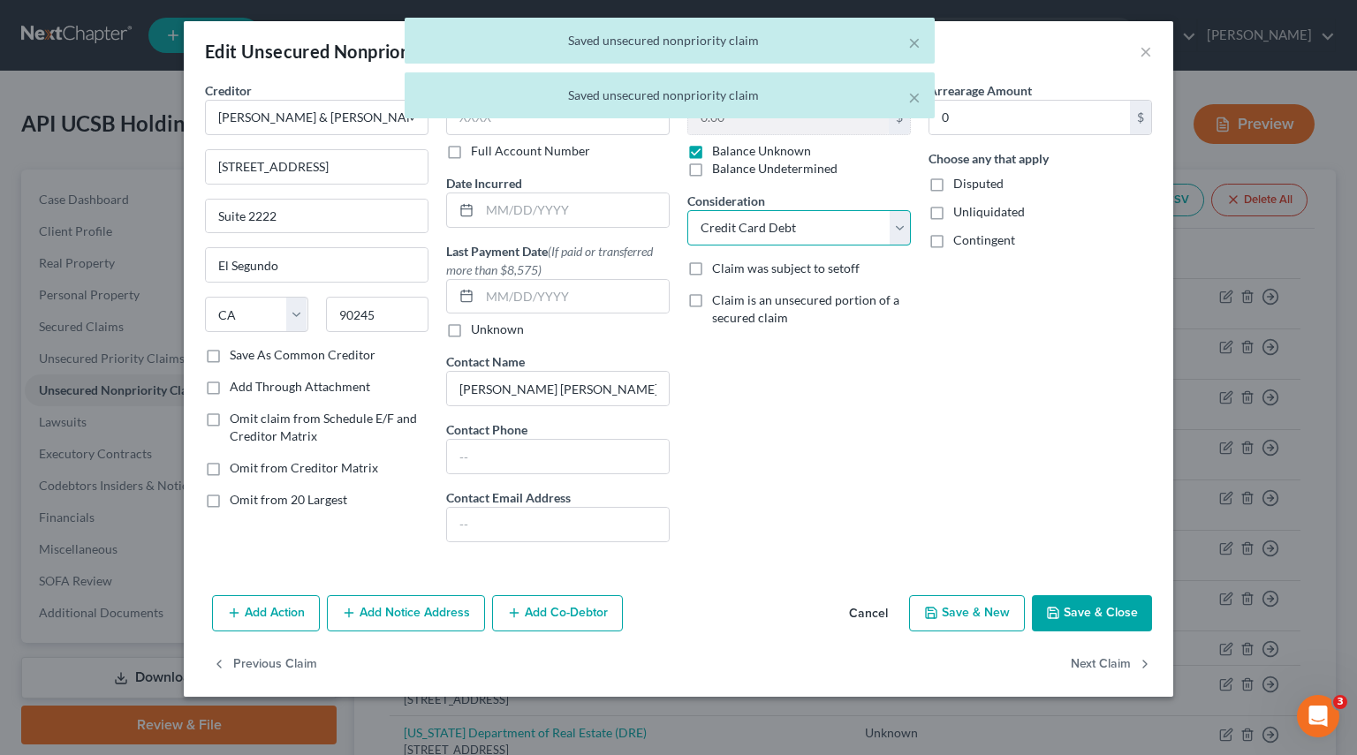
drag, startPoint x: 890, startPoint y: 229, endPoint x: 862, endPoint y: 237, distance: 29.4
click at [890, 229] on select "Select Cable / Satellite Services Collection Agency Credit Card Debt Debt Couns…" at bounding box center [798, 227] width 223 height 35
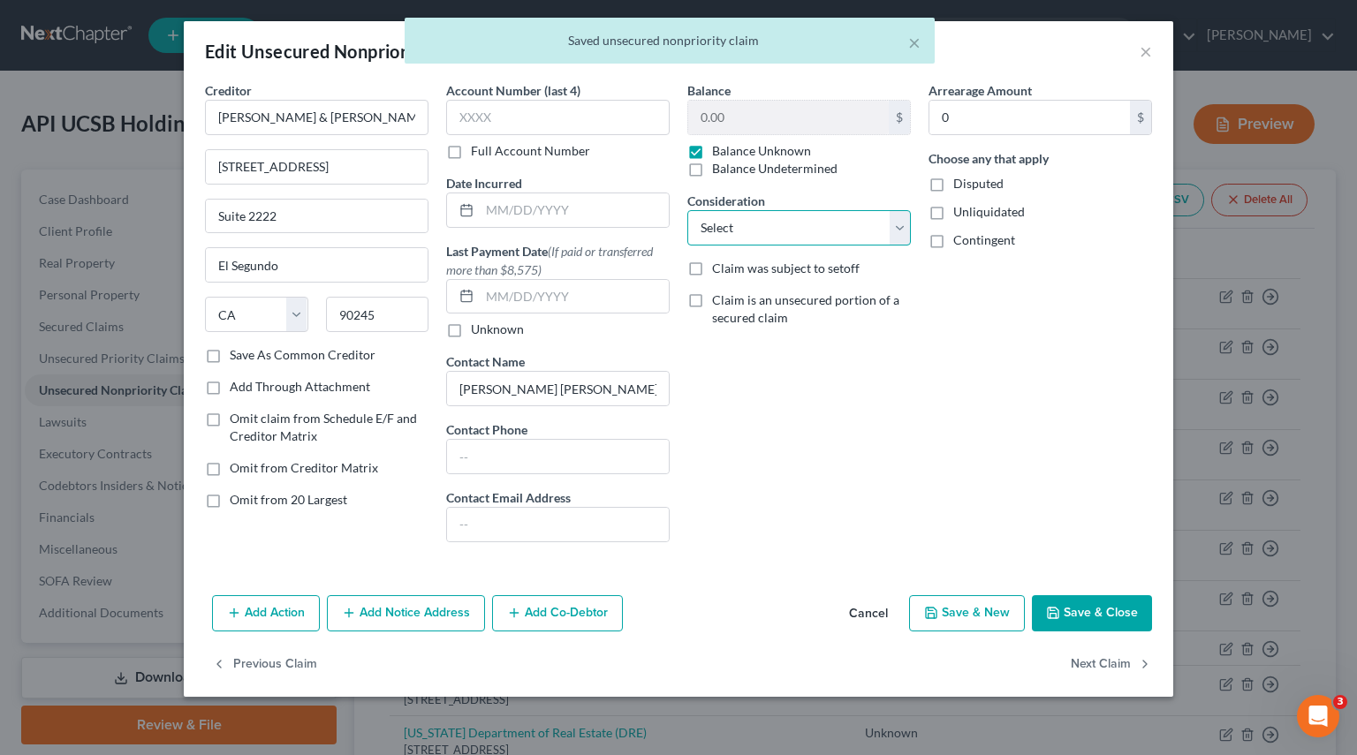
click at [687, 210] on select "Select Cable / Satellite Services Collection Agency Credit Card Debt Debt Couns…" at bounding box center [798, 227] width 223 height 35
click at [1078, 663] on button "Next Claim" at bounding box center [1110, 664] width 81 height 37
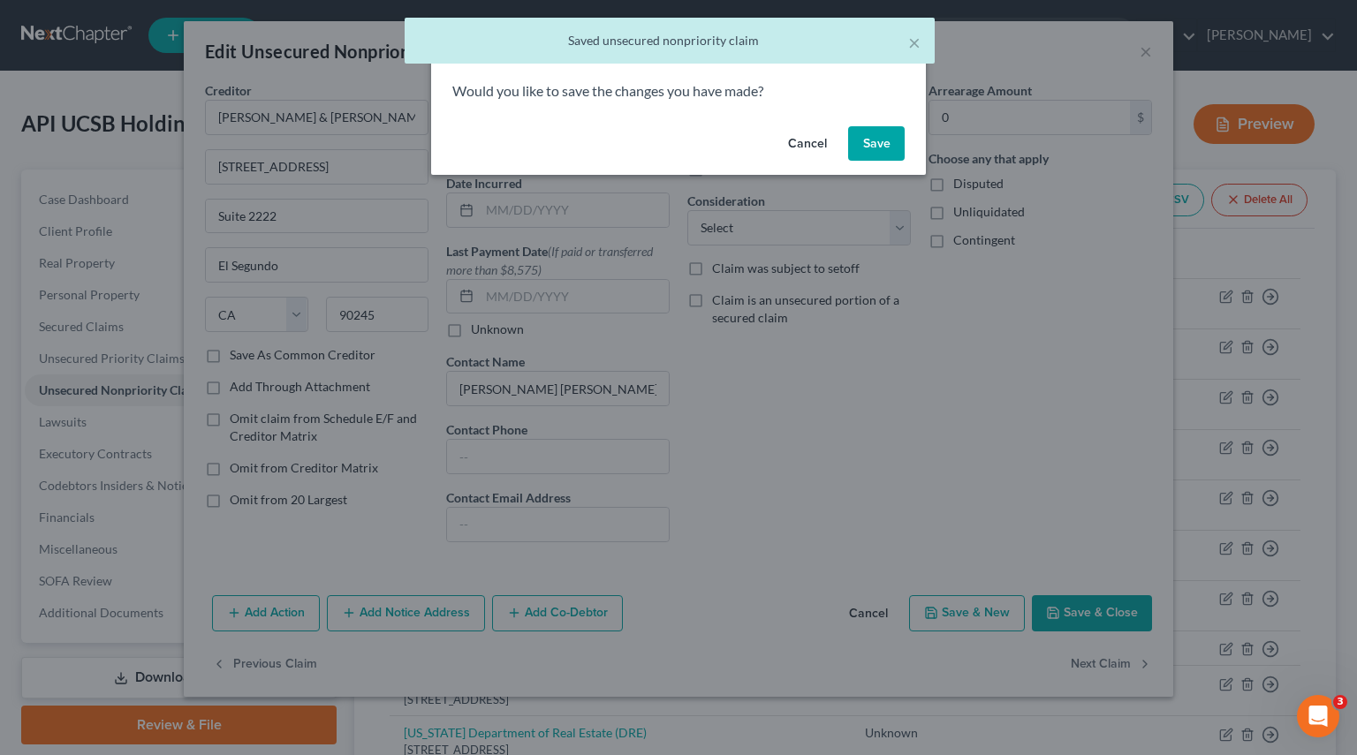
click at [867, 151] on button "Save" at bounding box center [876, 143] width 57 height 35
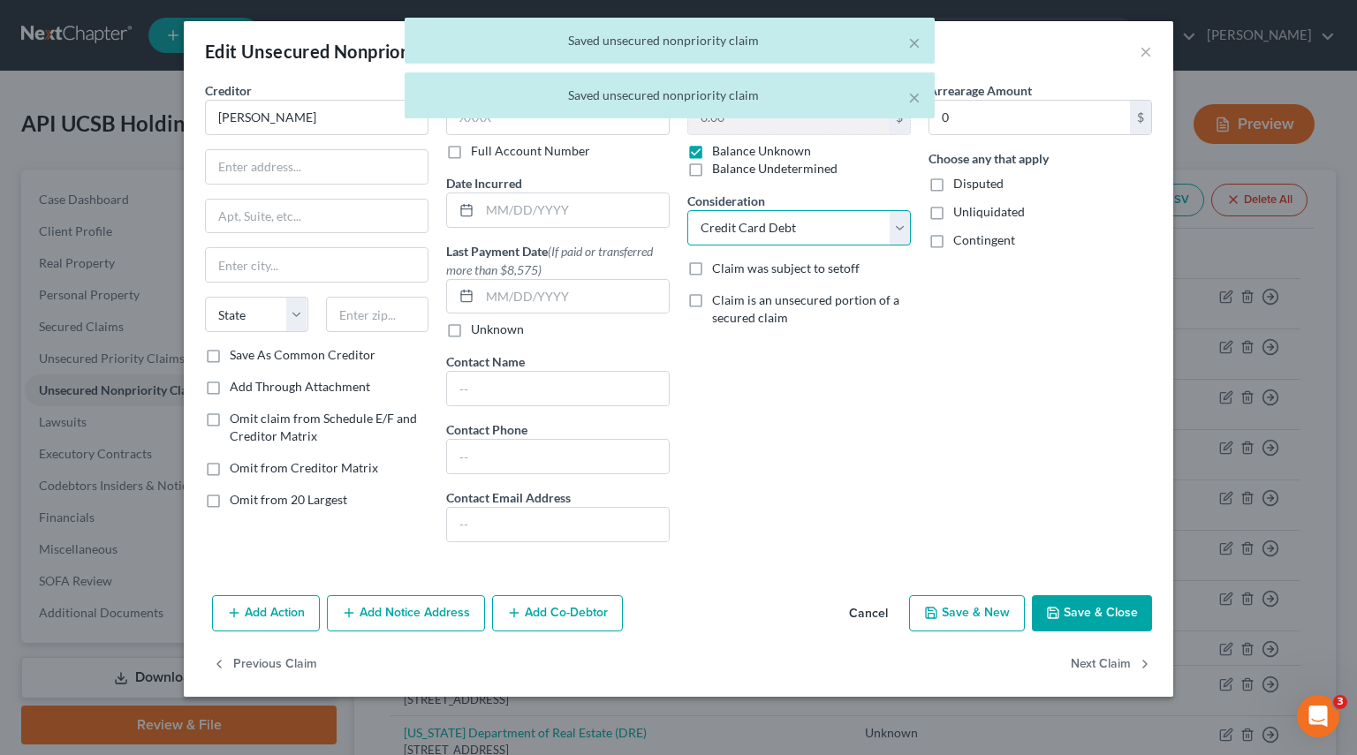
drag, startPoint x: 891, startPoint y: 223, endPoint x: 848, endPoint y: 243, distance: 47.4
click at [891, 223] on select "Select Cable / Satellite Services Collection Agency Credit Card Debt Debt Couns…" at bounding box center [798, 227] width 223 height 35
click at [687, 210] on select "Select Cable / Satellite Services Collection Agency Credit Card Debt Debt Couns…" at bounding box center [798, 227] width 223 height 35
click at [1102, 649] on button "Next Claim" at bounding box center [1110, 664] width 81 height 37
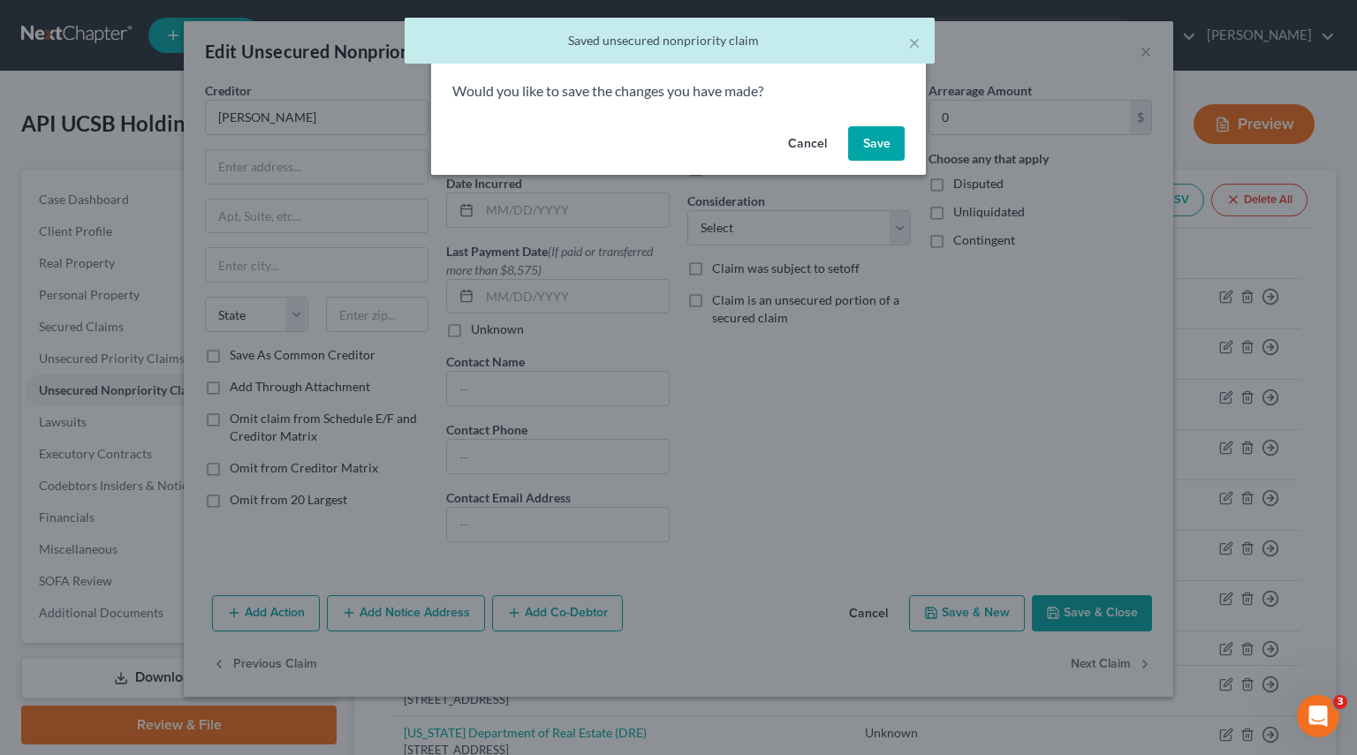
click at [856, 136] on button "Save" at bounding box center [876, 143] width 57 height 35
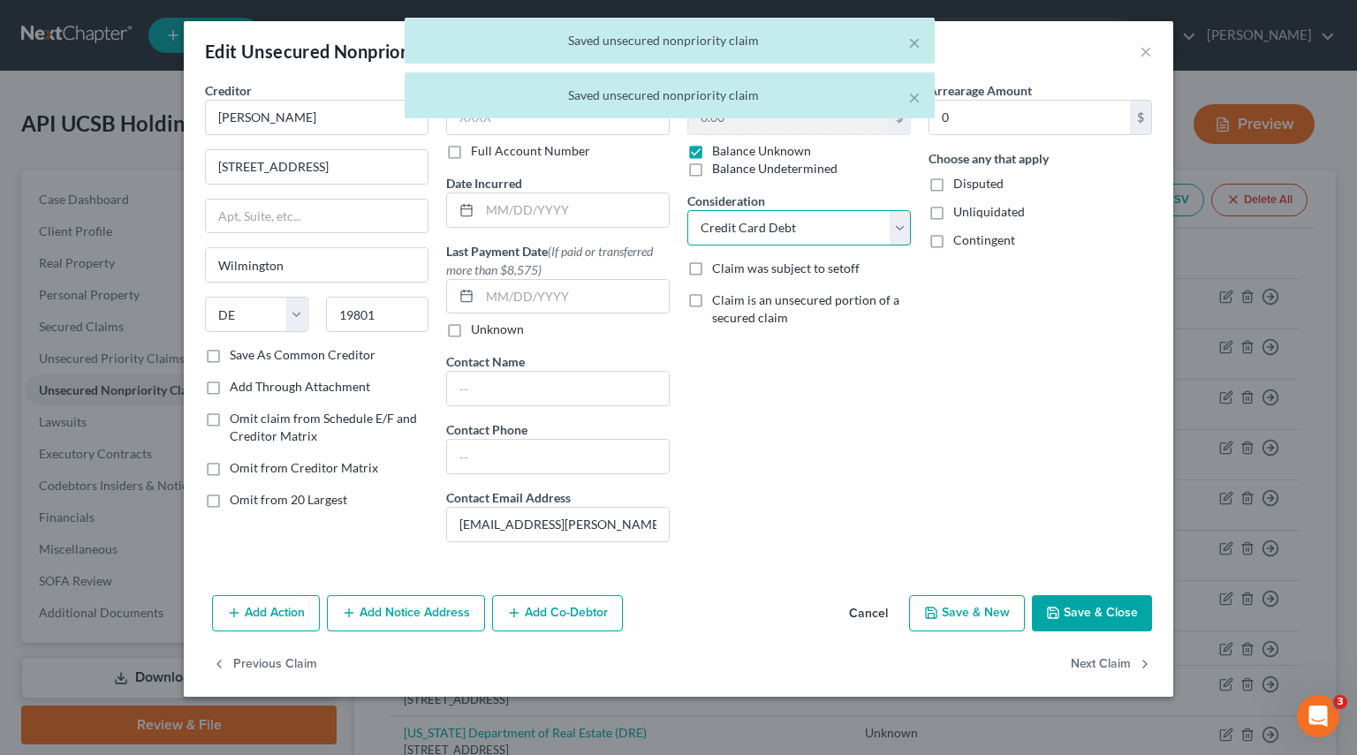
click at [895, 220] on select "Select Cable / Satellite Services Collection Agency Credit Card Debt Debt Couns…" at bounding box center [798, 227] width 223 height 35
click at [687, 210] on select "Select Cable / Satellite Services Collection Agency Credit Card Debt Debt Couns…" at bounding box center [798, 227] width 223 height 35
click at [1124, 672] on button "Next Claim" at bounding box center [1110, 664] width 81 height 37
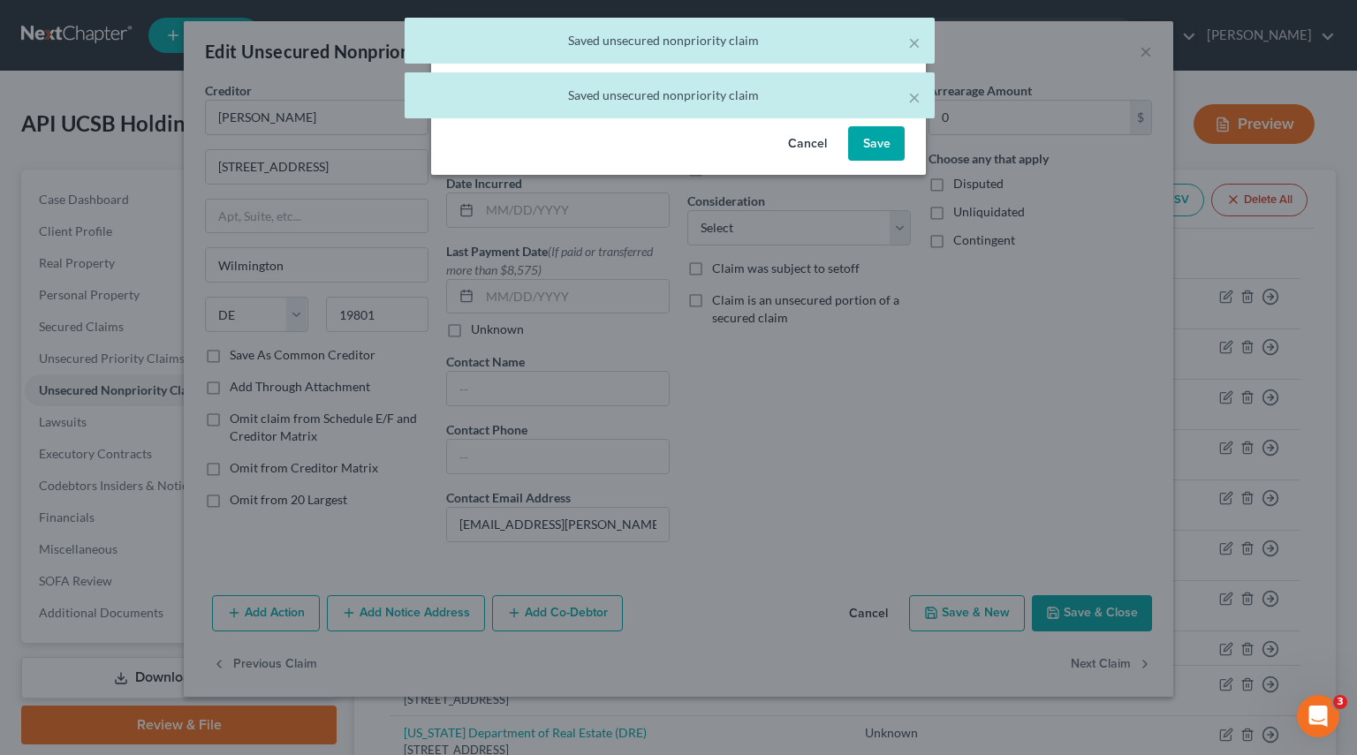
click at [880, 123] on div "Cancel Save" at bounding box center [678, 147] width 495 height 57
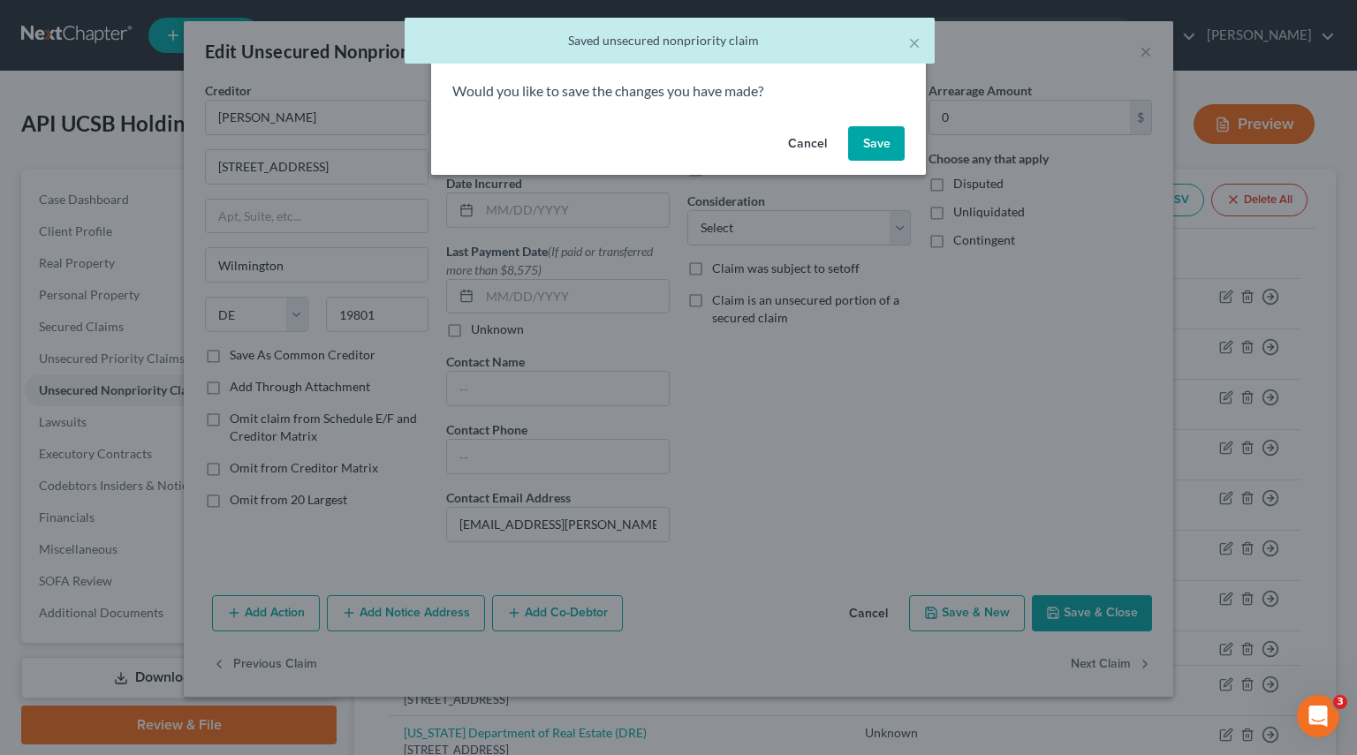
click at [875, 149] on button "Save" at bounding box center [876, 143] width 57 height 35
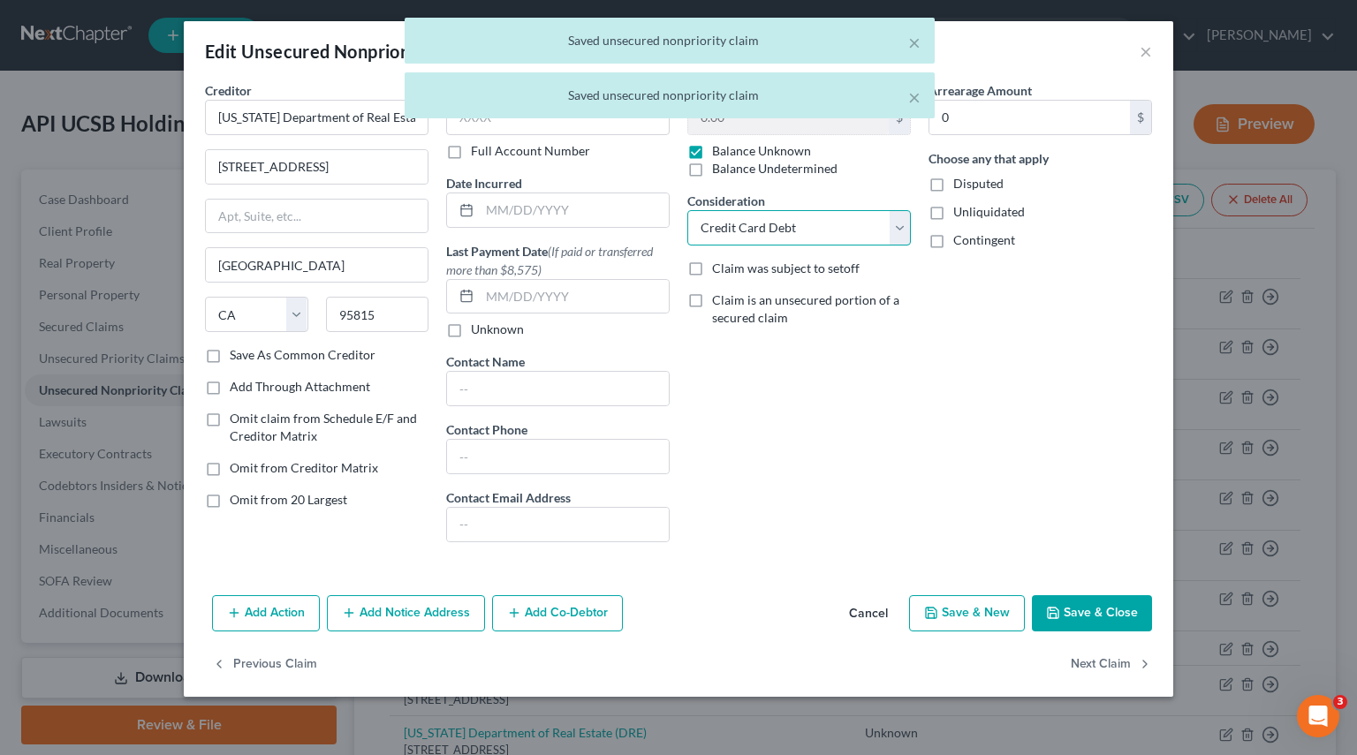
drag, startPoint x: 894, startPoint y: 220, endPoint x: 850, endPoint y: 242, distance: 49.4
click at [894, 220] on select "Select Cable / Satellite Services Collection Agency Credit Card Debt Debt Couns…" at bounding box center [798, 227] width 223 height 35
click at [687, 210] on select "Select Cable / Satellite Services Collection Agency Credit Card Debt Debt Couns…" at bounding box center [798, 227] width 223 height 35
click at [1085, 663] on button "Next Claim" at bounding box center [1110, 664] width 81 height 37
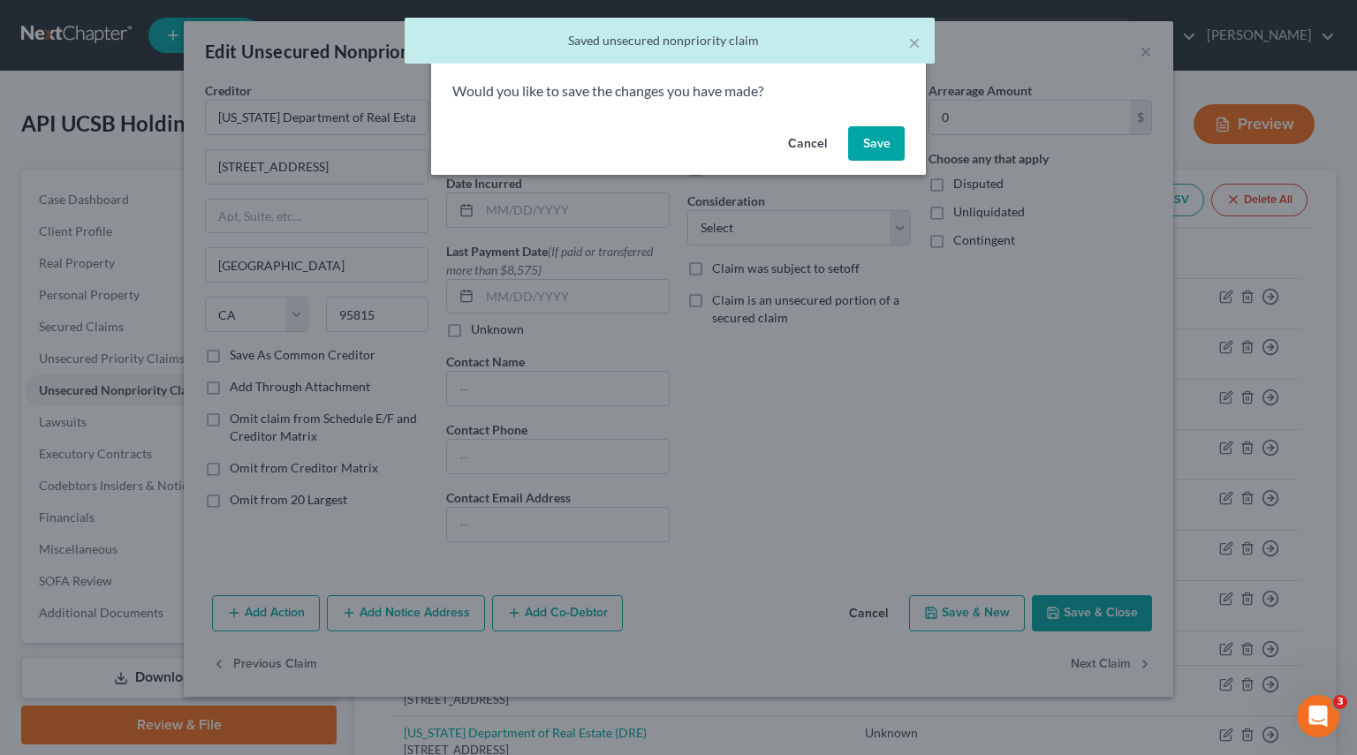
click at [880, 140] on button "Save" at bounding box center [876, 143] width 57 height 35
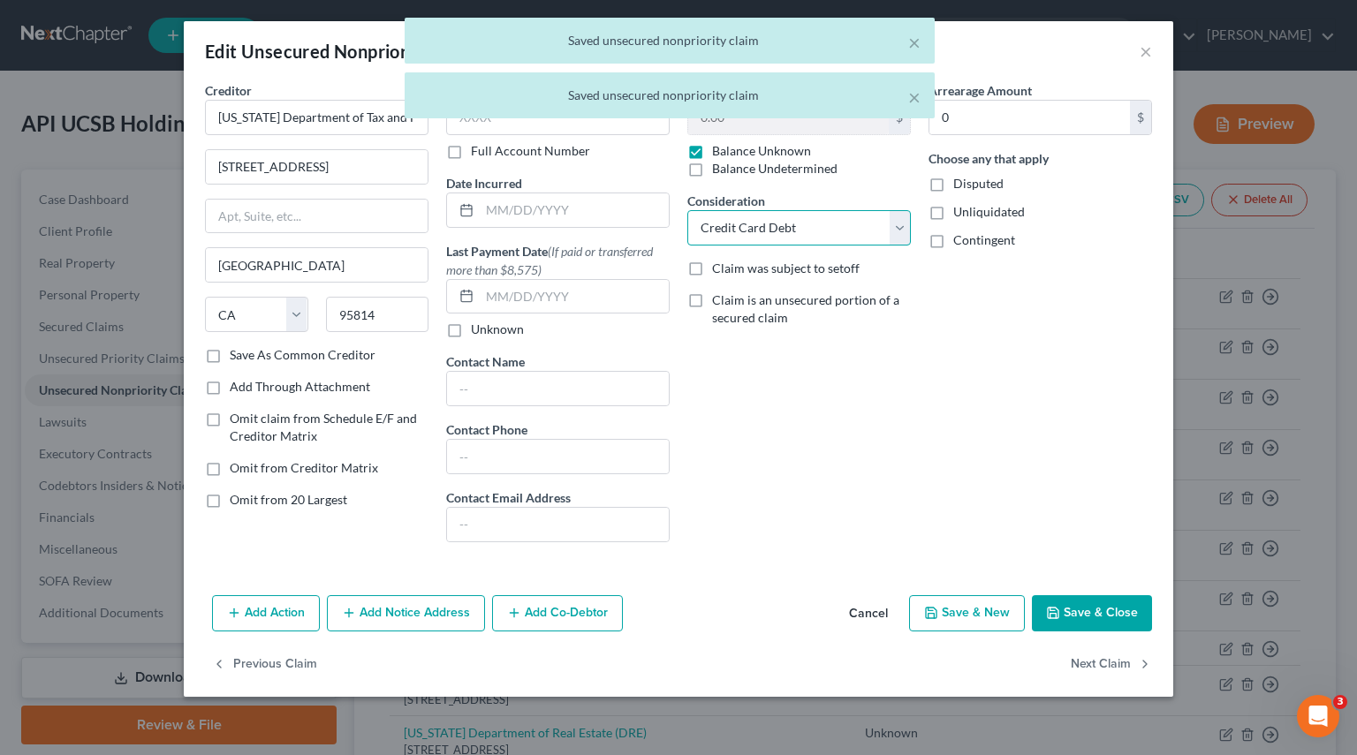
drag, startPoint x: 896, startPoint y: 225, endPoint x: 859, endPoint y: 243, distance: 41.1
click at [896, 225] on select "Select Cable / Satellite Services Collection Agency Credit Card Debt Debt Couns…" at bounding box center [798, 227] width 223 height 35
click at [687, 210] on select "Select Cable / Satellite Services Collection Agency Credit Card Debt Debt Couns…" at bounding box center [798, 227] width 223 height 35
click at [1087, 660] on button "Next Claim" at bounding box center [1110, 664] width 81 height 37
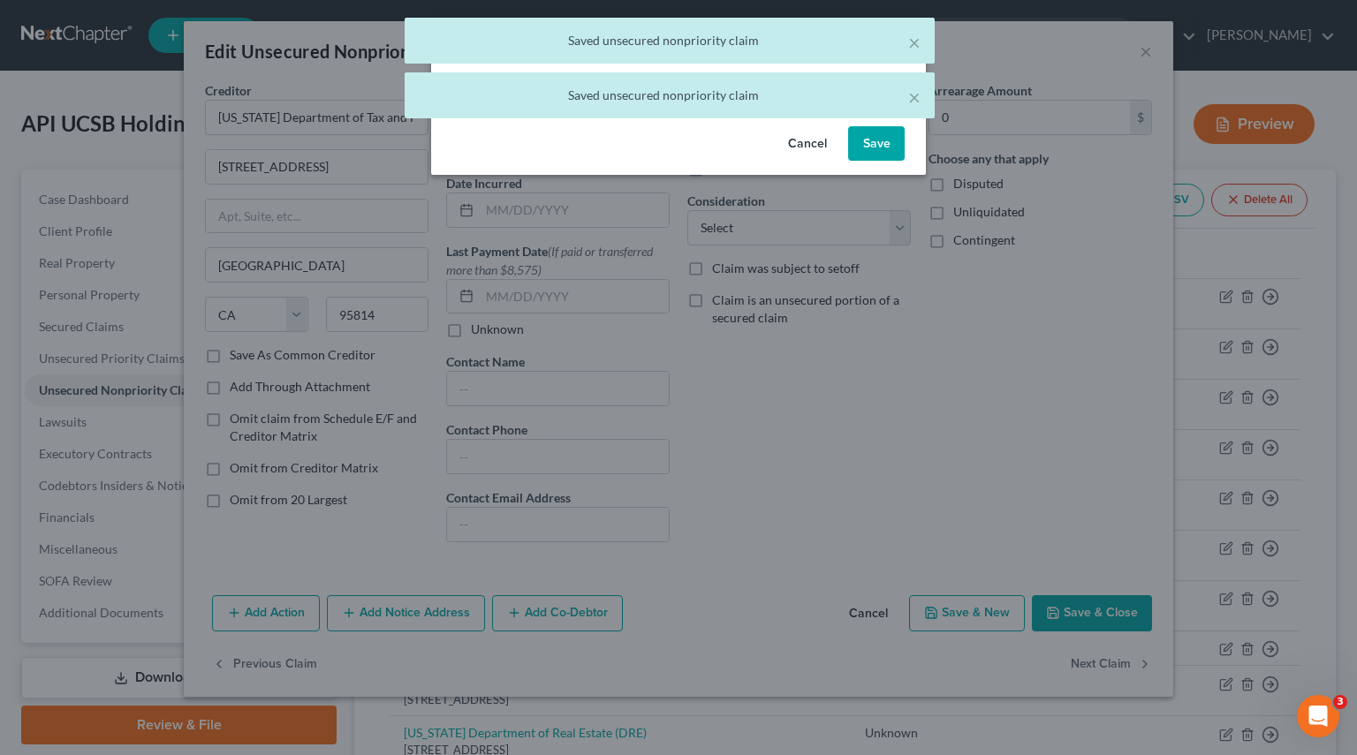
click at [876, 150] on button "Save" at bounding box center [876, 143] width 57 height 35
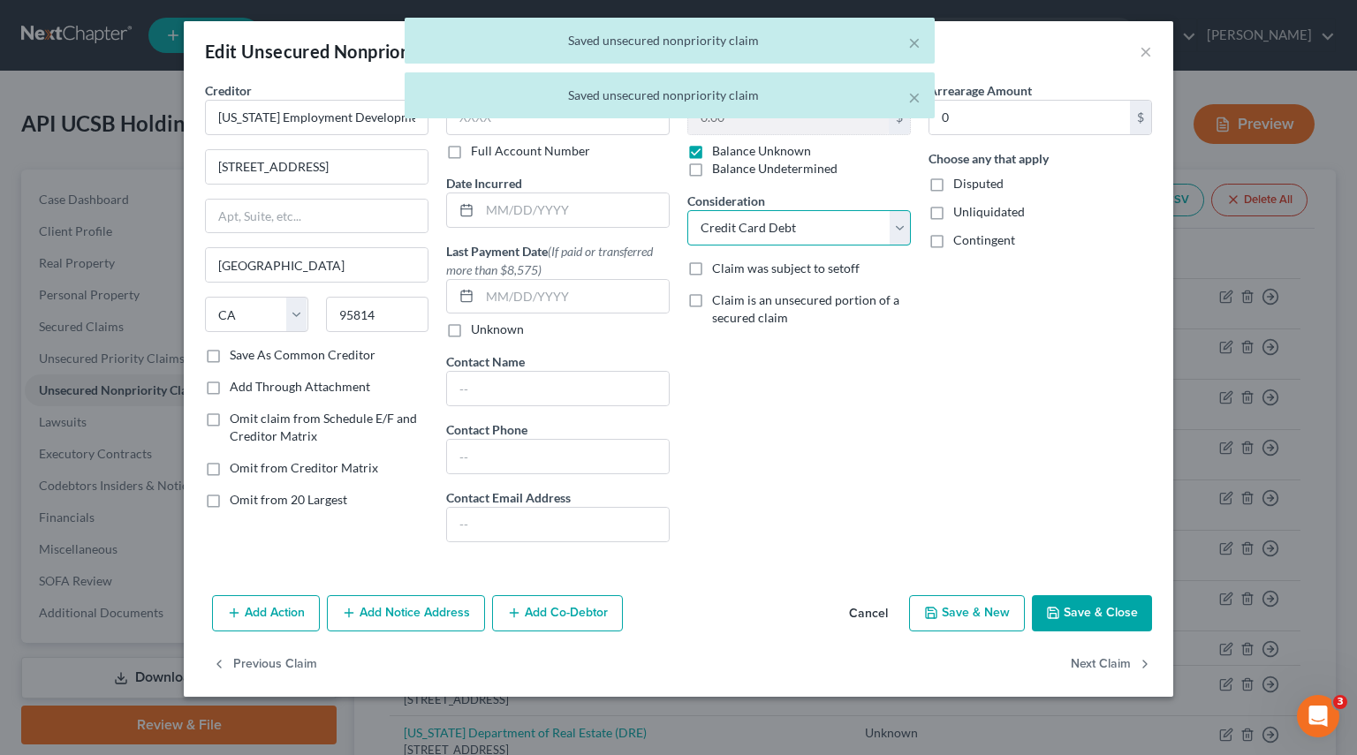
drag, startPoint x: 896, startPoint y: 222, endPoint x: 851, endPoint y: 240, distance: 48.7
click at [896, 222] on select "Select Cable / Satellite Services Collection Agency Credit Card Debt Debt Couns…" at bounding box center [798, 227] width 223 height 35
click at [687, 210] on select "Select Cable / Satellite Services Collection Agency Credit Card Debt Debt Couns…" at bounding box center [798, 227] width 223 height 35
click at [1101, 667] on button "Next Claim" at bounding box center [1110, 664] width 81 height 37
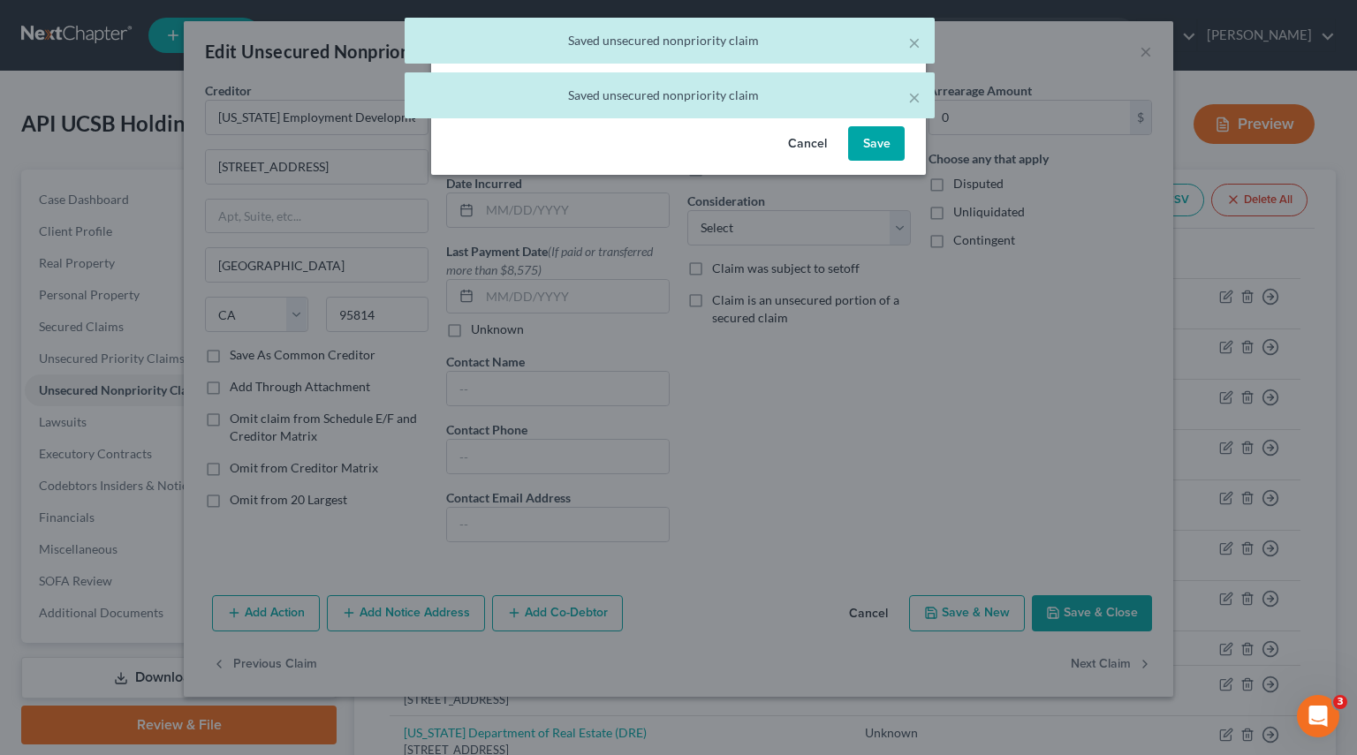
click at [883, 140] on button "Save" at bounding box center [876, 143] width 57 height 35
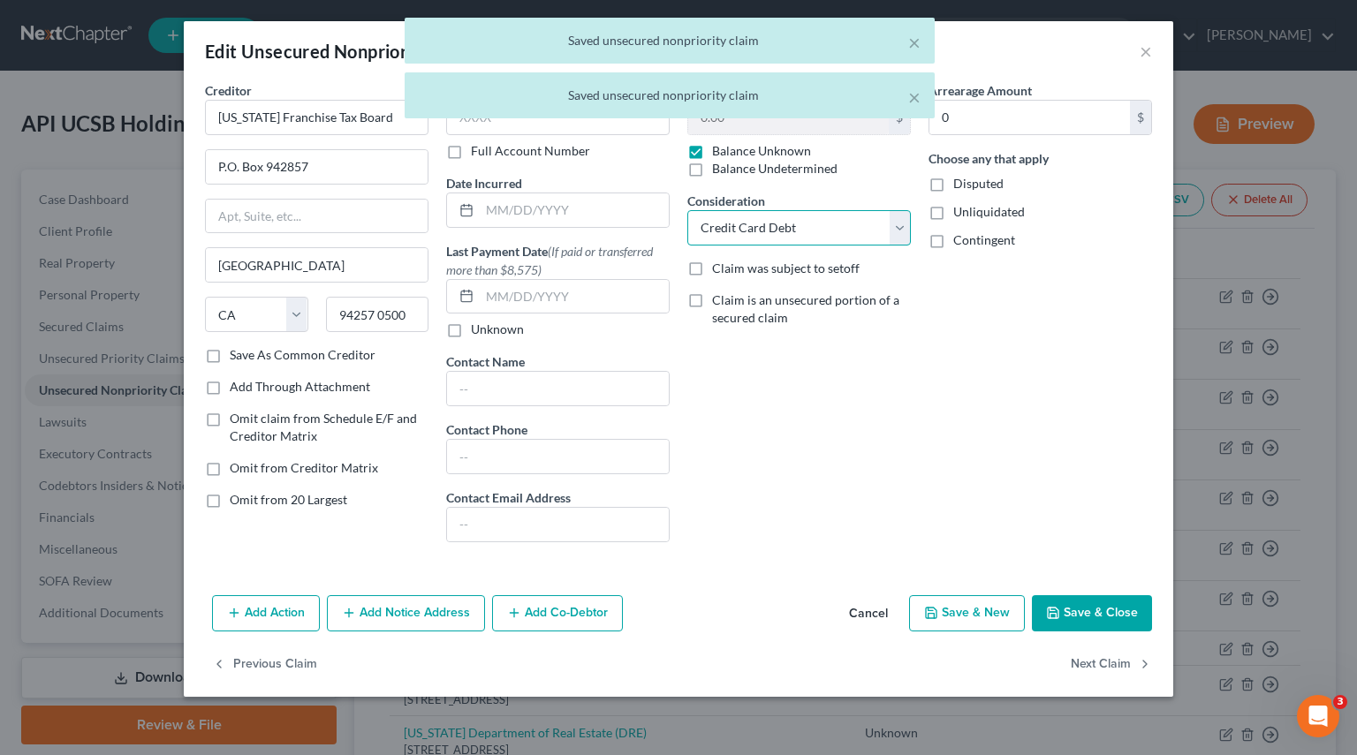
drag, startPoint x: 901, startPoint y: 239, endPoint x: 813, endPoint y: 239, distance: 87.4
click at [901, 239] on select "Select Cable / Satellite Services Collection Agency Credit Card Debt Debt Couns…" at bounding box center [798, 227] width 223 height 35
click at [687, 210] on select "Select Cable / Satellite Services Collection Agency Credit Card Debt Debt Couns…" at bounding box center [798, 227] width 223 height 35
click at [1106, 656] on button "Next Claim" at bounding box center [1110, 664] width 81 height 37
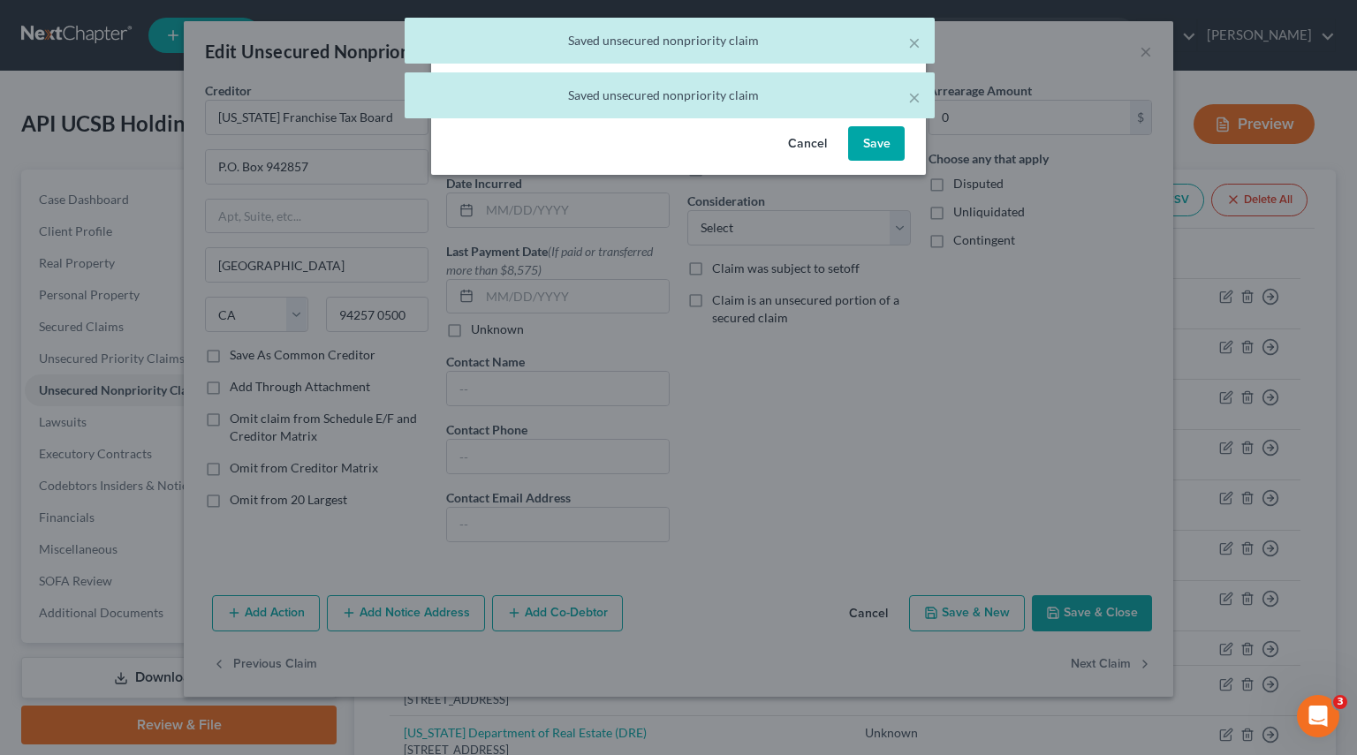
click at [886, 133] on button "Save" at bounding box center [876, 143] width 57 height 35
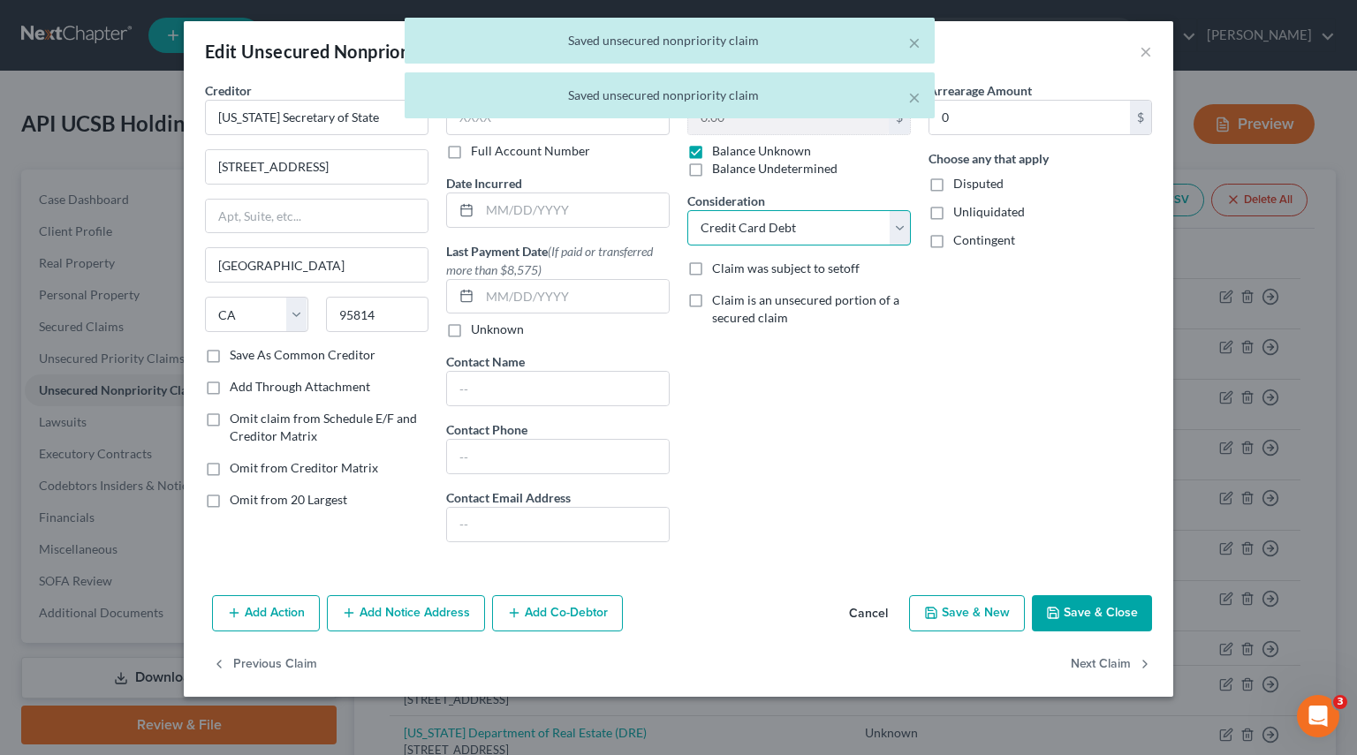
click at [898, 229] on select "Select Cable / Satellite Services Collection Agency Credit Card Debt Debt Couns…" at bounding box center [798, 227] width 223 height 35
click at [687, 210] on select "Select Cable / Satellite Services Collection Agency Credit Card Debt Debt Couns…" at bounding box center [798, 227] width 223 height 35
click at [1106, 659] on button "Next Claim" at bounding box center [1110, 664] width 81 height 37
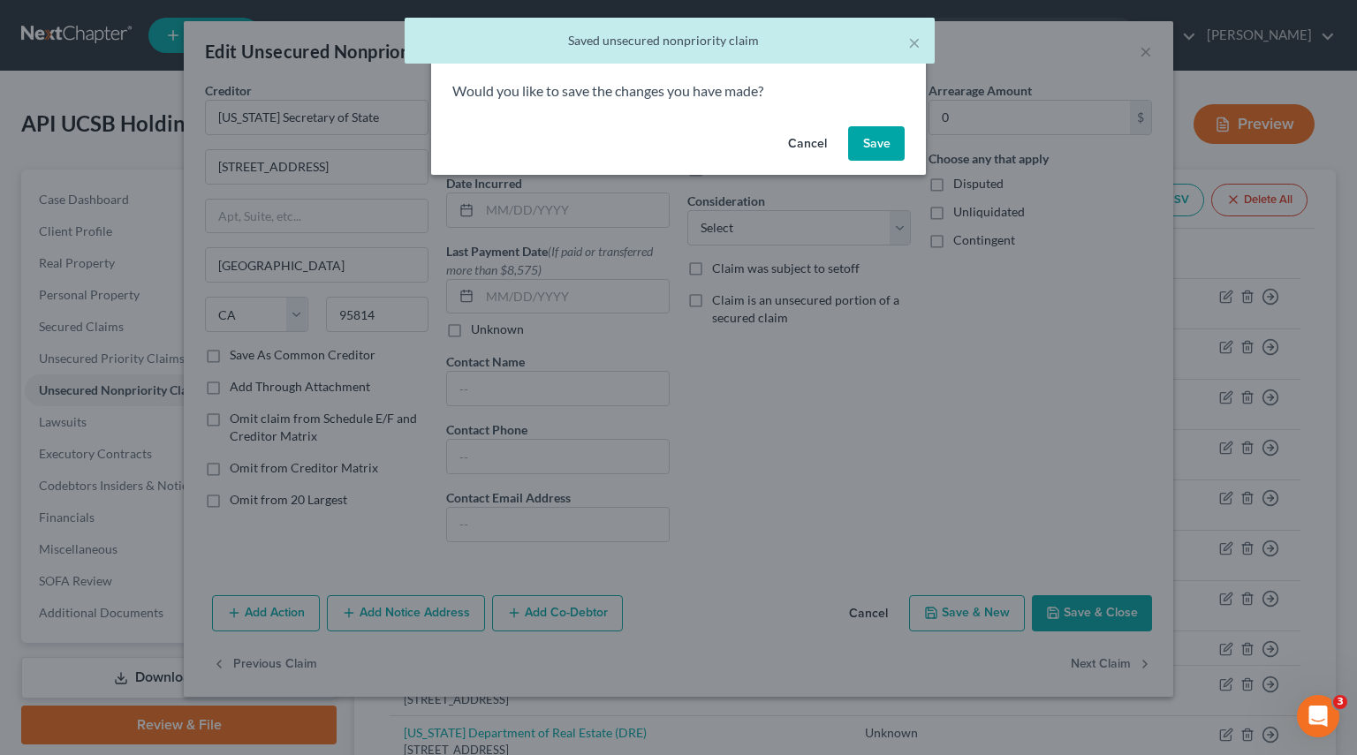
click at [878, 150] on button "Save" at bounding box center [876, 143] width 57 height 35
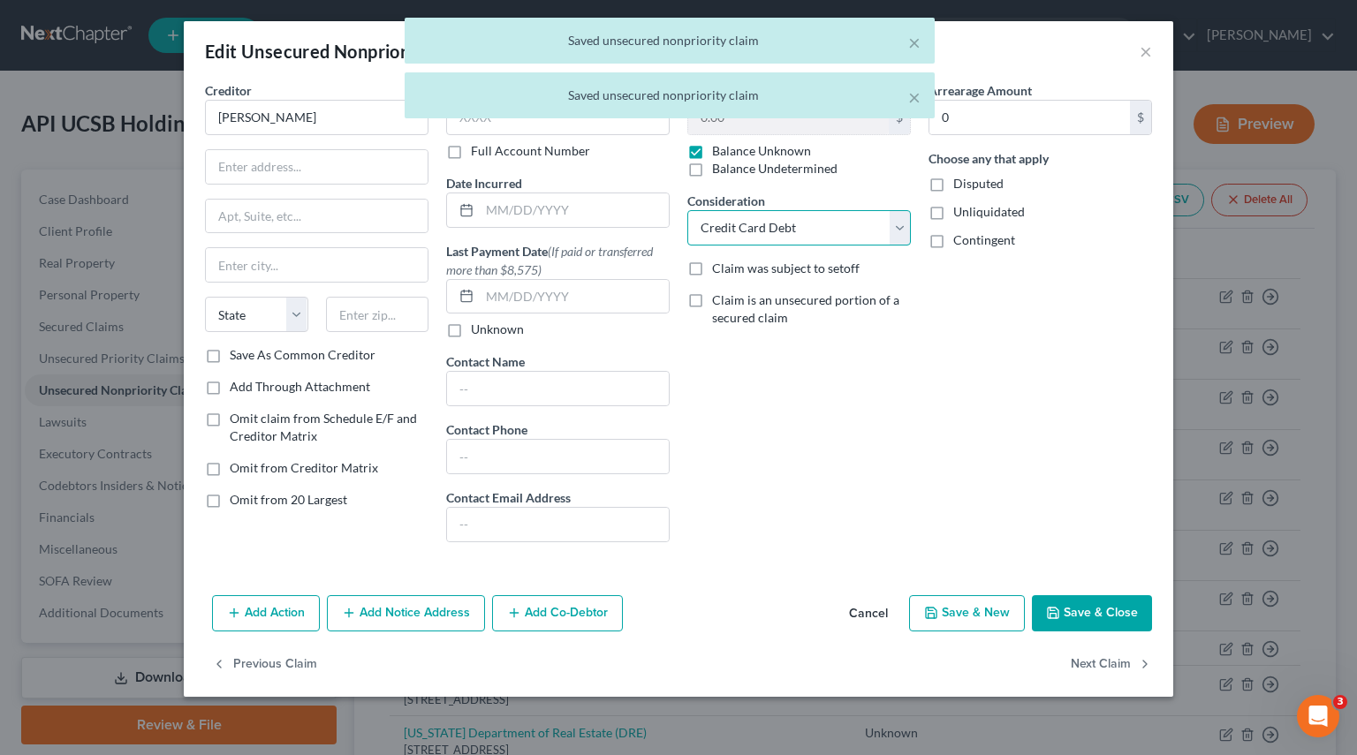
drag, startPoint x: 888, startPoint y: 230, endPoint x: 822, endPoint y: 240, distance: 66.2
click at [888, 230] on select "Select Cable / Satellite Services Collection Agency Credit Card Debt Debt Couns…" at bounding box center [798, 227] width 223 height 35
click at [687, 210] on select "Select Cable / Satellite Services Collection Agency Credit Card Debt Debt Couns…" at bounding box center [798, 227] width 223 height 35
click at [1088, 662] on button "Next Claim" at bounding box center [1110, 664] width 81 height 37
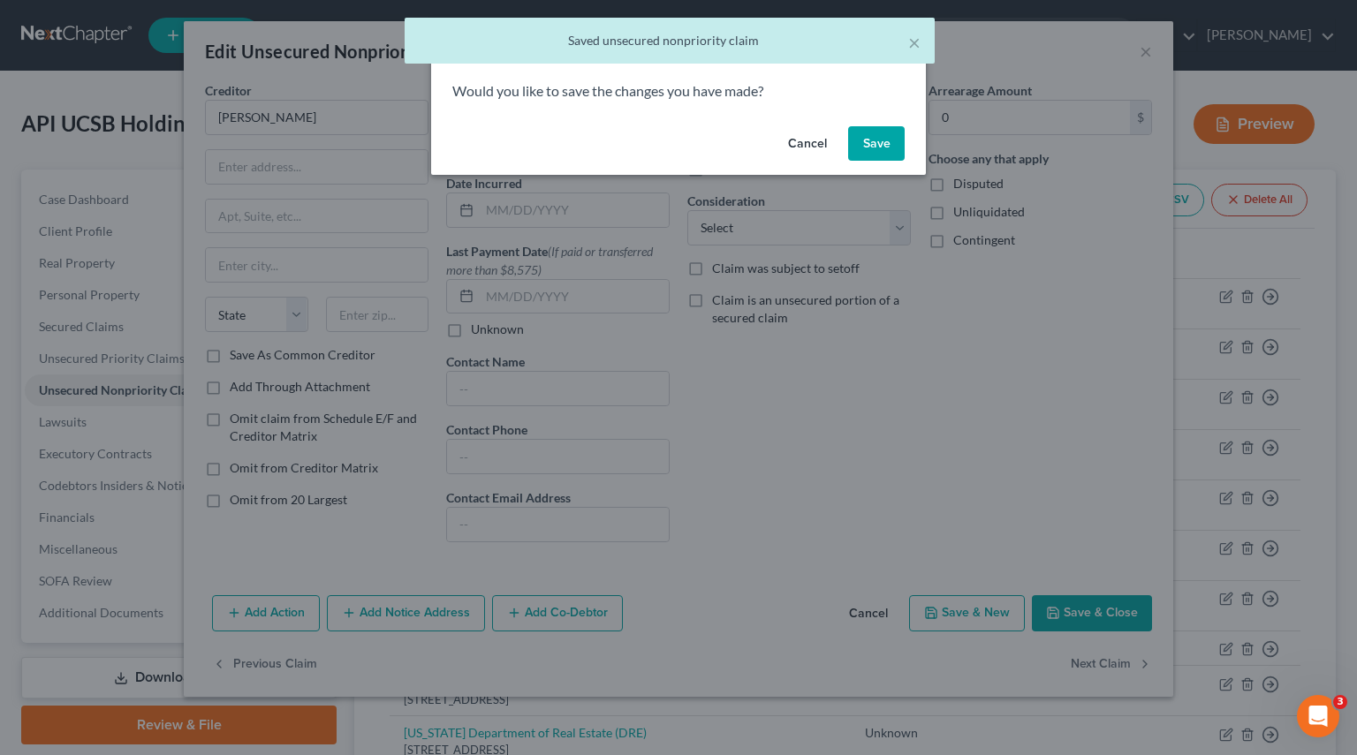
click at [883, 144] on button "Save" at bounding box center [876, 143] width 57 height 35
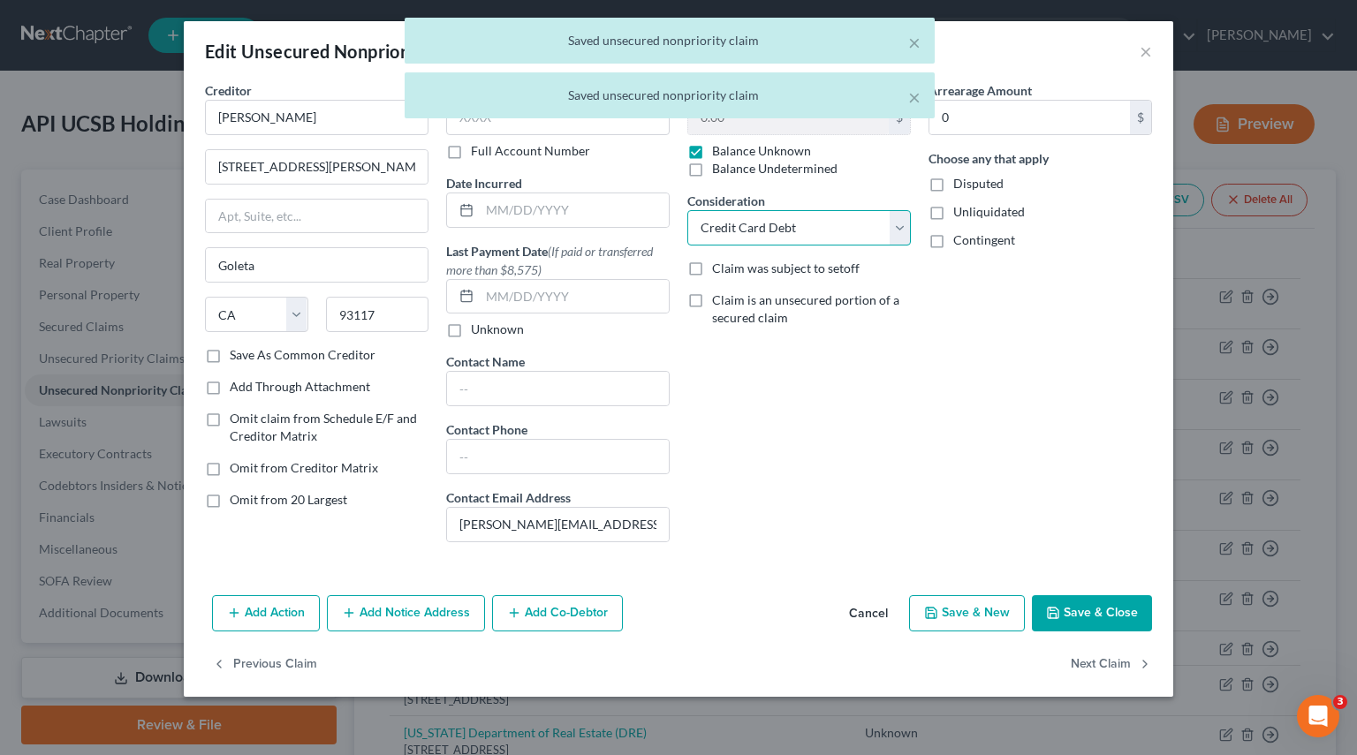
drag, startPoint x: 901, startPoint y: 235, endPoint x: 880, endPoint y: 243, distance: 22.6
click at [901, 234] on select "Select Cable / Satellite Services Collection Agency Credit Card Debt Debt Couns…" at bounding box center [798, 227] width 223 height 35
click at [687, 210] on select "Select Cable / Satellite Services Collection Agency Credit Card Debt Debt Couns…" at bounding box center [798, 227] width 223 height 35
click at [1074, 652] on button "Next Claim" at bounding box center [1110, 664] width 81 height 37
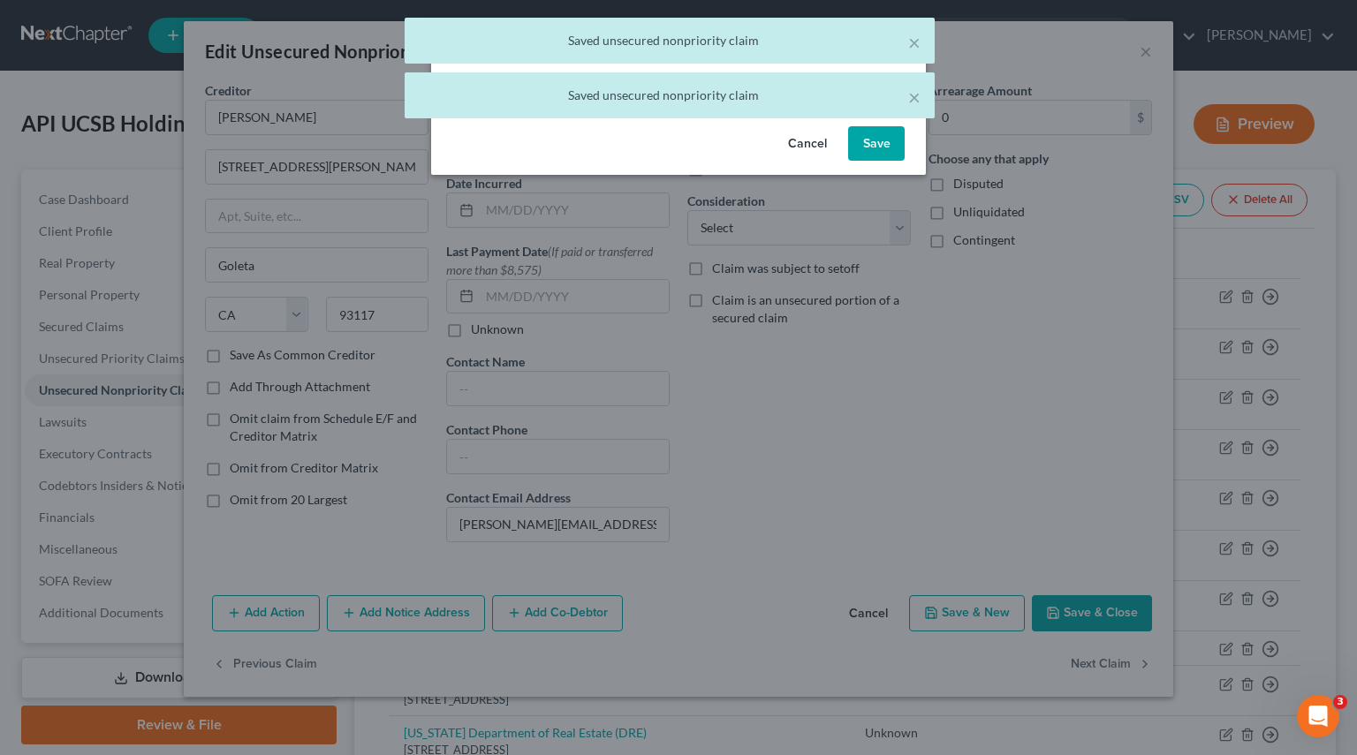
click at [872, 155] on button "Save" at bounding box center [876, 143] width 57 height 35
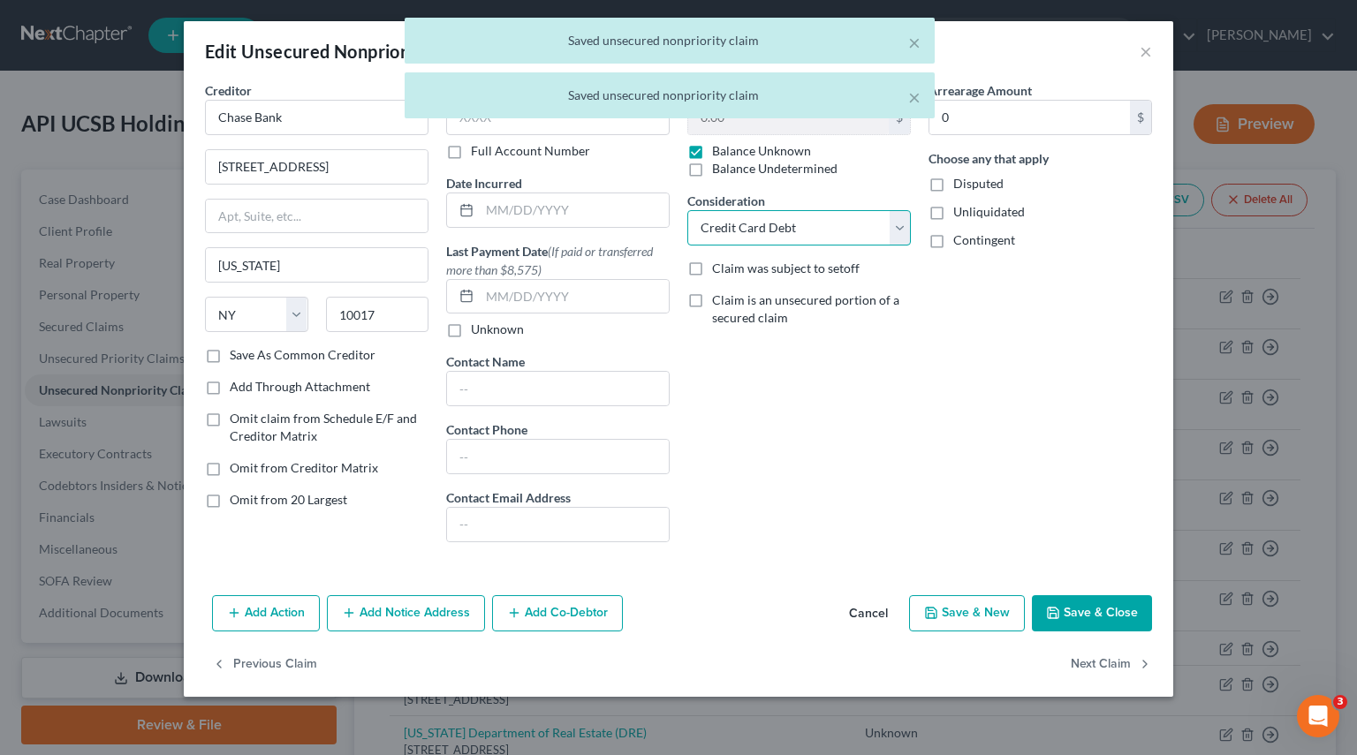
drag, startPoint x: 893, startPoint y: 223, endPoint x: 875, endPoint y: 238, distance: 23.8
click at [893, 223] on select "Select Cable / Satellite Services Collection Agency Credit Card Debt Debt Couns…" at bounding box center [798, 227] width 223 height 35
click at [687, 210] on select "Select Cable / Satellite Services Collection Agency Credit Card Debt Debt Couns…" at bounding box center [798, 227] width 223 height 35
click at [1087, 677] on button "Next Claim" at bounding box center [1110, 664] width 81 height 37
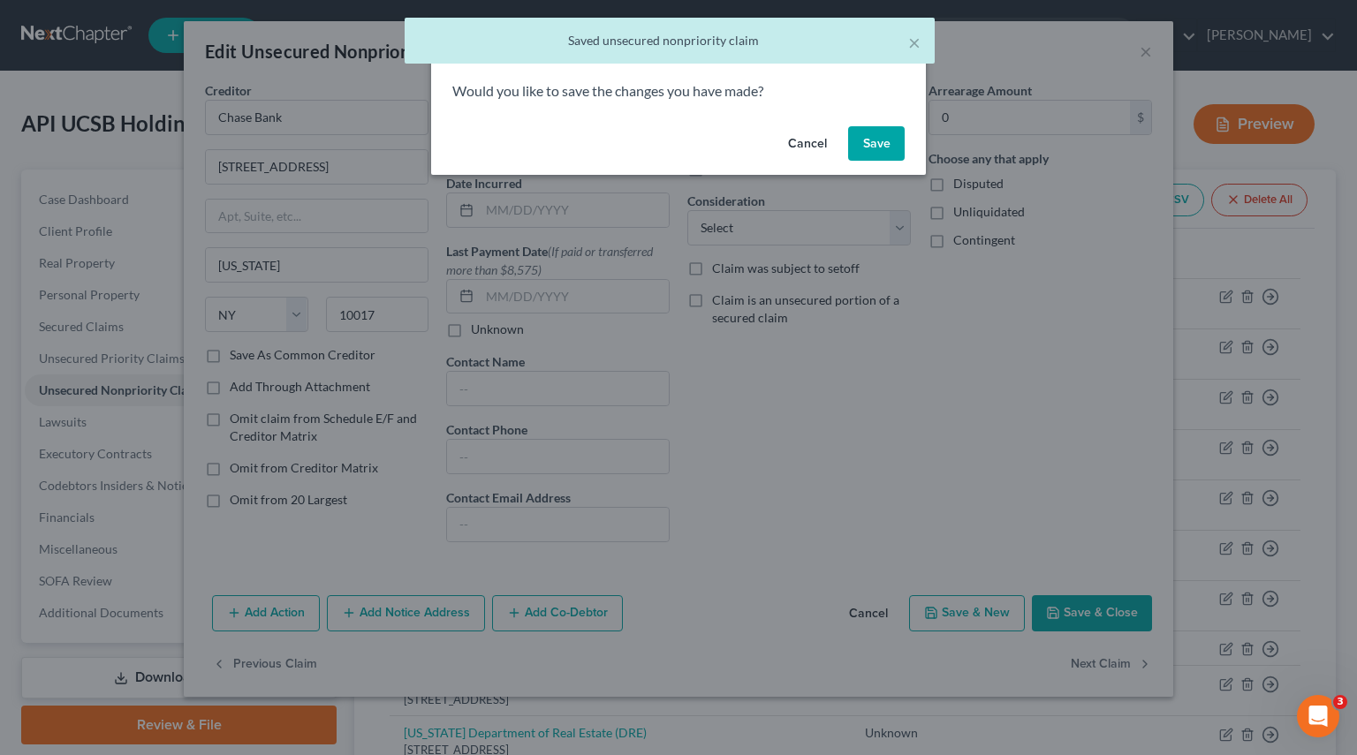
click at [884, 153] on button "Save" at bounding box center [876, 143] width 57 height 35
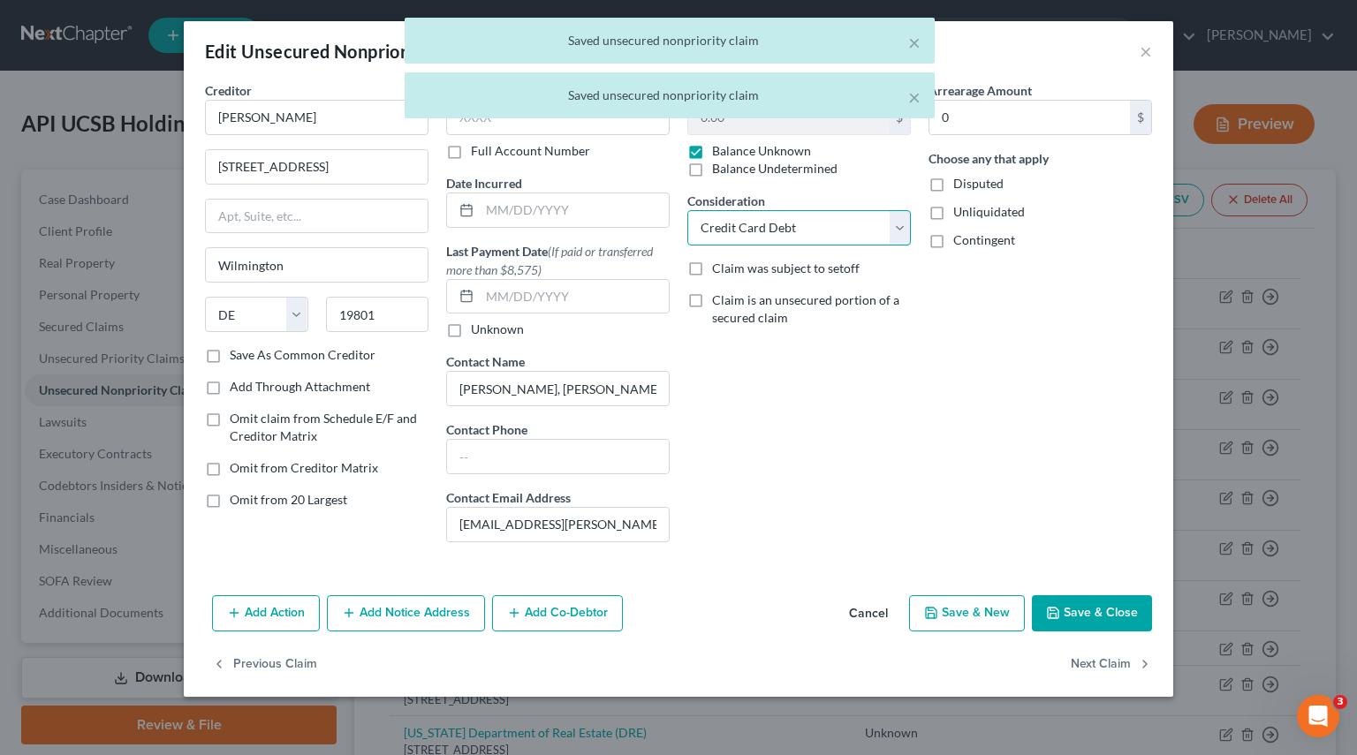
drag, startPoint x: 884, startPoint y: 223, endPoint x: 880, endPoint y: 242, distance: 19.1
click at [884, 223] on select "Select Cable / Satellite Services Collection Agency Credit Card Debt Debt Couns…" at bounding box center [798, 227] width 223 height 35
click at [687, 210] on select "Select Cable / Satellite Services Collection Agency Credit Card Debt Debt Couns…" at bounding box center [798, 227] width 223 height 35
click at [1083, 668] on button "Next Claim" at bounding box center [1110, 664] width 81 height 37
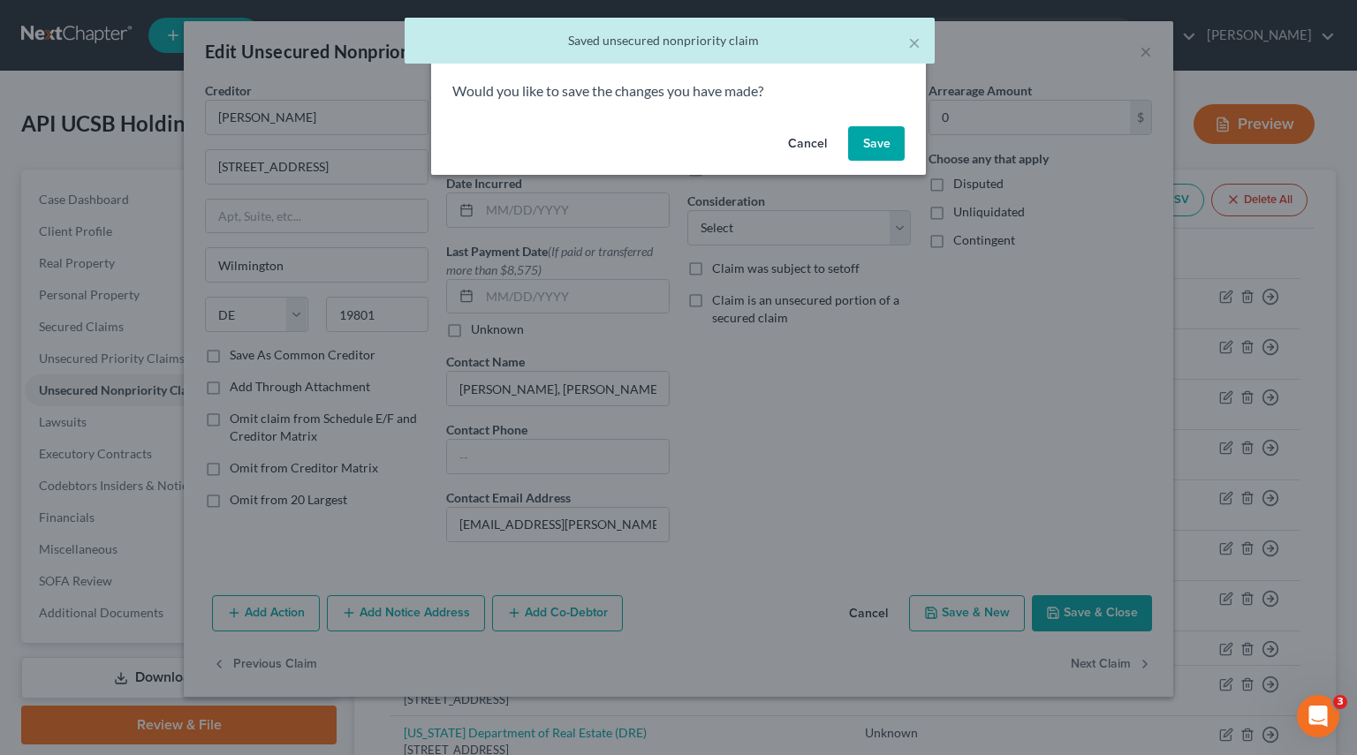
click at [855, 133] on button "Save" at bounding box center [876, 143] width 57 height 35
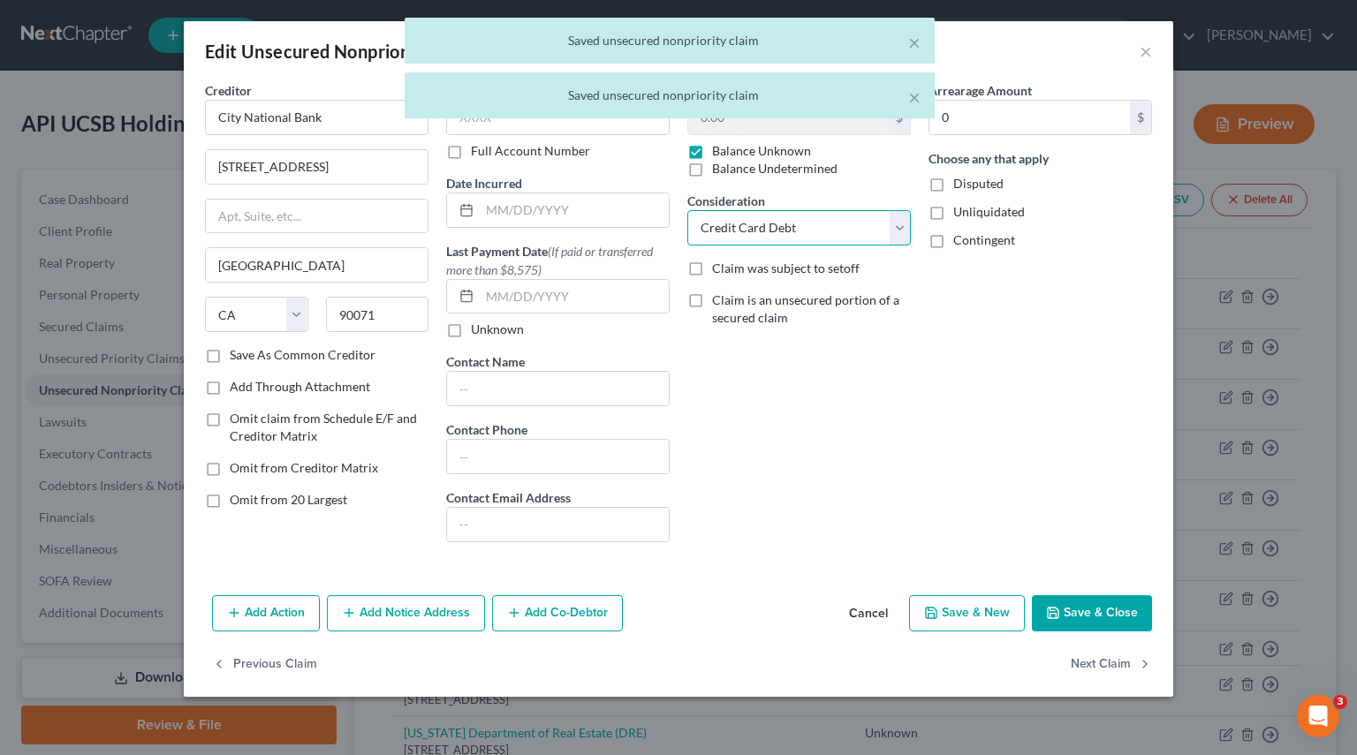
drag, startPoint x: 901, startPoint y: 231, endPoint x: 882, endPoint y: 240, distance: 20.9
click at [901, 231] on select "Select Cable / Satellite Services Collection Agency Credit Card Debt Debt Couns…" at bounding box center [798, 227] width 223 height 35
click at [687, 210] on select "Select Cable / Satellite Services Collection Agency Credit Card Debt Debt Couns…" at bounding box center [798, 227] width 223 height 35
click
drag, startPoint x: 891, startPoint y: 225, endPoint x: 873, endPoint y: 243, distance: 25.6
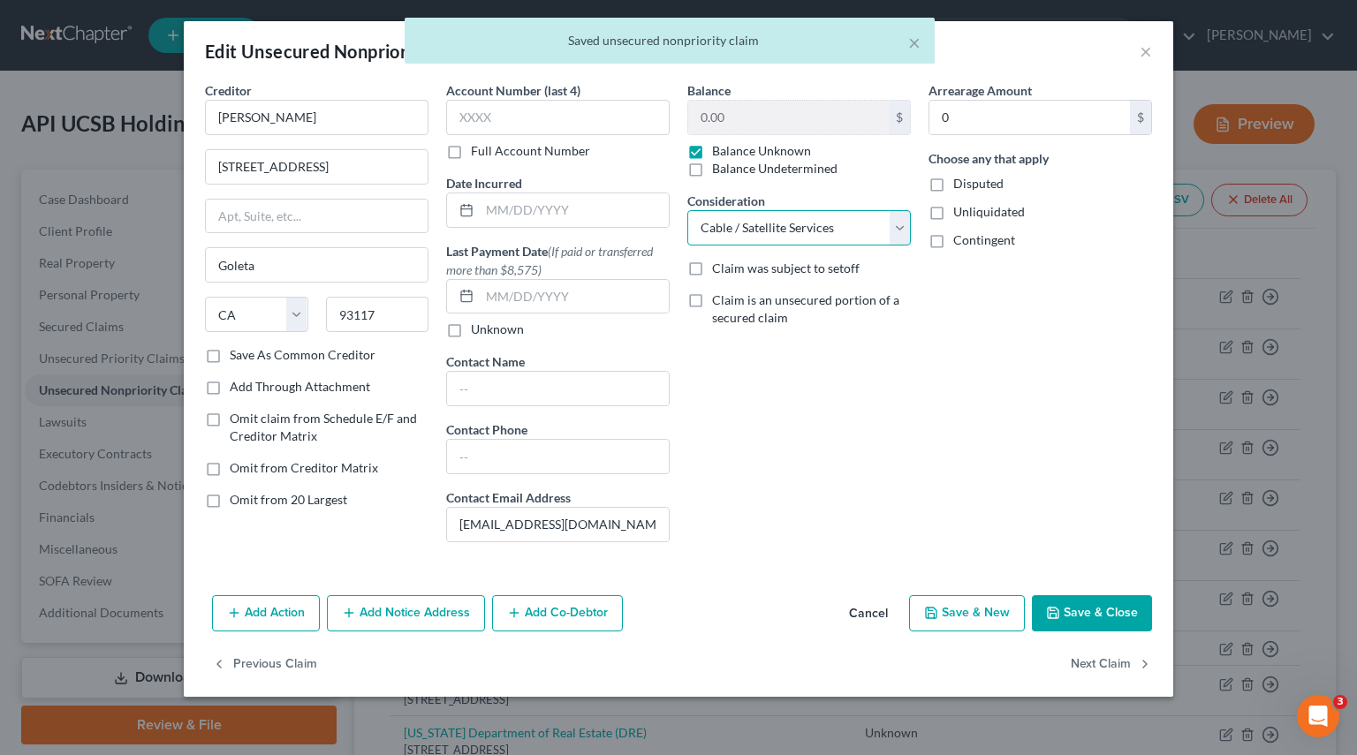
drag, startPoint x: 862, startPoint y: 223, endPoint x: 841, endPoint y: 236, distance: 24.5
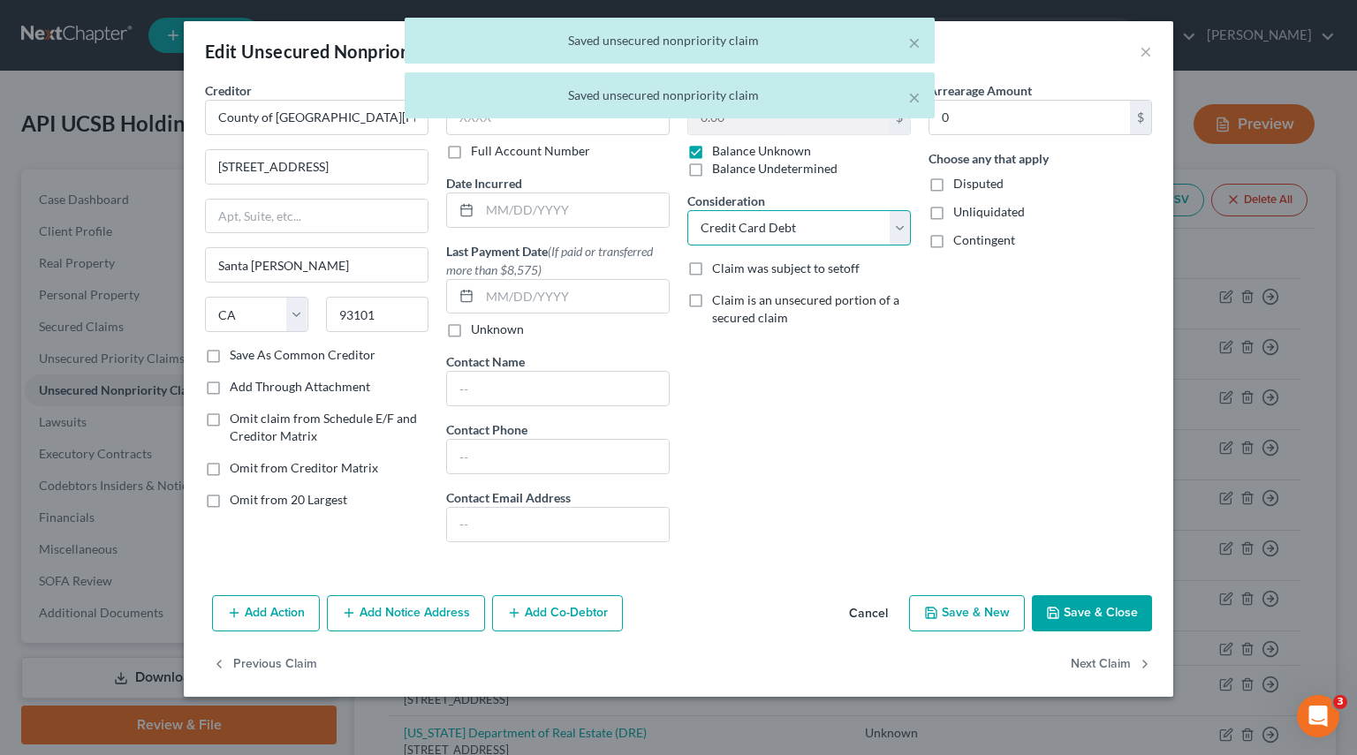
drag, startPoint x: 895, startPoint y: 238, endPoint x: 881, endPoint y: 238, distance: 14.1
drag, startPoint x: 896, startPoint y: 227, endPoint x: 888, endPoint y: 229, distance: 9.0
drag, startPoint x: 1090, startPoint y: 605, endPoint x: 1093, endPoint y: 647, distance: 42.5
drag, startPoint x: 1093, startPoint y: 647, endPoint x: 1101, endPoint y: 663, distance: 17.4
drag, startPoint x: 897, startPoint y: 229, endPoint x: 888, endPoint y: 242, distance: 16.4
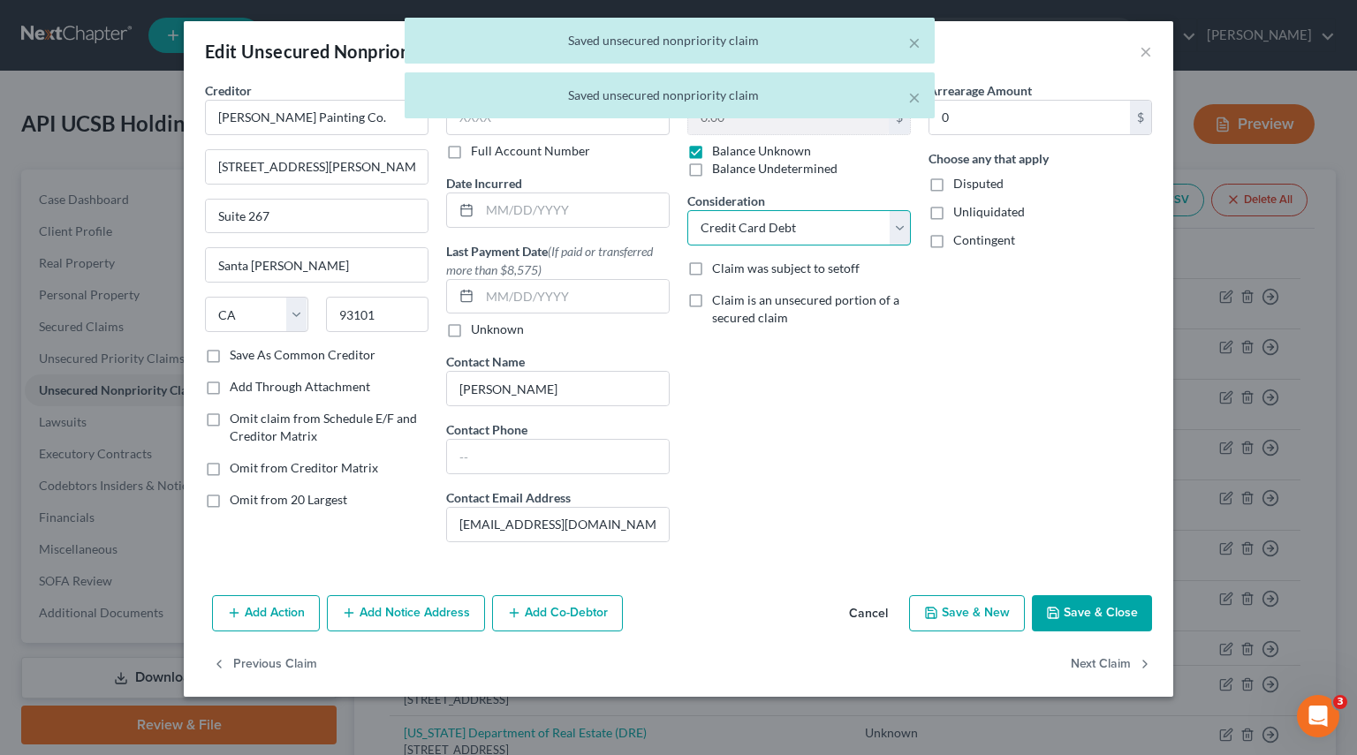
drag, startPoint x: 898, startPoint y: 219, endPoint x: 880, endPoint y: 241, distance: 28.8
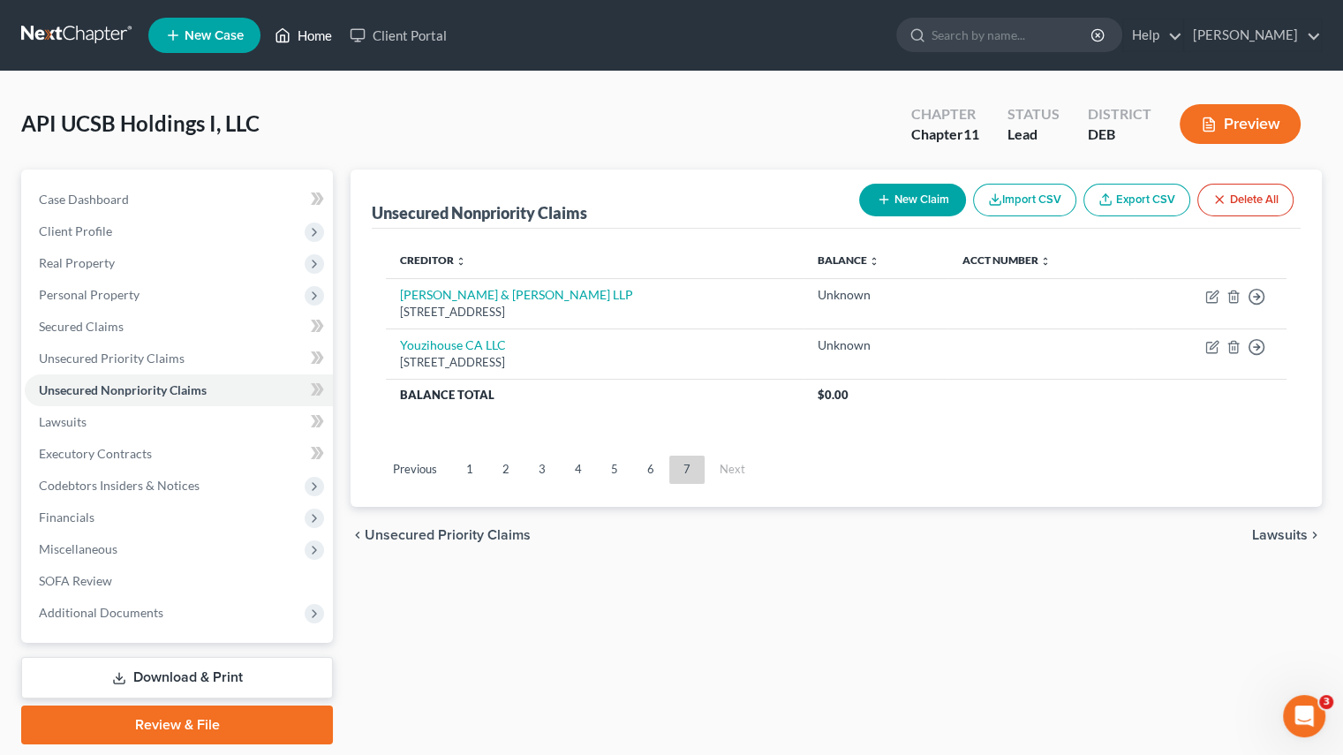
drag, startPoint x: 332, startPoint y: 36, endPoint x: 316, endPoint y: 42, distance: 17.1
